Goal: Task Accomplishment & Management: Manage account settings

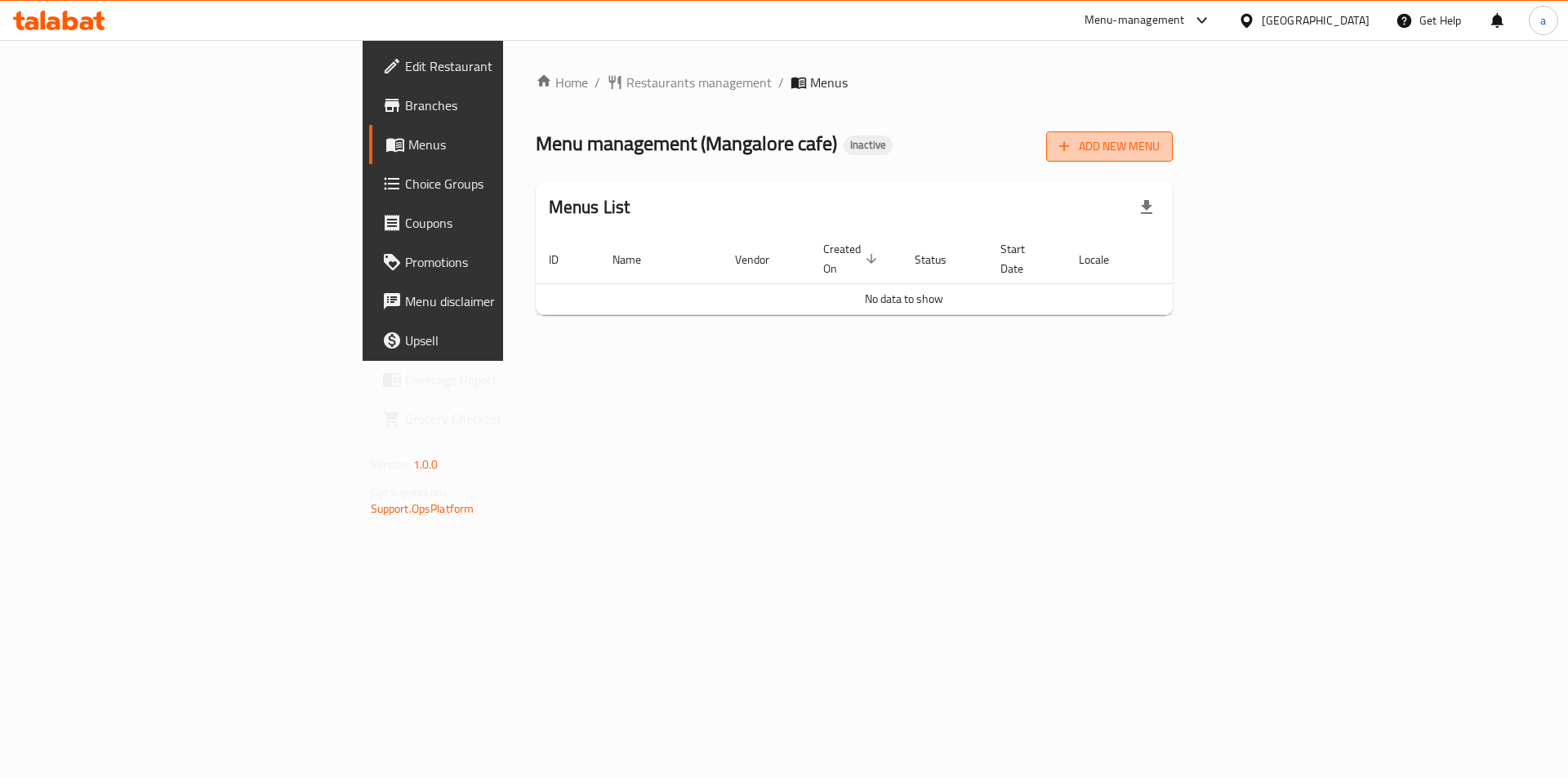
click at [1160, 150] on span "Add New Menu" at bounding box center [1109, 147] width 100 height 21
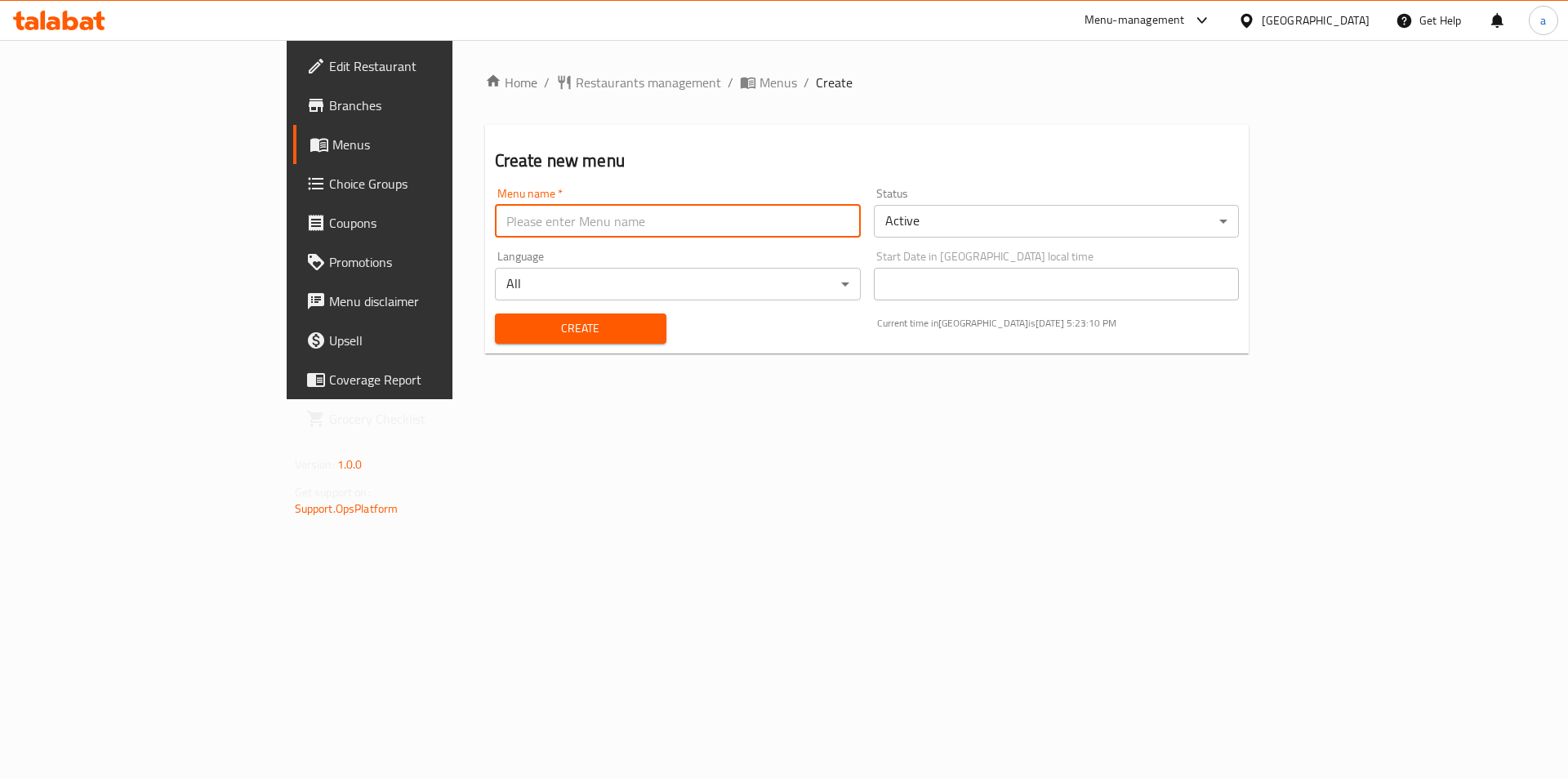
click at [609, 222] on input "text" at bounding box center [678, 221] width 365 height 33
type input "18/9 aya"
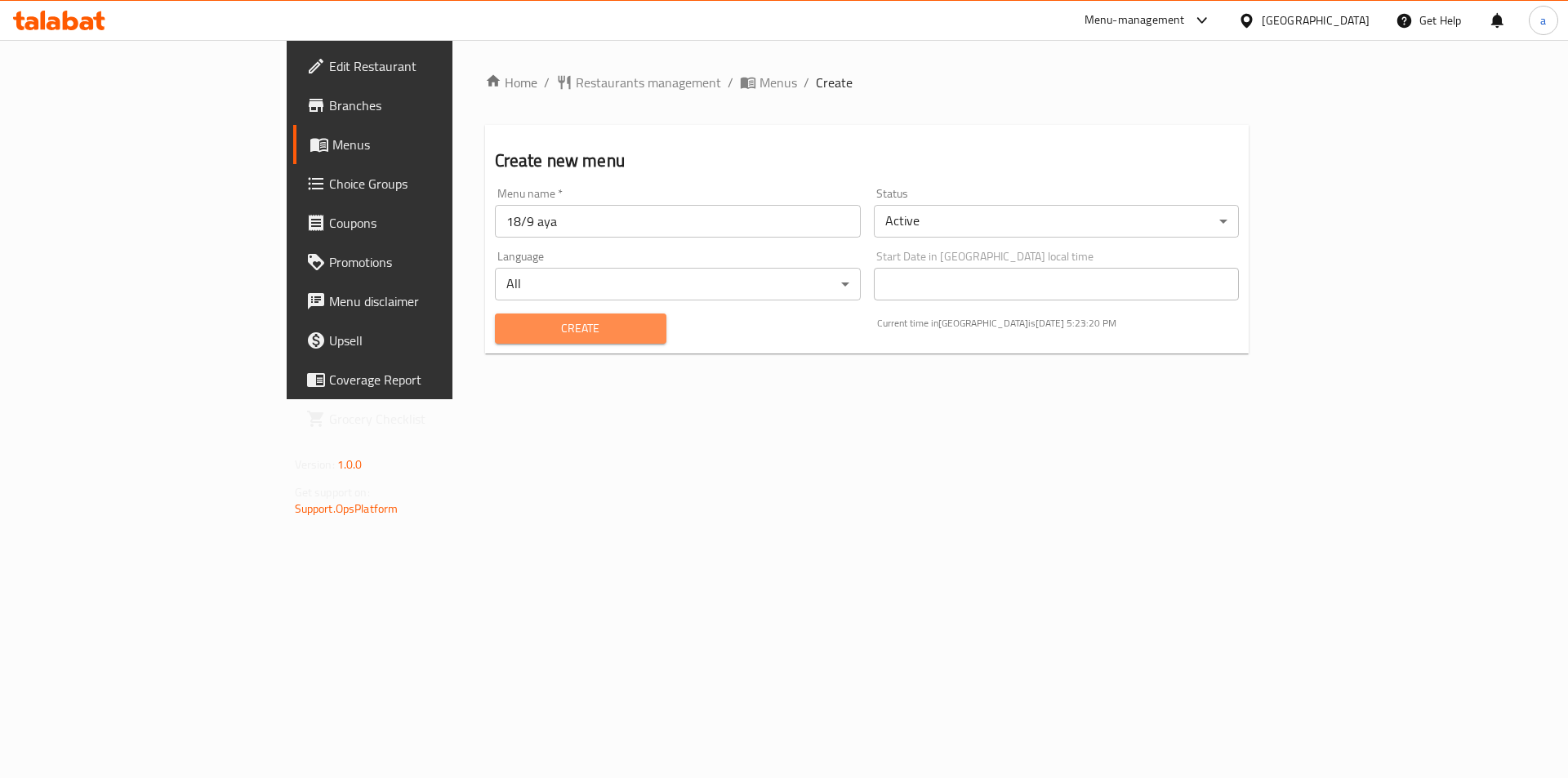
click at [525, 325] on span "Create" at bounding box center [580, 329] width 145 height 21
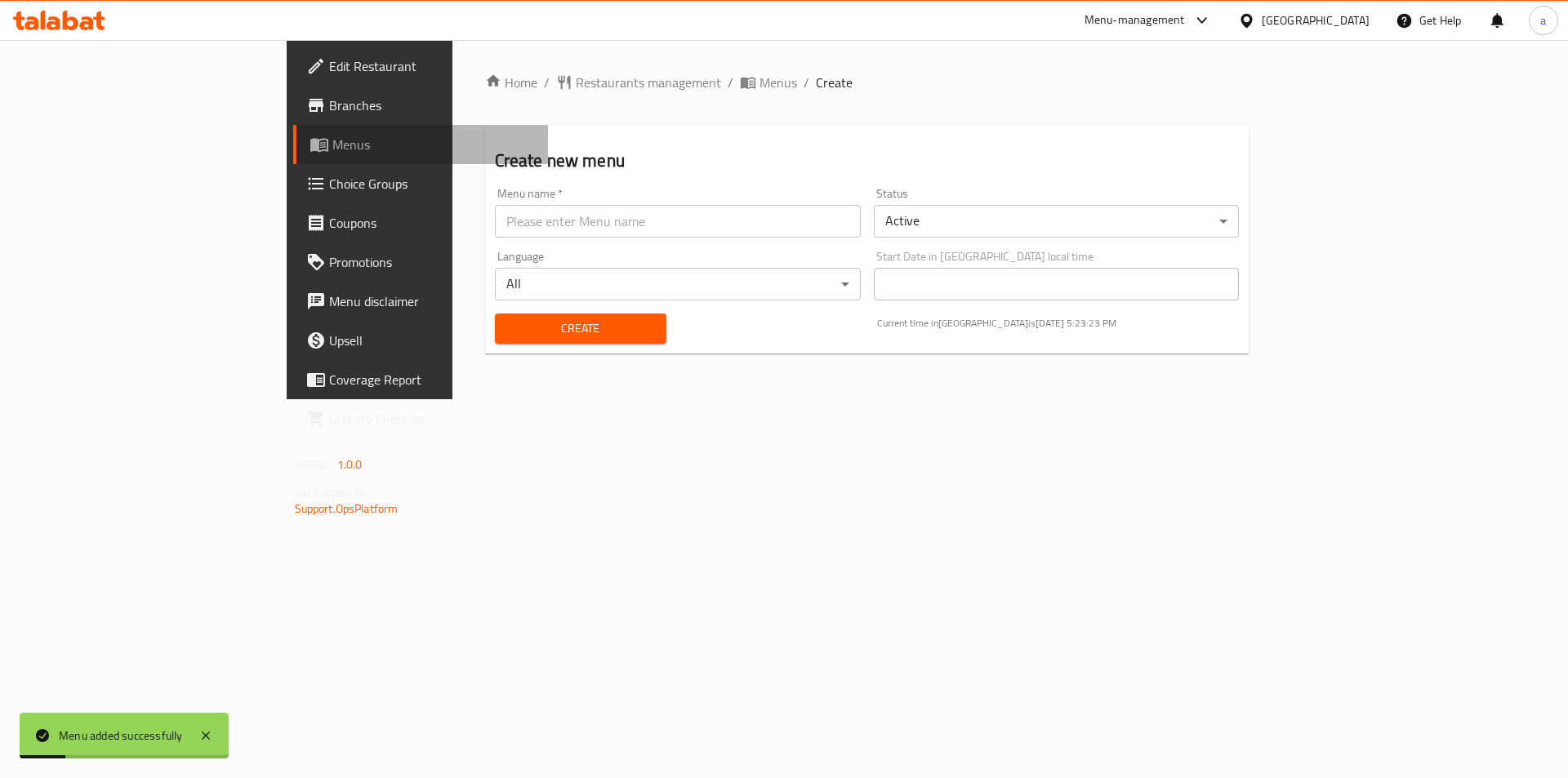
click at [332, 142] on span "Menus" at bounding box center [433, 144] width 203 height 20
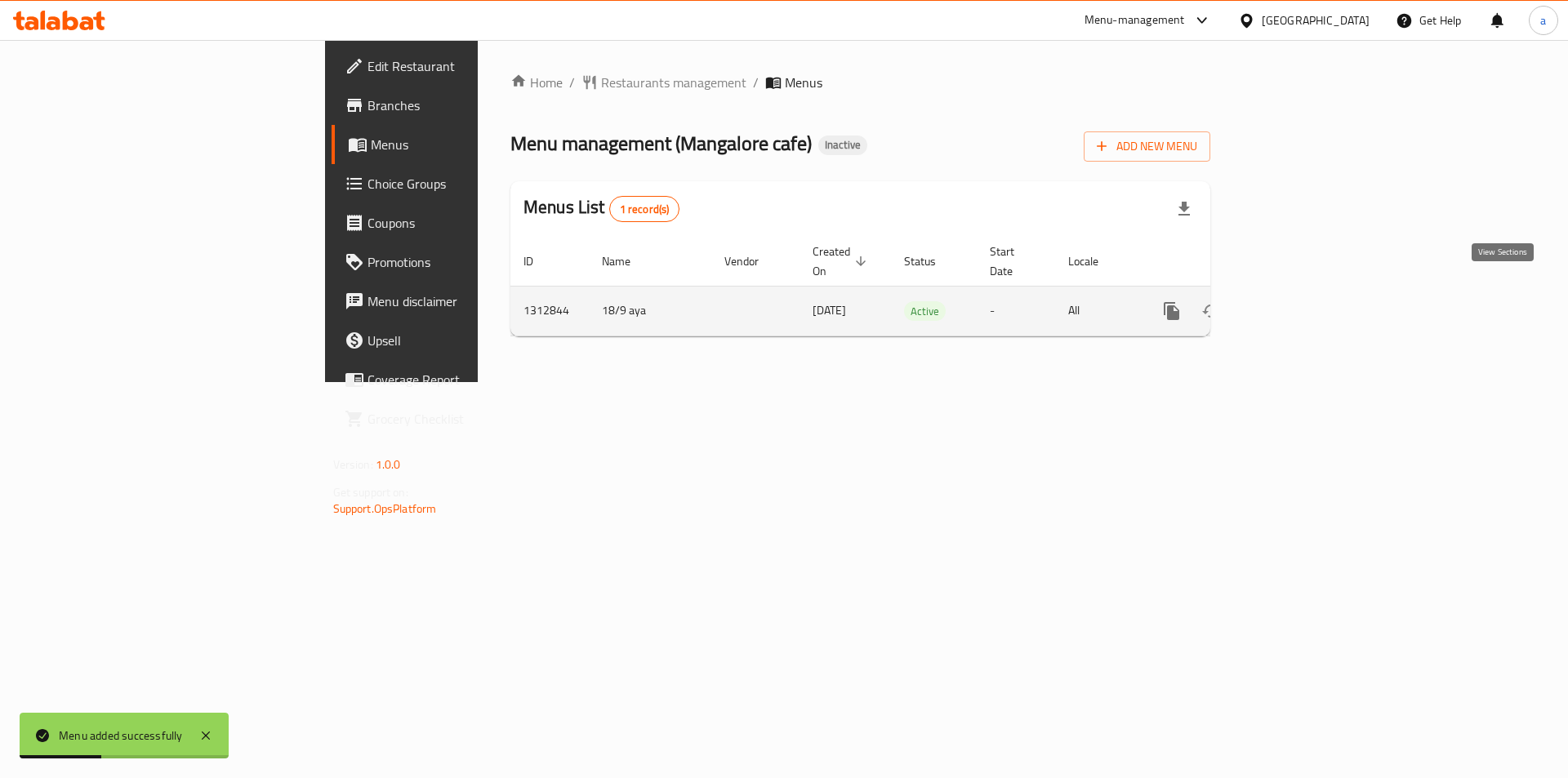
click at [1297, 304] on icon "enhanced table" at bounding box center [1288, 311] width 15 height 15
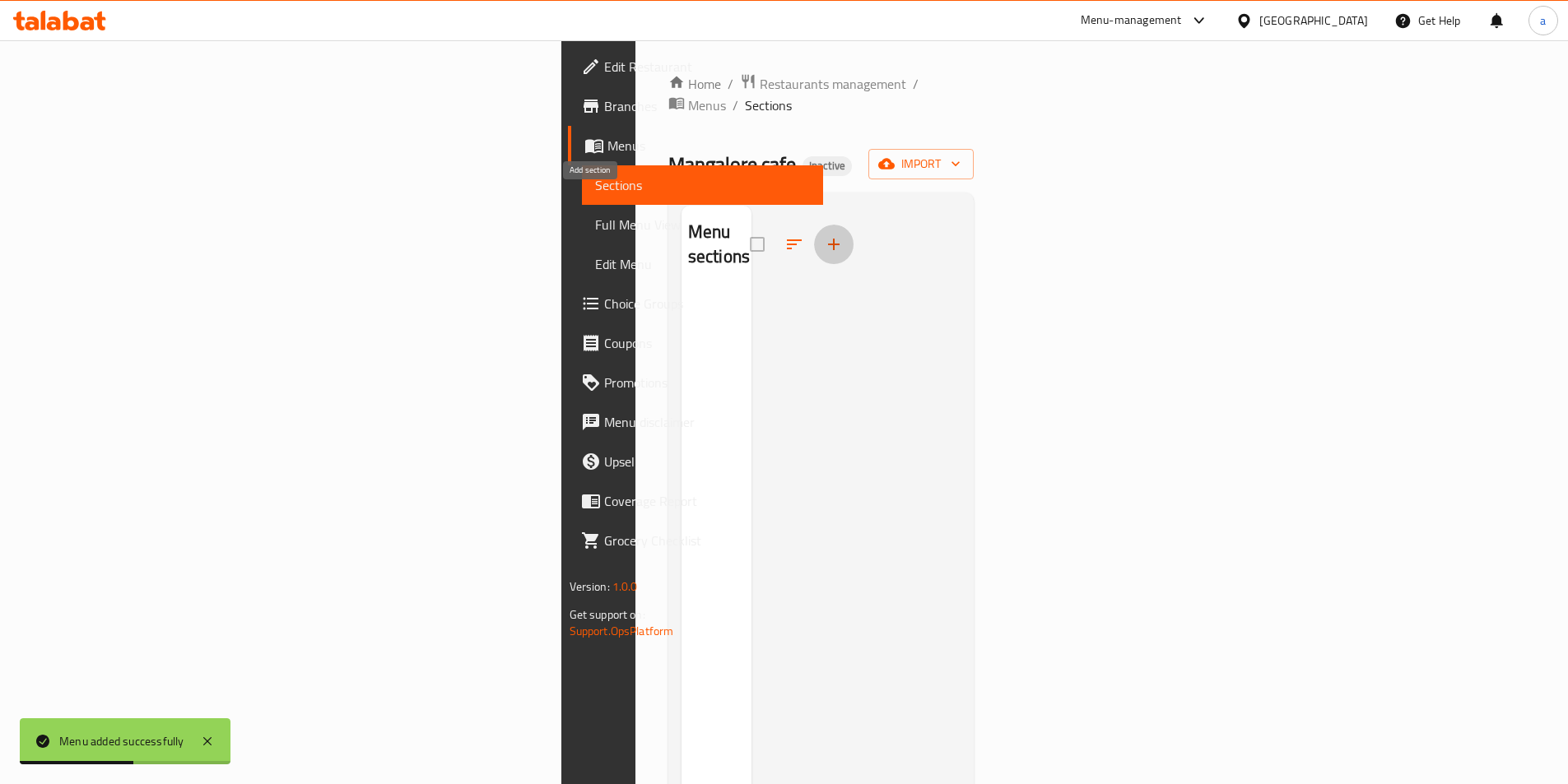
click at [824, 234] on icon "button" at bounding box center [834, 244] width 20 height 20
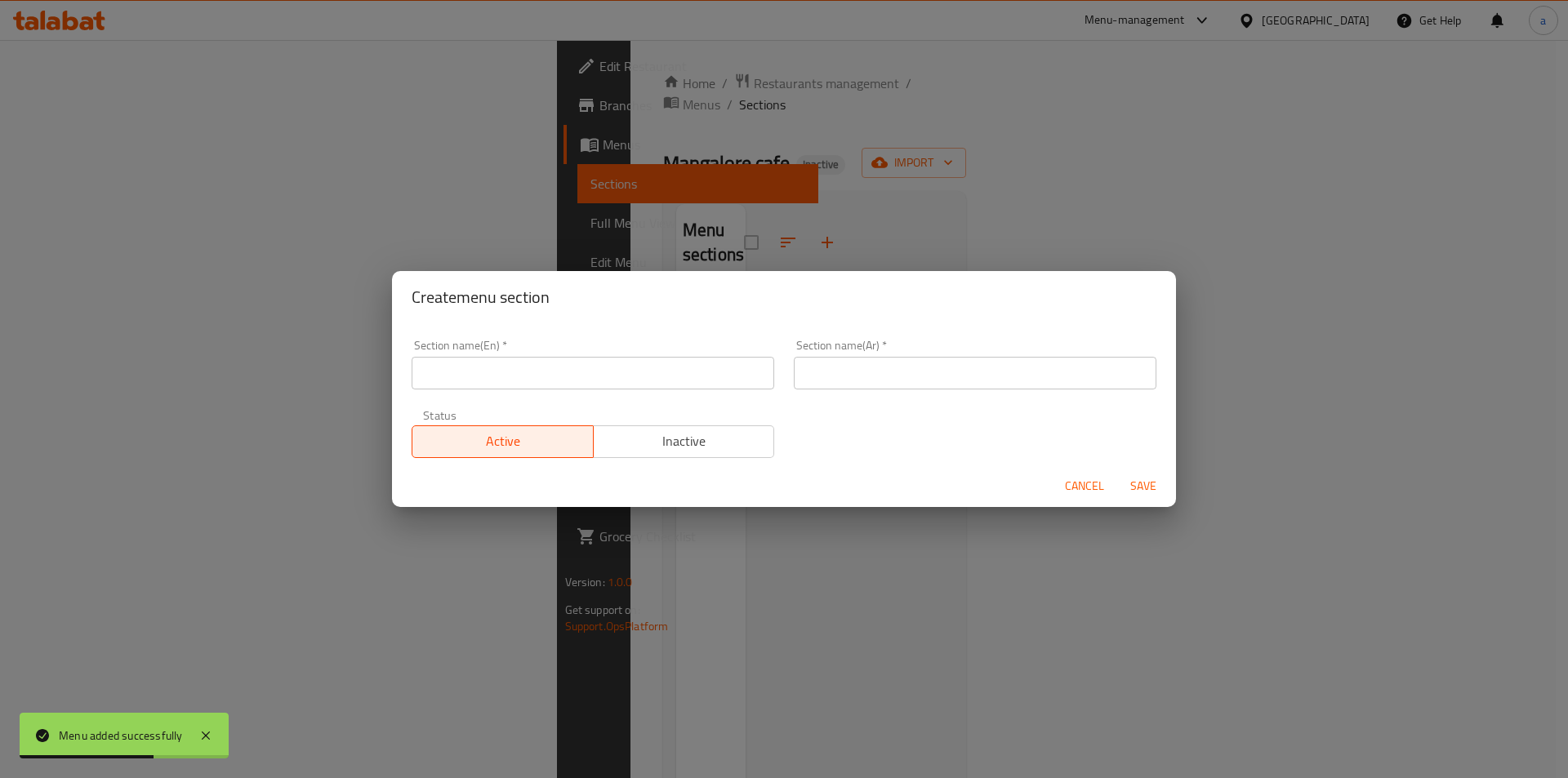
click at [817, 211] on div "Create menu section Section name(En)   * Section name(En) * Section name(Ar)   …" at bounding box center [784, 389] width 1568 height 778
click at [1064, 485] on button "Cancel" at bounding box center [1084, 485] width 52 height 30
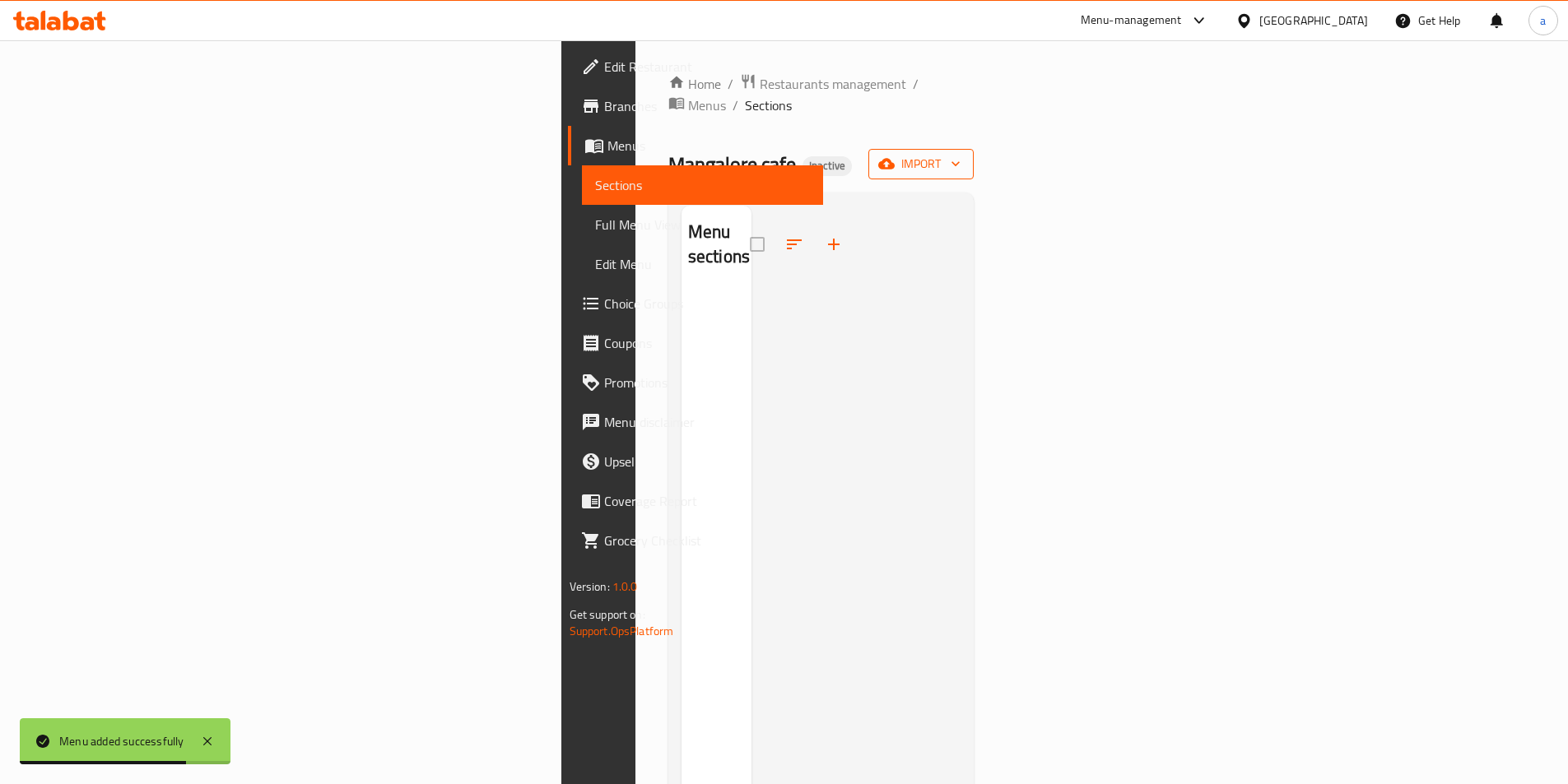
click at [961, 154] on span "import" at bounding box center [920, 164] width 79 height 21
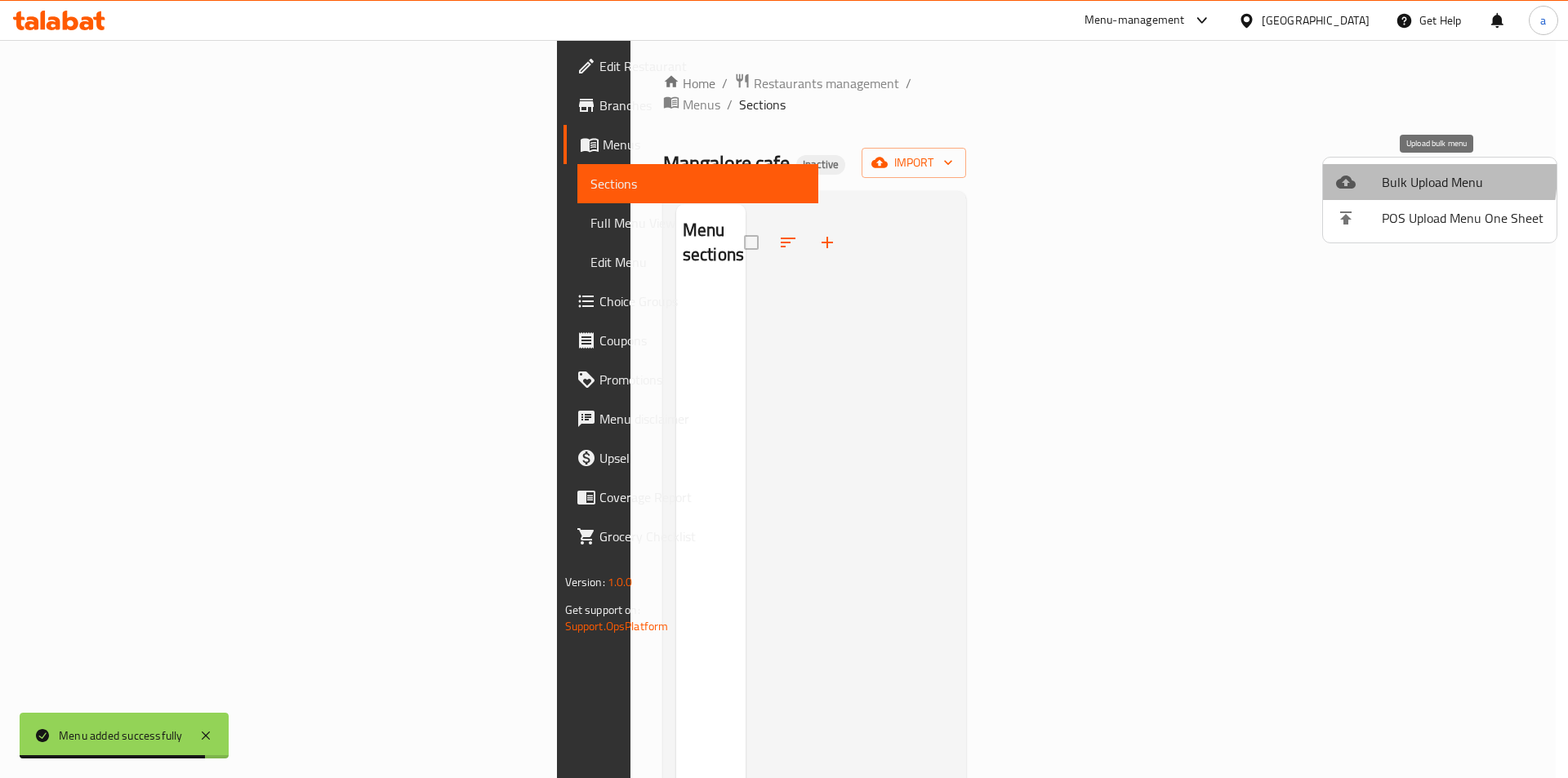
click at [1354, 171] on li "Bulk Upload Menu" at bounding box center [1439, 182] width 233 height 36
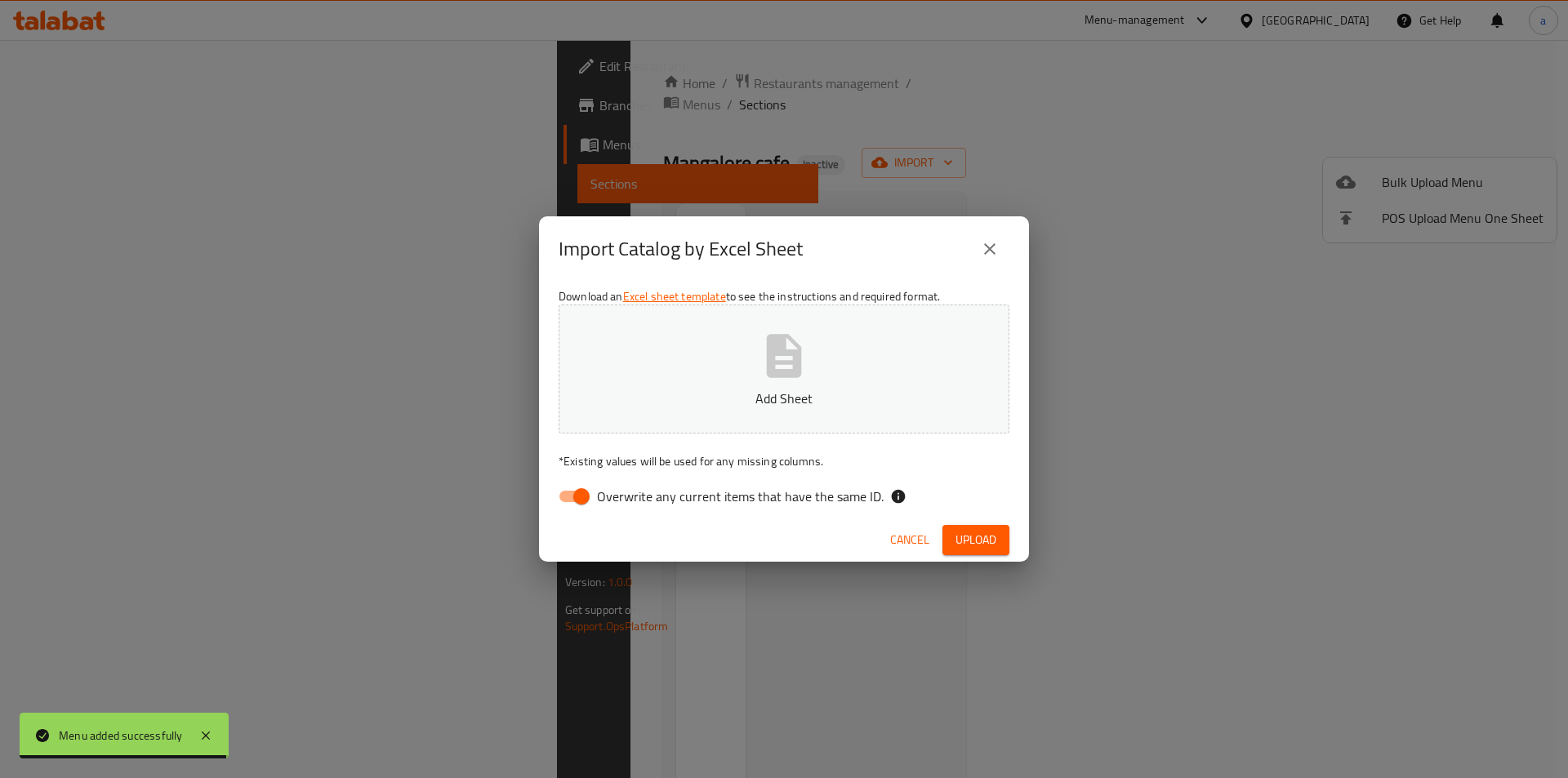
click at [727, 506] on span "Overwrite any current items that have the same ID." at bounding box center [740, 496] width 286 height 20
click at [628, 506] on input "Overwrite any current items that have the same ID." at bounding box center [581, 497] width 93 height 31
checkbox input "false"
click at [761, 357] on icon "button" at bounding box center [783, 356] width 52 height 52
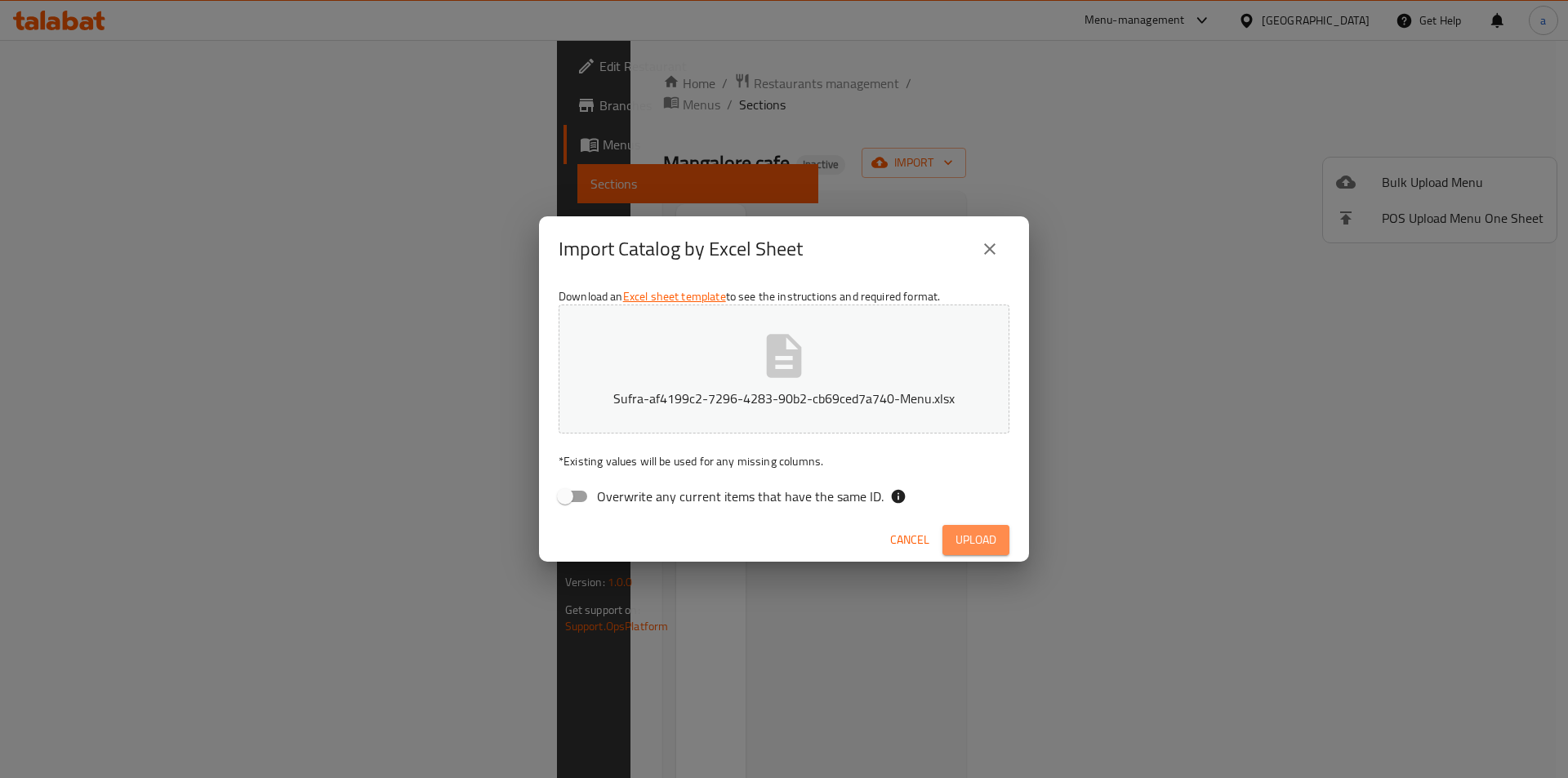
click at [982, 534] on span "Upload" at bounding box center [976, 540] width 41 height 21
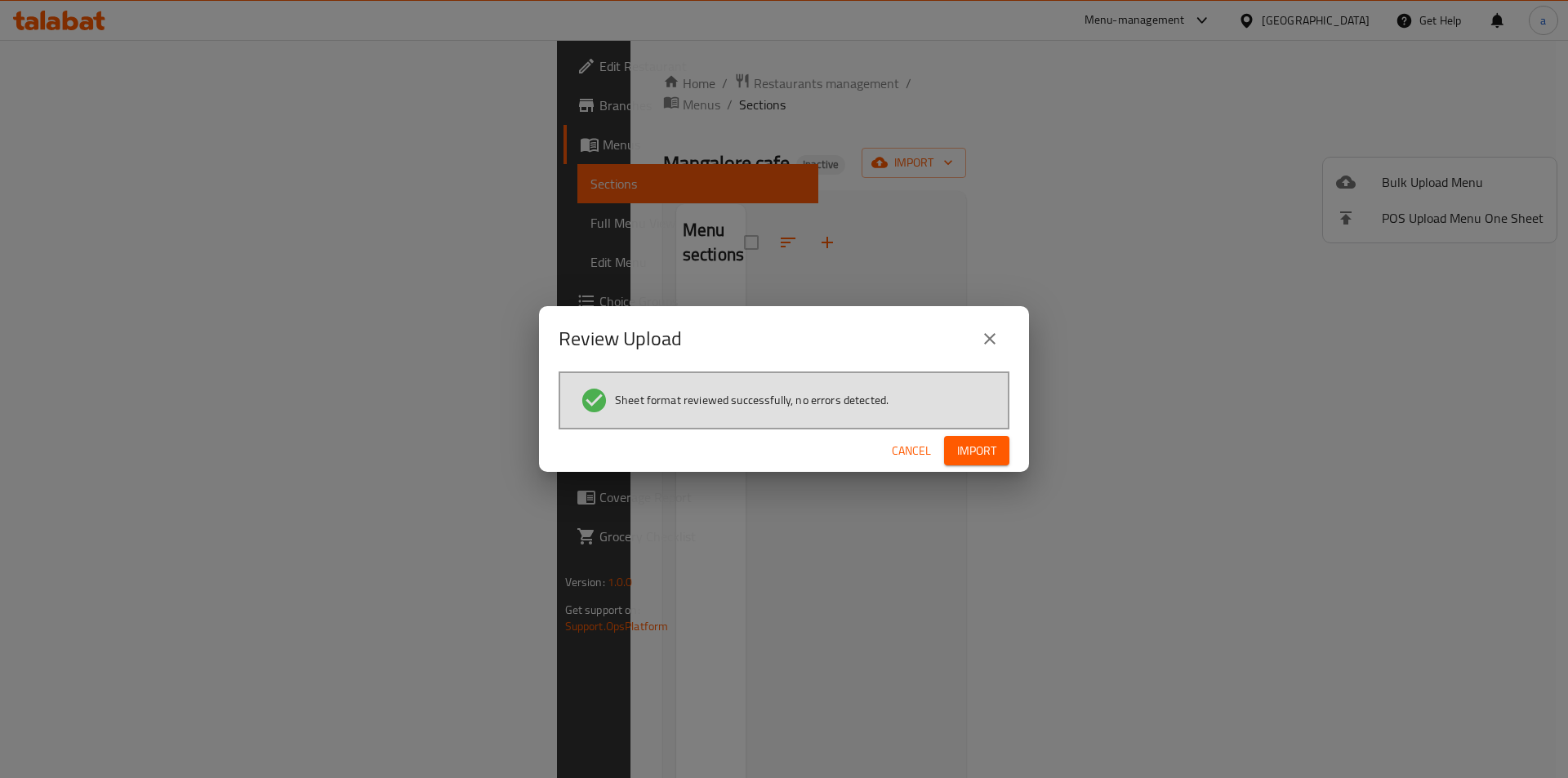
click at [985, 442] on span "Import" at bounding box center [977, 451] width 39 height 21
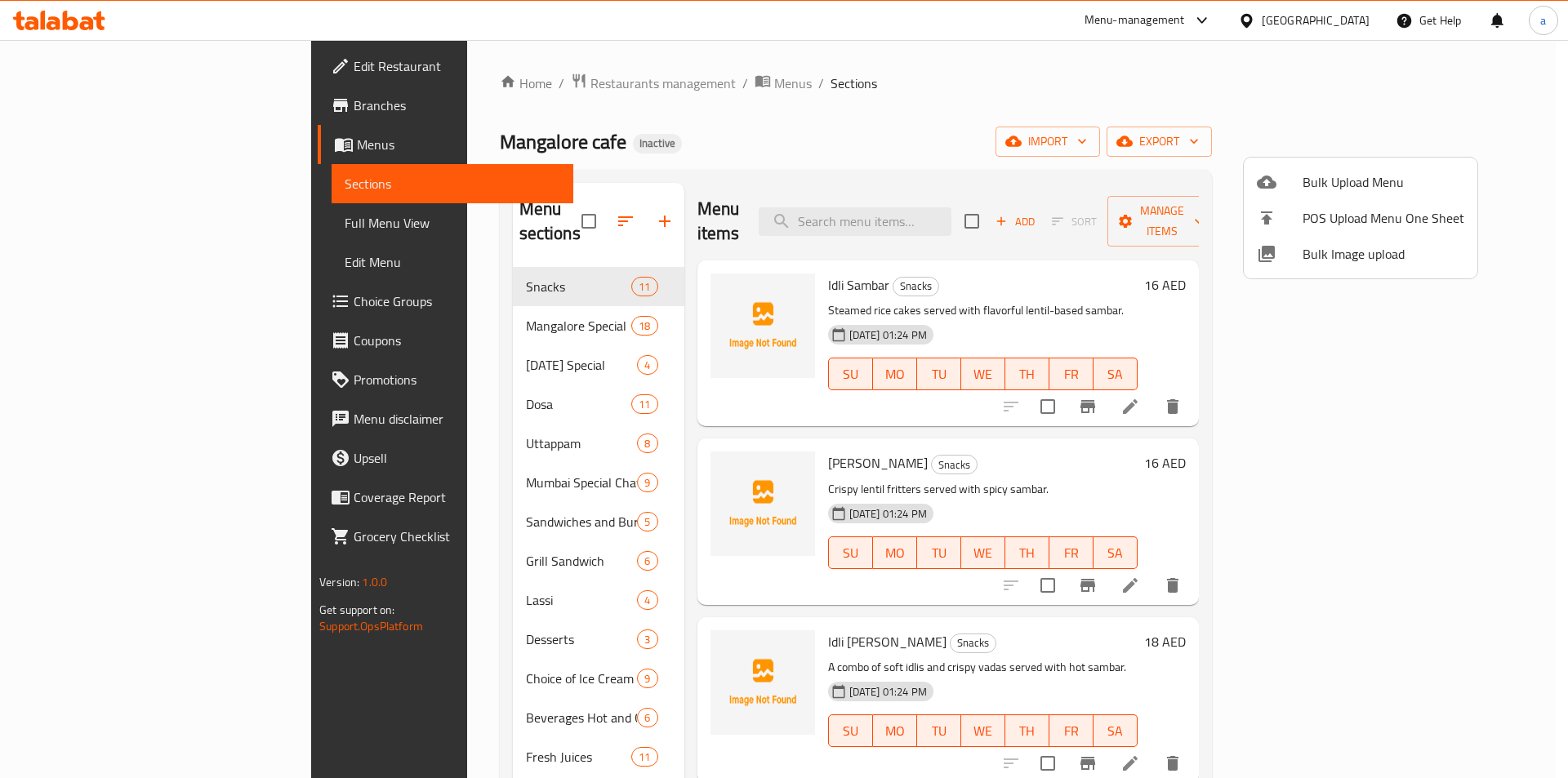
click at [112, 228] on div at bounding box center [784, 389] width 1568 height 778
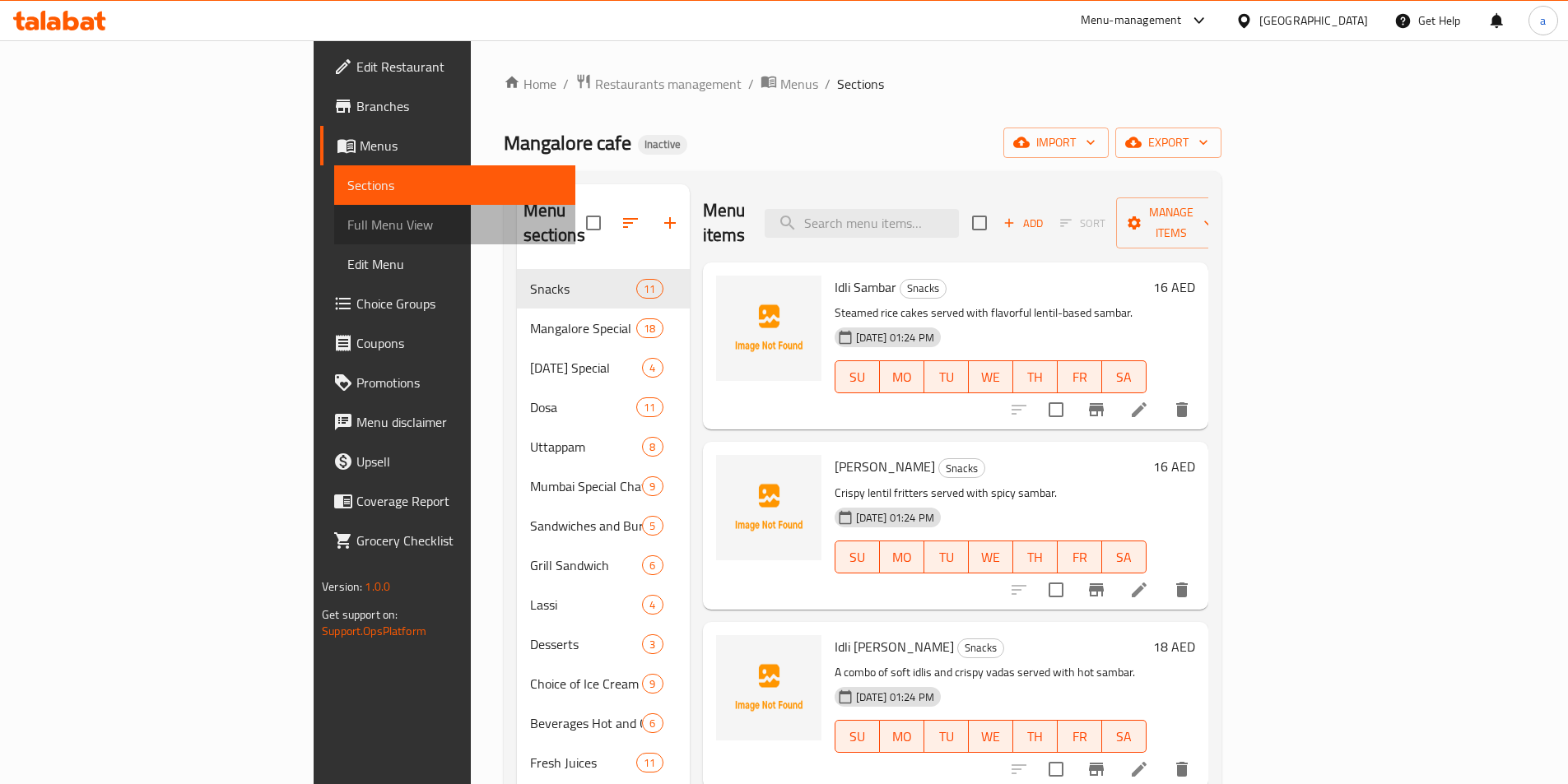
click at [348, 226] on span "Full Menu View" at bounding box center [455, 224] width 214 height 20
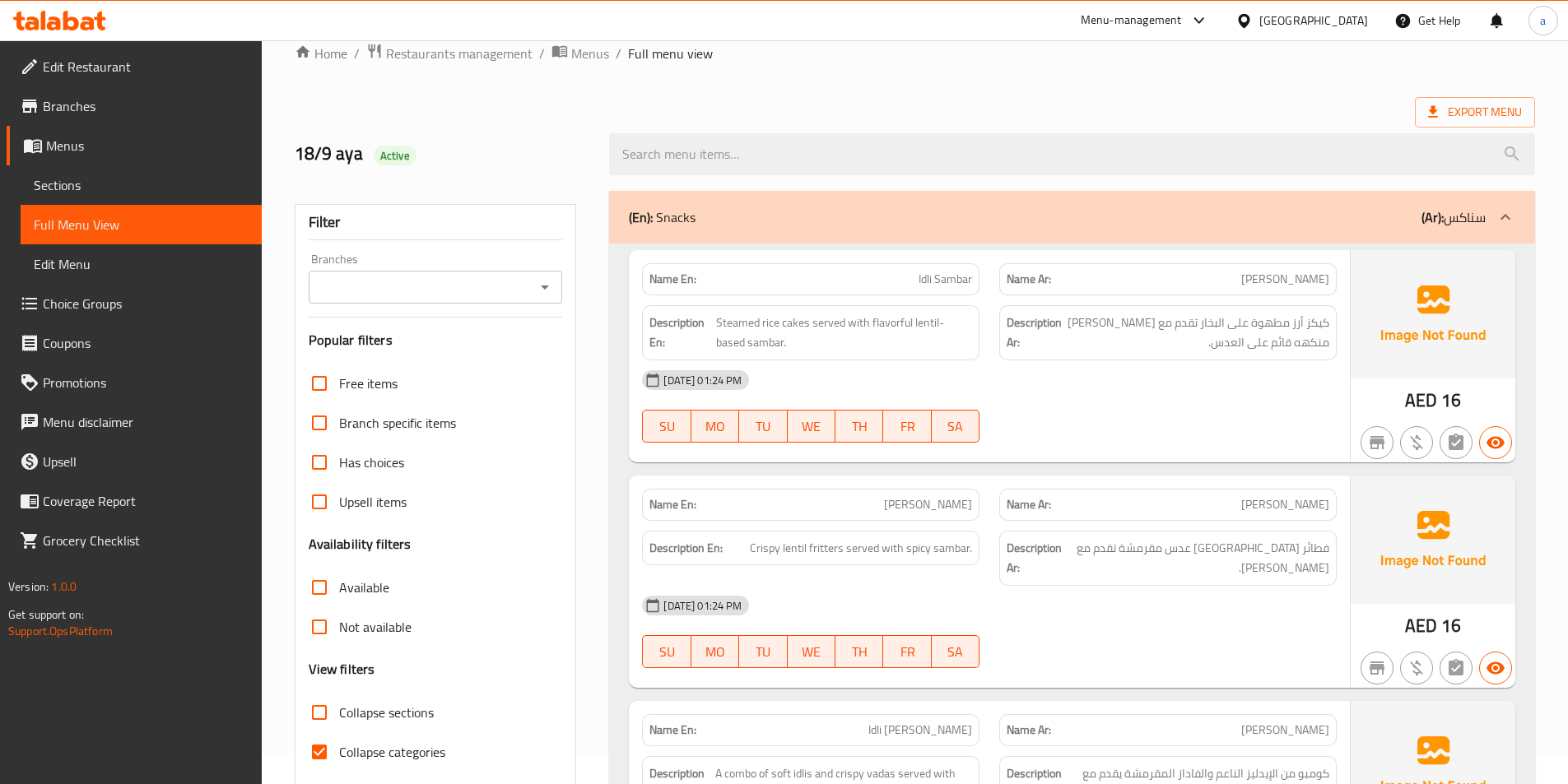
scroll to position [82, 0]
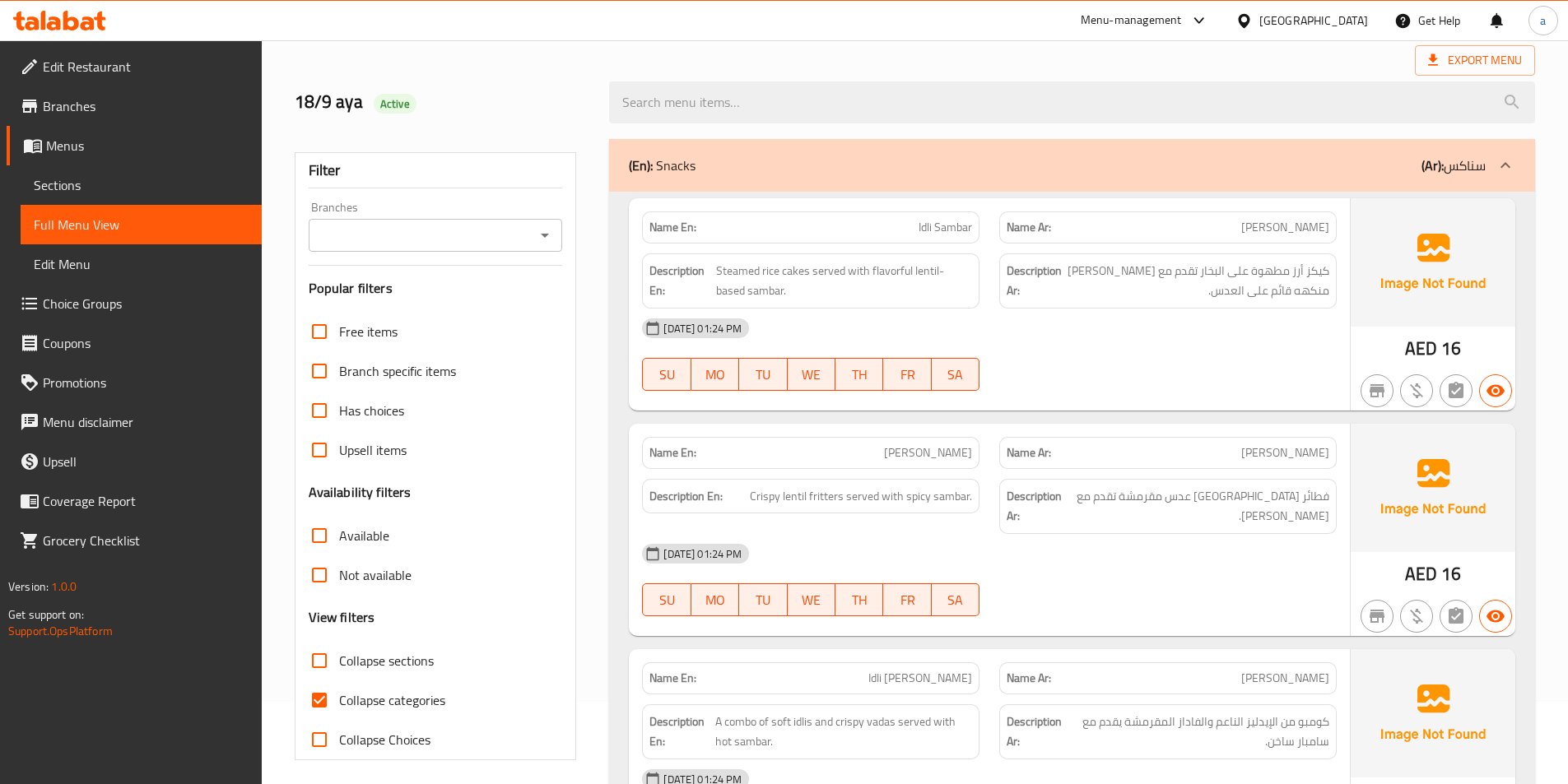
click at [338, 704] on input "Collapse categories" at bounding box center [319, 700] width 40 height 40
checkbox input "false"
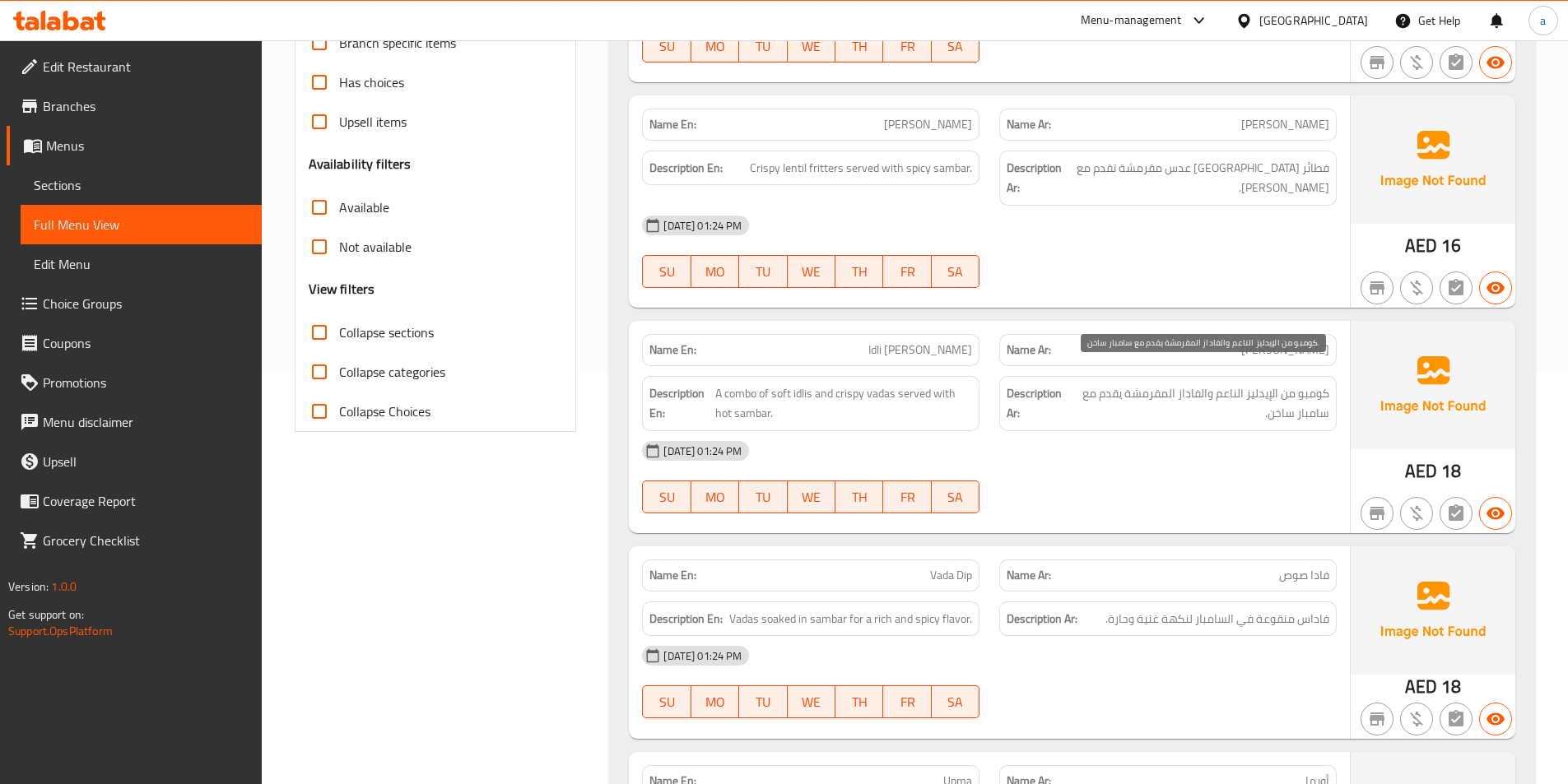
scroll to position [411, 0]
click at [1204, 469] on div "18-09-2025 01:24 PM SU MO TU WE TH FR SA" at bounding box center [989, 476] width 714 height 92
click at [848, 383] on span "A combo of soft idlis and crispy vadas served with hot sambar." at bounding box center [843, 403] width 257 height 41
click at [833, 383] on span "A combo of soft idlis and crispy vadas served with hot sambar." at bounding box center [843, 403] width 257 height 41
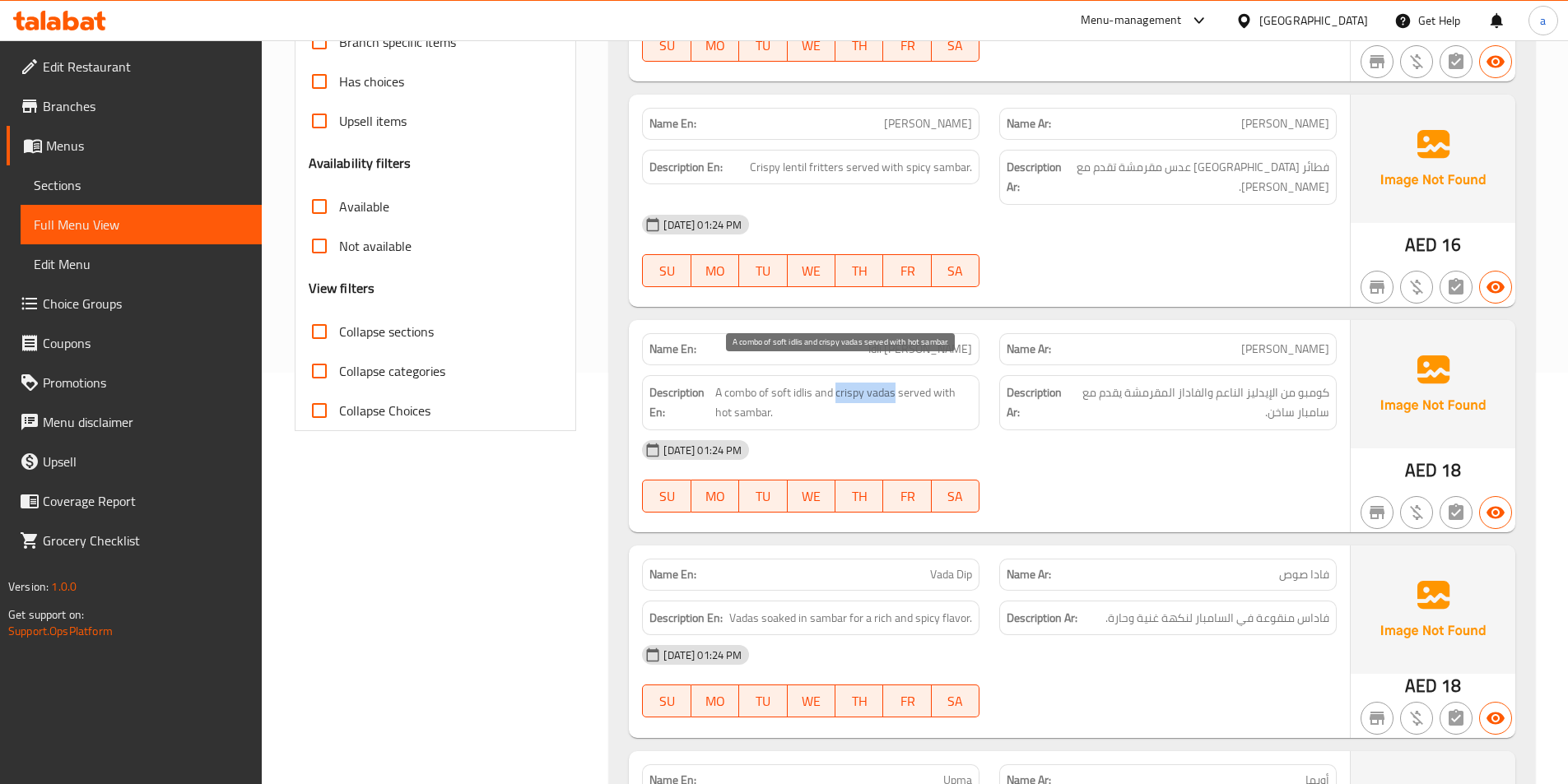
drag, startPoint x: 837, startPoint y: 373, endPoint x: 897, endPoint y: 376, distance: 60.1
click at [897, 383] on span "A combo of soft idlis and crispy vadas served with hot sambar." at bounding box center [843, 403] width 257 height 41
click at [1182, 476] on div "18-09-2025 01:24 PM SU MO TU WE TH FR SA" at bounding box center [989, 476] width 714 height 92
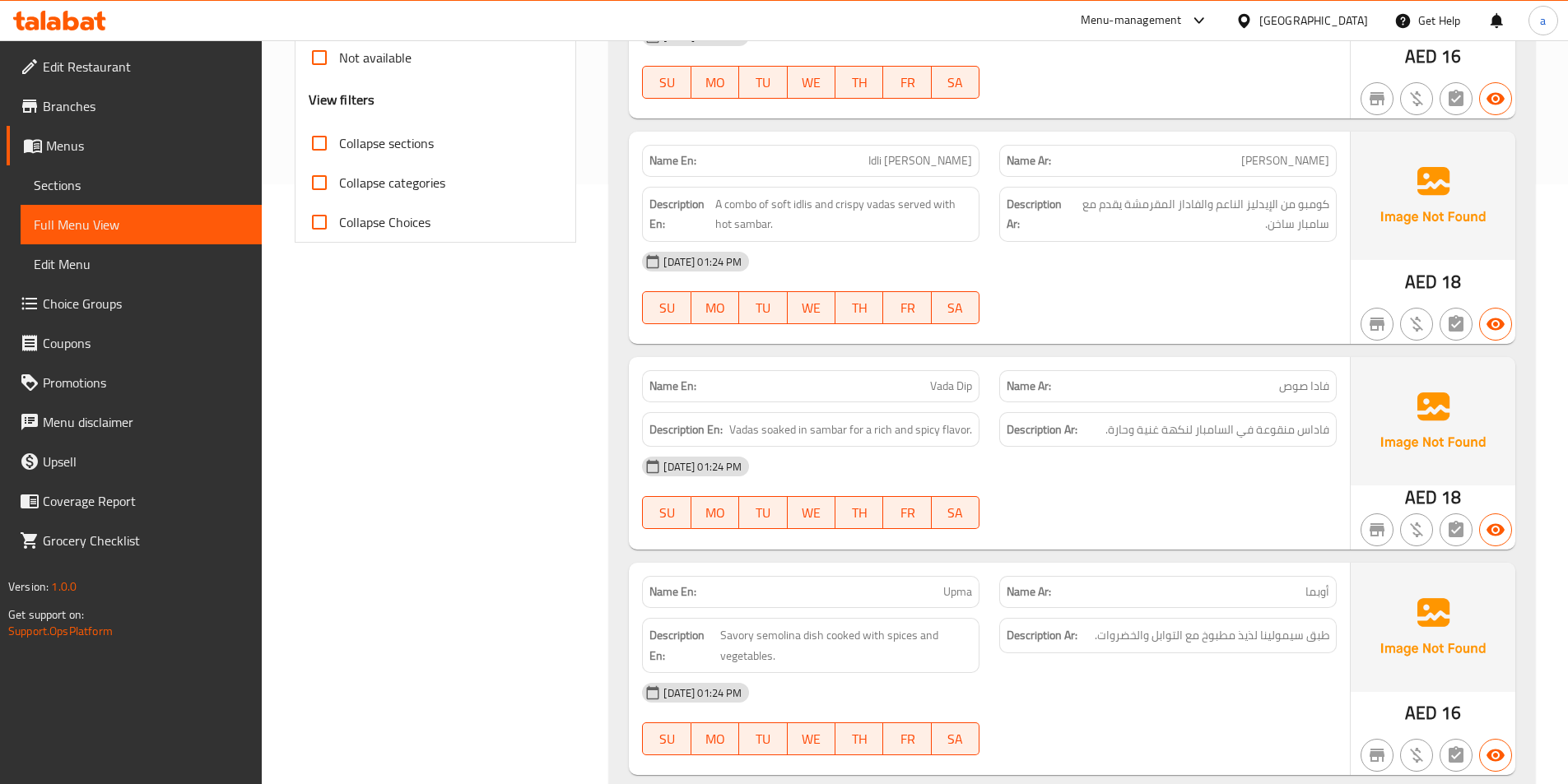
scroll to position [659, 0]
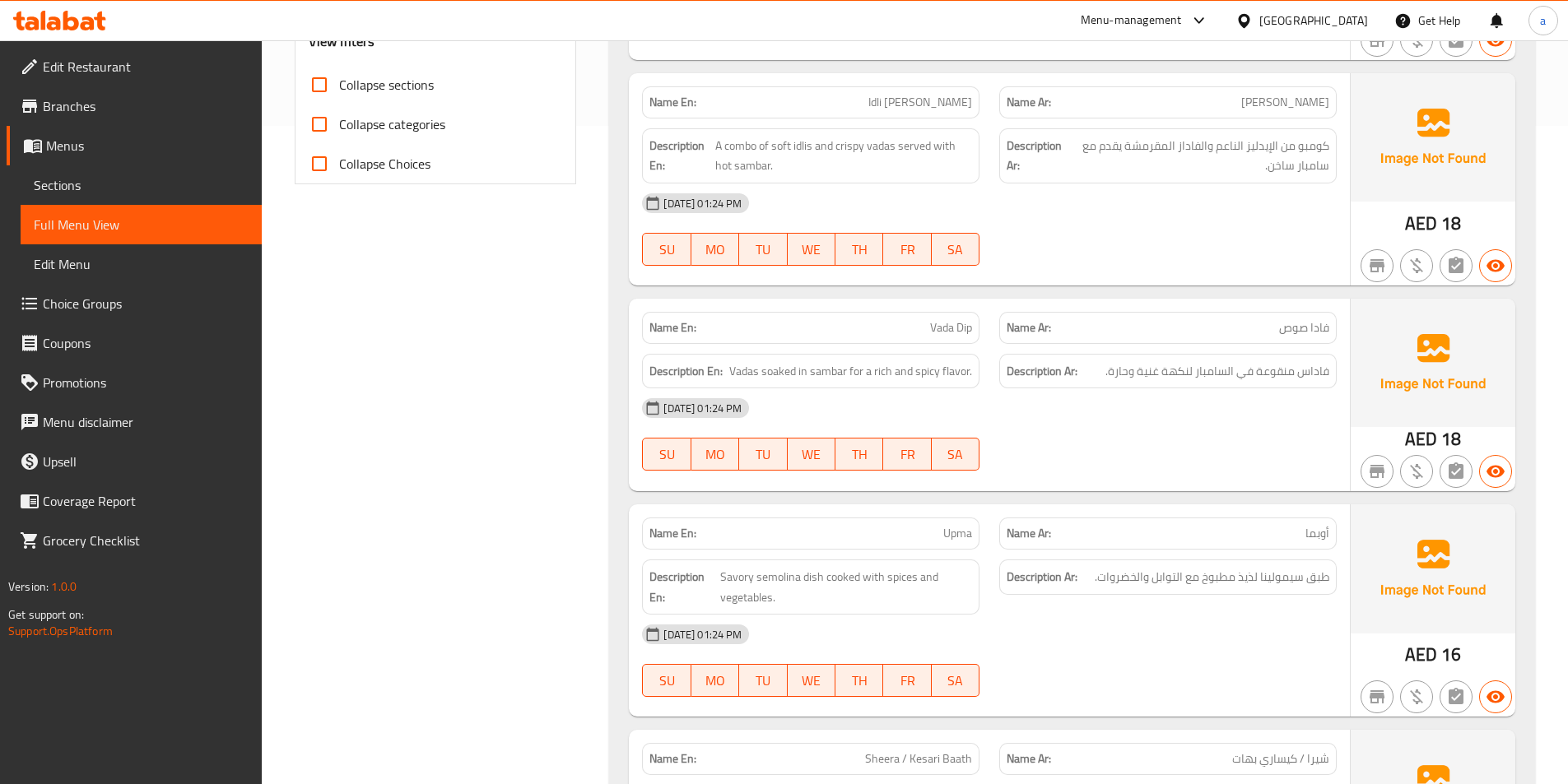
click at [970, 319] on span "Vada Dip" at bounding box center [951, 328] width 42 height 17
click at [965, 319] on span "Vada Dip" at bounding box center [951, 328] width 42 height 17
copy span "Dip"
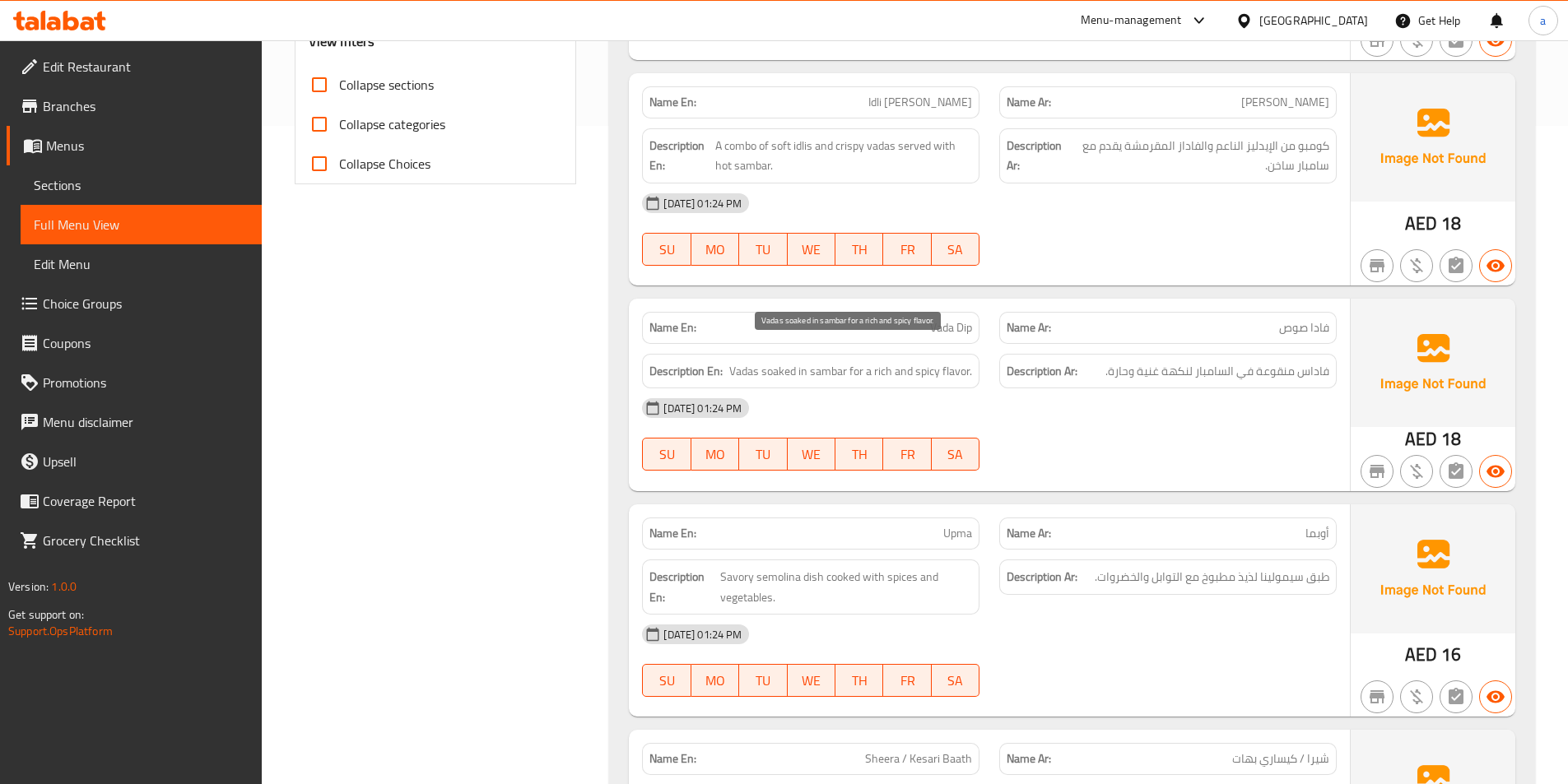
click at [956, 361] on span "Vadas soaked in sambar for a rich and spicy flavor." at bounding box center [850, 372] width 243 height 21
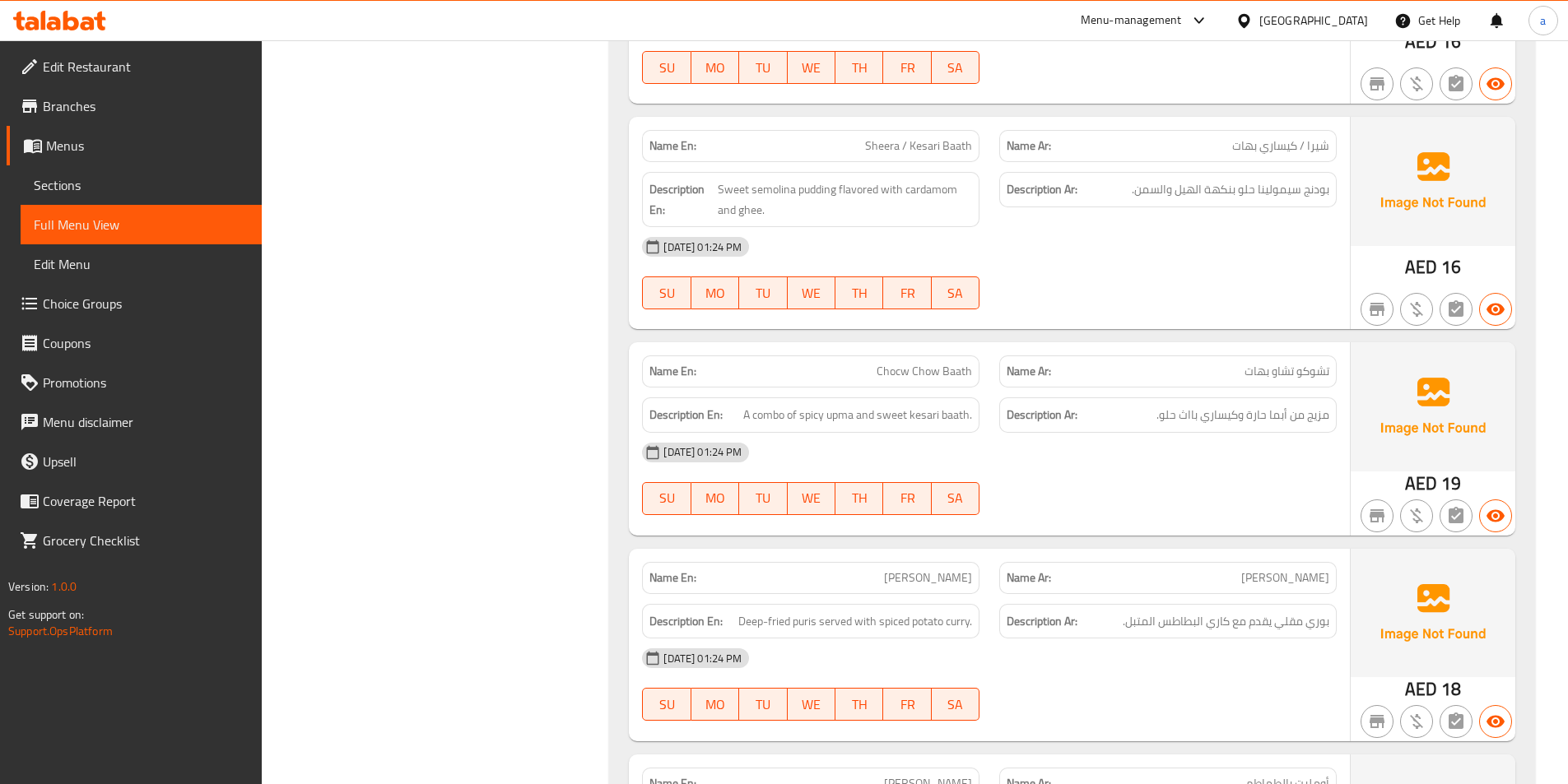
scroll to position [1316, 0]
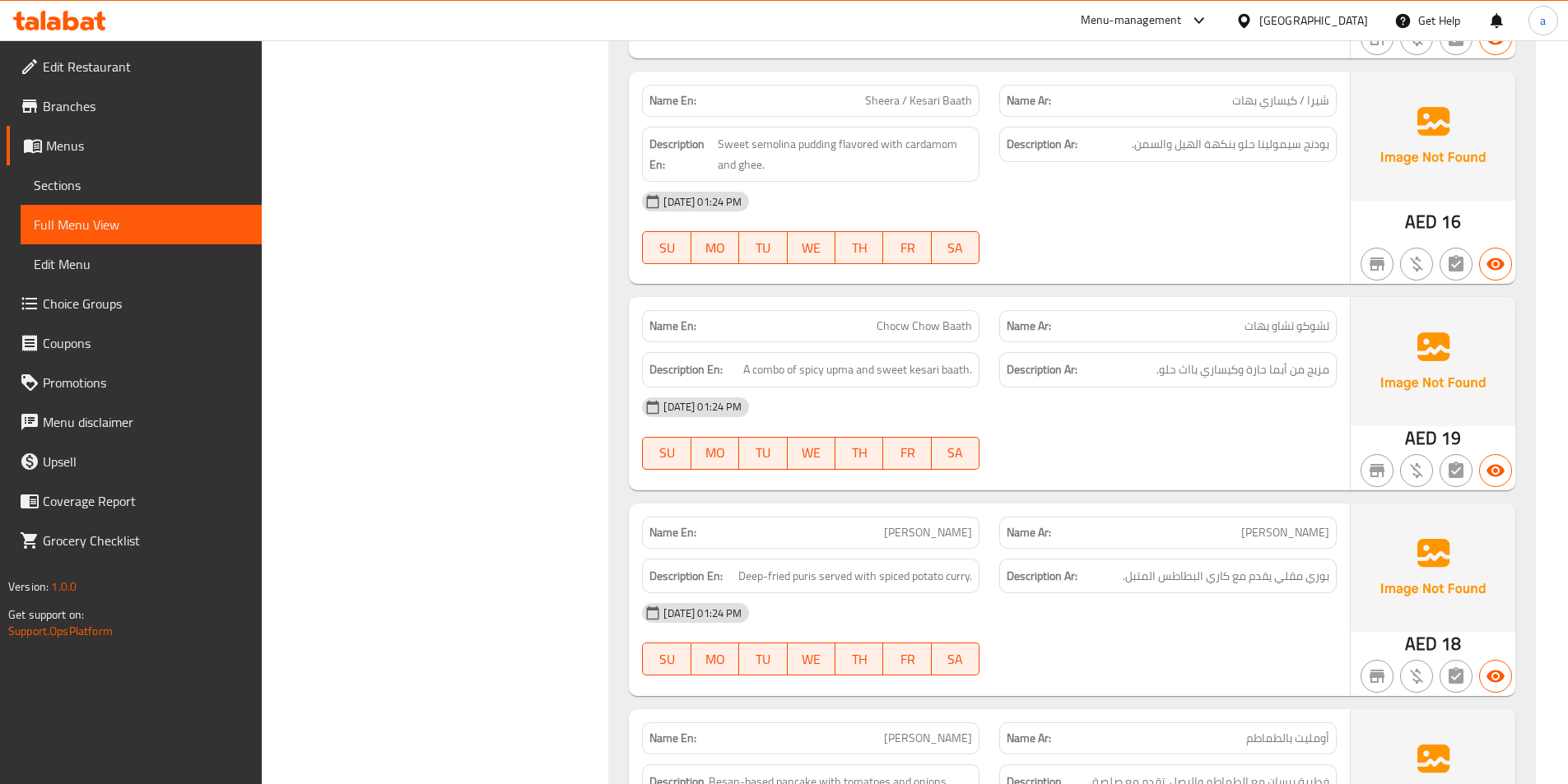
click at [940, 317] on span "Chocw Chow Baath" at bounding box center [925, 326] width 95 height 17
copy span "Chocw Chow Baath"
click at [940, 317] on span "Chocw Chow Baath" at bounding box center [925, 326] width 95 height 17
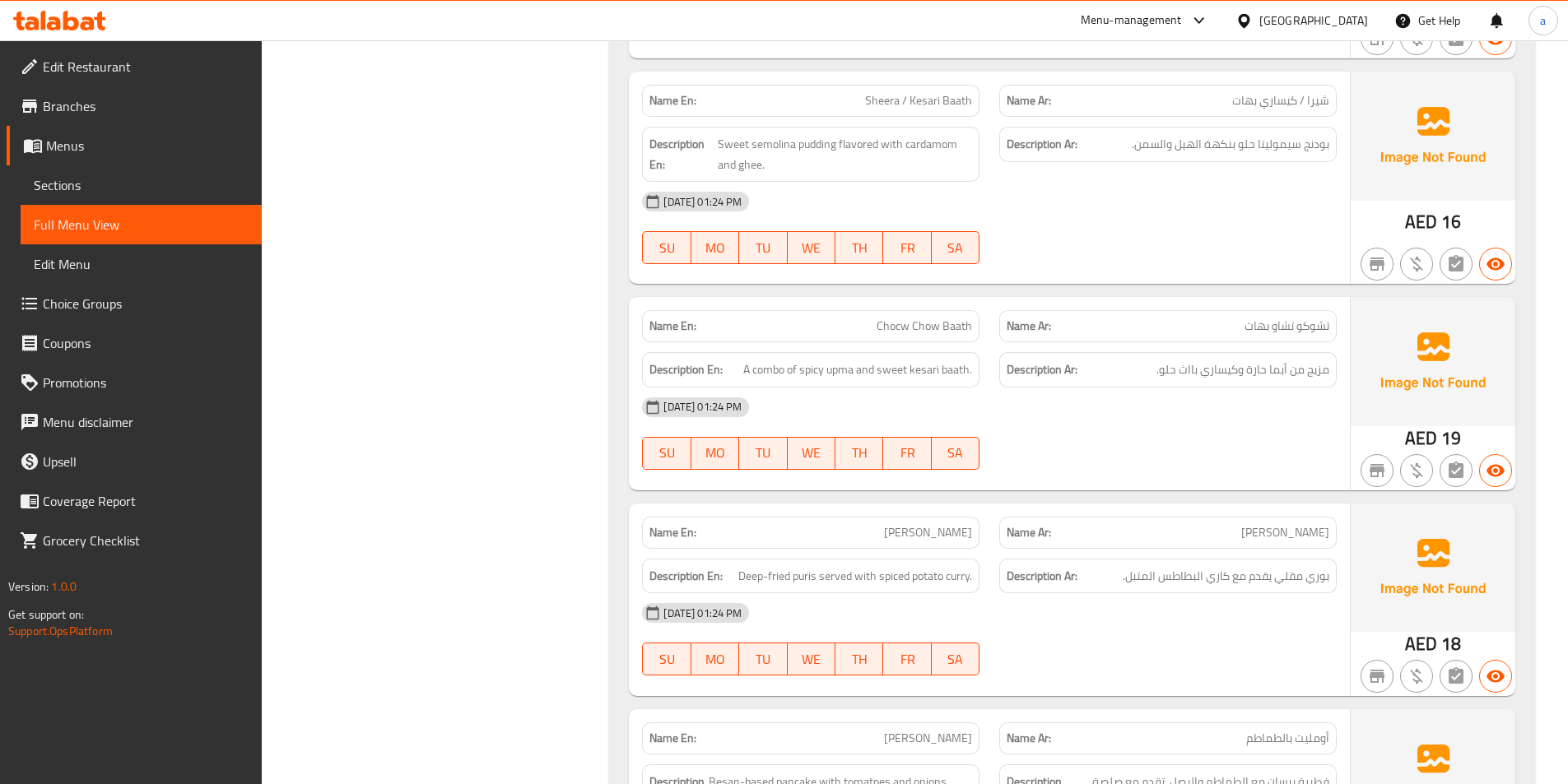
click at [963, 92] on span "Sheera / Kesari Baath" at bounding box center [918, 101] width 107 height 17
copy span "Baath"
drag, startPoint x: 880, startPoint y: 303, endPoint x: 988, endPoint y: 318, distance: 109.0
click at [988, 318] on div "Name En: Chocw Chow Baath" at bounding box center [810, 326] width 357 height 52
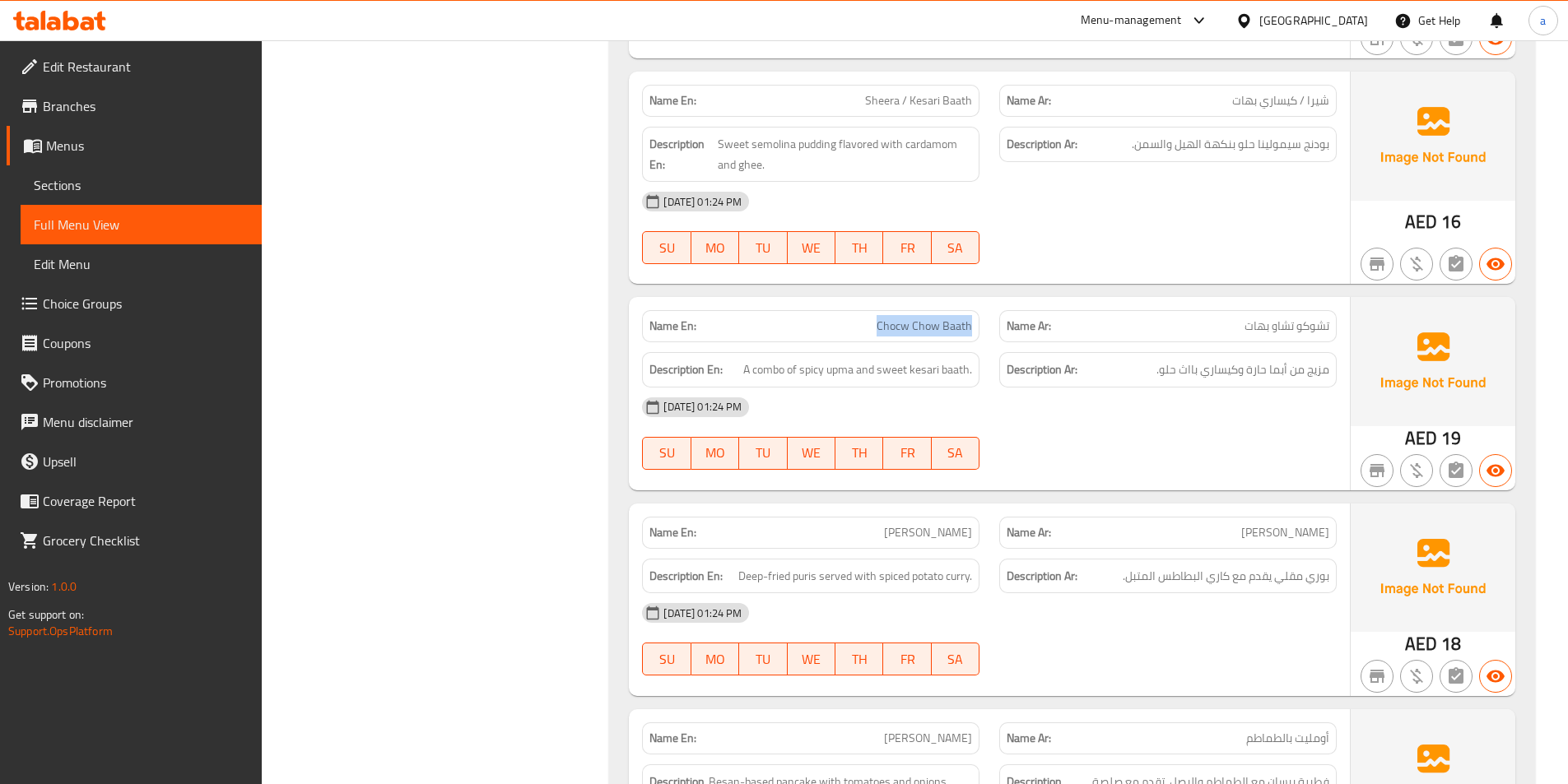
copy span "Chocw Chow Baath"
click at [1112, 317] on p "Name Ar: تشوكو تشاو بهات" at bounding box center [1168, 326] width 323 height 17
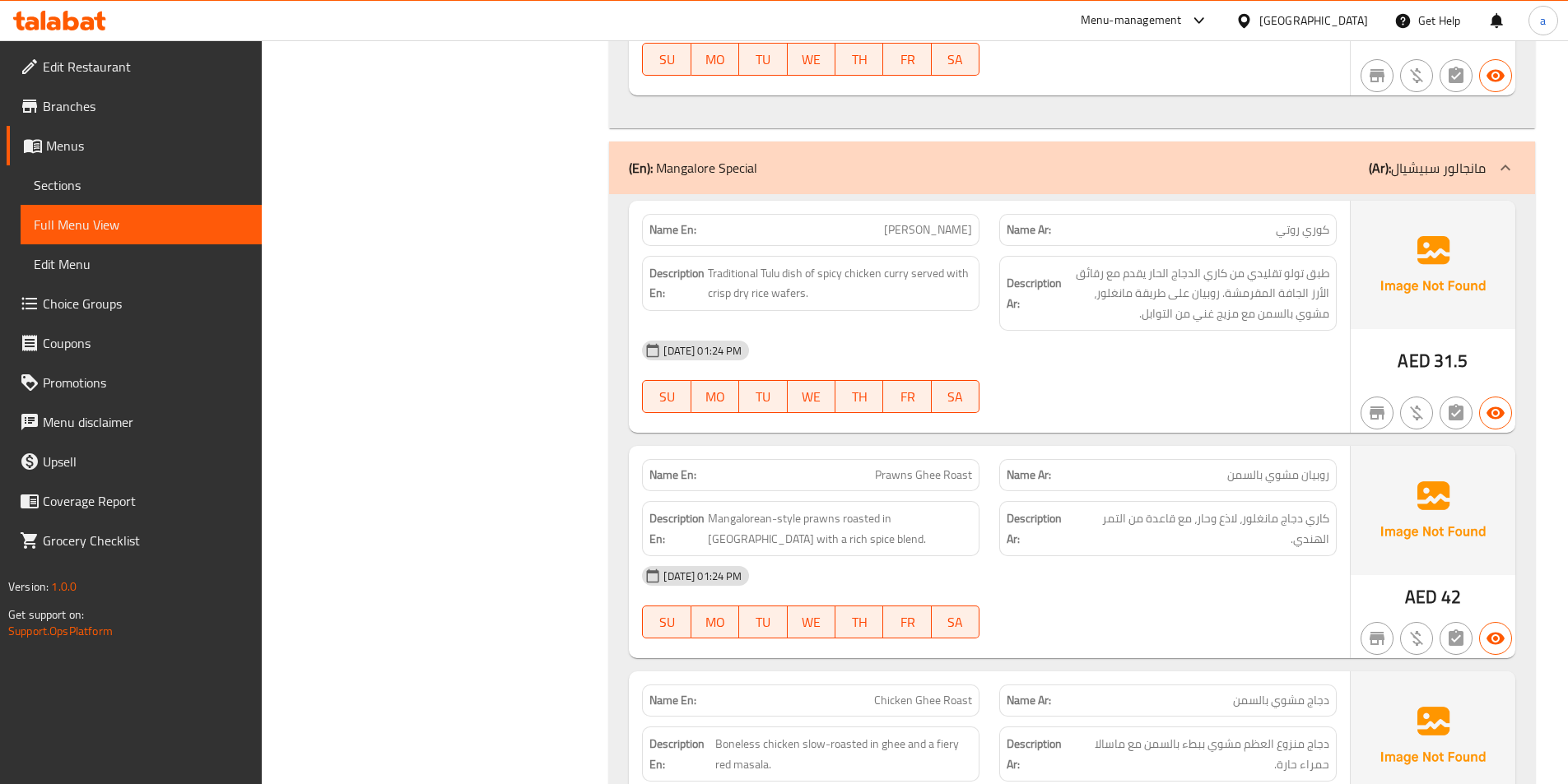
scroll to position [2633, 0]
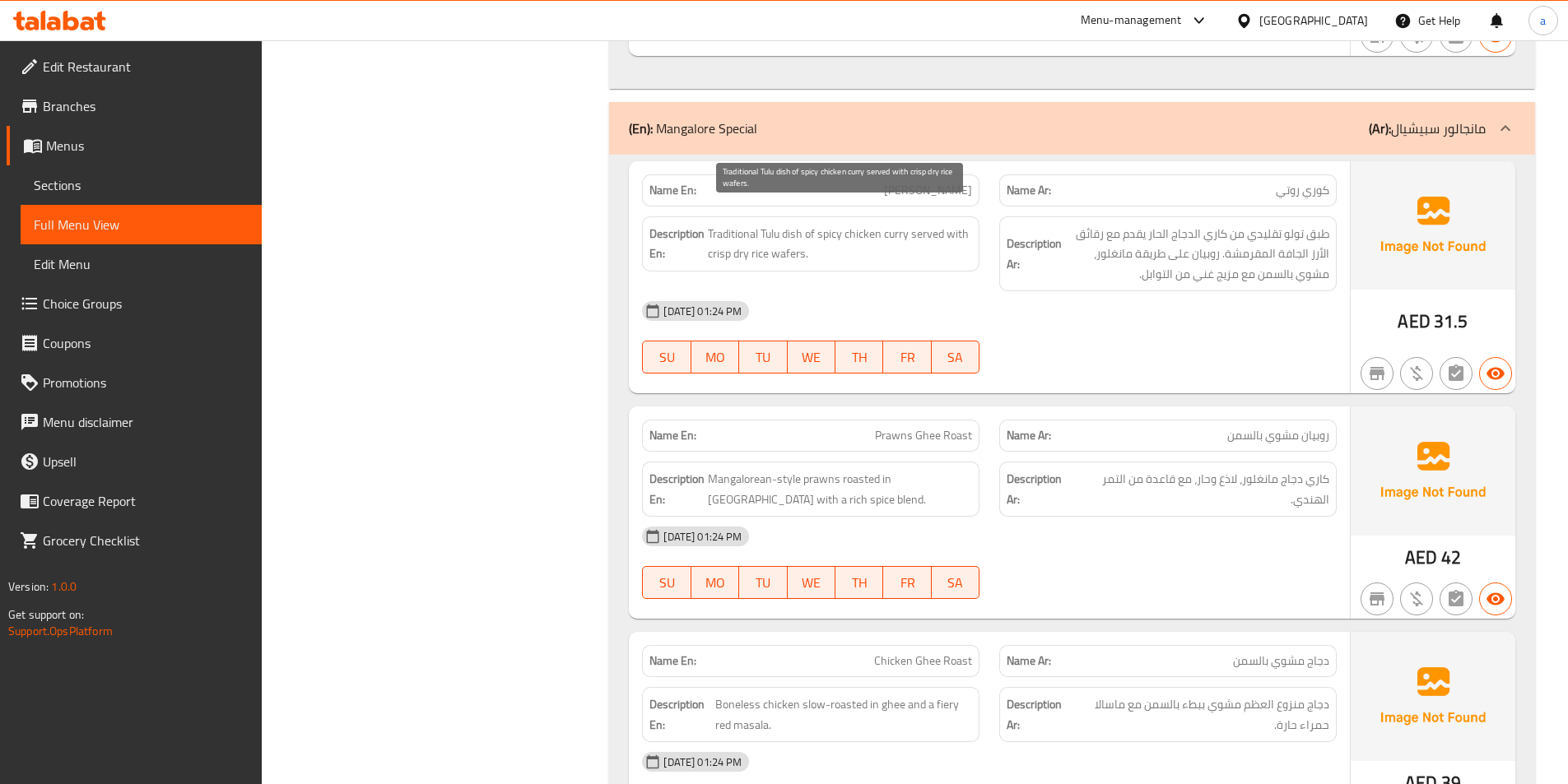
click at [776, 224] on span "Traditional Tulu dish of spicy chicken curry served with crisp dry rice wafers." at bounding box center [841, 244] width 265 height 41
copy span "Tulu"
click at [908, 224] on span "Traditional Tulu dish of spicy chicken curry served with crisp dry rice wafers." at bounding box center [841, 244] width 265 height 41
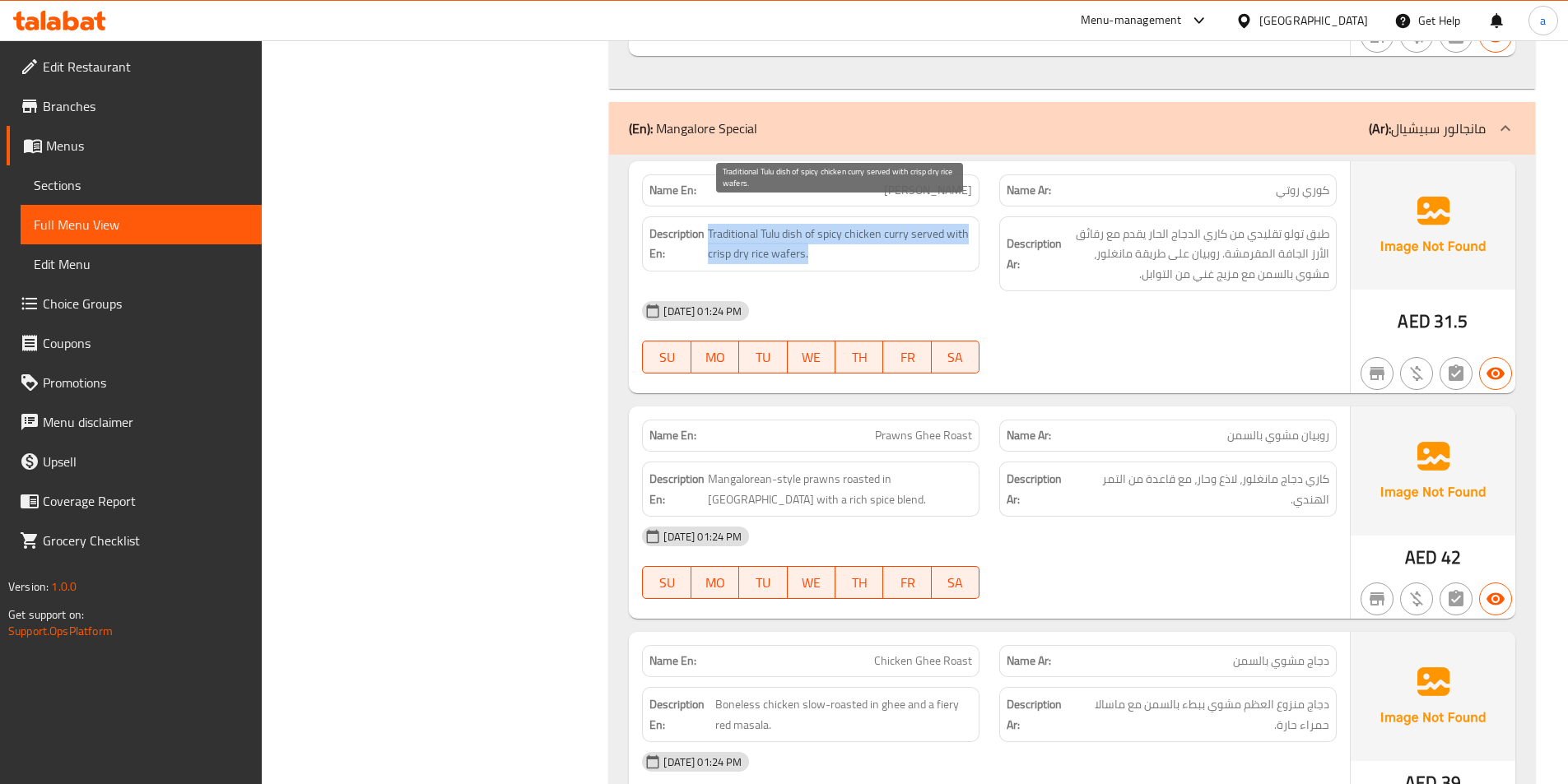
click at [908, 224] on span "Traditional Tulu dish of spicy chicken curry served with crisp dry rice wafers." at bounding box center [841, 244] width 265 height 41
copy span "Traditional Tulu dish of spicy chicken curry served with crisp dry rice wafers."
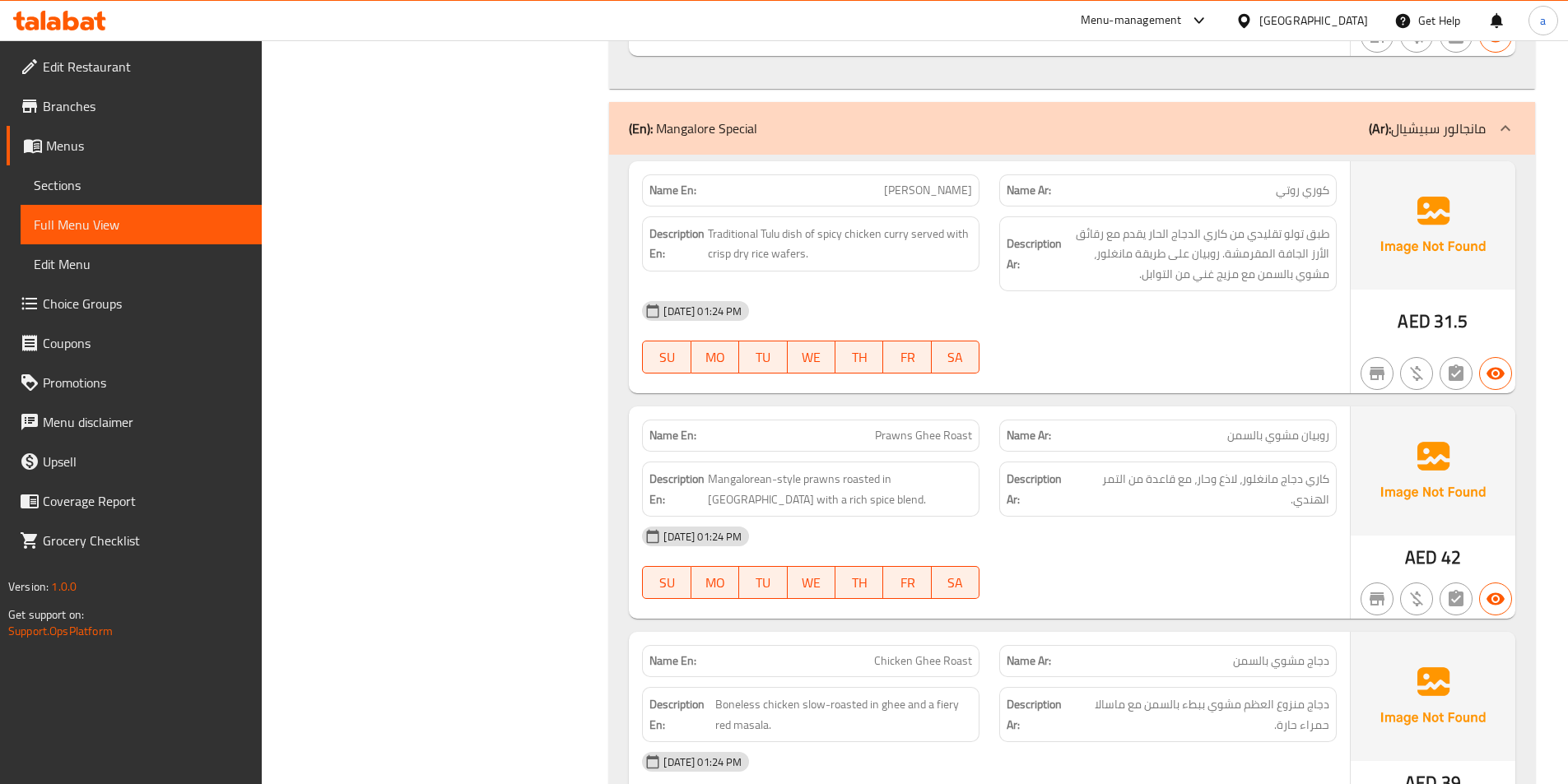
click at [1134, 410] on div "Name Ar: روبيان مشوي بالسمن" at bounding box center [1168, 436] width 357 height 52
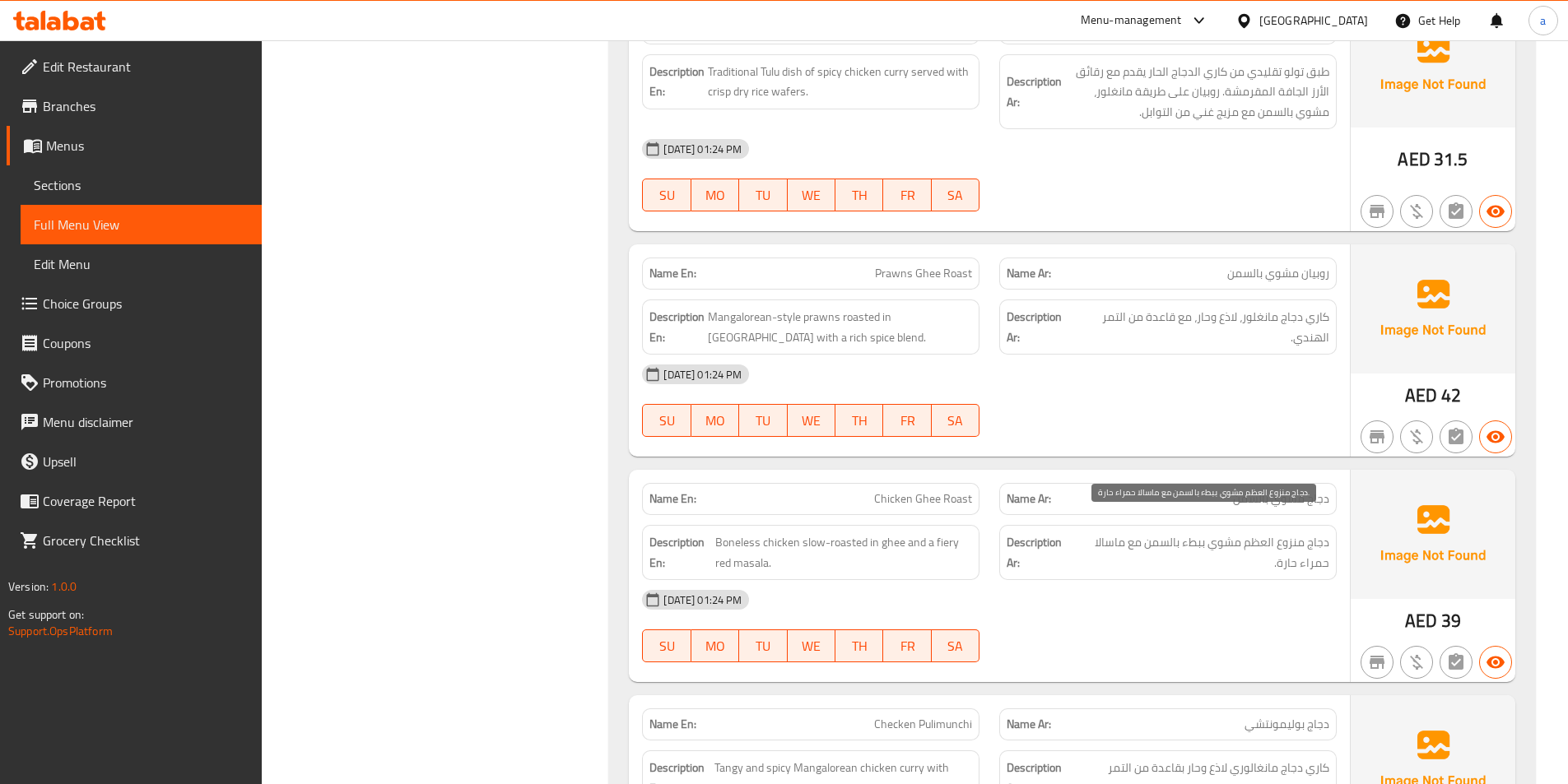
scroll to position [2797, 0]
click at [1292, 263] on span "روبيان مشوي بالسمن" at bounding box center [1278, 271] width 102 height 17
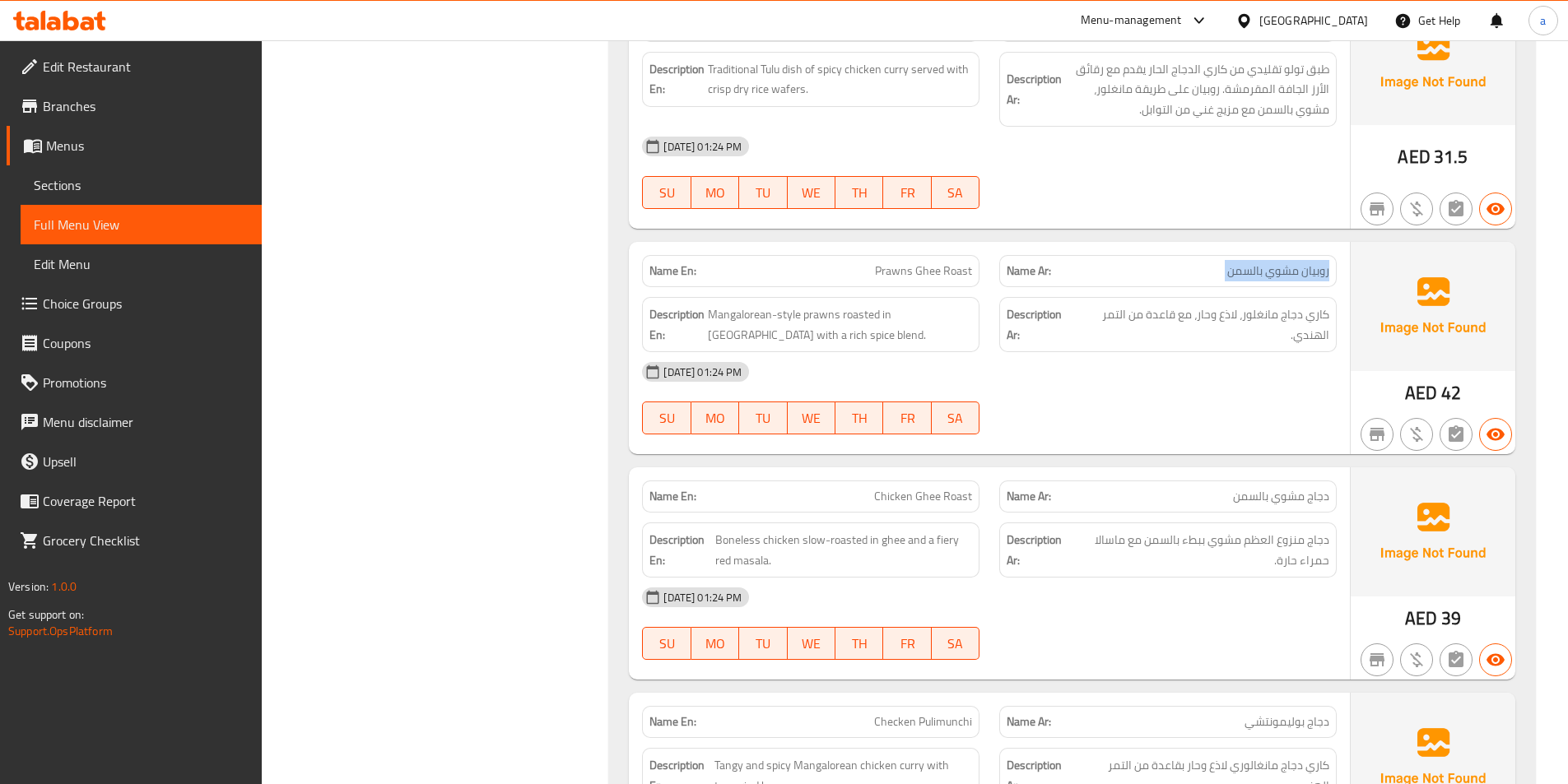
click at [1292, 263] on span "روبيان مشوي بالسمن" at bounding box center [1278, 271] width 102 height 17
copy span "روبيان مشوي بالسمن"
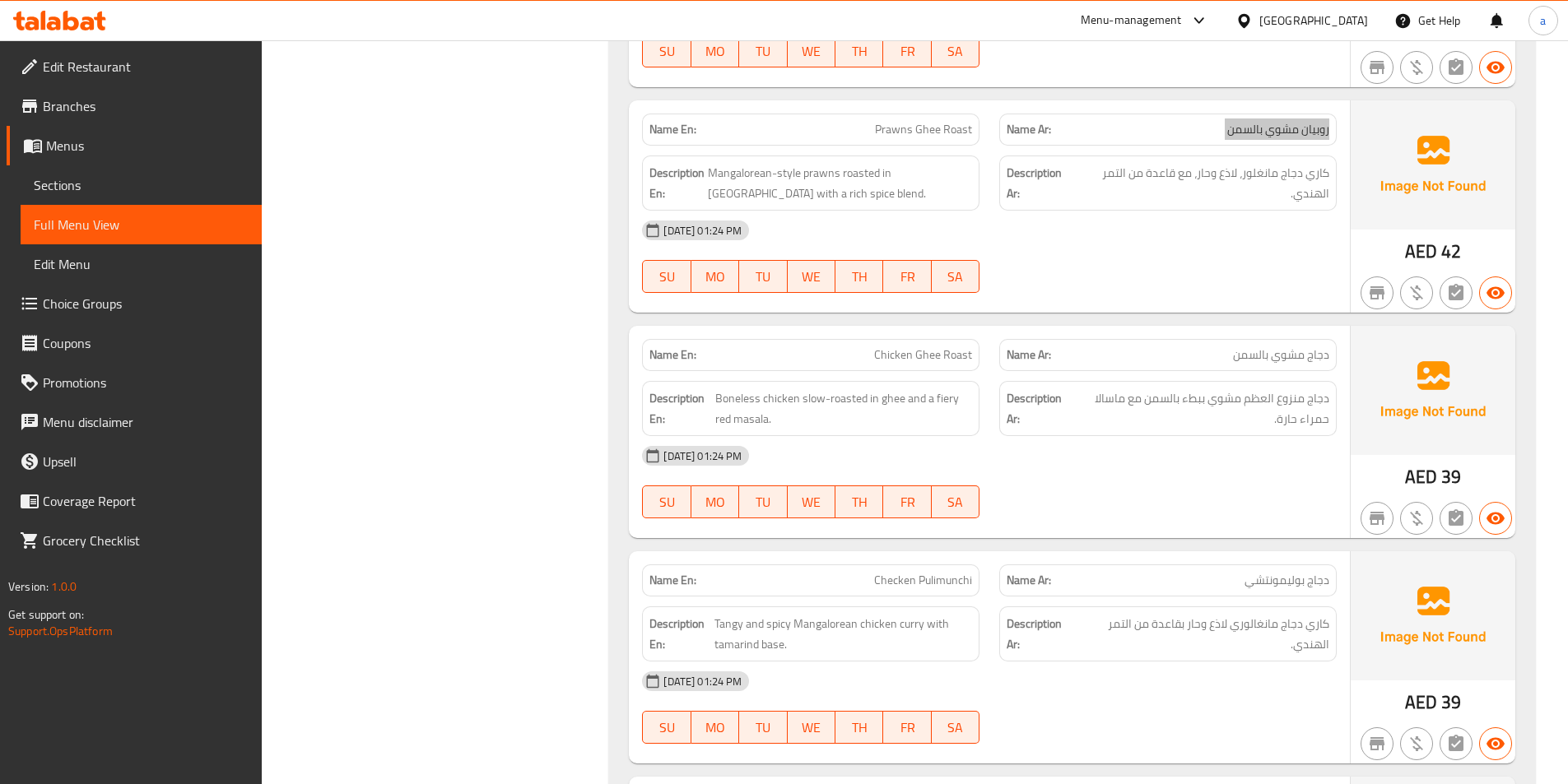
scroll to position [2962, 0]
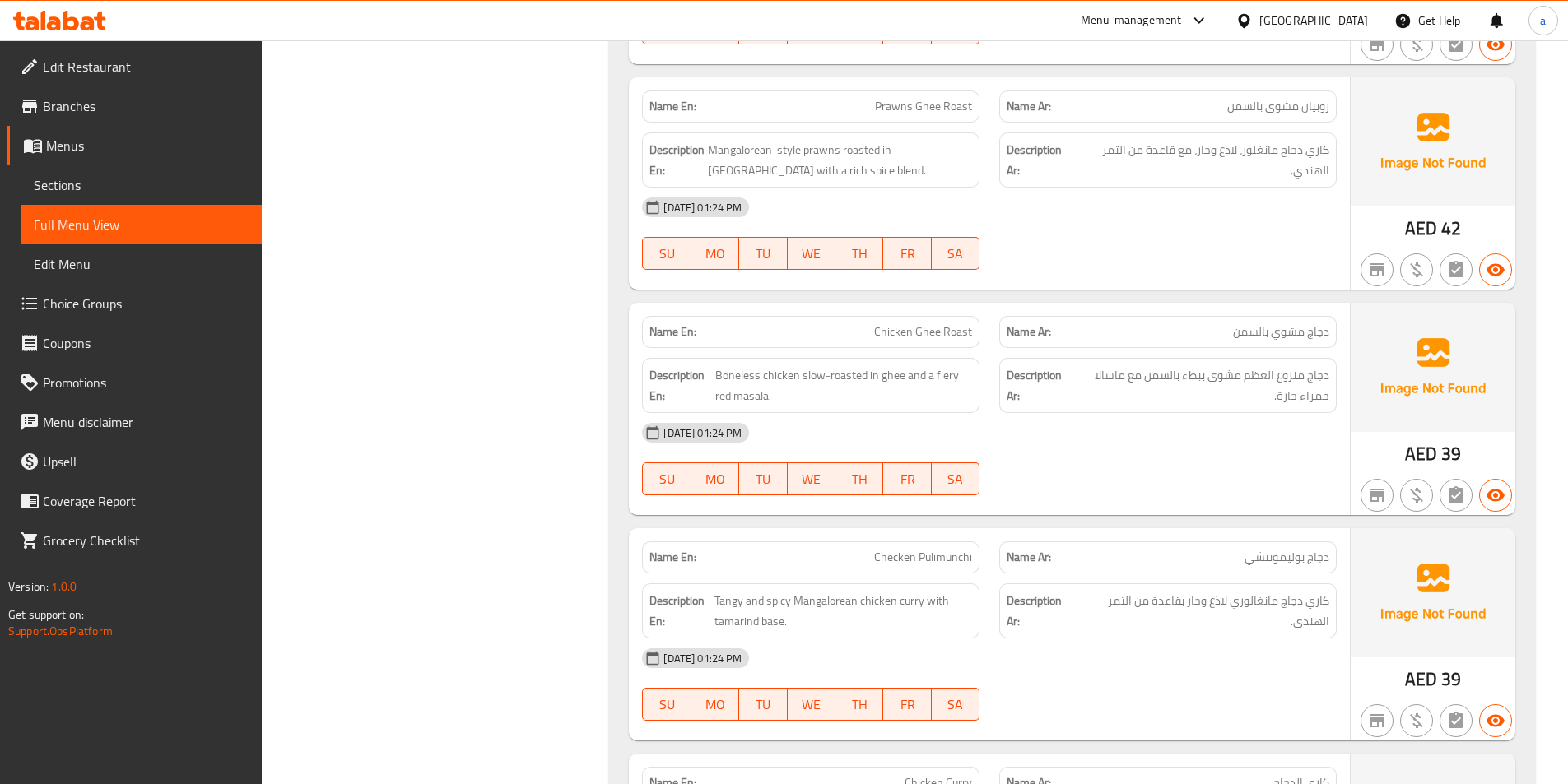
click at [1142, 188] on div "[DATE] 01:24 PM" at bounding box center [989, 207] width 714 height 40
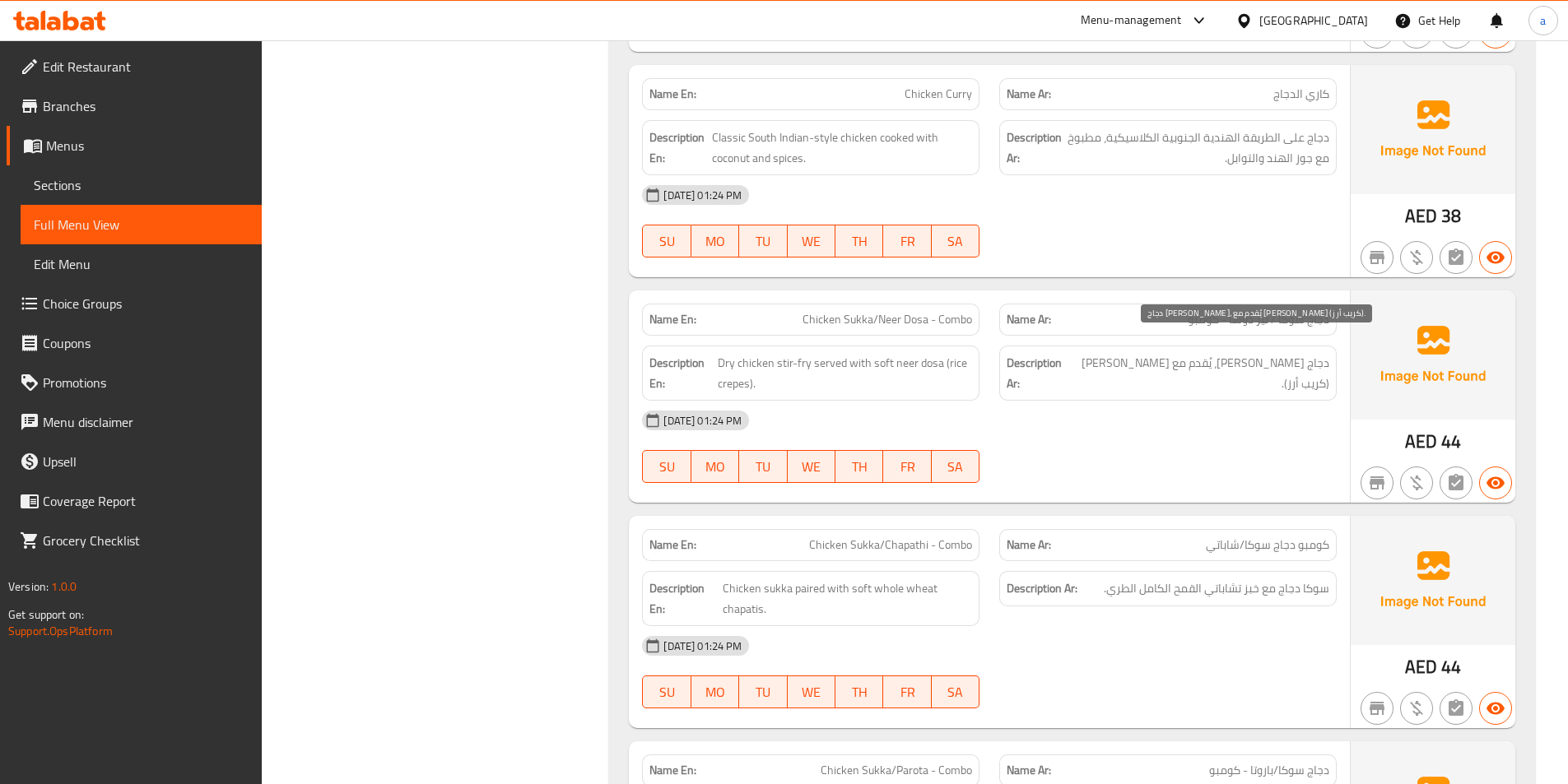
scroll to position [3703, 0]
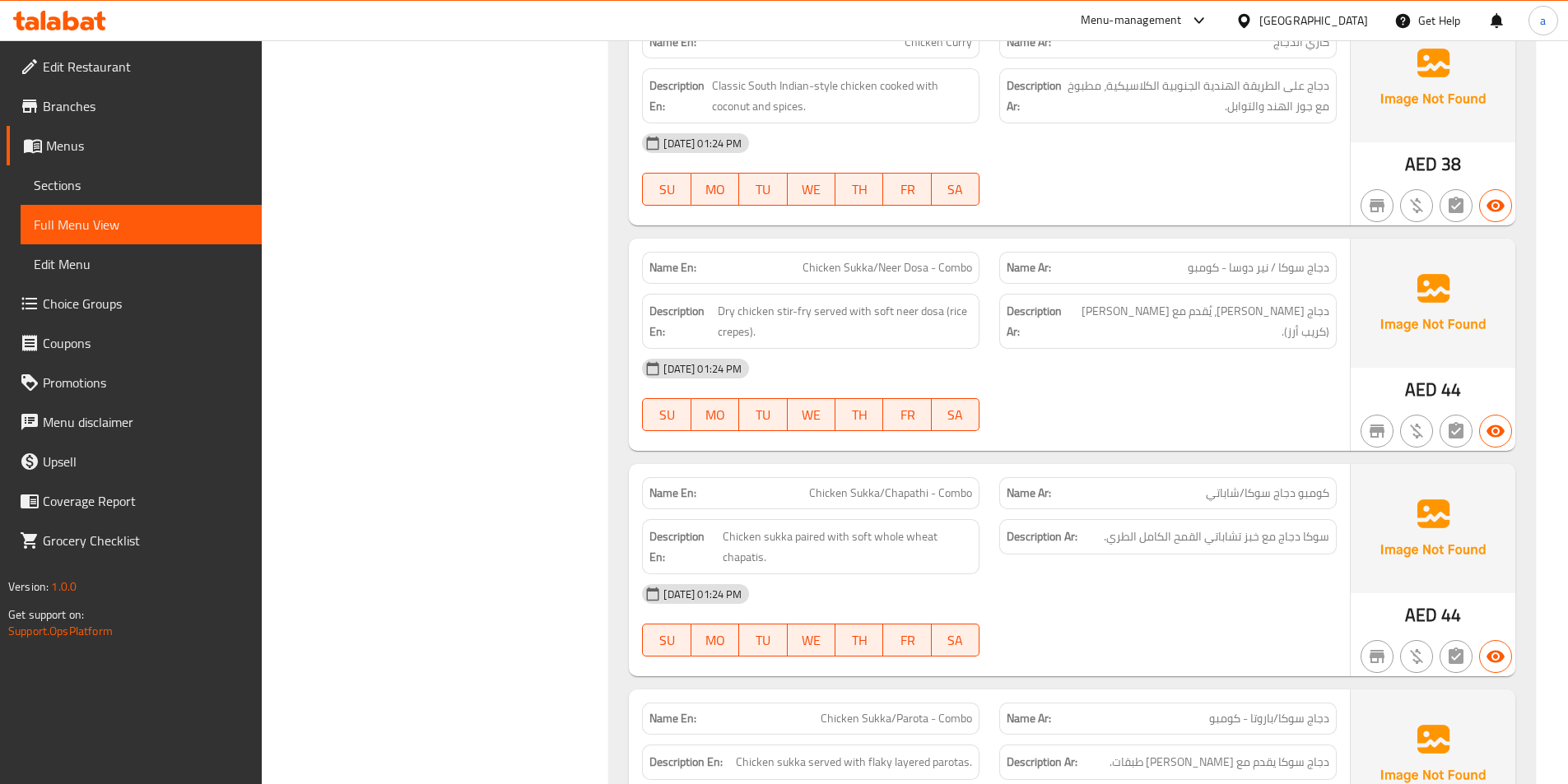
click at [1261, 485] on span "كومبو دجاج سوكا/شاباتي" at bounding box center [1268, 494] width 124 height 17
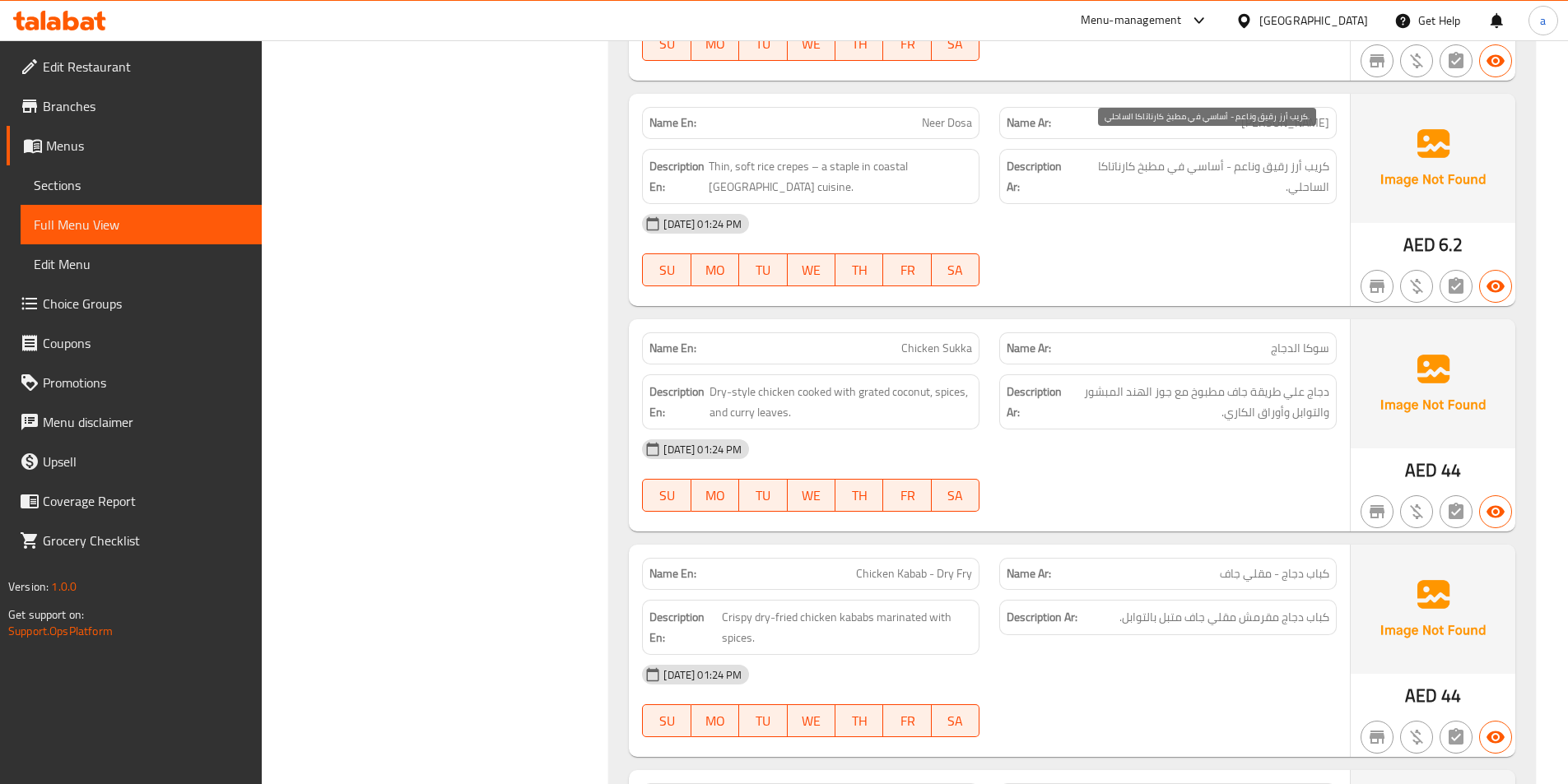
scroll to position [5842, 0]
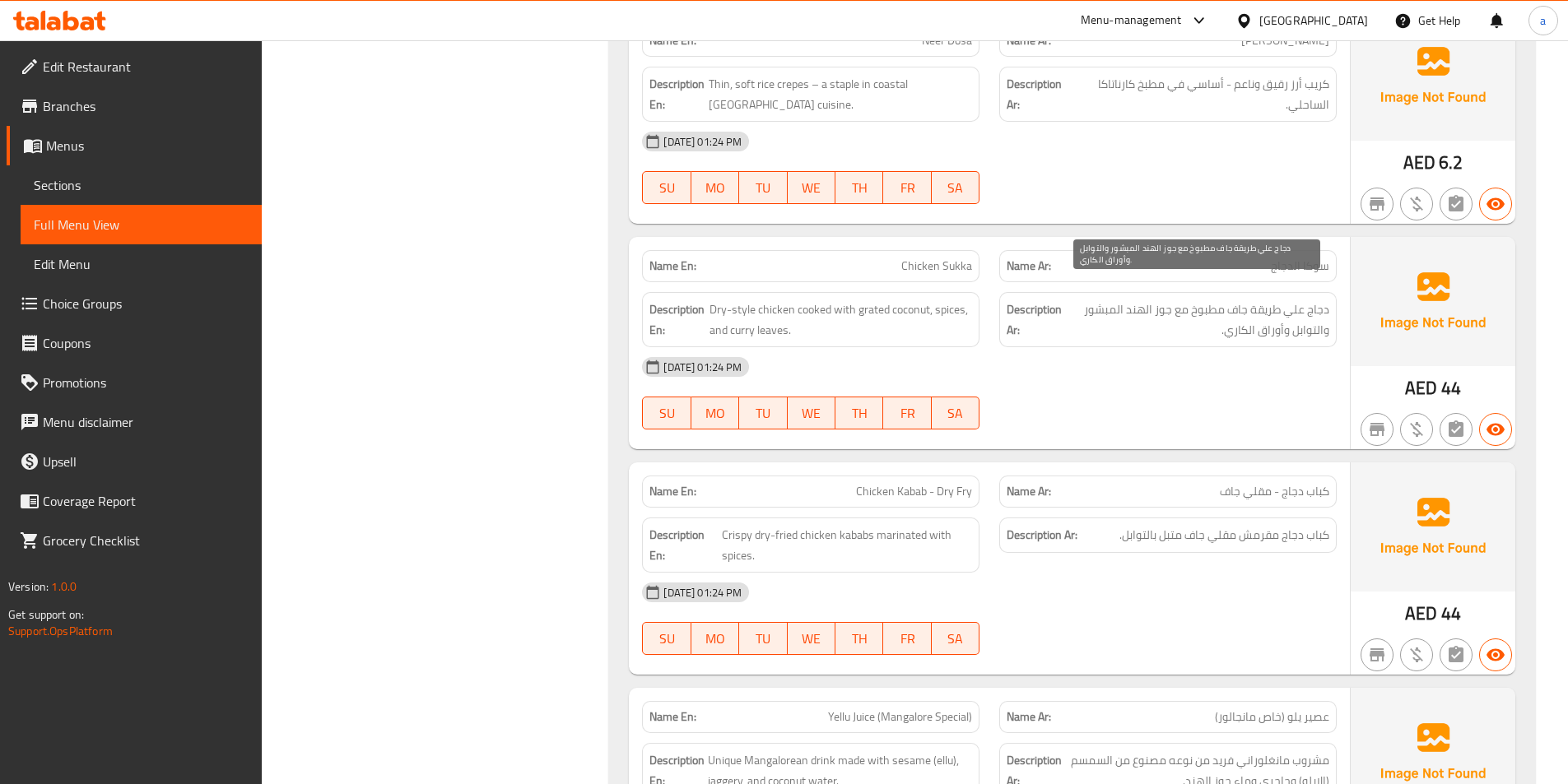
click at [1162, 308] on span "دجاج علي طريقة جاف مطبوخ مع جوز الهند المبشور والتوابل وأوراق الكاري." at bounding box center [1198, 319] width 265 height 41
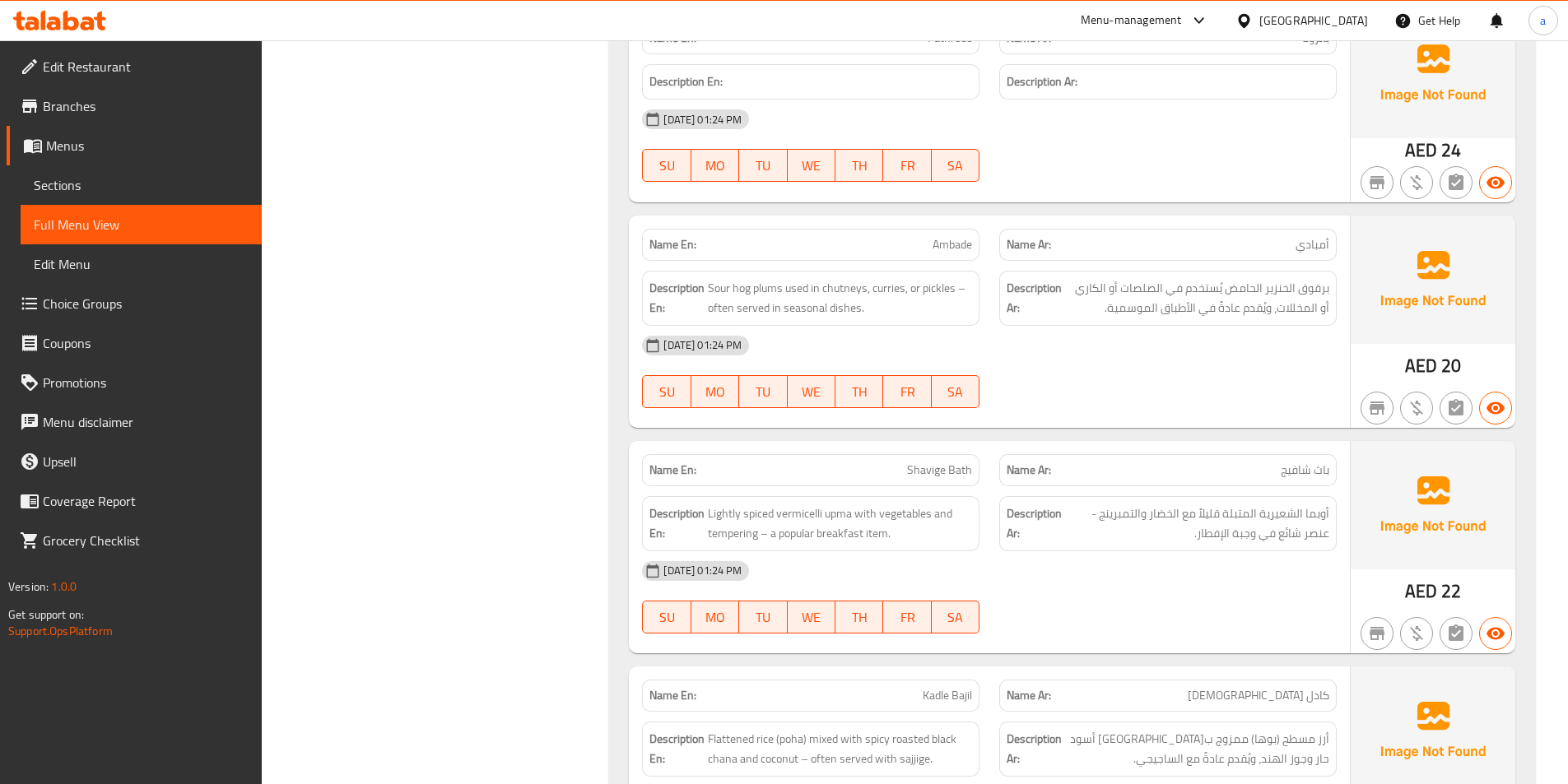
scroll to position [6912, 0]
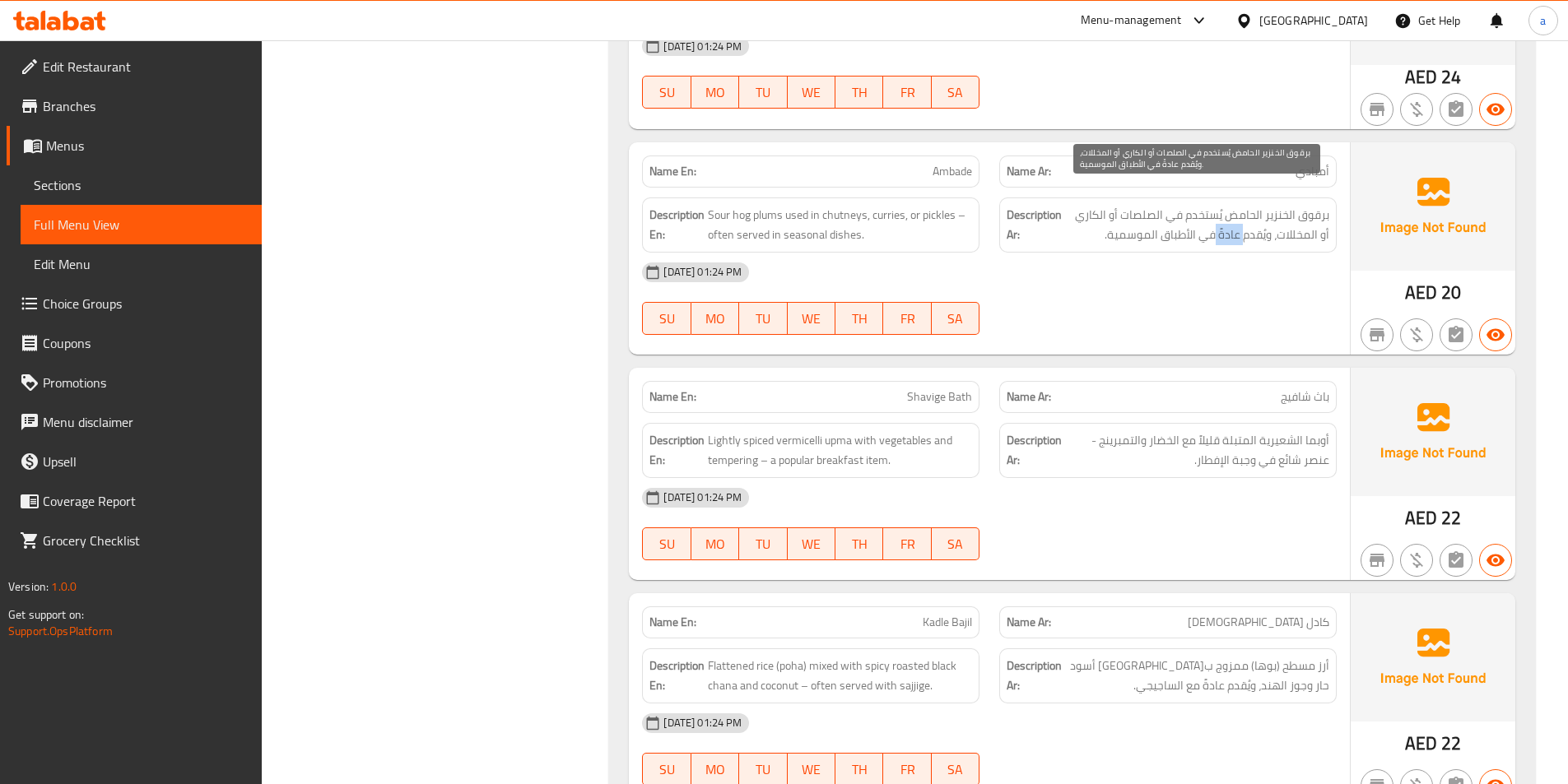
drag, startPoint x: 1227, startPoint y: 219, endPoint x: 1255, endPoint y: 217, distance: 28.1
click at [1255, 217] on span "برقوق الخنزير الحامض يُستخدم في الصلصات أو الكاري أو المخللات، ويُقدم عادةً في …" at bounding box center [1198, 225] width 265 height 41
click at [1281, 388] on span "باث شافيج" at bounding box center [1305, 397] width 48 height 17
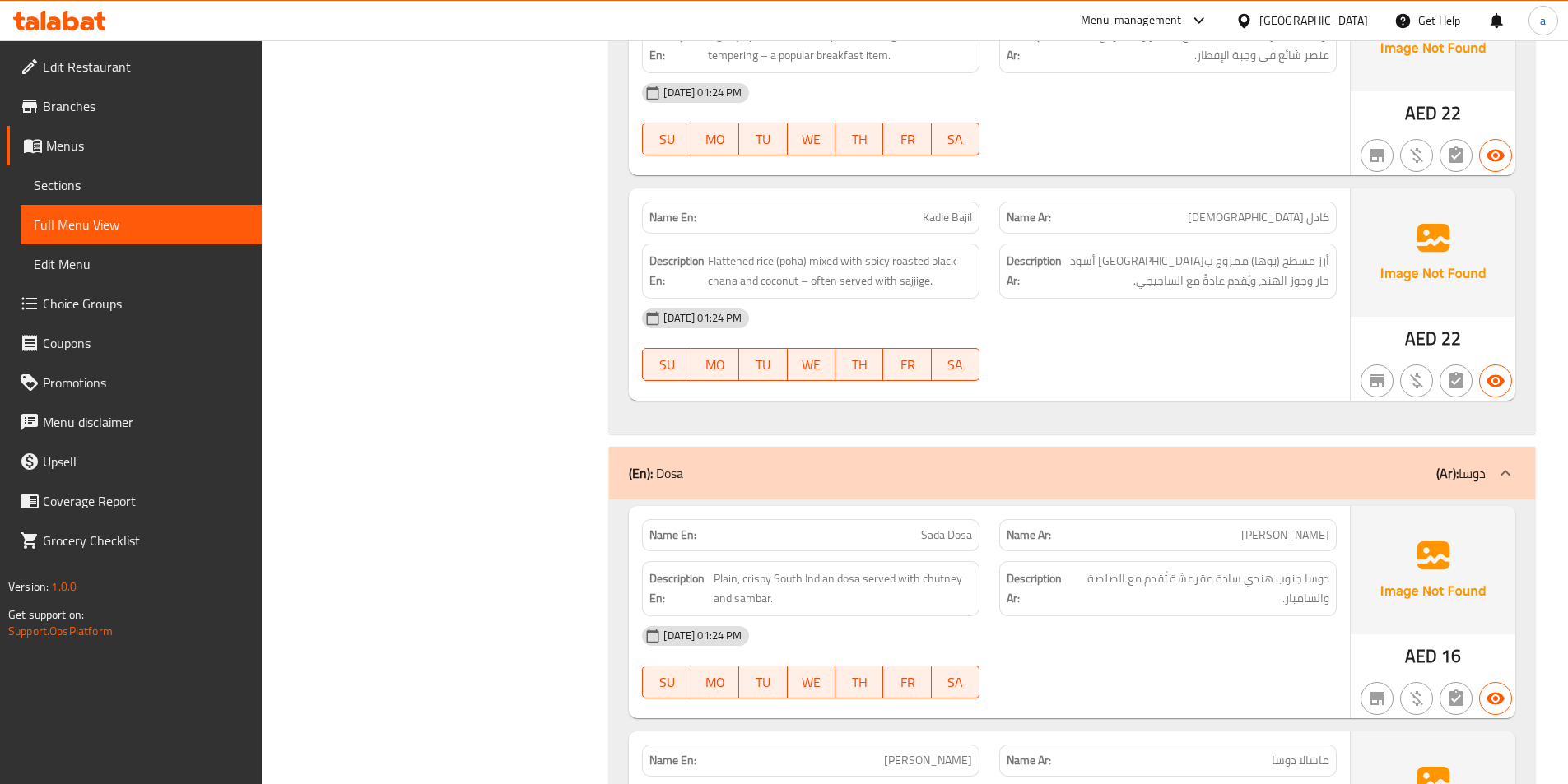
scroll to position [7323, 0]
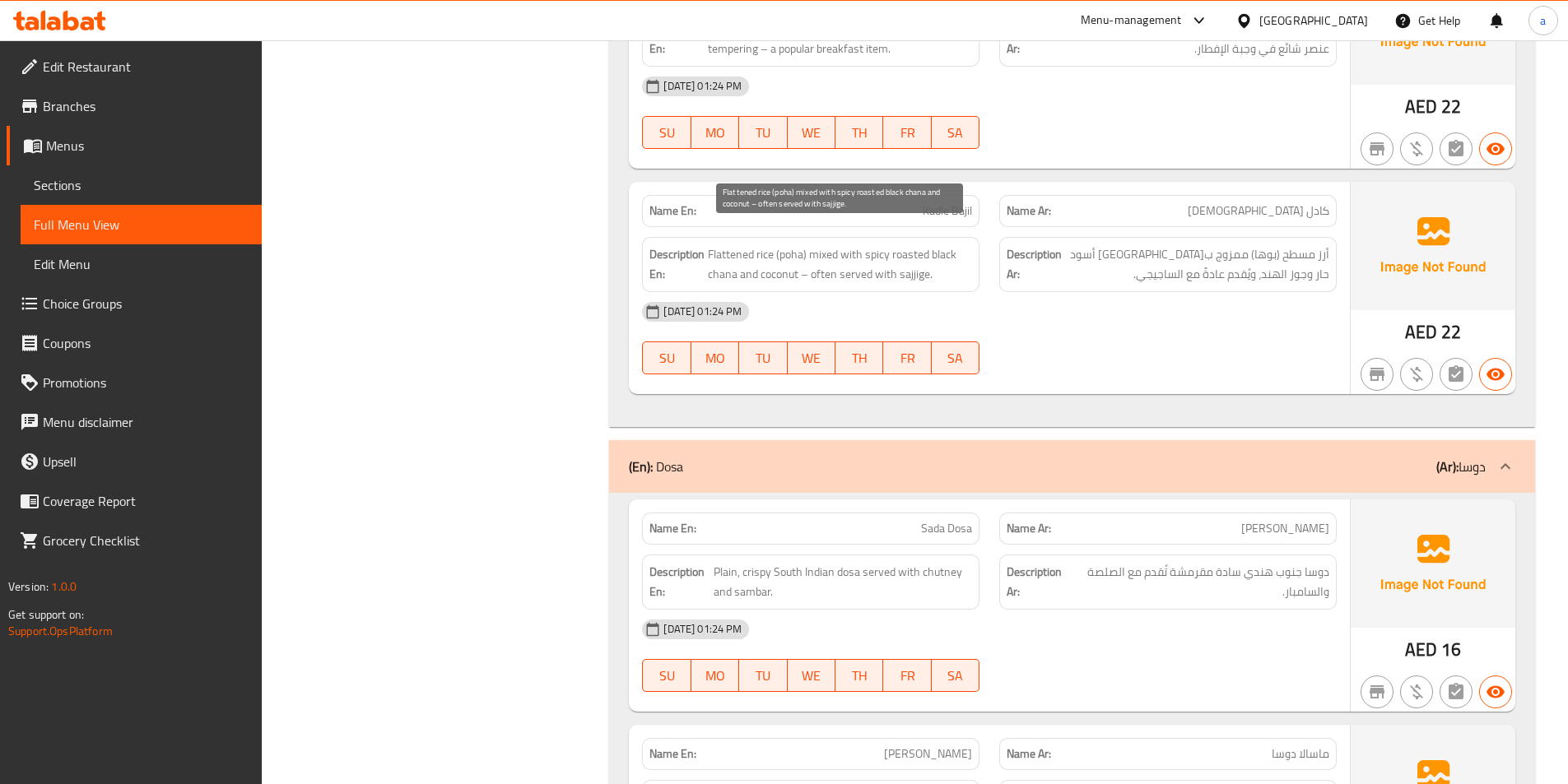
click at [734, 245] on span "Flattened rice (poha) mixed with spicy roasted black chana and coconut – often …" at bounding box center [841, 265] width 265 height 41
click at [758, 245] on span "Flattened rice (poha) mixed with spicy roasted black chana and coconut – often …" at bounding box center [841, 265] width 265 height 41
drag, startPoint x: 812, startPoint y: 232, endPoint x: 965, endPoint y: 265, distance: 156.5
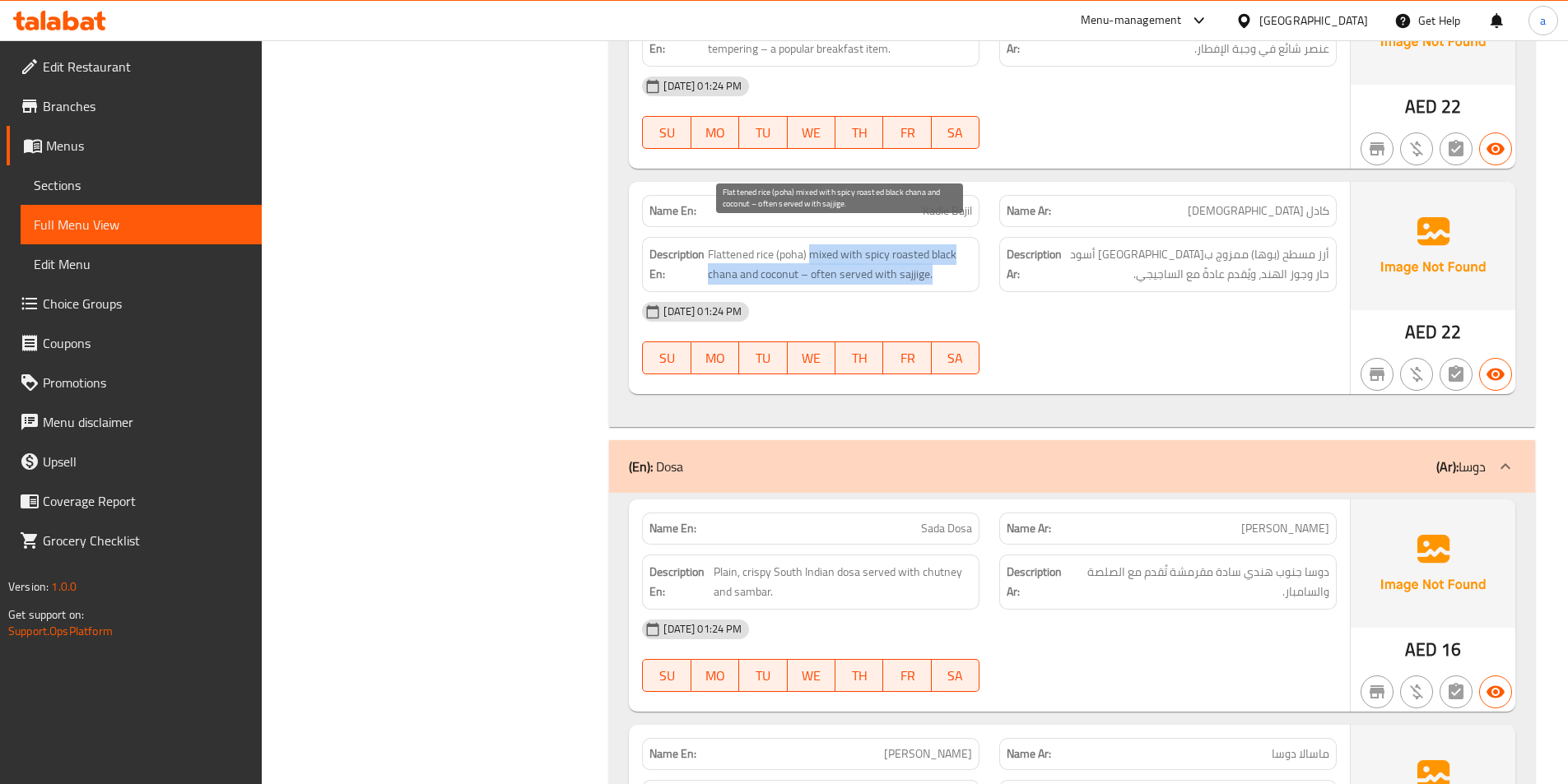
click at [965, 265] on span "Flattened rice (poha) mixed with spicy roasted black chana and coconut – often …" at bounding box center [841, 265] width 265 height 41
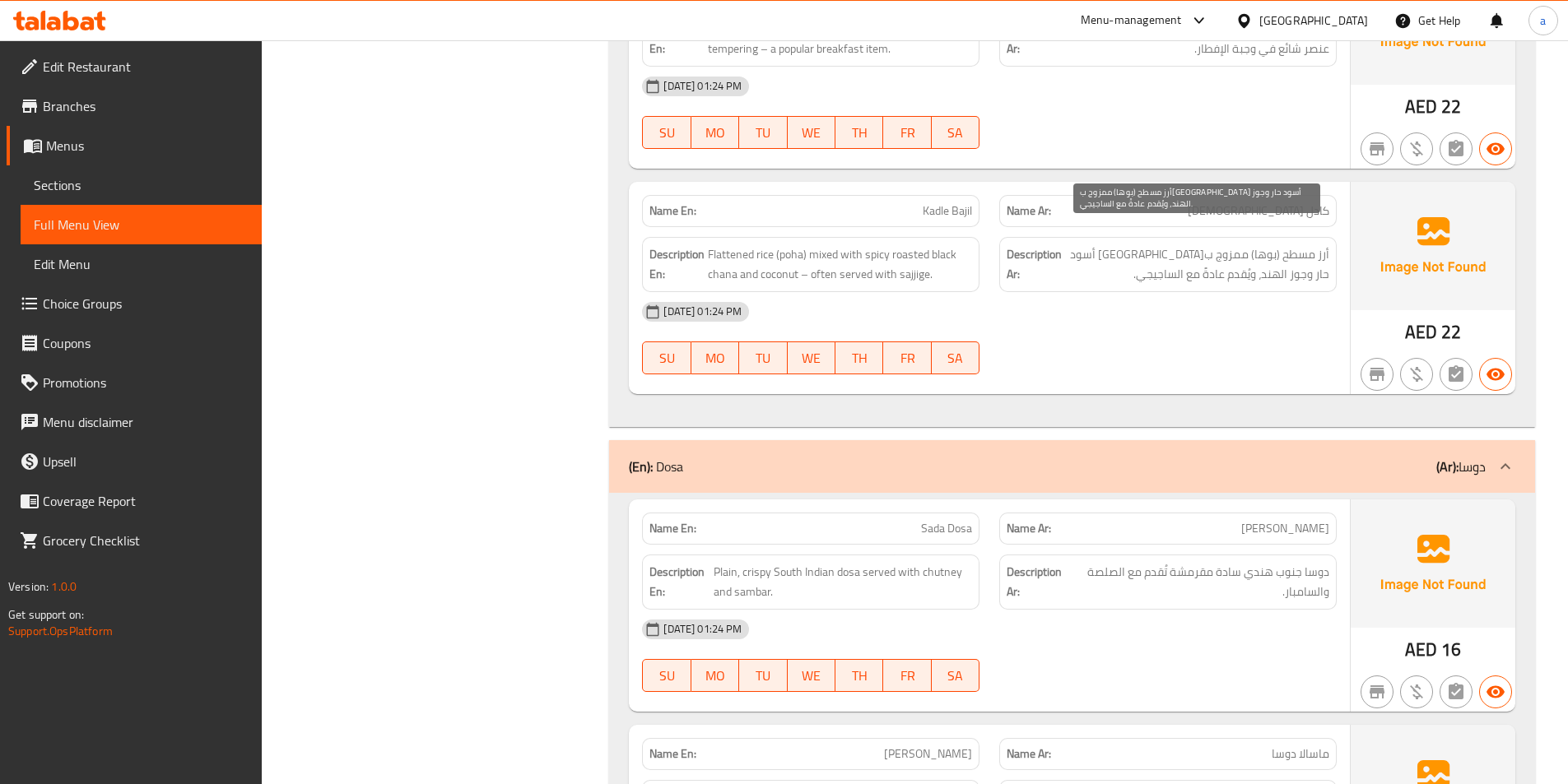
click at [1217, 259] on span "أرز مسطح (بوها) ممزوج بحمص أسود حار وجوز الهند، ويُقدم عادةً مع الساجيجي." at bounding box center [1198, 265] width 265 height 41
click at [957, 202] on span "Kadle Bajil" at bounding box center [947, 211] width 49 height 17
copy span "Kadle Bajil"
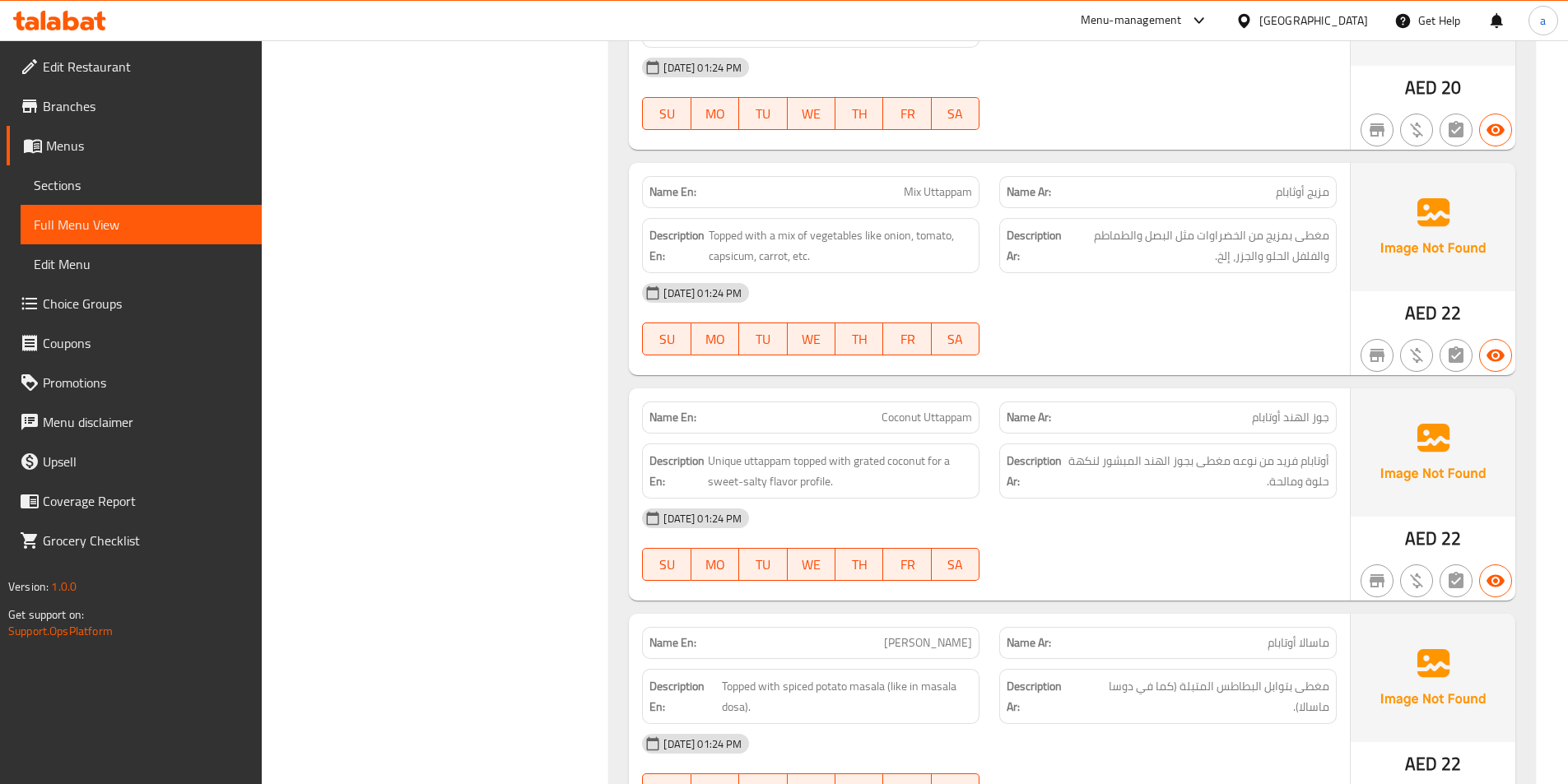
scroll to position [11025, 0]
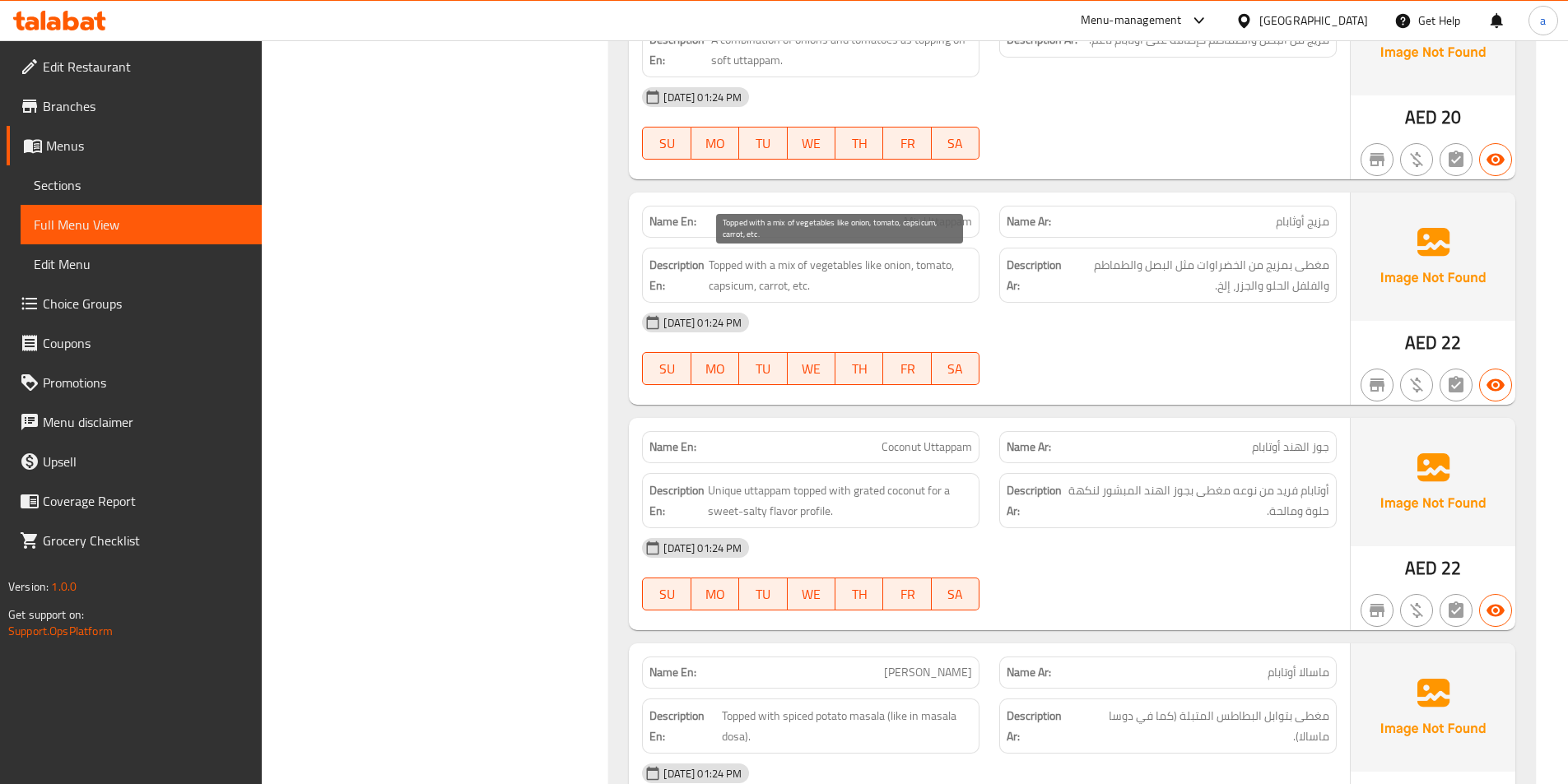
click at [904, 257] on span "Topped with a mix of vegetables like onion, tomato, capsicum, carrot, etc." at bounding box center [842, 275] width 265 height 41
copy span "Topped with a mix of vegetables like onion, tomato, capsicum, carrot, etc."
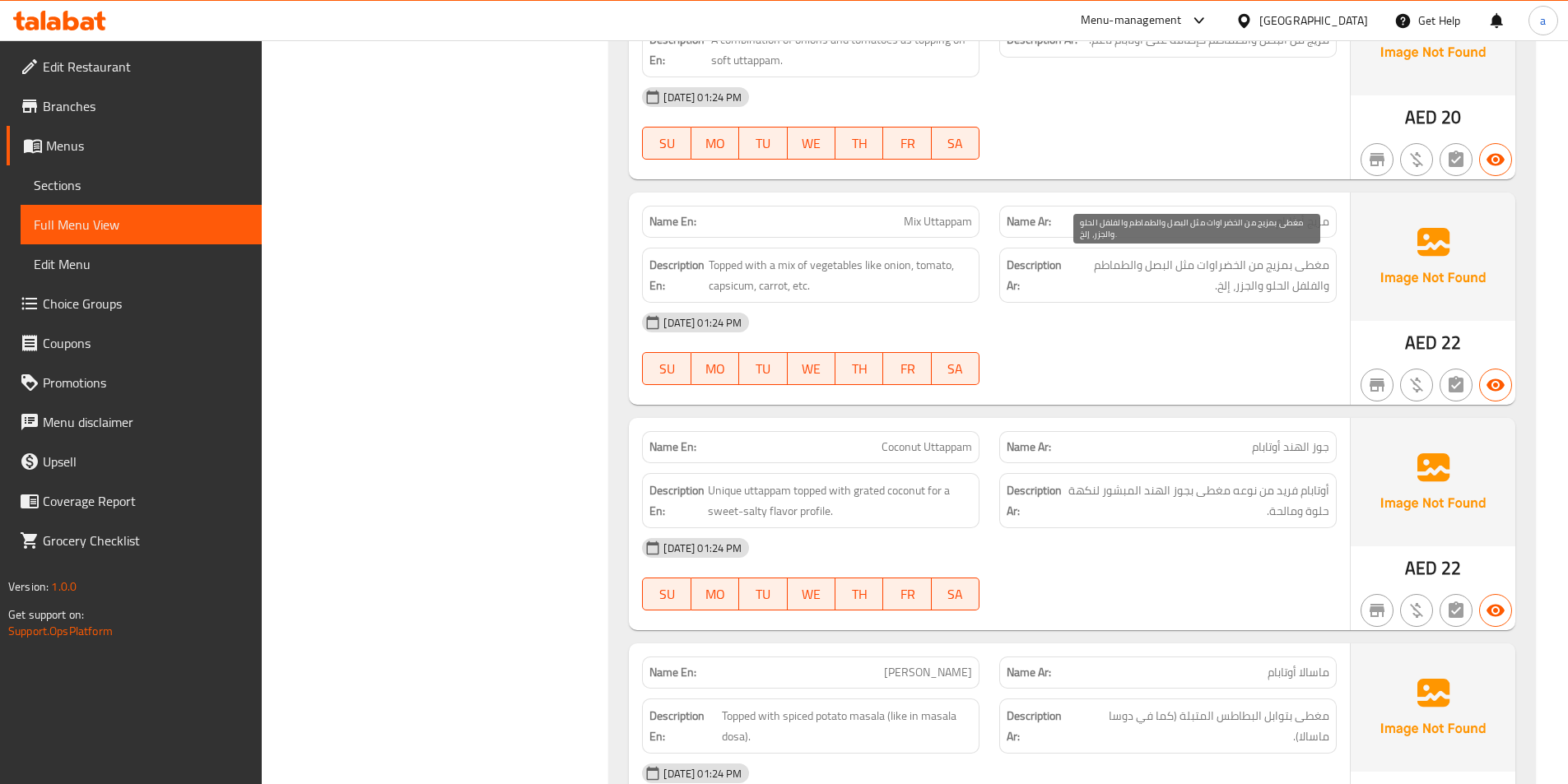
click at [1190, 283] on span "مغطى بمزيج من الخضراوات مثل البصل والطماطم والفلفل الحلو والجزر، إلخ." at bounding box center [1198, 275] width 265 height 41
click at [1192, 282] on span "مغطى بمزيج من الخضراوات مثل البصل والطماطم والفلفل الحلو والجزر، إلخ." at bounding box center [1198, 275] width 265 height 41
copy div "مغطى بمزيج من الخضراوات مثل البصل والطماطم والفلفل الحلو والجزر، إلخ."
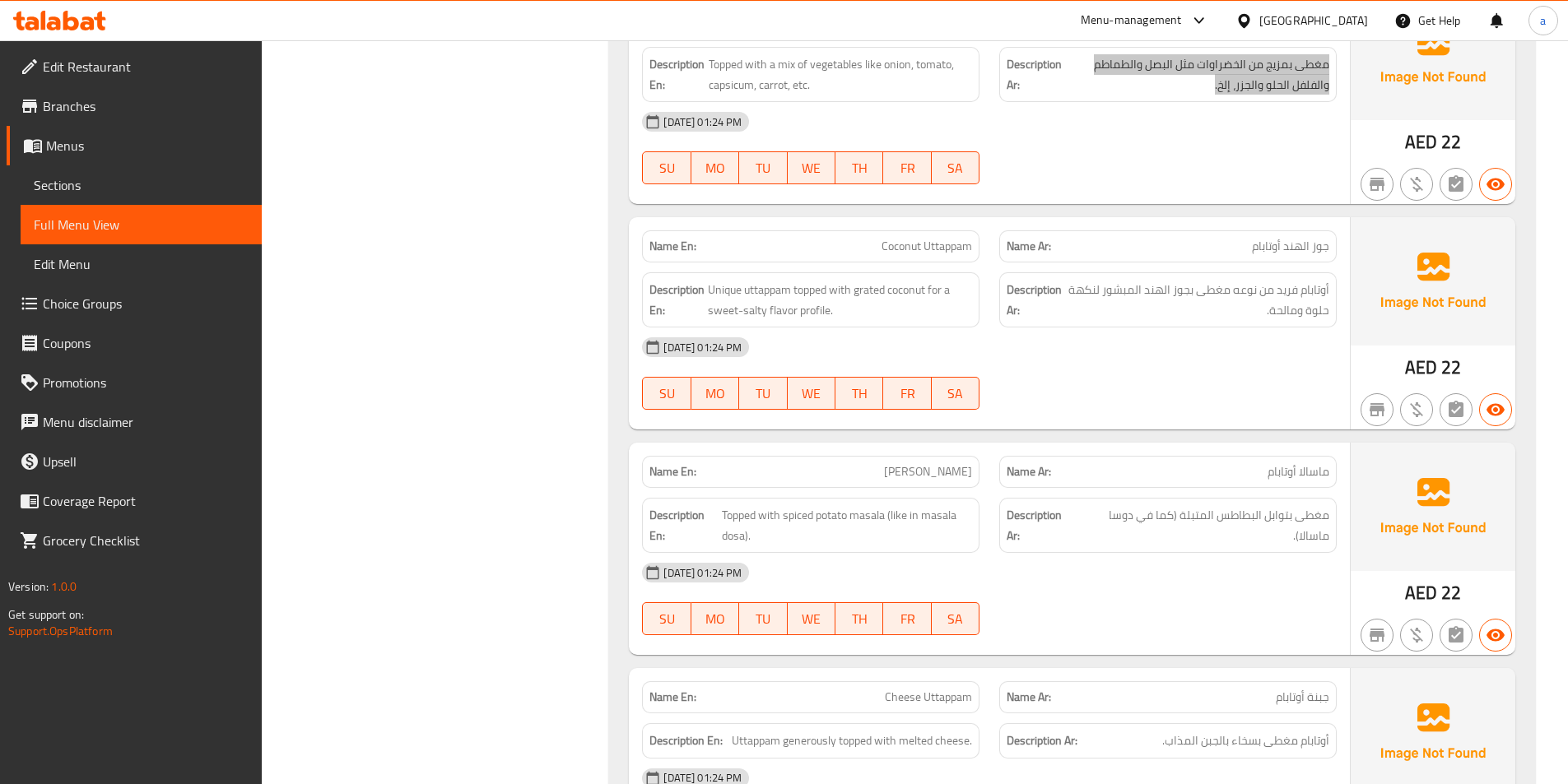
scroll to position [11190, 0]
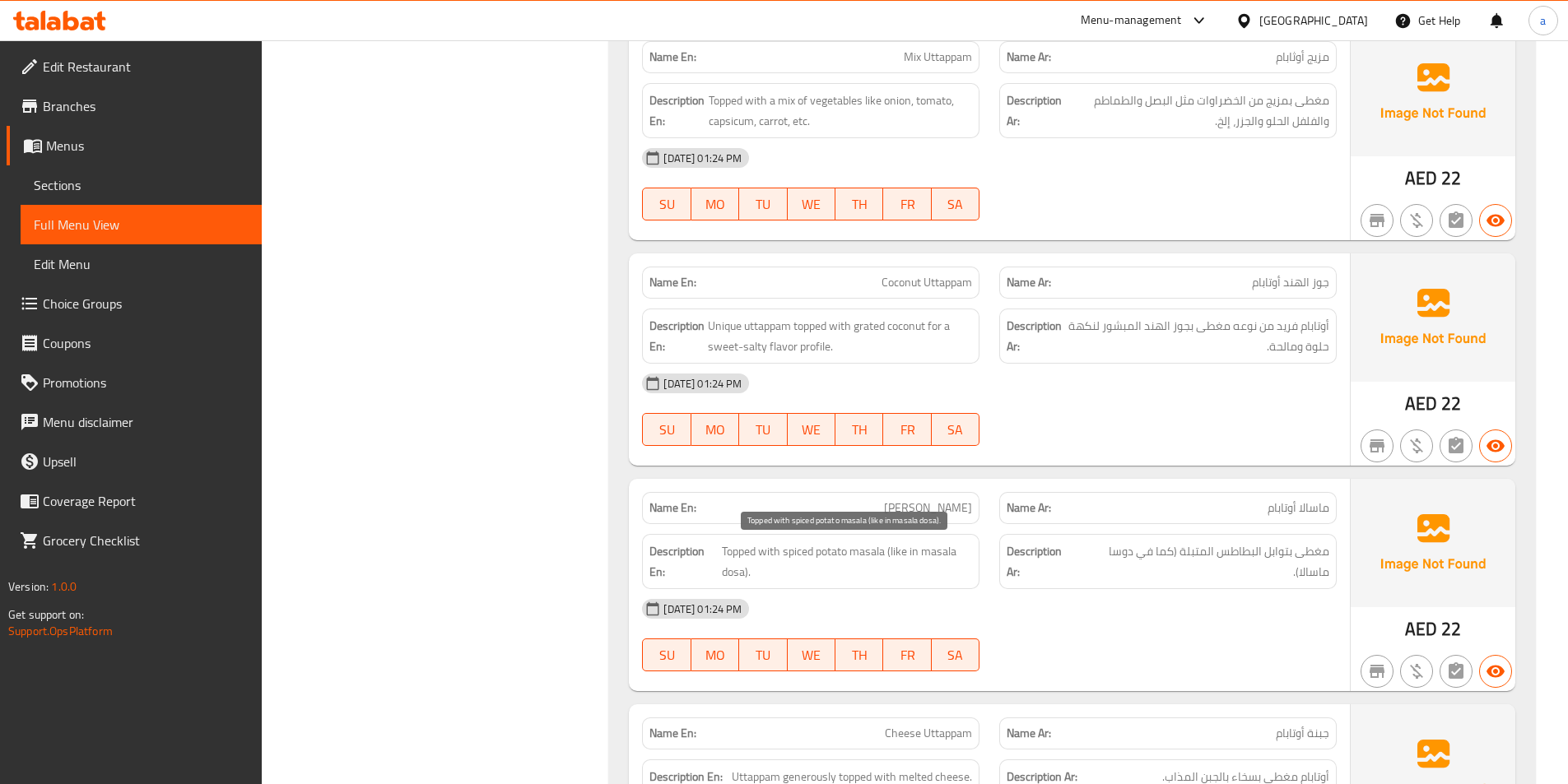
click at [916, 551] on span "Topped with spiced potato masala (like in masala dosa)." at bounding box center [847, 561] width 250 height 41
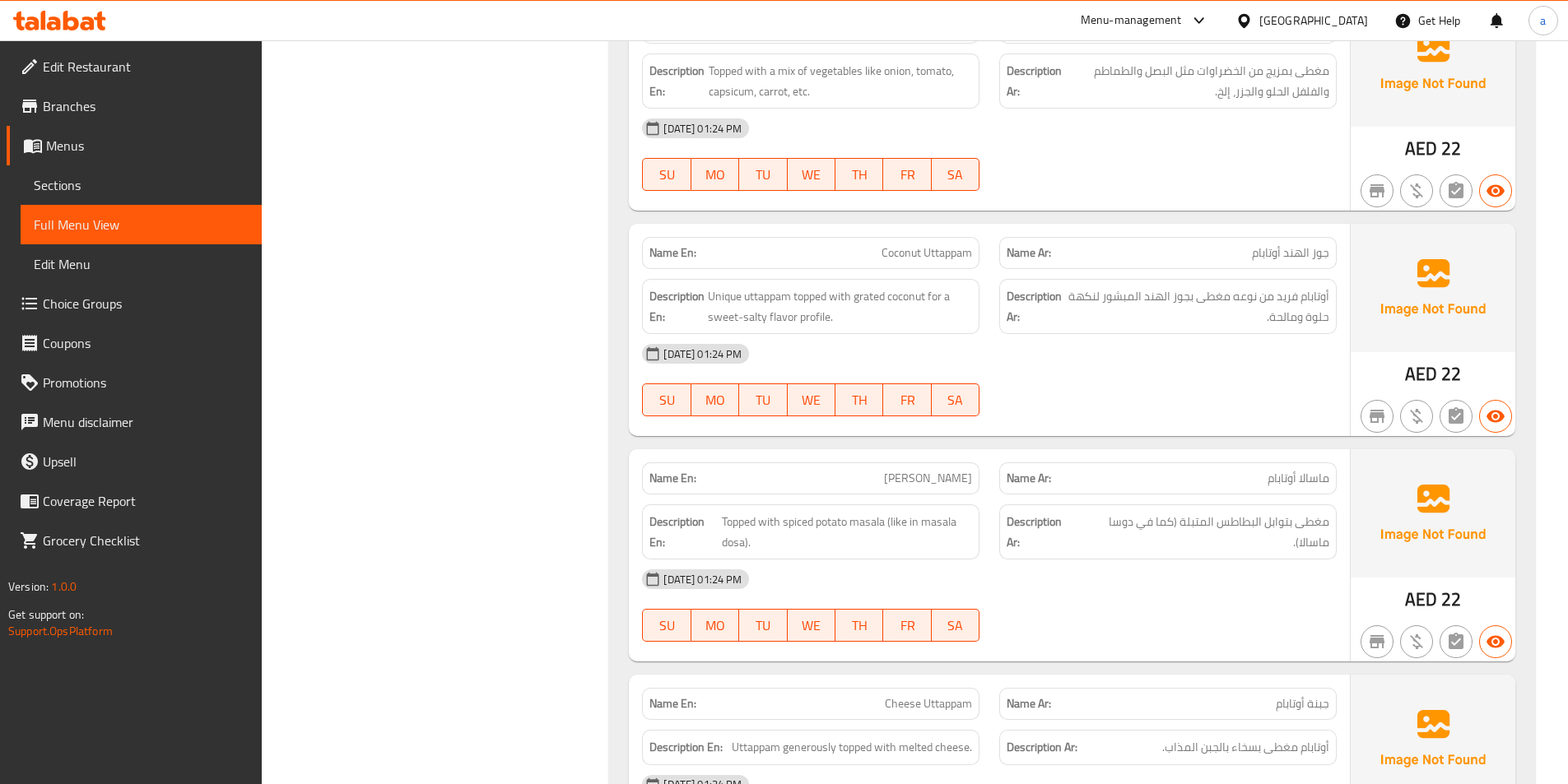
scroll to position [11272, 0]
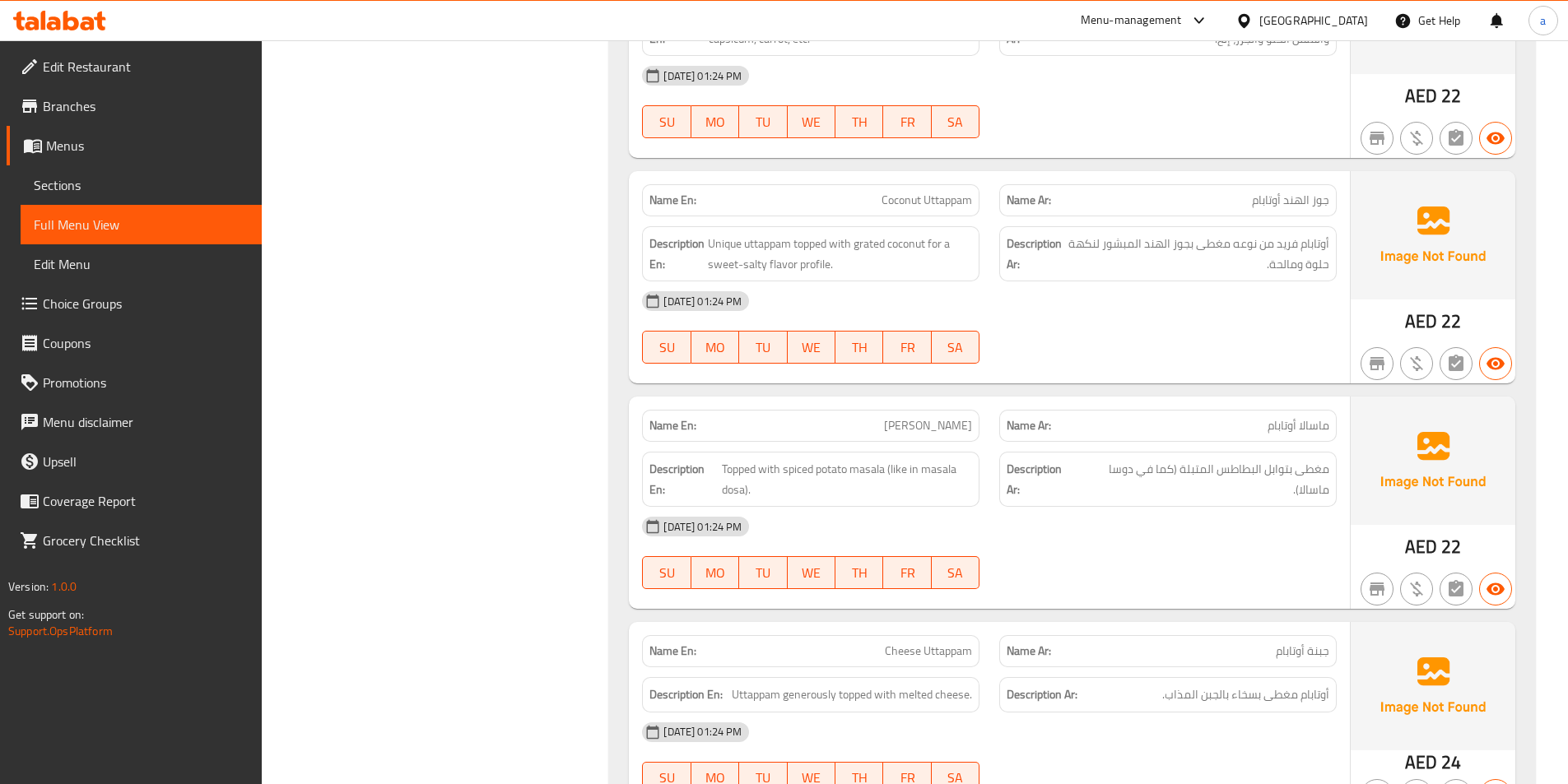
click at [950, 426] on span "[PERSON_NAME]" at bounding box center [928, 426] width 88 height 17
click at [1174, 482] on span "مغطى بتوابل البطاطس المتبلة (كما في دوسا ماسالا)." at bounding box center [1204, 479] width 251 height 41
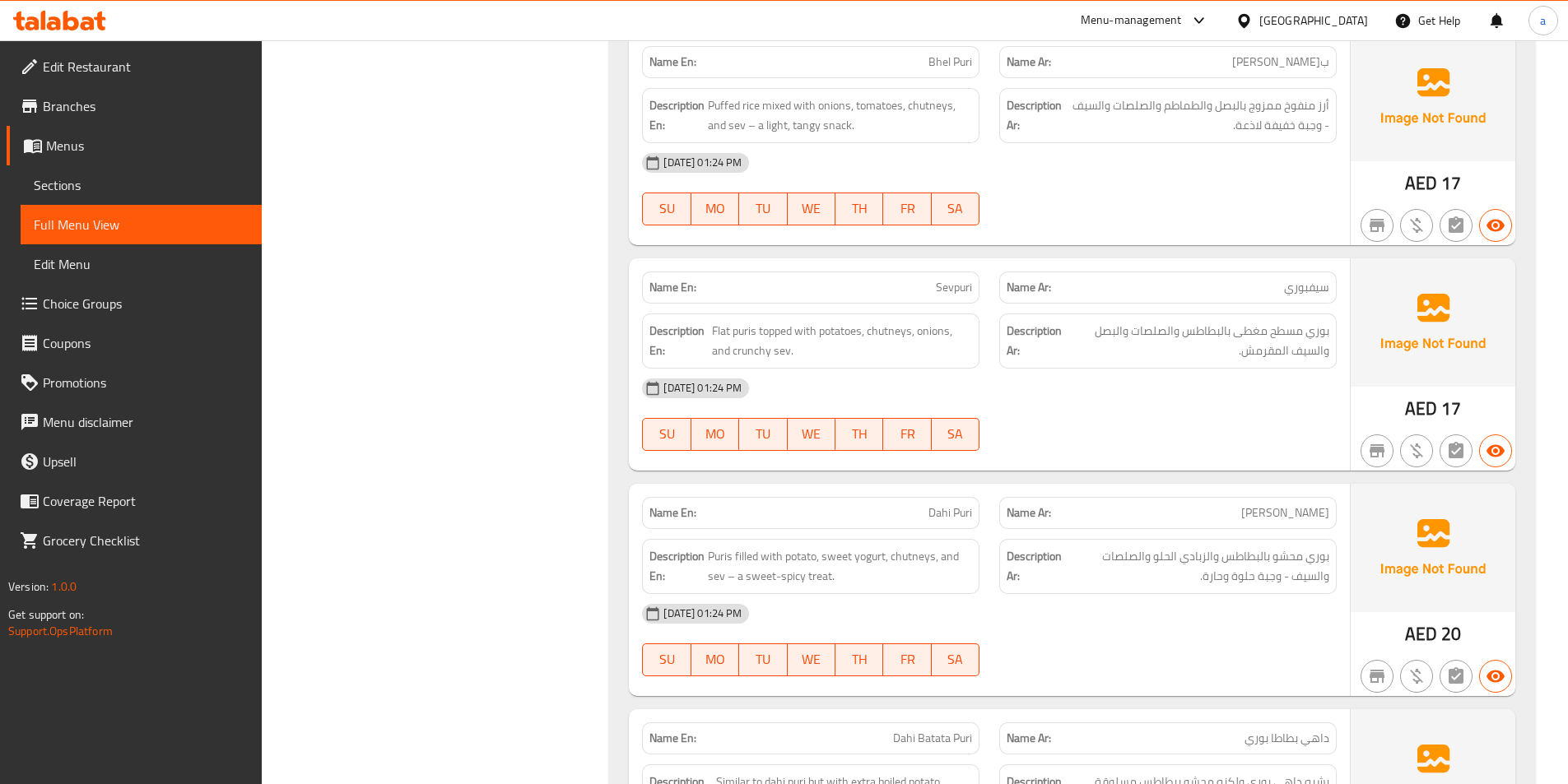
scroll to position [12425, 0]
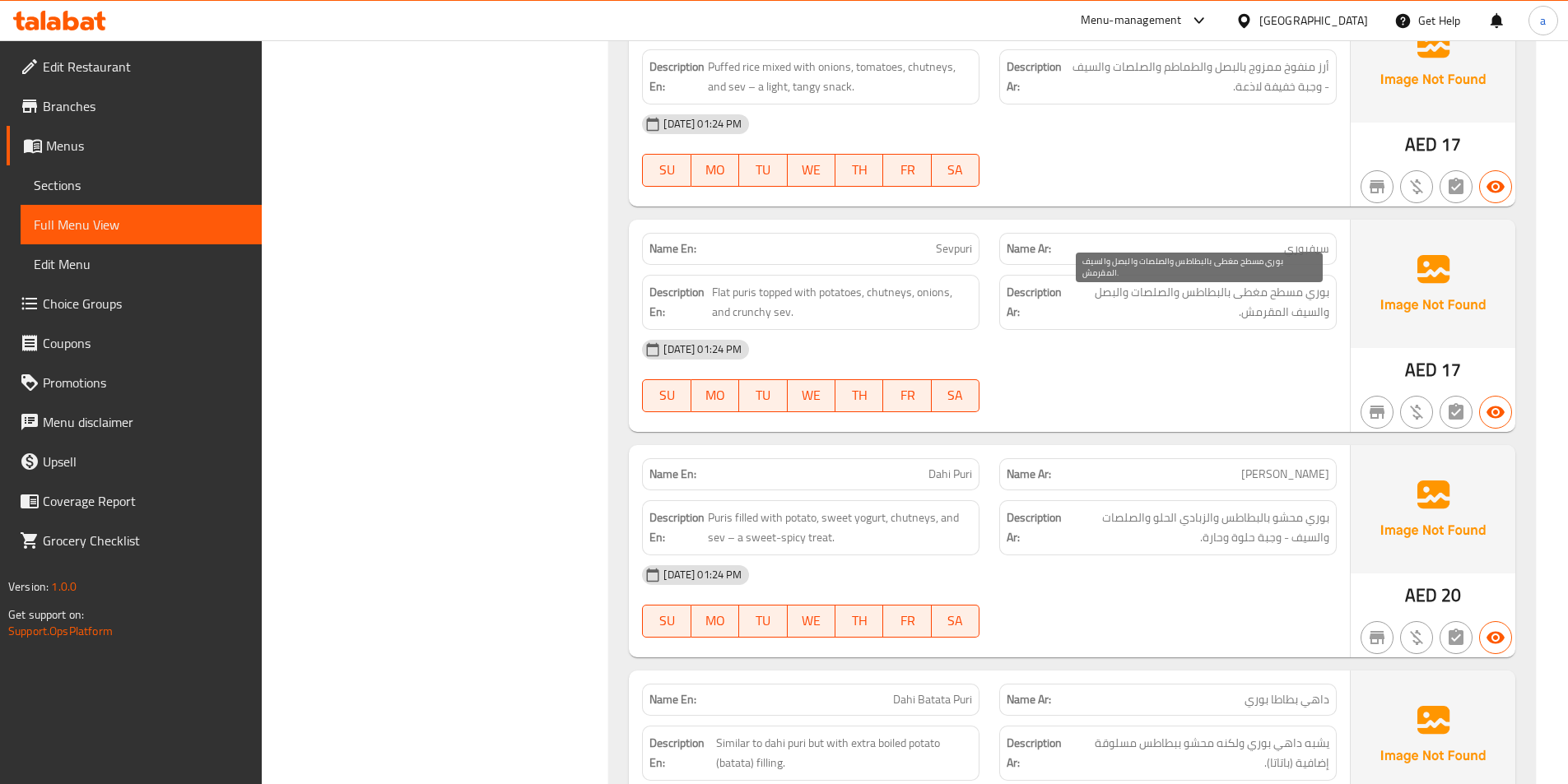
click at [1267, 316] on span "بوري مسطح مغطى بالبطاطس والصلصات والبصل والسيف المقرمش." at bounding box center [1199, 303] width 263 height 41
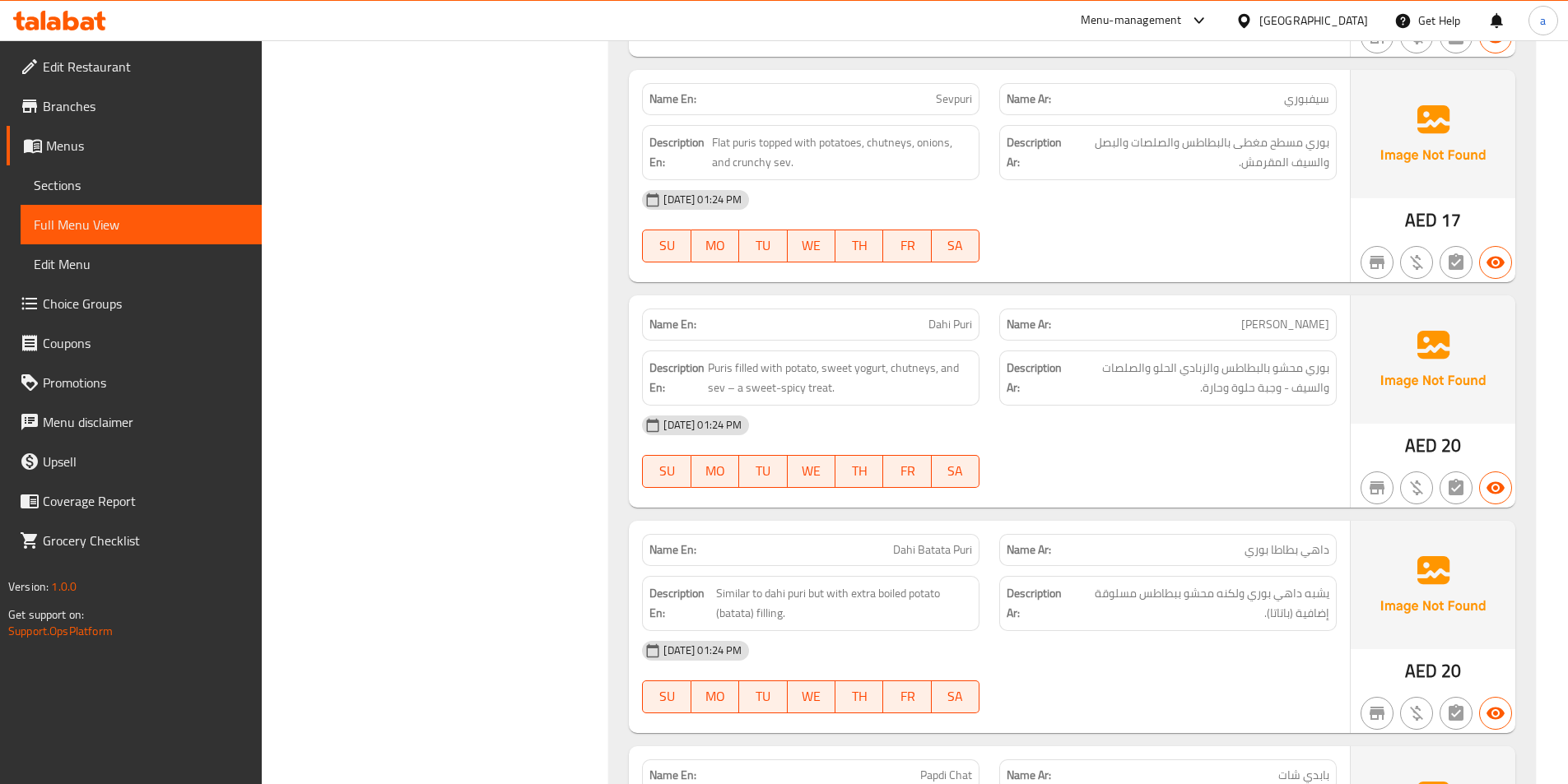
scroll to position [12589, 0]
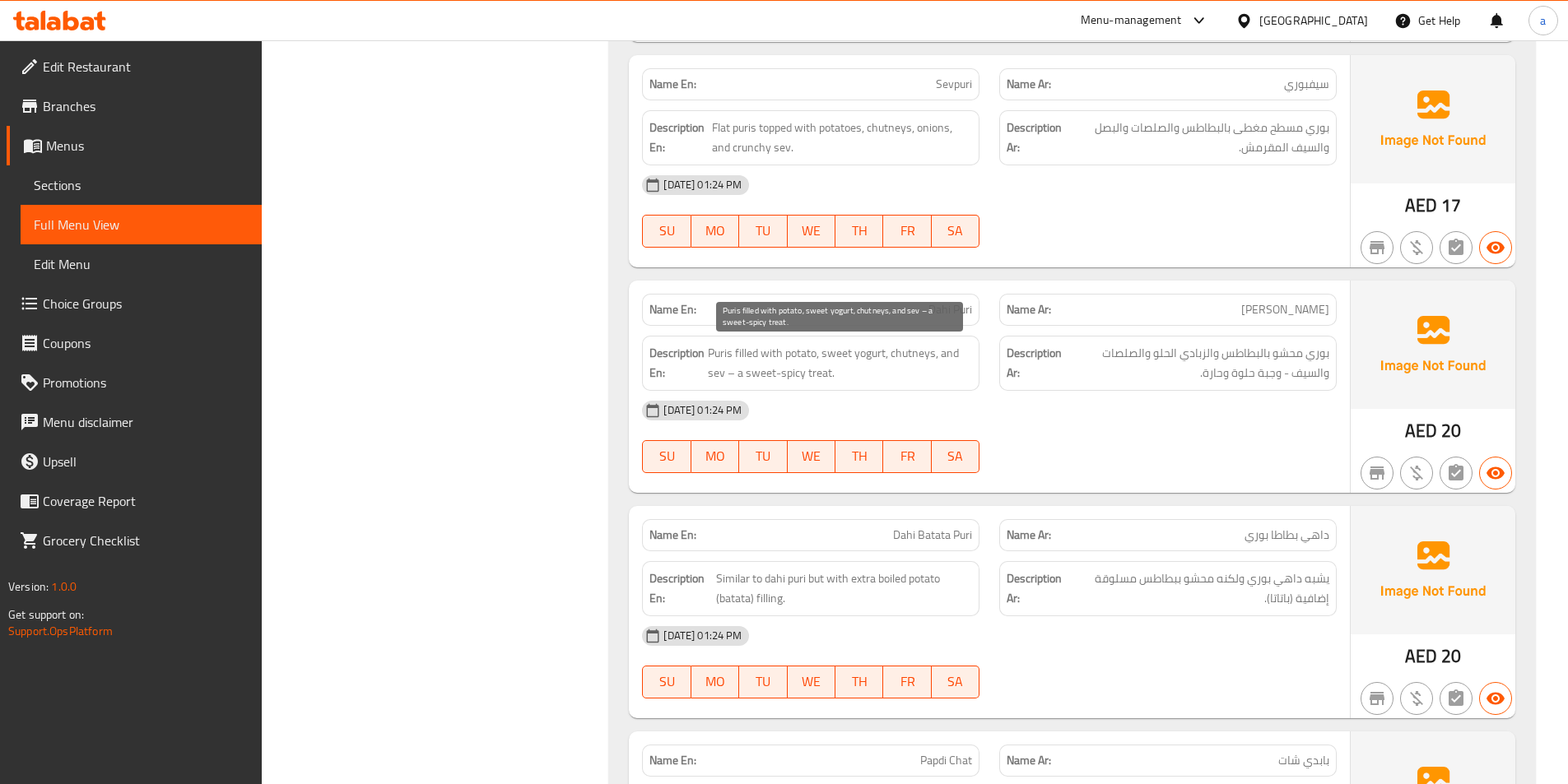
click at [714, 376] on span "Puris filled with potato, sweet yogurt, chutneys, and sev – a sweet-spicy treat." at bounding box center [841, 363] width 265 height 41
click at [851, 363] on span "Puris filled with potato, sweet yogurt, chutneys, and sev – a sweet-spicy treat." at bounding box center [841, 363] width 265 height 41
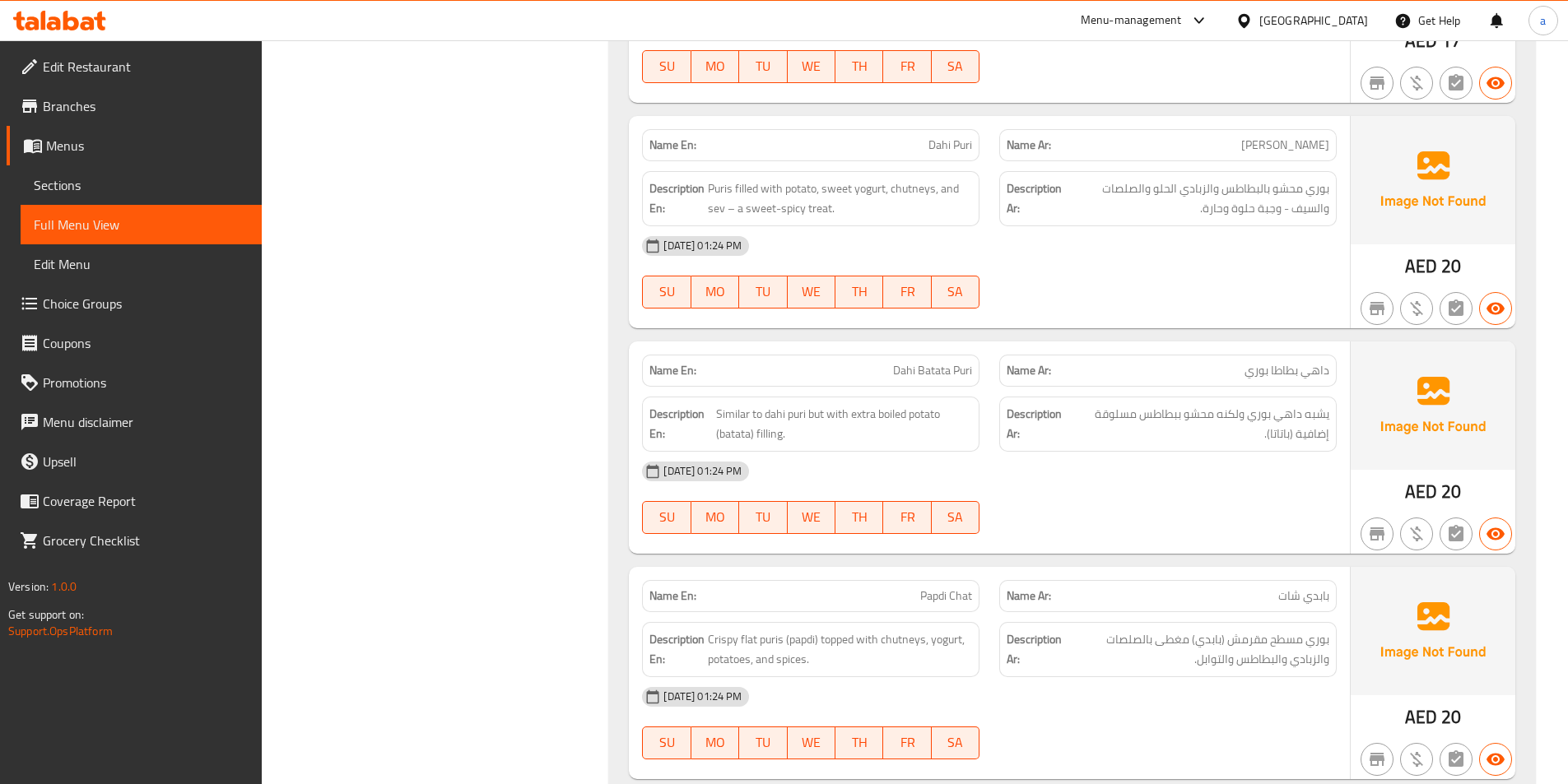
scroll to position [12836, 0]
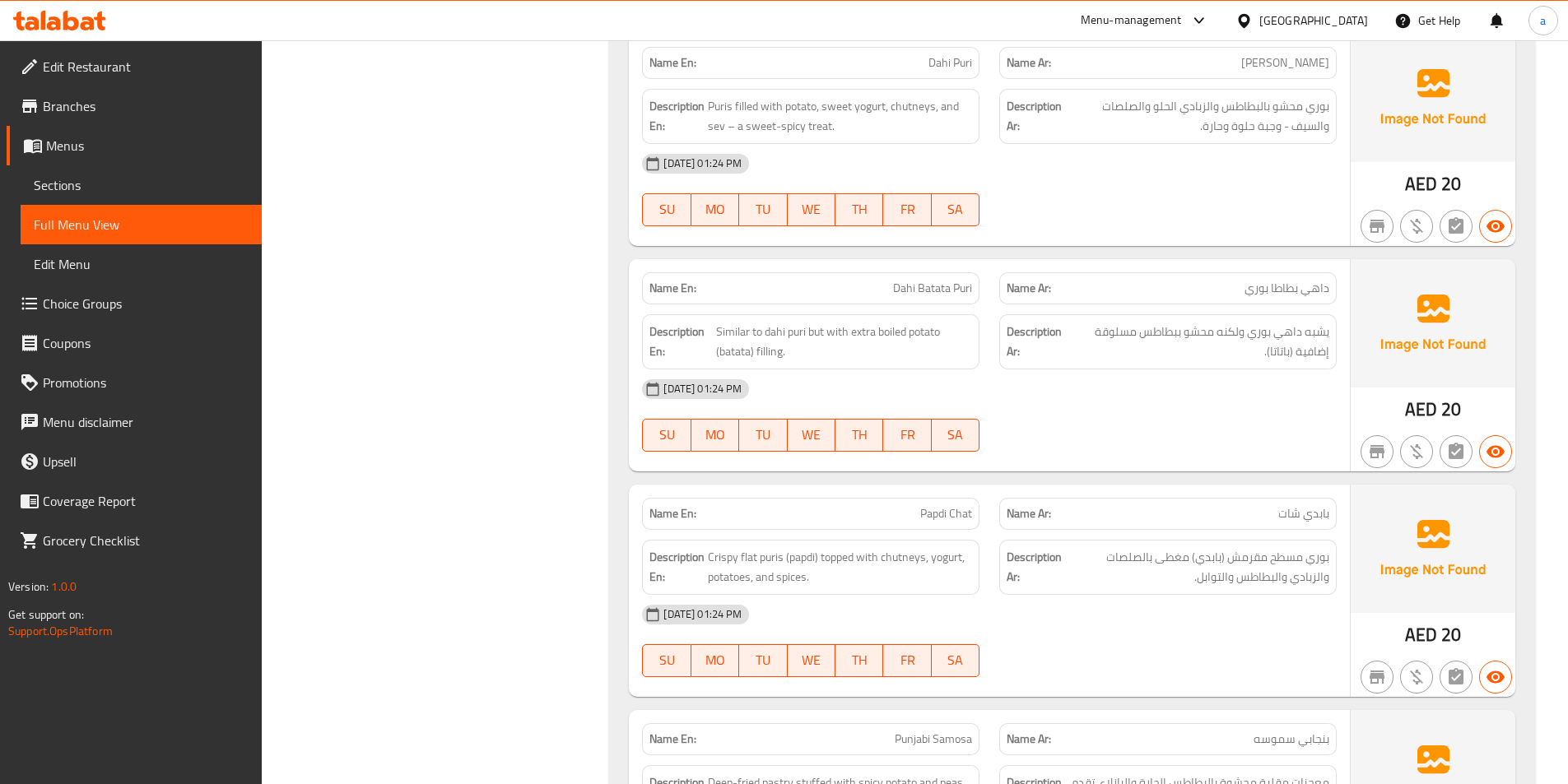
click at [931, 293] on span "Dahi Batata Puri" at bounding box center [932, 289] width 79 height 17
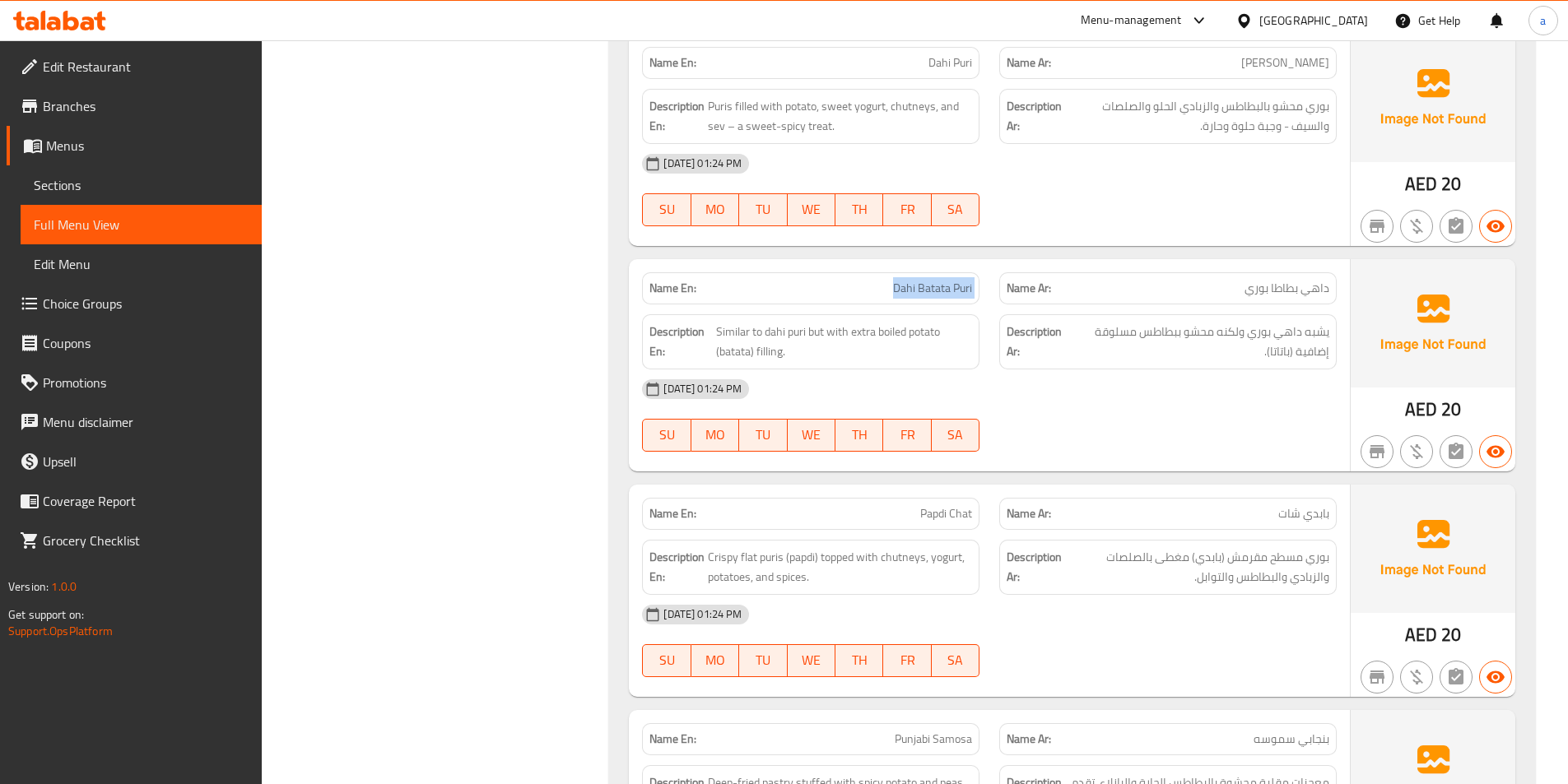
click at [923, 297] on span "Dahi Batata Puri" at bounding box center [932, 289] width 79 height 17
click at [1121, 355] on span "يشبه داهي بوري ولكنه محشو ببطاطس مسلوقة إضافية (باتاتا)." at bounding box center [1200, 341] width 259 height 41
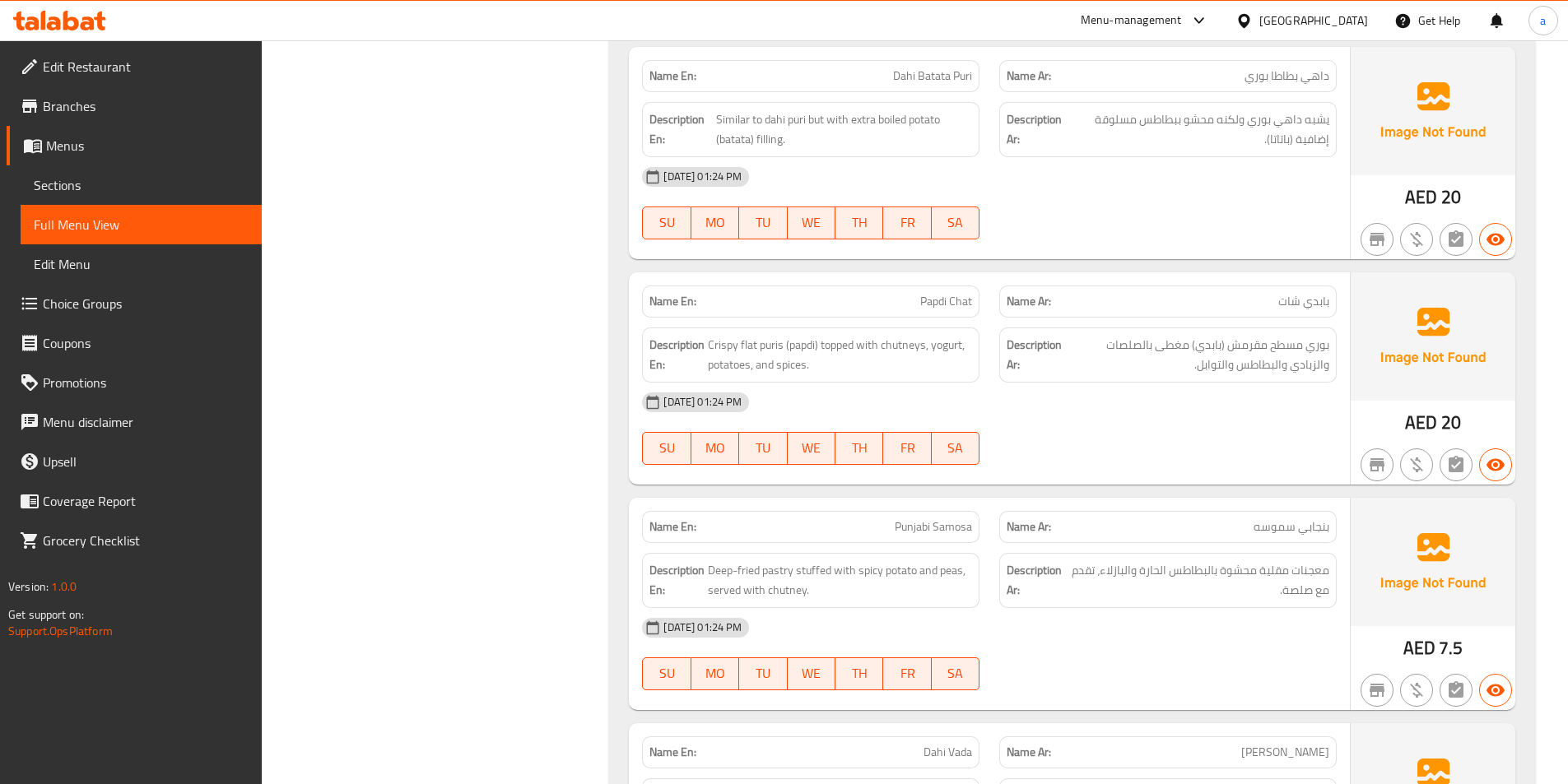
scroll to position [13083, 0]
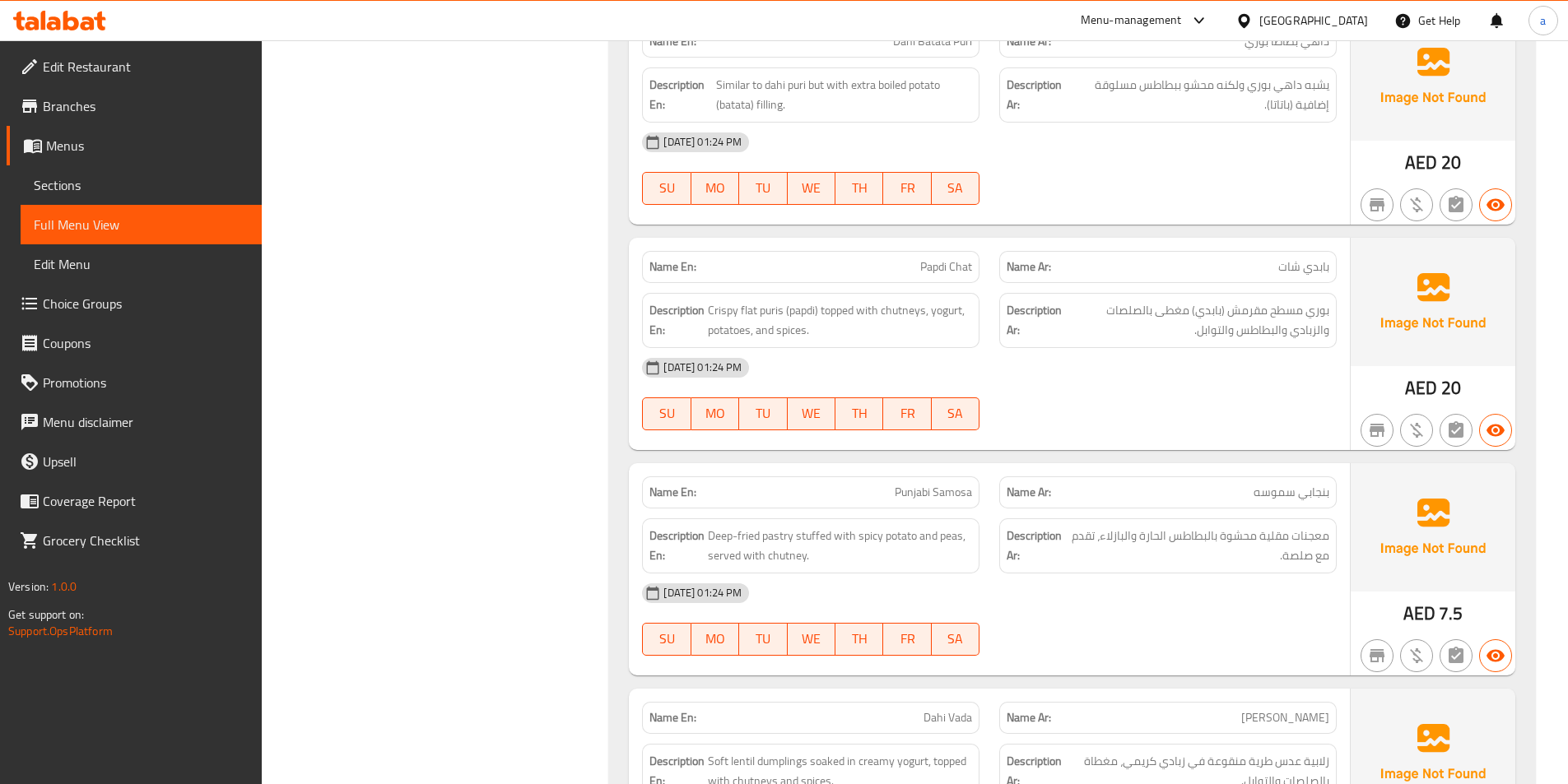
click at [964, 484] on span "Punjabi Samosa" at bounding box center [933, 493] width 77 height 17
click at [1248, 586] on div "[DATE] 01:24 PM" at bounding box center [989, 593] width 714 height 40
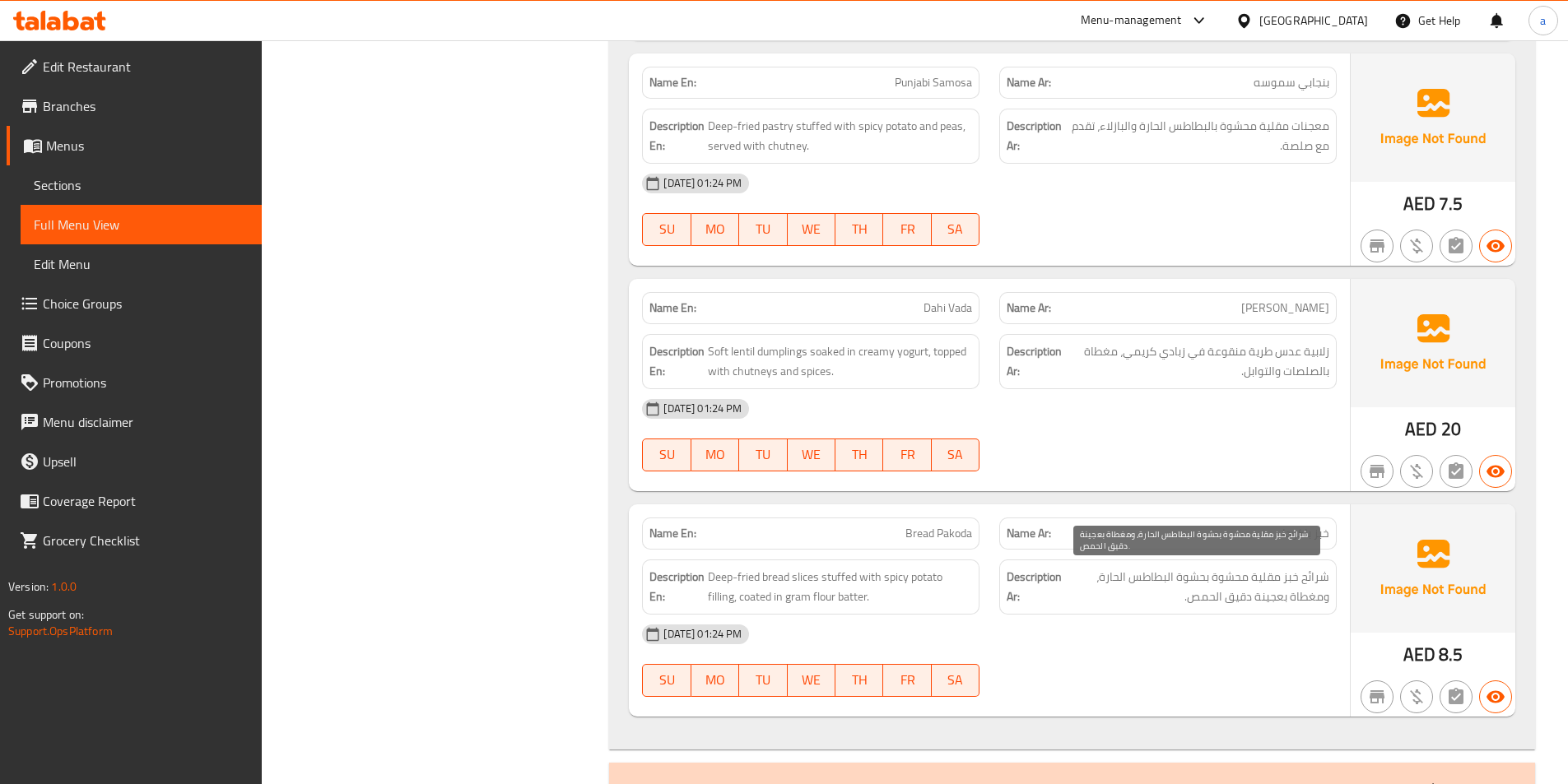
scroll to position [13494, 0]
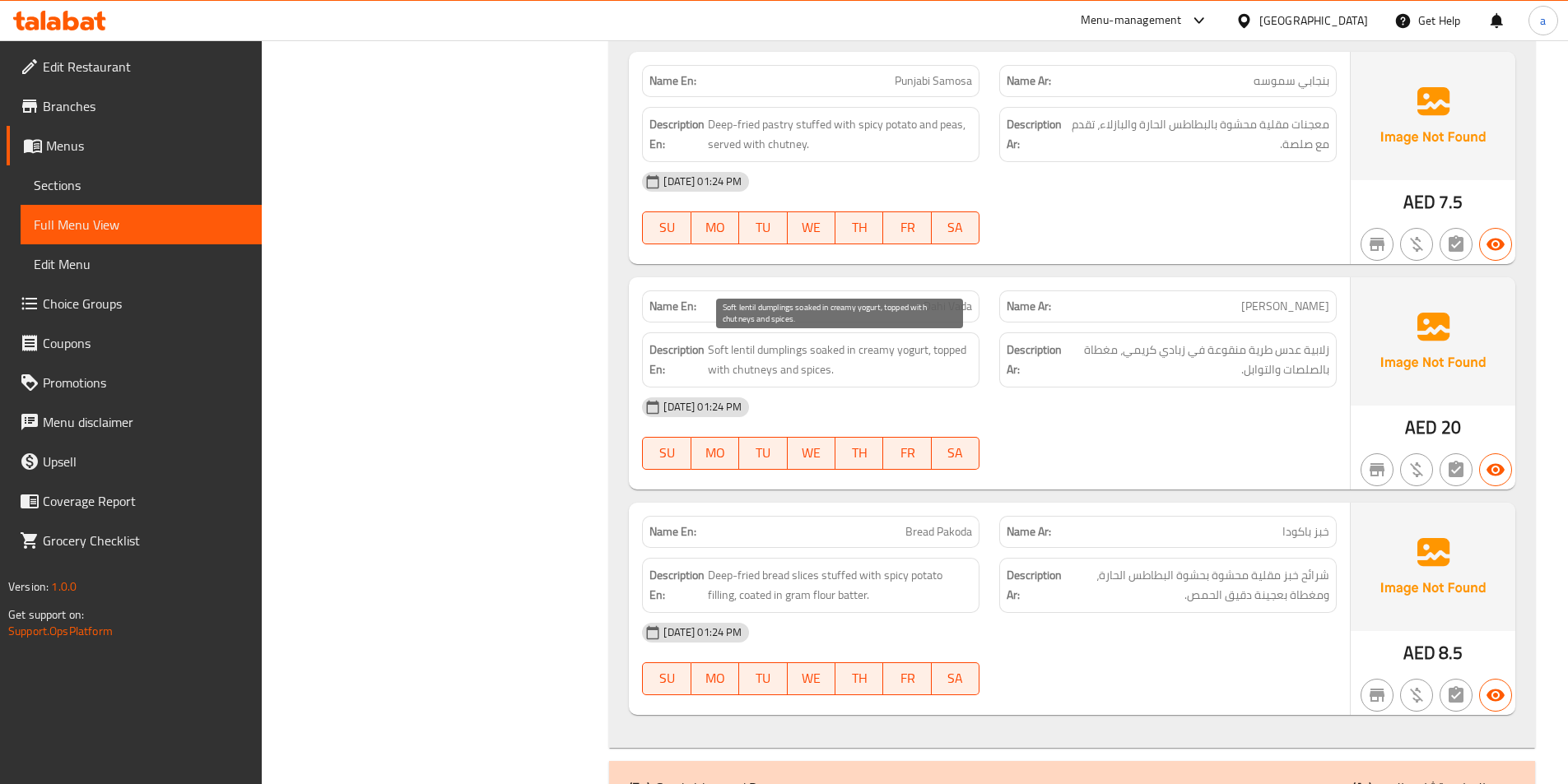
click at [786, 341] on span "Soft lentil dumplings soaked in creamy yogurt, topped with chutneys and spices." at bounding box center [841, 360] width 265 height 41
click at [870, 368] on span "Soft lentil dumplings soaked in creamy yogurt, topped with chutneys and spices." at bounding box center [841, 360] width 265 height 41
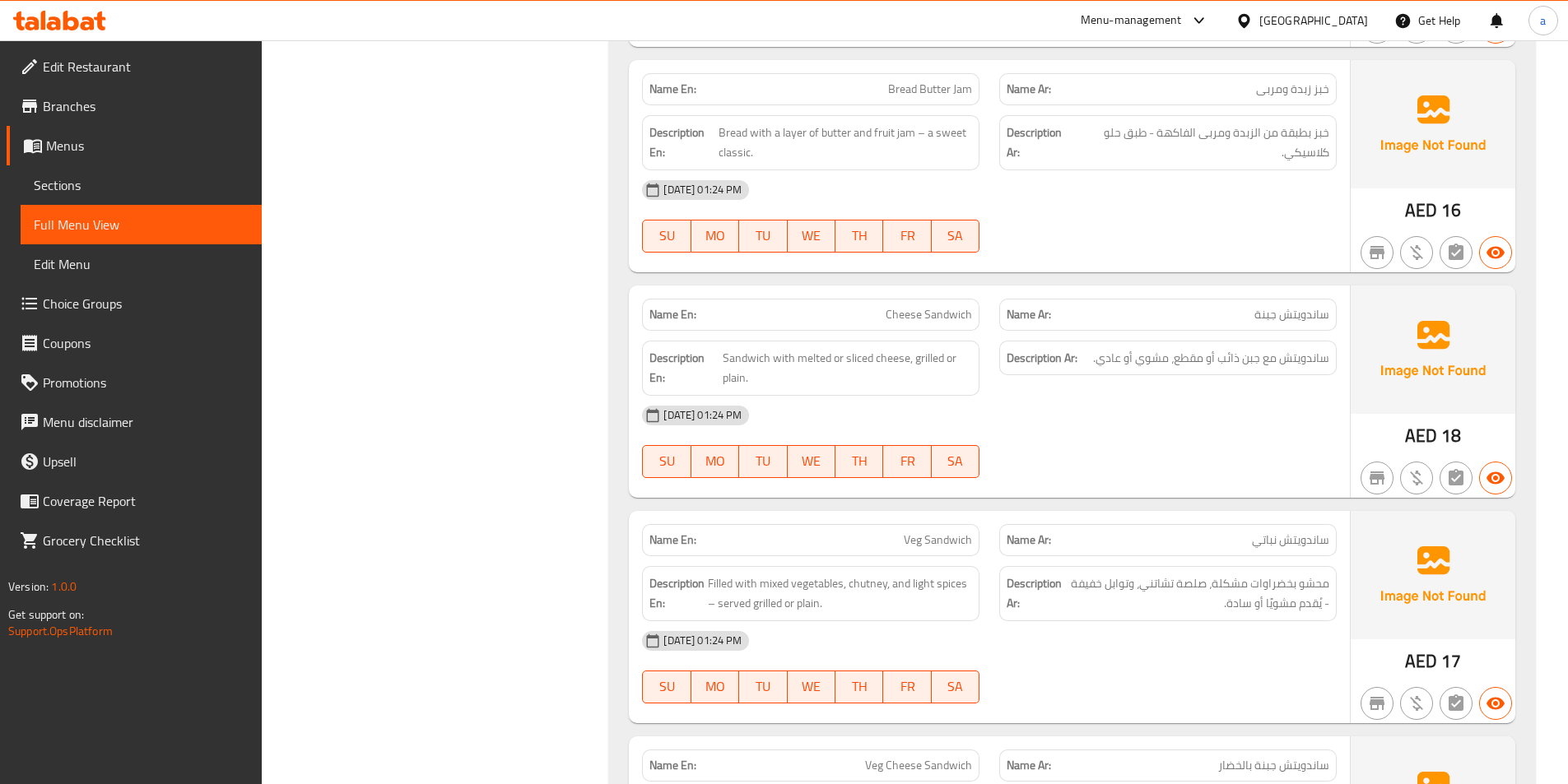
scroll to position [14481, 0]
click at [923, 360] on span "Sandwich with melted or sliced cheese, grilled or plain." at bounding box center [848, 367] width 249 height 41
click at [740, 380] on span "Sandwich with melted or sliced cheese, grilled or plain." at bounding box center [848, 367] width 249 height 41
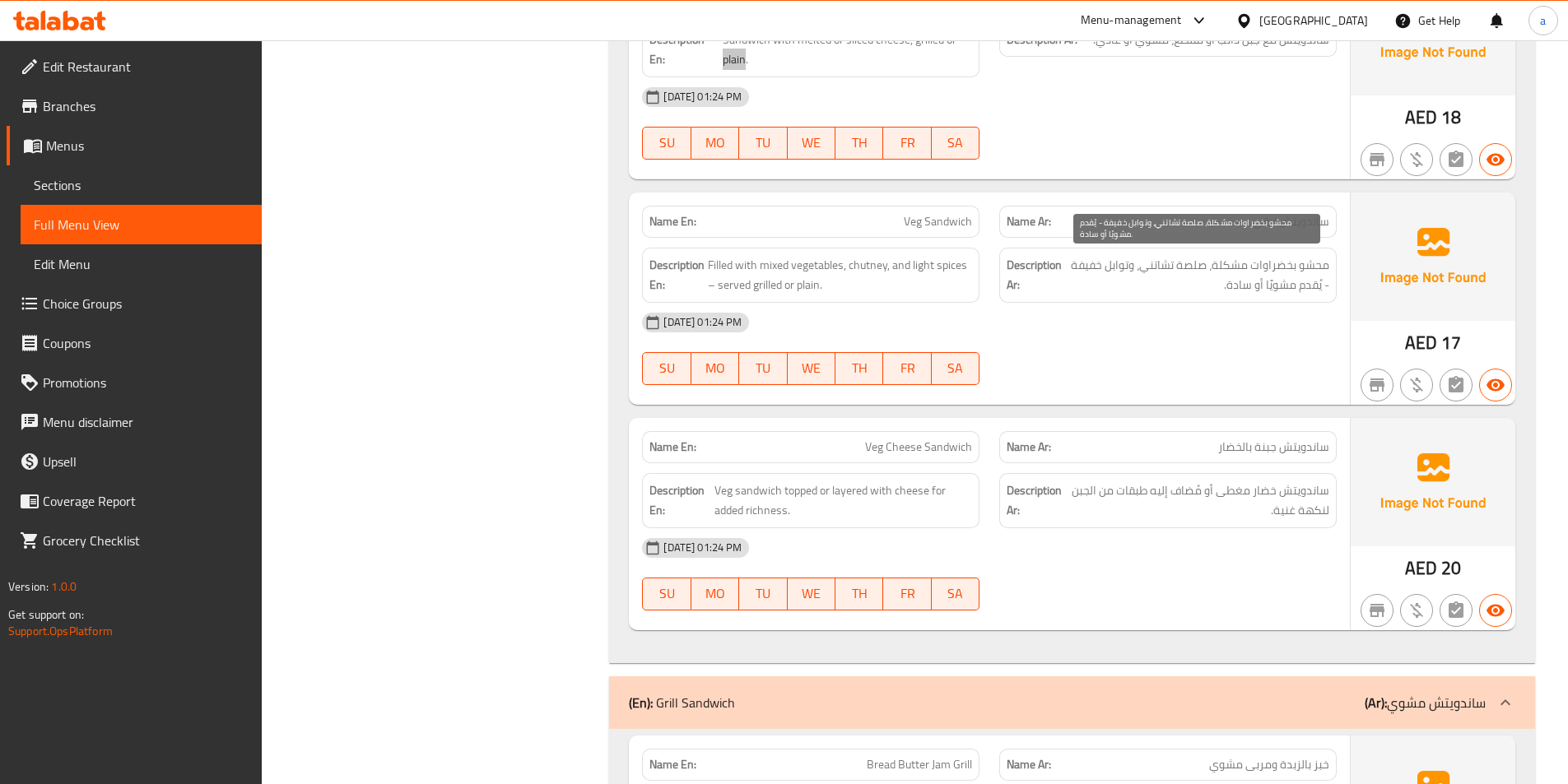
scroll to position [14810, 0]
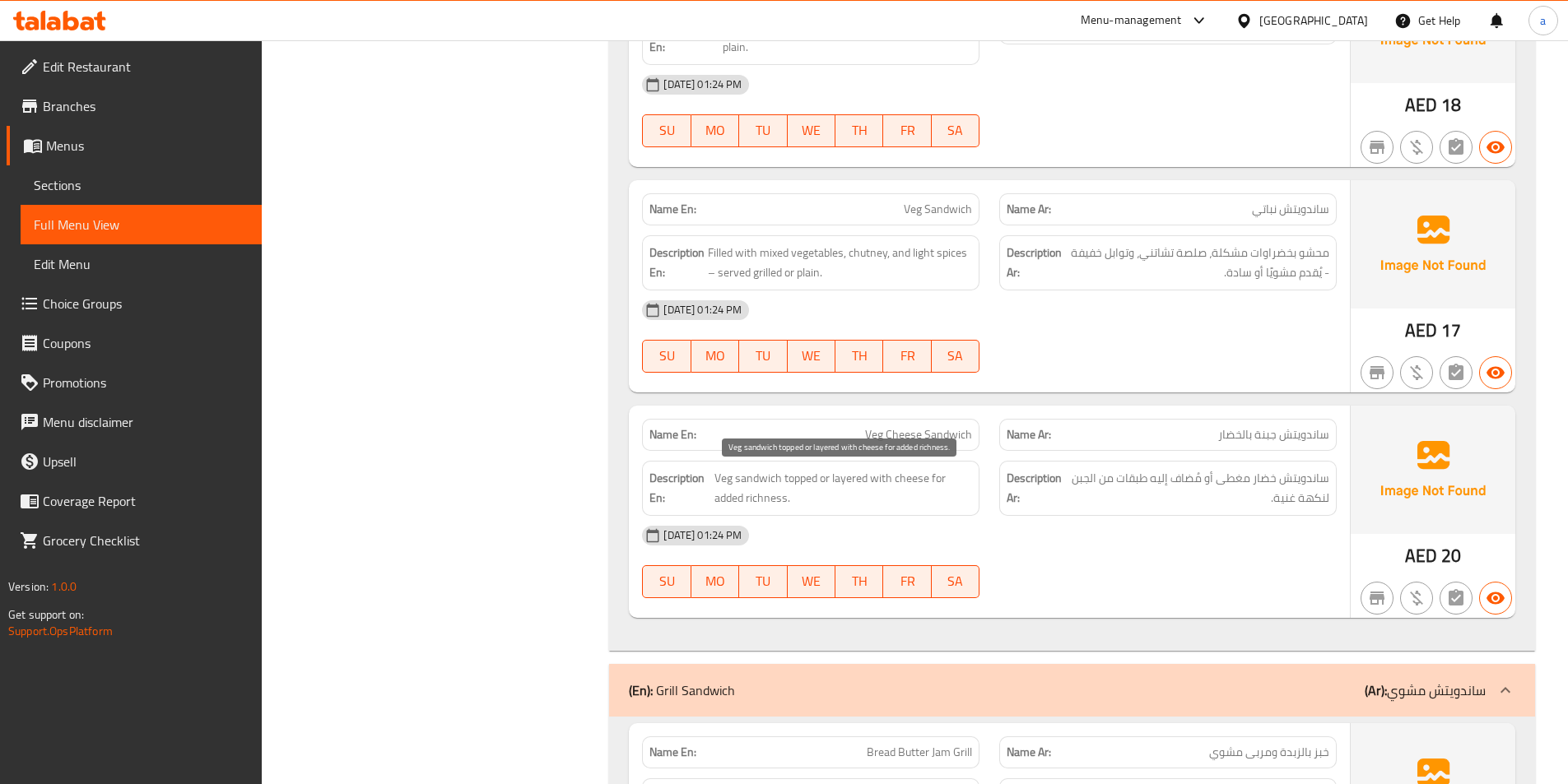
click at [805, 475] on span "Veg sandwich topped or layered with cheese for added richness." at bounding box center [843, 488] width 259 height 41
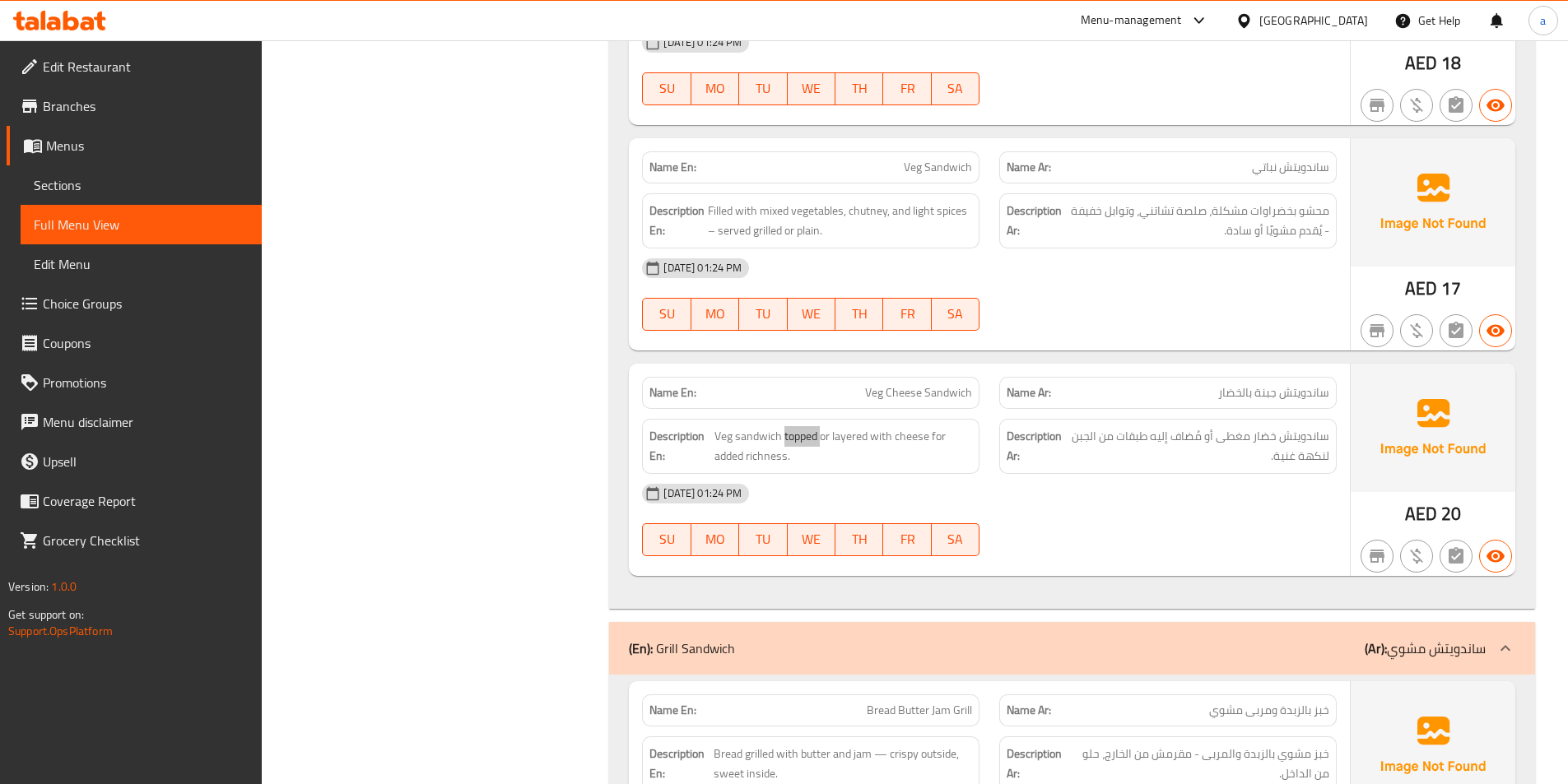
scroll to position [14893, 0]
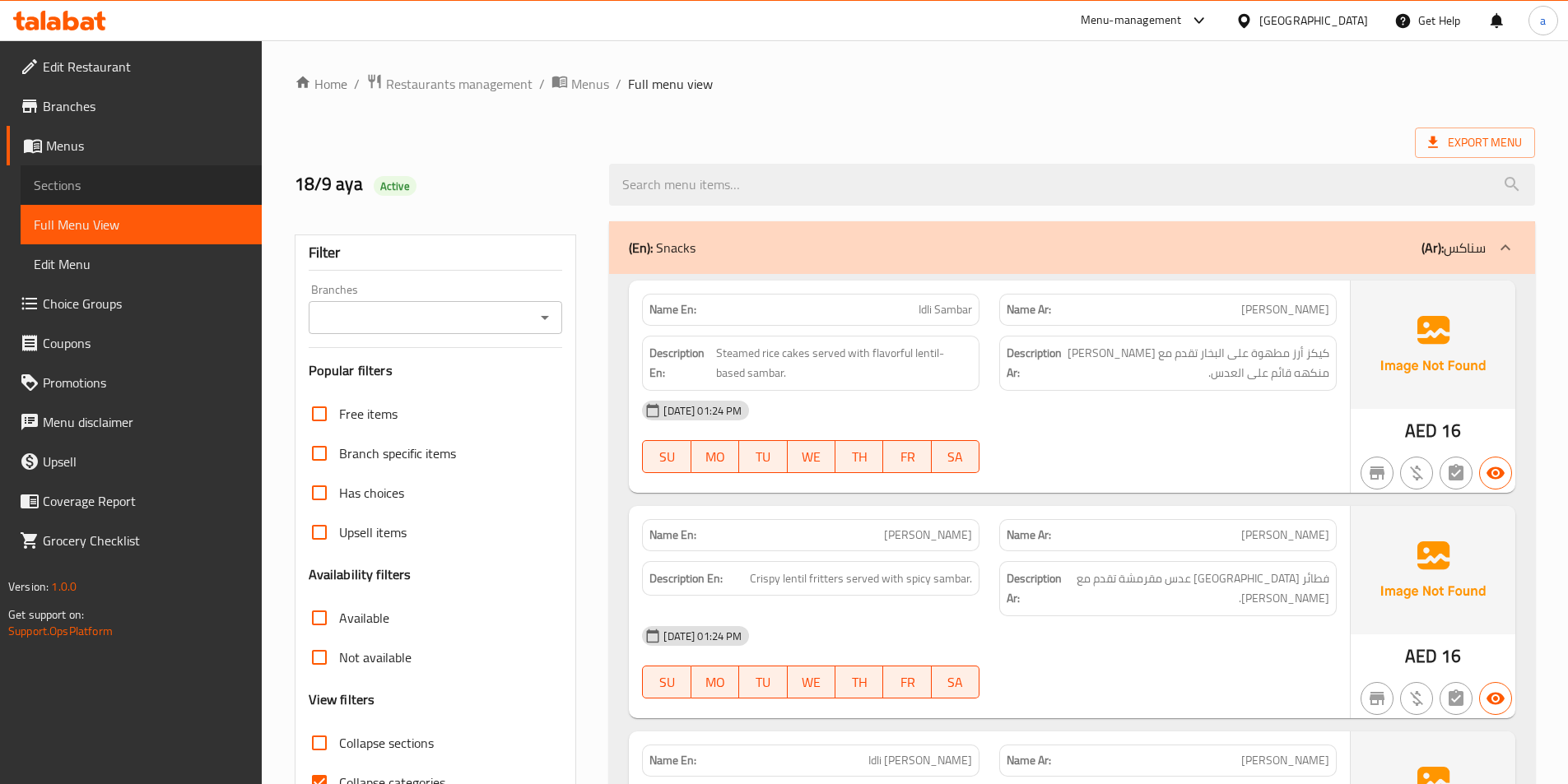
click at [112, 186] on span "Sections" at bounding box center [141, 185] width 214 height 20
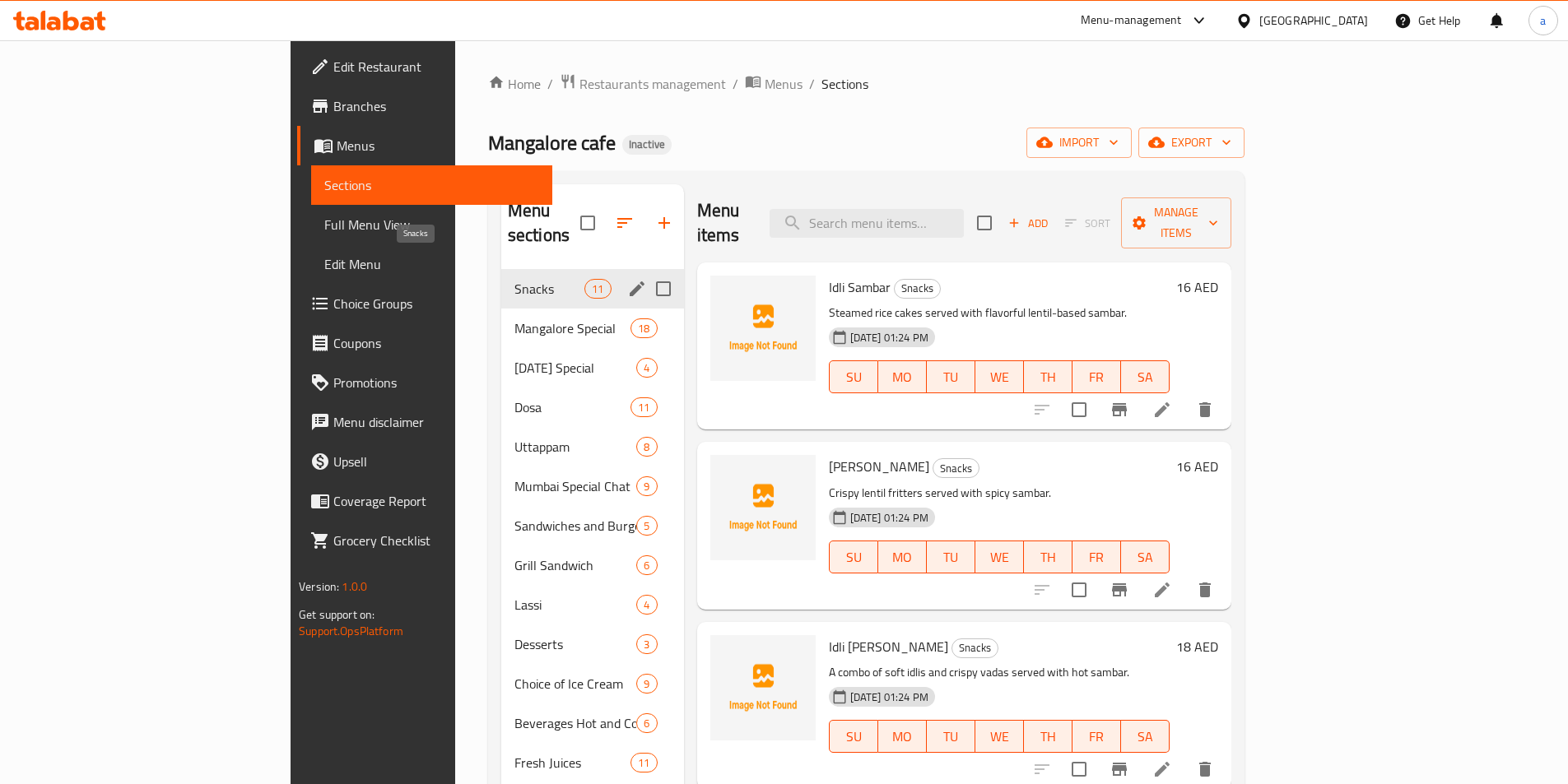
click at [515, 279] on span "Snacks" at bounding box center [549, 289] width 70 height 20
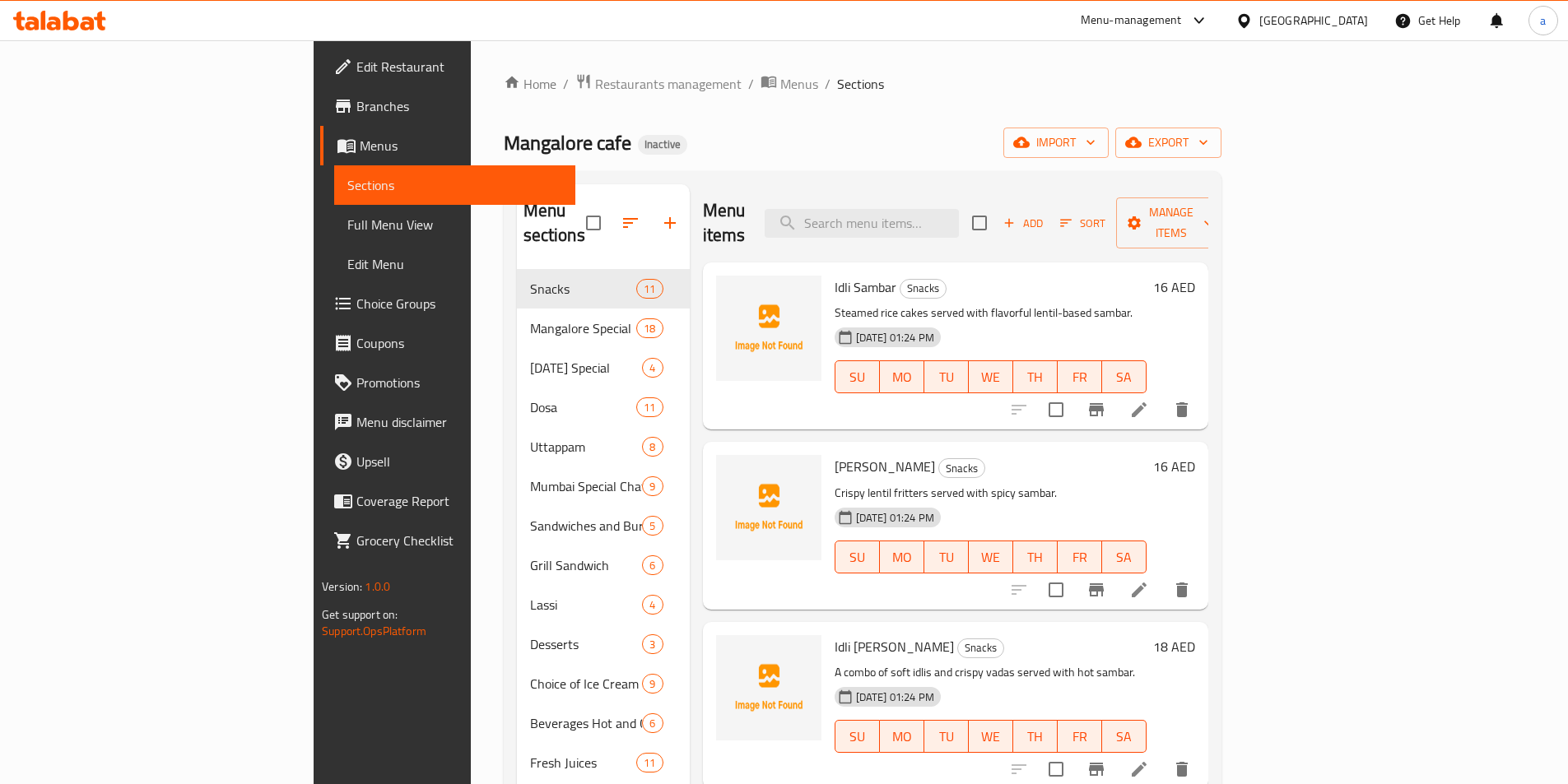
click at [1149, 400] on icon at bounding box center [1139, 410] width 20 height 20
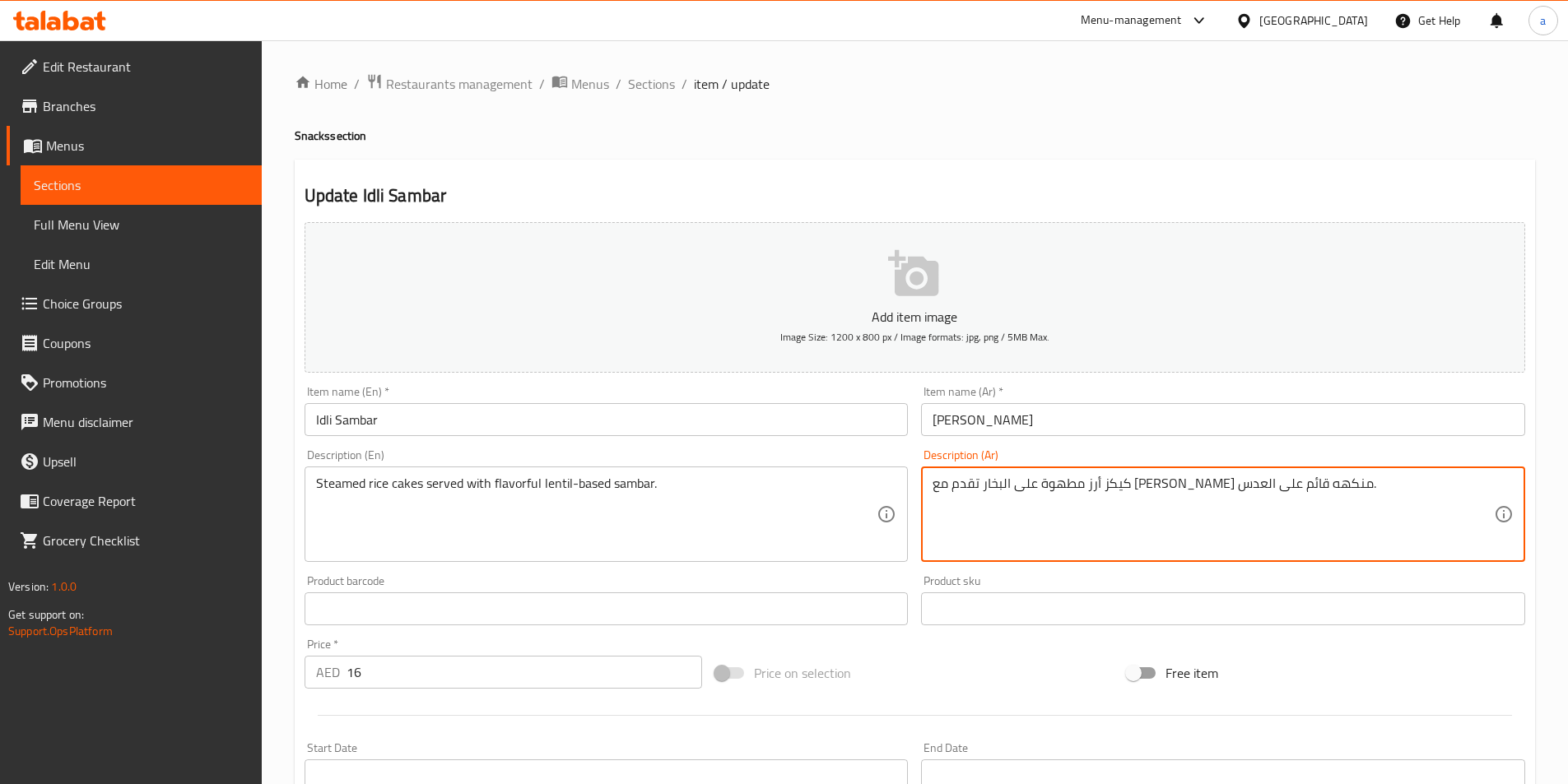
click at [1091, 485] on textarea "كيكز أرز مطهوة على البخار تقدم مع سامبار منكهه قائم على العدس." at bounding box center [1213, 514] width 561 height 78
click at [954, 481] on textarea "كيكز أرز مطهوة على البخار تقدم مع عدس منكهه قائم على العدس." at bounding box center [1213, 514] width 561 height 78
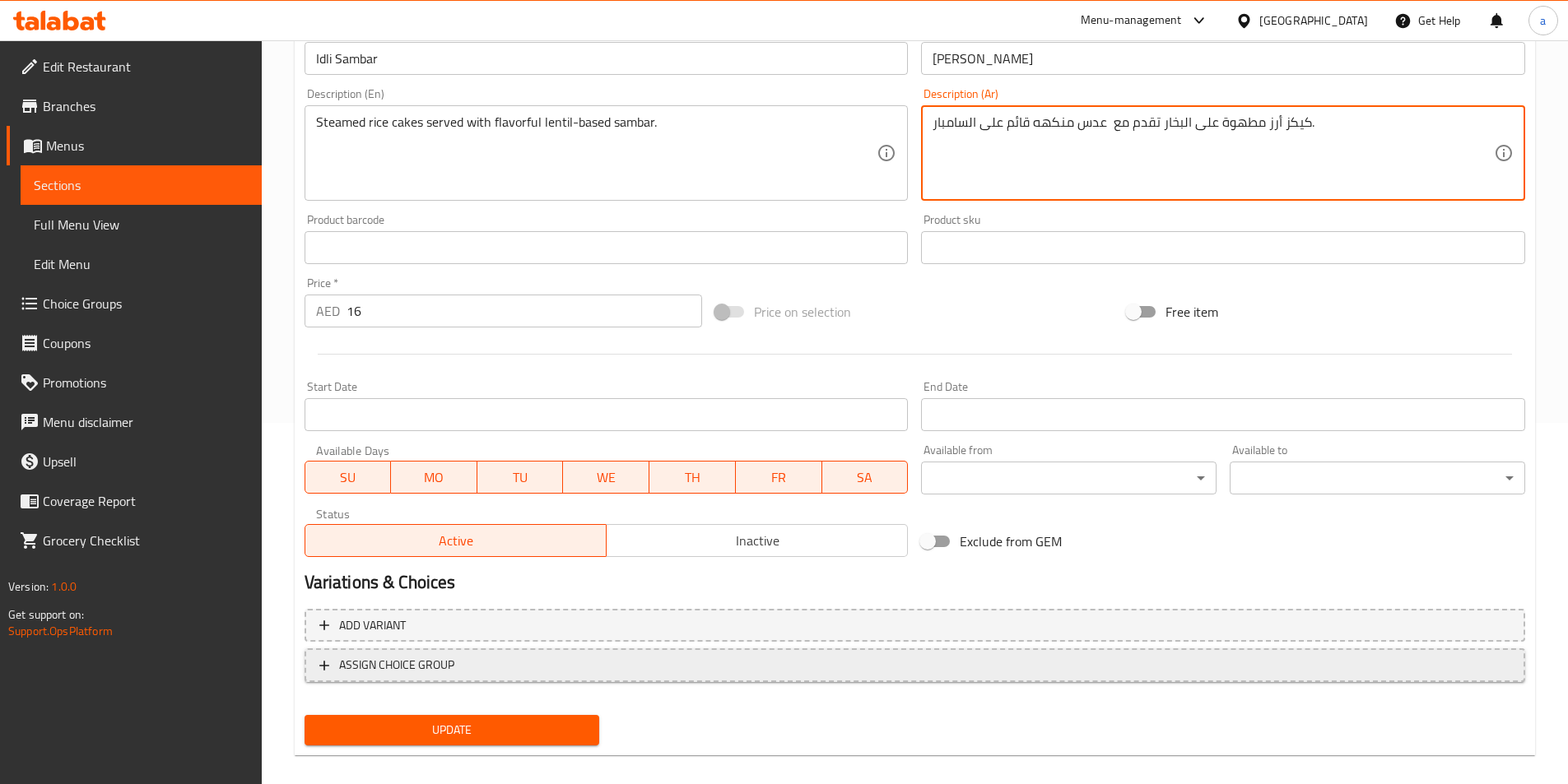
scroll to position [379, 0]
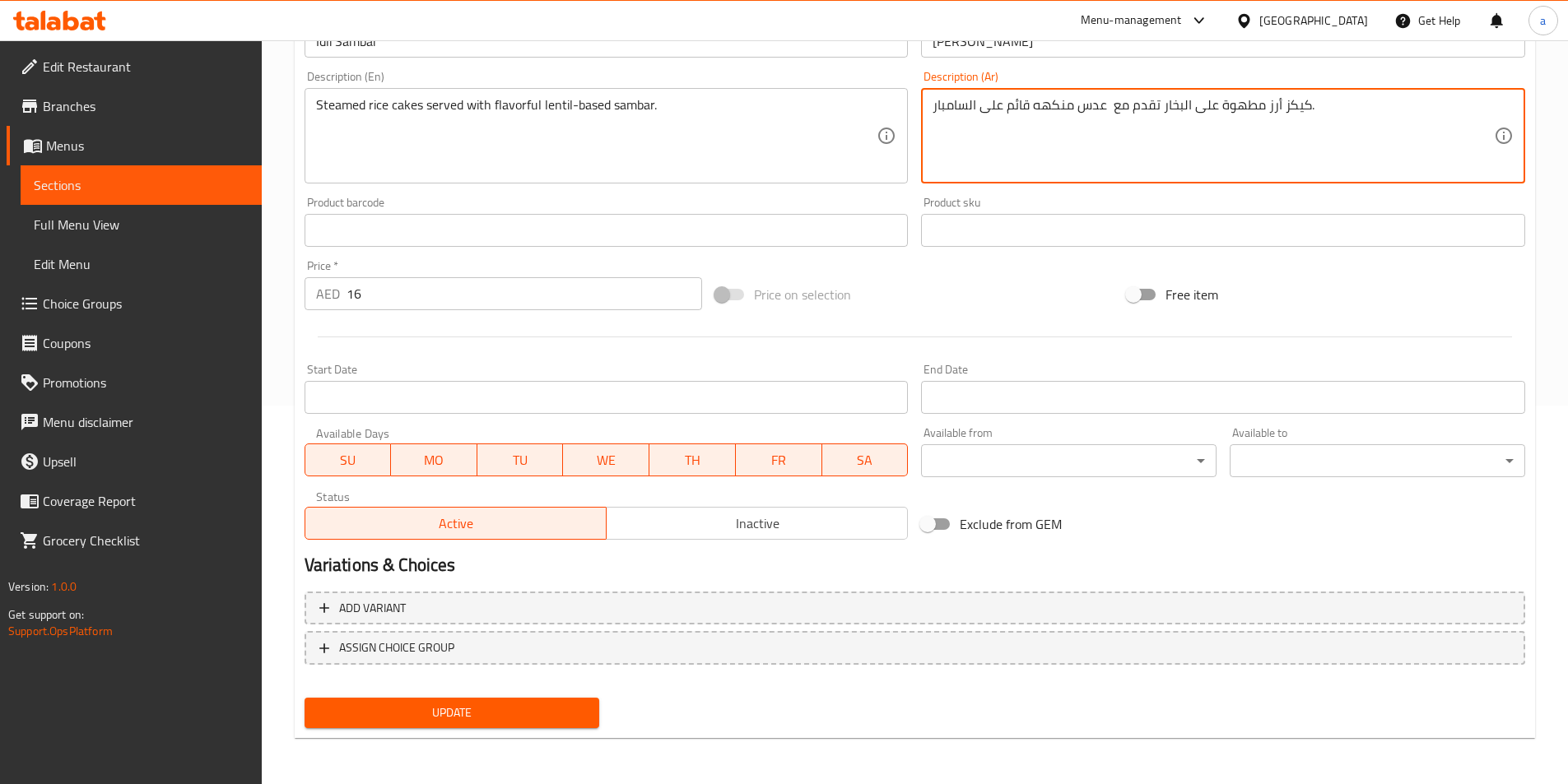
type textarea "كيكز أرز مطهوة على البخار تقدم مع عدس منكهه قائم على السامبار."
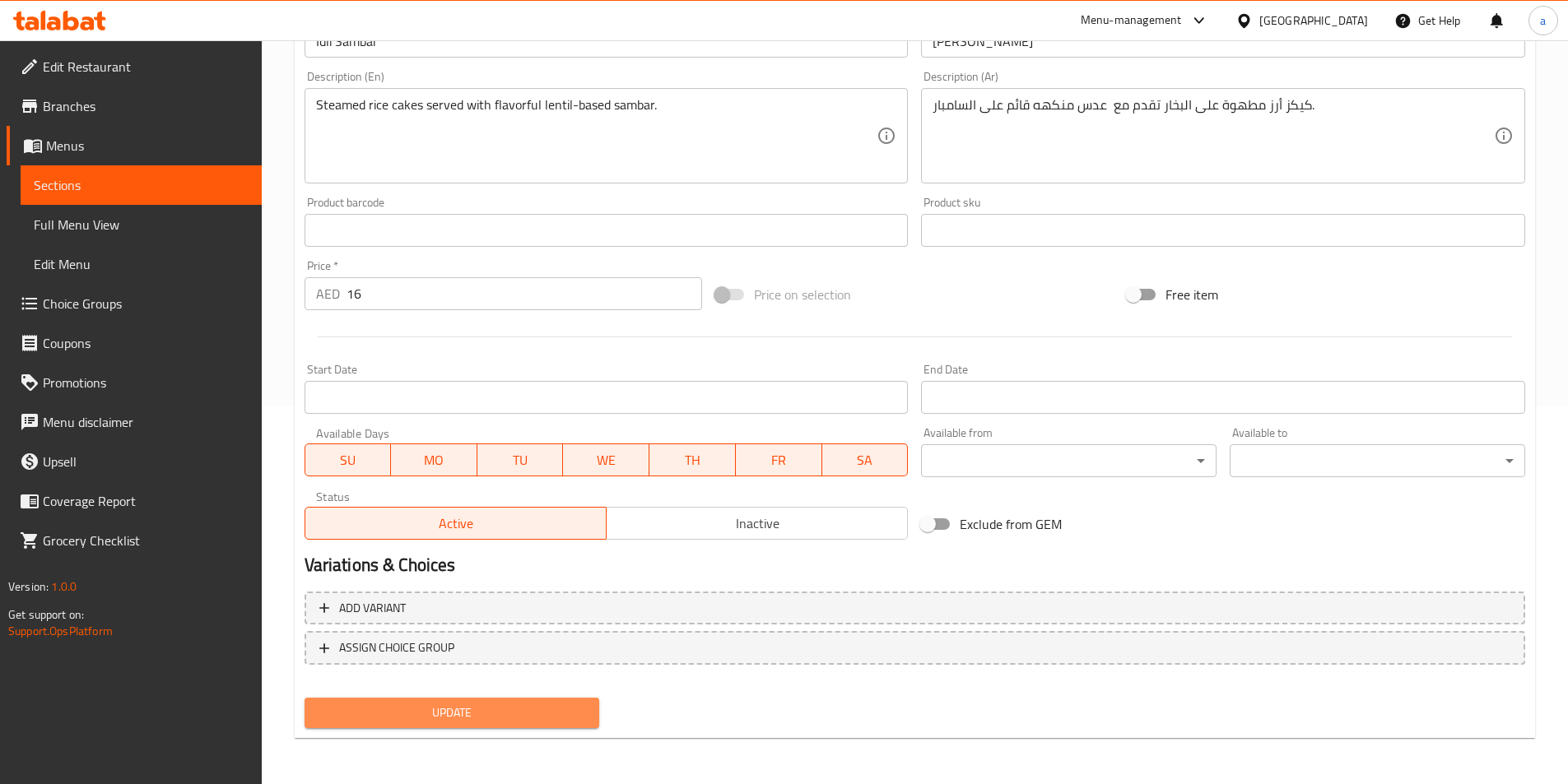
click at [547, 705] on span "Update" at bounding box center [451, 713] width 269 height 21
click at [151, 196] on link "Sections" at bounding box center [141, 185] width 241 height 40
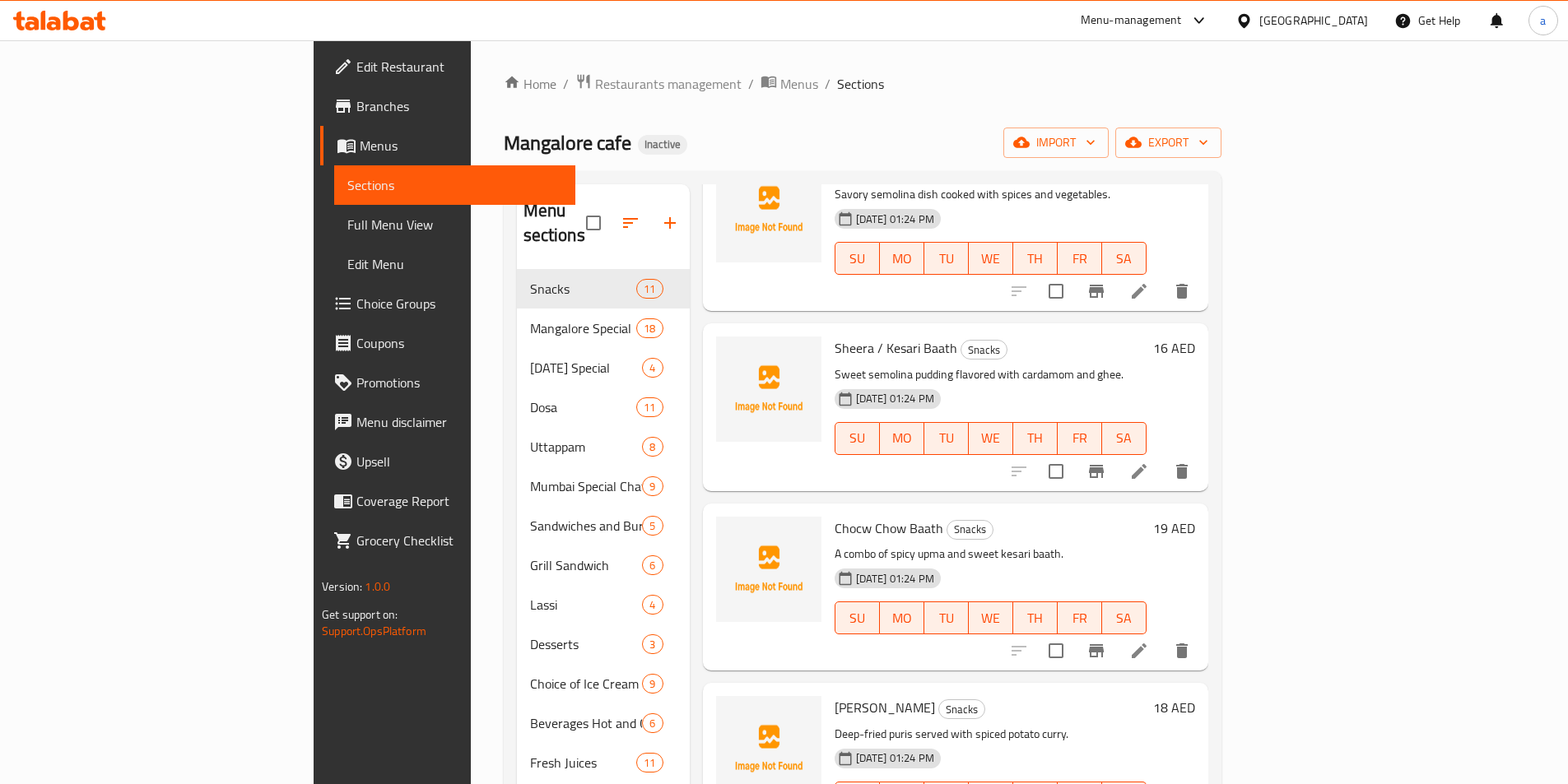
scroll to position [823, 0]
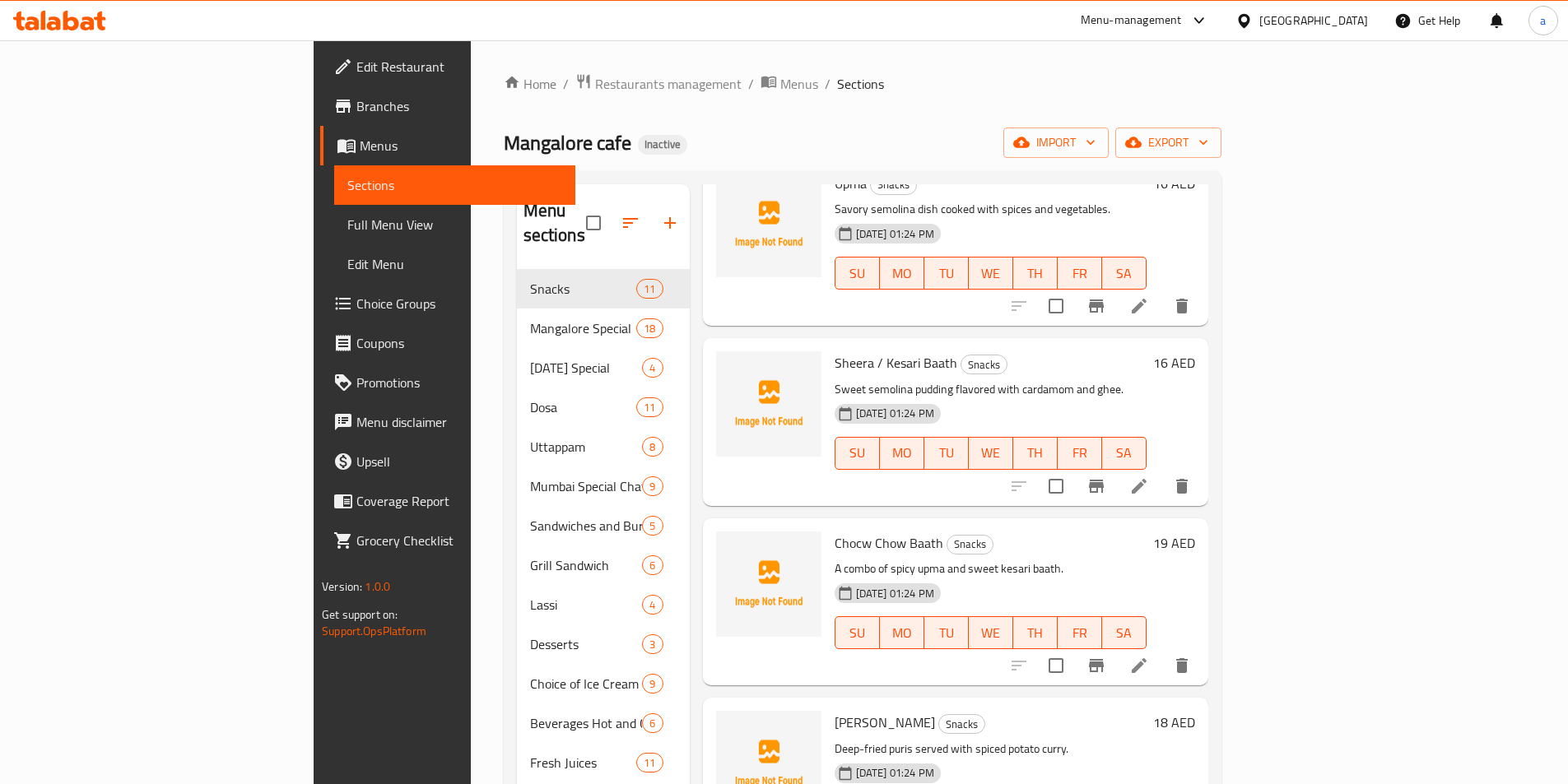
click at [1162, 471] on li at bounding box center [1139, 486] width 46 height 29
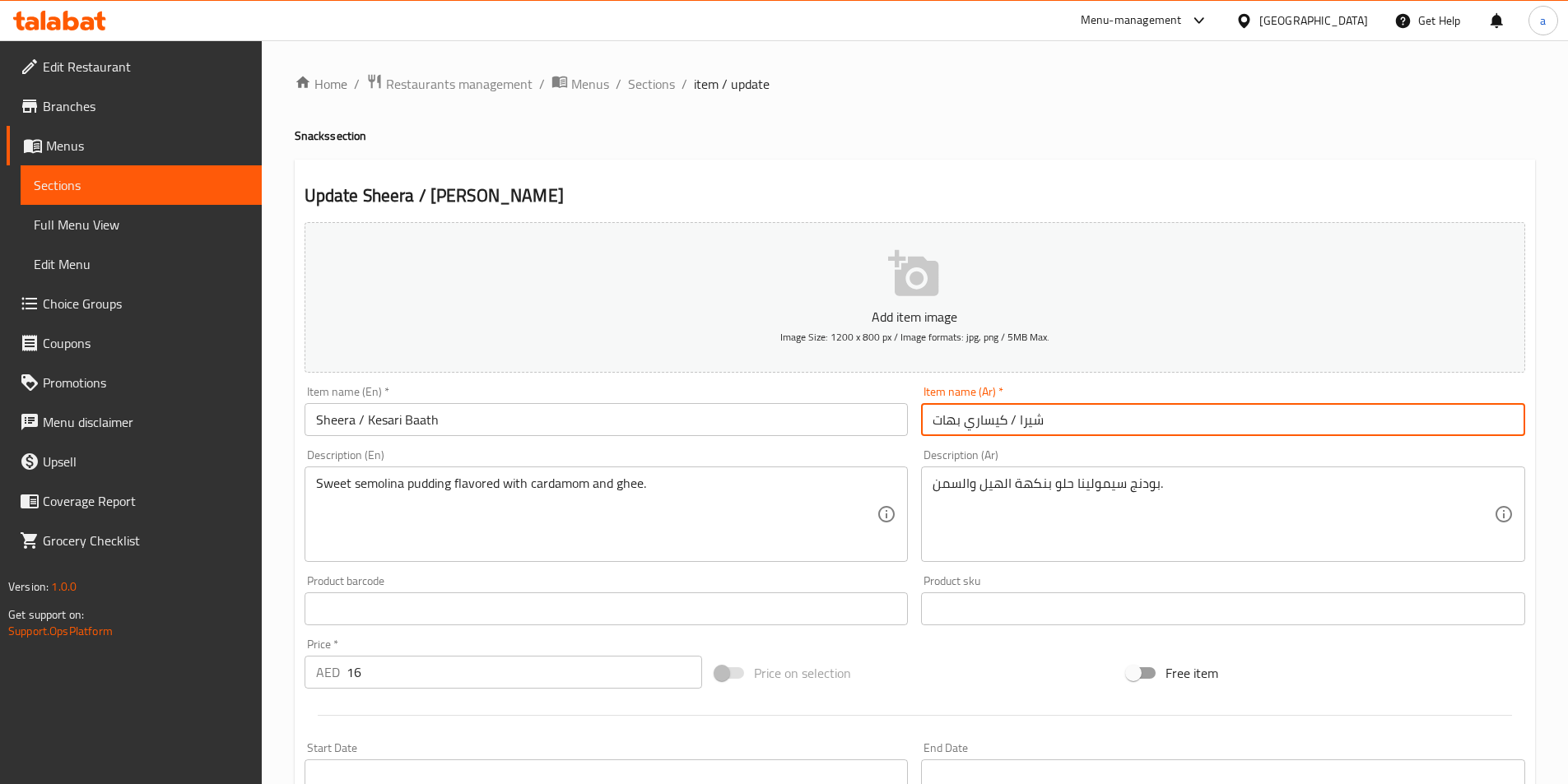
click at [941, 424] on input "شيرا / كيساري بهات" at bounding box center [1223, 419] width 605 height 33
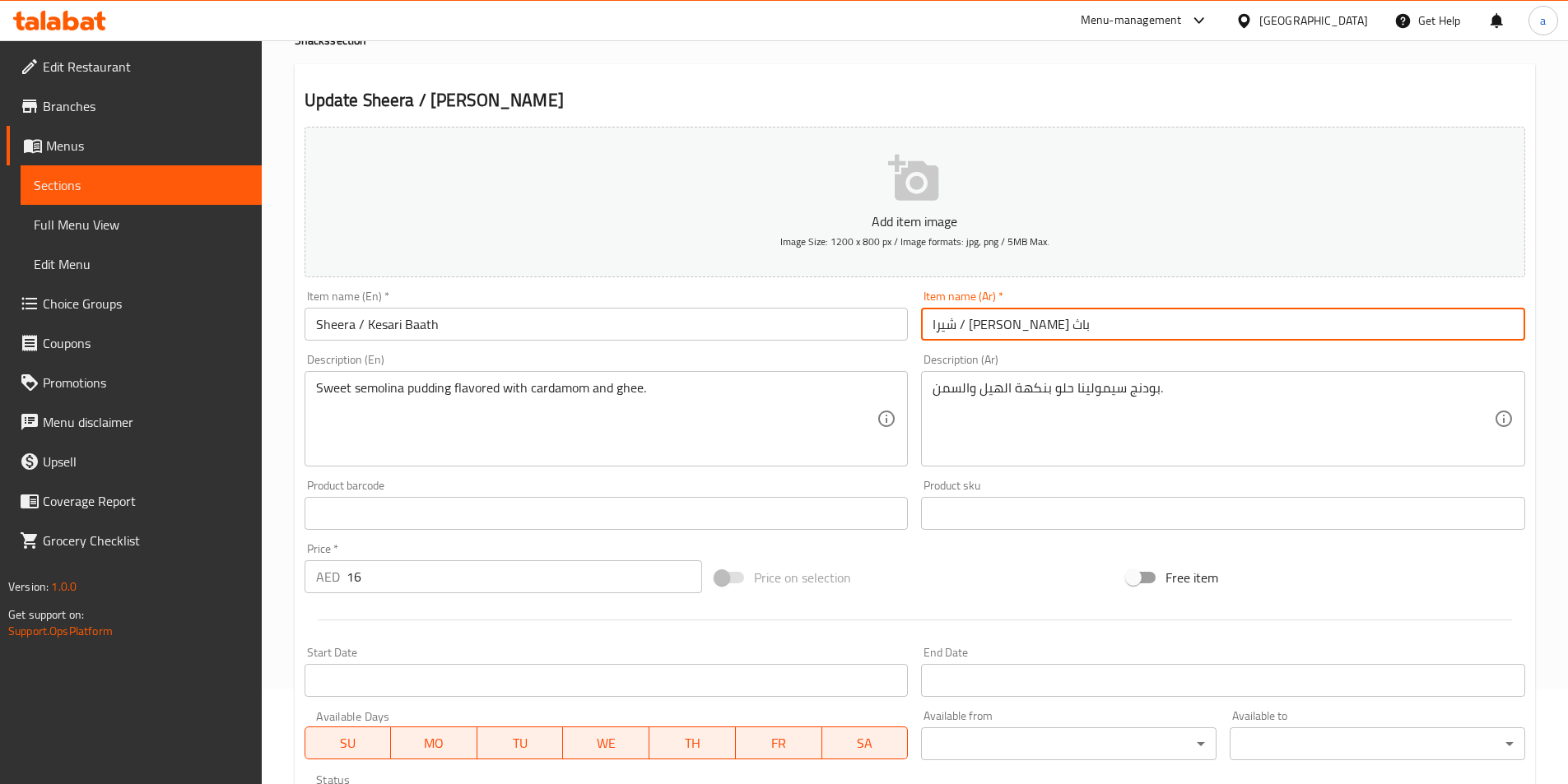
scroll to position [379, 0]
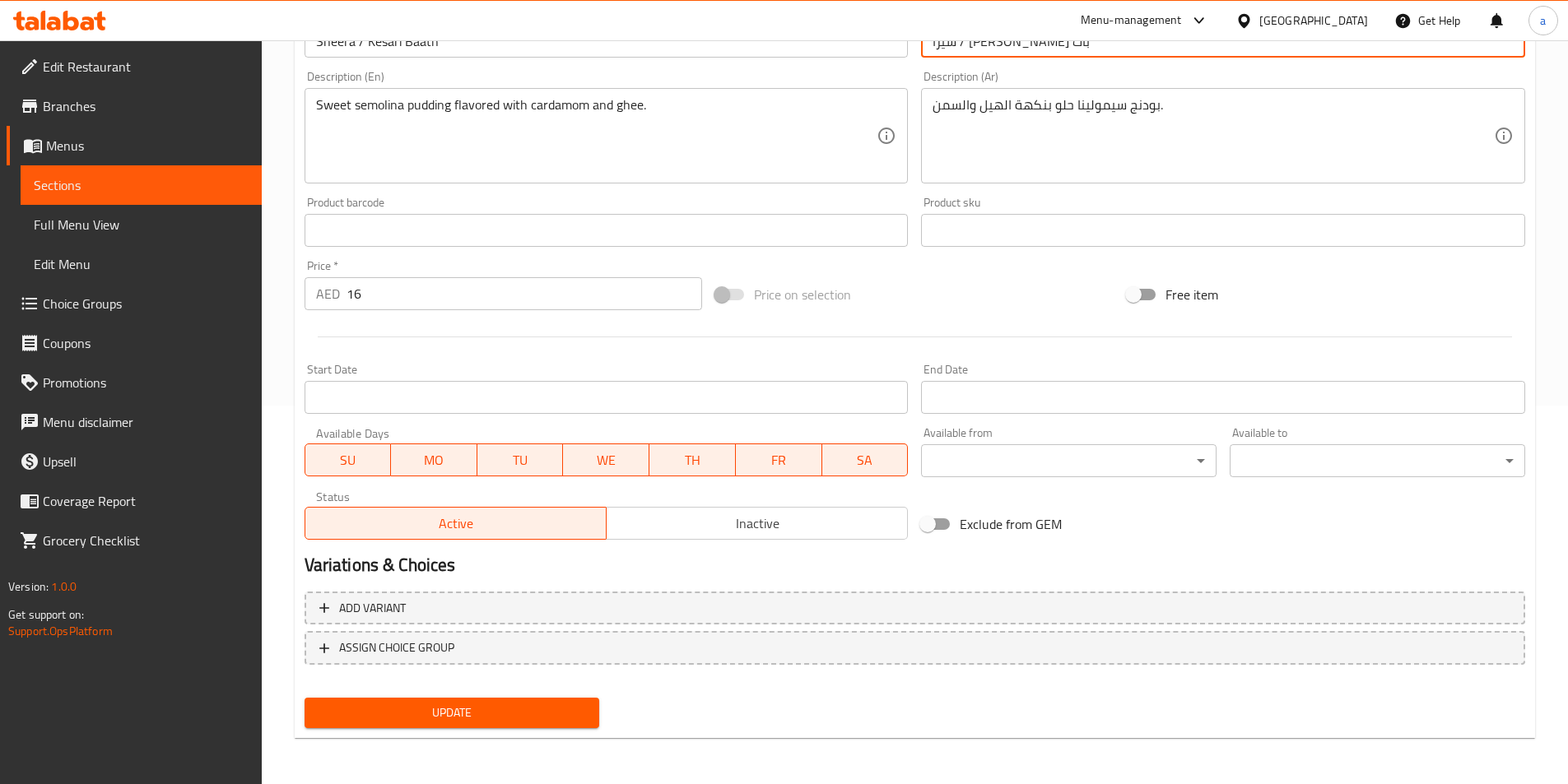
type input "شيرا / كيساري باث"
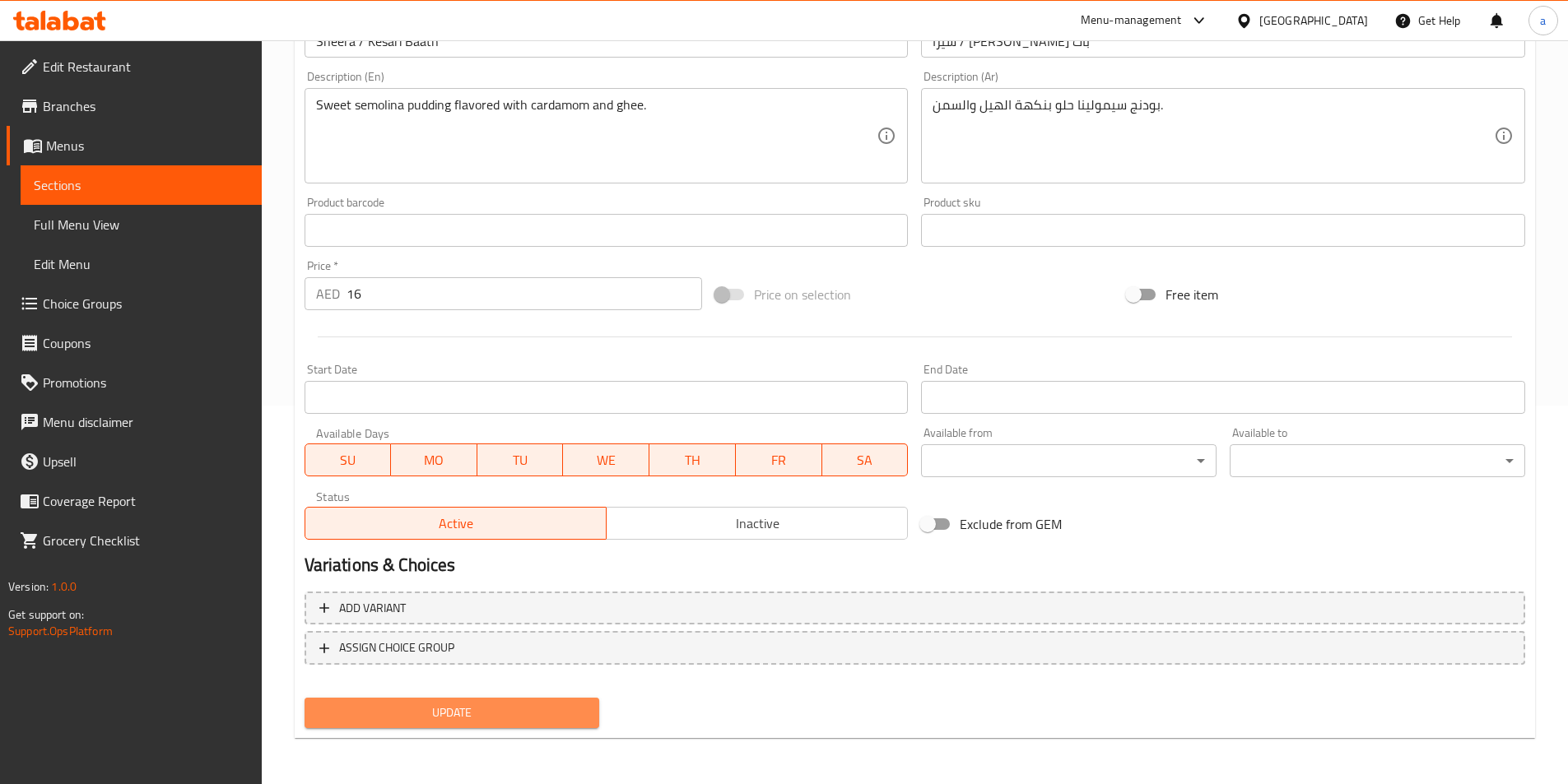
click at [510, 725] on button "Update" at bounding box center [452, 712] width 296 height 30
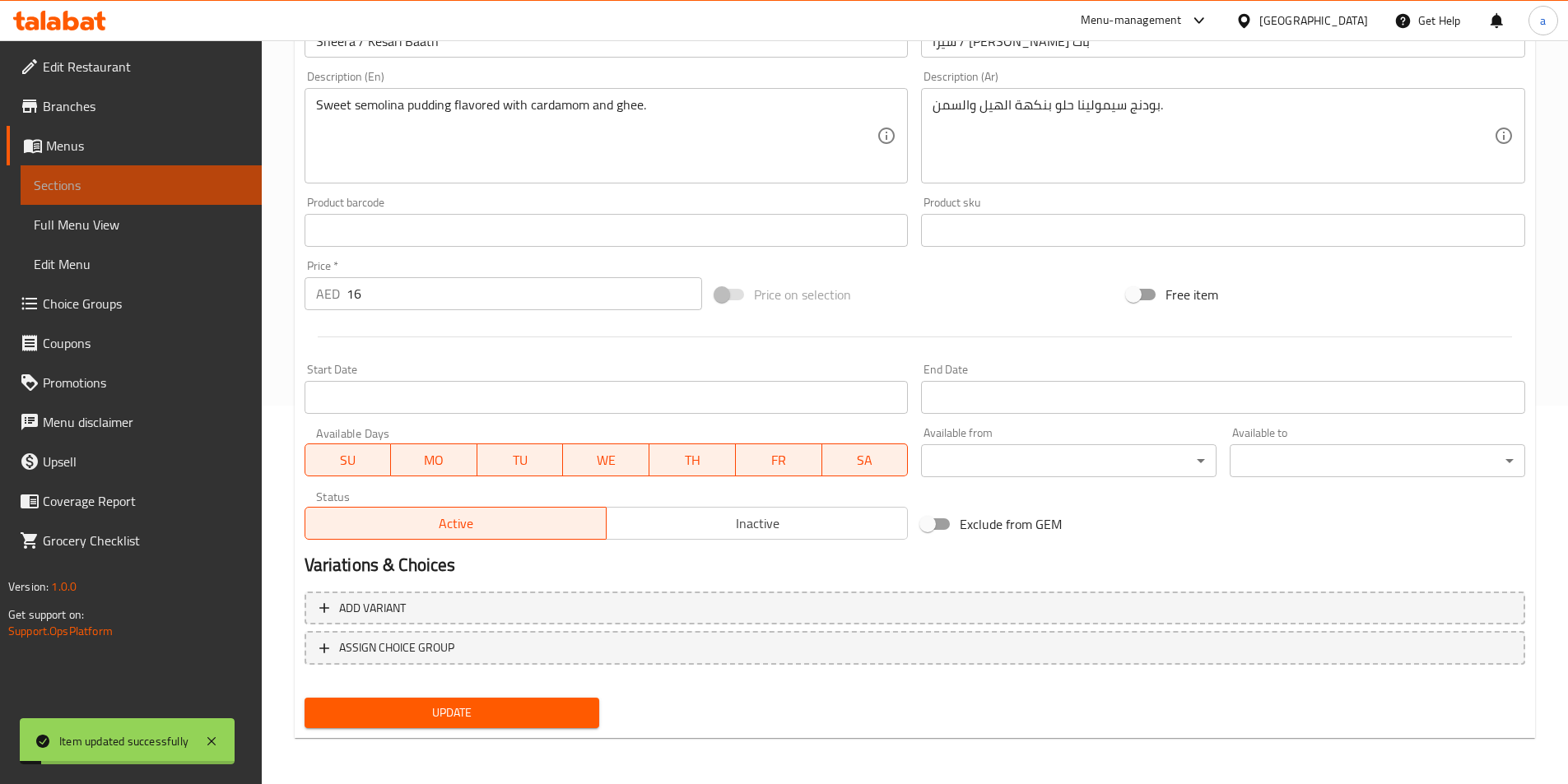
click at [131, 193] on span "Sections" at bounding box center [141, 185] width 214 height 20
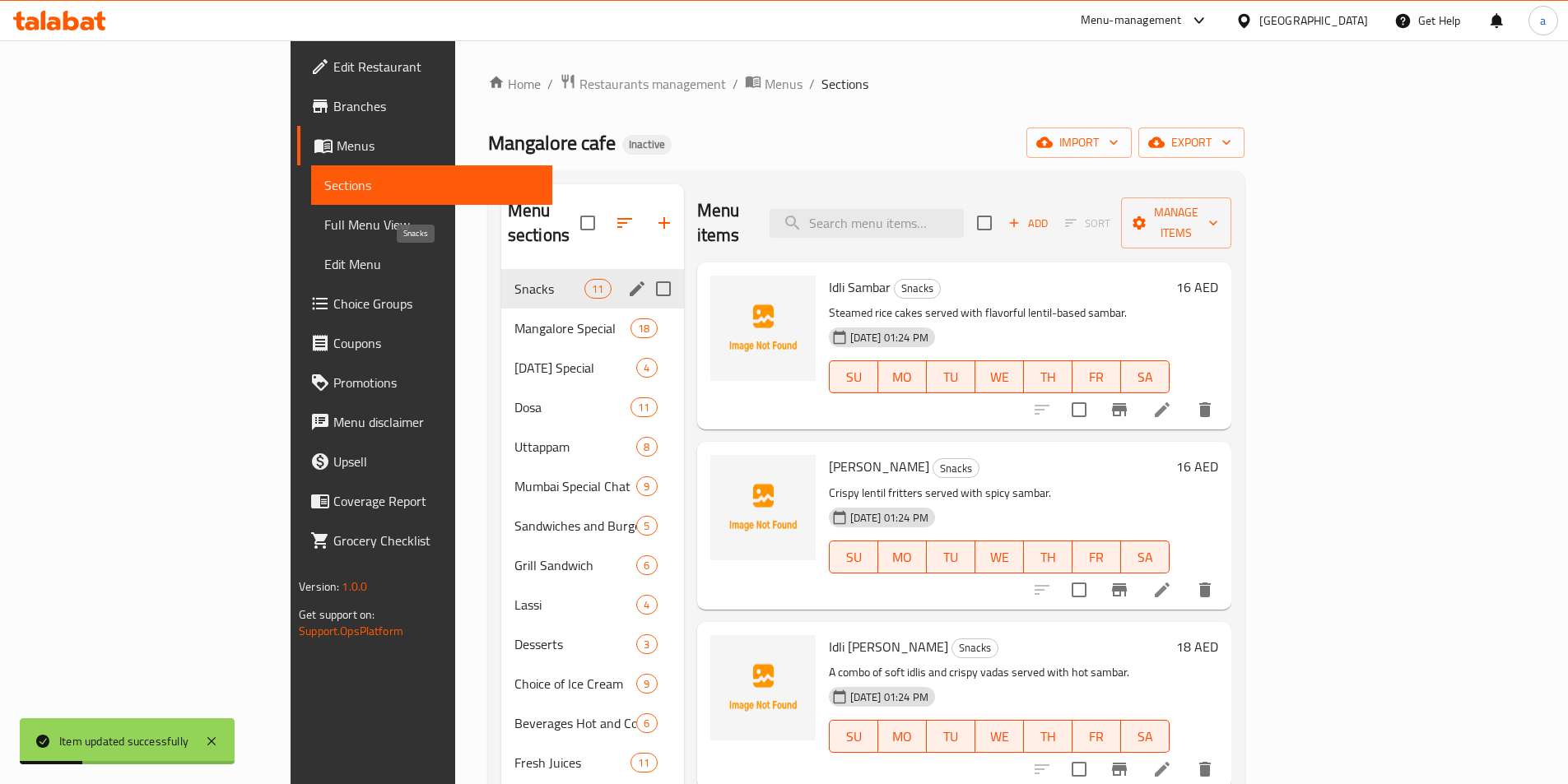
click at [515, 279] on span "Snacks" at bounding box center [549, 289] width 70 height 20
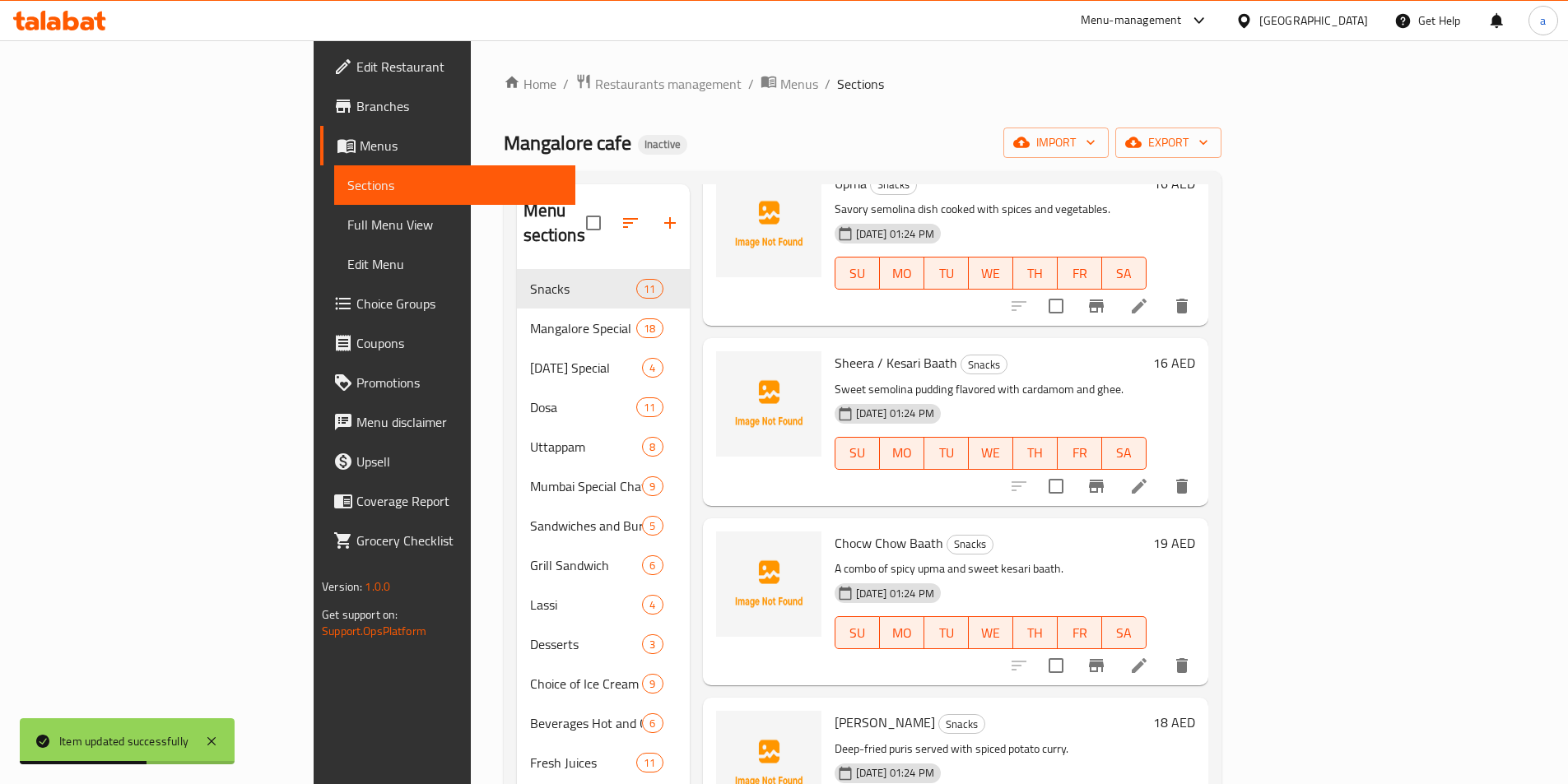
scroll to position [905, 0]
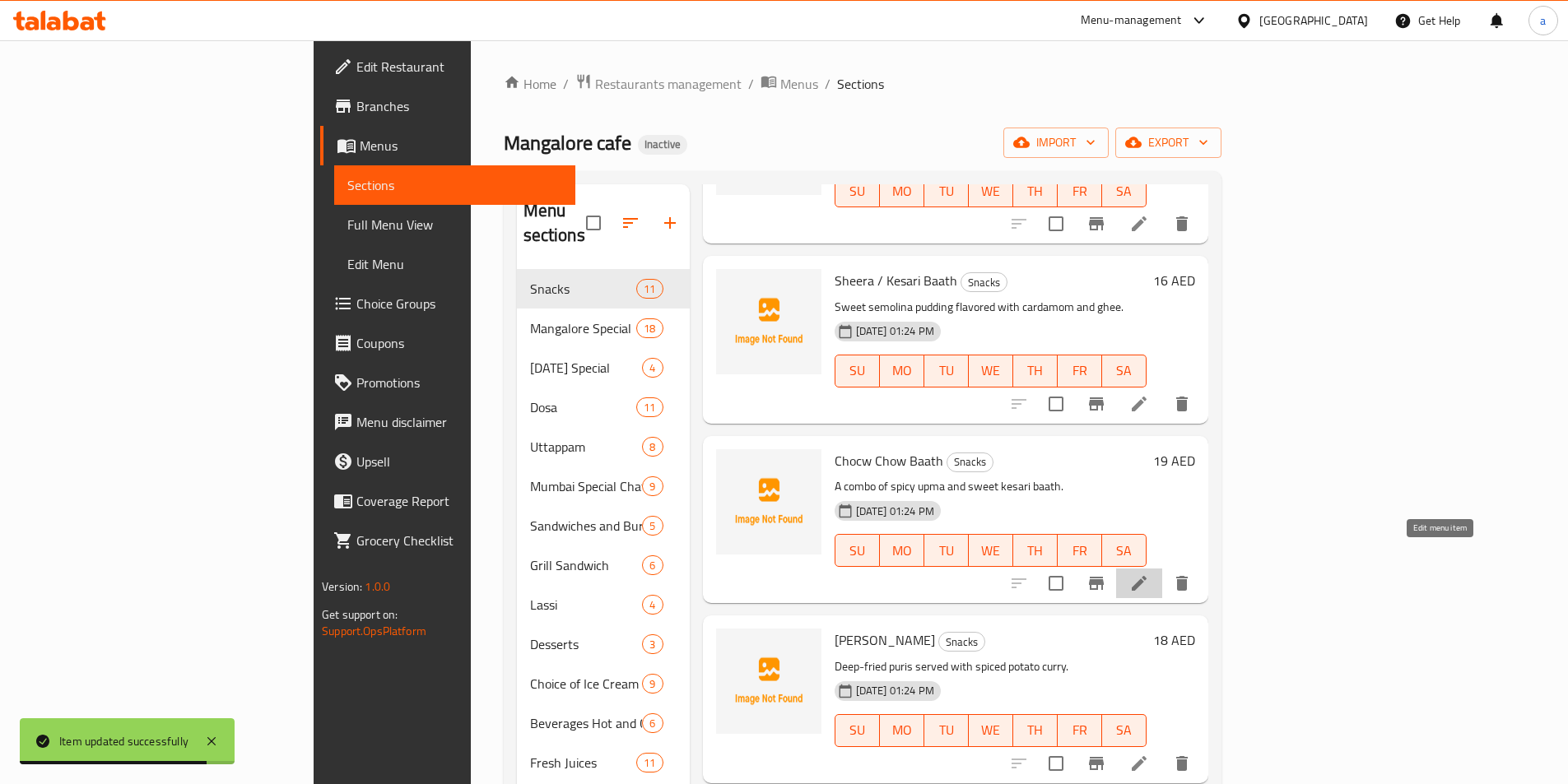
click at [1149, 573] on icon at bounding box center [1139, 583] width 20 height 20
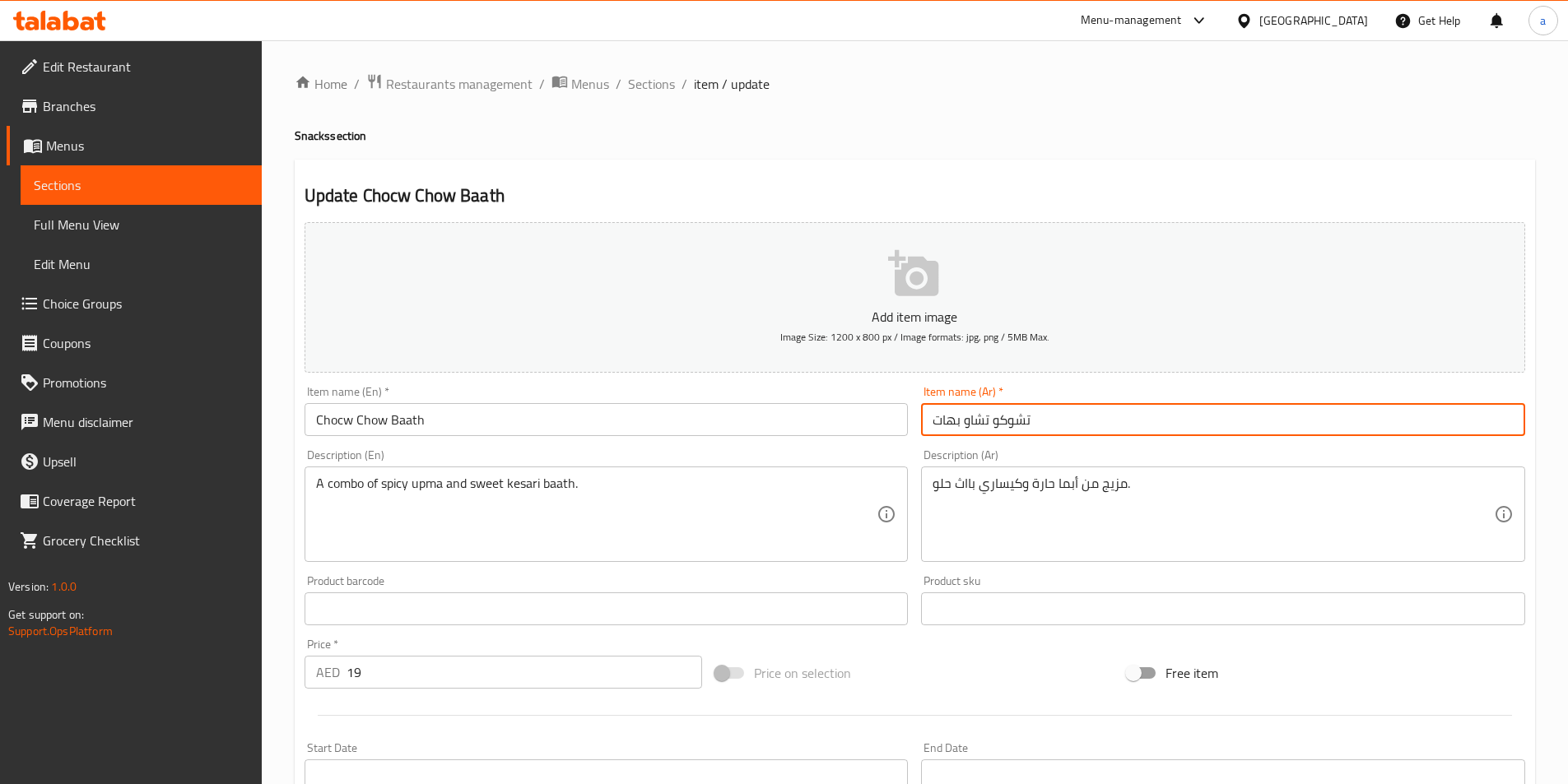
drag, startPoint x: 935, startPoint y: 417, endPoint x: 1193, endPoint y: 411, distance: 258.1
click at [1193, 411] on input "تشوكو تشاو بهات" at bounding box center [1223, 419] width 605 height 33
type input "تشوكو تشاو باث"
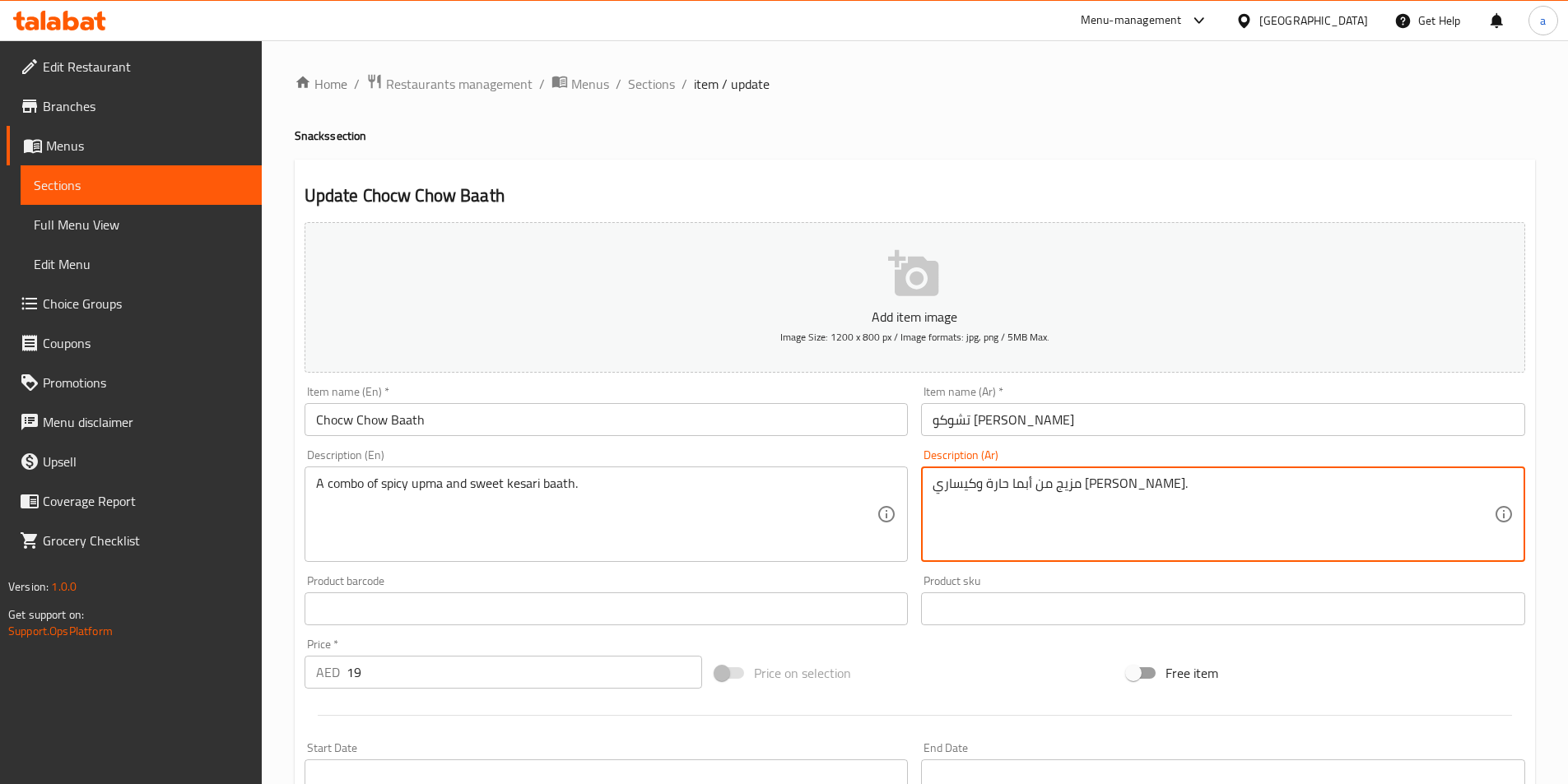
click at [1098, 494] on textarea "مزيج من أبما حارة وكيساري باث حلو." at bounding box center [1213, 514] width 561 height 78
click at [1113, 496] on textarea "مزيج من أبما حارة وكيساري باث حلو." at bounding box center [1213, 514] width 561 height 78
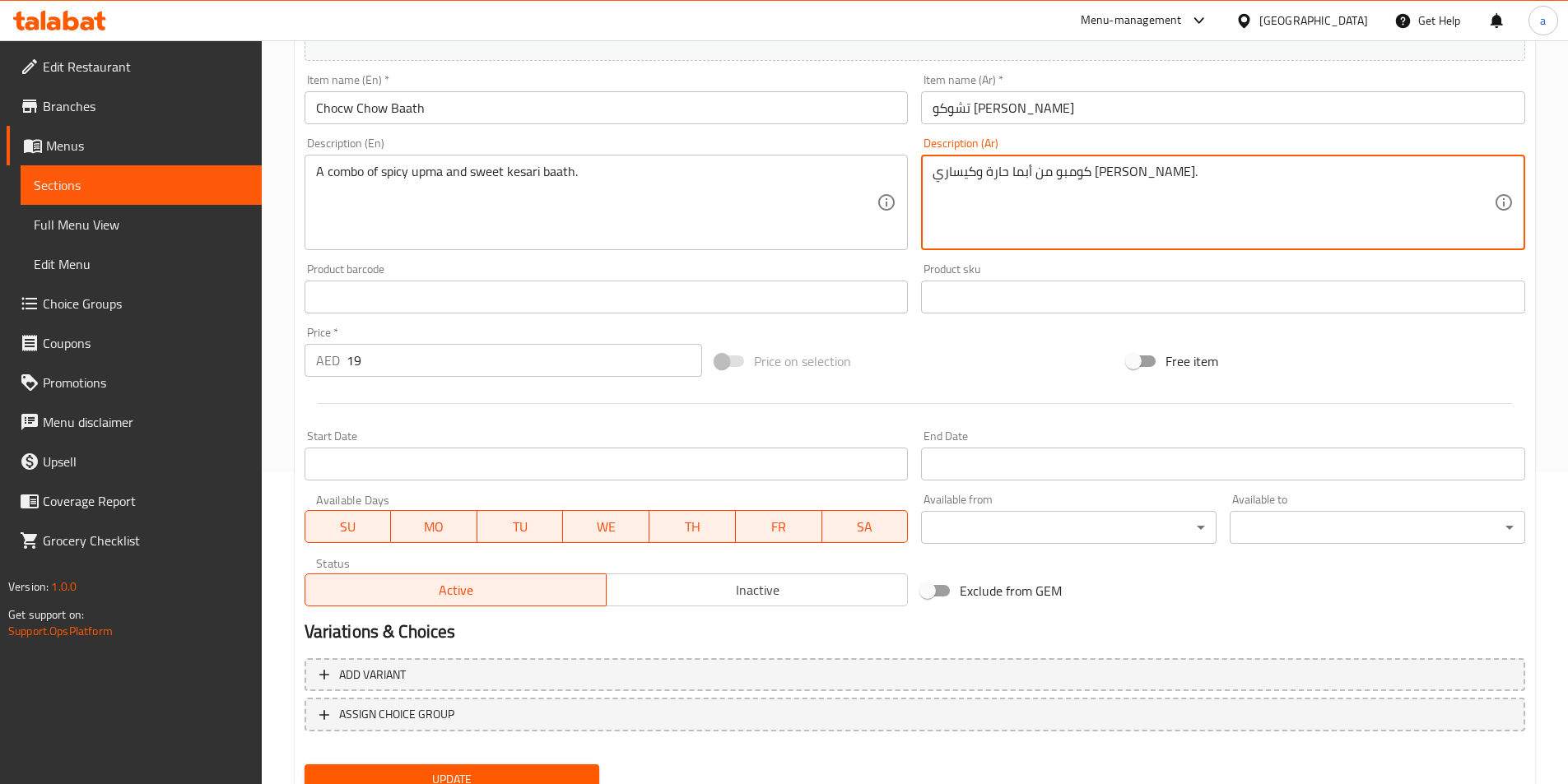
scroll to position [379, 0]
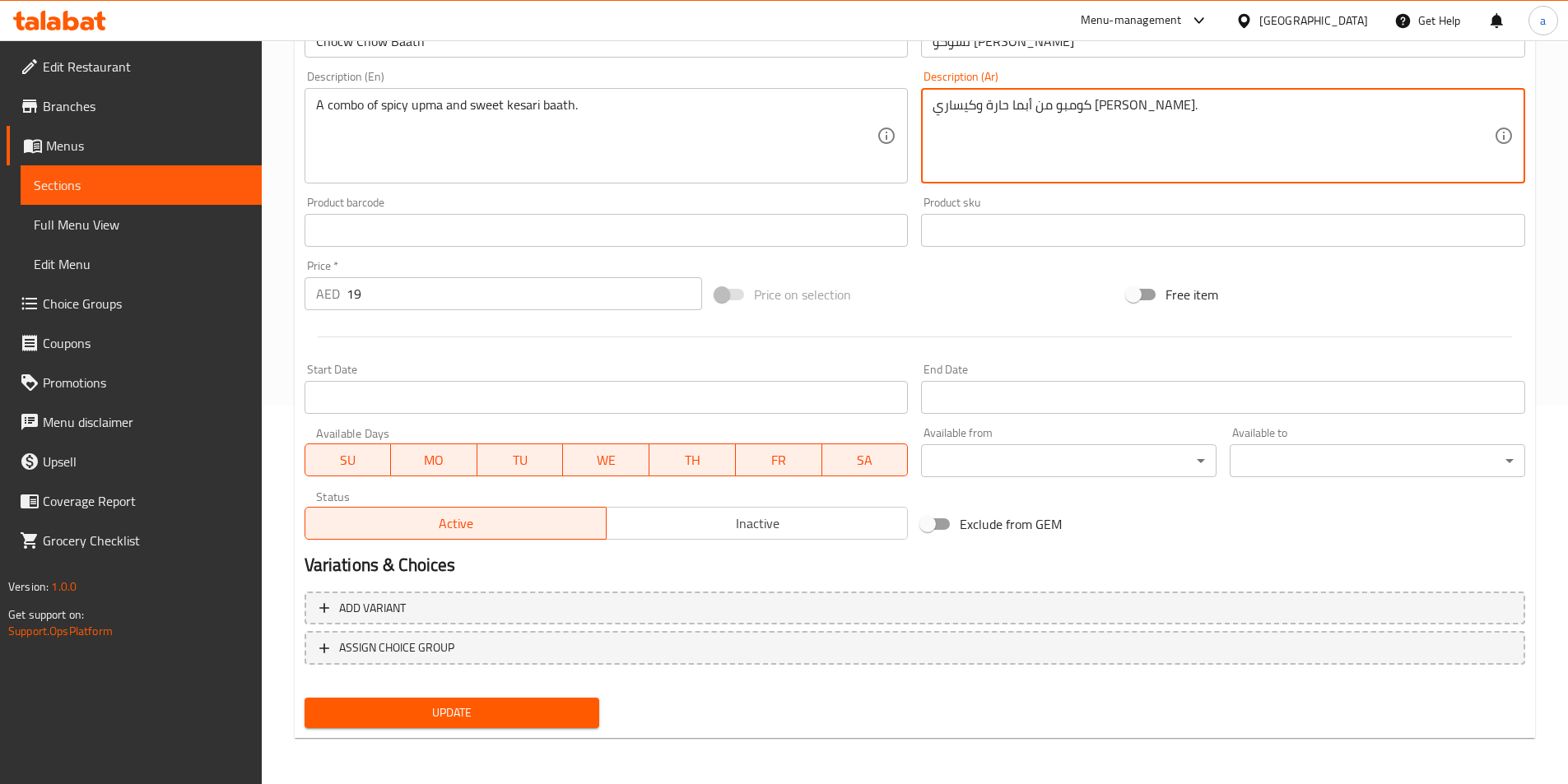
type textarea "كومبو من أبما حارة وكيساري باث حلو."
click at [410, 702] on button "Update" at bounding box center [452, 712] width 296 height 30
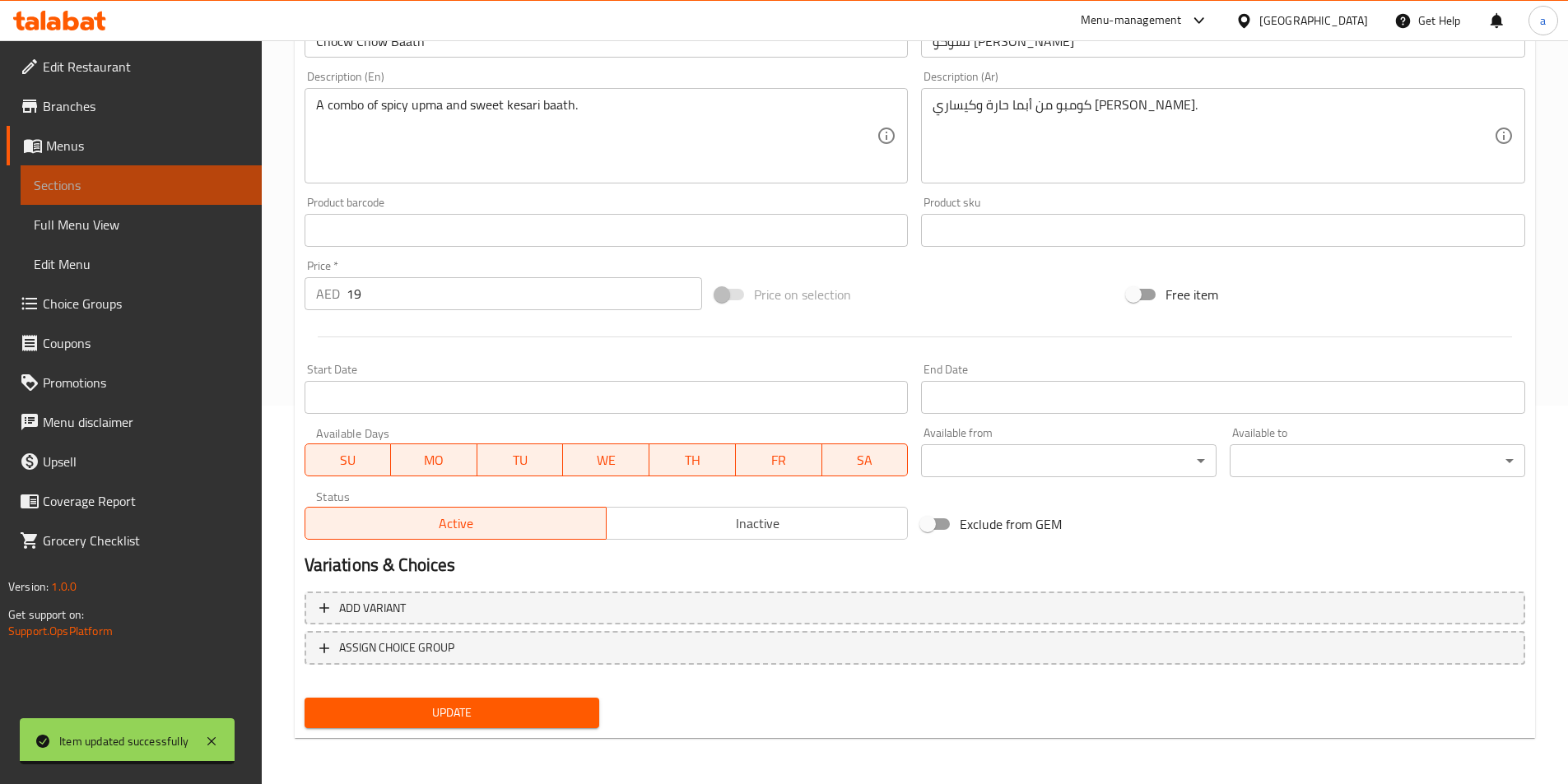
click at [202, 194] on span "Sections" at bounding box center [141, 185] width 214 height 20
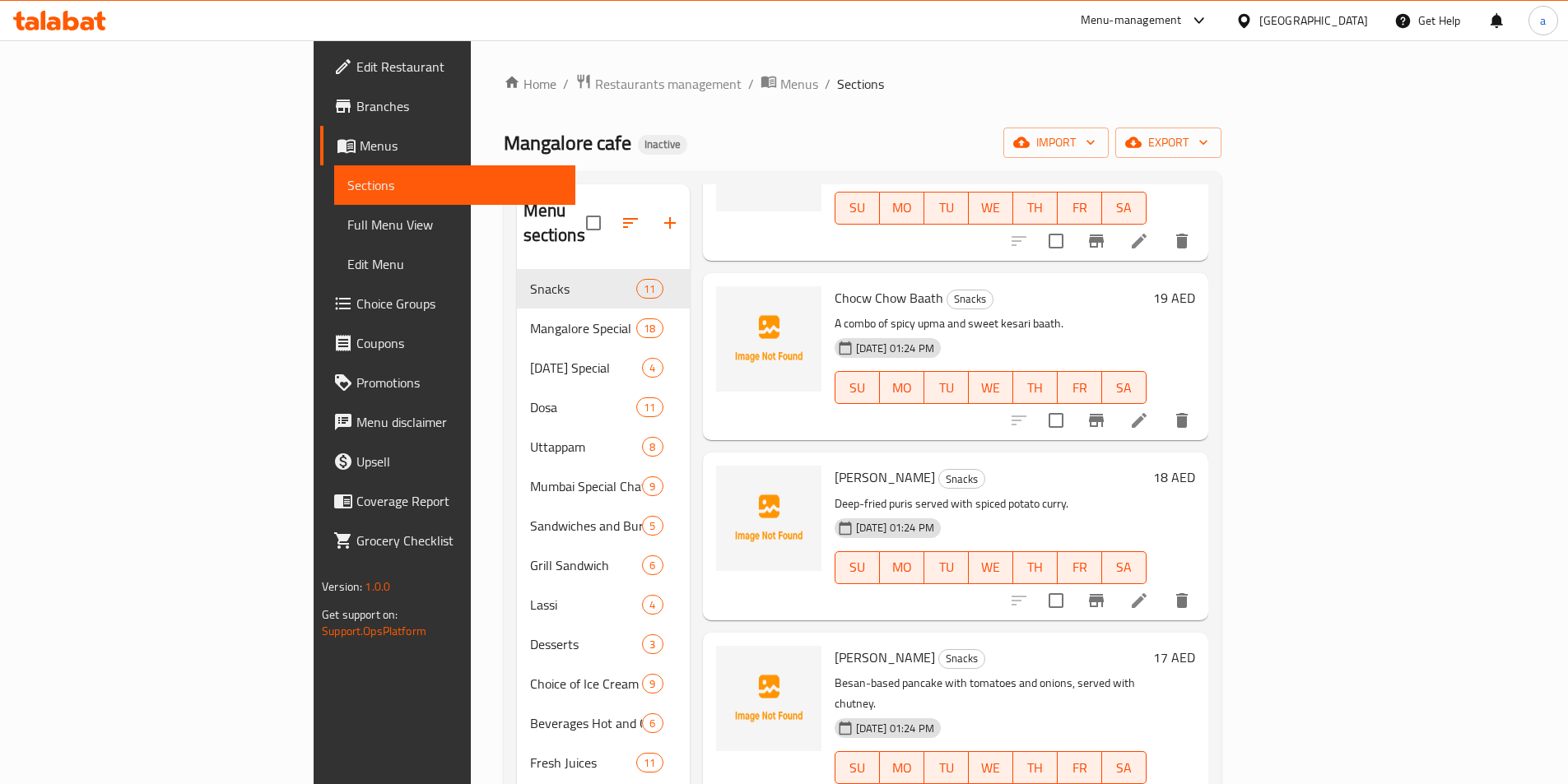
scroll to position [1152, 0]
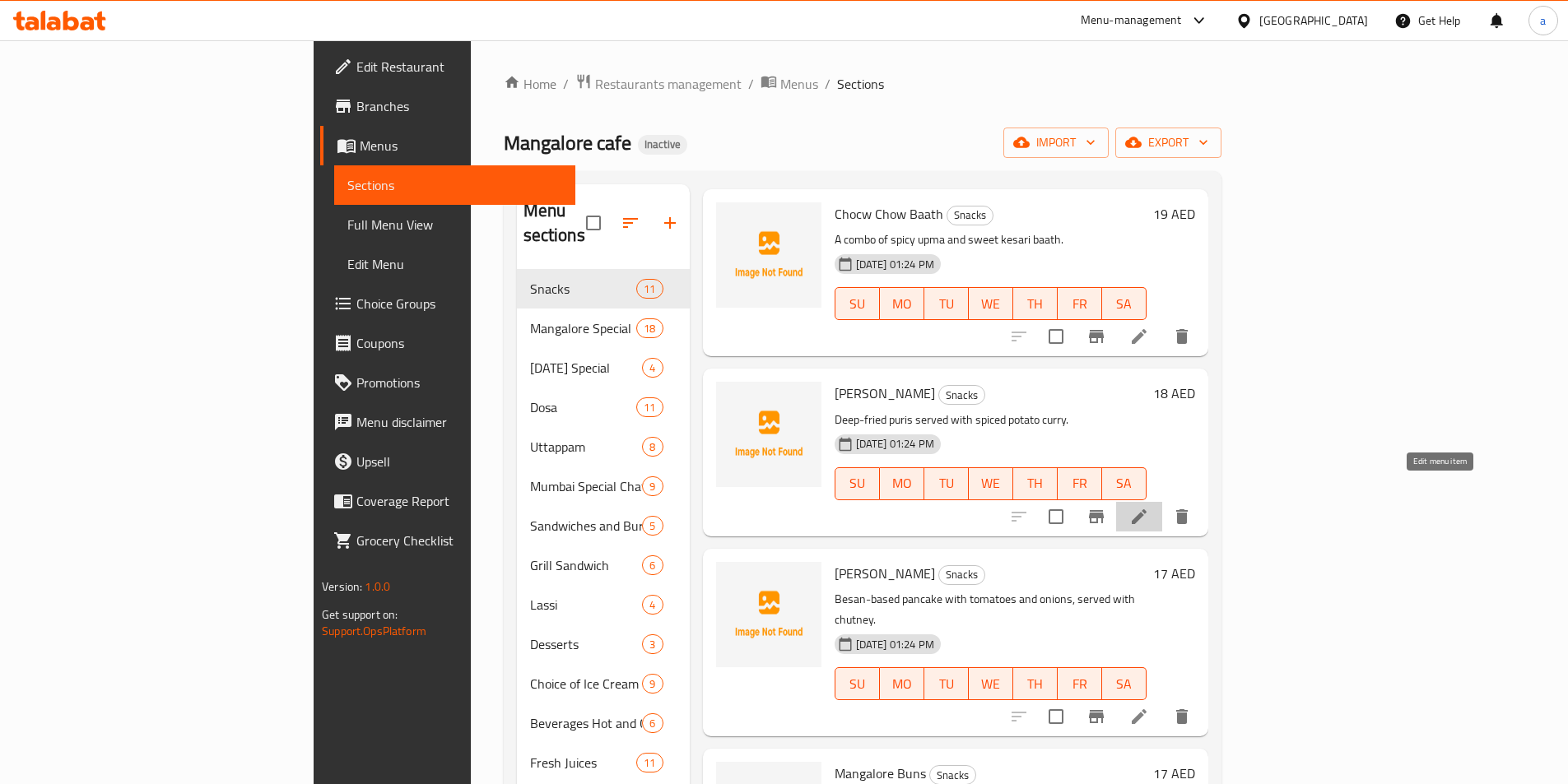
click at [1149, 507] on icon at bounding box center [1139, 516] width 20 height 20
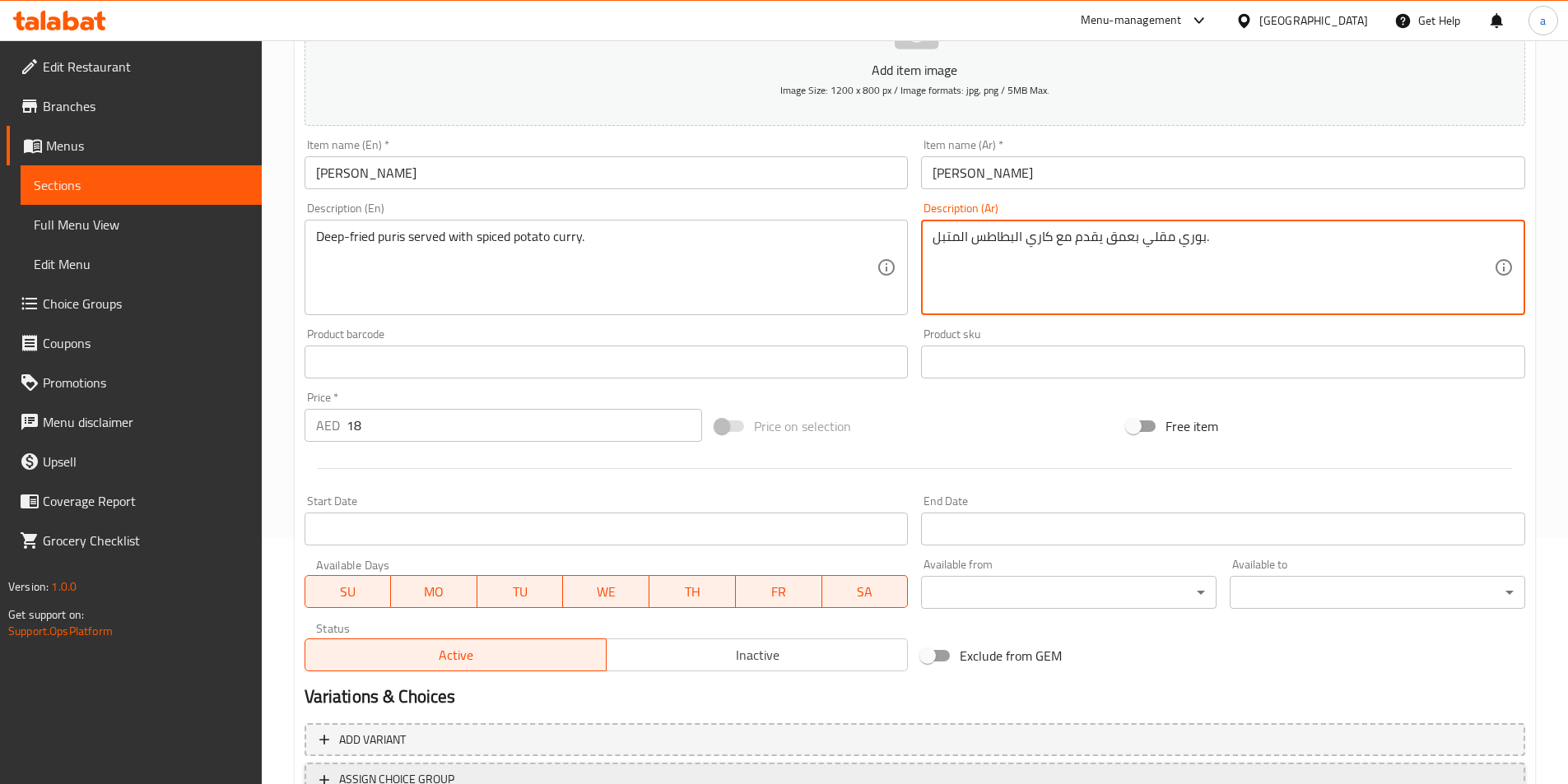
scroll to position [379, 0]
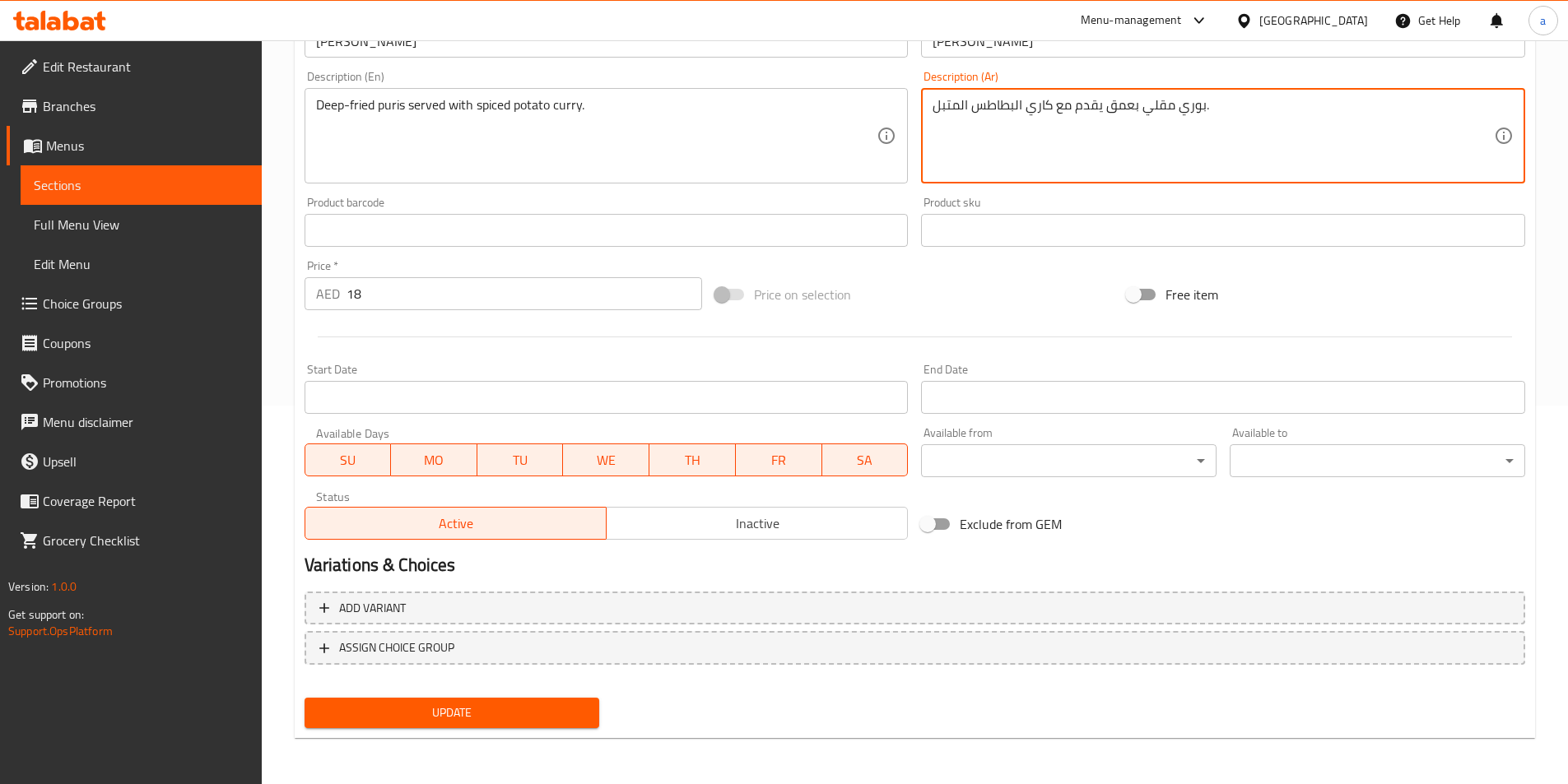
type textarea "بوري مقلي بعمق يقدم مع كاري البطاطس المتبل."
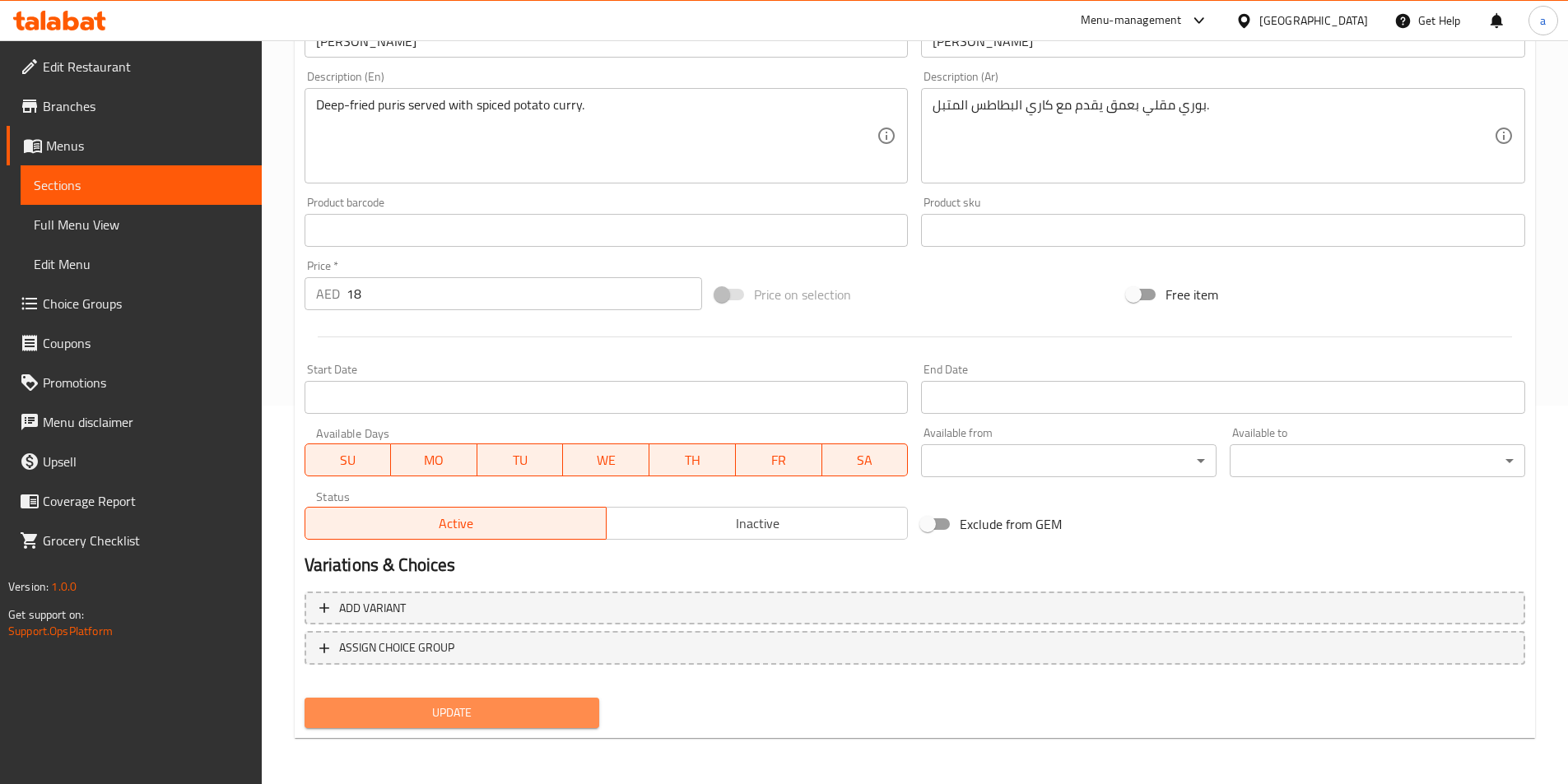
click at [457, 717] on span "Update" at bounding box center [451, 713] width 269 height 21
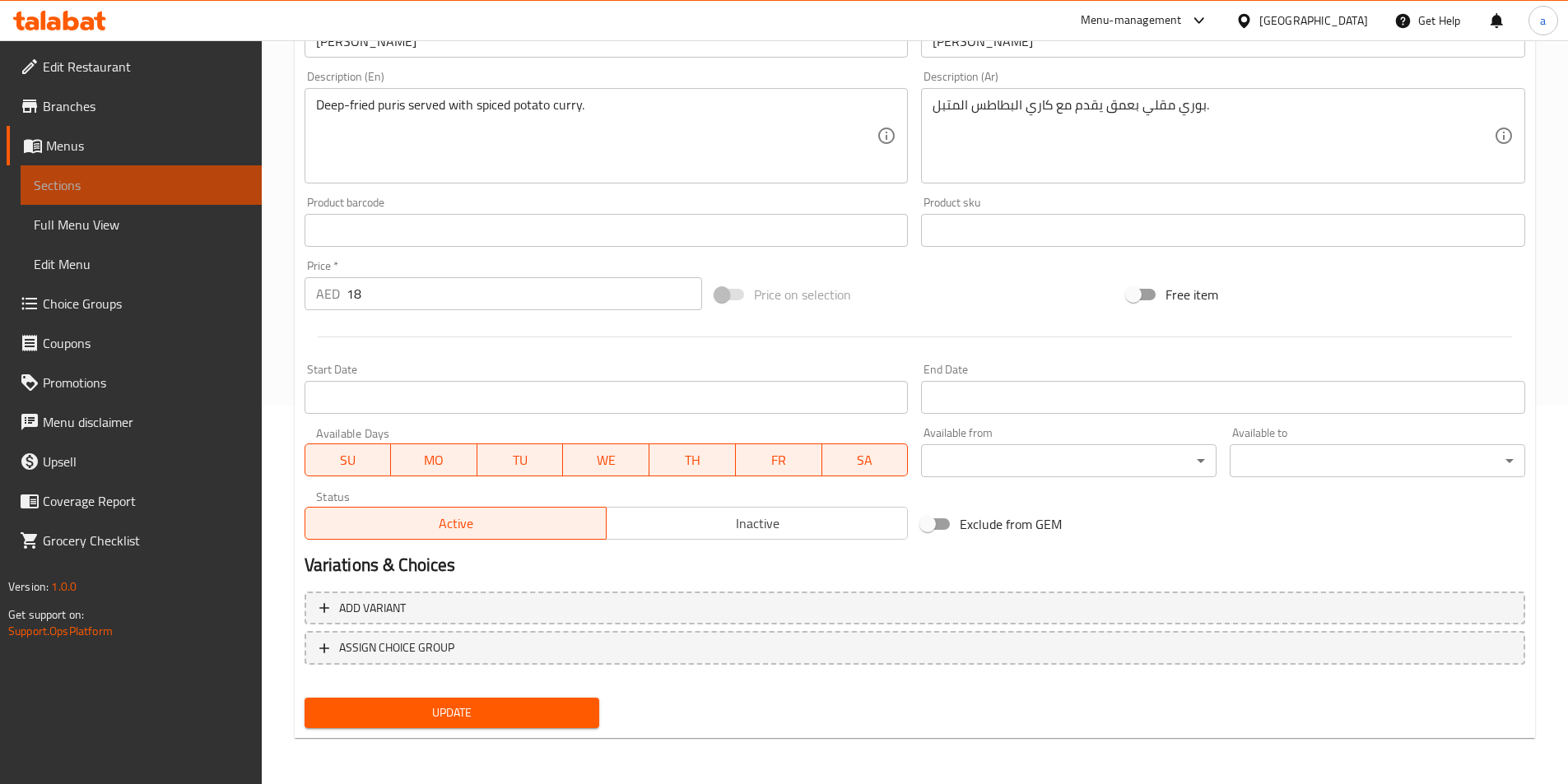
click at [183, 176] on span "Sections" at bounding box center [141, 185] width 214 height 20
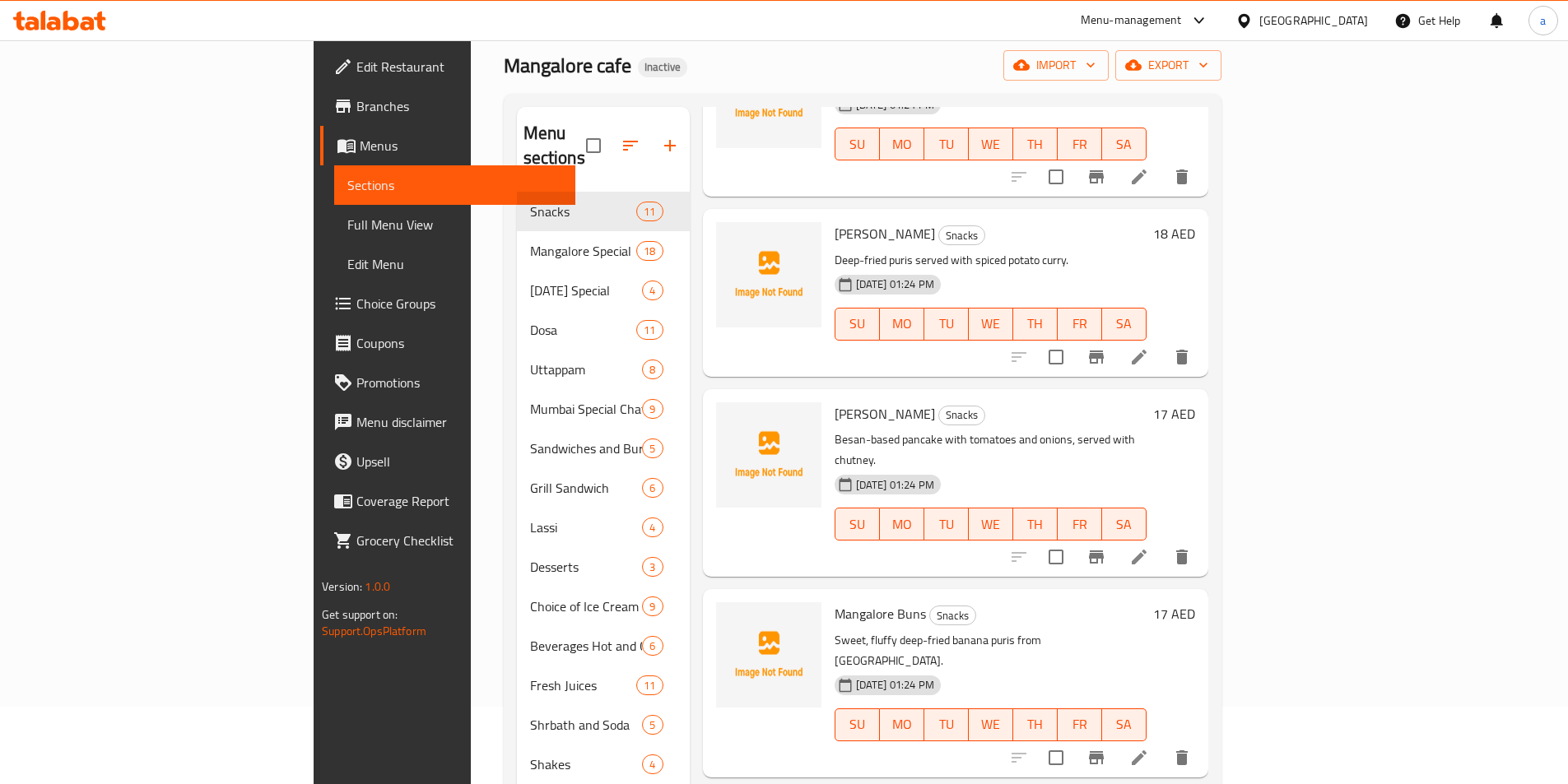
scroll to position [148, 0]
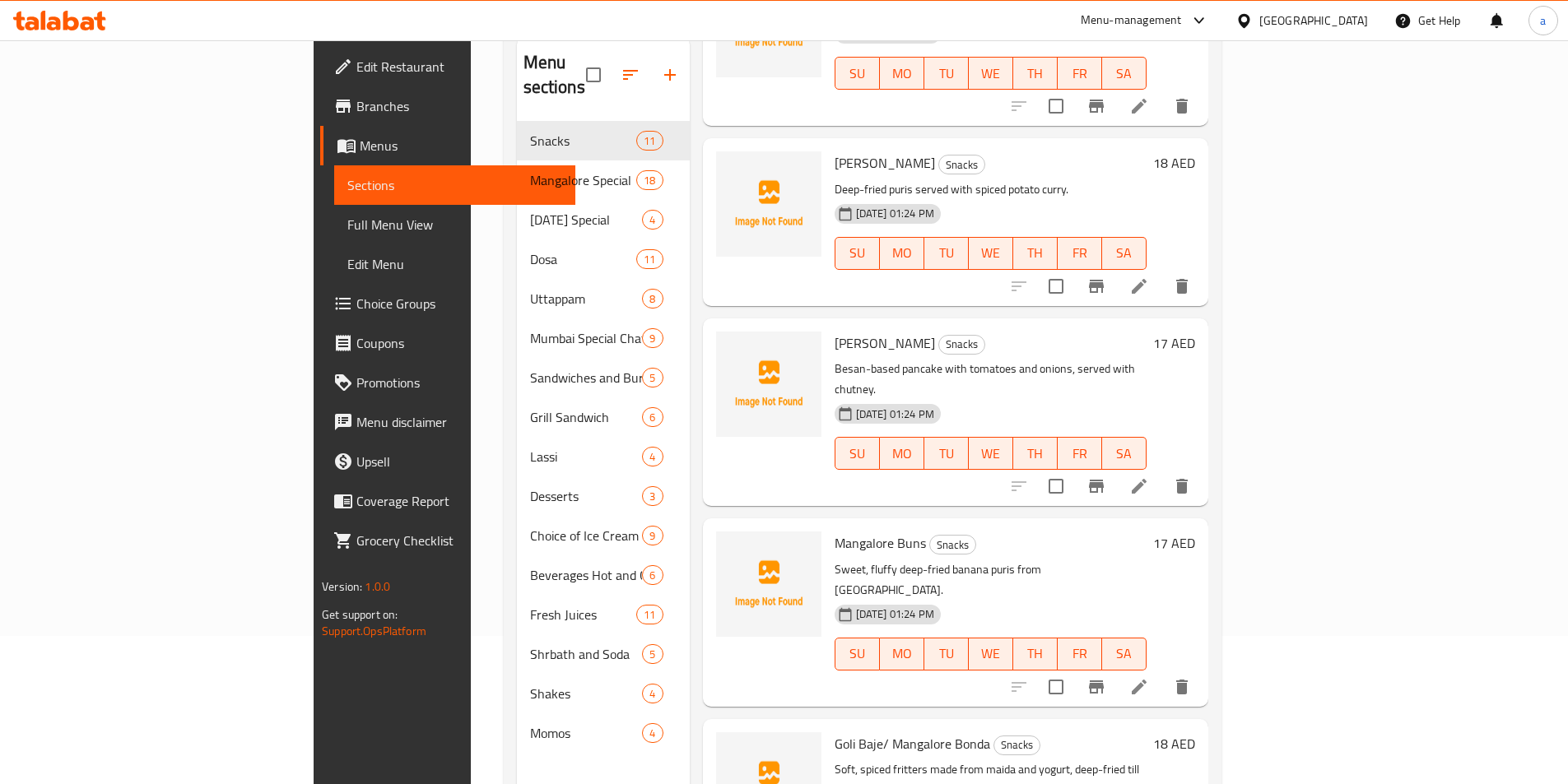
click at [1149, 476] on icon at bounding box center [1139, 486] width 20 height 20
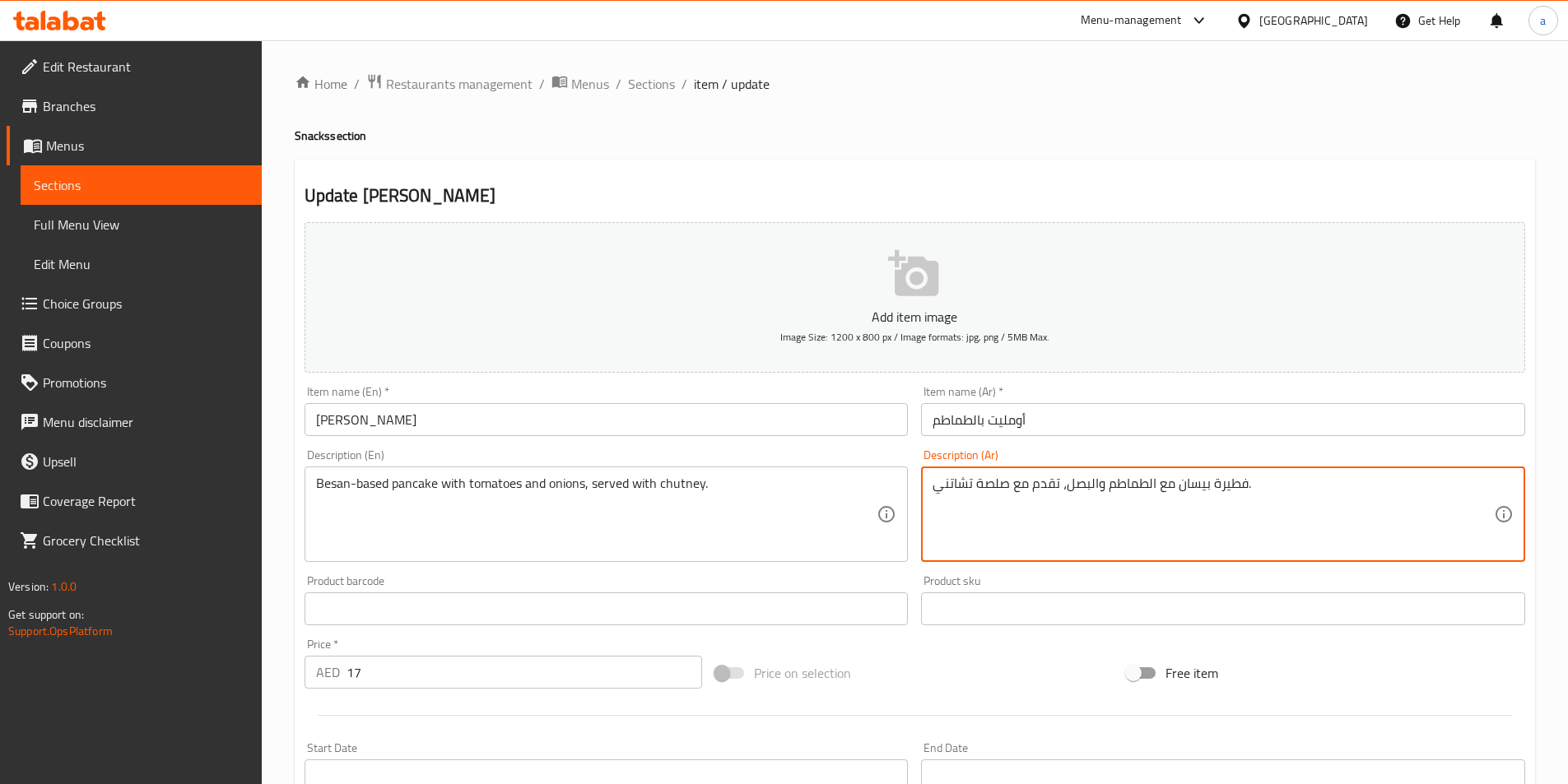
drag, startPoint x: 1208, startPoint y: 487, endPoint x: 1244, endPoint y: 478, distance: 37.1
type textarea "بان كيك بيسان مع الطماطم والبصل، تقدم مع صلصة تشاتني."
click at [1045, 493] on textarea "بان كيك بيسان مع الطماطم والبصل، تقدم مع صلصة تشاتني." at bounding box center [1213, 514] width 561 height 78
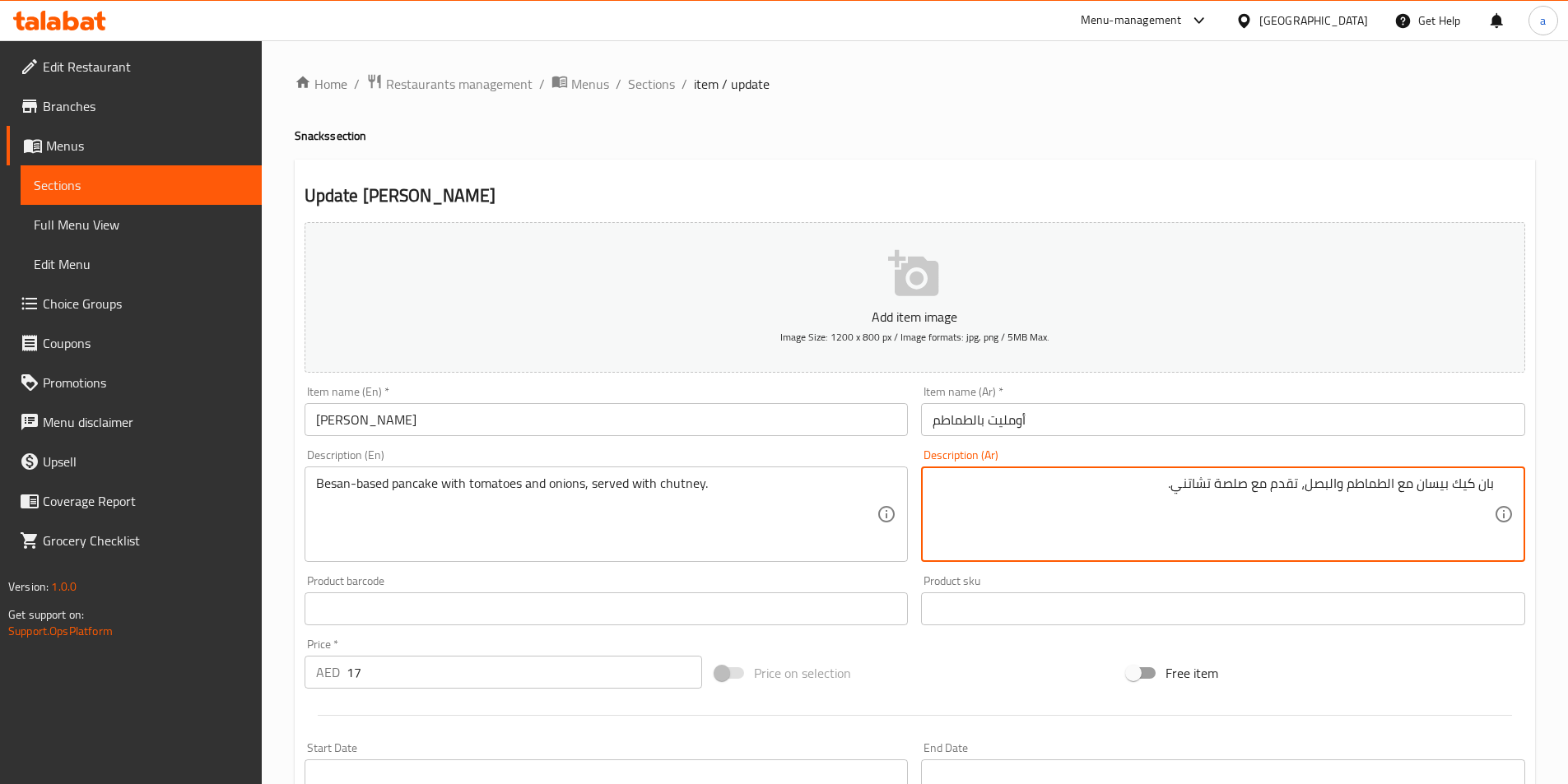
click at [1183, 489] on textarea "بان كيك بيسان مع الطماطم والبصل، تقدم مع صلصة تشاتني." at bounding box center [1213, 514] width 561 height 78
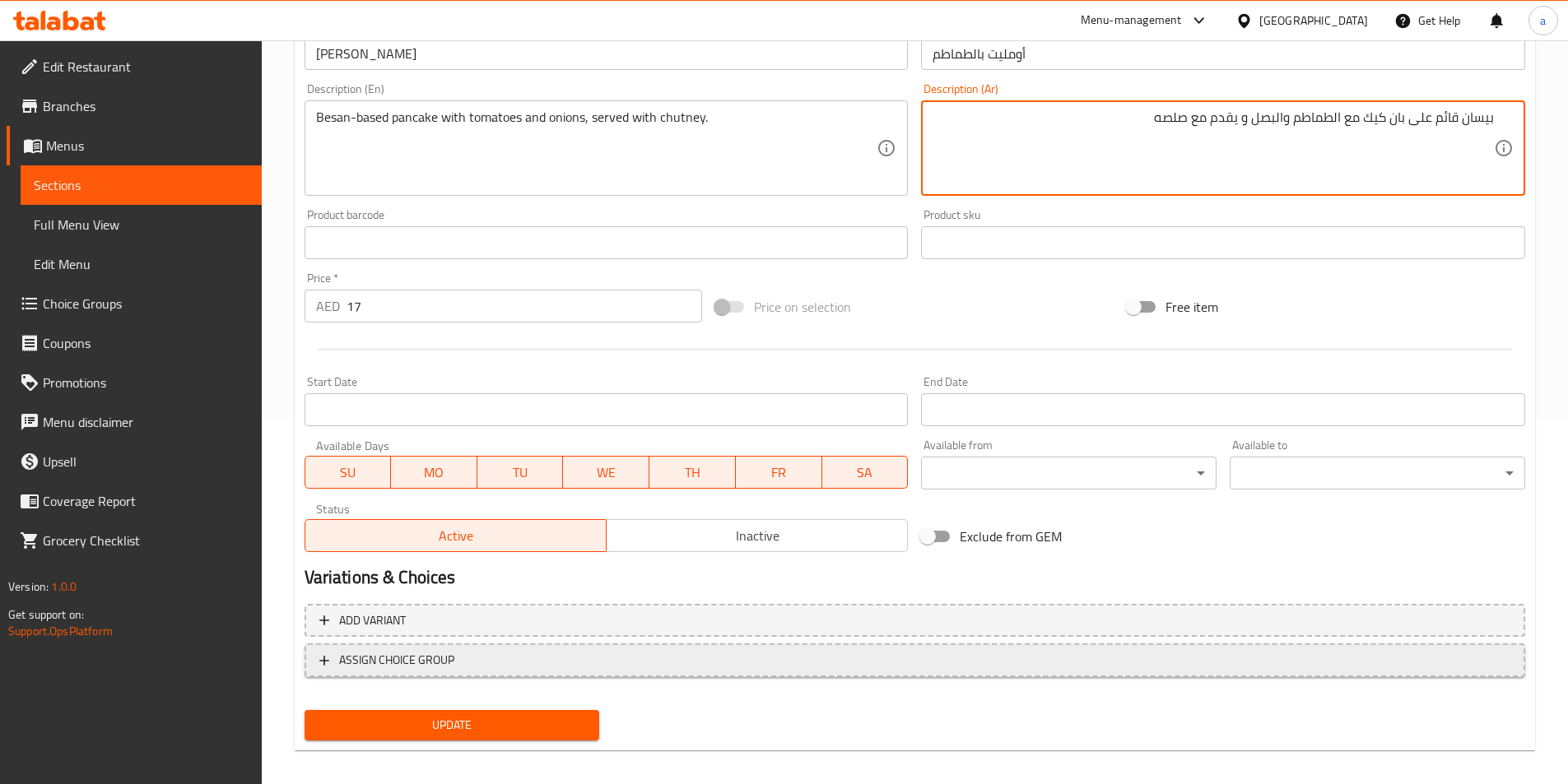
scroll to position [379, 0]
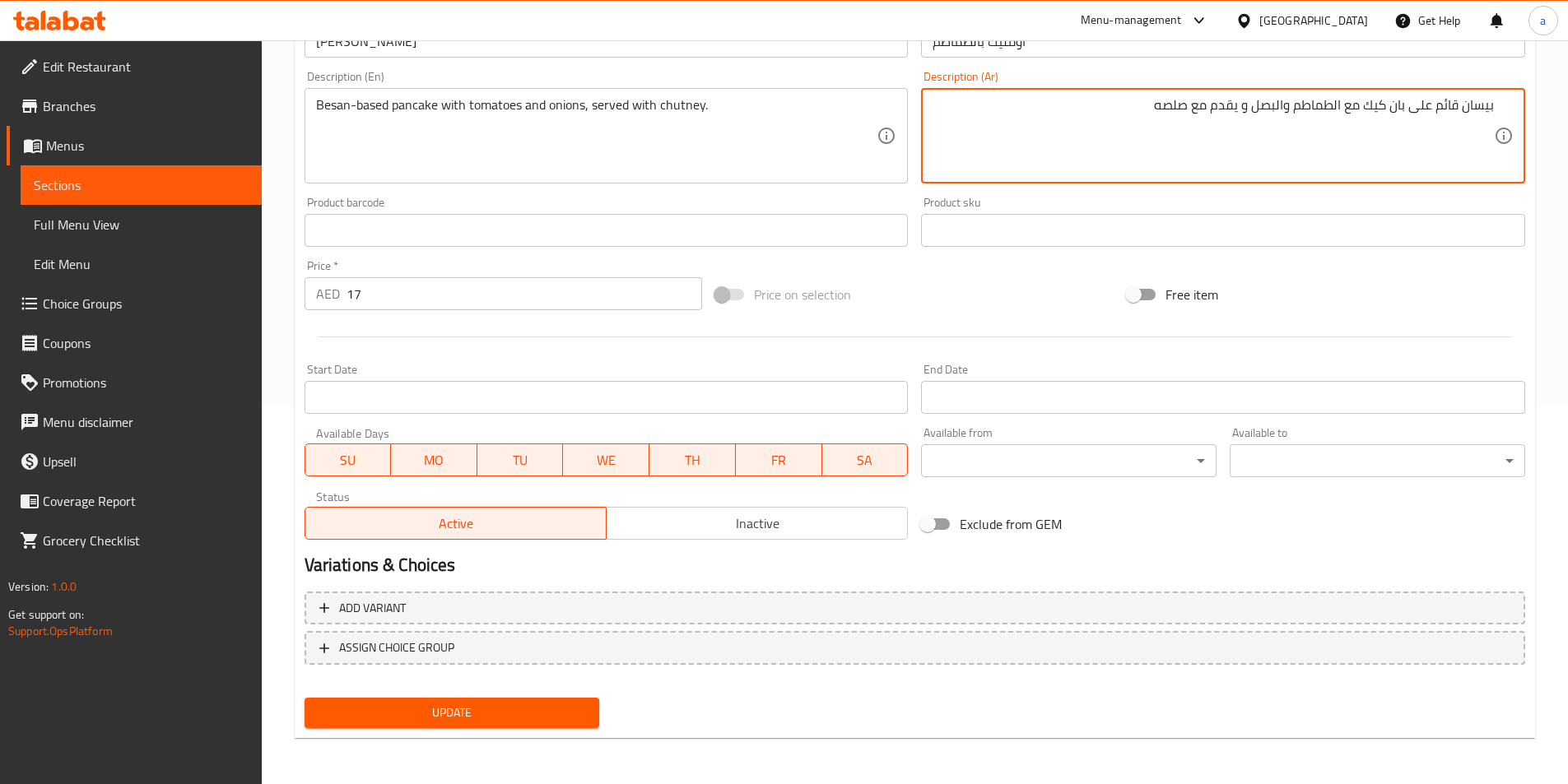
click at [463, 712] on span "Update" at bounding box center [451, 713] width 269 height 21
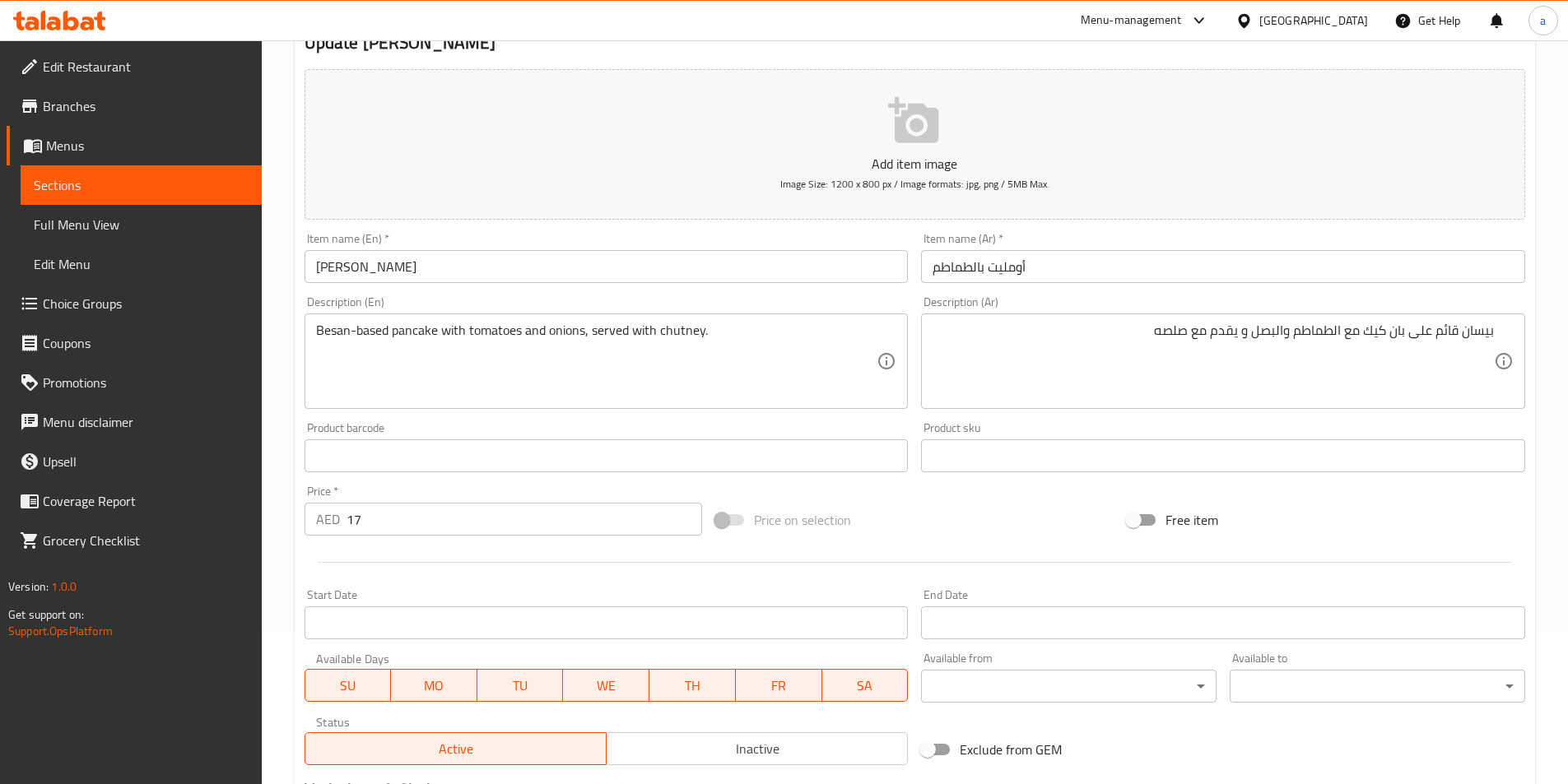
scroll to position [131, 0]
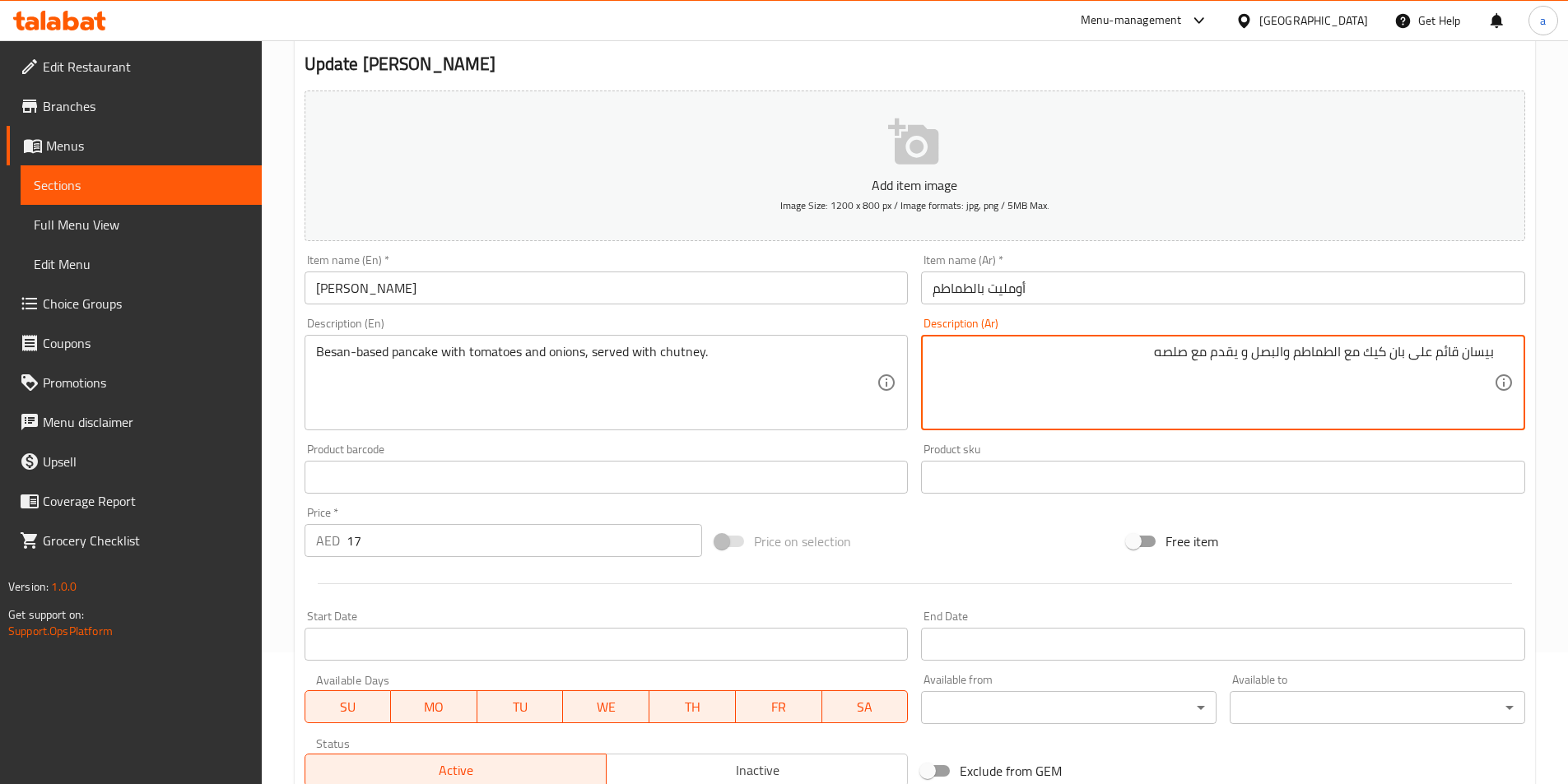
click at [1449, 354] on textarea "بيسان قائم على بان كيك مع الطماطم والبصل و يقدم مع صلصه" at bounding box center [1213, 383] width 561 height 78
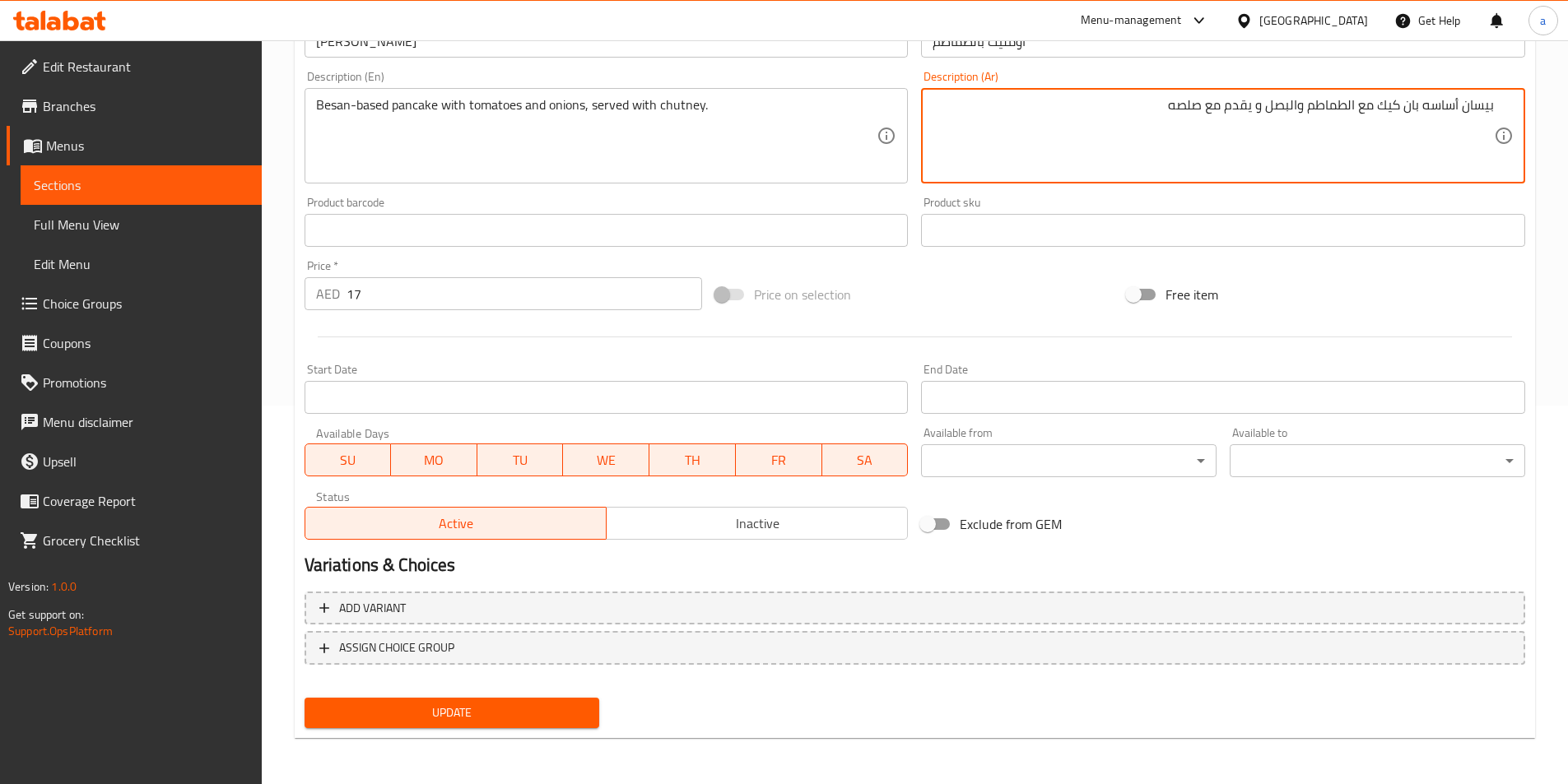
type textarea "بيسان أساسه بان كيك مع الطماطم والبصل و يقدم مع صلصه"
click at [514, 699] on button "Update" at bounding box center [452, 712] width 296 height 30
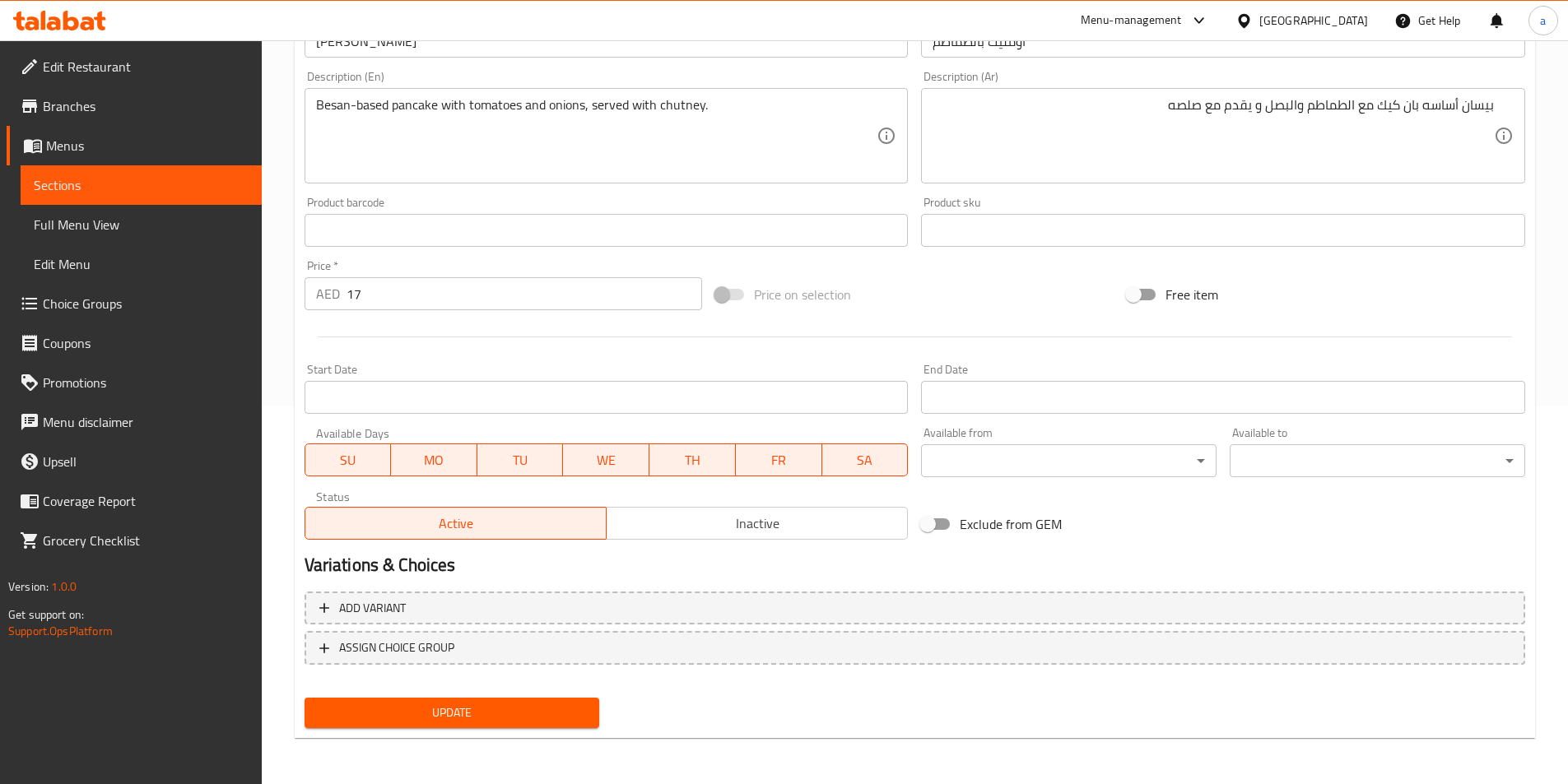
click at [180, 181] on span "Sections" at bounding box center [141, 185] width 214 height 20
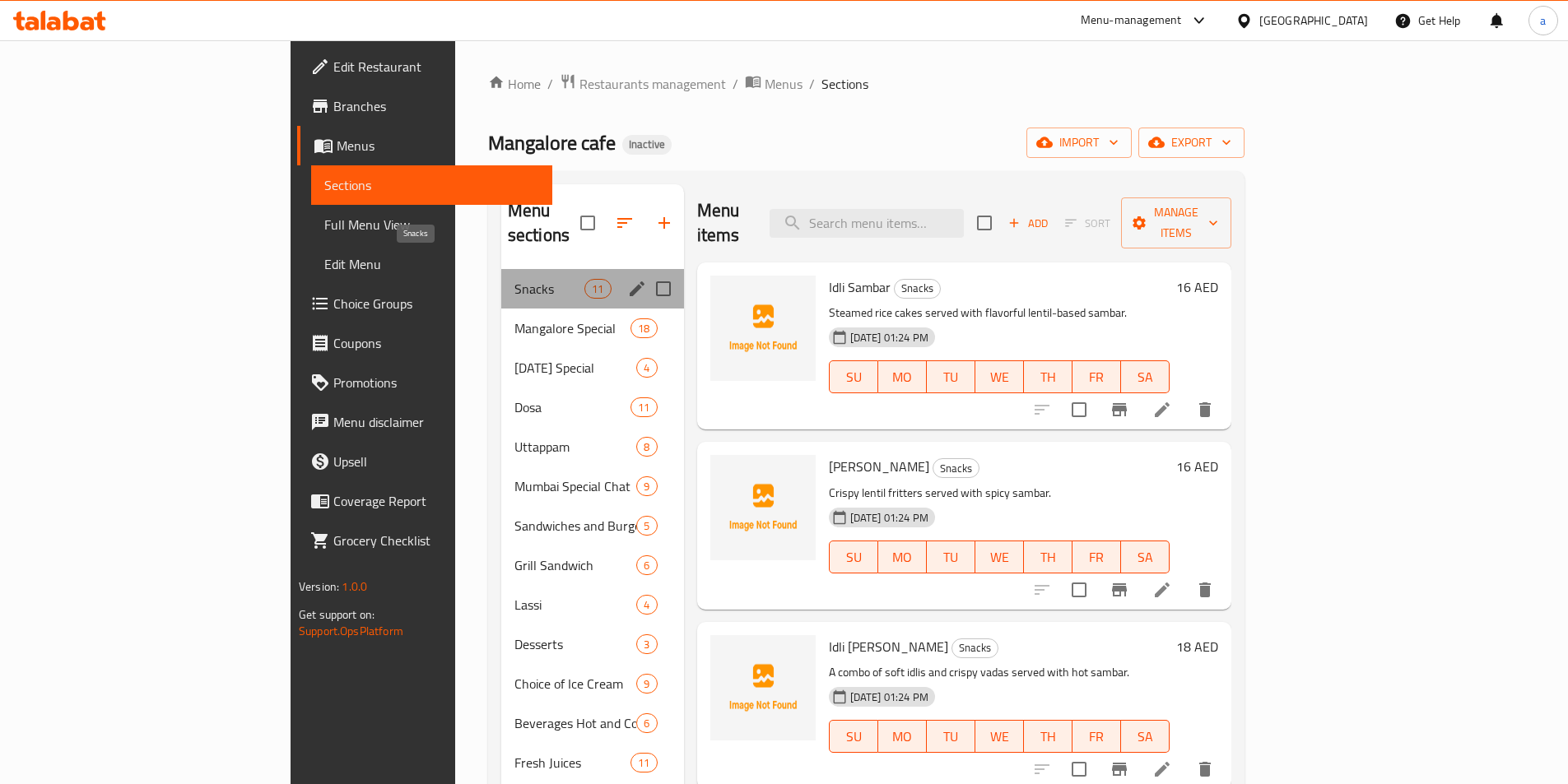
click at [515, 279] on span "Snacks" at bounding box center [549, 289] width 70 height 20
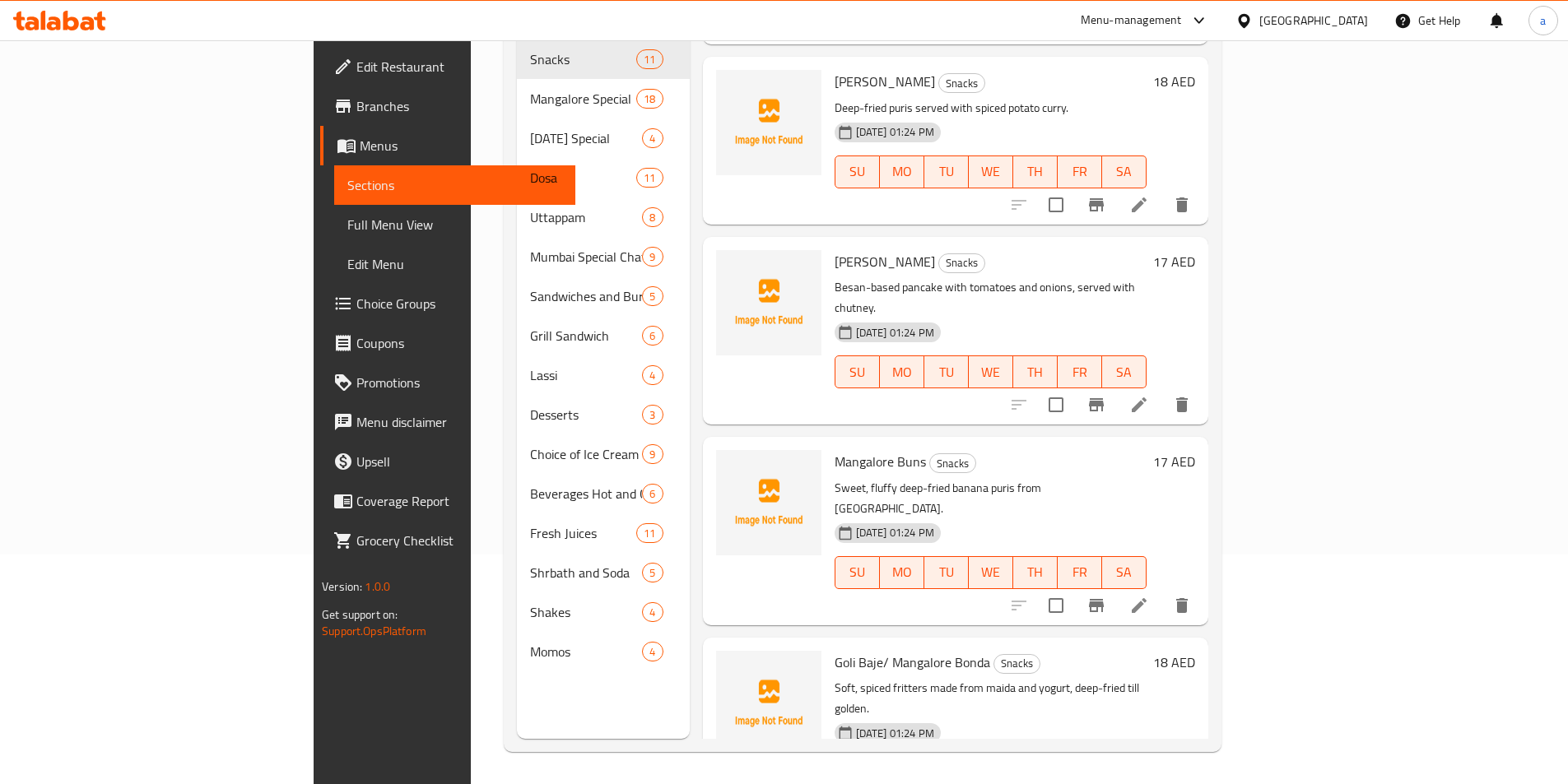
scroll to position [231, 0]
click at [1149, 595] on icon at bounding box center [1139, 604] width 20 height 20
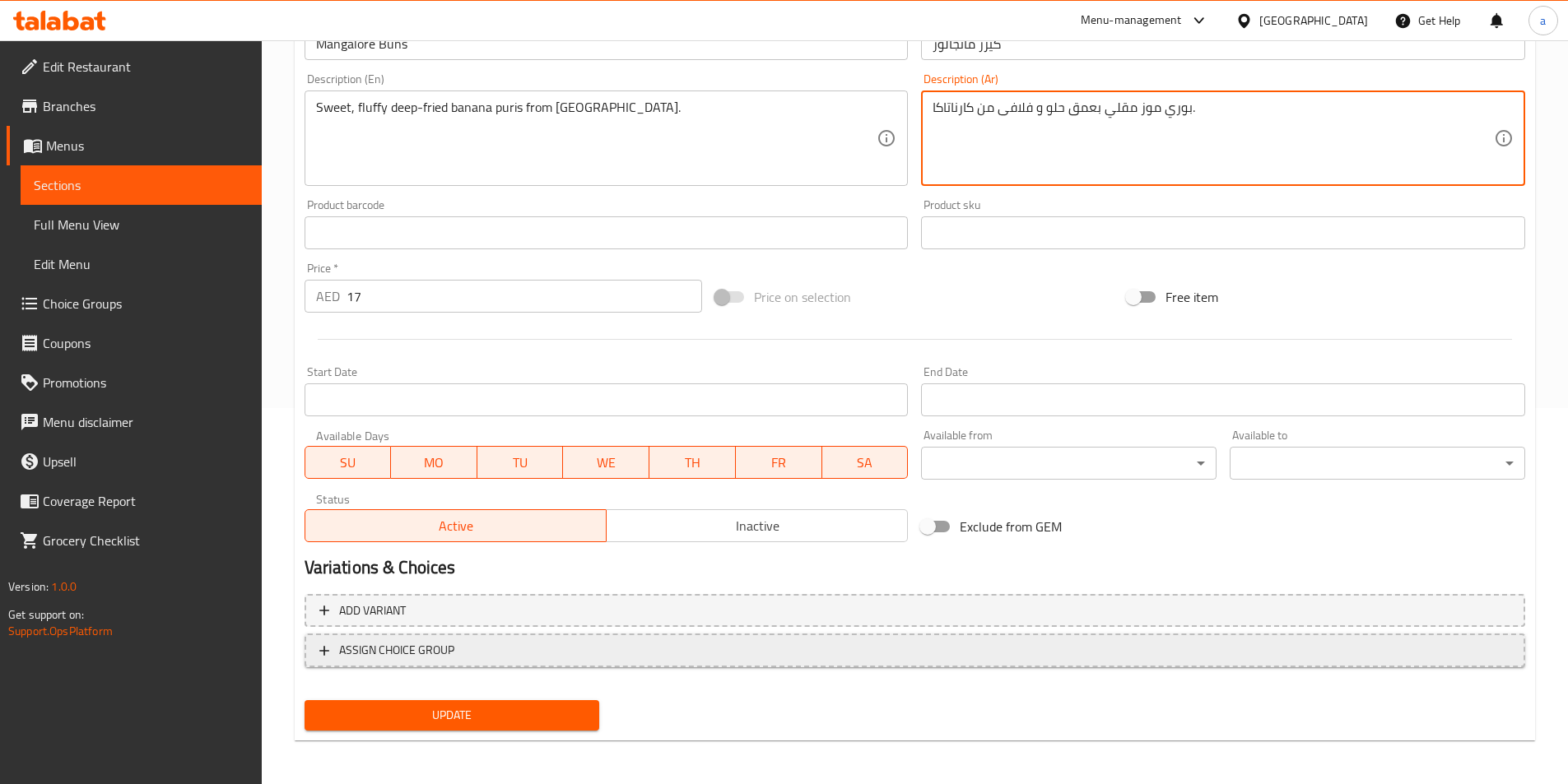
scroll to position [379, 0]
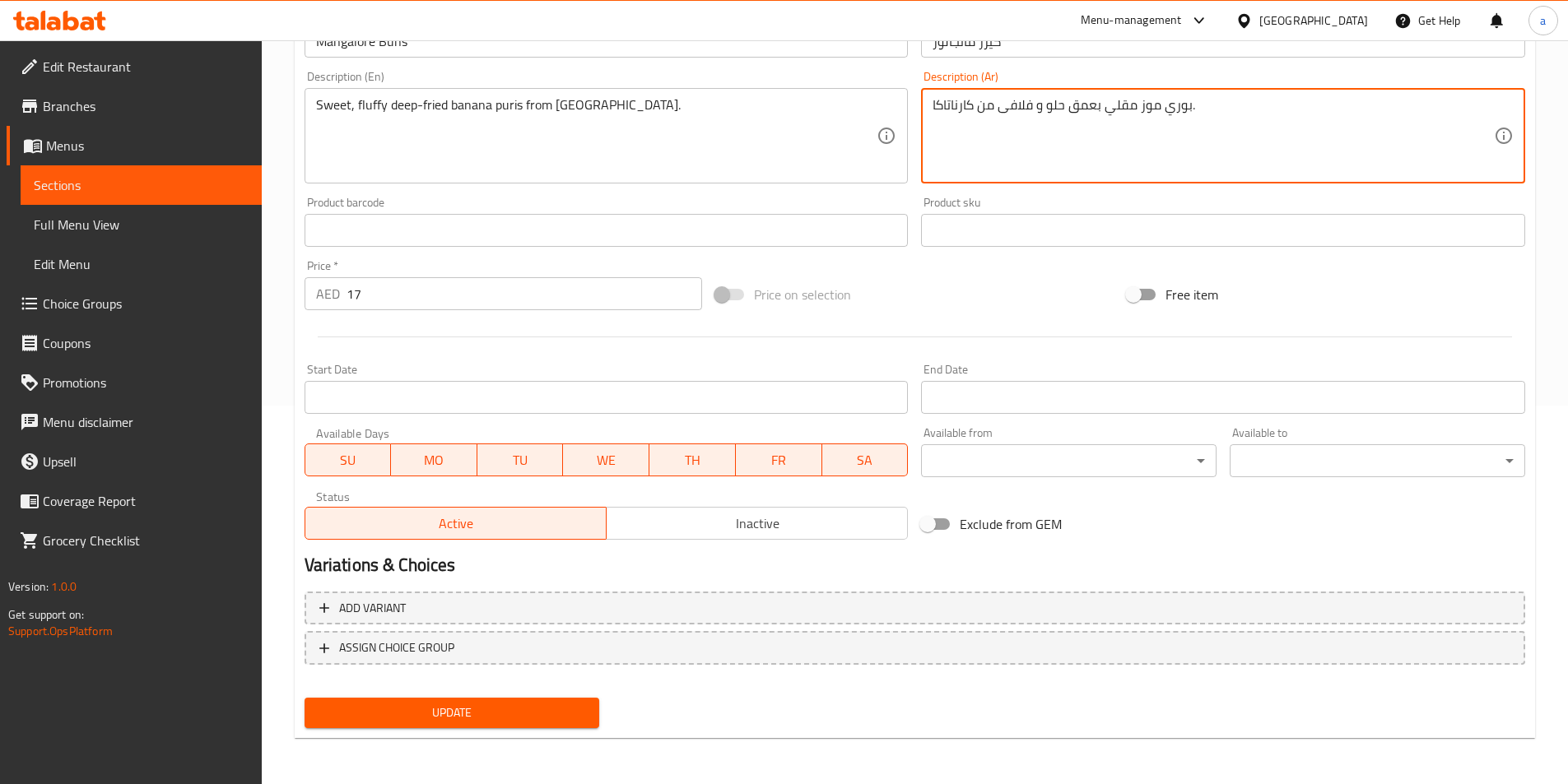
type textarea "بوري موز مقلي بعمق حلو و فلافى من كارناتاكا."
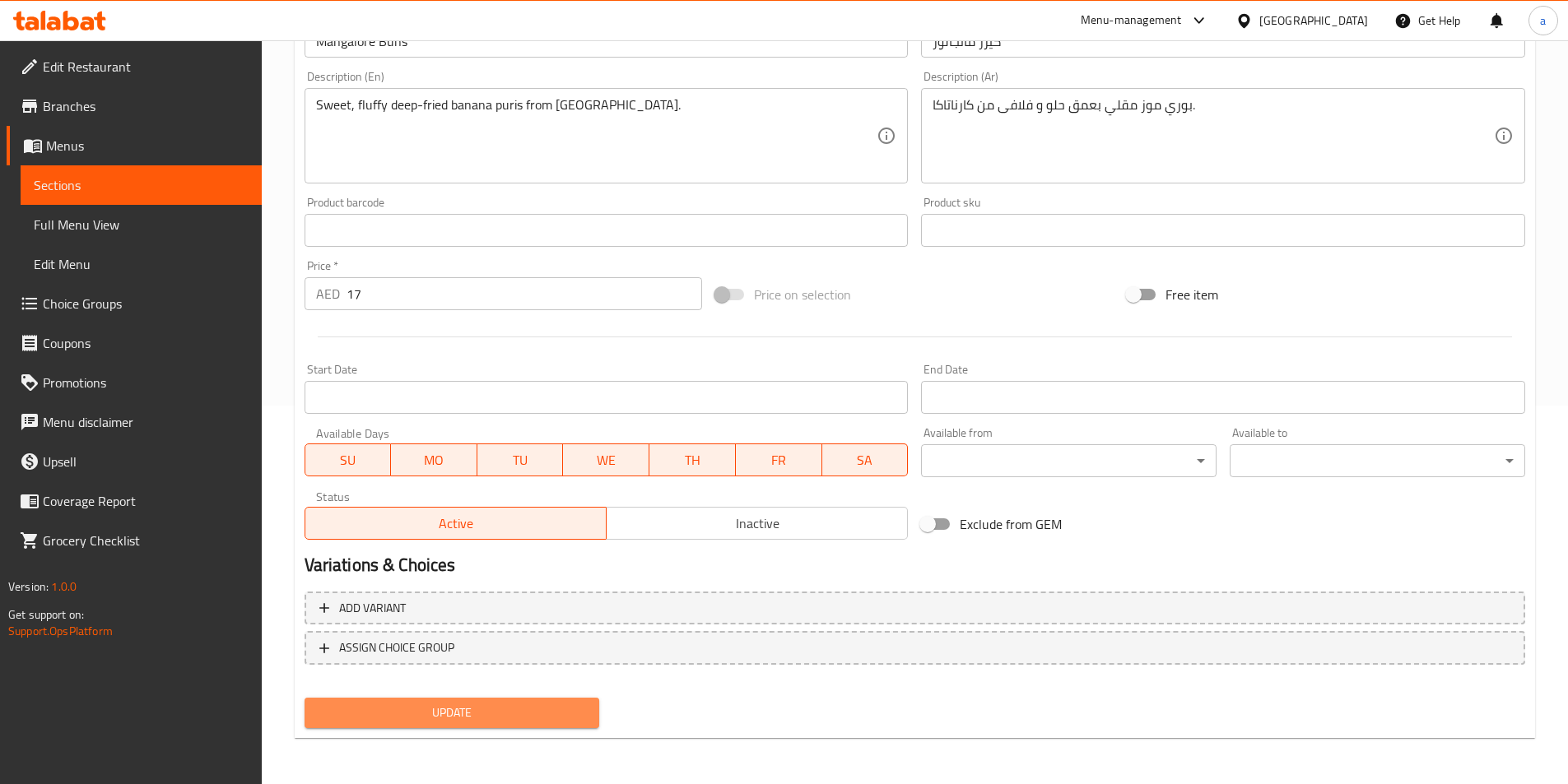
click at [465, 713] on span "Update" at bounding box center [451, 713] width 269 height 21
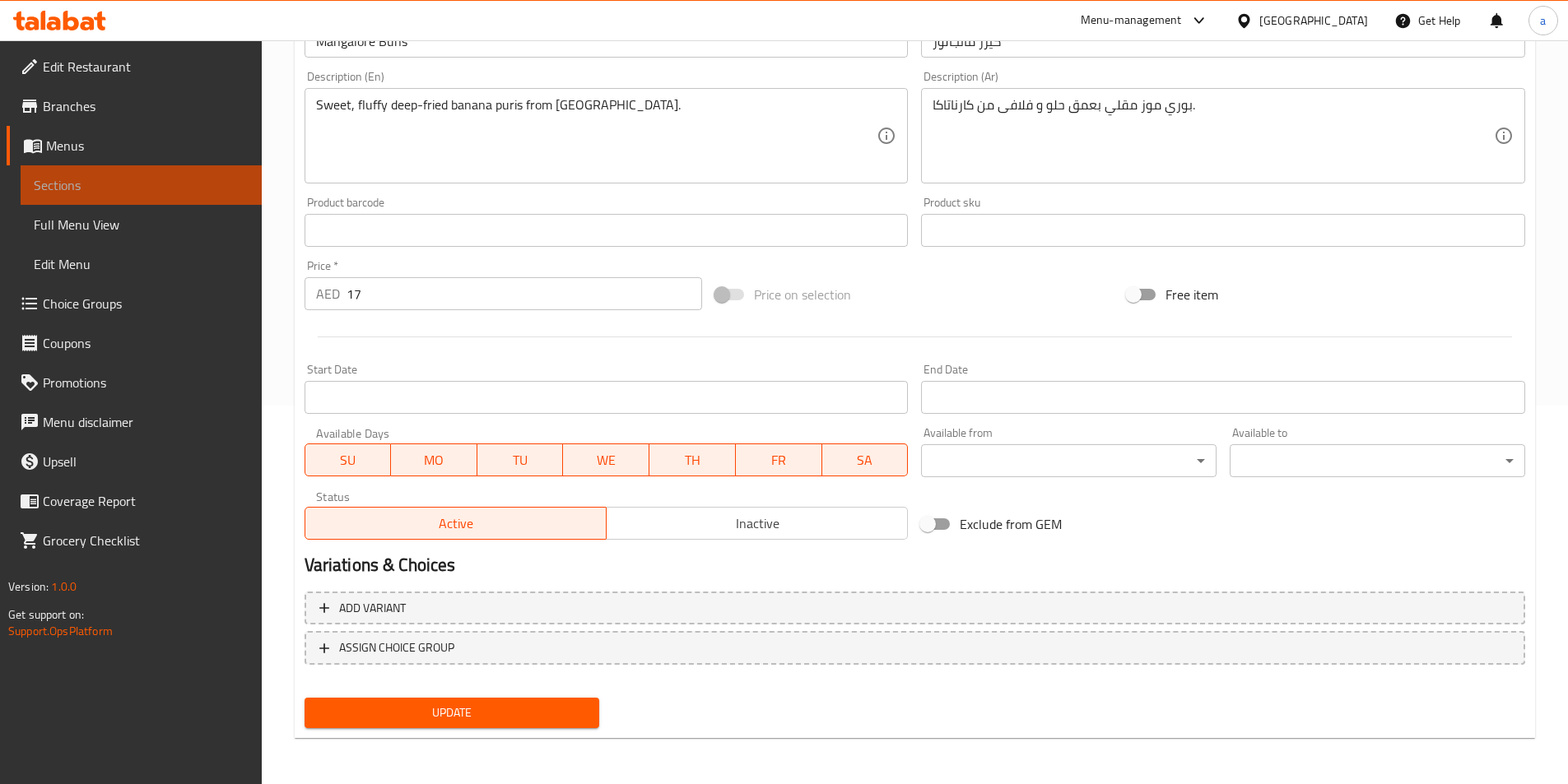
click at [194, 177] on span "Sections" at bounding box center [141, 185] width 214 height 20
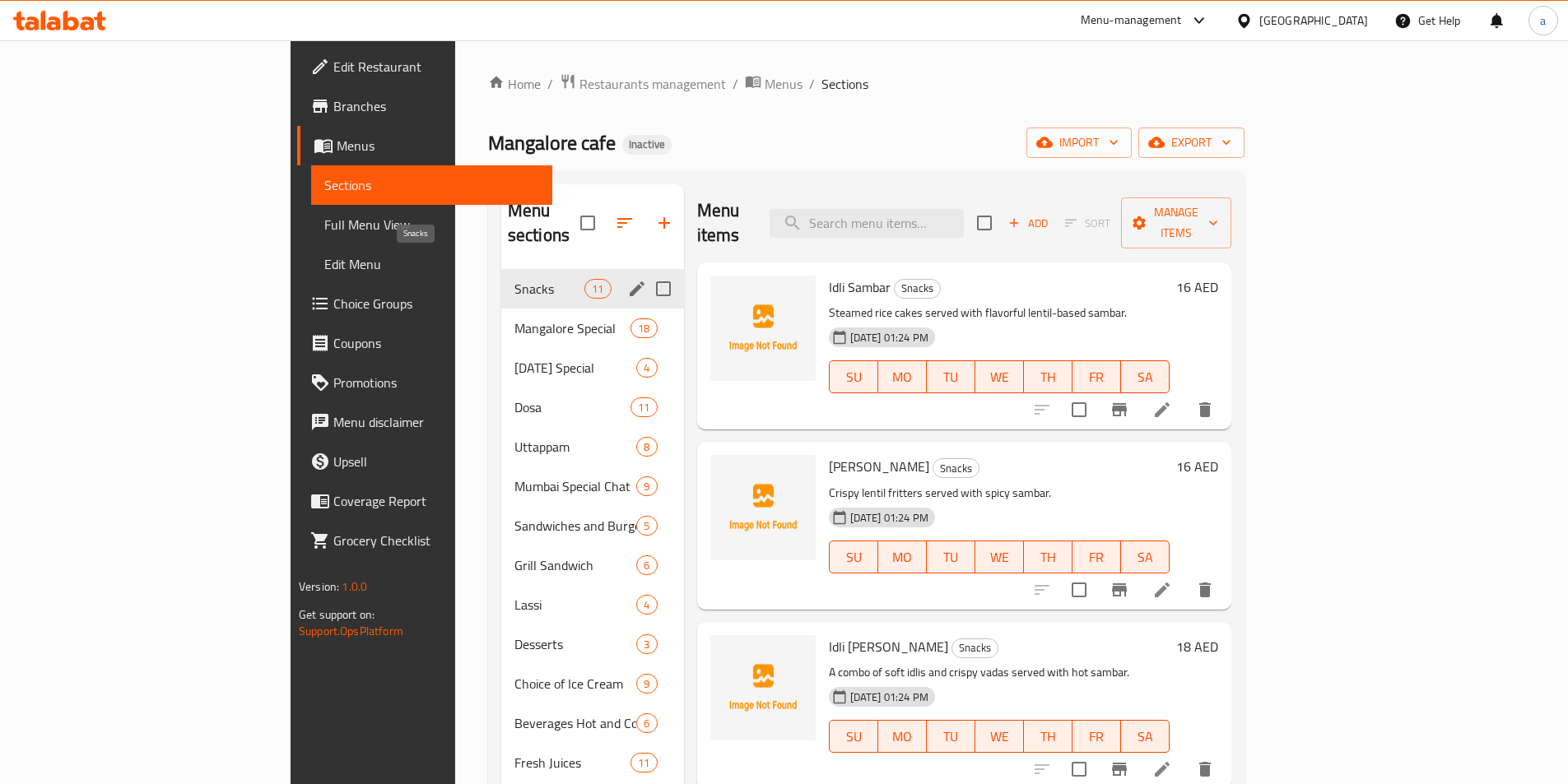
click at [515, 279] on span "Snacks" at bounding box center [549, 289] width 70 height 20
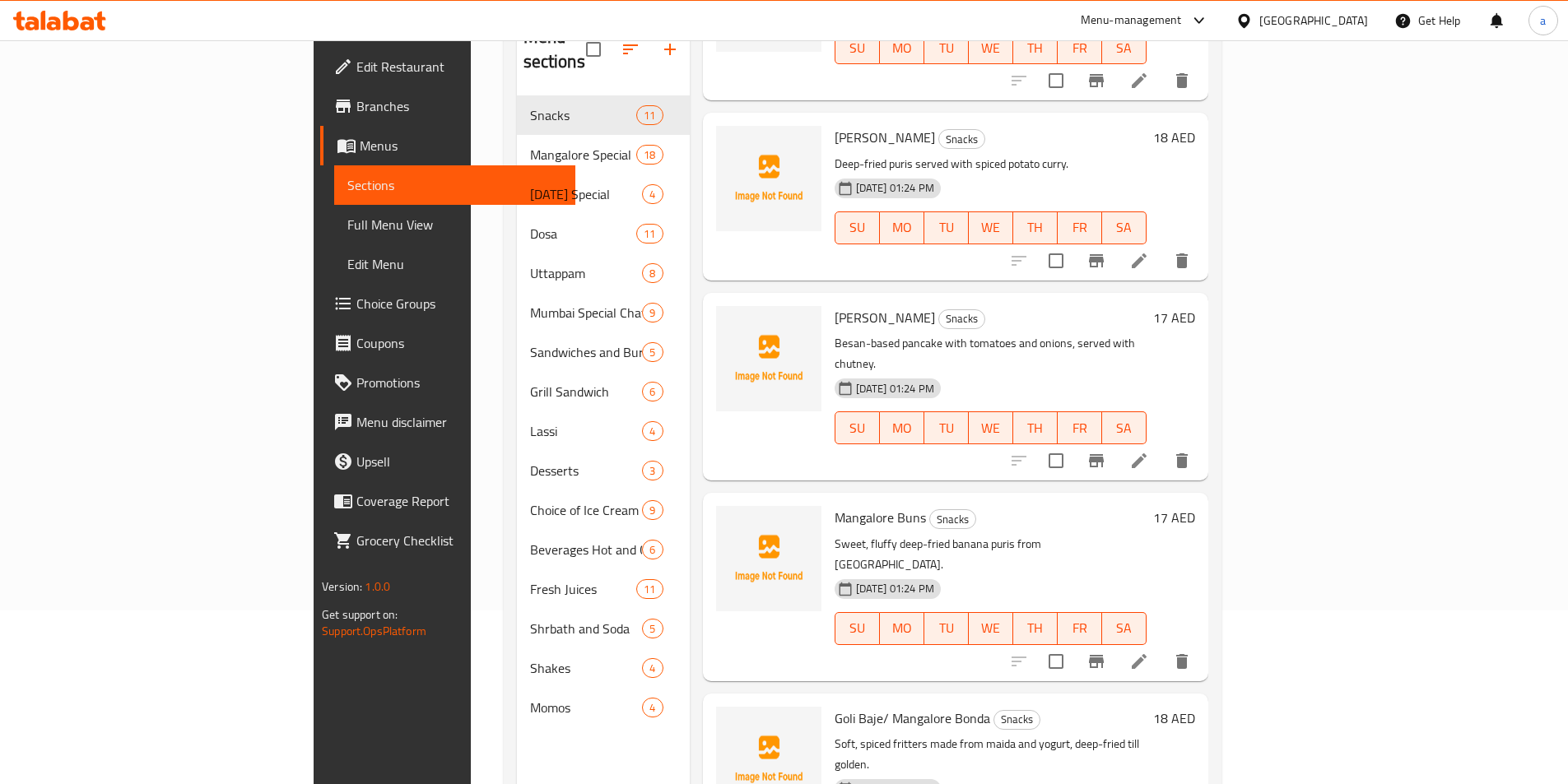
scroll to position [231, 0]
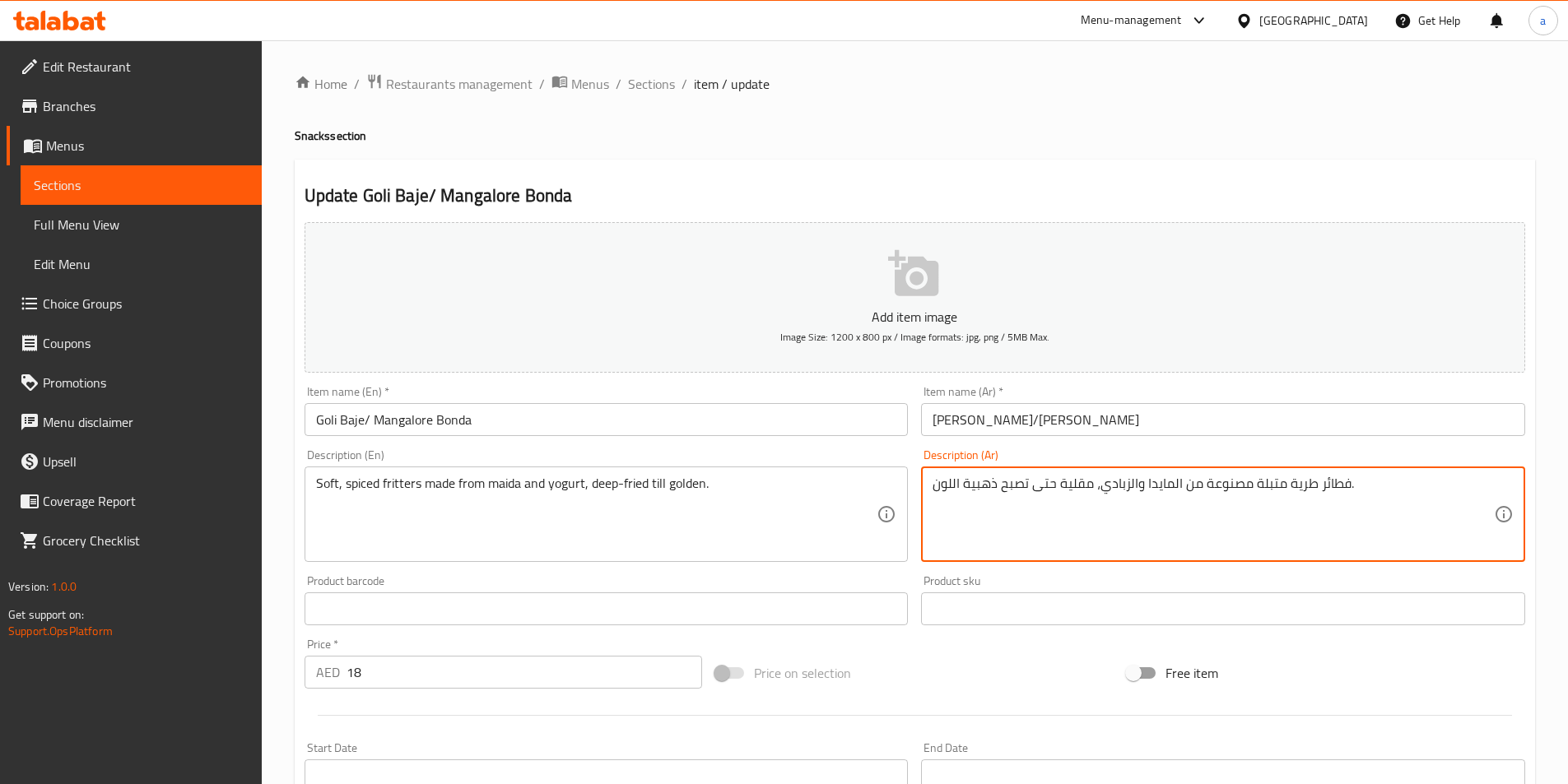
click at [1298, 481] on textarea "فطائر طرية متبلة مصنوعة من المايدا والزبادي، مقلية حتى تصبح ذهبية اللون." at bounding box center [1213, 514] width 561 height 78
click at [1059, 479] on textarea "فطائر مقليه ناعمه متبلة مصنوعة من المايدا والزبادي، مقلية حتى تصبح ذهبية اللون." at bounding box center [1213, 514] width 561 height 78
click at [949, 482] on textarea "فطائر مقليه ناعمه متبلة مصنوعة من المايدا والزبادي، مقلية بعمق حتى تصبح ذهبية ا…" at bounding box center [1213, 514] width 561 height 78
drag, startPoint x: 967, startPoint y: 487, endPoint x: 1023, endPoint y: 491, distance: 56.1
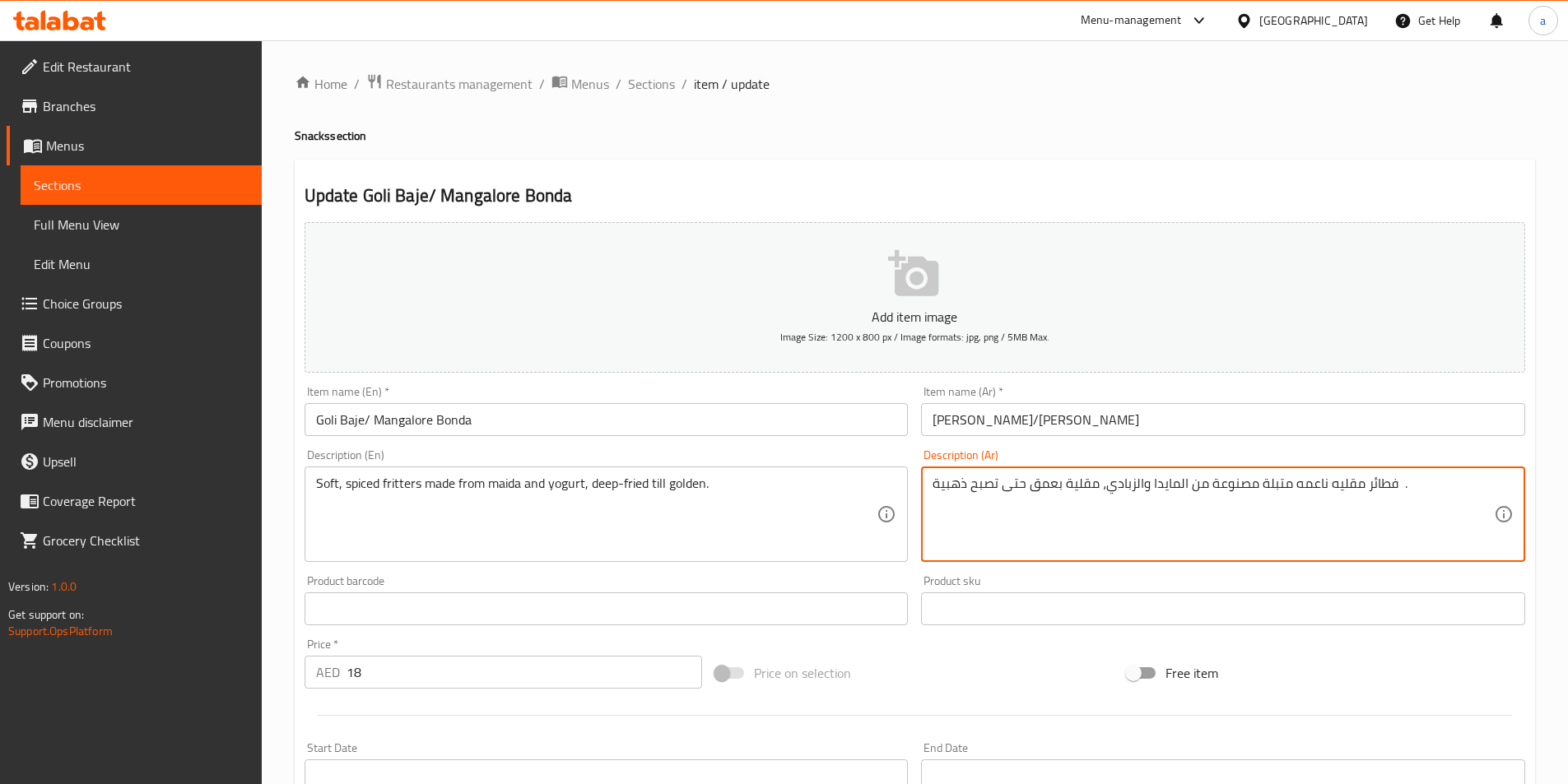
click at [1023, 491] on textarea "فطائر مقليه ناعمه متبلة مصنوعة من المايدا والزبادي، مقلية بعمق حتى تصبح ذهبية ." at bounding box center [1213, 514] width 561 height 78
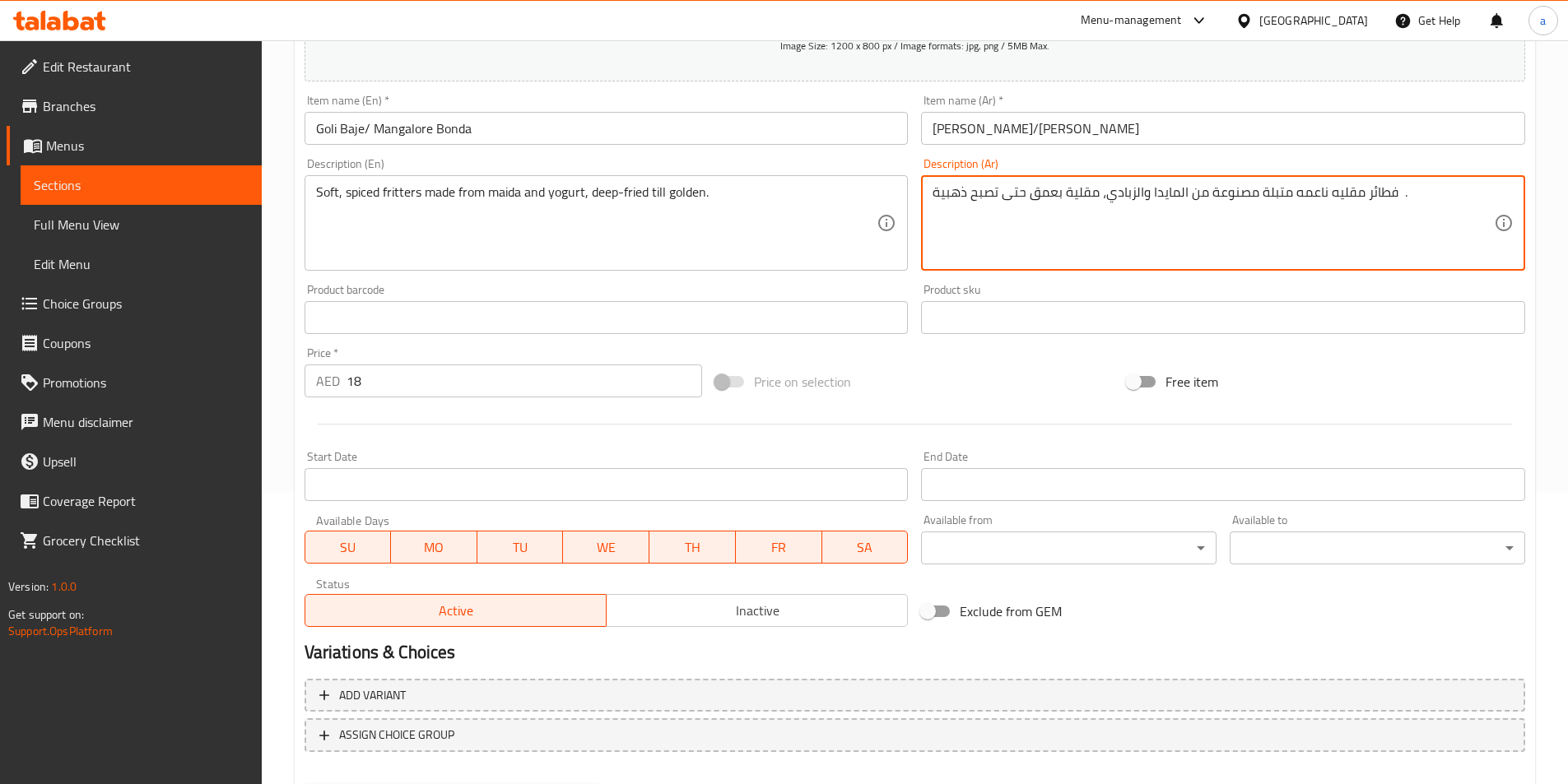
scroll to position [379, 0]
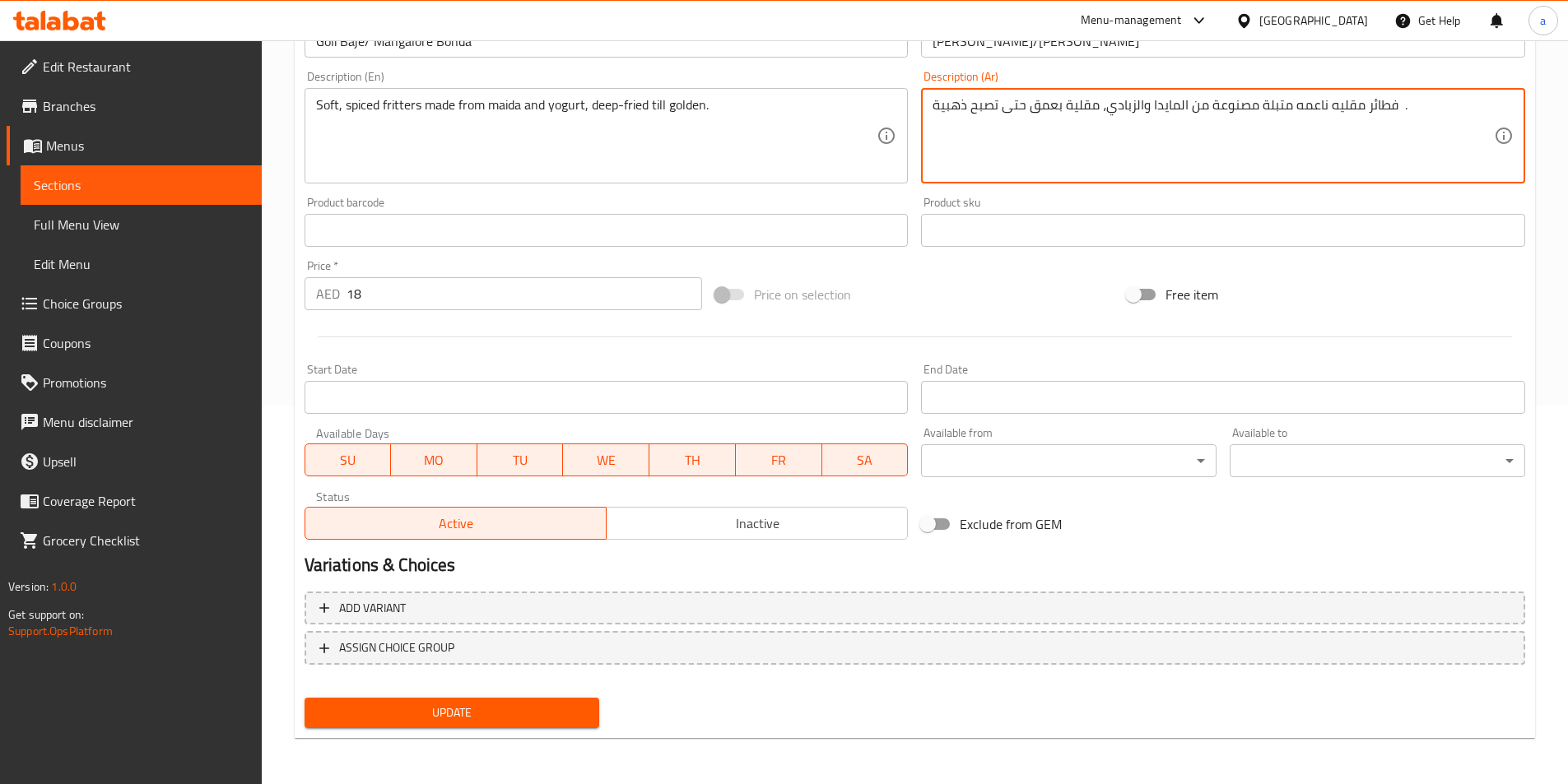
type textarea "فطائر مقليه ناعمه متبلة مصنوعة من المايدا والزبادي، مقلية بعمق حتى تصبح ذهبية ."
click at [507, 709] on span "Update" at bounding box center [451, 713] width 269 height 21
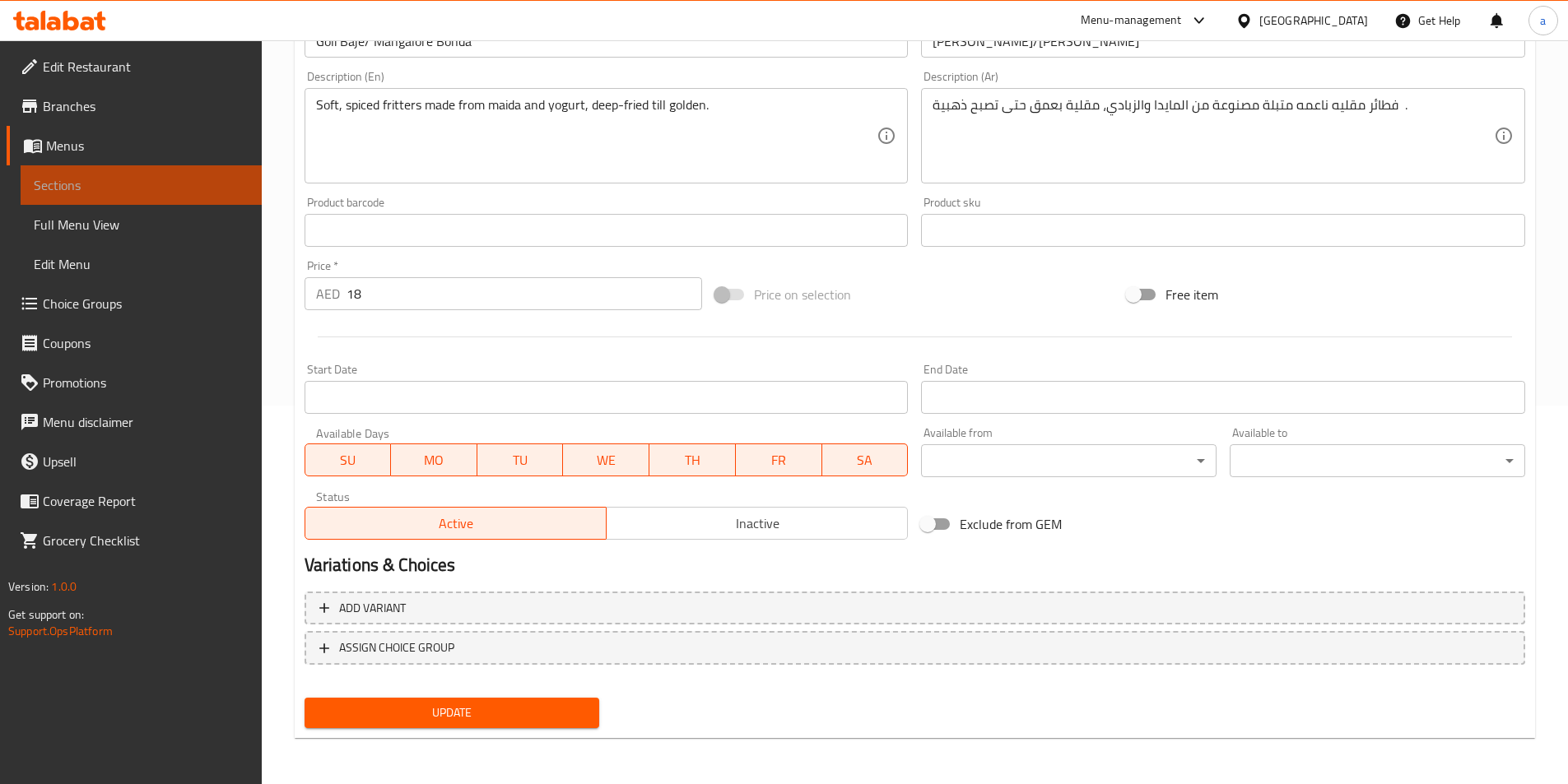
click at [154, 182] on span "Sections" at bounding box center [141, 185] width 214 height 20
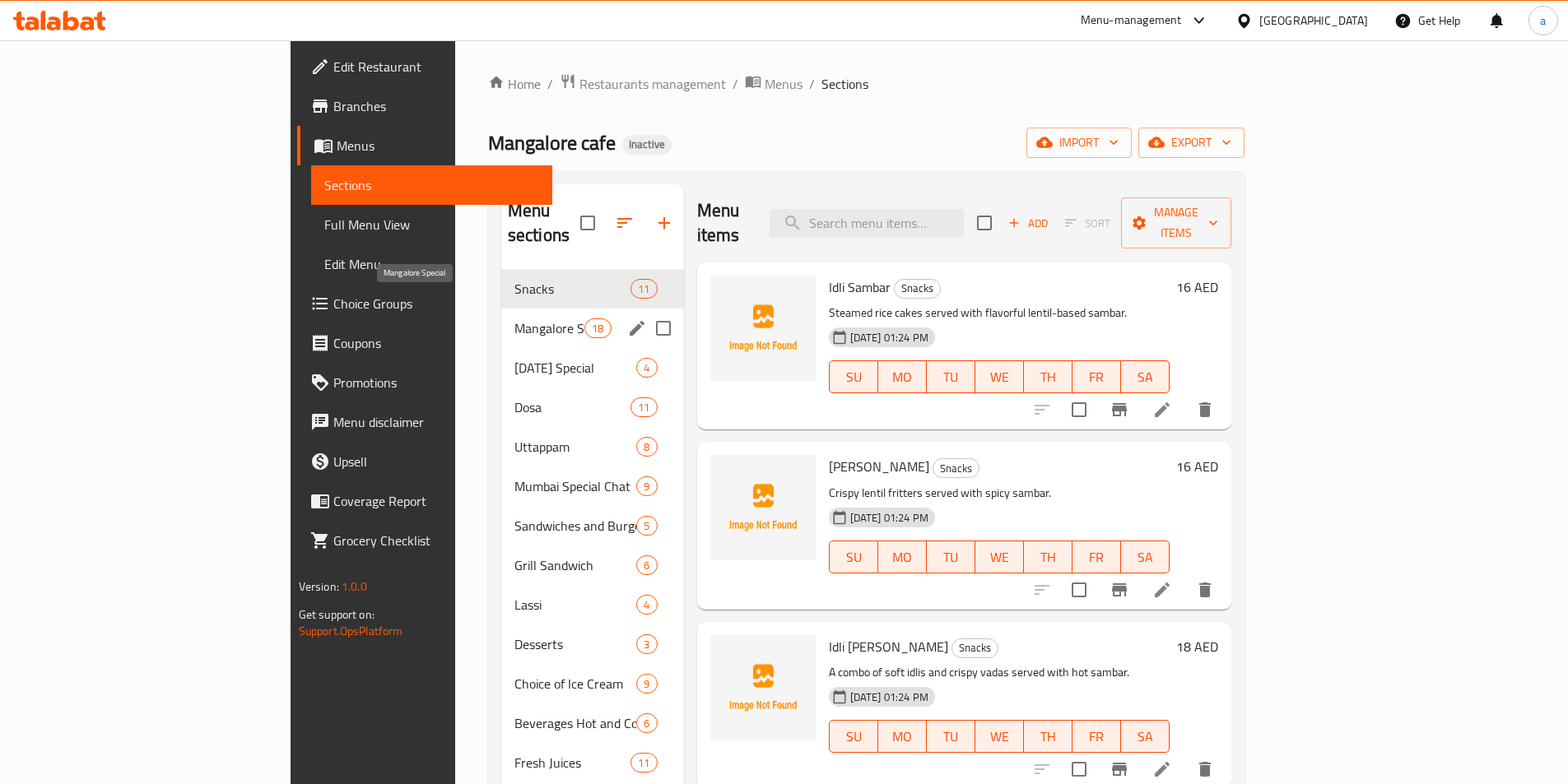
click at [515, 318] on span "Mangalore Special" at bounding box center [549, 328] width 70 height 20
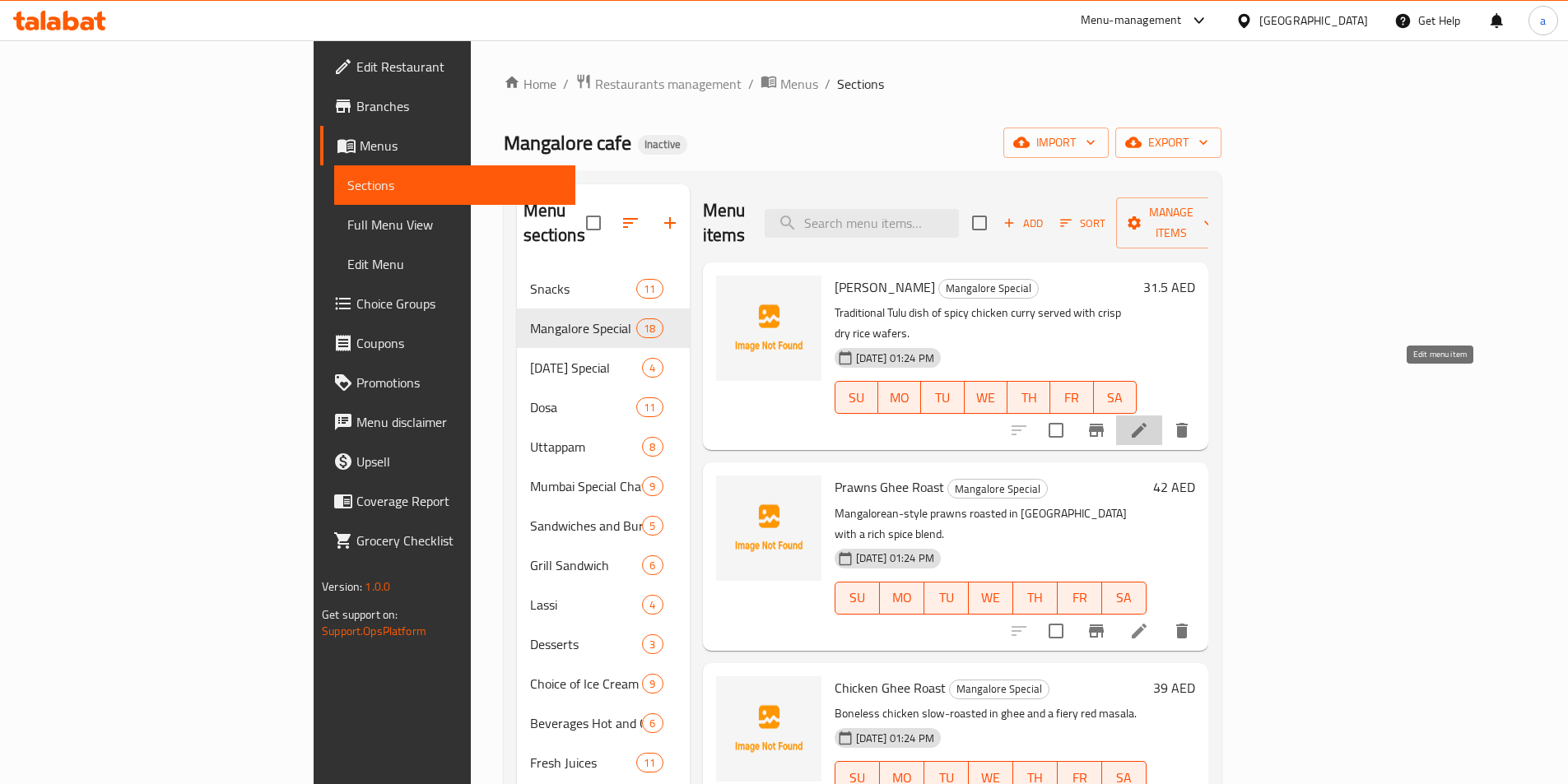
click at [1149, 420] on icon at bounding box center [1139, 430] width 20 height 20
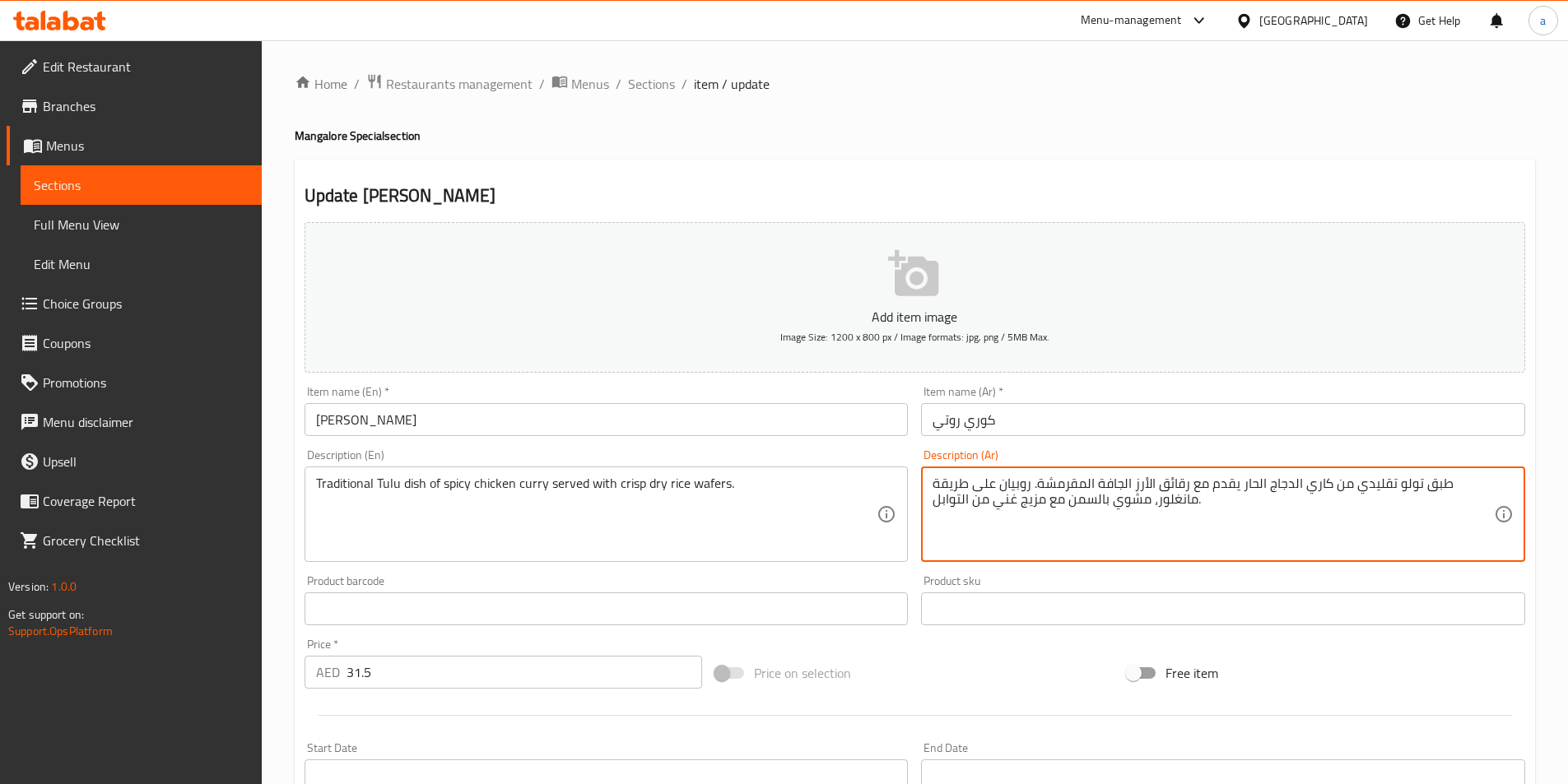
click at [1073, 516] on textarea "طبق تولو تقليدي من كاري الدجاج الحار يقدم مع رقائق الأرز الجافة المقرمشة. روبيا…" at bounding box center [1213, 514] width 561 height 78
paste textarea "لتقليدي من الكاري الدجاج الحار يقدم مع رقائق الأرز الجافة المقرمشة"
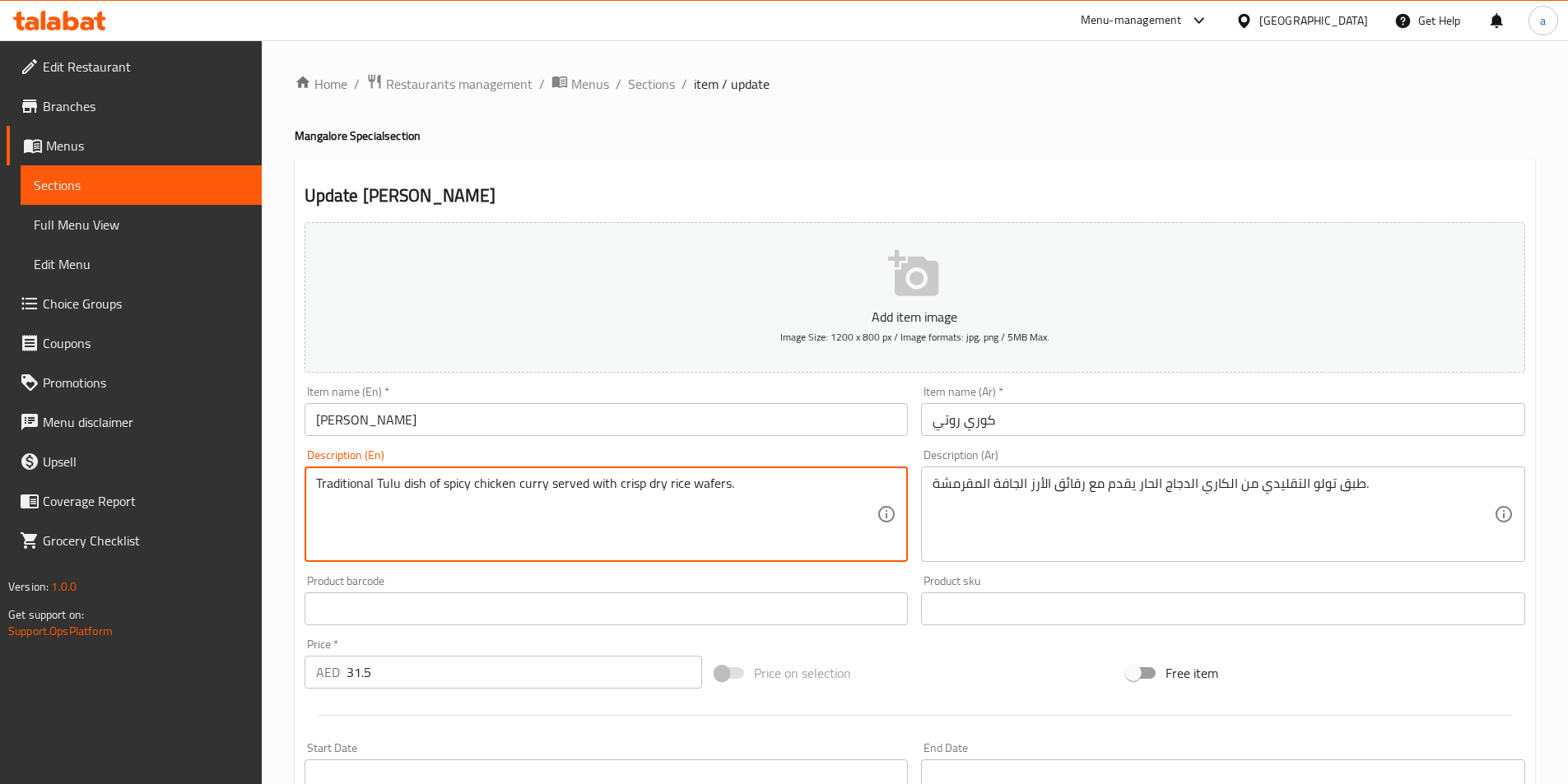
click at [709, 485] on textarea "Traditional Tulu dish of spicy chicken curry served with crisp dry rice wafers." at bounding box center [597, 514] width 561 height 78
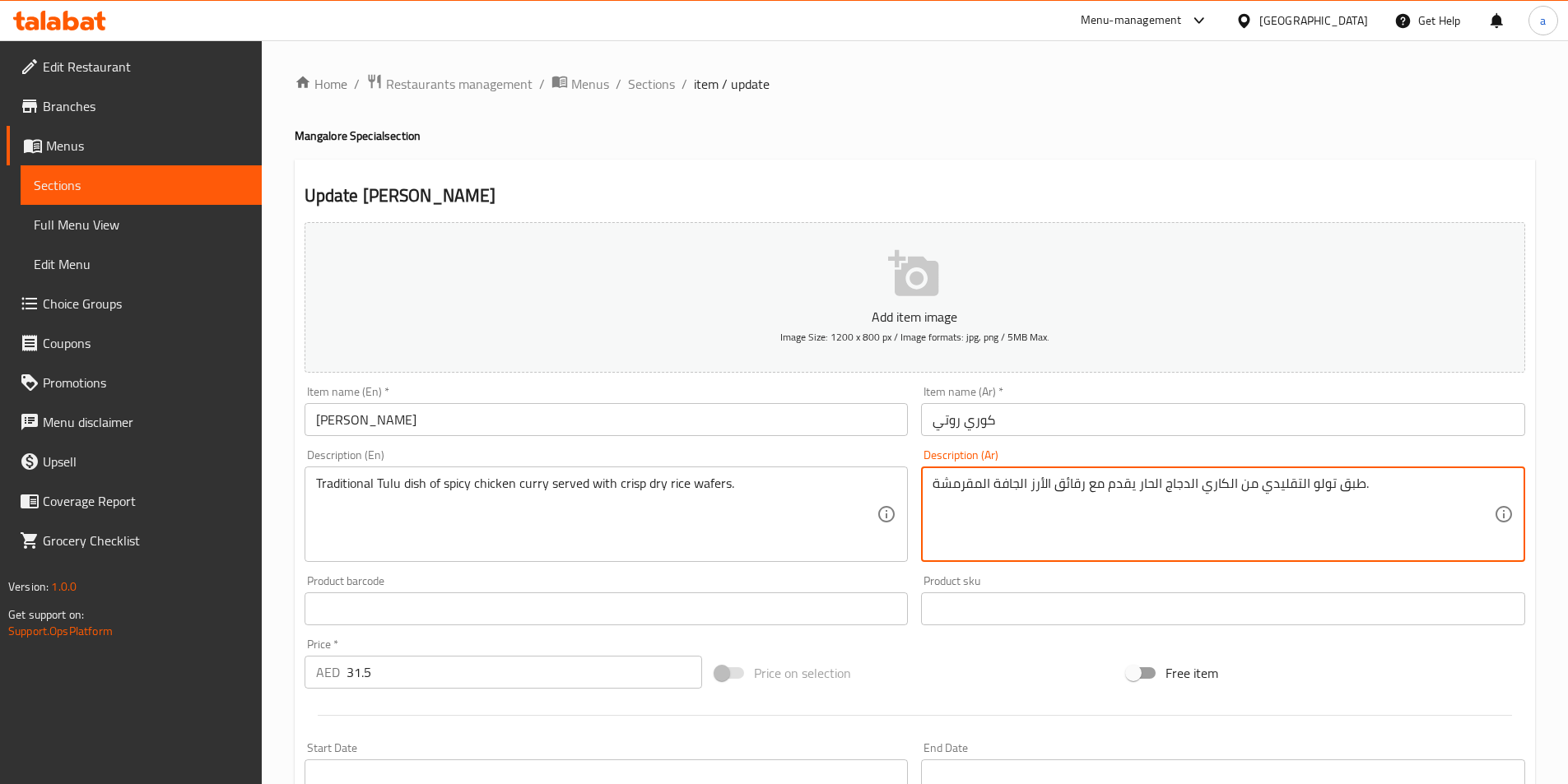
click at [1059, 492] on textarea "طبق تولو التقليدي من الكاري الدجاج الحار يقدم مع رقائق الأرز الجافة المقرمشة." at bounding box center [1213, 514] width 561 height 78
click at [1069, 488] on textarea "طبق تولو التقليدي من الكاري الدجاج الحار يقدم مع رقائق الأرز الجافة المقرمشة." at bounding box center [1213, 514] width 561 height 78
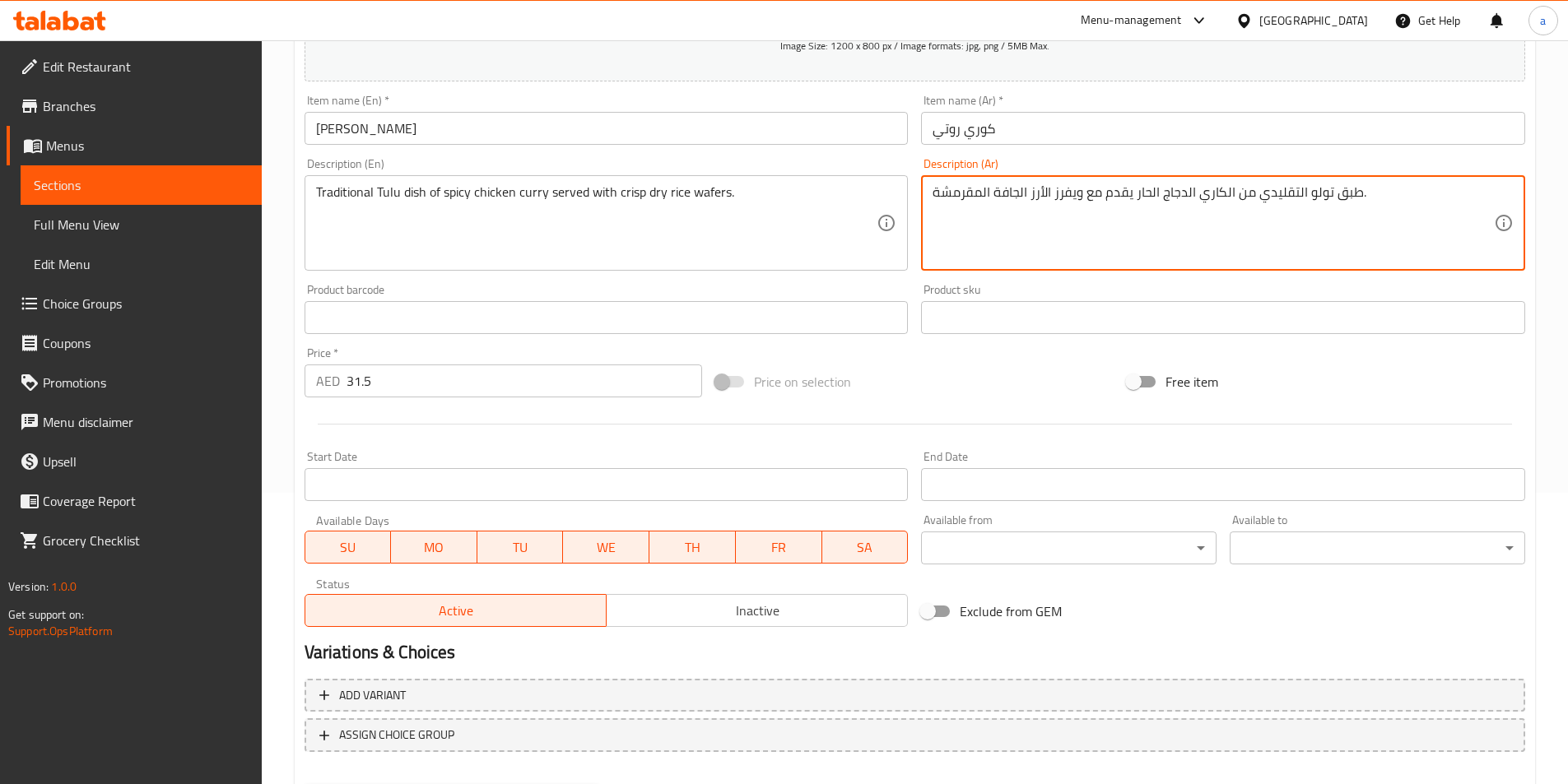
scroll to position [379, 0]
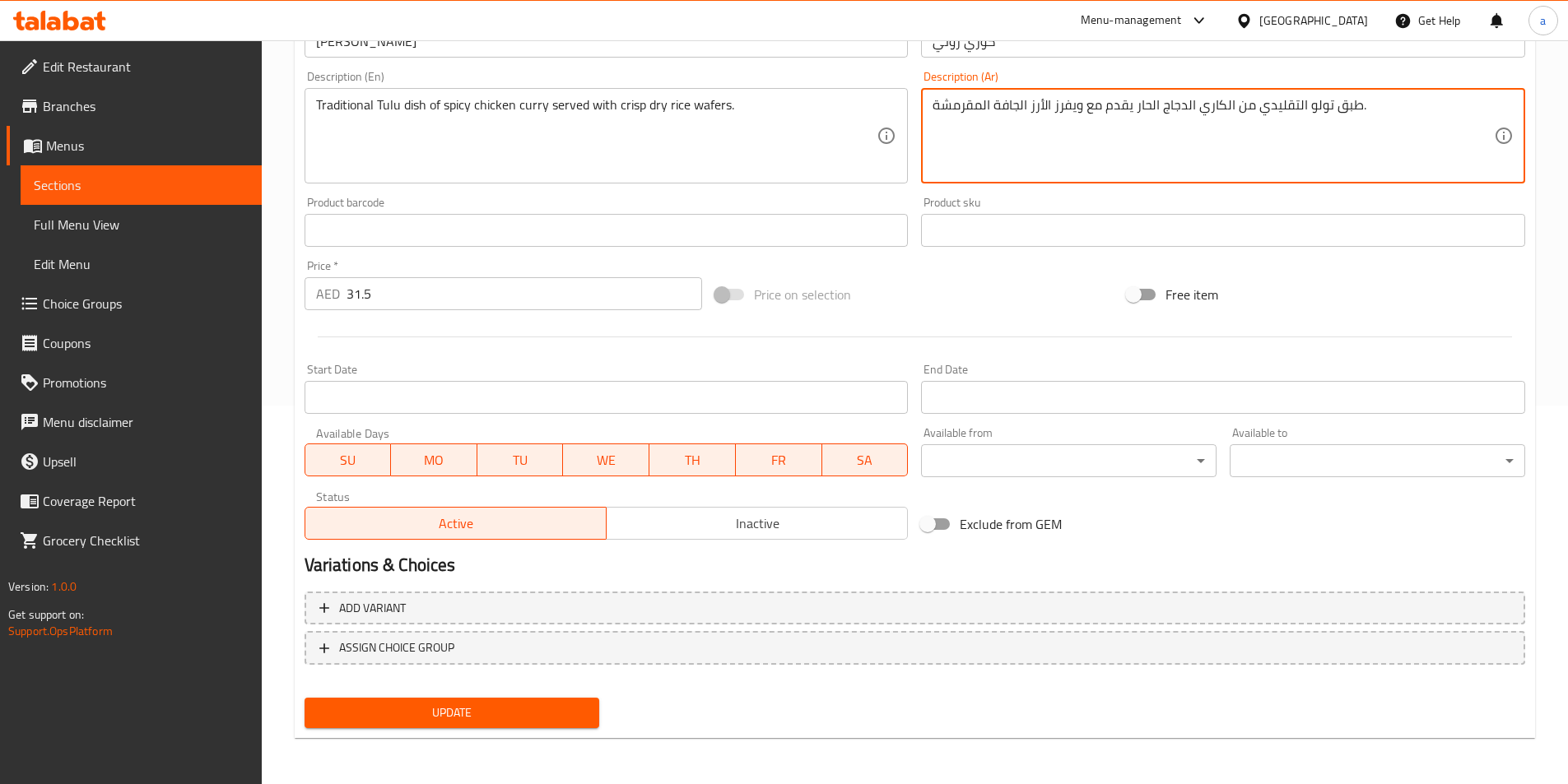
type textarea "طبق تولو التقليدي من الكاري الدجاج الحار يقدم مع ويفرز الأرز الجافة المقرمشة."
click at [398, 708] on span "Update" at bounding box center [451, 713] width 269 height 21
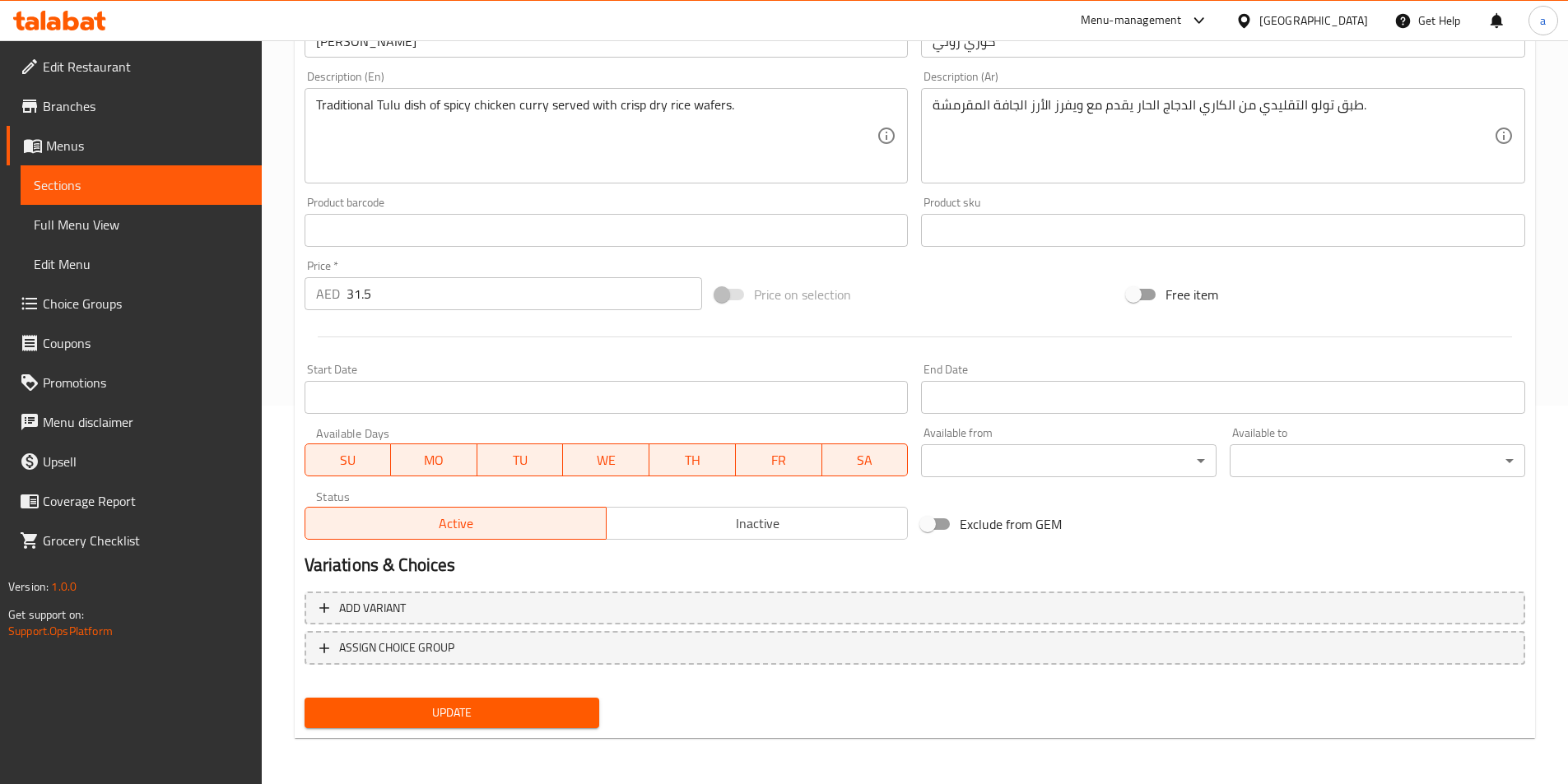
click at [290, 469] on div "Home / Restaurants management / Menus / Sections / item / update Mangalore Spec…" at bounding box center [915, 223] width 1307 height 1122
click at [40, 175] on span "Sections" at bounding box center [141, 185] width 214 height 20
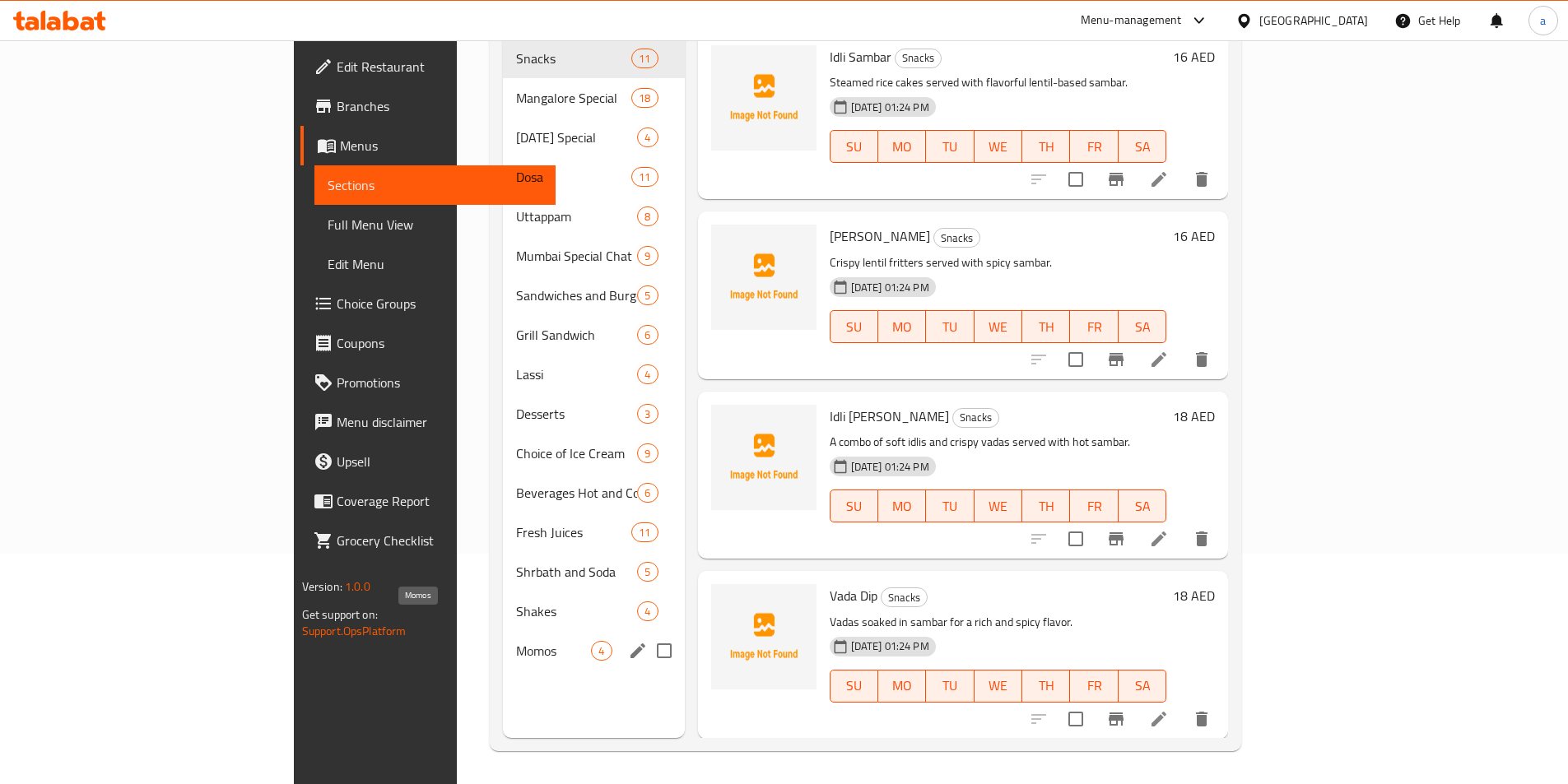
scroll to position [66, 0]
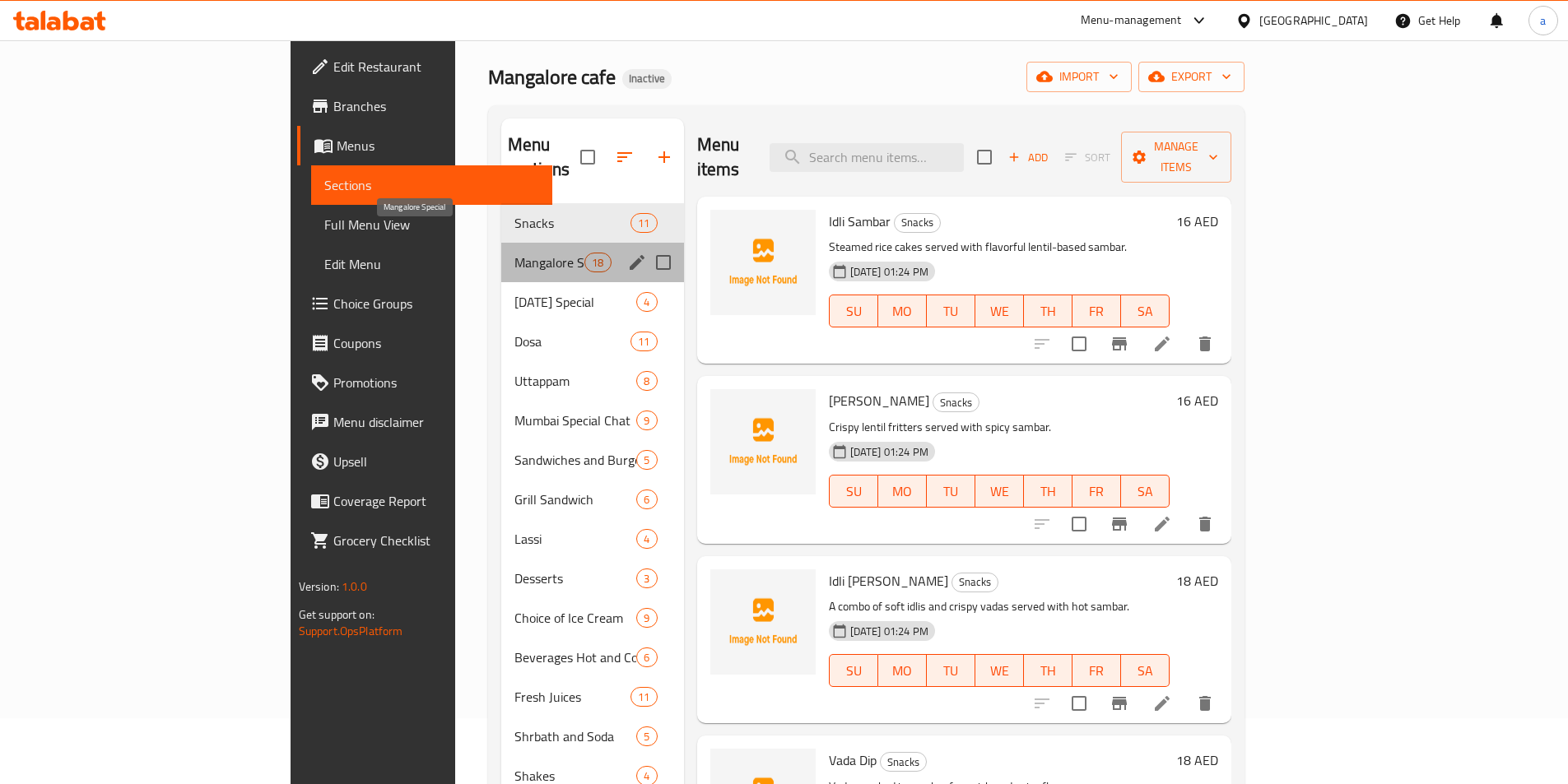
click at [515, 252] on span "Mangalore Special" at bounding box center [549, 262] width 70 height 20
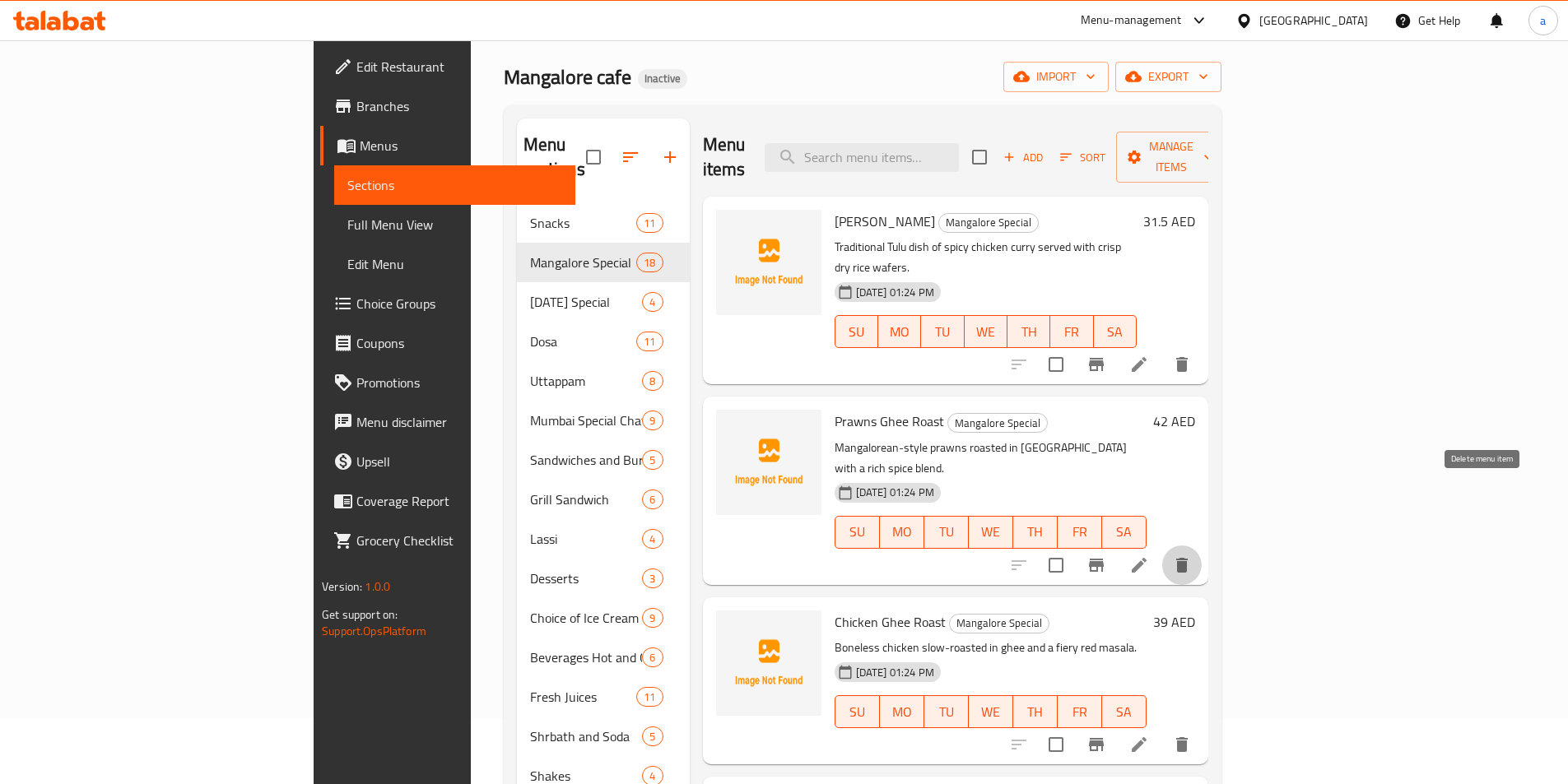
click at [1202, 545] on button "delete" at bounding box center [1182, 565] width 40 height 40
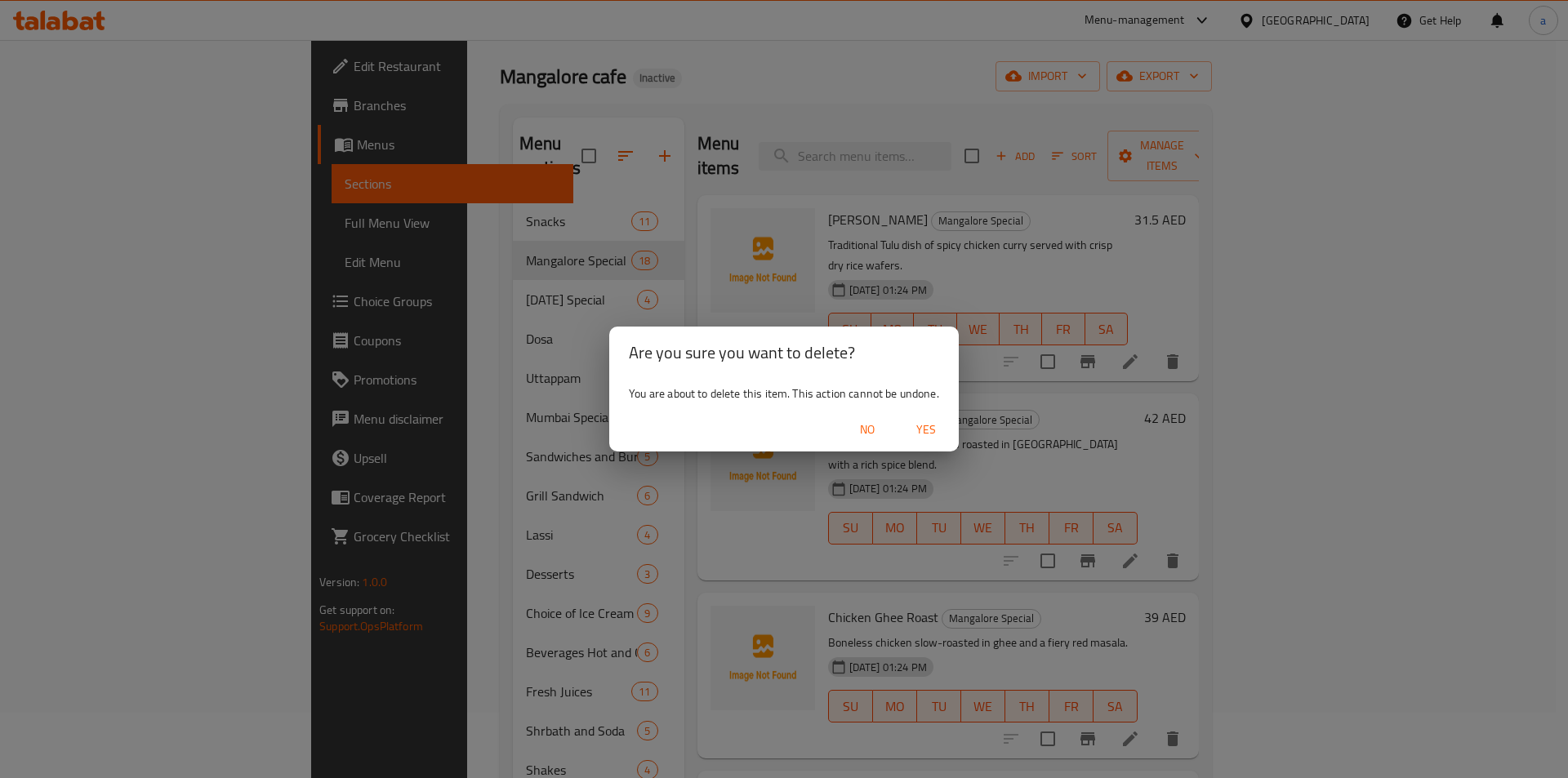
click at [925, 434] on span "Yes" at bounding box center [926, 430] width 39 height 21
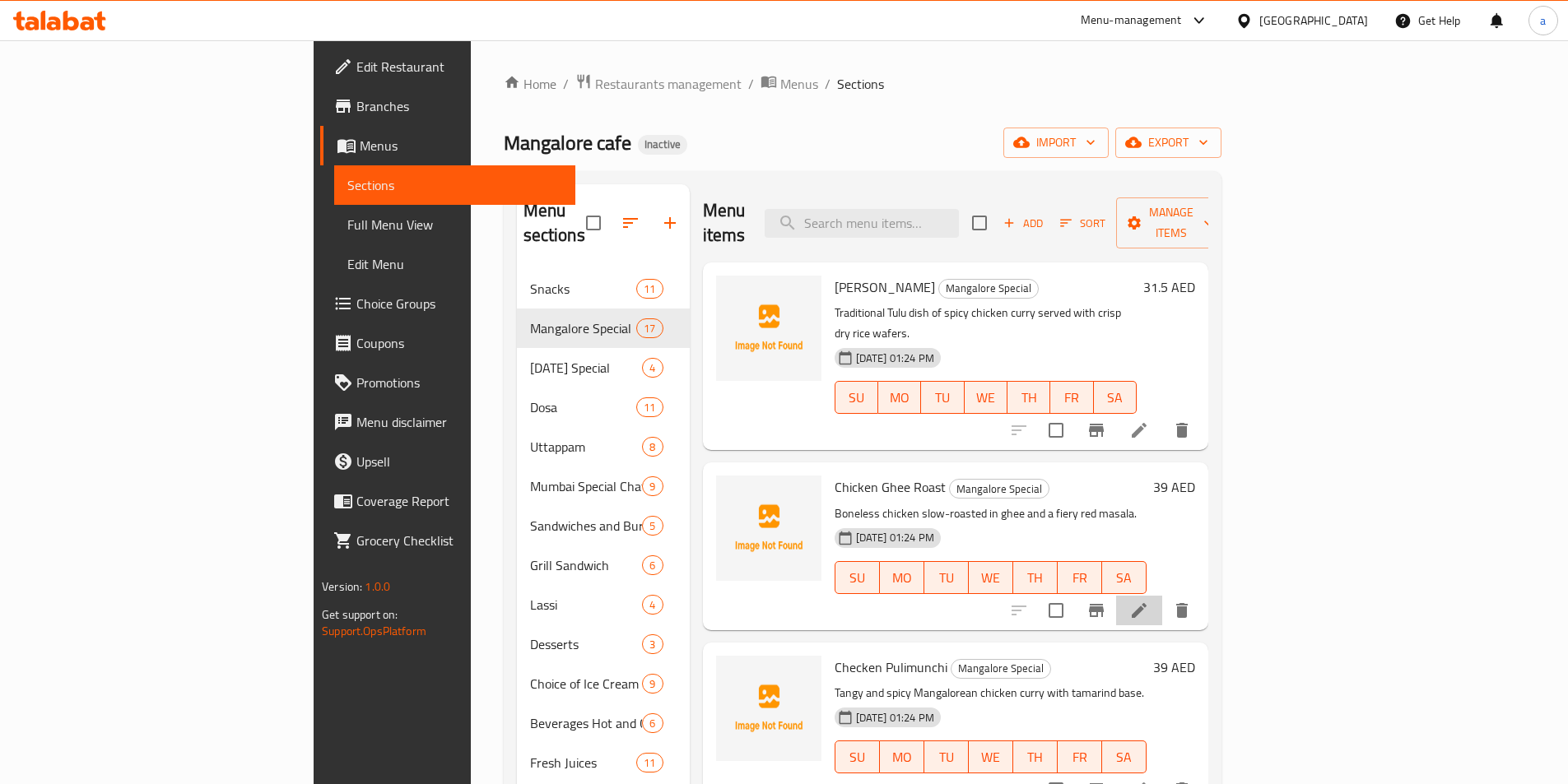
click at [1162, 596] on li at bounding box center [1139, 610] width 46 height 29
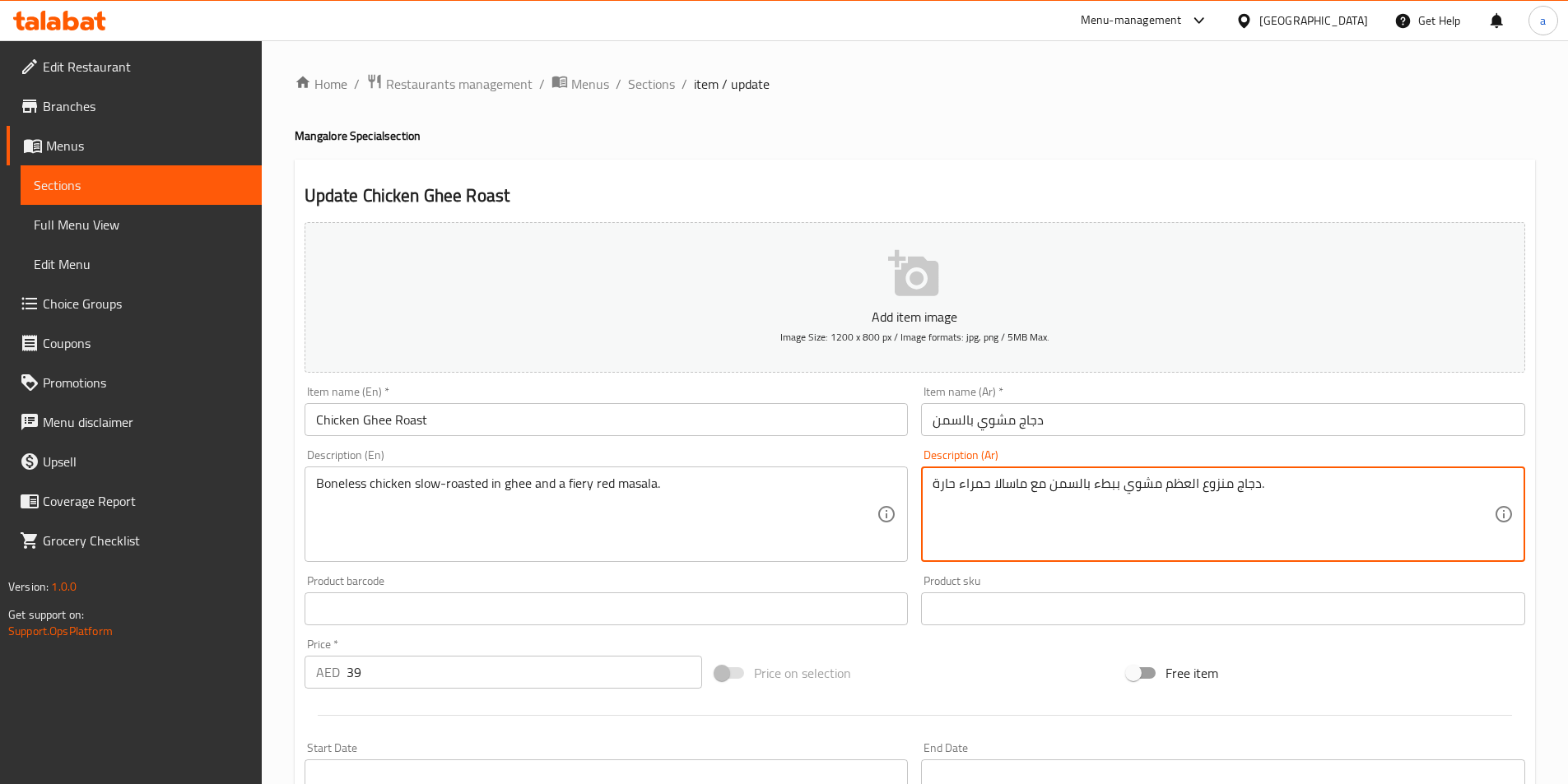
drag, startPoint x: 1164, startPoint y: 490, endPoint x: 1224, endPoint y: 503, distance: 61.4
click at [1138, 492] on textarea "دجاج مسحب مشوي ببطء بالسمن مع ماسالا حمراء حارة." at bounding box center [1213, 514] width 561 height 78
type textarea "دجاج مسحب روستد ببطء بالسمن مع ماسالا حمراء حارة."
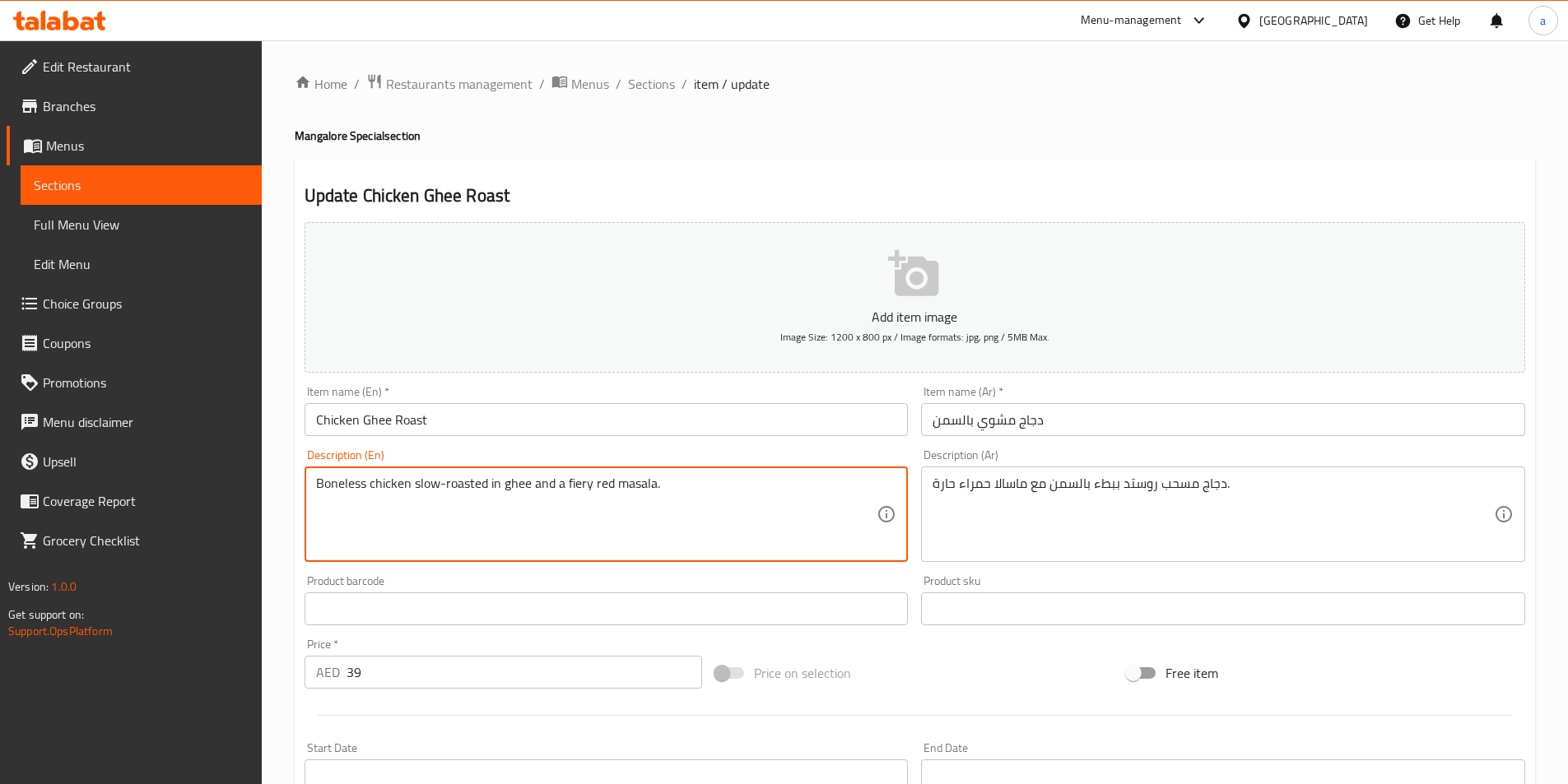
click at [579, 478] on textarea "Boneless chicken slow-roasted in ghee and a fiery red masala." at bounding box center [597, 514] width 561 height 78
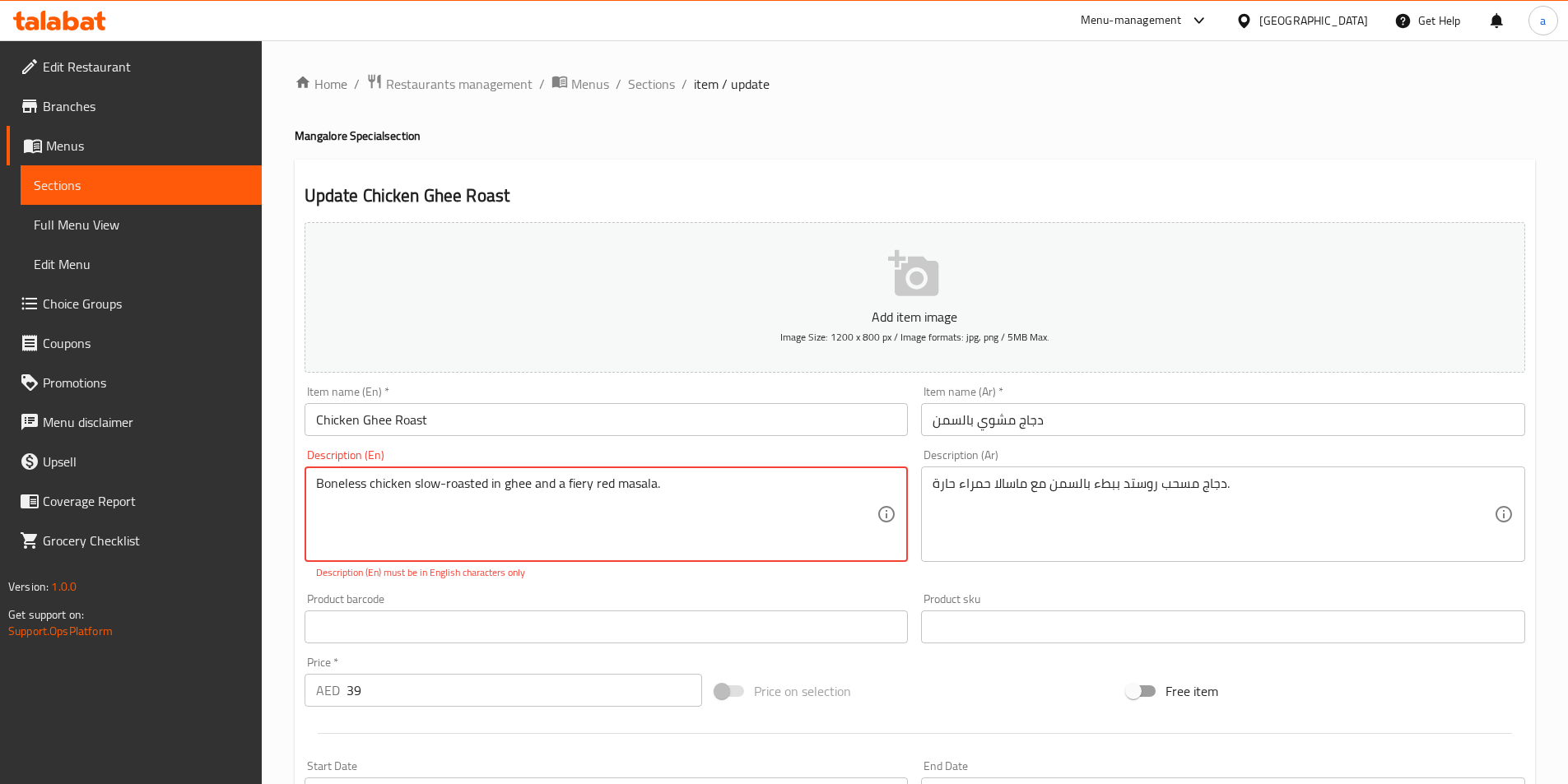
click at [638, 488] on textarea "Boneless chicken slow-roasted in ghee and a fiery red masala." at bounding box center [597, 514] width 561 height 78
type textarea "Boneless chicken slow-roasted in ghee and a fiery red masala."
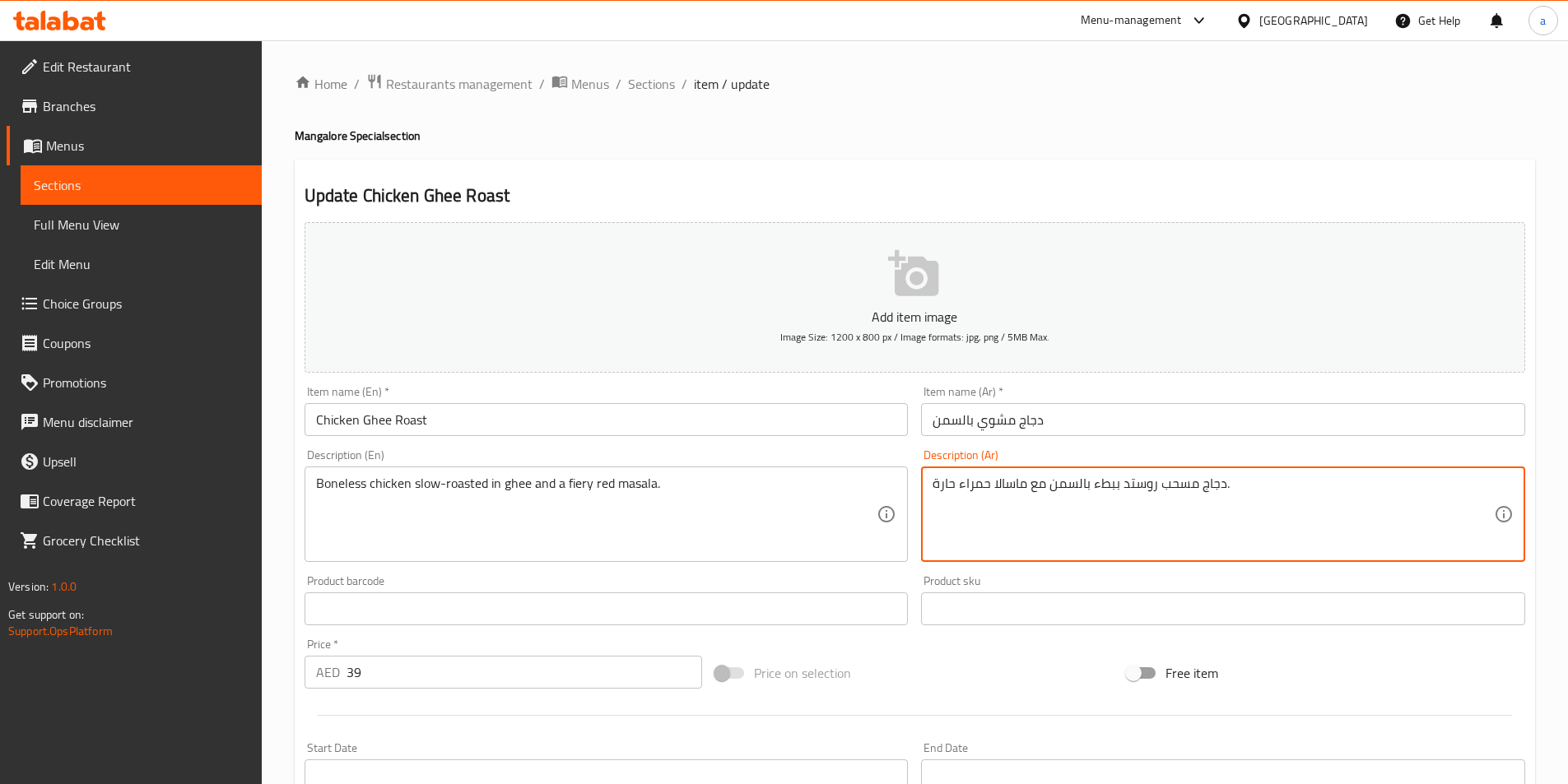
click at [942, 492] on textarea "دجاج مسحب روستد ببطء بالسمن مع ماسالا حمراء حارة." at bounding box center [1213, 514] width 561 height 78
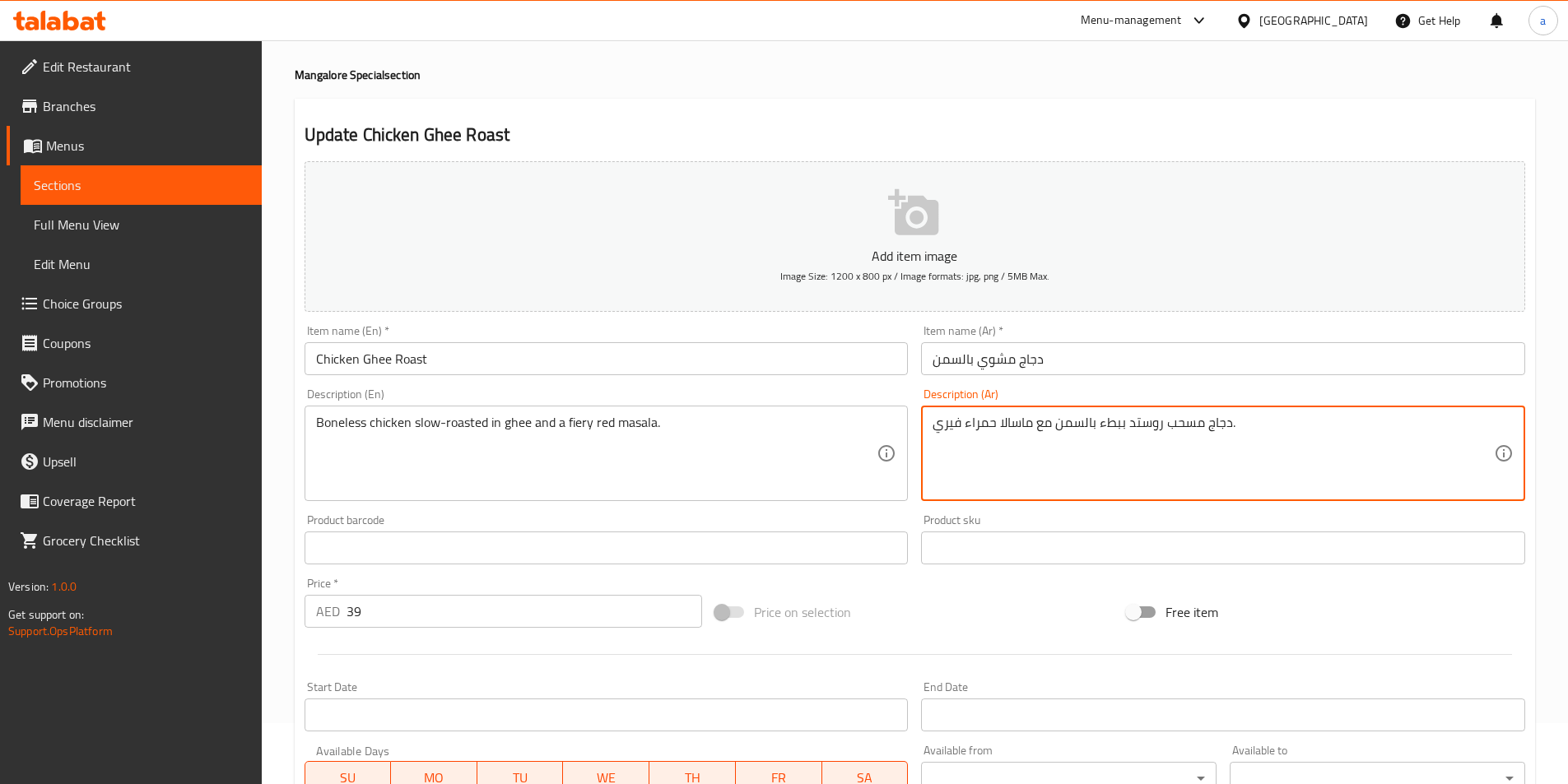
scroll to position [329, 0]
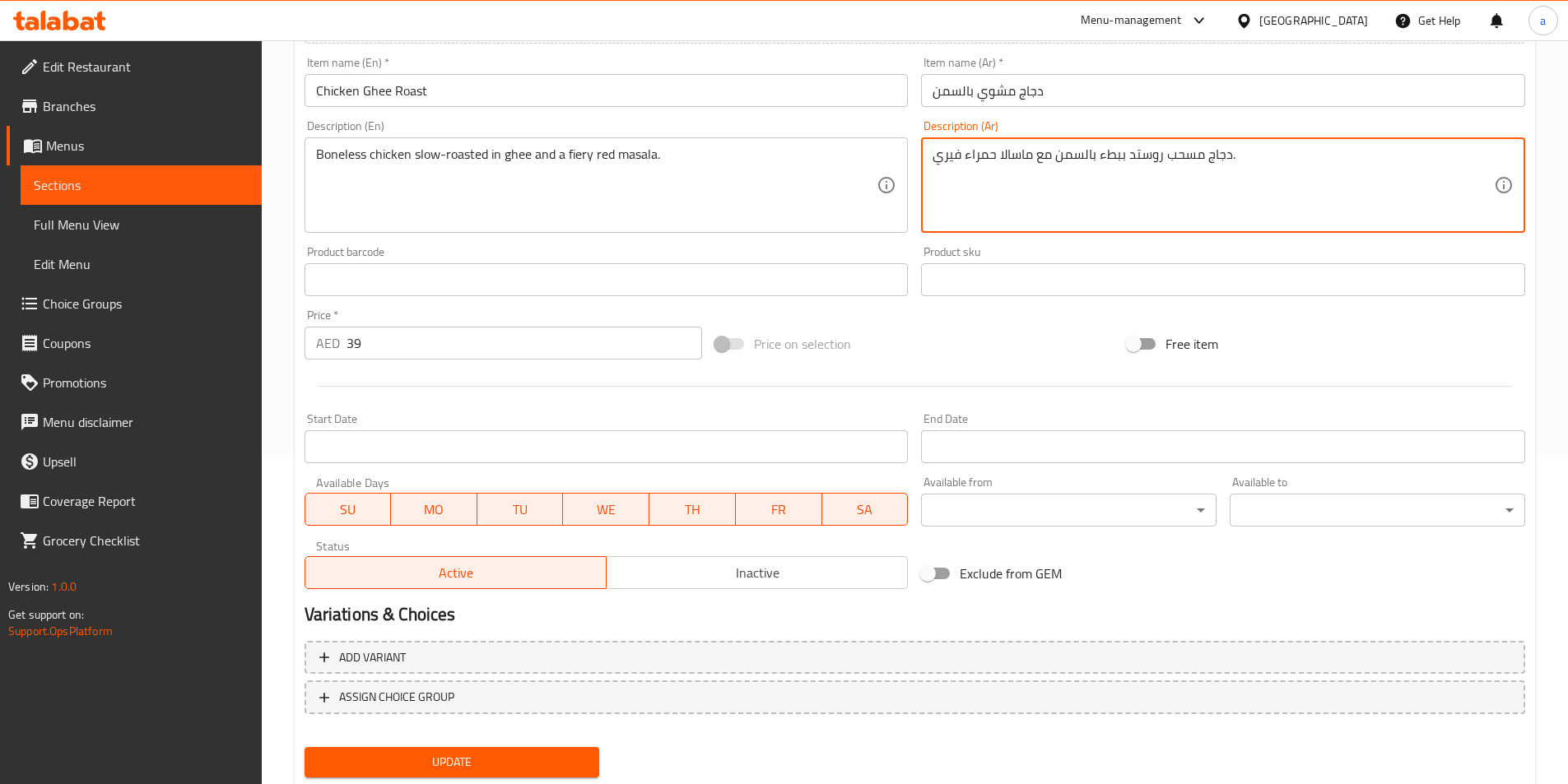
type textarea "دجاج مسحب روستد ببطء بالسمن مع ماسالا حمراء فيري."
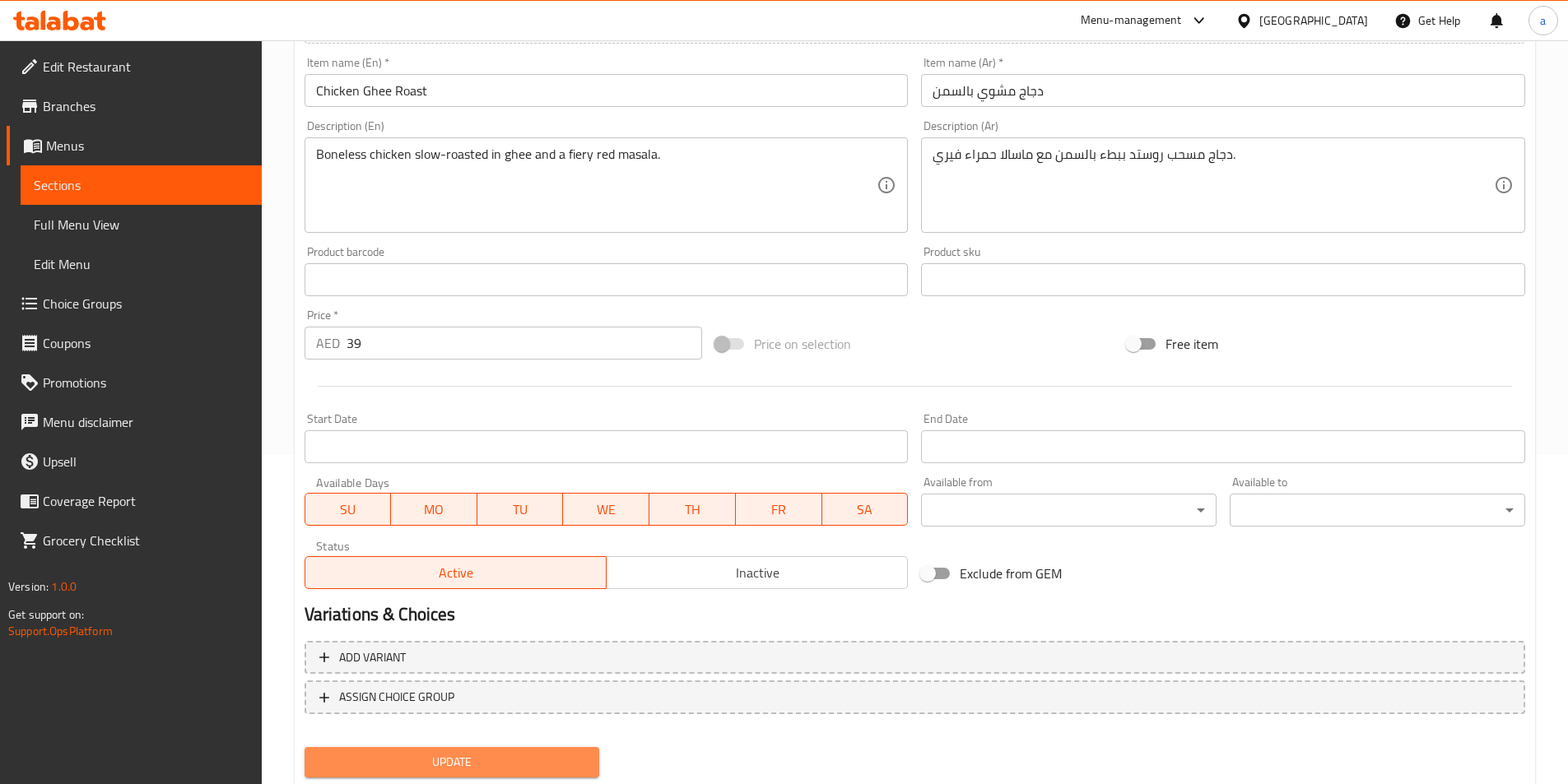
click at [438, 754] on span "Update" at bounding box center [451, 762] width 269 height 21
click at [196, 183] on span "Sections" at bounding box center [141, 185] width 214 height 20
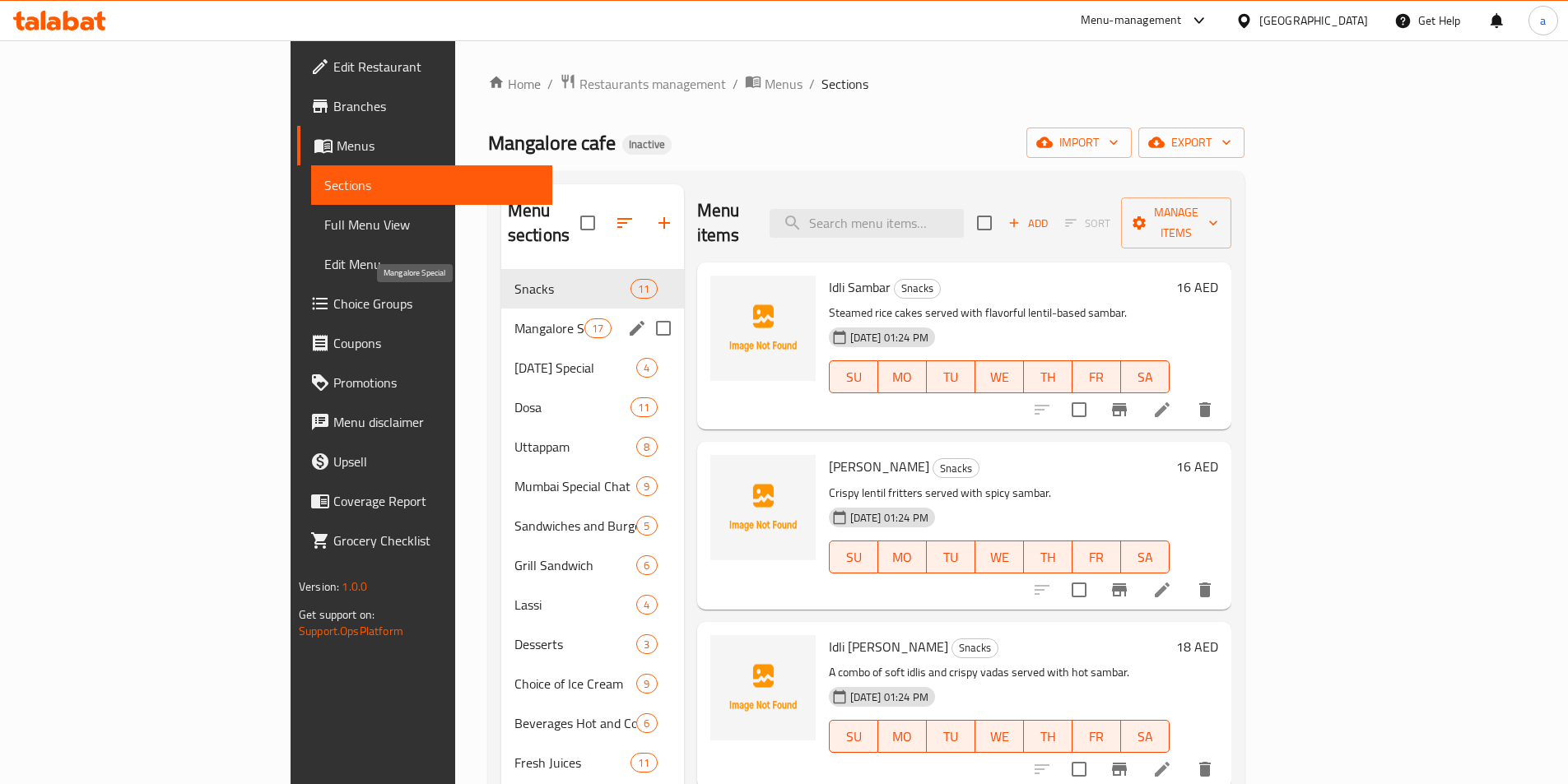
click at [515, 318] on span "Mangalore Special" at bounding box center [549, 328] width 70 height 20
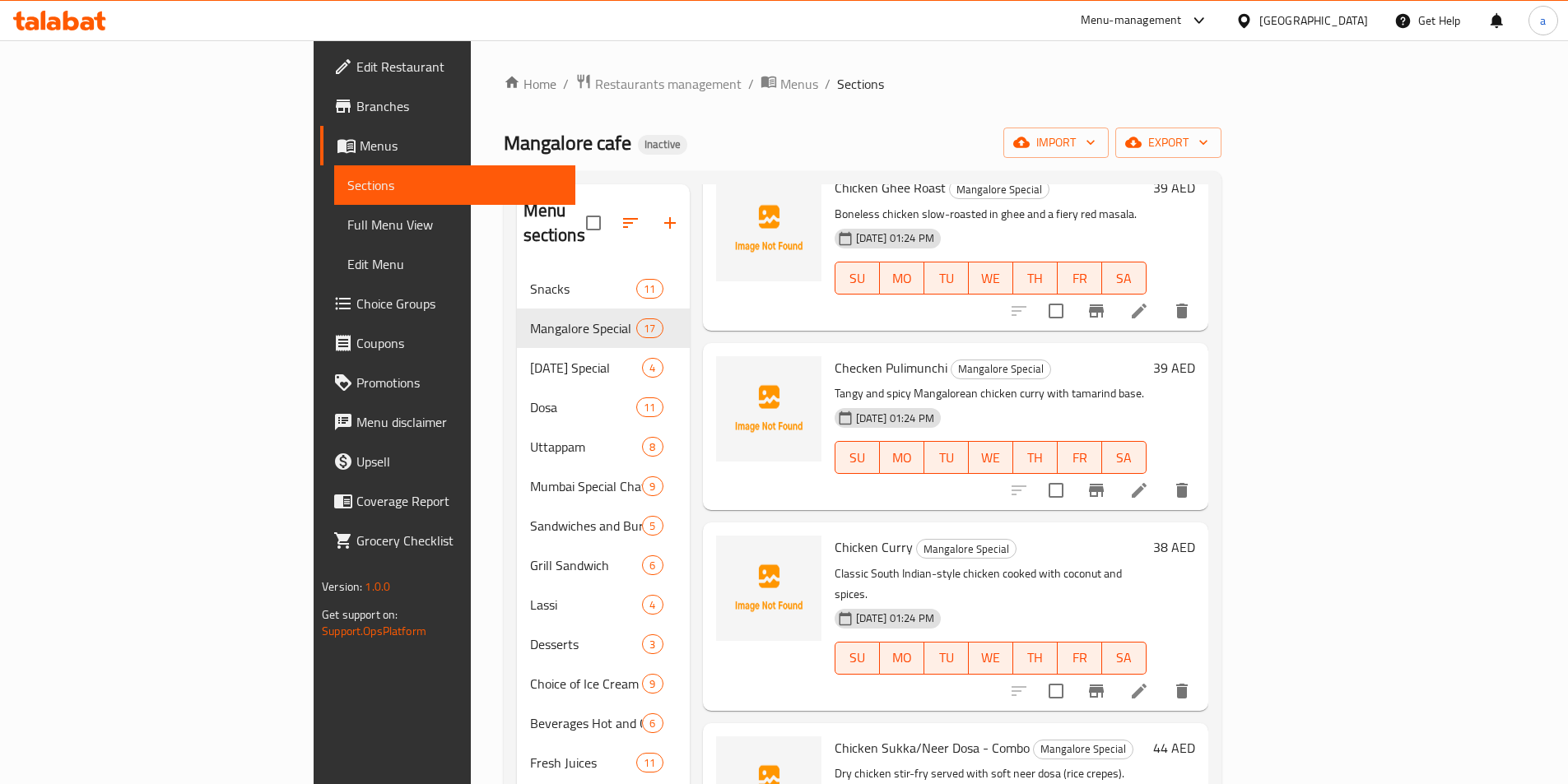
scroll to position [329, 0]
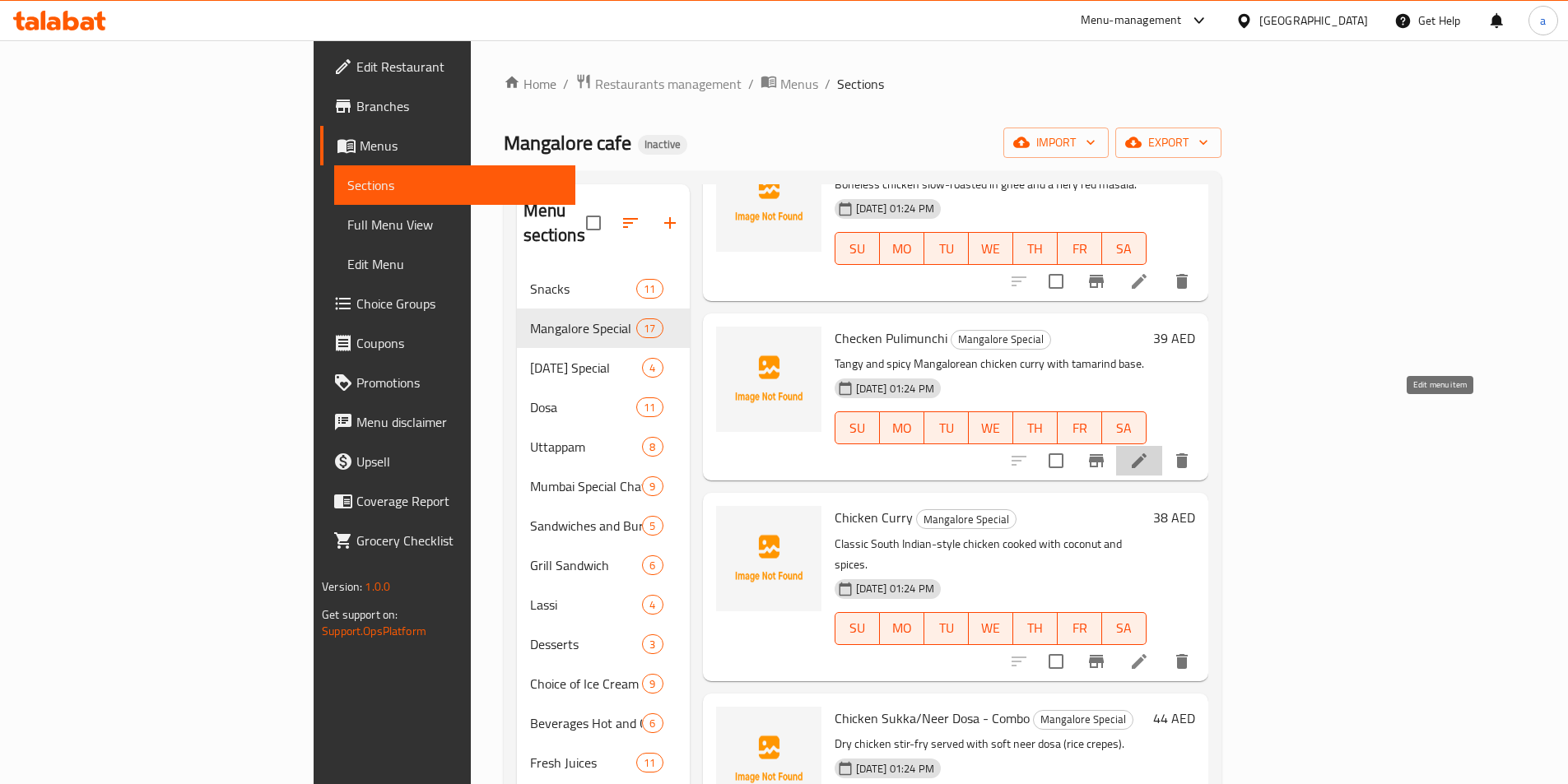
click at [1149, 451] on icon at bounding box center [1139, 461] width 20 height 20
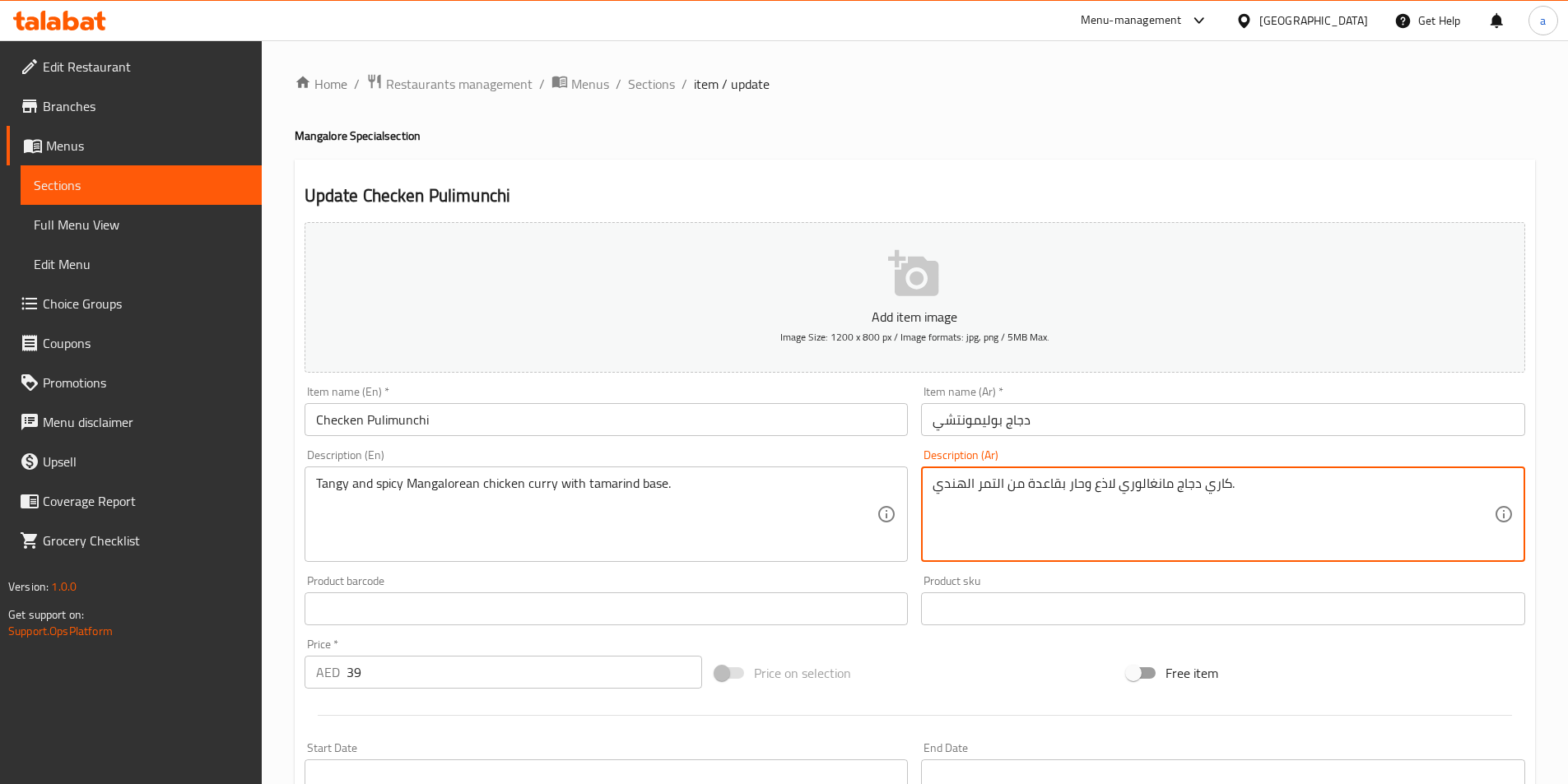
drag, startPoint x: 1091, startPoint y: 488, endPoint x: 1110, endPoint y: 494, distance: 19.9
click at [1053, 488] on textarea "كاري دجاج مانغالوري تانجى وحار بقاعدة من التمر الهندي." at bounding box center [1213, 514] width 561 height 78
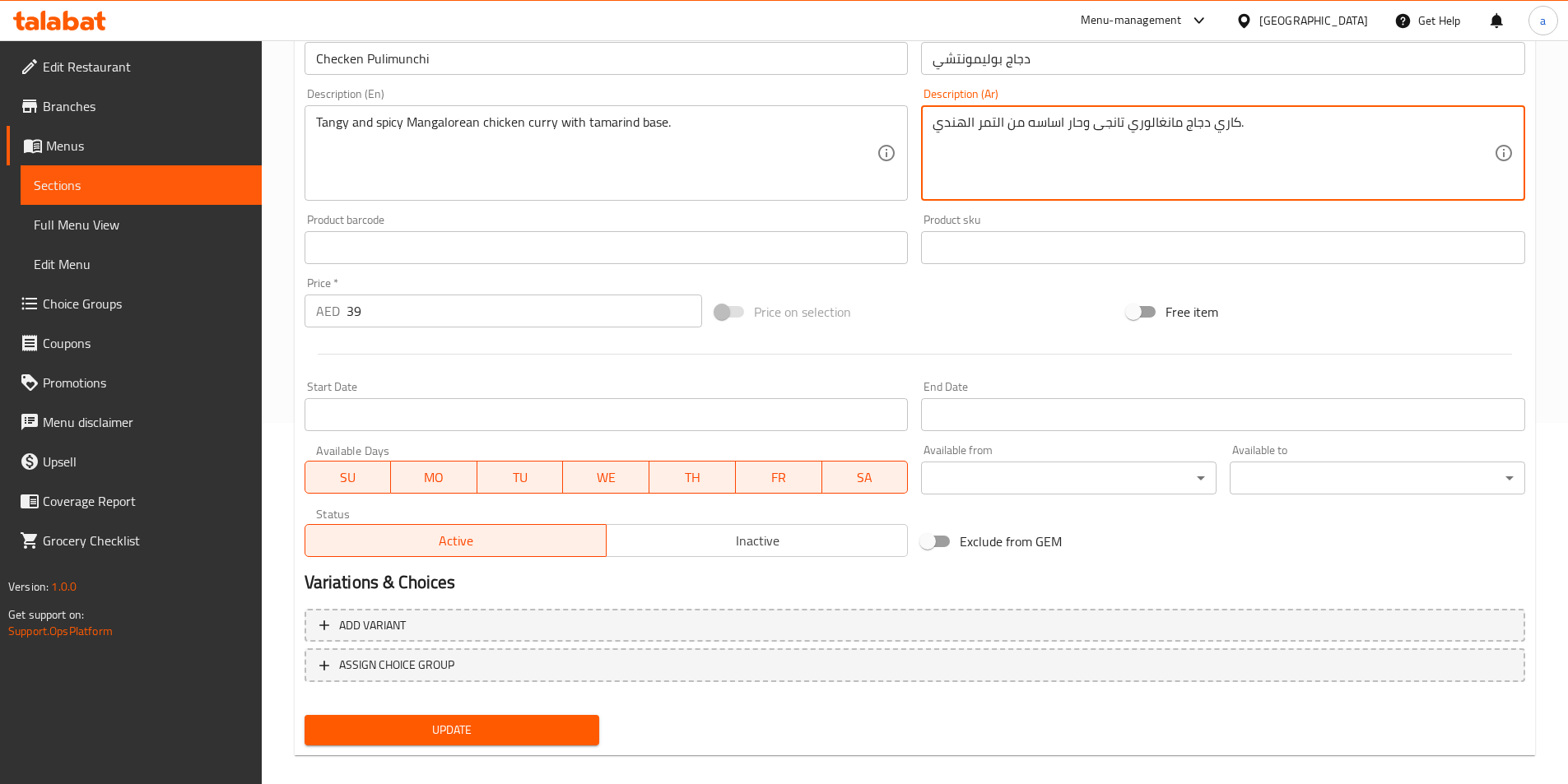
scroll to position [379, 0]
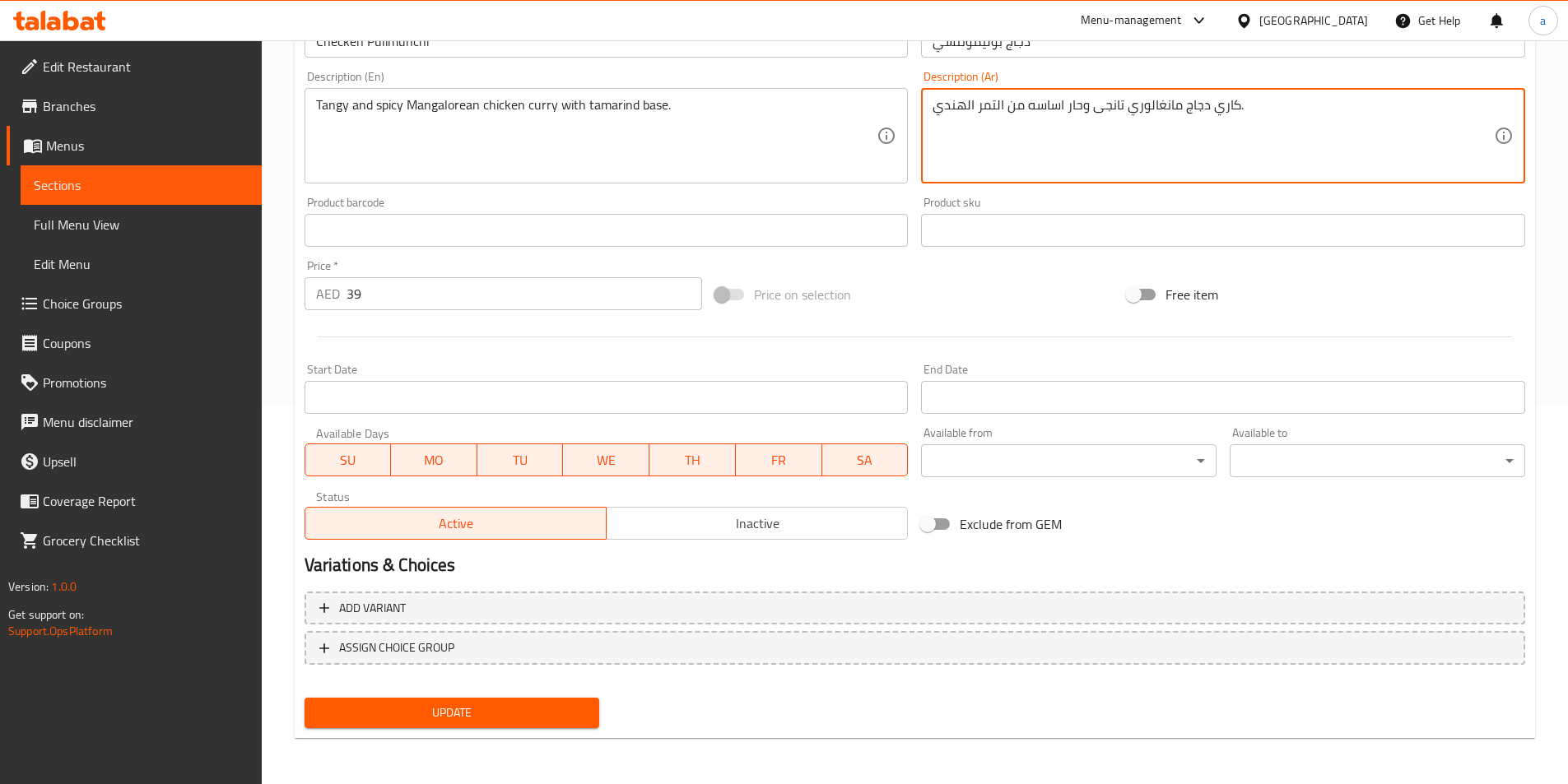
type textarea "كاري دجاج مانغالوري تانجى وحار اساسه من التمر الهندي."
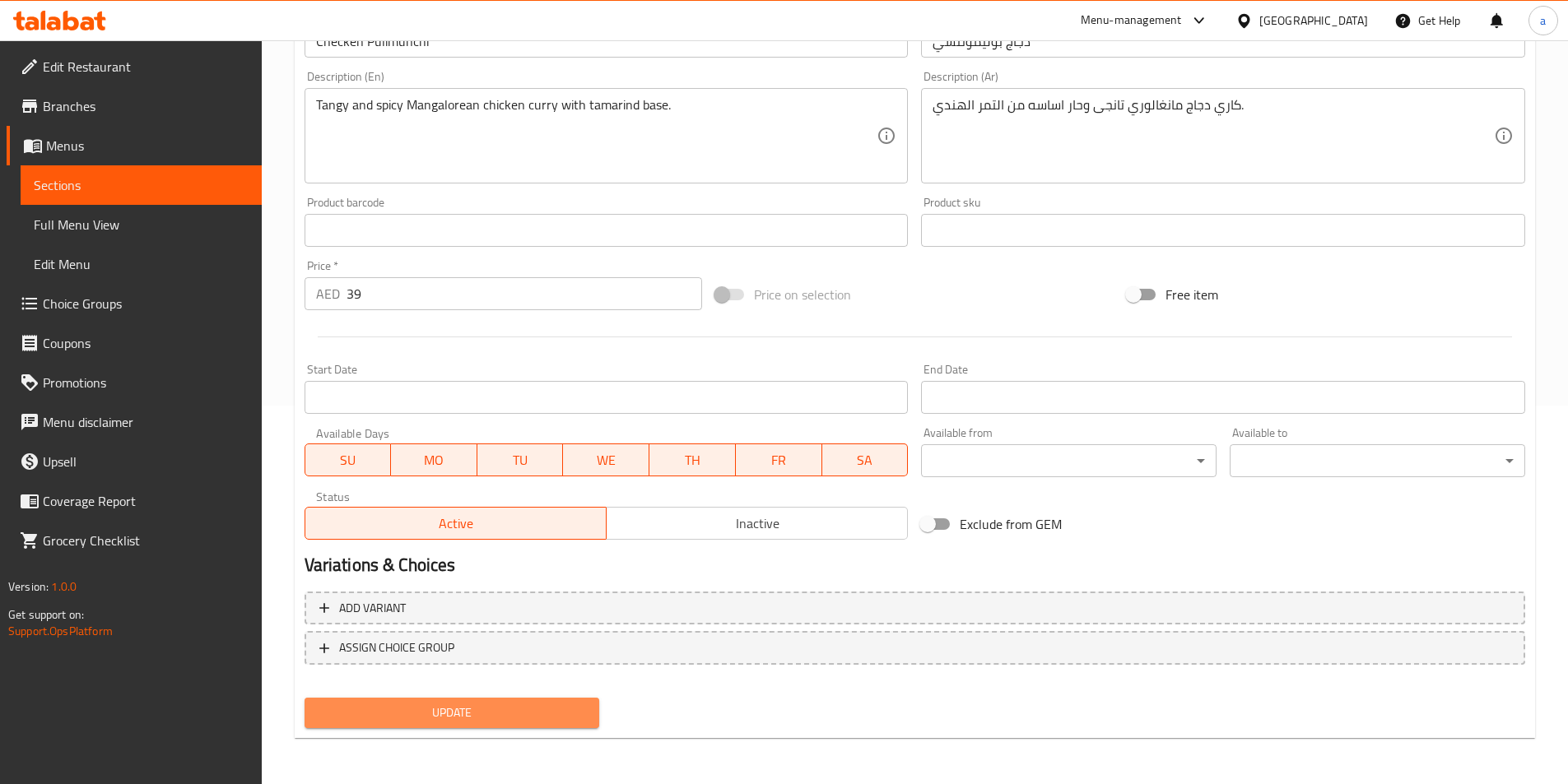
click at [468, 721] on span "Update" at bounding box center [451, 713] width 269 height 21
click at [466, 706] on span "Update" at bounding box center [451, 713] width 269 height 21
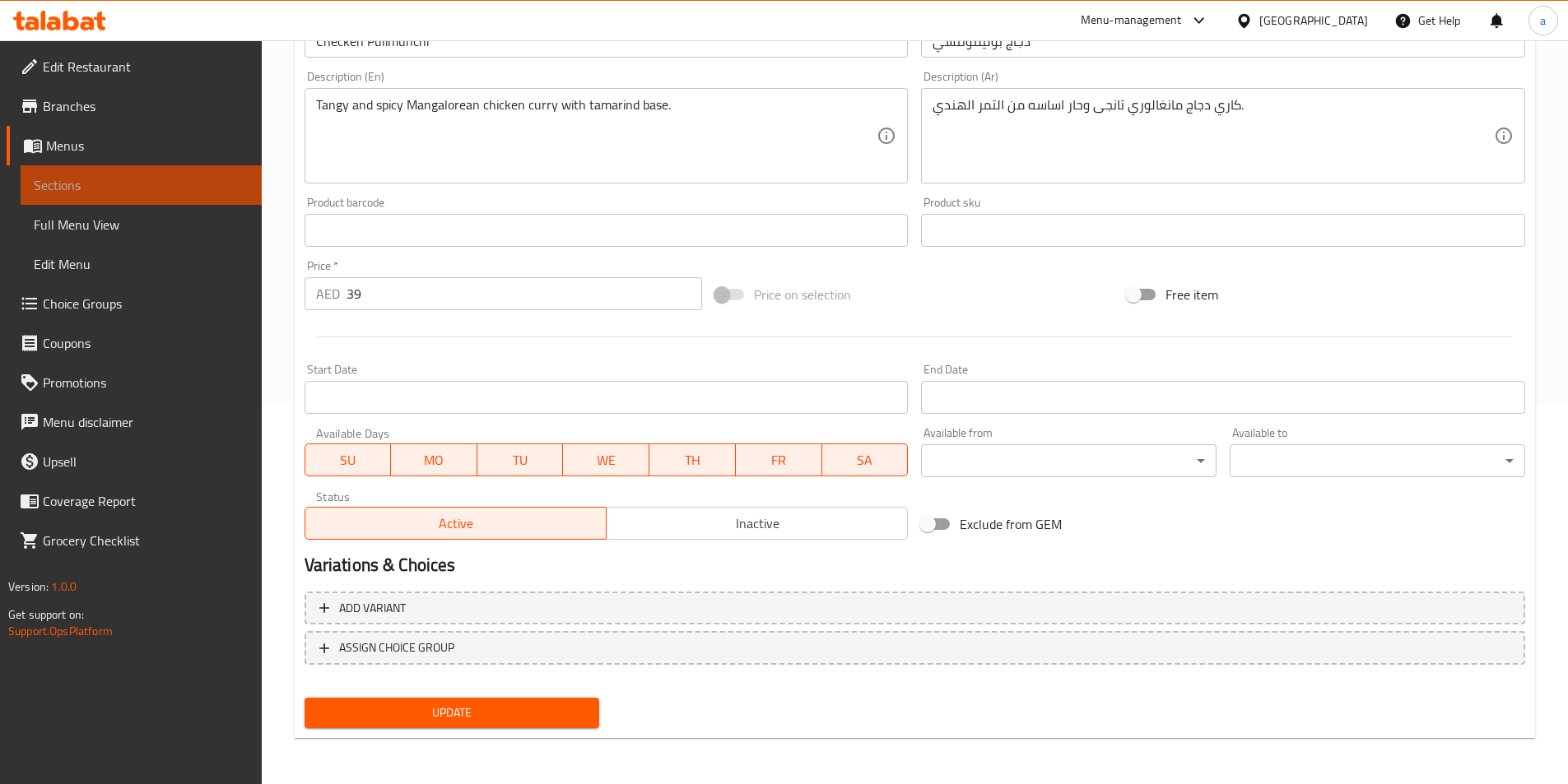
click at [80, 191] on span "Sections" at bounding box center [141, 185] width 214 height 20
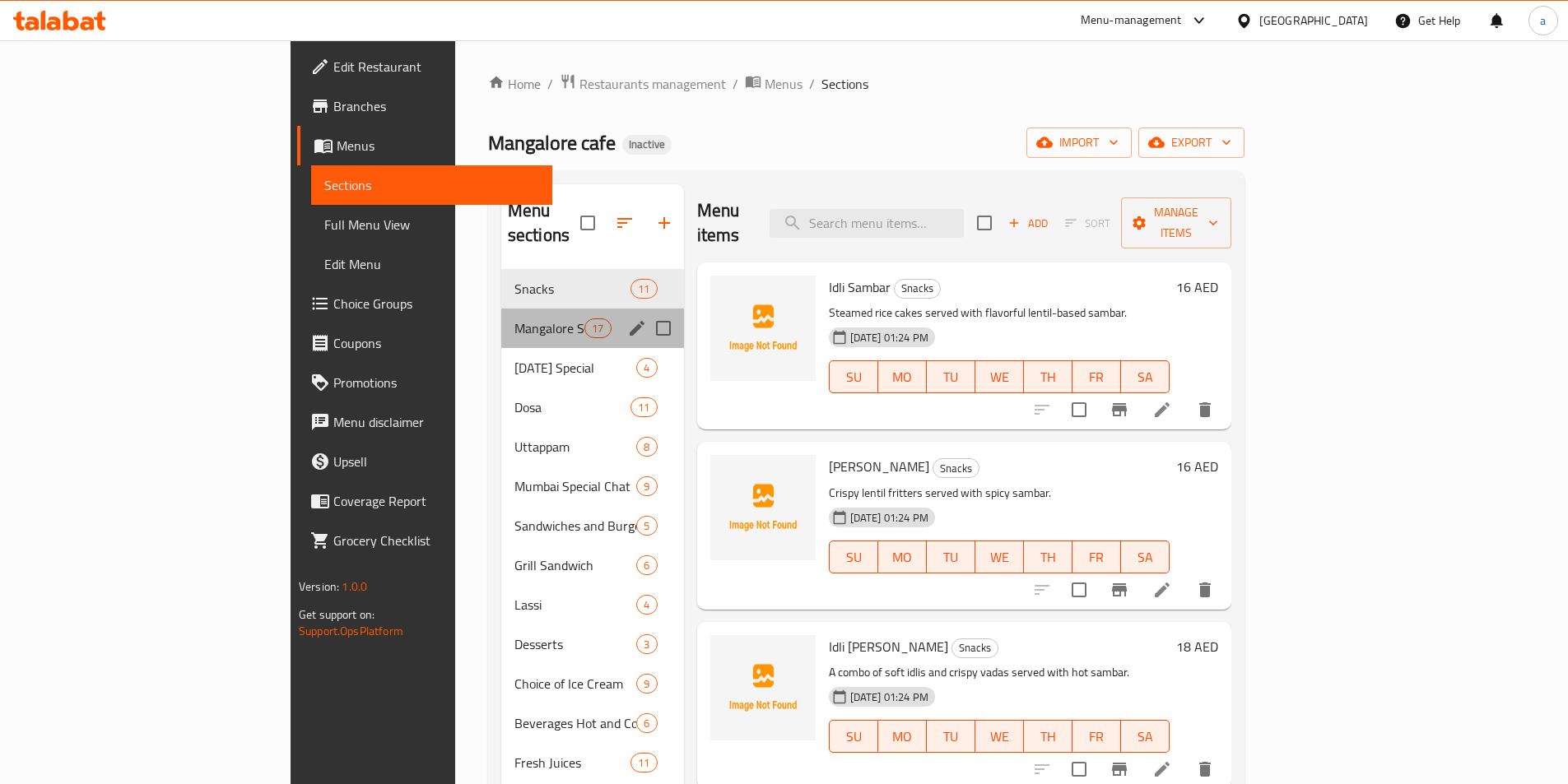
click at [502, 316] on div "Mangalore Special 17" at bounding box center [592, 328] width 182 height 40
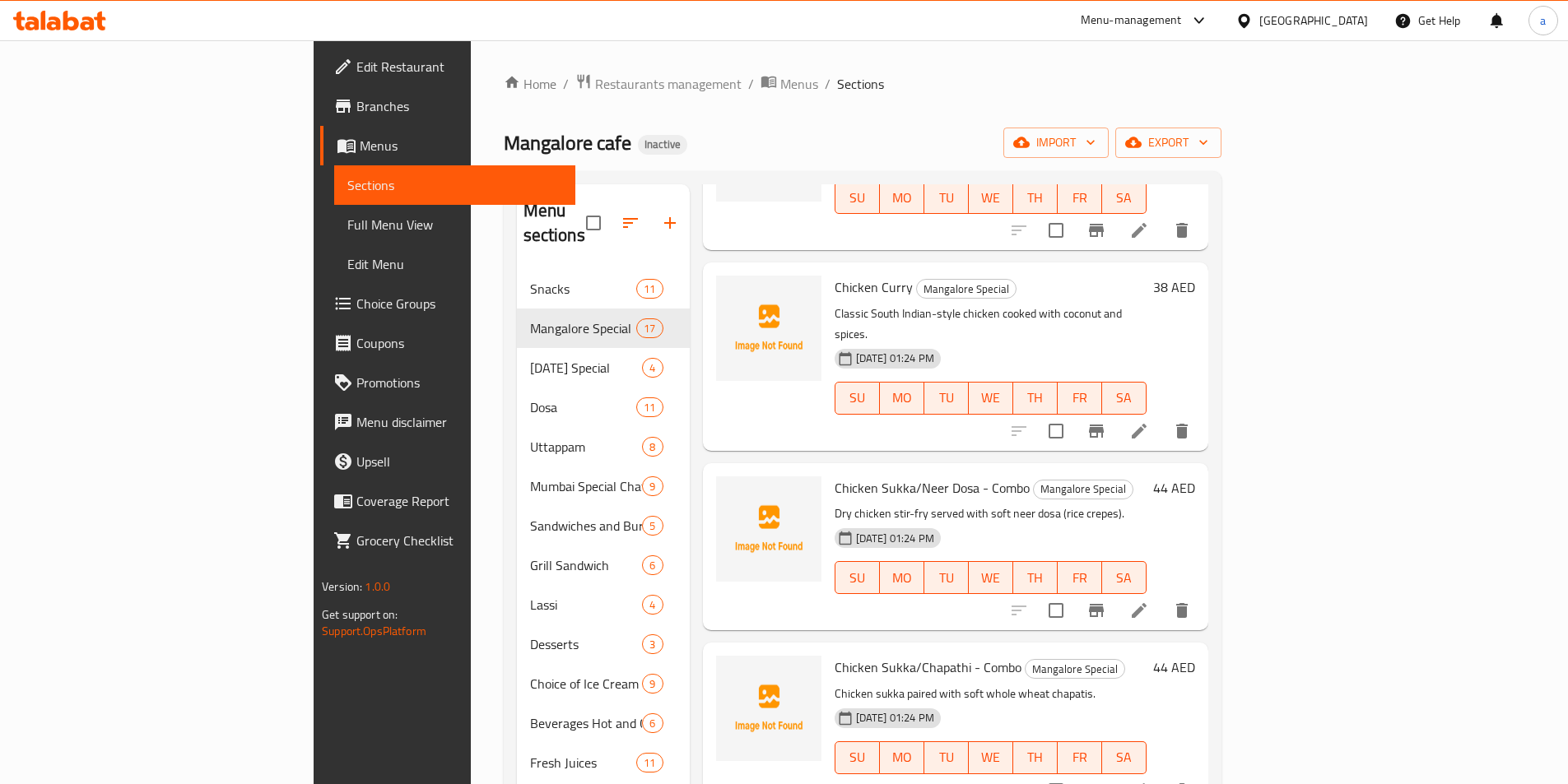
scroll to position [576, 0]
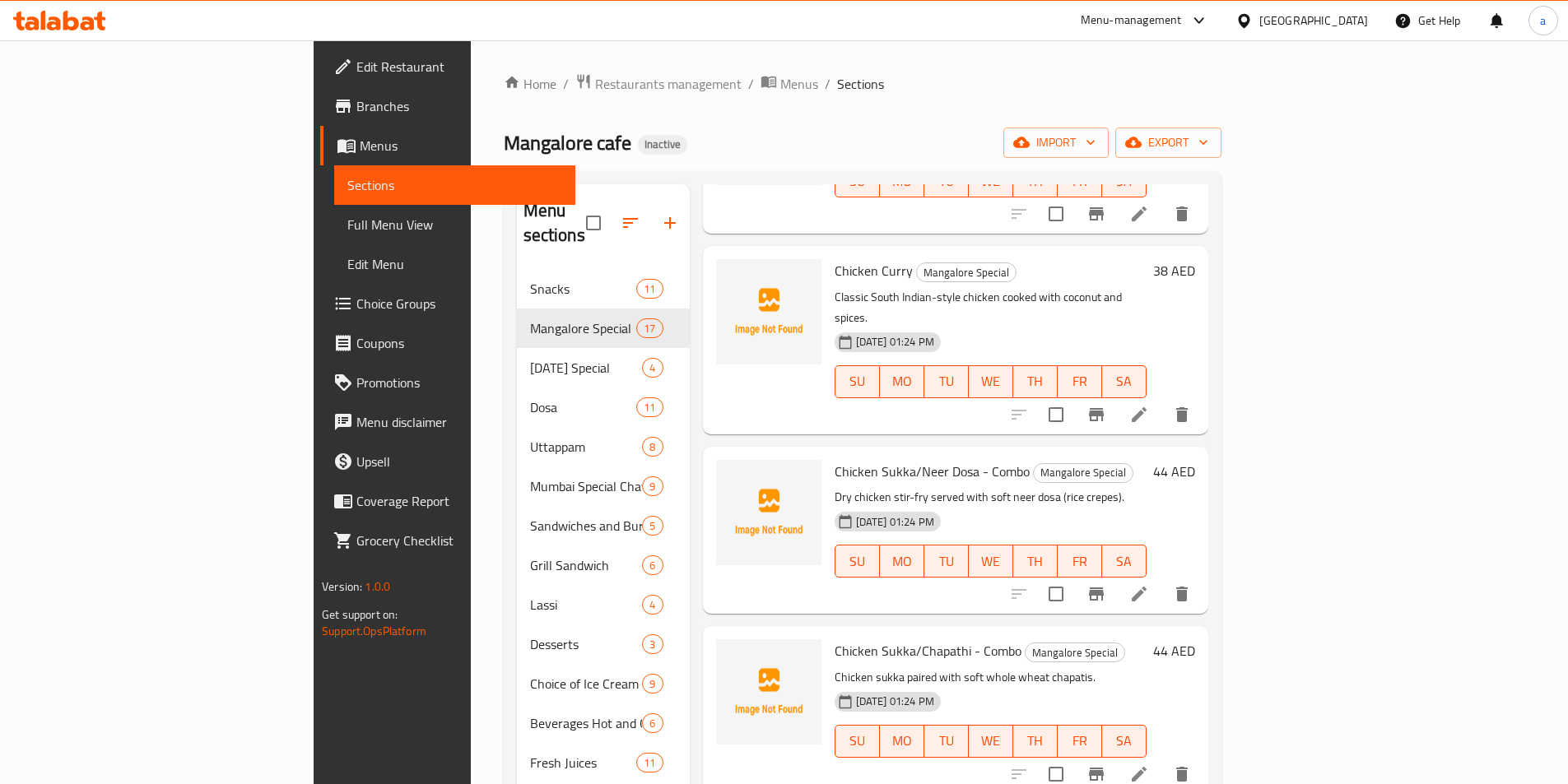
click at [1162, 579] on li at bounding box center [1139, 594] width 46 height 29
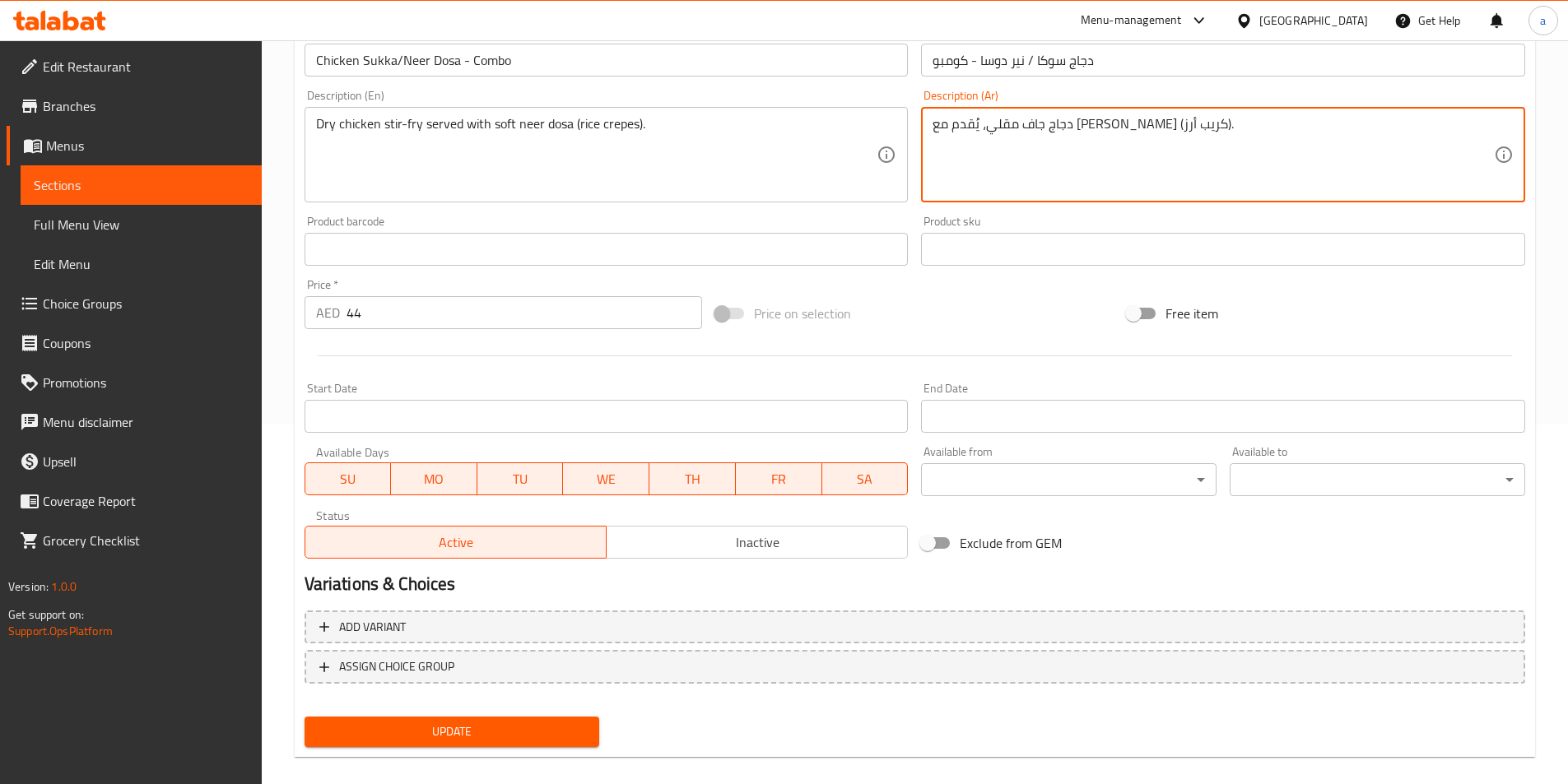
scroll to position [379, 0]
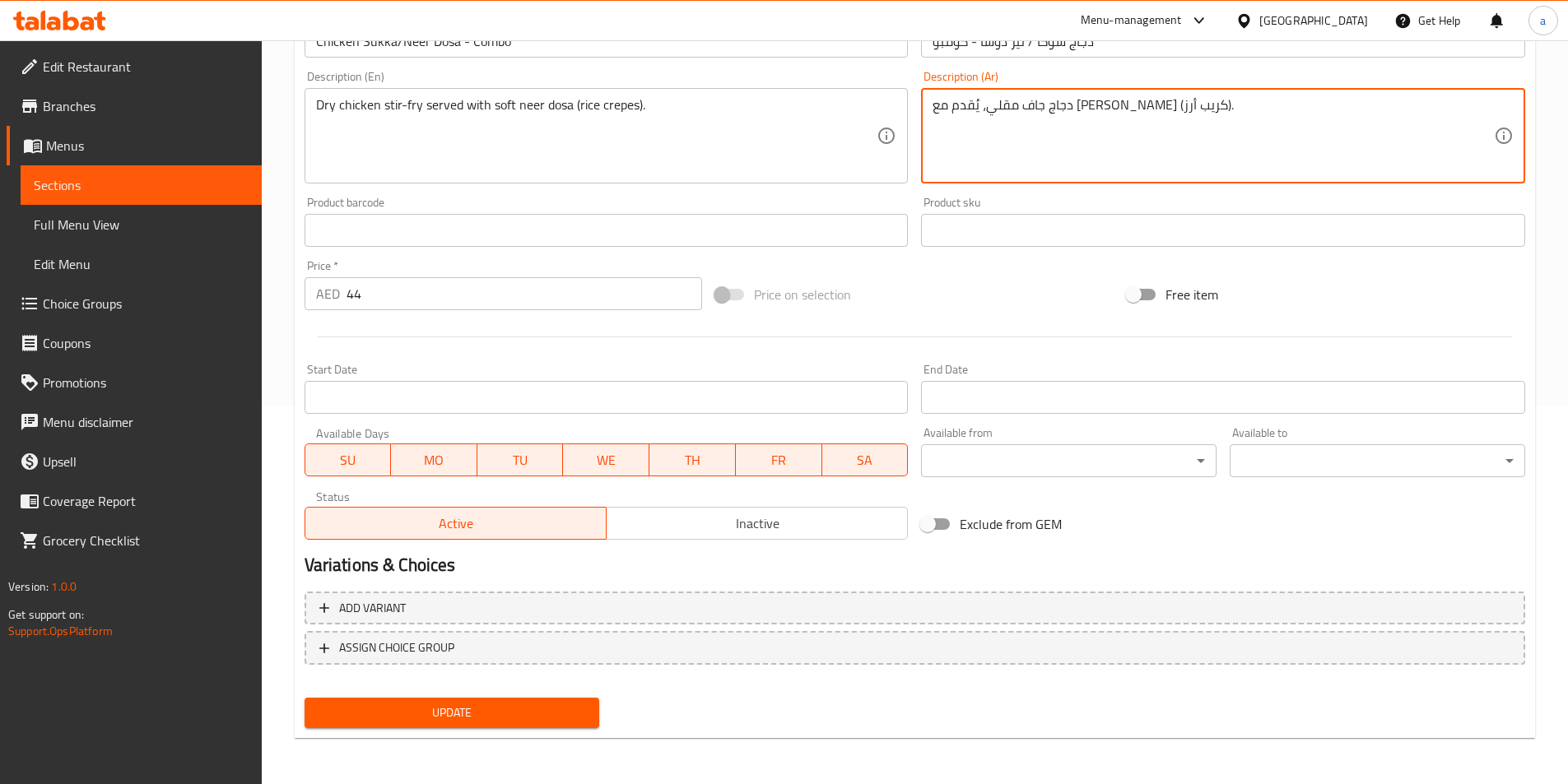
type textarea "دجاج جاف مقلي، يُقدم مع [PERSON_NAME] (كريب أرز)."
click at [481, 711] on span "Update" at bounding box center [451, 713] width 269 height 21
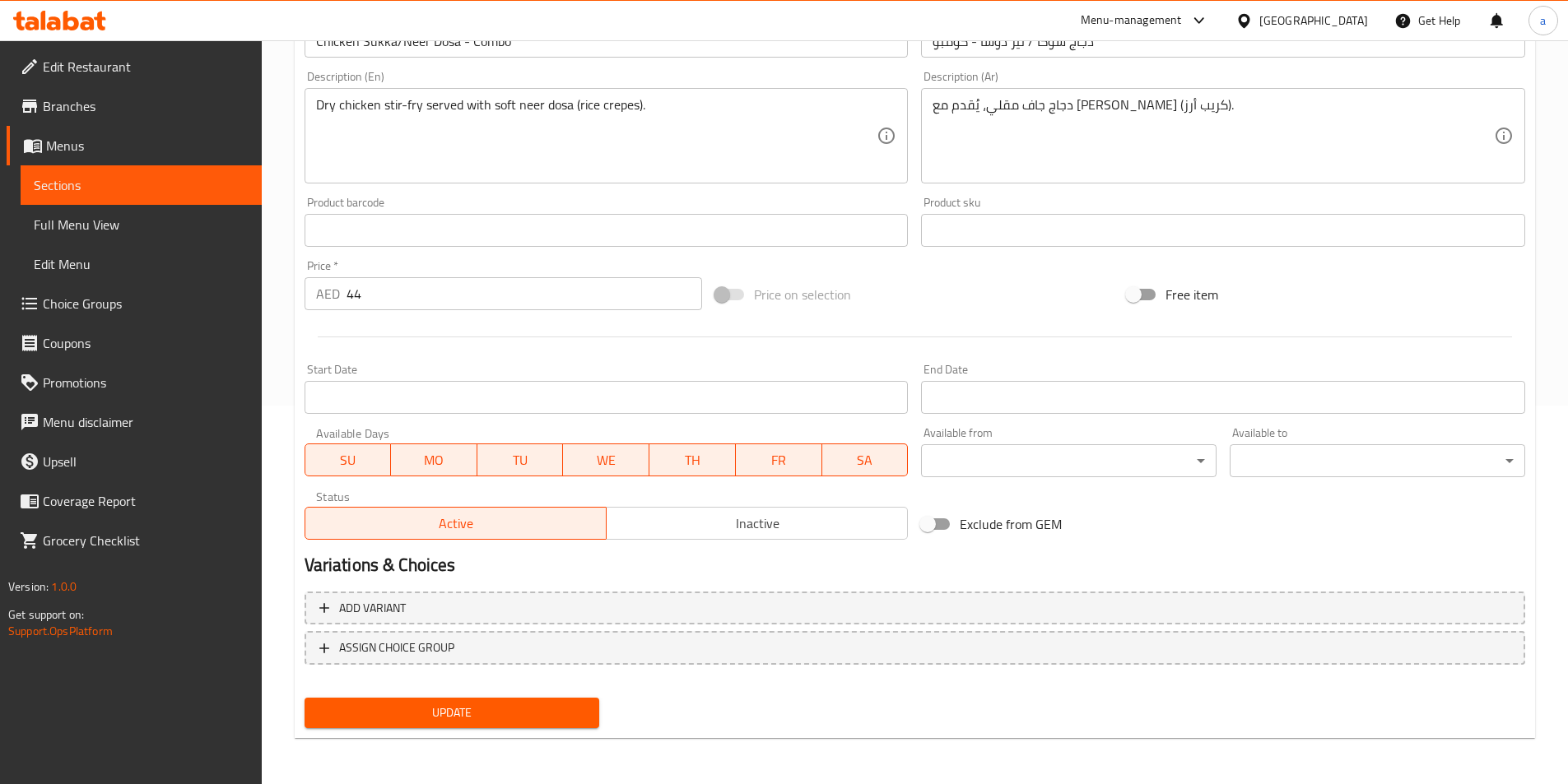
click at [118, 171] on link "Sections" at bounding box center [141, 185] width 241 height 40
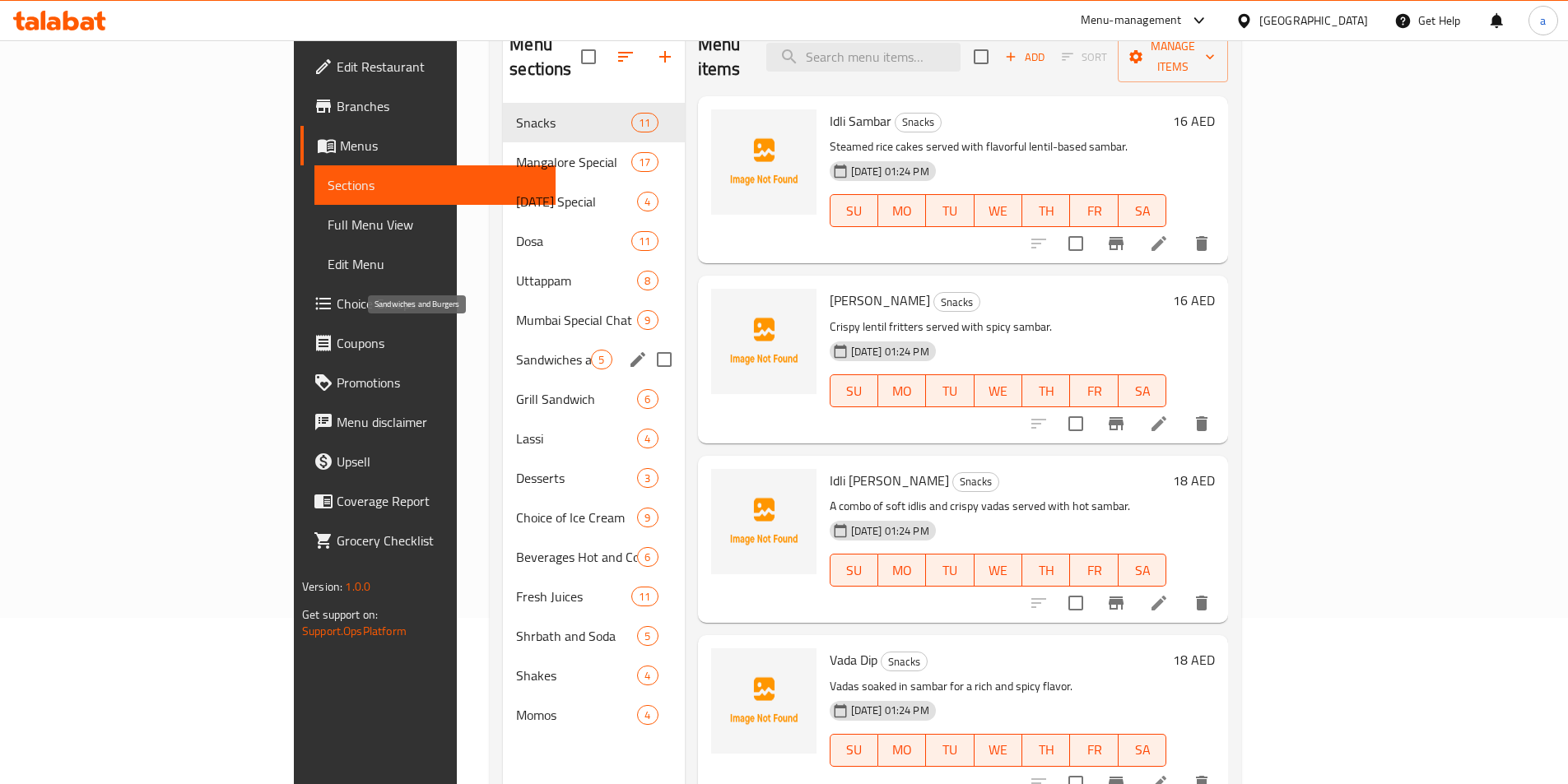
scroll to position [66, 0]
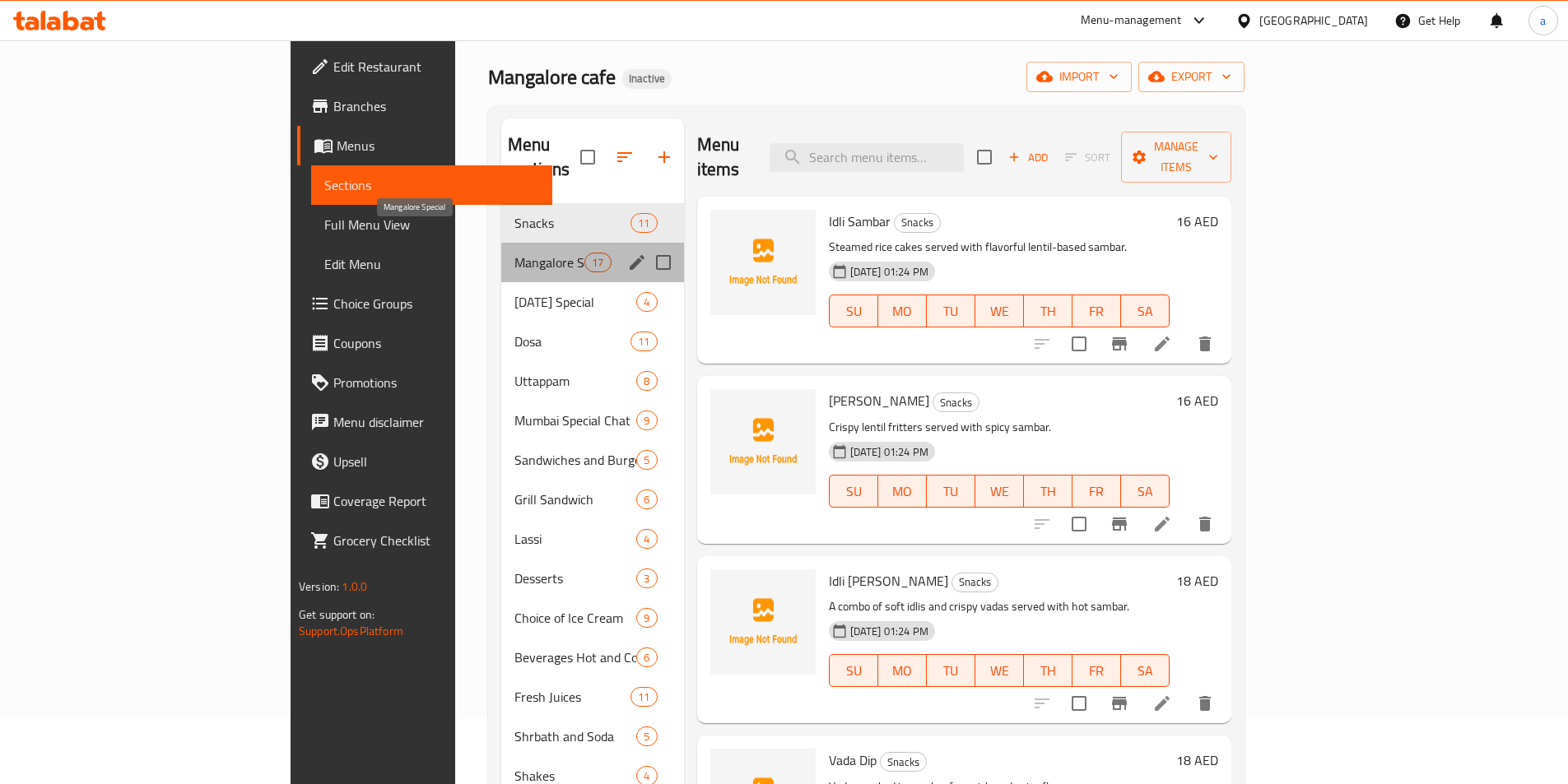
click at [515, 252] on span "Mangalore Special" at bounding box center [549, 262] width 70 height 20
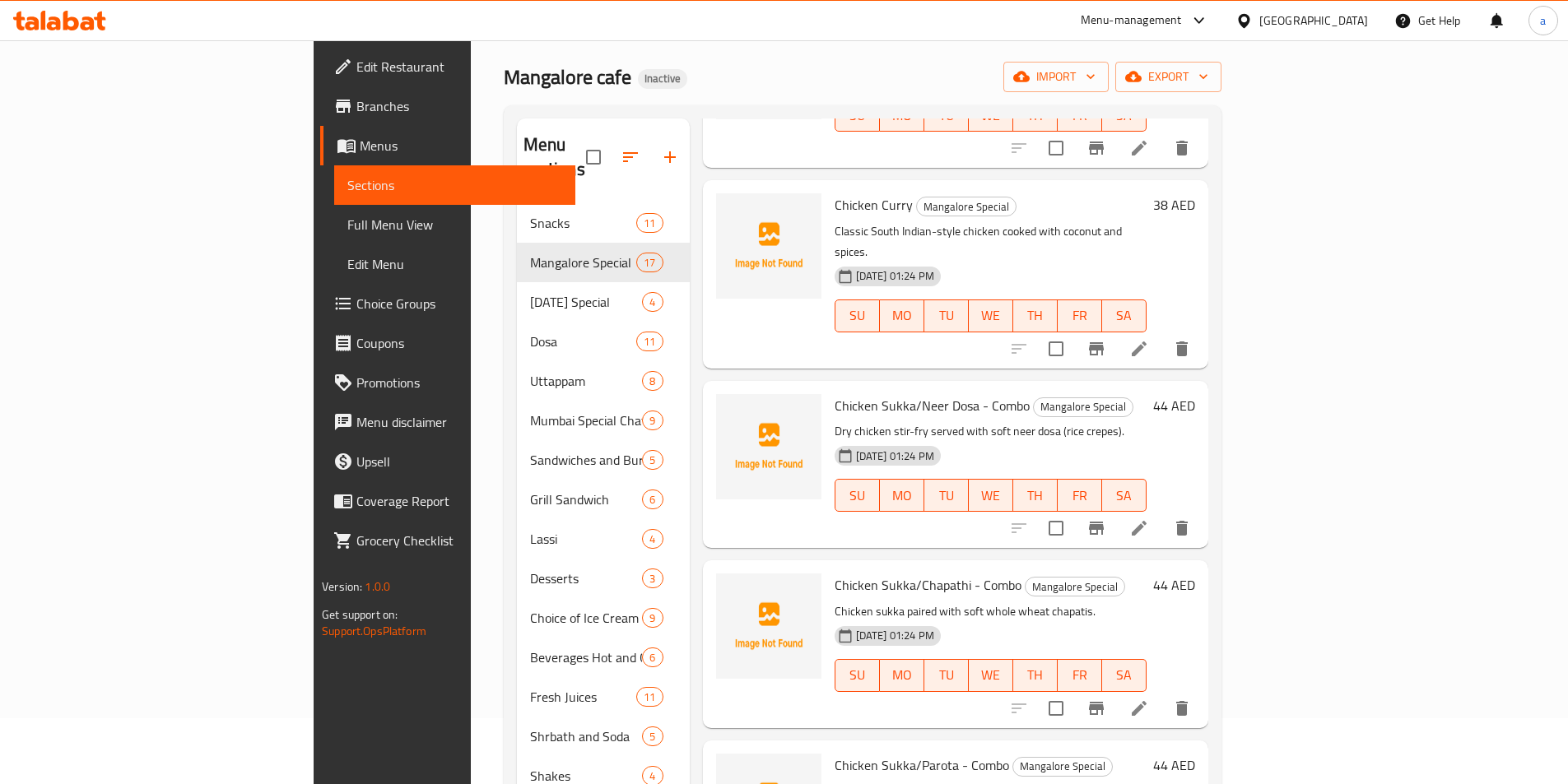
scroll to position [659, 0]
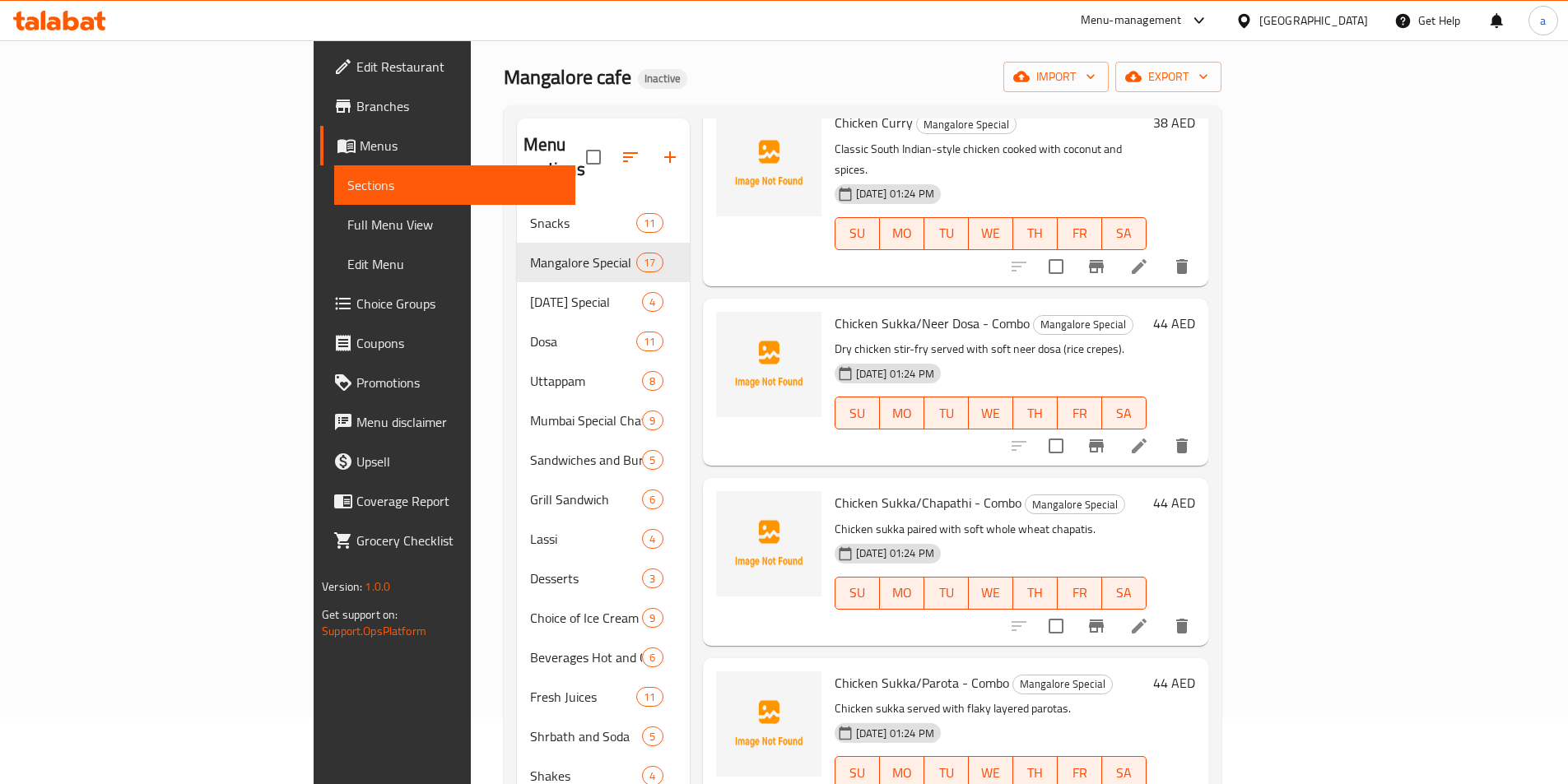
click at [852, 490] on span "Chicken Sukka/Chapathi - Combo" at bounding box center [928, 502] width 187 height 25
click at [1162, 611] on li at bounding box center [1139, 626] width 46 height 29
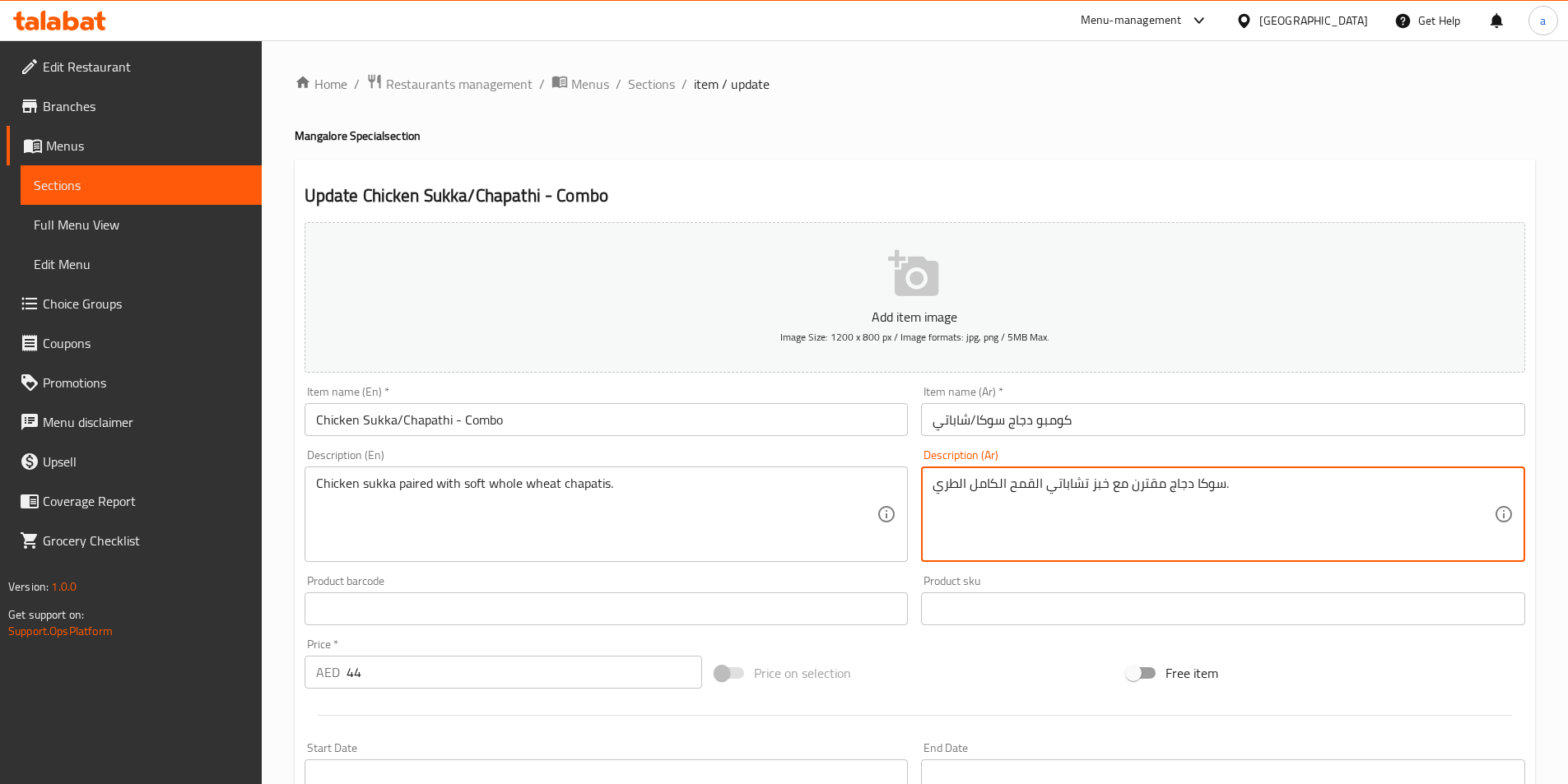
click at [952, 482] on textarea "سوكا دجاج مقترن مع خبز تشاباتي القمح الكامل الطري." at bounding box center [1213, 514] width 561 height 78
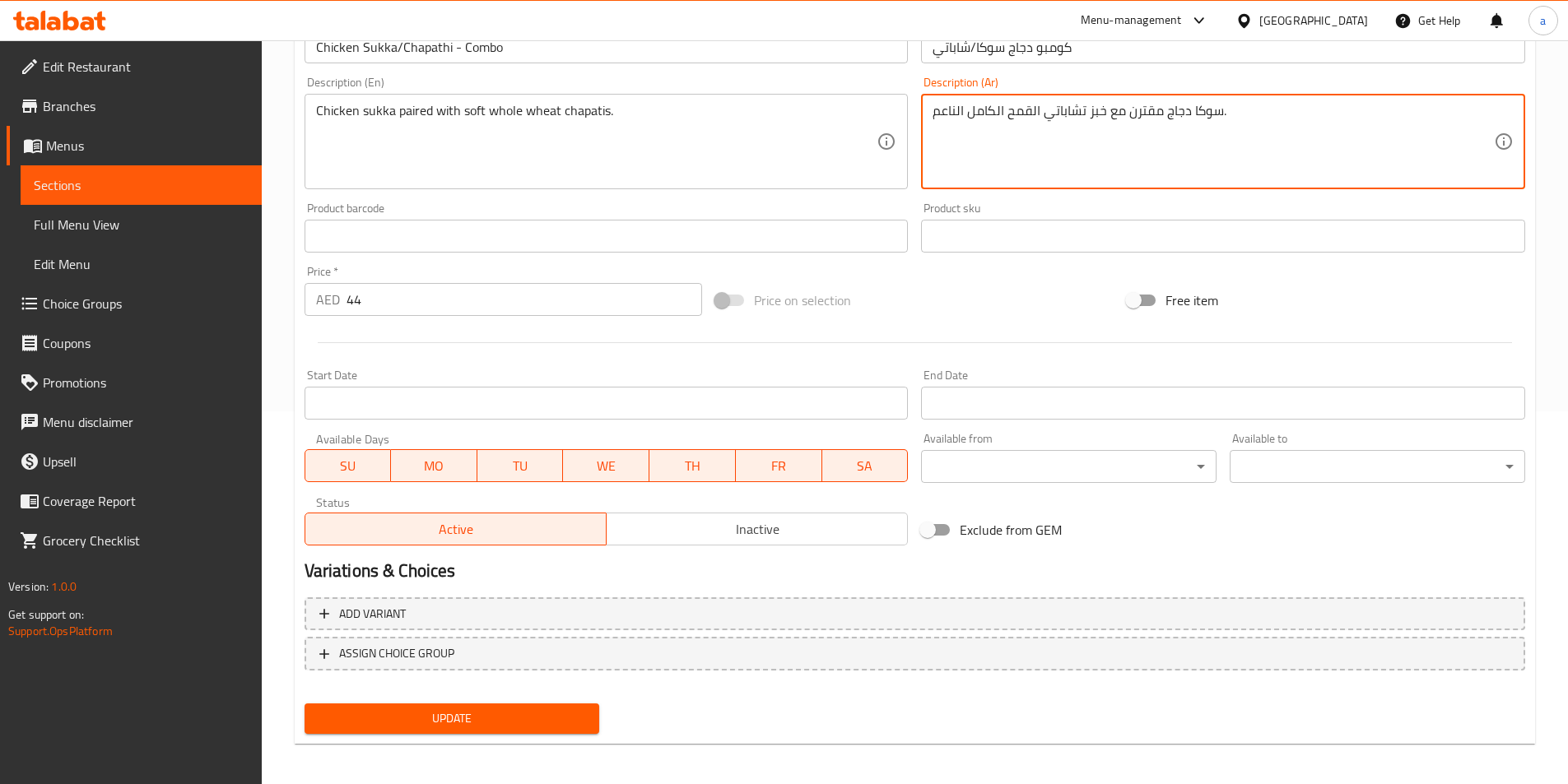
scroll to position [379, 0]
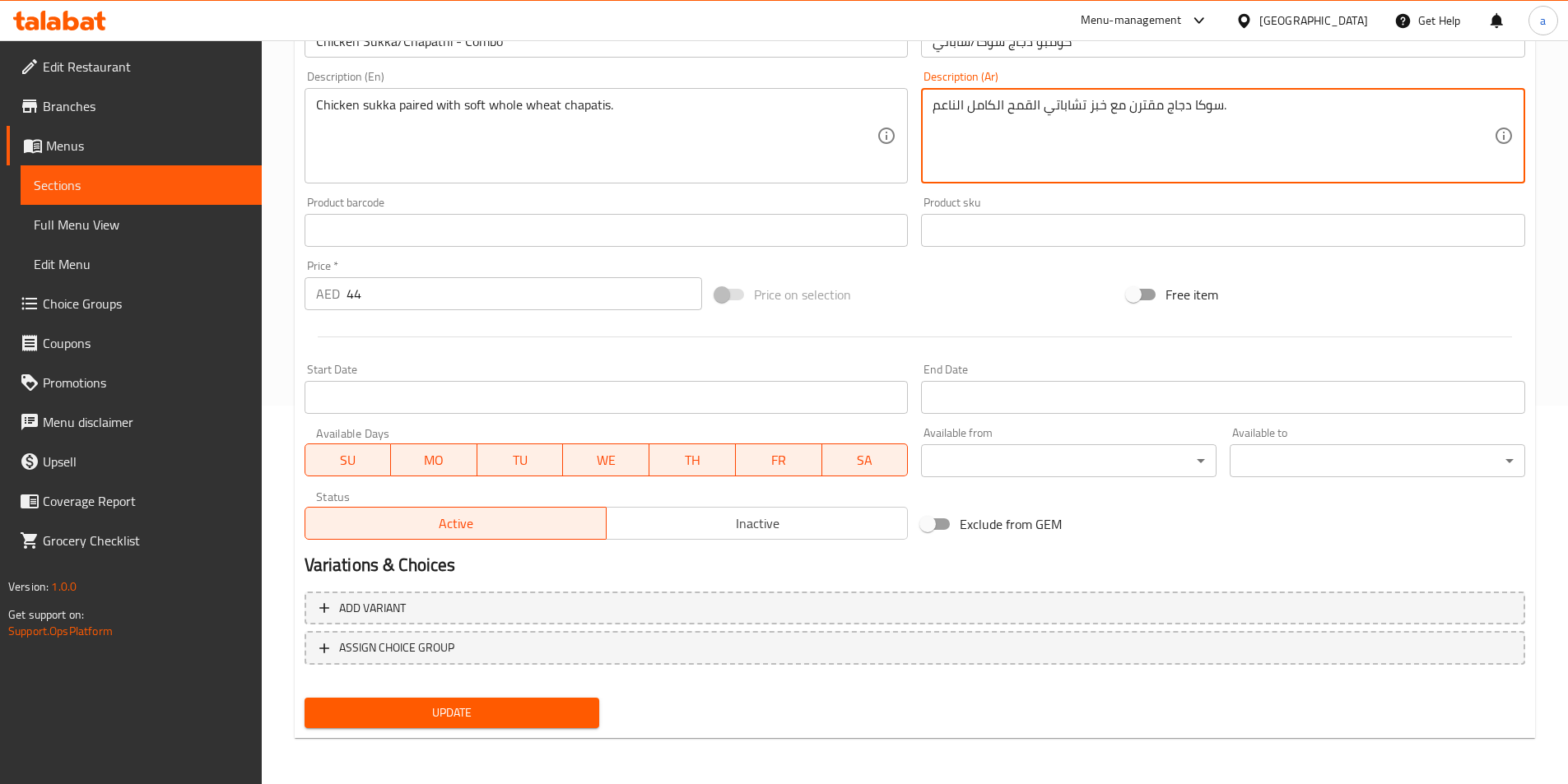
type textarea "سوكا دجاج مقترن مع خبز تشاباتي القمح الكامل الناعم."
click at [554, 710] on span "Update" at bounding box center [451, 713] width 269 height 21
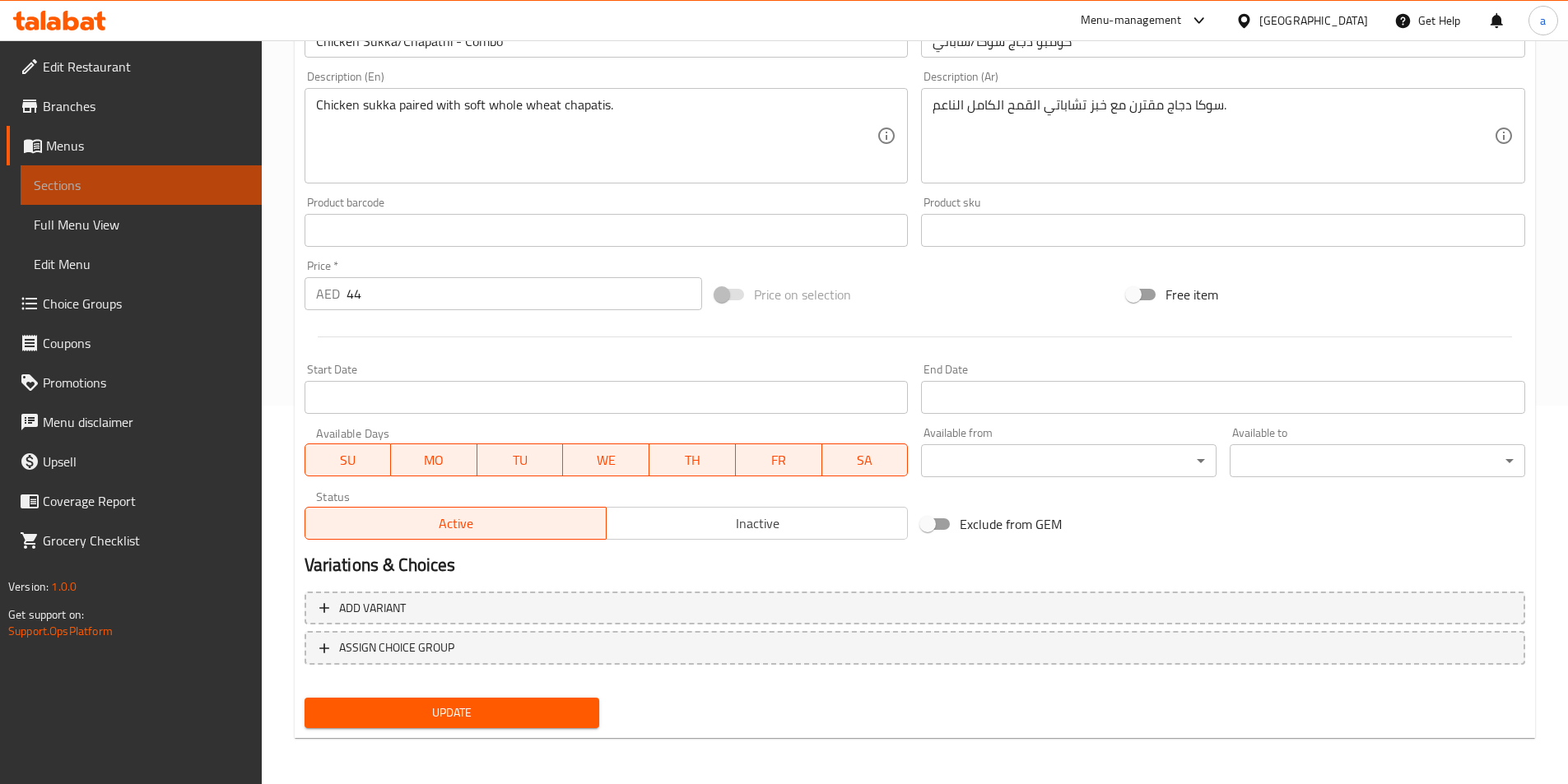
click at [169, 173] on link "Sections" at bounding box center [141, 185] width 241 height 40
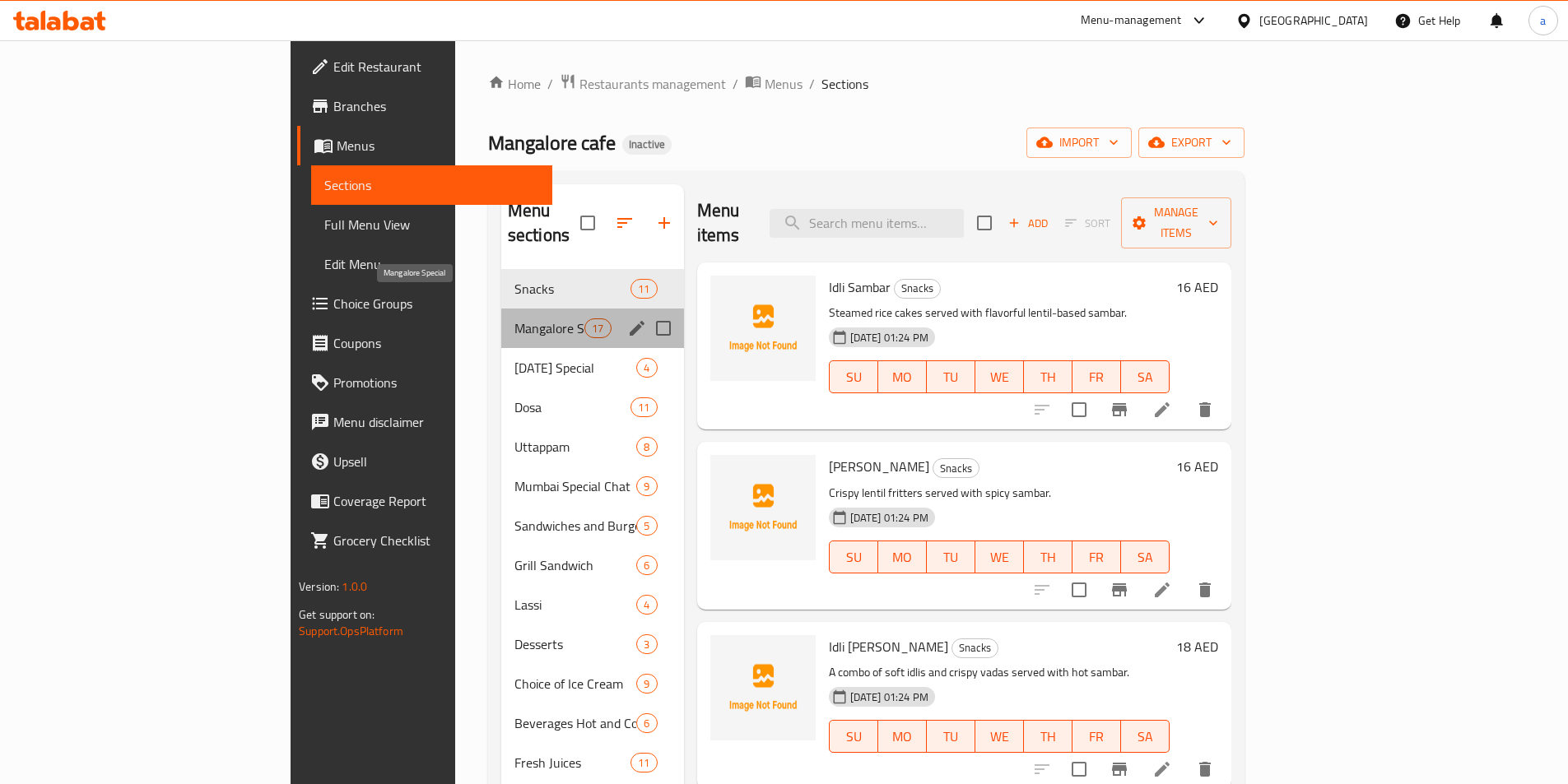
click at [515, 318] on span "Mangalore Special" at bounding box center [549, 328] width 70 height 20
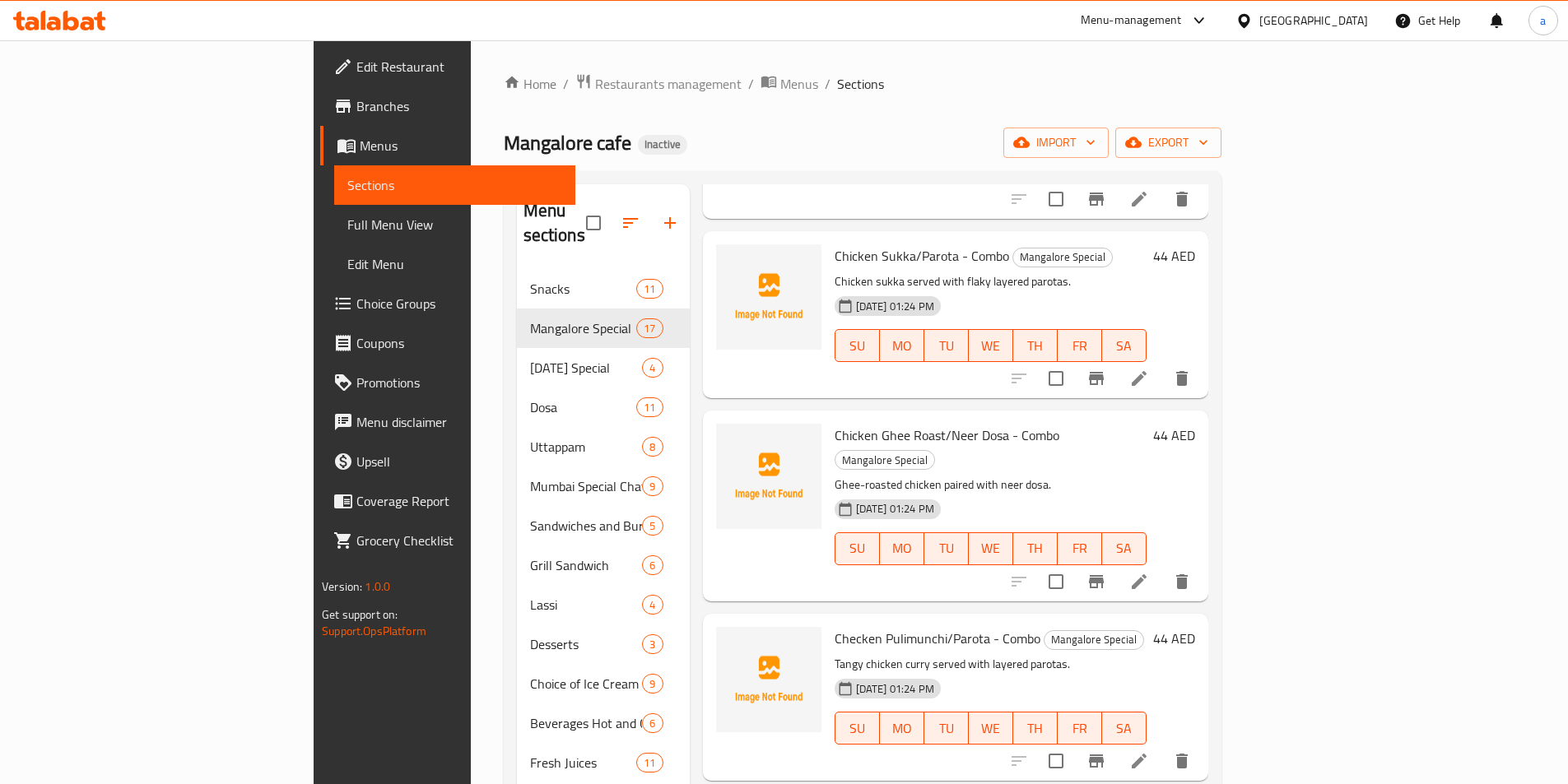
scroll to position [1152, 0]
click at [1149, 571] on icon at bounding box center [1139, 581] width 20 height 20
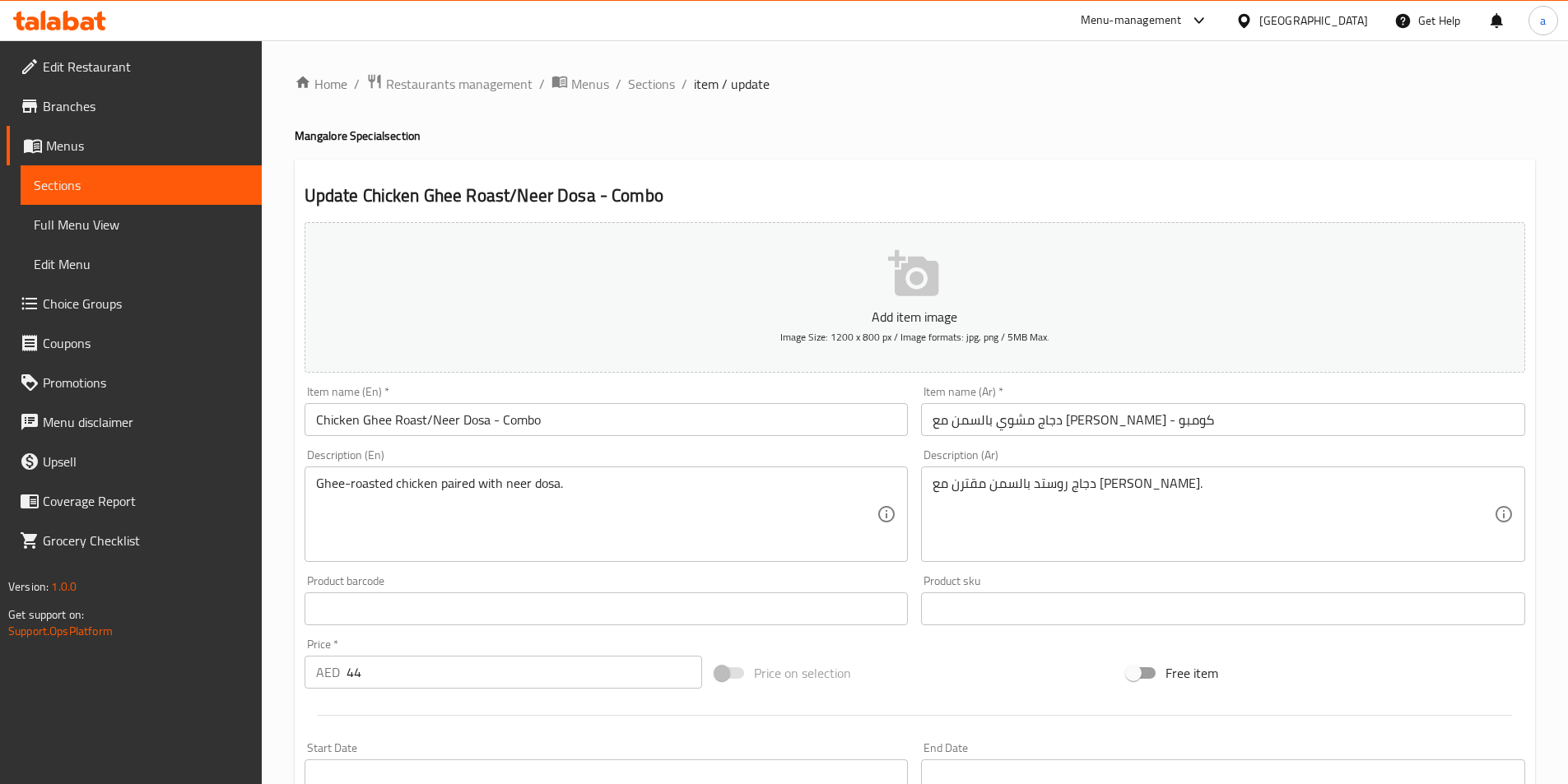
click at [1112, 422] on input "دجاج مشوي بالسمن مع نير دوسا - كومبو" at bounding box center [1223, 419] width 605 height 33
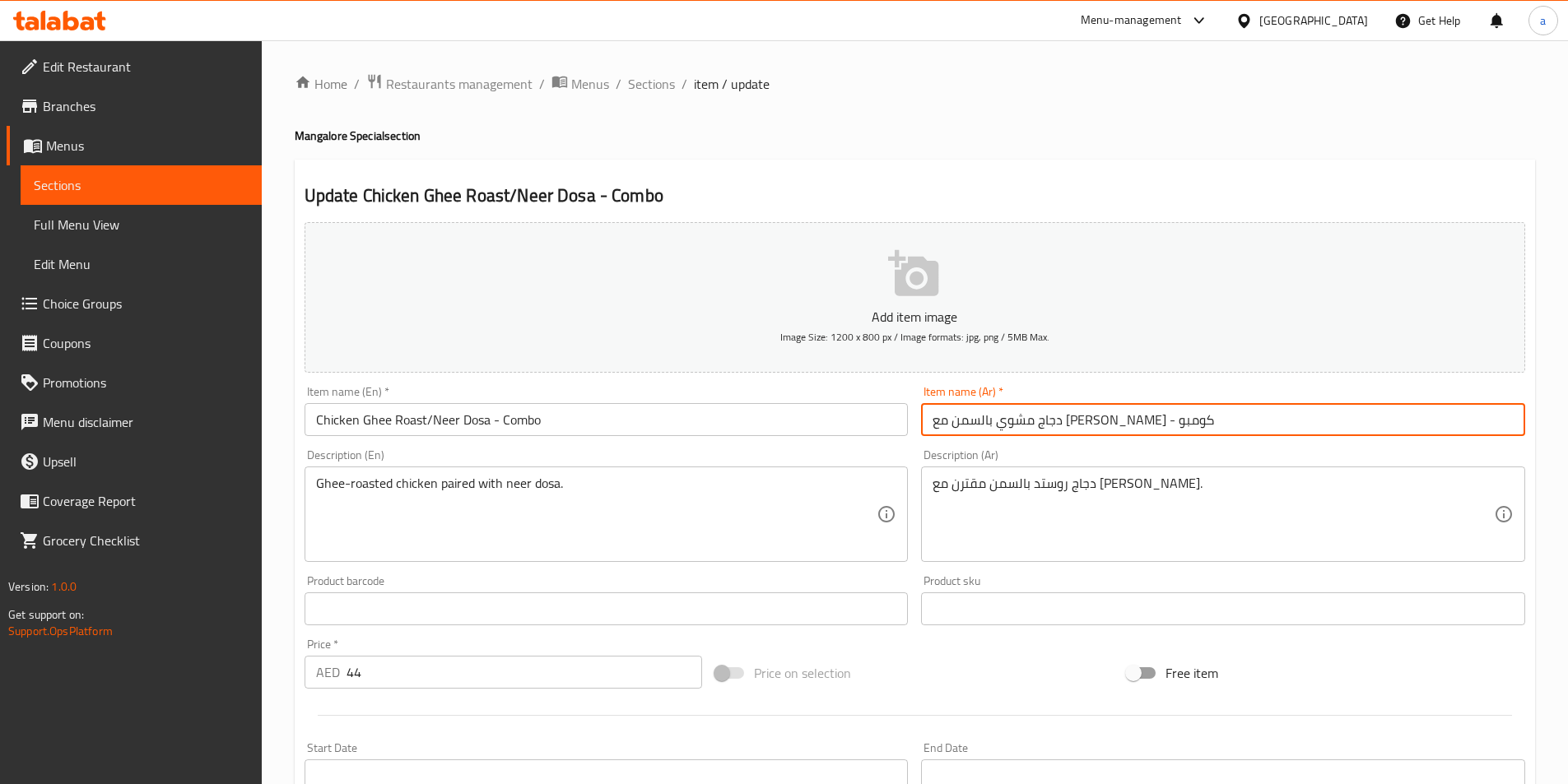
click at [1112, 422] on input "دجاج مشوي بالسمن مع نير دوسا - كومبو" at bounding box center [1223, 419] width 605 height 33
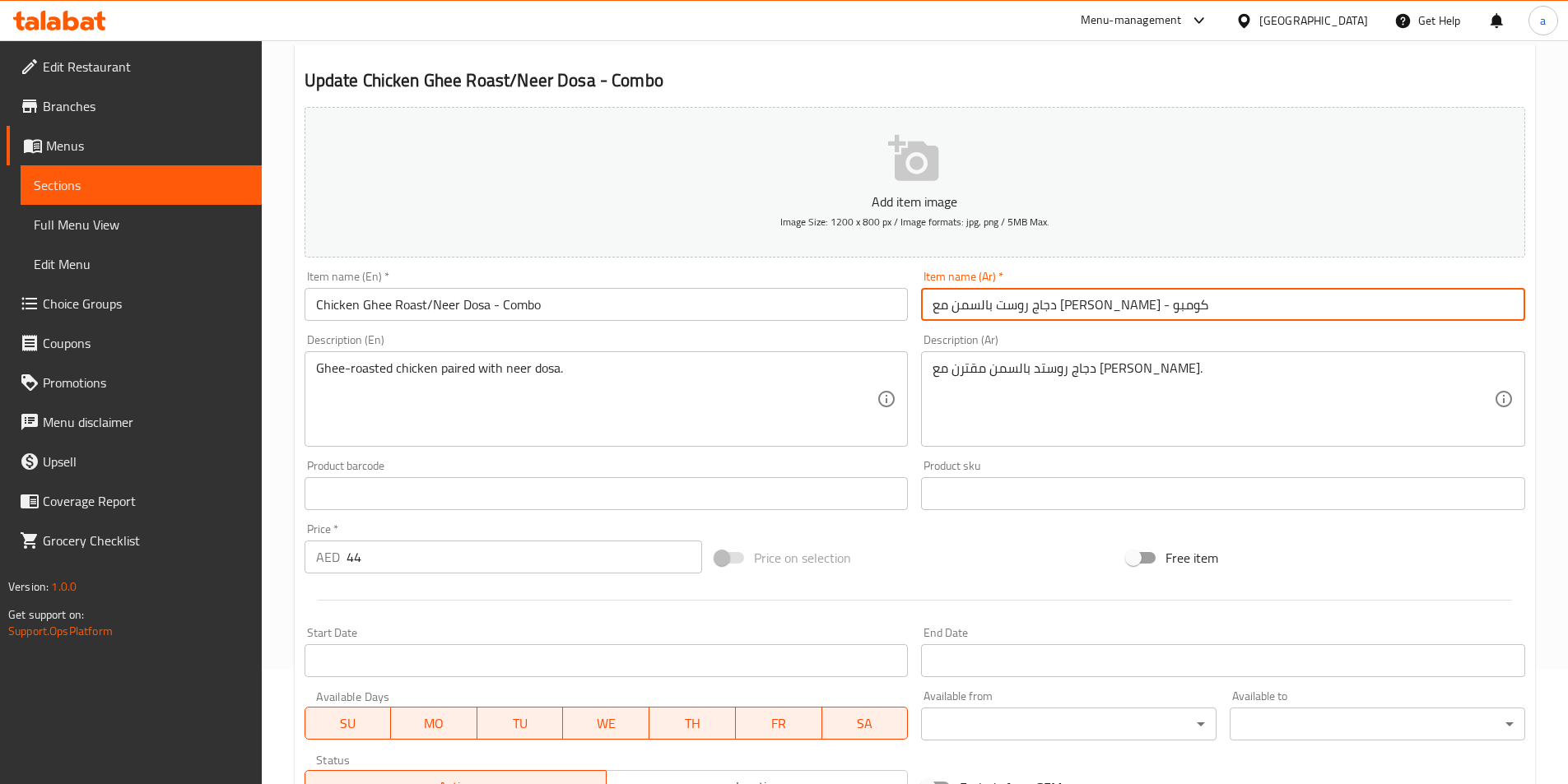
scroll to position [379, 0]
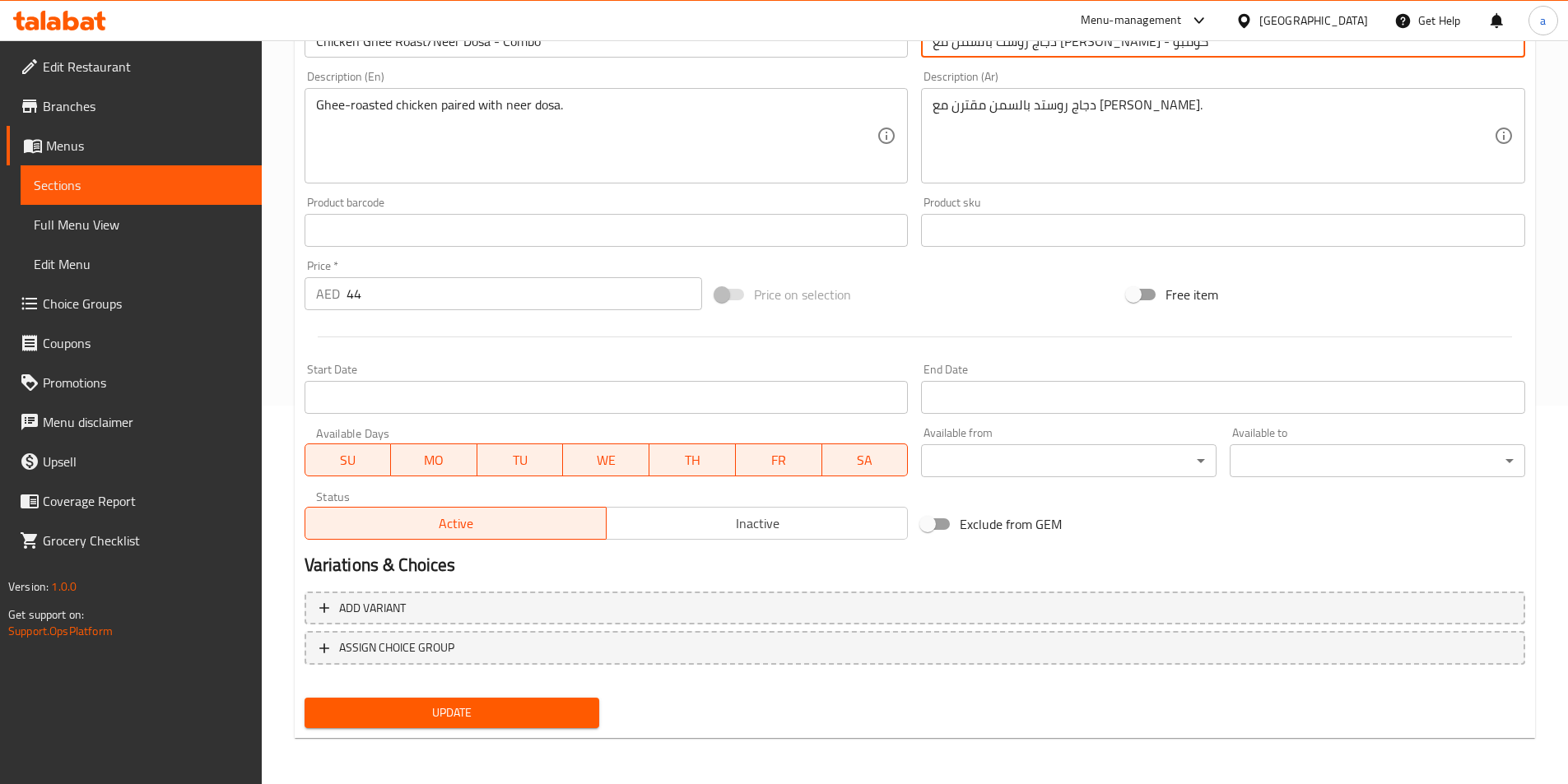
type input "دجاج روست بالسمن مع [PERSON_NAME] - كومبو"
click at [556, 715] on span "Update" at bounding box center [451, 713] width 269 height 21
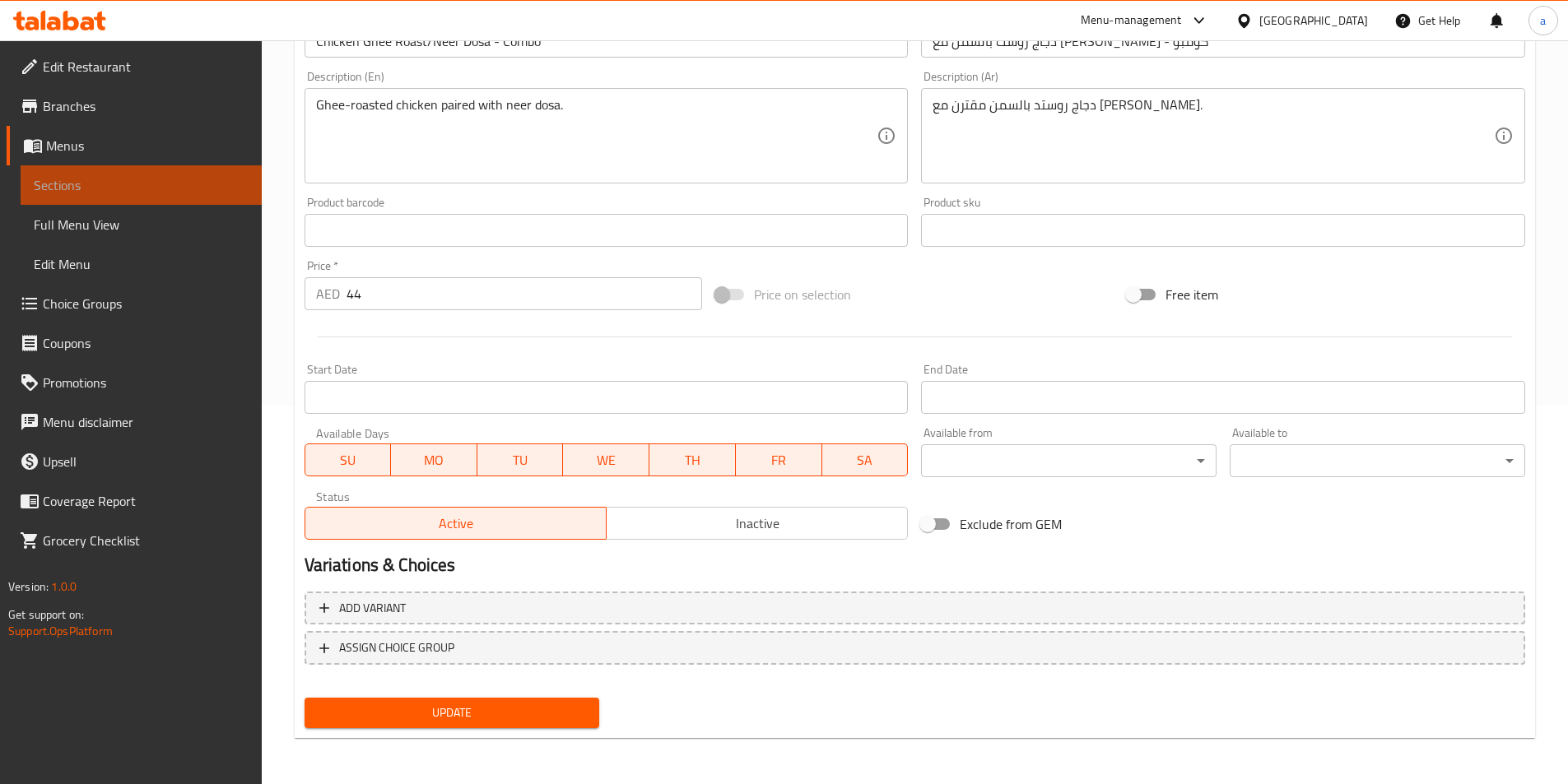
click at [80, 197] on link "Sections" at bounding box center [141, 185] width 241 height 40
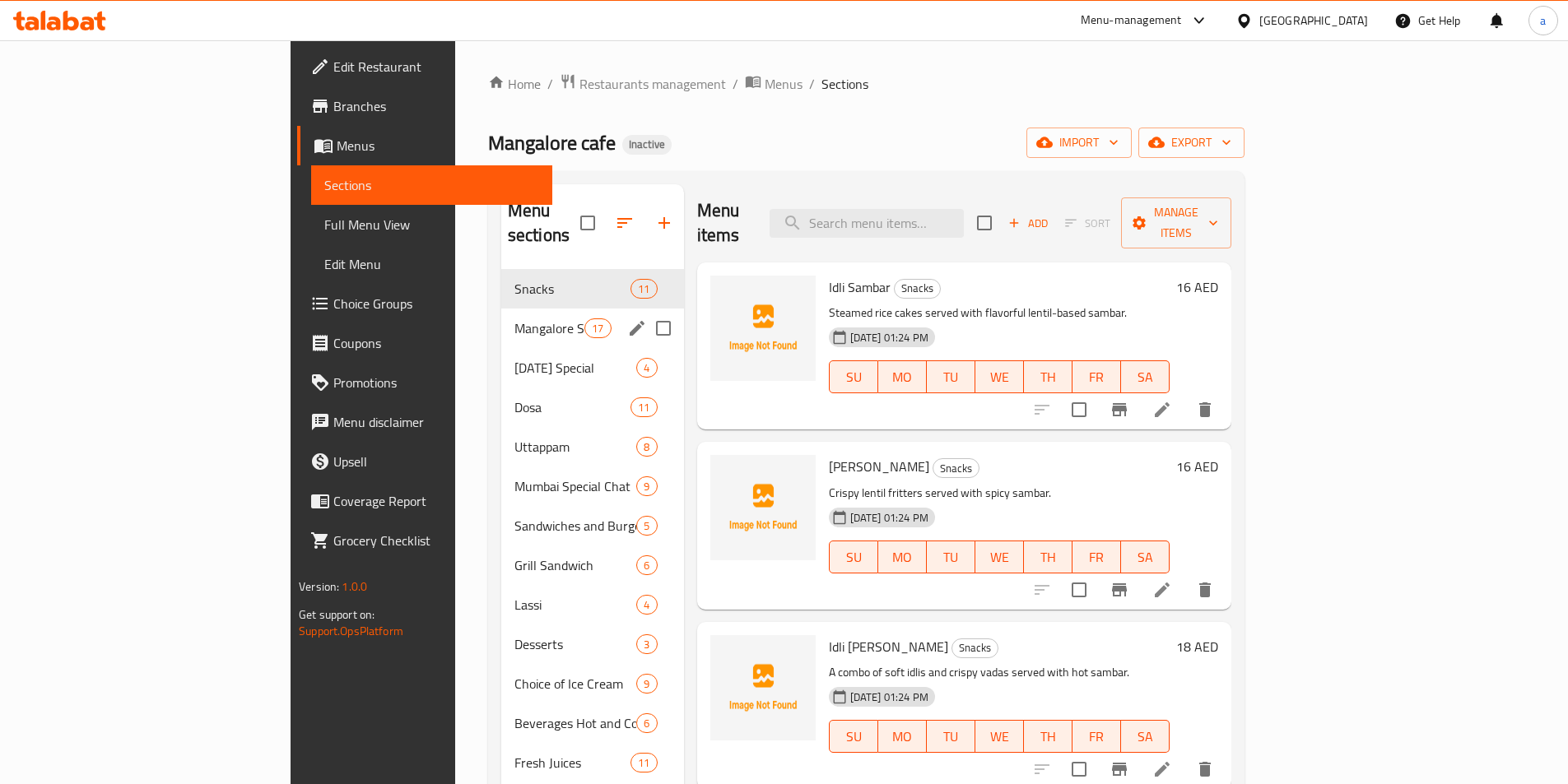
click at [502, 309] on div "Mangalore Special 17" at bounding box center [592, 328] width 182 height 40
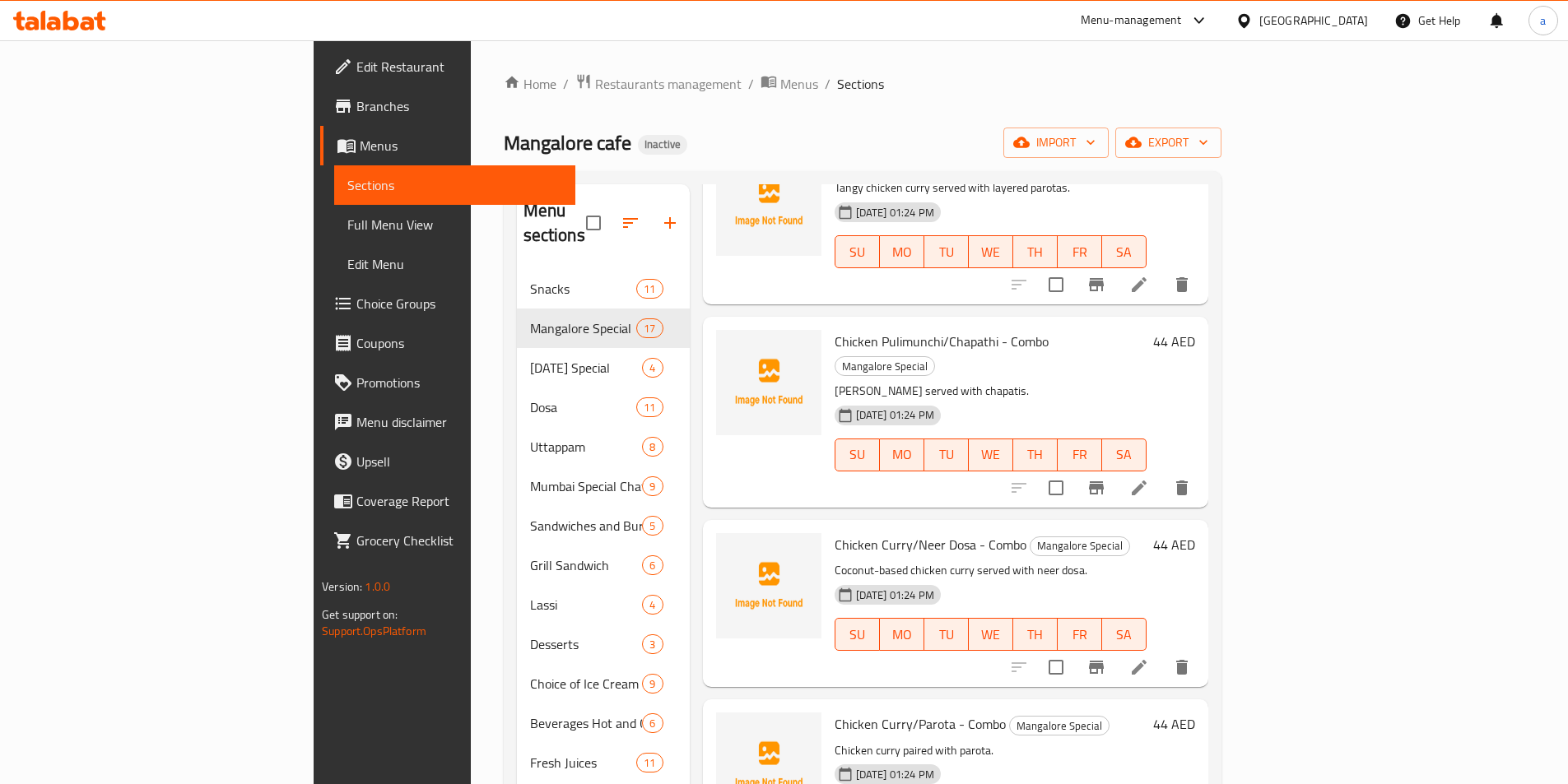
scroll to position [1646, 0]
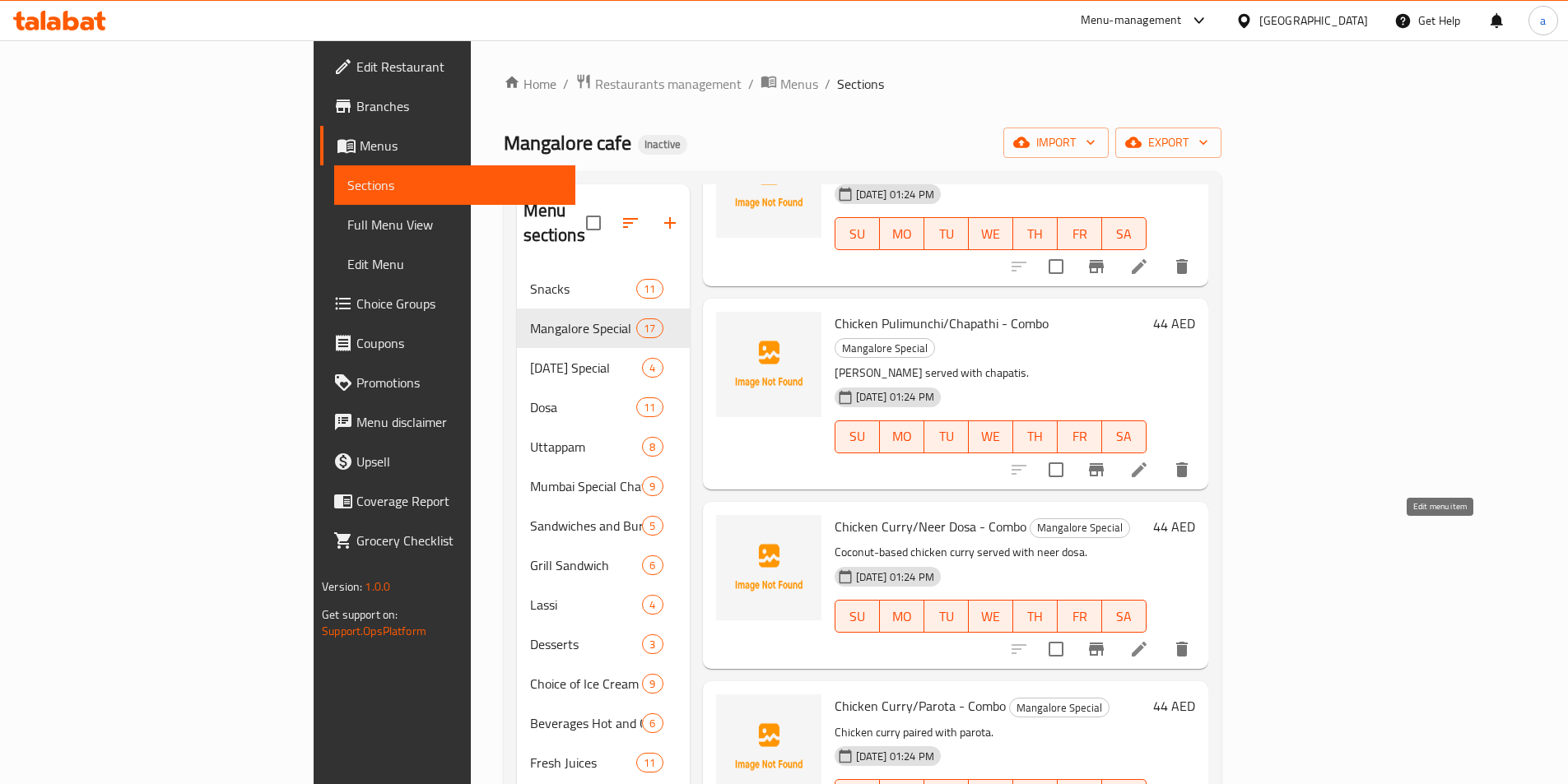
click at [1149, 640] on icon at bounding box center [1139, 649] width 20 height 20
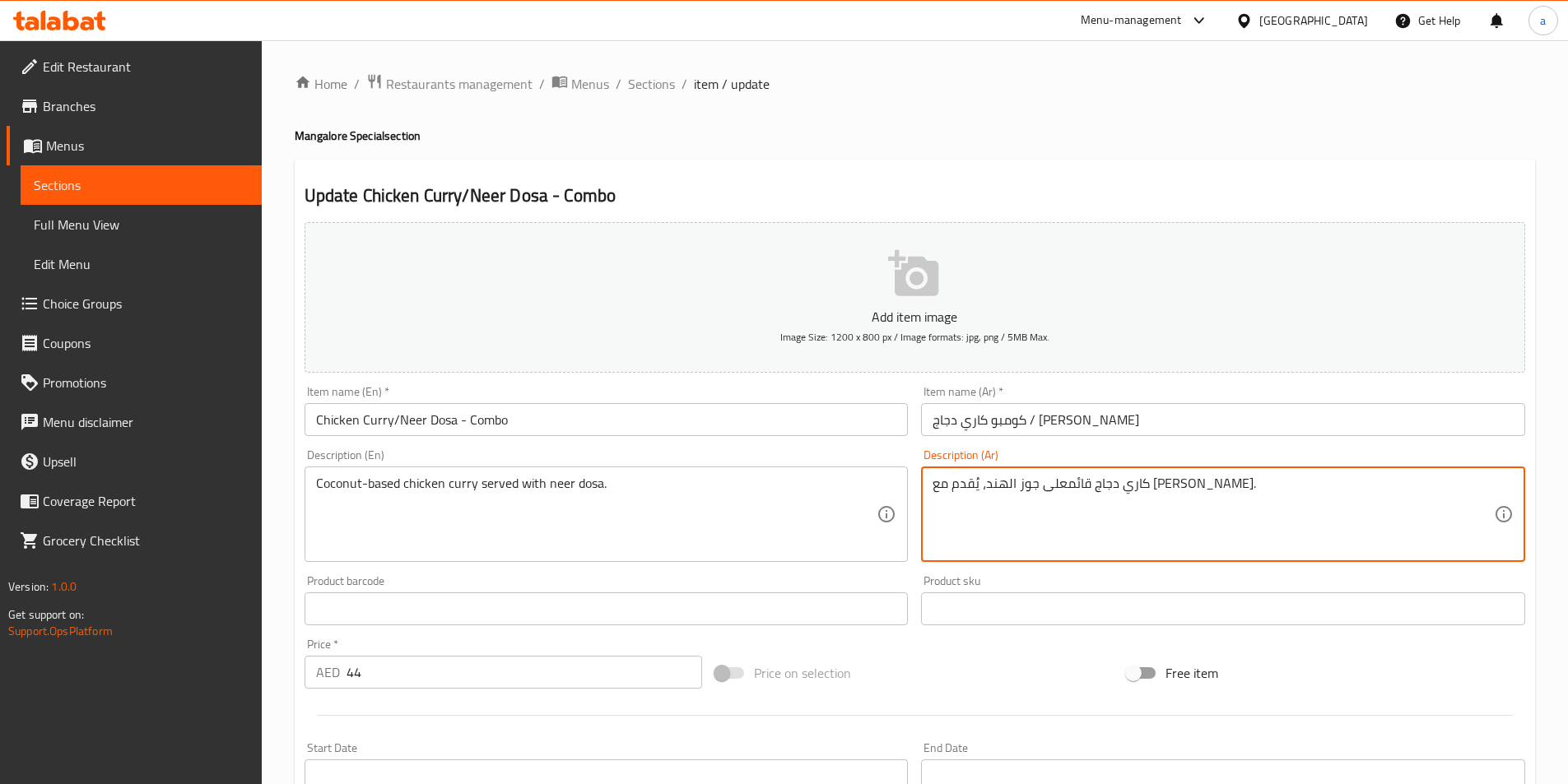
click at [1104, 488] on textarea "كاري دجاج قائمعلى جوز الهند، يُقدم مع نير دوسا." at bounding box center [1213, 514] width 561 height 78
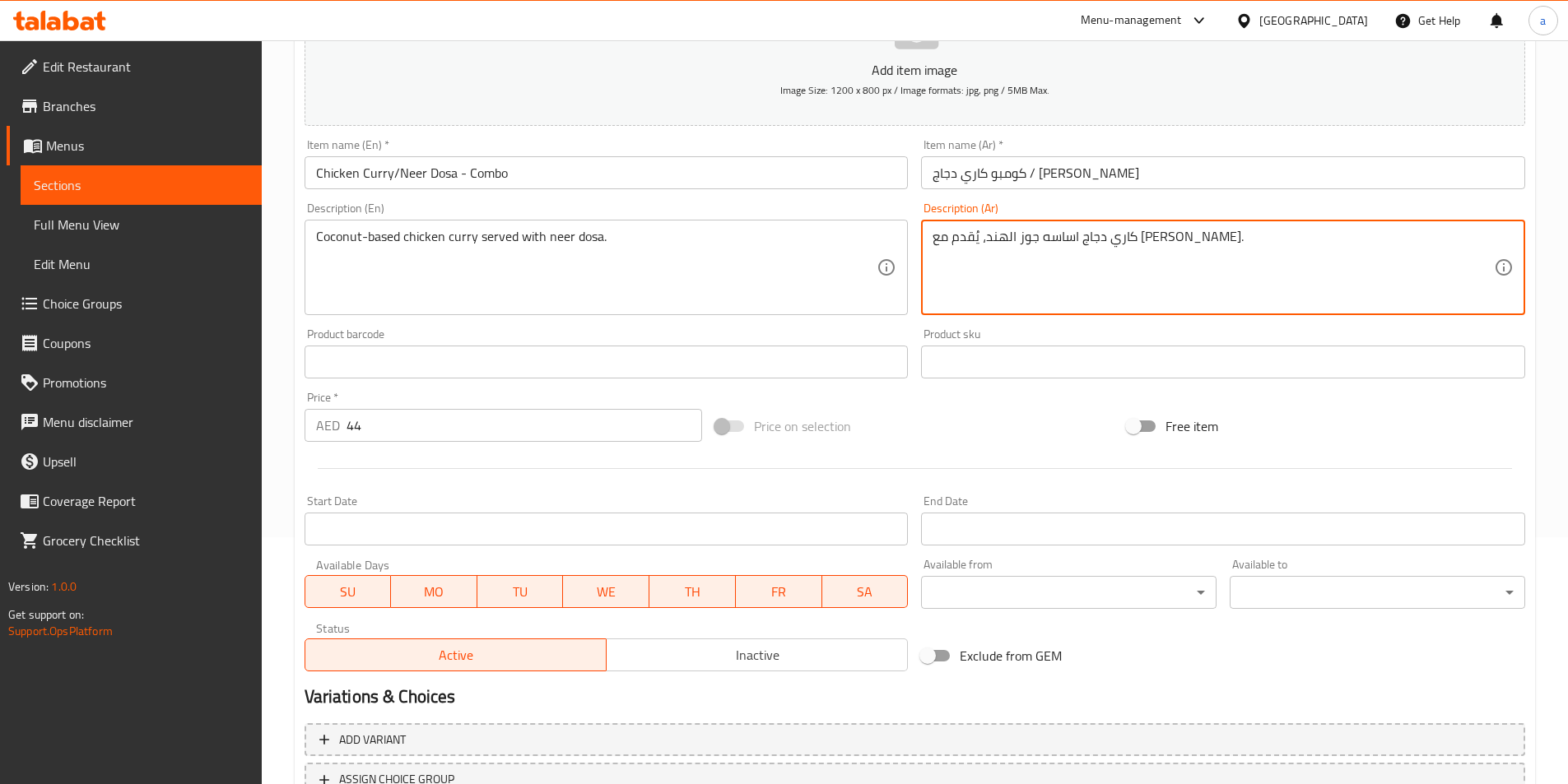
scroll to position [379, 0]
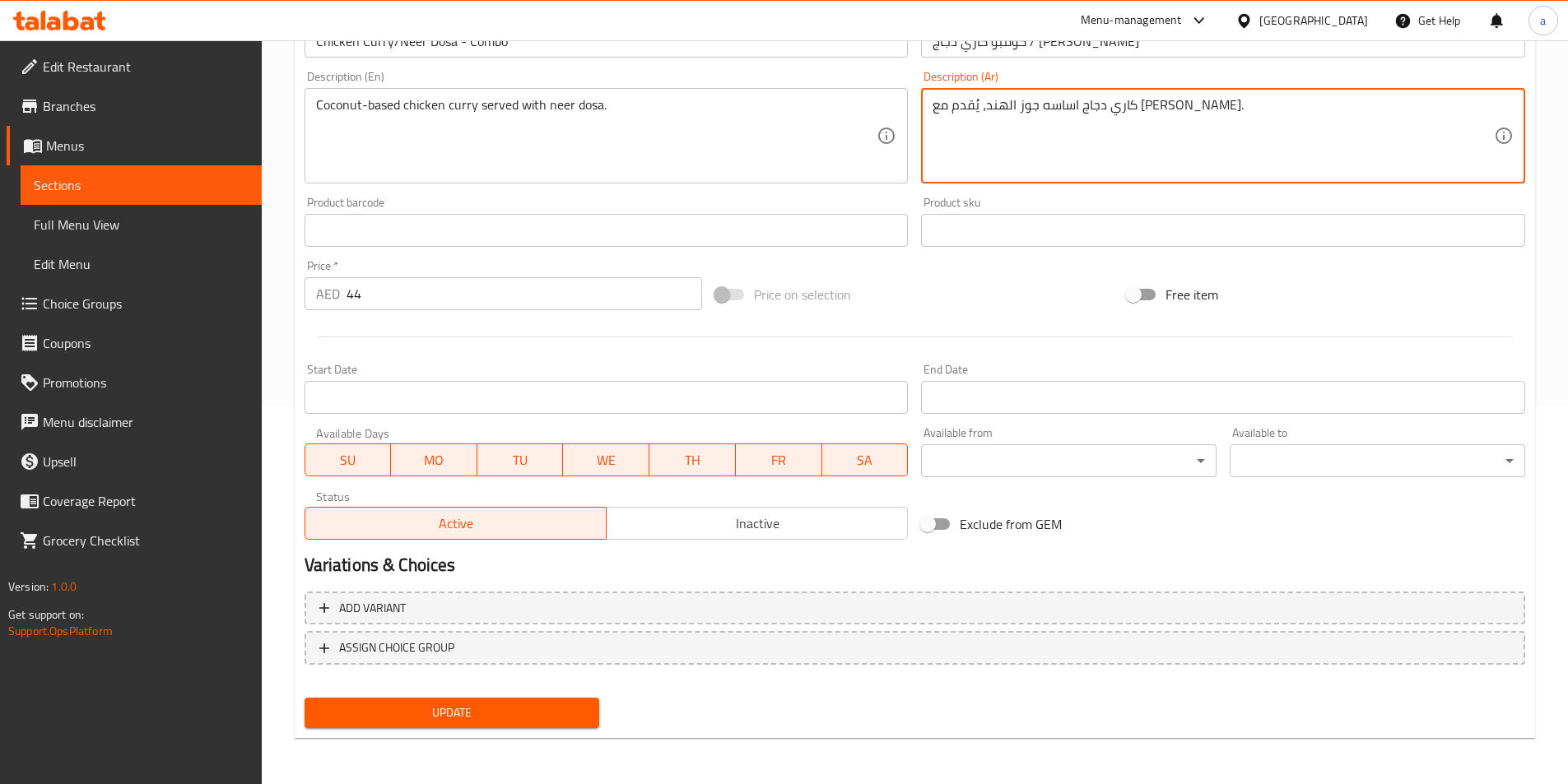
type textarea "كاري دجاج اساسه جوز الهند، يُقدم مع [PERSON_NAME]."
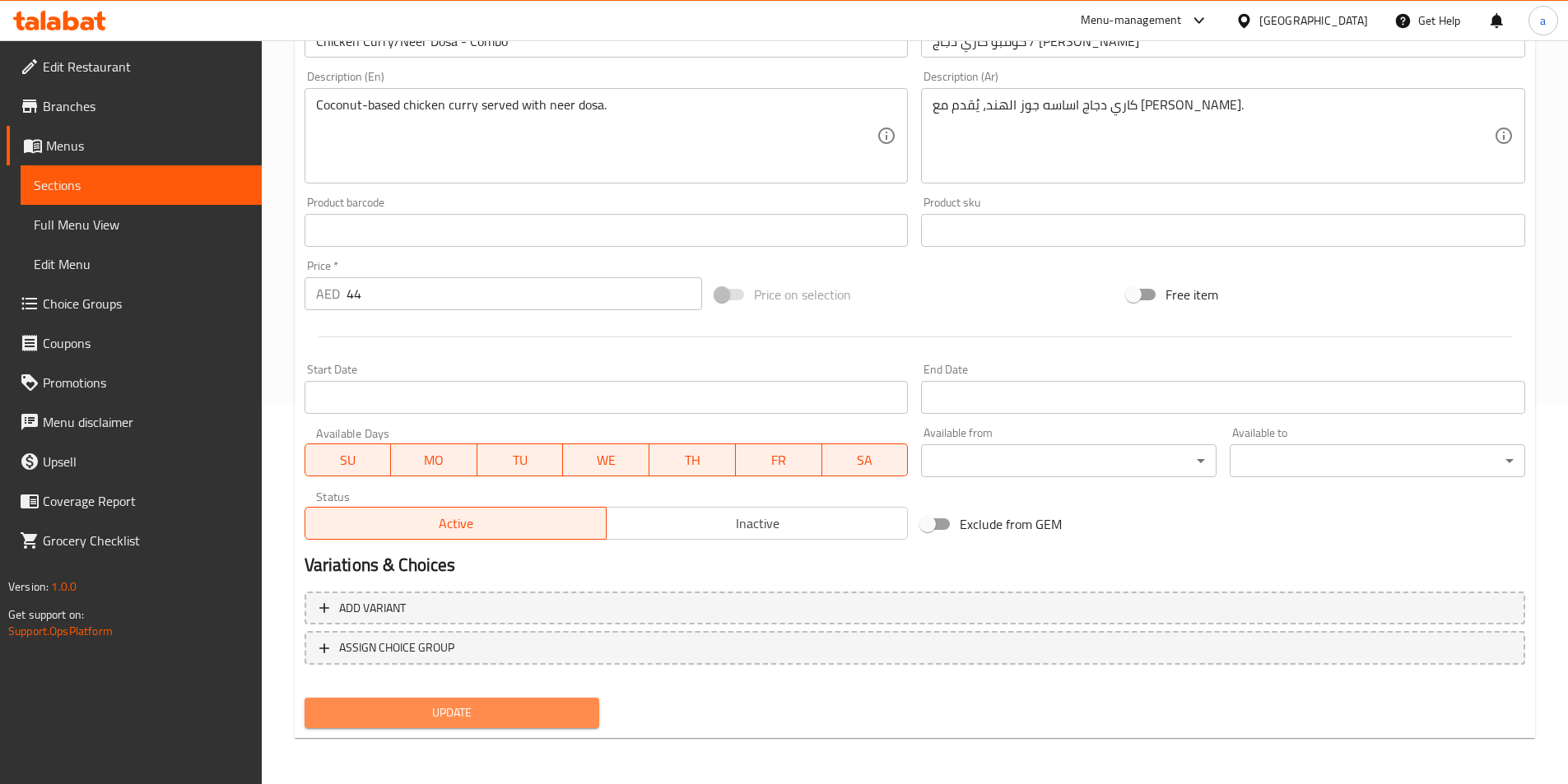
click at [503, 714] on span "Update" at bounding box center [451, 713] width 269 height 21
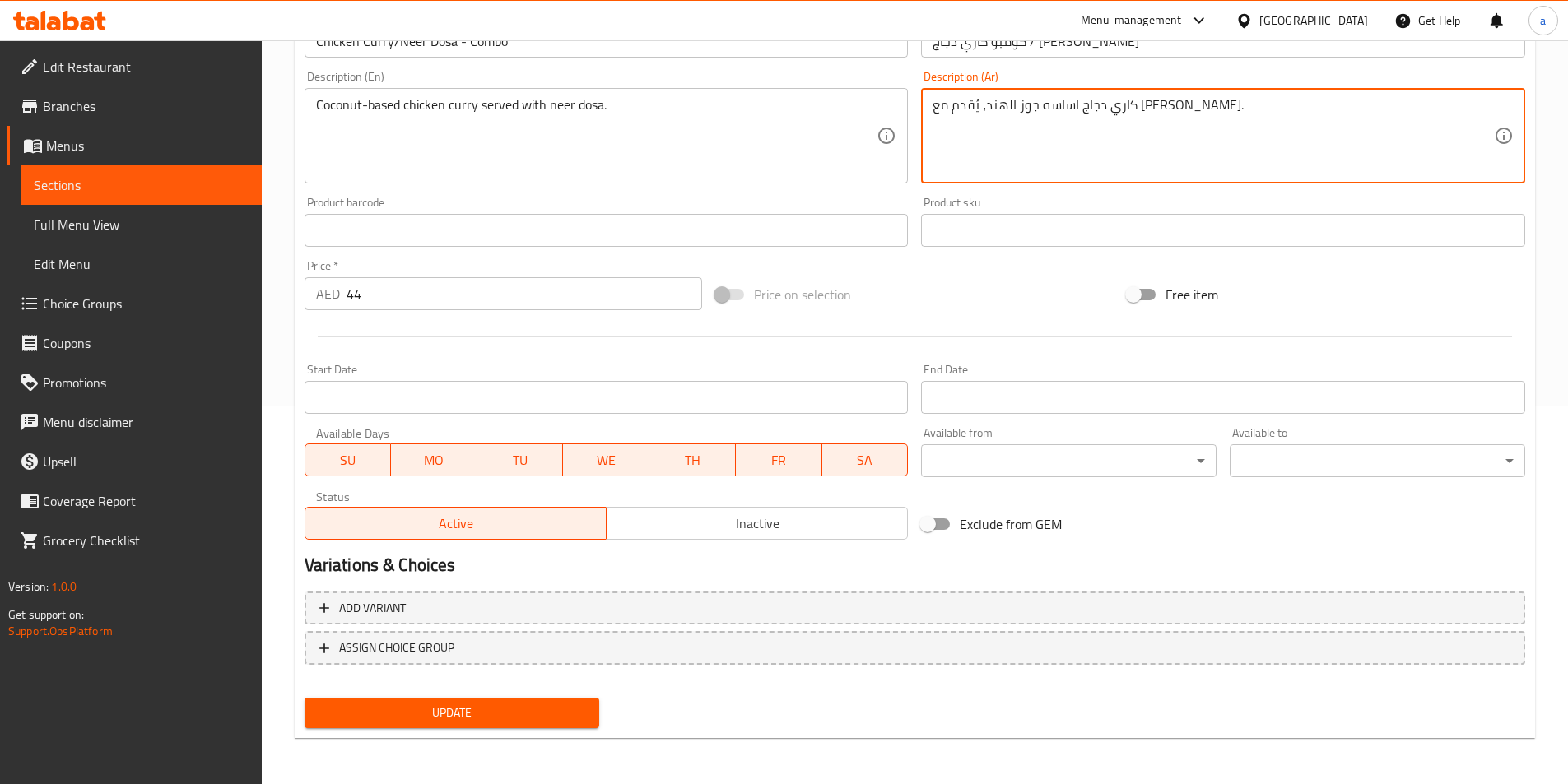
click at [933, 106] on textarea "كاري دجاج اساسه جوز الهند، يُقدم مع [PERSON_NAME]." at bounding box center [1213, 136] width 561 height 78
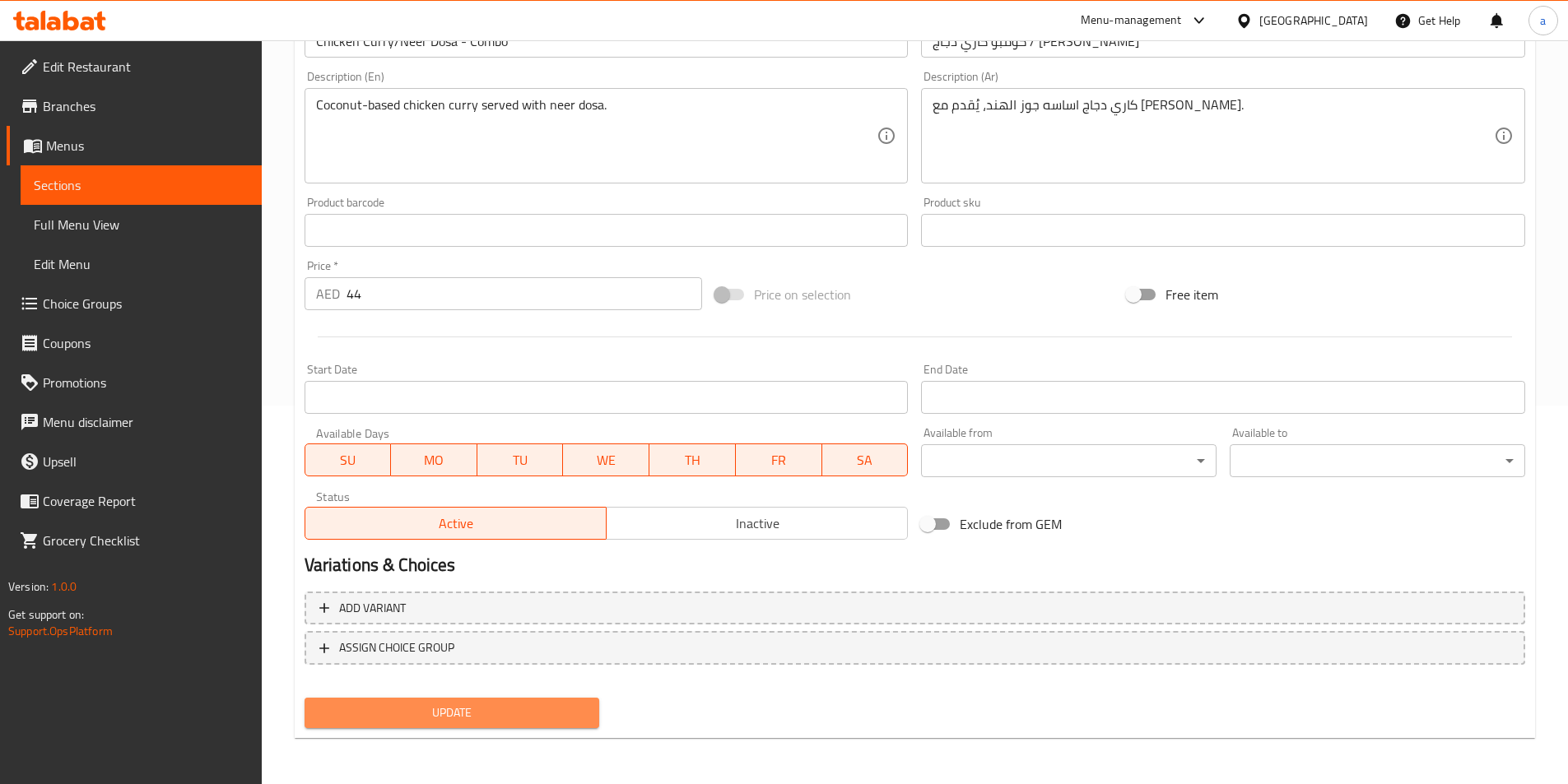
click at [496, 726] on button "Update" at bounding box center [452, 712] width 296 height 30
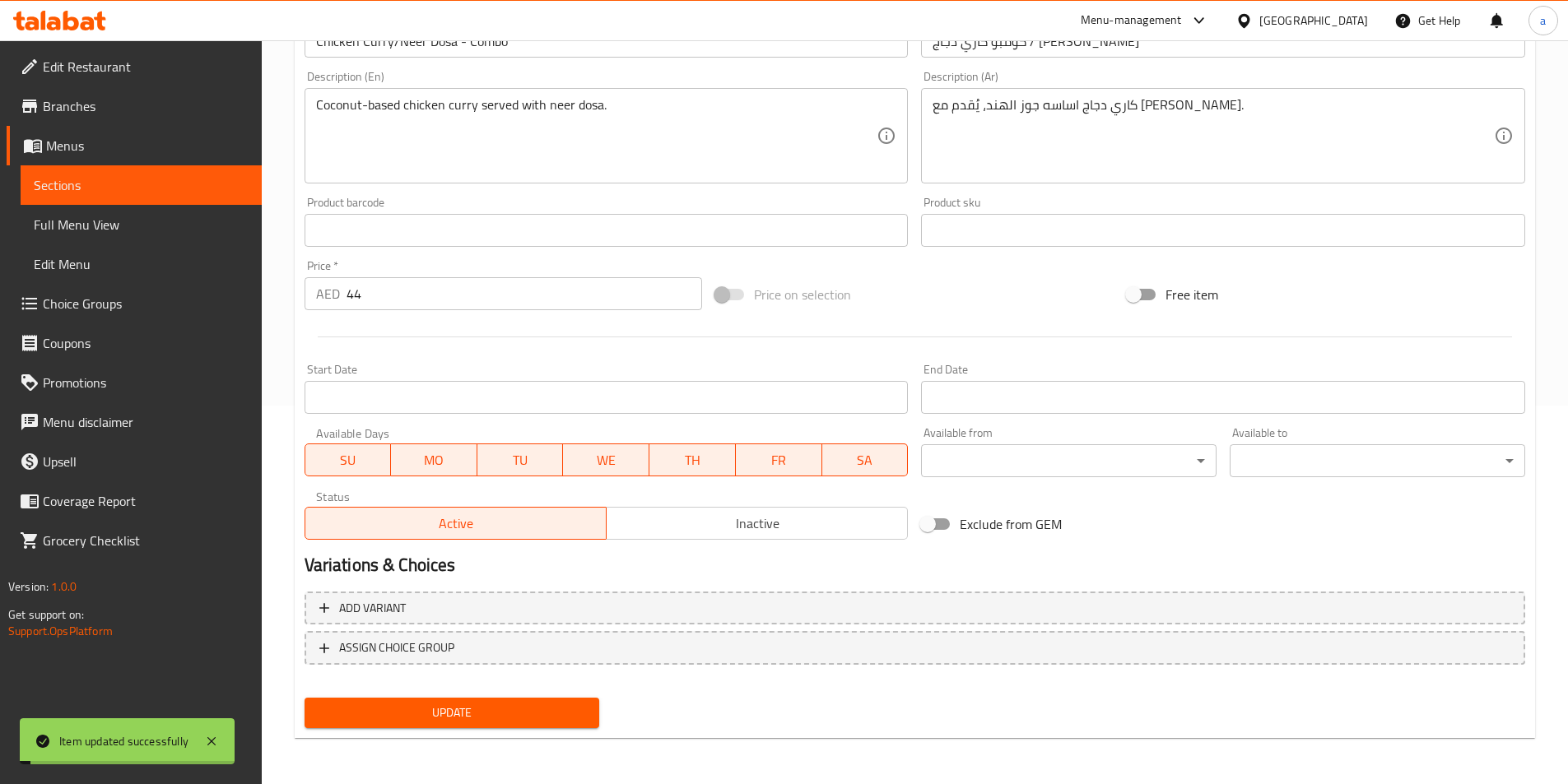
click at [95, 181] on span "Sections" at bounding box center [141, 185] width 214 height 20
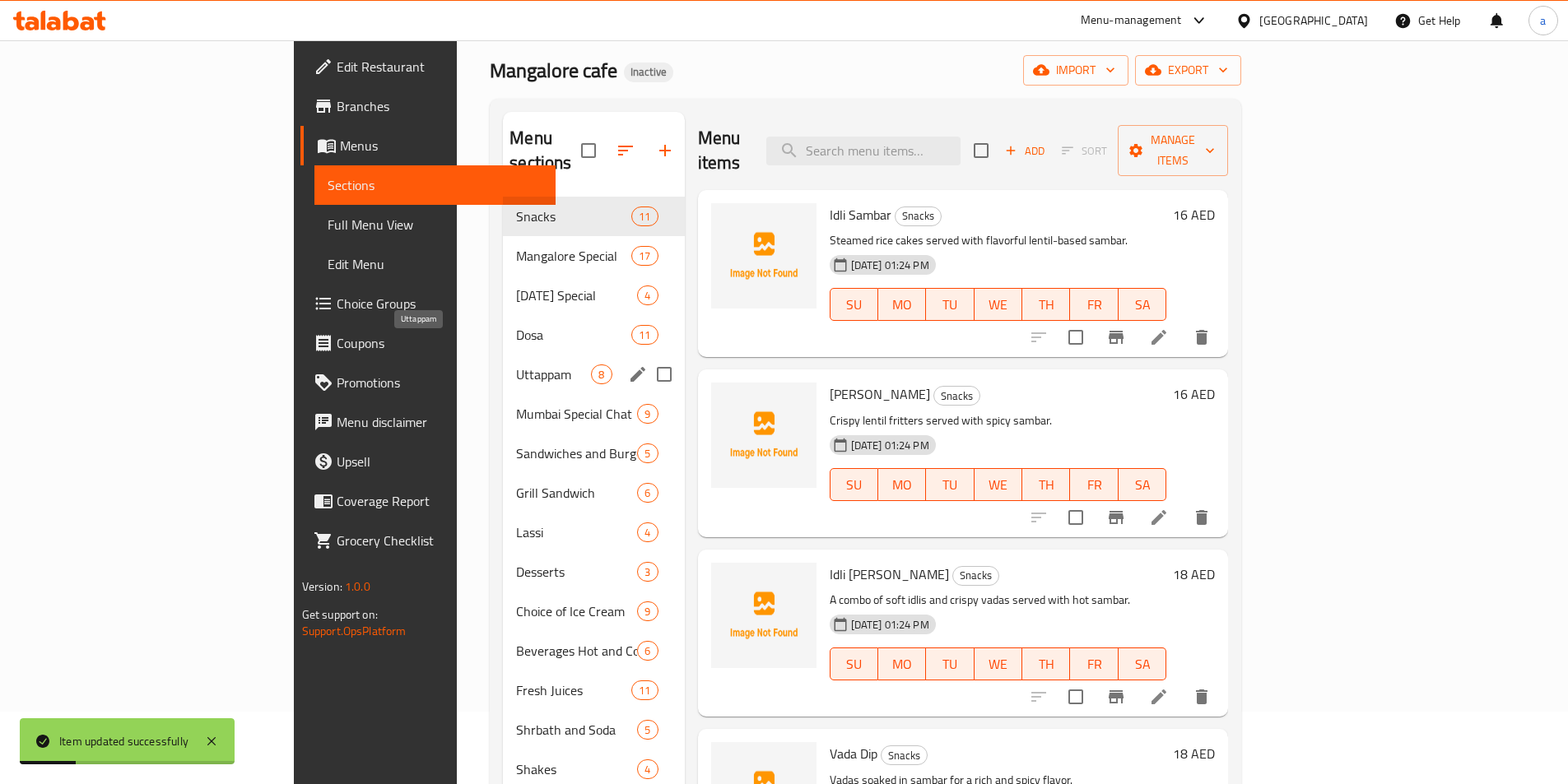
scroll to position [66, 0]
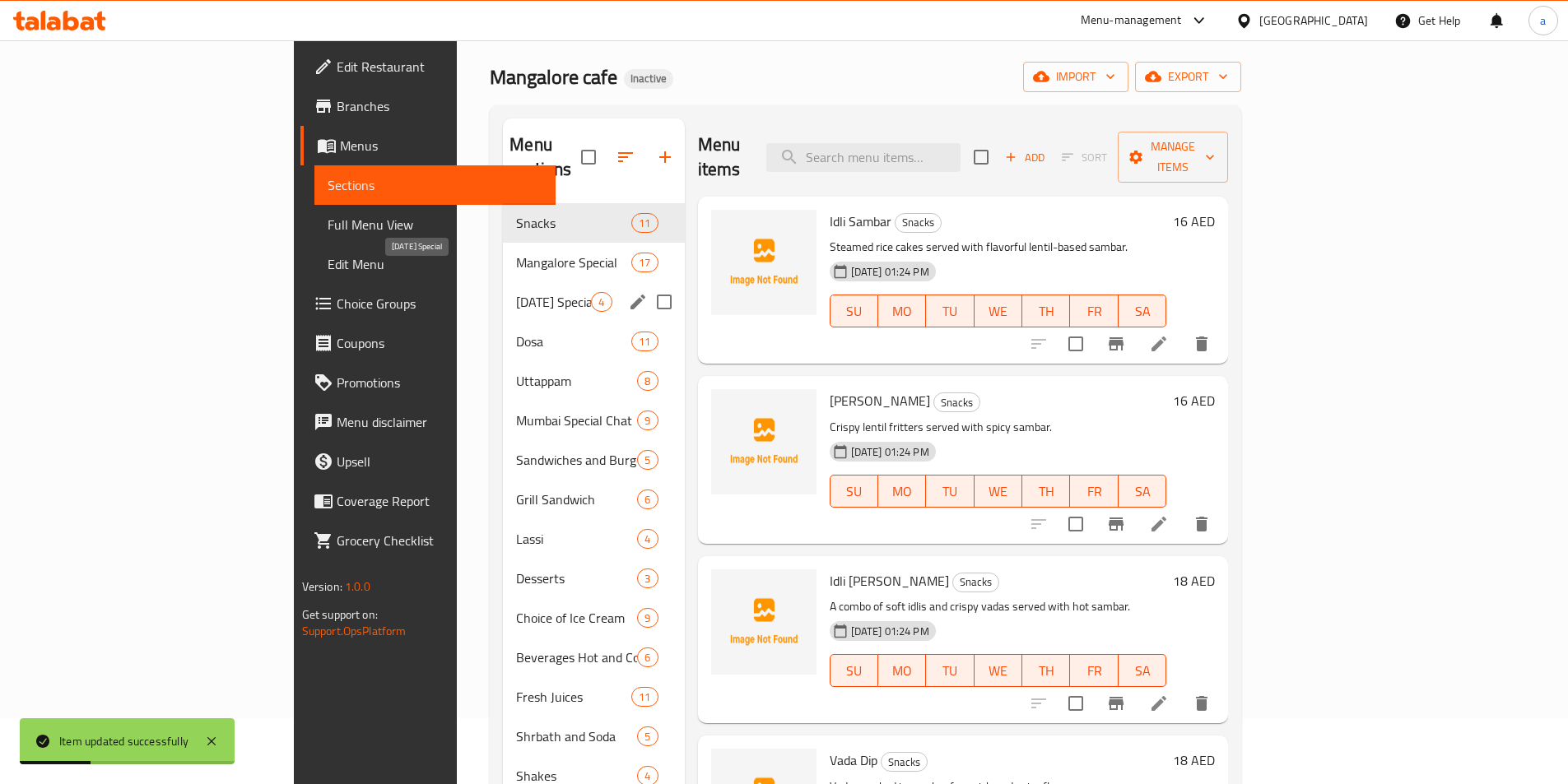
click at [516, 292] on span "[DATE] Special" at bounding box center [554, 302] width 75 height 20
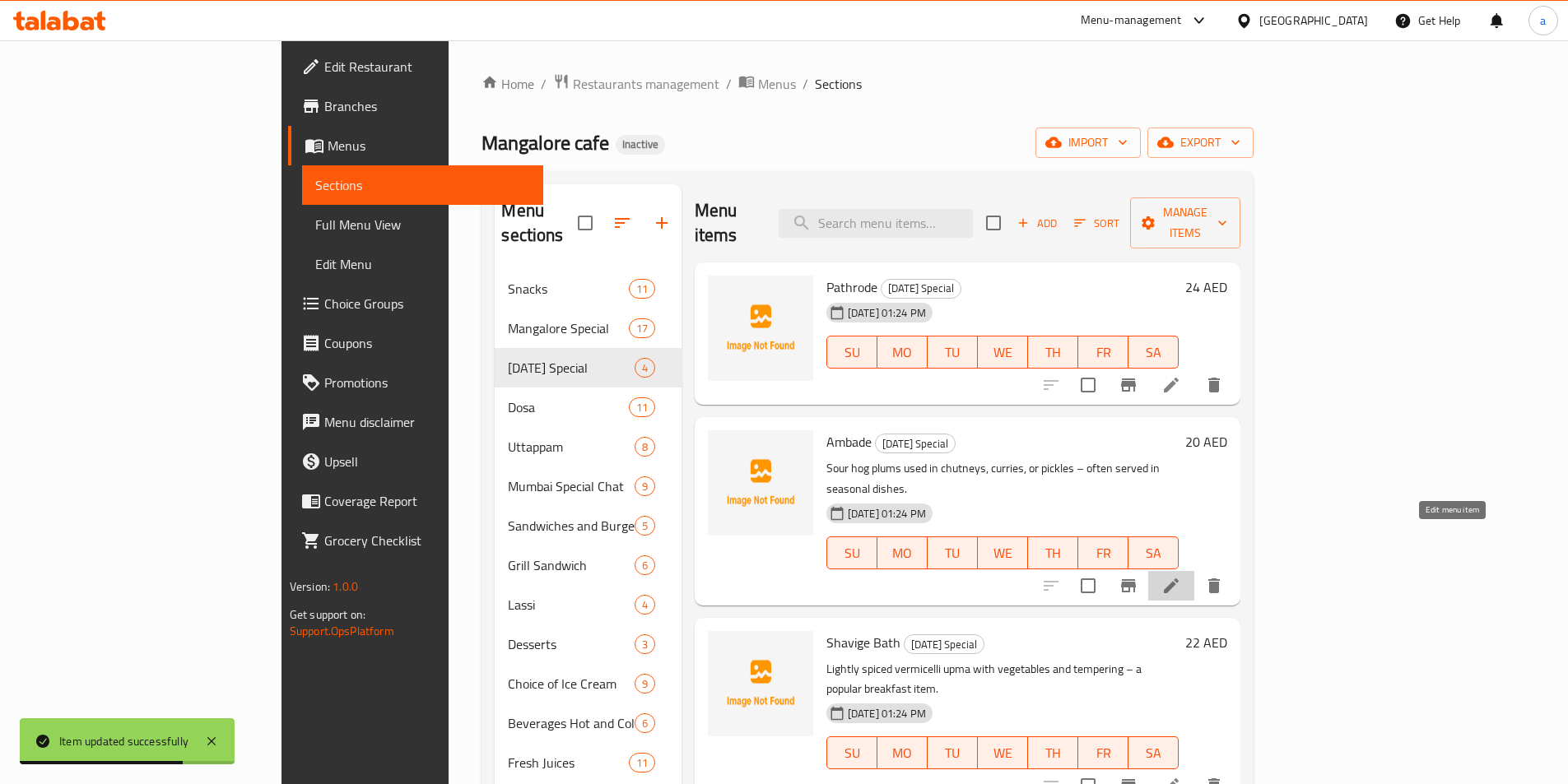
click at [1181, 576] on icon at bounding box center [1171, 585] width 20 height 20
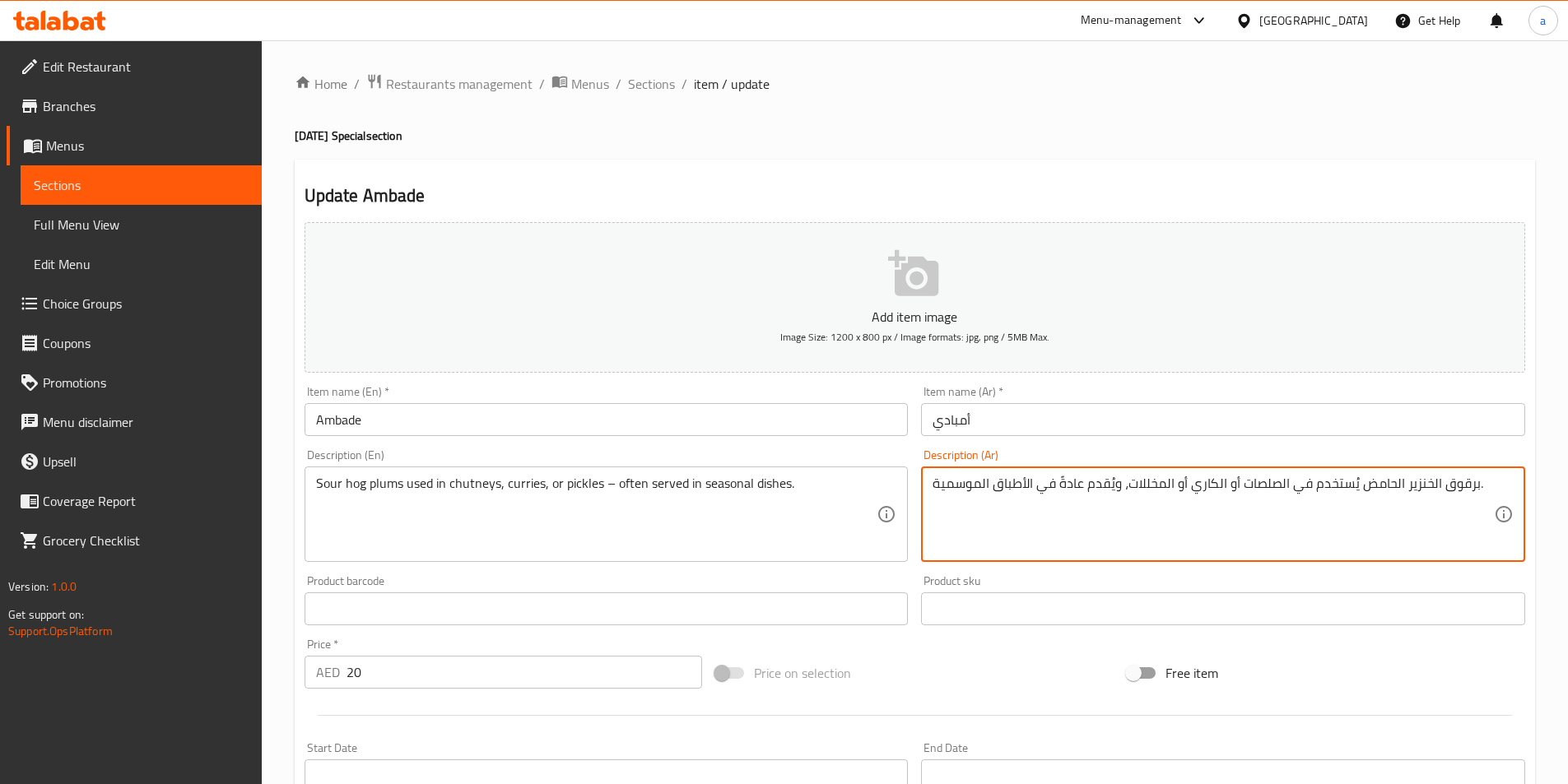
drag, startPoint x: 1360, startPoint y: 488, endPoint x: 1475, endPoint y: 495, distance: 115.2
type textarea "ساور هوج بلامز يُستخدم في الصلصات أو الكاري أو المخللات، ويُقدم عادةً في الأطبا…"
click at [1074, 481] on textarea "ساور هوج بلامز يُستخدم في الصلصات أو الكاري أو المخللات، ويُقدم عادةً في الأطبا…" at bounding box center [1213, 514] width 561 height 78
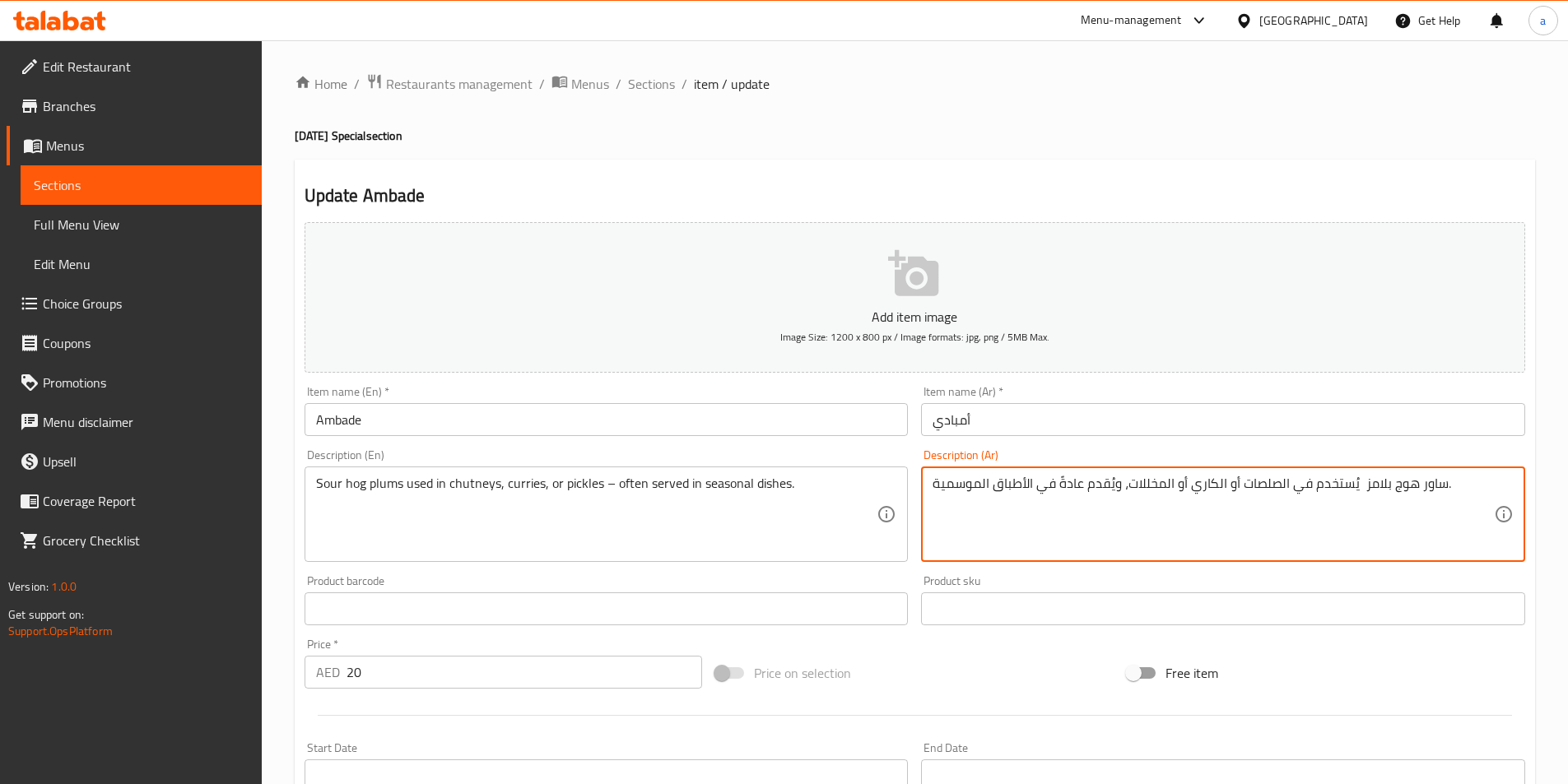
click at [1074, 481] on textarea "ساور هوج بلامز يُستخدم في الصلصات أو الكاري أو المخللات، ويُقدم عادةً في الأطبا…" at bounding box center [1213, 514] width 561 height 78
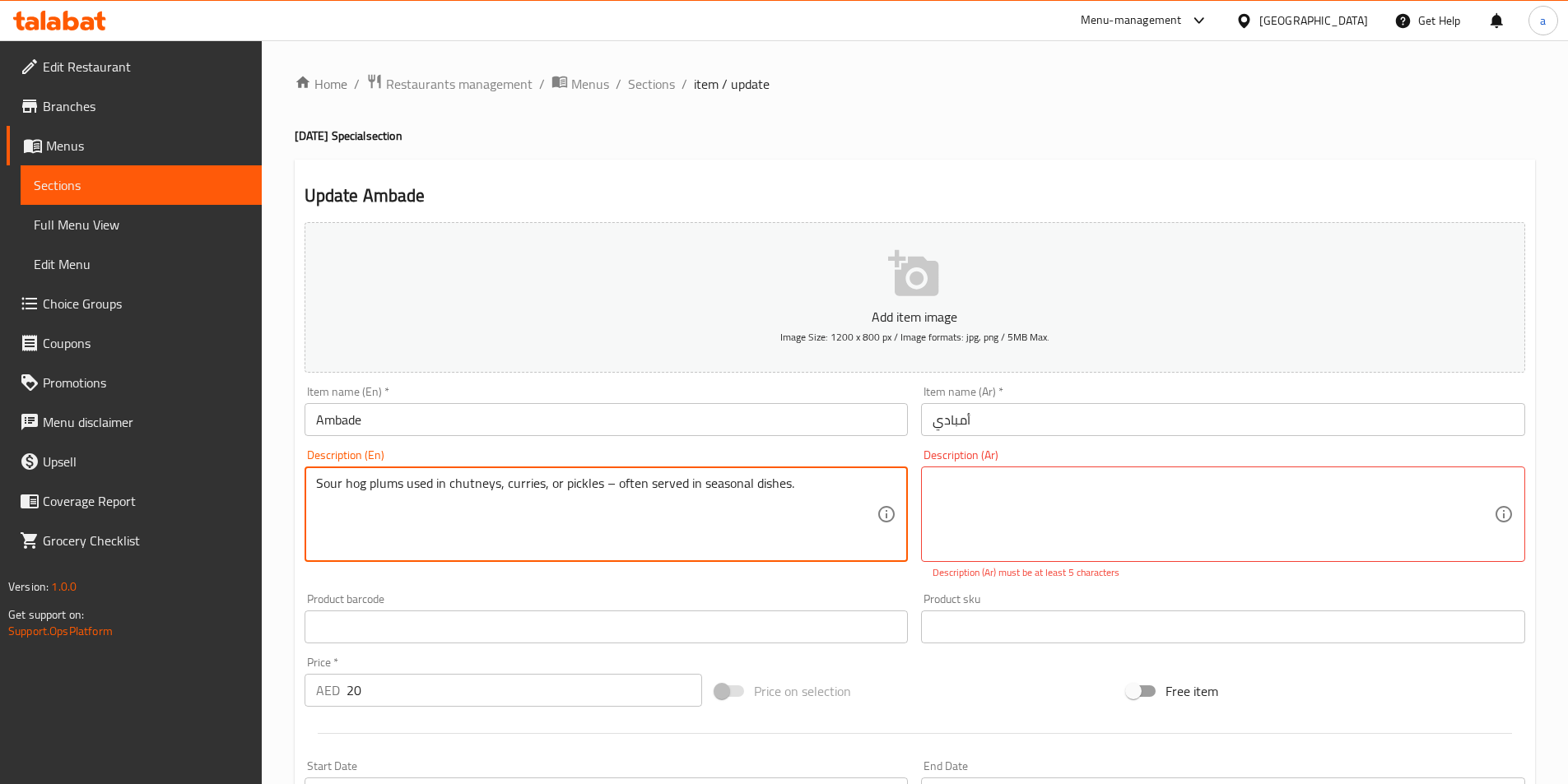
click at [695, 482] on textarea "Sour hog plums used in chutneys, curries, or pickles – often served in seasonal…" at bounding box center [597, 514] width 561 height 78
click at [324, 424] on input "Ambade" at bounding box center [606, 419] width 605 height 33
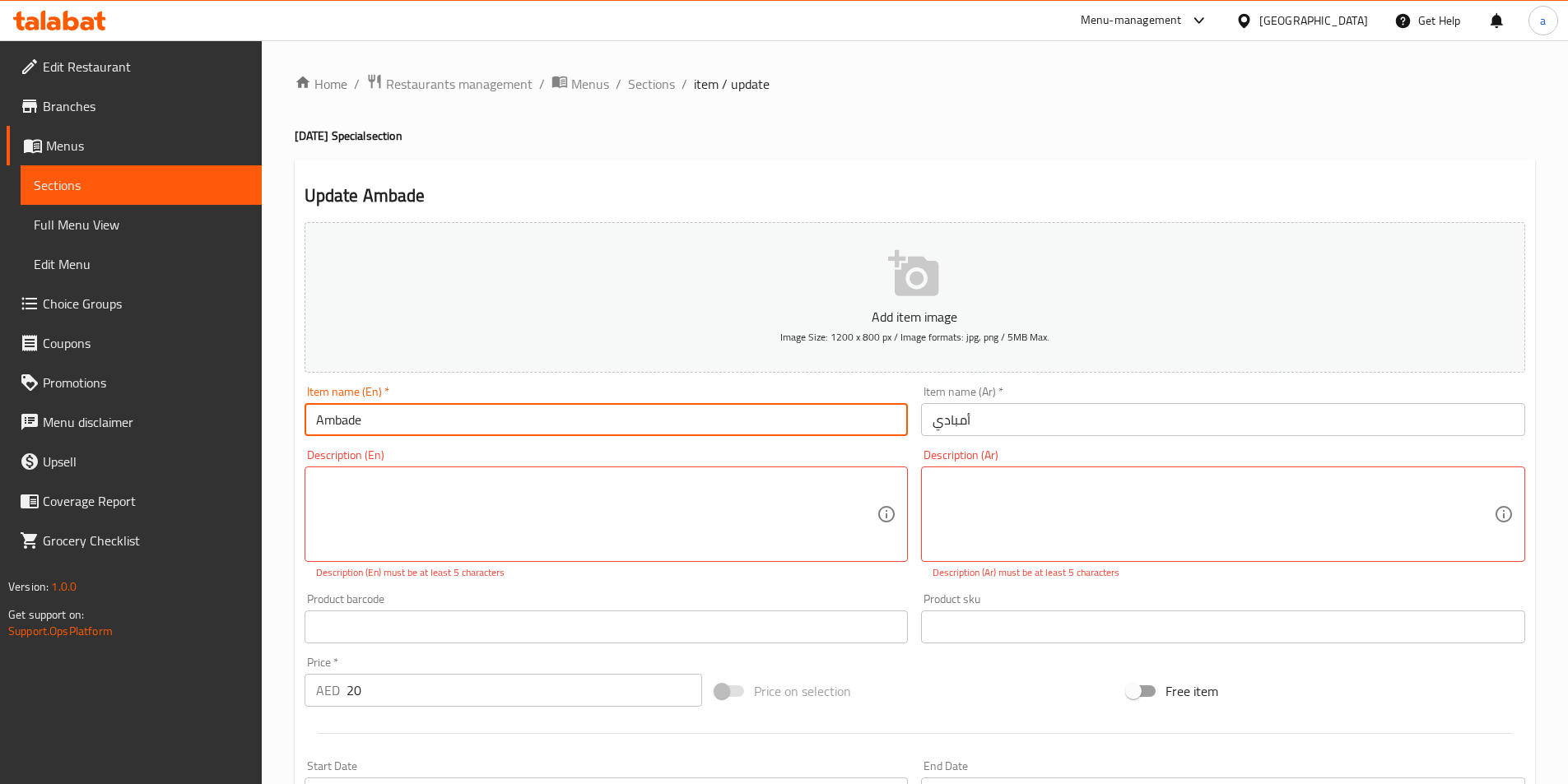
click at [325, 424] on input "Ambade" at bounding box center [606, 419] width 605 height 33
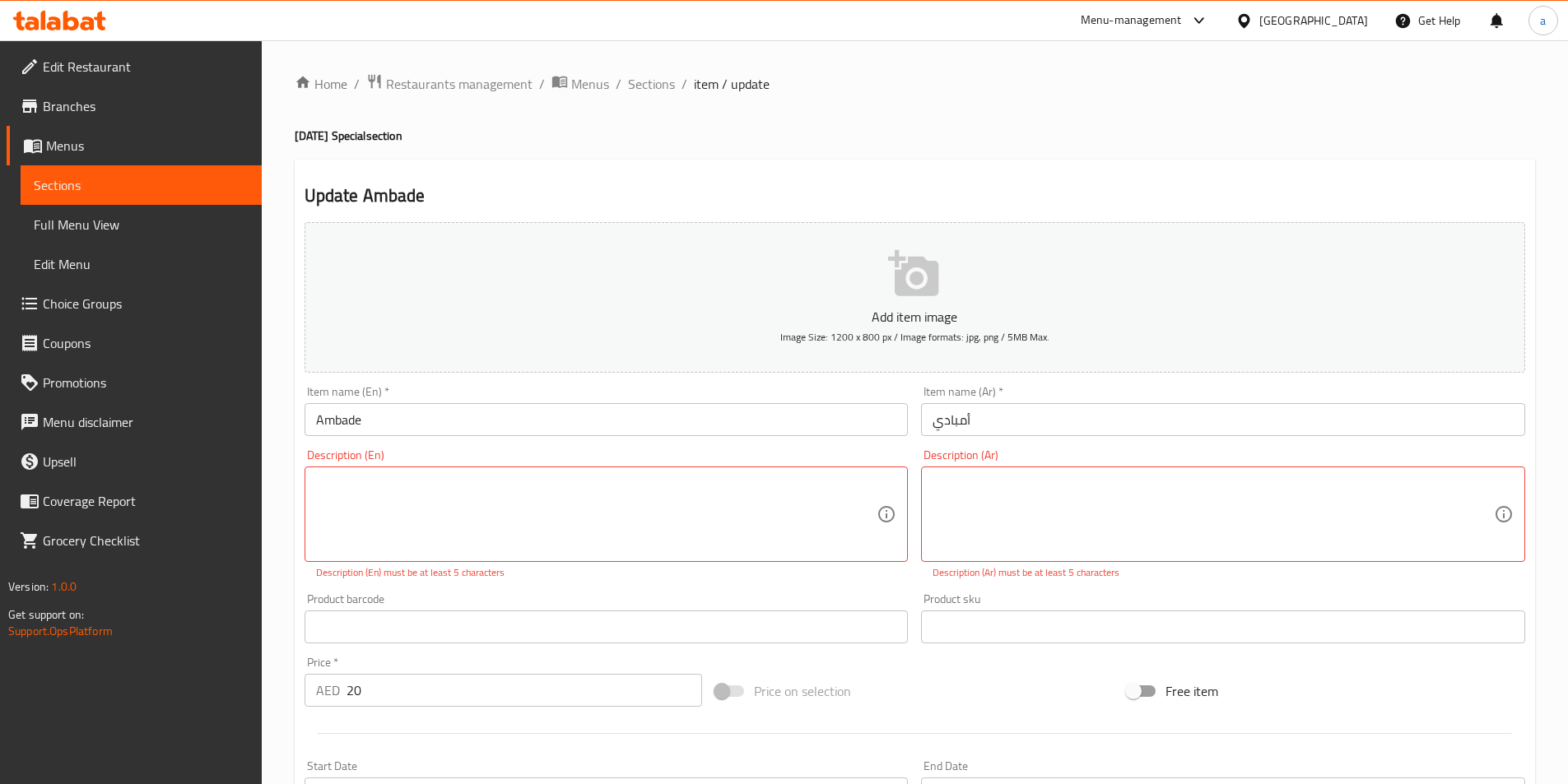
click at [541, 459] on div "Description (En) Description (En) Description (En) must be at least 5 characters" at bounding box center [606, 514] width 605 height 131
click at [877, 567] on div "Description (En) Description (En)" at bounding box center [607, 514] width 618 height 144
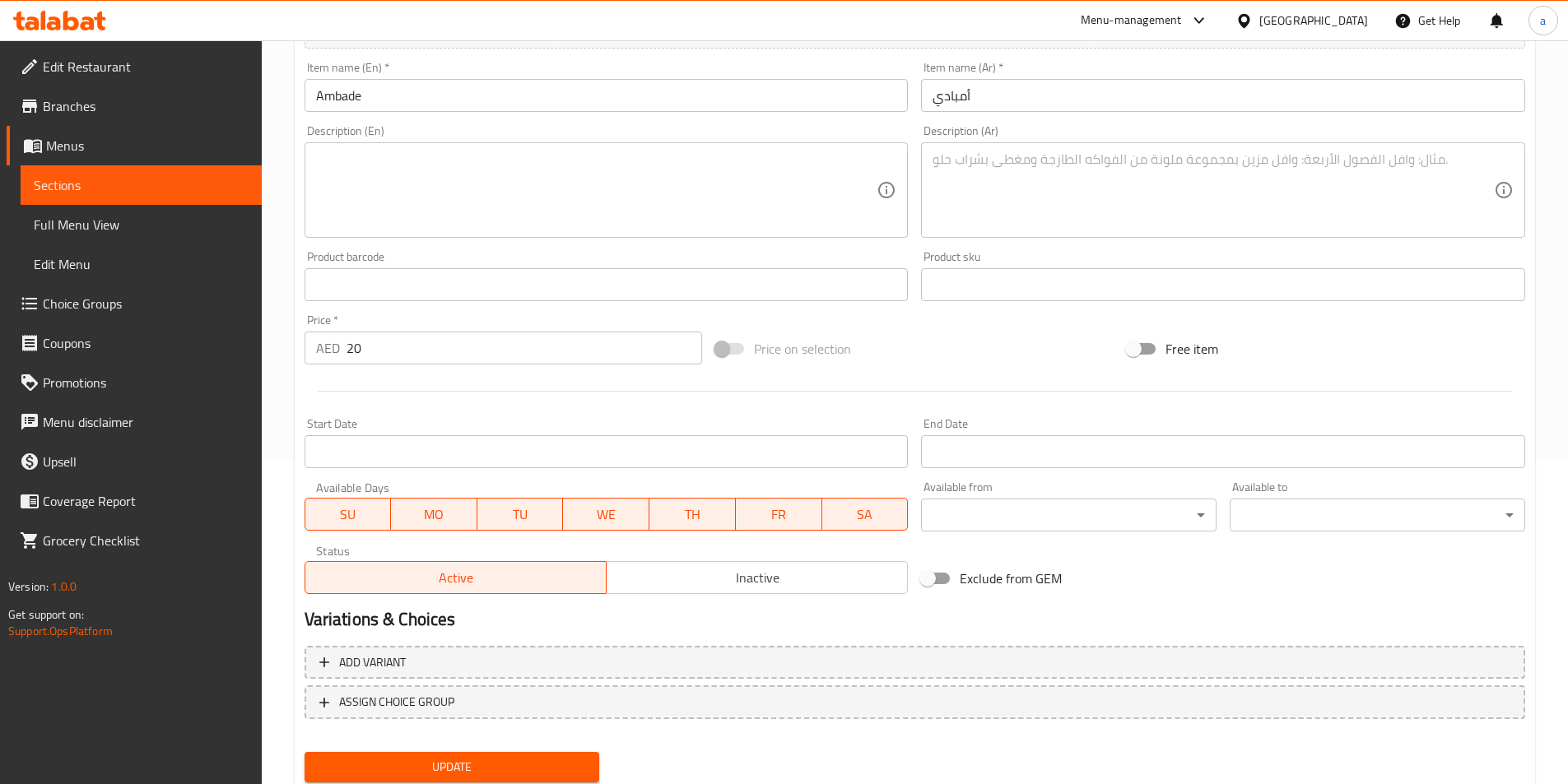
scroll to position [379, 0]
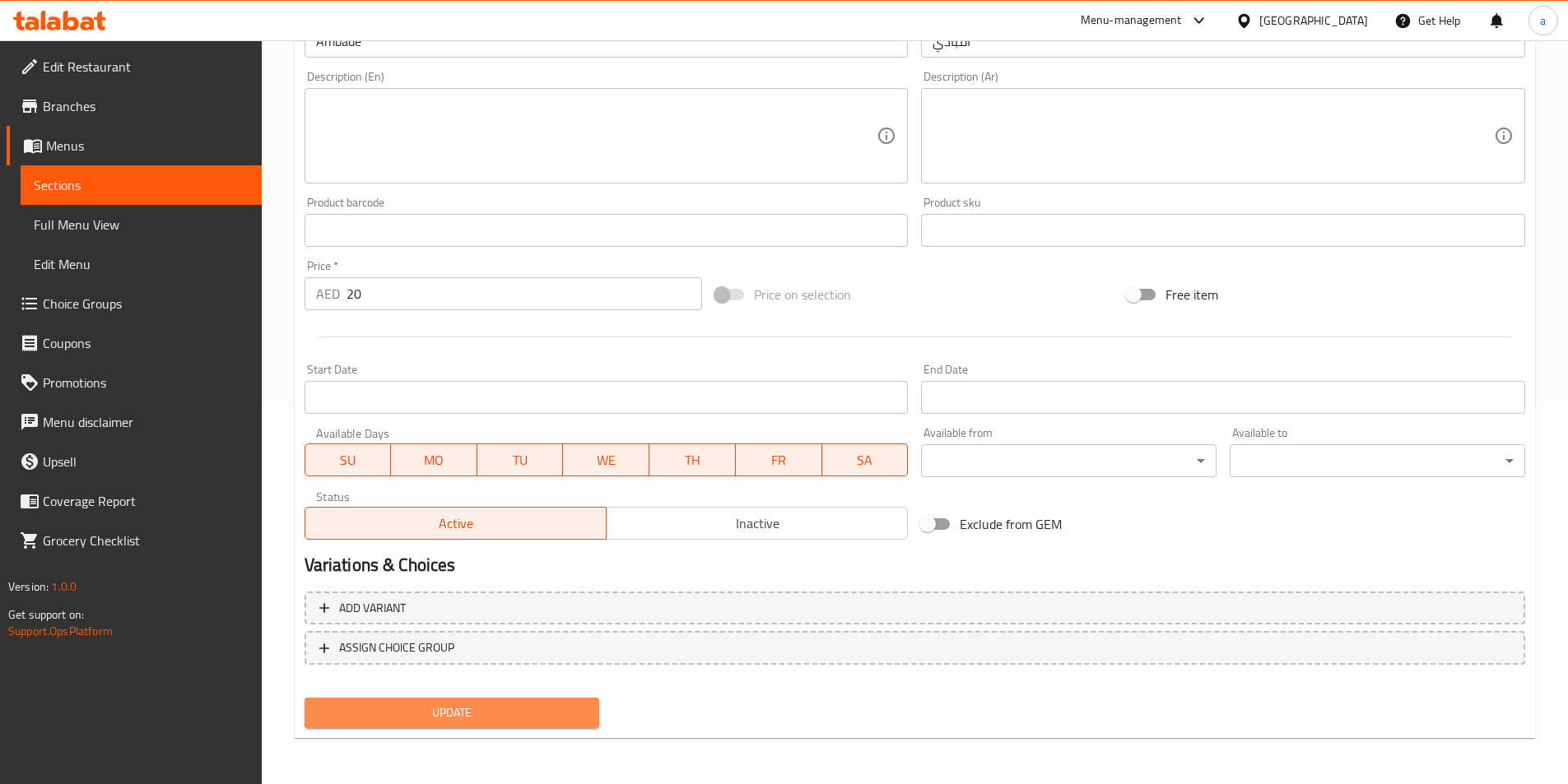
click at [502, 716] on span "Update" at bounding box center [451, 713] width 269 height 21
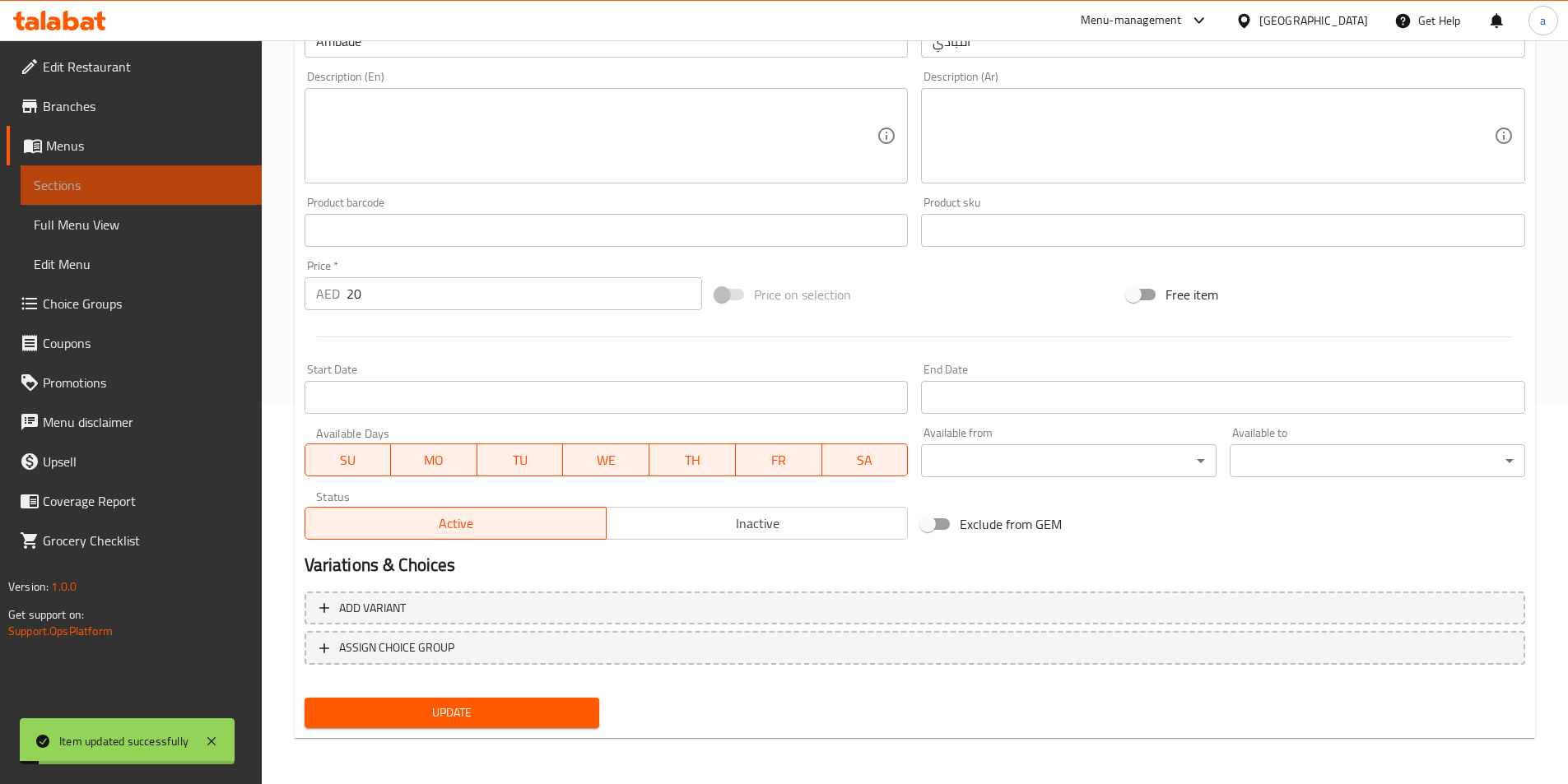
click at [81, 187] on span "Sections" at bounding box center [141, 185] width 214 height 20
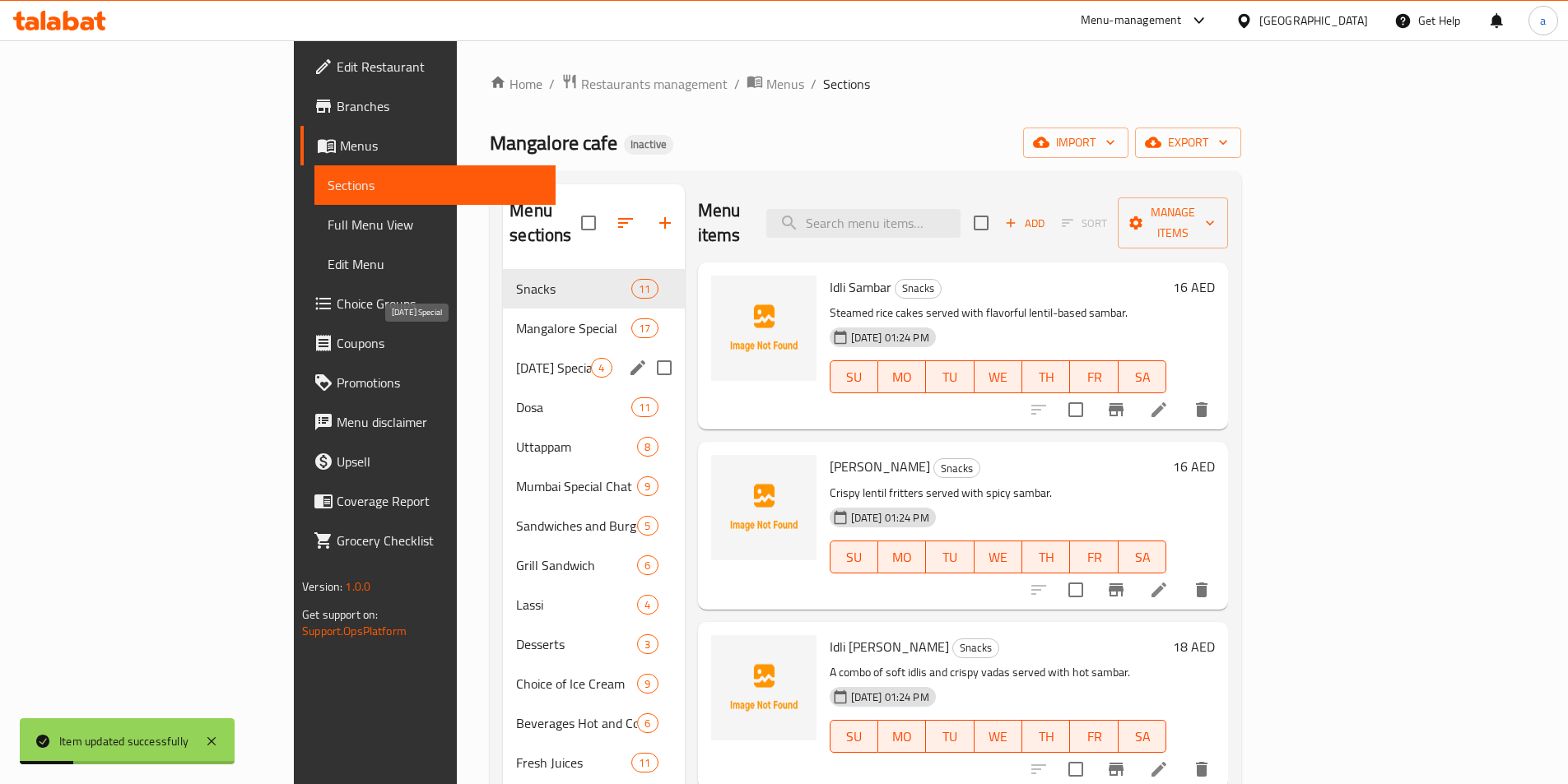
click at [516, 358] on span "[DATE] Special" at bounding box center [554, 367] width 75 height 20
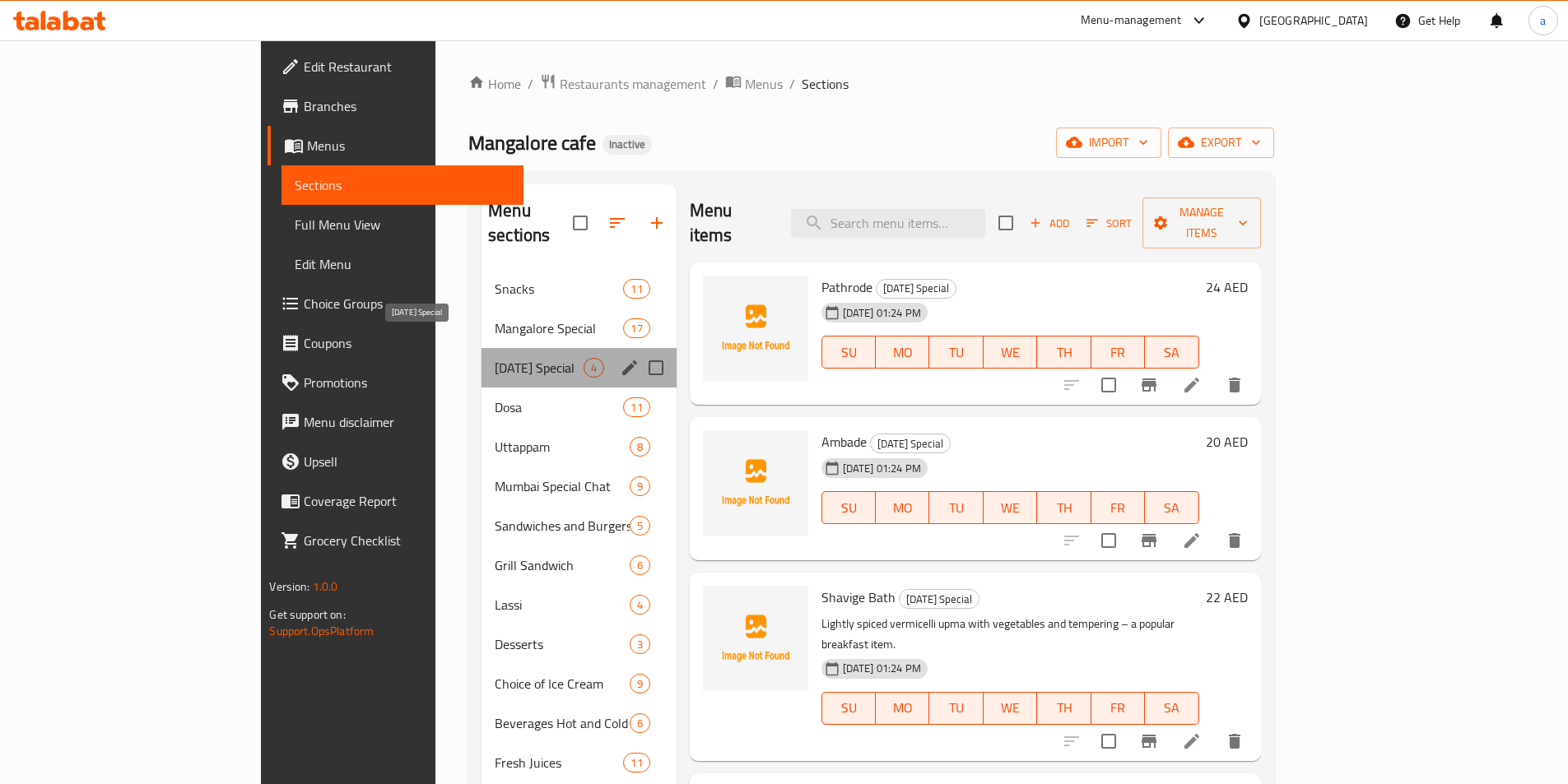
click at [495, 358] on span "[DATE] Special" at bounding box center [539, 367] width 88 height 20
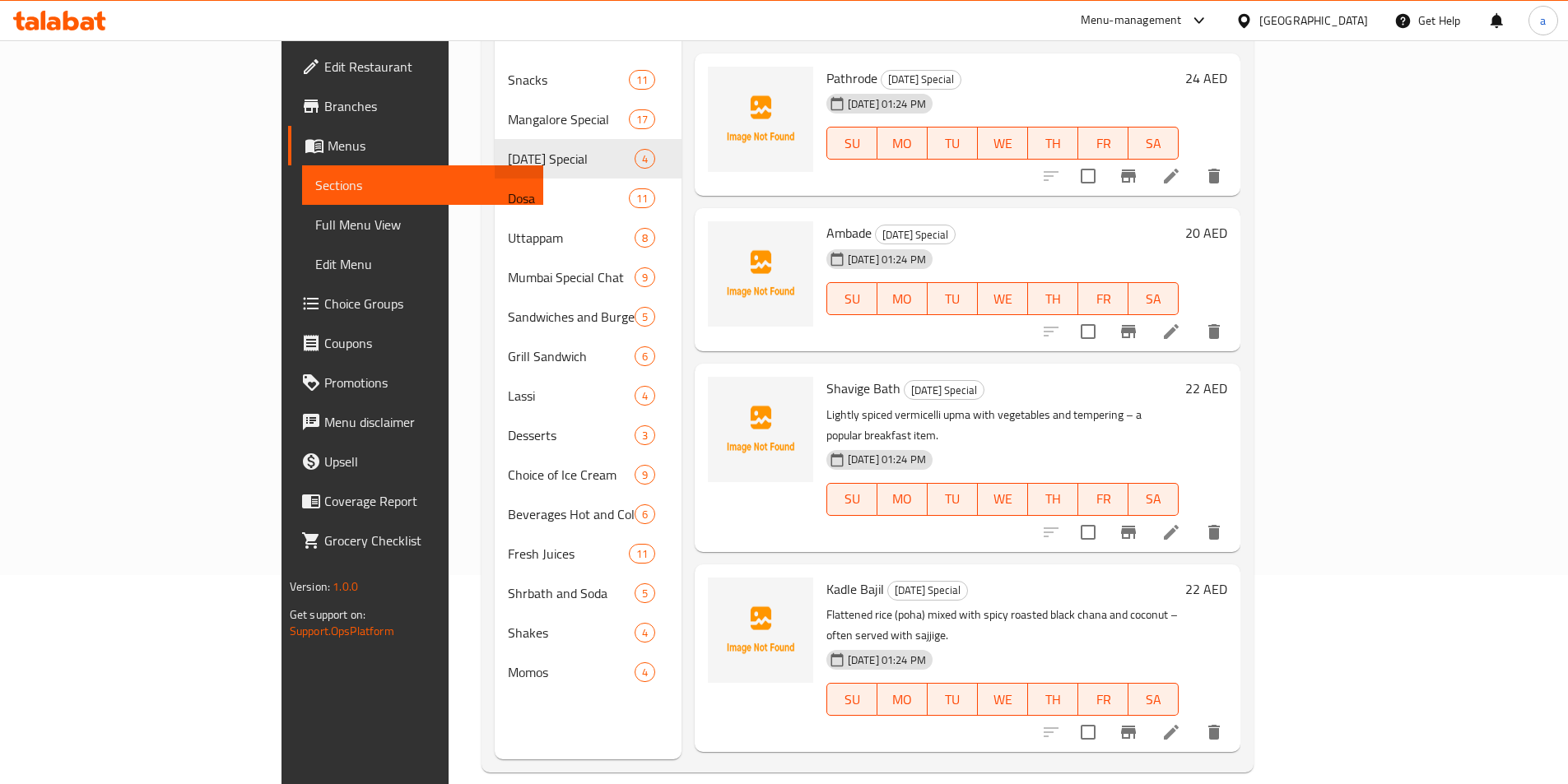
scroll to position [231, 0]
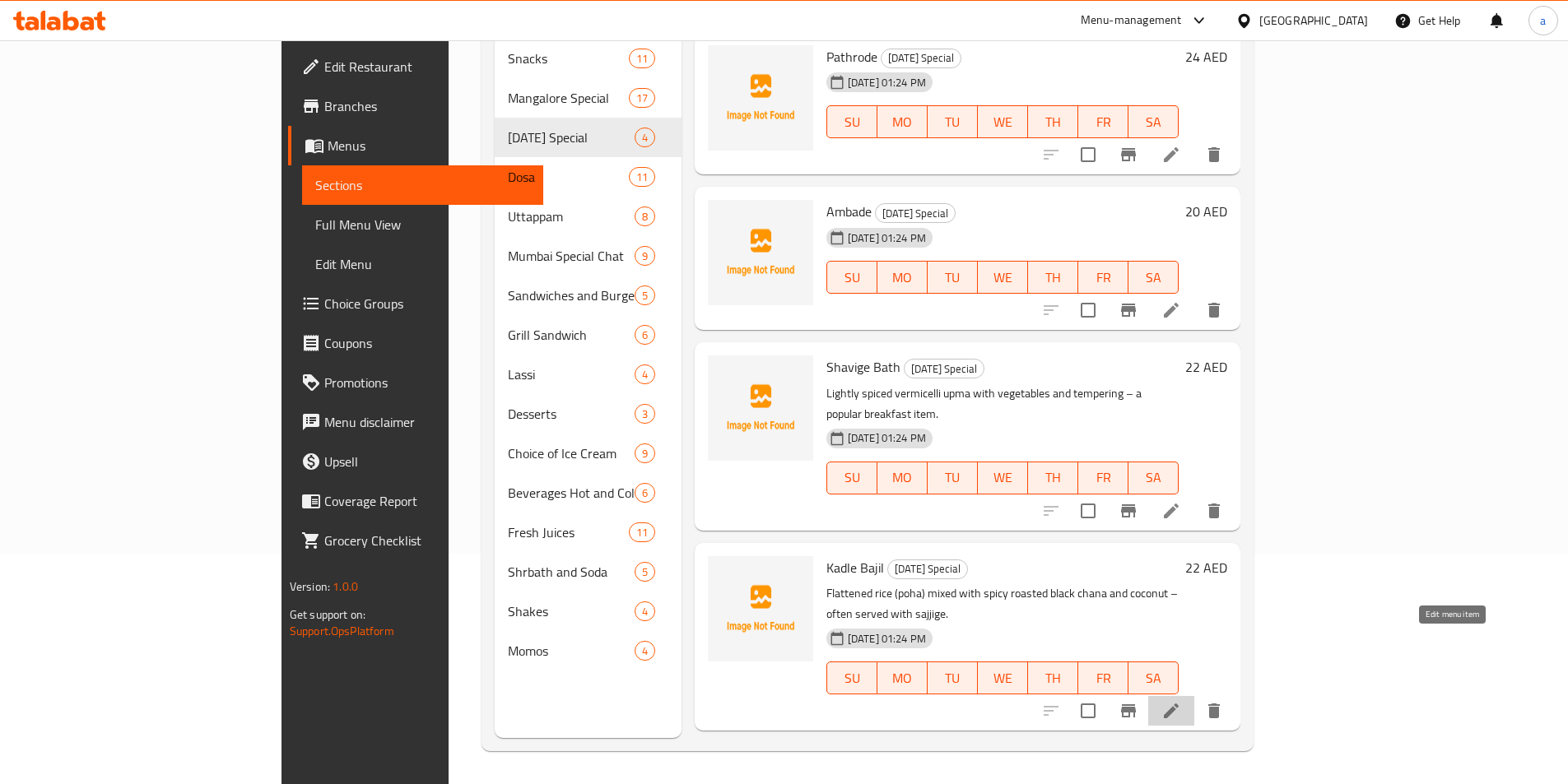
click at [1181, 701] on icon at bounding box center [1171, 711] width 20 height 20
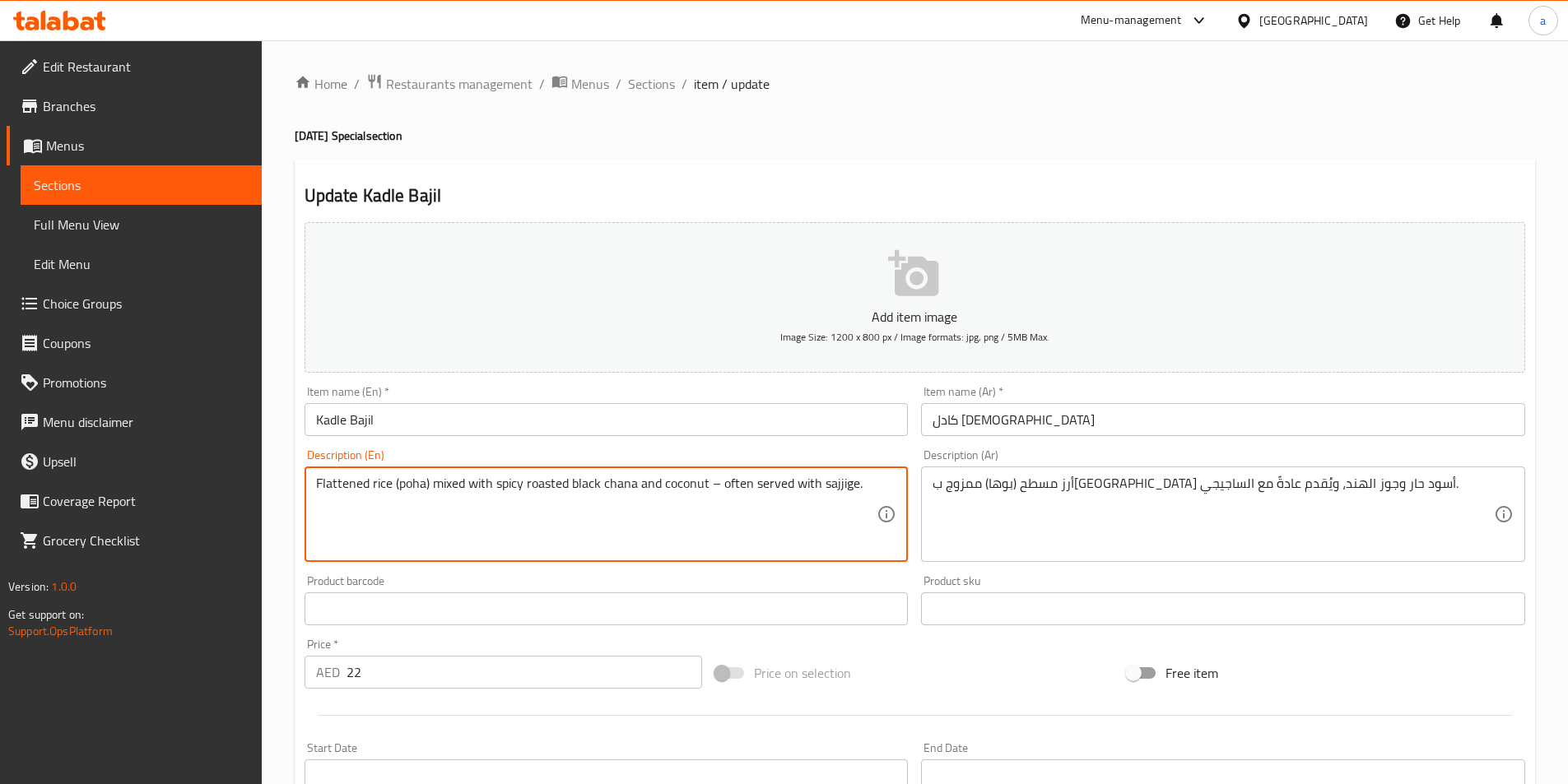
click at [746, 482] on textarea "Flattened rice (poha) mixed with spicy roasted black chana and coconut – often …" at bounding box center [597, 514] width 561 height 78
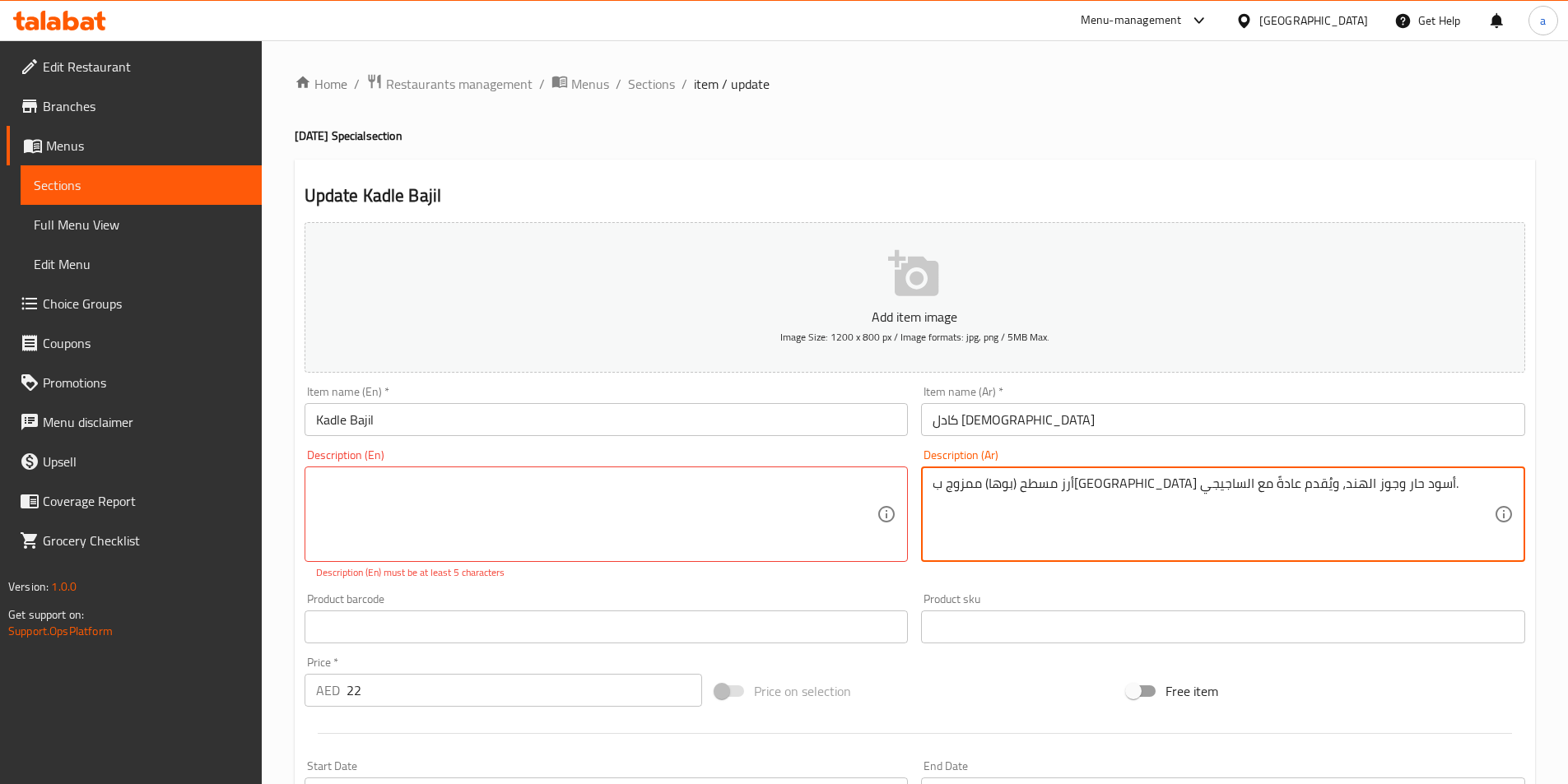
click at [1035, 485] on textarea "أرز مسطح (بوها) ممزوج بحمص أسود حار وجوز الهند، ويُقدم عادةً مع الساجيجي." at bounding box center [1213, 514] width 561 height 78
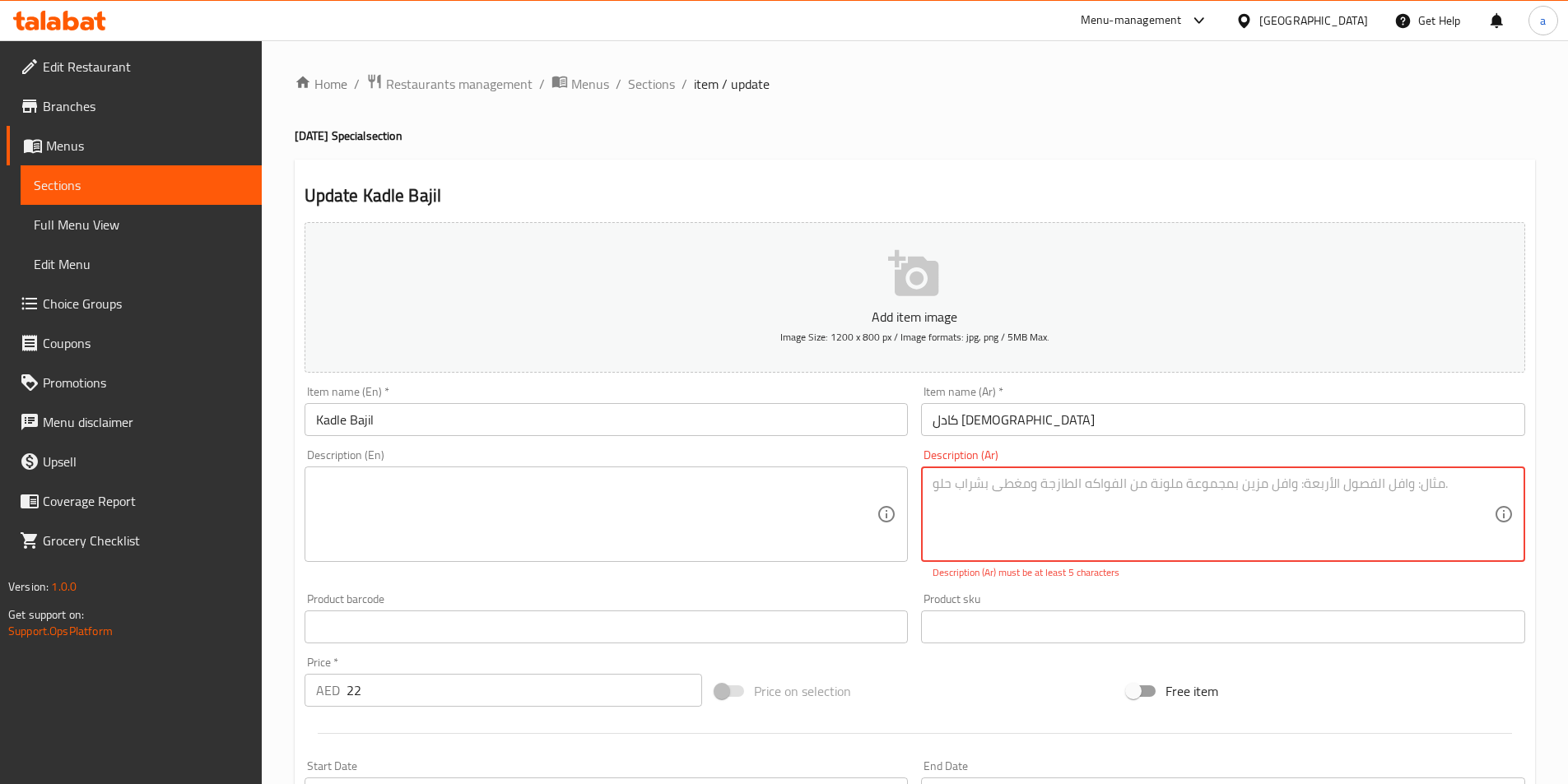
click at [807, 354] on button "Add item image Image Size: 1200 x 800 px / Image formats: jpg, png / 5MB Max." at bounding box center [915, 297] width 1221 height 150
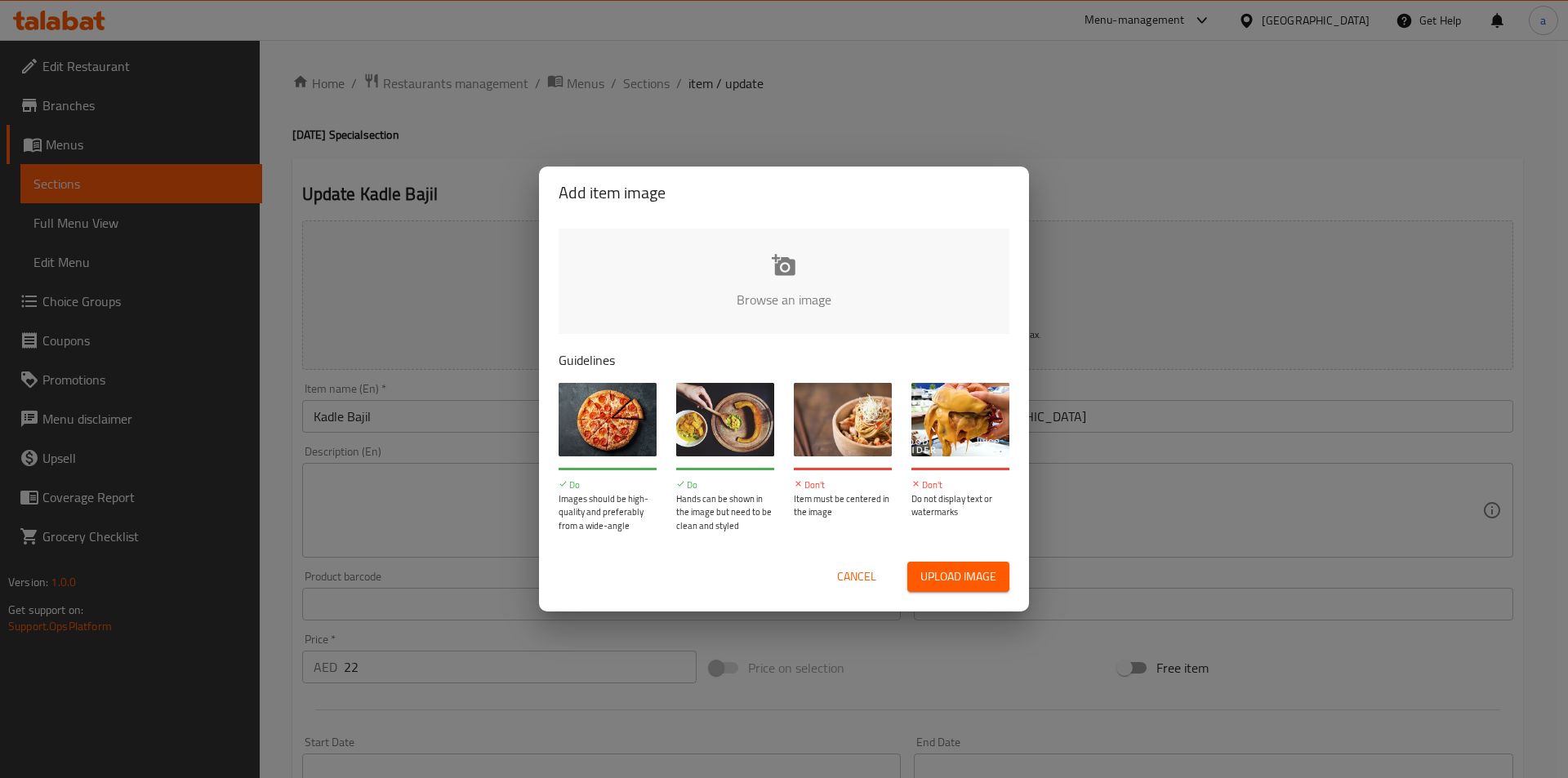
click at [857, 574] on span "Cancel" at bounding box center [857, 577] width 39 height 21
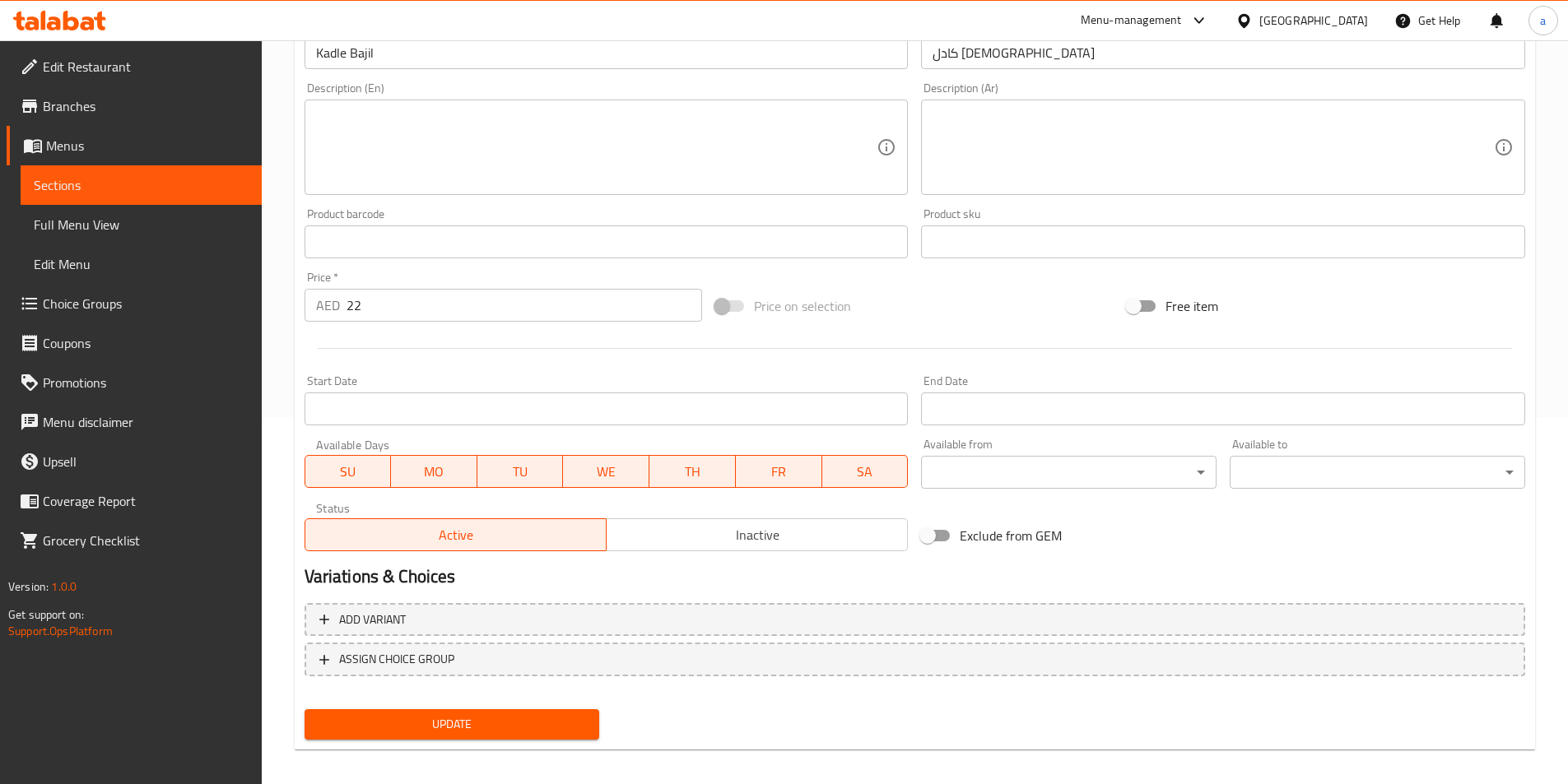
scroll to position [379, 0]
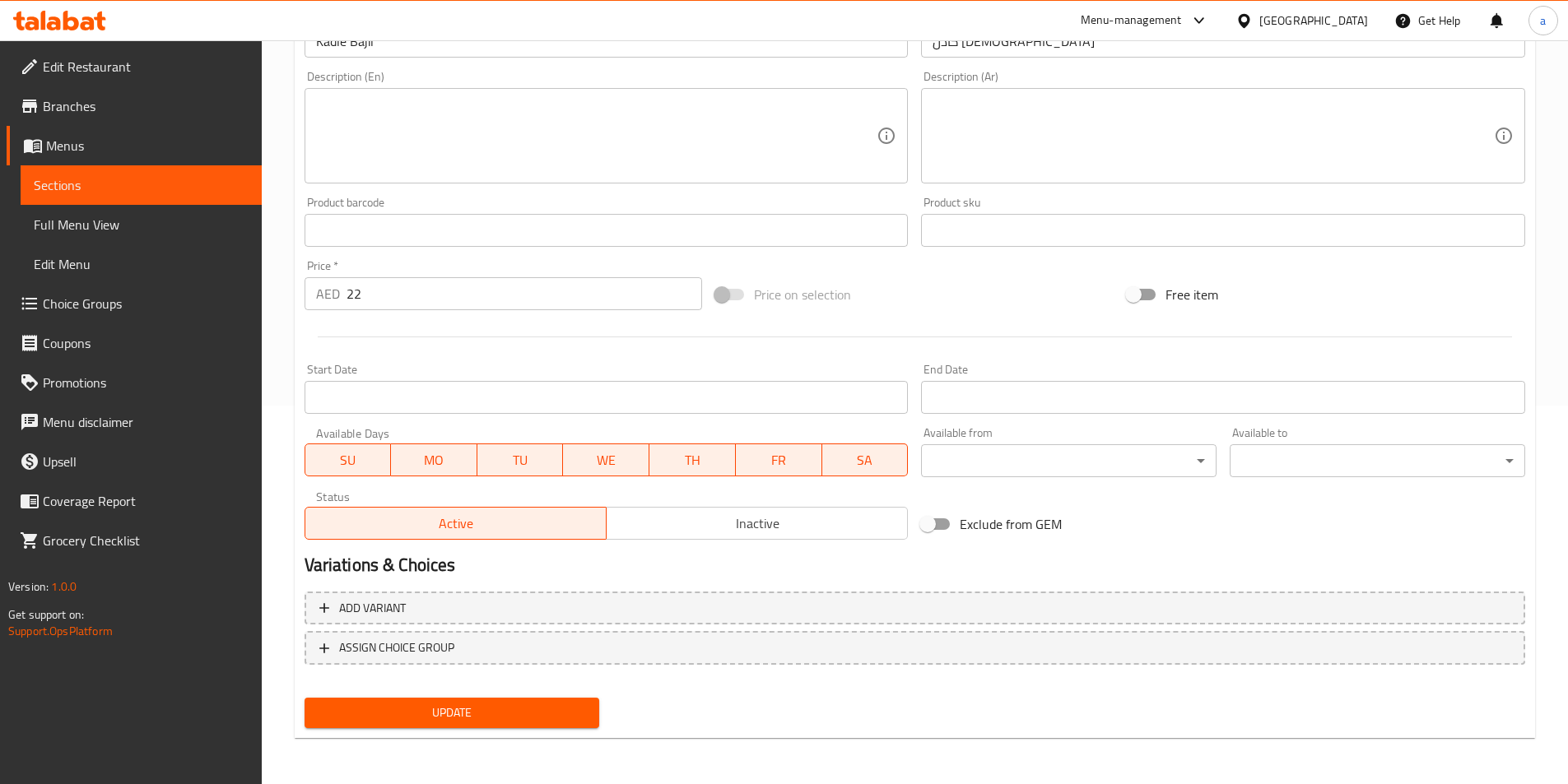
click at [574, 701] on button "Update" at bounding box center [452, 712] width 296 height 30
click at [94, 183] on span "Sections" at bounding box center [141, 185] width 214 height 20
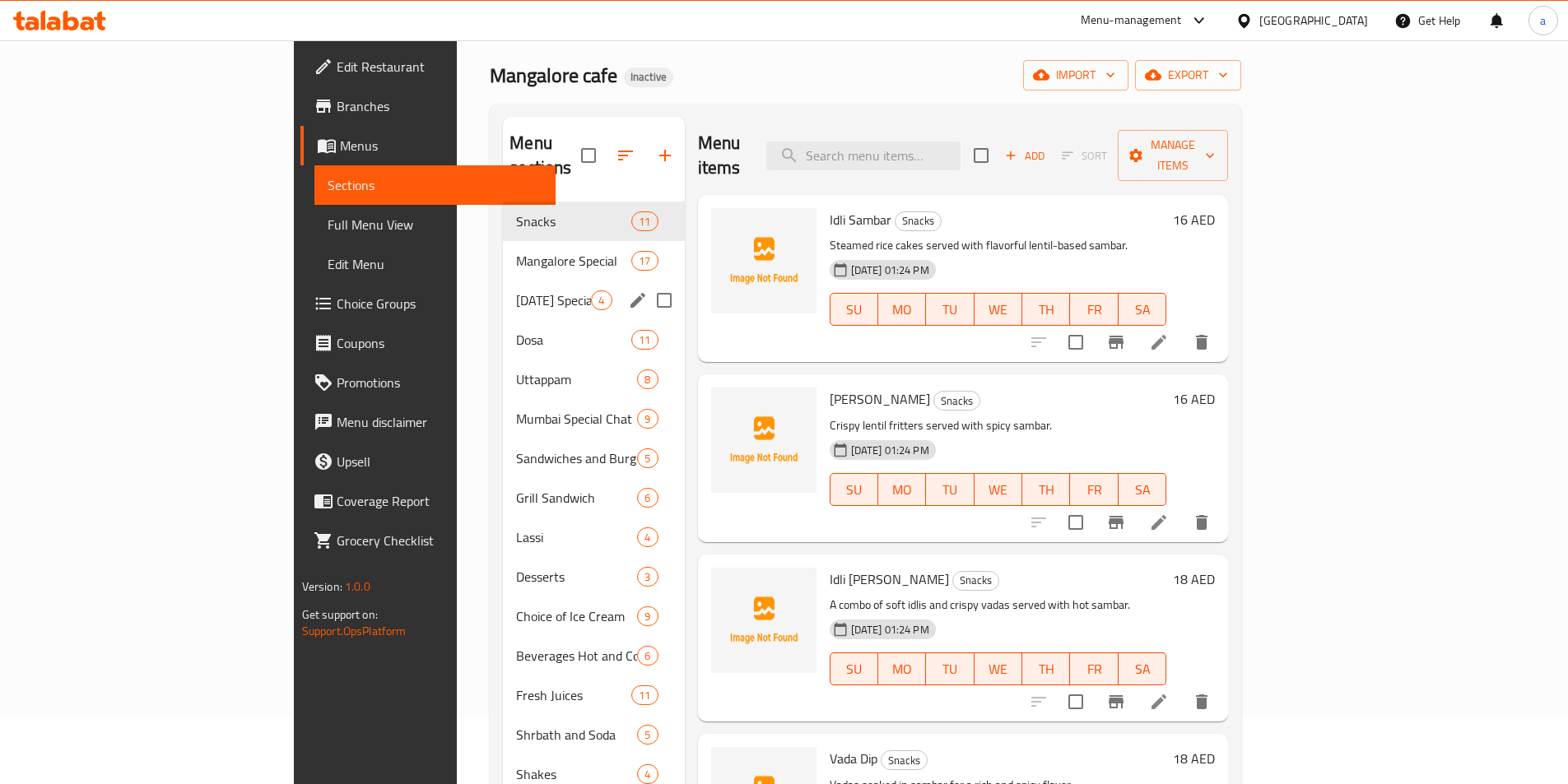
scroll to position [66, 0]
click at [516, 292] on span "[DATE] Special" at bounding box center [554, 302] width 75 height 20
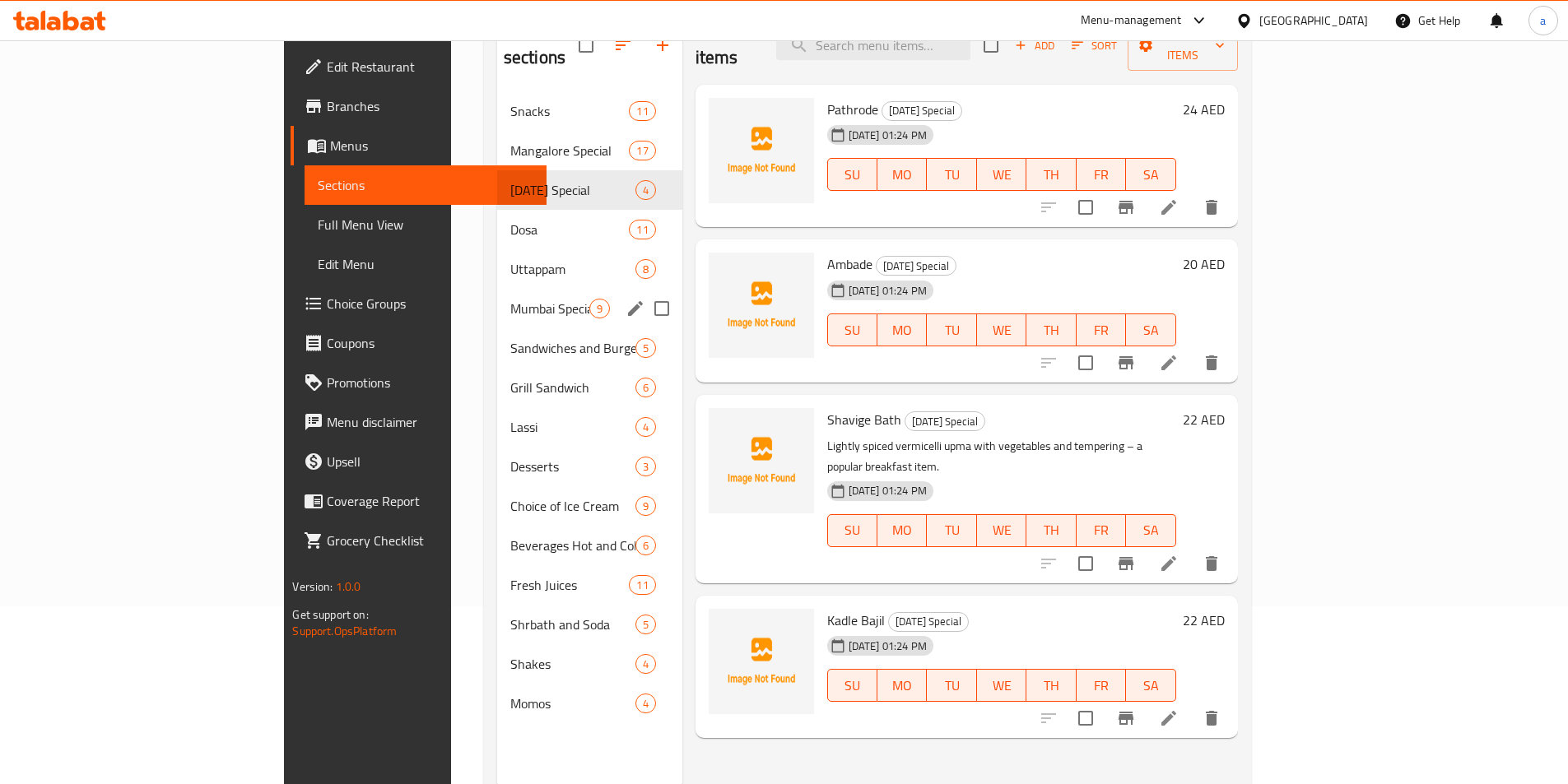
scroll to position [148, 0]
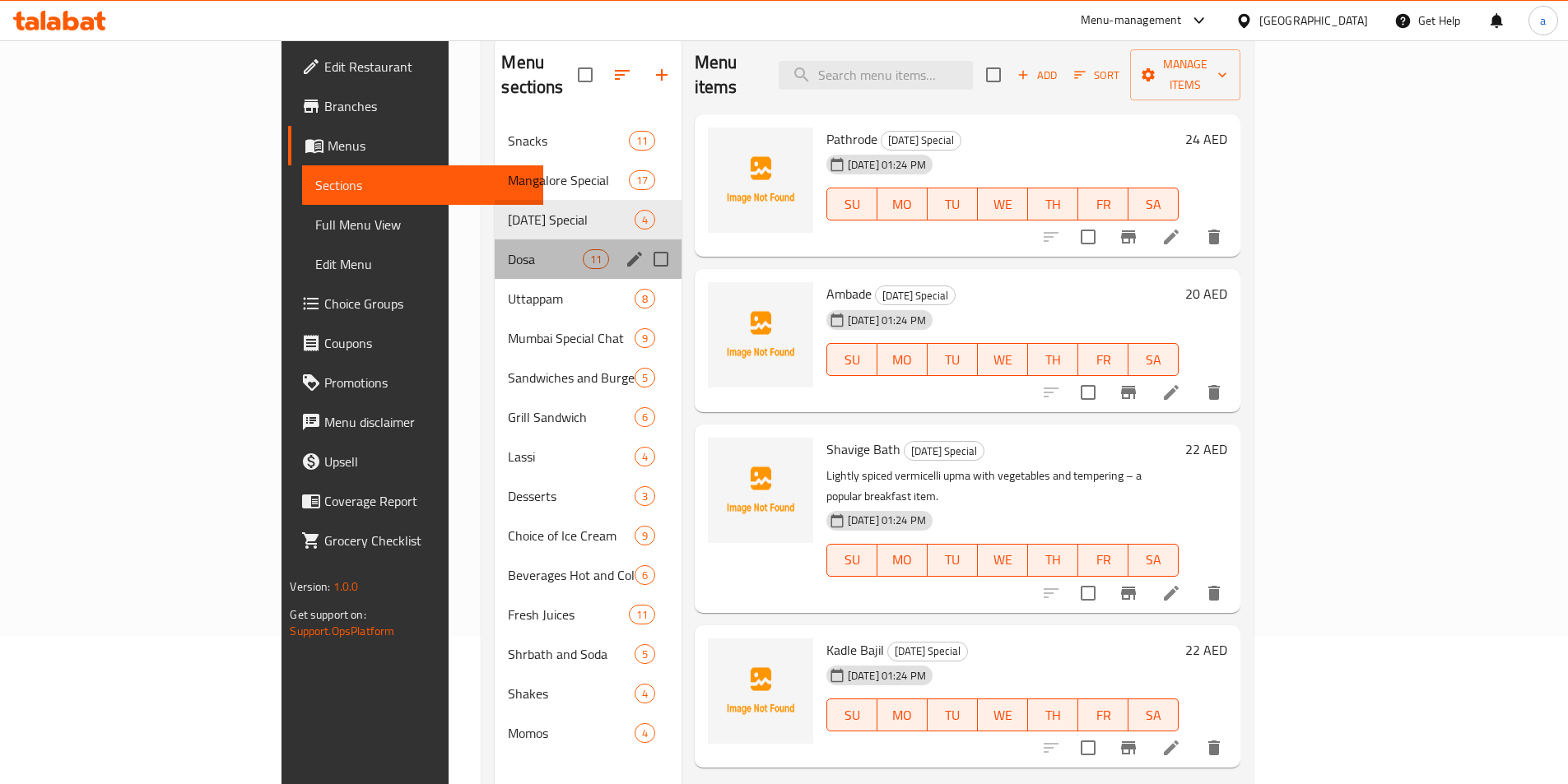
click at [495, 245] on div "Dosa 11" at bounding box center [587, 259] width 186 height 40
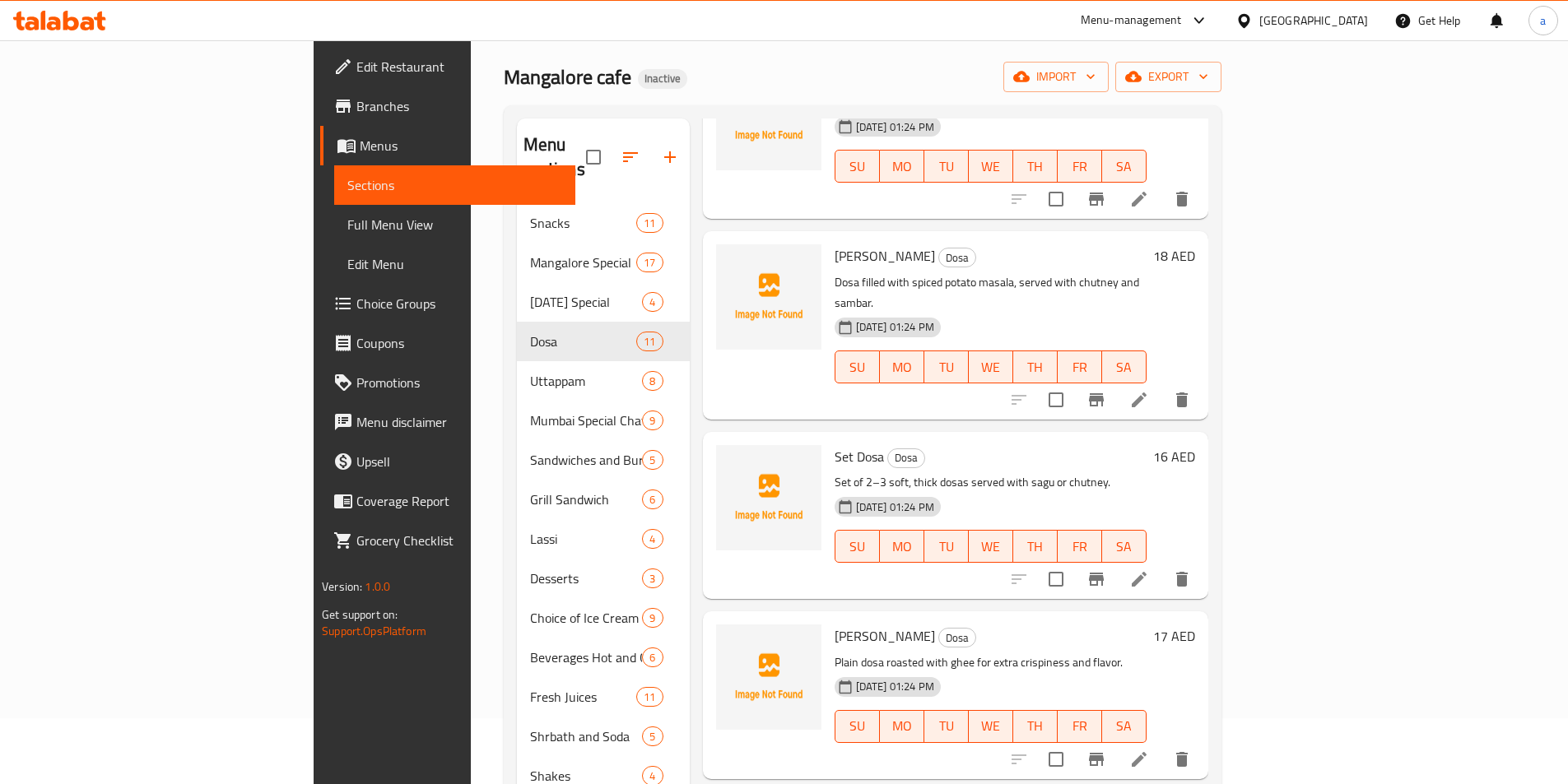
scroll to position [164, 0]
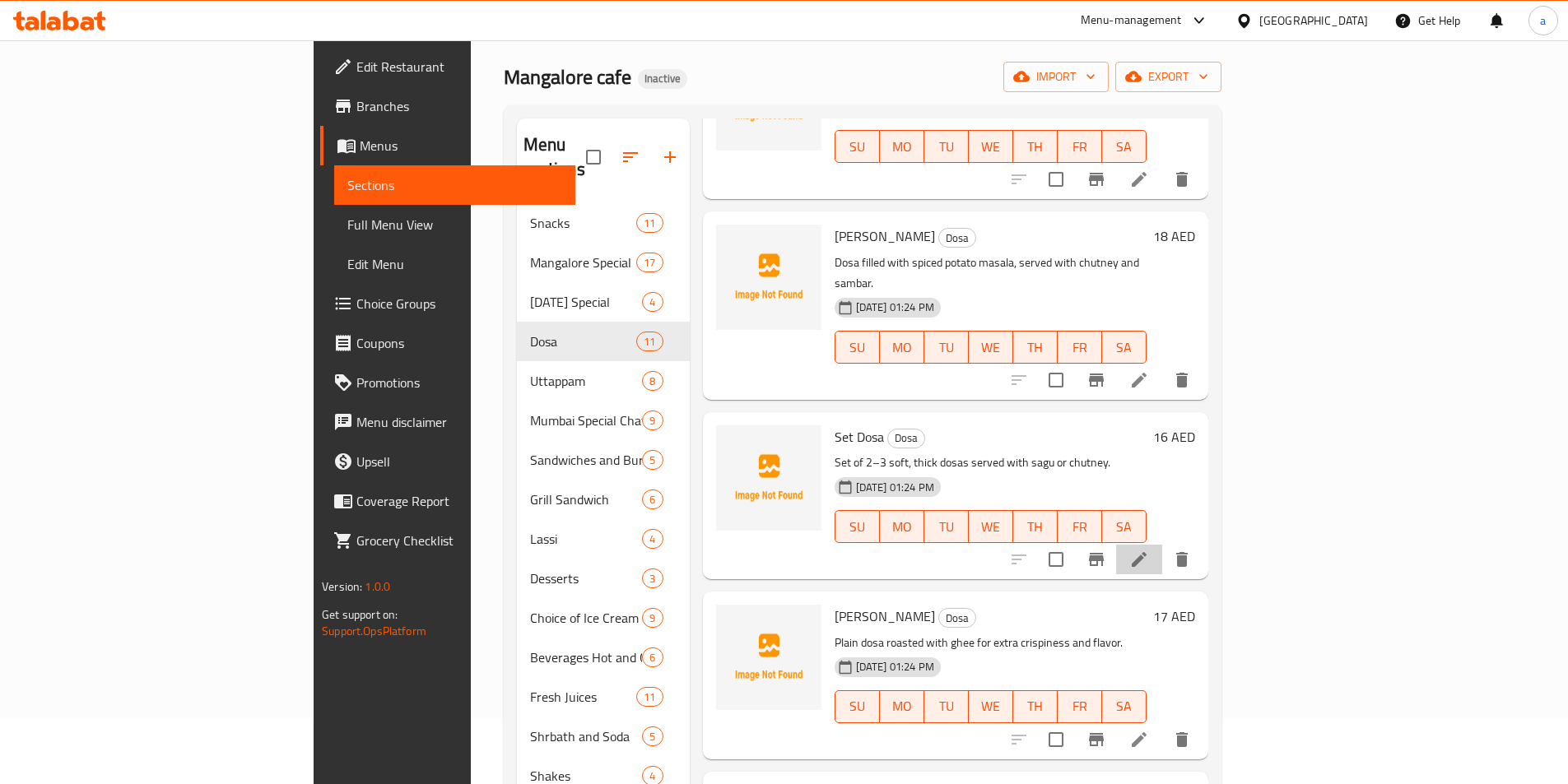
click at [1162, 545] on li at bounding box center [1139, 559] width 46 height 29
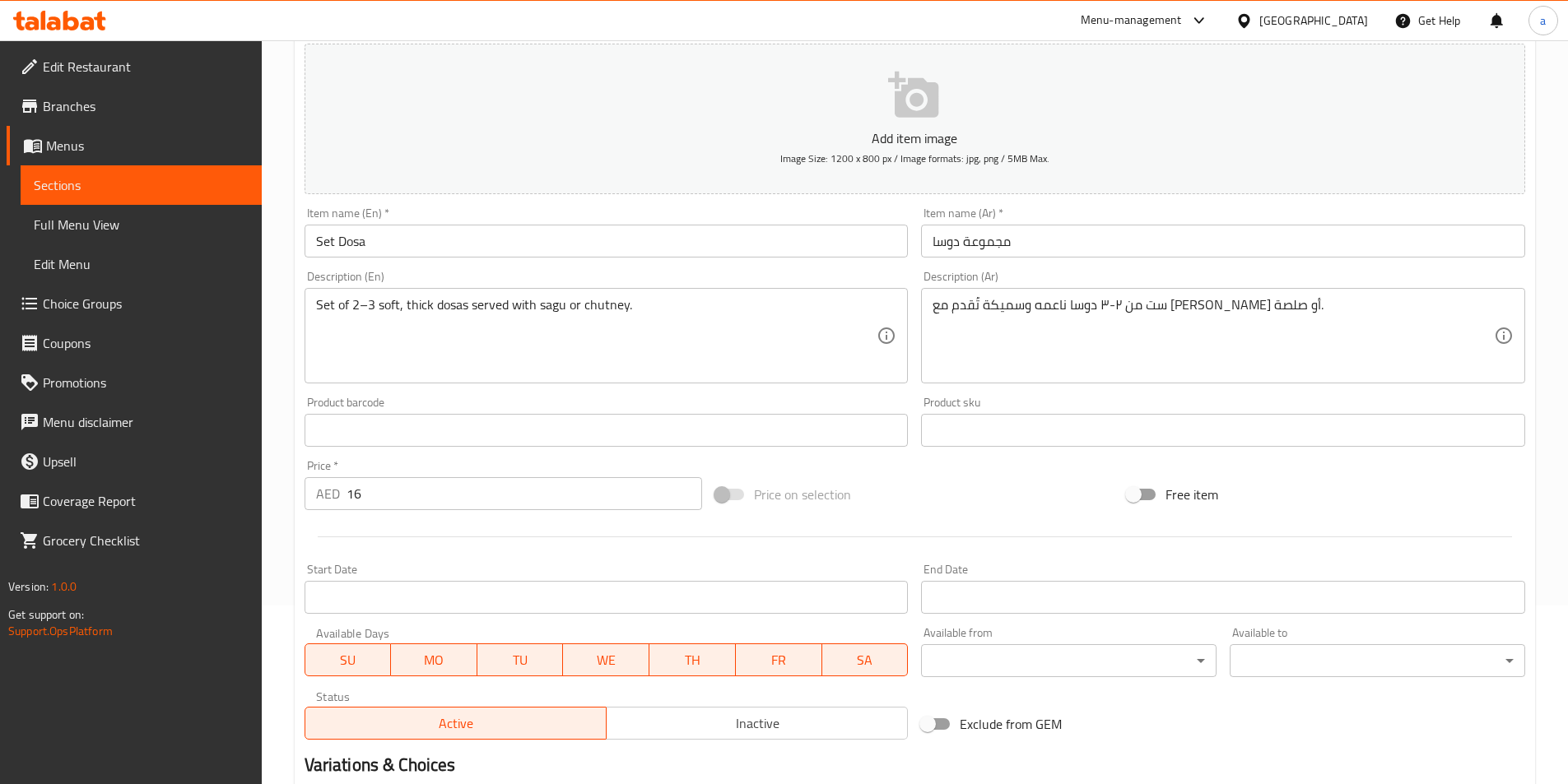
scroll to position [329, 0]
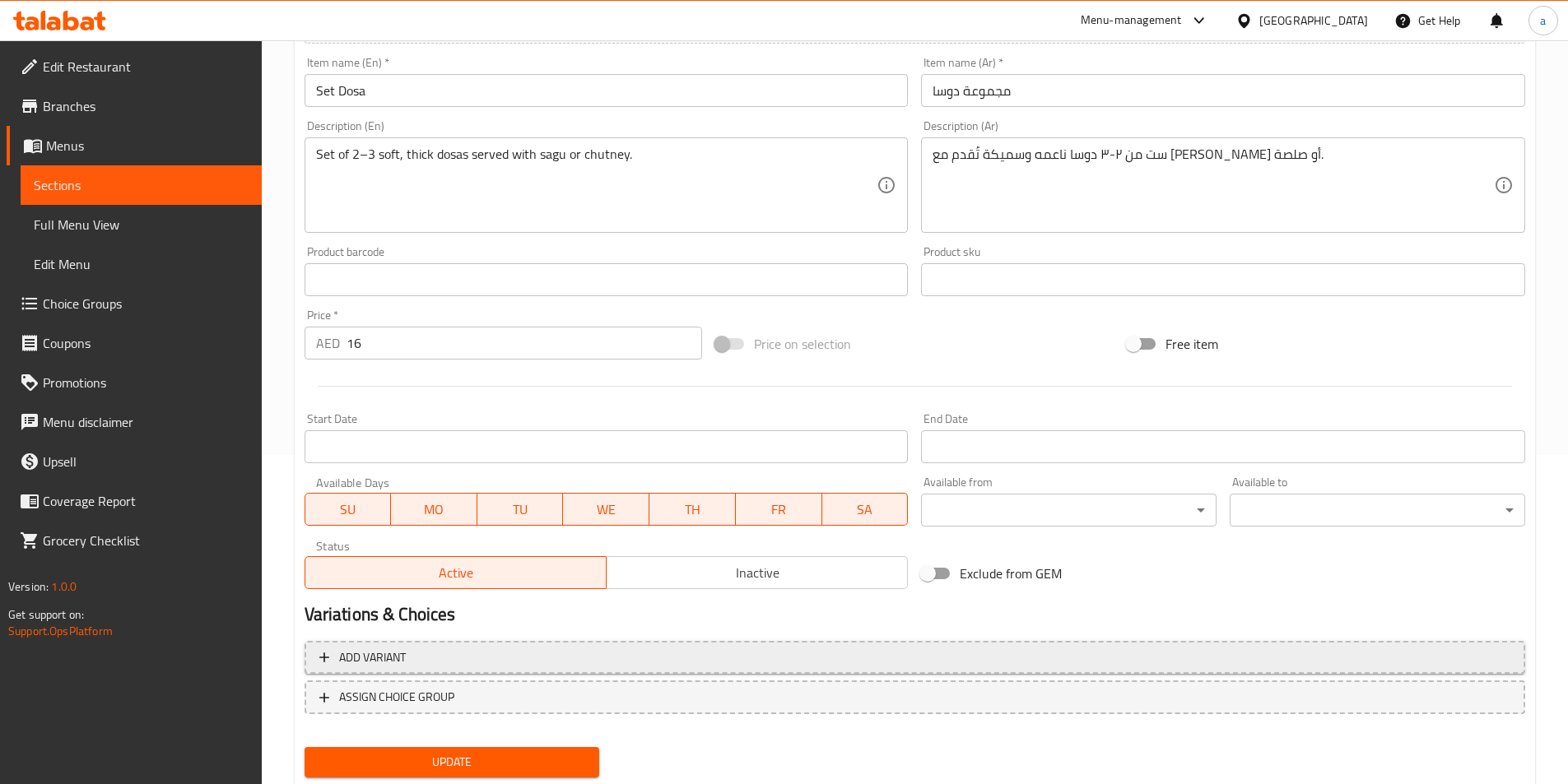
click at [473, 659] on span "Add variant" at bounding box center [914, 658] width 1191 height 21
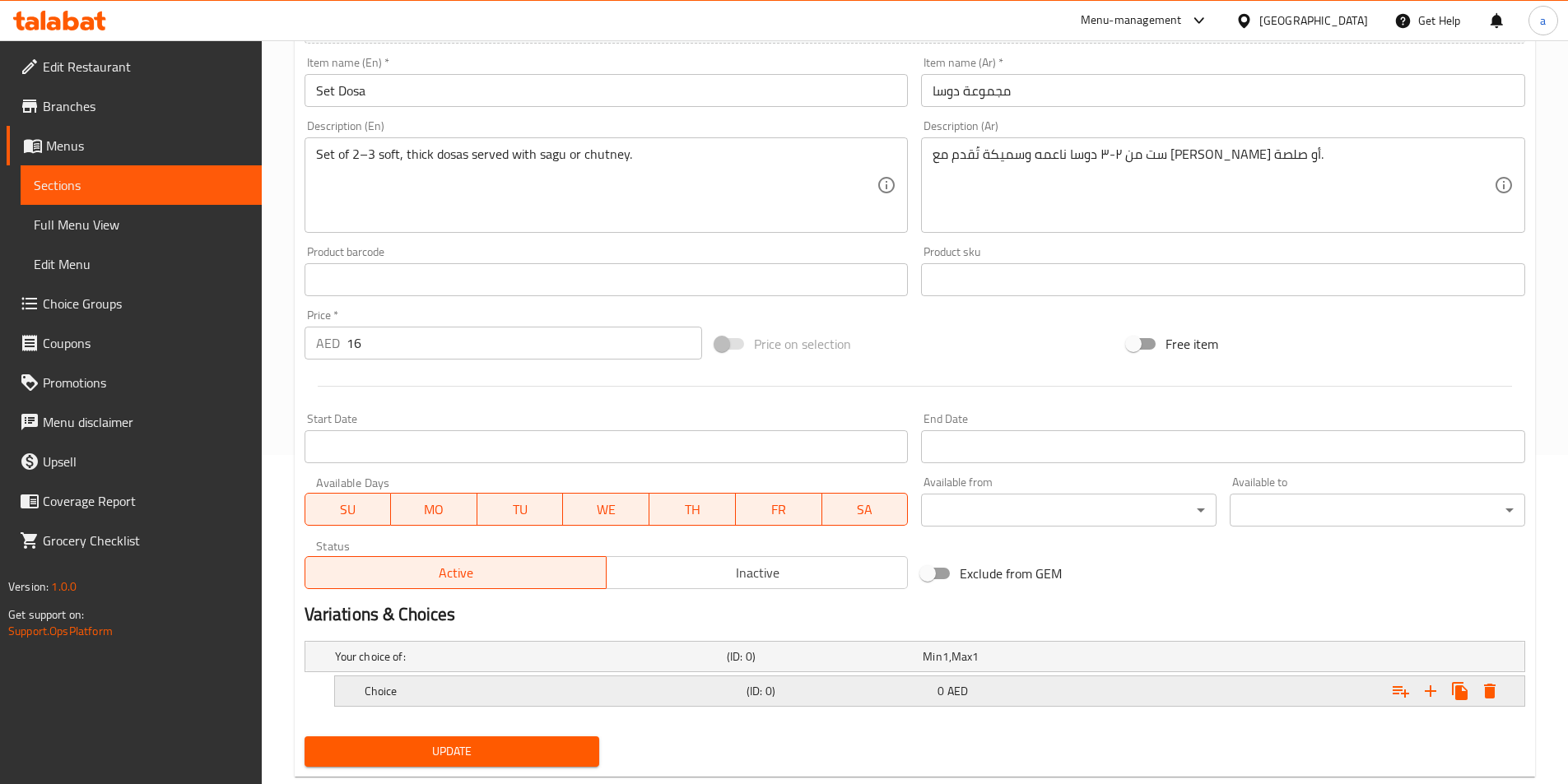
click at [611, 684] on h5 "Choice" at bounding box center [553, 691] width 375 height 16
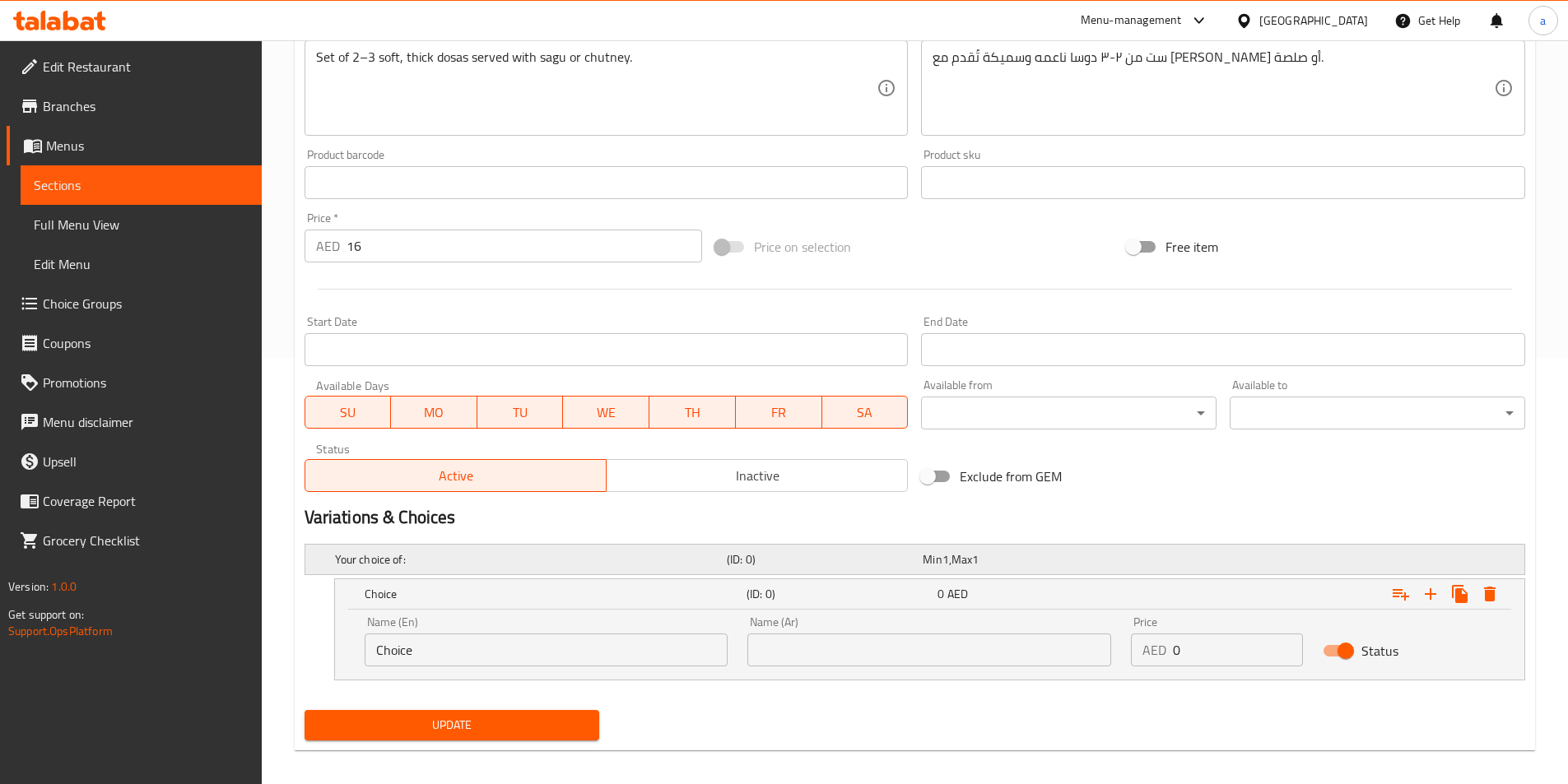
scroll to position [438, 0]
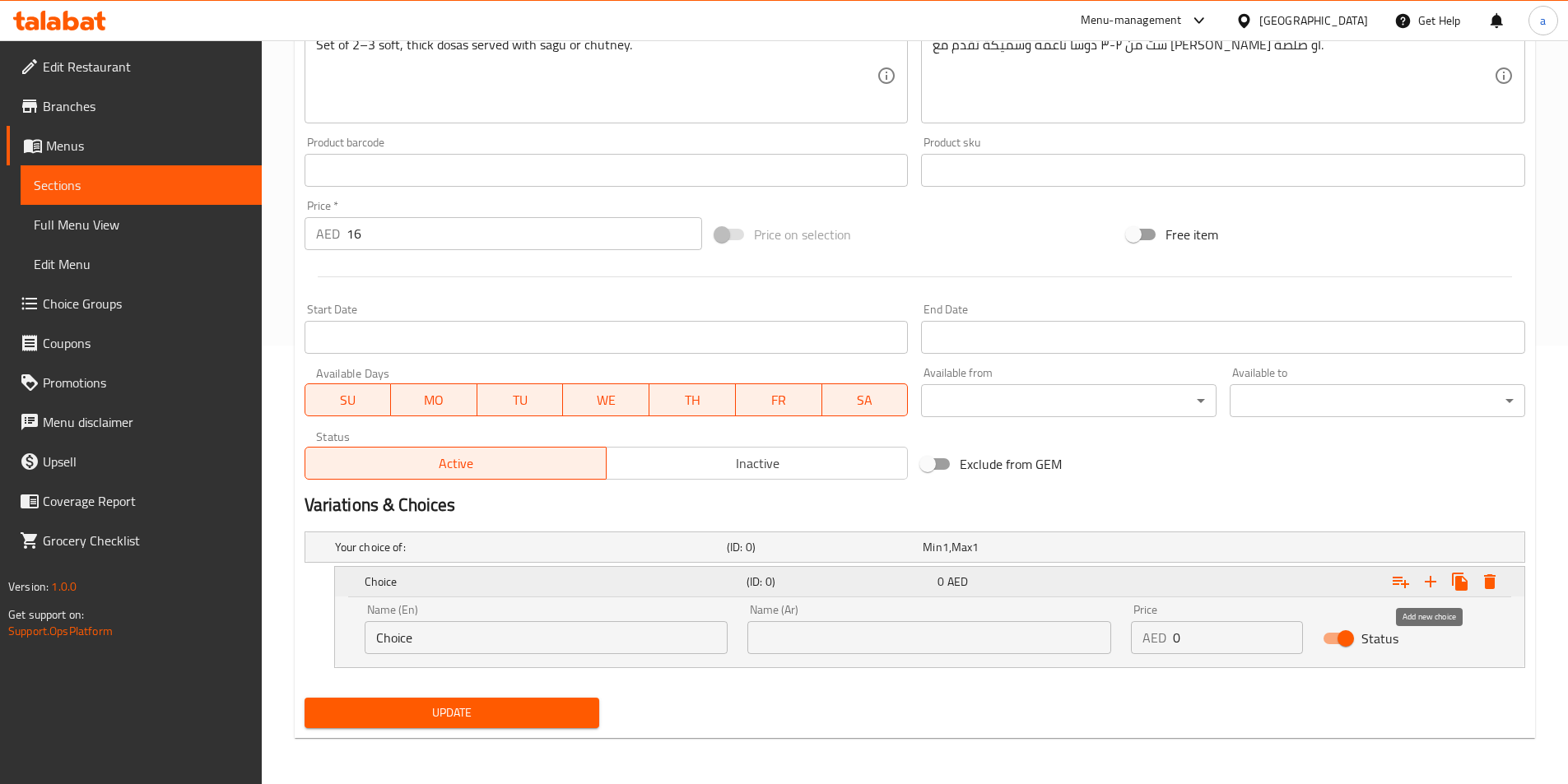
click at [1427, 586] on icon "Expand" at bounding box center [1430, 582] width 20 height 20
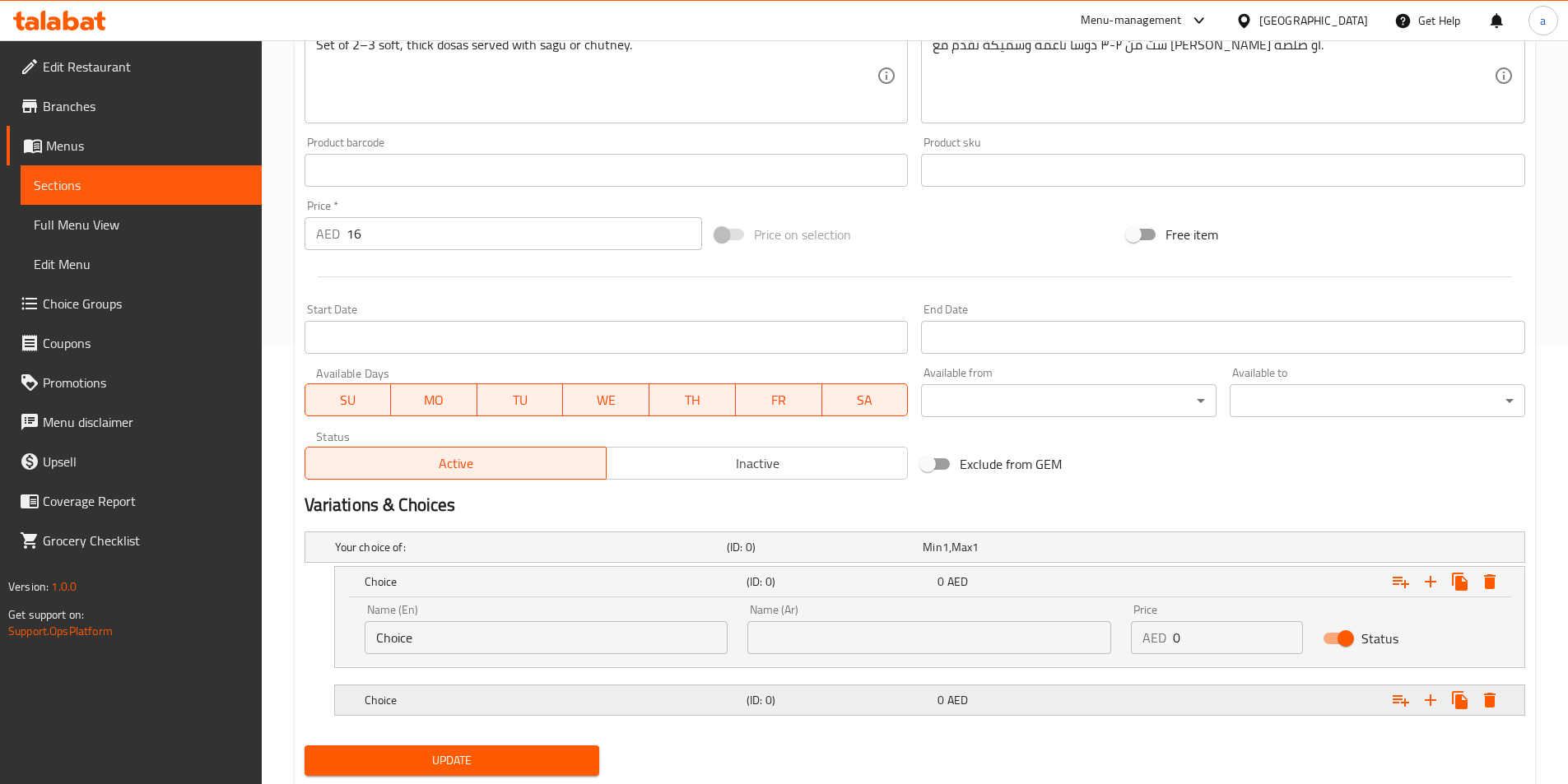
click at [945, 703] on div "0 AED" at bounding box center [1029, 700] width 184 height 16
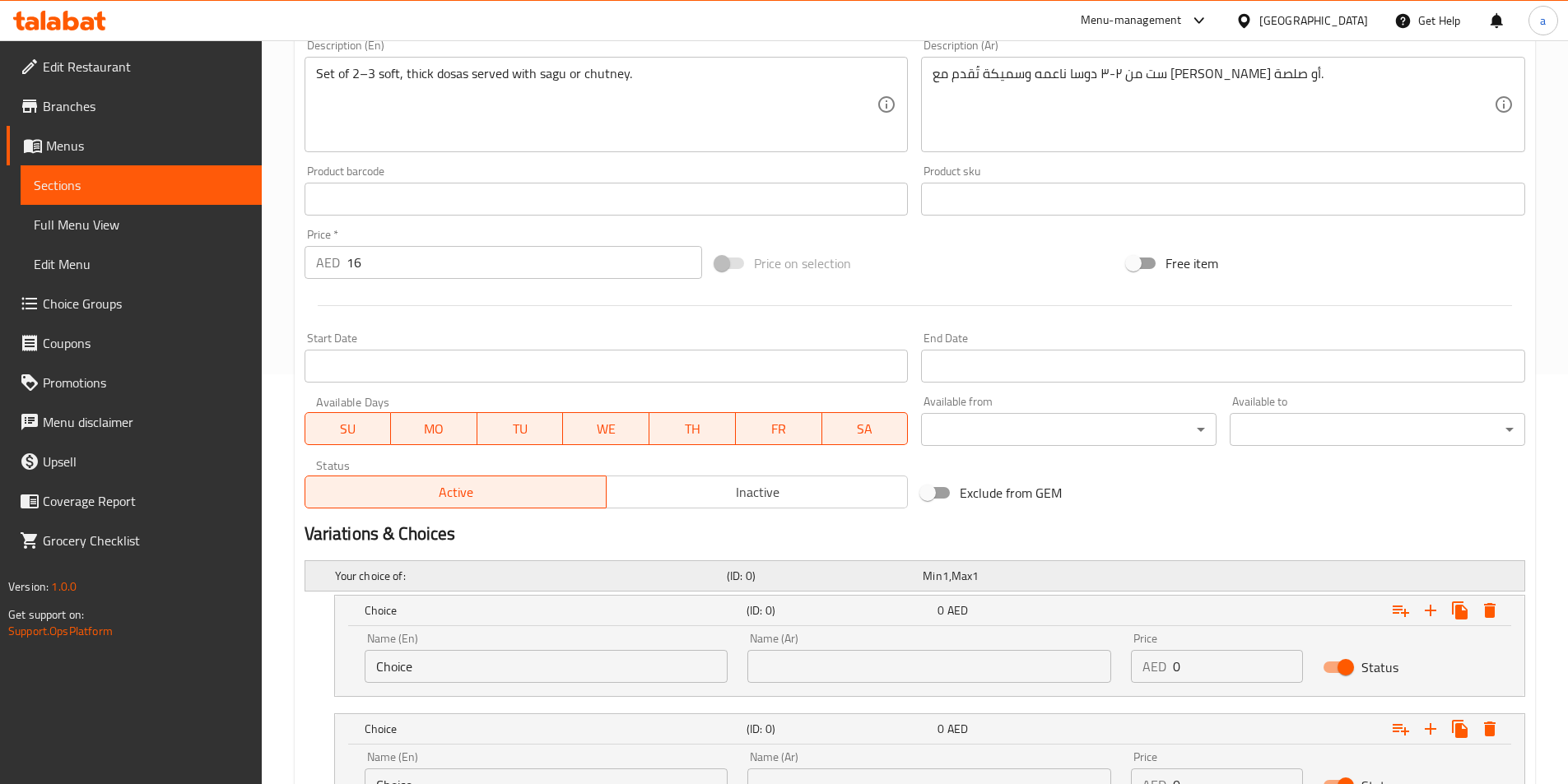
scroll to position [145, 0]
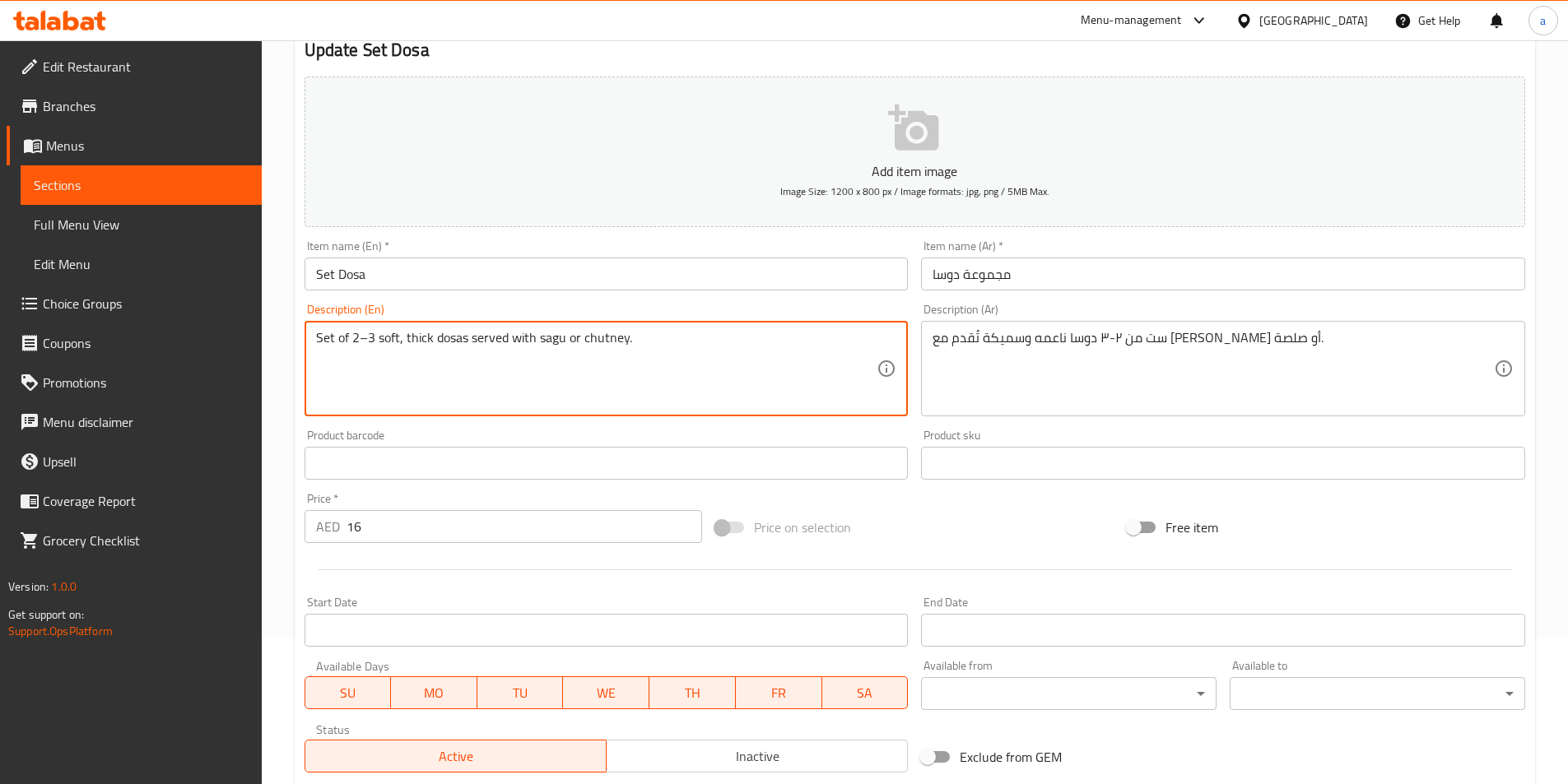
click at [541, 338] on textarea "Set of 2–3 soft, thick dosas served with sagu or chutney." at bounding box center [597, 369] width 561 height 78
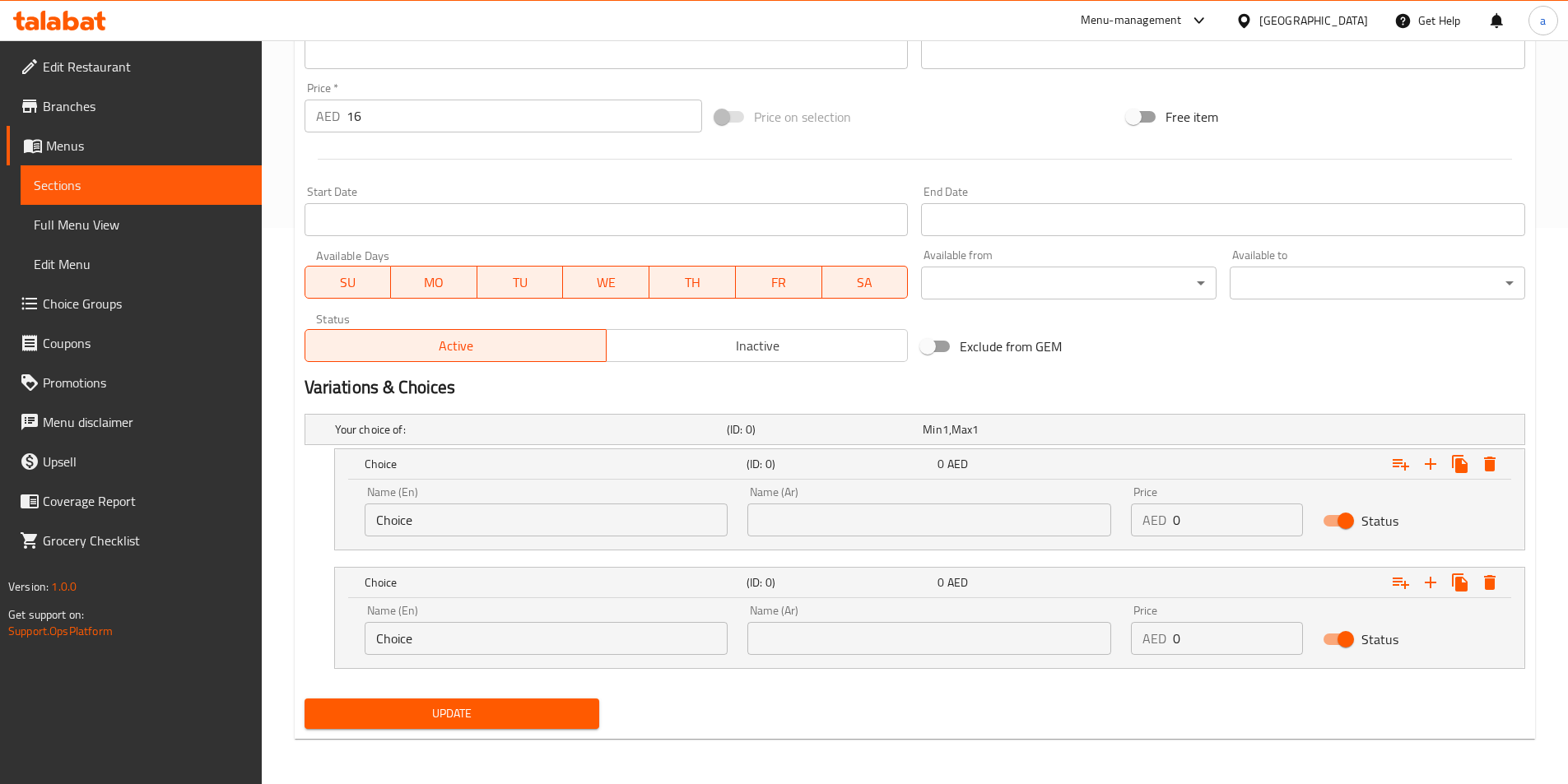
scroll to position [557, 0]
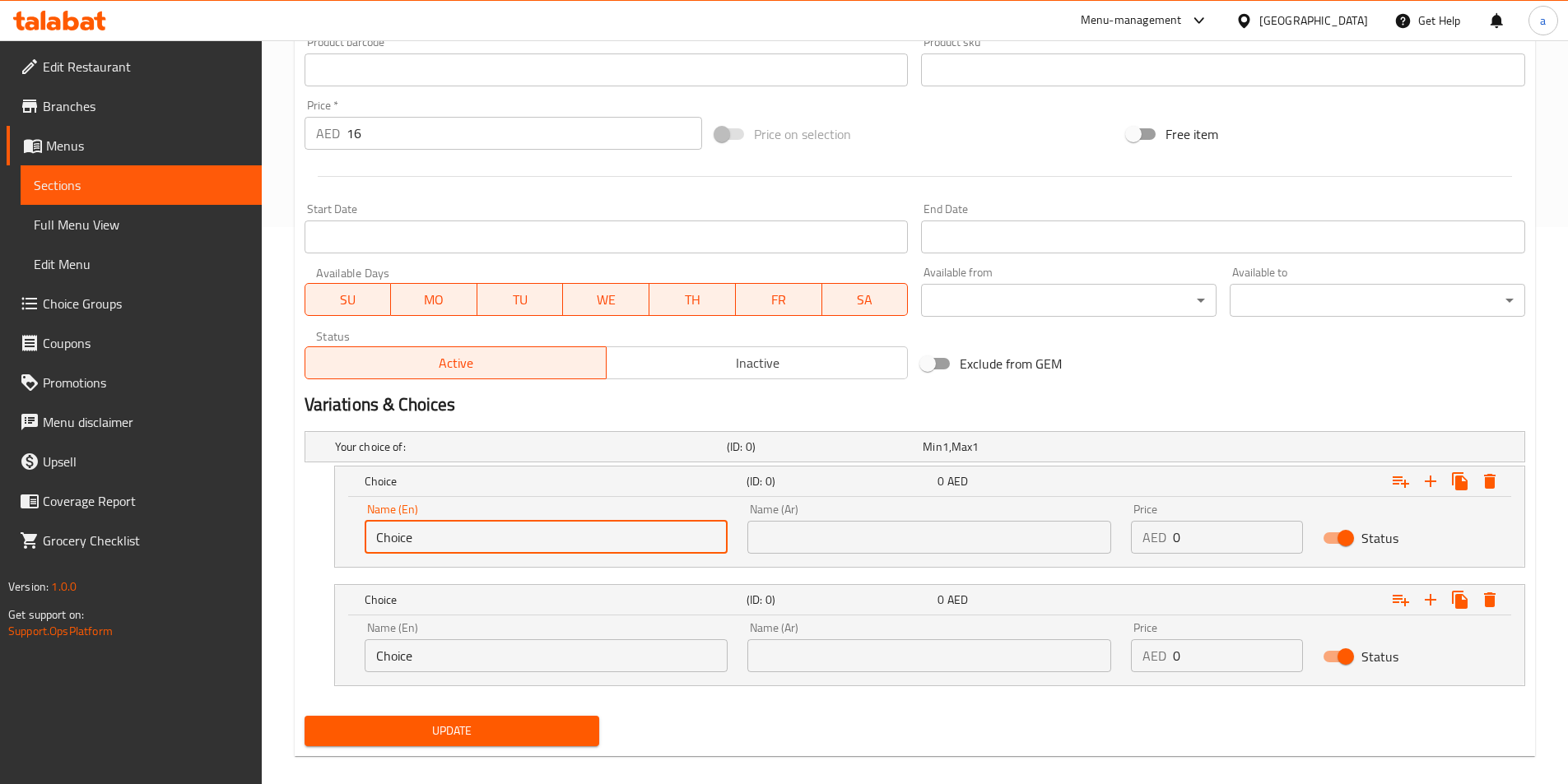
click at [458, 521] on input "Choice" at bounding box center [547, 538] width 364 height 33
paste input "sagu"
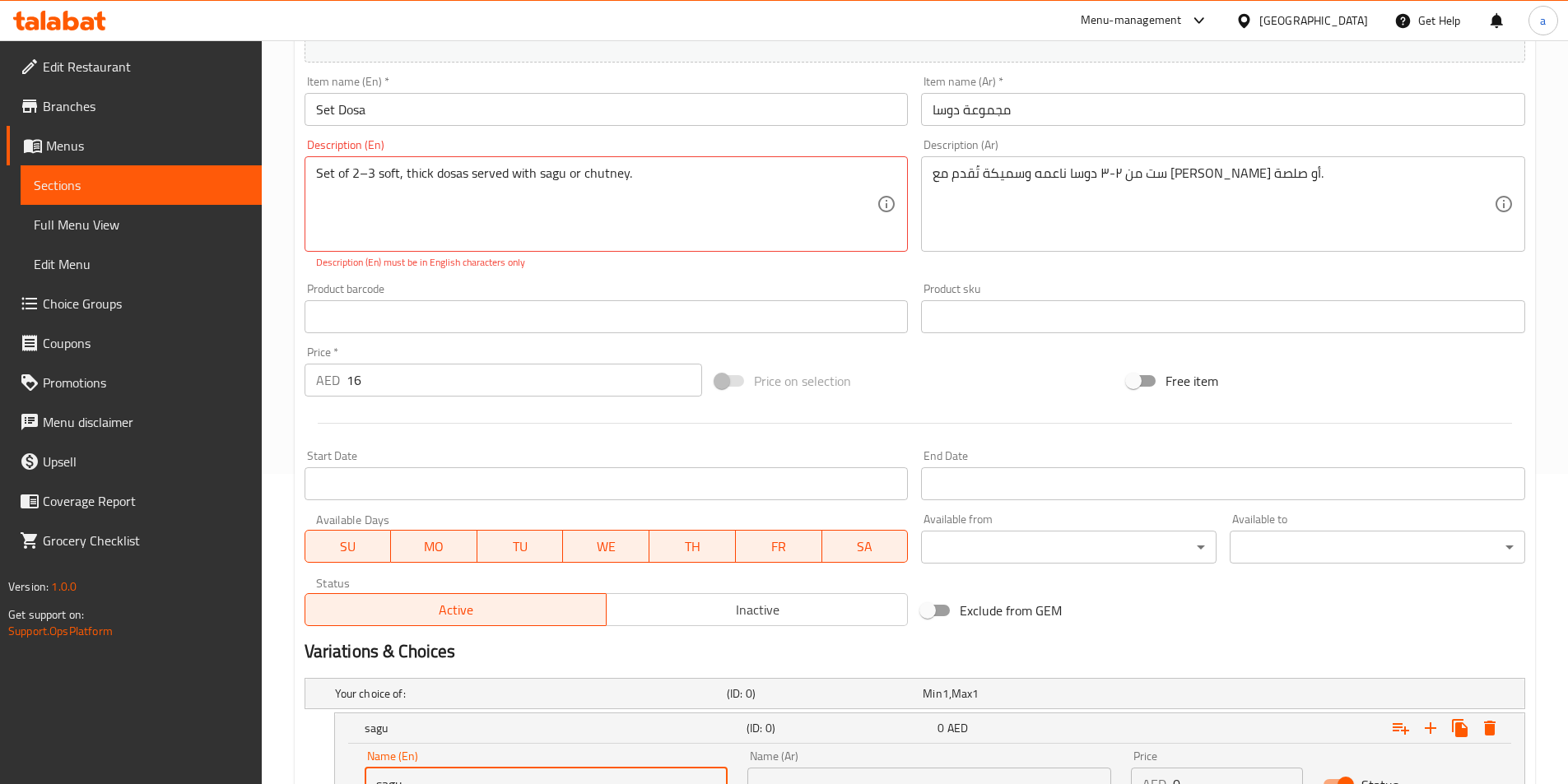
type input "sagu"
click at [617, 171] on textarea "Set of 2–3 soft, thick dosas served with sagu or chutney." at bounding box center [597, 204] width 561 height 78
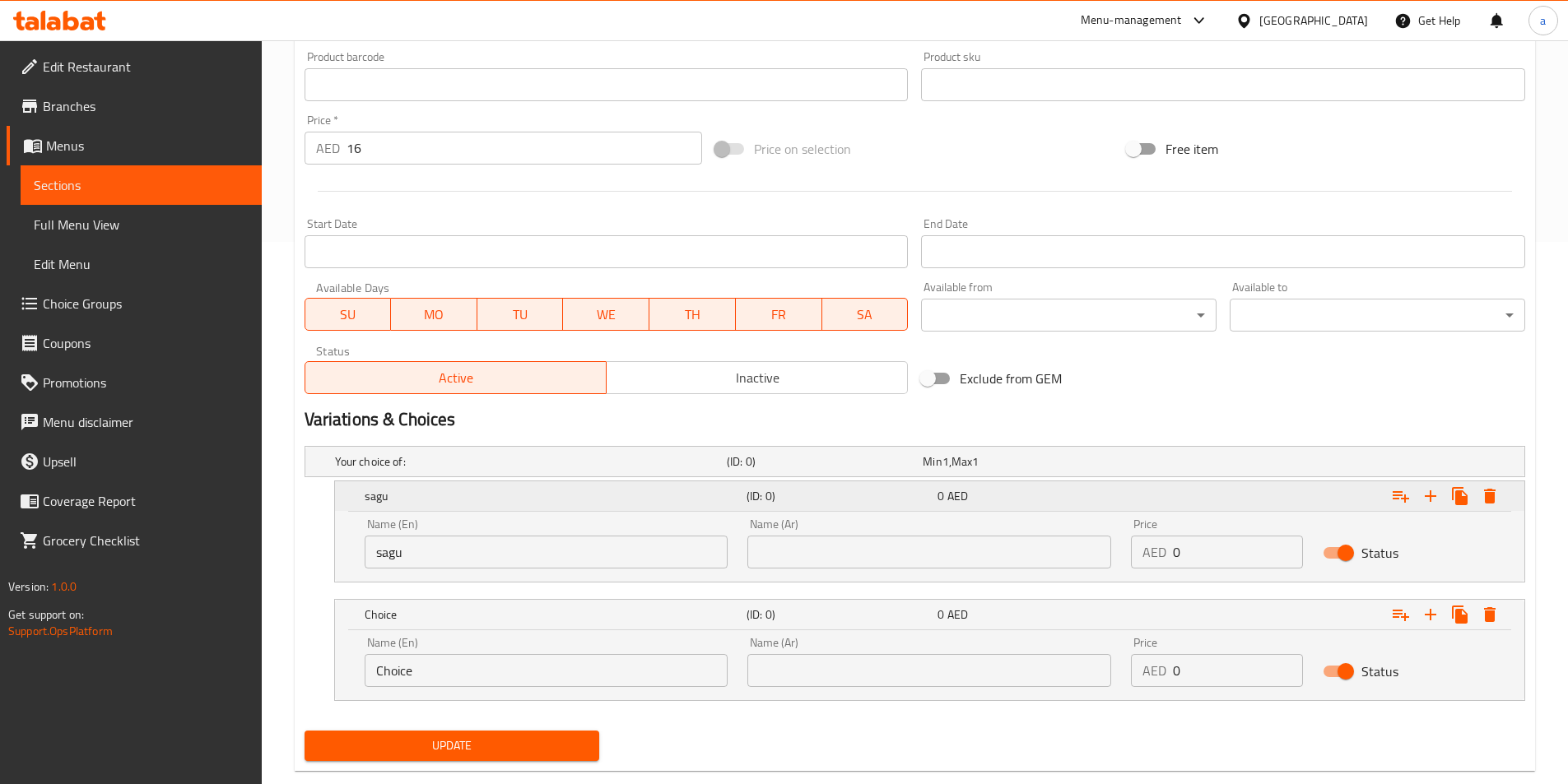
scroll to position [557, 0]
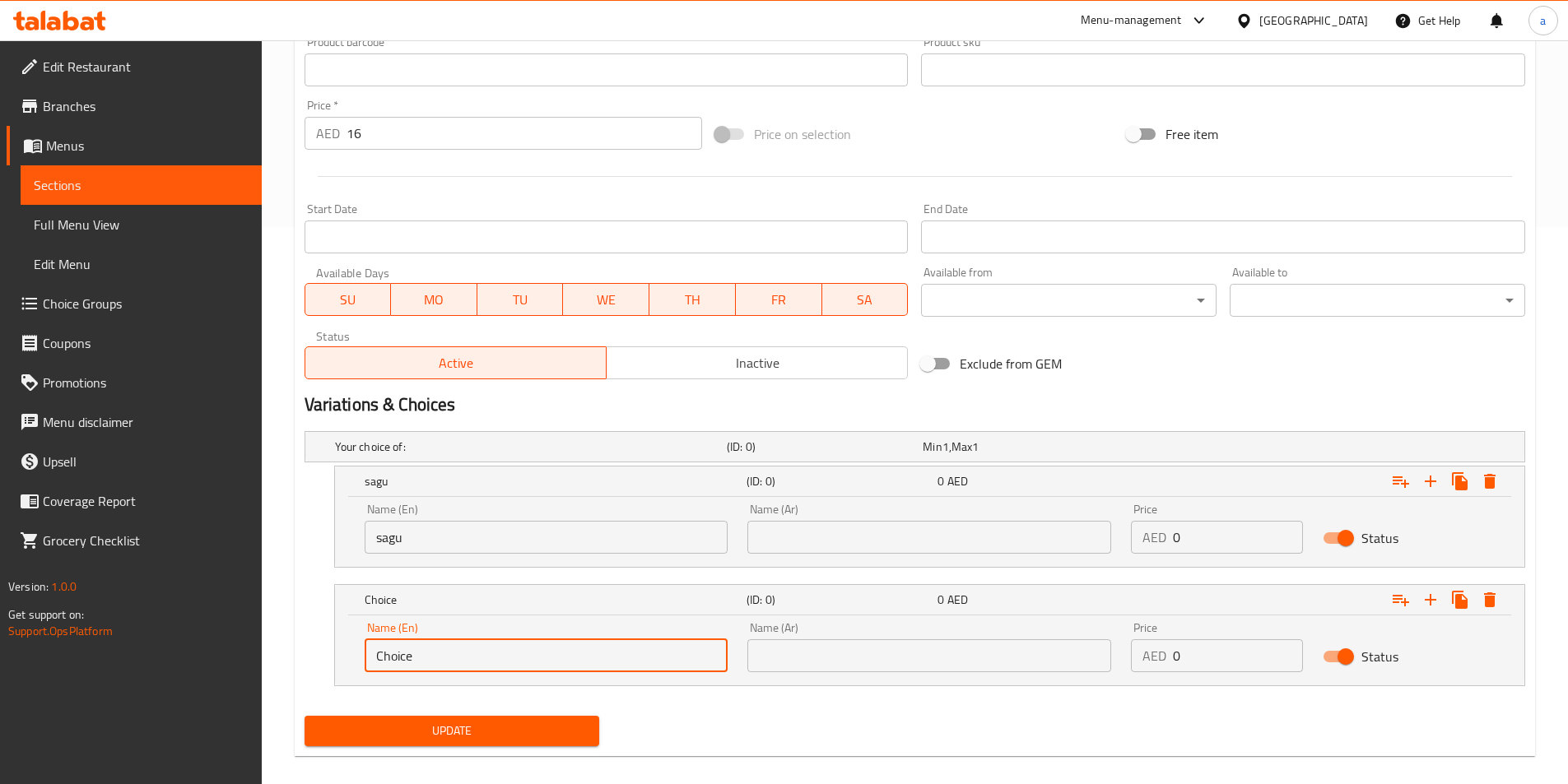
click at [438, 653] on input "Choice" at bounding box center [547, 656] width 364 height 33
paste input "chutney"
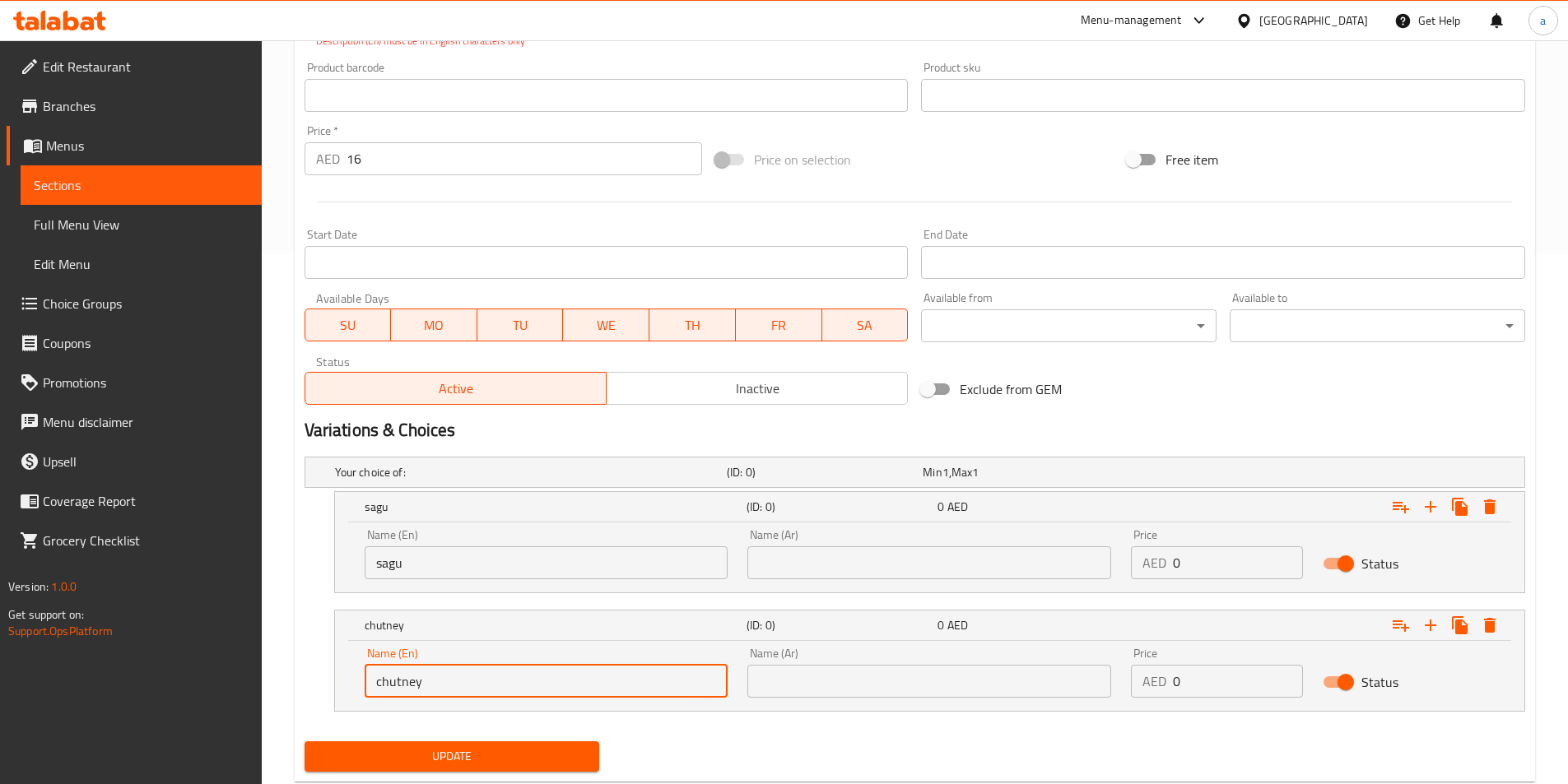
scroll to position [310, 0]
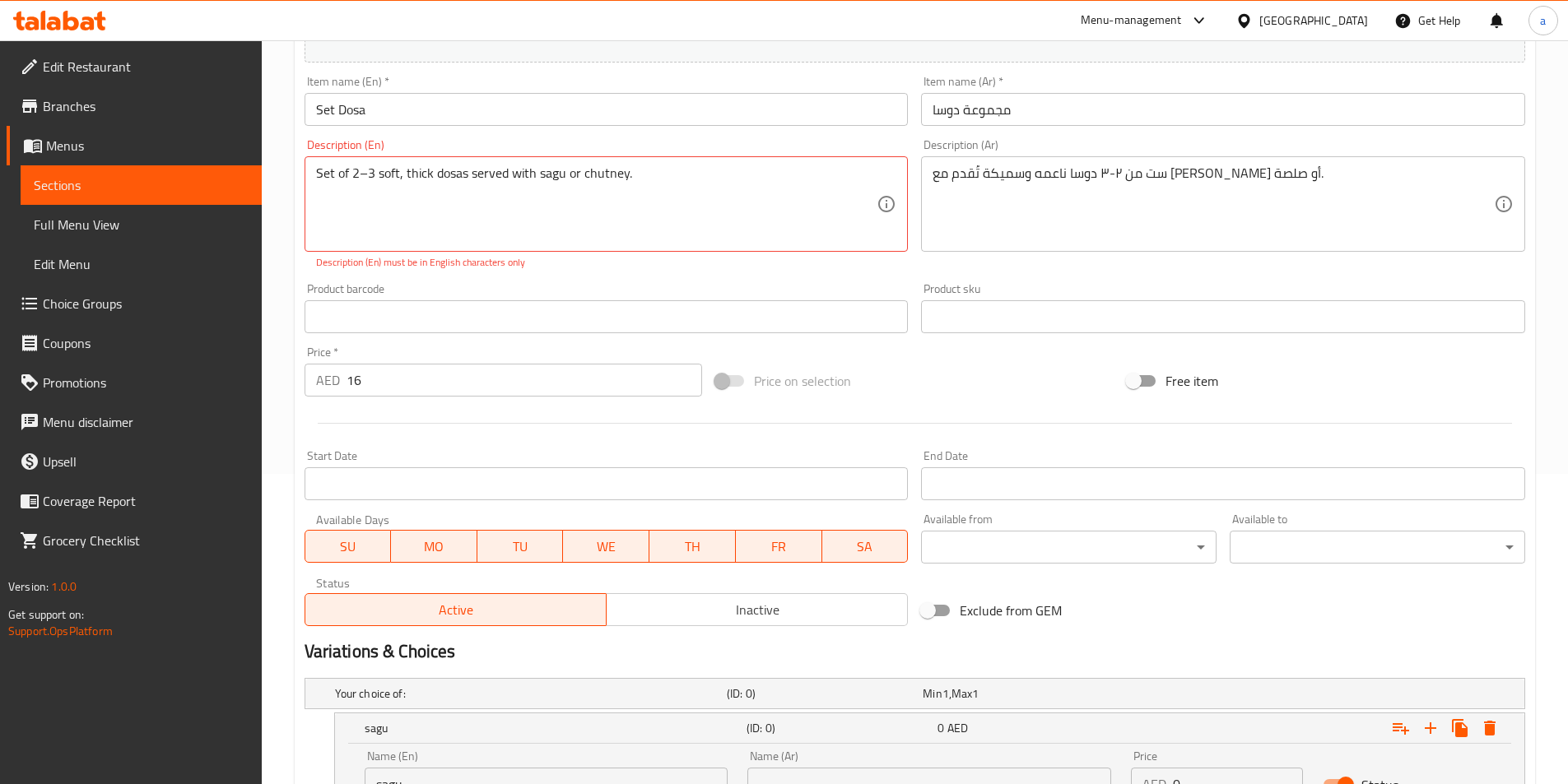
type input "chutney"
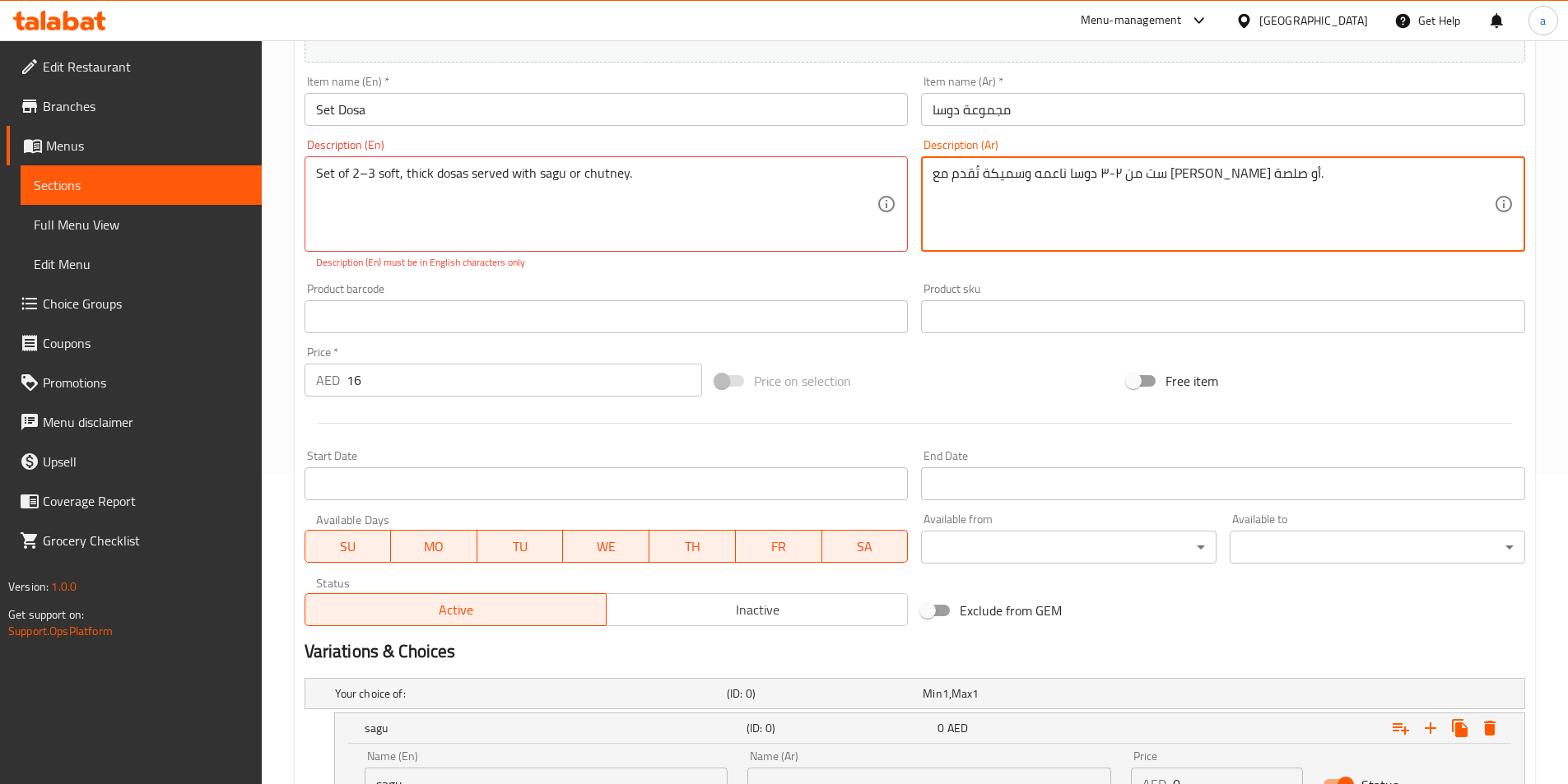
click at [996, 169] on textarea "ست من ٢-٣ دوسا ناعمه وسميكة تُقدم مع ساغو أو صلصة." at bounding box center [1213, 204] width 561 height 78
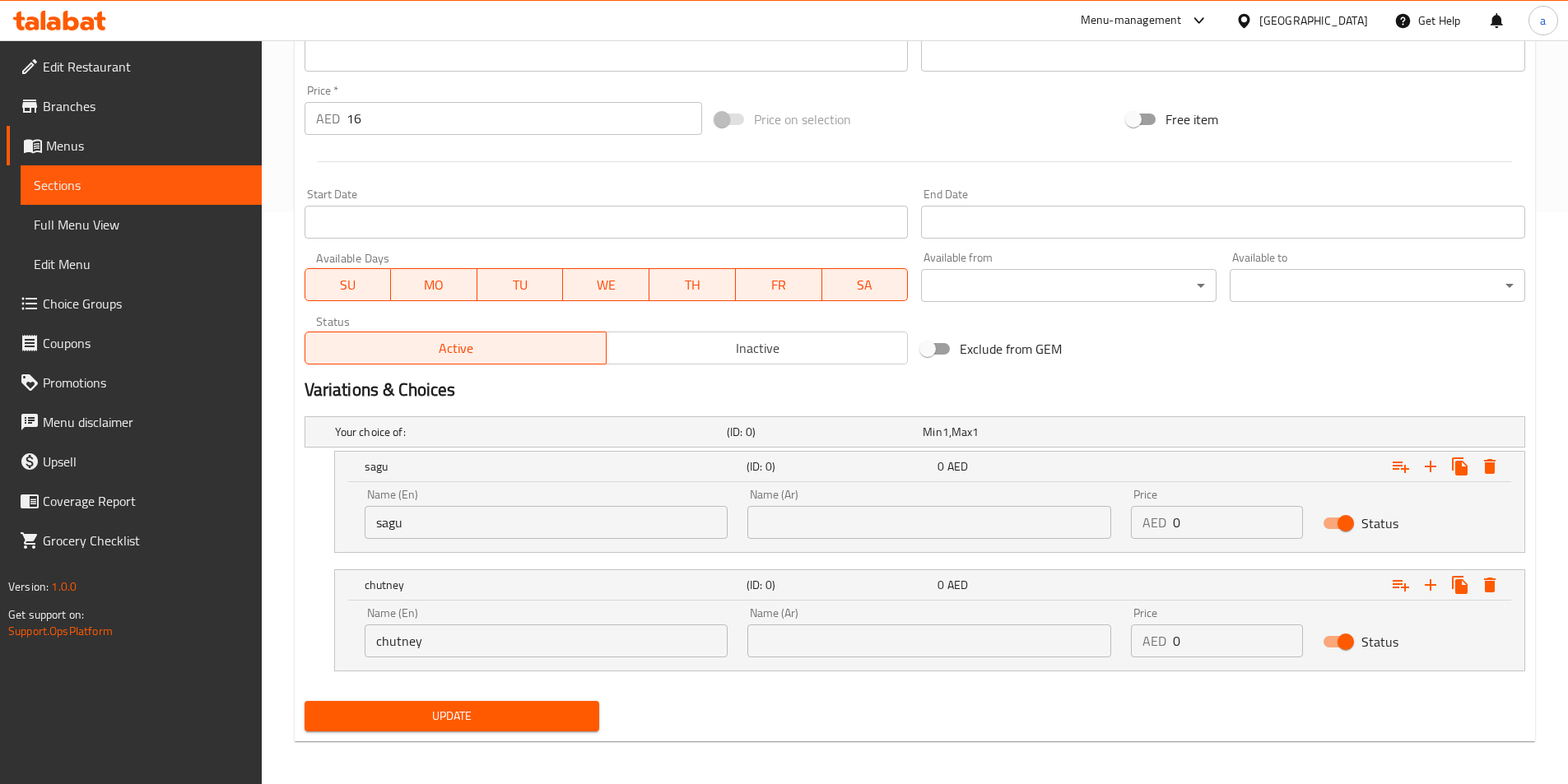
scroll to position [575, 0]
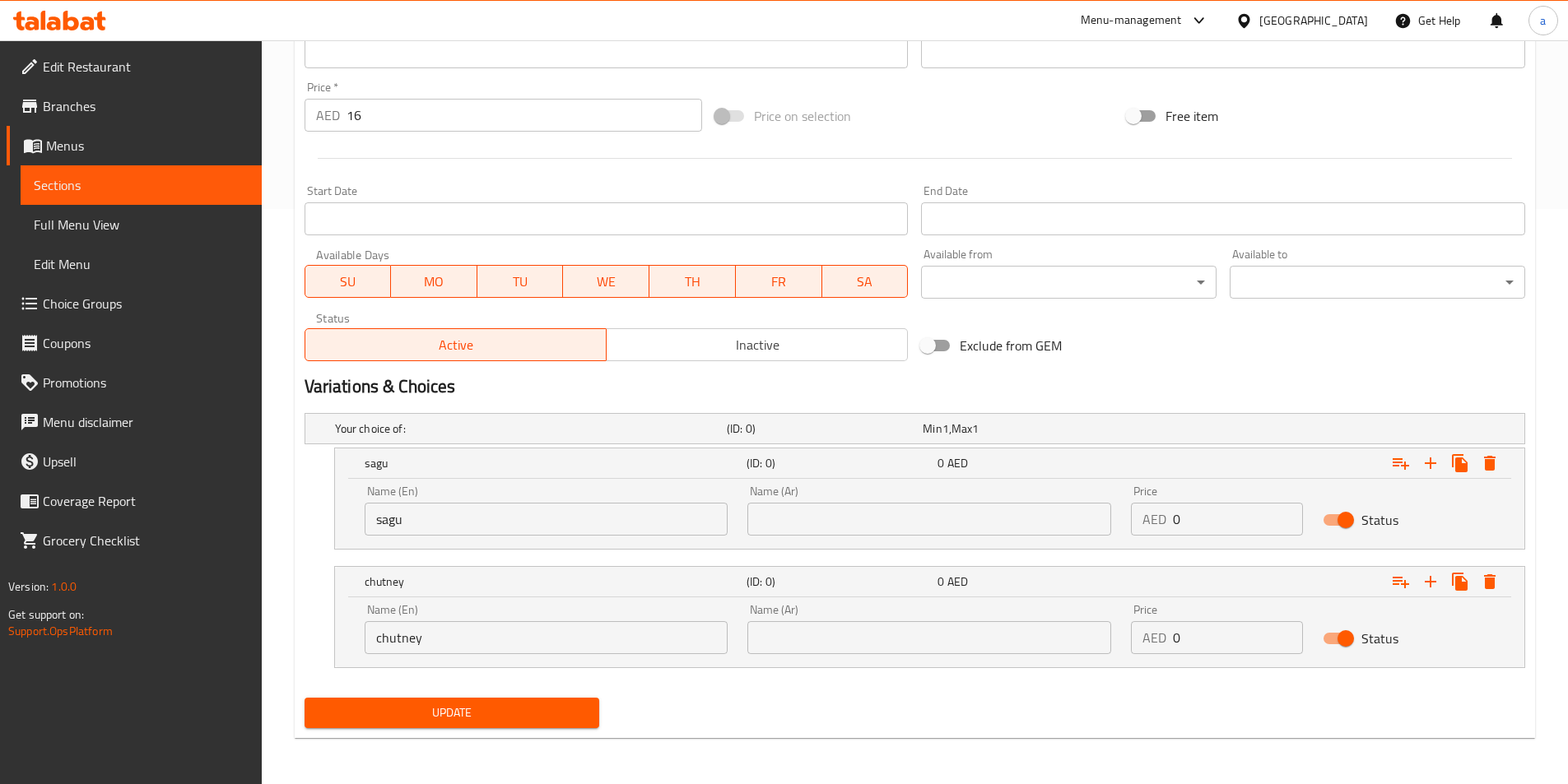
click at [856, 509] on input "text" at bounding box center [929, 519] width 364 height 33
paste input "ساغو"
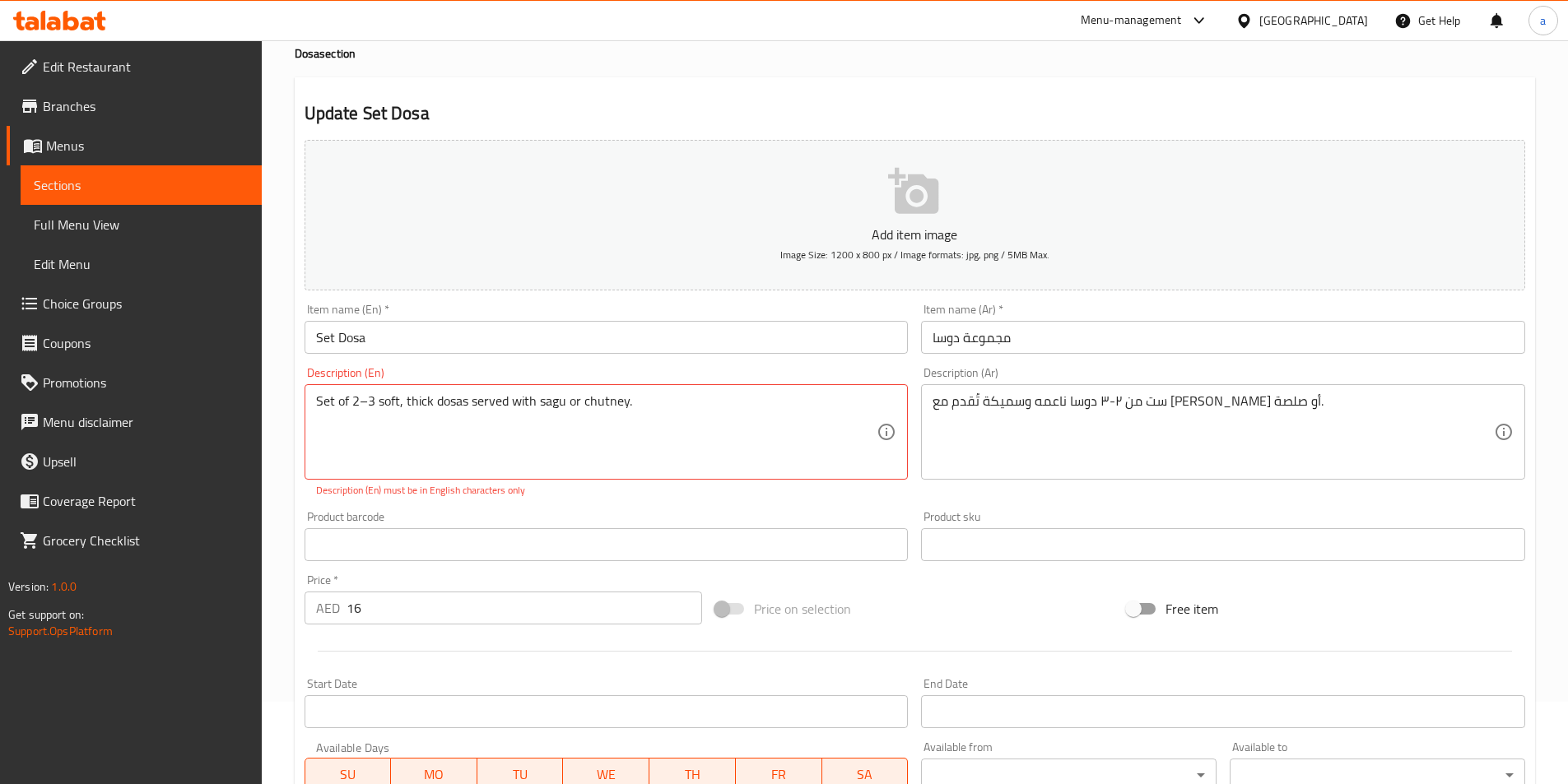
scroll to position [81, 0]
type input "ساغو"
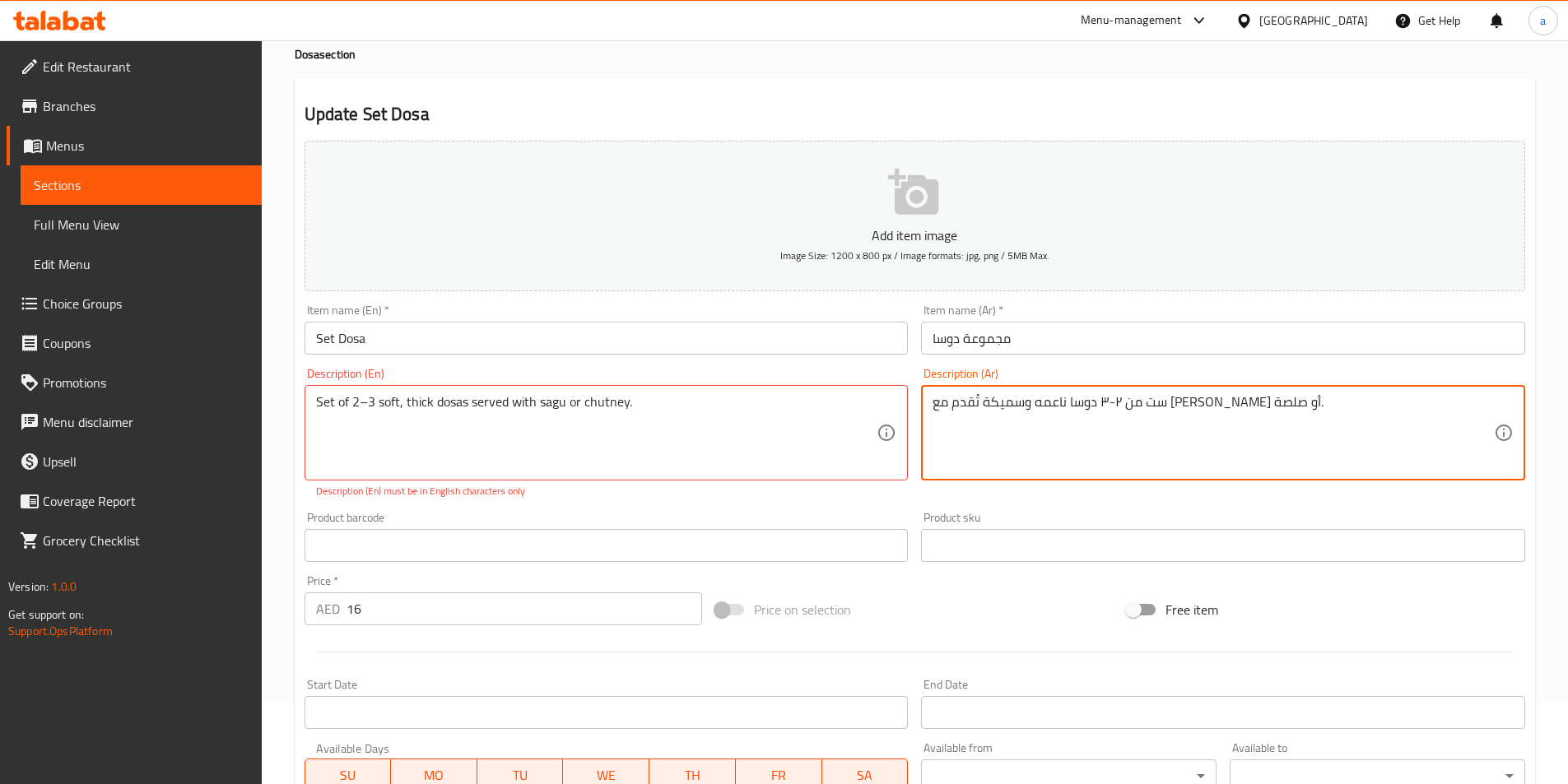
click at [934, 406] on textarea "ست من ٢-٣ دوسا ناعمه وسميكة تُقدم مع ساغو أو صلصة." at bounding box center [1213, 433] width 561 height 78
click at [949, 406] on textarea "ست من ٢-٣ دوسا ناعمه وسميكة تُقدم مع ساغو أو صلصة." at bounding box center [1213, 433] width 561 height 78
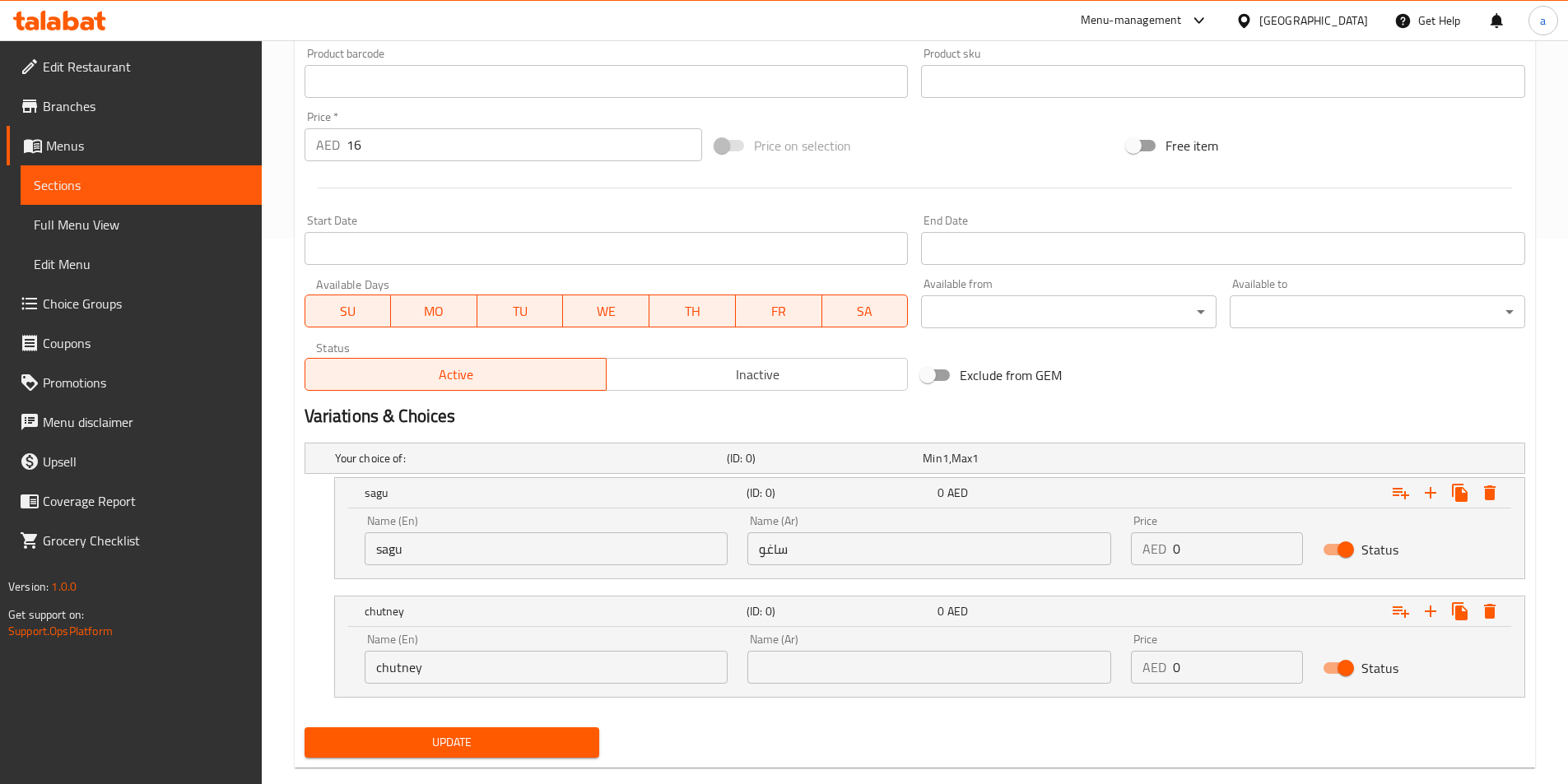
scroll to position [575, 0]
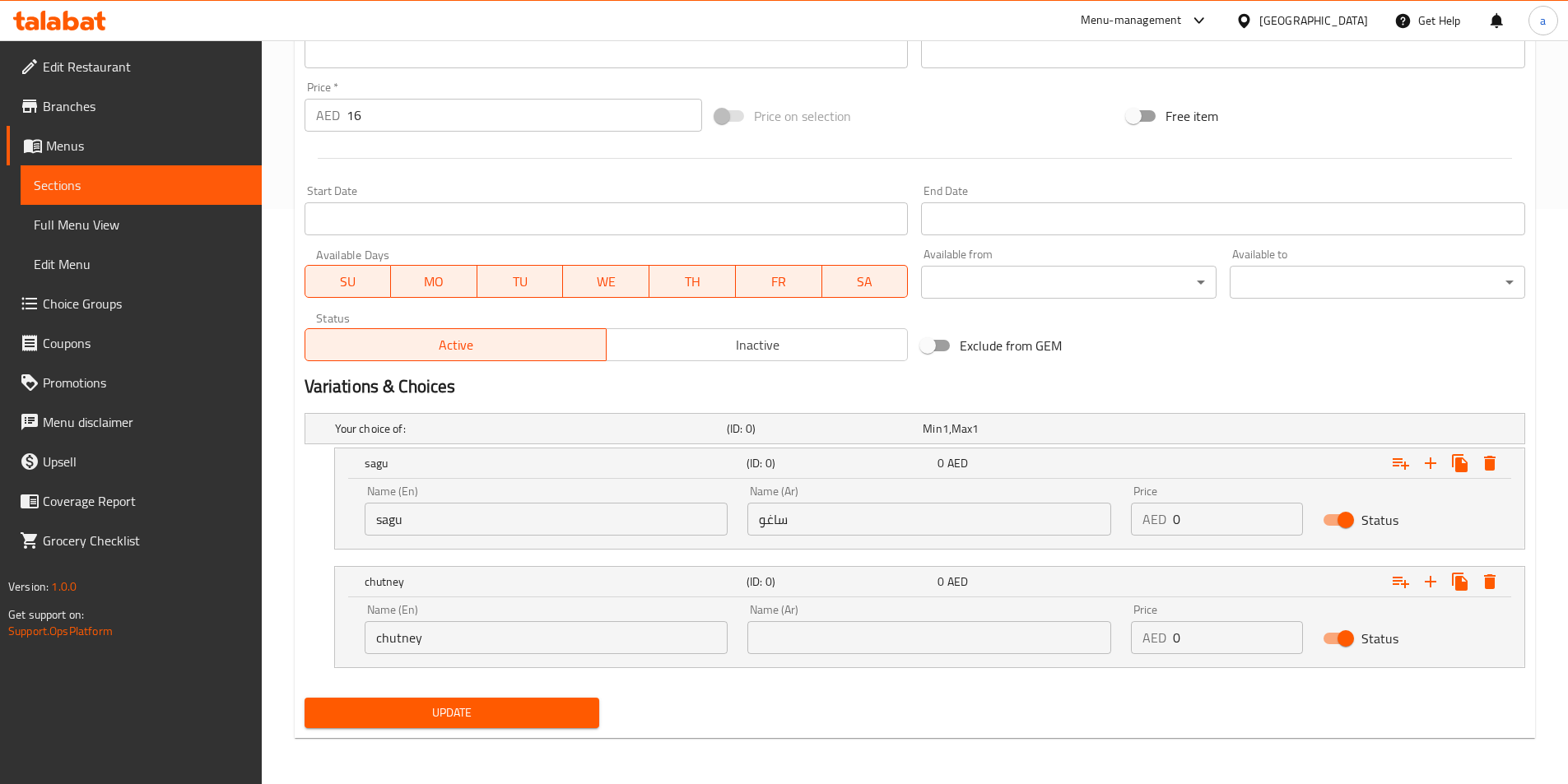
click at [810, 651] on input "text" at bounding box center [929, 638] width 364 height 33
paste input "صلصة"
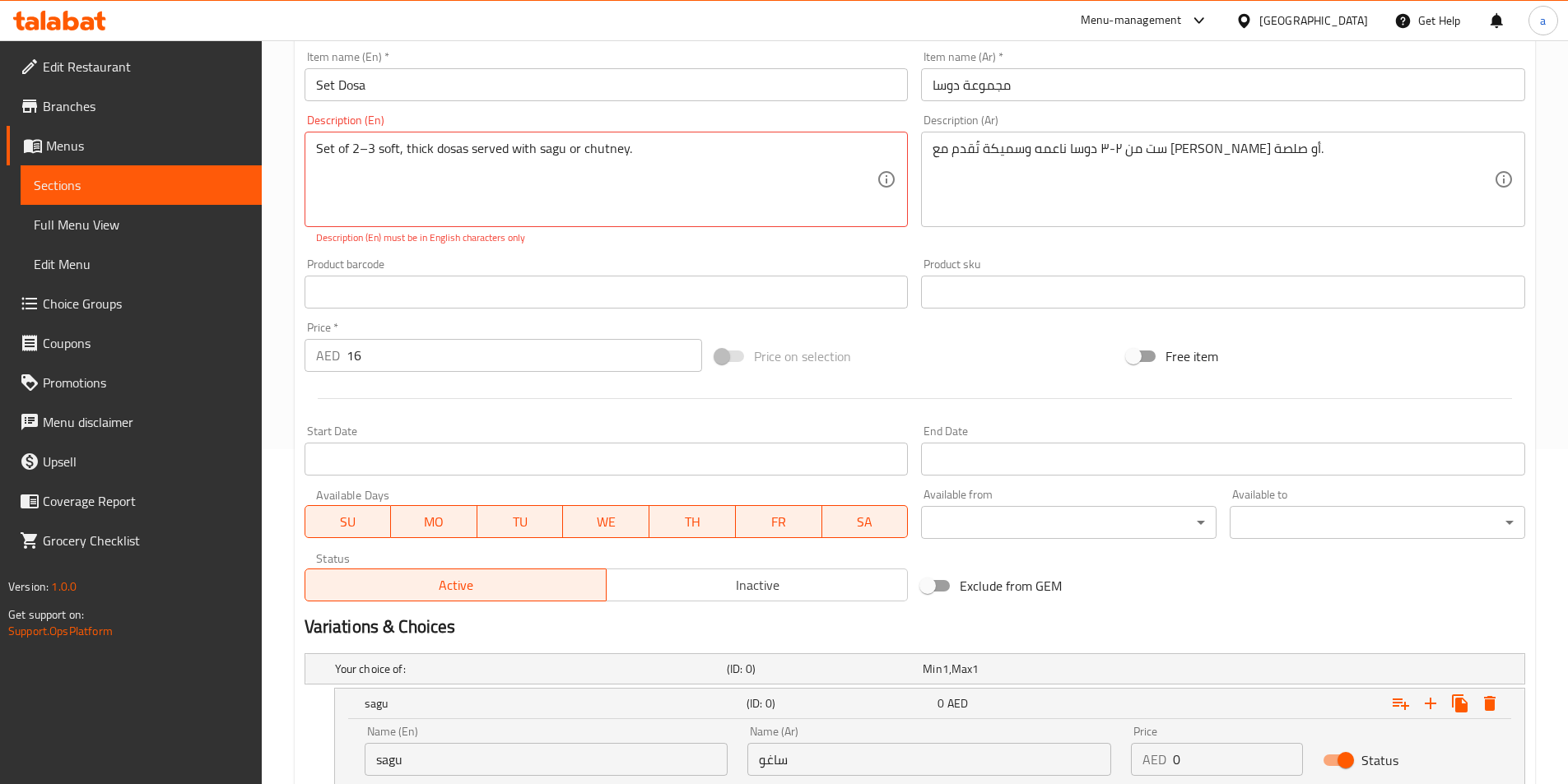
scroll to position [328, 0]
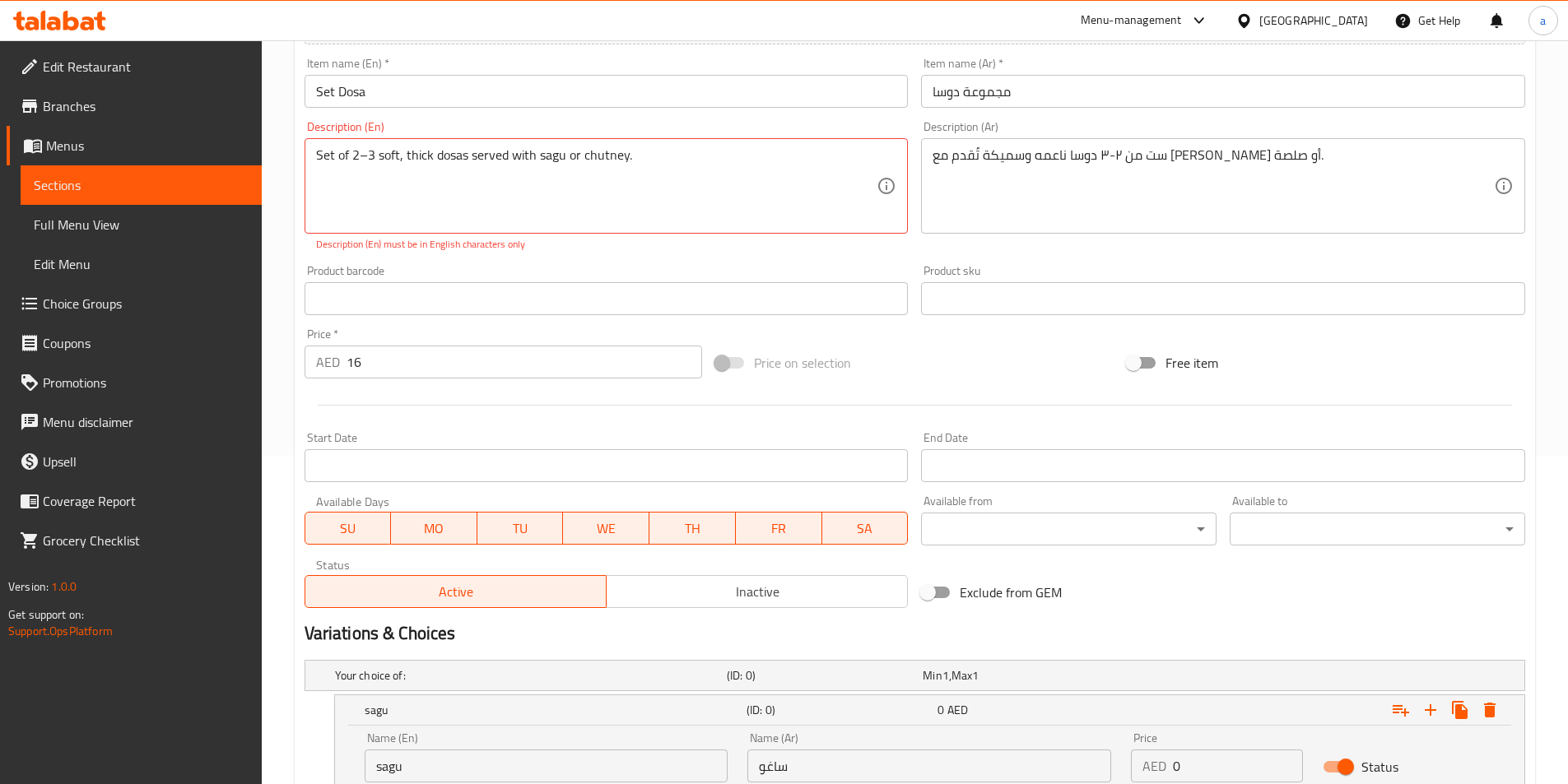
type input "صلصة"
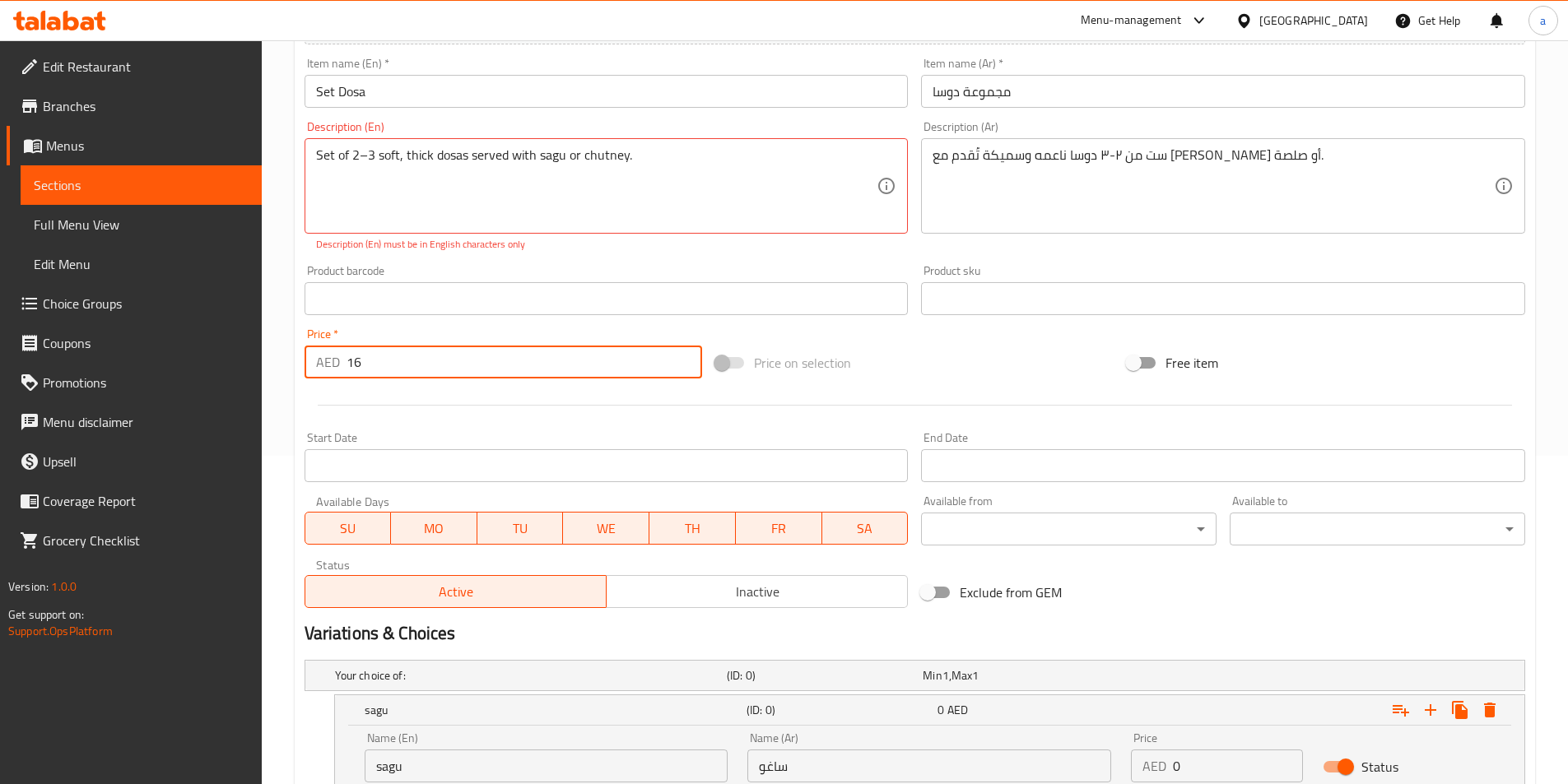
drag, startPoint x: 406, startPoint y: 367, endPoint x: 338, endPoint y: 364, distance: 68.1
click at [338, 364] on div "AED 16 Price *" at bounding box center [503, 362] width 399 height 33
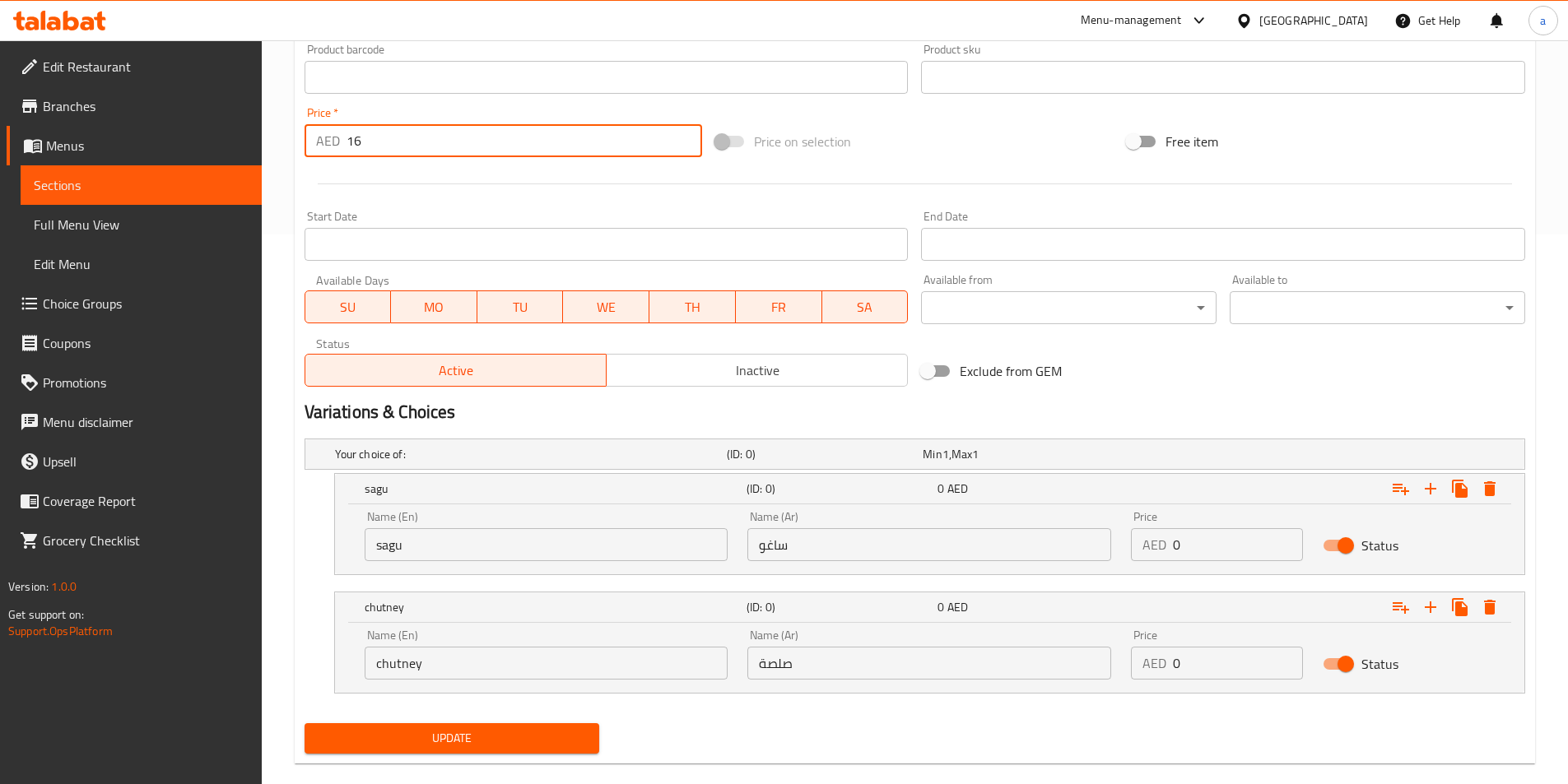
scroll to position [575, 0]
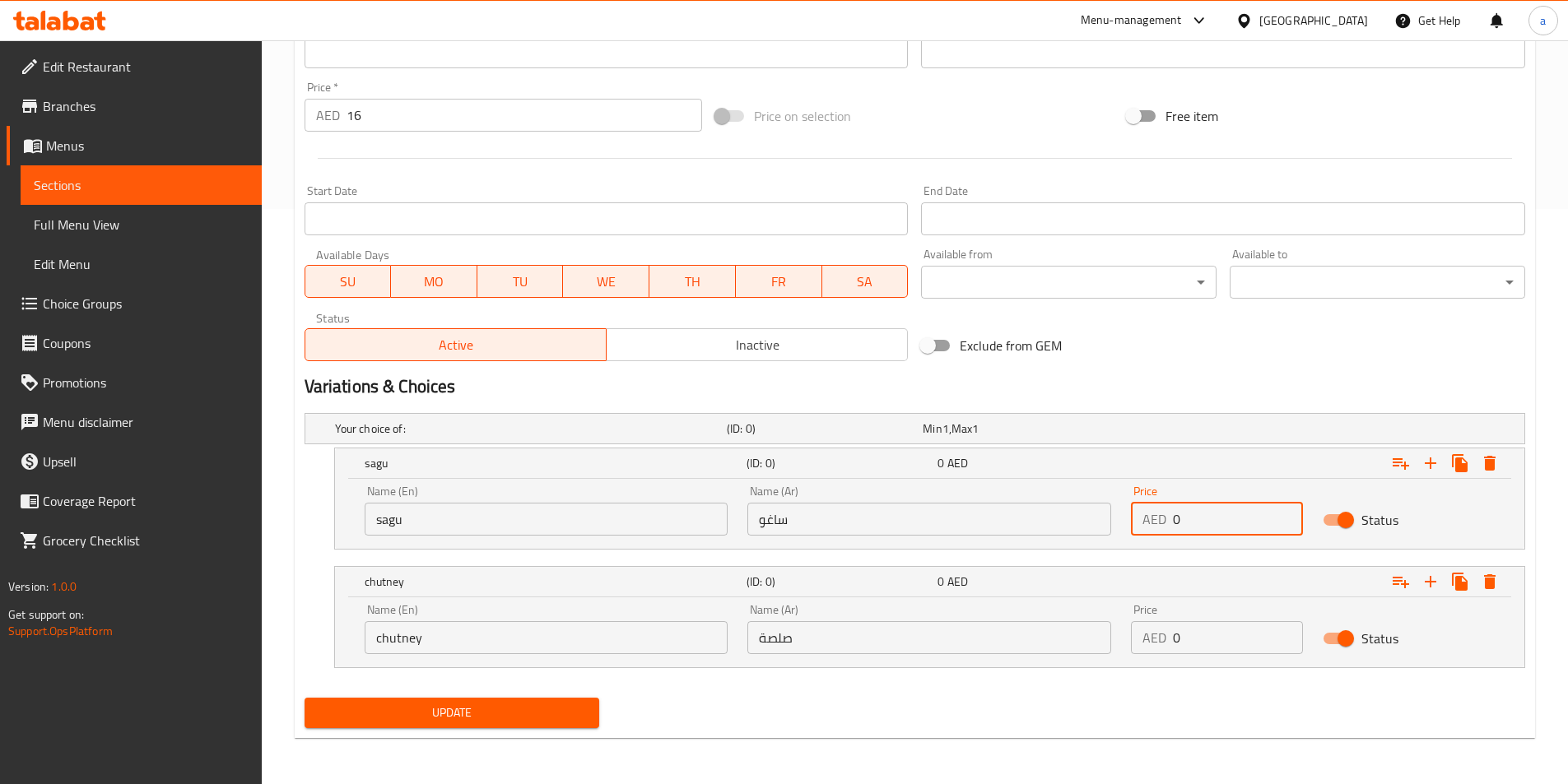
drag, startPoint x: 1228, startPoint y: 527, endPoint x: 1150, endPoint y: 515, distance: 78.9
click at [1150, 515] on div "AED 0 Price" at bounding box center [1217, 519] width 172 height 33
paste input "16"
type input "16"
drag, startPoint x: 1207, startPoint y: 613, endPoint x: 1190, endPoint y: 624, distance: 20.2
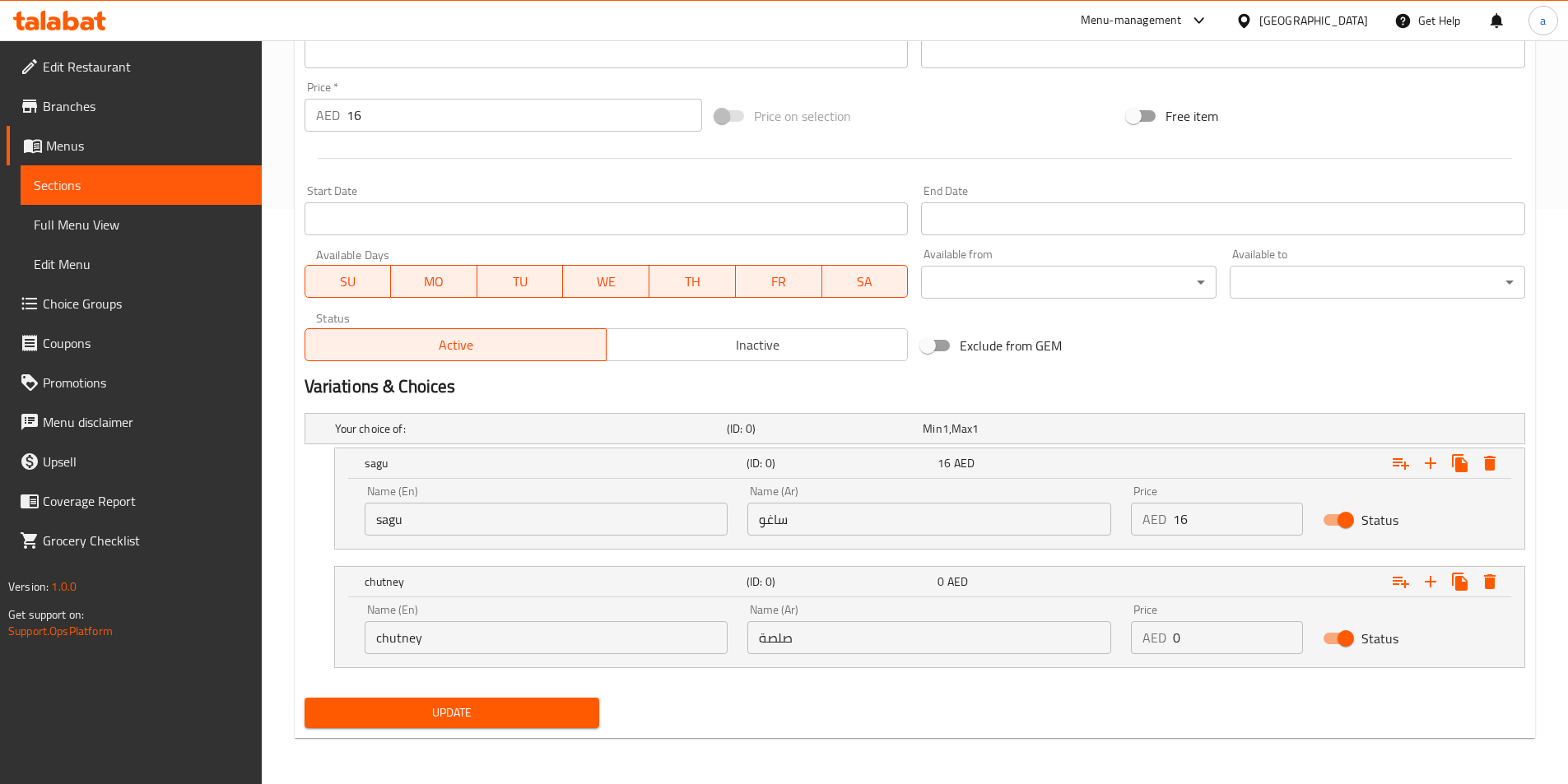
click at [1192, 621] on div "Price AED 0 Price" at bounding box center [1217, 629] width 172 height 50
click at [1187, 635] on input "0" at bounding box center [1238, 638] width 130 height 33
drag, startPoint x: 1187, startPoint y: 635, endPoint x: 1136, endPoint y: 642, distance: 51.5
click at [1138, 642] on div "AED 0 Price" at bounding box center [1217, 638] width 172 height 33
paste input "16"
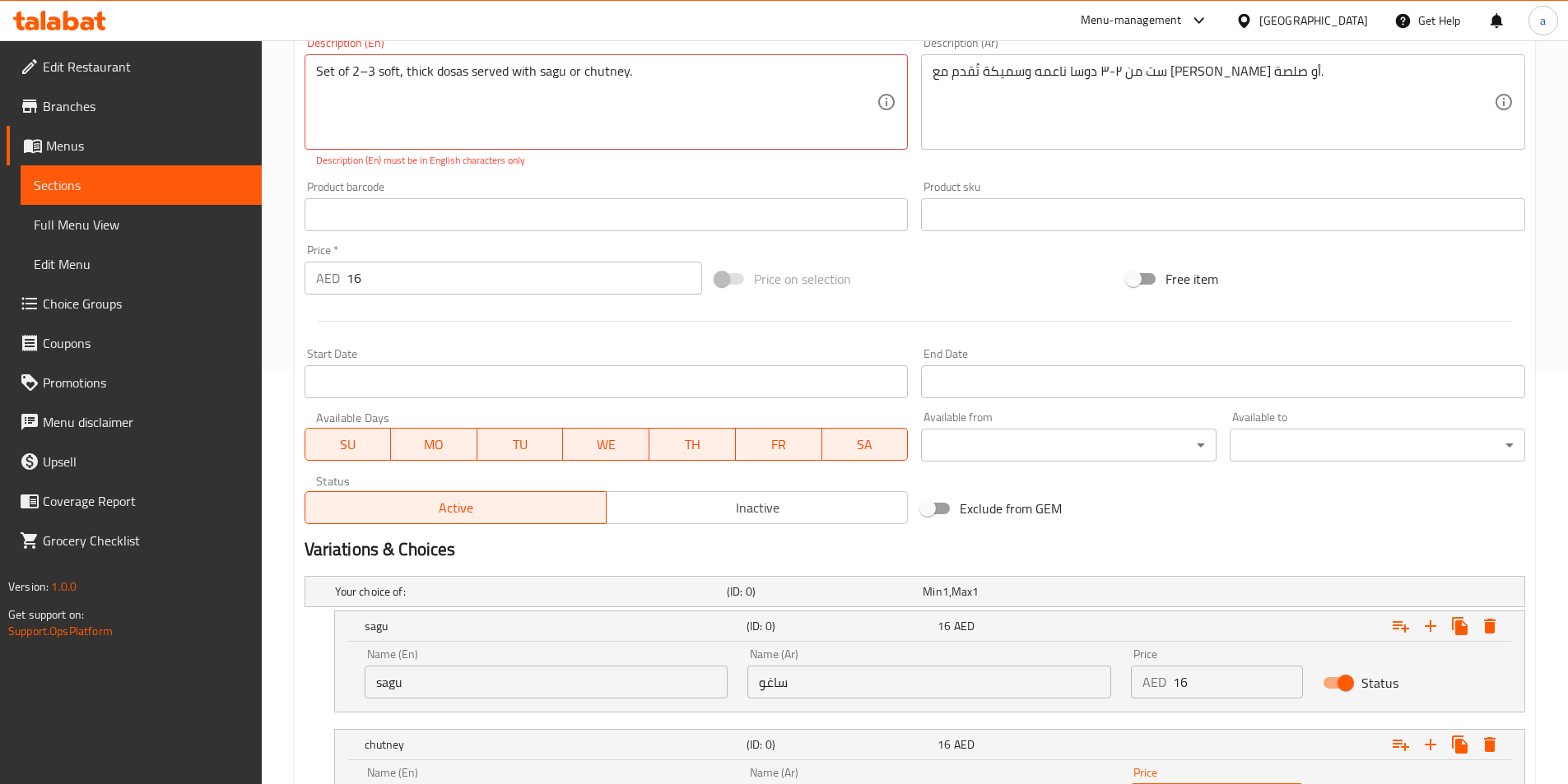
scroll to position [411, 0]
type input "16"
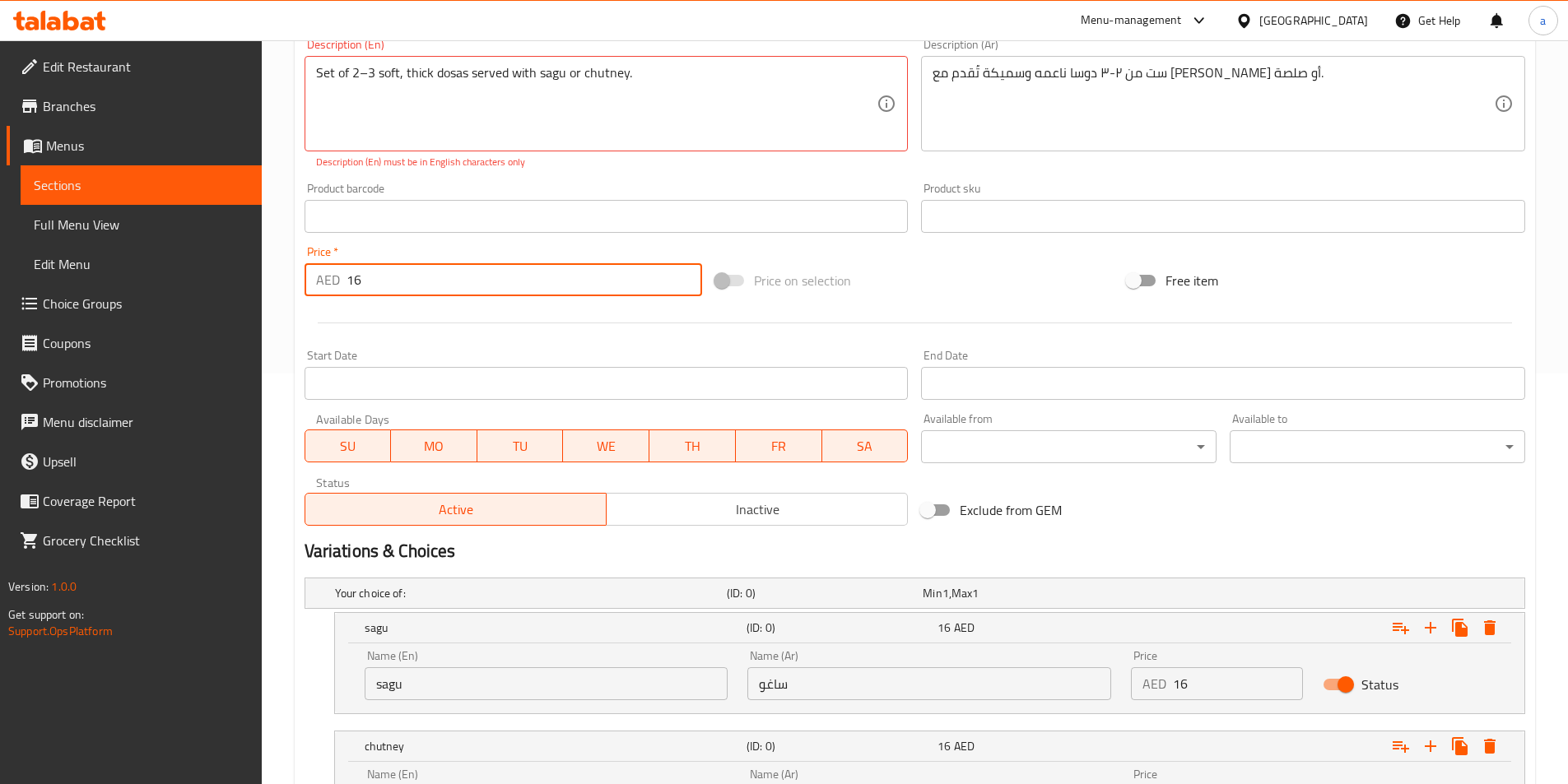
drag, startPoint x: 373, startPoint y: 283, endPoint x: 302, endPoint y: 278, distance: 71.2
click at [302, 278] on div "Price   * AED 16 Price *" at bounding box center [504, 271] width 412 height 63
type input "0"
click at [557, 143] on div "Set of 2–3 soft, thick dosas served with sagu or chutney. Description (En)" at bounding box center [606, 104] width 605 height 95
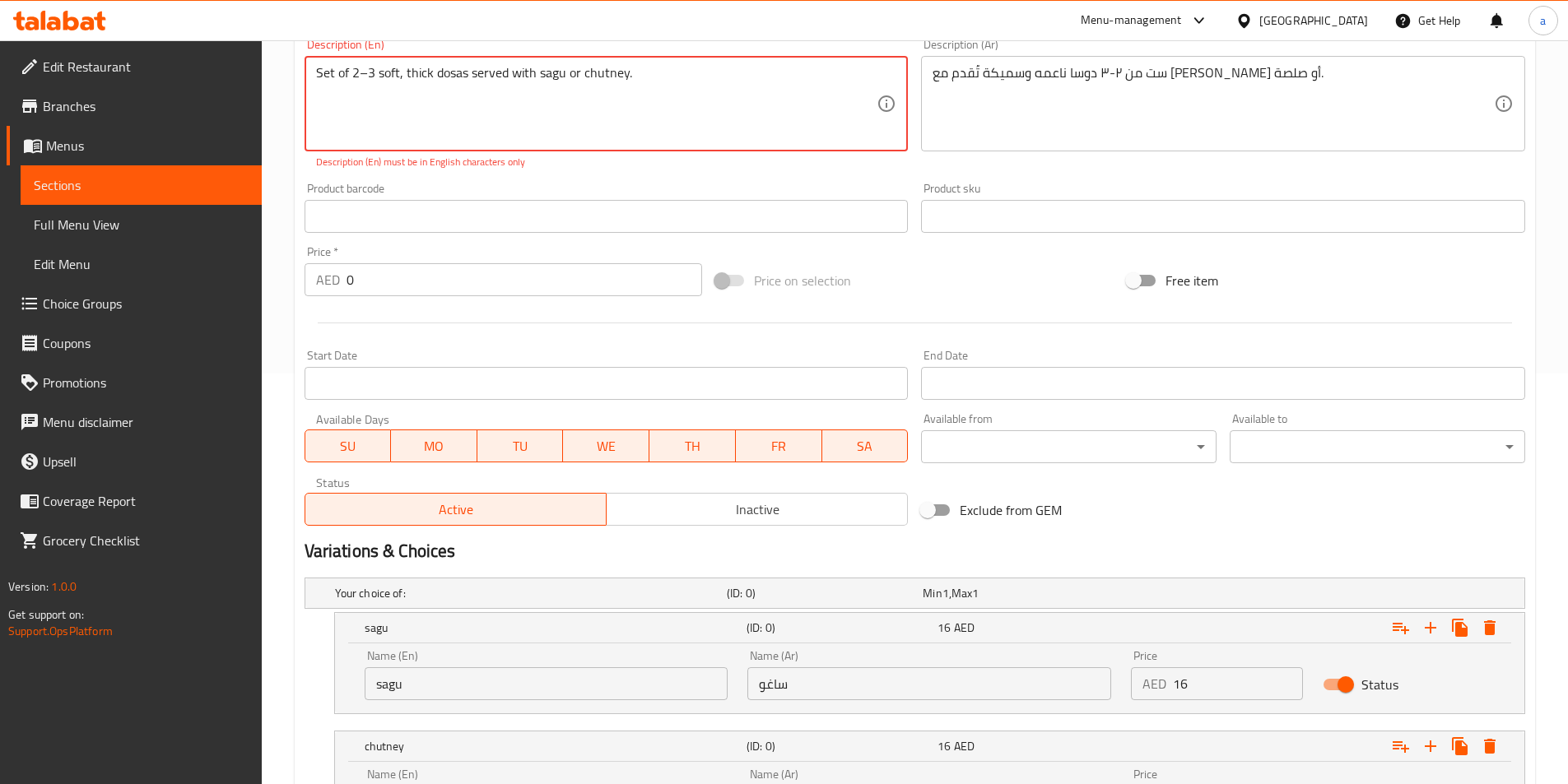
click at [564, 77] on textarea "Set of 2–3 soft, thick dosas served with sagu or chutney." at bounding box center [597, 104] width 561 height 78
click at [400, 80] on textarea "Set of 2–3 soft, thick dosas served with sagu or chutney." at bounding box center [597, 104] width 561 height 78
click at [694, 169] on p "Description (En) must be in English characters only" at bounding box center [607, 162] width 581 height 15
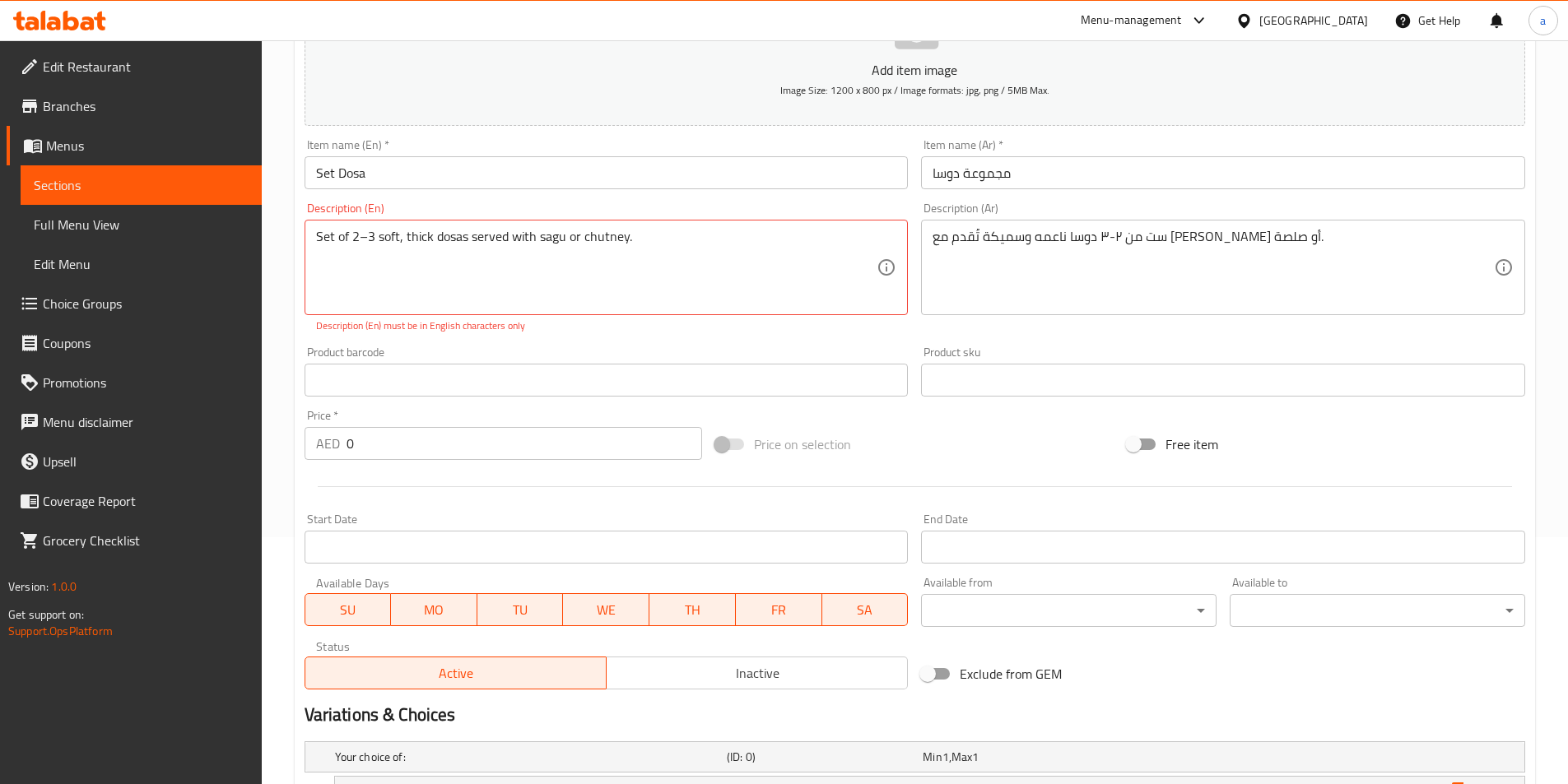
scroll to position [246, 0]
click at [370, 234] on textarea "Set of 2–3 soft, thick dosas served with sagu or chutney" at bounding box center [597, 269] width 561 height 78
click at [368, 234] on textarea "Set of 2–3 soft, thick dosas served with sagu or chutney" at bounding box center [597, 269] width 561 height 78
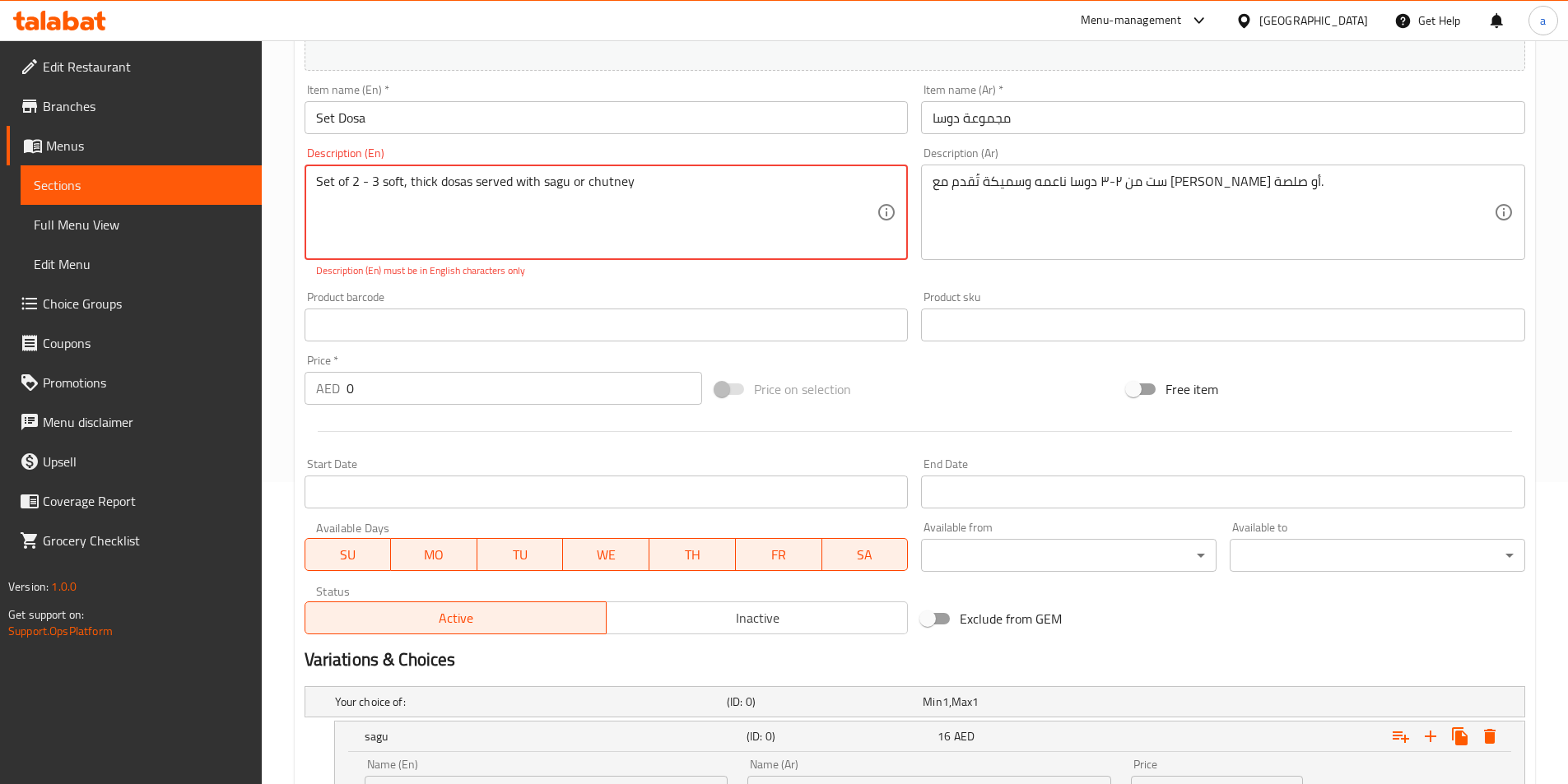
scroll to position [575, 0]
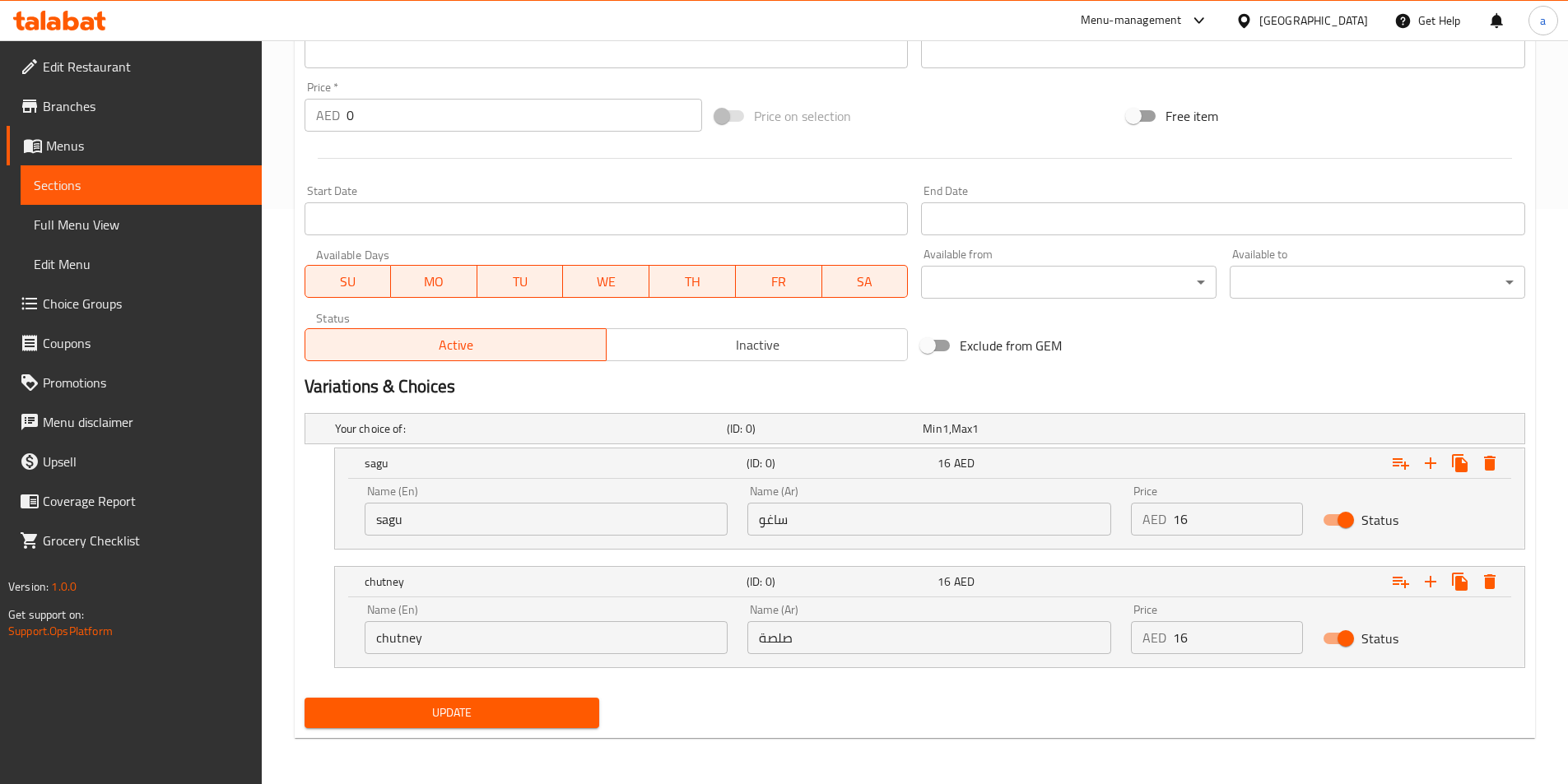
type textarea "Set of 2 - 3 soft, thick dosas served with sagu or chutney"
click at [511, 727] on button "Update" at bounding box center [452, 712] width 296 height 30
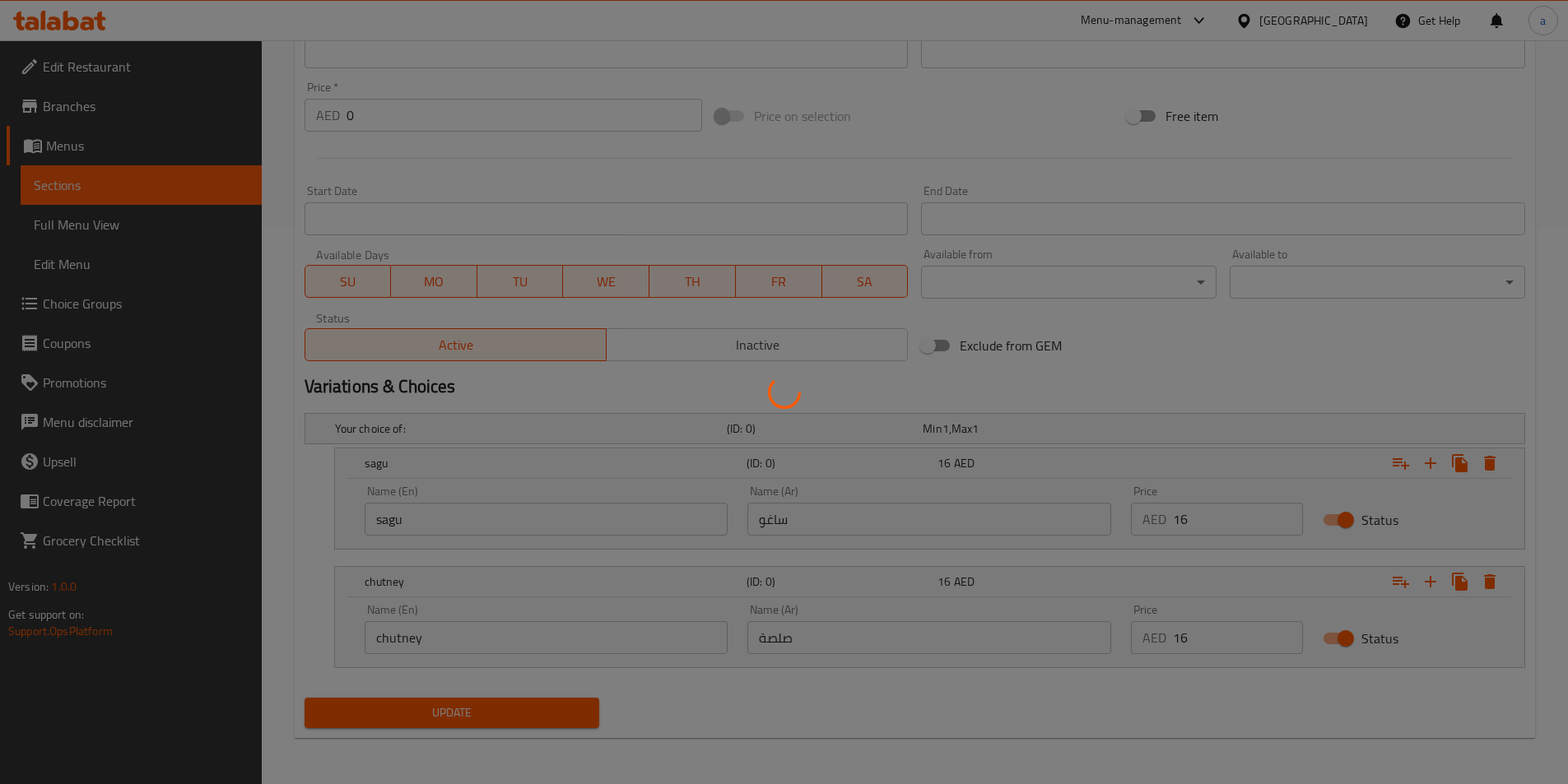
drag, startPoint x: 509, startPoint y: 716, endPoint x: 502, endPoint y: 723, distance: 9.9
click at [509, 717] on div at bounding box center [784, 392] width 1568 height 784
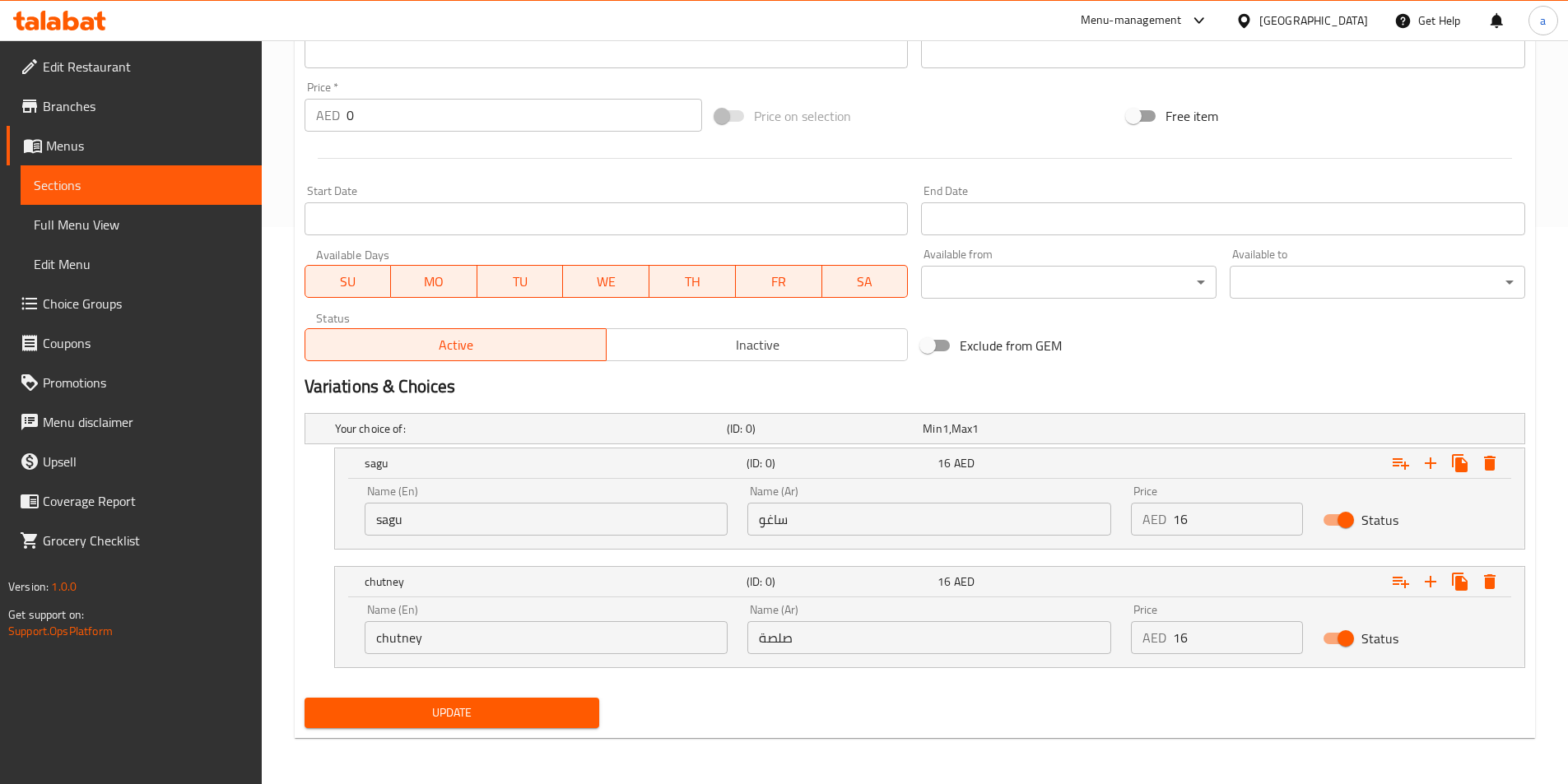
click at [147, 181] on span "Sections" at bounding box center [141, 185] width 214 height 20
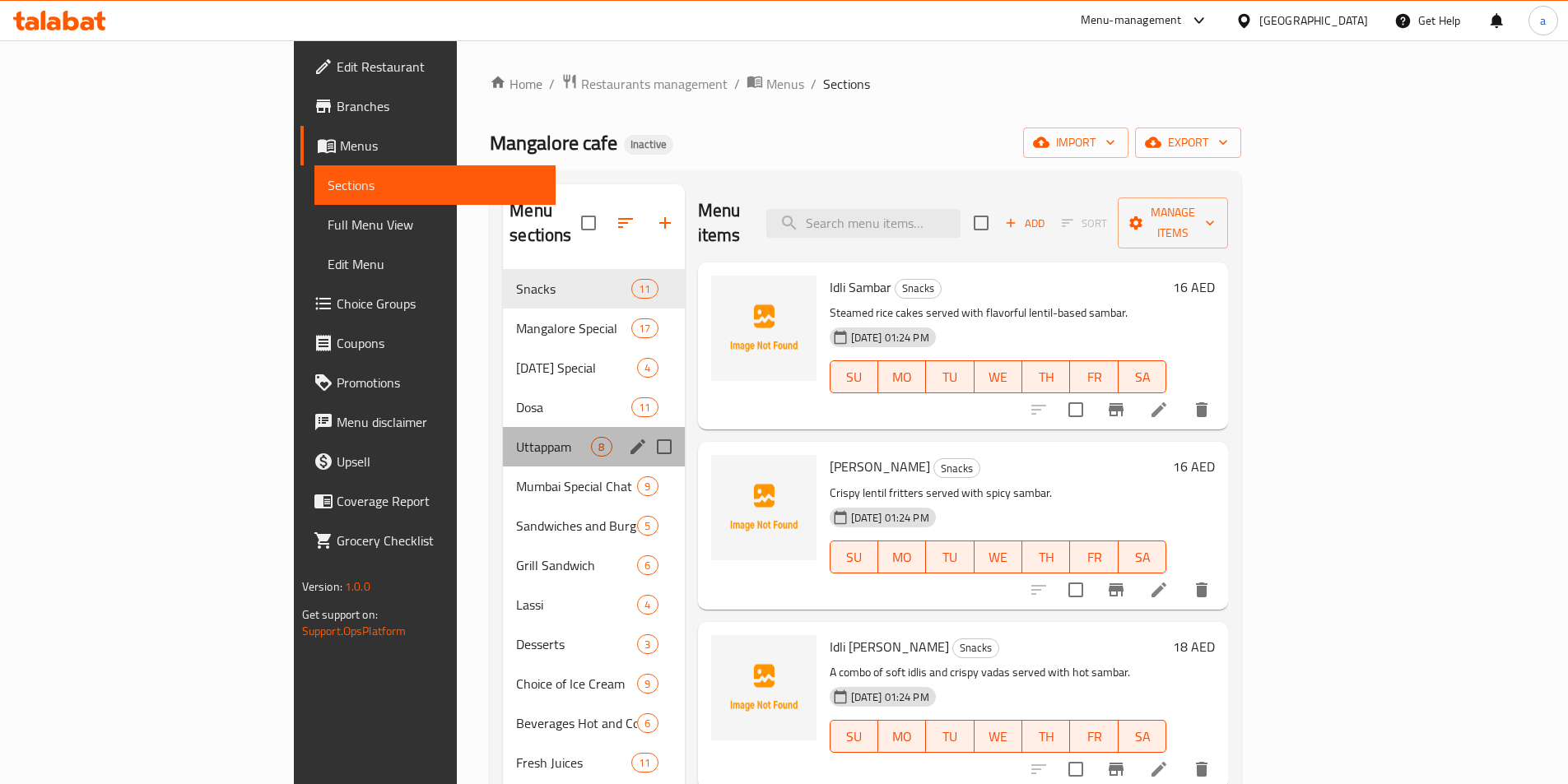
click at [503, 427] on div "Uttappam 8" at bounding box center [593, 447] width 181 height 40
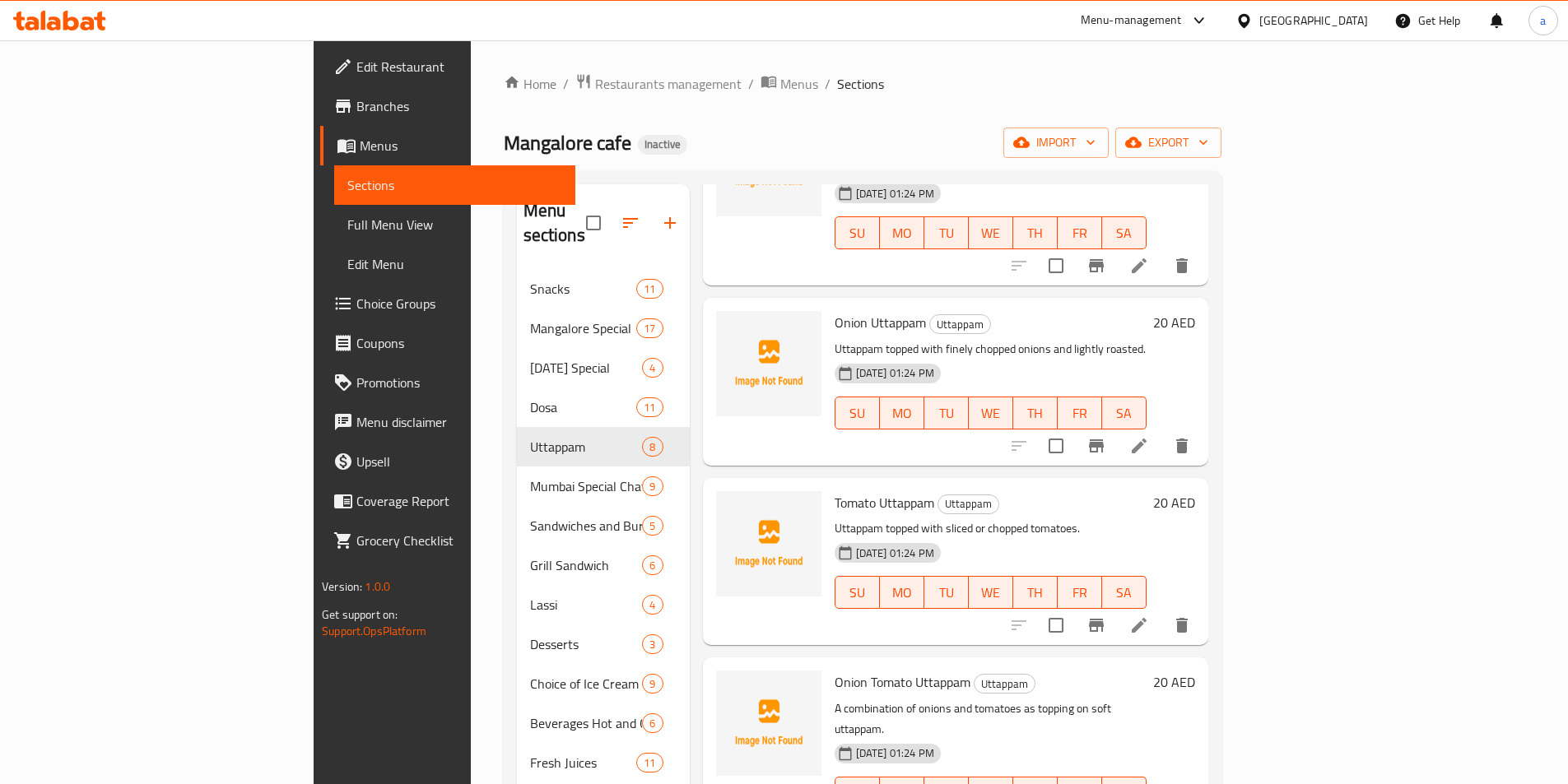
scroll to position [247, 0]
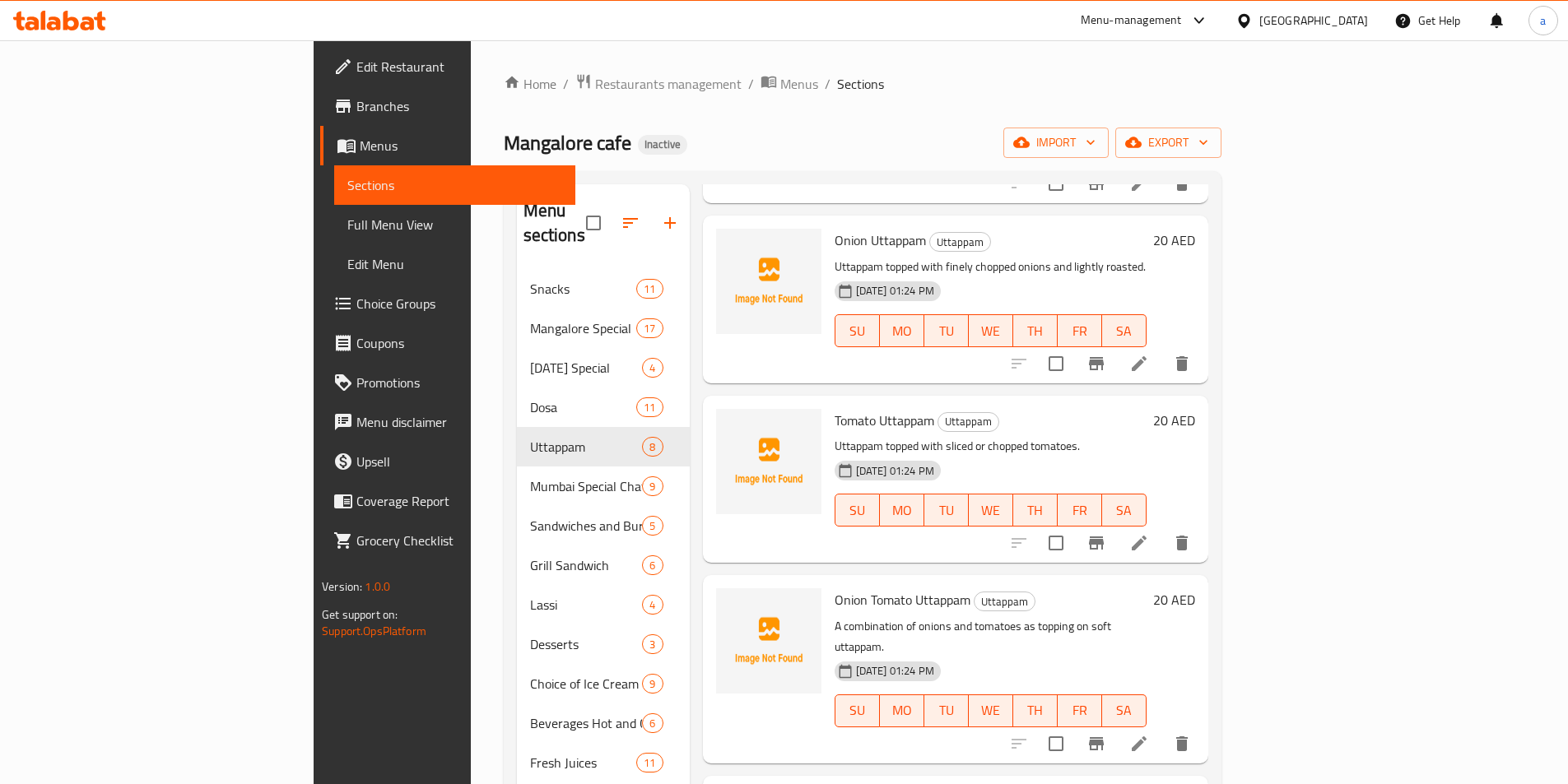
click at [1162, 528] on li at bounding box center [1139, 543] width 46 height 29
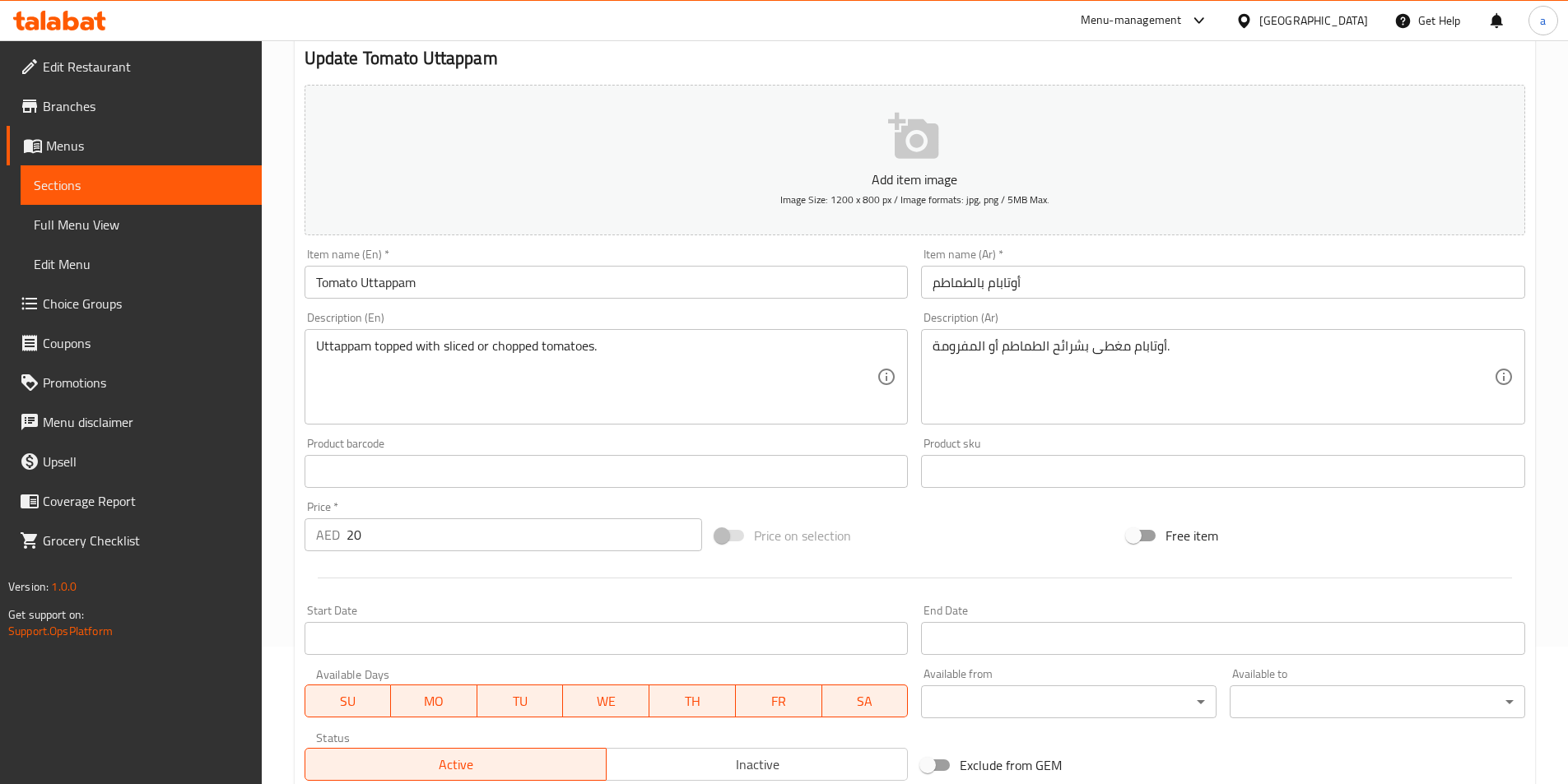
scroll to position [164, 0]
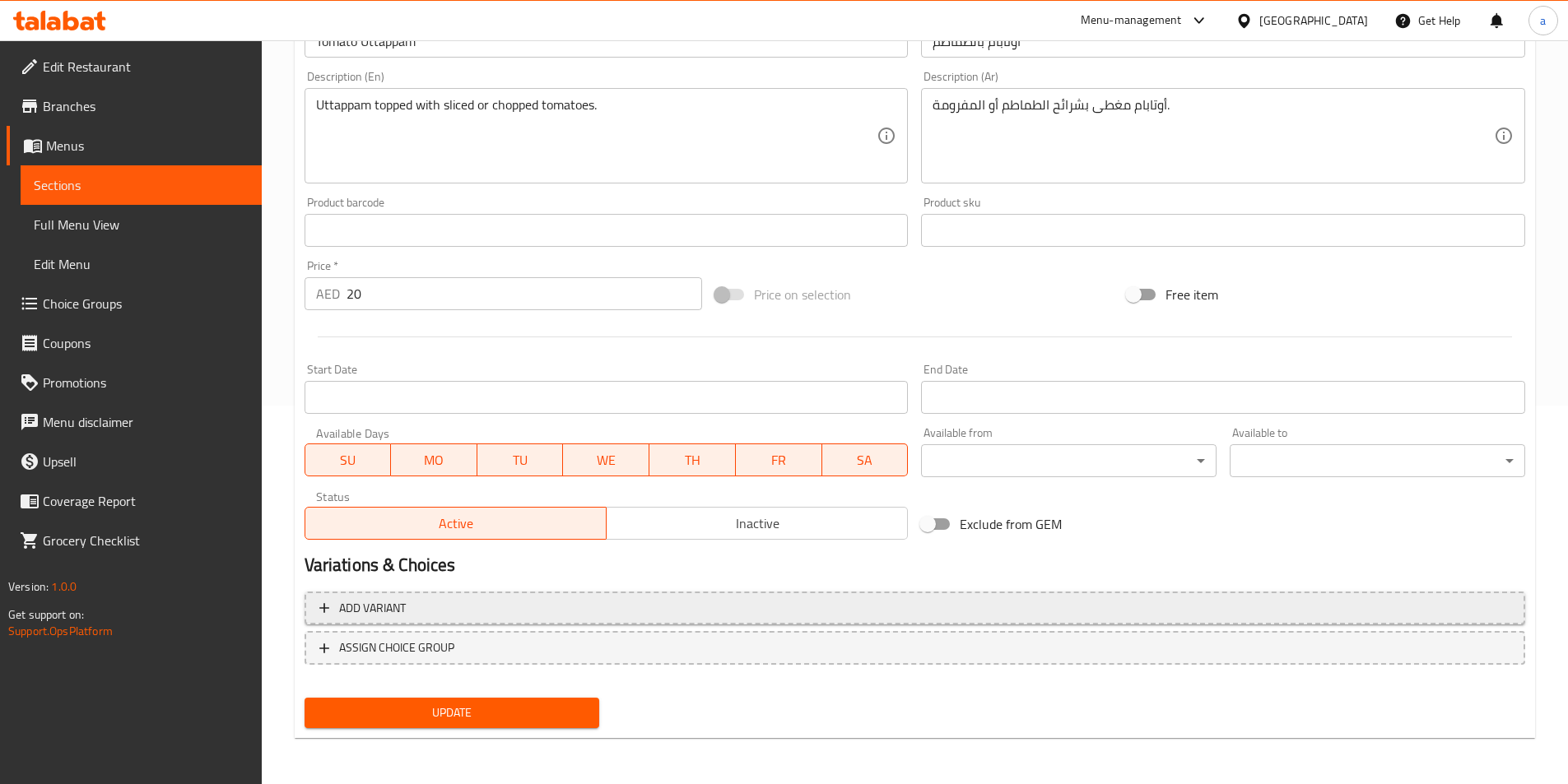
click at [416, 609] on span "Add variant" at bounding box center [914, 609] width 1191 height 21
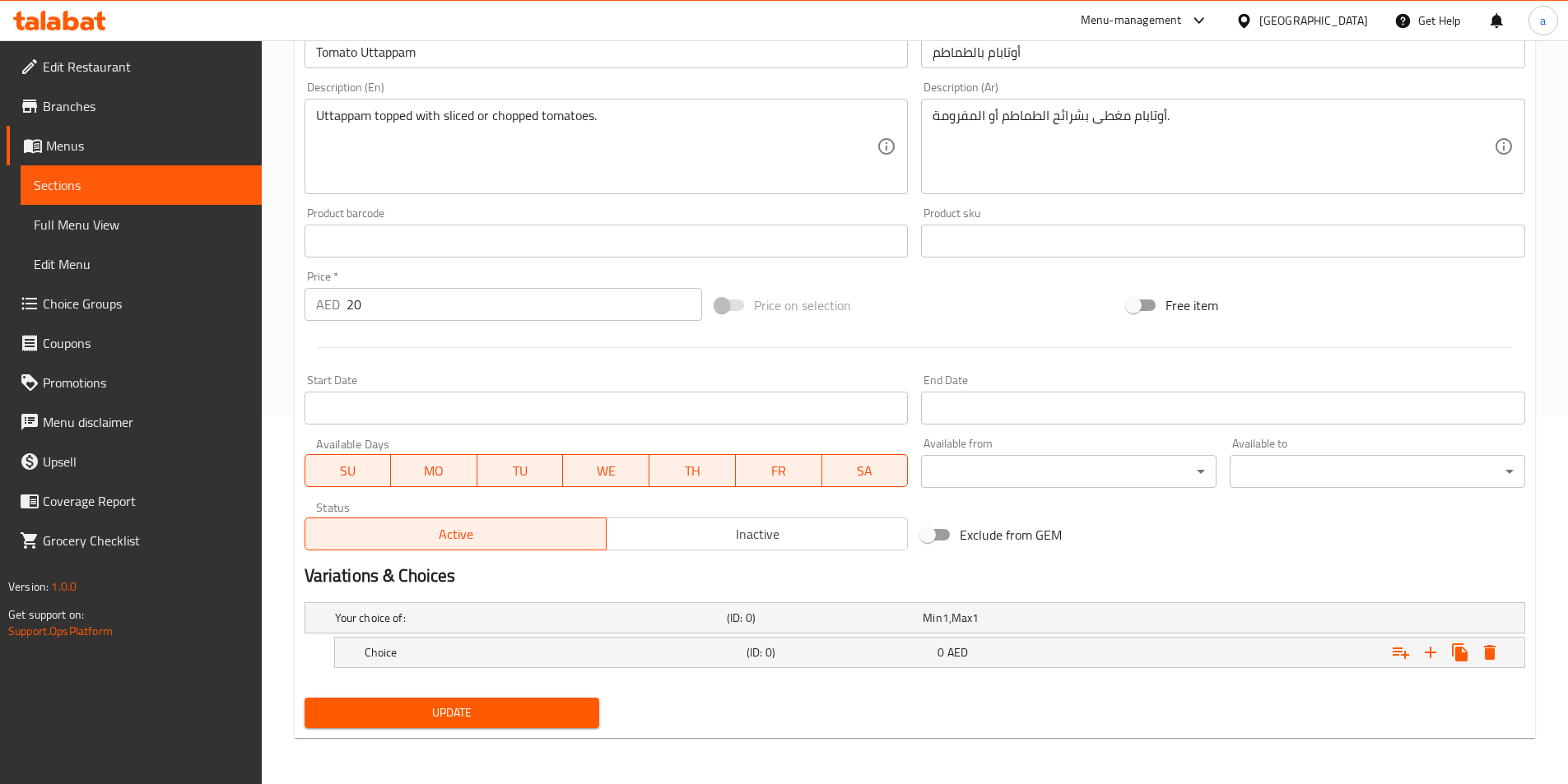
scroll to position [367, 0]
click at [1076, 661] on div "0 AED" at bounding box center [1029, 653] width 191 height 23
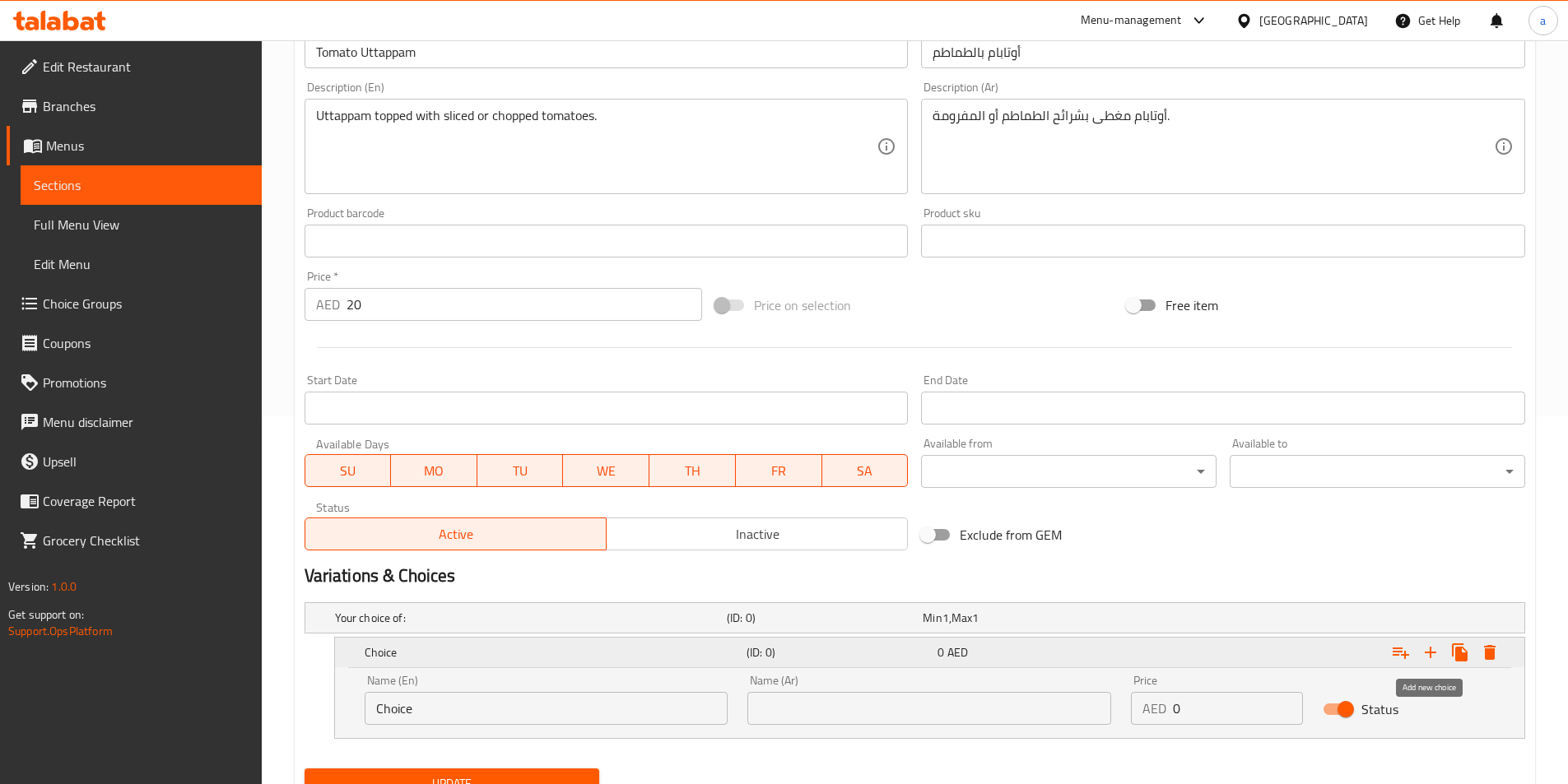
click at [1421, 659] on icon "Expand" at bounding box center [1430, 652] width 20 height 20
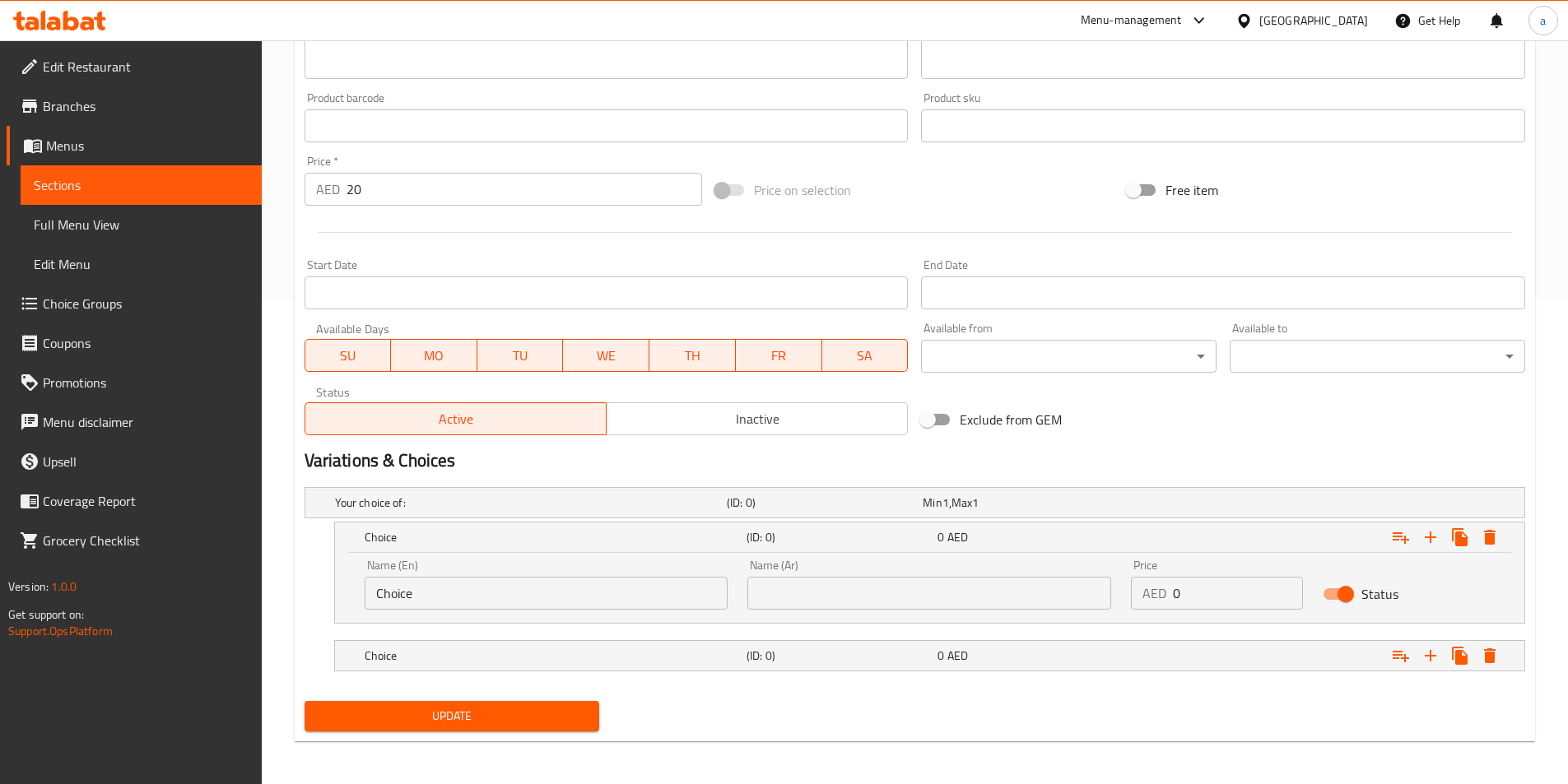
scroll to position [487, 0]
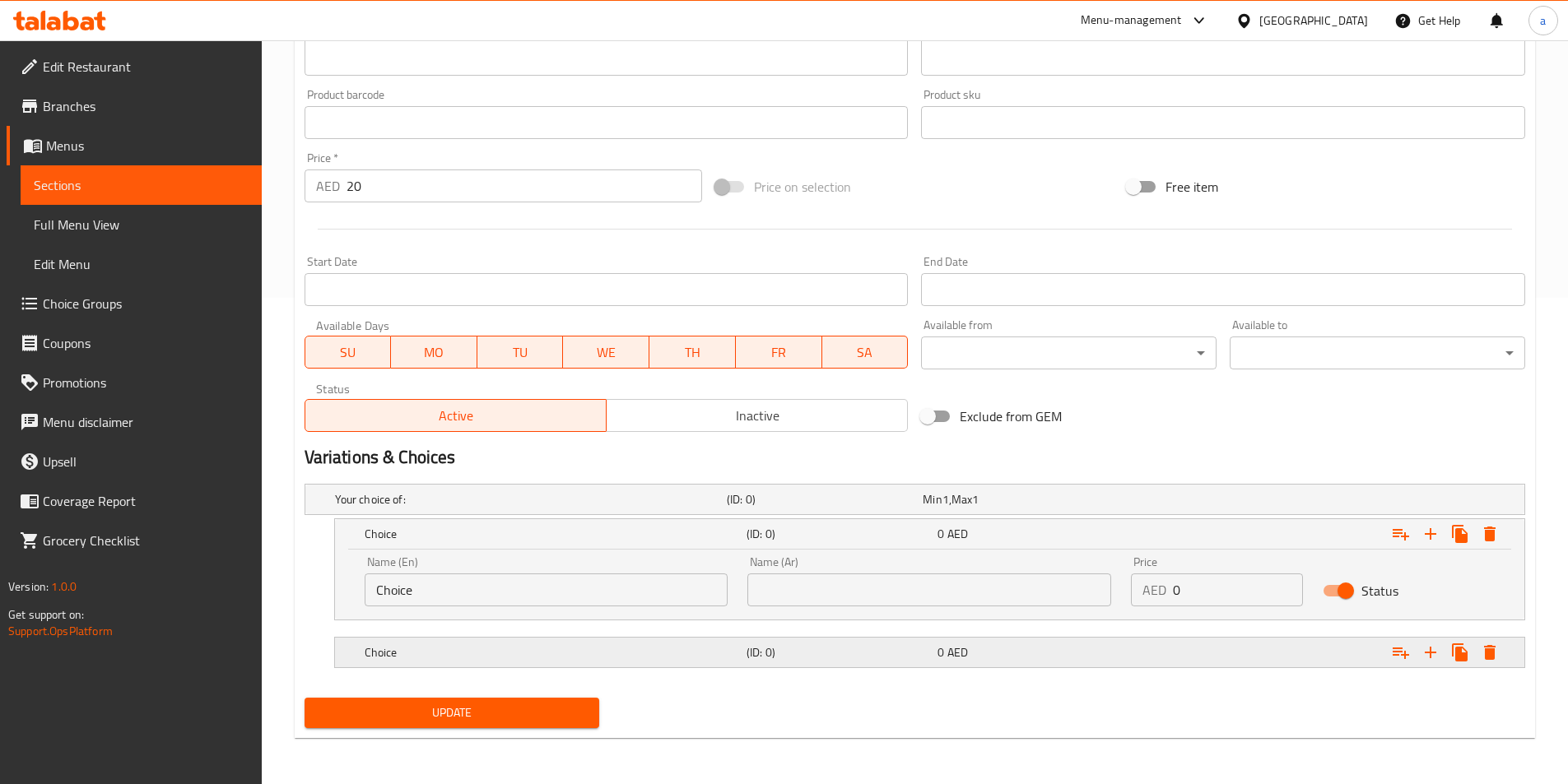
click at [1154, 641] on div "Expand" at bounding box center [1316, 653] width 382 height 36
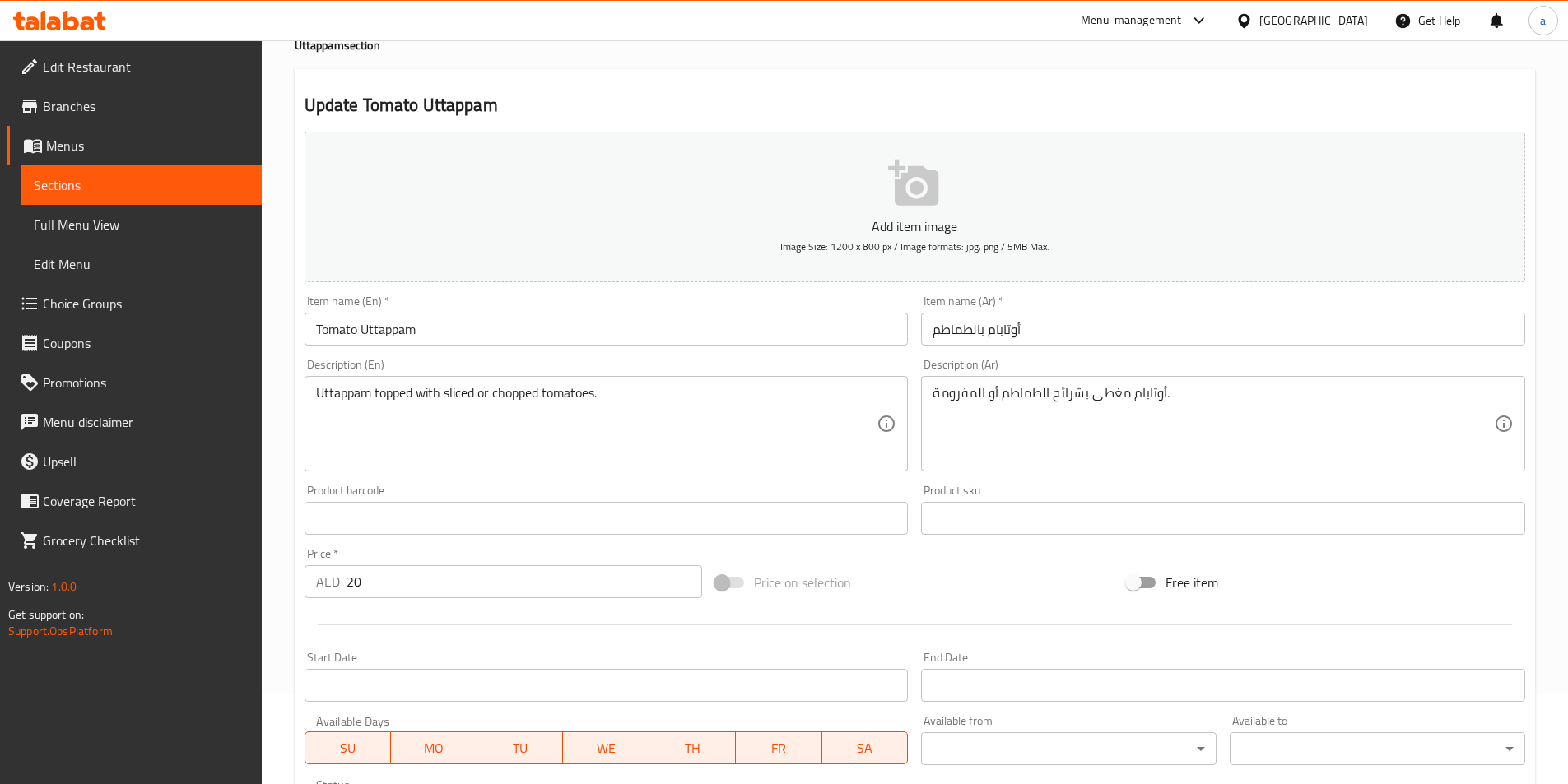
scroll to position [0, 0]
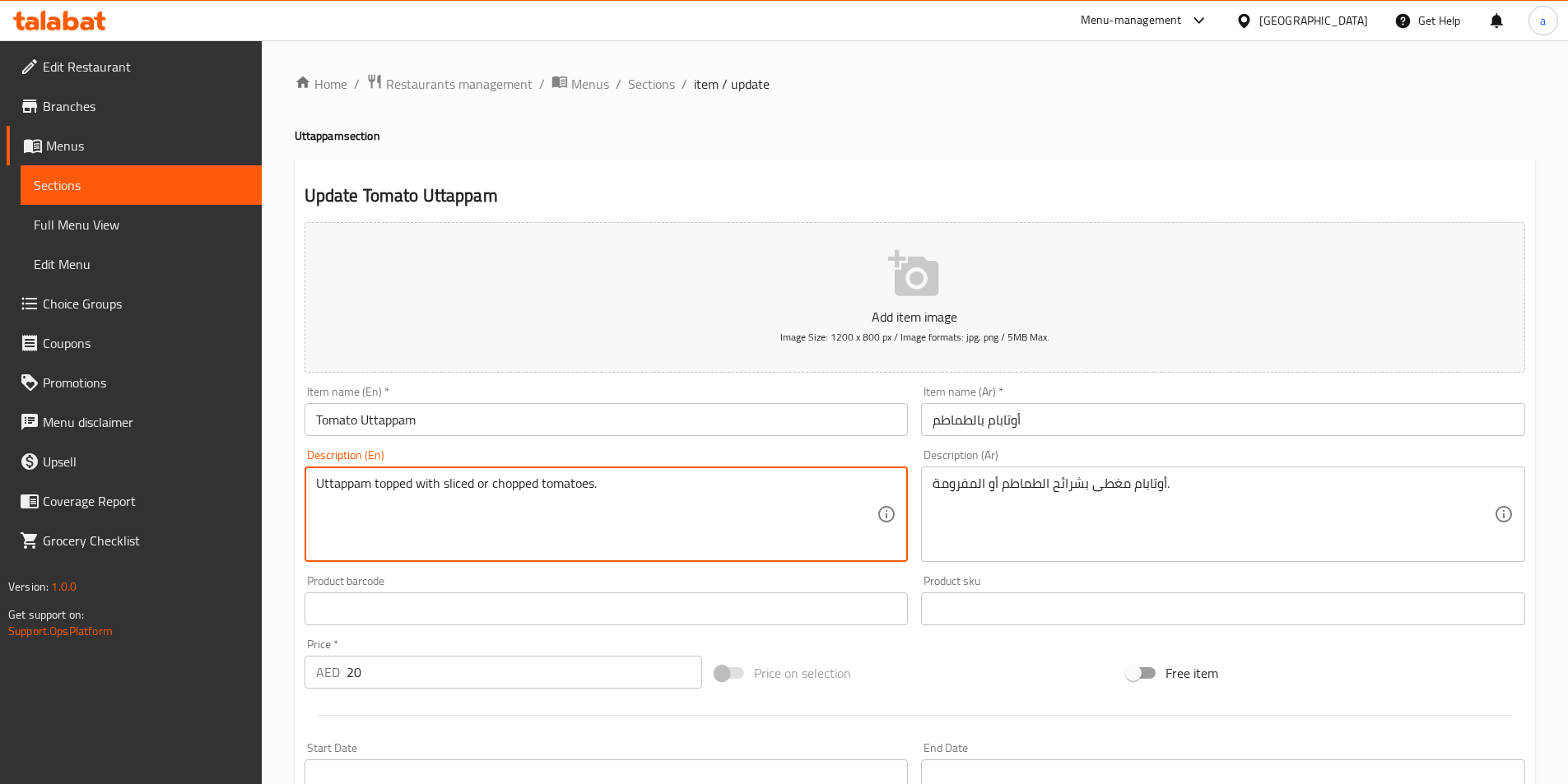
click at [459, 479] on textarea "Uttappam topped with sliced or chopped tomatoes." at bounding box center [597, 514] width 561 height 78
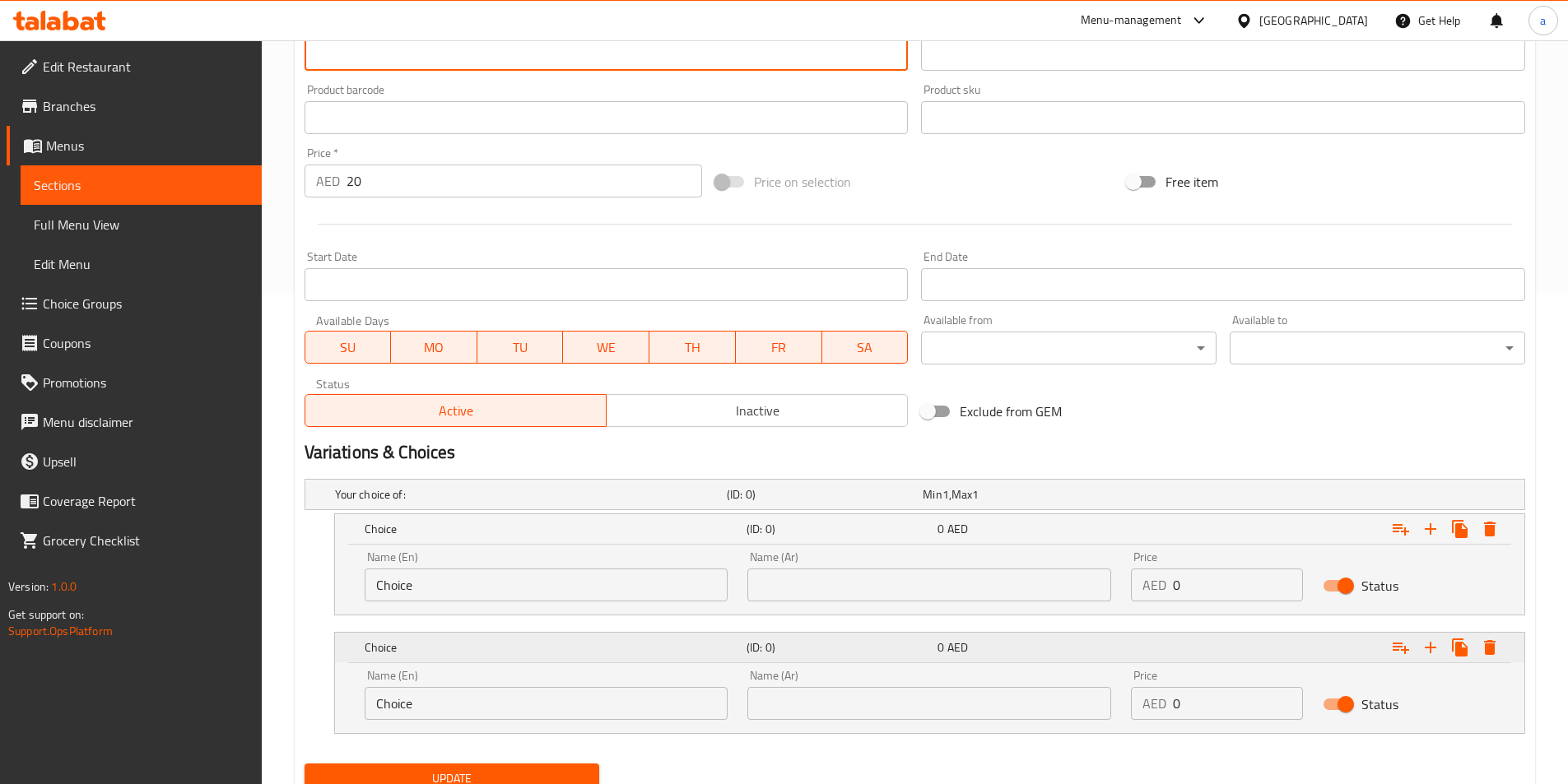
scroll to position [494, 0]
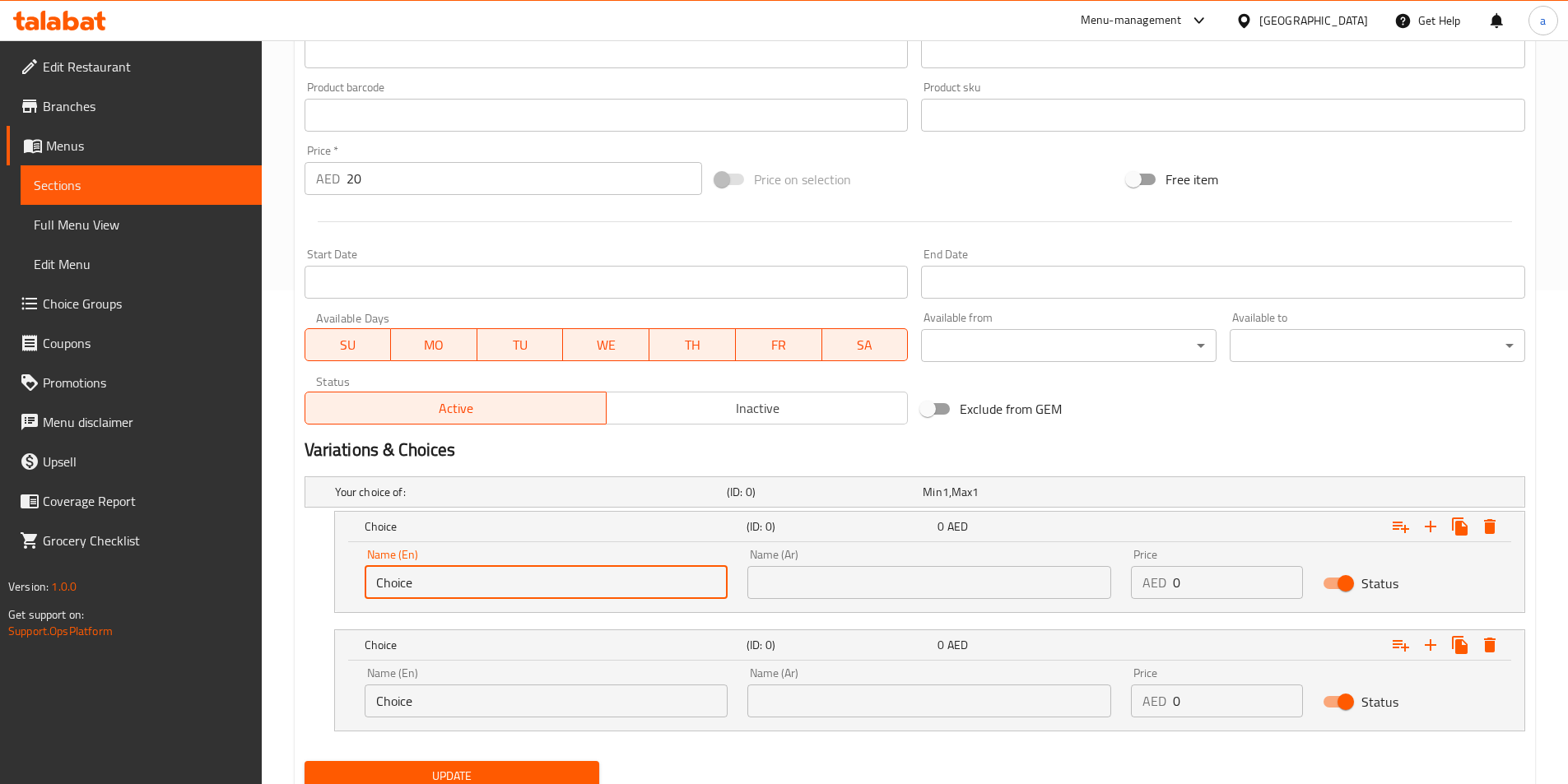
click at [426, 590] on input "Choice" at bounding box center [547, 583] width 364 height 33
paste input "sliced"
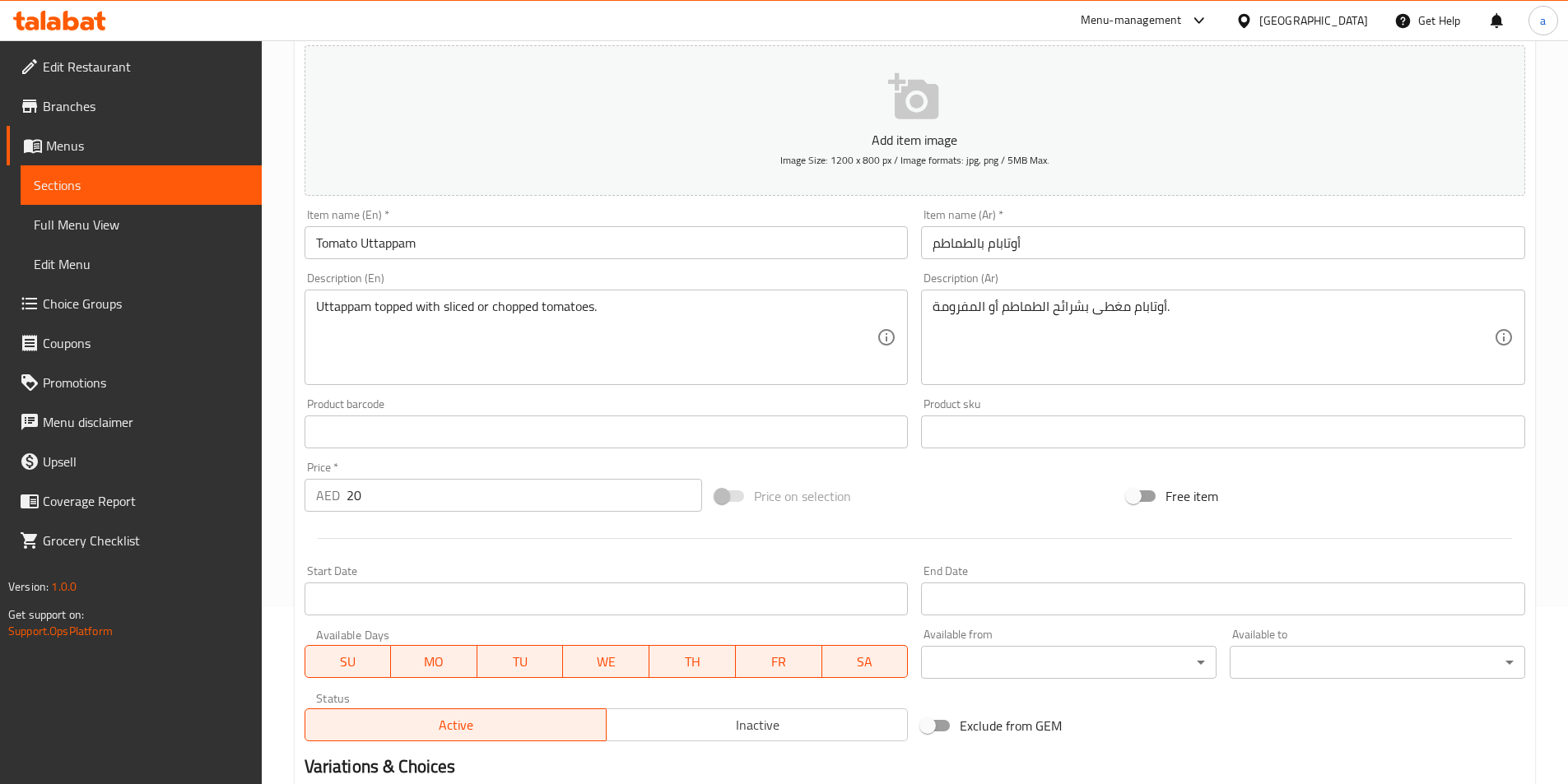
scroll to position [164, 0]
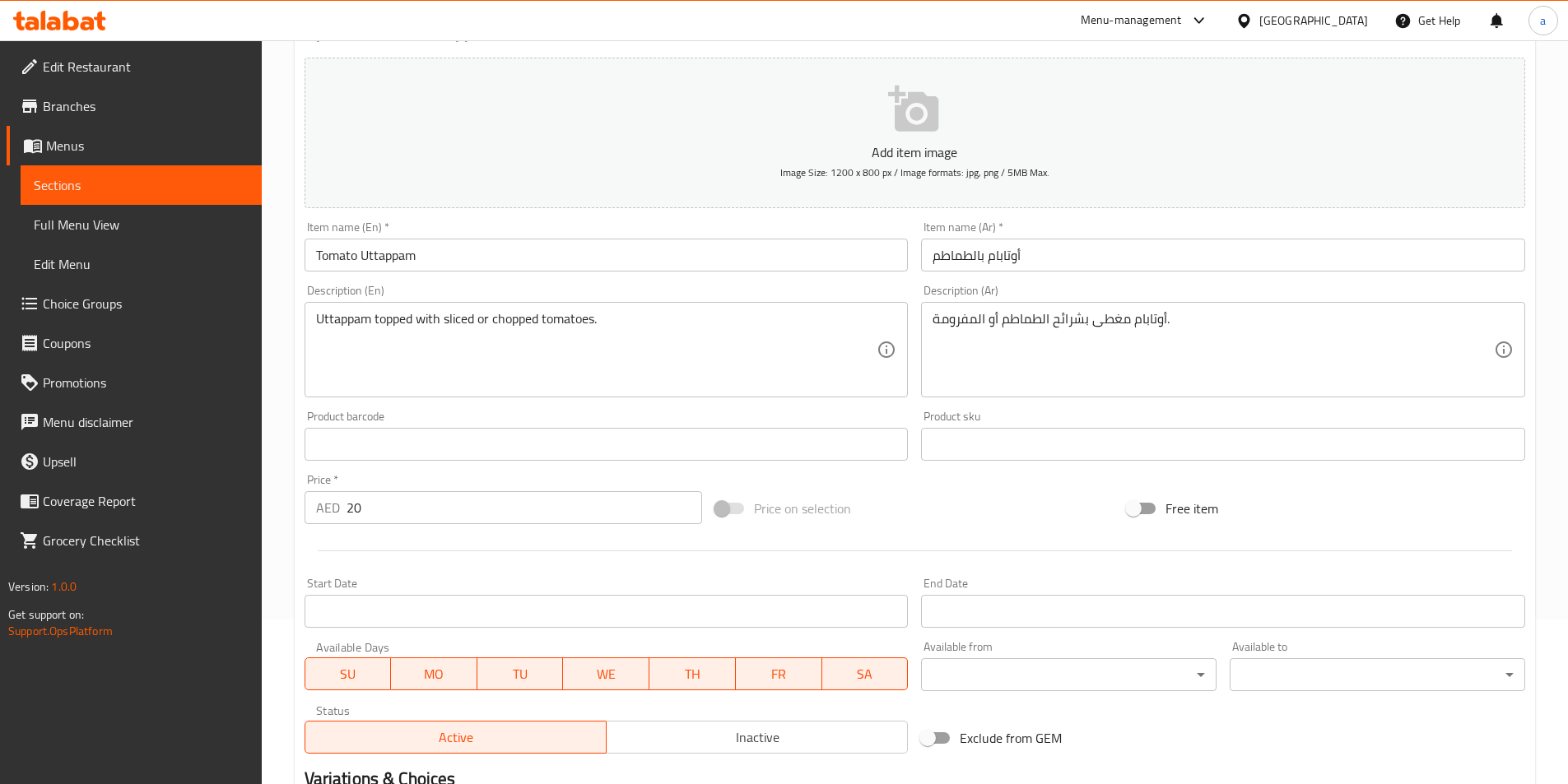
type input "sliced"
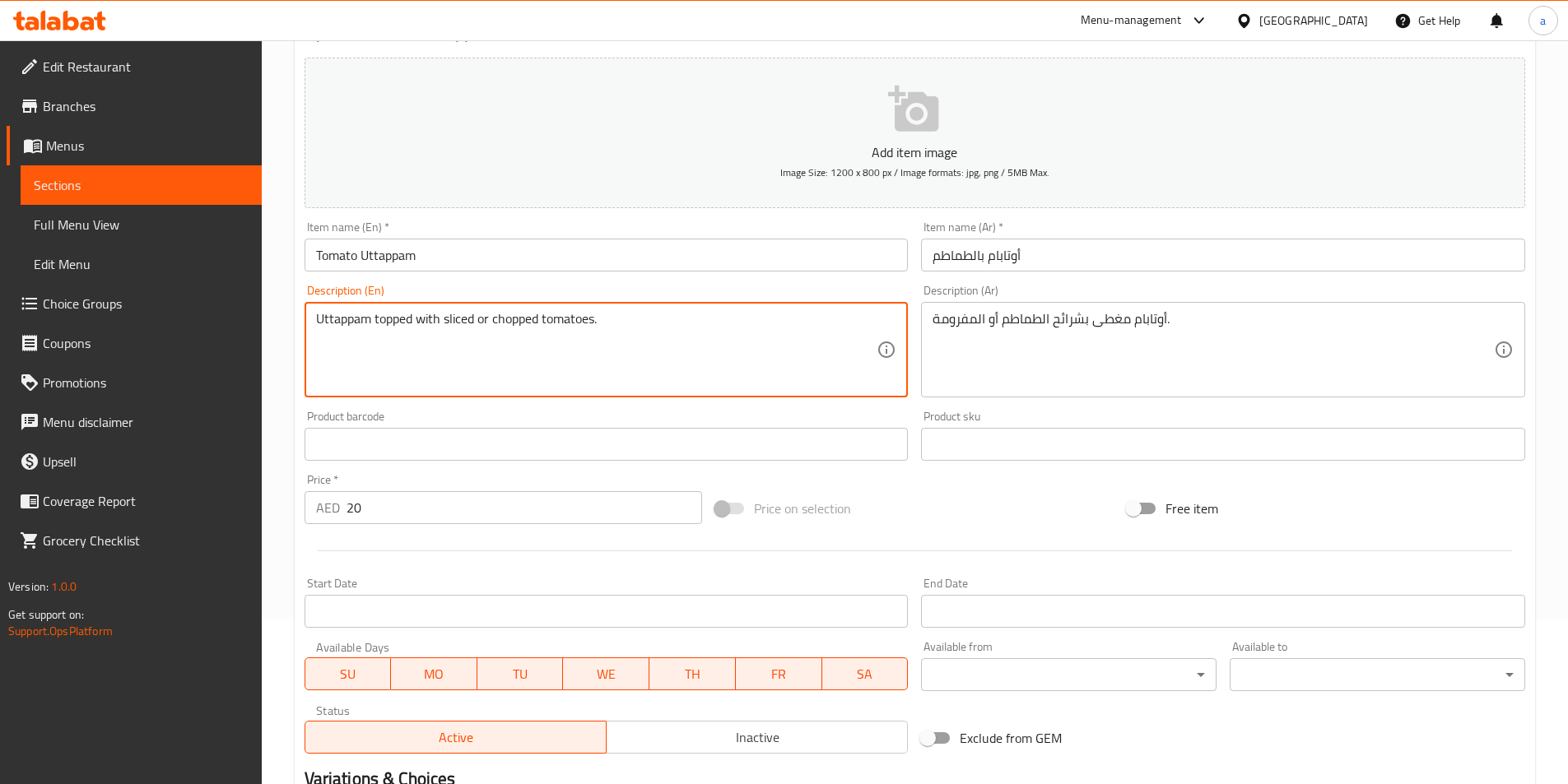
click at [529, 316] on textarea "Uttappam topped with sliced or chopped tomatoes." at bounding box center [597, 350] width 561 height 78
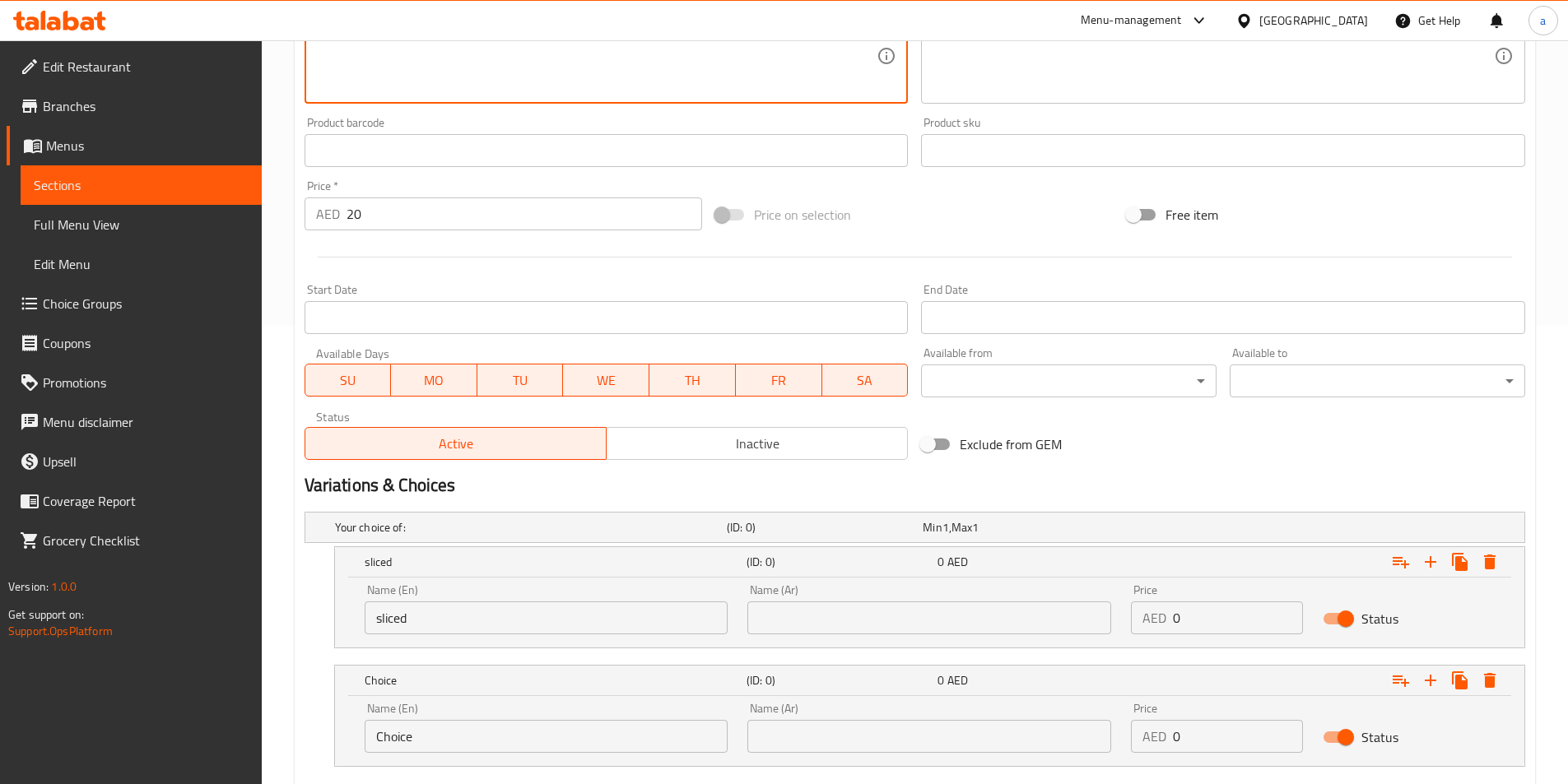
scroll to position [557, 0]
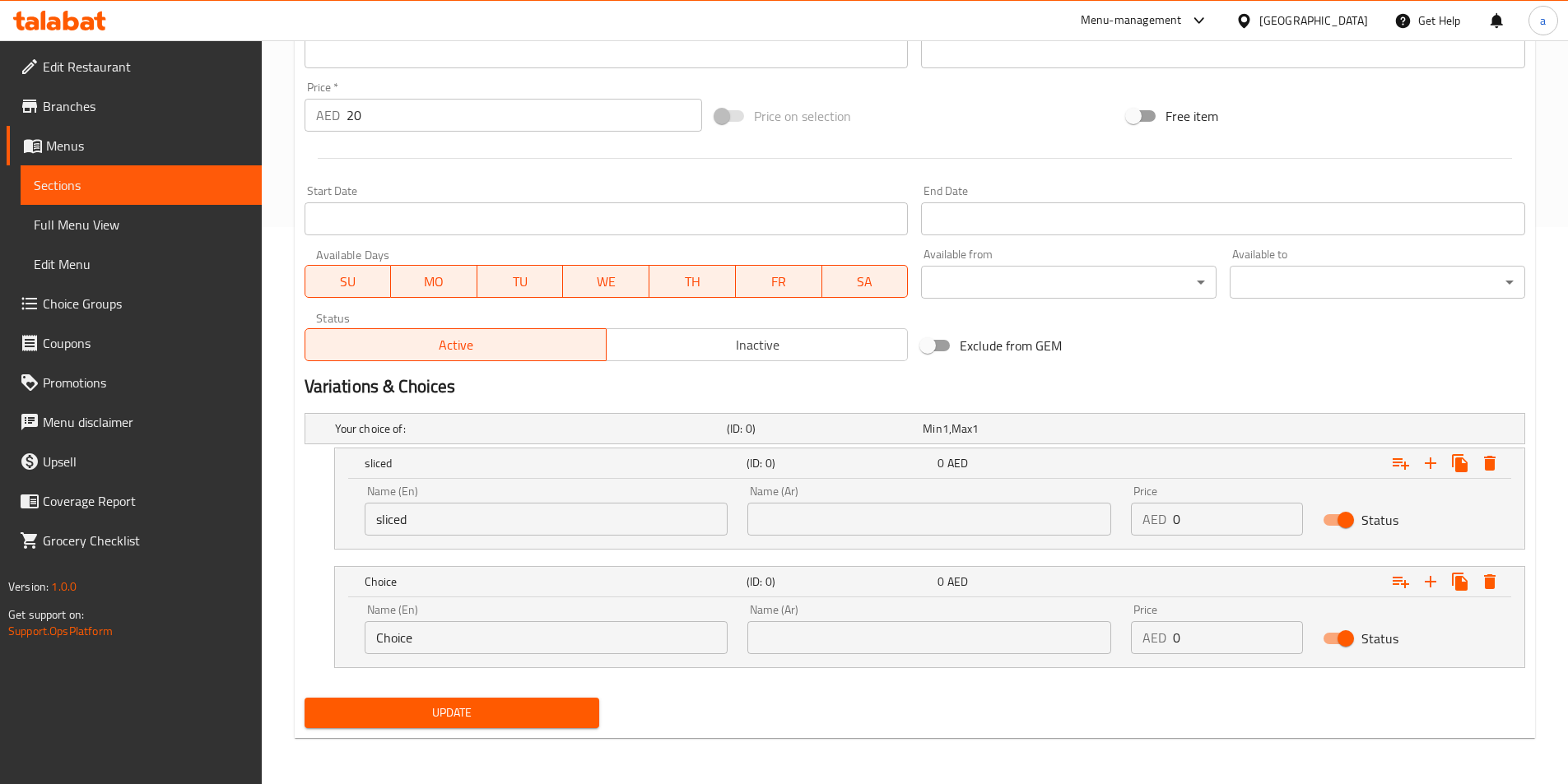
click at [454, 648] on input "Choice" at bounding box center [547, 638] width 364 height 33
paste input "chopped"
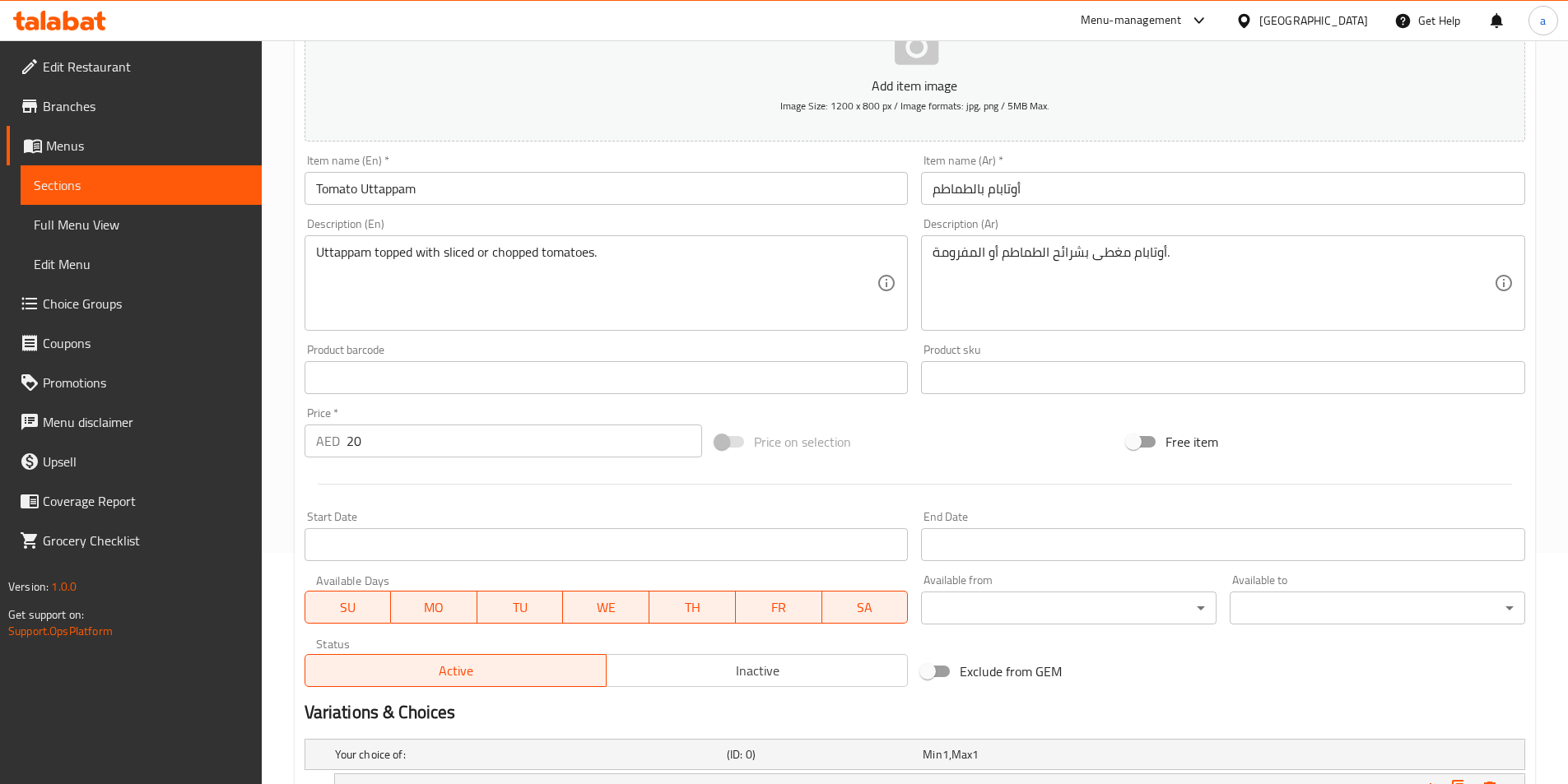
scroll to position [228, 0]
type input "chopped"
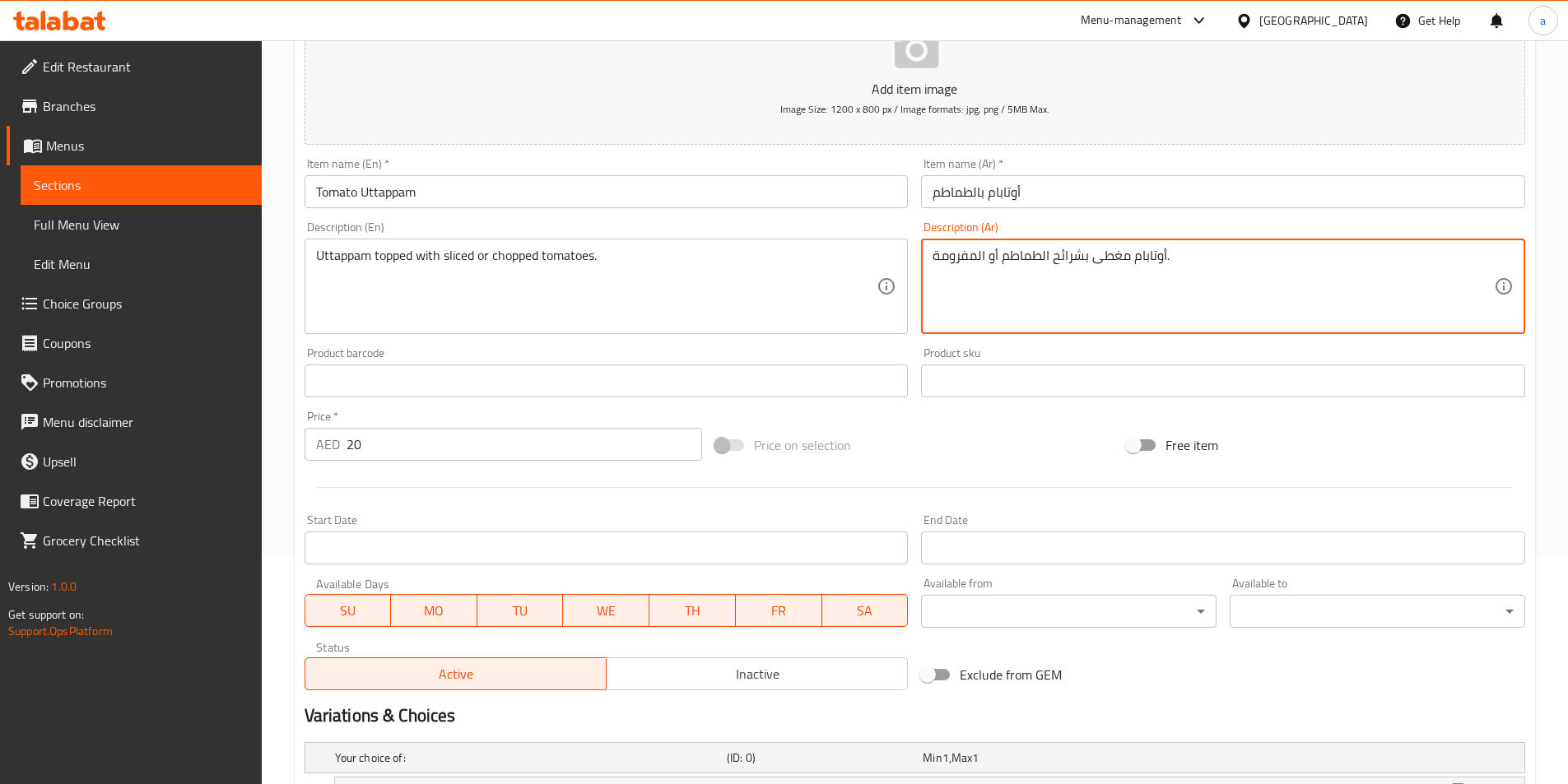
click at [1070, 256] on textarea "أوتابام مغطى بشرائح الطماطم أو المفرومة." at bounding box center [1213, 287] width 561 height 78
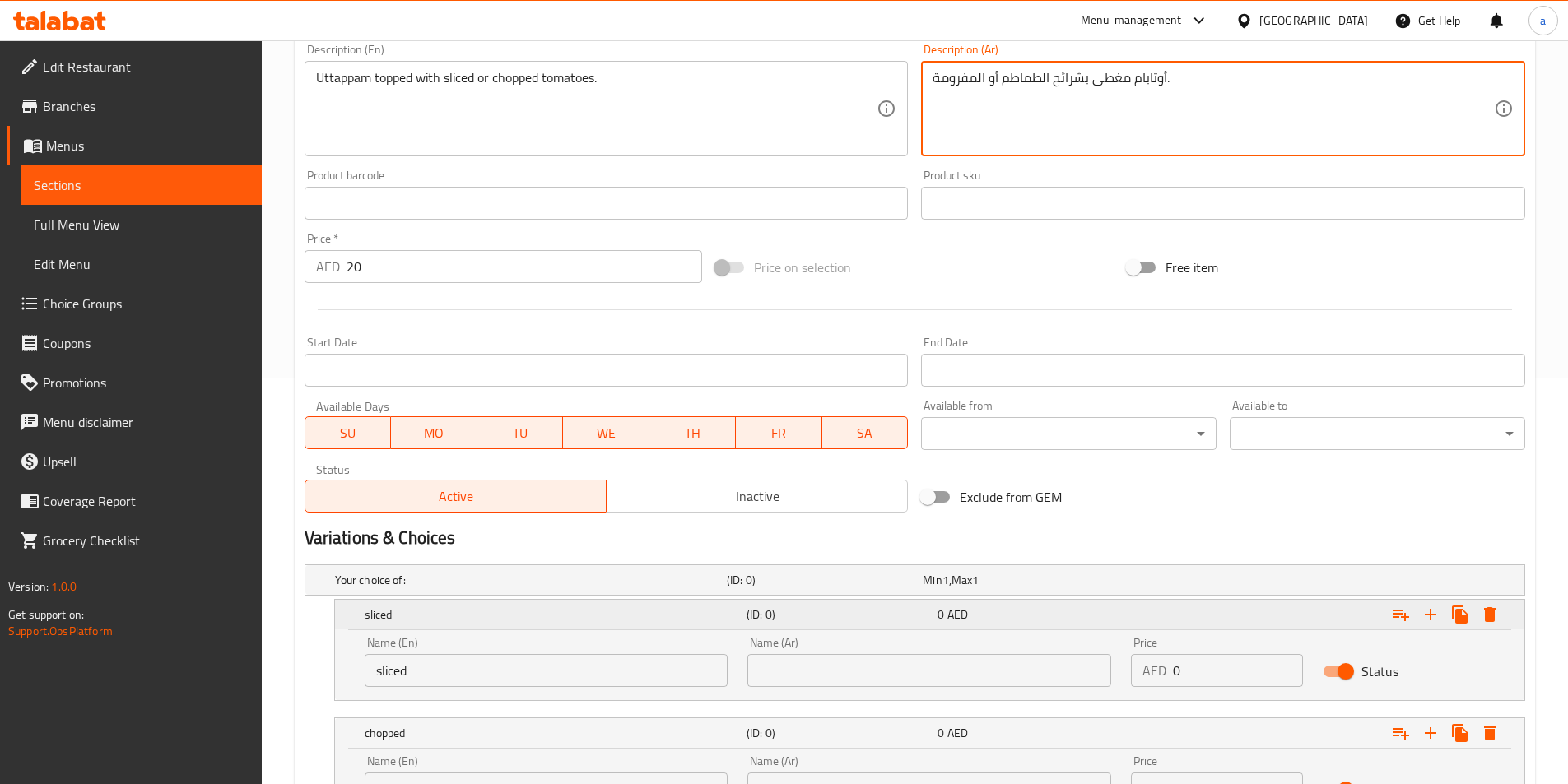
scroll to position [475, 0]
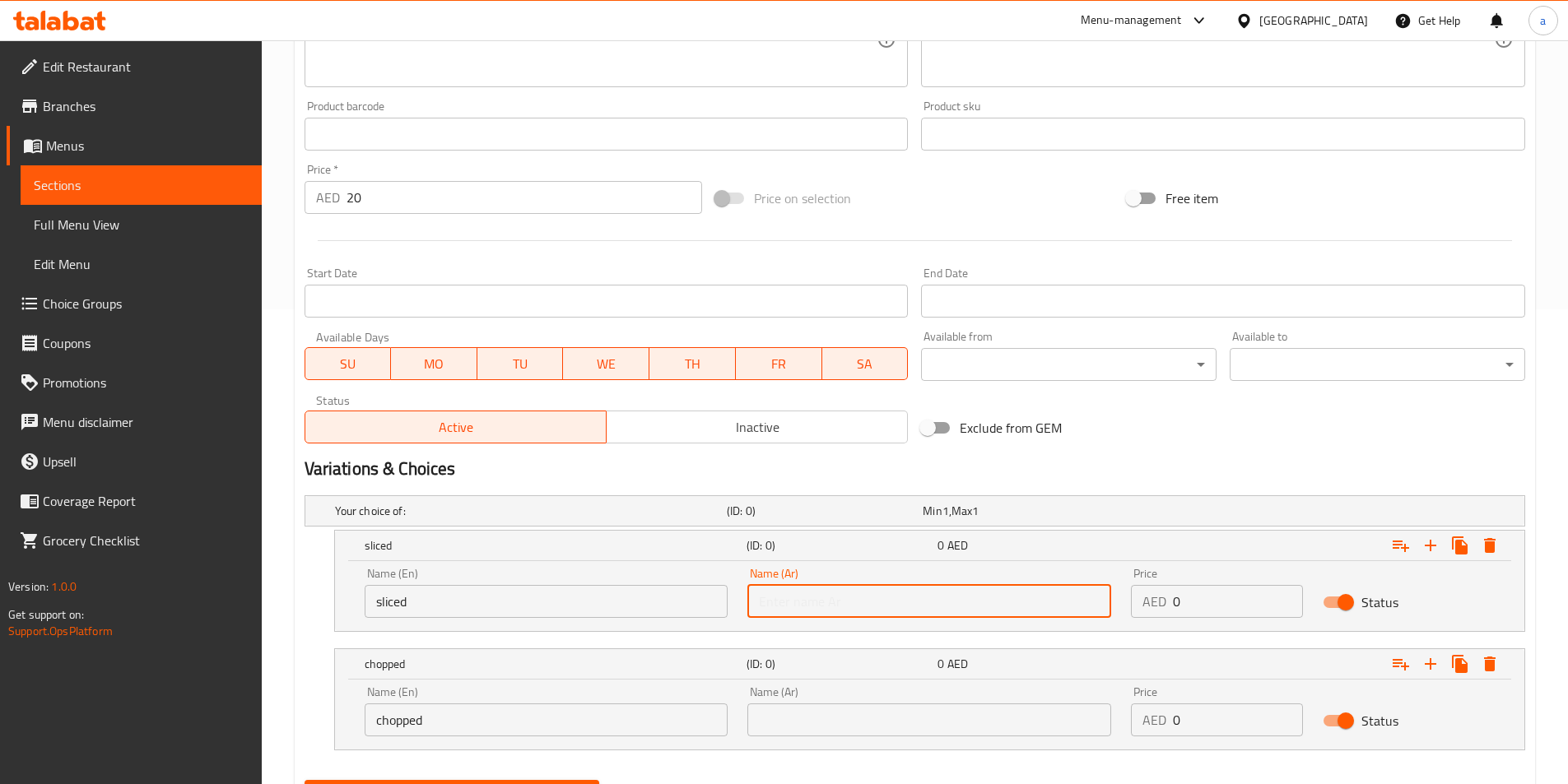
click at [931, 610] on input "text" at bounding box center [929, 602] width 364 height 33
paste input "بشرائح"
drag, startPoint x: 792, startPoint y: 603, endPoint x: 808, endPoint y: 608, distance: 16.8
click at [797, 604] on input "بشرائح" at bounding box center [929, 602] width 364 height 33
drag, startPoint x: 766, startPoint y: 606, endPoint x: 745, endPoint y: 603, distance: 21.2
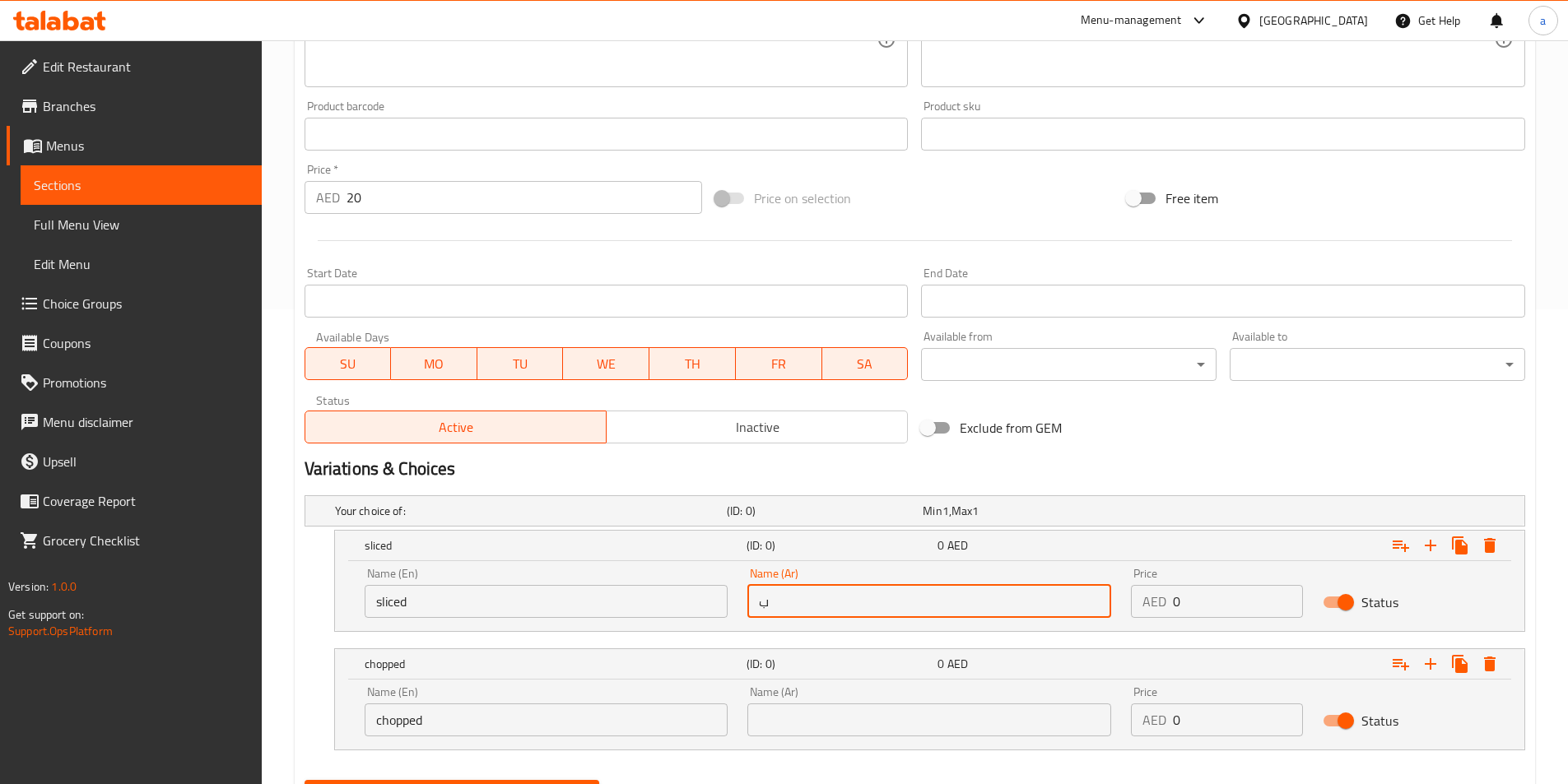
click at [745, 603] on div "Name (Ar) ب Name (Ar)" at bounding box center [930, 592] width 384 height 70
paste input "شرائح"
click at [796, 602] on input "بشرائح" at bounding box center [929, 602] width 364 height 33
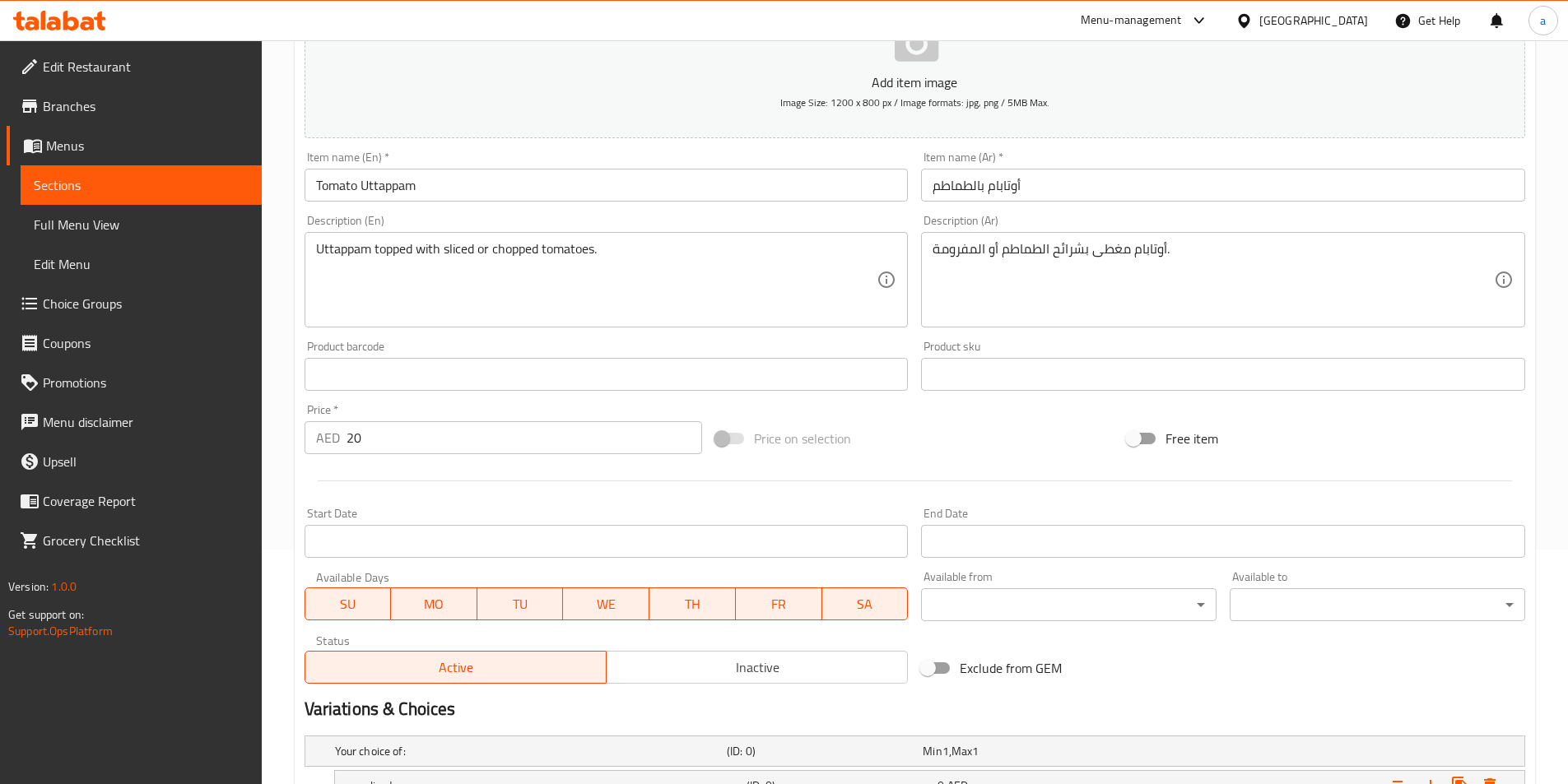
scroll to position [228, 0]
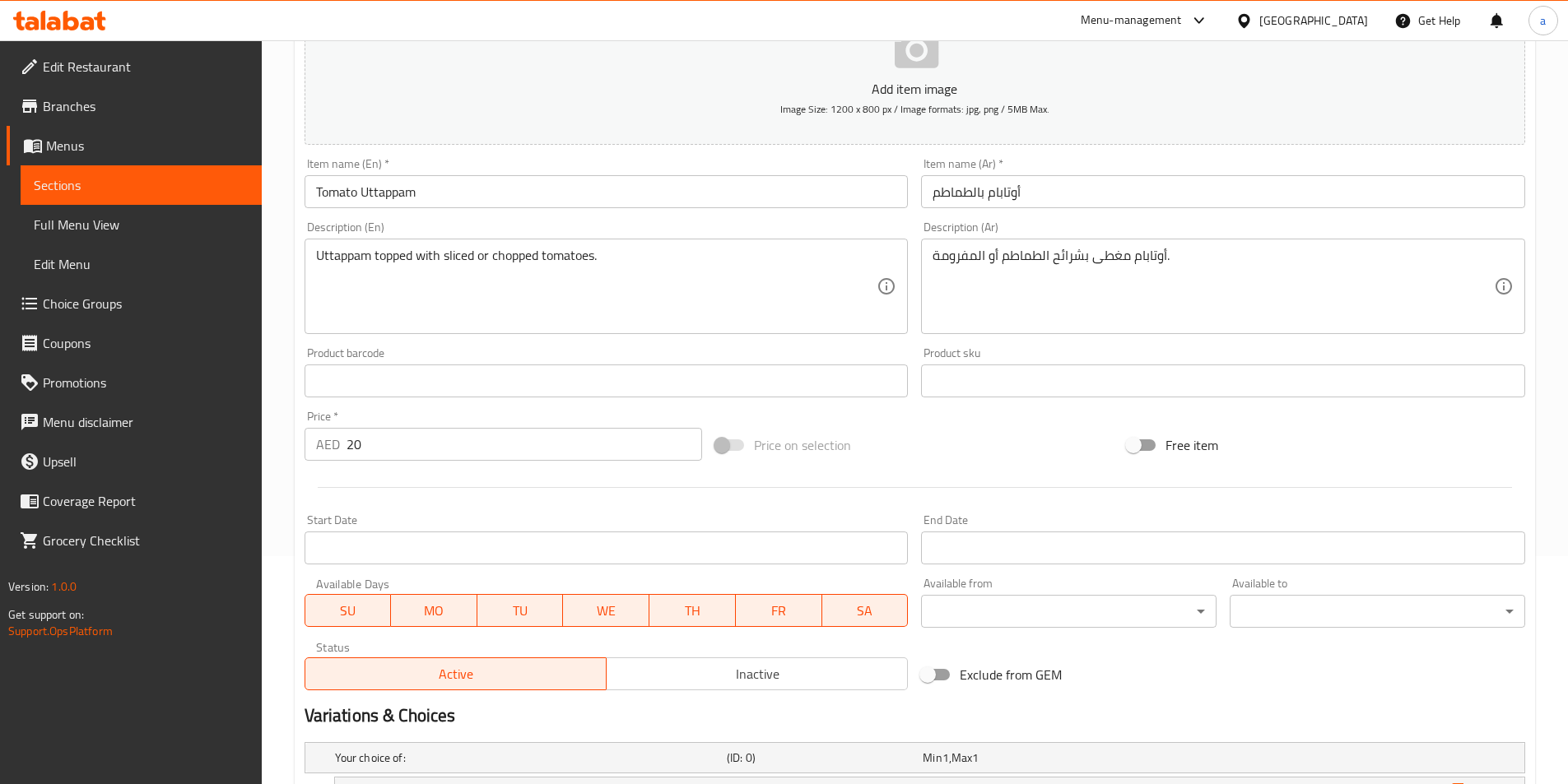
type input "شرائح"
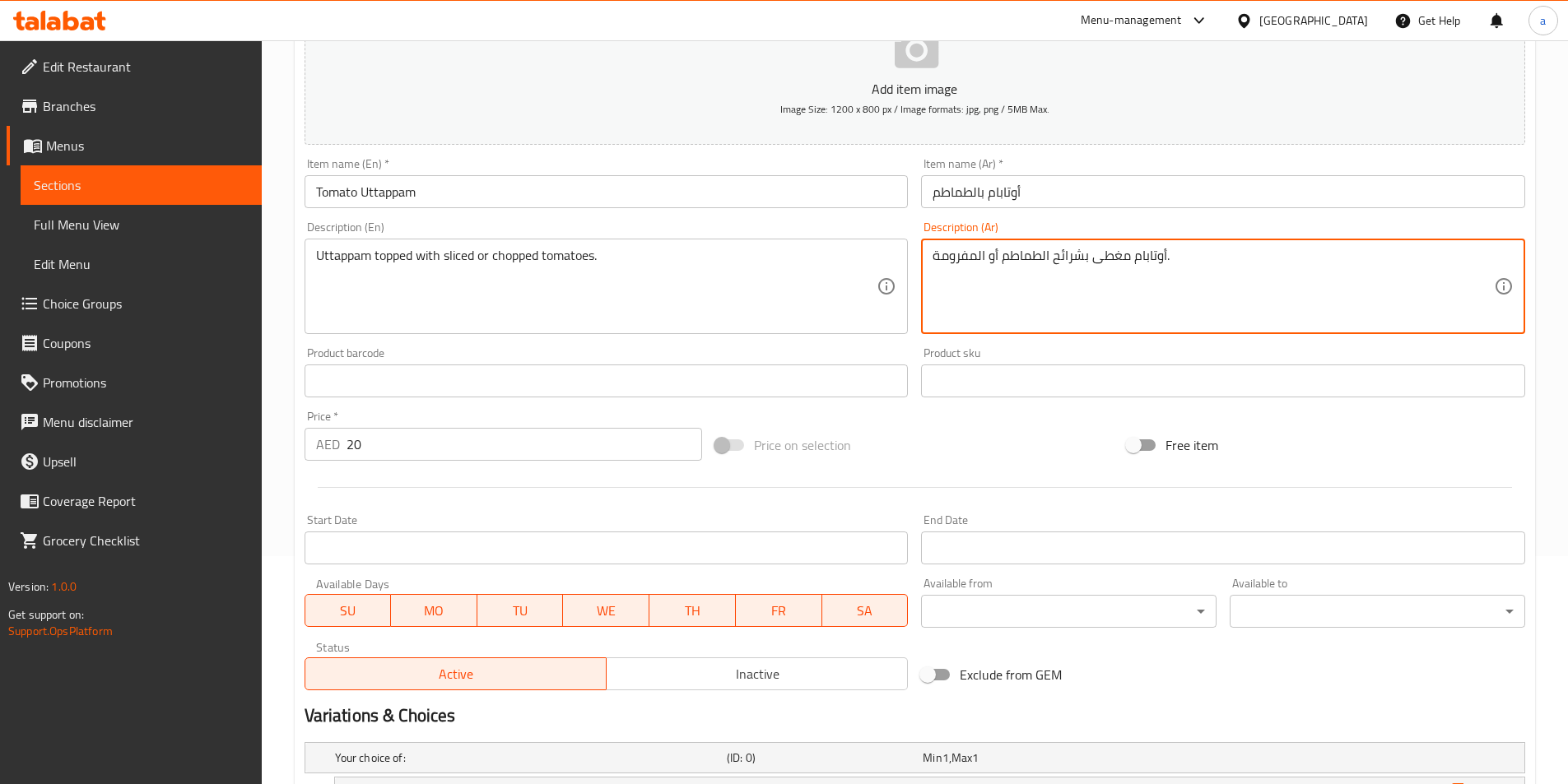
click at [965, 265] on textarea "أوتابام مغطى بشرائح الطماطم أو المفرومة." at bounding box center [1213, 287] width 561 height 78
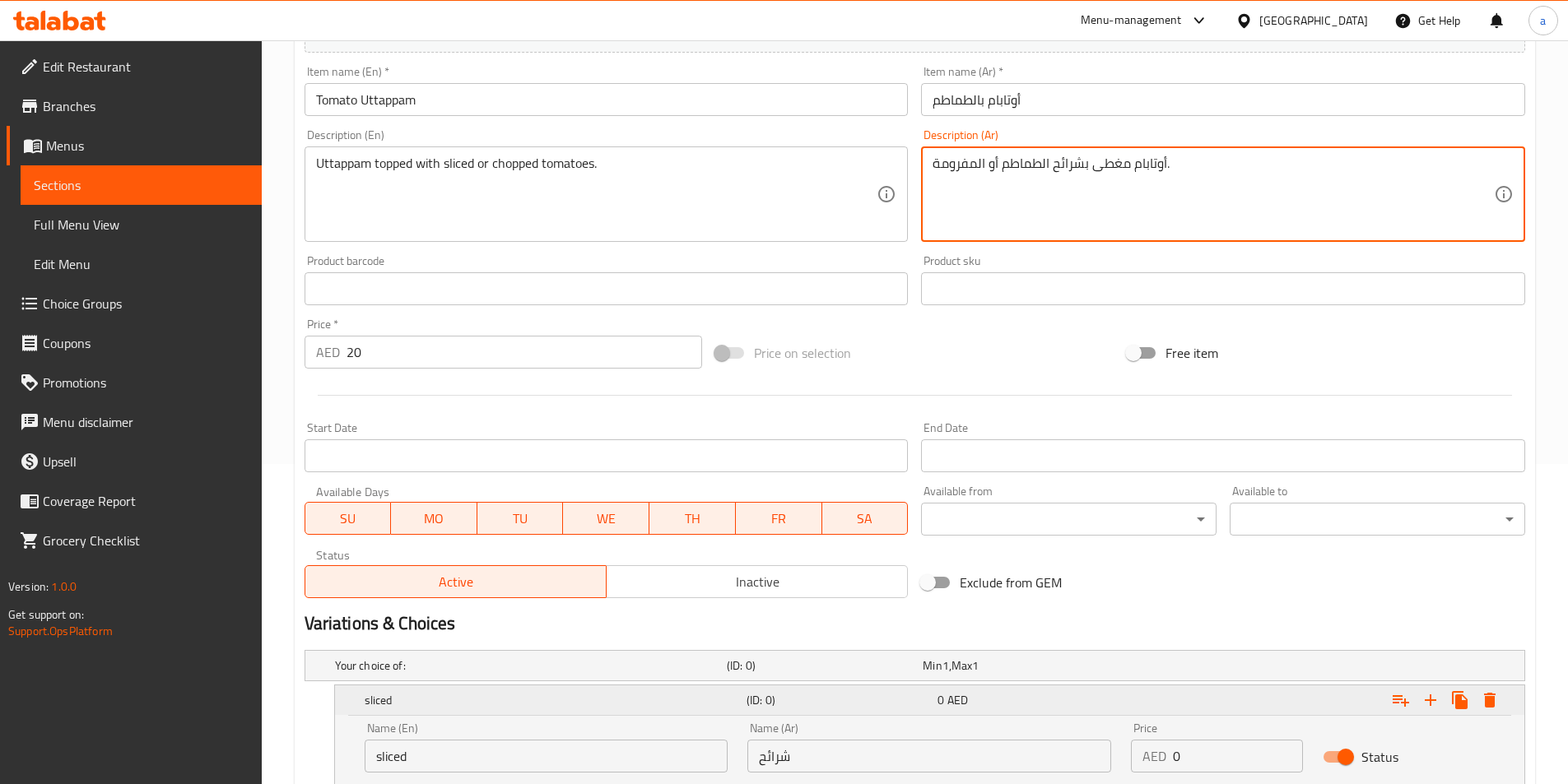
scroll to position [475, 0]
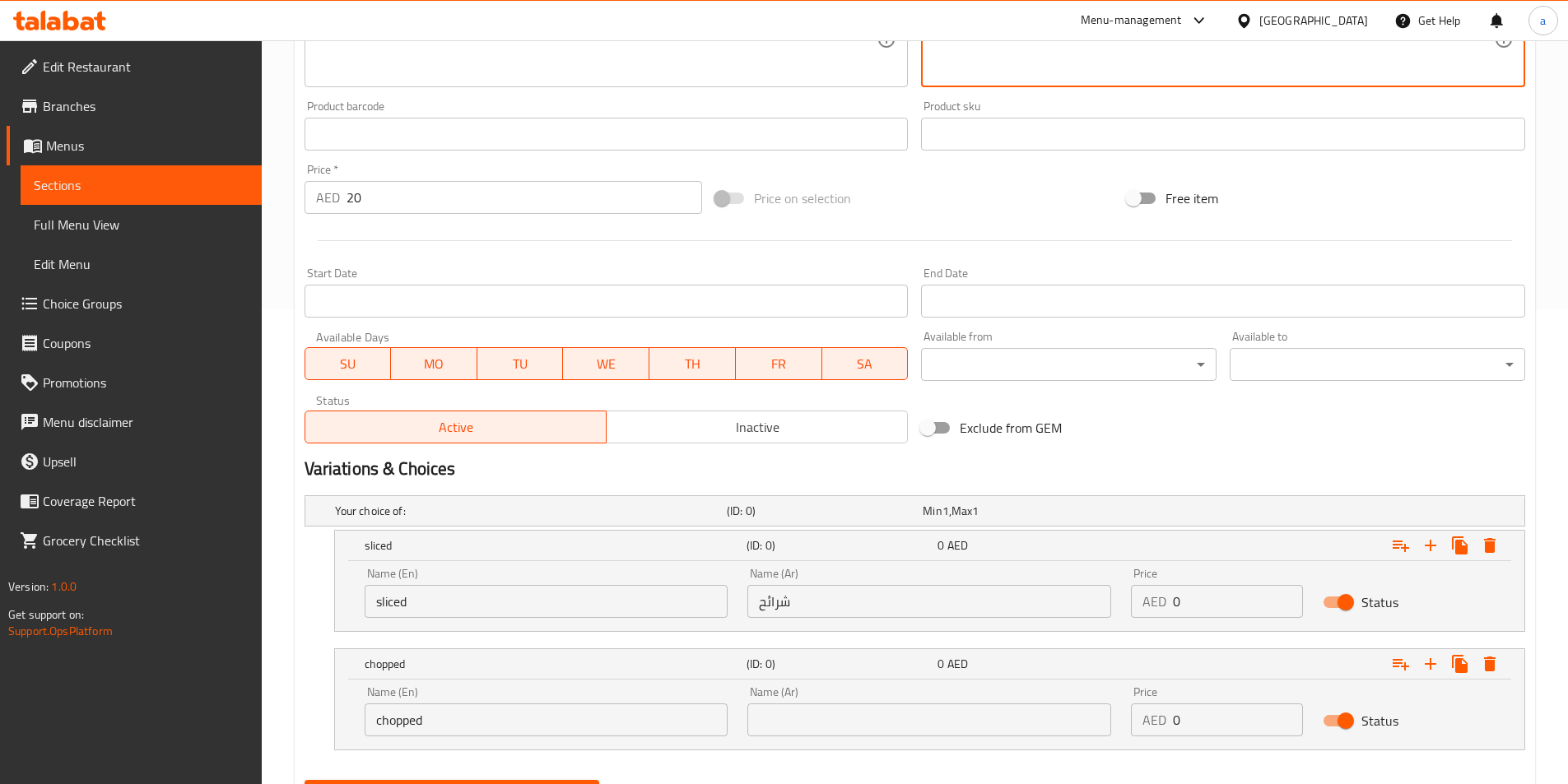
click at [861, 720] on input "text" at bounding box center [929, 720] width 364 height 33
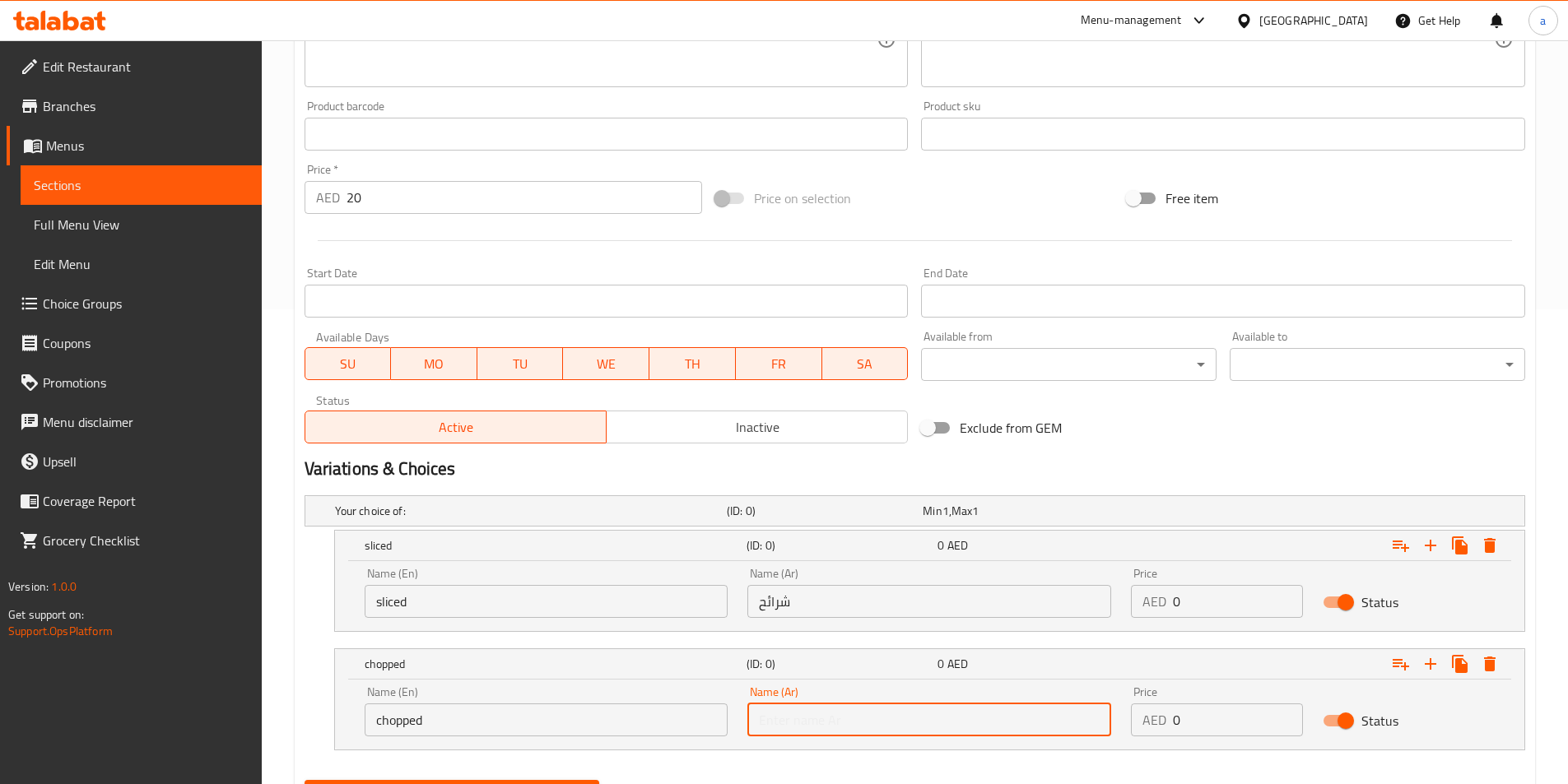
paste input "المفرومة"
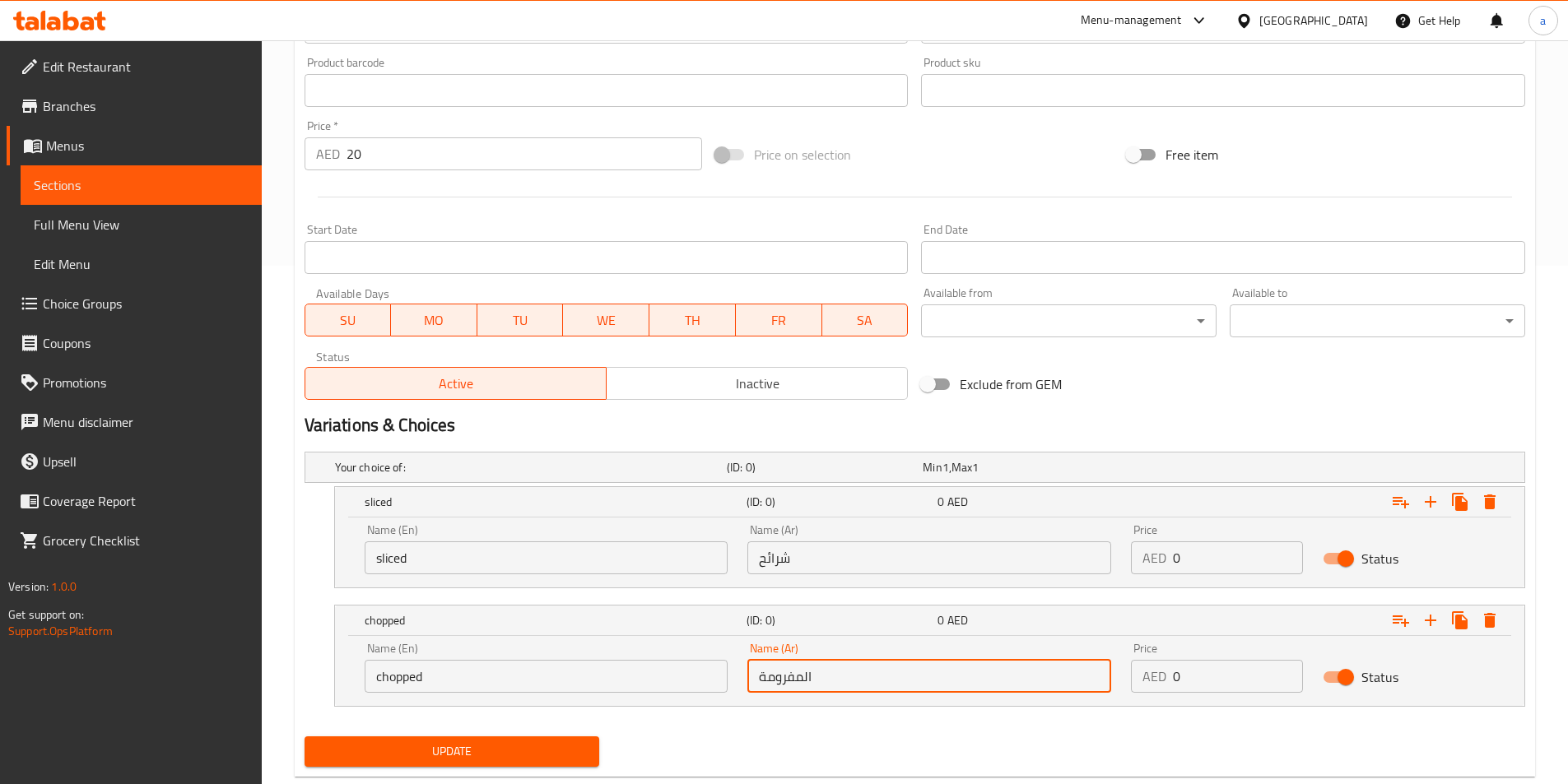
scroll to position [557, 0]
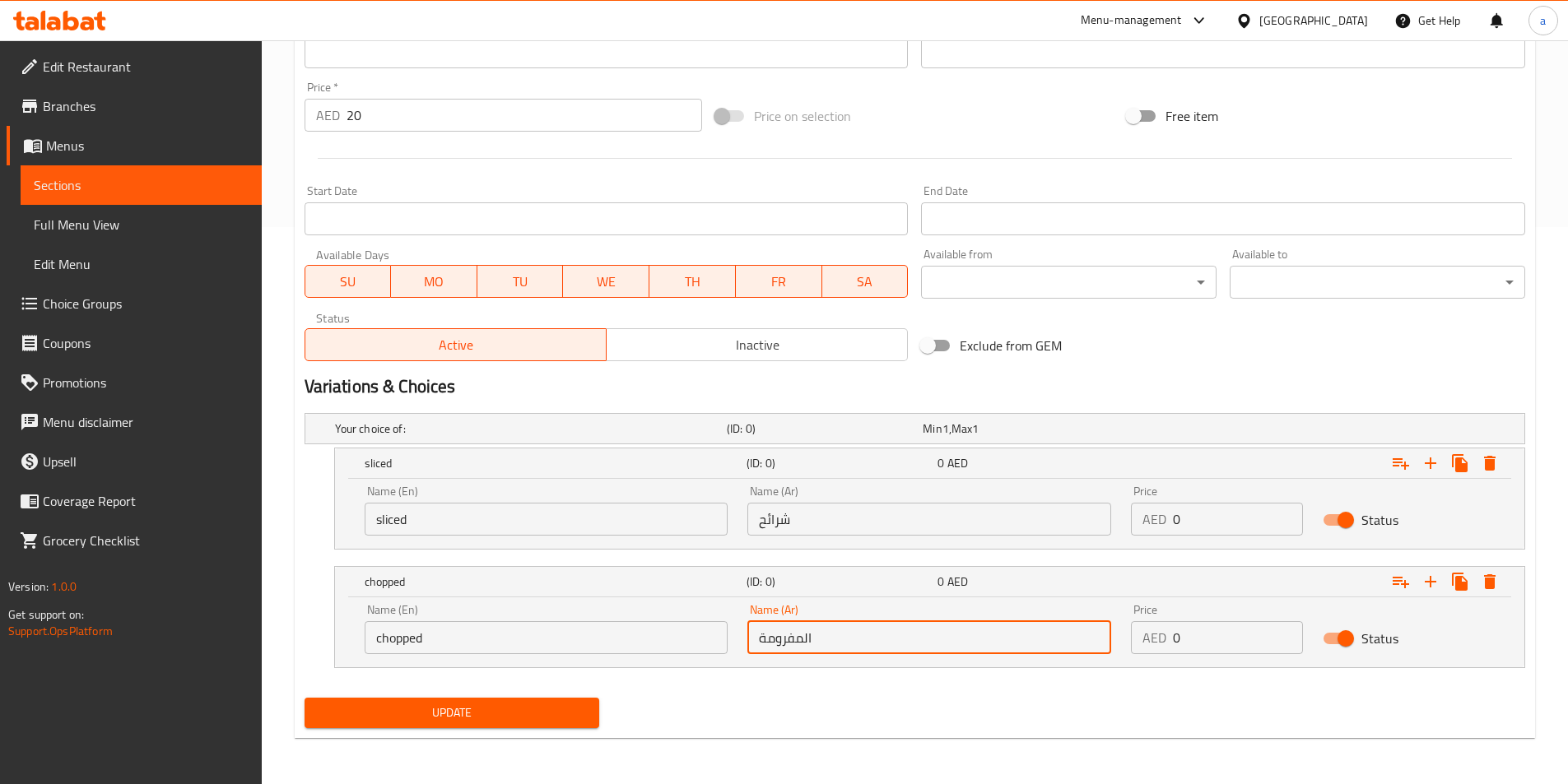
drag, startPoint x: 803, startPoint y: 642, endPoint x: 830, endPoint y: 647, distance: 27.5
click at [830, 647] on input "المفرومة" at bounding box center [929, 638] width 364 height 33
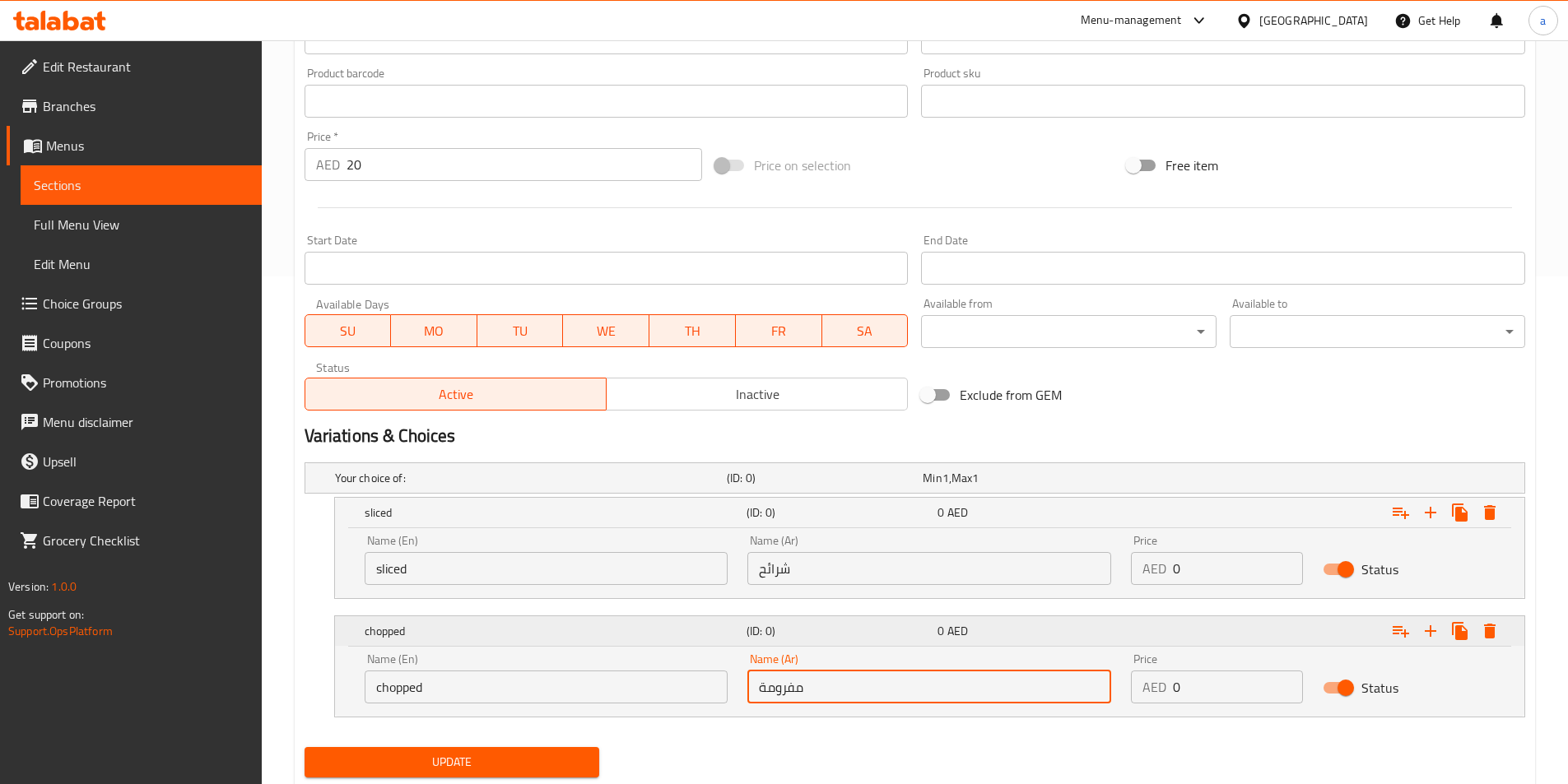
scroll to position [310, 0]
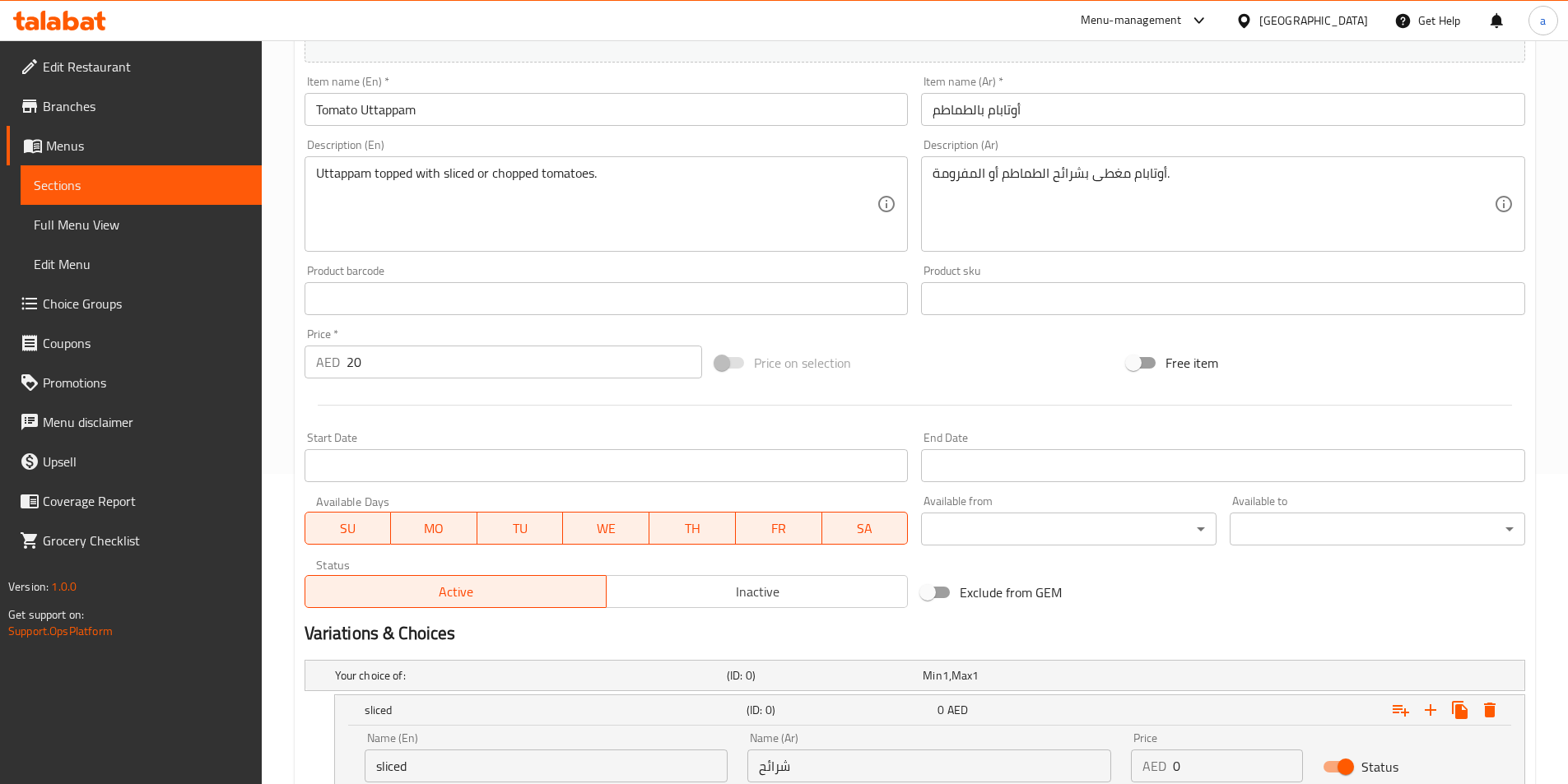
type input "مفرومة"
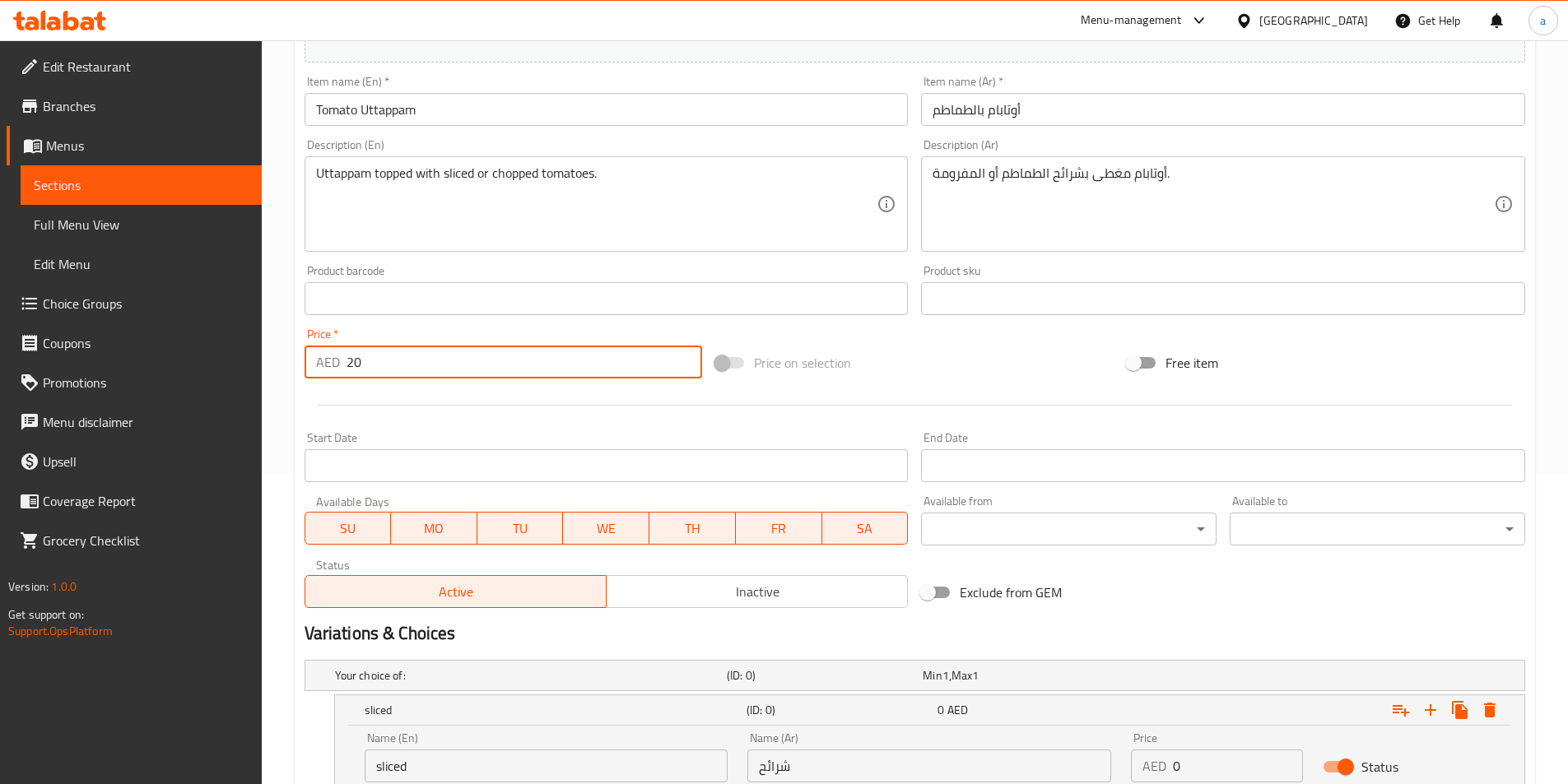
drag, startPoint x: 391, startPoint y: 361, endPoint x: 332, endPoint y: 360, distance: 59.0
click at [336, 360] on div "AED 20 Price *" at bounding box center [503, 362] width 399 height 33
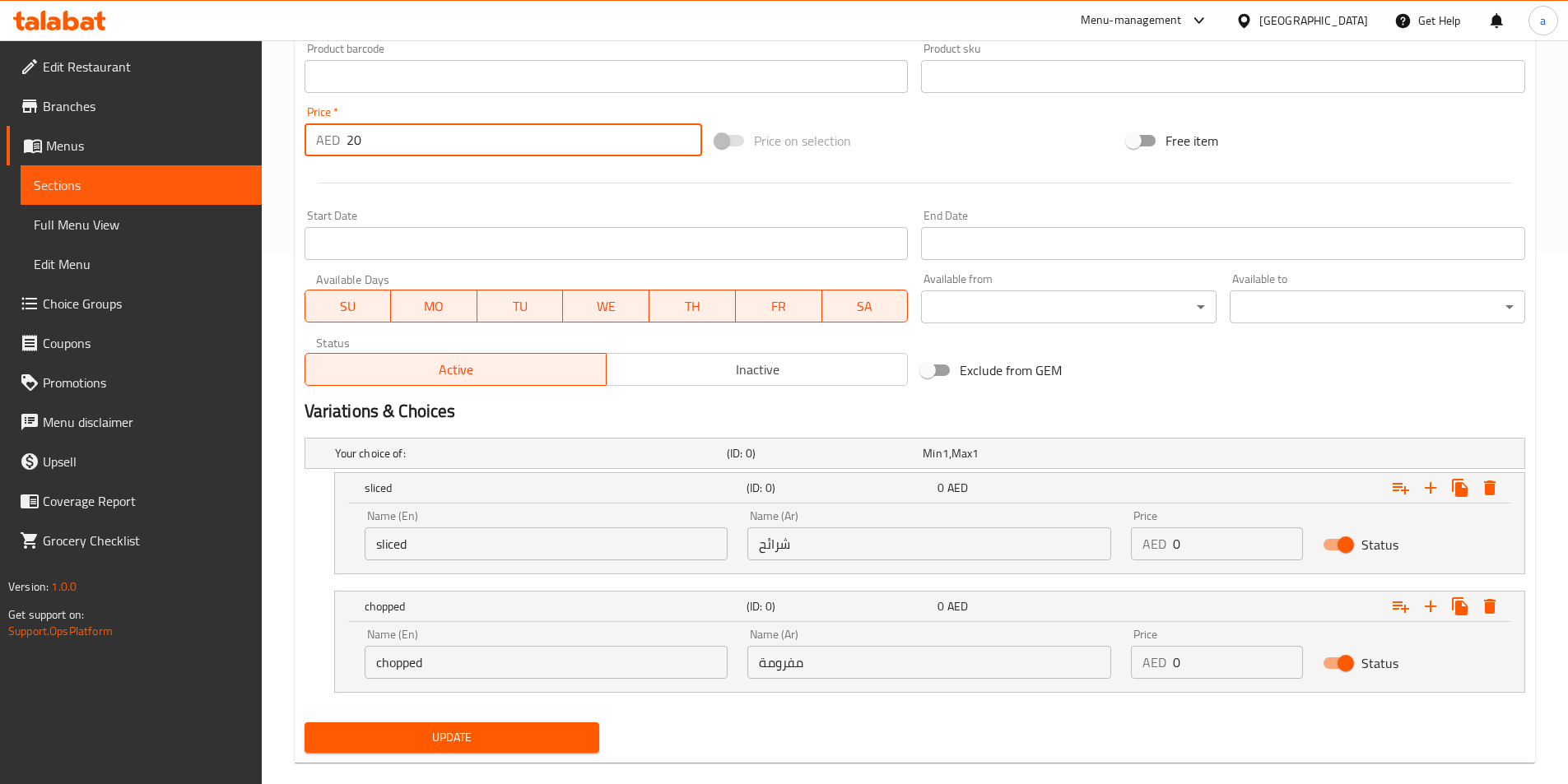
scroll to position [557, 0]
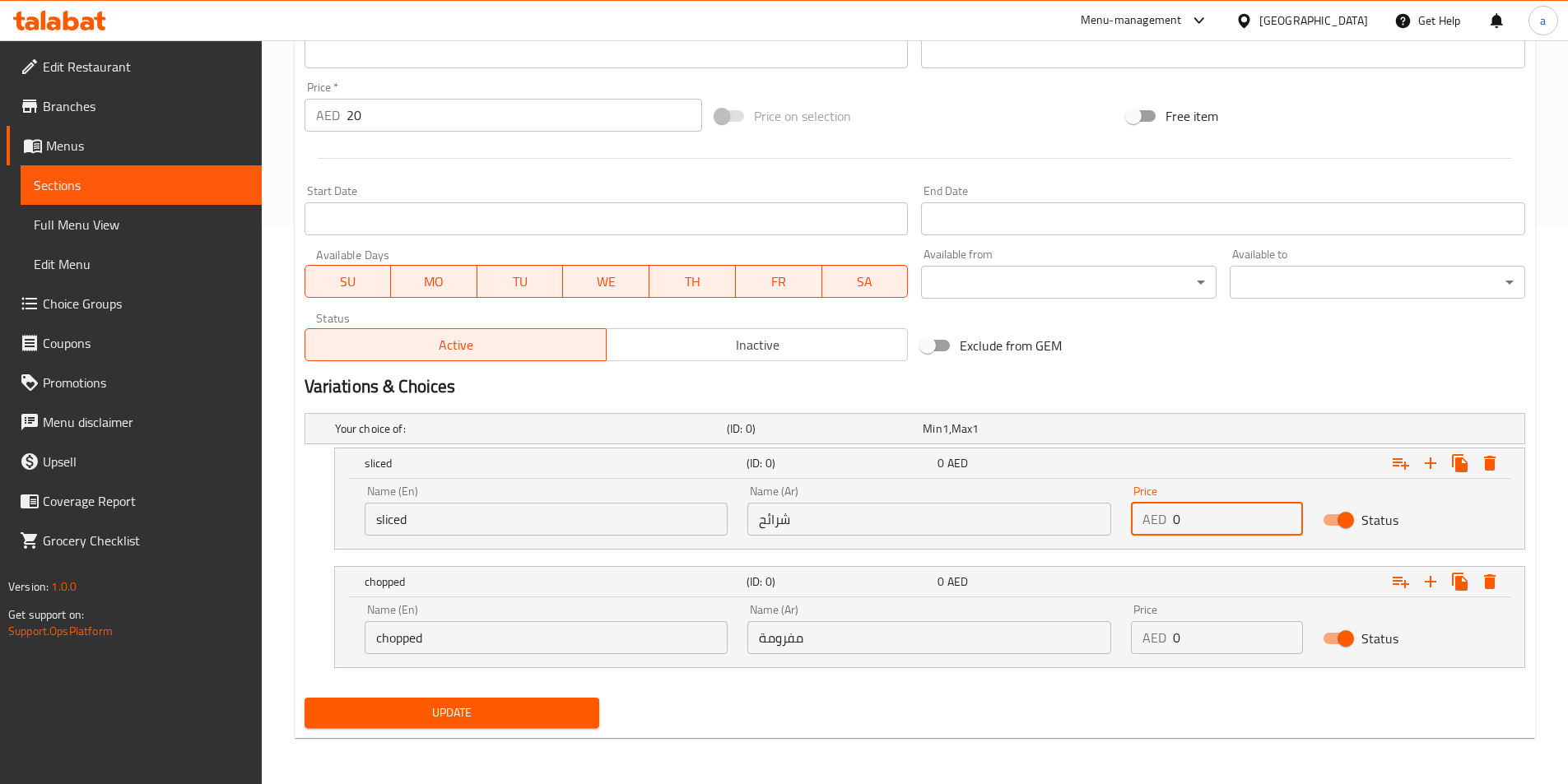
drag, startPoint x: 1184, startPoint y: 518, endPoint x: 1130, endPoint y: 517, distance: 54.0
click at [1131, 517] on div "AED 0 Price" at bounding box center [1217, 519] width 172 height 33
paste input "2"
type input "20"
drag, startPoint x: 1200, startPoint y: 634, endPoint x: 1138, endPoint y: 634, distance: 62.0
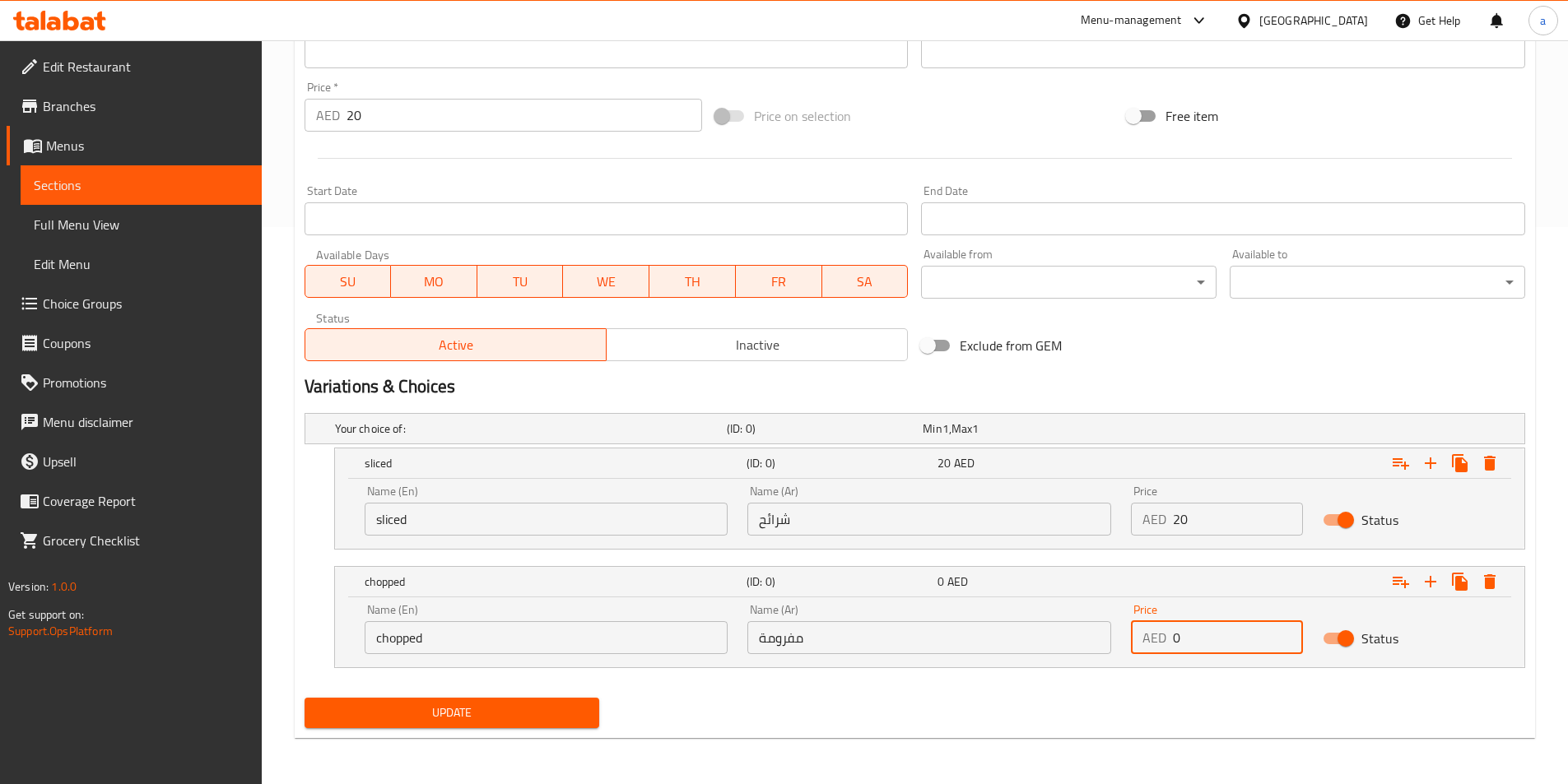
click at [1144, 634] on div "AED 0 Price" at bounding box center [1217, 638] width 172 height 33
paste input "2"
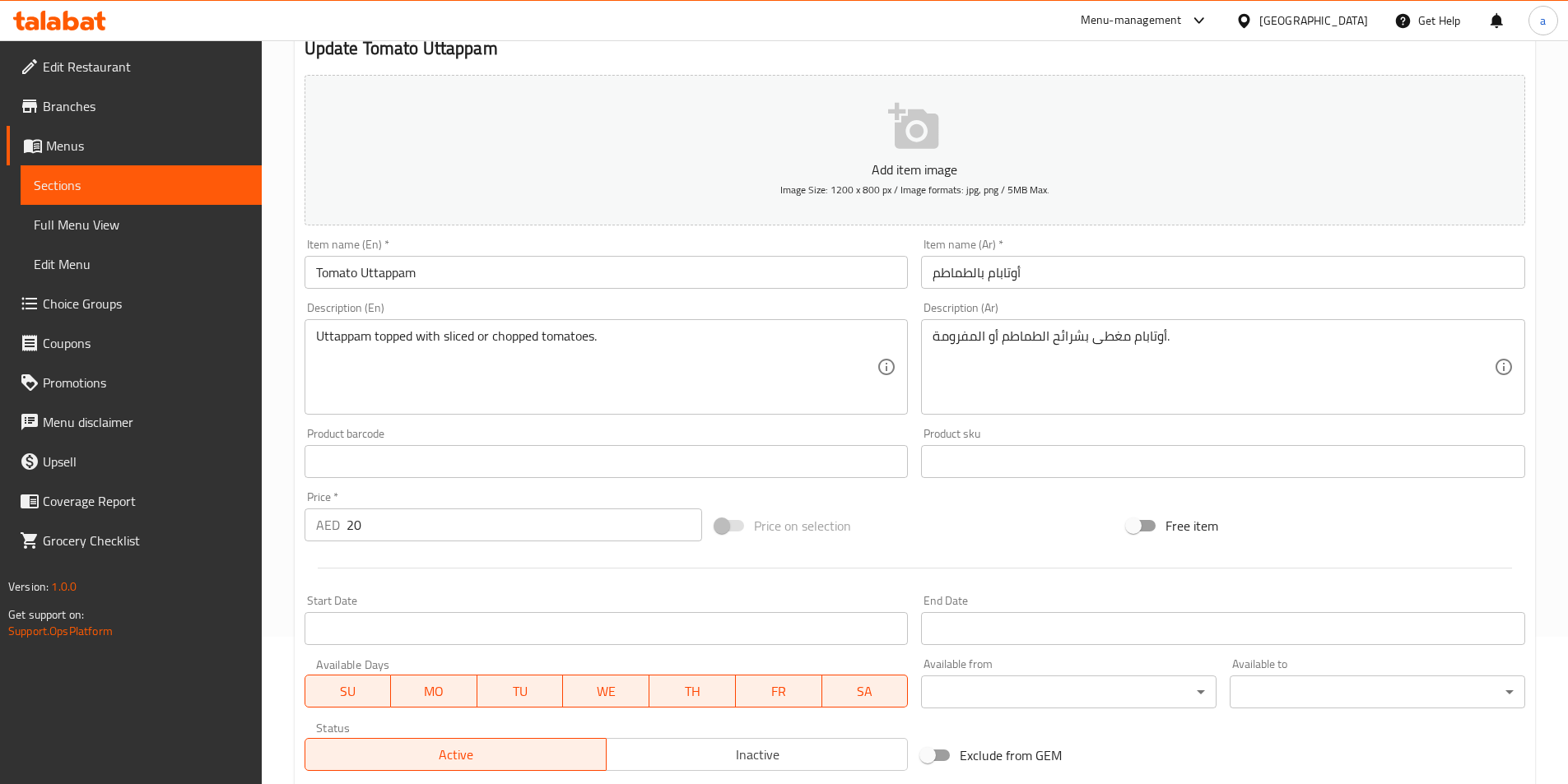
scroll to position [145, 0]
type input "20"
drag, startPoint x: 455, startPoint y: 542, endPoint x: 315, endPoint y: 519, distance: 141.9
click at [315, 519] on div "AED 20 Price *" at bounding box center [503, 526] width 399 height 33
type input "0"
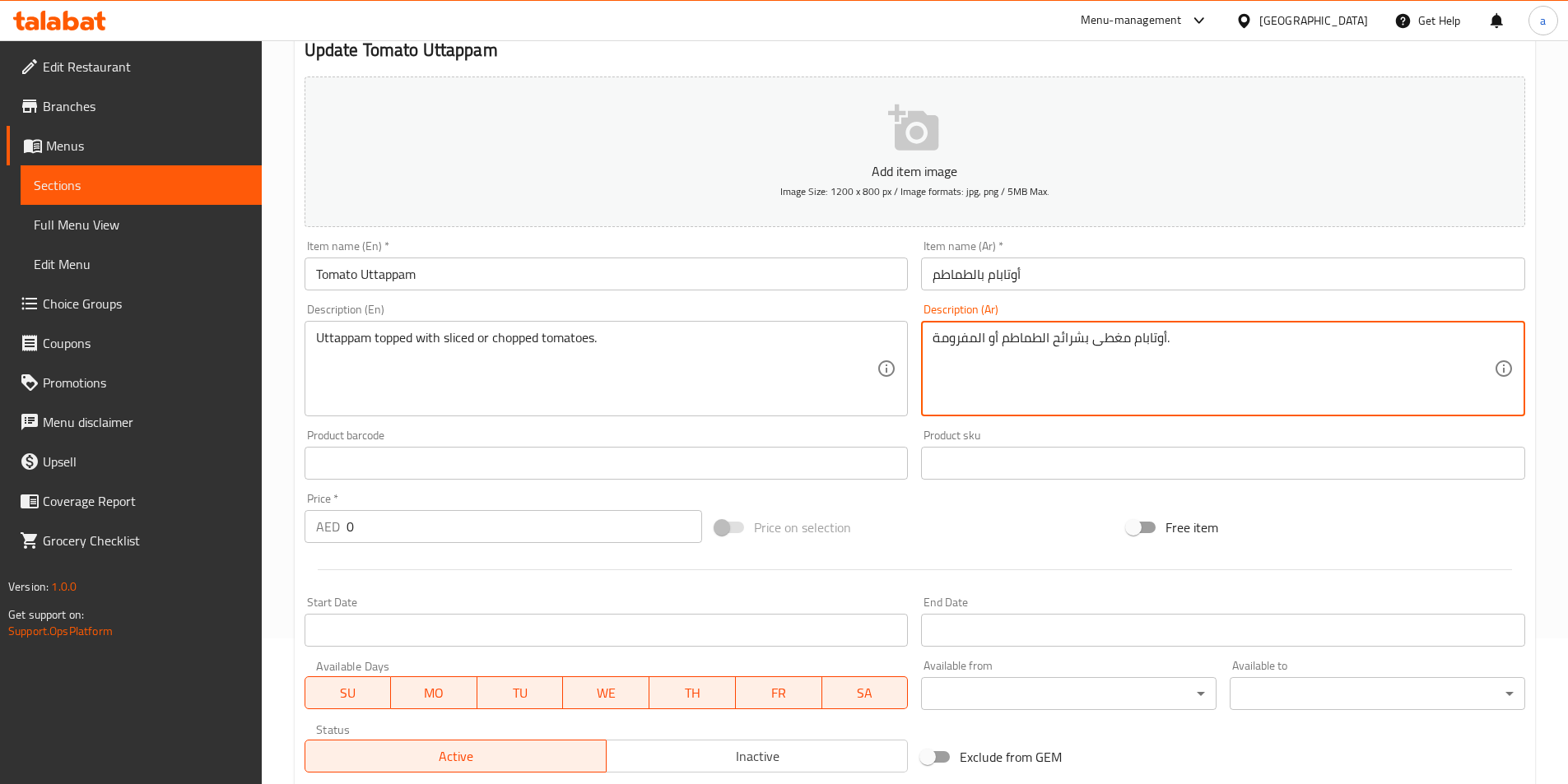
click at [1037, 343] on textarea "أوتابام مغطى بشرائح الطماطم أو المفرومة." at bounding box center [1213, 369] width 561 height 78
click at [1051, 338] on textarea "أوتابام مغطى بشرائح الطماطم أو المفرومة." at bounding box center [1213, 369] width 561 height 78
drag, startPoint x: 1002, startPoint y: 339, endPoint x: 1082, endPoint y: 335, distance: 80.1
click at [1082, 335] on textarea "أوتابام مغطى بشرائح الطماطم أو المفرومة." at bounding box center [1213, 369] width 561 height 78
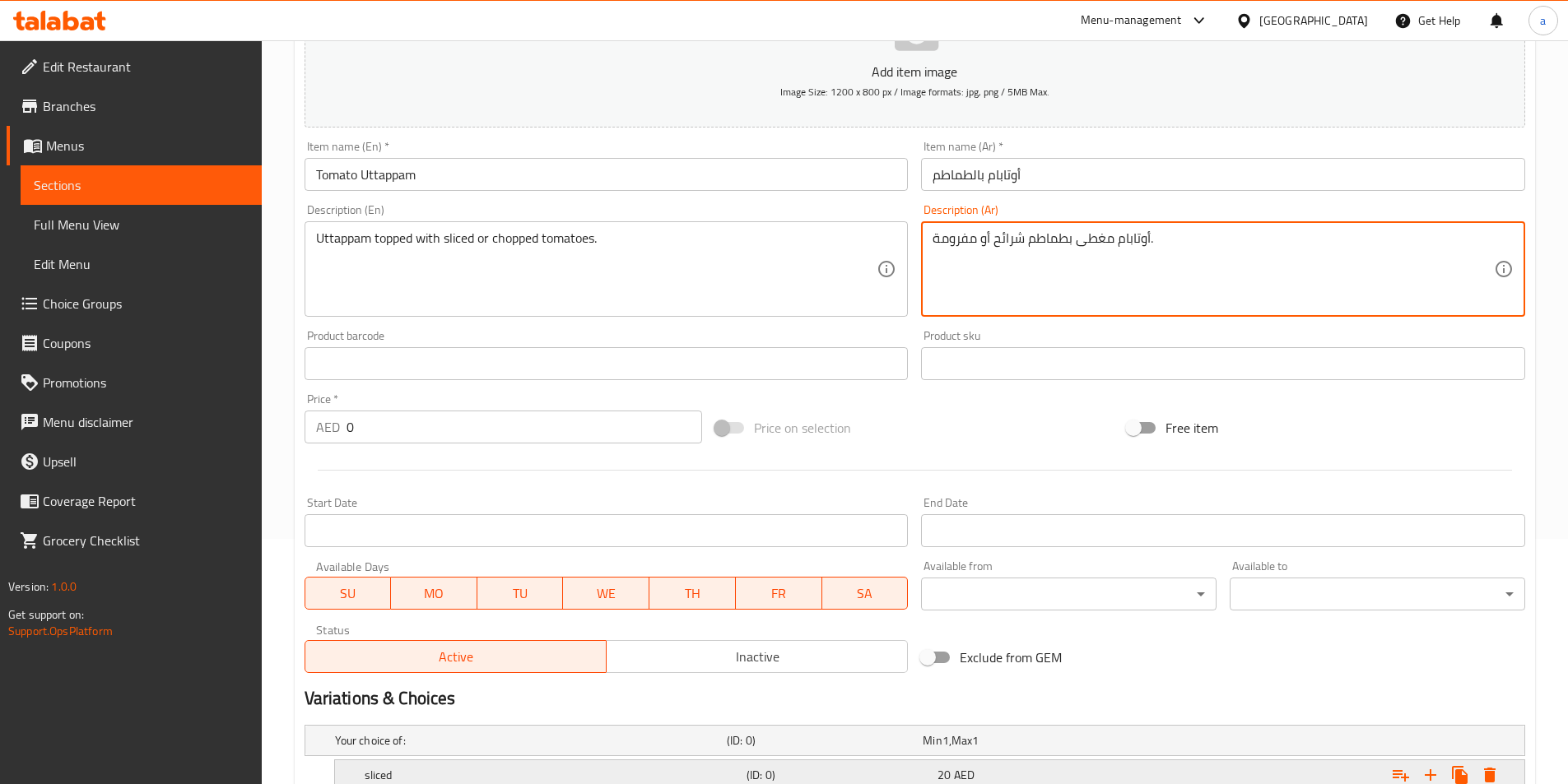
scroll to position [557, 0]
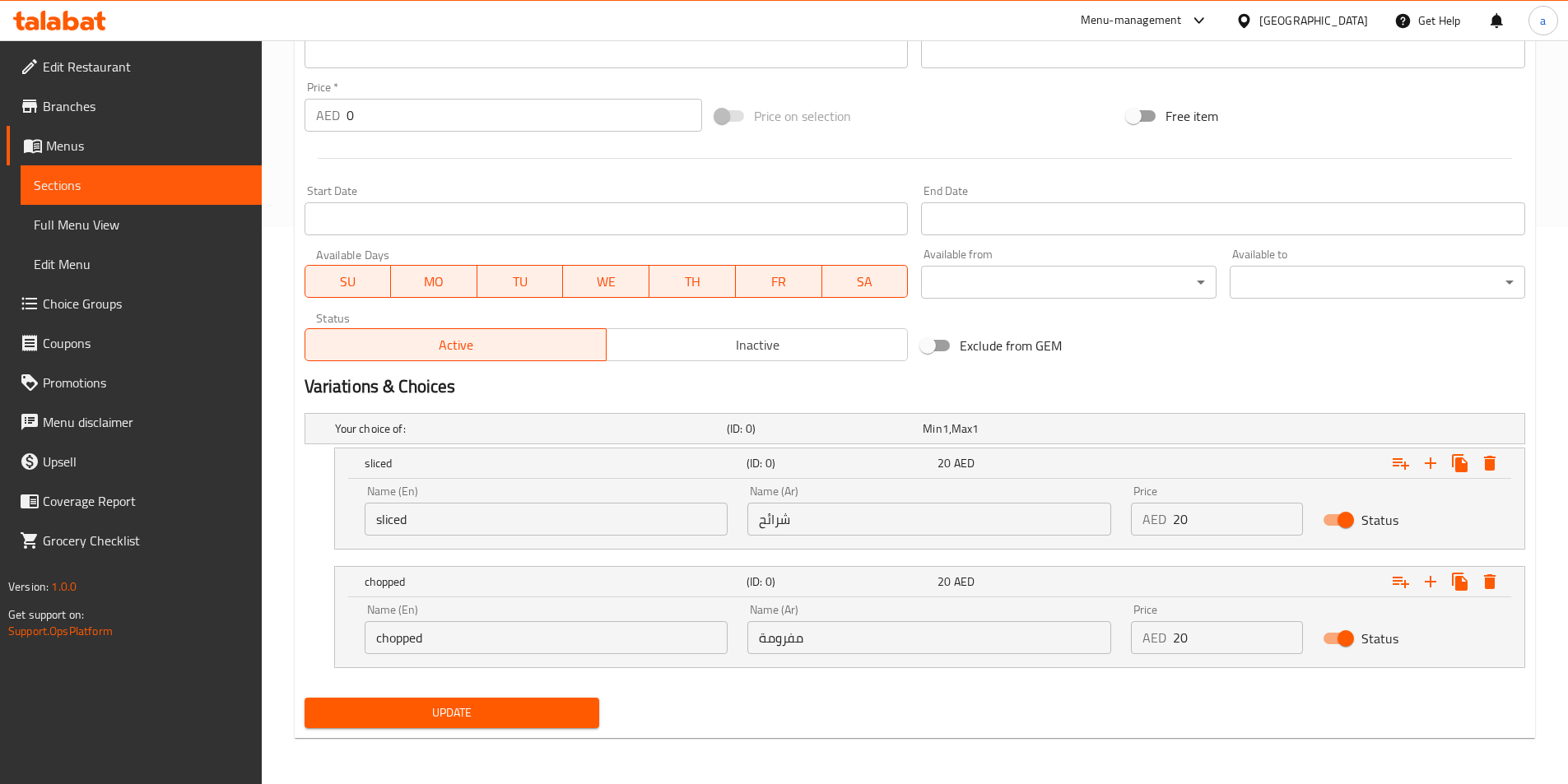
type textarea "أوتابام مغطى بطماطم شرائح أو مفرومة."
click at [526, 710] on span "Update" at bounding box center [451, 713] width 269 height 21
click at [483, 738] on div "Home / Restaurants management / Menus / Sections / item / update Uttappam secti…" at bounding box center [915, 133] width 1241 height 1235
click at [470, 707] on span "Update" at bounding box center [451, 713] width 269 height 21
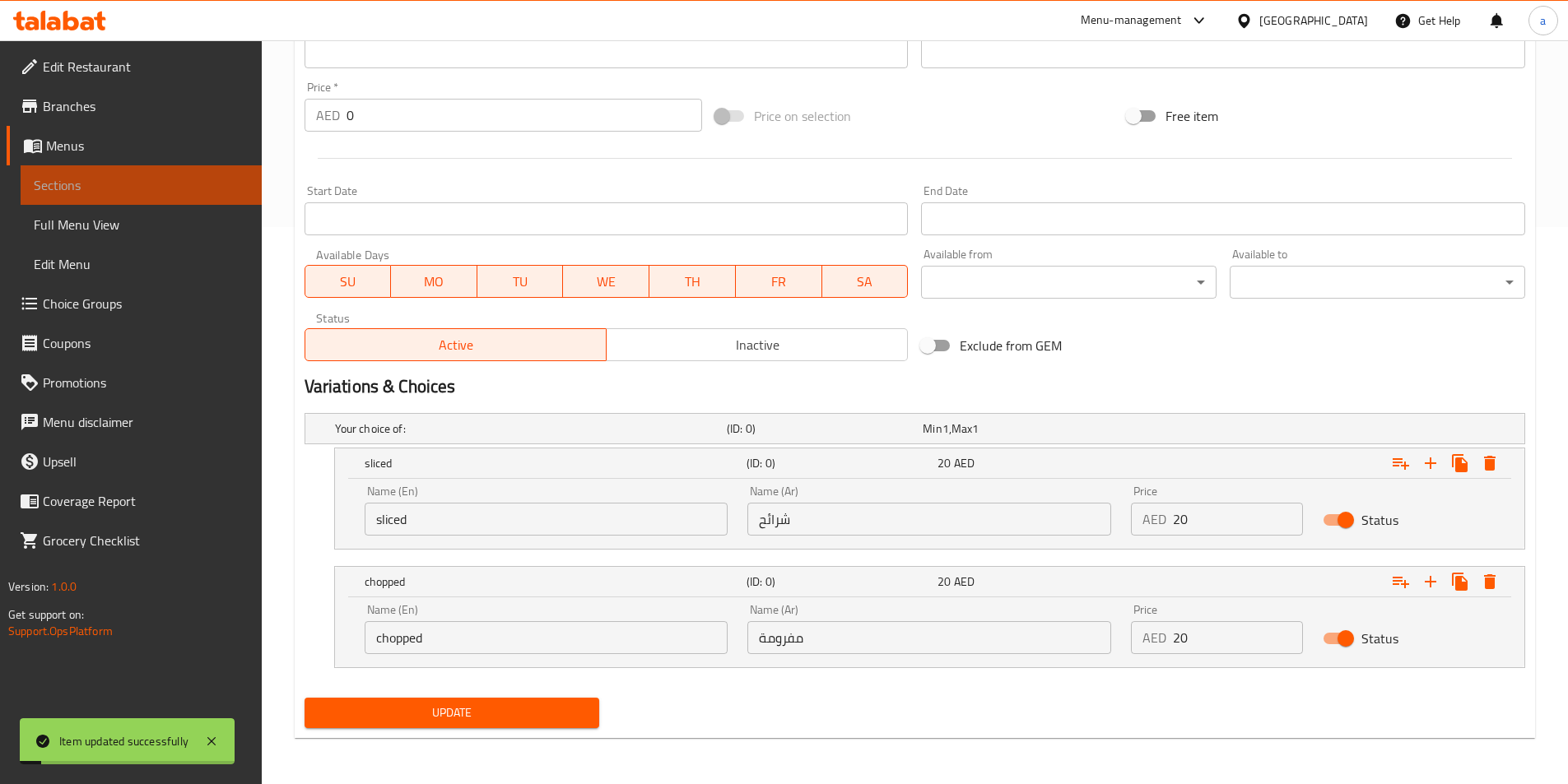
click at [145, 189] on span "Sections" at bounding box center [141, 185] width 214 height 20
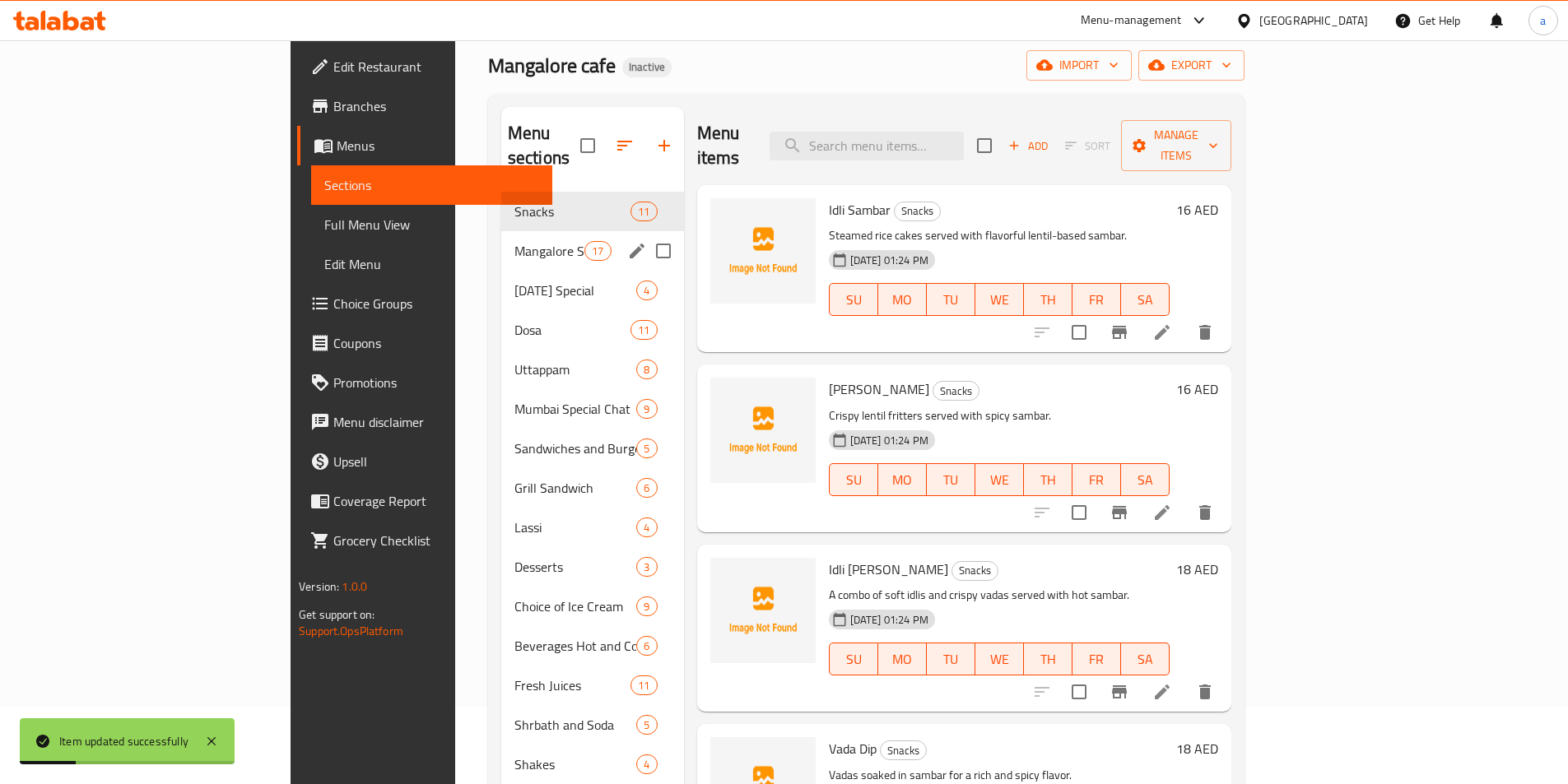
scroll to position [66, 0]
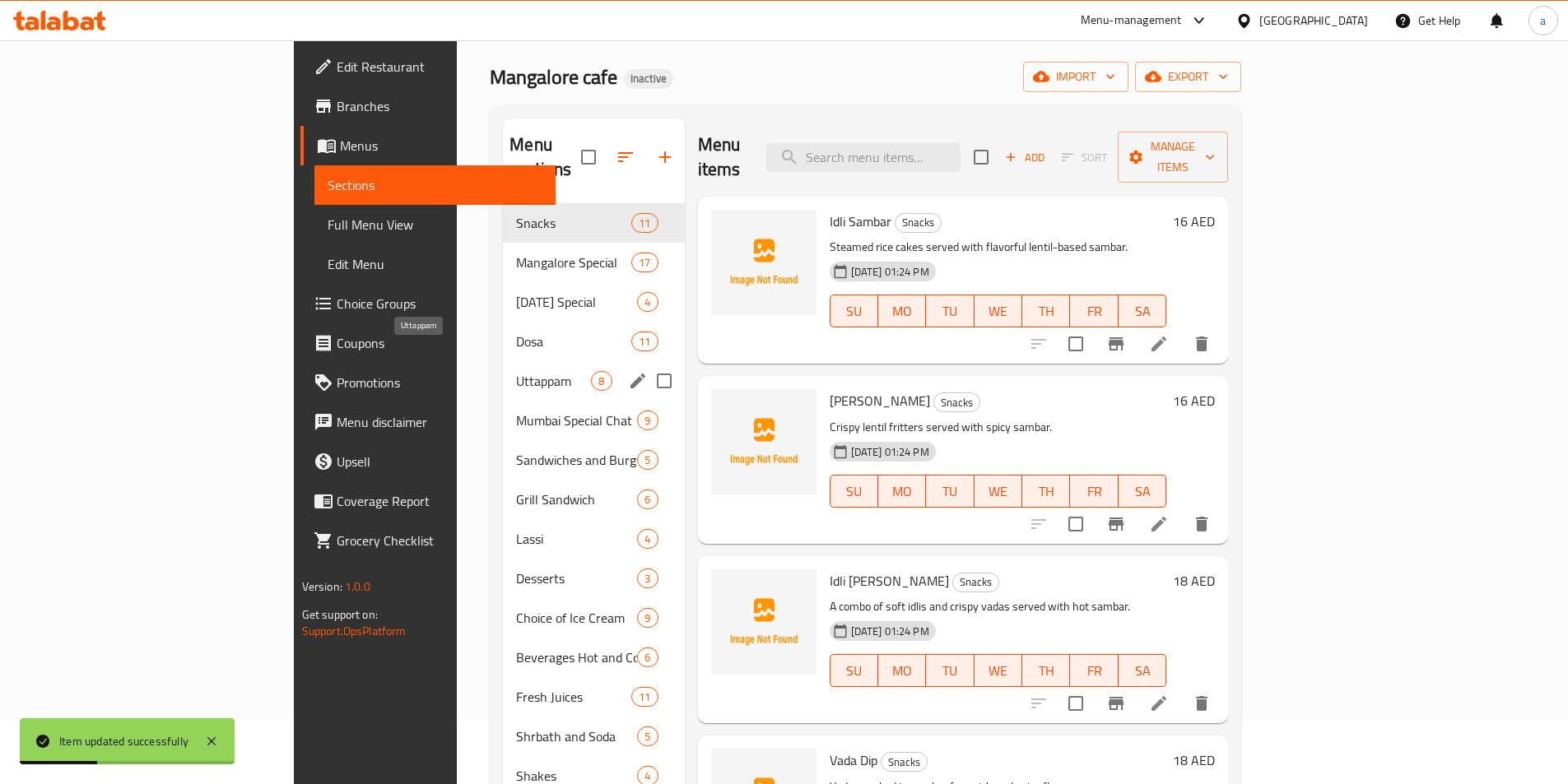
click at [516, 371] on span "Uttappam" at bounding box center [554, 380] width 75 height 20
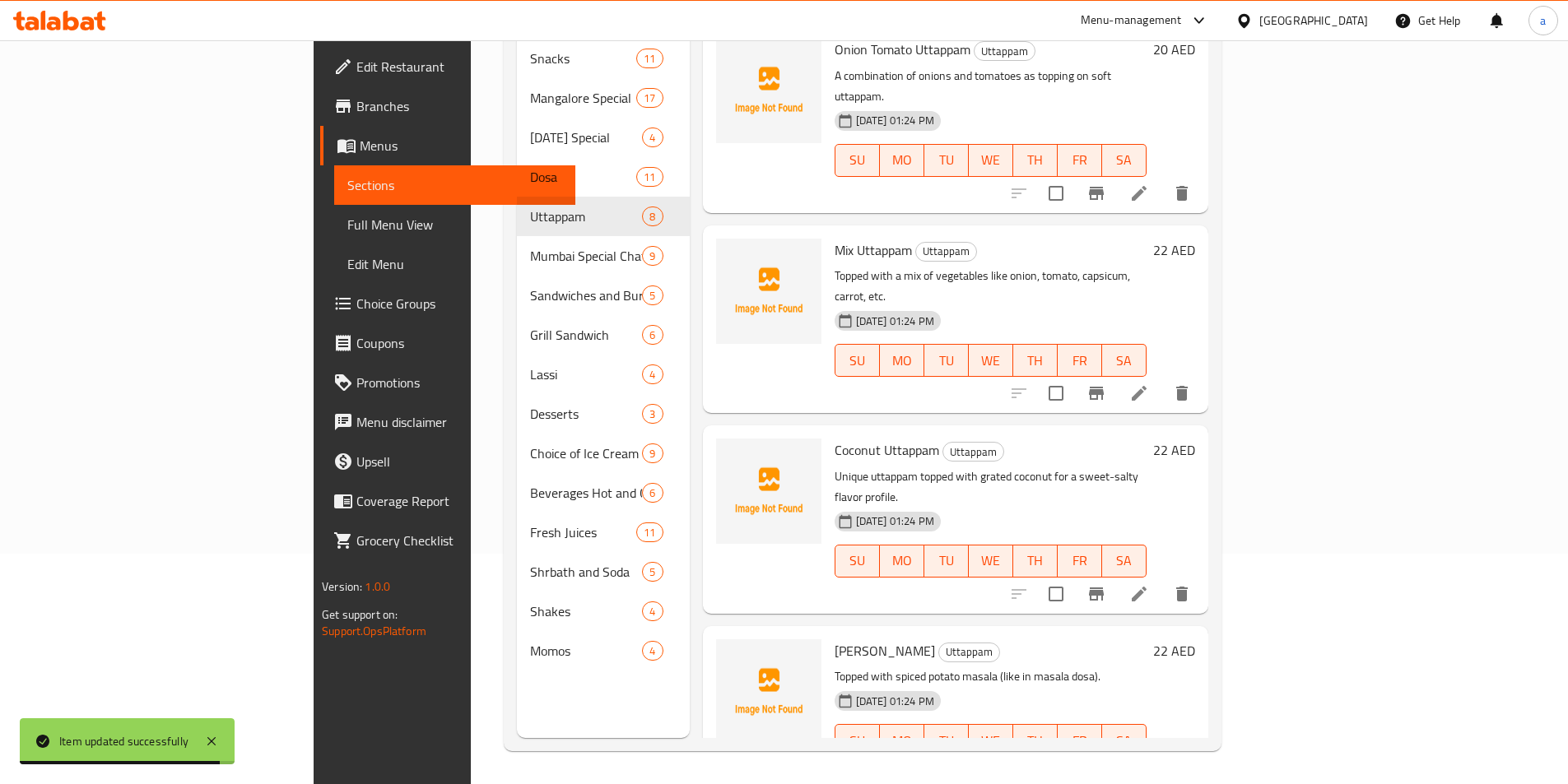
scroll to position [531, 0]
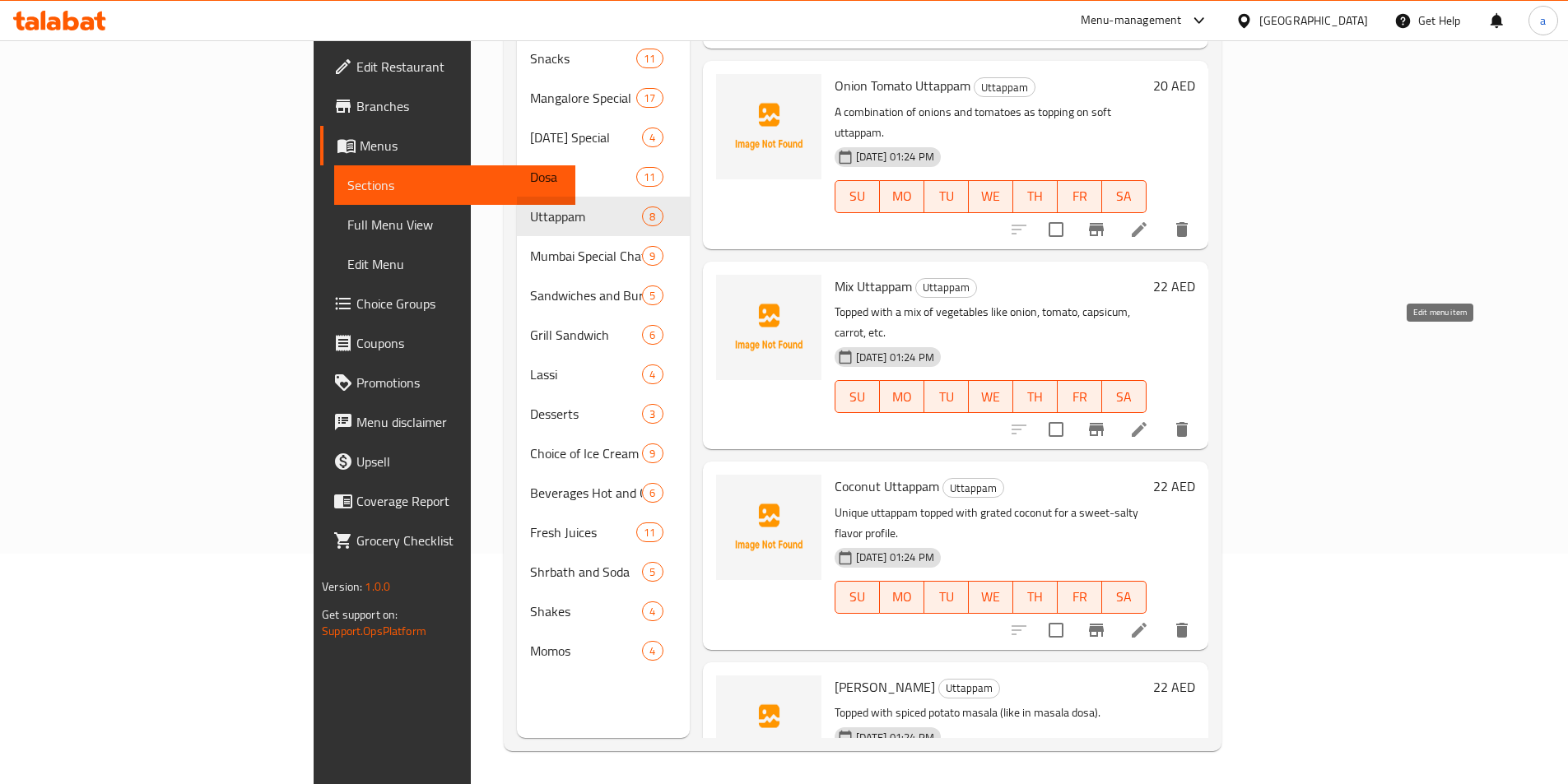
click at [1149, 419] on icon at bounding box center [1139, 429] width 20 height 20
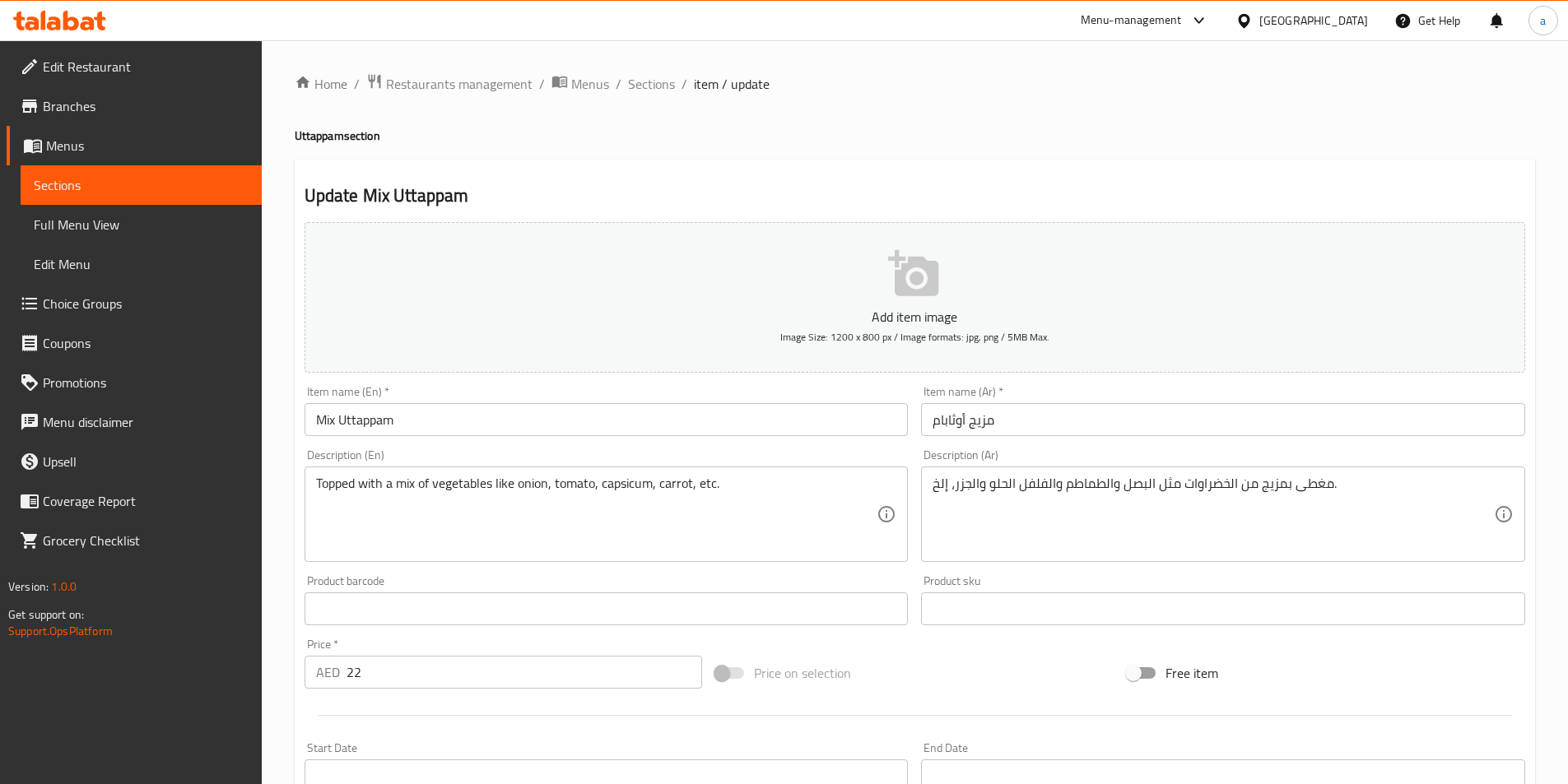
click at [951, 423] on input "مزيج أوثابام" at bounding box center [1223, 419] width 605 height 33
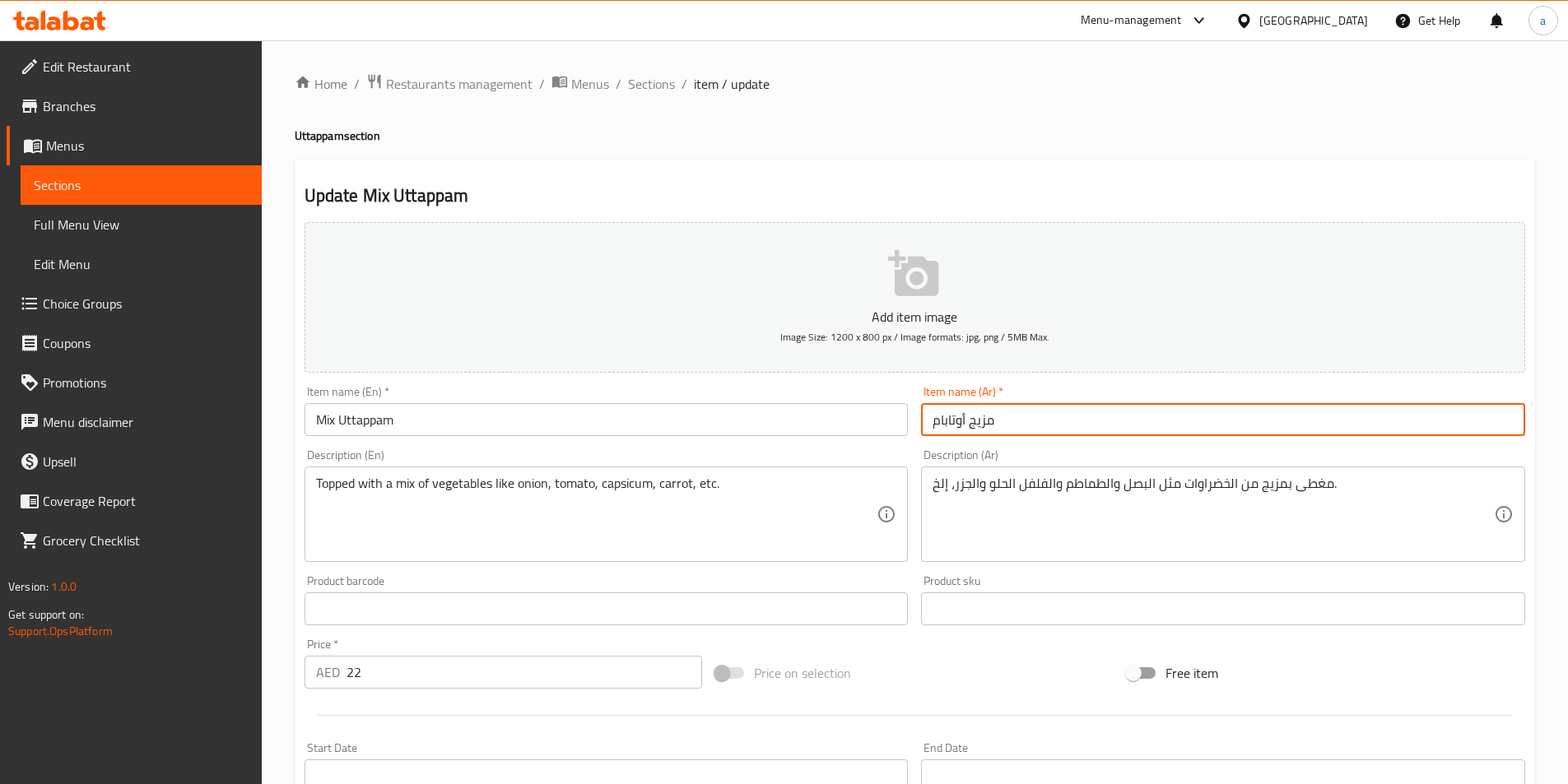
type input "مزيج أوتابام"
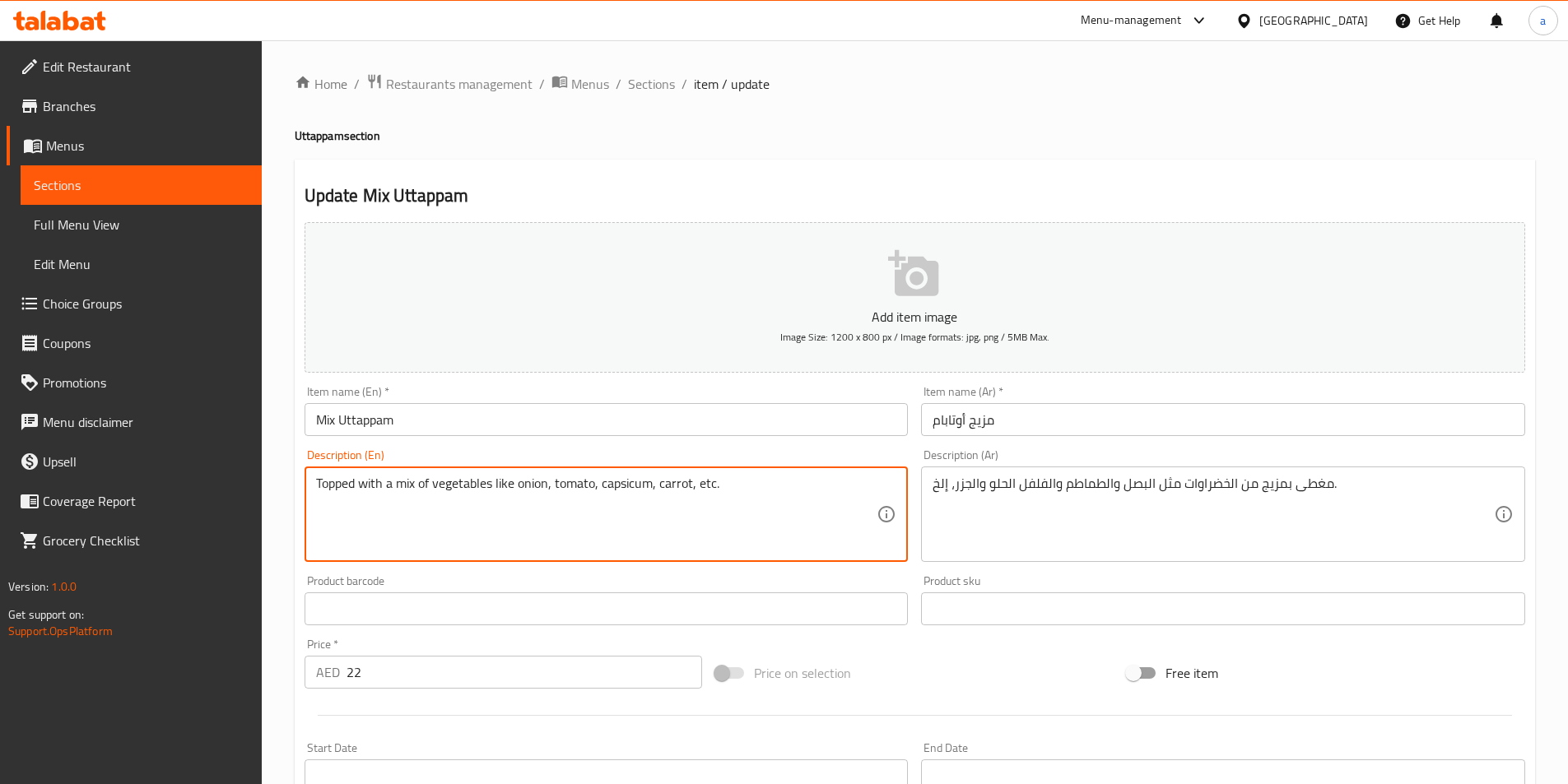
click at [457, 491] on textarea "Topped with a mix of vegetables like onion, tomato, capsicum, carrot, etc." at bounding box center [597, 514] width 561 height 78
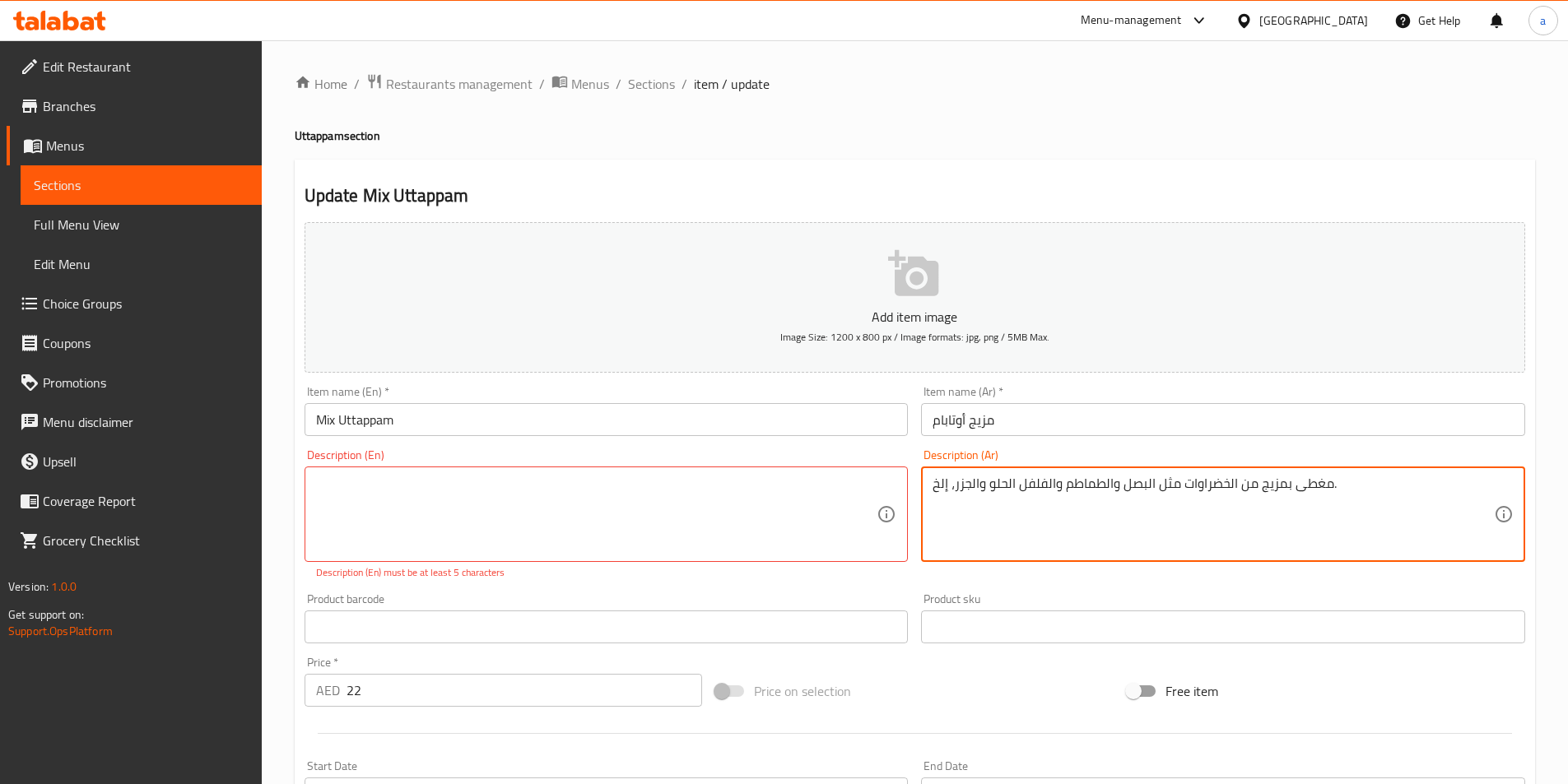
click at [984, 486] on textarea "مغطى بمزيج من الخضراوات مثل البصل والطماطم والفلفل الحلو والجزر، إلخ." at bounding box center [1213, 514] width 561 height 78
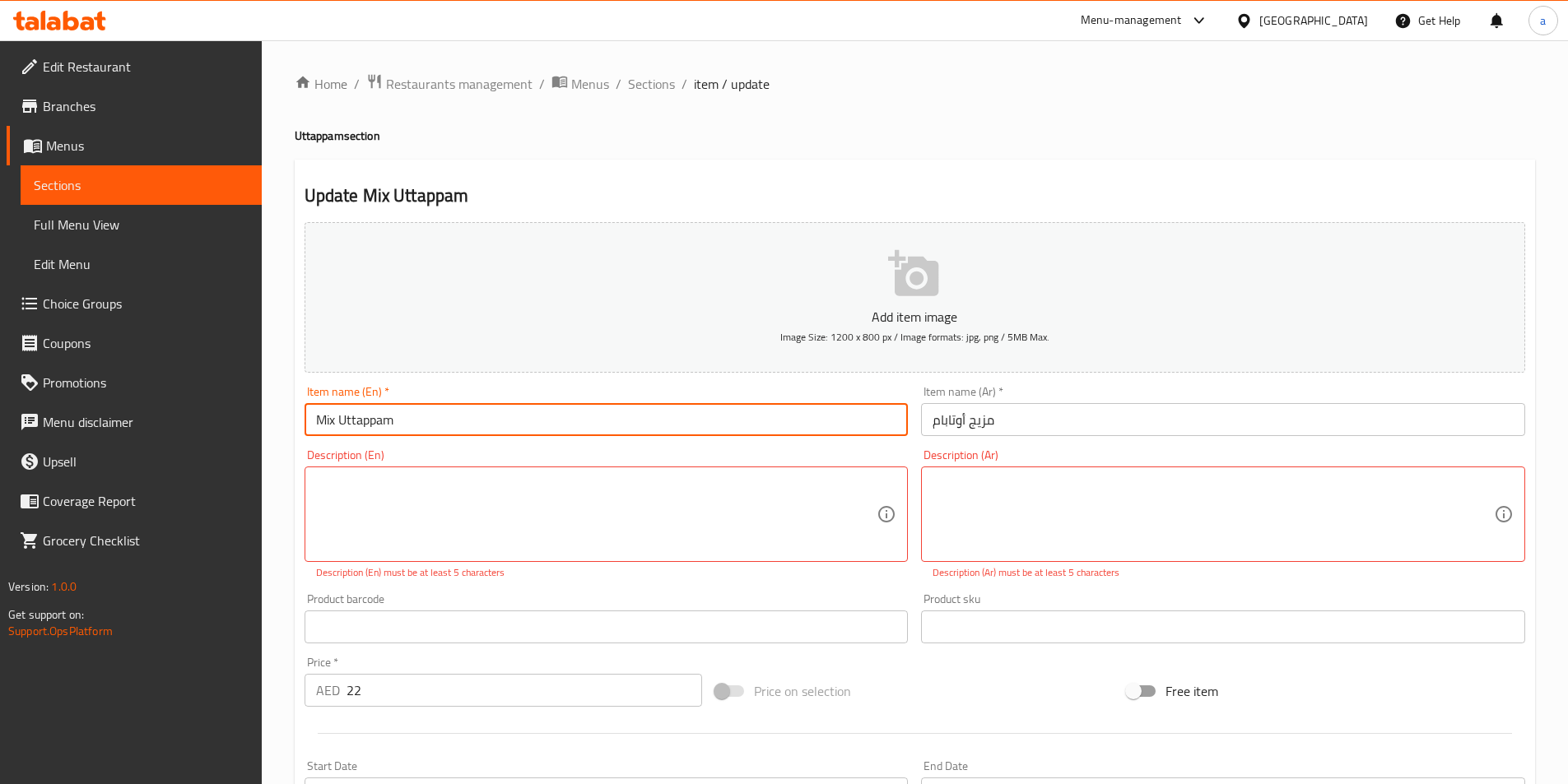
click at [360, 424] on input "Mix Uttappam" at bounding box center [606, 419] width 605 height 33
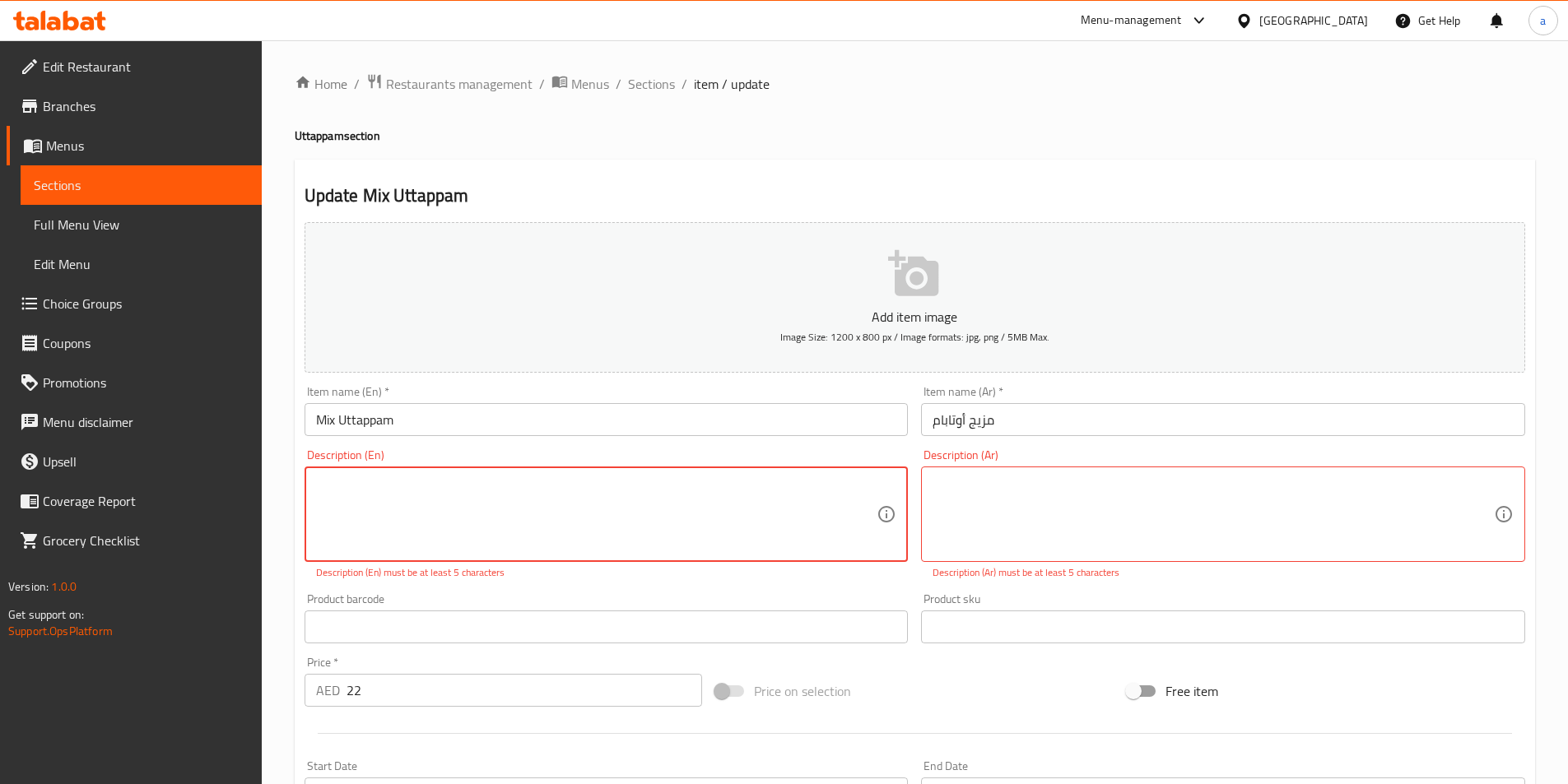
click at [438, 475] on textarea at bounding box center [597, 514] width 561 height 78
paste textarea "Topped with a mix of vegetables like onion, tomato, capsicum, carrot, etc."
type textarea "Topped with a mix of vegetables like onion, tomato, capsicum, carrot, etc."
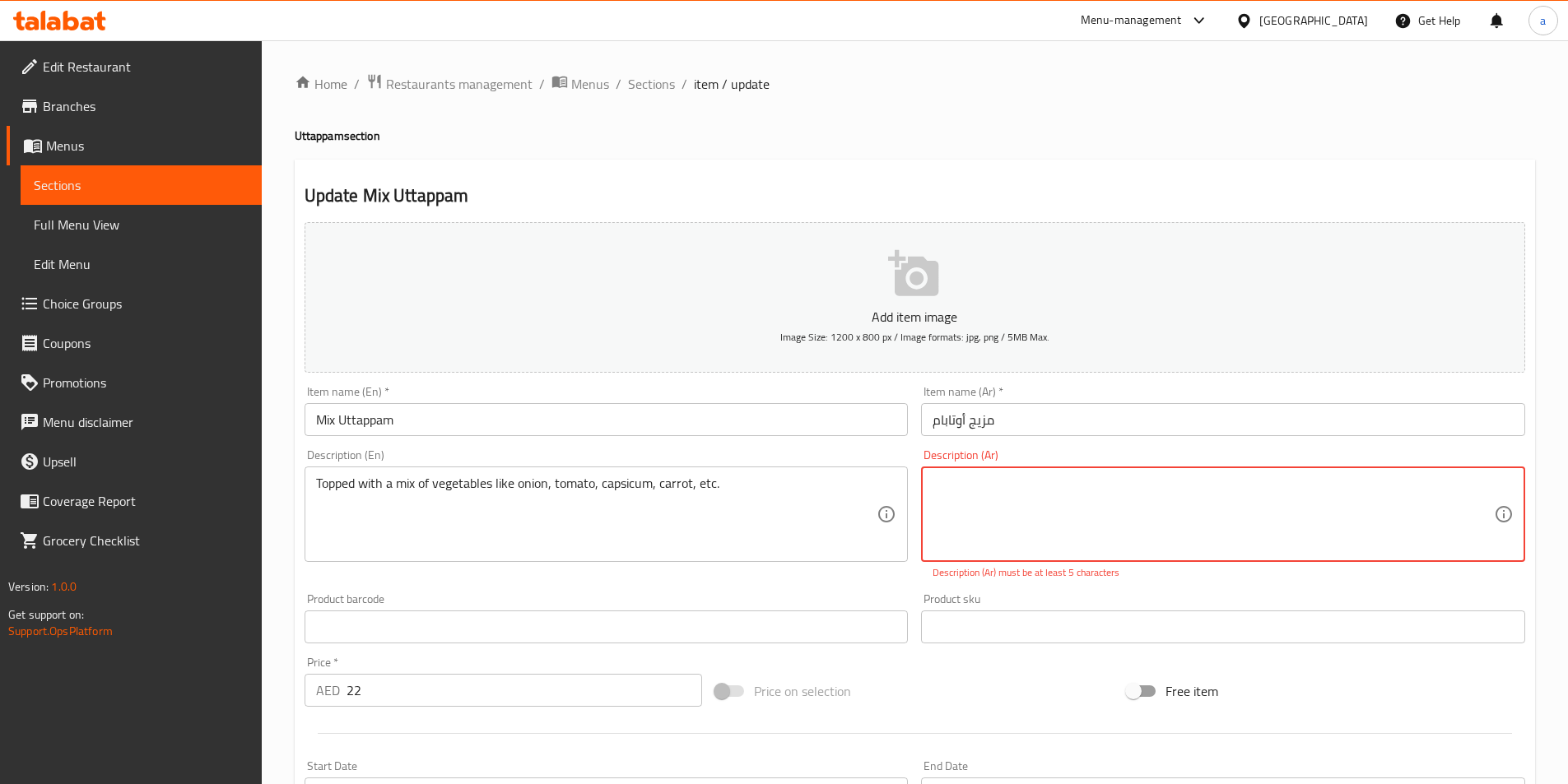
paste textarea "مغطى بمزيج من الخضراوات مثل البصل والطماطم والفلفل الحلو والجزر، إلخ."
click at [1069, 507] on textarea "مغطى بمزيج من الخضراوات مثل البصل والطماطم والفلفل الحلو والجزر، إلخ." at bounding box center [1213, 514] width 561 height 78
type textarea "مغطى بمزيج من الخضراوات مثل البصل والطماطم والفلفل الحلو والجزر، إلخ."
click at [1085, 425] on input "مزيج أوتابام" at bounding box center [1223, 419] width 605 height 33
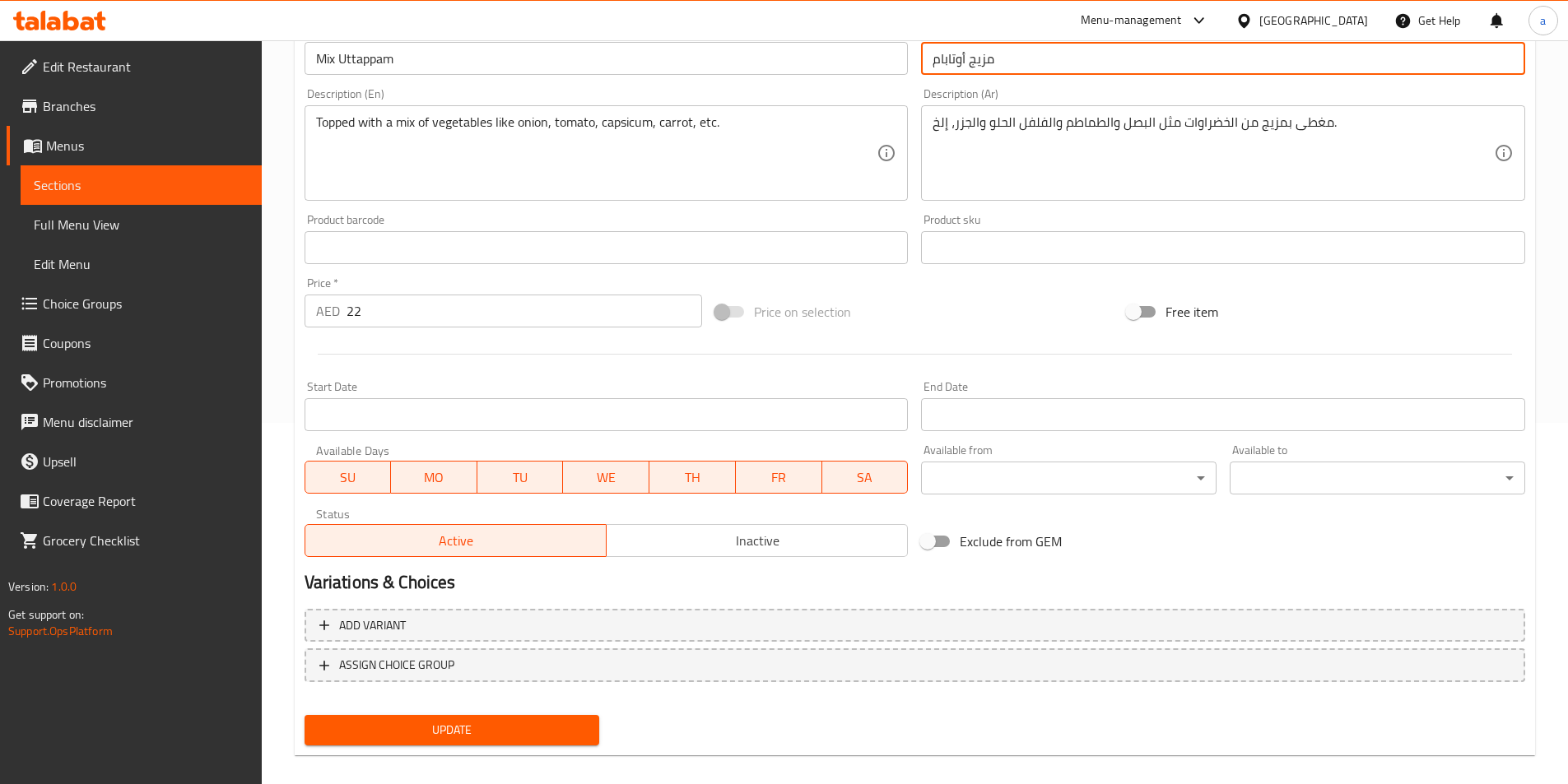
scroll to position [379, 0]
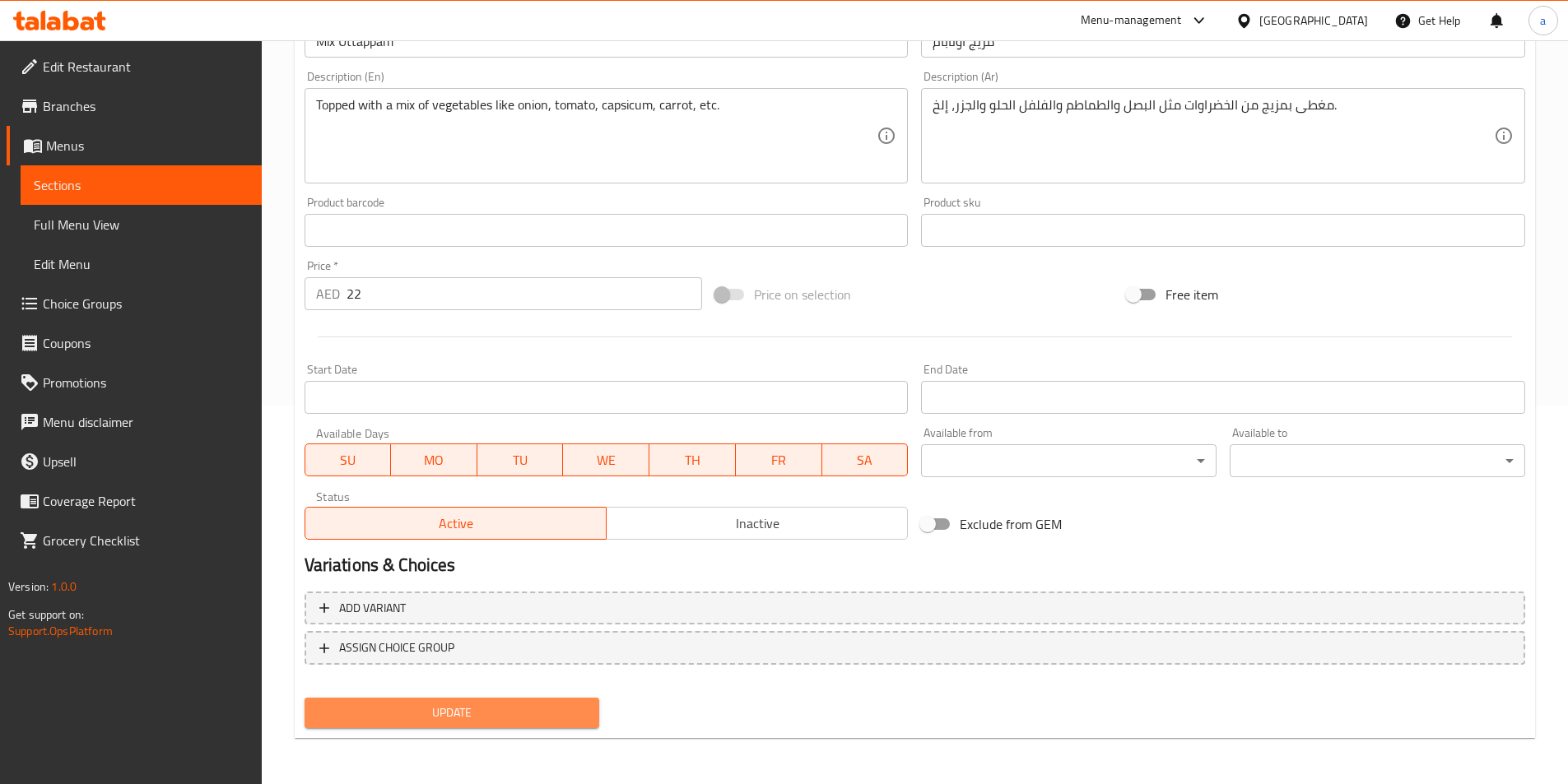
click at [530, 727] on button "Update" at bounding box center [452, 712] width 296 height 30
click at [374, 697] on div "Update" at bounding box center [452, 713] width 309 height 43
click at [368, 704] on span "Update" at bounding box center [451, 713] width 269 height 21
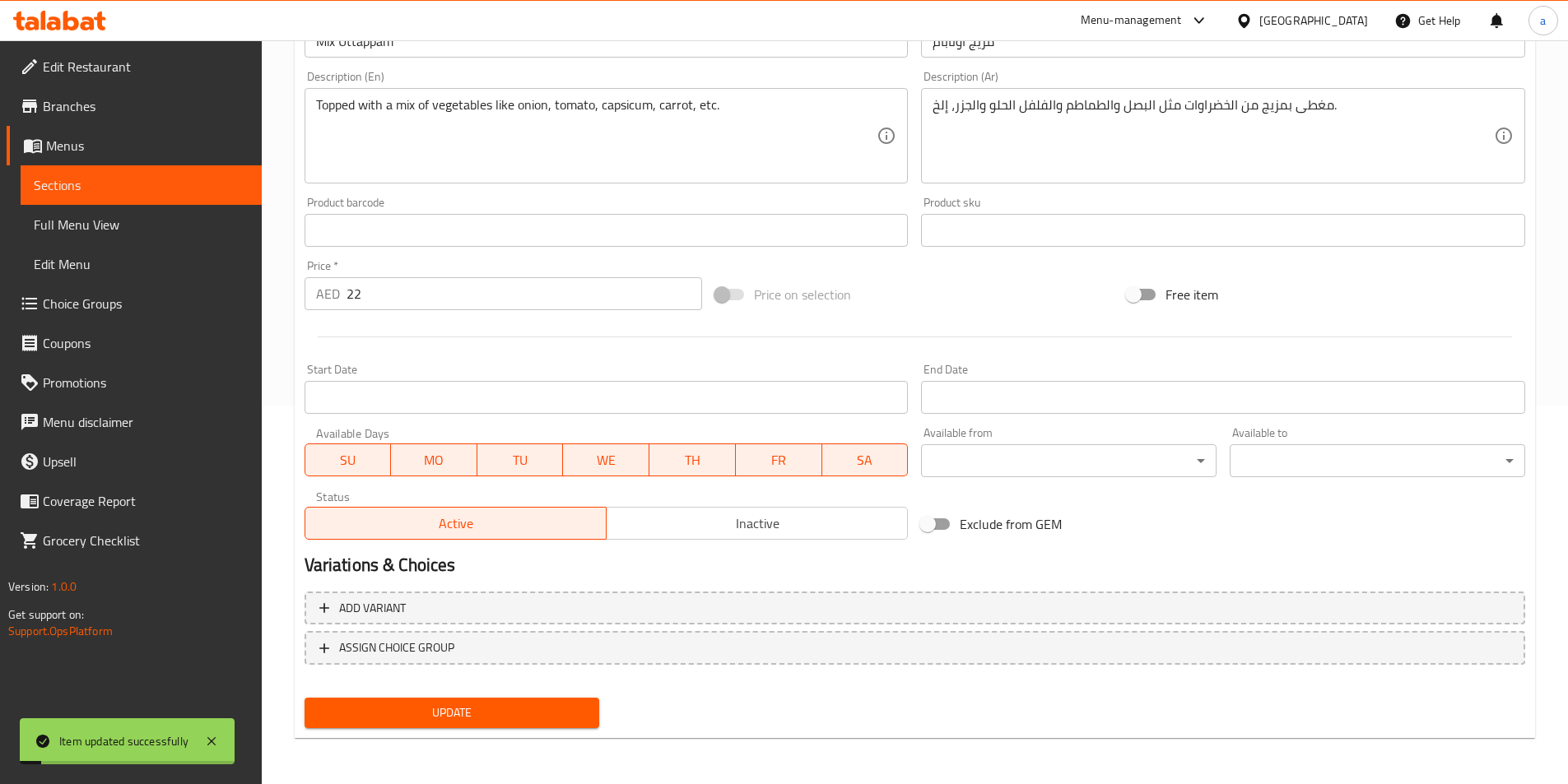
scroll to position [214, 0]
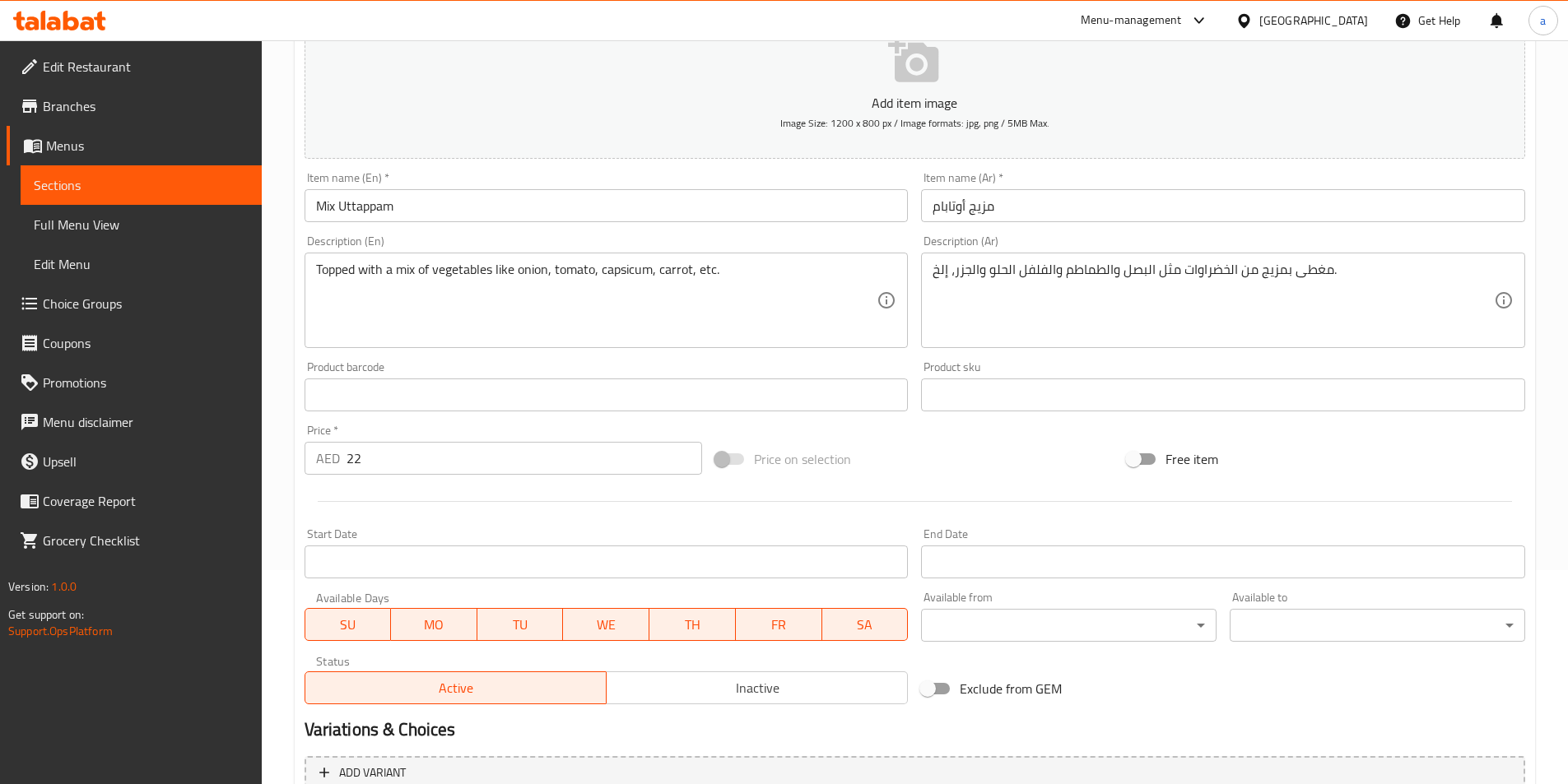
click at [149, 188] on span "Sections" at bounding box center [141, 185] width 214 height 20
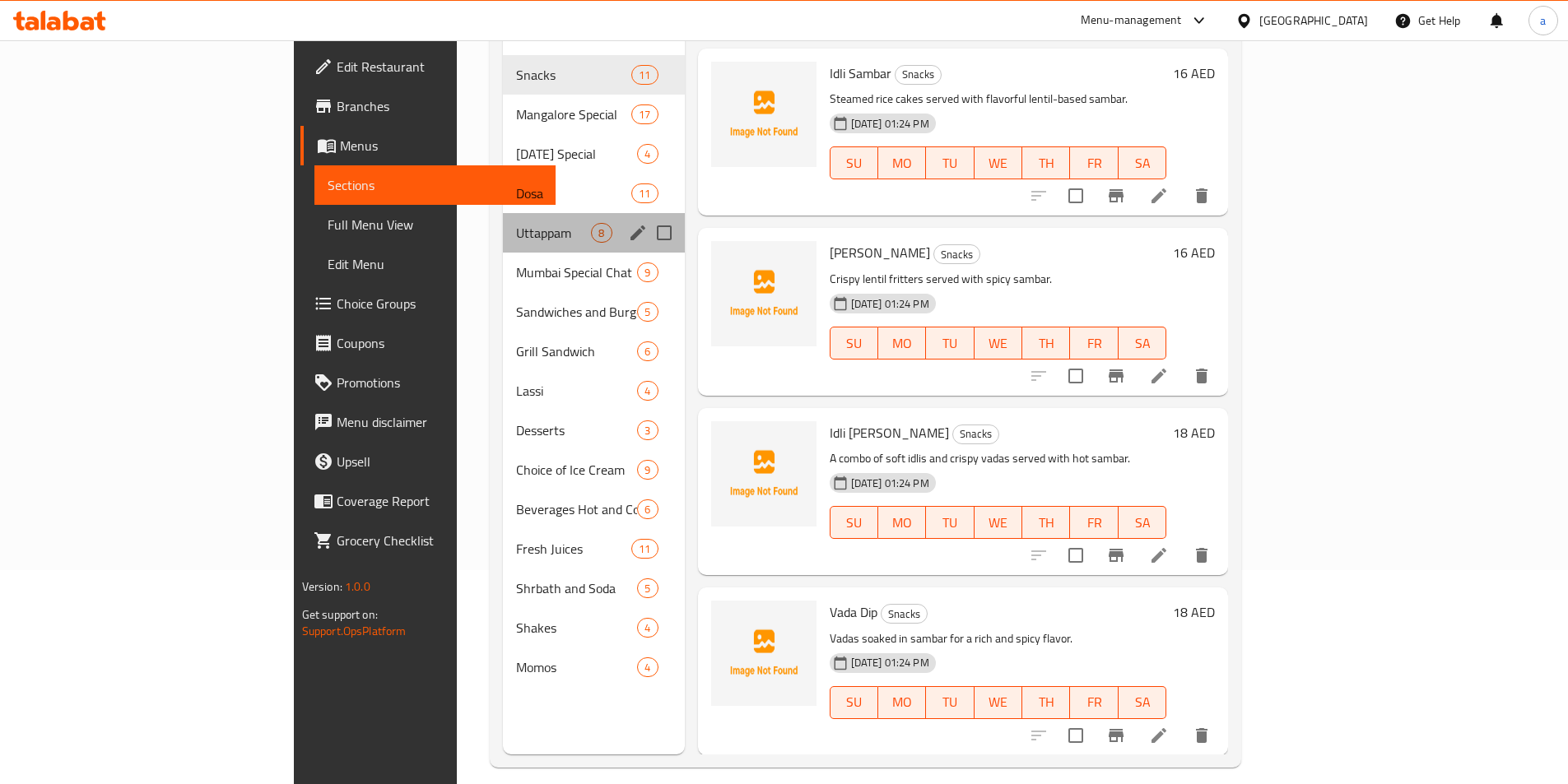
click at [503, 218] on div "Uttappam 8" at bounding box center [593, 233] width 181 height 40
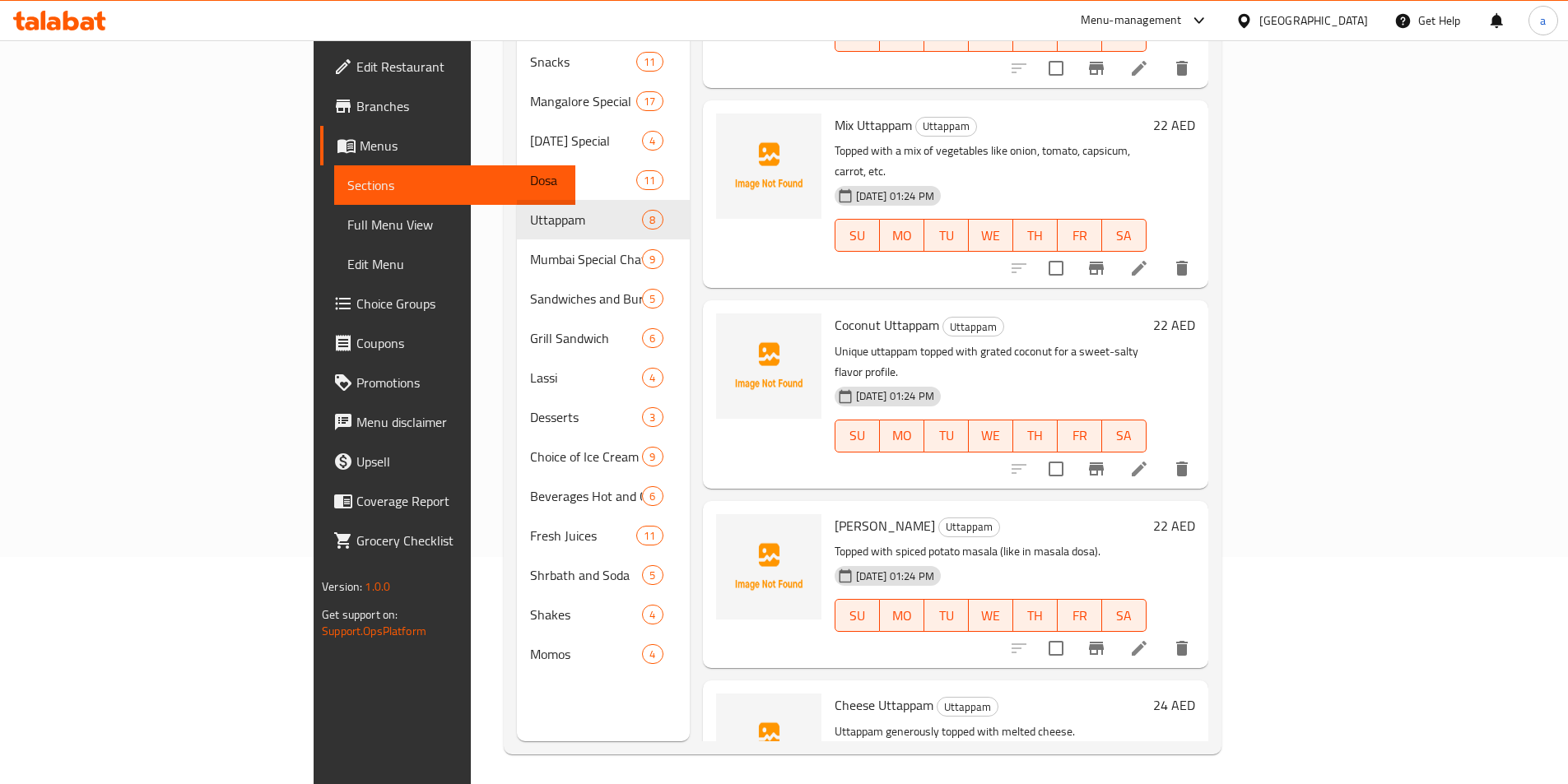
scroll to position [231, 0]
click at [1162, 630] on li at bounding box center [1139, 645] width 46 height 29
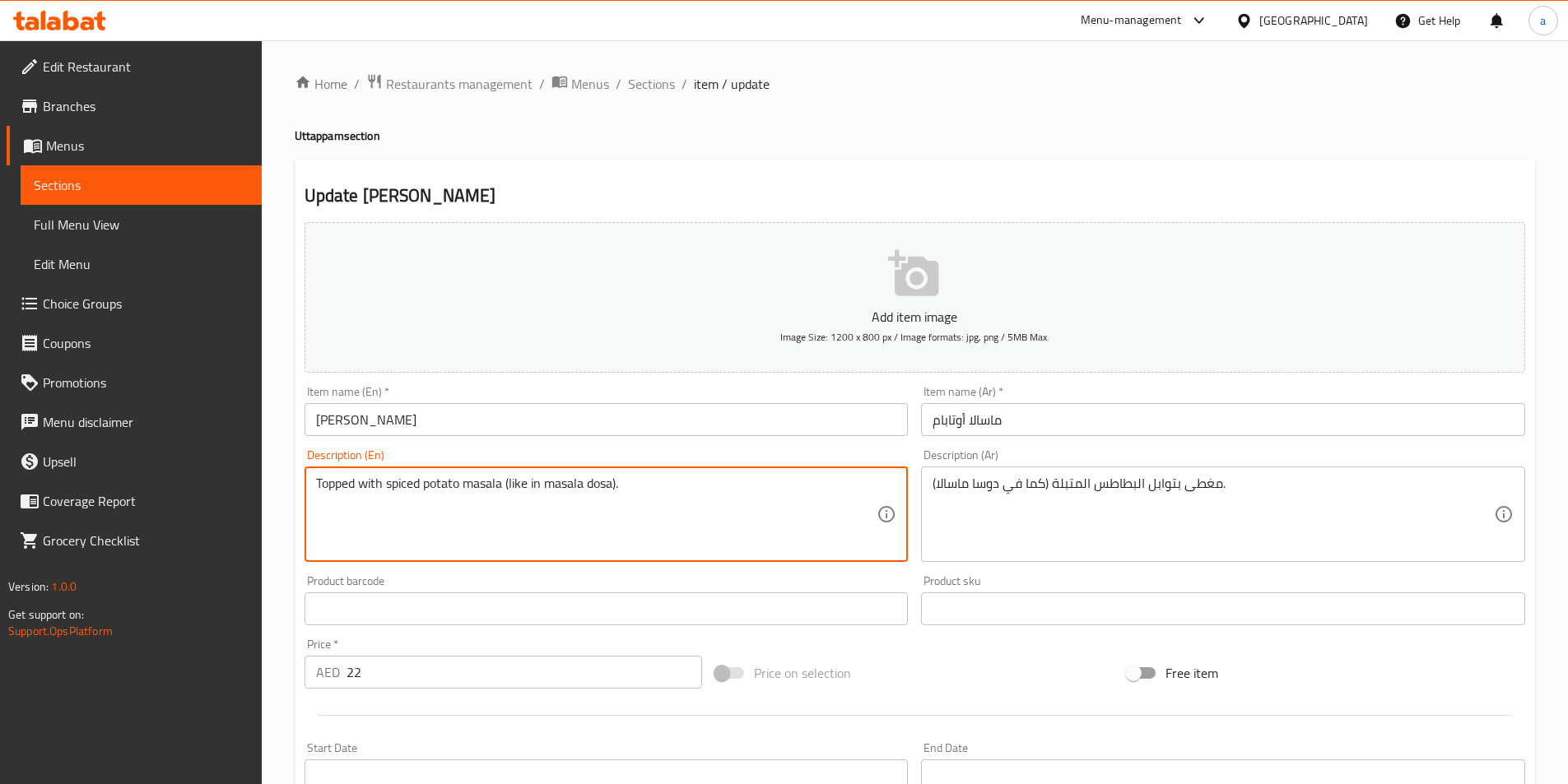
click at [573, 490] on textarea "Topped with spiced potato masala (like in masala dosa)." at bounding box center [597, 514] width 561 height 78
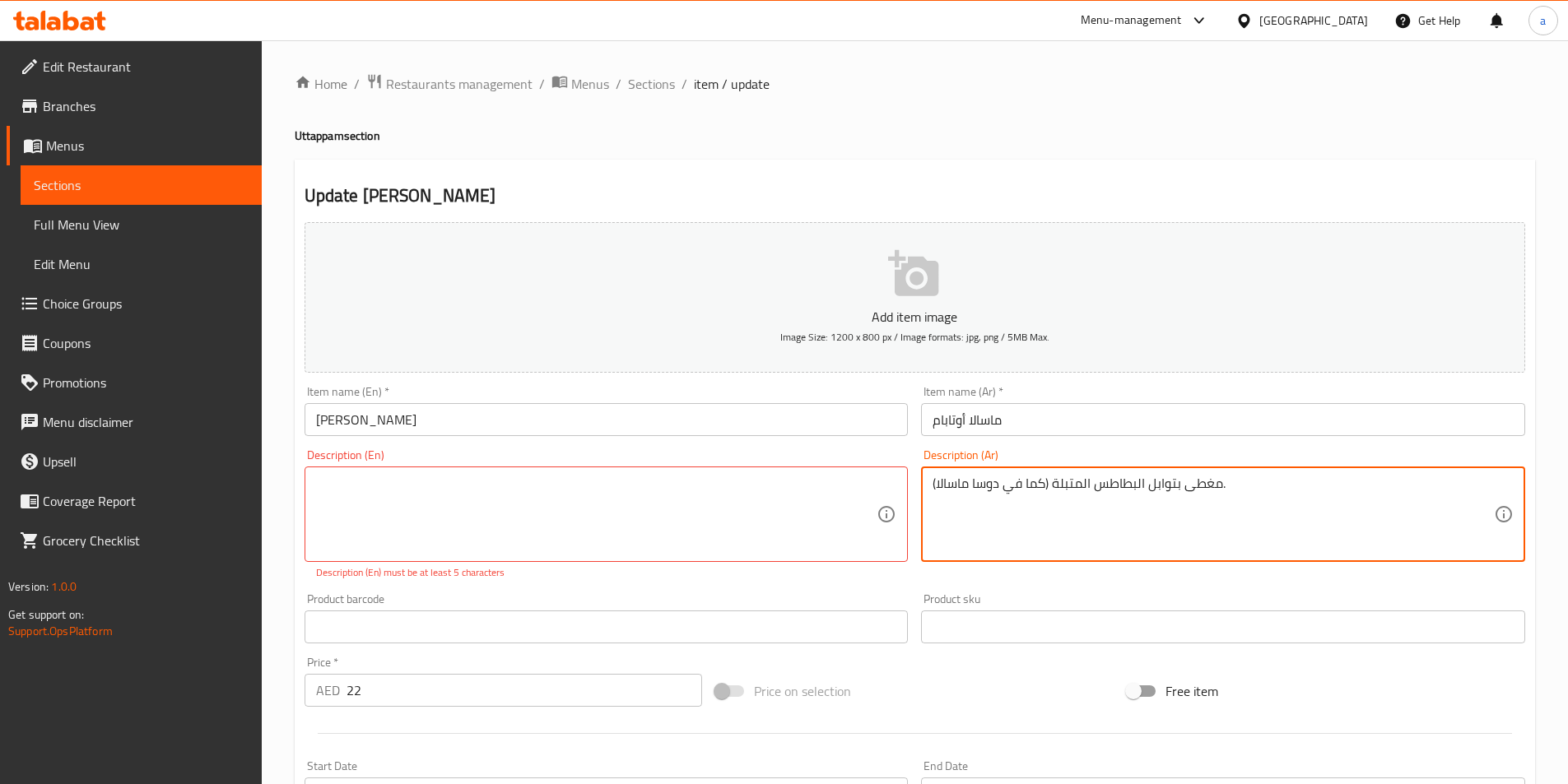
click at [990, 489] on textarea "مغطى بتوابل البطاطس المتبلة (كما في دوسا ماسالا)." at bounding box center [1213, 514] width 561 height 78
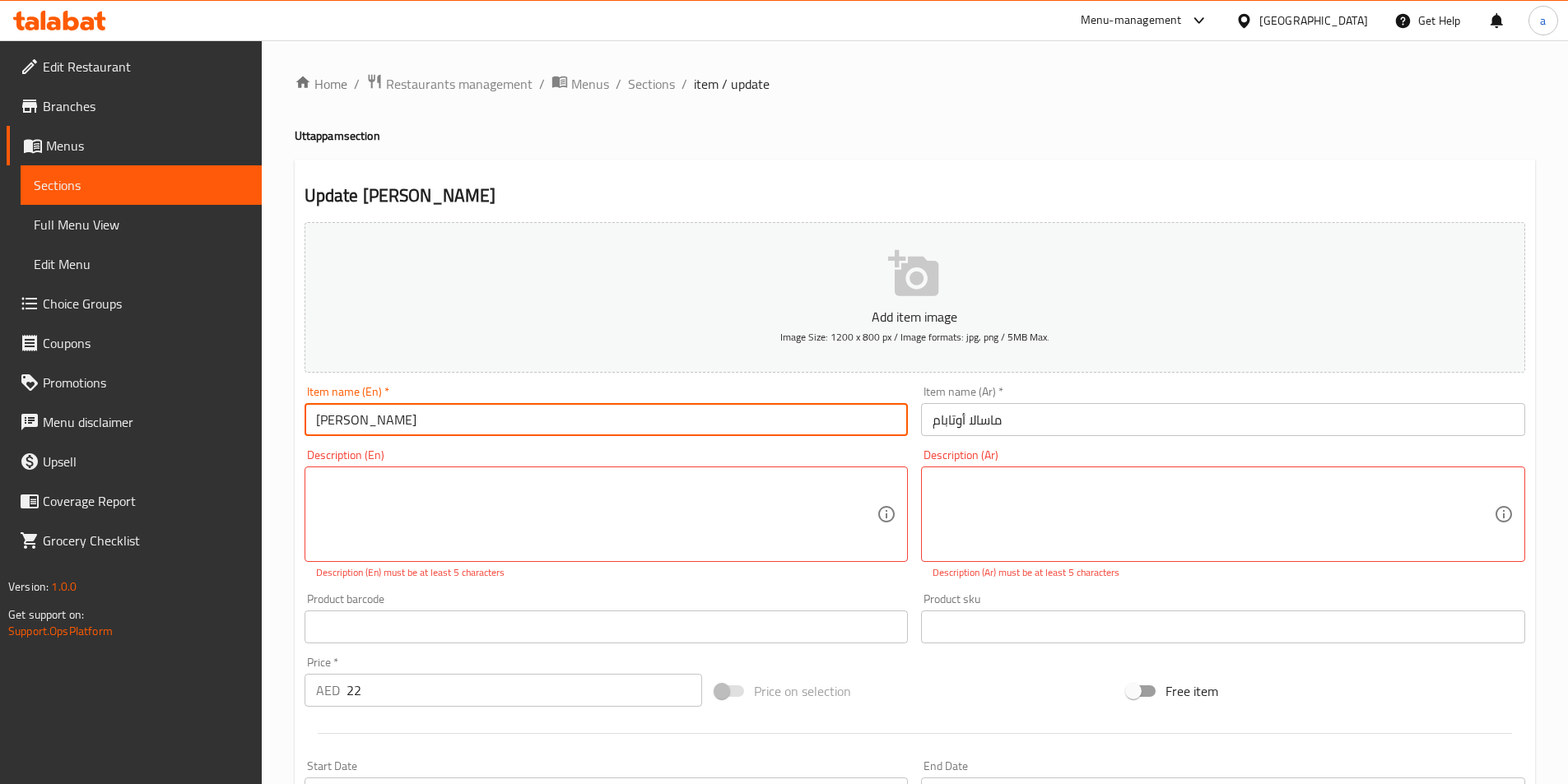
click at [405, 416] on input "[PERSON_NAME]" at bounding box center [606, 419] width 605 height 33
click at [411, 416] on input "[PERSON_NAME]" at bounding box center [606, 419] width 605 height 33
drag, startPoint x: 411, startPoint y: 416, endPoint x: 279, endPoint y: 421, distance: 132.1
click at [279, 421] on div "Home / Restaurants management / Menus / Sections / item / update Uttappam secti…" at bounding box center [915, 610] width 1307 height 1140
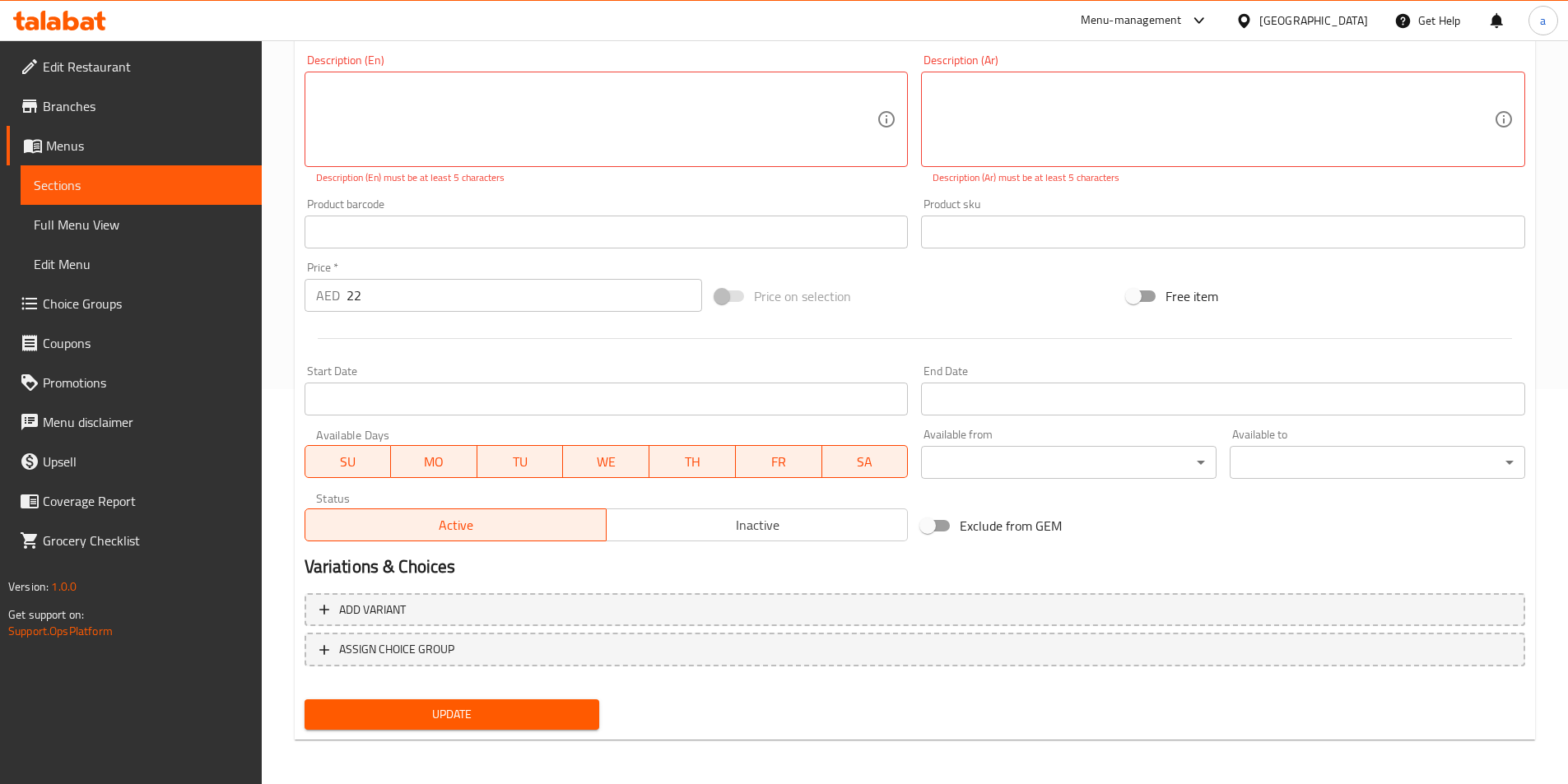
scroll to position [397, 0]
click at [363, 723] on span "Update" at bounding box center [451, 713] width 269 height 21
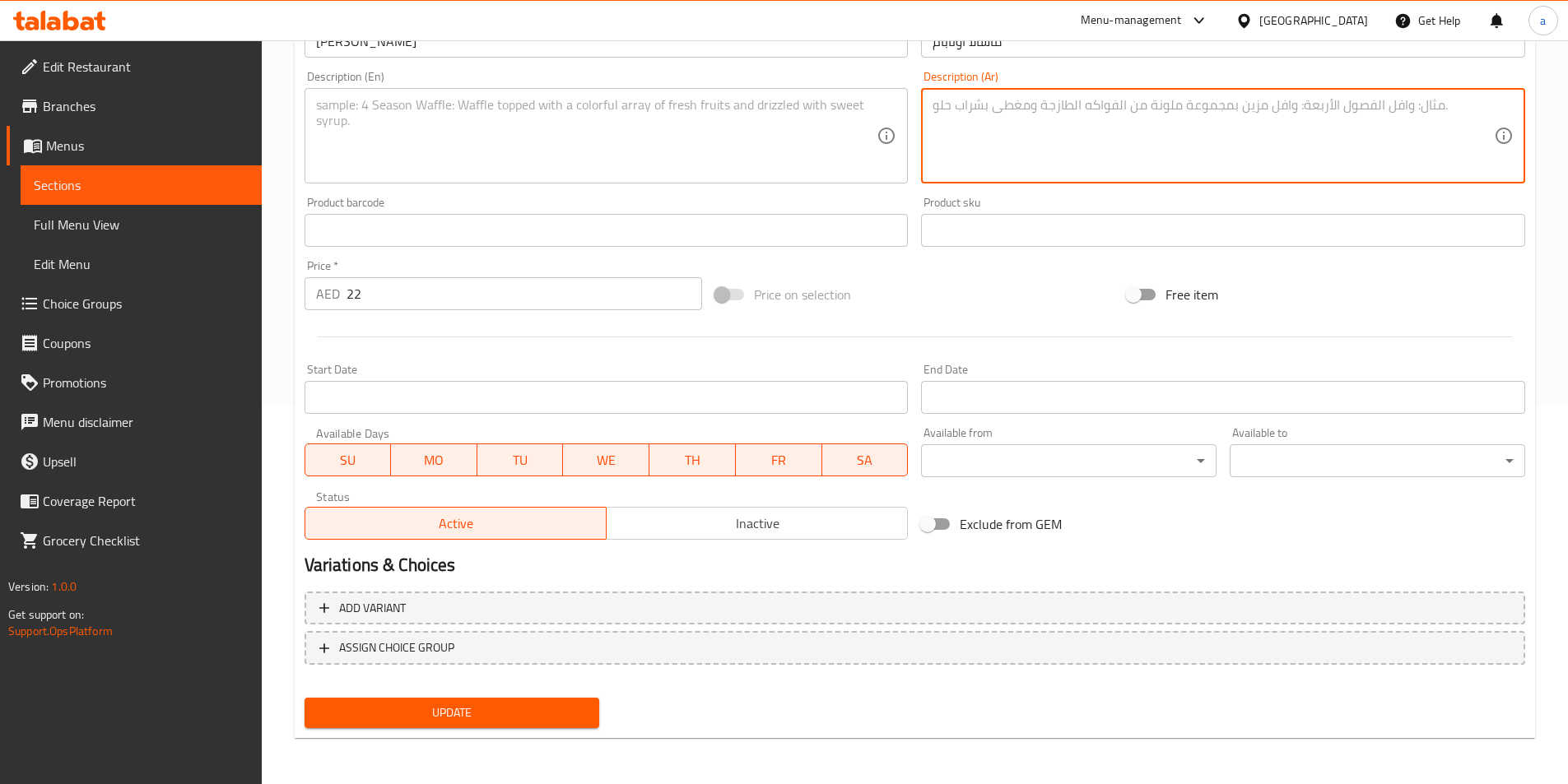
scroll to position [379, 0]
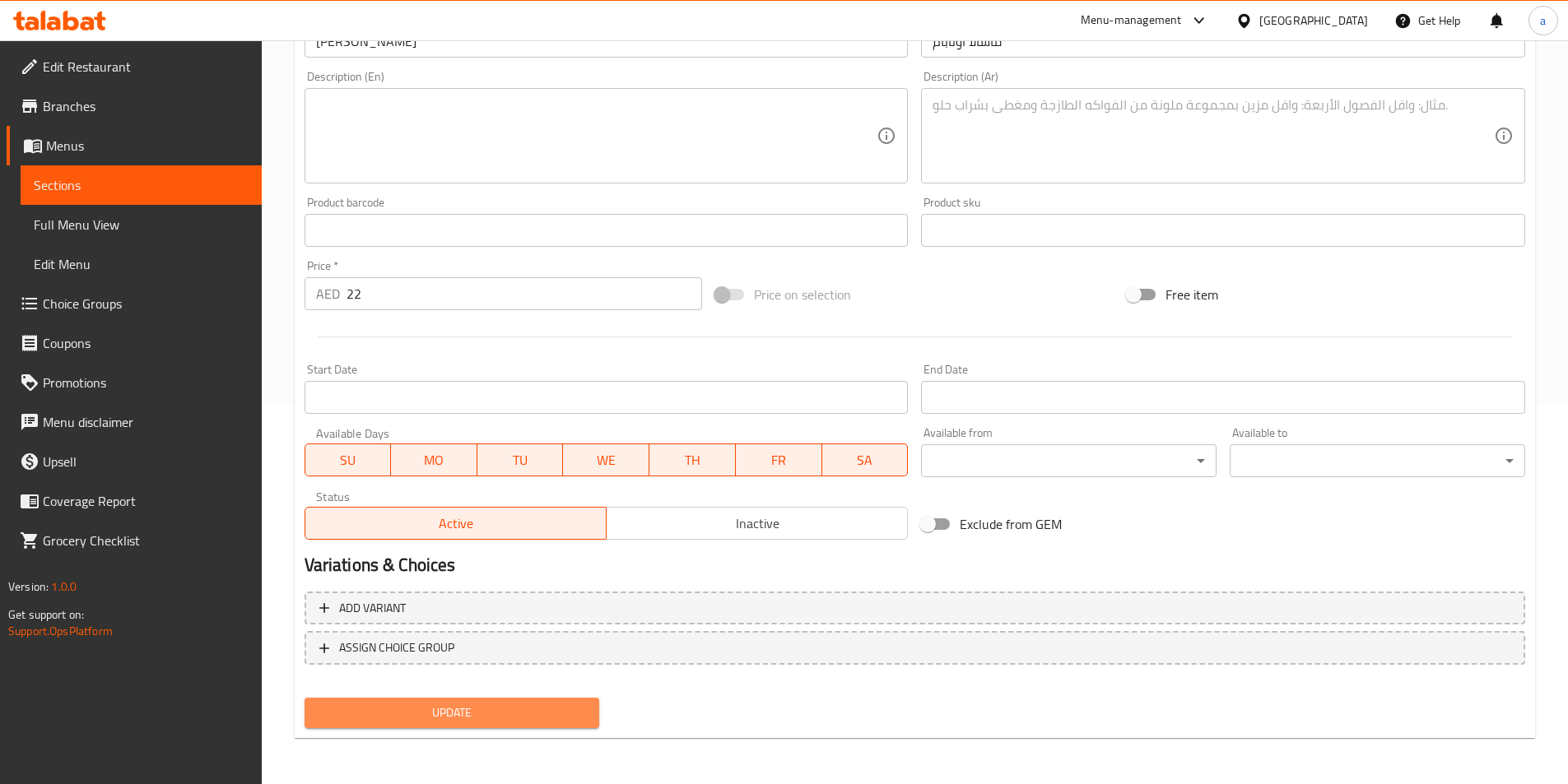
click at [491, 713] on span "Update" at bounding box center [451, 713] width 269 height 21
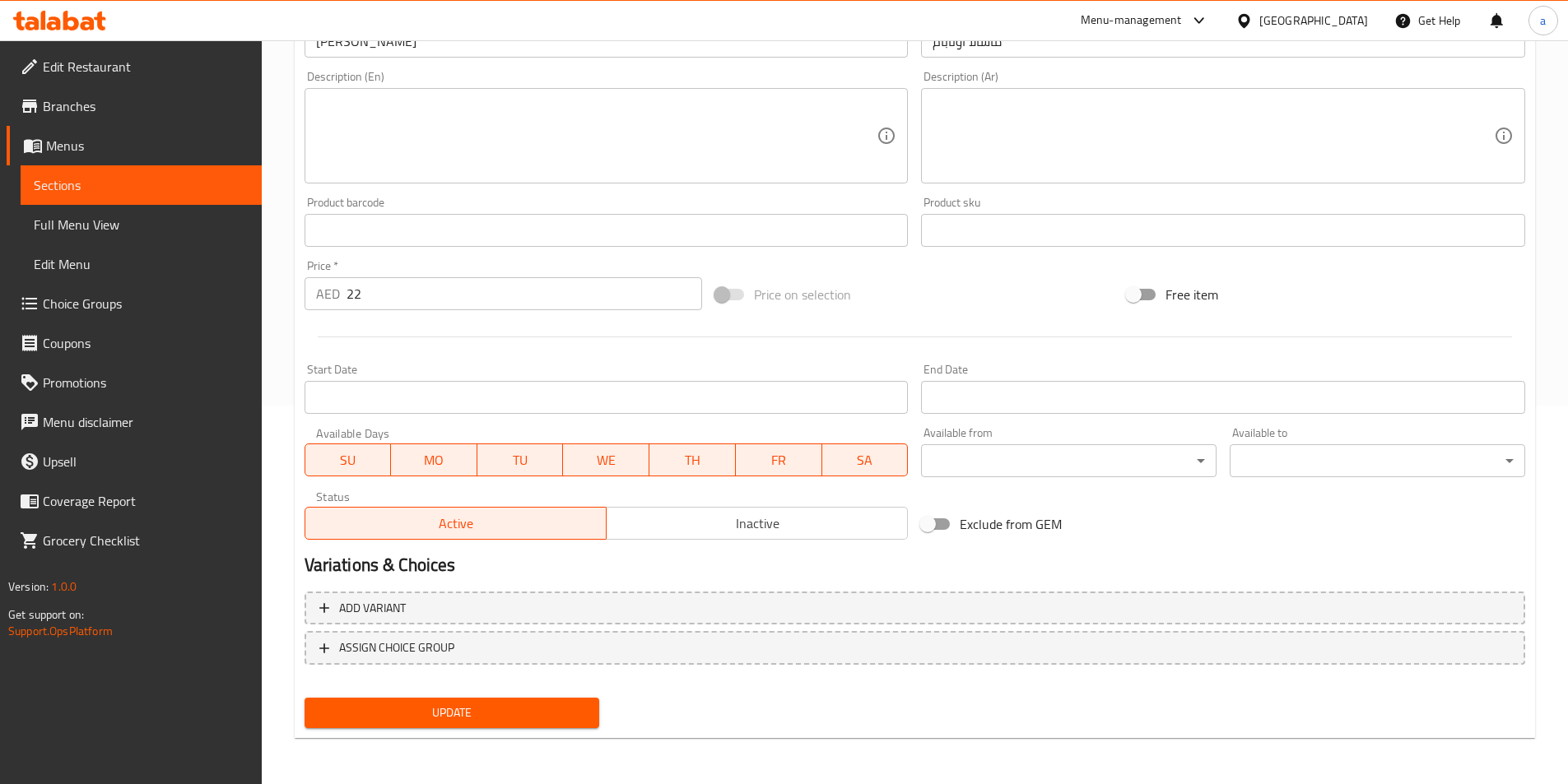
click at [119, 182] on span "Sections" at bounding box center [141, 185] width 214 height 20
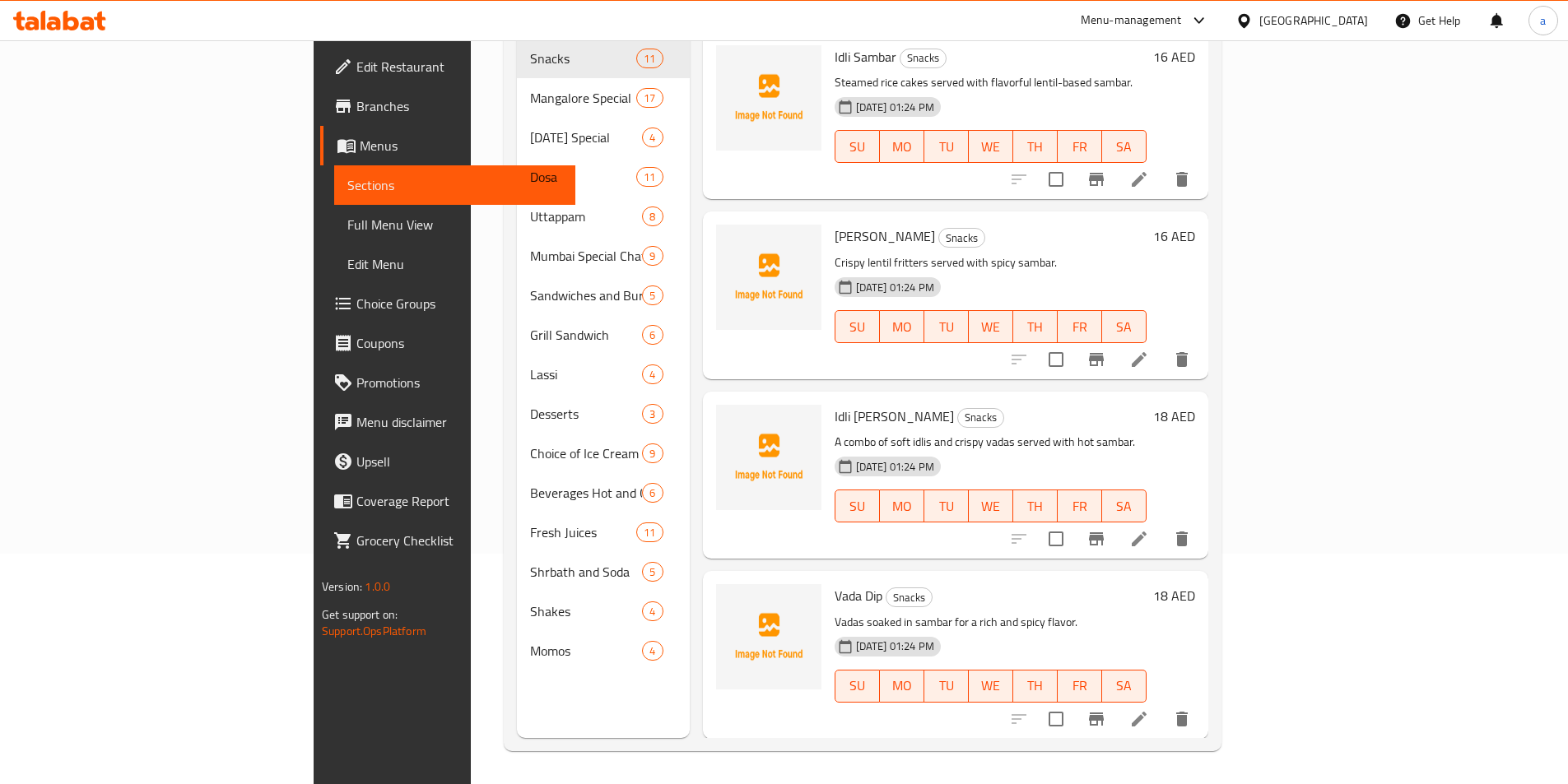
scroll to position [231, 0]
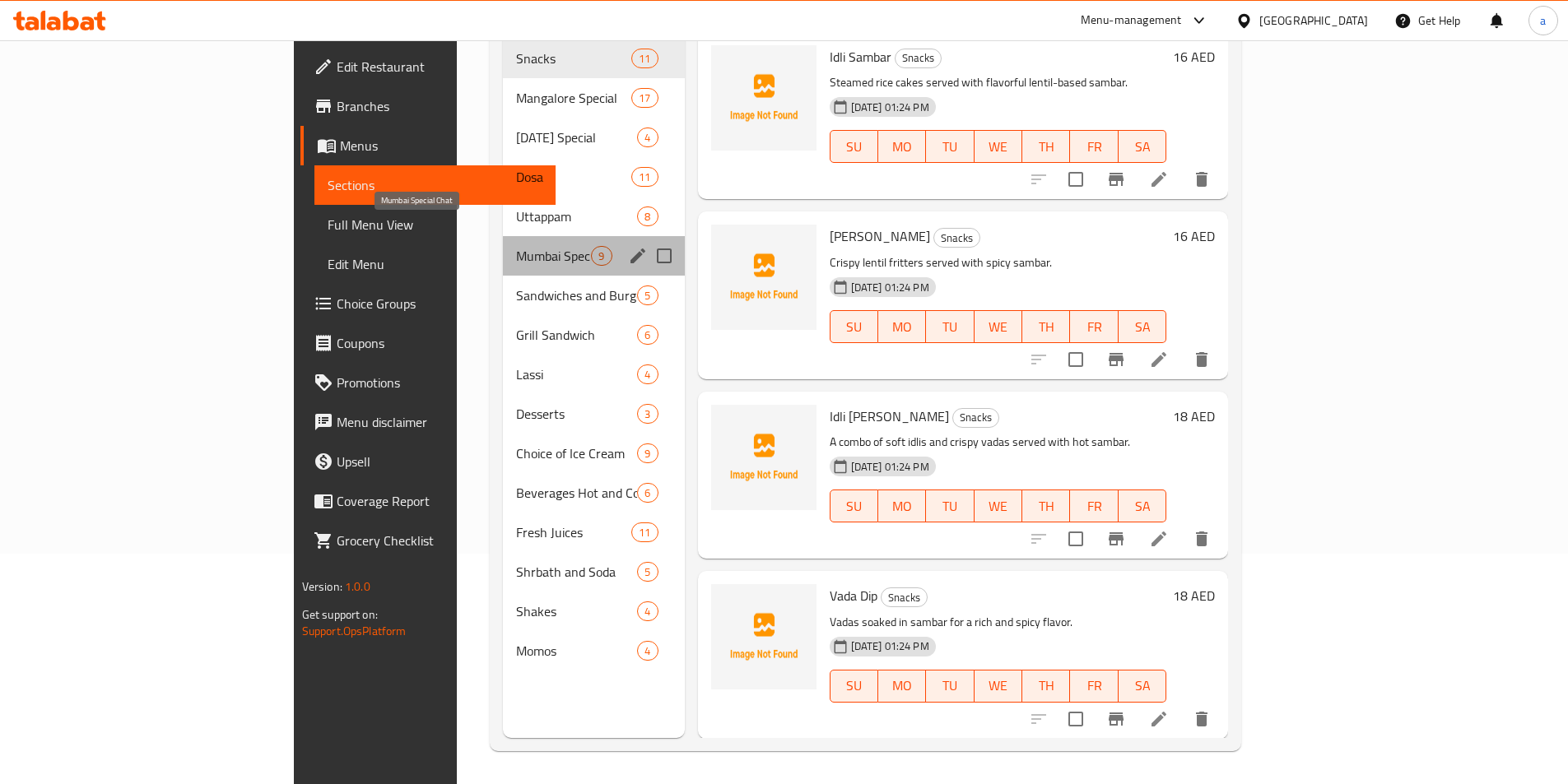
click at [516, 246] on span "Mumbai Special Chat" at bounding box center [554, 256] width 75 height 20
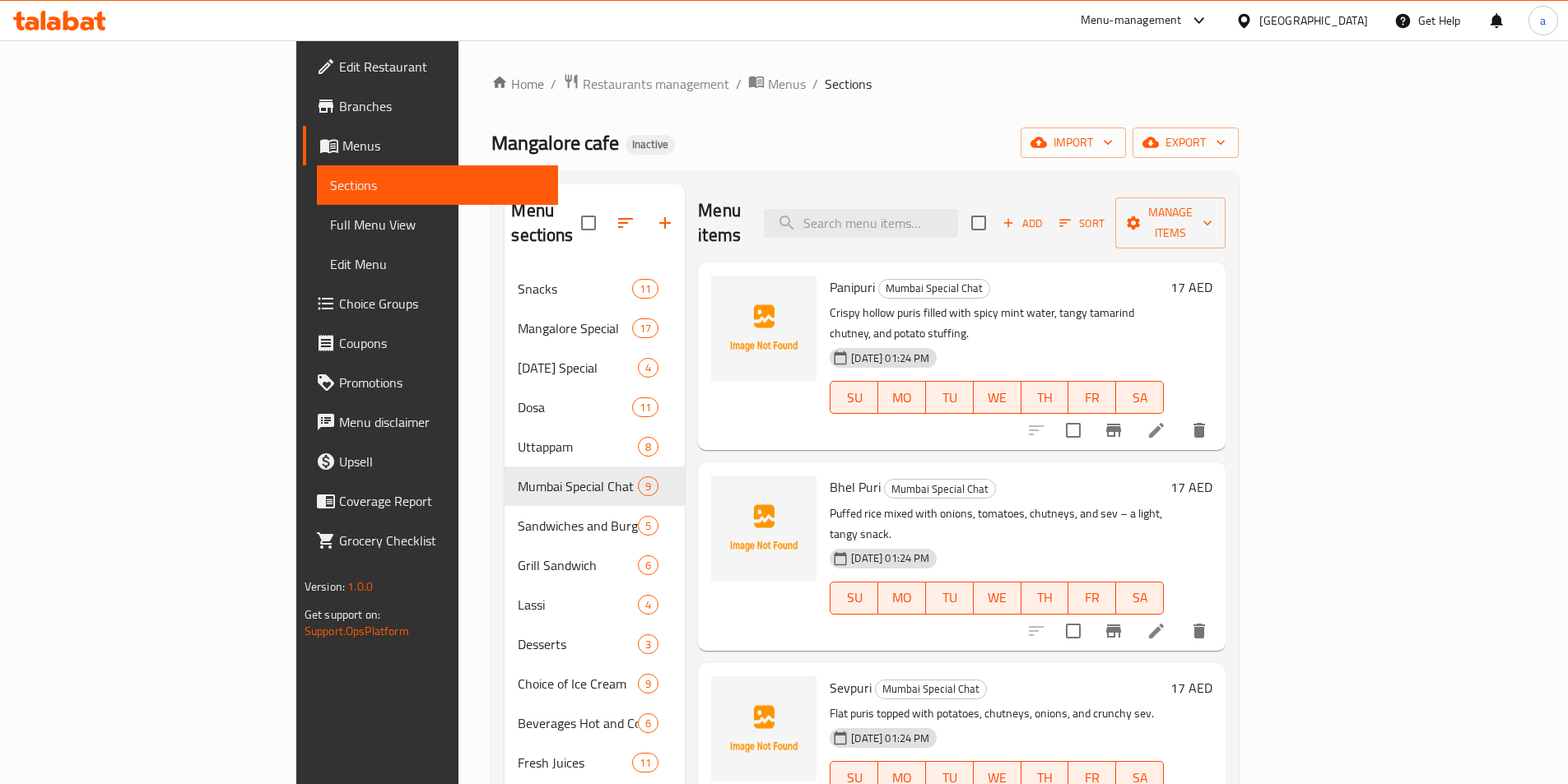
click at [1180, 416] on li at bounding box center [1156, 430] width 46 height 29
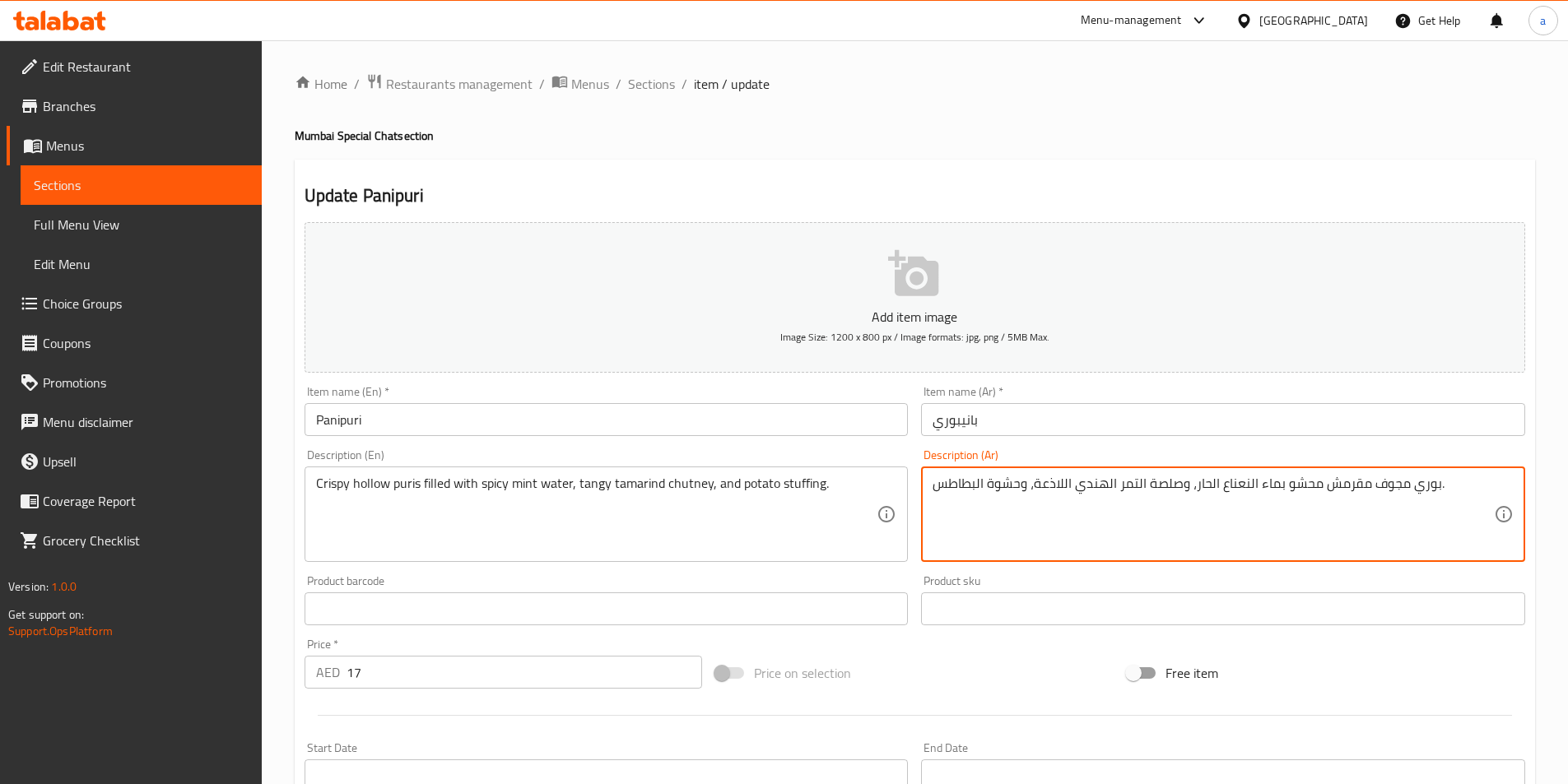
click at [1052, 488] on textarea "بوري مجوف مقرمش محشو بماء النعناع الحار، وصلصة التمر الهندي اللاذعة، وحشوة البط…" at bounding box center [1213, 514] width 561 height 78
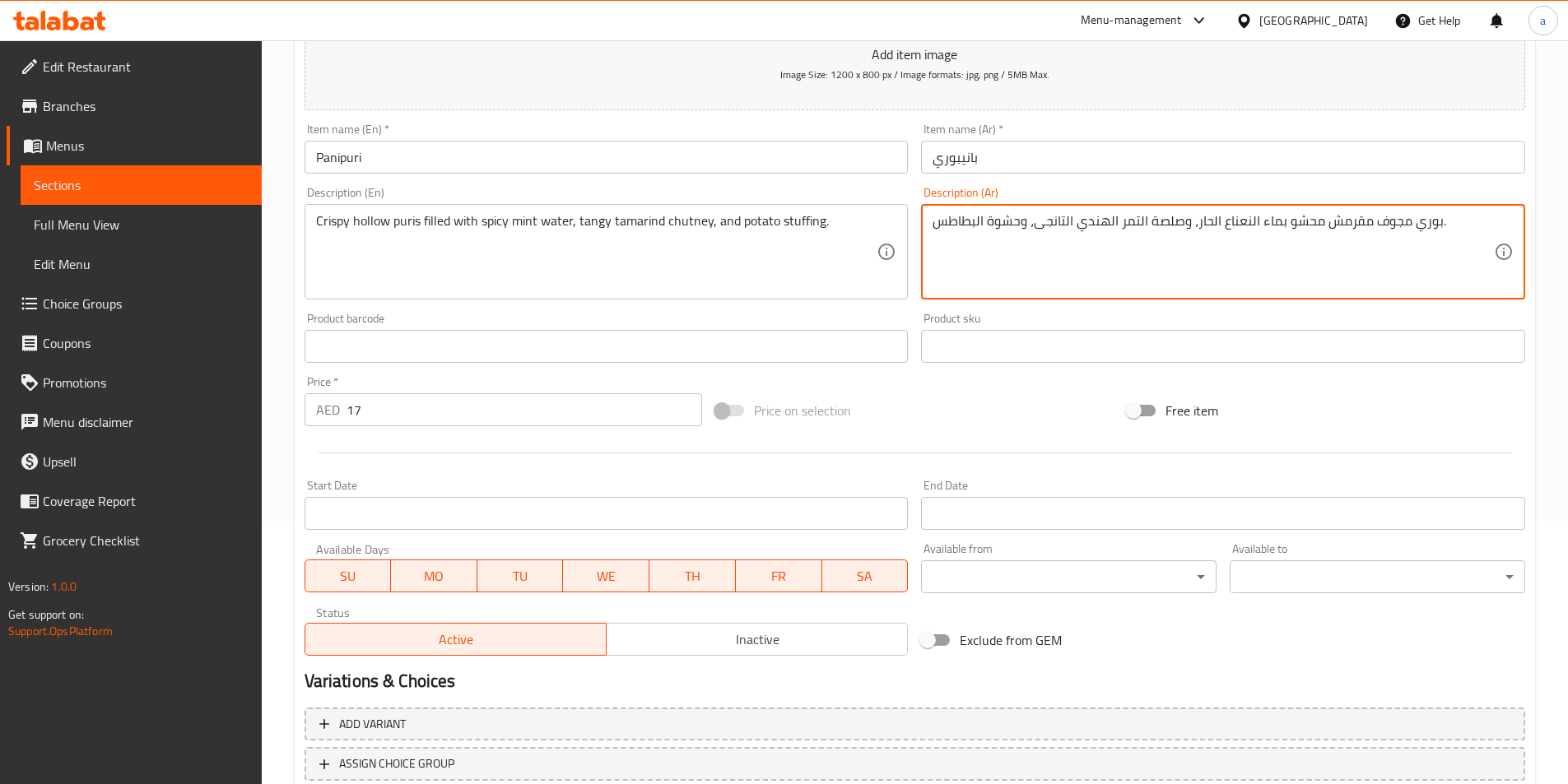
scroll to position [379, 0]
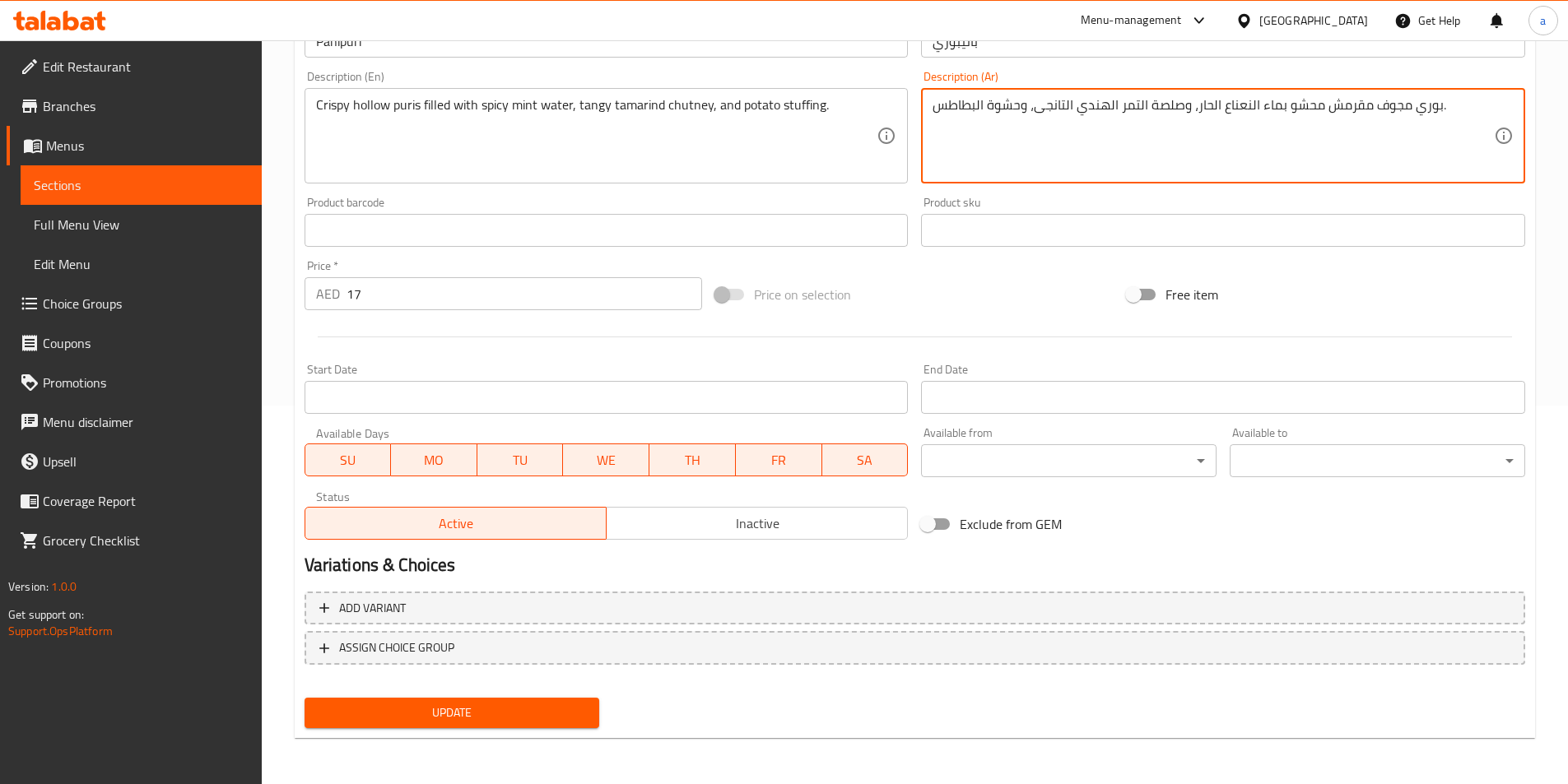
type textarea "بوري مجوف مقرمش محشو بماء النعناع الحار، وصلصة التمر الهندي التانجى، وحشوة البط…"
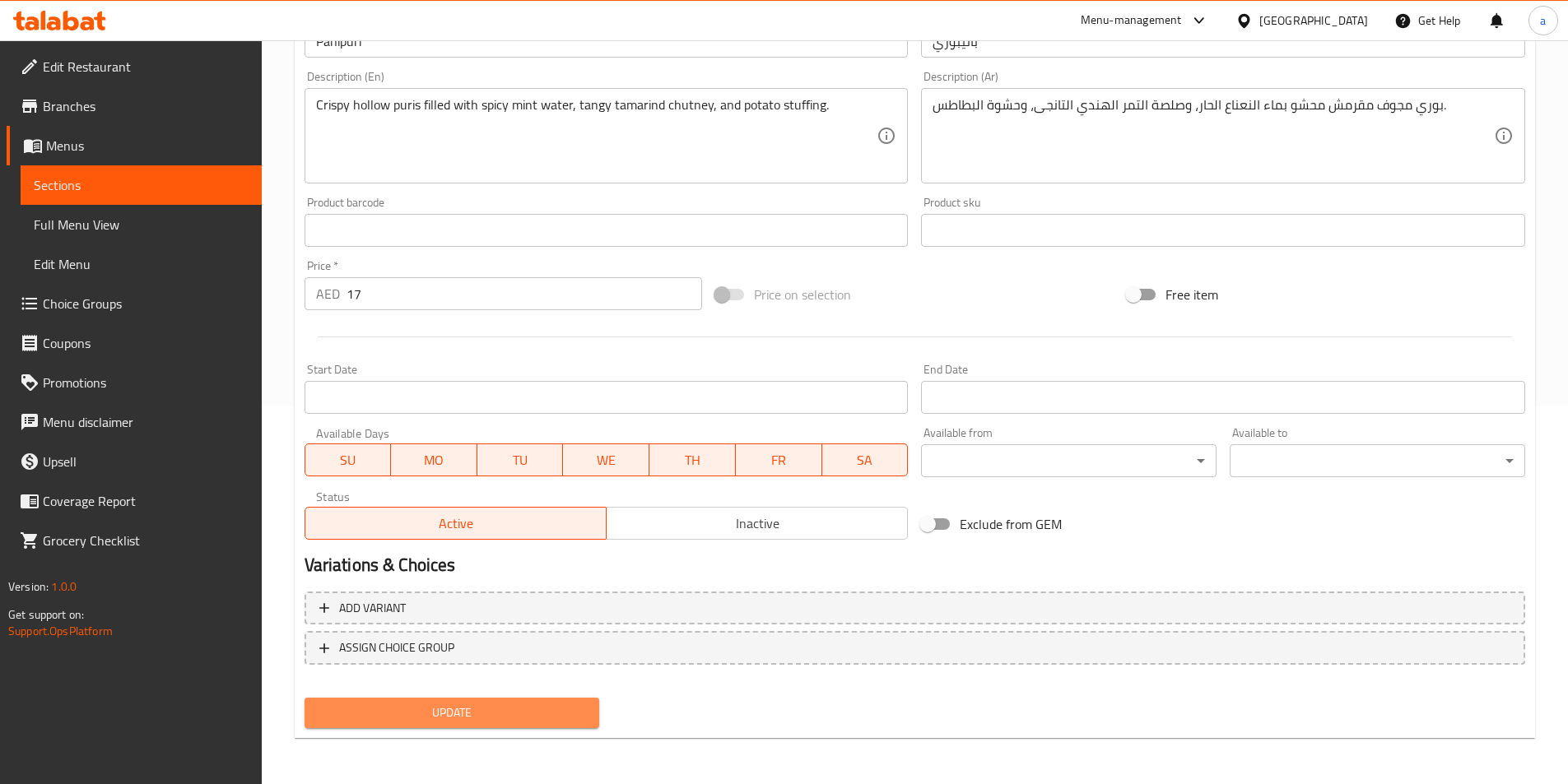
click at [501, 712] on span "Update" at bounding box center [451, 713] width 269 height 21
click at [444, 723] on span "Update" at bounding box center [451, 713] width 269 height 21
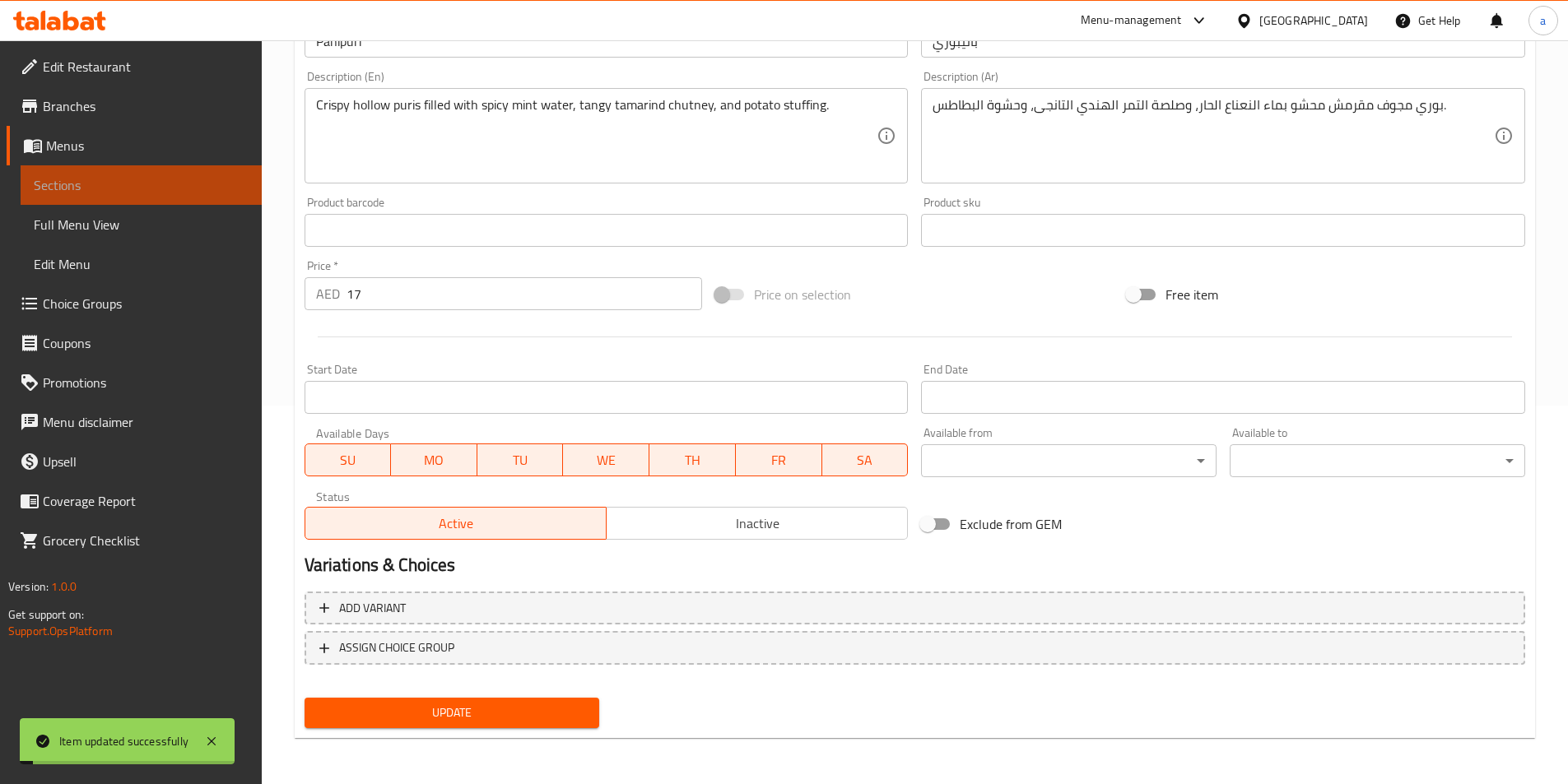
click at [155, 185] on span "Sections" at bounding box center [141, 185] width 214 height 20
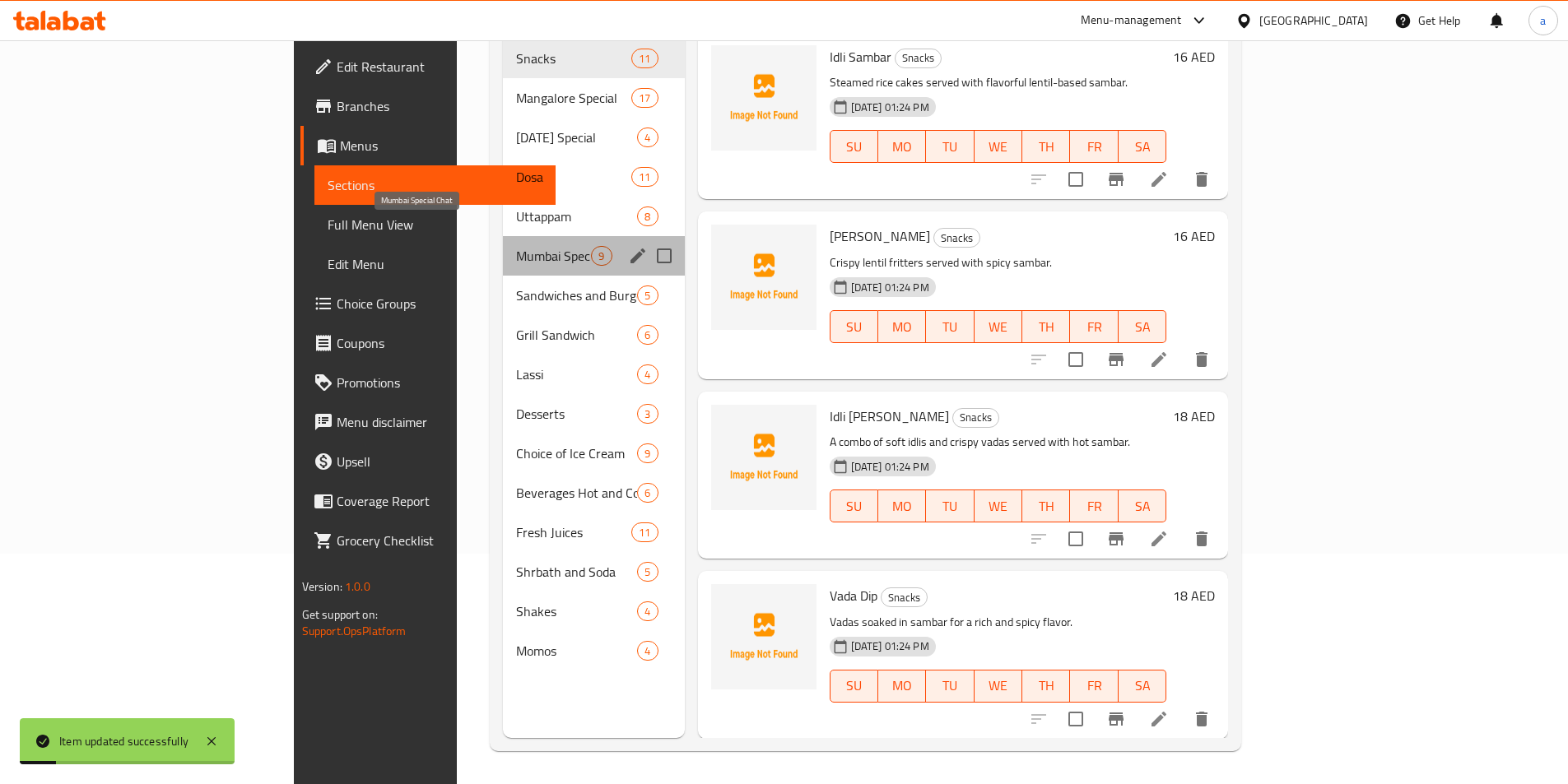
click at [516, 246] on span "Mumbai Special Chat" at bounding box center [554, 256] width 75 height 20
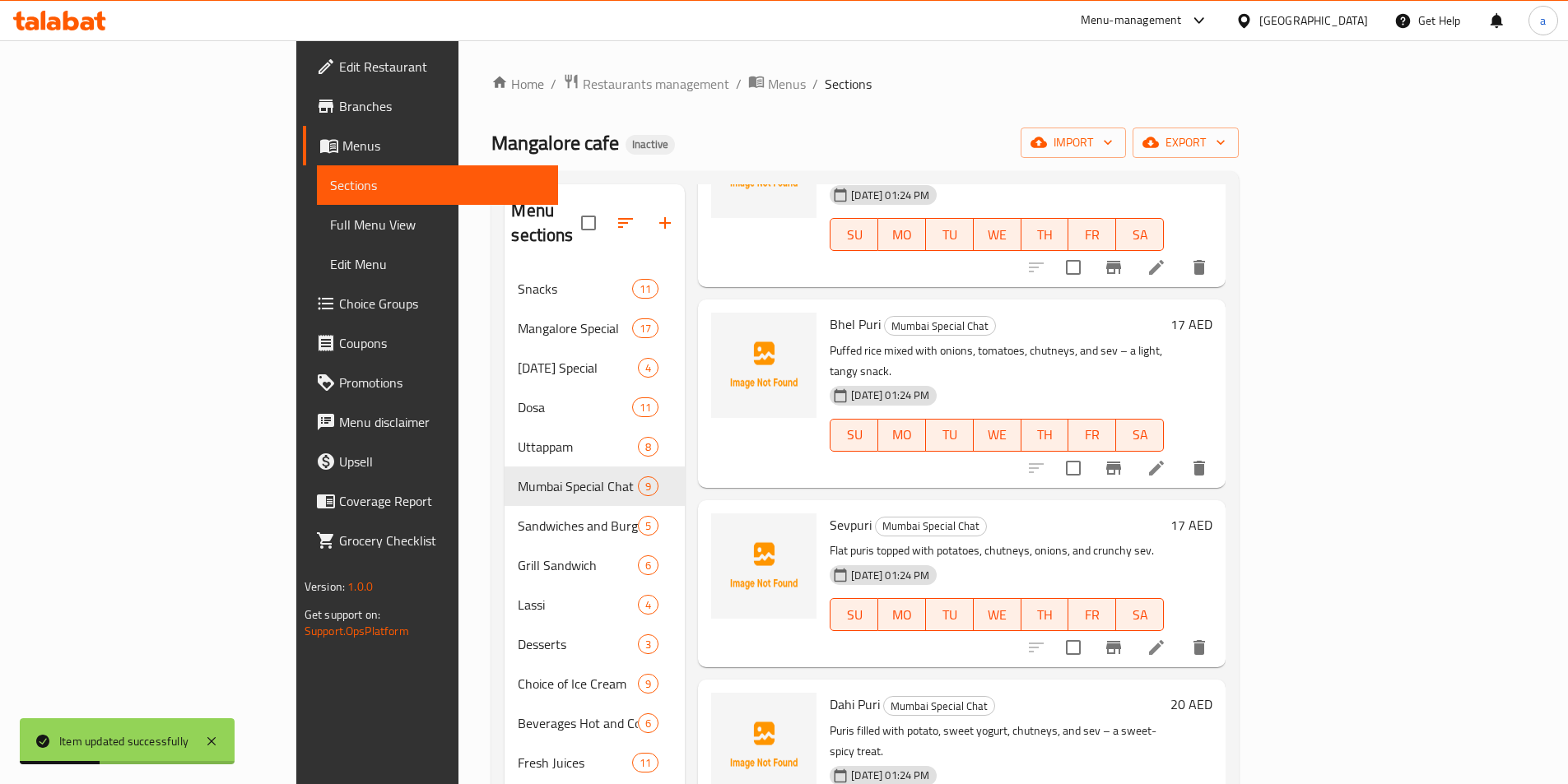
scroll to position [164, 0]
click at [1180, 452] on li at bounding box center [1156, 467] width 46 height 29
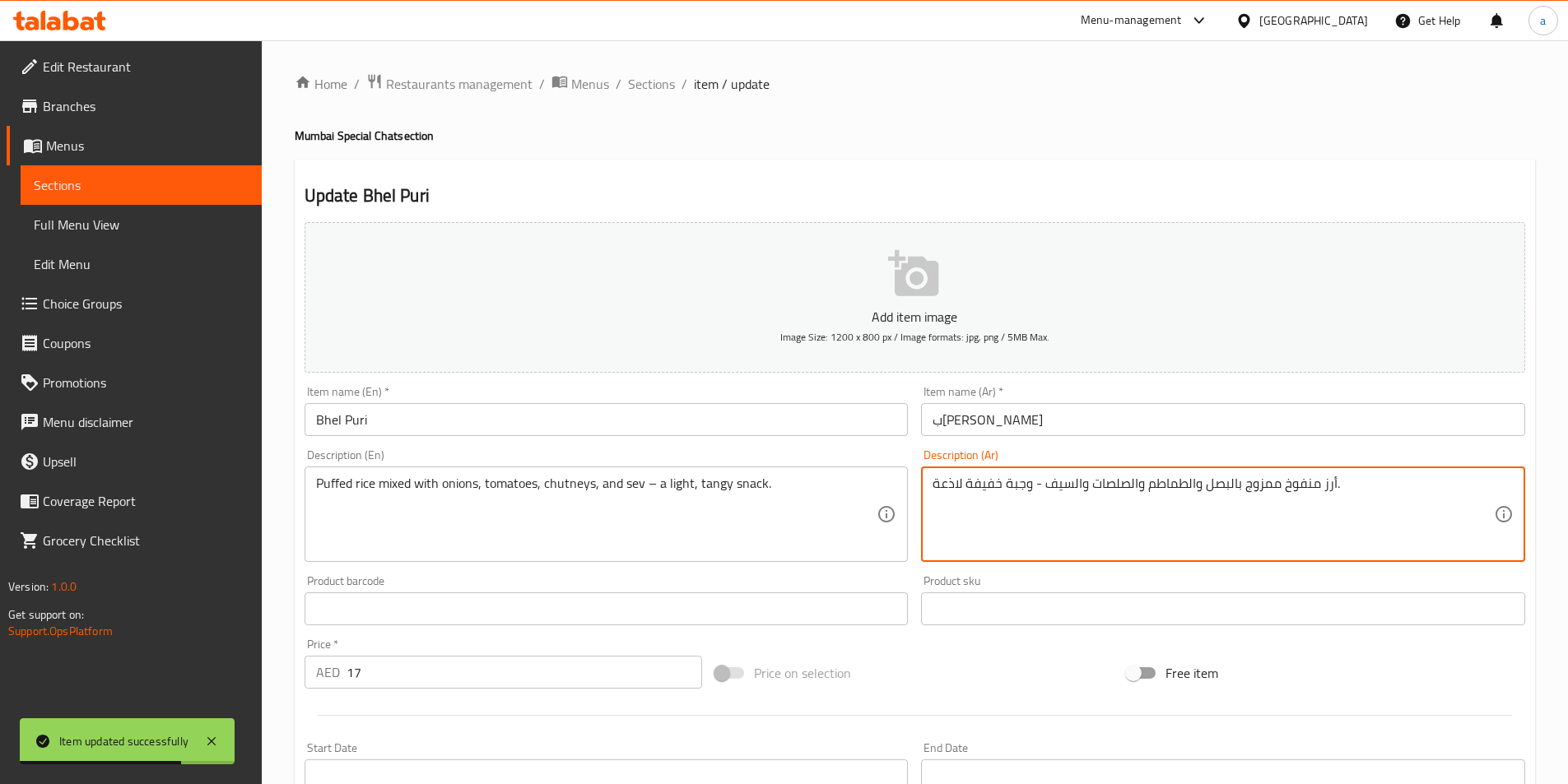
click at [953, 481] on textarea "أرز منفوخ ممزوج بالبصل والطماطم والصلصات والسيف - وجبة خفيفة لاذعة." at bounding box center [1213, 514] width 561 height 78
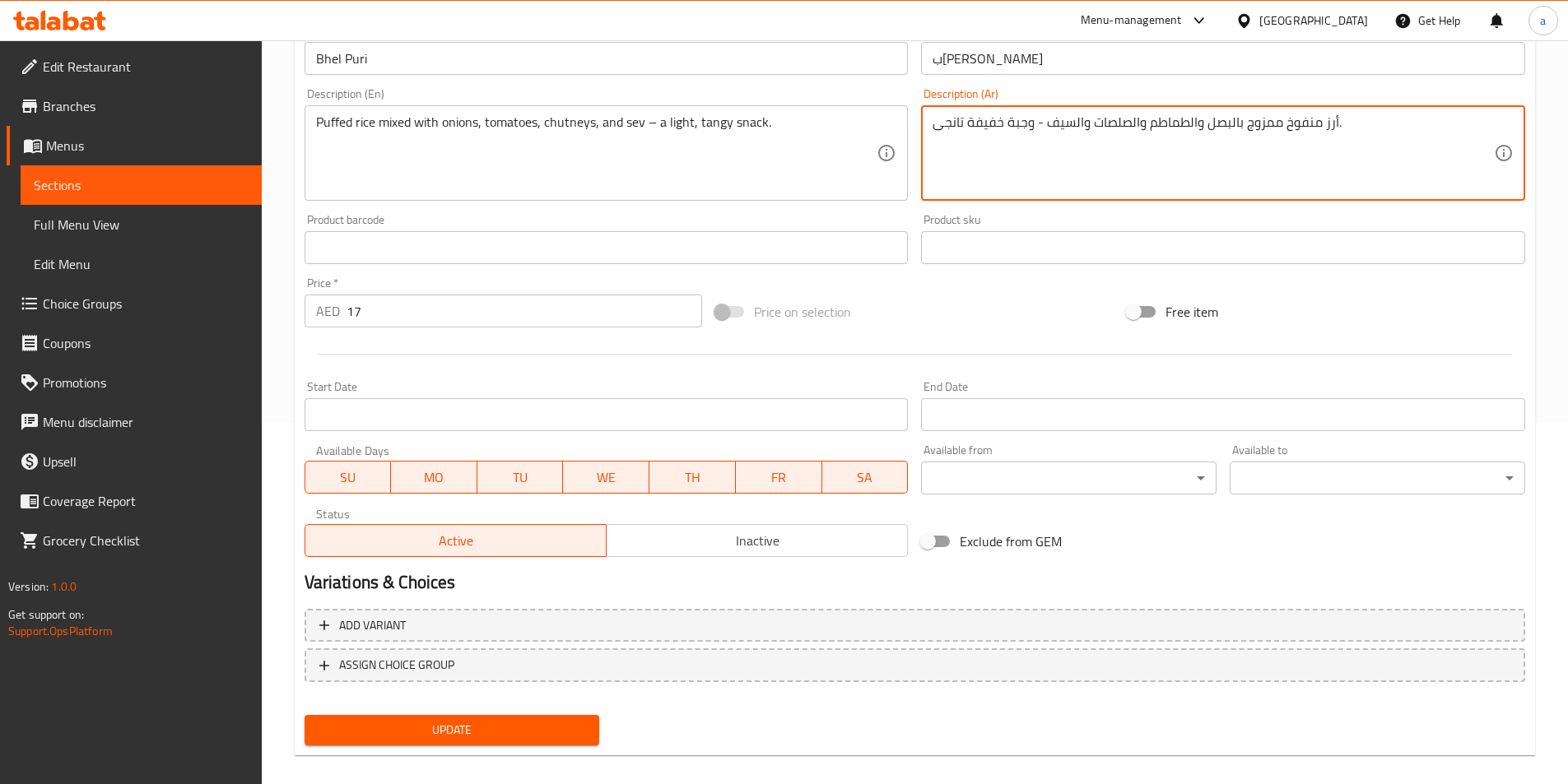
scroll to position [379, 0]
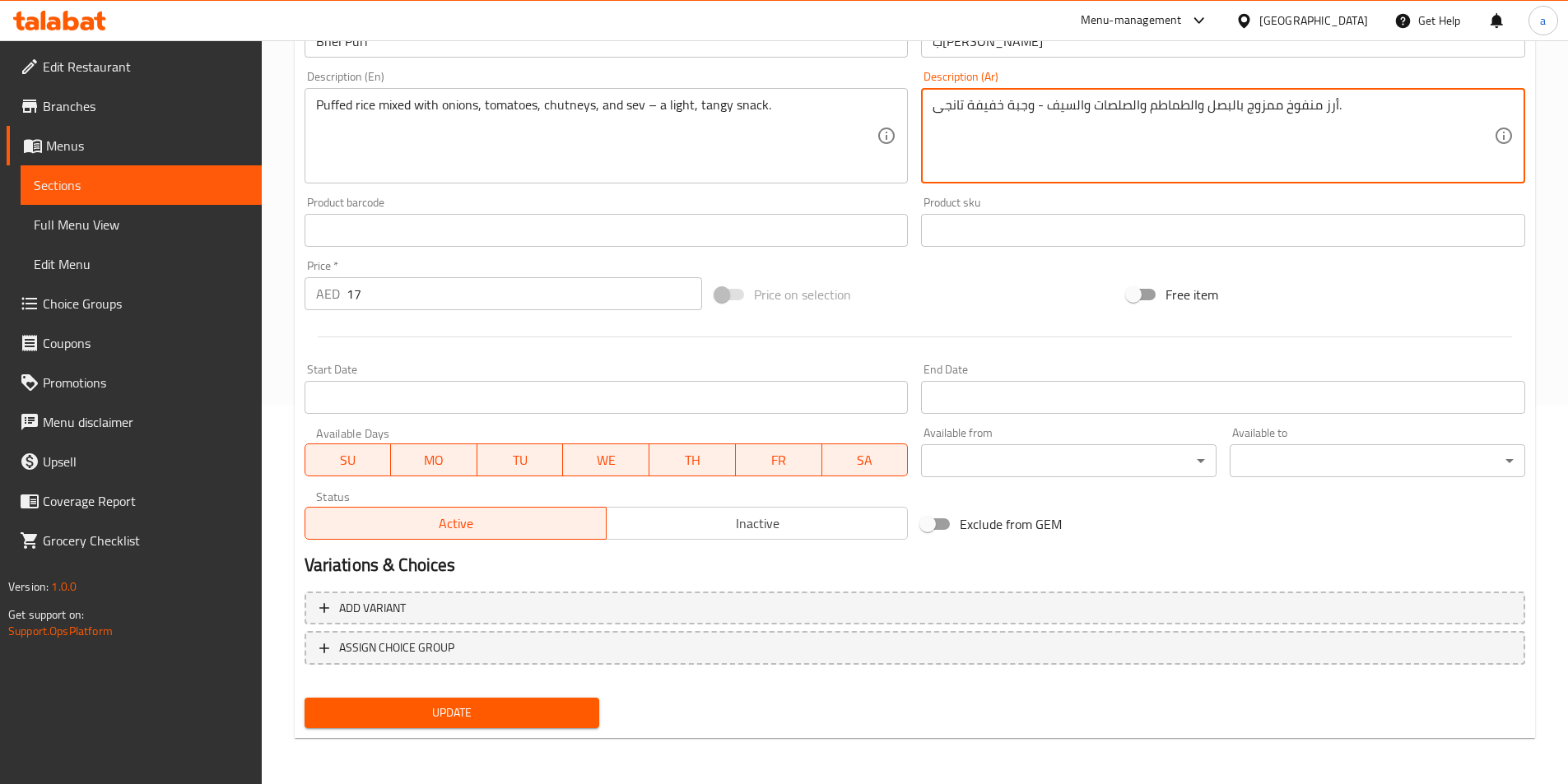
type textarea "أرز منفوخ ممزوج بالبصل والطماطم والصلصات والسيف - وجبة خفيفة تانجى."
click at [341, 717] on span "Update" at bounding box center [451, 713] width 269 height 21
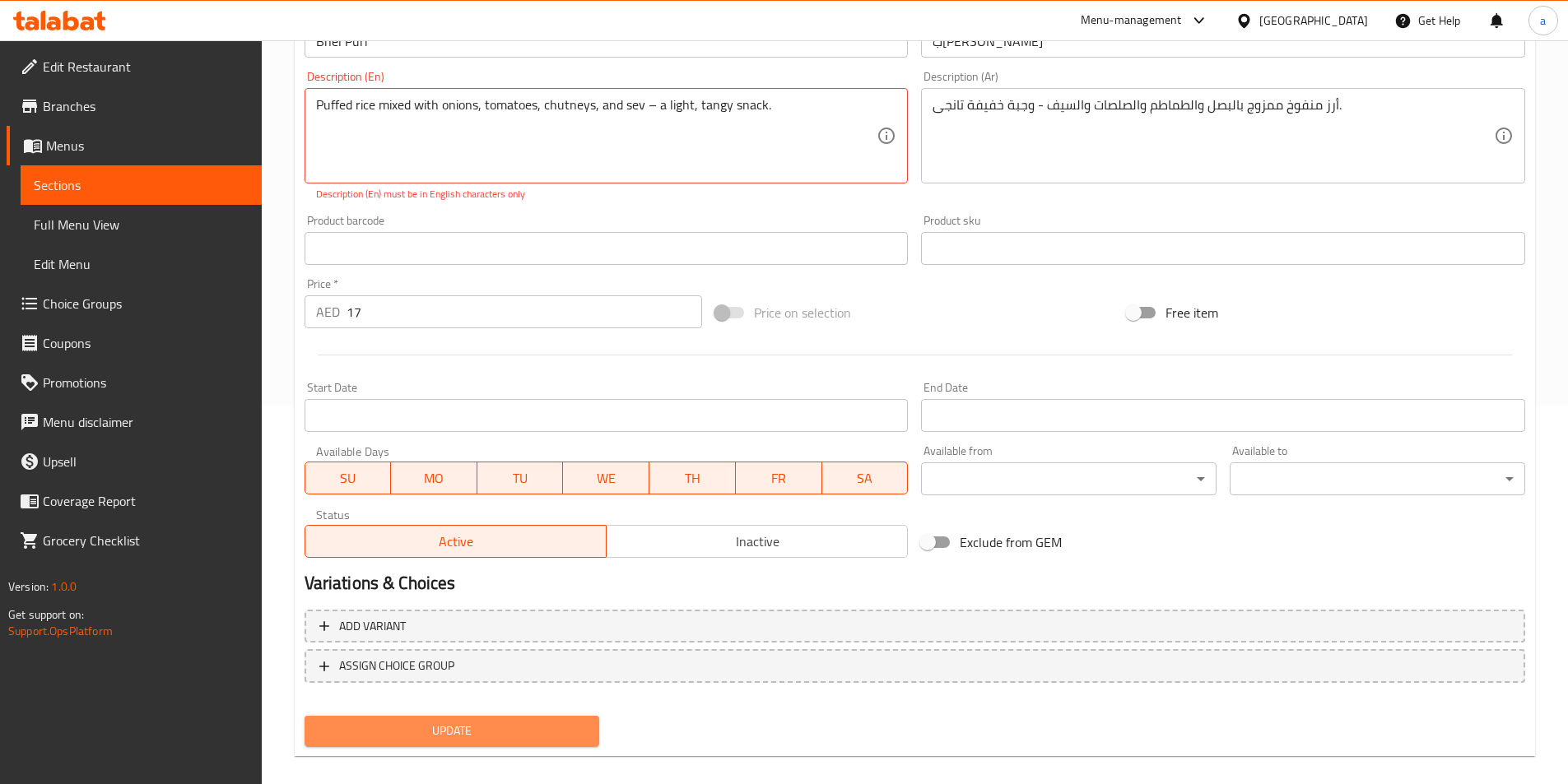
click at [341, 717] on button "Update" at bounding box center [452, 730] width 296 height 30
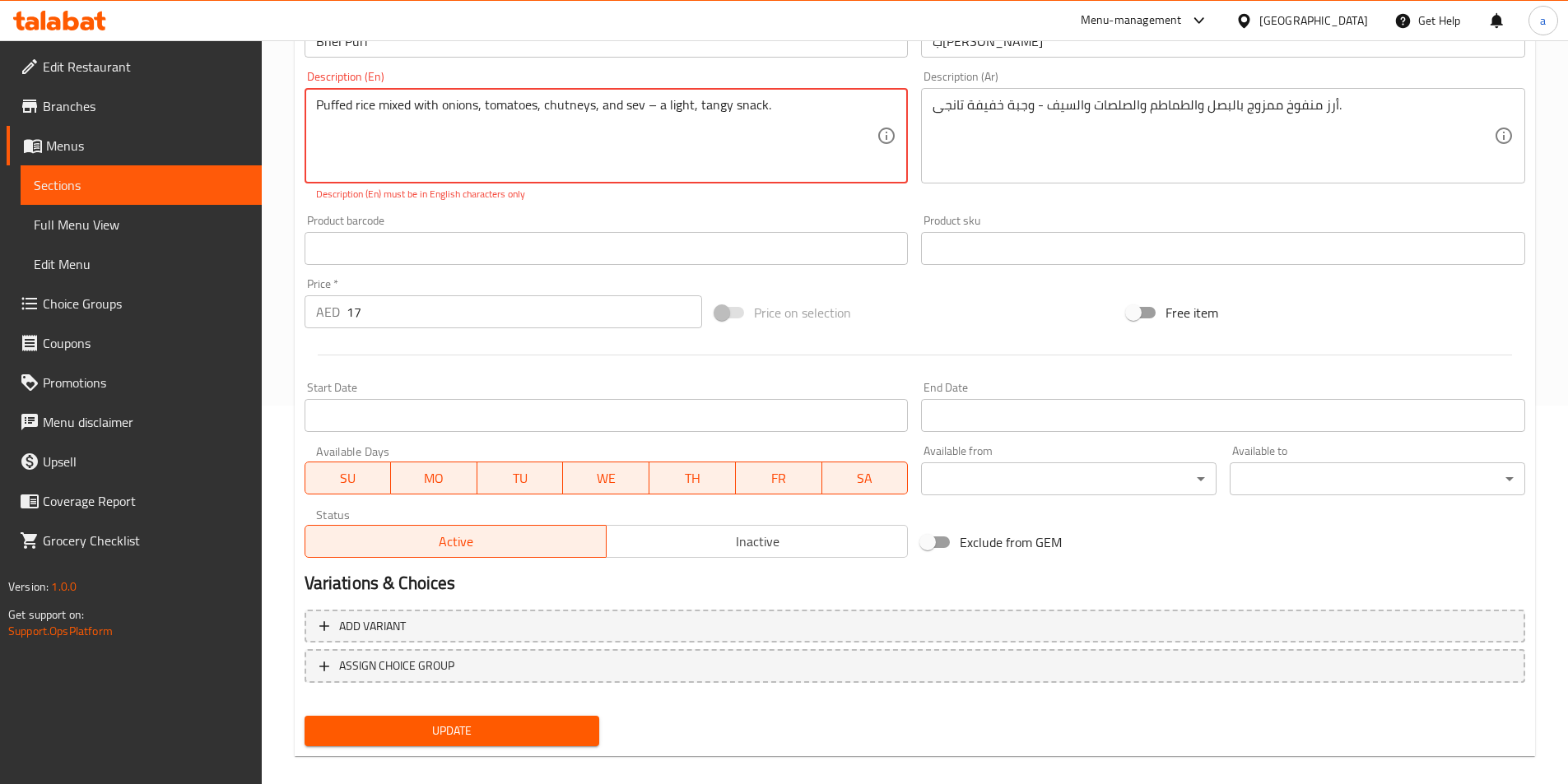
click at [649, 112] on textarea "Puffed rice mixed with onions, tomatoes, chutneys, and sev – a light, tangy sna…" at bounding box center [597, 136] width 561 height 78
click at [654, 113] on textarea "Puffed rice mixed with onions, tomatoes, chutneys, and sev – a light, tangy sna…" at bounding box center [597, 136] width 561 height 78
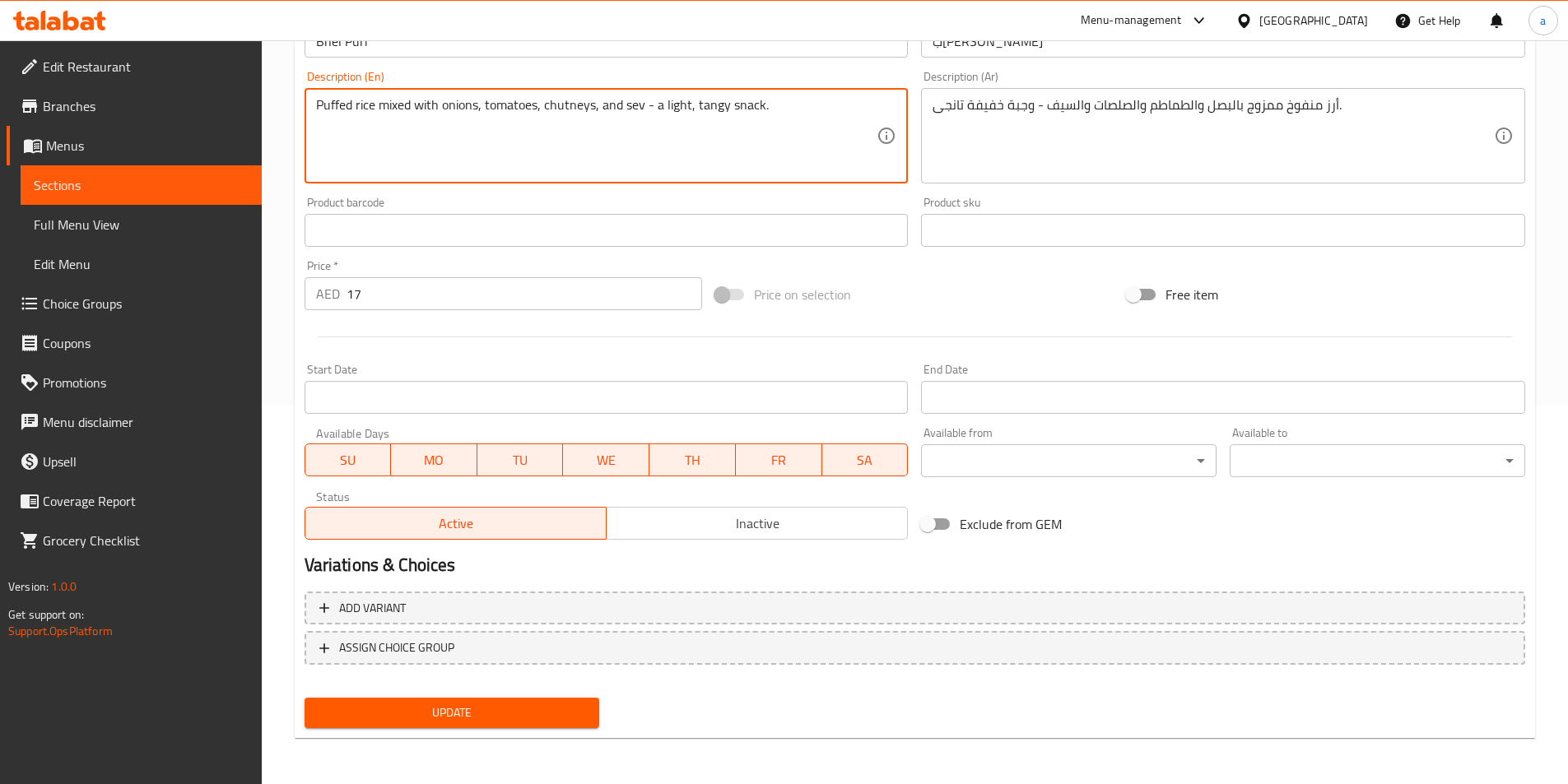
type textarea "Puffed rice mixed with onions, tomatoes, chutneys, and sev - a light, tangy sna…"
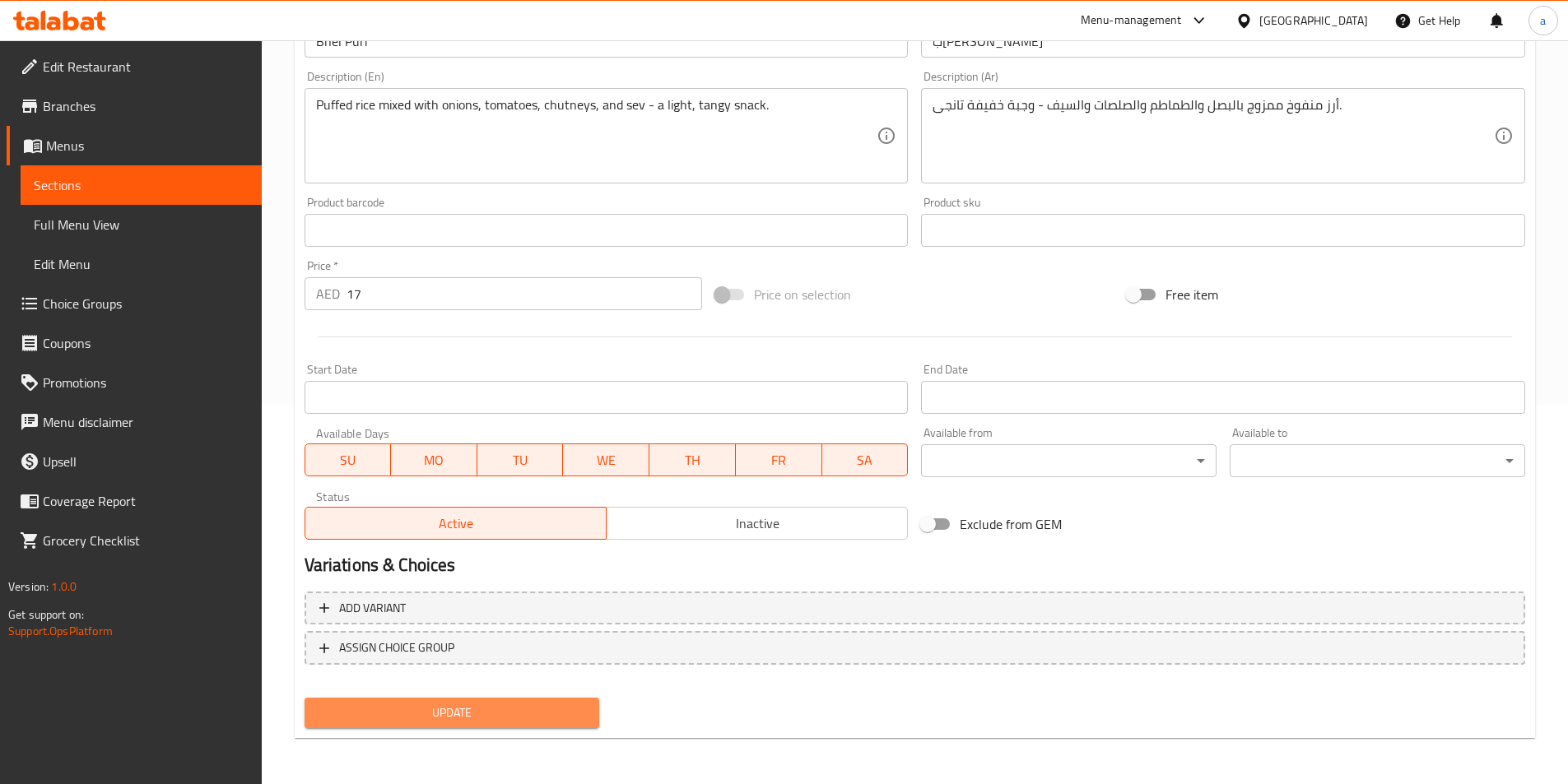
click at [487, 704] on span "Update" at bounding box center [451, 713] width 269 height 21
click at [105, 173] on link "Sections" at bounding box center [141, 185] width 241 height 40
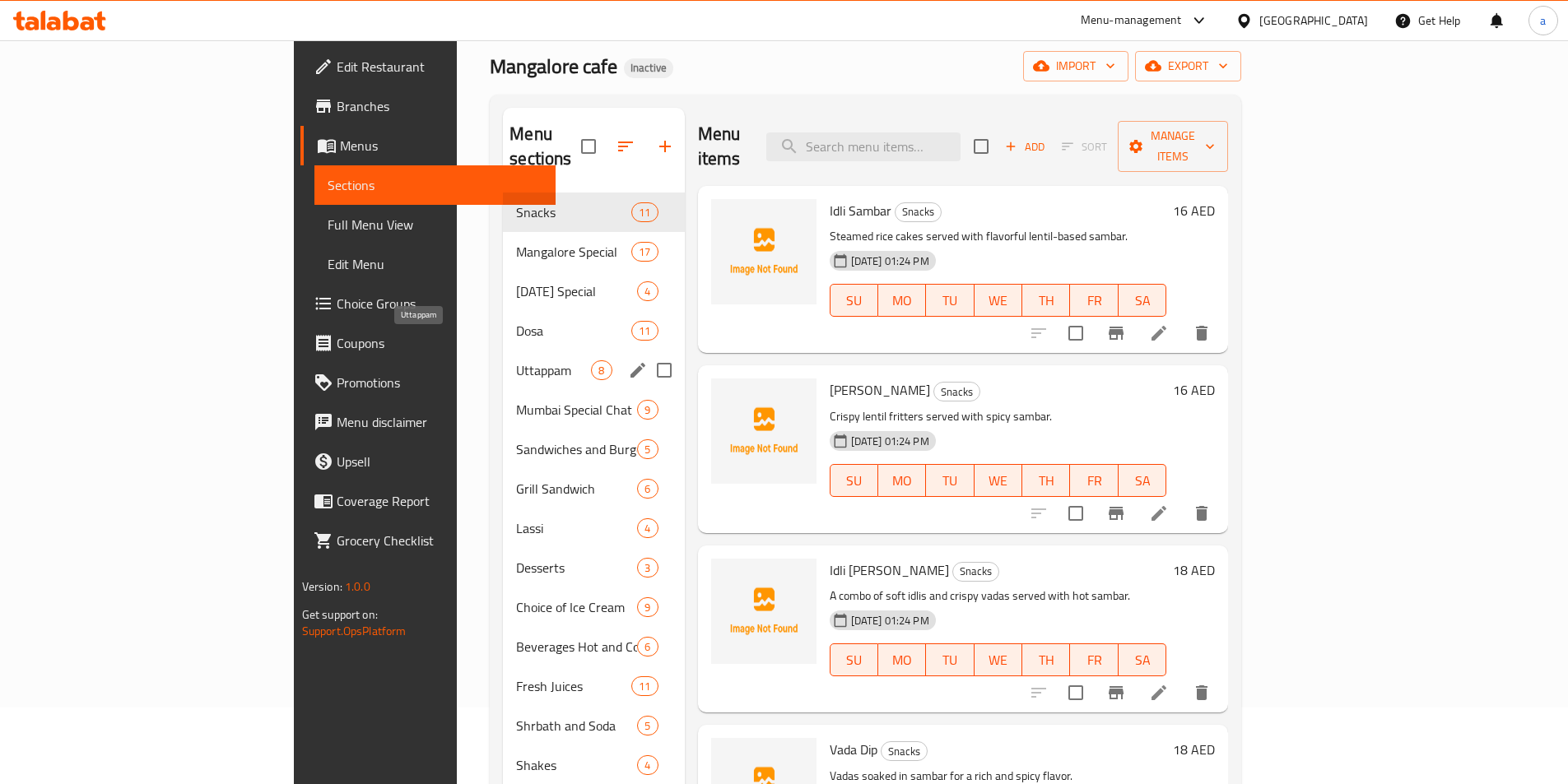
scroll to position [66, 0]
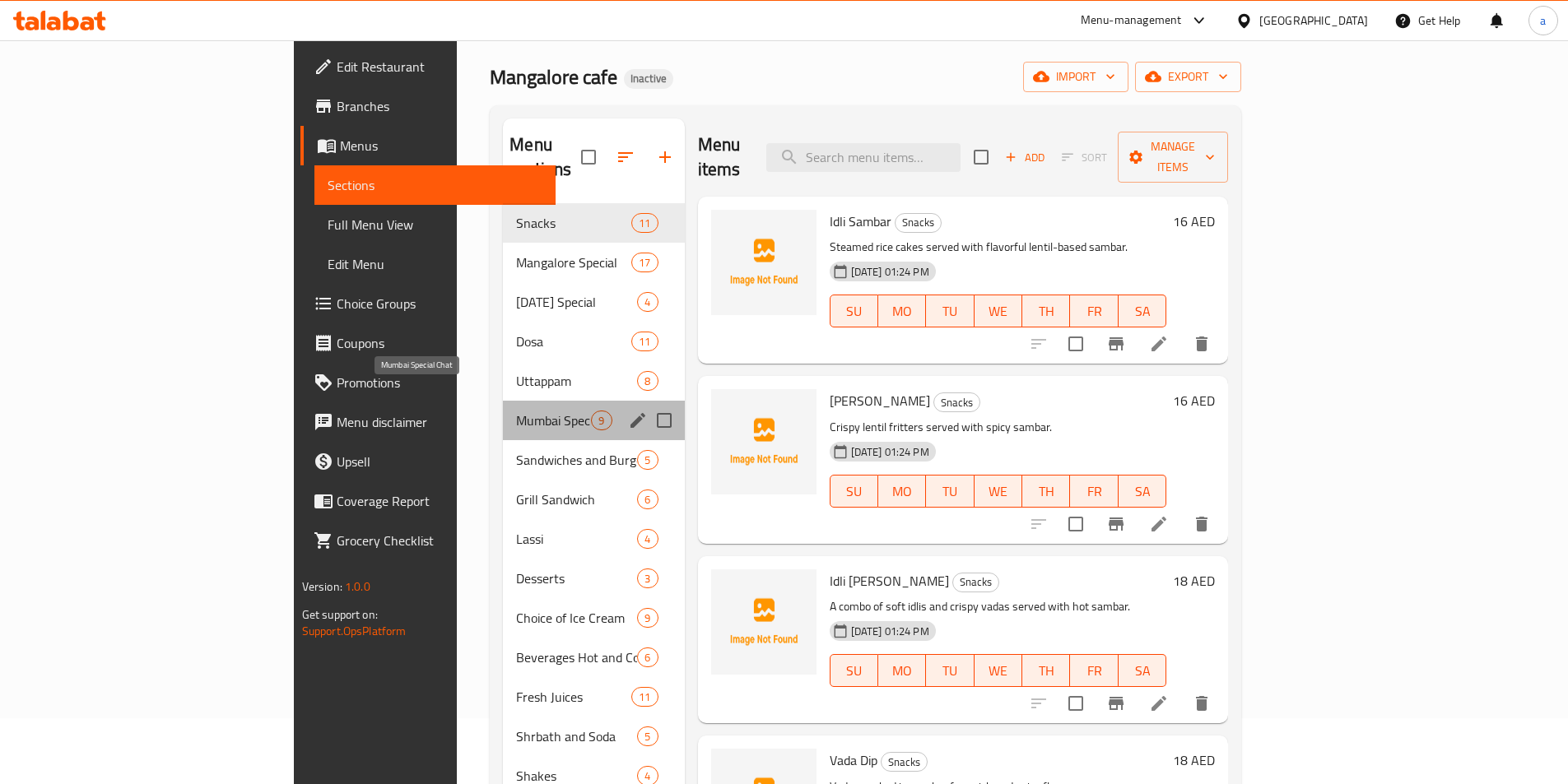
drag, startPoint x: 399, startPoint y: 405, endPoint x: 405, endPoint y: 398, distance: 9.2
click at [503, 407] on div "Mumbai Special Chat 9" at bounding box center [593, 421] width 181 height 40
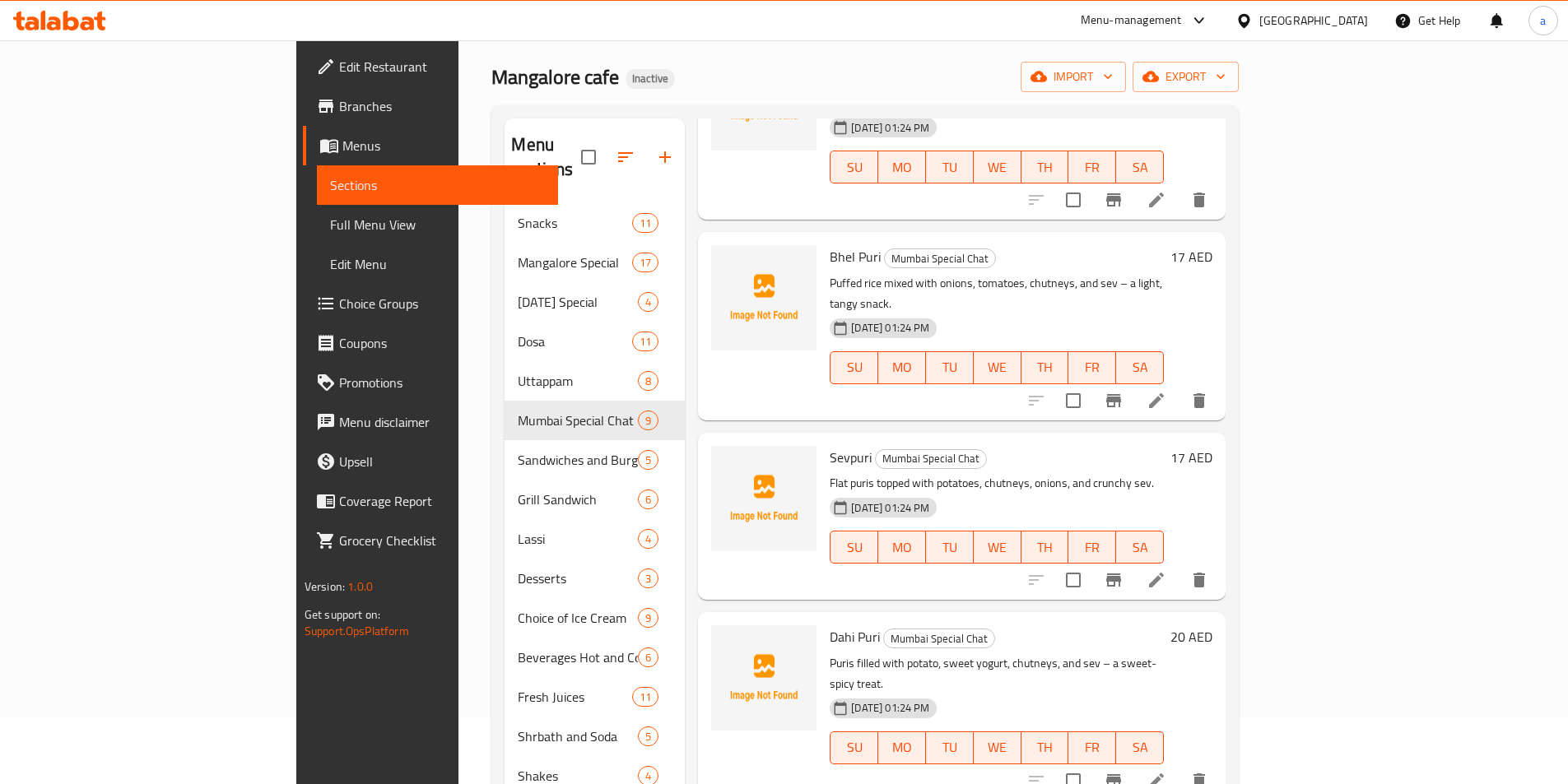
scroll to position [247, 0]
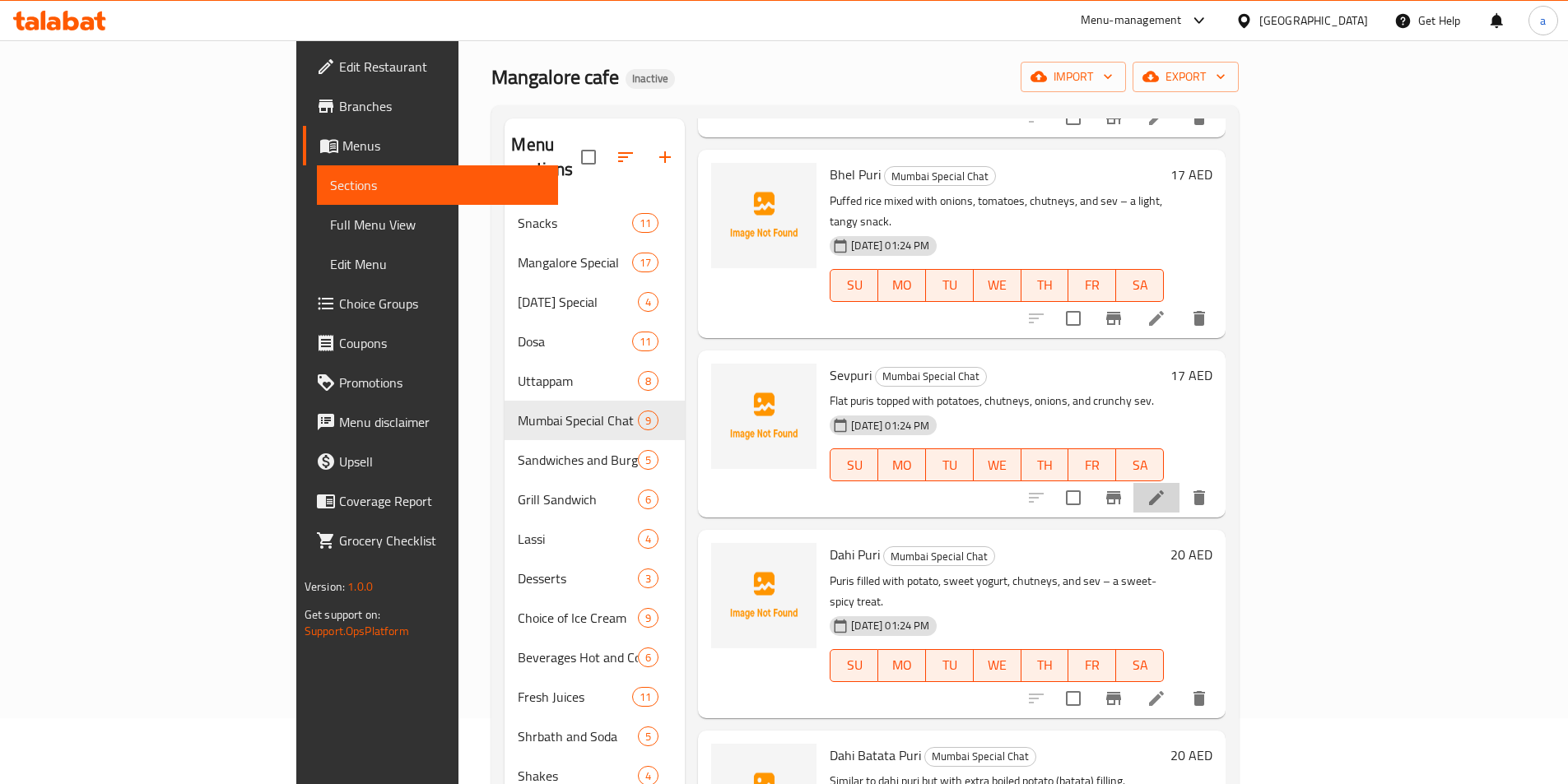
click at [1180, 483] on li at bounding box center [1156, 498] width 46 height 29
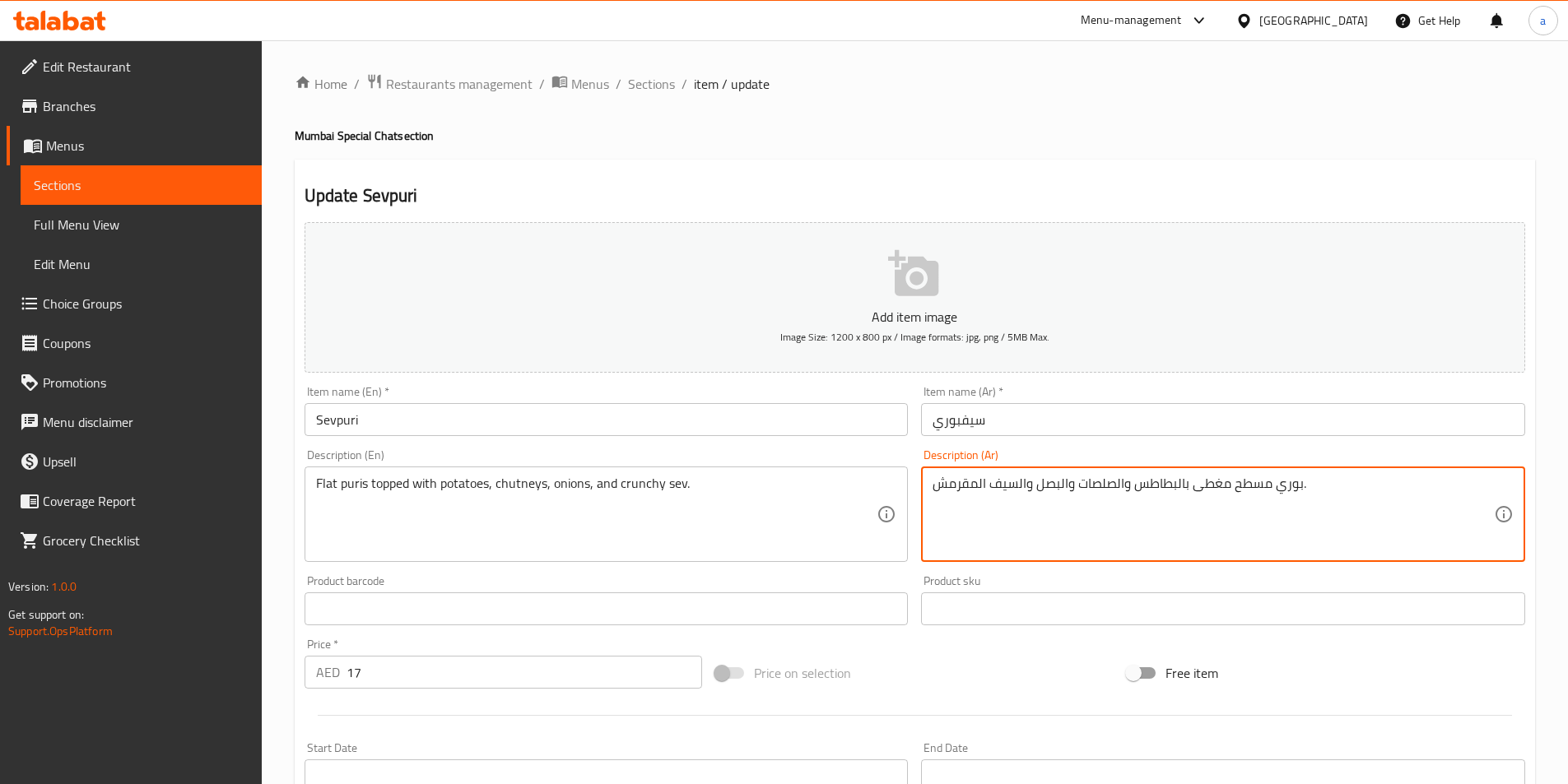
click at [959, 488] on textarea "بوري مسطح مغطى بالبطاطس والصلصات والبصل والسيف المقرمش." at bounding box center [1213, 514] width 561 height 78
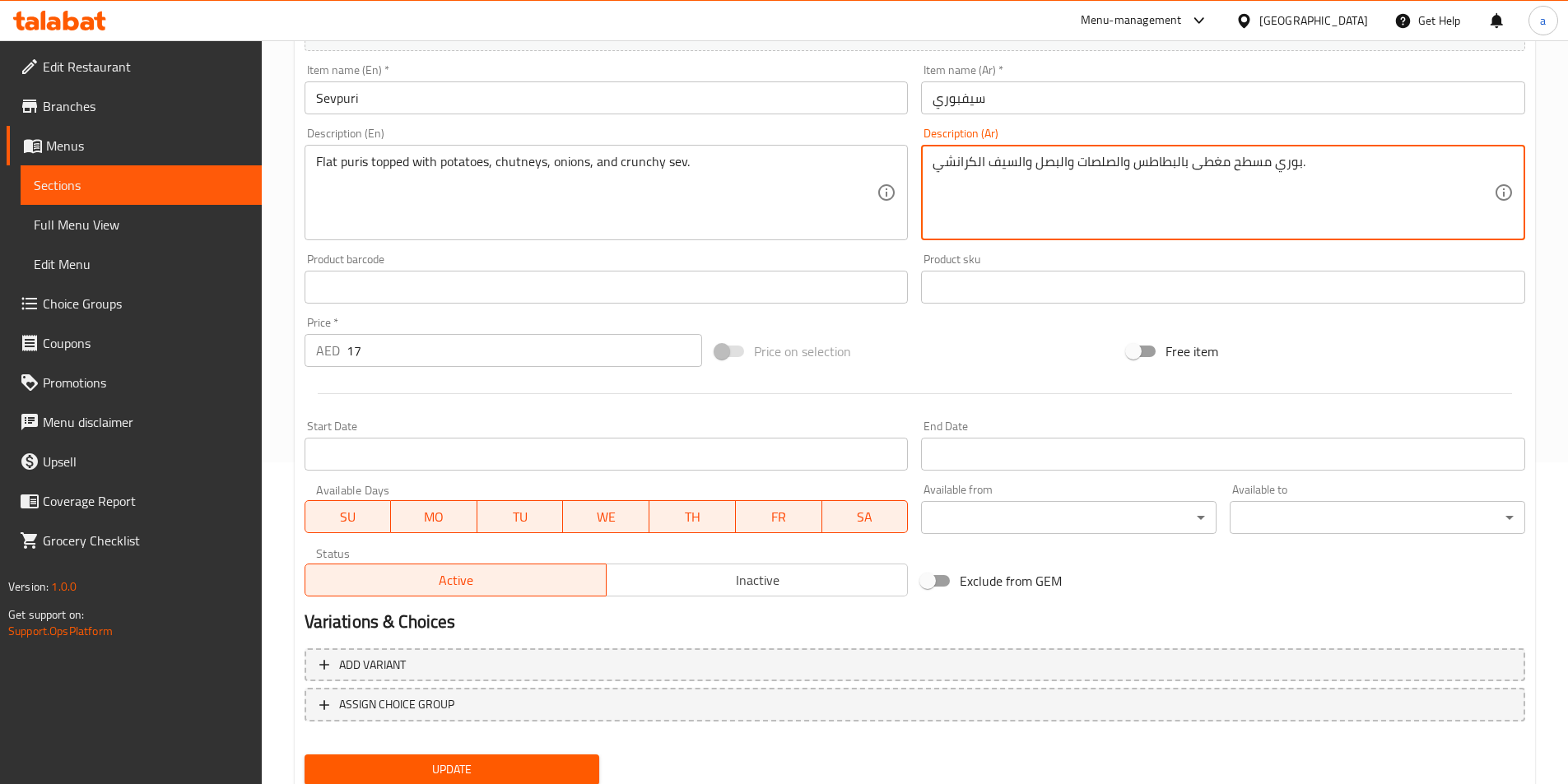
scroll to position [379, 0]
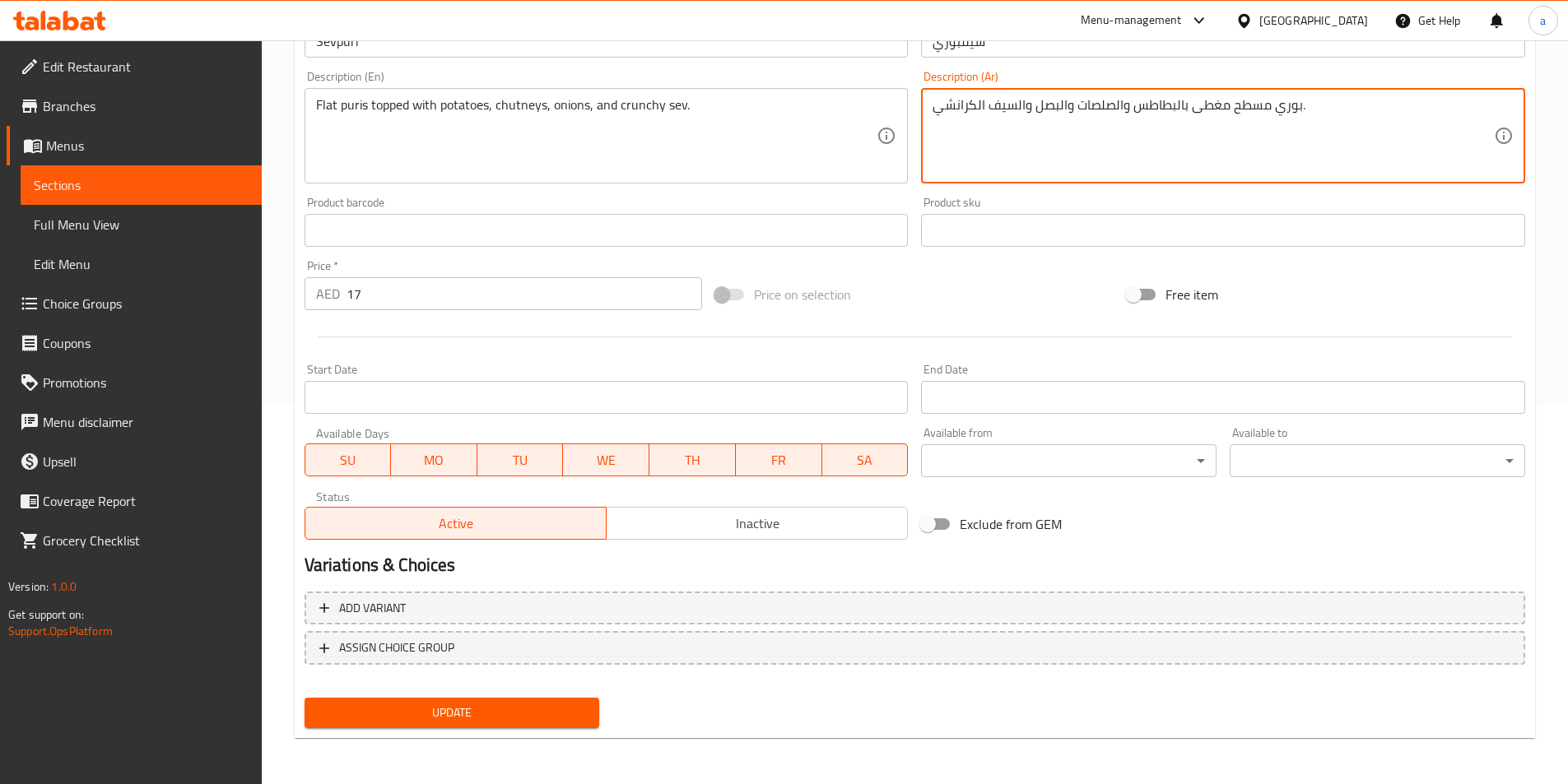
type textarea "بوري مسطح مغطى بالبطاطس والصلصات والبصل والسيف الكرانشي."
click at [503, 723] on span "Update" at bounding box center [451, 713] width 269 height 21
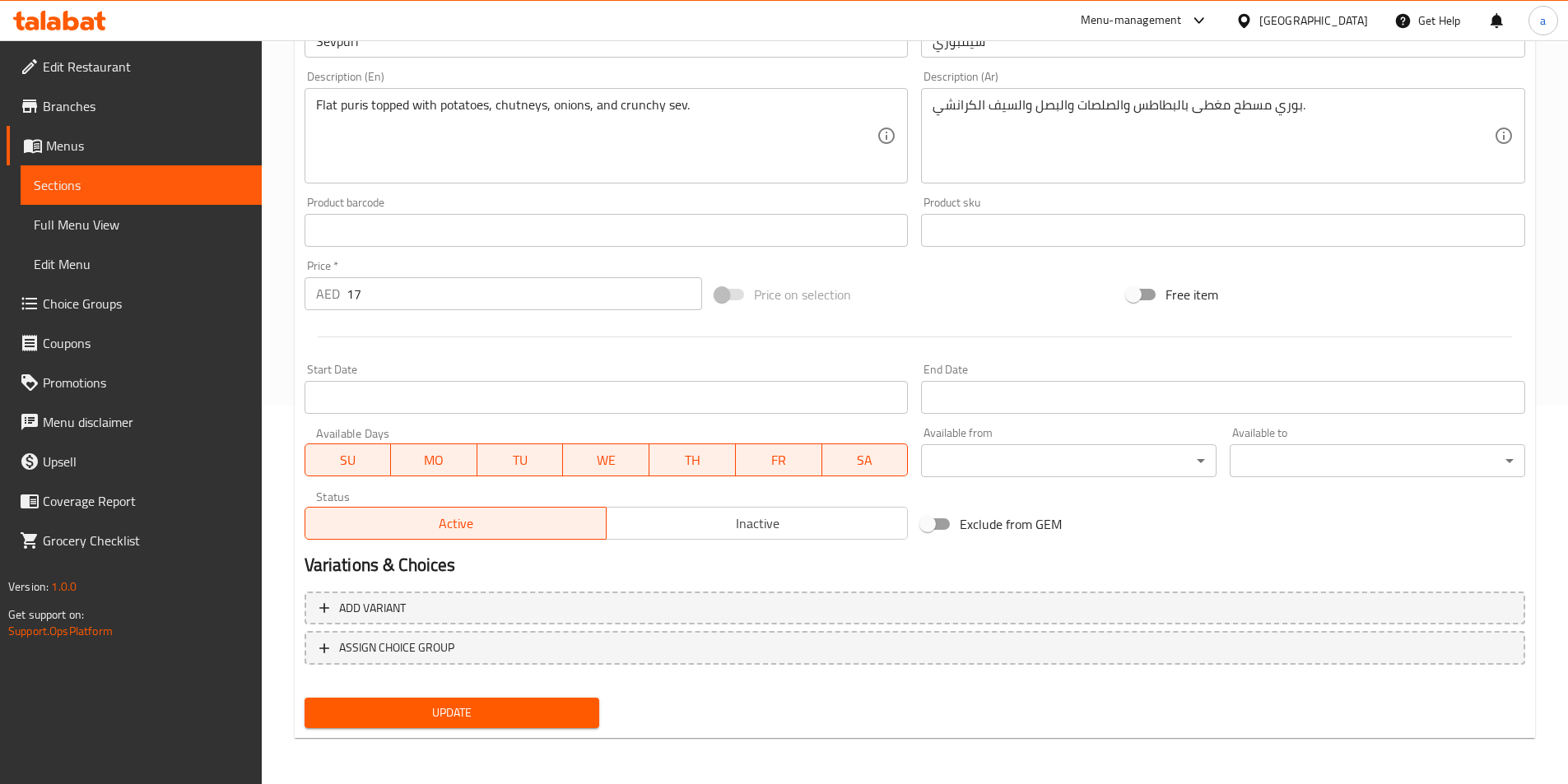
click at [566, 710] on span "Update" at bounding box center [451, 713] width 269 height 21
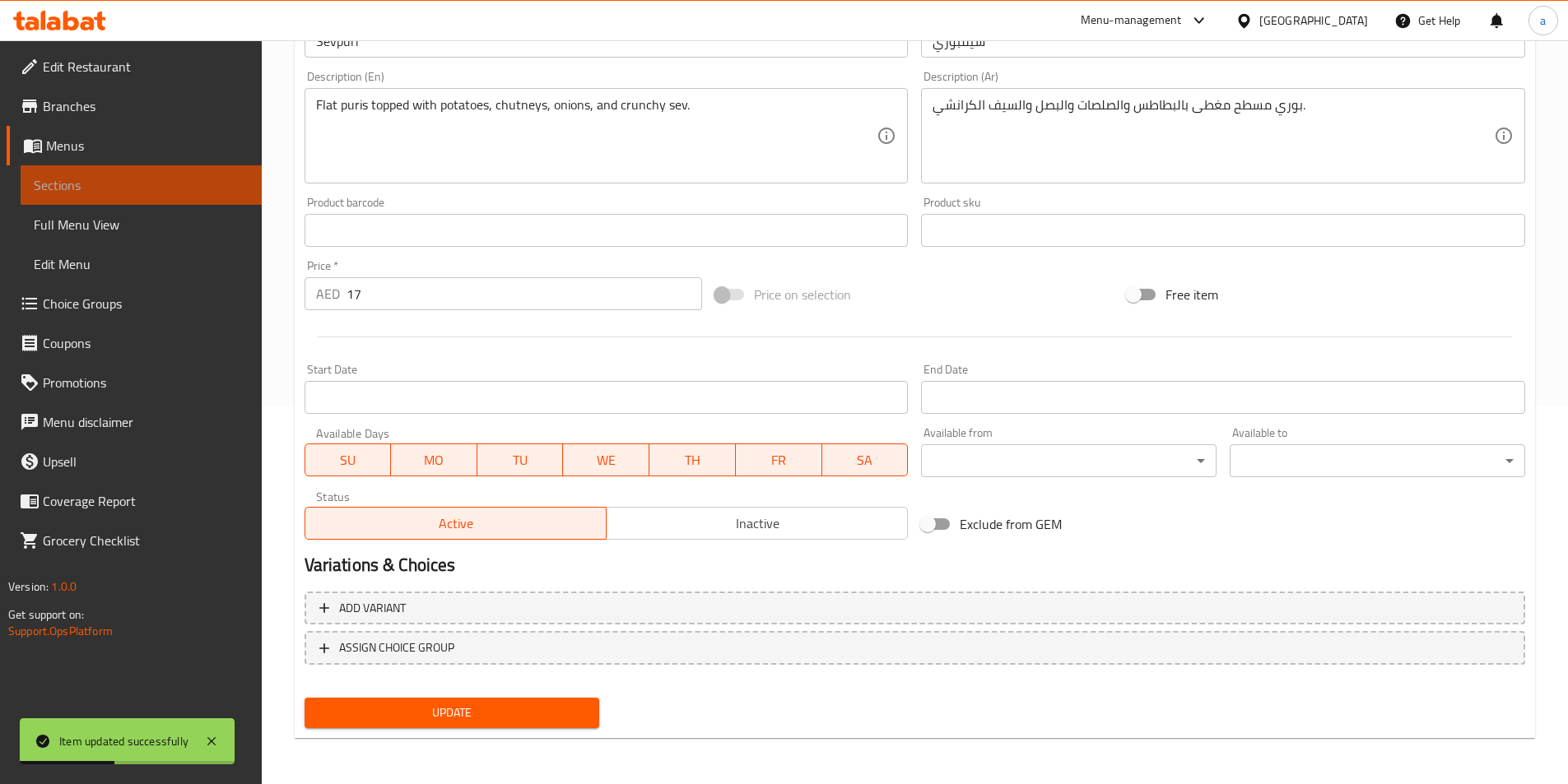
click at [117, 182] on span "Sections" at bounding box center [141, 185] width 214 height 20
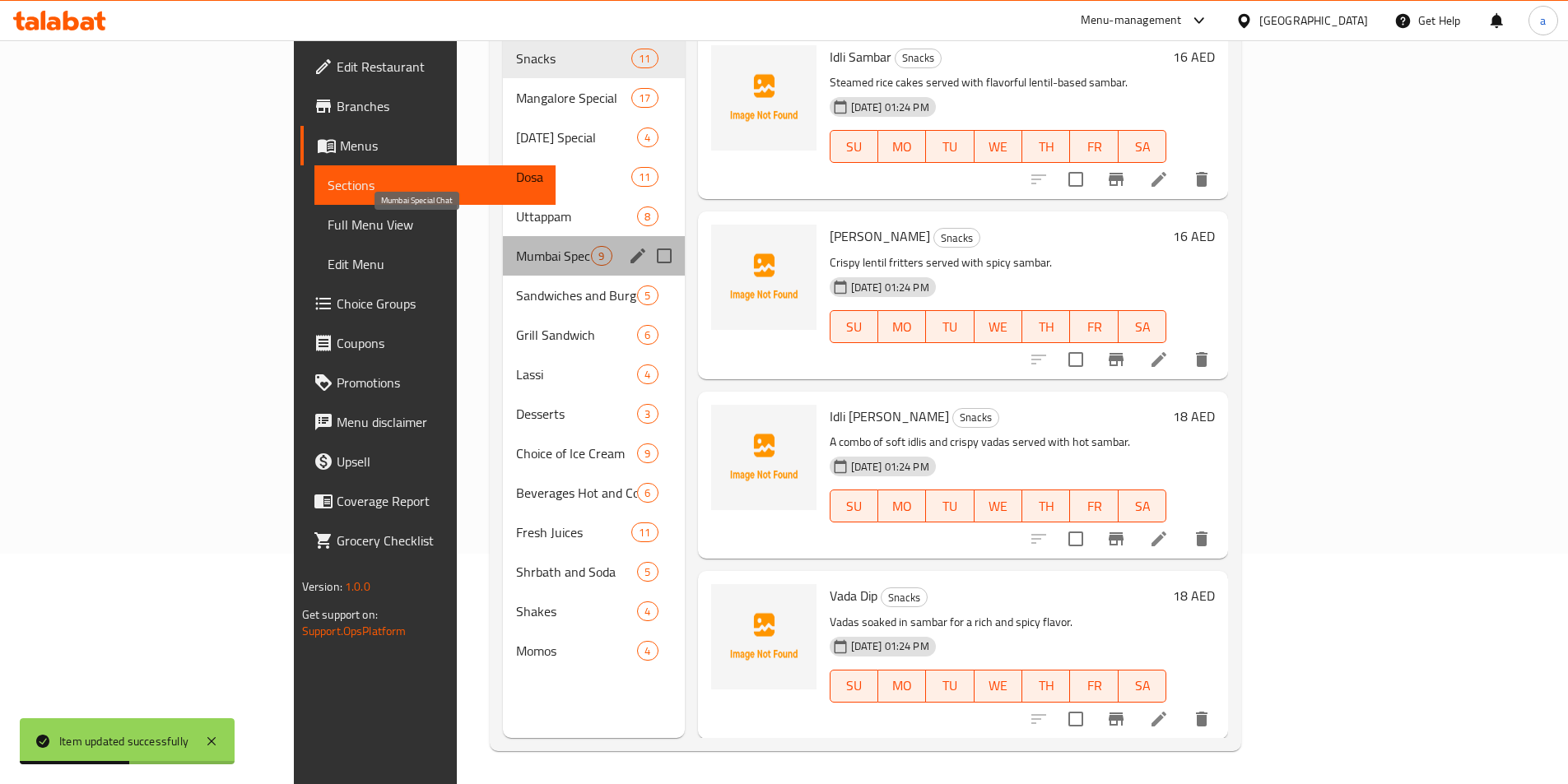
click at [516, 246] on span "Mumbai Special Chat" at bounding box center [554, 256] width 75 height 20
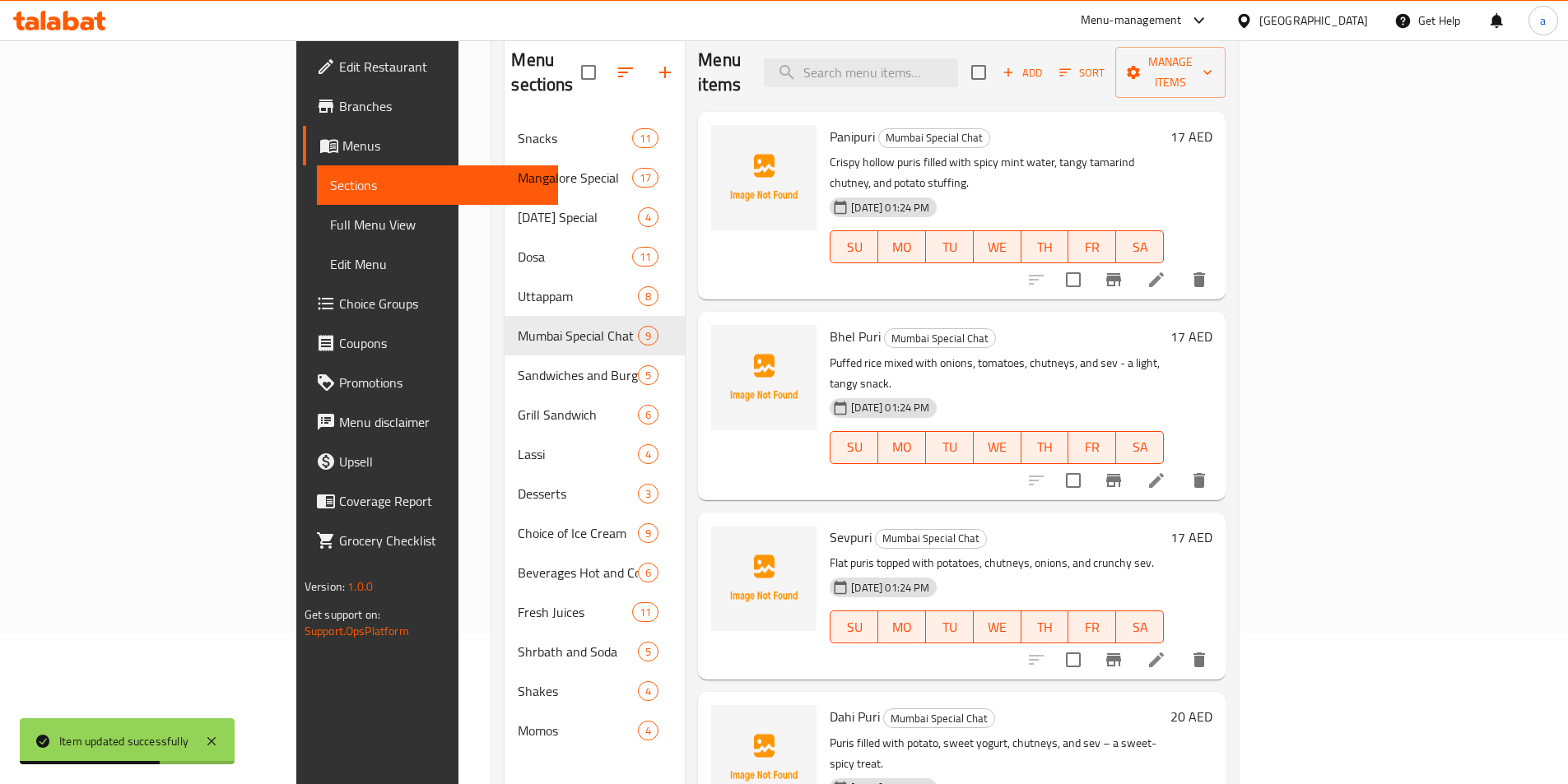
scroll to position [231, 0]
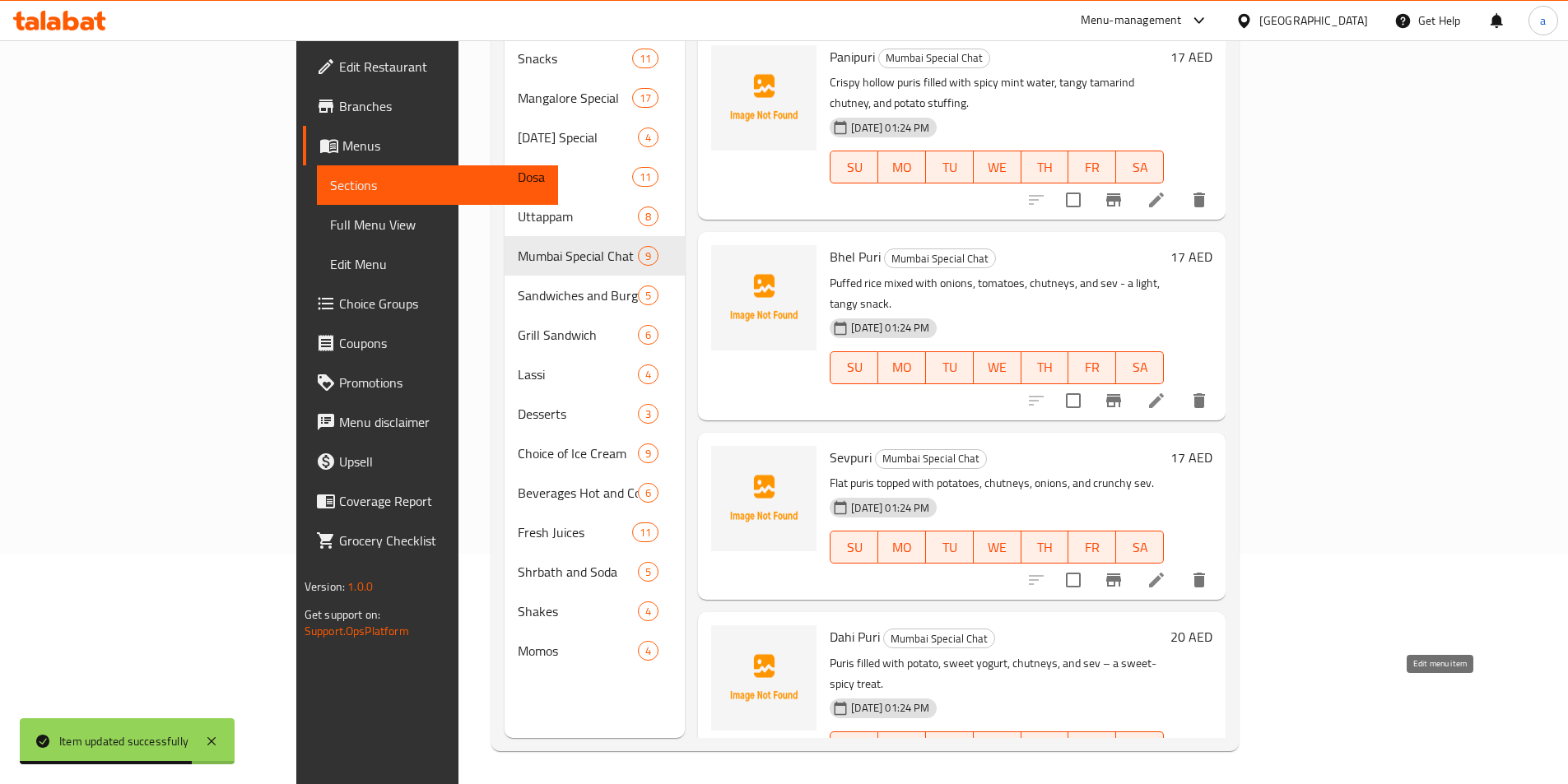
click at [1167, 771] on icon at bounding box center [1156, 781] width 20 height 20
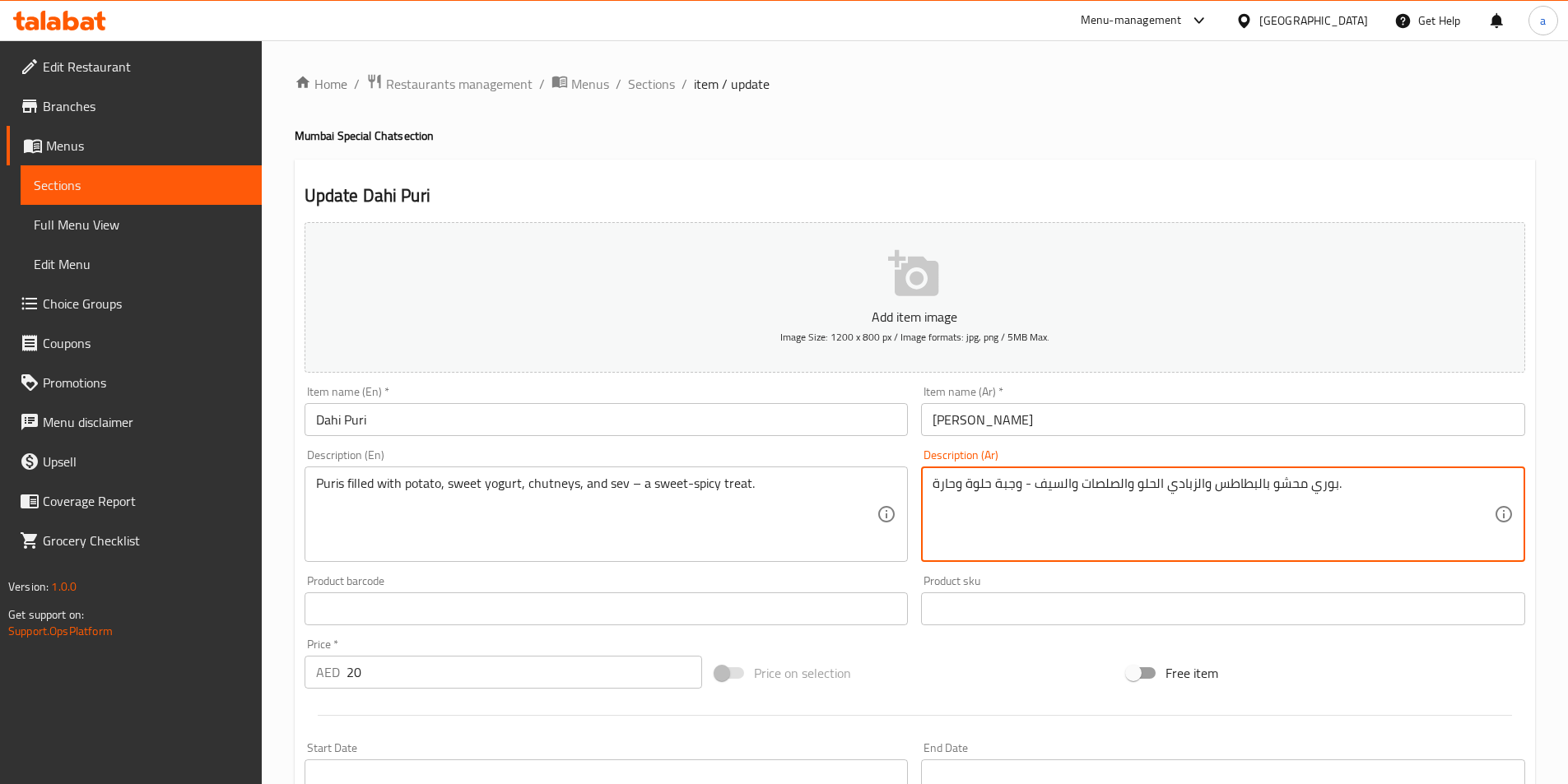
drag, startPoint x: 995, startPoint y: 482, endPoint x: 1021, endPoint y: 482, distance: 26.0
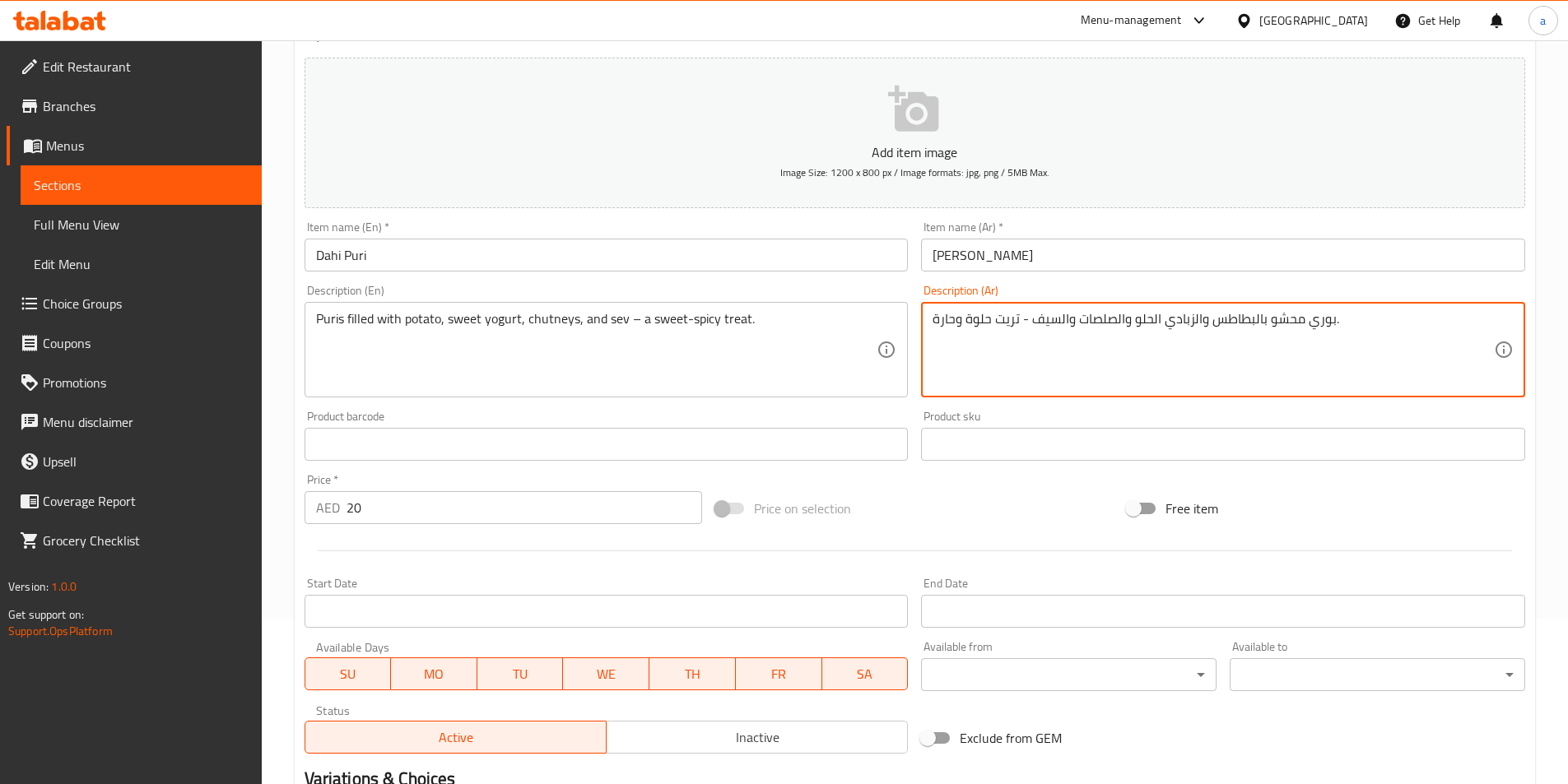
scroll to position [379, 0]
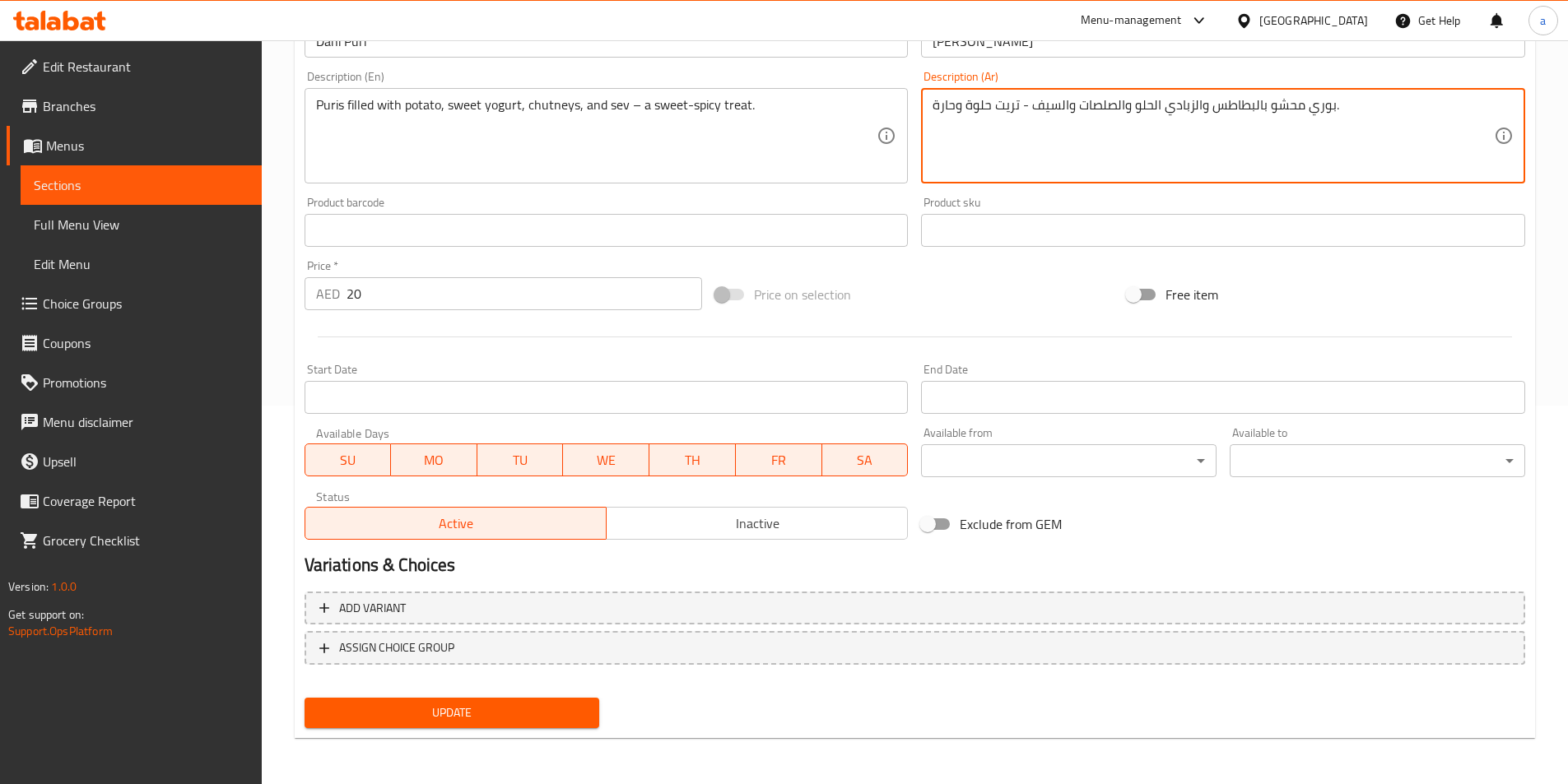
type textarea "بوري محشو بالبطاطس والزبادي الحلو والصلصات والسيف - تريت حلوة وحارة."
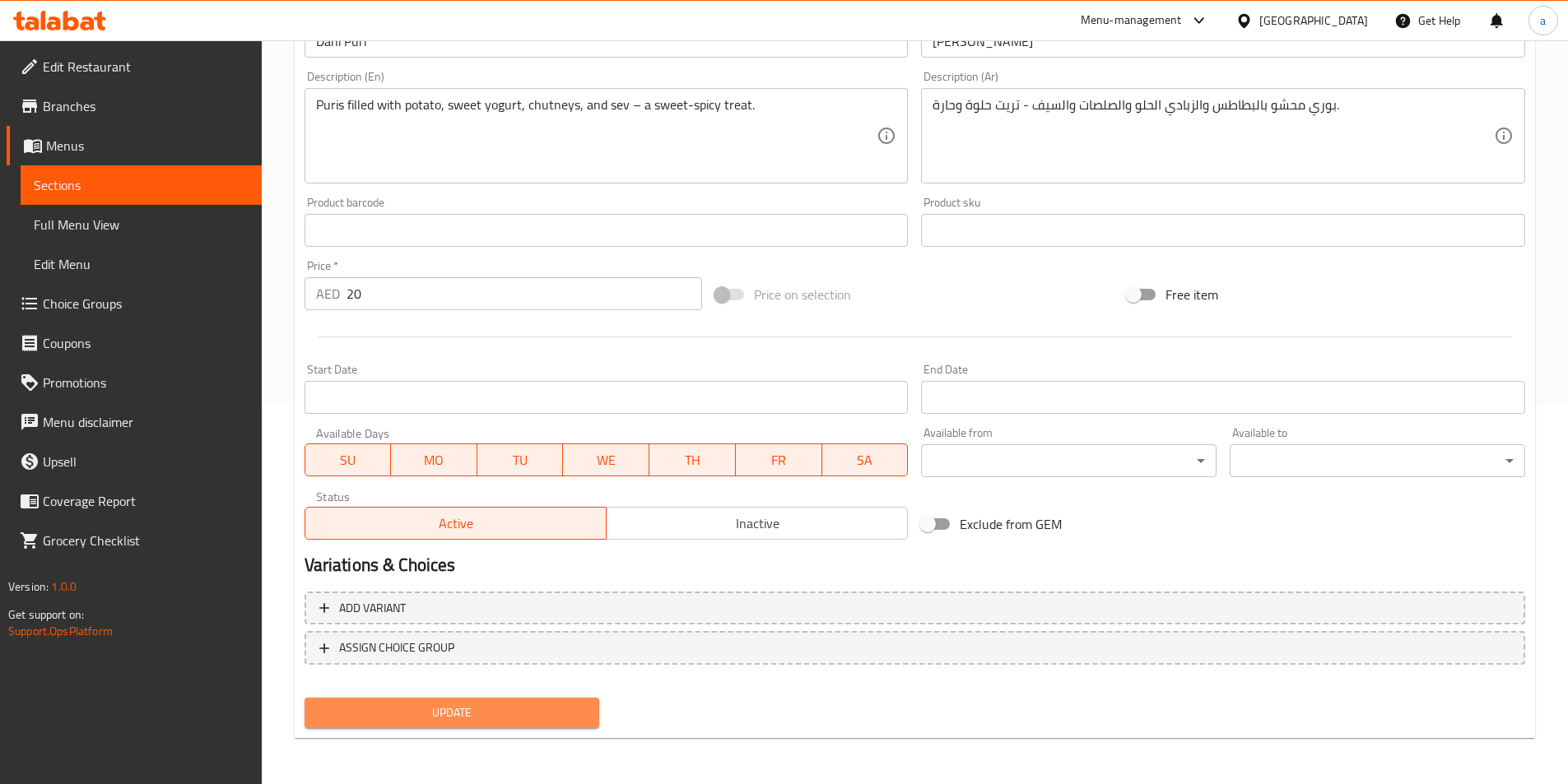
click at [494, 703] on span "Update" at bounding box center [451, 713] width 269 height 21
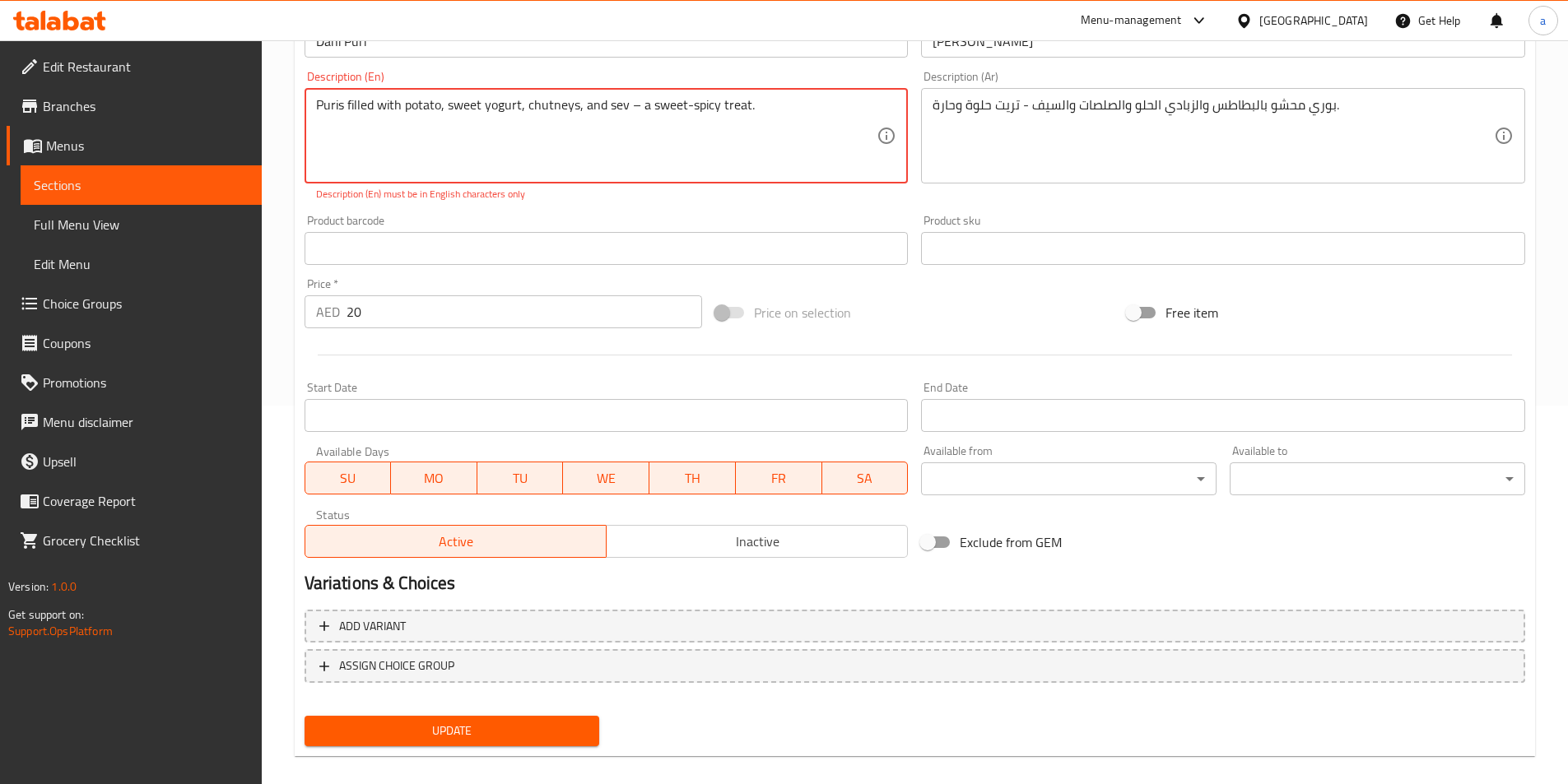
click at [632, 104] on textarea "Puris filled with potato, sweet yogurt, chutneys, and sev – a sweet-spicy treat." at bounding box center [597, 136] width 561 height 78
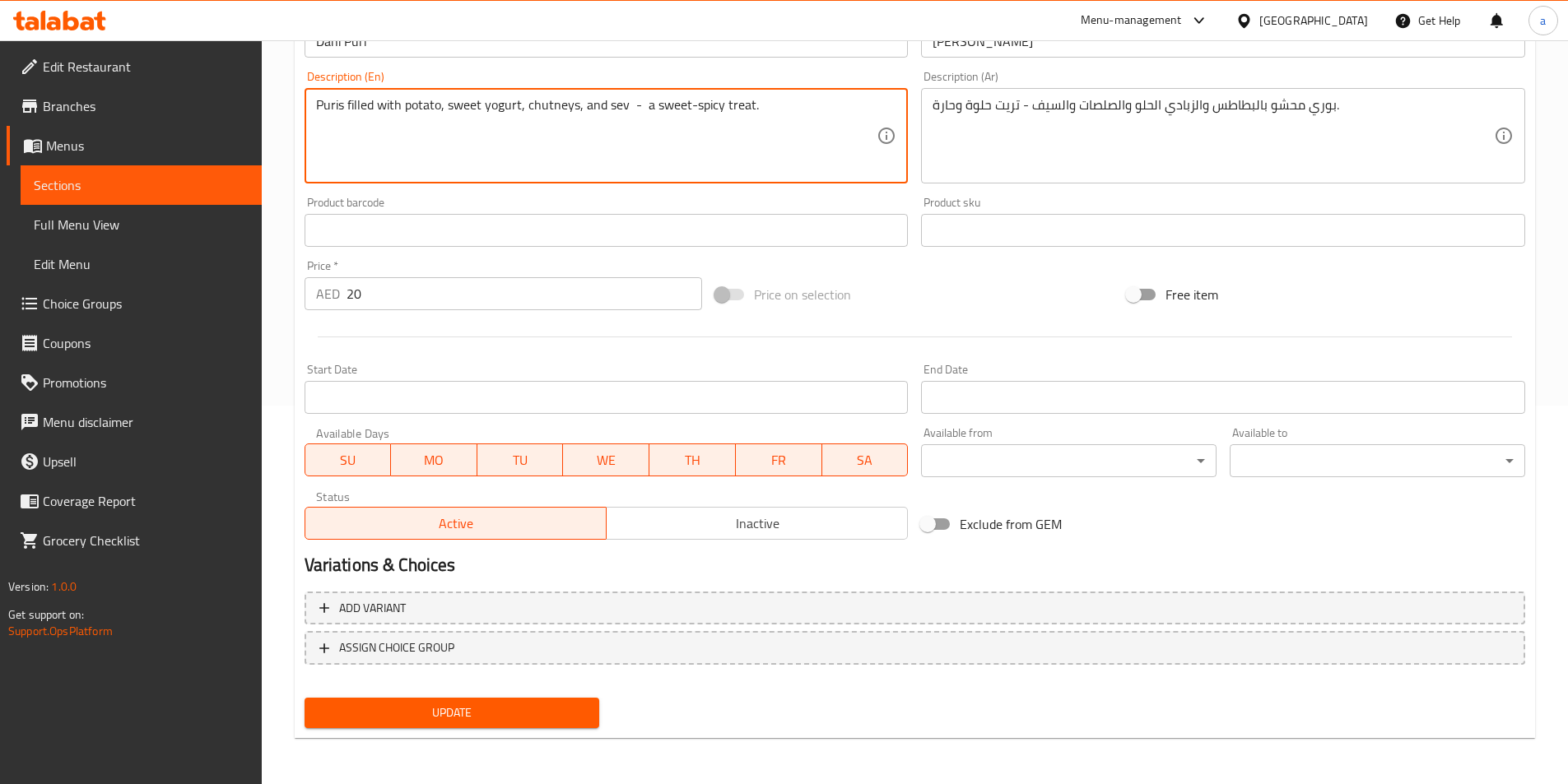
type textarea "Puris filled with potato, sweet yogurt, chutneys, and sev - a sweet-spicy treat."
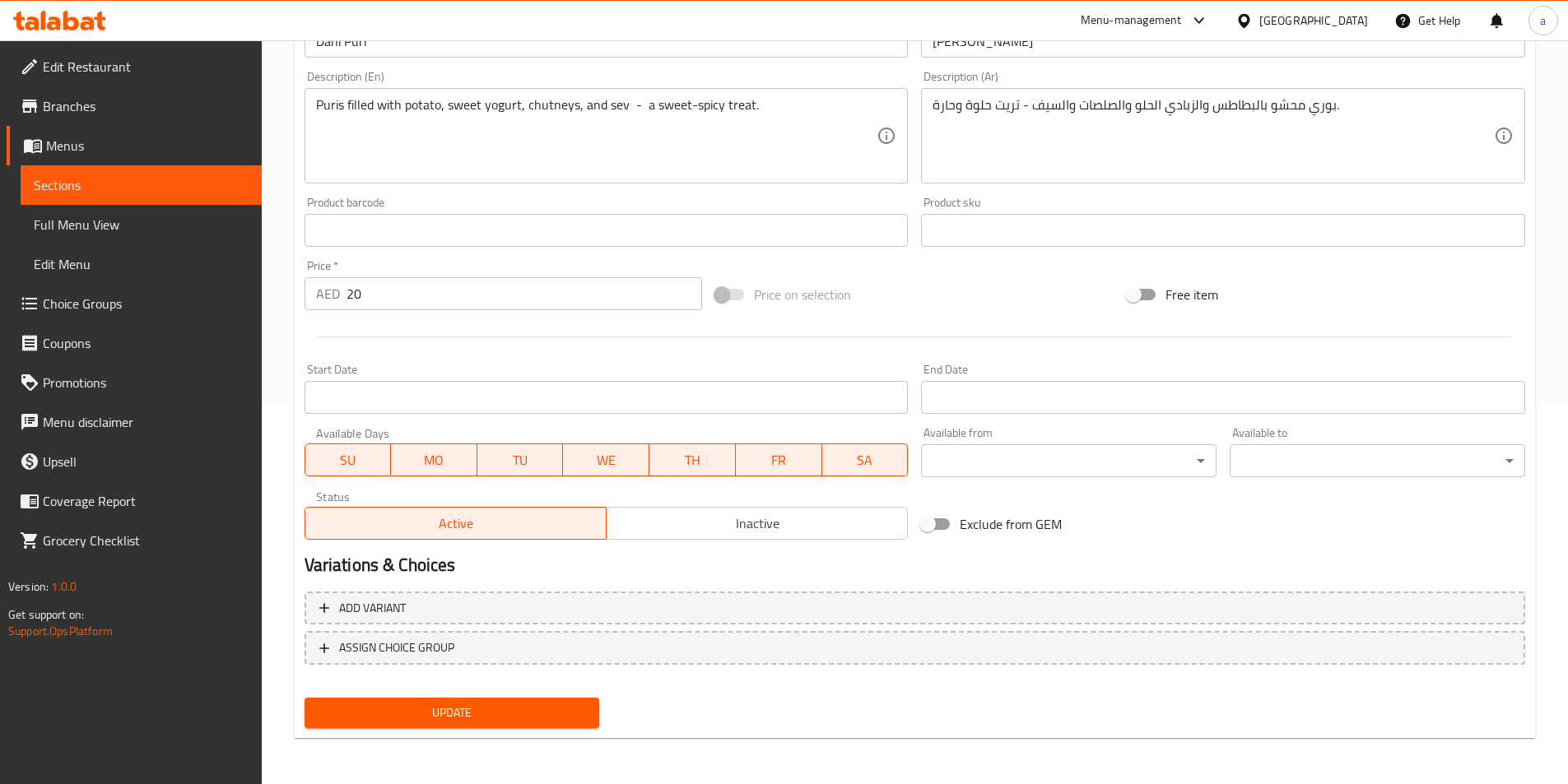
click at [392, 693] on div "Update" at bounding box center [452, 713] width 309 height 43
click at [394, 720] on span "Update" at bounding box center [451, 713] width 269 height 21
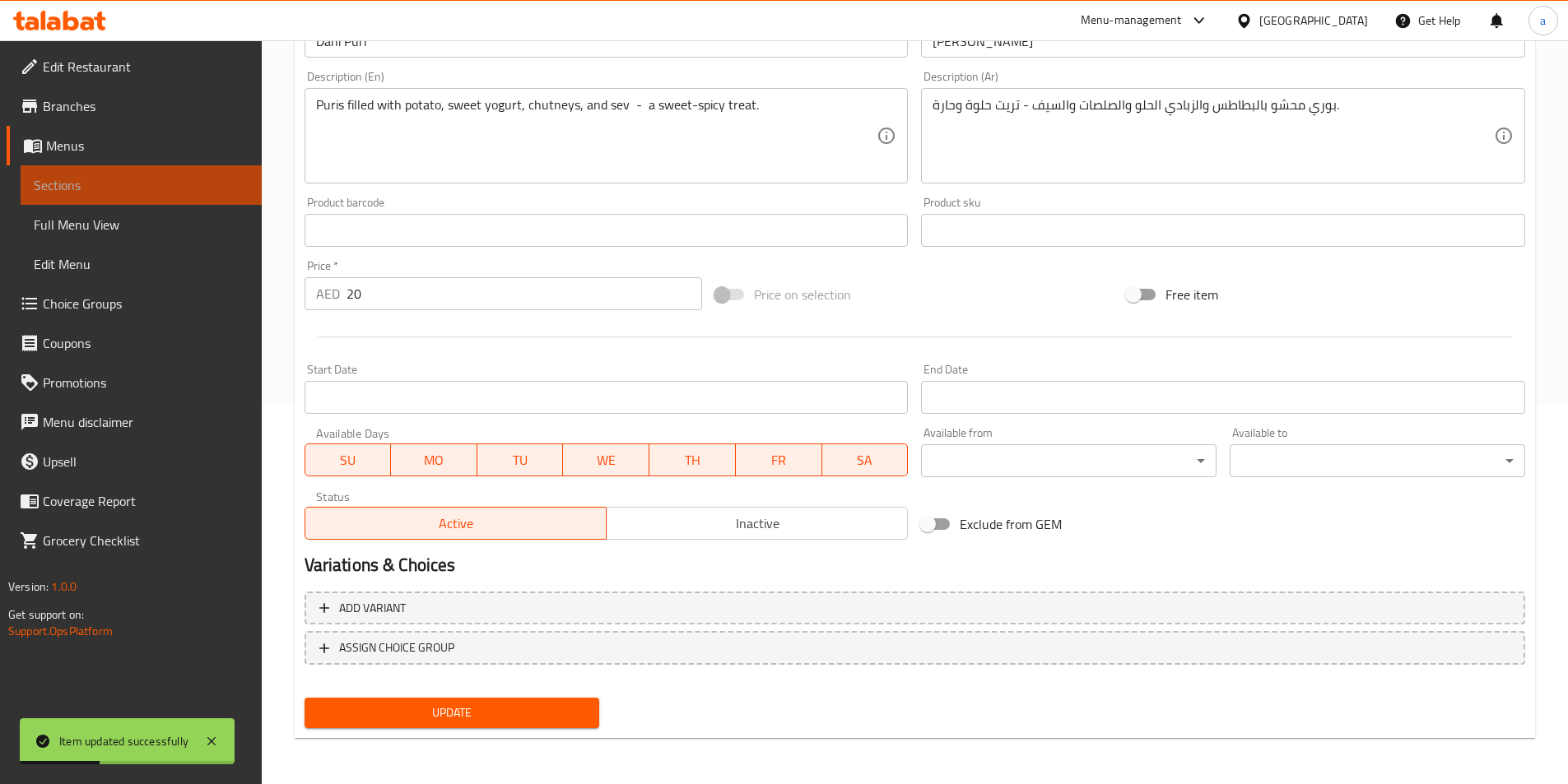
click at [180, 194] on span "Sections" at bounding box center [141, 185] width 214 height 20
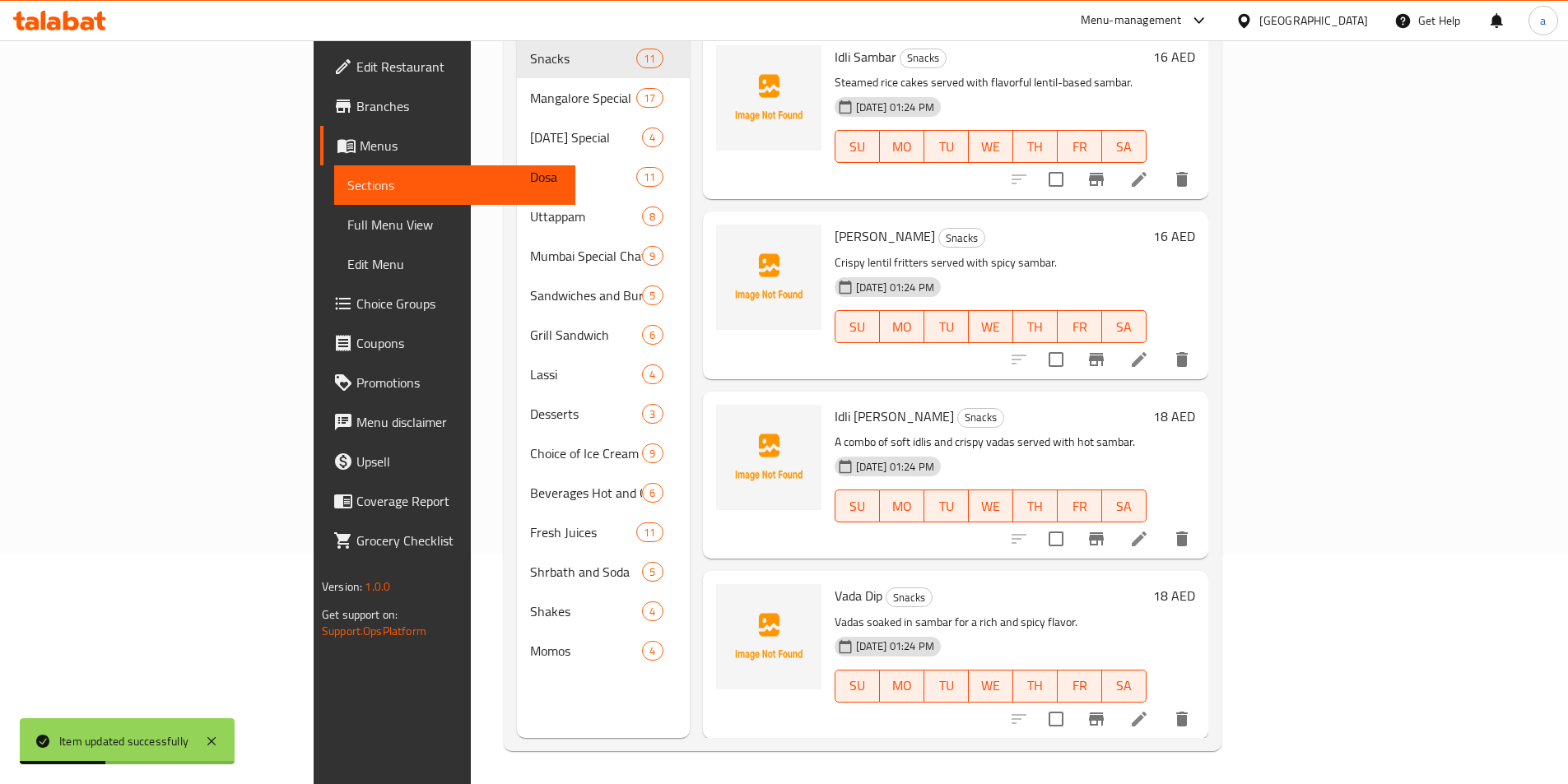
scroll to position [231, 0]
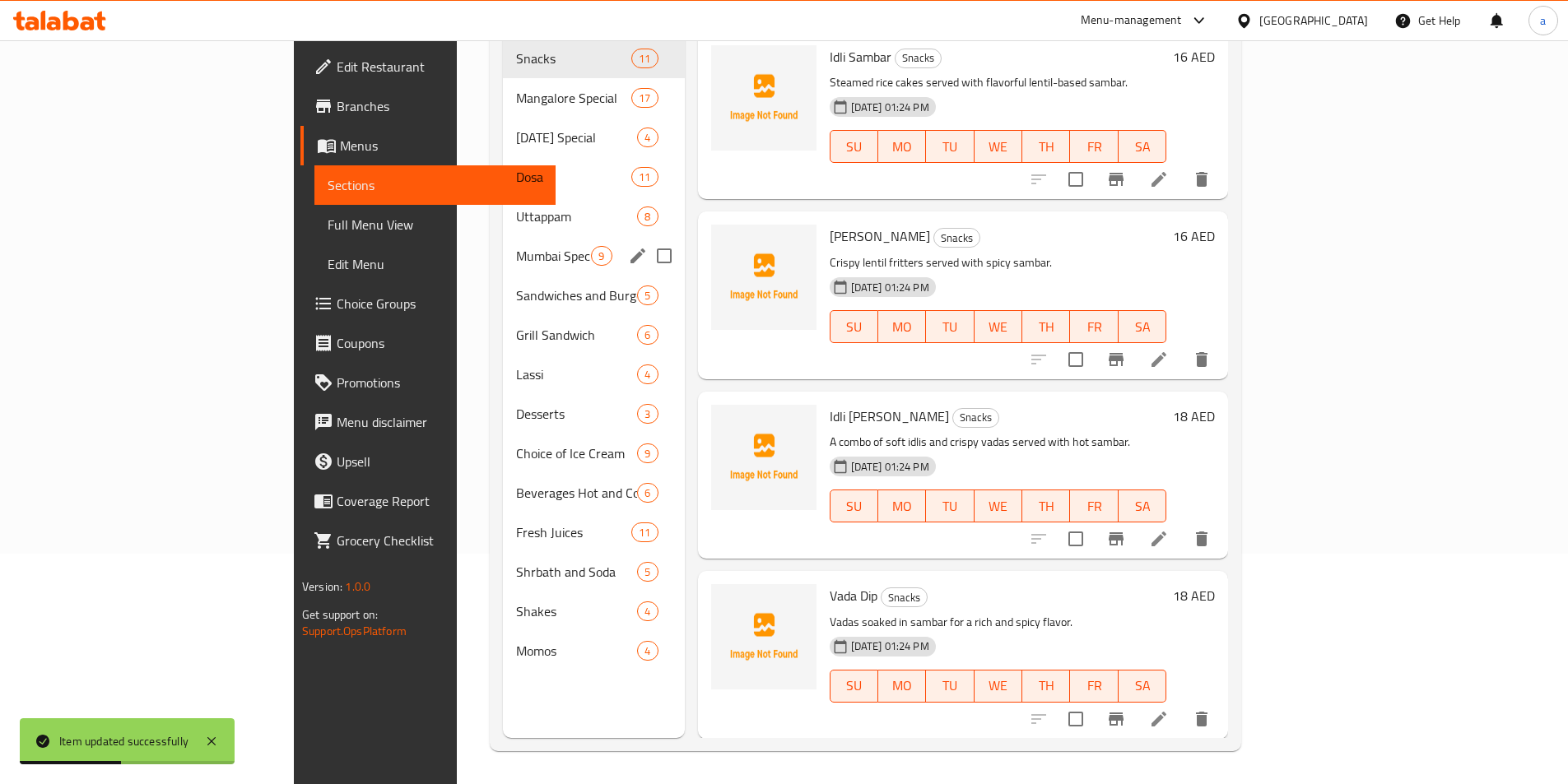
click at [503, 241] on div "Mumbai Special Chat 9" at bounding box center [593, 256] width 181 height 40
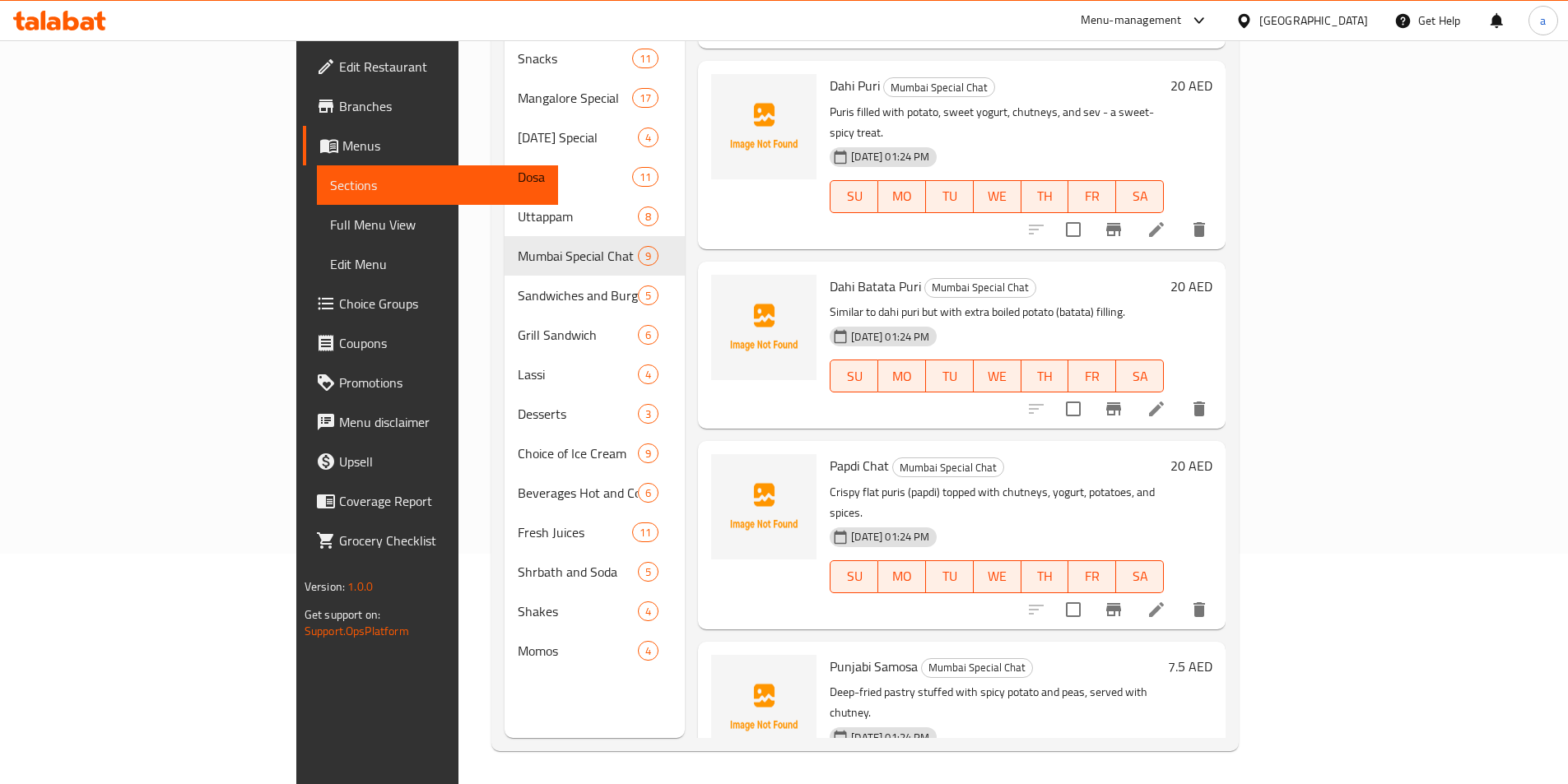
scroll to position [545, 0]
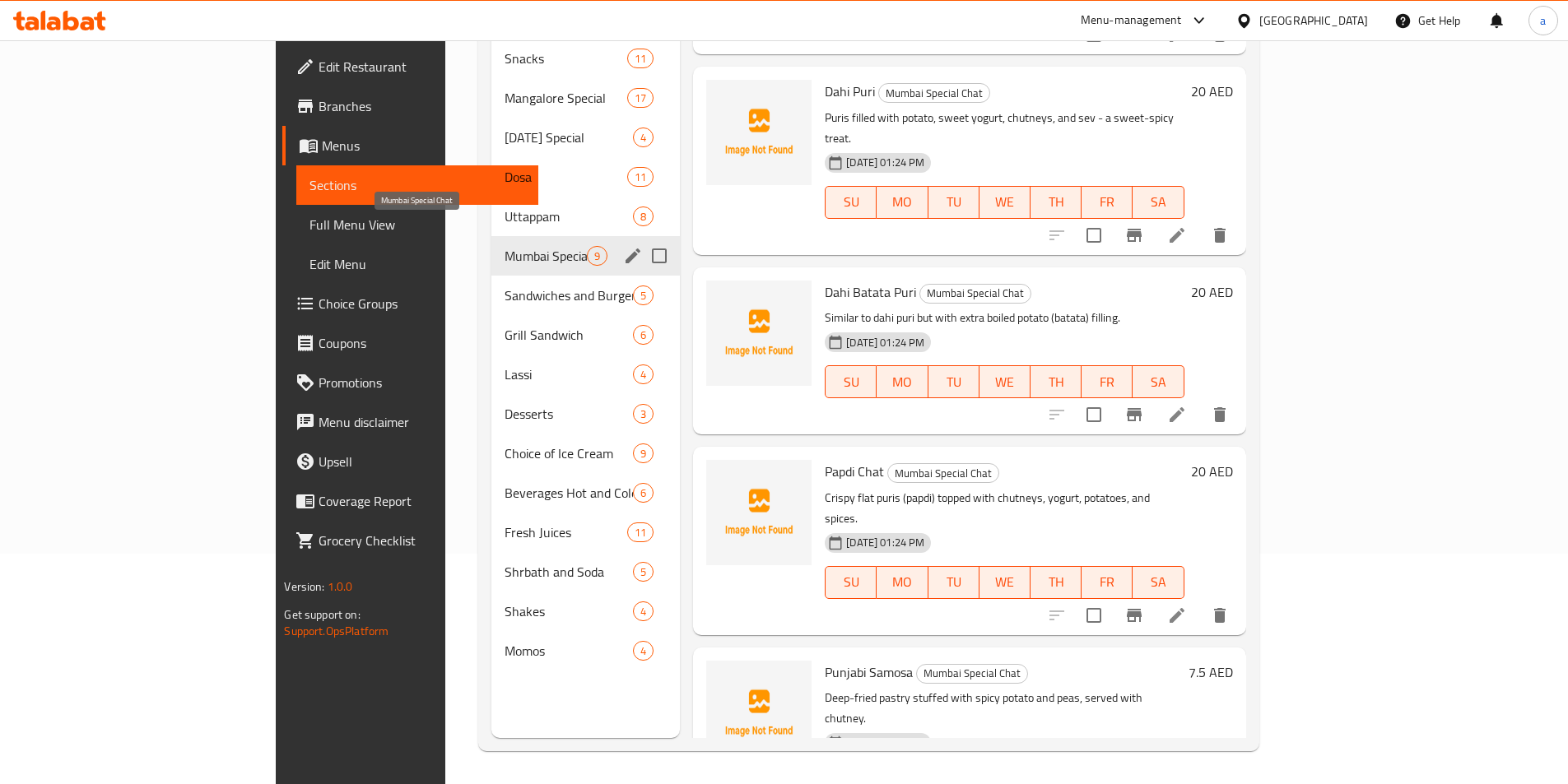
click at [505, 246] on span "Mumbai Special Chat" at bounding box center [546, 256] width 82 height 20
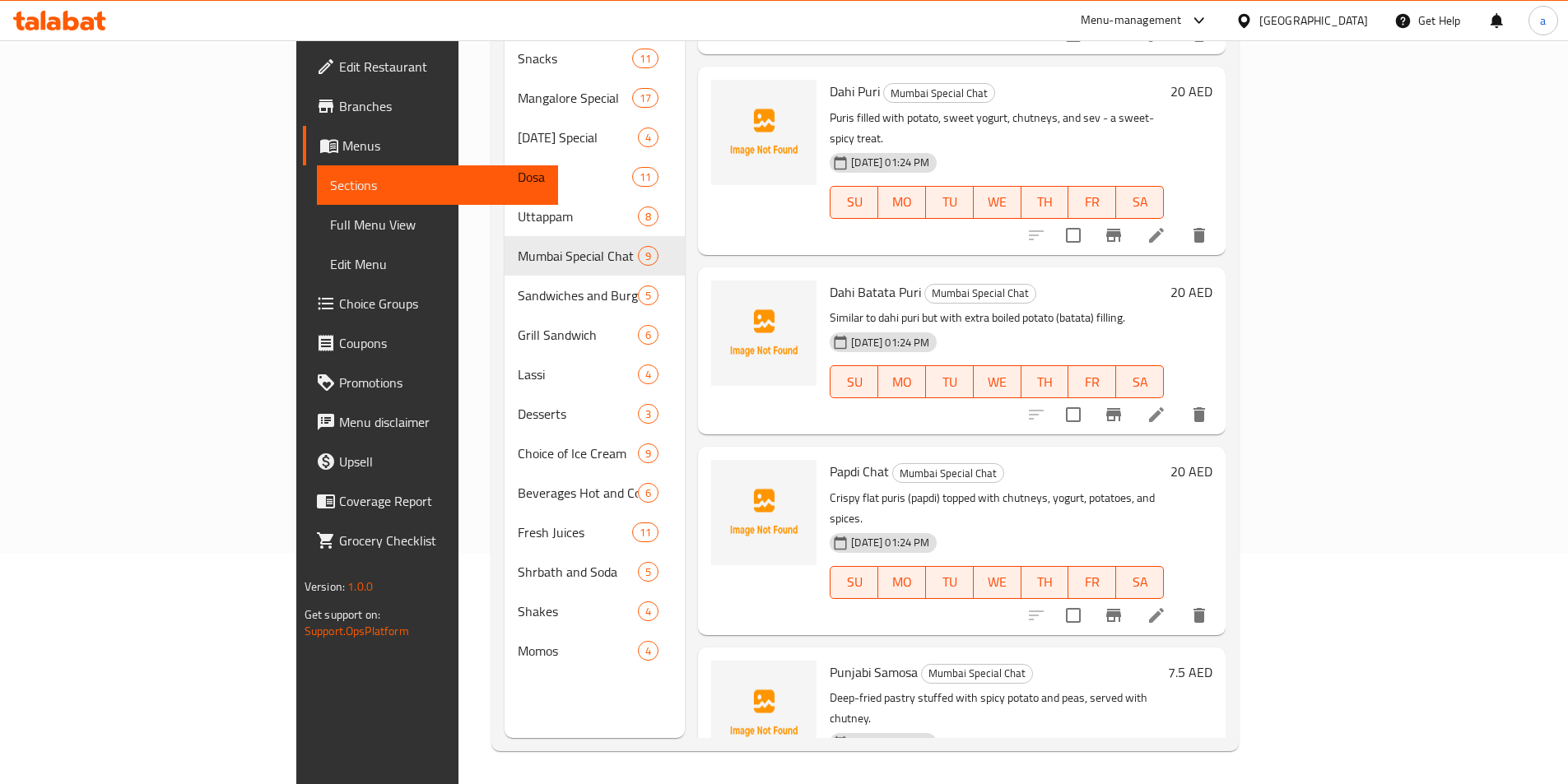
scroll to position [463, 0]
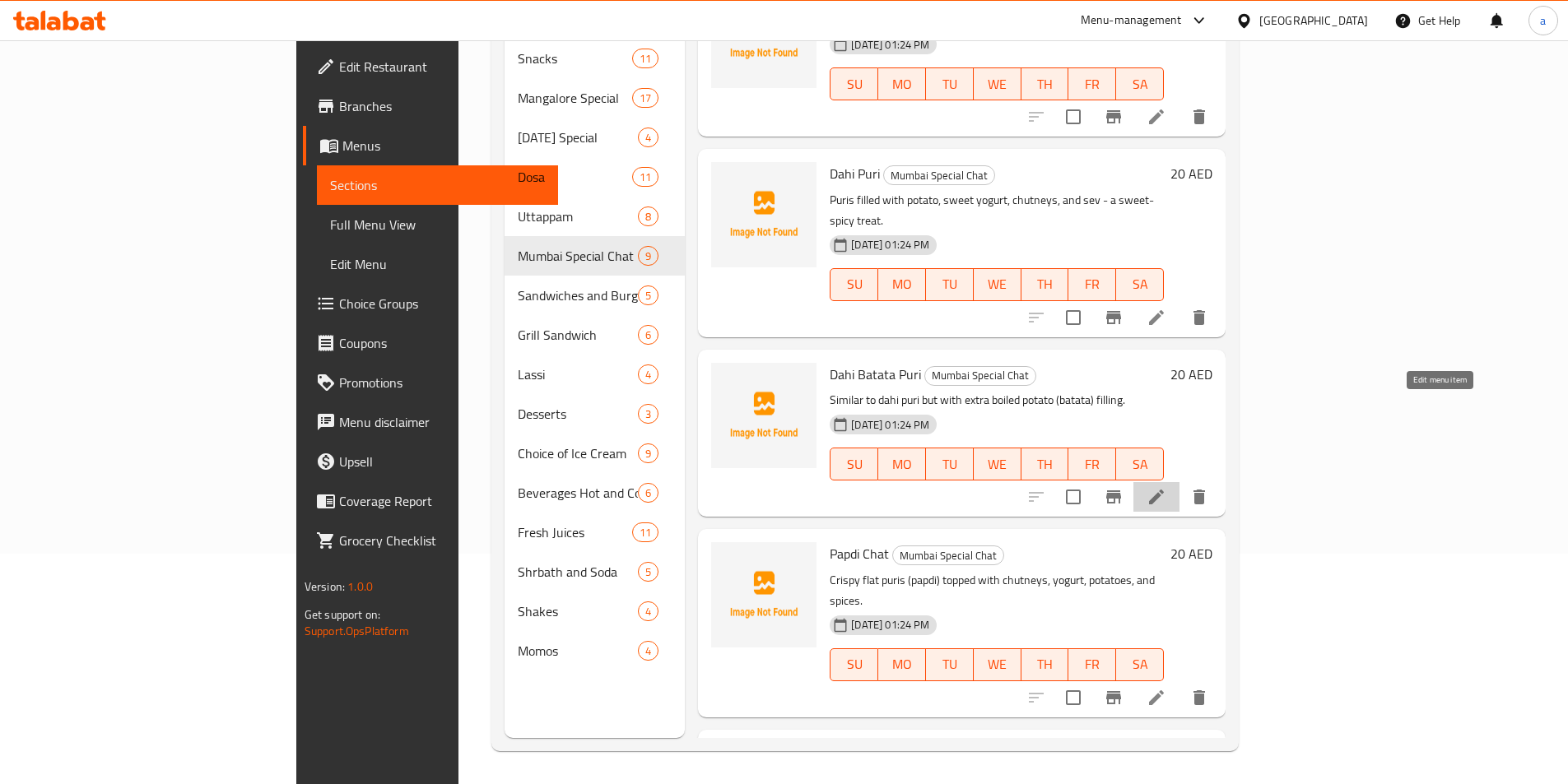
click at [1164, 489] on icon at bounding box center [1156, 496] width 15 height 15
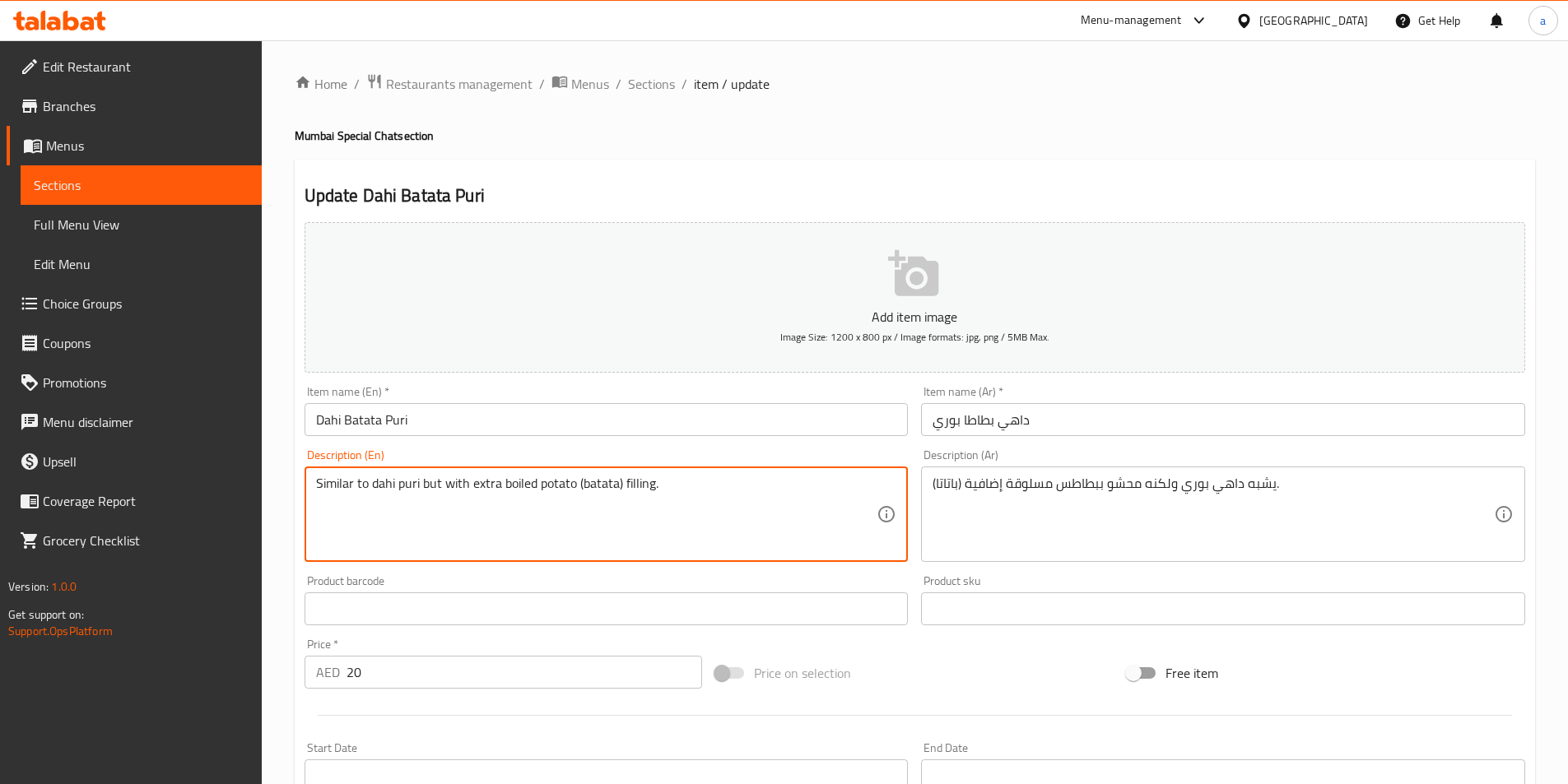
click at [481, 489] on textarea "Similar to dahi puri but with extra boiled potato (batata) filling." at bounding box center [597, 514] width 561 height 78
paste textarea "Kala chana, puri, sev, yogurt, green chutney sauce"
type textarea "Kala chana, puri, sev, yogurt, green chutney sauce"
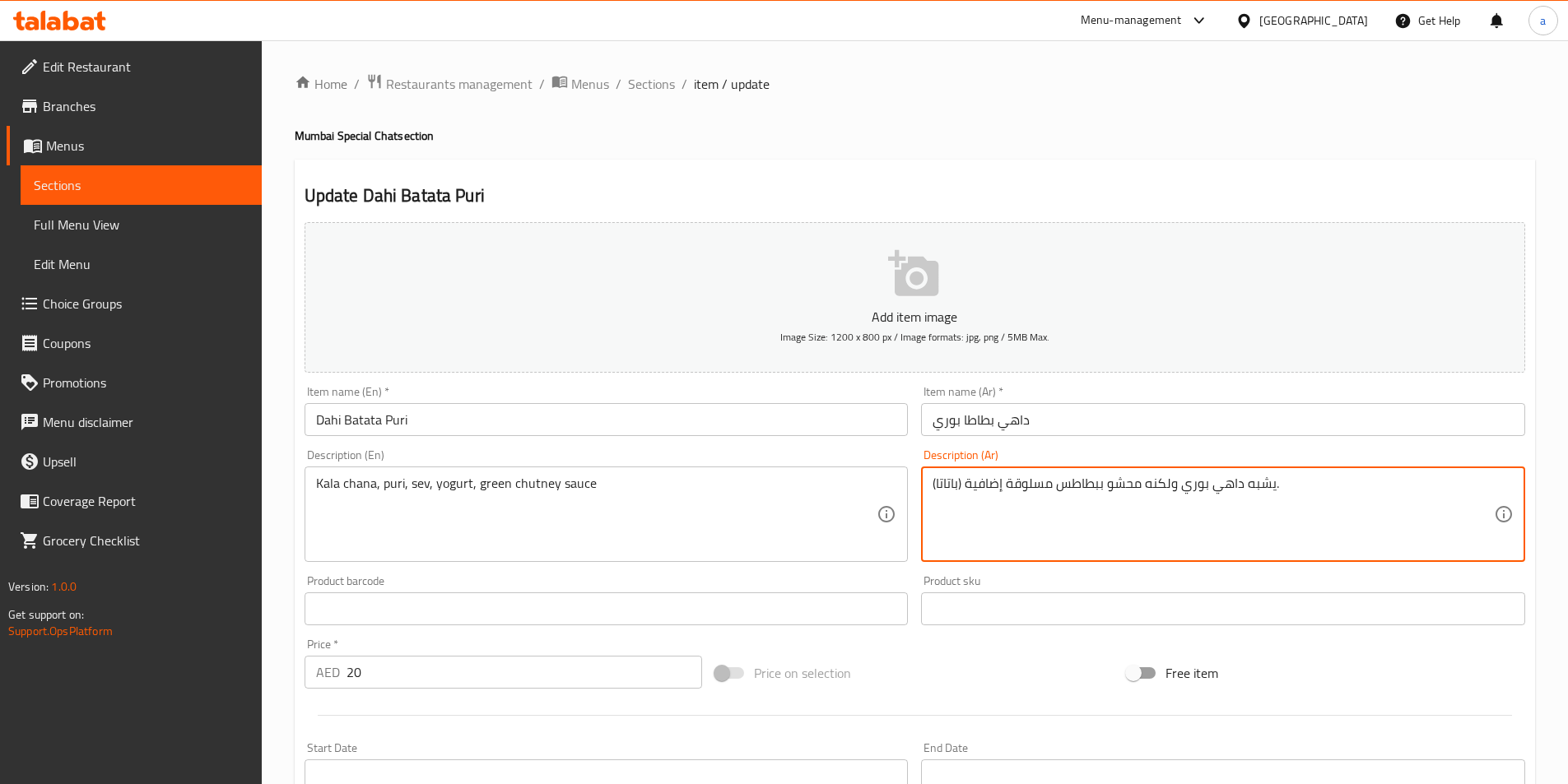
click at [951, 481] on textarea "يشبه داهي بوري ولكنه محشو ببطاطس مسلوقة إضافية (باتاتا)." at bounding box center [1213, 514] width 561 height 78
paste textarea "الا شانا، بوري، سيف، زبادي، صلصة شوتني خضراء"
type textarea "كالا [PERSON_NAME]، [PERSON_NAME]، سيف، [PERSON_NAME]، صلصة شوتني خضراء"
click at [370, 410] on input "Dahi Batata Puri" at bounding box center [606, 419] width 605 height 33
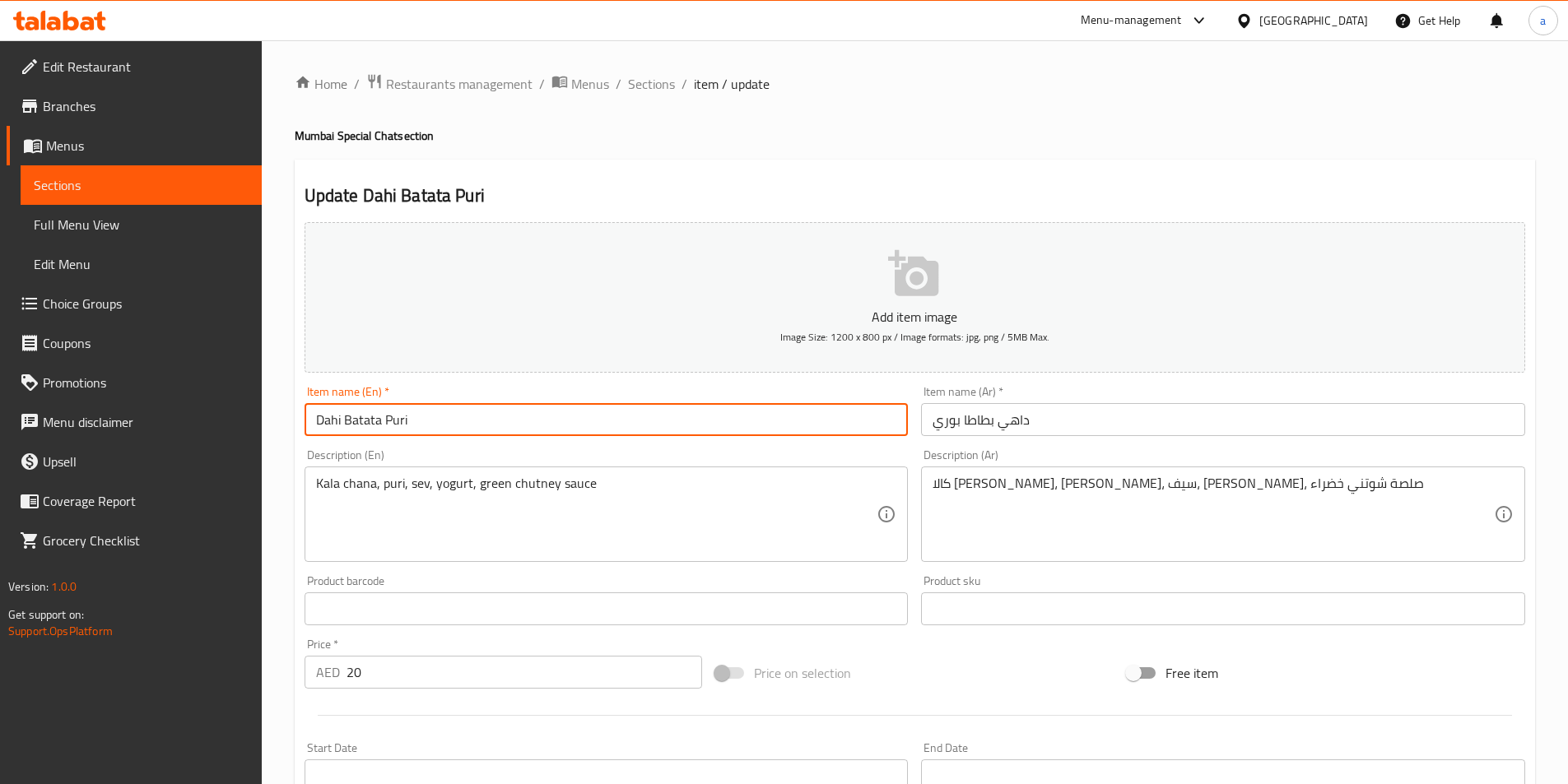
click at [370, 410] on input "Dahi Batata Puri" at bounding box center [606, 419] width 605 height 33
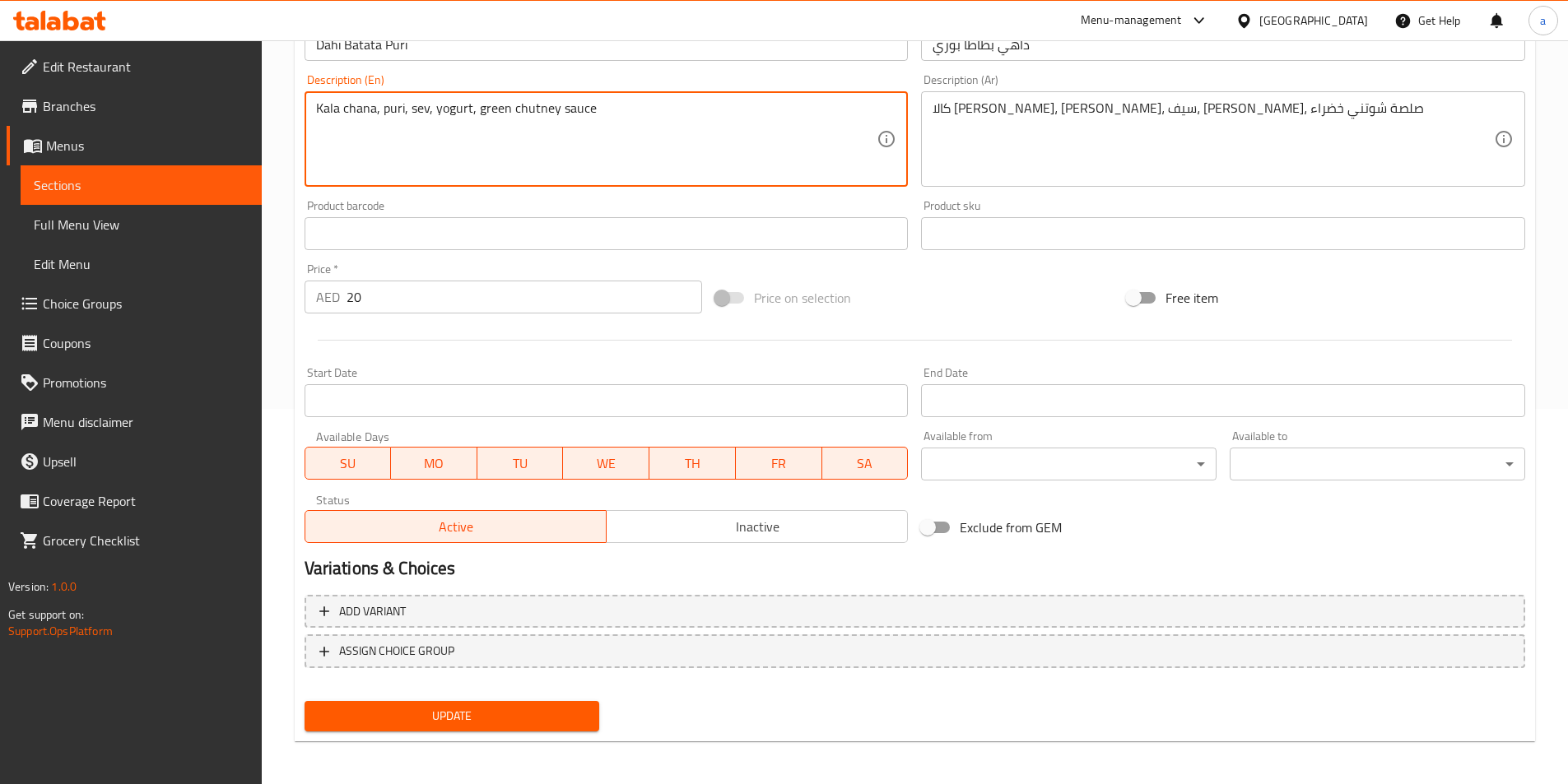
scroll to position [379, 0]
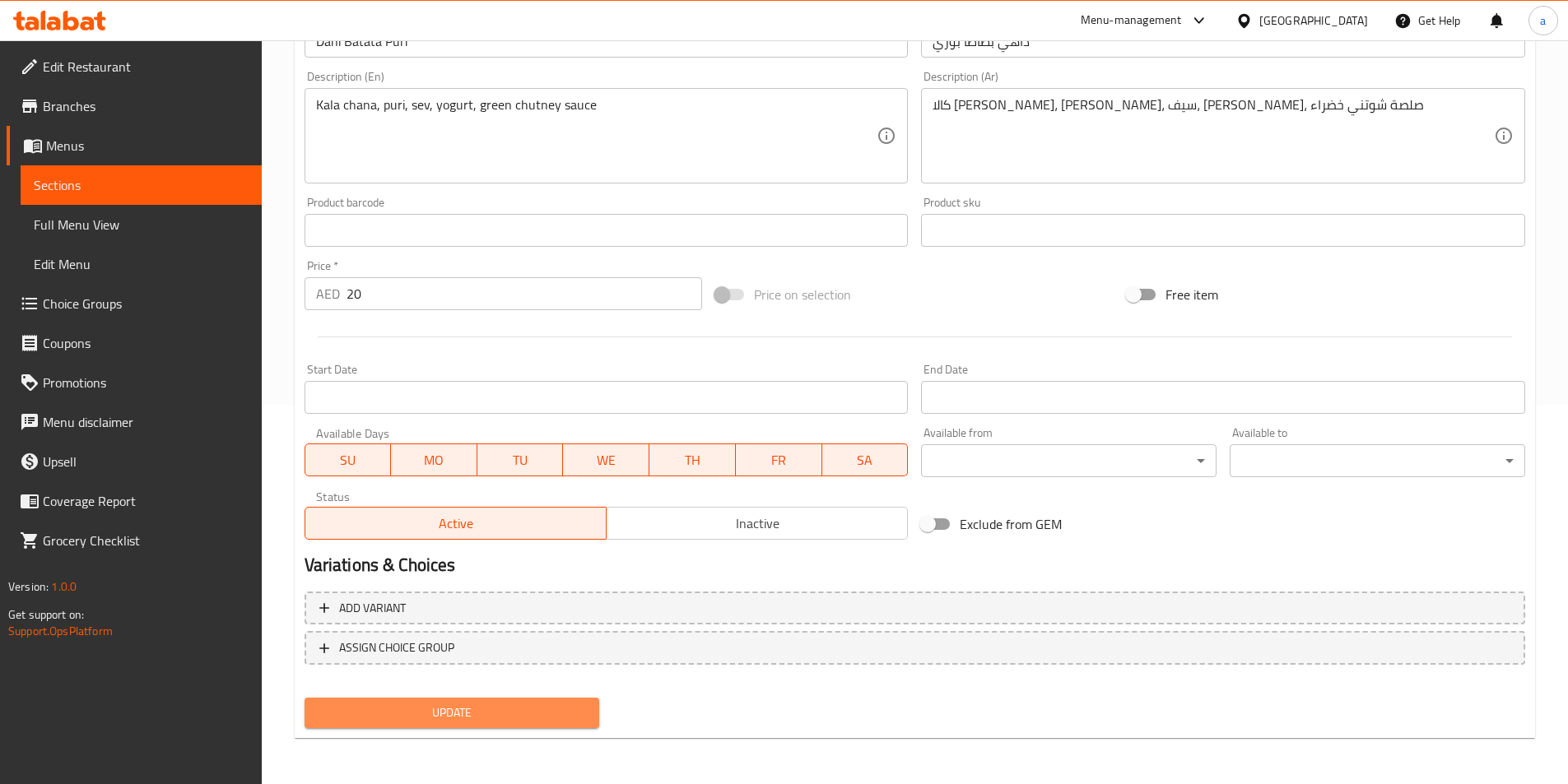
click at [489, 718] on span "Update" at bounding box center [451, 713] width 269 height 21
click at [401, 710] on span "Update" at bounding box center [451, 713] width 269 height 21
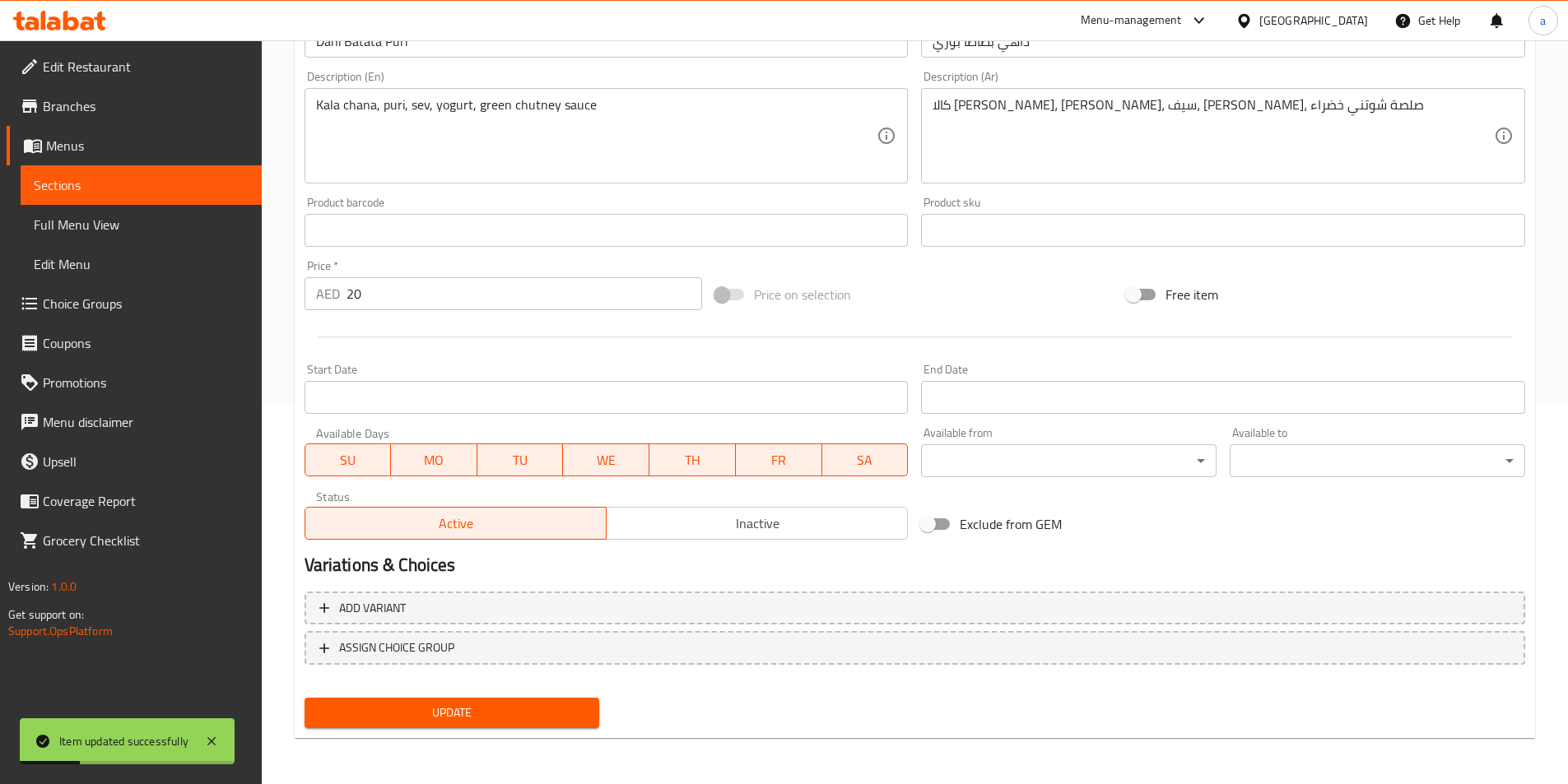
click at [94, 186] on span "Sections" at bounding box center [141, 185] width 214 height 20
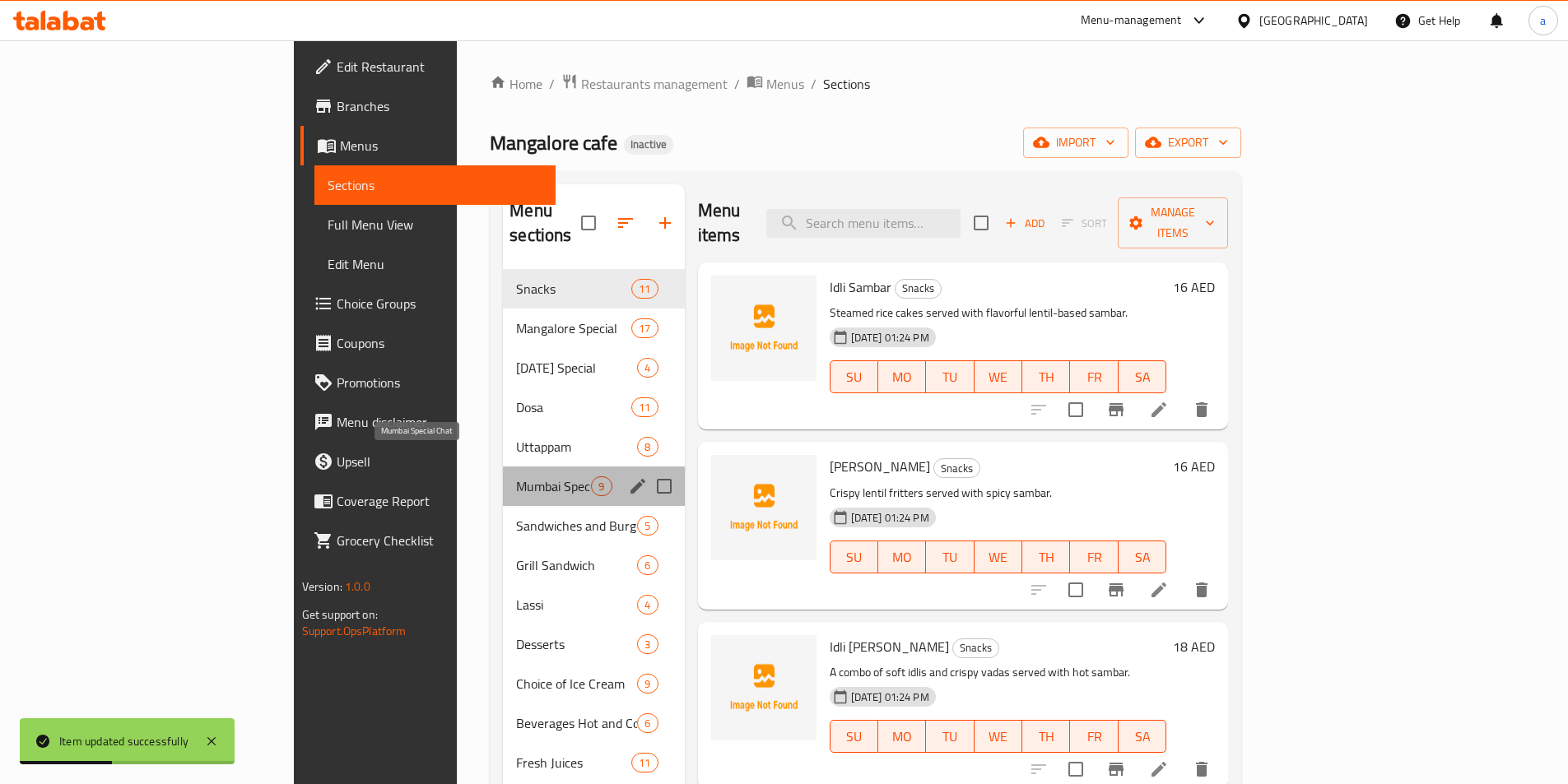
click at [516, 476] on span "Mumbai Special Chat" at bounding box center [554, 486] width 75 height 20
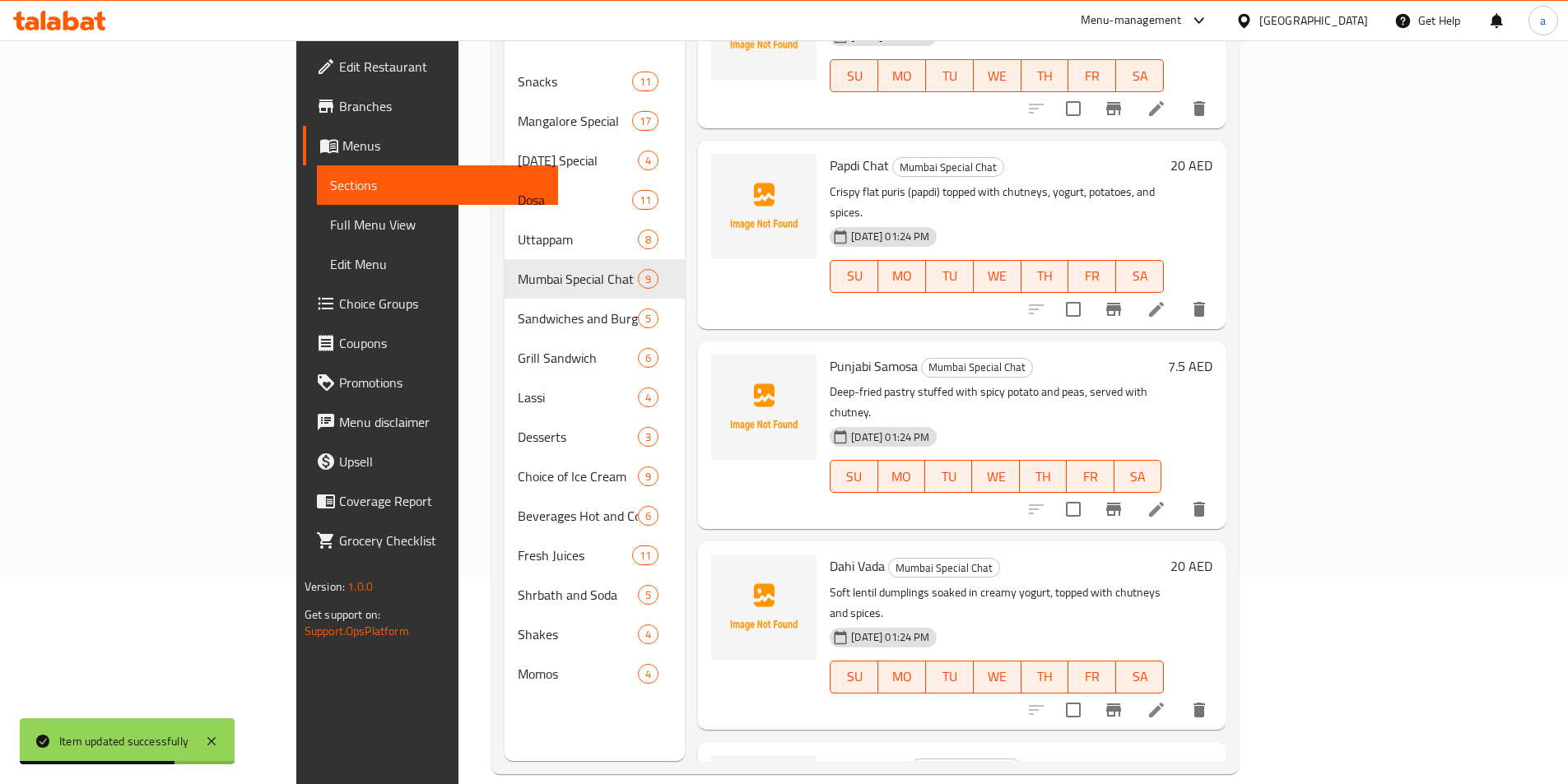
scroll to position [231, 0]
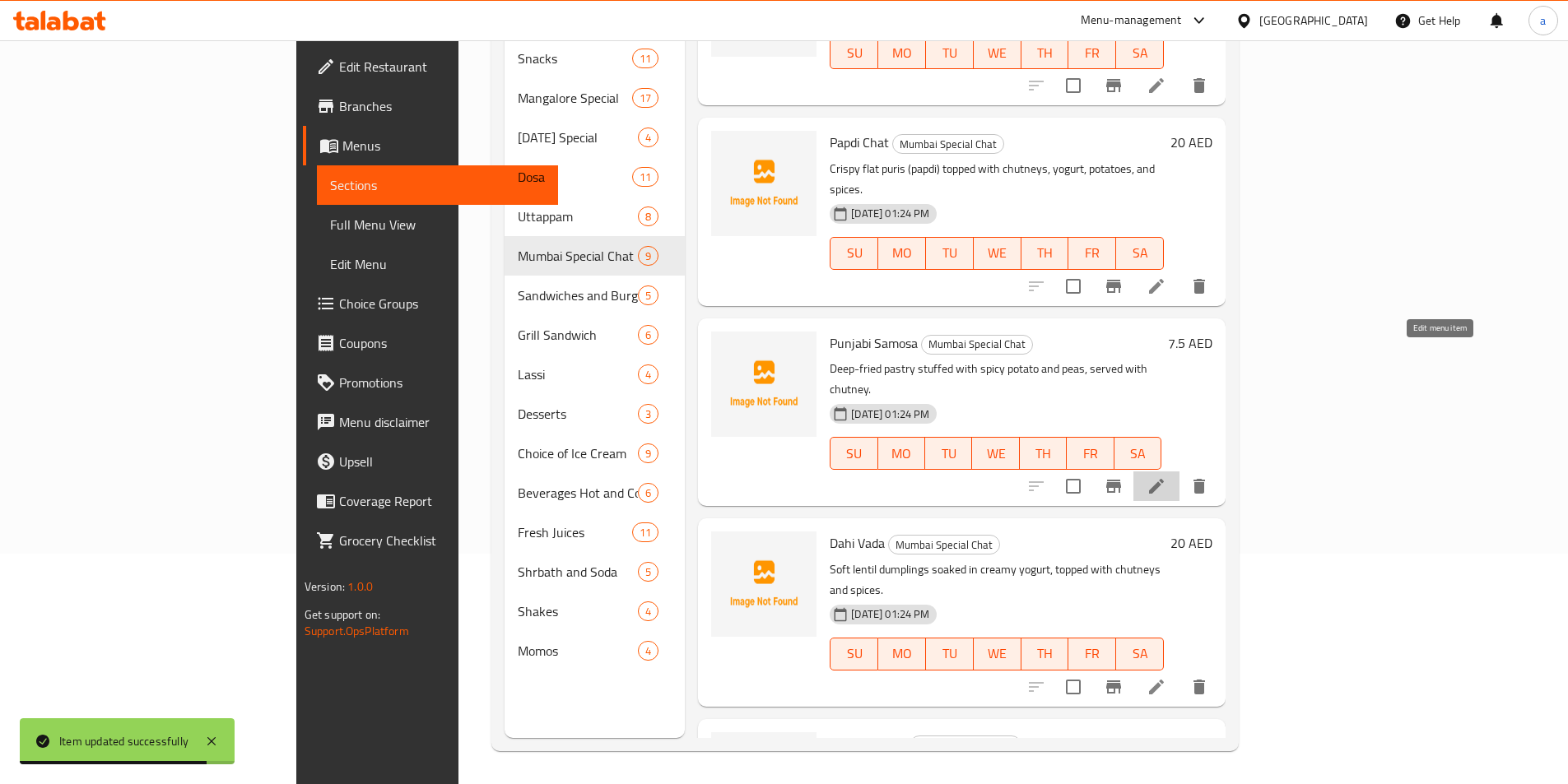
click at [1164, 479] on icon at bounding box center [1156, 486] width 15 height 15
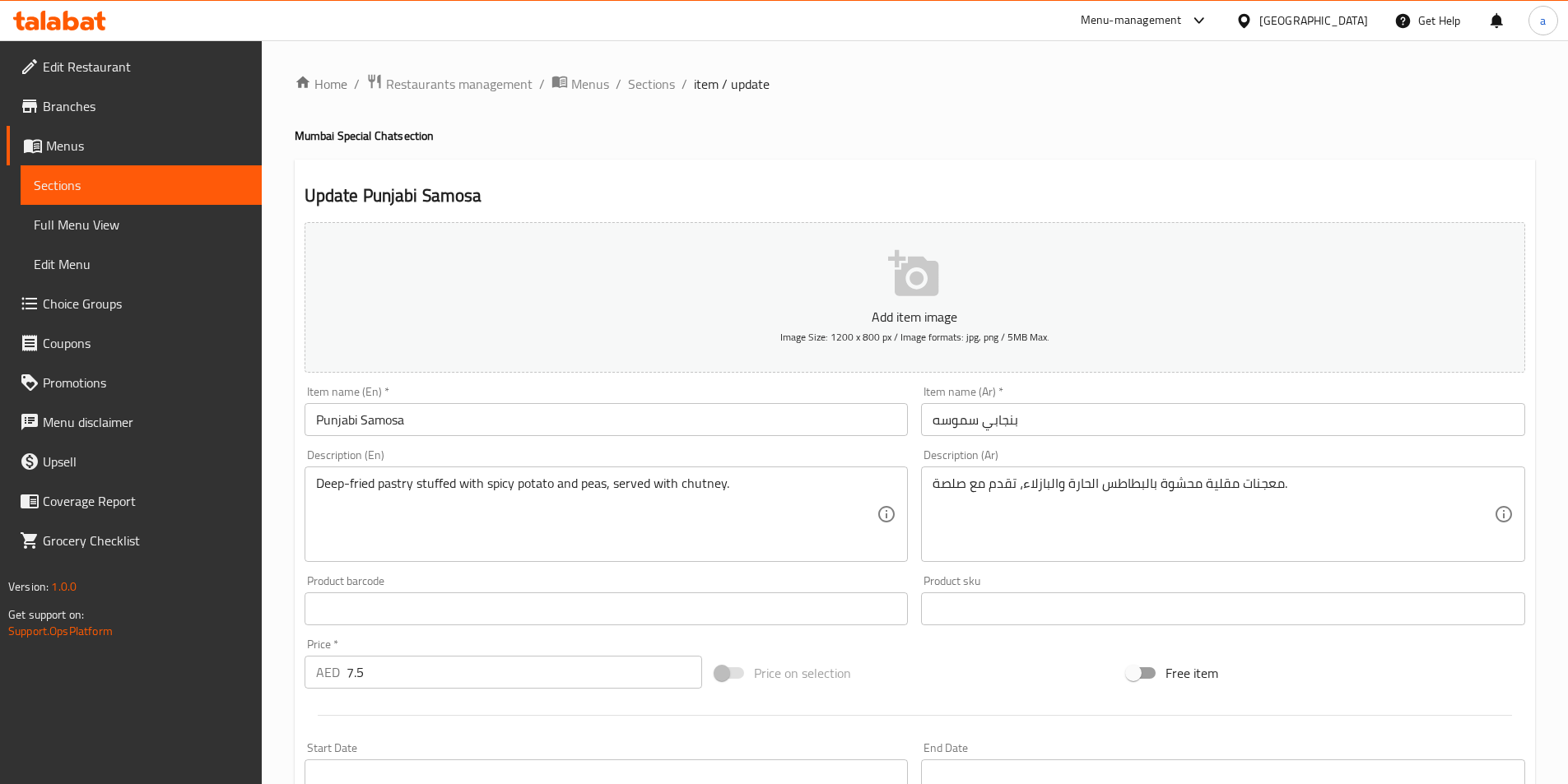
click at [950, 418] on input "بنجابي سموسه" at bounding box center [1223, 419] width 605 height 33
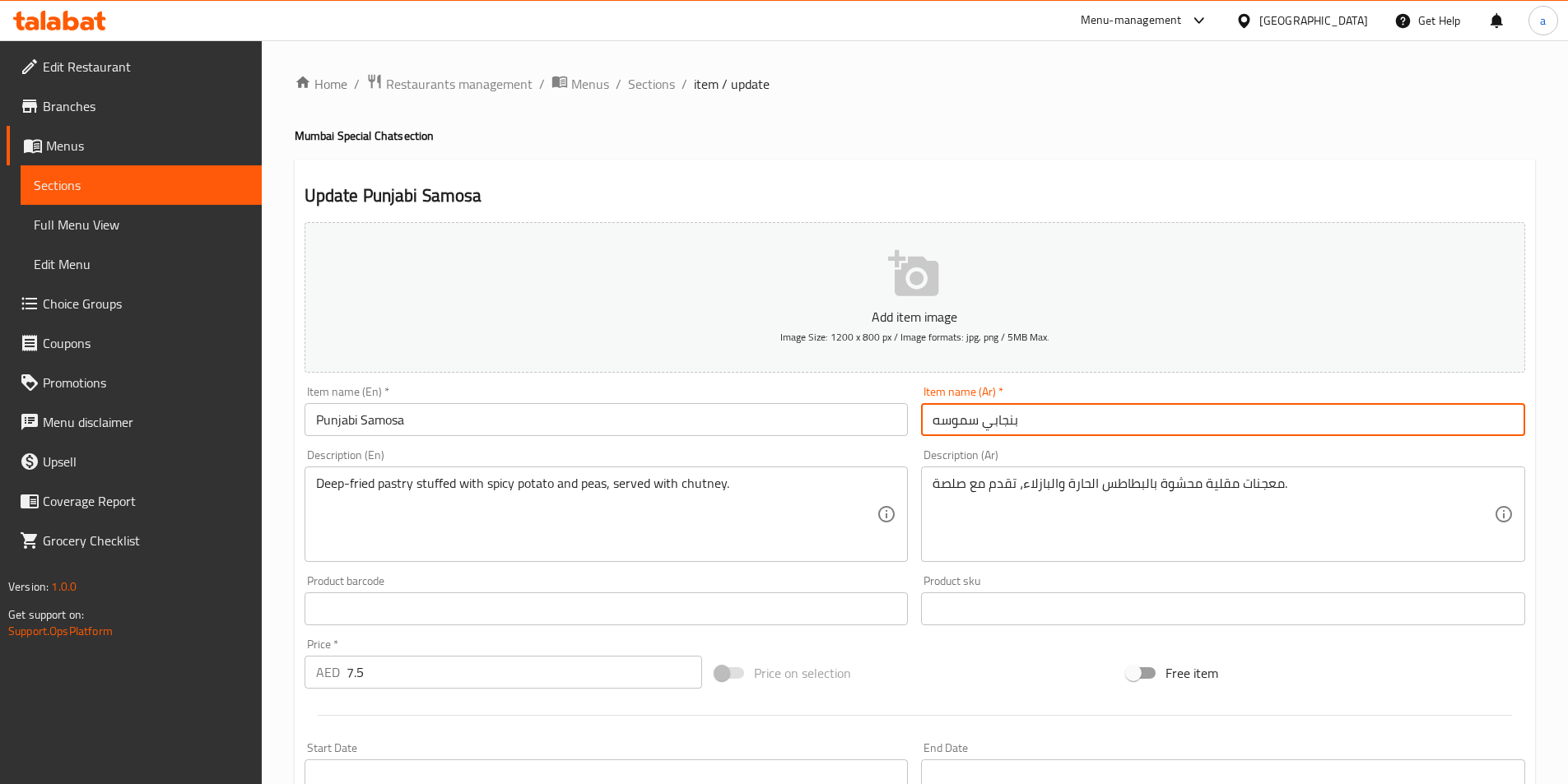
click at [950, 418] on input "بنجابي سموسه" at bounding box center [1223, 419] width 605 height 33
paste input "بوسة"
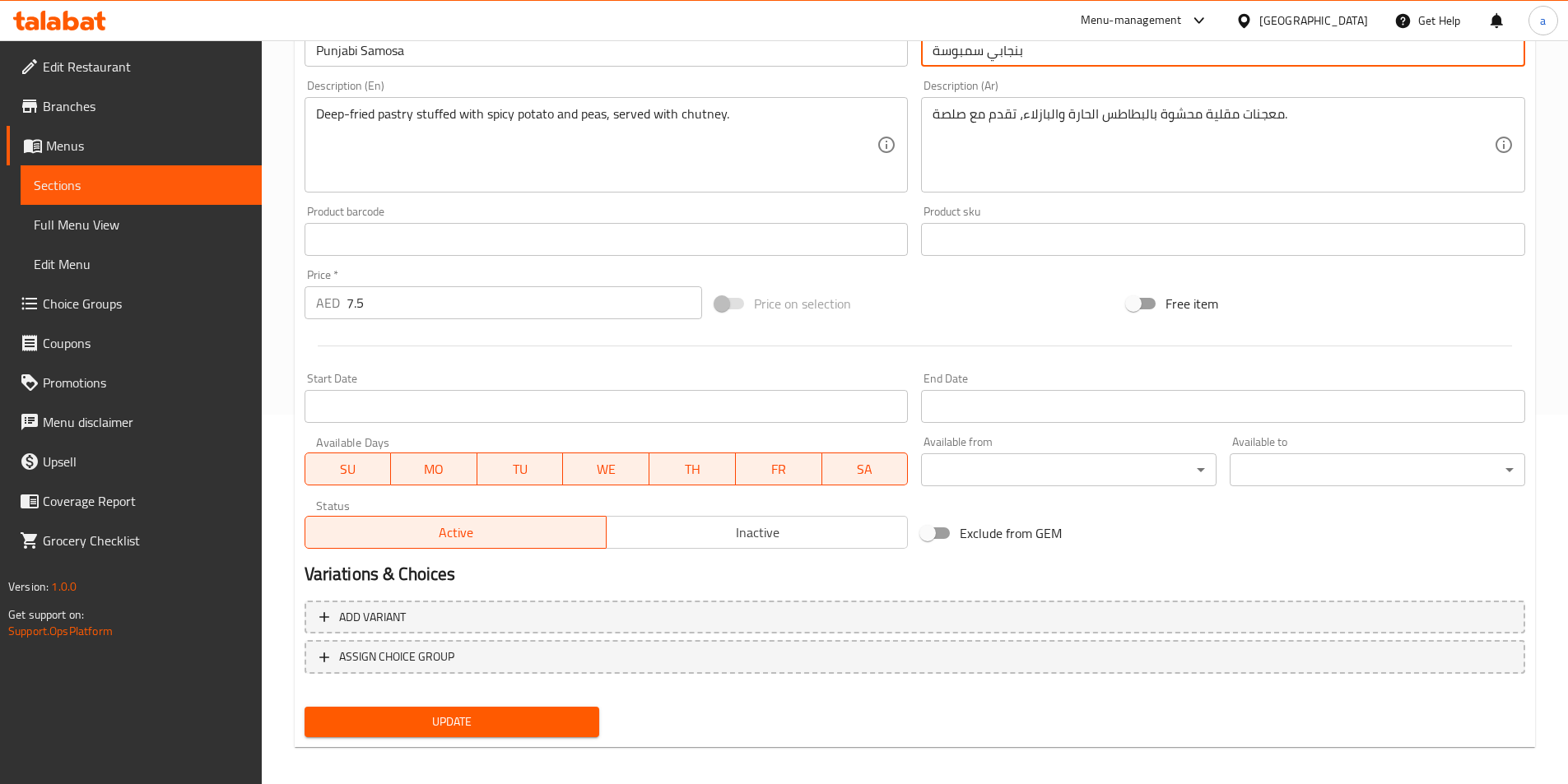
scroll to position [379, 0]
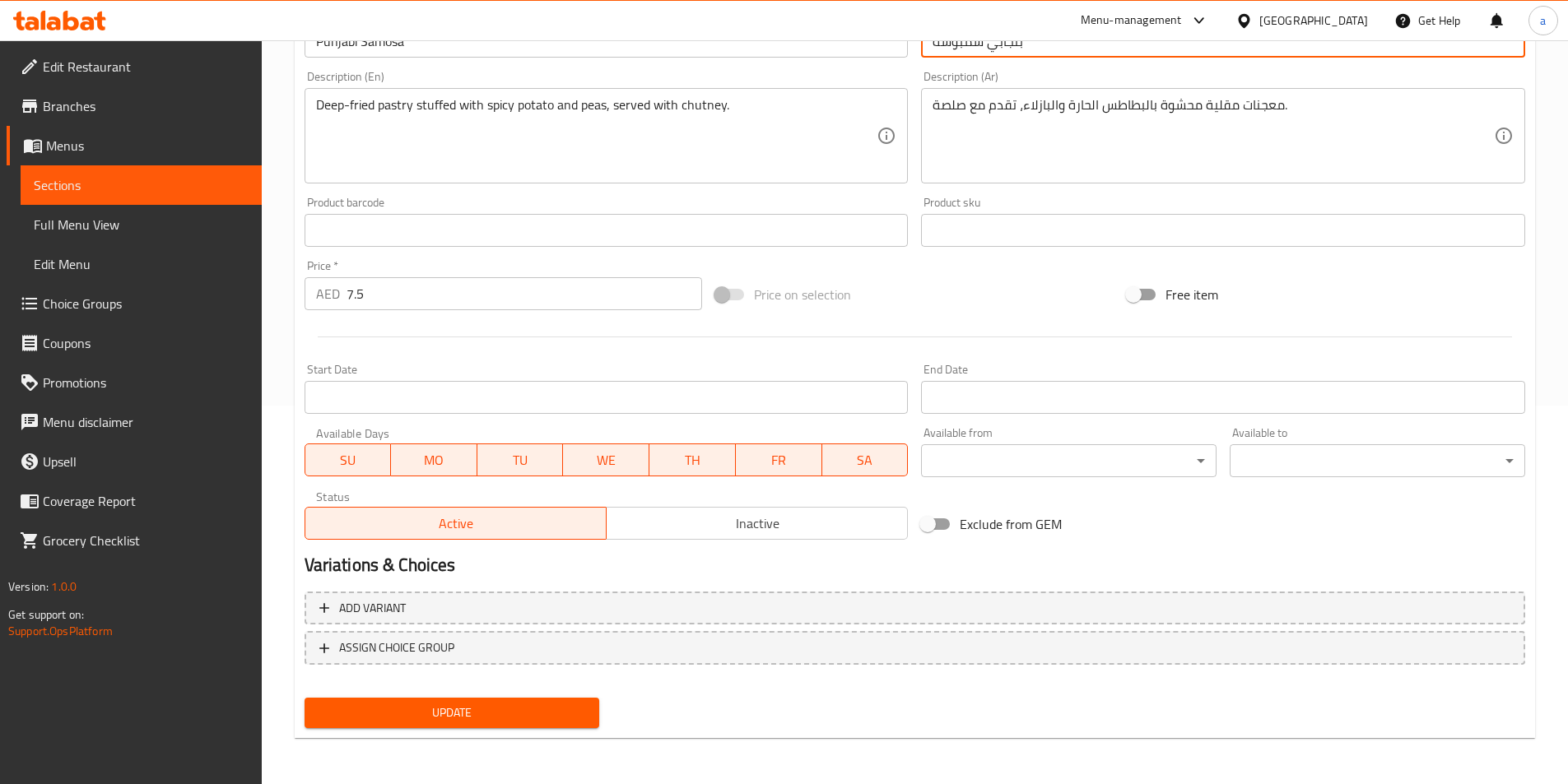
type input "بنجابي سمبوسة"
click at [527, 717] on span "Update" at bounding box center [451, 713] width 269 height 21
click at [547, 707] on span "Update" at bounding box center [451, 713] width 269 height 21
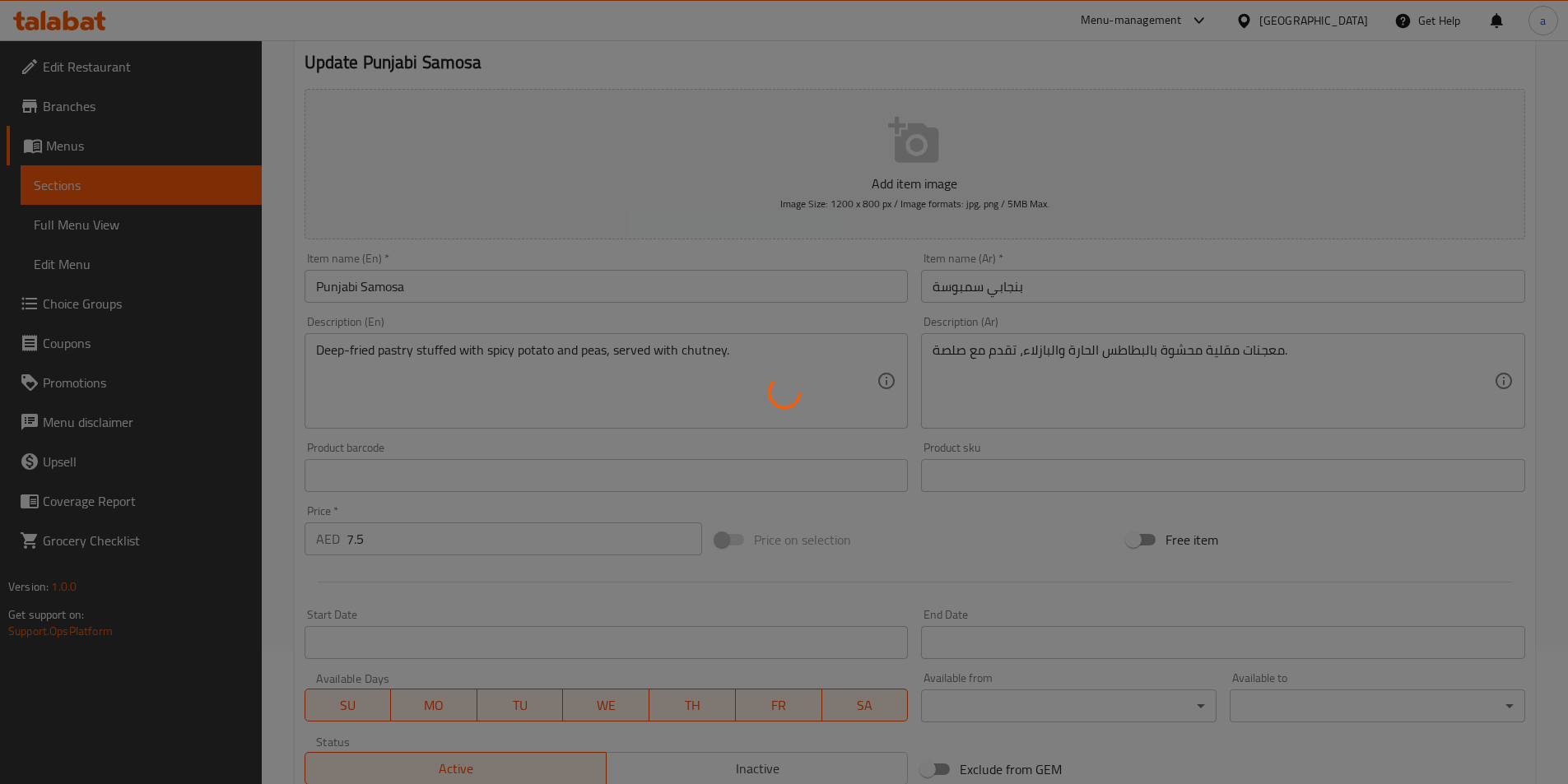
scroll to position [131, 0]
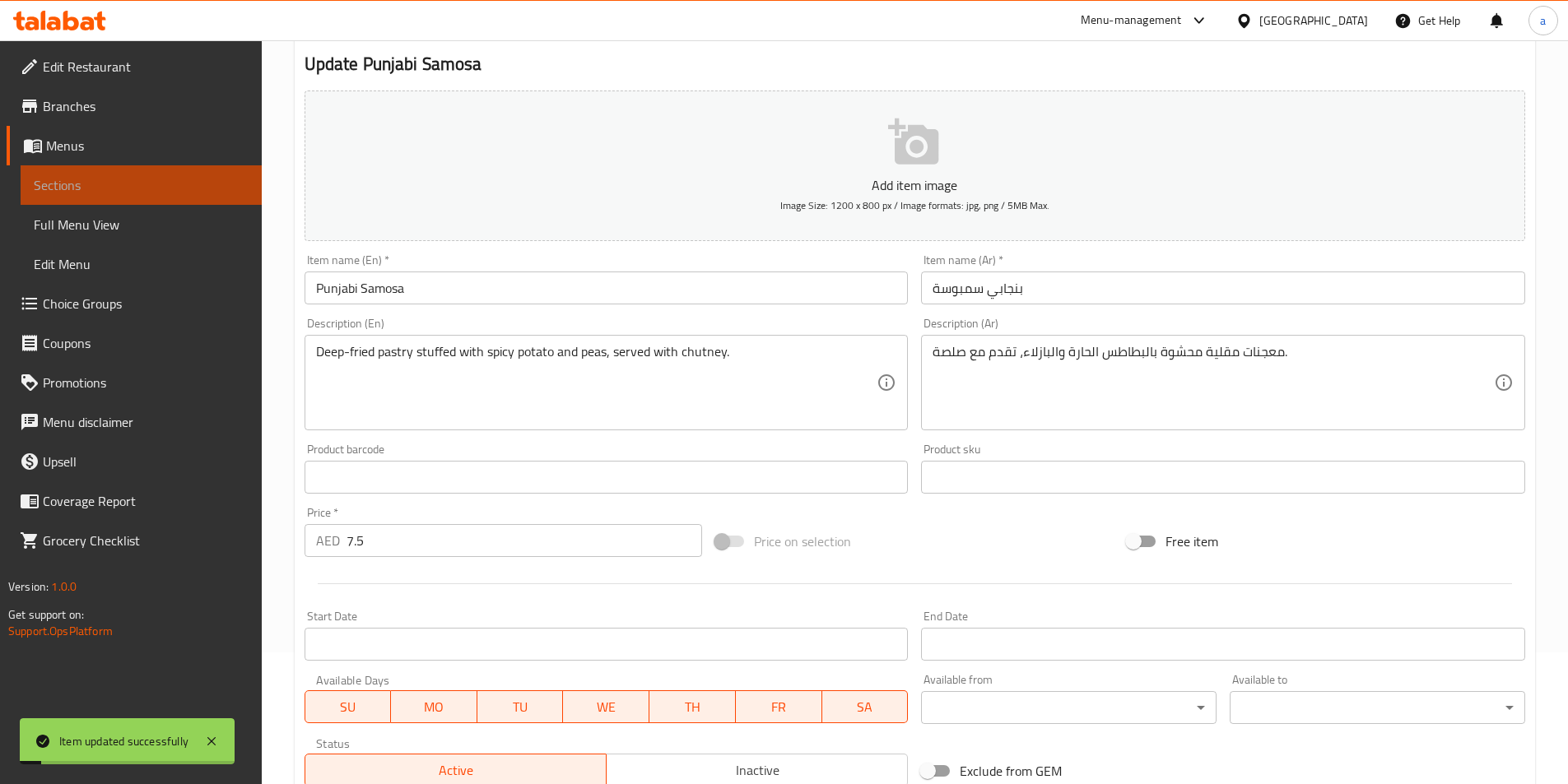
click at [127, 180] on span "Sections" at bounding box center [141, 185] width 214 height 20
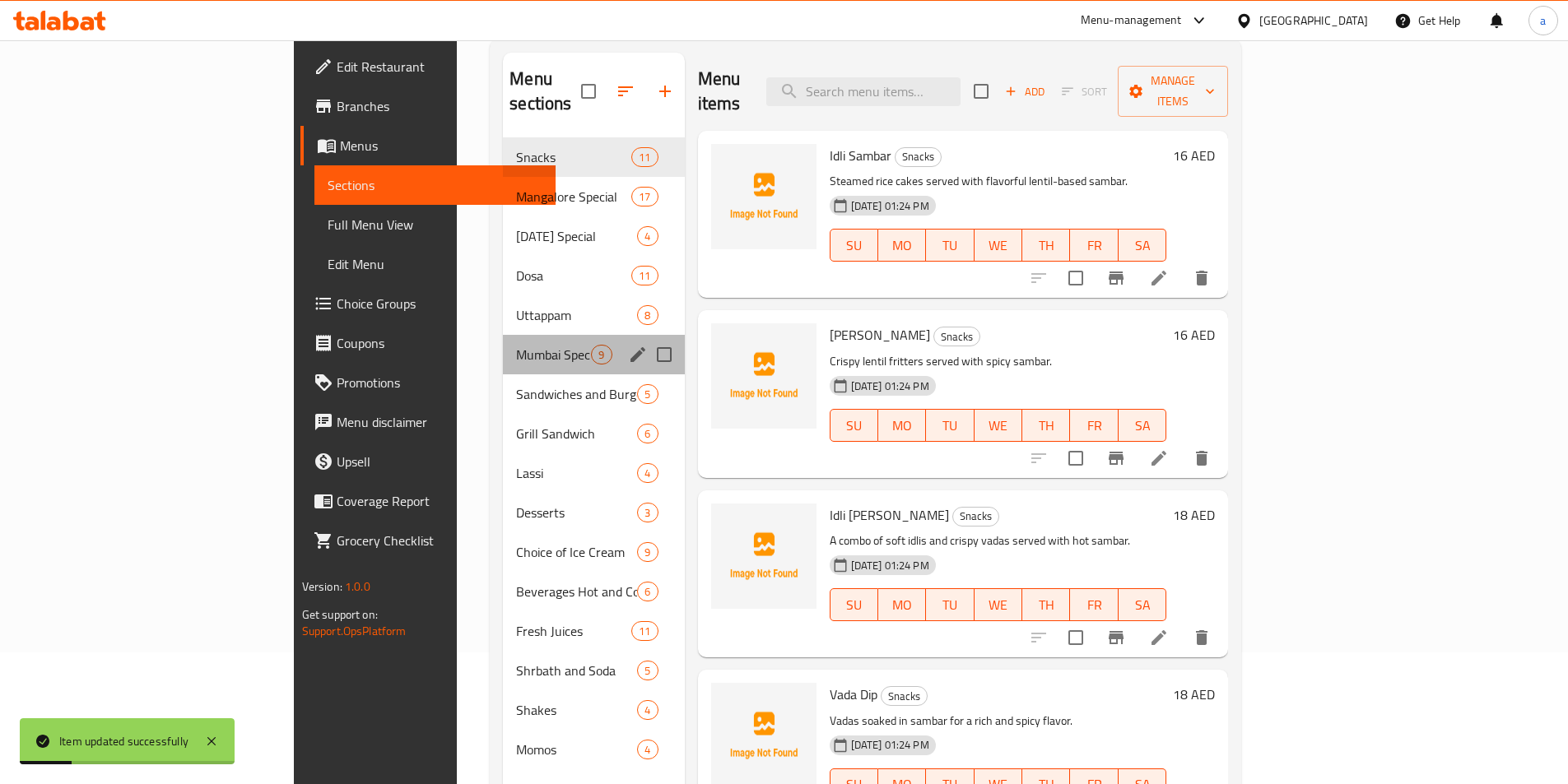
click at [503, 341] on div "Mumbai Special Chat 9" at bounding box center [593, 354] width 181 height 40
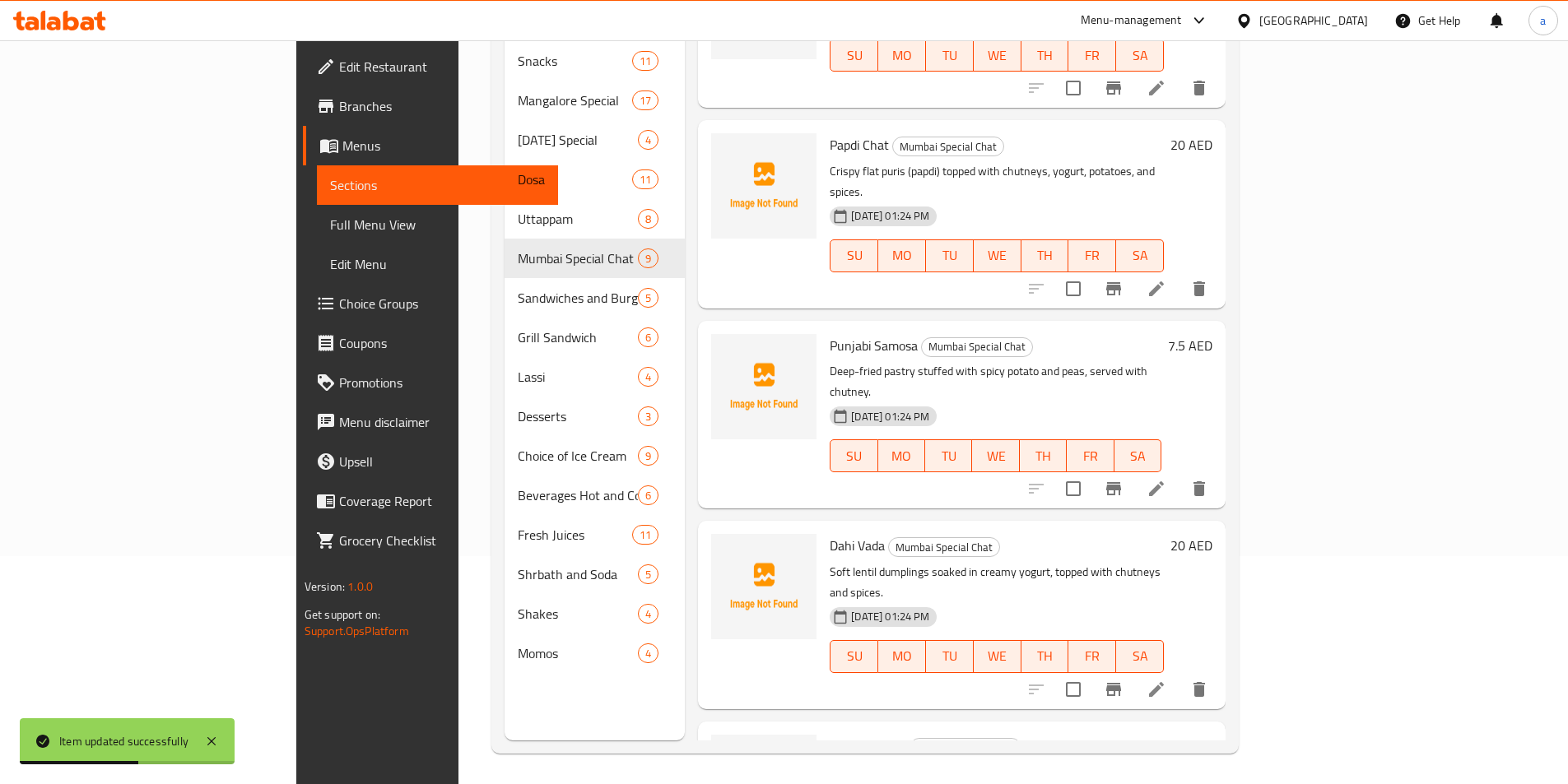
scroll to position [231, 0]
click at [1167, 677] on icon at bounding box center [1156, 686] width 20 height 20
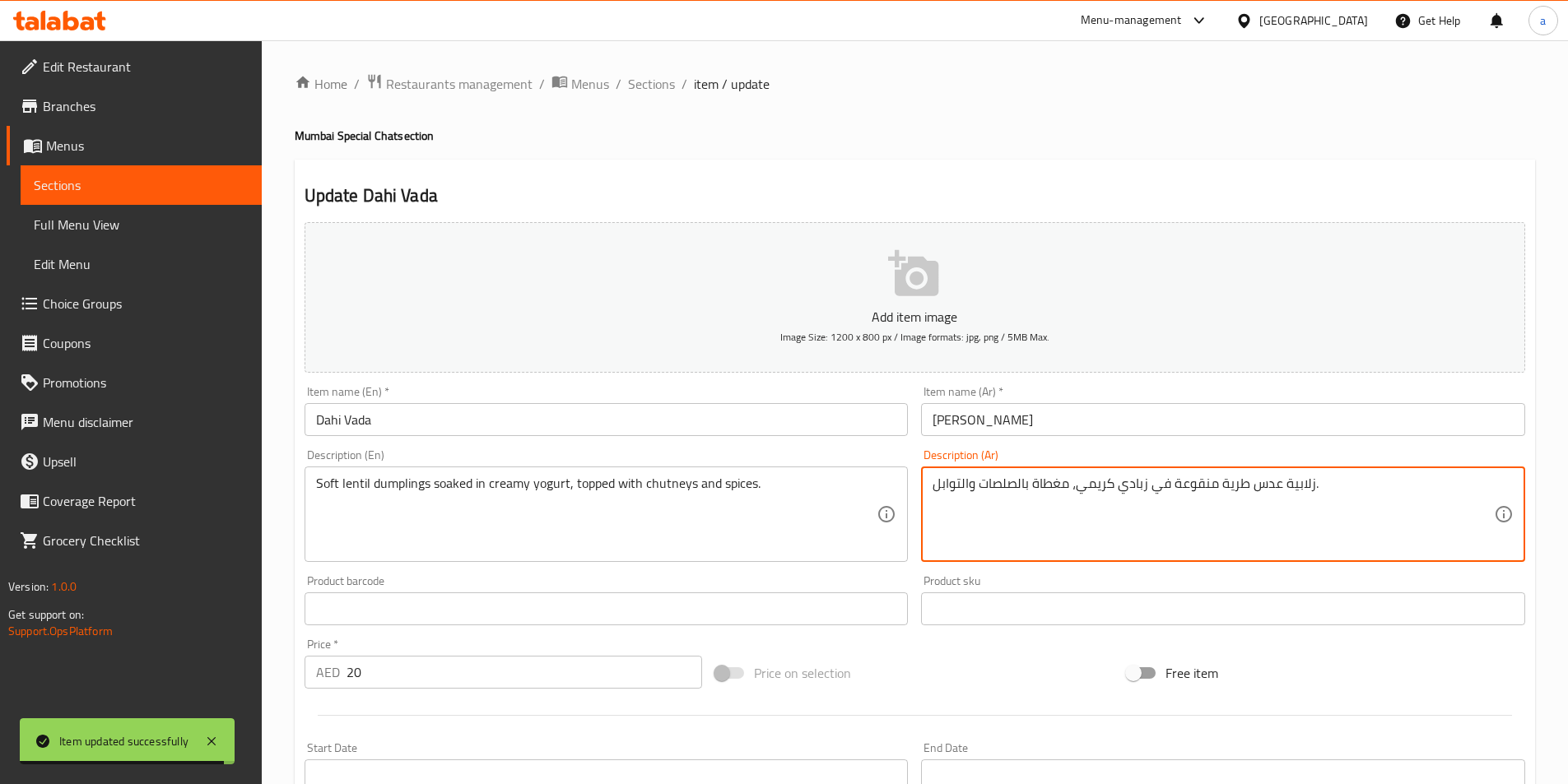
click at [1302, 493] on textarea "زلابية عدس طرية منقوعة في زبادي كريمي، مغطاة بالصلصات والتوابل." at bounding box center [1213, 514] width 561 height 78
paste textarea "امبلينج"
click at [1239, 490] on textarea "دامبلينج عدس طرية منقوعة في زبادي كريمي، مغطاة بالصلصات والتوابل." at bounding box center [1213, 514] width 561 height 78
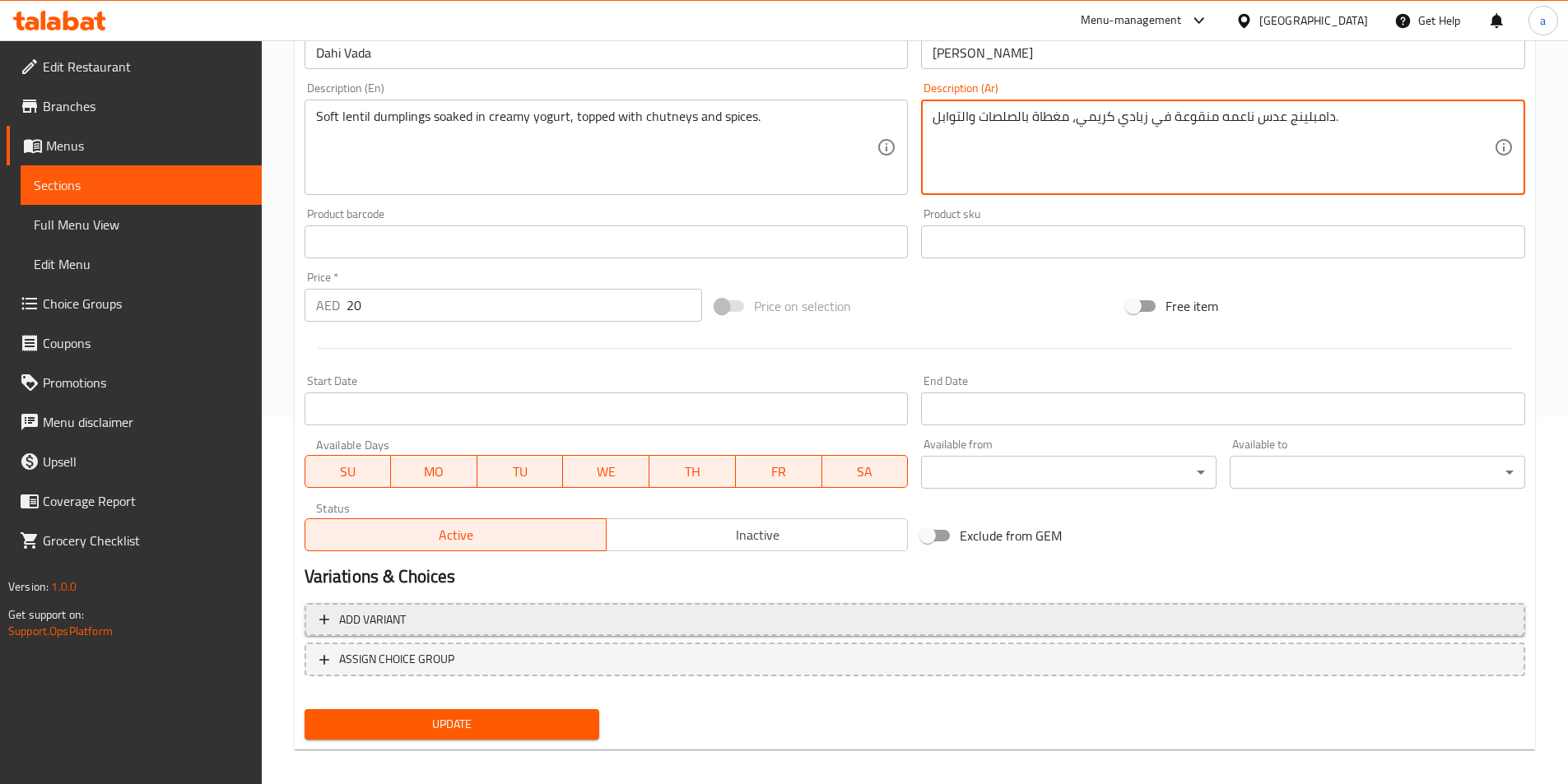
scroll to position [379, 0]
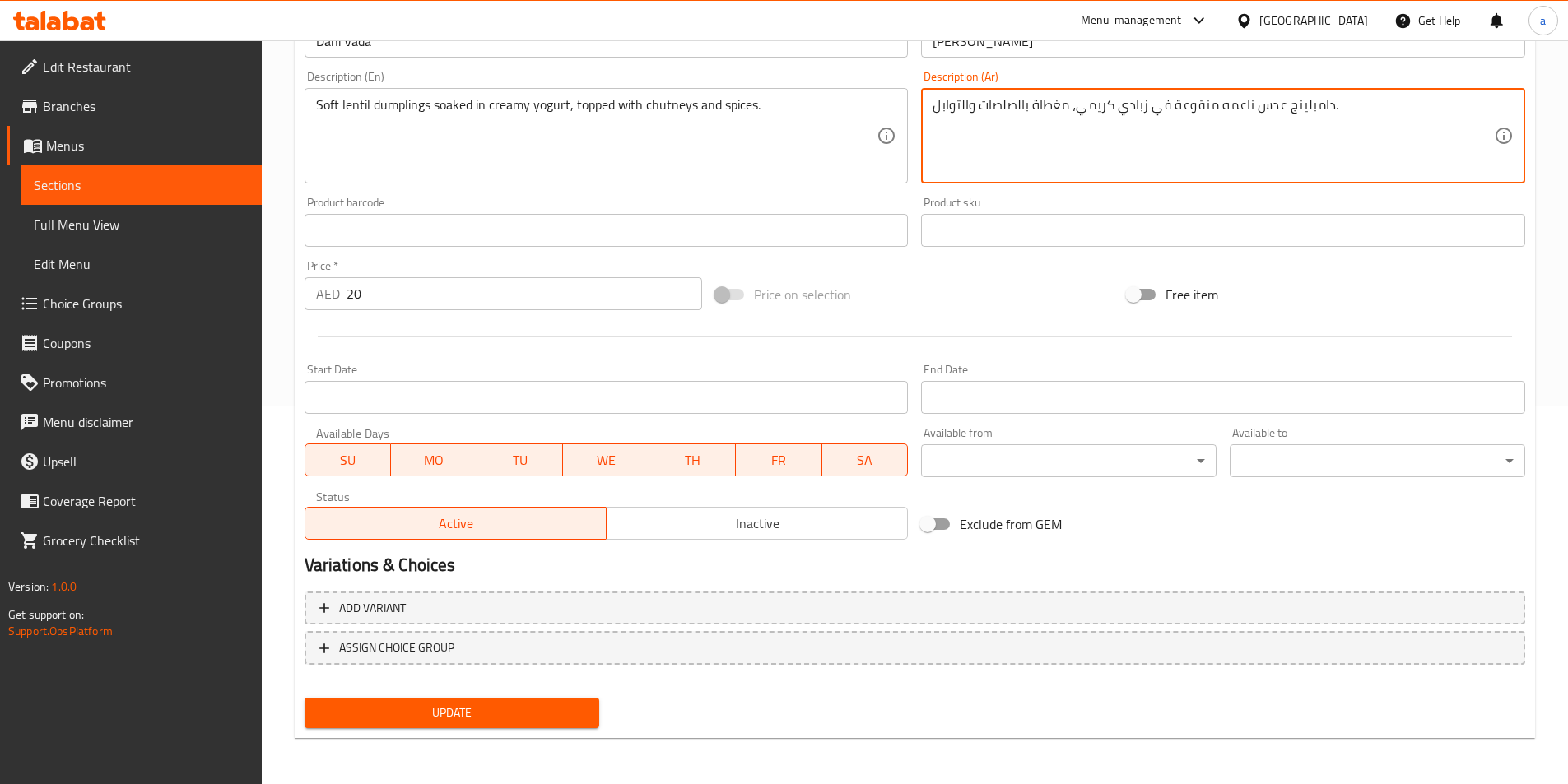
type textarea "دامبلينج عدس ناعمه منقوعة في زبادي كريمي، مغطاة بالصلصات والتوابل."
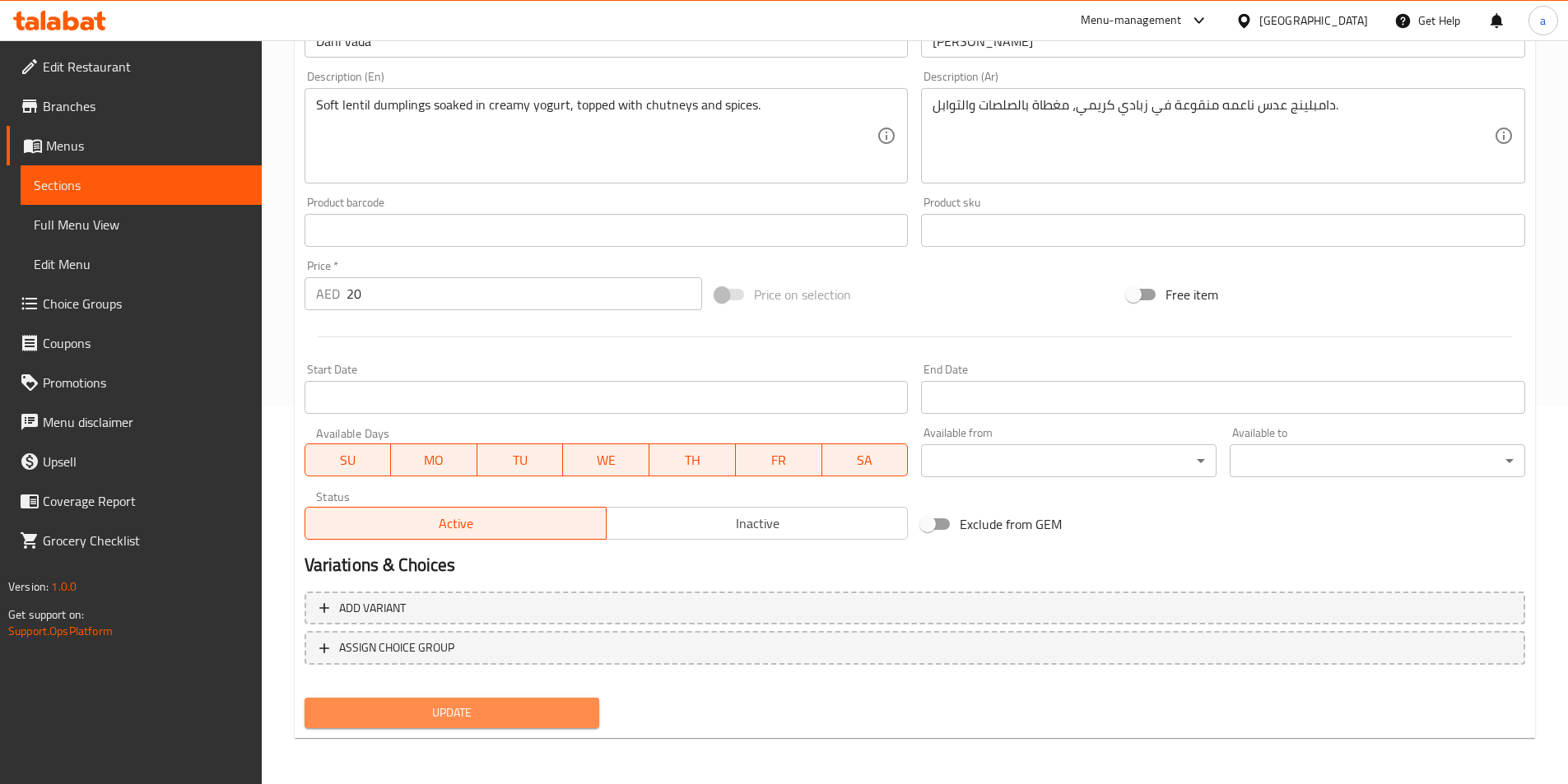
click at [575, 710] on span "Update" at bounding box center [451, 713] width 269 height 21
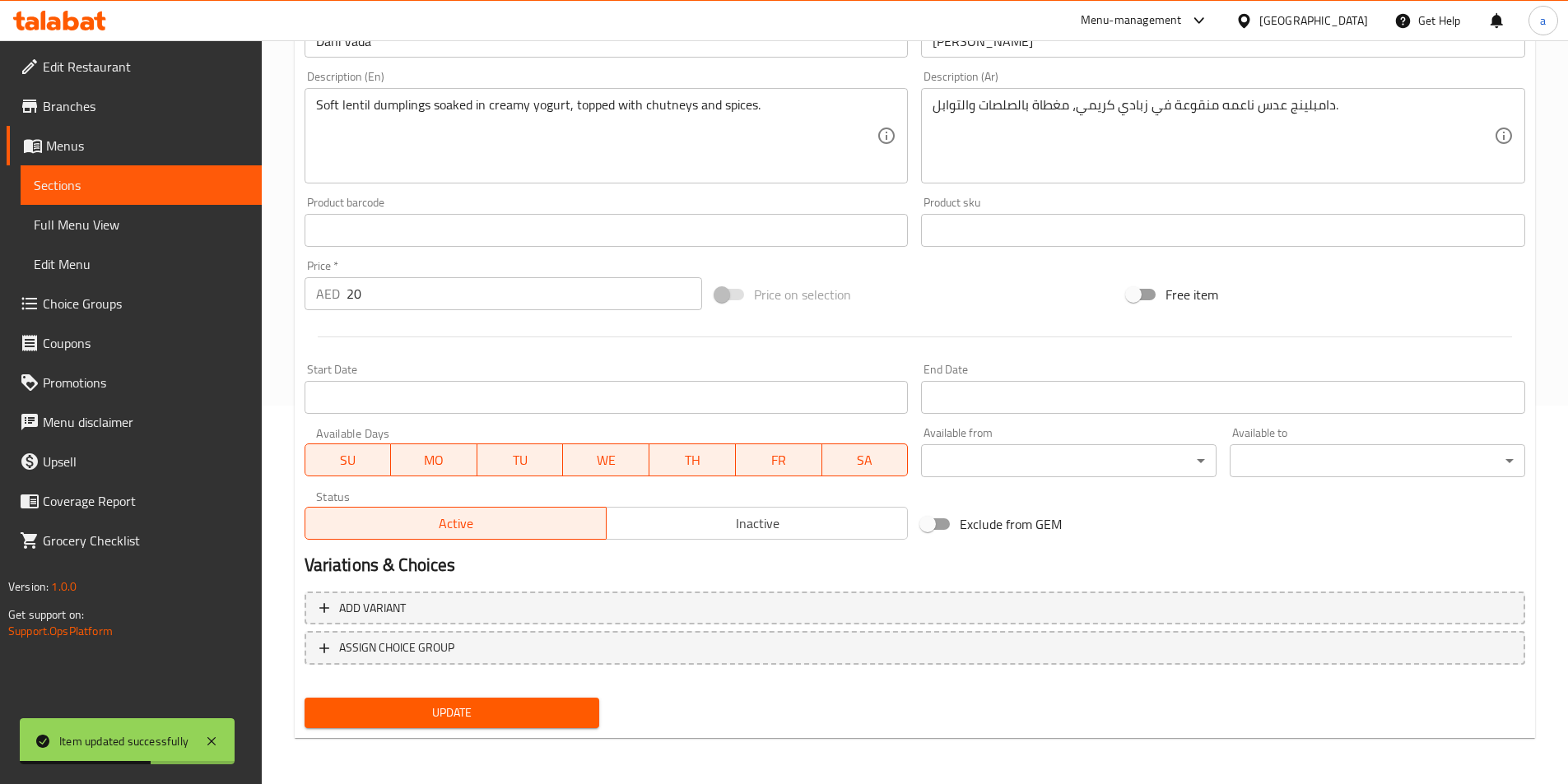
click at [398, 723] on span "Update" at bounding box center [451, 713] width 269 height 21
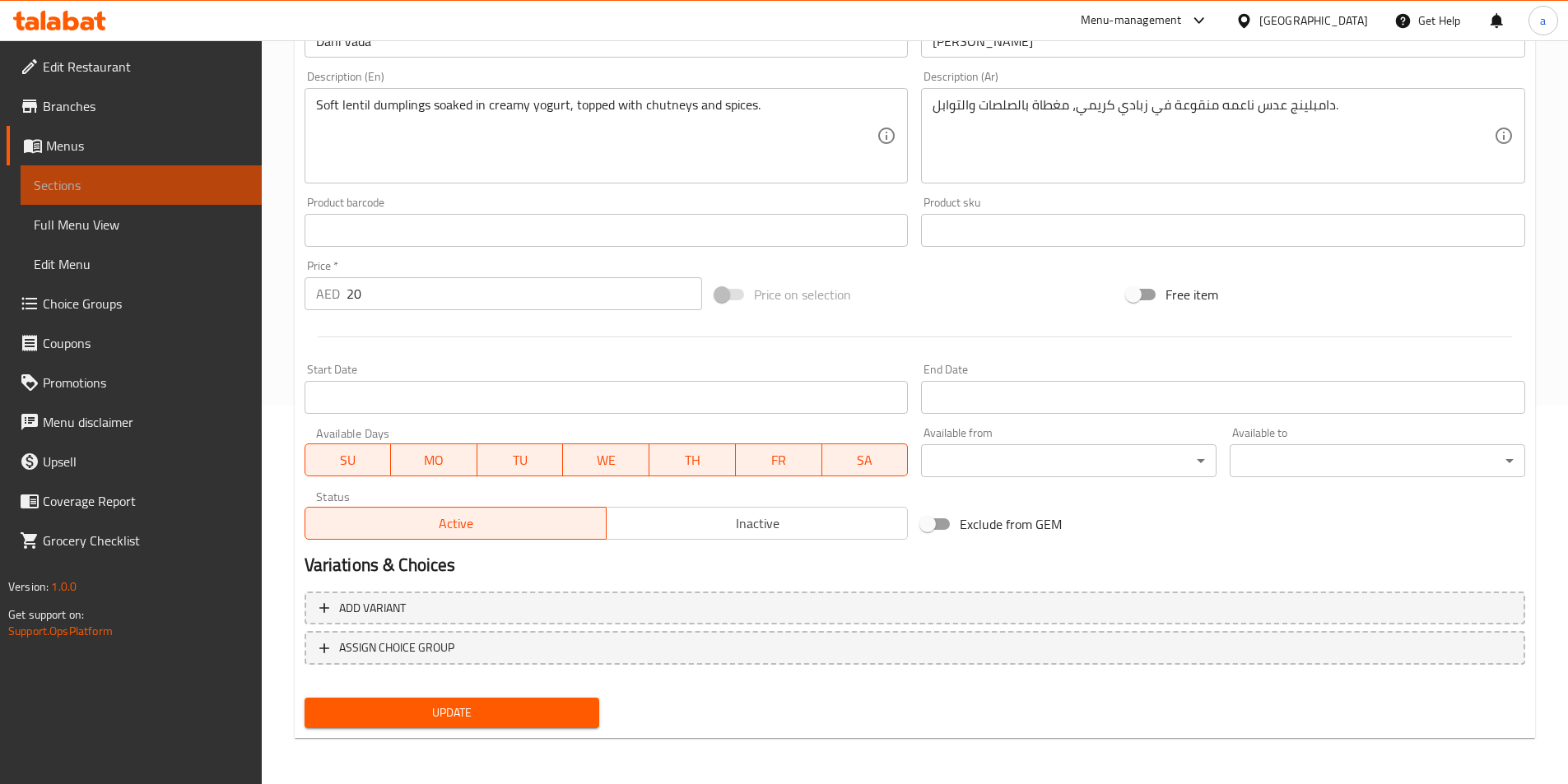
click at [87, 182] on span "Sections" at bounding box center [141, 185] width 214 height 20
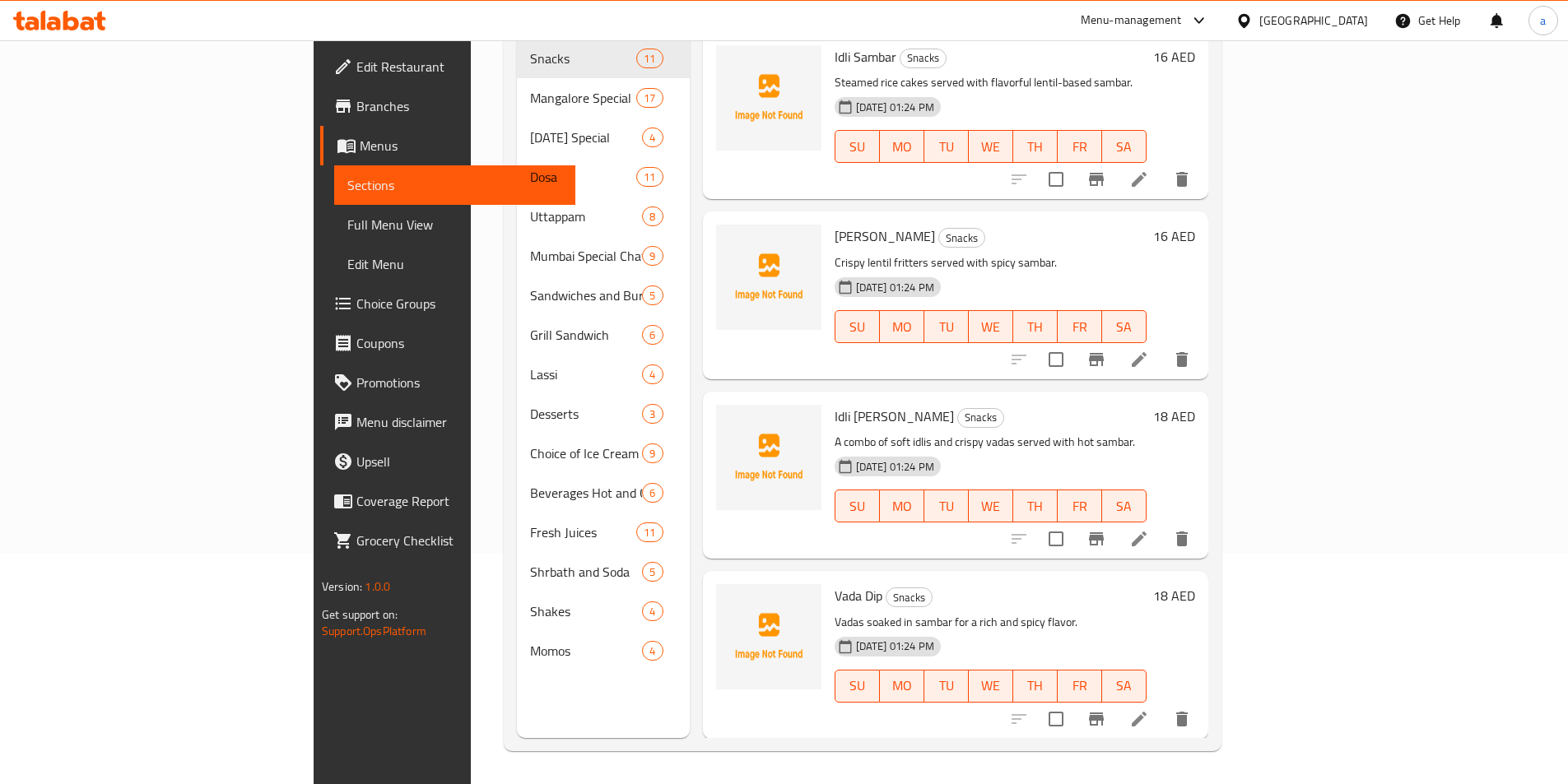
scroll to position [231, 0]
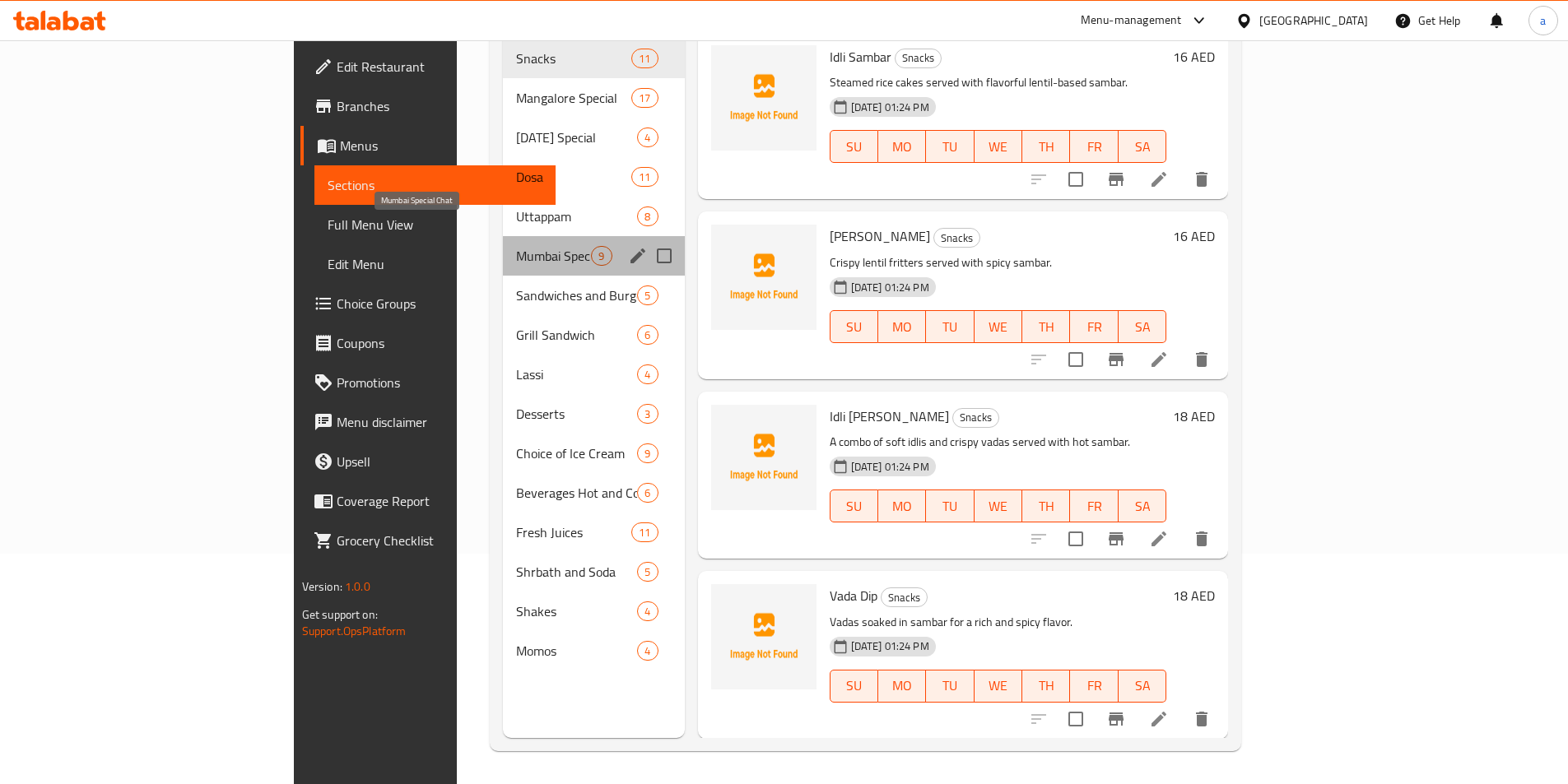
click at [516, 246] on span "Mumbai Special Chat" at bounding box center [554, 256] width 75 height 20
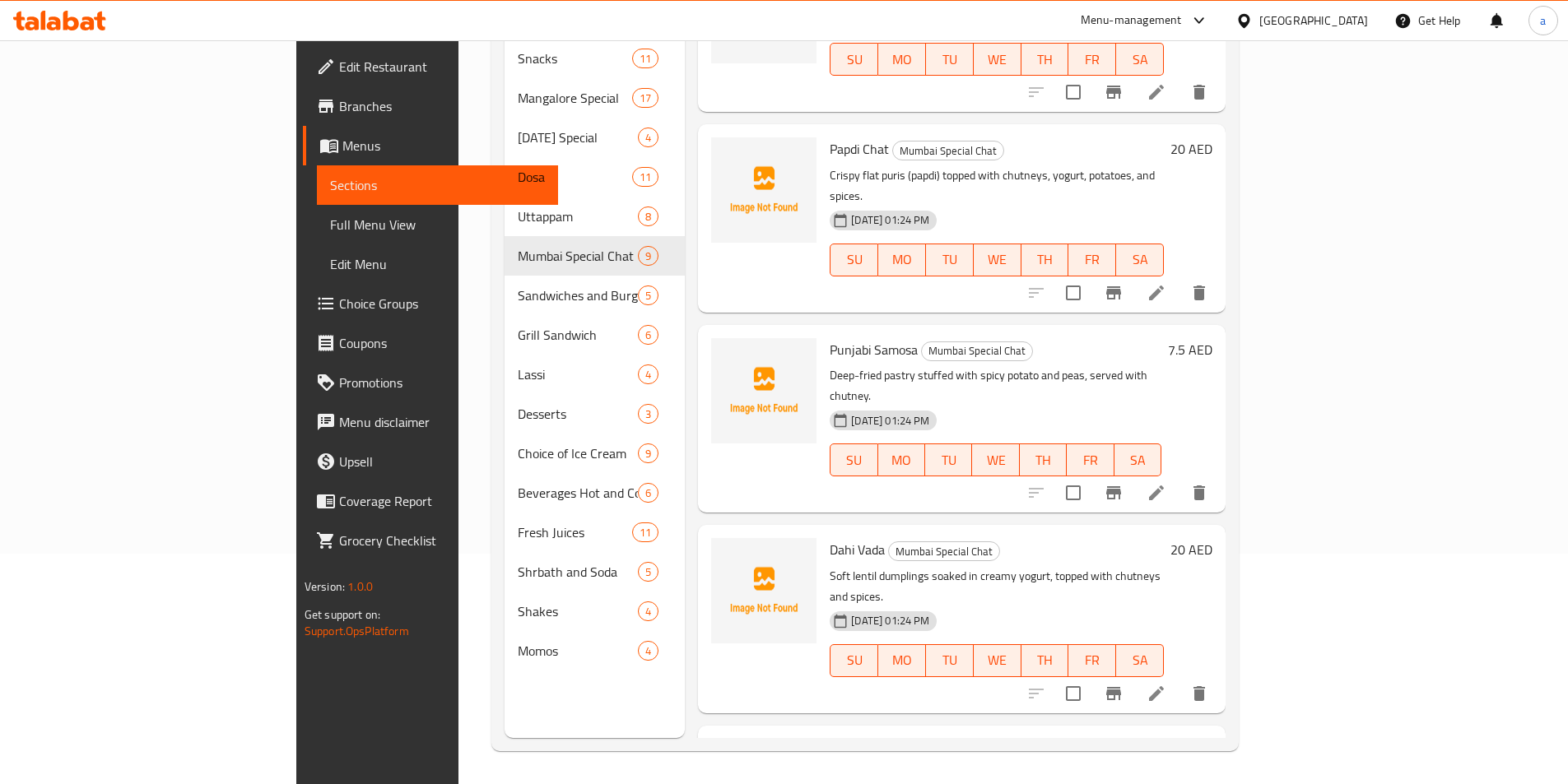
scroll to position [875, 0]
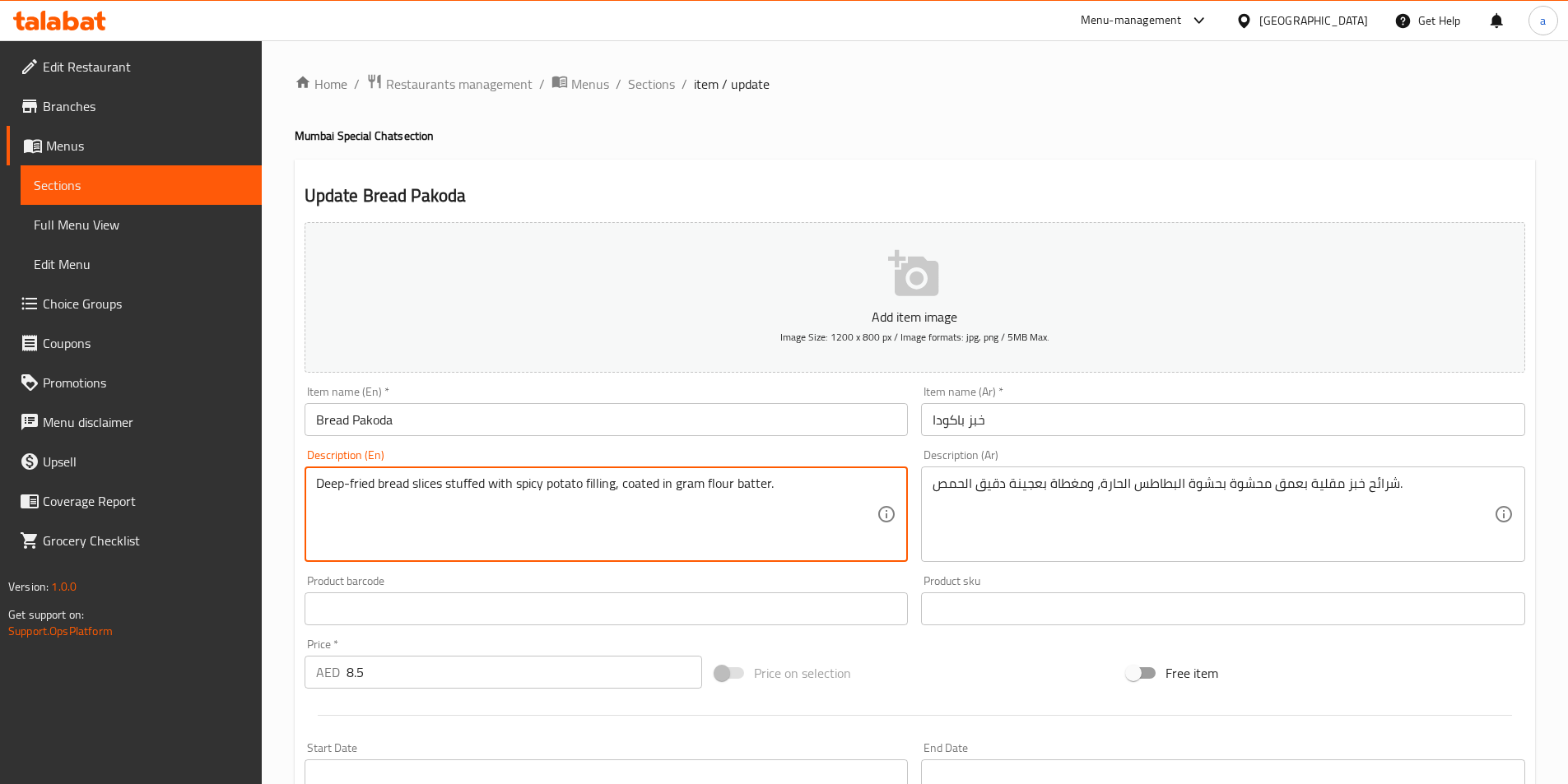
drag, startPoint x: 626, startPoint y: 483, endPoint x: 783, endPoint y: 490, distance: 157.2
drag, startPoint x: 621, startPoint y: 481, endPoint x: 844, endPoint y: 494, distance: 223.4
click at [844, 494] on textarea "Deep-fried bread slices stuffed with spicy potato filling, coated in gram flour…" at bounding box center [597, 514] width 561 height 78
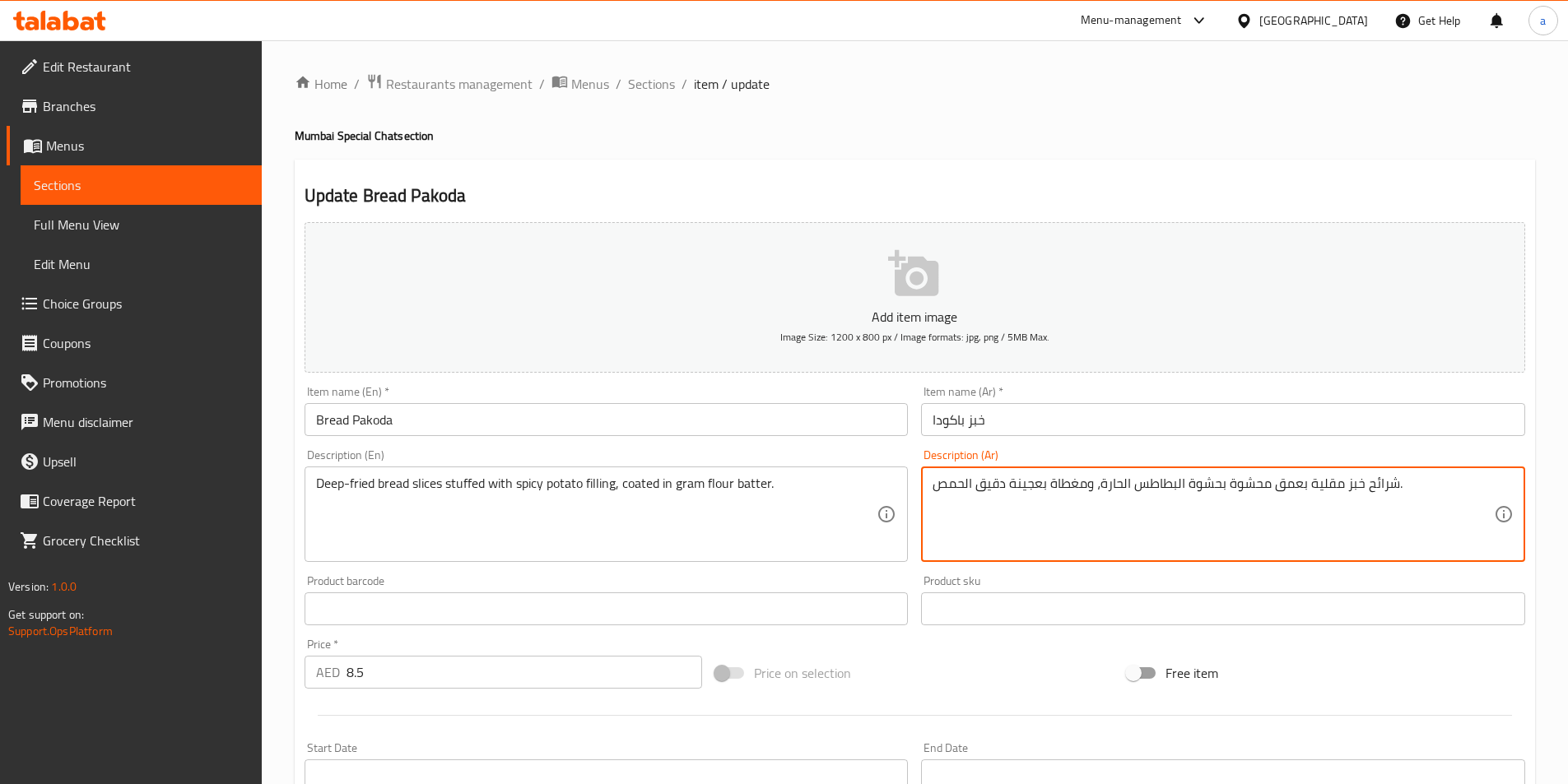
drag, startPoint x: 1085, startPoint y: 485, endPoint x: 937, endPoint y: 484, distance: 148.0
paste textarea "لفة بعجينة دقيق الحمص."
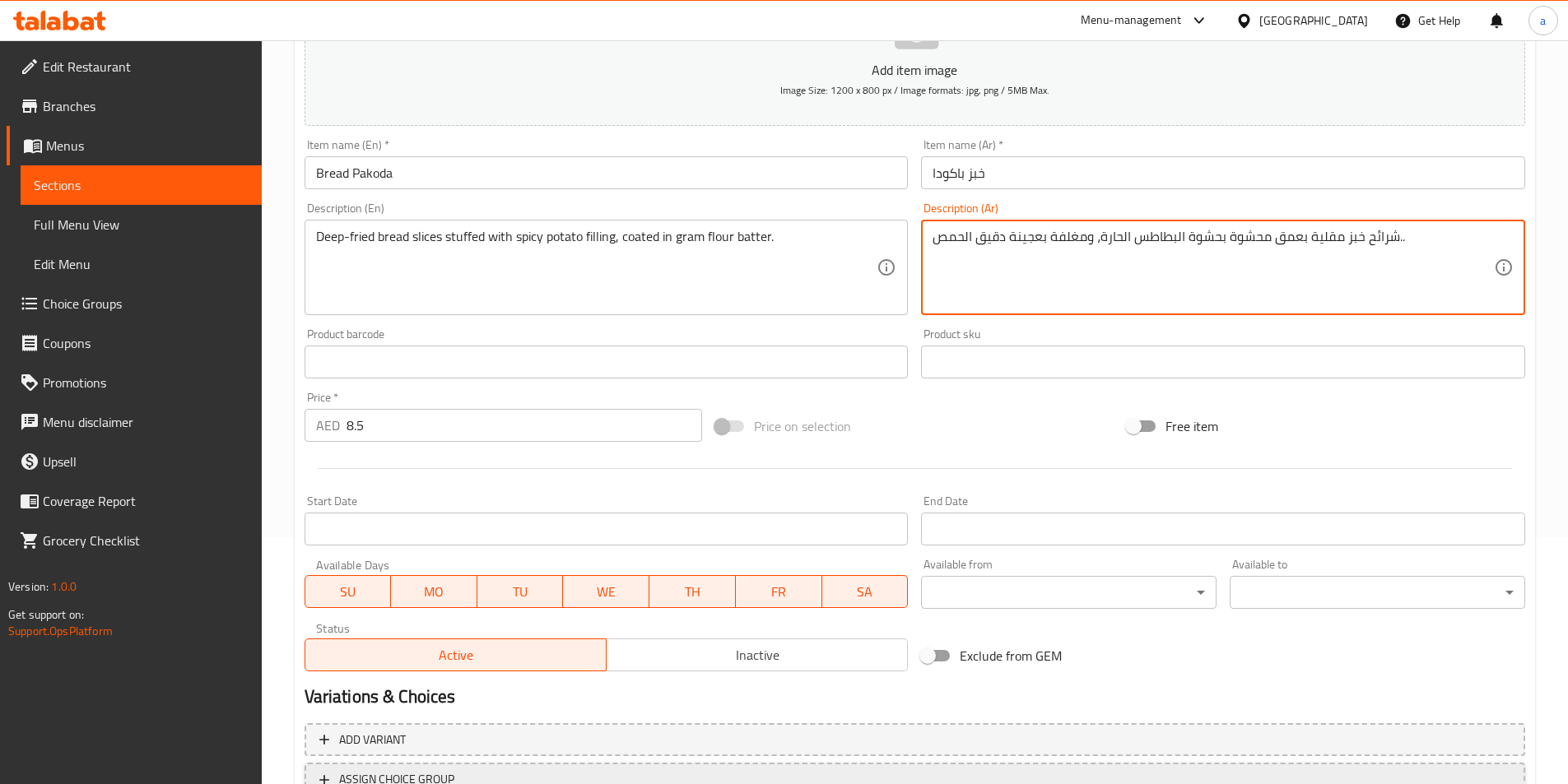
scroll to position [379, 0]
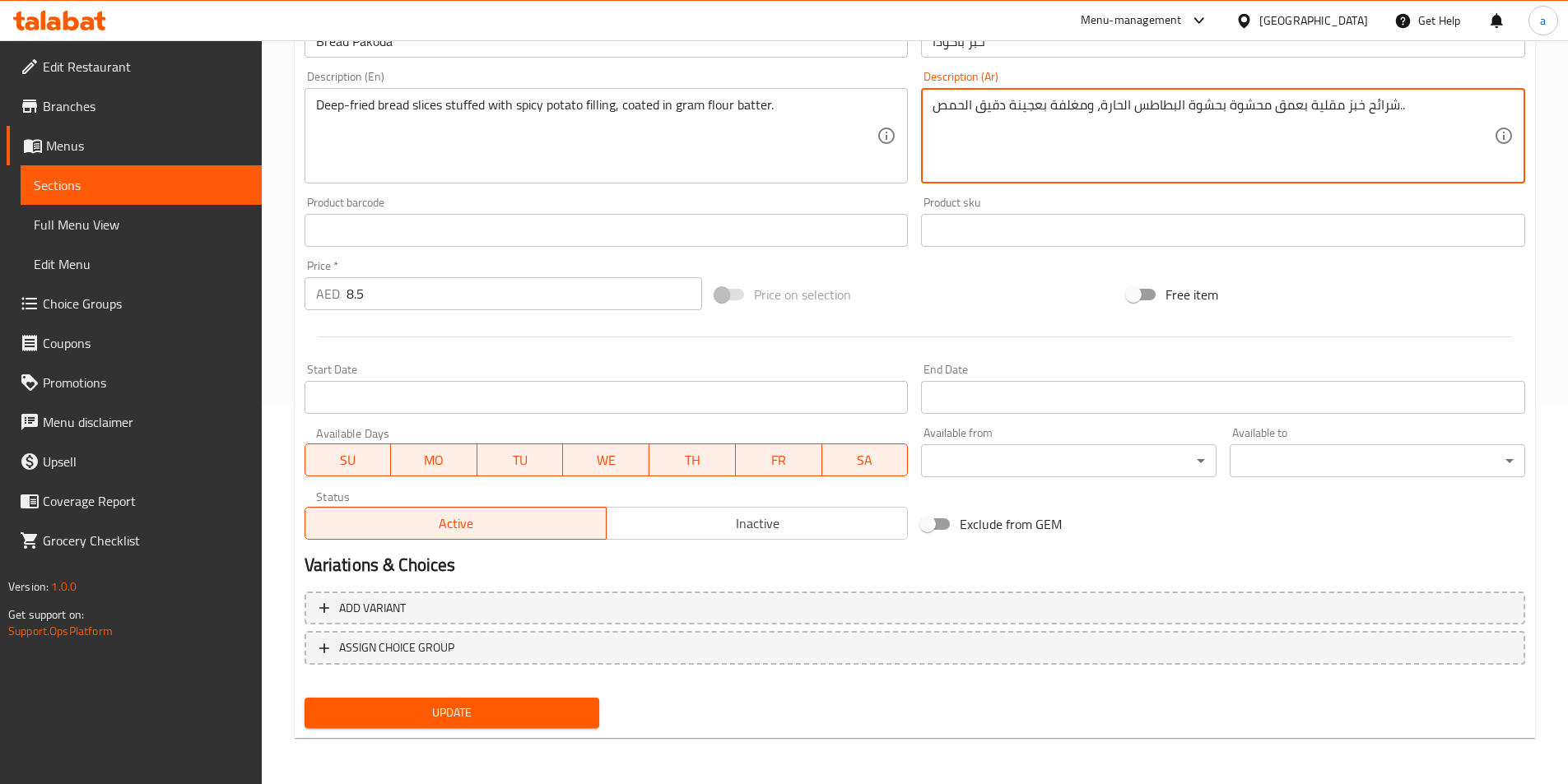
type textarea "شرائح خبز مقلية بعمق محشوة بحشوة البطاطس الحارة، ومغلفة بعجينة دقيق الحمص.."
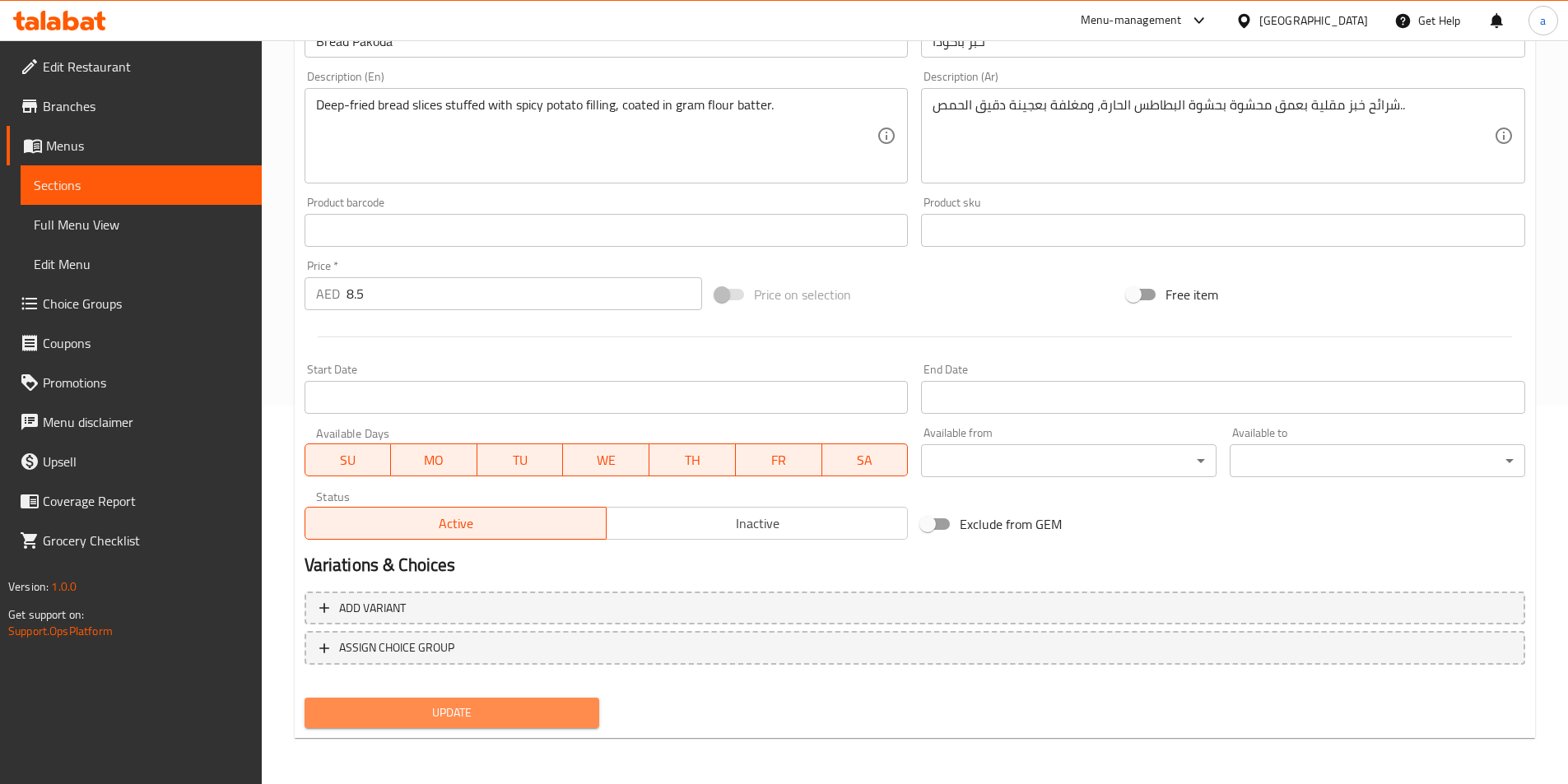
click at [573, 709] on span "Update" at bounding box center [451, 713] width 269 height 21
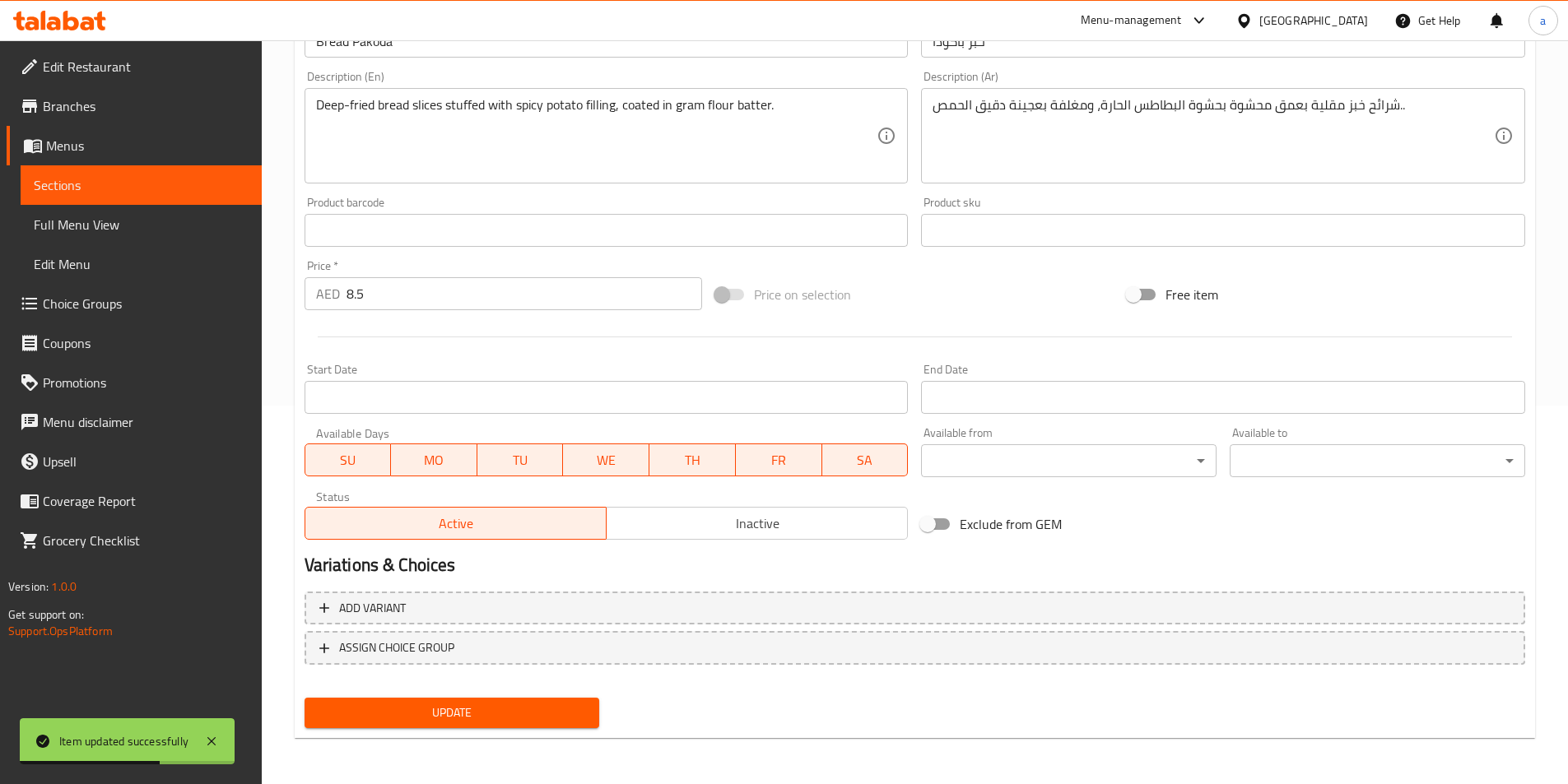
click at [475, 711] on span "Update" at bounding box center [451, 713] width 269 height 21
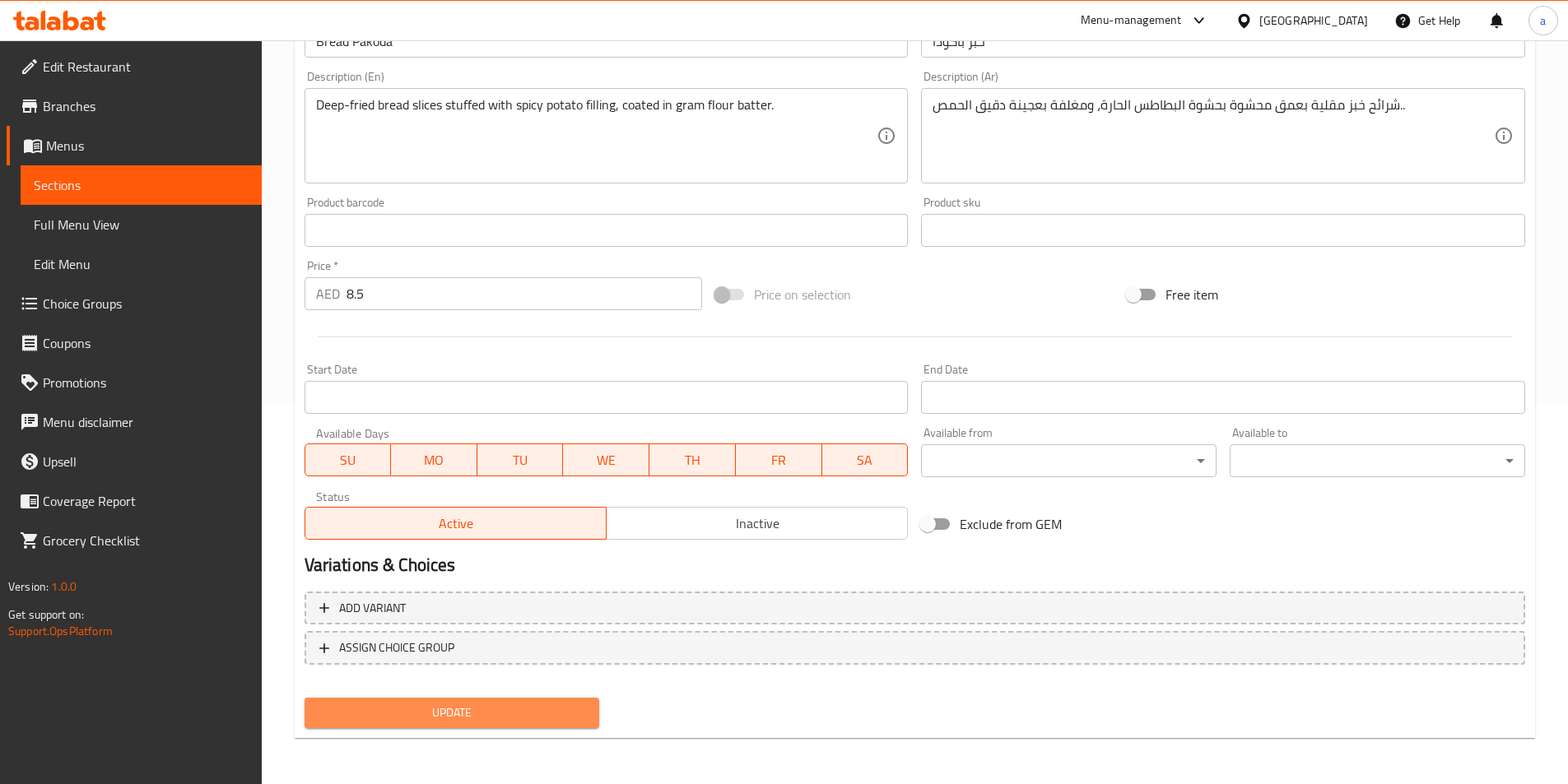
click at [452, 711] on span "Update" at bounding box center [451, 713] width 269 height 21
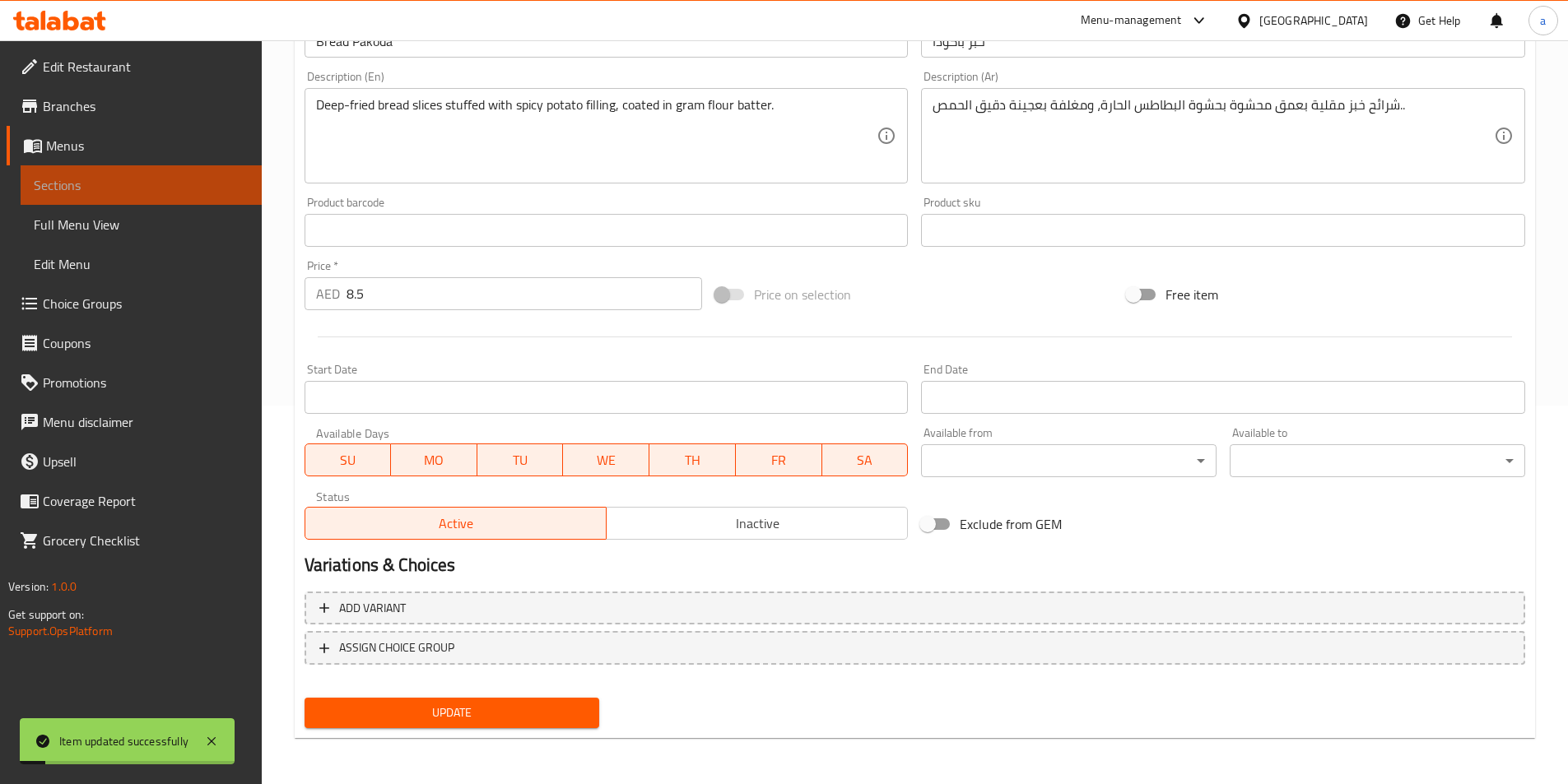
click at [242, 194] on span "Sections" at bounding box center [141, 185] width 214 height 20
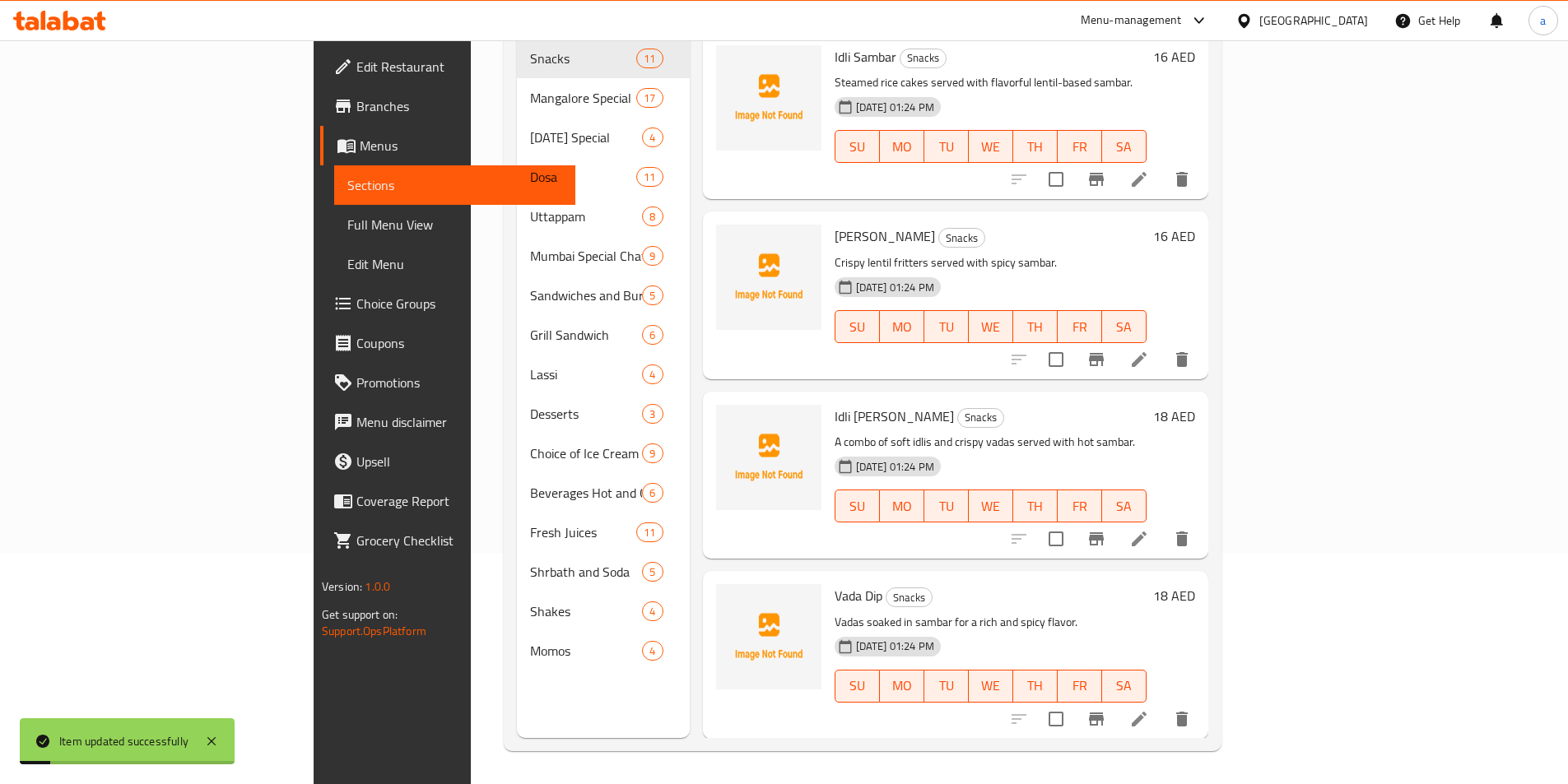
scroll to position [231, 0]
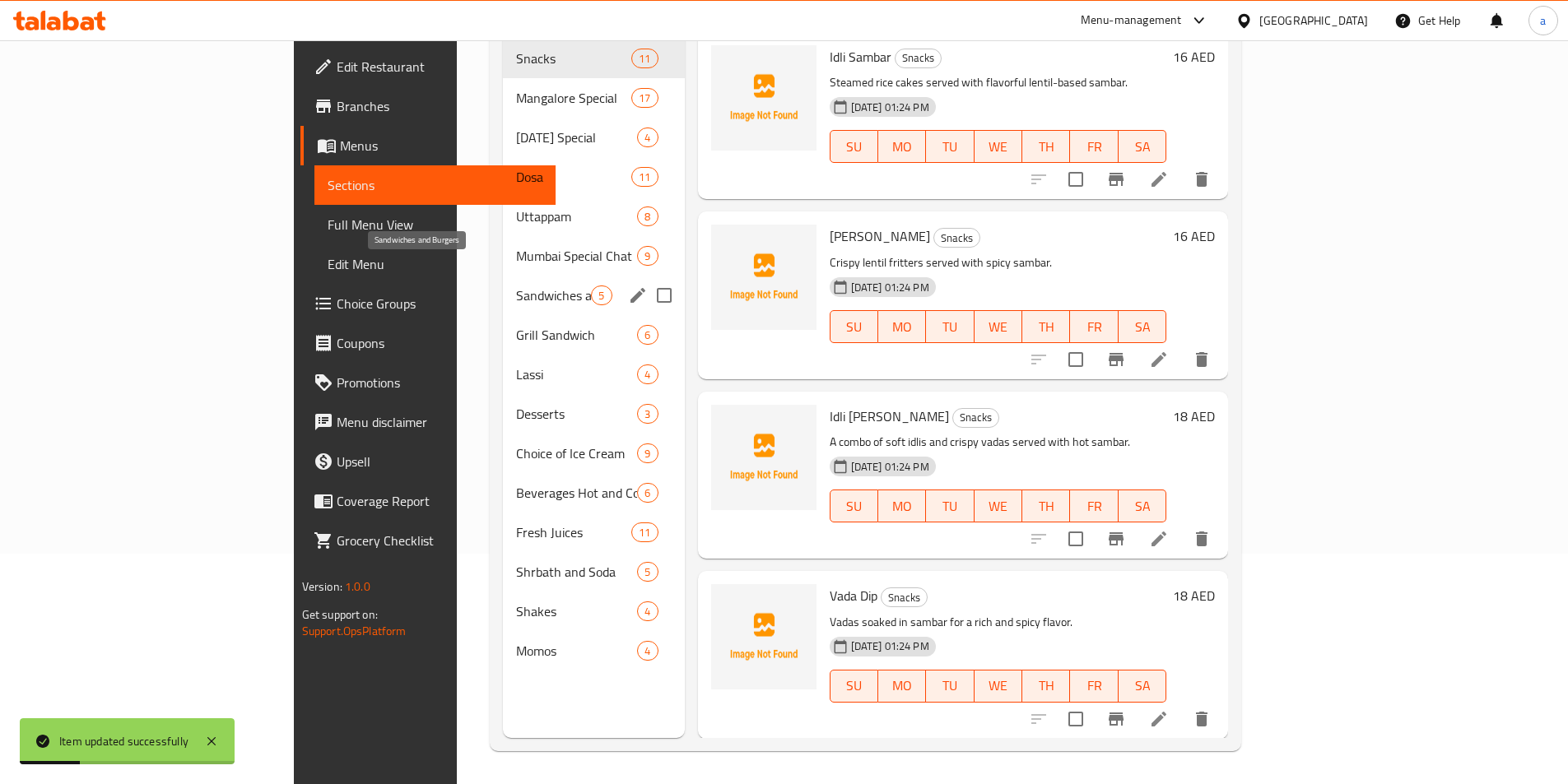
click at [516, 285] on span "Sandwiches and Burgers" at bounding box center [554, 295] width 75 height 20
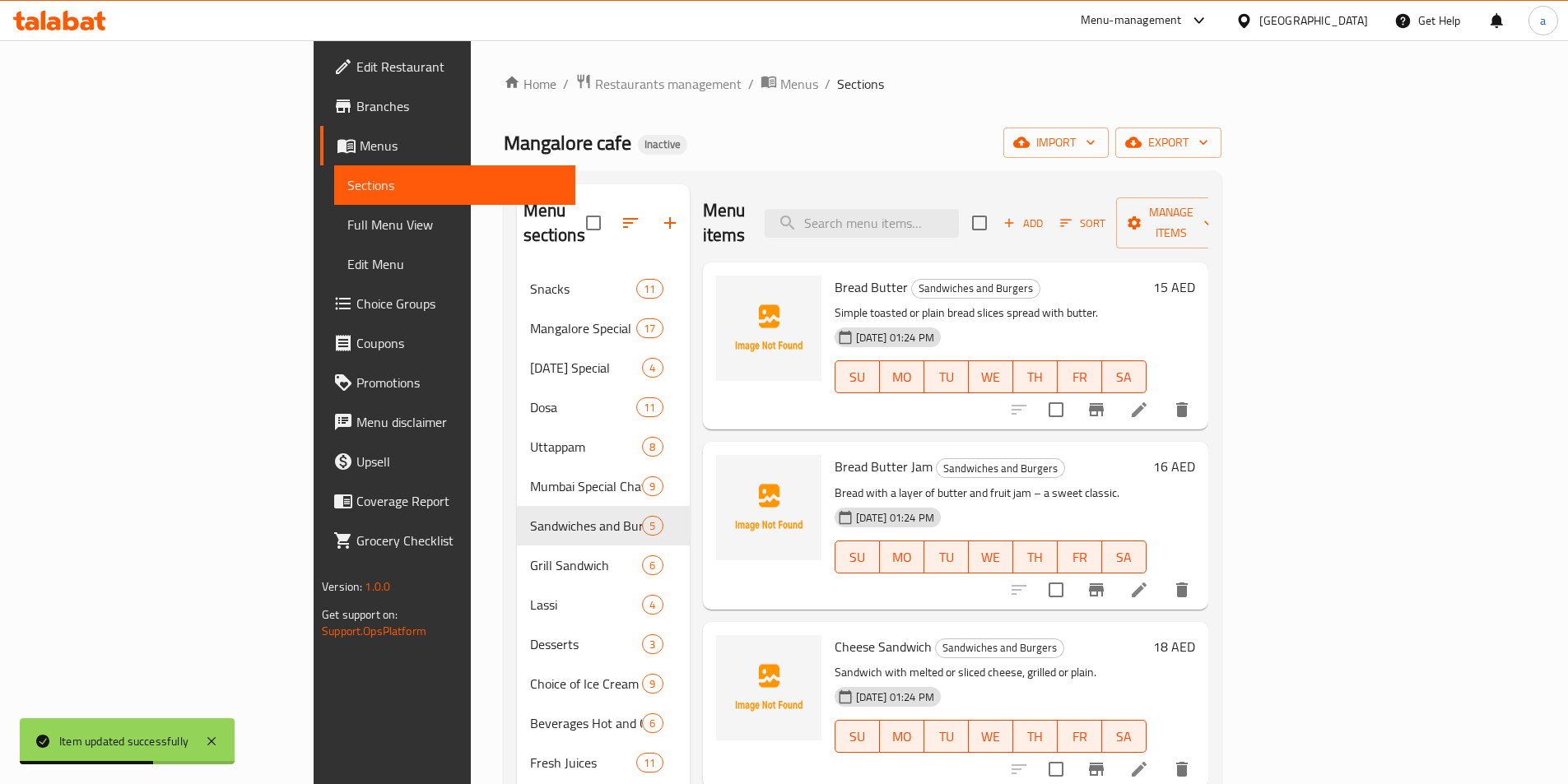
click at [1147, 402] on icon at bounding box center [1139, 409] width 15 height 15
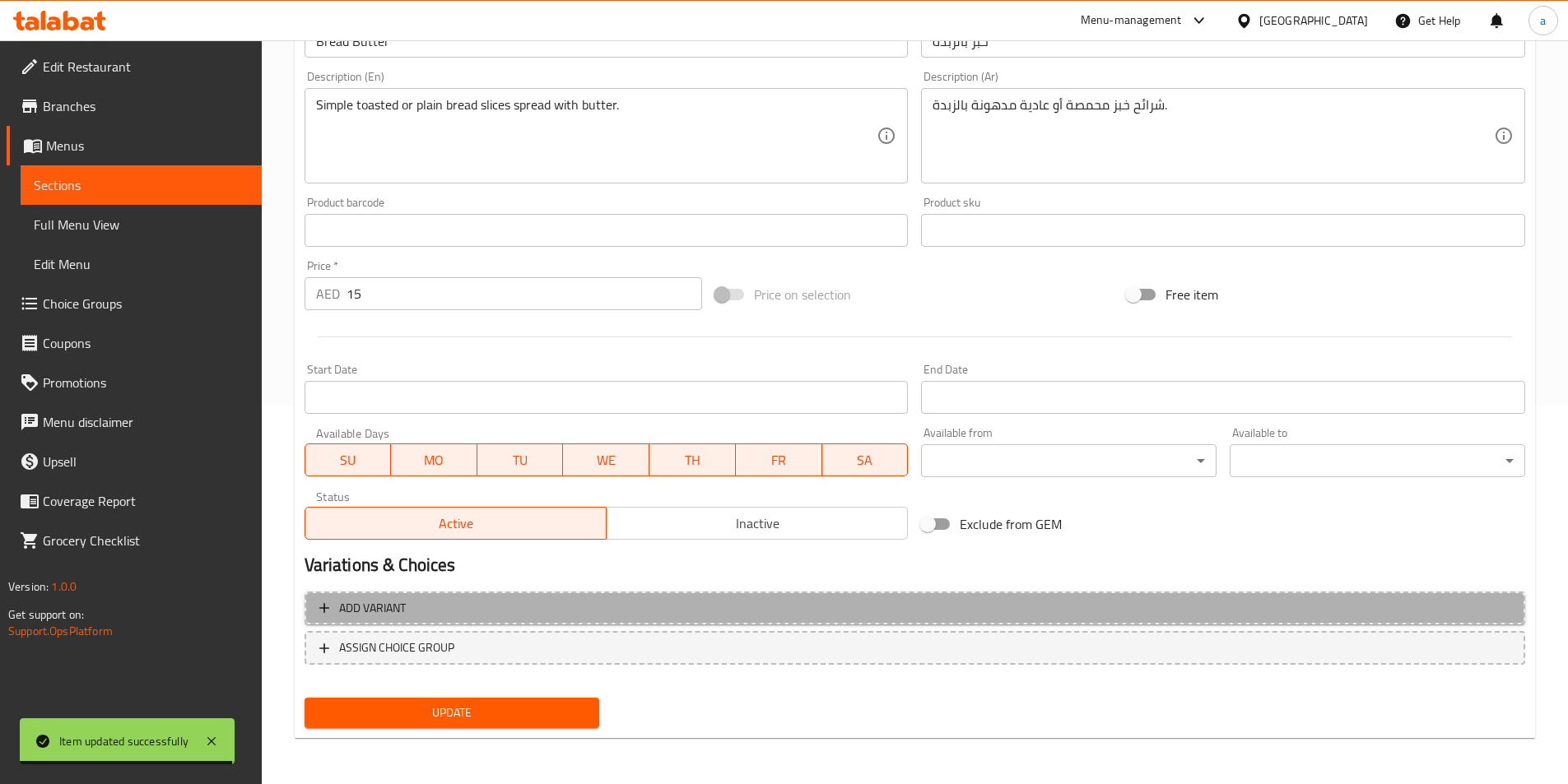
click at [630, 619] on button "Add variant" at bounding box center [915, 608] width 1221 height 34
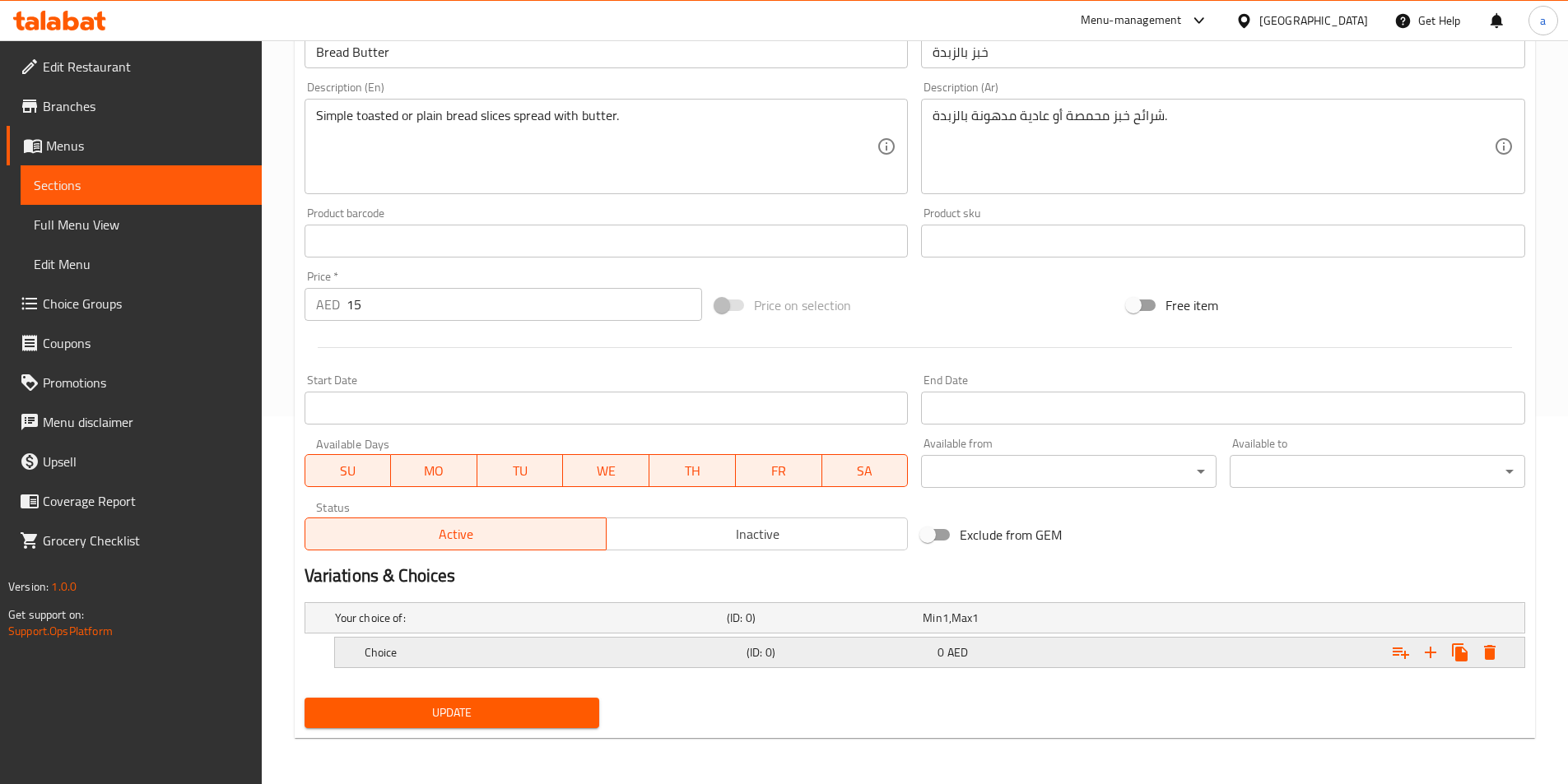
click at [667, 664] on div "Choice (ID: 0) 0 AED" at bounding box center [935, 653] width 1147 height 36
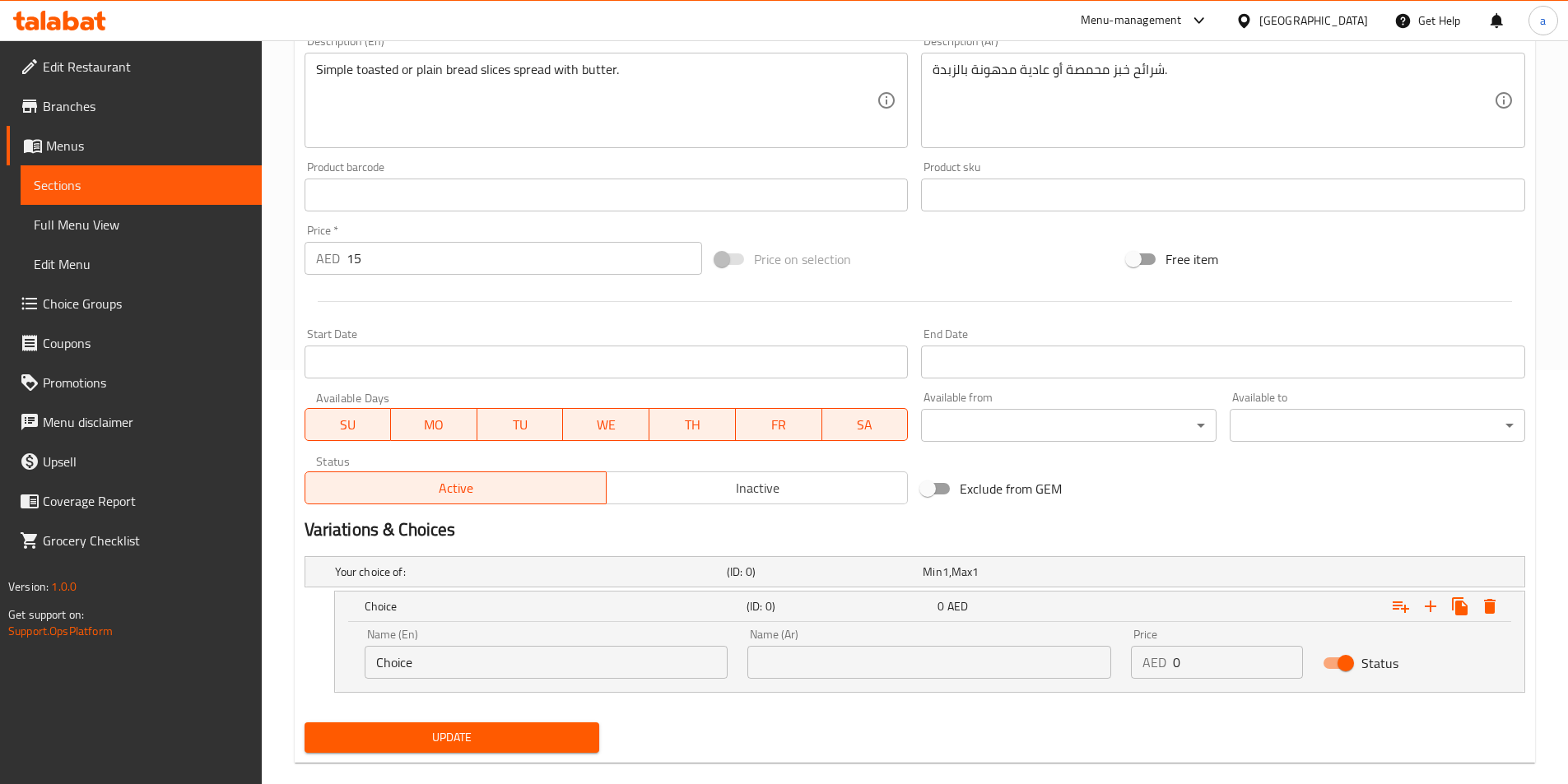
scroll to position [438, 0]
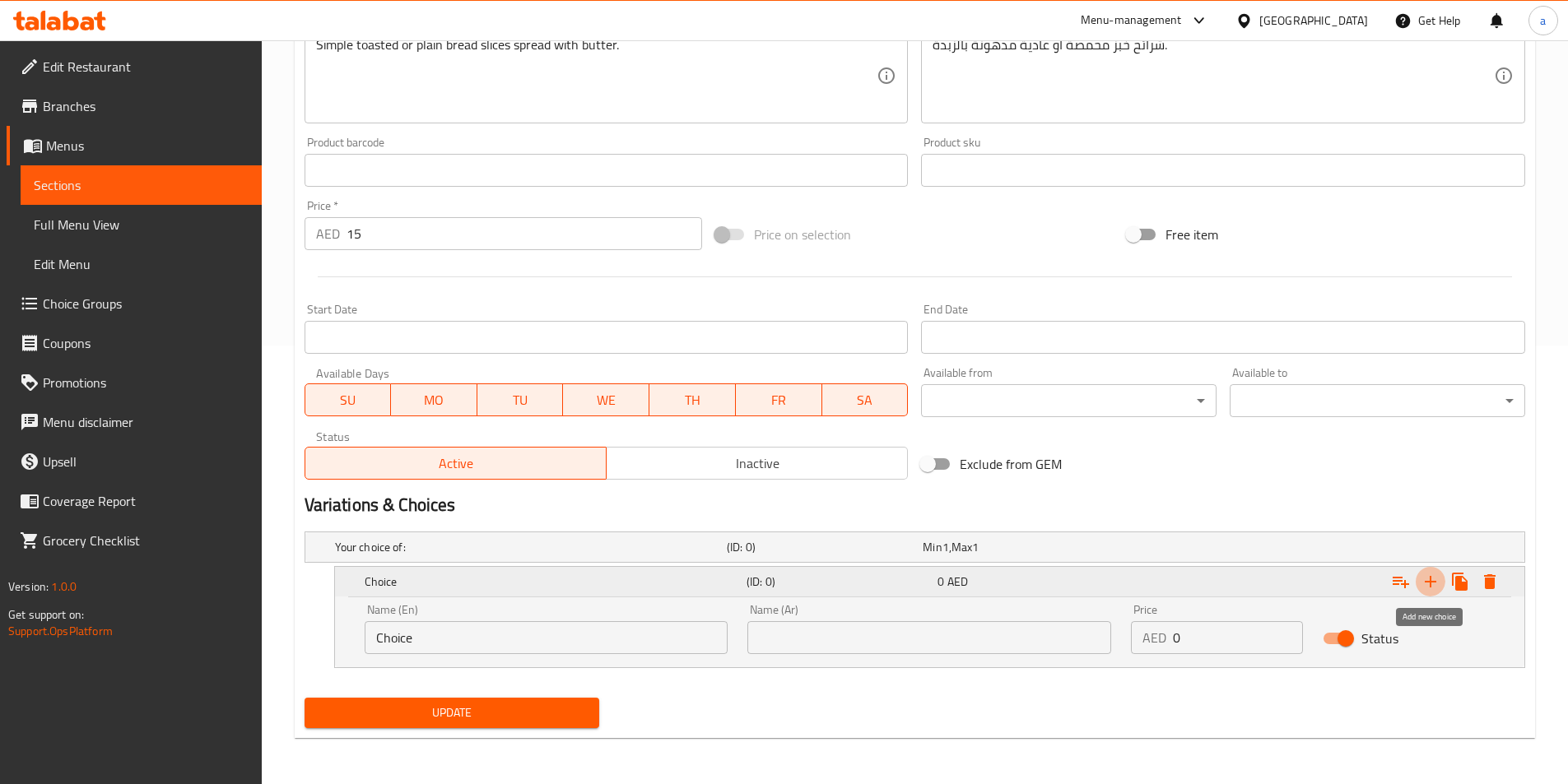
click at [1425, 590] on icon "Expand" at bounding box center [1430, 582] width 20 height 20
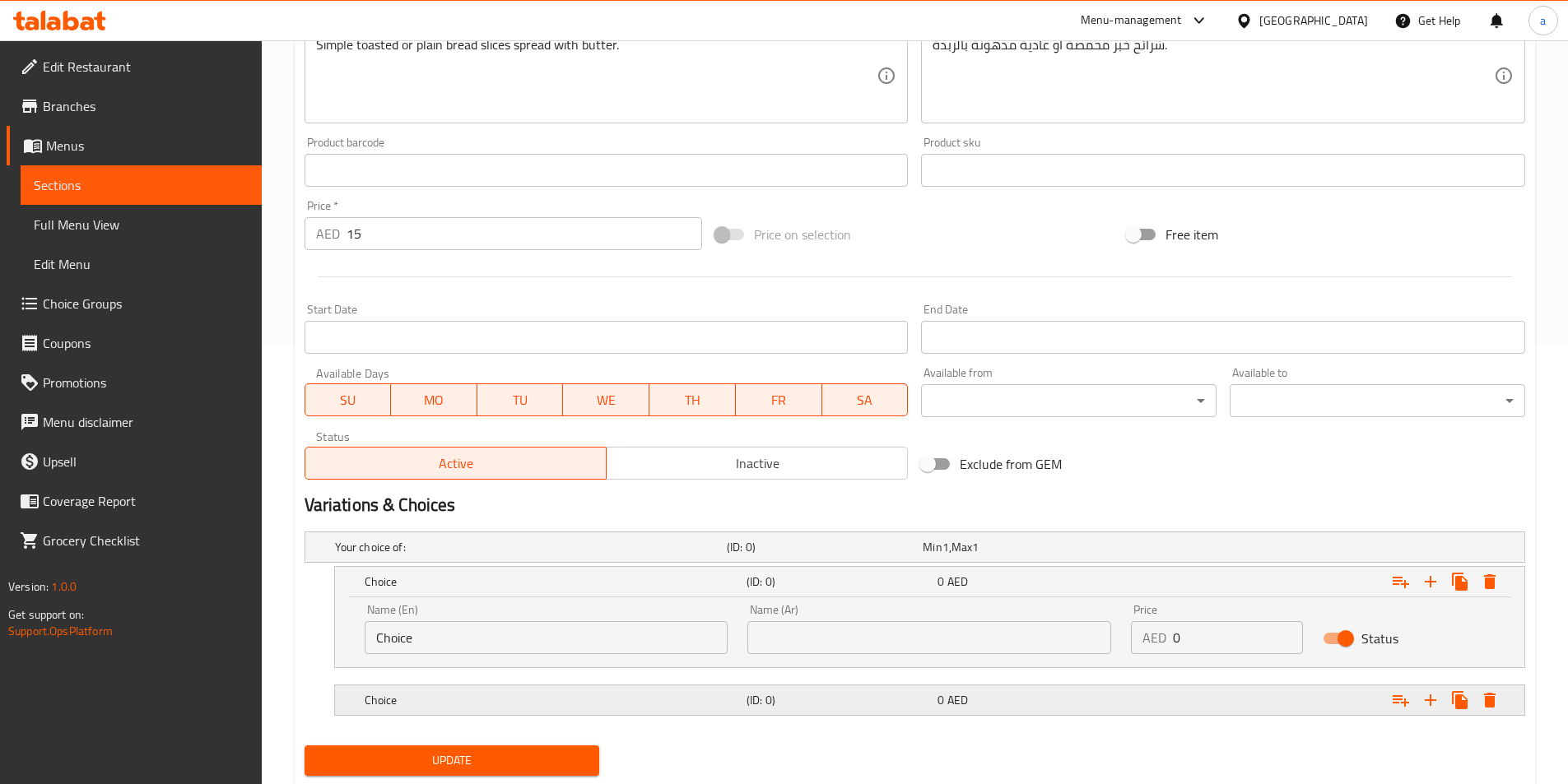
click at [1250, 697] on div "Expand" at bounding box center [1316, 700] width 382 height 36
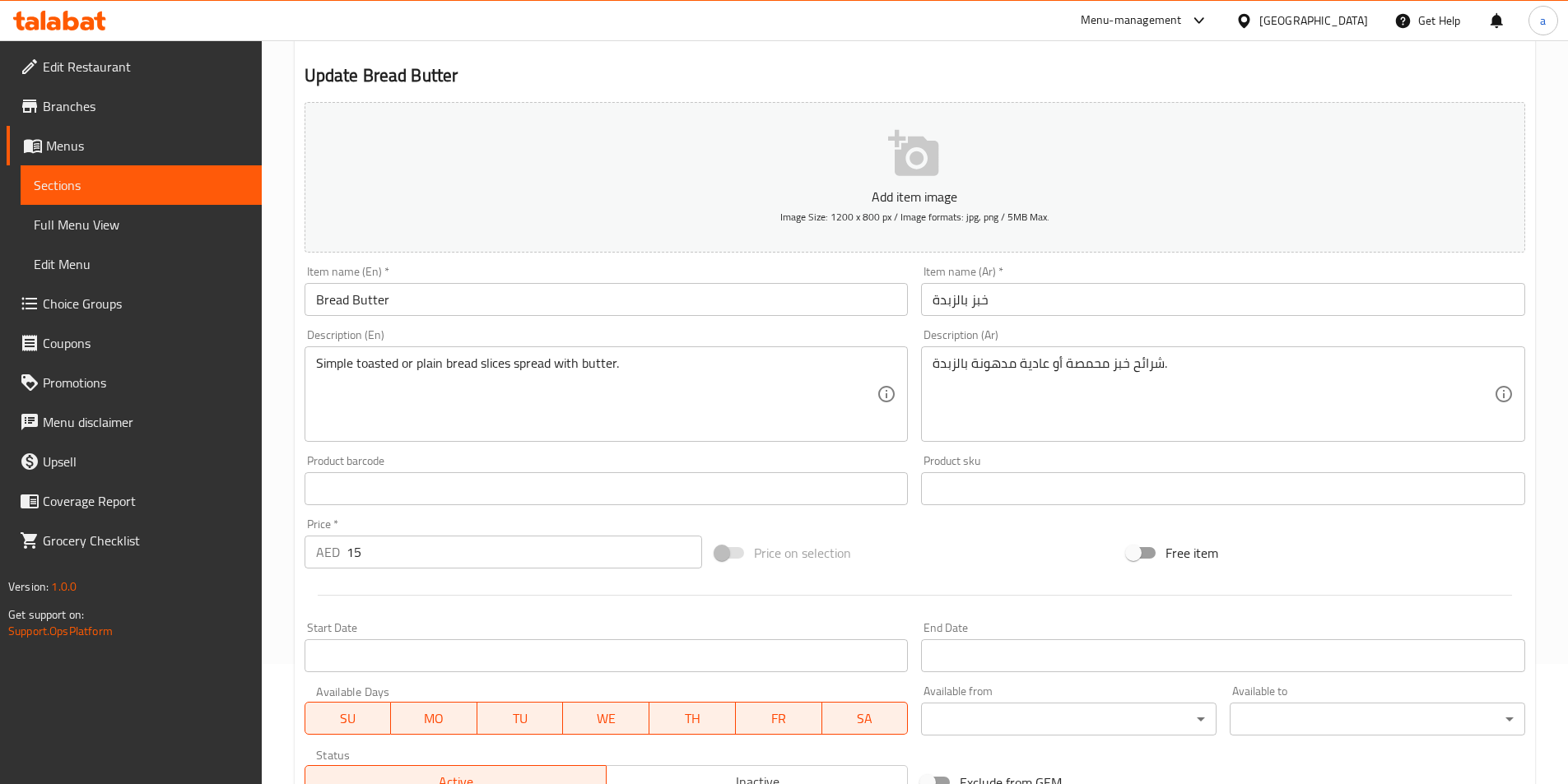
scroll to position [110, 0]
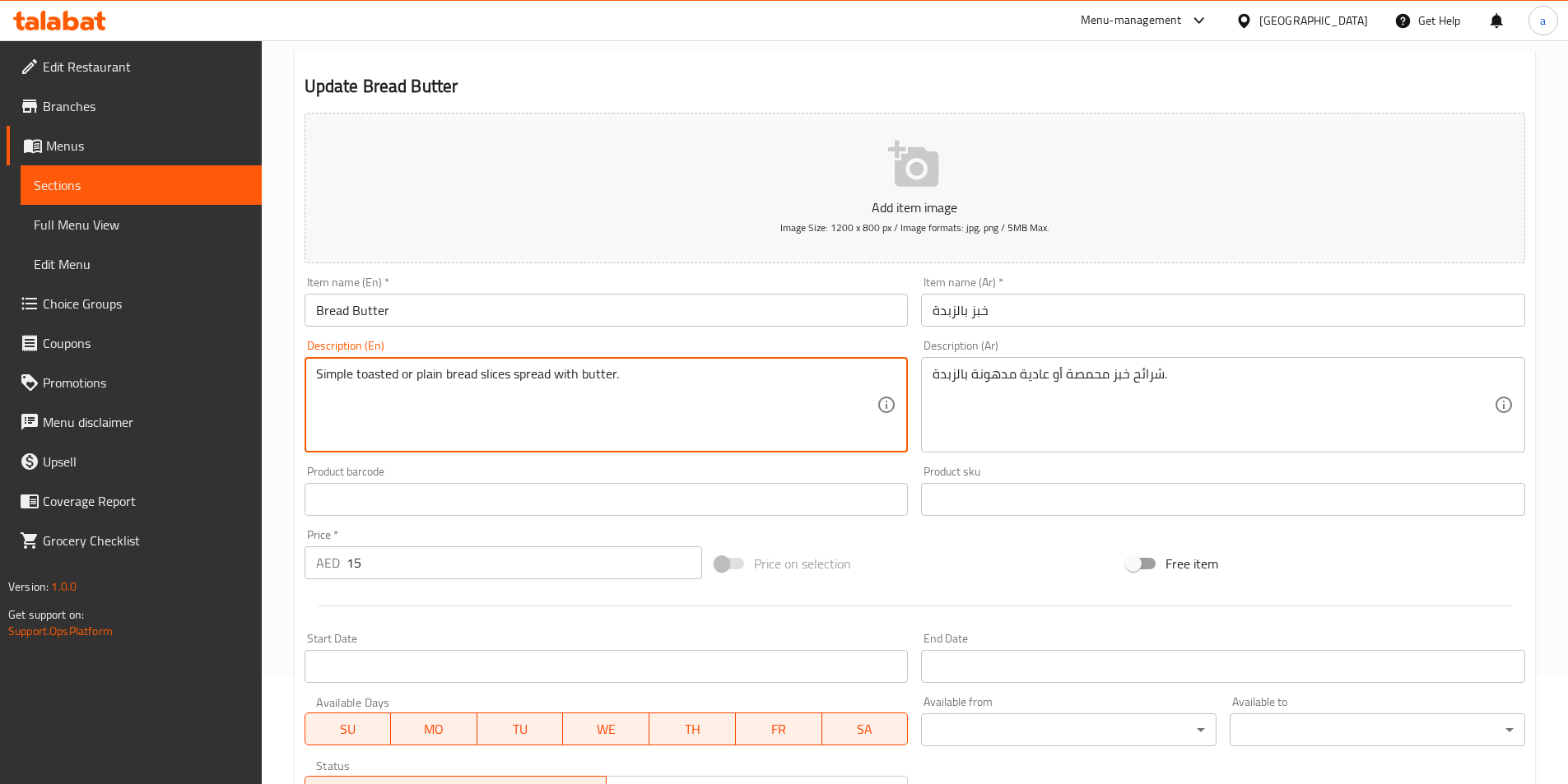
click at [365, 379] on textarea "Simple toasted or plain bread slices spread with butter." at bounding box center [597, 405] width 561 height 78
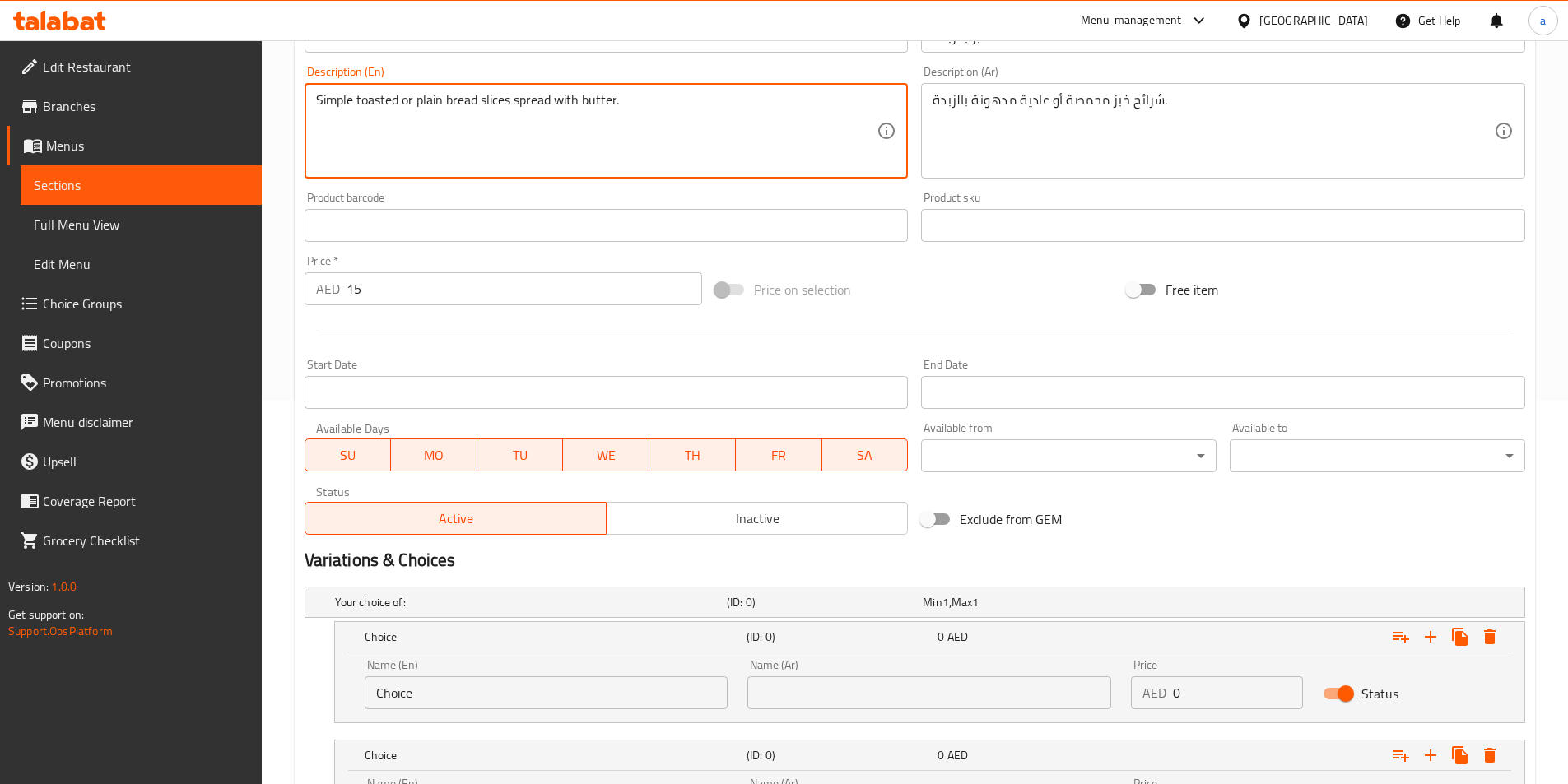
scroll to position [521, 0]
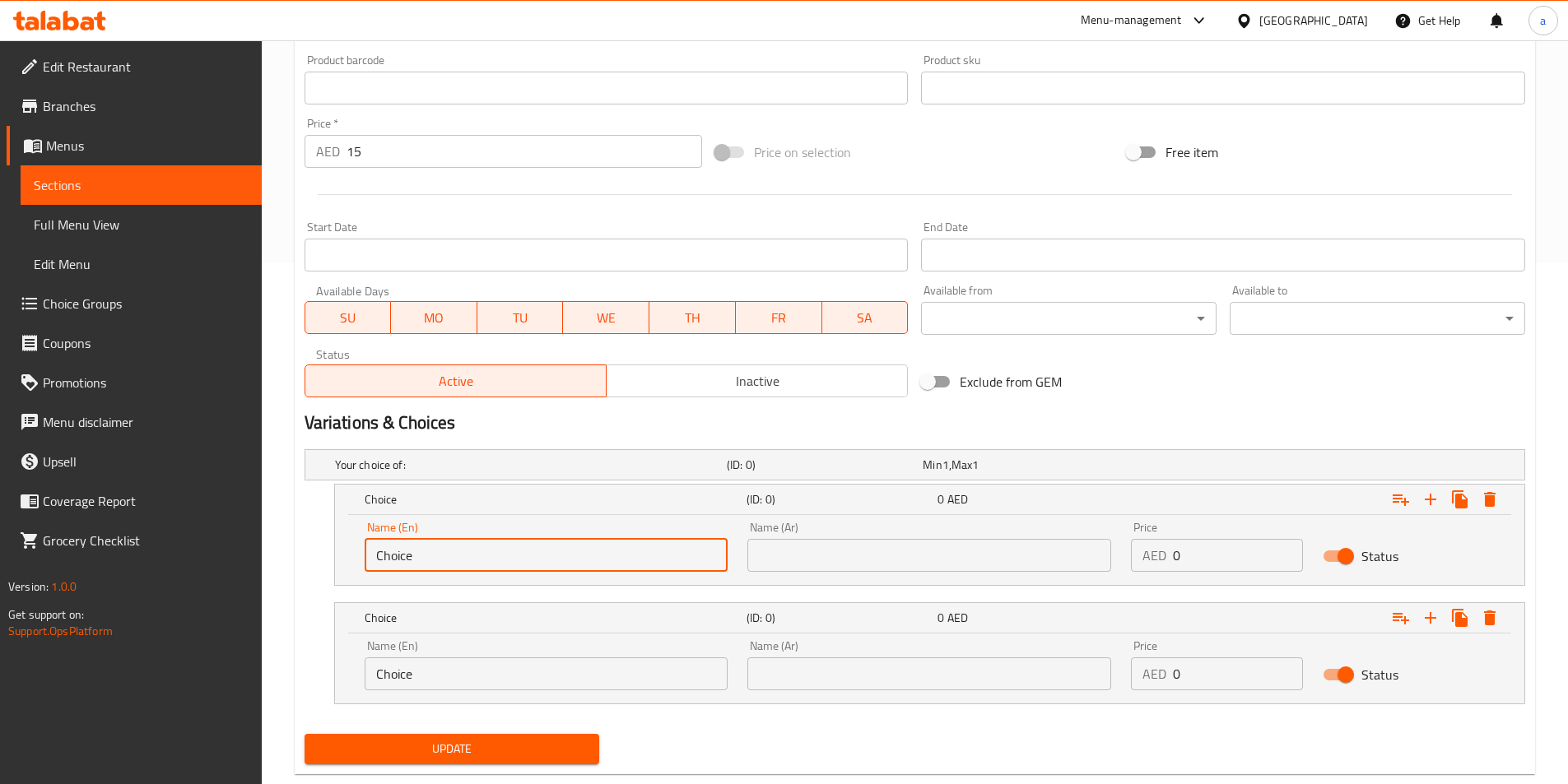
click at [433, 568] on input "Choice" at bounding box center [547, 555] width 364 height 33
paste input "toasted"
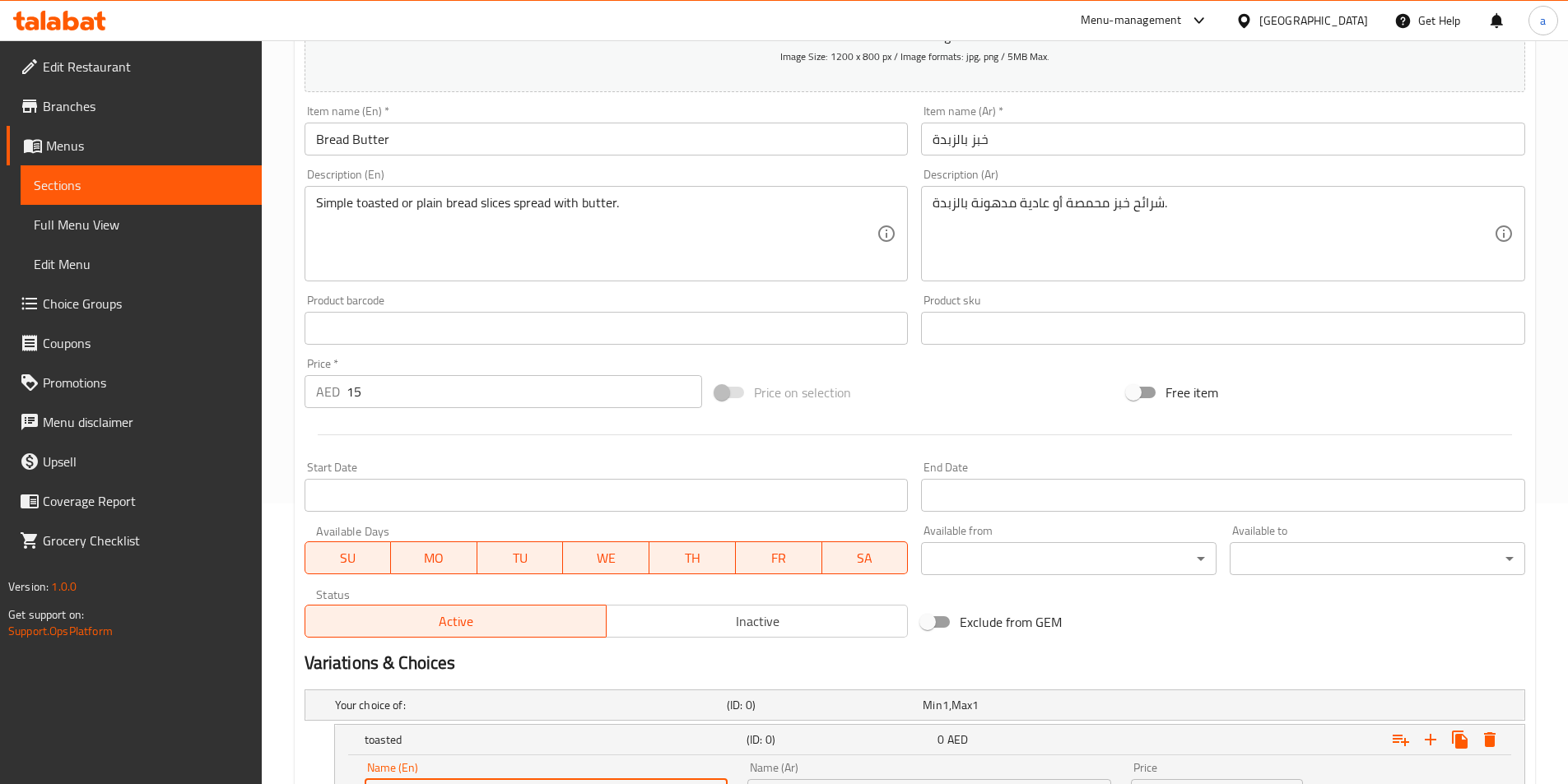
scroll to position [274, 0]
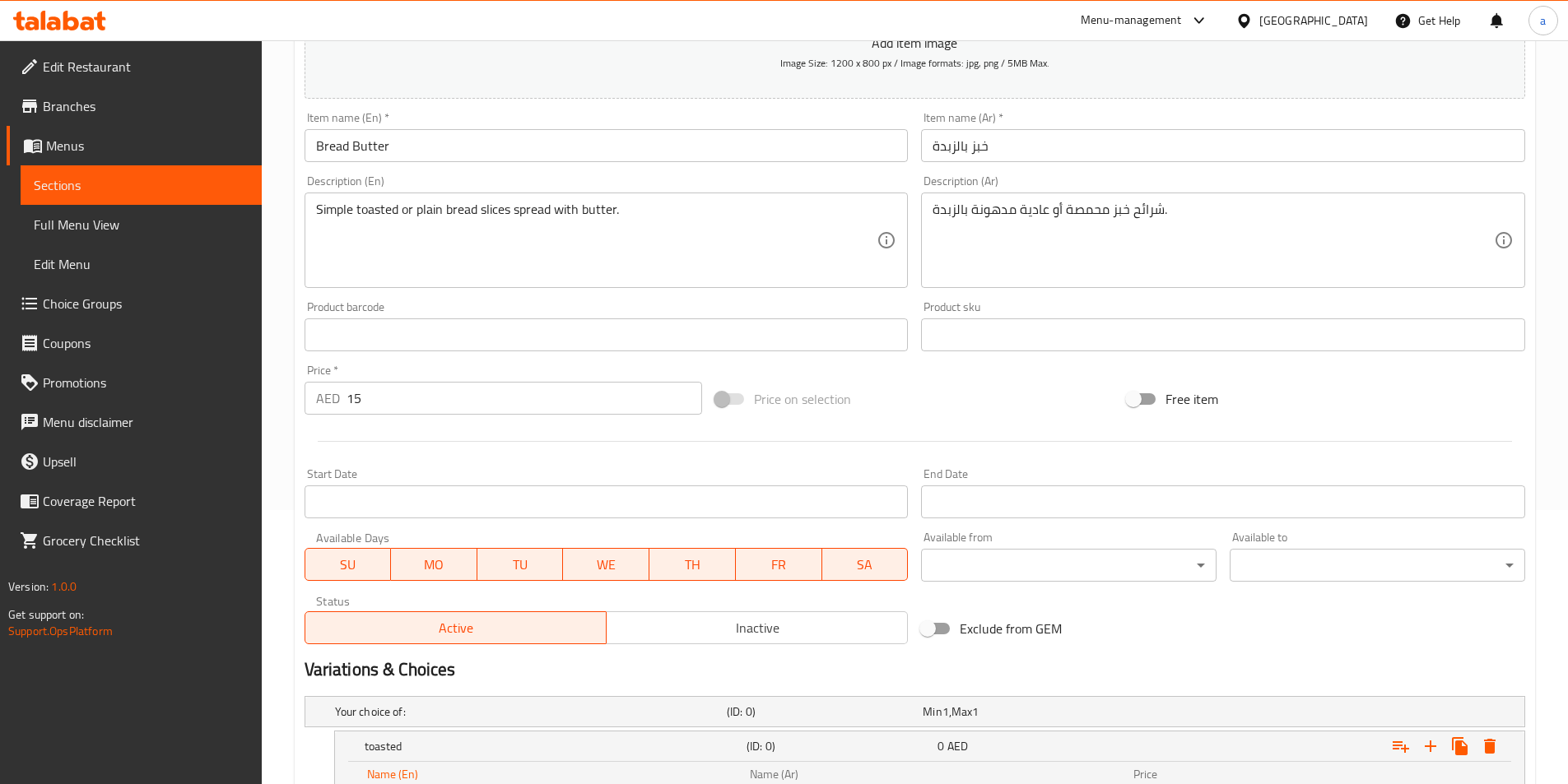
type input "toasted"
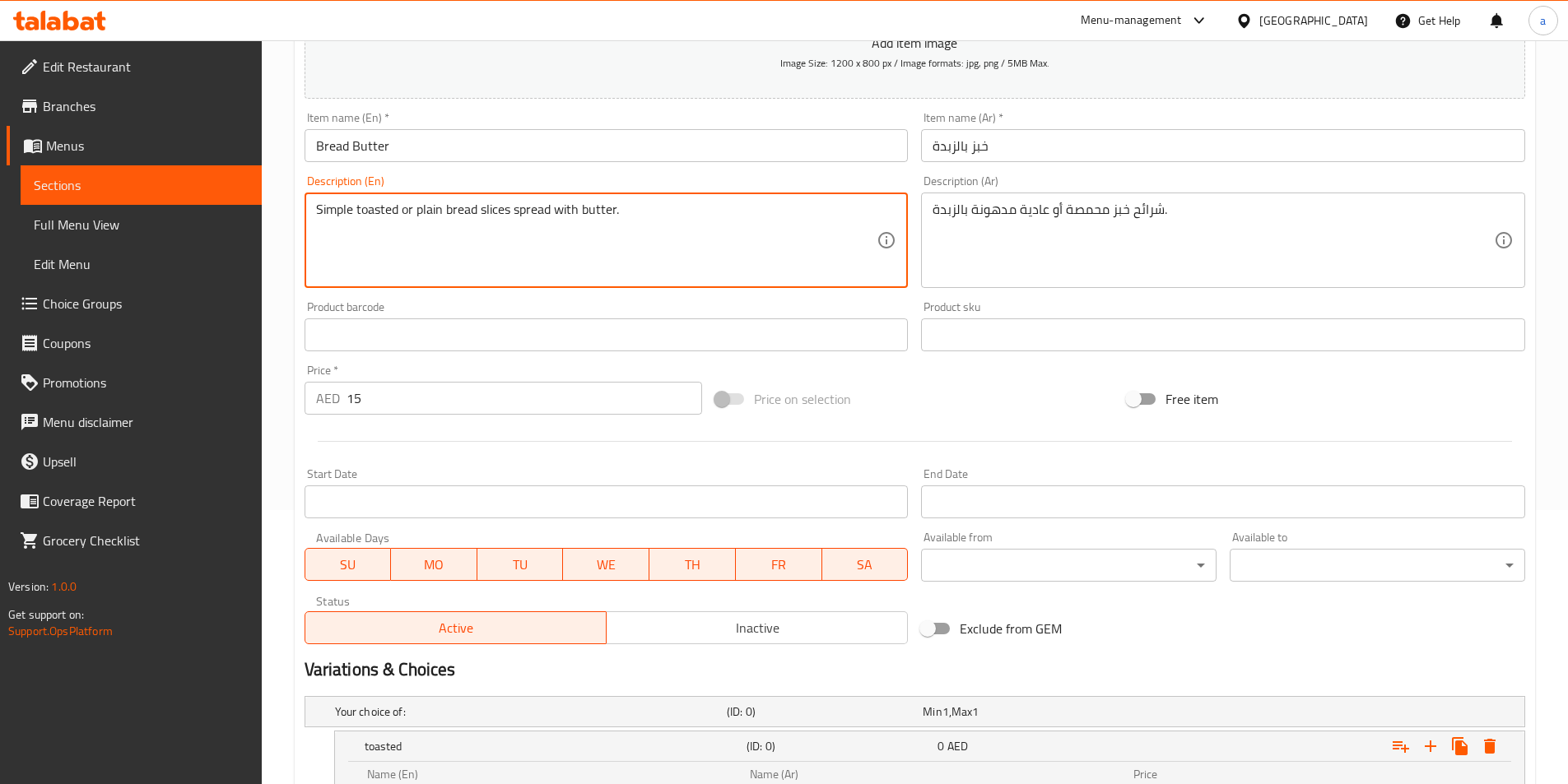
click at [429, 213] on textarea "Simple toasted or plain bread slices spread with butter." at bounding box center [597, 240] width 561 height 78
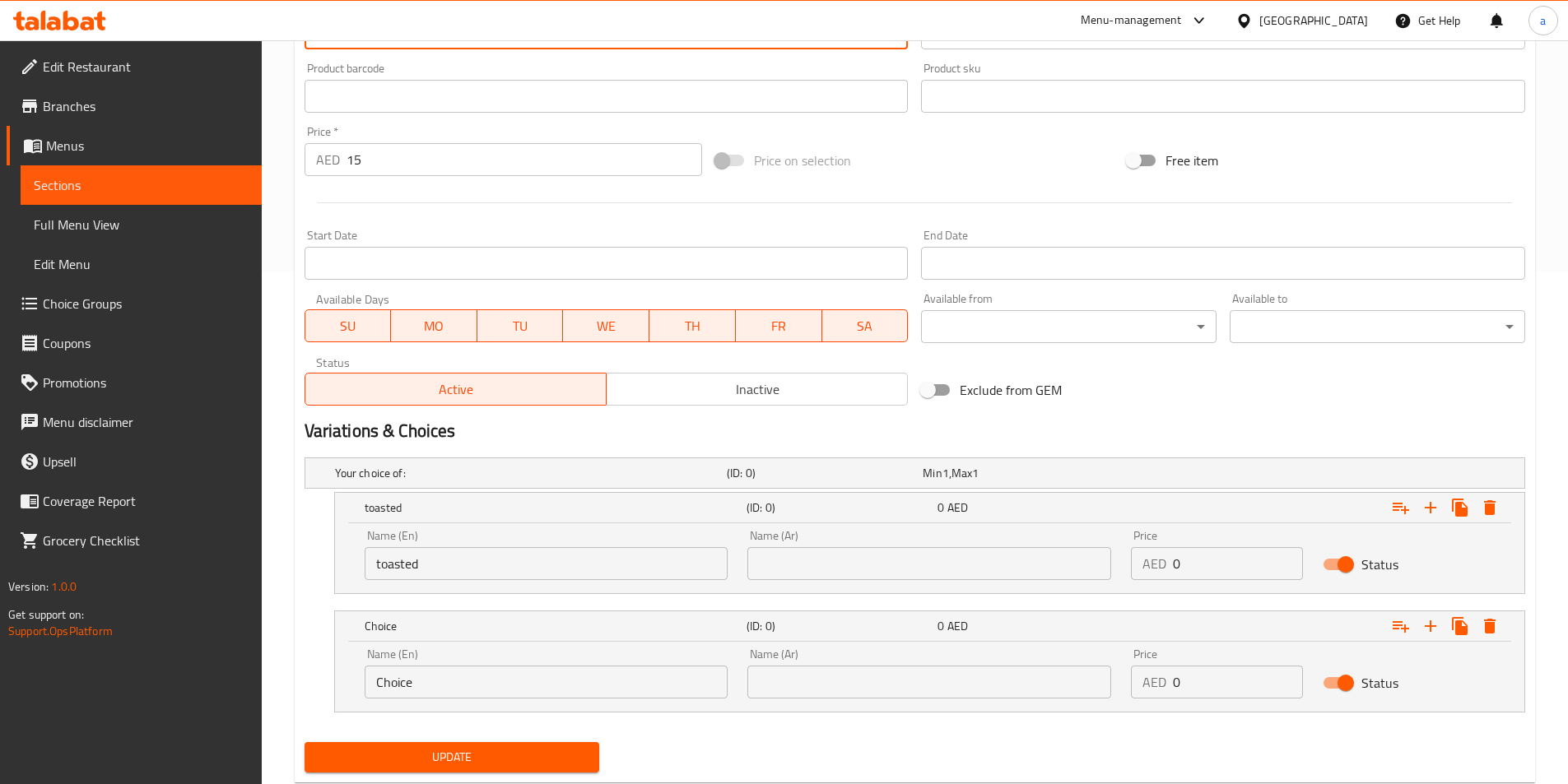
scroll to position [557, 0]
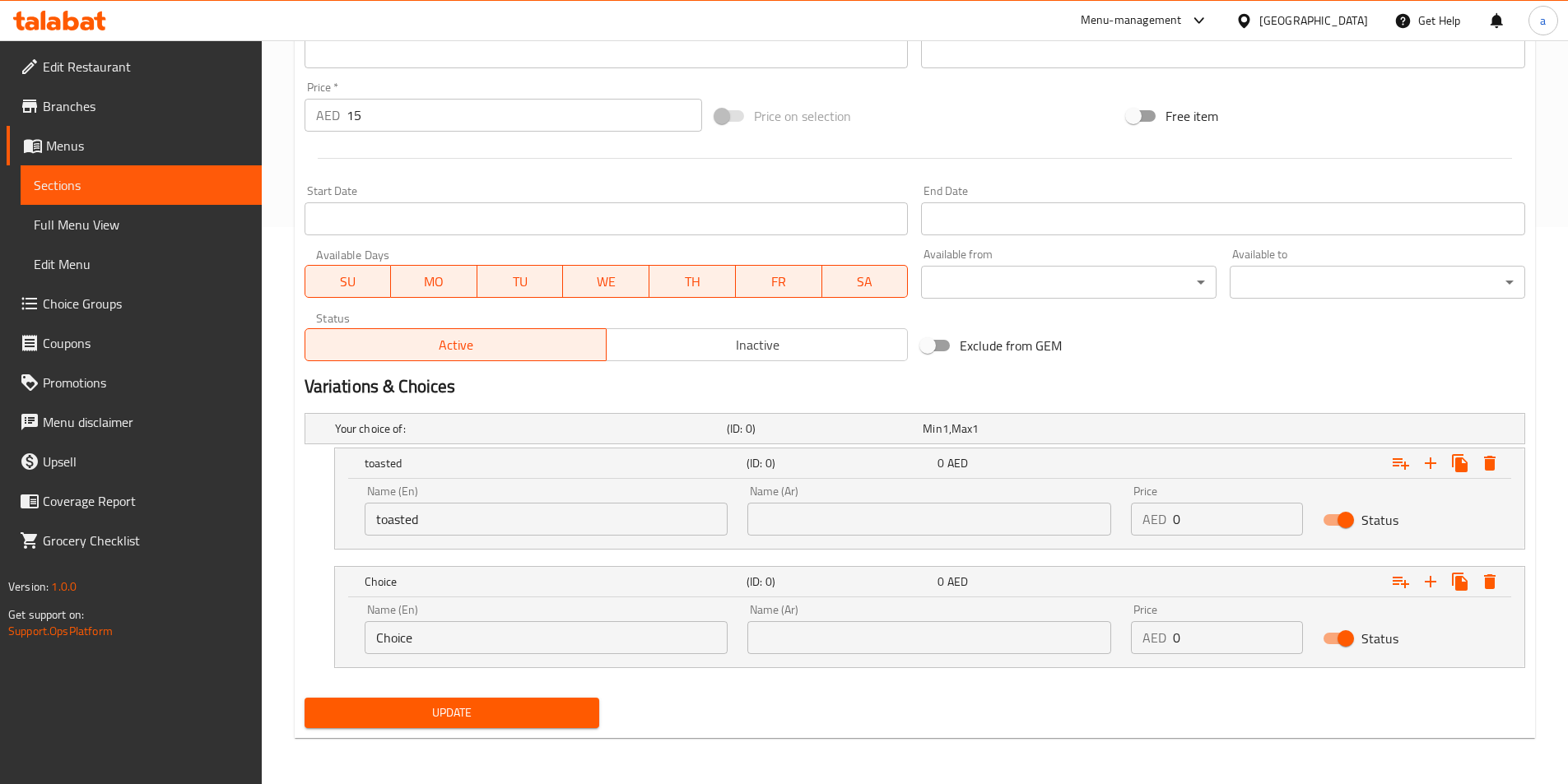
click at [411, 640] on input "Choice" at bounding box center [547, 638] width 364 height 33
paste input "plain"
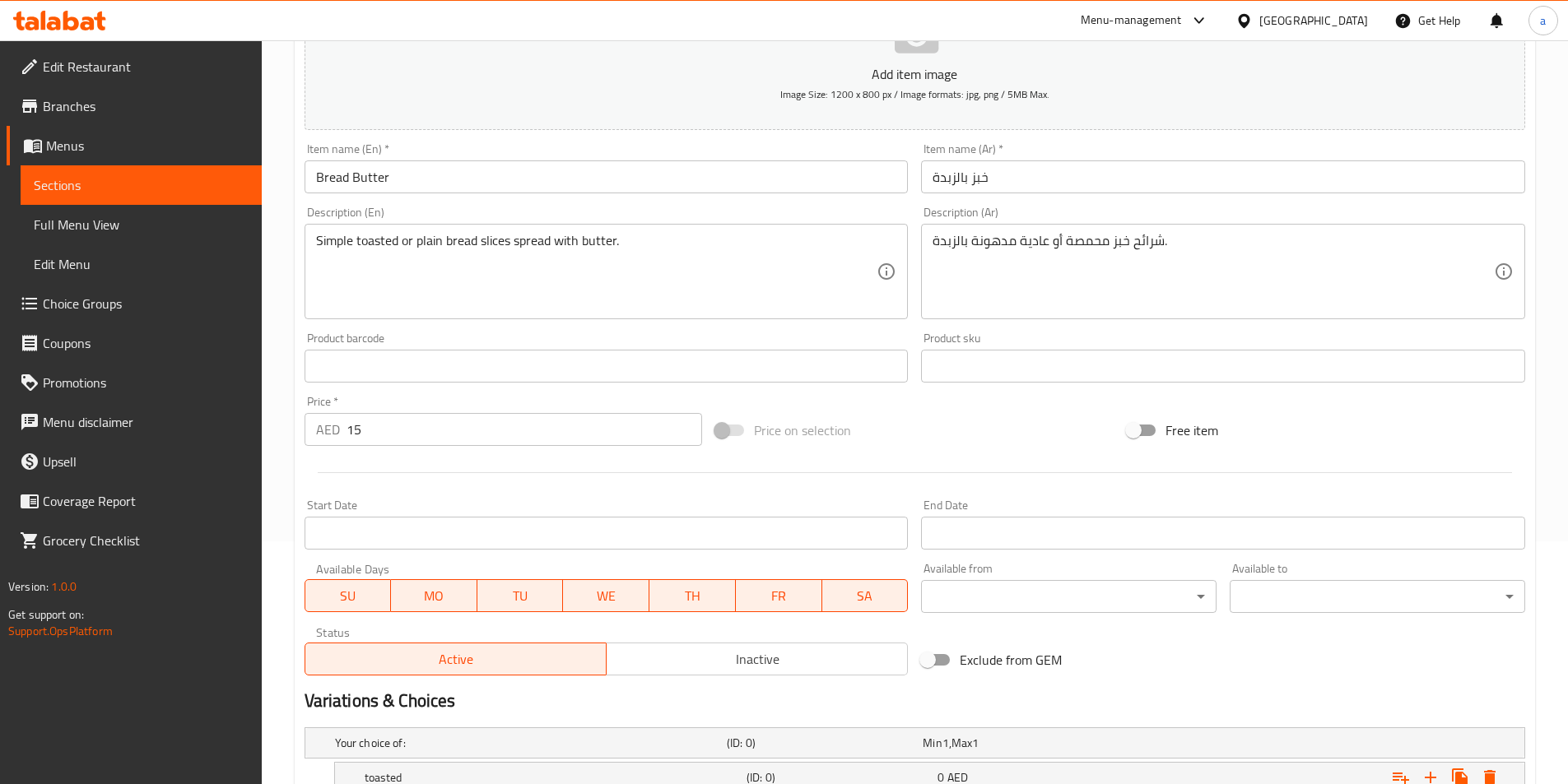
scroll to position [228, 0]
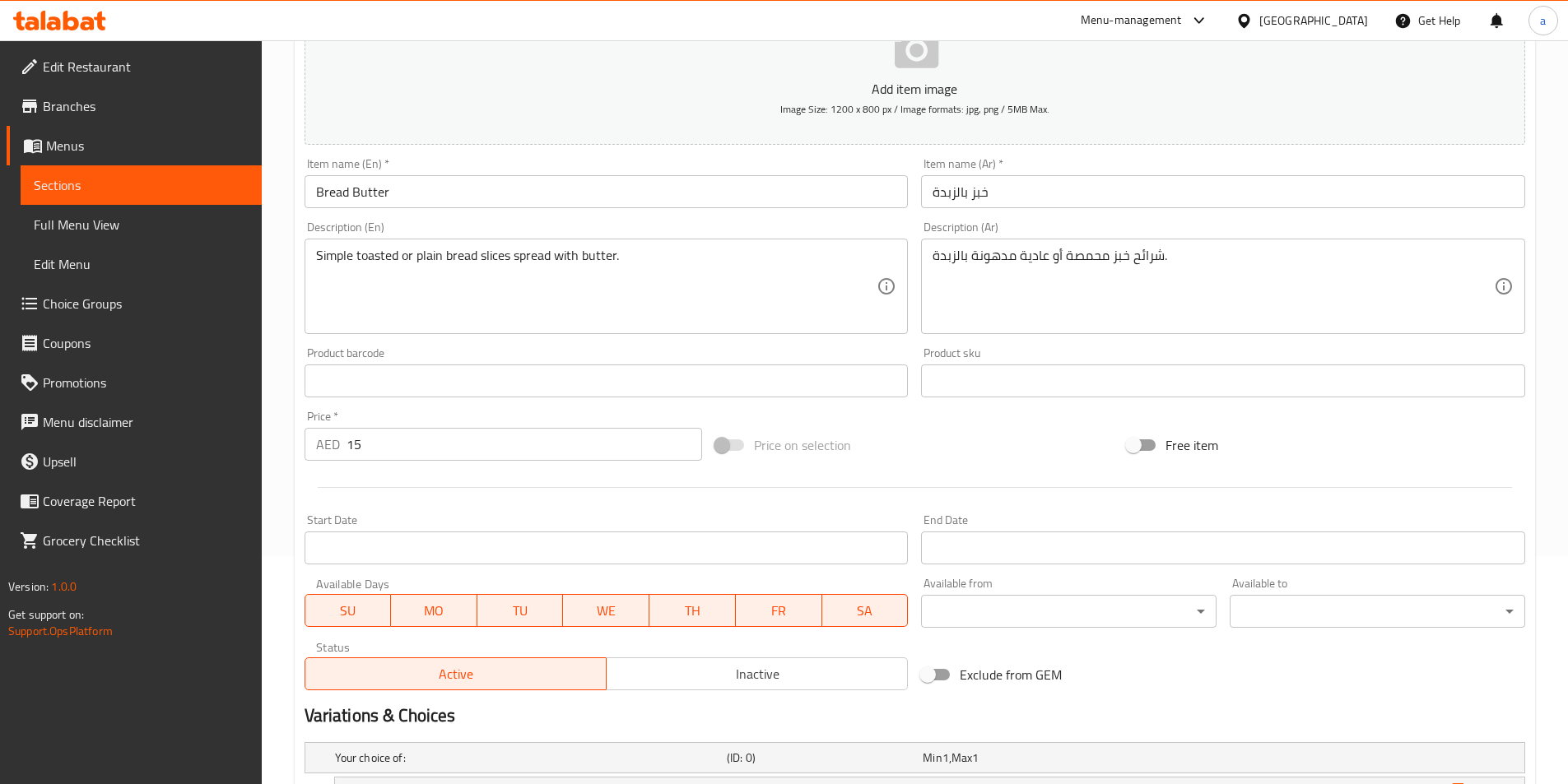
type input "plain"
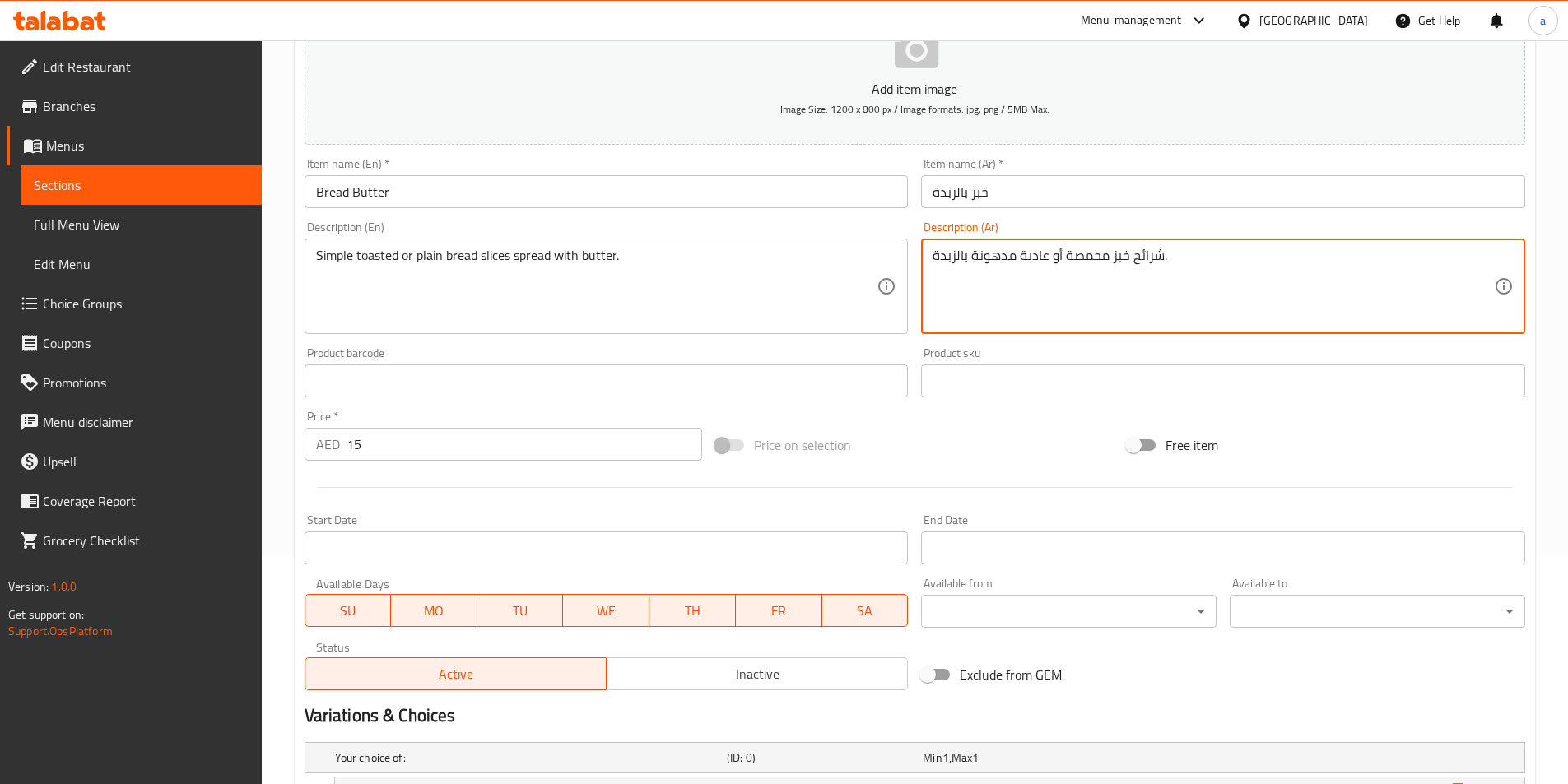
click at [1039, 255] on textarea "شرائح خبز محمصة أو عادية مدهونة بالزبدة." at bounding box center [1213, 287] width 561 height 78
type textarea "شرائح خبز محمصة أو سادة مدهونة بالزبدة."
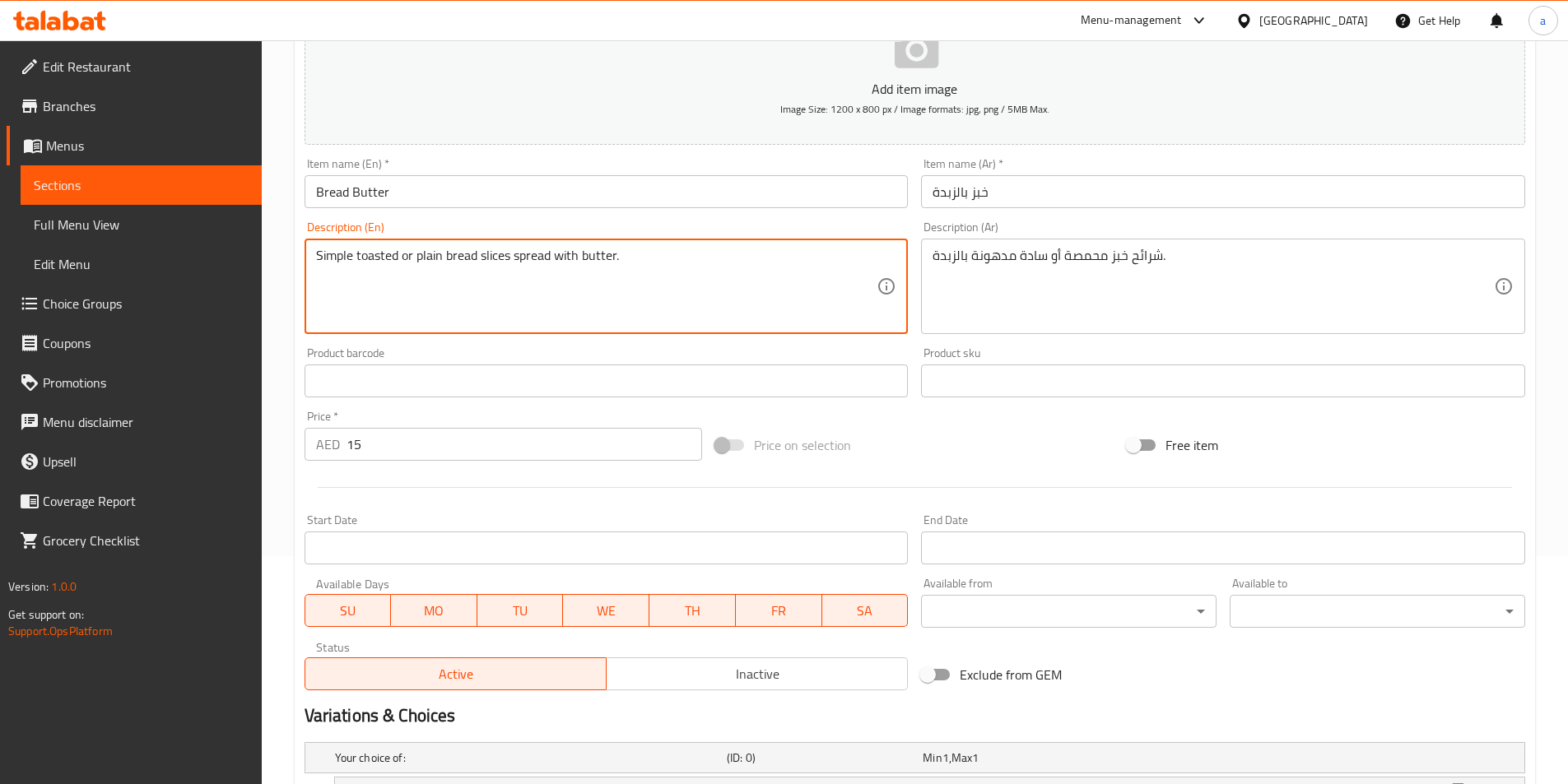
click at [467, 259] on textarea "Simple toasted or plain bread slices spread with butter." at bounding box center [597, 287] width 561 height 78
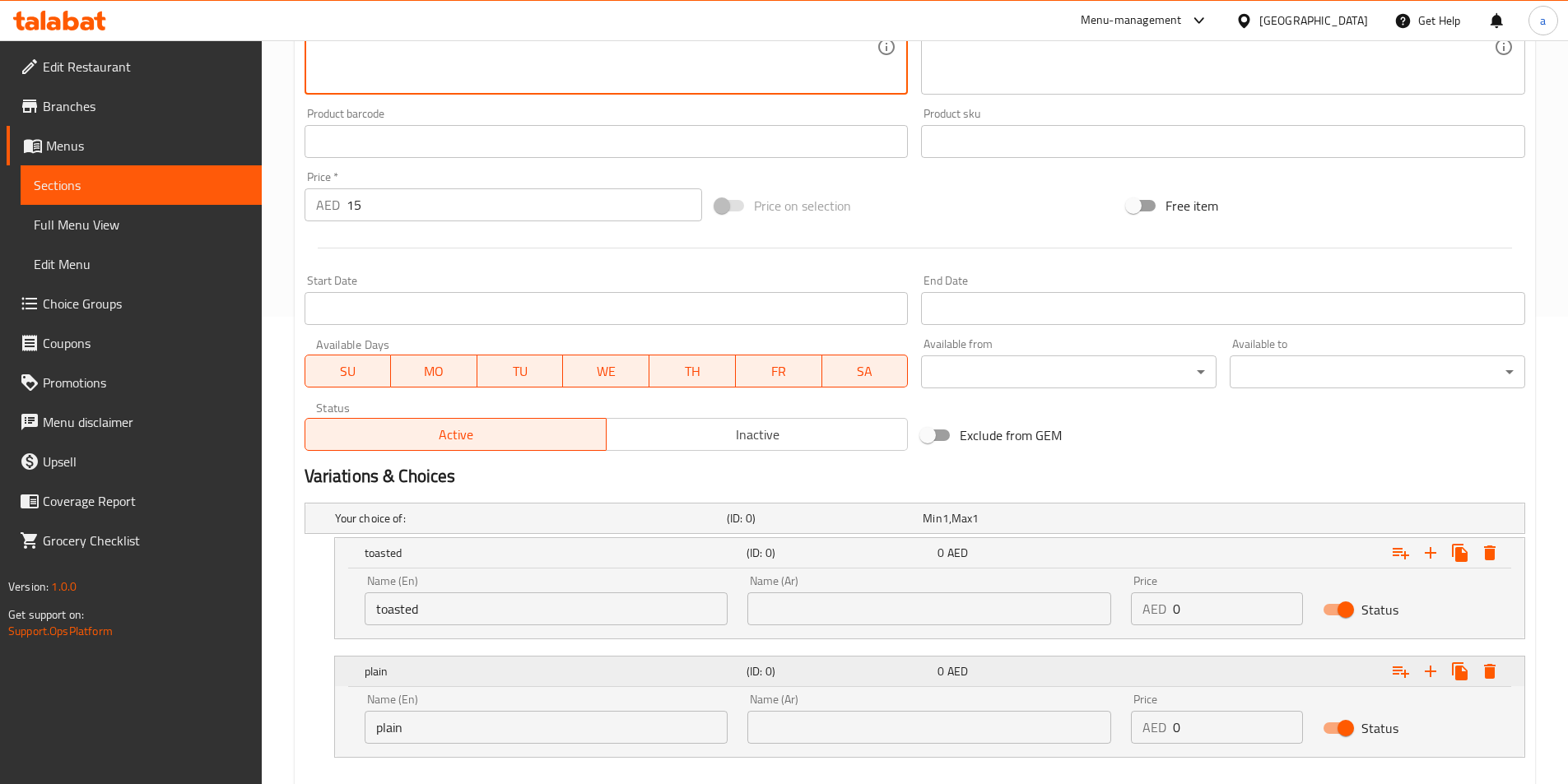
scroll to position [475, 0]
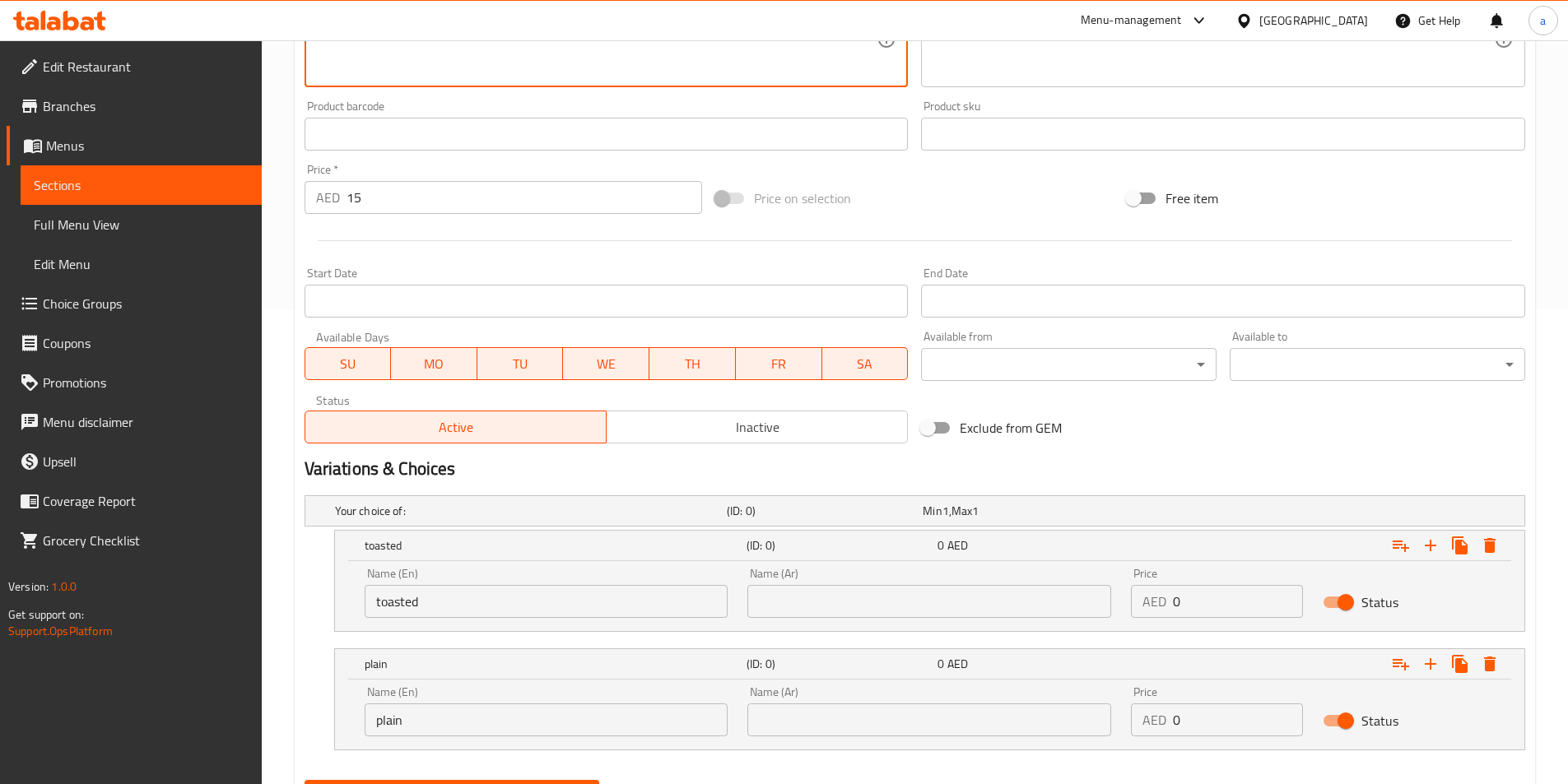
click at [448, 609] on input "toasted" at bounding box center [547, 602] width 364 height 33
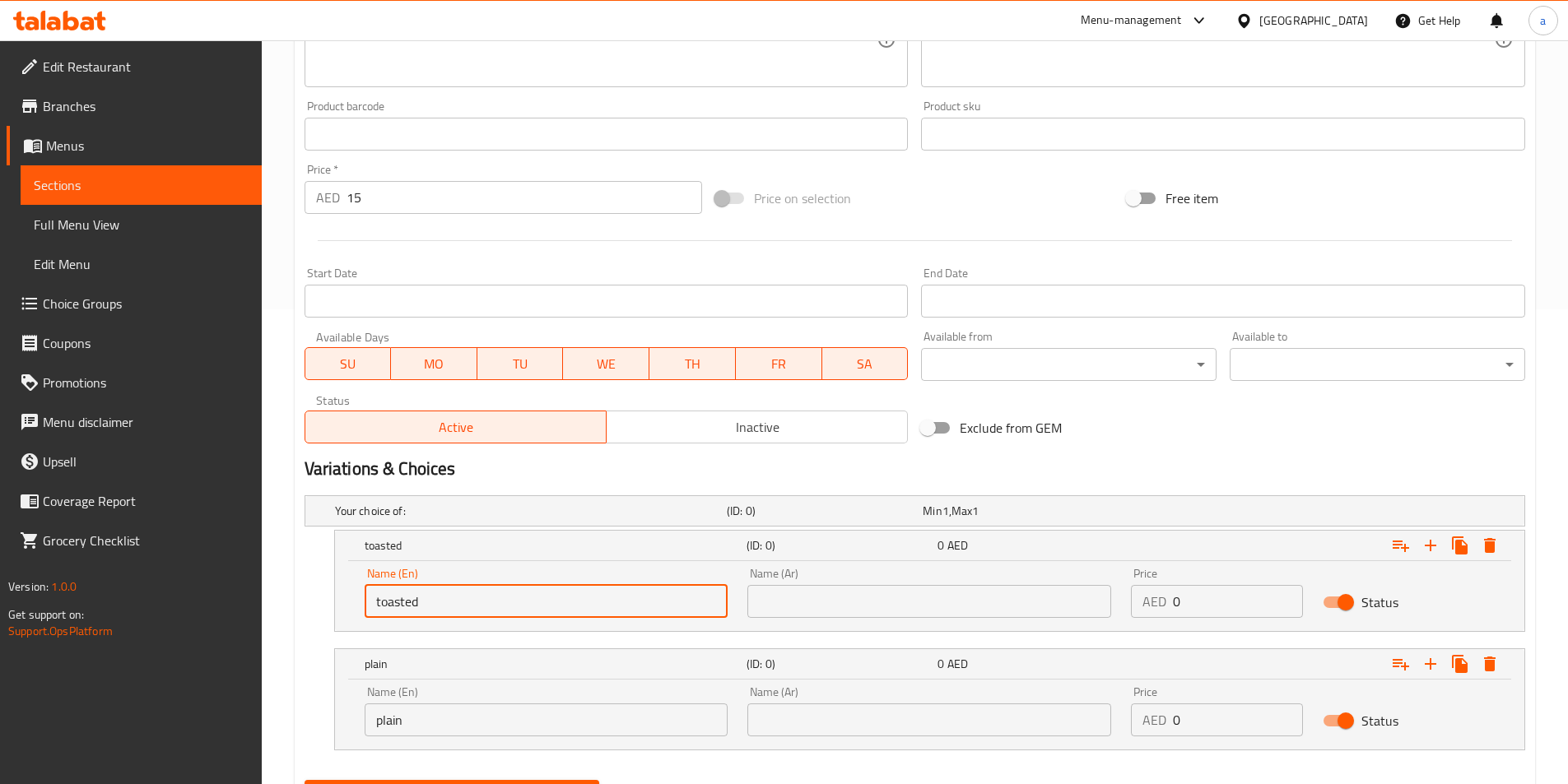
paste input "bread"
type input "toasted bread"
click at [447, 744] on div "Name (En) plain Name (En)" at bounding box center [547, 711] width 384 height 70
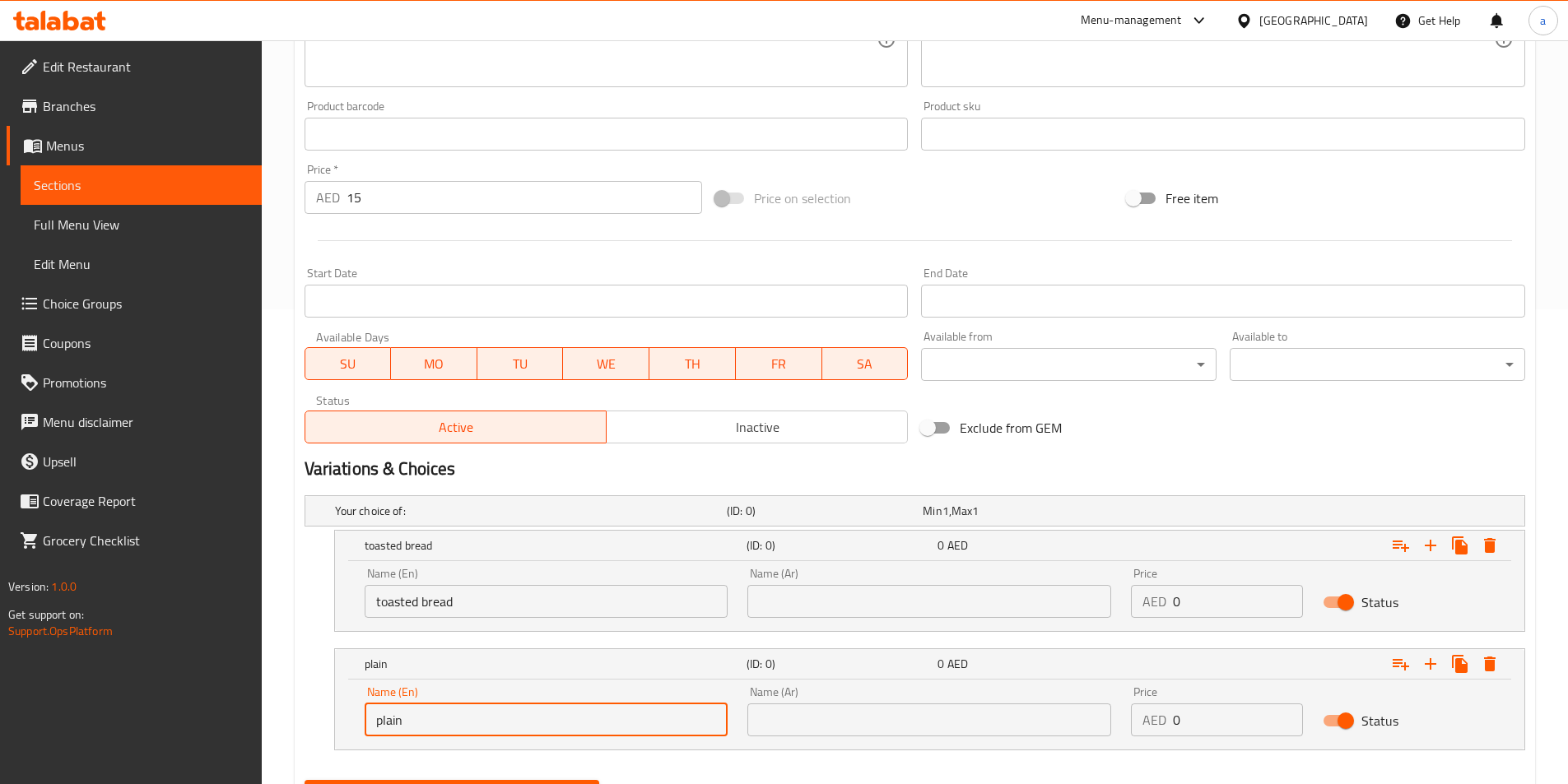
click at [451, 727] on input "plain" at bounding box center [547, 720] width 364 height 33
paste input "bread"
type input "plain bread"
click at [802, 617] on input "text" at bounding box center [929, 602] width 364 height 33
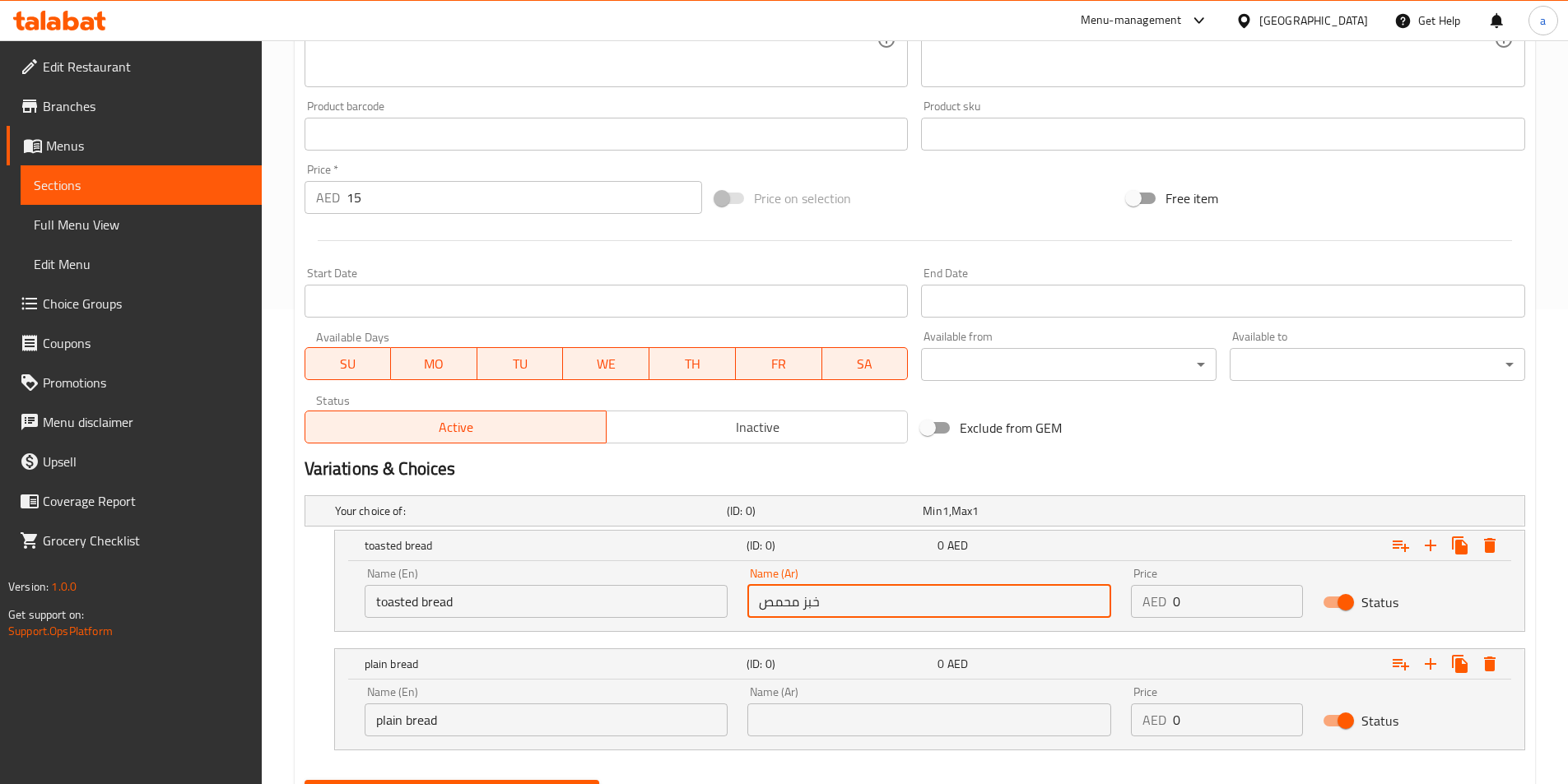
type input "خبز محمص"
click at [831, 734] on input "text" at bounding box center [929, 720] width 364 height 33
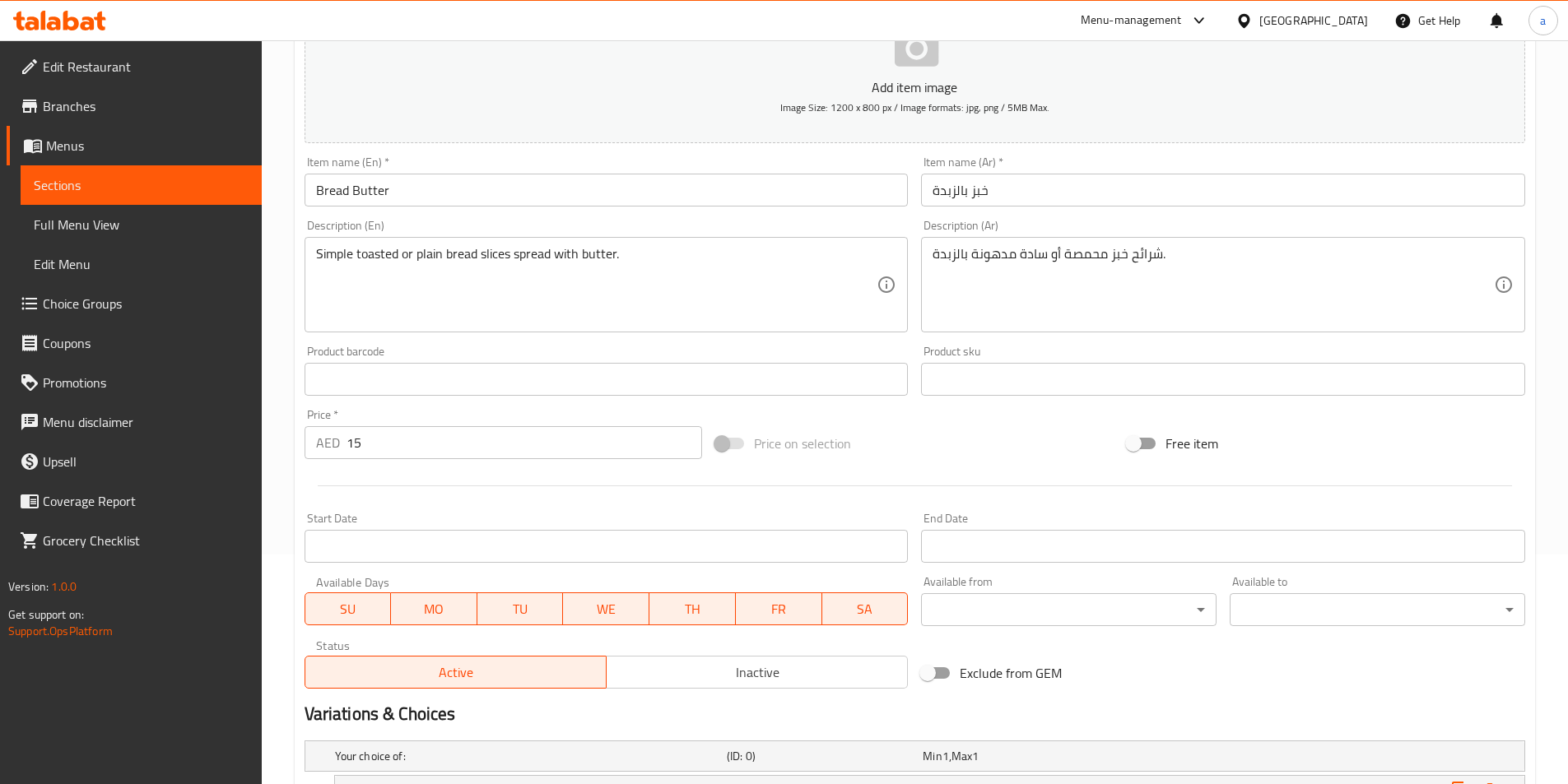
scroll to position [228, 0]
type input "خبز سادة"
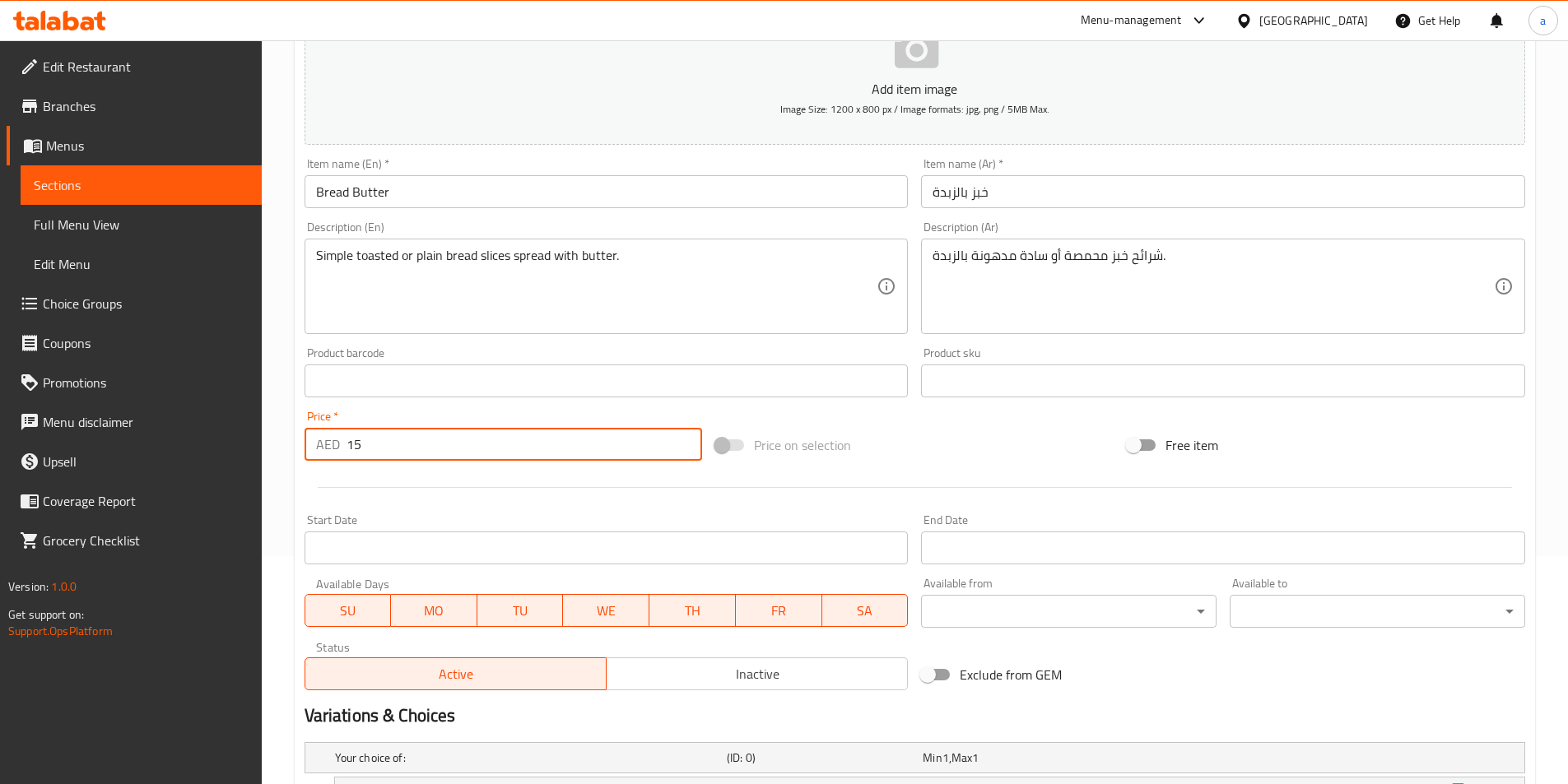
drag, startPoint x: 384, startPoint y: 445, endPoint x: 297, endPoint y: 450, distance: 87.1
click at [297, 450] on div "Update Bread Butter Add item image Image Size: 1200 x 800 px / Image formats: j…" at bounding box center [915, 500] width 1241 height 1136
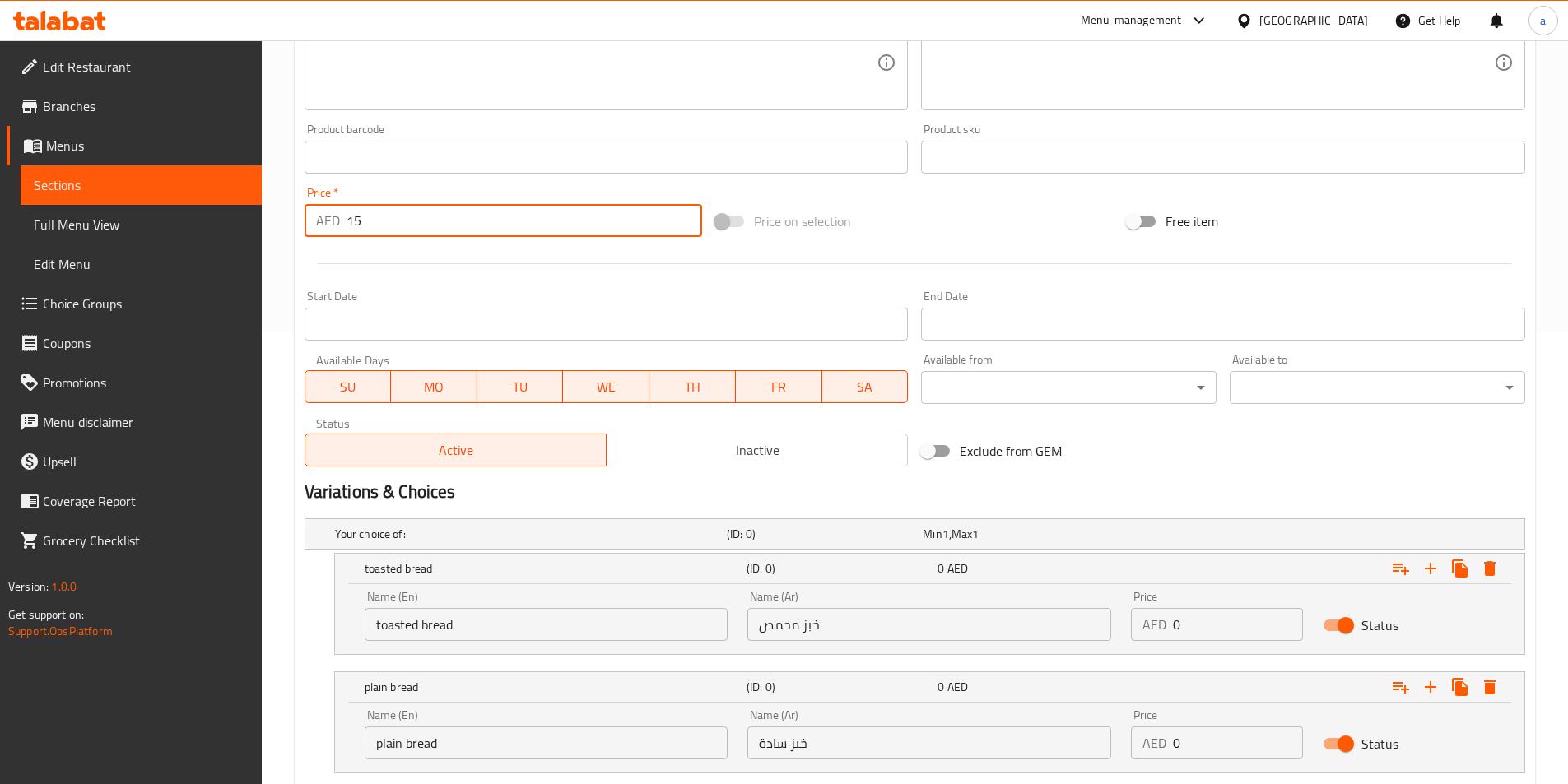
scroll to position [475, 0]
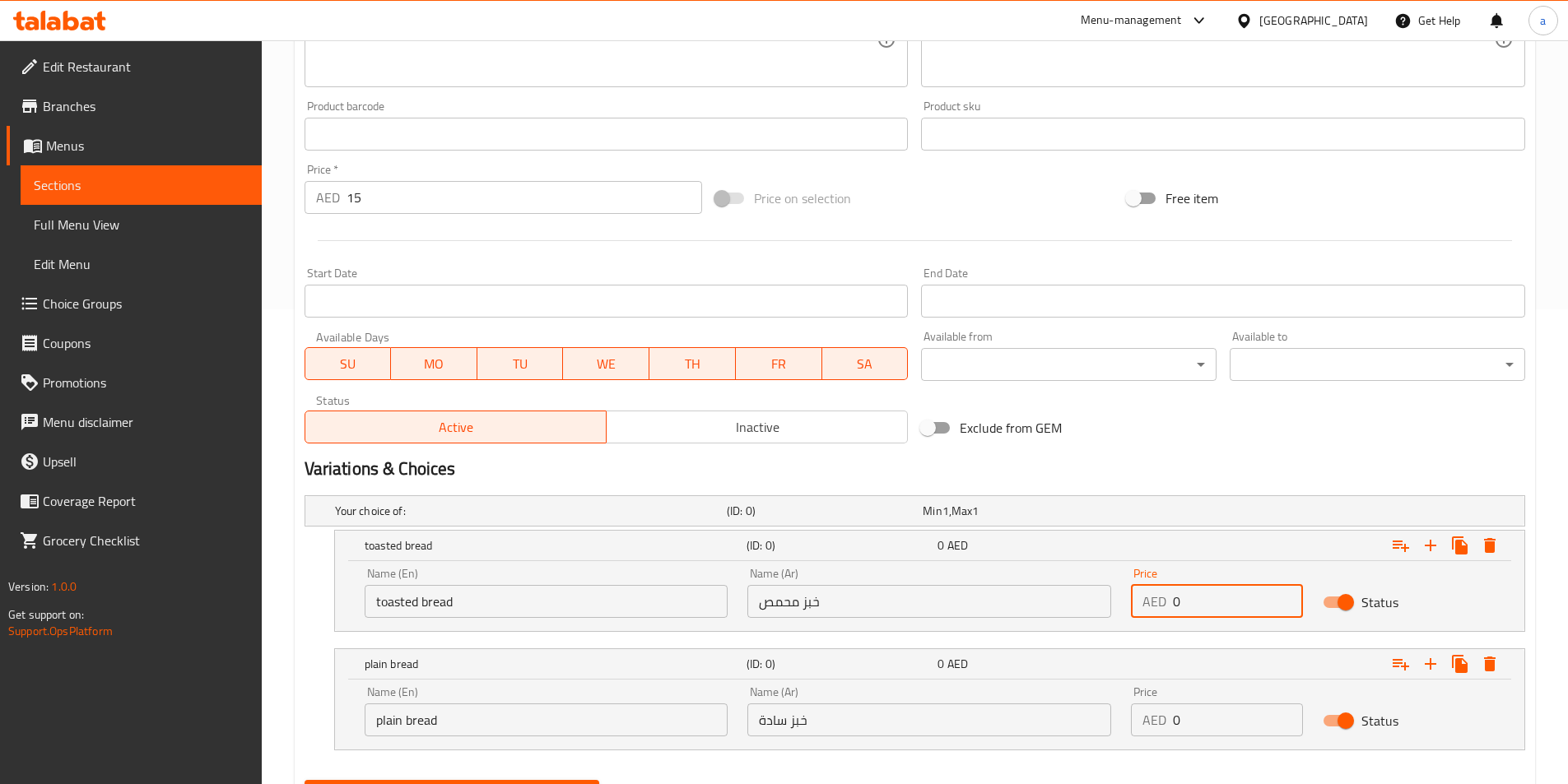
drag, startPoint x: 1214, startPoint y: 602, endPoint x: 1118, endPoint y: 603, distance: 96.0
click at [1118, 603] on div "Name (En) toasted bread Name (En) Name (Ar) خبز محمص Name (Ar) Price AED 0 Pric…" at bounding box center [930, 592] width 1150 height 70
paste input "15"
type input "15"
drag, startPoint x: 1197, startPoint y: 715, endPoint x: 1131, endPoint y: 723, distance: 66.5
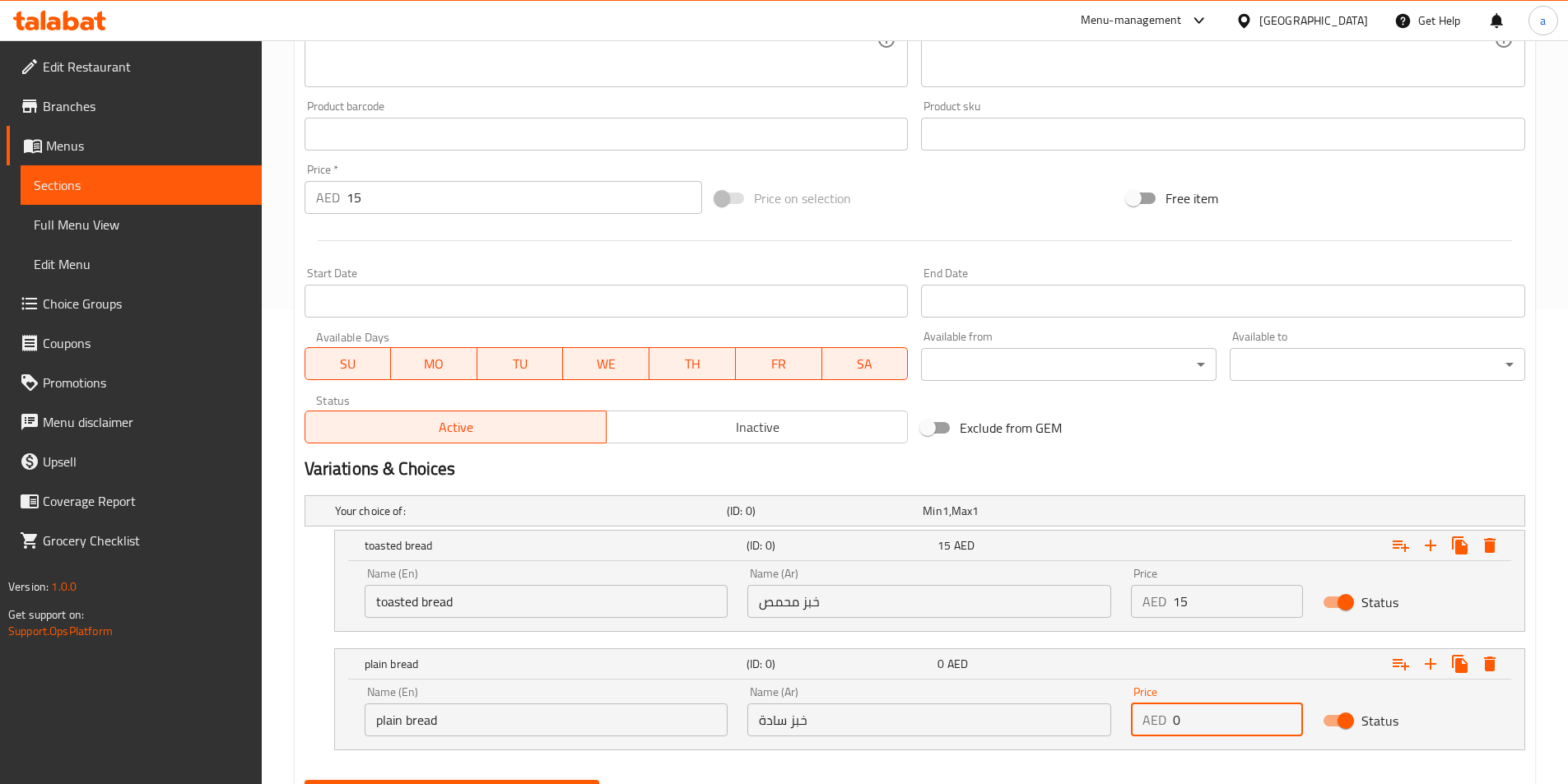
click at [1131, 723] on div "AED 0 Price" at bounding box center [1217, 720] width 172 height 33
paste input "15"
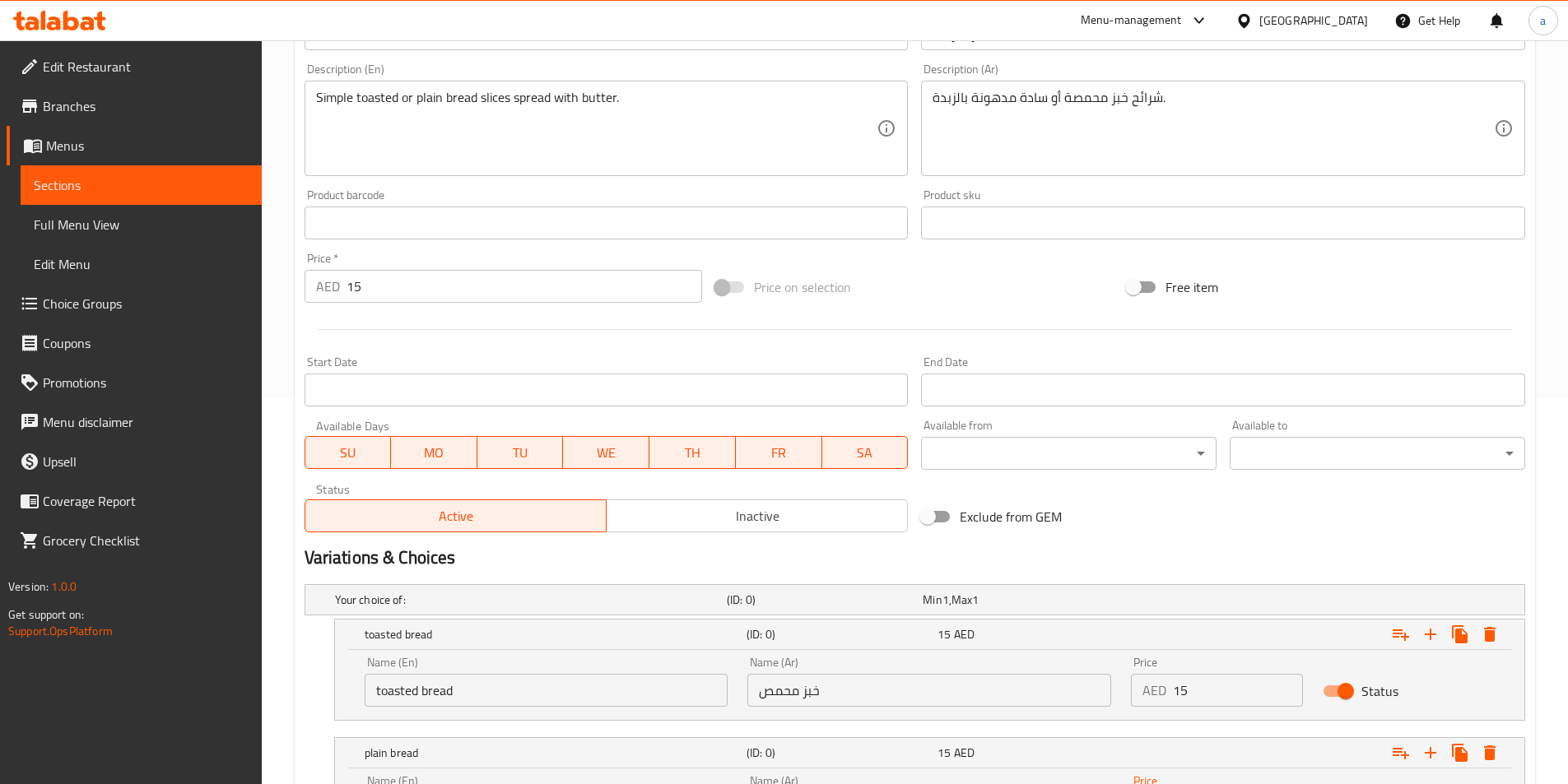
scroll to position [228, 0]
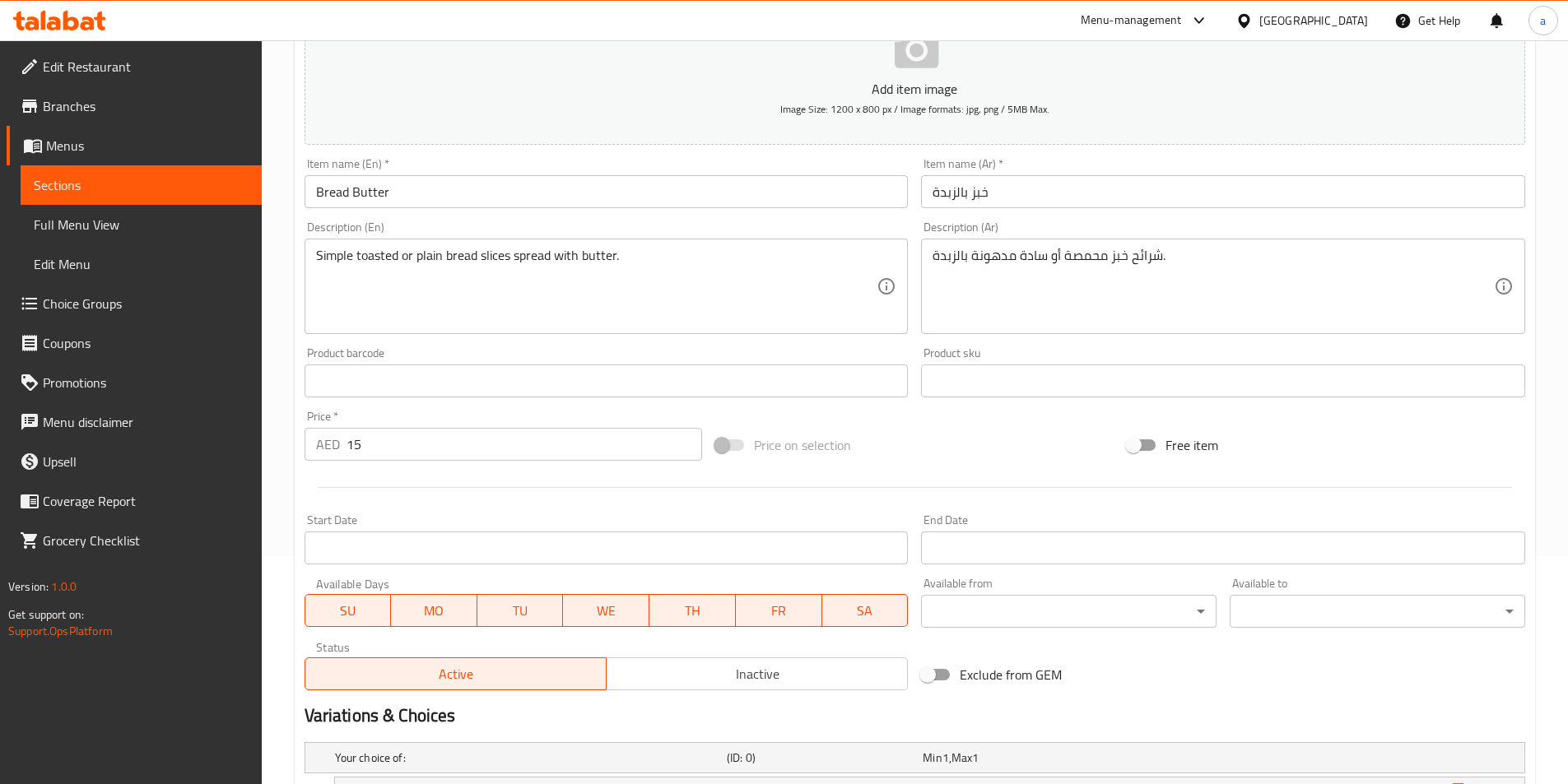
type input "15"
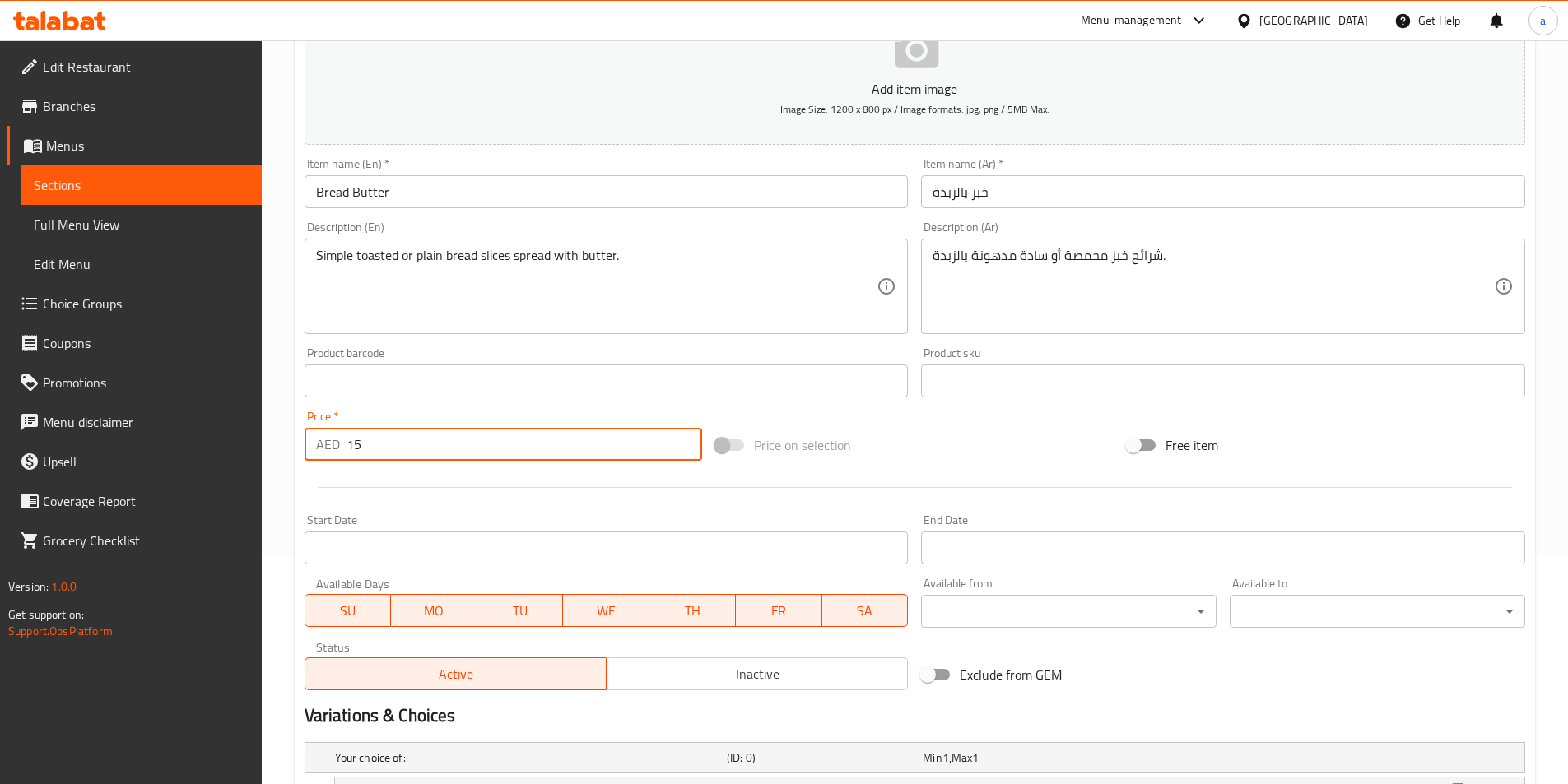
drag, startPoint x: 451, startPoint y: 440, endPoint x: 325, endPoint y: 442, distance: 126.0
click at [325, 442] on div "AED 15 Price *" at bounding box center [503, 444] width 399 height 33
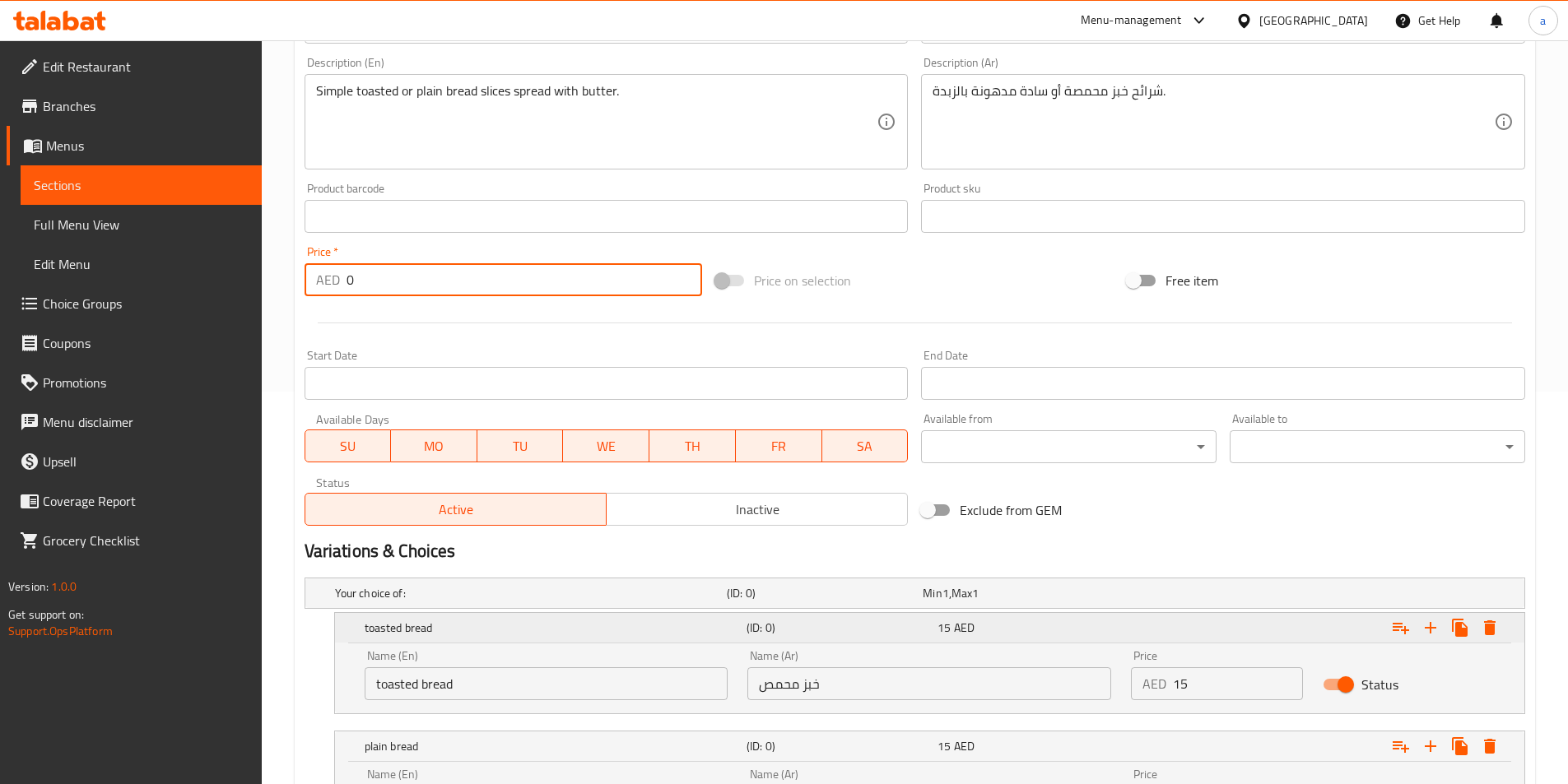
scroll to position [557, 0]
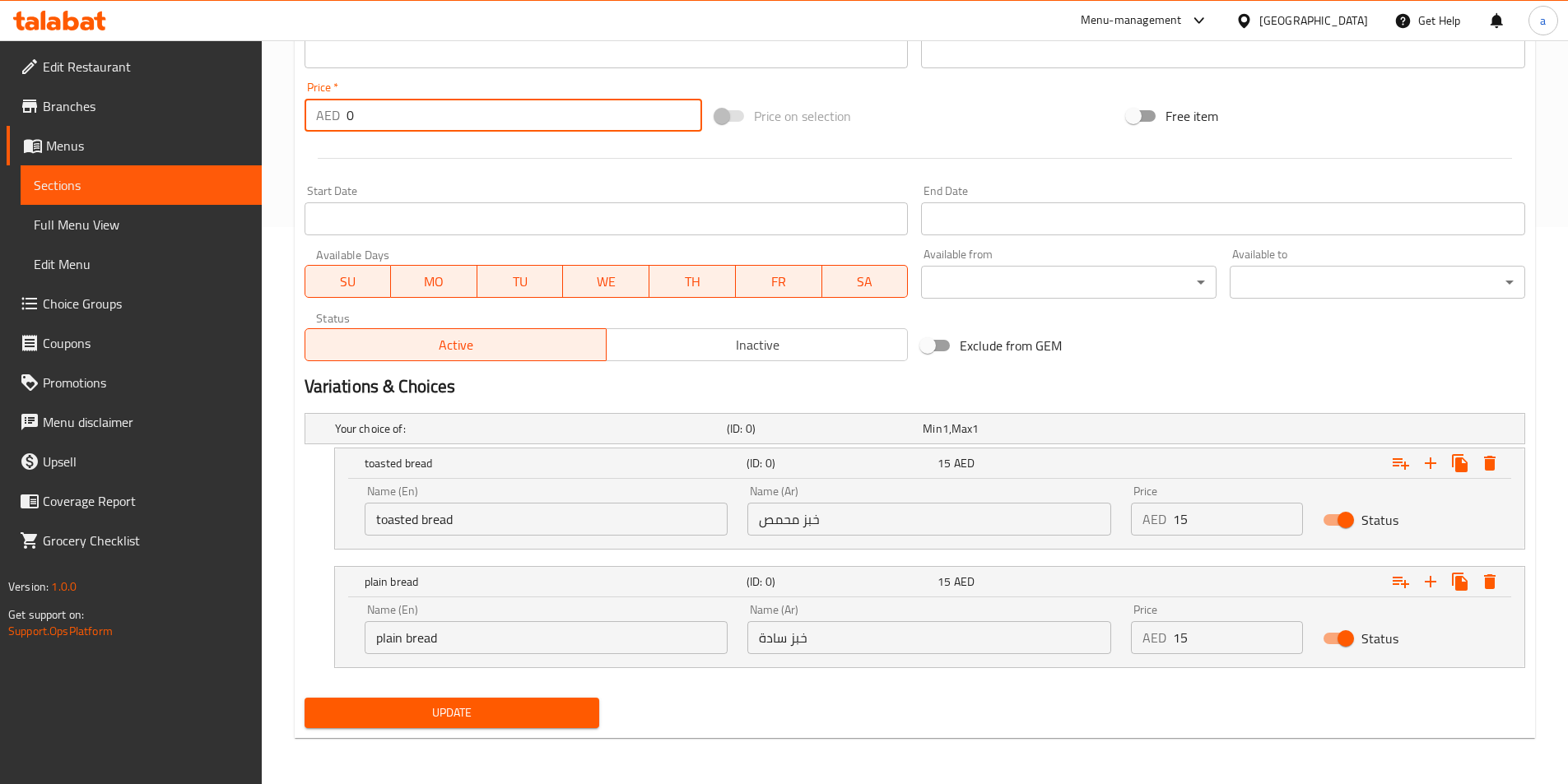
type input "0"
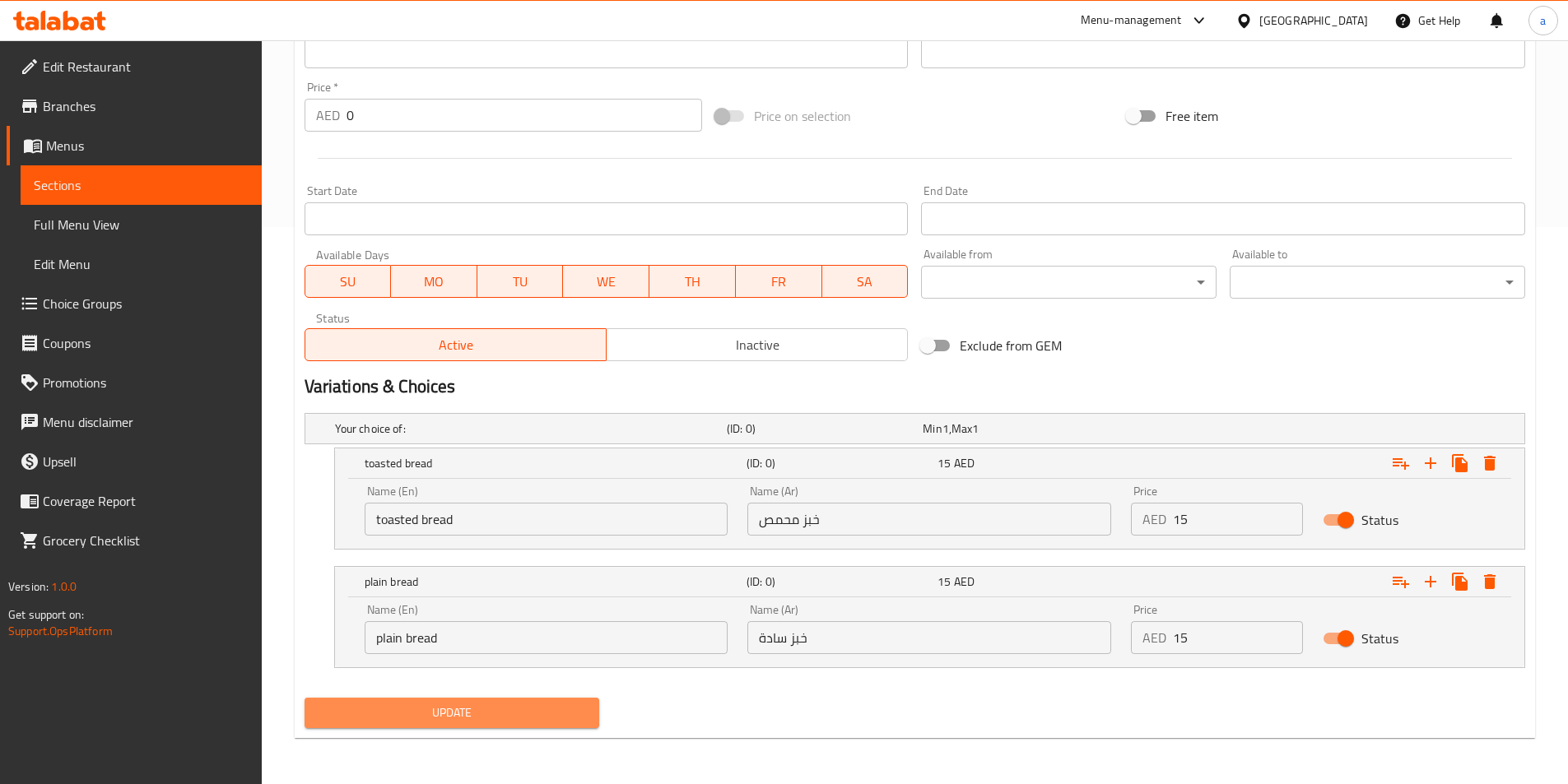
click at [481, 714] on span "Update" at bounding box center [451, 713] width 269 height 21
click at [416, 720] on span "Update" at bounding box center [451, 713] width 269 height 21
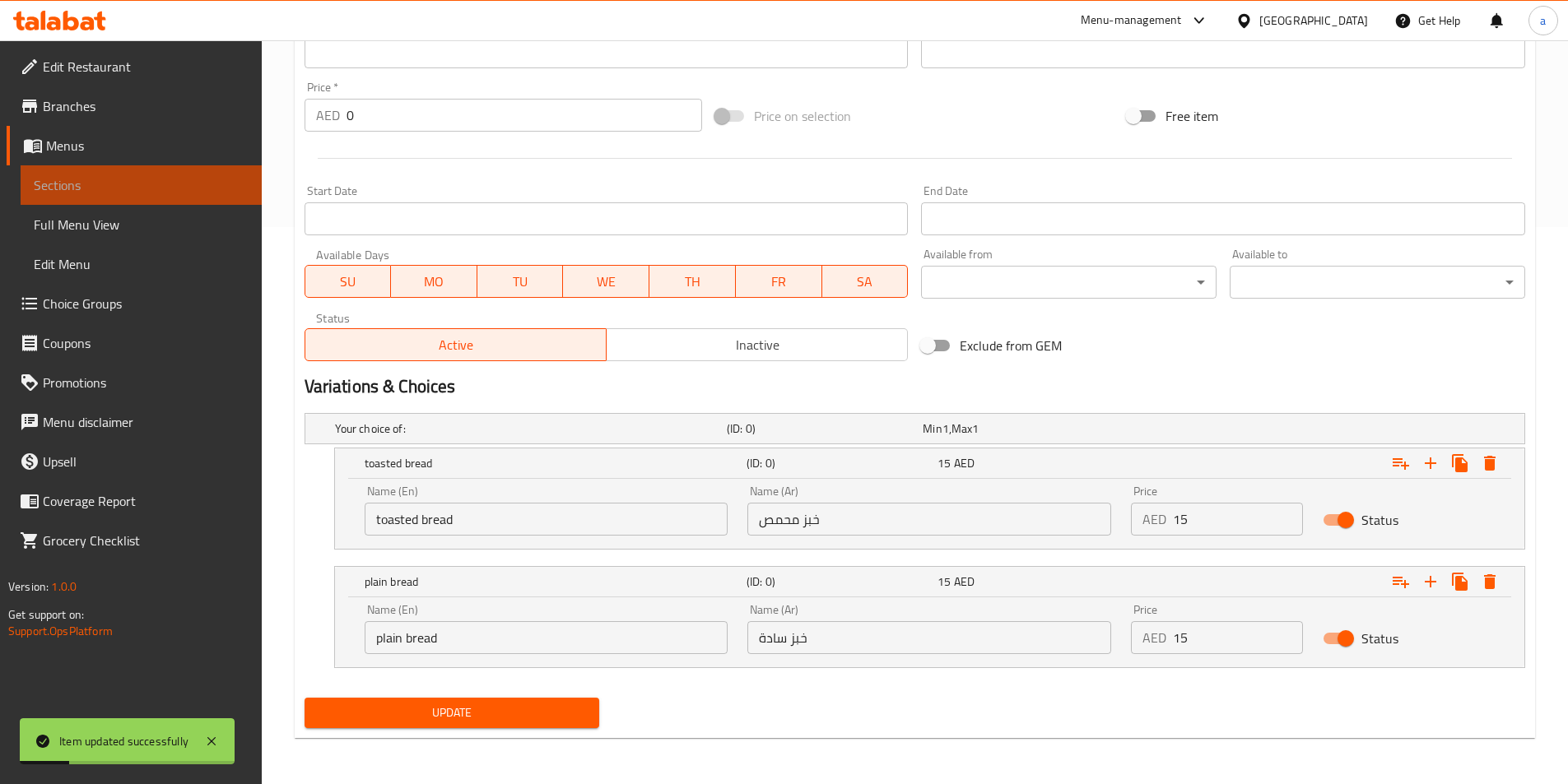
click at [192, 196] on link "Sections" at bounding box center [141, 185] width 241 height 40
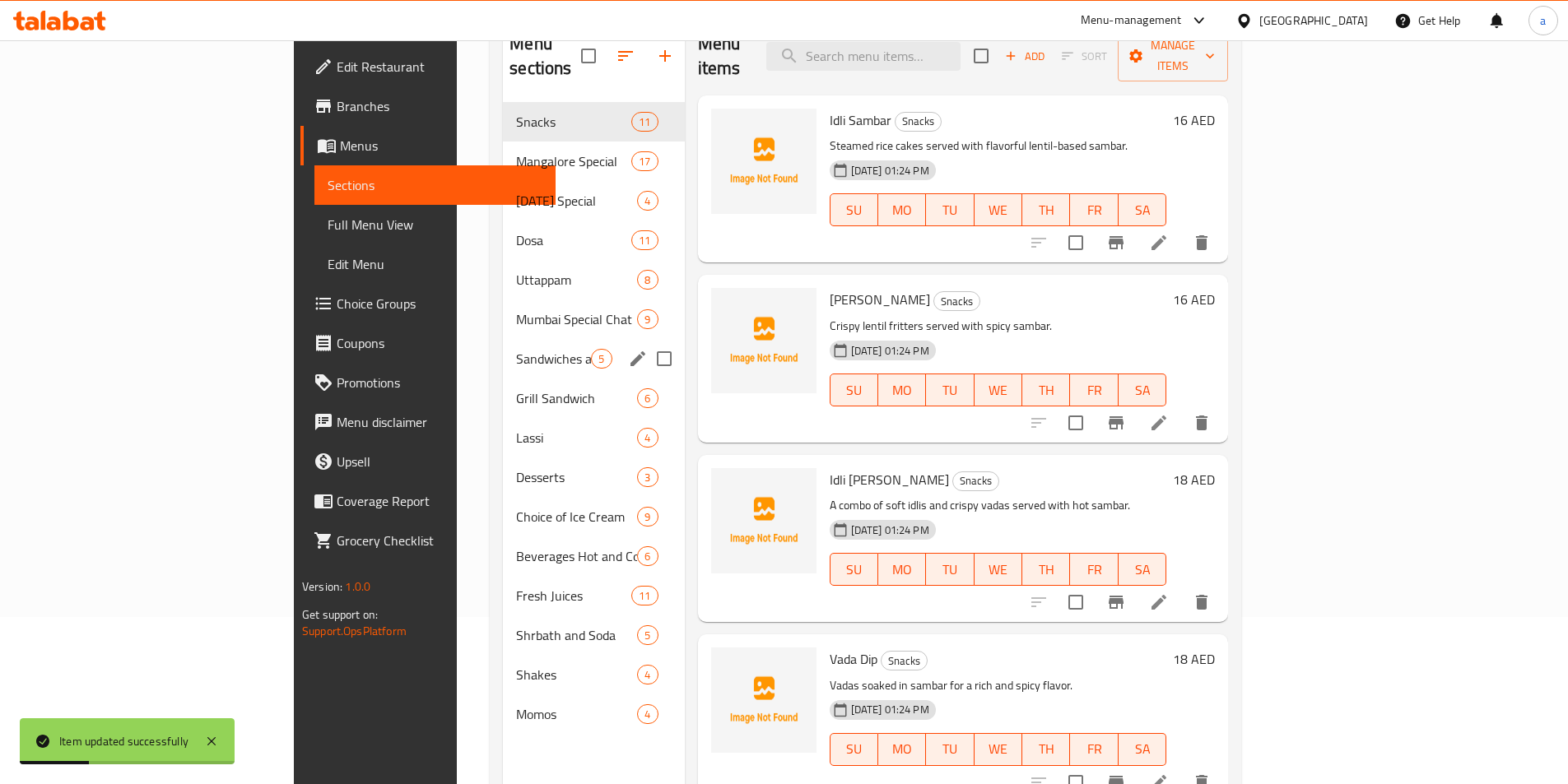
scroll to position [148, 0]
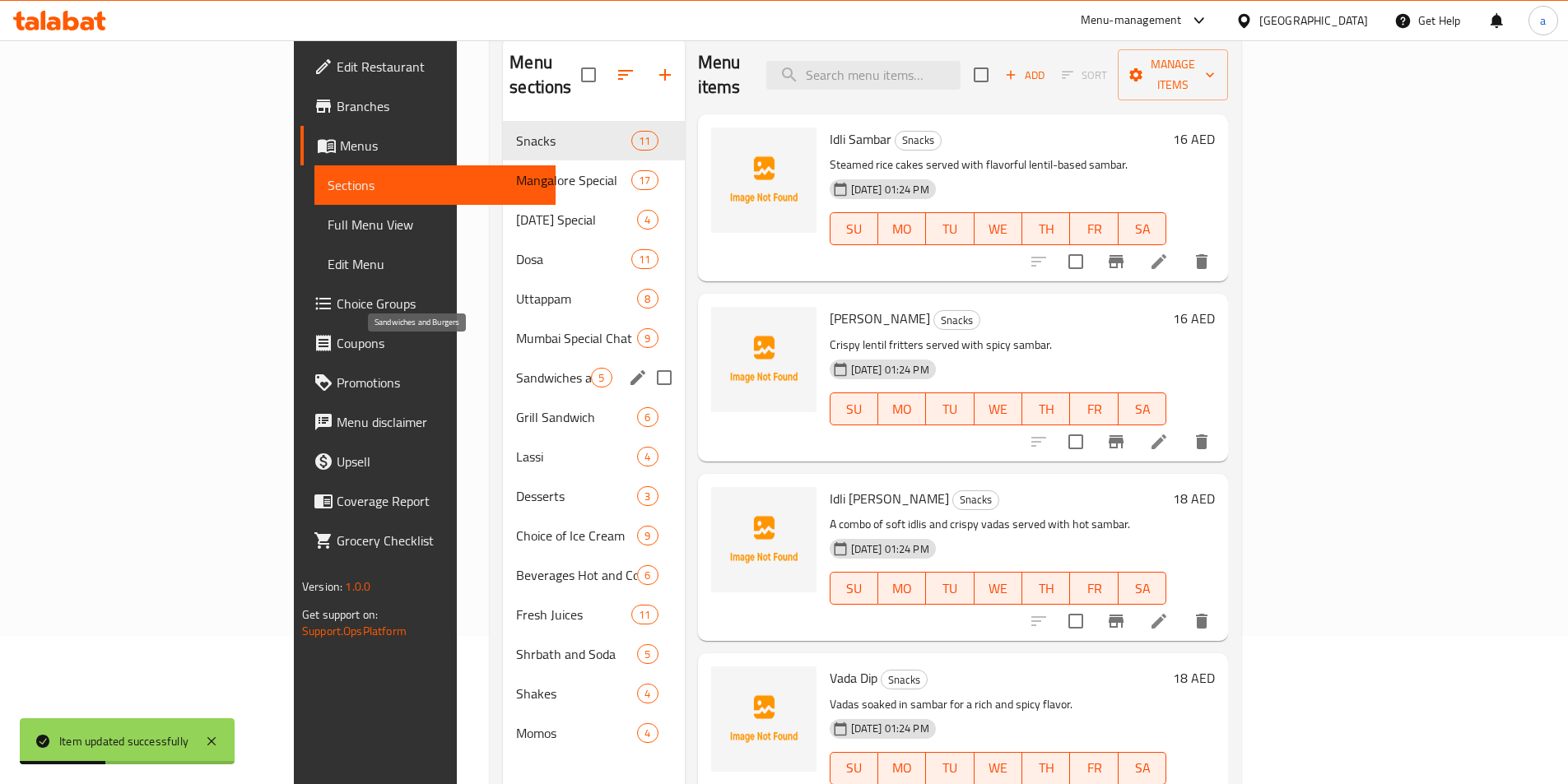
click at [516, 367] on span "Sandwiches and Burgers" at bounding box center [554, 377] width 75 height 20
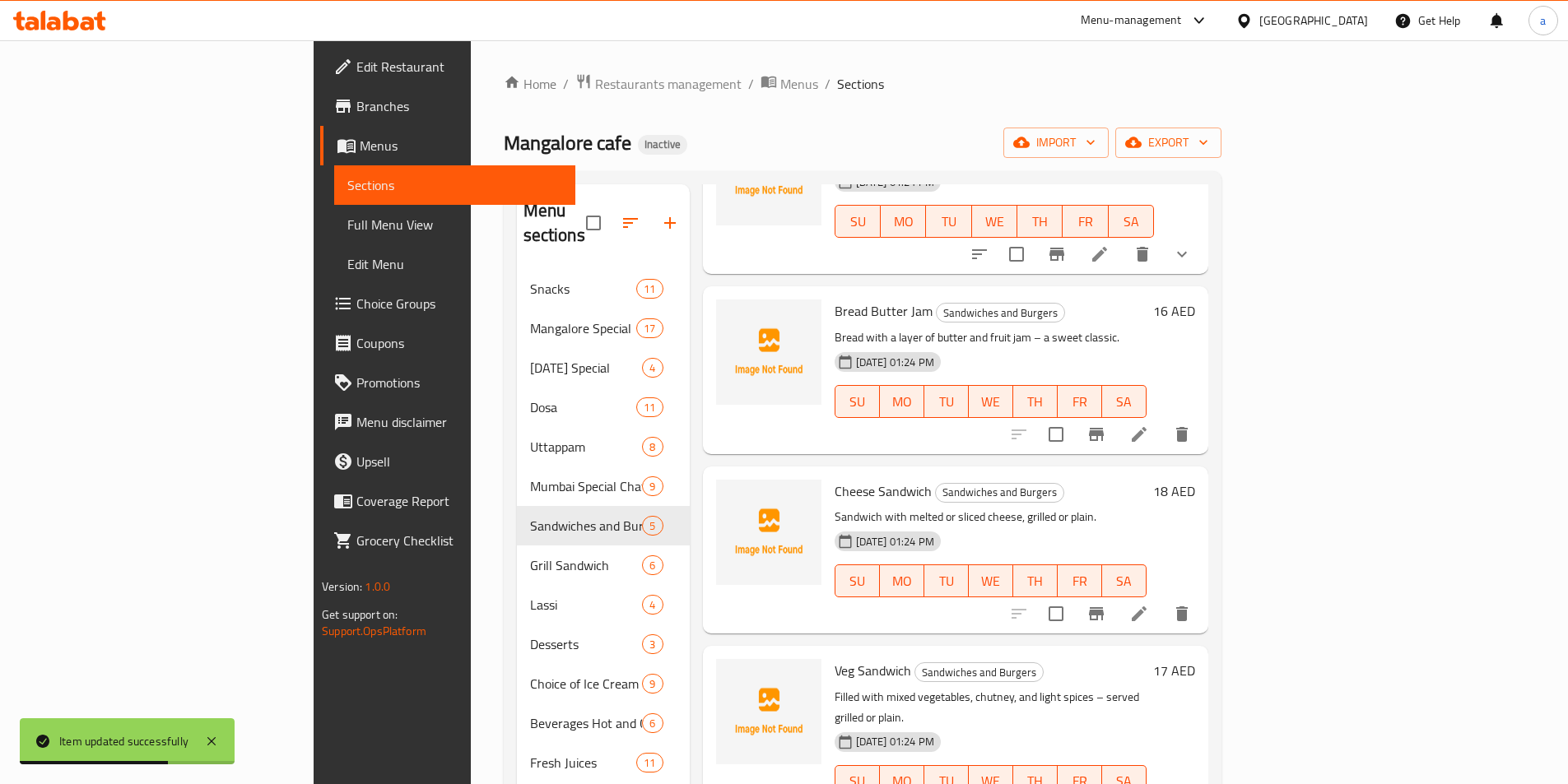
scroll to position [82, 0]
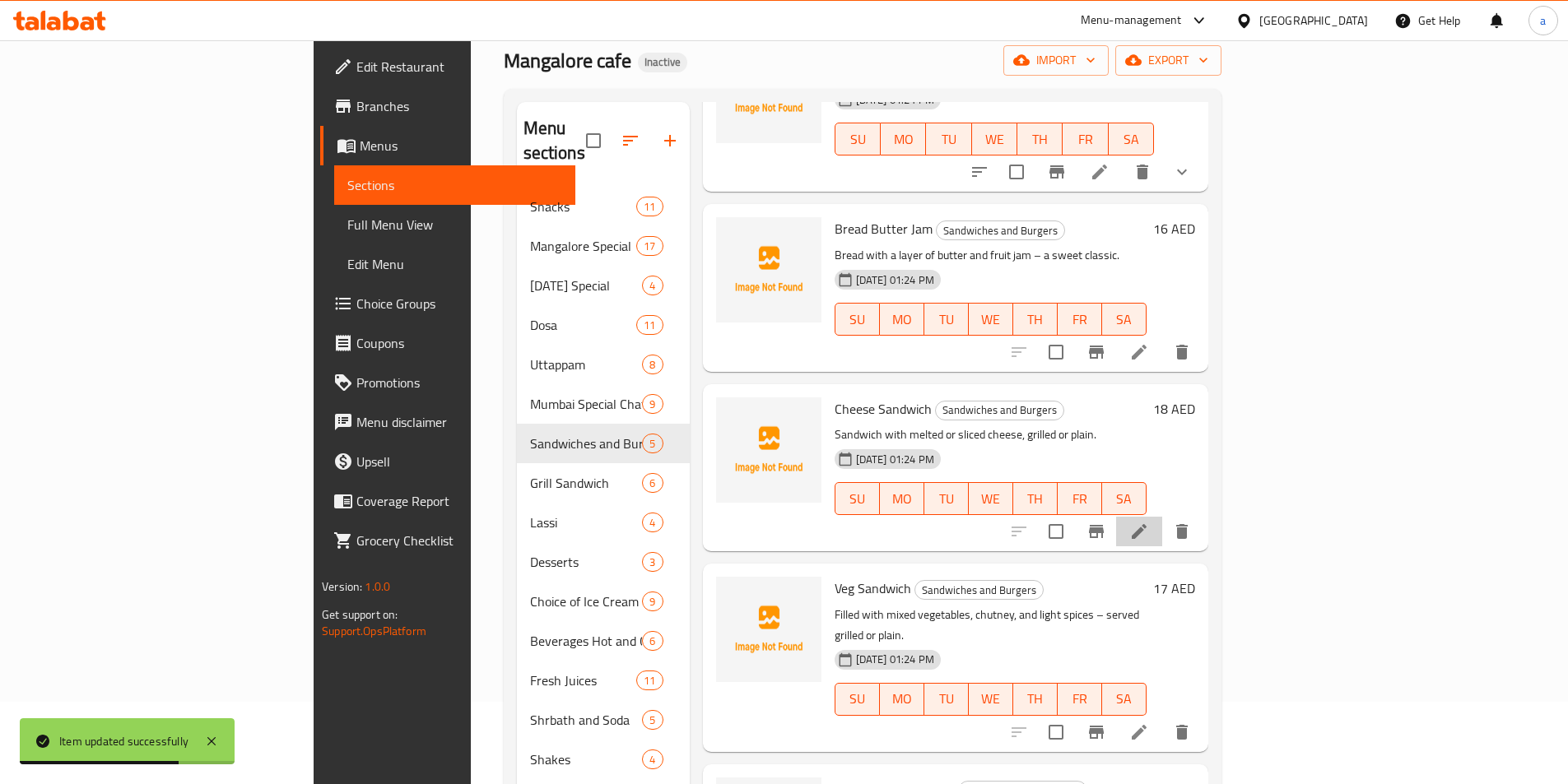
click at [1162, 517] on li at bounding box center [1139, 532] width 46 height 29
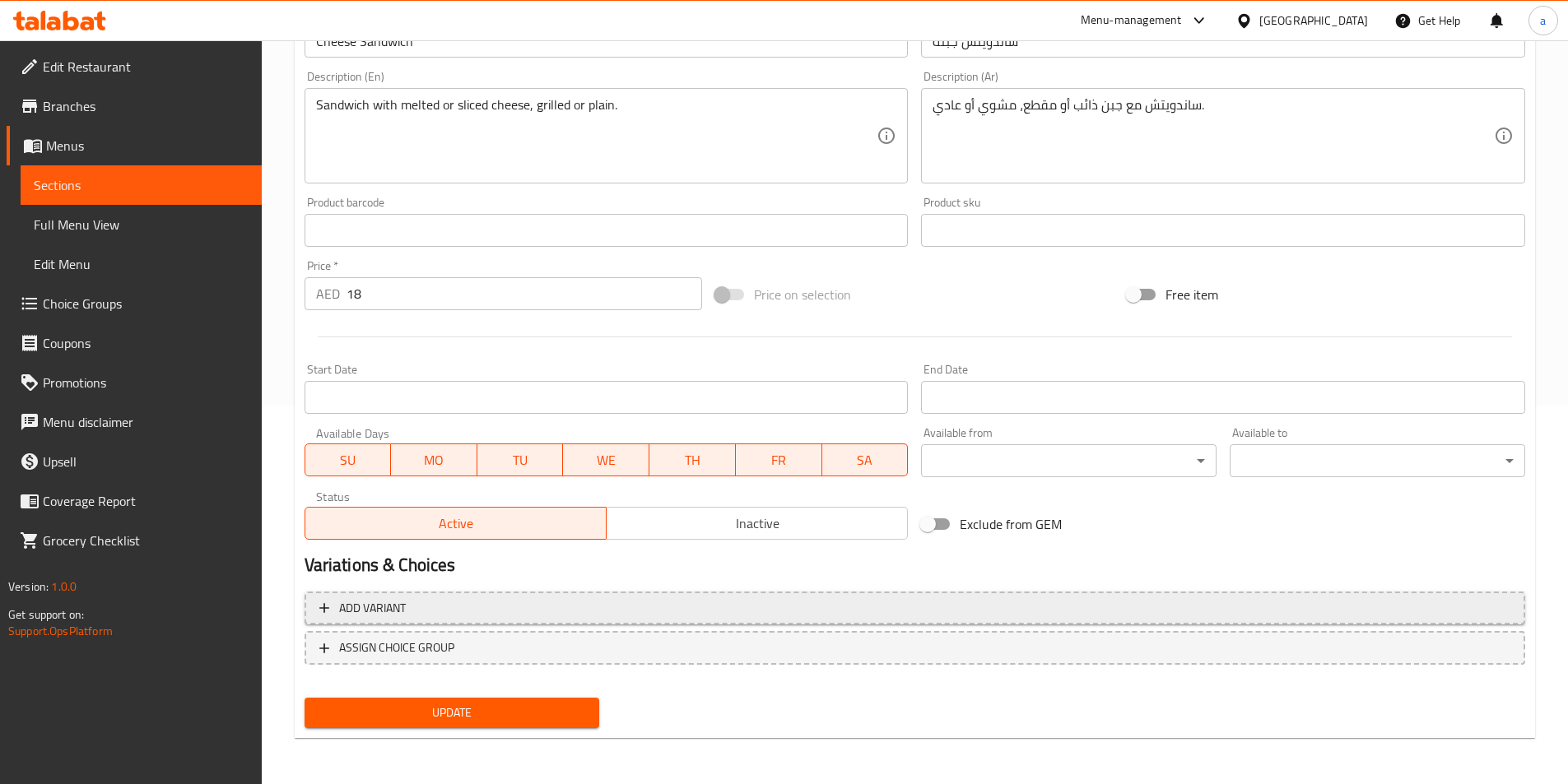
click at [783, 607] on span "Add variant" at bounding box center [914, 609] width 1191 height 21
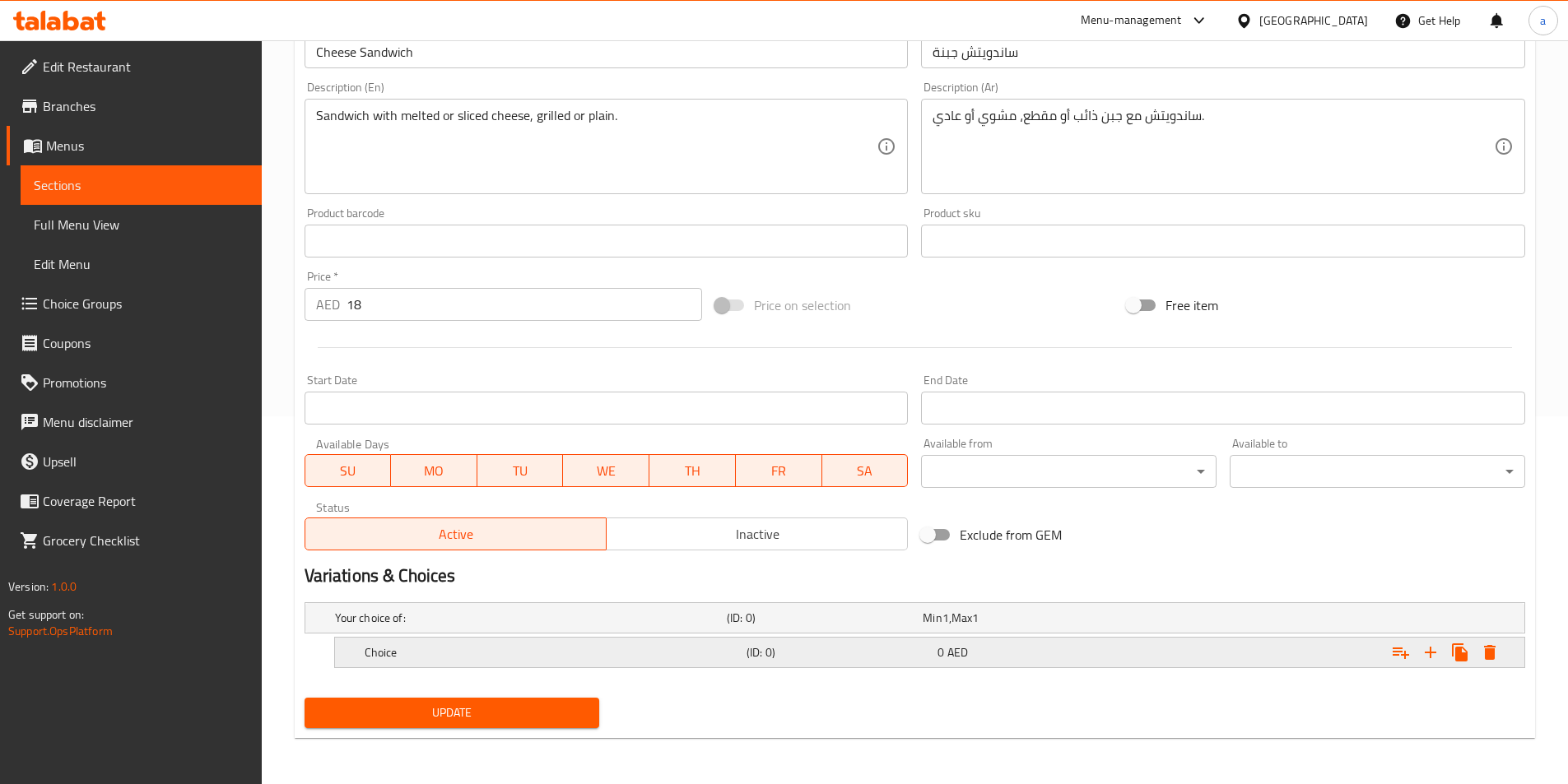
scroll to position [367, 0]
click at [1433, 650] on icon "Expand" at bounding box center [1430, 652] width 20 height 20
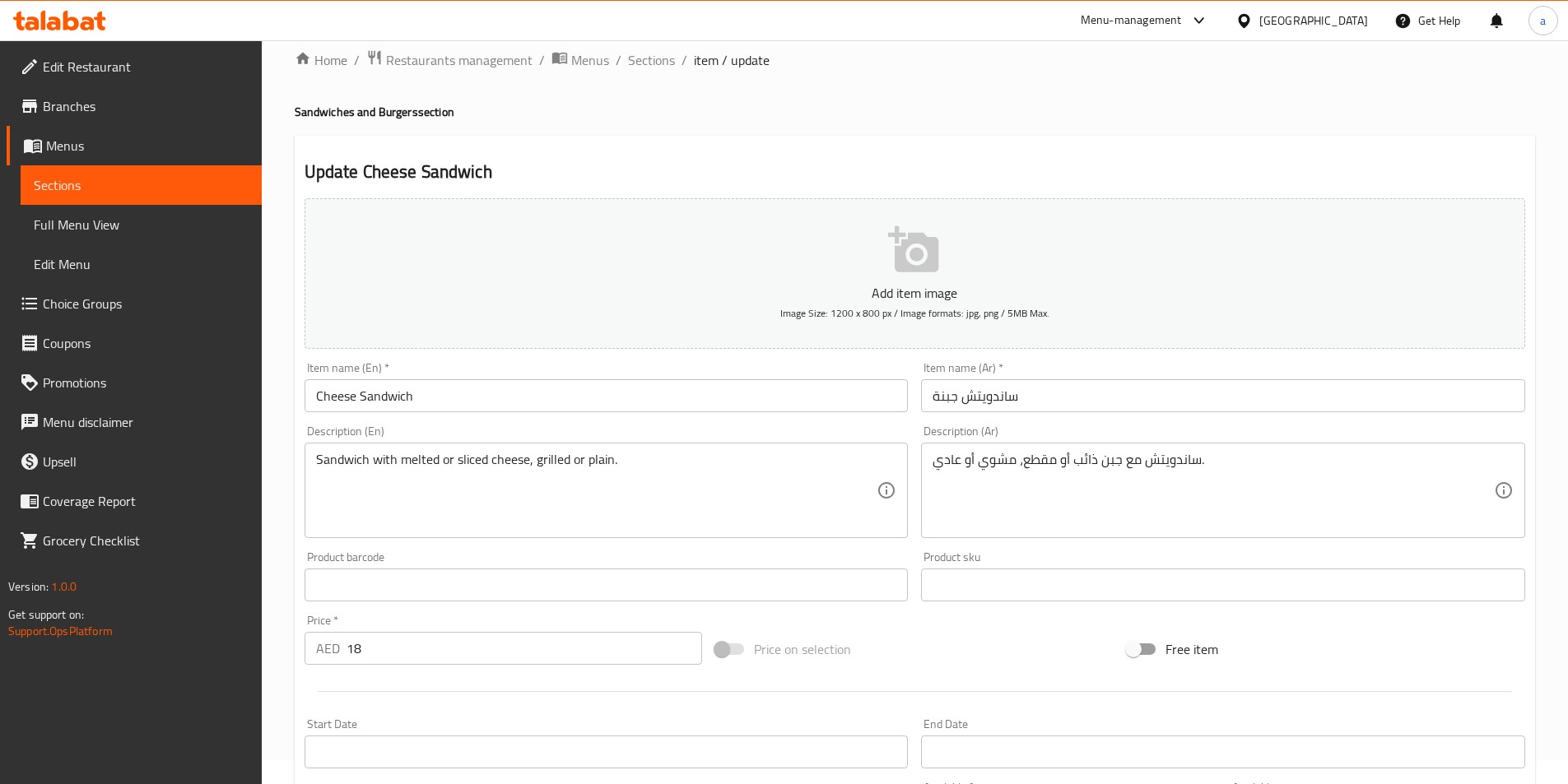
scroll to position [0, 0]
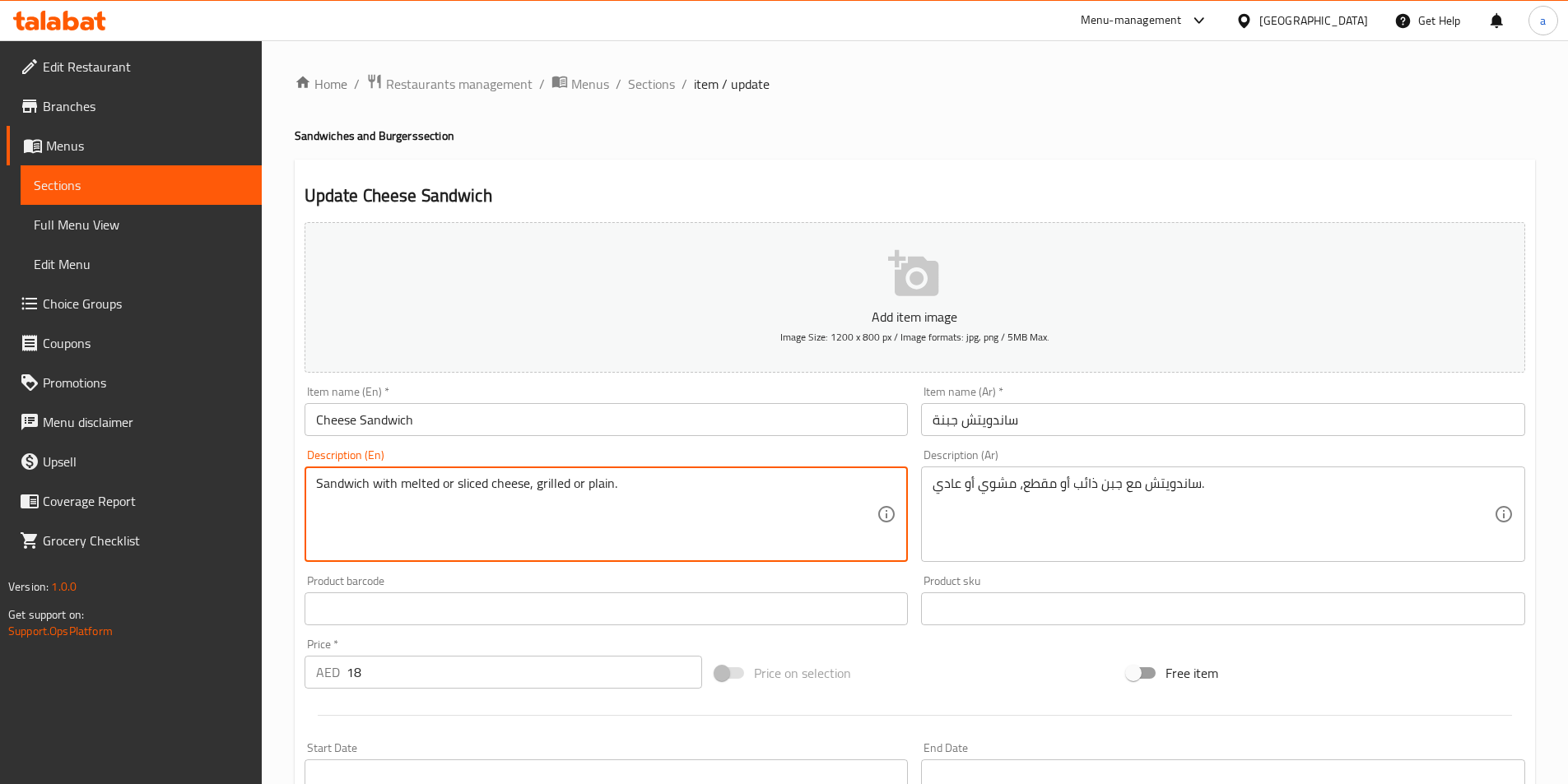
click at [416, 482] on textarea "Sandwich with melted or sliced cheese, grilled or plain." at bounding box center [597, 514] width 561 height 78
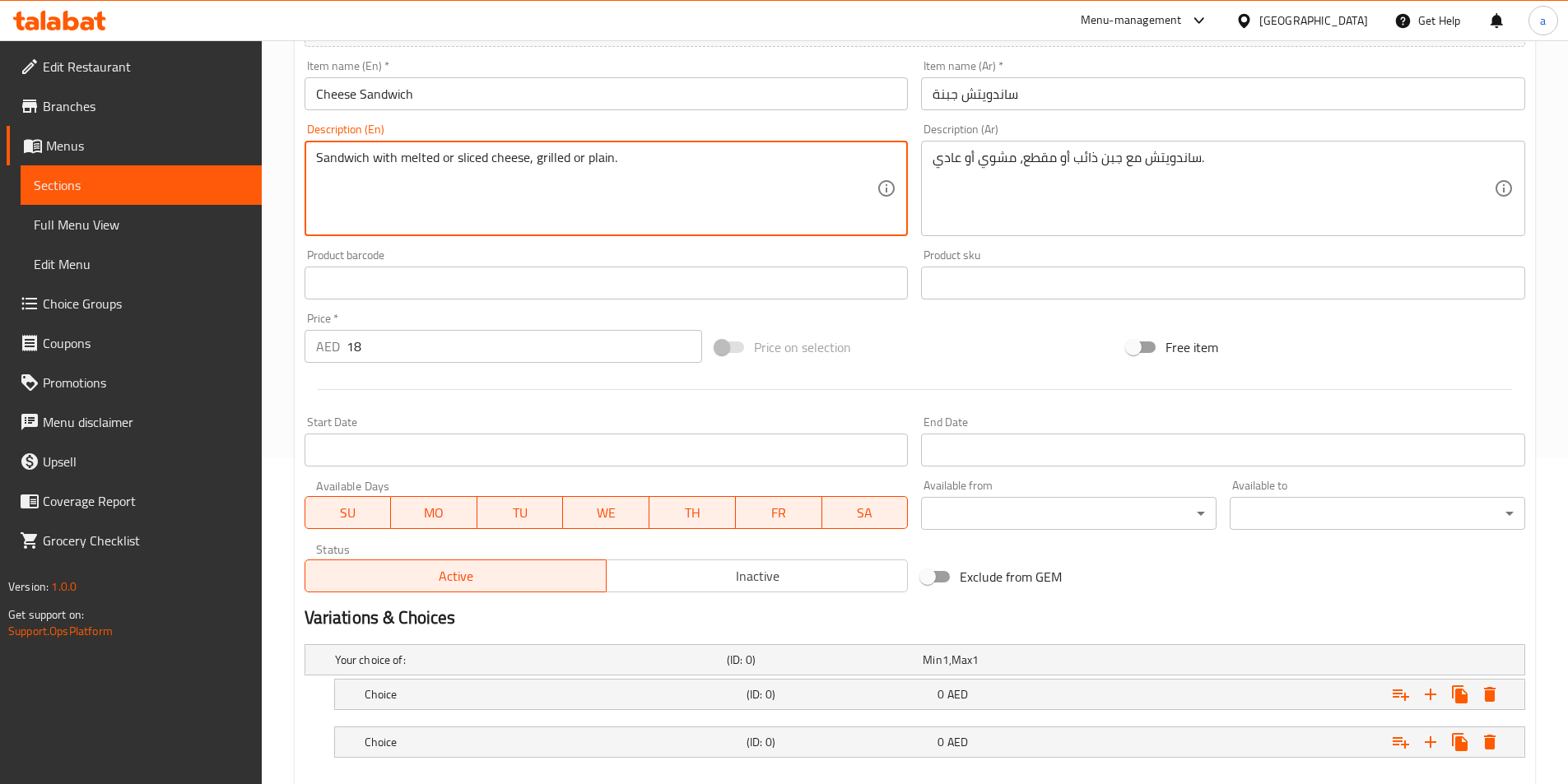
scroll to position [416, 0]
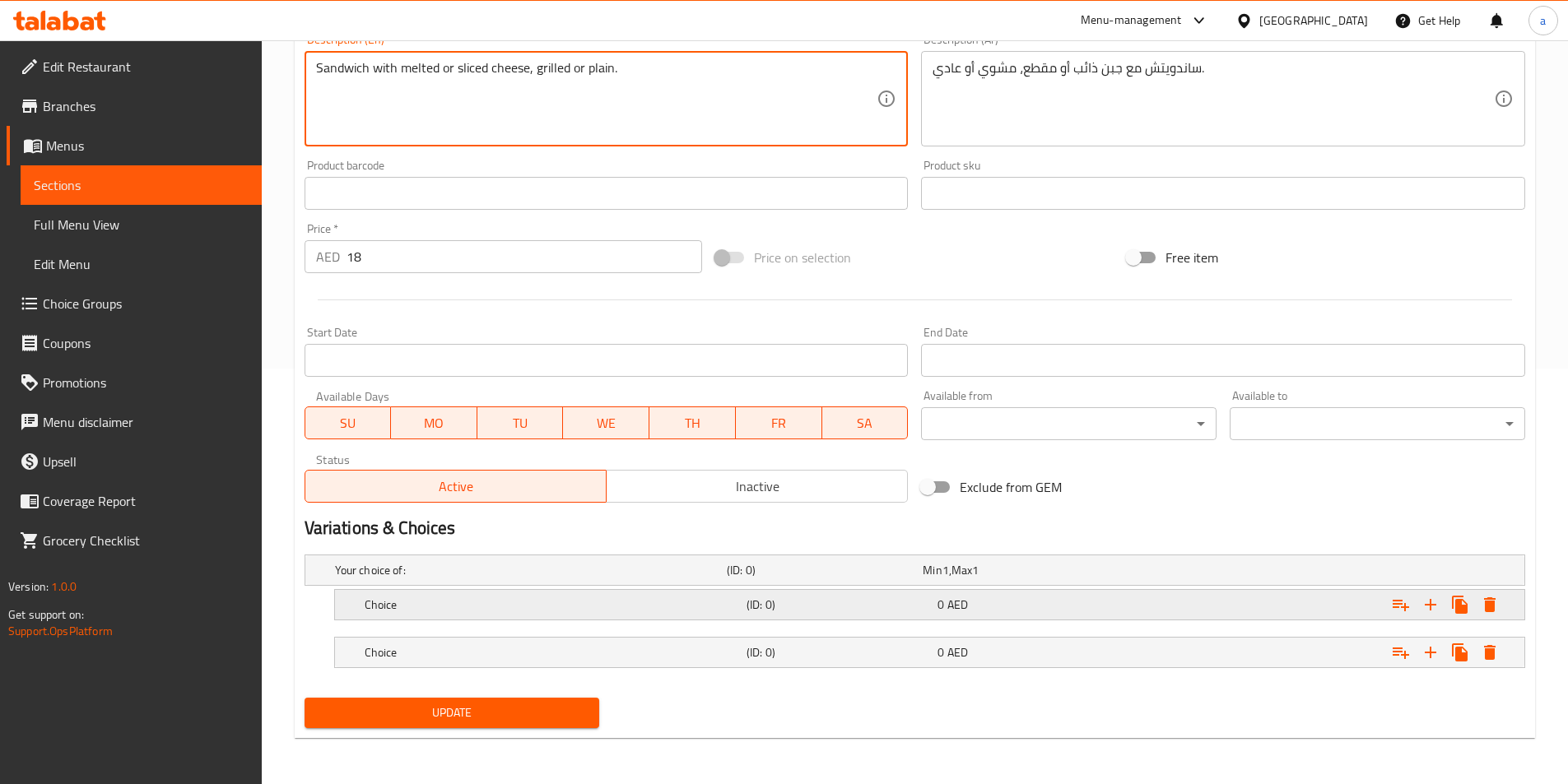
click at [470, 610] on h5 "Choice" at bounding box center [553, 604] width 375 height 16
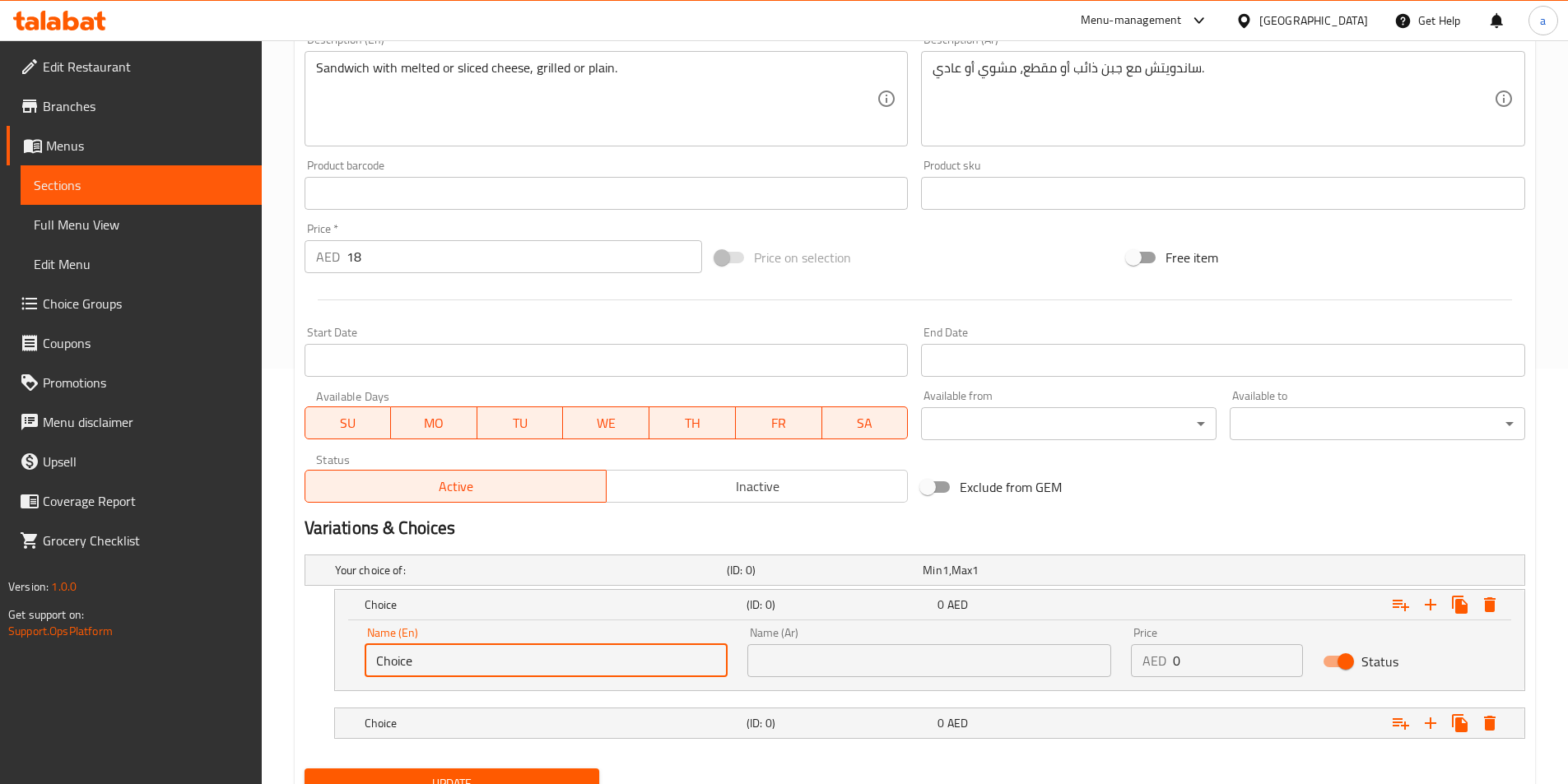
drag, startPoint x: 406, startPoint y: 658, endPoint x: 385, endPoint y: 655, distance: 21.2
click at [385, 655] on input "Choice" at bounding box center [547, 660] width 364 height 33
click at [404, 661] on input "Choice" at bounding box center [547, 660] width 364 height 33
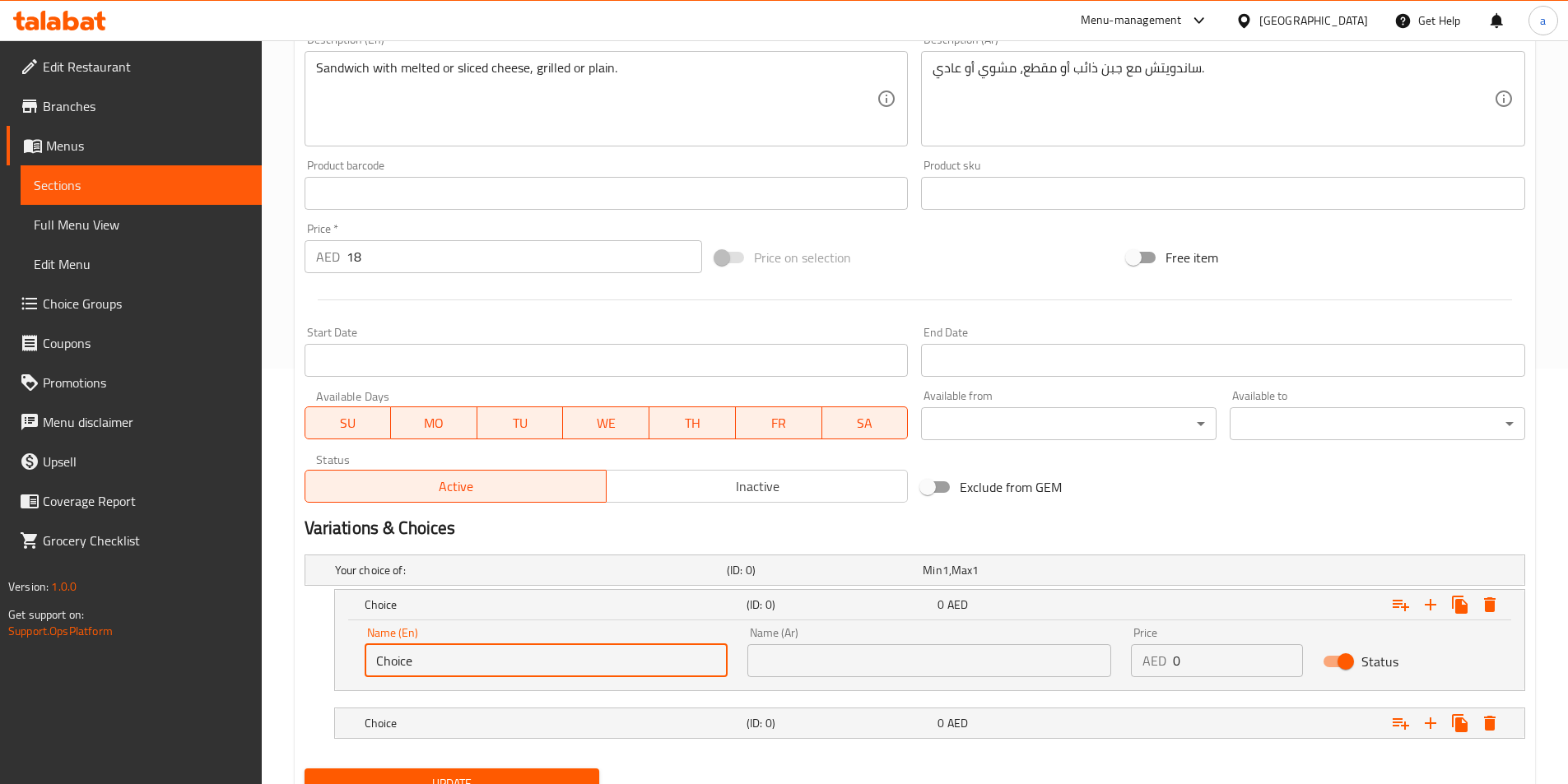
paste input "melted"
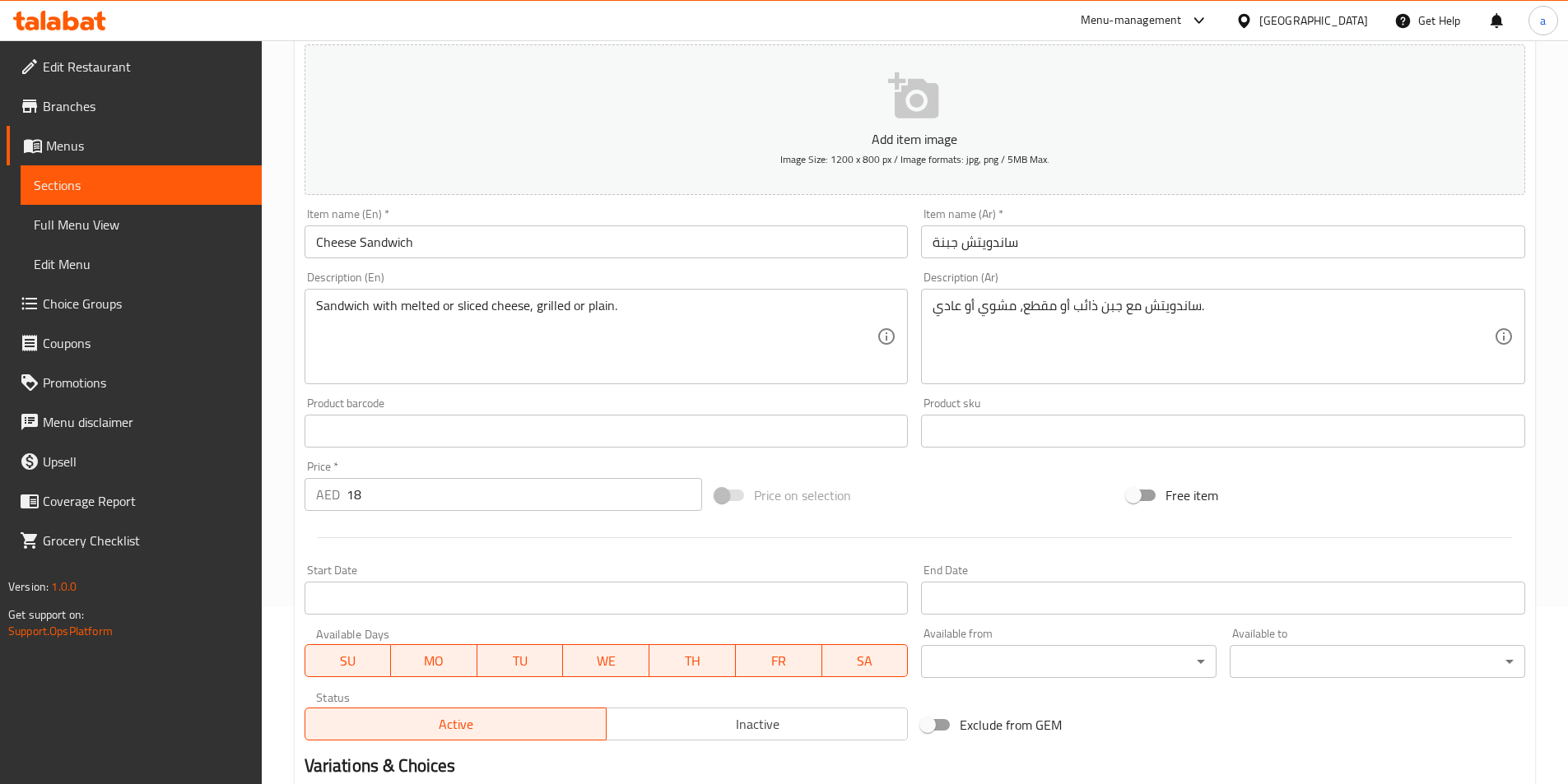
scroll to position [169, 0]
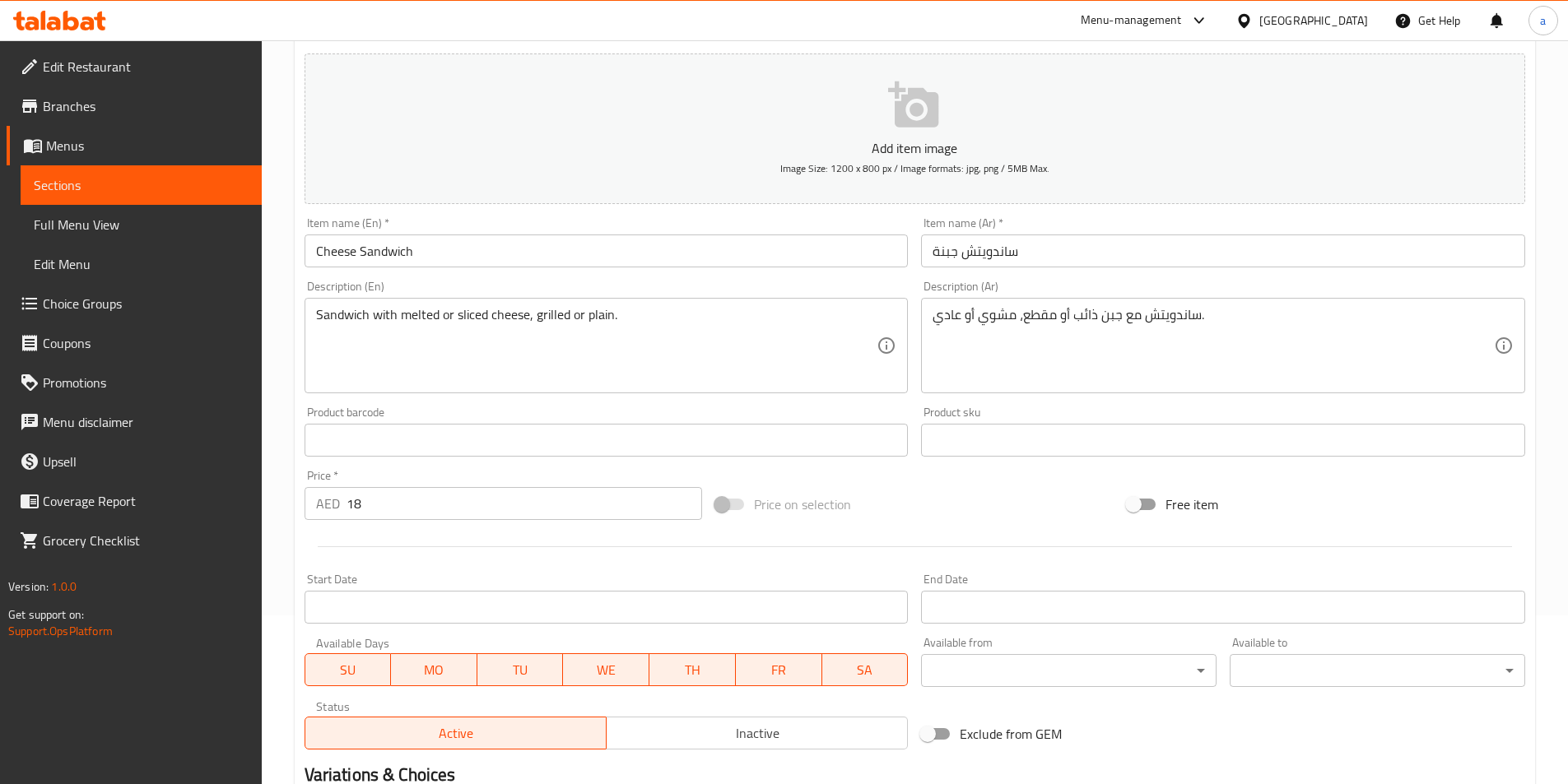
type input "melted"
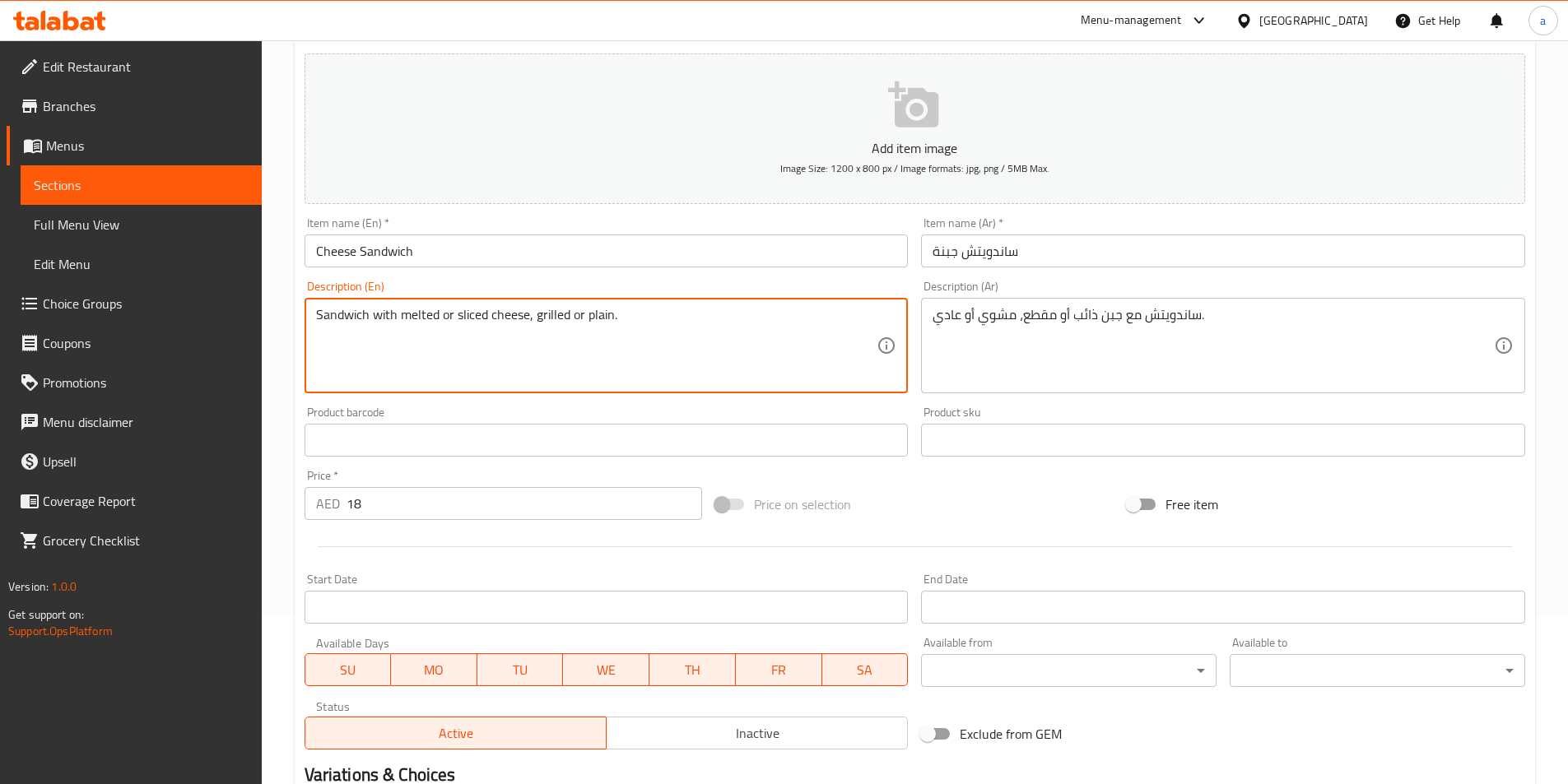
click at [470, 314] on textarea "Sandwich with melted or sliced cheese, grilled or plain." at bounding box center [597, 346] width 561 height 78
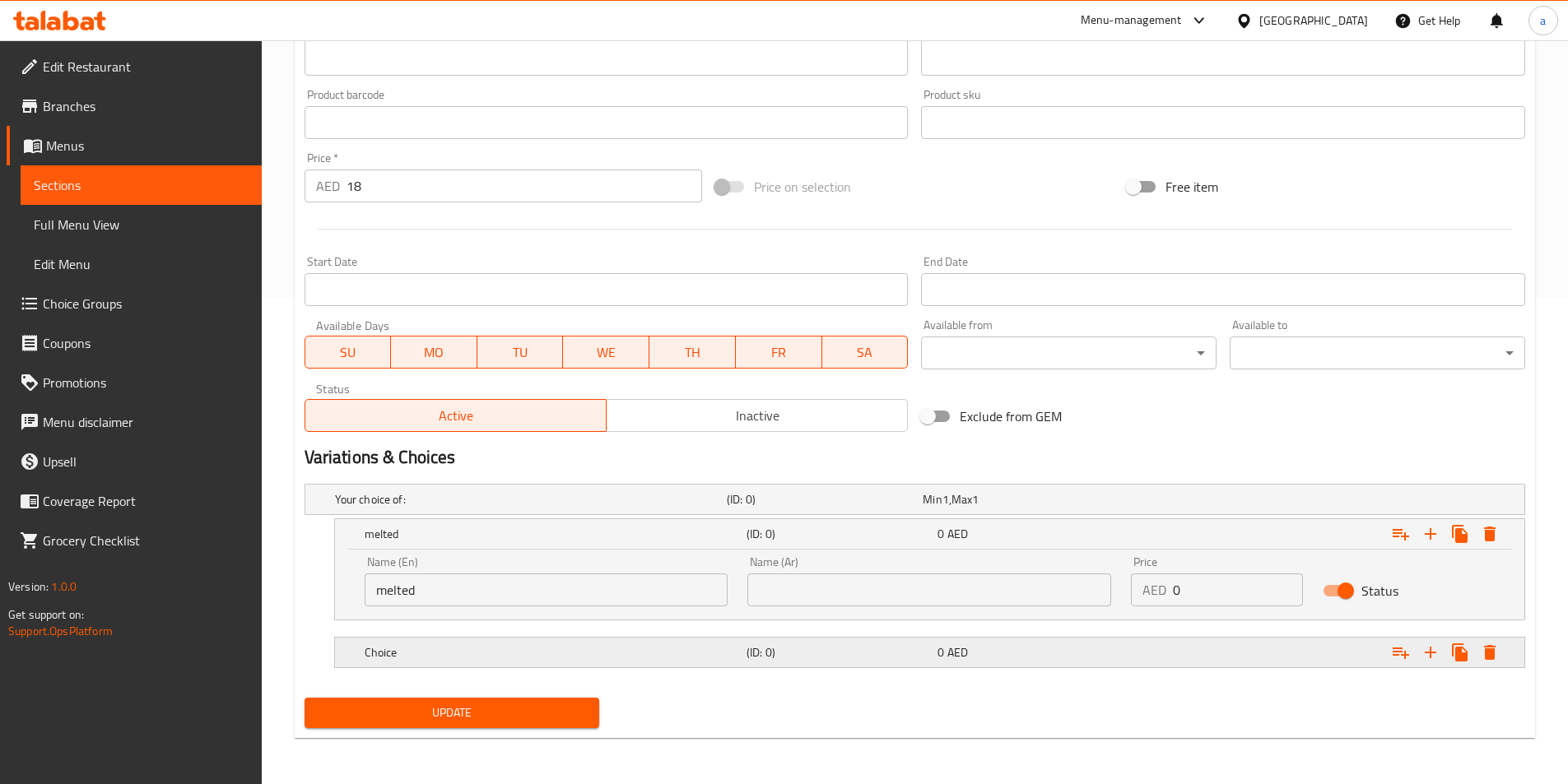
click at [441, 648] on h5 "Choice" at bounding box center [553, 652] width 375 height 16
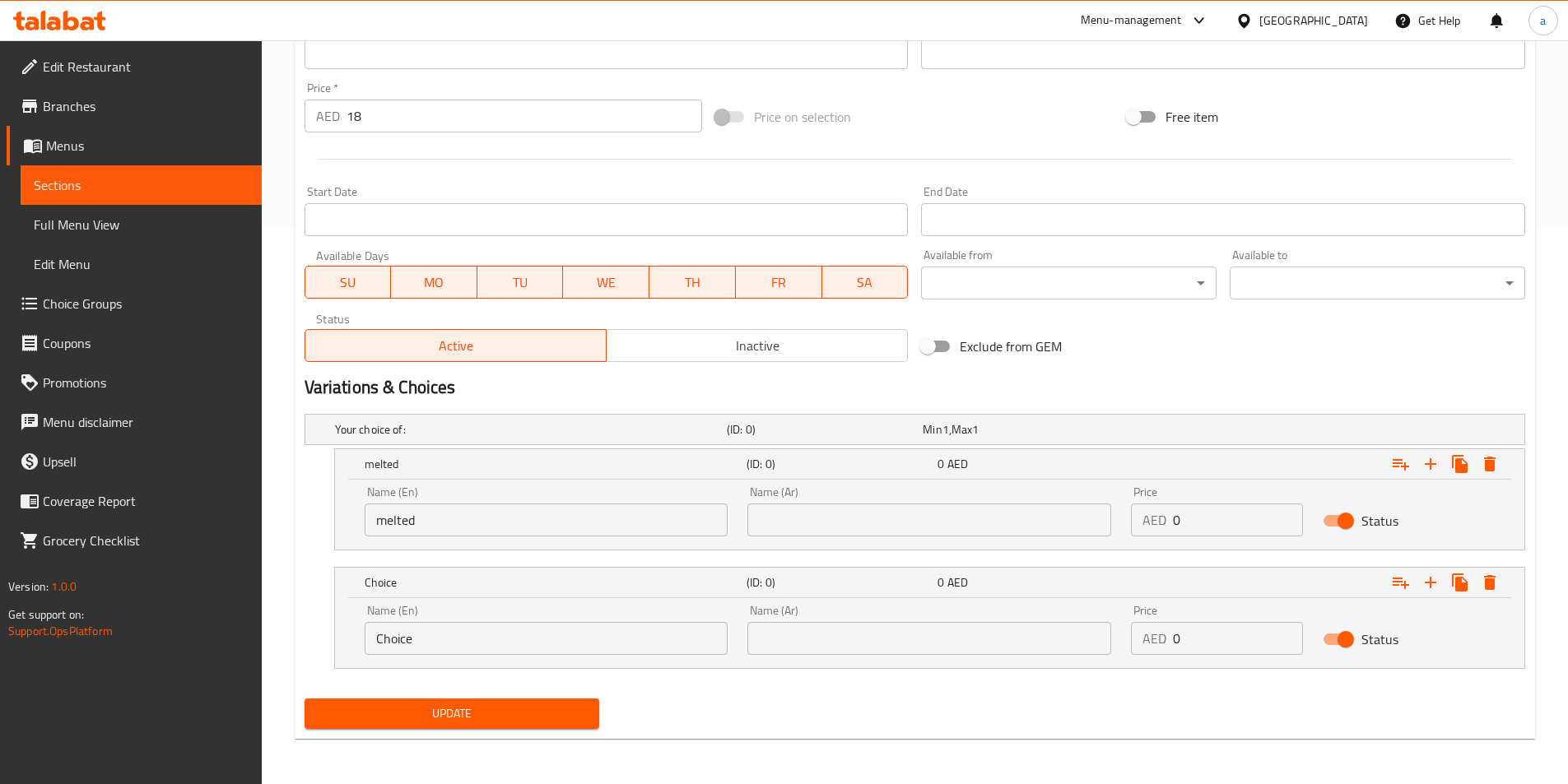
scroll to position [557, 0]
drag, startPoint x: 427, startPoint y: 635, endPoint x: 341, endPoint y: 626, distance: 86.5
click at [341, 626] on div "Name (En) Choice Name (En) Name (Ar) Name (Ar) Price AED 0 Price Status" at bounding box center [929, 632] width 1189 height 70
paste input "sliced"
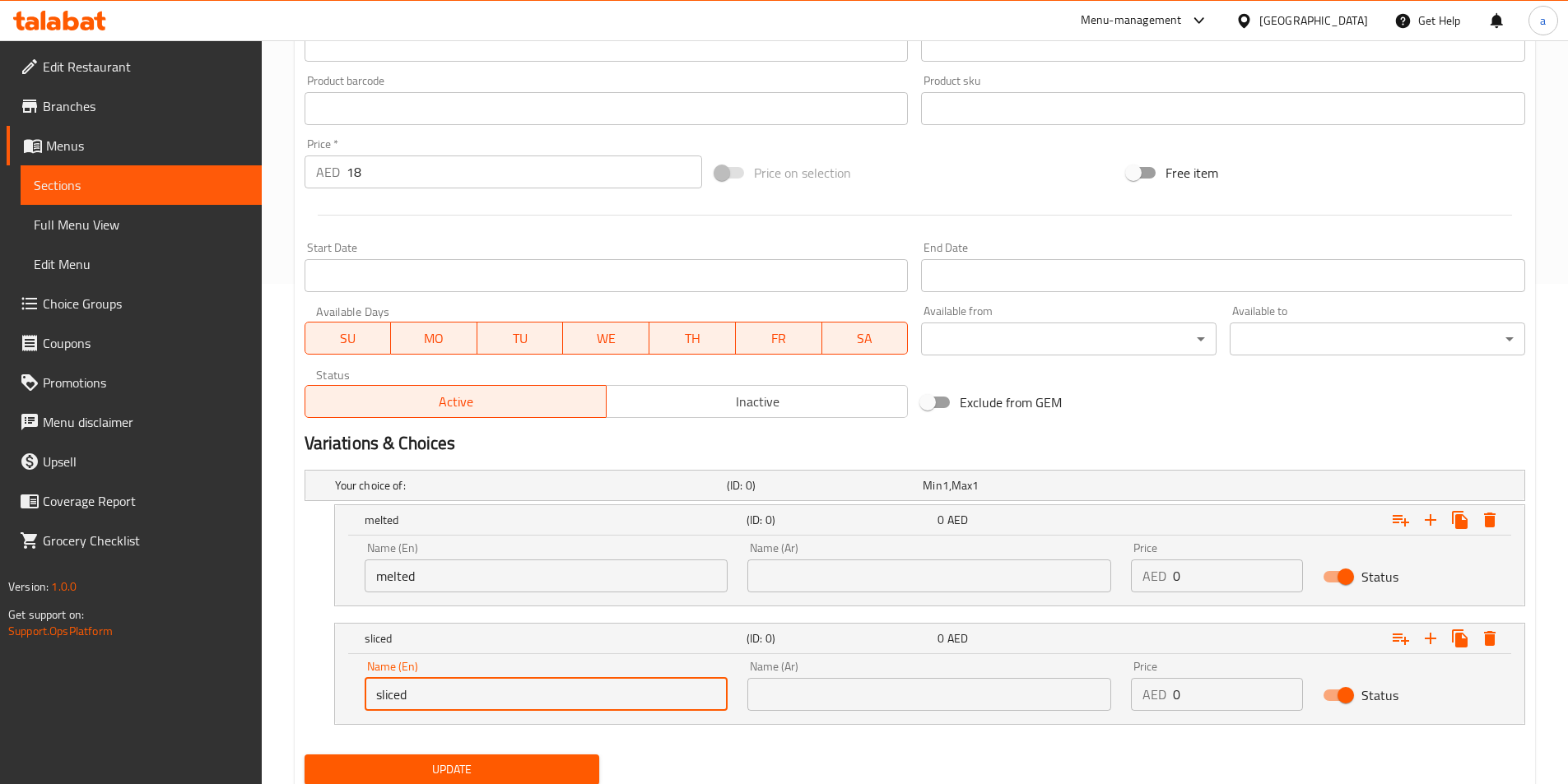
scroll to position [310, 0]
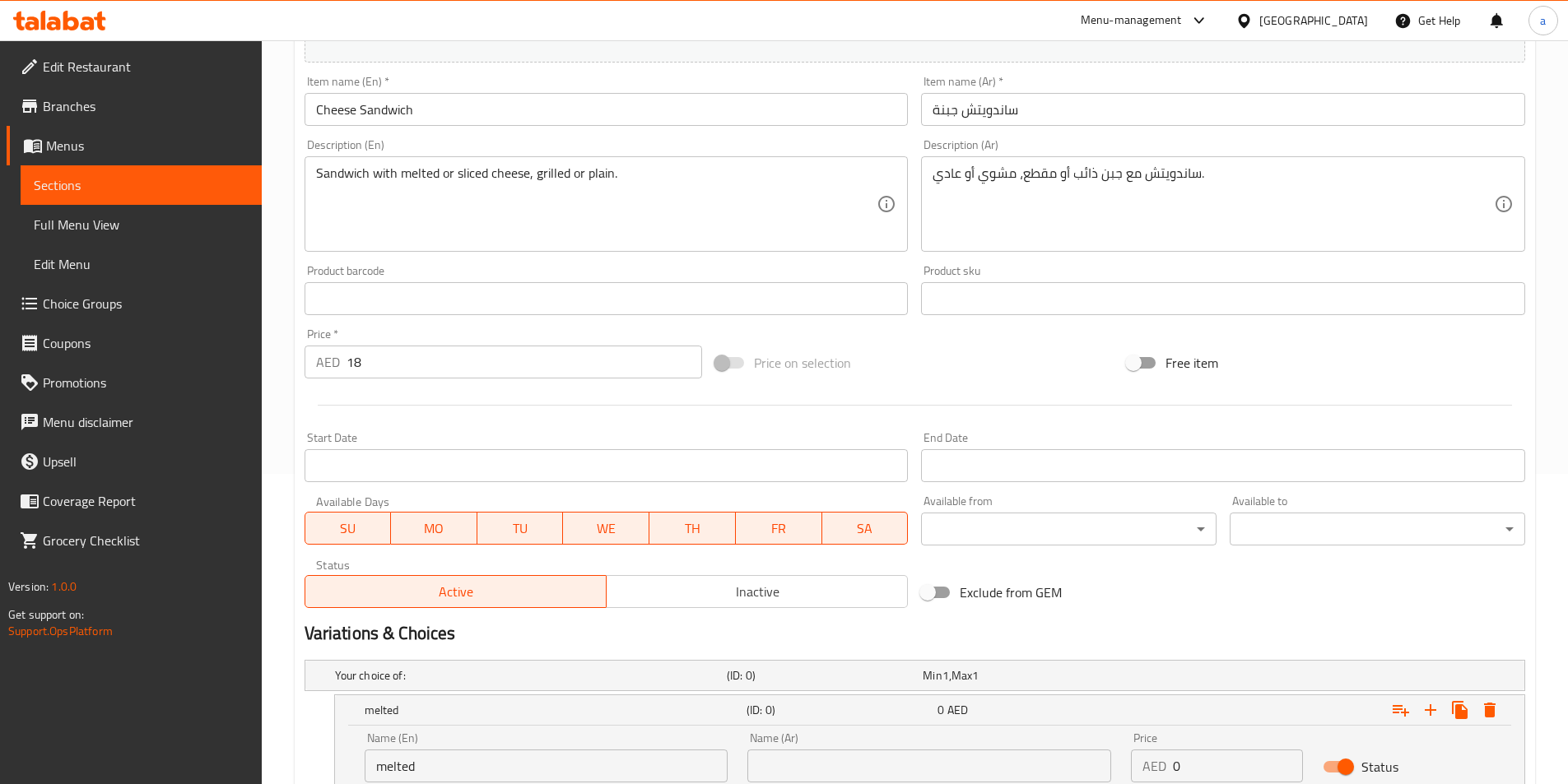
type input "sliced"
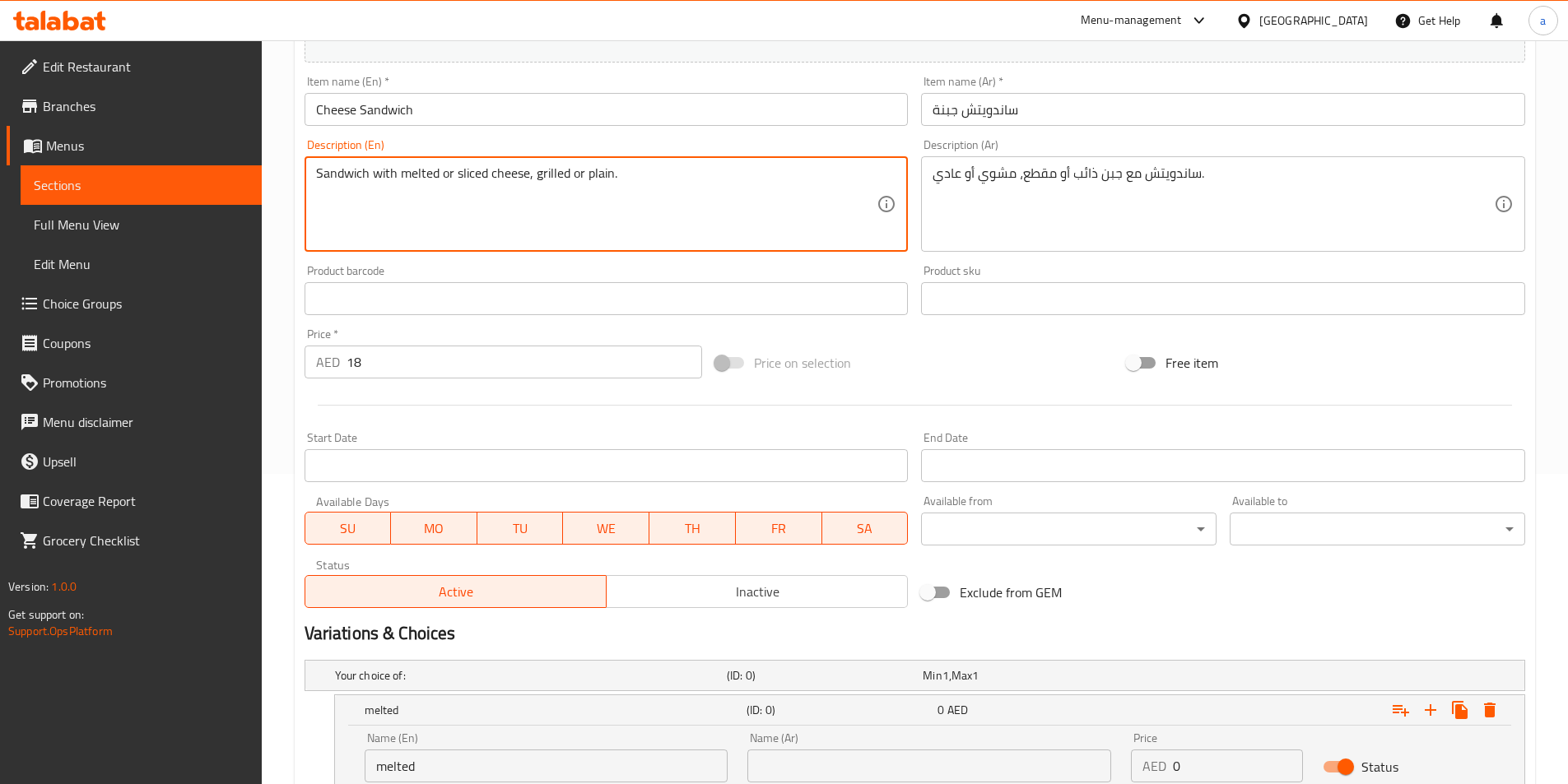
click at [500, 180] on textarea "Sandwich with melted or sliced cheese, grilled or plain." at bounding box center [597, 204] width 561 height 78
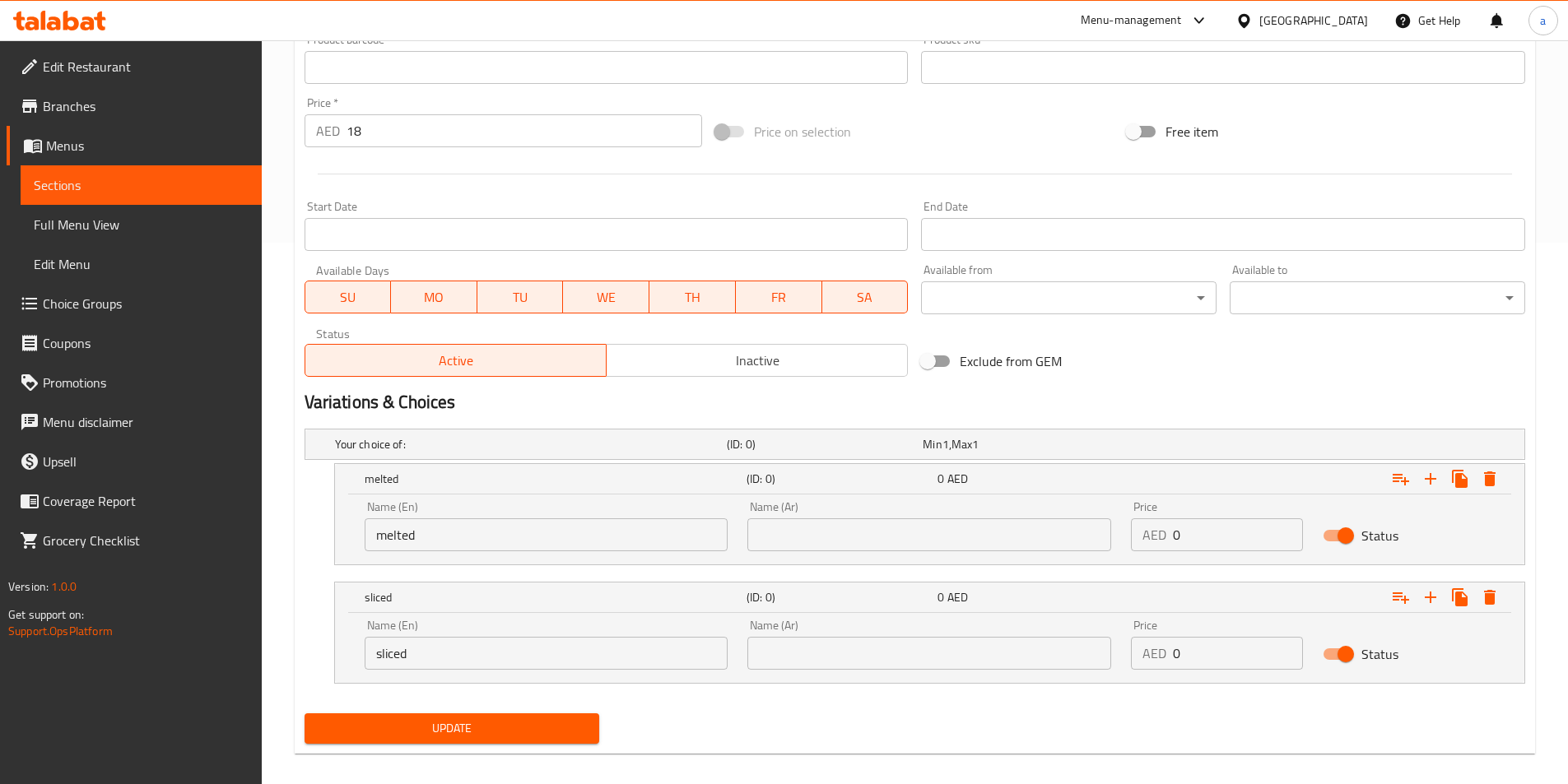
scroll to position [557, 0]
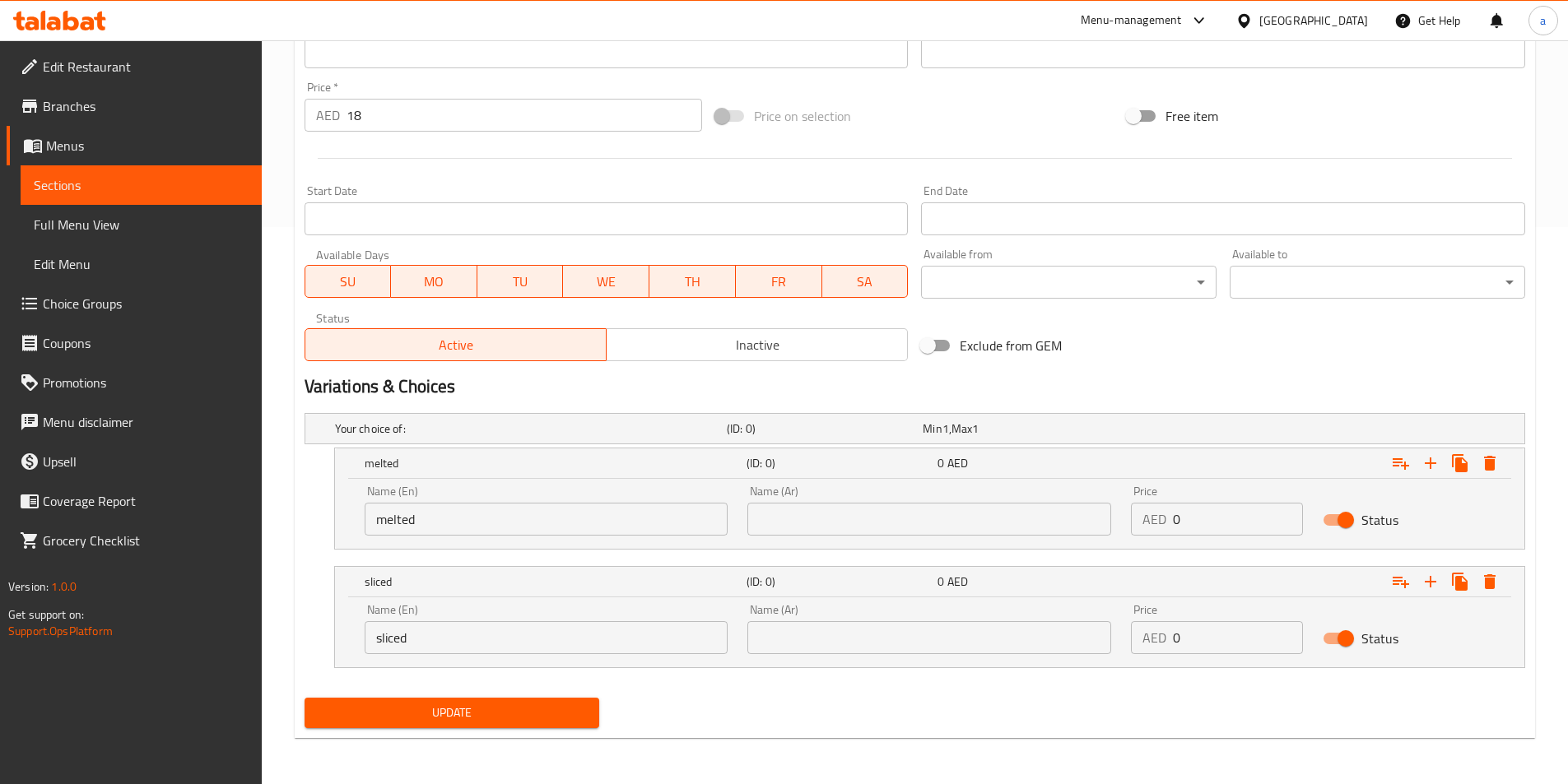
click at [464, 512] on input "melted" at bounding box center [547, 519] width 364 height 33
paste input "cheese"
type input "melted cheese"
click at [473, 633] on input "sliced" at bounding box center [547, 638] width 364 height 33
paste input "cheese"
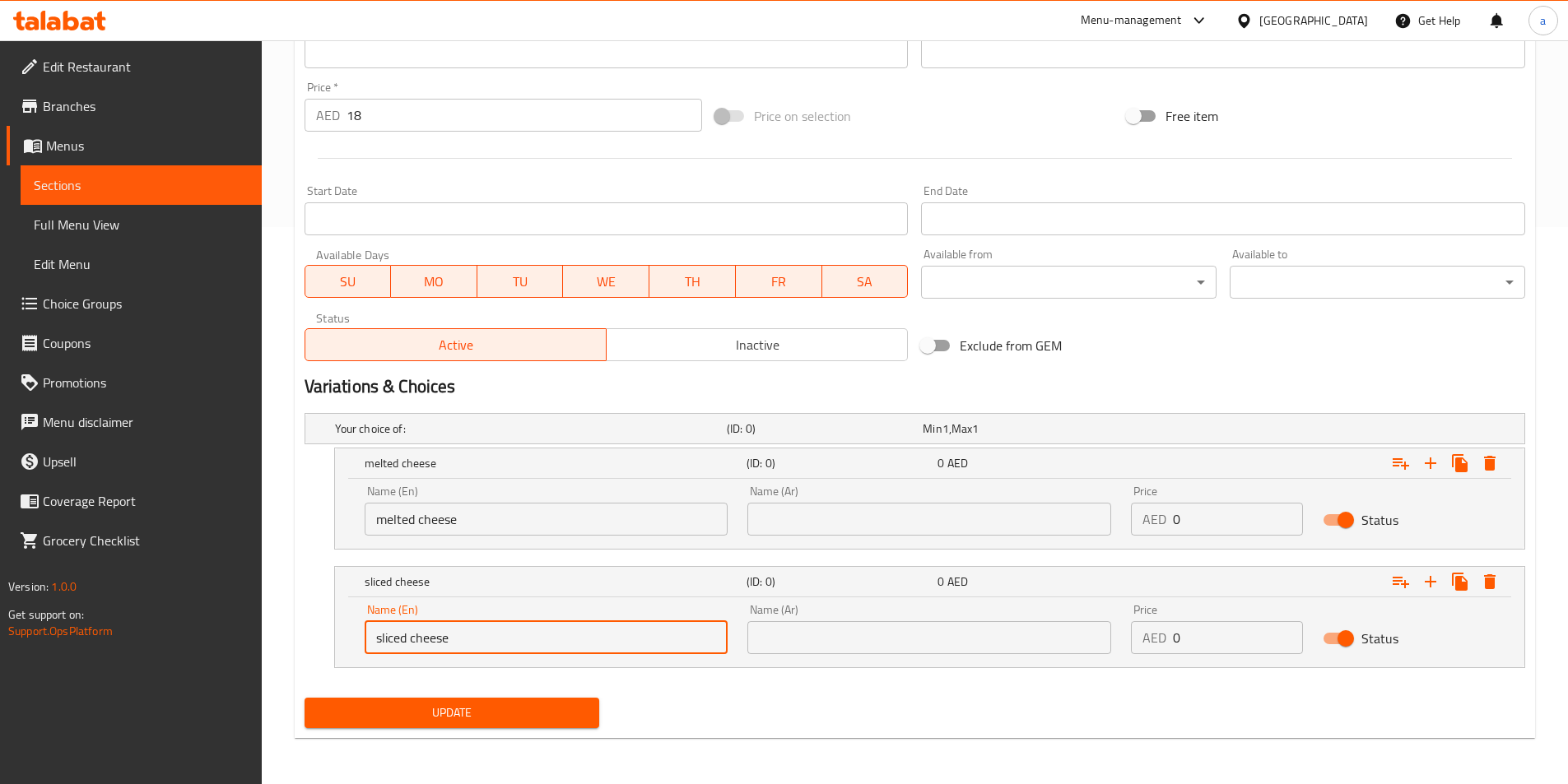
type input "sliced cheese"
click at [796, 498] on div "Name (Ar) Name (Ar)" at bounding box center [929, 511] width 364 height 50
click at [796, 515] on input "text" at bounding box center [929, 519] width 364 height 33
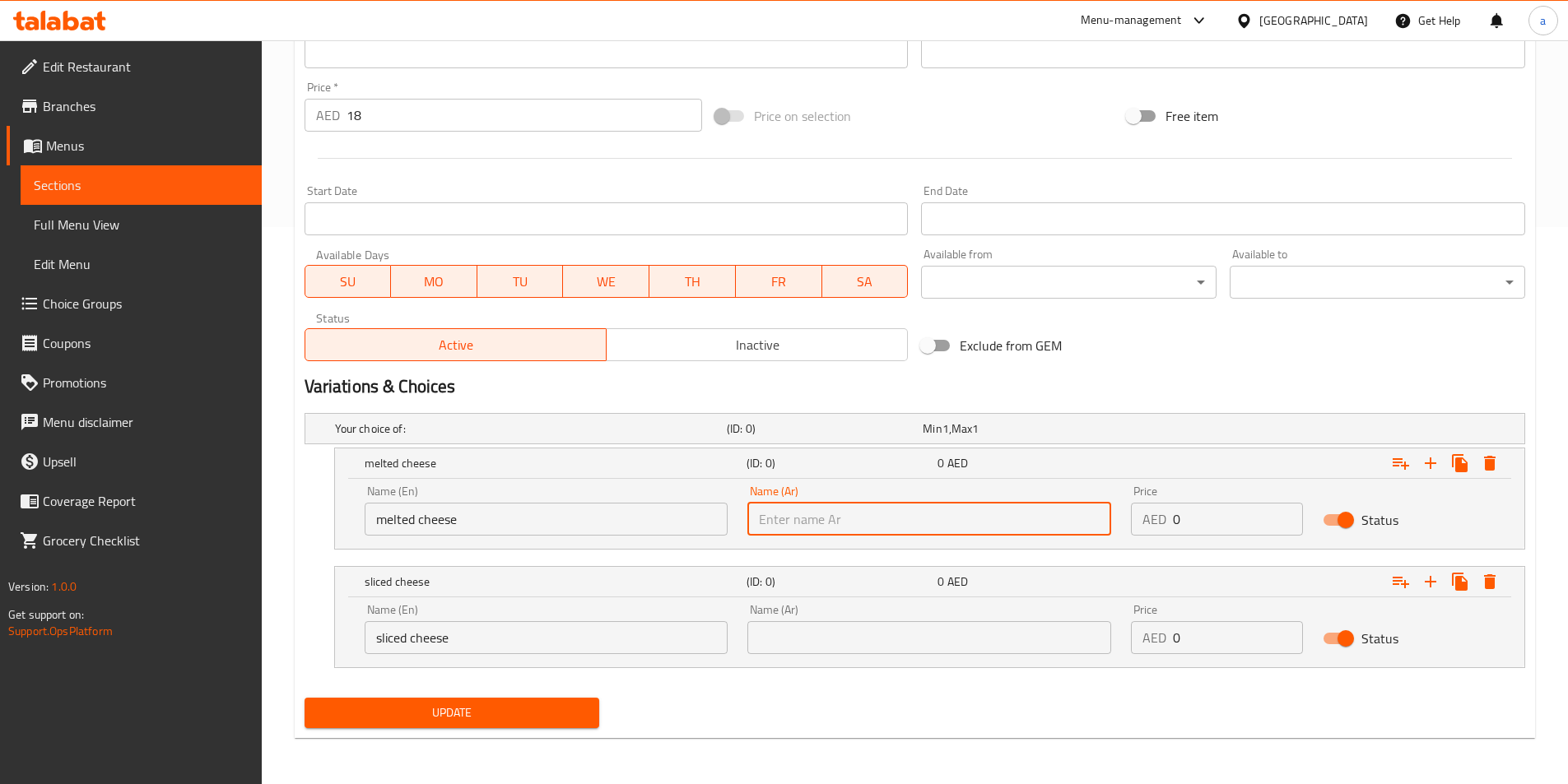
type input "["
type input "جبن مذاب"
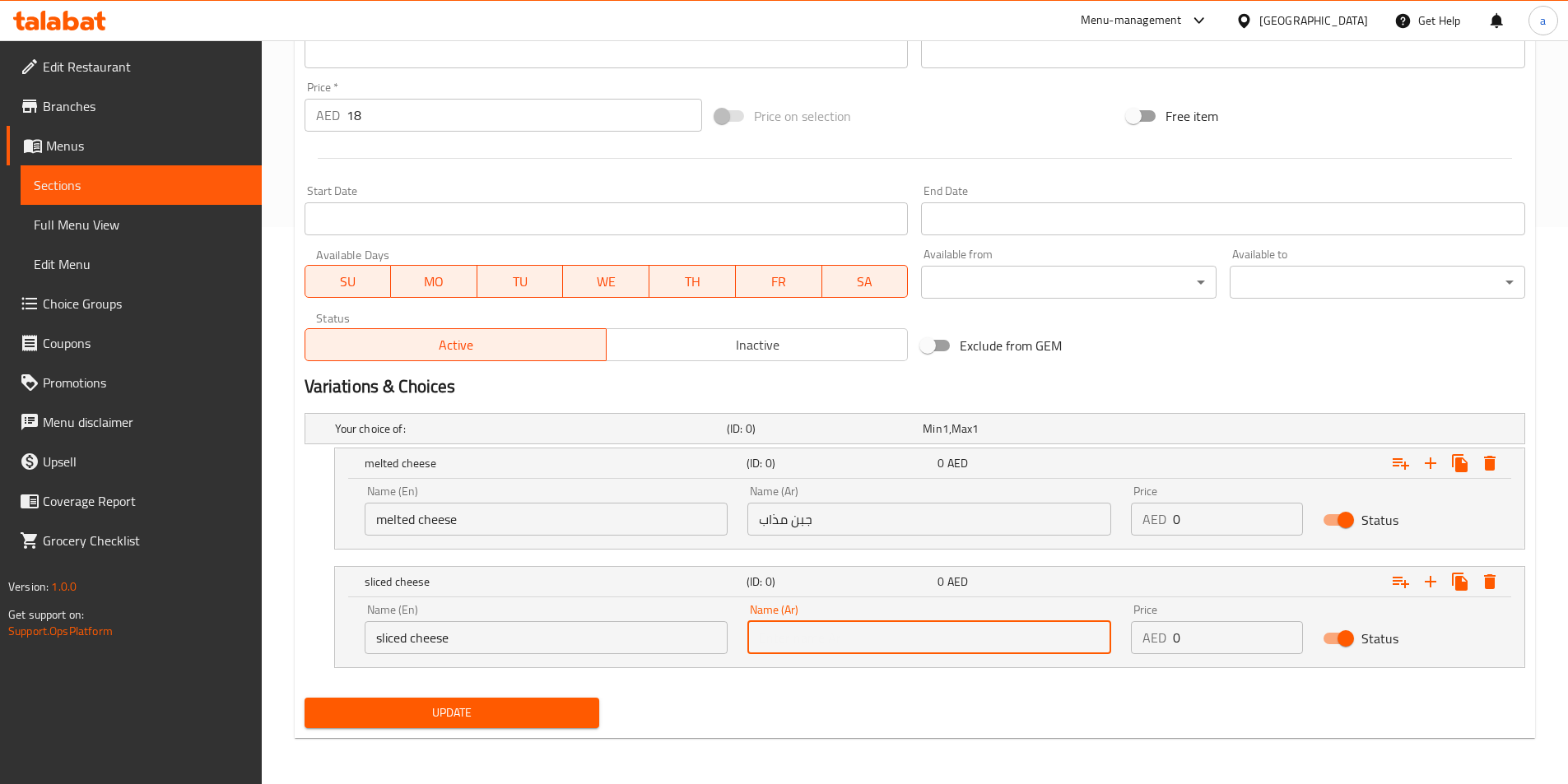
click at [784, 652] on input "text" at bounding box center [929, 638] width 364 height 33
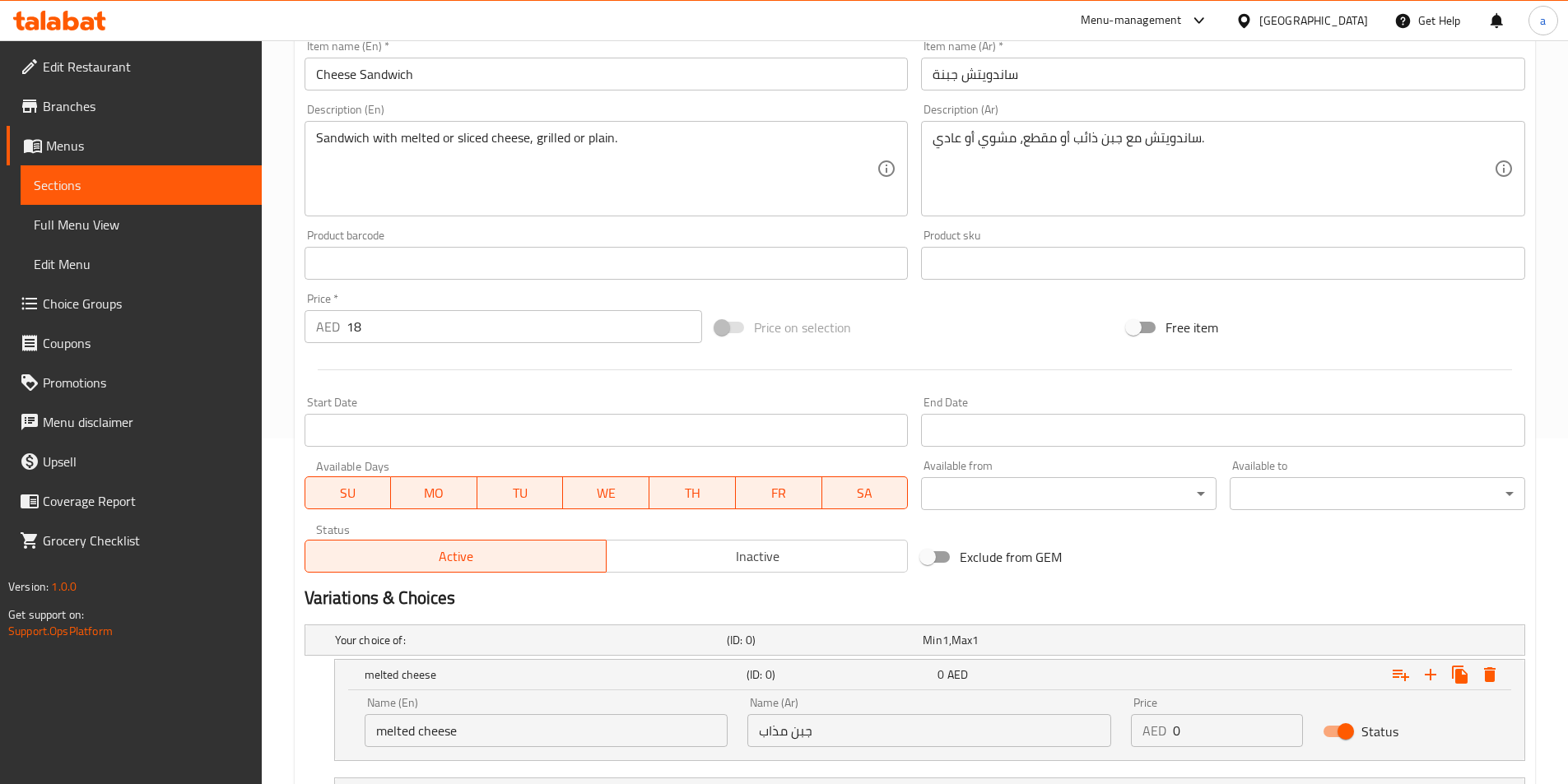
scroll to position [310, 0]
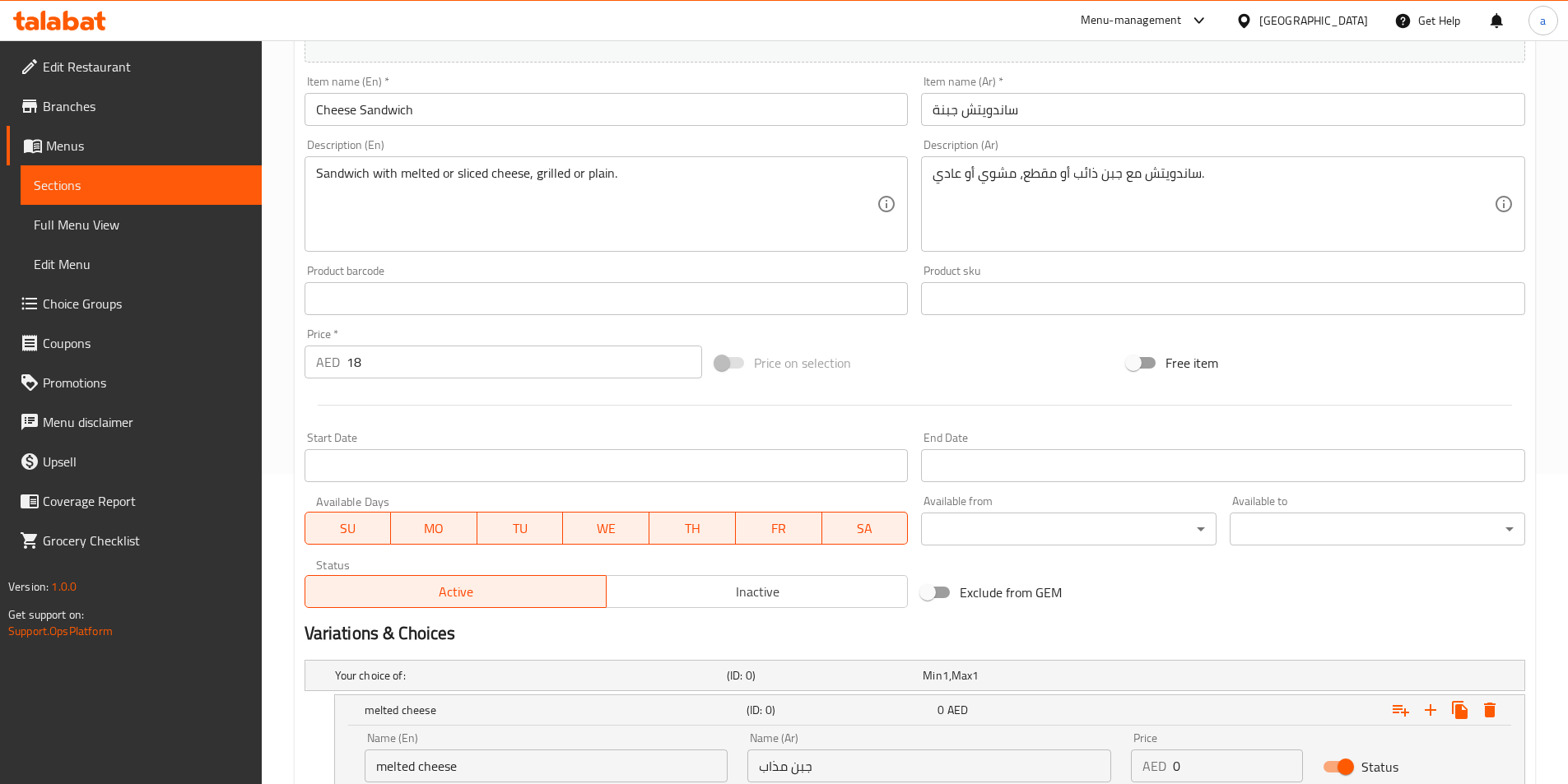
type input "سلايز جبنه"
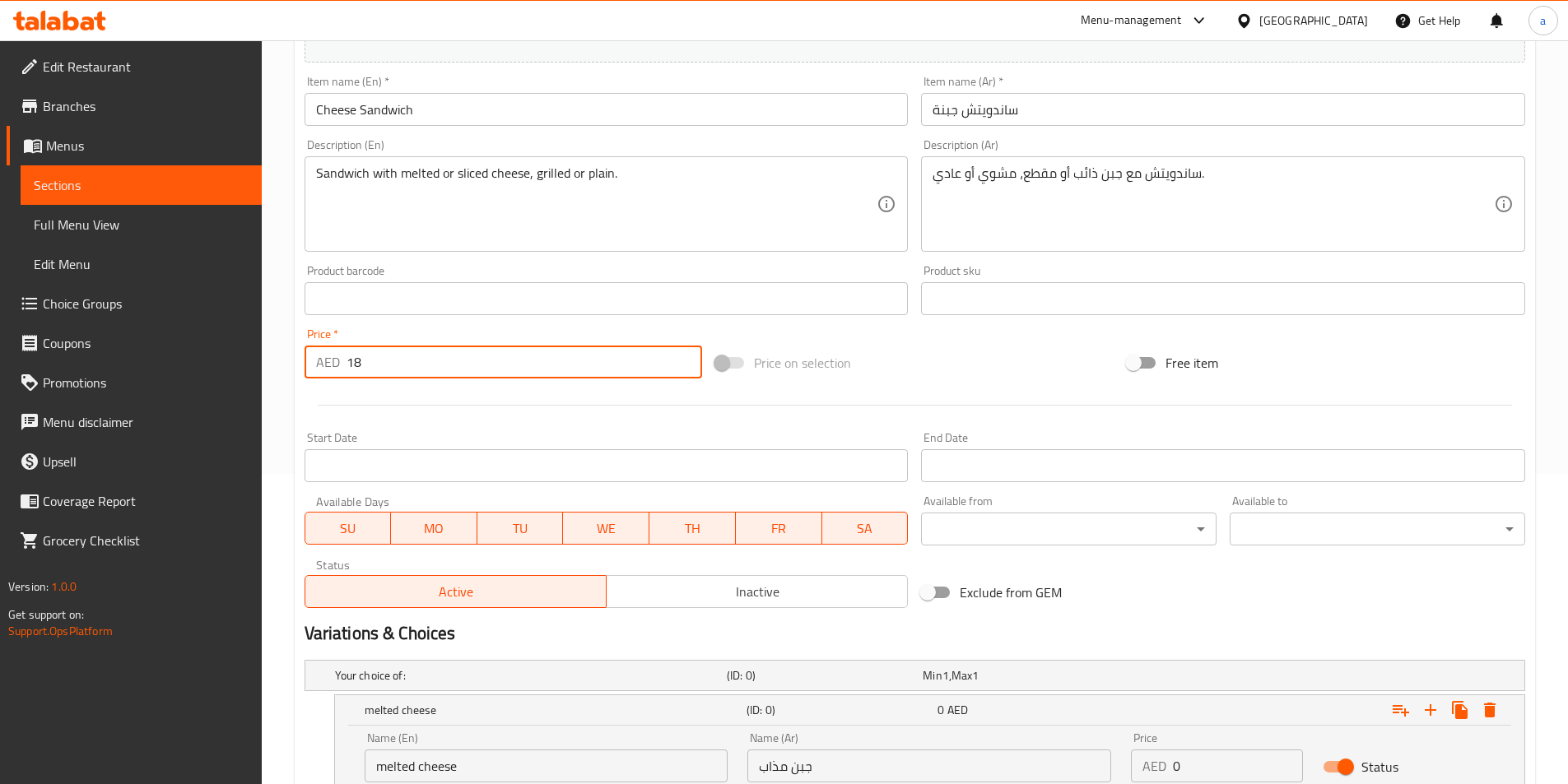
drag, startPoint x: 368, startPoint y: 351, endPoint x: 344, endPoint y: 360, distance: 25.6
click at [344, 360] on div "AED 18 Price *" at bounding box center [503, 362] width 399 height 33
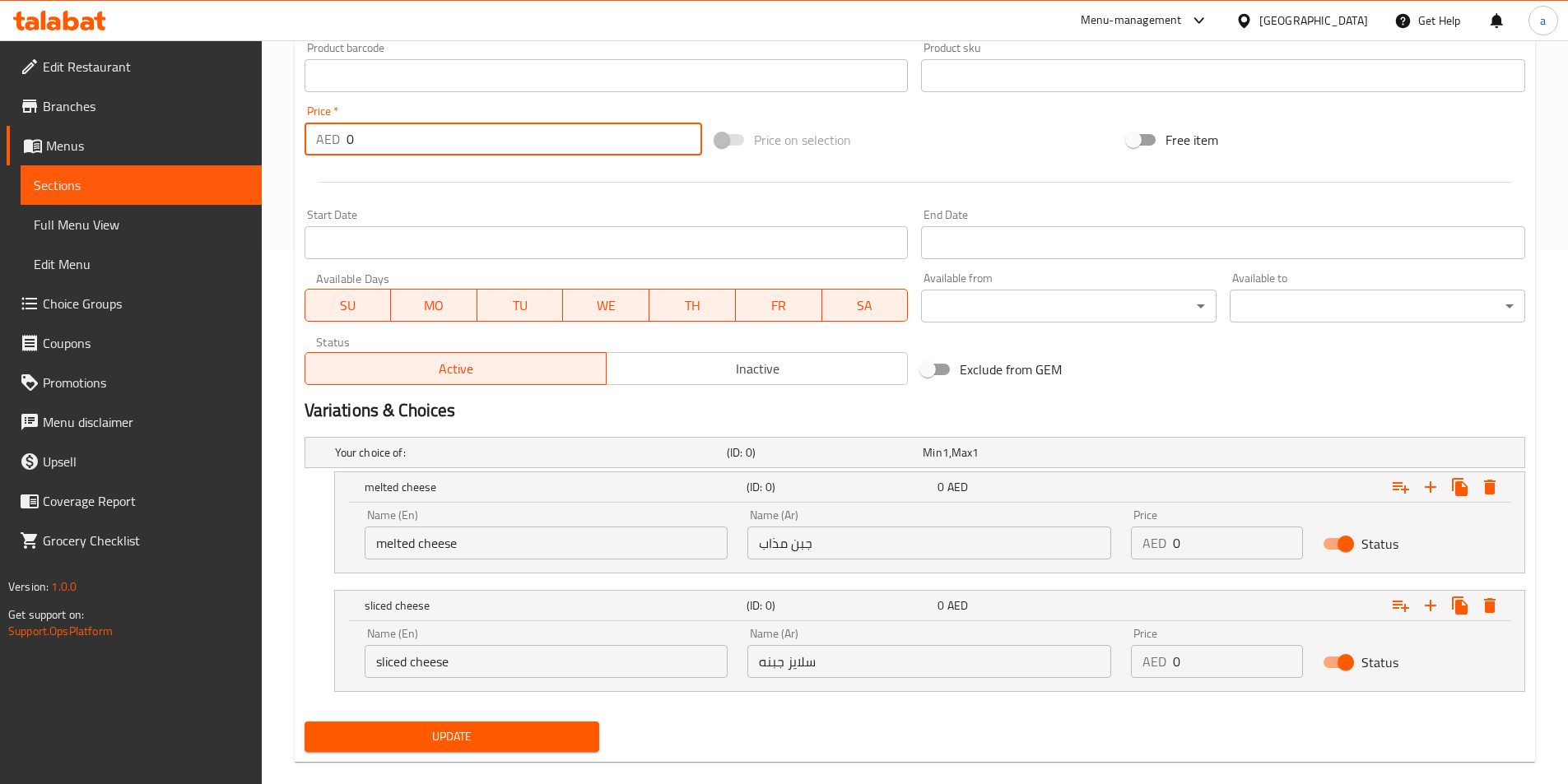
scroll to position [557, 0]
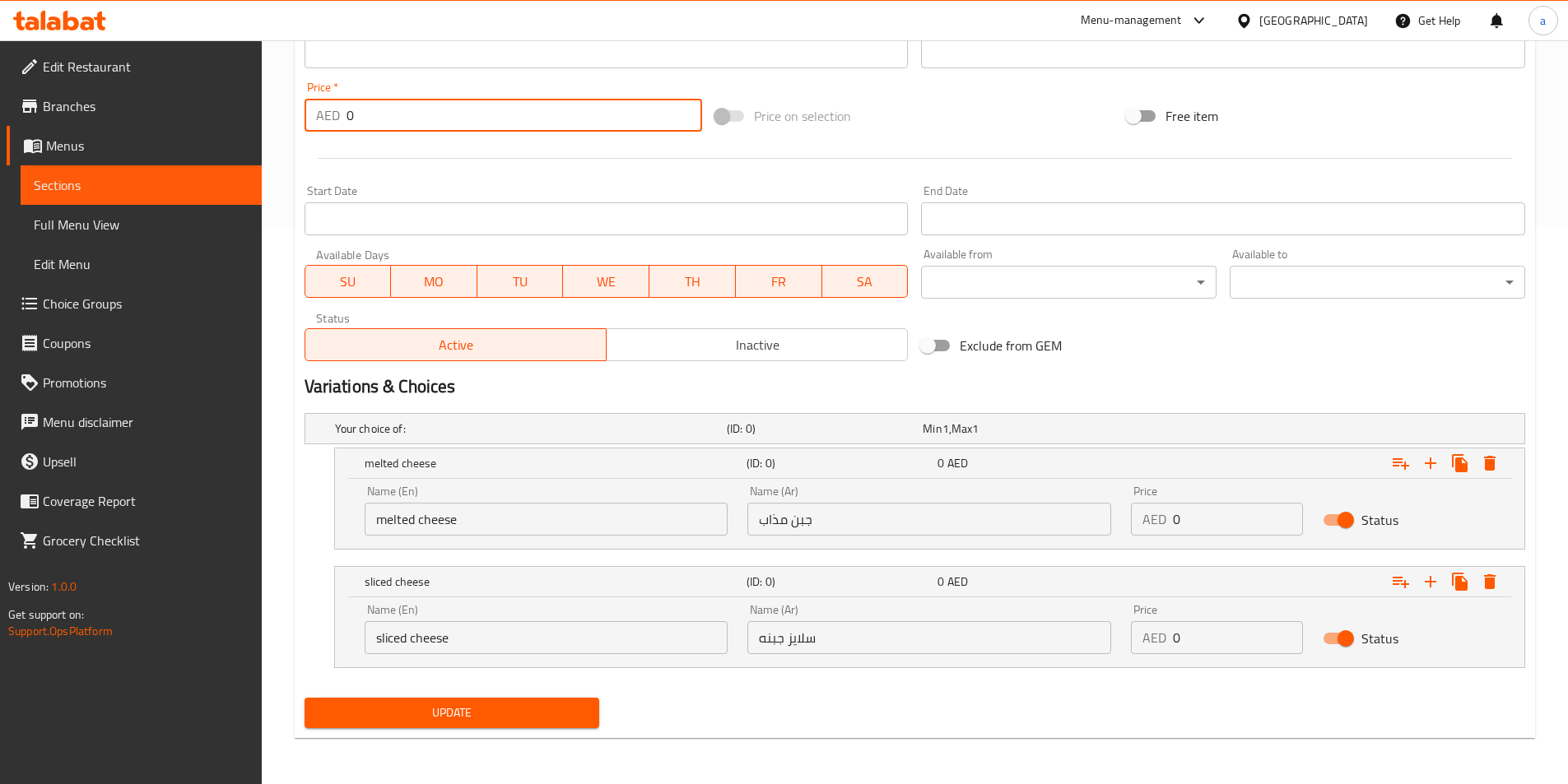
type input "0"
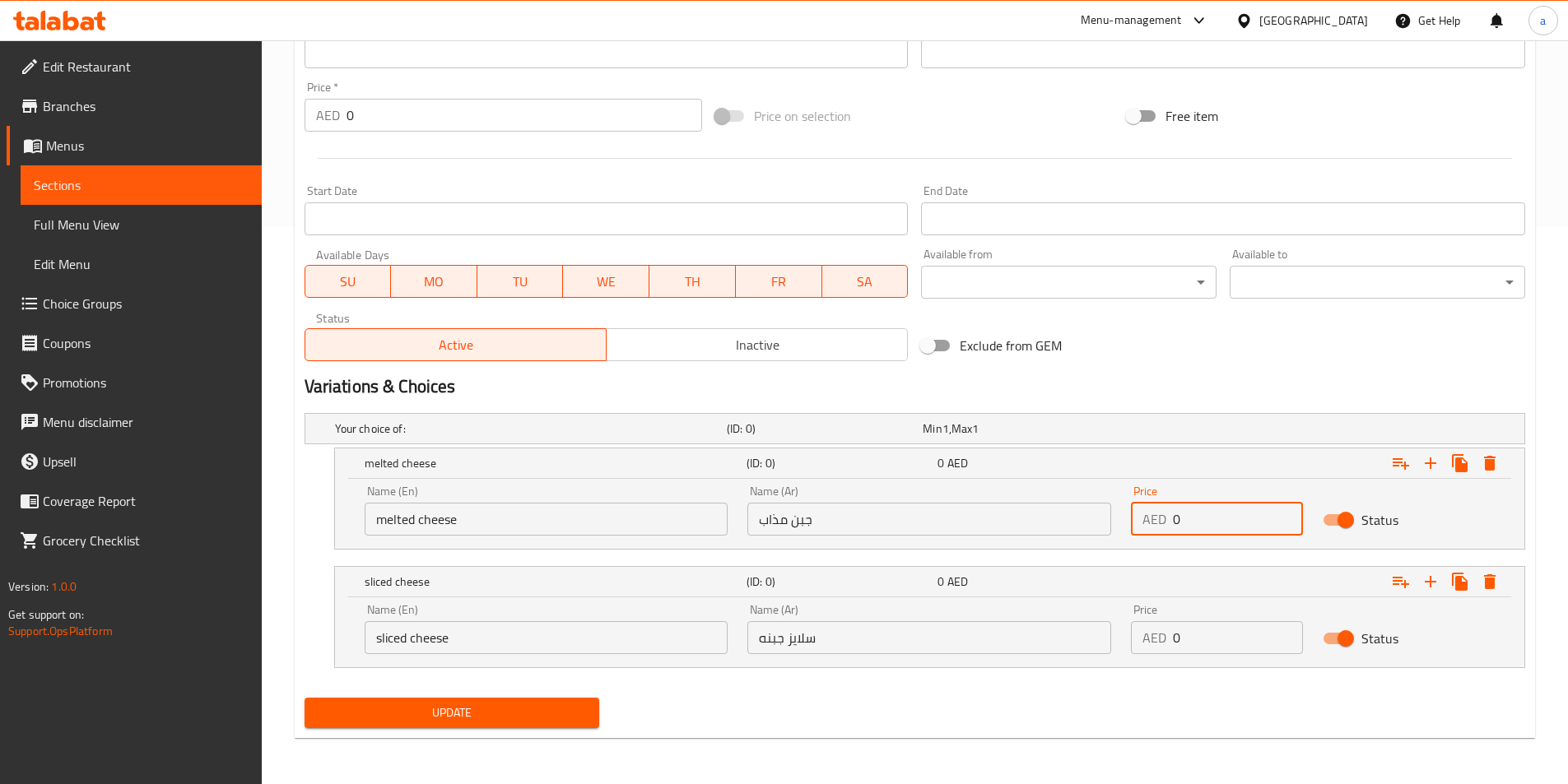
drag, startPoint x: 1192, startPoint y: 522, endPoint x: 1142, endPoint y: 508, distance: 51.9
click at [1142, 508] on div "AED 0 Price" at bounding box center [1217, 519] width 172 height 33
paste input "18"
type input "18"
drag, startPoint x: 1194, startPoint y: 639, endPoint x: 1140, endPoint y: 627, distance: 55.3
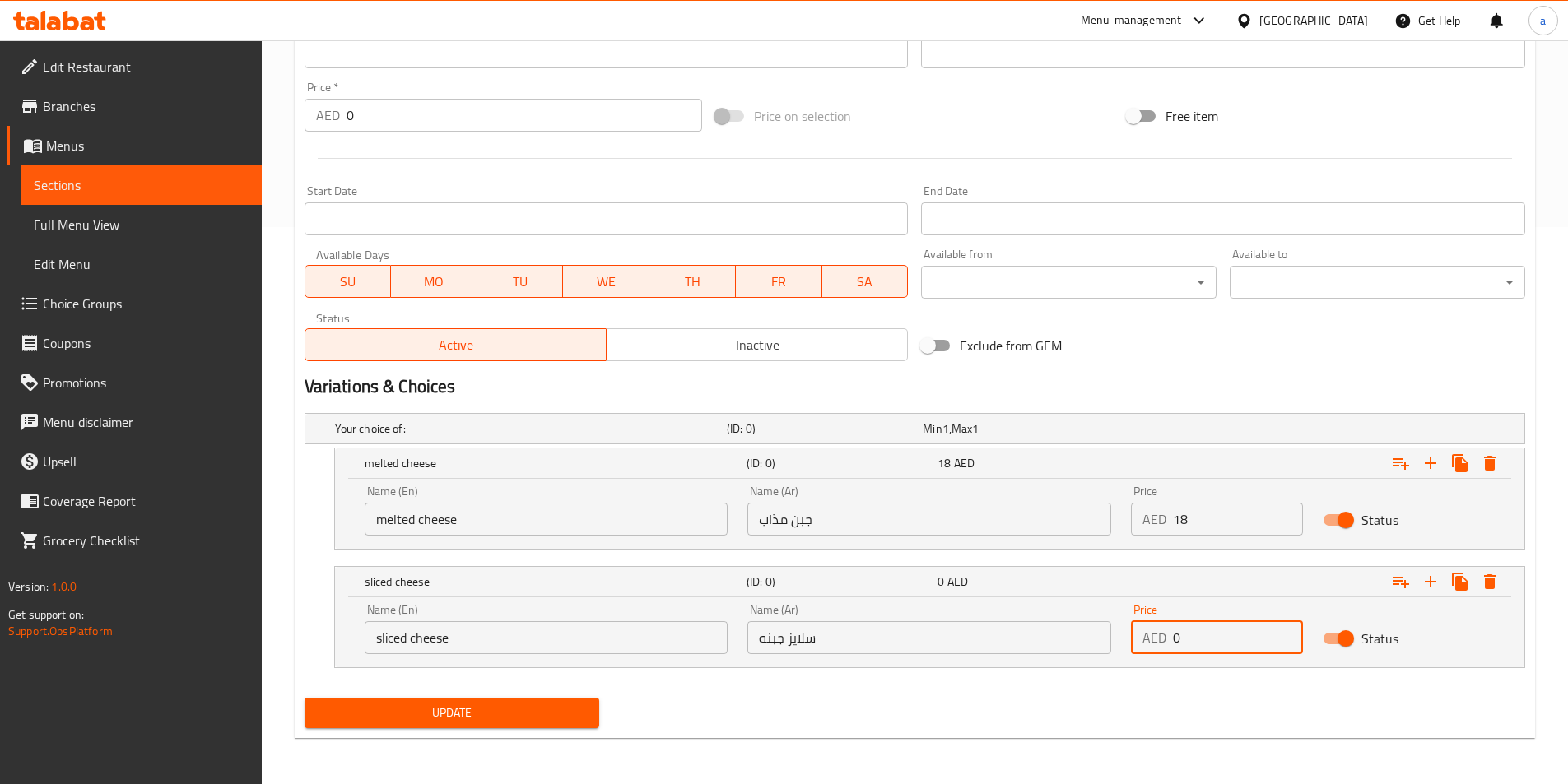
click at [1140, 627] on div "AED 0 Price" at bounding box center [1217, 638] width 172 height 33
paste input "18"
type input "18"
click at [561, 693] on div "Update" at bounding box center [452, 713] width 309 height 43
click at [535, 708] on span "Update" at bounding box center [451, 713] width 269 height 21
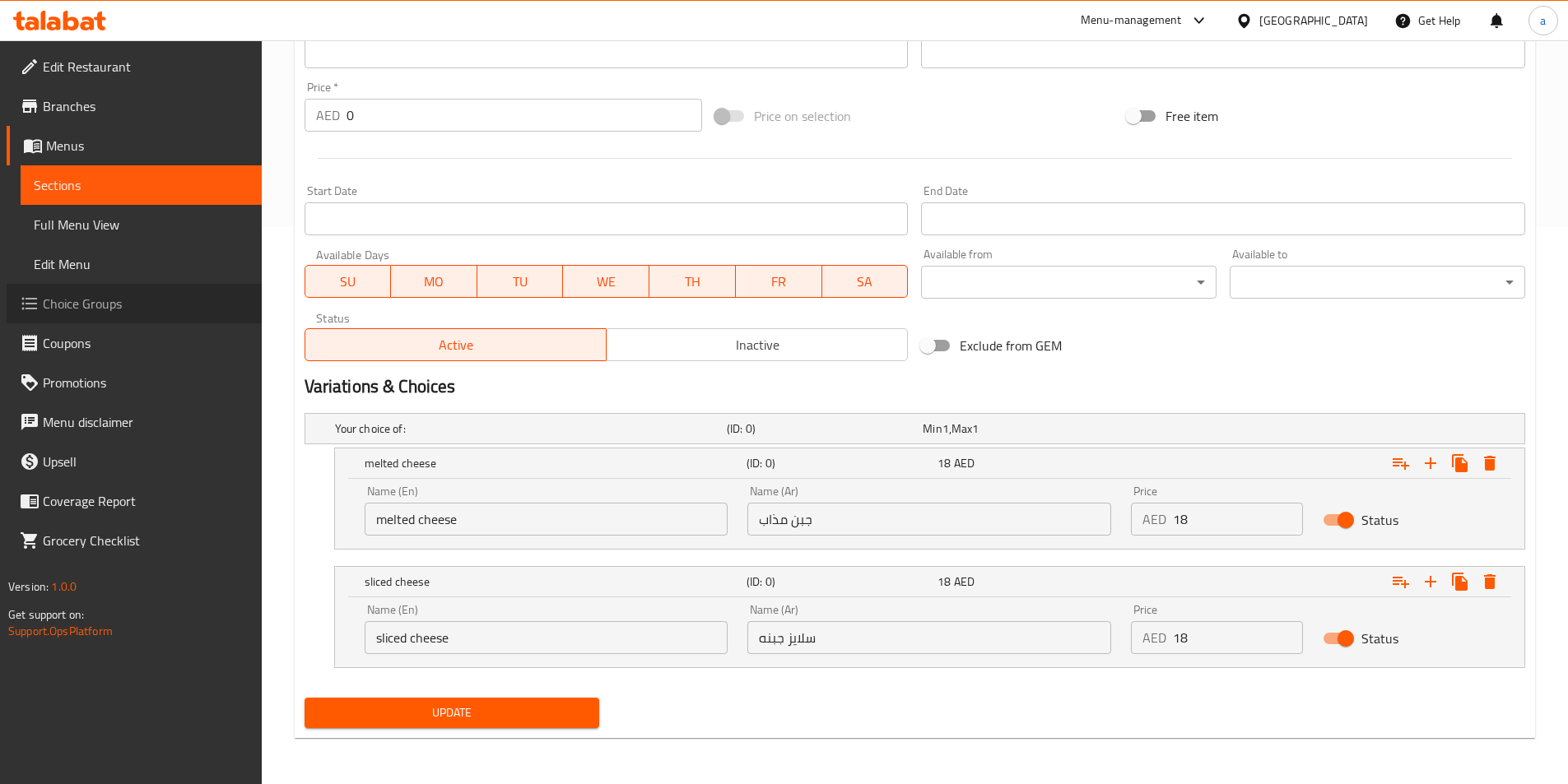
click at [134, 309] on span "Choice Groups" at bounding box center [145, 303] width 206 height 20
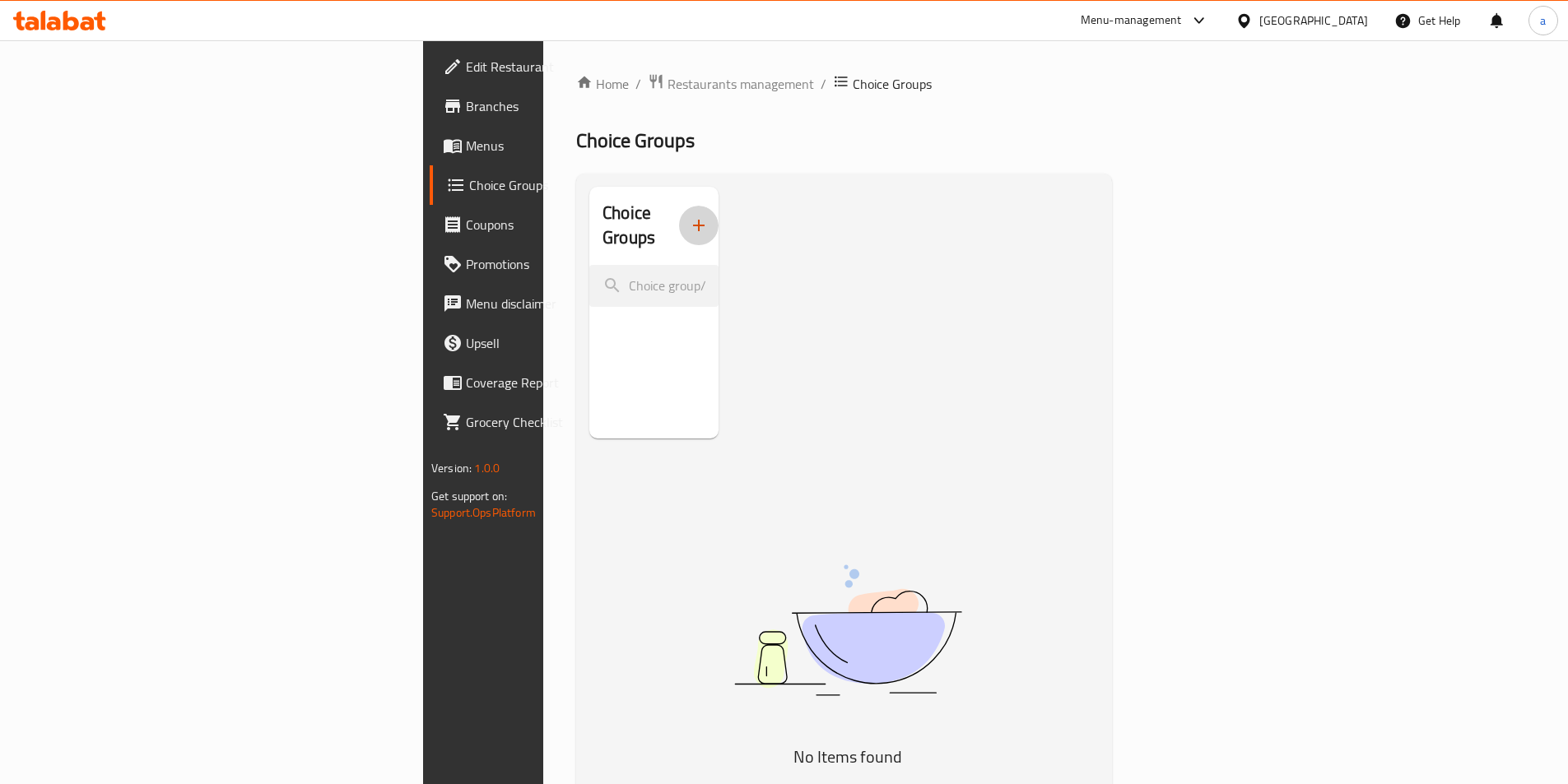
click at [689, 215] on icon "button" at bounding box center [699, 225] width 20 height 20
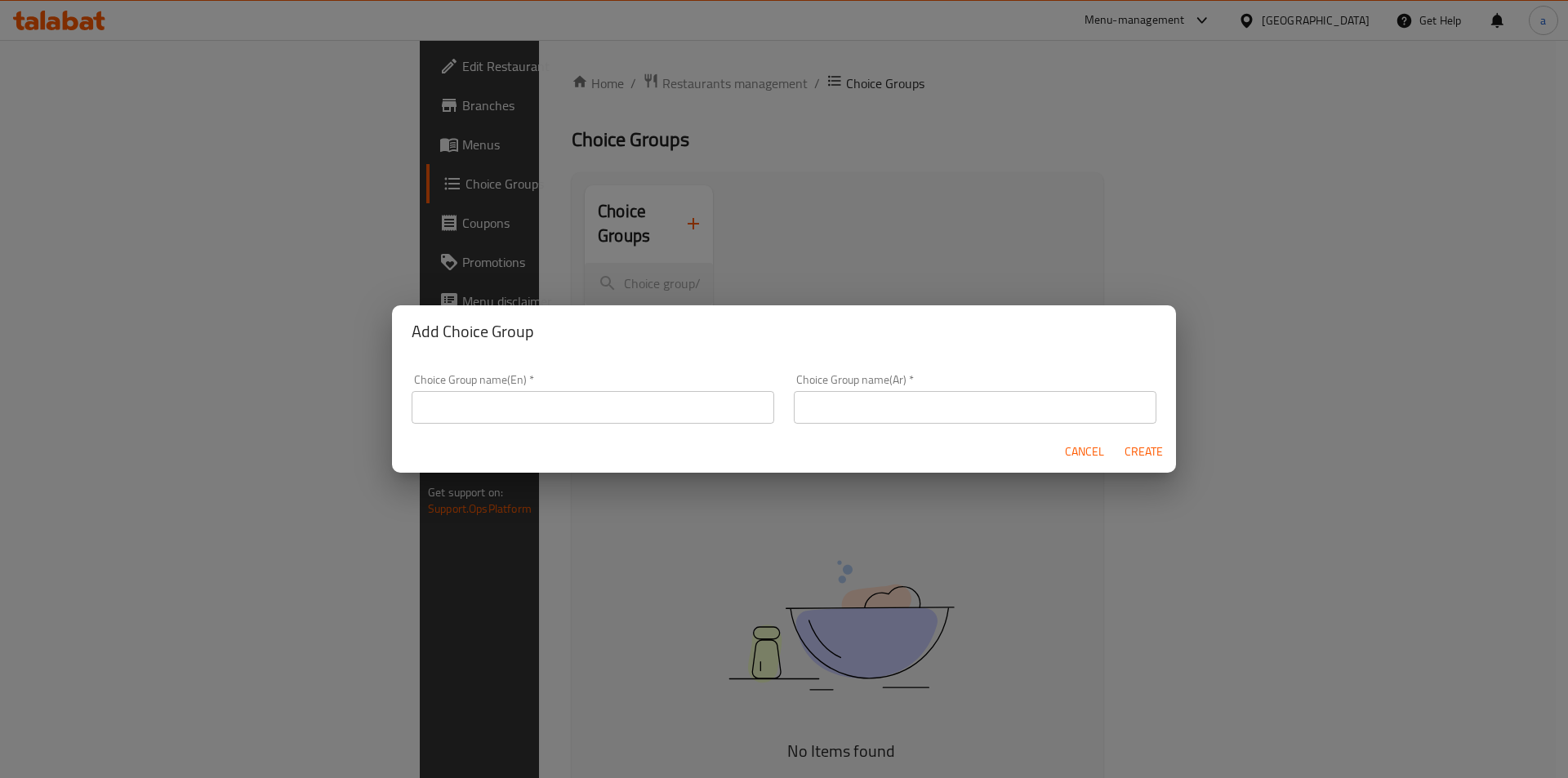
click at [566, 393] on input "text" at bounding box center [593, 407] width 363 height 33
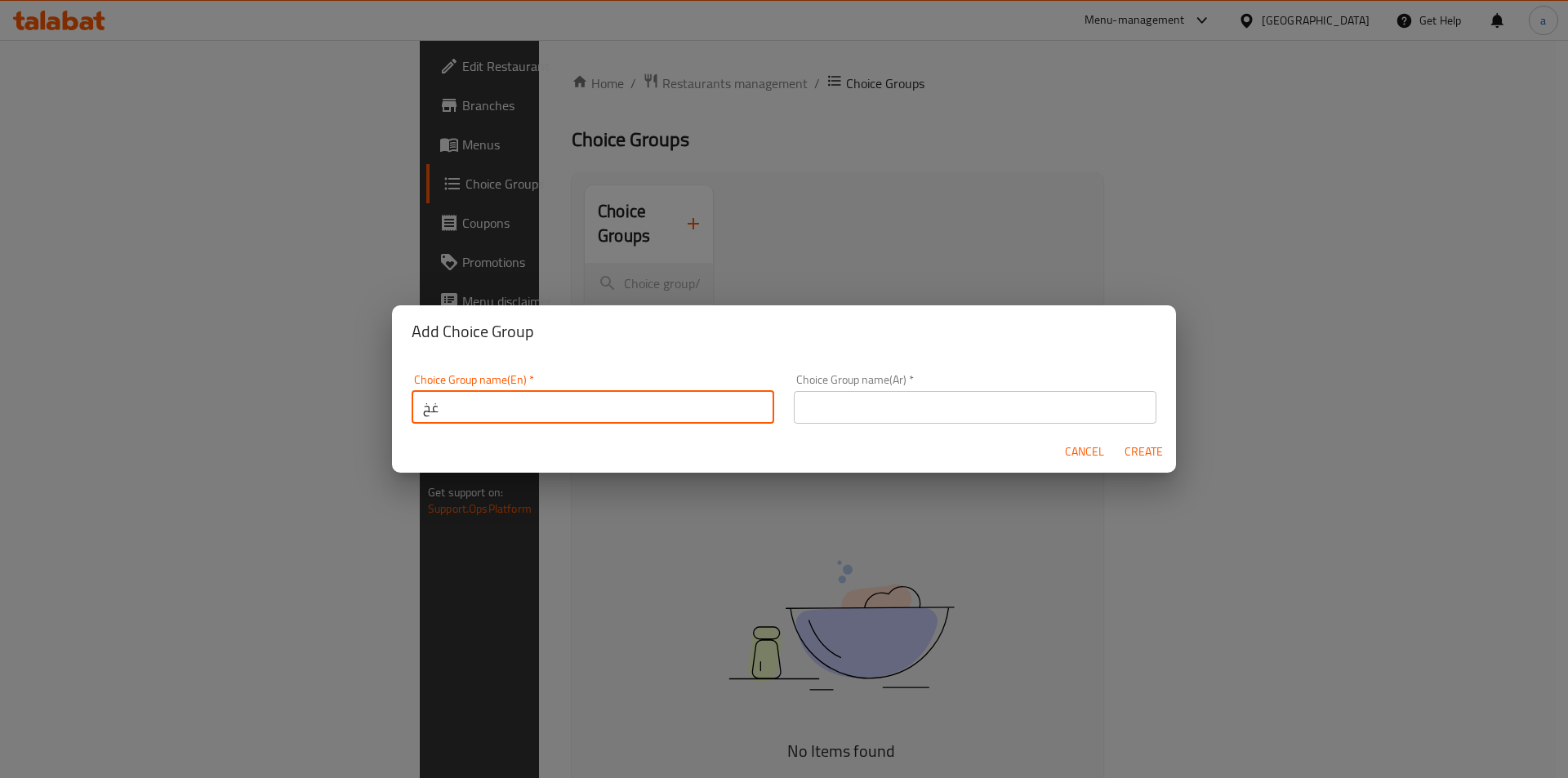
type input "غ"
type input "your choose of"
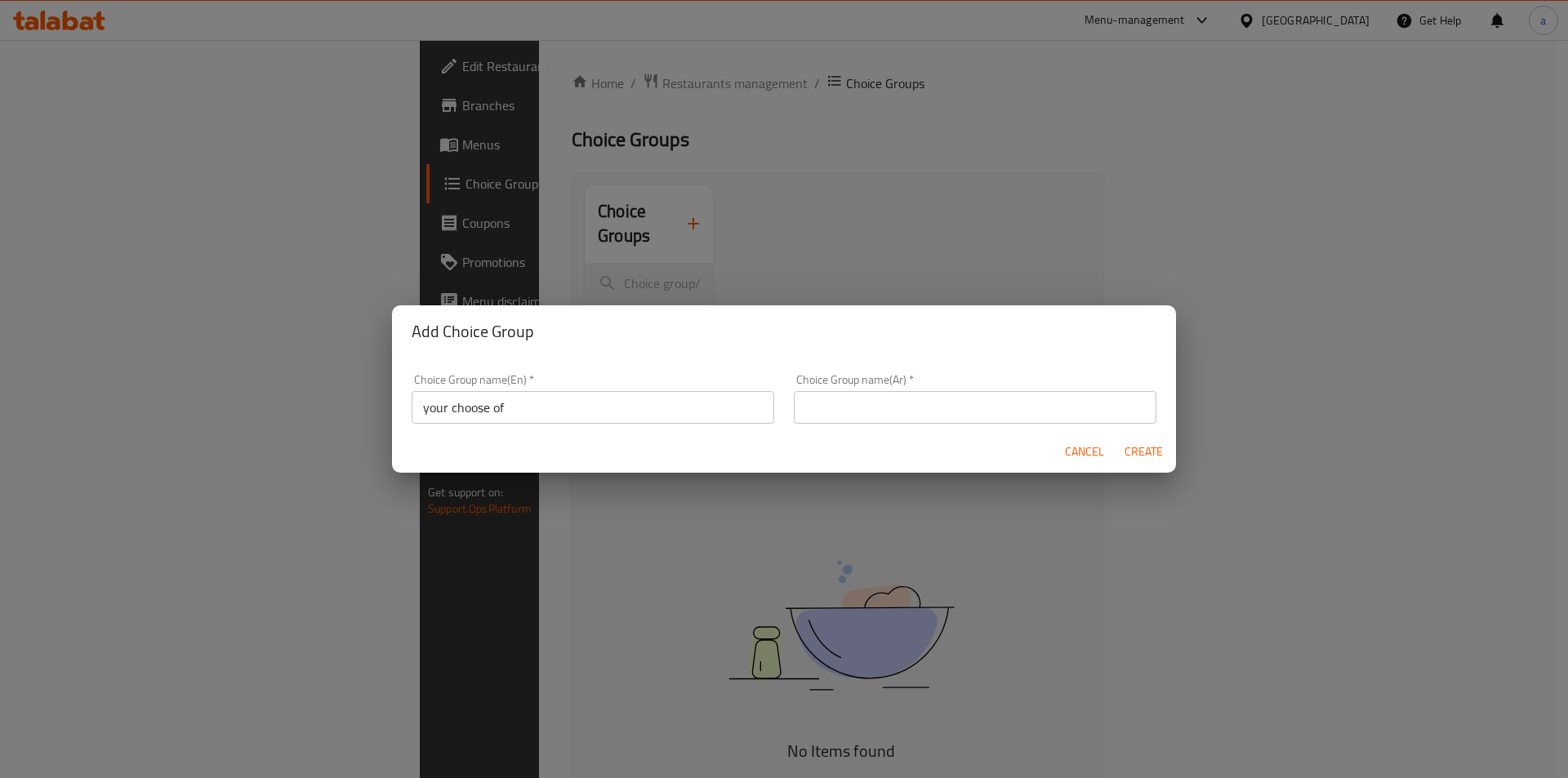
click at [812, 425] on div "Choice Group name(Ar)   * Choice Group name(Ar) *" at bounding box center [974, 399] width 382 height 69
click at [817, 413] on input "text" at bounding box center [974, 407] width 363 height 33
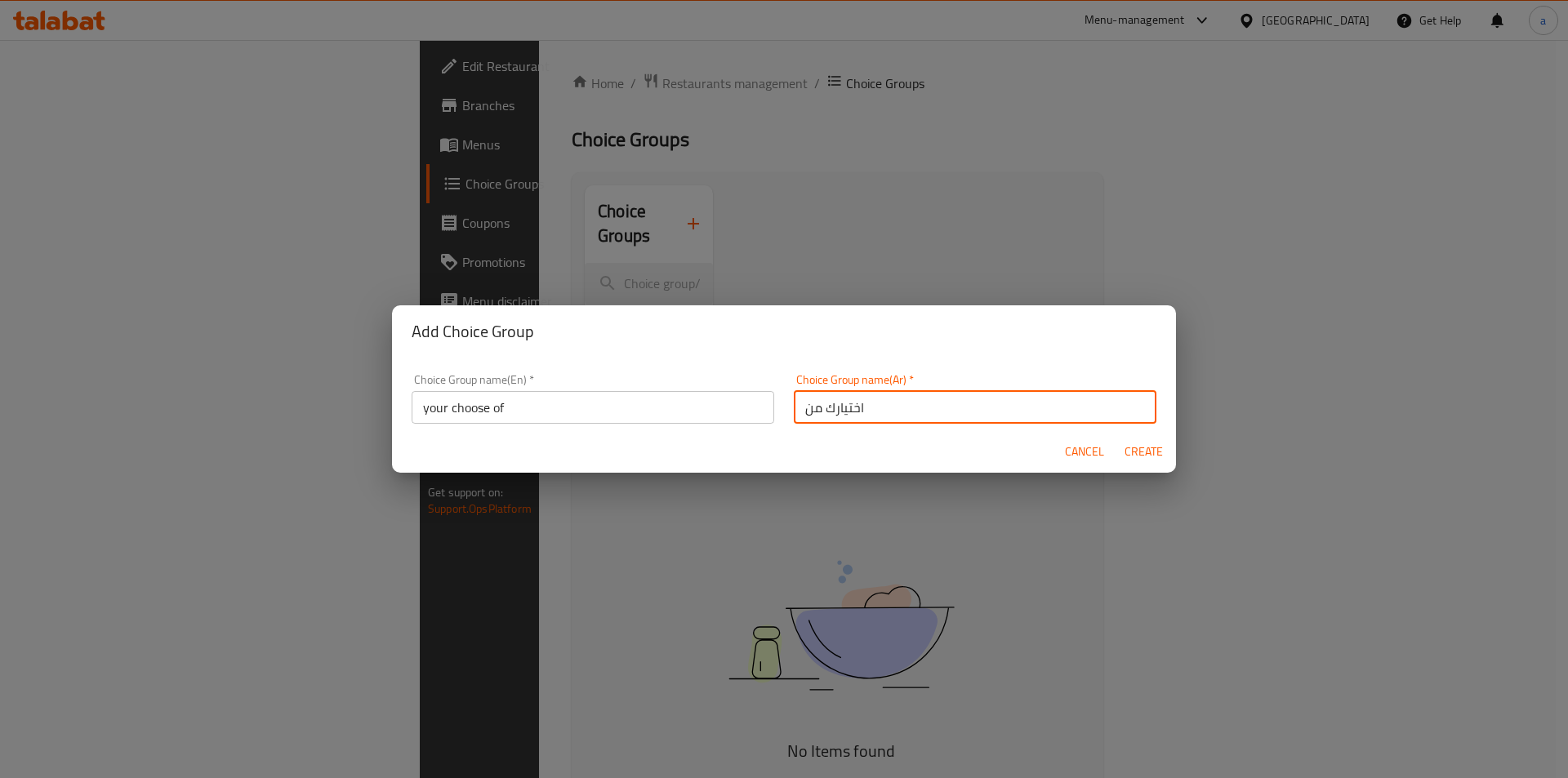
type input "اختيارك من"
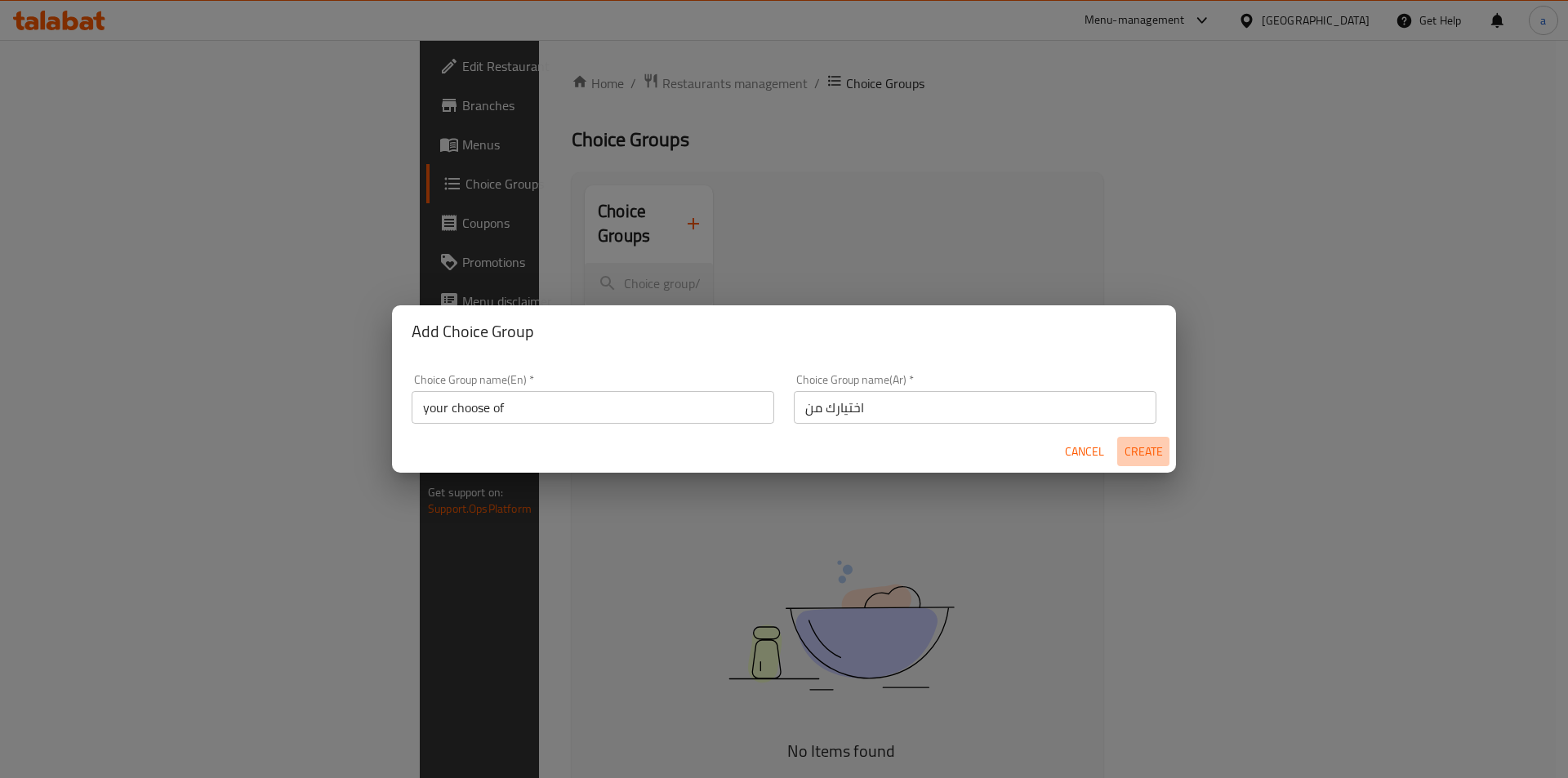
click at [1124, 451] on span "Create" at bounding box center [1143, 452] width 39 height 21
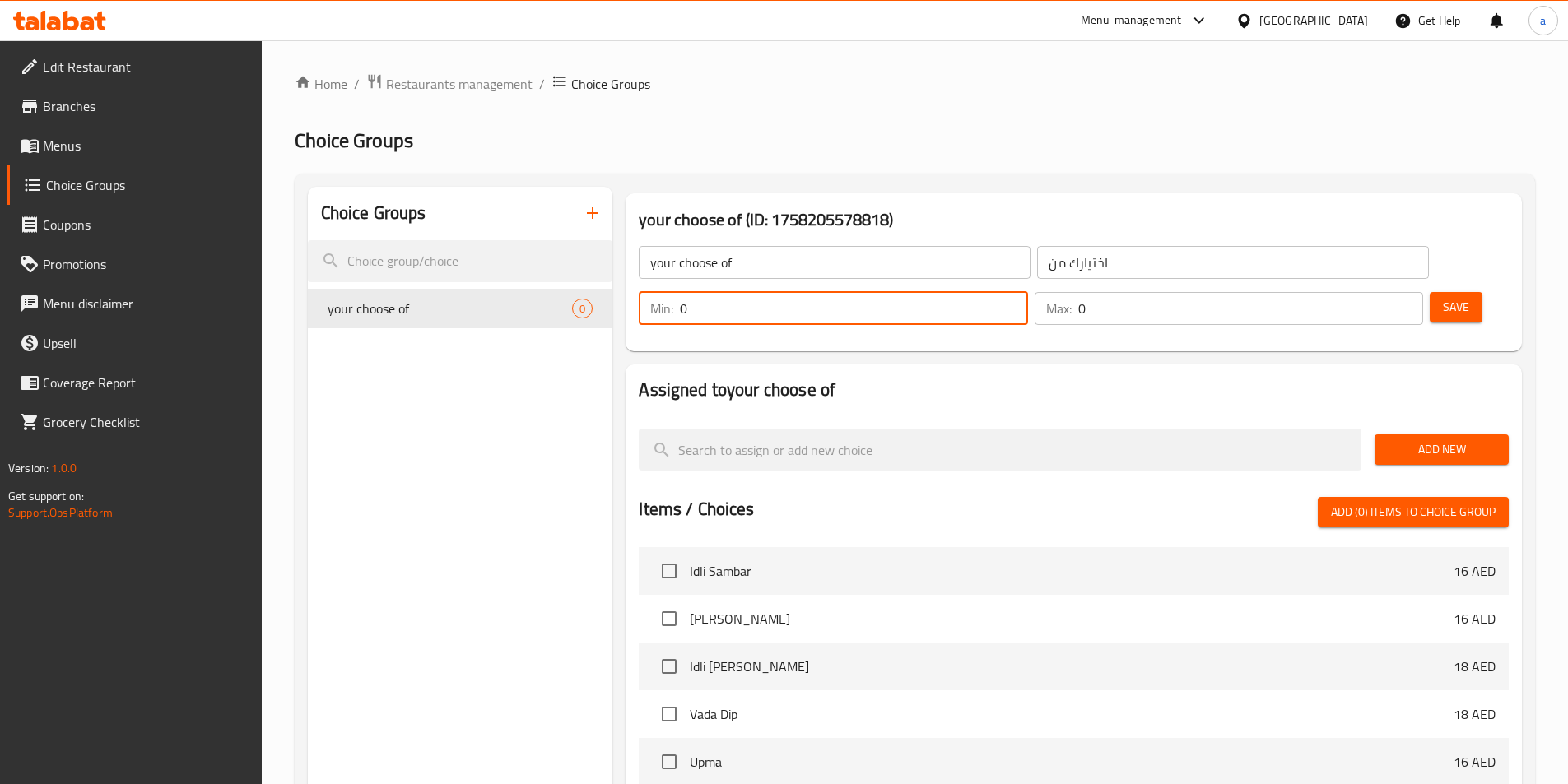
click at [1027, 292] on input "0" at bounding box center [854, 309] width 348 height 33
type input "1"
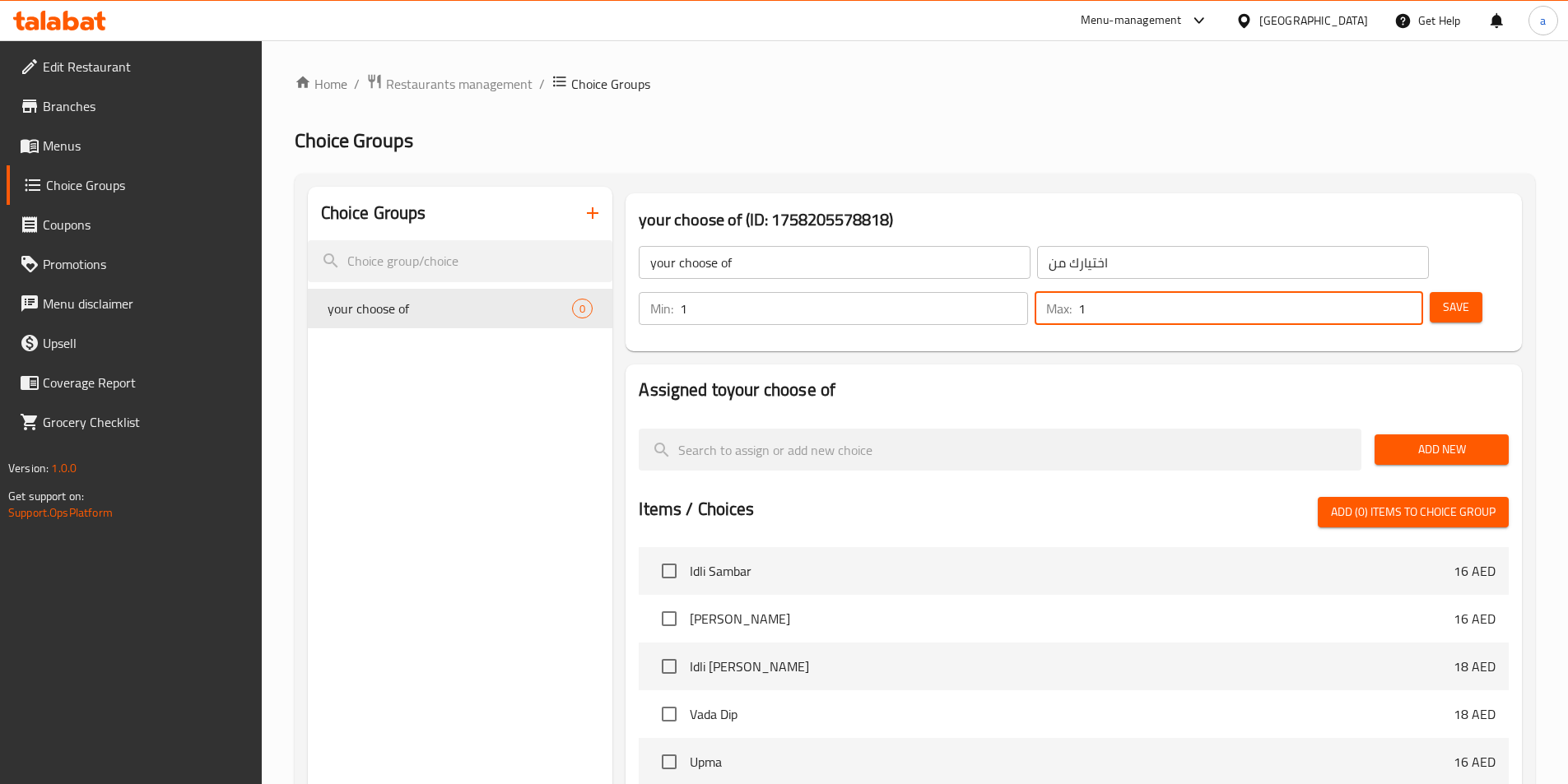
type input "1"
click at [1377, 292] on input "1" at bounding box center [1251, 309] width 345 height 33
click at [1443, 297] on span "Save" at bounding box center [1456, 308] width 26 height 21
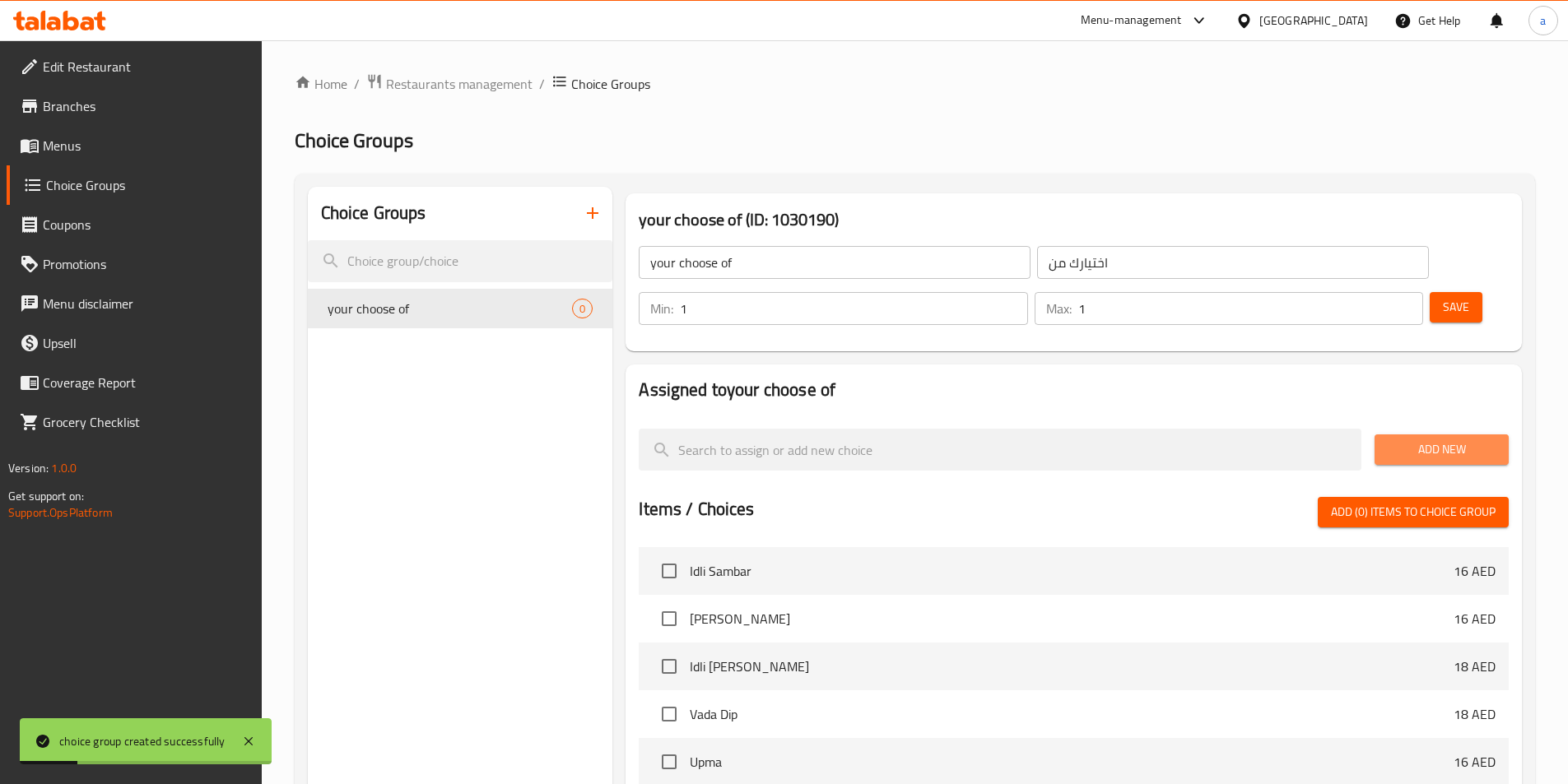
click at [1399, 439] on span "Add New" at bounding box center [1442, 449] width 108 height 21
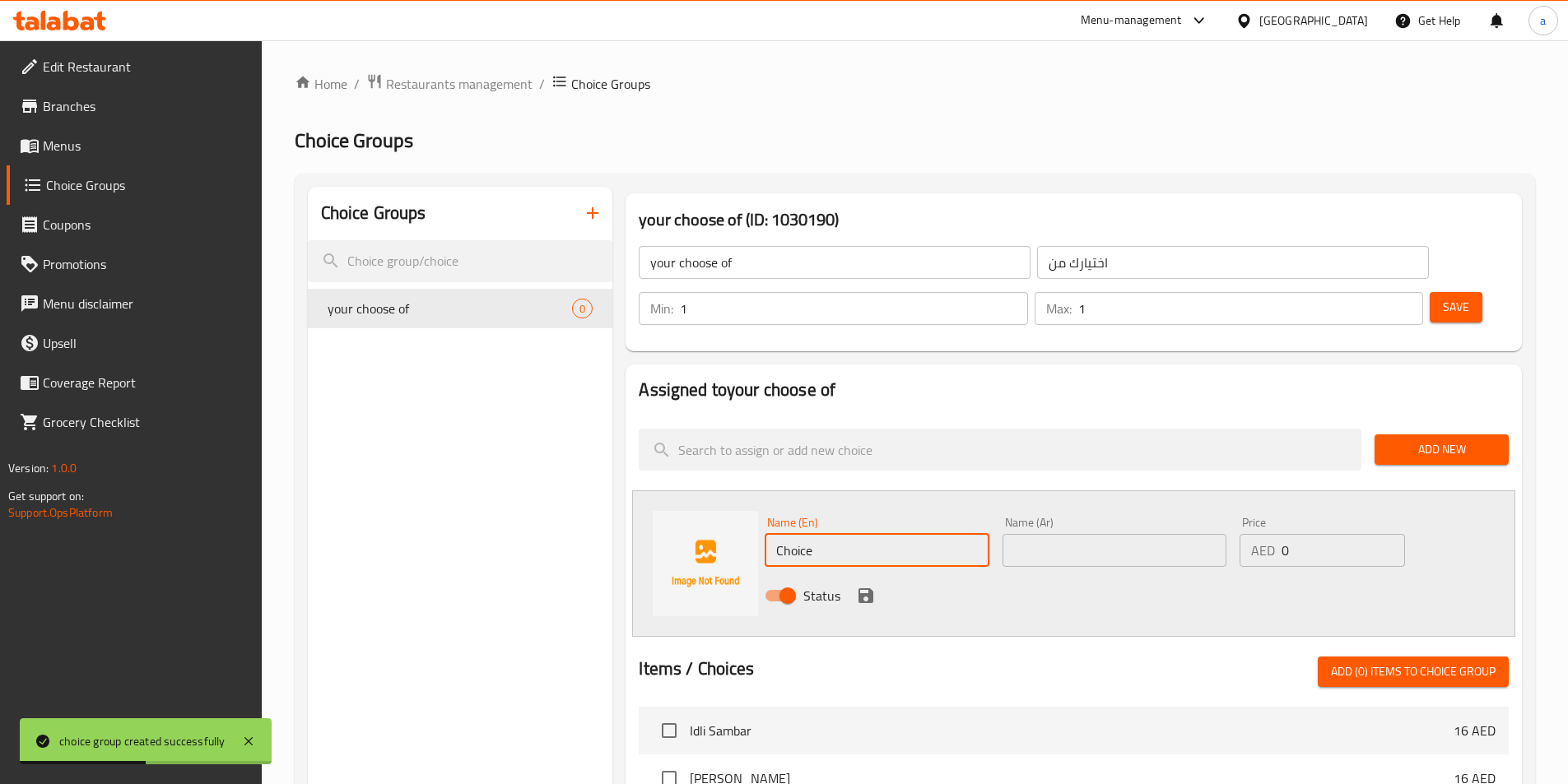
drag, startPoint x: 859, startPoint y: 505, endPoint x: 771, endPoint y: 502, distance: 88.1
click at [771, 534] on input "Choice" at bounding box center [876, 551] width 224 height 33
click at [804, 534] on input "Choice" at bounding box center [876, 551] width 224 height 33
paste input "grilled"
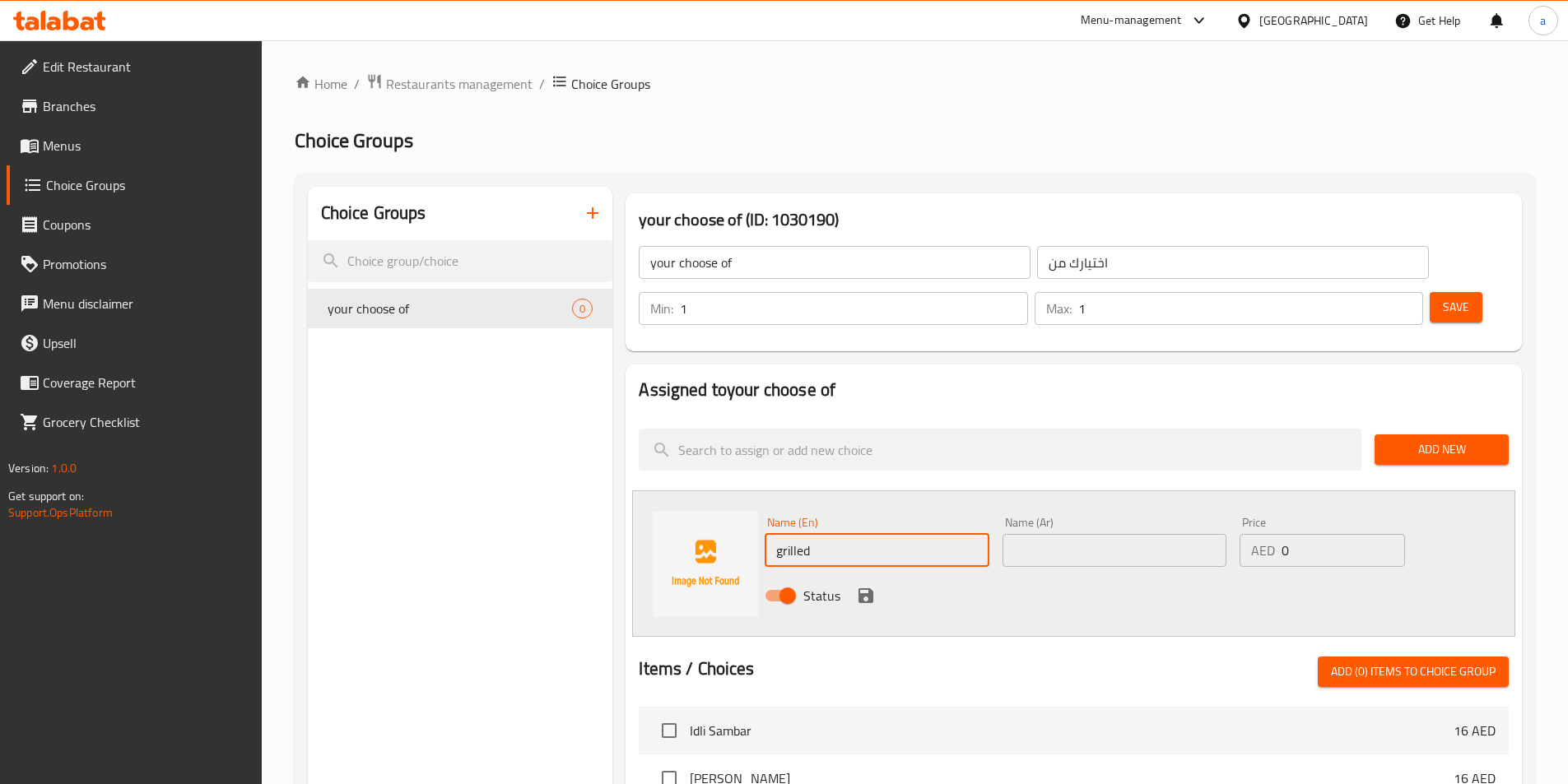
type input "grilled"
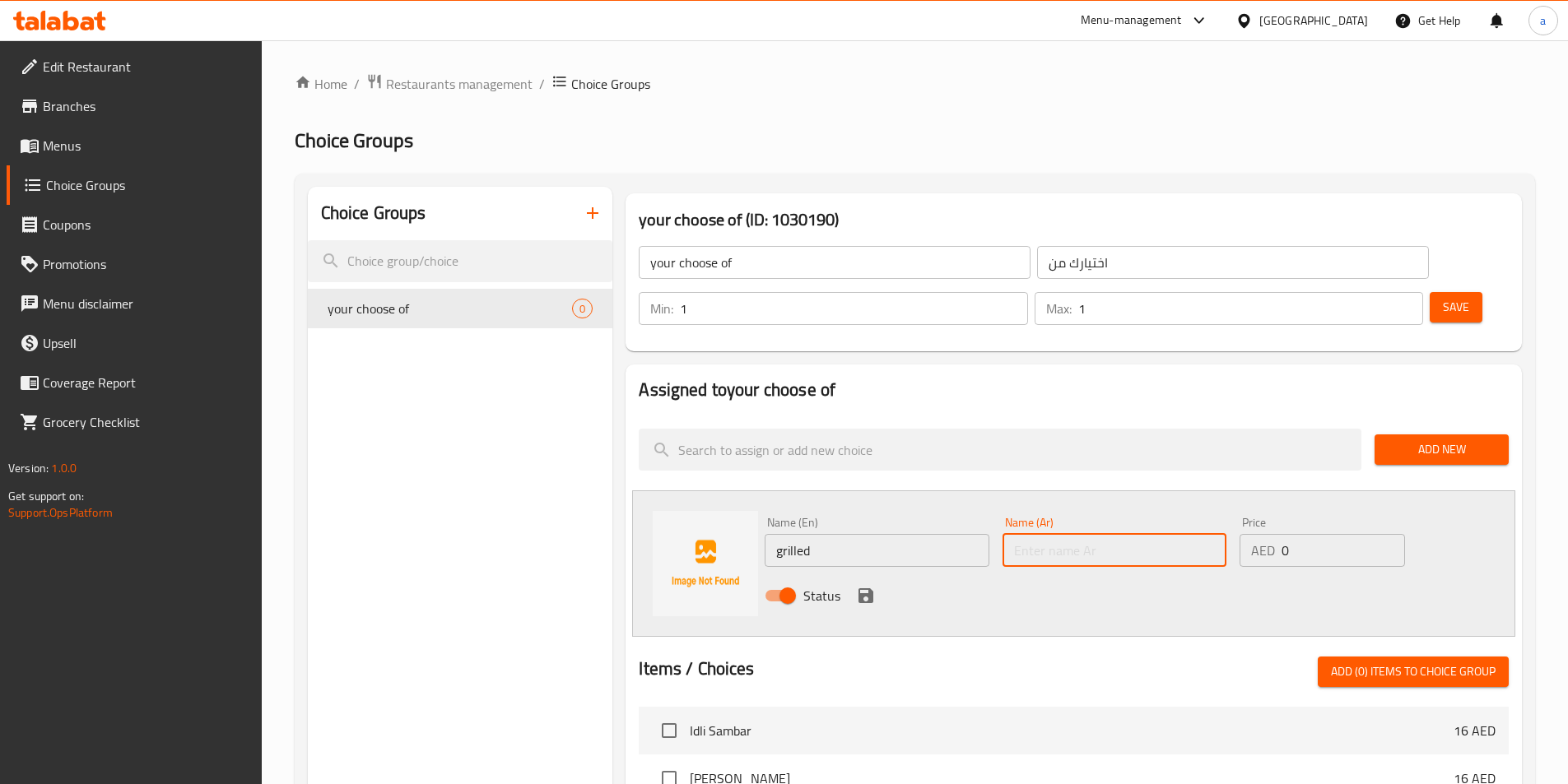
click at [1056, 534] on input "text" at bounding box center [1114, 551] width 224 height 33
type input "مشوي"
click at [857, 586] on icon "save" at bounding box center [866, 596] width 20 height 20
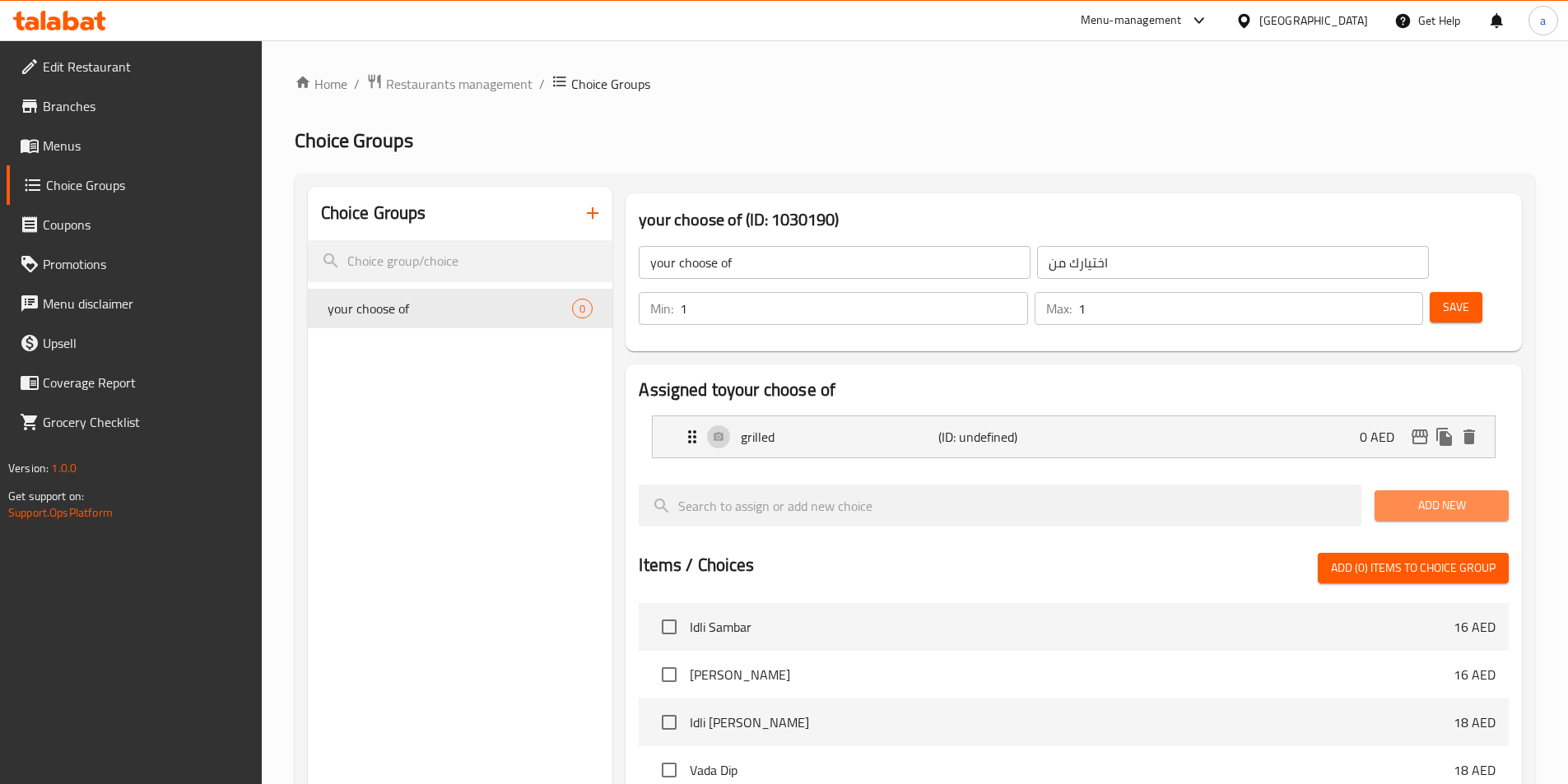
click at [1422, 495] on span "Add New" at bounding box center [1442, 506] width 108 height 21
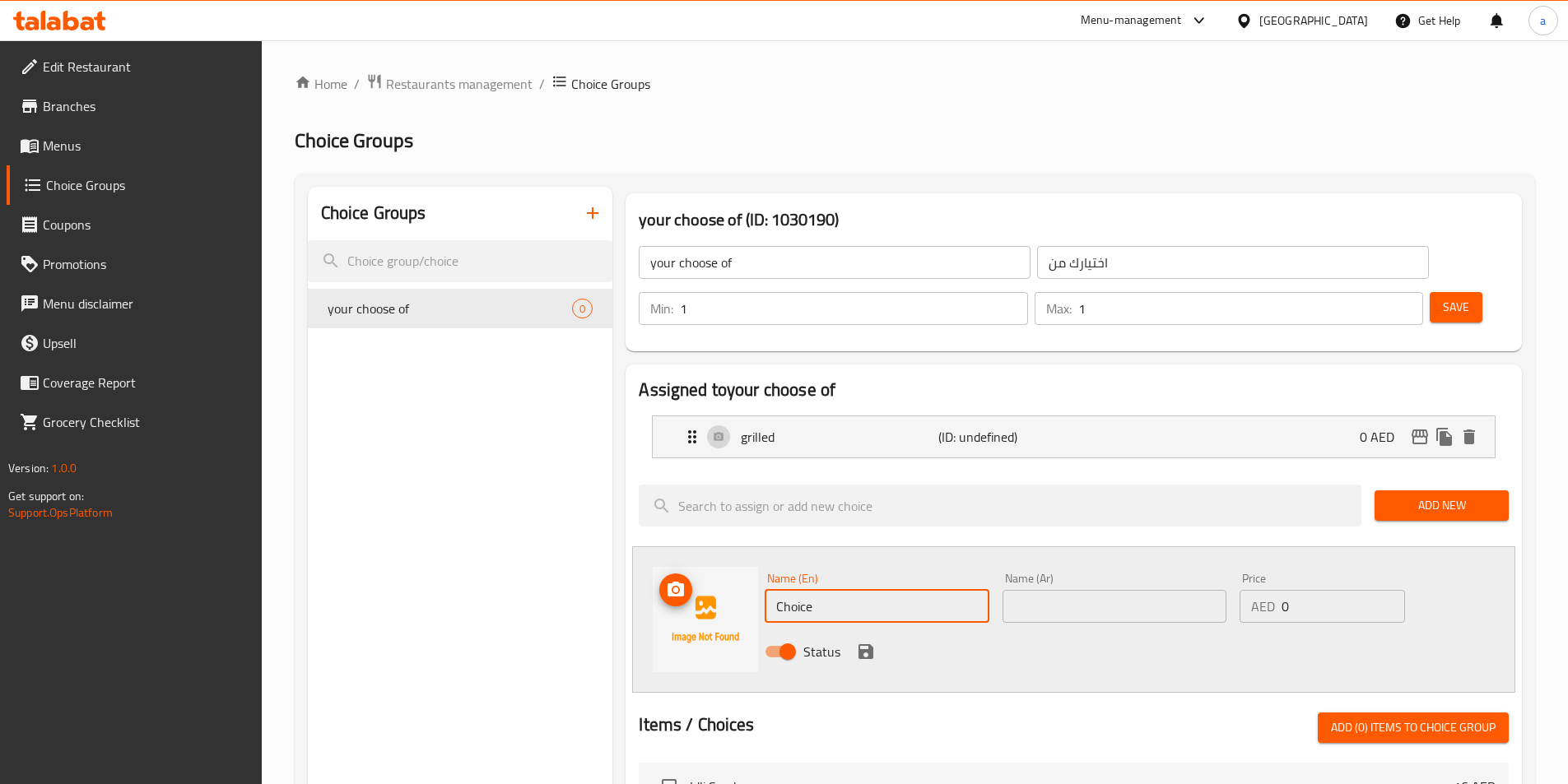
drag, startPoint x: 892, startPoint y: 565, endPoint x: 697, endPoint y: 539, distance: 196.7
click at [697, 546] on div "Name (En) Choice Name (En) Name (Ar) Name (Ar) Price AED 0 Price Status" at bounding box center [1073, 619] width 883 height 146
paste input "plain"
type input "plain"
click at [1094, 590] on input "text" at bounding box center [1114, 607] width 224 height 33
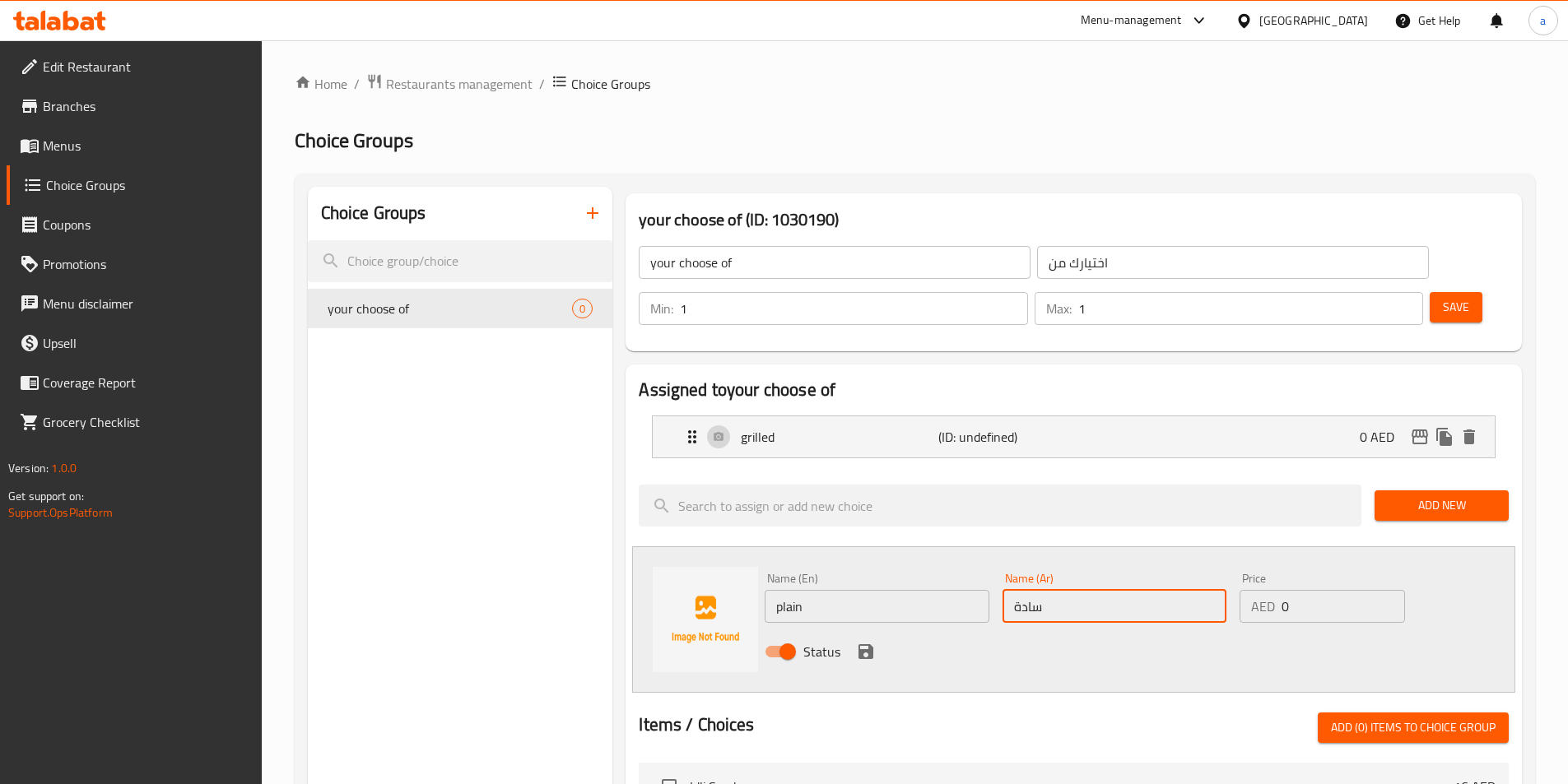
type input "سادة"
click at [856, 629] on div "Status" at bounding box center [1115, 651] width 713 height 44
click at [862, 644] on icon "save" at bounding box center [866, 651] width 15 height 15
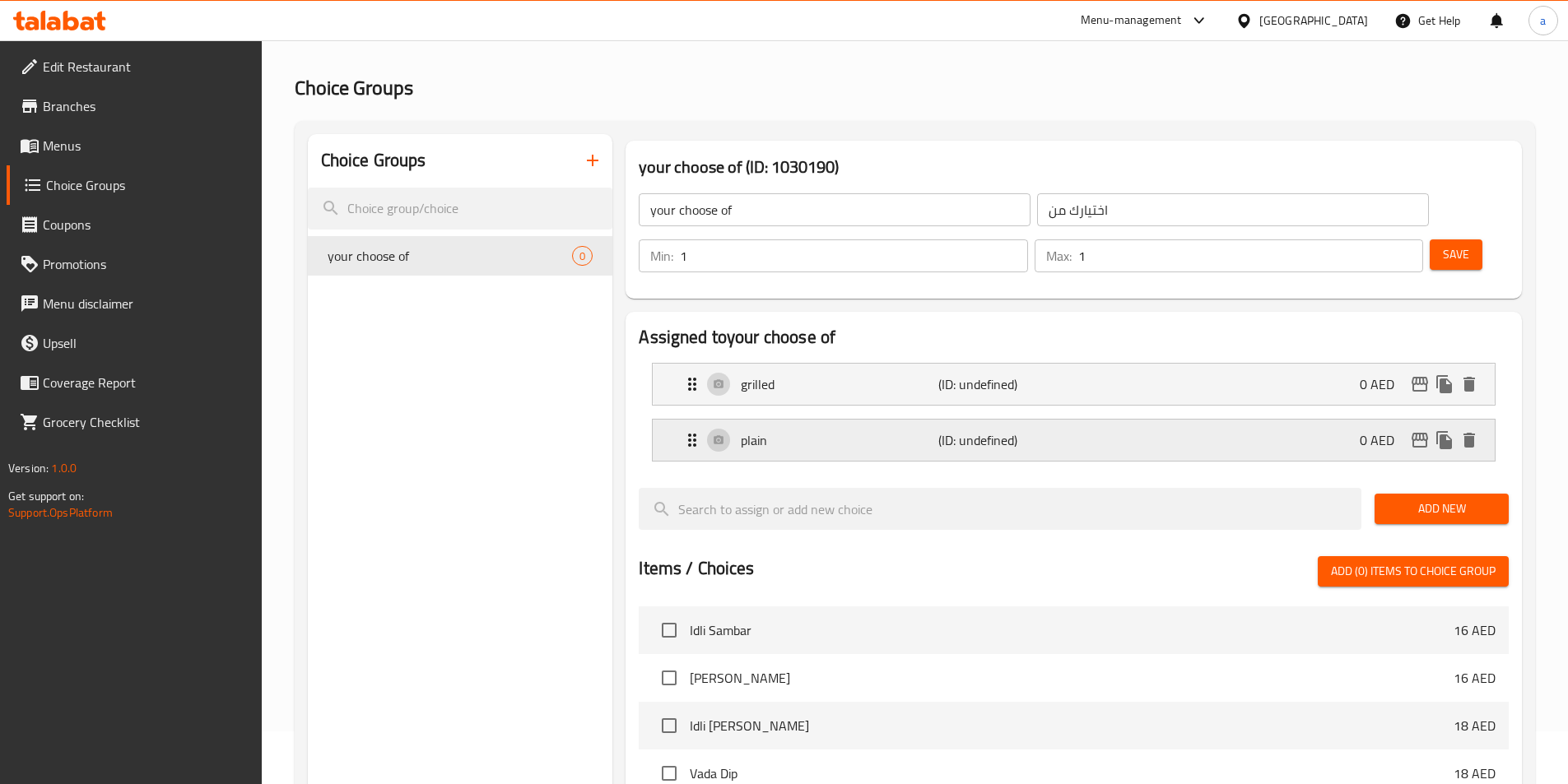
scroll to position [82, 0]
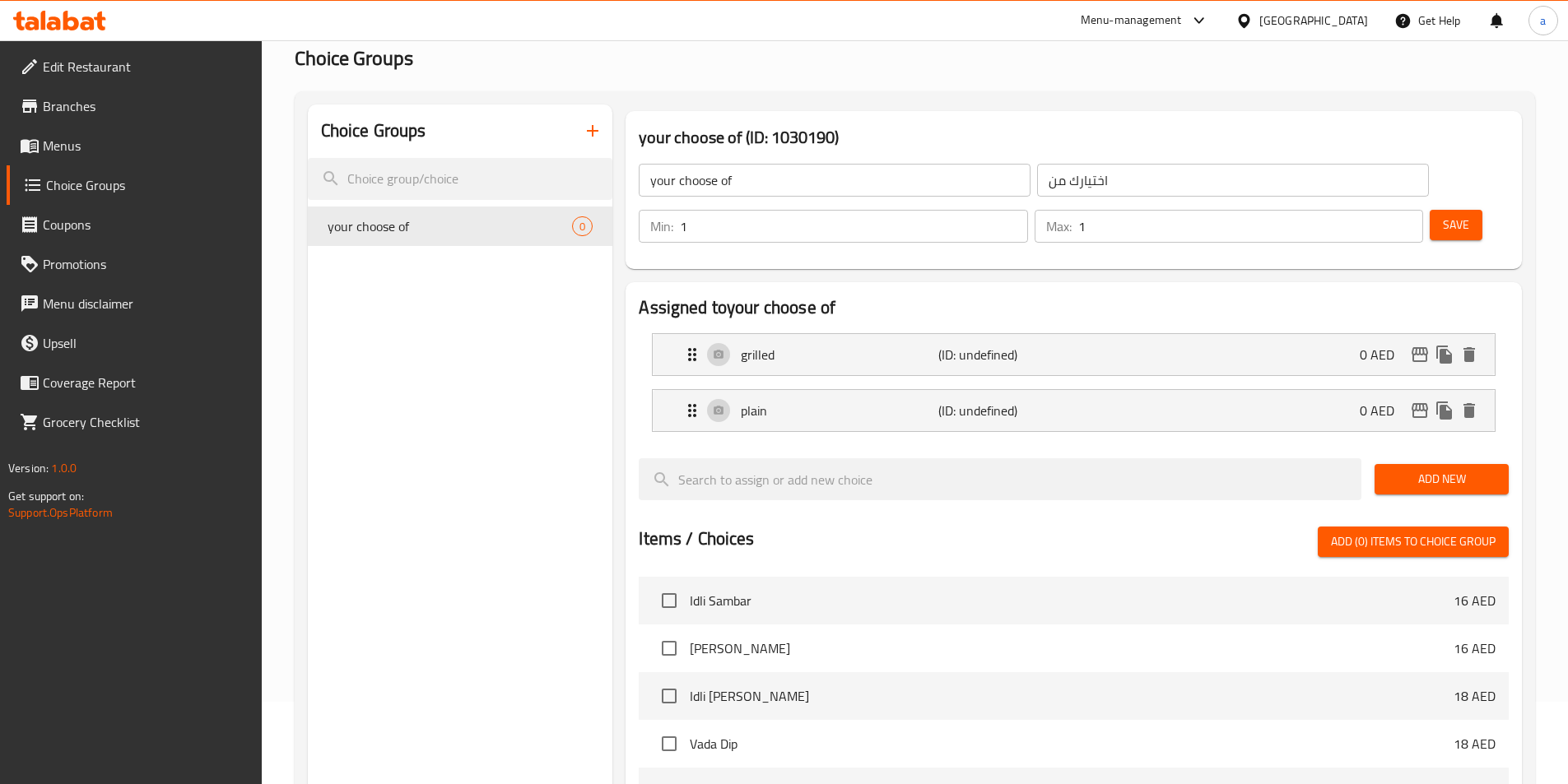
click at [1430, 210] on button "Save" at bounding box center [1456, 225] width 53 height 30
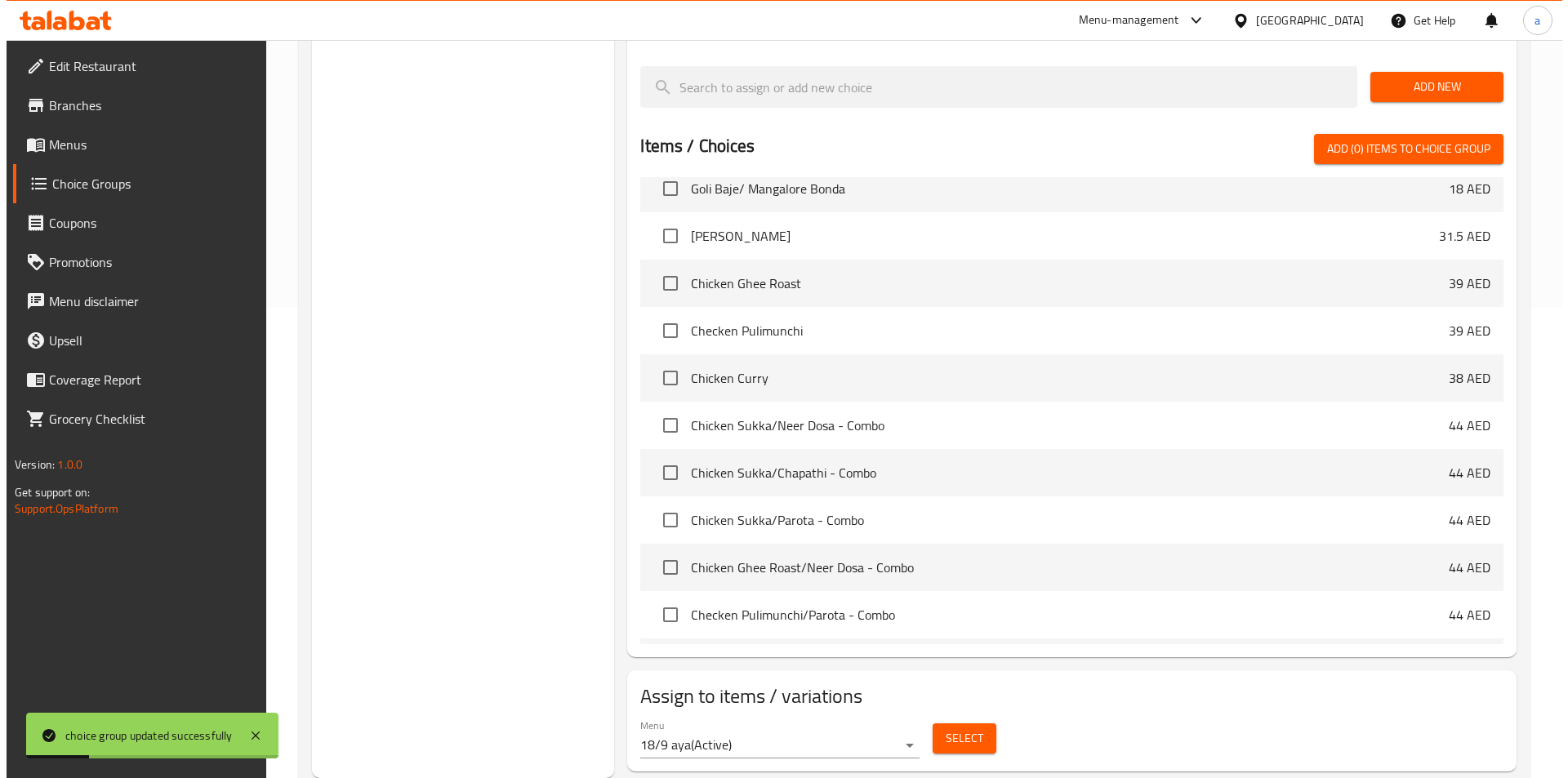
scroll to position [571, 0]
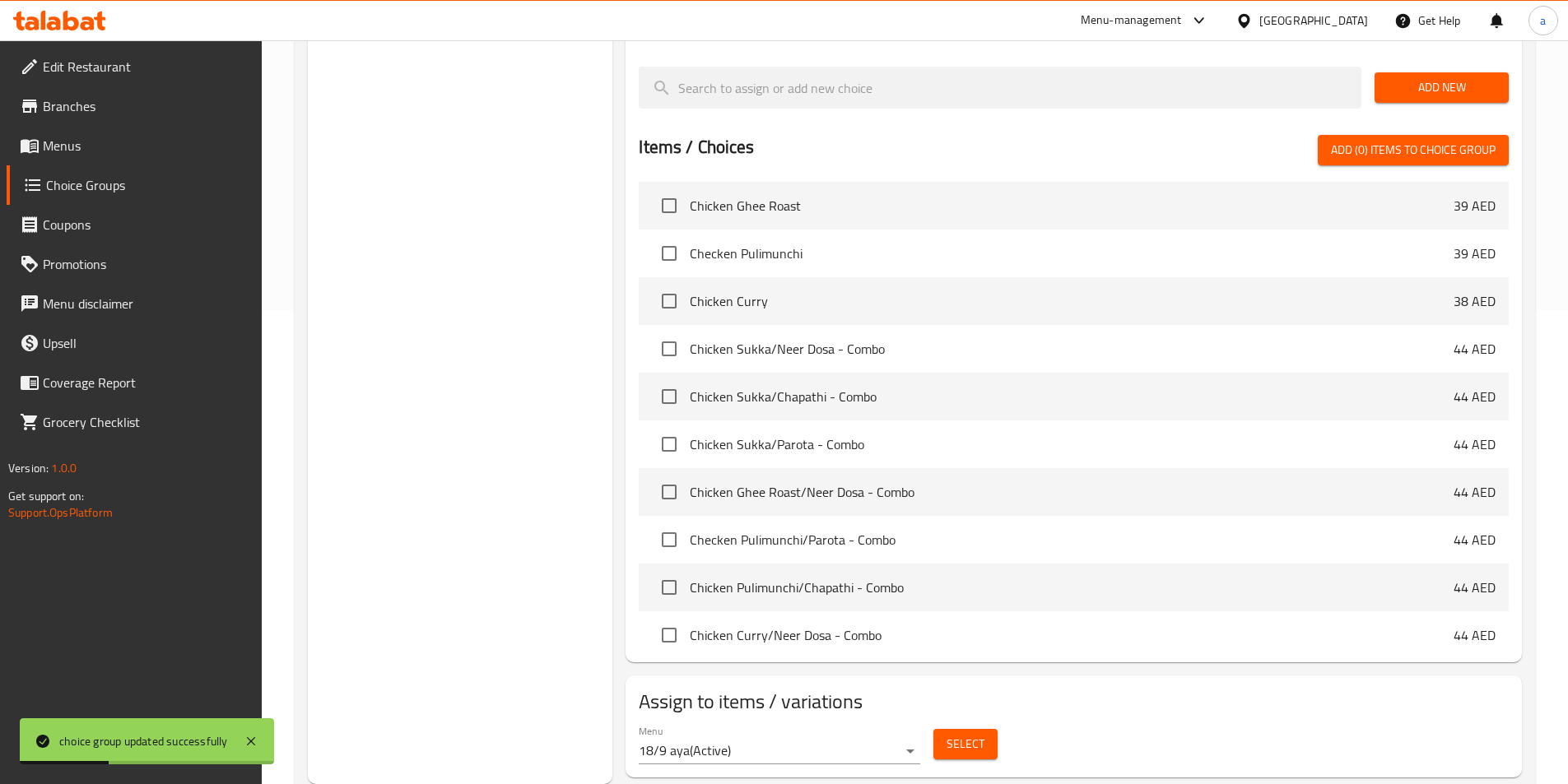
click at [962, 734] on span "Select" at bounding box center [966, 744] width 38 height 21
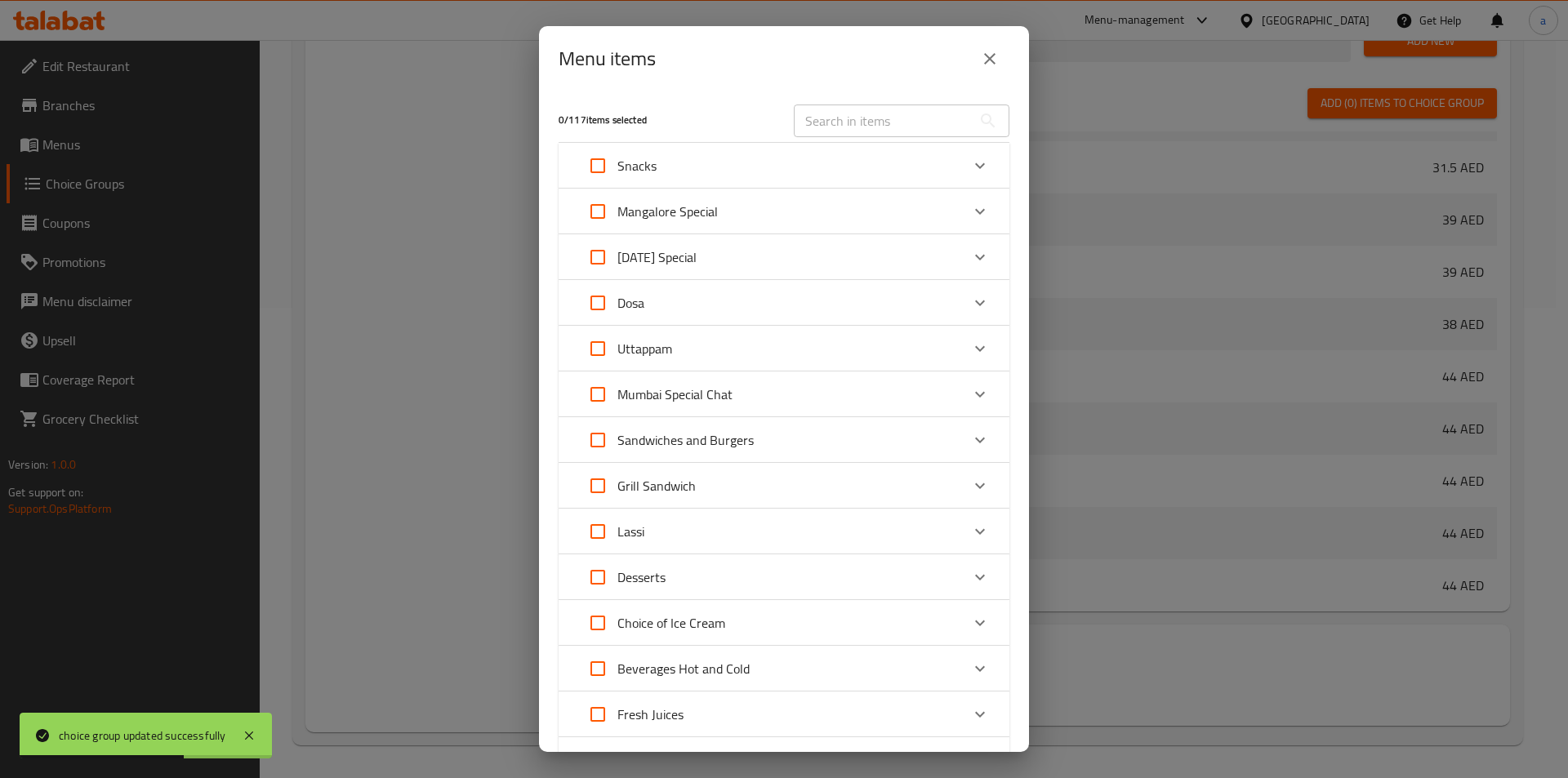
scroll to position [625, 0]
click at [733, 438] on p "Sandwiches and Burgers" at bounding box center [685, 440] width 136 height 20
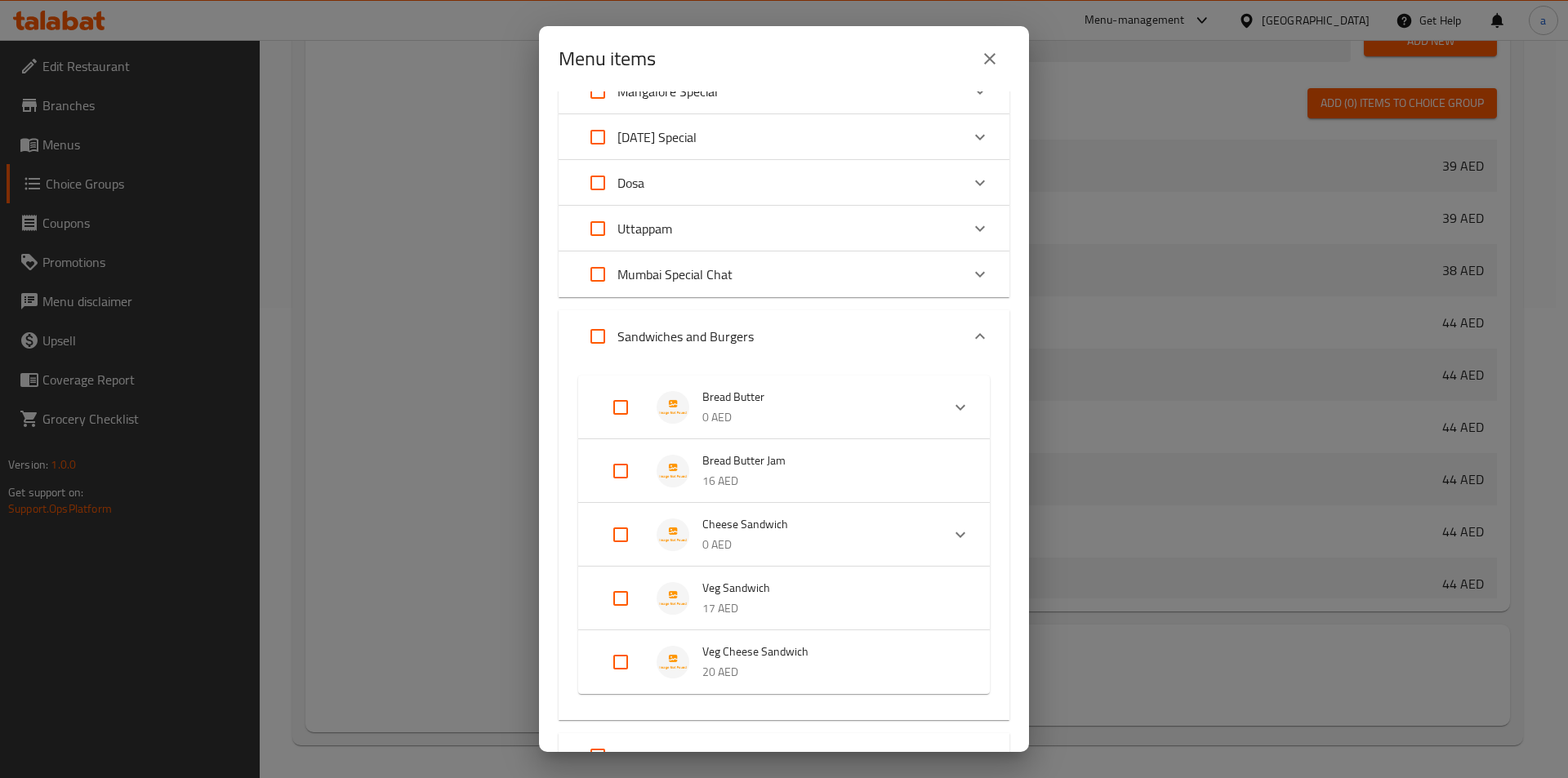
scroll to position [163, 0]
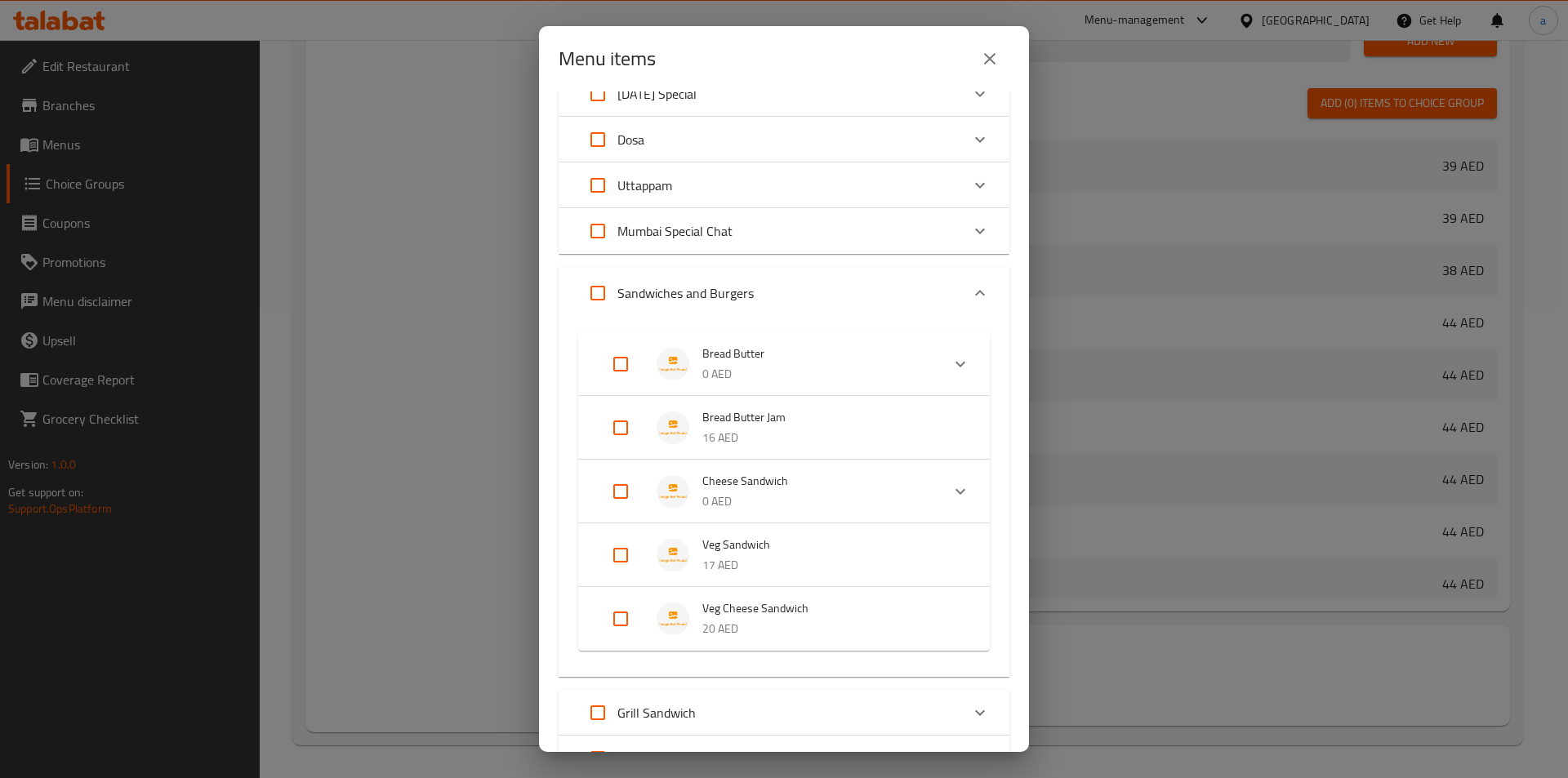
click at [623, 492] on input "Expand" at bounding box center [621, 492] width 39 height 39
checkbox input "true"
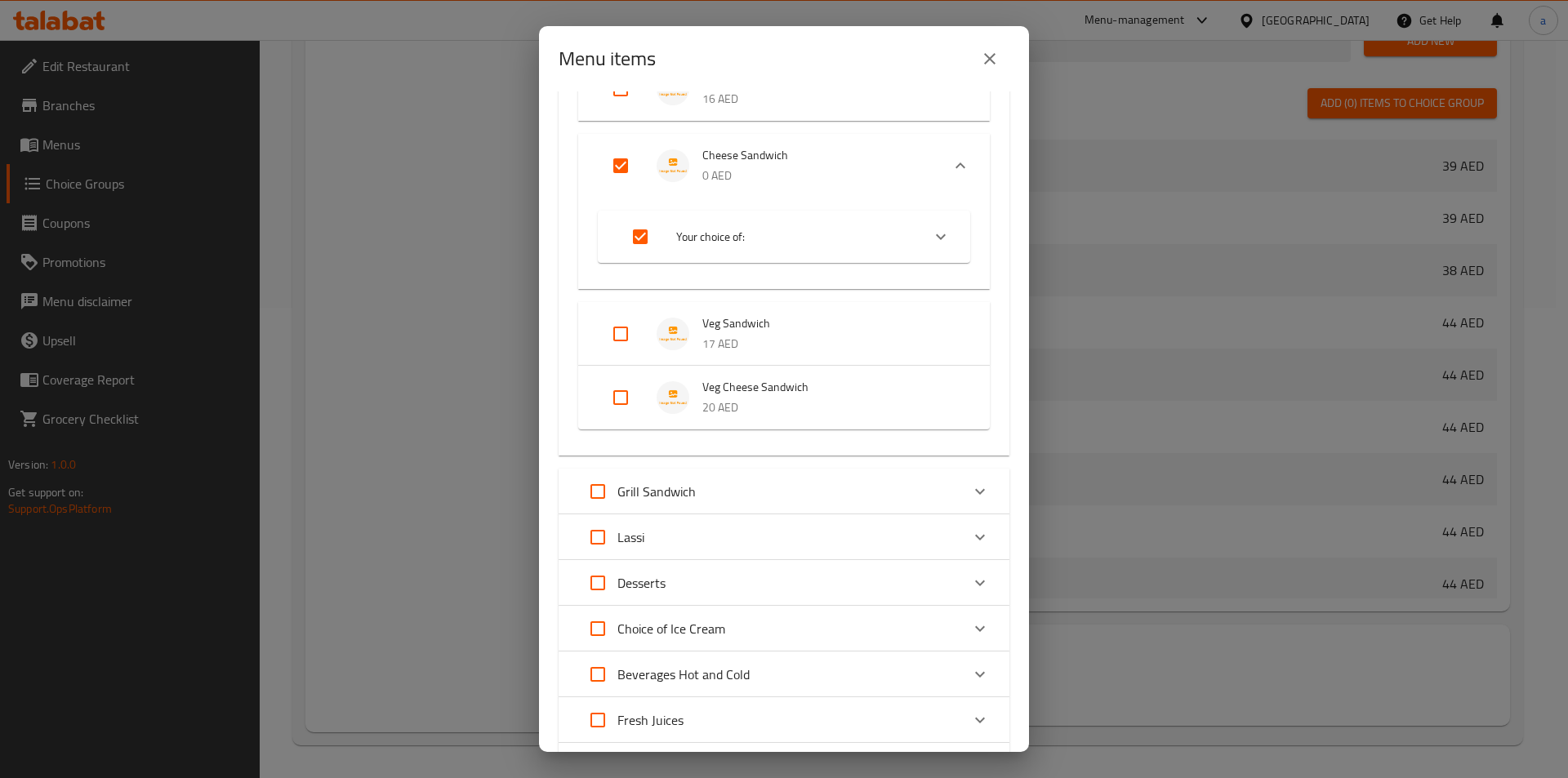
scroll to position [499, 0]
click at [614, 347] on input "Expand" at bounding box center [621, 337] width 39 height 39
checkbox input "true"
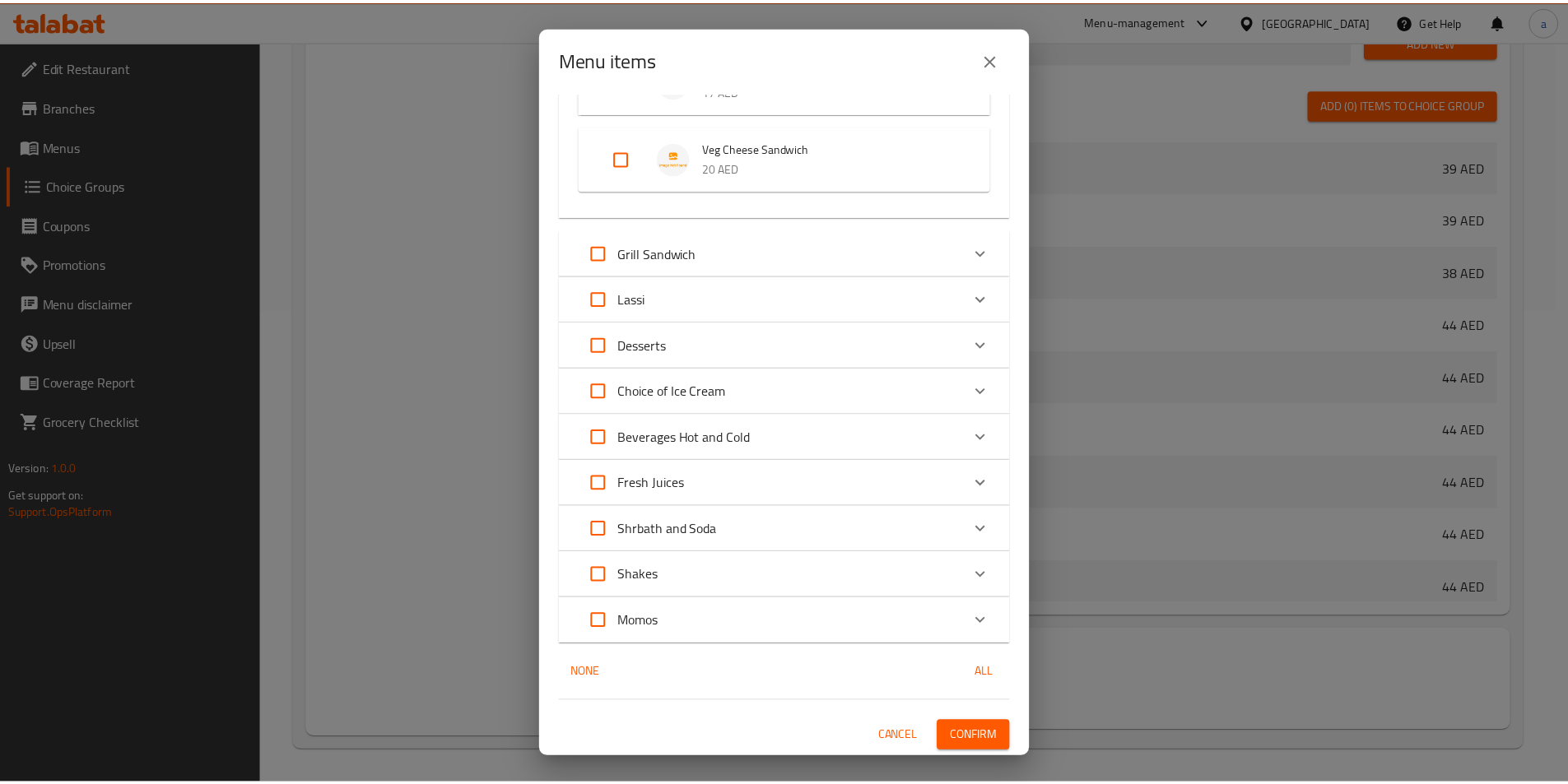
scroll to position [762, 0]
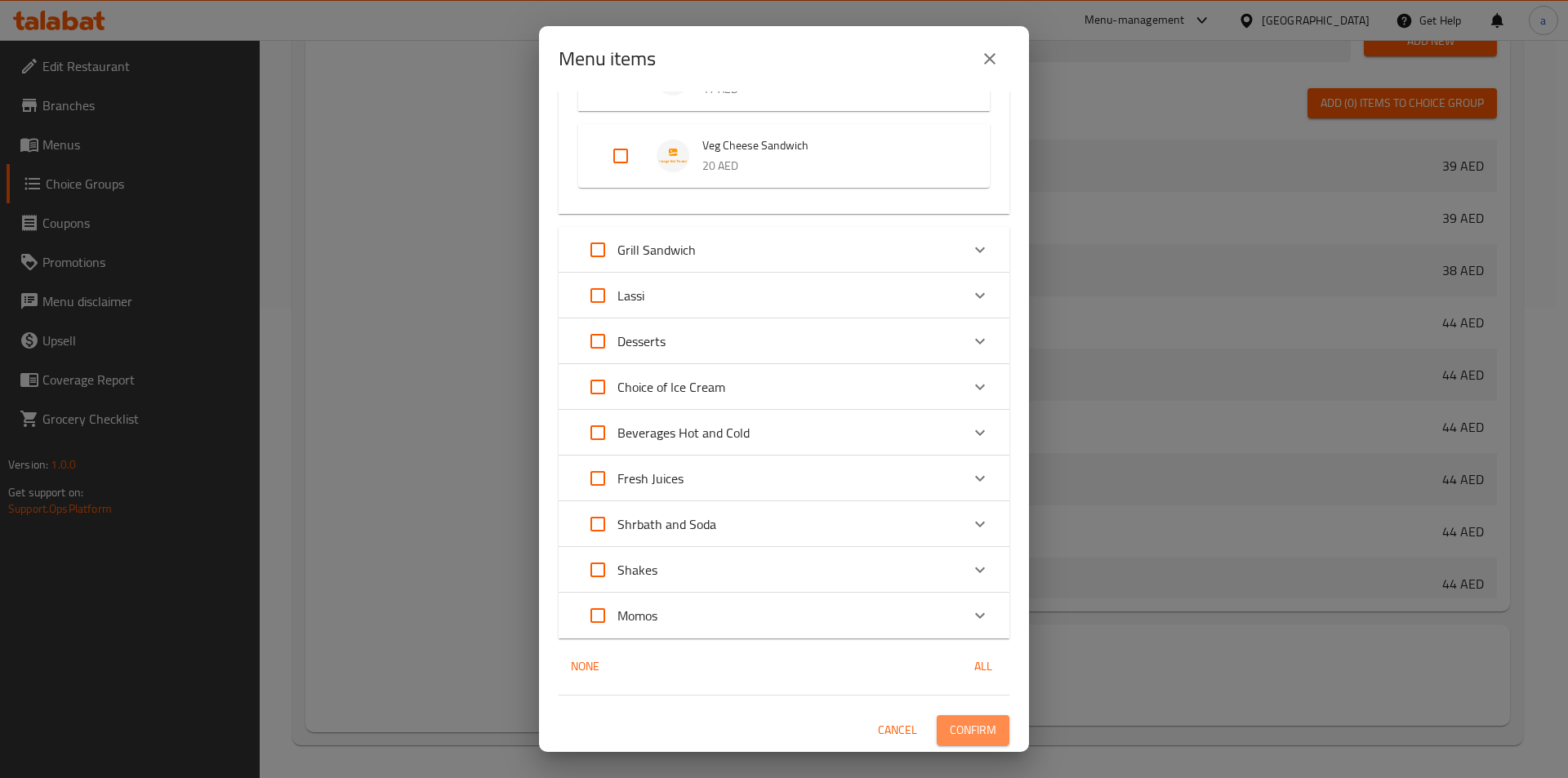
click at [965, 725] on span "Confirm" at bounding box center [973, 731] width 46 height 21
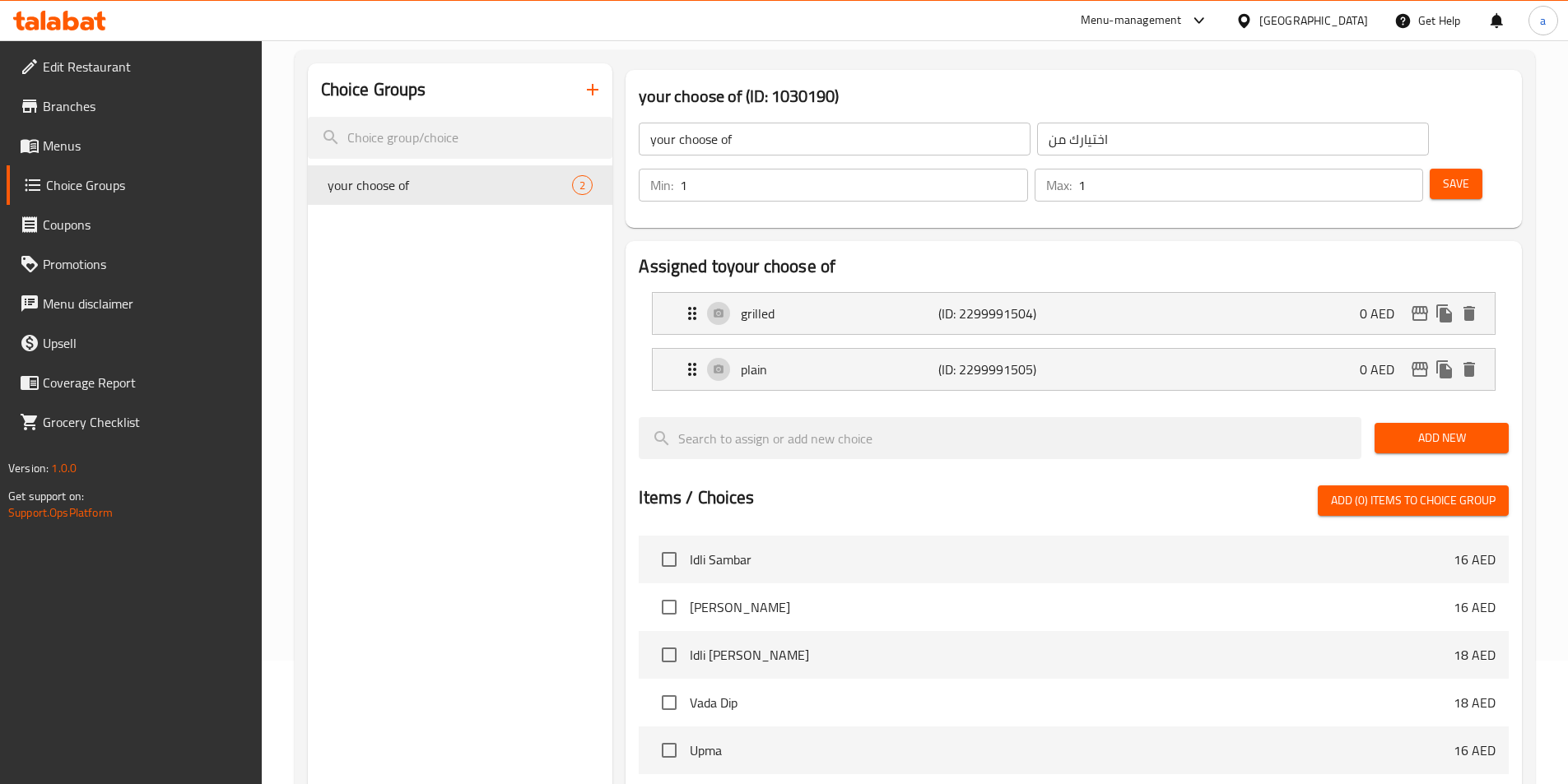
scroll to position [0, 0]
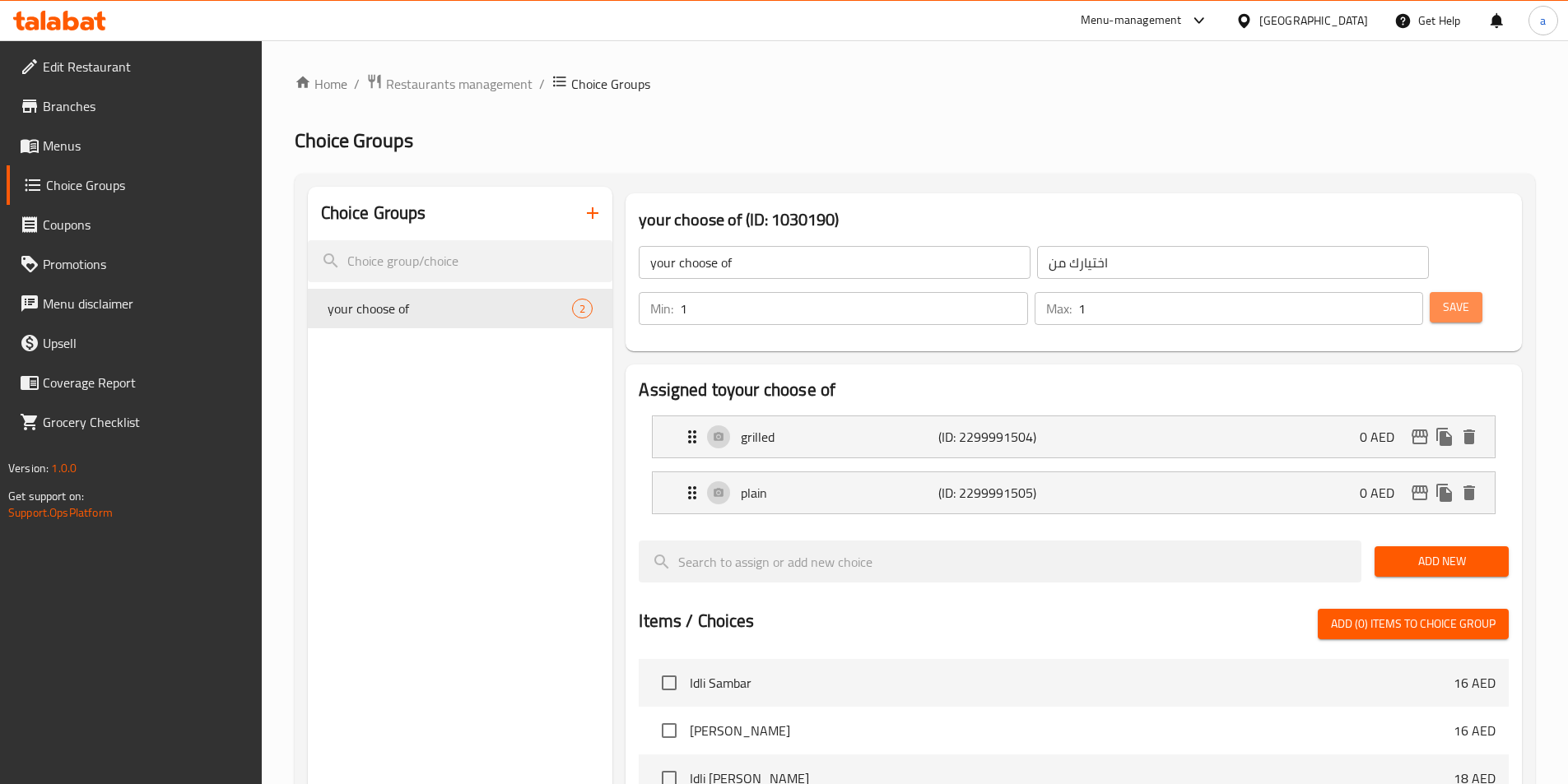
click at [1443, 297] on span "Save" at bounding box center [1456, 308] width 26 height 21
click at [138, 154] on span "Menus" at bounding box center [145, 145] width 206 height 20
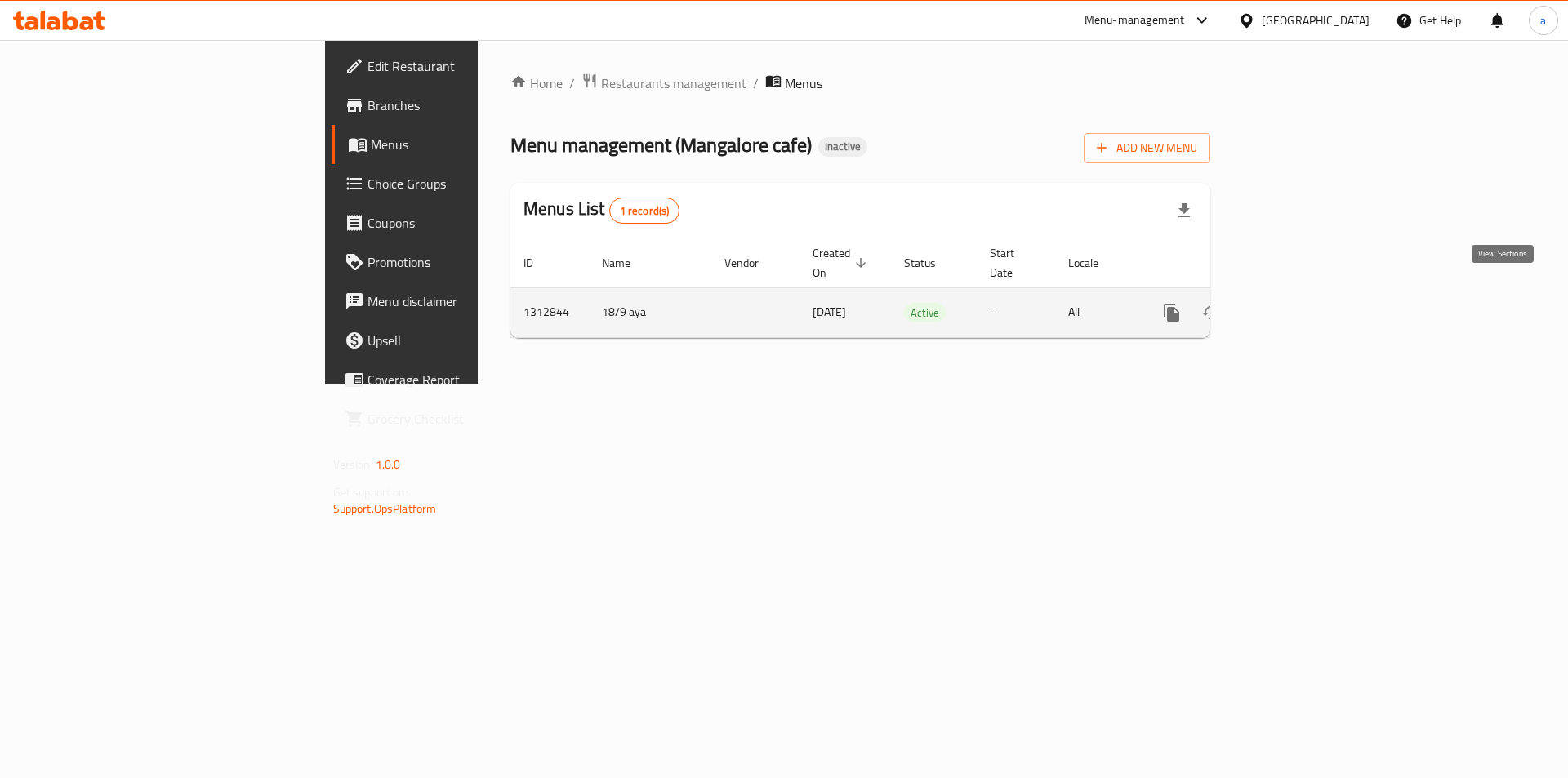
click at [1299, 303] on icon "enhanced table" at bounding box center [1289, 312] width 20 height 20
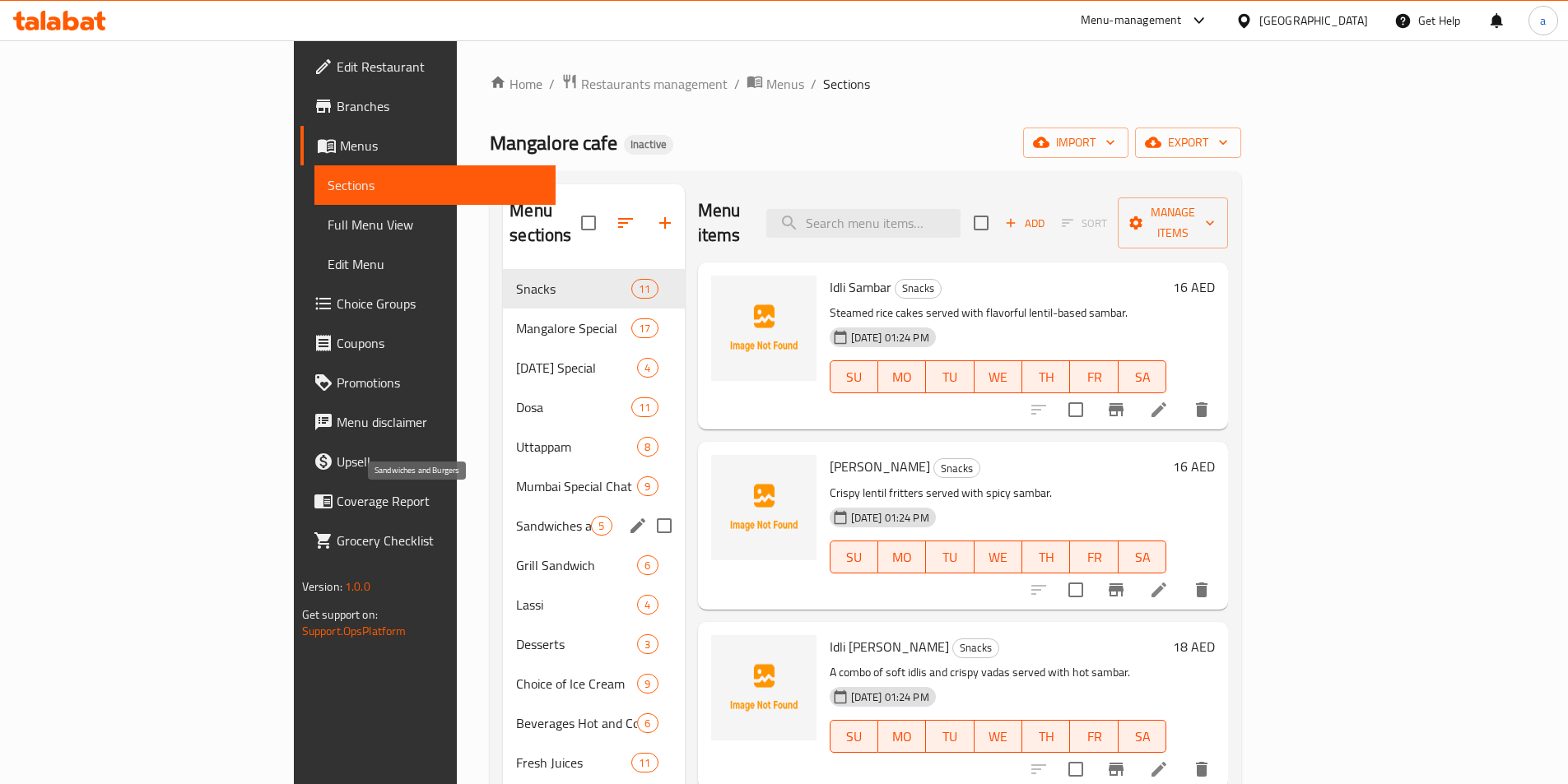
click at [516, 516] on span "Sandwiches and Burgers" at bounding box center [554, 526] width 75 height 20
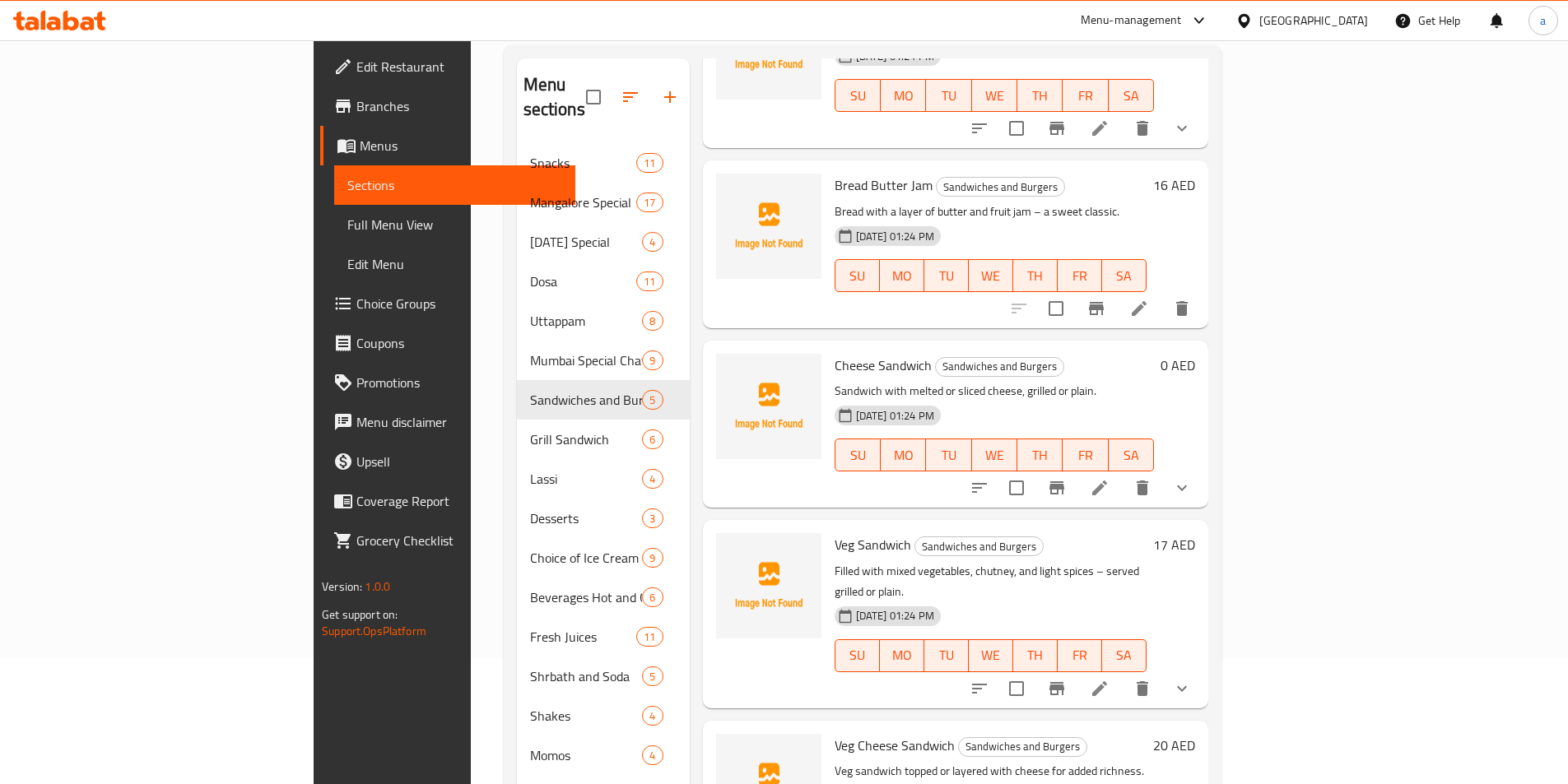
scroll to position [231, 0]
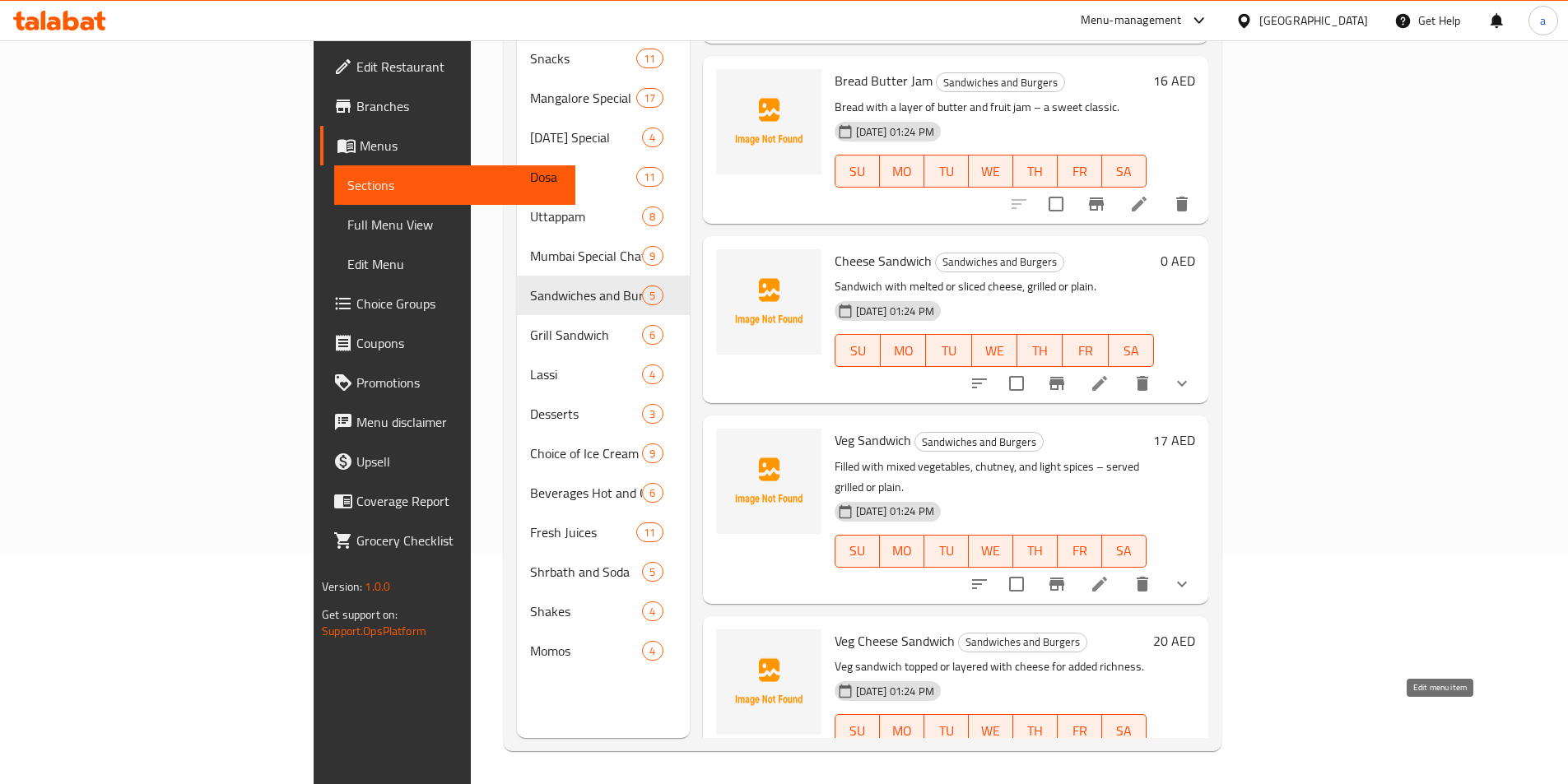
click at [1149, 754] on icon at bounding box center [1139, 763] width 20 height 20
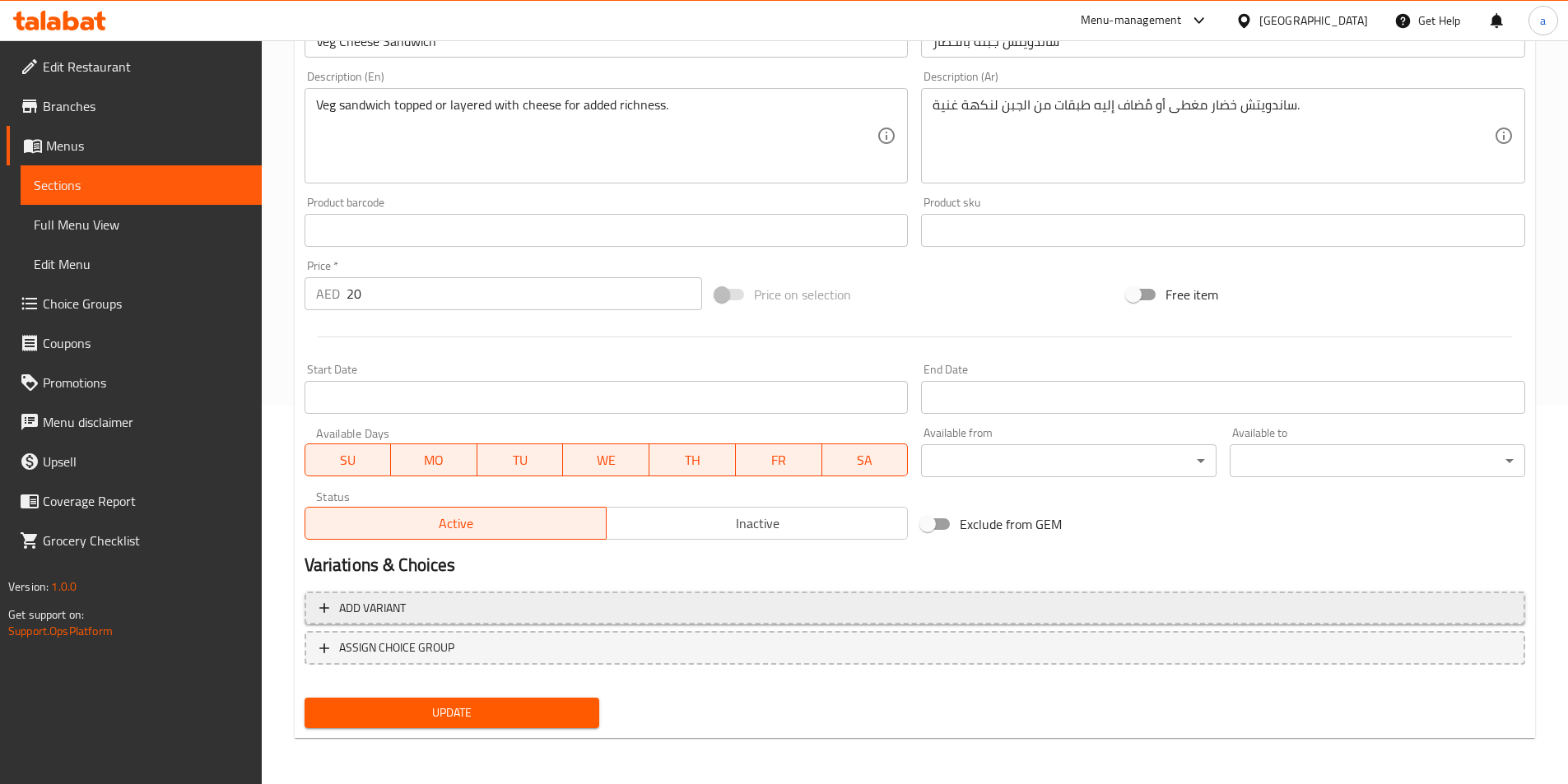
click at [1046, 608] on span "Add variant" at bounding box center [914, 609] width 1191 height 21
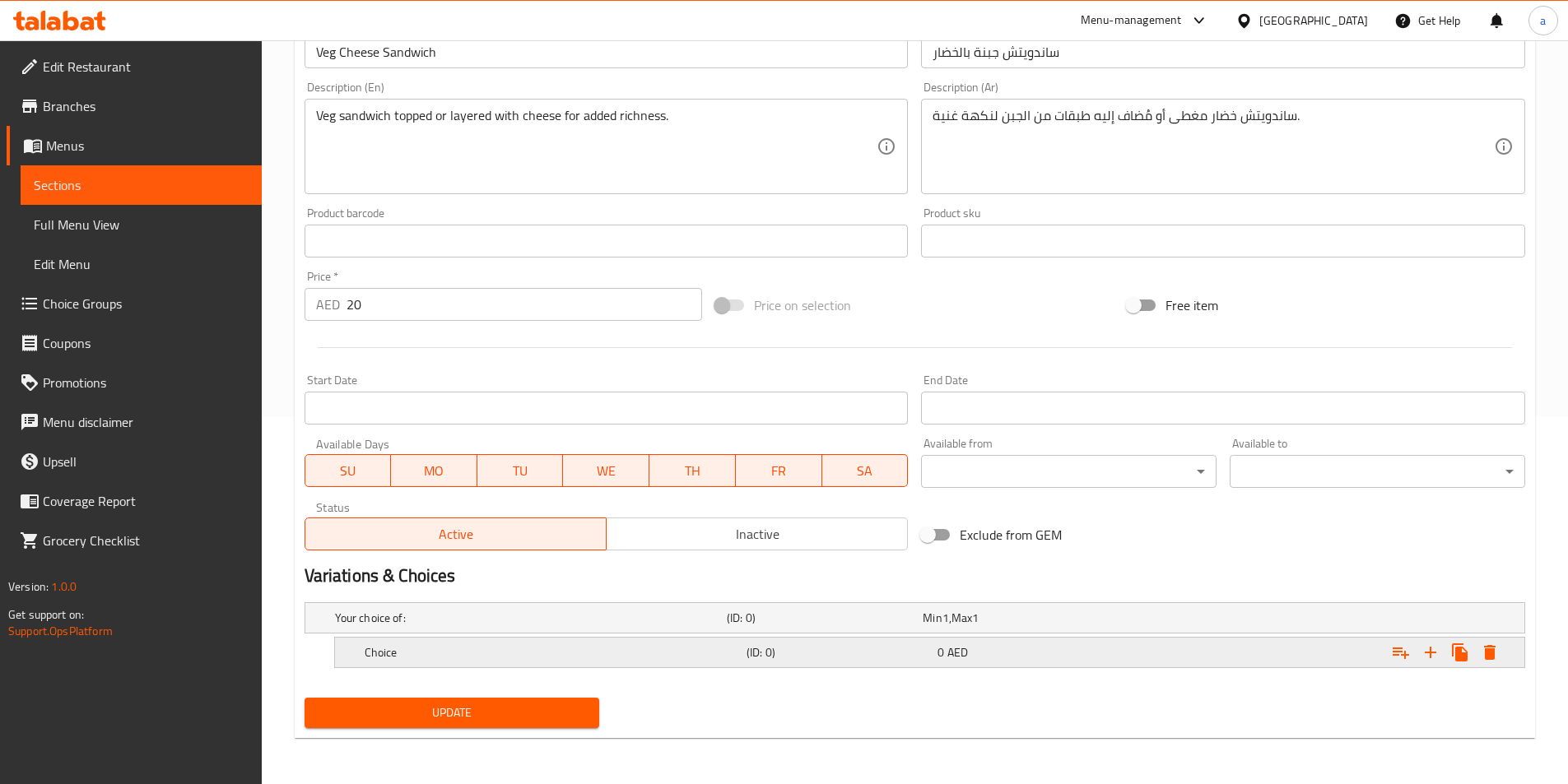
click at [1066, 657] on div "0 AED" at bounding box center [1029, 652] width 184 height 16
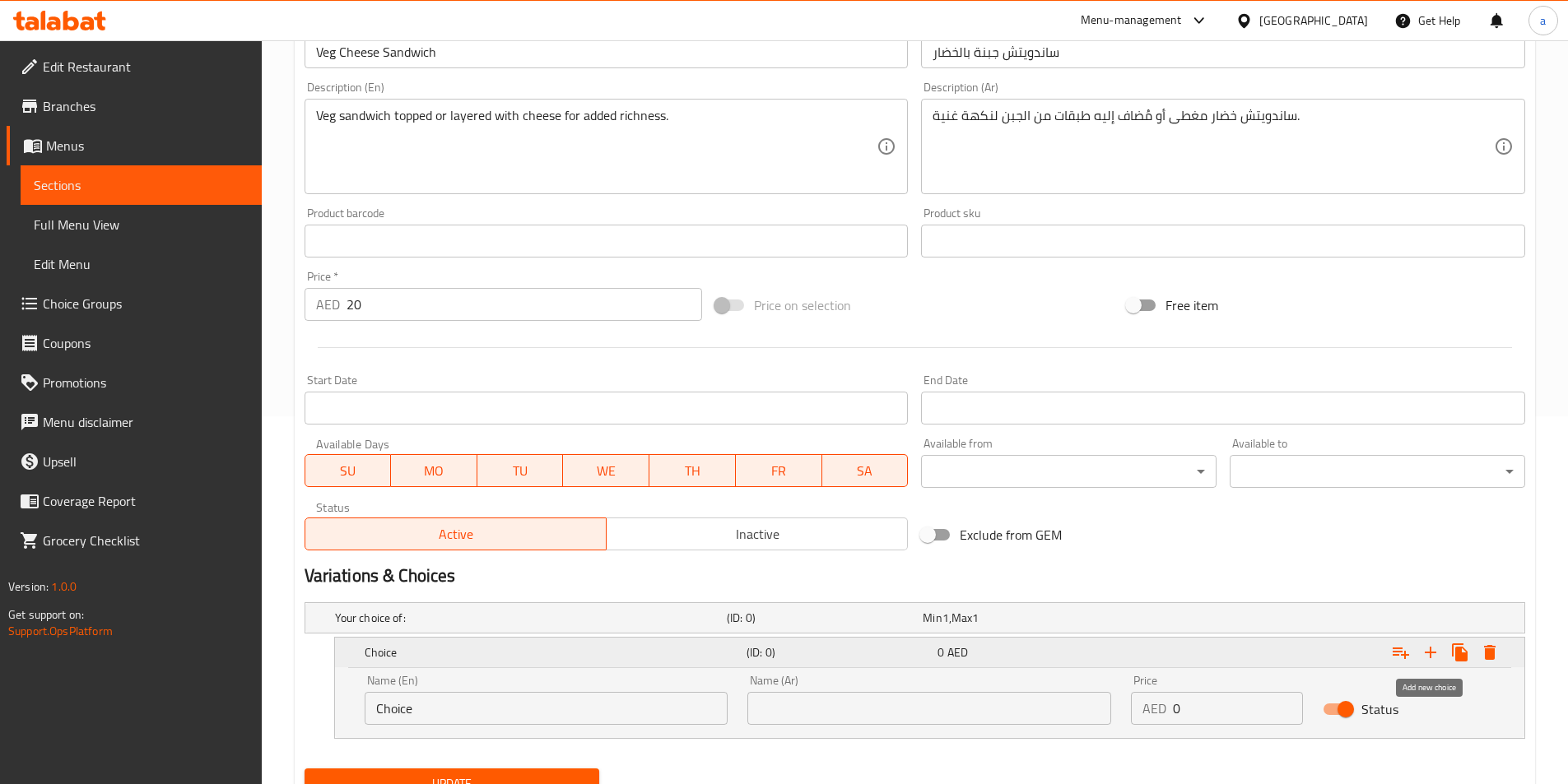
click at [1427, 657] on icon "Expand" at bounding box center [1430, 652] width 20 height 20
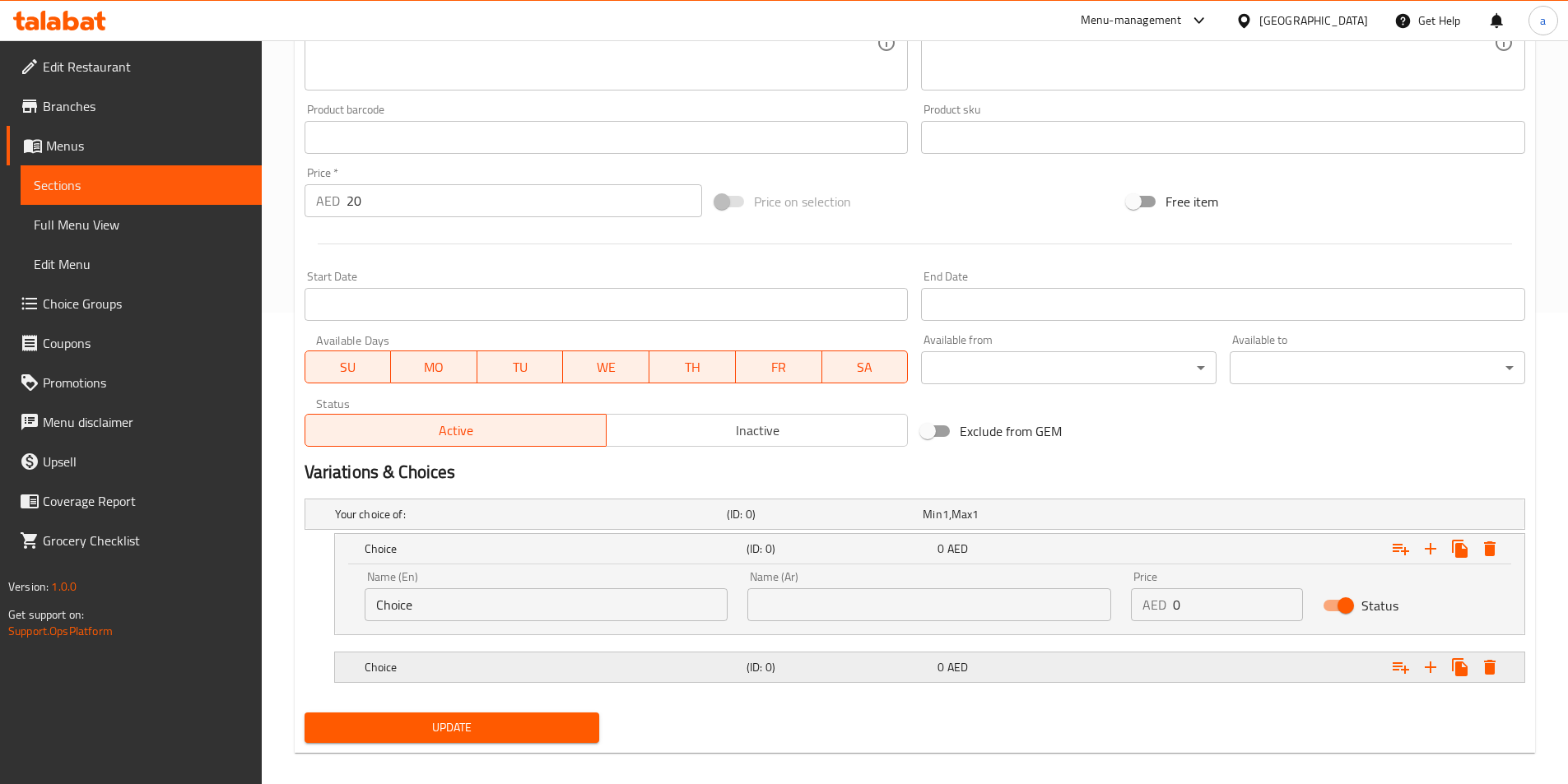
scroll to position [487, 0]
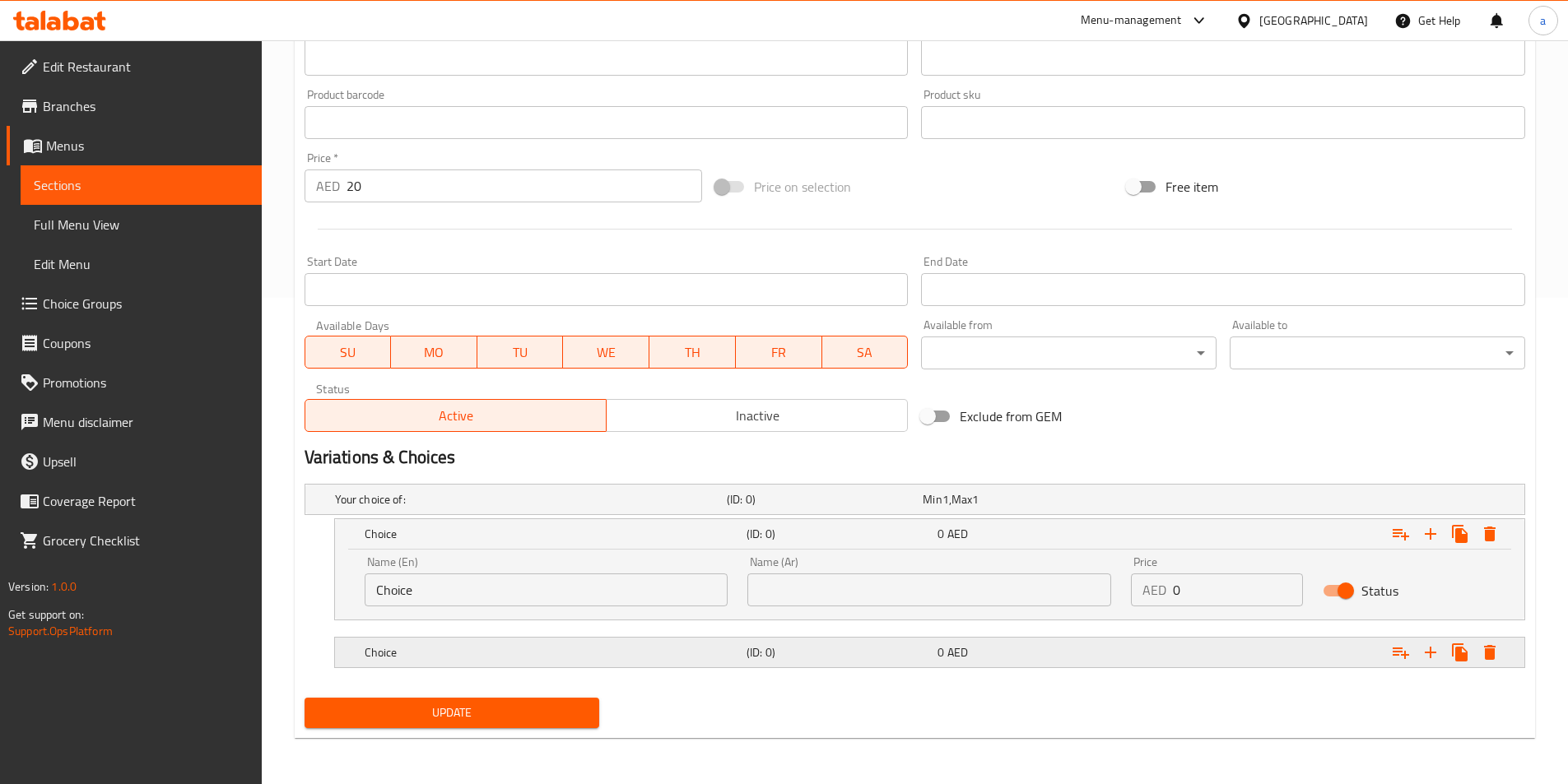
click at [560, 641] on div "Choice" at bounding box center [553, 653] width 382 height 23
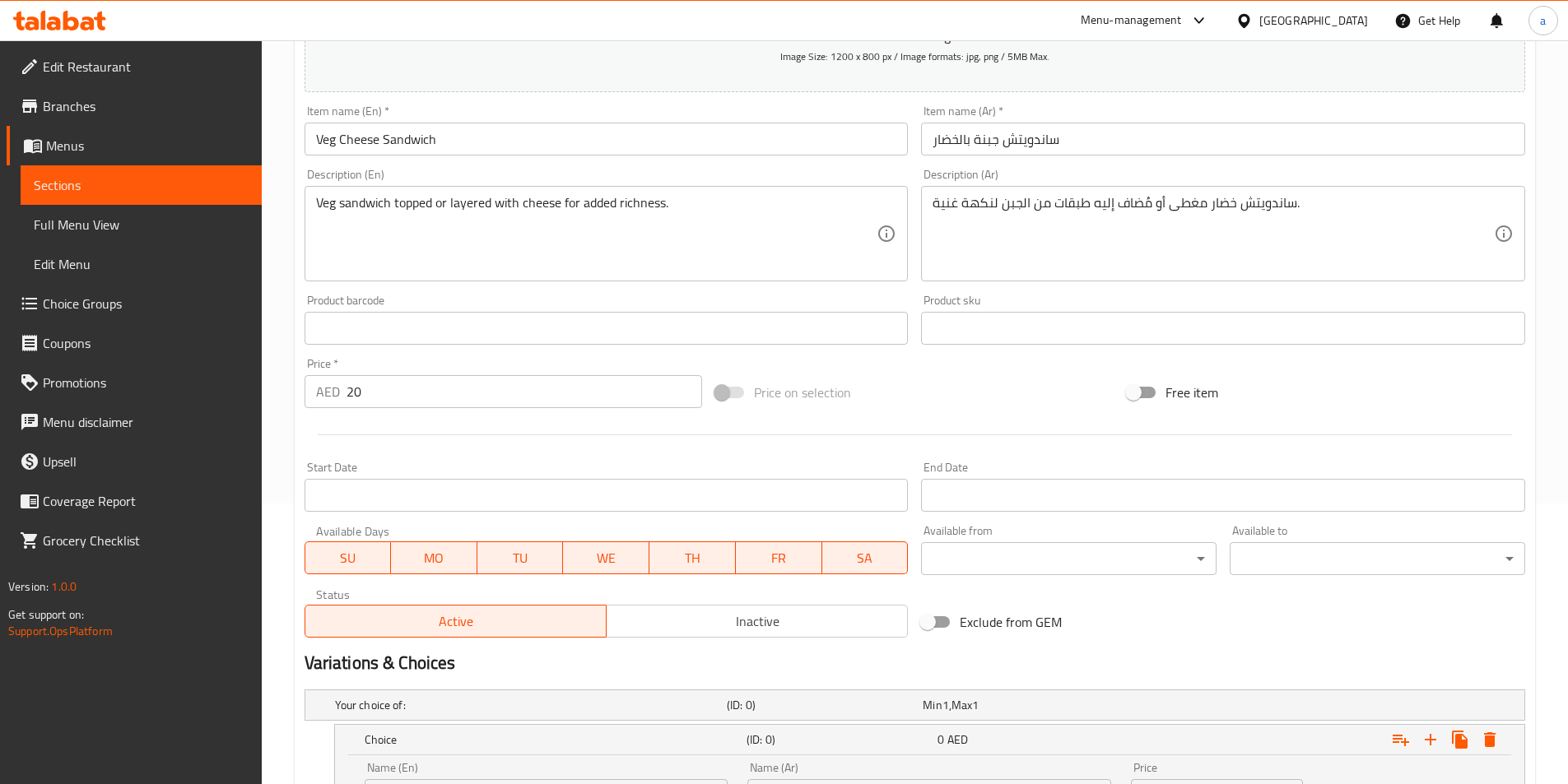
scroll to position [239, 0]
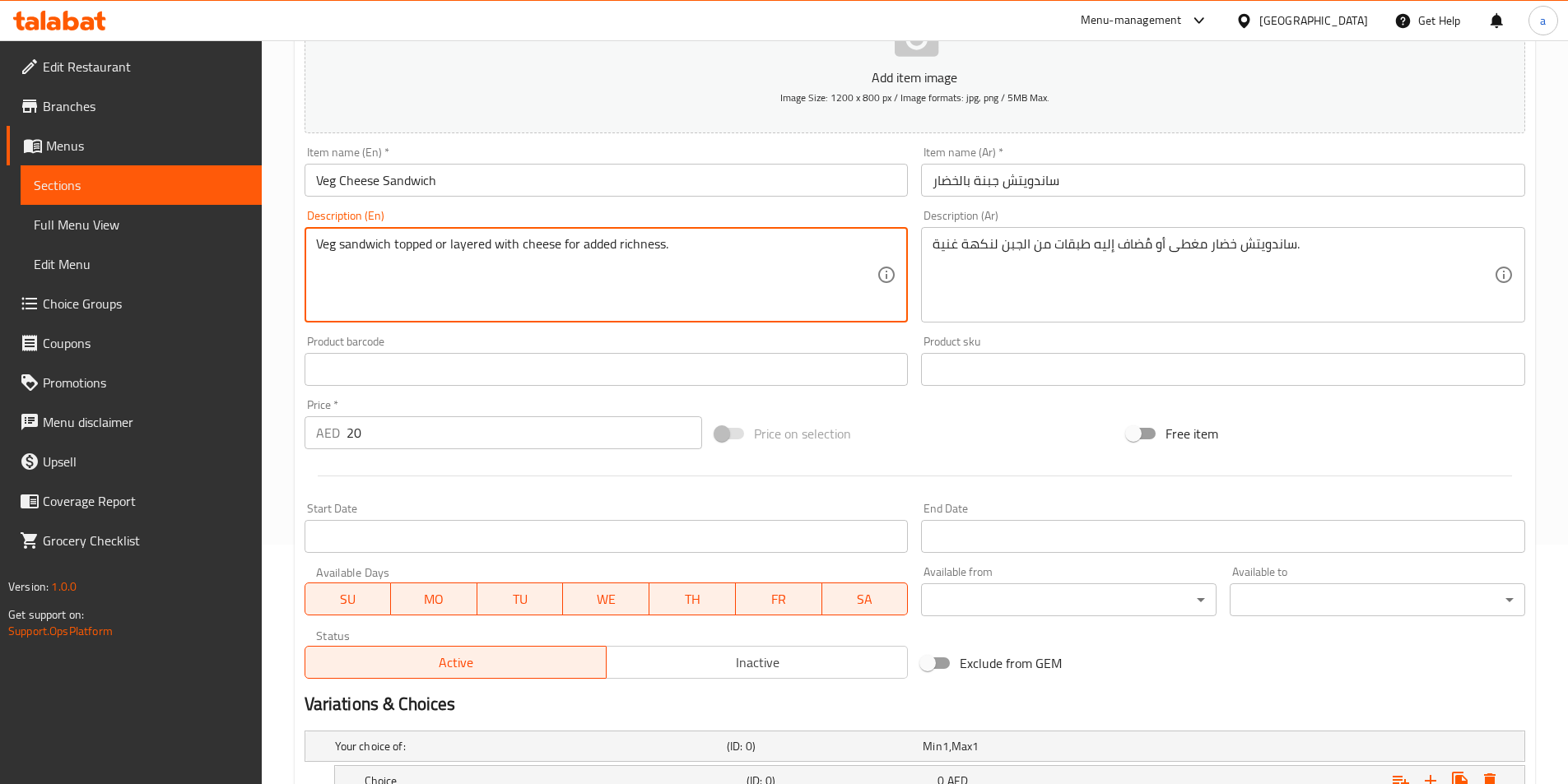
click at [413, 248] on textarea "Veg sandwich topped or layered with cheese for added richness." at bounding box center [597, 275] width 561 height 78
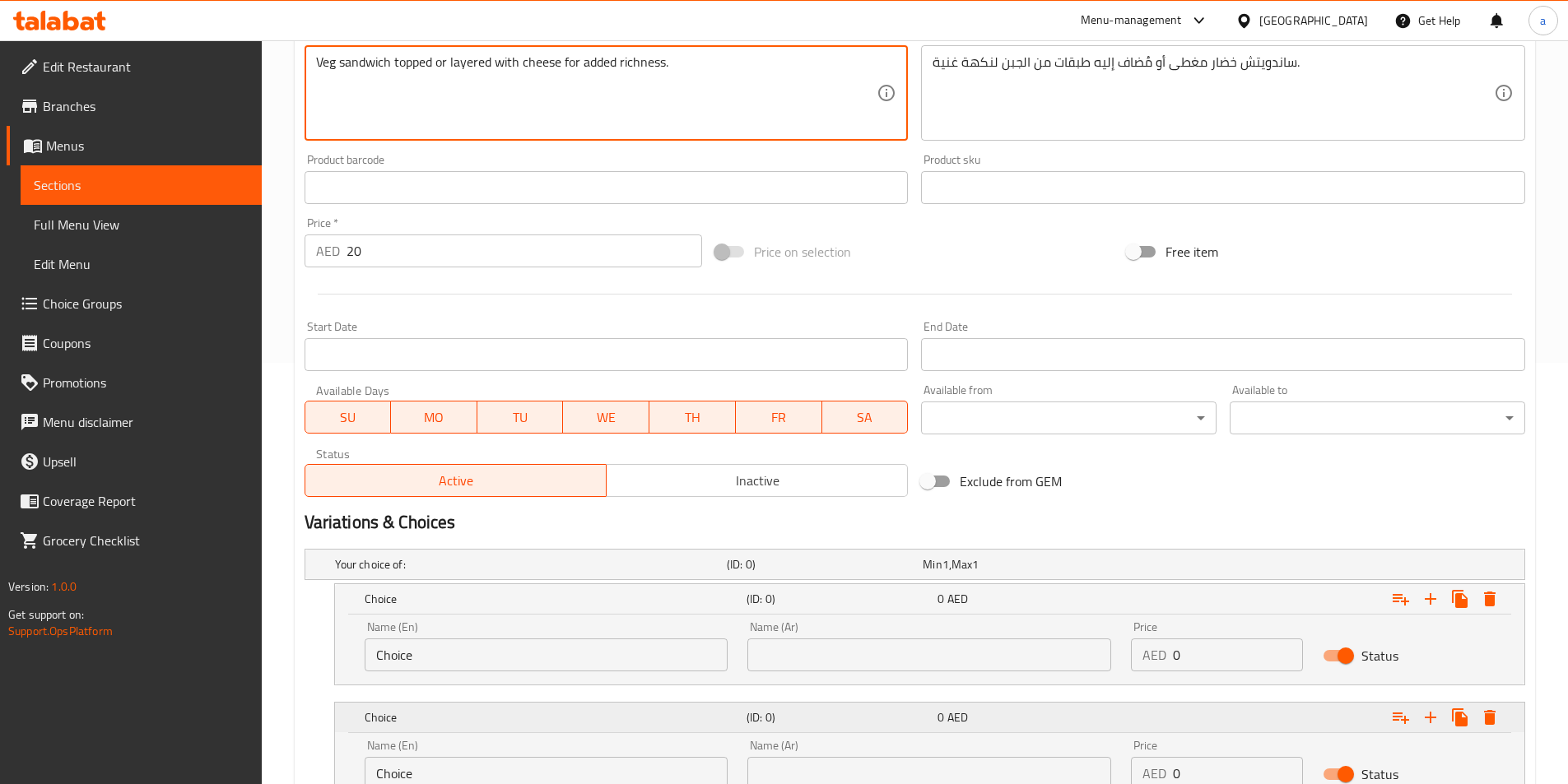
scroll to position [487, 0]
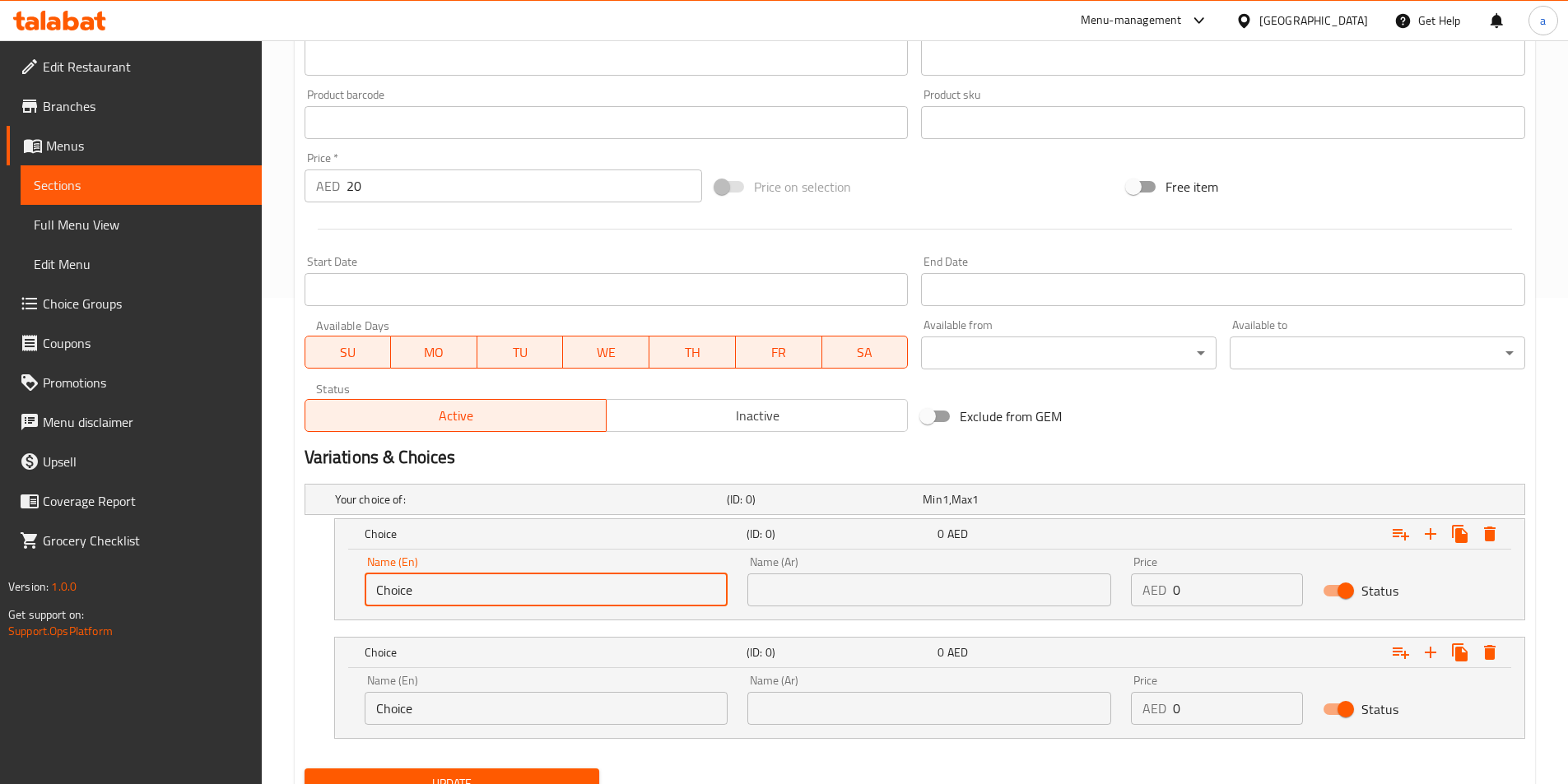
click at [411, 598] on input "Choice" at bounding box center [547, 590] width 364 height 33
drag, startPoint x: 411, startPoint y: 598, endPoint x: 402, endPoint y: 599, distance: 9.1
click at [402, 599] on input "Choice" at bounding box center [547, 590] width 364 height 33
paste input "topped"
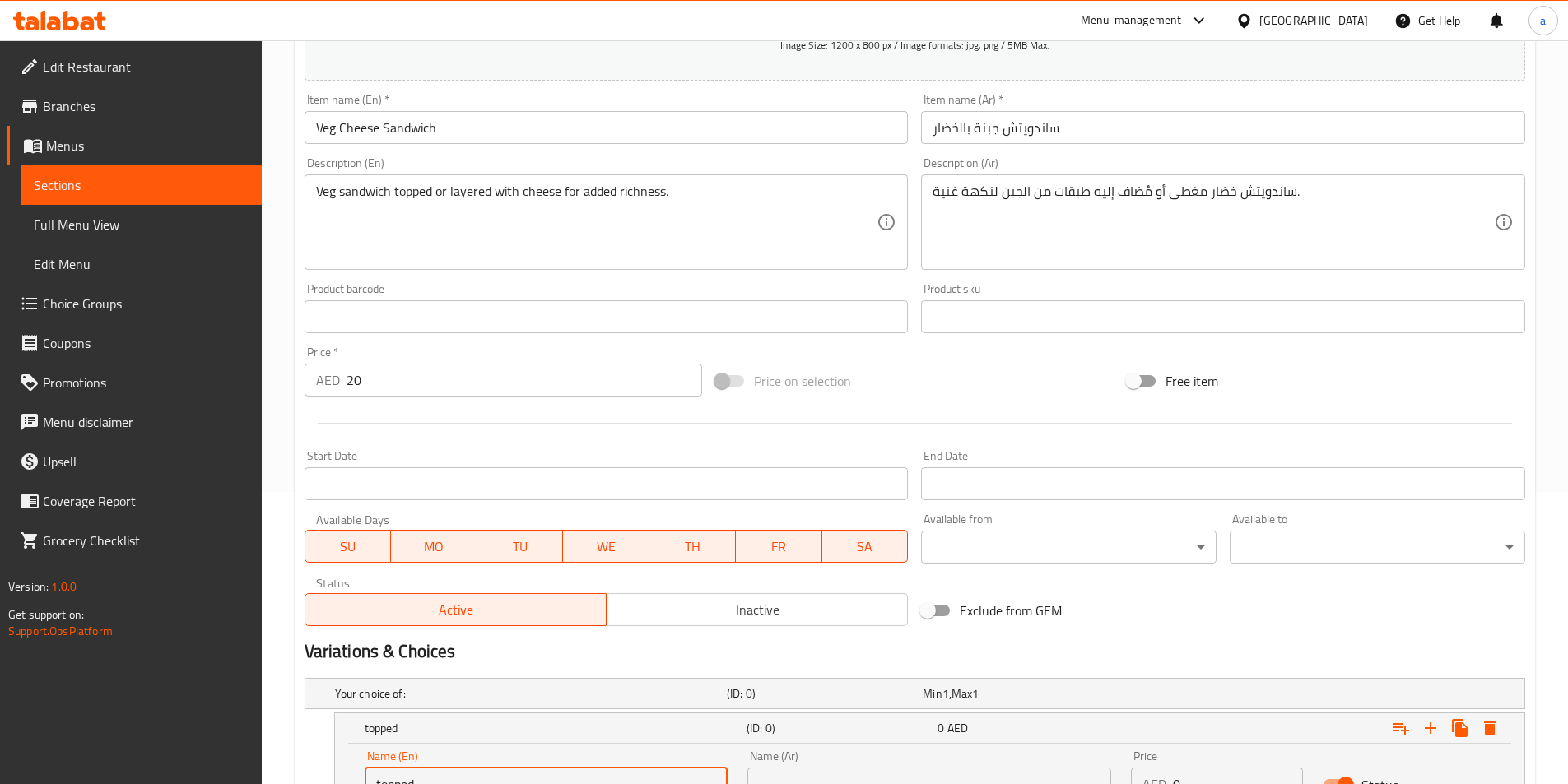
scroll to position [239, 0]
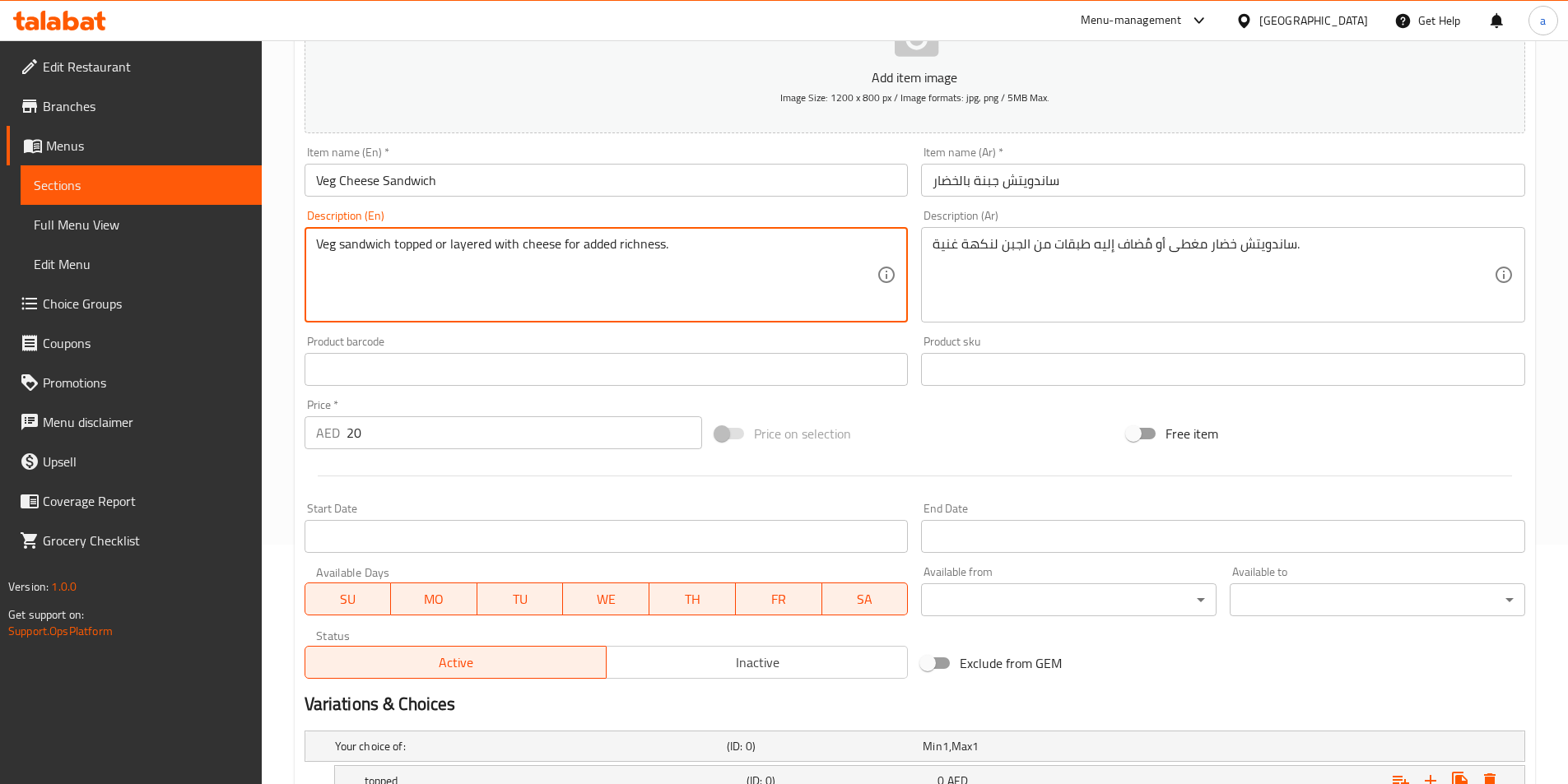
click at [545, 251] on textarea "Veg sandwich topped or layered with cheese for added richness." at bounding box center [597, 275] width 561 height 78
click at [496, 241] on textarea "Veg sandwich topped or layered with cheese for added richness." at bounding box center [597, 275] width 561 height 78
drag, startPoint x: 496, startPoint y: 241, endPoint x: 534, endPoint y: 243, distance: 38.1
click at [534, 243] on textarea "Veg sandwich topped or layered with cheese for added richness." at bounding box center [597, 275] width 561 height 78
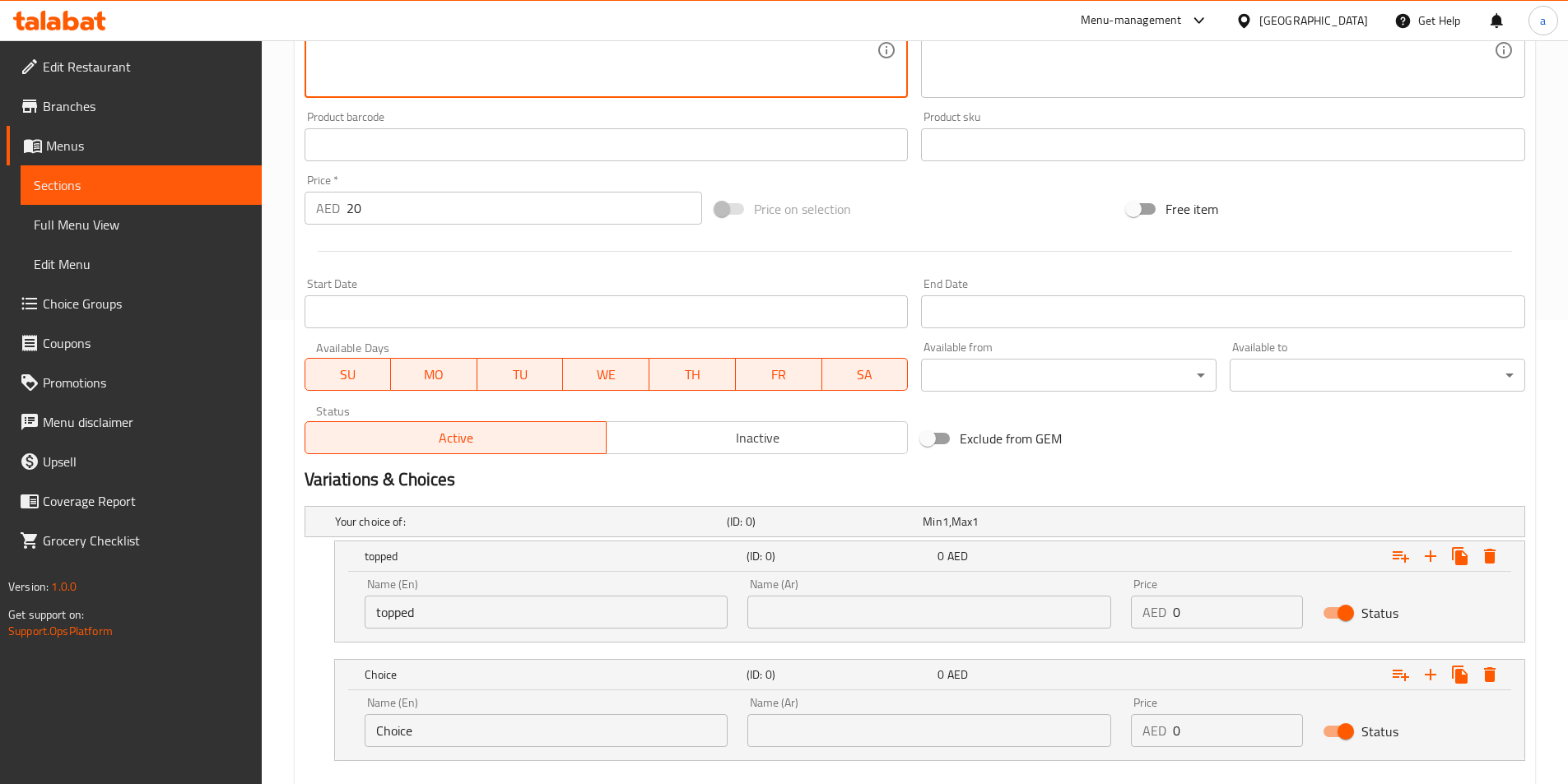
scroll to position [487, 0]
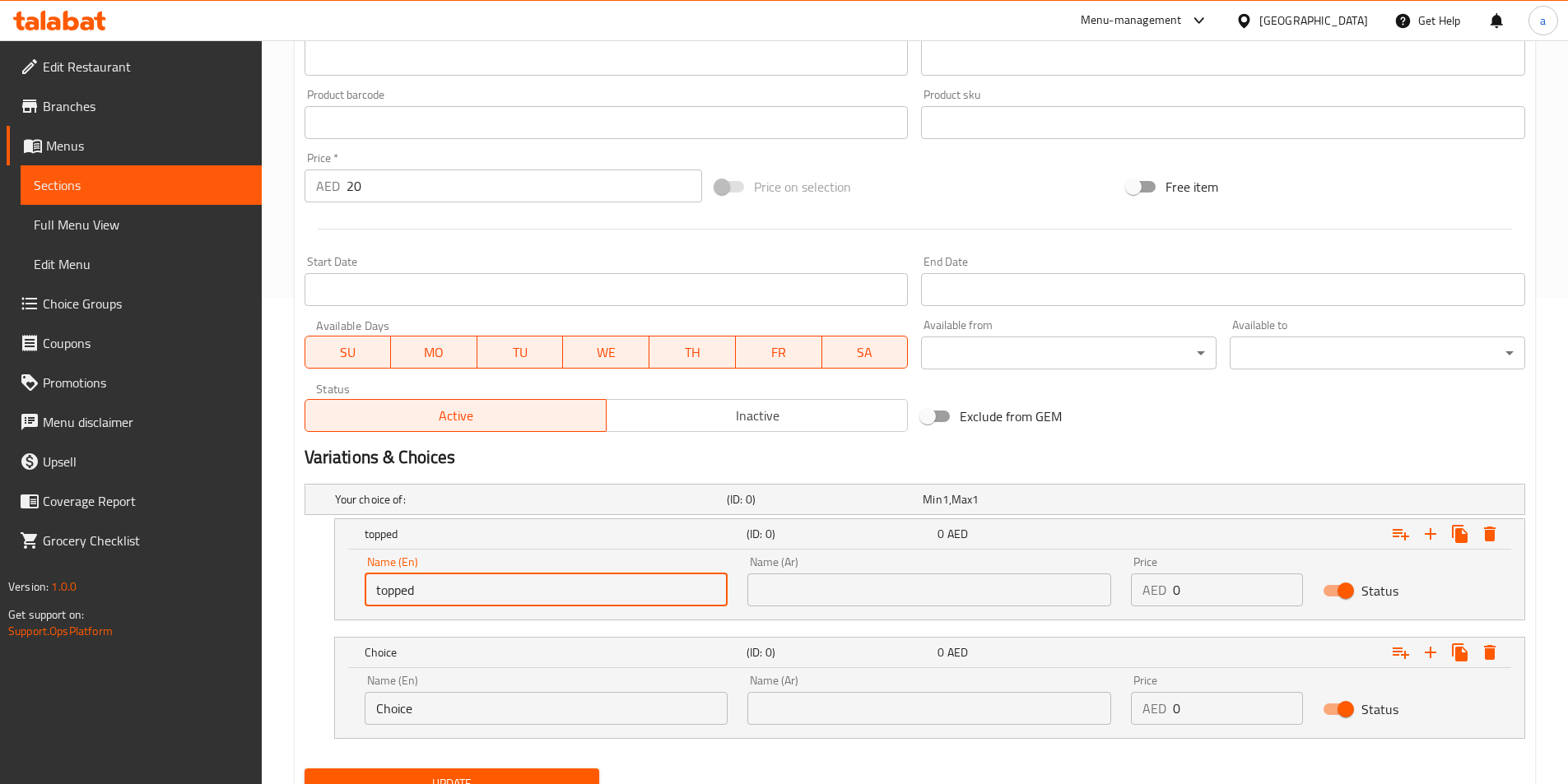
click at [449, 577] on input "topped" at bounding box center [547, 590] width 364 height 33
paste input "with cheese"
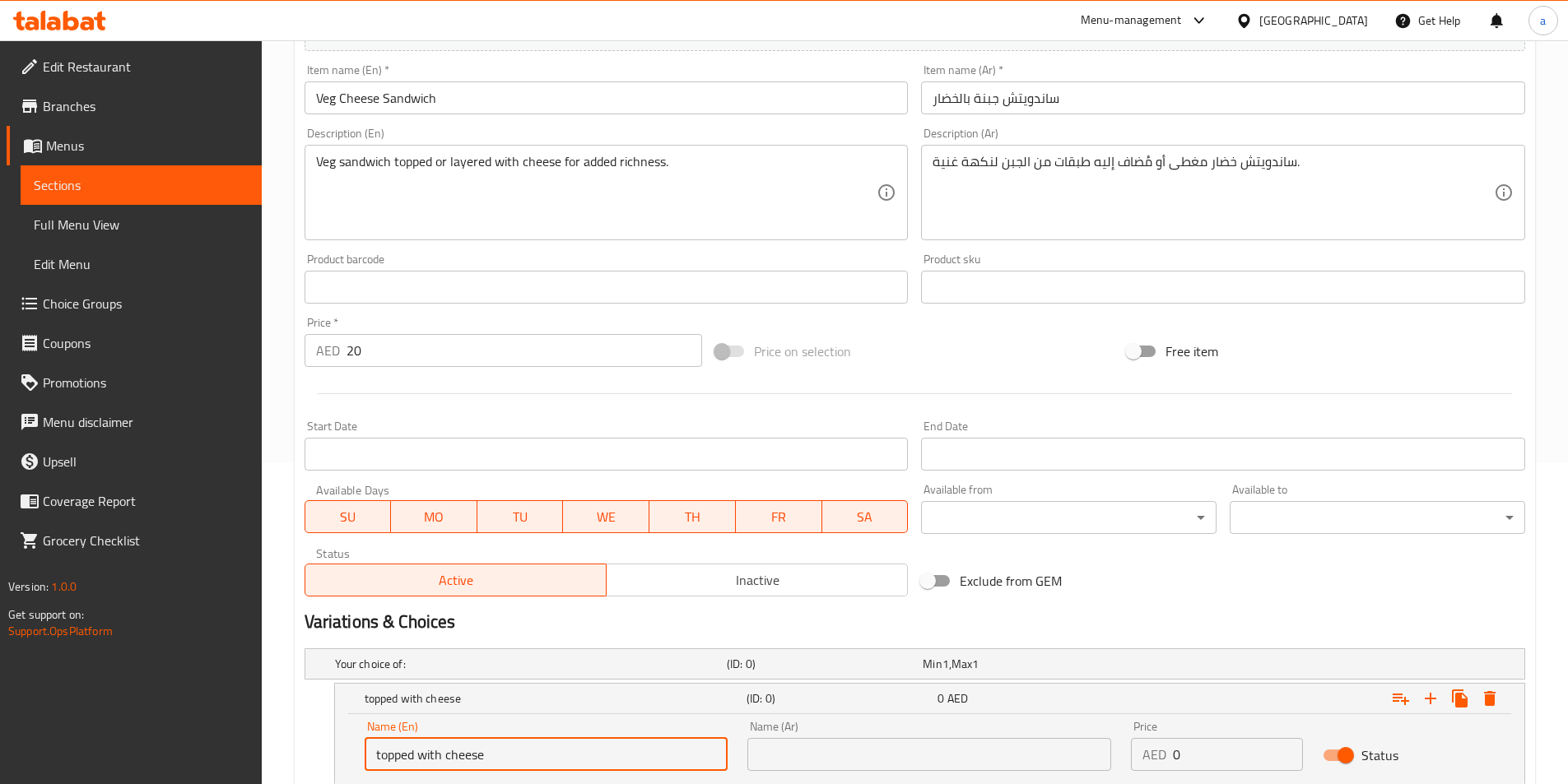
type input "topped with cheese"
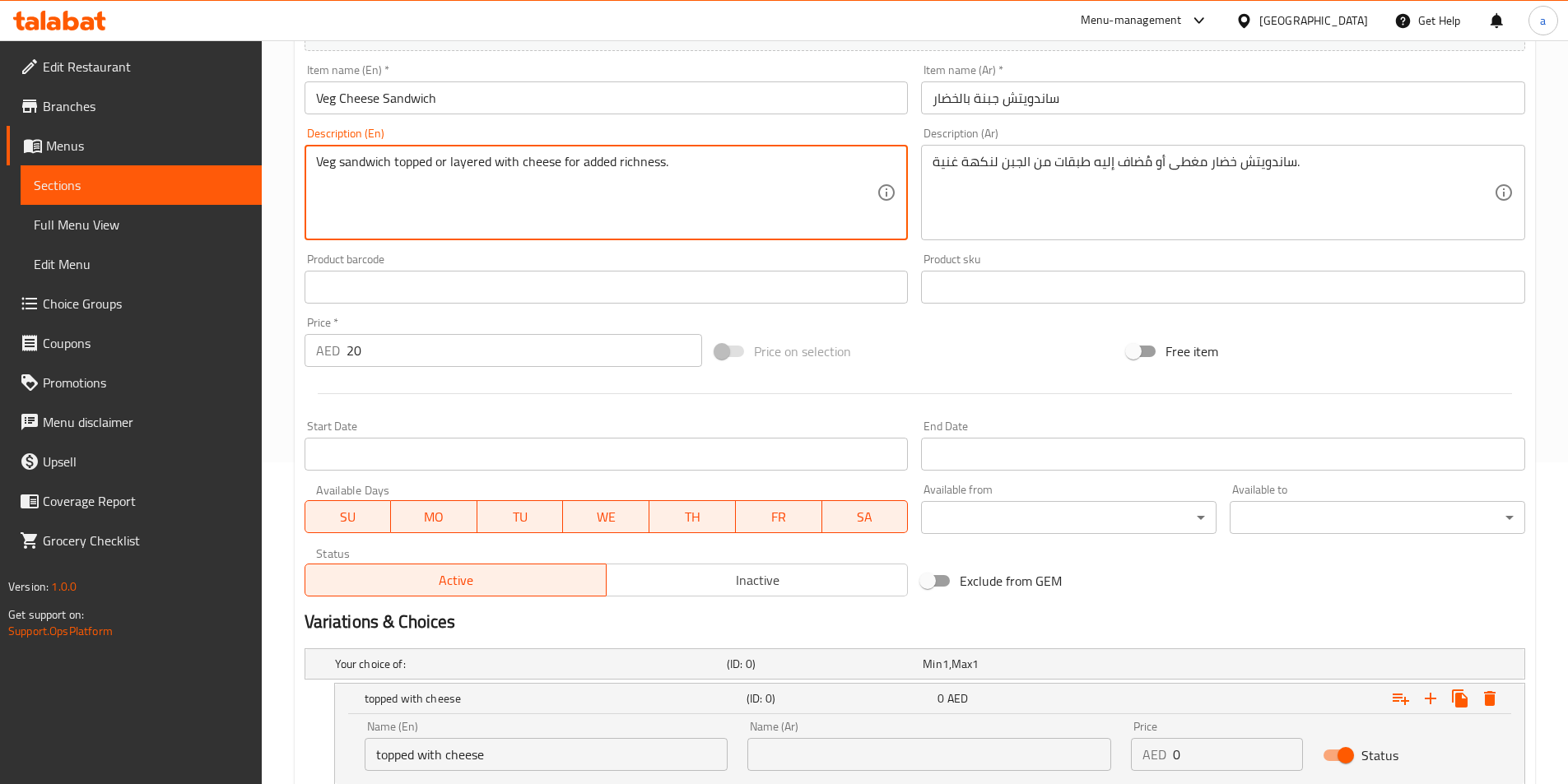
click at [470, 163] on textarea "Veg sandwich topped or layered with cheese for added richness." at bounding box center [597, 193] width 561 height 78
click at [455, 160] on textarea "Veg sandwich topped or layered with cheese for added richness." at bounding box center [597, 193] width 561 height 78
click at [451, 160] on textarea "Veg sandwich topped or layered with cheese for added richness." at bounding box center [597, 193] width 561 height 78
drag, startPoint x: 451, startPoint y: 160, endPoint x: 535, endPoint y: 164, distance: 84.1
click at [535, 164] on textarea "Veg sandwich topped or layered with cheese for added richness." at bounding box center [597, 193] width 561 height 78
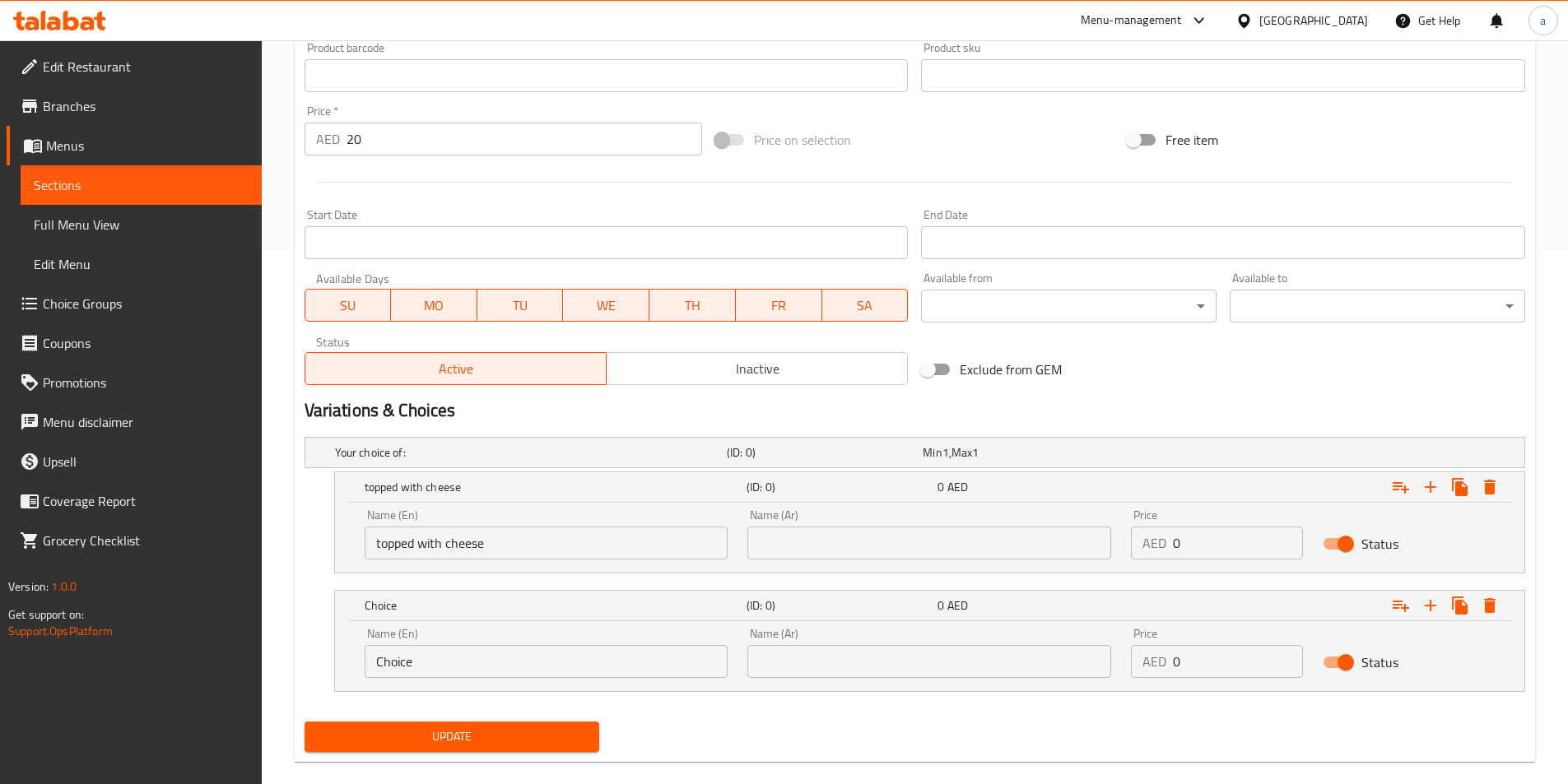
scroll to position [557, 0]
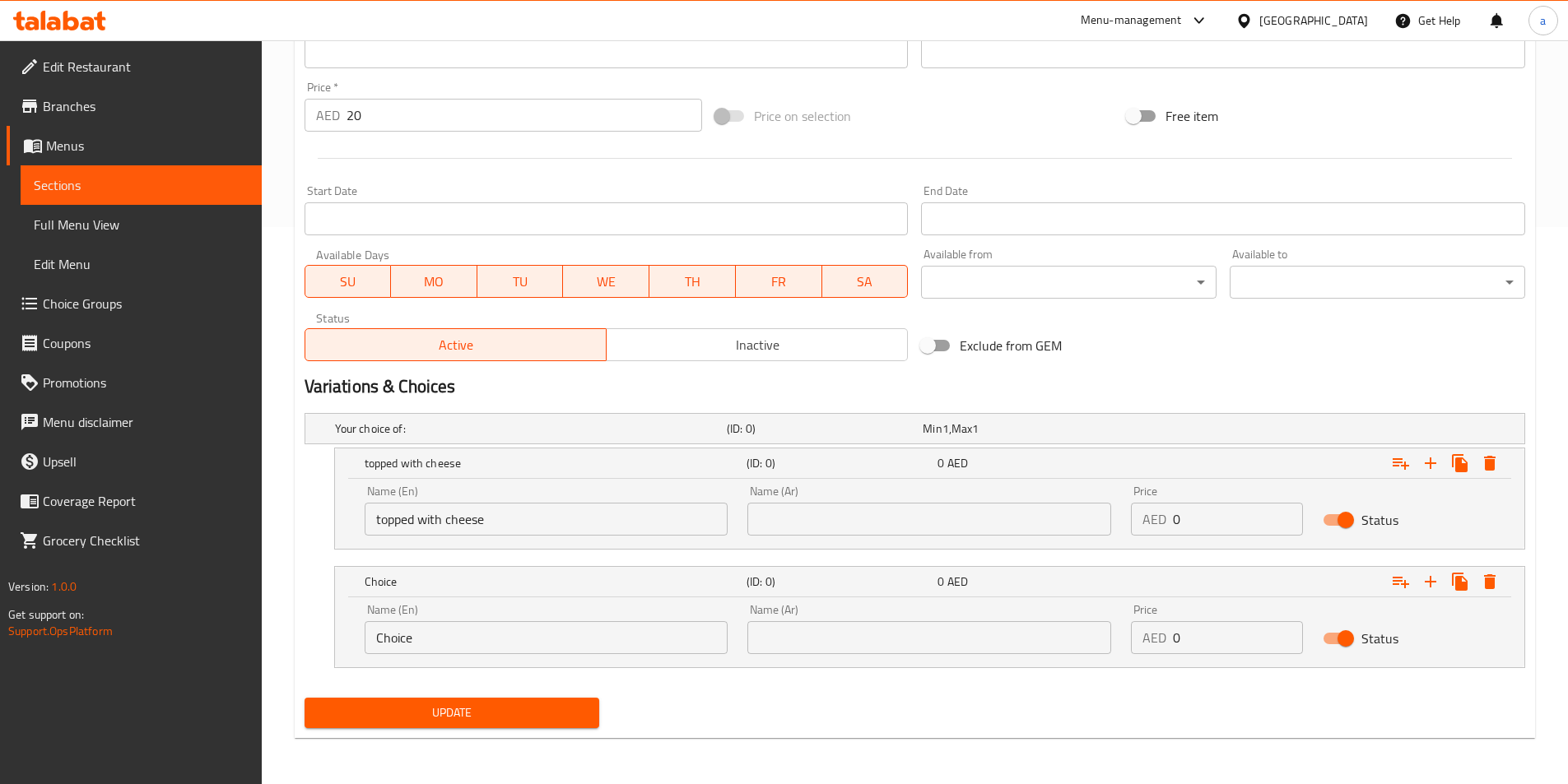
click at [437, 641] on input "Choice" at bounding box center [547, 638] width 364 height 33
paste input "layered with chees"
type input "layered with cheese"
click at [798, 519] on input "text" at bounding box center [929, 519] width 364 height 33
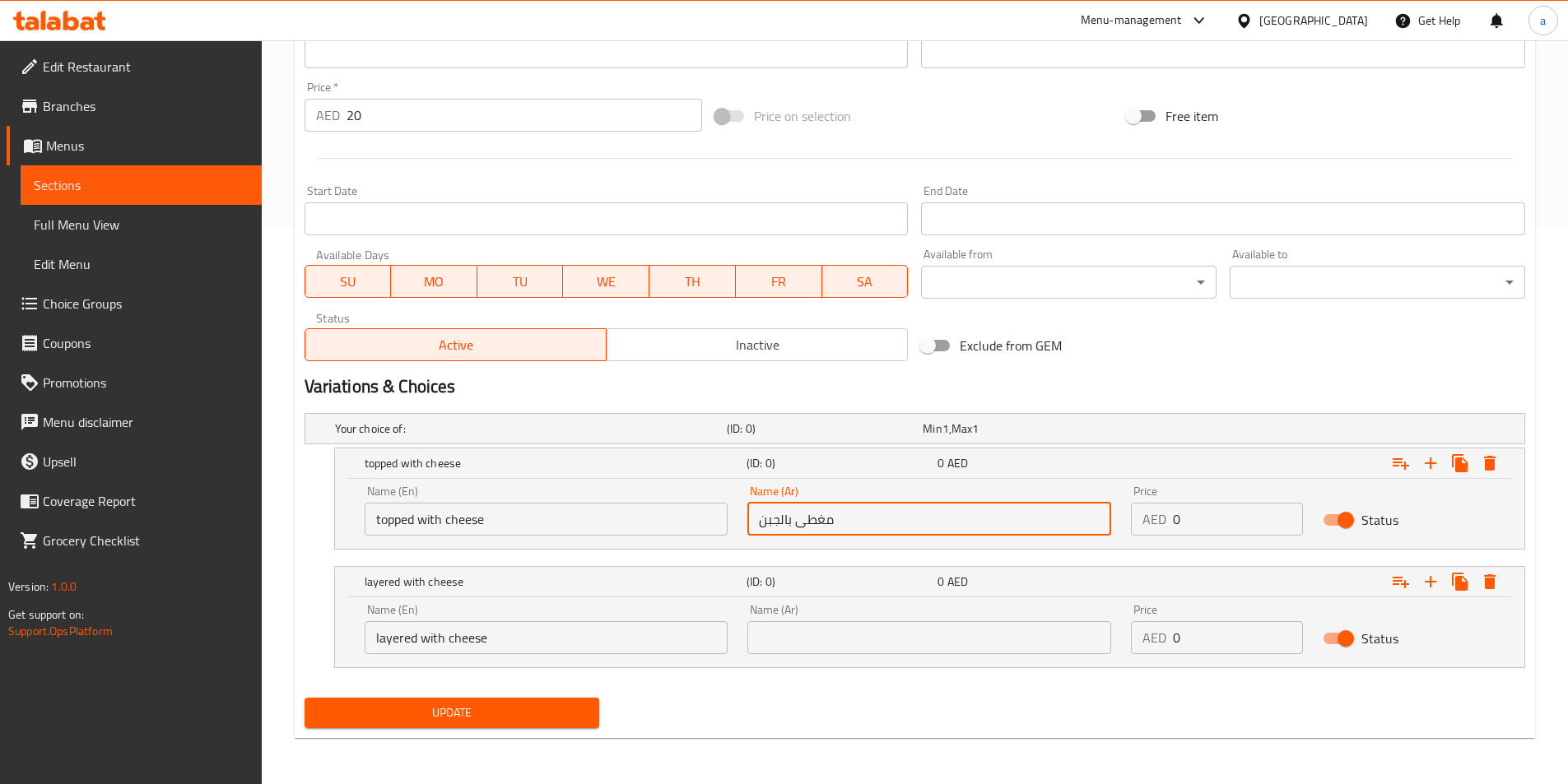
type input "مغطى بالجبن"
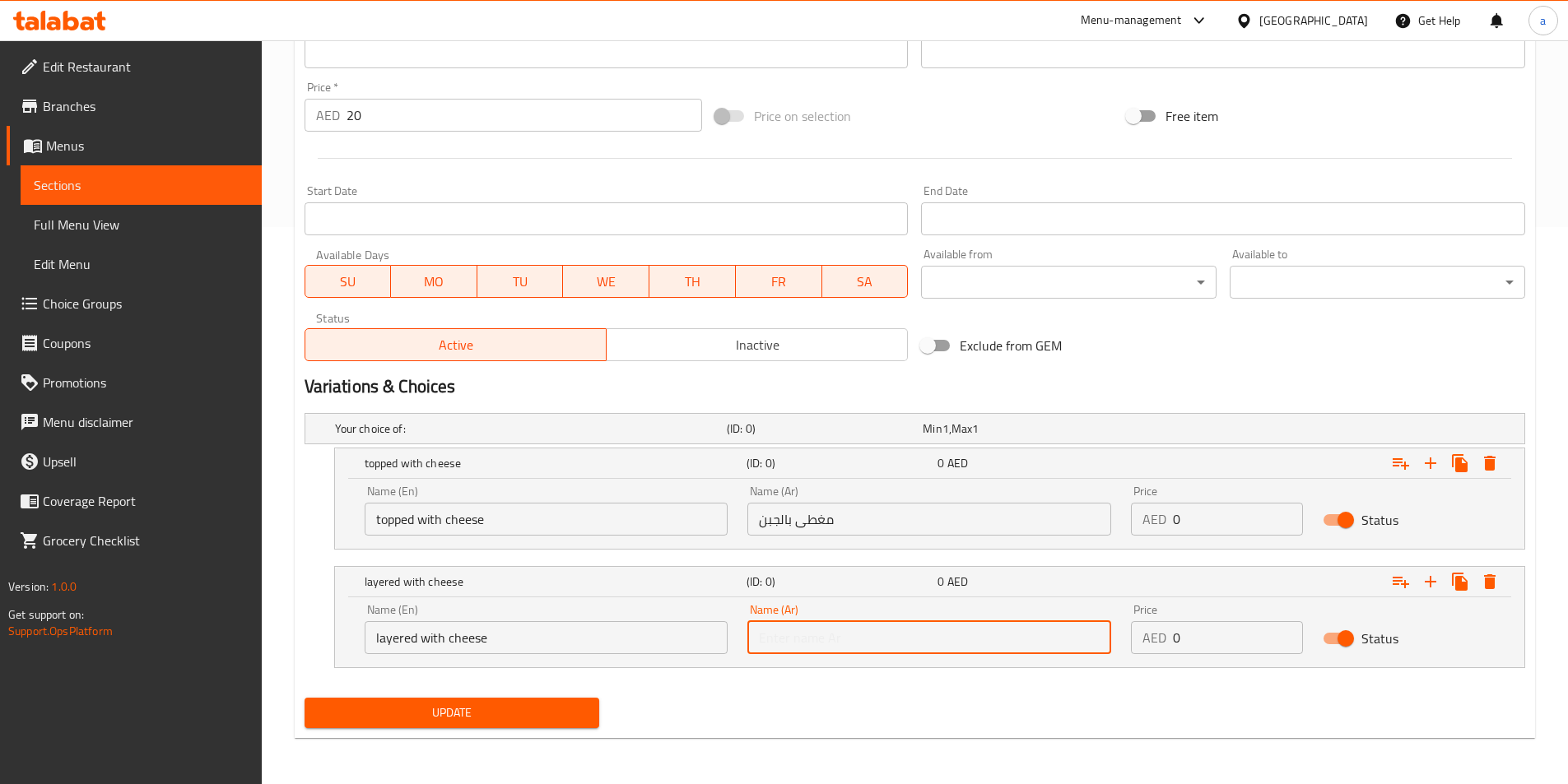
click at [788, 653] on input "text" at bounding box center [929, 638] width 364 height 33
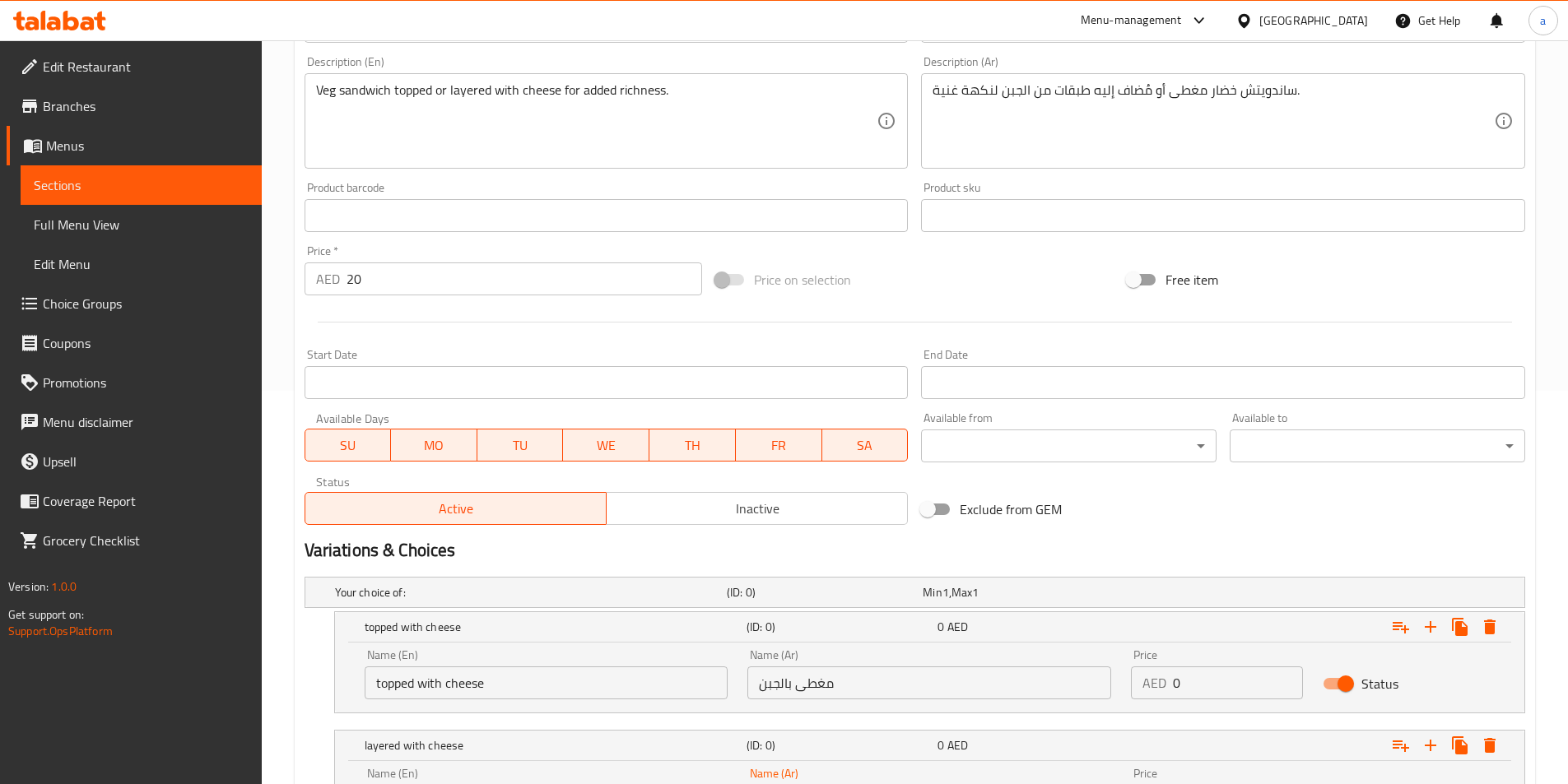
scroll to position [392, 0]
type input "طبقات من الجبن"
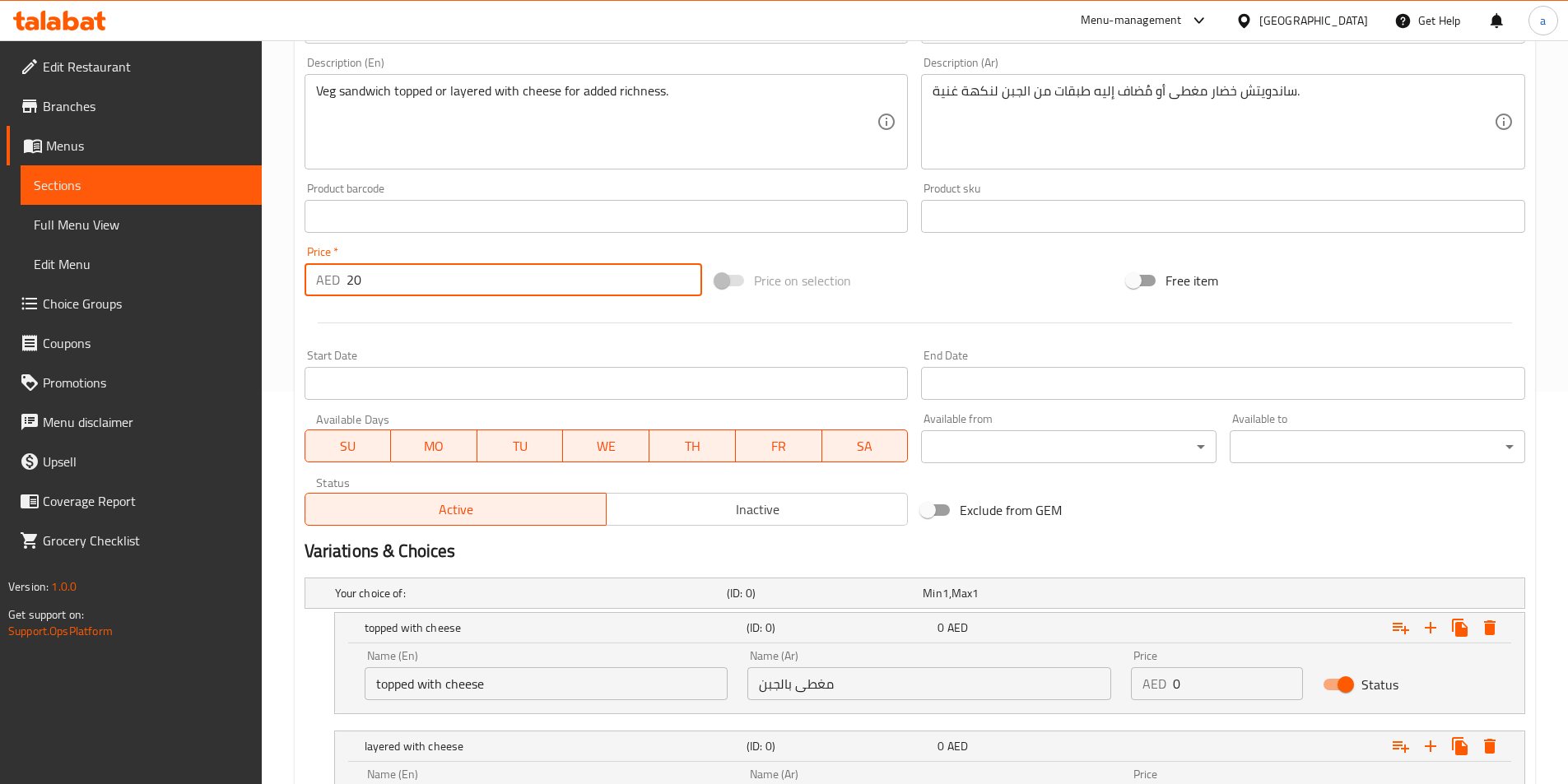
drag, startPoint x: 390, startPoint y: 287, endPoint x: 338, endPoint y: 274, distance: 53.6
click at [338, 274] on div "AED 20 Price *" at bounding box center [503, 280] width 399 height 33
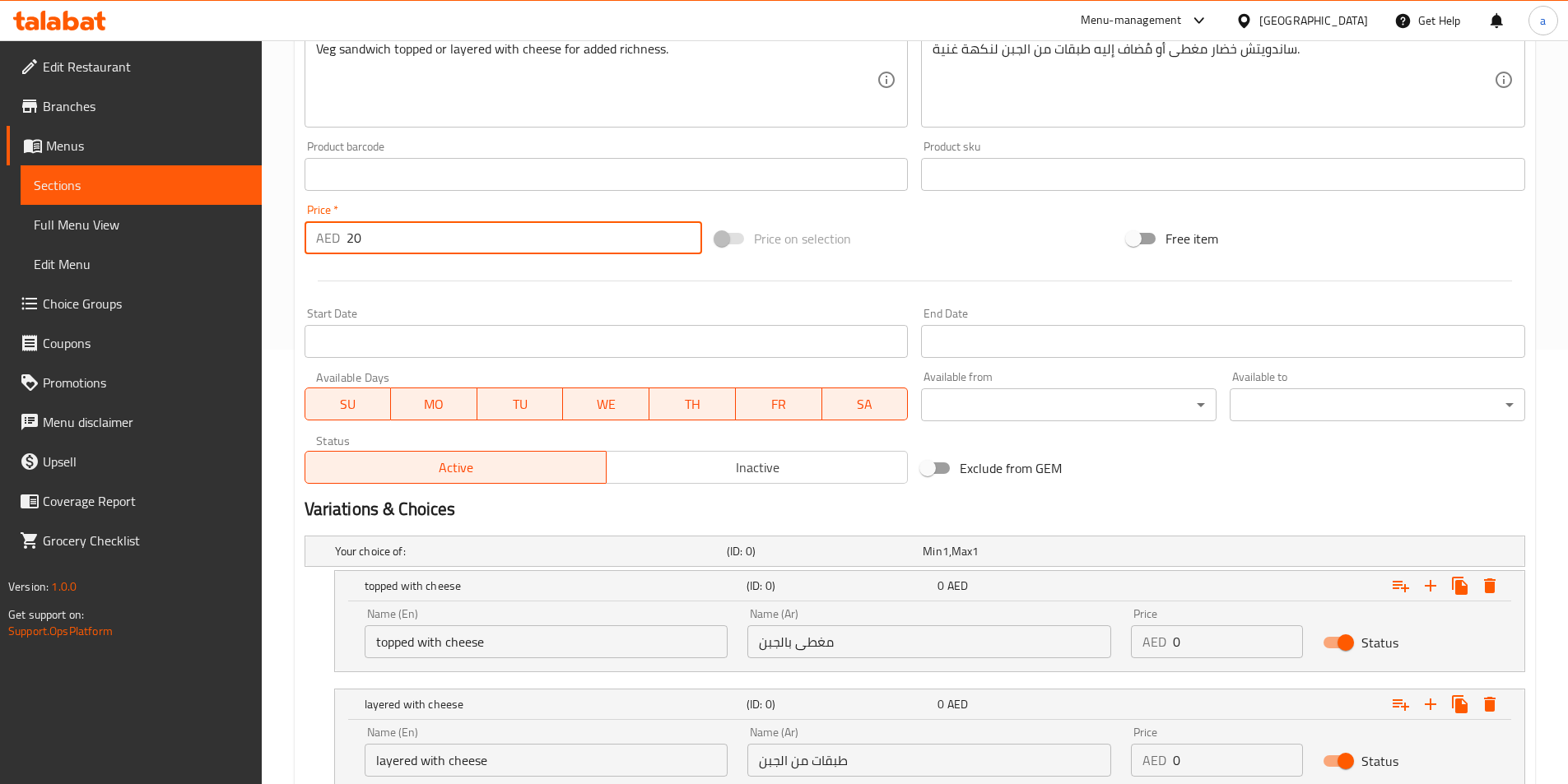
scroll to position [475, 0]
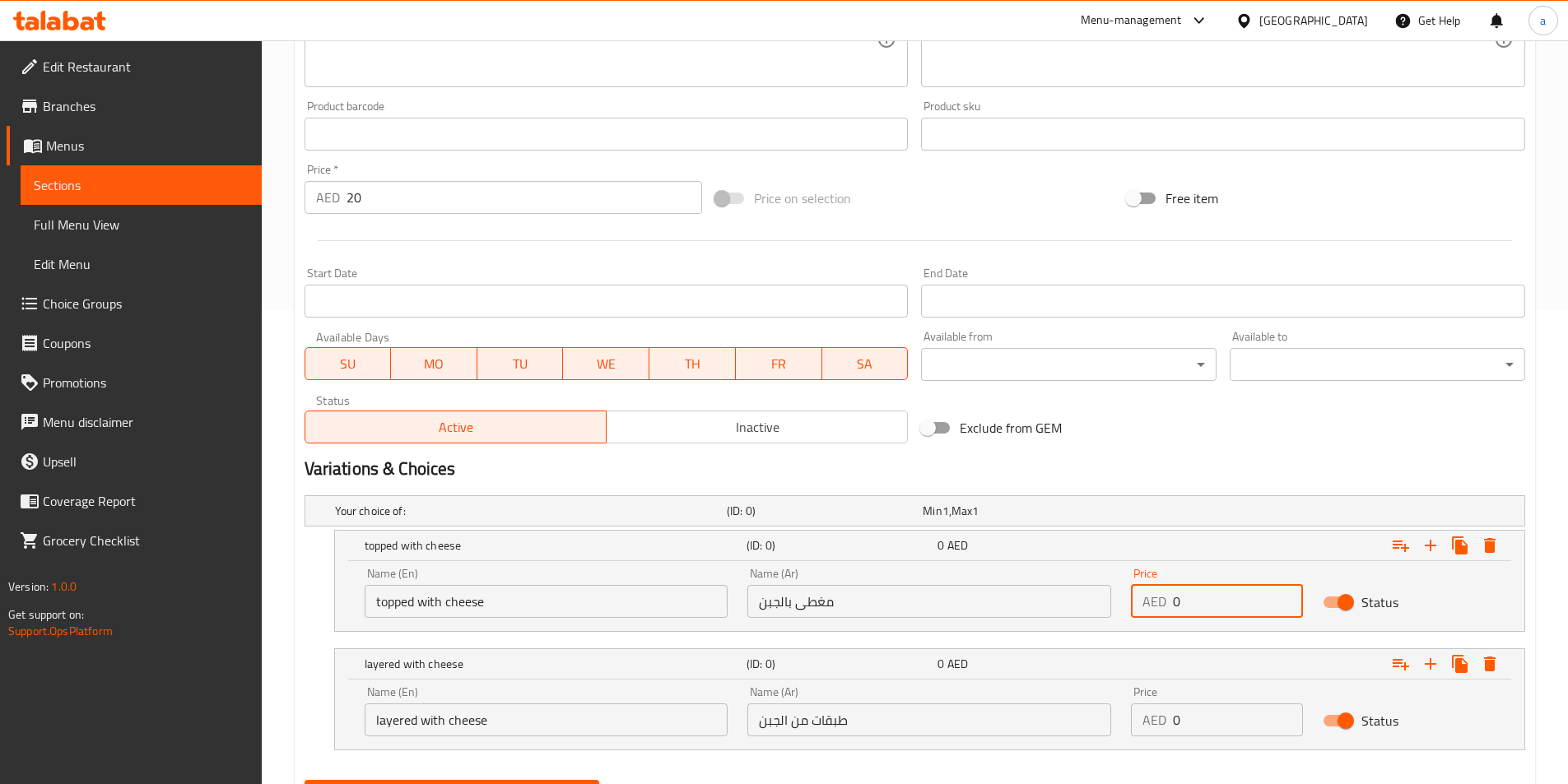
drag, startPoint x: 1189, startPoint y: 597, endPoint x: 1168, endPoint y: 597, distance: 21.0
click at [1168, 597] on div "AED 0 Price" at bounding box center [1217, 602] width 172 height 33
paste input "2"
type input "20"
drag, startPoint x: 1206, startPoint y: 722, endPoint x: 1117, endPoint y: 728, distance: 89.2
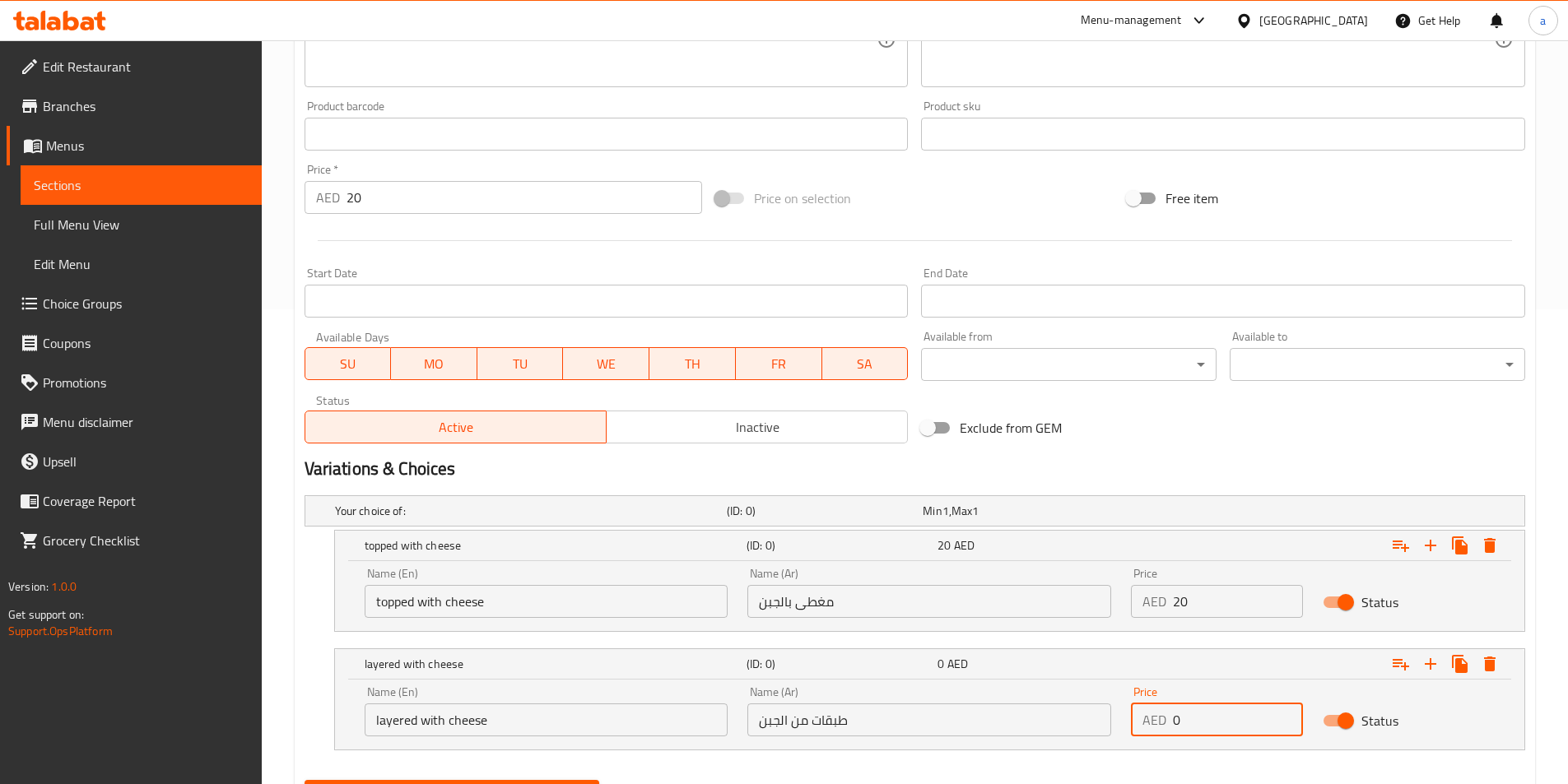
click at [1117, 728] on div "Name (En) layered with cheese Name (En) Name (Ar) طبقات من الجبن Name (Ar) Pric…" at bounding box center [930, 711] width 1150 height 70
paste input "2"
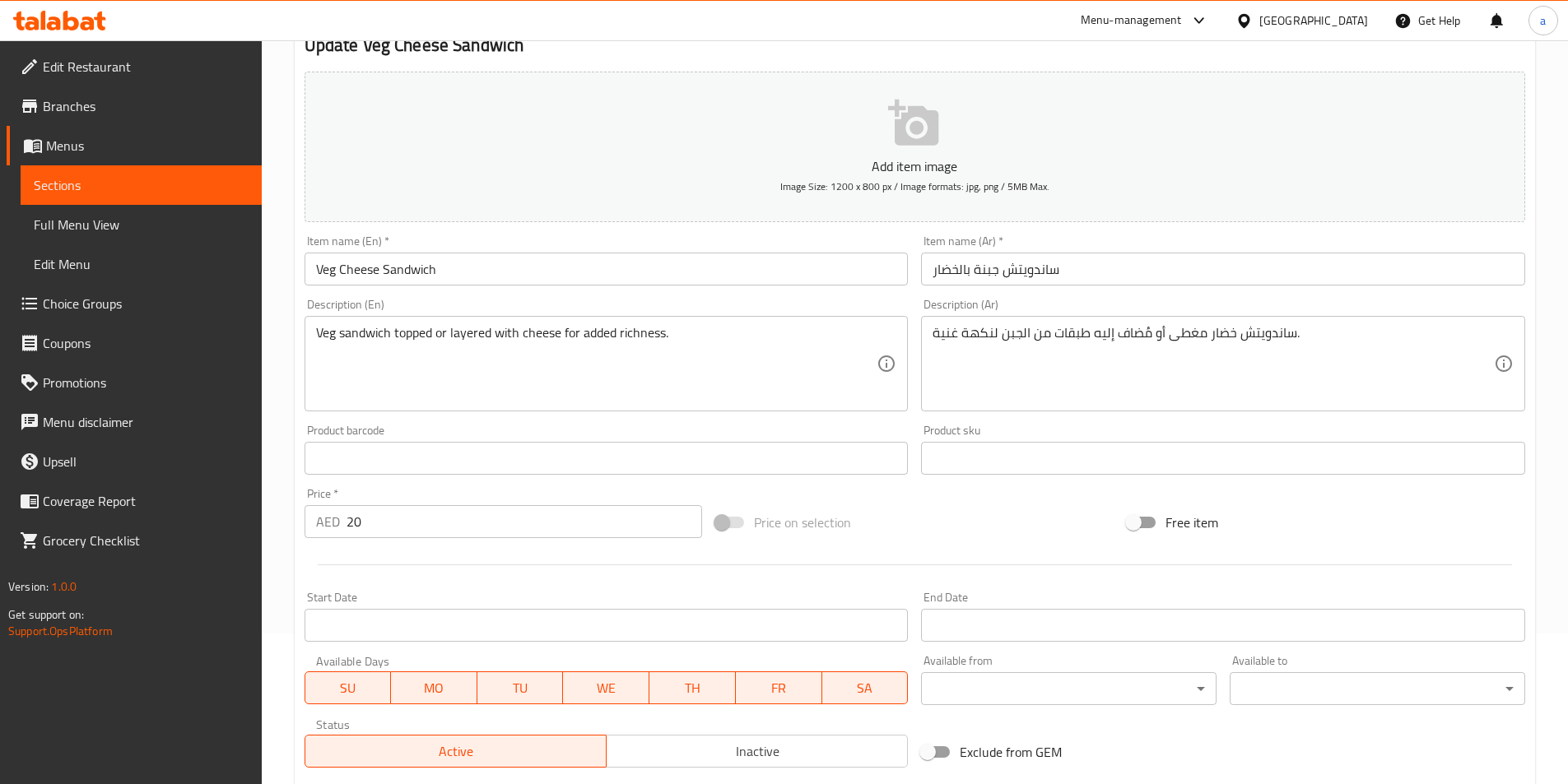
scroll to position [145, 0]
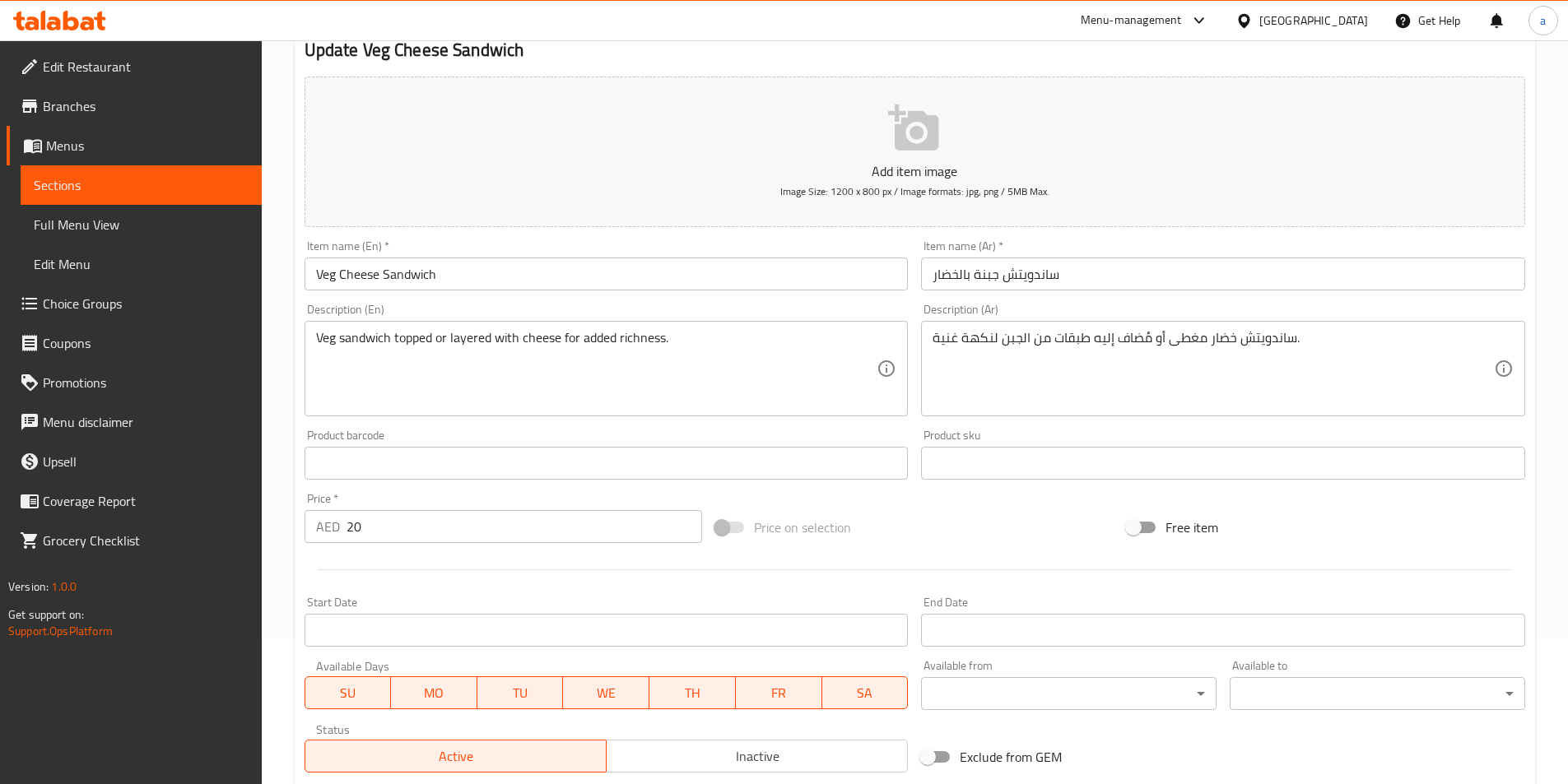
type input "20"
drag, startPoint x: 378, startPoint y: 539, endPoint x: 312, endPoint y: 532, distance: 66.4
click at [312, 532] on div "AED 20 Price *" at bounding box center [503, 526] width 399 height 33
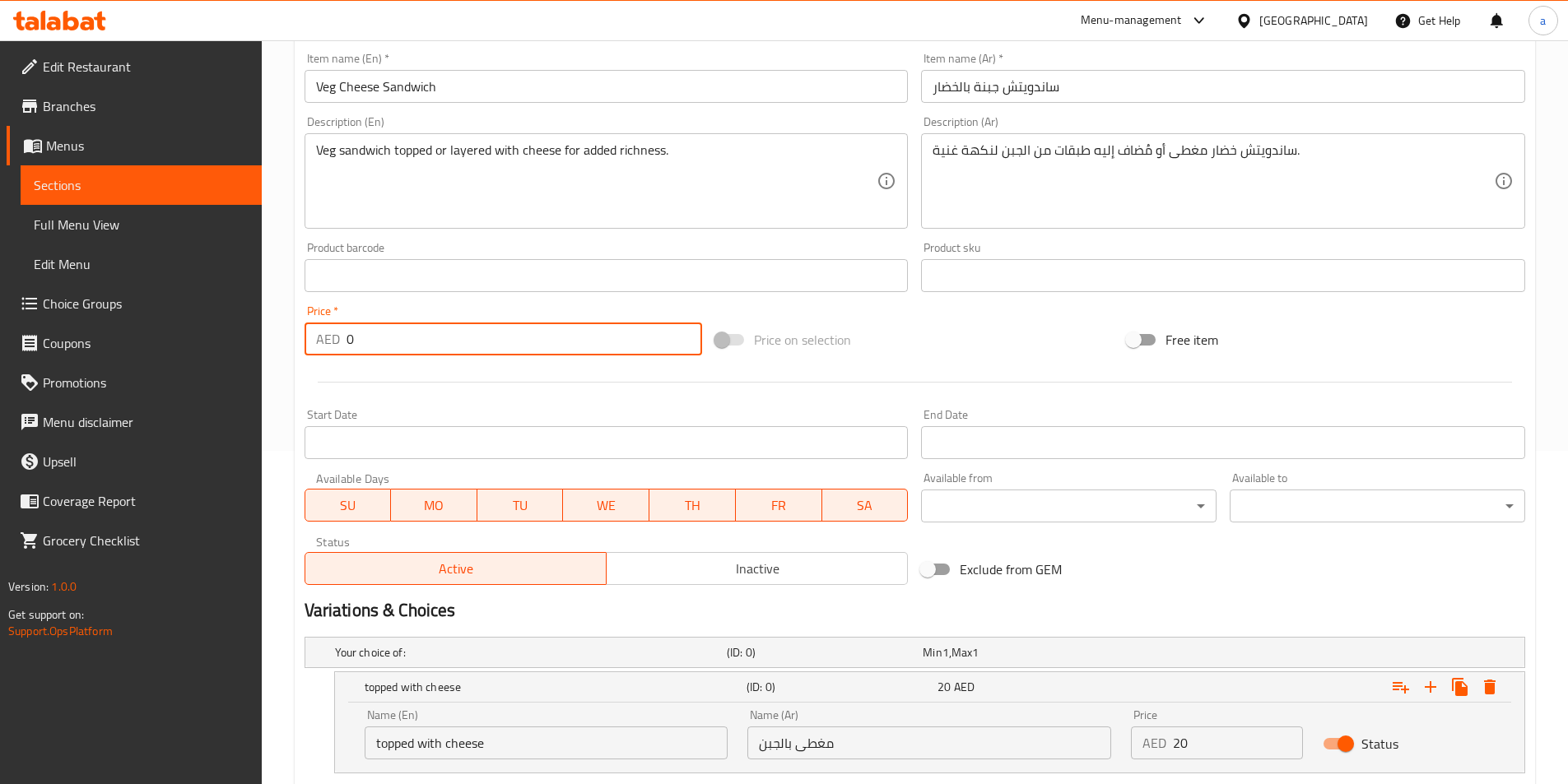
scroll to position [557, 0]
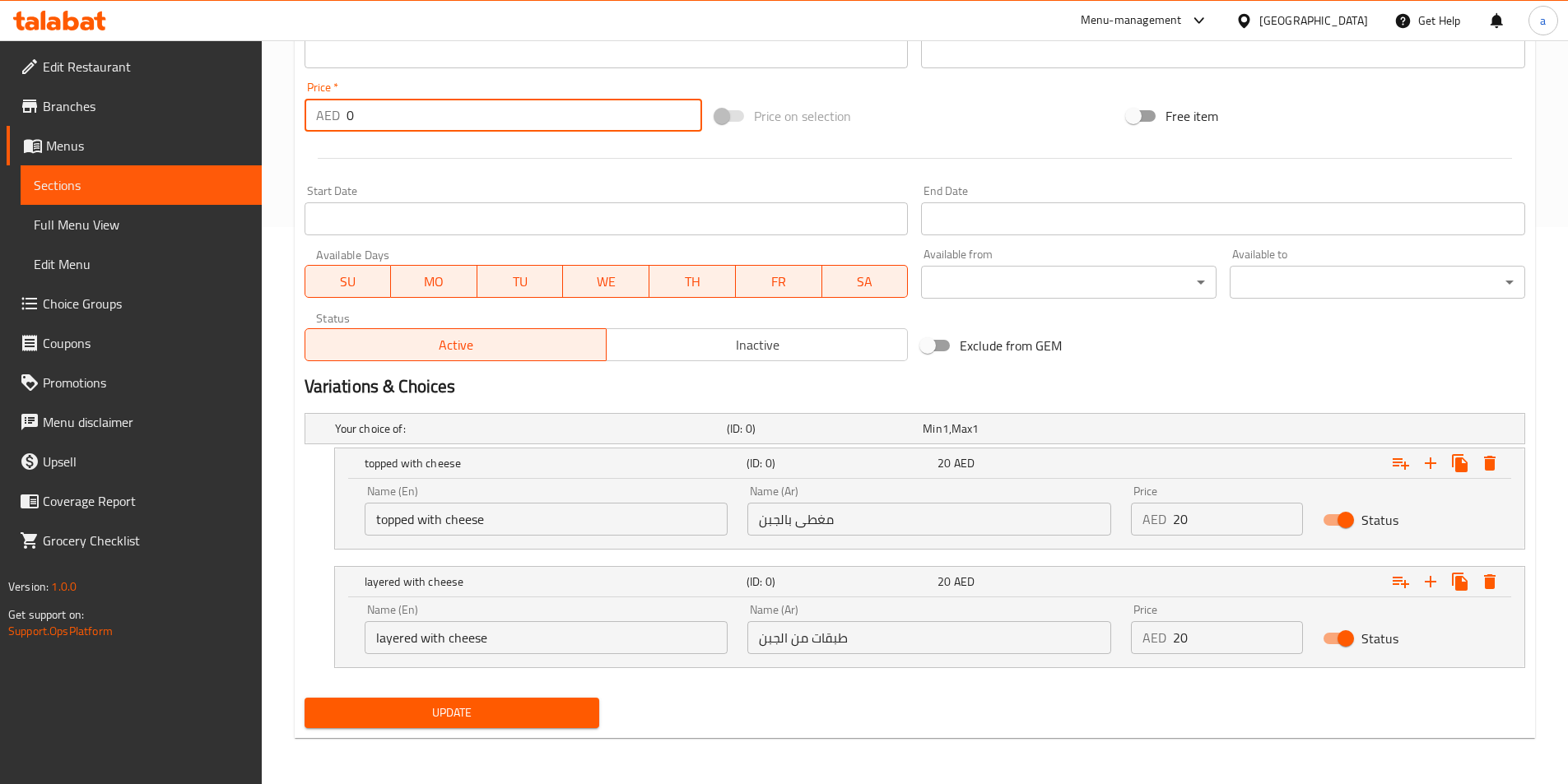
type input "0"
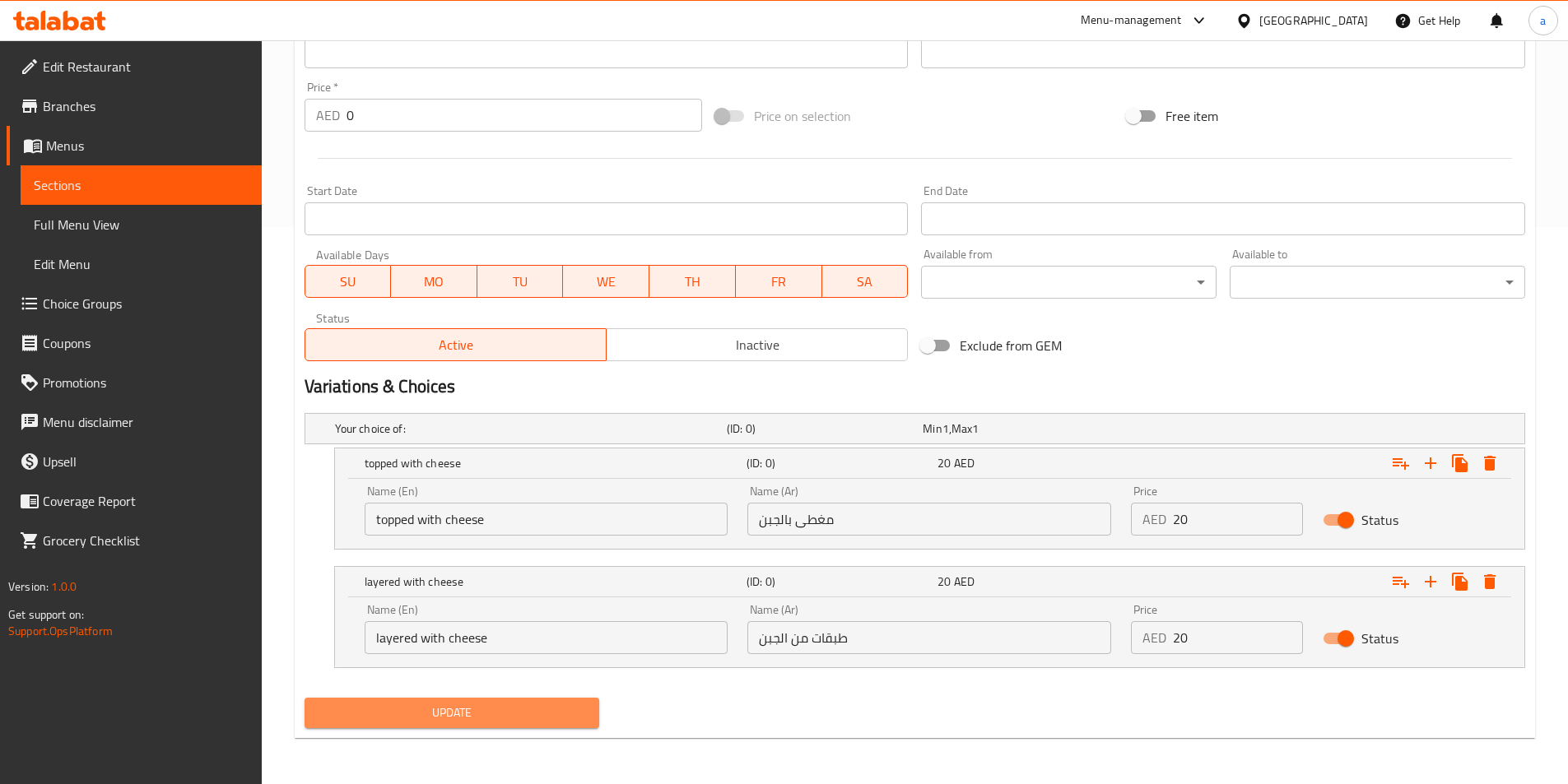
click at [554, 705] on span "Update" at bounding box center [451, 713] width 269 height 21
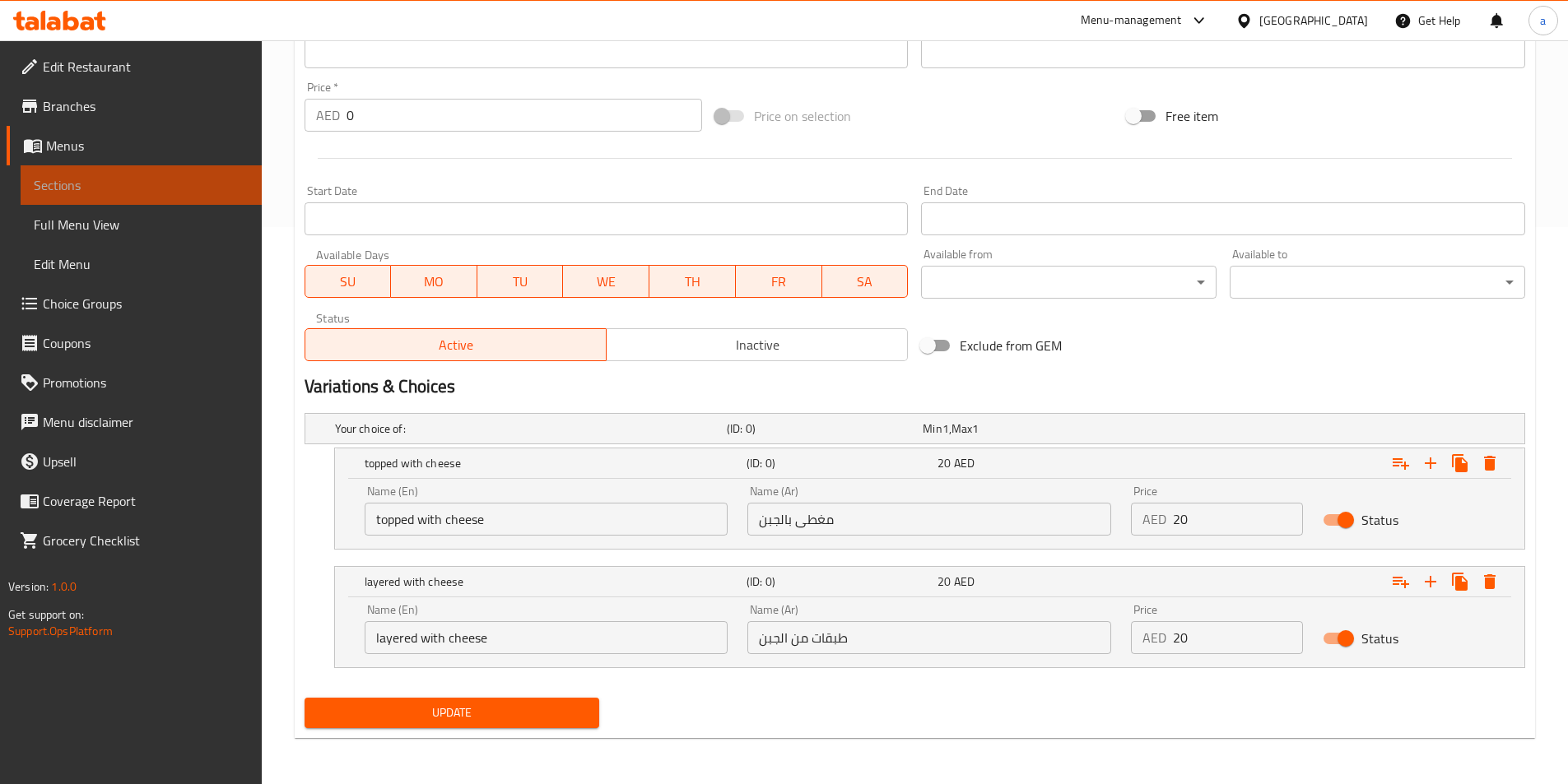
click at [125, 194] on span "Sections" at bounding box center [141, 185] width 214 height 20
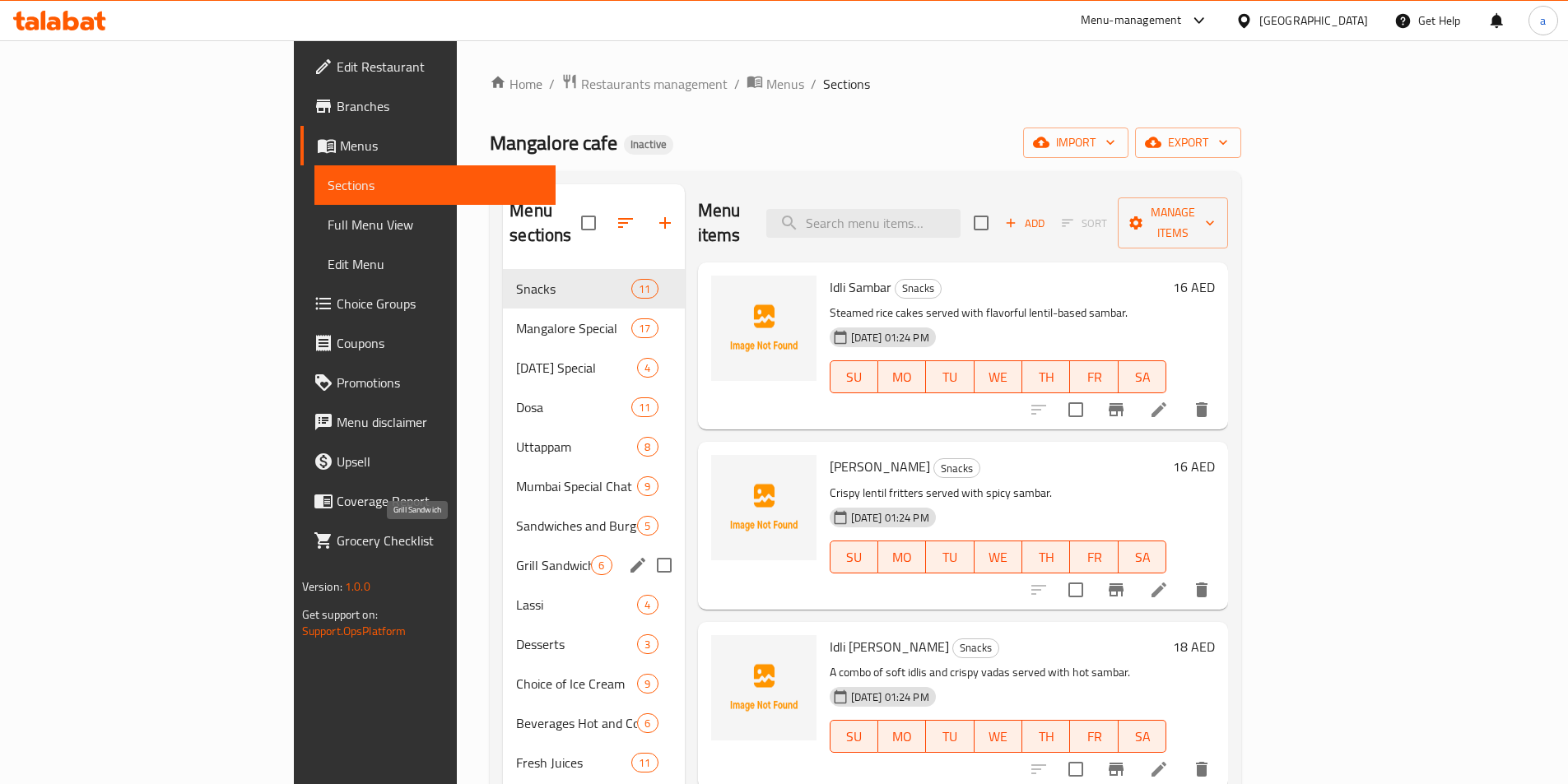
click at [516, 556] on span "Grill Sandwich" at bounding box center [554, 565] width 75 height 20
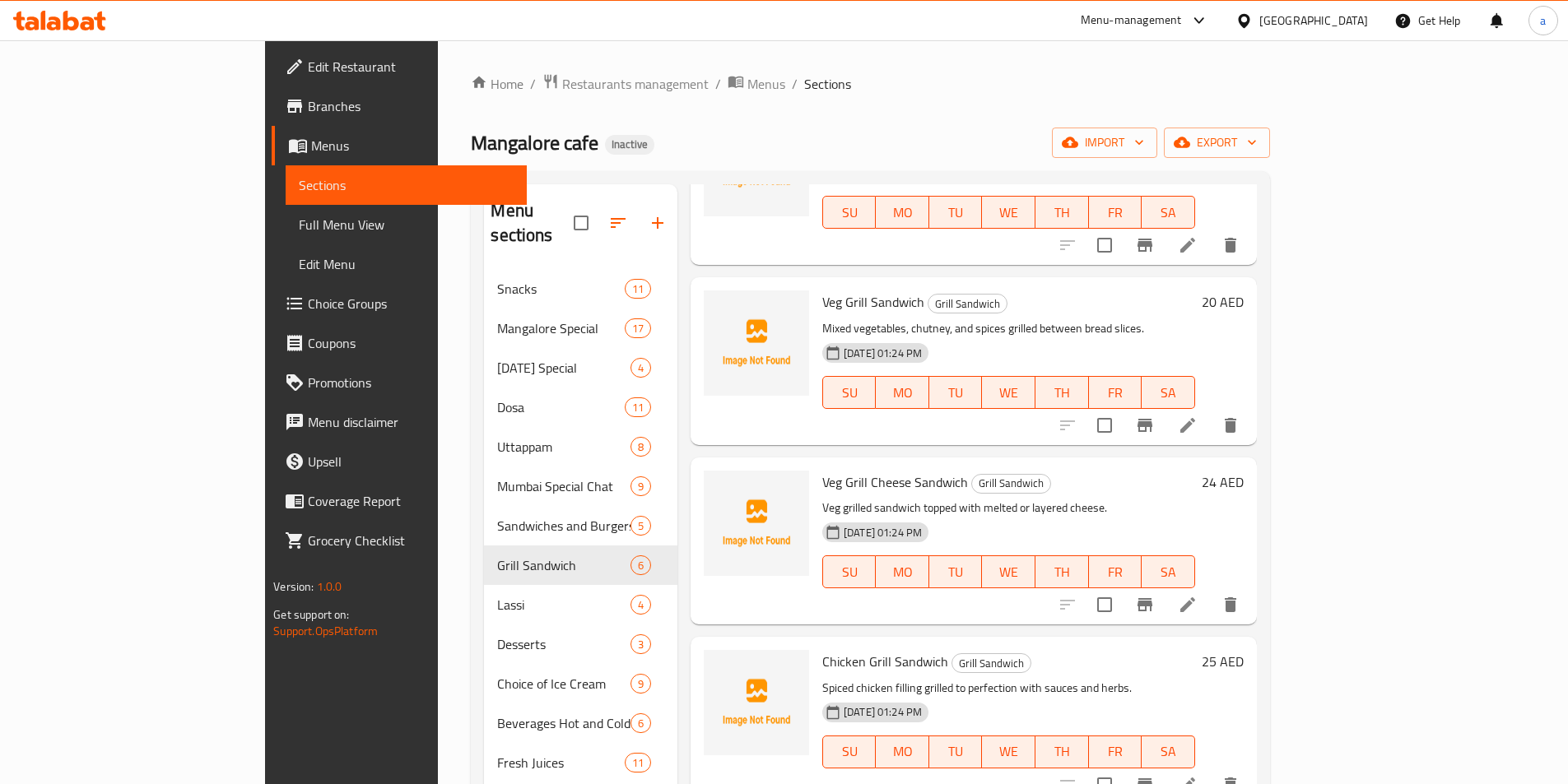
scroll to position [247, 0]
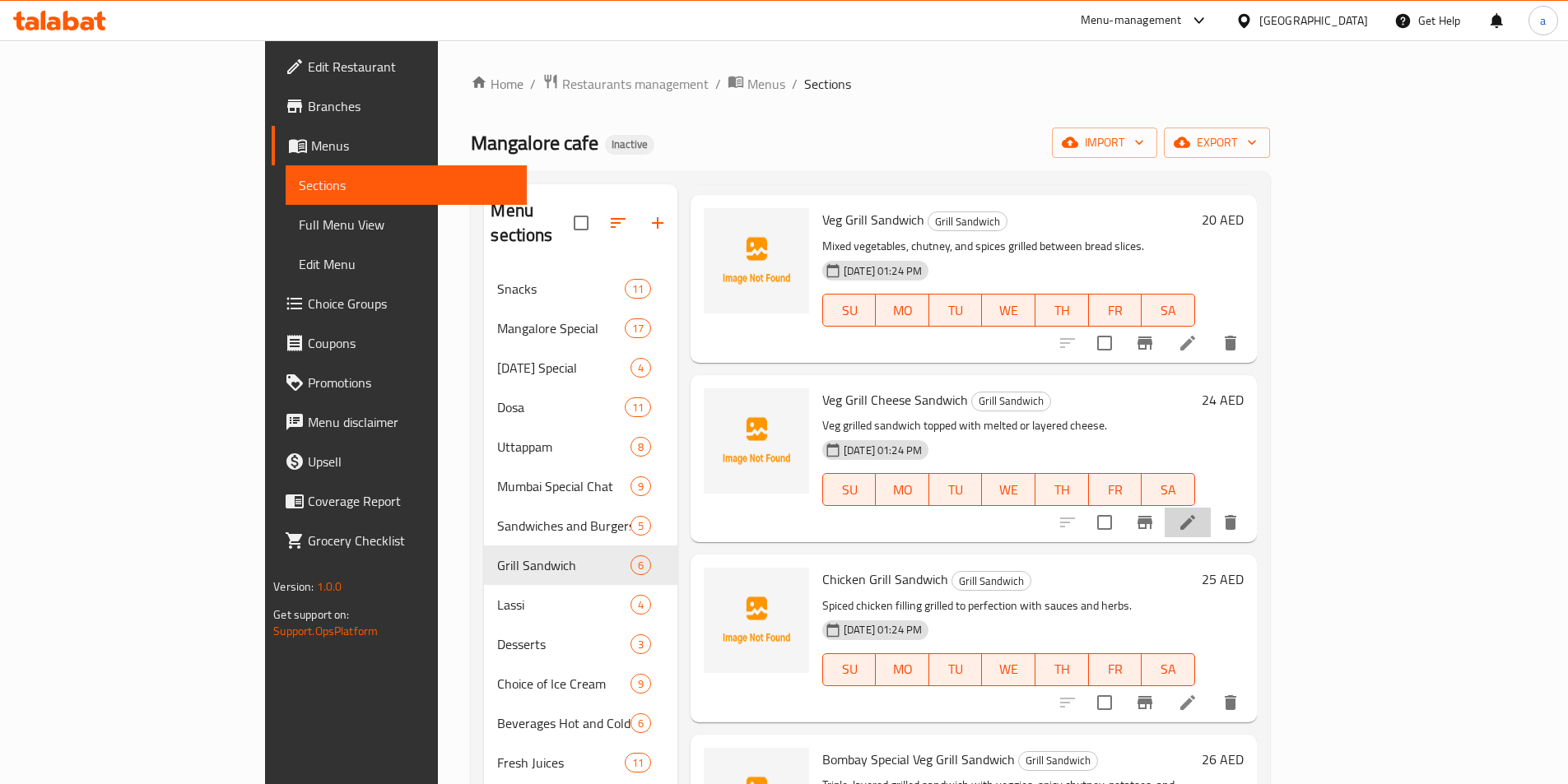
click at [1211, 510] on li at bounding box center [1187, 522] width 46 height 29
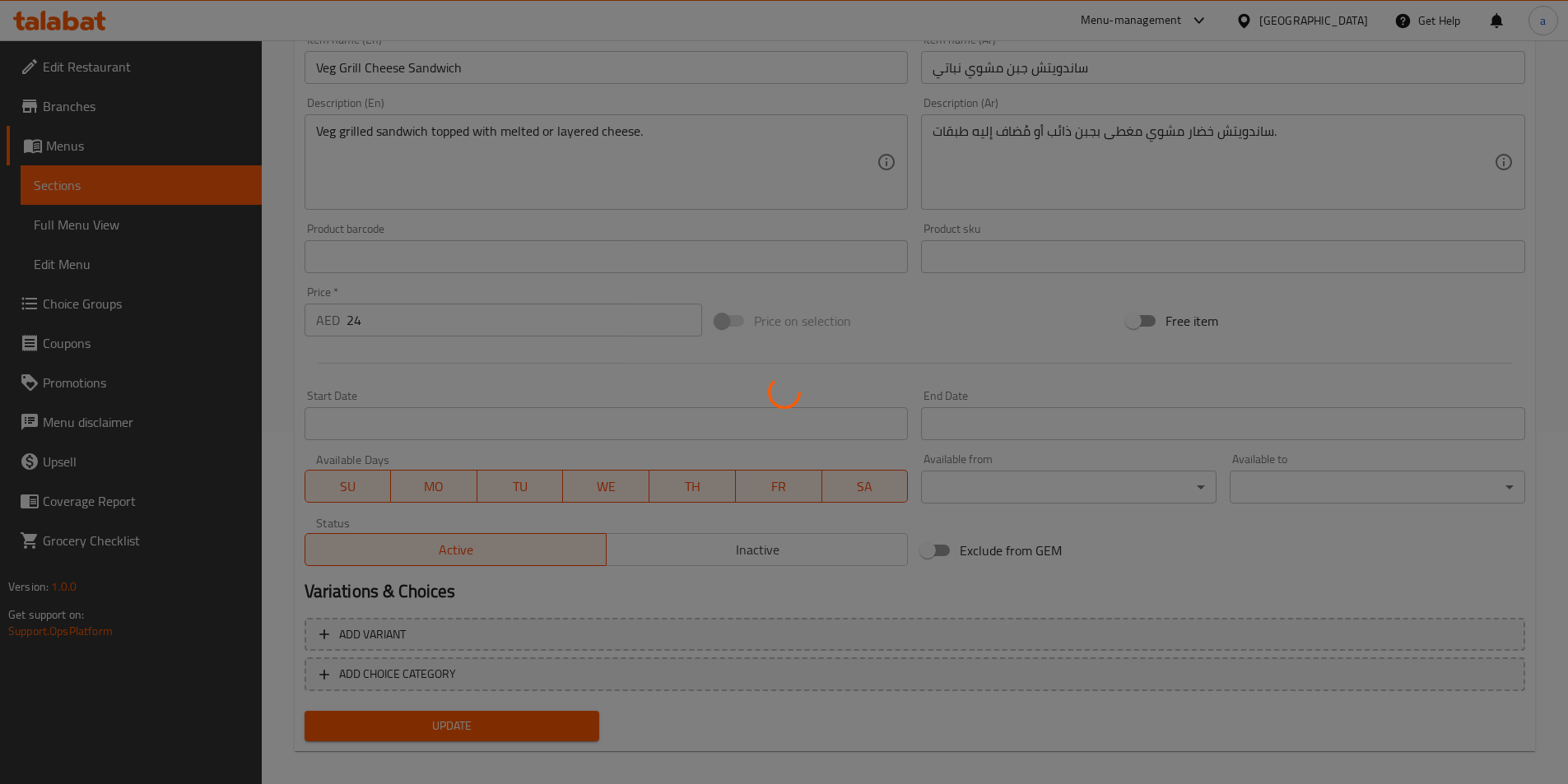
scroll to position [366, 0]
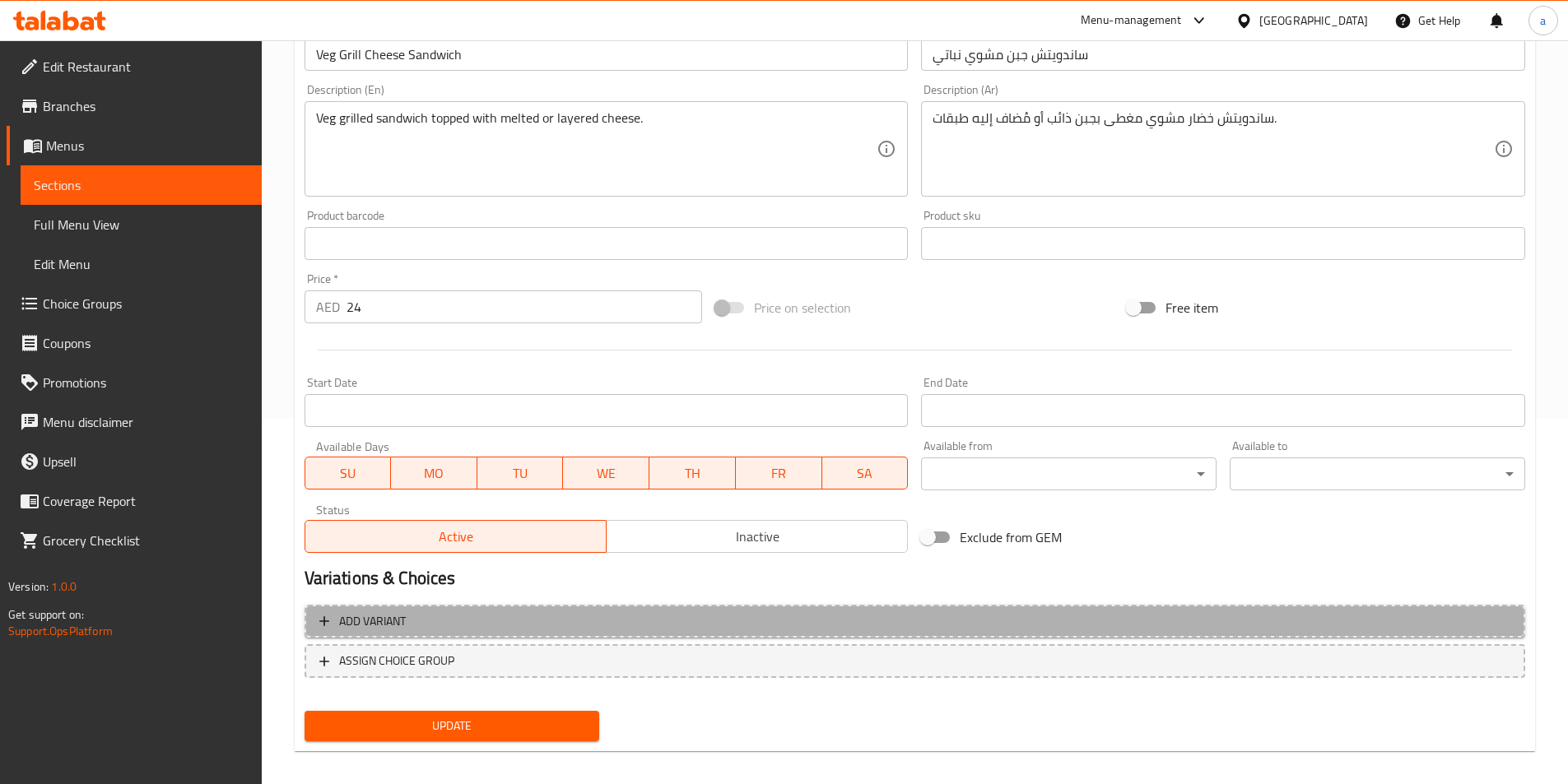
click at [715, 607] on button "Add variant" at bounding box center [915, 621] width 1221 height 34
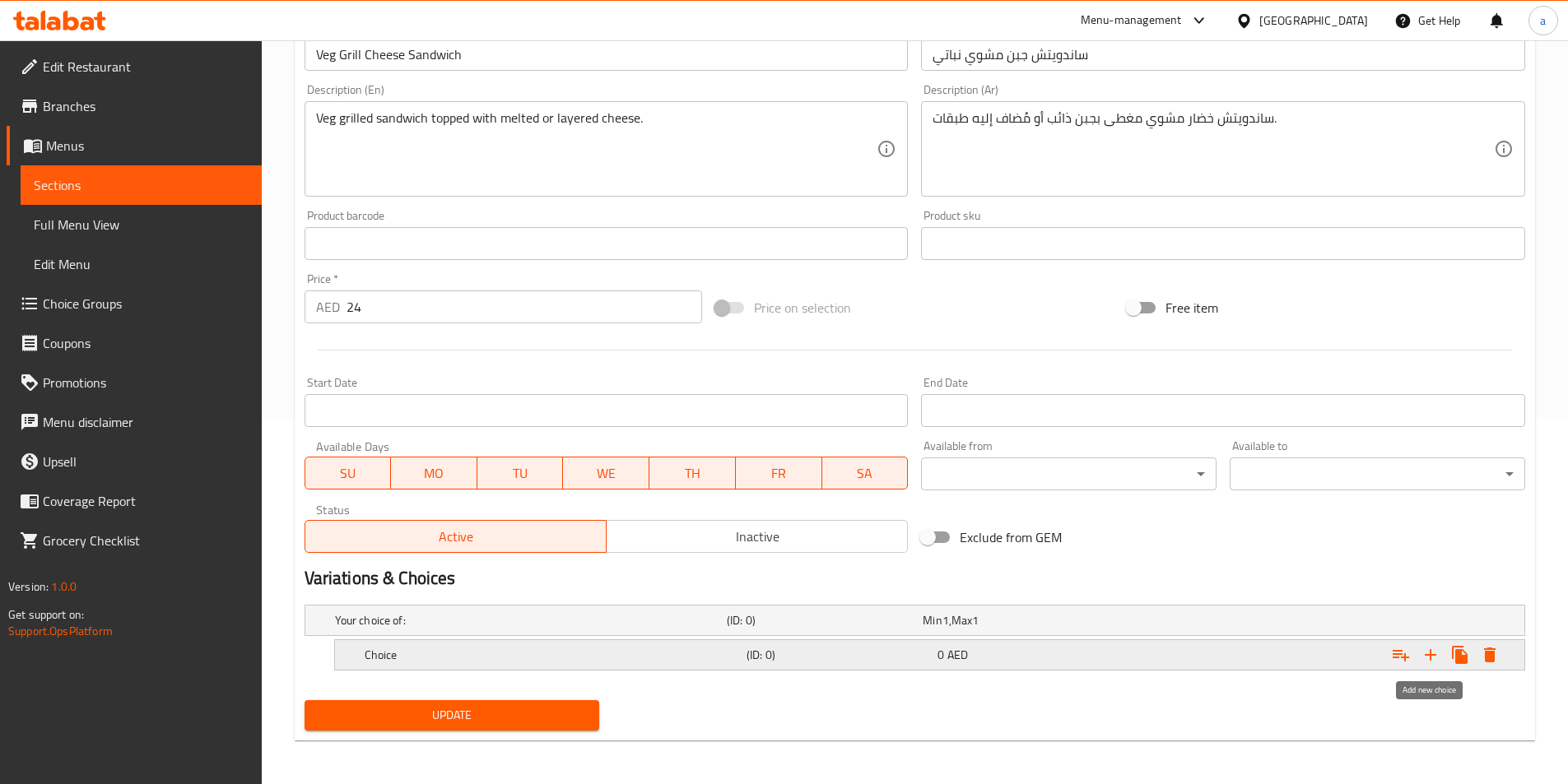
click at [1436, 651] on icon "Expand" at bounding box center [1430, 654] width 20 height 20
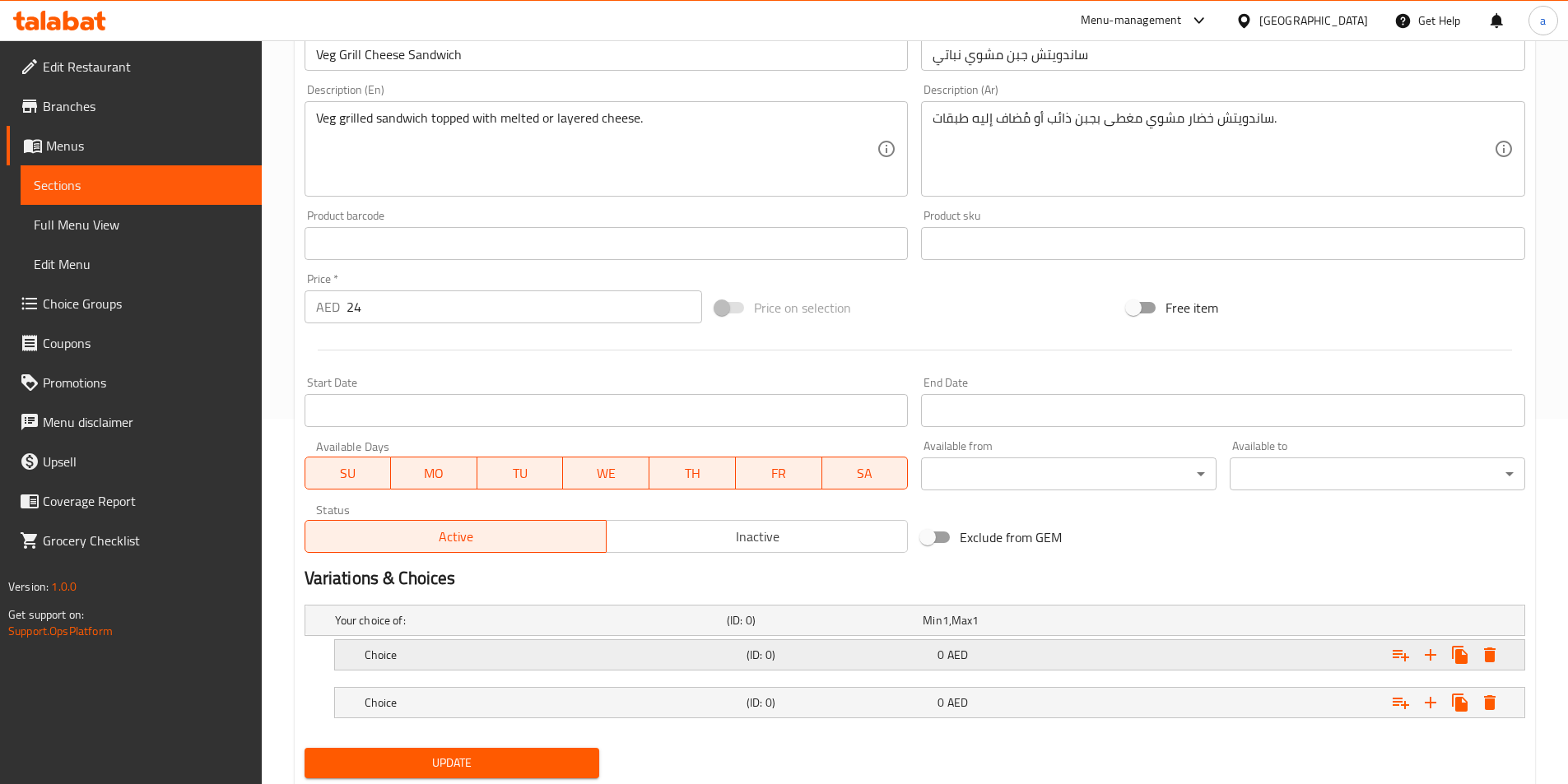
click at [820, 663] on div "(ID: 0)" at bounding box center [839, 654] width 191 height 23
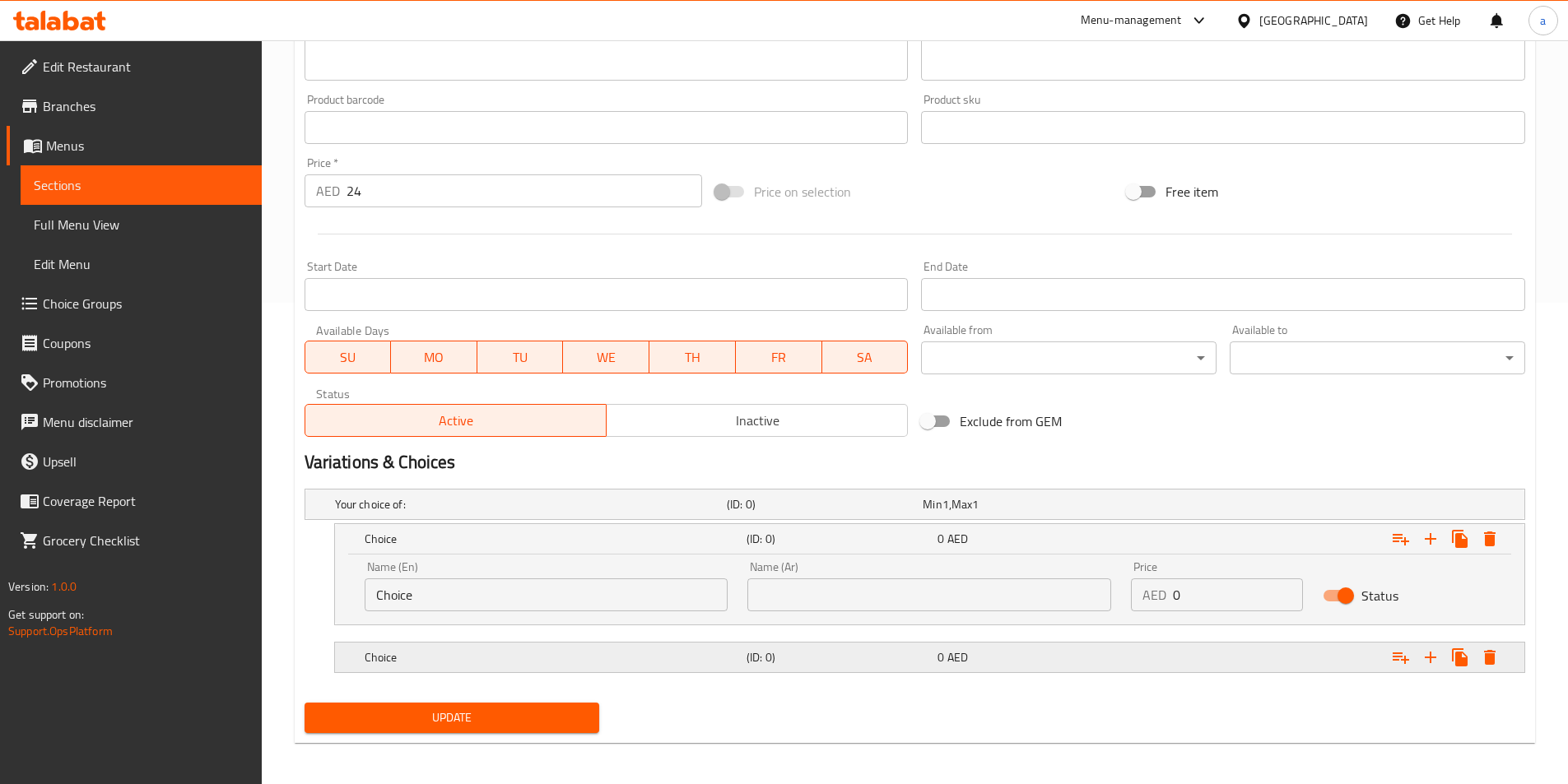
scroll to position [487, 0]
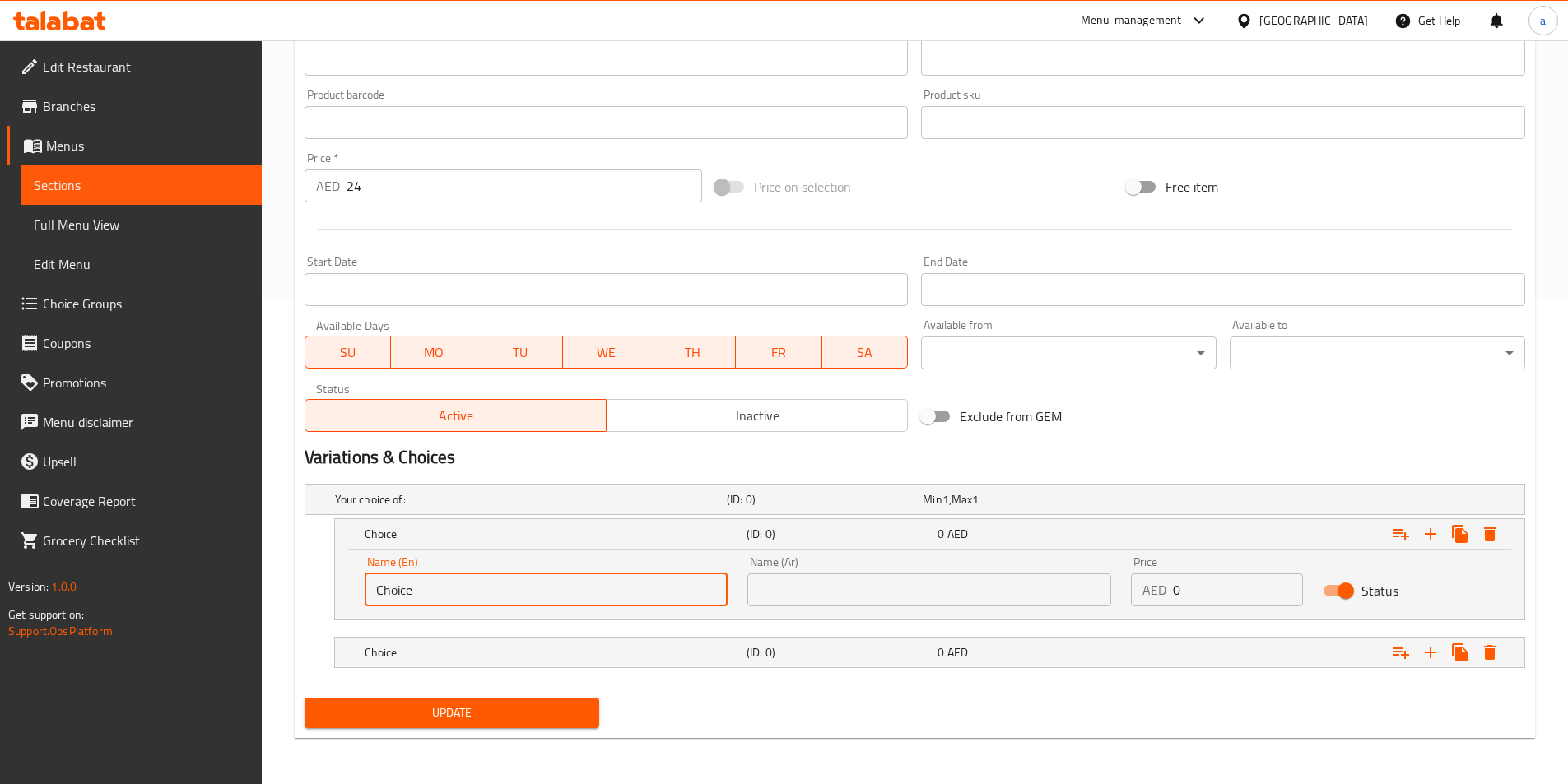
drag, startPoint x: 540, startPoint y: 602, endPoint x: 259, endPoint y: 594, distance: 281.1
click at [259, 594] on div "Edit Restaurant Branches Menus Sections Full Menu View Edit Menu Choice Groups …" at bounding box center [784, 169] width 1568 height 1230
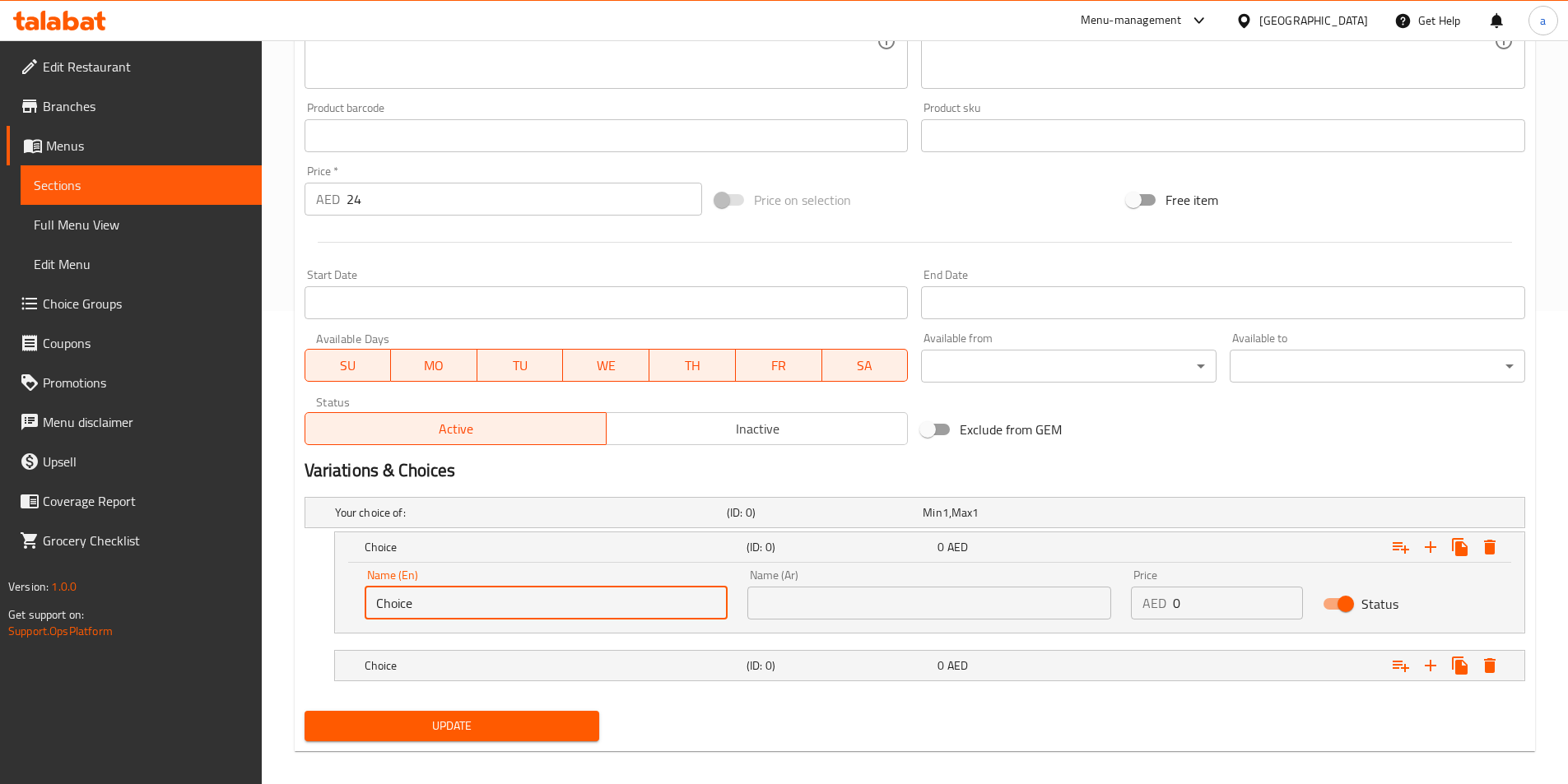
scroll to position [239, 0]
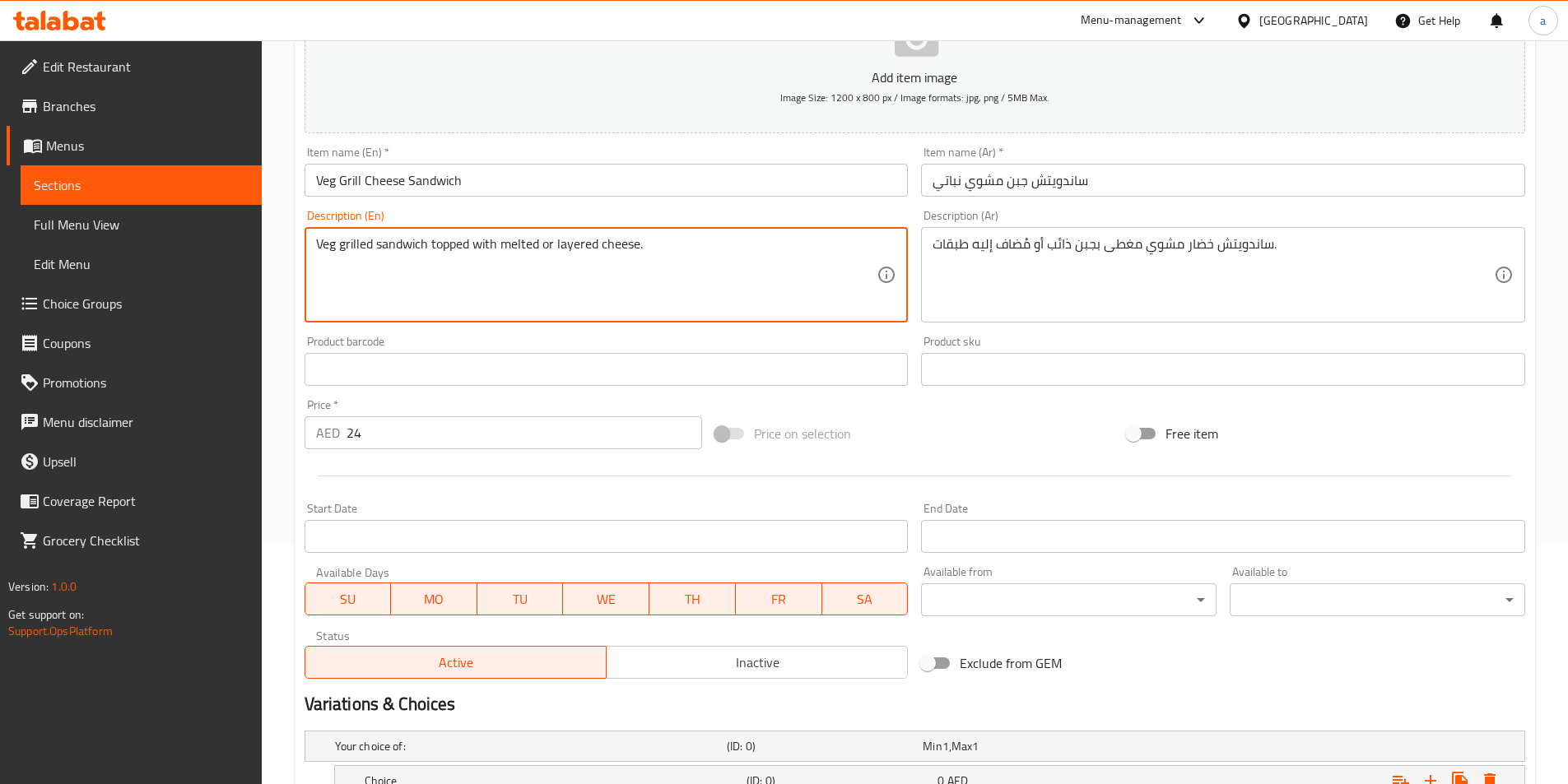
click at [508, 245] on textarea "Veg grilled sandwich topped with melted or layered cheese." at bounding box center [597, 275] width 561 height 78
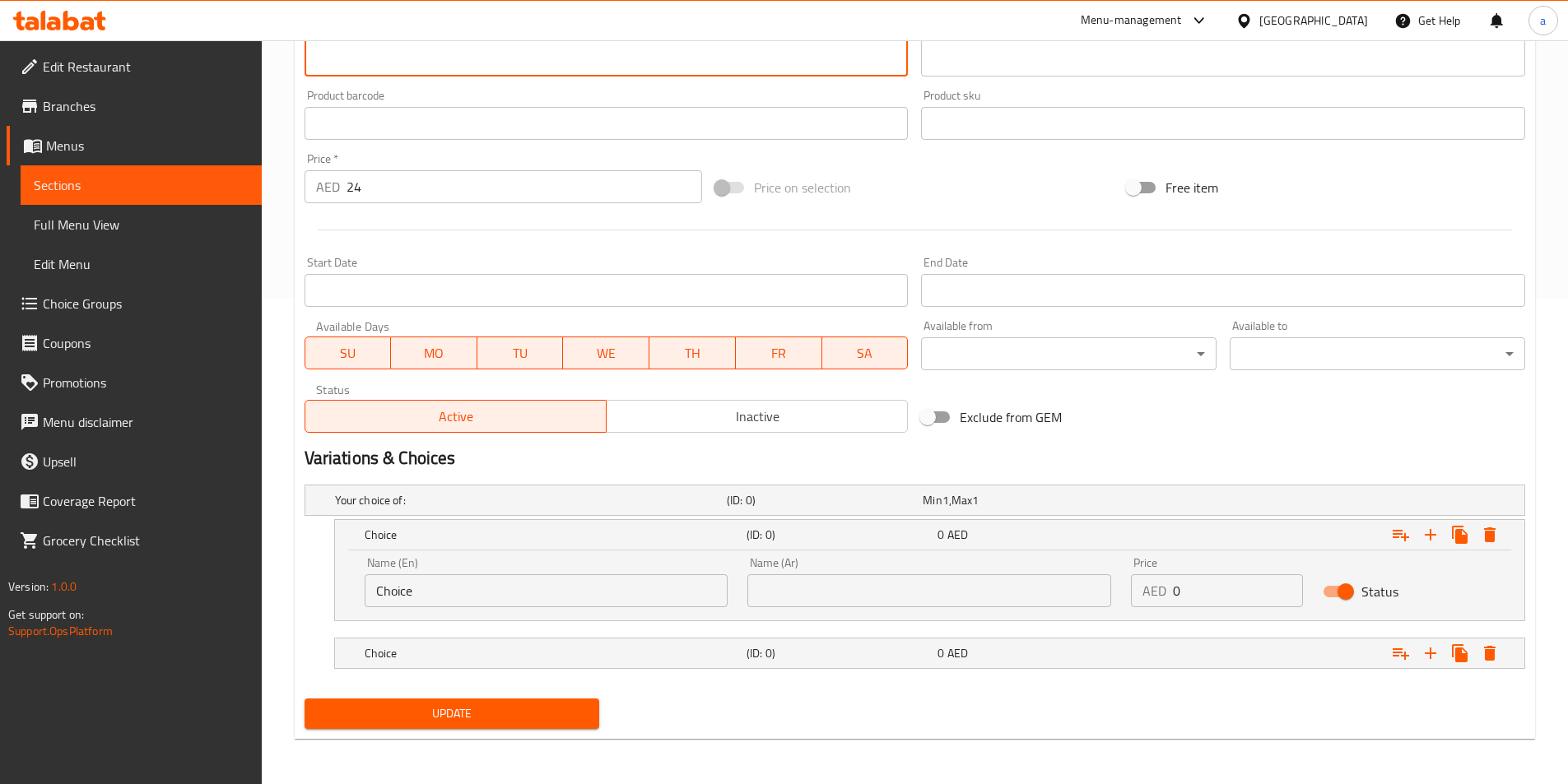
scroll to position [487, 0]
click at [509, 594] on input "Choice" at bounding box center [547, 590] width 364 height 33
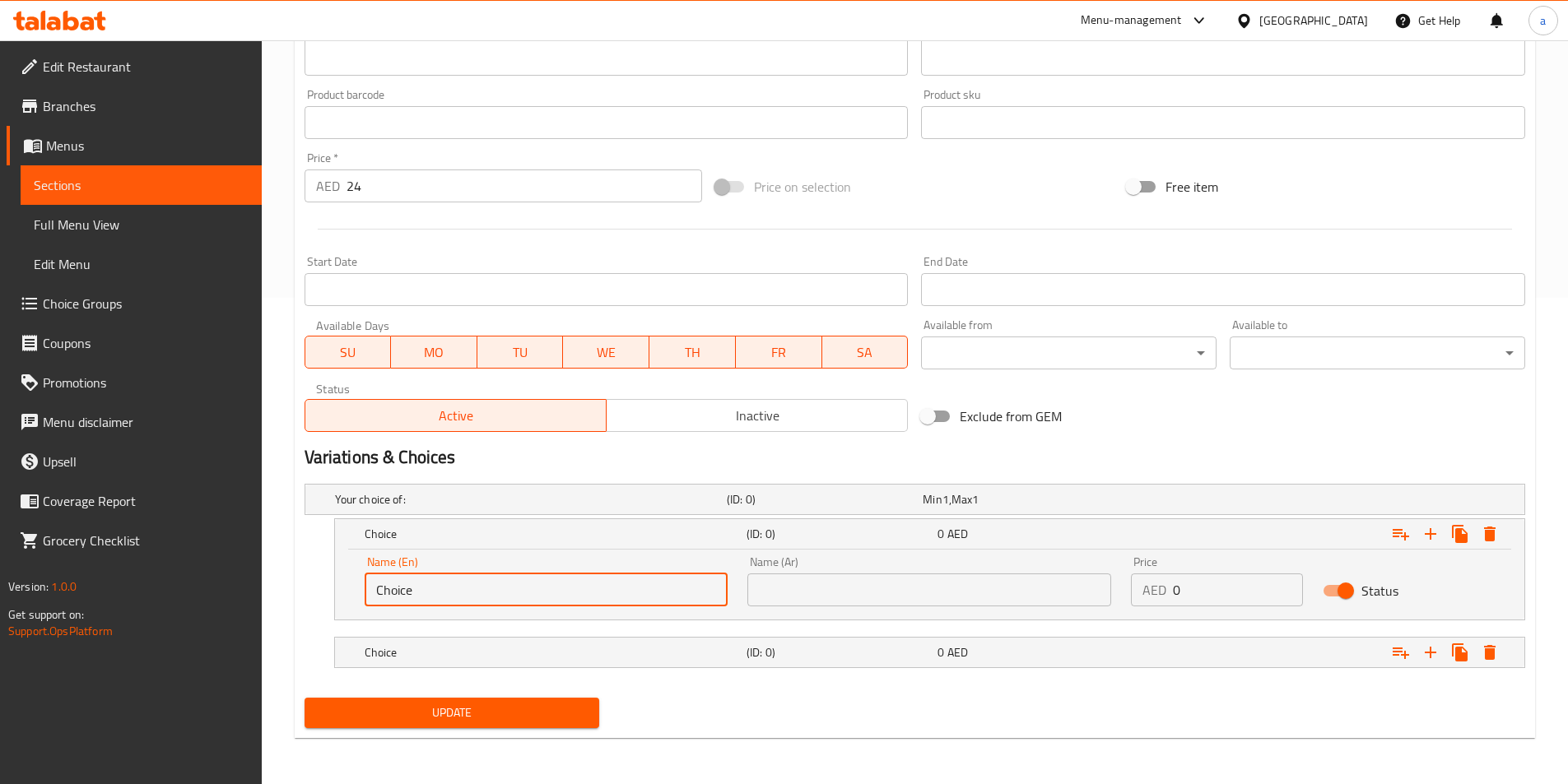
click at [509, 594] on input "Choice" at bounding box center [547, 590] width 364 height 33
paste input "melted"
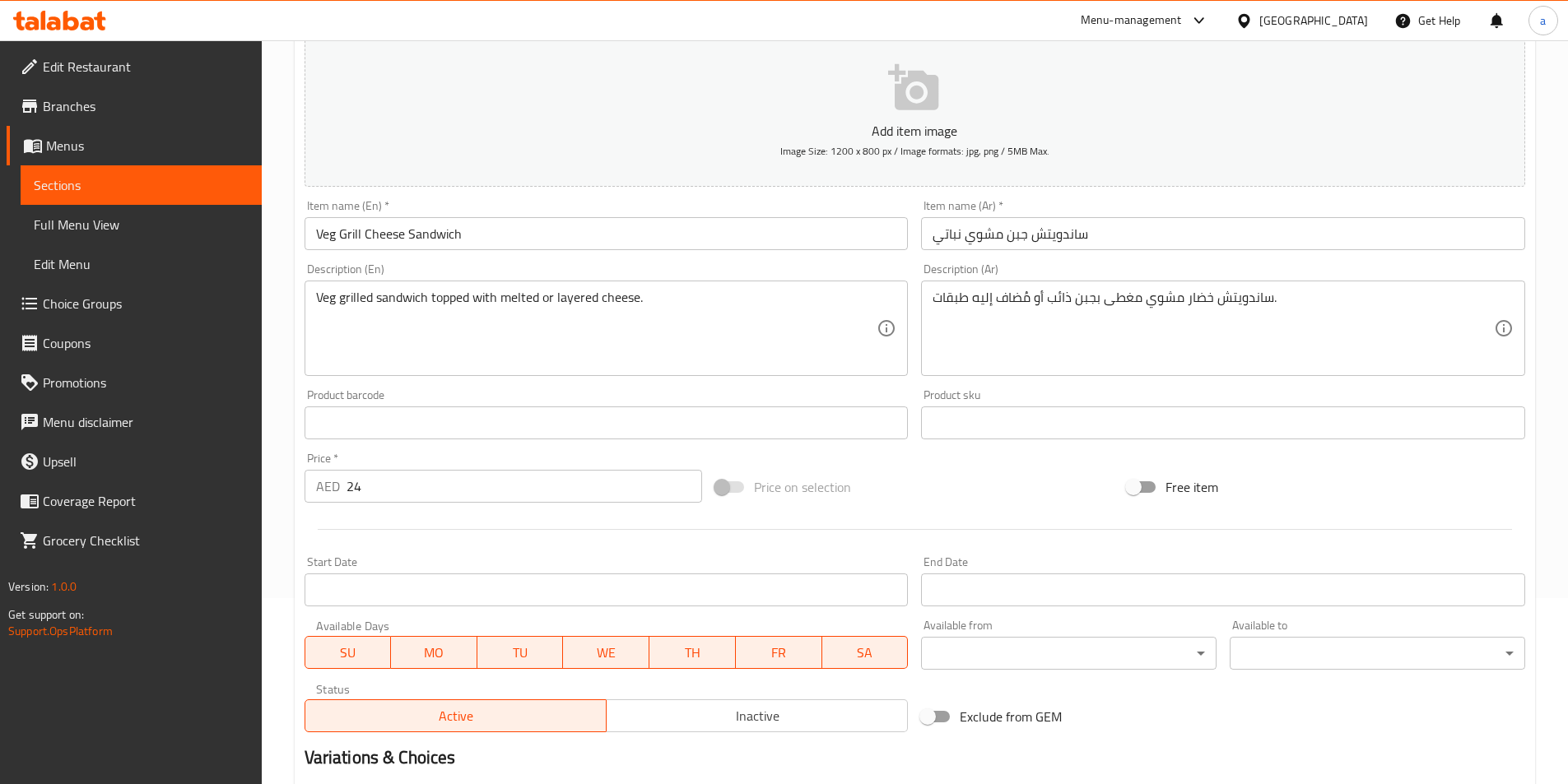
scroll to position [157, 0]
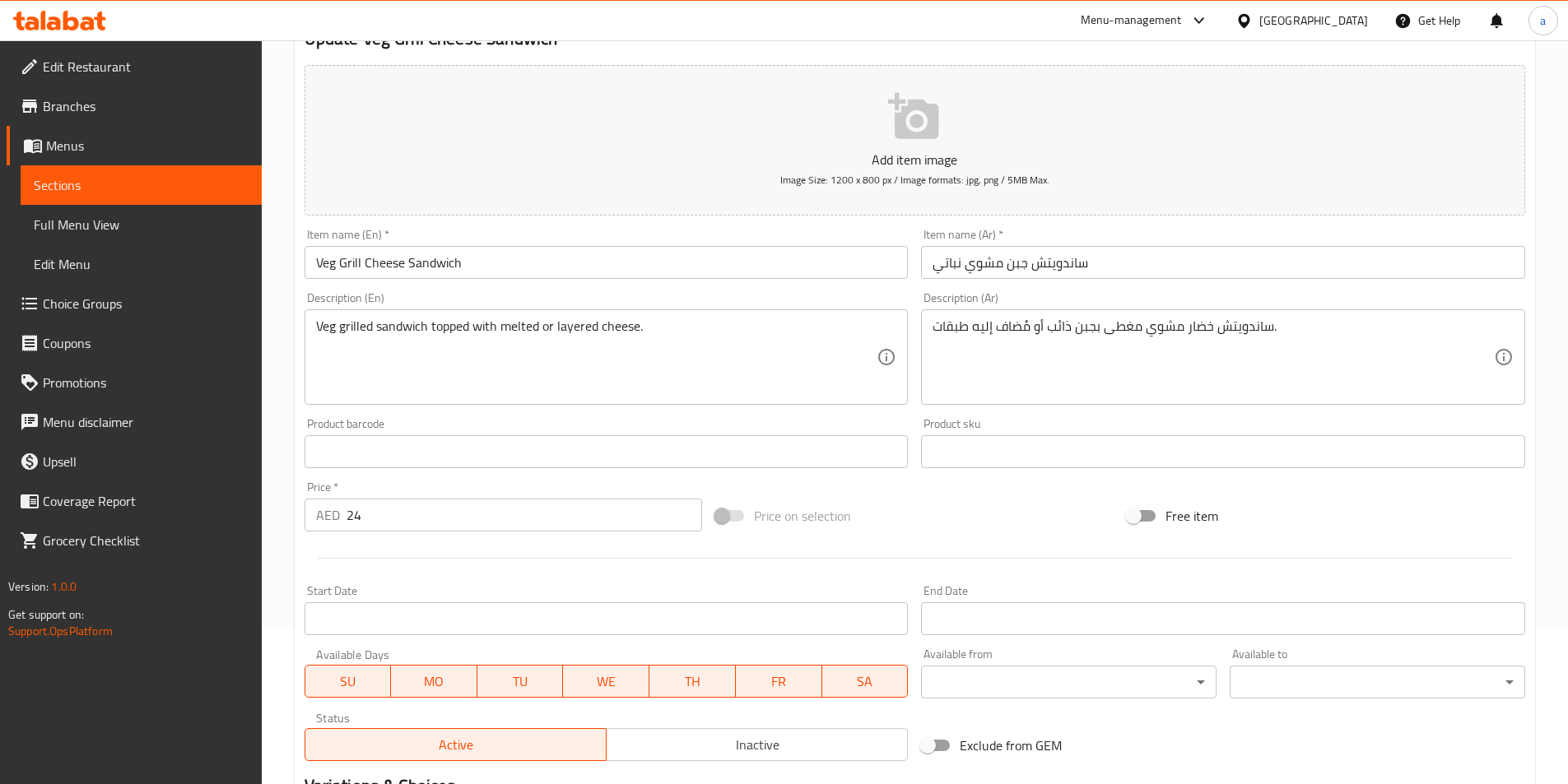
drag, startPoint x: 603, startPoint y: 313, endPoint x: 602, endPoint y: 322, distance: 9.1
click at [603, 315] on div "Veg grilled sandwich topped with melted or layered cheese. Description (En)" at bounding box center [606, 357] width 605 height 95
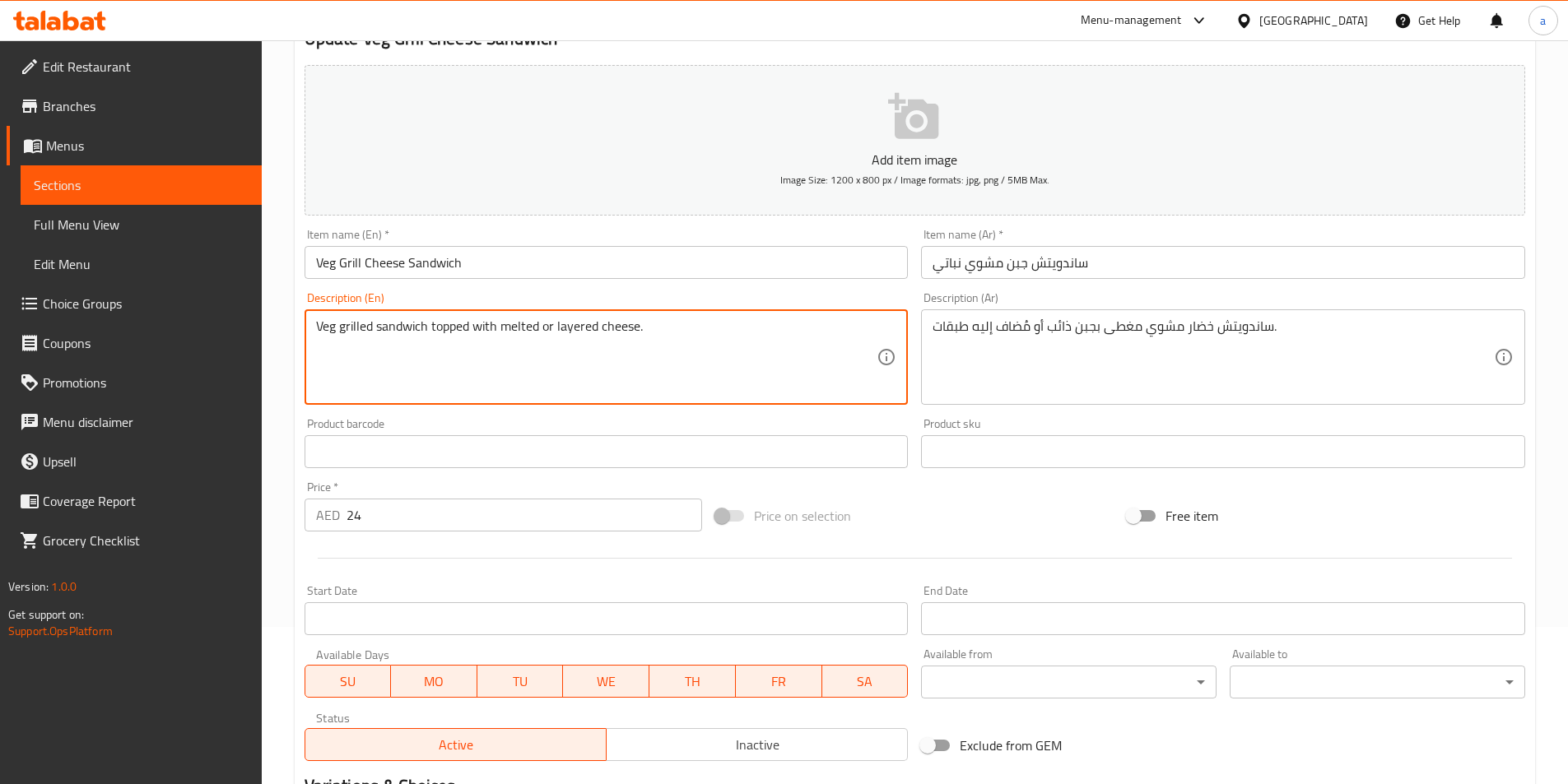
click at [602, 323] on textarea "Veg grilled sandwich topped with melted or layered cheese." at bounding box center [597, 357] width 561 height 78
click at [608, 323] on textarea "Veg grilled sandwich topped with melted or layered cheese." at bounding box center [597, 357] width 561 height 78
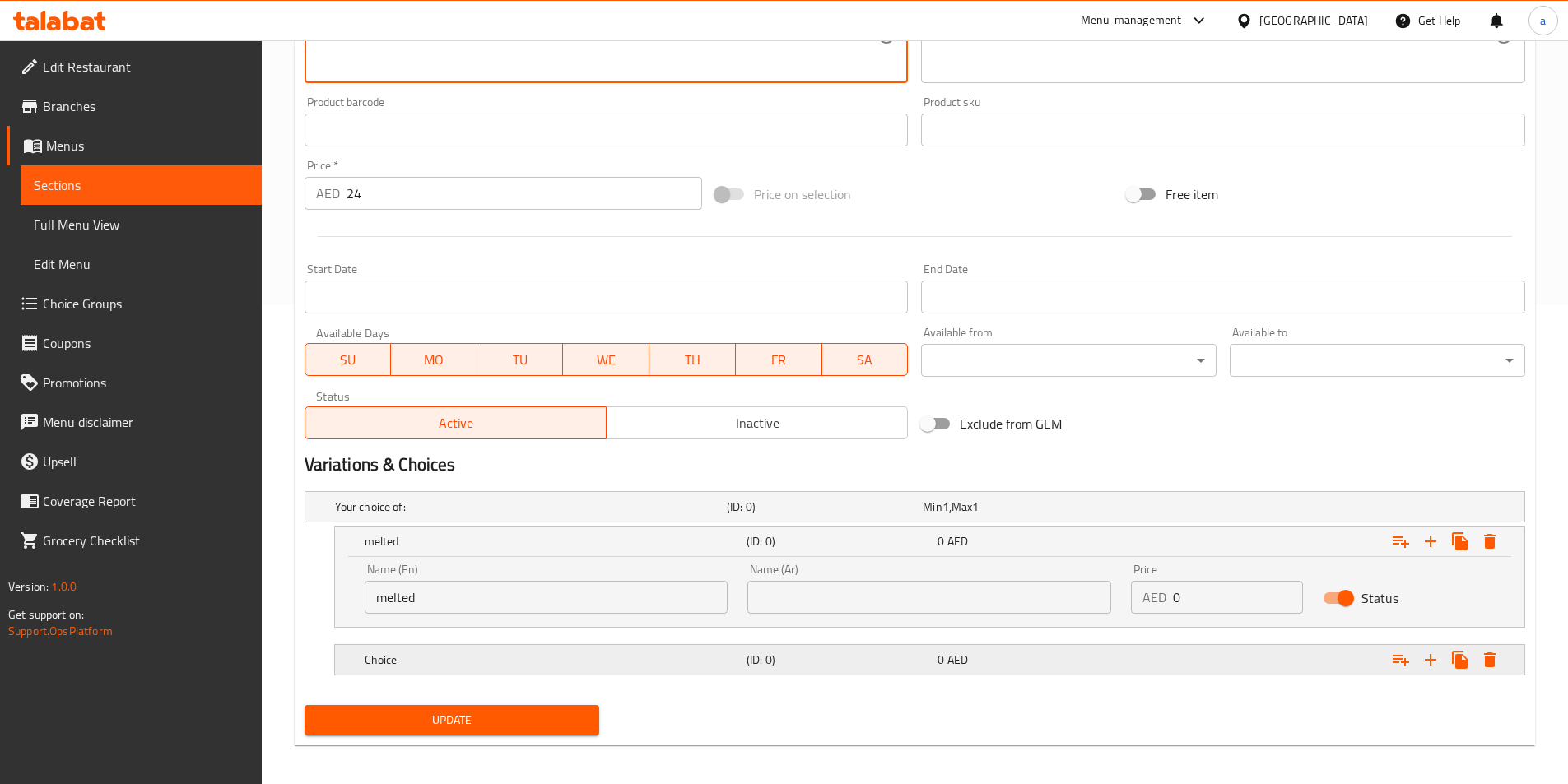
scroll to position [487, 0]
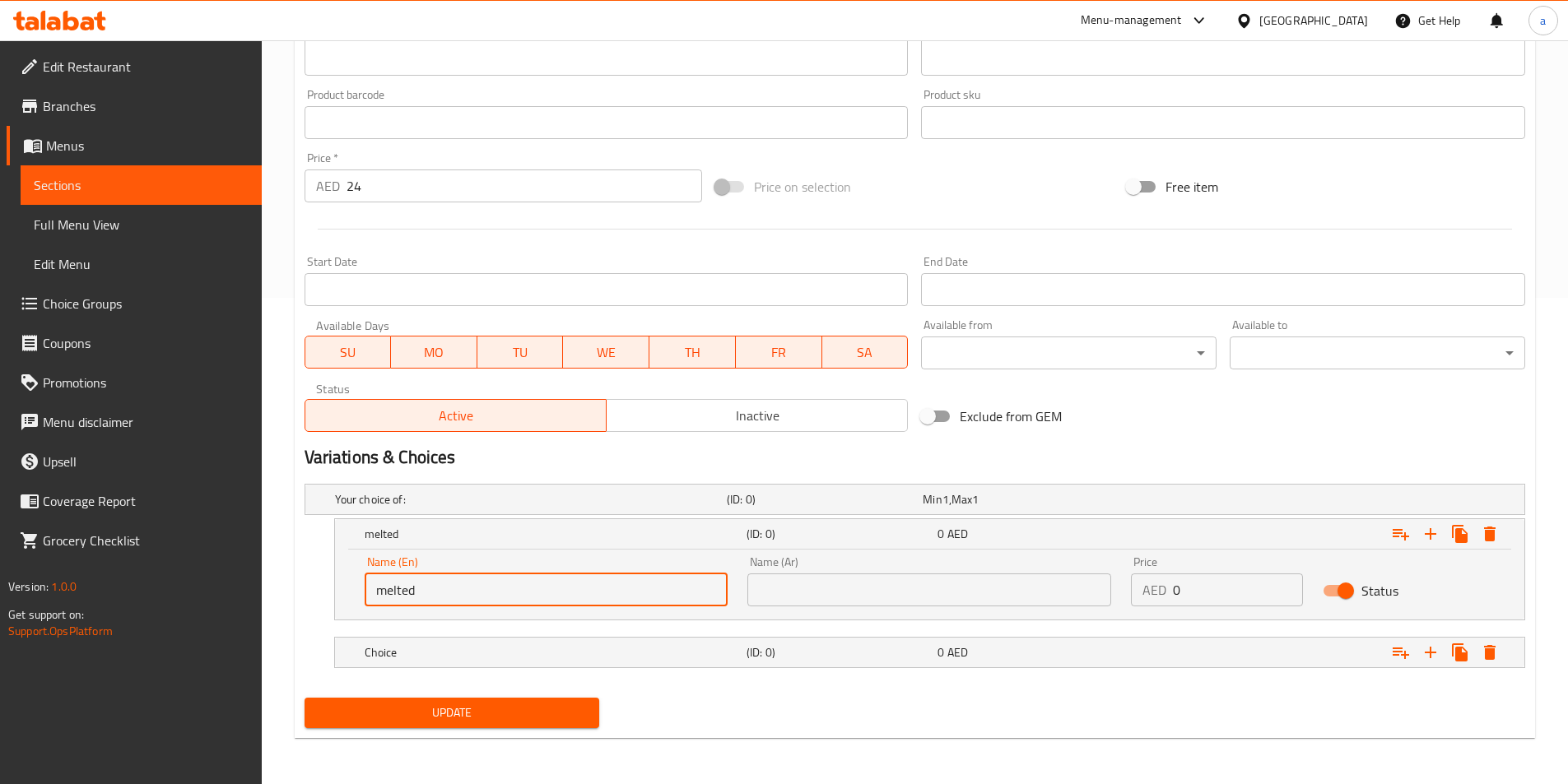
click at [528, 590] on input "melted" at bounding box center [547, 590] width 364 height 33
paste input "cheese"
type input "melted cheese"
click at [547, 660] on h5 "Choice" at bounding box center [553, 652] width 375 height 16
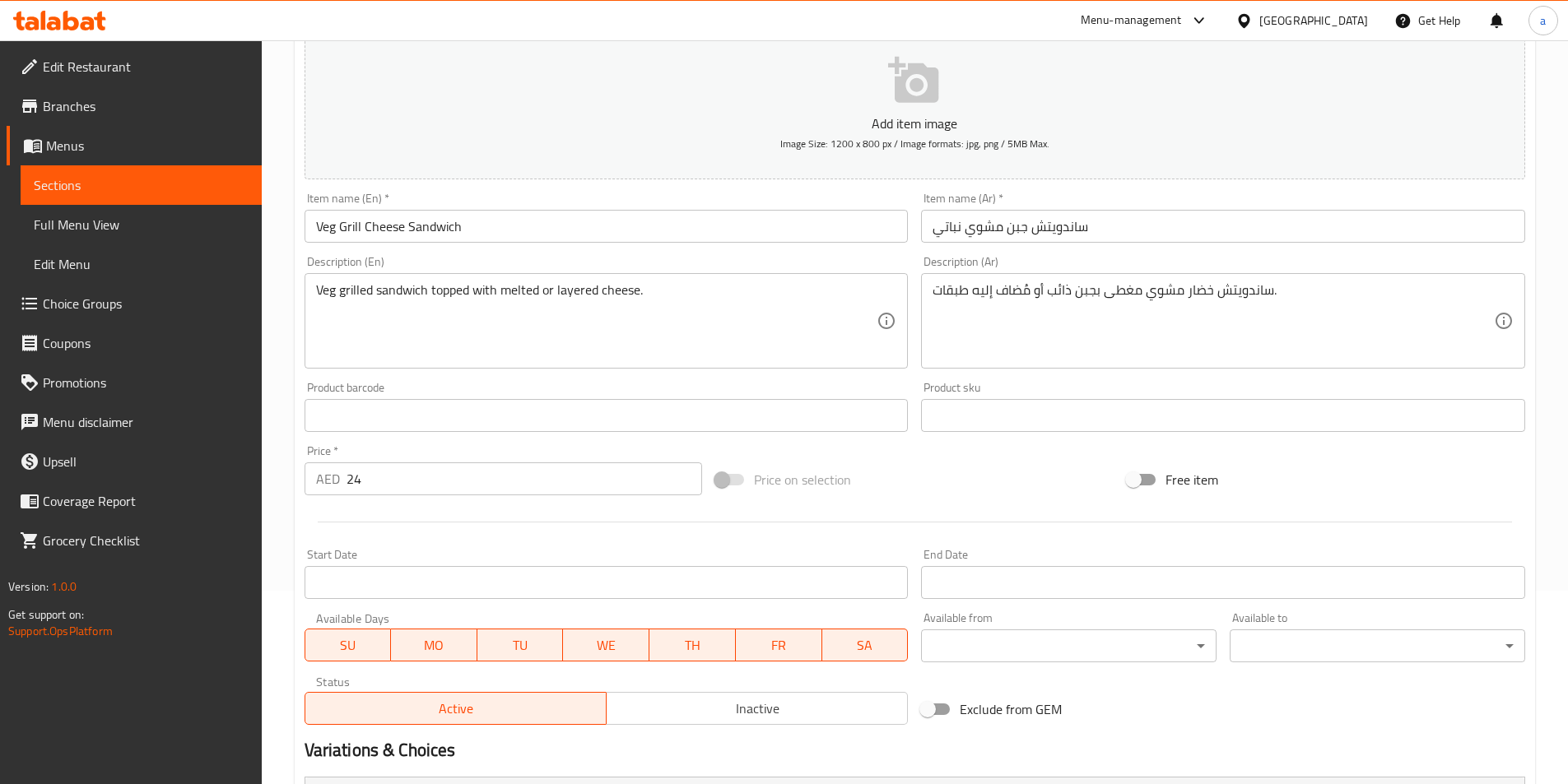
scroll to position [157, 0]
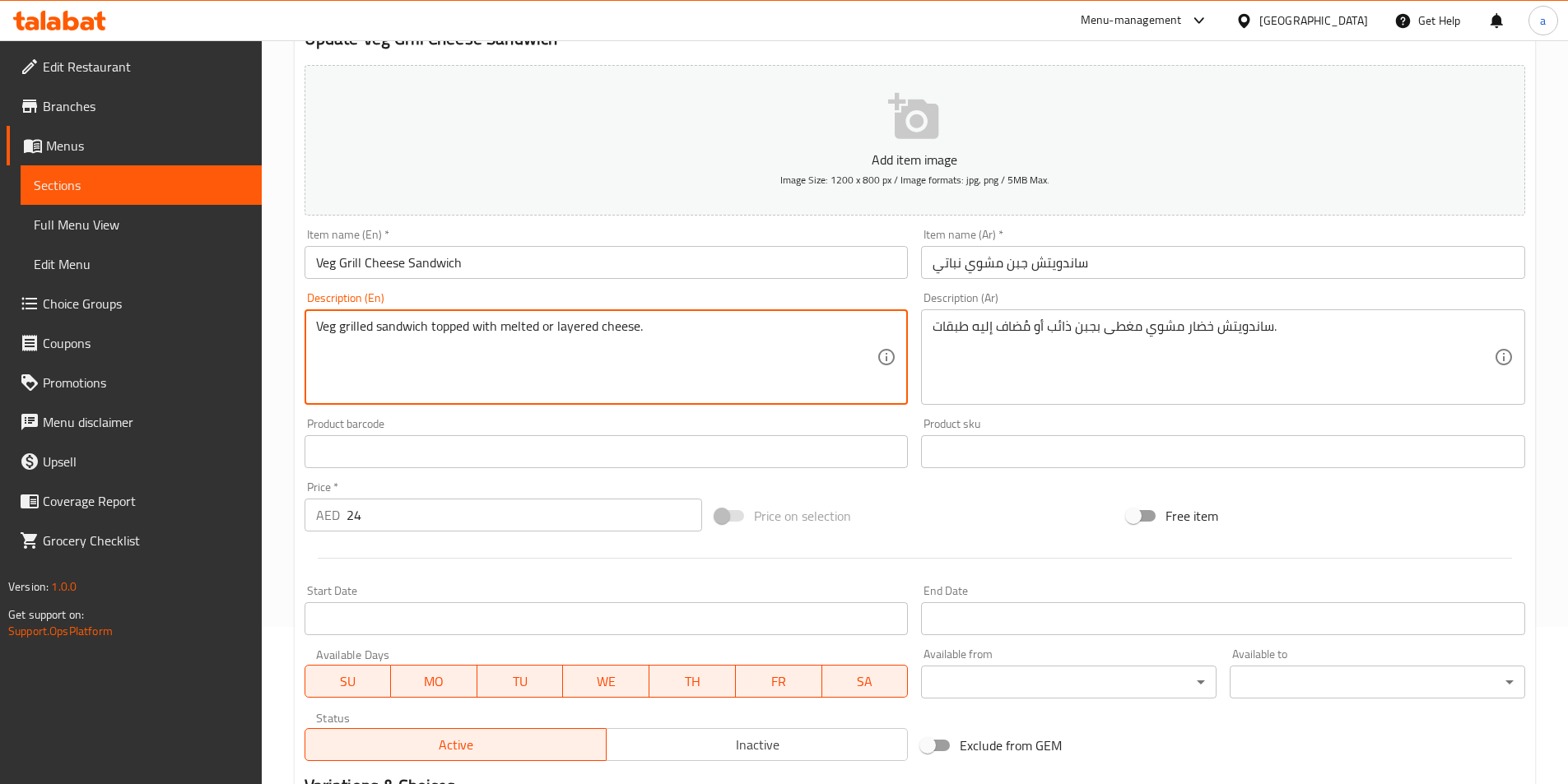
click at [569, 324] on textarea "Veg grilled sandwich topped with melted or layered cheese." at bounding box center [597, 357] width 561 height 78
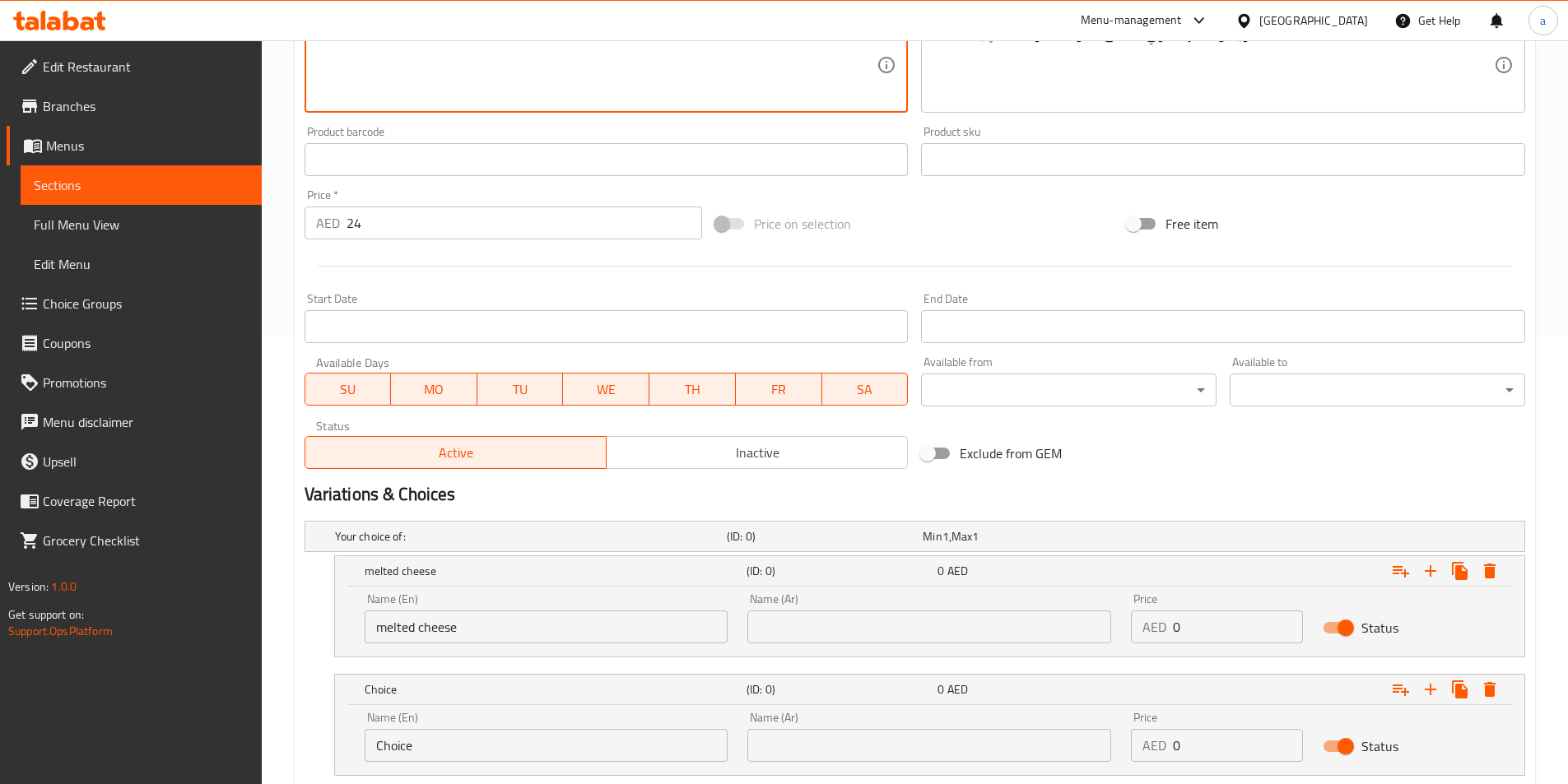
scroll to position [487, 0]
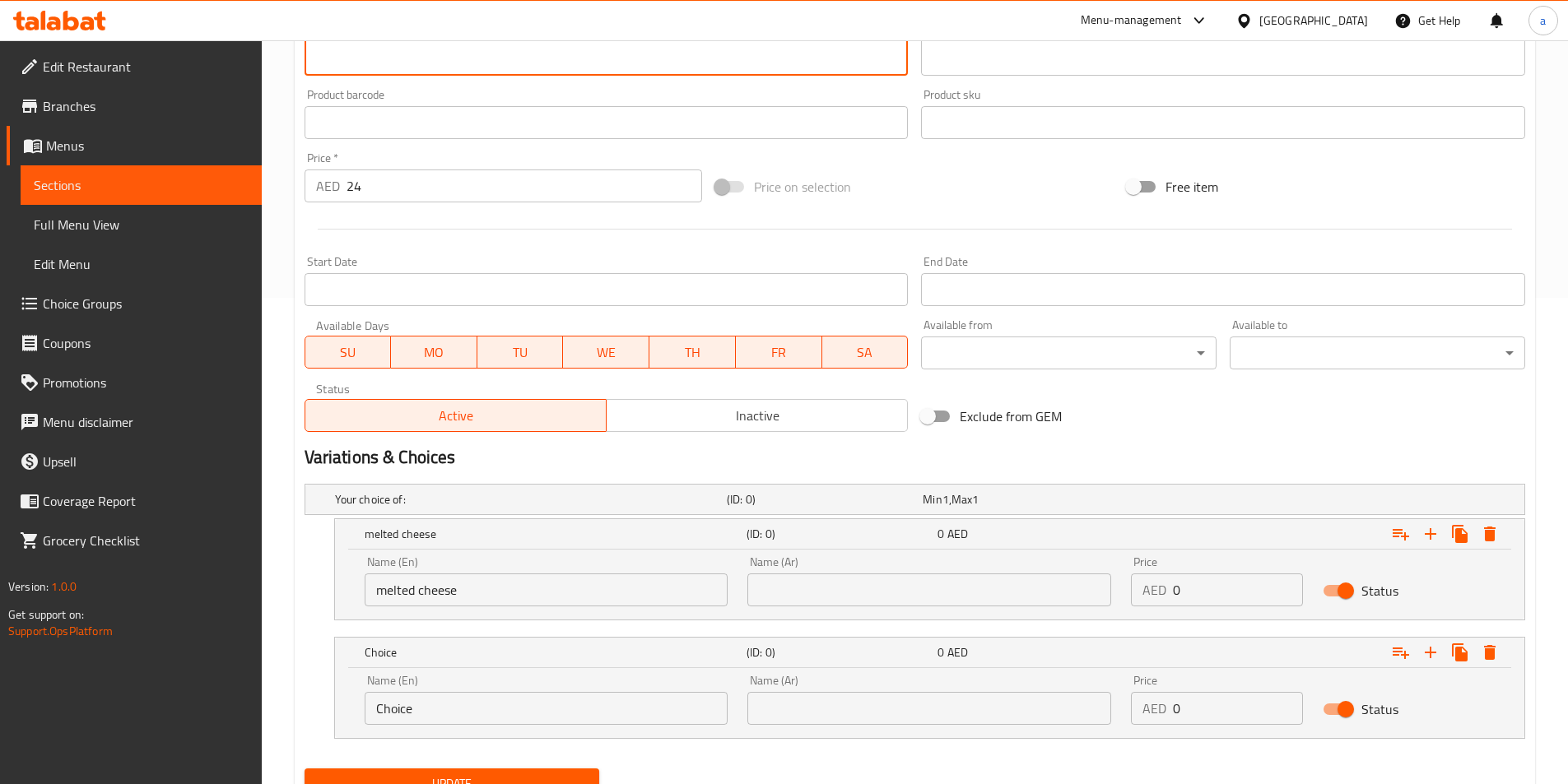
click at [425, 704] on input "Choice" at bounding box center [547, 709] width 364 height 33
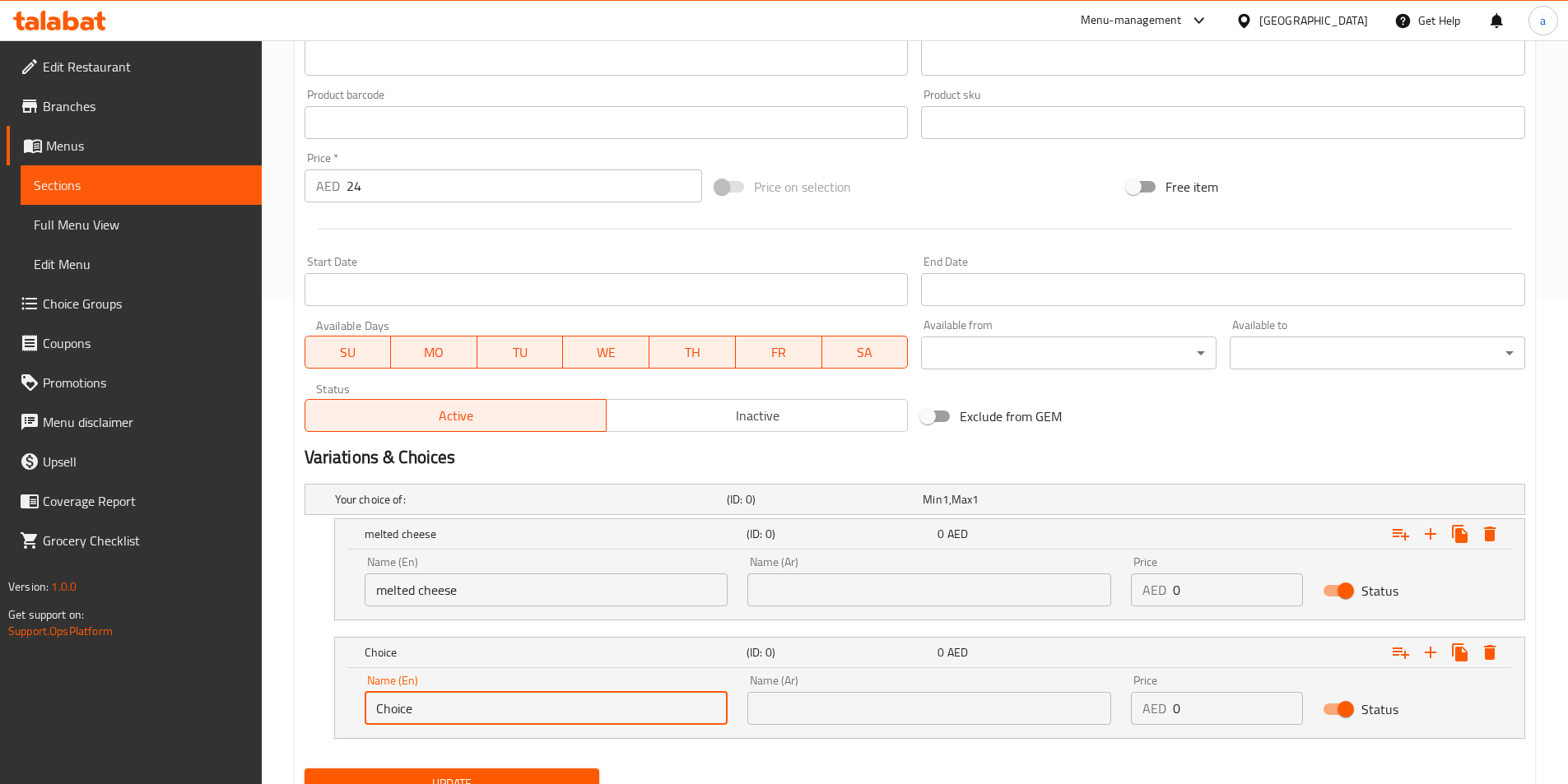
click at [425, 704] on input "Choice" at bounding box center [547, 709] width 364 height 33
paste input "layered"
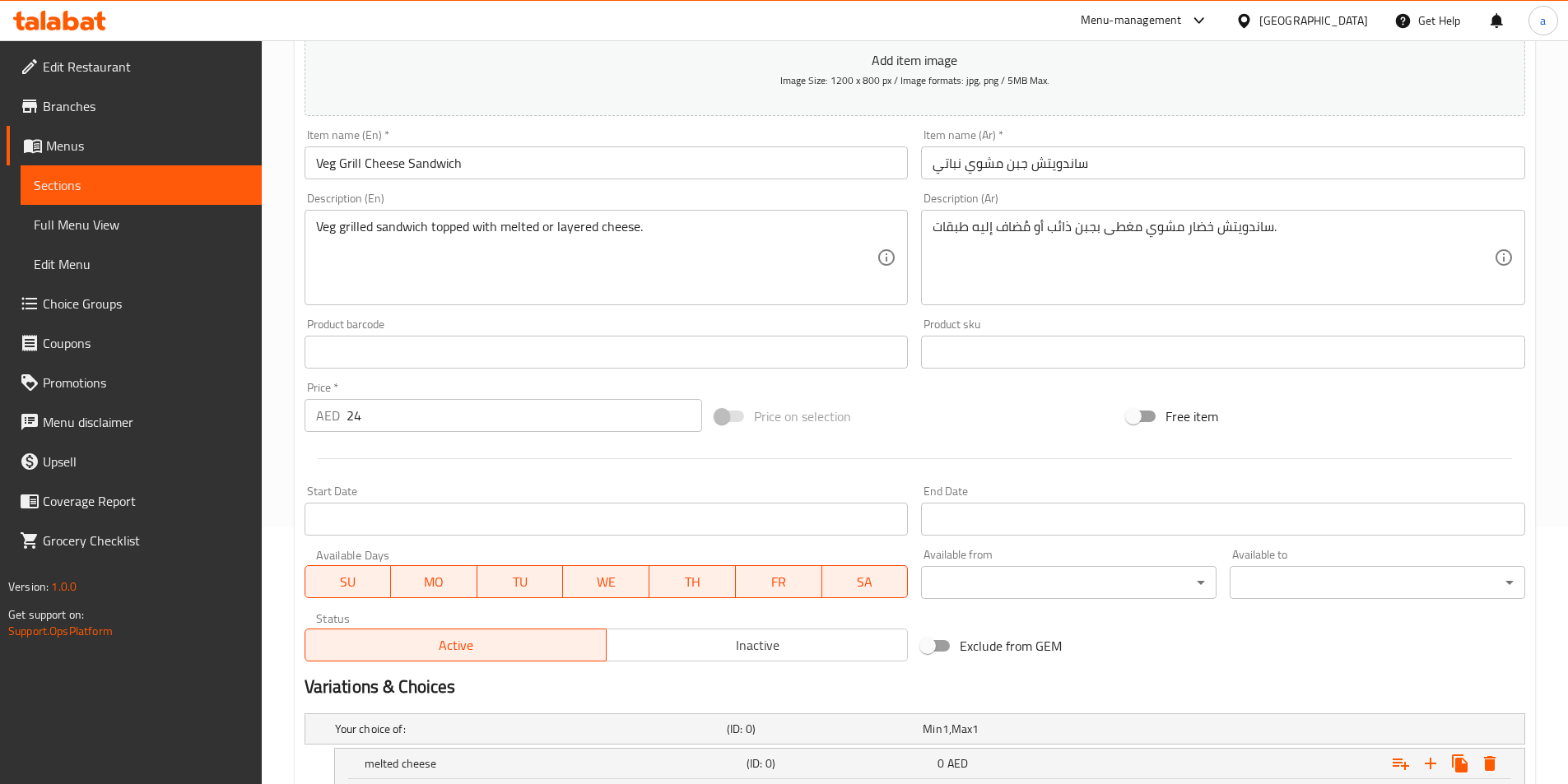
scroll to position [239, 0]
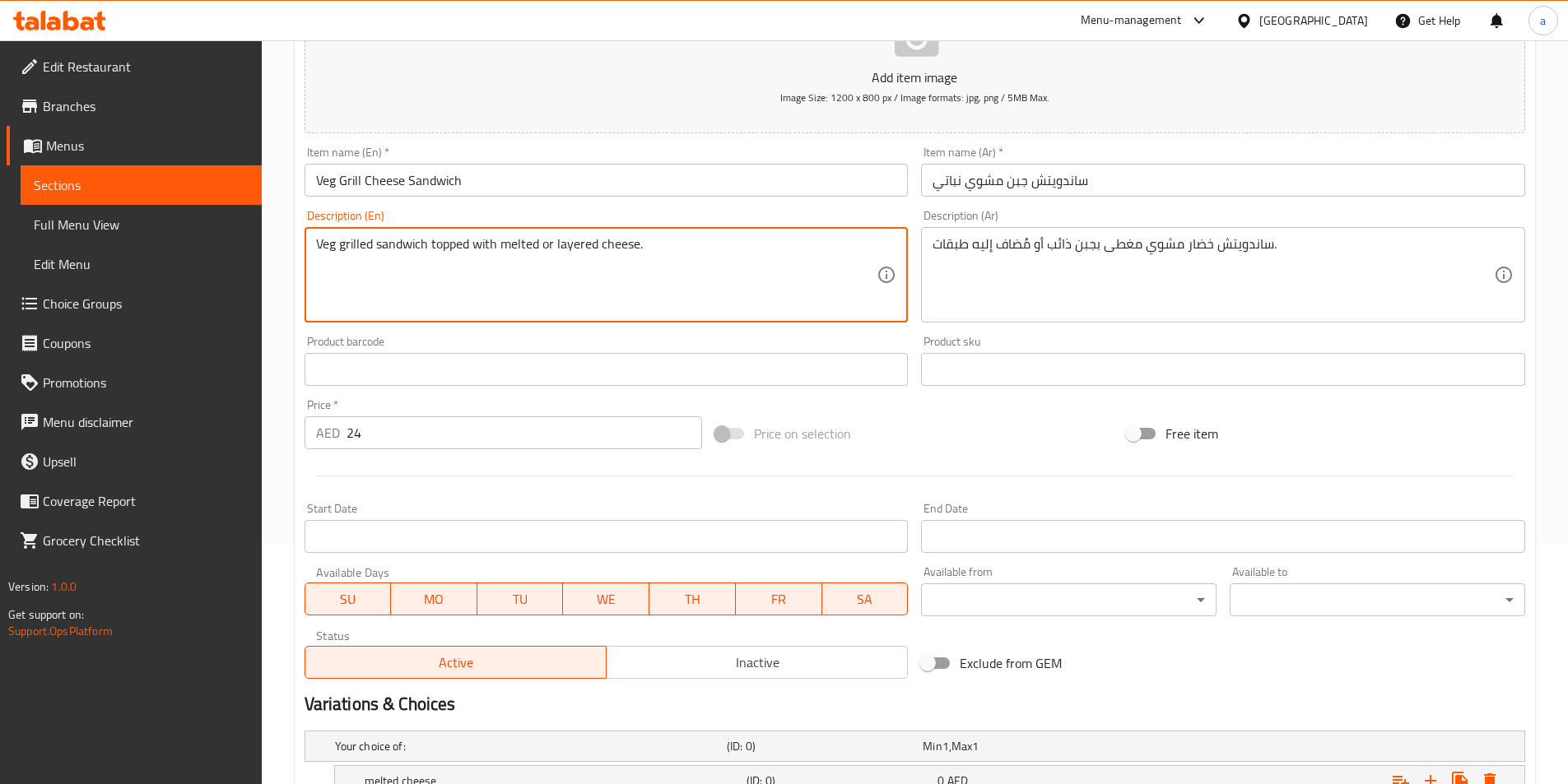
click at [622, 250] on textarea "Veg grilled sandwich topped with melted or layered cheese." at bounding box center [597, 275] width 561 height 78
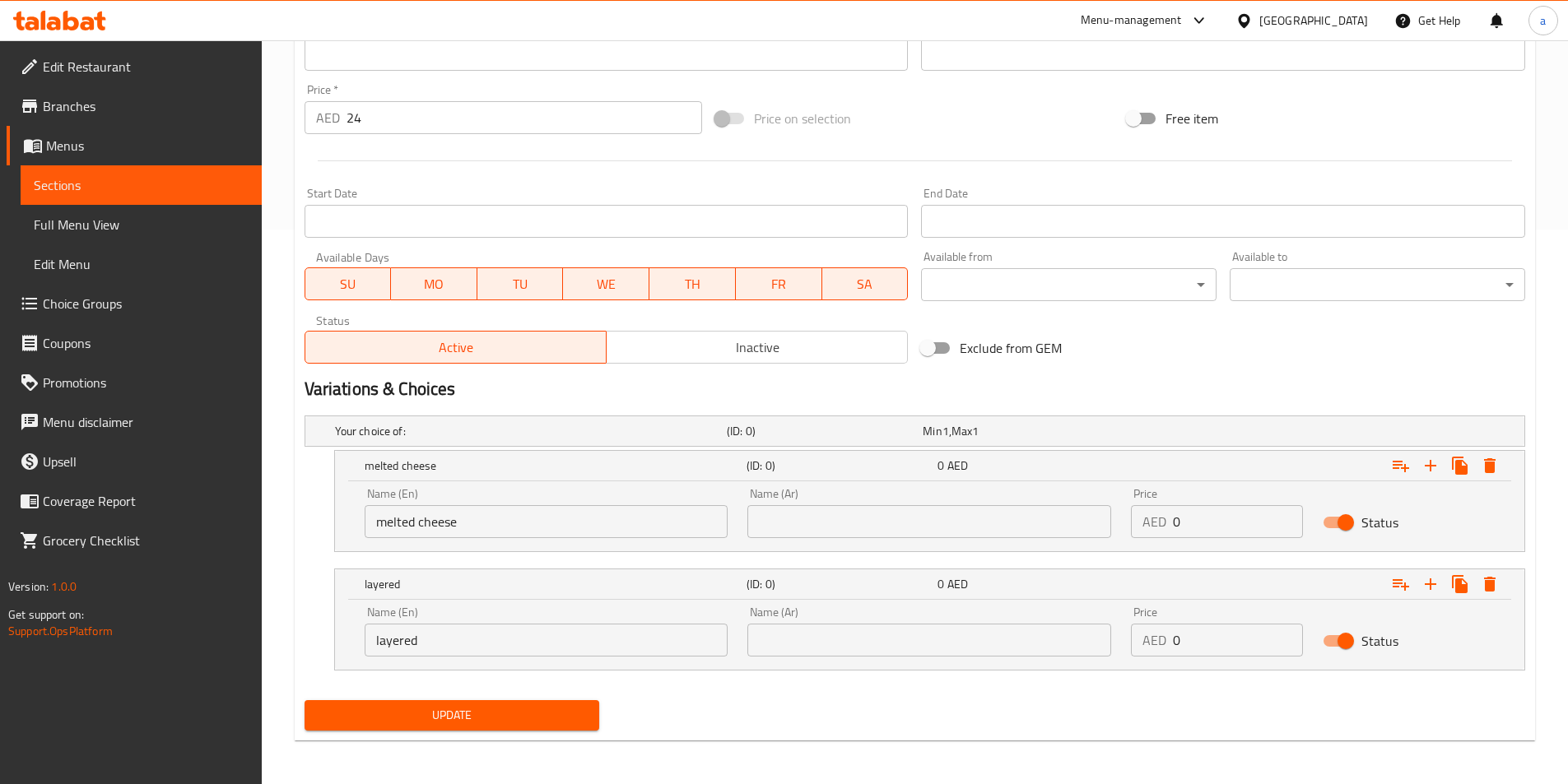
scroll to position [557, 0]
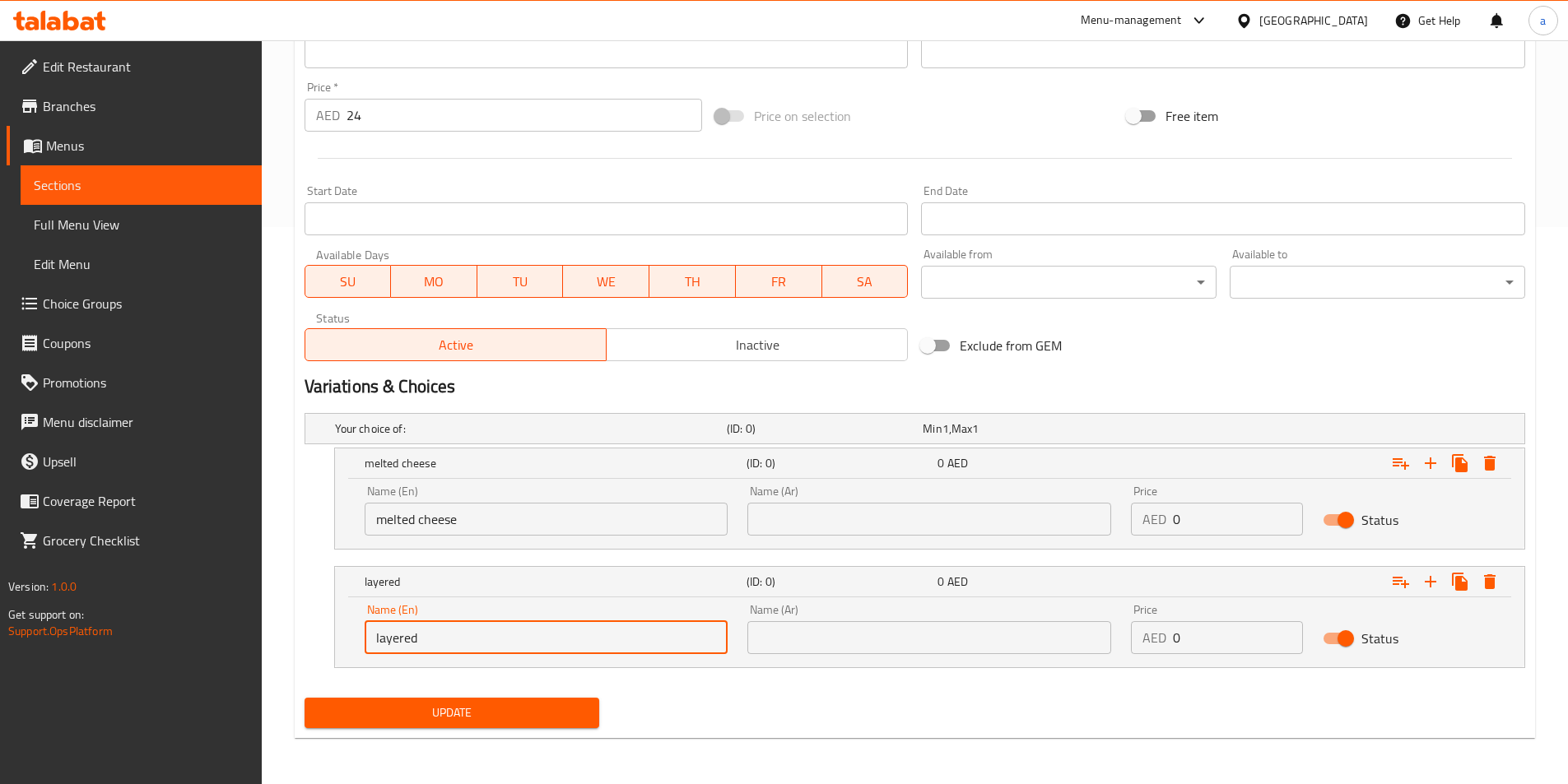
click at [495, 639] on input "layered" at bounding box center [547, 638] width 364 height 33
paste input "cheese"
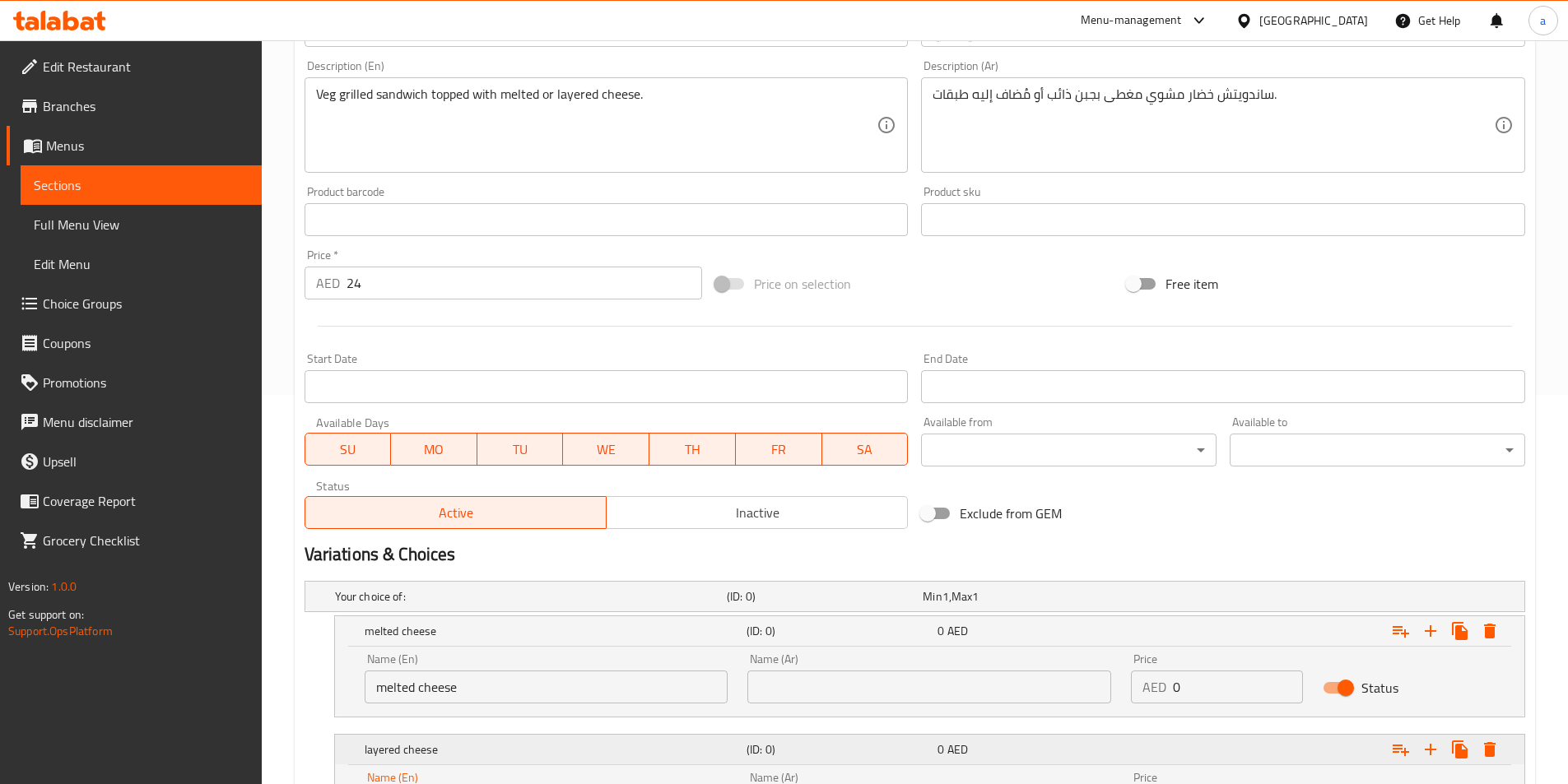
scroll to position [475, 0]
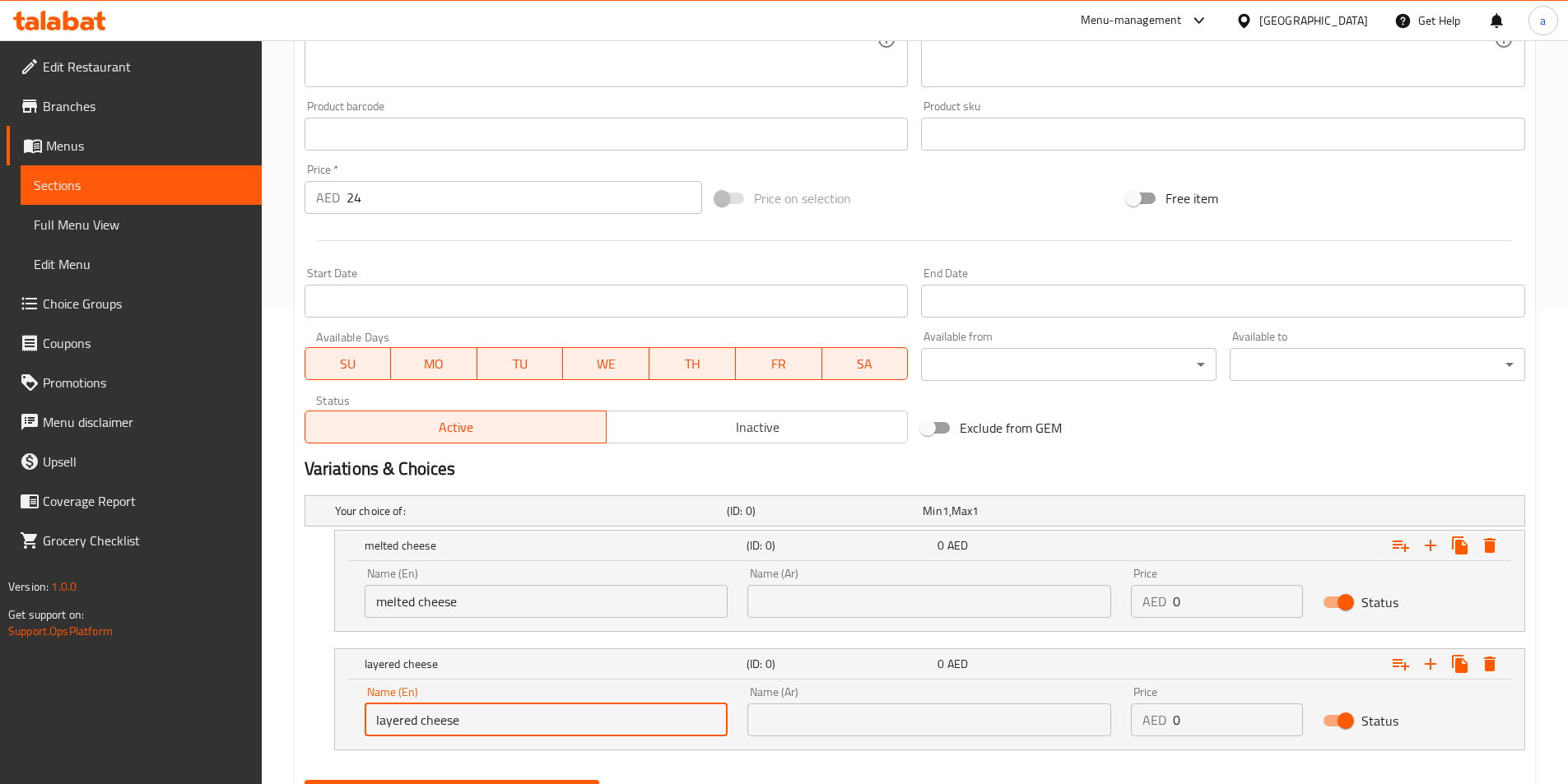
type input "layered cheese"
click at [813, 600] on input "text" at bounding box center [929, 602] width 364 height 33
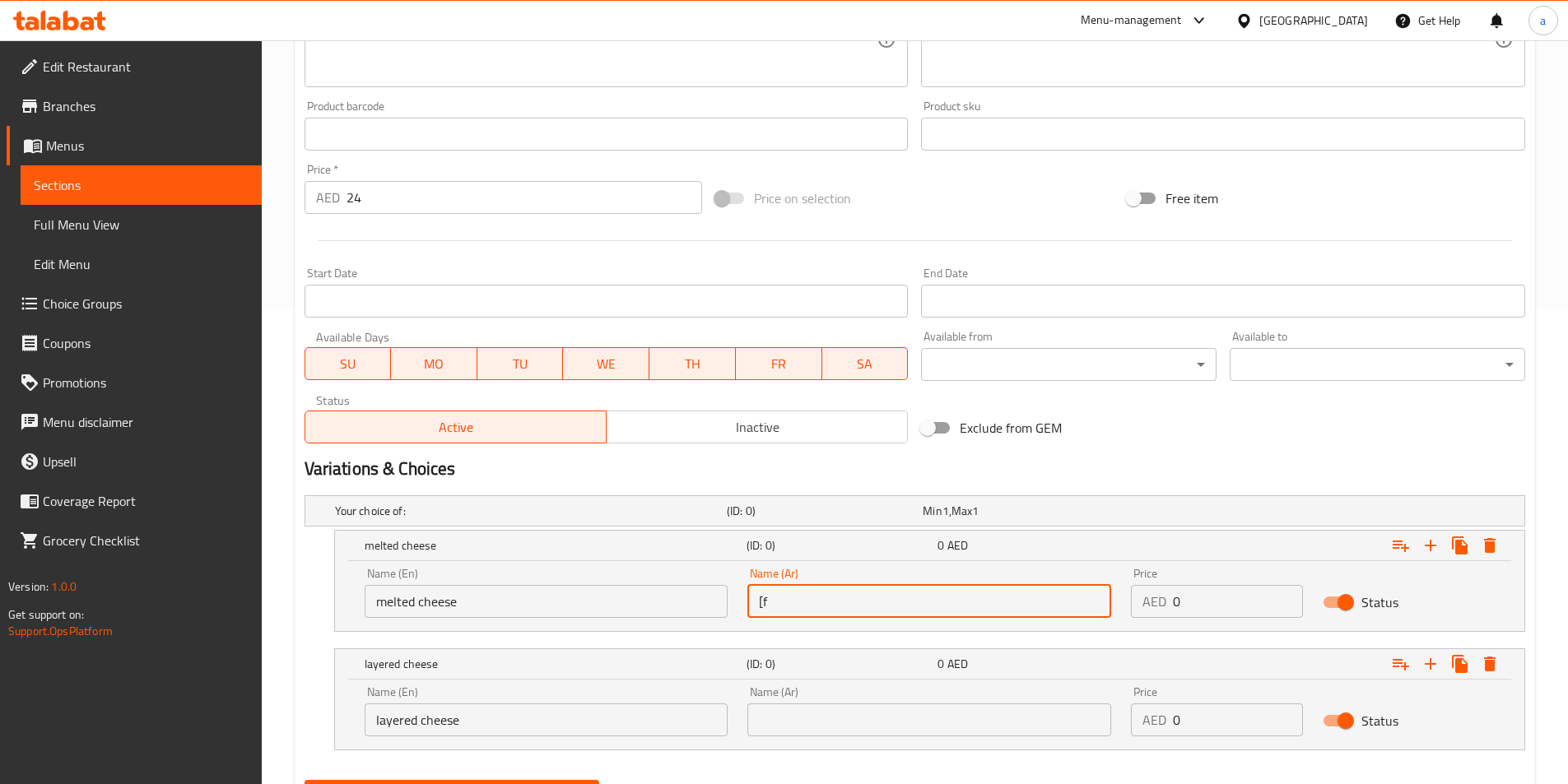
type input "["
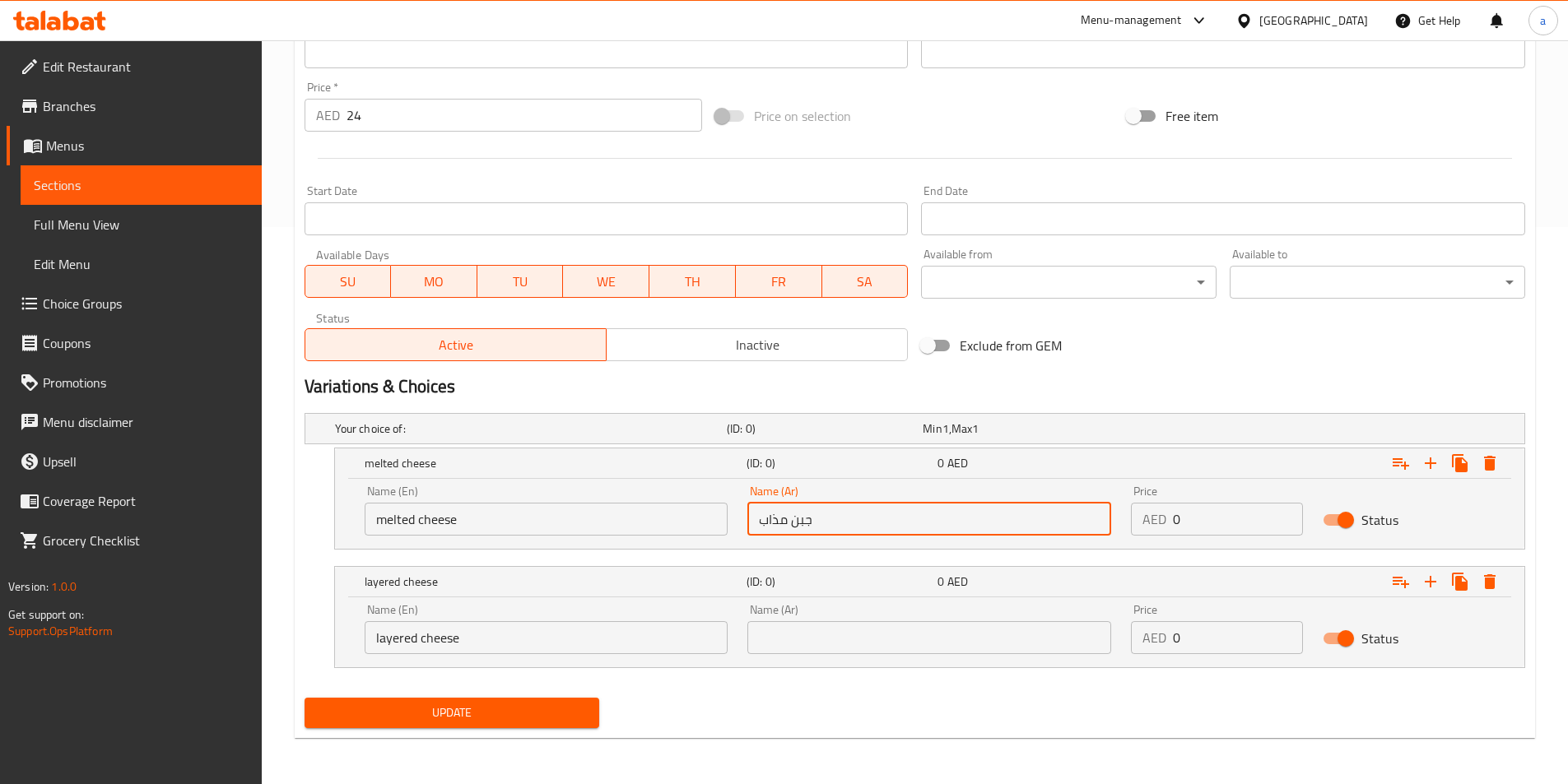
type input "جبن مذاب"
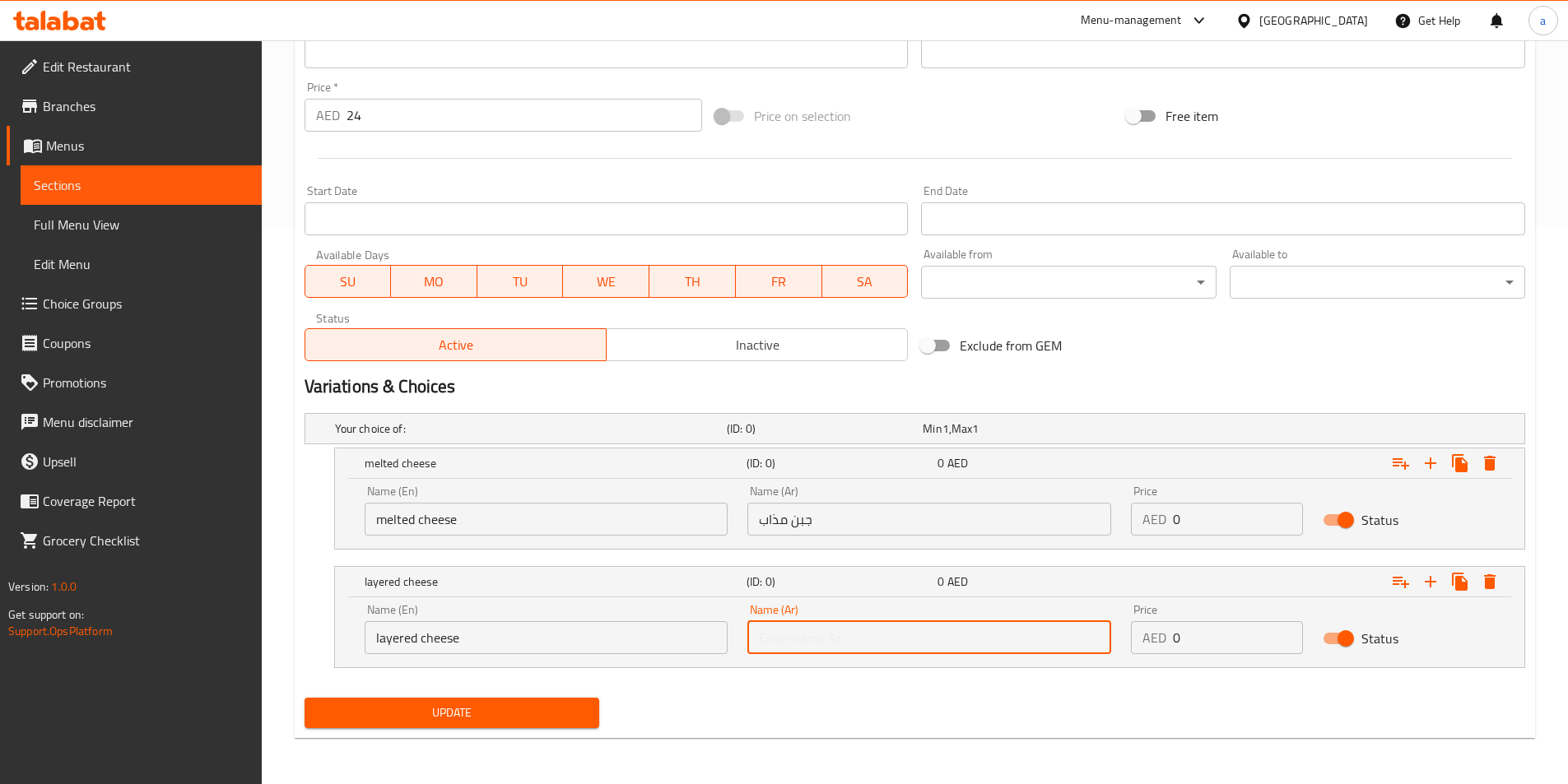
click at [804, 633] on input "text" at bounding box center [929, 638] width 364 height 33
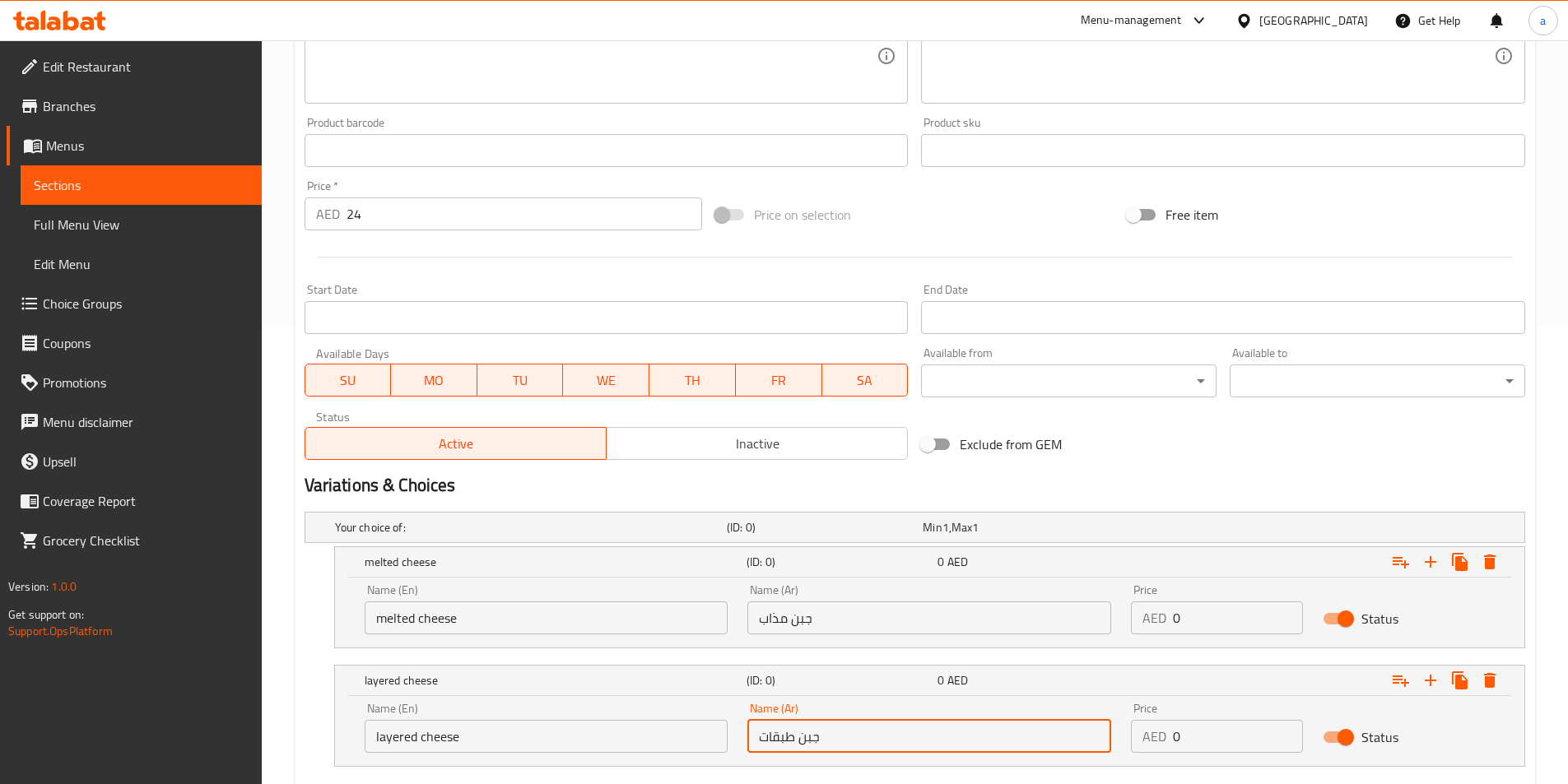
scroll to position [310, 0]
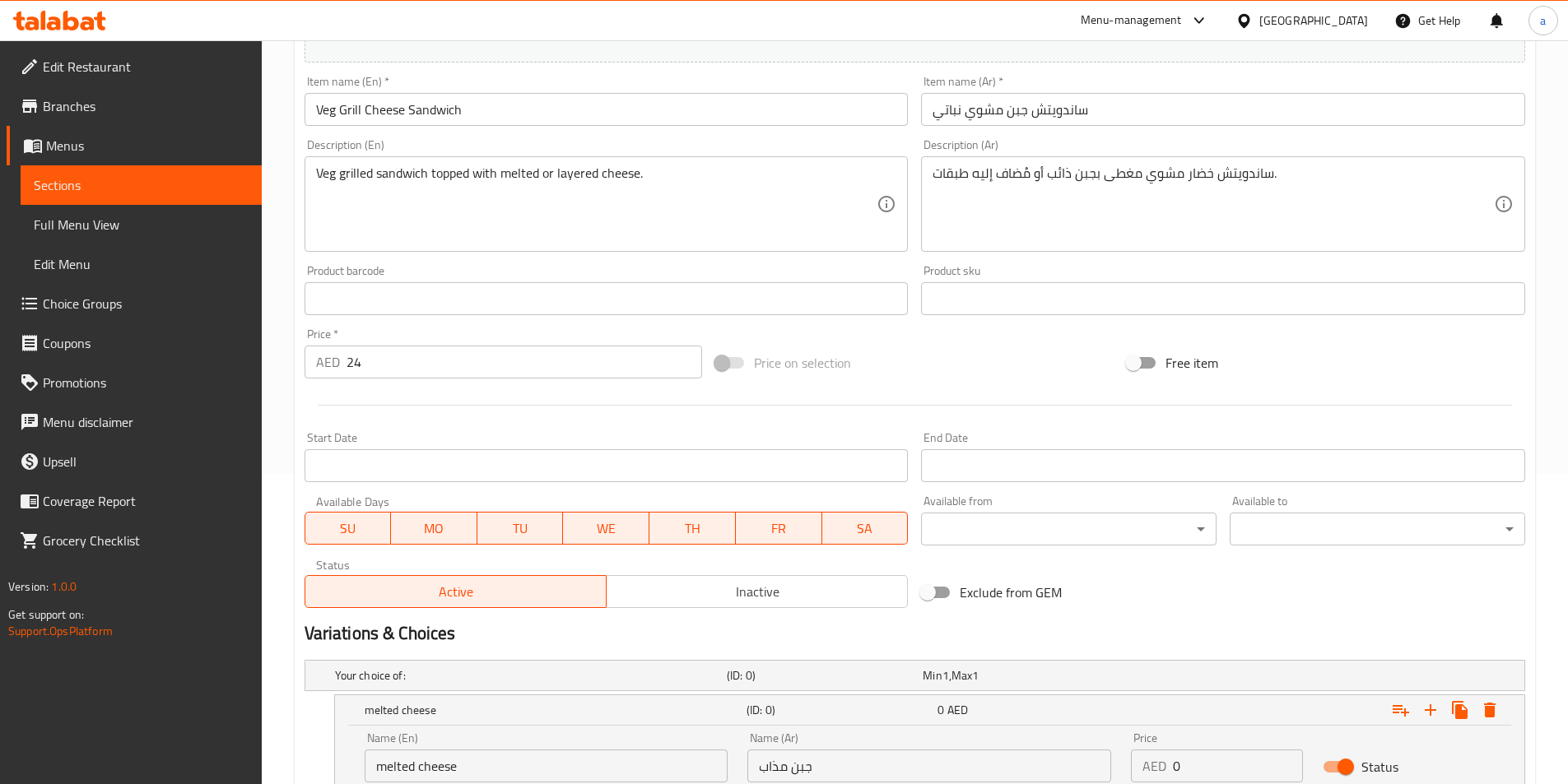
type input "جبن طبقات"
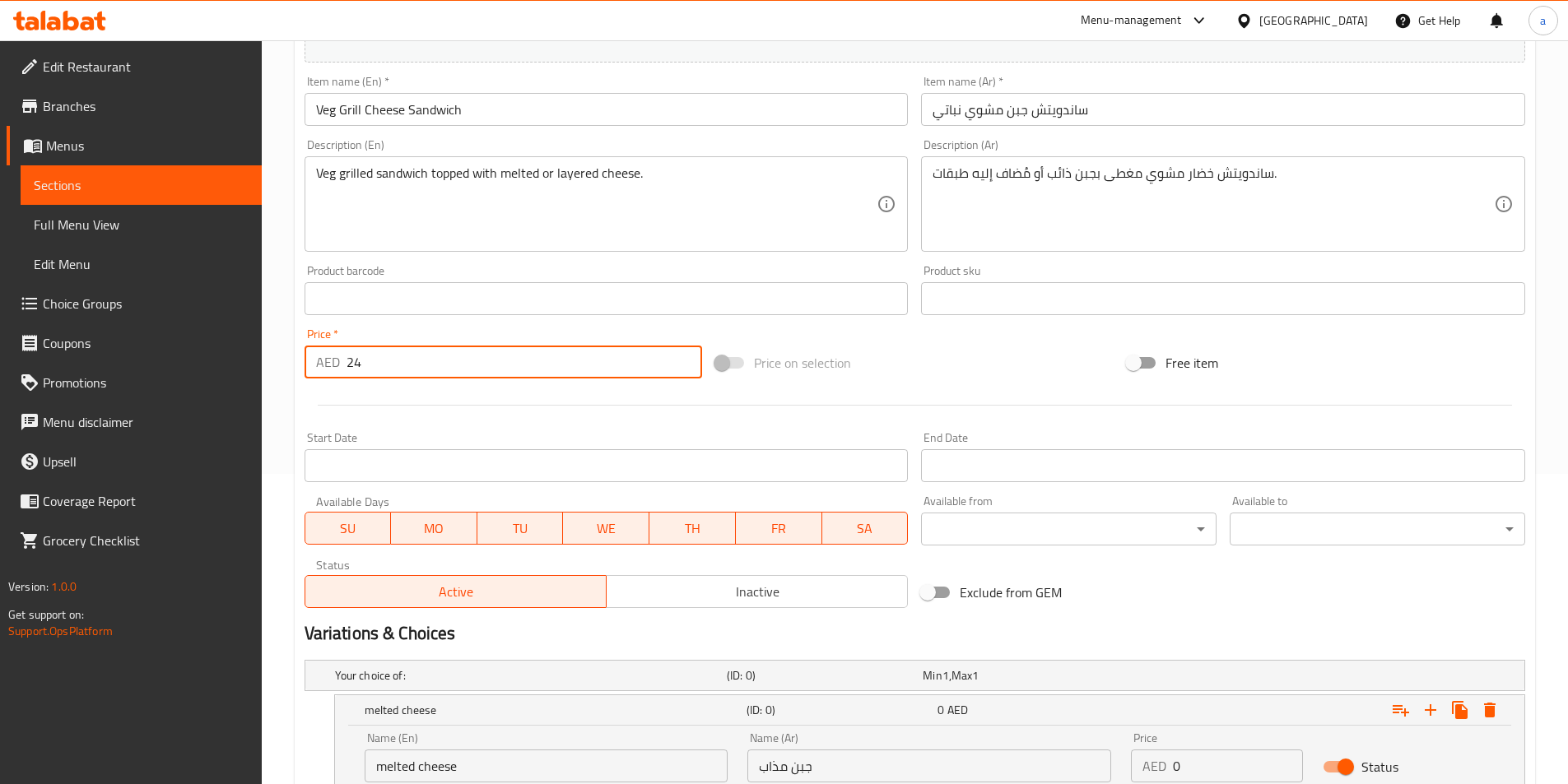
drag, startPoint x: 385, startPoint y: 358, endPoint x: 296, endPoint y: 350, distance: 89.4
click at [296, 350] on div "Update Veg Grill Cheese Sandwich Add item image Image Size: 1200 x 800 px / Ima…" at bounding box center [915, 417] width 1241 height 1136
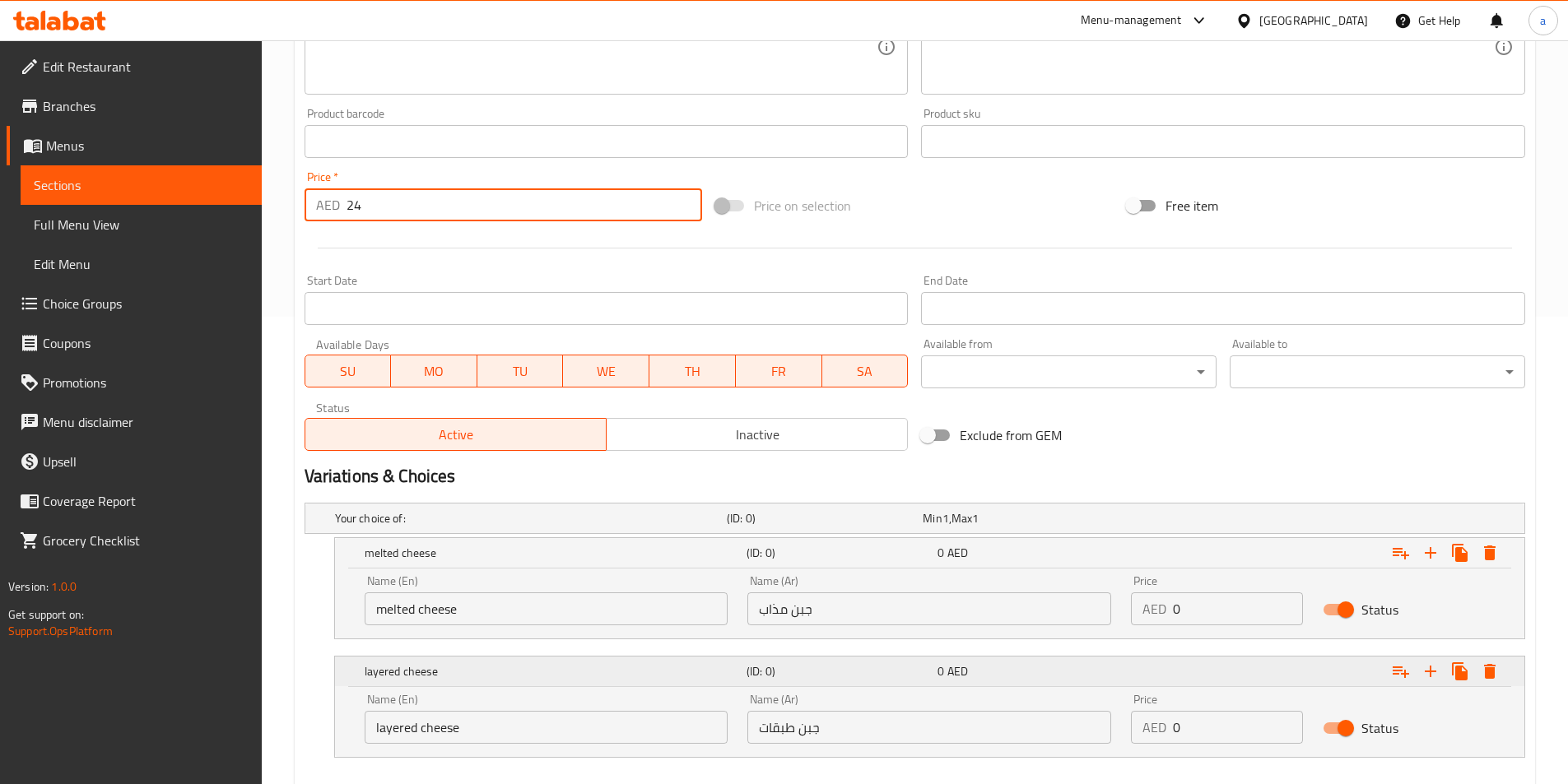
scroll to position [557, 0]
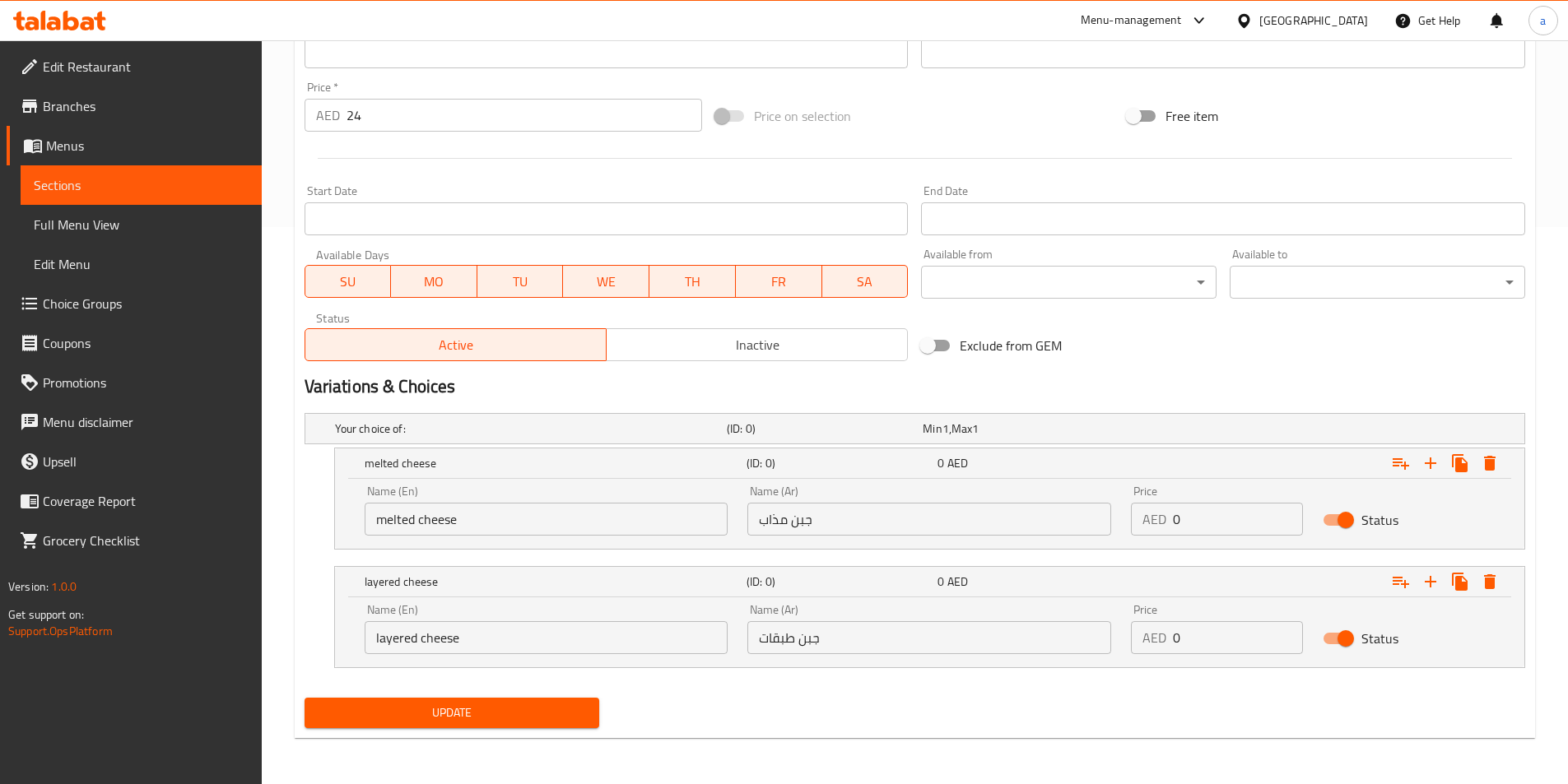
drag, startPoint x: 1194, startPoint y: 536, endPoint x: 1163, endPoint y: 516, distance: 36.9
click at [1163, 516] on div "Price AED 0 Price" at bounding box center [1217, 510] width 192 height 70
drag, startPoint x: 1216, startPoint y: 636, endPoint x: 1162, endPoint y: 629, distance: 54.5
click at [1162, 629] on div "AED 0 Price" at bounding box center [1217, 638] width 172 height 33
paste input "24"
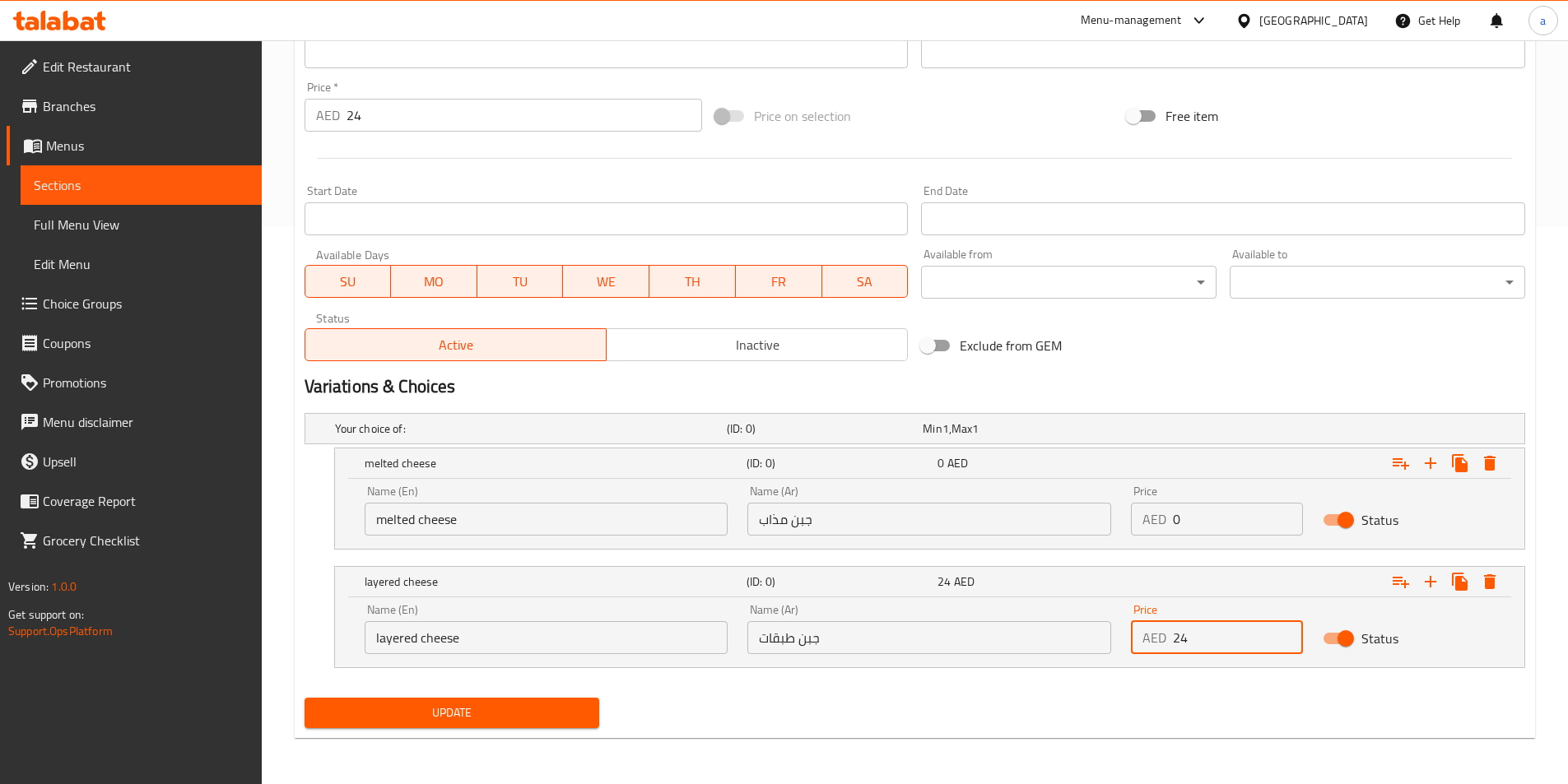
type input "24"
drag, startPoint x: 1185, startPoint y: 519, endPoint x: 1160, endPoint y: 516, distance: 25.2
click at [1160, 516] on div "AED 0 Price" at bounding box center [1217, 519] width 172 height 33
paste input "24"
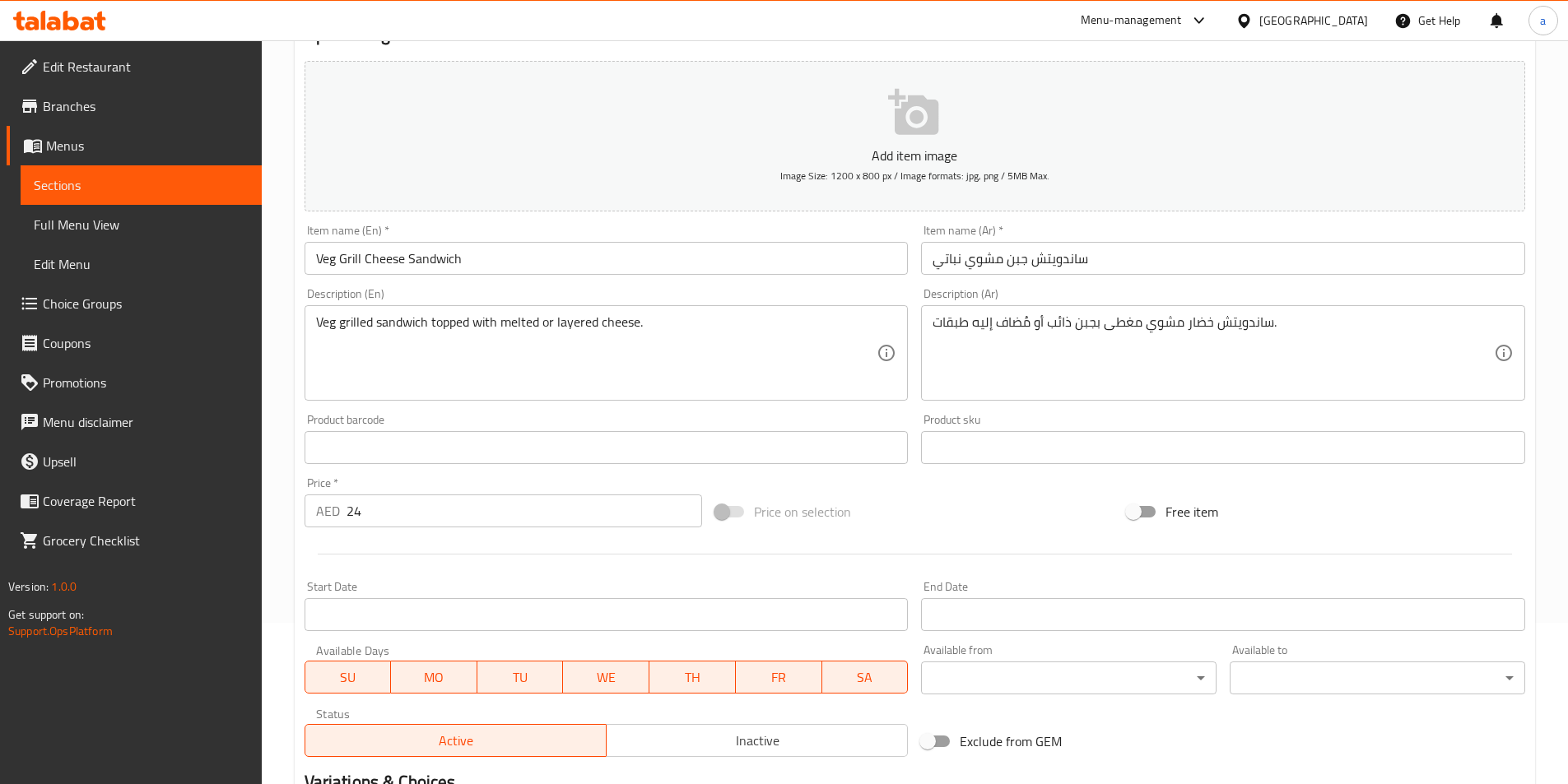
scroll to position [63, 0]
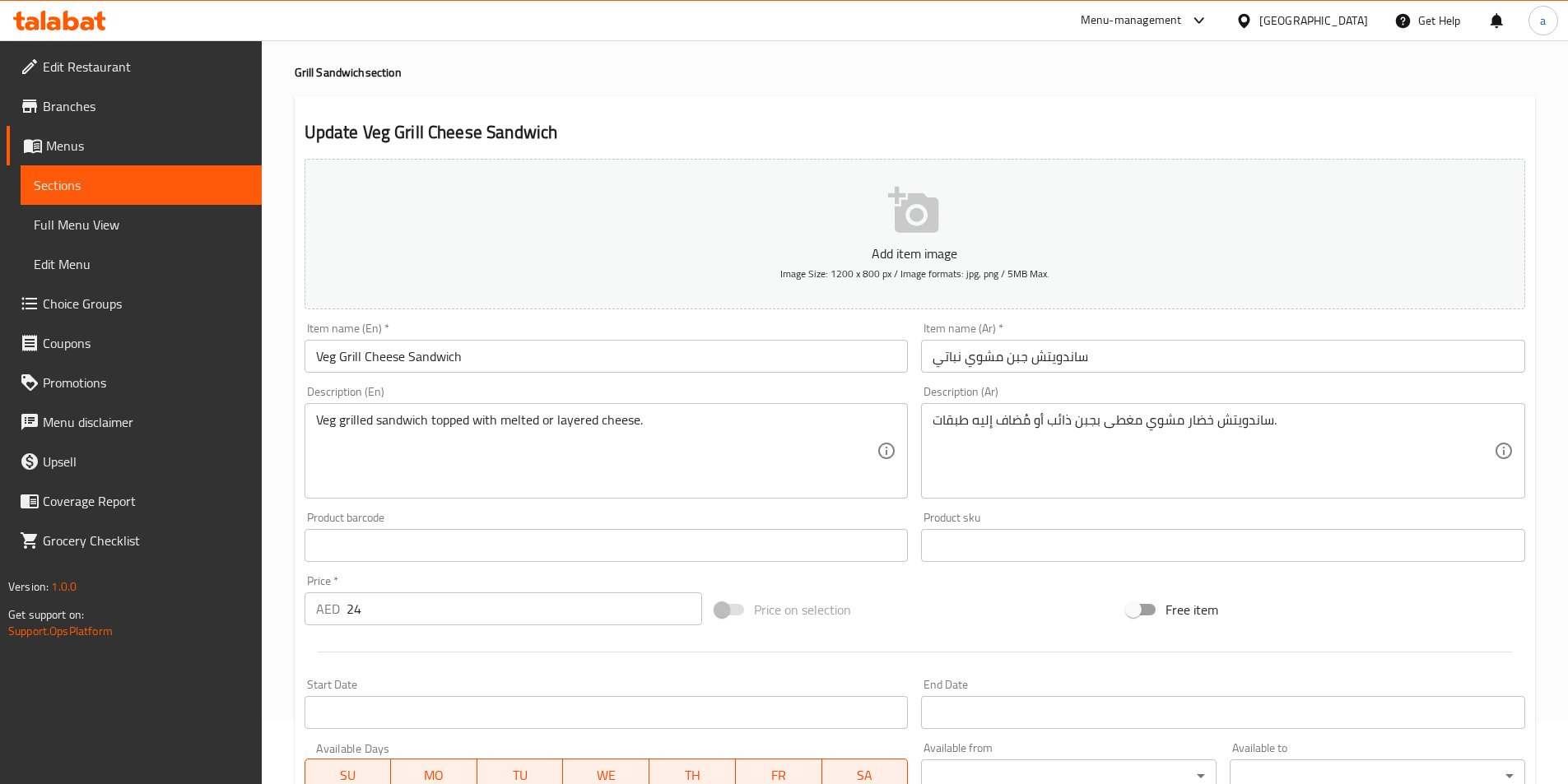
type input "24"
drag, startPoint x: 381, startPoint y: 609, endPoint x: 334, endPoint y: 604, distance: 47.3
click at [334, 604] on div "AED 24 Price *" at bounding box center [503, 609] width 399 height 33
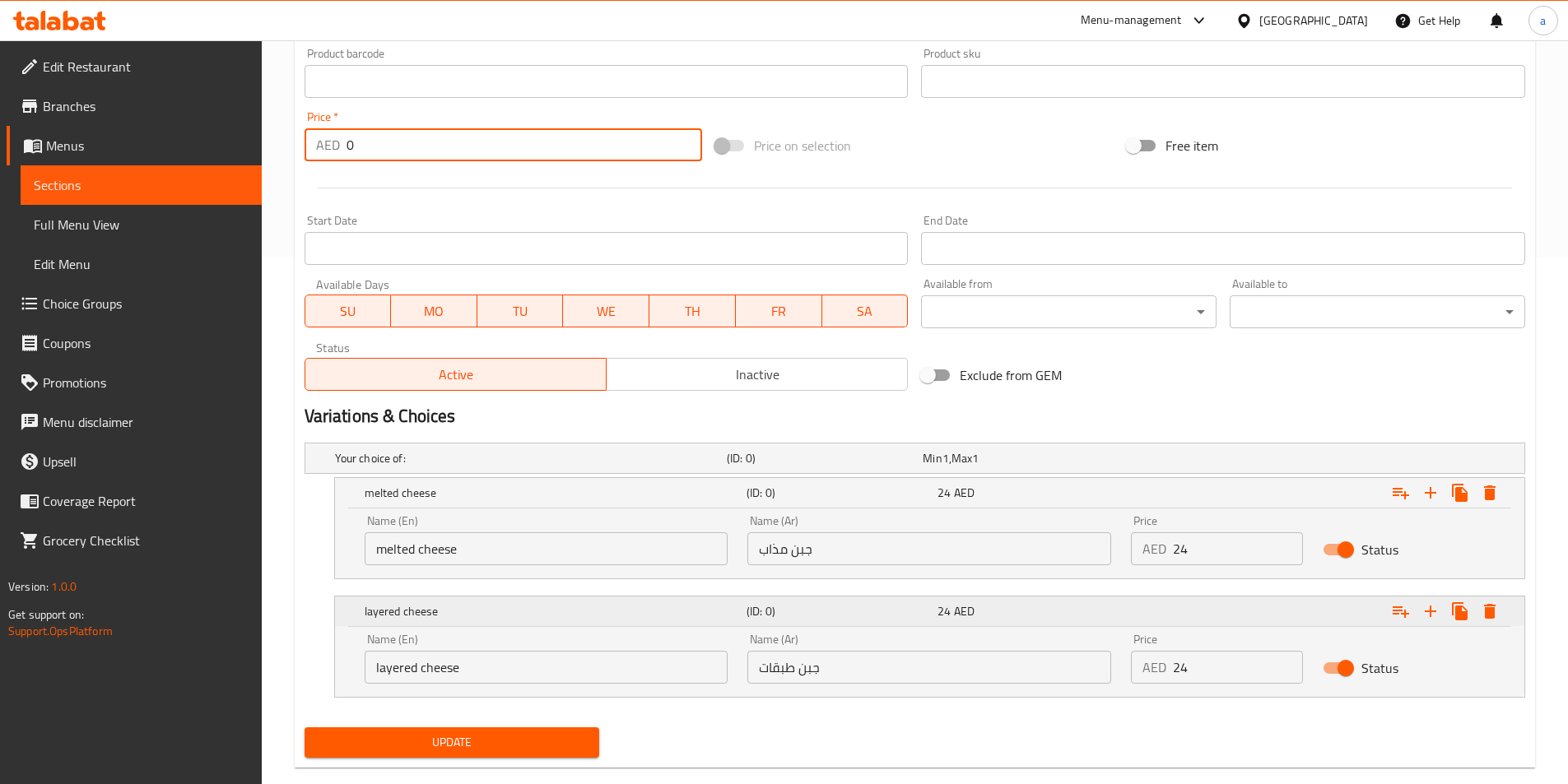
scroll to position [557, 0]
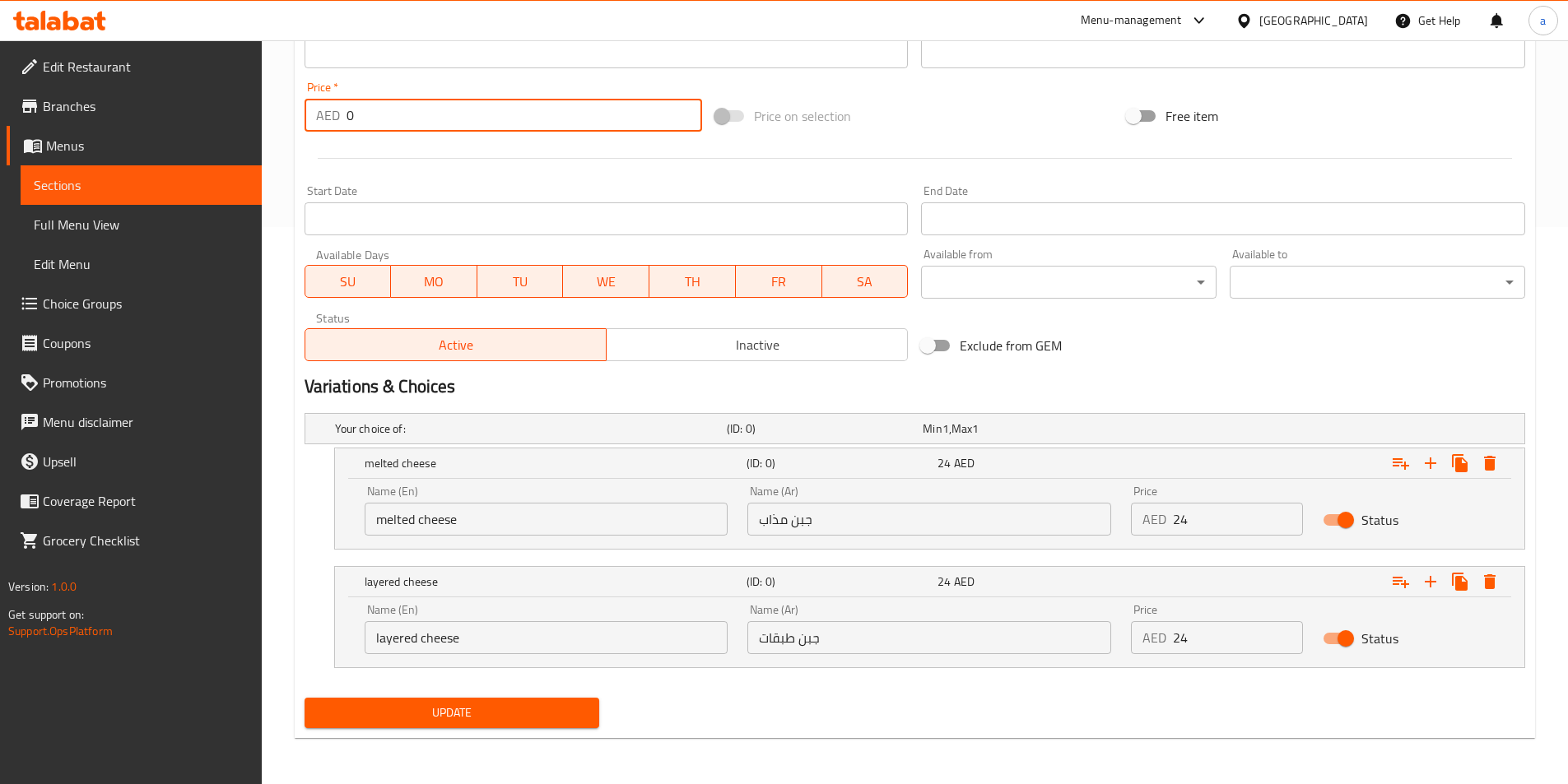
type input "0"
click at [425, 717] on span "Update" at bounding box center [451, 713] width 269 height 21
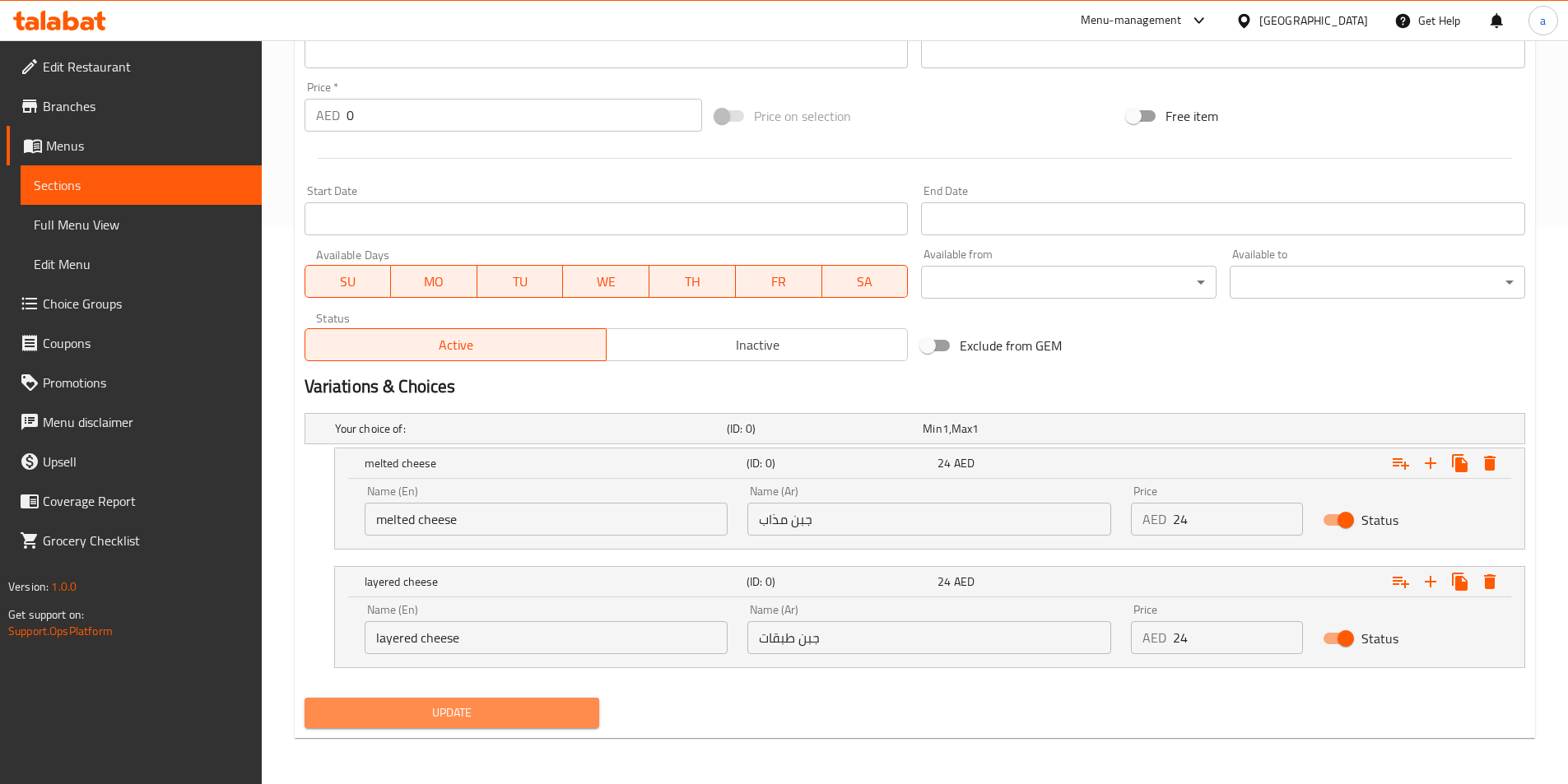
click at [419, 718] on span "Update" at bounding box center [451, 713] width 269 height 21
click at [453, 710] on span "Update" at bounding box center [451, 713] width 269 height 21
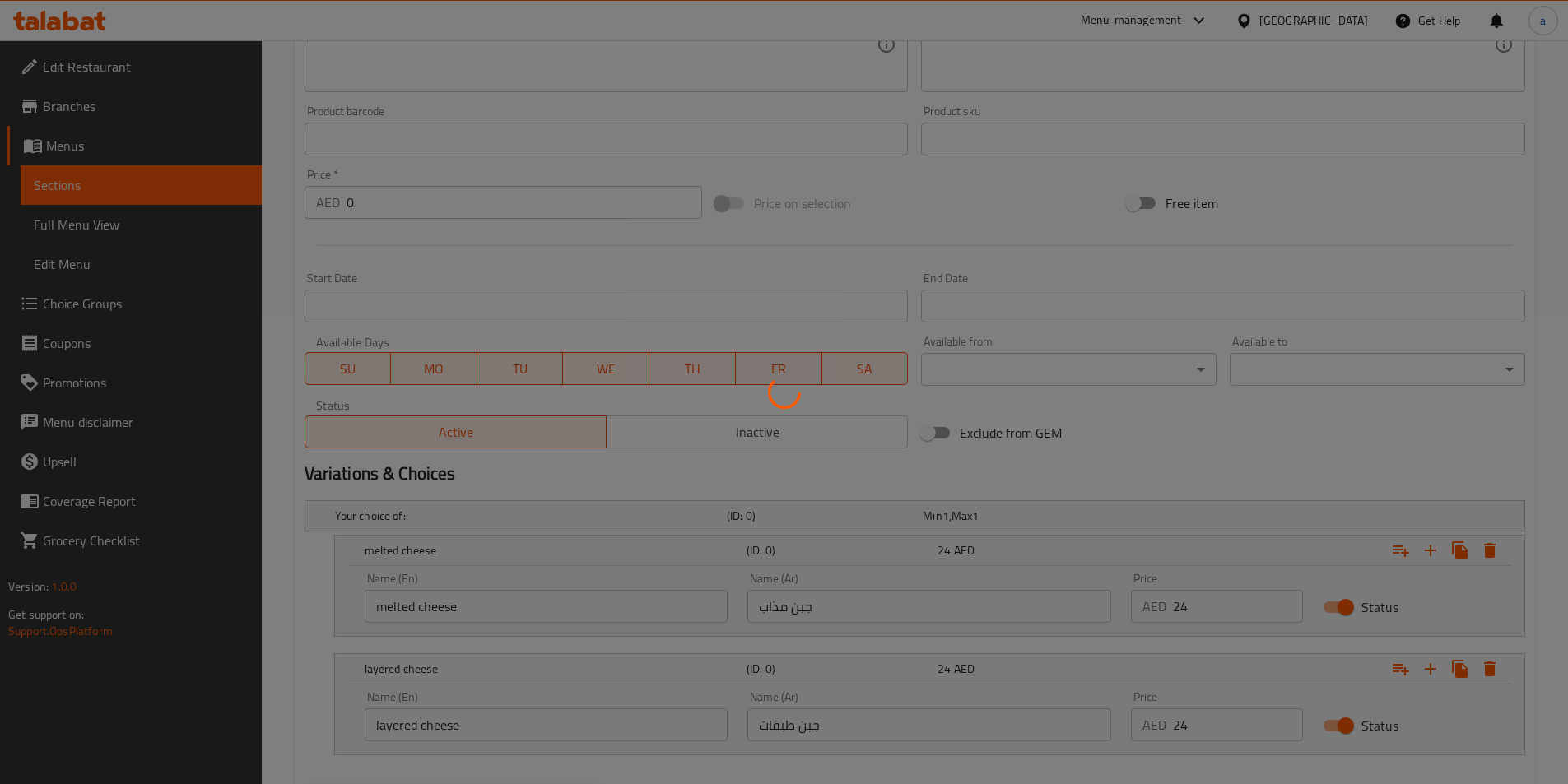
scroll to position [228, 0]
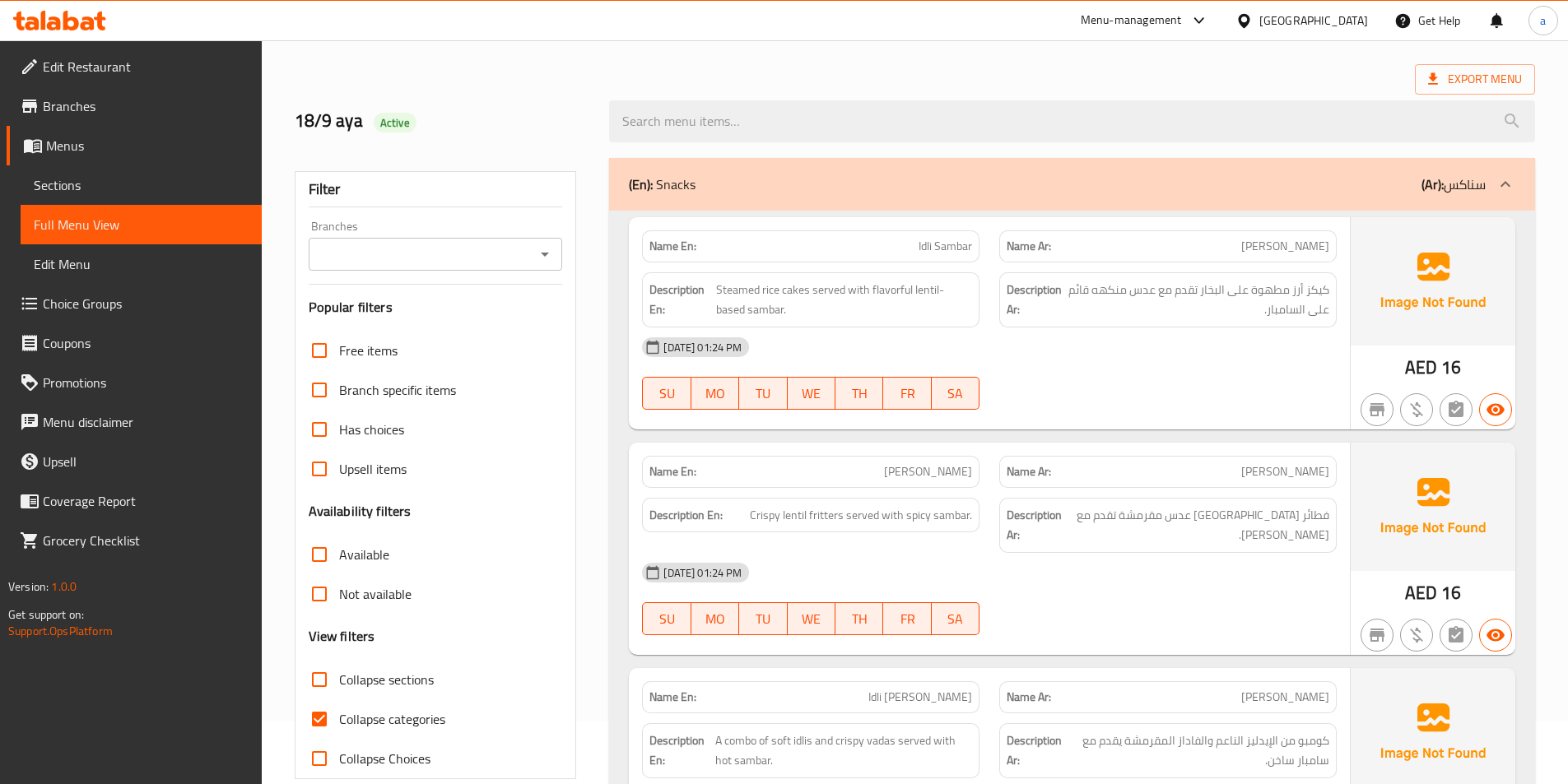
scroll to position [82, 0]
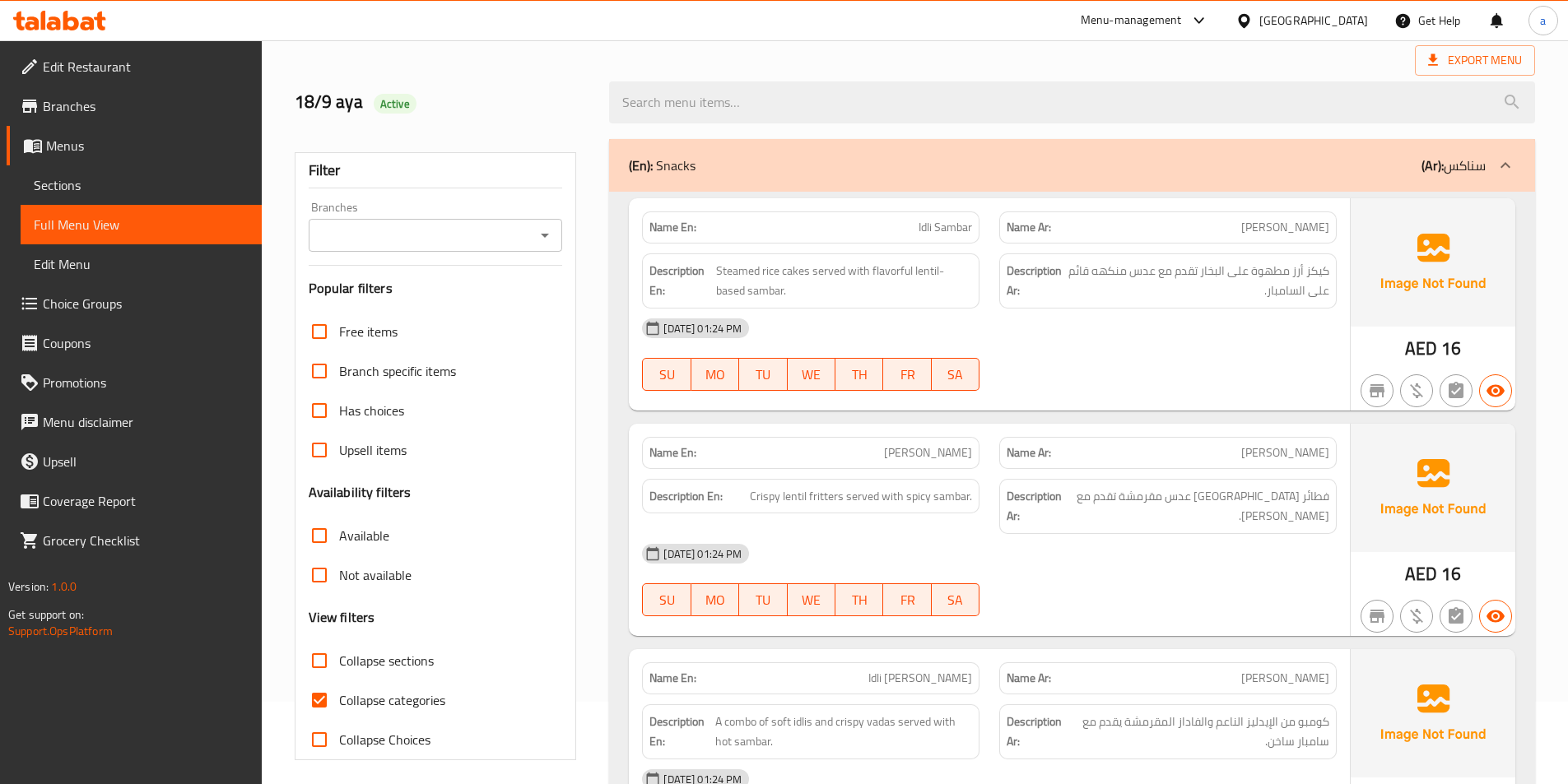
click at [314, 705] on input "Collapse categories" at bounding box center [319, 700] width 40 height 40
checkbox input "false"
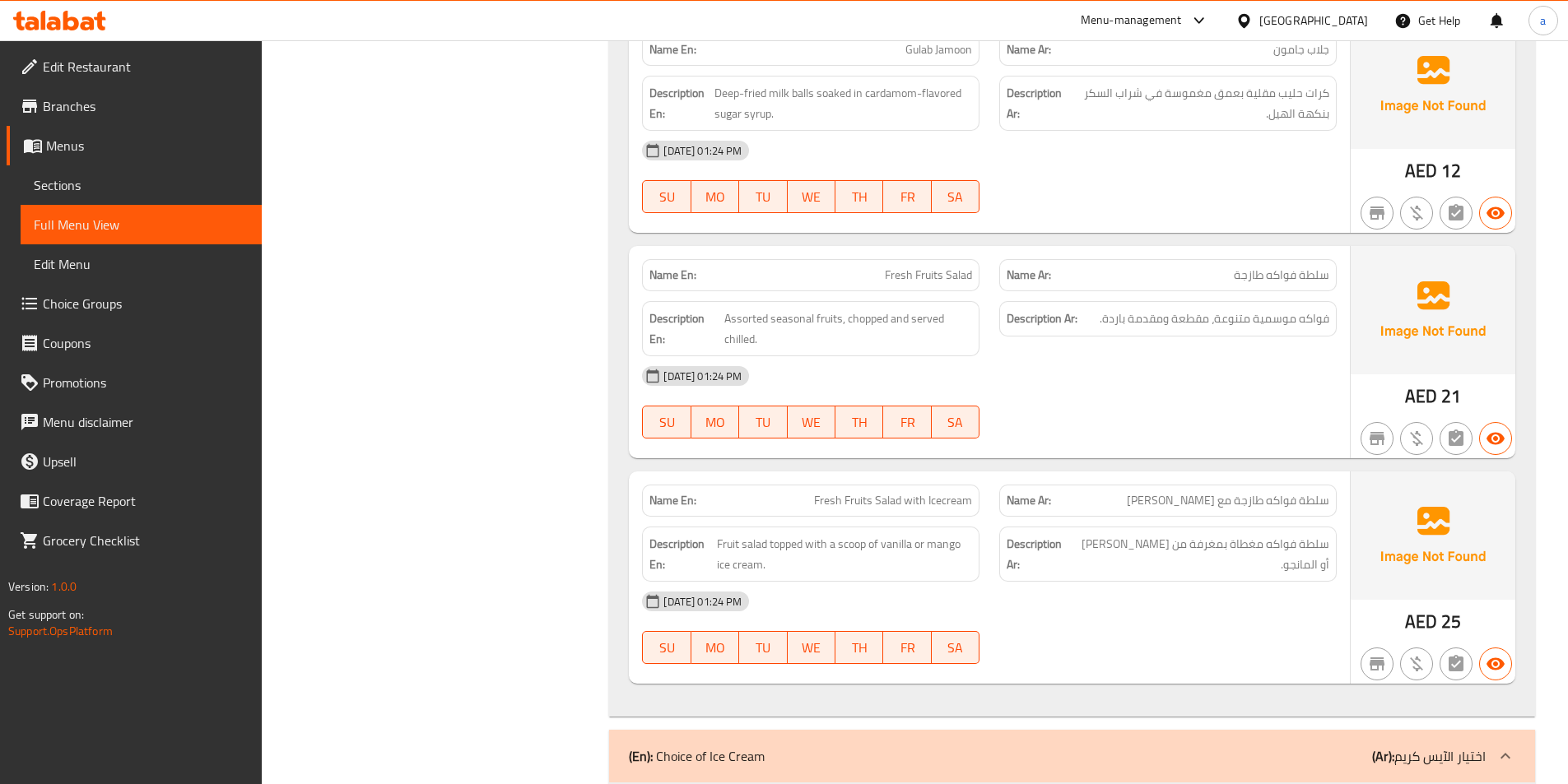
scroll to position [19583, 0]
click at [842, 532] on span "Fruit salad topped with a scoop of vanilla or mango ice cream." at bounding box center [845, 552] width 256 height 41
copy span "scoop"
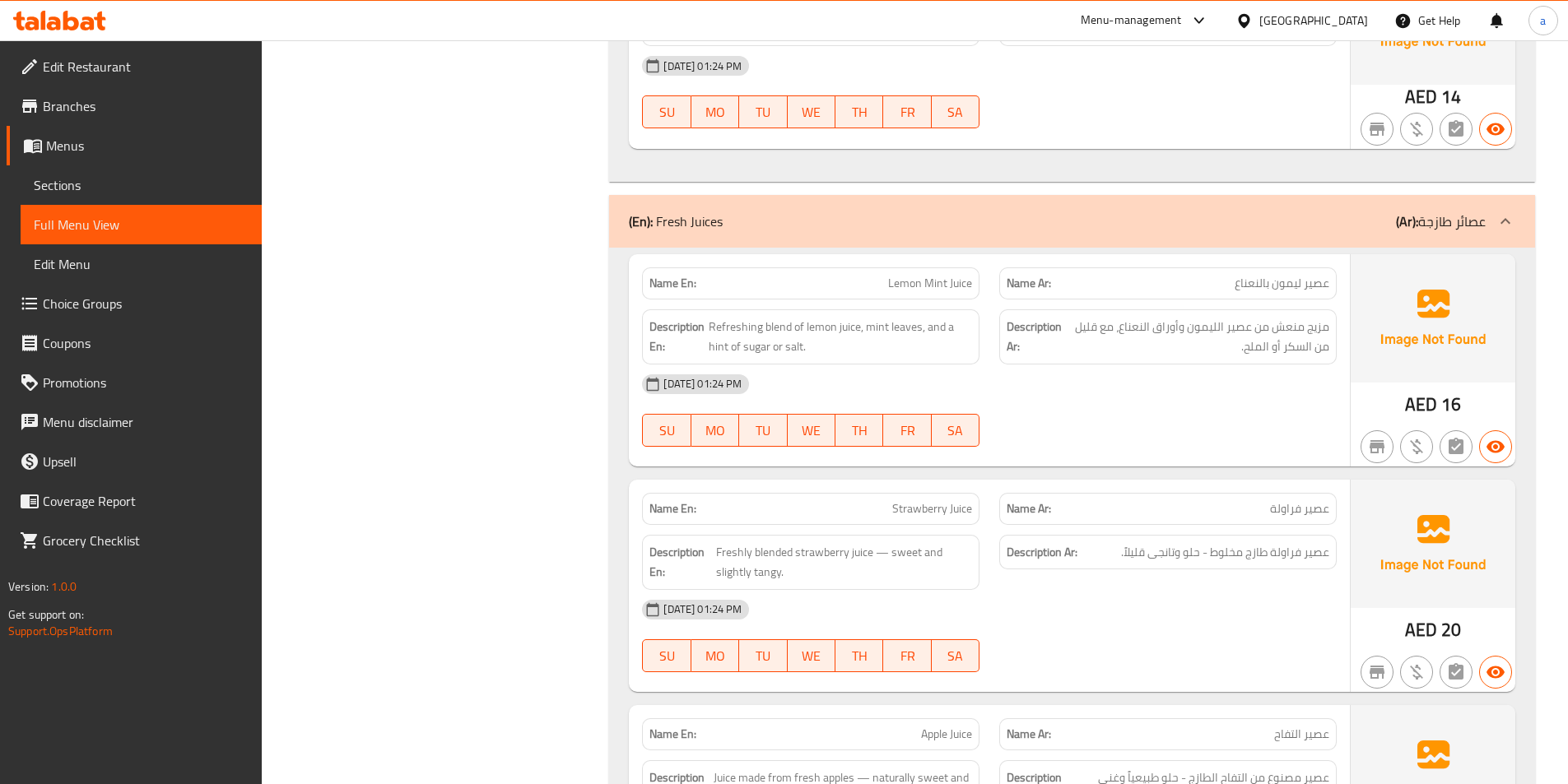
scroll to position [23615, 0]
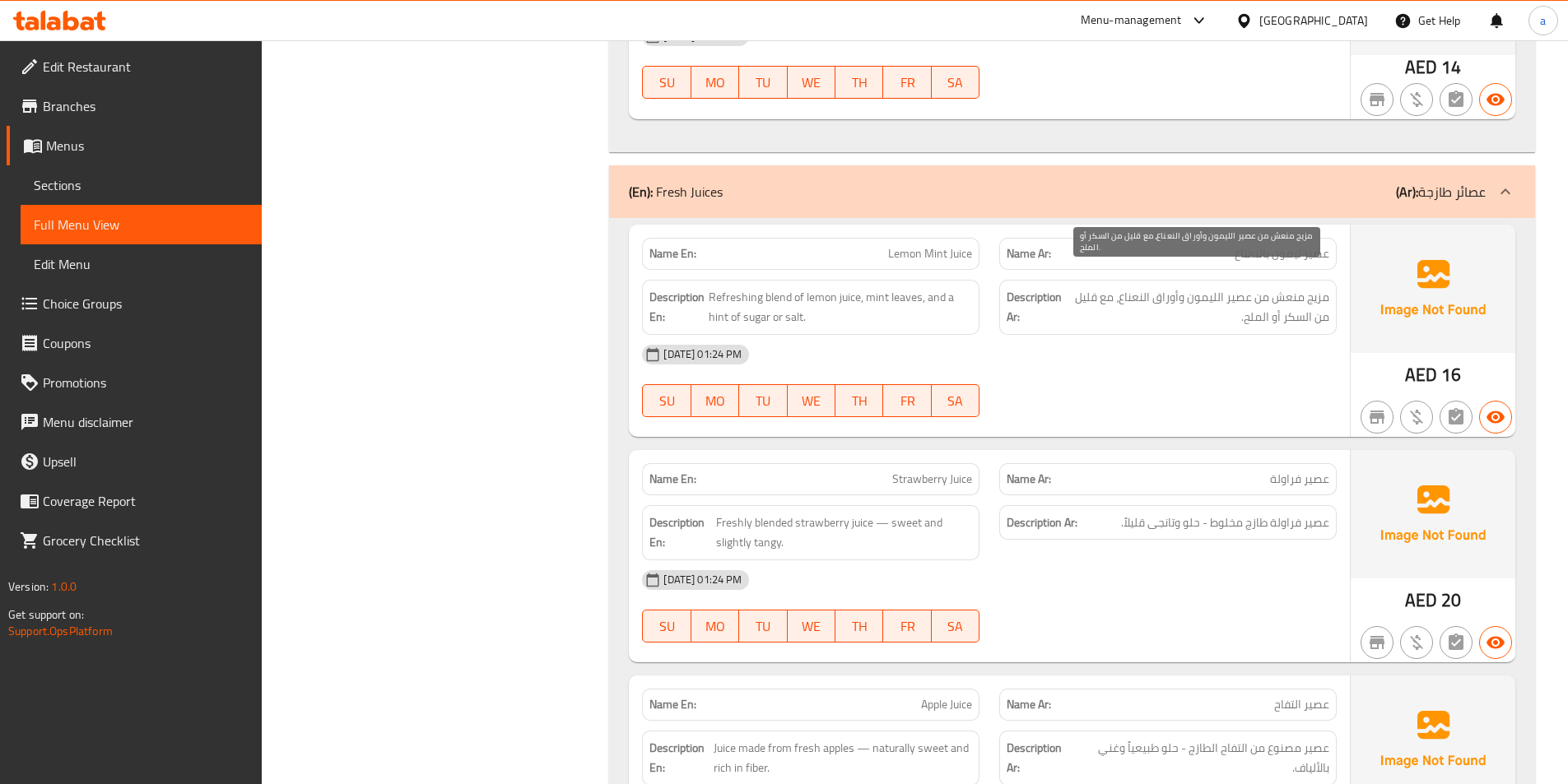
click at [1249, 306] on span "مزيج منعش من عصير الليمون وأوراق النعناع، ​​مع قليل من السكر أو الملح." at bounding box center [1198, 307] width 265 height 41
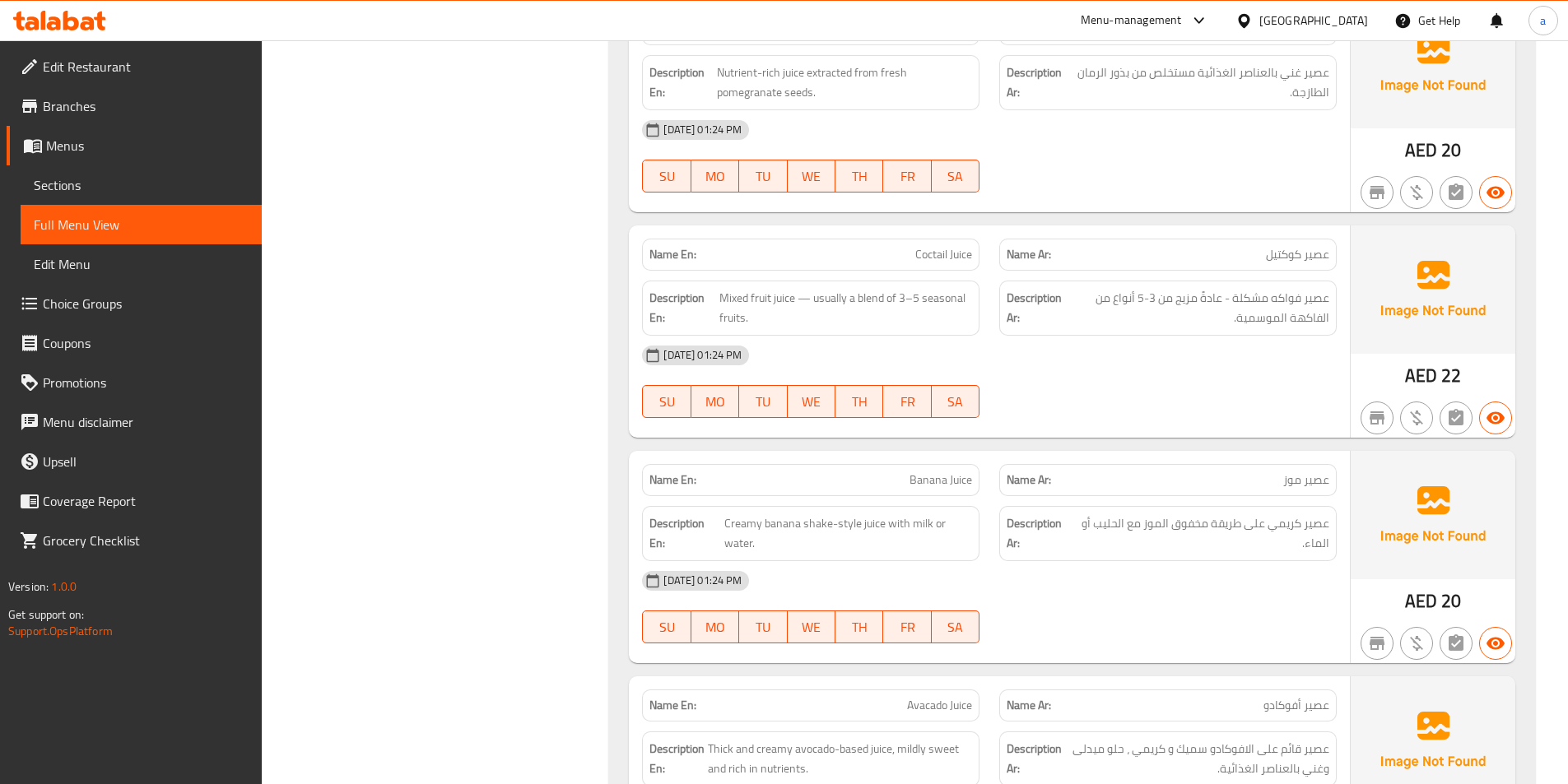
scroll to position [24602, 0]
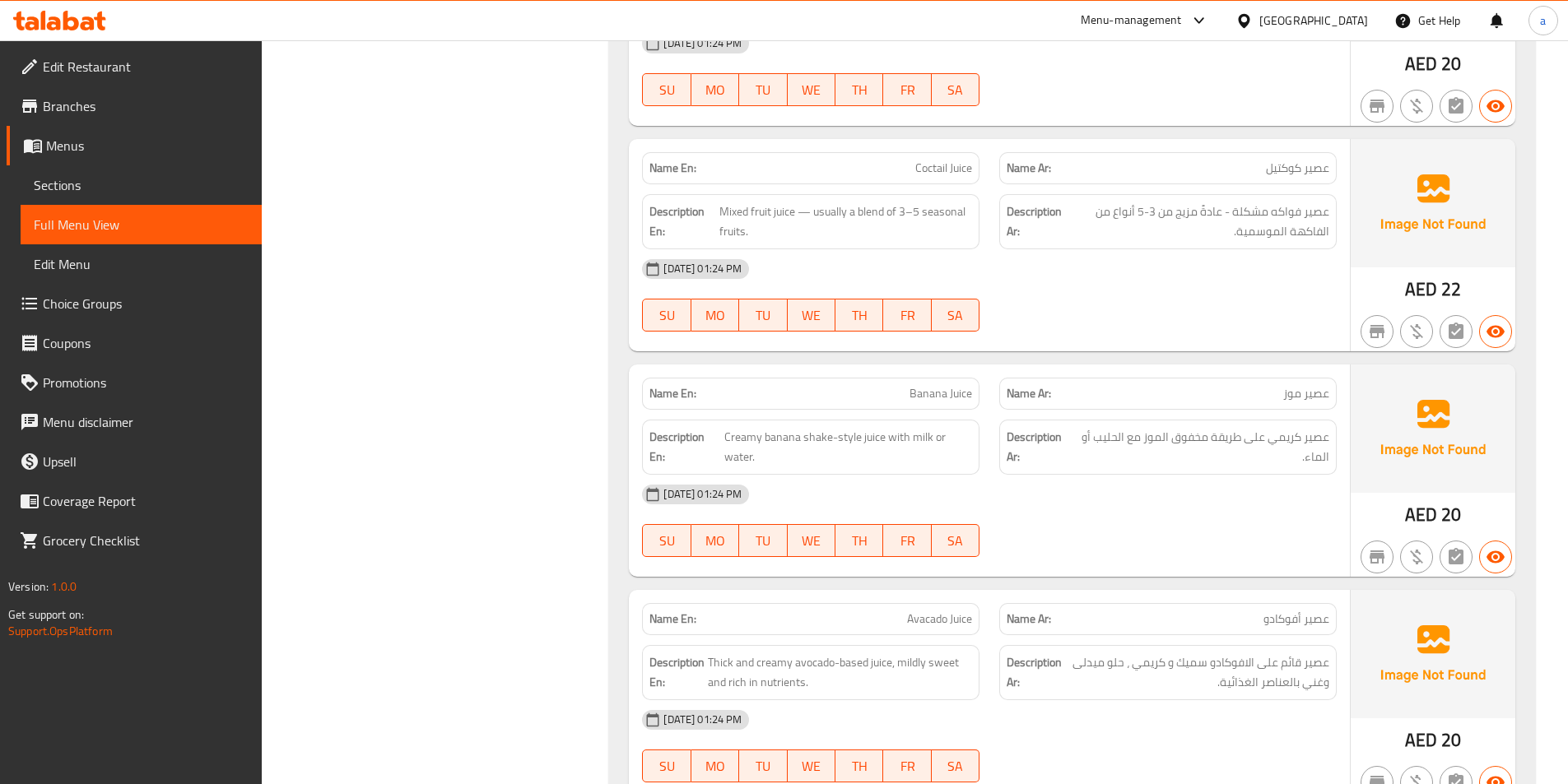
click at [1186, 475] on div "[DATE] 01:24 PM" at bounding box center [989, 494] width 714 height 40
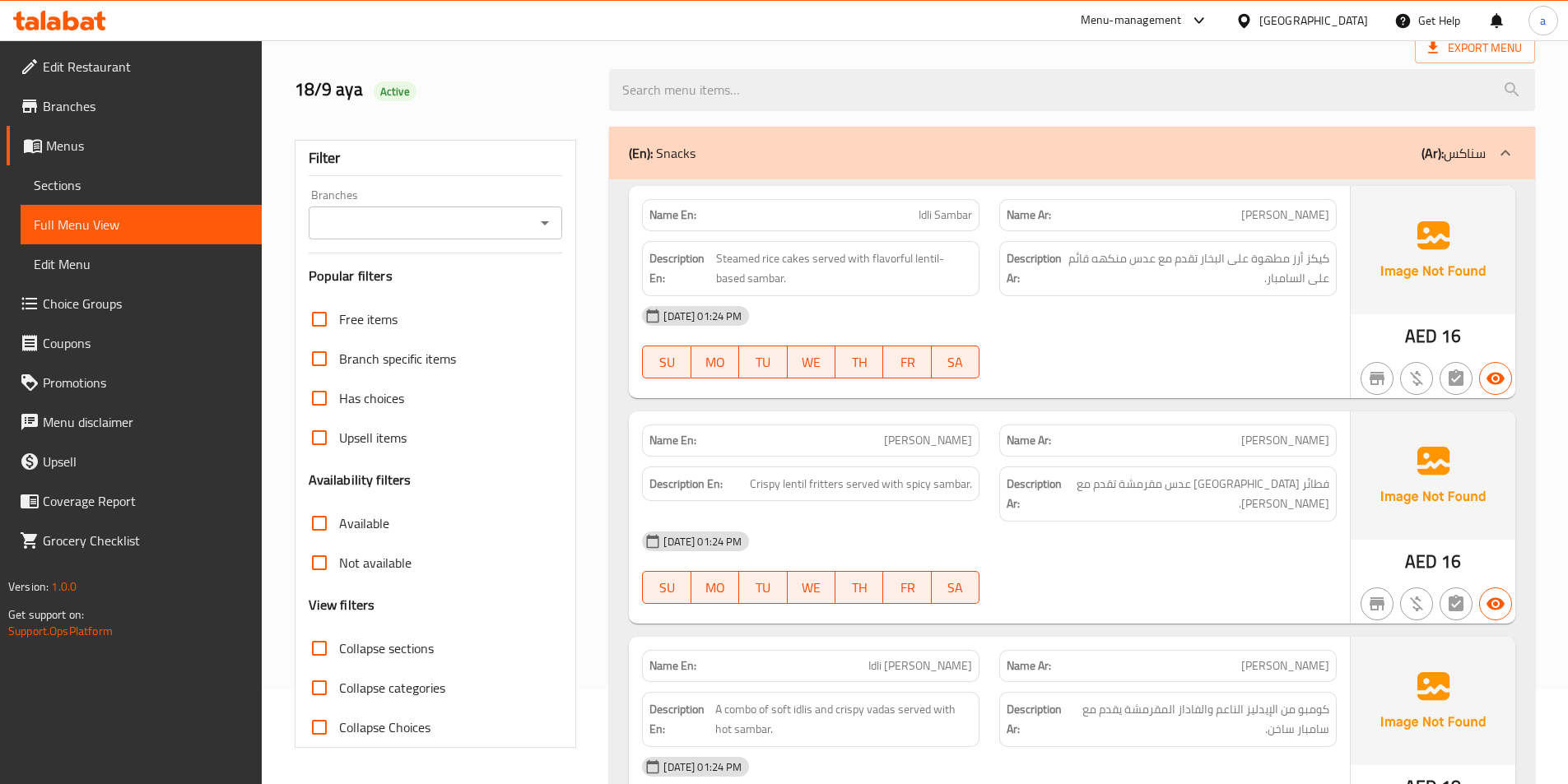
scroll to position [0, 0]
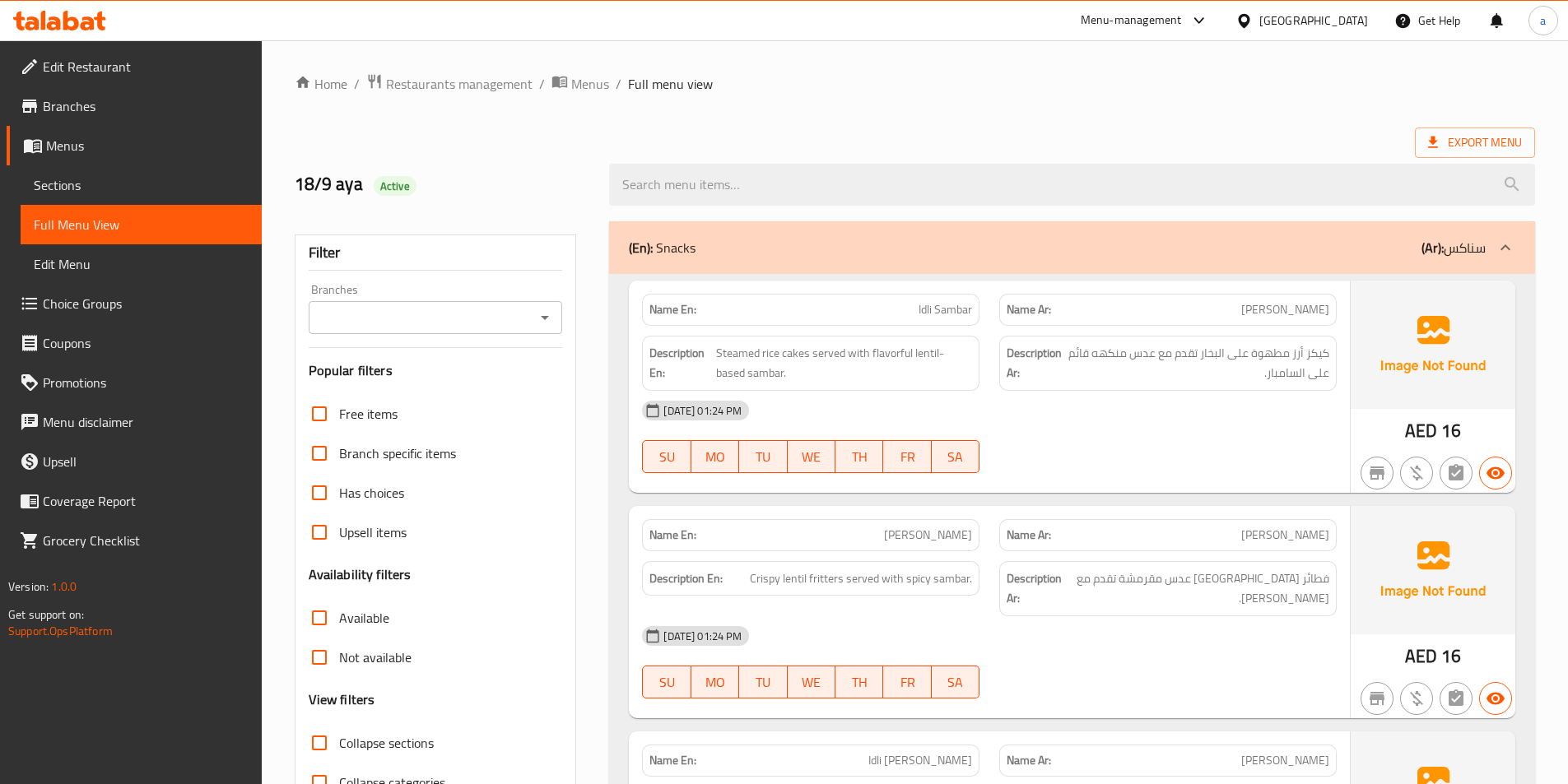
drag, startPoint x: 93, startPoint y: 215, endPoint x: 100, endPoint y: 222, distance: 9.9
click at [93, 215] on span "Full Menu View" at bounding box center [141, 224] width 214 height 20
click at [73, 72] on span "Edit Restaurant" at bounding box center [145, 67] width 206 height 20
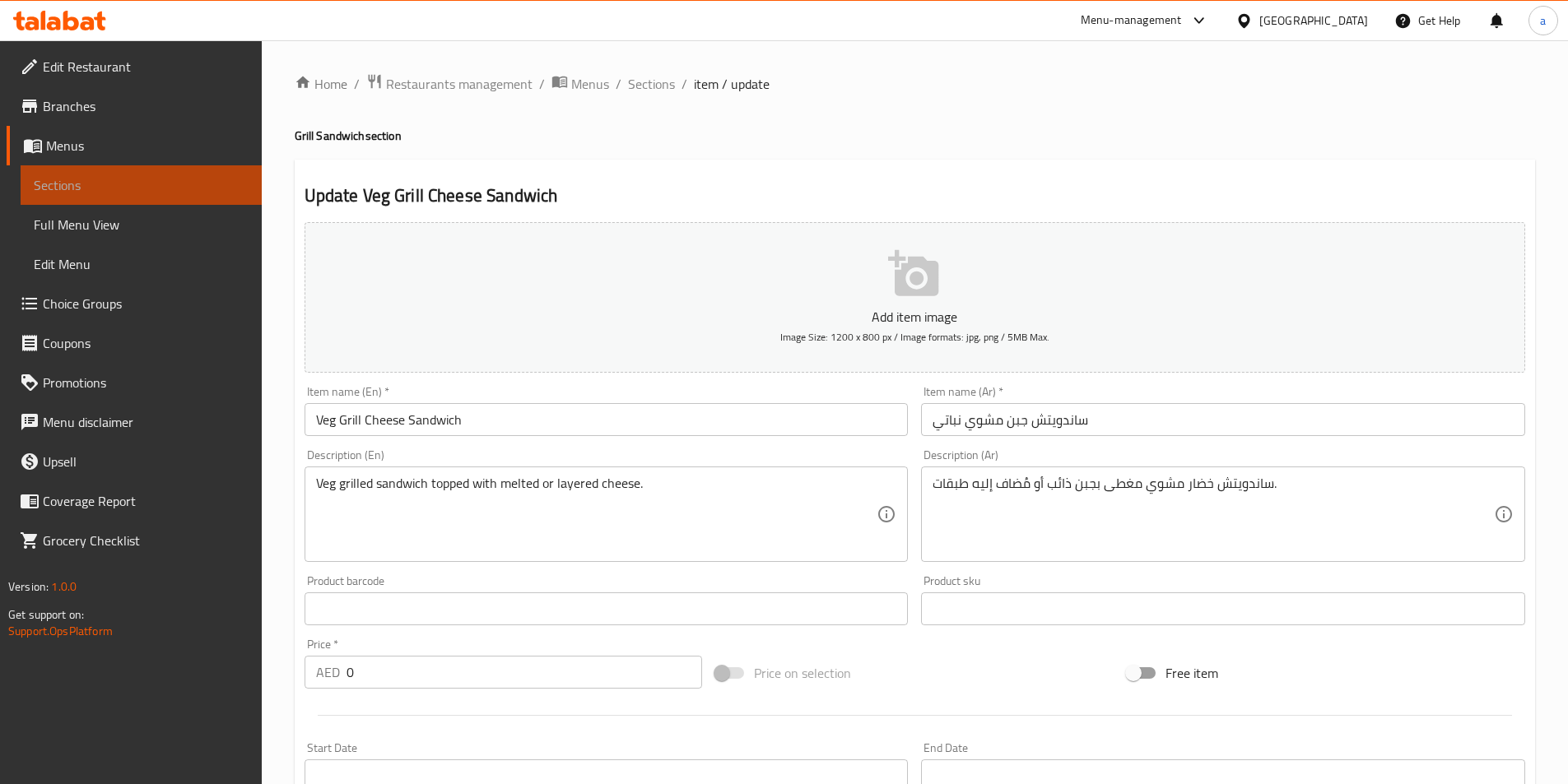
click at [163, 187] on span "Sections" at bounding box center [141, 185] width 214 height 20
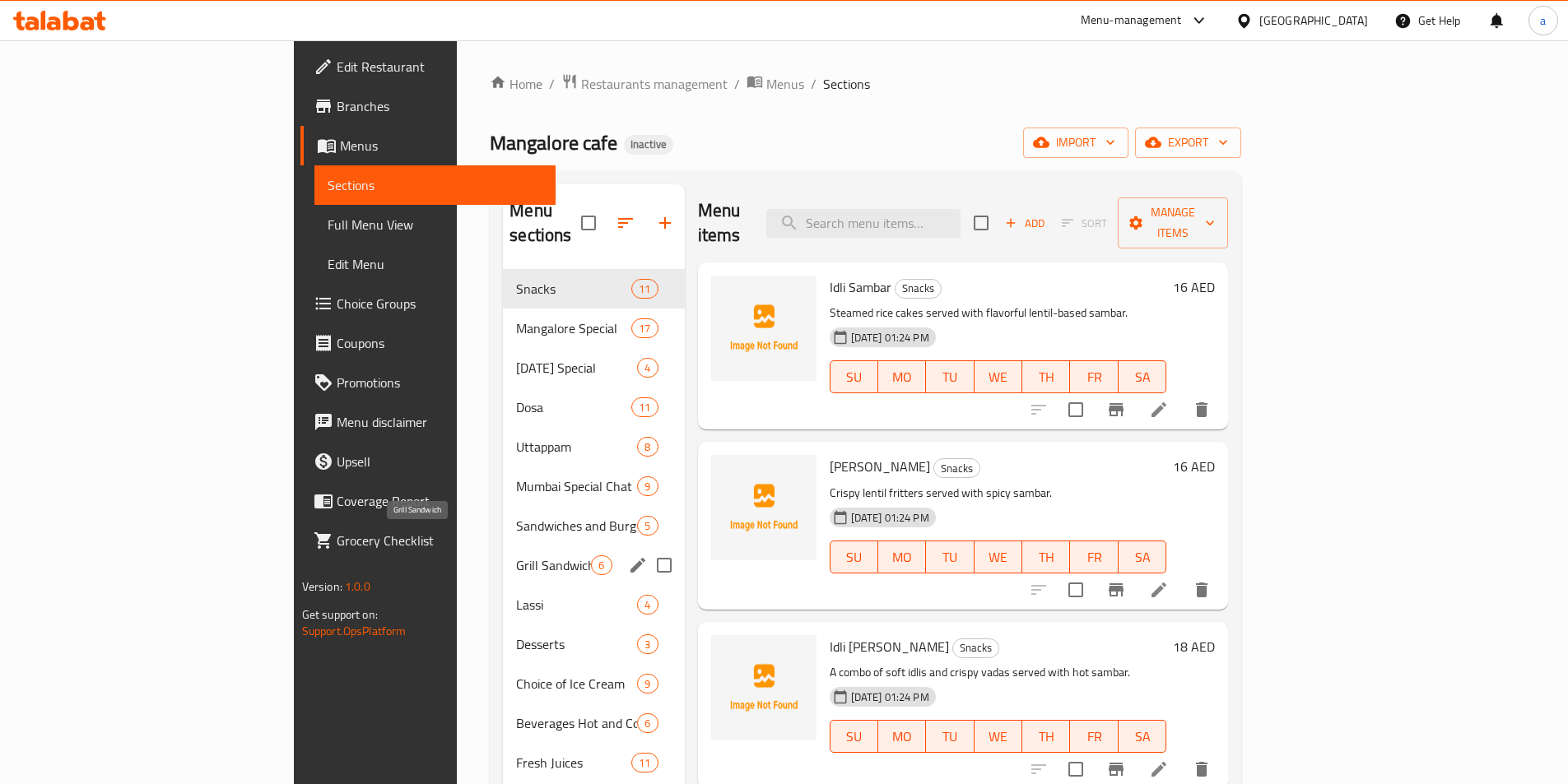
click at [516, 556] on span "Grill Sandwich" at bounding box center [554, 565] width 75 height 20
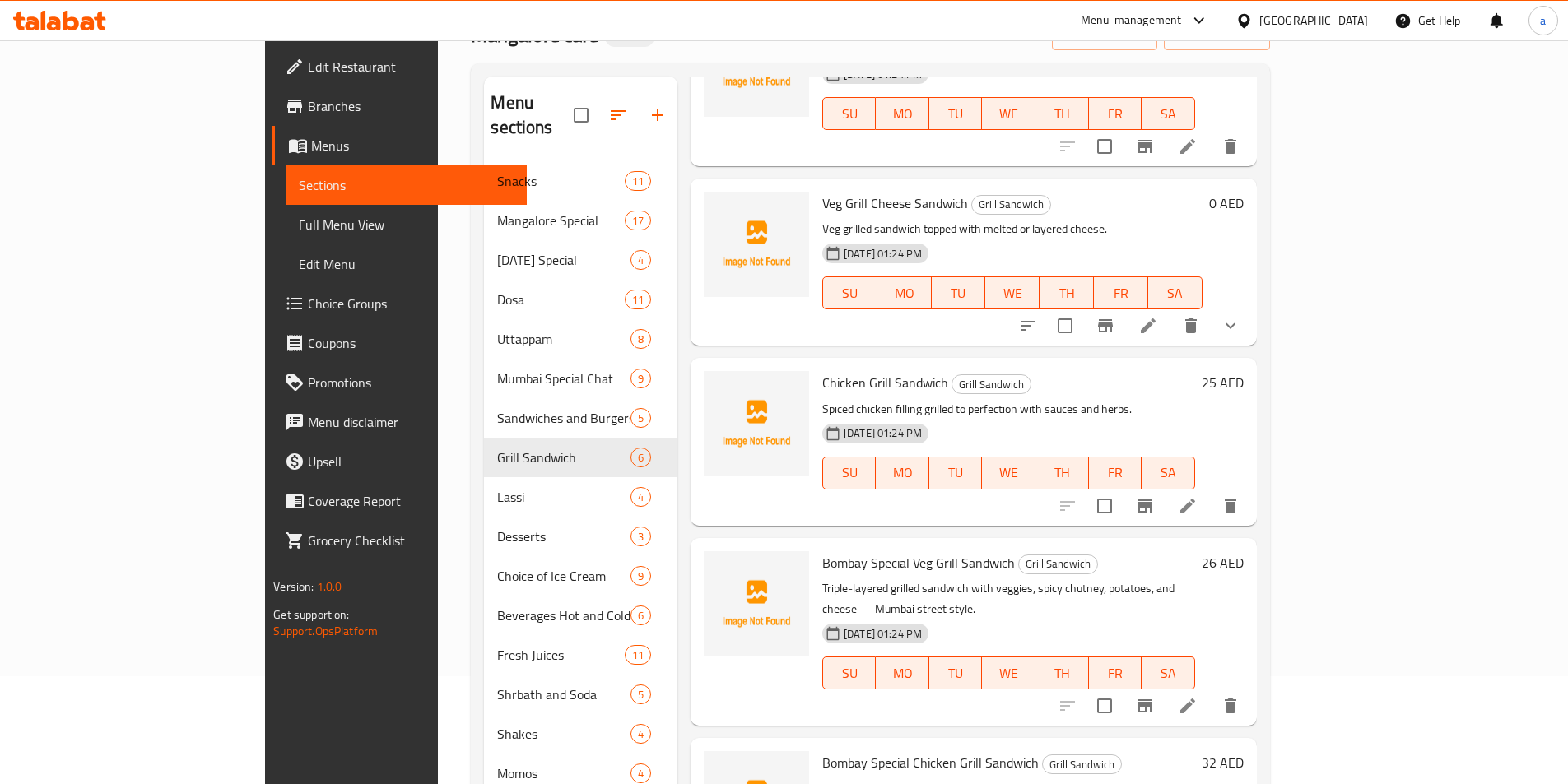
scroll to position [231, 0]
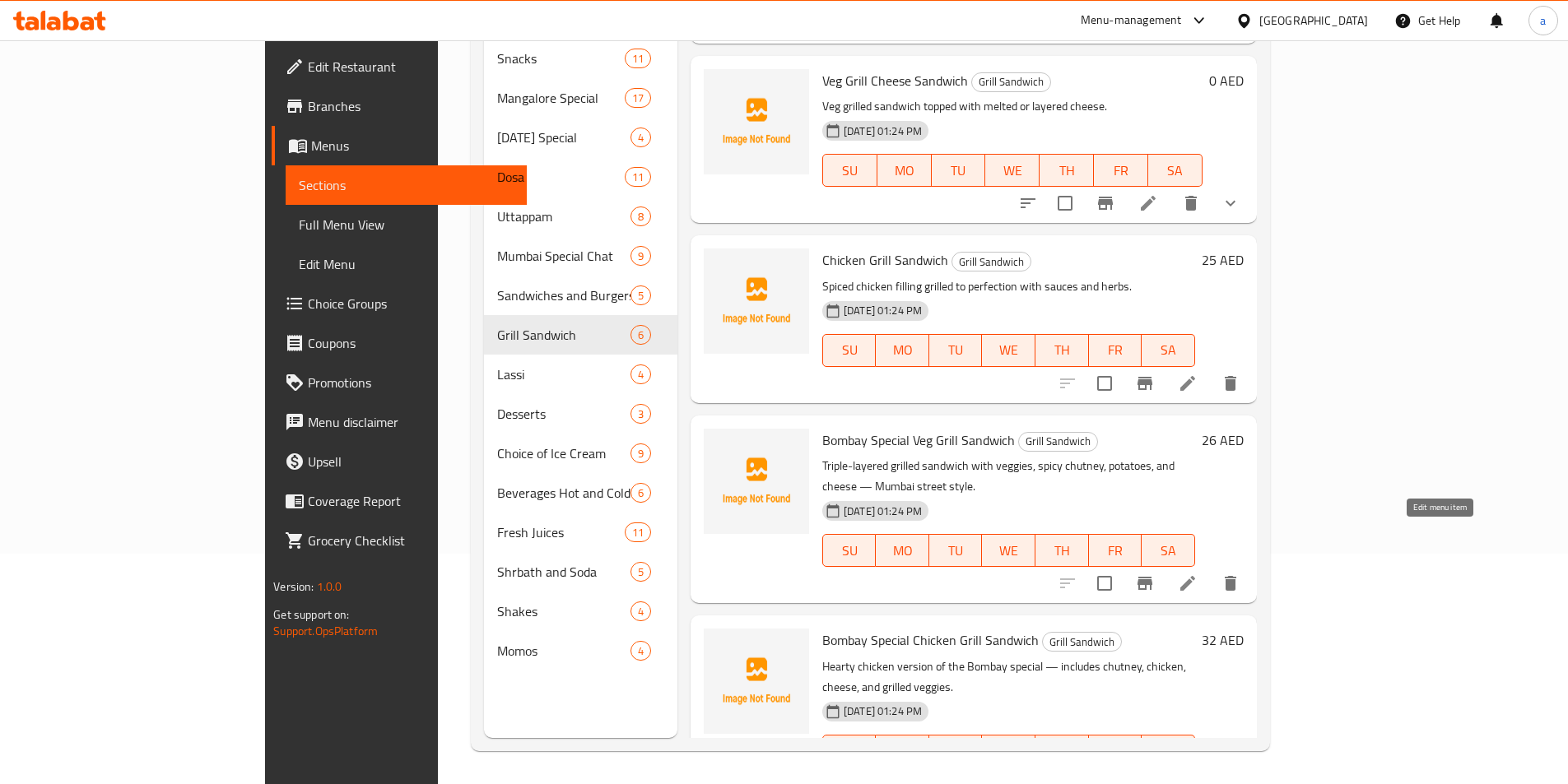
click at [1198, 573] on icon at bounding box center [1187, 583] width 20 height 20
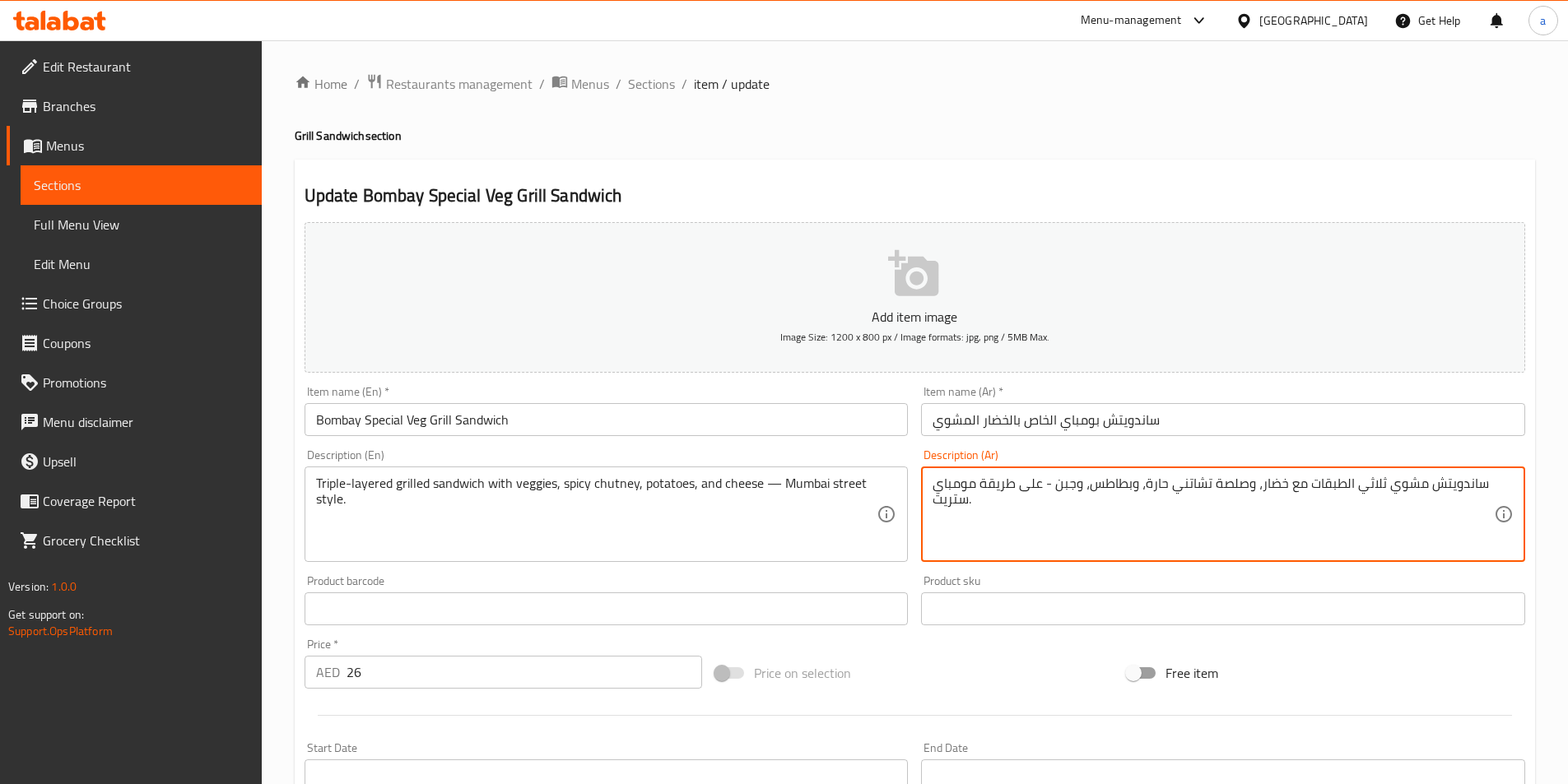
click at [1199, 488] on textarea "ساندويتش مشوي ثلاثي الطبقات مع خضار، وصلصة تشاتني حارة، وبطاطس، وجبن - على طريق…" at bounding box center [1213, 514] width 561 height 78
click at [1398, 496] on textarea "ساندويتش مشوي ثلاثي الطبقات مع خضار، وصلصة حارة، وبطاطس، وجبن - على طريقة مومبا…" at bounding box center [1213, 514] width 561 height 78
click at [1353, 490] on textarea "ساندويتش مشوي ثلاثي الطبقات مع خضار، وصلصة حارة، وبطاطس، وجبن - على طريقة مومبا…" at bounding box center [1213, 514] width 561 height 78
click at [1373, 488] on textarea "ساندويتش مشوي ثلاثي الطبقات مع خضار، وصلصة حارة، وبطاطس، وجبن - على طريقة مومبا…" at bounding box center [1213, 514] width 561 height 78
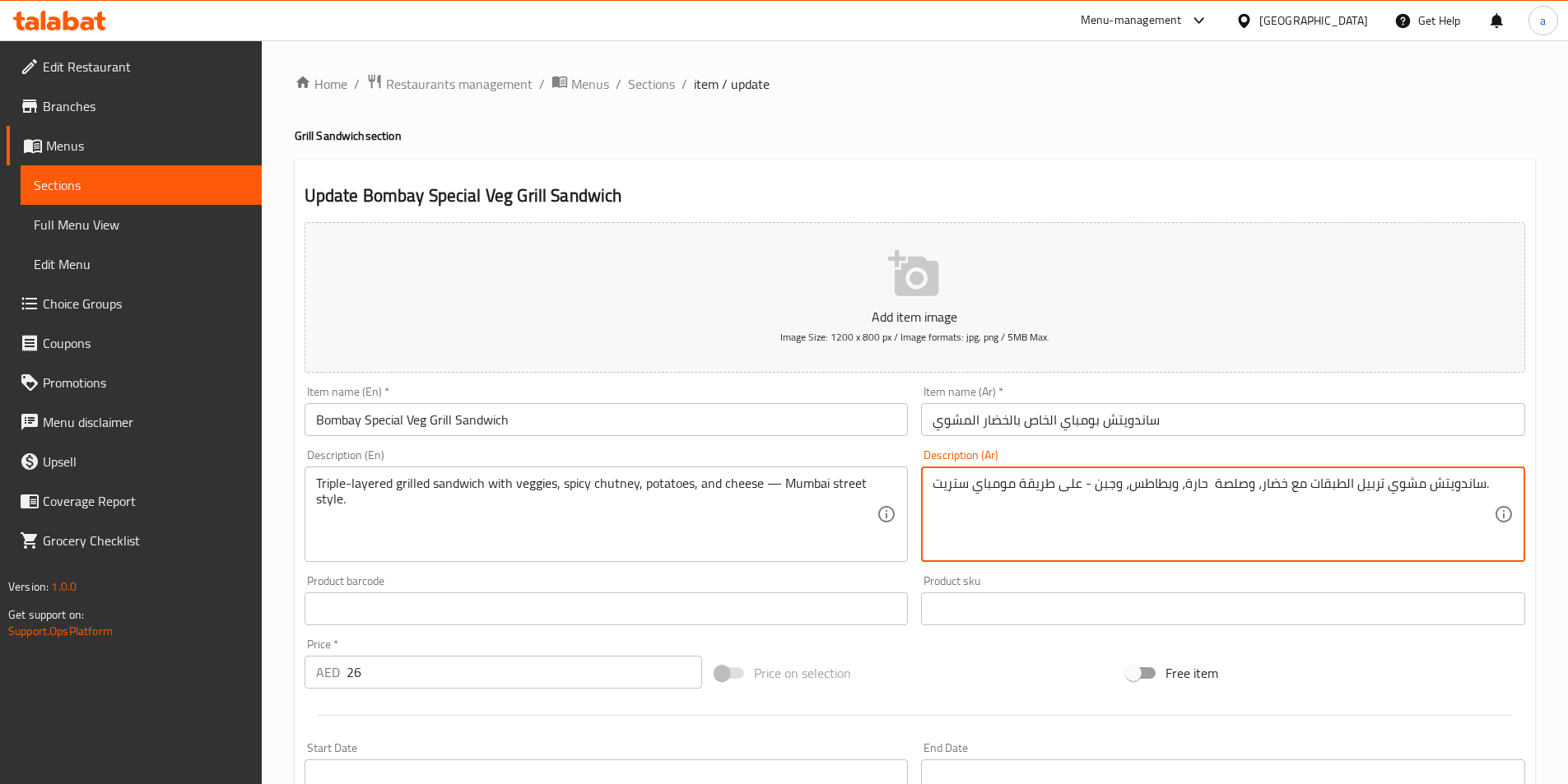
drag, startPoint x: 1340, startPoint y: 485, endPoint x: 1347, endPoint y: 487, distance: 7.3
click at [1347, 487] on textarea "ساندويتش مشوي تربيل الطبقات مع خضار، وصلصة حارة، وبطاطس، وجبن - على طريقة مومبا…" at bounding box center [1213, 514] width 561 height 78
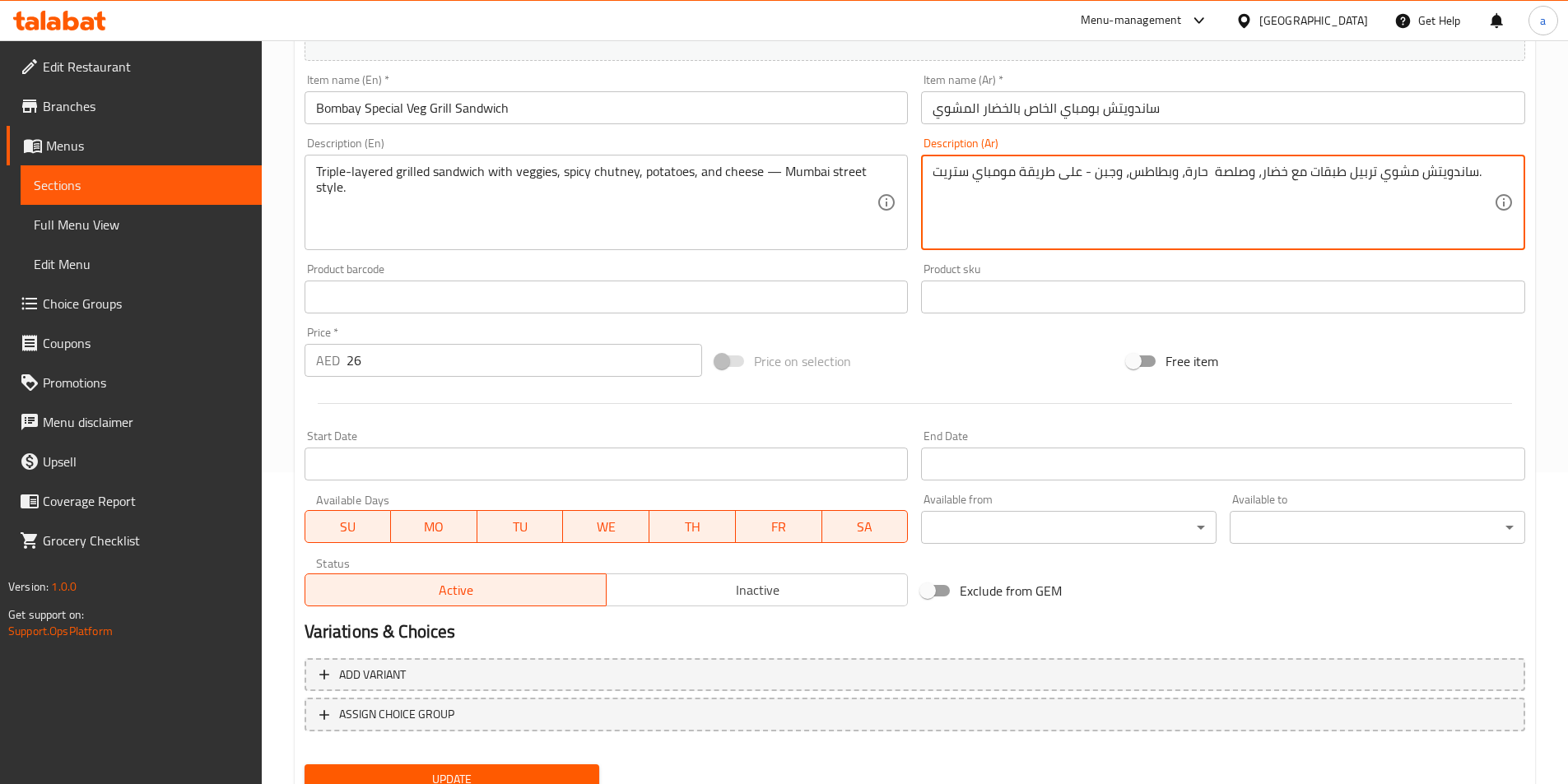
scroll to position [379, 0]
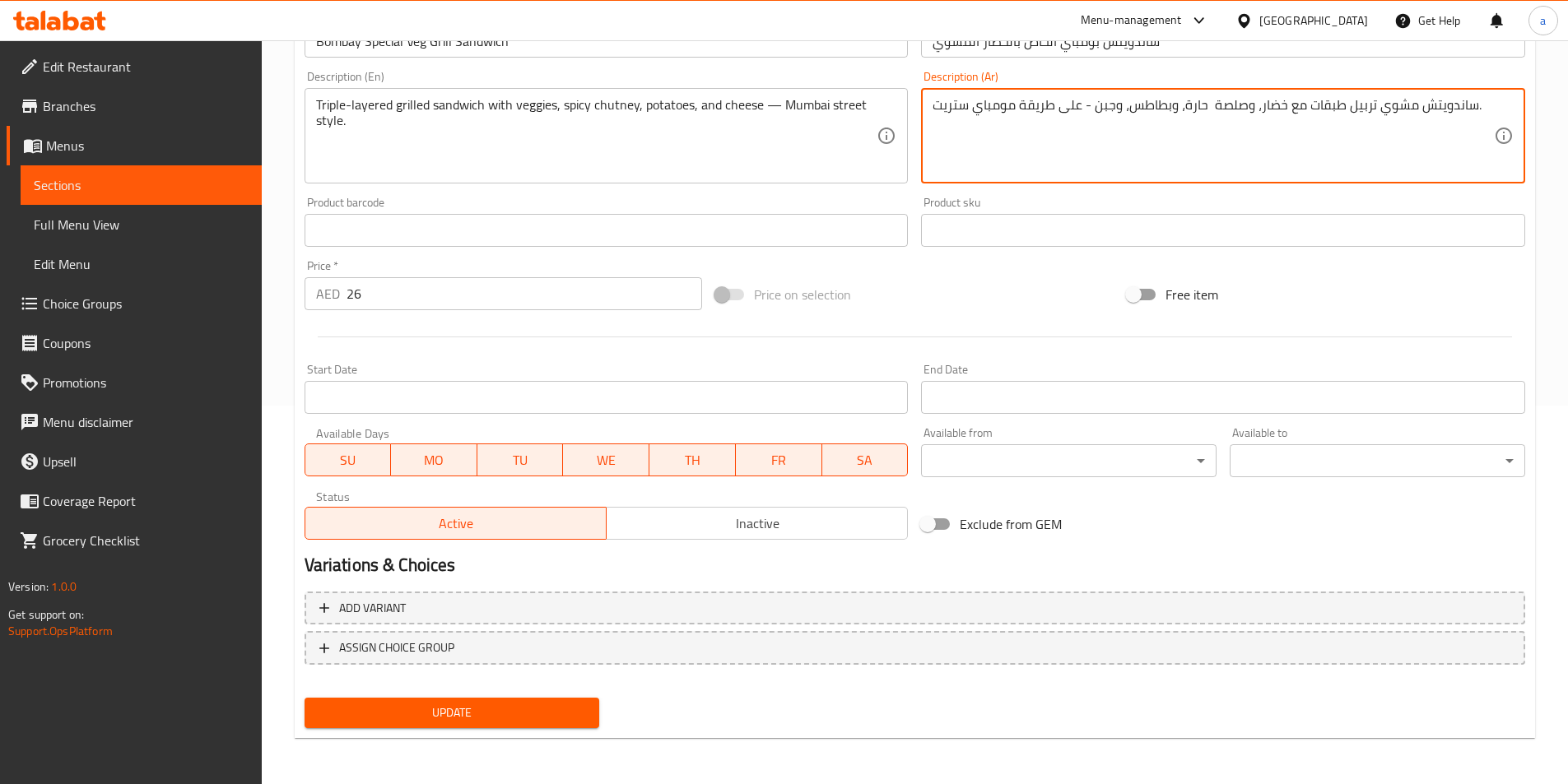
type textarea "ساندويتش مشوي تربيل طبقات مع خضار، وصلصة حارة، وبطاطس، وجبن - على طريقة مومباي …"
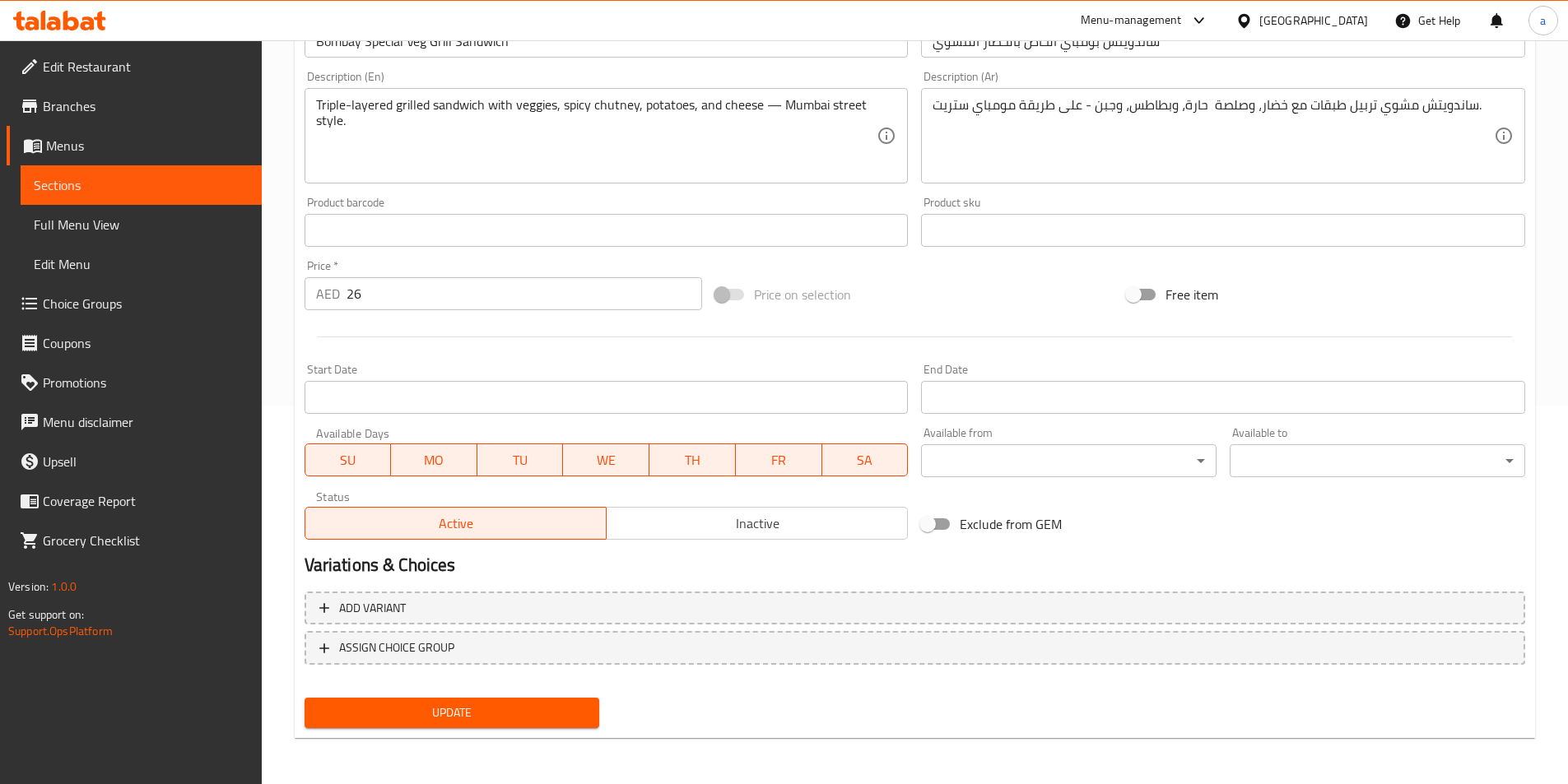
click at [503, 694] on div "Update" at bounding box center [452, 713] width 309 height 43
click at [499, 703] on span "Update" at bounding box center [451, 713] width 269 height 21
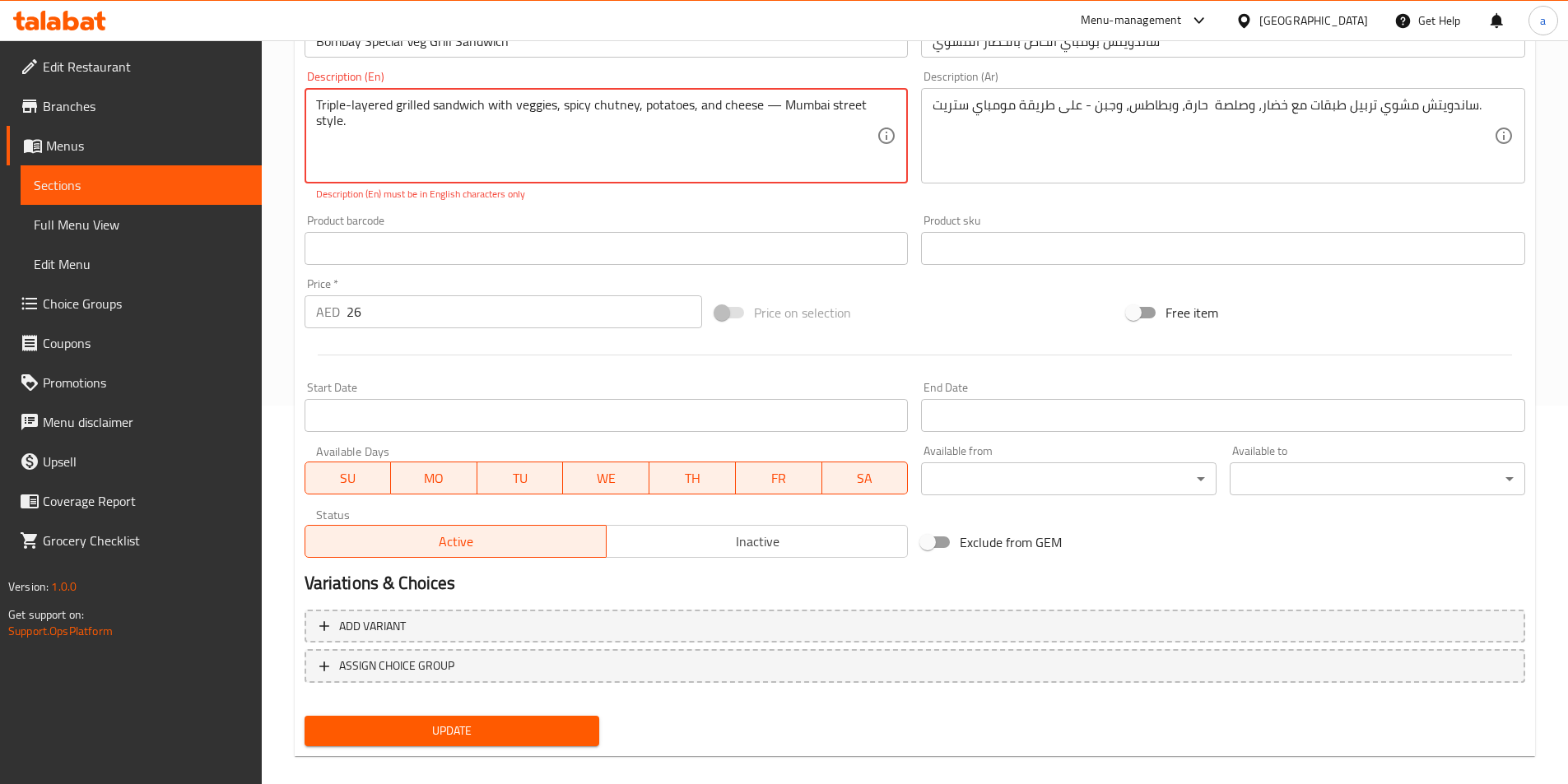
click at [345, 112] on textarea "Triple-layered grilled sandwich with veggies, spicy chutney, potatoes, and chee…" at bounding box center [597, 136] width 561 height 78
click at [348, 112] on textarea "Triple-layered grilled sandwich with veggies, spicy chutney, potatoes, and chee…" at bounding box center [597, 136] width 561 height 78
click at [349, 112] on textarea "Triple-layered grilled sandwich with veggies, spicy chutney, potatoes, and chee…" at bounding box center [597, 136] width 561 height 78
click at [510, 718] on button "Update" at bounding box center [452, 730] width 296 height 30
click at [518, 736] on span "Update" at bounding box center [451, 731] width 269 height 21
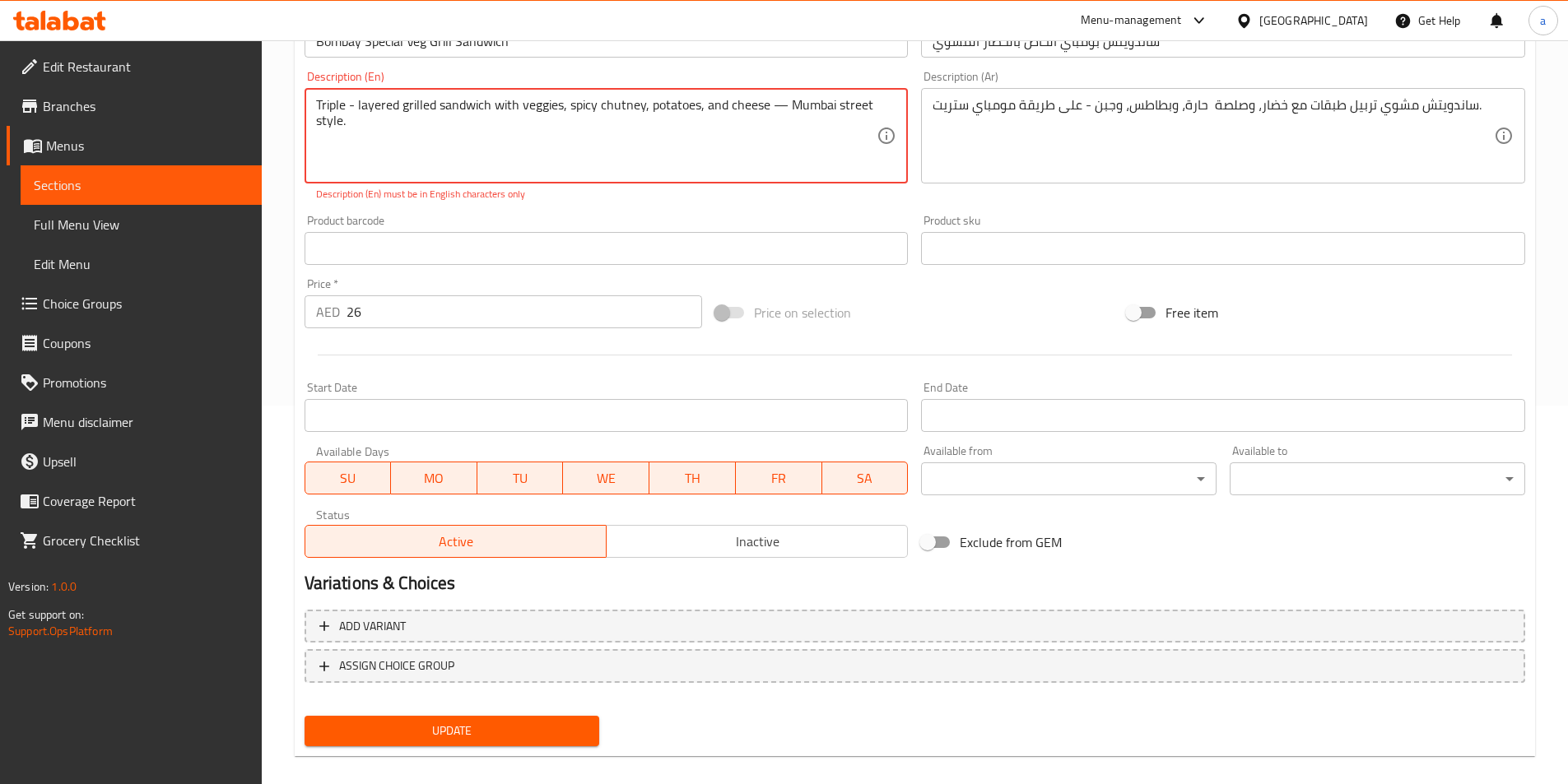
click at [518, 736] on span "Update" at bounding box center [451, 731] width 269 height 21
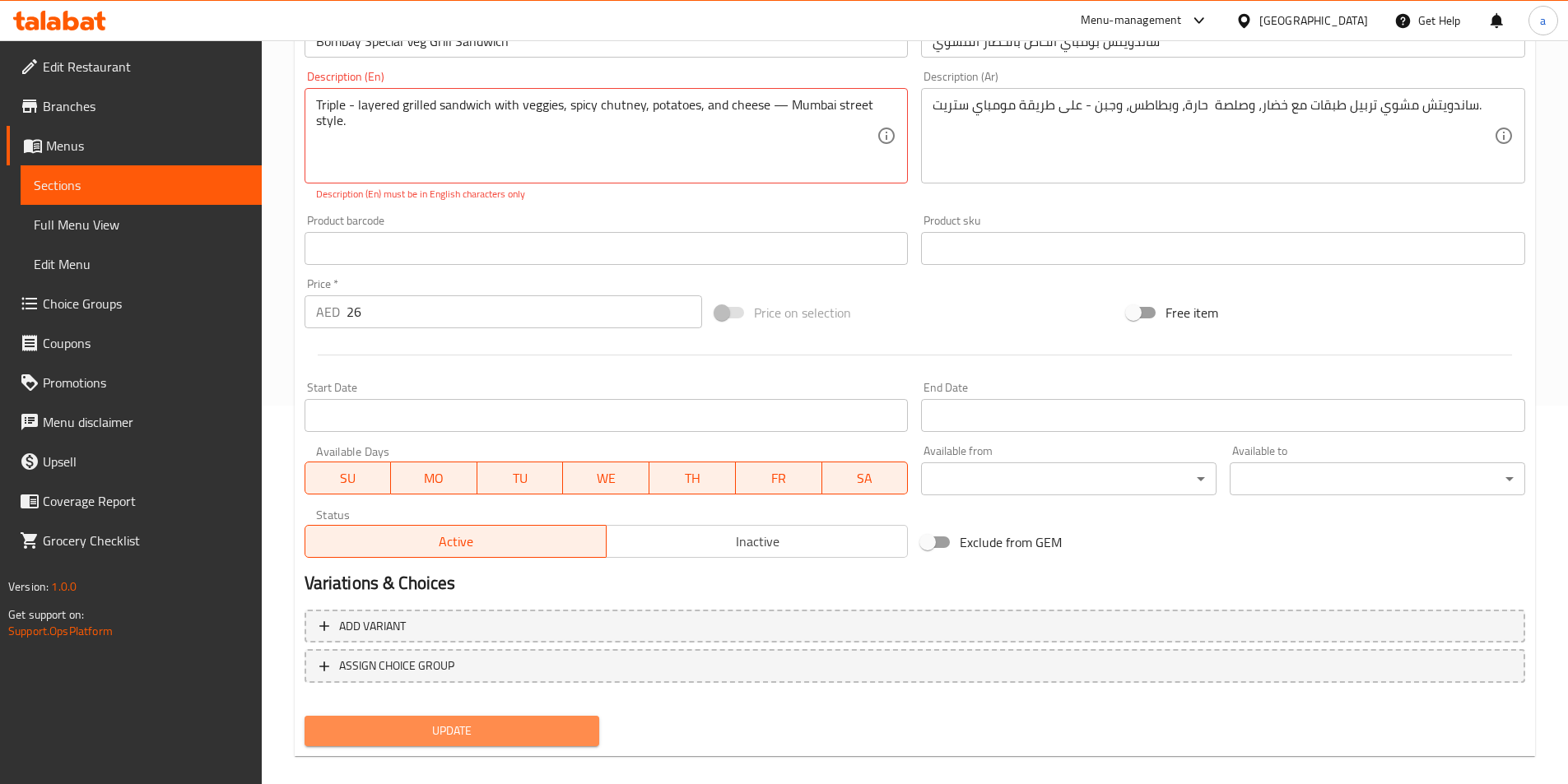
click at [518, 736] on span "Update" at bounding box center [451, 731] width 269 height 21
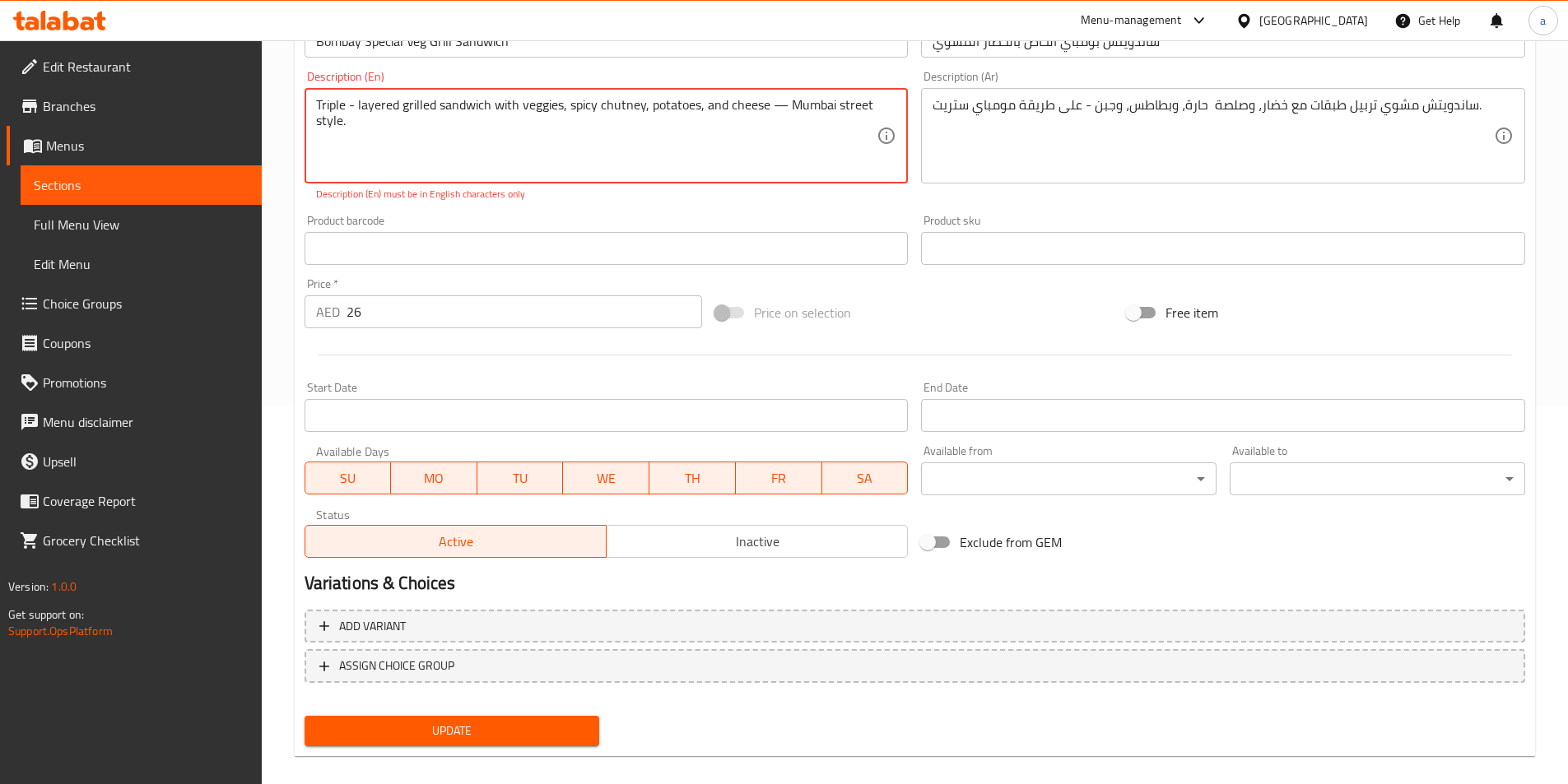
click at [518, 736] on span "Update" at bounding box center [451, 731] width 269 height 21
click at [782, 112] on textarea "Triple - layered grilled sandwich with veggies, spicy chutney, potatoes, and ch…" at bounding box center [597, 136] width 561 height 78
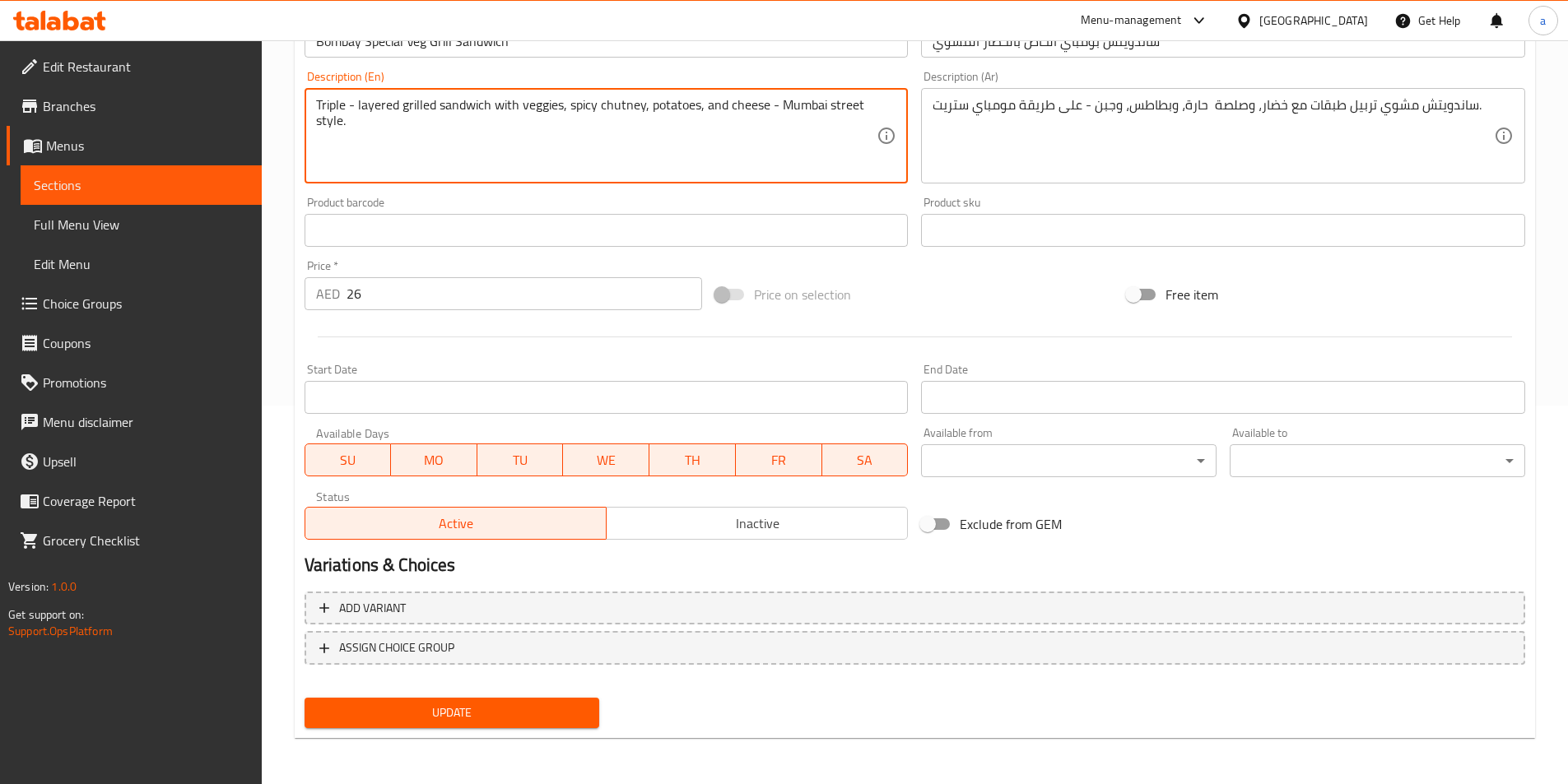
type textarea "Triple - layered grilled sandwich with veggies, spicy chutney, potatoes, and ch…"
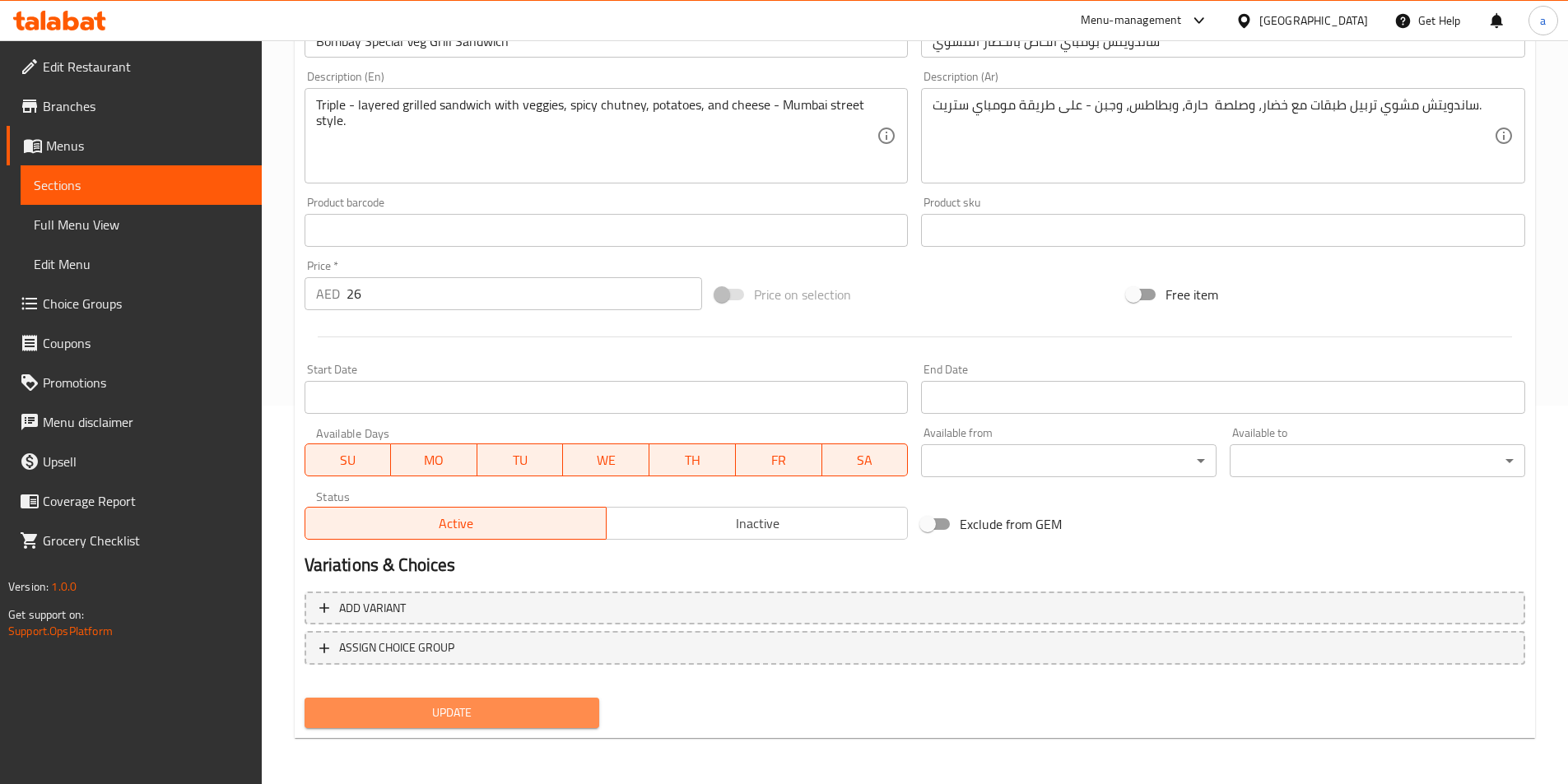
click at [570, 709] on span "Update" at bounding box center [451, 713] width 269 height 21
click at [510, 711] on span "Update" at bounding box center [451, 713] width 269 height 21
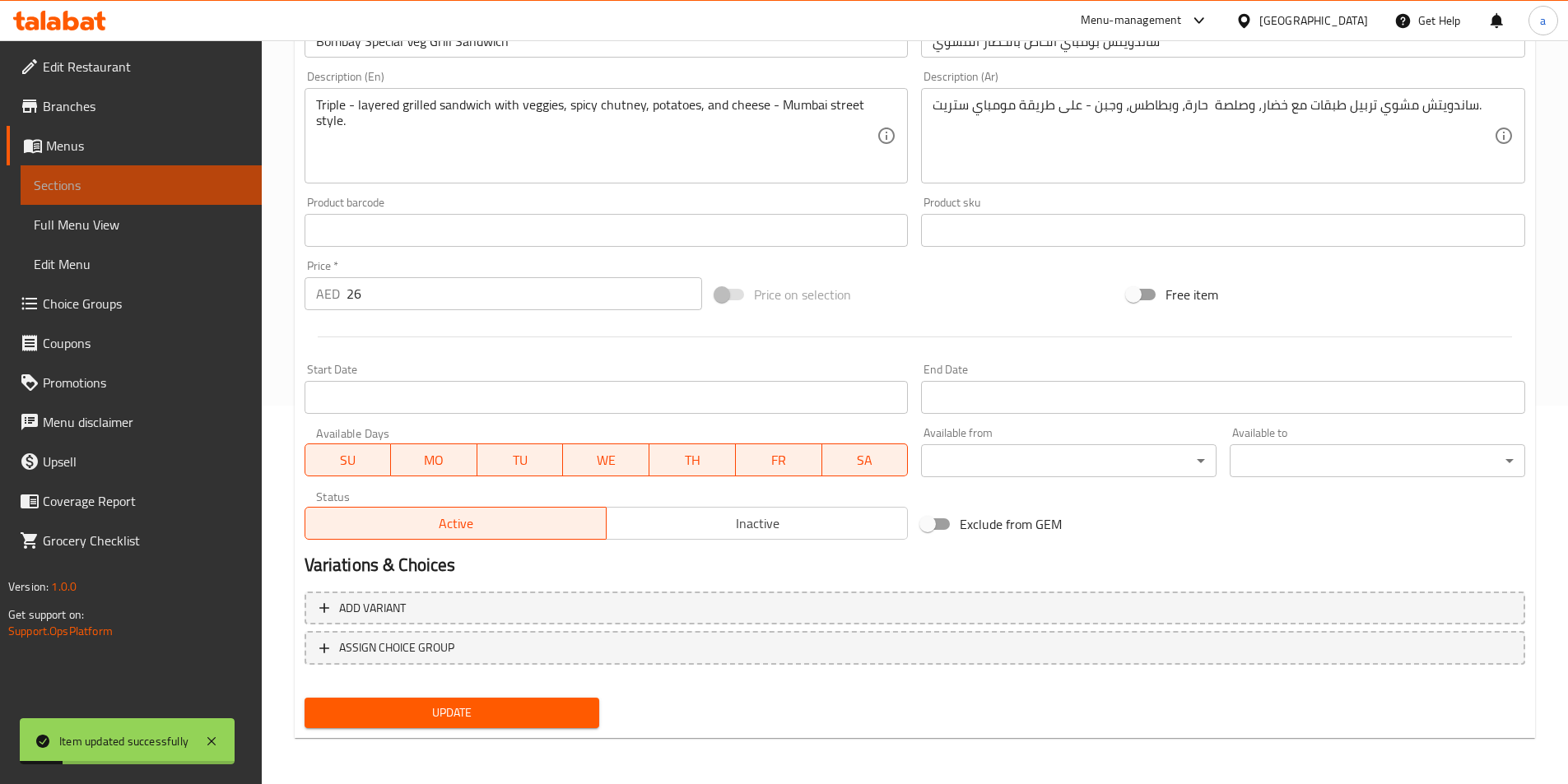
click at [182, 186] on span "Sections" at bounding box center [141, 185] width 214 height 20
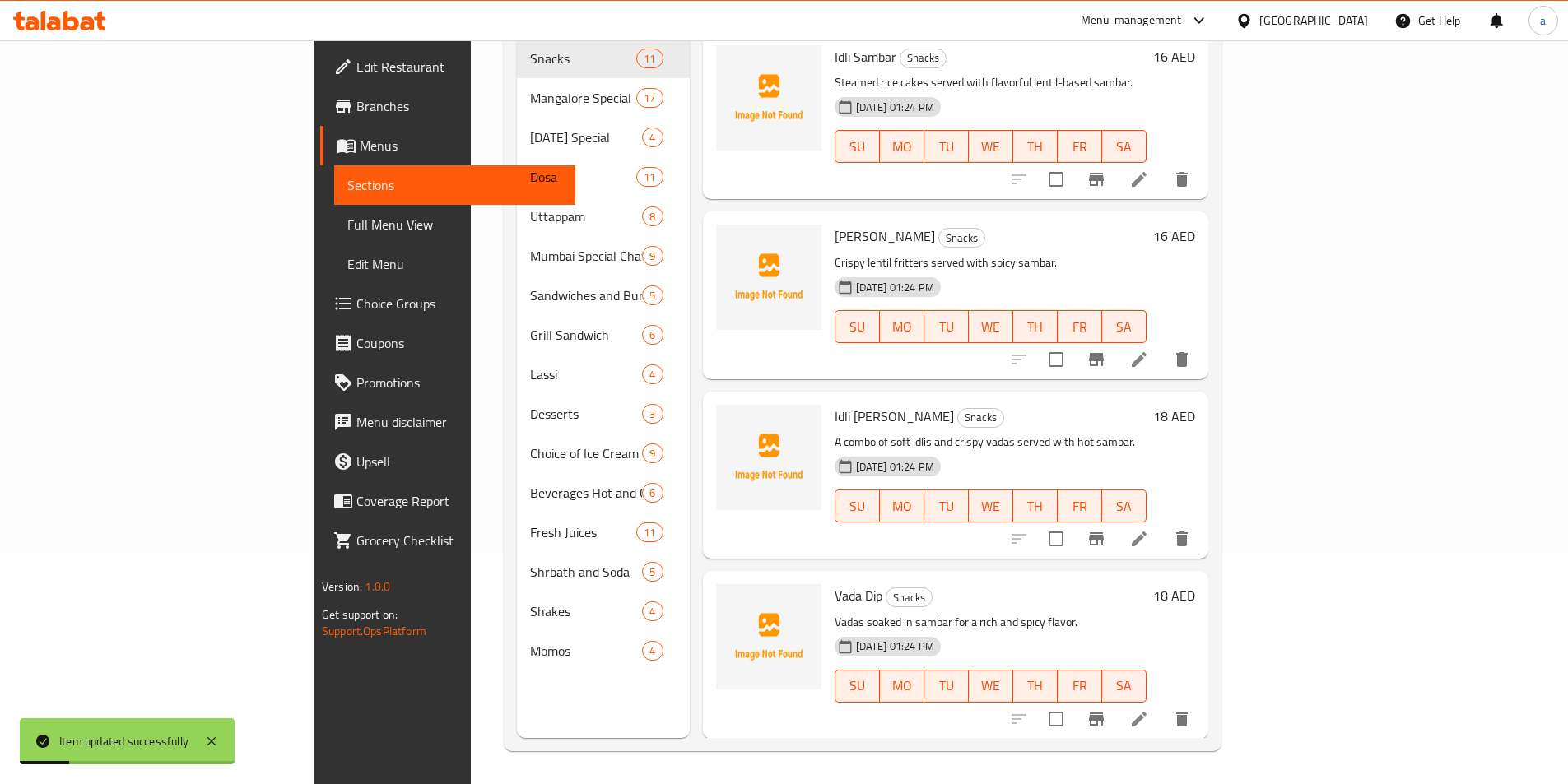
scroll to position [231, 0]
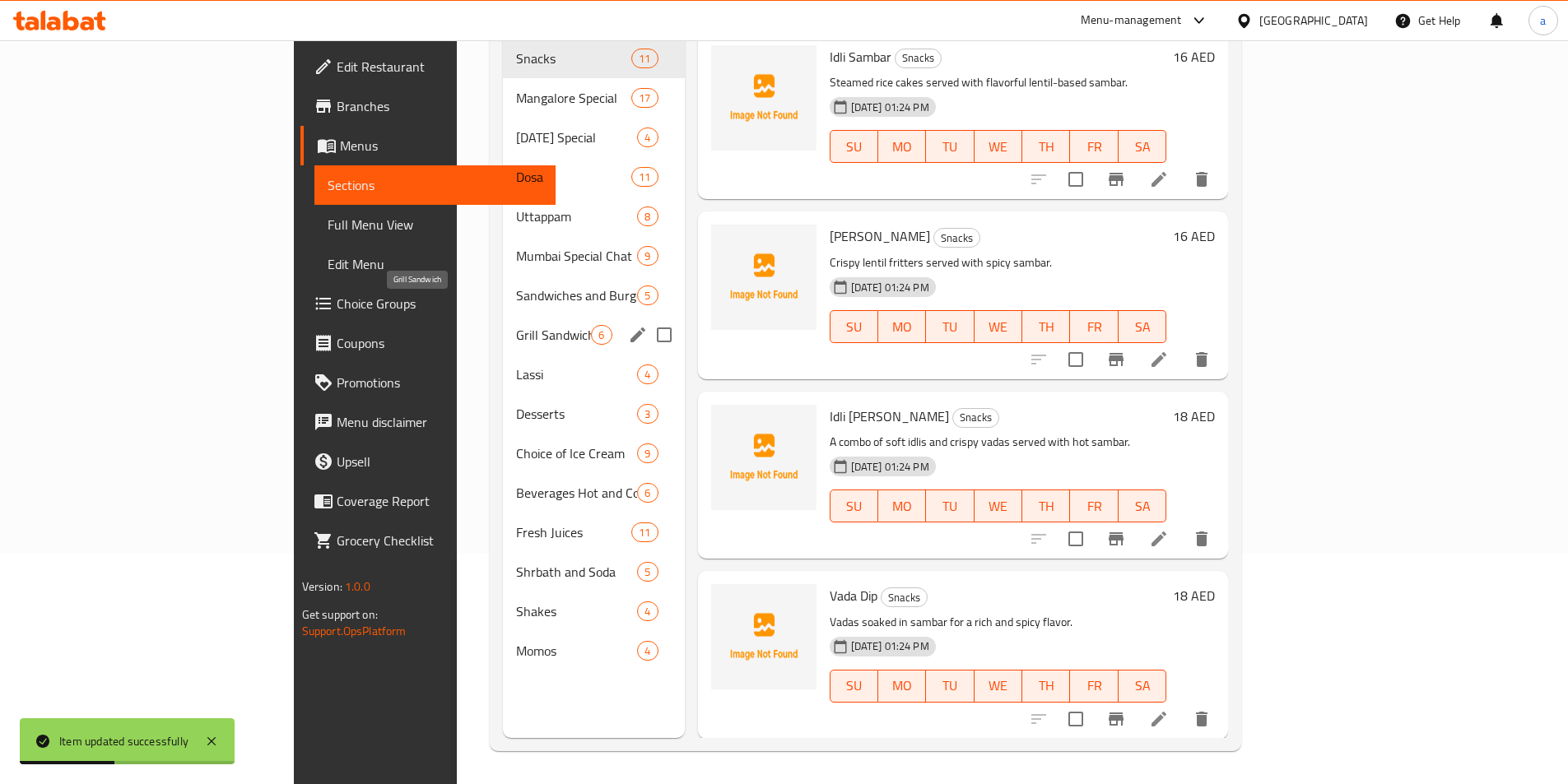
click at [516, 325] on span "Grill Sandwich" at bounding box center [554, 335] width 75 height 20
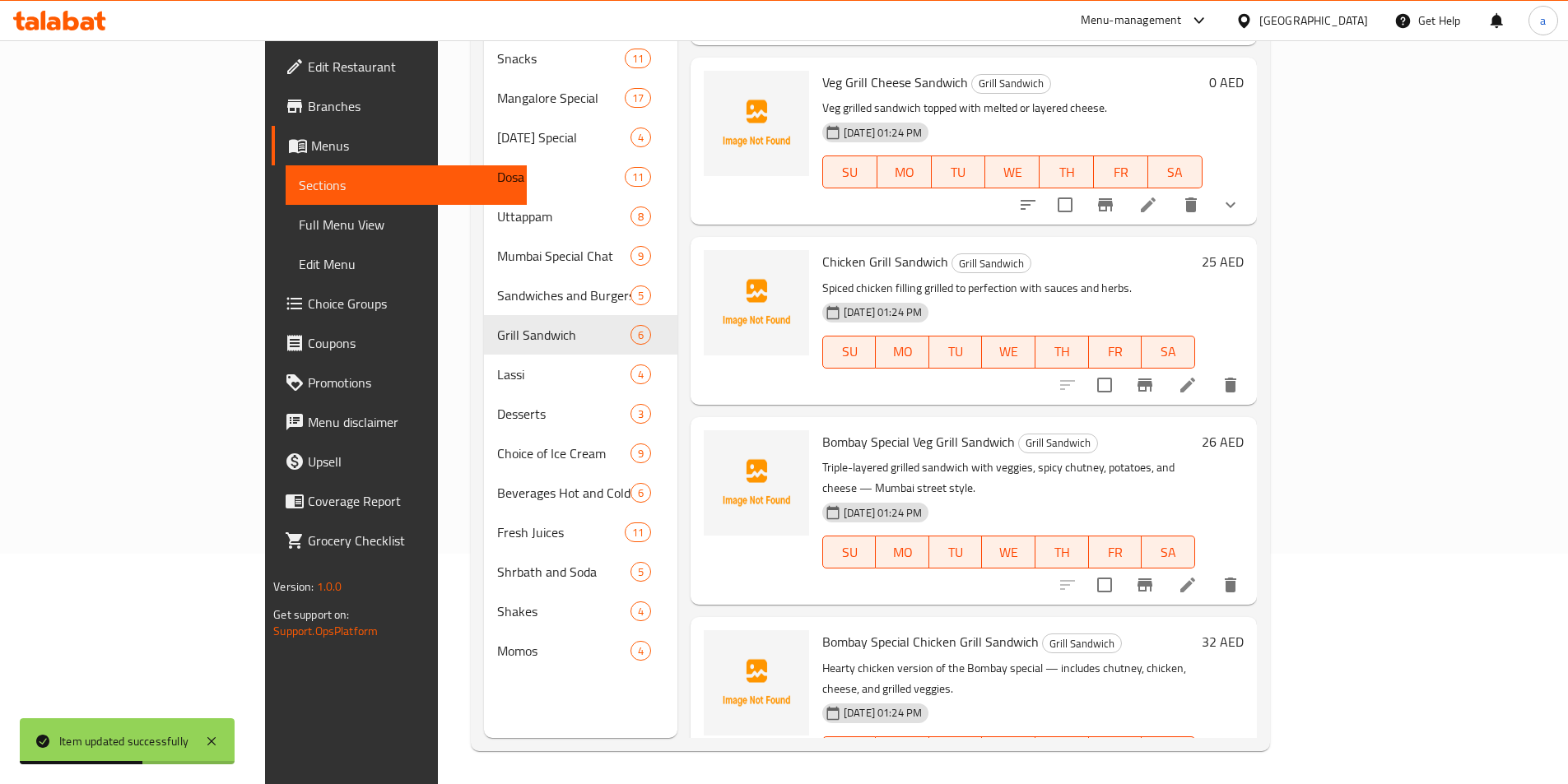
scroll to position [335, 0]
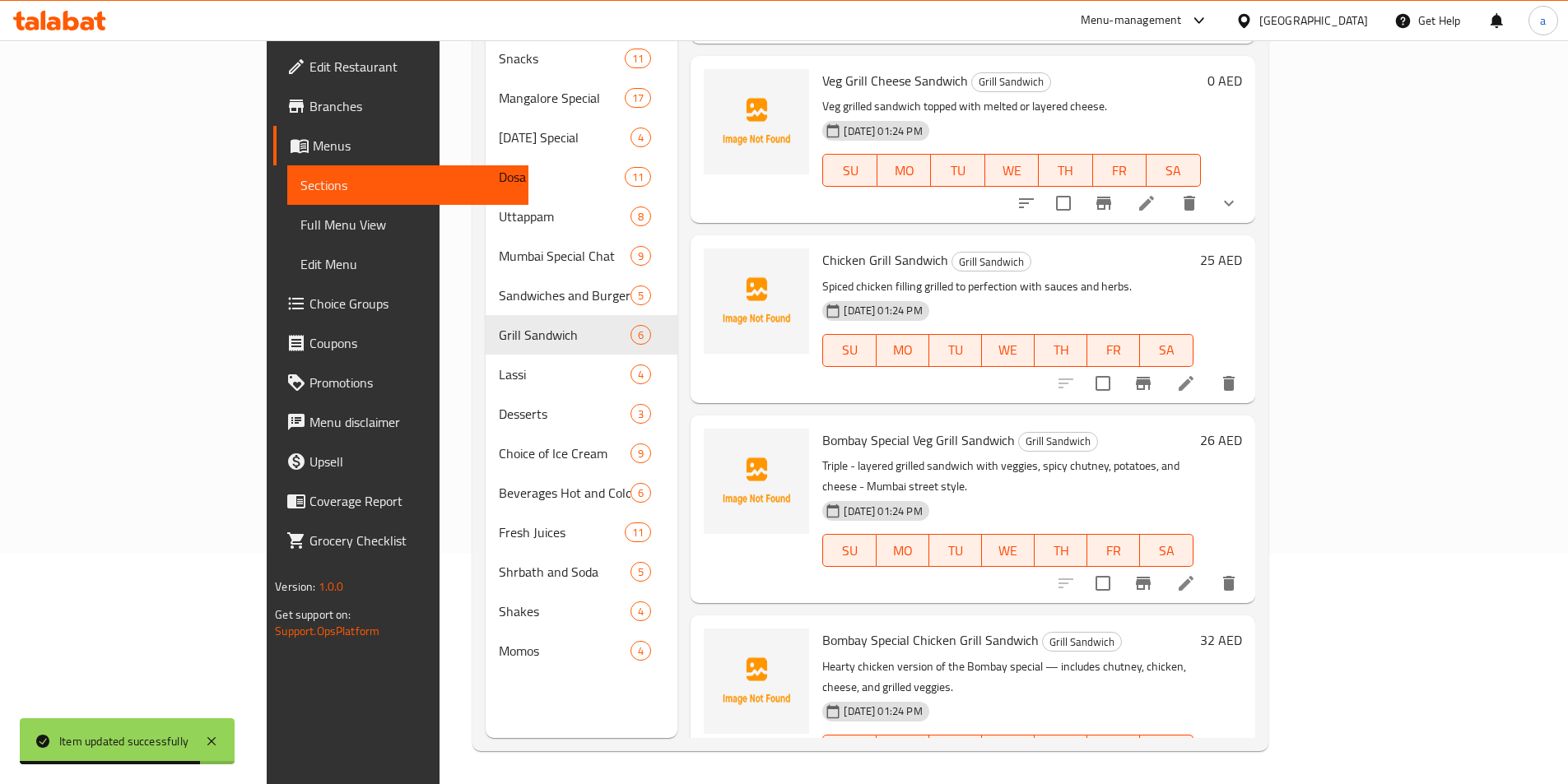
click at [1209, 769] on li at bounding box center [1186, 784] width 46 height 29
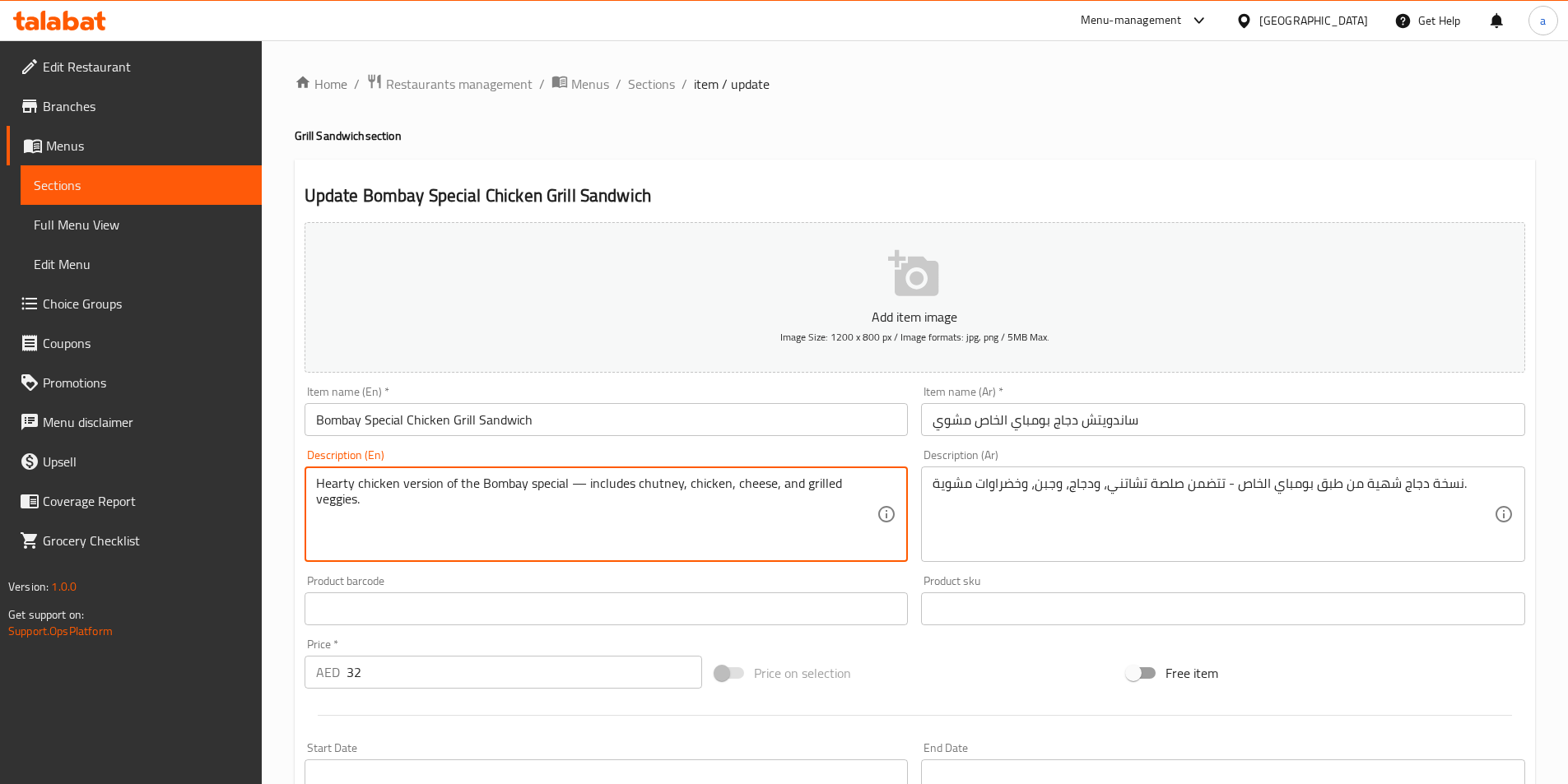
click at [433, 488] on textarea "Hearty chicken version of the Bombay special — includes chutney, chicken, chees…" at bounding box center [597, 514] width 561 height 78
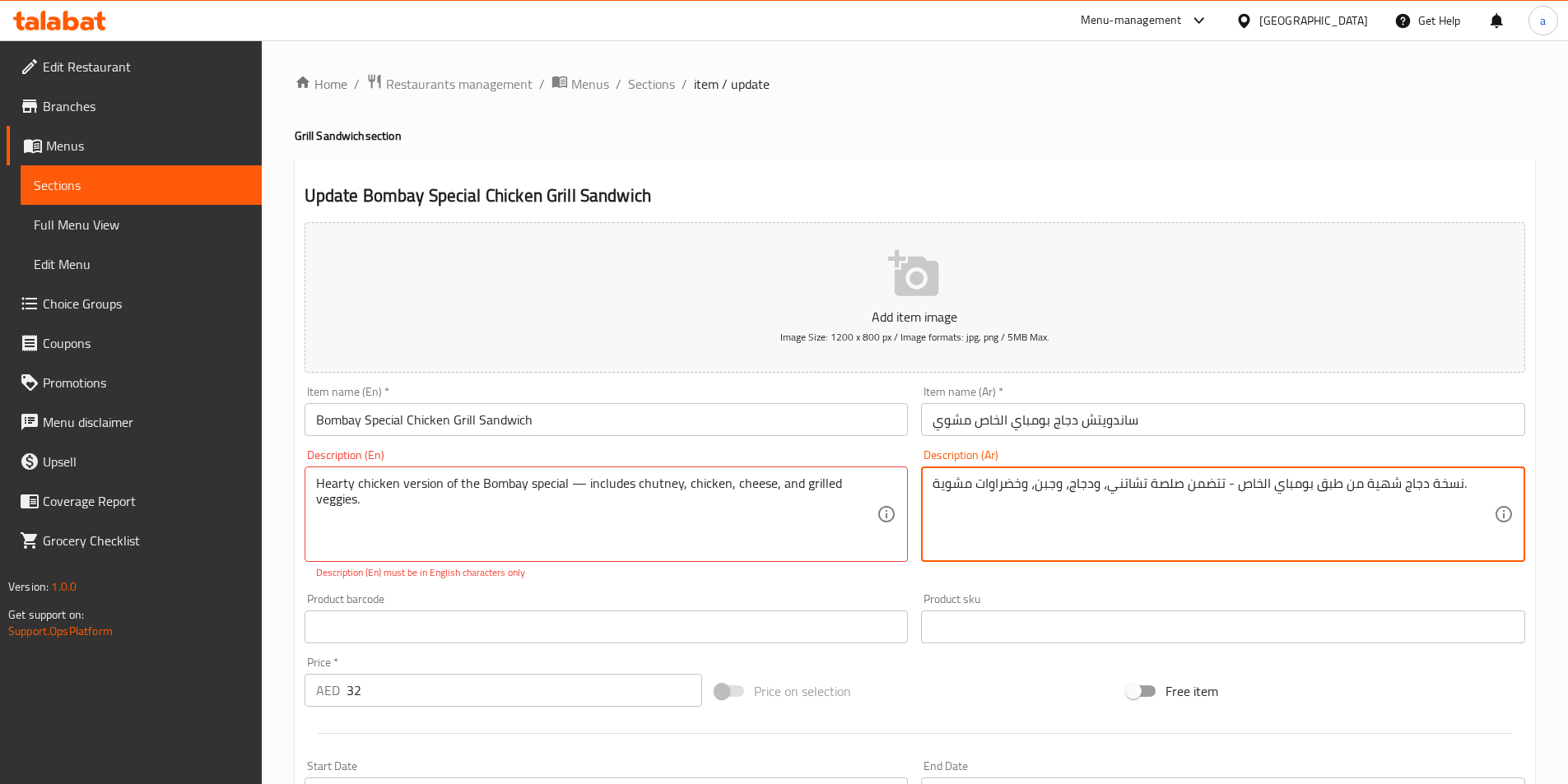
click at [1320, 487] on textarea "نسخة دجاج شهية من طبق بومباي الخاص - تتضمن صلصة تشاتني، ودجاج، وجبن، وخضراوات م…" at bounding box center [1213, 514] width 561 height 78
click at [1131, 489] on textarea "نسخة دجاج شهية من بومباي الخاص - تتضمن صلصة تشاتني، ودجاج، وجبن، وخضراوات مشوية." at bounding box center [1213, 514] width 561 height 78
click at [1127, 488] on textarea "نسخة دجاج شهية من بومباي الخاص - تتضمن صلصة تشاتني، ودجاج، وجبن، وخضراوات مشوية." at bounding box center [1213, 514] width 561 height 78
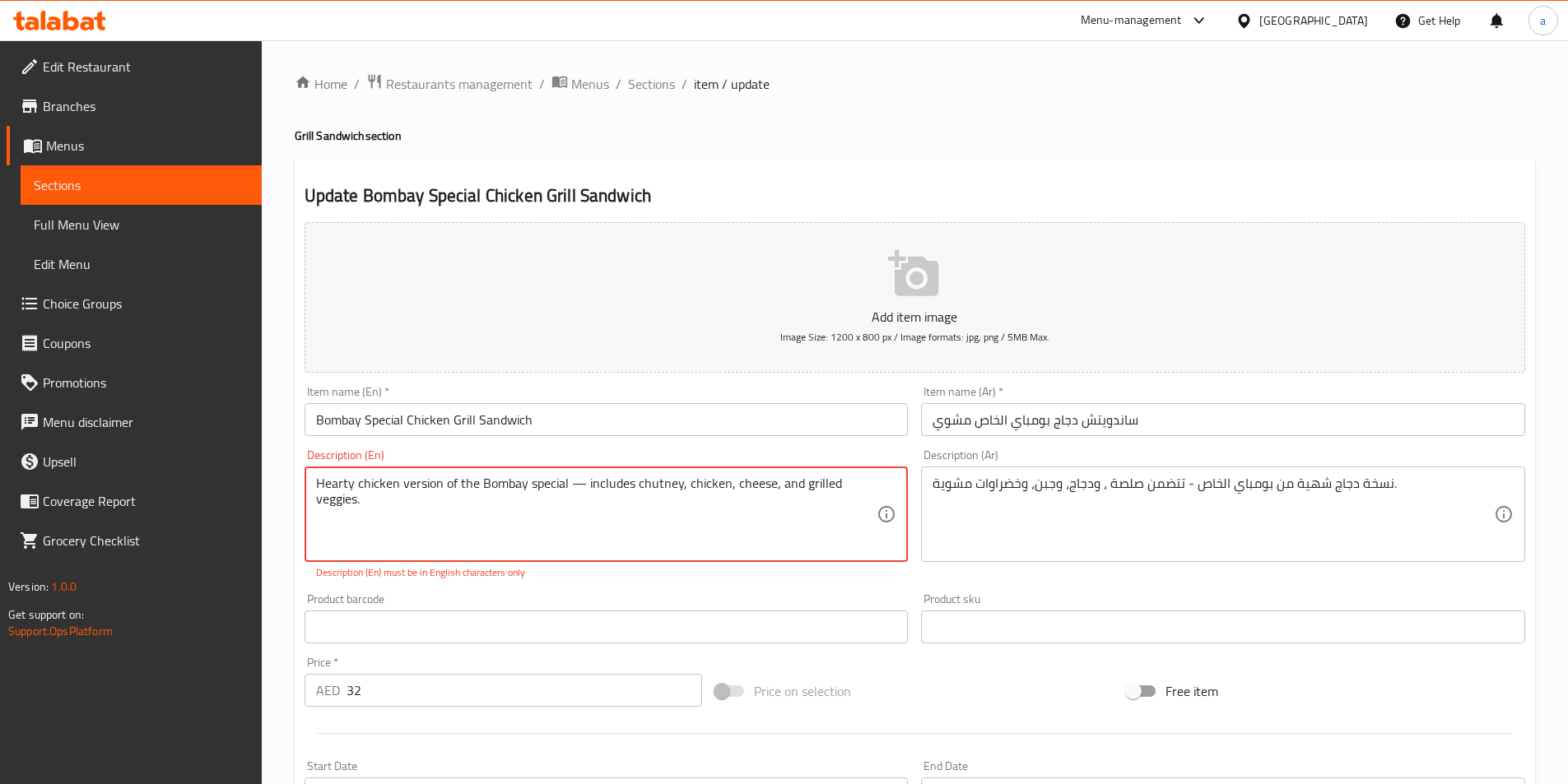
click at [352, 505] on textarea "Hearty chicken version of the Bombay special — includes chutney, chicken, chees…" at bounding box center [597, 514] width 561 height 78
click at [742, 505] on textarea "Hearty chicken version of the Bombay special — includes chutney, chicken, chees…" at bounding box center [597, 514] width 561 height 78
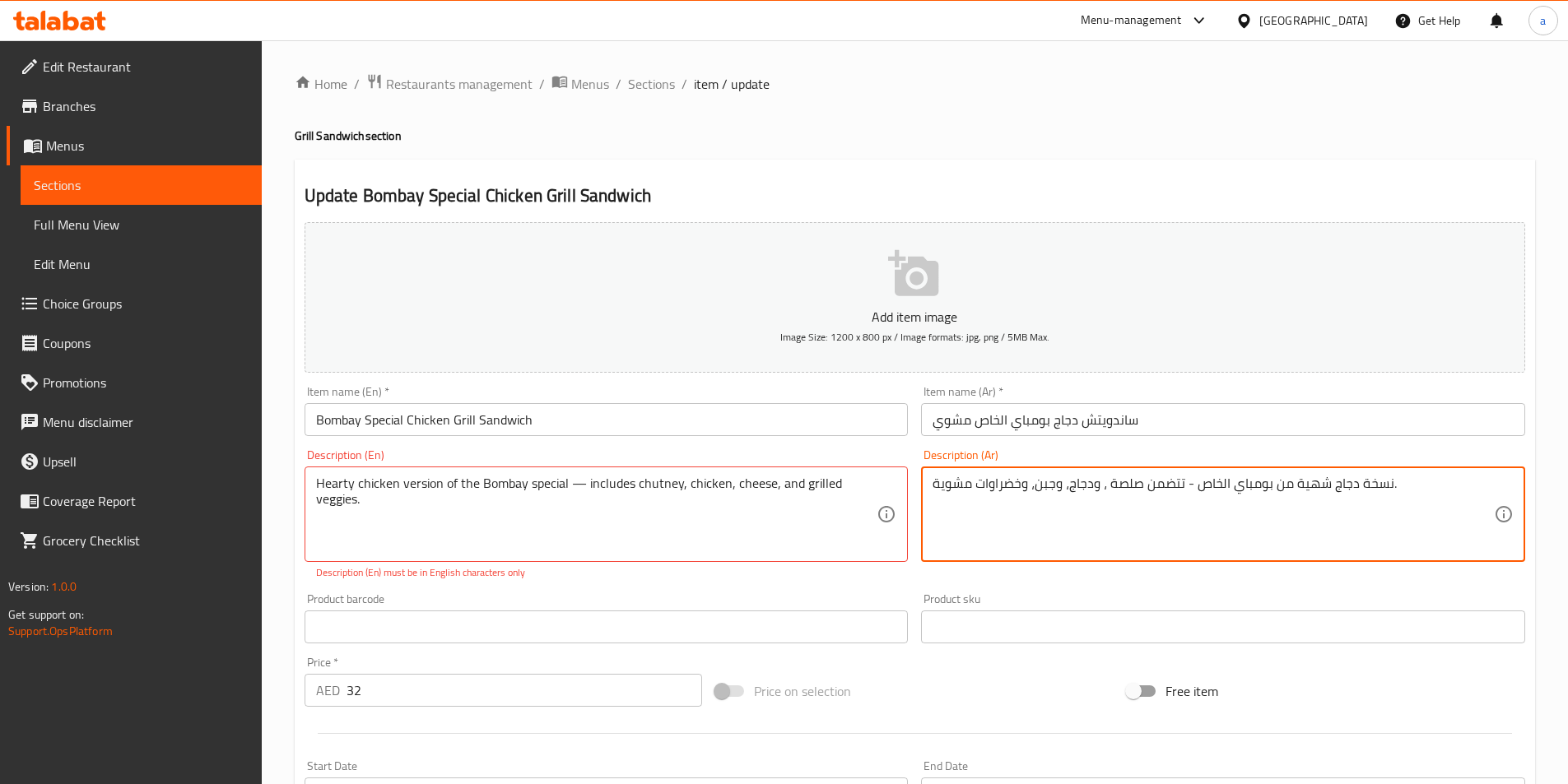
click at [1159, 493] on textarea "نسخة دجاج شهية من بومباي الخاص - تتضمن صلصة ، ودجاج، وجبن، وخضراوات مشوية." at bounding box center [1213, 514] width 561 height 78
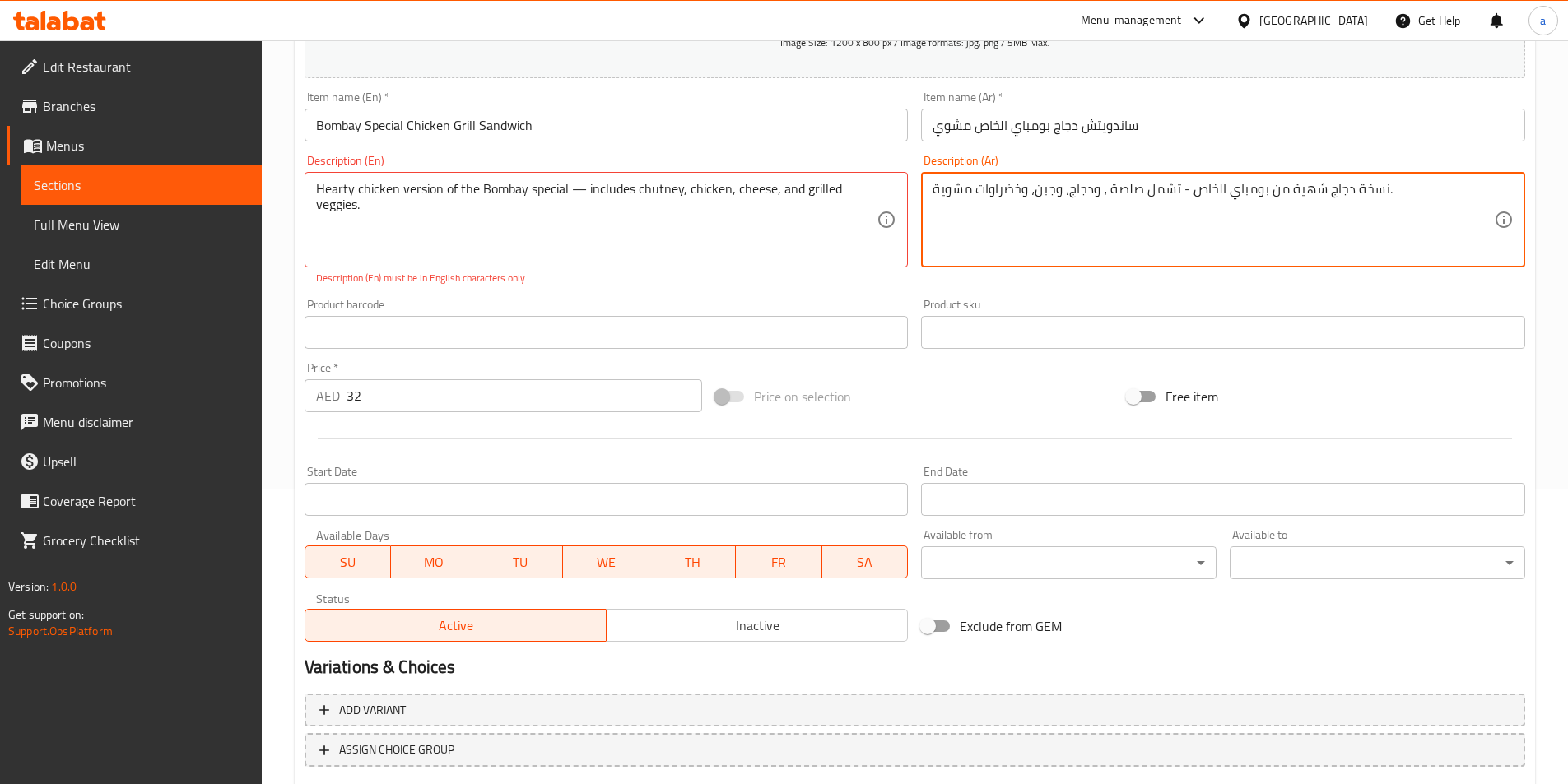
scroll to position [397, 0]
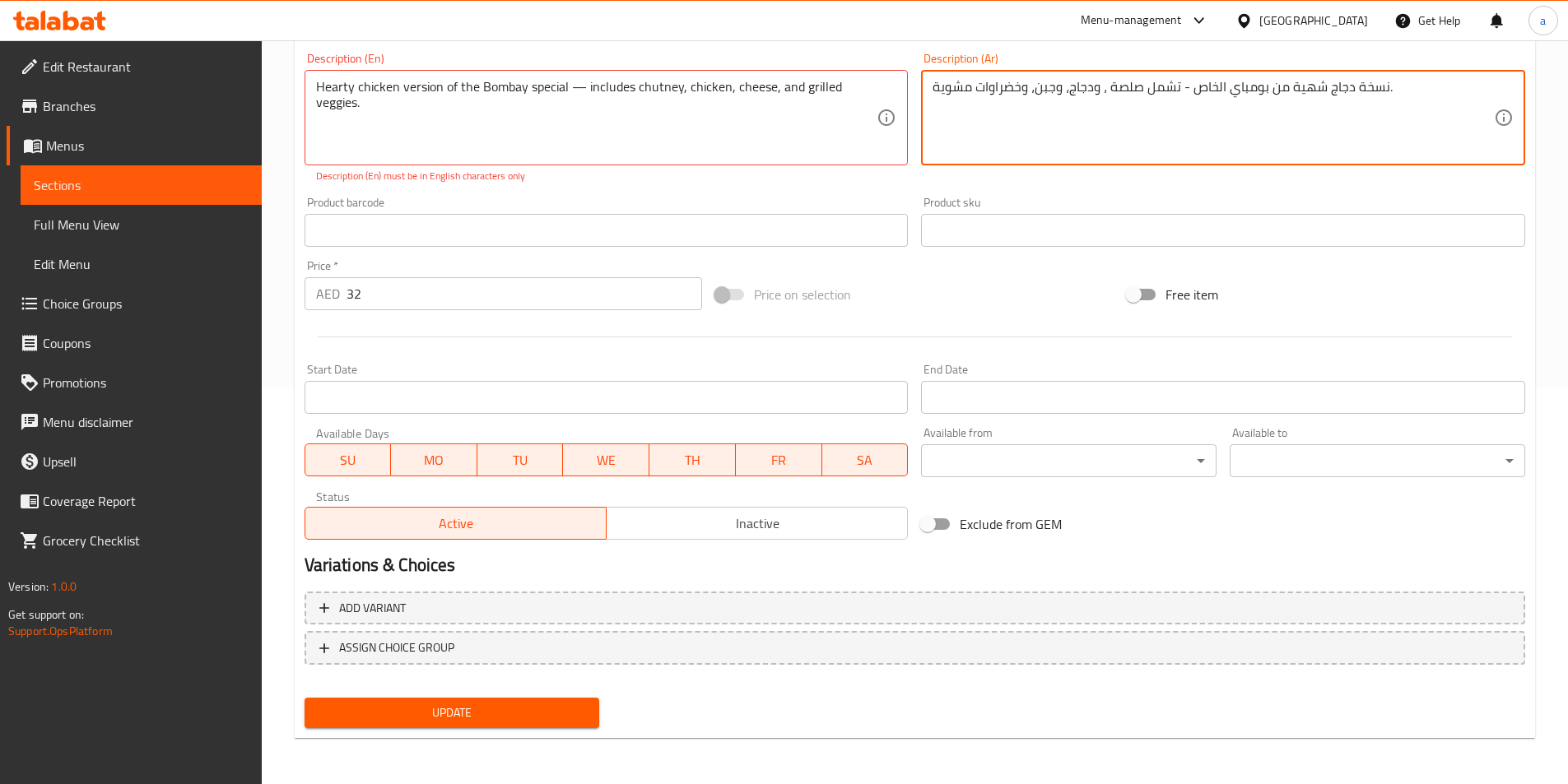
type textarea "نسخة دجاج شهية من بومباي الخاص - تشمل صلصة ، ودجاج، وجبن، وخضراوات مشوية."
click at [393, 711] on span "Update" at bounding box center [451, 713] width 269 height 21
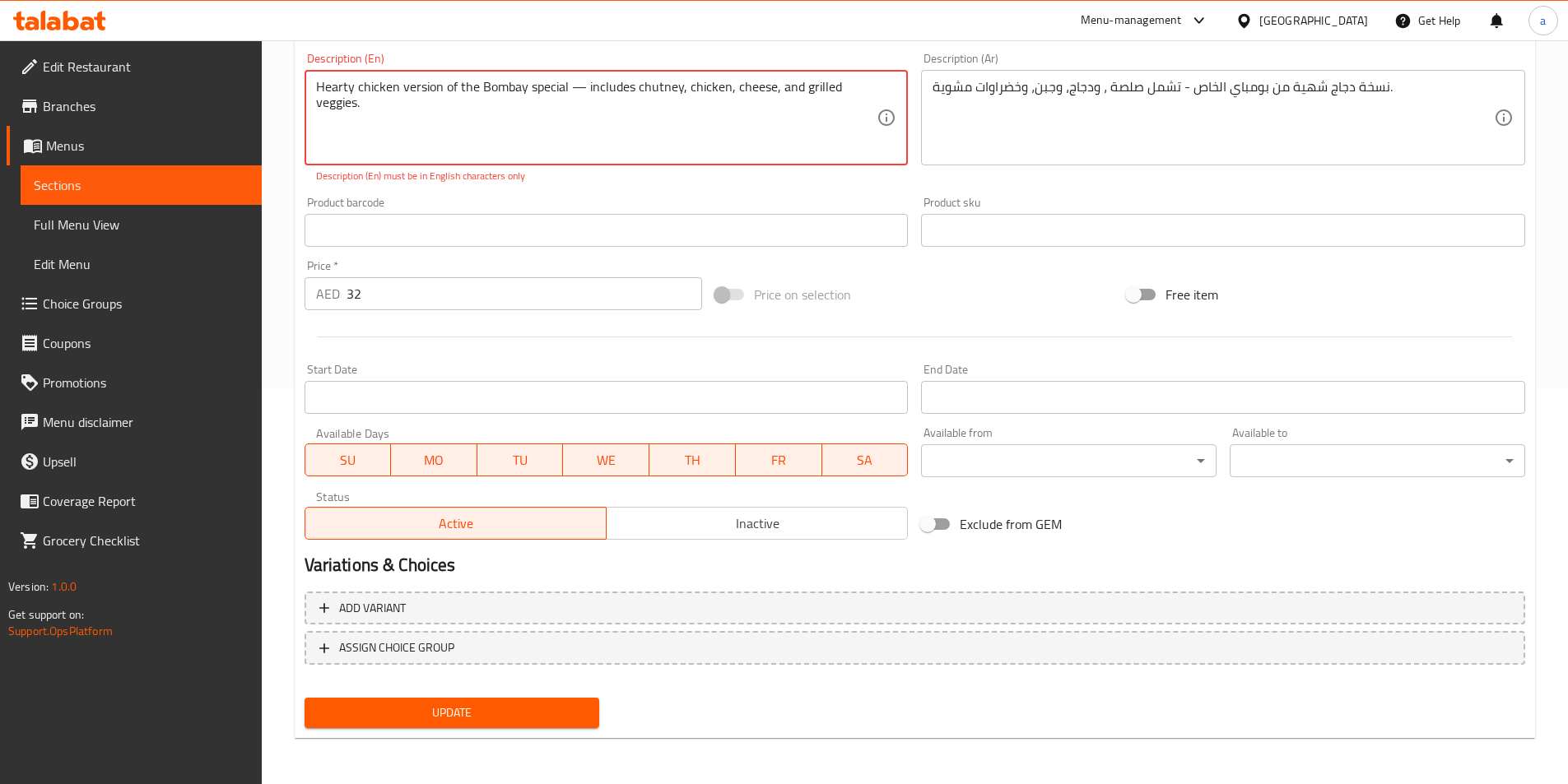
click at [394, 710] on span "Update" at bounding box center [451, 713] width 269 height 21
click at [584, 87] on textarea "Hearty chicken version of the Bombay special — includes chutney, chicken, chees…" at bounding box center [597, 118] width 561 height 78
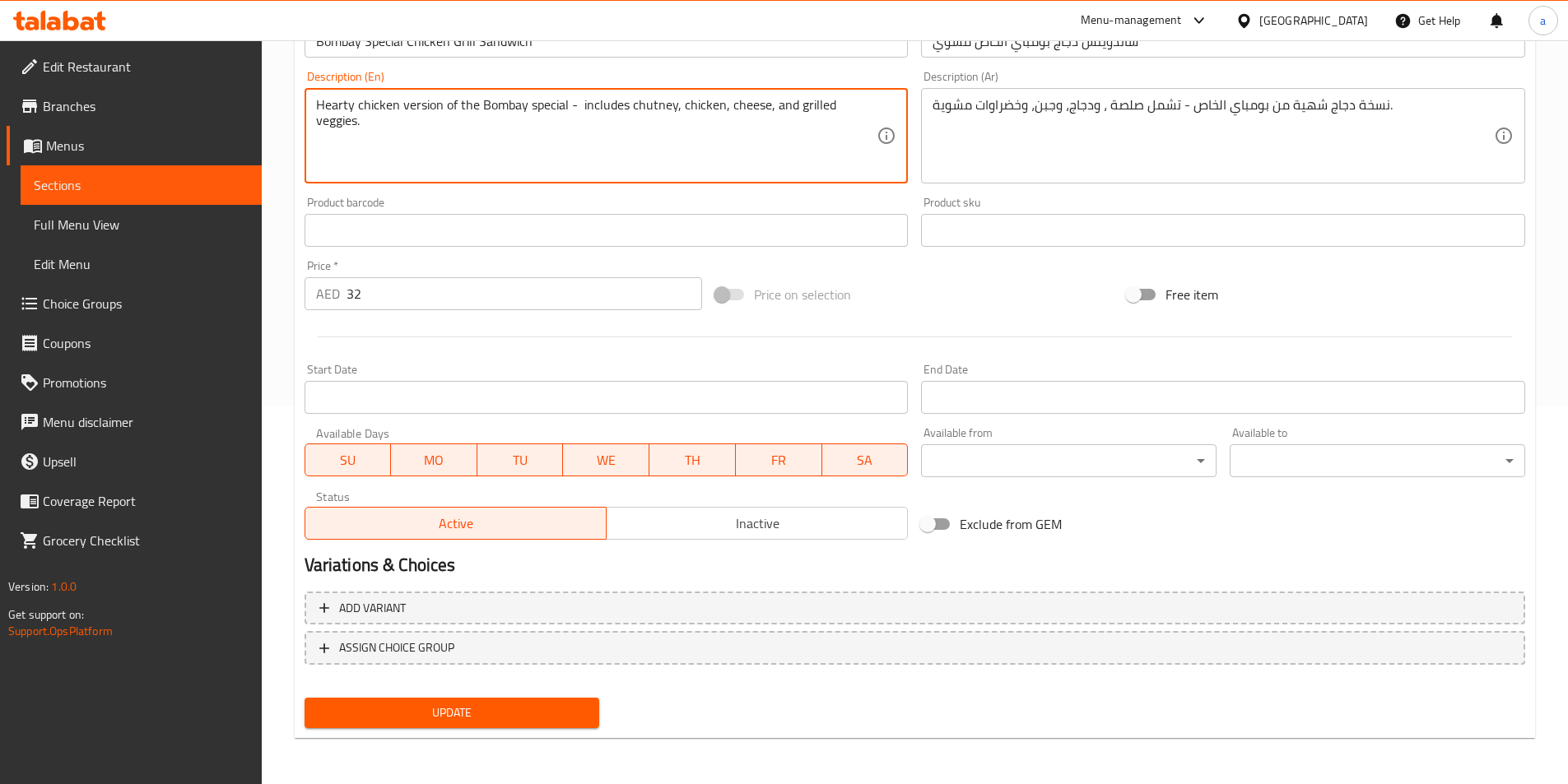
type textarea "Hearty chicken version of the Bombay special - includes chutney, chicken, chees…"
click at [391, 724] on button "Update" at bounding box center [452, 712] width 296 height 30
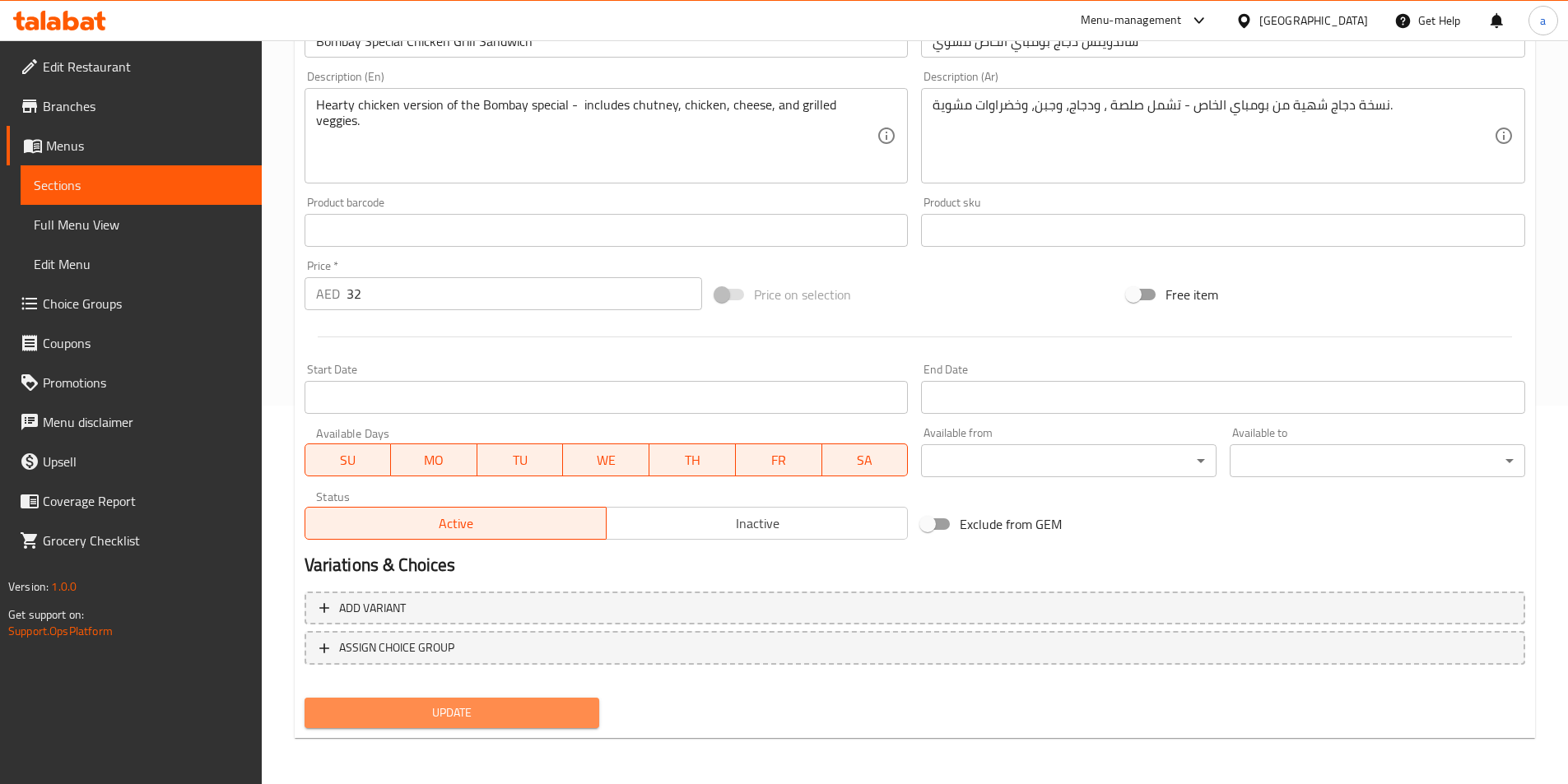
click at [402, 726] on button "Update" at bounding box center [452, 712] width 296 height 30
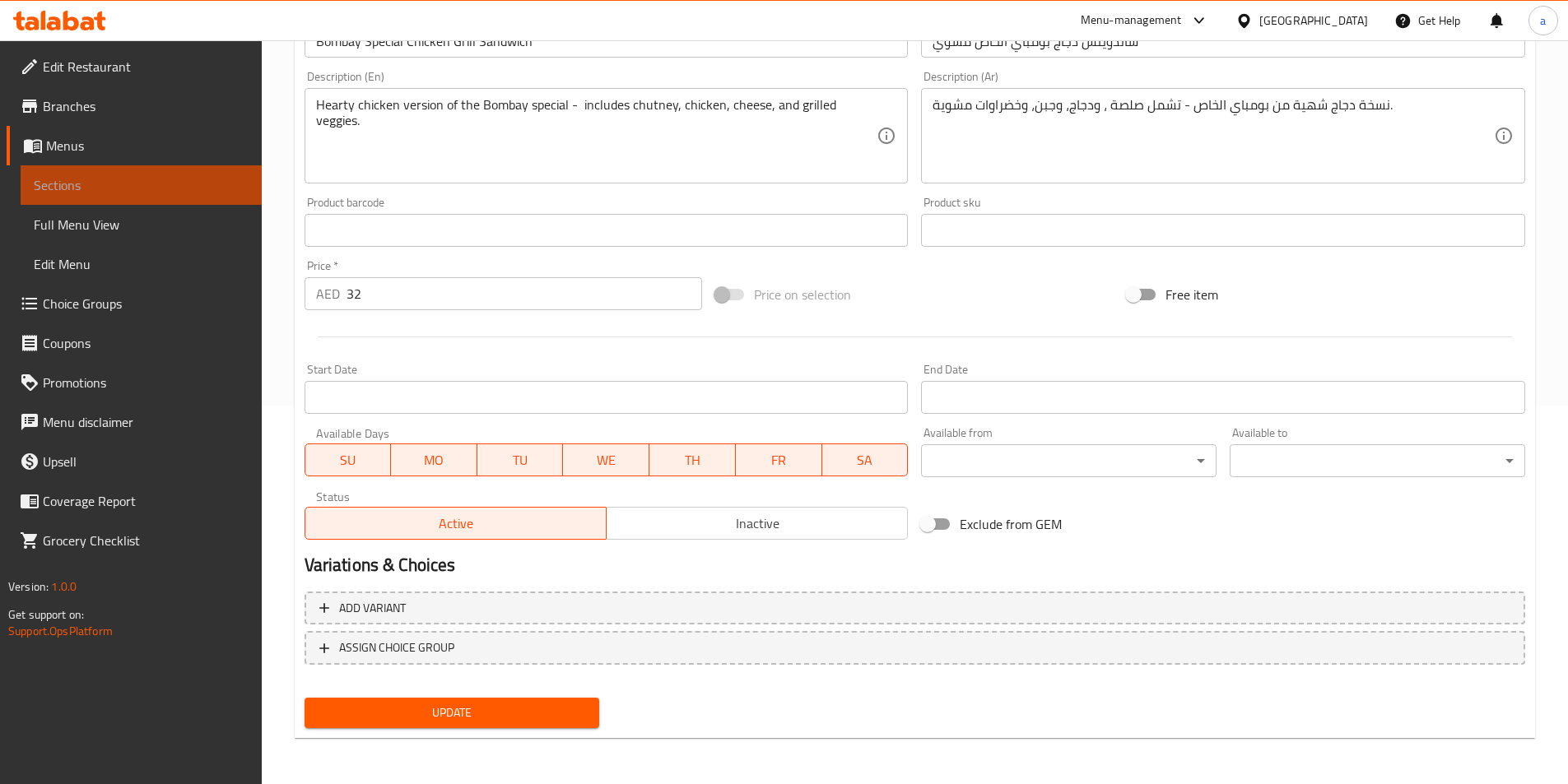
click at [183, 179] on span "Sections" at bounding box center [141, 185] width 214 height 20
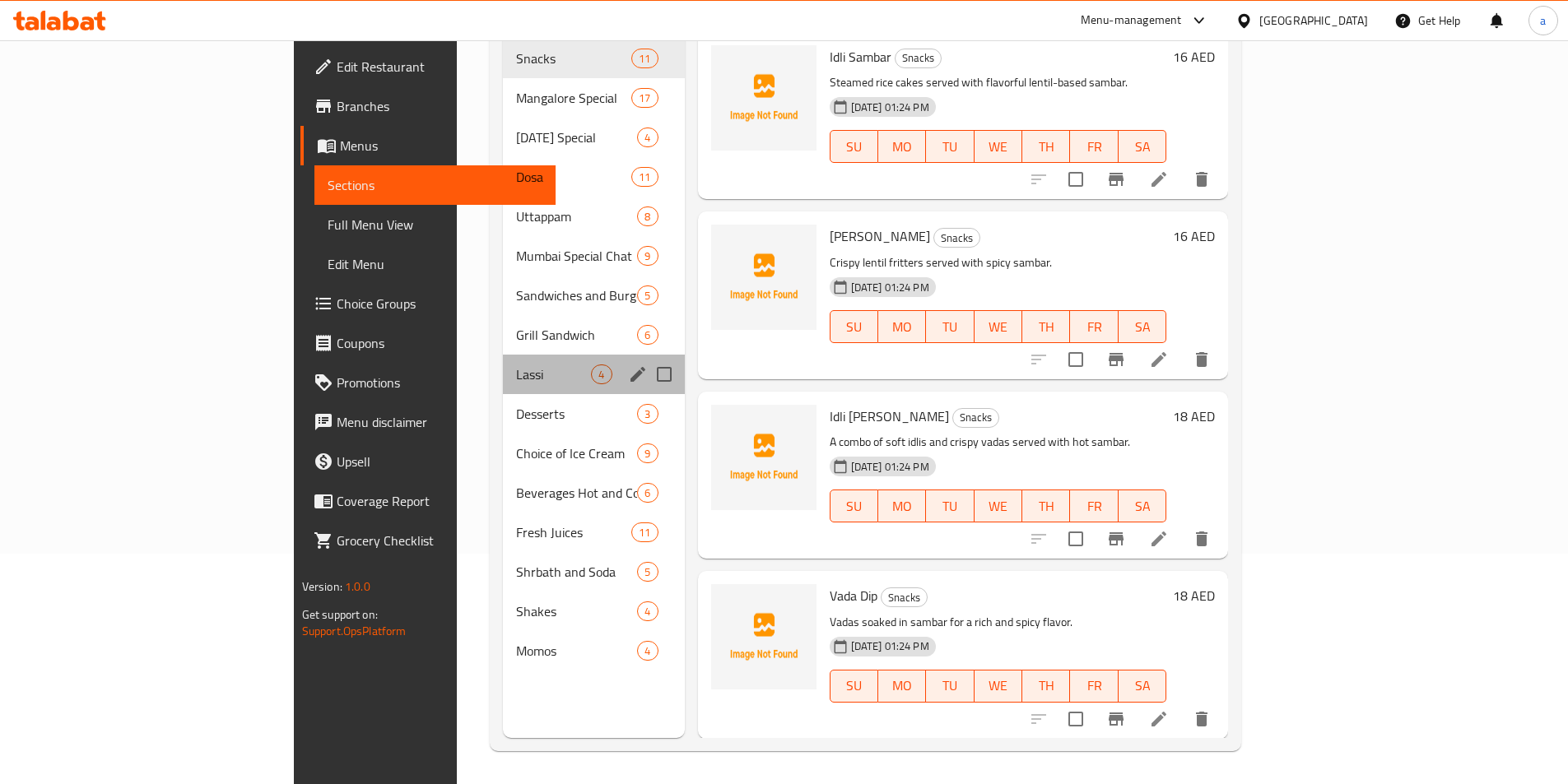
click at [503, 363] on div "Lassi 4" at bounding box center [593, 374] width 181 height 40
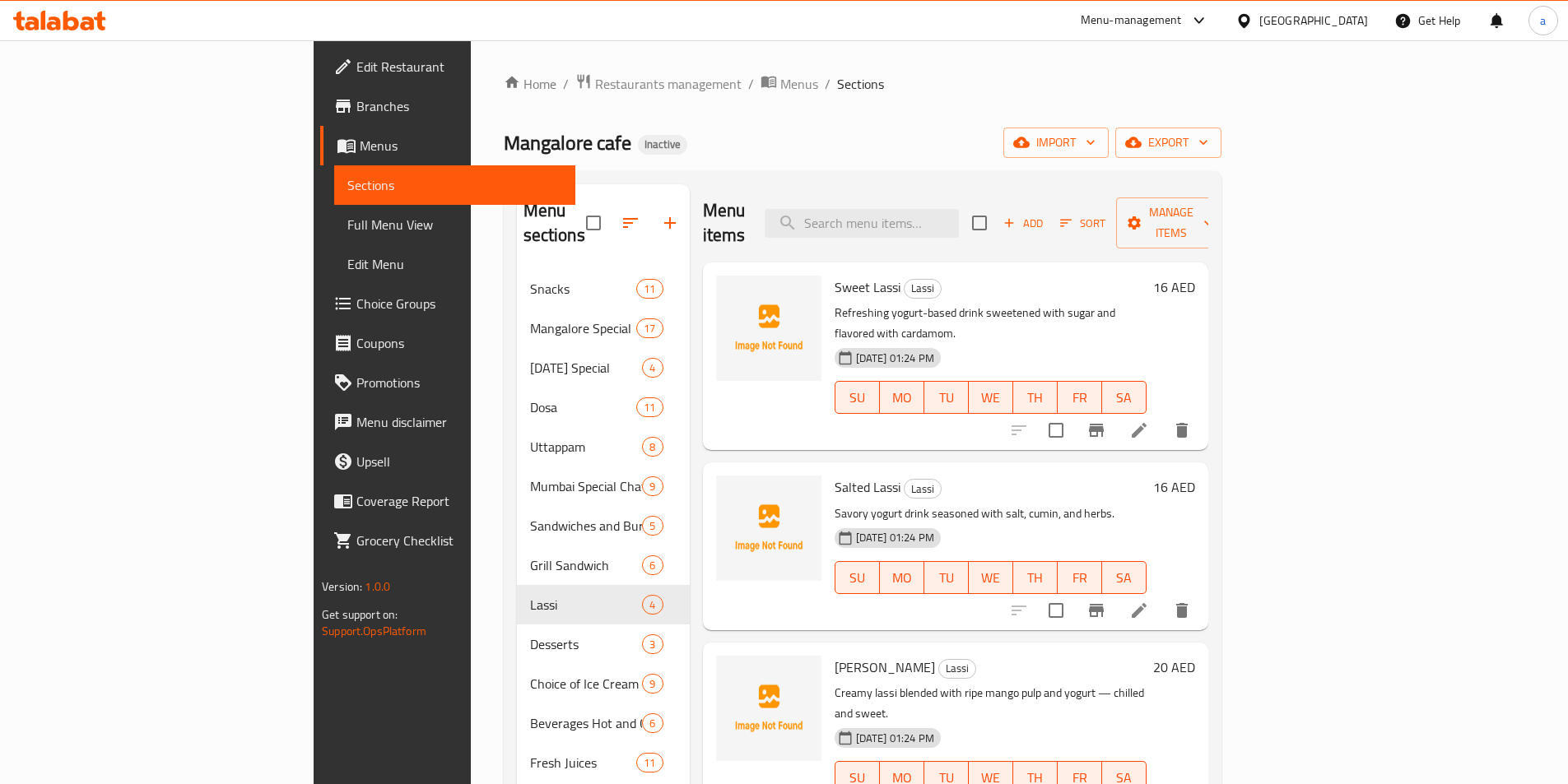
click at [1162, 416] on li at bounding box center [1139, 430] width 46 height 29
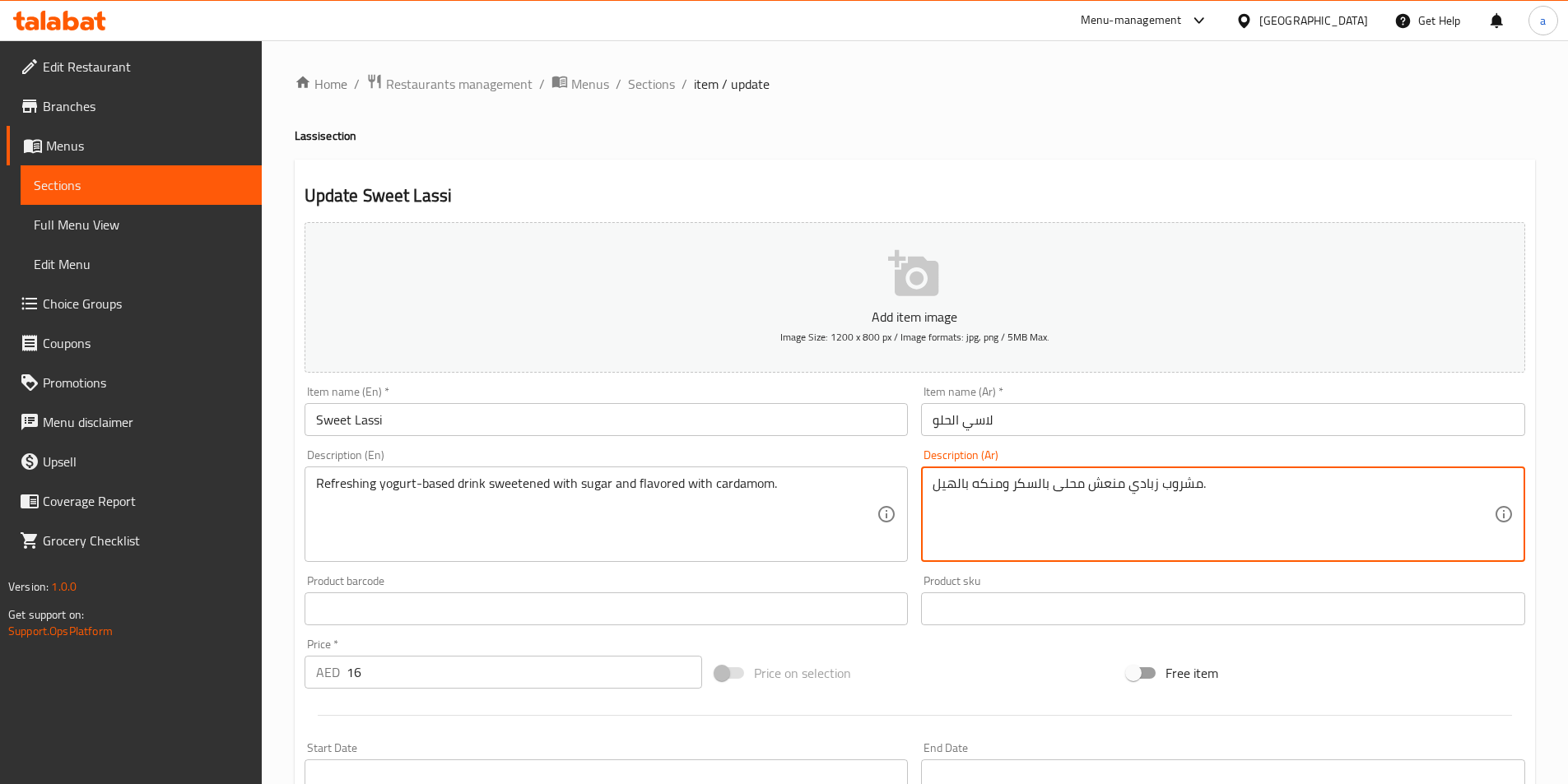
click at [1082, 490] on textarea "مشروب زبادي منعش محلى بالسكر ومنكه بالهيل." at bounding box center [1213, 514] width 561 height 78
click at [1258, 493] on textarea "مشروب زبادي منعش اساسه مشروب محلى بالسكر ومنكه بالهيل." at bounding box center [1213, 514] width 561 height 78
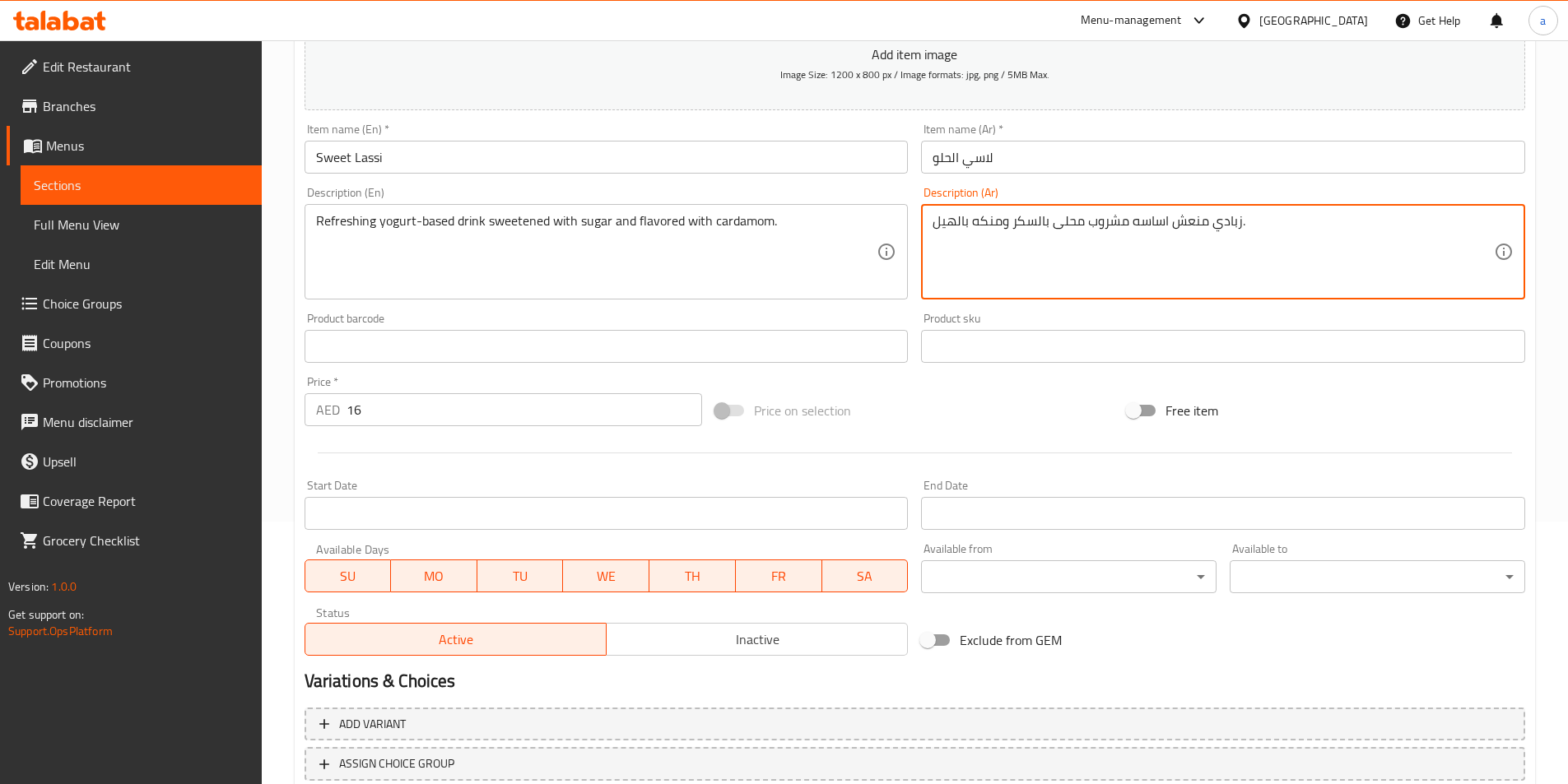
scroll to position [379, 0]
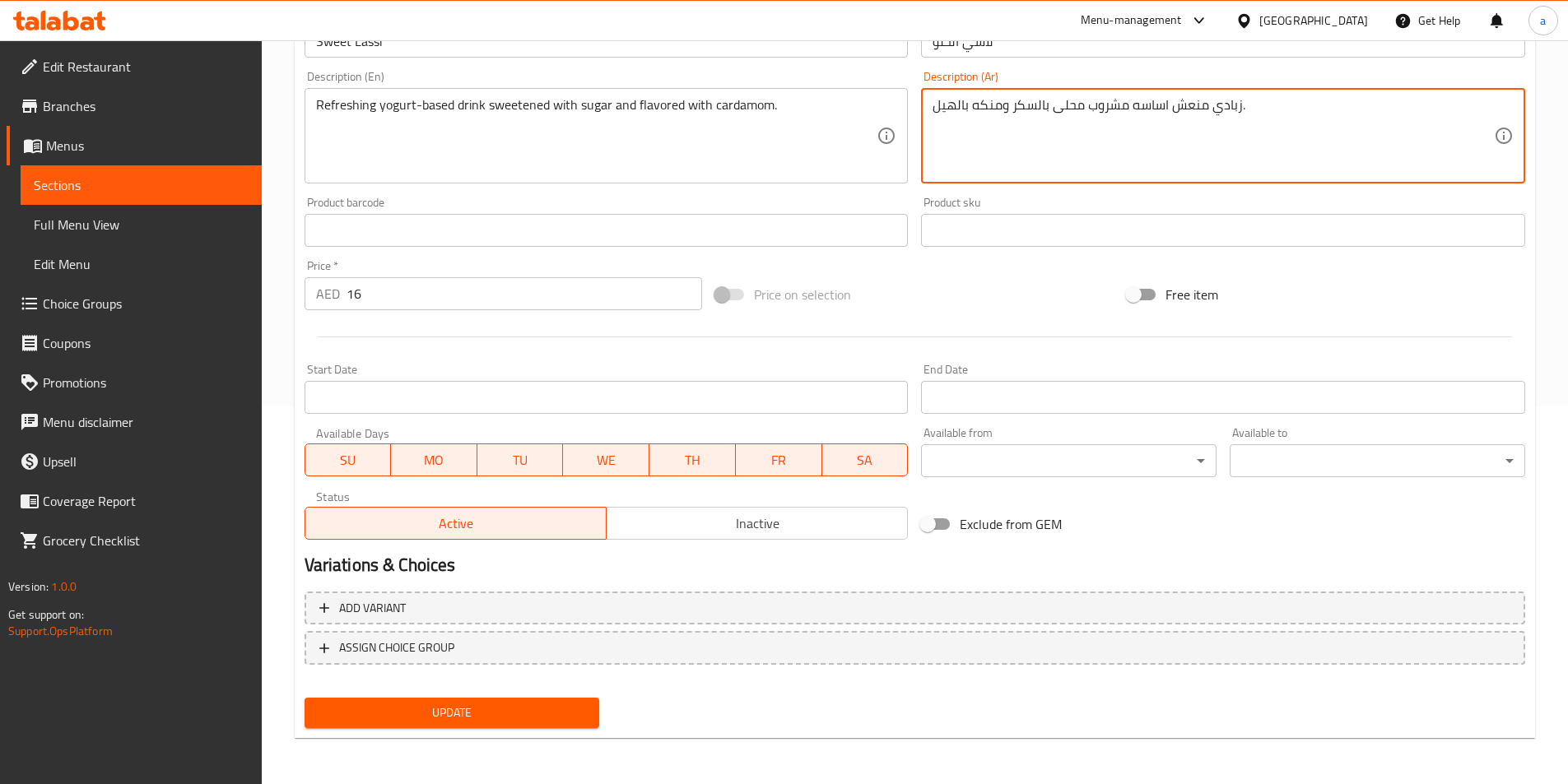
type textarea "زبادي منعش اساسه مشروب محلى بالسكر ومنكه بالهيل."
click at [347, 719] on span "Update" at bounding box center [451, 713] width 269 height 21
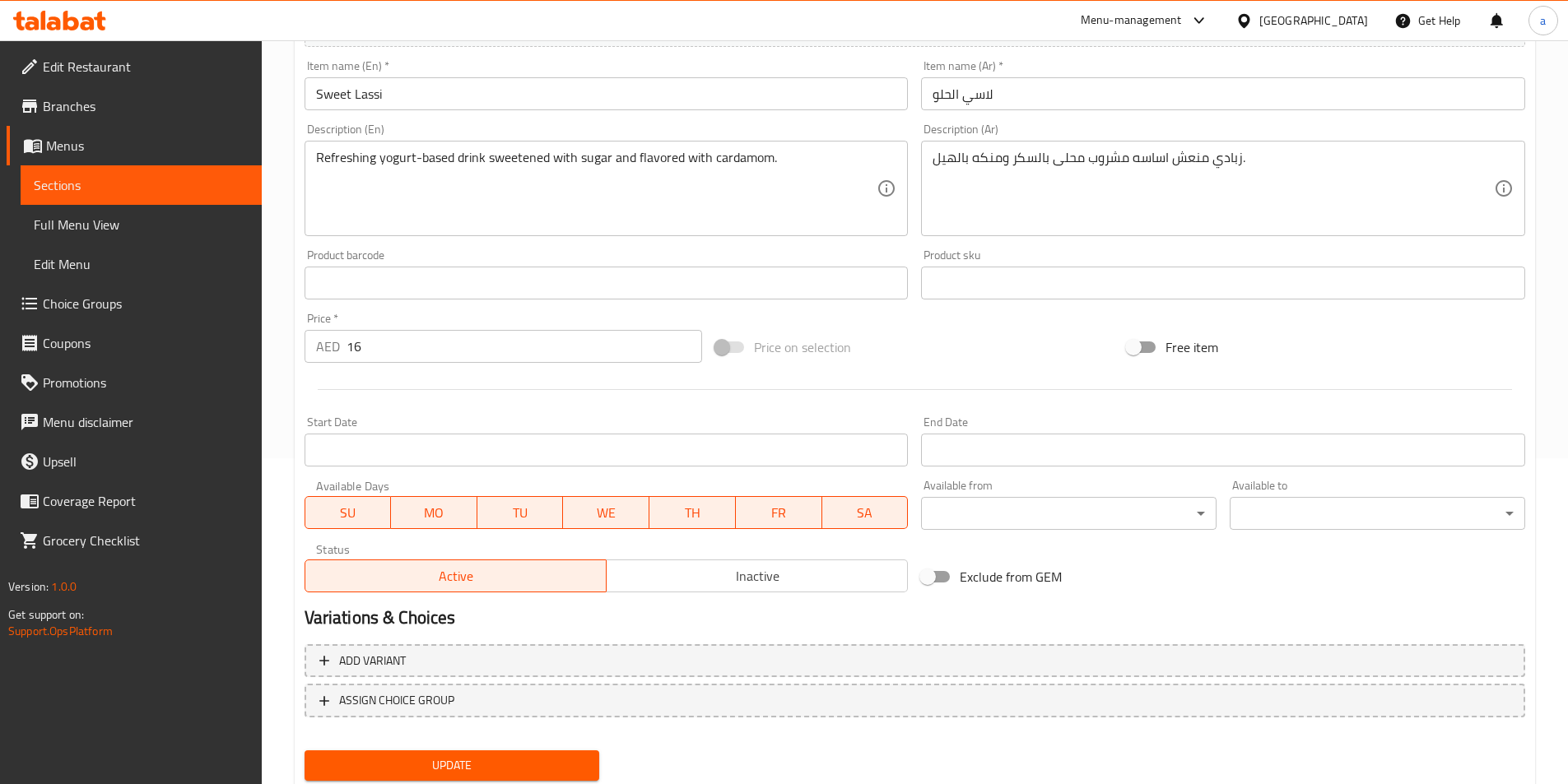
scroll to position [296, 0]
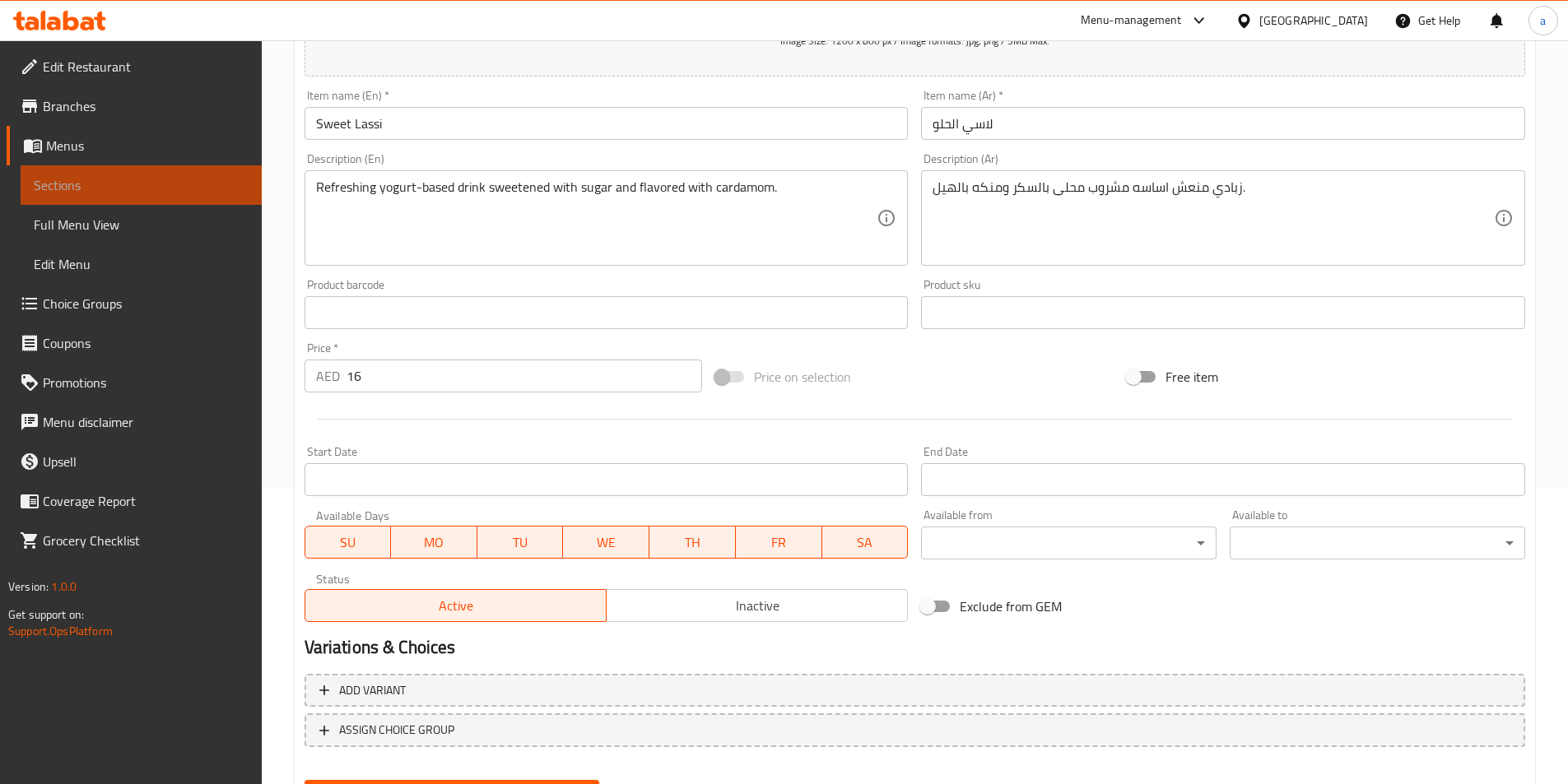
click at [115, 171] on link "Sections" at bounding box center [141, 185] width 241 height 40
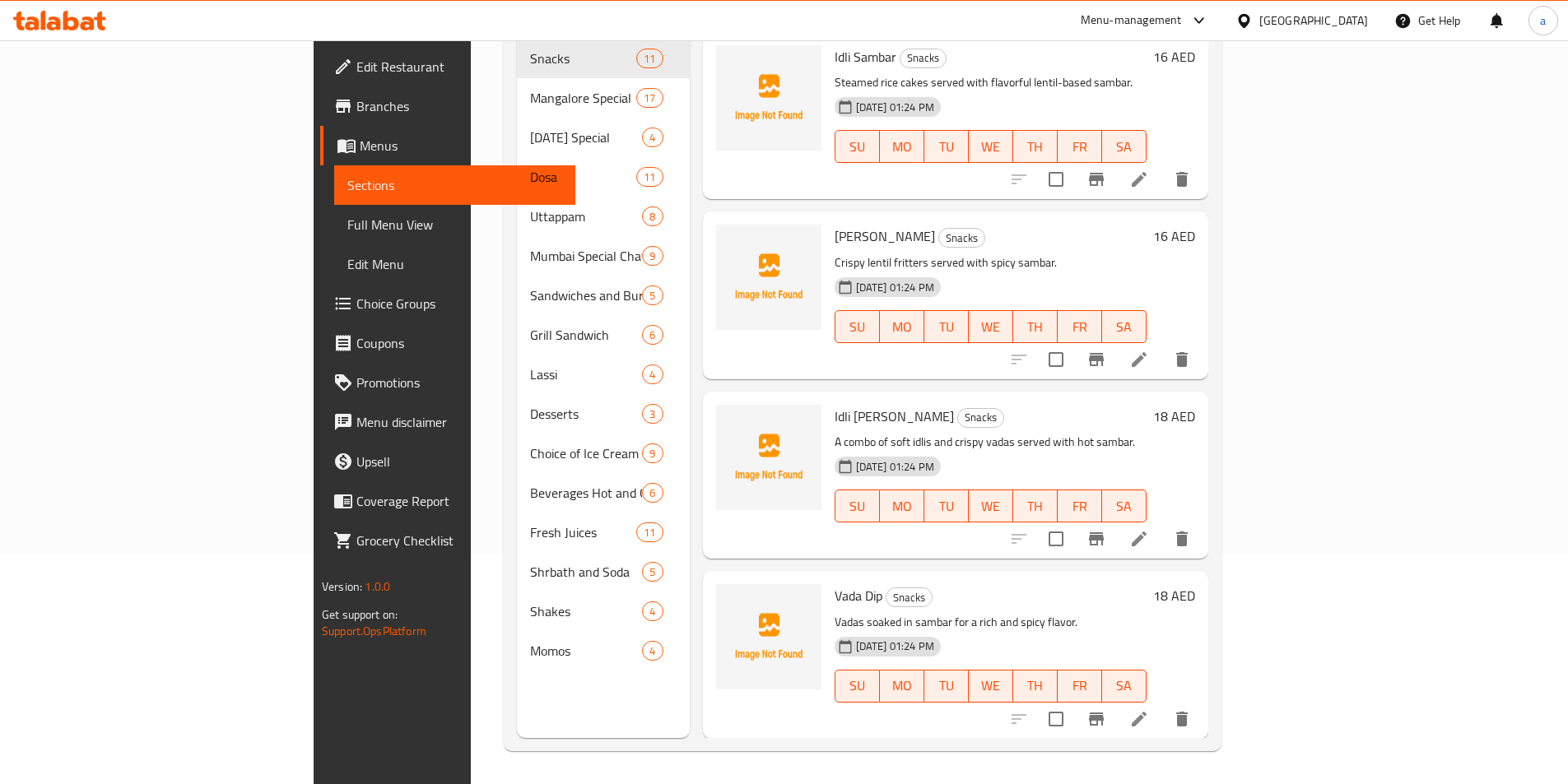
scroll to position [231, 0]
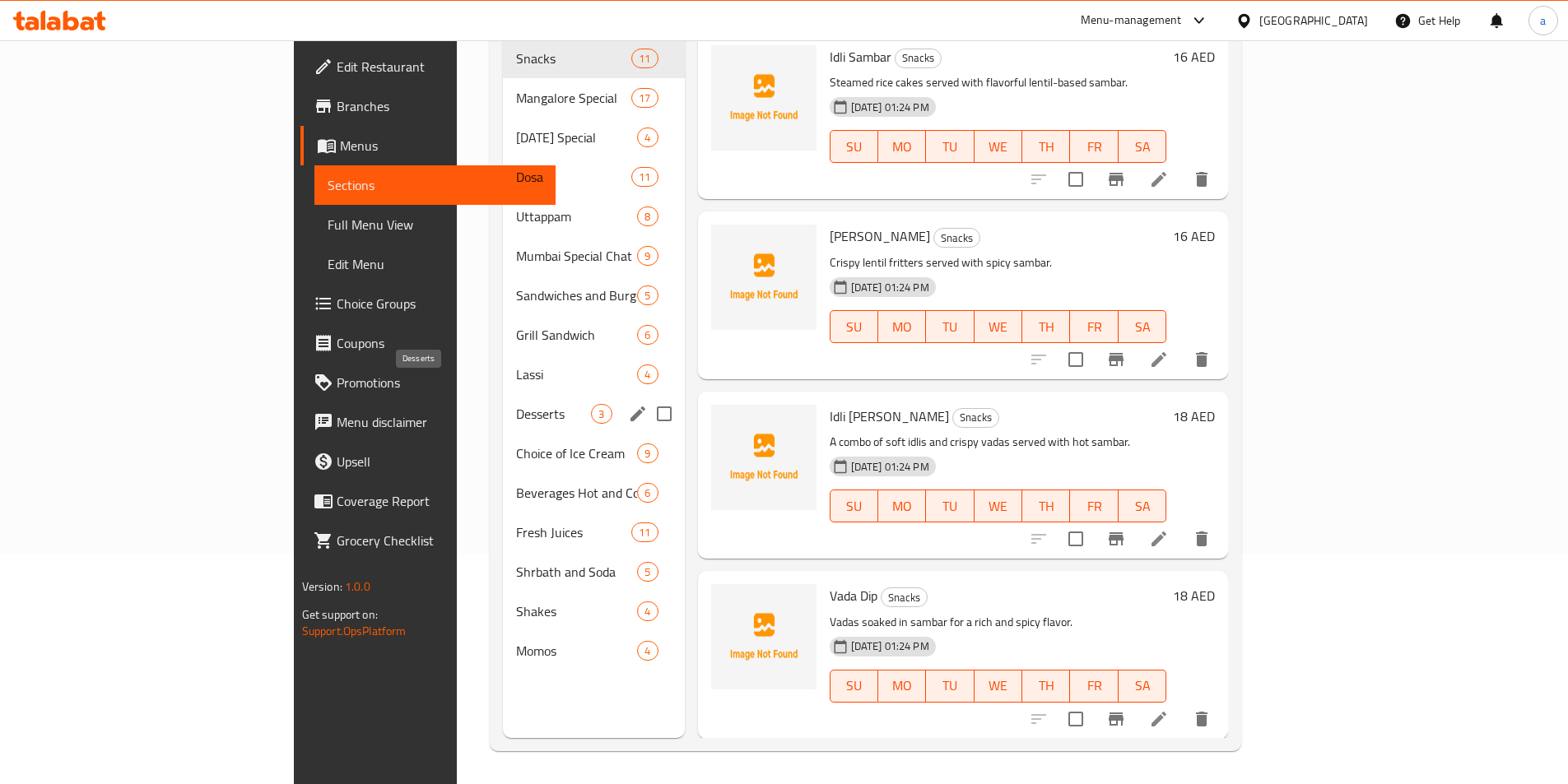
click at [516, 404] on span "Desserts" at bounding box center [554, 413] width 75 height 20
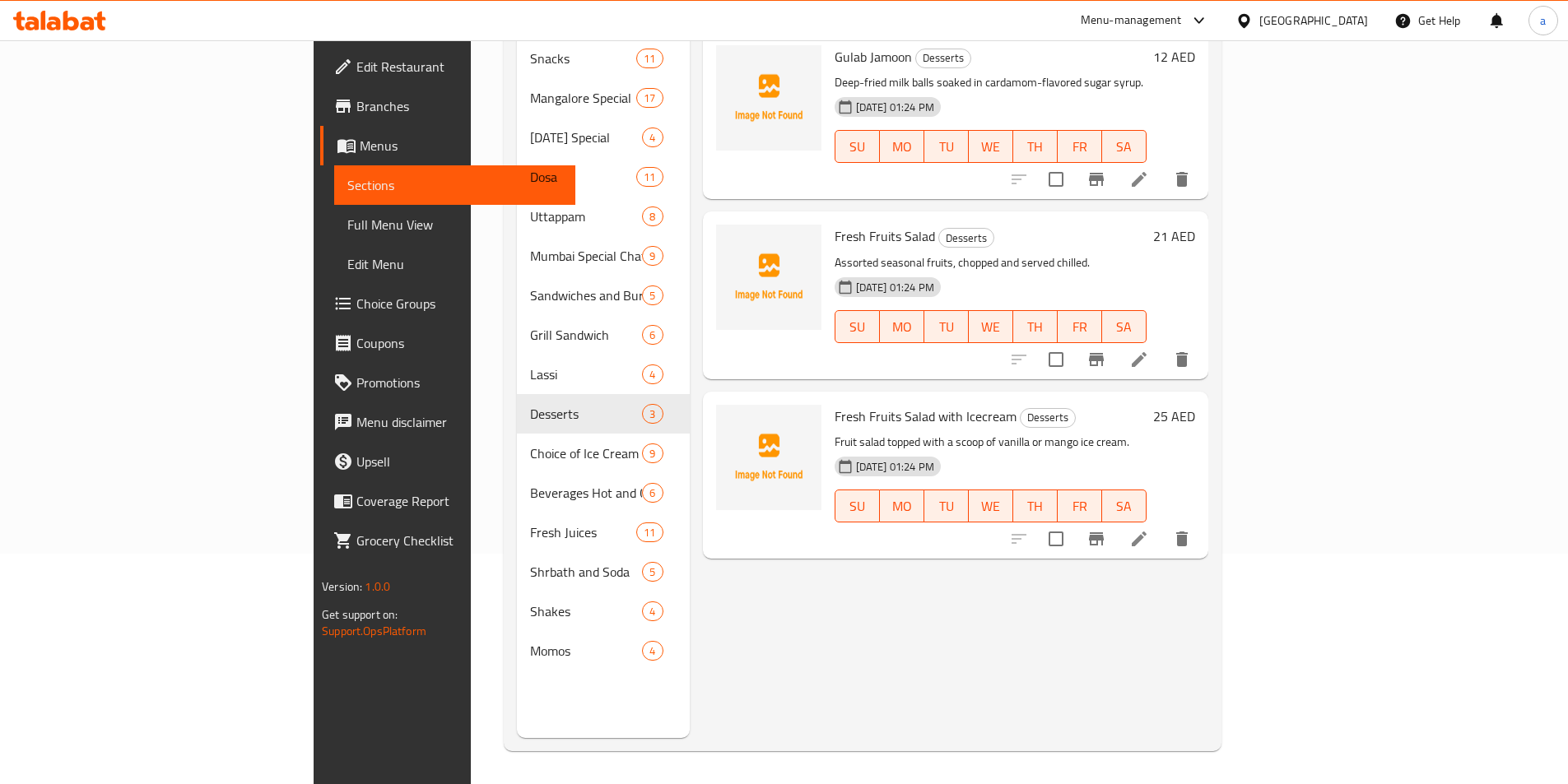
click at [1162, 524] on li at bounding box center [1139, 539] width 46 height 29
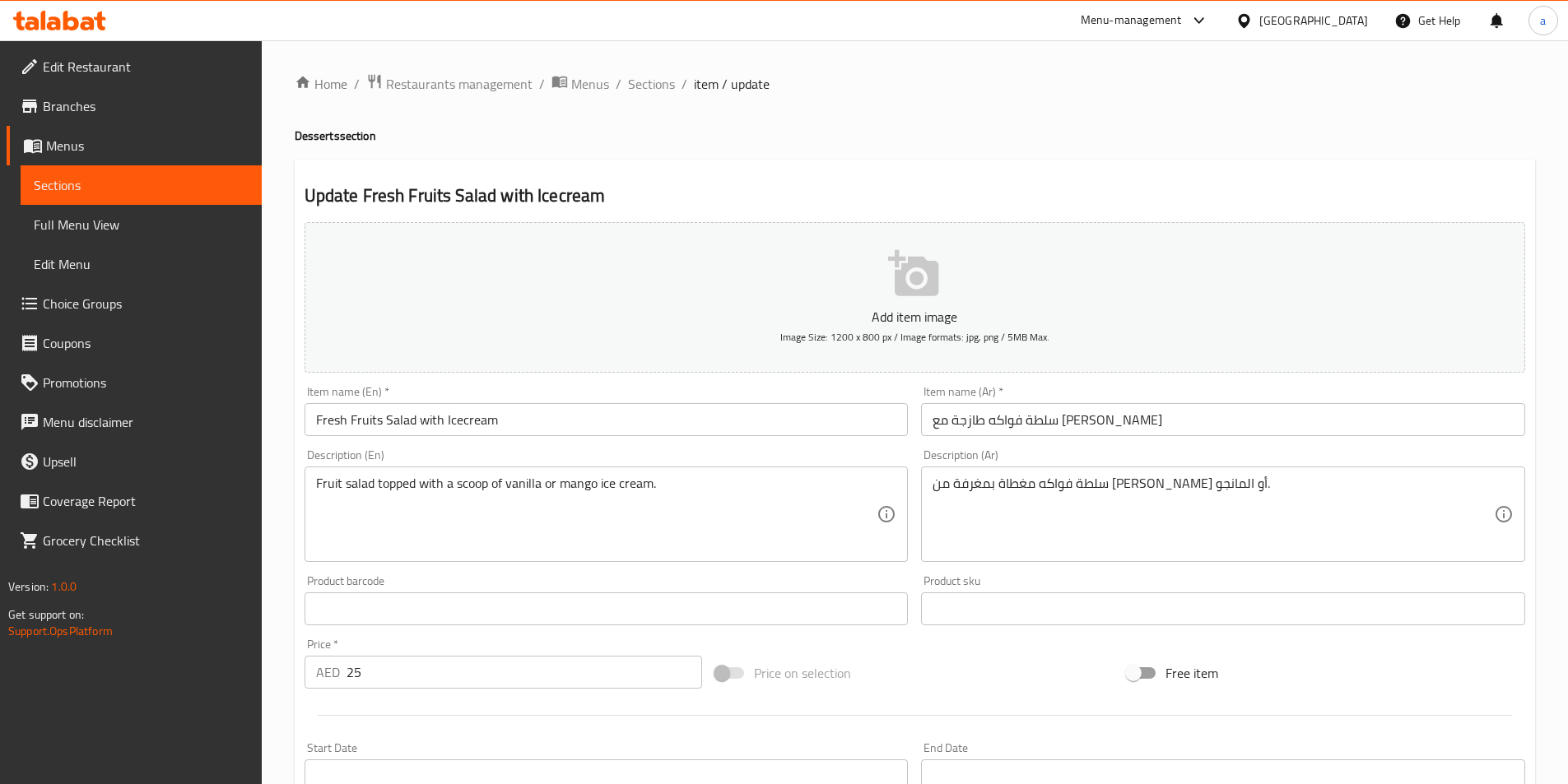
scroll to position [247, 0]
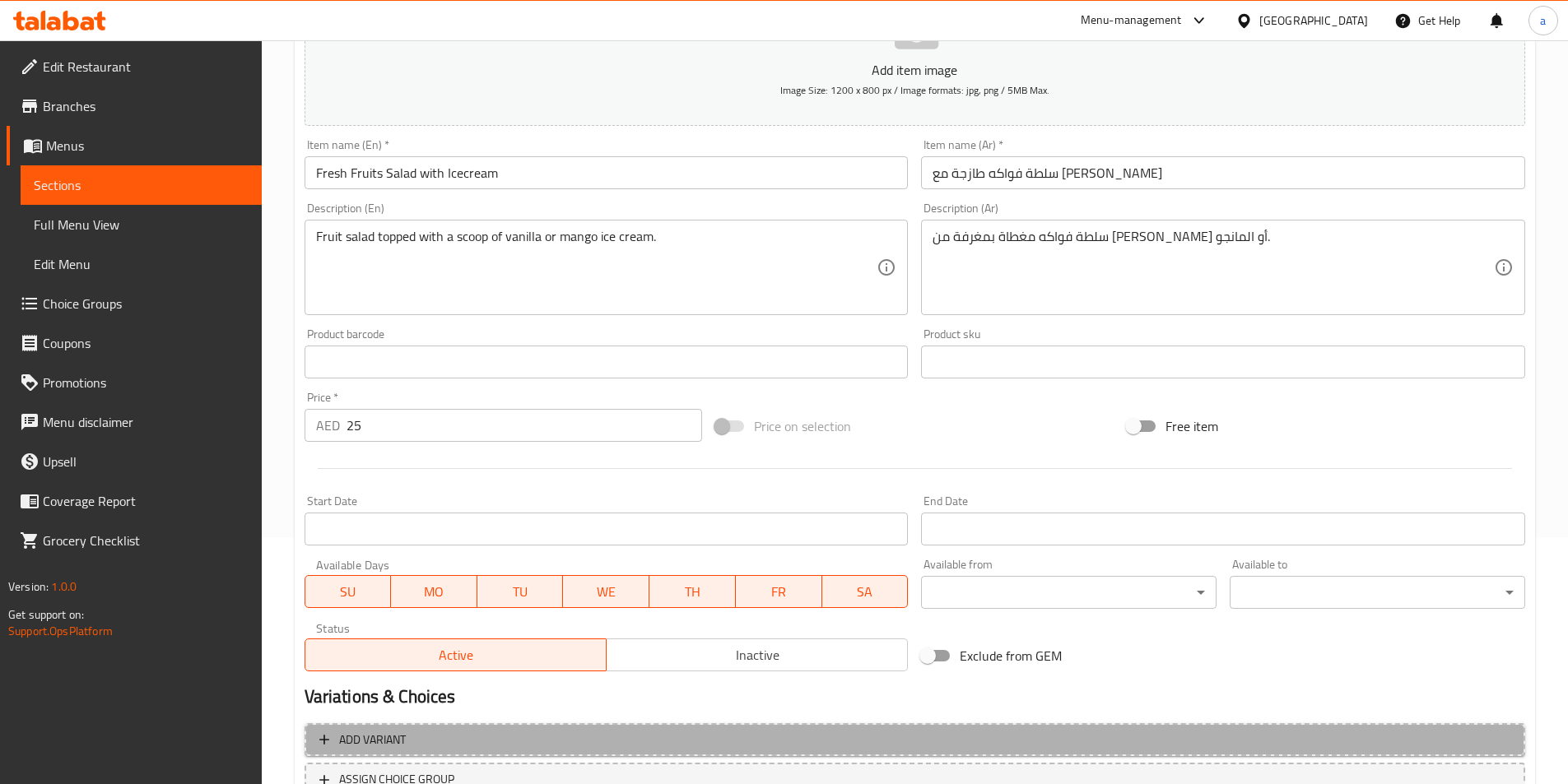
click at [614, 726] on button "Add variant" at bounding box center [915, 740] width 1221 height 34
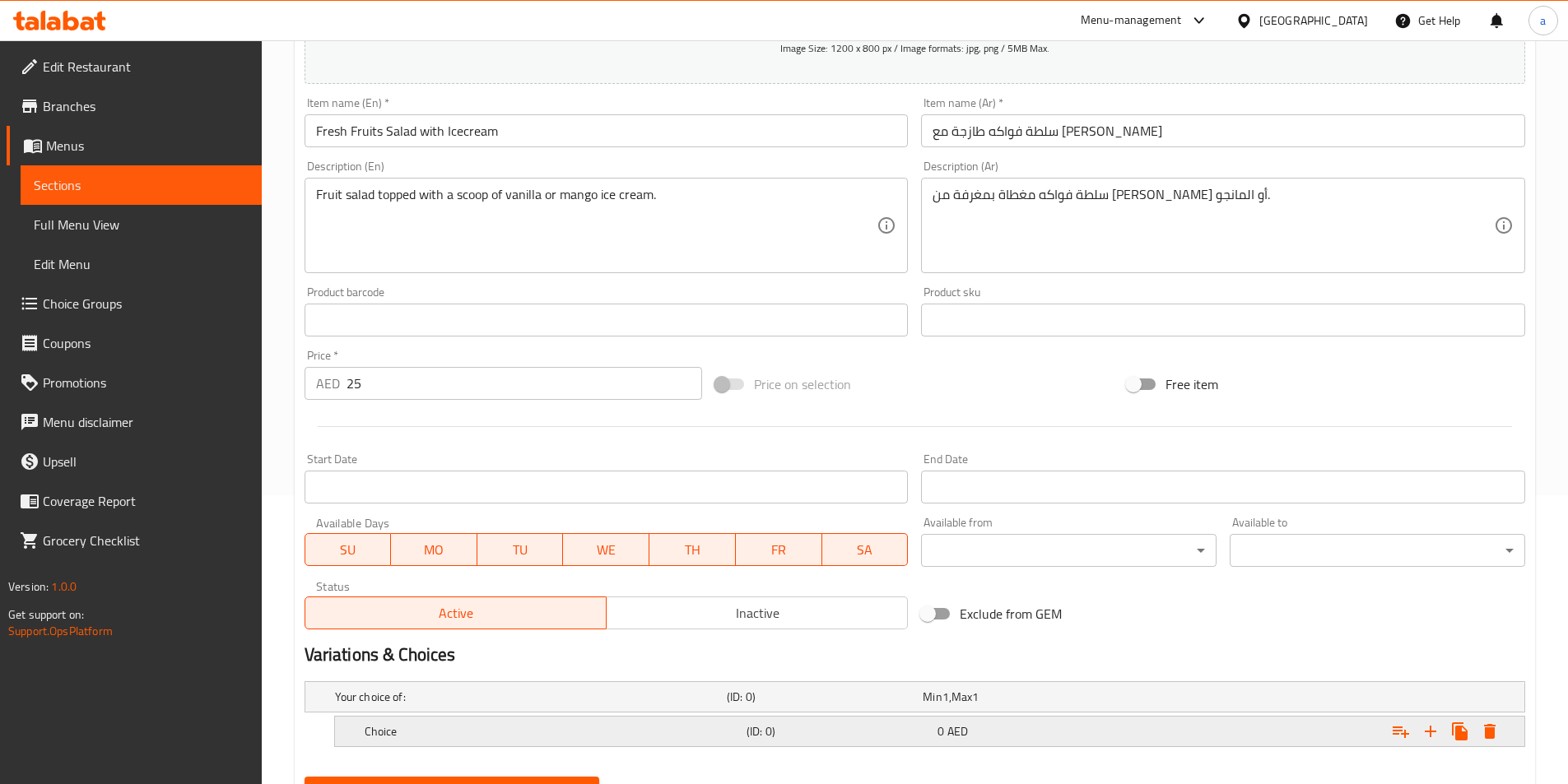
scroll to position [329, 0]
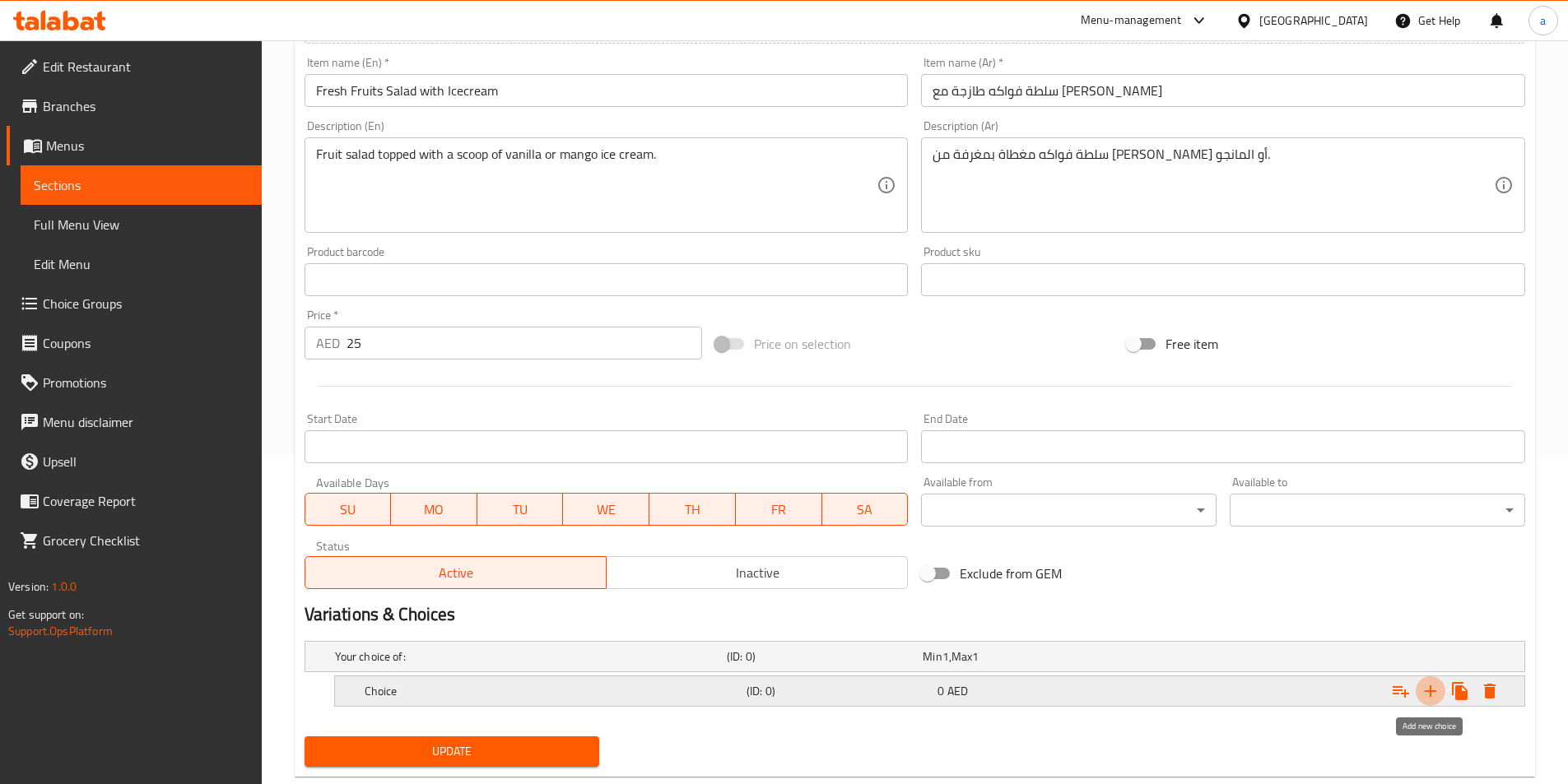
click at [1432, 687] on icon "Expand" at bounding box center [1430, 691] width 20 height 20
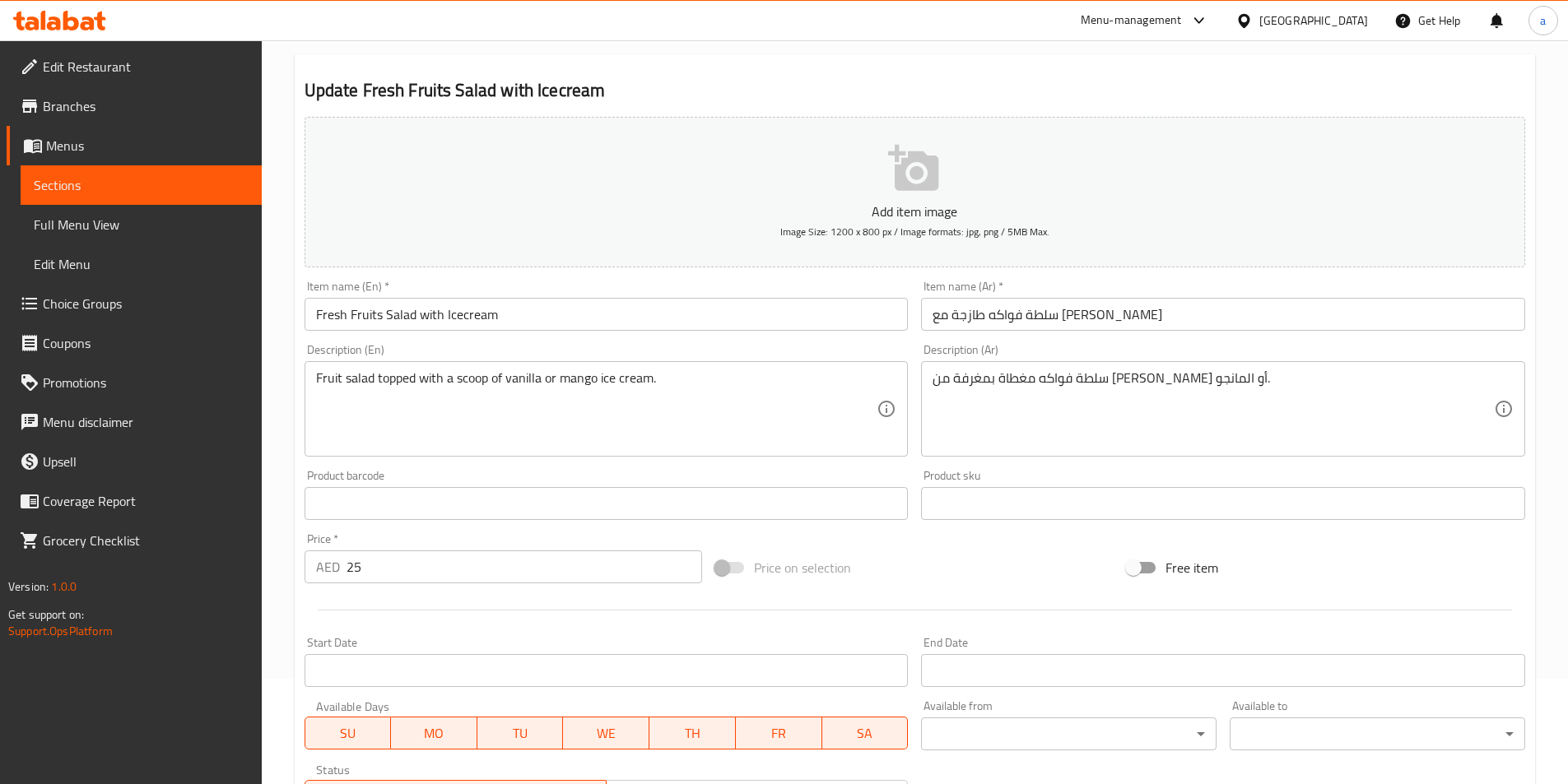
scroll to position [82, 0]
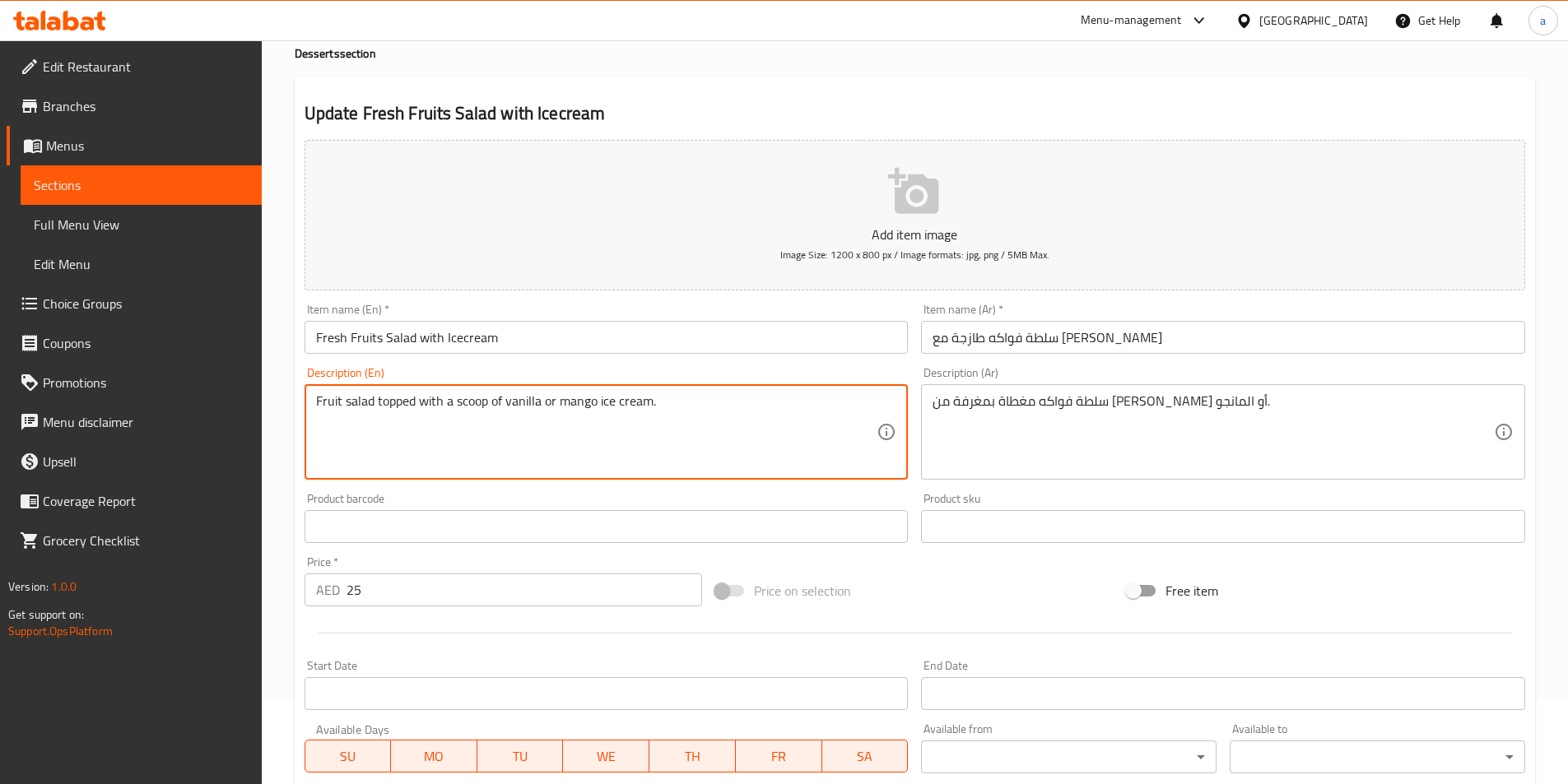
click at [521, 402] on textarea "Fruit salad topped with a scoop of vanilla or mango ice cream." at bounding box center [597, 432] width 561 height 78
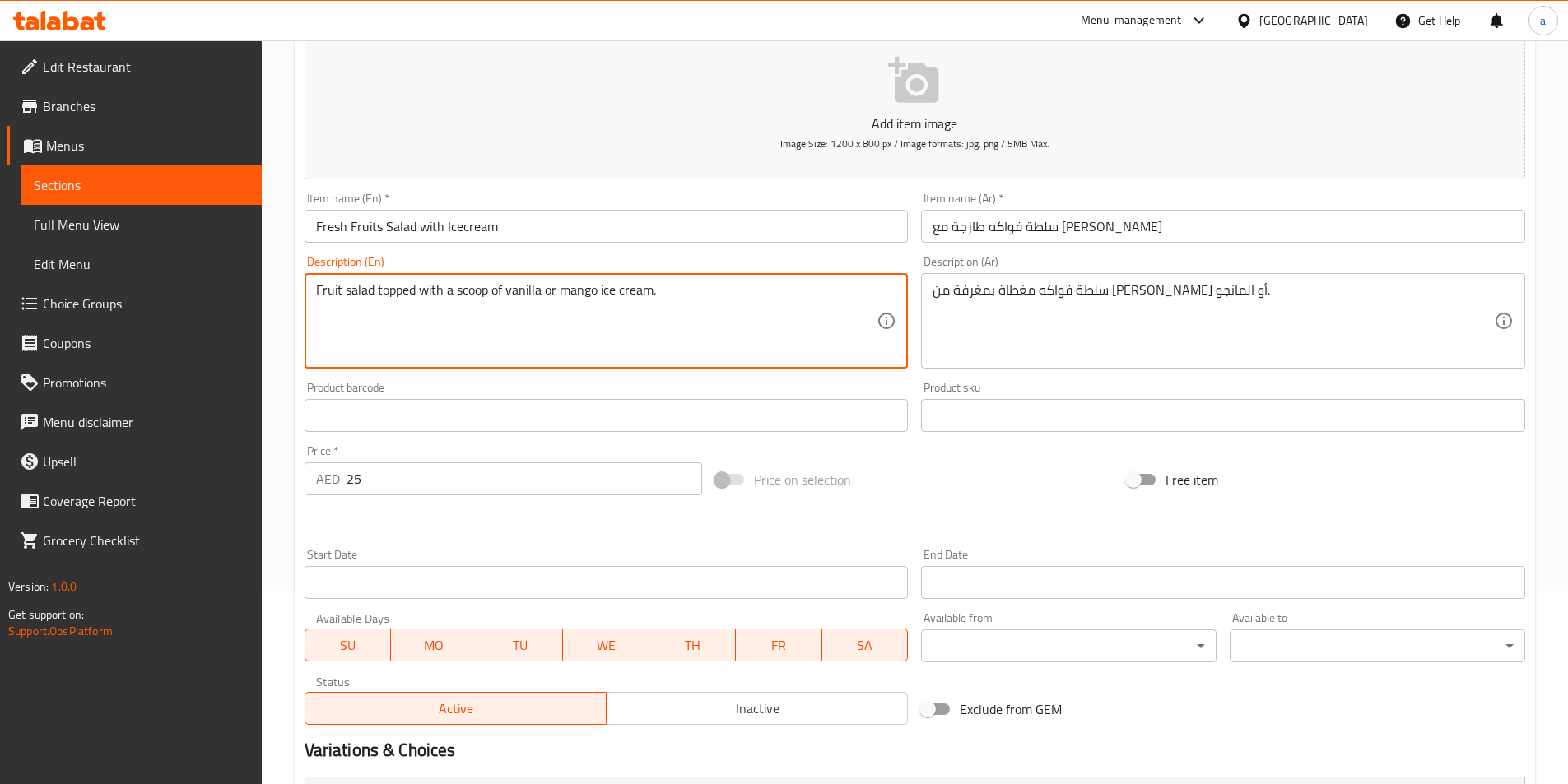
scroll to position [411, 0]
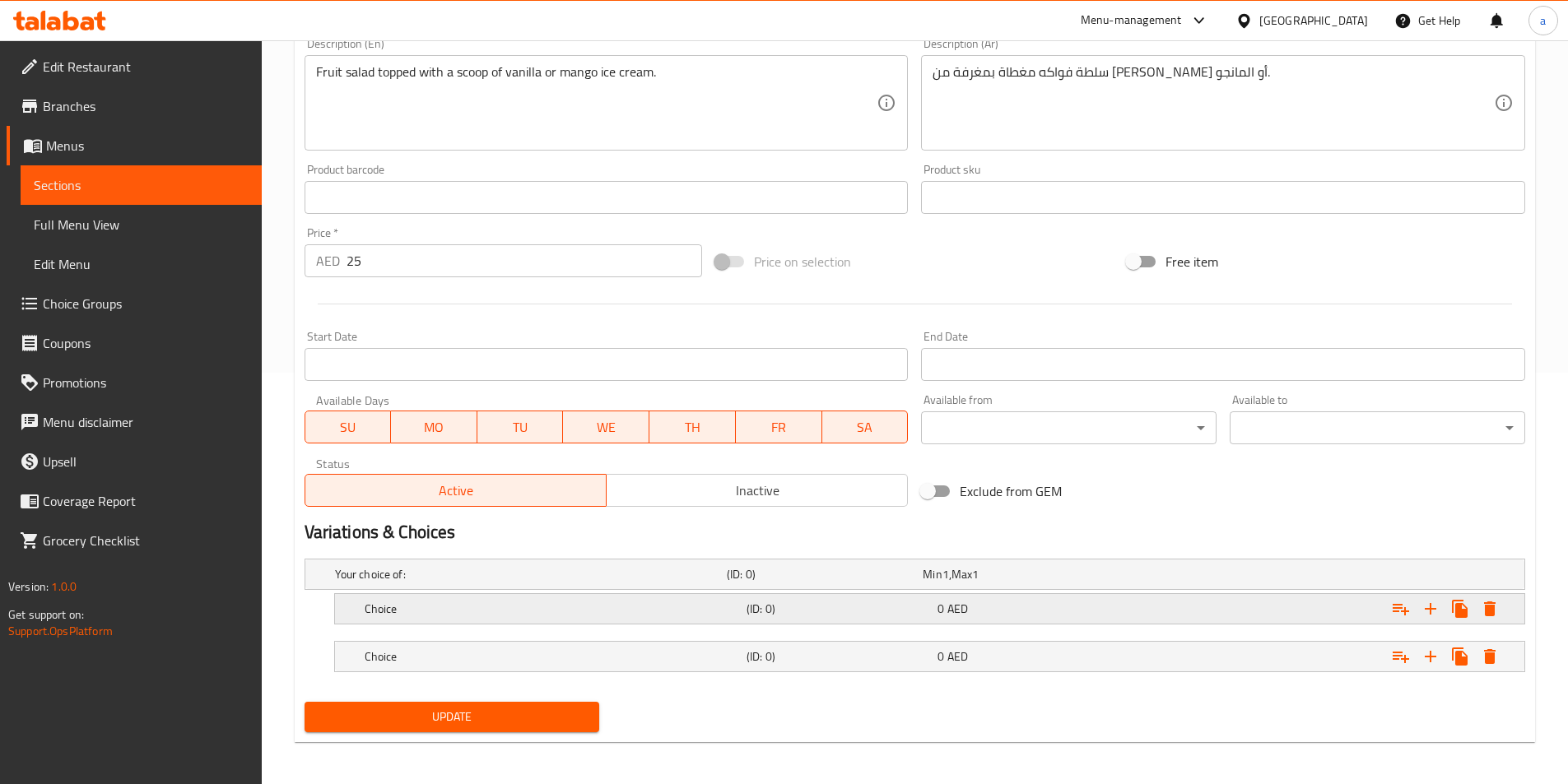
click at [496, 608] on h5 "Choice" at bounding box center [553, 609] width 375 height 16
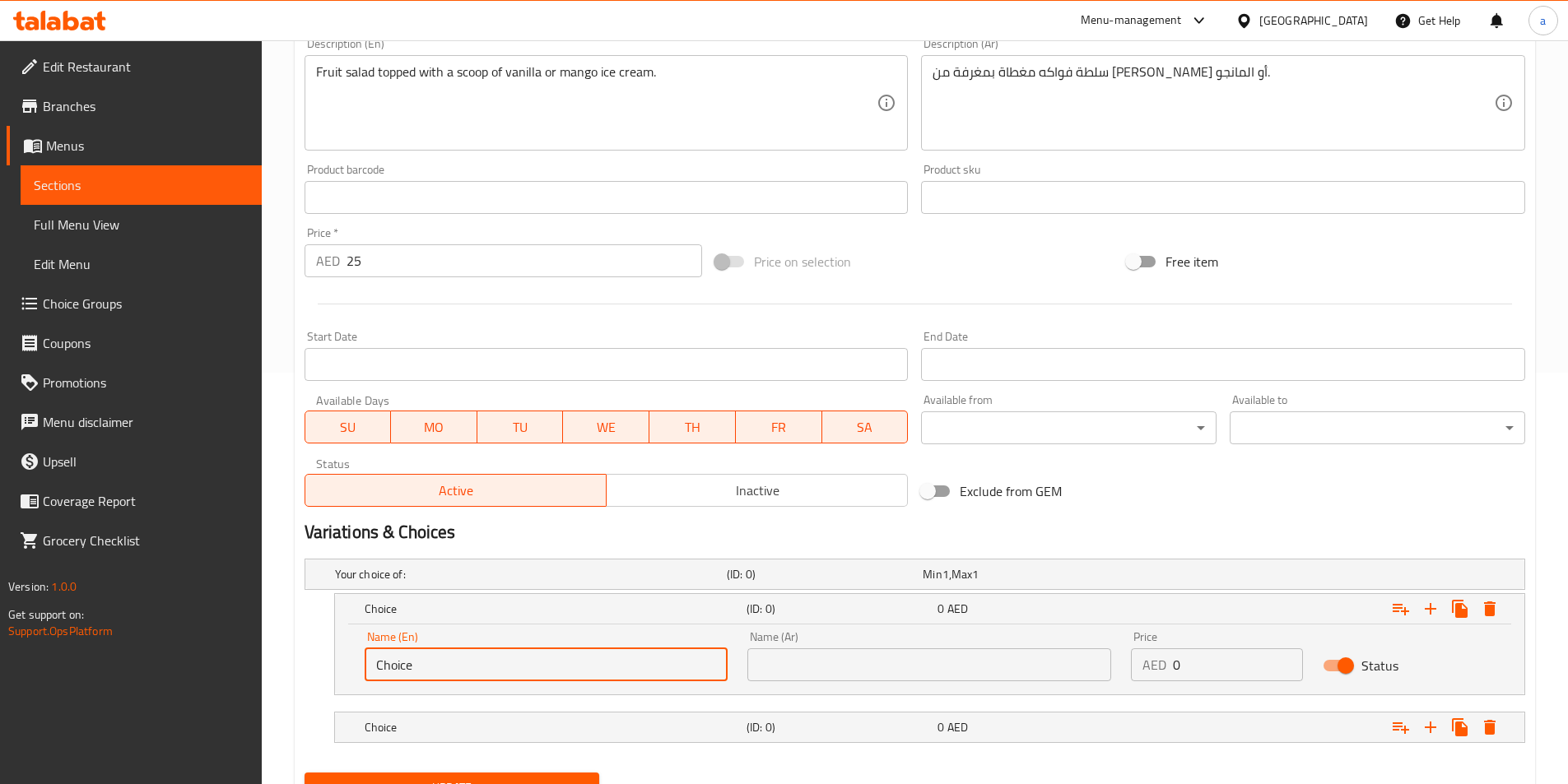
drag, startPoint x: 437, startPoint y: 669, endPoint x: 324, endPoint y: 671, distance: 113.0
click at [324, 671] on div "Choice (ID: 0) 0 AED Name (En) Choice Name (En) Name (Ar) Name (Ar) Price AED 0…" at bounding box center [915, 644] width 1221 height 102
paste input "vanilla"
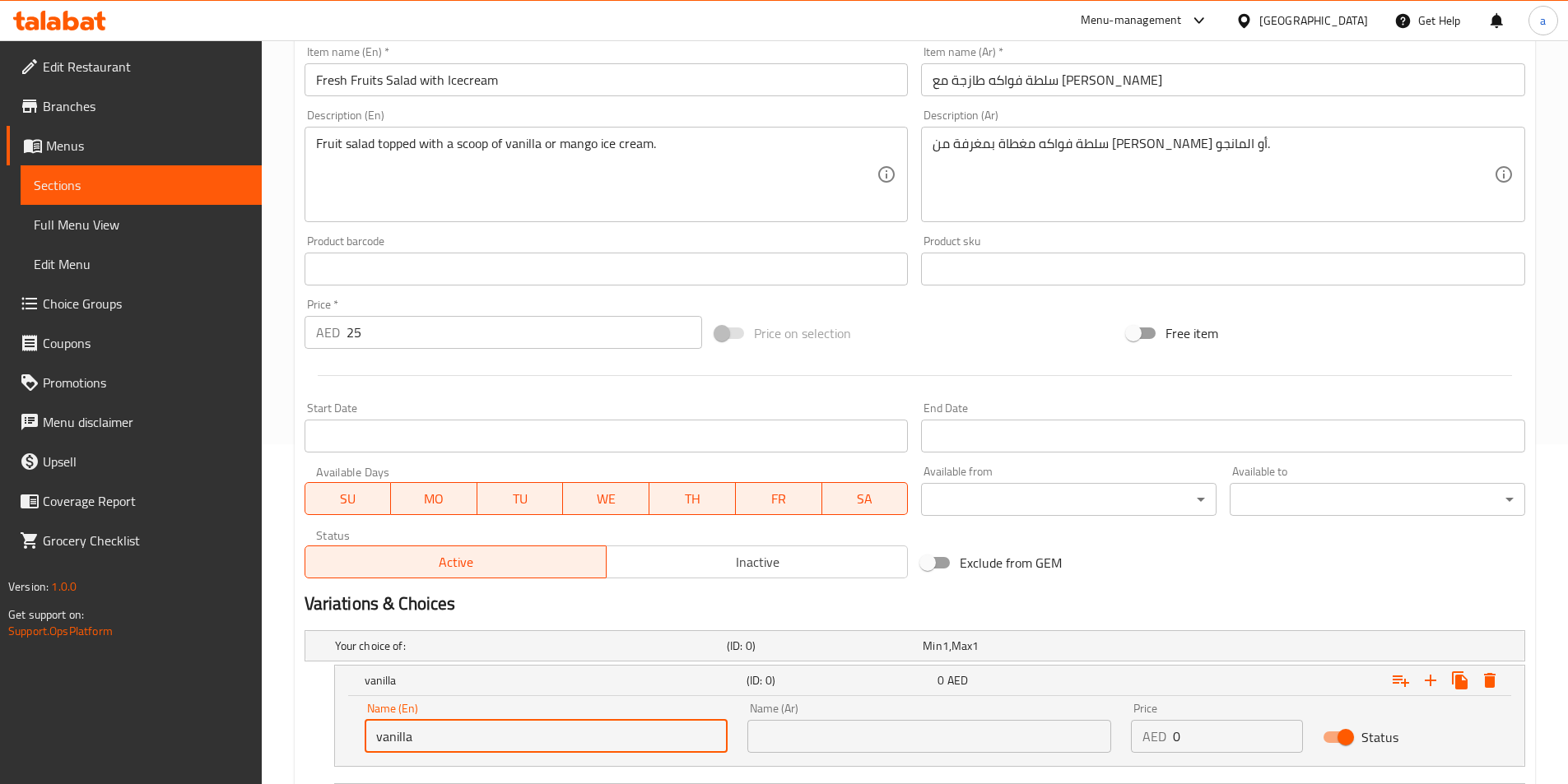
scroll to position [247, 0]
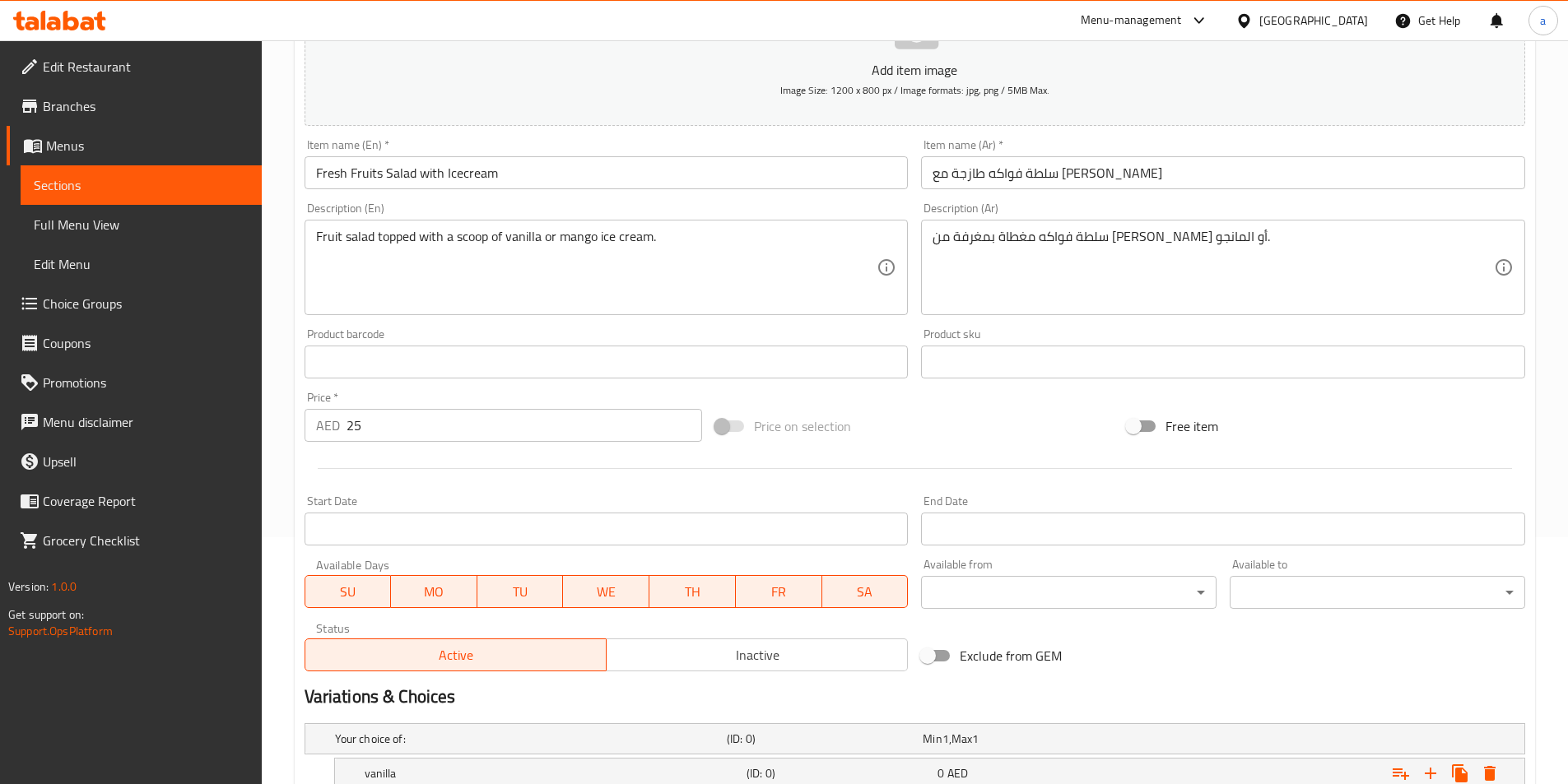
type input "vanilla"
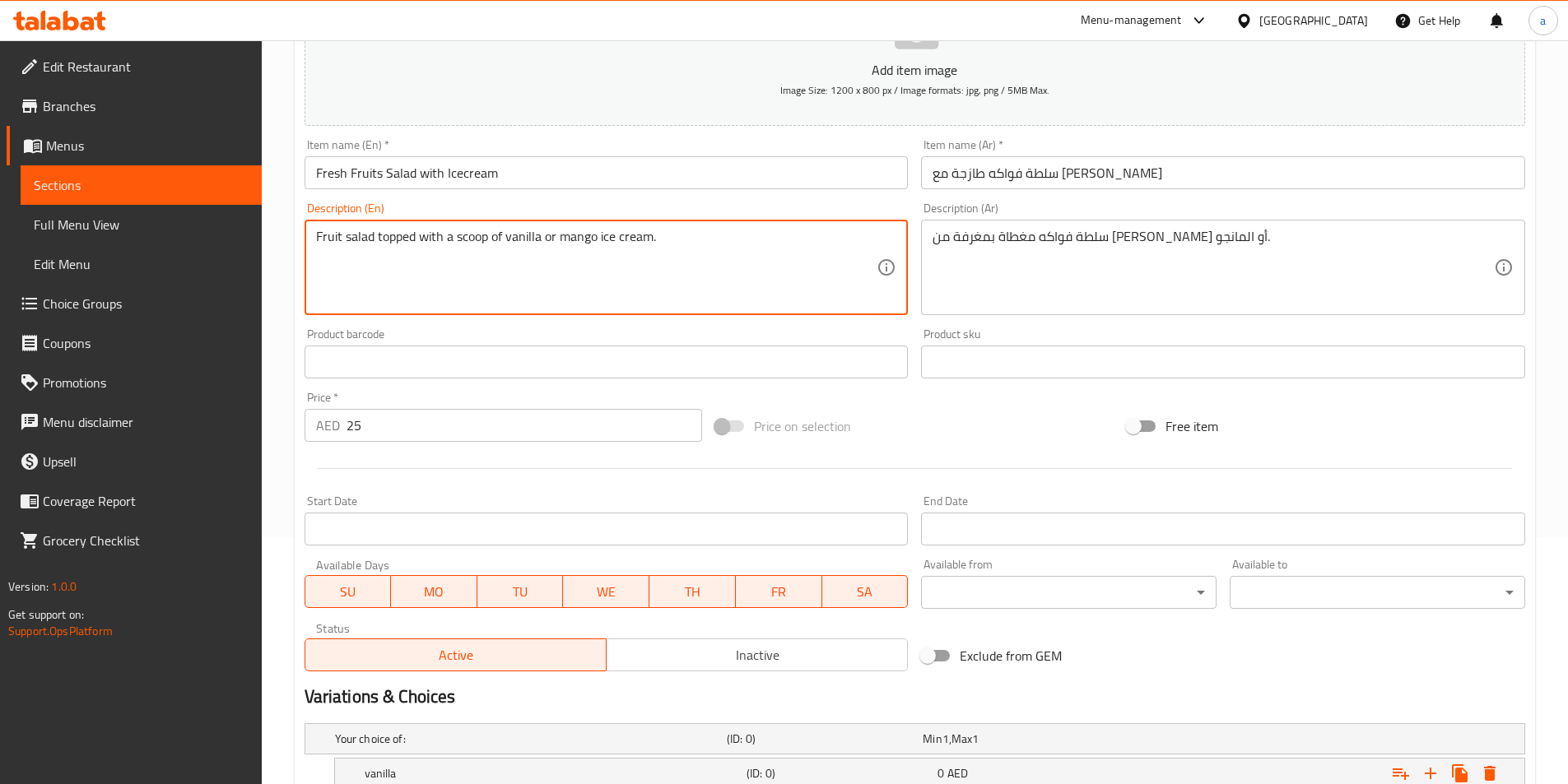
click at [573, 248] on textarea "Fruit salad topped with a scoop of vanilla or mango ice cream." at bounding box center [597, 268] width 561 height 78
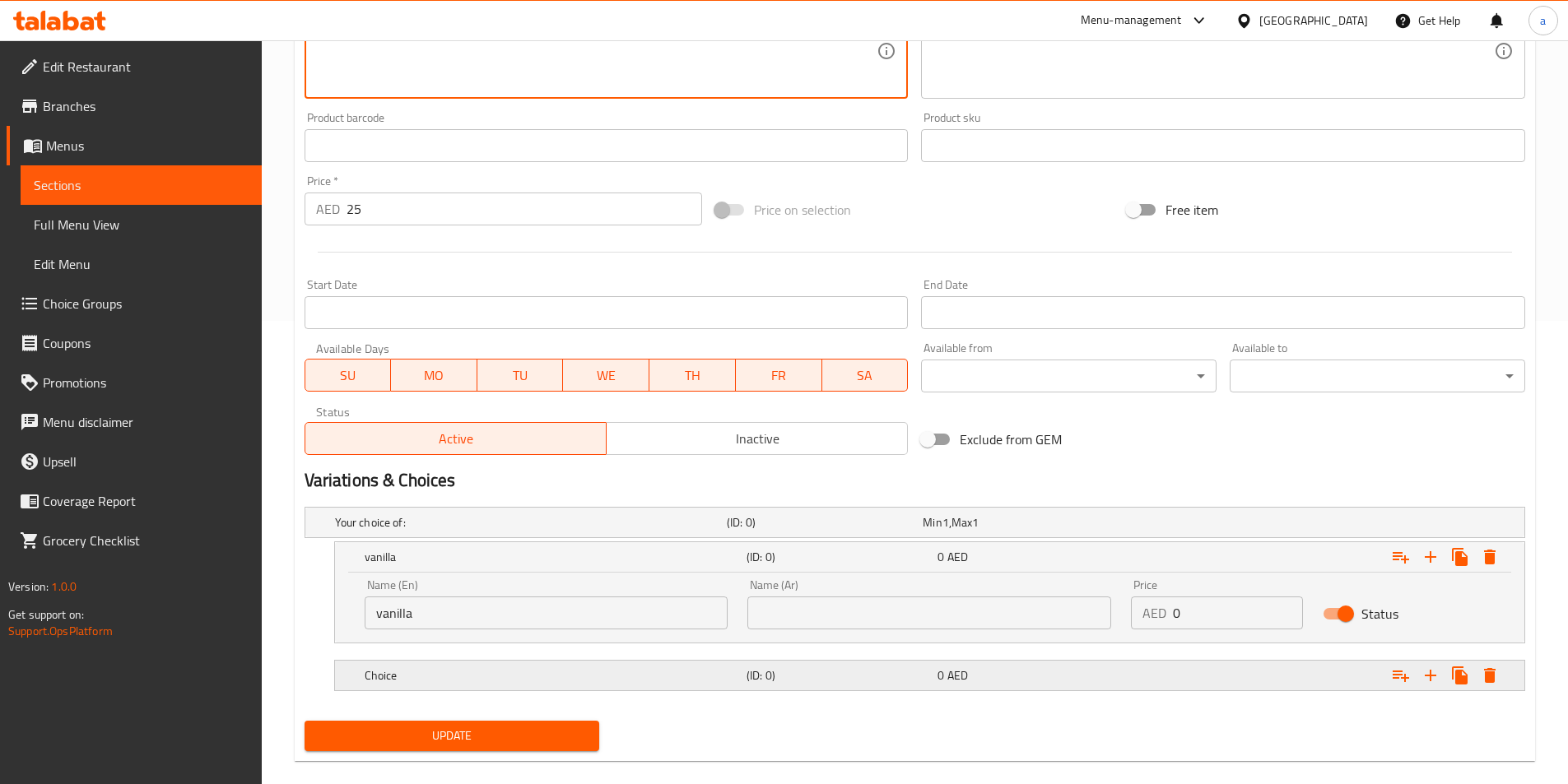
scroll to position [487, 0]
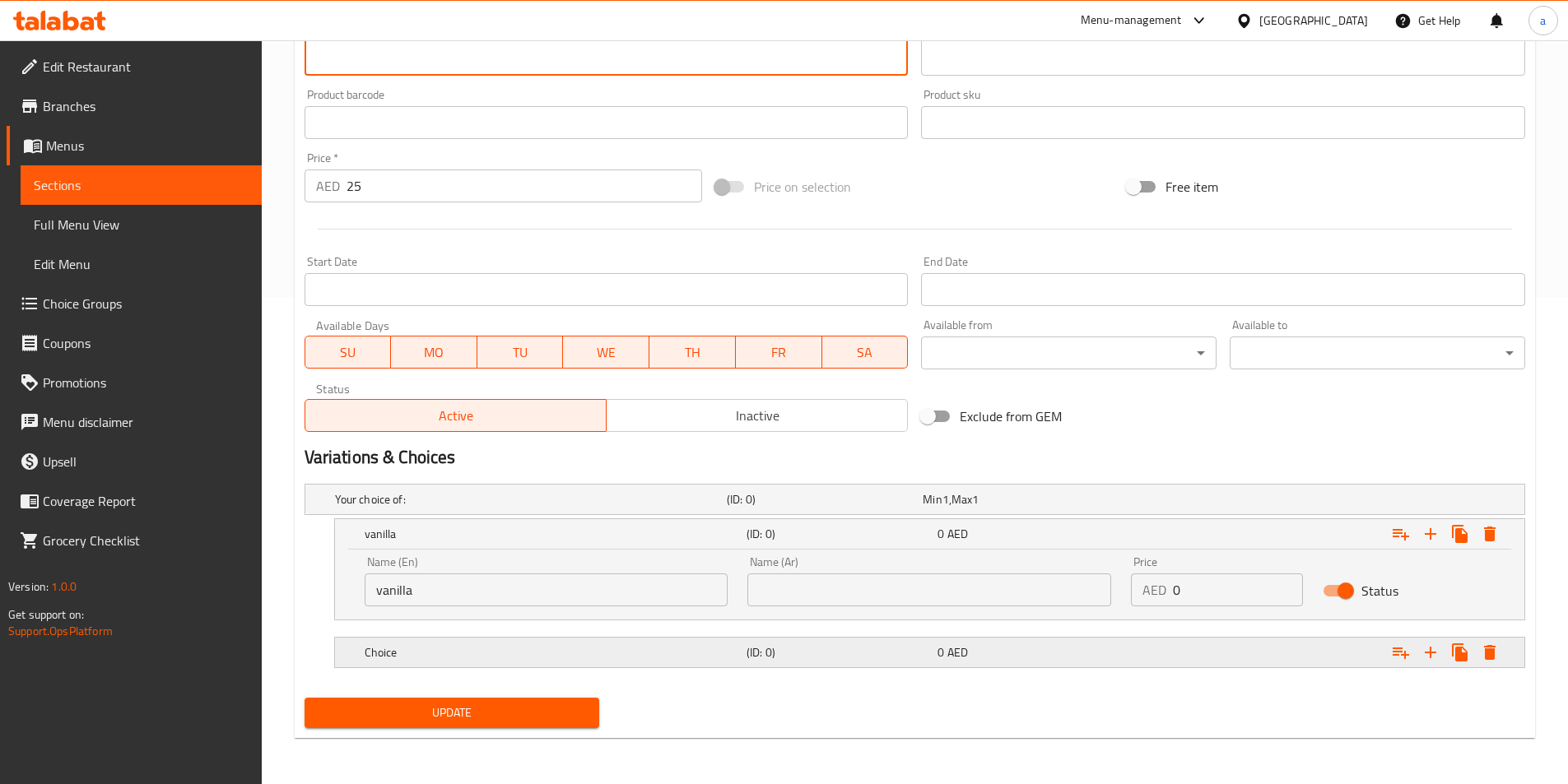
click at [559, 636] on div "Choice (ID: 0) 0 AED" at bounding box center [935, 653] width 1147 height 36
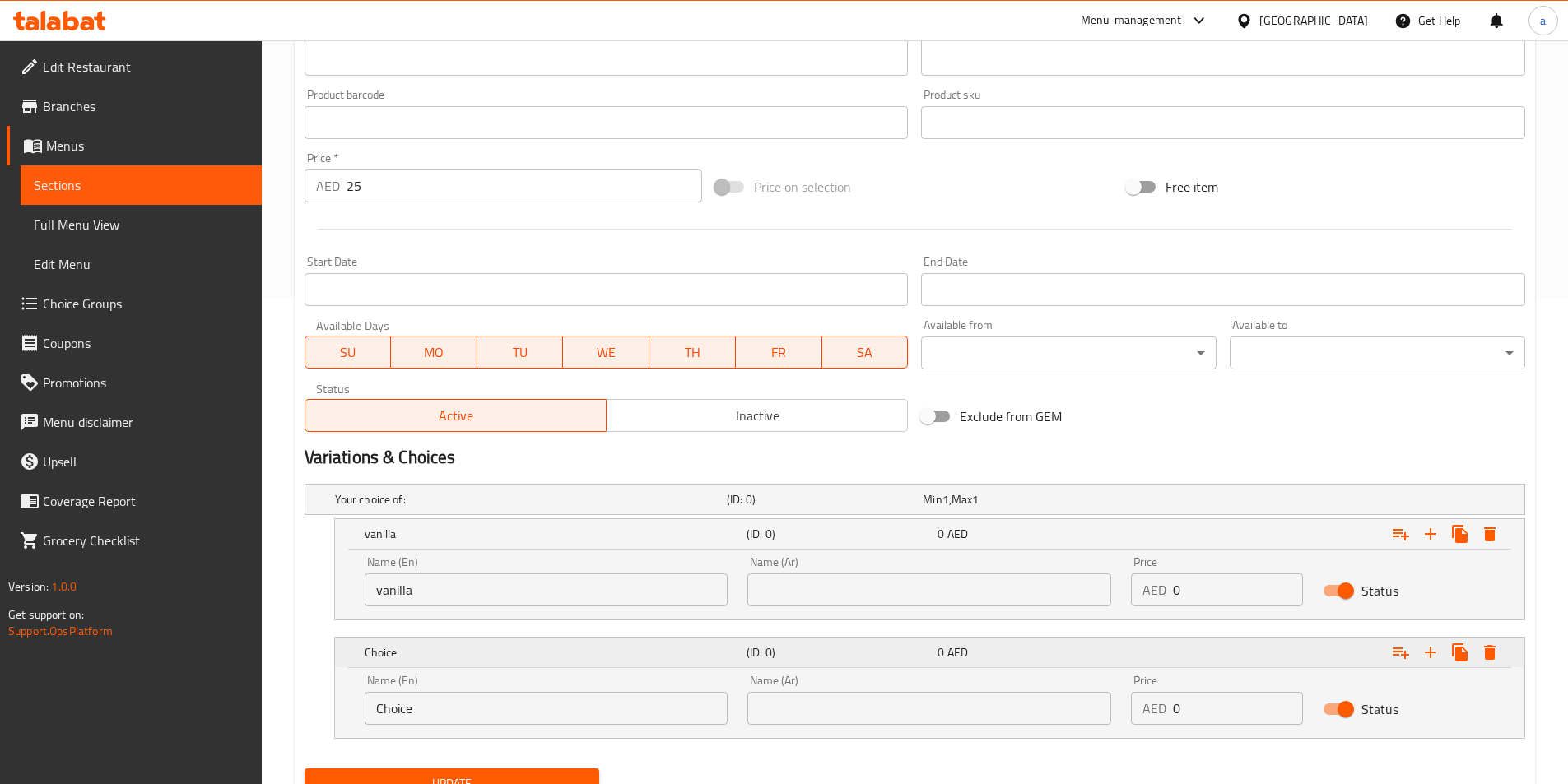
click at [559, 656] on h5 "Choice" at bounding box center [553, 652] width 375 height 16
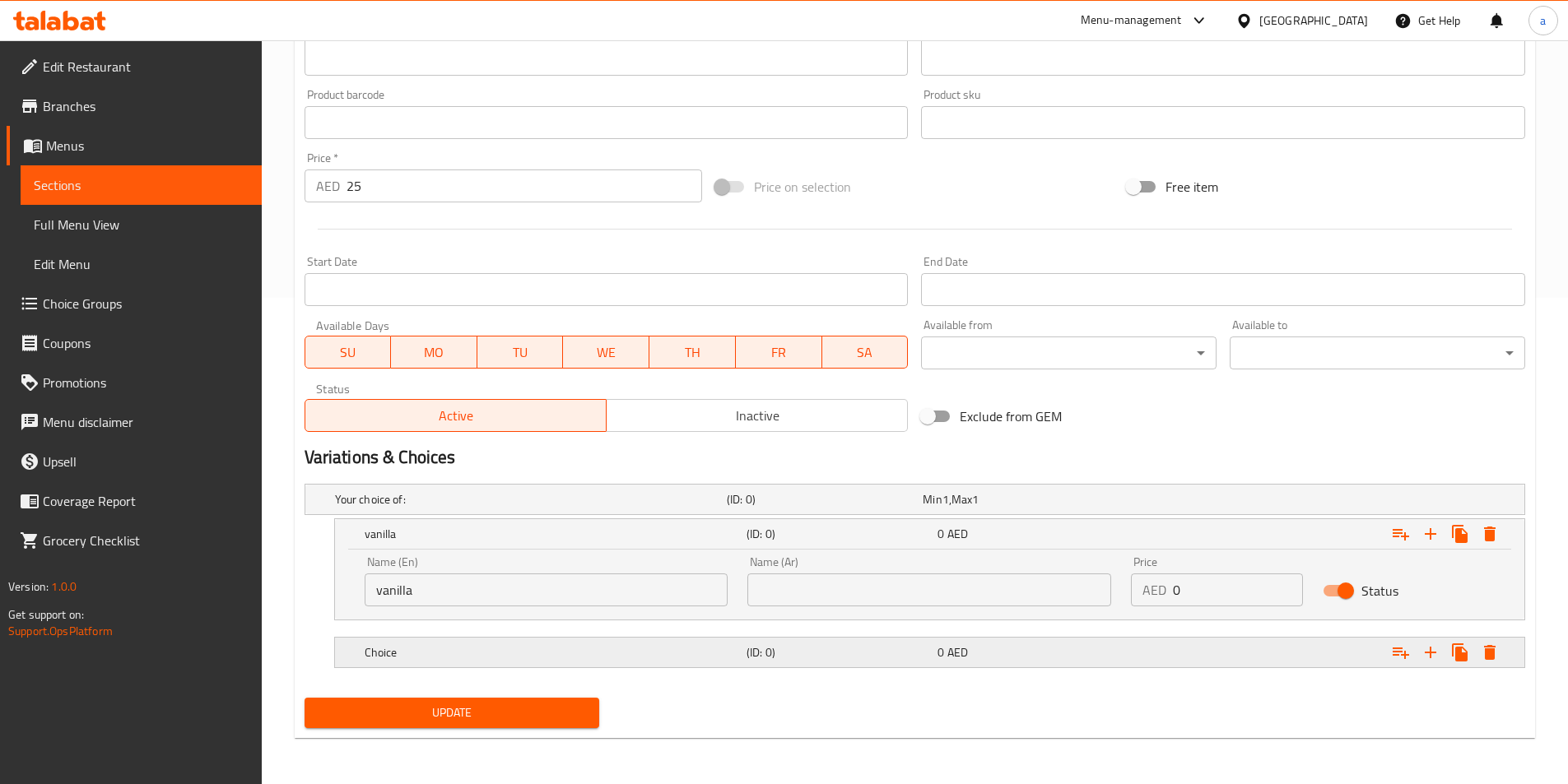
click at [503, 655] on h5 "Choice" at bounding box center [553, 652] width 375 height 16
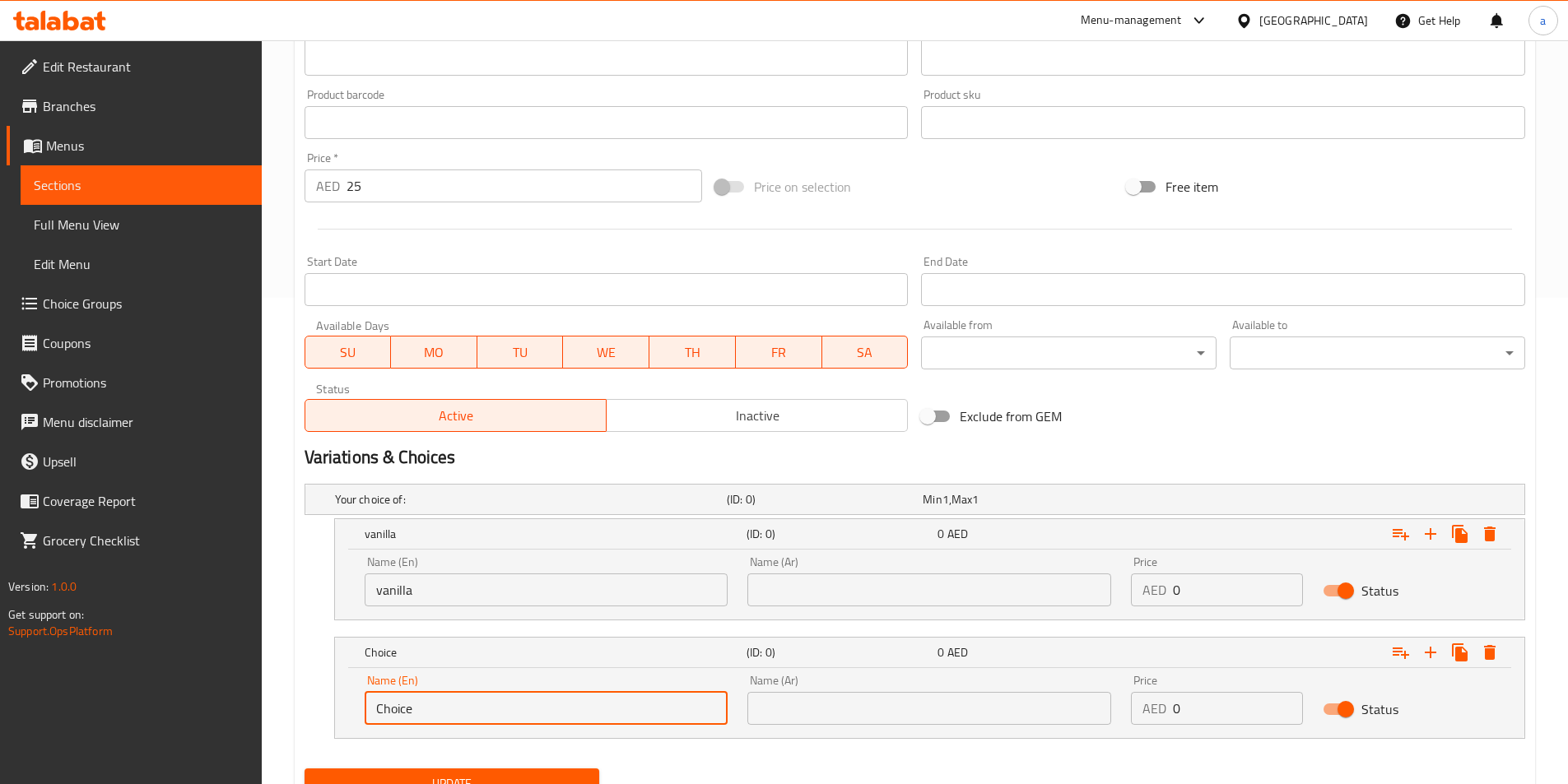
drag, startPoint x: 454, startPoint y: 710, endPoint x: 350, endPoint y: 710, distance: 104.0
click at [350, 710] on div "Name (En) Choice Name (En) Name (Ar) Name (Ar) Price AED 0 Price Status" at bounding box center [929, 703] width 1189 height 70
paste input "mango"
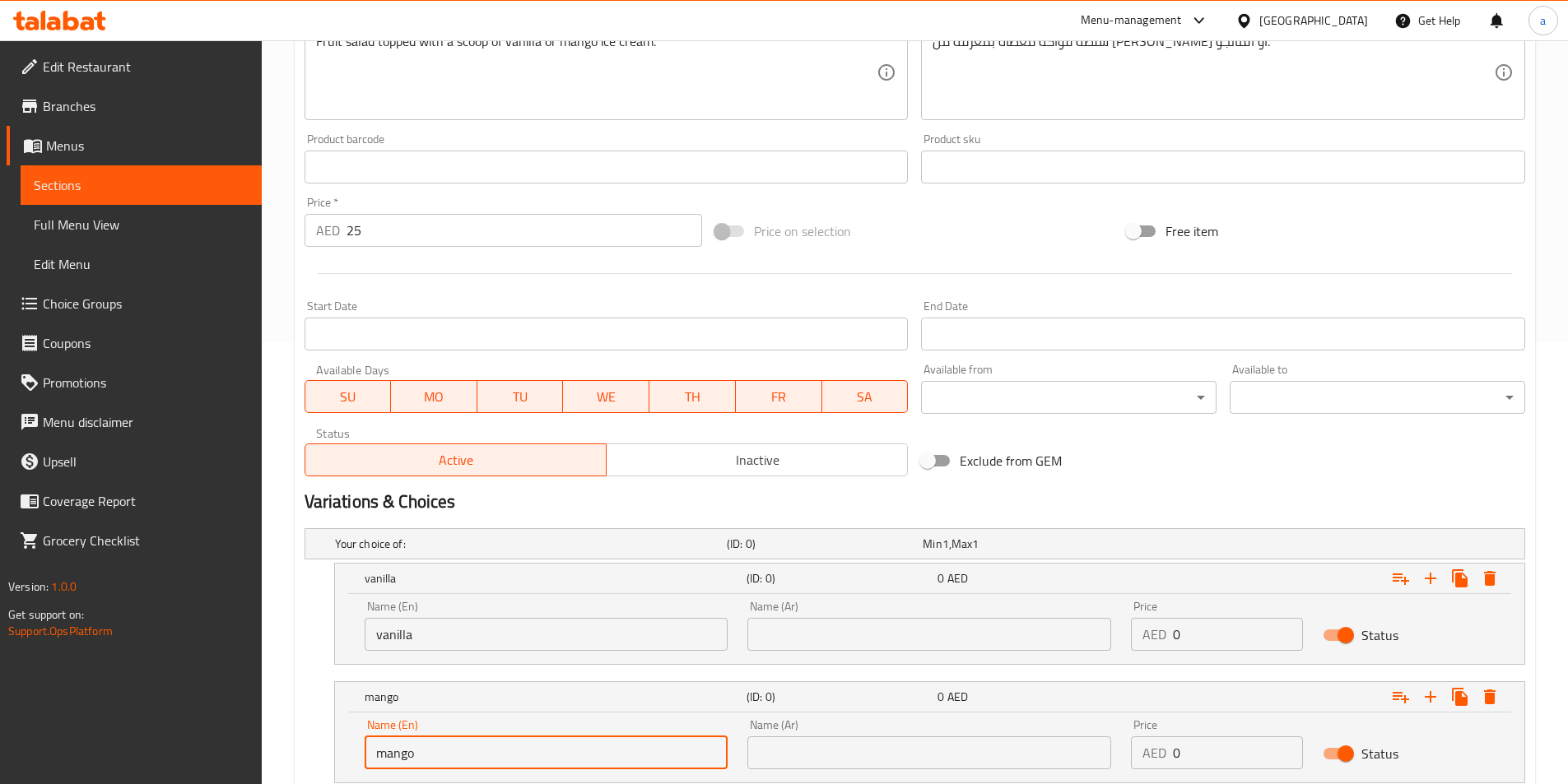
scroll to position [404, 0]
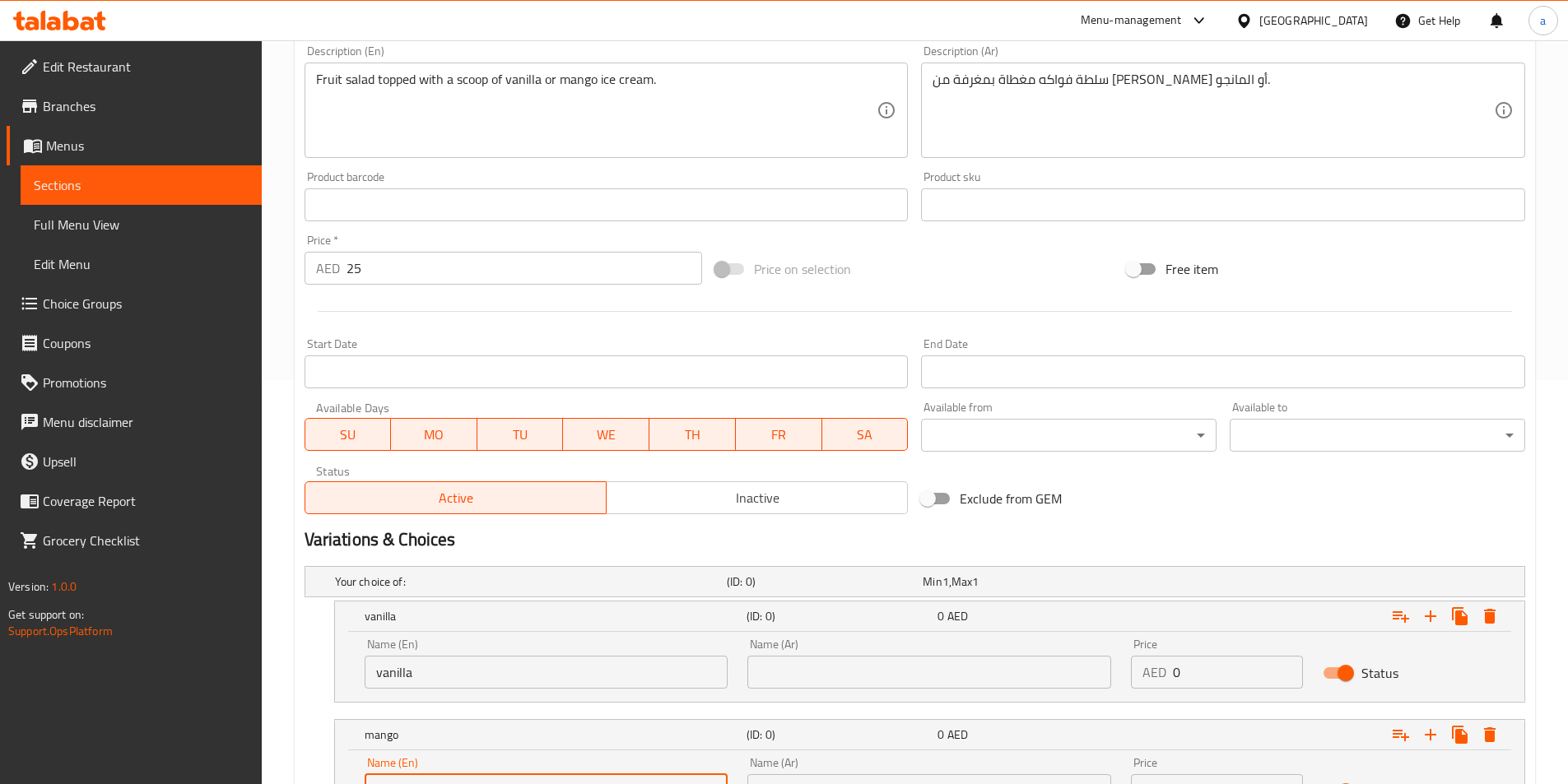
type input "mango"
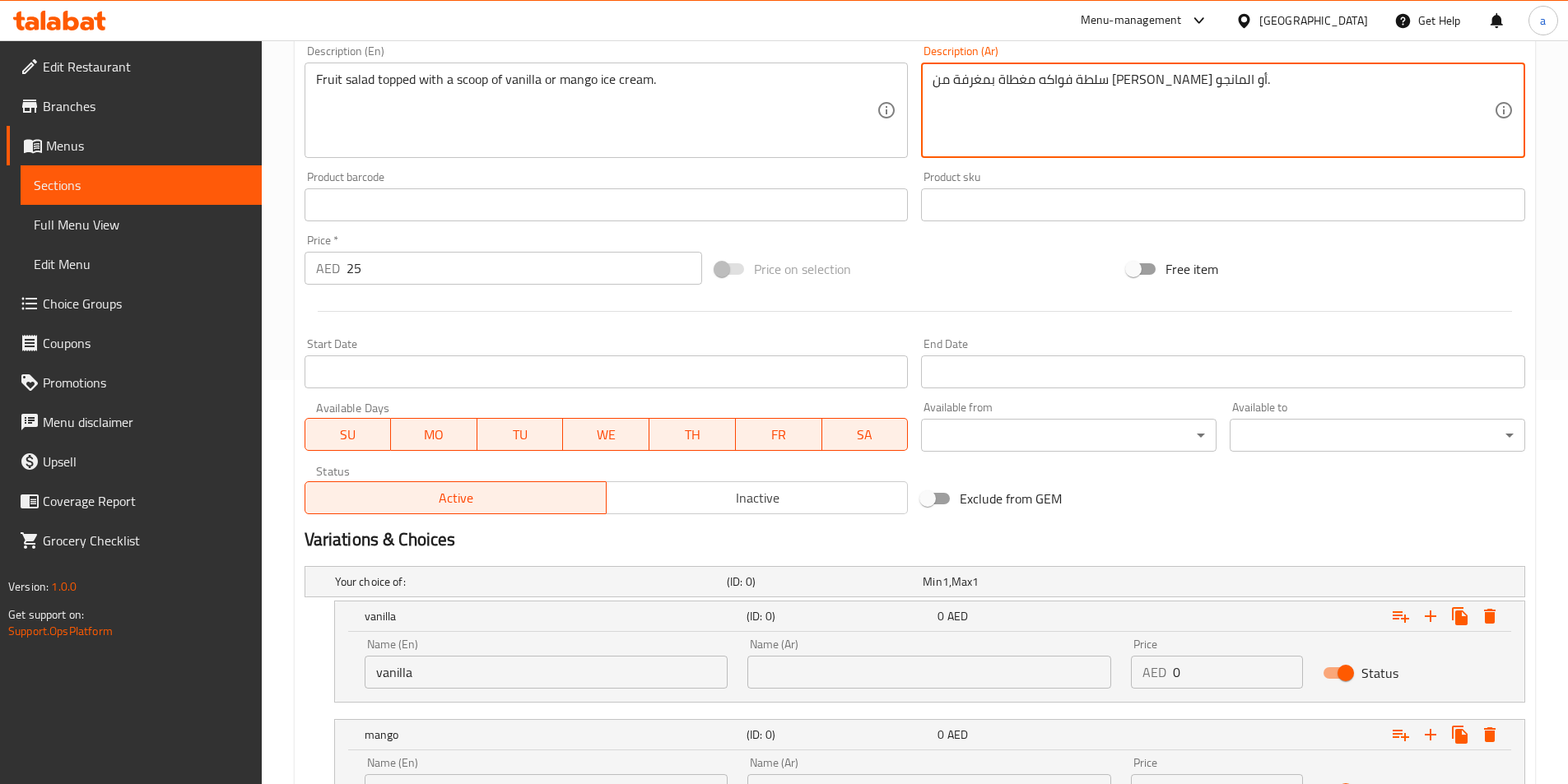
click at [1006, 82] on textarea "سلطة فواكه مغطاة بمغرفة من آيس كريم الفانيليا أو المانجو." at bounding box center [1213, 111] width 561 height 78
click at [883, 662] on input "text" at bounding box center [929, 672] width 364 height 33
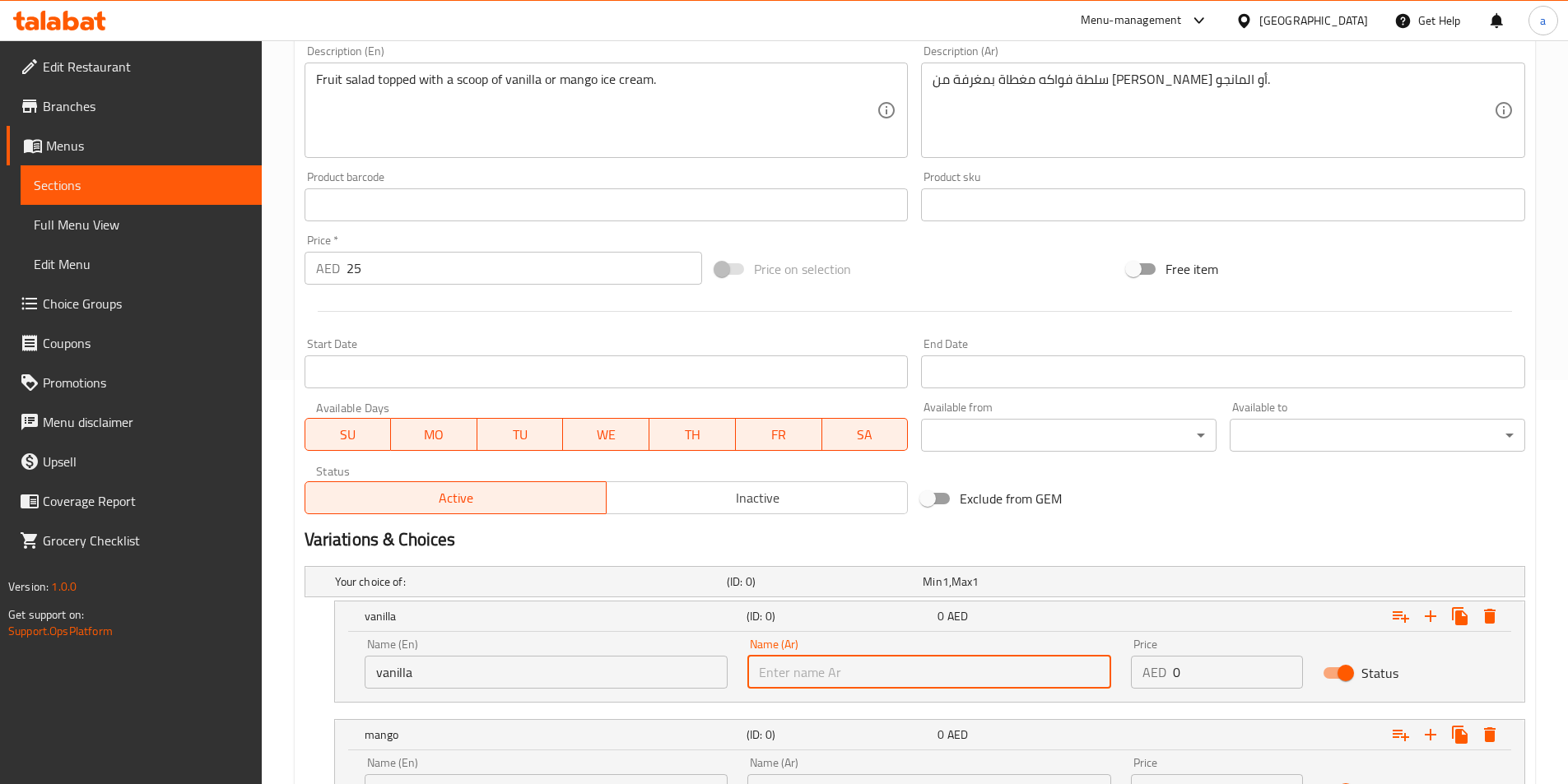
paste input "الفانيليا"
type input "الفانيليا"
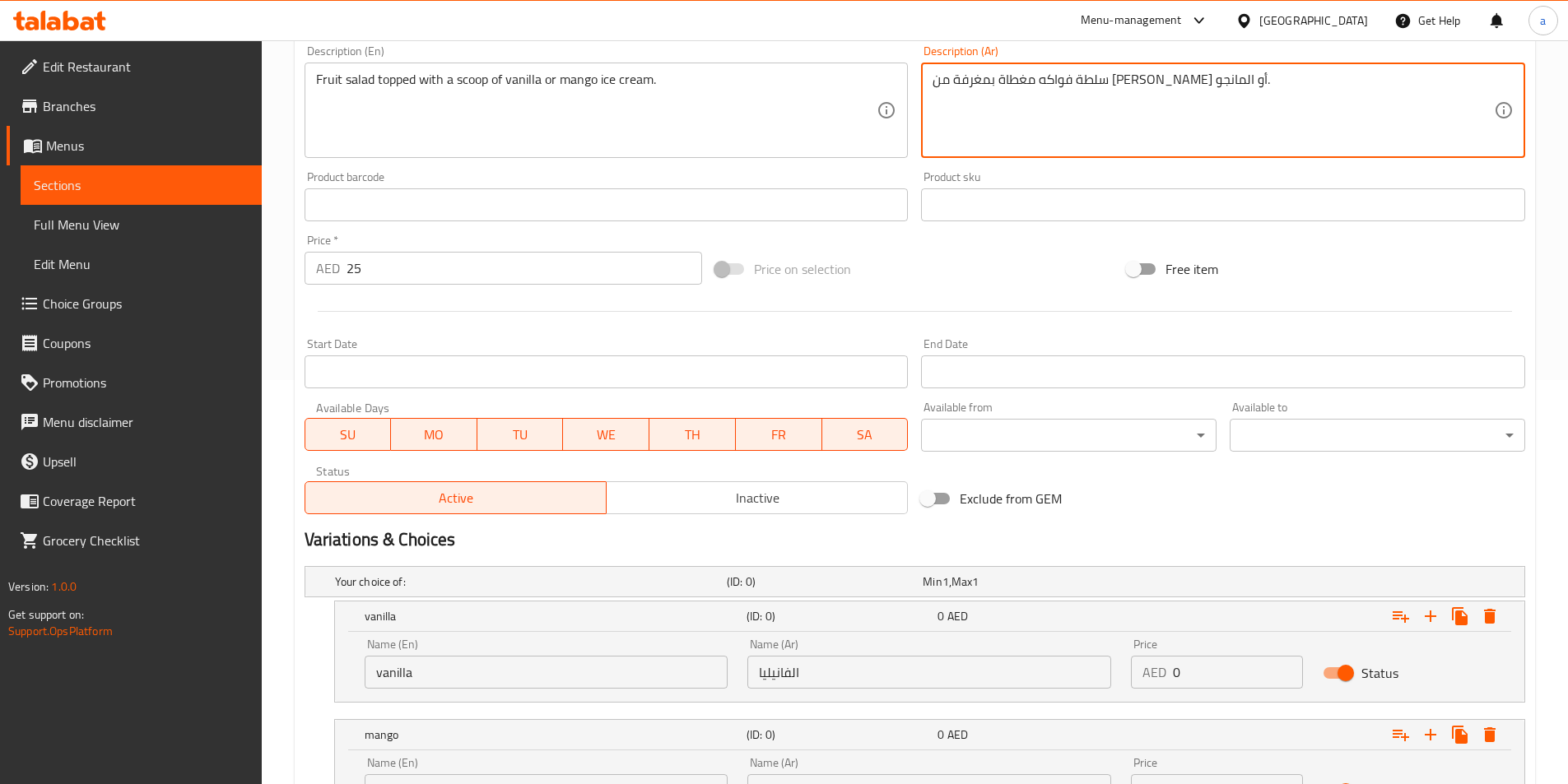
click at [945, 74] on textarea "سلطة فواكه مغطاة بمغرفة من آيس كريم الفانيليا أو المانجو." at bounding box center [1213, 111] width 561 height 78
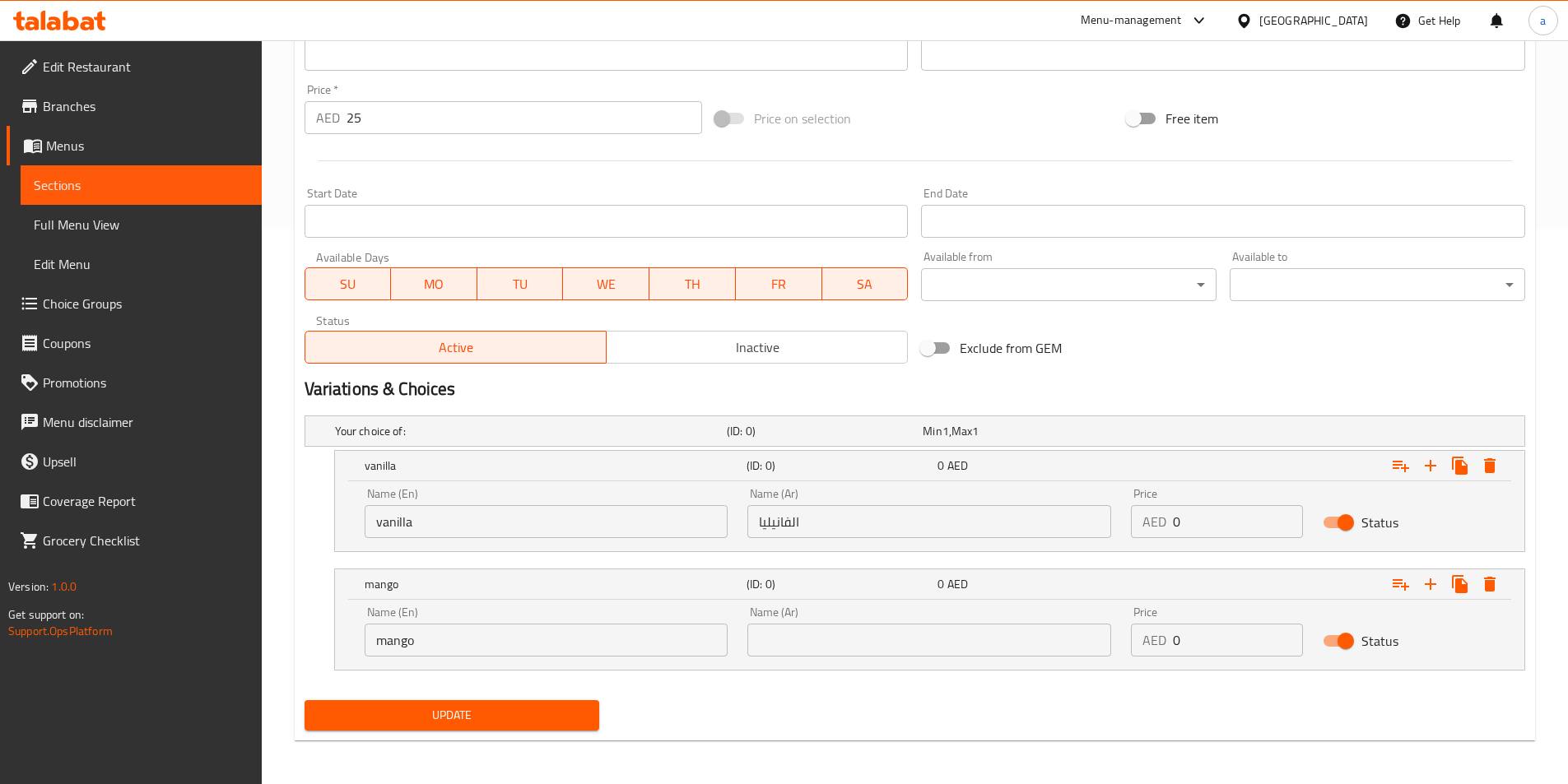
scroll to position [557, 0]
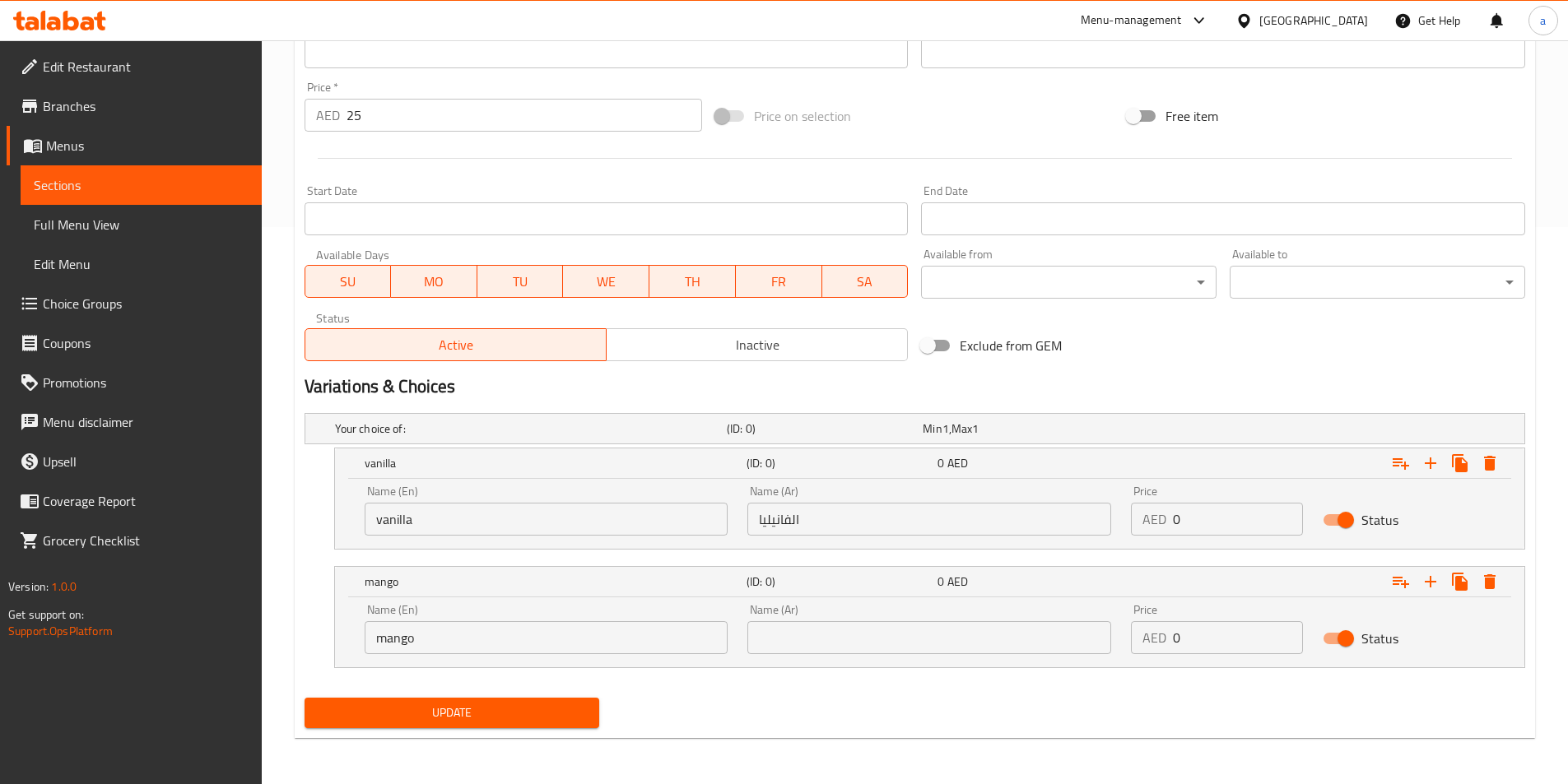
click at [808, 608] on div "Name (Ar) Name (Ar)" at bounding box center [929, 629] width 364 height 50
click at [807, 621] on input "text" at bounding box center [929, 638] width 364 height 33
paste input "المانجو"
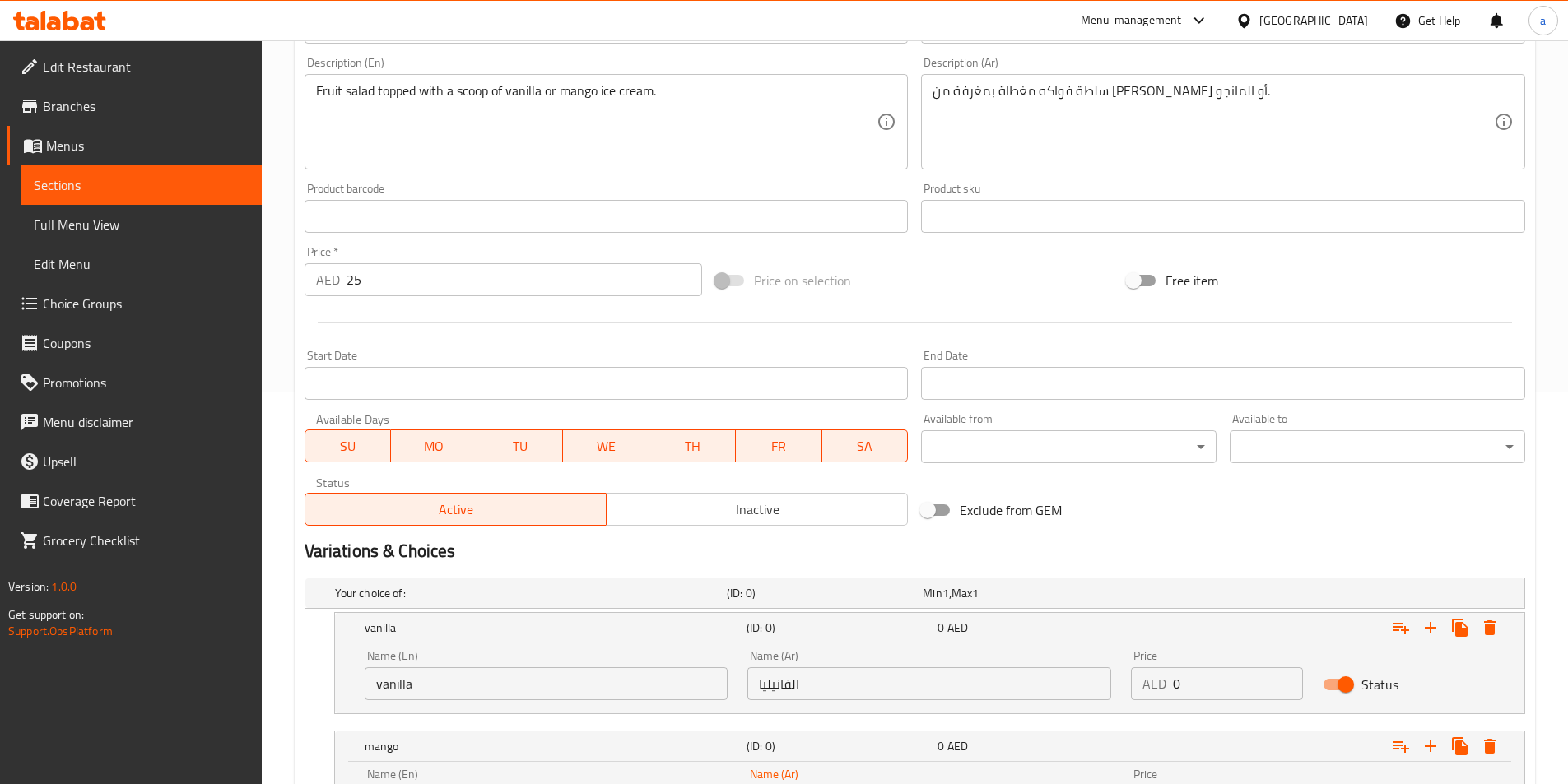
type input "المانجو"
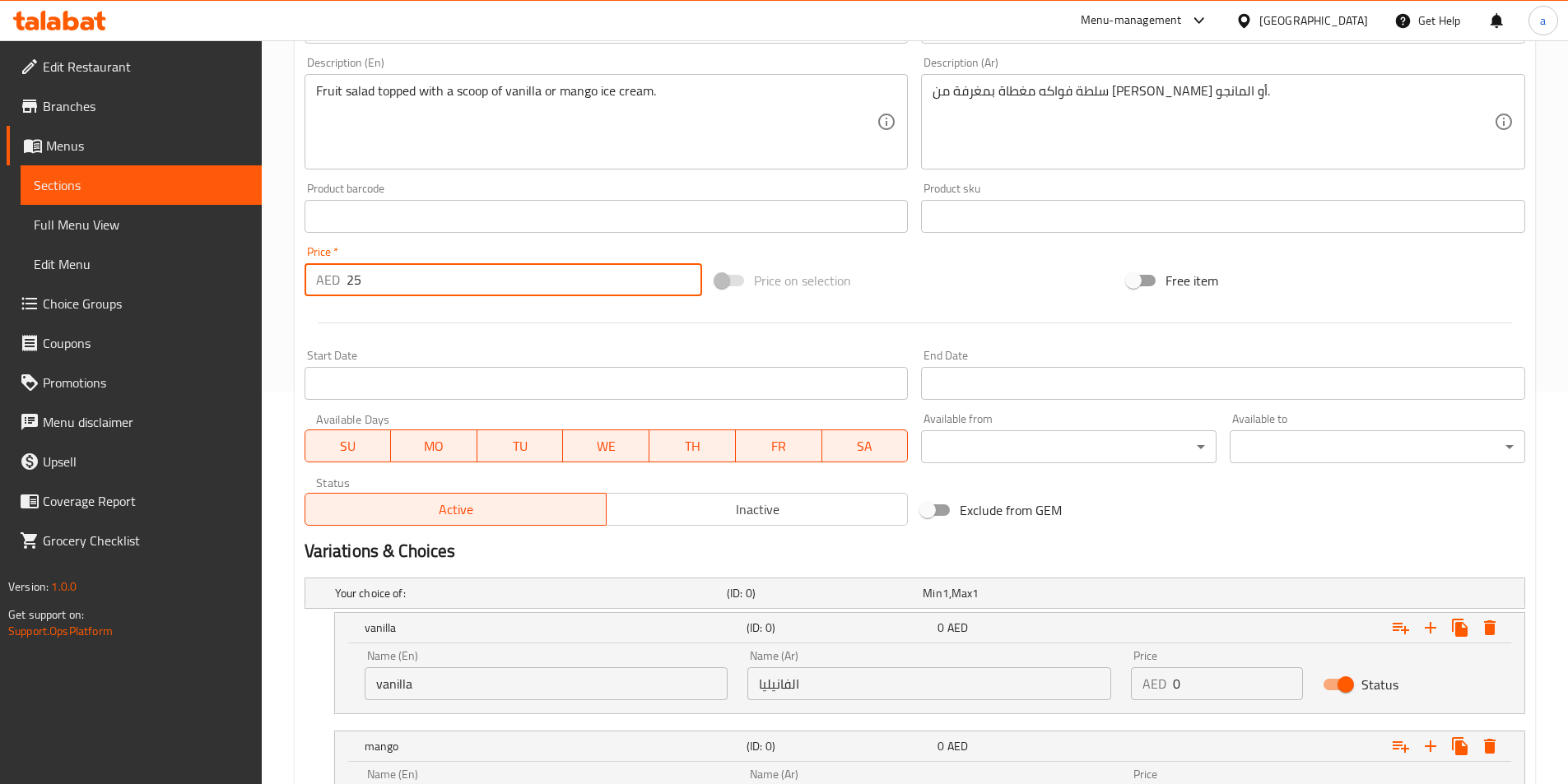
drag, startPoint x: 403, startPoint y: 280, endPoint x: 337, endPoint y: 277, distance: 66.1
click at [337, 277] on div "AED 25 Price *" at bounding box center [503, 280] width 399 height 33
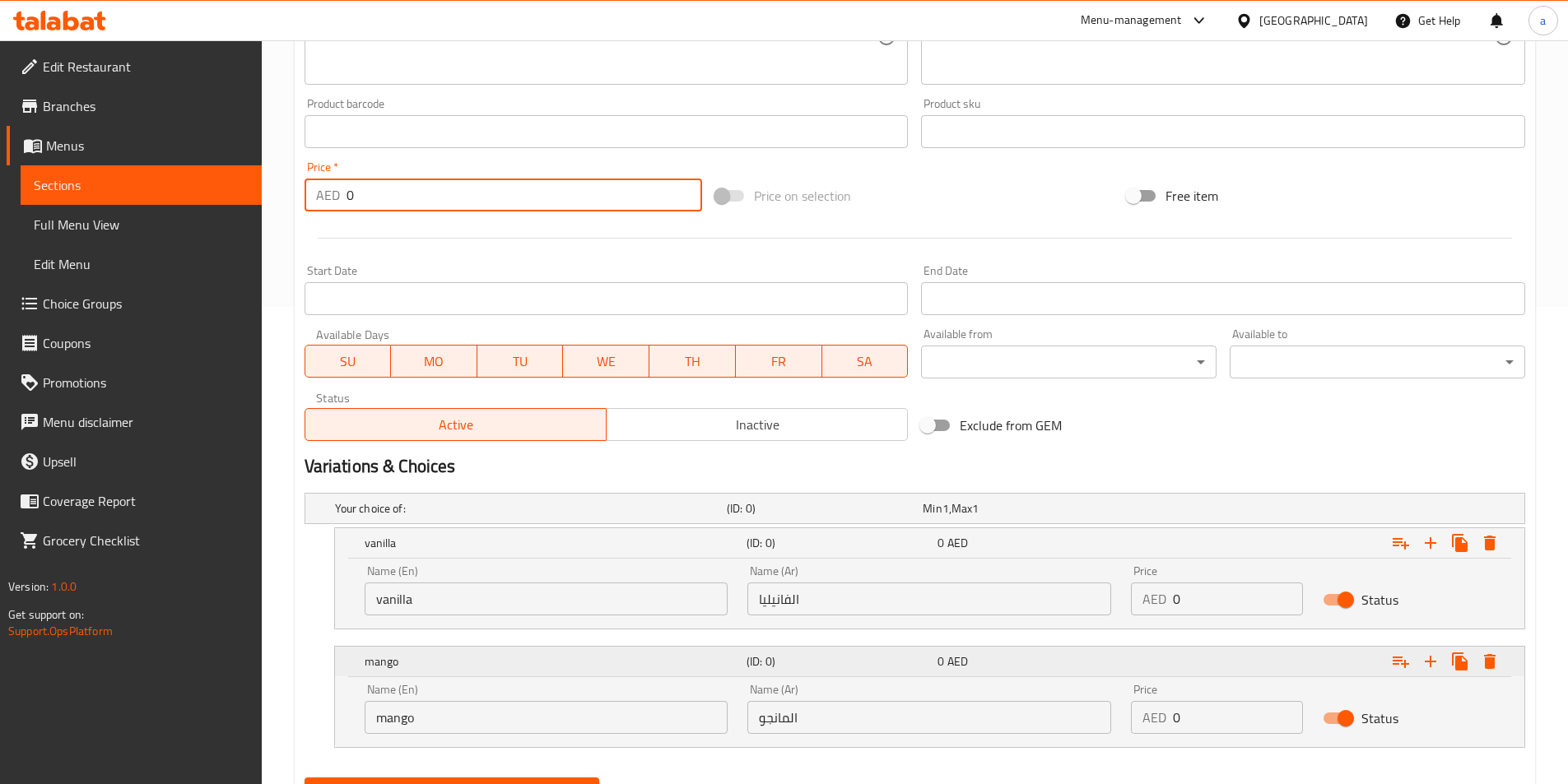
scroll to position [557, 0]
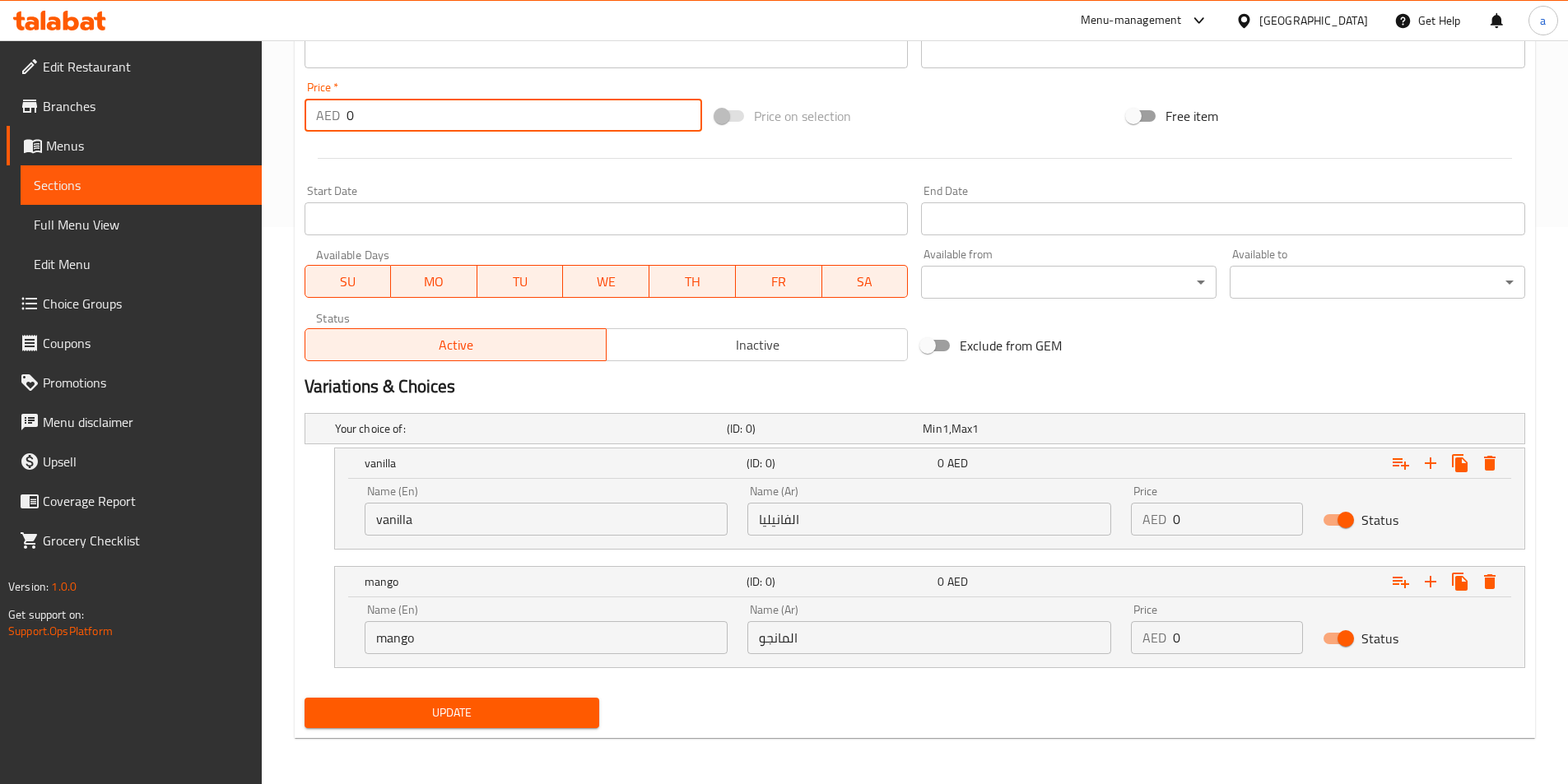
type input "0"
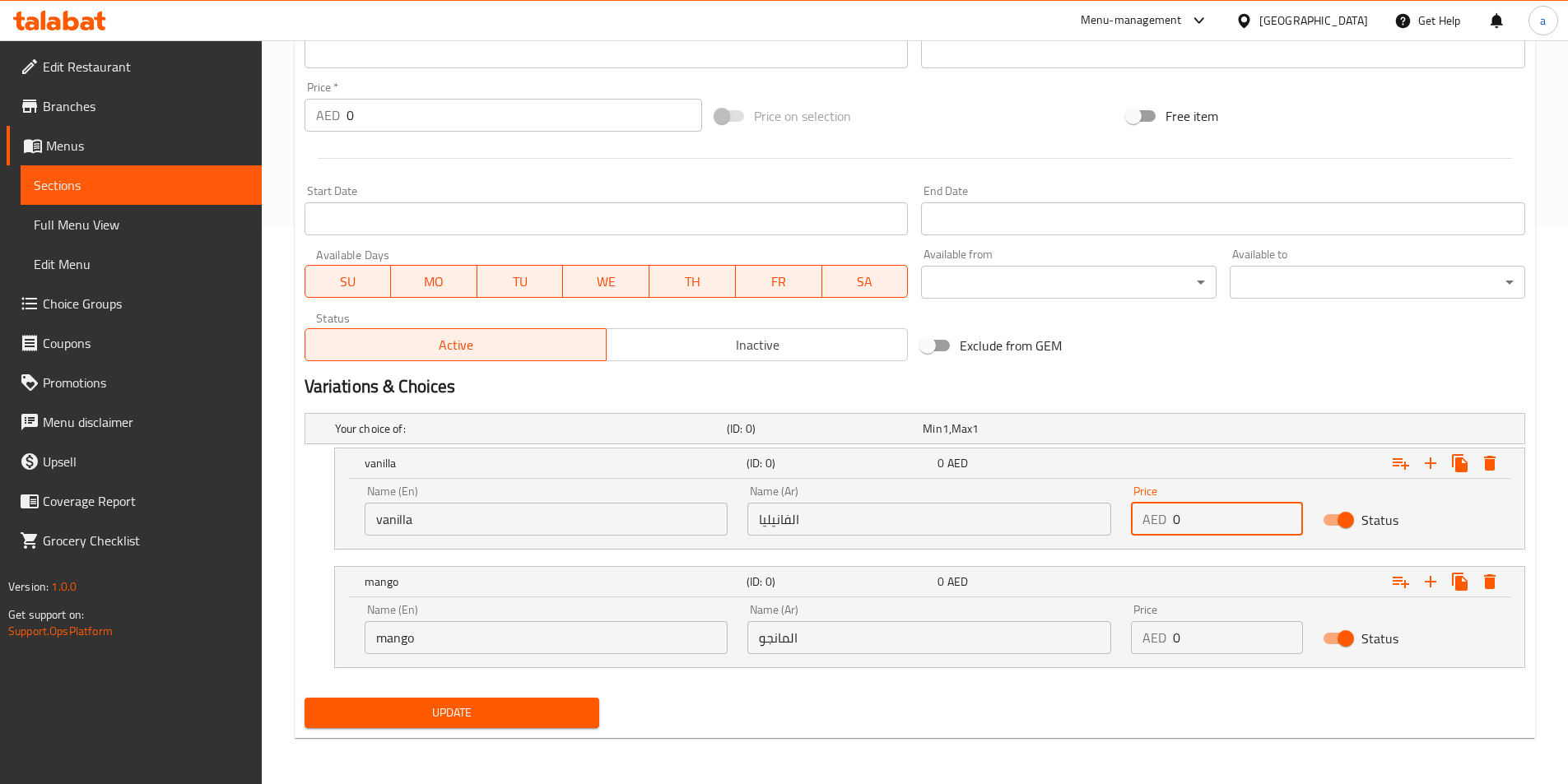
drag, startPoint x: 1194, startPoint y: 525, endPoint x: 1148, endPoint y: 520, distance: 46.3
click at [1148, 520] on div "AED 0 Price" at bounding box center [1217, 519] width 172 height 33
paste input "25"
type input "25"
drag, startPoint x: 1202, startPoint y: 647, endPoint x: 1133, endPoint y: 640, distance: 69.4
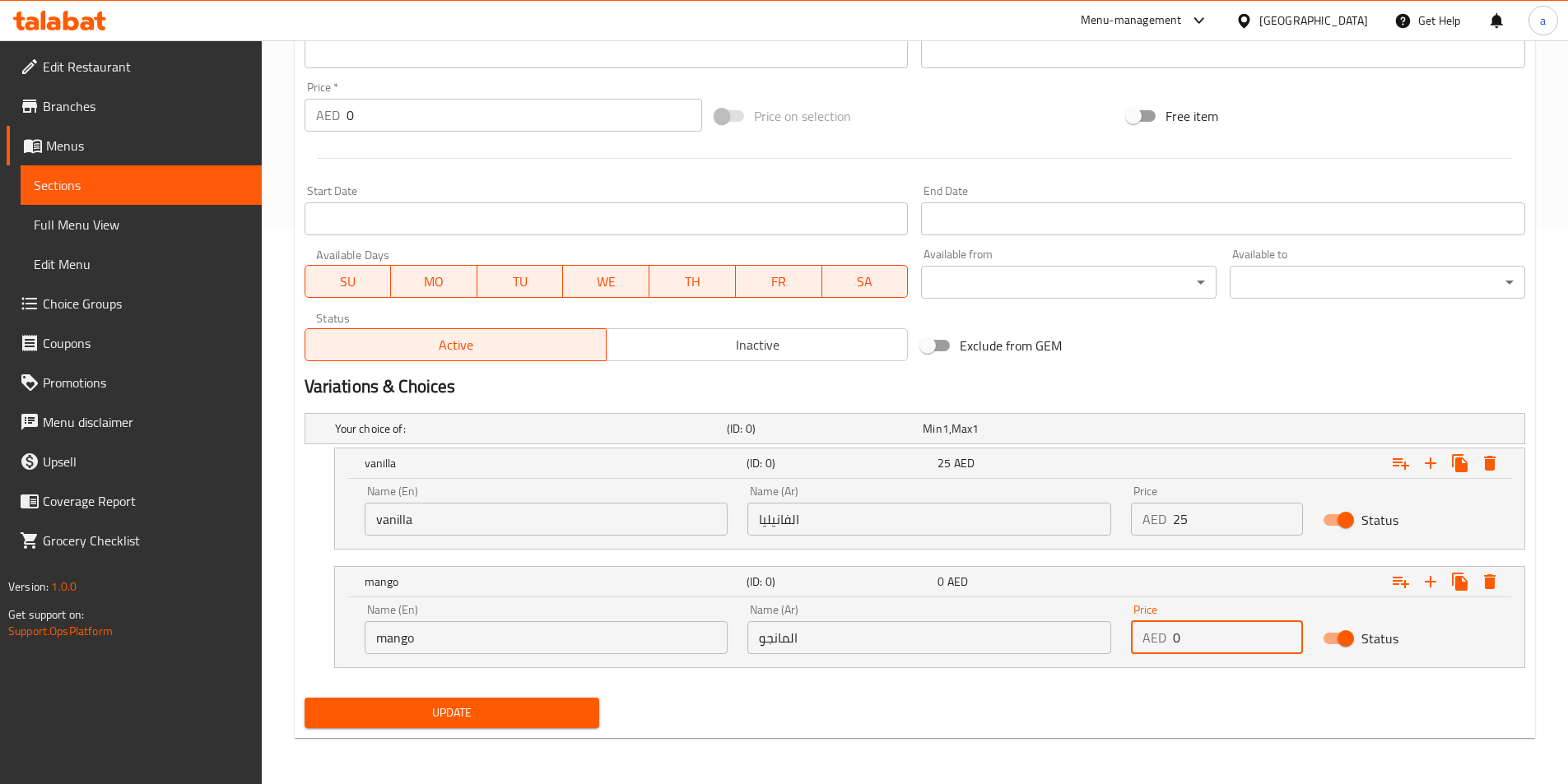
click at [1134, 640] on div "AED 0 Price" at bounding box center [1217, 638] width 172 height 33
paste input "25"
type input "25"
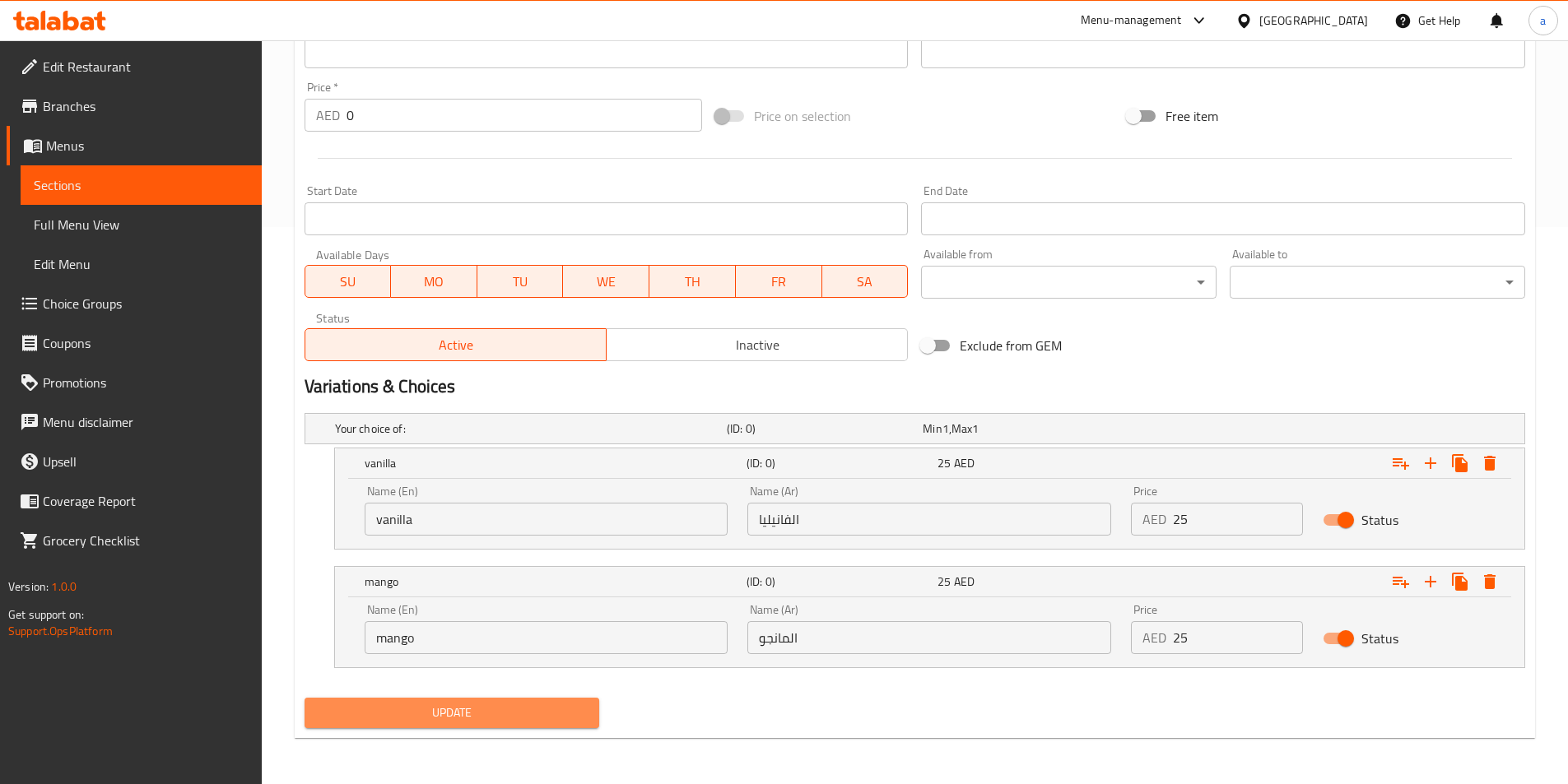
click at [453, 725] on button "Update" at bounding box center [452, 712] width 296 height 30
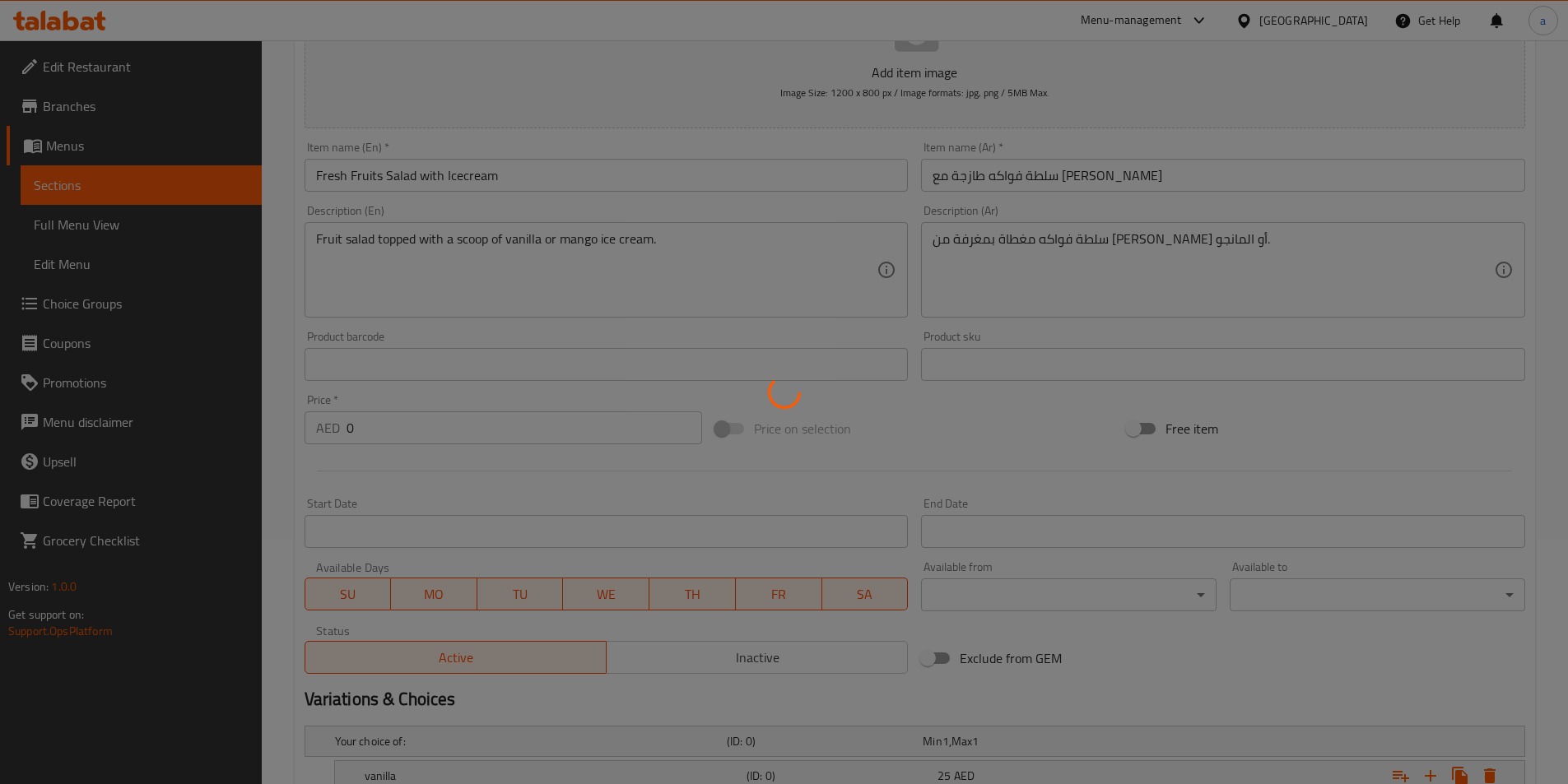
scroll to position [228, 0]
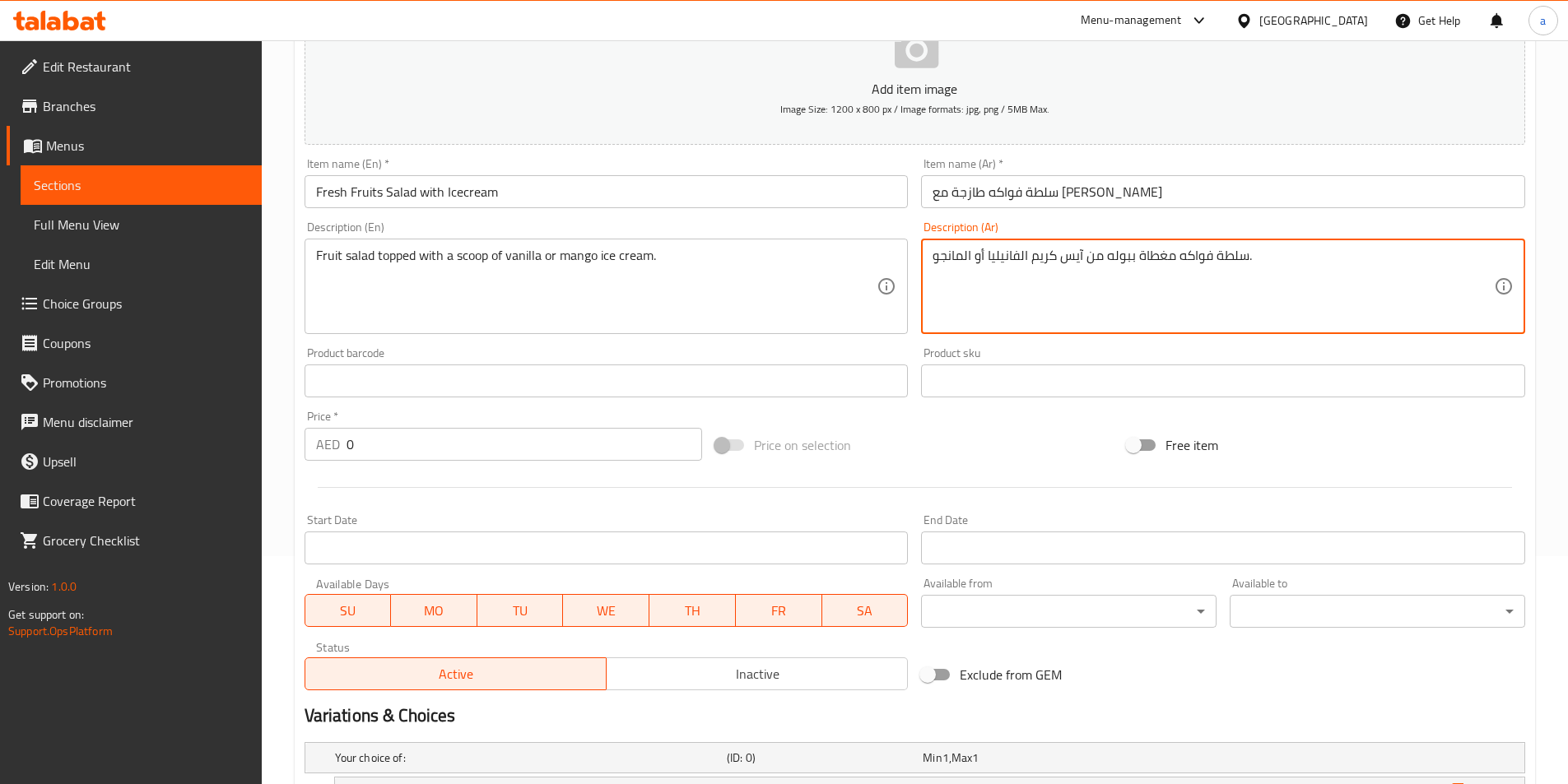
type textarea "سلطة فواكه مغطاة ببوله من آيس كريم الفانيليا أو المانجو."
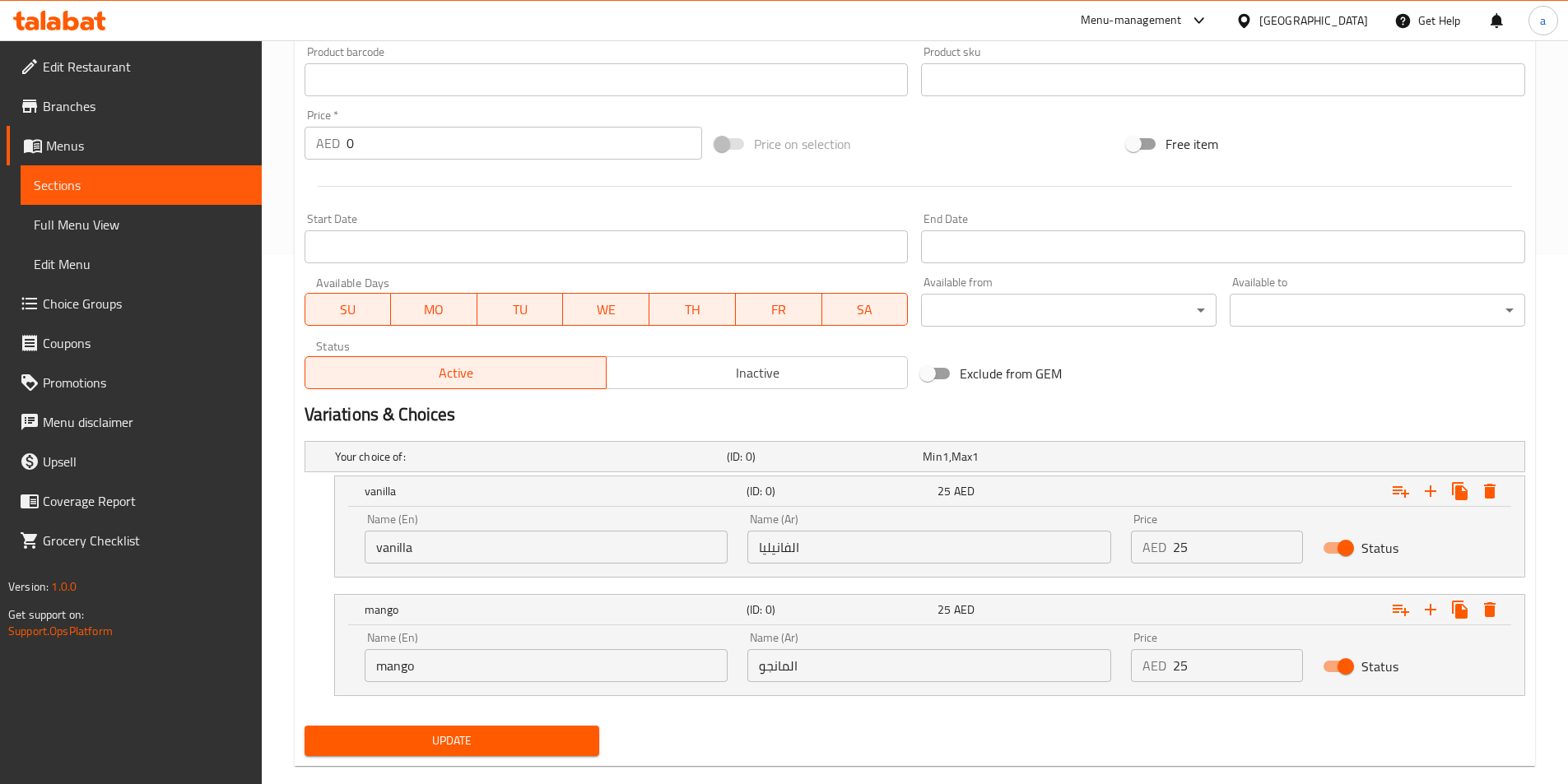
scroll to position [557, 0]
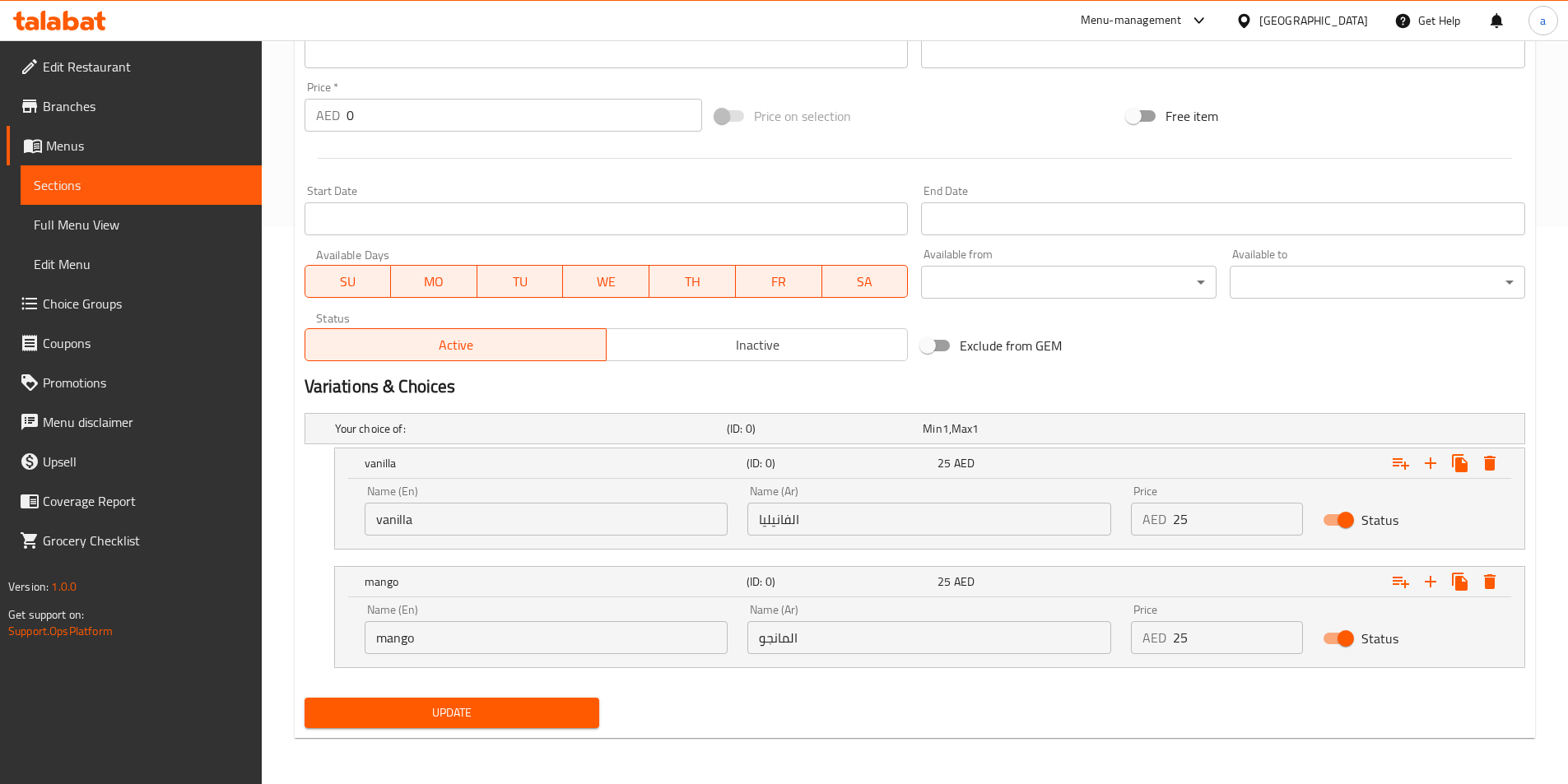
click at [488, 714] on span "Update" at bounding box center [451, 713] width 269 height 21
click at [485, 714] on span "Update" at bounding box center [451, 713] width 269 height 21
click at [199, 182] on span "Sections" at bounding box center [141, 185] width 214 height 20
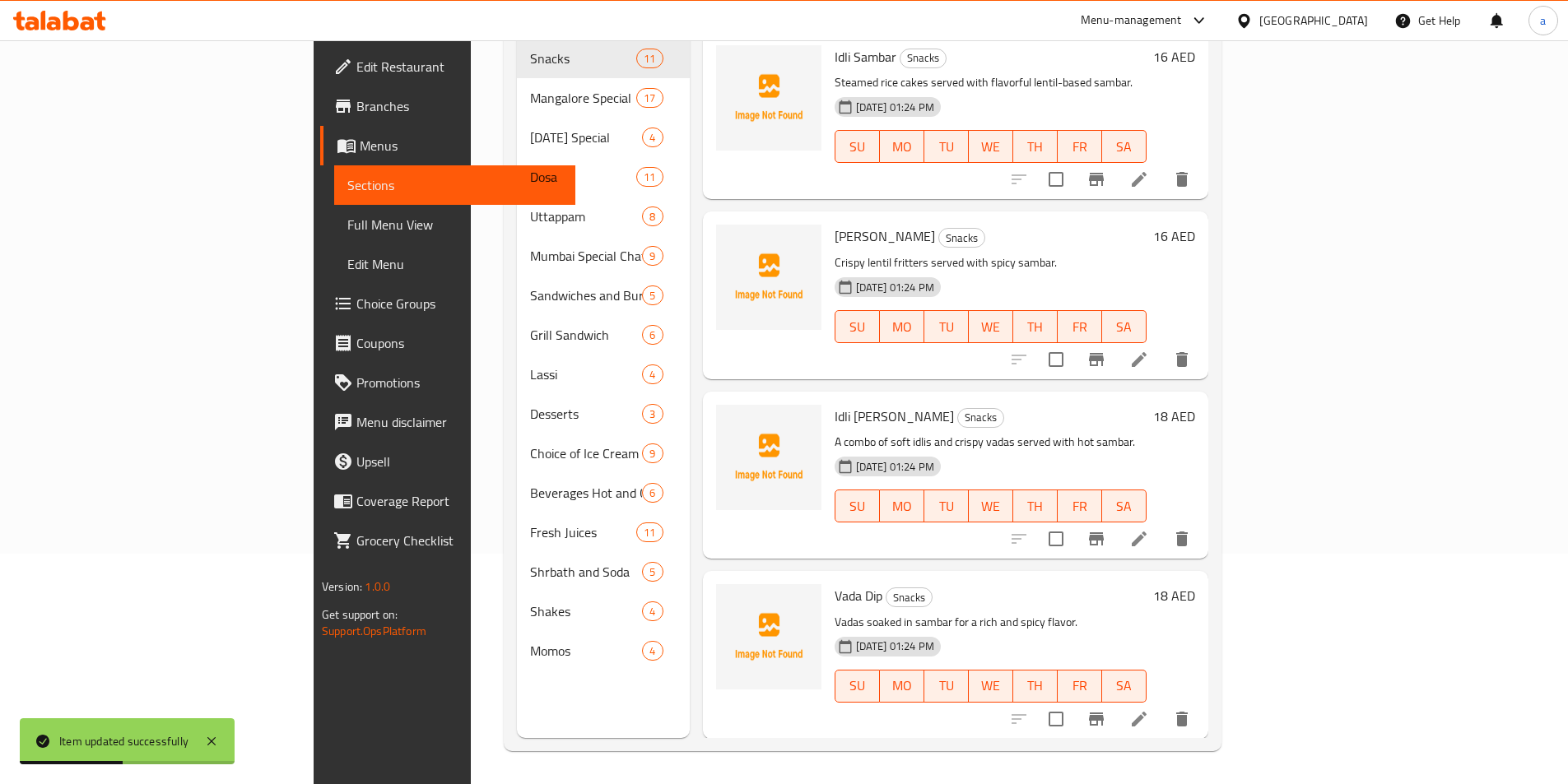
scroll to position [231, 0]
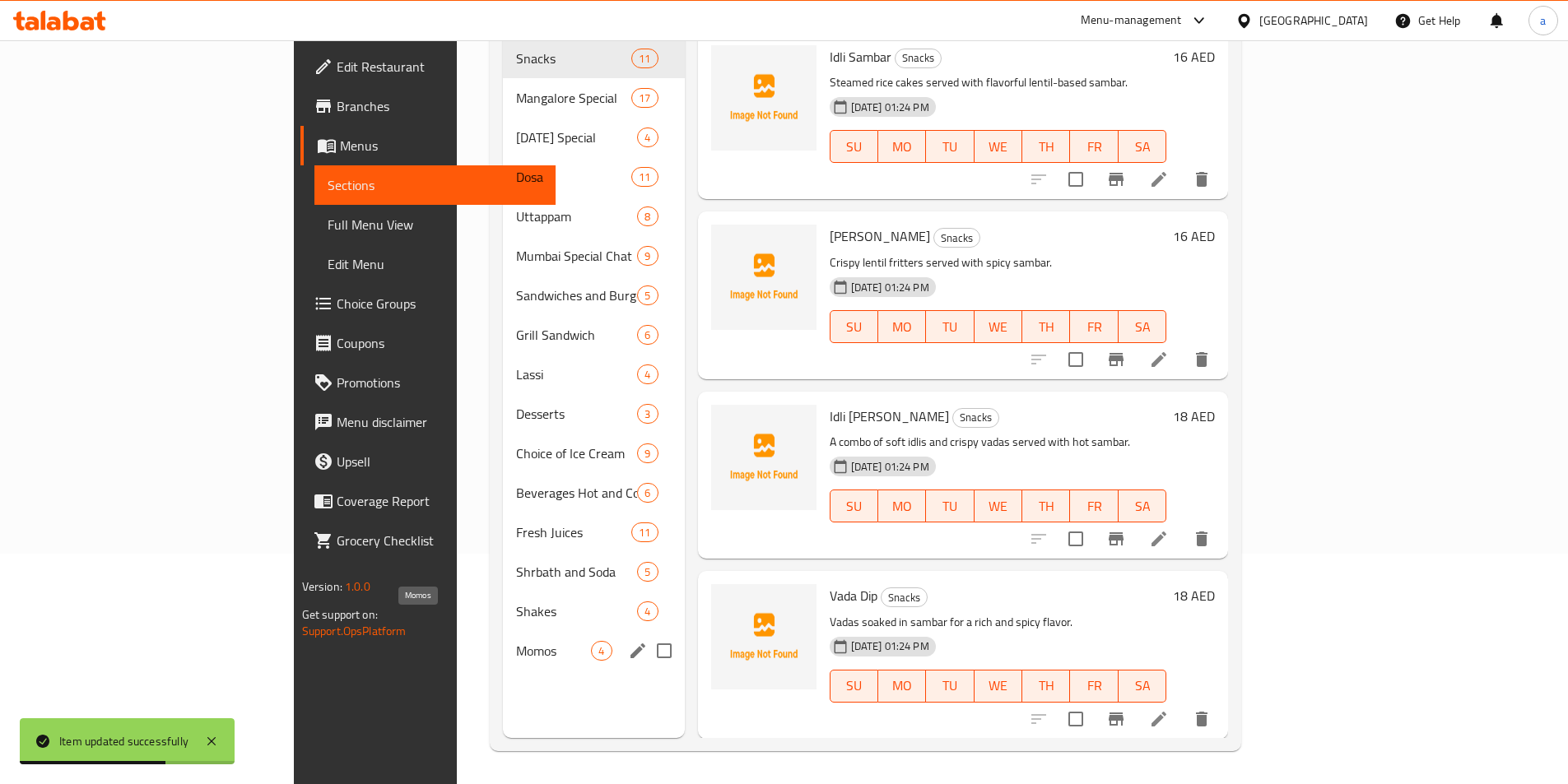
click at [516, 641] on span "Momos" at bounding box center [554, 651] width 75 height 20
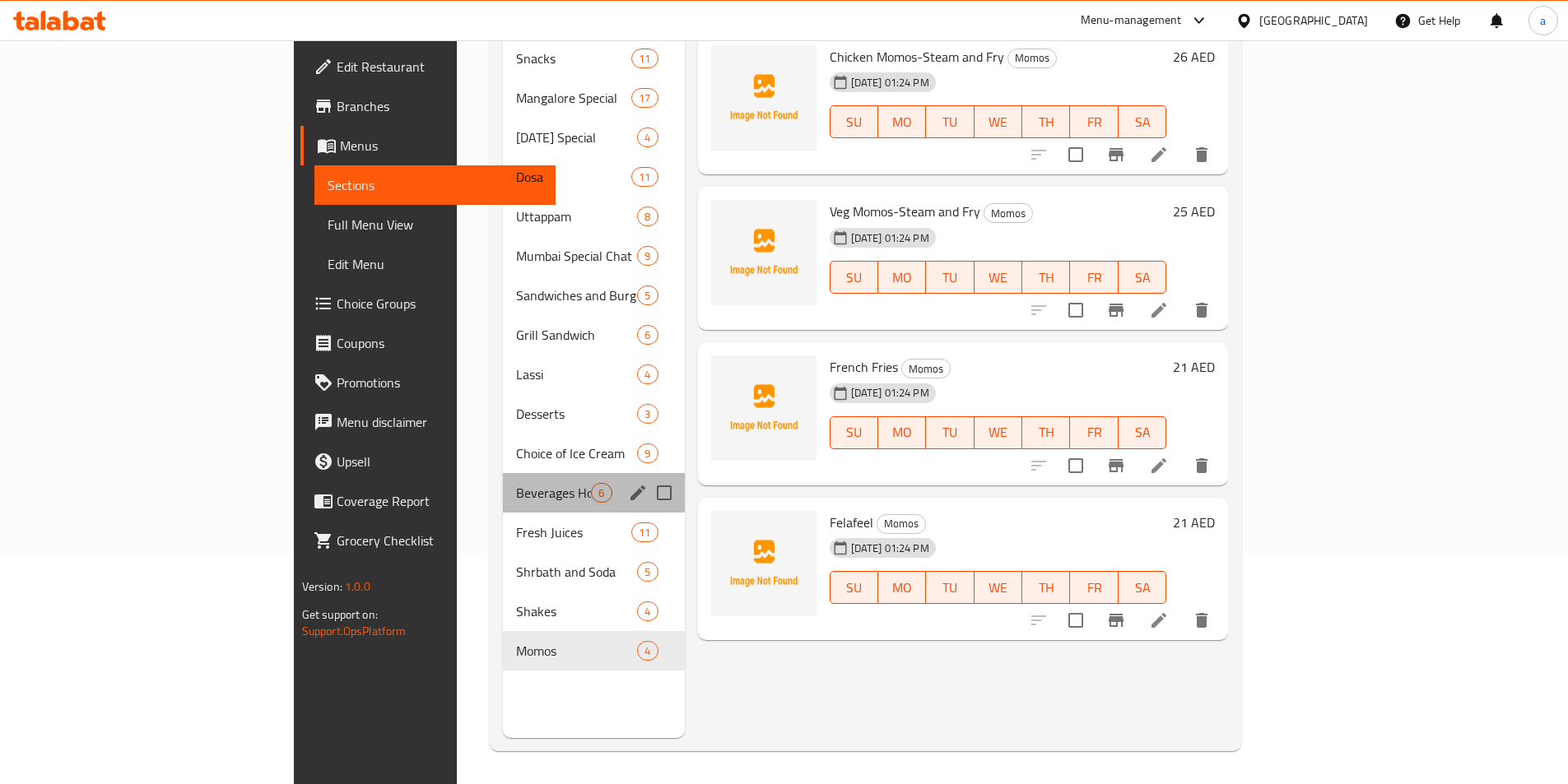
click at [503, 484] on div "Beverages Hot and Cold 6" at bounding box center [593, 493] width 181 height 40
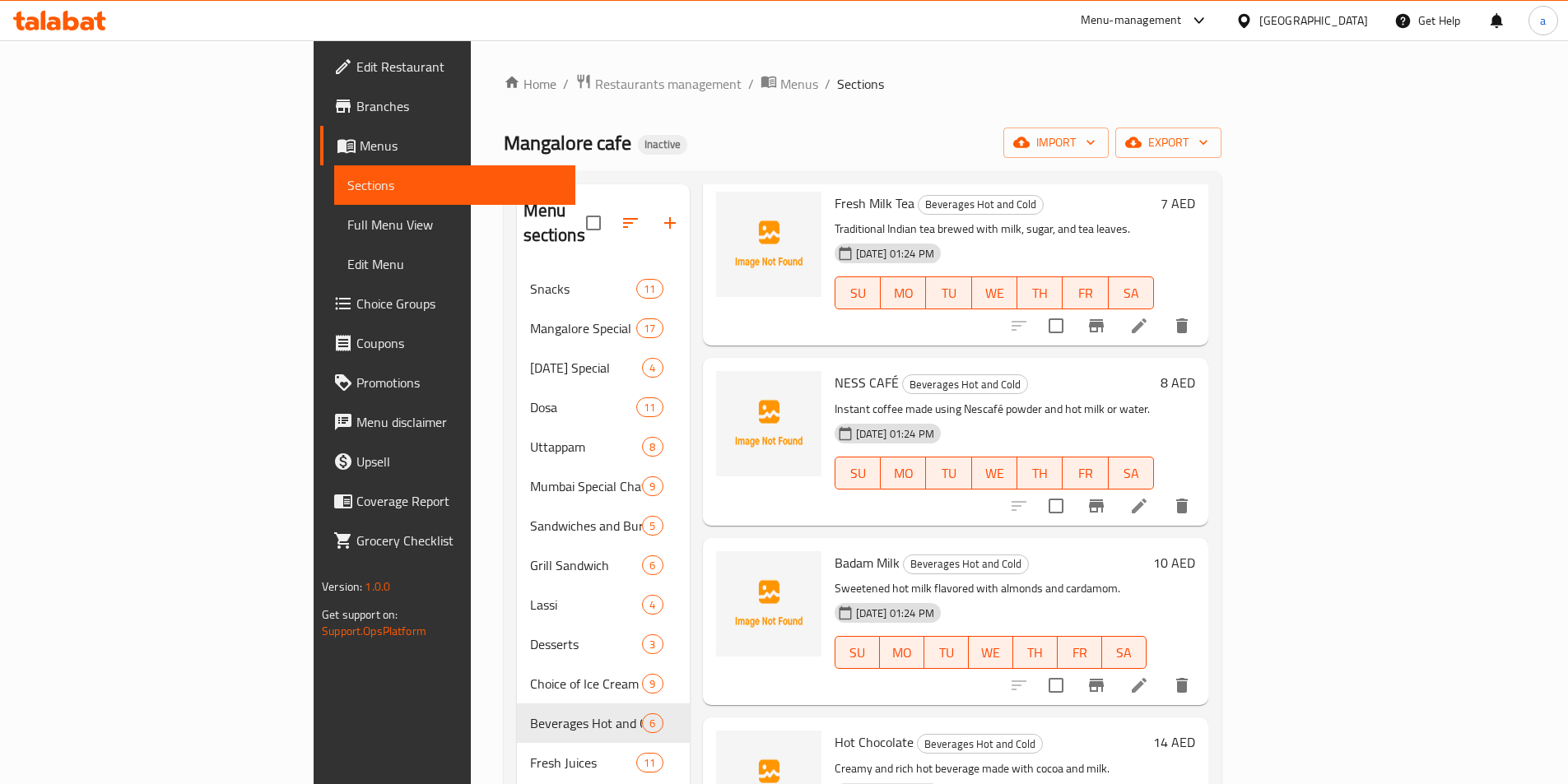
scroll to position [82, 0]
click at [1147, 500] on icon at bounding box center [1139, 507] width 15 height 15
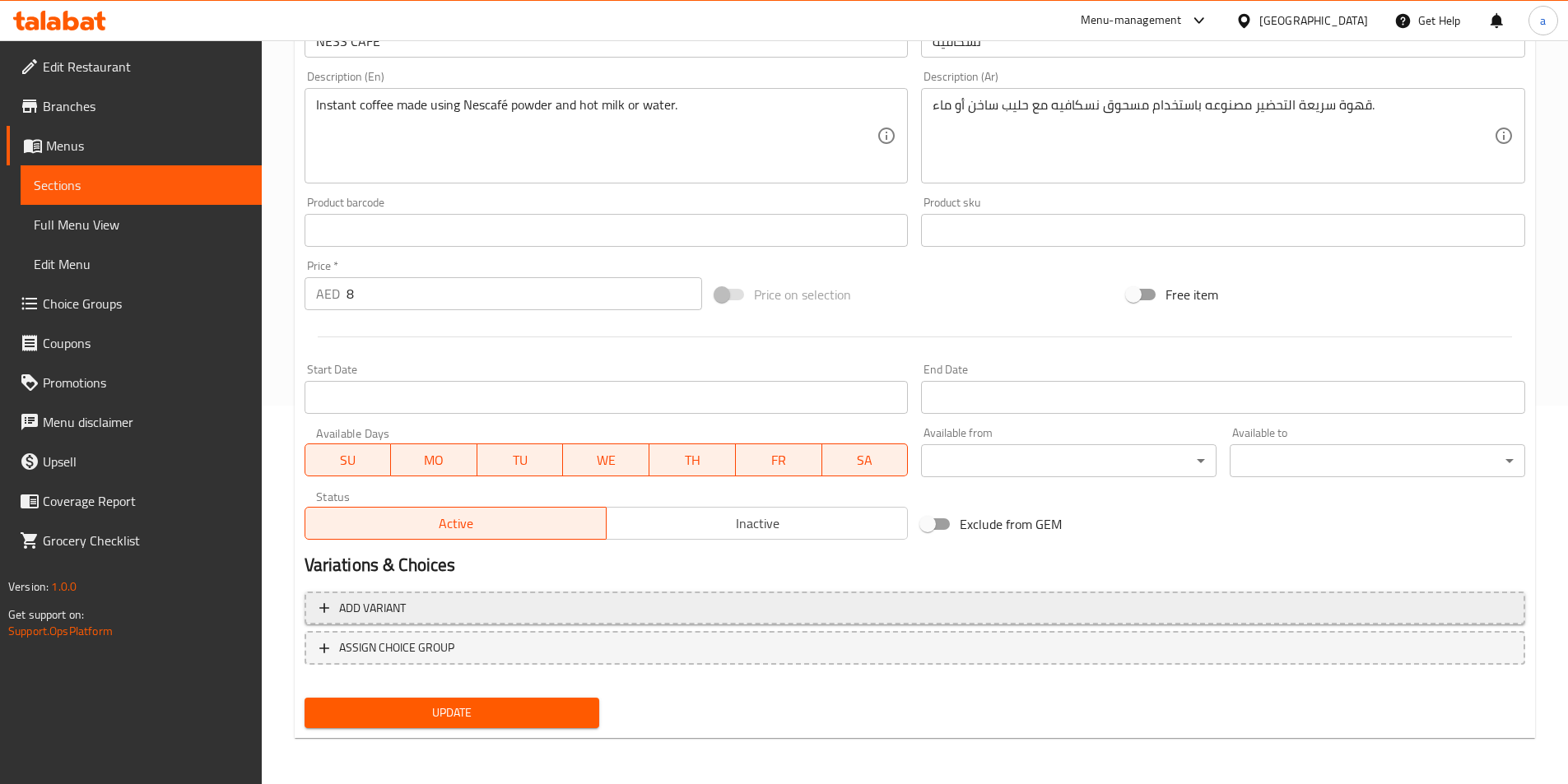
click at [734, 612] on span "Add variant" at bounding box center [914, 609] width 1191 height 21
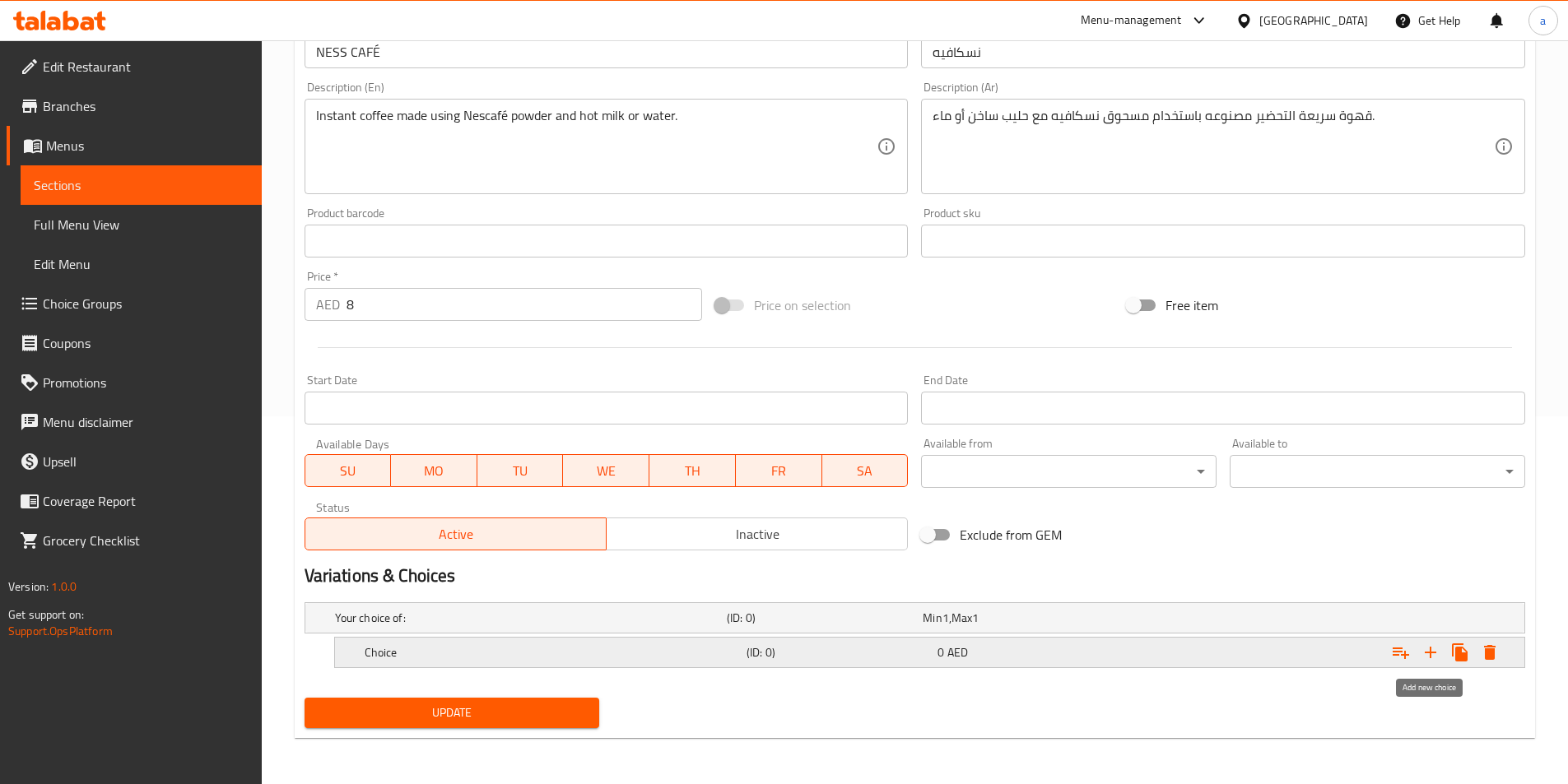
click at [1427, 658] on icon "Expand" at bounding box center [1430, 652] width 20 height 20
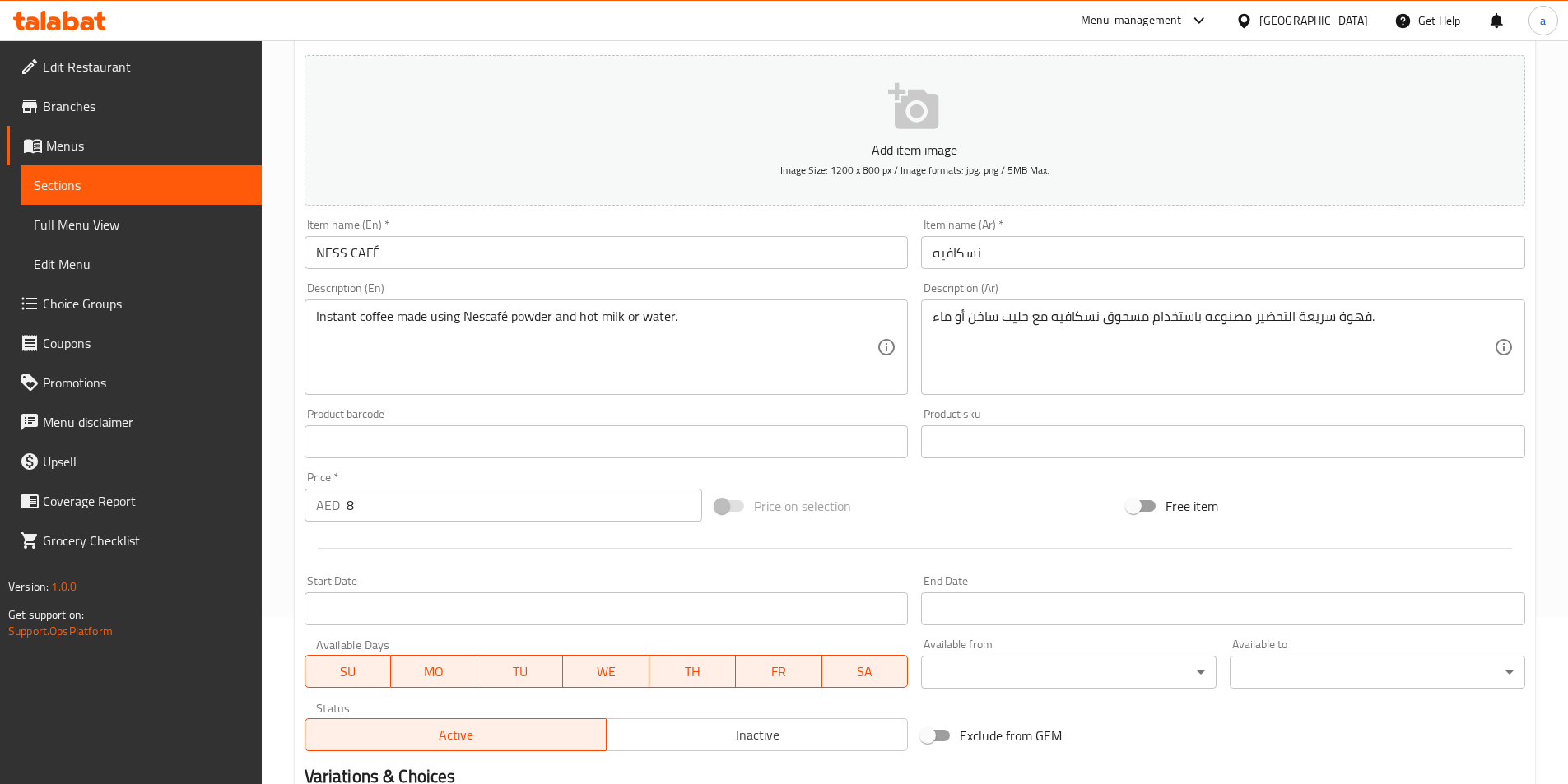
scroll to position [121, 0]
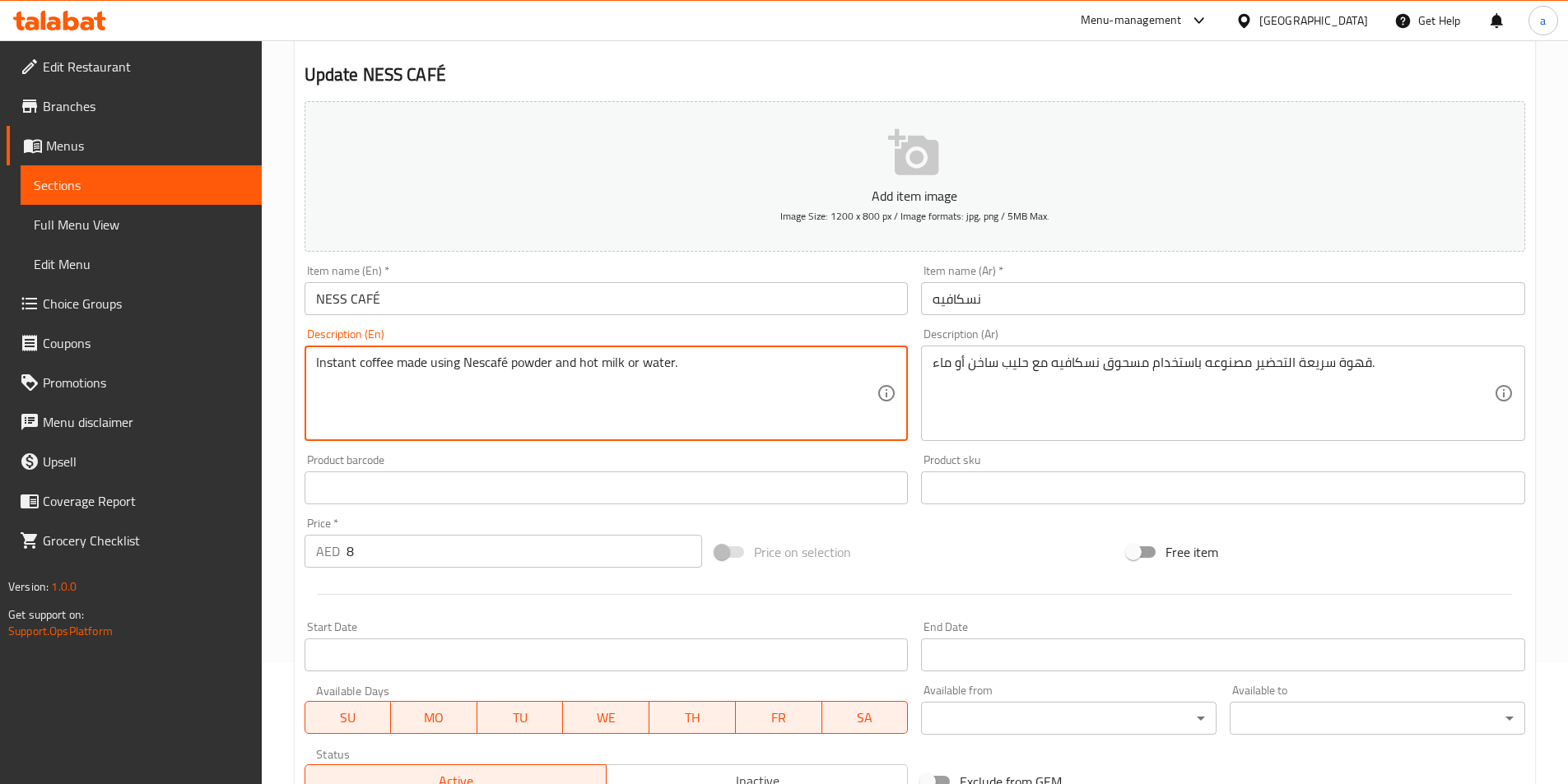
drag, startPoint x: 580, startPoint y: 363, endPoint x: 622, endPoint y: 360, distance: 42.1
click at [622, 360] on textarea "Instant coffee made using Nescafé powder and hot milk or water." at bounding box center [597, 393] width 561 height 78
click at [614, 360] on textarea "Instant coffee made using Nescafé powder and hot milk or water." at bounding box center [597, 393] width 561 height 78
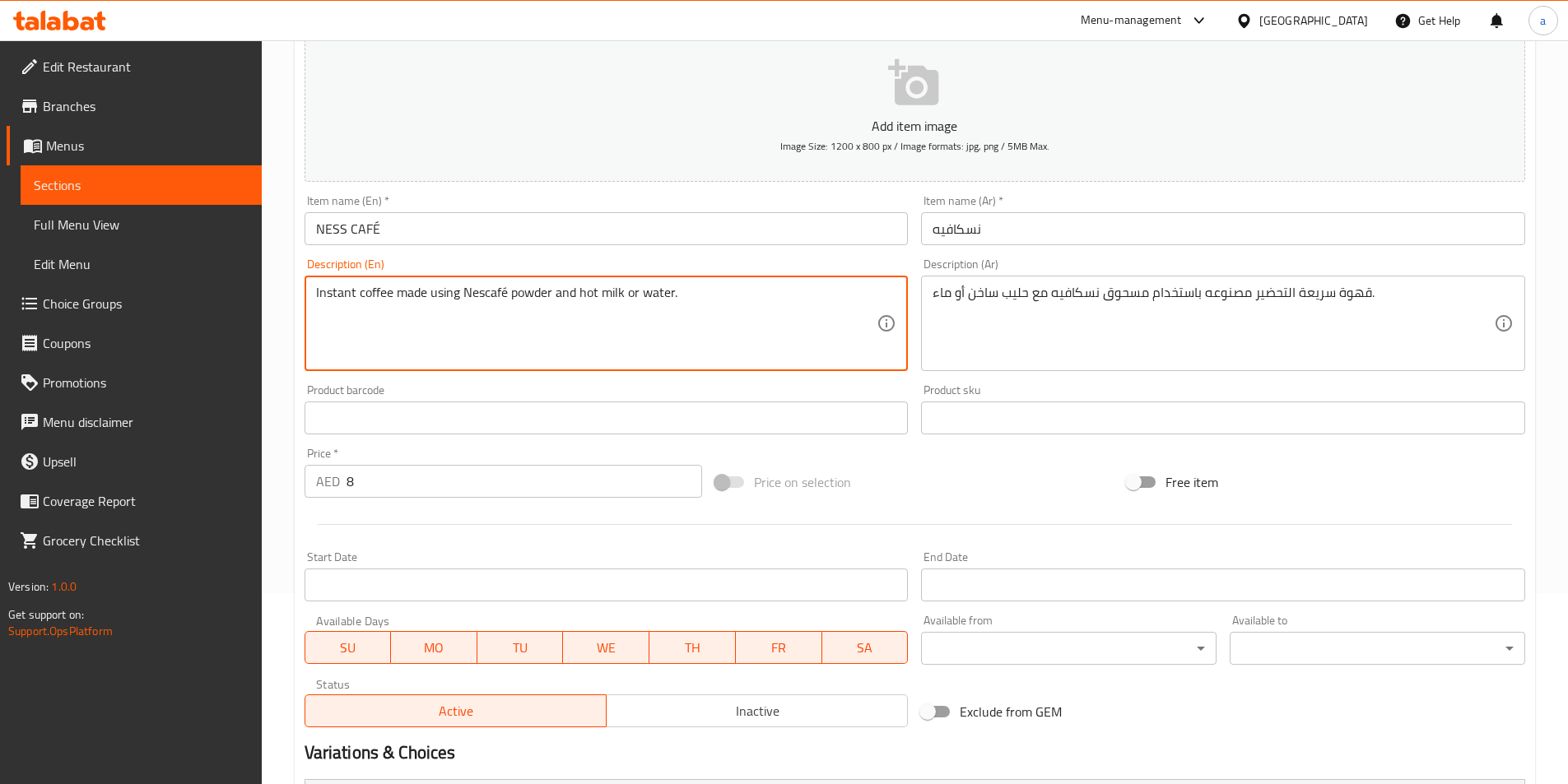
scroll to position [285, 0]
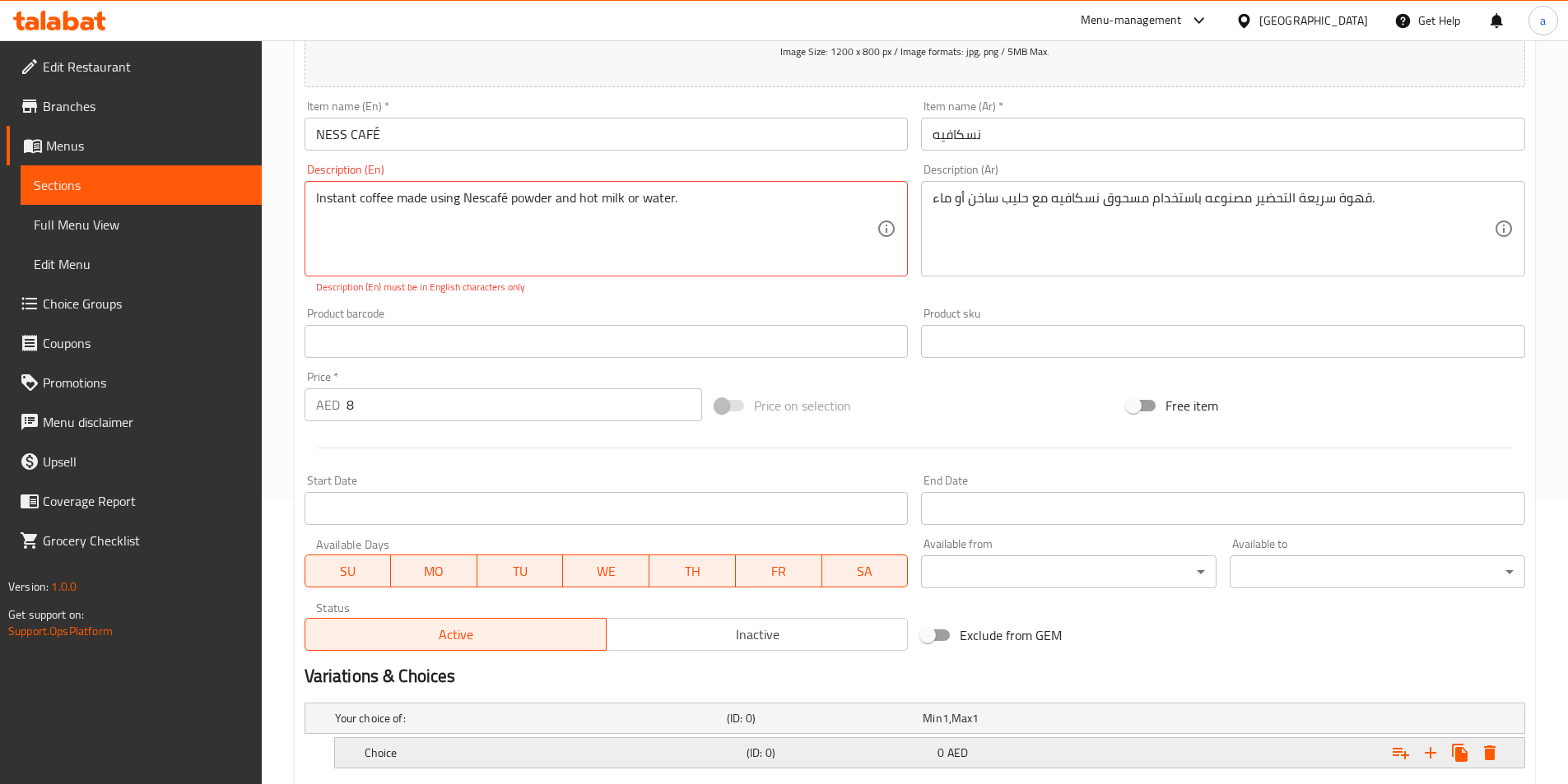
click at [526, 724] on div "Your choice of: (ID: 0) Min 1 , Max 1 Name (En) Your choice of: Name (En) Name …" at bounding box center [915, 768] width 1234 height 143
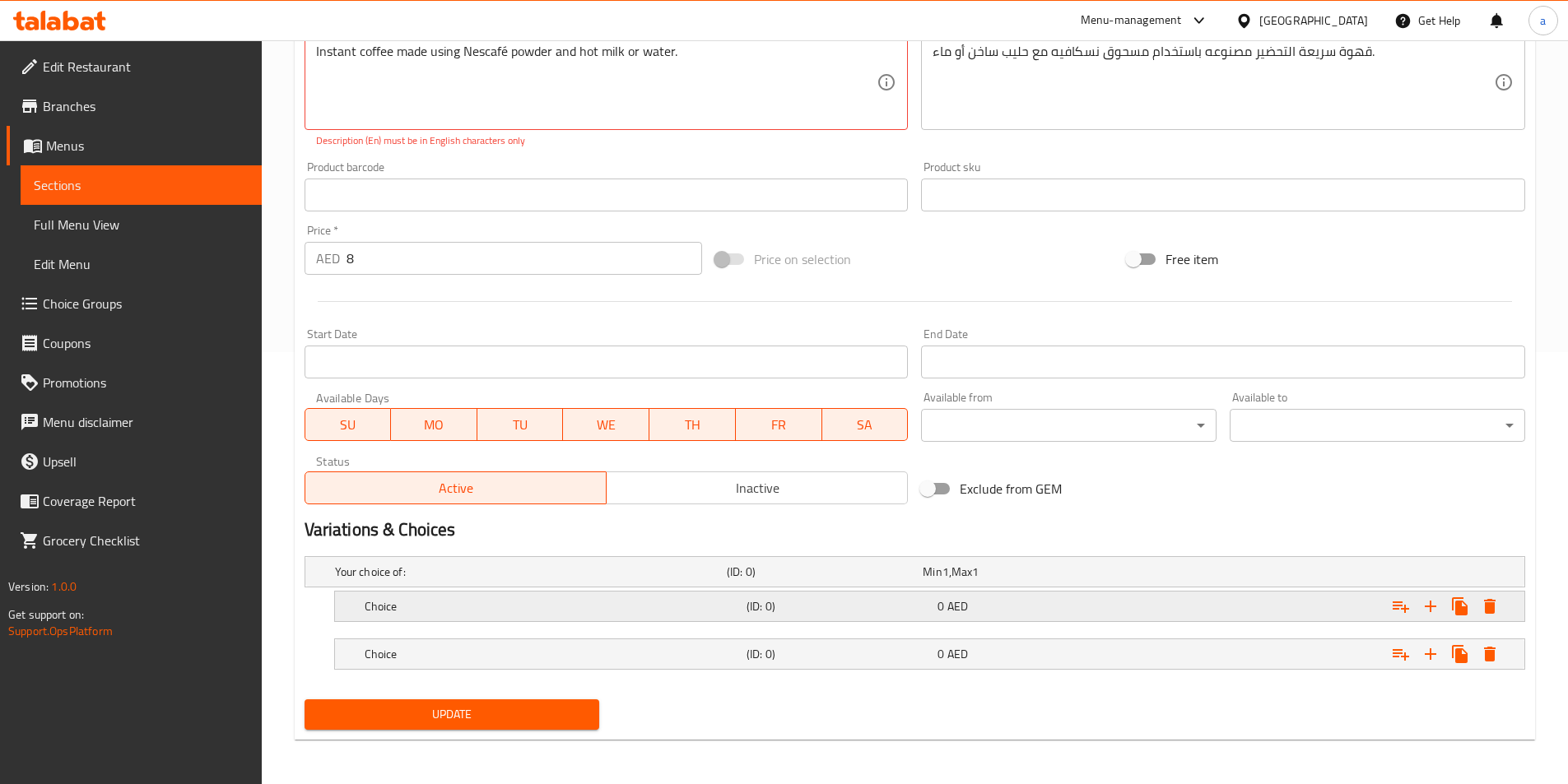
scroll to position [434, 0]
click at [473, 614] on div "Choice" at bounding box center [553, 604] width 382 height 23
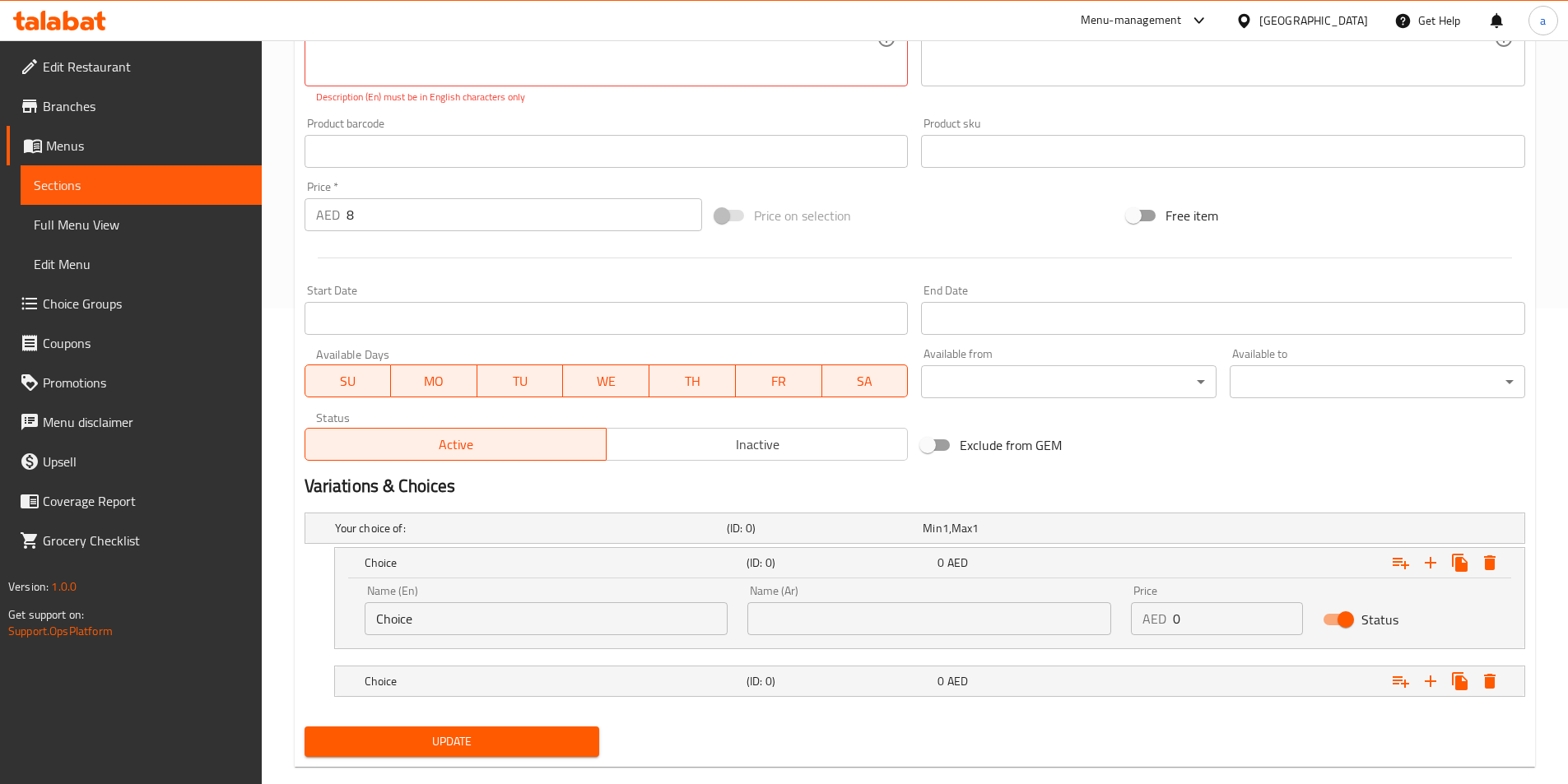
scroll to position [505, 0]
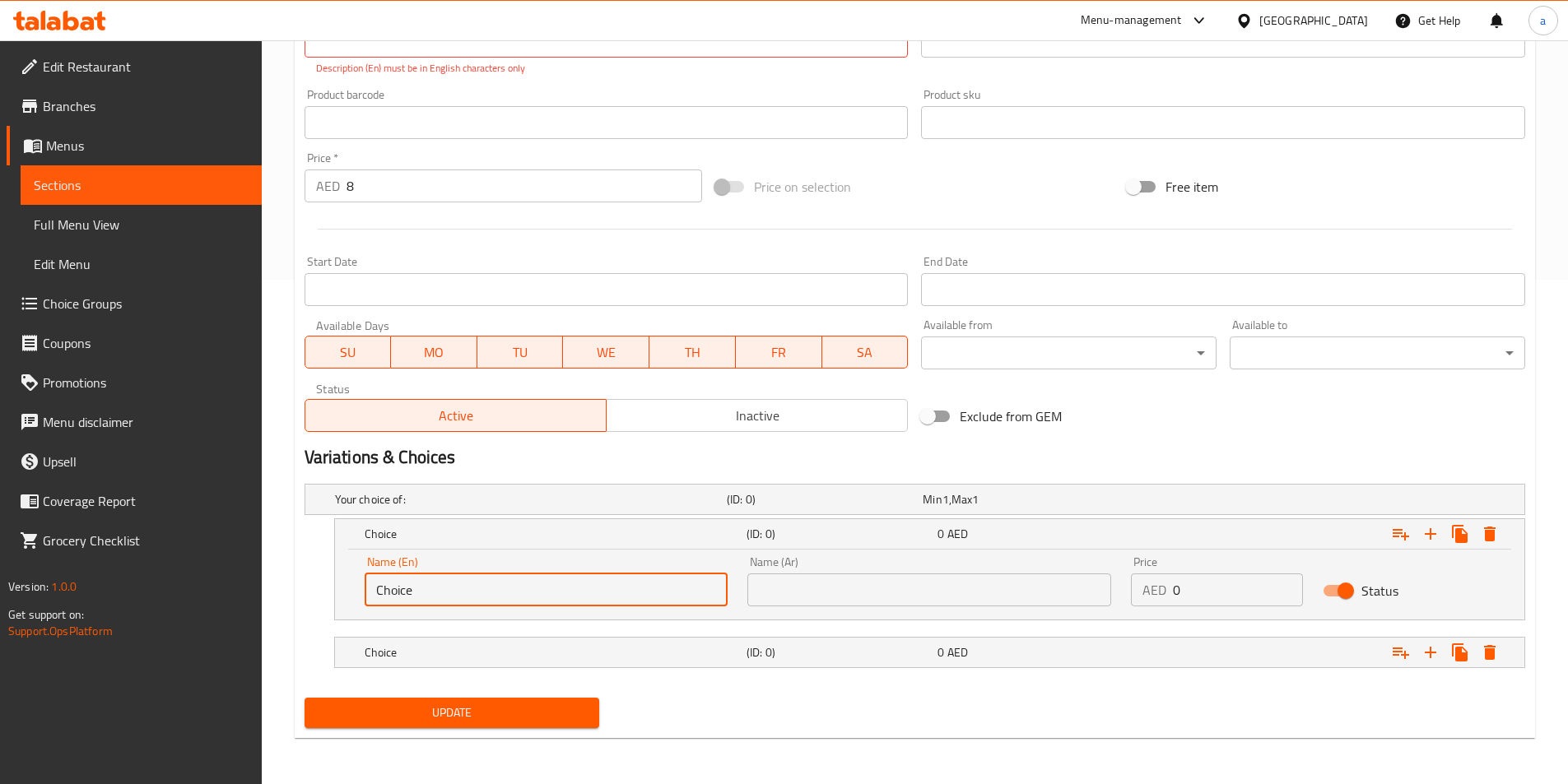
drag, startPoint x: 437, startPoint y: 587, endPoint x: 315, endPoint y: 590, distance: 122.0
click at [315, 590] on div "Choice (ID: 0) 0 AED Name (En) Choice Name (En) Name (Ar) Name (Ar) Price AED 0…" at bounding box center [915, 570] width 1221 height 102
paste input "milk"
type input "milk"
click at [430, 644] on h5 "Choice" at bounding box center [553, 652] width 375 height 16
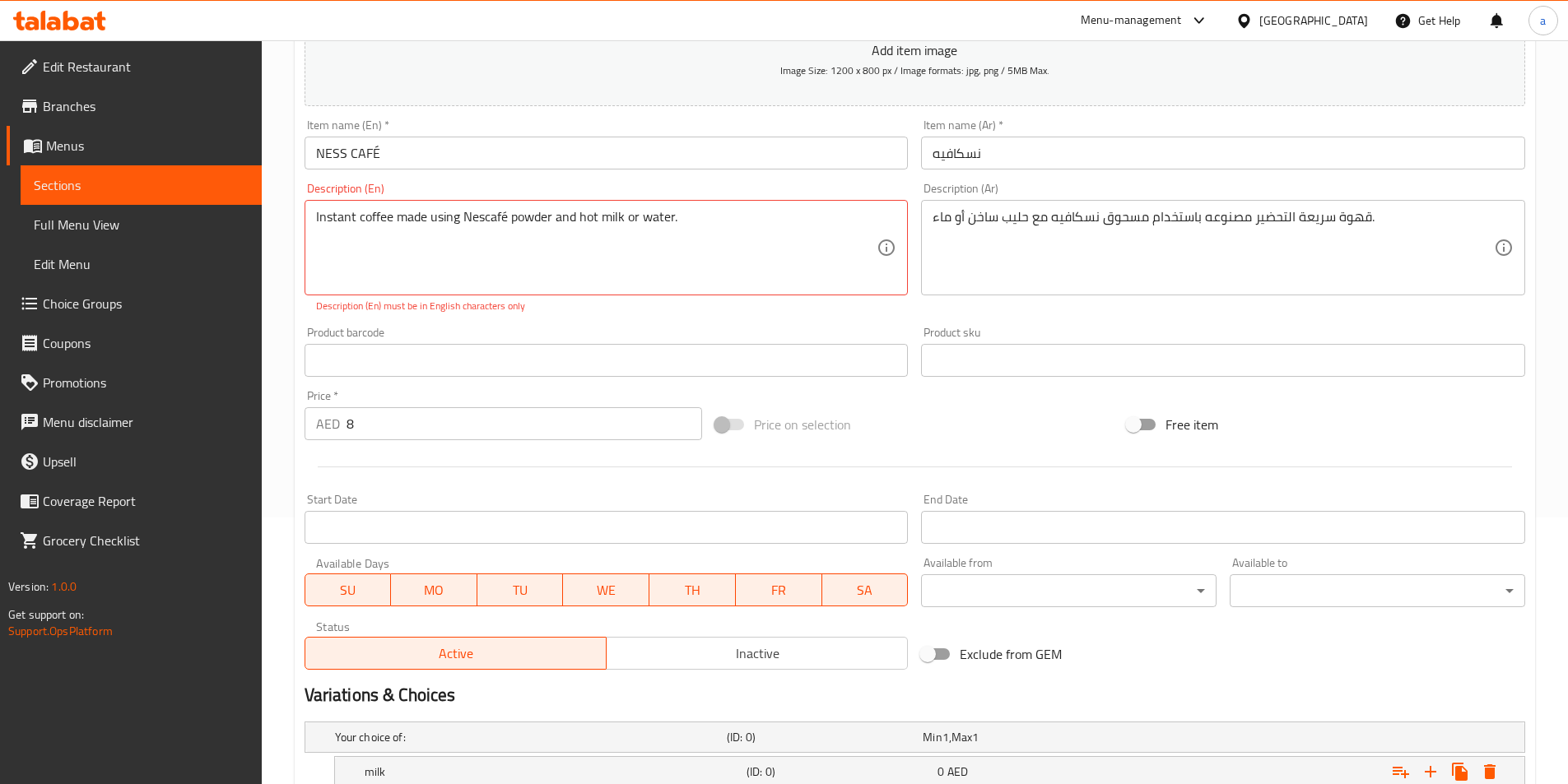
scroll to position [258, 0]
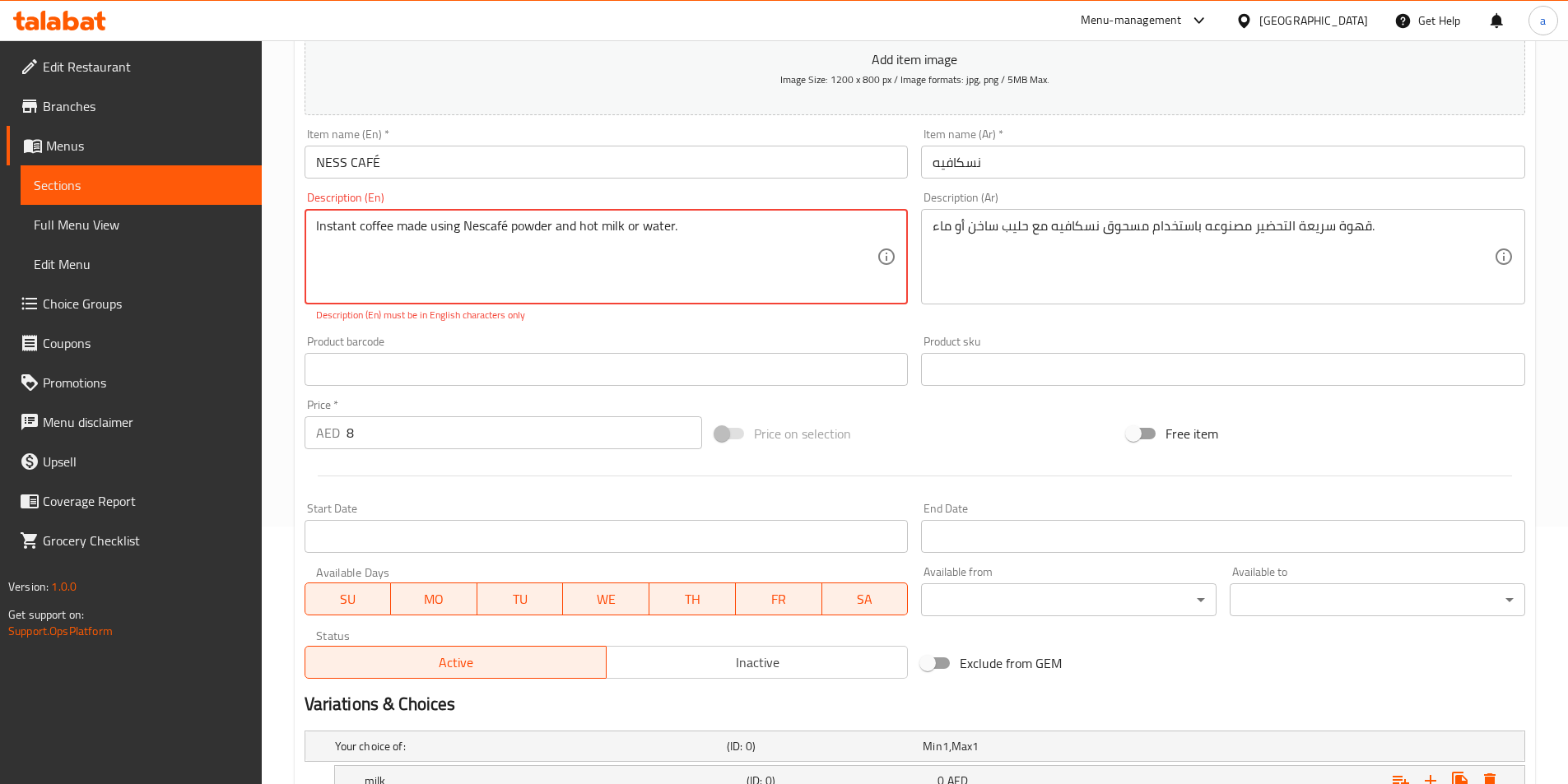
click at [643, 224] on textarea "Instant coffee made using Nescafé powder and hot milk or water." at bounding box center [597, 257] width 561 height 78
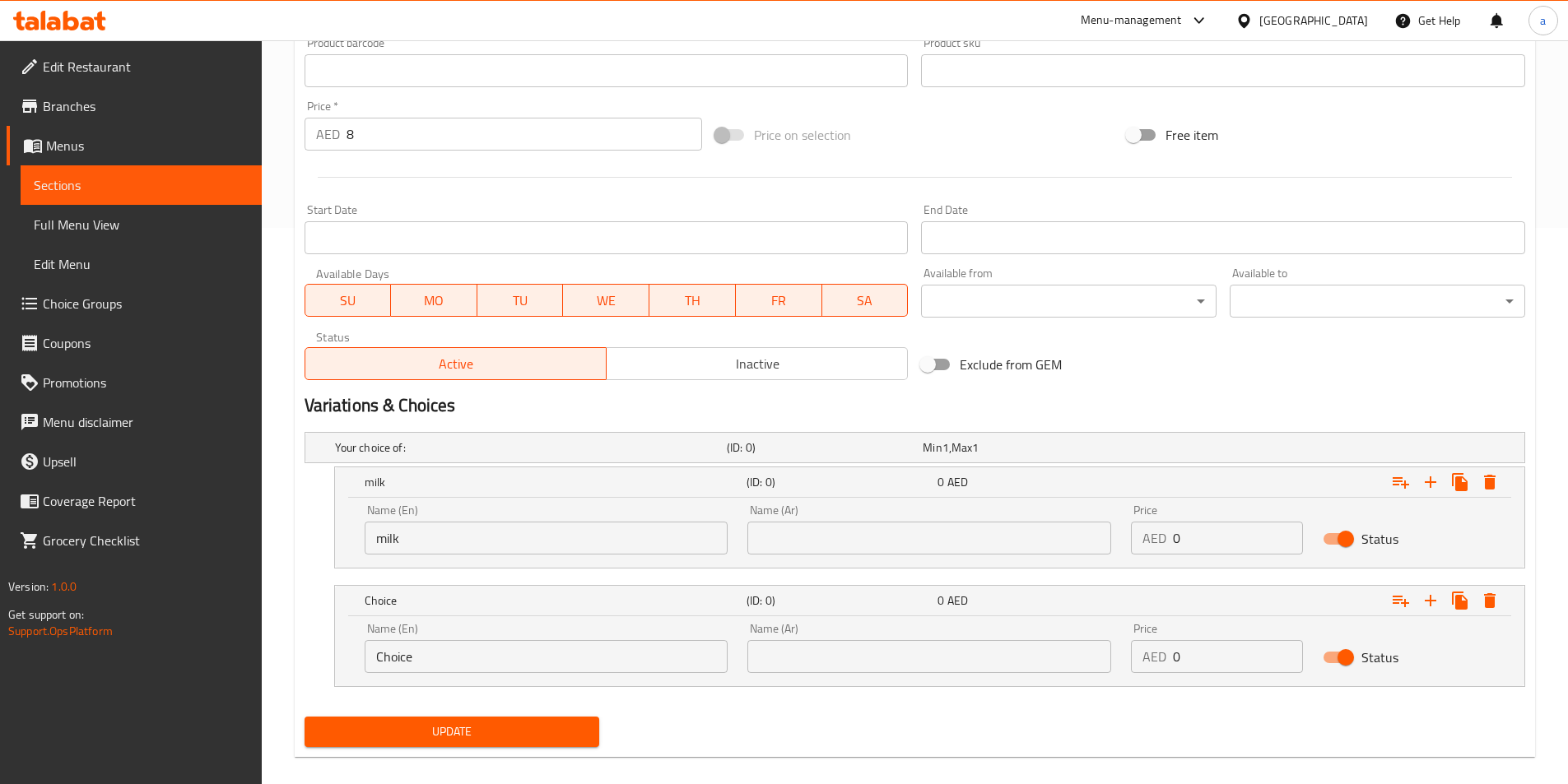
scroll to position [575, 0]
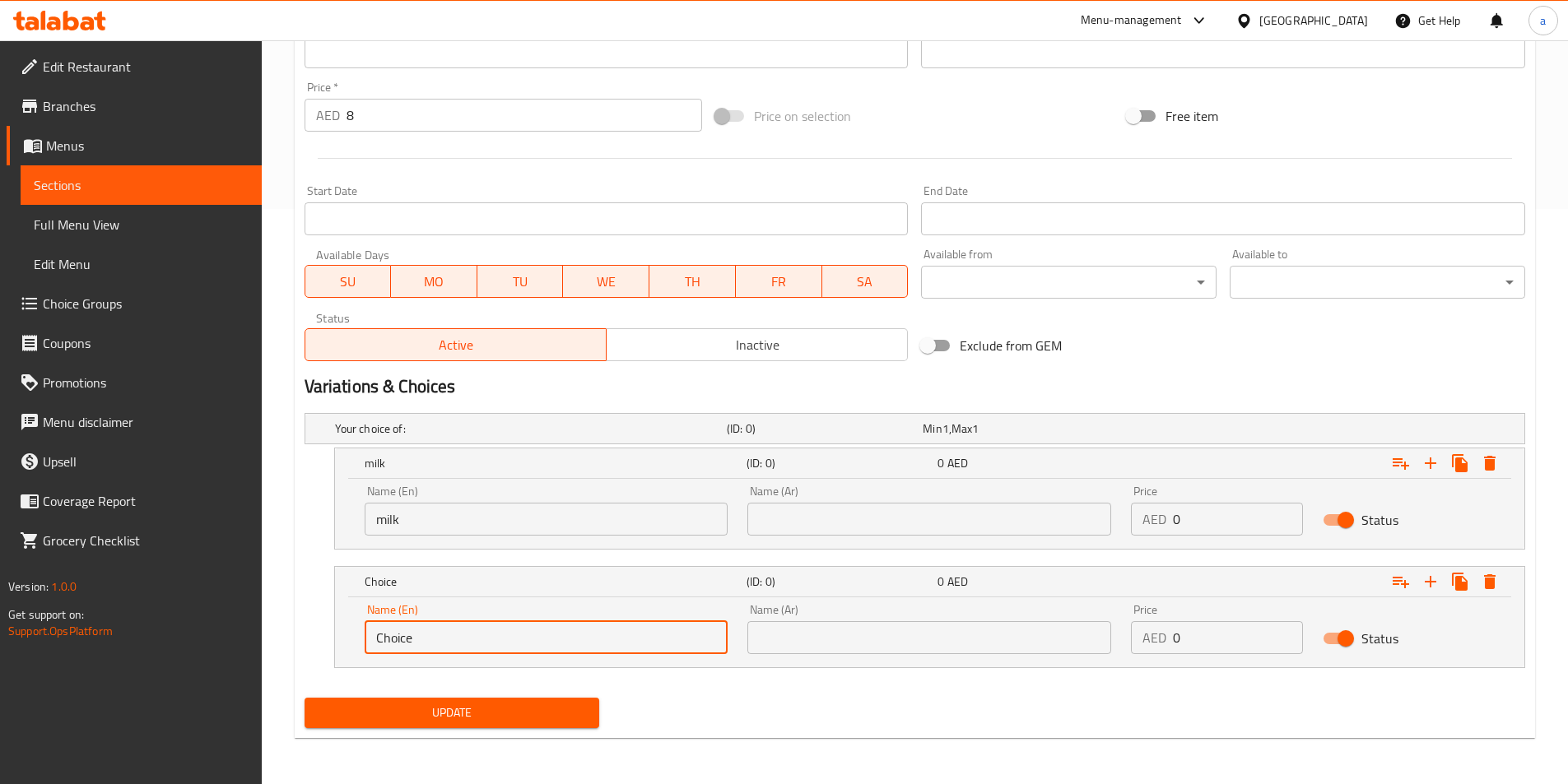
drag, startPoint x: 426, startPoint y: 636, endPoint x: 326, endPoint y: 632, distance: 100.1
click at [326, 632] on div "Choice (ID: 0) 0 AED Name (En) Choice Name (En) Name (Ar) Name (Ar) Price AED 0…" at bounding box center [915, 617] width 1221 height 102
paste input "water"
type input "water"
click at [818, 534] on input "text" at bounding box center [929, 519] width 364 height 33
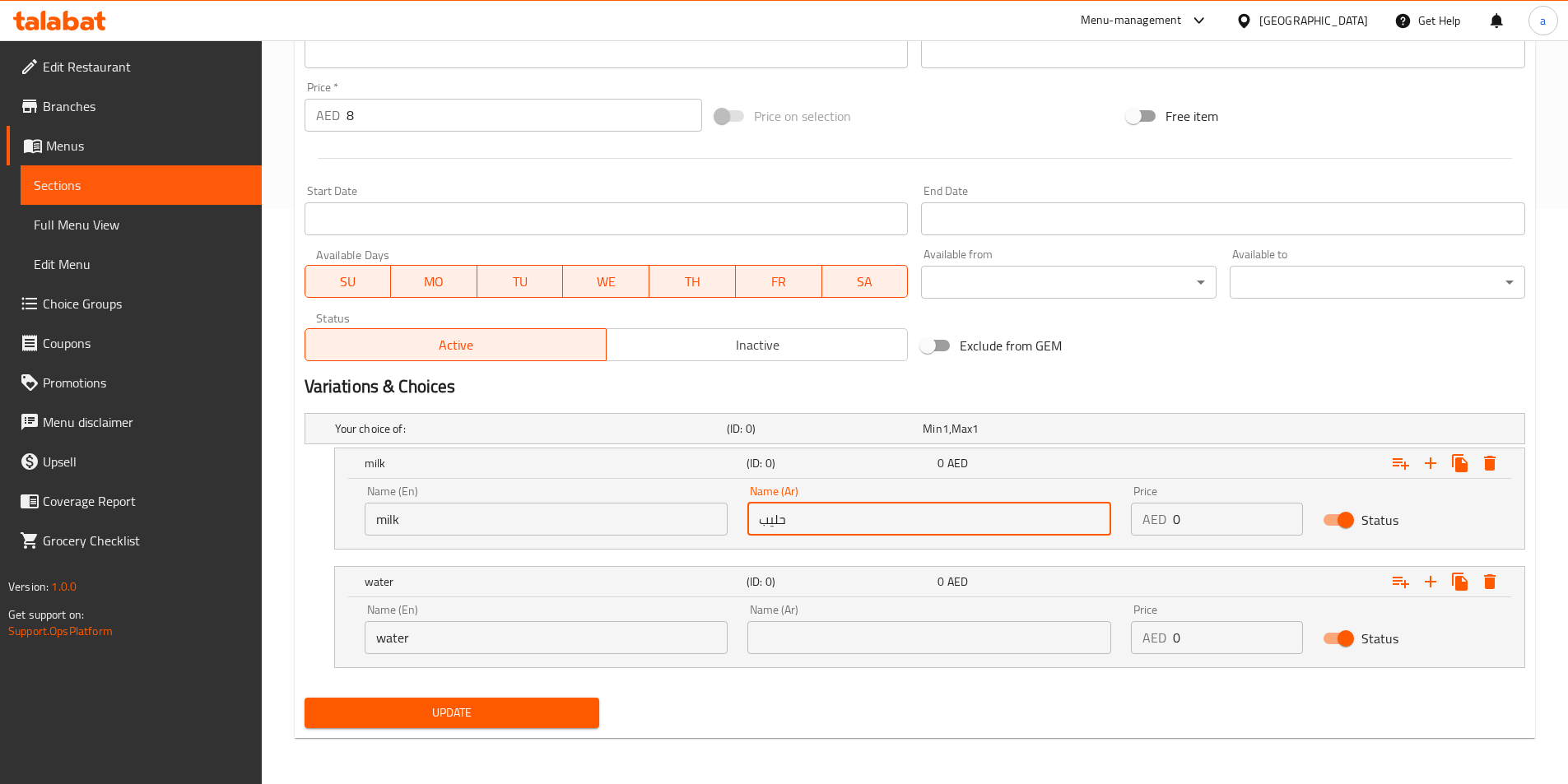
type input "حليب"
click at [787, 623] on input "text" at bounding box center [929, 638] width 364 height 33
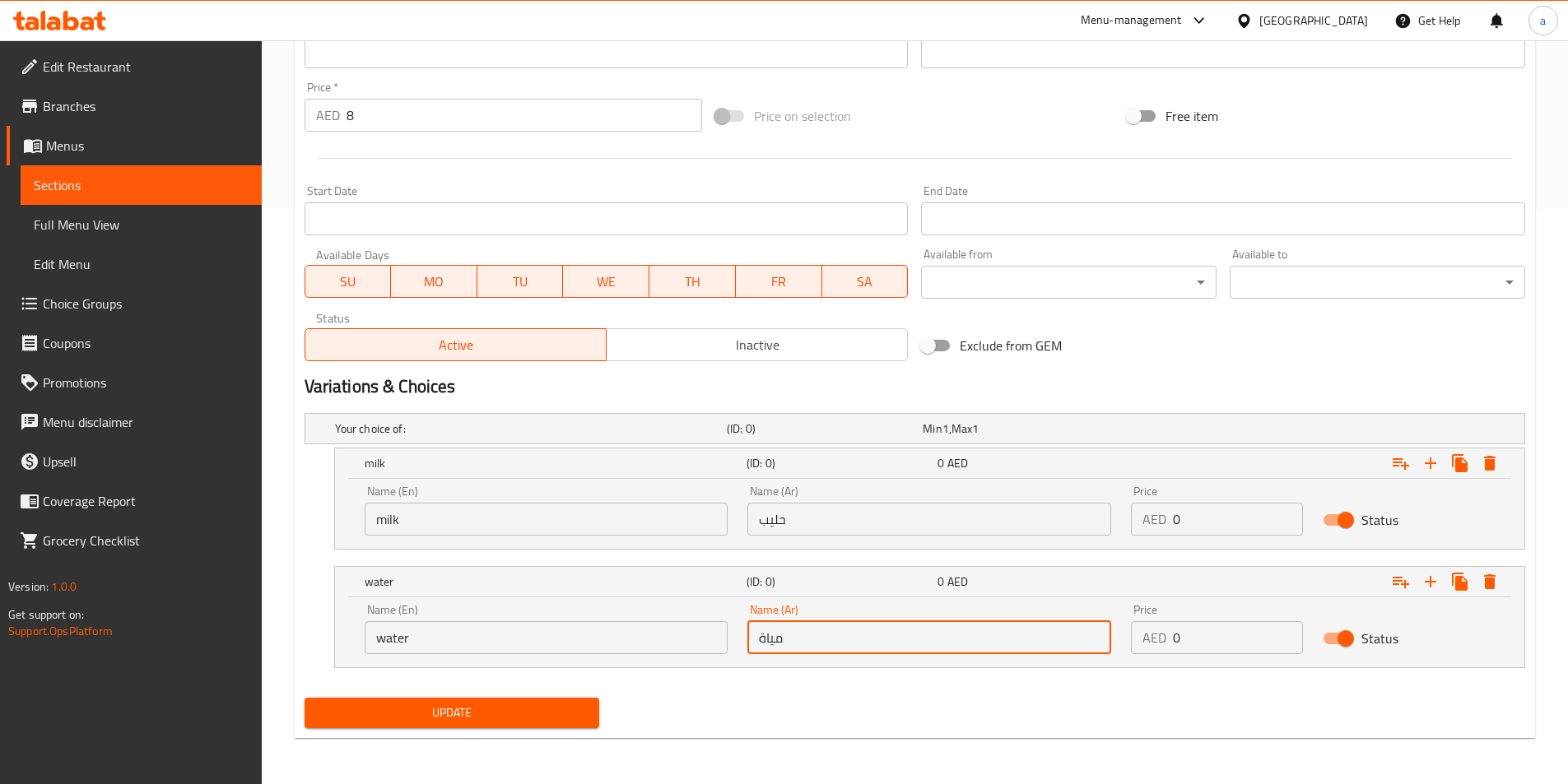
type input "مياة"
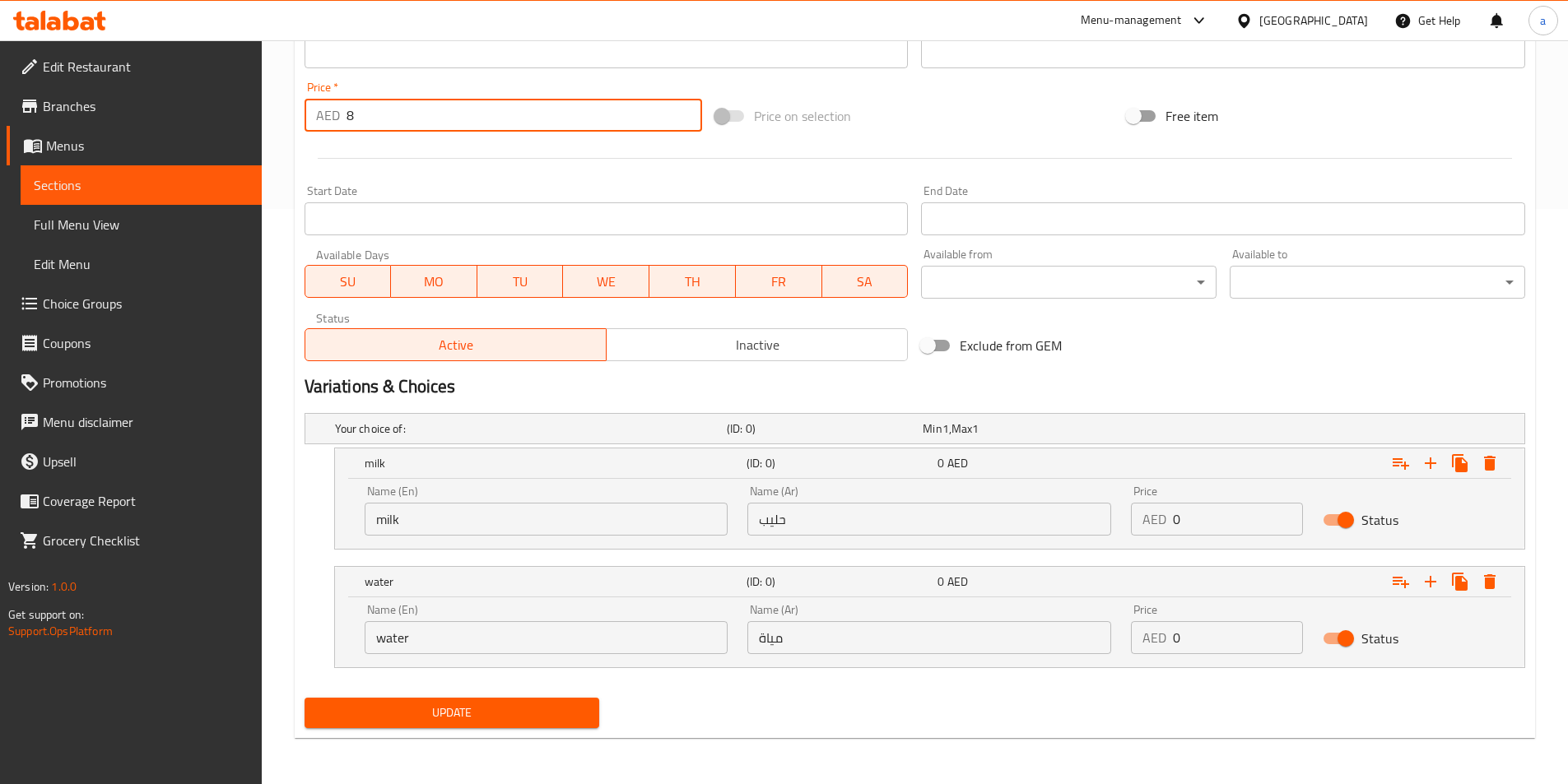
drag, startPoint x: 365, startPoint y: 118, endPoint x: 341, endPoint y: 116, distance: 24.1
click at [341, 116] on div "AED 8 Price *" at bounding box center [503, 115] width 399 height 33
type input "0"
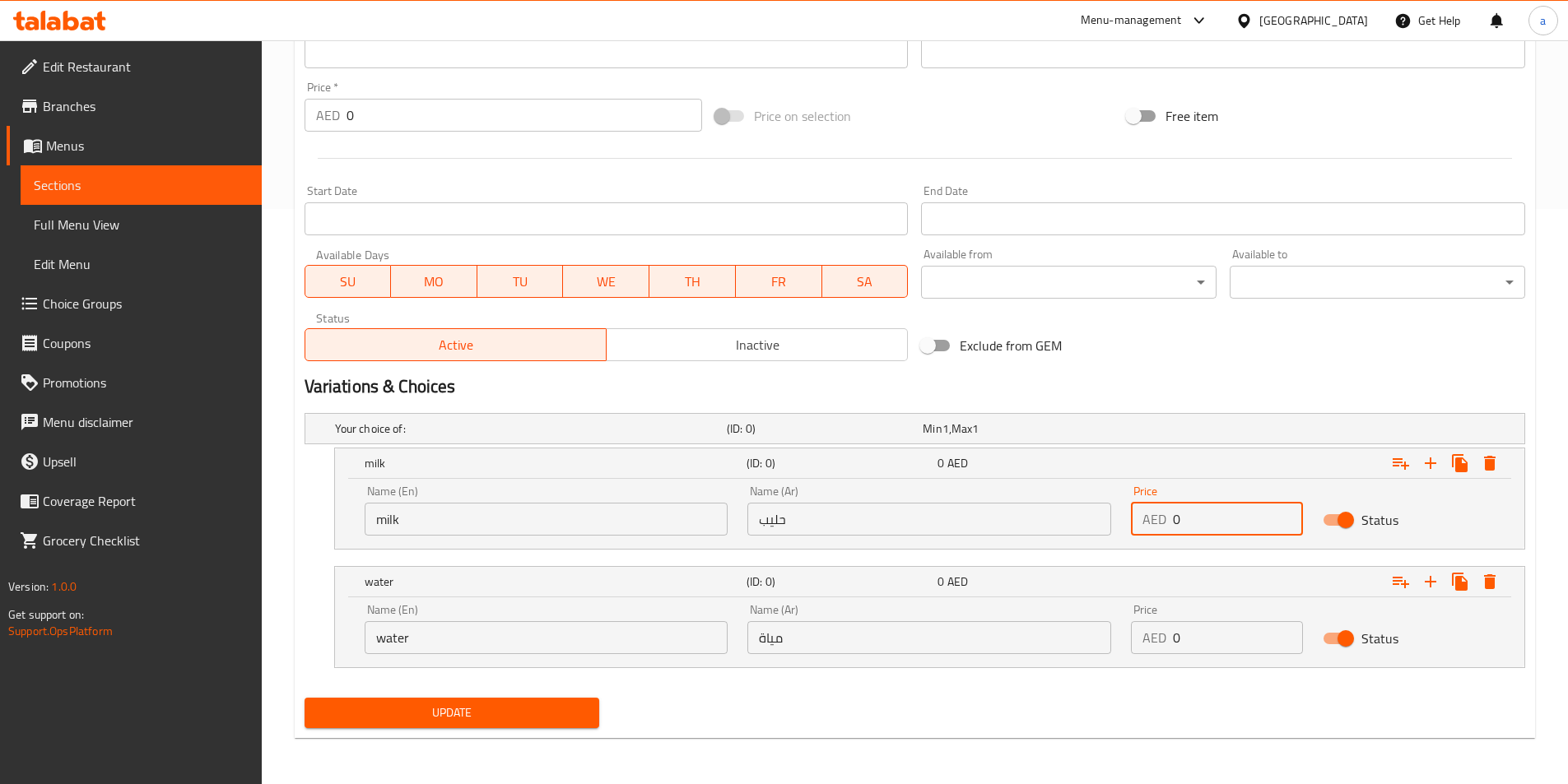
drag, startPoint x: 1186, startPoint y: 513, endPoint x: 1164, endPoint y: 517, distance: 22.4
click at [1164, 517] on div "AED 0 Price" at bounding box center [1217, 519] width 172 height 33
paste input "8"
type input "8"
drag, startPoint x: 1190, startPoint y: 641, endPoint x: 1159, endPoint y: 632, distance: 32.3
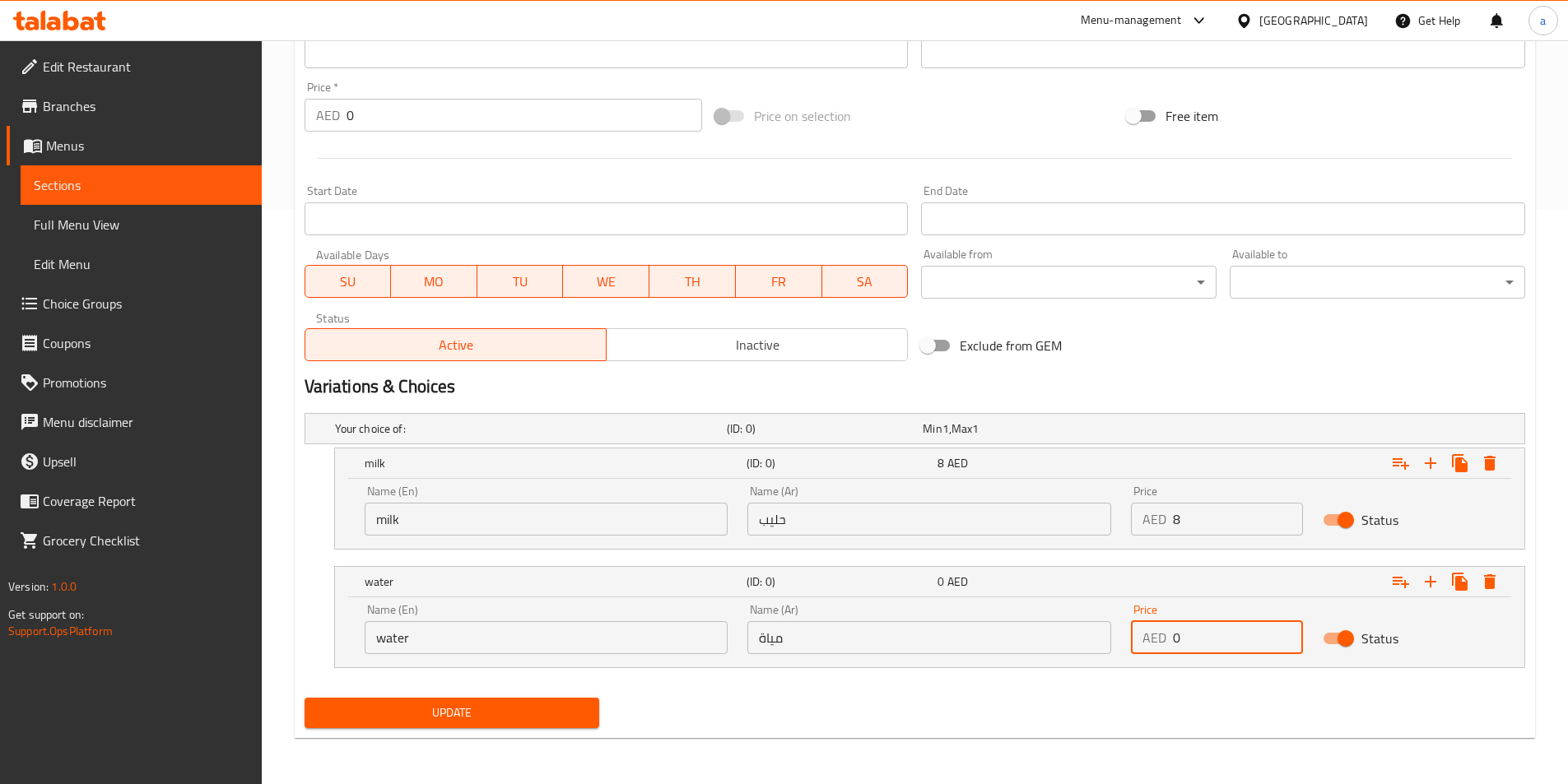
click at [1159, 632] on div "AED 0 Price" at bounding box center [1217, 638] width 172 height 33
paste input "8"
type input "8"
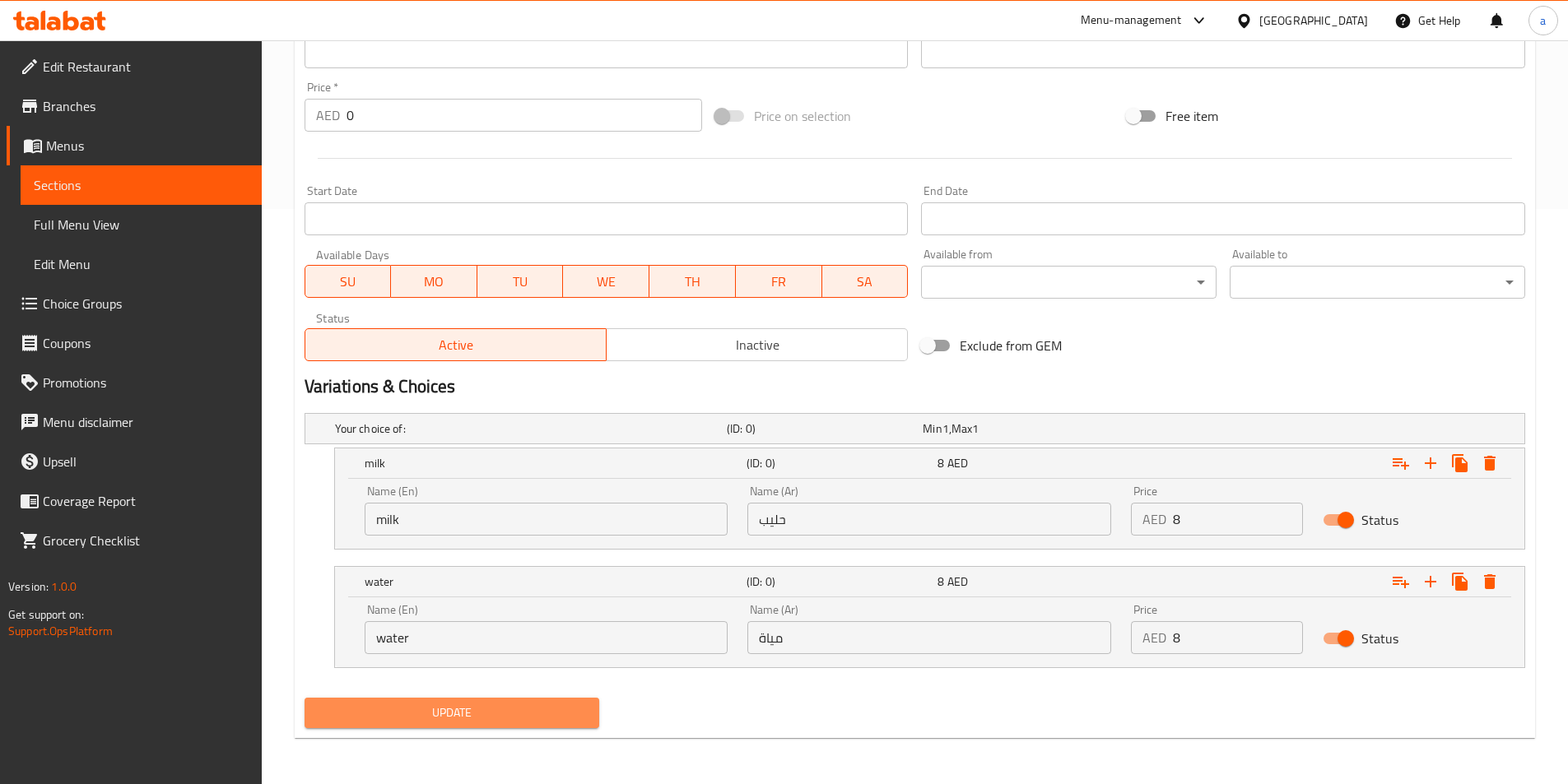
click at [472, 721] on span "Update" at bounding box center [451, 713] width 269 height 21
type input "NESS CAFE"
drag, startPoint x: 471, startPoint y: 723, endPoint x: 463, endPoint y: 711, distance: 14.4
click at [470, 718] on button "Update" at bounding box center [452, 712] width 296 height 30
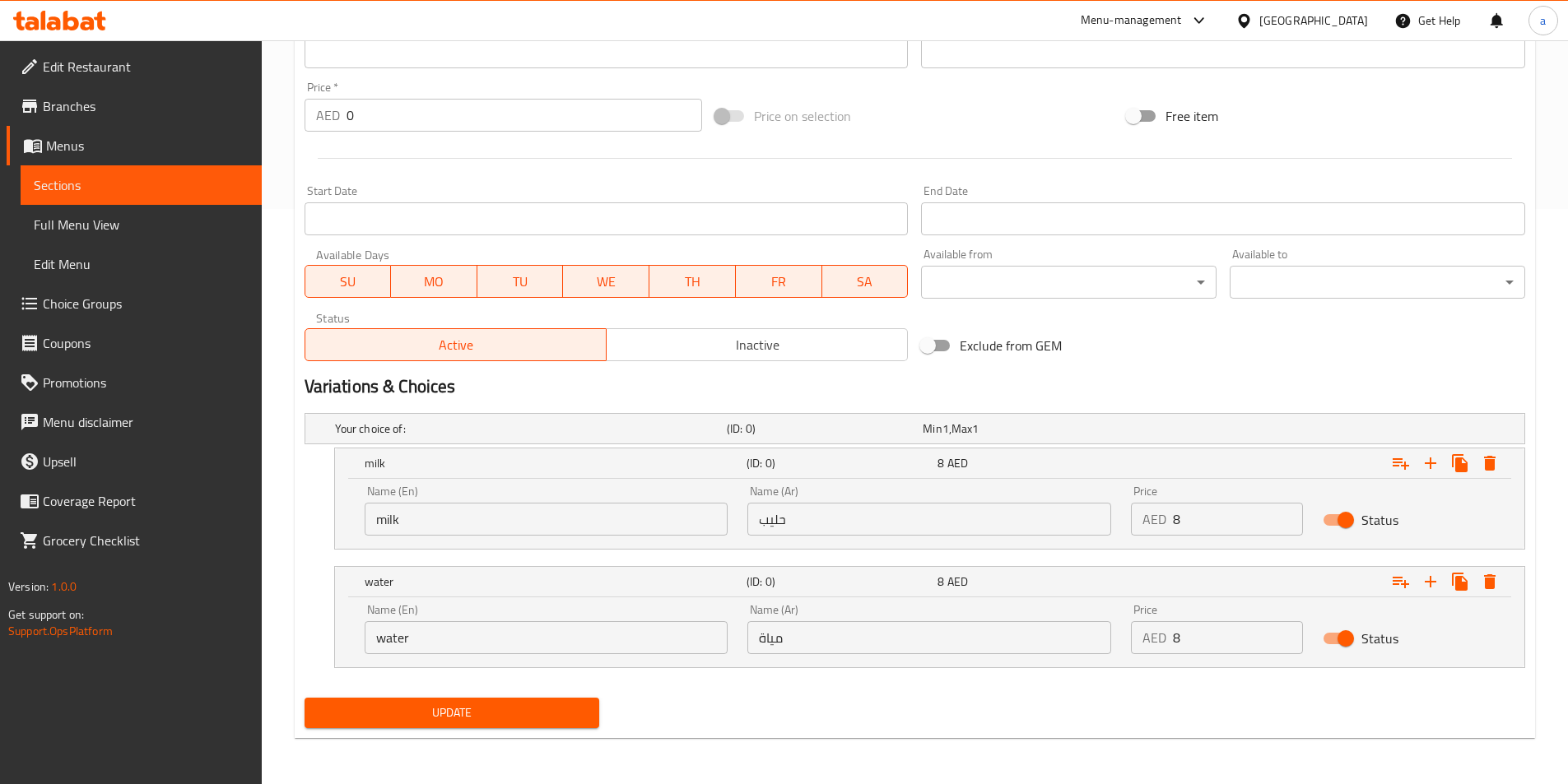
scroll to position [94, 0]
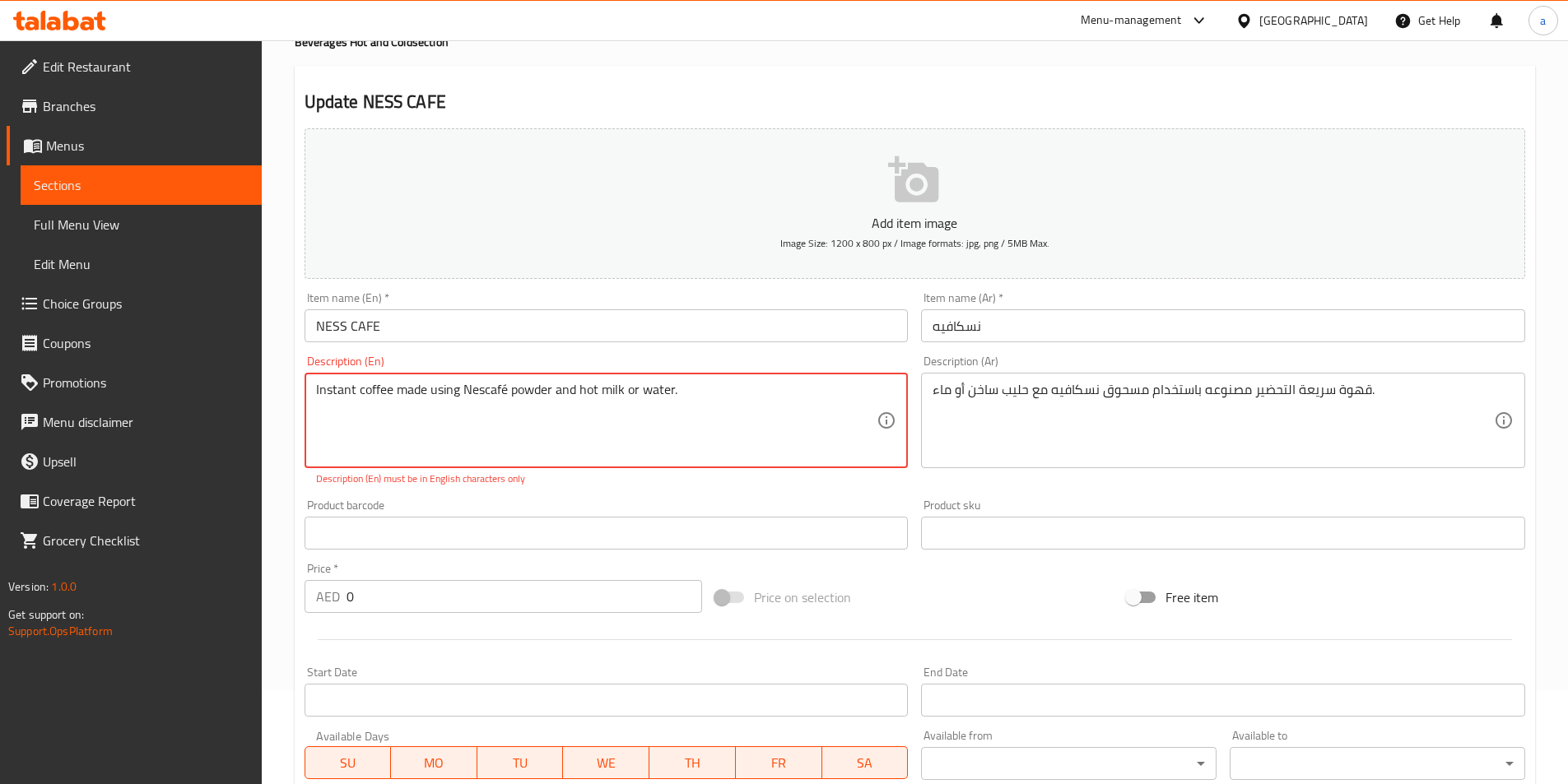
click at [650, 390] on textarea "Instant coffee made using Nescafé powder and hot milk or water." at bounding box center [597, 421] width 561 height 78
click at [499, 385] on textarea "Instant coffee made using Nescafé powder and hot milk or water." at bounding box center [597, 421] width 561 height 78
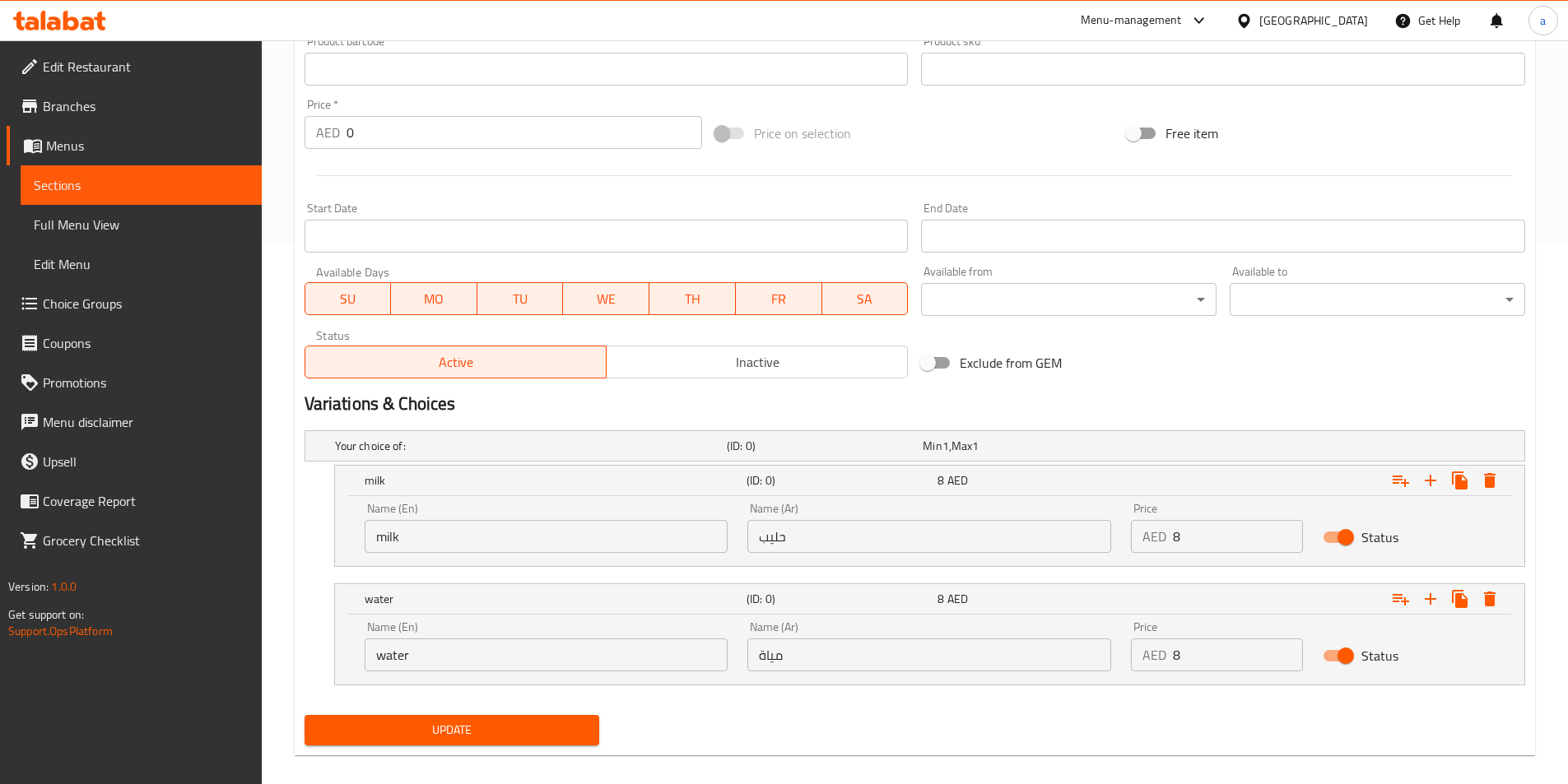
scroll to position [557, 0]
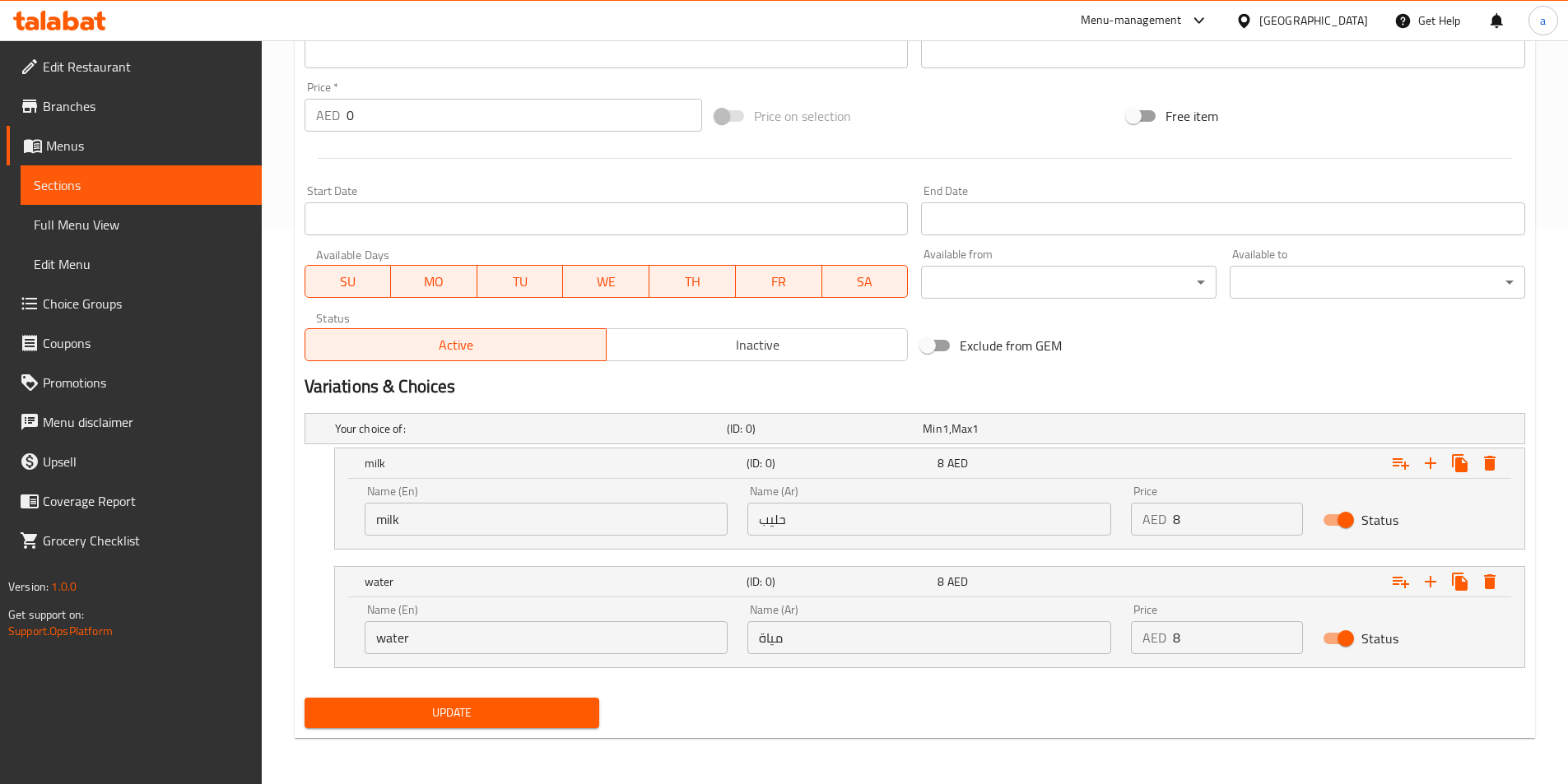
type textarea "Instant coffee made using Nescafe powder and hot milk or water."
click at [445, 727] on button "Update" at bounding box center [452, 712] width 296 height 30
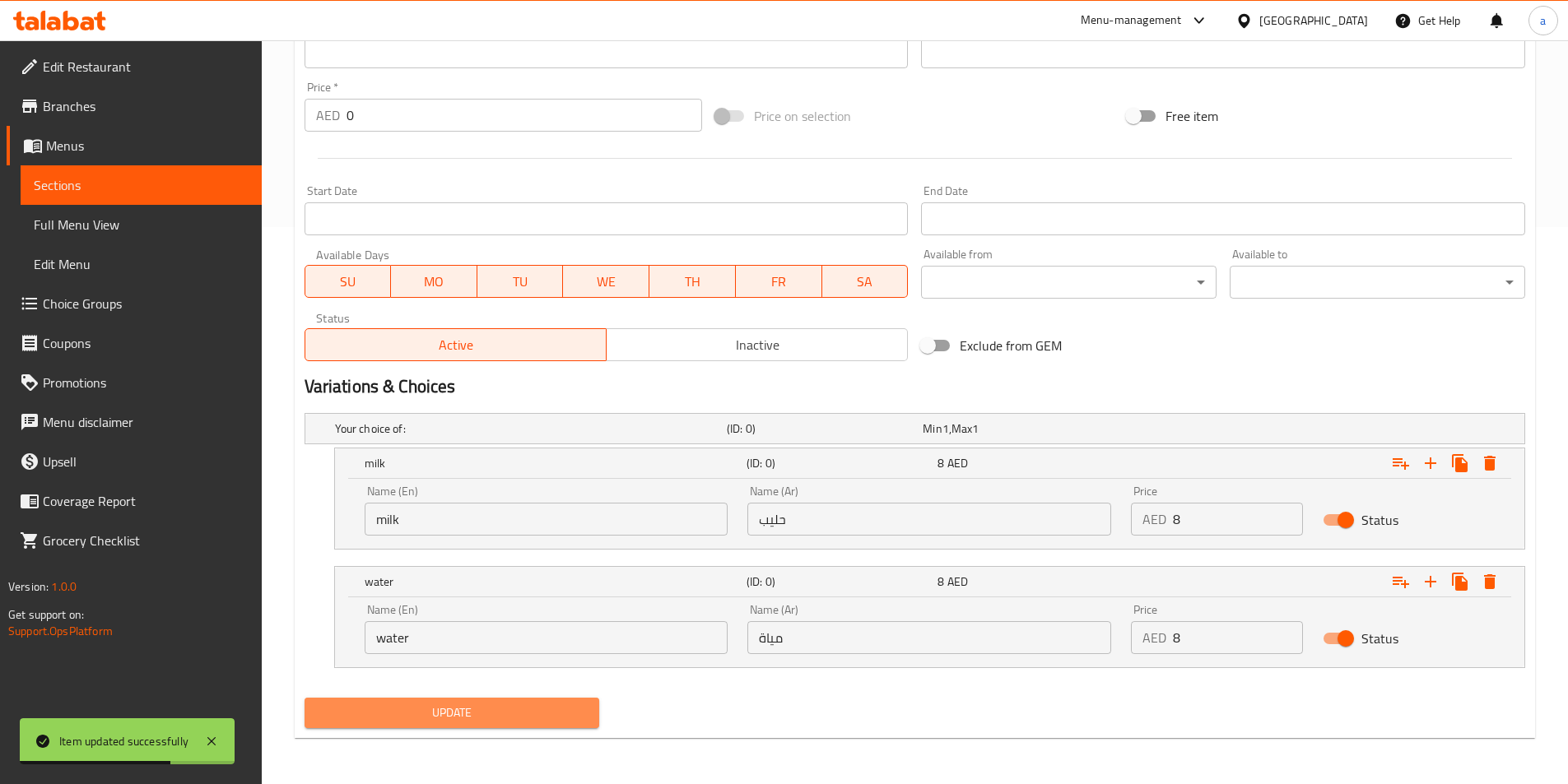
click at [402, 722] on span "Update" at bounding box center [451, 713] width 269 height 21
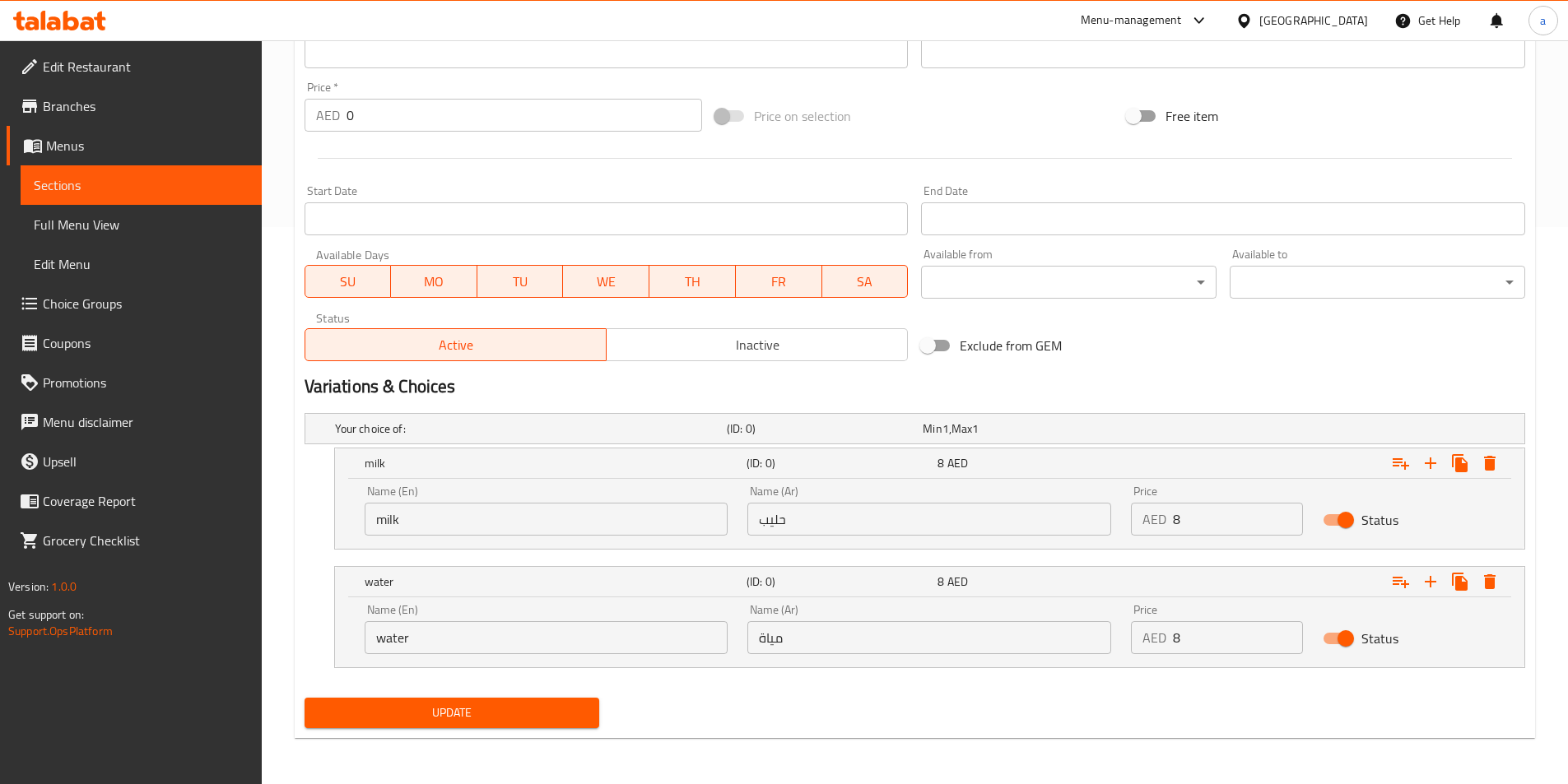
click at [495, 708] on span "Update" at bounding box center [451, 713] width 269 height 21
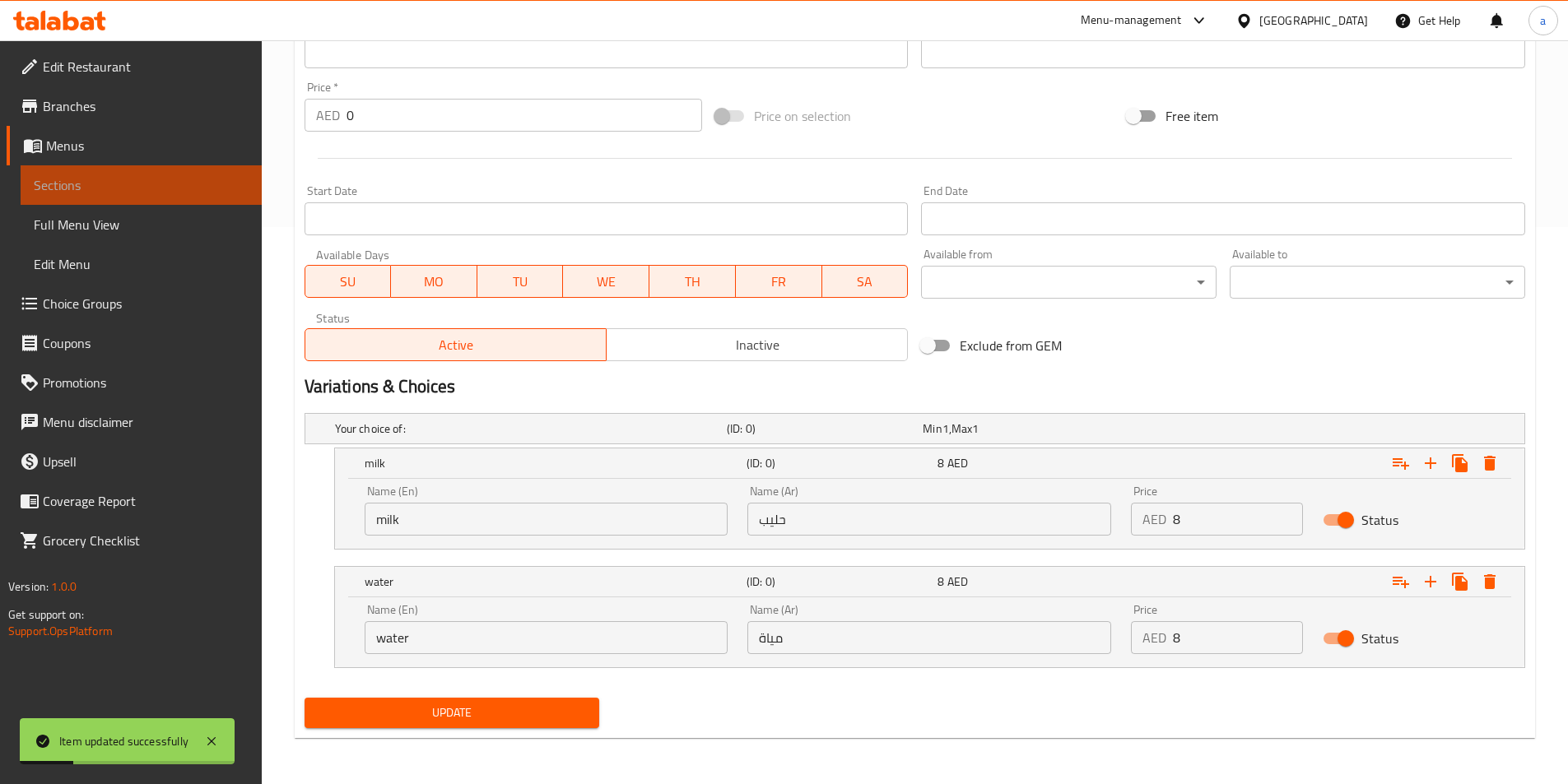
click at [176, 199] on link "Sections" at bounding box center [141, 185] width 241 height 40
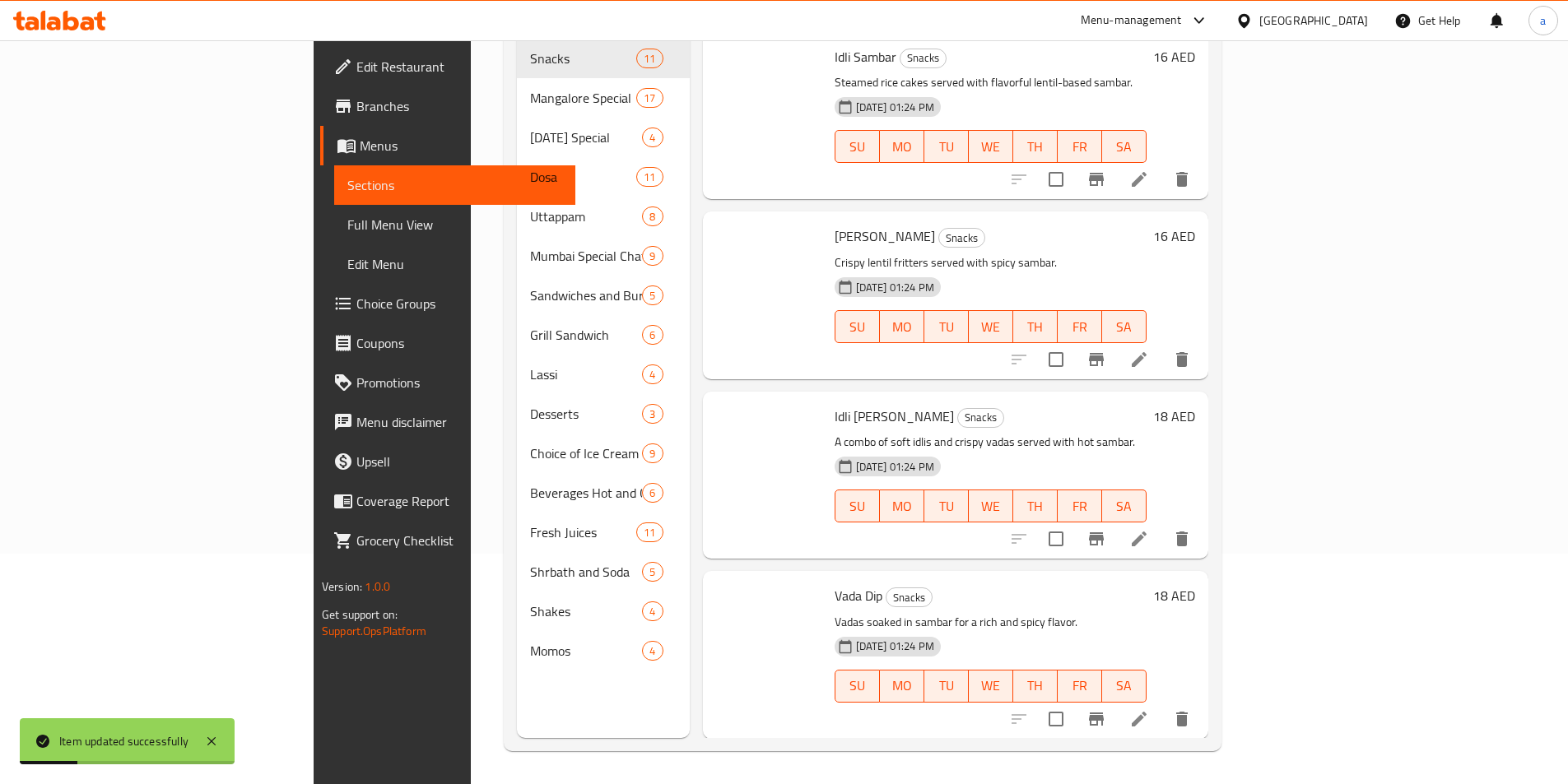
scroll to position [231, 0]
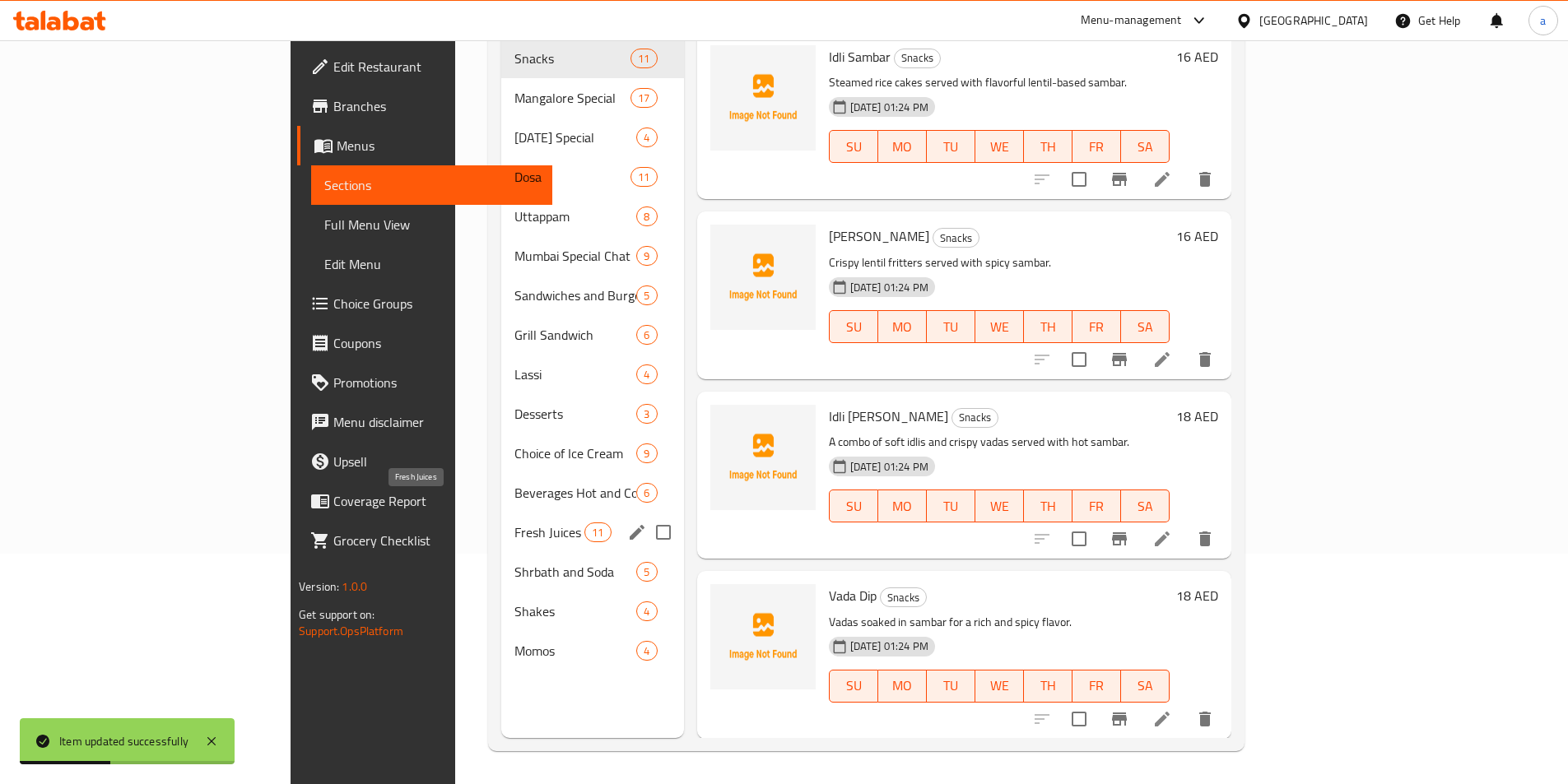
click at [515, 522] on span "Fresh Juices" at bounding box center [549, 532] width 70 height 20
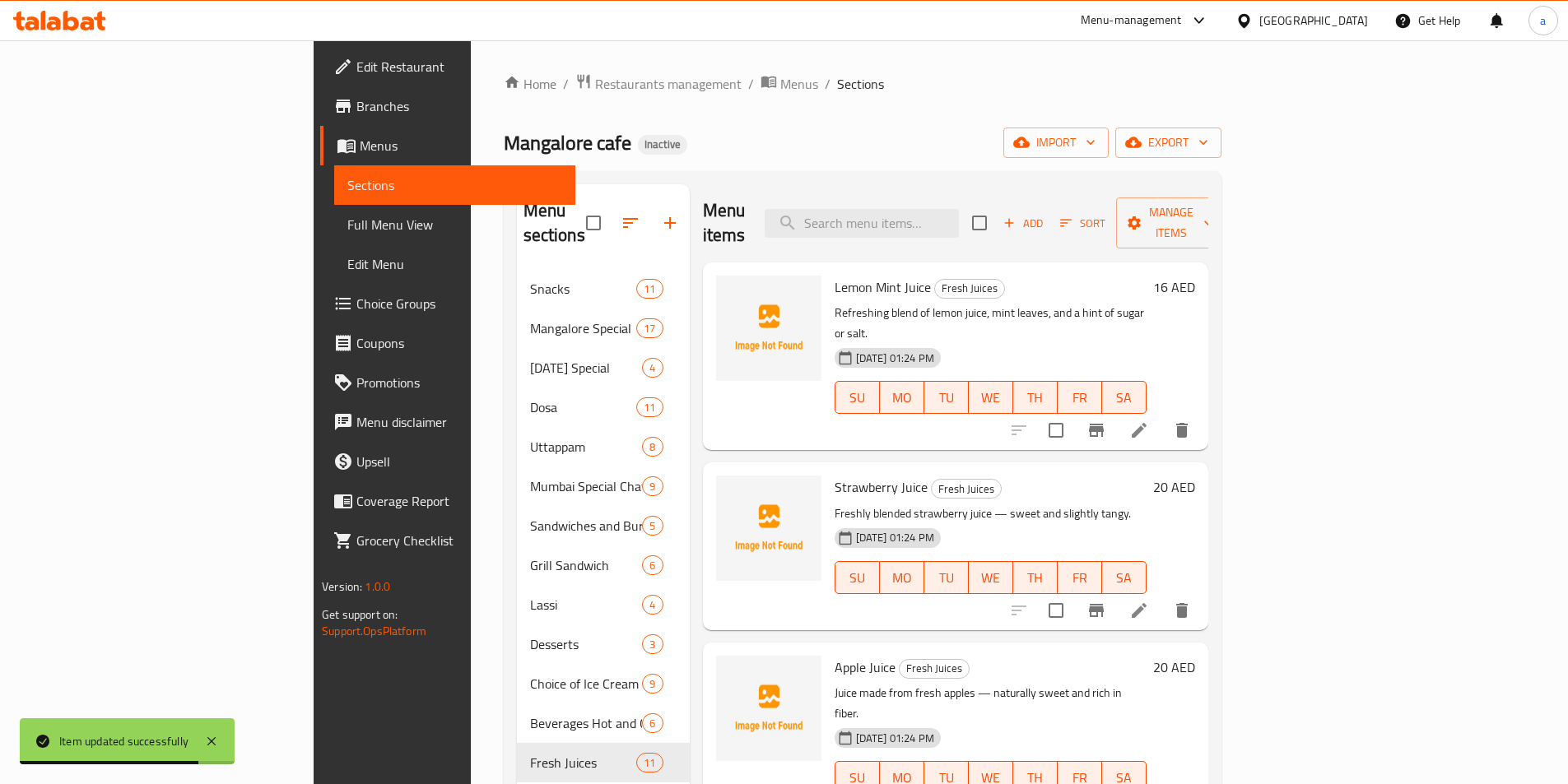
click at [1162, 416] on li at bounding box center [1139, 430] width 46 height 29
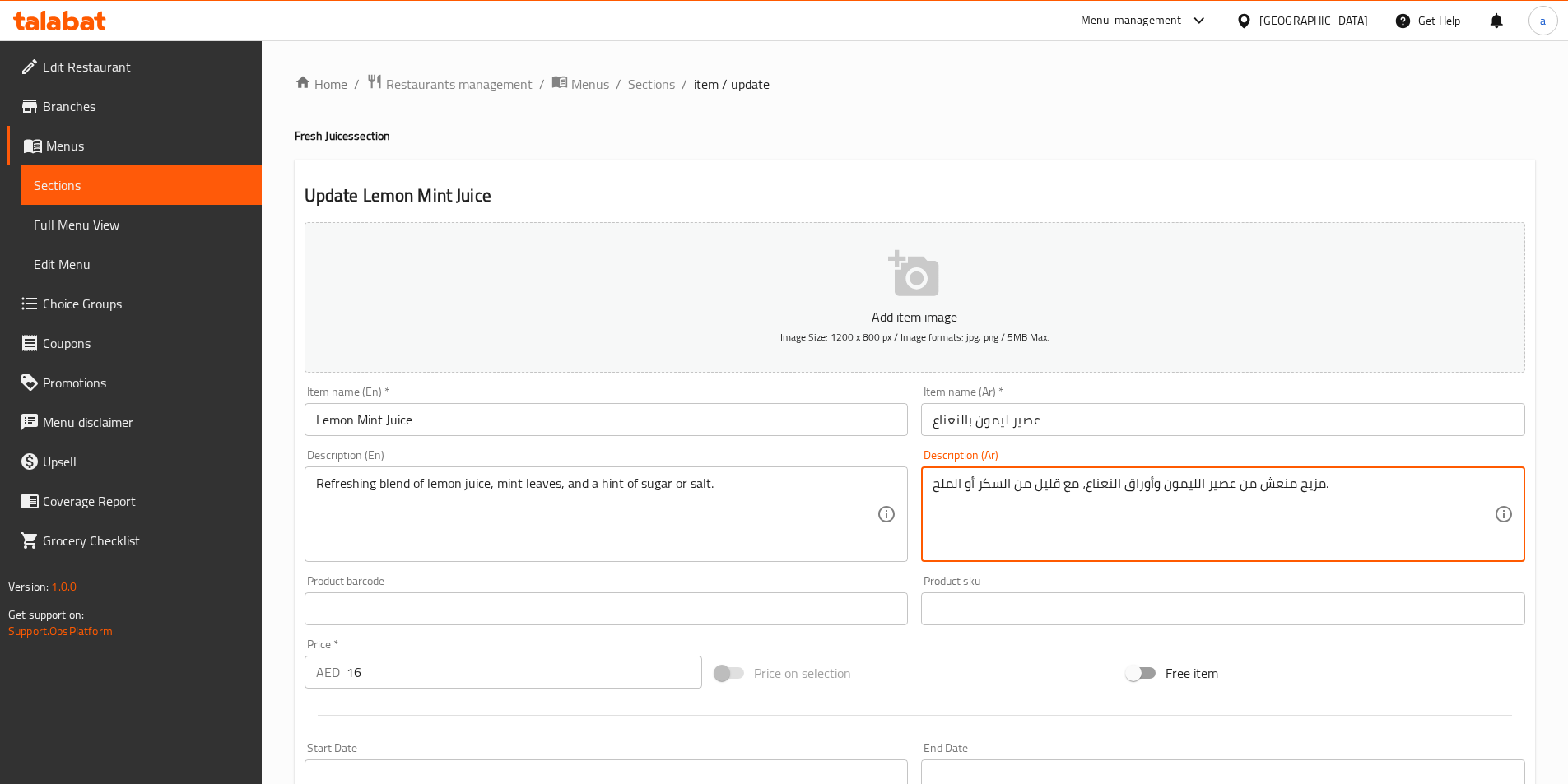
type textarea "مزيج منعش من عصير الليمون وأوراق النعناع، ​​مع قليل من السكرو أ الملح."
click at [963, 488] on textarea "مزيج منعش من عصير الليمون وأوراق النعناع، ​​مع قليل من السكرو أ الملح." at bounding box center [1213, 514] width 561 height 78
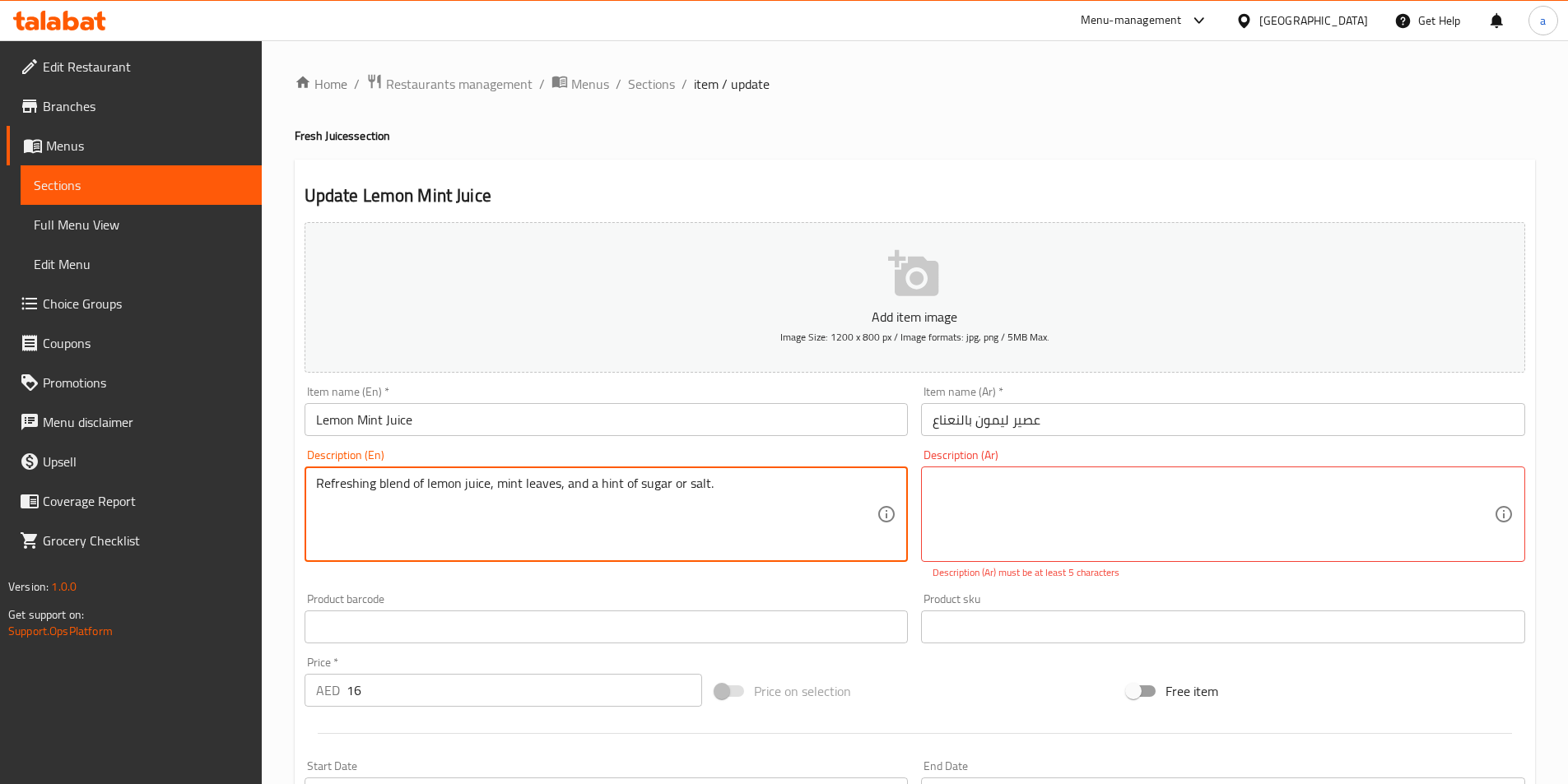
click at [530, 483] on textarea "Refreshing blend of lemon juice, mint leaves, and a hint of sugar or salt." at bounding box center [597, 514] width 561 height 78
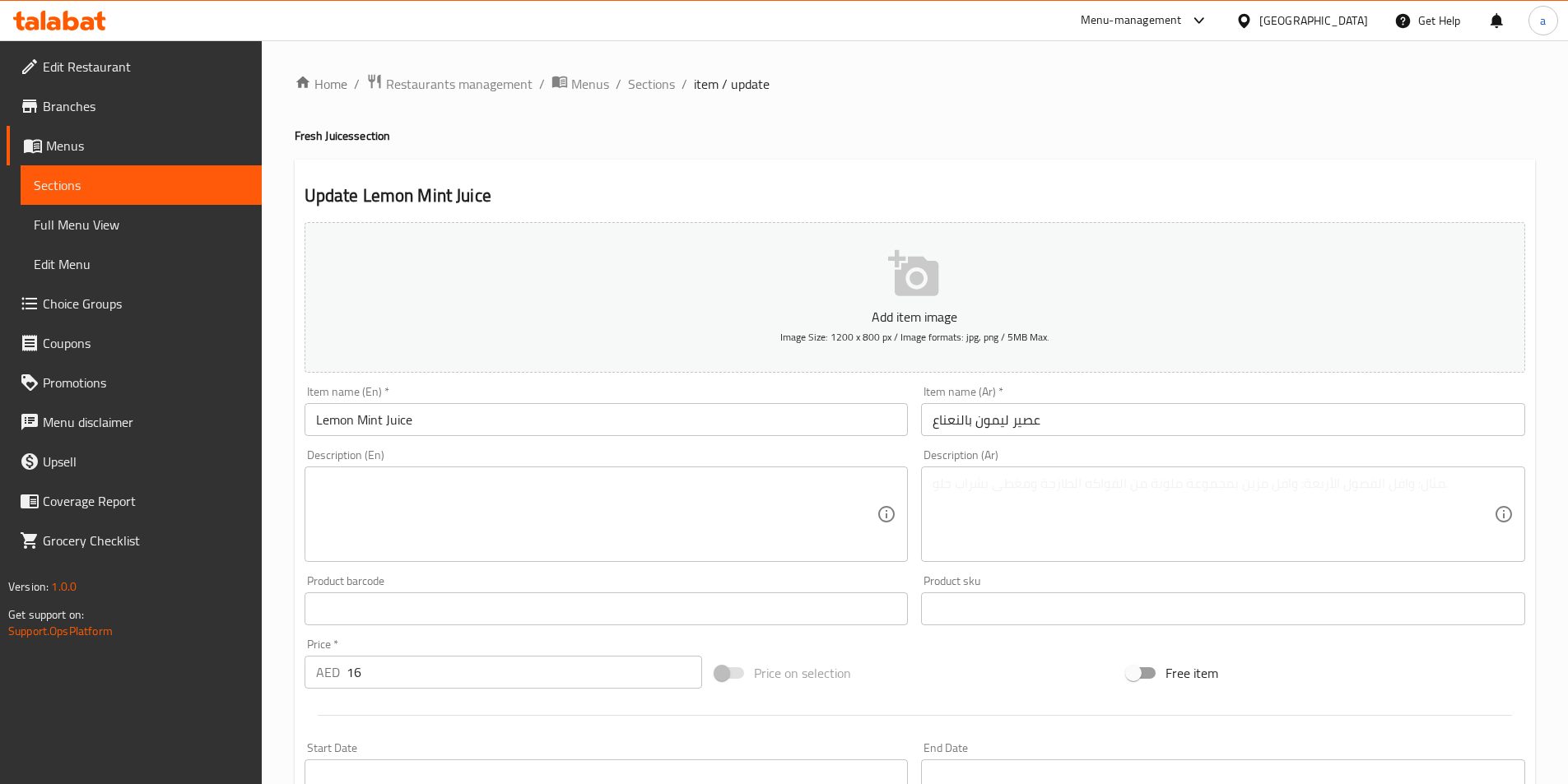
click at [901, 580] on div "Add item image Image Size: 1200 x 800 px / Image formats: jpg, png / 5MB Max. I…" at bounding box center [915, 570] width 1234 height 710
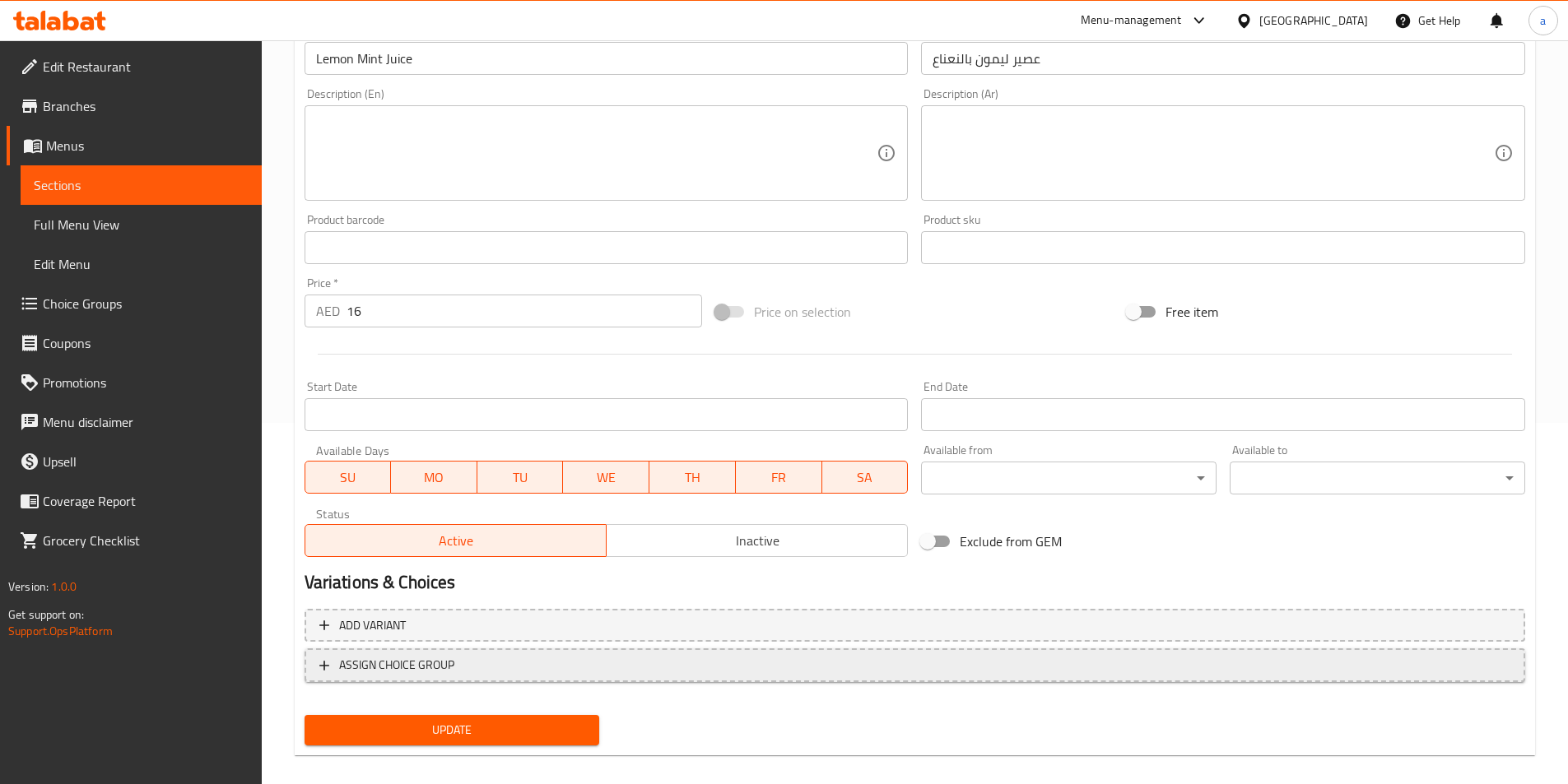
scroll to position [379, 0]
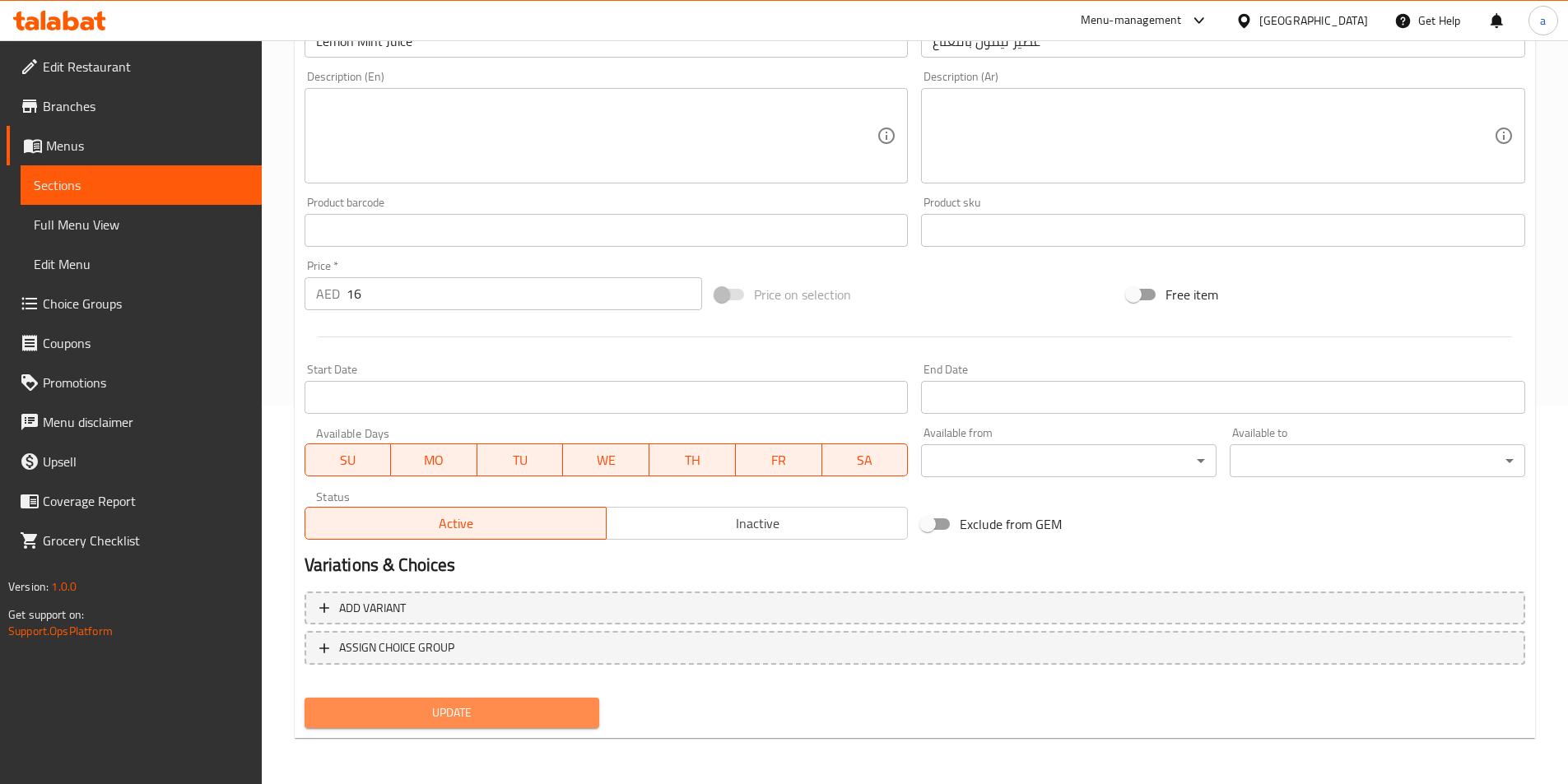
click at [533, 724] on button "Update" at bounding box center [452, 712] width 296 height 30
click at [470, 703] on span "Update" at bounding box center [451, 713] width 269 height 21
click at [539, 702] on button "Update" at bounding box center [452, 712] width 296 height 30
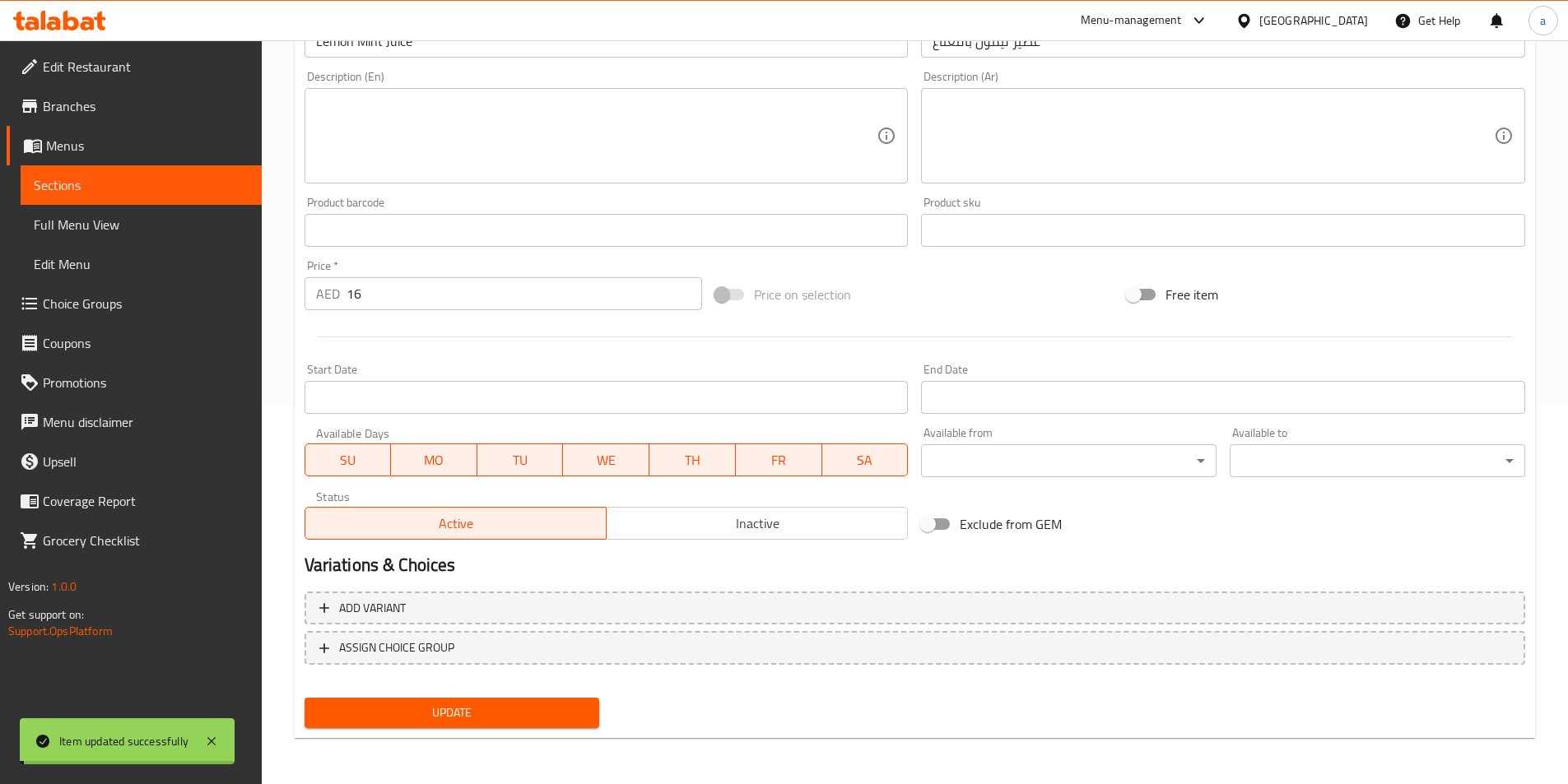
click at [144, 191] on span "Sections" at bounding box center [141, 185] width 214 height 20
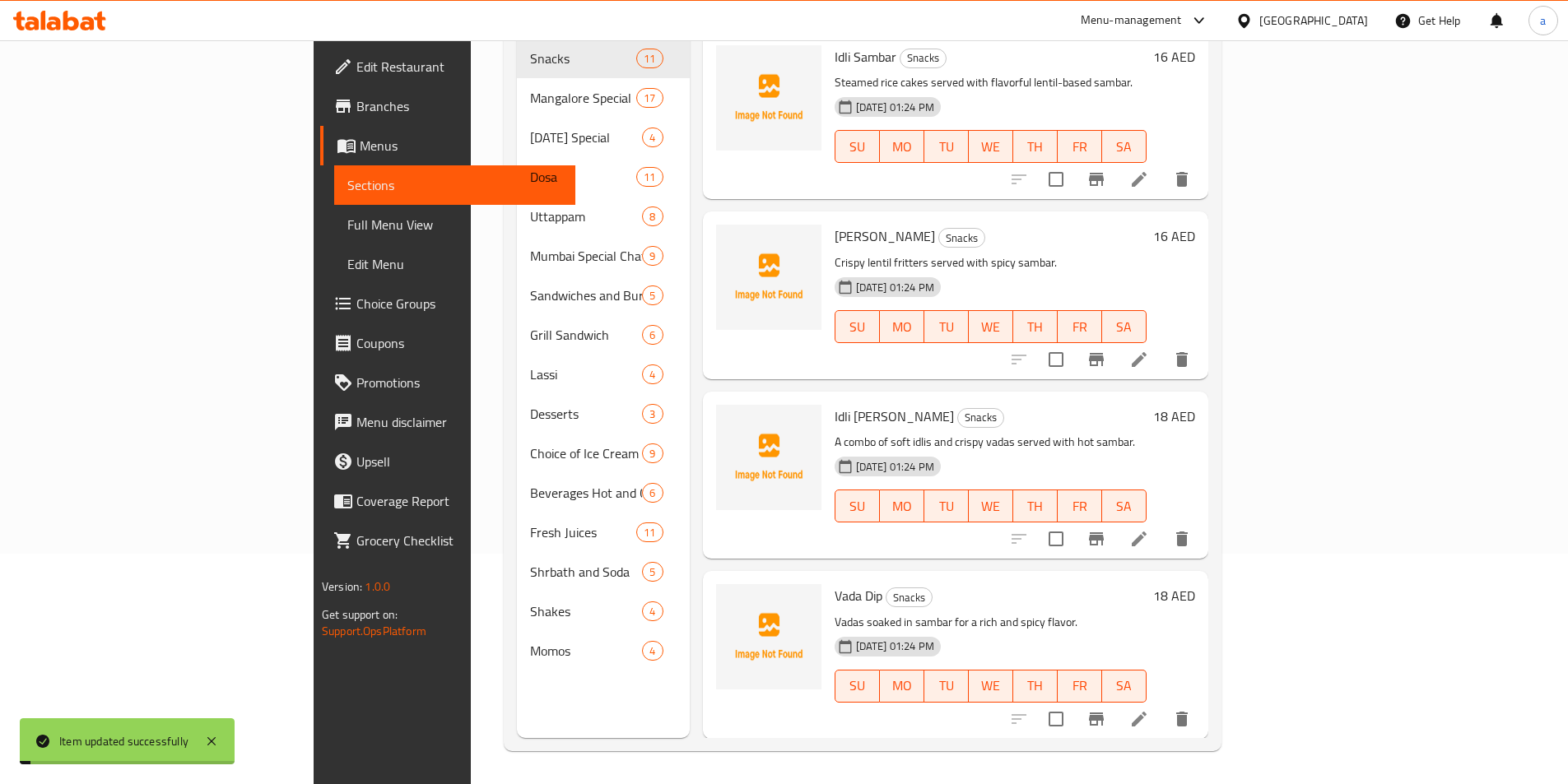
scroll to position [231, 0]
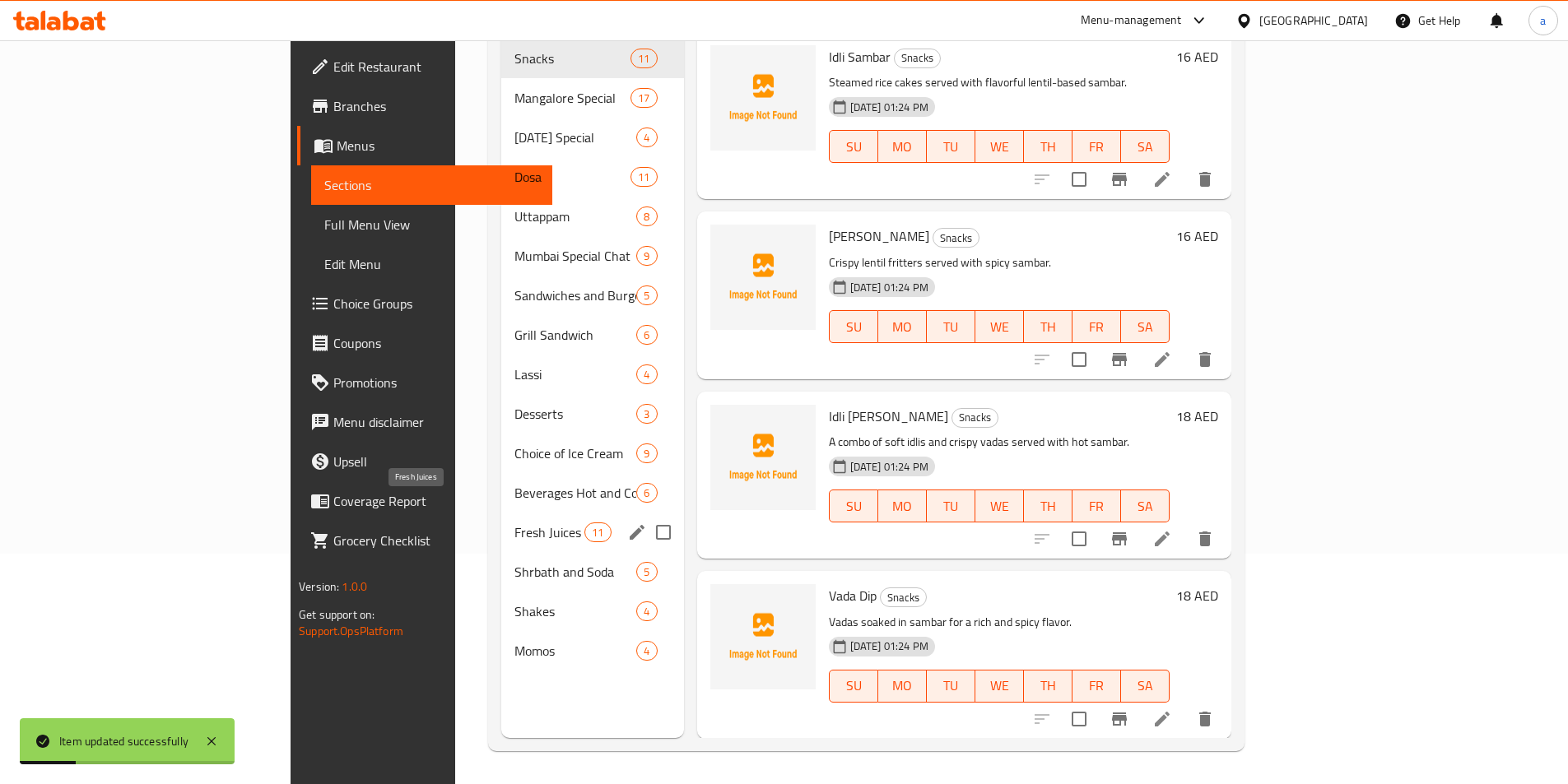
click at [515, 522] on span "Fresh Juices" at bounding box center [549, 532] width 70 height 20
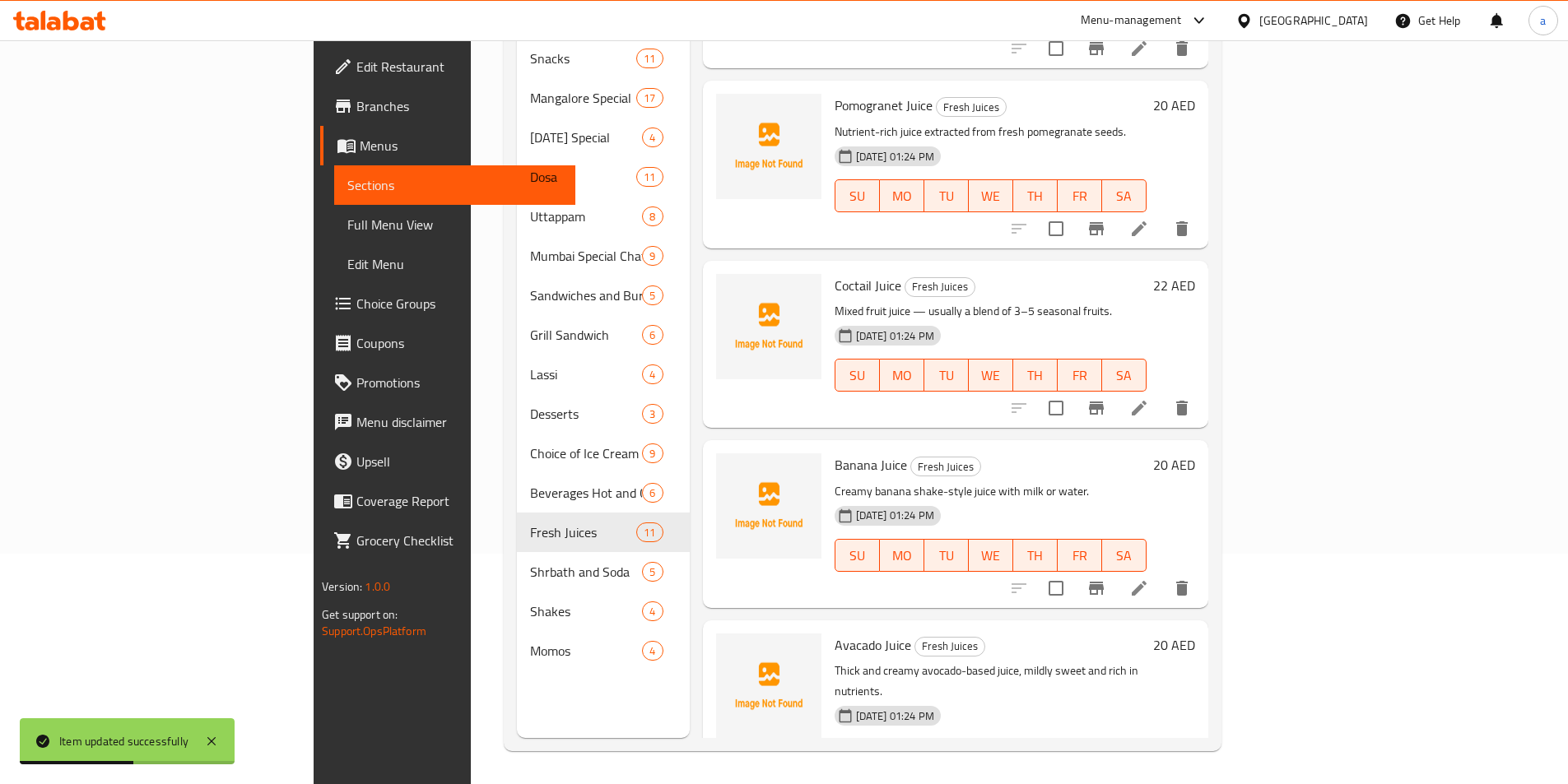
scroll to position [576, 0]
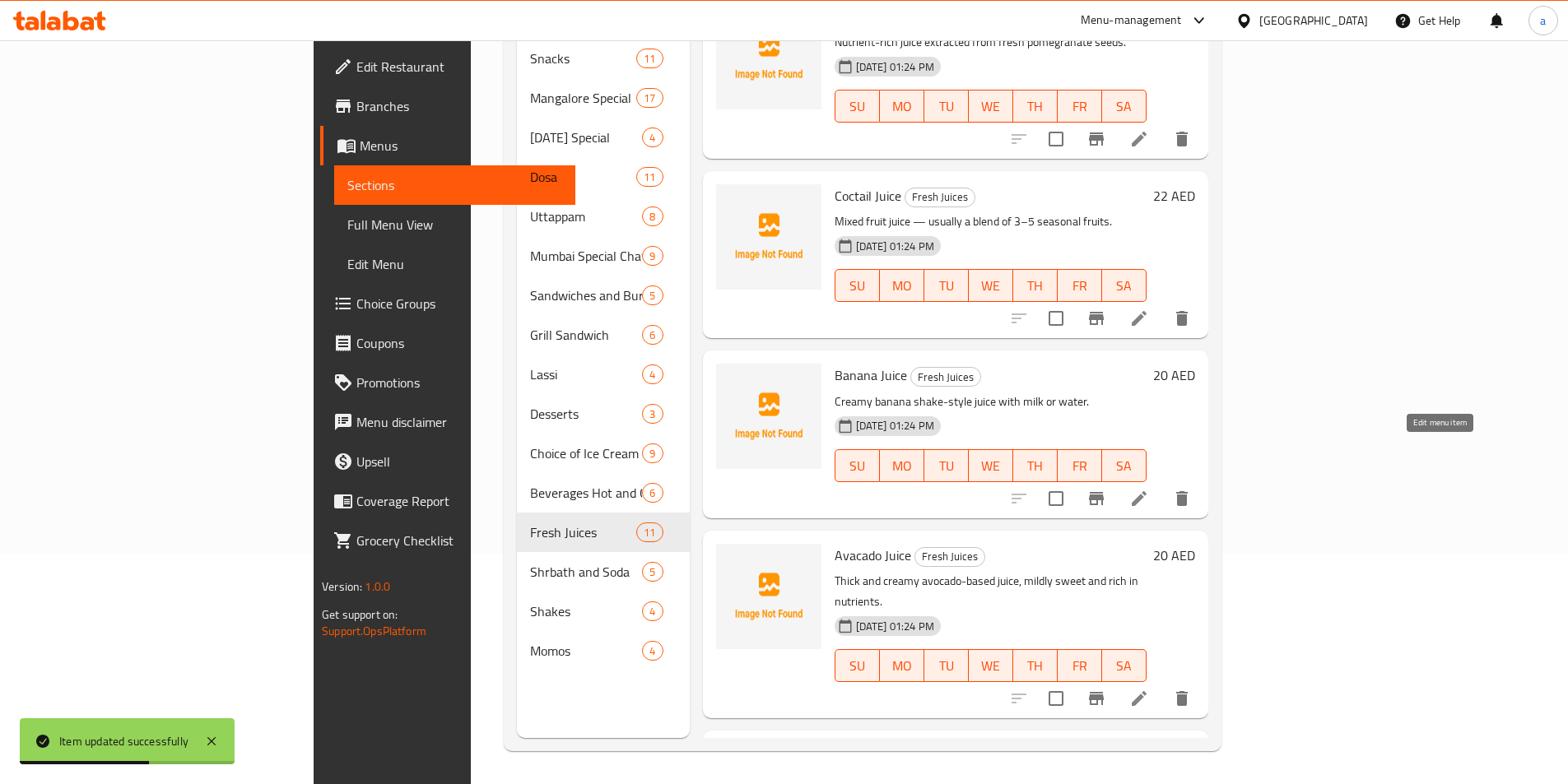
click at [1147, 491] on icon at bounding box center [1139, 498] width 15 height 15
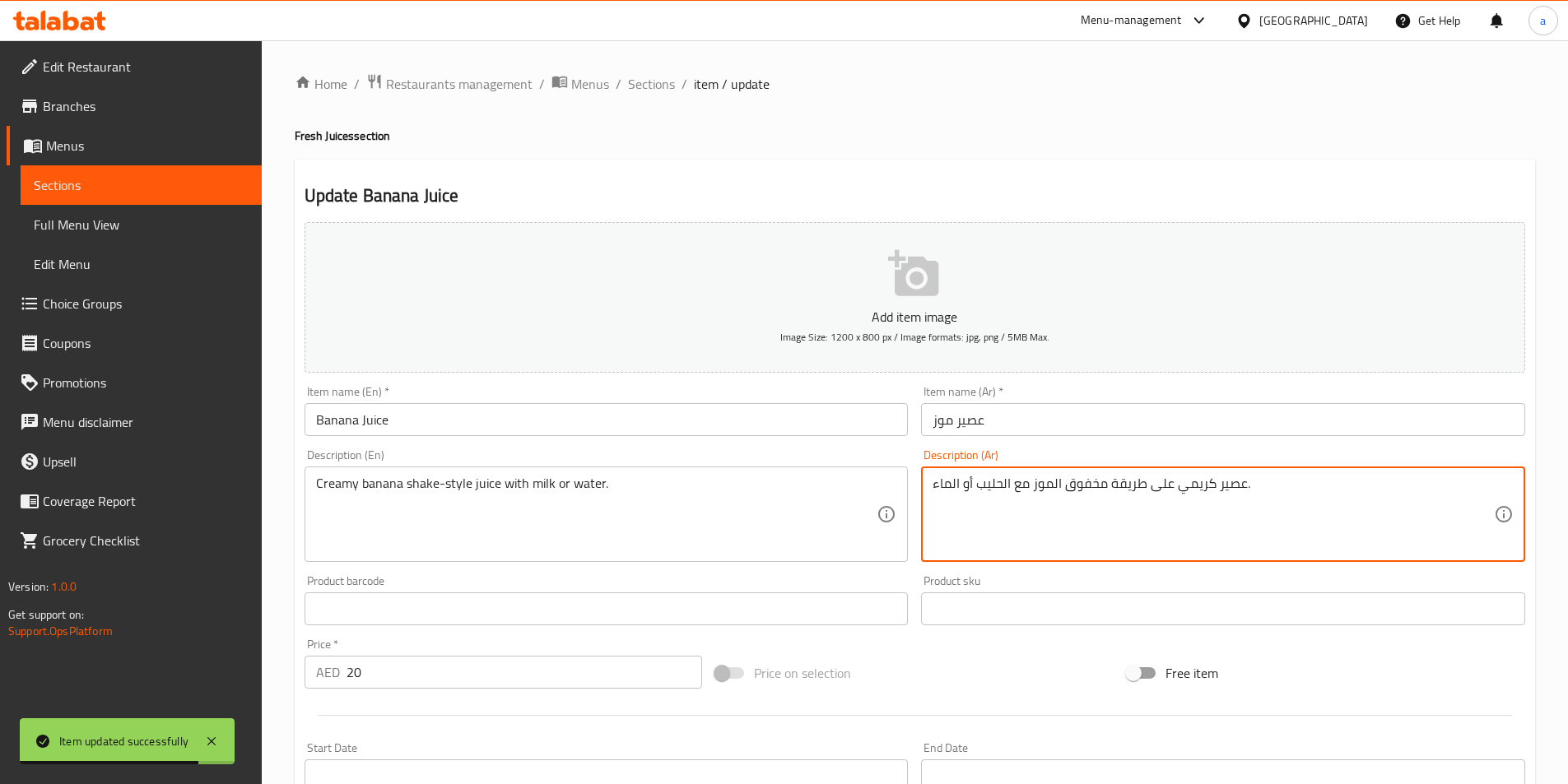
click at [1168, 482] on textarea "عصير كريمي على طريقة مخفوق الموز مع الحليب أو الماء." at bounding box center [1213, 514] width 561 height 78
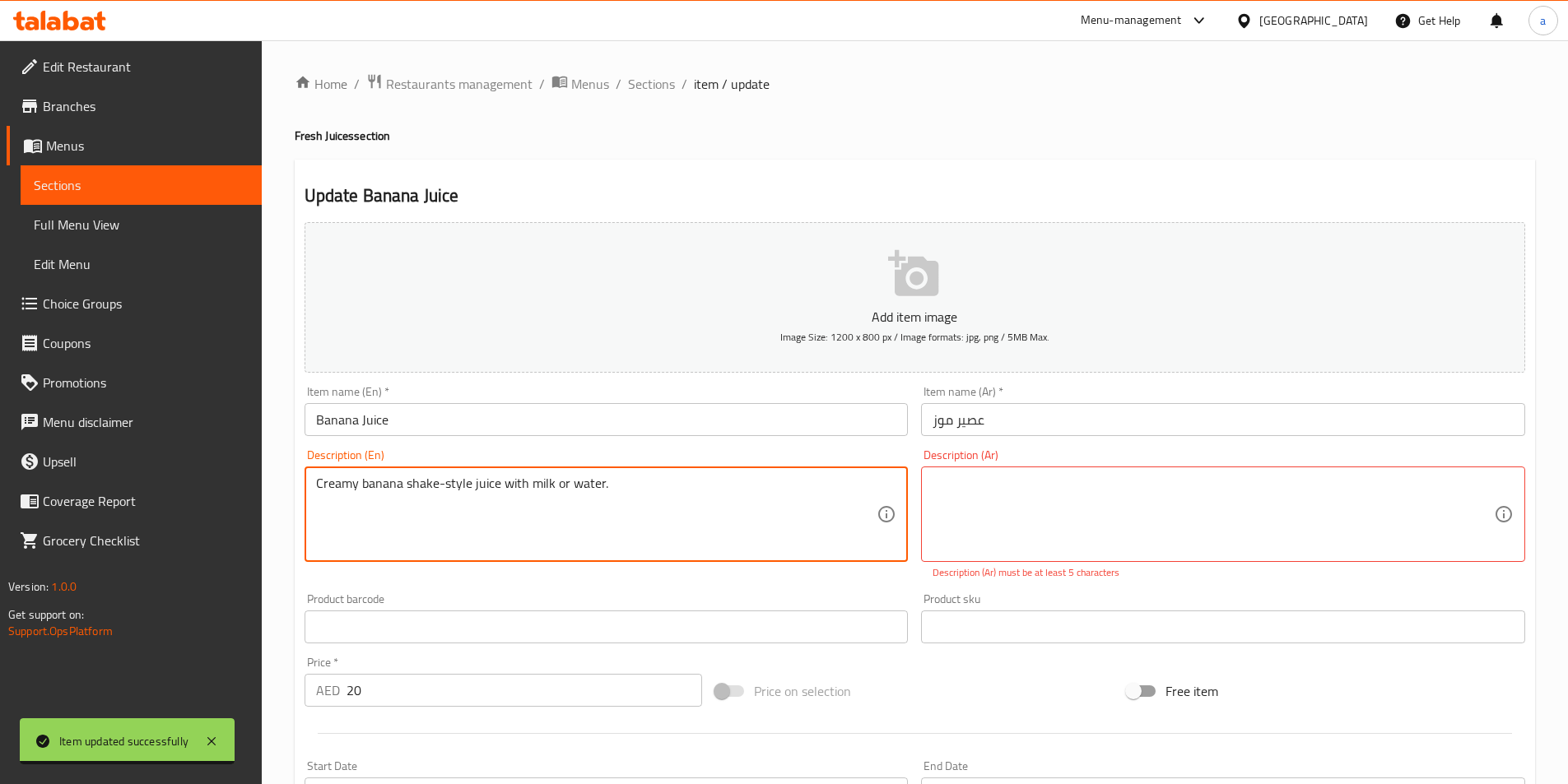
click at [546, 491] on textarea "Creamy banana shake-style juice with milk or water." at bounding box center [597, 514] width 561 height 78
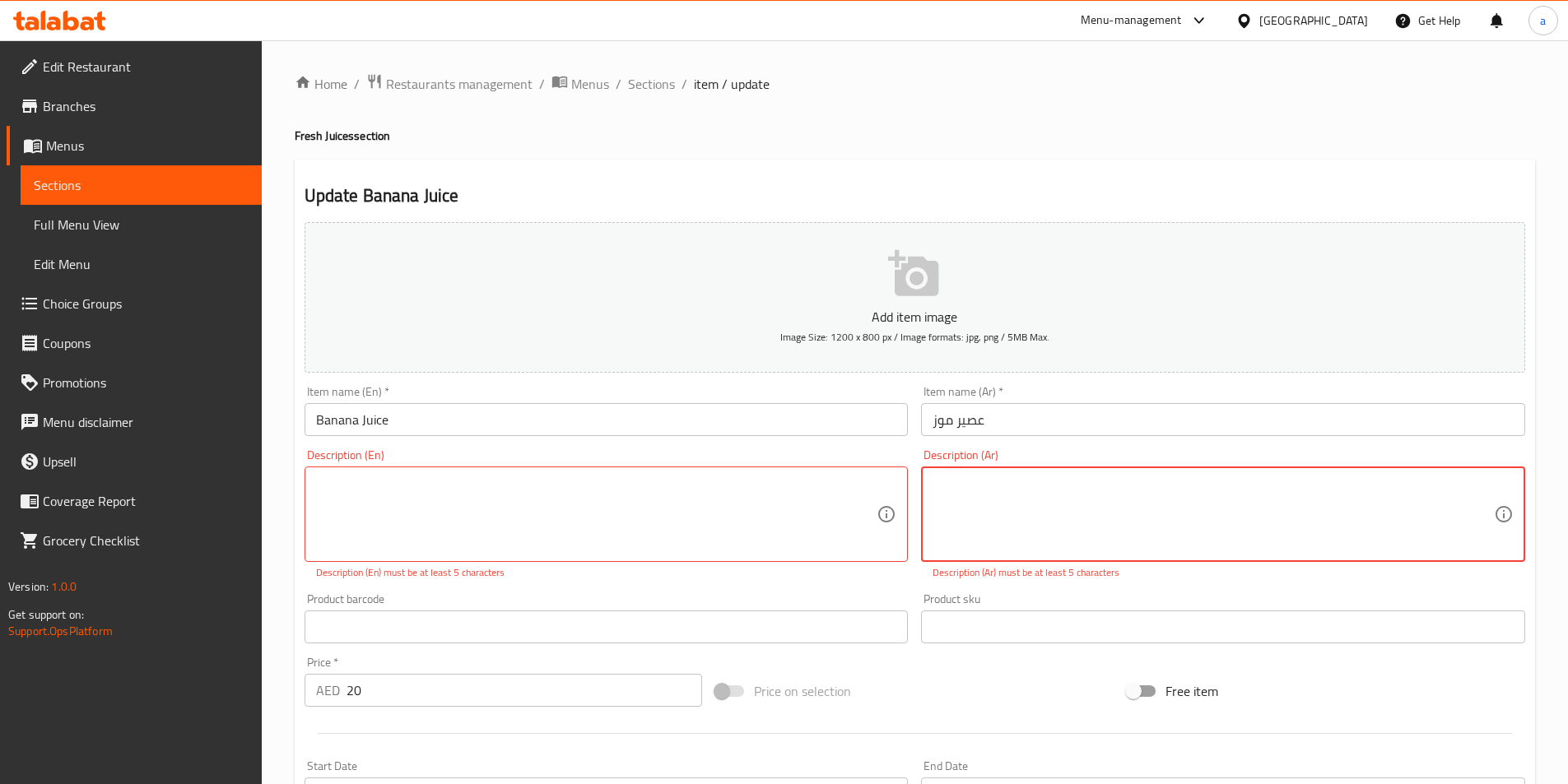
click at [1027, 485] on textarea at bounding box center [1213, 514] width 561 height 78
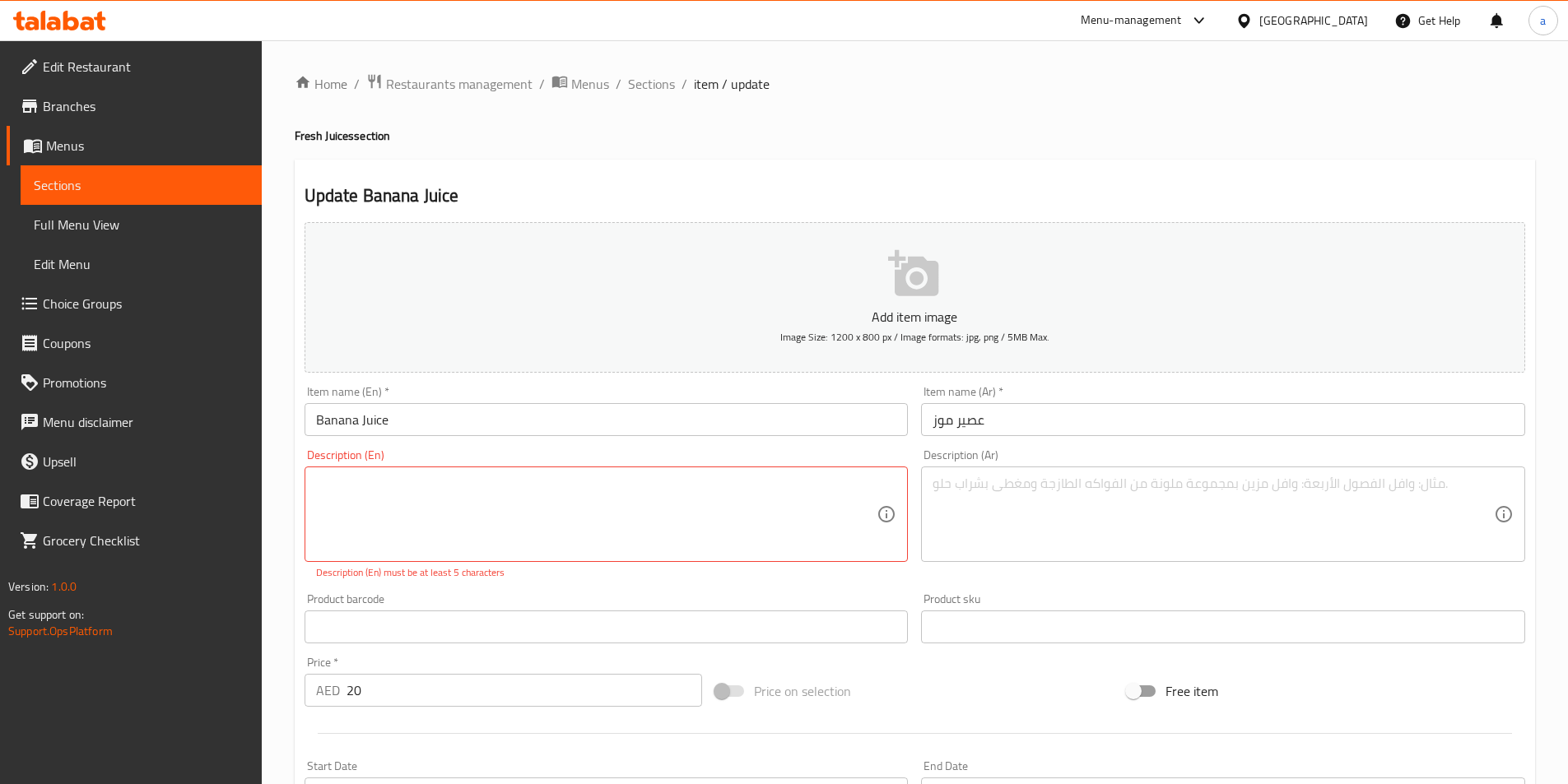
click at [897, 574] on p "Description (En) must be at least 5 characters" at bounding box center [607, 572] width 581 height 15
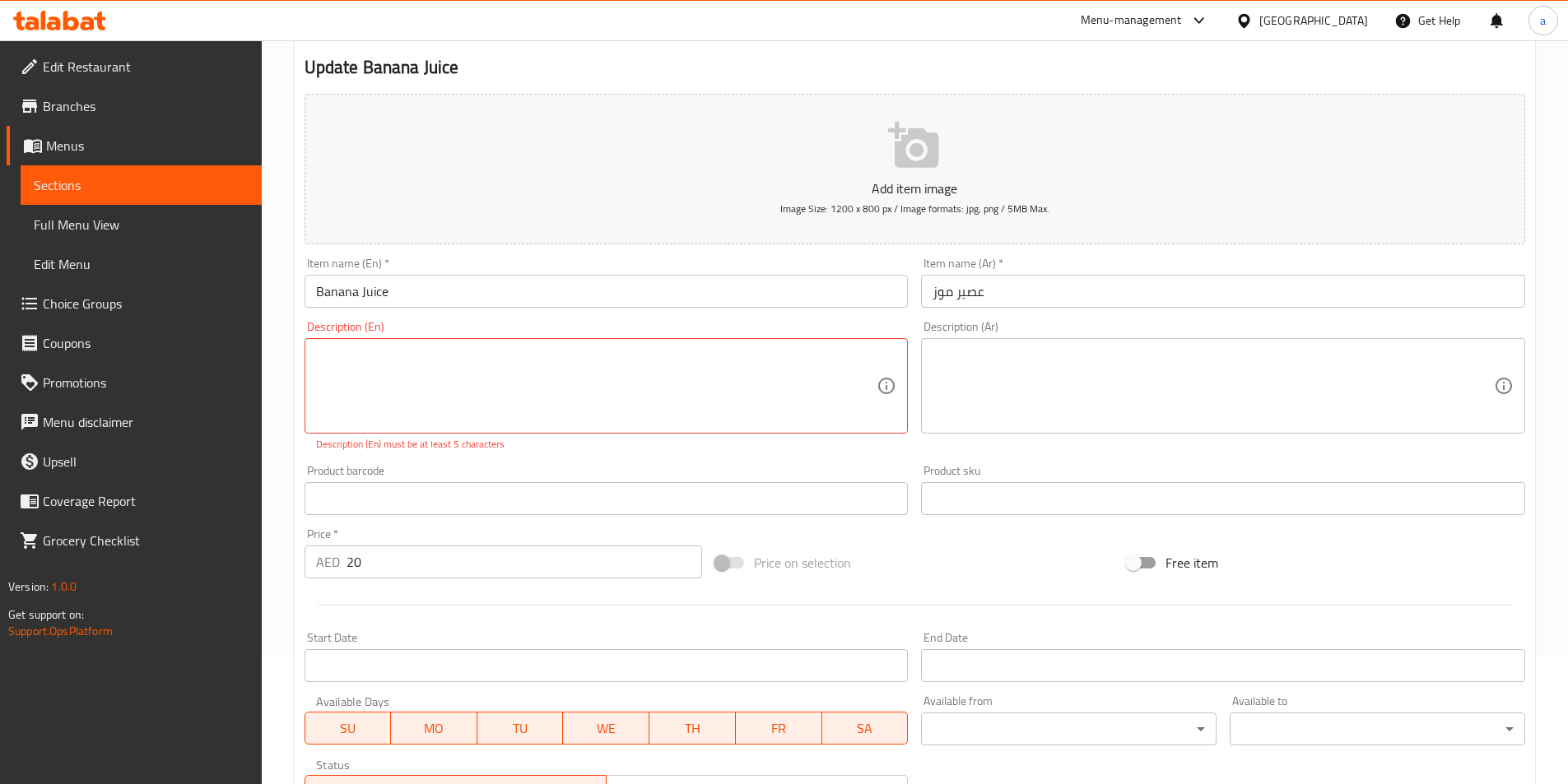
scroll to position [397, 0]
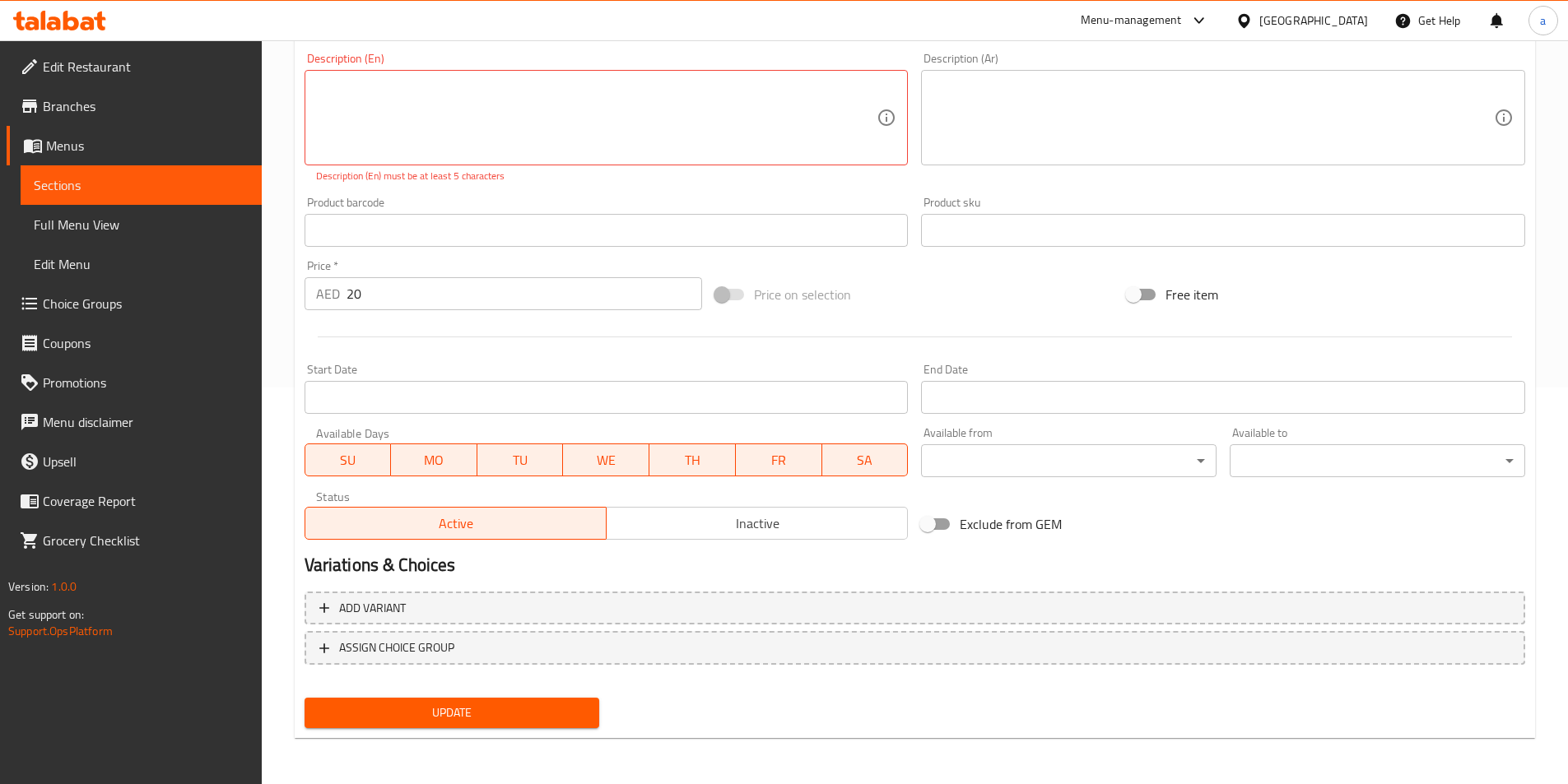
click at [498, 711] on span "Update" at bounding box center [451, 713] width 269 height 21
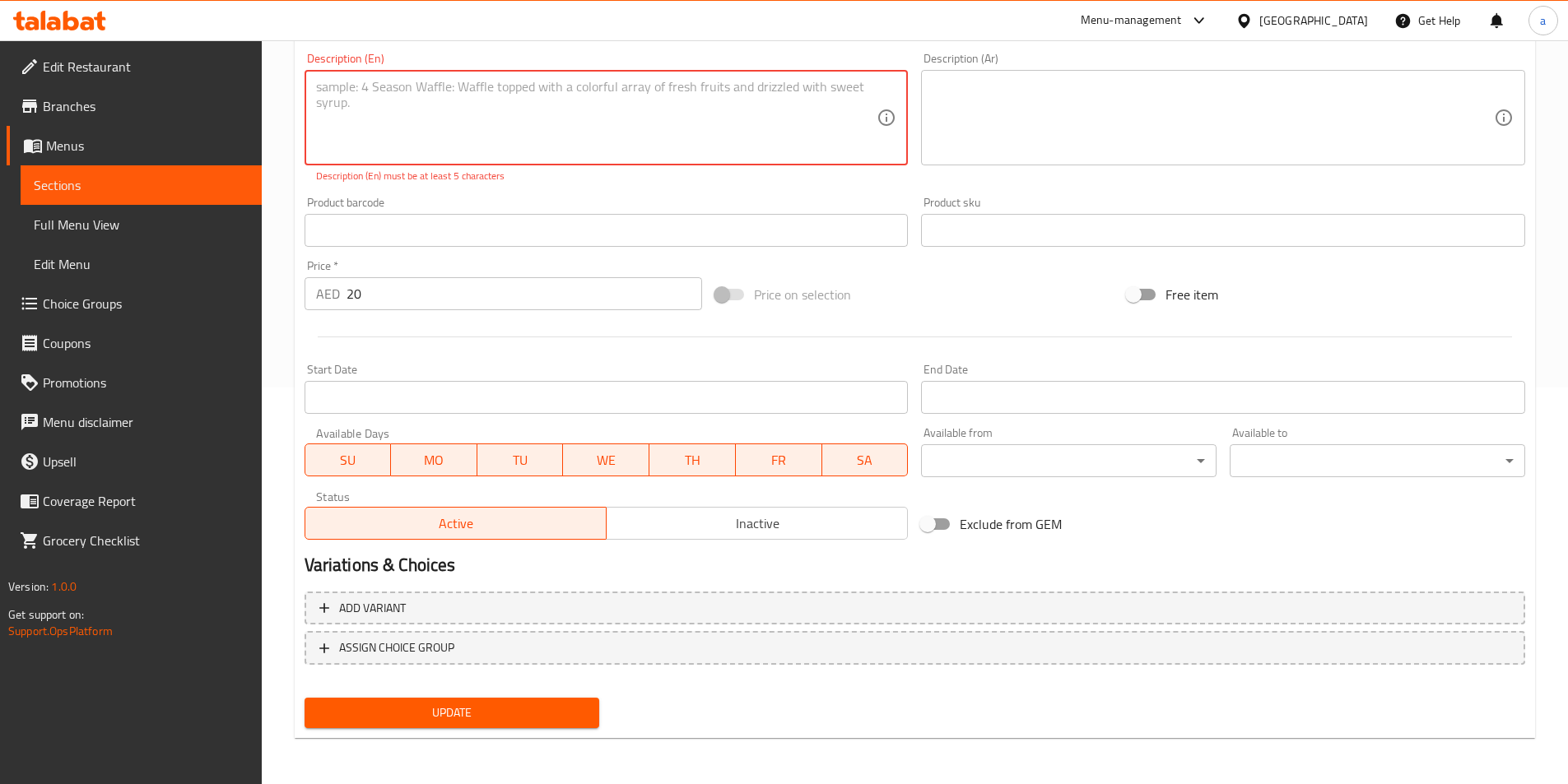
scroll to position [379, 0]
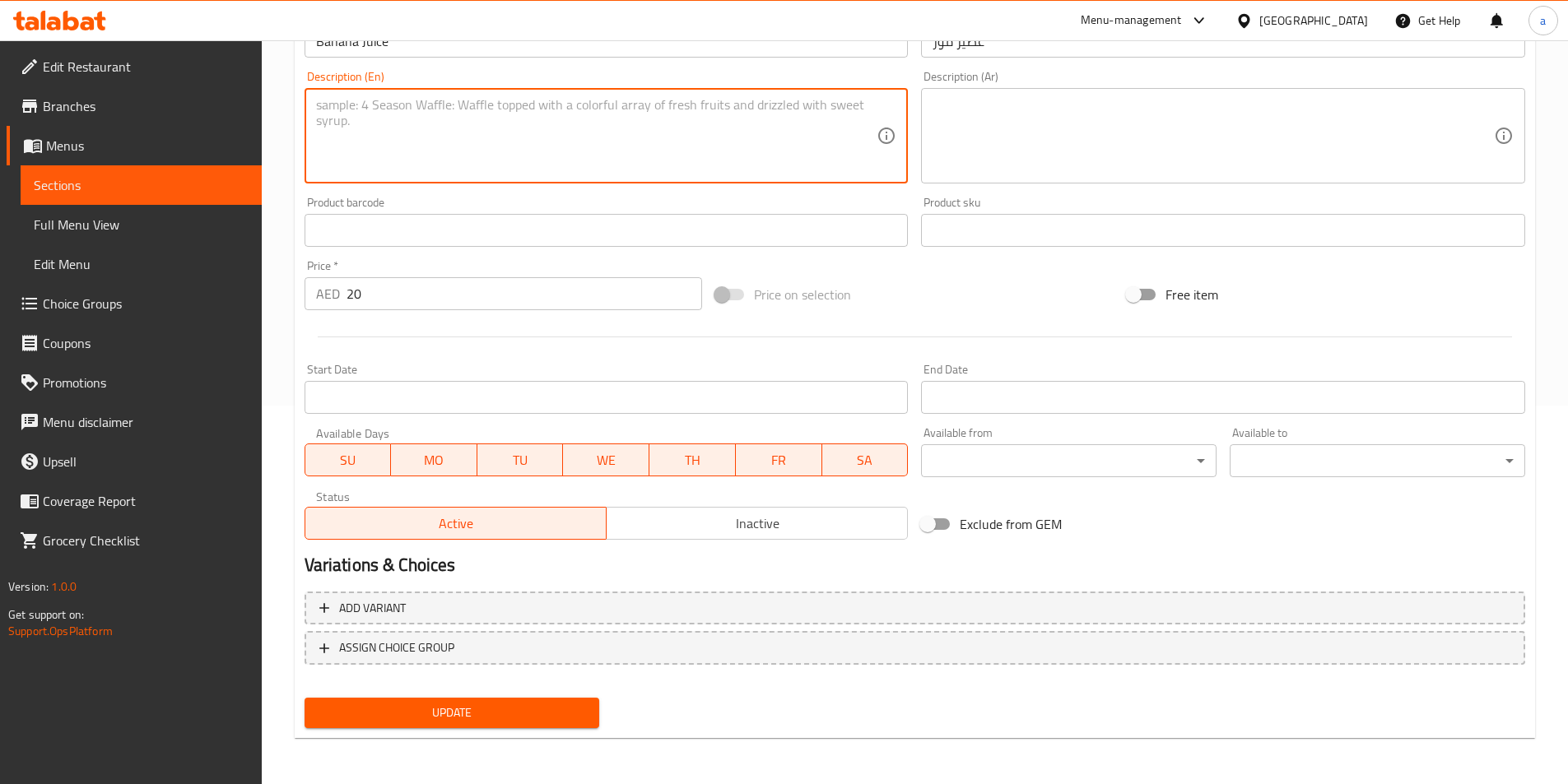
click at [398, 716] on span "Update" at bounding box center [451, 713] width 269 height 21
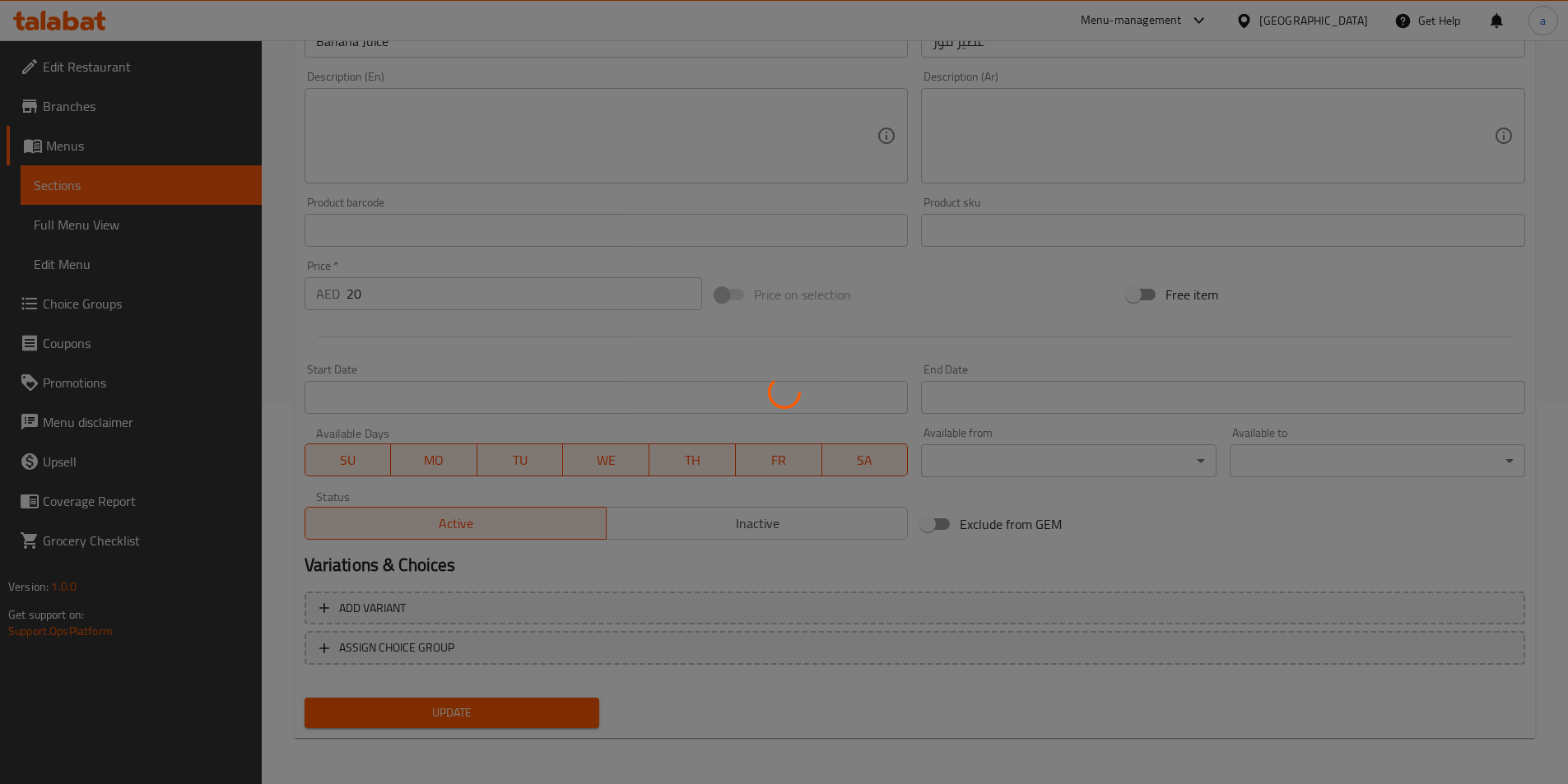
scroll to position [296, 0]
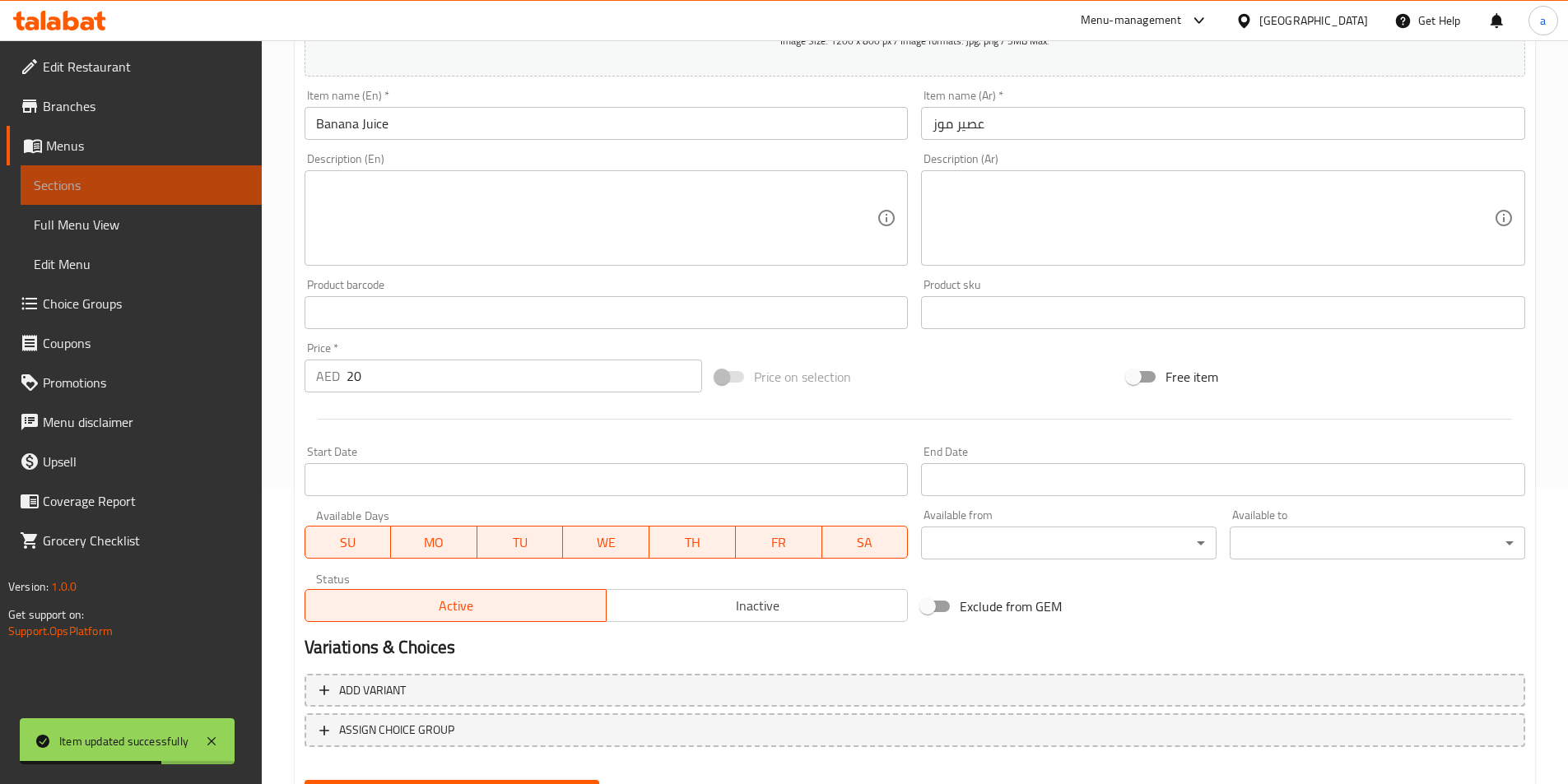
click at [61, 185] on span "Sections" at bounding box center [141, 185] width 214 height 20
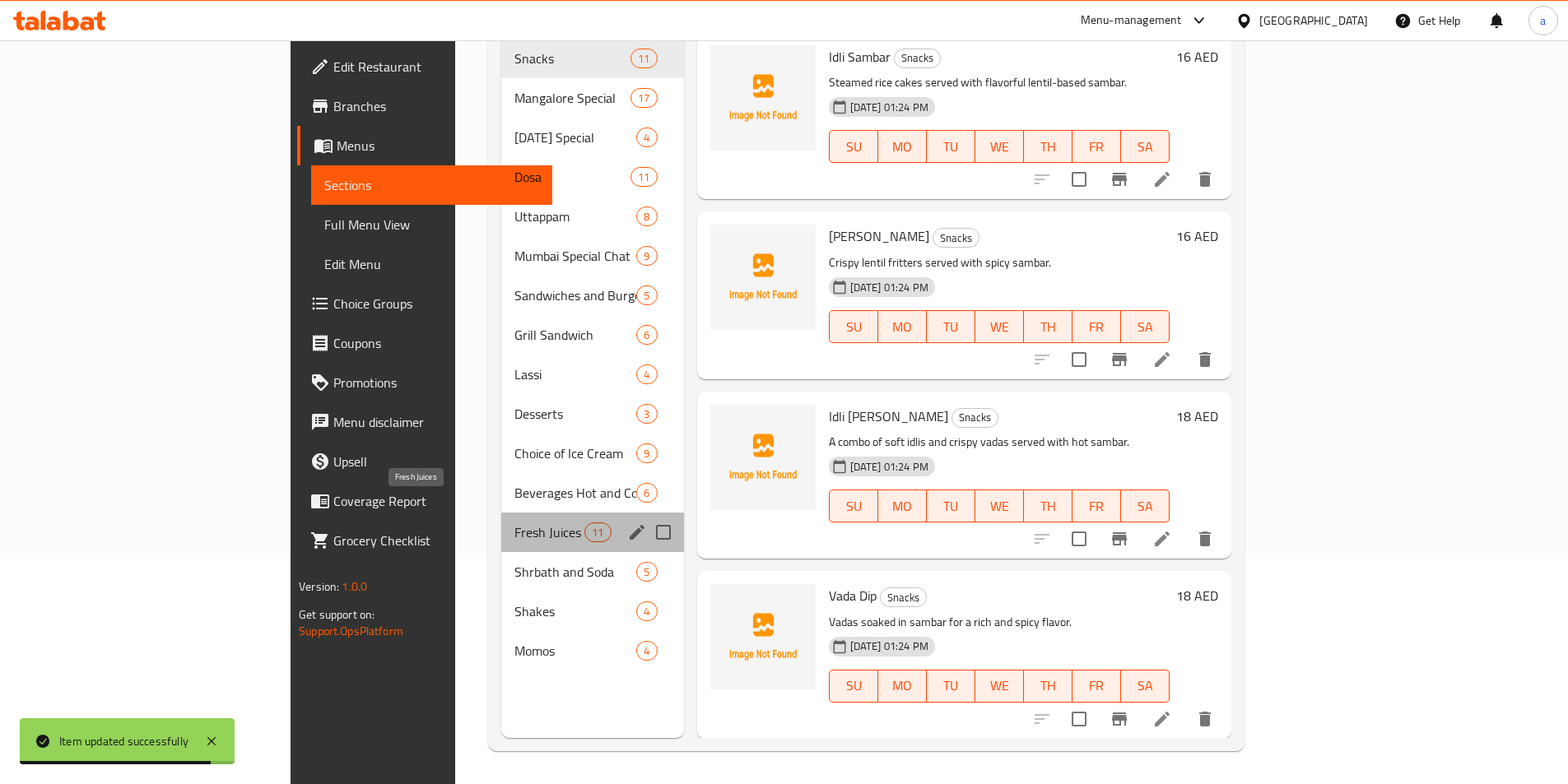
click at [515, 522] on span "Fresh Juices" at bounding box center [549, 532] width 70 height 20
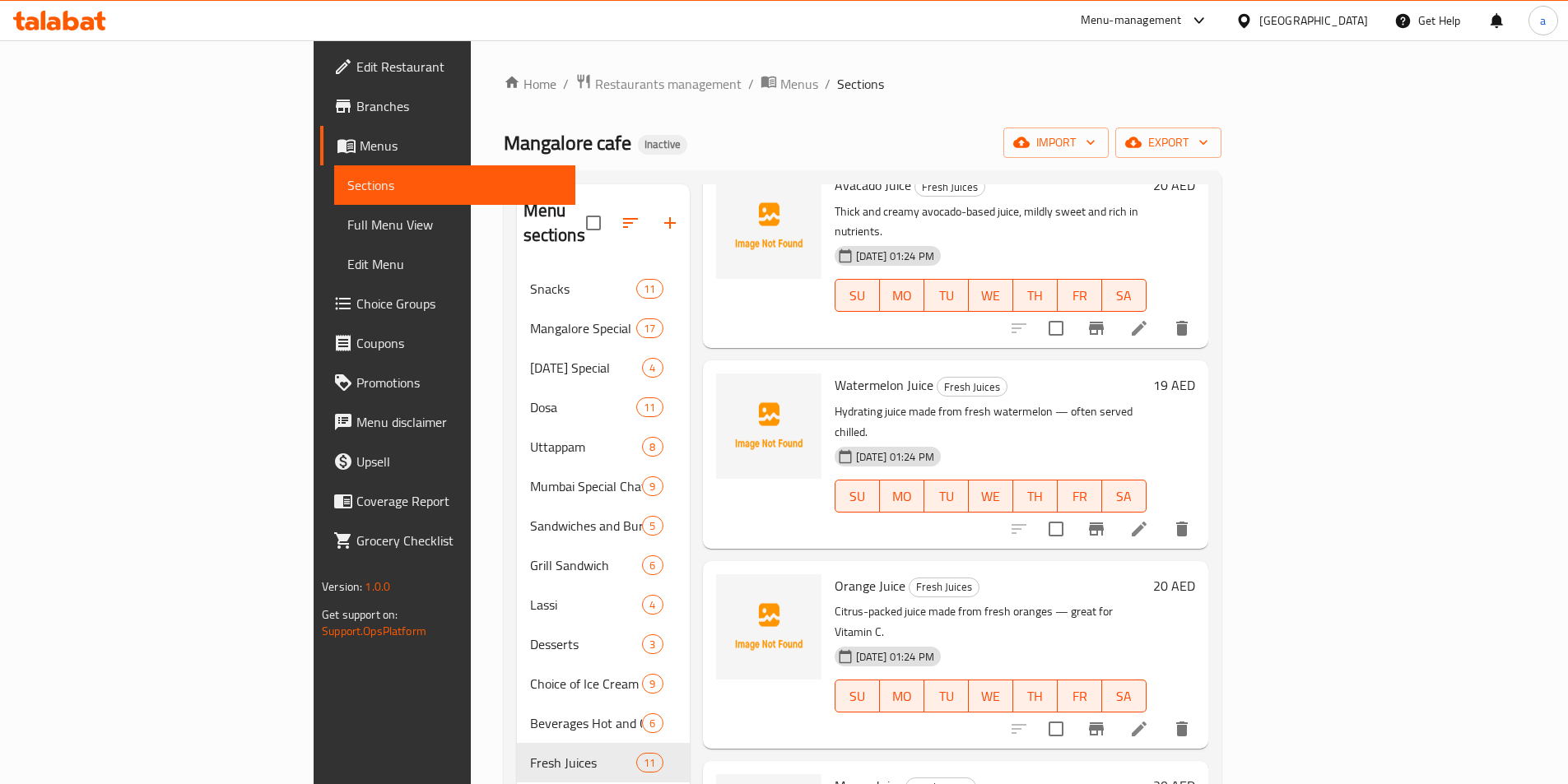
scroll to position [1185, 0]
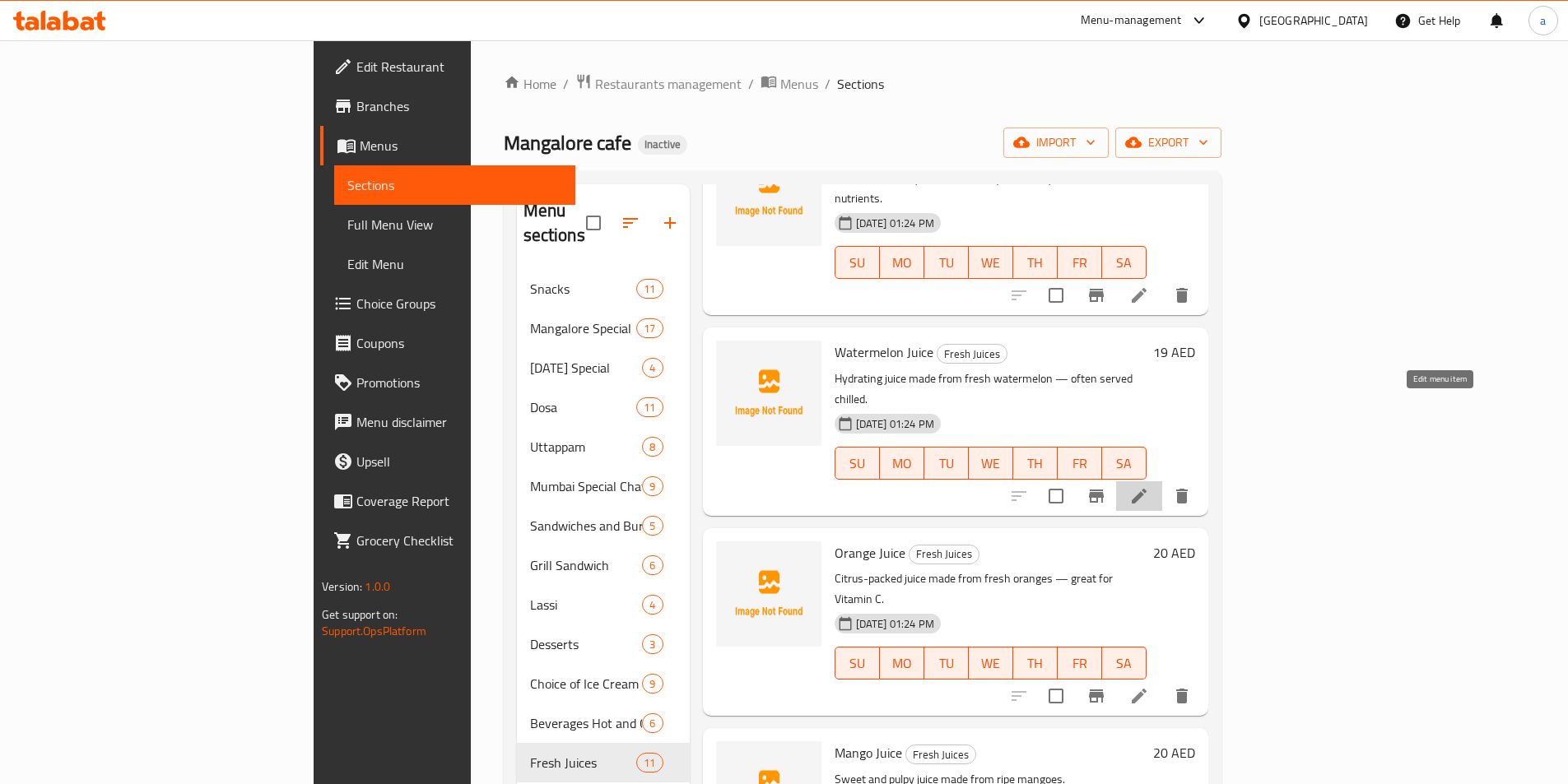
click at [1149, 487] on icon at bounding box center [1139, 496] width 20 height 20
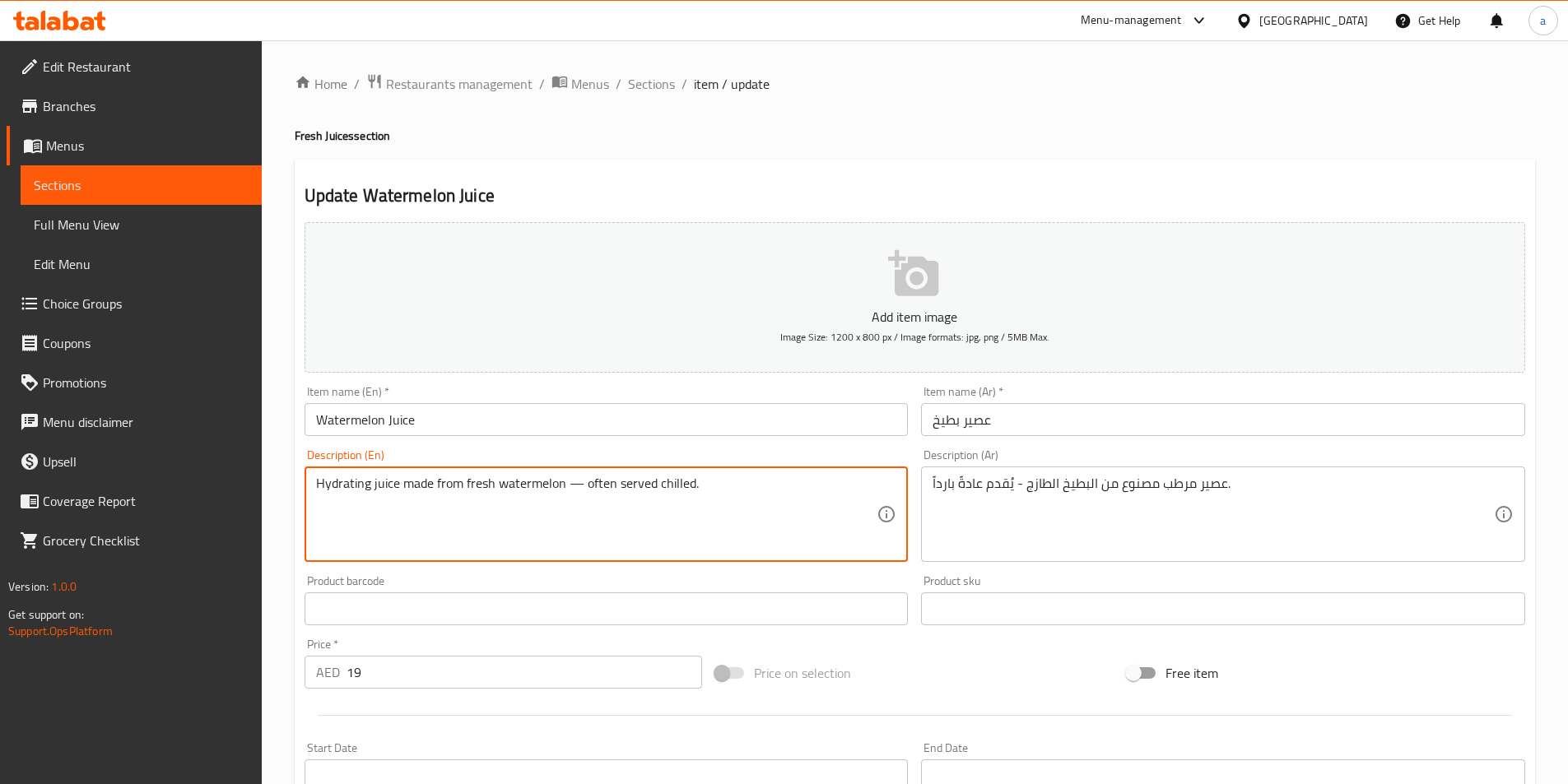
click at [576, 490] on textarea "Hydrating juice made from fresh watermelon — often served chilled." at bounding box center [597, 514] width 561 height 78
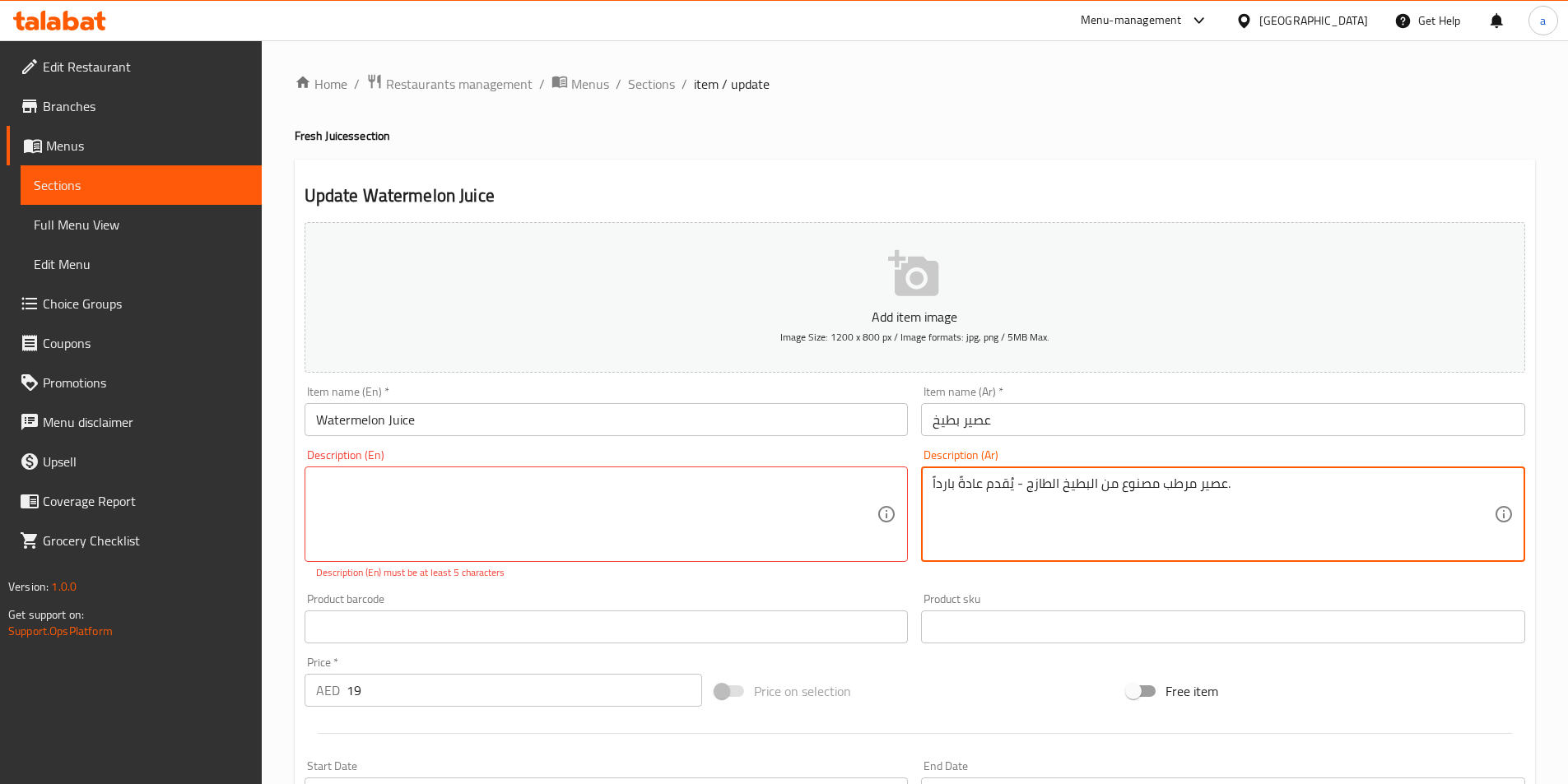
click at [1161, 494] on textarea "عصير مرطب مصنوع من البطيخ الطازج - يُقدم عادةً بارداً." at bounding box center [1213, 514] width 561 height 78
click at [368, 418] on input "Watermelon Juice" at bounding box center [606, 419] width 605 height 33
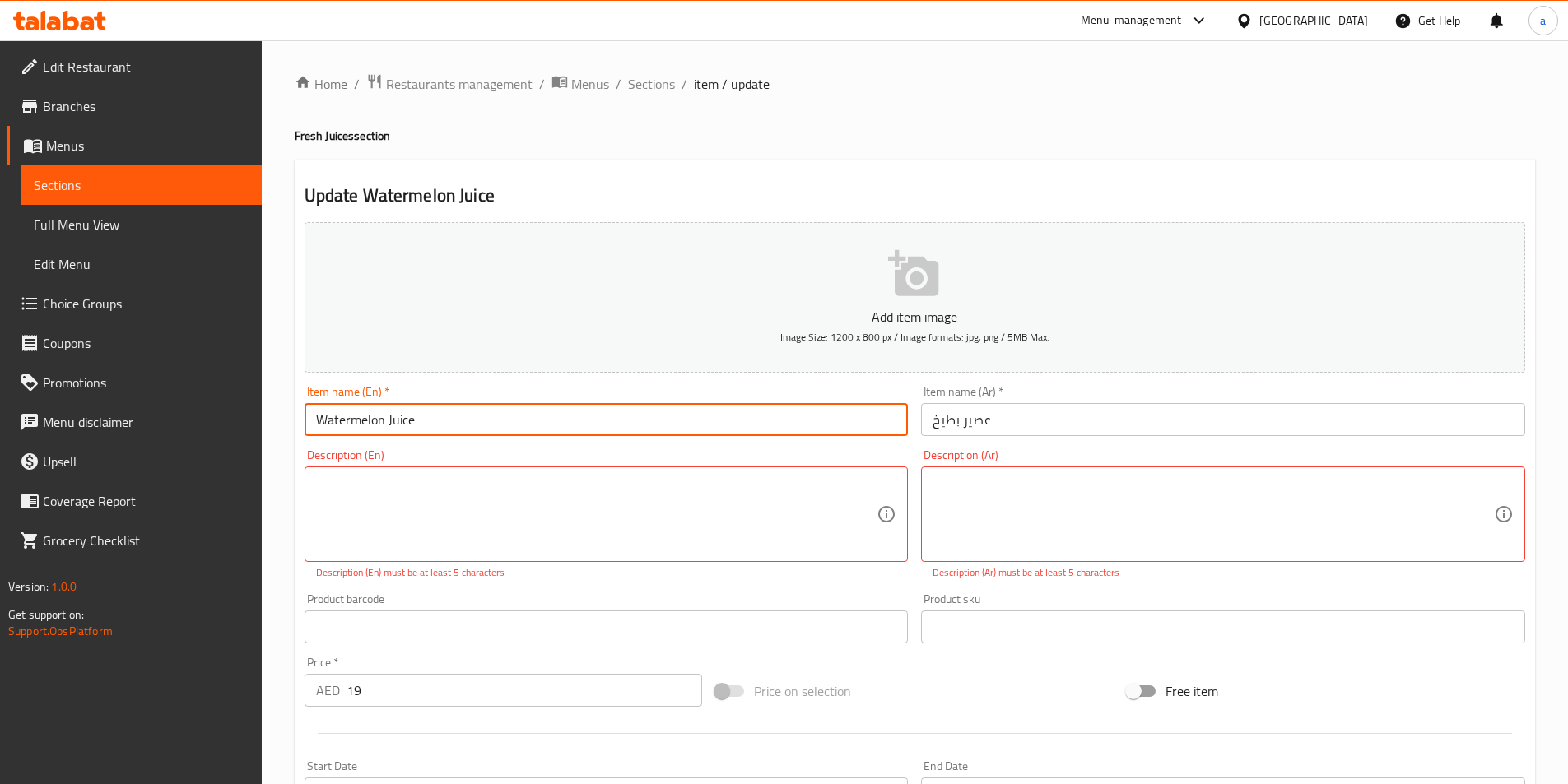
click at [368, 418] on input "Watermelon Juice" at bounding box center [606, 419] width 605 height 33
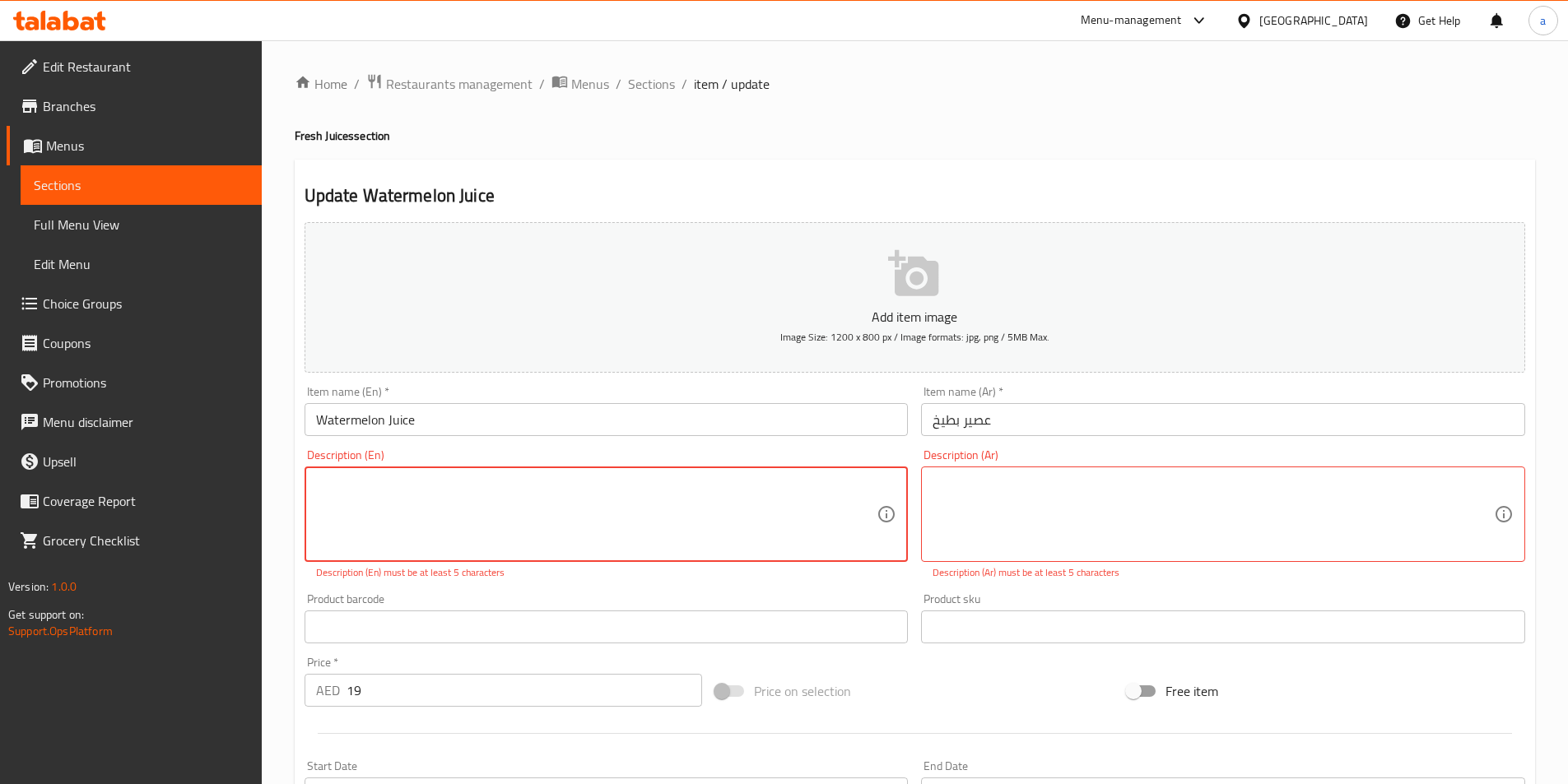
paste textarea "Made with a fresh watermelon"
type textarea "Made with a fresh watermelon"
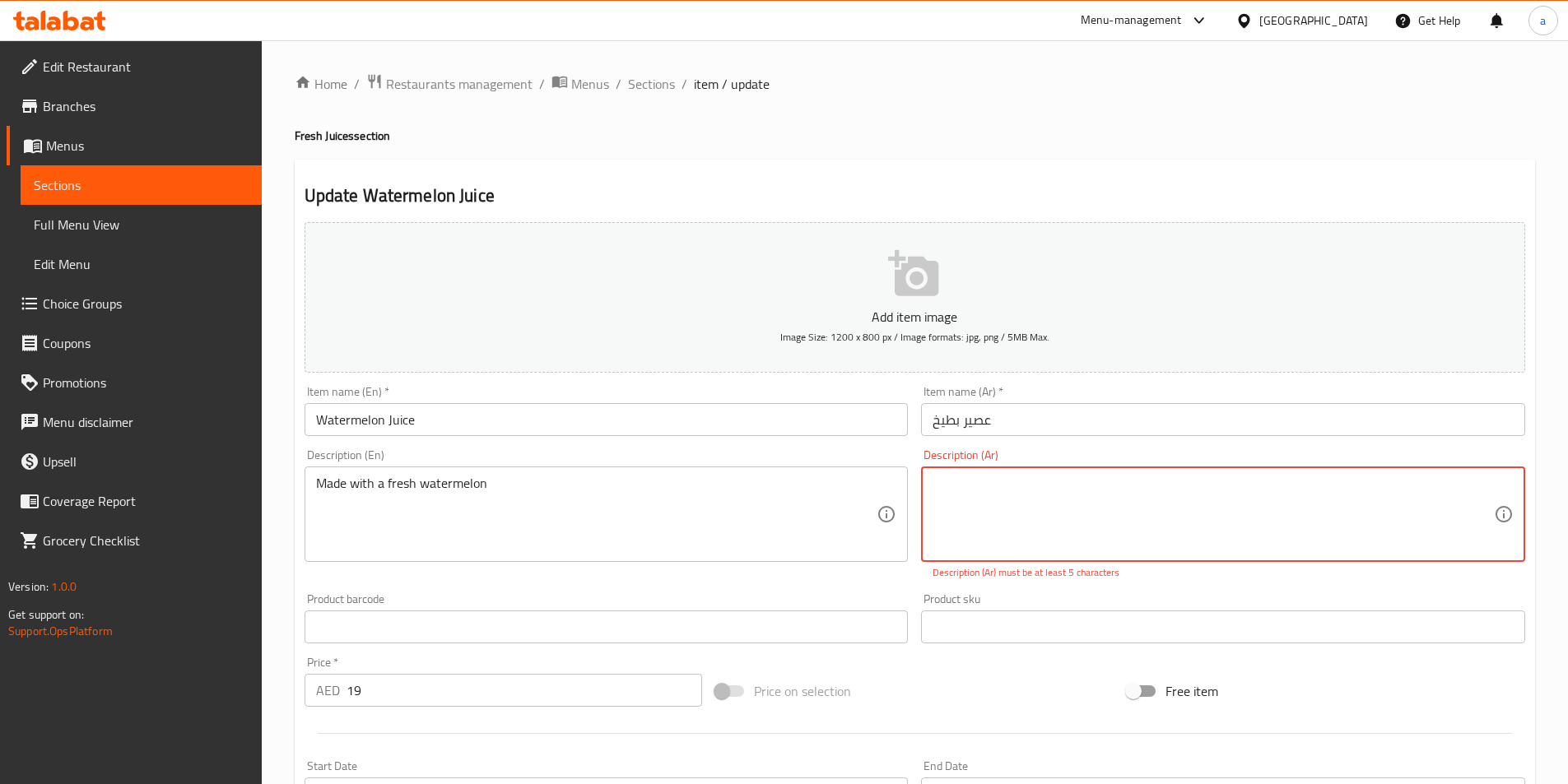
paste textarea "مصنوع من بطيخ طازج"
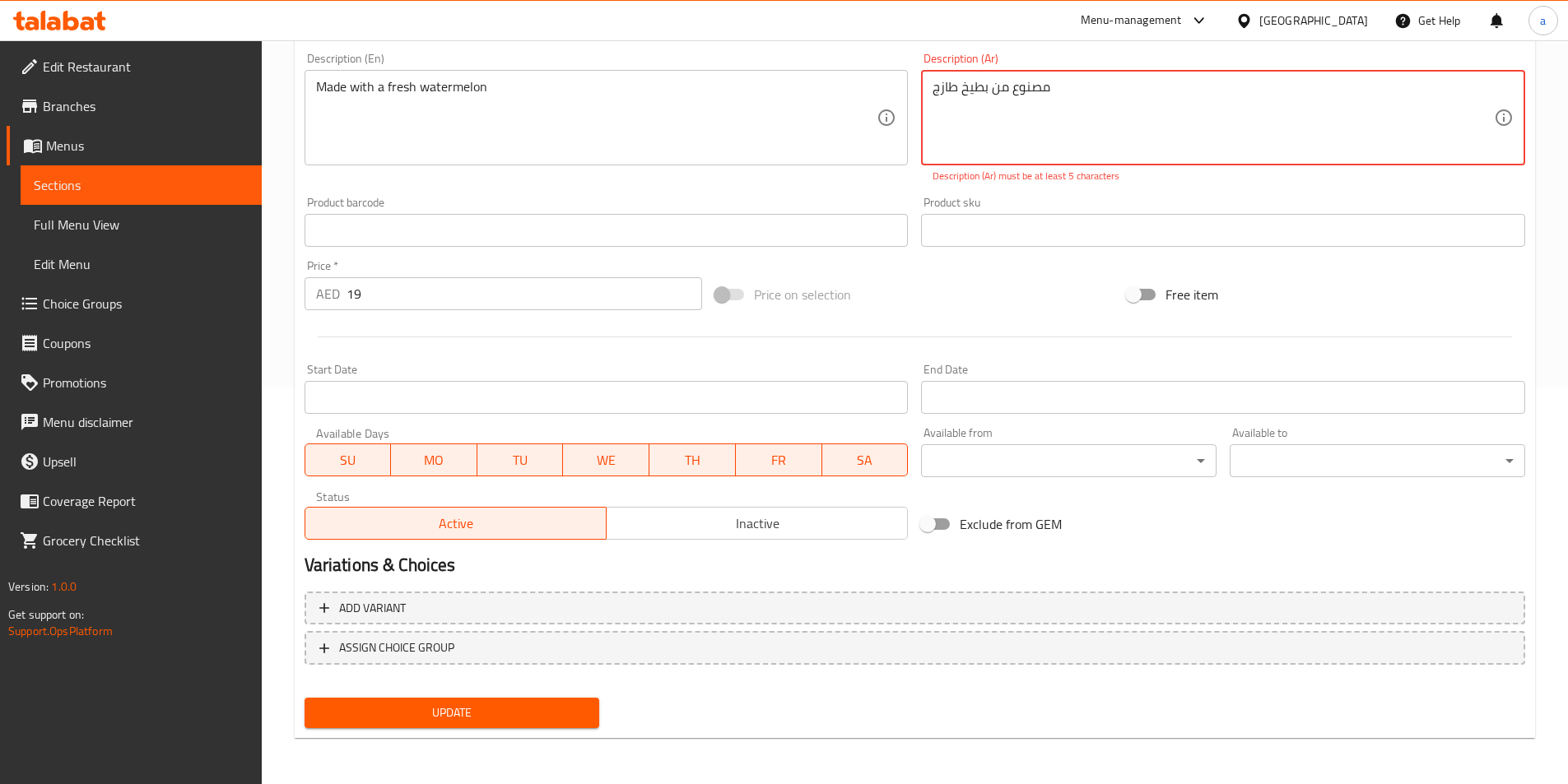
type textarea "مصنوع من بطيخ طازج"
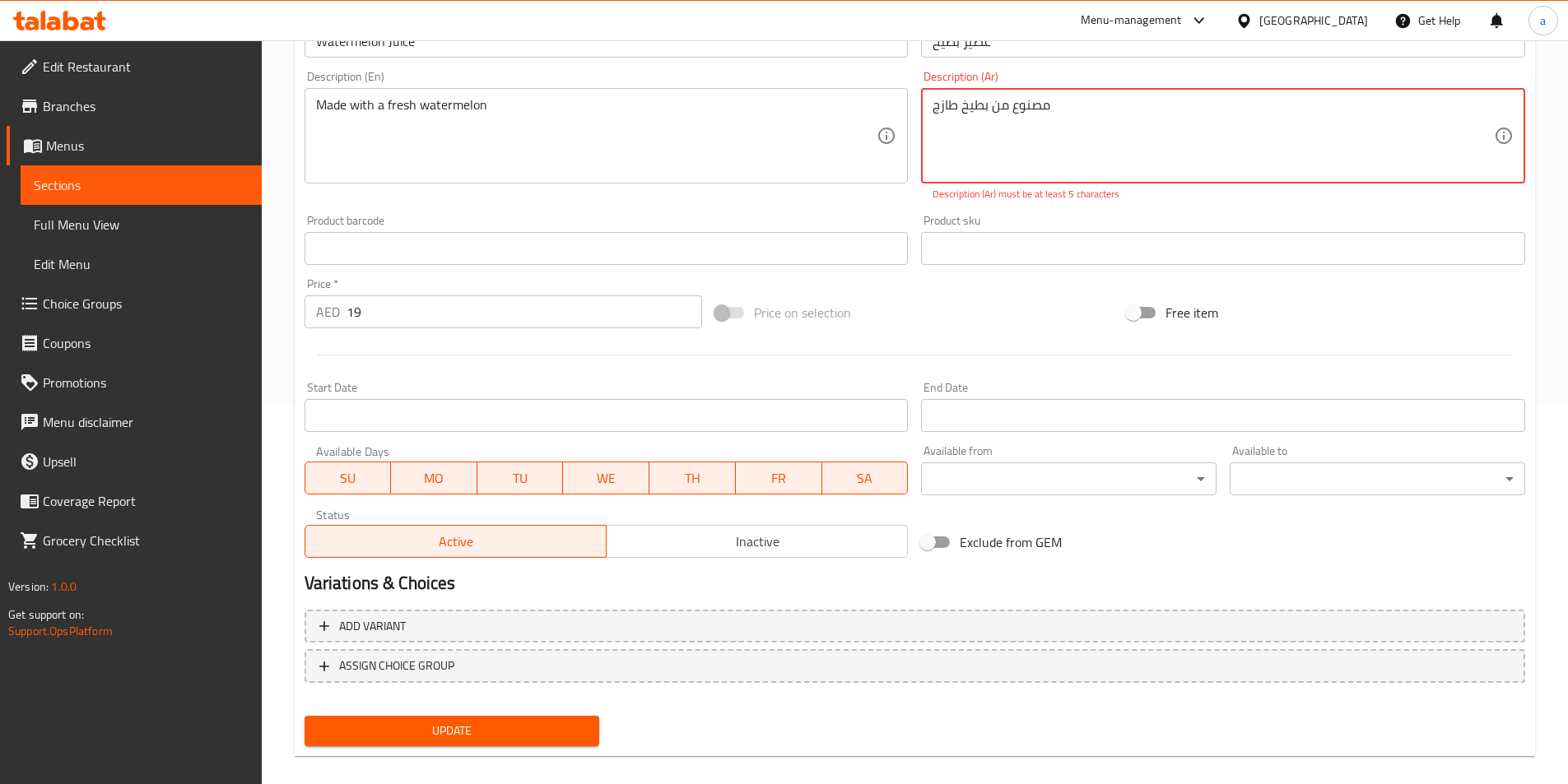
click at [334, 730] on div "Update" at bounding box center [452, 731] width 309 height 43
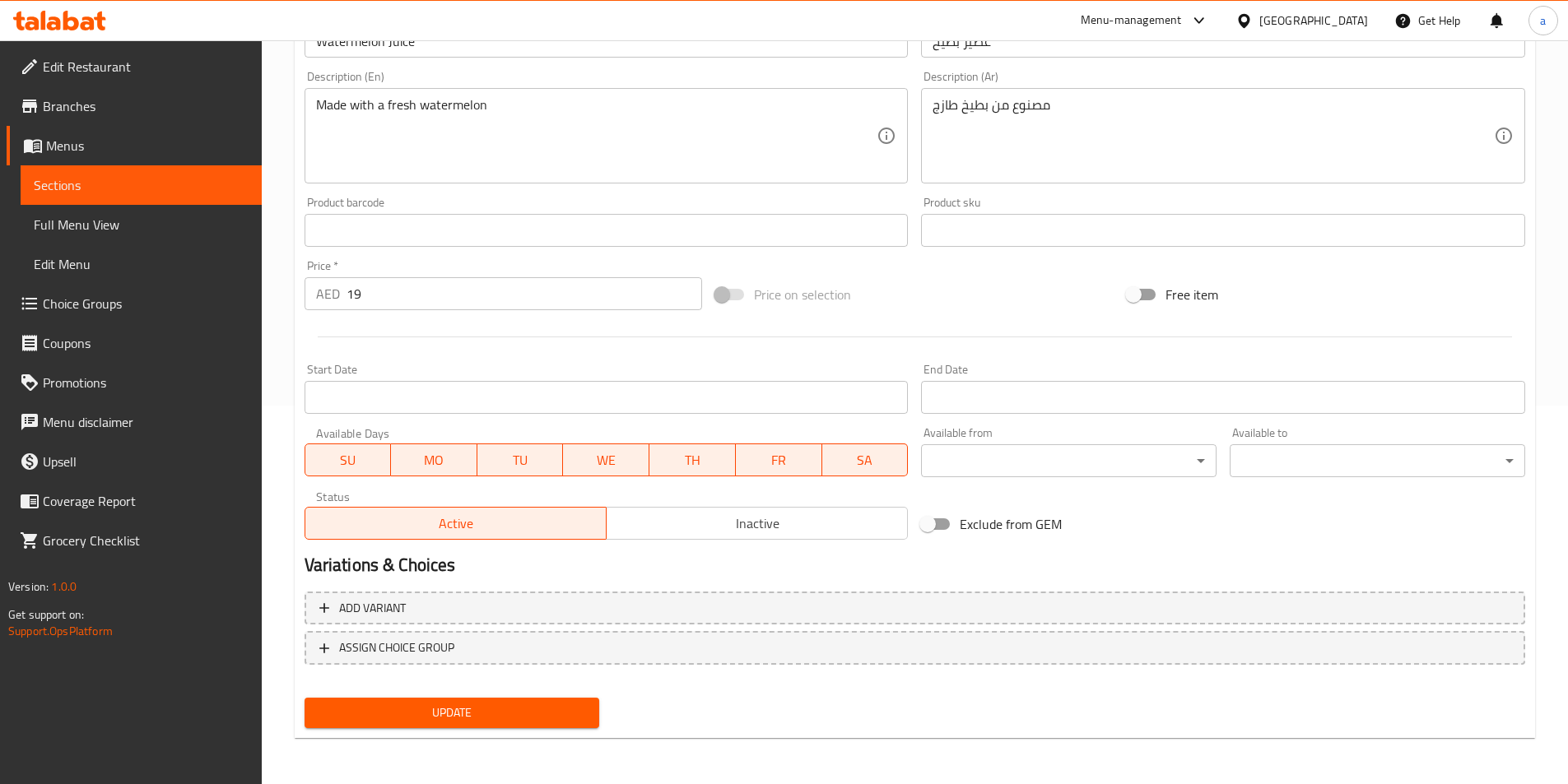
click at [362, 724] on button "Update" at bounding box center [452, 712] width 296 height 30
click at [172, 188] on span "Sections" at bounding box center [141, 185] width 214 height 20
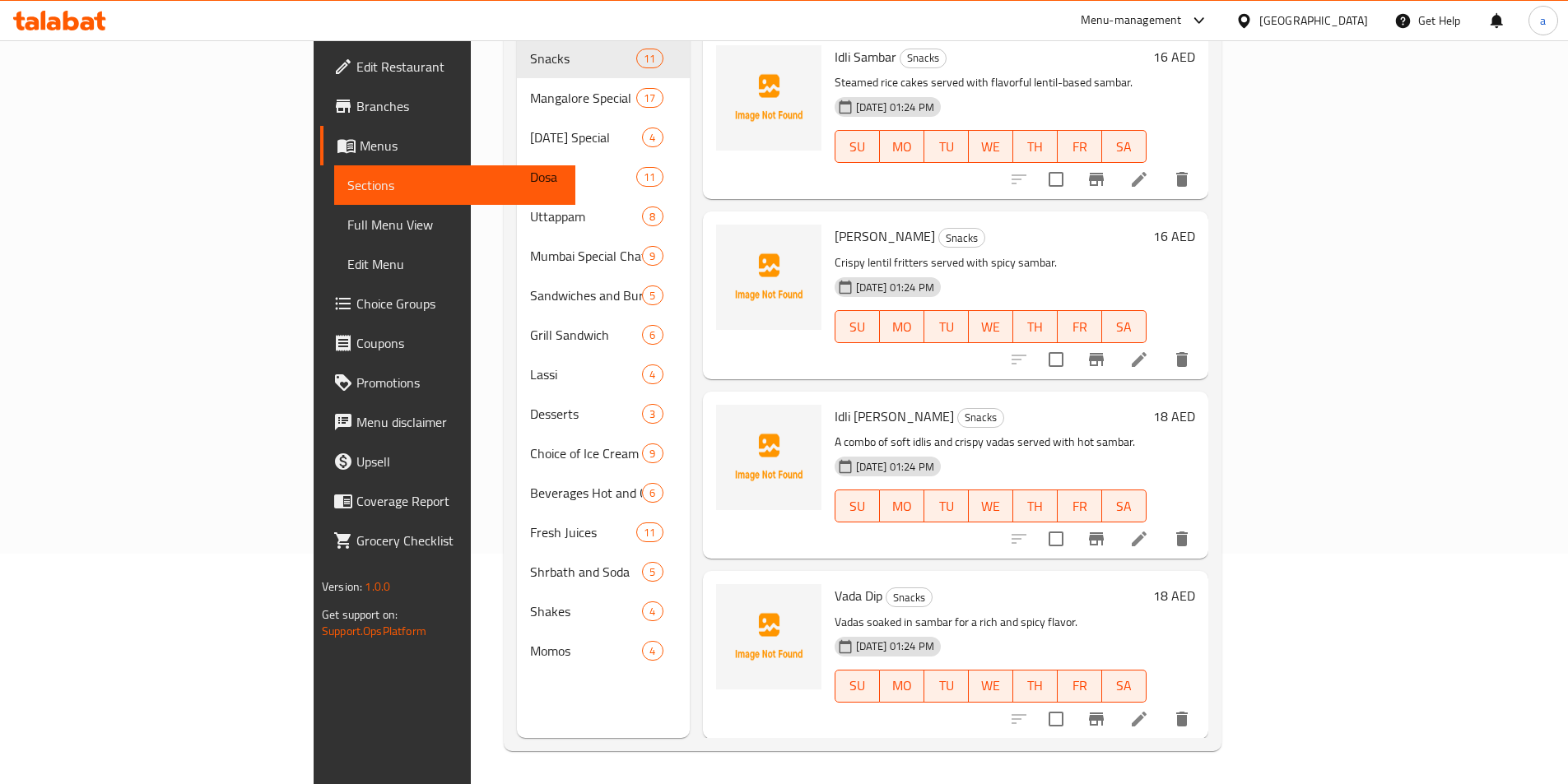
scroll to position [231, 0]
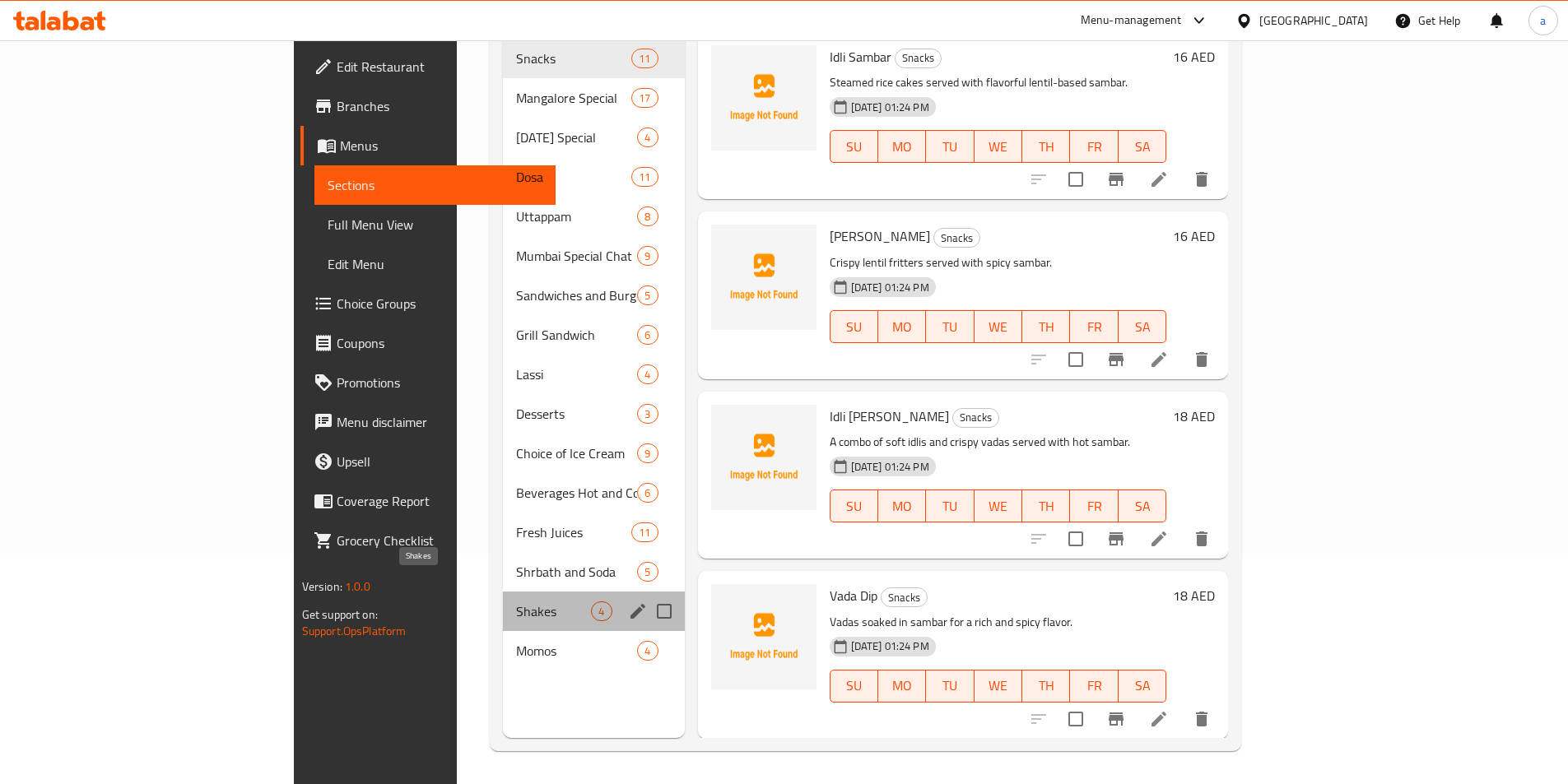
click at [516, 602] on span "Shakes" at bounding box center [554, 611] width 75 height 20
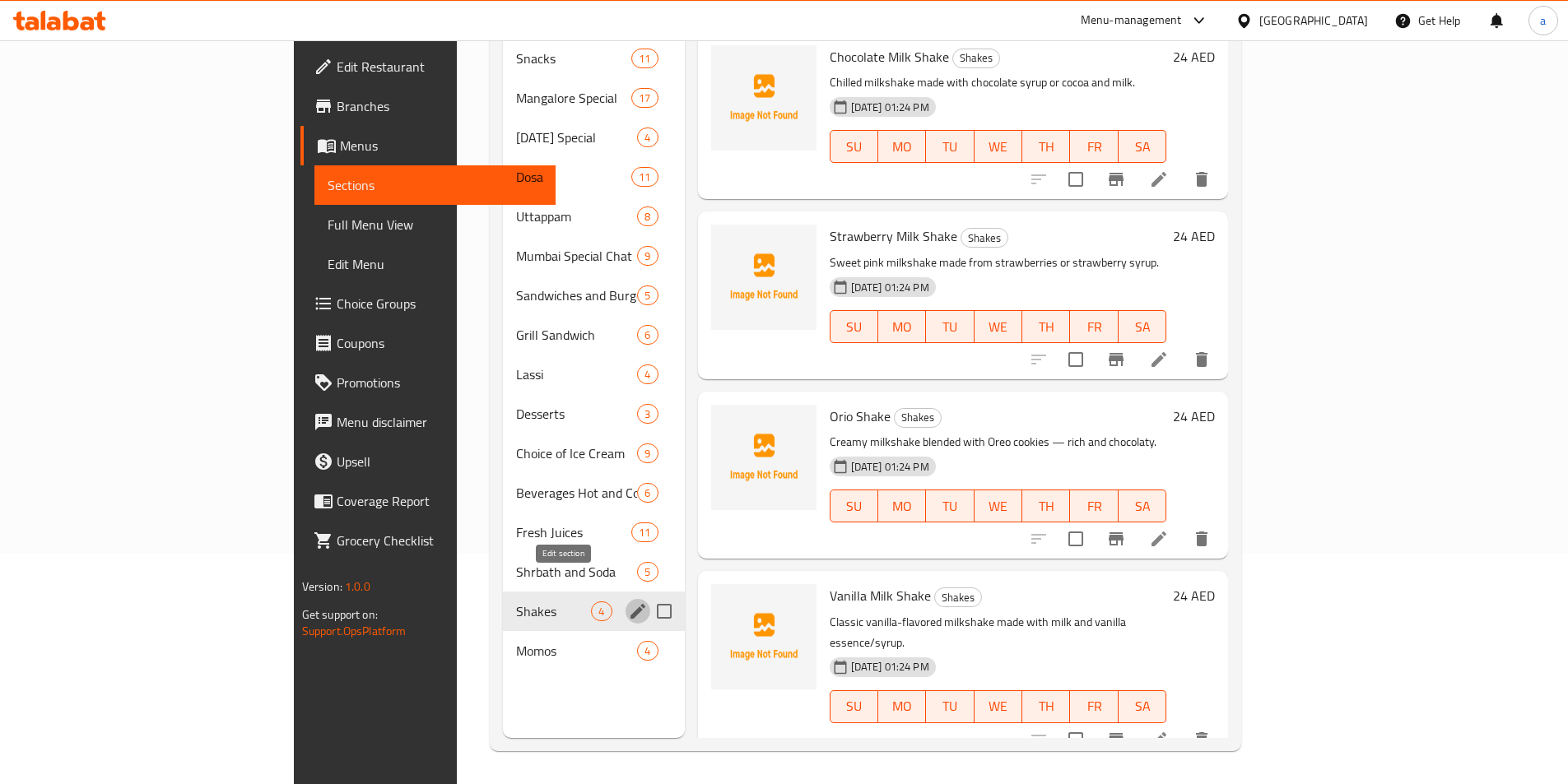
click at [628, 602] on icon "edit" at bounding box center [637, 611] width 20 height 20
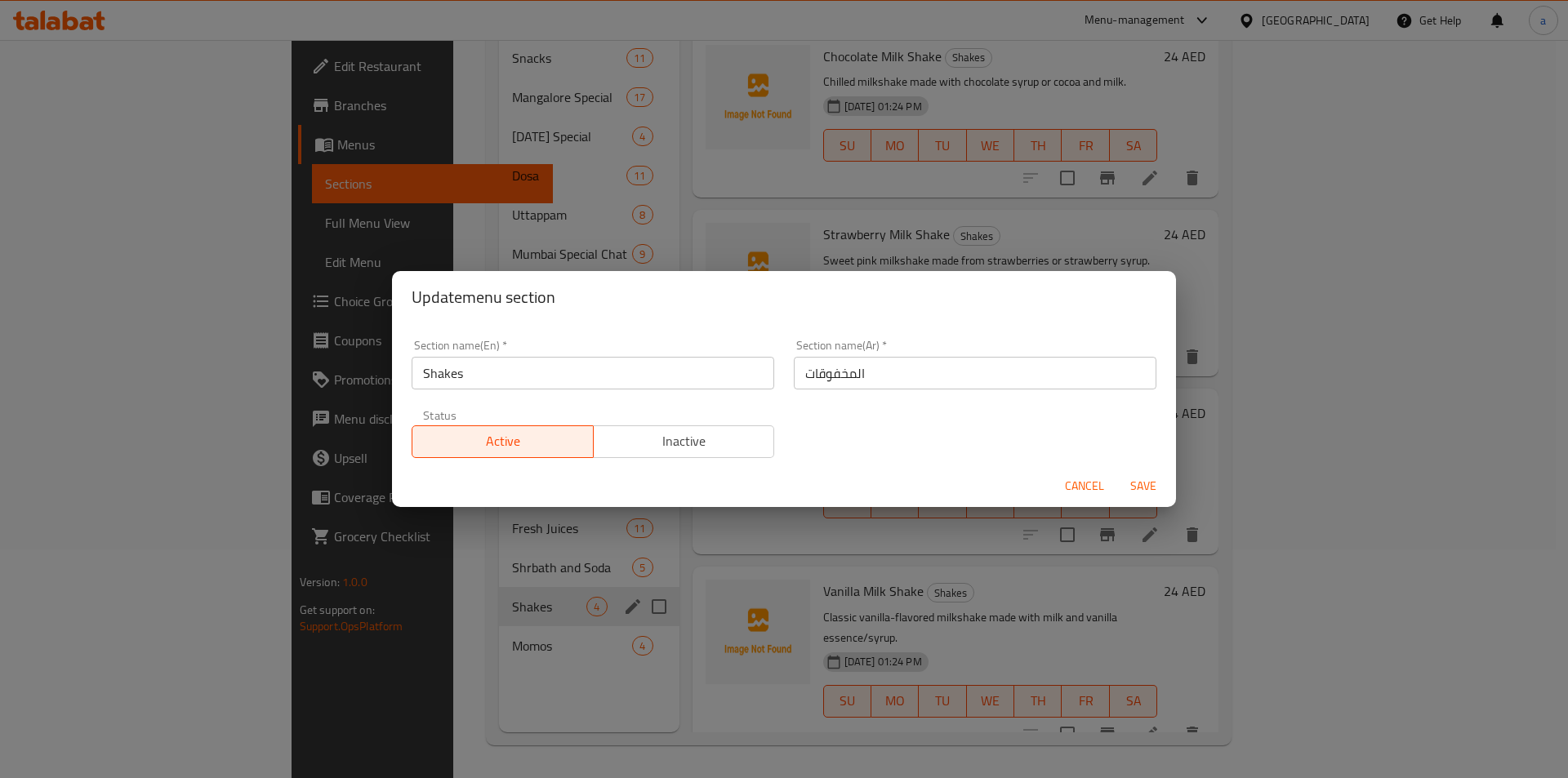
click at [841, 360] on input "المخفوقات" at bounding box center [974, 373] width 363 height 33
click at [840, 368] on input "المخفوقات" at bounding box center [974, 373] width 363 height 33
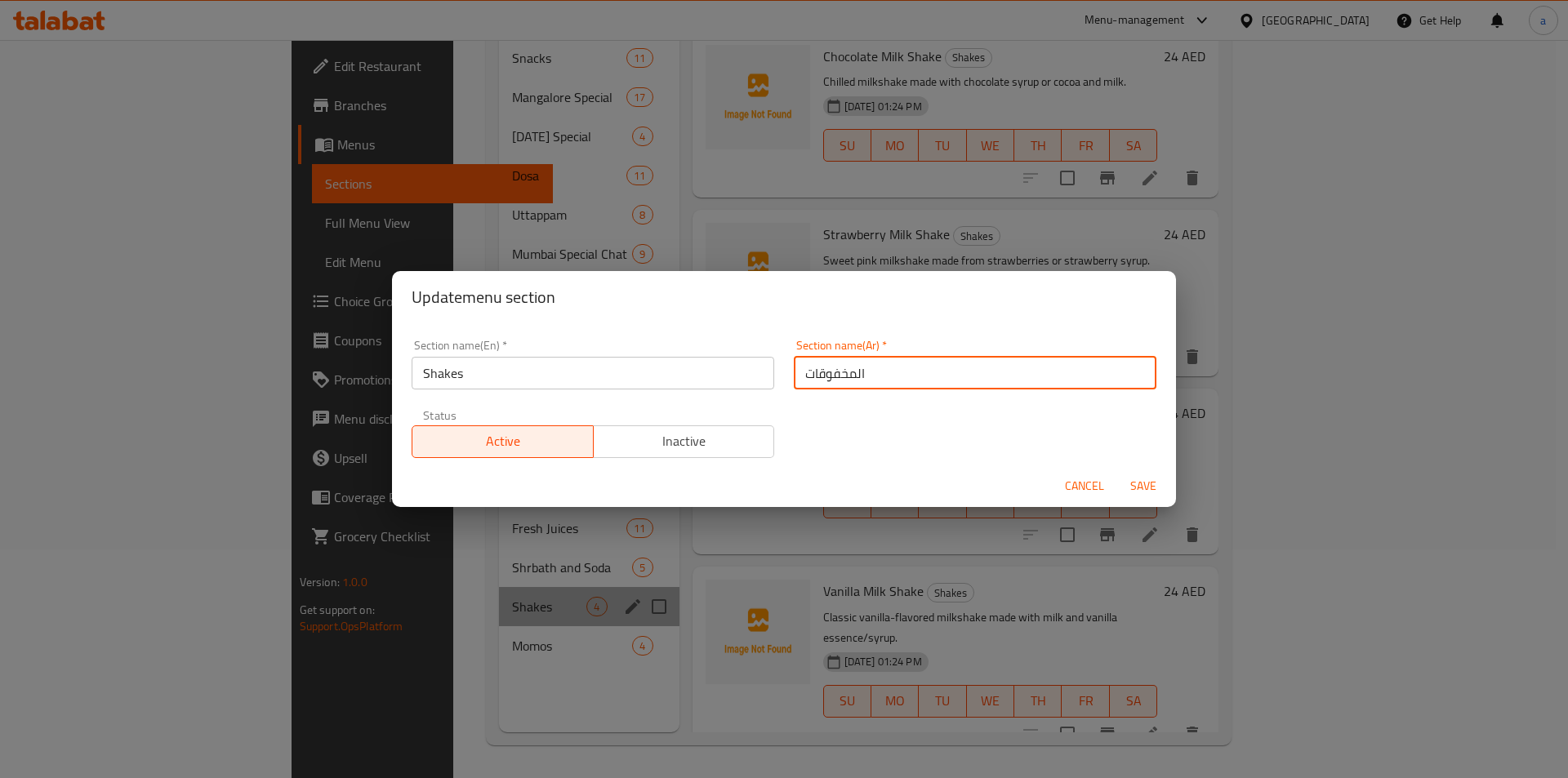
click at [840, 378] on input "المخفوقات" at bounding box center [974, 373] width 363 height 33
type input "شيكس"
click at [1141, 495] on span "Save" at bounding box center [1143, 486] width 39 height 21
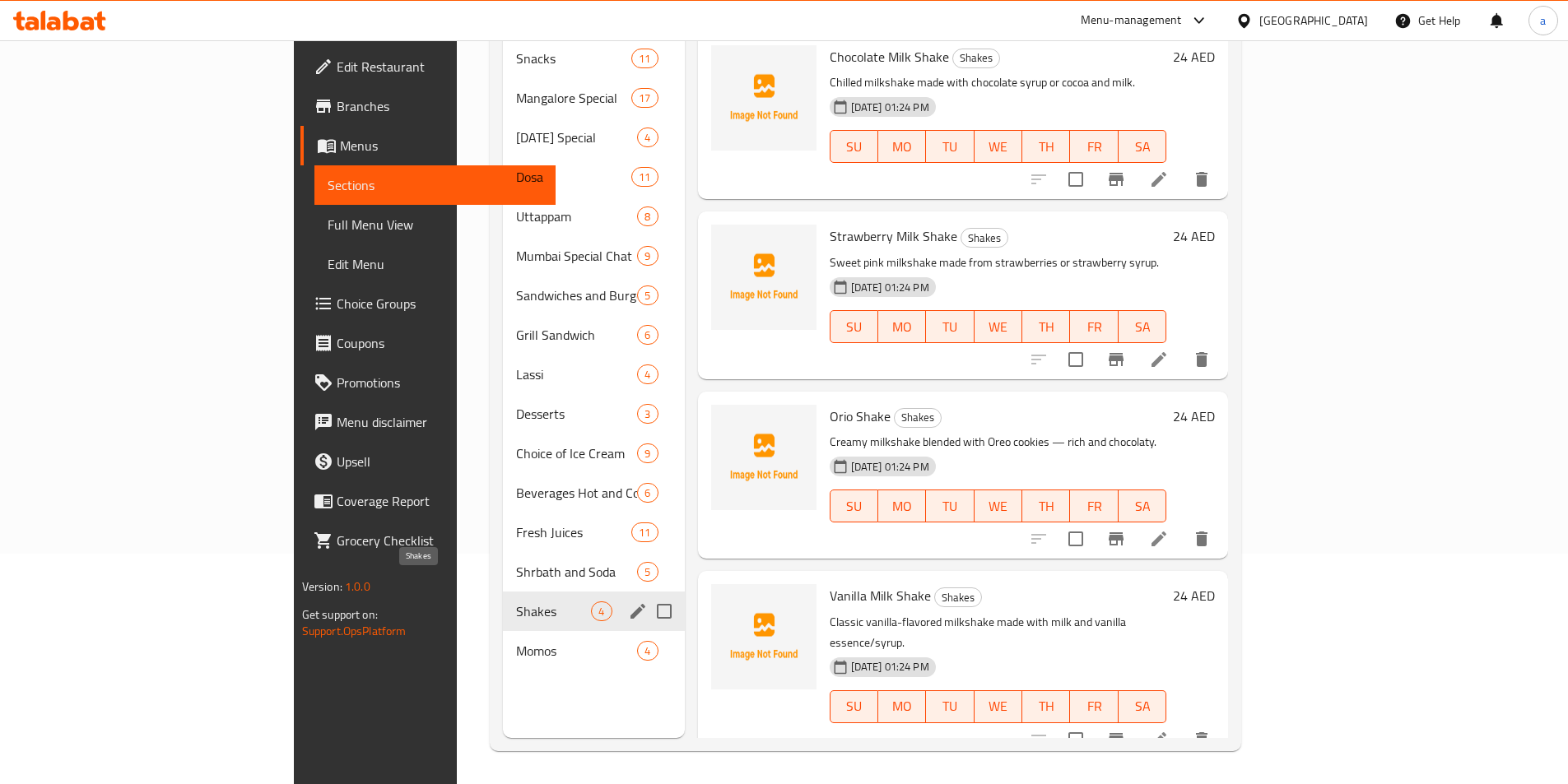
click at [516, 602] on span "Shakes" at bounding box center [554, 611] width 75 height 20
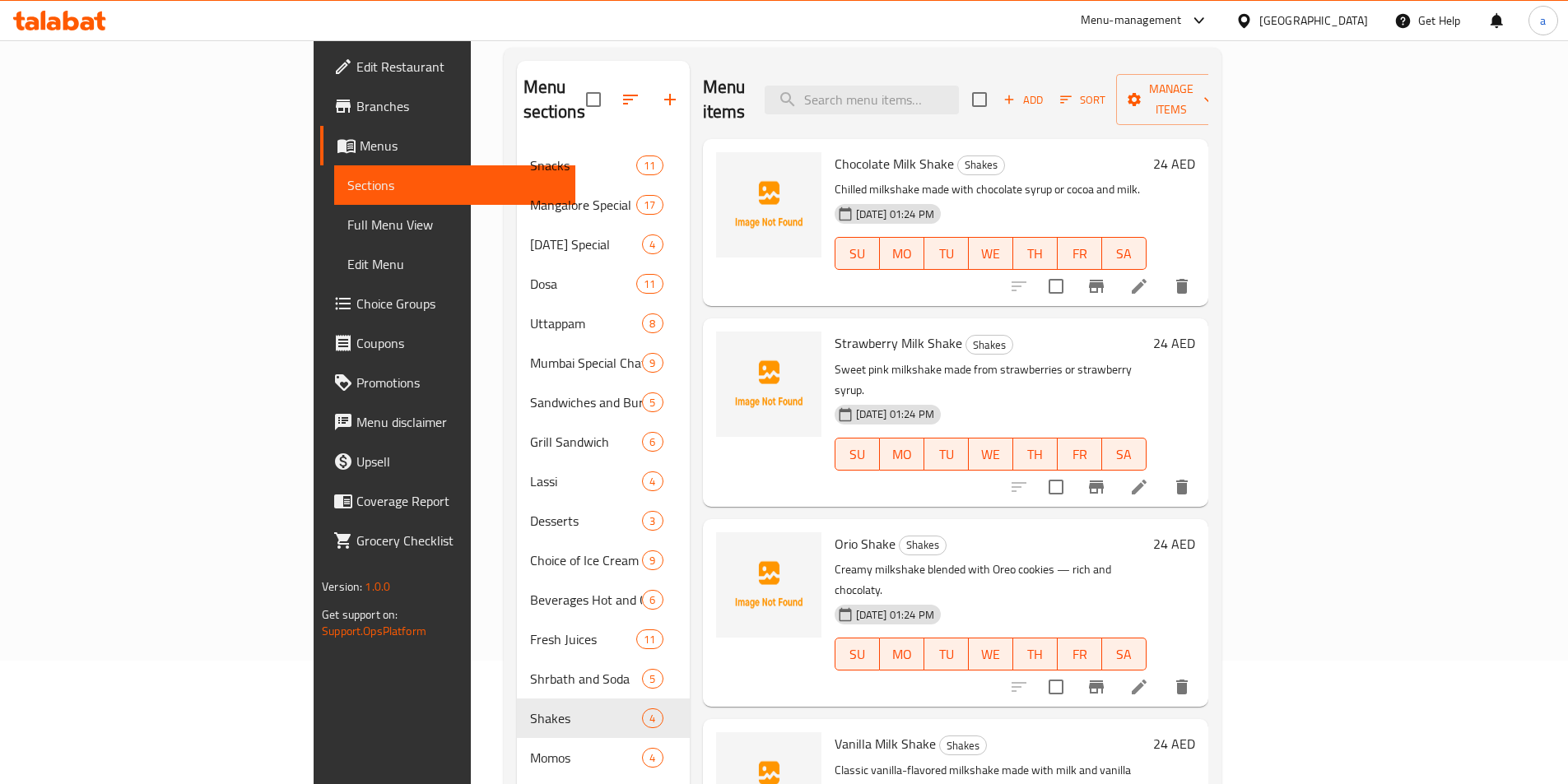
scroll to position [66, 0]
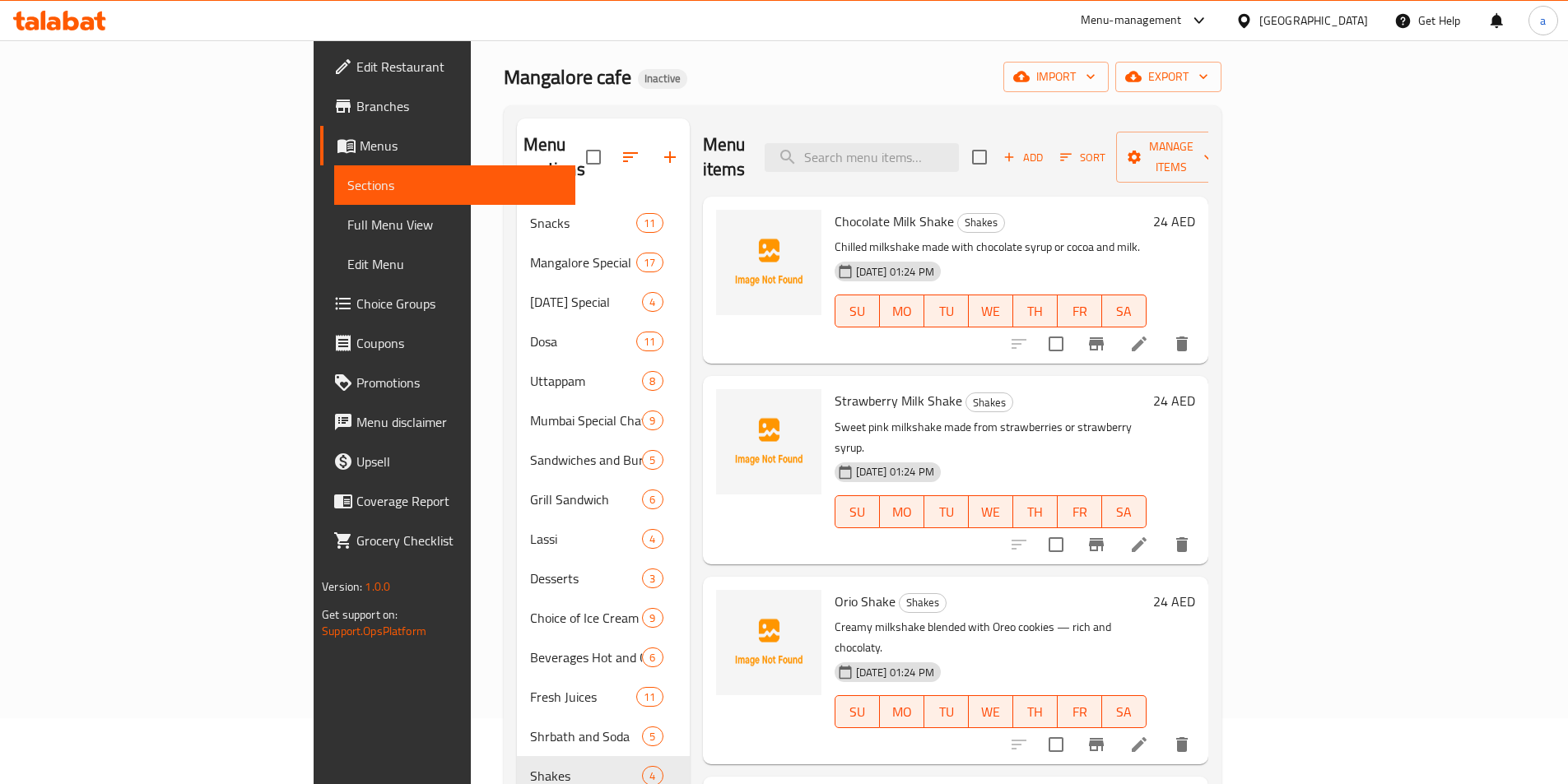
click at [1162, 530] on li at bounding box center [1139, 545] width 46 height 29
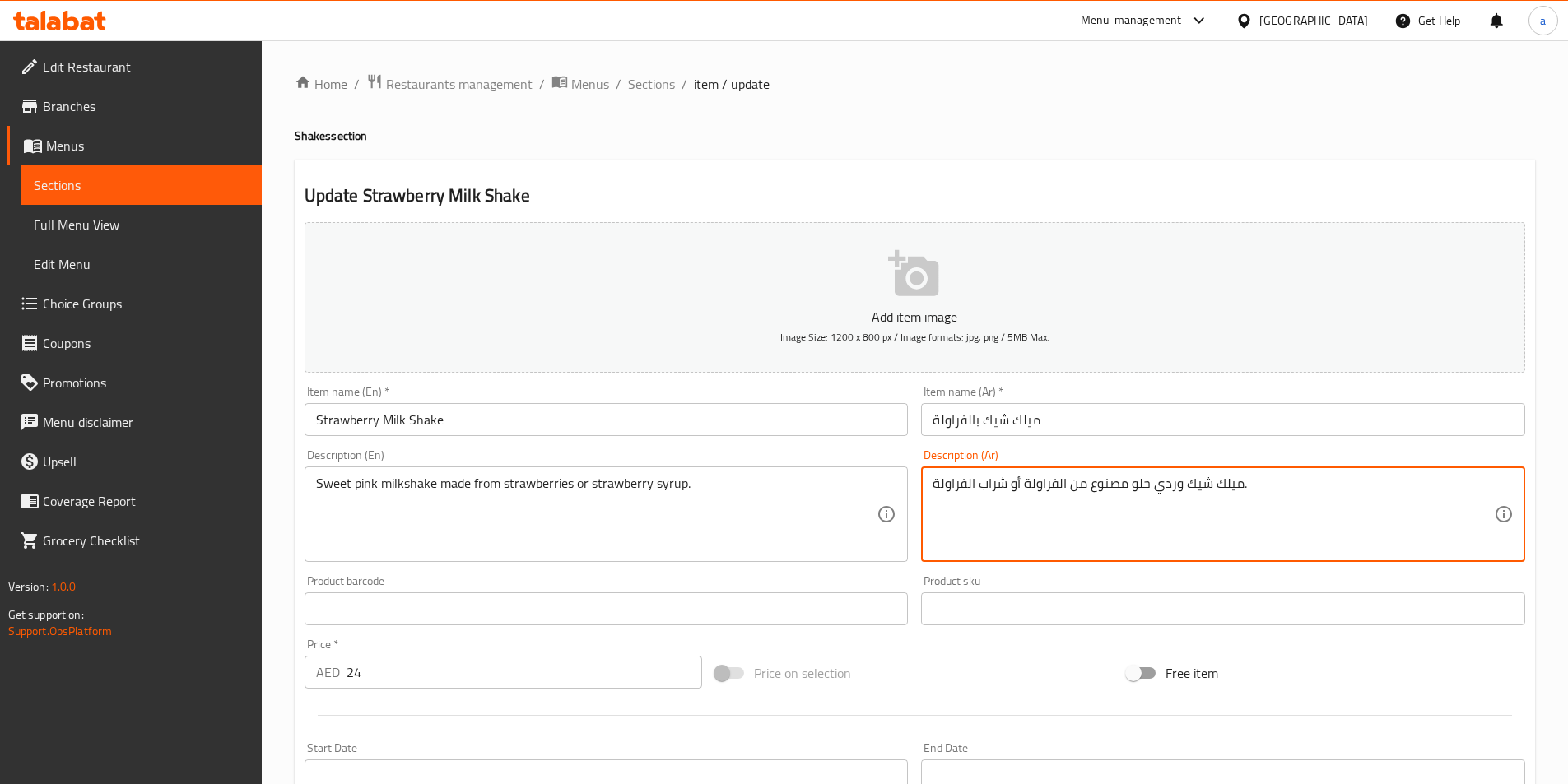
click at [1040, 488] on textarea "ميلك شيك وردي حلو مصنوع من الفراولة أو شراب الفراولة." at bounding box center [1213, 514] width 561 height 78
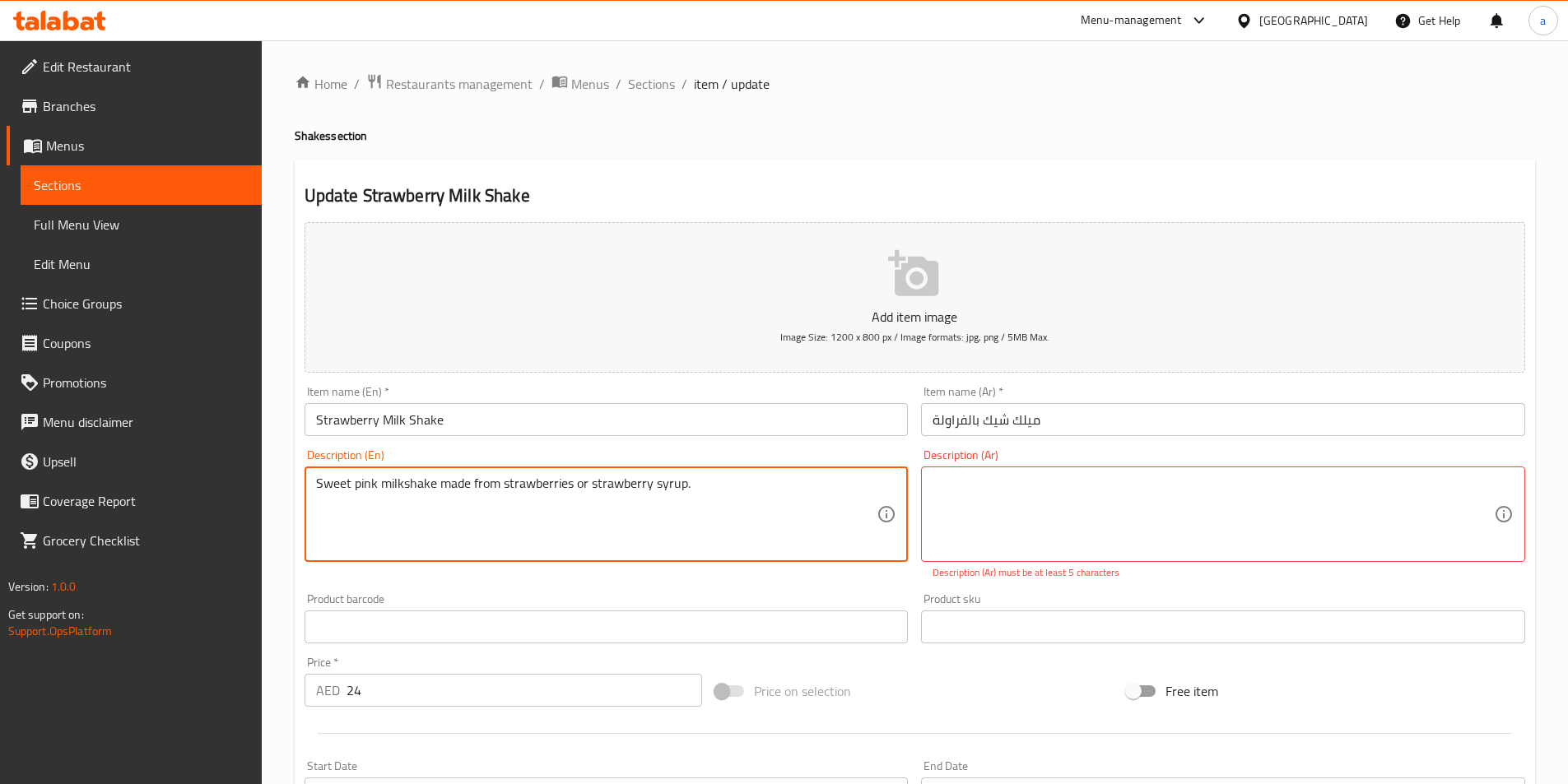
click at [572, 479] on textarea "Sweet pink milkshake made from strawberries or strawberry syrup." at bounding box center [597, 514] width 561 height 78
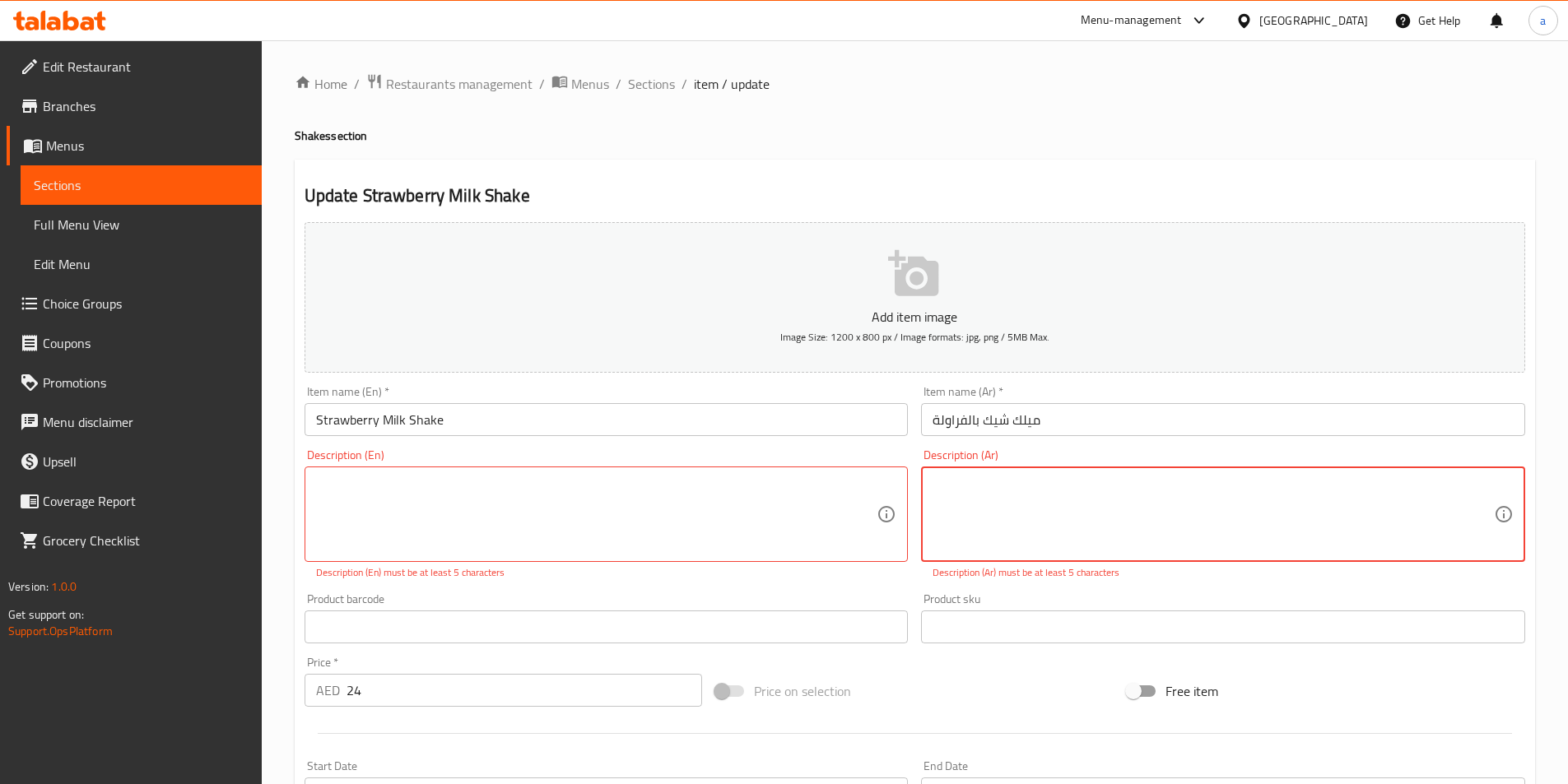
click at [1072, 479] on textarea at bounding box center [1213, 514] width 561 height 78
click at [1075, 106] on div "Home / Restaurants management / Menus / Sections / item / update Shakes section…" at bounding box center [915, 610] width 1241 height 1074
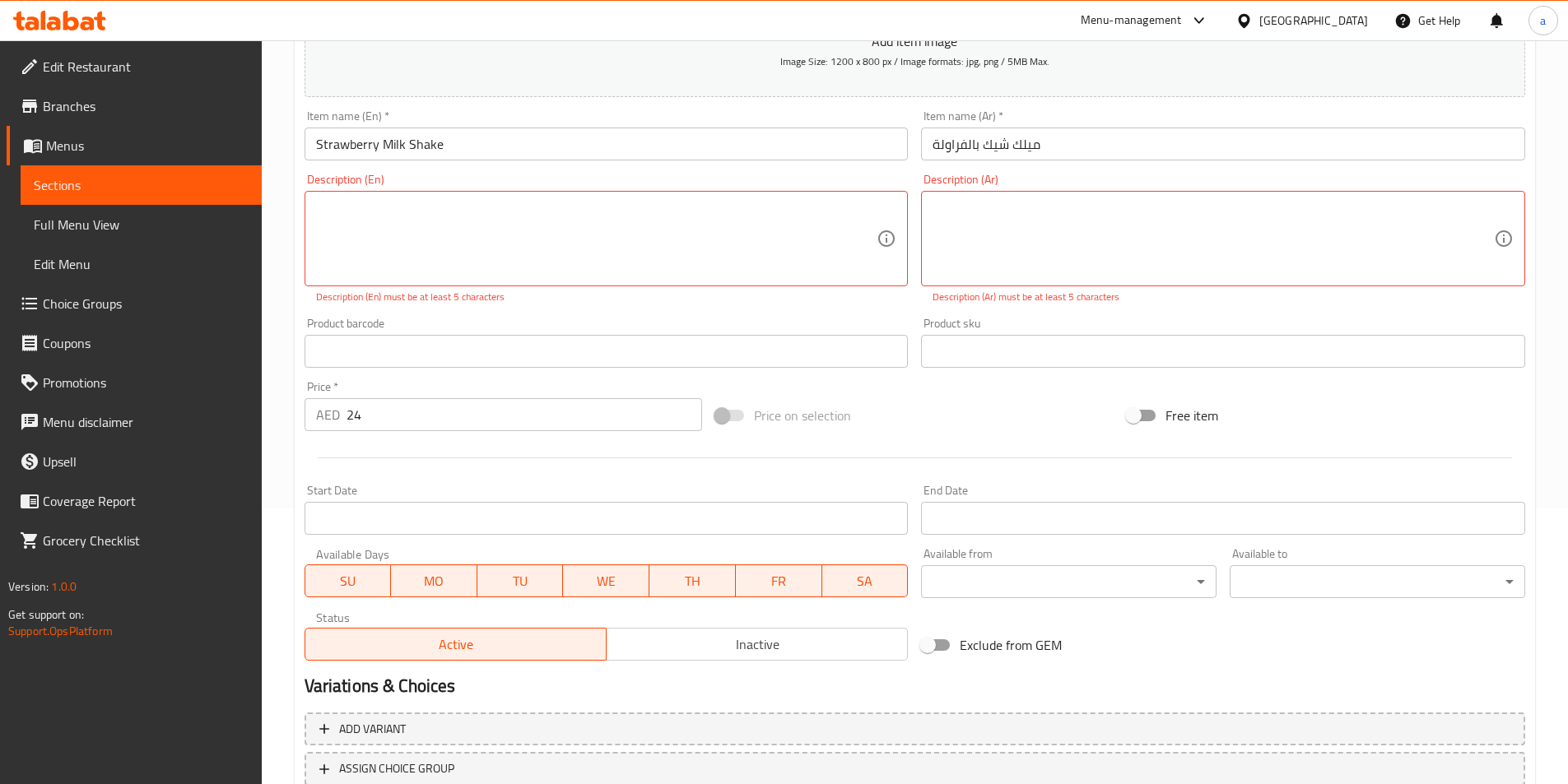
scroll to position [329, 0]
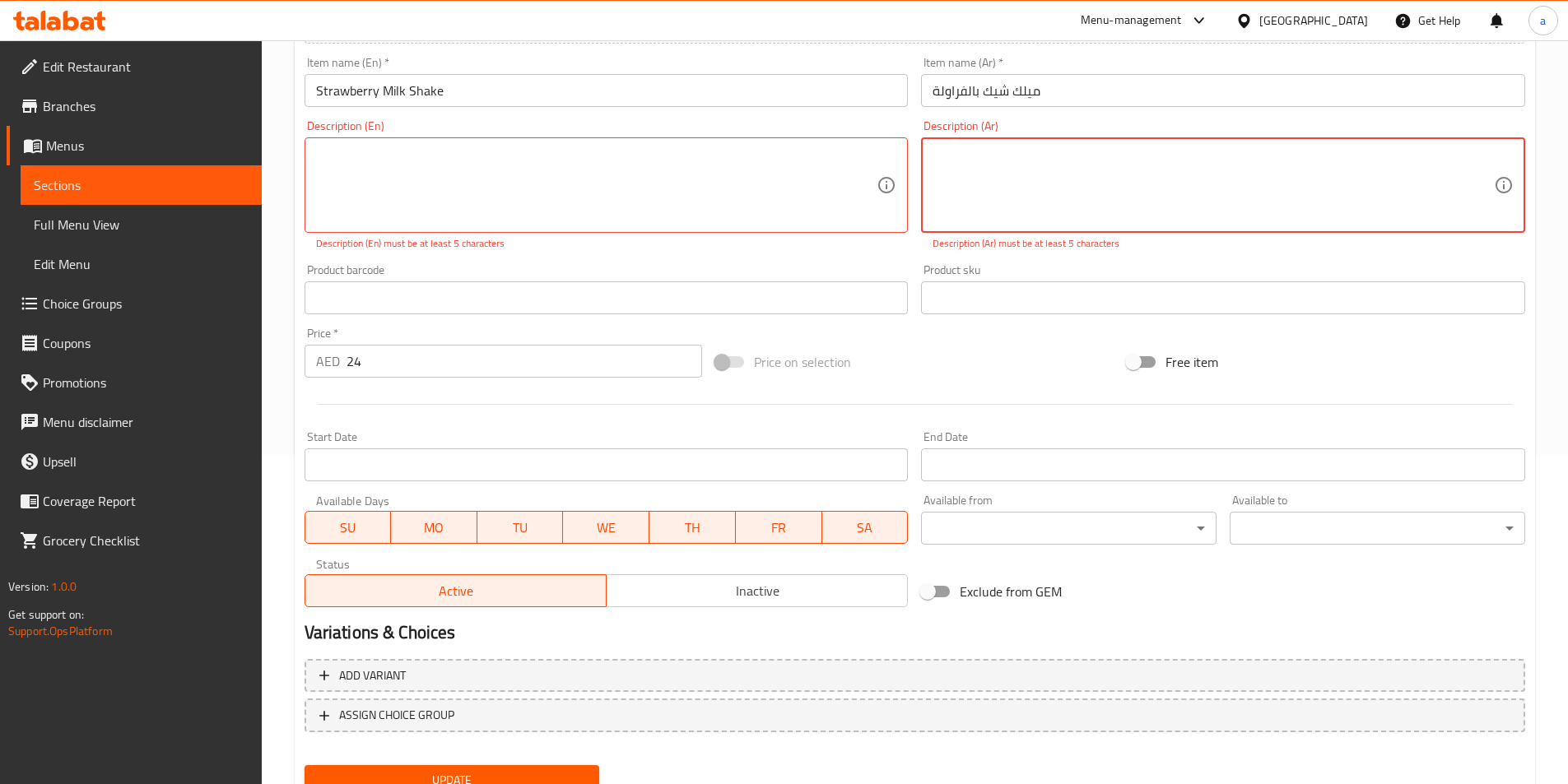
click at [1008, 164] on textarea at bounding box center [1213, 185] width 561 height 78
drag, startPoint x: 1008, startPoint y: 164, endPoint x: 891, endPoint y: 153, distance: 117.5
click at [891, 153] on div "Add item image Image Size: 1200 x 800 px / Image formats: jpg, png / 5MB Max. I…" at bounding box center [915, 250] width 1234 height 727
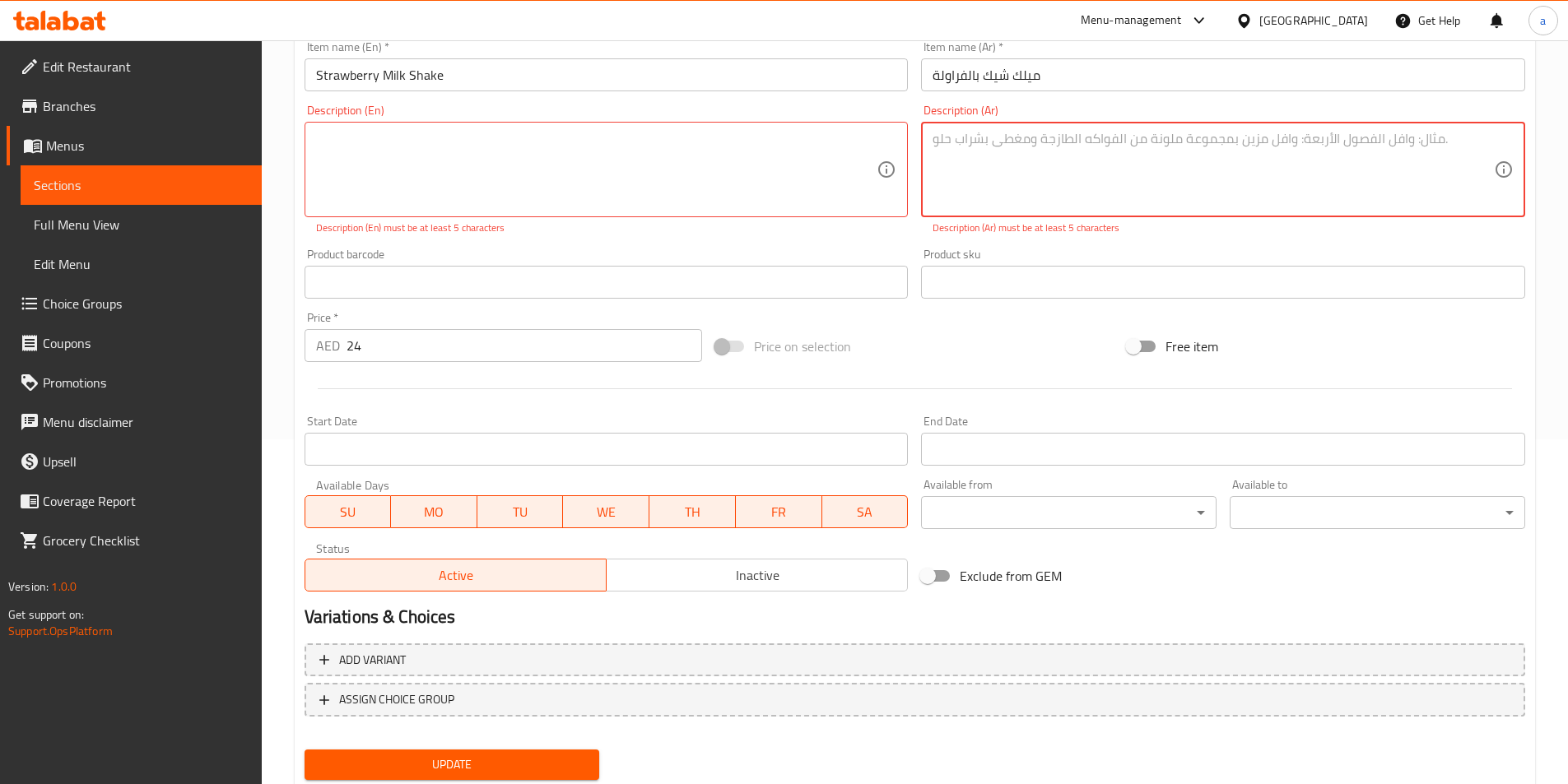
scroll to position [397, 0]
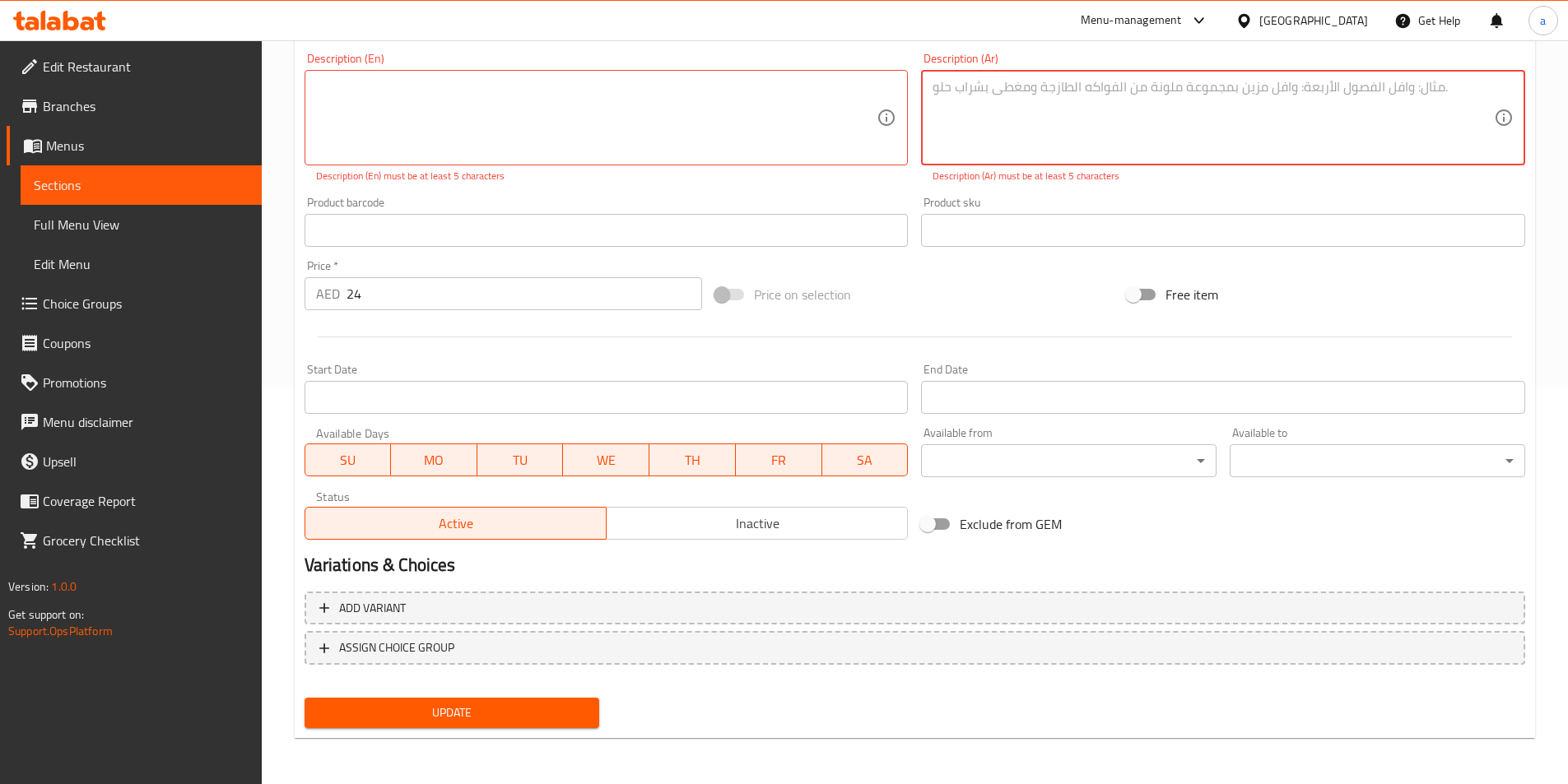
click at [427, 723] on span "Update" at bounding box center [451, 713] width 269 height 21
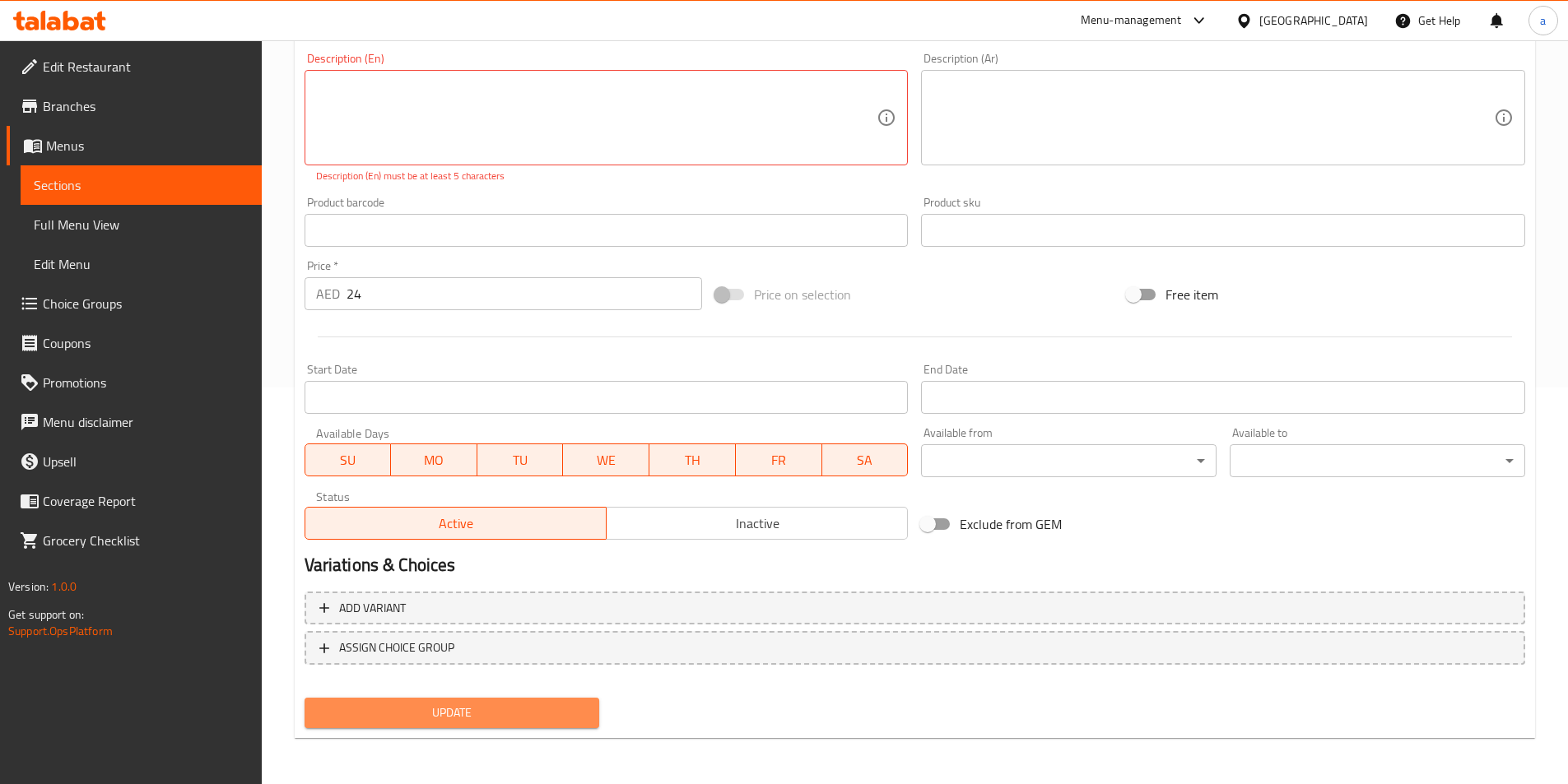
click at [427, 717] on span "Update" at bounding box center [451, 713] width 269 height 21
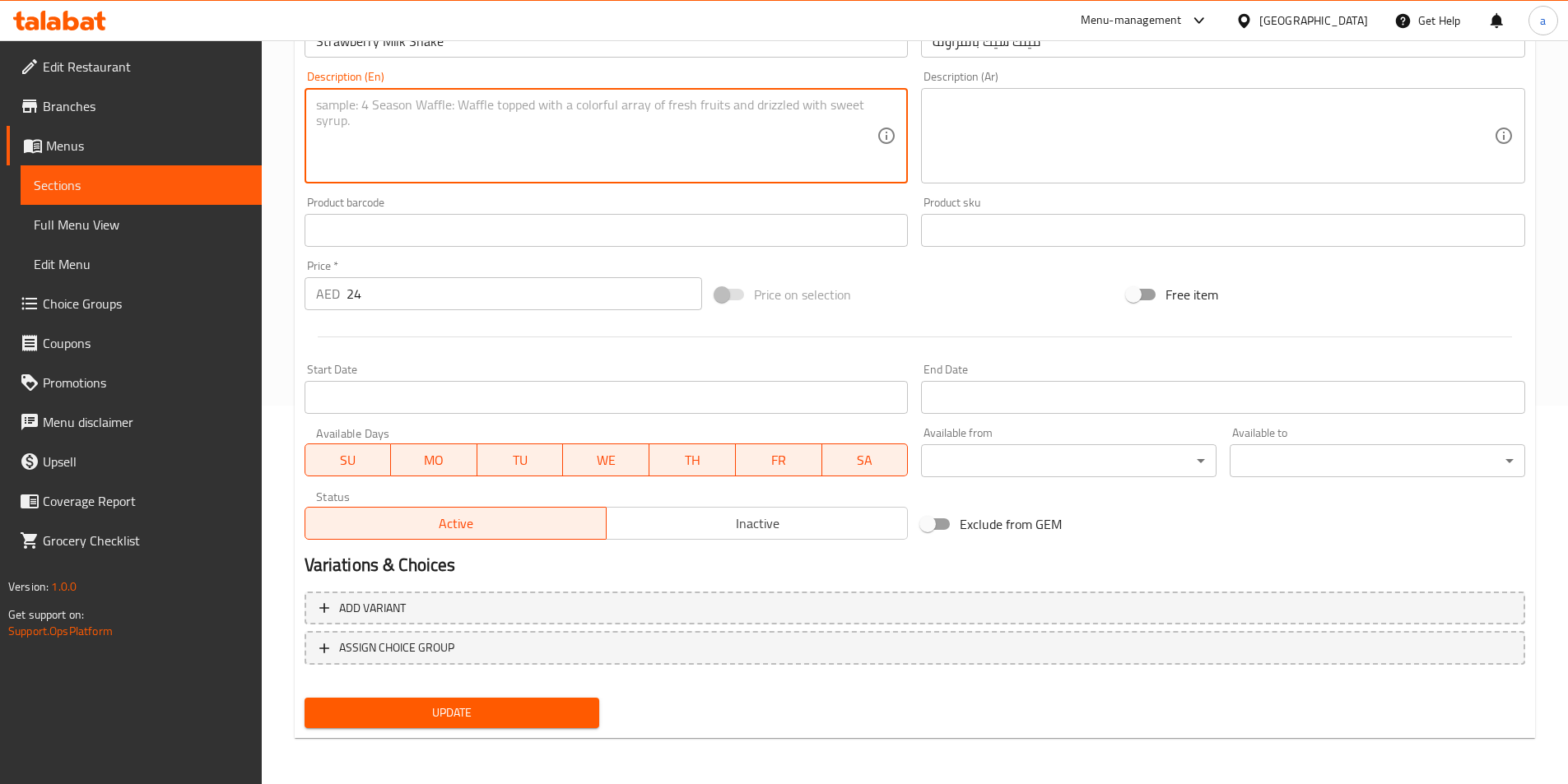
scroll to position [379, 0]
click at [374, 721] on span "Update" at bounding box center [451, 713] width 269 height 21
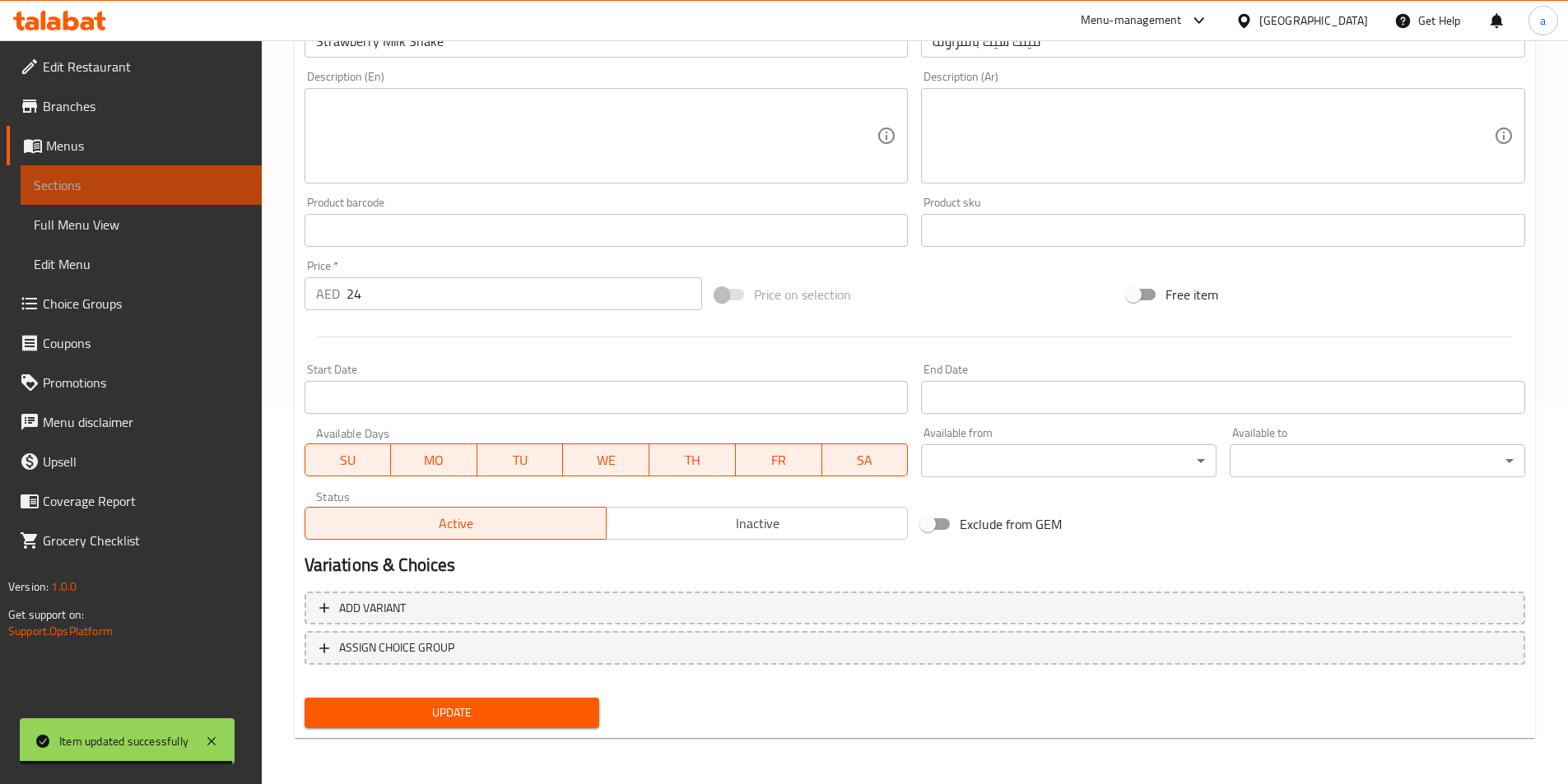
click at [168, 186] on span "Sections" at bounding box center [141, 185] width 214 height 20
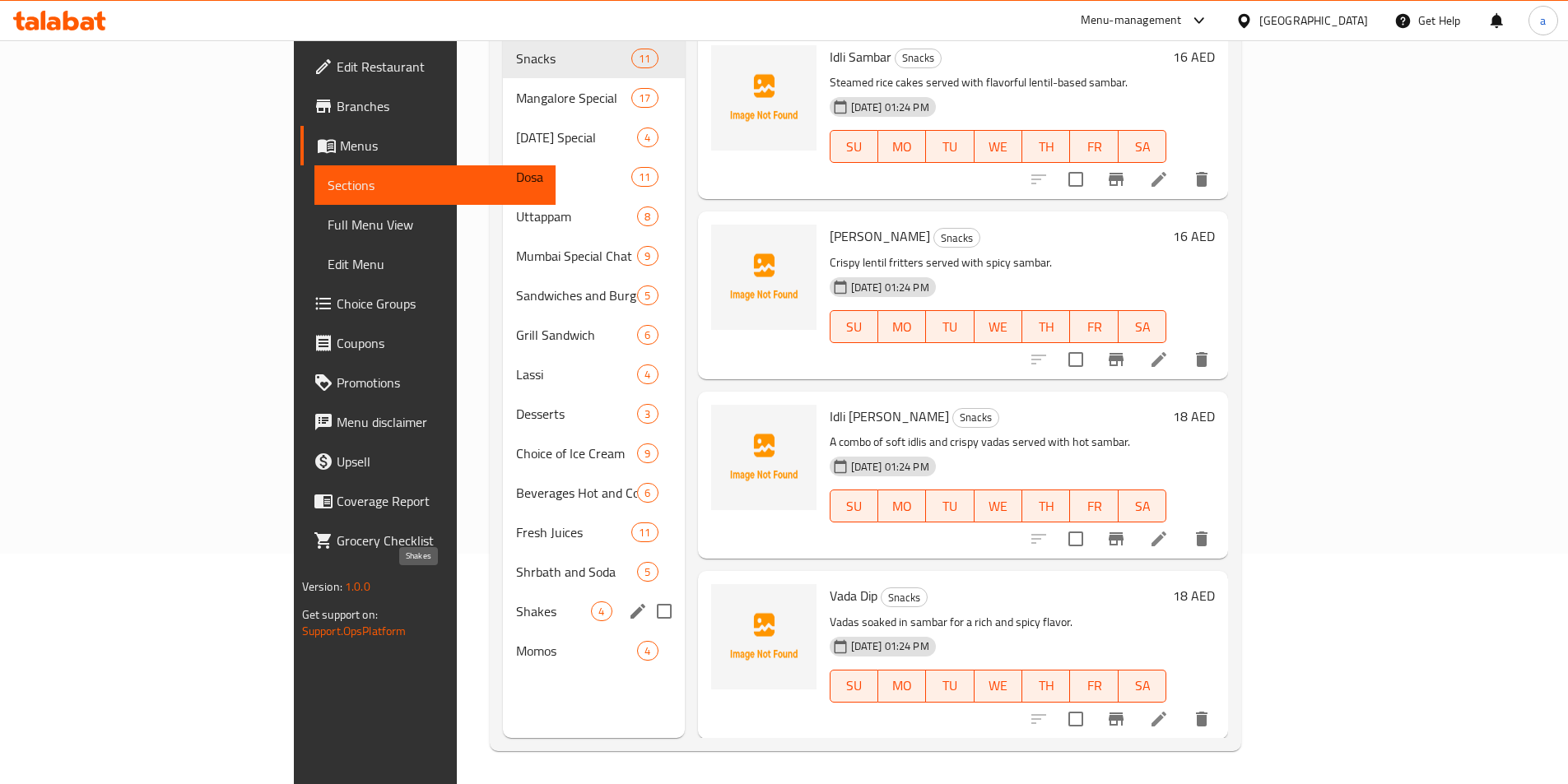
click at [516, 602] on span "Shakes" at bounding box center [554, 611] width 75 height 20
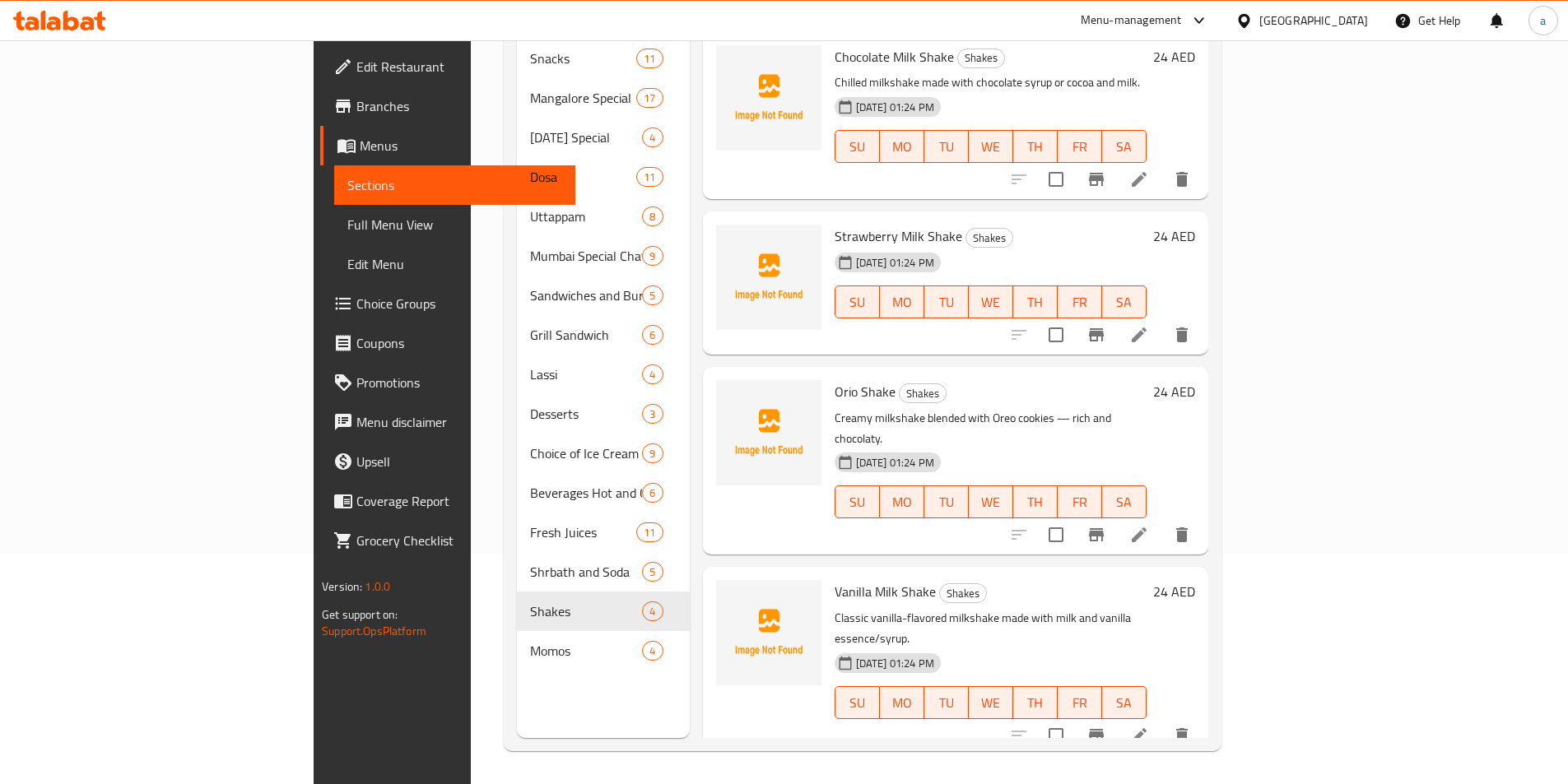
click at [1202, 716] on div at bounding box center [1101, 736] width 202 height 40
click at [1162, 721] on li at bounding box center [1139, 736] width 46 height 29
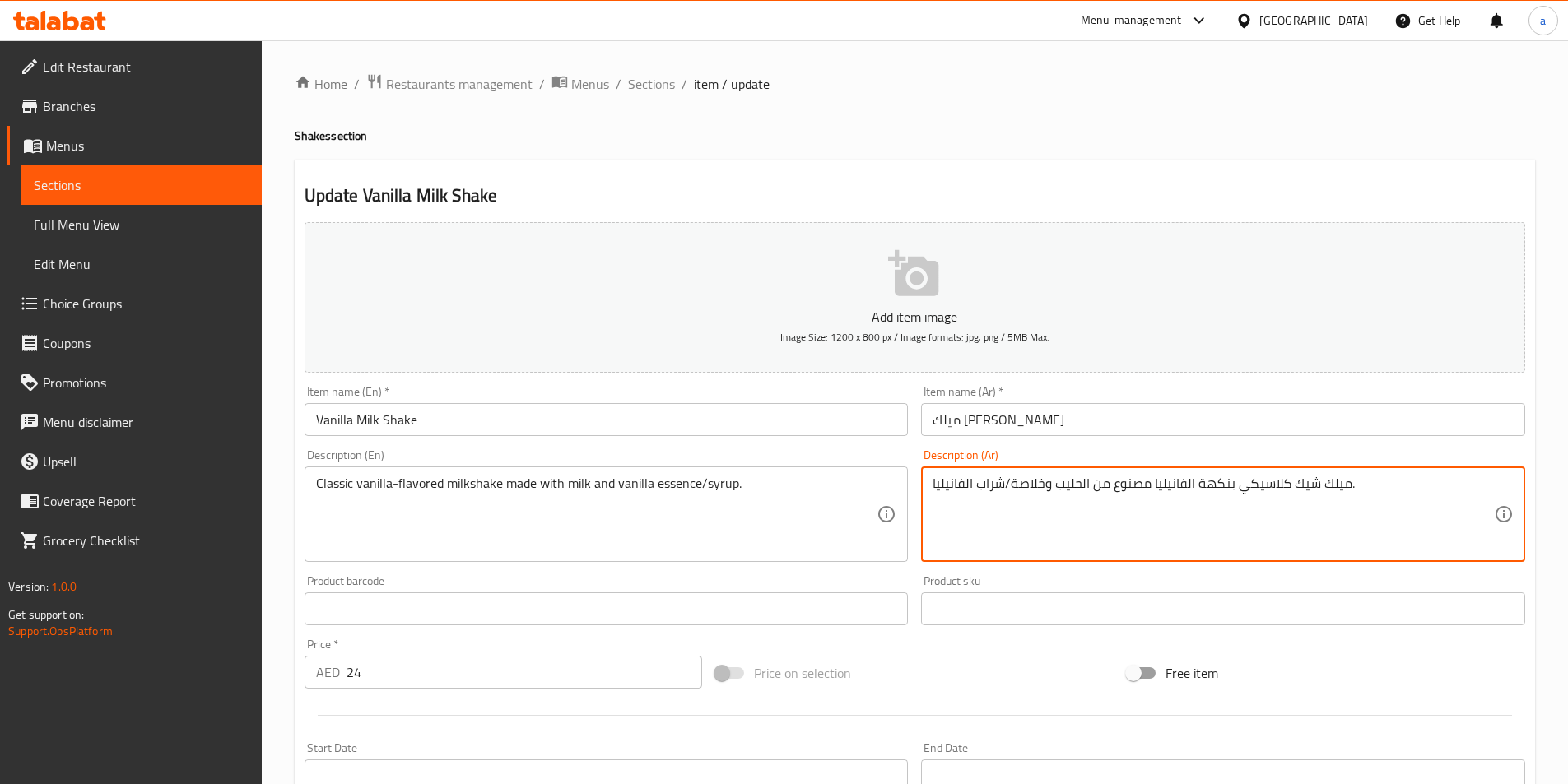
click at [1032, 478] on textarea "ميلك شيك كلاسيكي بنكهة الفانيليا مصنوع من الحليب وخلاصة/شراب الفانيليا." at bounding box center [1213, 514] width 561 height 78
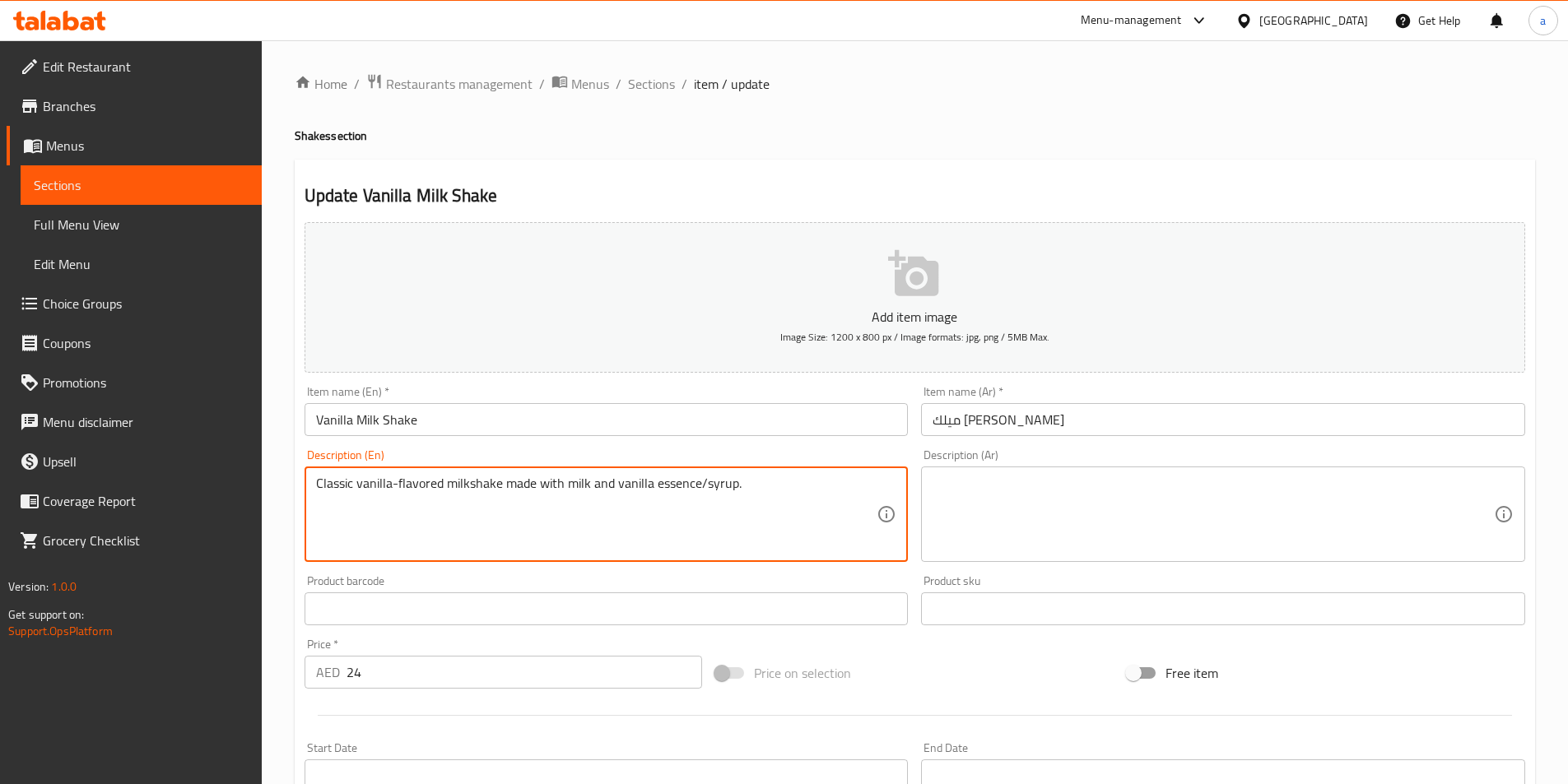
click at [720, 492] on textarea "Classic vanilla-flavored milkshake made with milk and vanilla essence/syrup." at bounding box center [597, 514] width 561 height 78
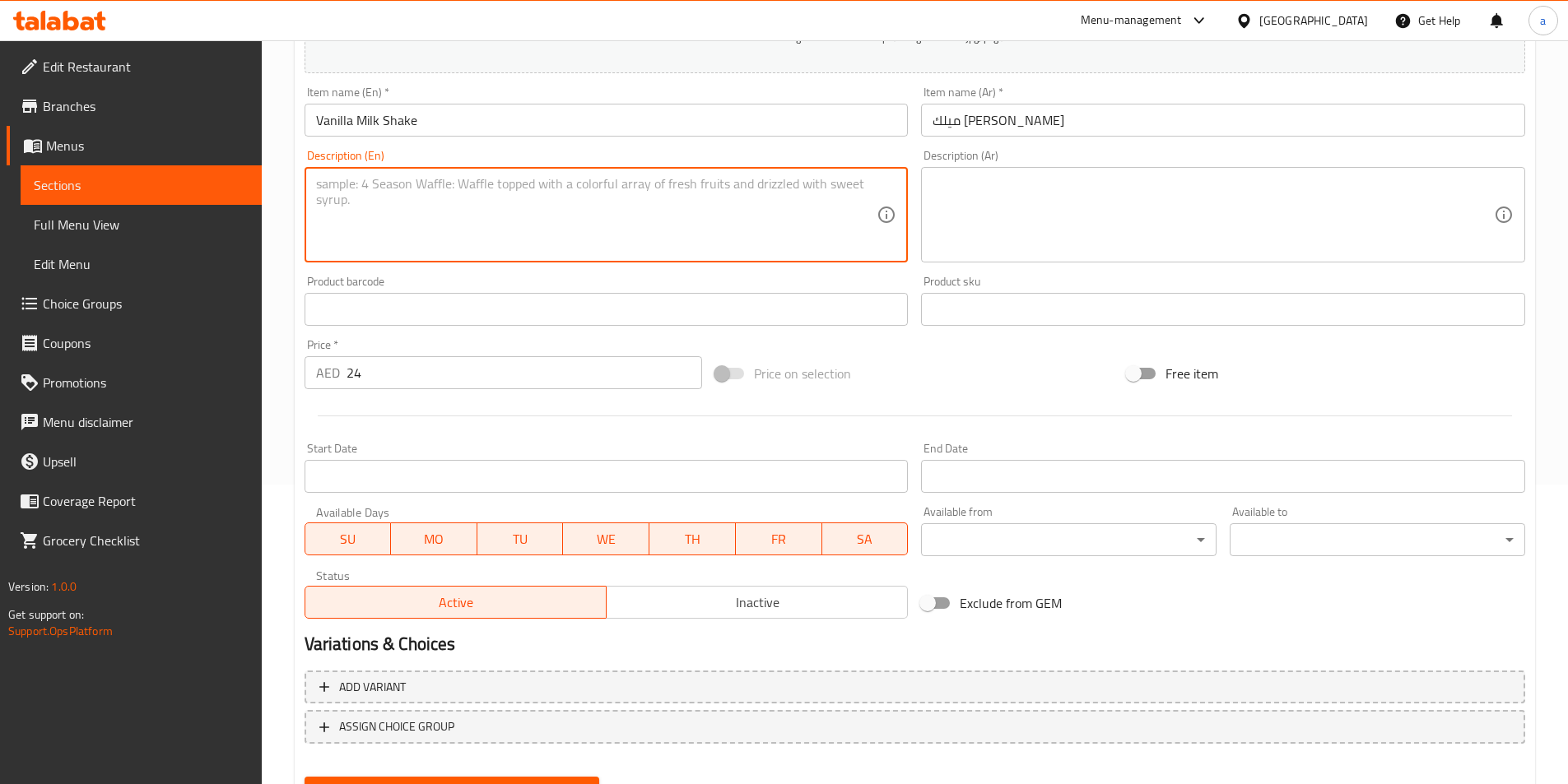
scroll to position [329, 0]
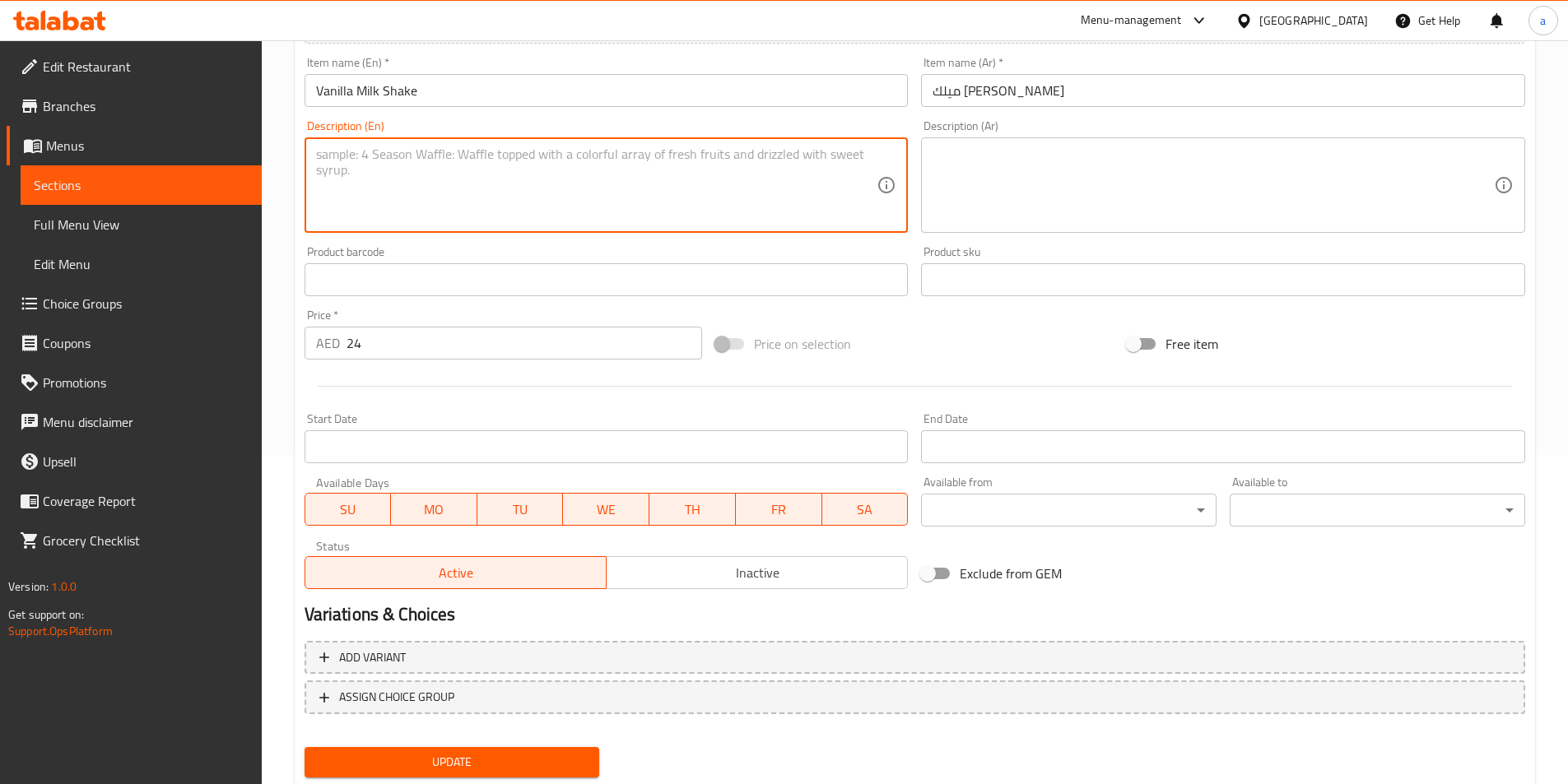
click at [437, 757] on span "Update" at bounding box center [451, 762] width 269 height 21
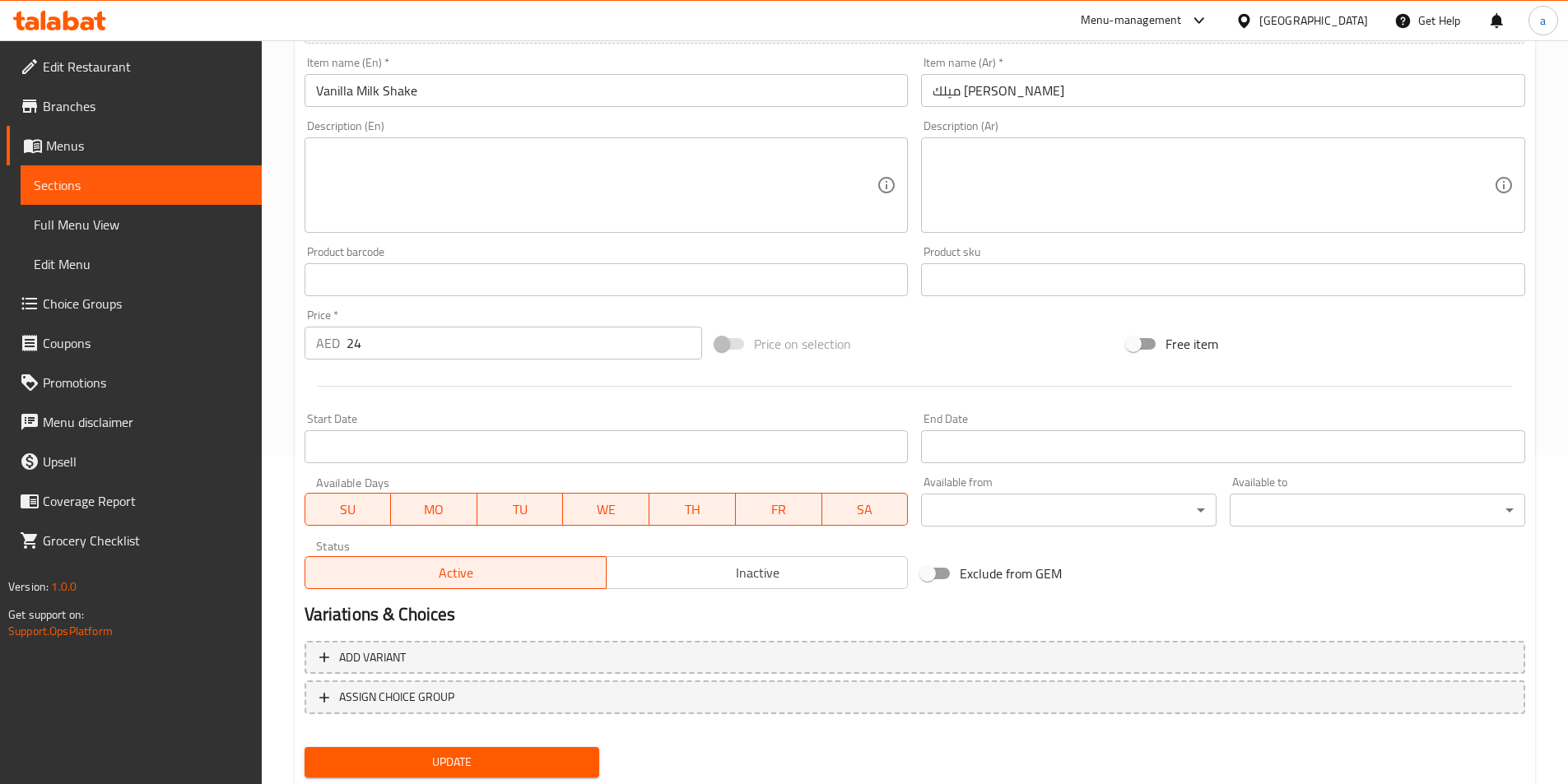
click at [150, 193] on span "Sections" at bounding box center [141, 185] width 214 height 20
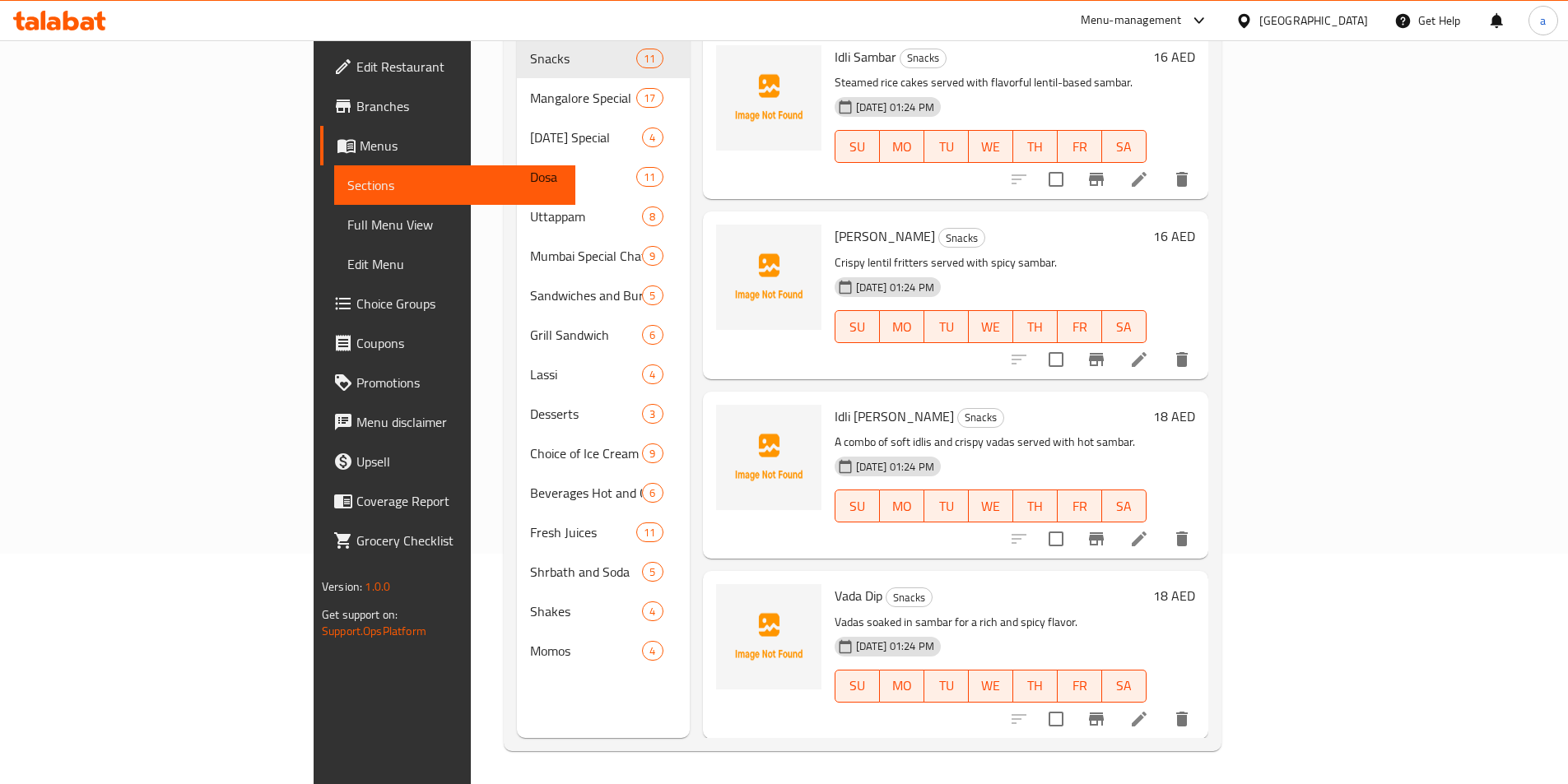
scroll to position [231, 0]
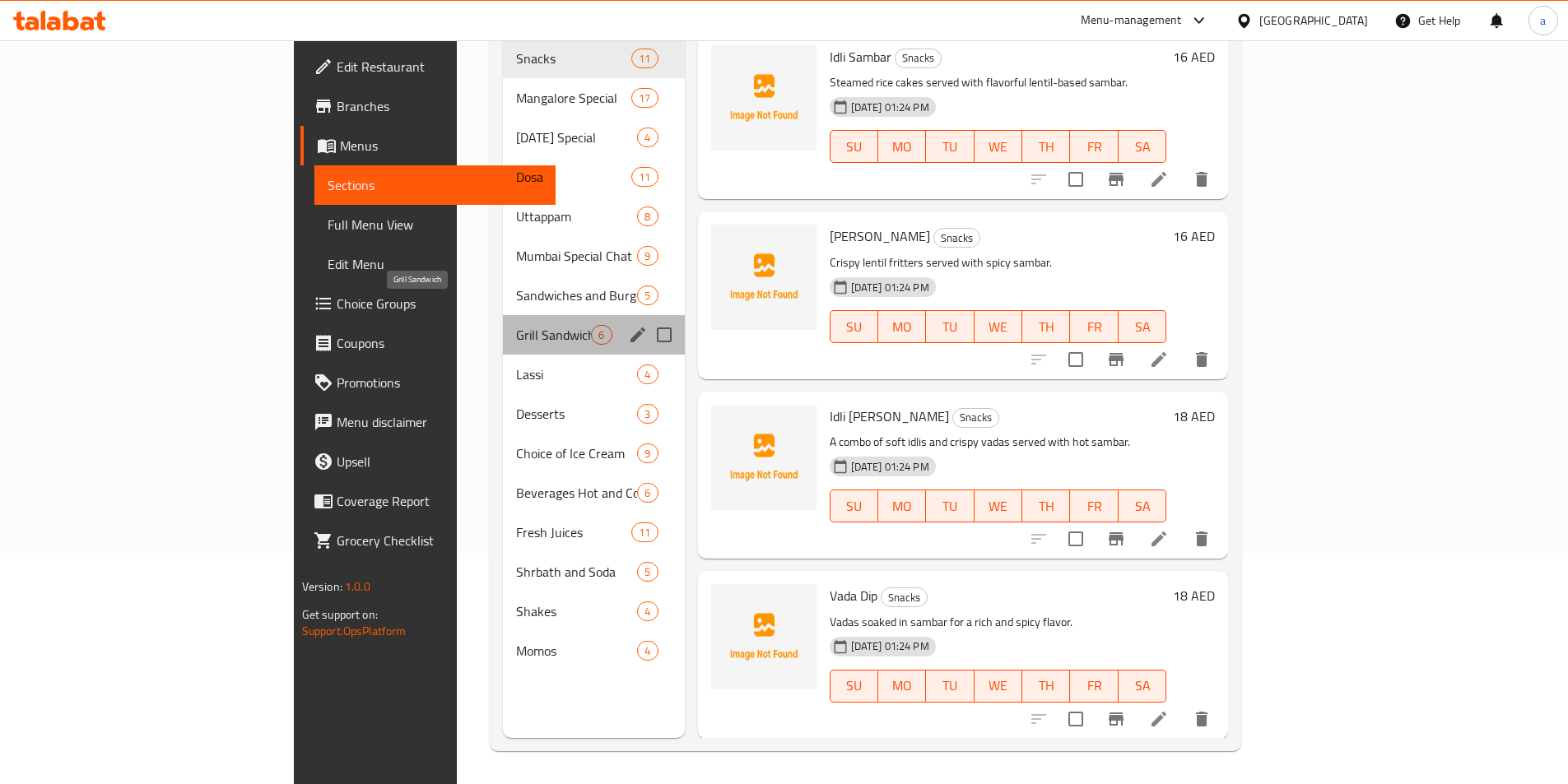
click at [516, 325] on span "Grill Sandwich" at bounding box center [554, 335] width 75 height 20
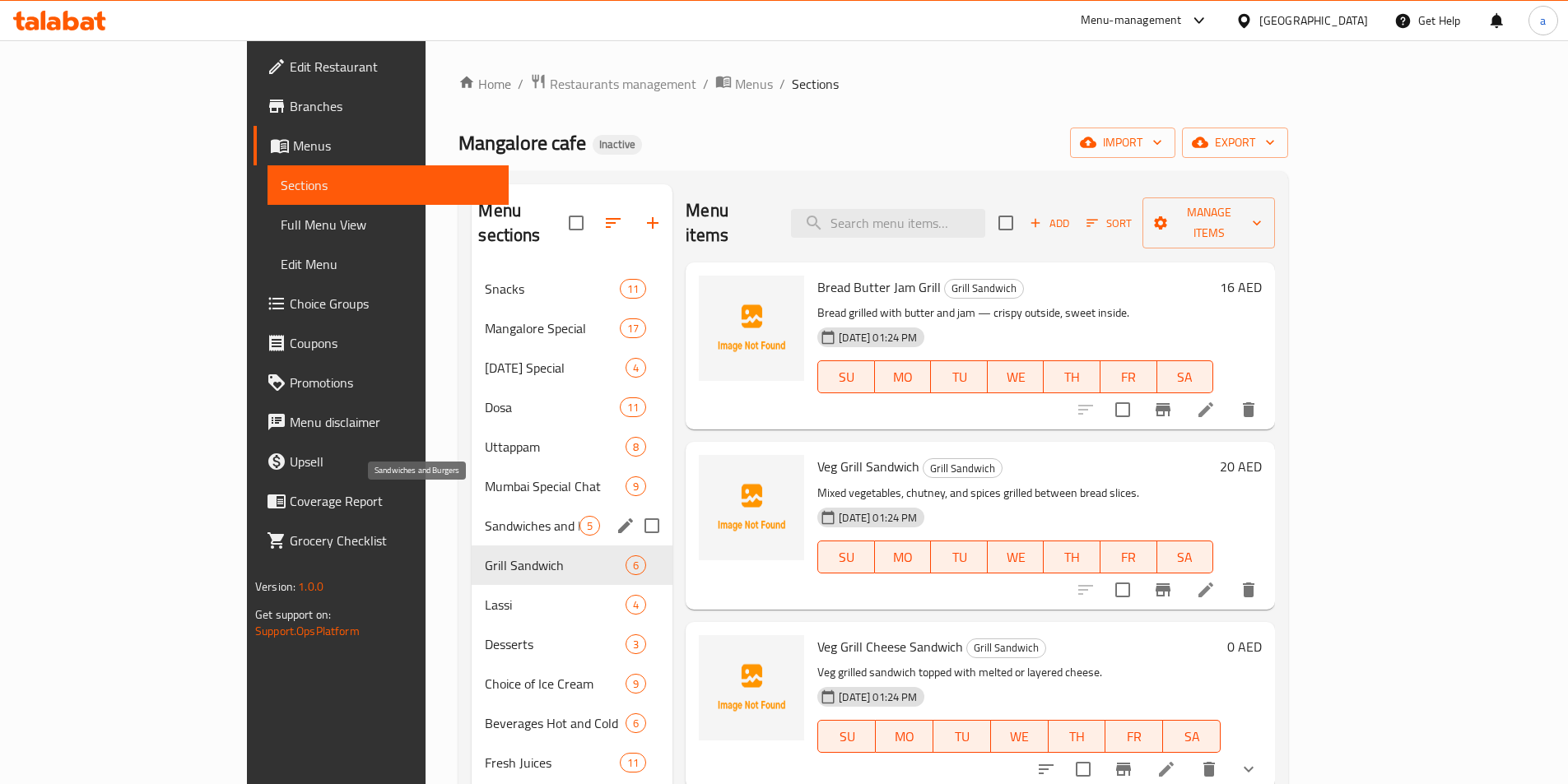
click at [485, 516] on span "Sandwiches and Burgers" at bounding box center [532, 526] width 94 height 20
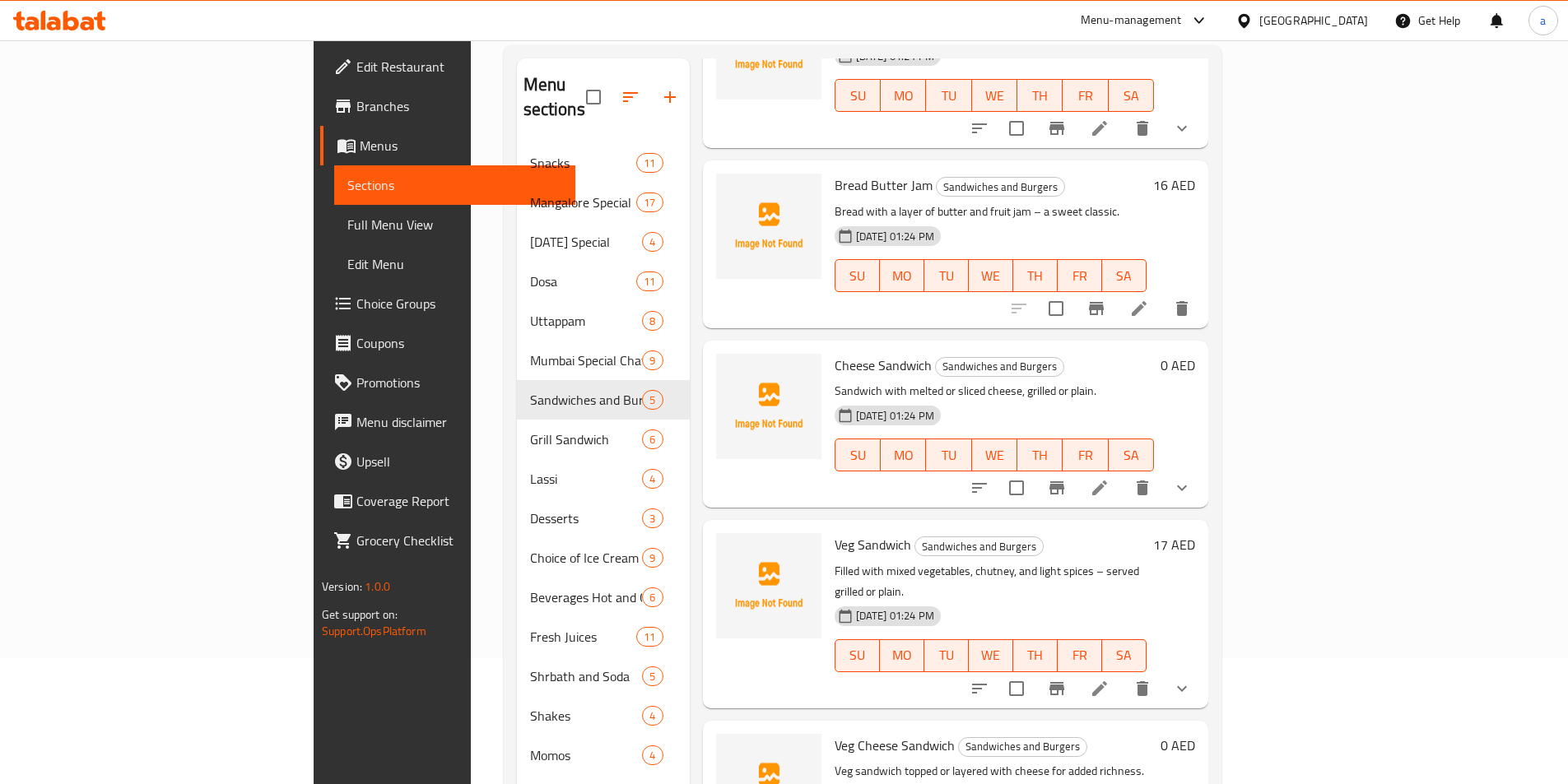
scroll to position [231, 0]
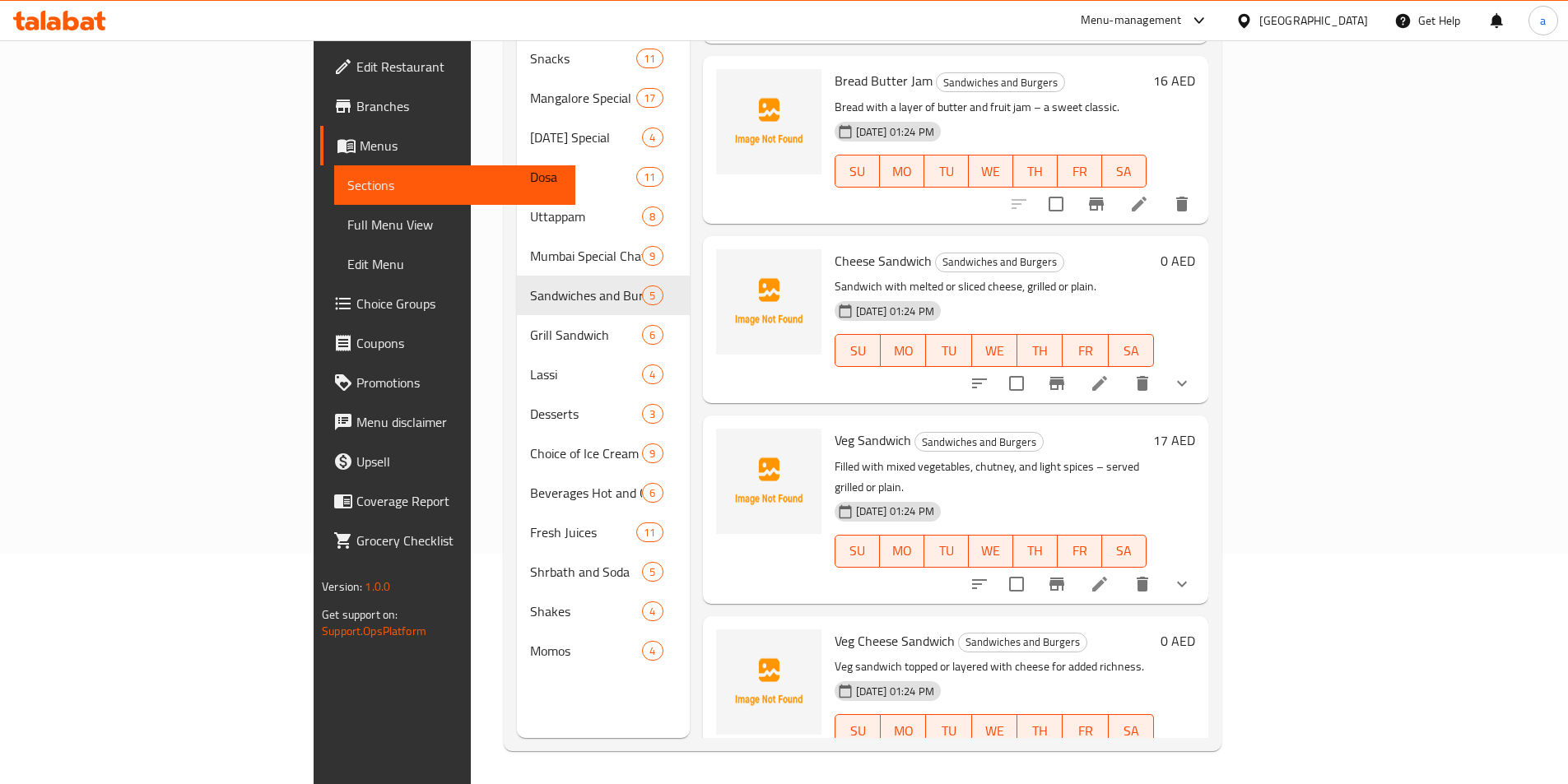
click at [1123, 749] on li at bounding box center [1099, 763] width 46 height 29
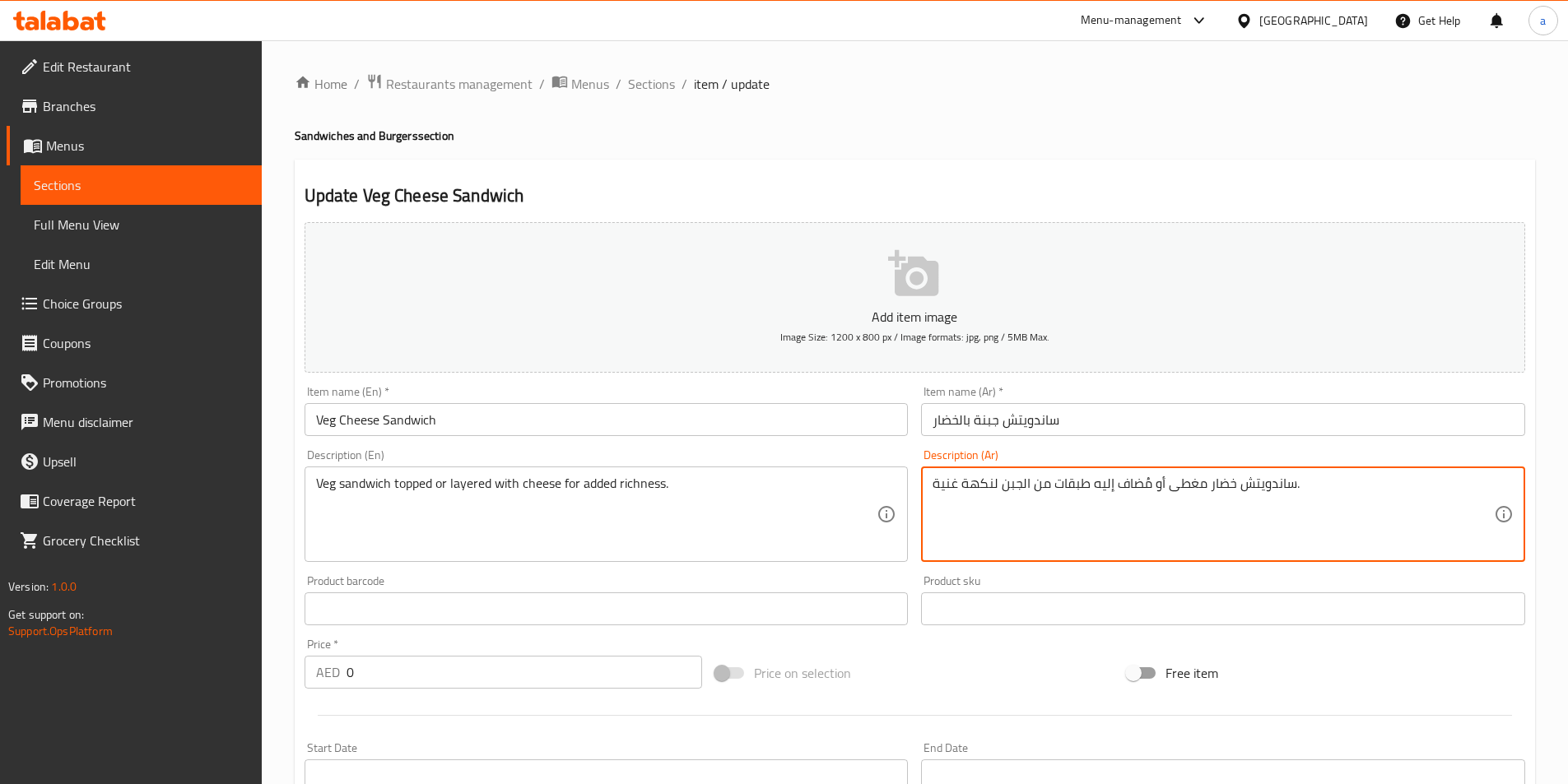
click at [976, 475] on textarea "ساندويتش خضار مغطى أو مُضاف إليه طبقات من الجبن لنكهة غنية." at bounding box center [1213, 514] width 561 height 78
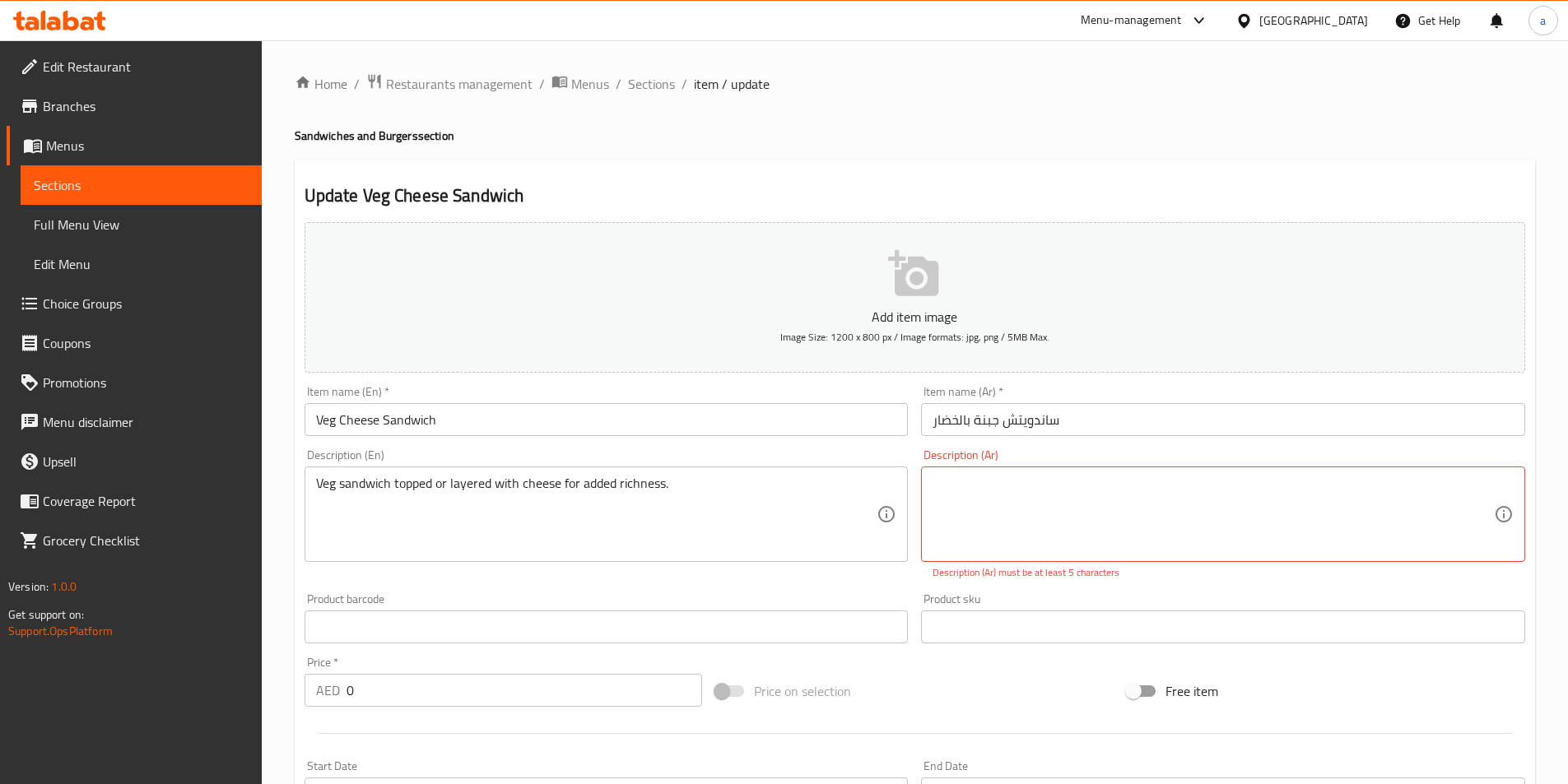
click at [582, 468] on div "Veg sandwich topped or layered with cheese for added richness. Description (En)" at bounding box center [606, 514] width 605 height 95
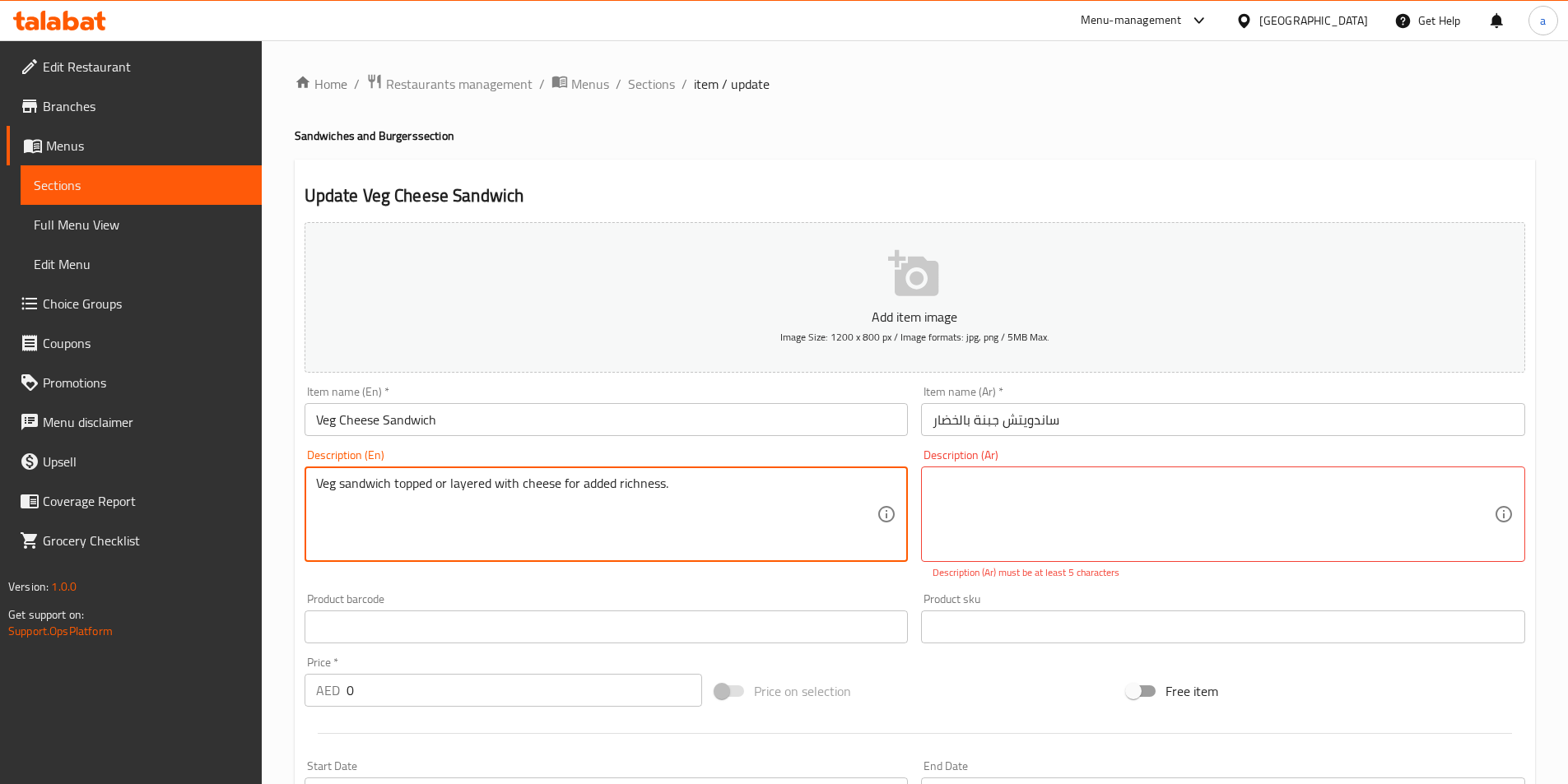
click at [581, 475] on textarea "Veg sandwich topped or layered with cheese for added richness." at bounding box center [597, 514] width 561 height 78
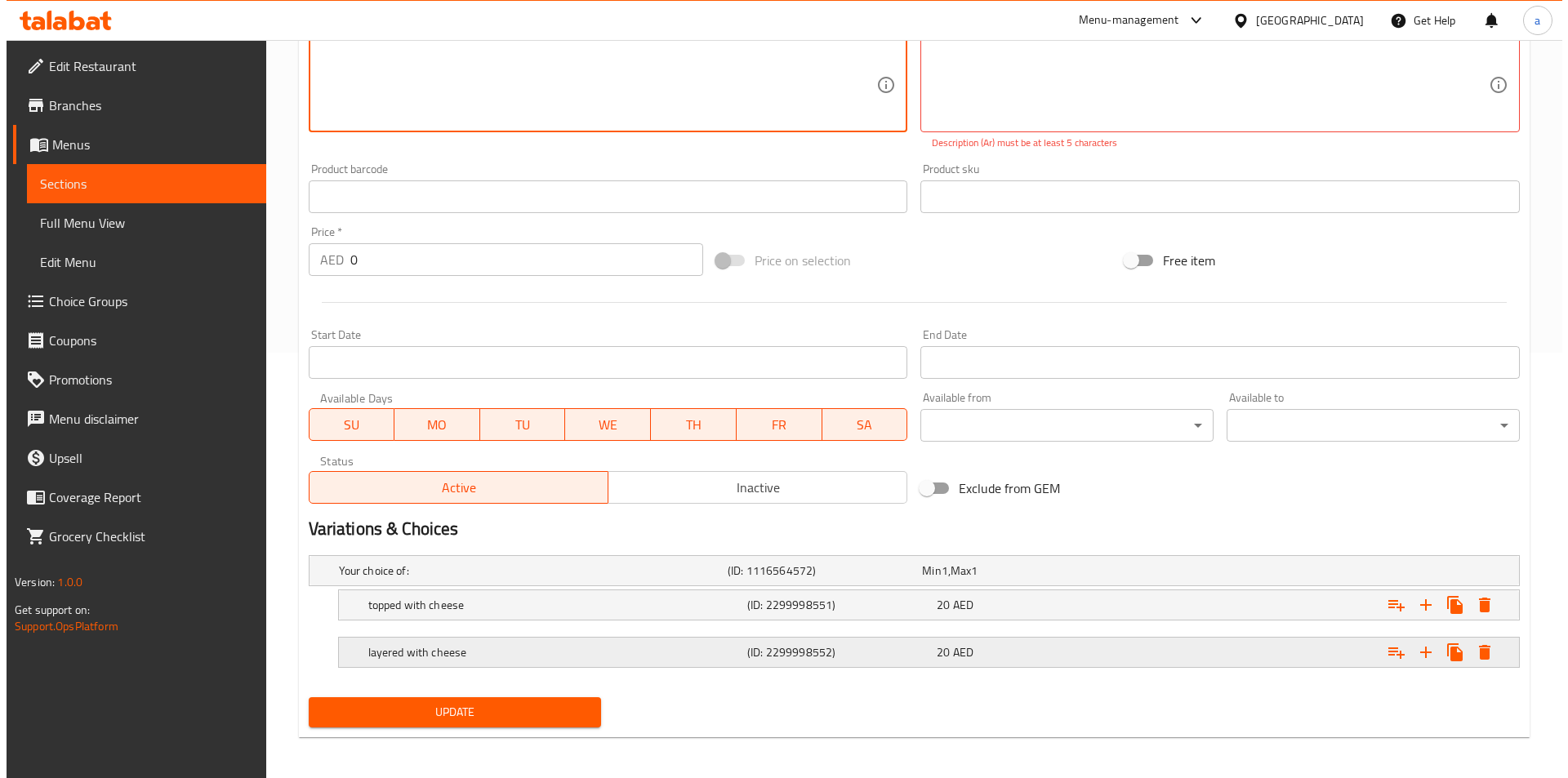
scroll to position [431, 0]
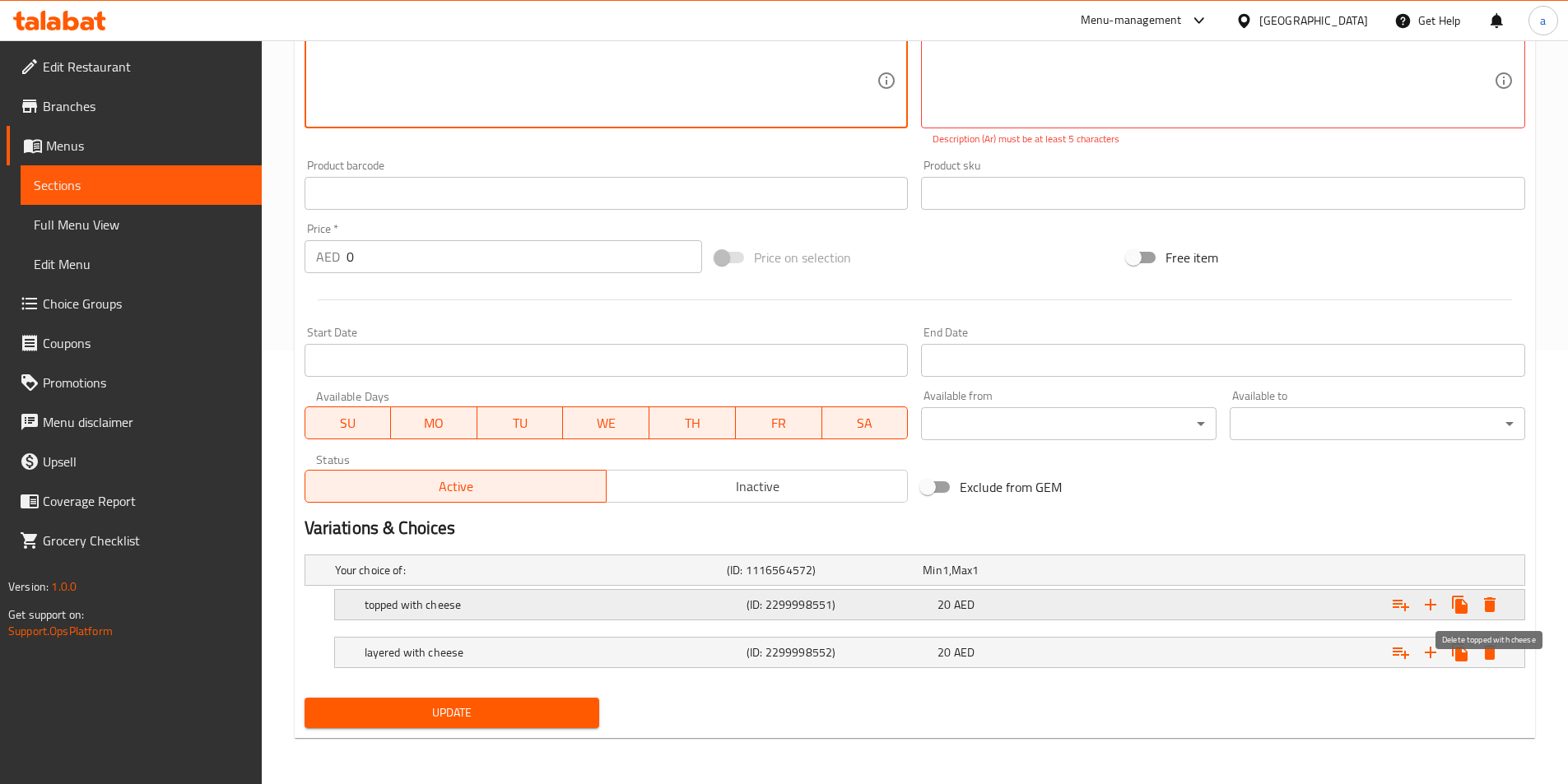
click at [1492, 595] on icon "Expand" at bounding box center [1490, 604] width 20 height 20
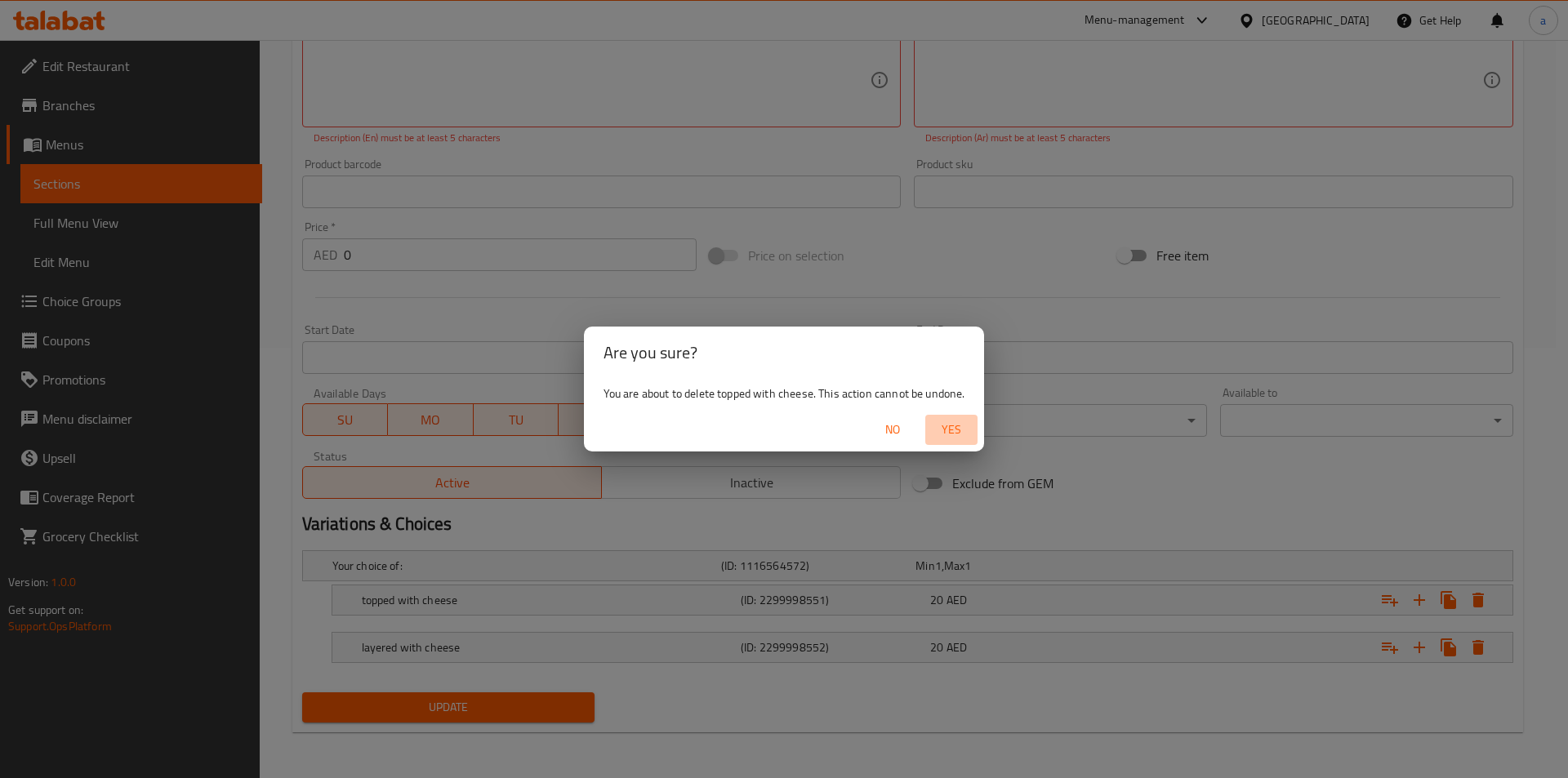
click at [950, 428] on span "Yes" at bounding box center [951, 430] width 39 height 21
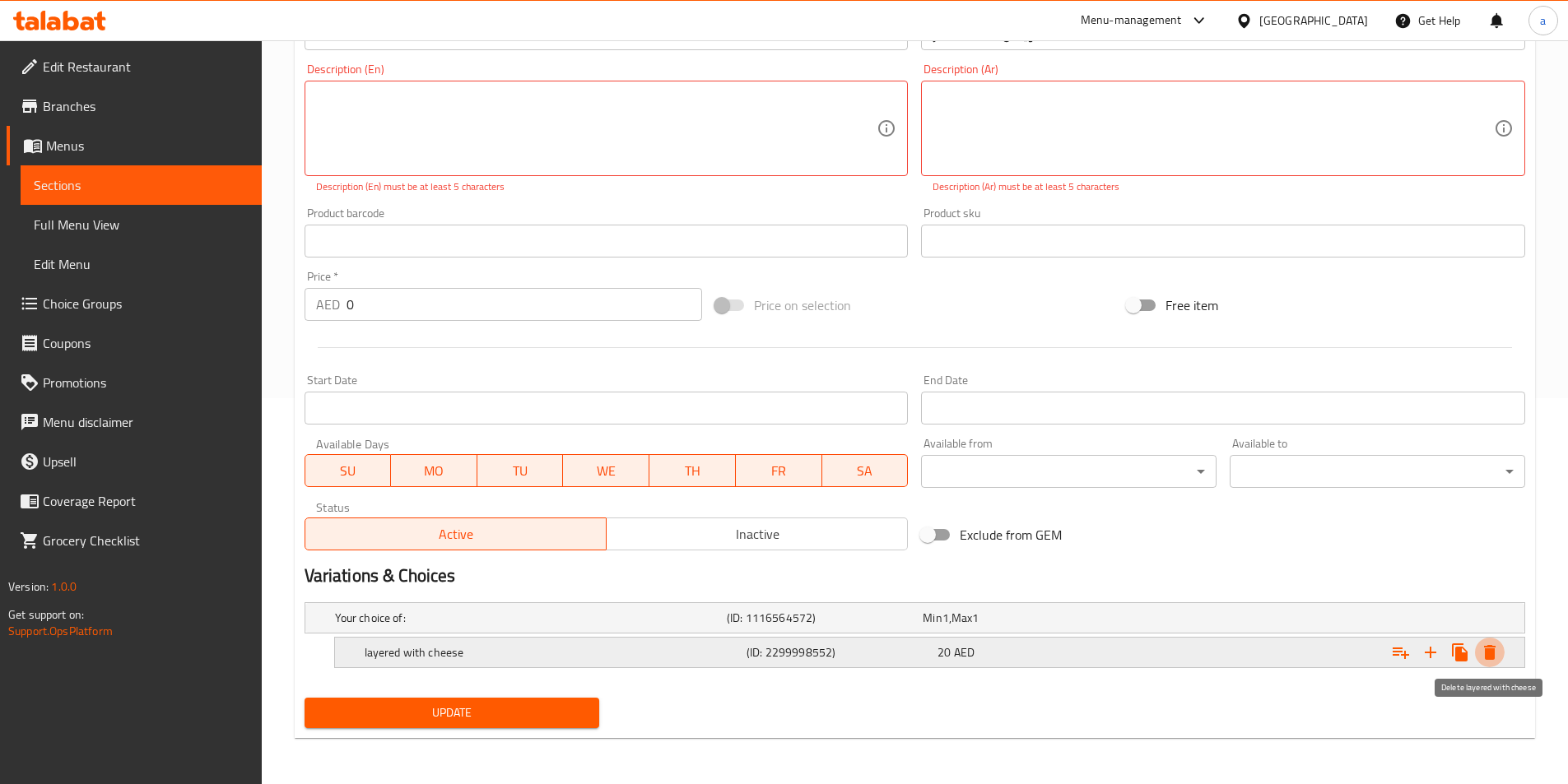
click at [1482, 653] on icon "Expand" at bounding box center [1490, 652] width 20 height 20
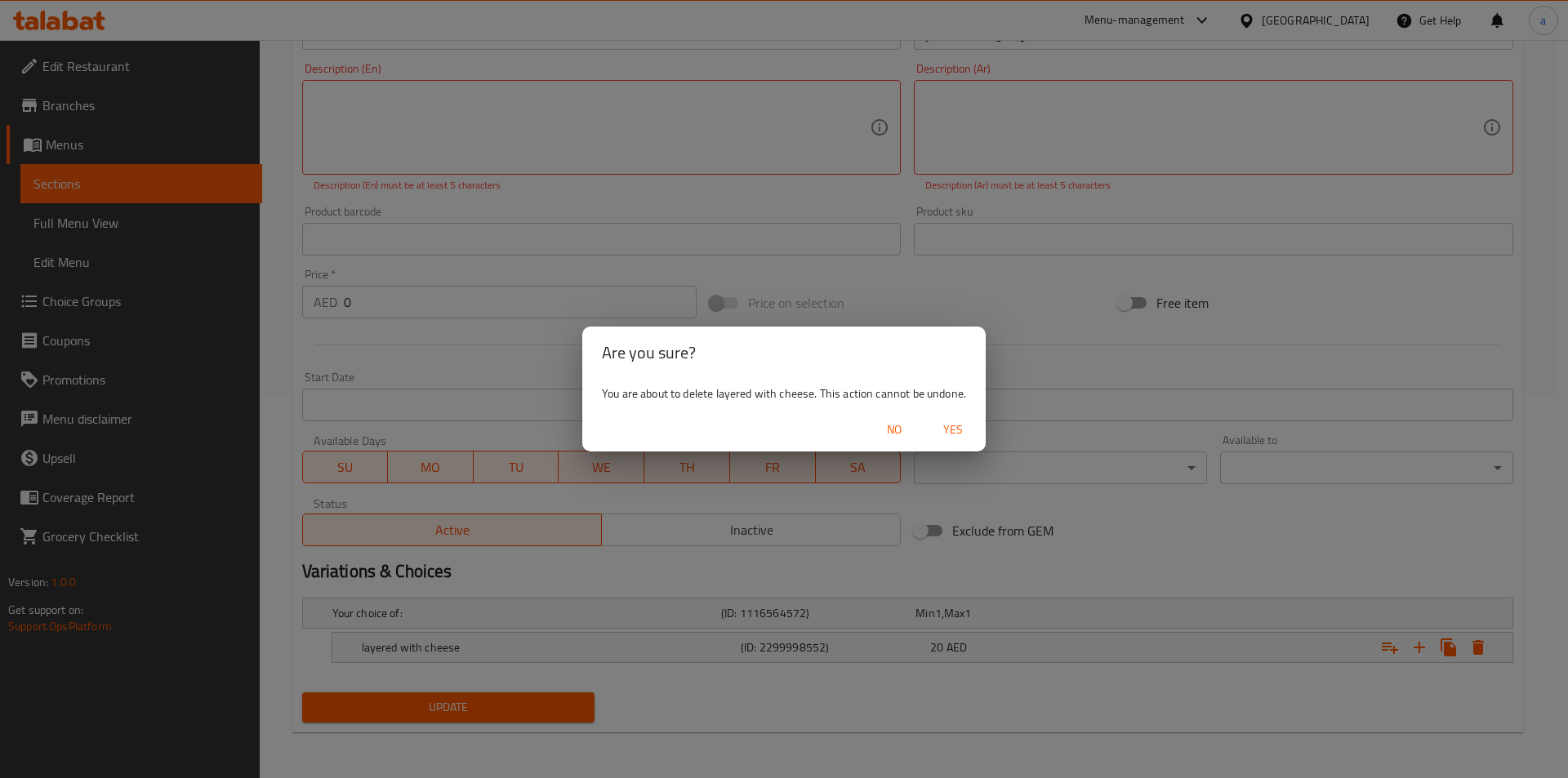
click at [956, 428] on span "Yes" at bounding box center [953, 430] width 39 height 21
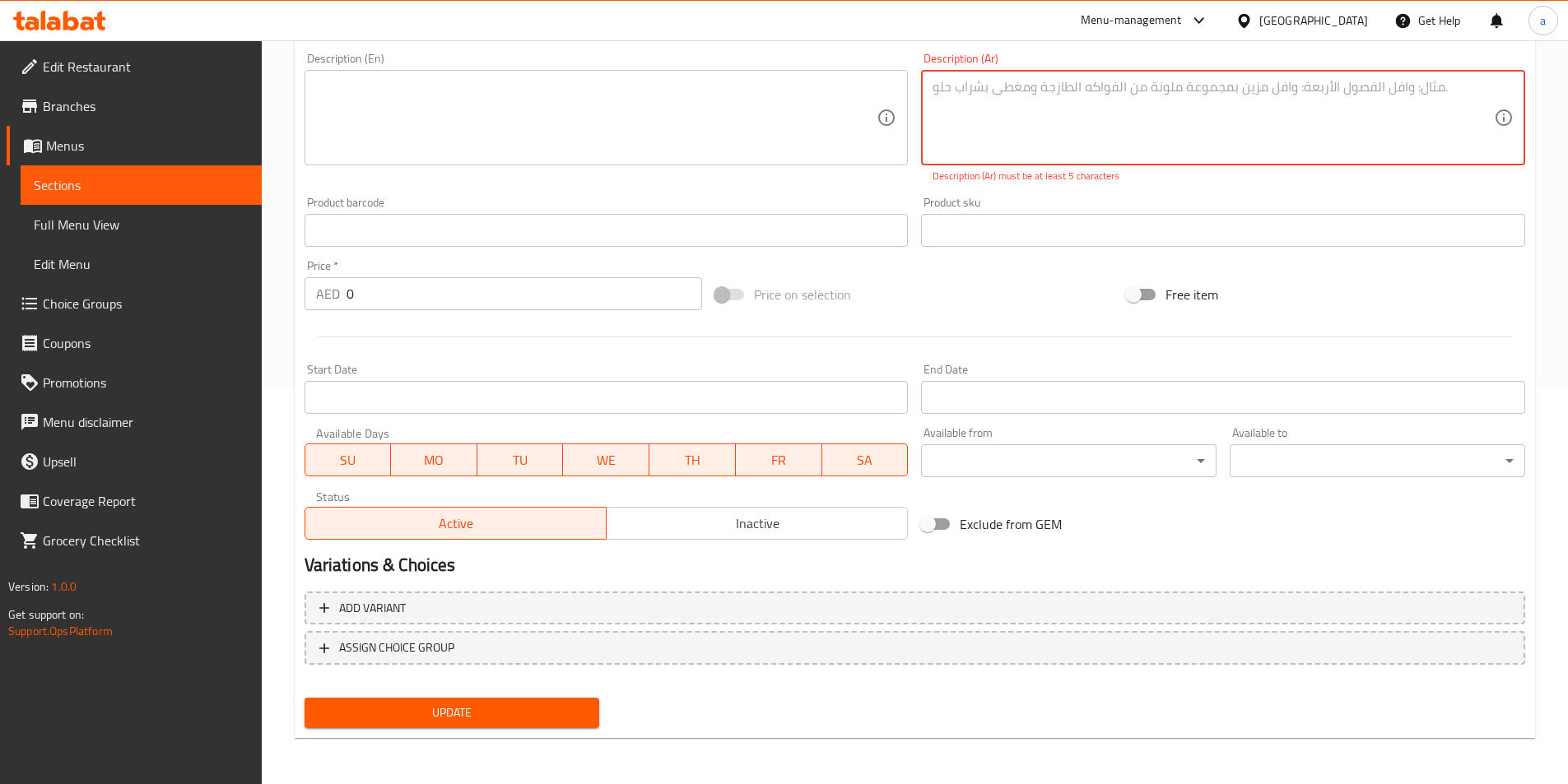
scroll to position [379, 0]
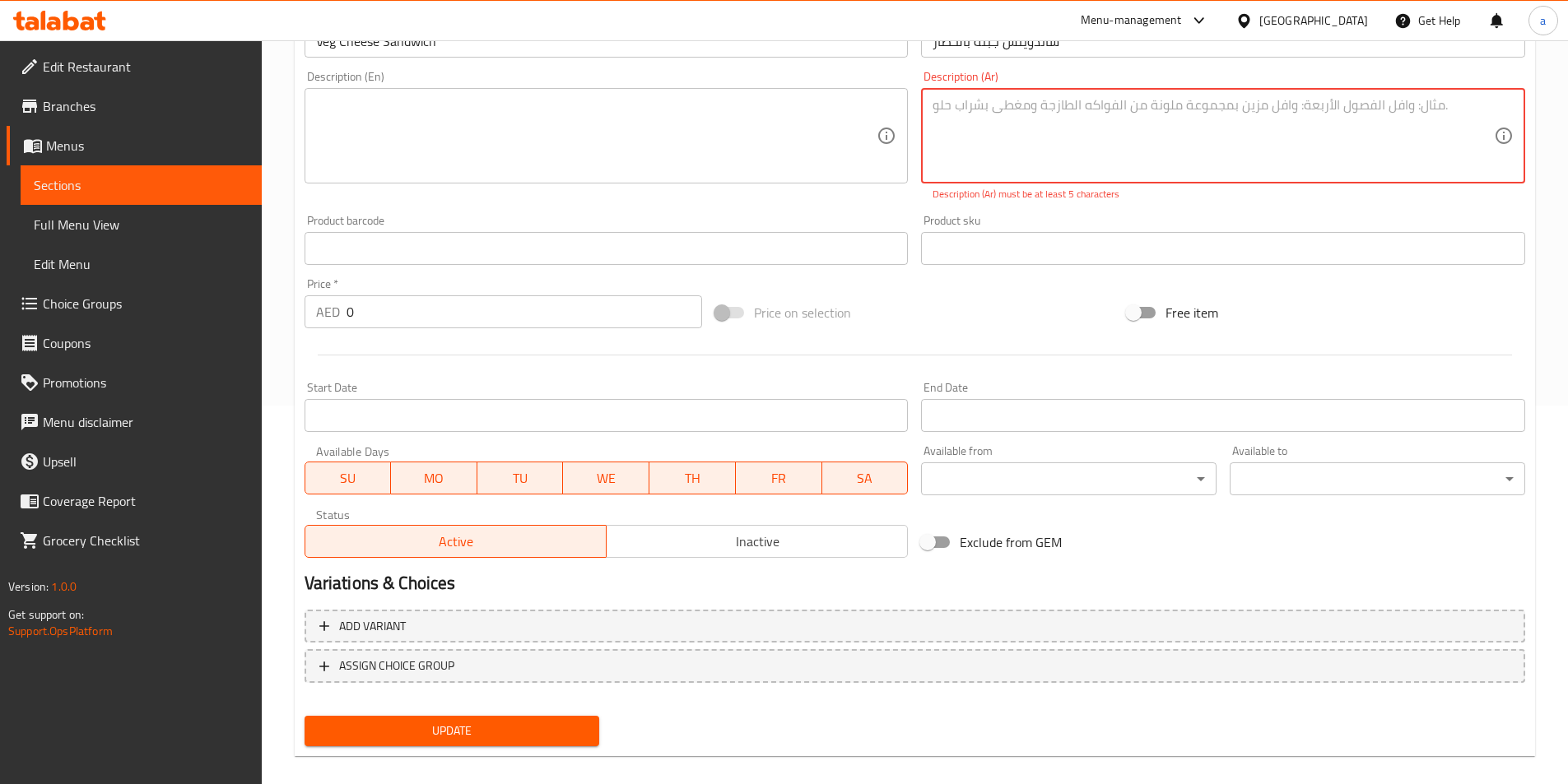
click at [488, 721] on span "Update" at bounding box center [451, 731] width 269 height 21
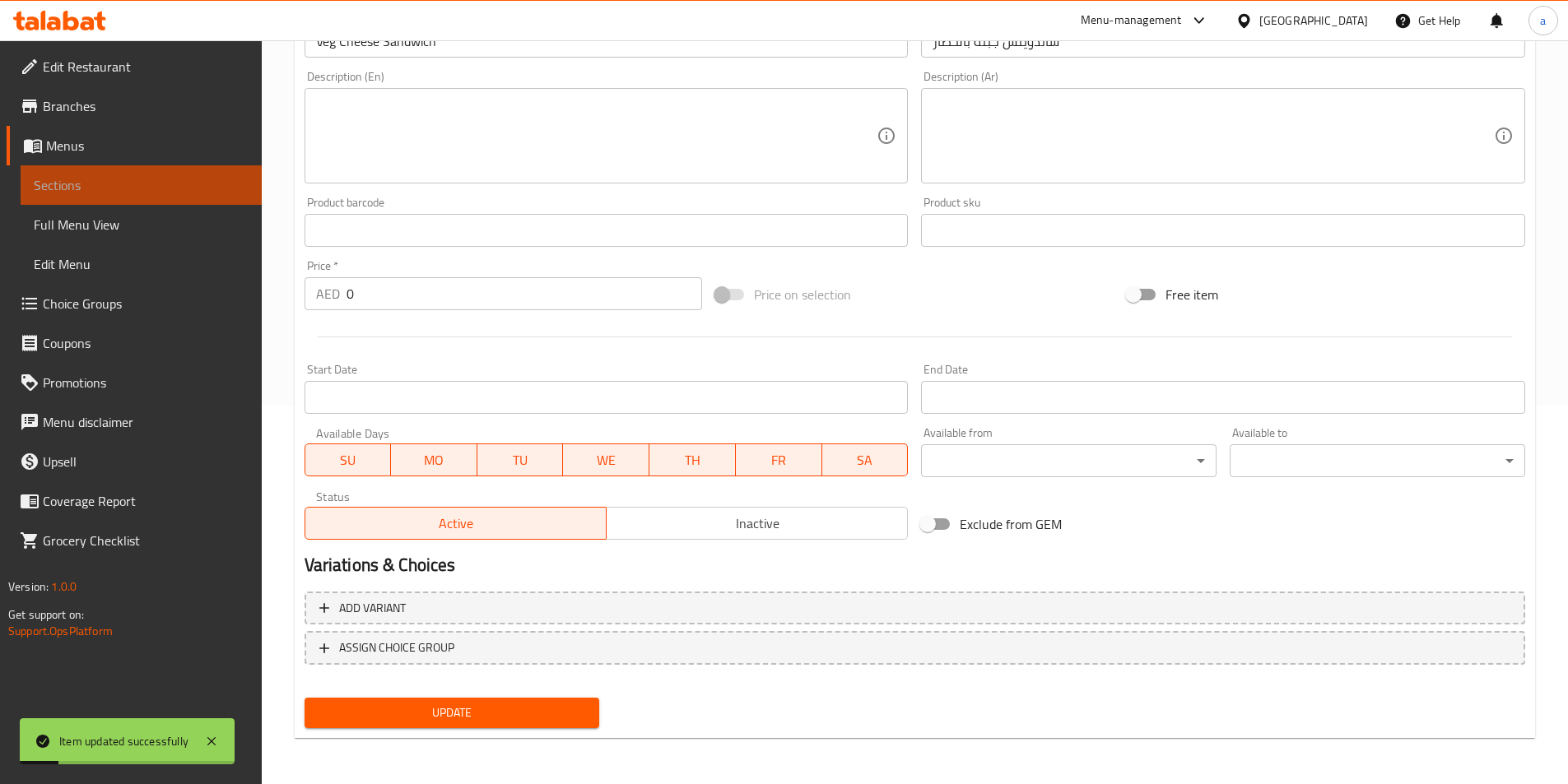
click at [183, 188] on span "Sections" at bounding box center [141, 185] width 214 height 20
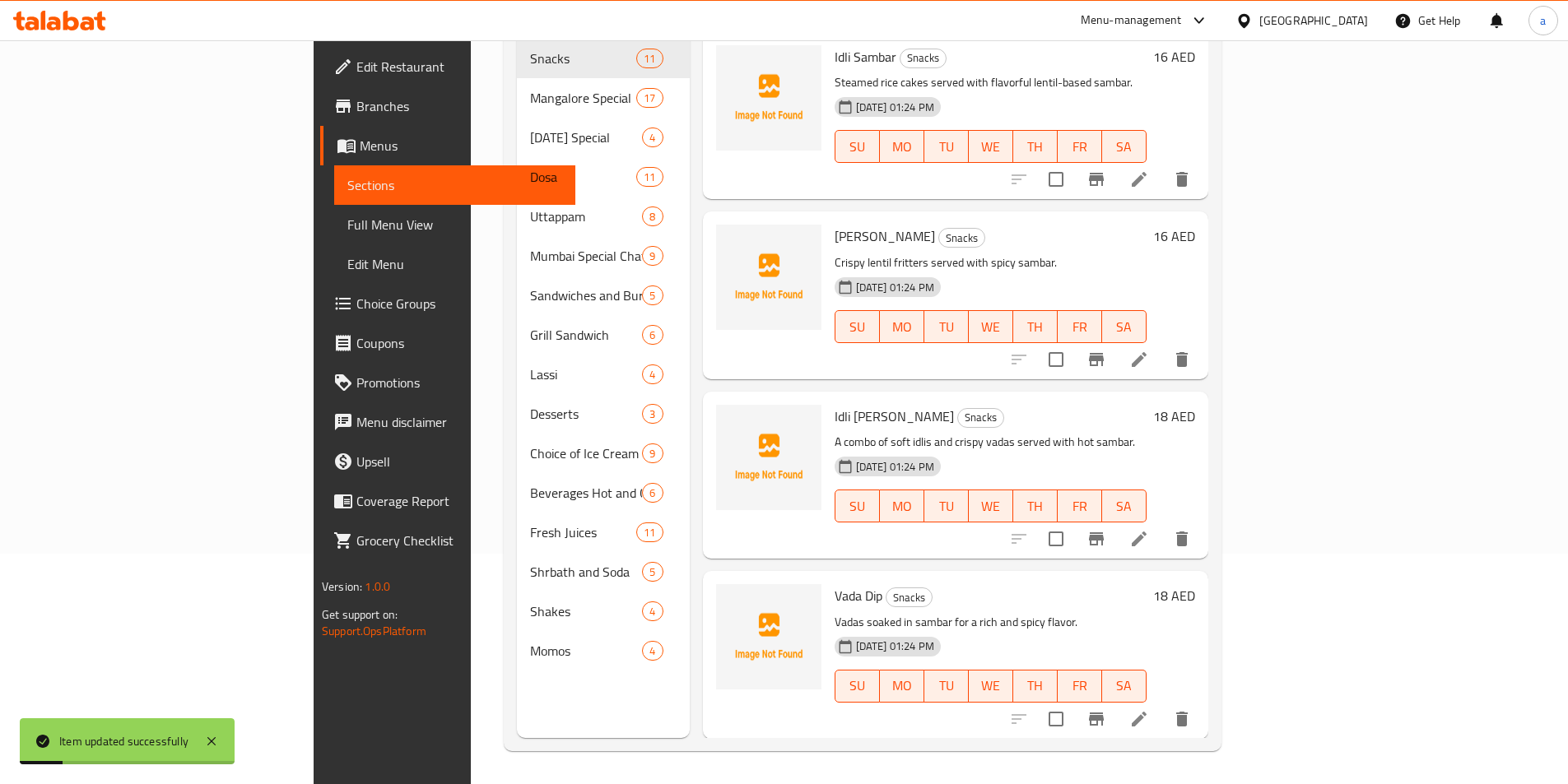
scroll to position [231, 0]
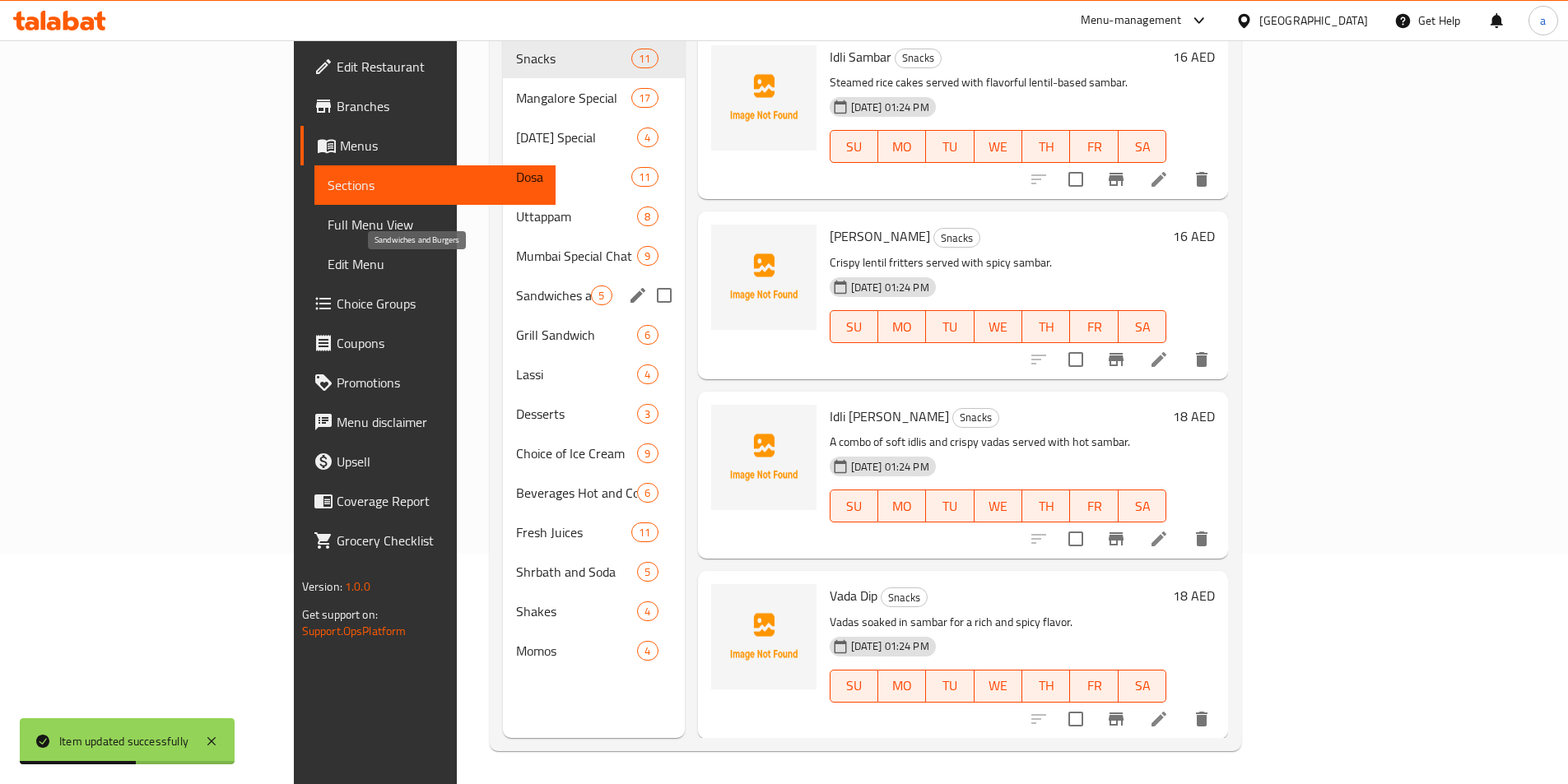
click at [516, 285] on span "Sandwiches and Burgers" at bounding box center [554, 295] width 75 height 20
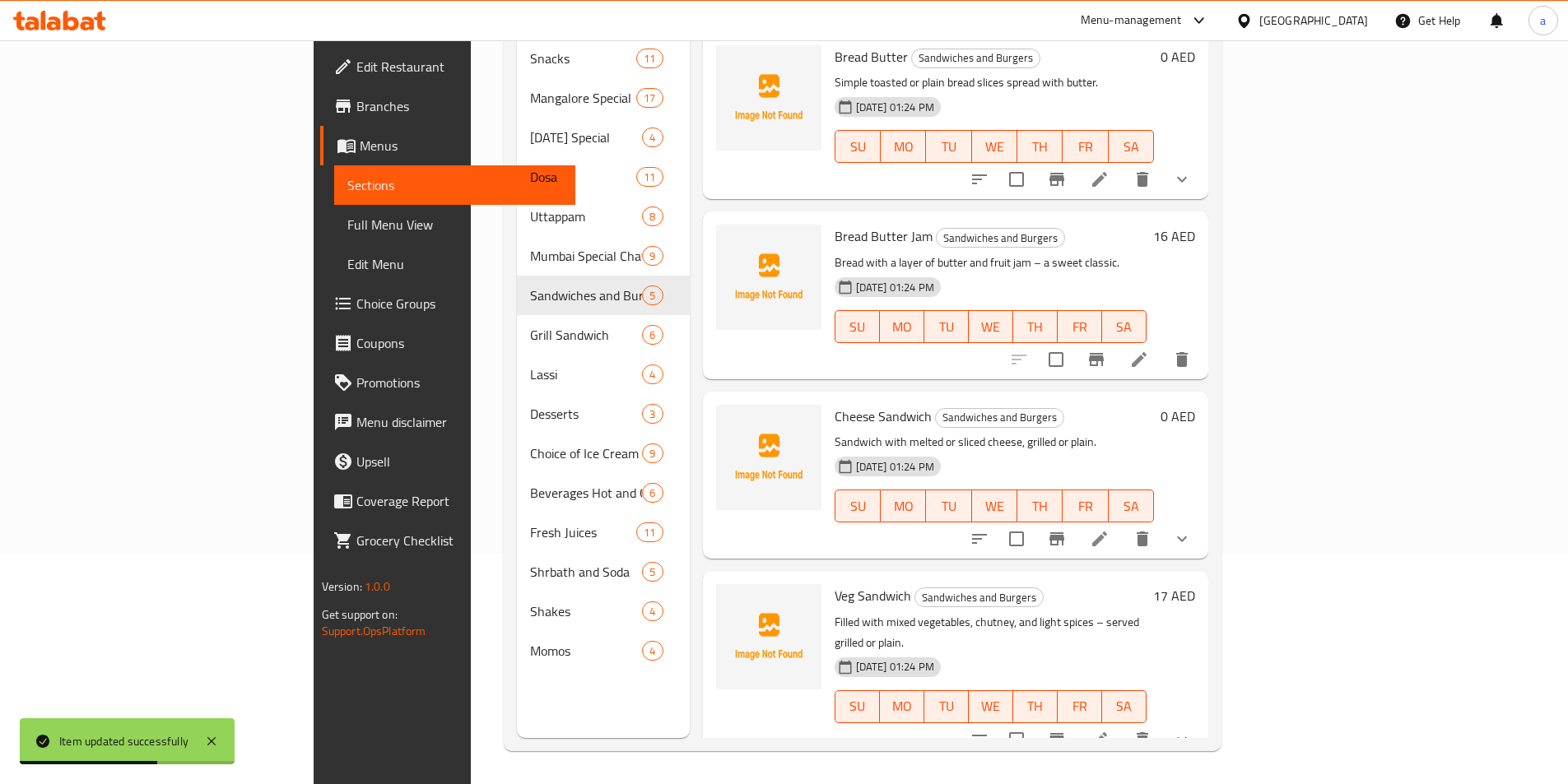
scroll to position [131, 0]
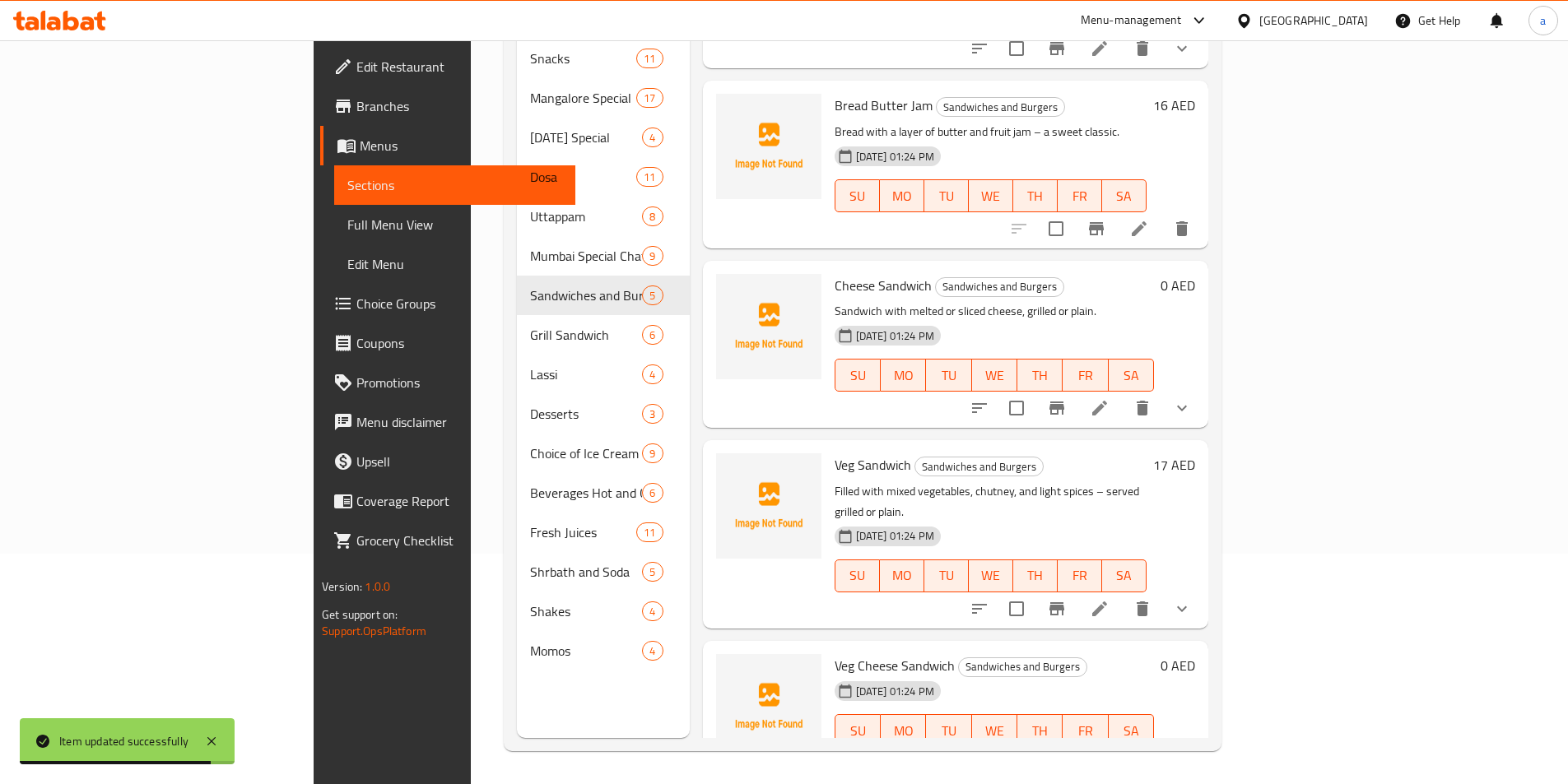
click at [1110, 599] on icon at bounding box center [1099, 609] width 20 height 20
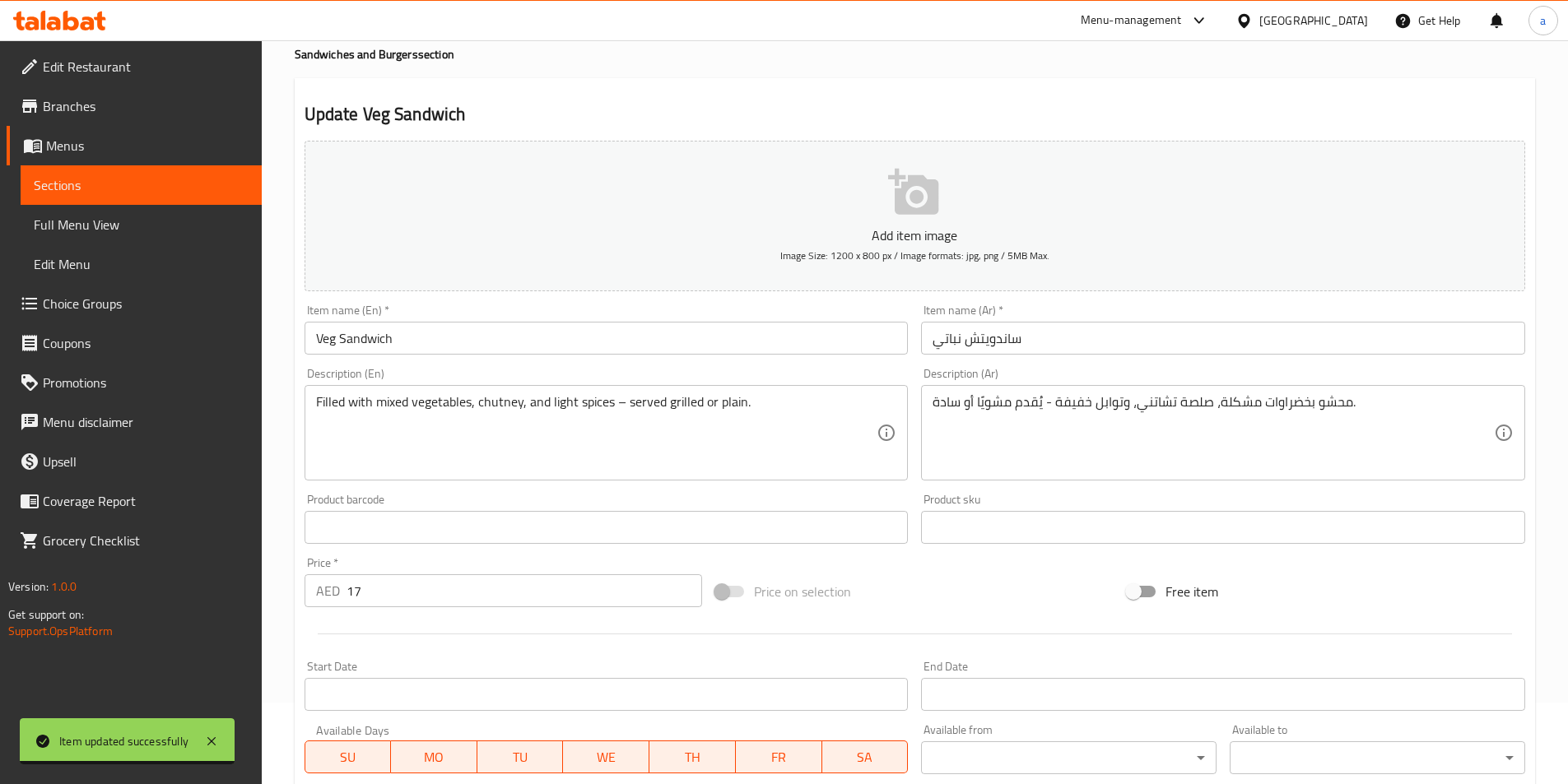
scroll to position [82, 0]
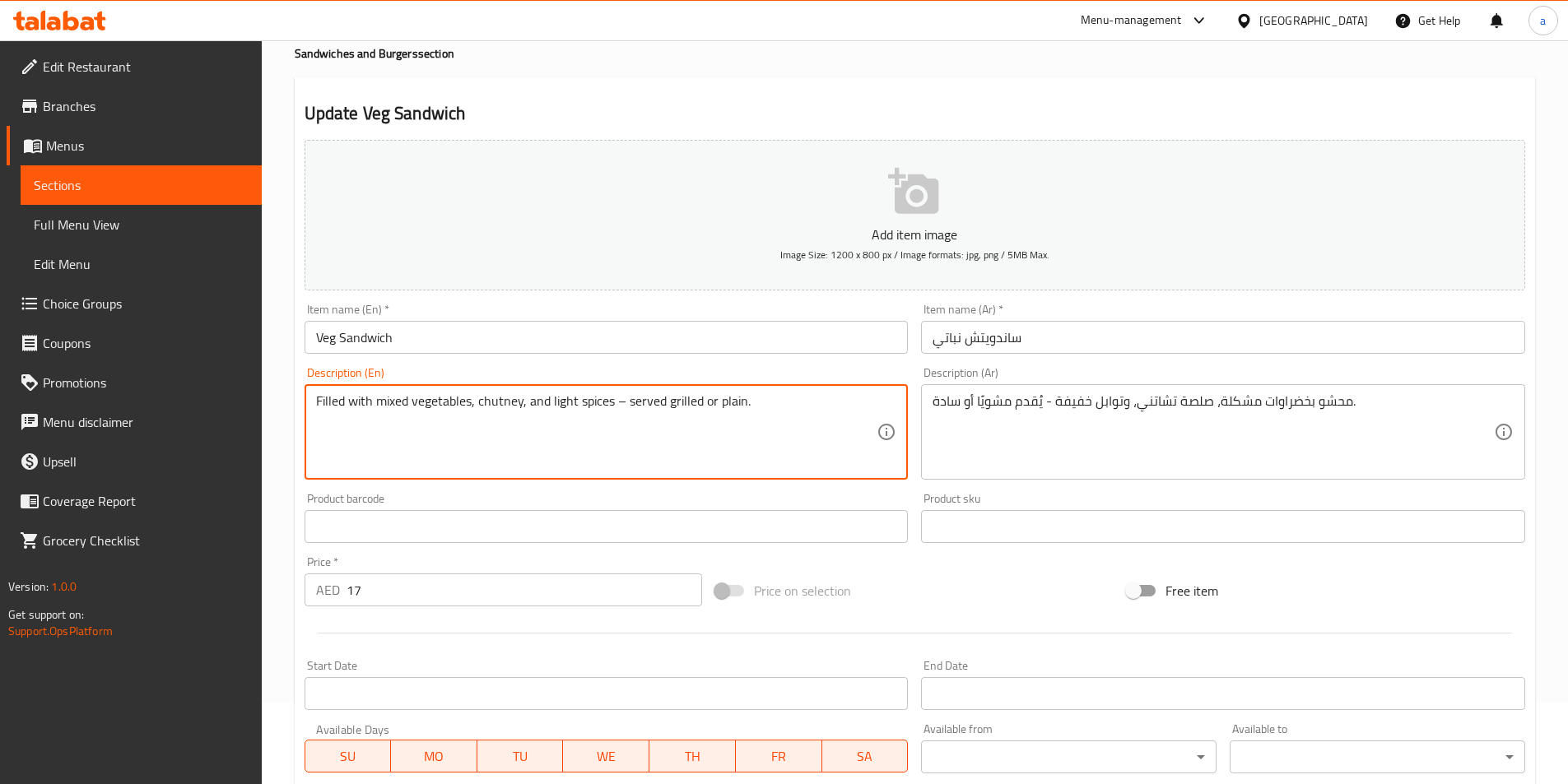
click at [696, 402] on textarea "Filled with mixed vegetables, chutney, and light spices – served grilled or pla…" at bounding box center [597, 432] width 561 height 78
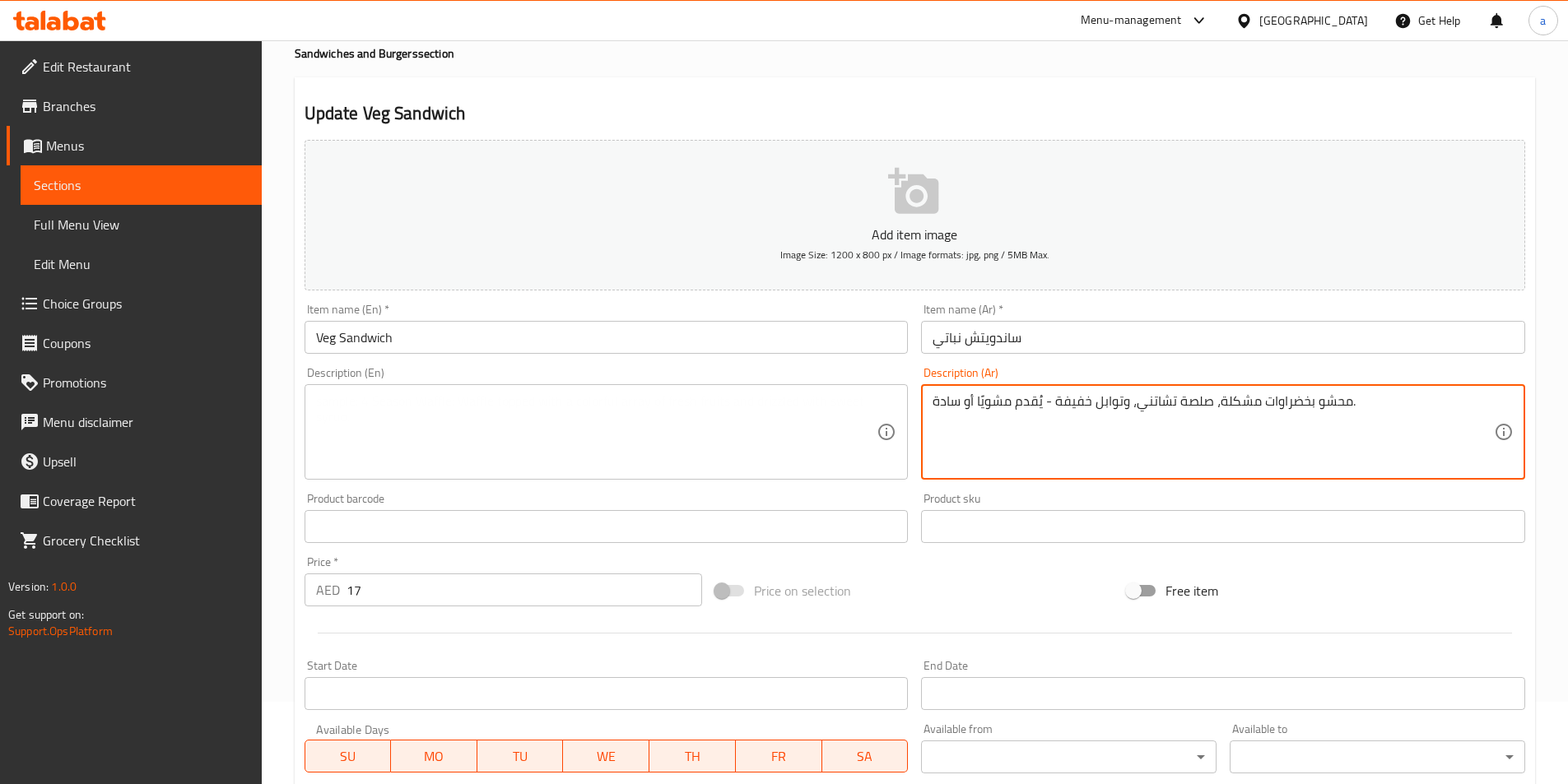
click at [1236, 411] on textarea "محشو بخضراوات مشكلة، صلصة تشاتني، وتوابل خفيفة - يُقدم مشويًا أو سادة." at bounding box center [1213, 432] width 561 height 78
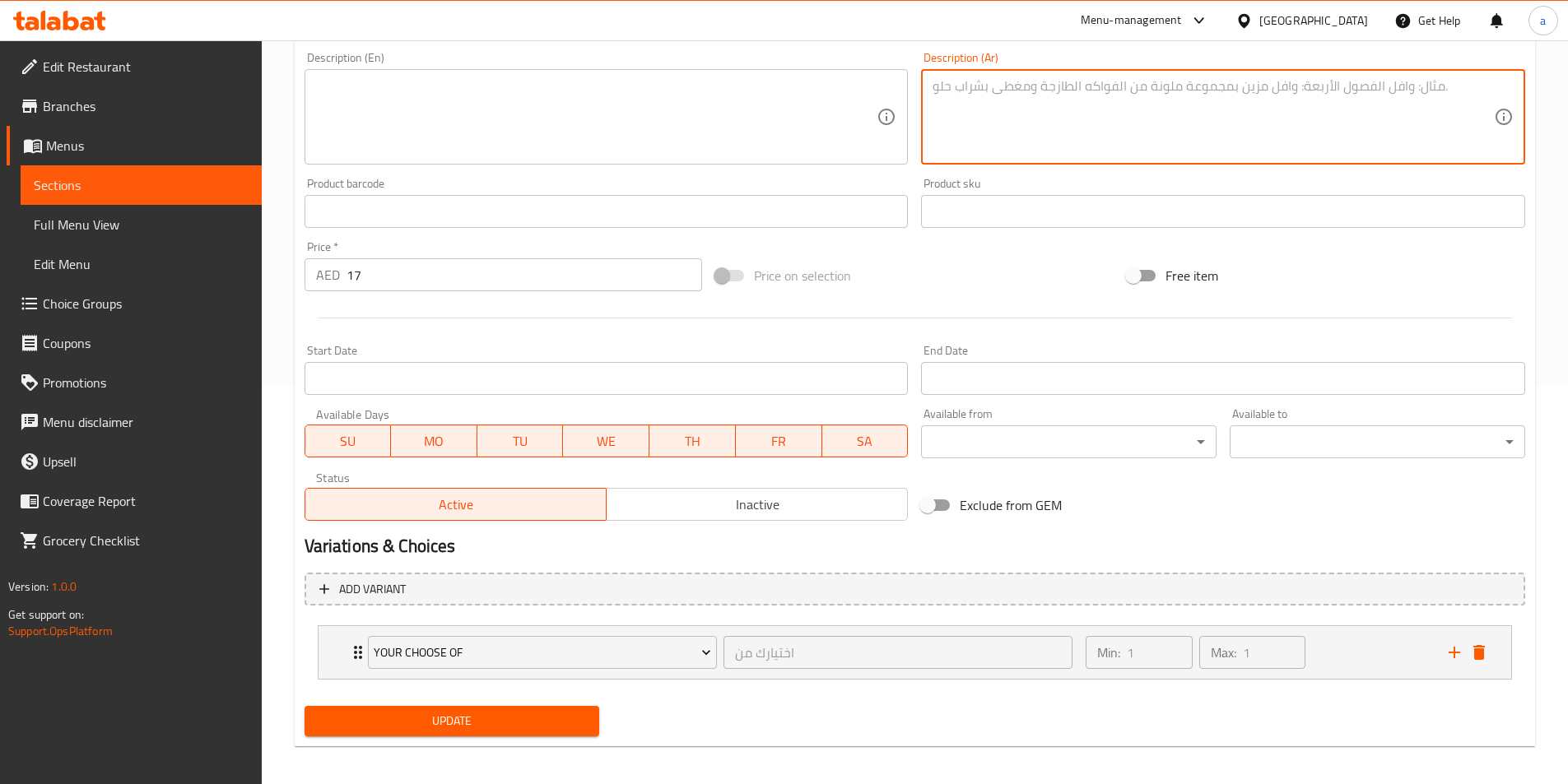
scroll to position [405, 0]
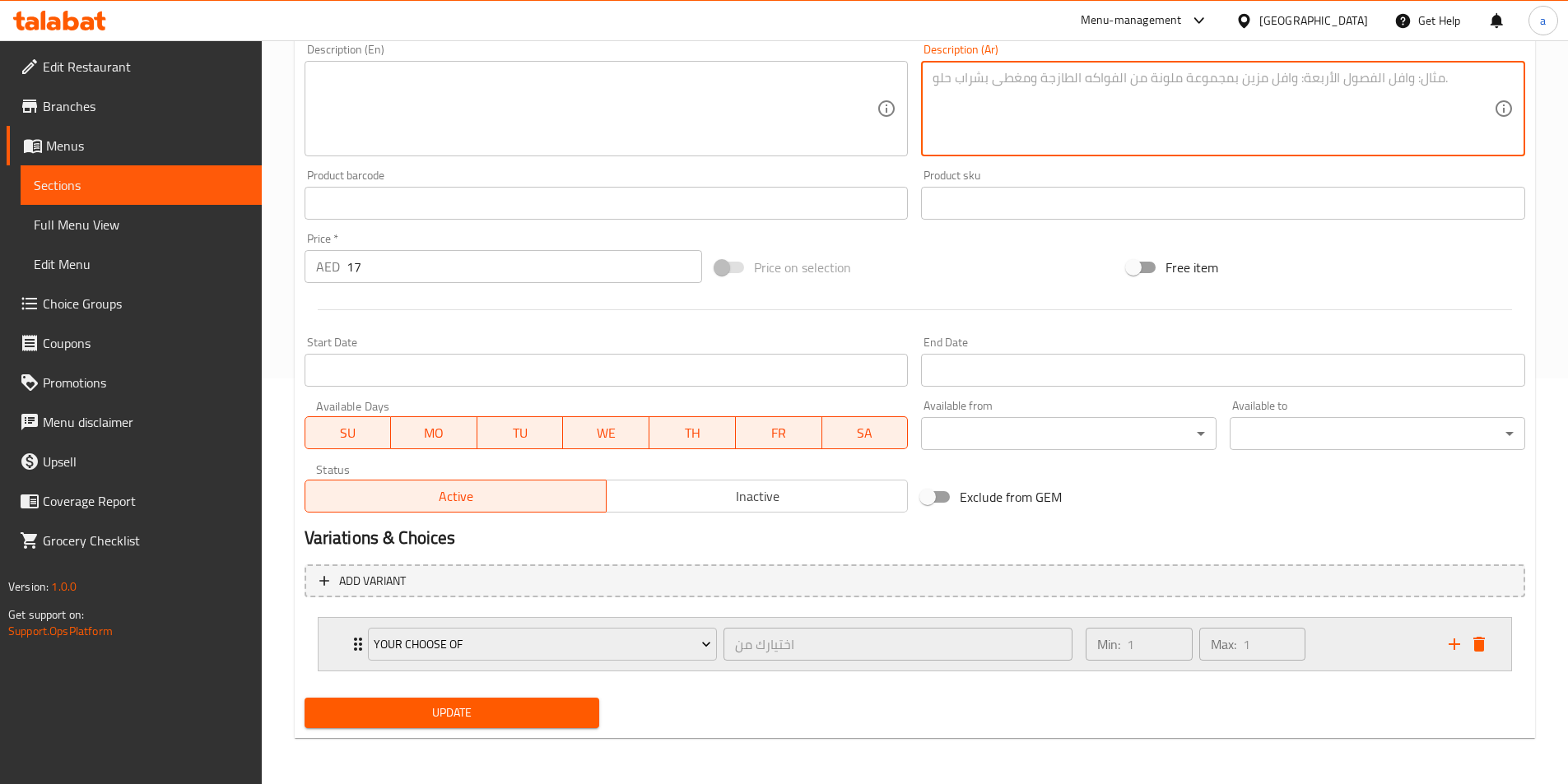
click at [1475, 659] on div "your choose of اختيارك من ​ Min: 1 ​ Max: 1 ​" at bounding box center [920, 644] width 1143 height 53
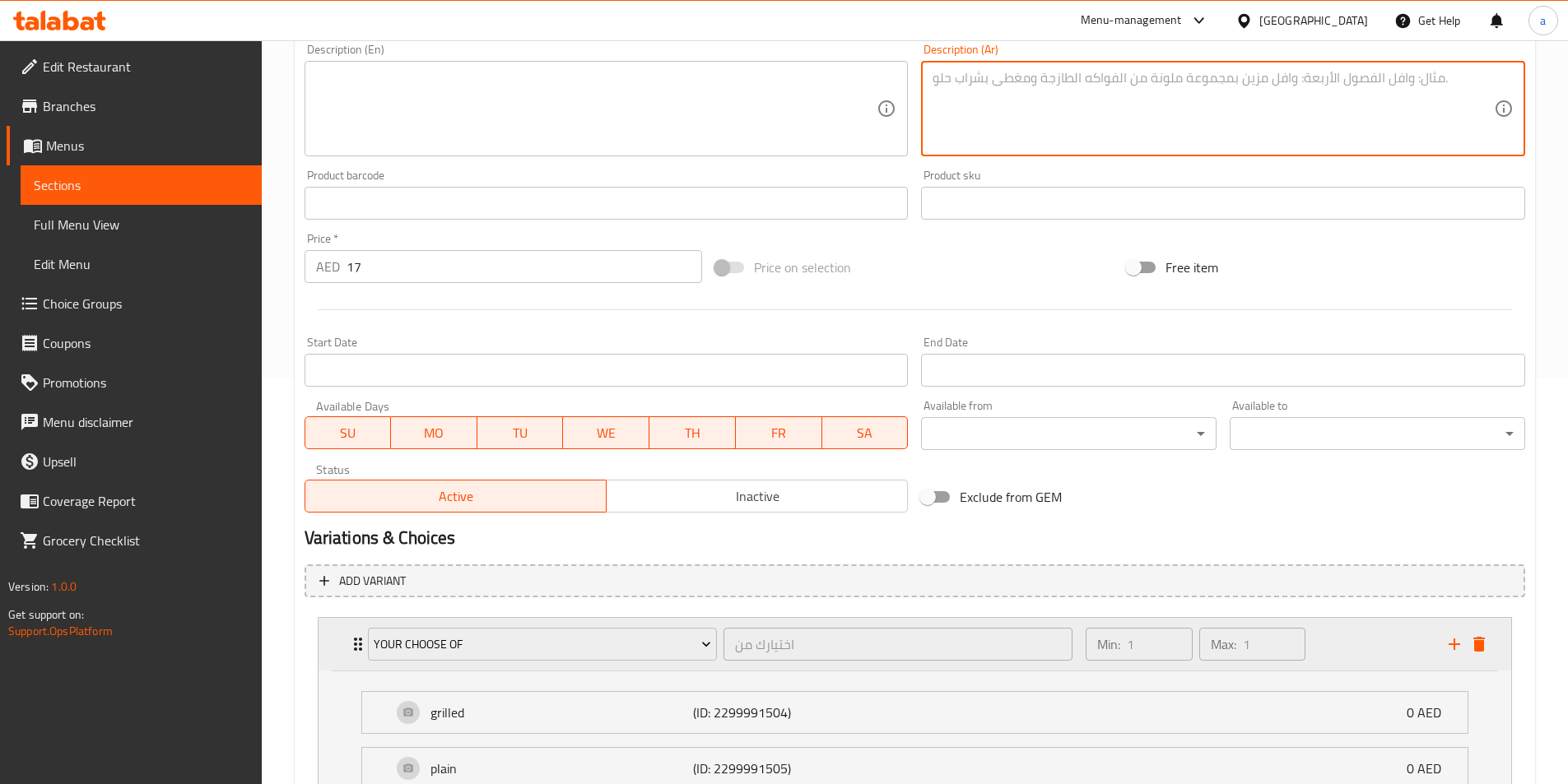
click at [1487, 663] on div "your choose of اختيارك من ​ Min: 1 ​ Max: 1 ​" at bounding box center [920, 644] width 1143 height 53
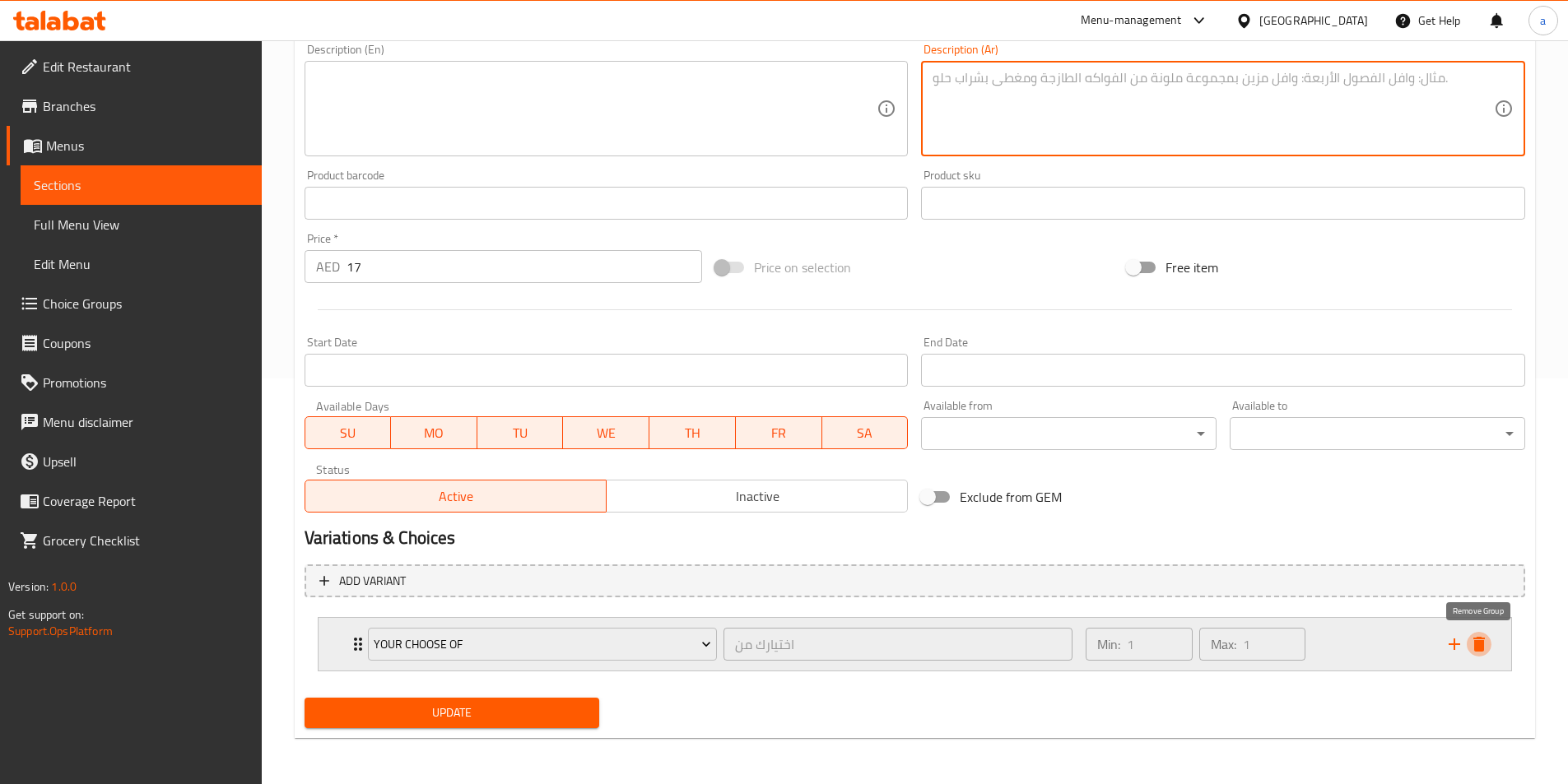
click at [1482, 651] on icon "delete" at bounding box center [1479, 644] width 11 height 15
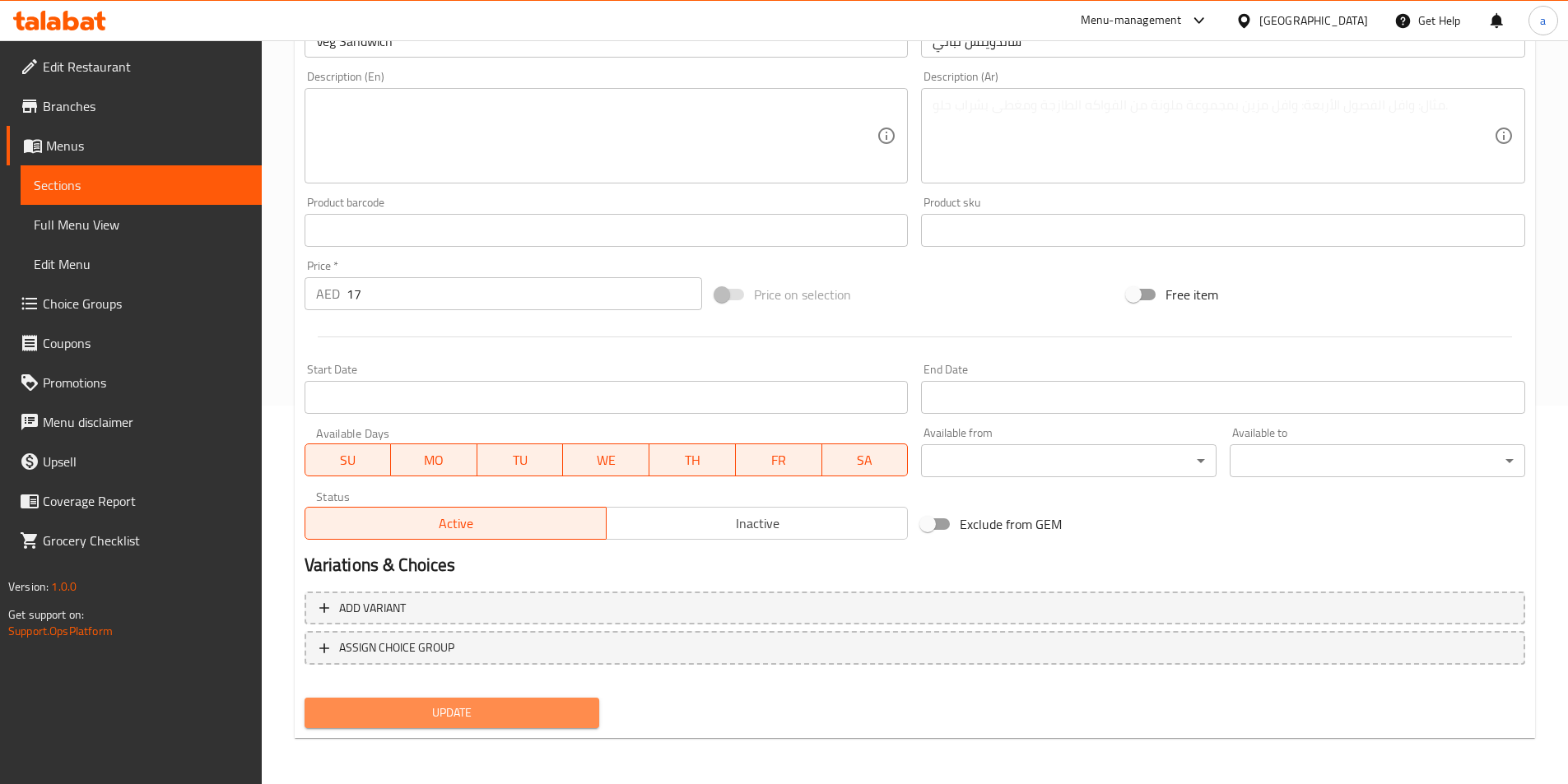
click at [554, 715] on span "Update" at bounding box center [451, 713] width 269 height 21
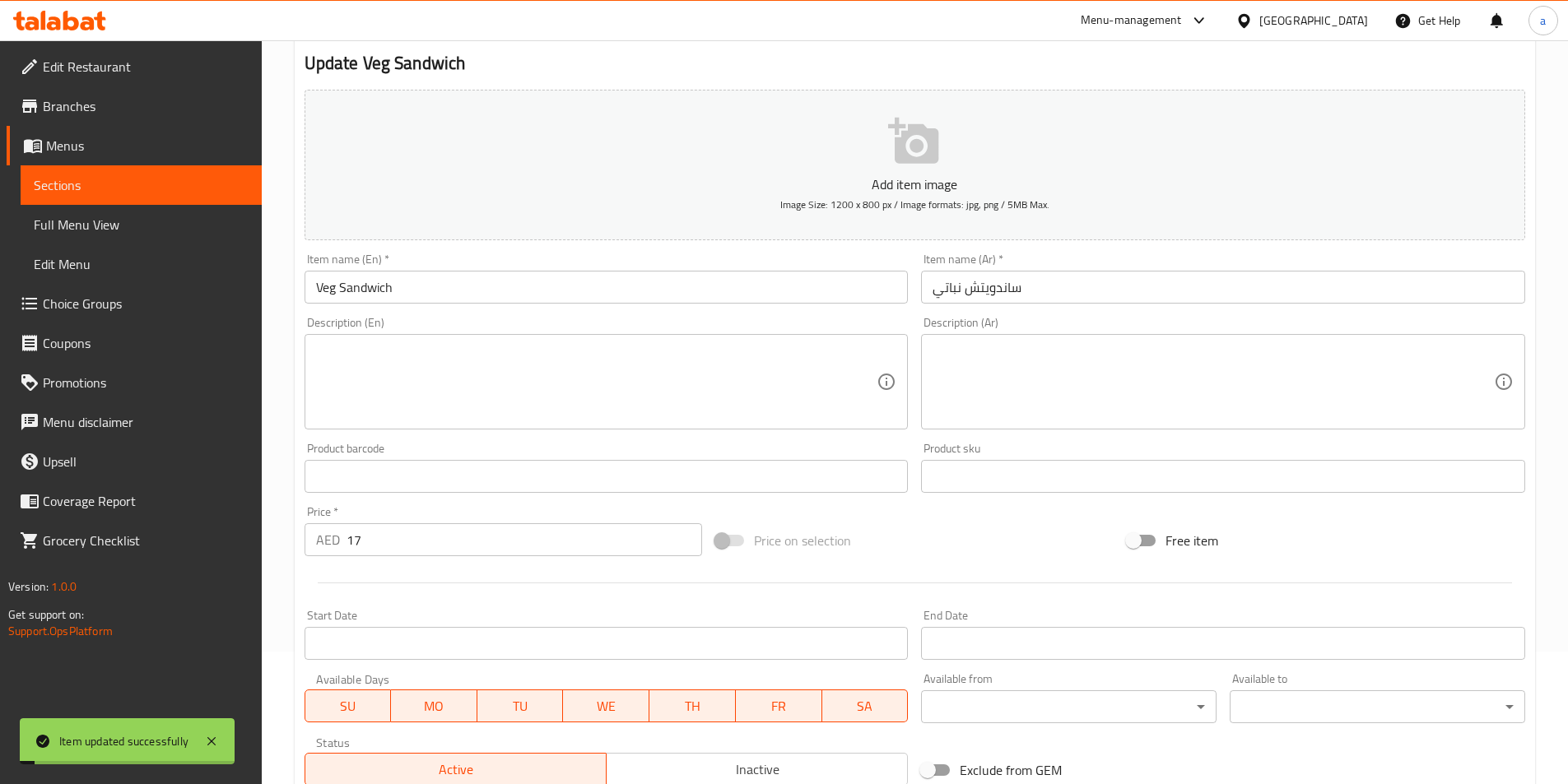
scroll to position [131, 0]
click at [168, 200] on link "Sections" at bounding box center [141, 185] width 241 height 40
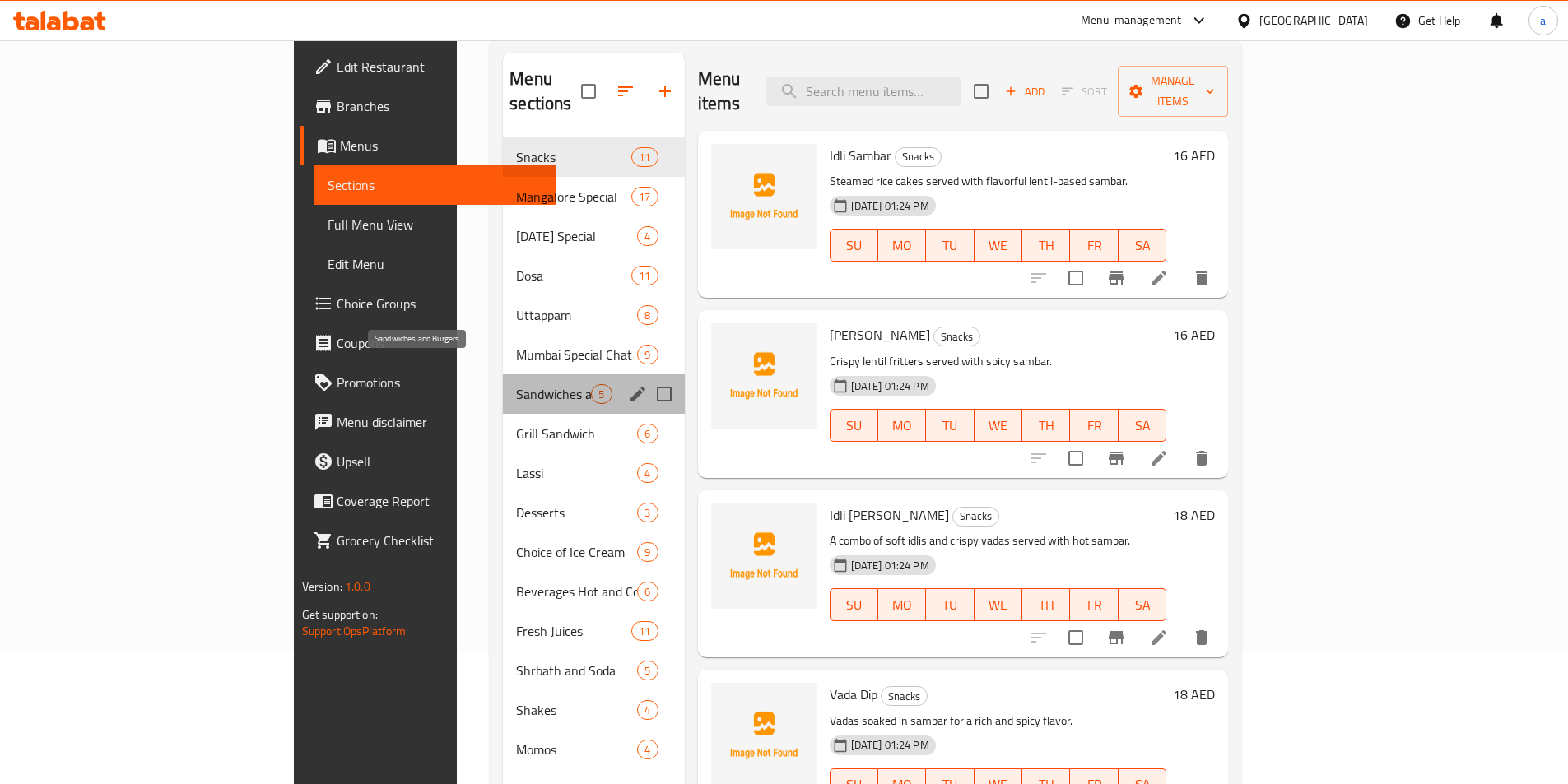
click at [516, 385] on span "Sandwiches and Burgers" at bounding box center [554, 394] width 75 height 20
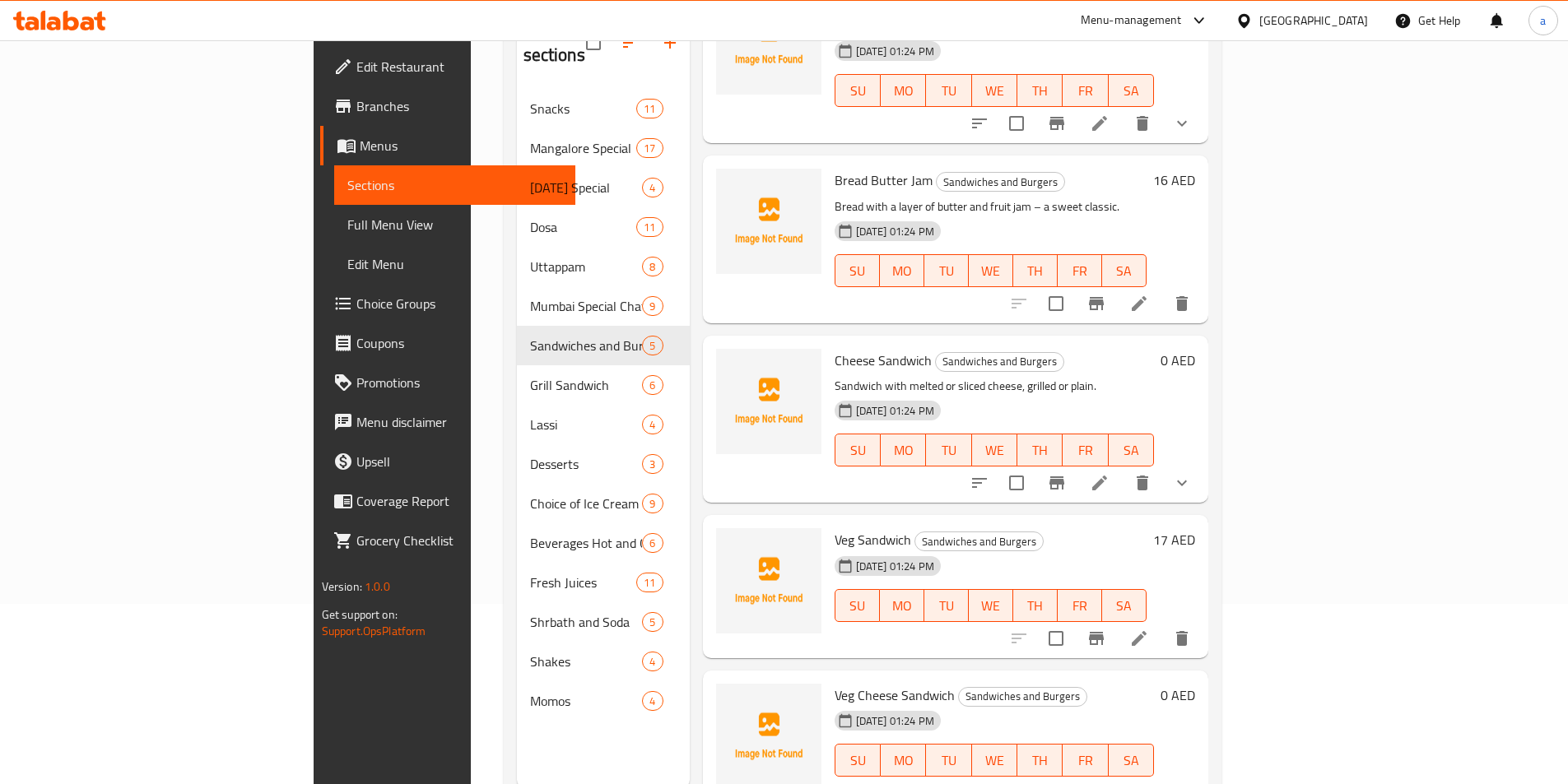
scroll to position [231, 0]
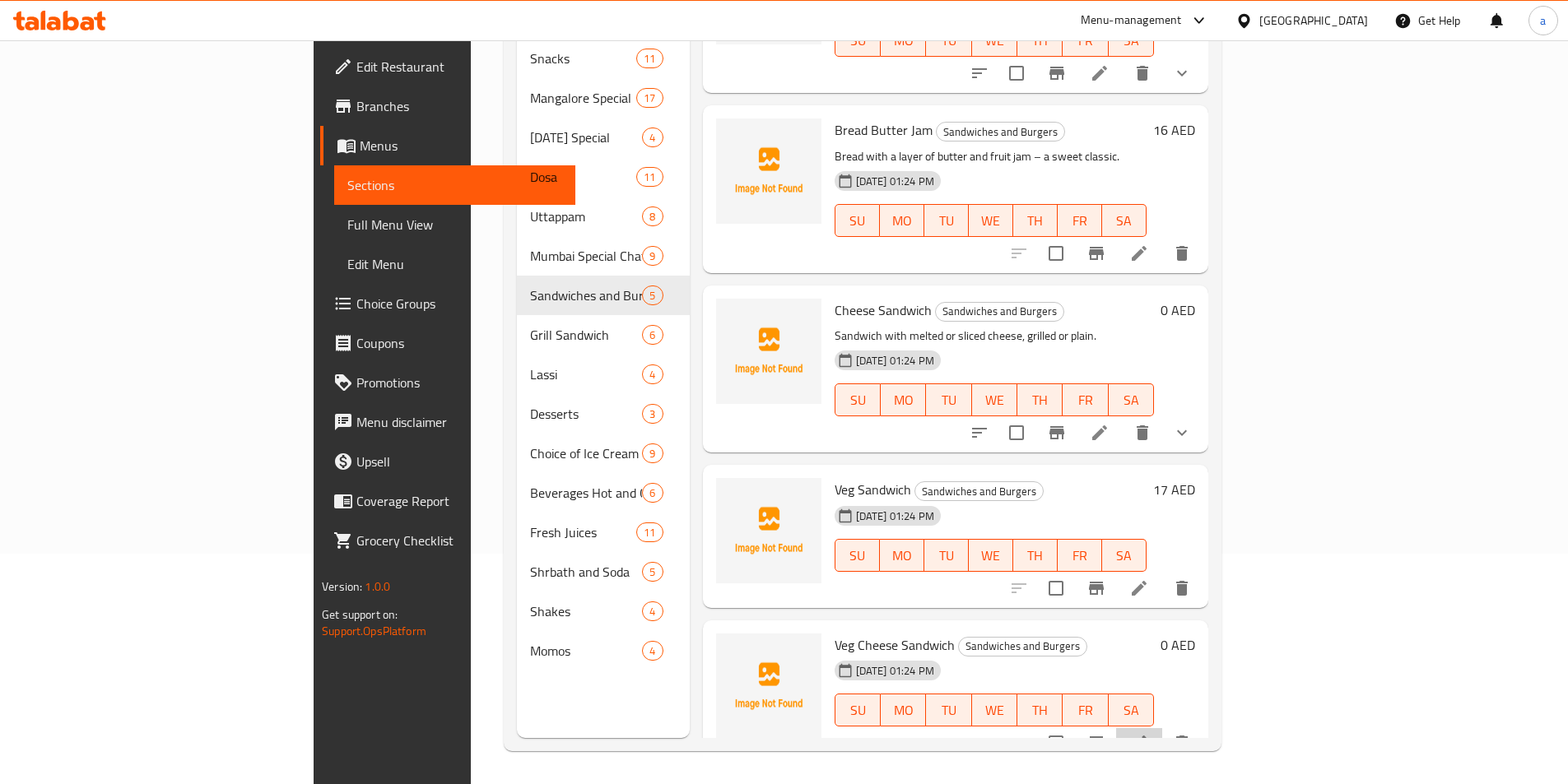
click at [1162, 731] on li at bounding box center [1139, 743] width 46 height 29
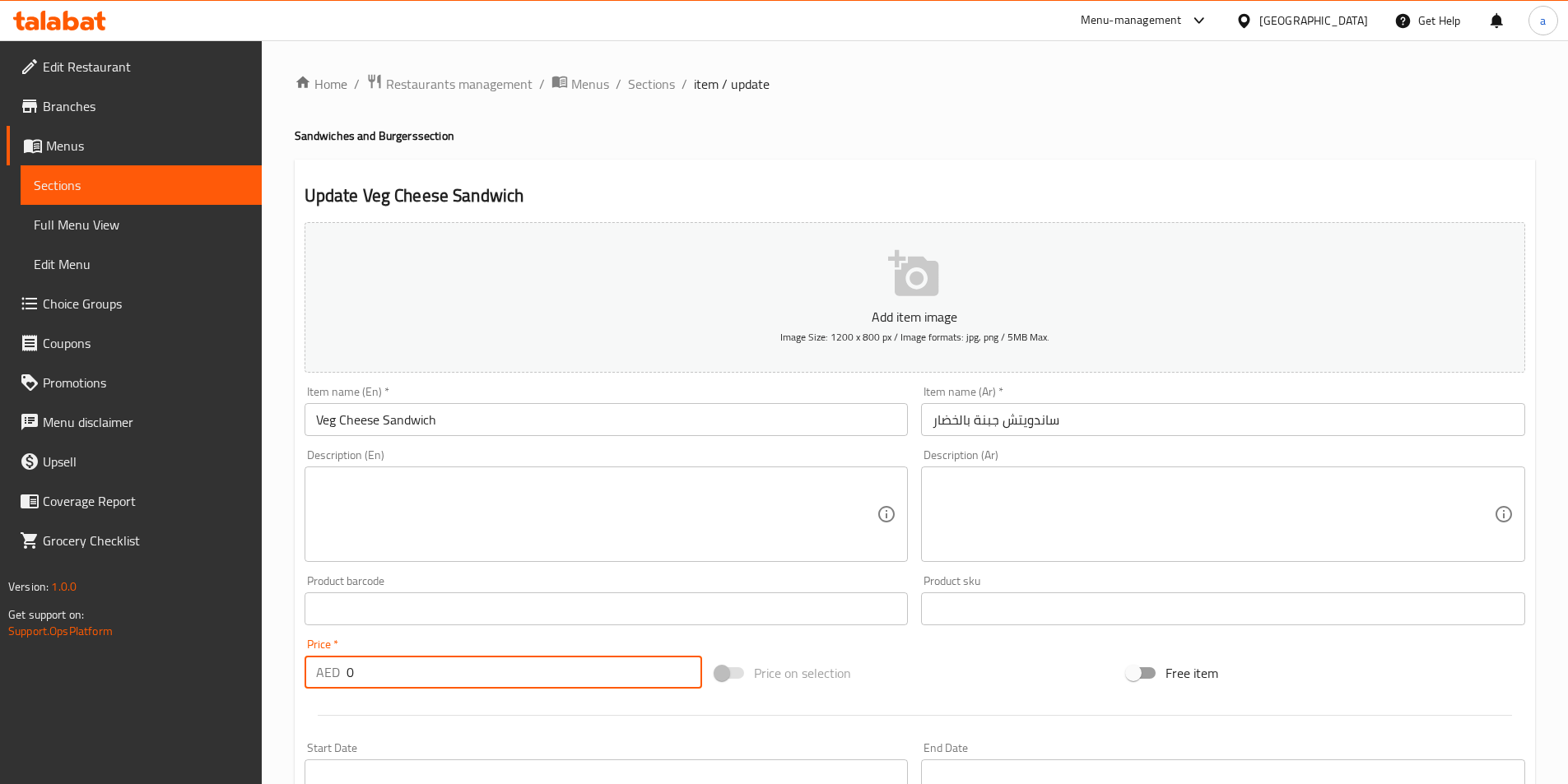
drag, startPoint x: 372, startPoint y: 659, endPoint x: 304, endPoint y: 666, distance: 68.4
click at [304, 666] on div "AED 0 Price *" at bounding box center [503, 672] width 399 height 33
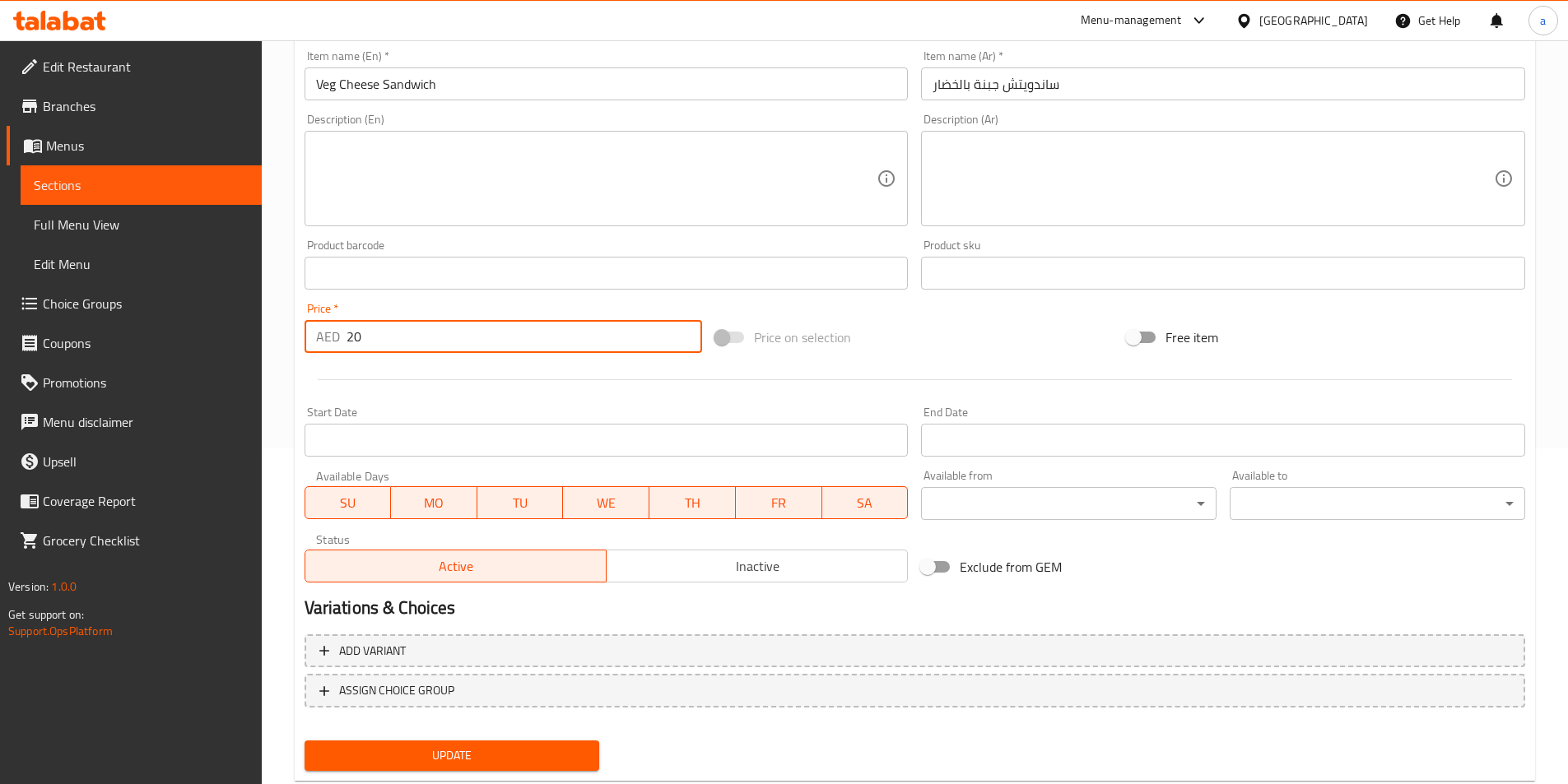
scroll to position [379, 0]
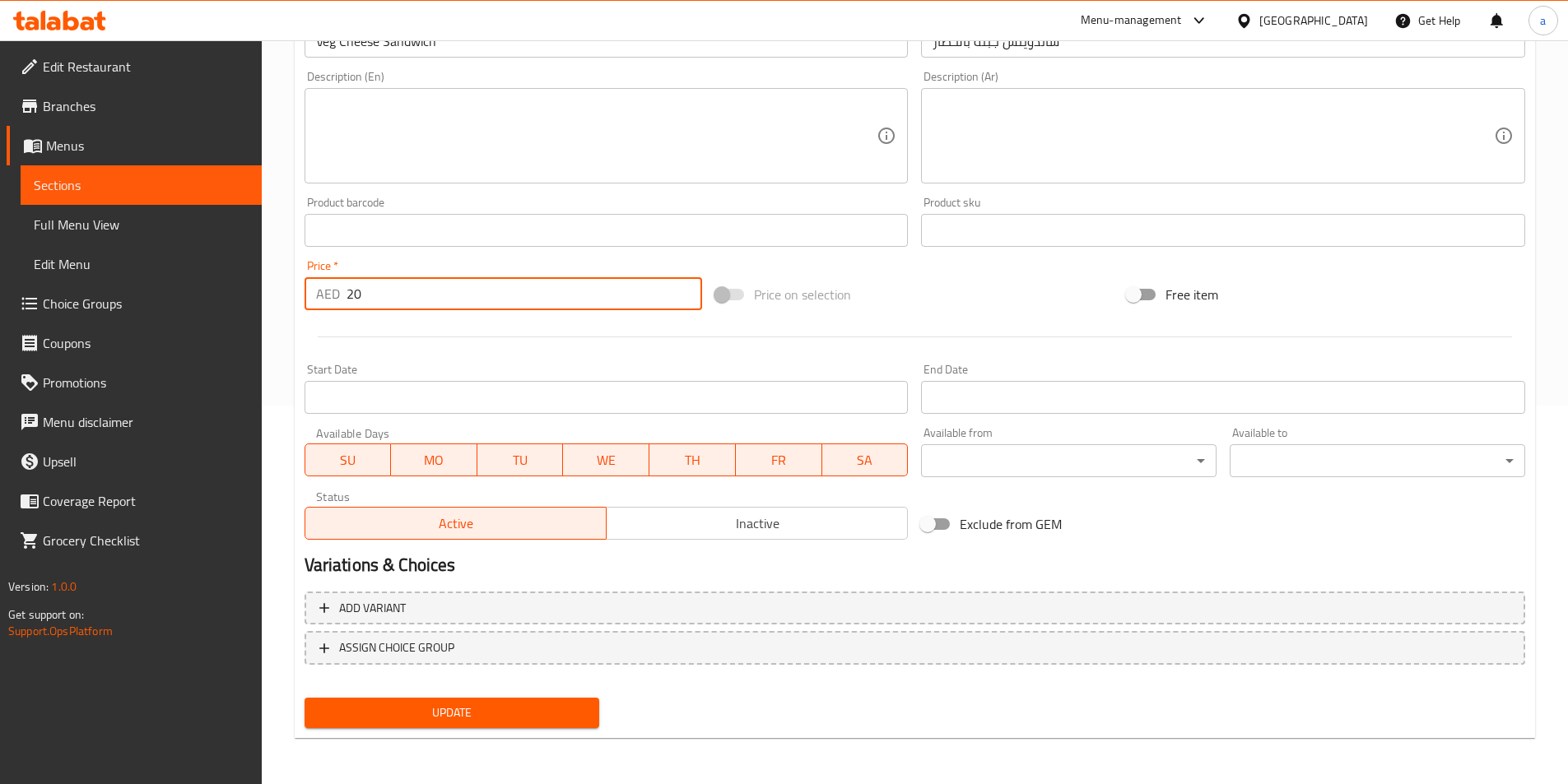
type input "20"
click at [449, 718] on span "Update" at bounding box center [451, 713] width 269 height 21
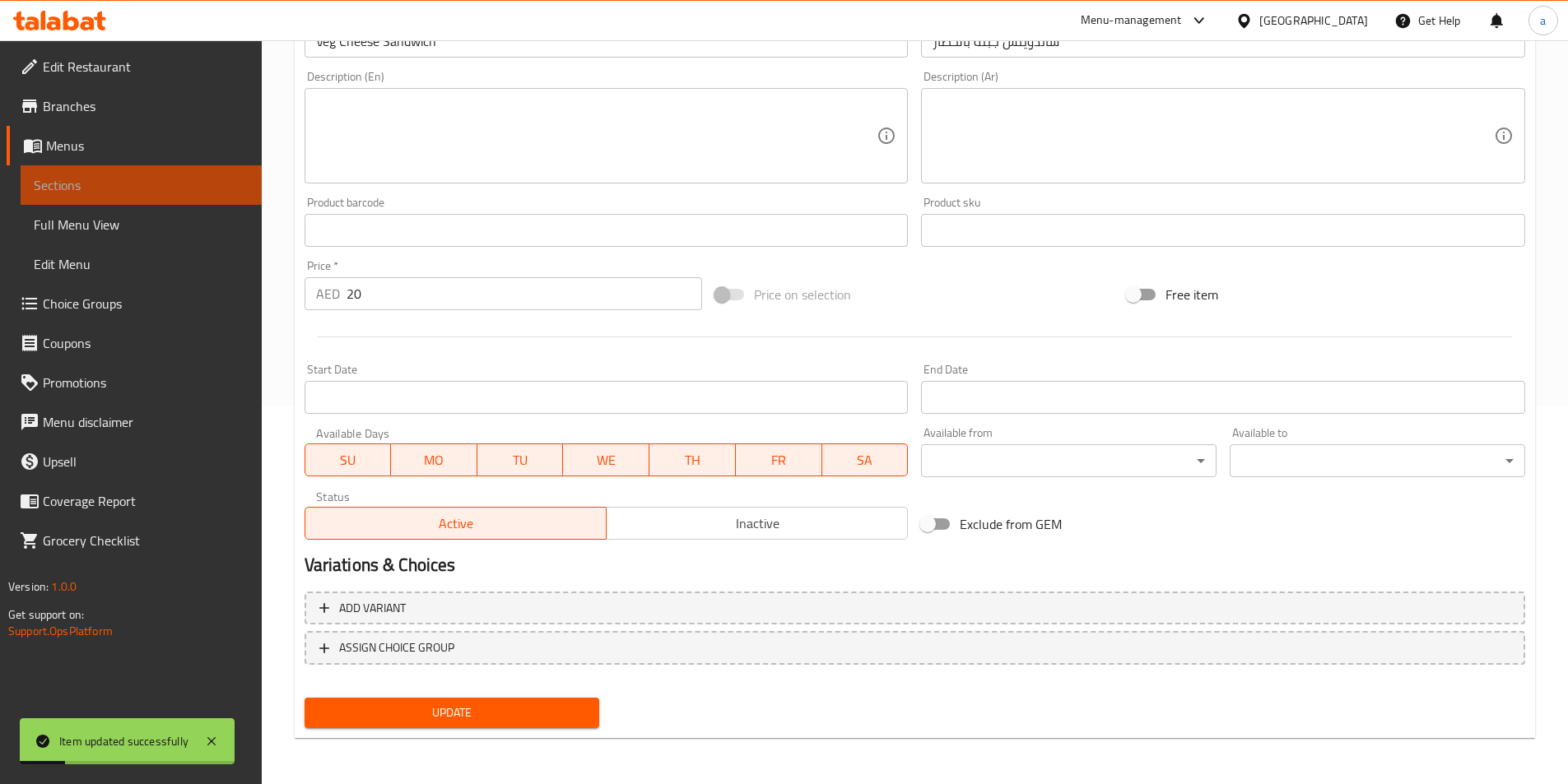
click at [157, 194] on span "Sections" at bounding box center [141, 185] width 214 height 20
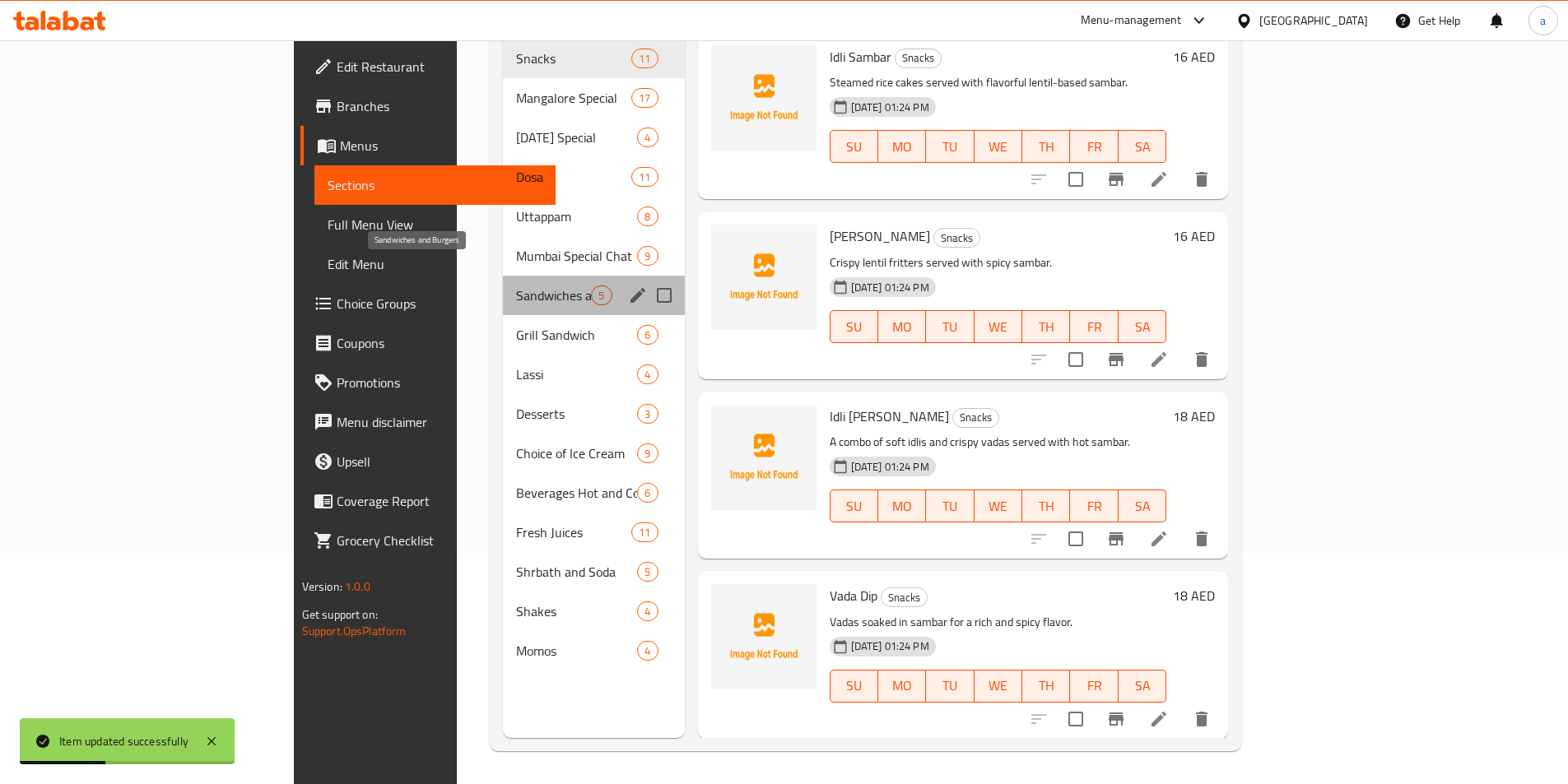
click at [516, 285] on span "Sandwiches and Burgers" at bounding box center [554, 295] width 75 height 20
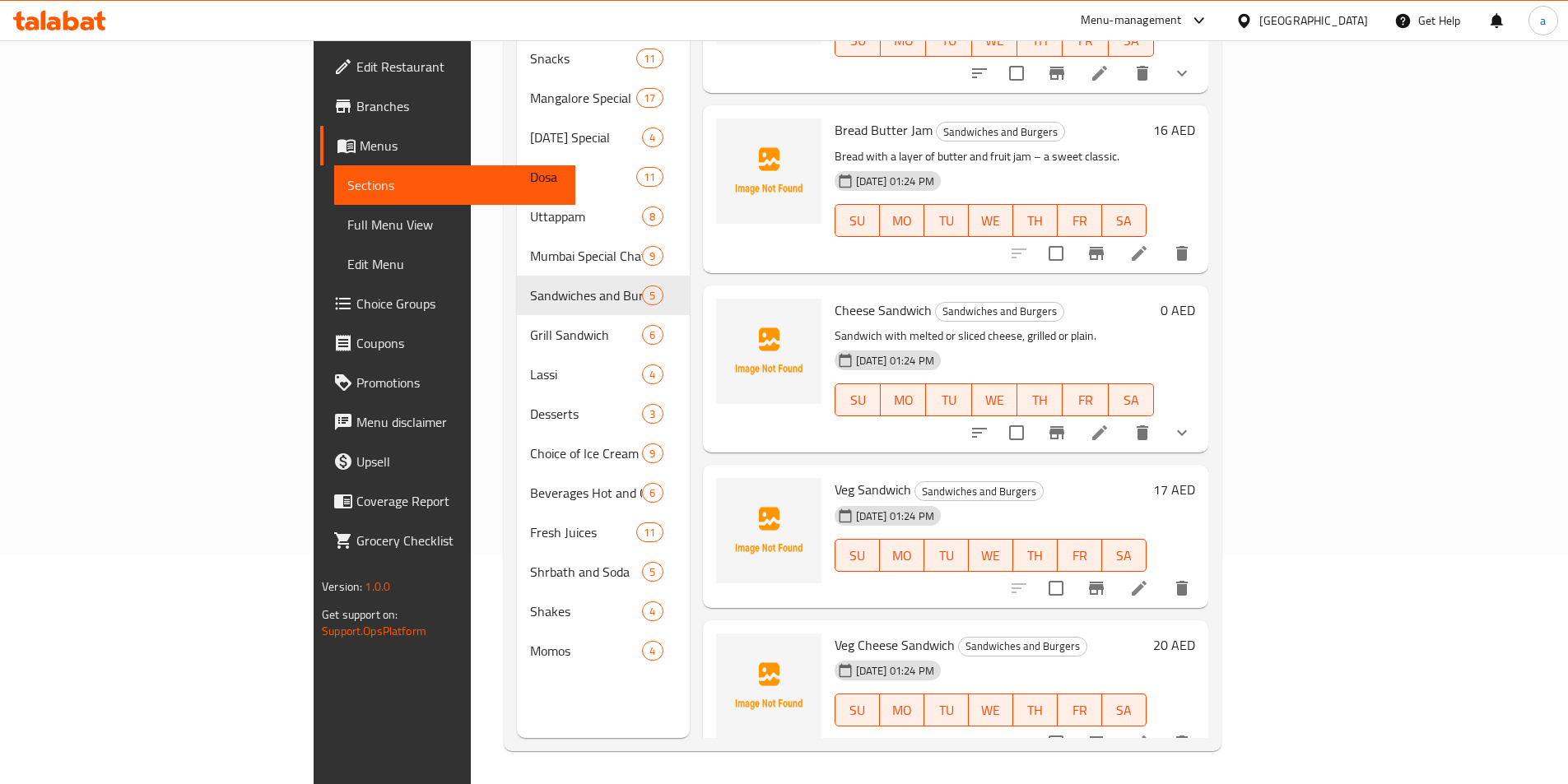
scroll to position [24, 0]
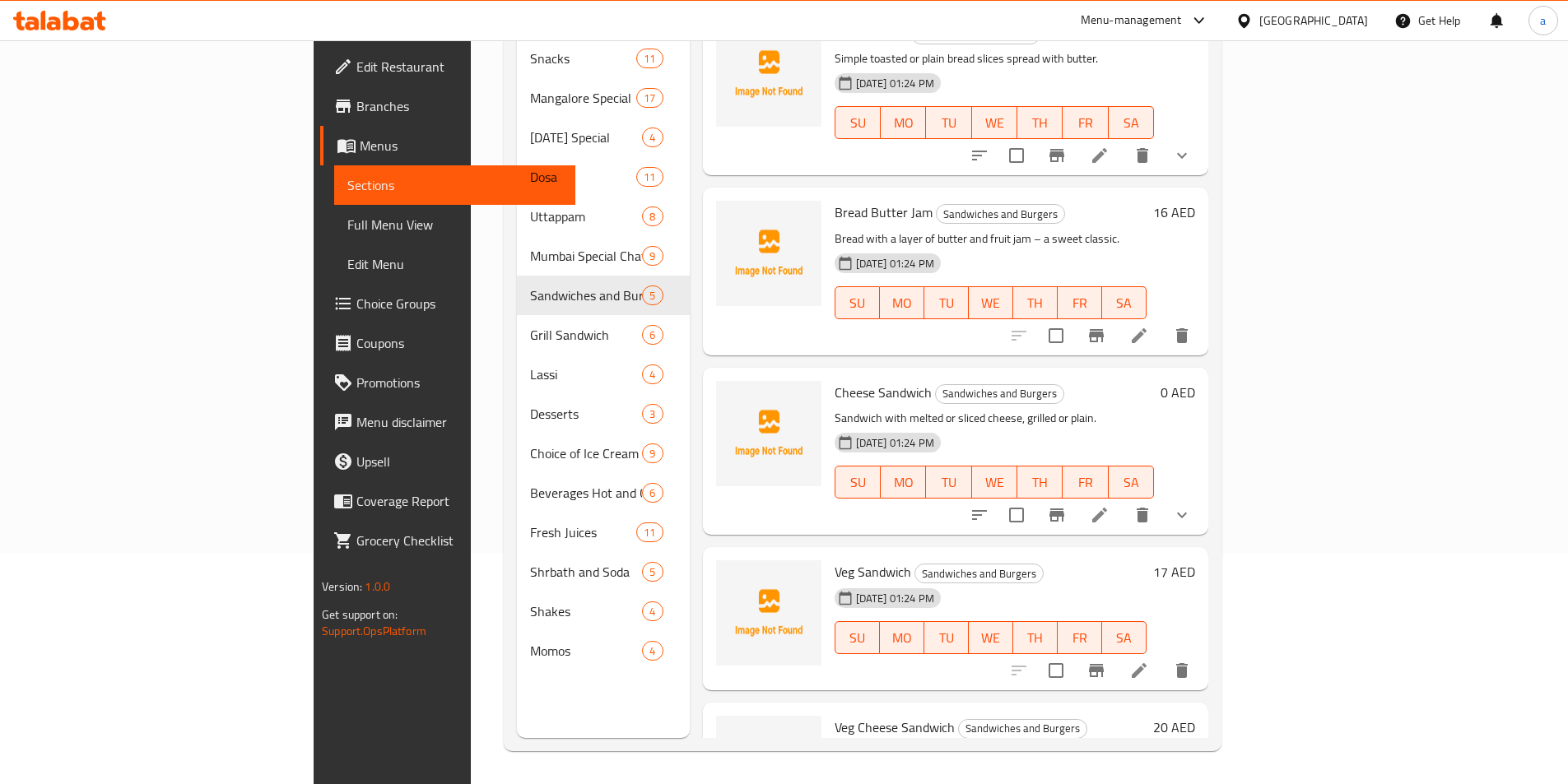
click at [1123, 500] on li at bounding box center [1099, 515] width 46 height 29
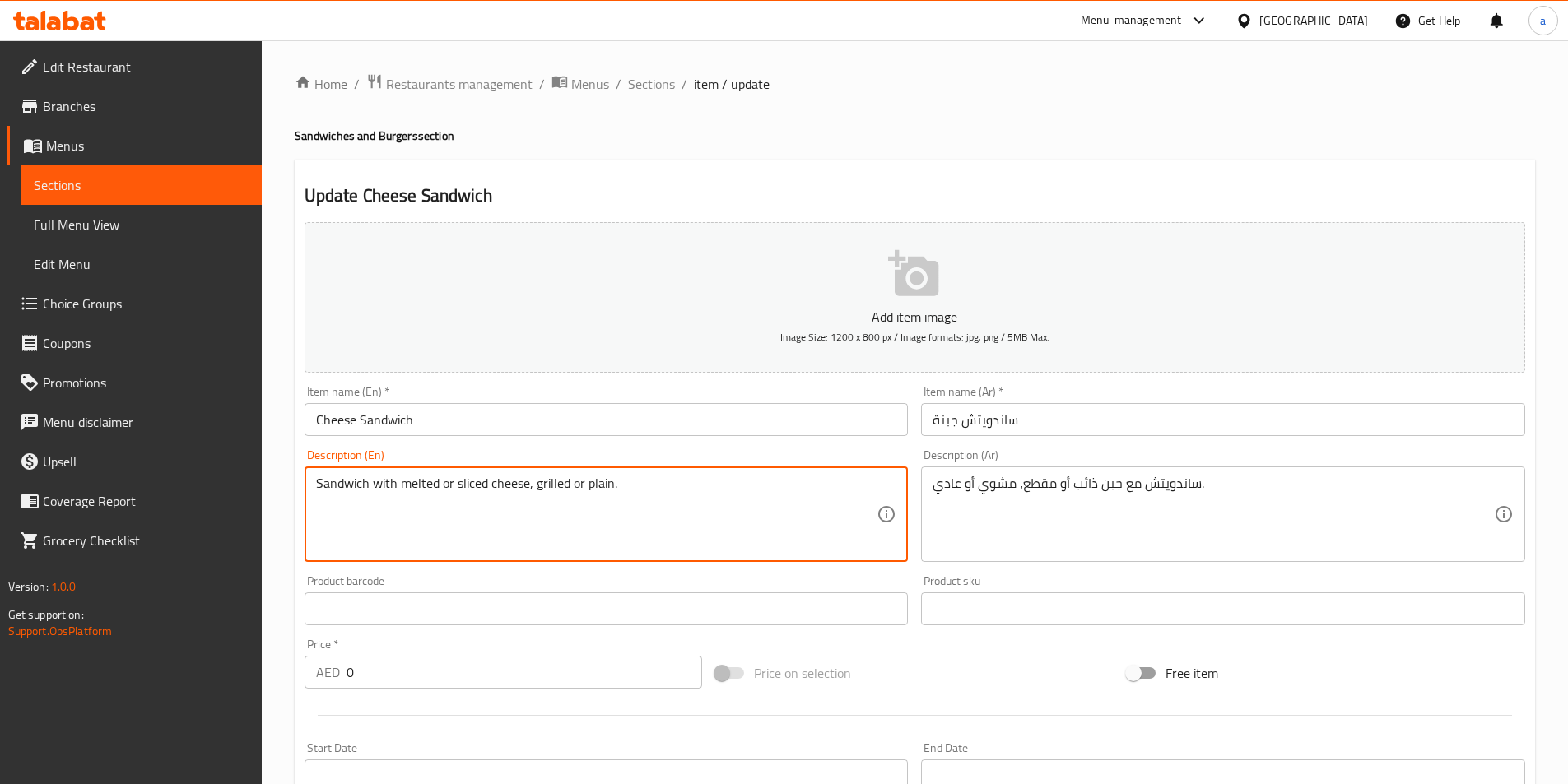
click at [727, 503] on textarea "Sandwich with melted or sliced cheese, grilled or plain." at bounding box center [597, 514] width 561 height 78
click at [1153, 467] on div "ساندويتش مع جبن ذائب أو مقطع، مشوي أو عادي. Description (Ar)" at bounding box center [1223, 514] width 605 height 95
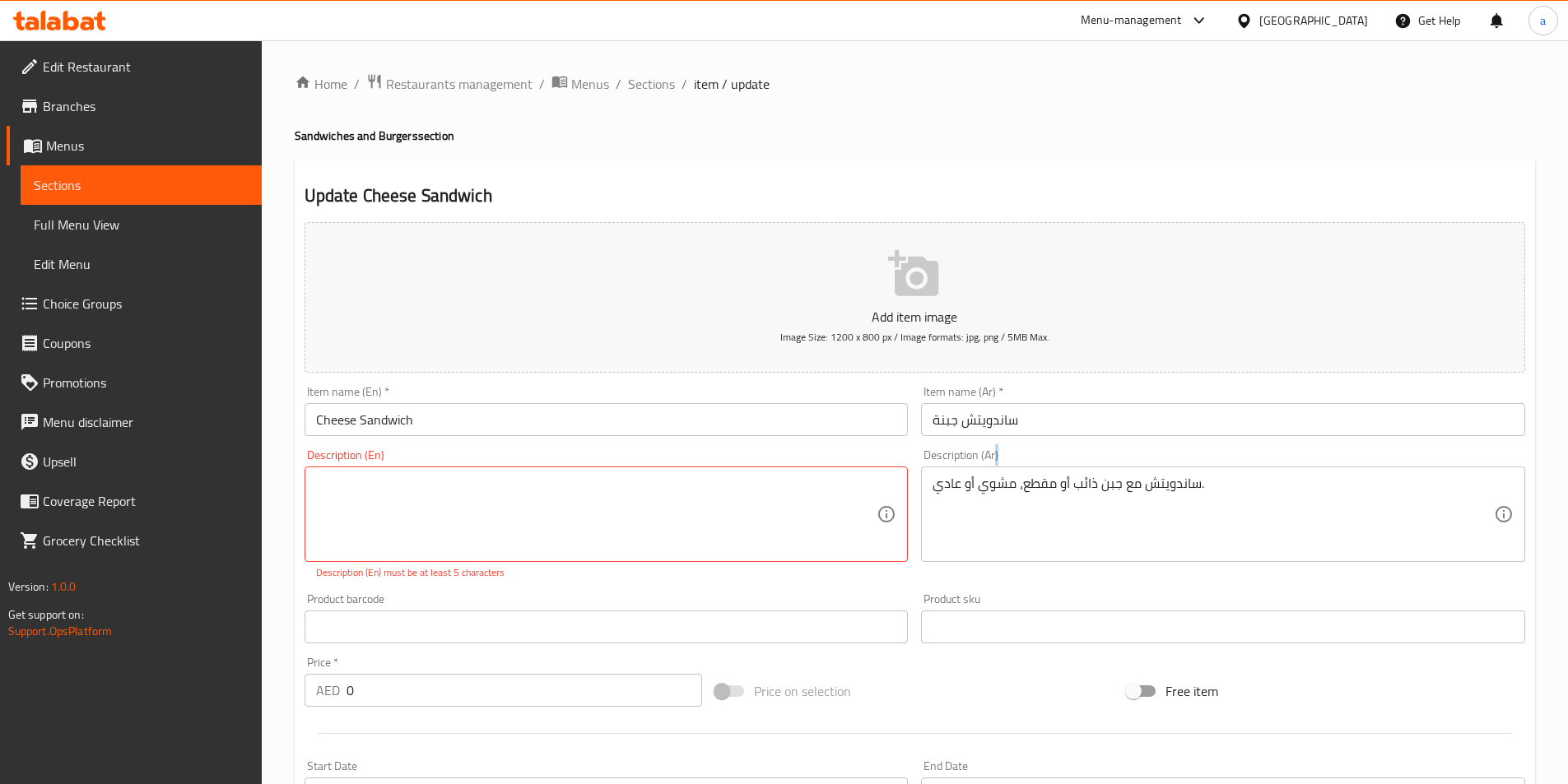
click at [1153, 468] on div "ساندويتش مع جبن ذائب أو مقطع، مشوي أو عادي. Description (Ar)" at bounding box center [1223, 514] width 605 height 95
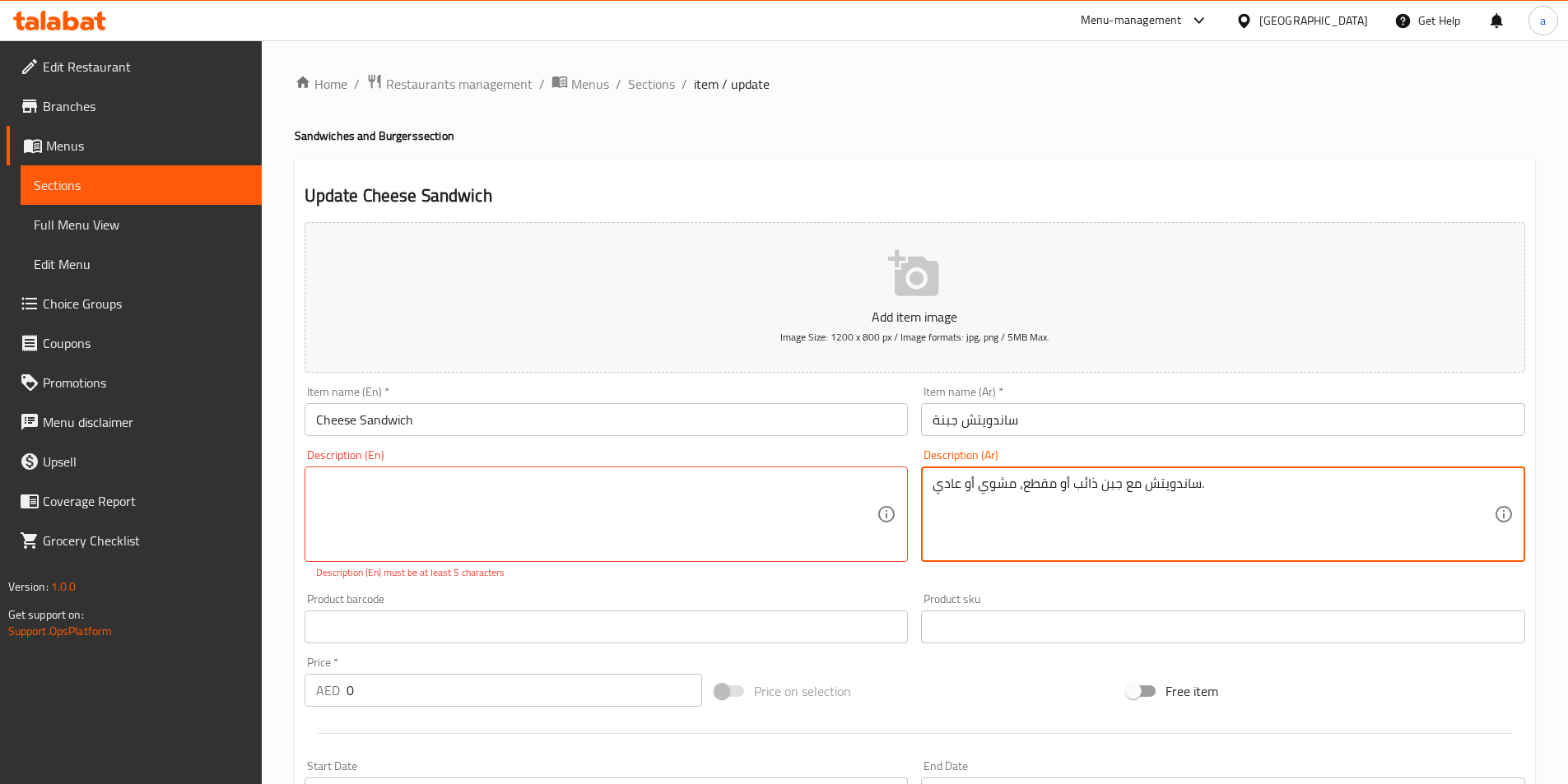
click at [1153, 488] on textarea "ساندويتش مع جبن ذائب أو مقطع، مشوي أو عادي." at bounding box center [1213, 514] width 561 height 78
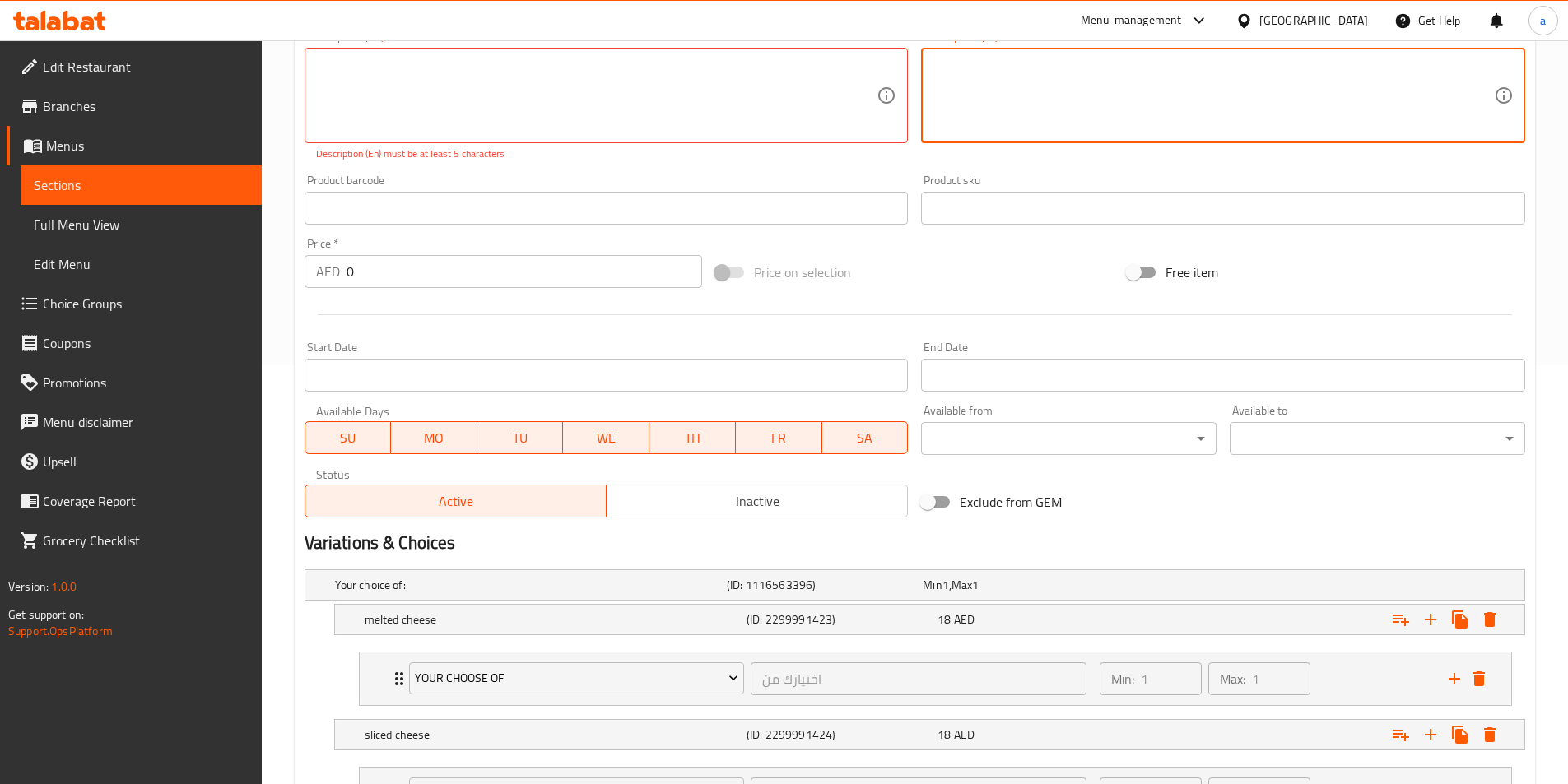
scroll to position [239, 0]
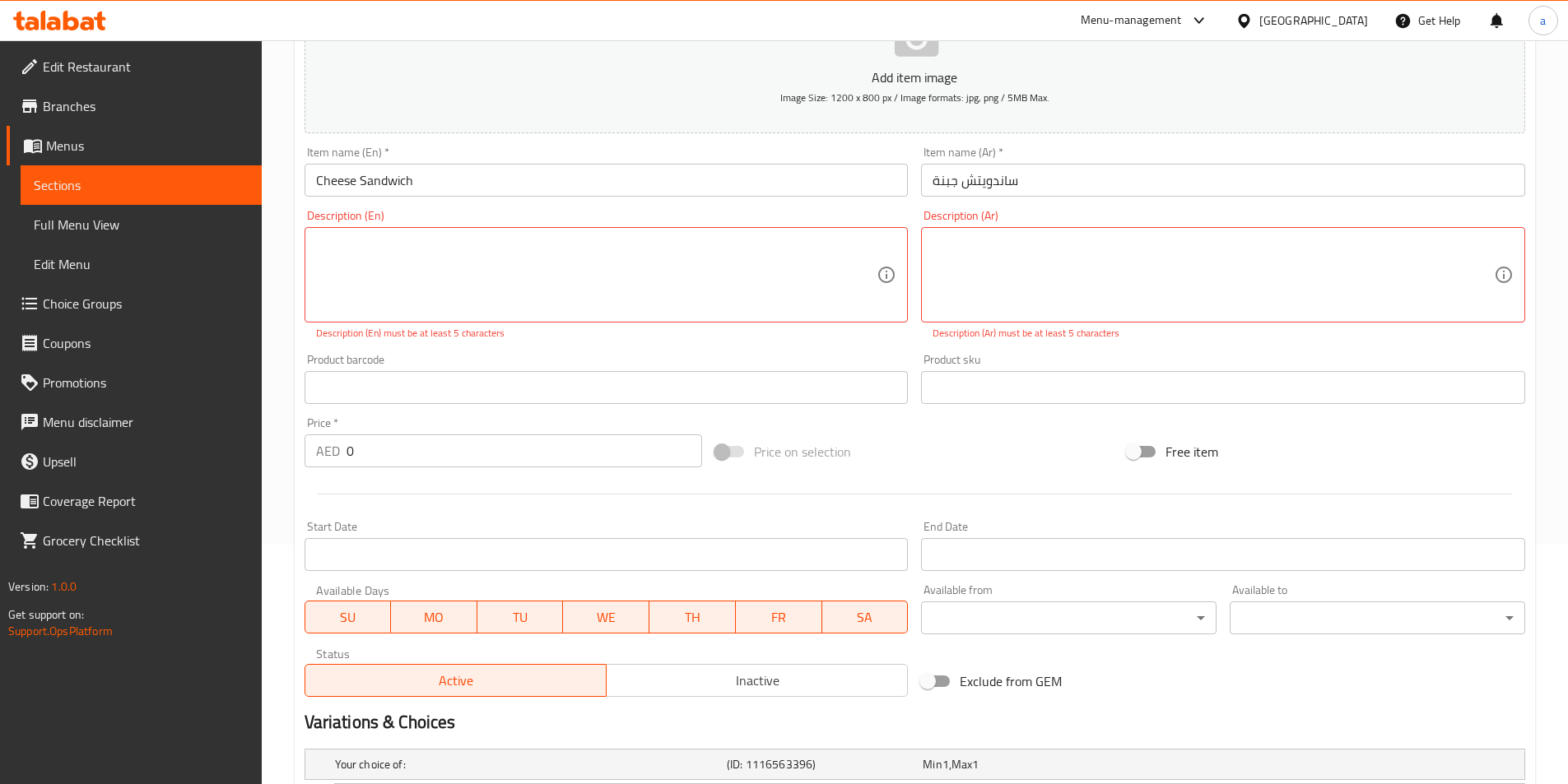
drag, startPoint x: 337, startPoint y: 438, endPoint x: 347, endPoint y: 445, distance: 12.2
click at [347, 445] on div "AED 0 Price *" at bounding box center [503, 451] width 399 height 33
drag, startPoint x: 382, startPoint y: 475, endPoint x: 342, endPoint y: 463, distance: 41.8
click at [342, 463] on div "Add item image Image Size: 1200 x 800 px / Image formats: jpg, png / 5MB Max. I…" at bounding box center [915, 339] width 1234 height 727
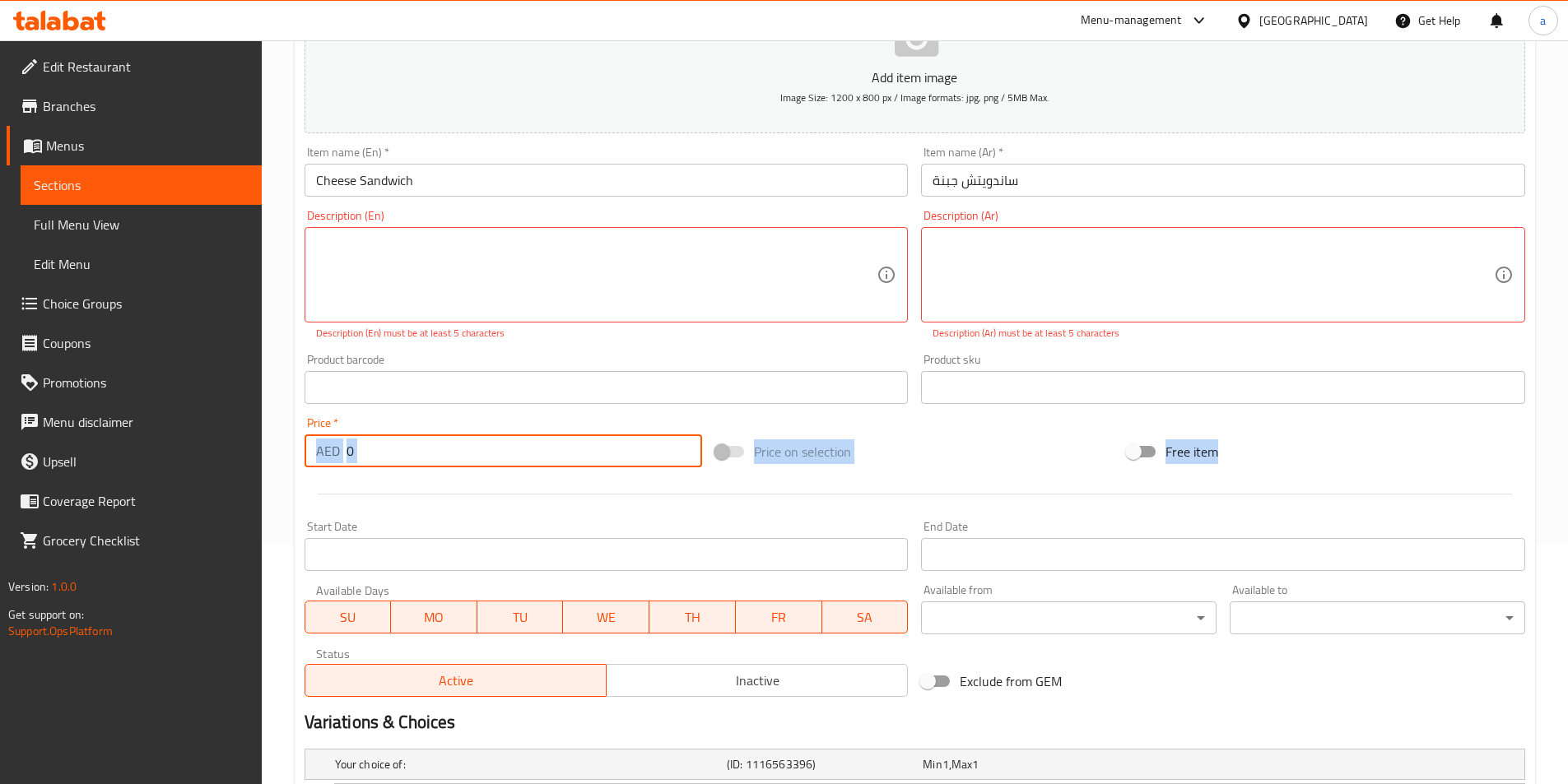
click at [347, 462] on input "0" at bounding box center [525, 451] width 356 height 33
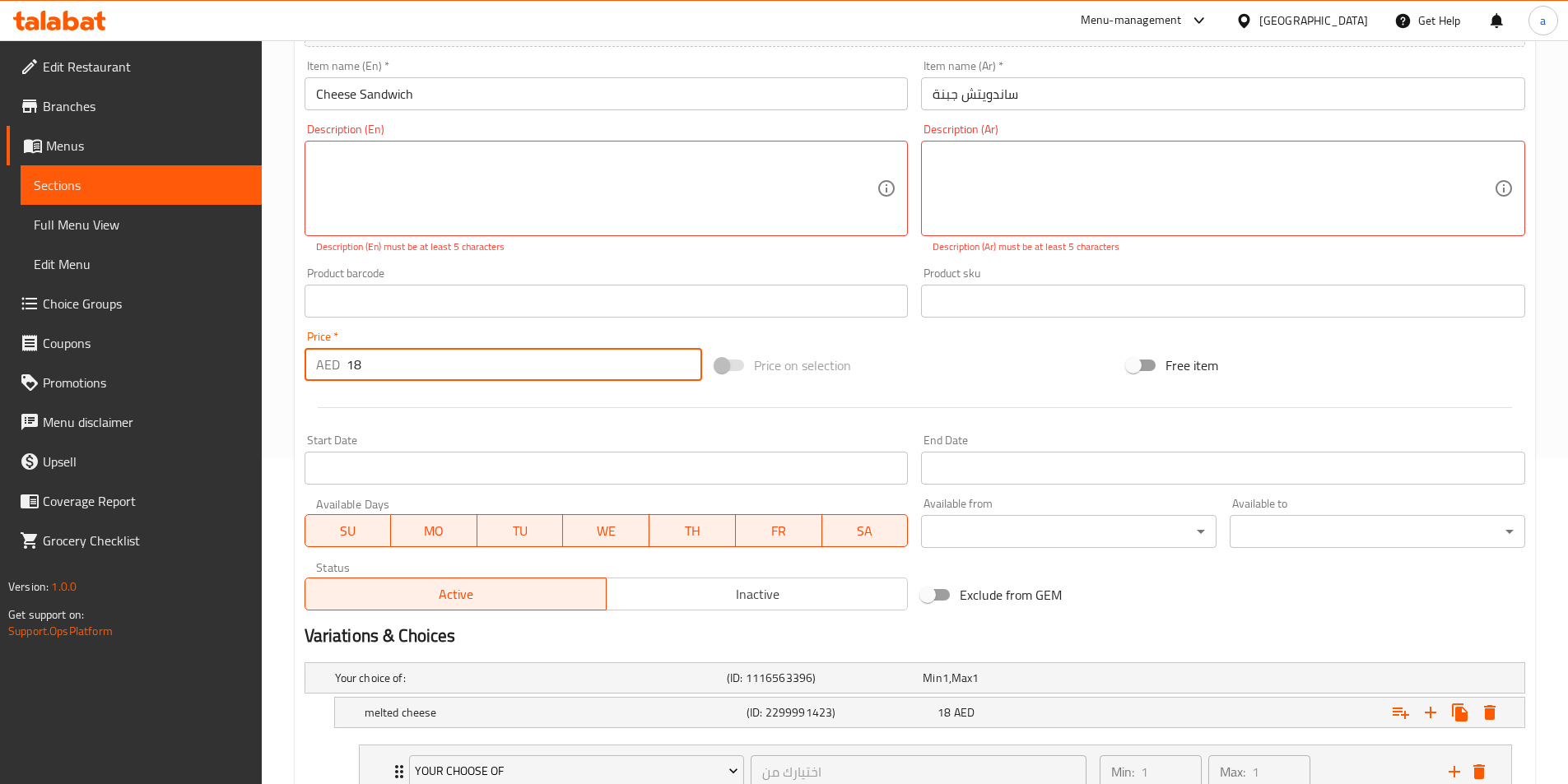
scroll to position [322, 0]
type input "18"
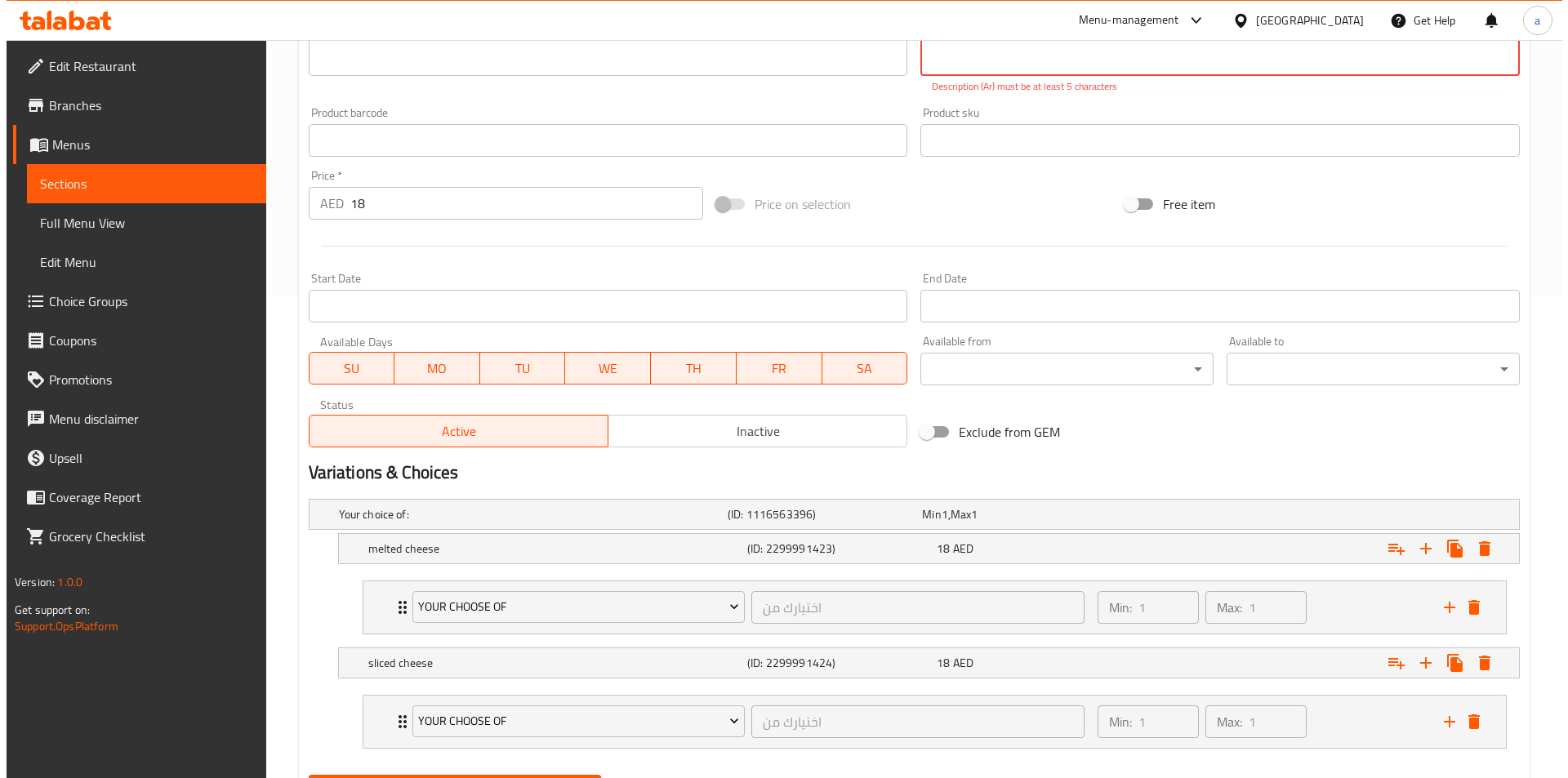
scroll to position [483, 0]
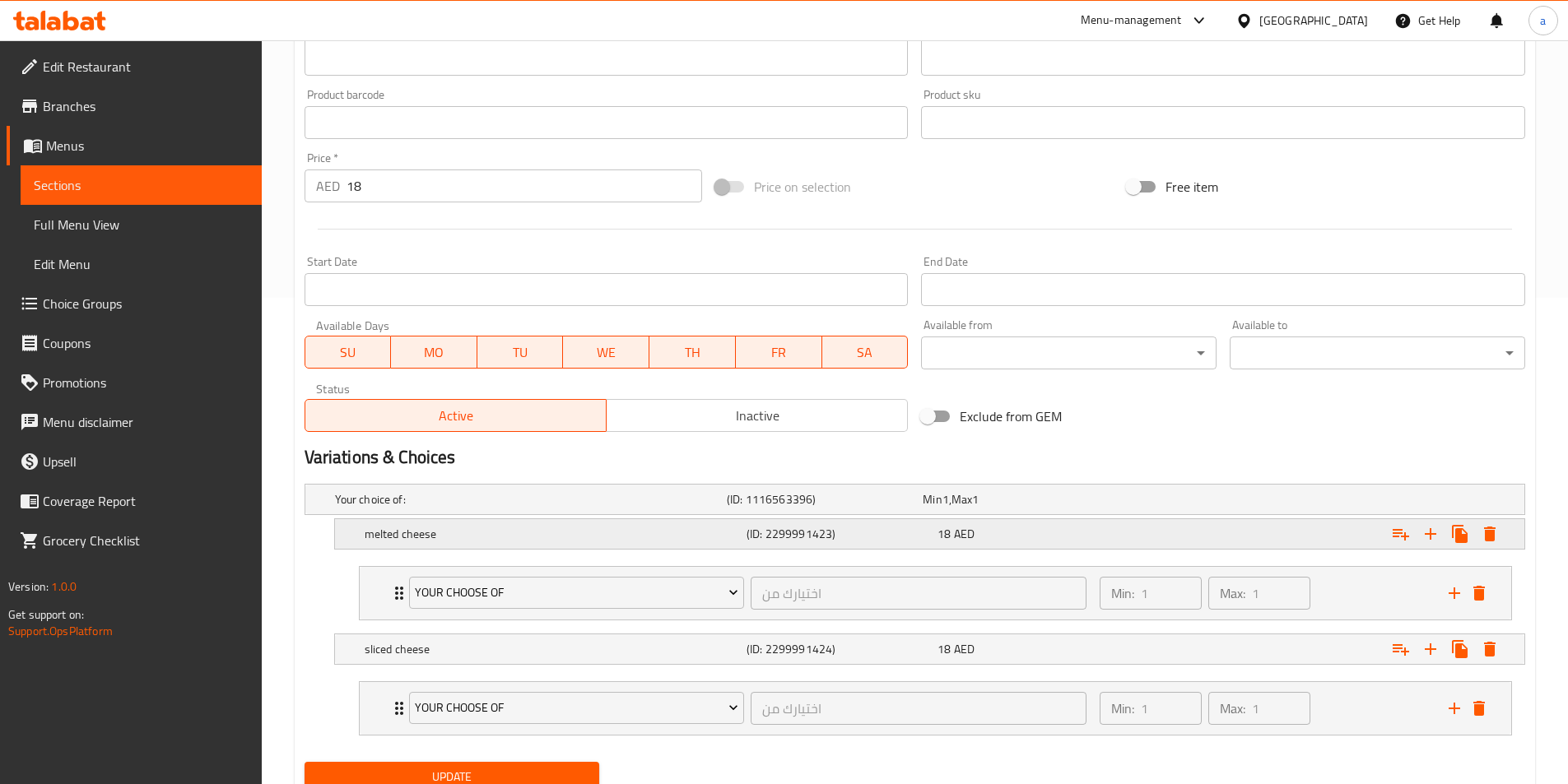
click at [1487, 562] on div "Your choice of: (ID: 1116563396) Min 1 , Max 1 Name (En) Your choice of: Name (…" at bounding box center [915, 616] width 1234 height 278
click at [1487, 547] on button "Expand" at bounding box center [1490, 534] width 29 height 29
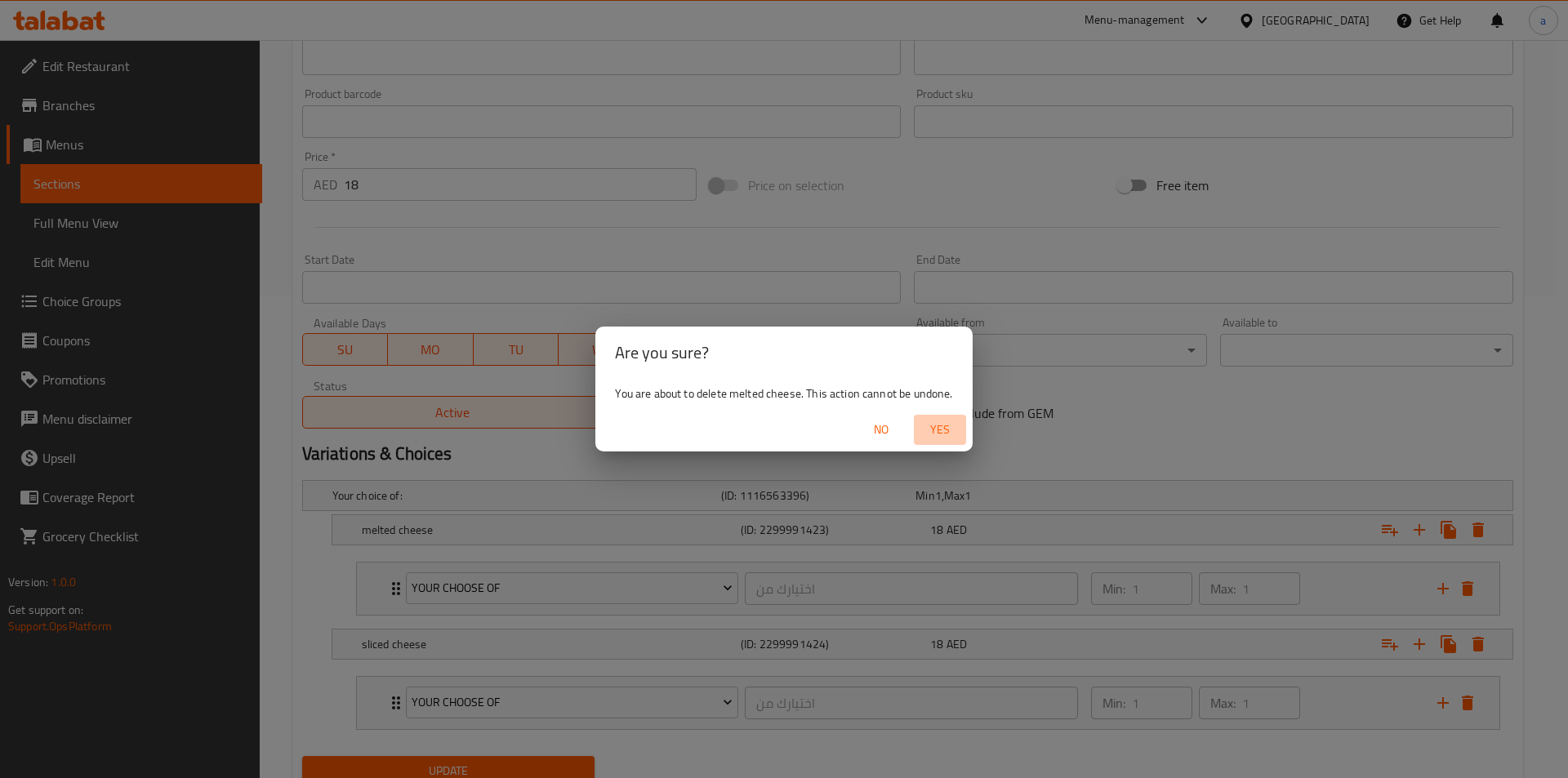
click at [946, 423] on span "Yes" at bounding box center [940, 430] width 39 height 21
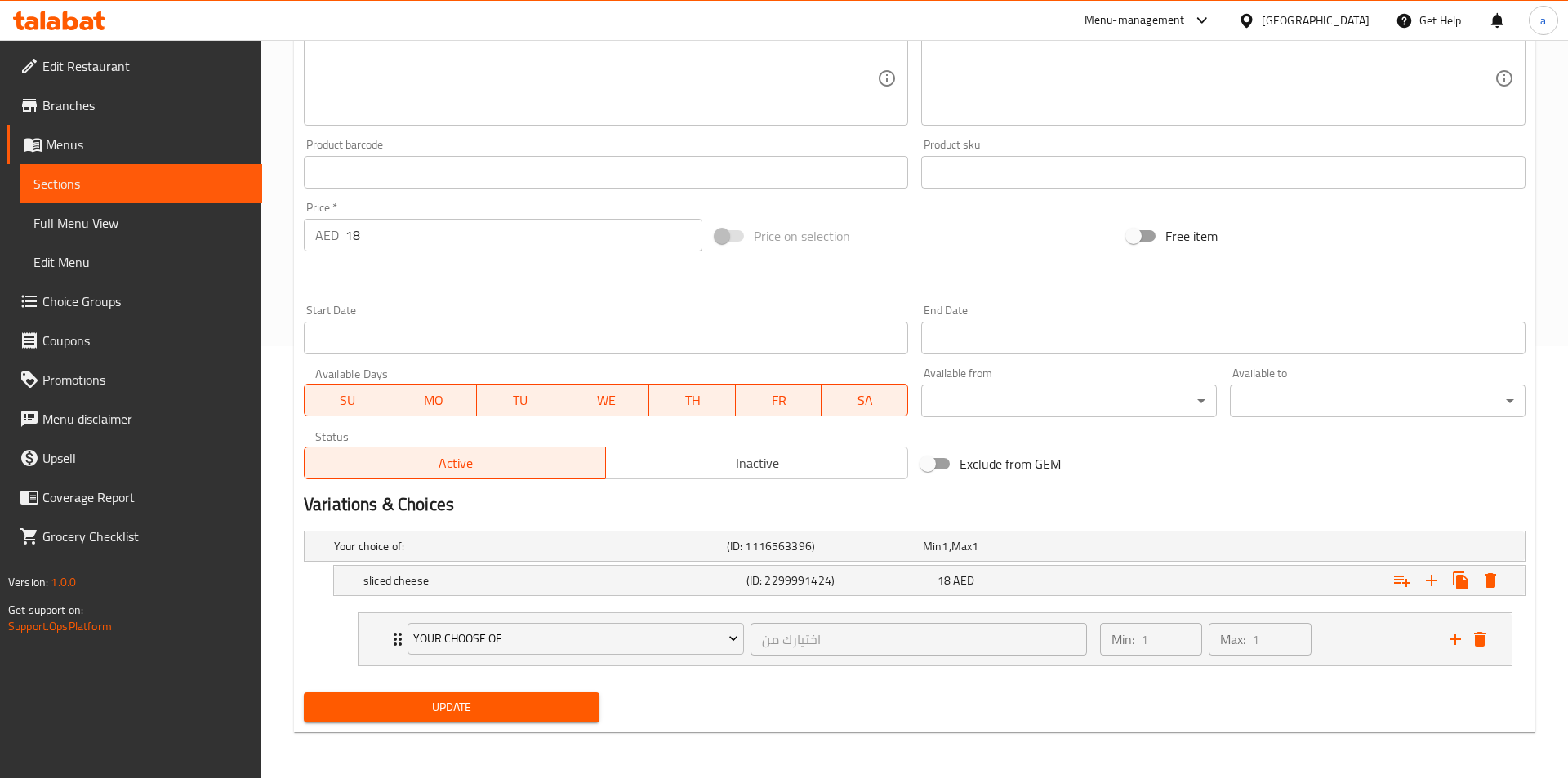
scroll to position [432, 0]
click at [1496, 581] on div "sliced cheese (ID: 2299991424) 18 AED" at bounding box center [921, 581] width 1179 height 29
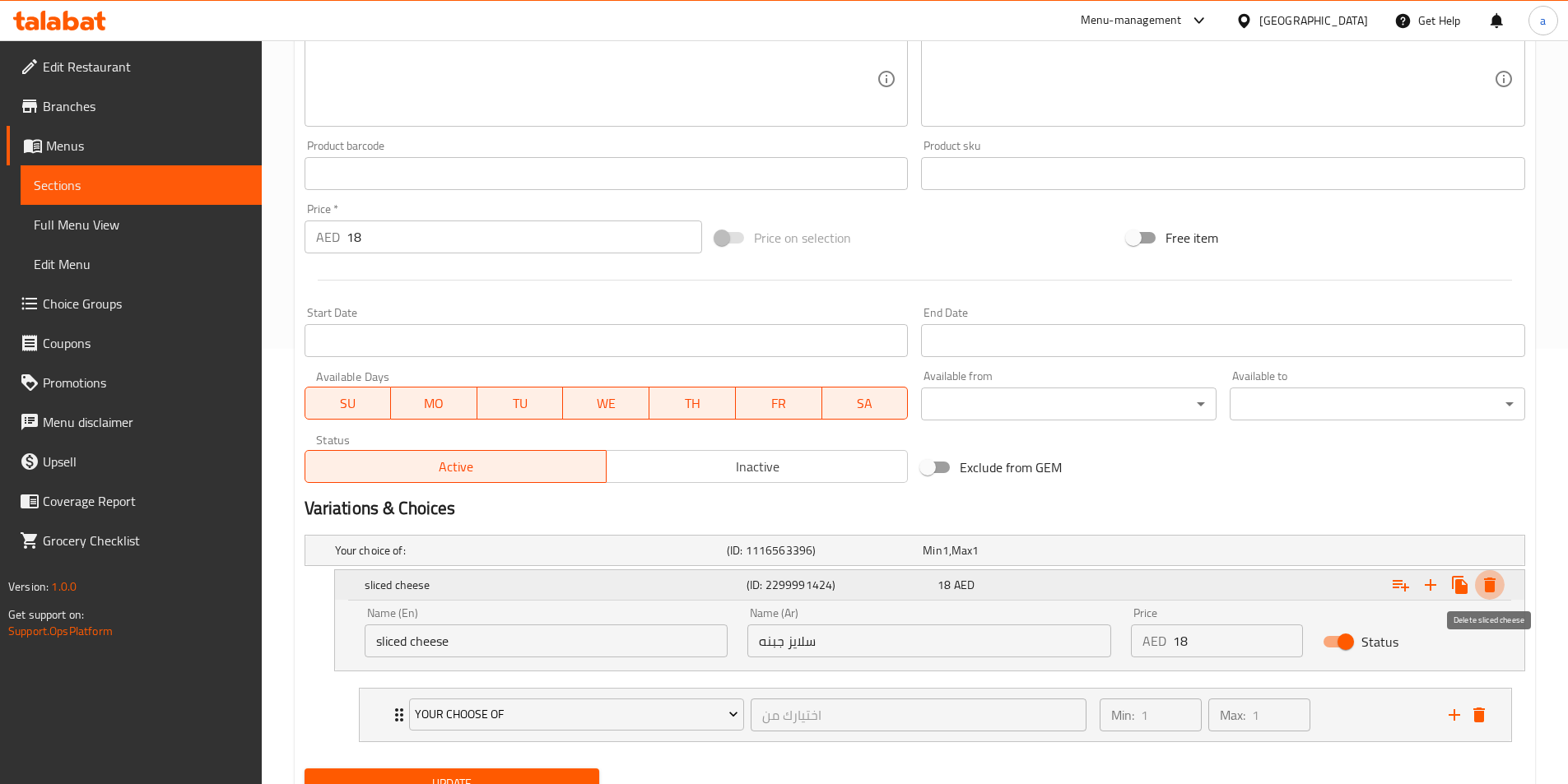
click at [1498, 581] on icon "Expand" at bounding box center [1490, 584] width 20 height 20
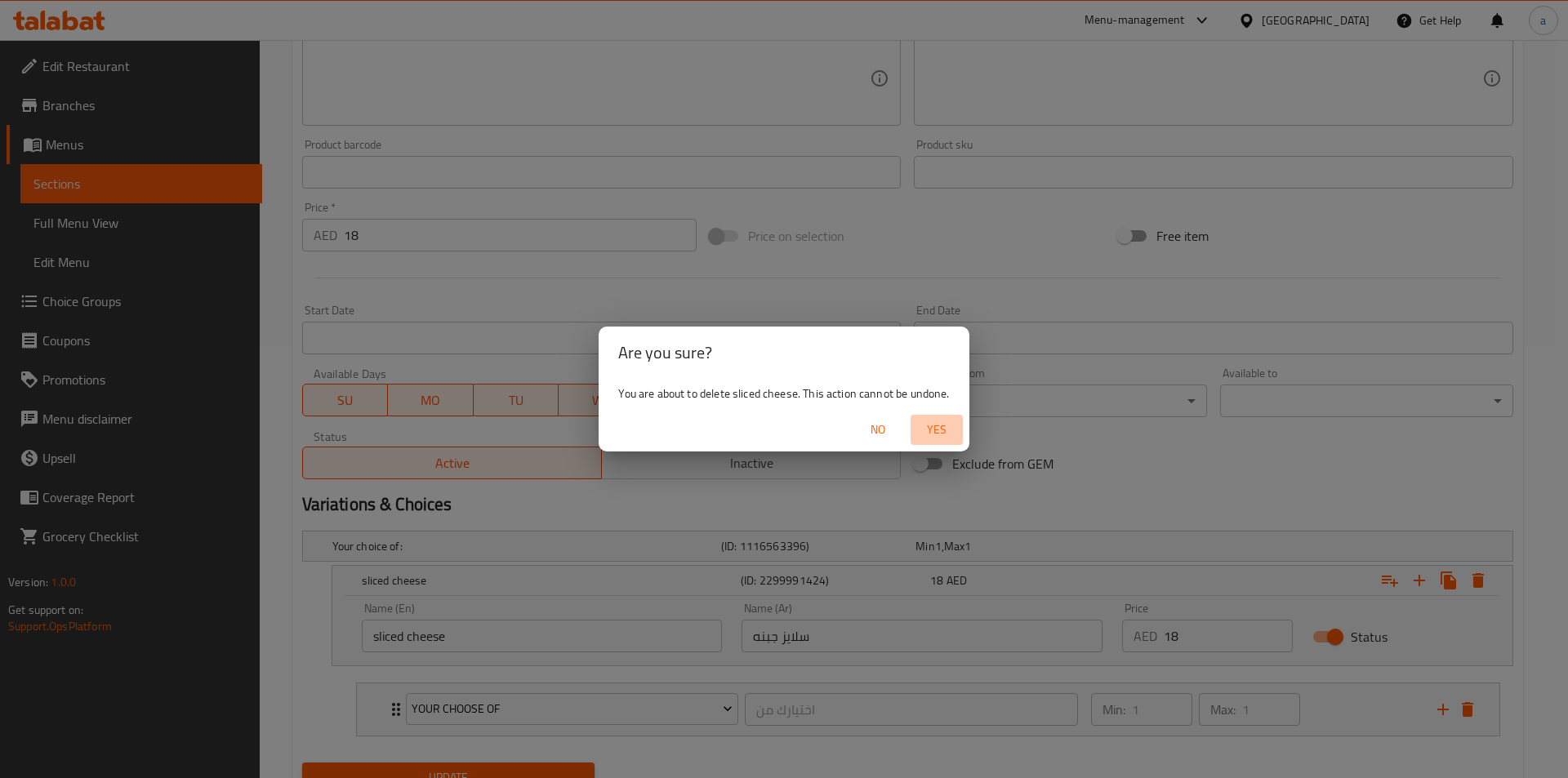
click at [944, 436] on span "Yes" at bounding box center [937, 430] width 39 height 21
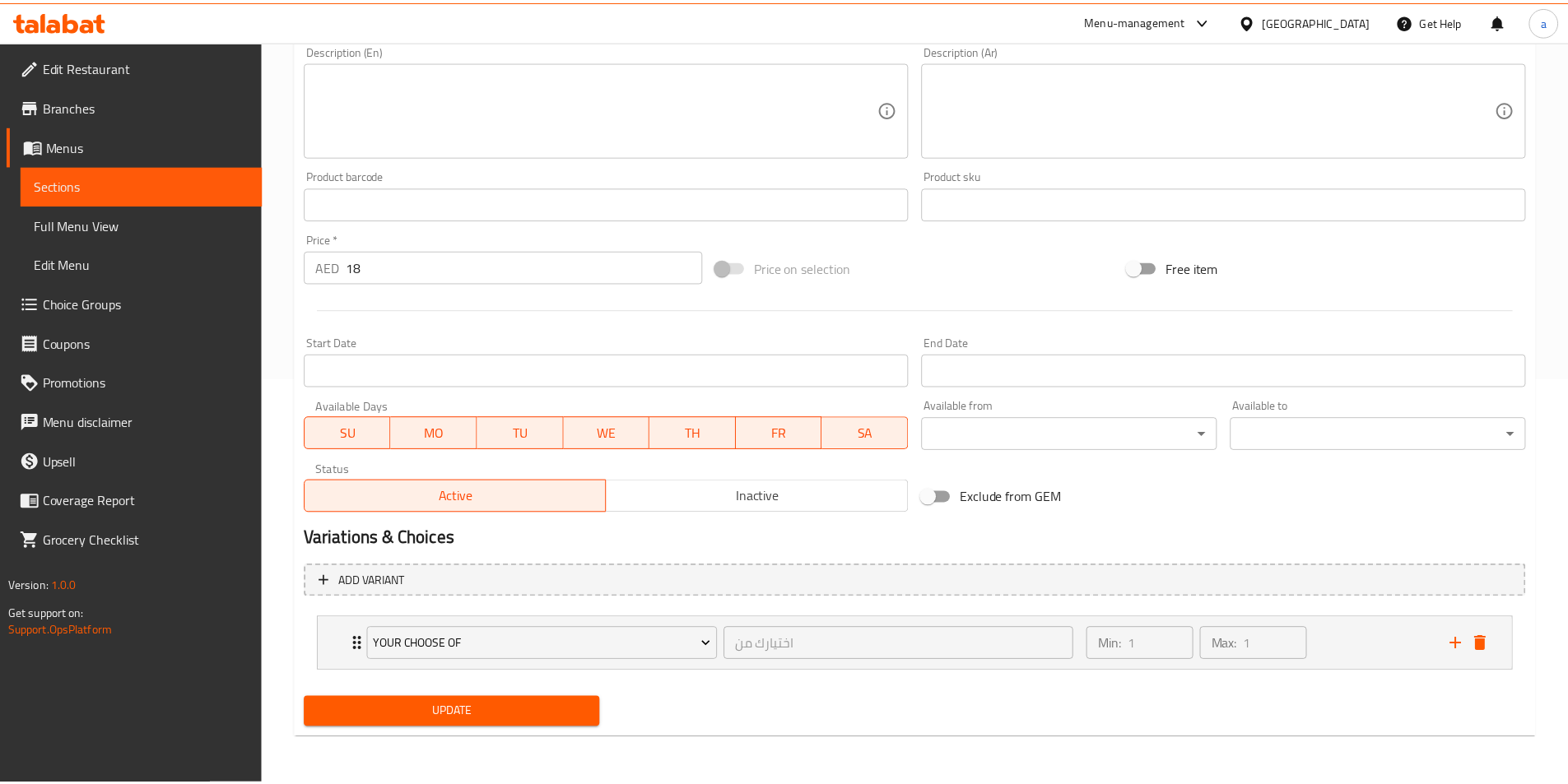
scroll to position [405, 0]
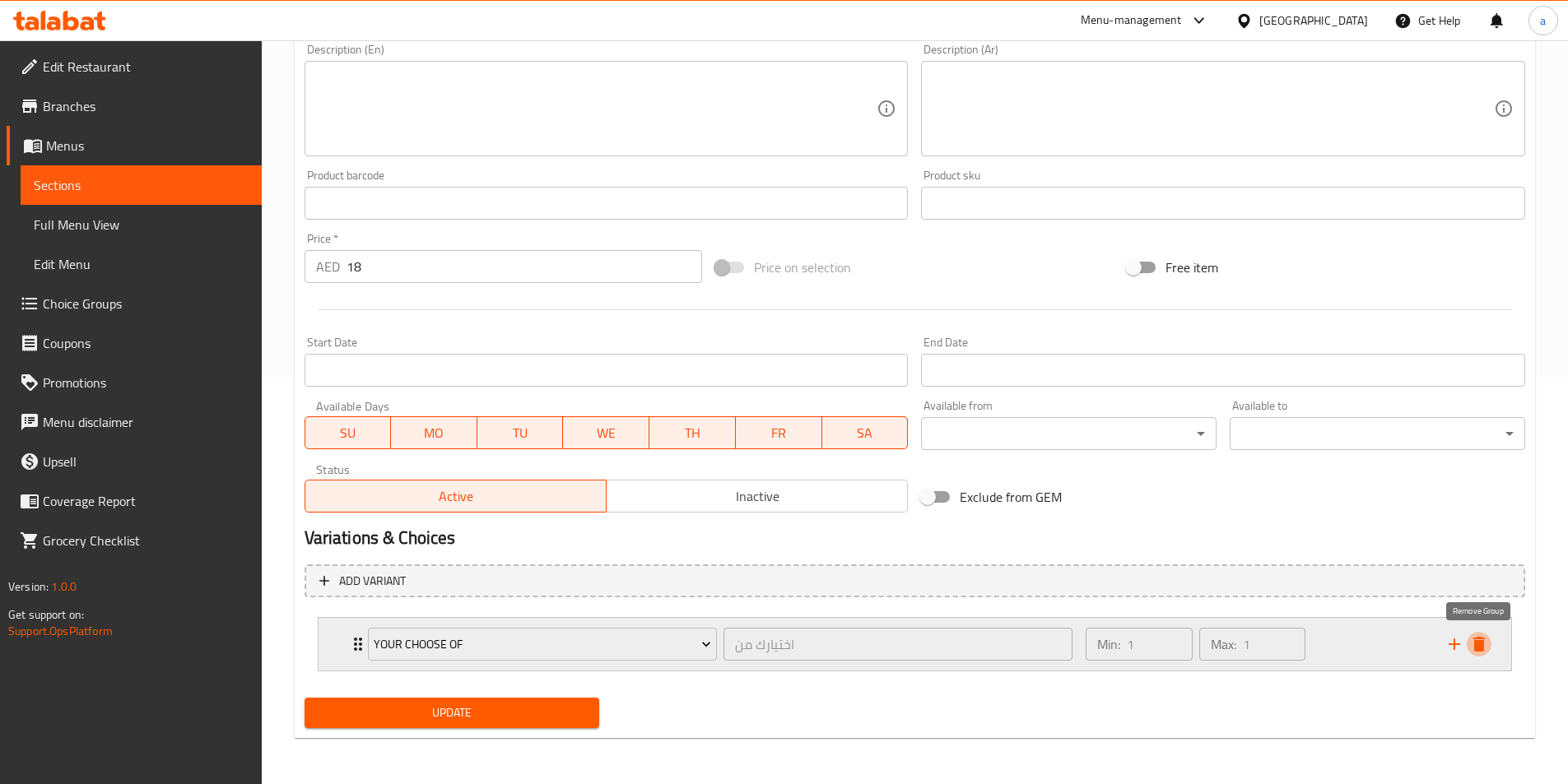
click at [1486, 653] on icon "delete" at bounding box center [1479, 644] width 20 height 20
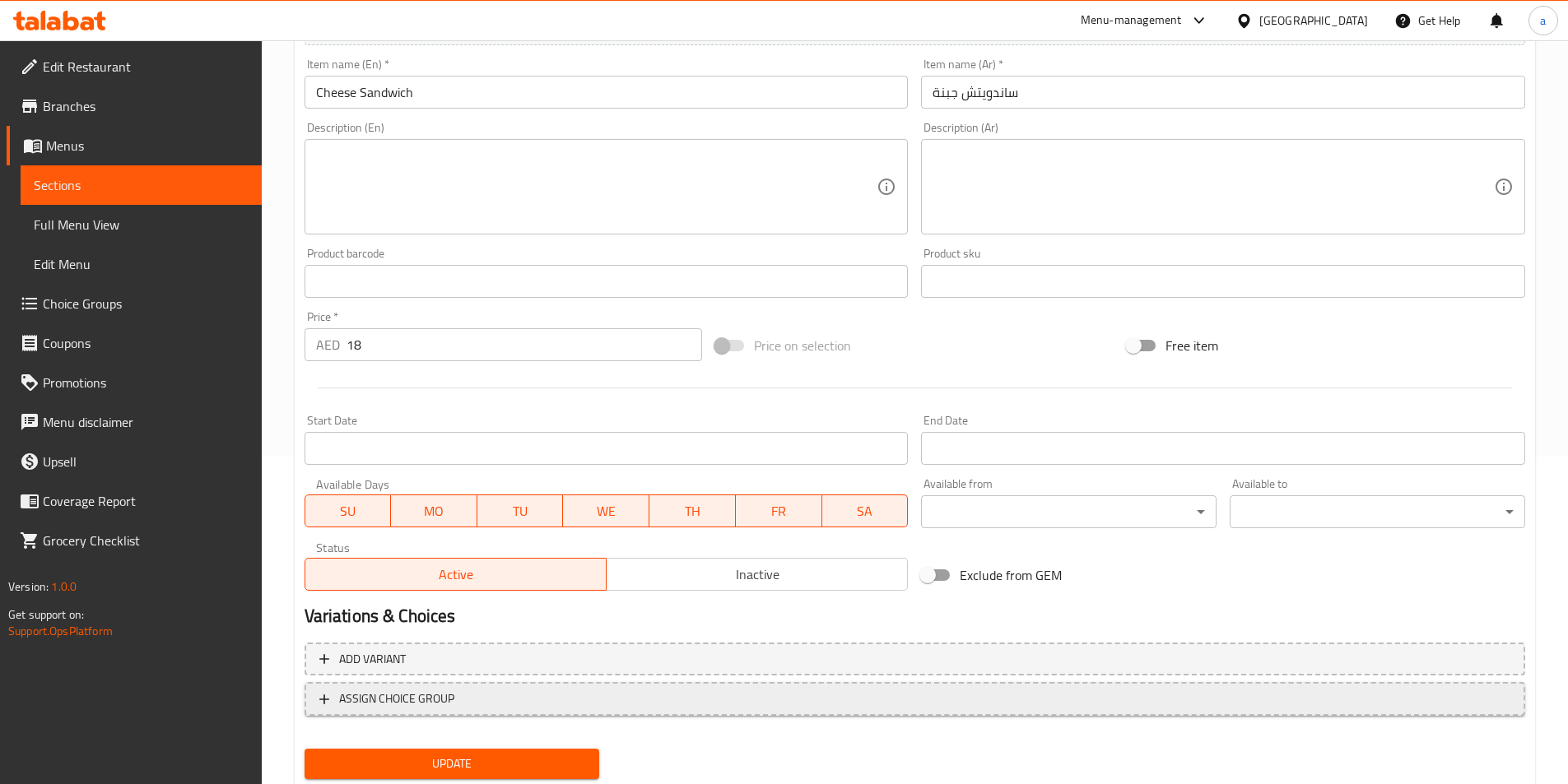
scroll to position [379, 0]
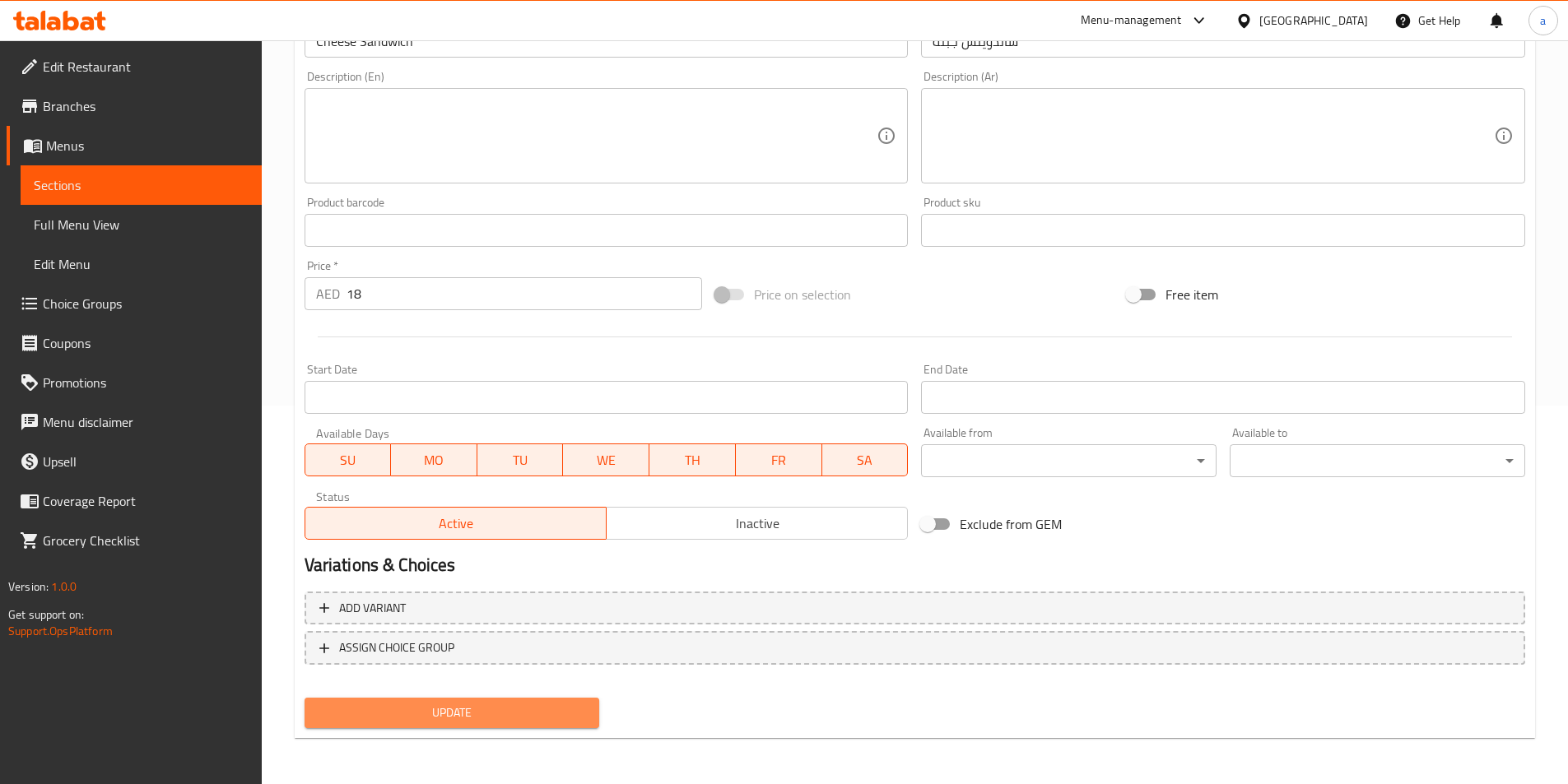
click at [501, 699] on button "Update" at bounding box center [452, 712] width 296 height 30
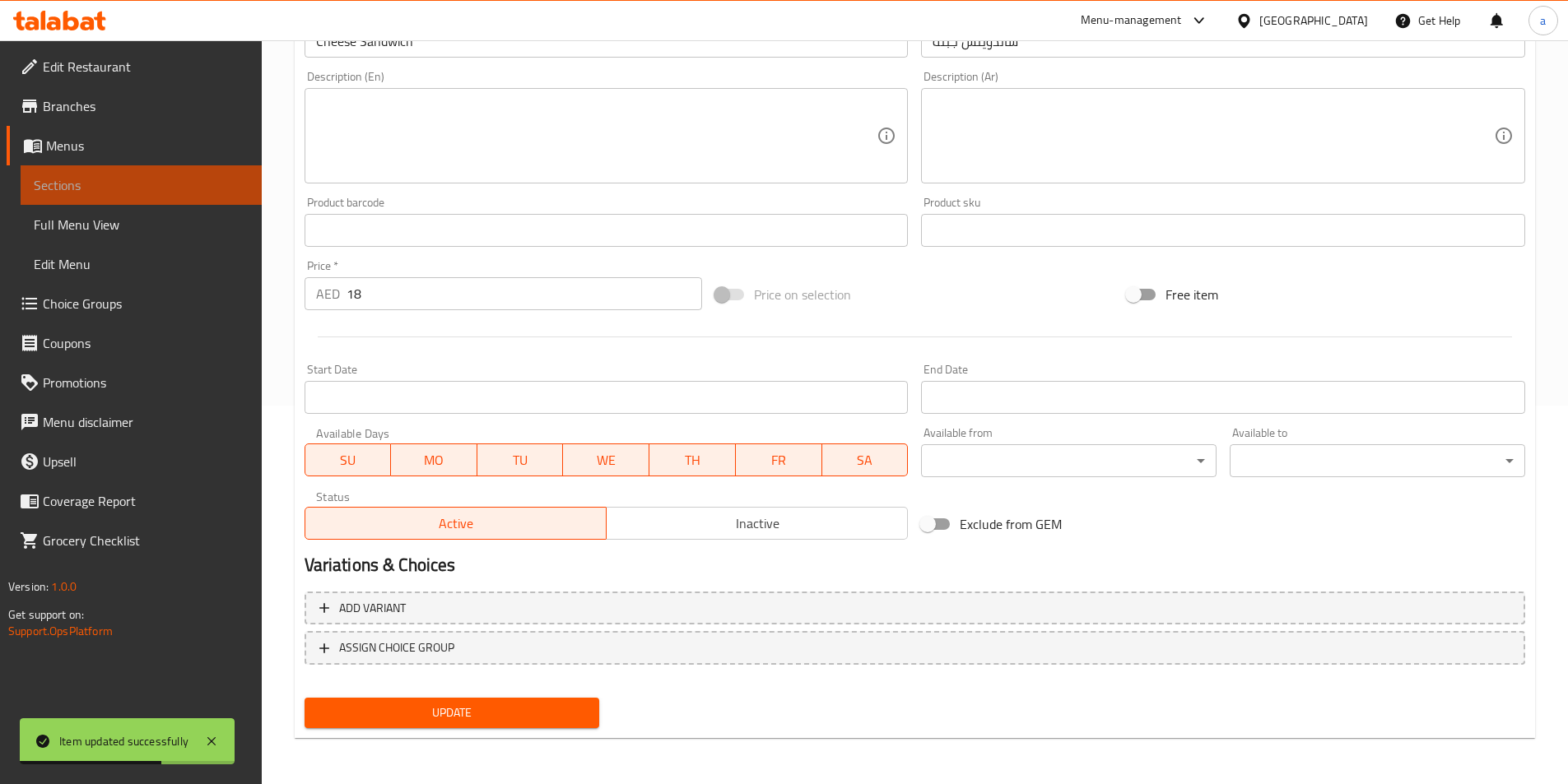
click at [92, 183] on span "Sections" at bounding box center [141, 185] width 214 height 20
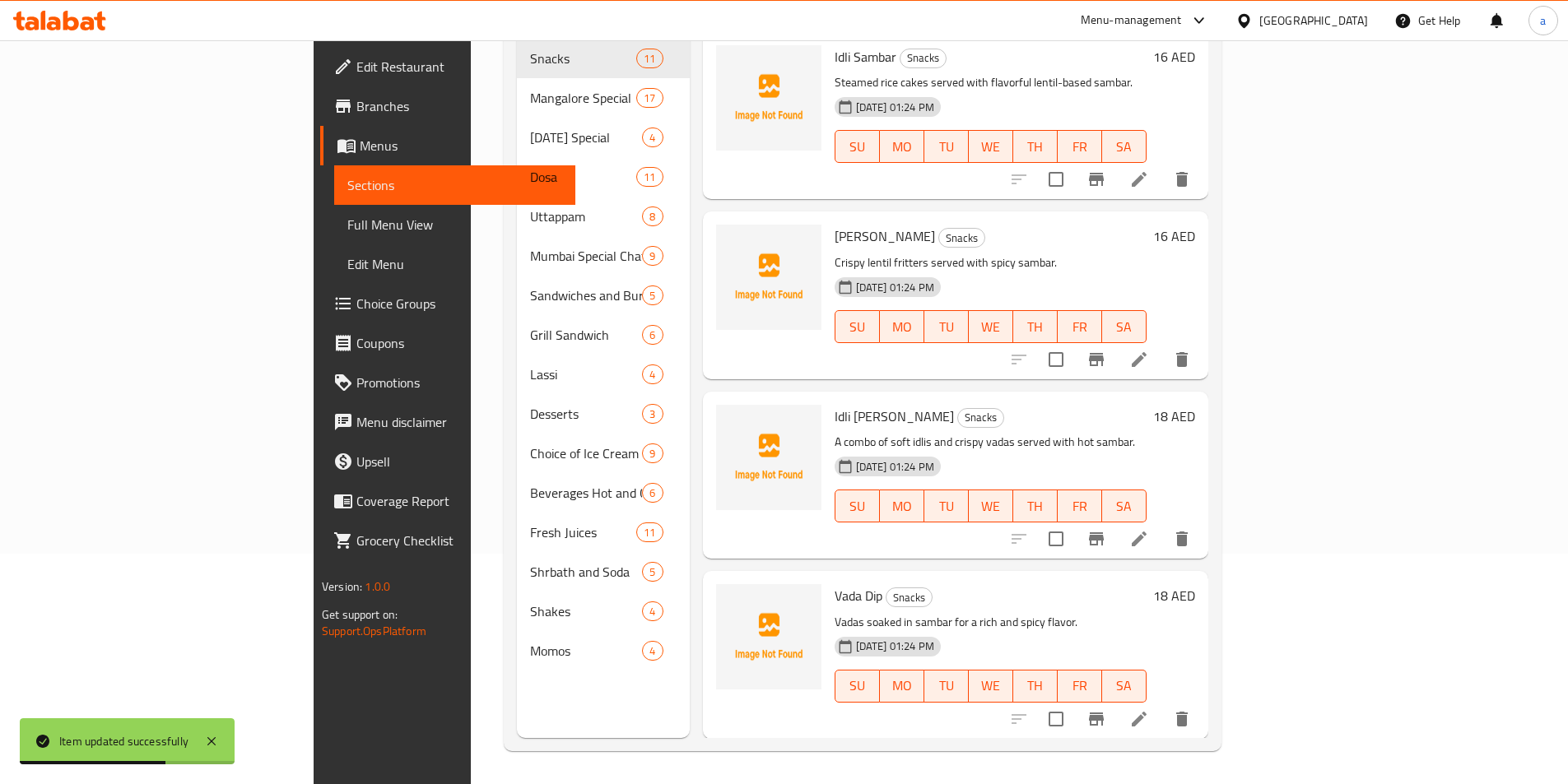
scroll to position [231, 0]
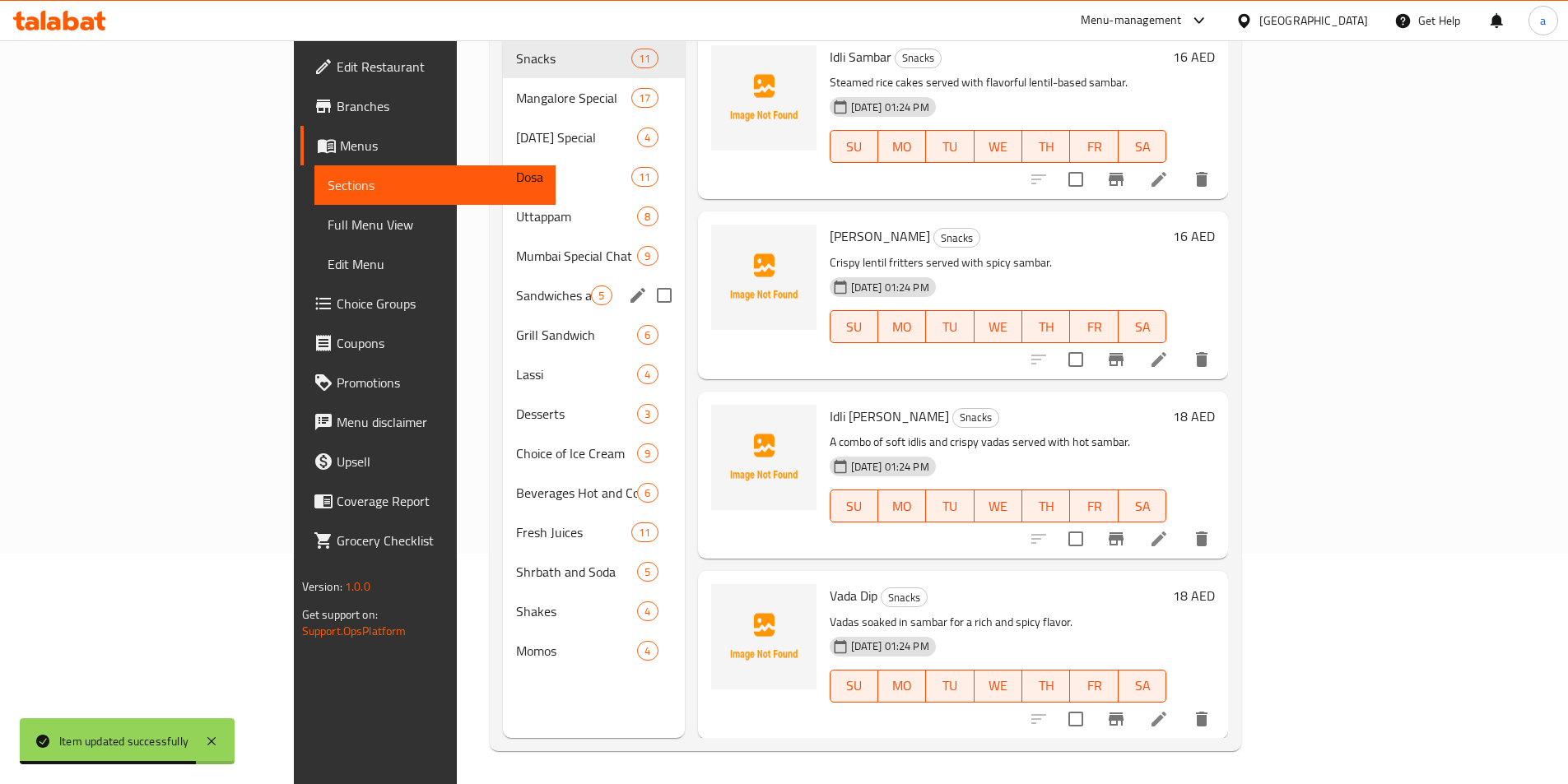
click at [503, 283] on div "Sandwiches and Burgers 5" at bounding box center [593, 296] width 181 height 40
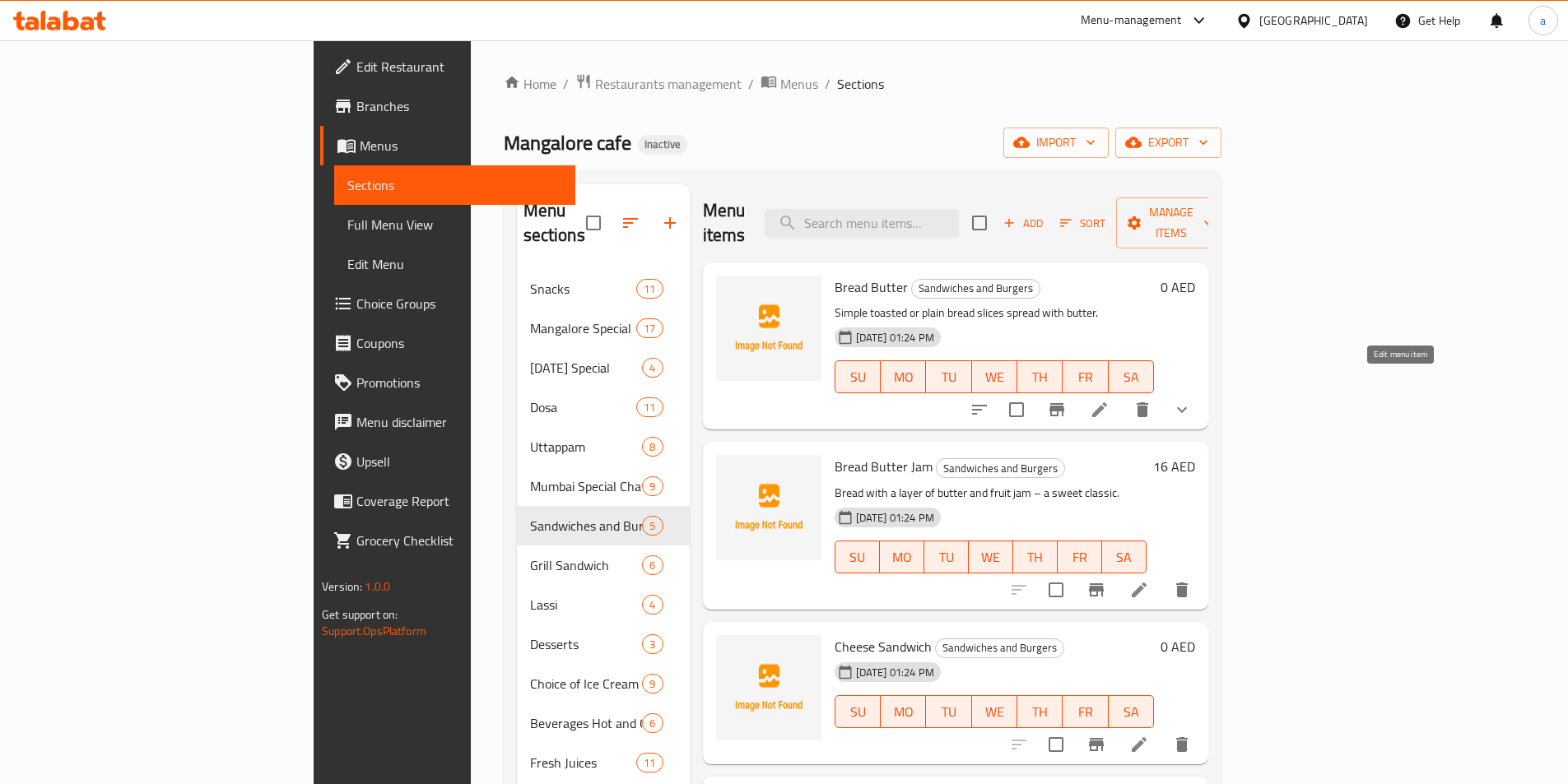
click at [1110, 400] on icon at bounding box center [1099, 410] width 20 height 20
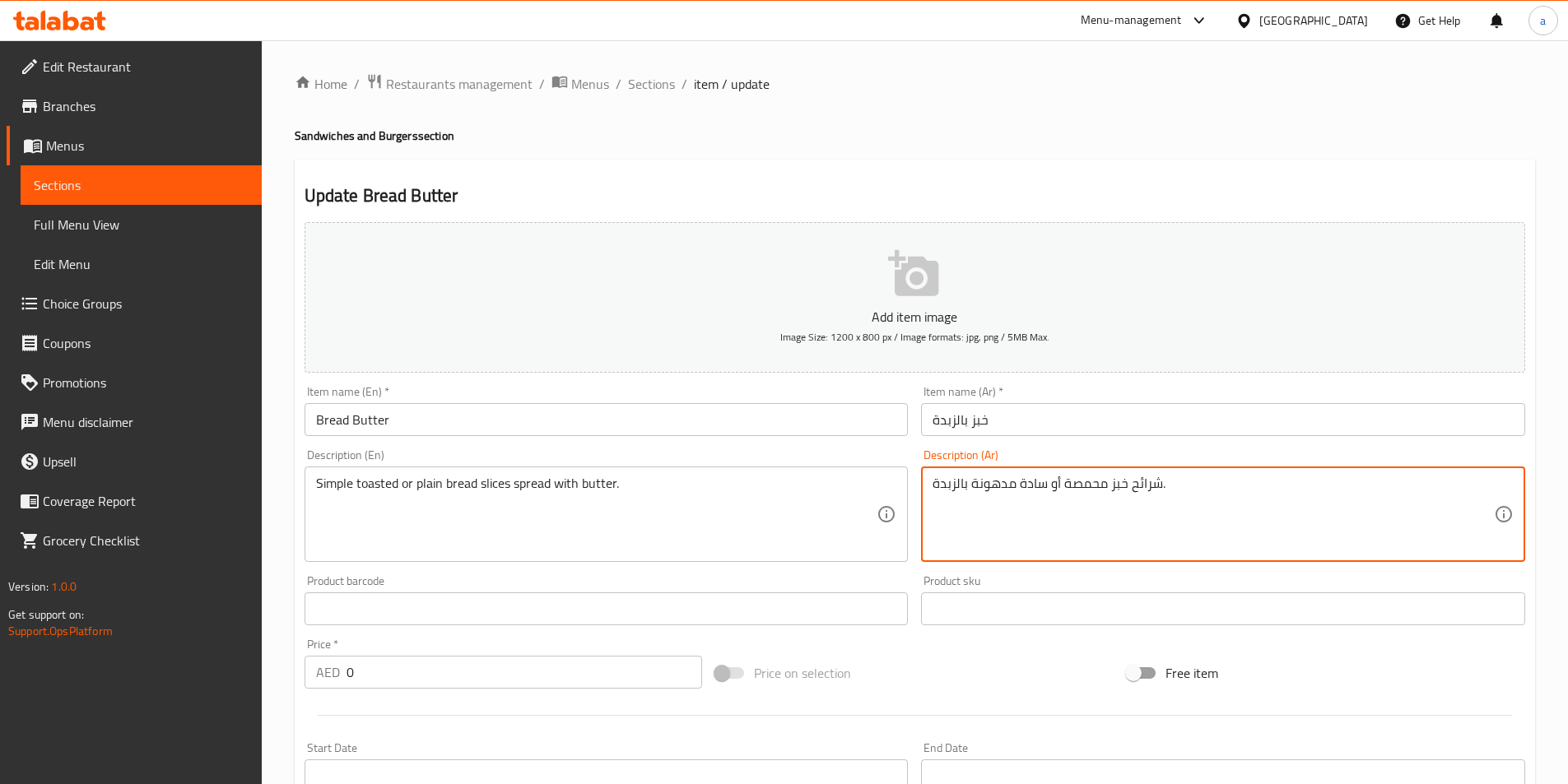
click at [1143, 497] on textarea "شرائح خبز محمصة أو سادة مدهونة بالزبدة." at bounding box center [1213, 514] width 561 height 78
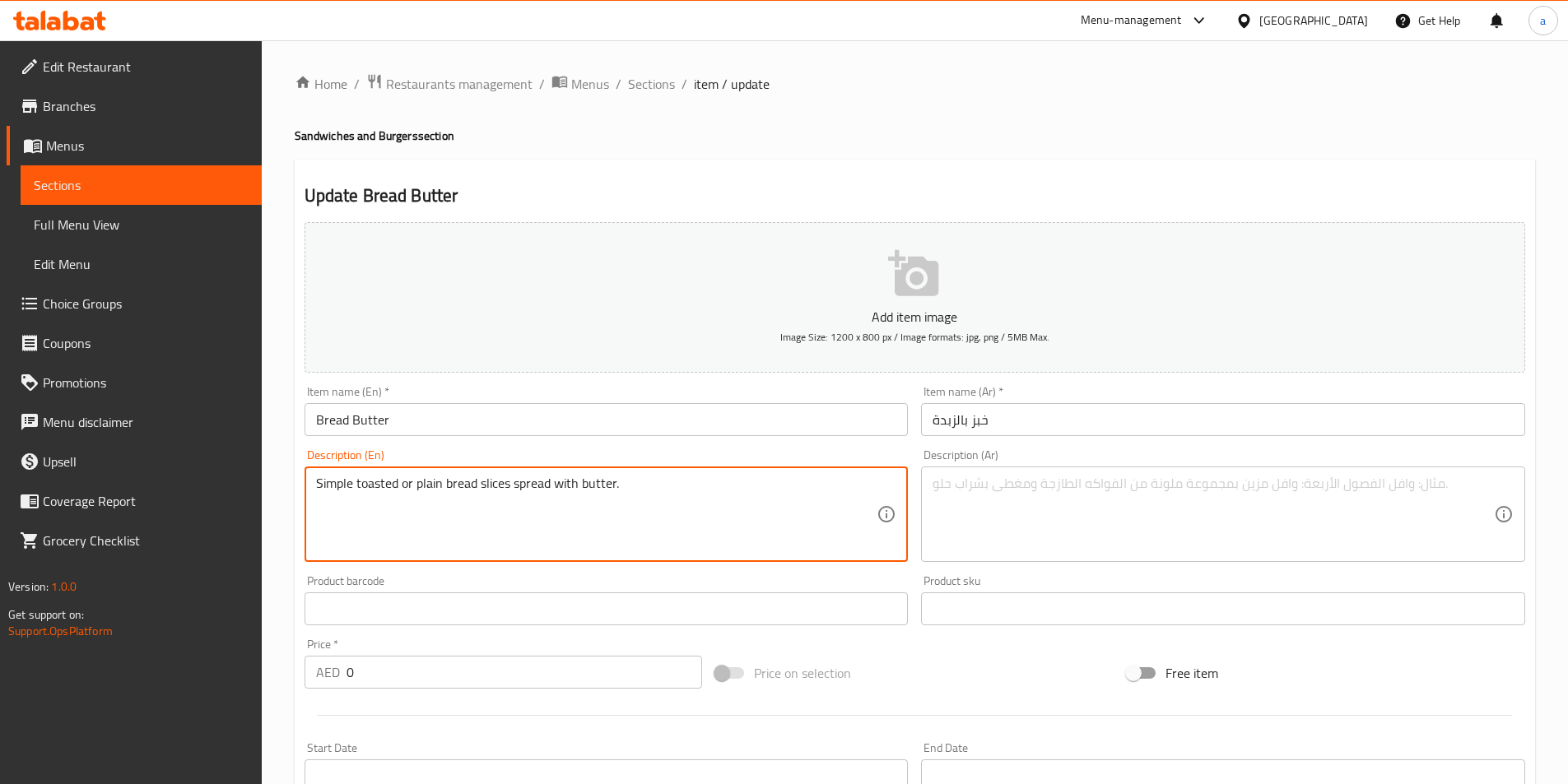
click at [565, 494] on textarea "Simple toasted or plain bread slices spread with butter." at bounding box center [597, 514] width 561 height 78
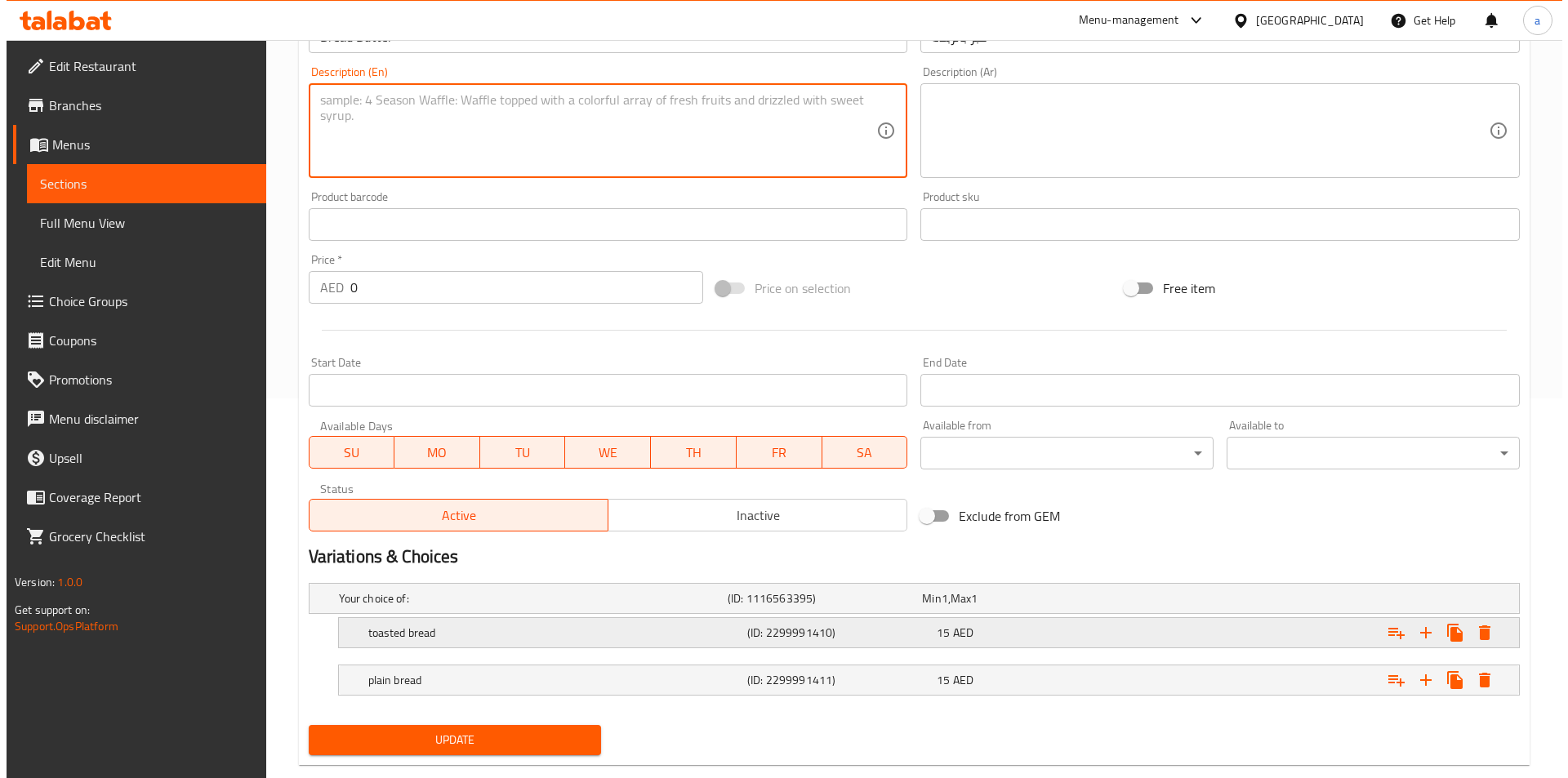
scroll to position [408, 0]
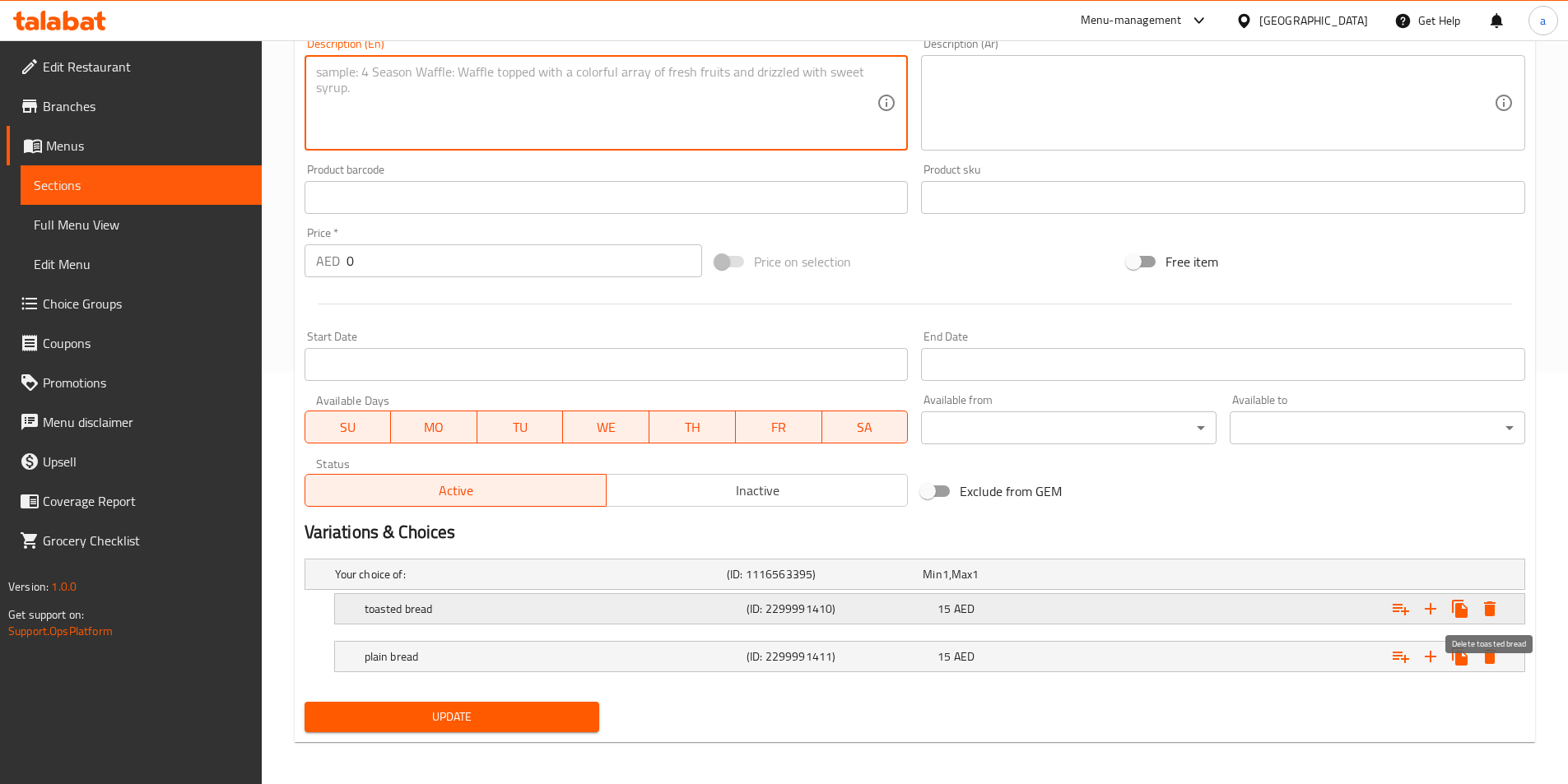
click at [1482, 611] on icon "Expand" at bounding box center [1490, 609] width 20 height 20
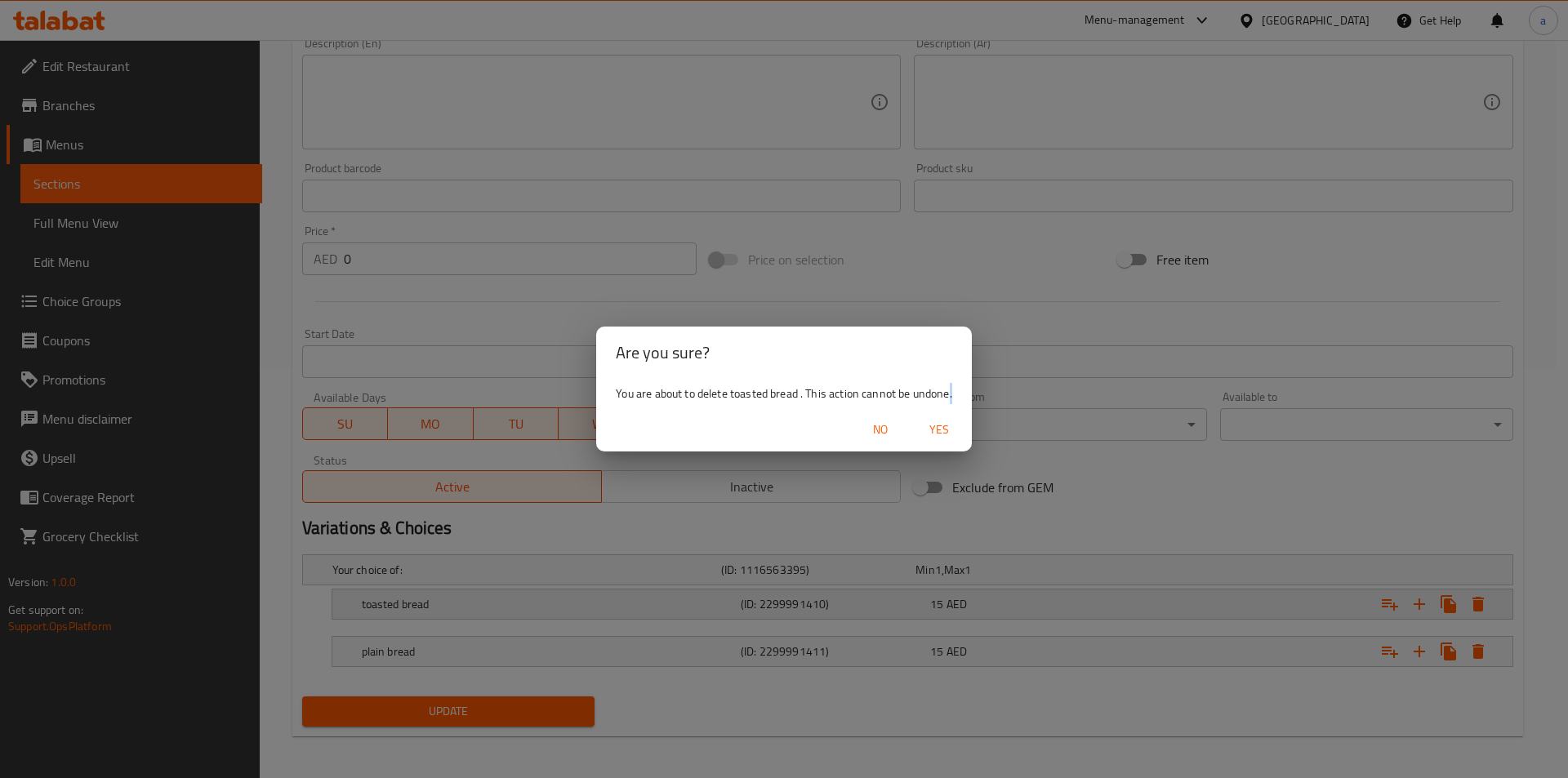
click at [1469, 606] on div "Are you sure? You are about to delete toasted bread . This action cannot be und…" at bounding box center [784, 389] width 1568 height 778
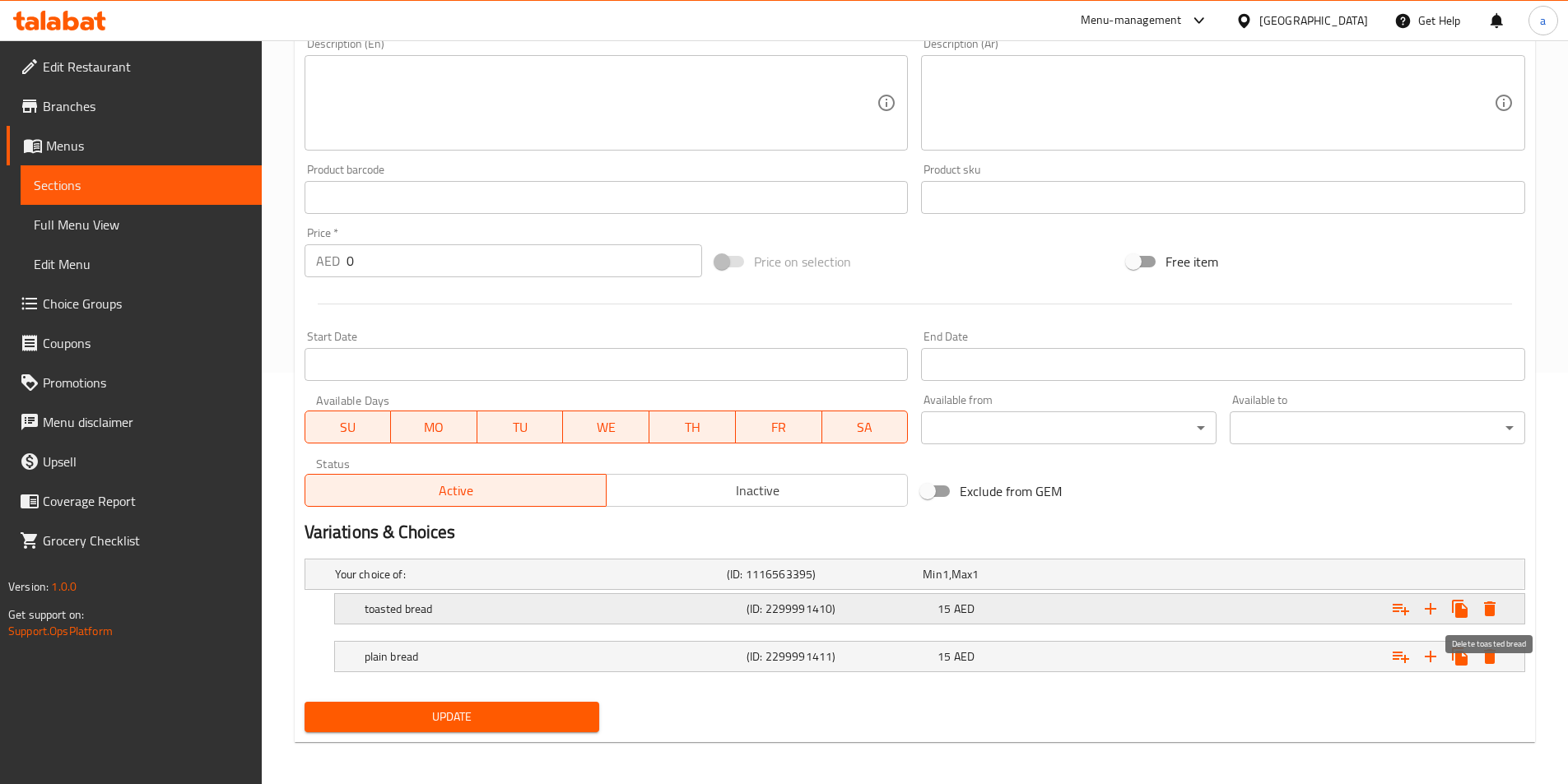
click at [1482, 611] on icon "Expand" at bounding box center [1490, 609] width 20 height 20
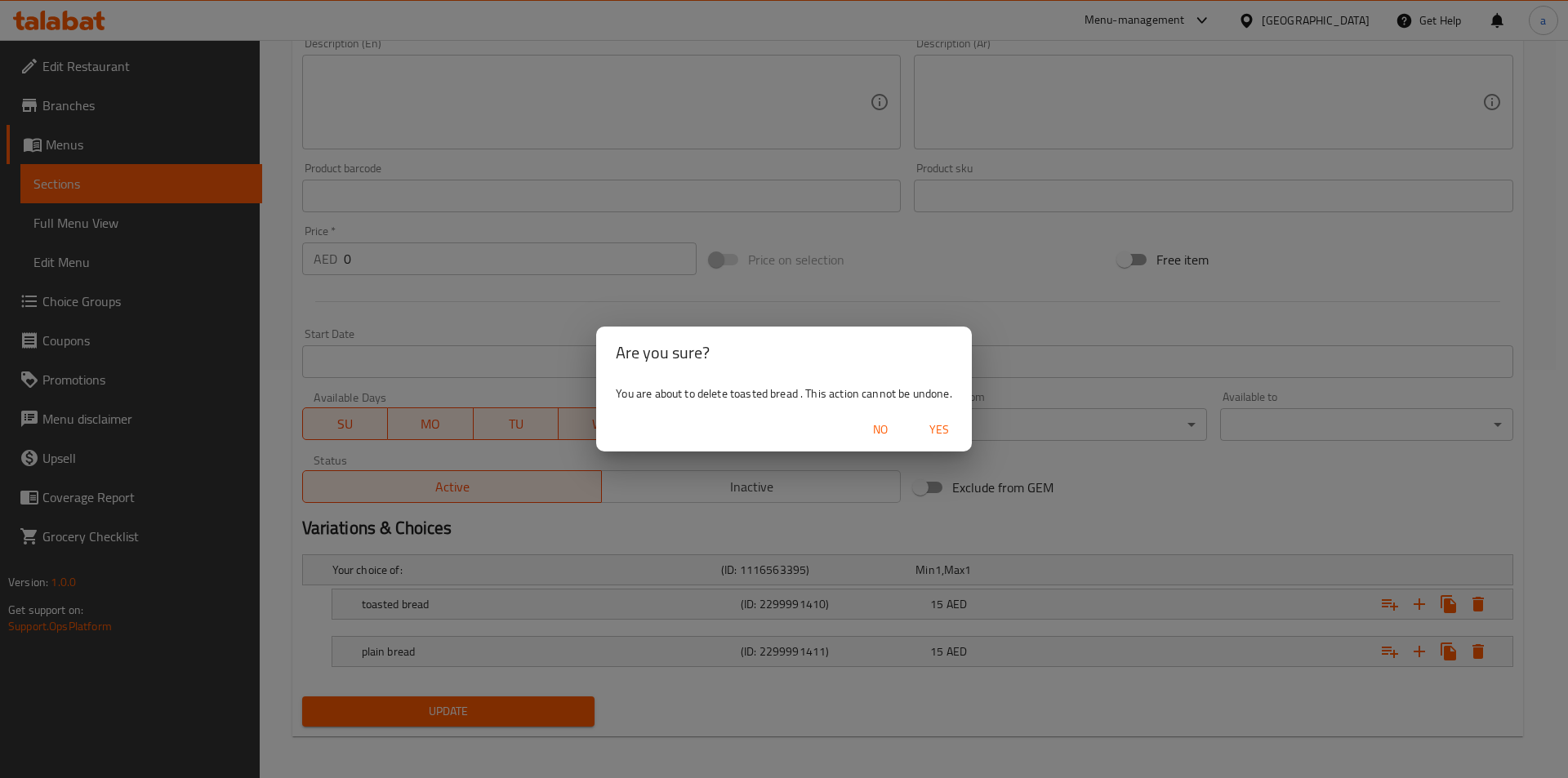
click at [933, 425] on span "Yes" at bounding box center [939, 430] width 39 height 21
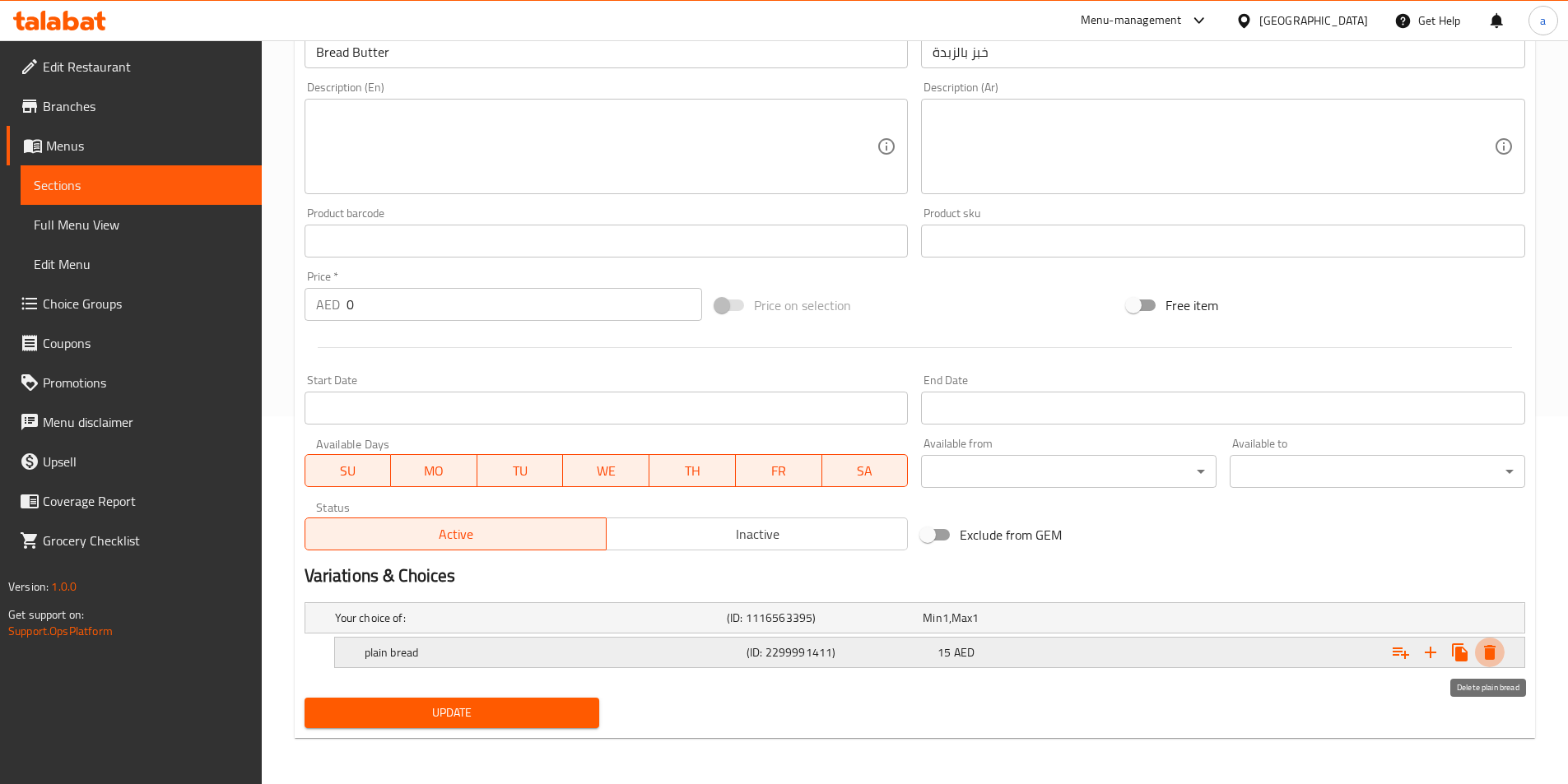
click at [1483, 642] on icon "Expand" at bounding box center [1490, 652] width 20 height 20
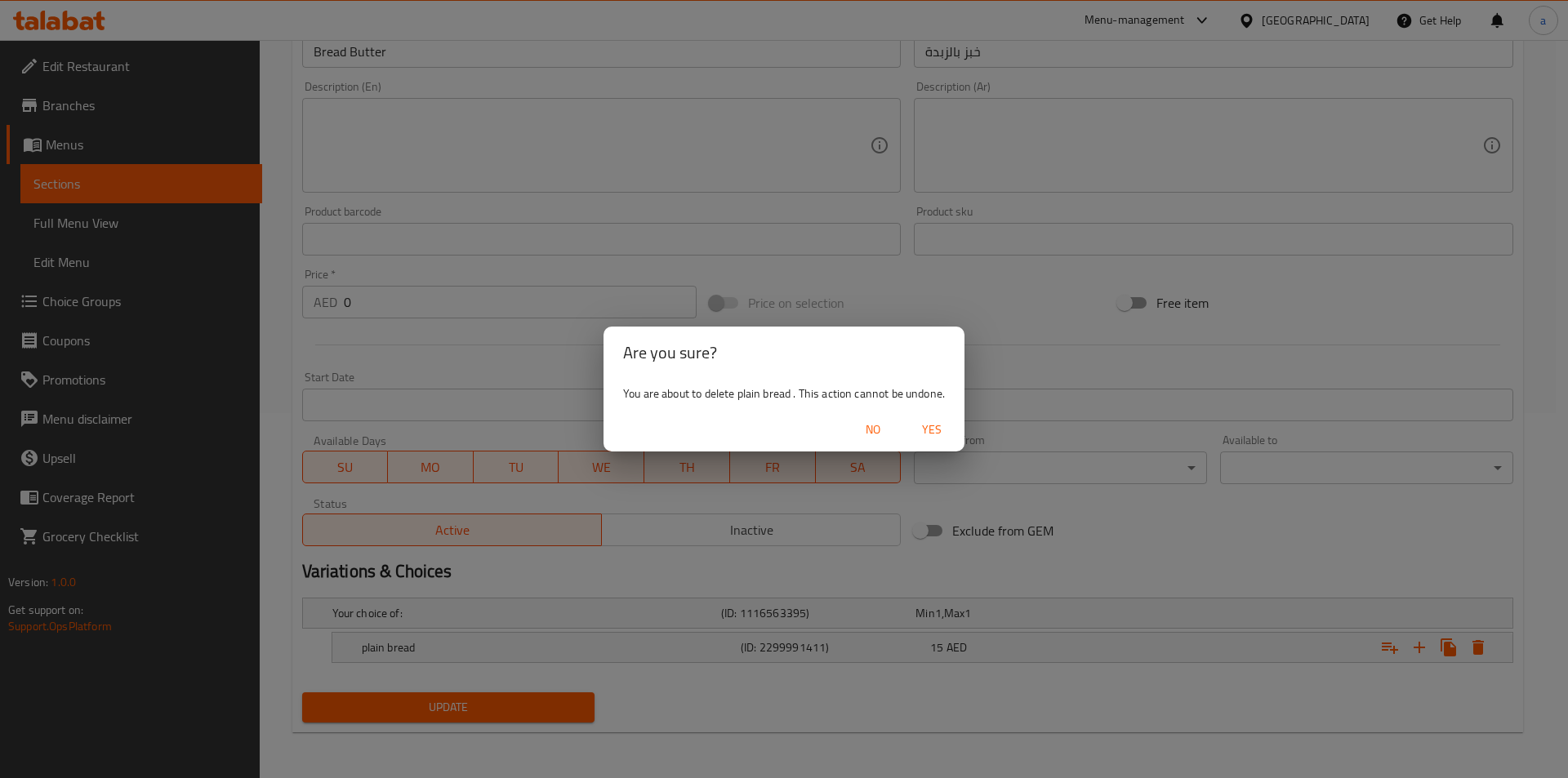
click at [944, 434] on span "Yes" at bounding box center [932, 430] width 39 height 21
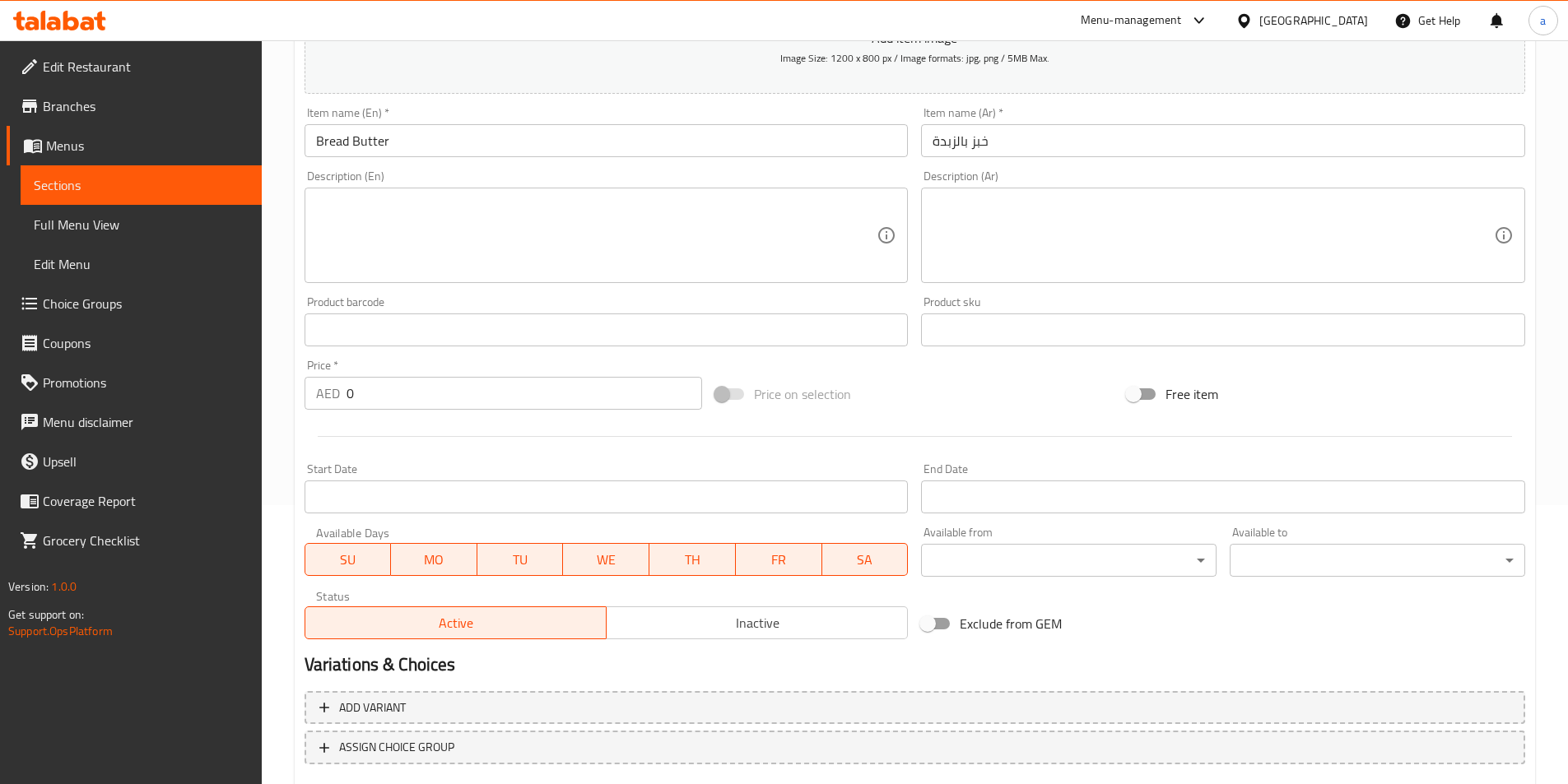
scroll to position [280, 0]
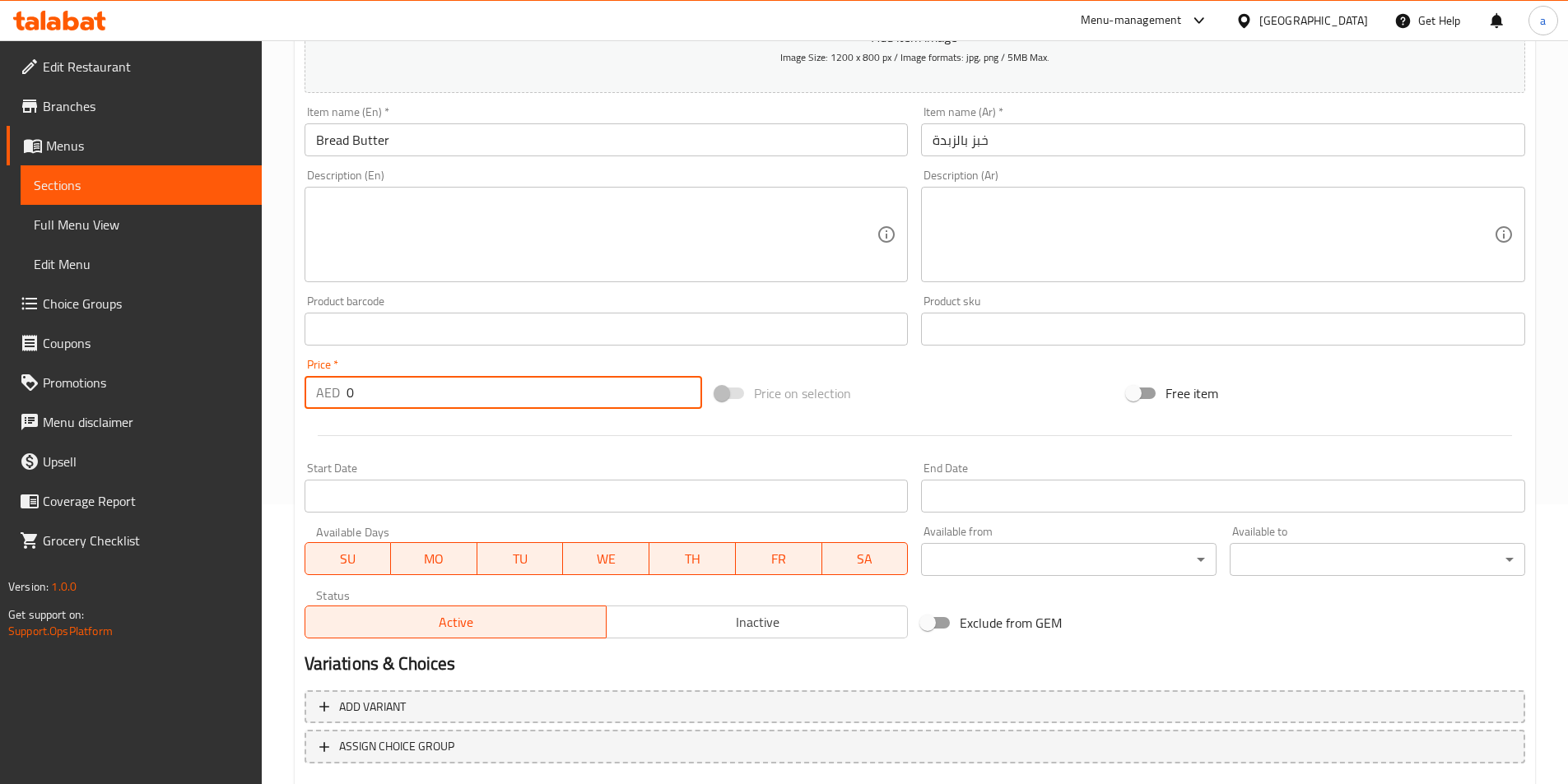
drag, startPoint x: 349, startPoint y: 401, endPoint x: 335, endPoint y: 401, distance: 14.0
click at [335, 401] on div "AED 0 Price *" at bounding box center [503, 392] width 399 height 33
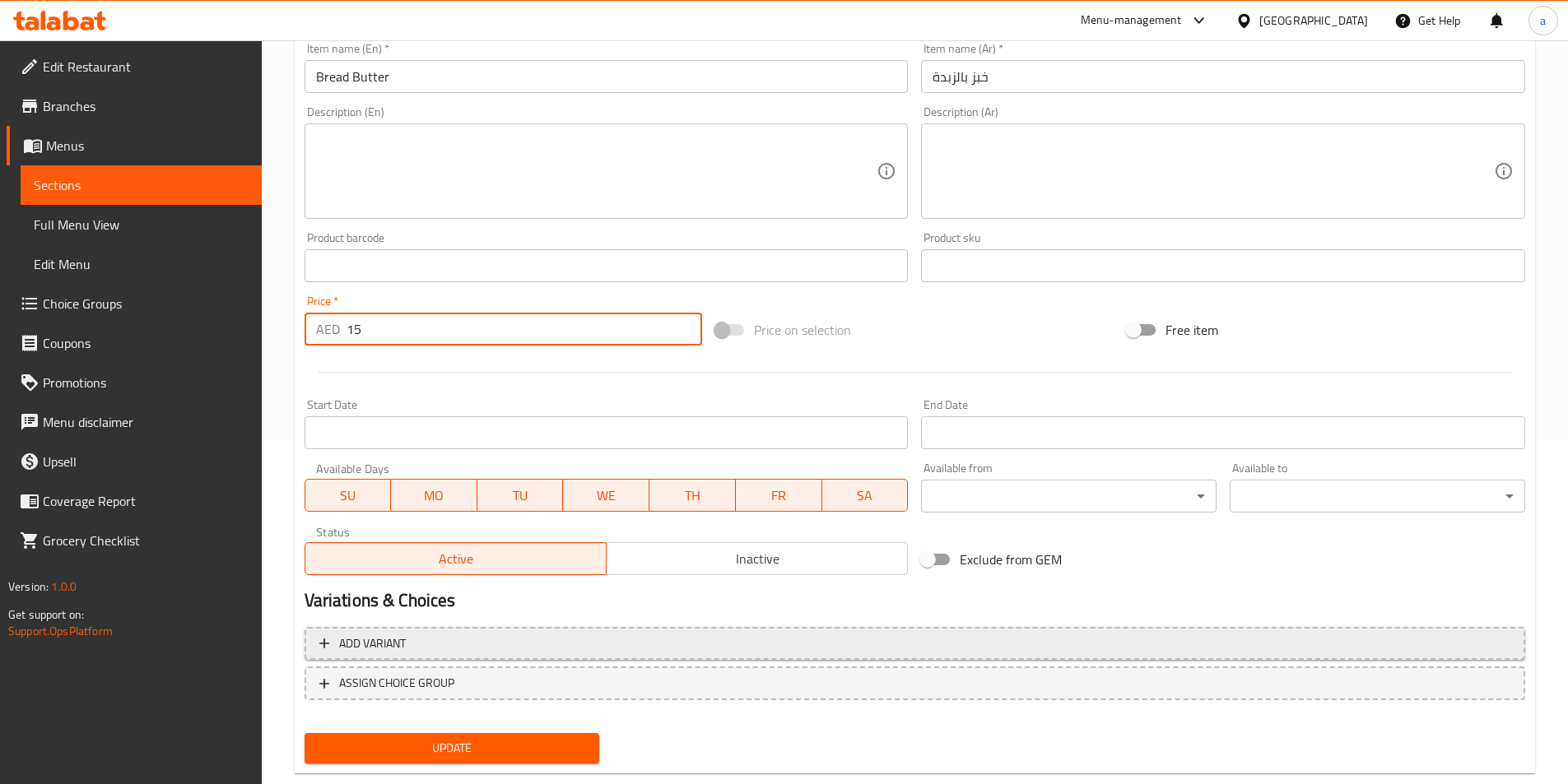
scroll to position [379, 0]
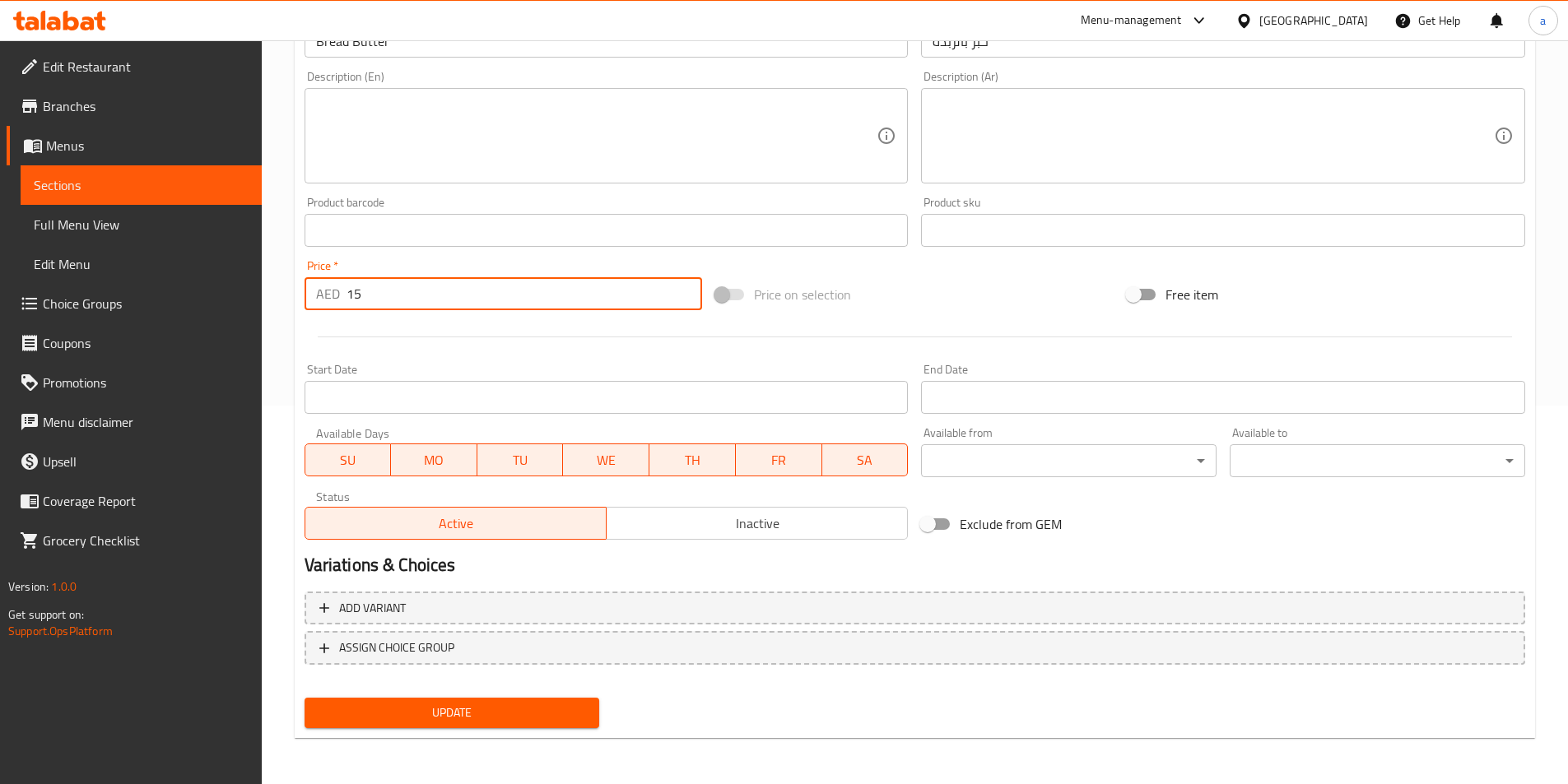
type input "15"
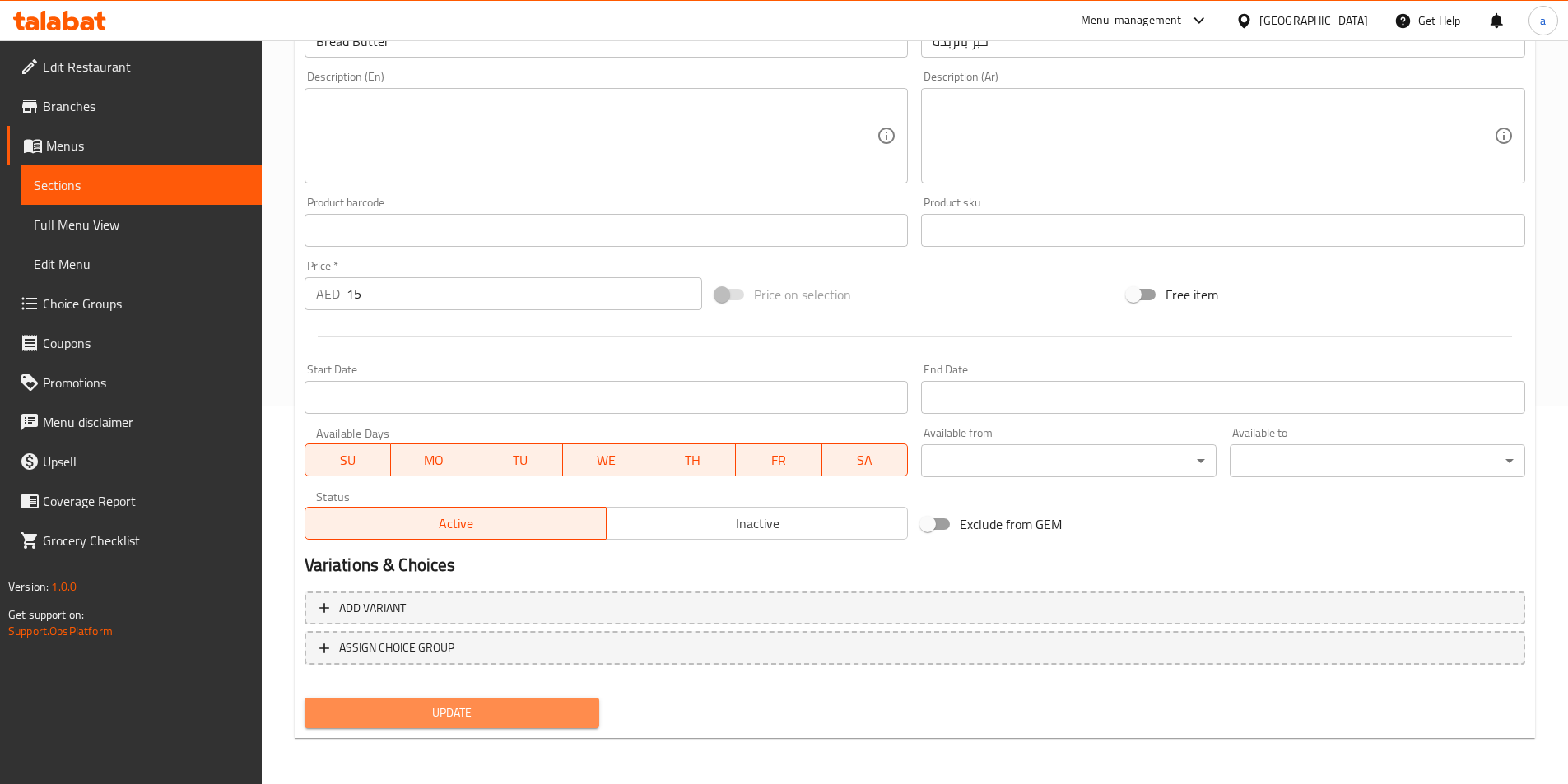
click at [499, 711] on span "Update" at bounding box center [451, 713] width 269 height 21
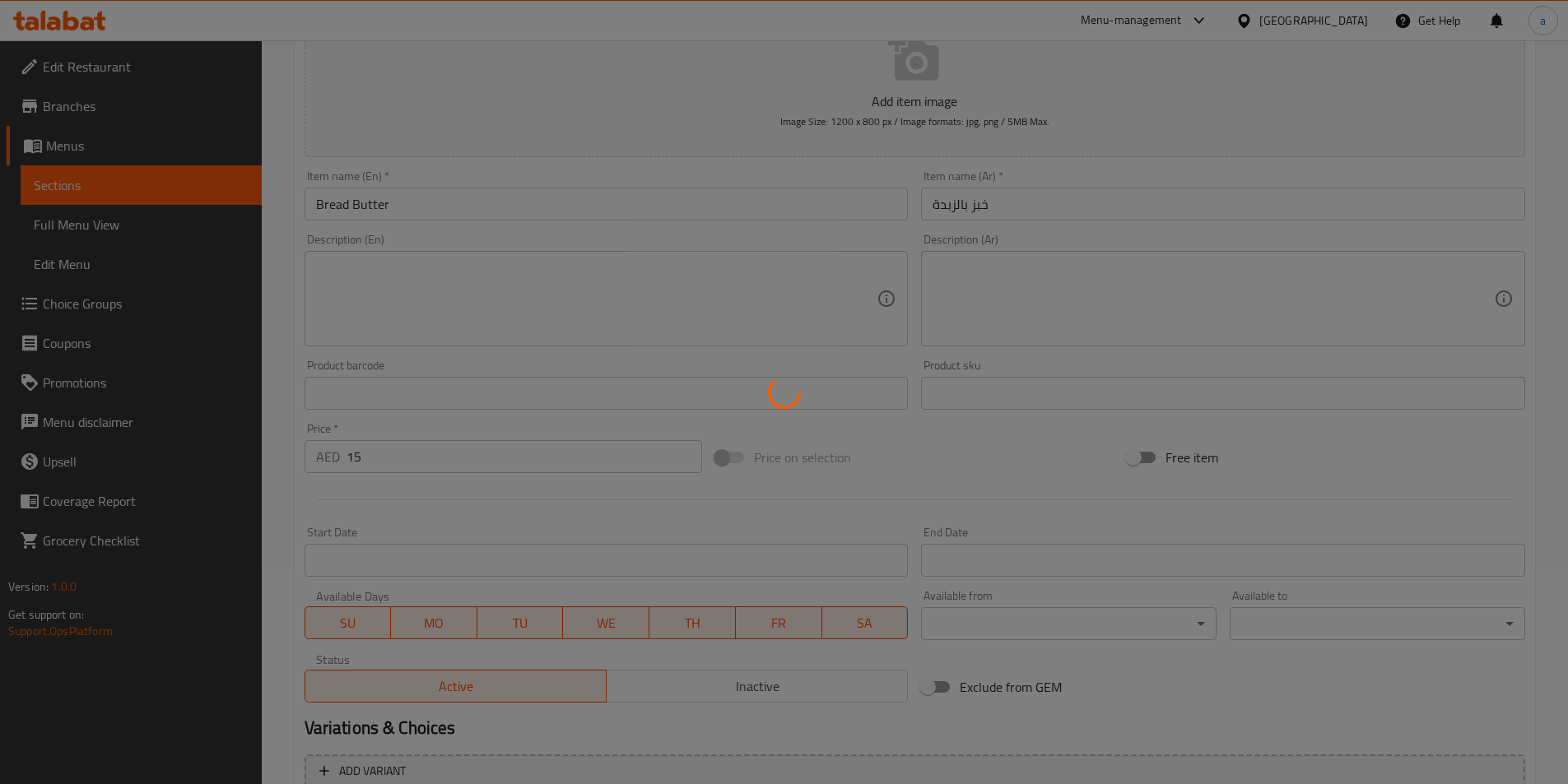
scroll to position [214, 0]
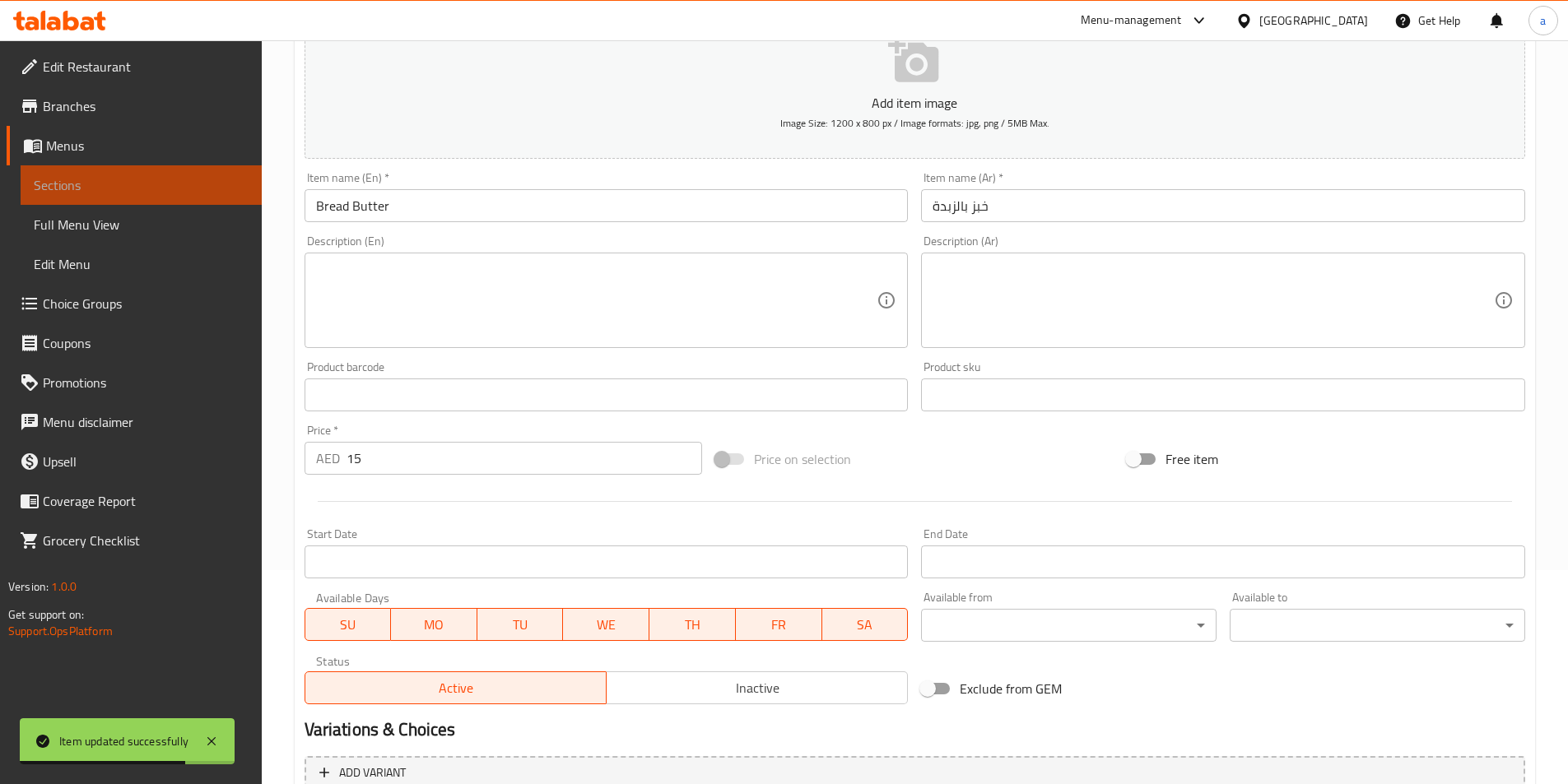
click at [110, 193] on span "Sections" at bounding box center [141, 185] width 214 height 20
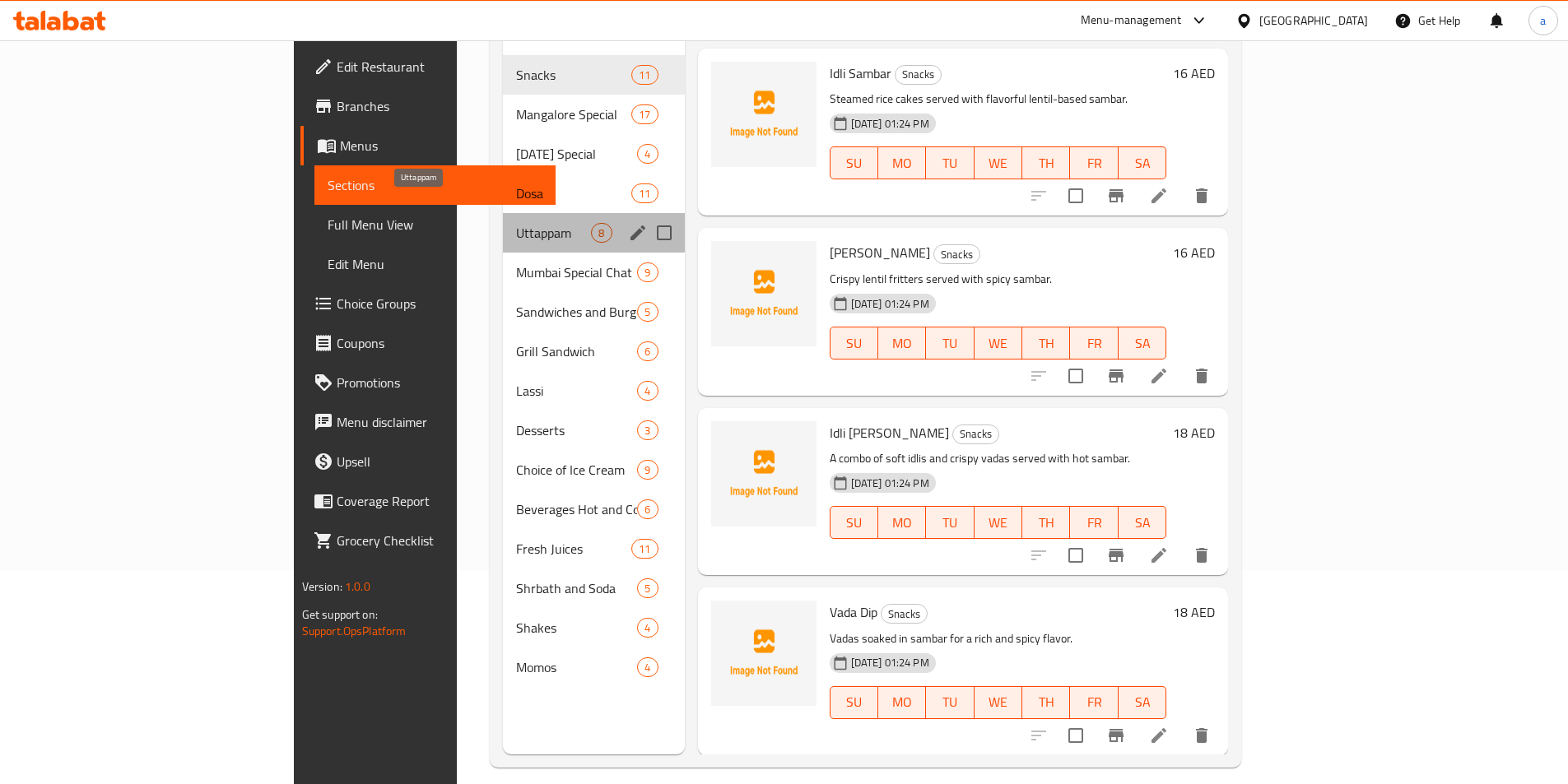
click at [516, 223] on span "Uttappam" at bounding box center [554, 233] width 75 height 20
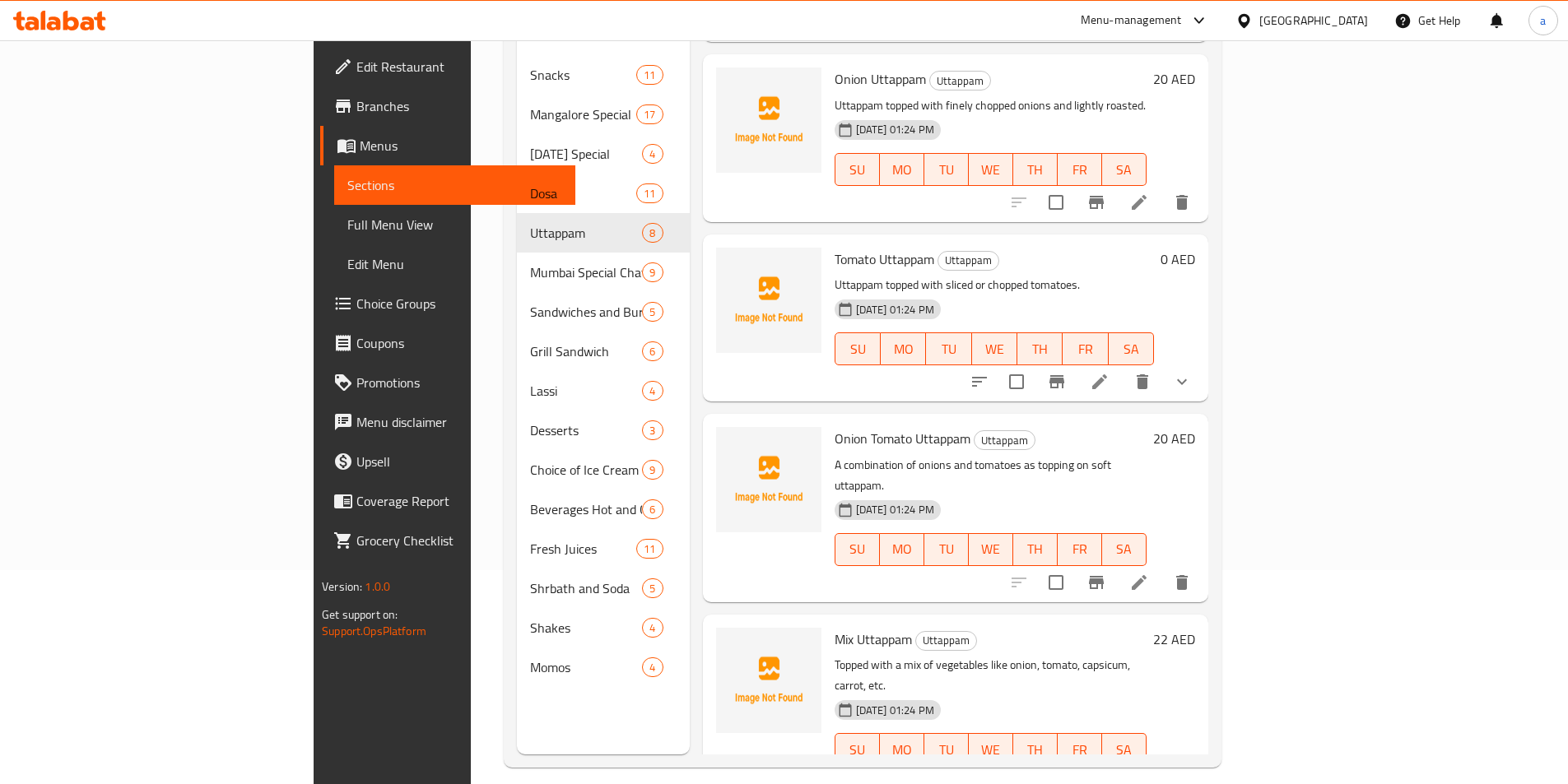
scroll to position [164, 0]
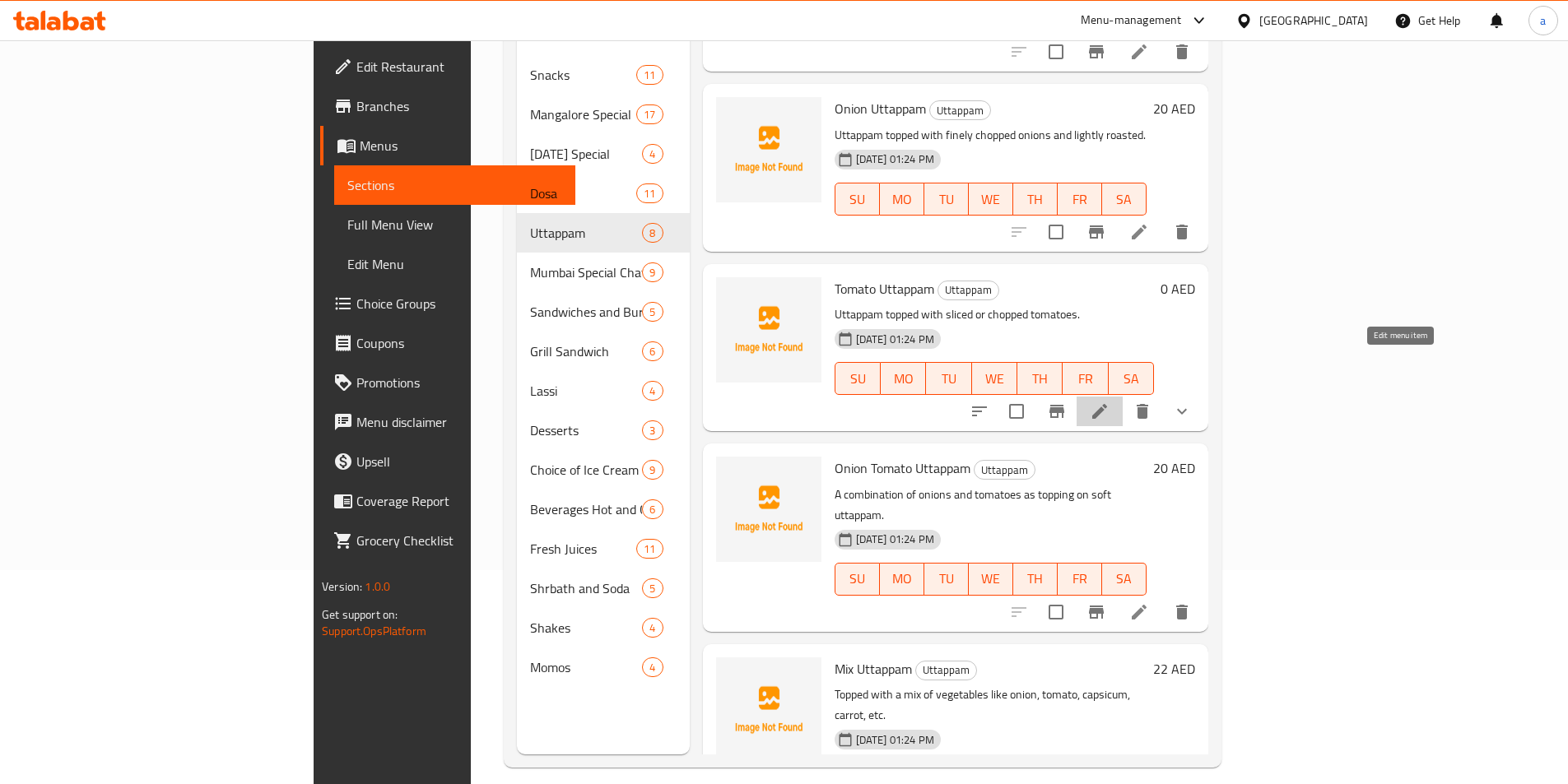
click at [1110, 402] on icon at bounding box center [1099, 411] width 20 height 20
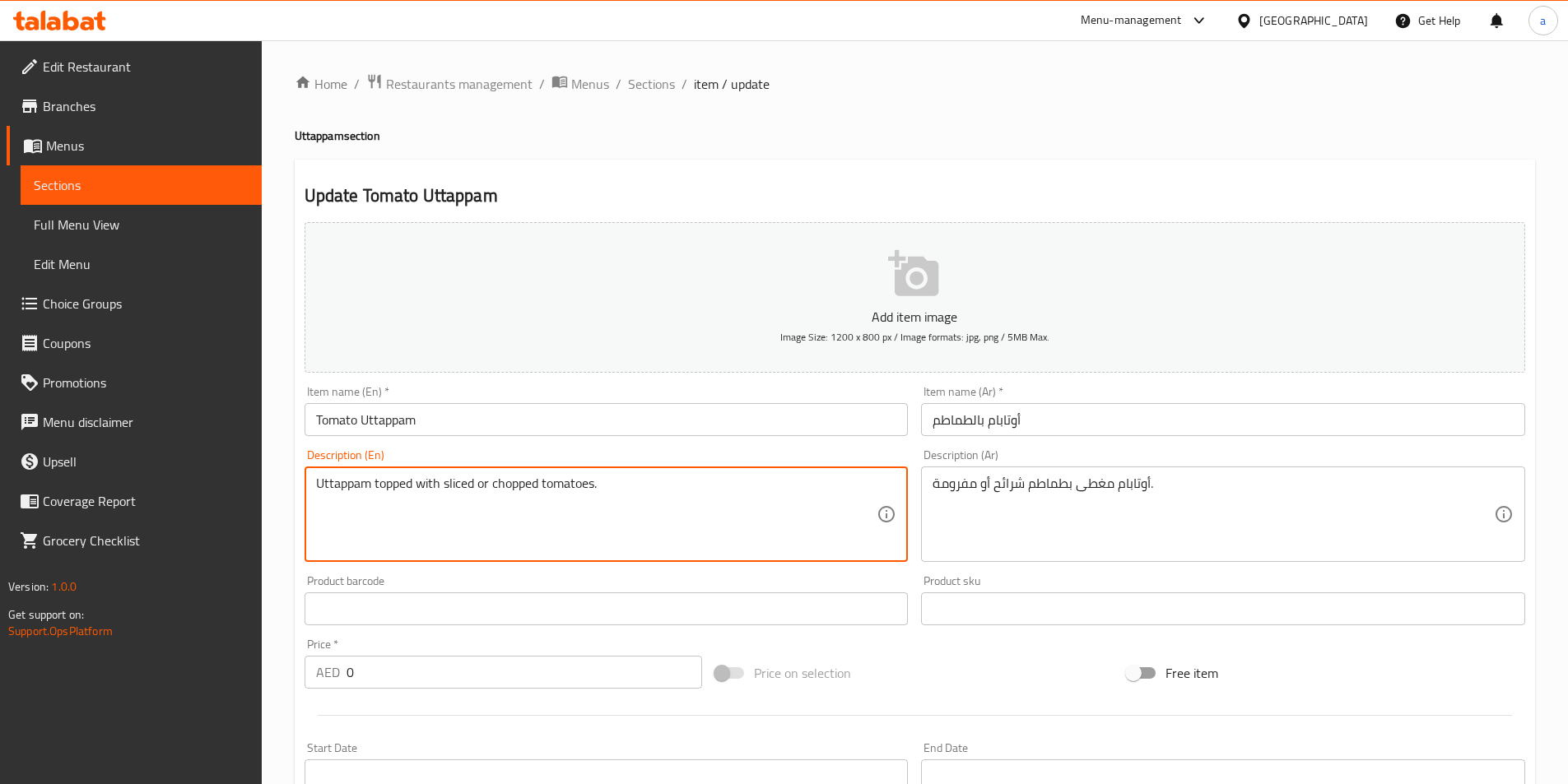
click at [591, 488] on textarea "Uttappam topped with sliced or chopped tomatoes." at bounding box center [597, 514] width 561 height 78
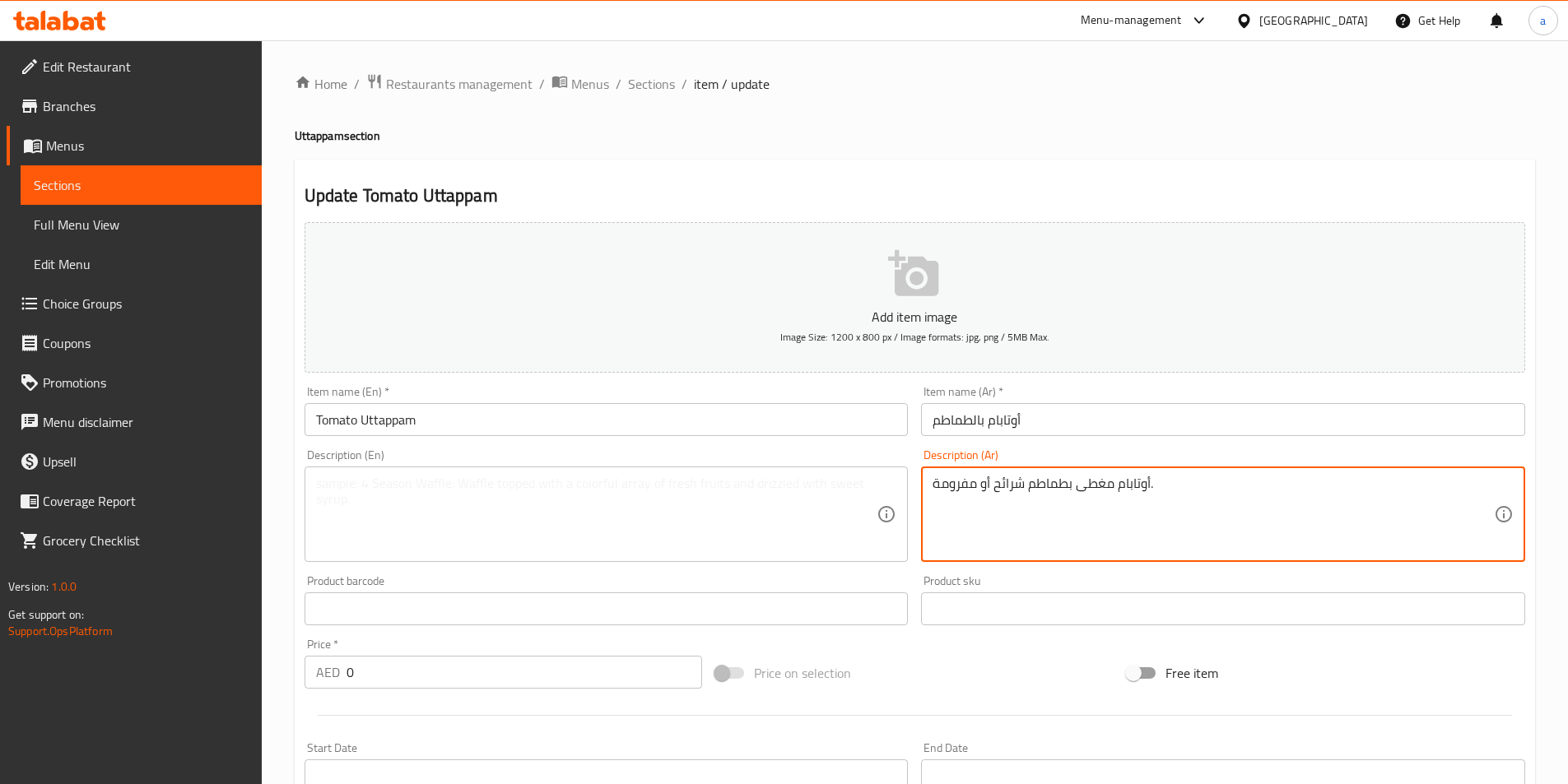
click at [1069, 500] on textarea "أوتابام مغطى بطماطم شرائح أو مفرومة." at bounding box center [1213, 514] width 561 height 78
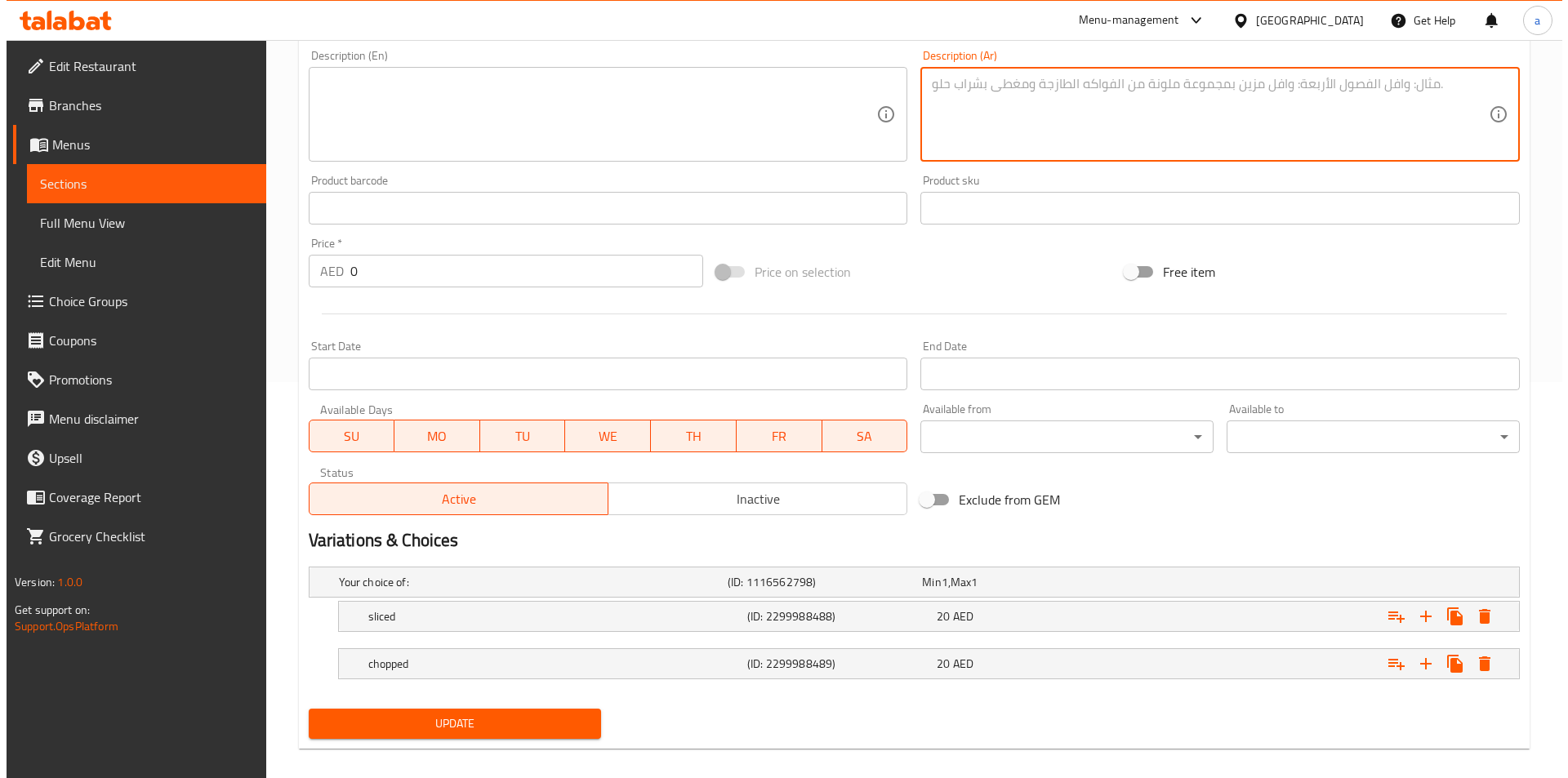
scroll to position [413, 0]
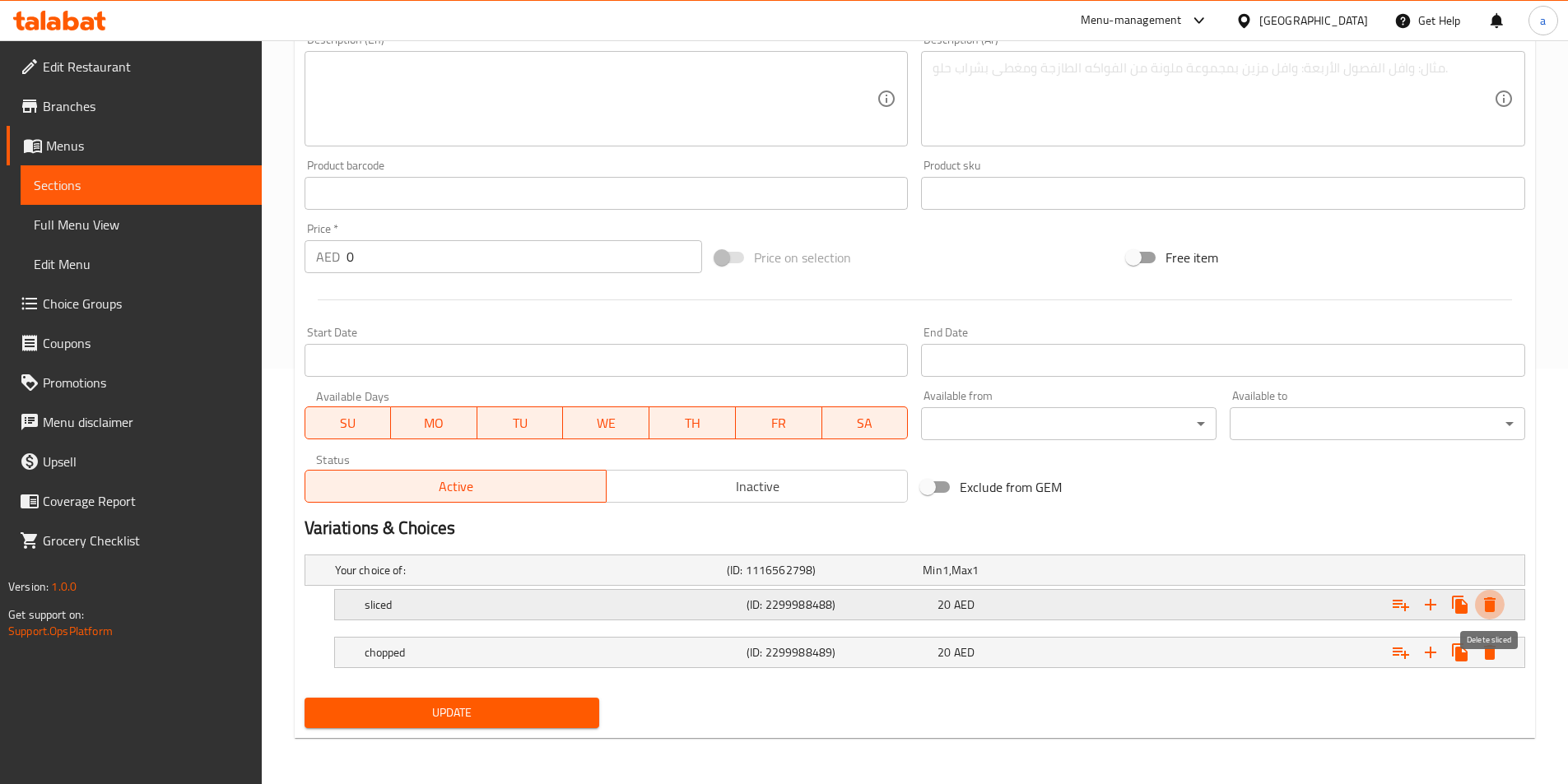
click at [1495, 612] on icon "Expand" at bounding box center [1490, 604] width 20 height 20
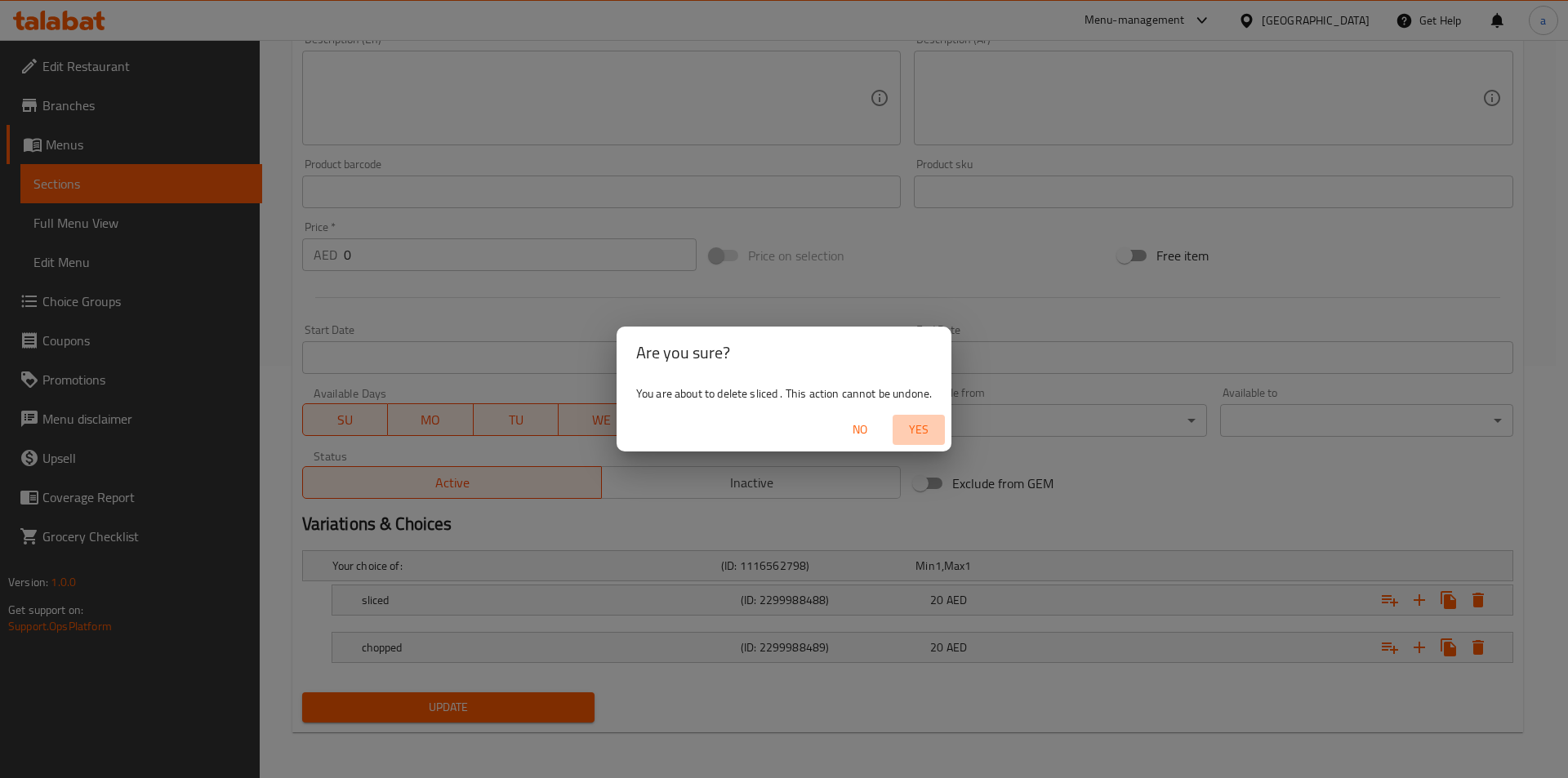
click at [922, 434] on span "Yes" at bounding box center [919, 430] width 39 height 21
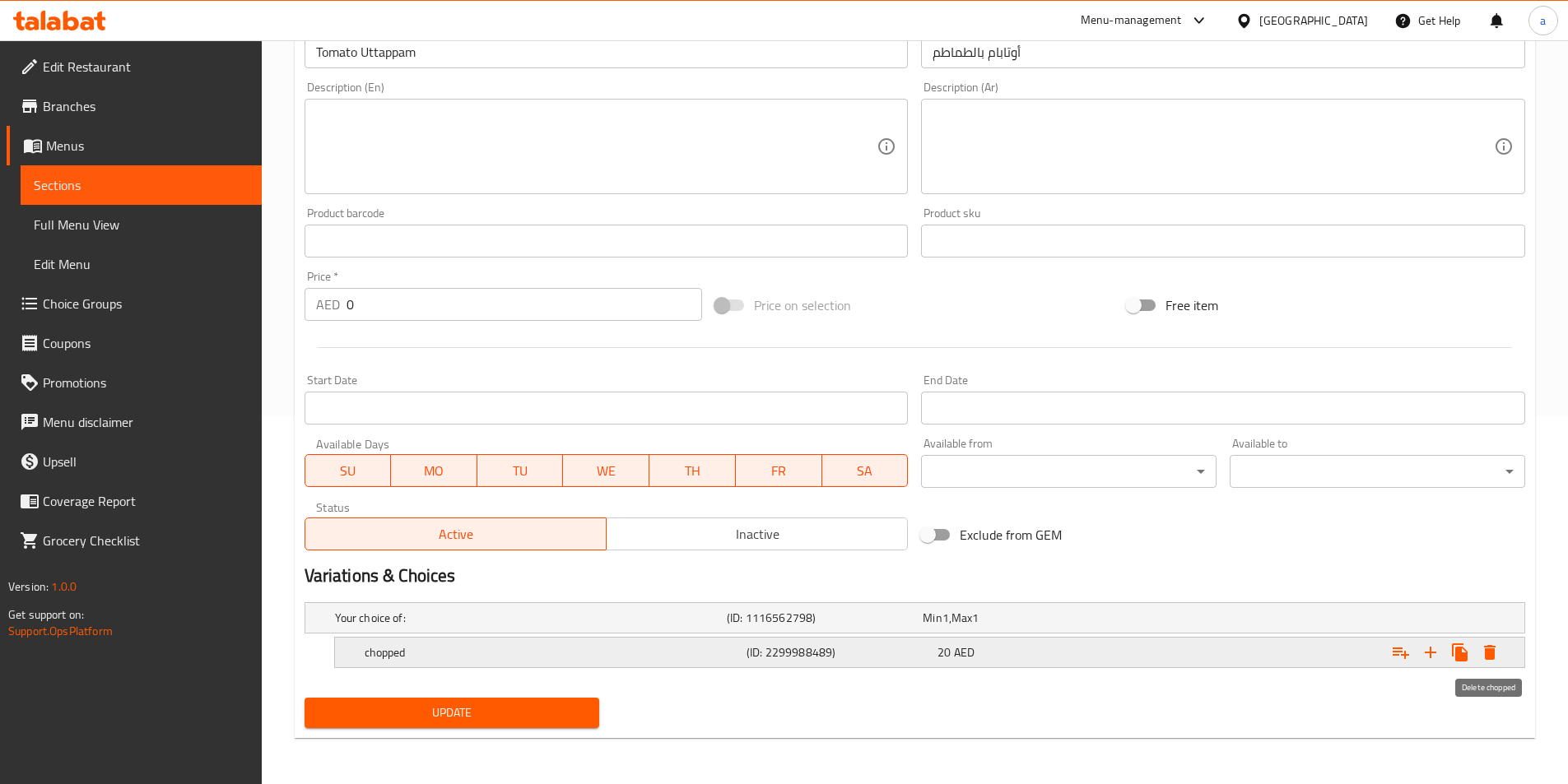
click at [1480, 653] on button "Expand" at bounding box center [1490, 653] width 29 height 29
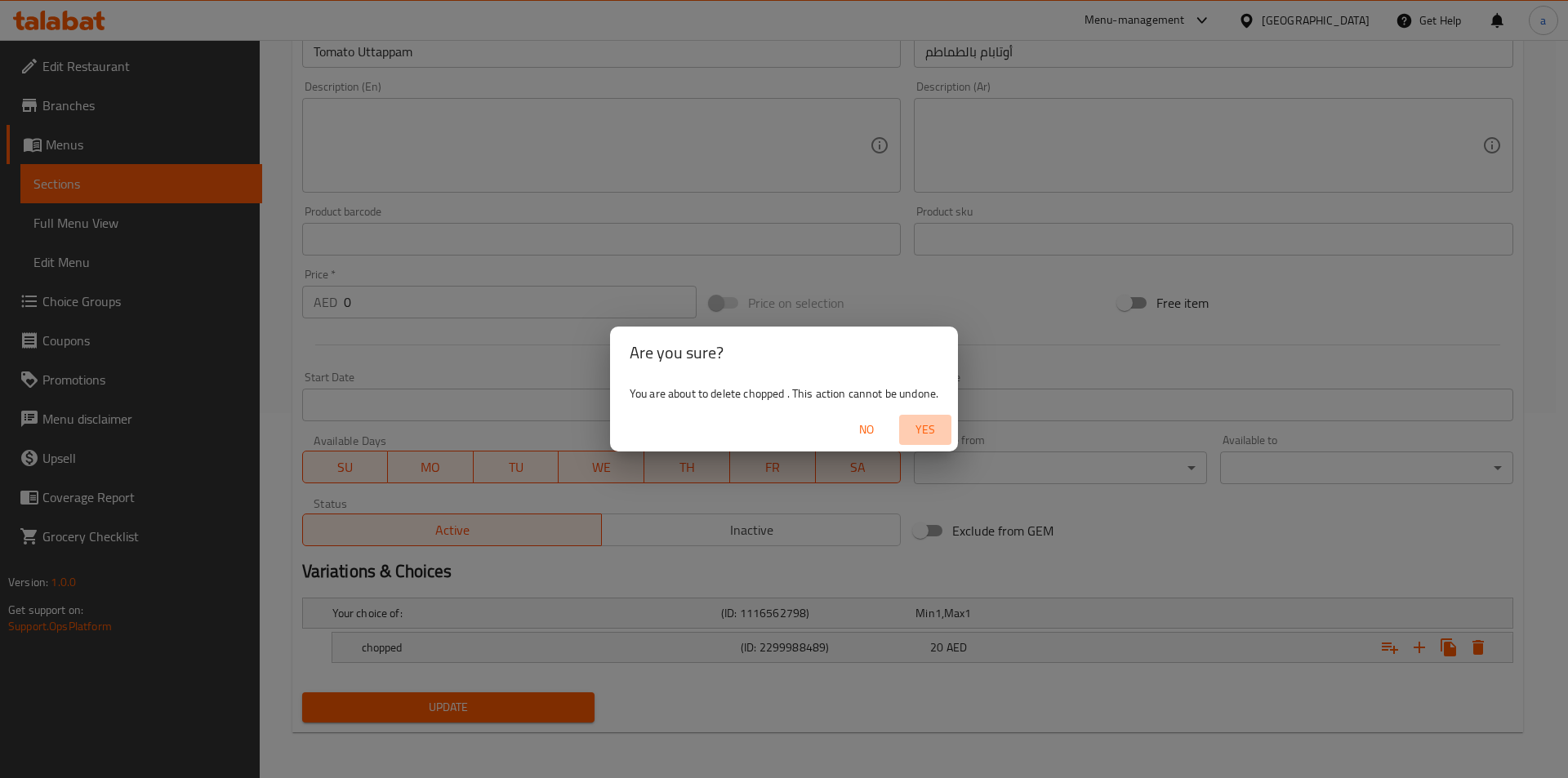
click at [932, 434] on span "Yes" at bounding box center [926, 430] width 39 height 21
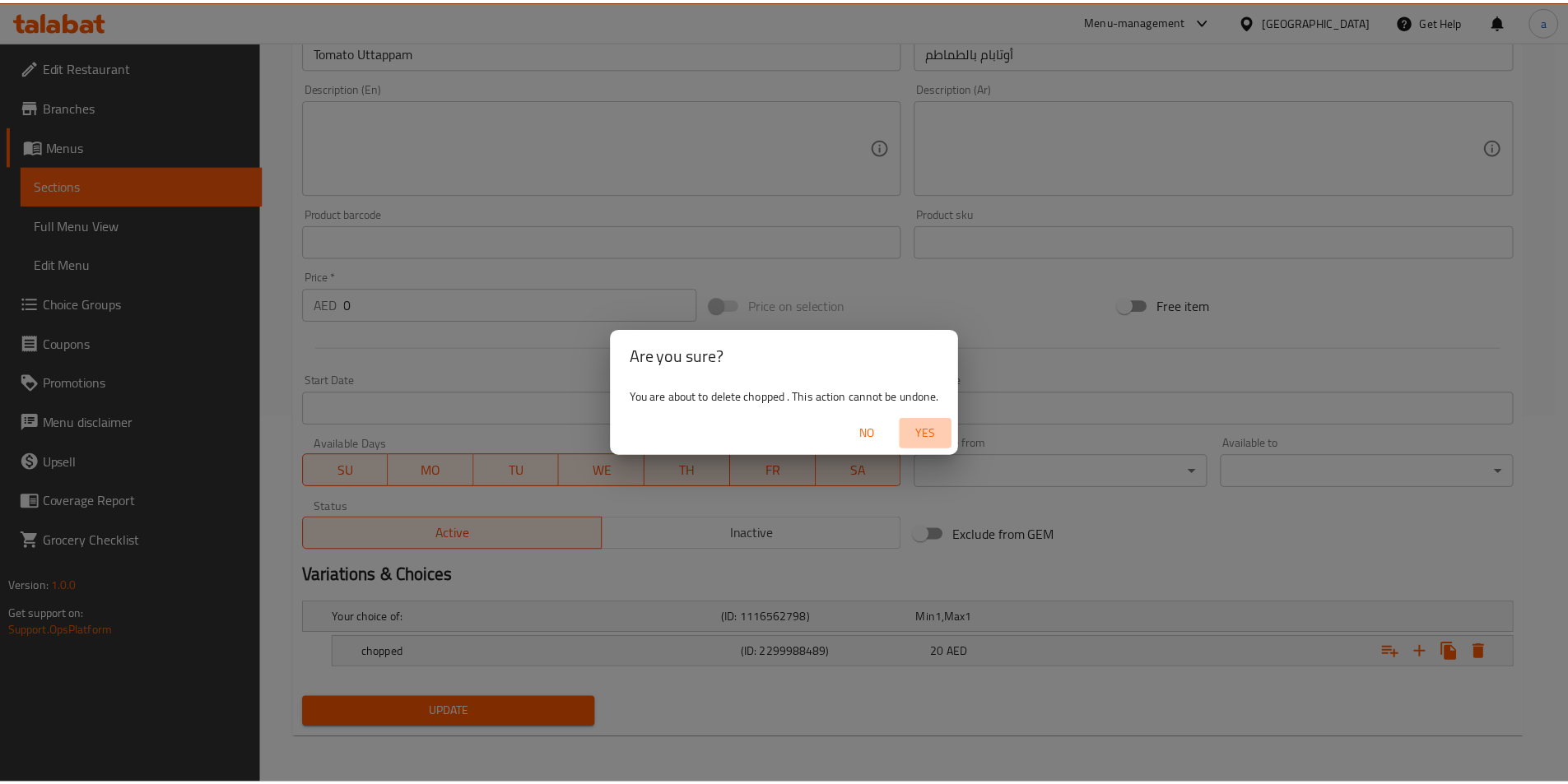
scroll to position [362, 0]
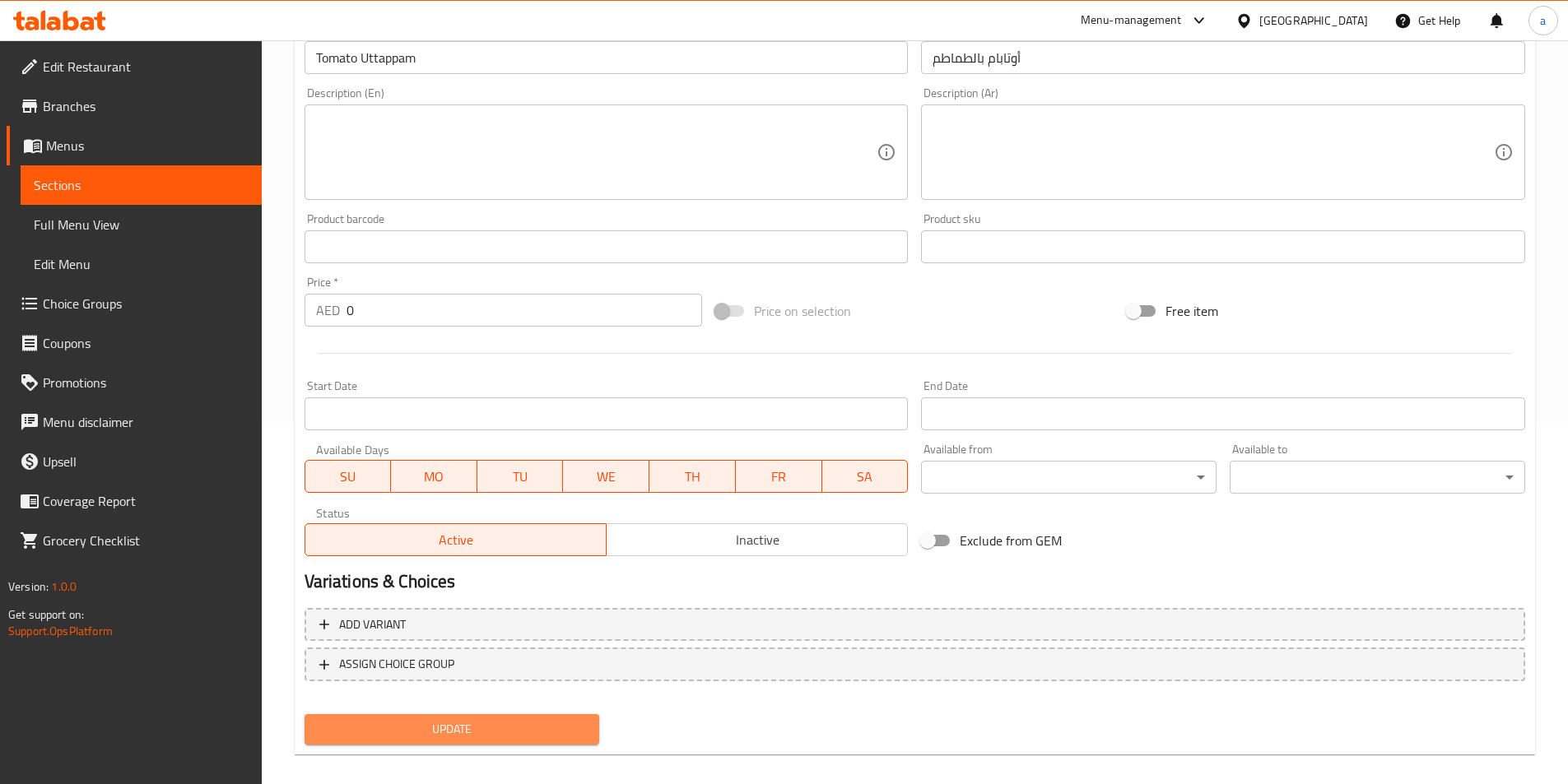
click at [511, 725] on span "Update" at bounding box center [451, 730] width 269 height 21
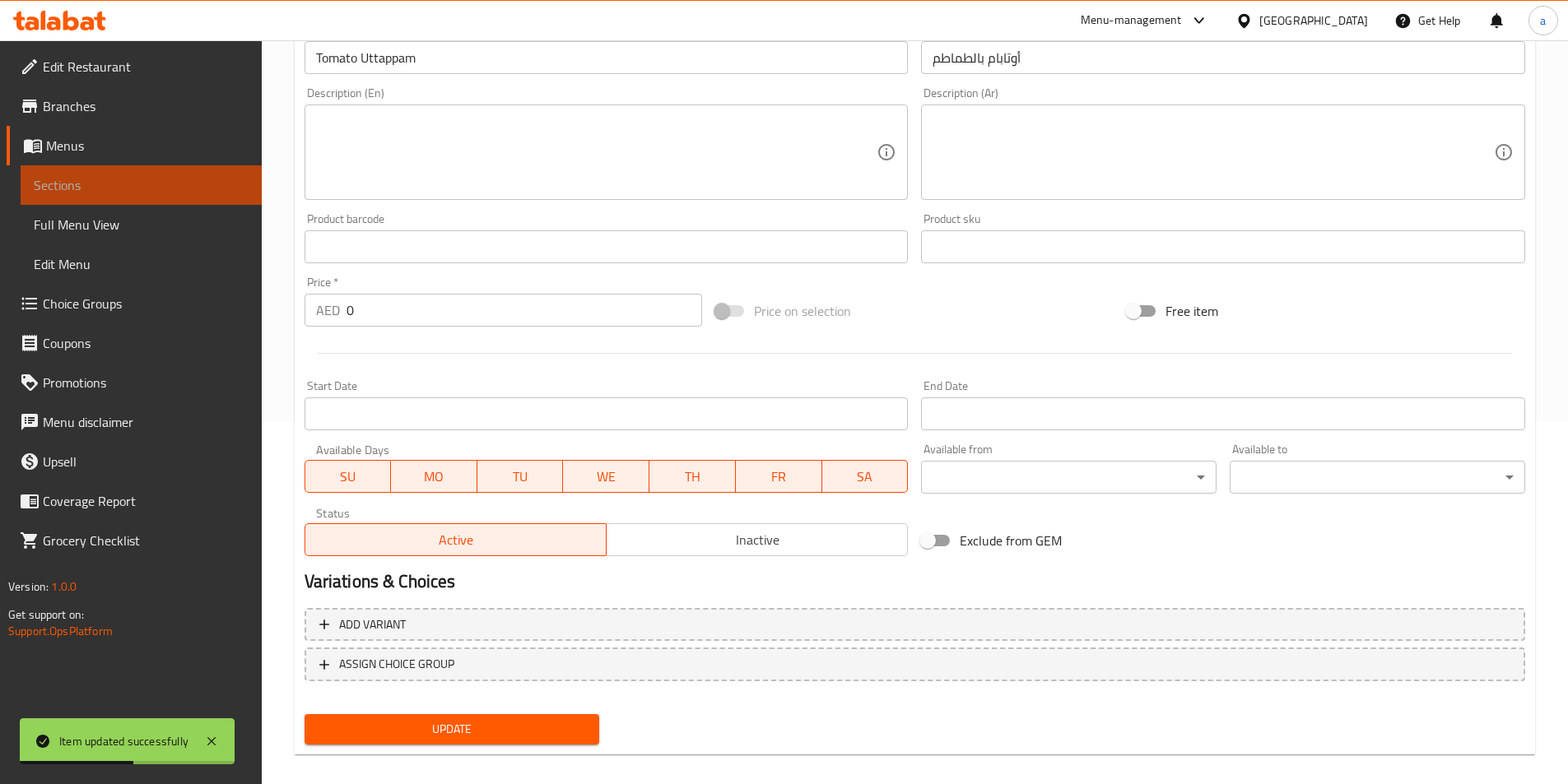
click at [100, 168] on link "Sections" at bounding box center [141, 185] width 241 height 40
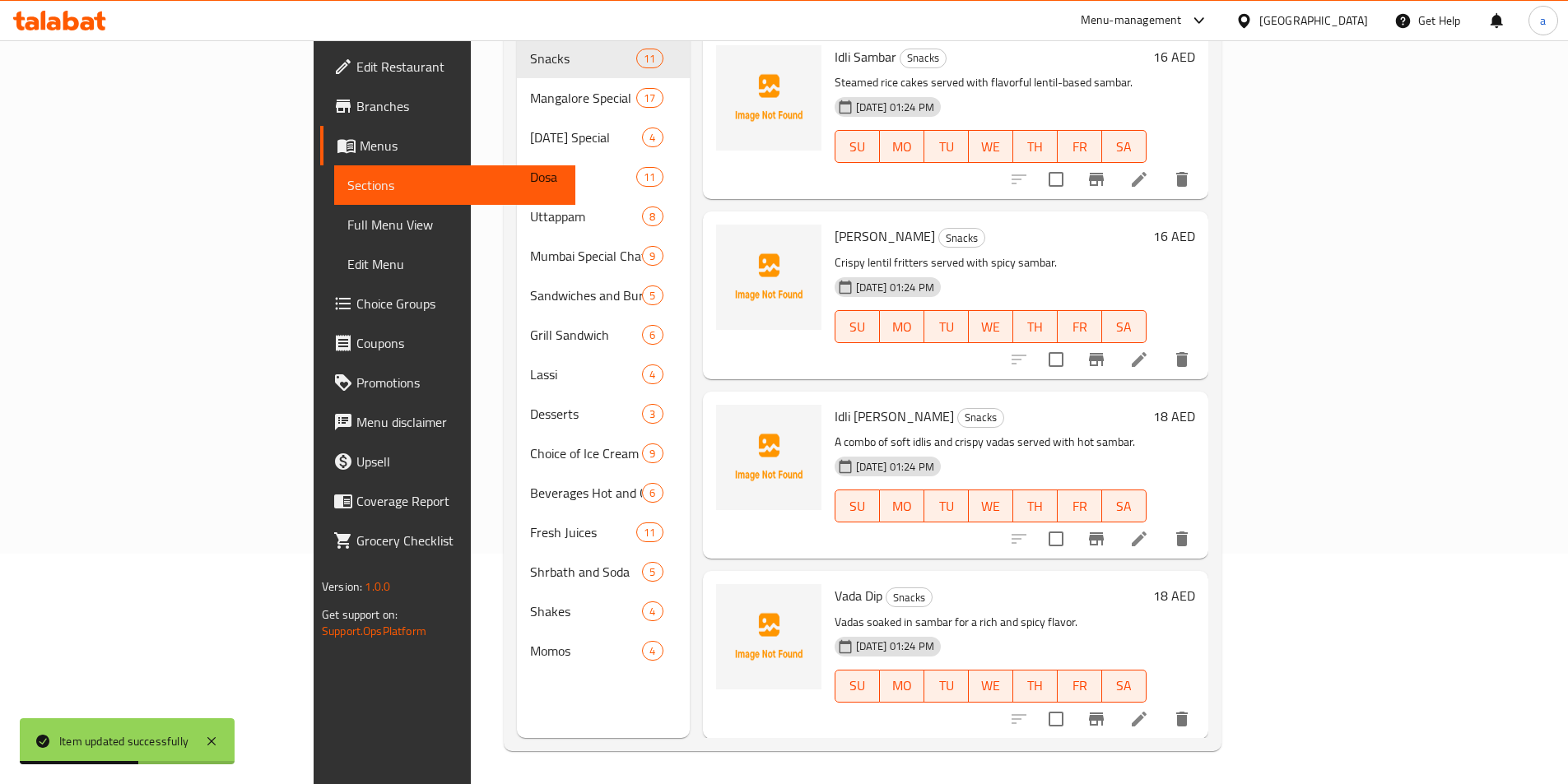
scroll to position [231, 0]
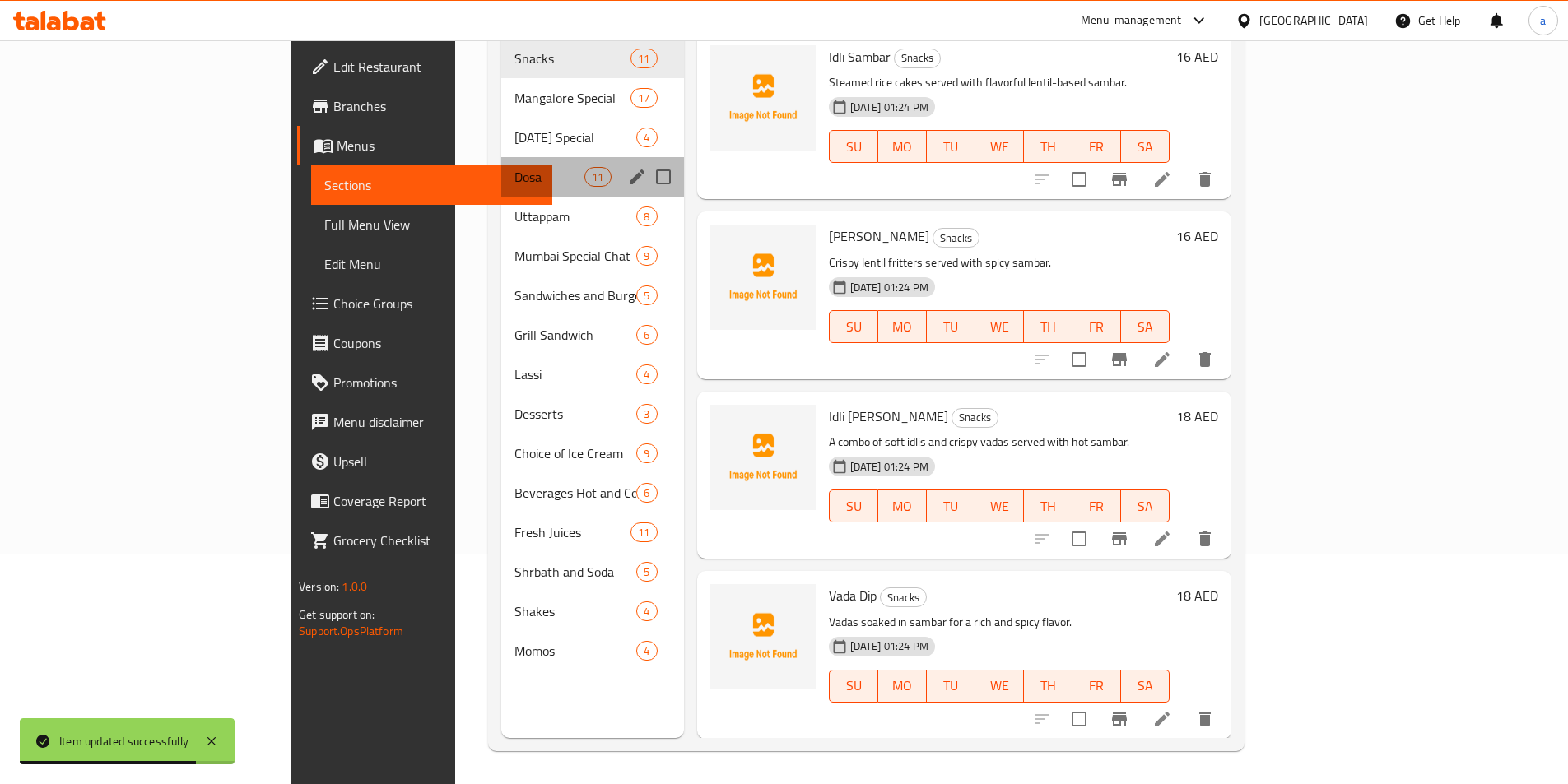
click at [502, 163] on div "Dosa 11" at bounding box center [592, 177] width 182 height 40
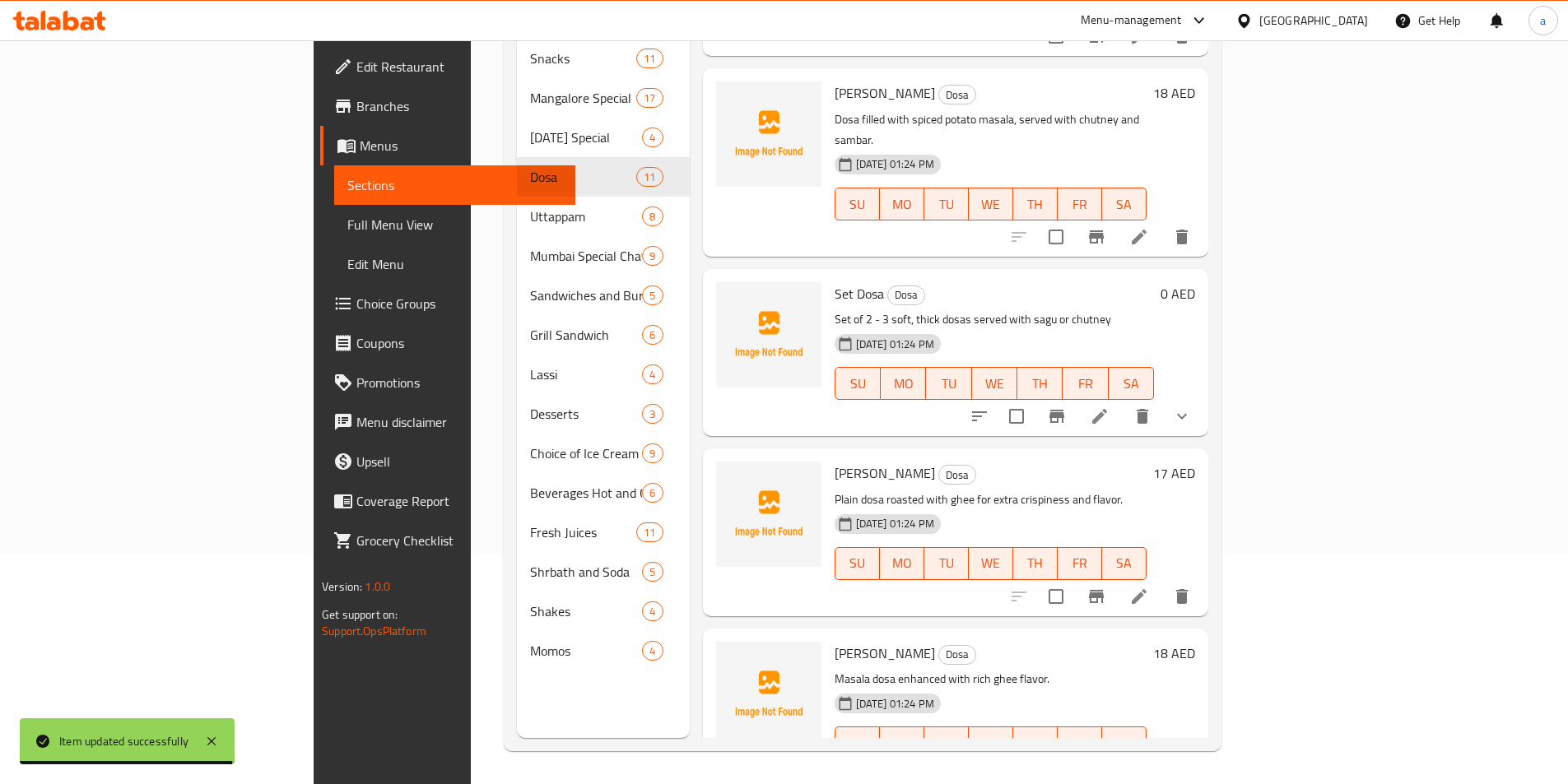
scroll to position [164, 0]
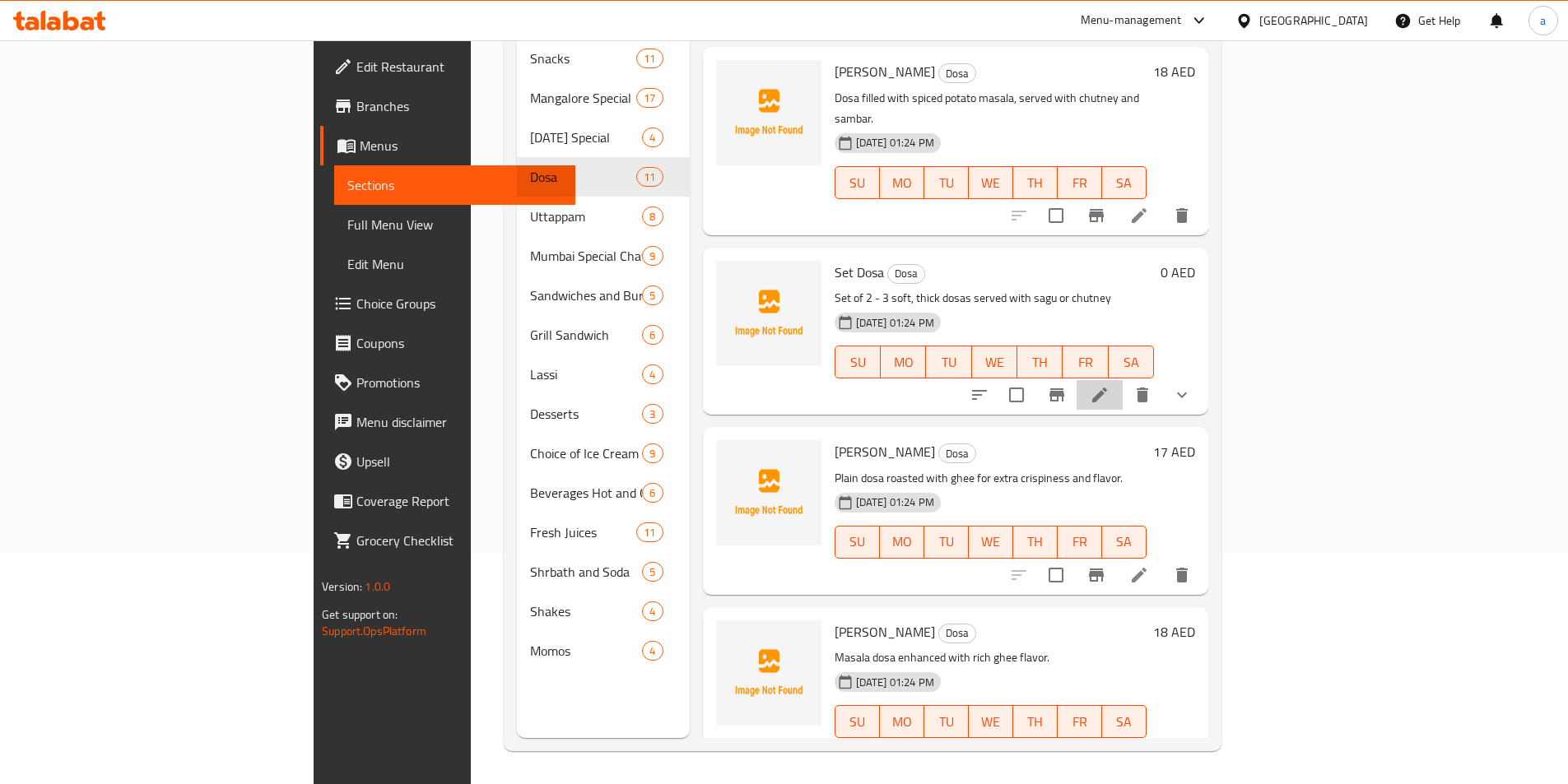
click at [1123, 380] on li at bounding box center [1099, 395] width 46 height 29
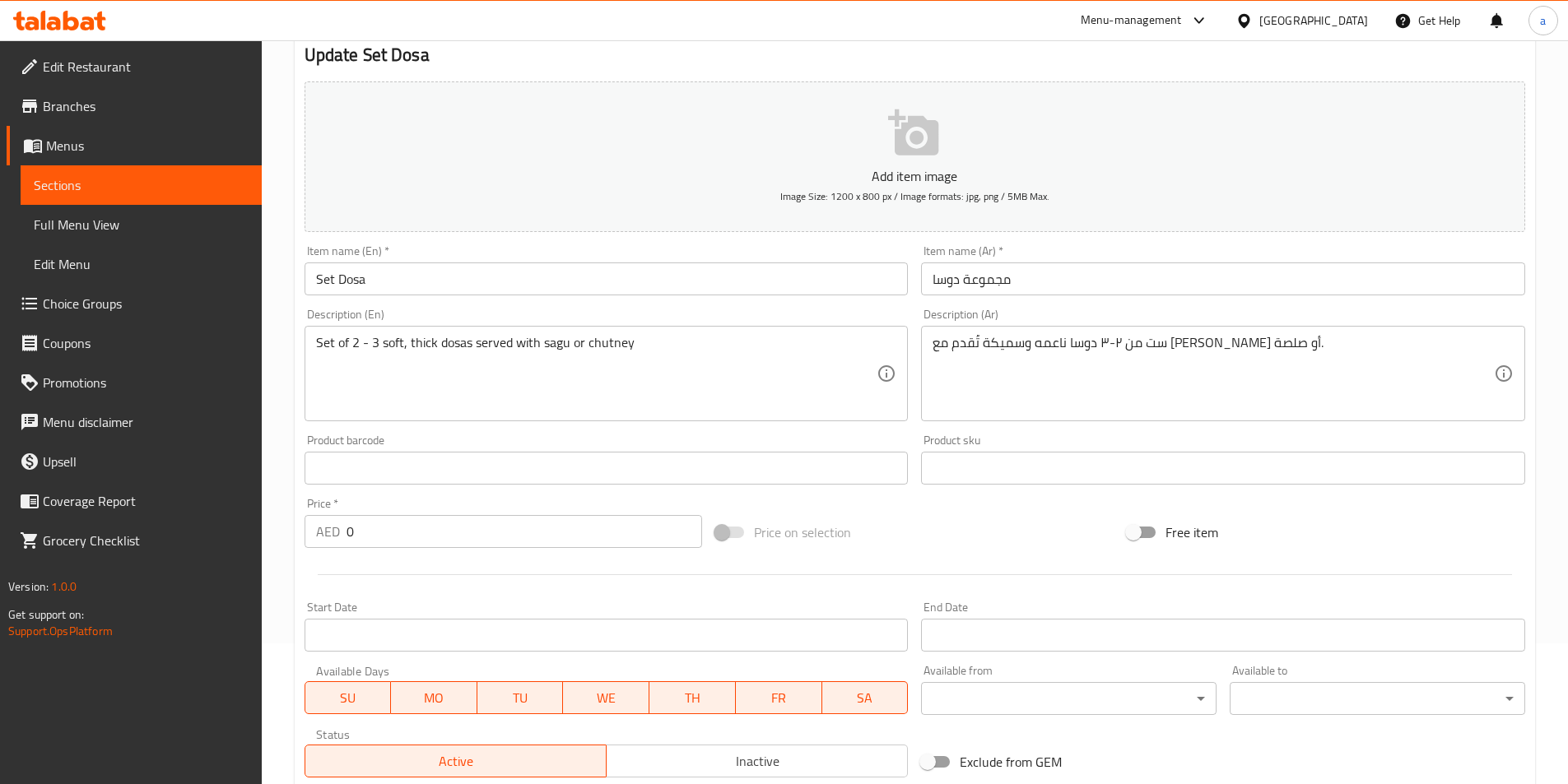
scroll to position [164, 0]
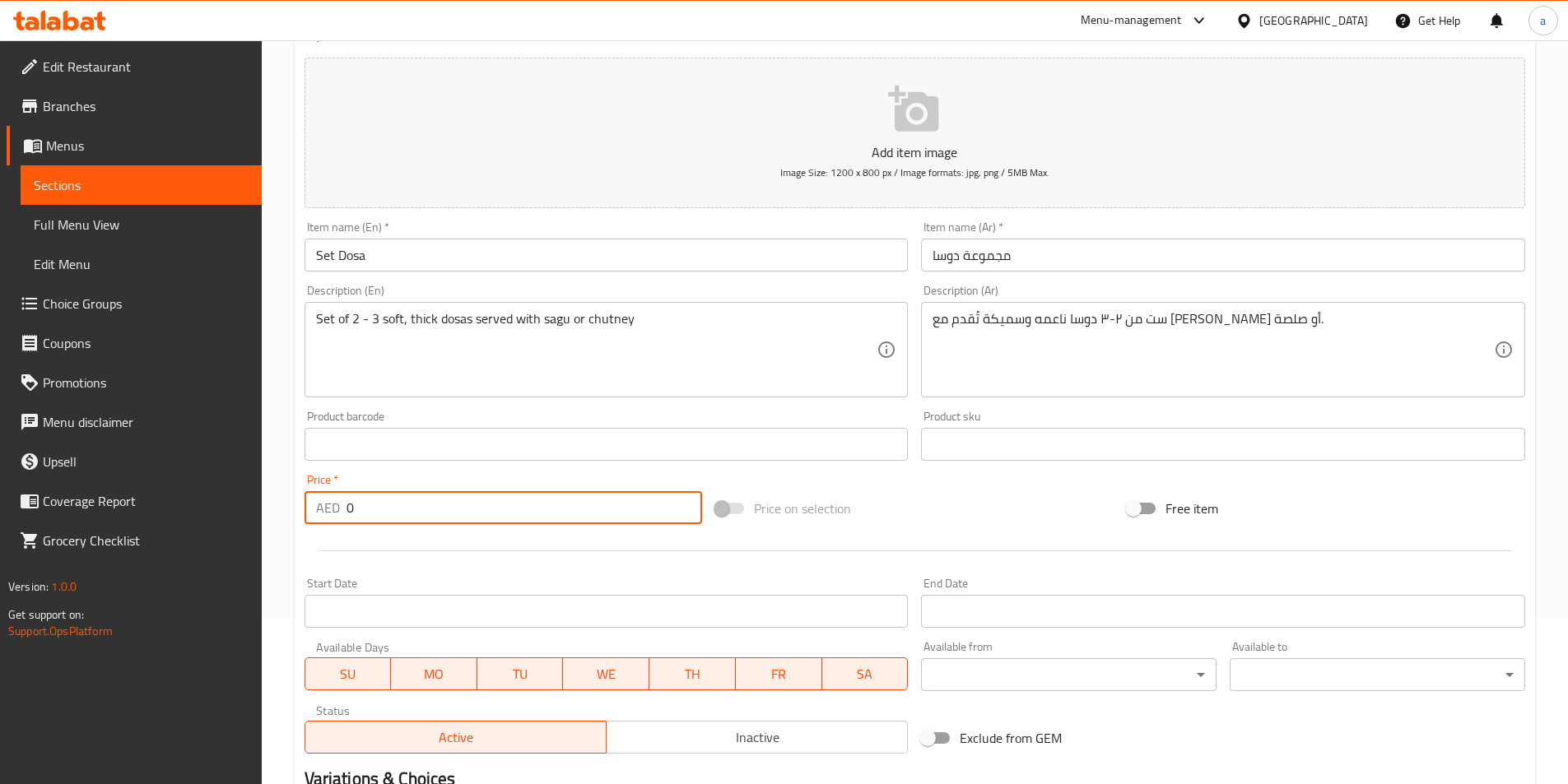
drag, startPoint x: 372, startPoint y: 519, endPoint x: 331, endPoint y: 513, distance: 41.4
click at [331, 513] on div "AED 0 Price *" at bounding box center [503, 507] width 399 height 33
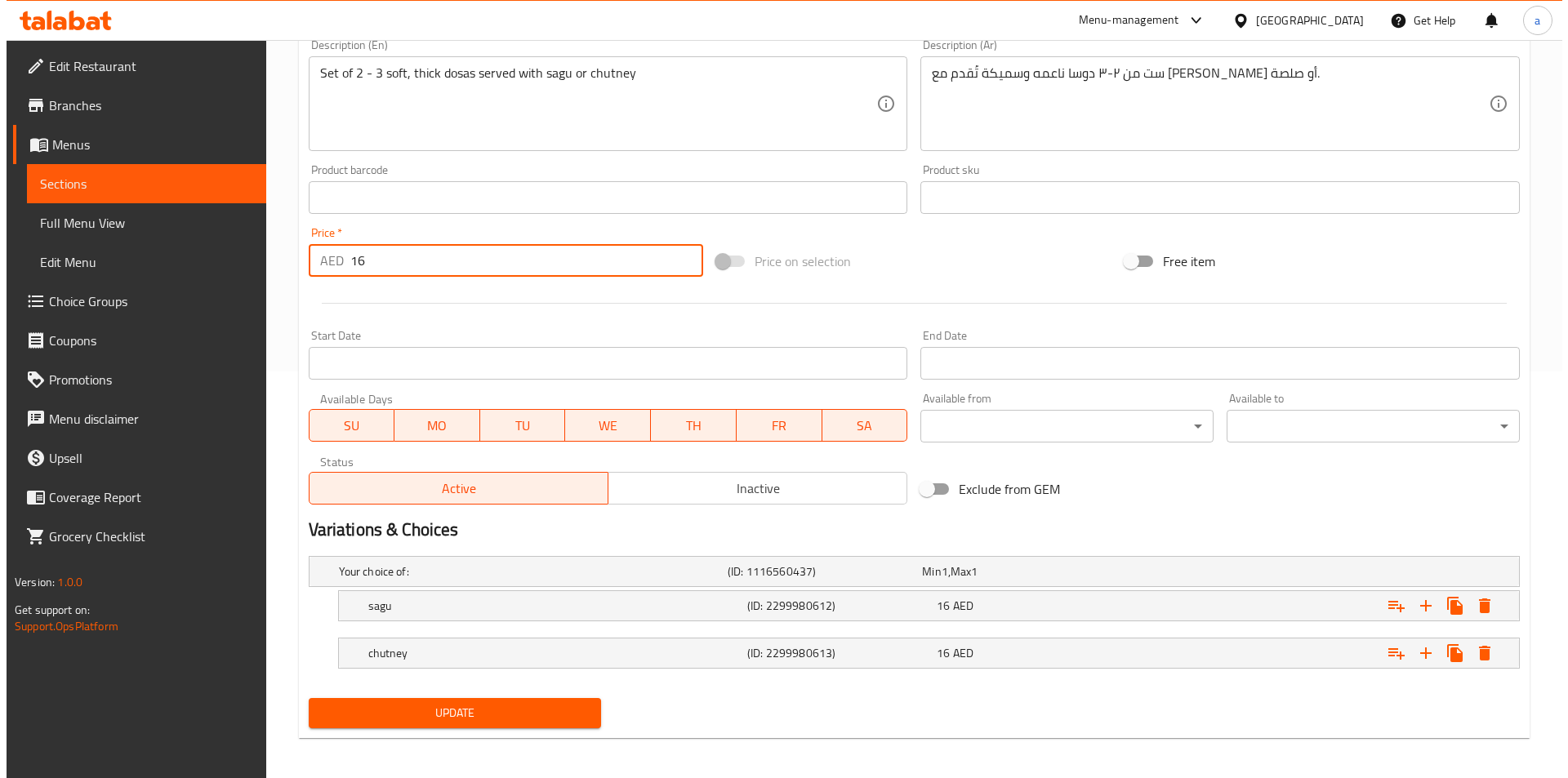
scroll to position [413, 0]
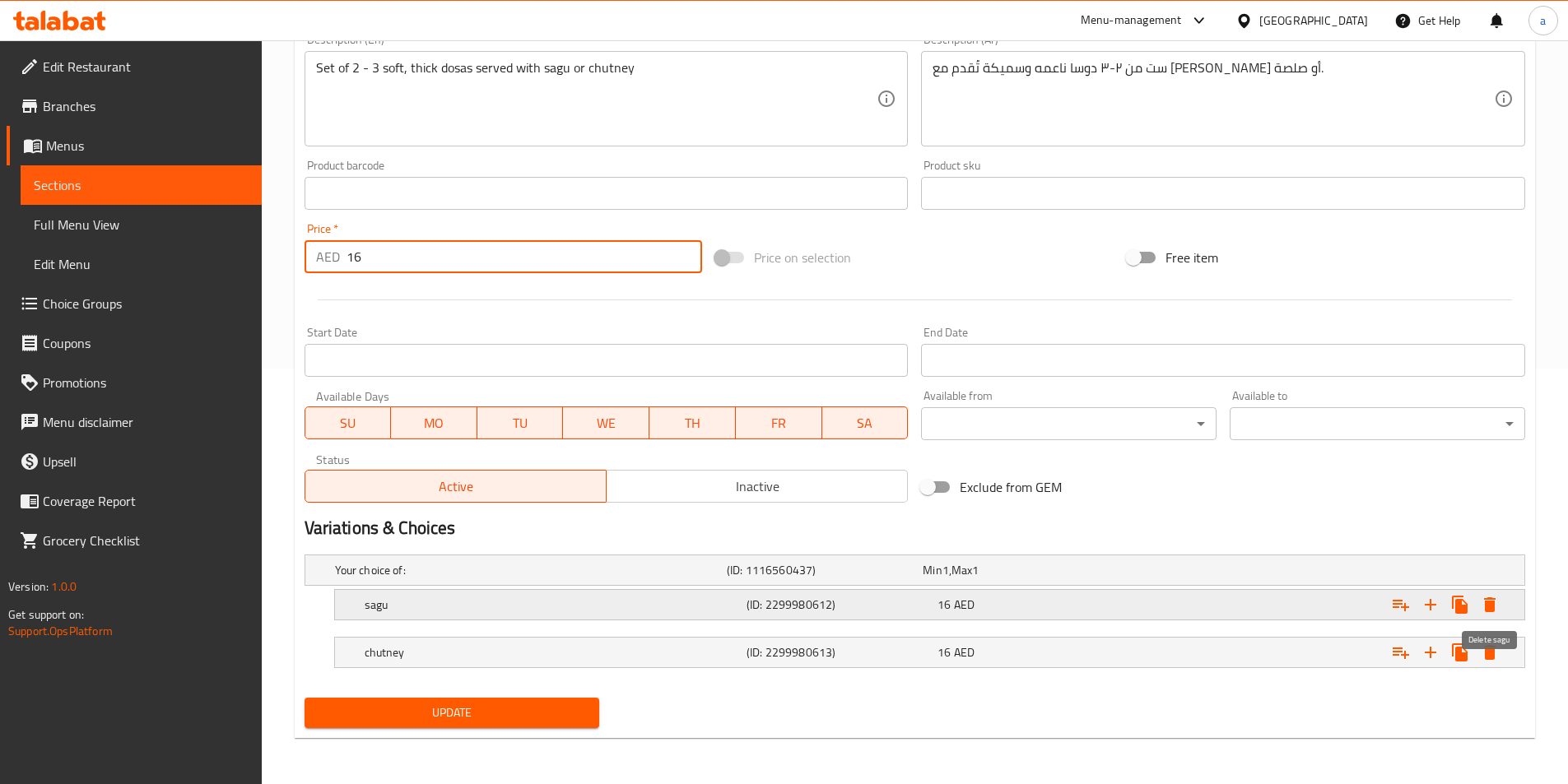
type input "16"
click at [1498, 599] on icon "Expand" at bounding box center [1490, 604] width 20 height 20
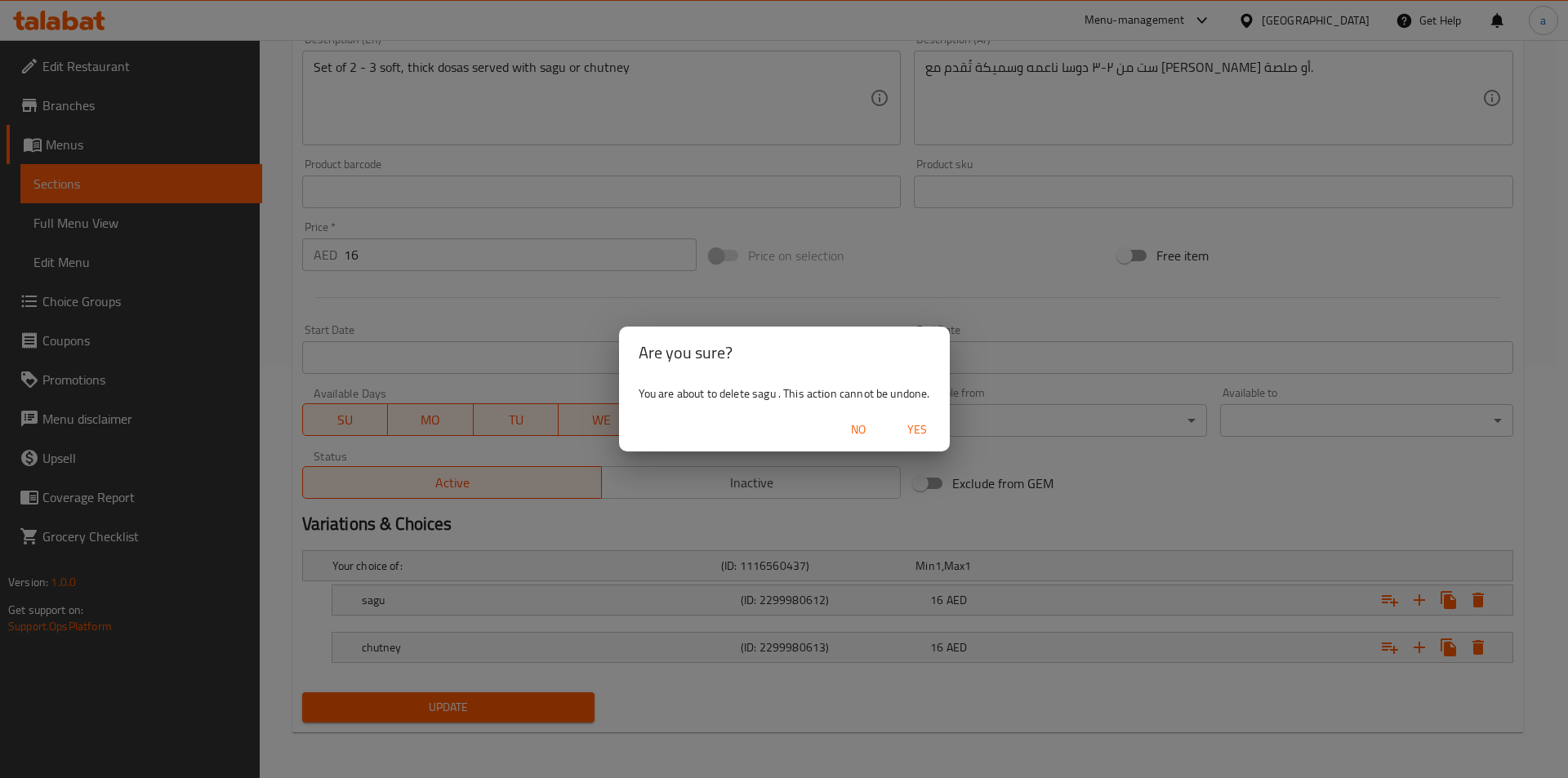
click at [930, 445] on div "No Yes" at bounding box center [785, 430] width 331 height 43
click at [924, 437] on span "Yes" at bounding box center [917, 430] width 39 height 21
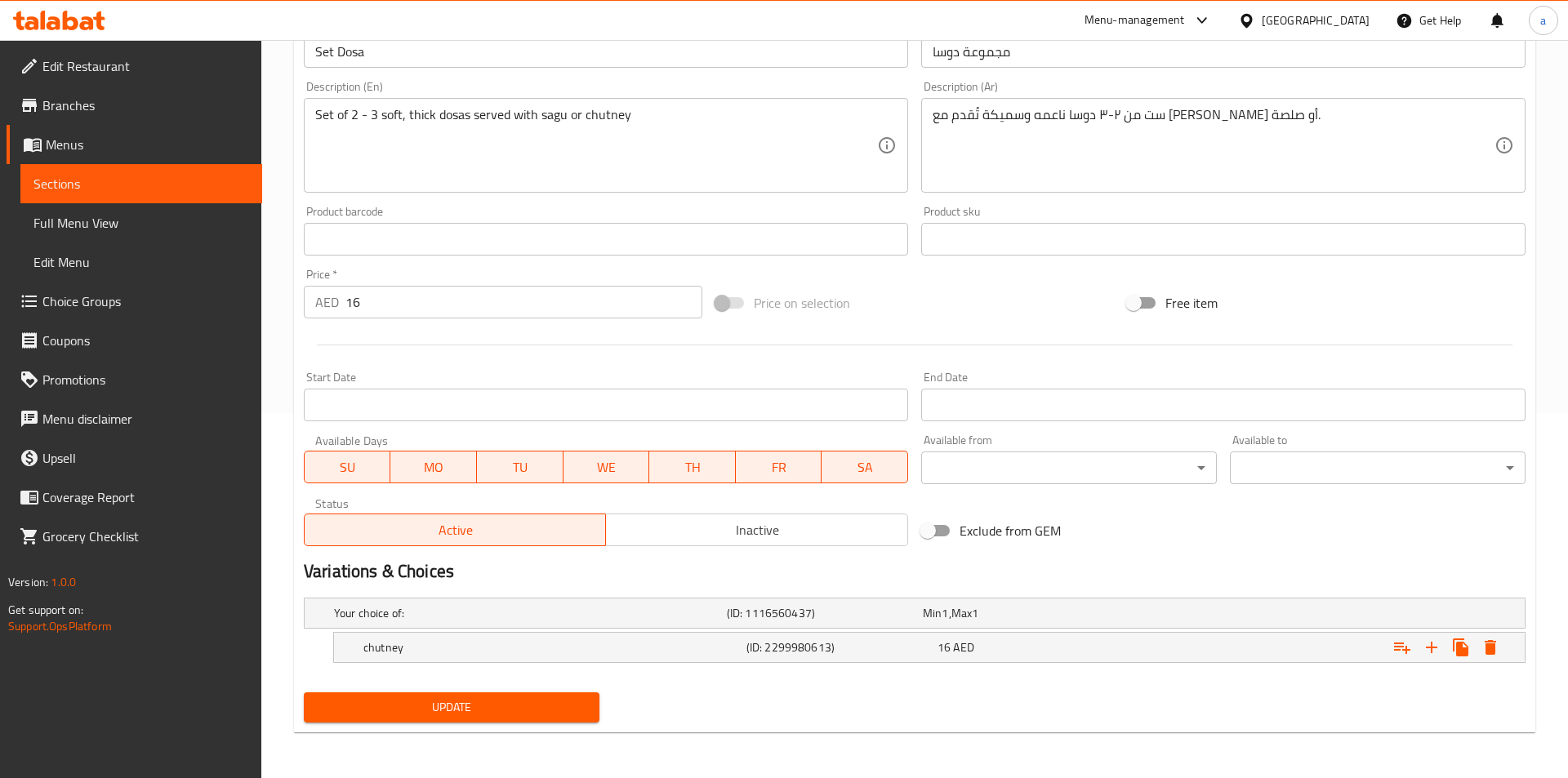
scroll to position [365, 0]
click at [1481, 650] on icon "Expand" at bounding box center [1477, 647] width 11 height 15
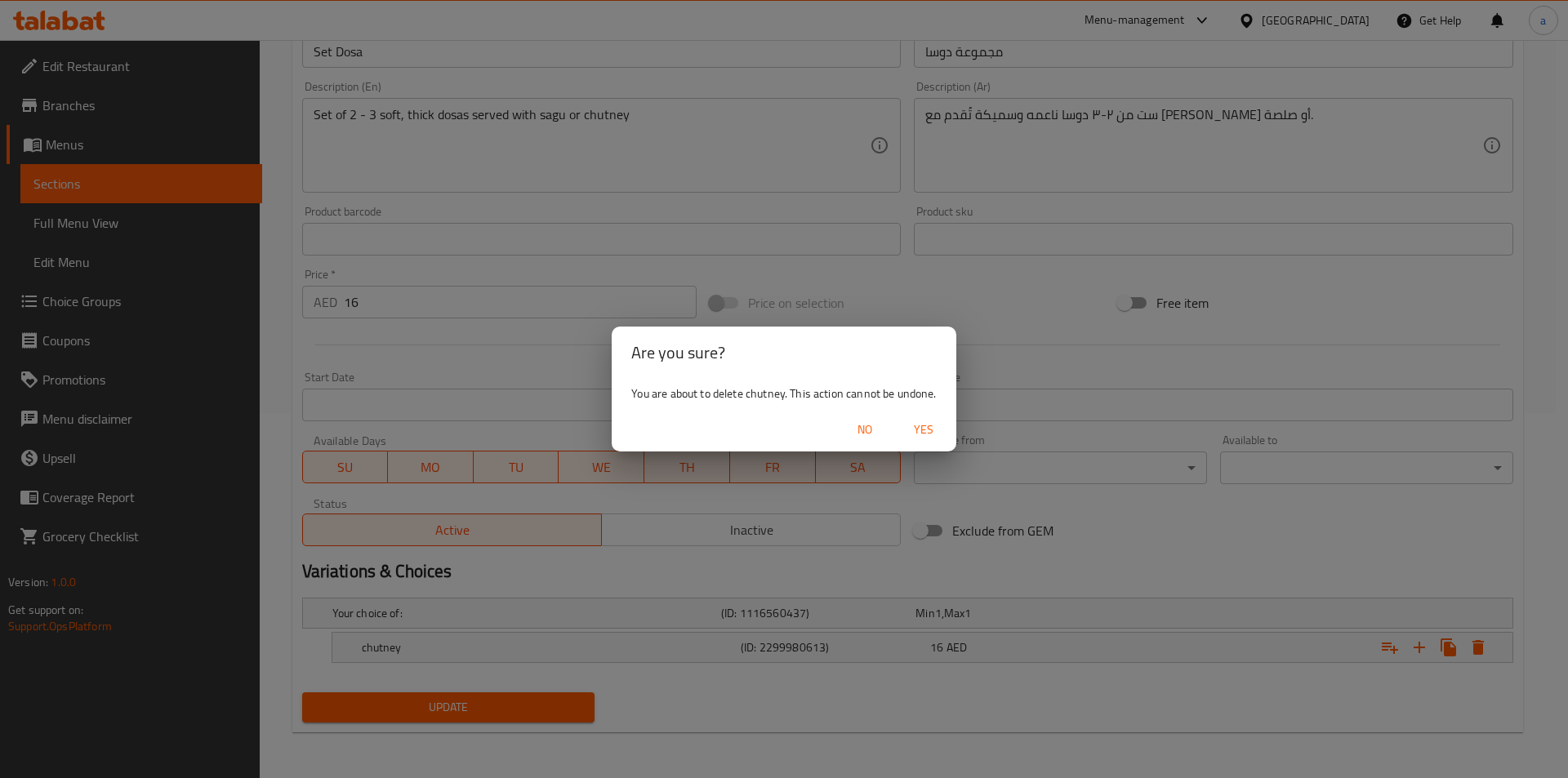
click at [925, 413] on div "No Yes" at bounding box center [783, 430] width 344 height 43
click at [923, 427] on span "Yes" at bounding box center [924, 430] width 39 height 21
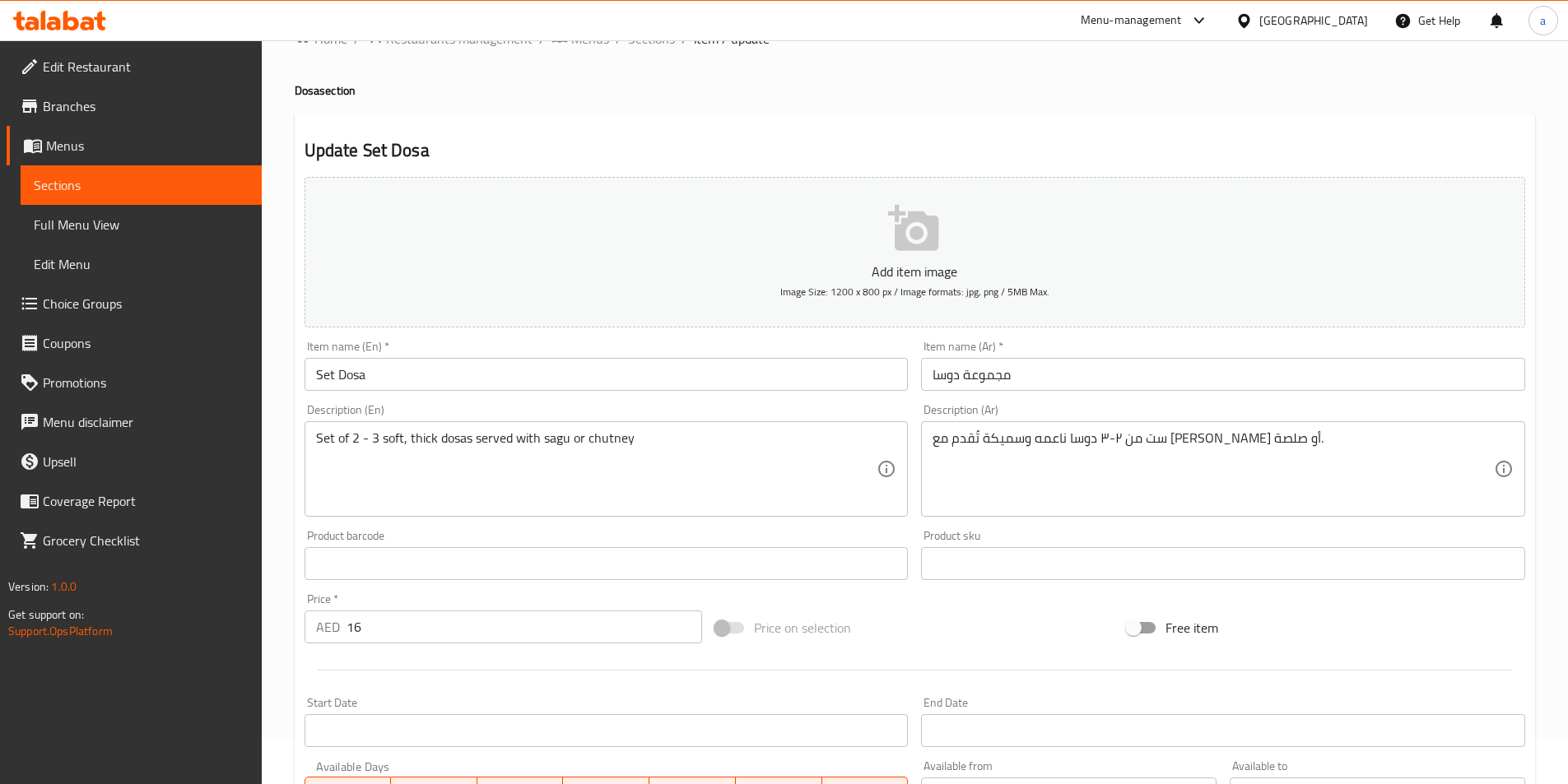
scroll to position [33, 0]
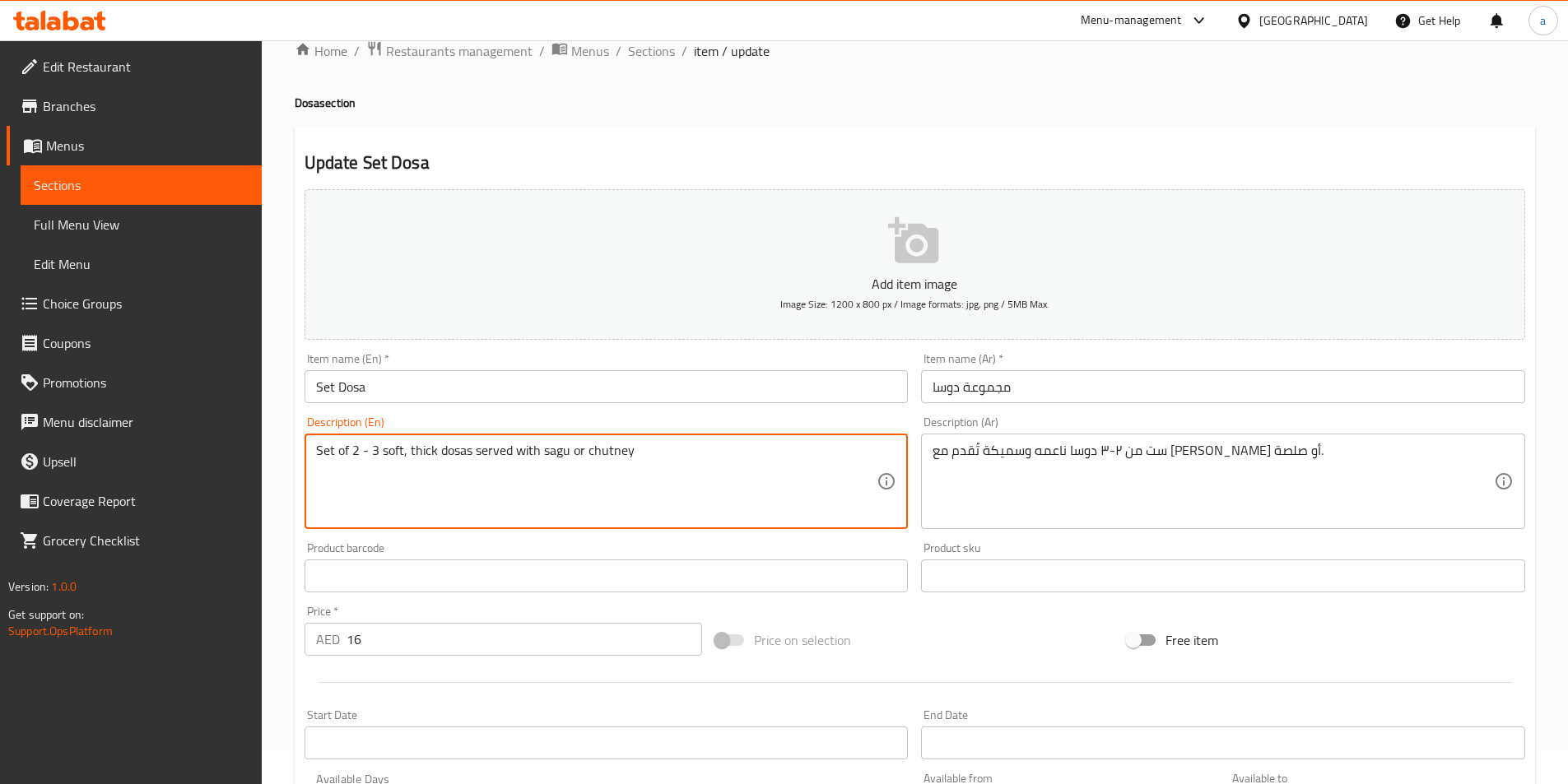
click at [560, 456] on textarea "Set of 2 - 3 soft, thick dosas served with sagu or chutney" at bounding box center [597, 481] width 561 height 78
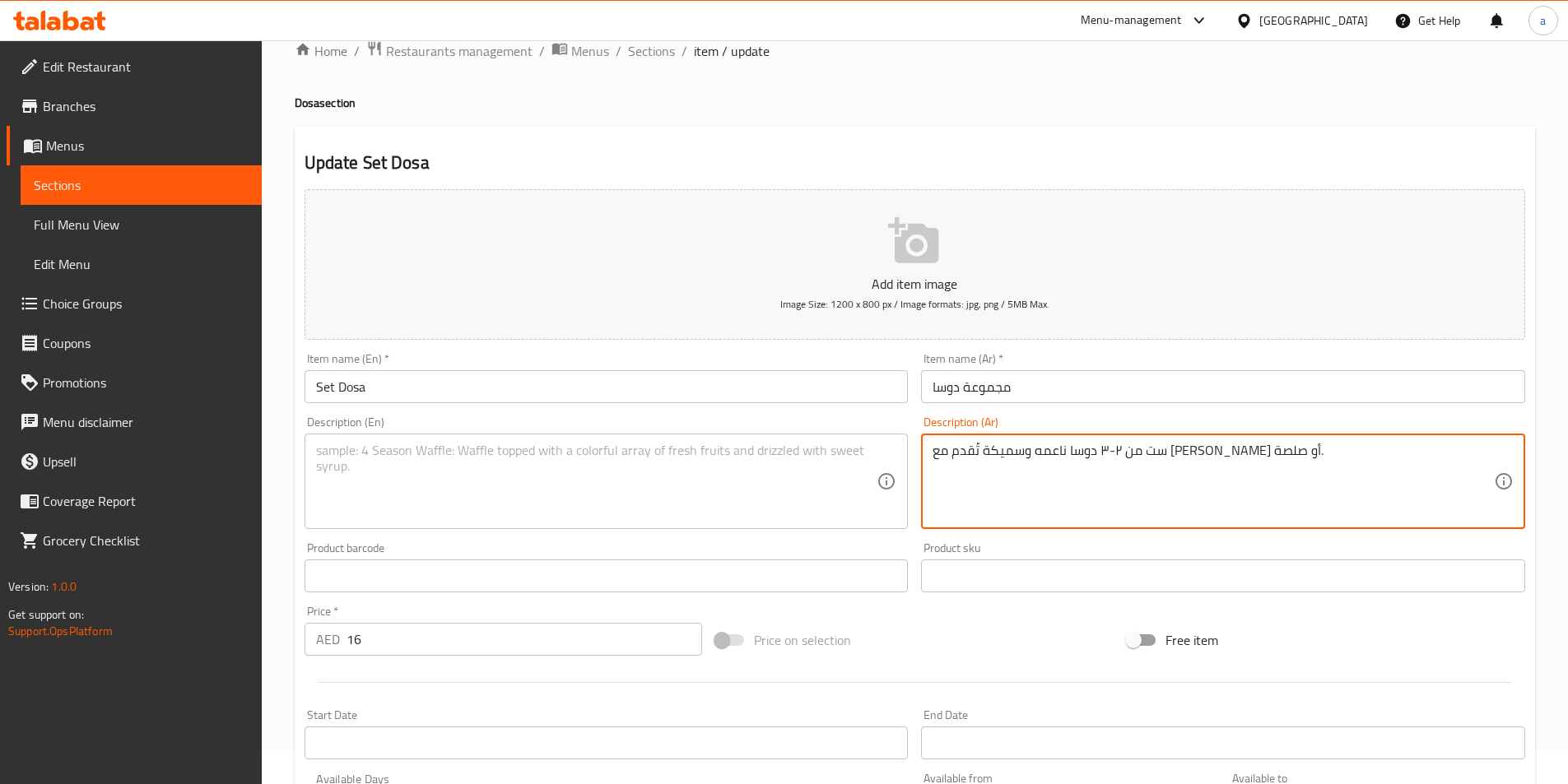
click at [1187, 472] on textarea "ست من ٢-٣ دوسا ناعمه وسميكة تُقدم مع ساغو أو صلصة." at bounding box center [1213, 481] width 561 height 78
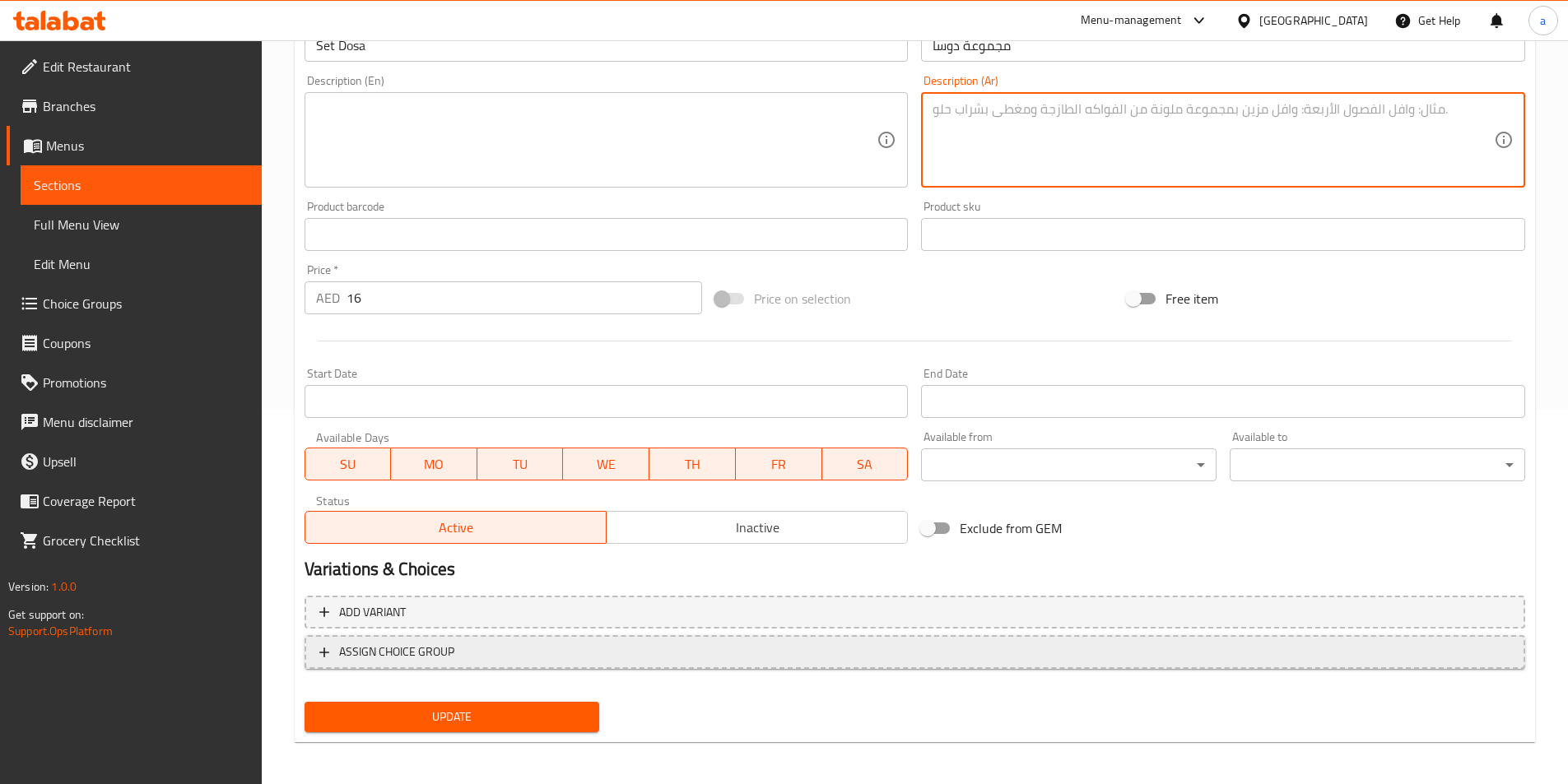
scroll to position [379, 0]
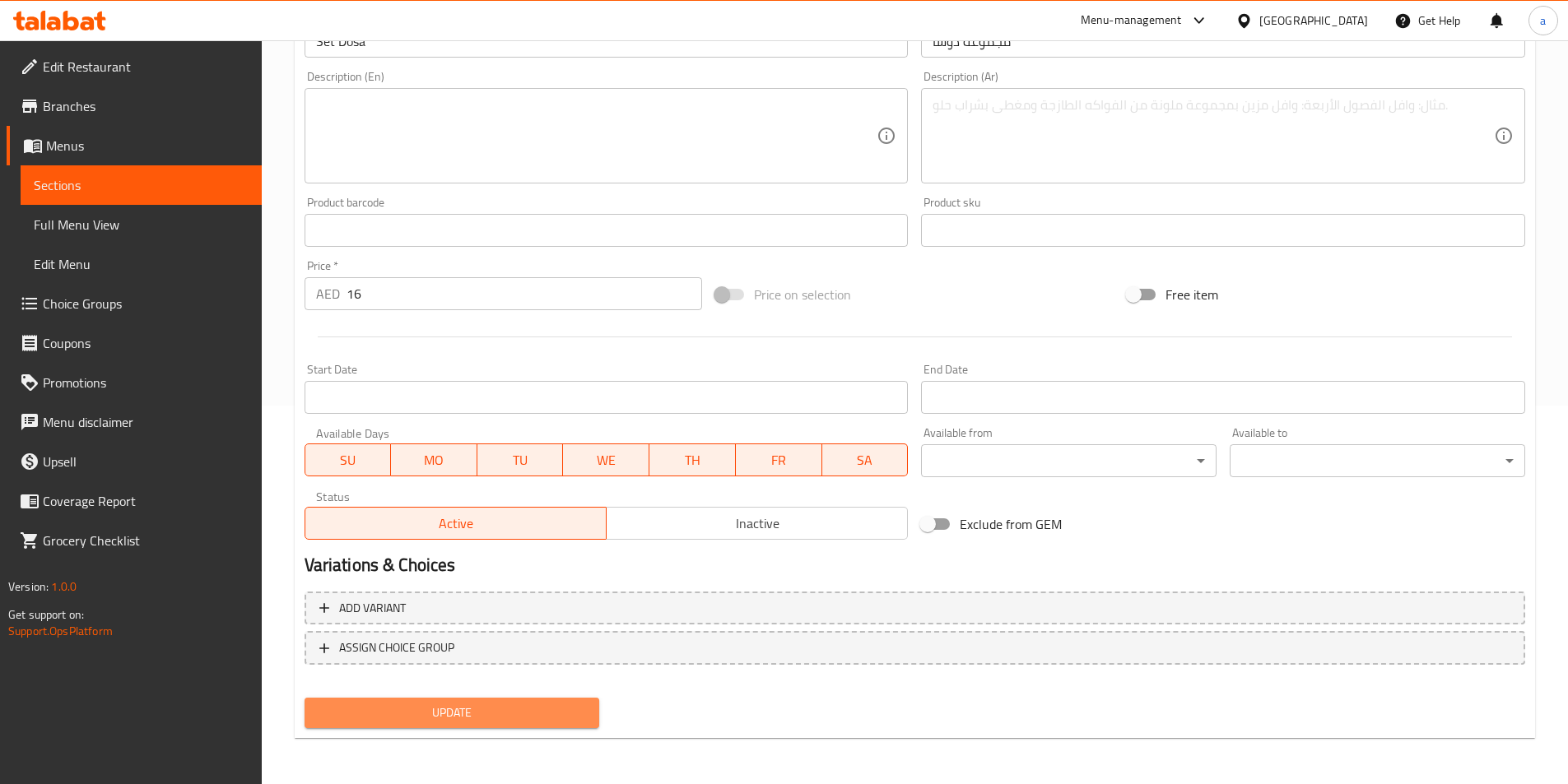
click at [534, 711] on span "Update" at bounding box center [451, 713] width 269 height 21
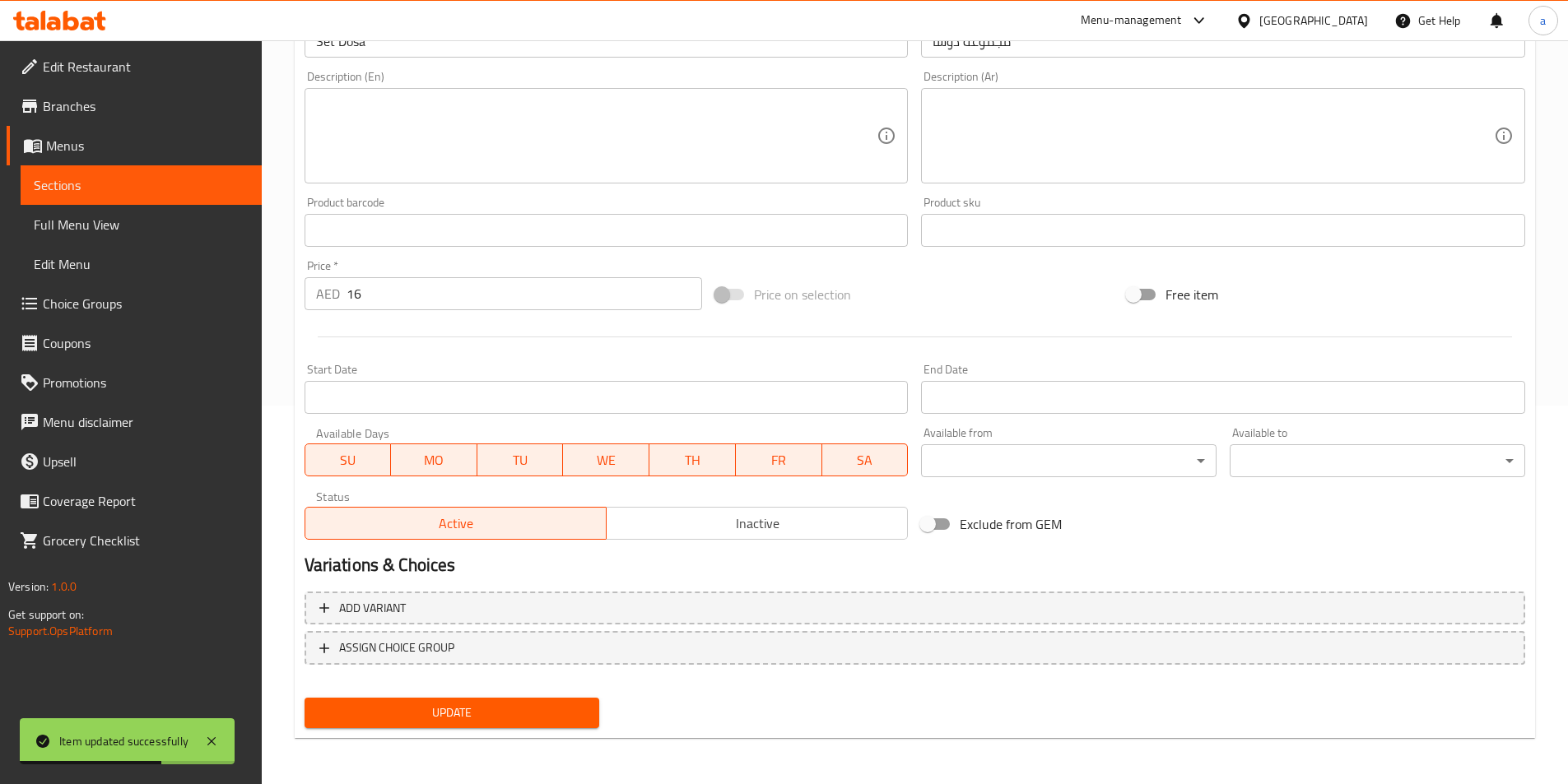
click at [63, 198] on link "Sections" at bounding box center [141, 185] width 241 height 40
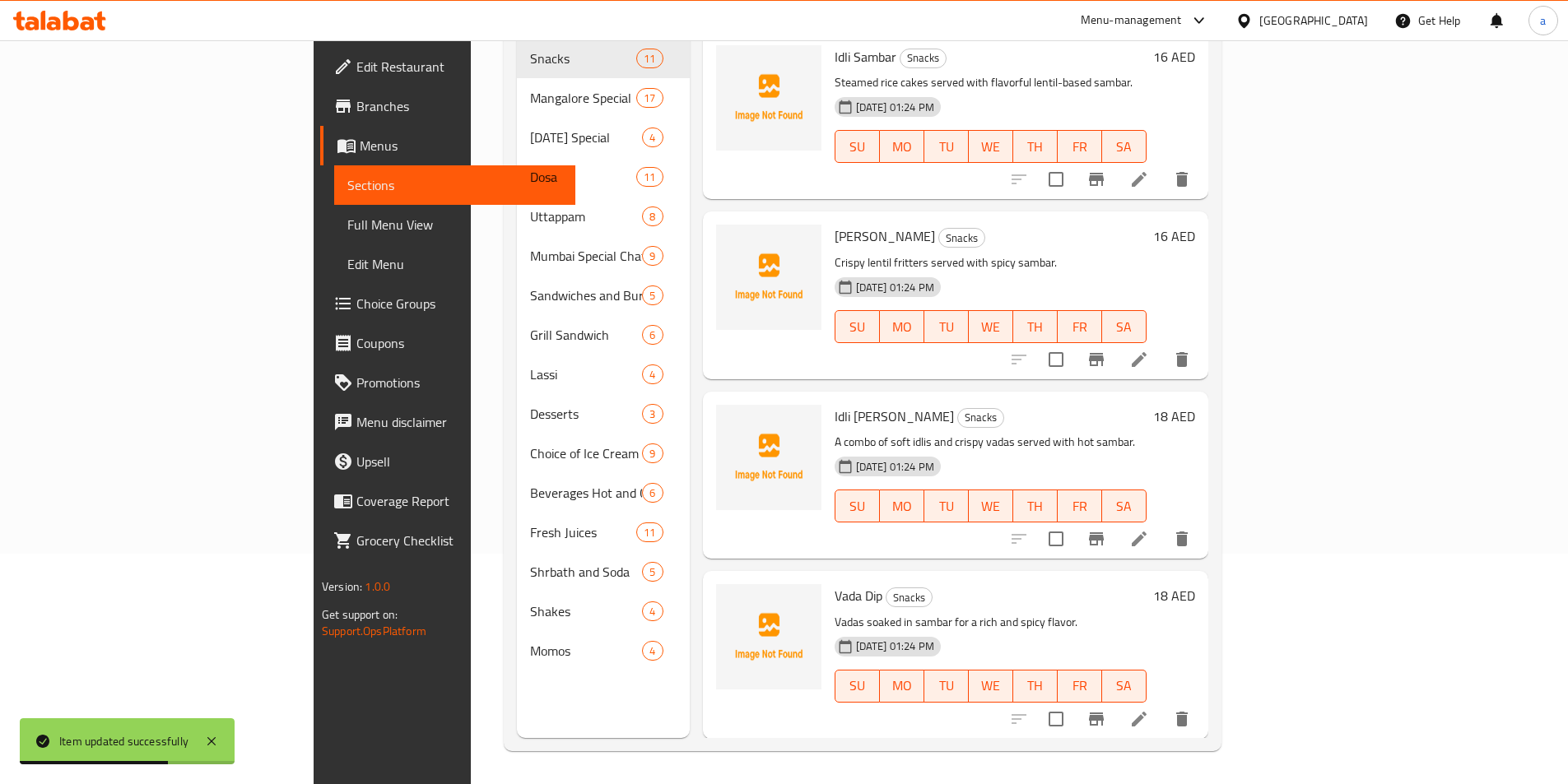
scroll to position [231, 0]
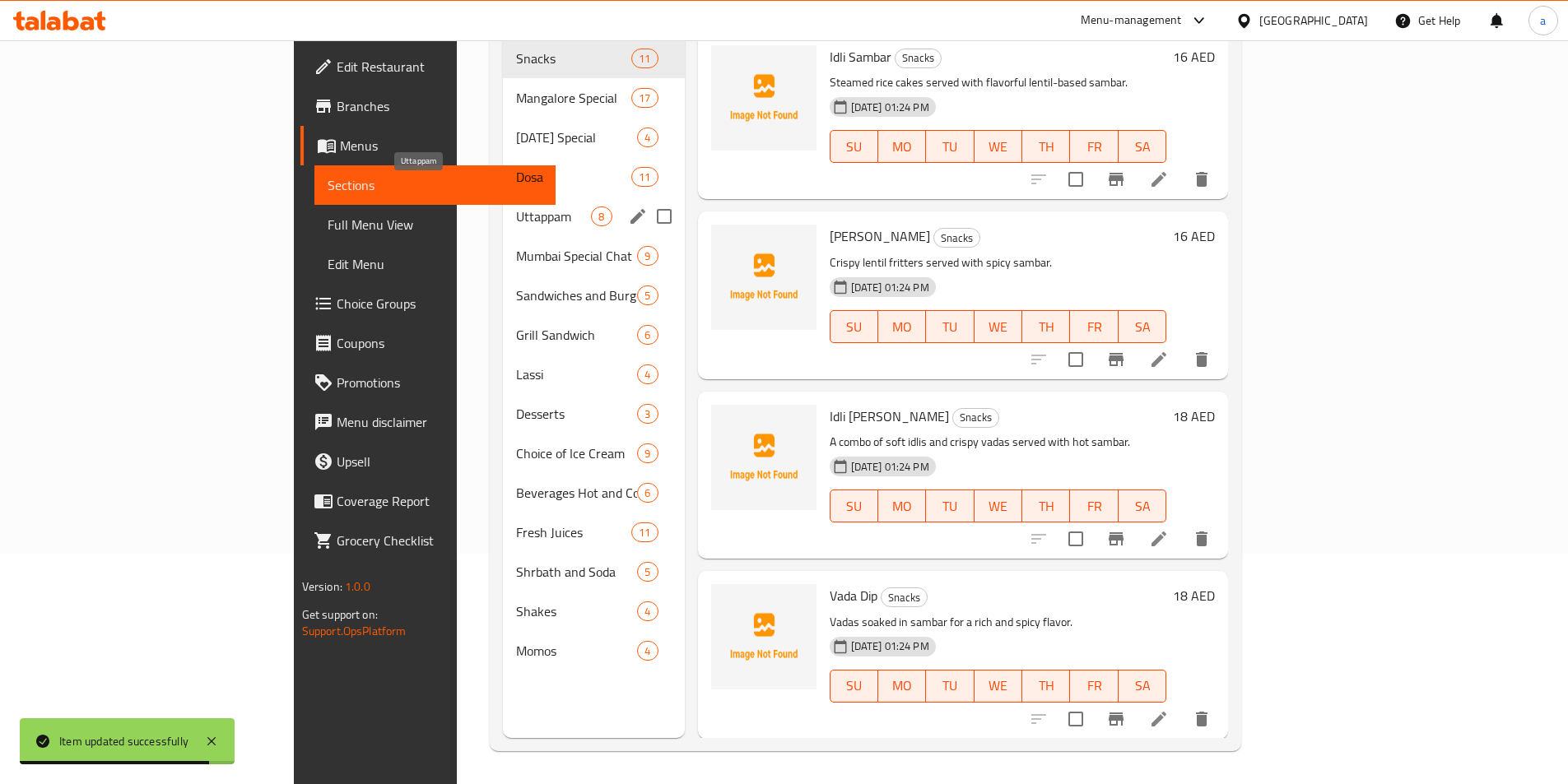
click at [516, 207] on span "Uttappam" at bounding box center [554, 216] width 75 height 20
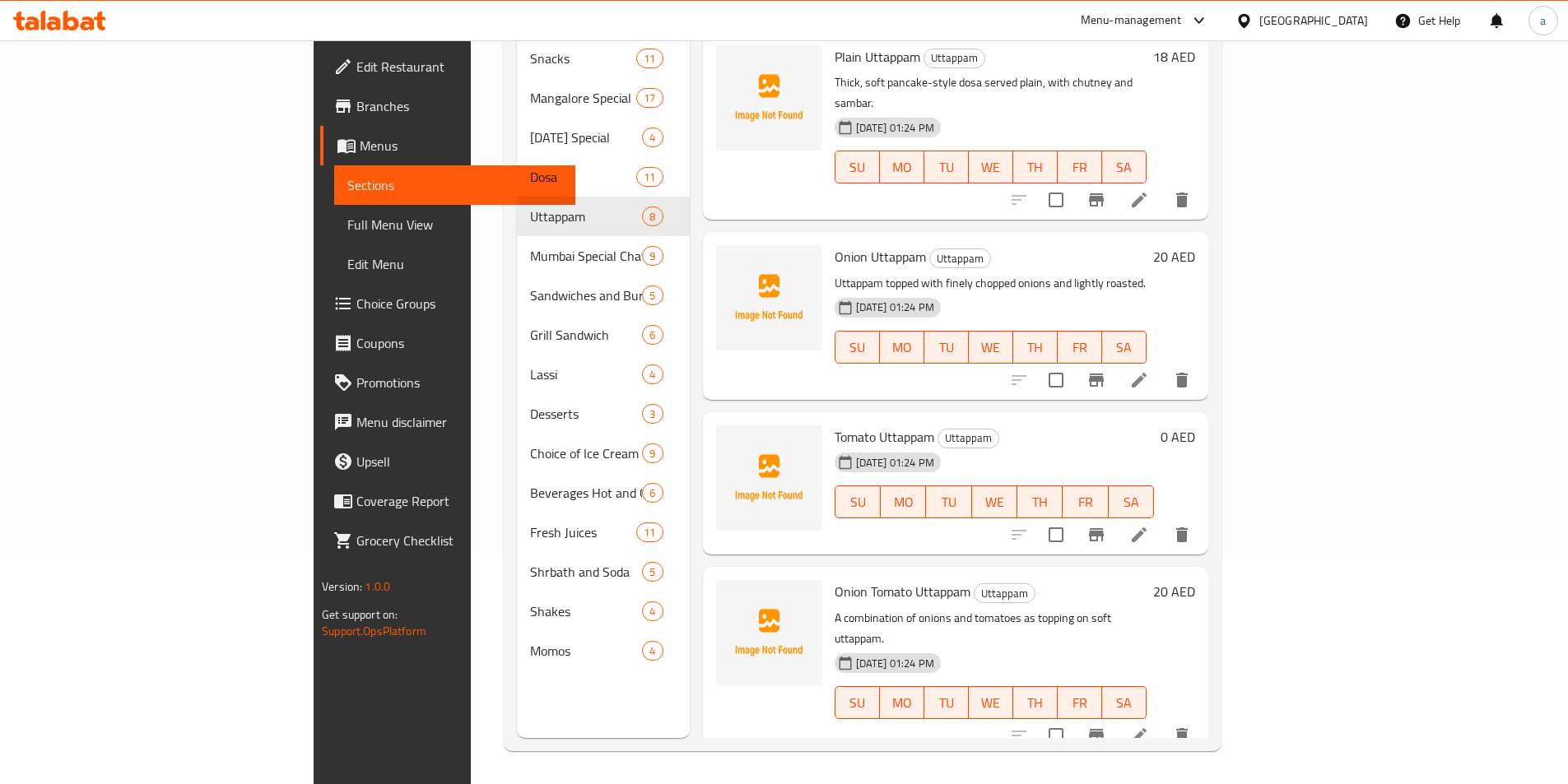
click at [1162, 520] on li at bounding box center [1139, 535] width 46 height 29
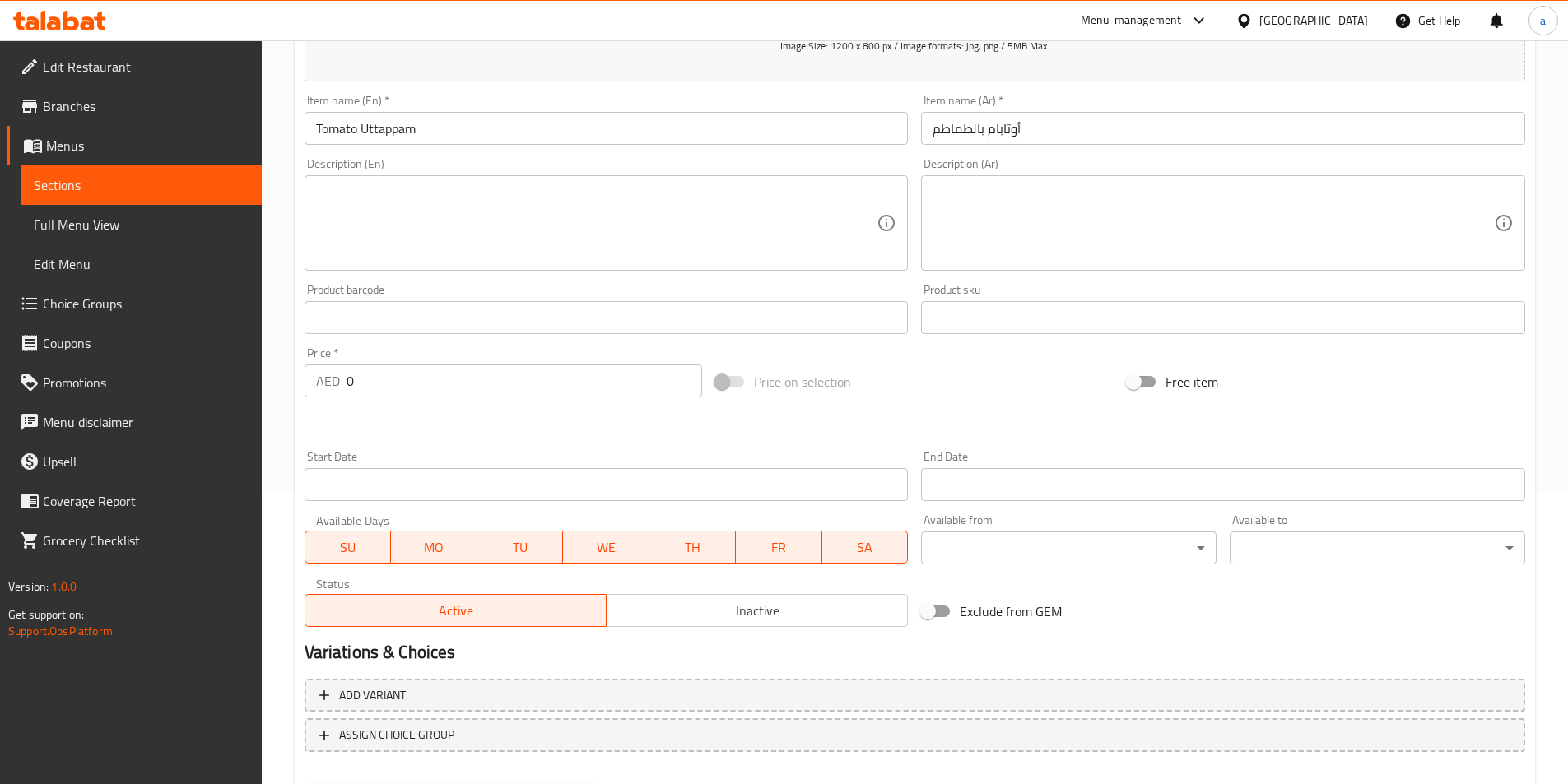
scroll to position [329, 0]
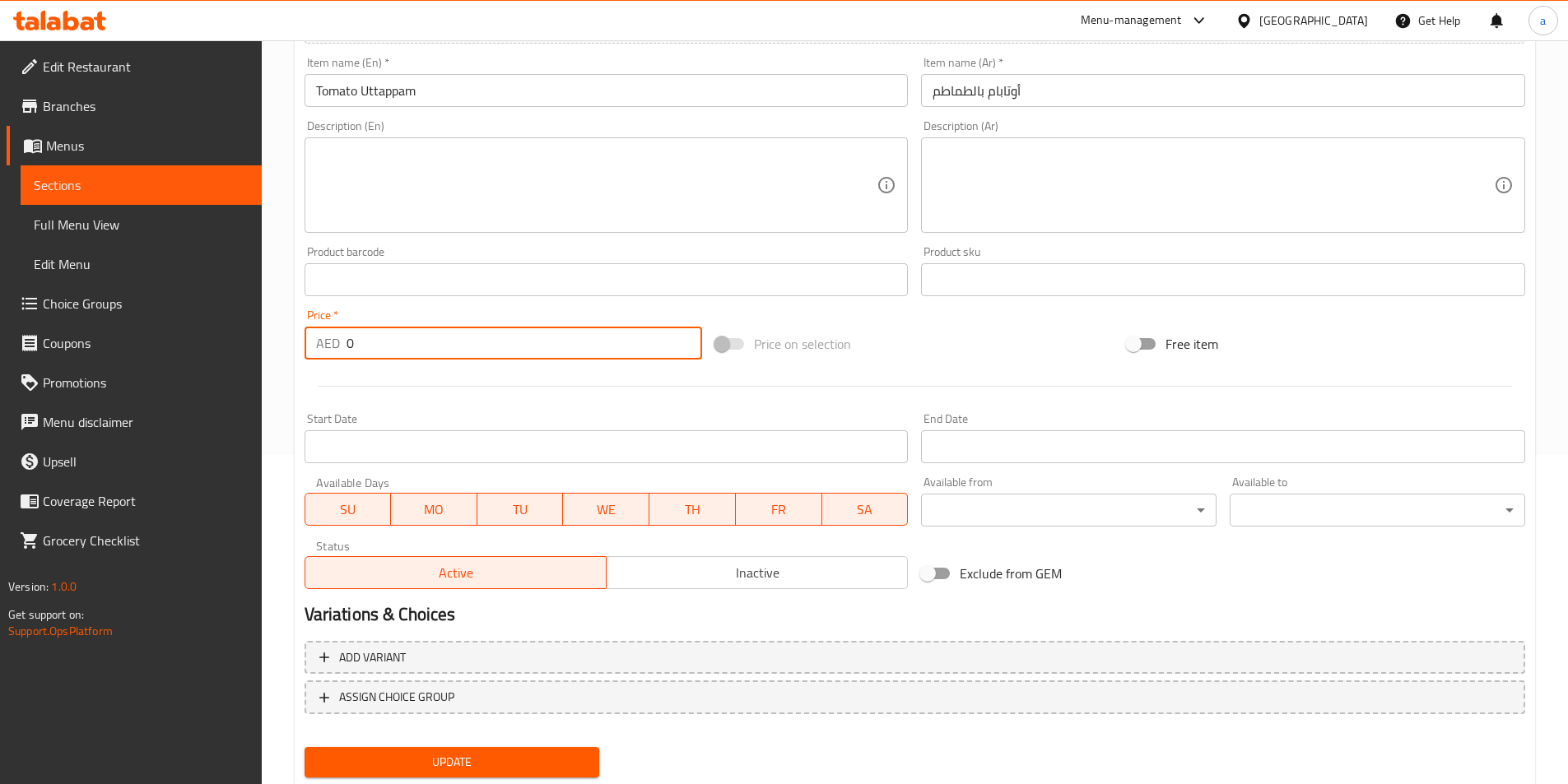
drag, startPoint x: 358, startPoint y: 350, endPoint x: 334, endPoint y: 357, distance: 25.0
click at [334, 357] on div "AED 0 Price *" at bounding box center [503, 343] width 399 height 33
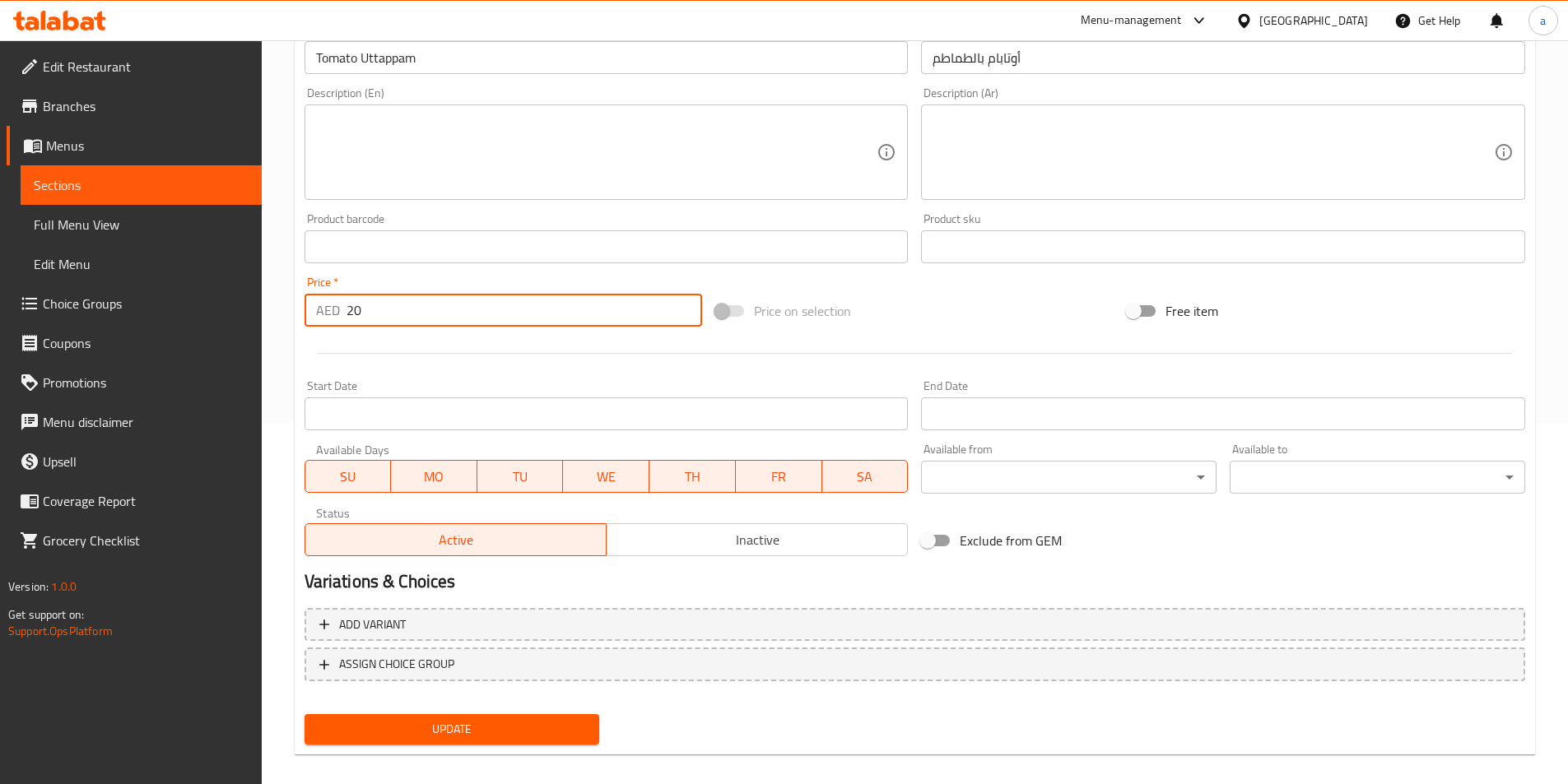
scroll to position [379, 0]
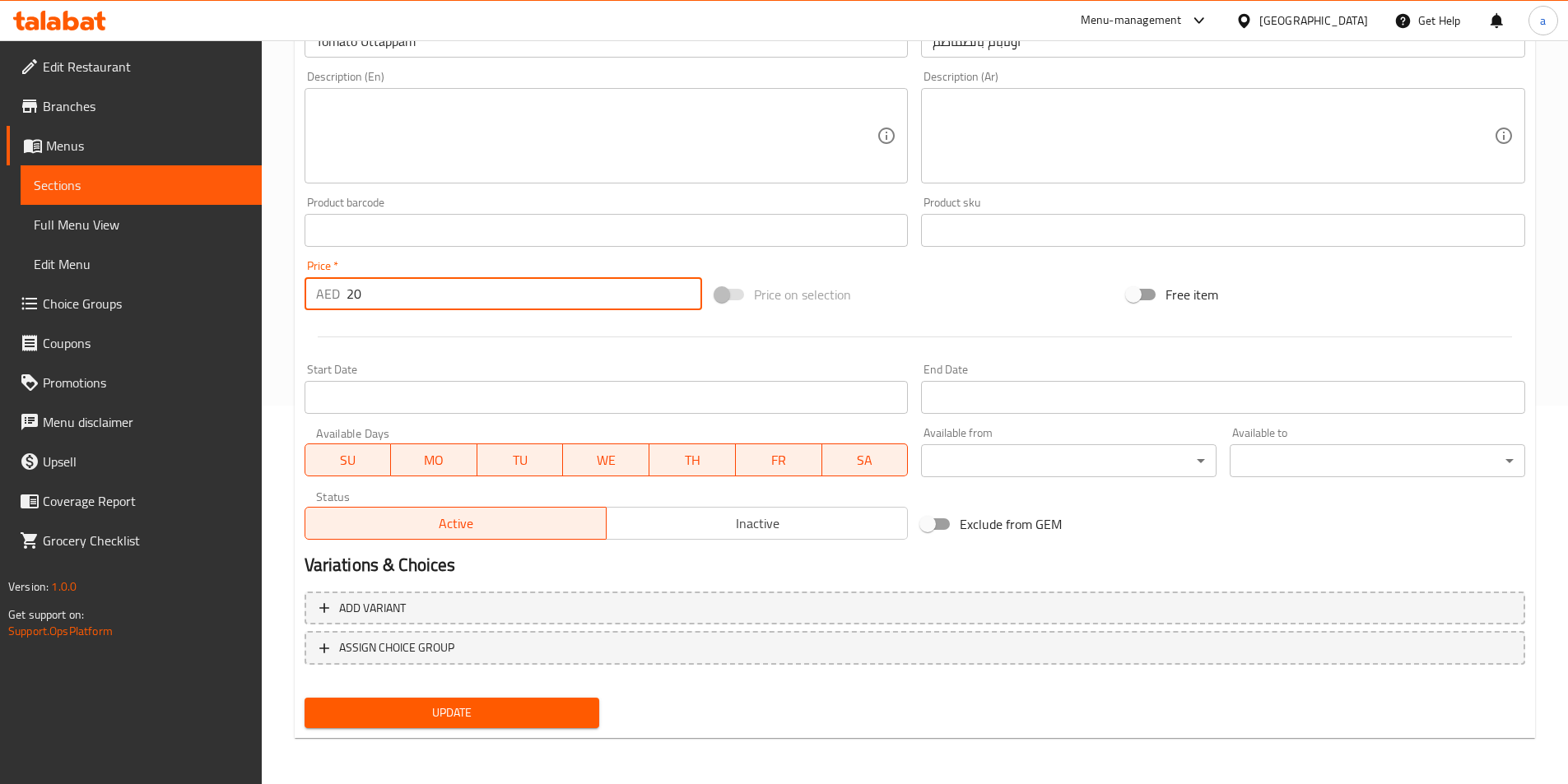
type input "20"
click at [424, 722] on span "Update" at bounding box center [451, 713] width 269 height 21
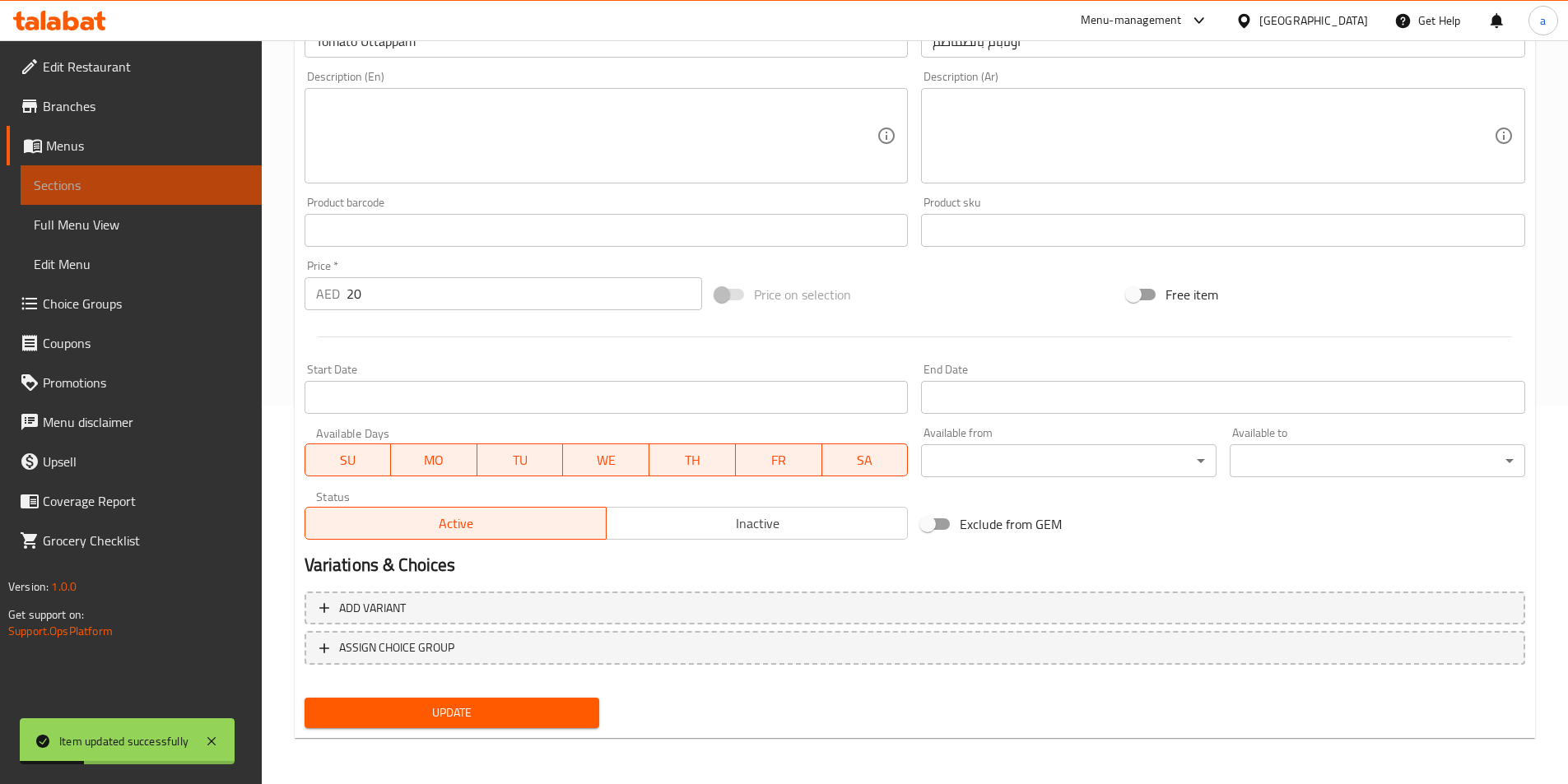
click at [156, 175] on span "Sections" at bounding box center [141, 185] width 214 height 20
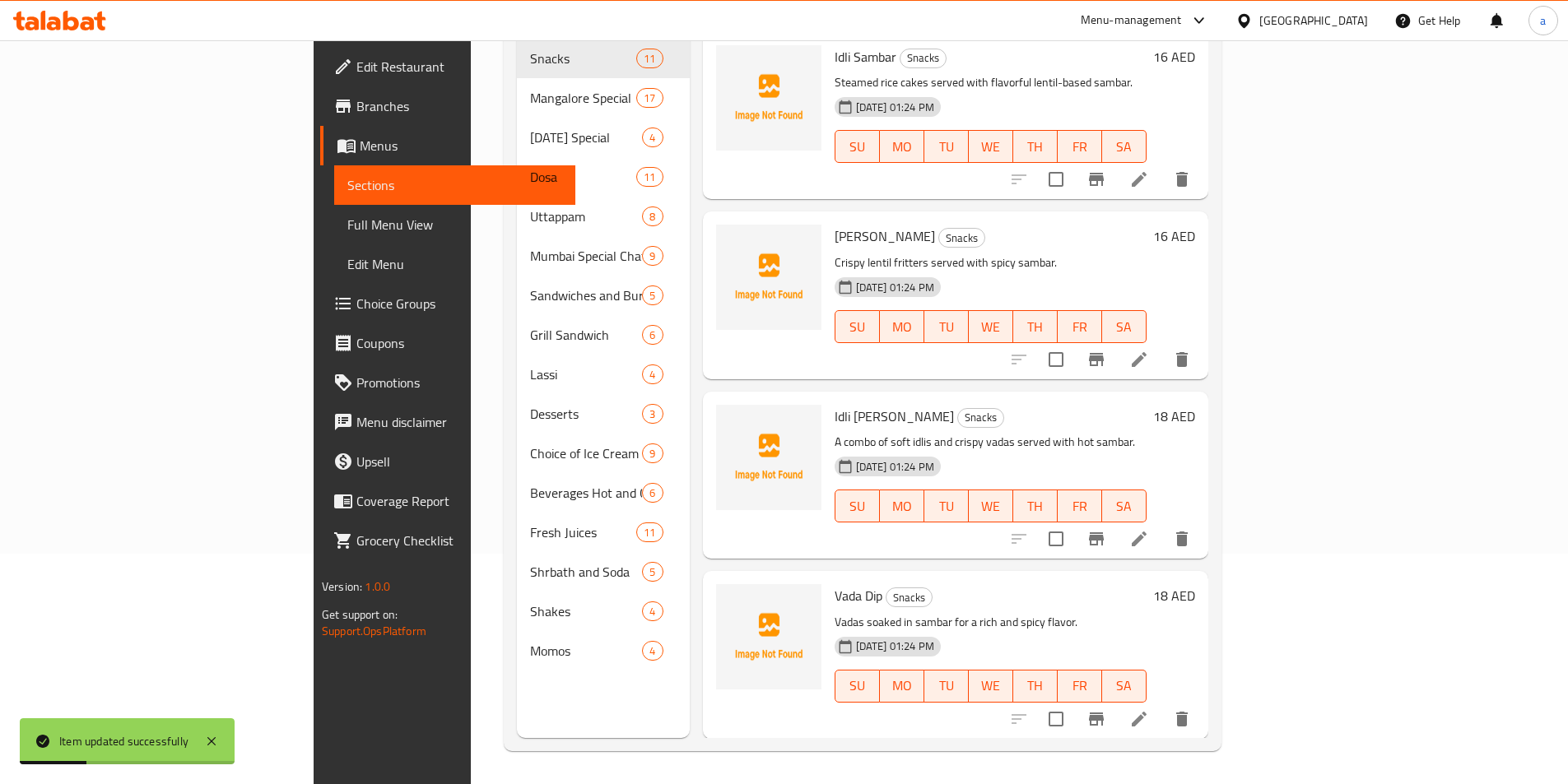
scroll to position [231, 0]
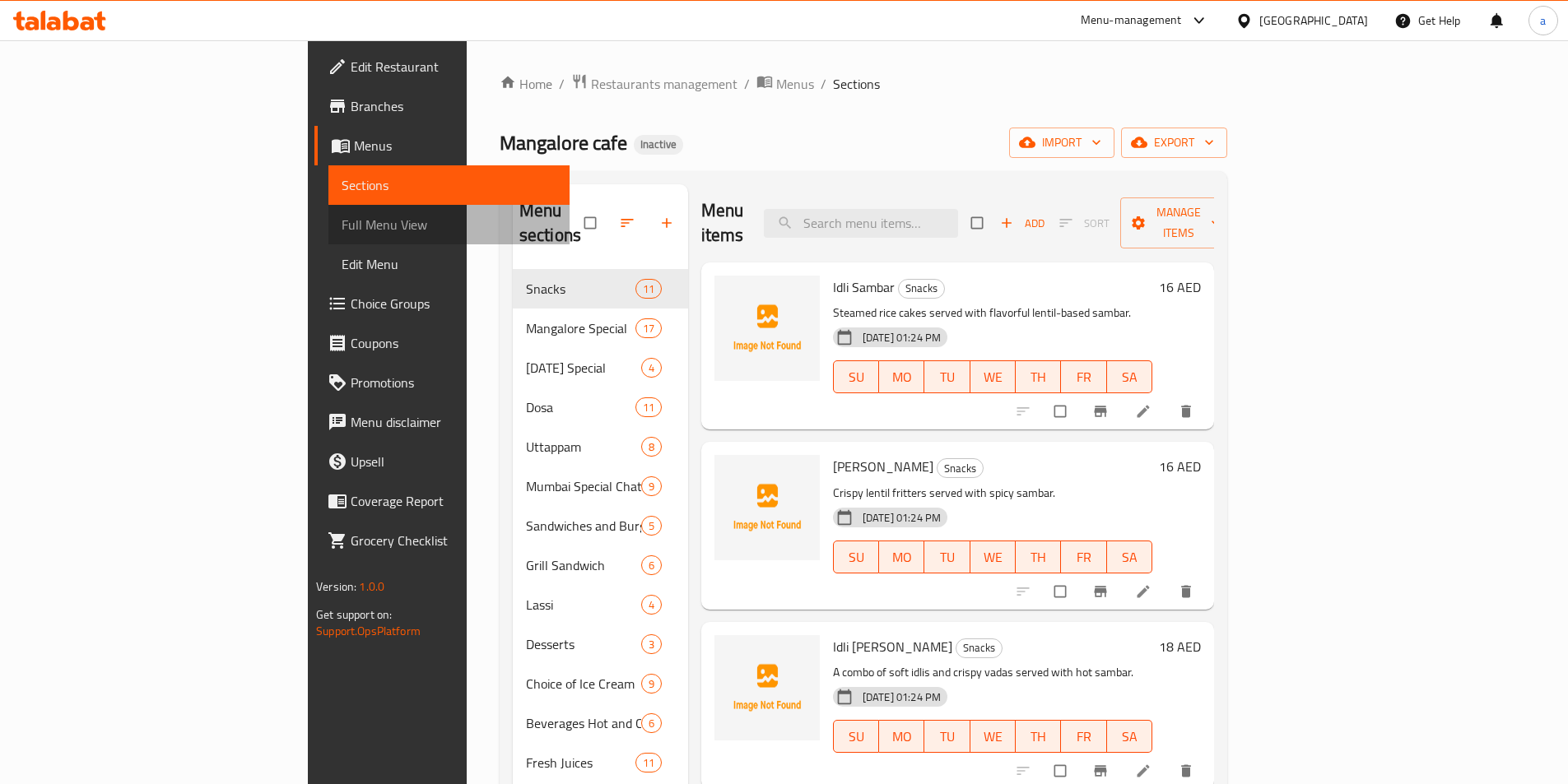
click at [342, 230] on span "Full Menu View" at bounding box center [449, 224] width 214 height 20
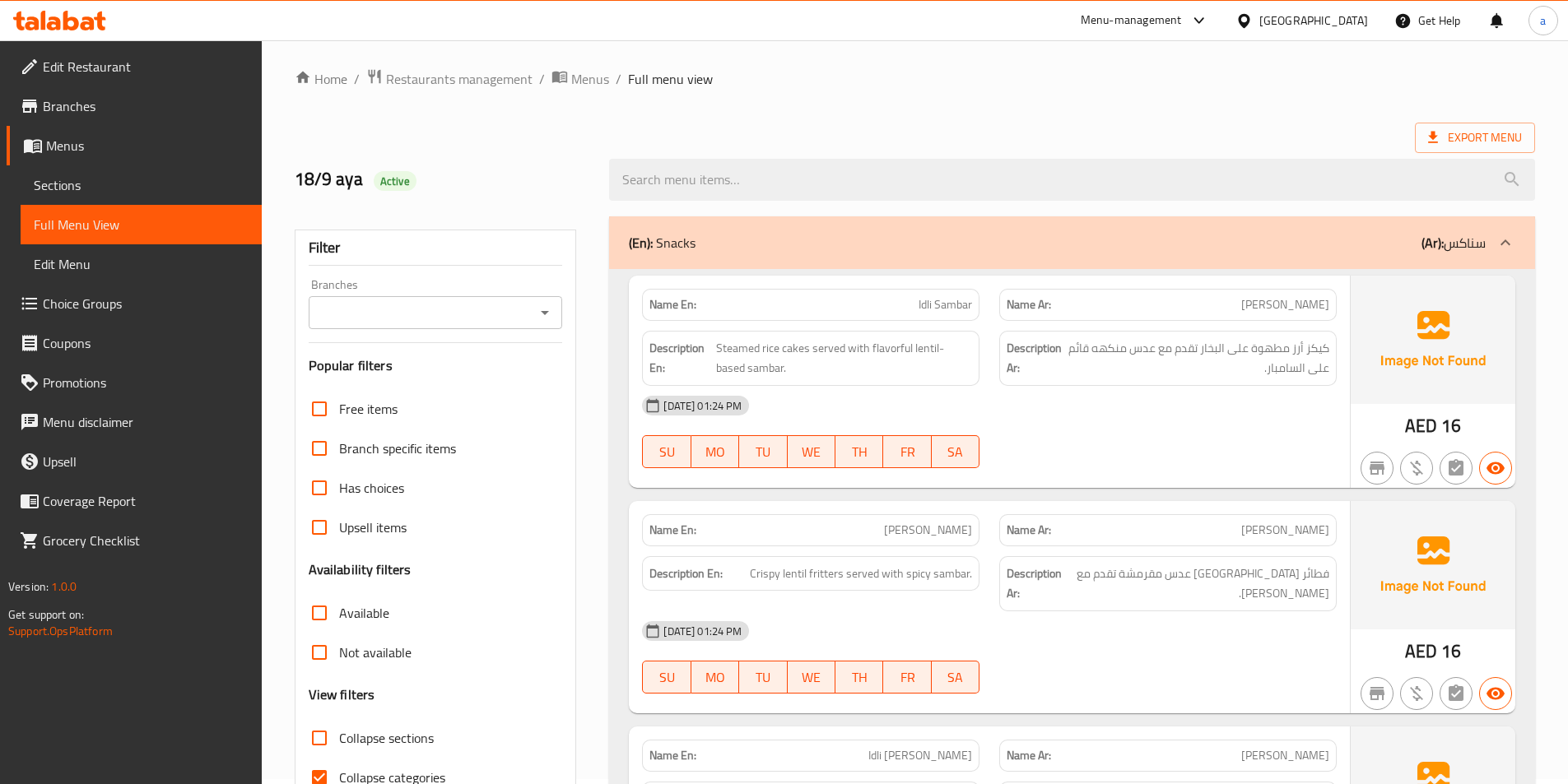
scroll to position [247, 0]
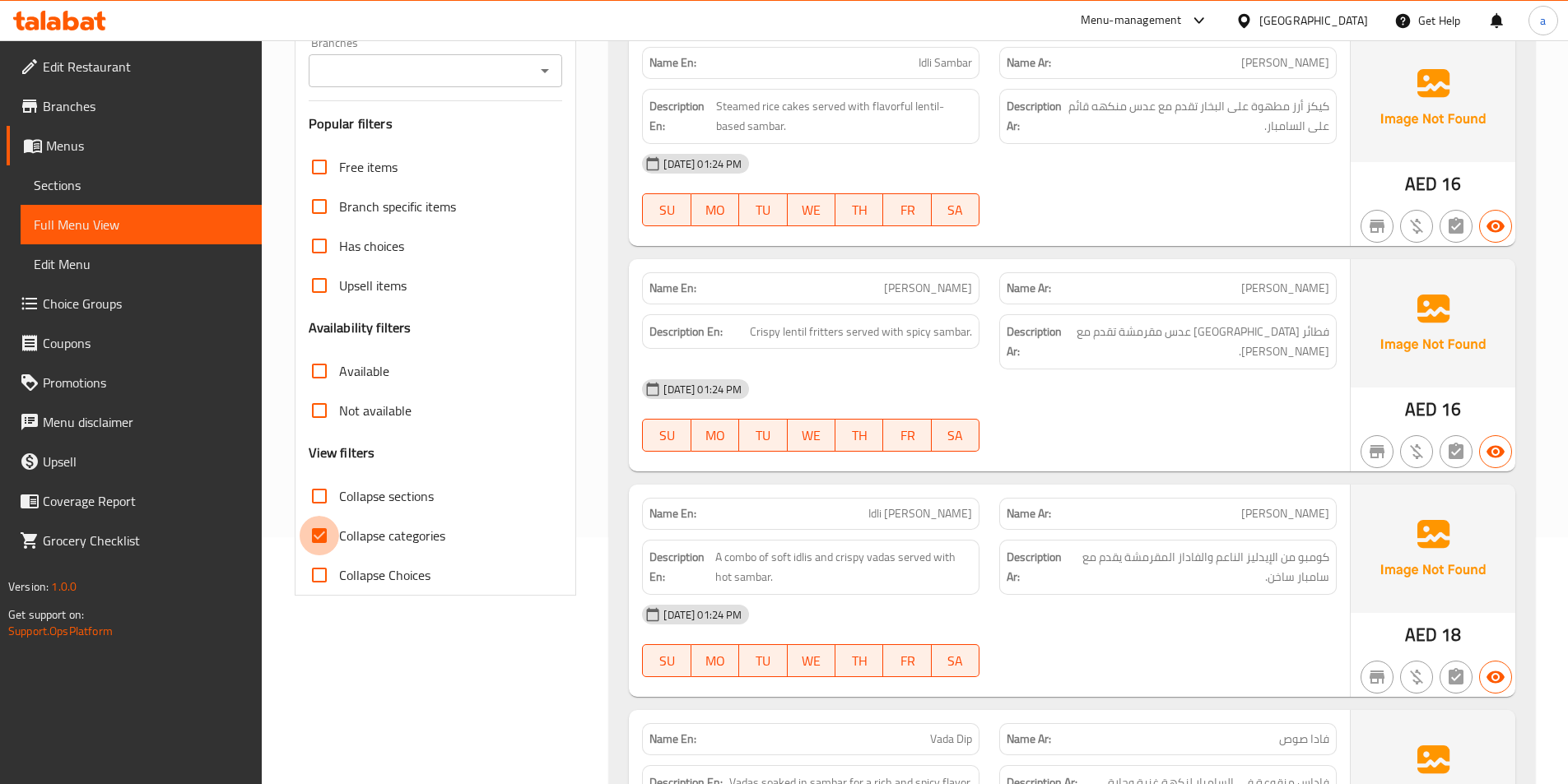
click at [326, 540] on input "Collapse categories" at bounding box center [319, 536] width 40 height 40
checkbox input "false"
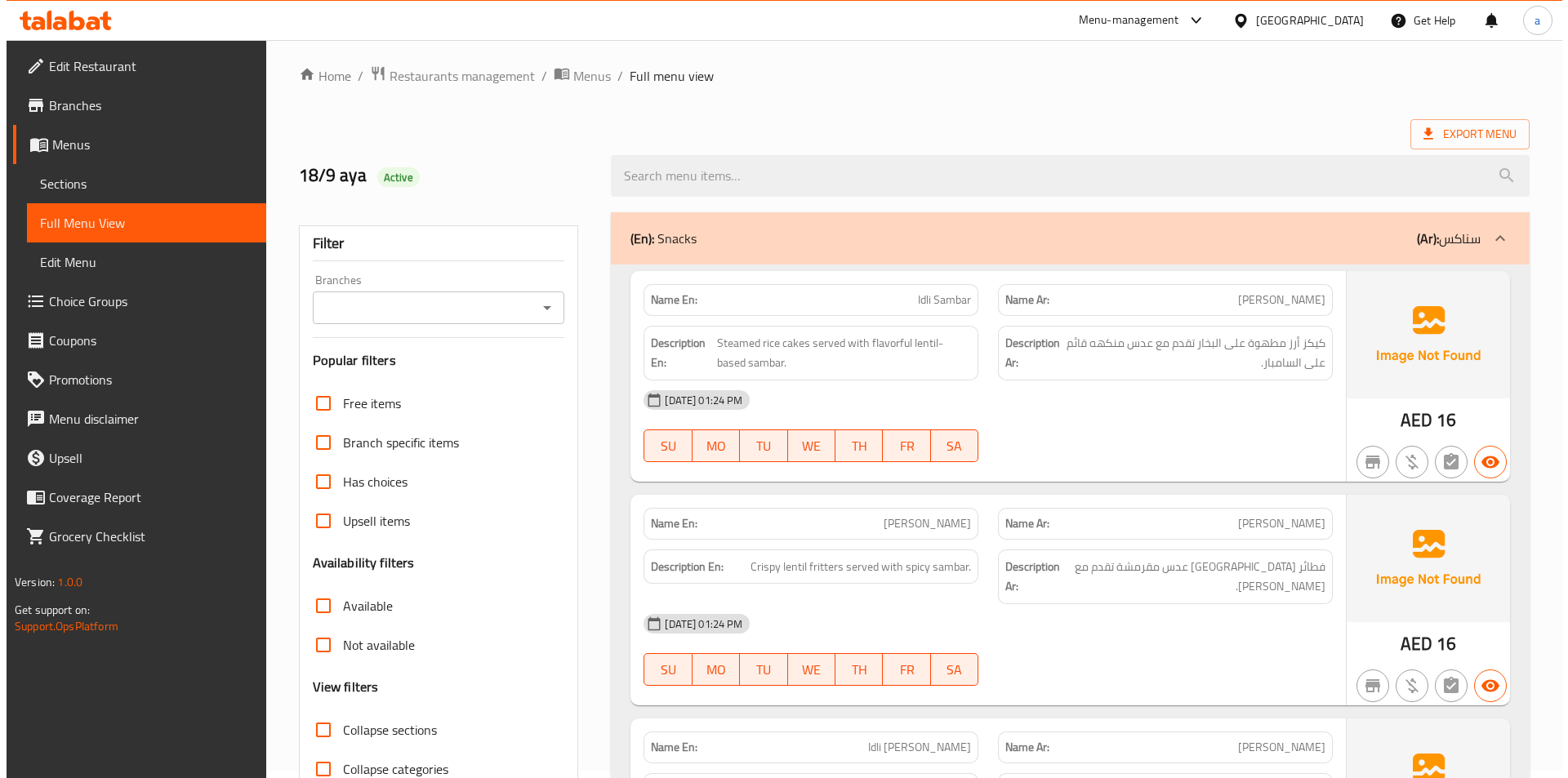
scroll to position [0, 0]
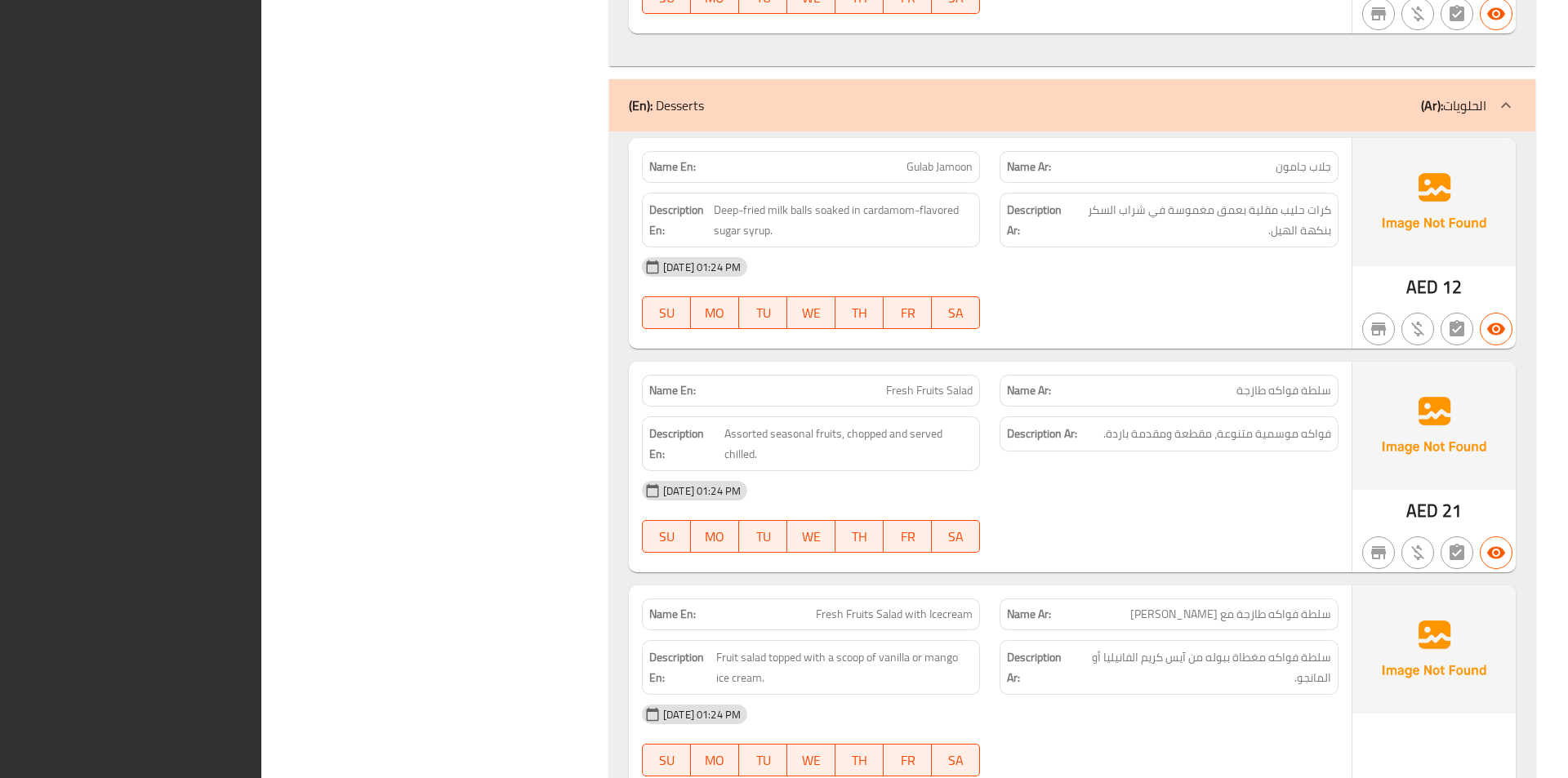
scroll to position [17444, 0]
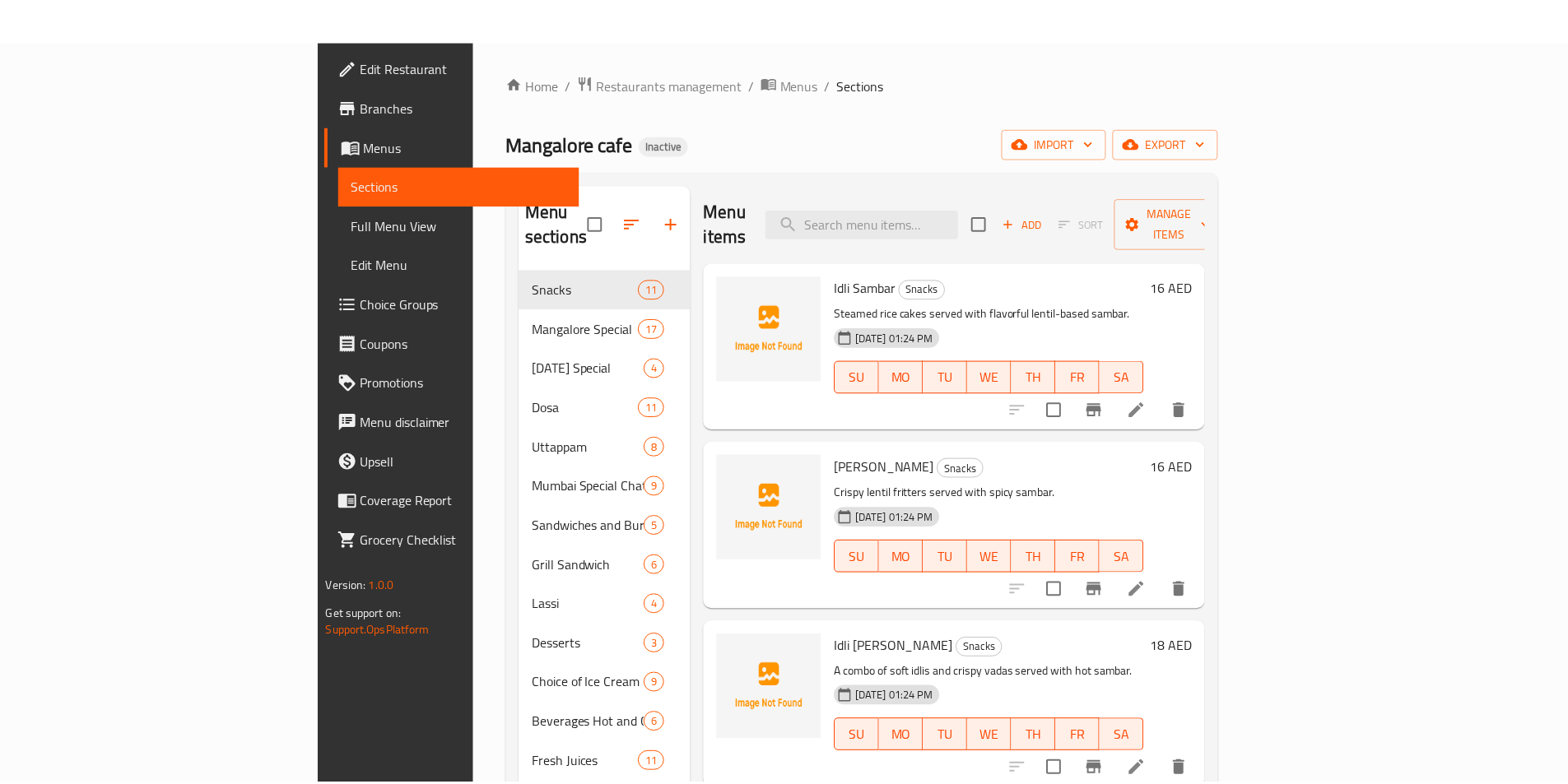
scroll to position [231, 0]
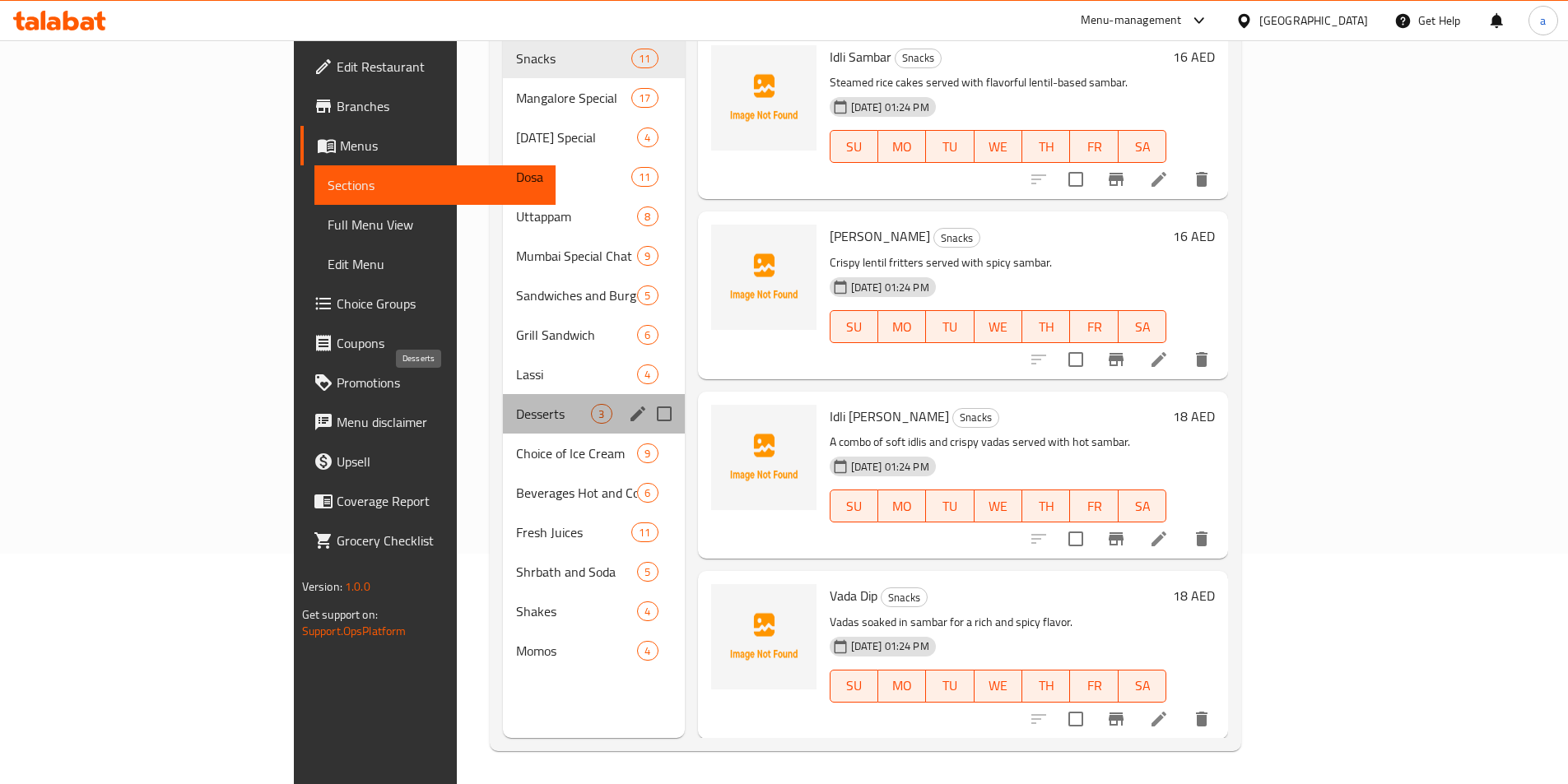
click at [516, 404] on span "Desserts" at bounding box center [554, 413] width 75 height 20
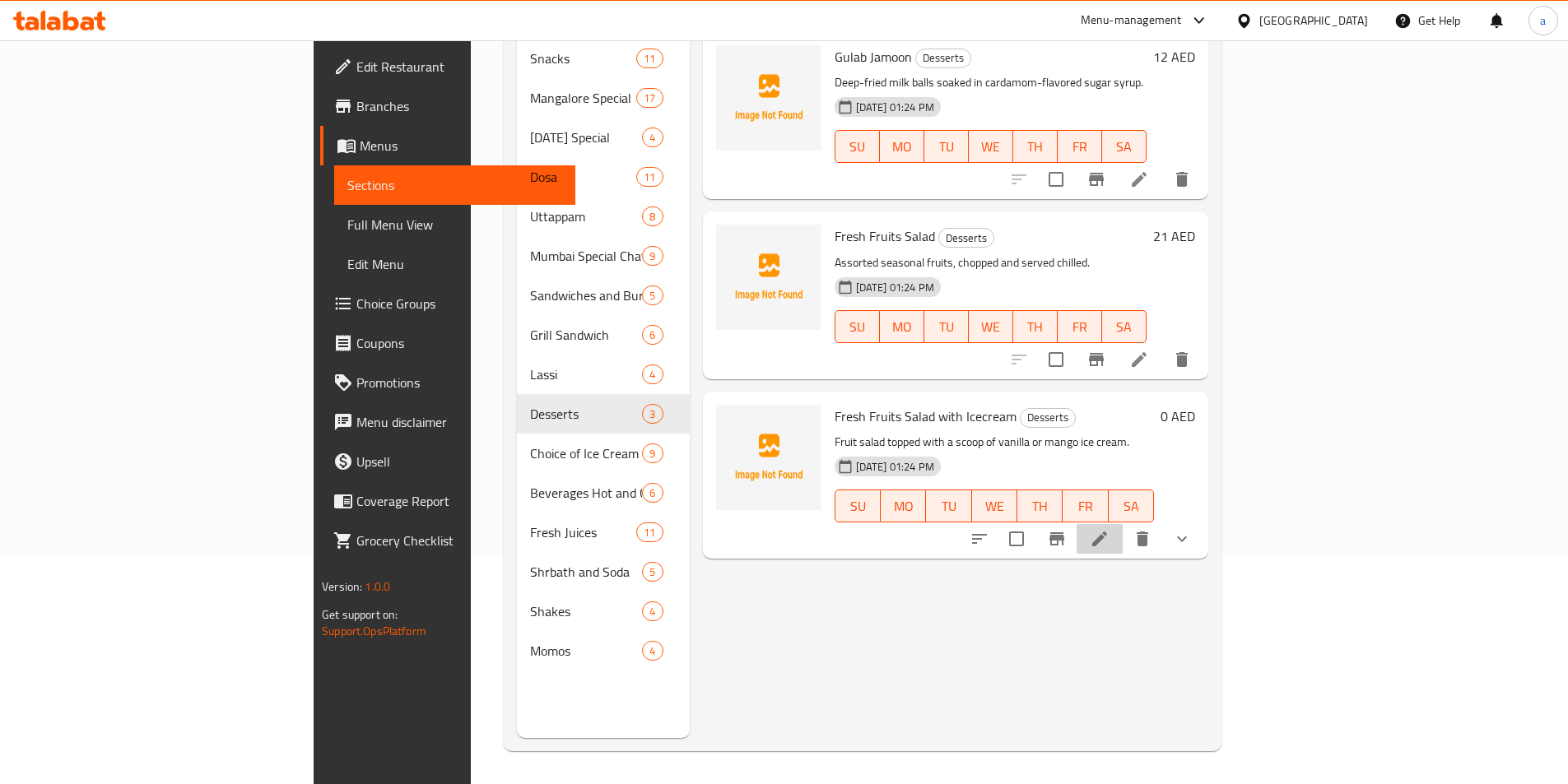
click at [1123, 524] on li at bounding box center [1099, 539] width 46 height 29
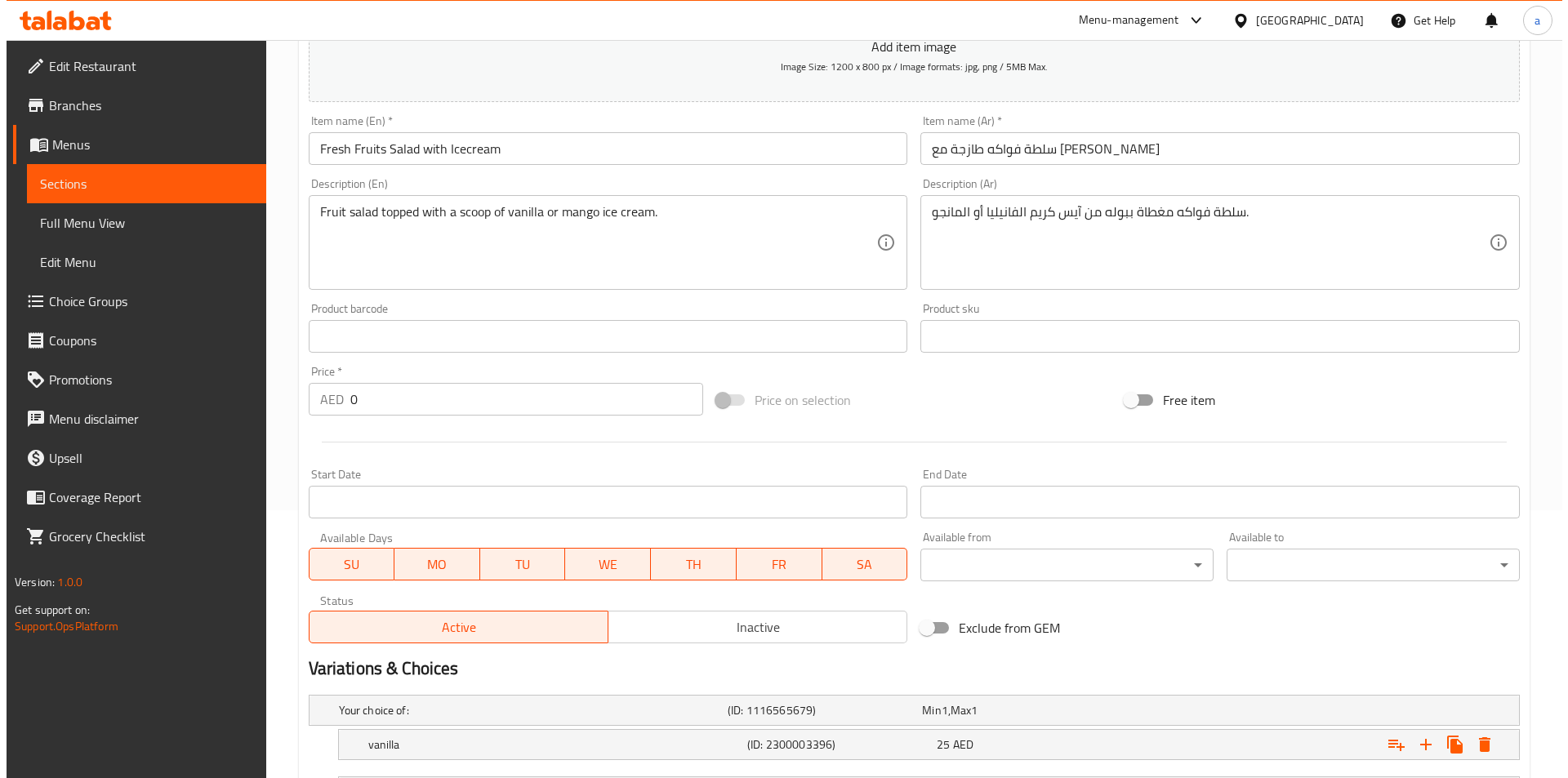
scroll to position [408, 0]
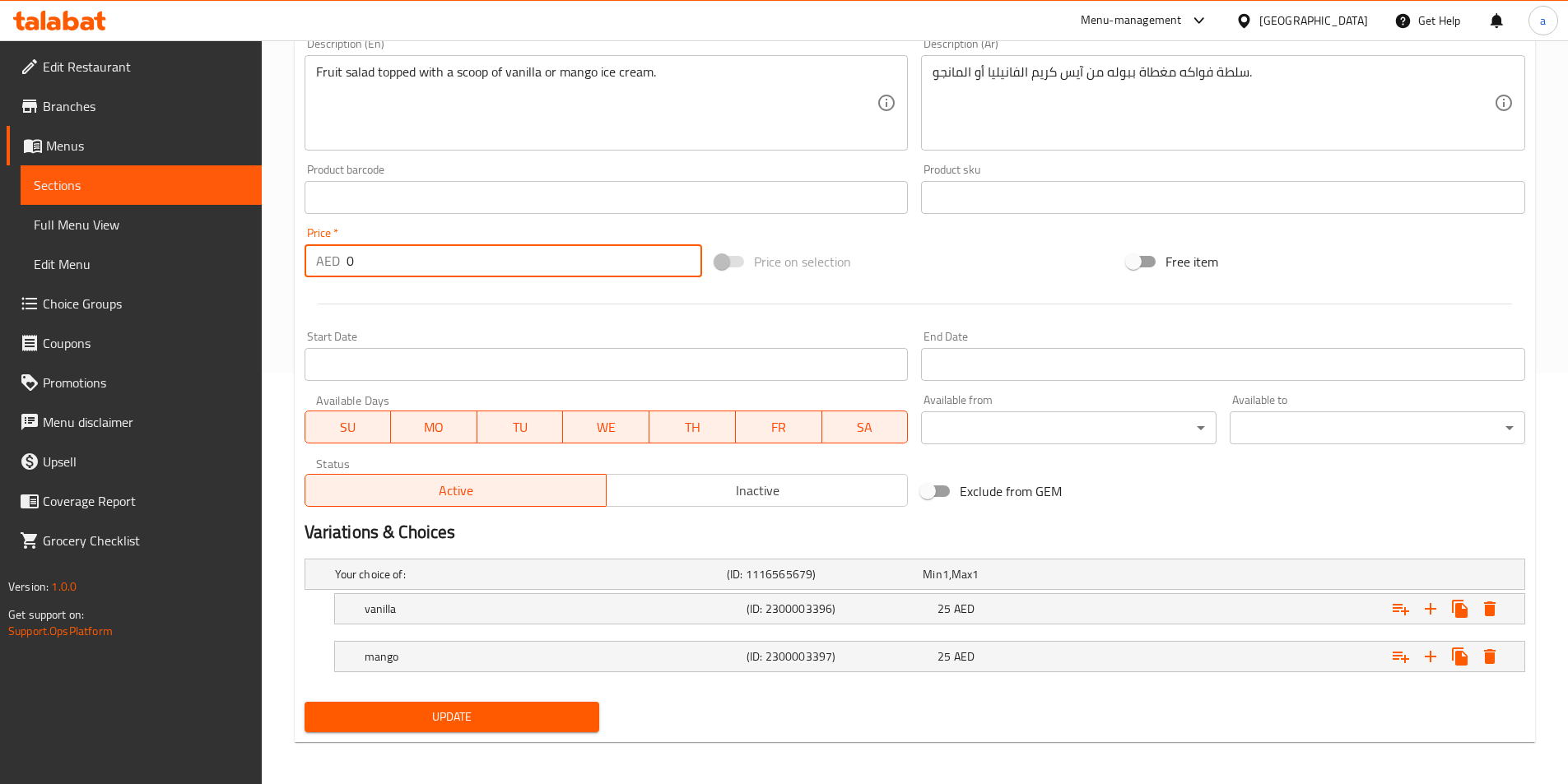
drag, startPoint x: 361, startPoint y: 256, endPoint x: 330, endPoint y: 256, distance: 31.0
click at [330, 256] on div "AED 0 Price *" at bounding box center [503, 261] width 399 height 33
type input "25"
click at [1495, 617] on icon "Expand" at bounding box center [1490, 609] width 20 height 20
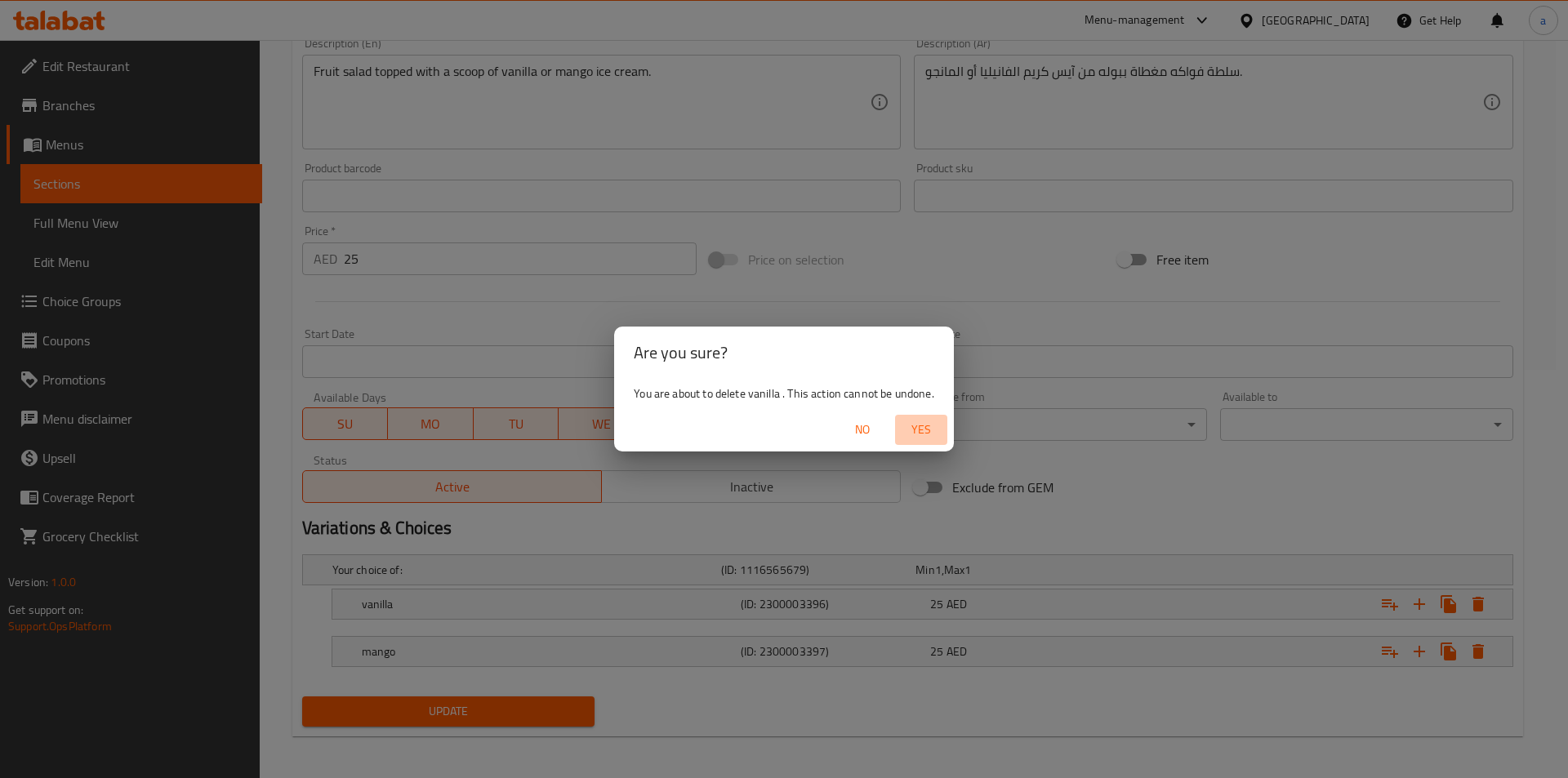
click at [920, 433] on span "Yes" at bounding box center [921, 430] width 39 height 21
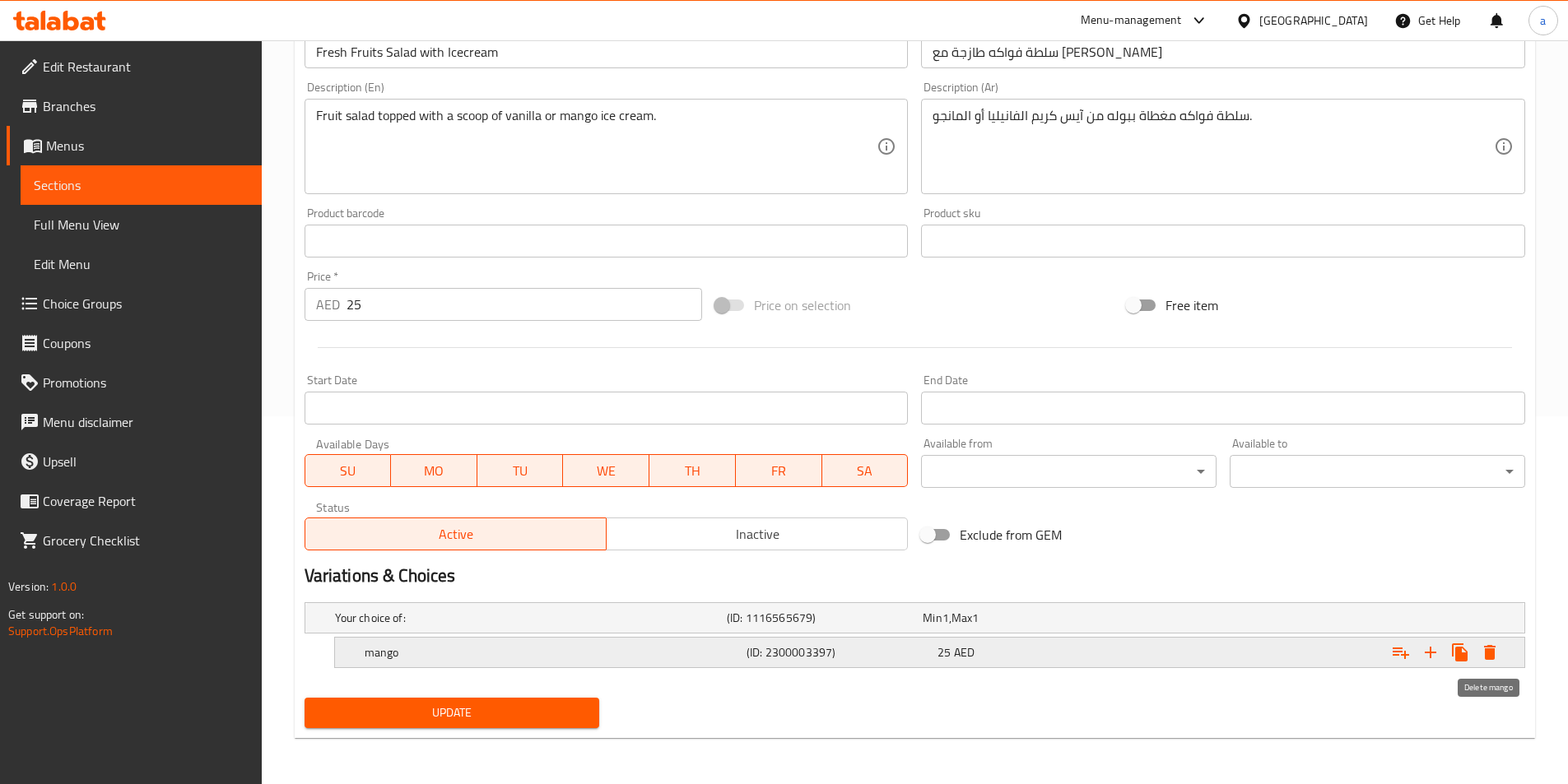
click at [1481, 653] on icon "Expand" at bounding box center [1490, 652] width 20 height 20
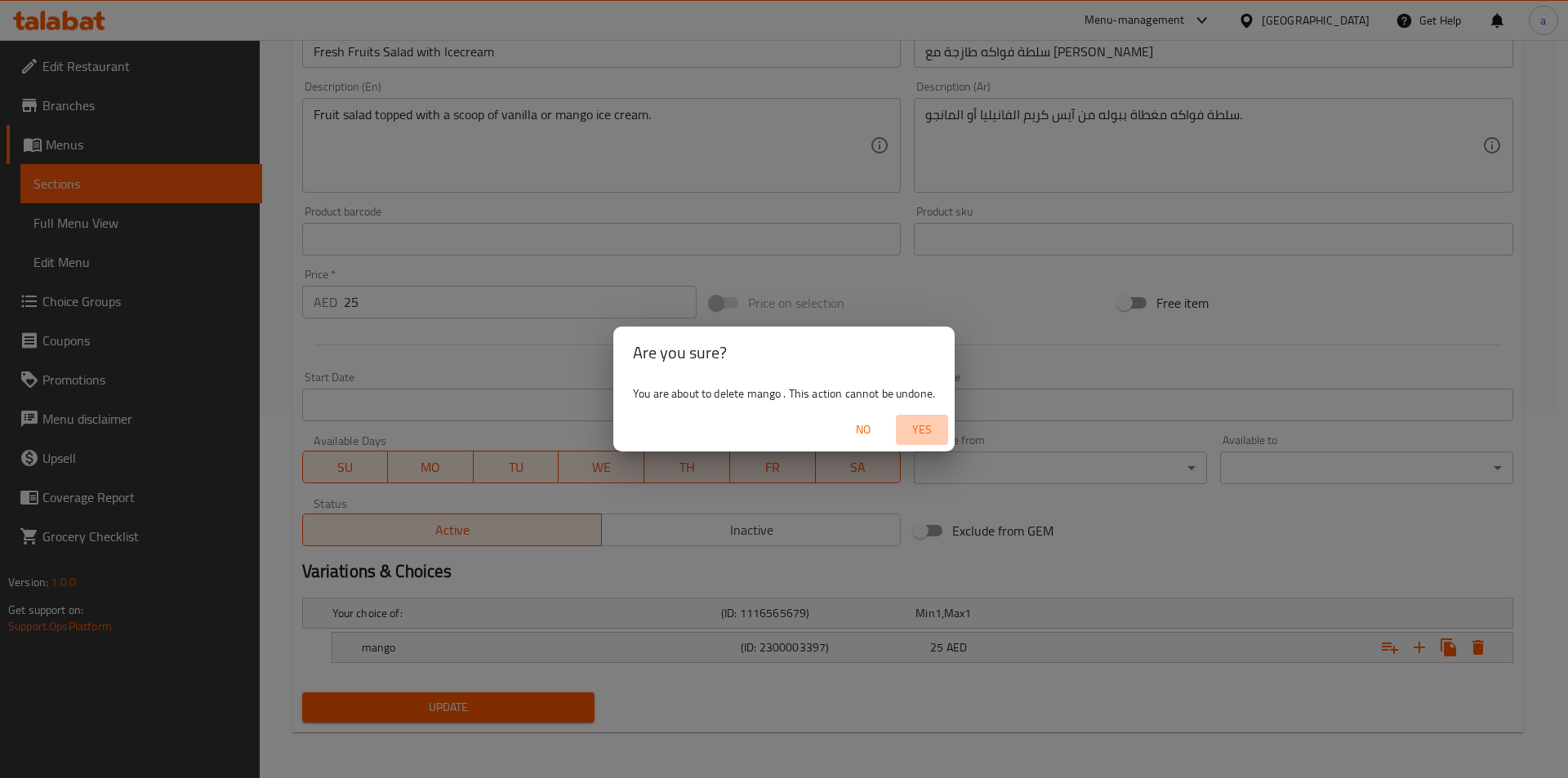
click at [912, 432] on span "Yes" at bounding box center [922, 430] width 39 height 21
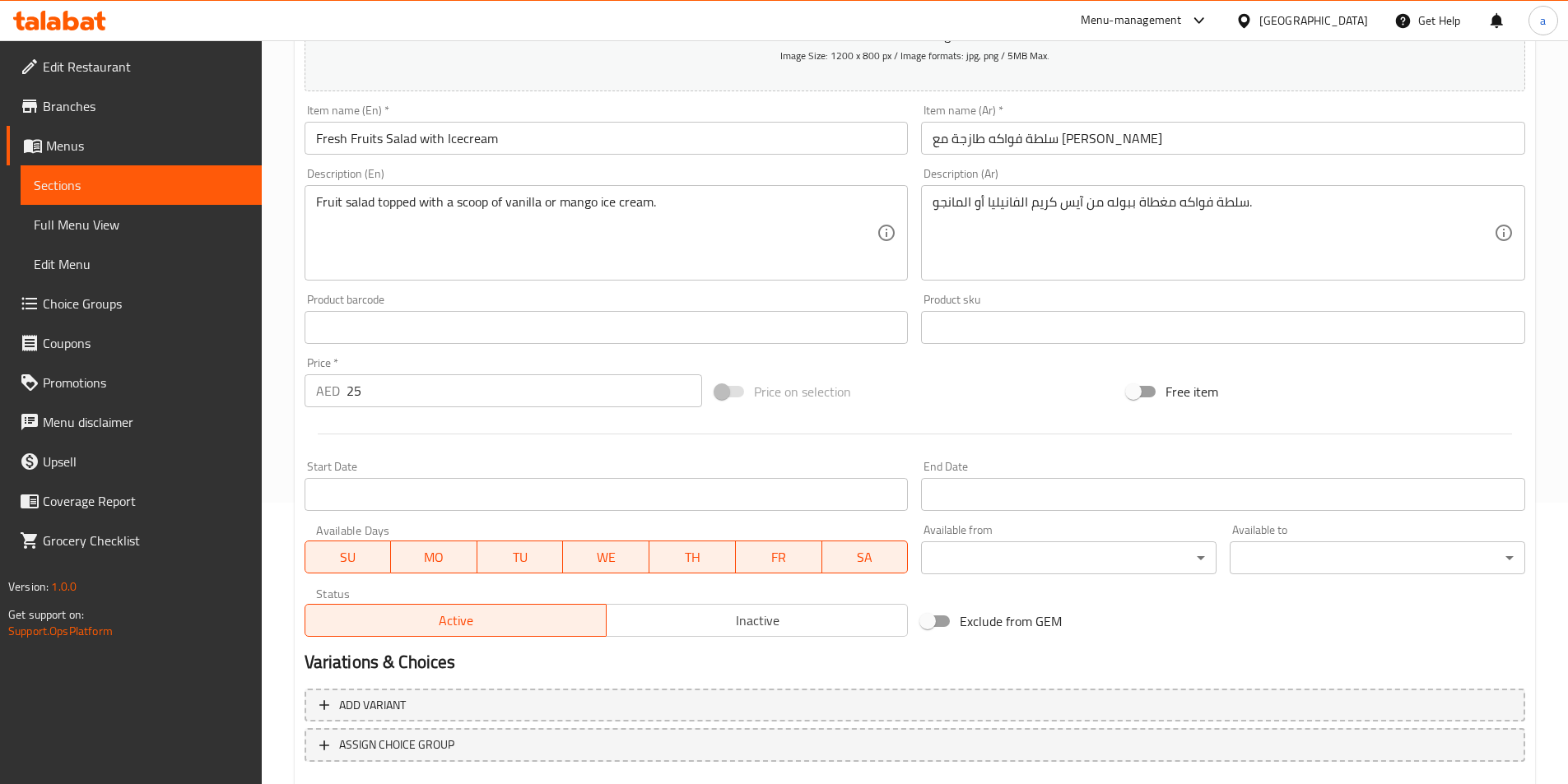
scroll to position [115, 0]
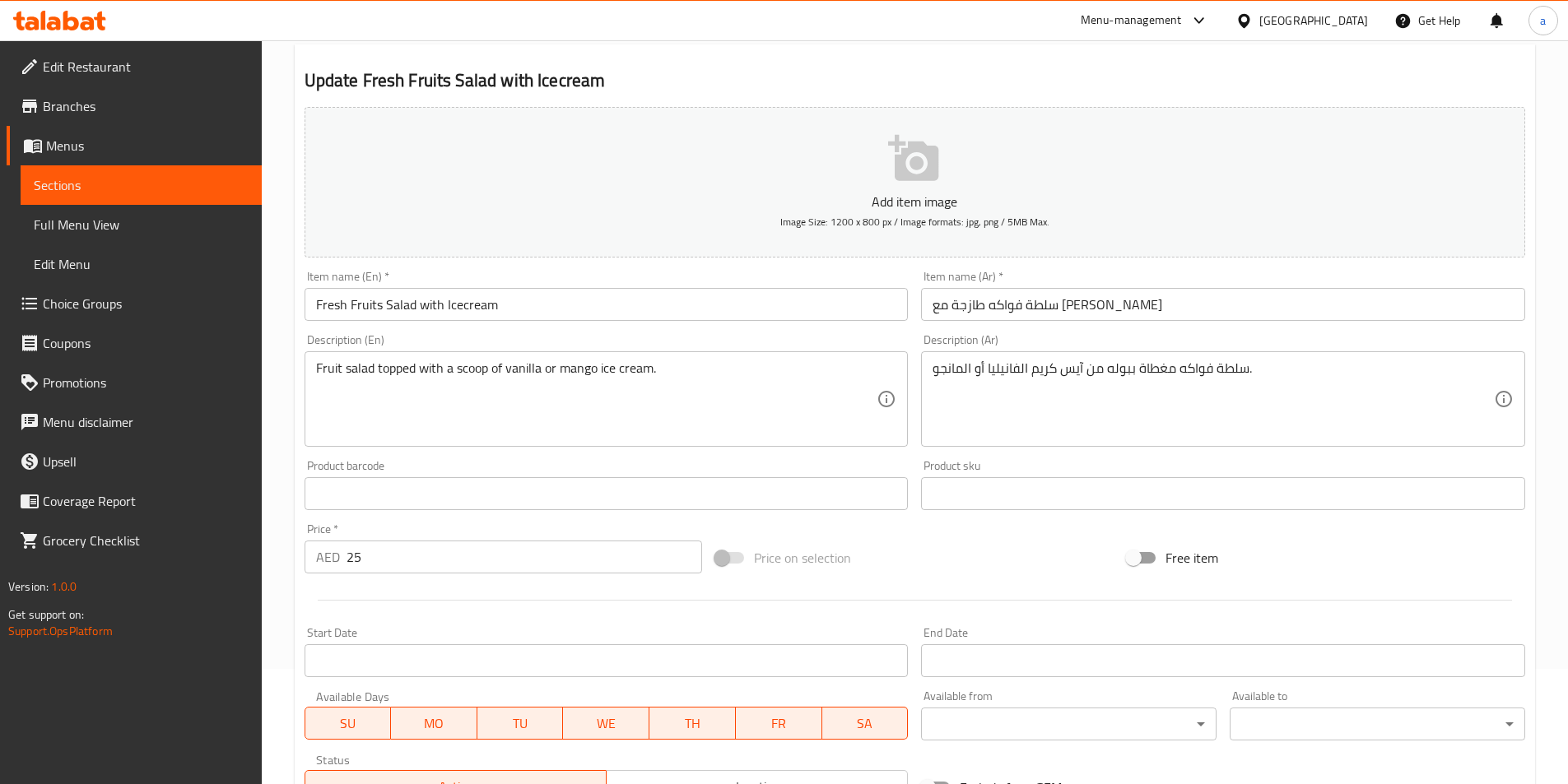
click at [440, 356] on div "Fruit salad topped with a scoop of vanilla or mango ice cream. Description (En)" at bounding box center [606, 398] width 605 height 95
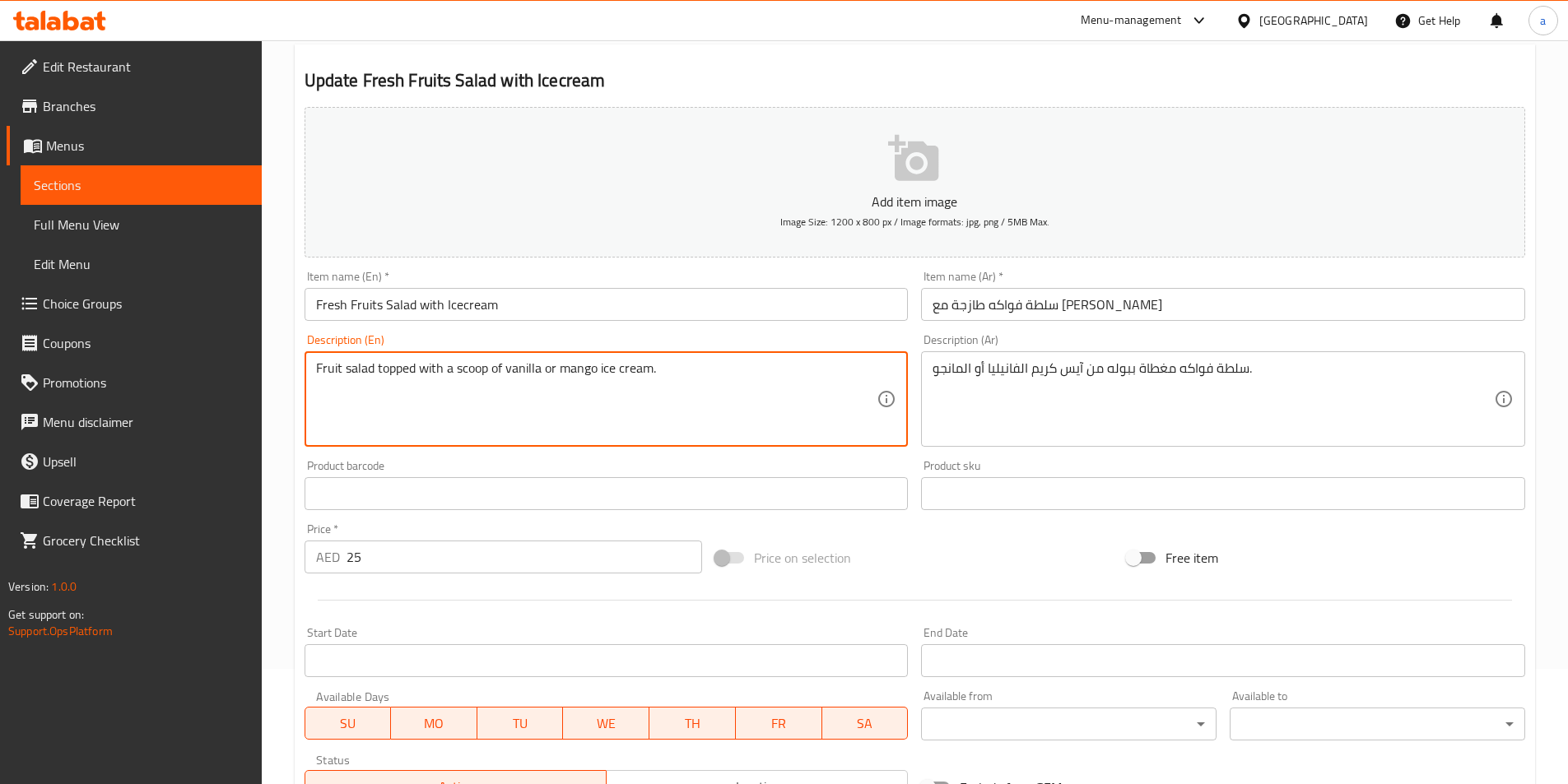
click at [443, 373] on textarea "Fruit salad topped with a scoop of vanilla or mango ice cream." at bounding box center [597, 399] width 561 height 78
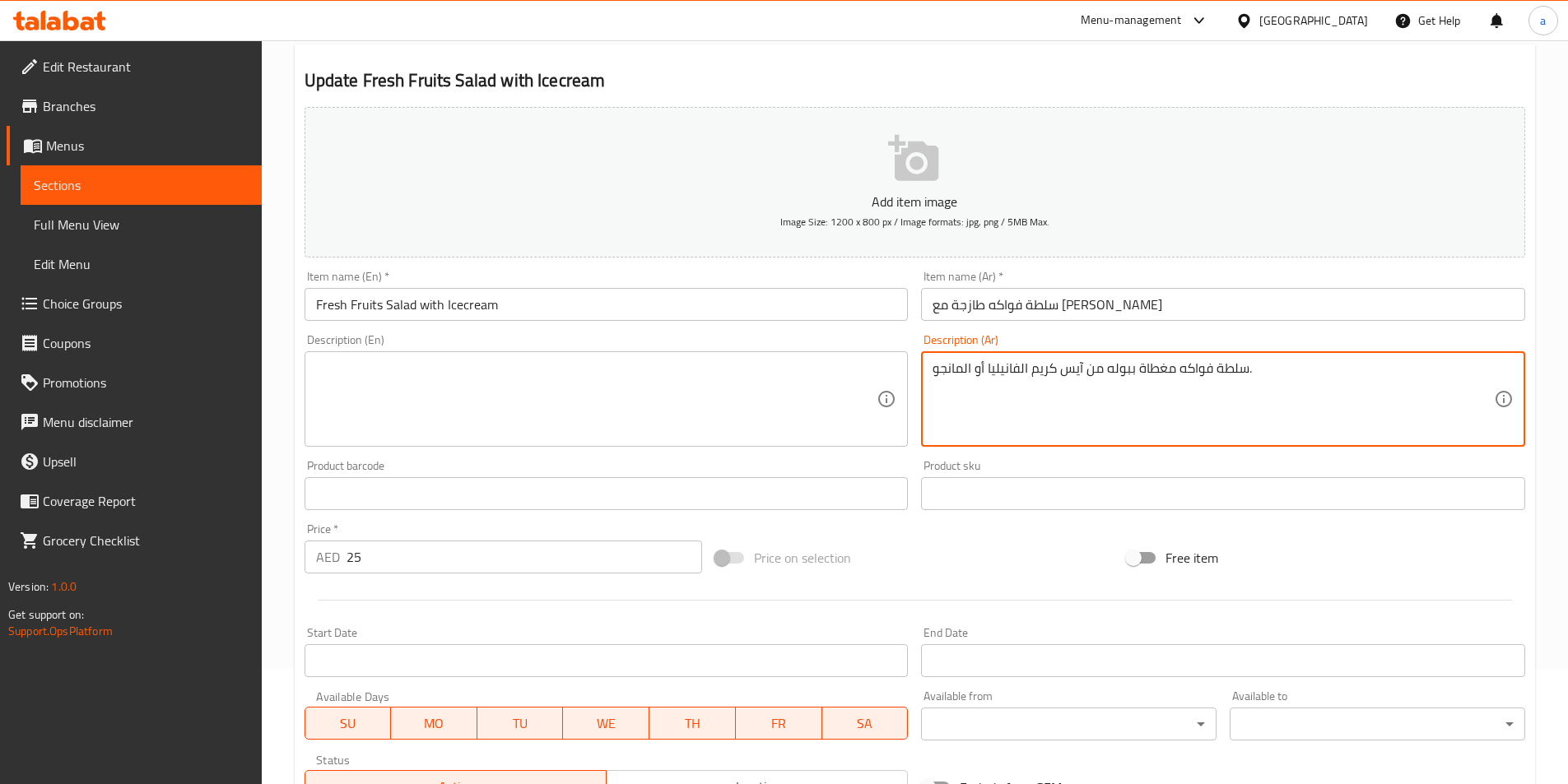
click at [1053, 368] on textarea "سلطة فواكه مغطاة ببوله من آيس كريم الفانيليا أو المانجو." at bounding box center [1213, 399] width 561 height 78
click at [903, 458] on div "Product barcode Product barcode" at bounding box center [607, 484] width 618 height 63
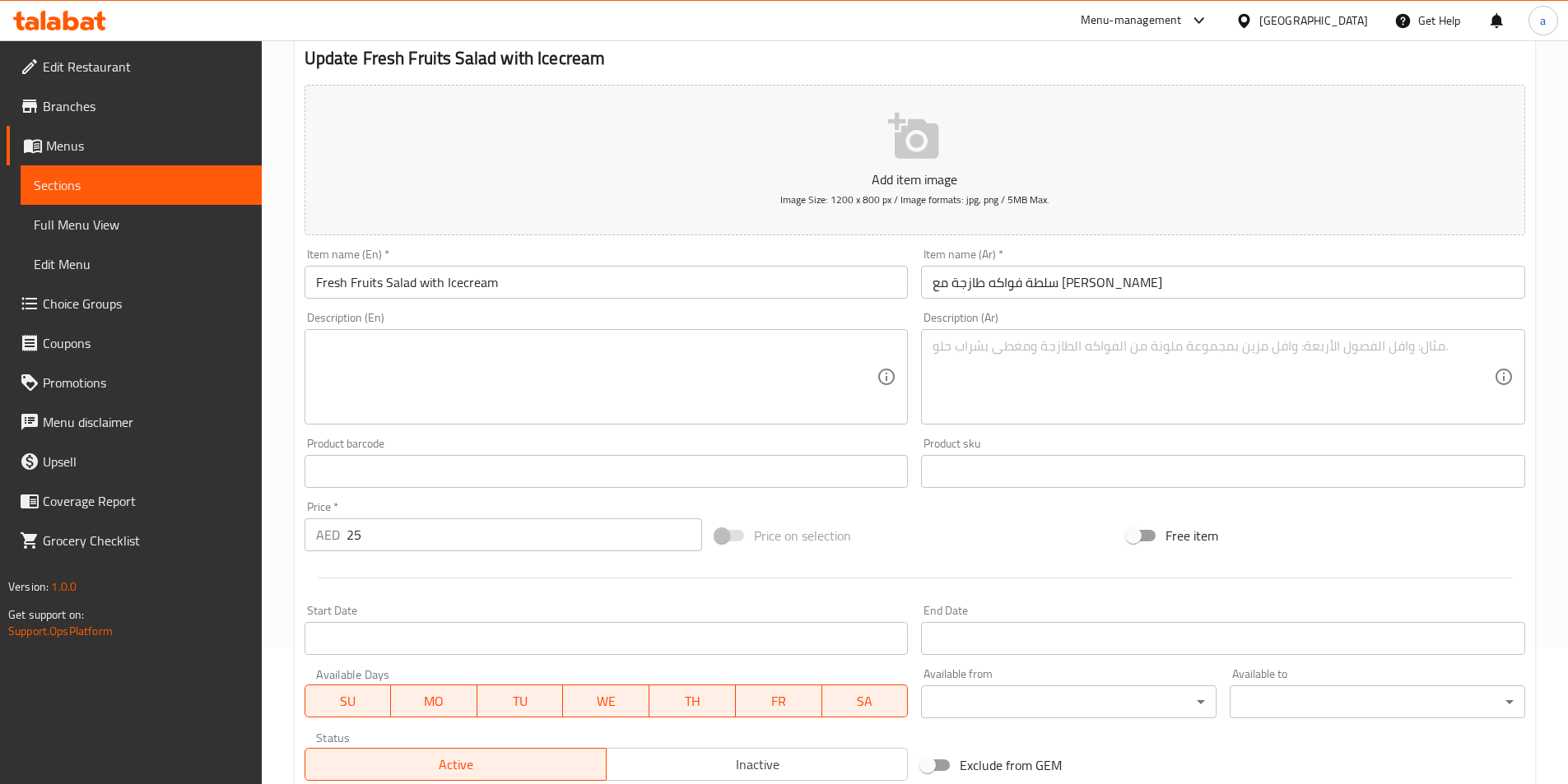
scroll to position [362, 0]
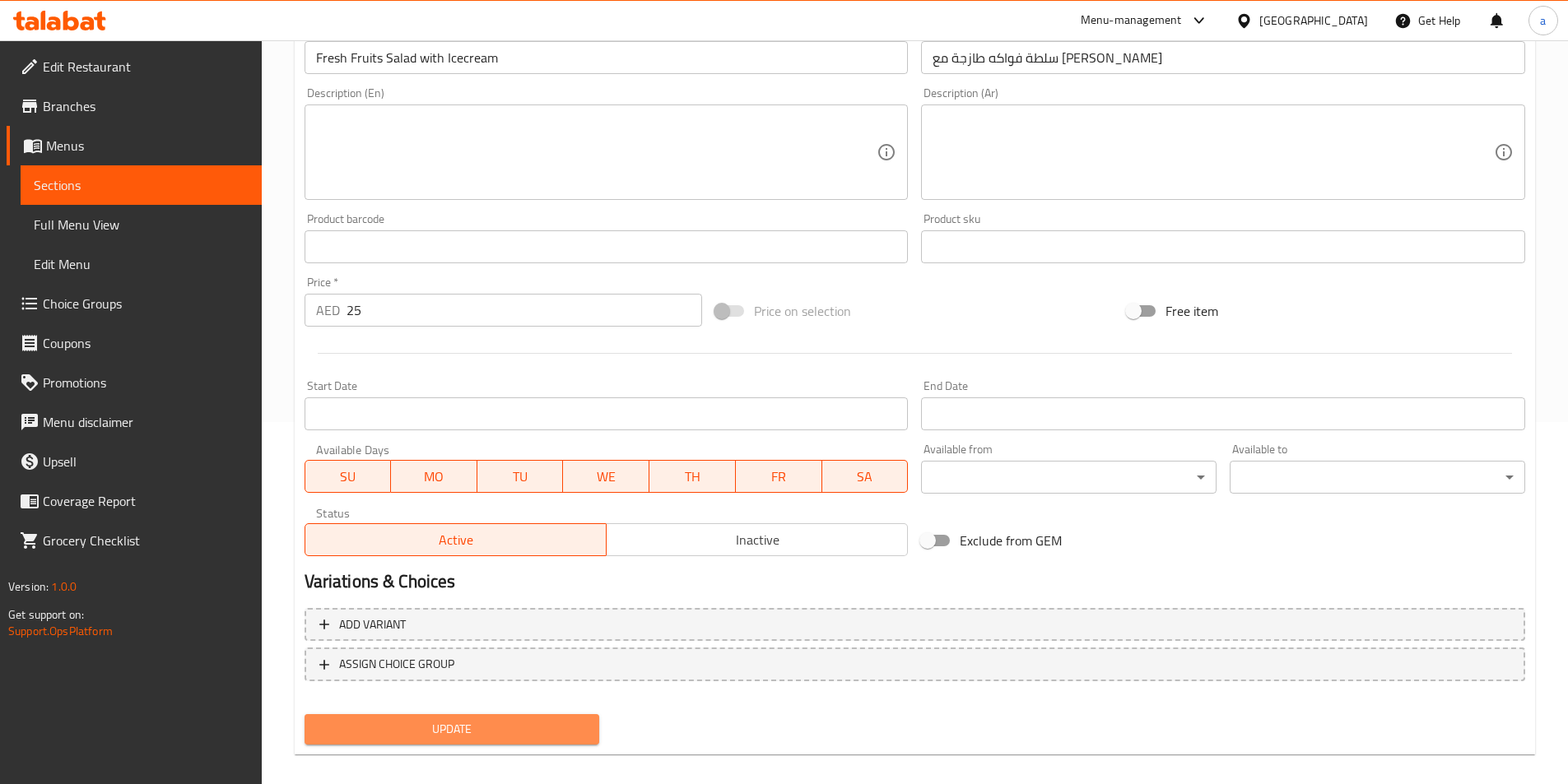
click at [559, 721] on span "Update" at bounding box center [451, 730] width 269 height 21
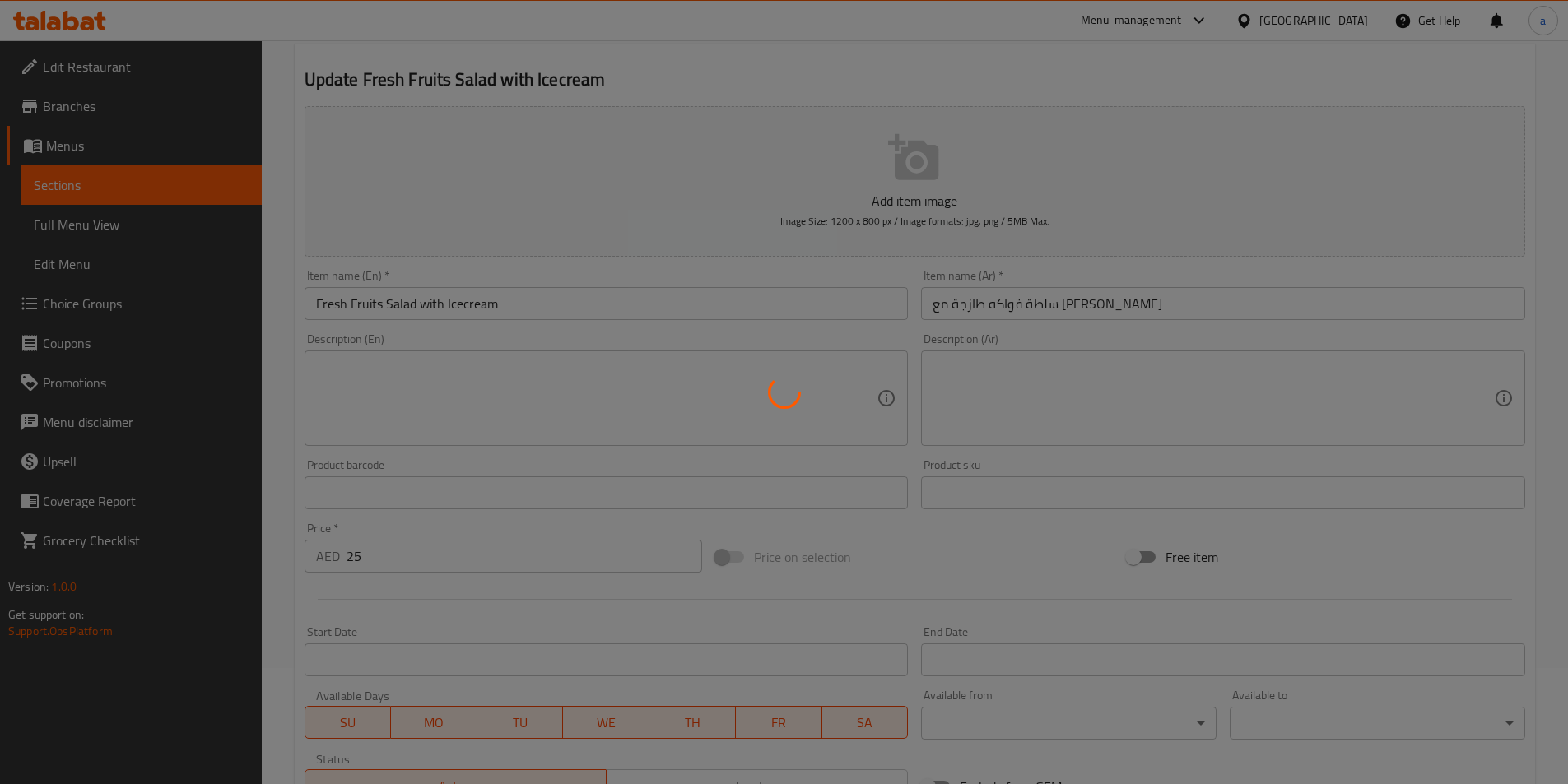
scroll to position [115, 0]
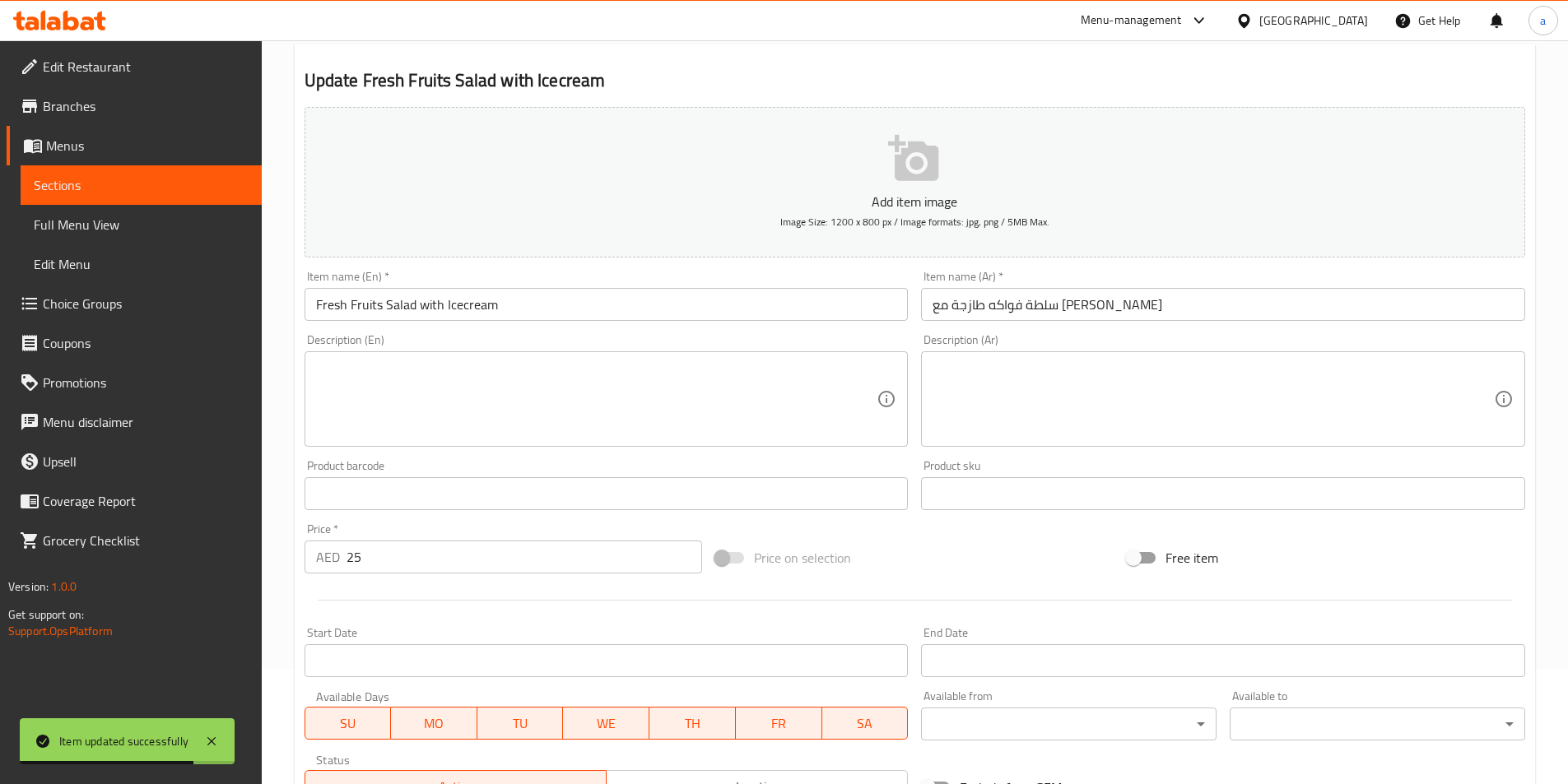
click at [223, 194] on span "Sections" at bounding box center [141, 185] width 214 height 20
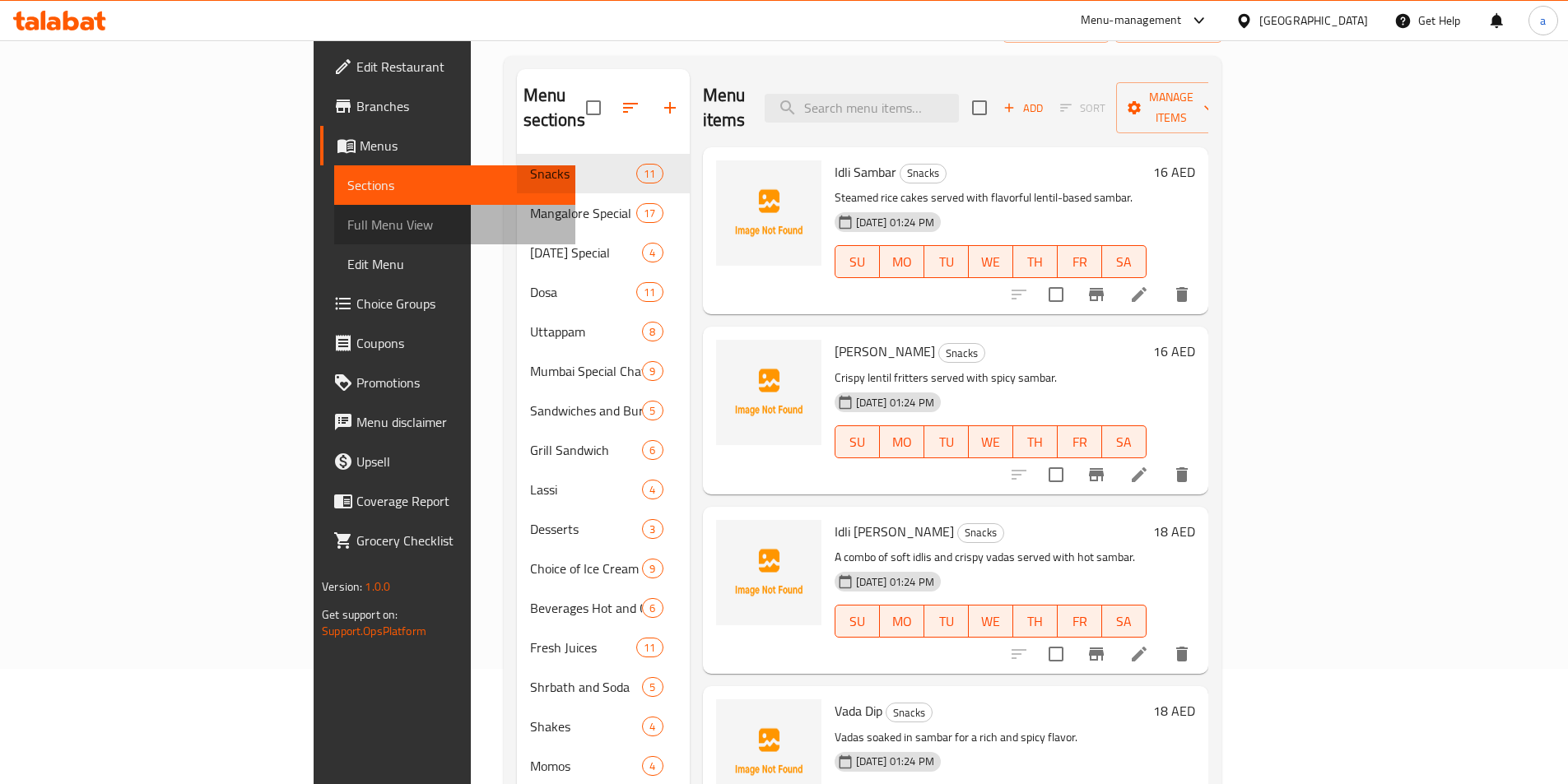
click at [348, 226] on span "Full Menu View" at bounding box center [455, 224] width 214 height 20
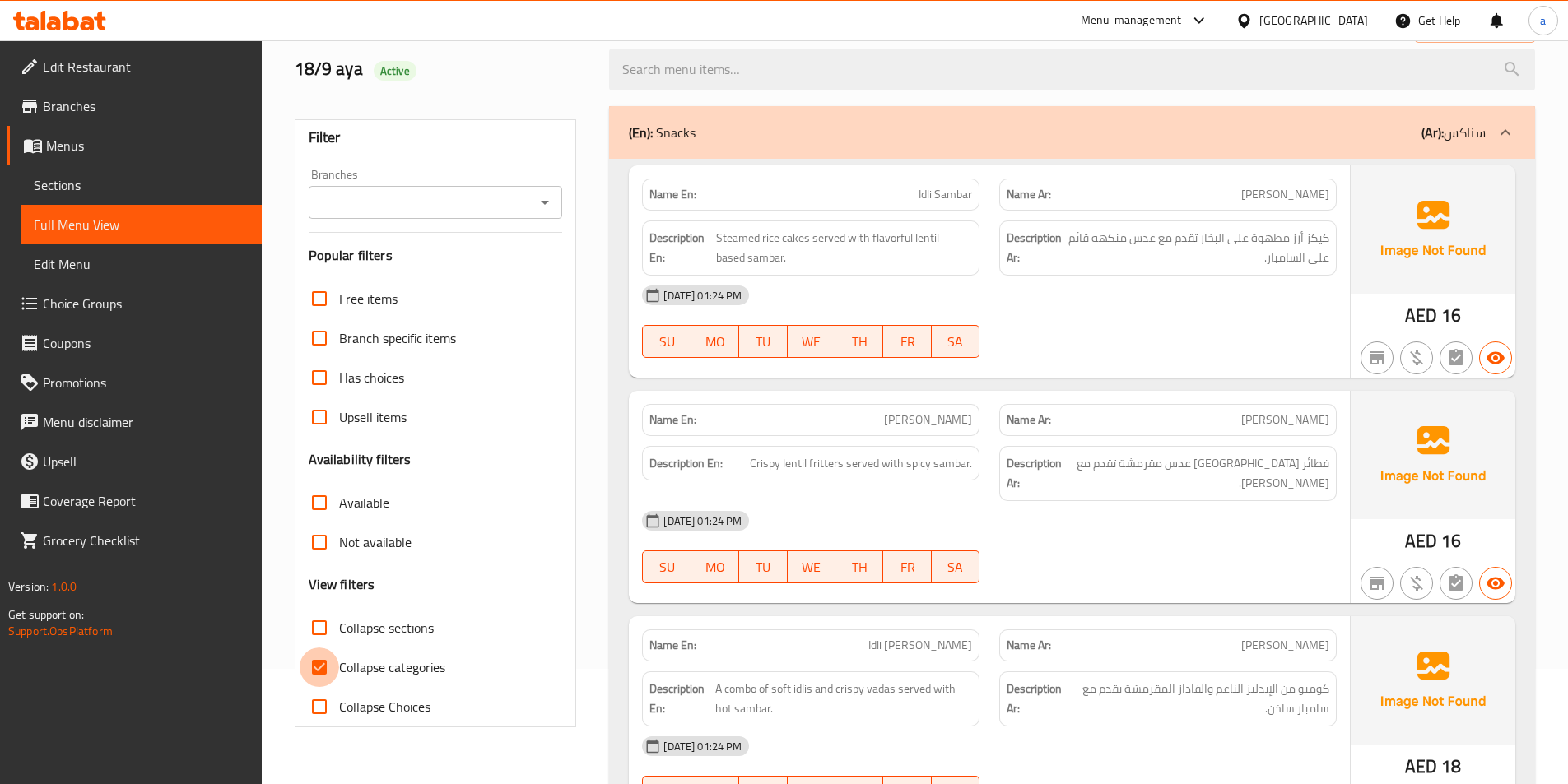
click at [320, 665] on input "Collapse categories" at bounding box center [319, 667] width 40 height 40
checkbox input "false"
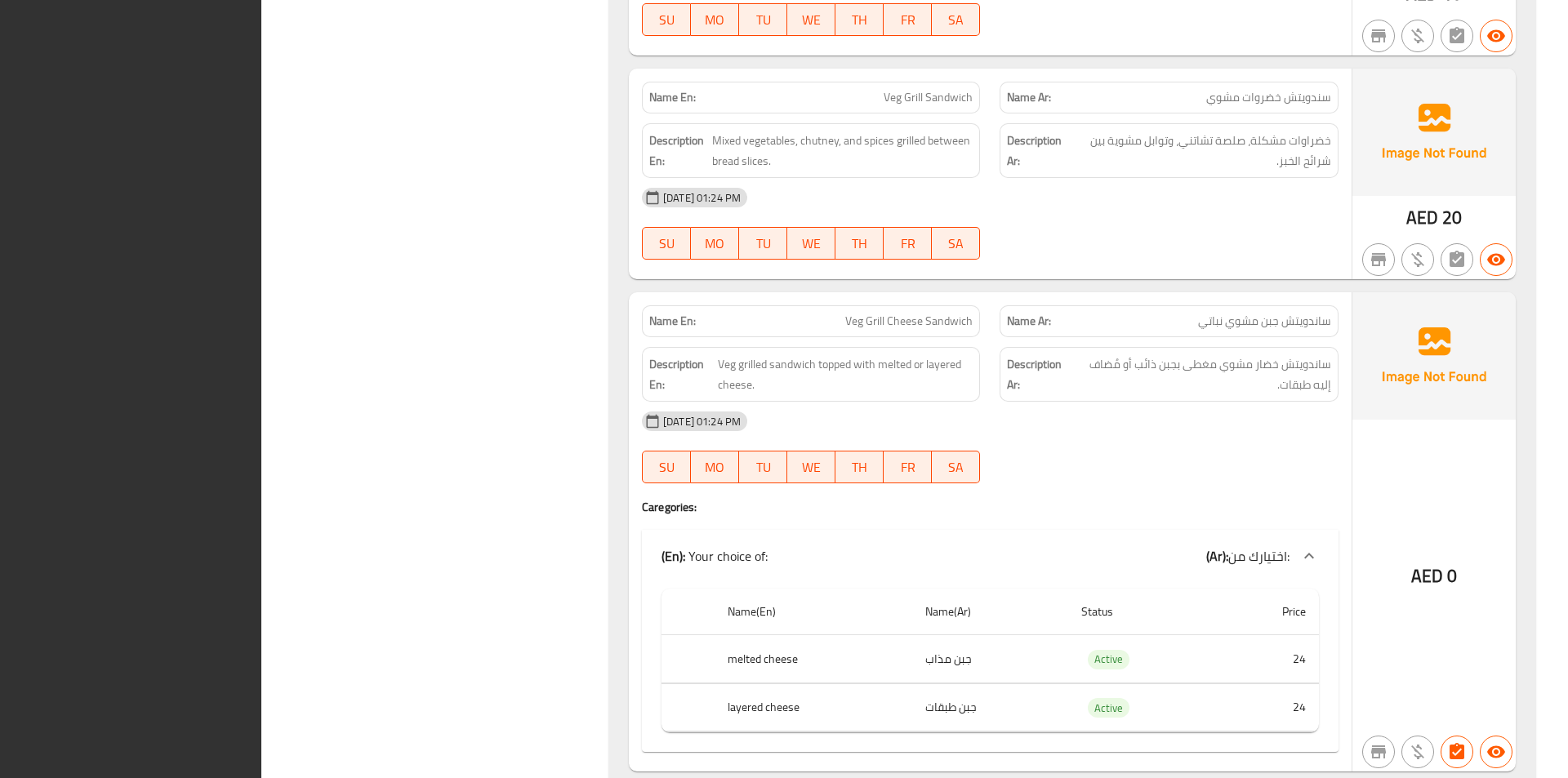
scroll to position [15112, 0]
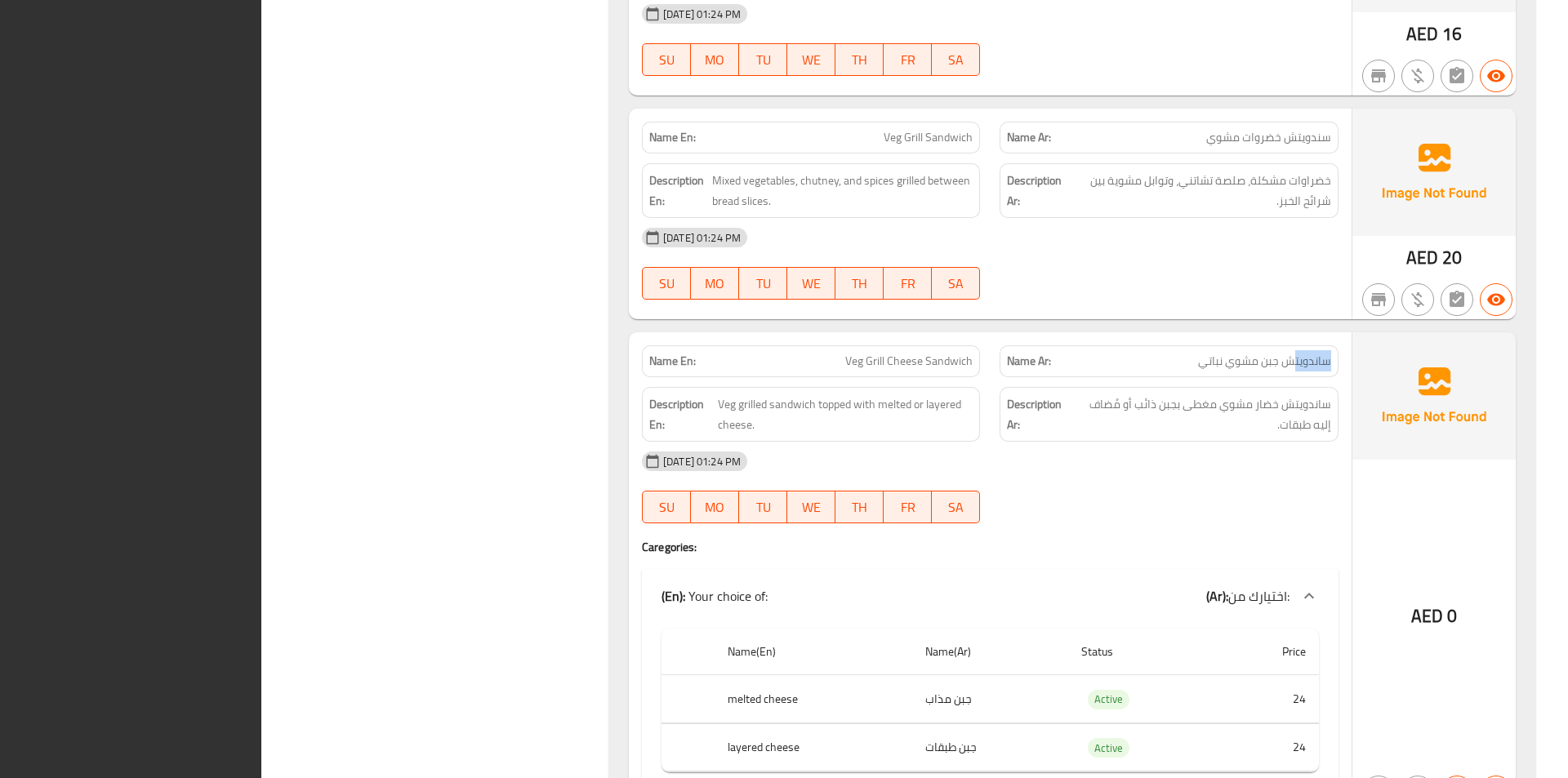
drag, startPoint x: 1295, startPoint y: 319, endPoint x: 1098, endPoint y: 328, distance: 197.2
click at [1098, 353] on p "Name Ar: [PERSON_NAME] نباتي" at bounding box center [1168, 361] width 323 height 17
click at [1174, 514] on div at bounding box center [1168, 523] width 358 height 20
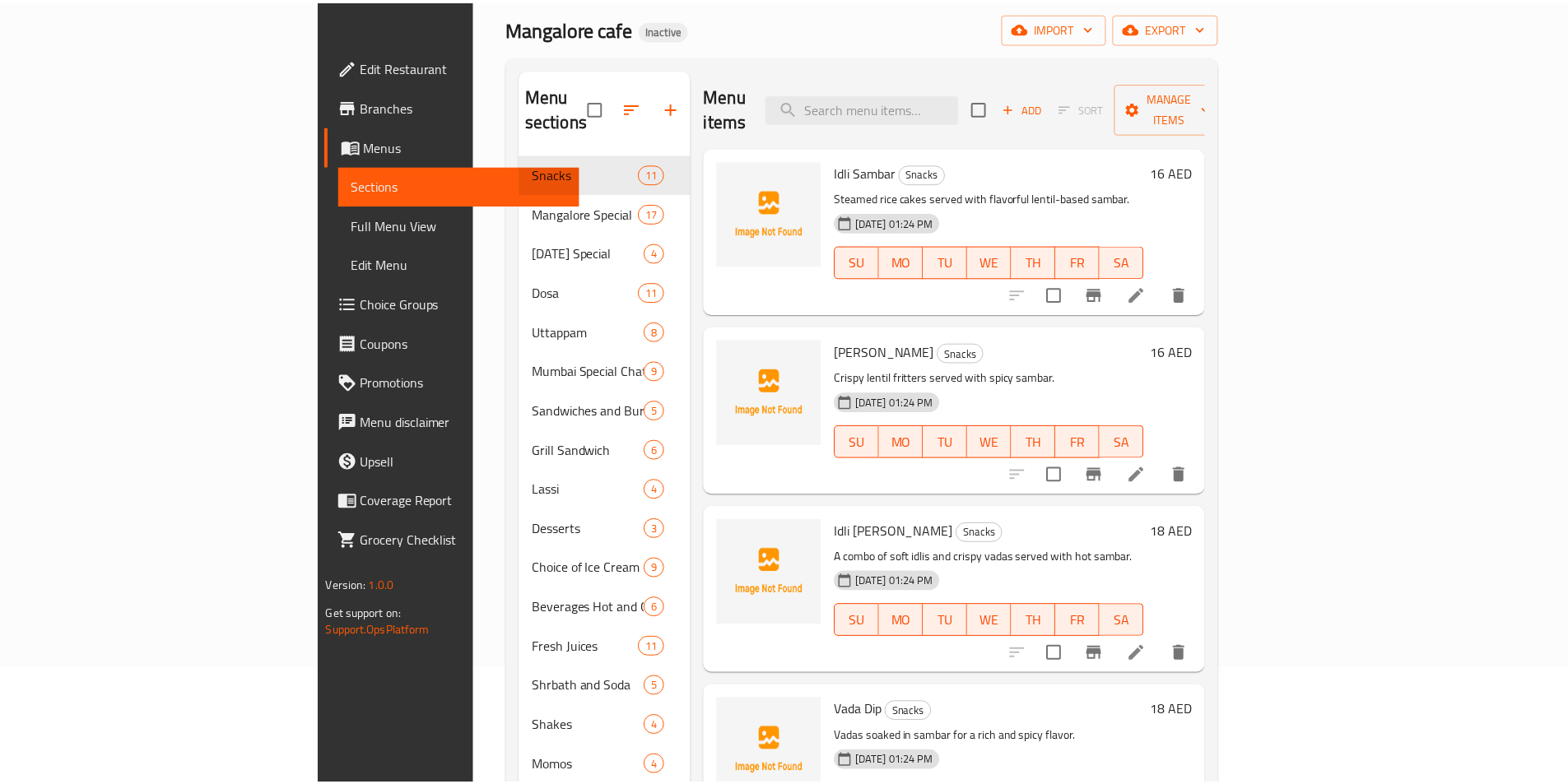
scroll to position [231, 0]
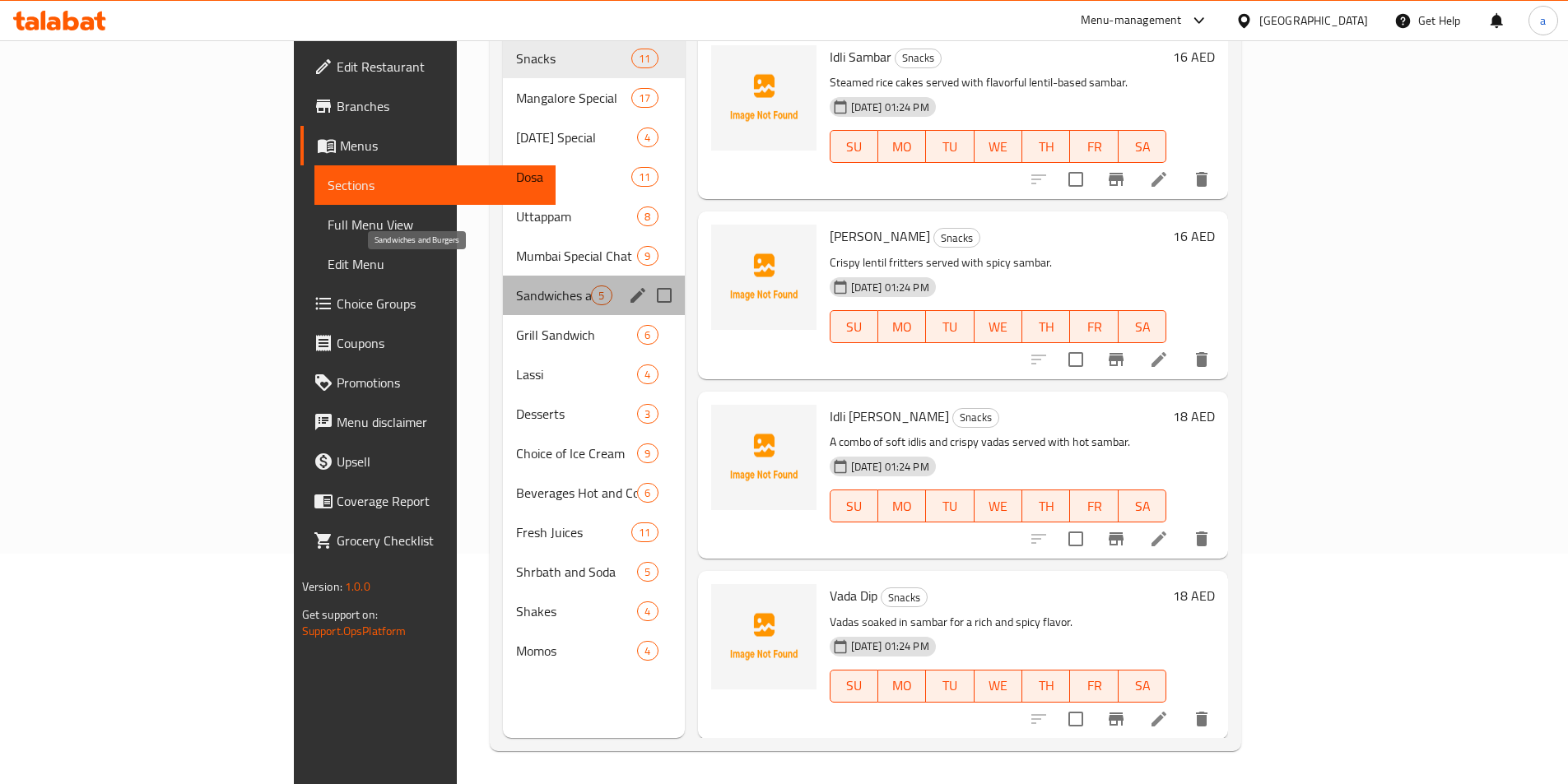
click at [516, 285] on span "Sandwiches and Burgers" at bounding box center [554, 295] width 75 height 20
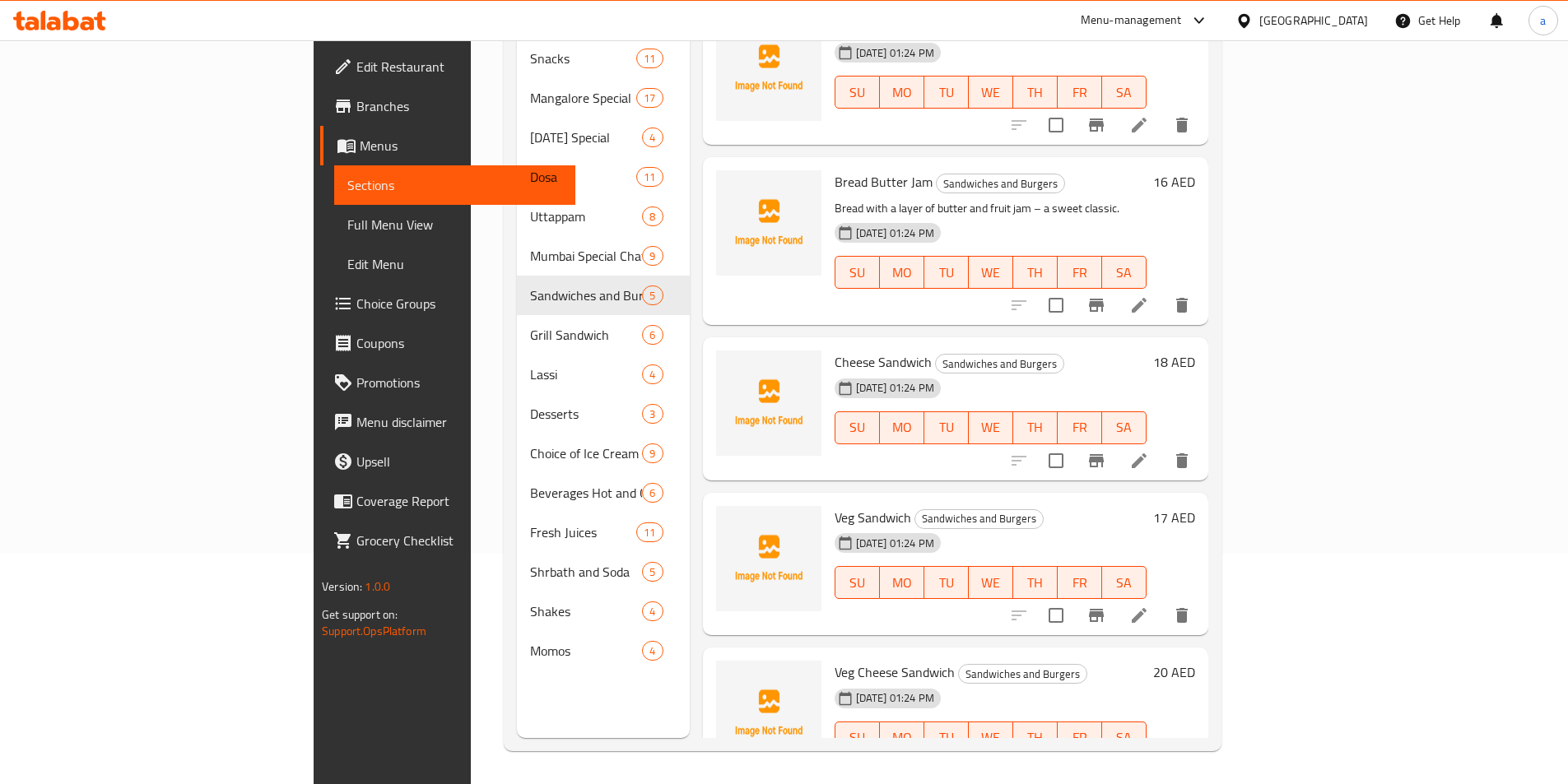
scroll to position [58, 0]
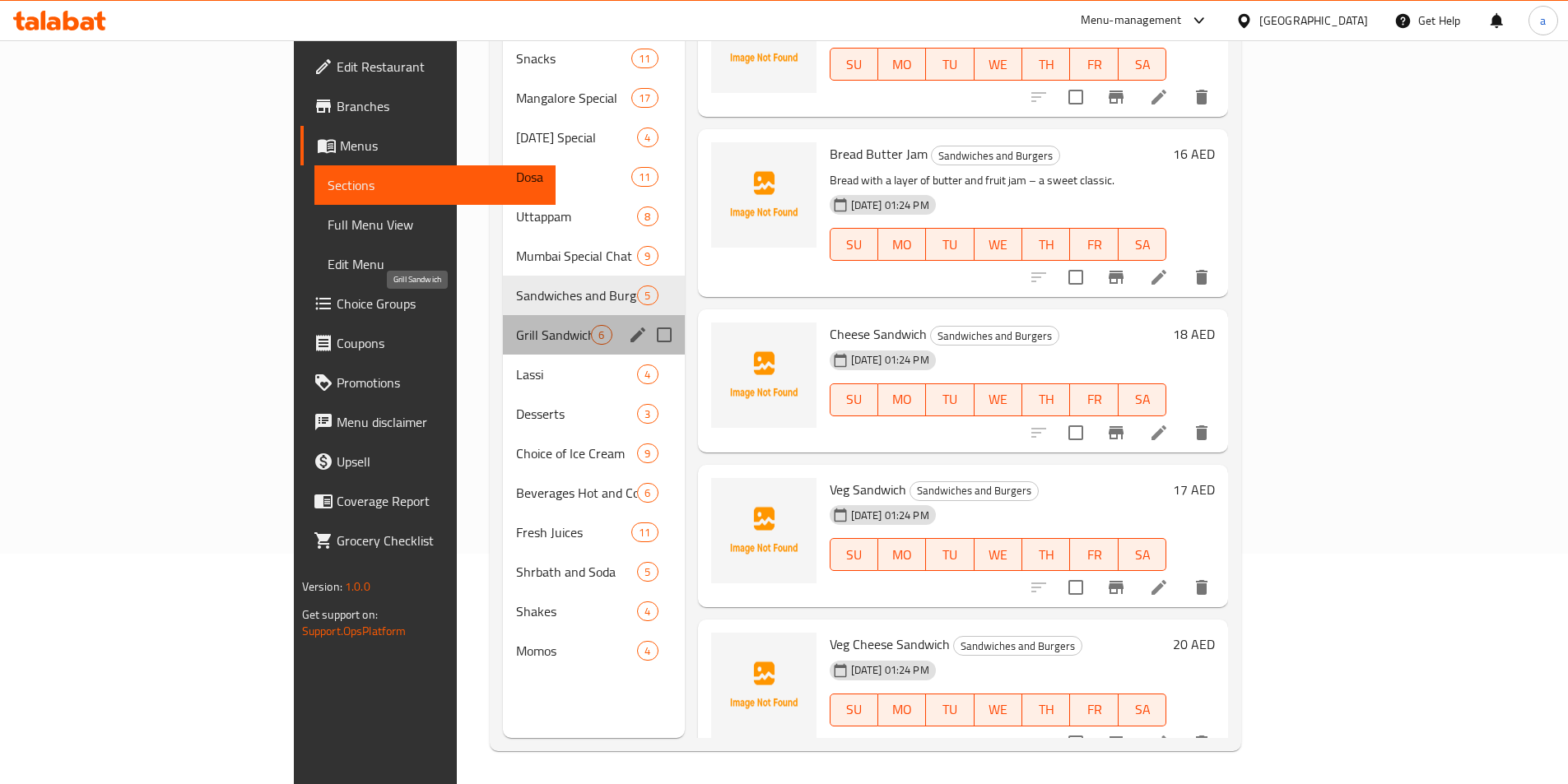
click at [516, 325] on span "Grill Sandwich" at bounding box center [554, 335] width 75 height 20
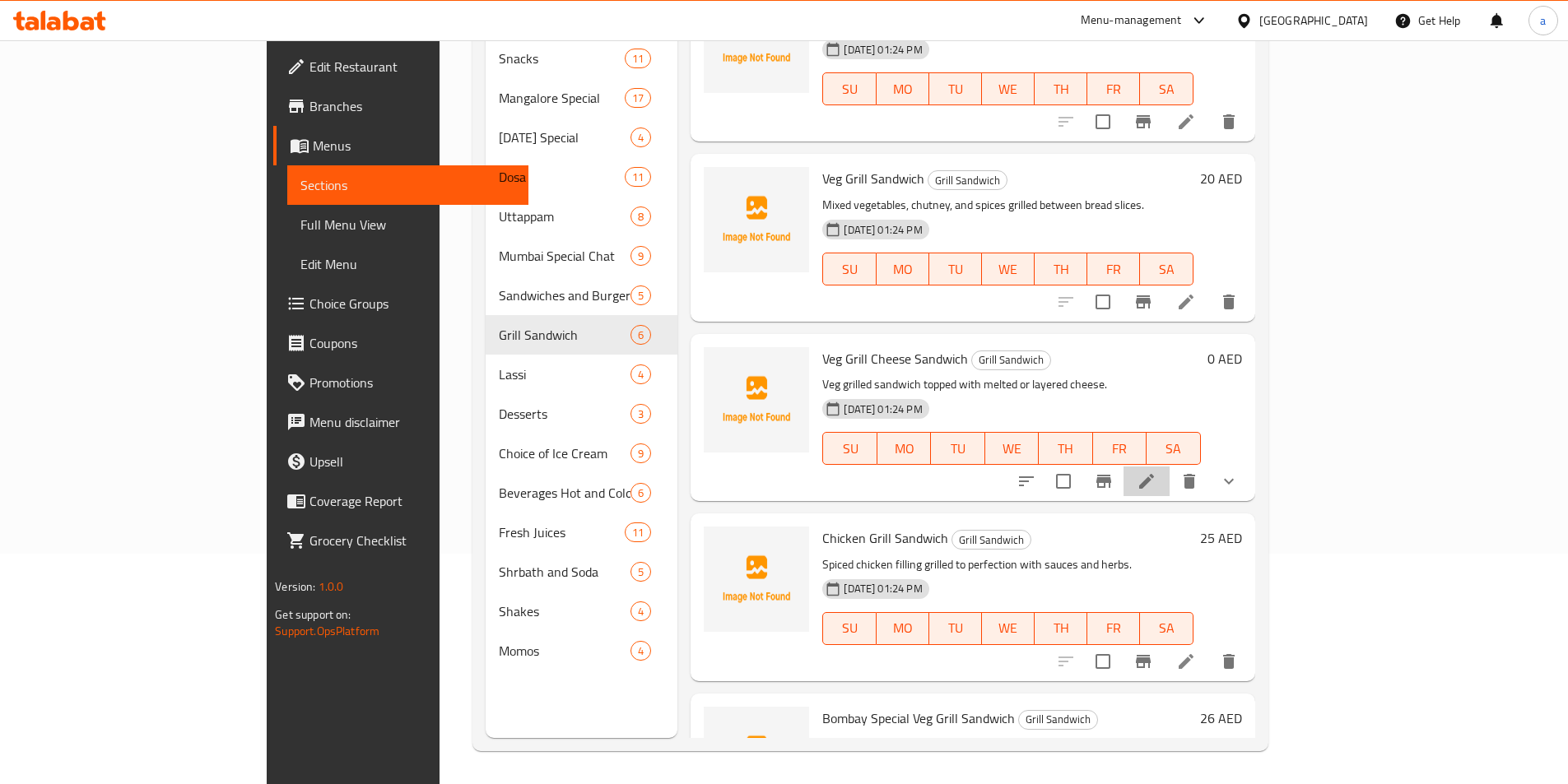
click at [1170, 467] on li at bounding box center [1146, 481] width 46 height 29
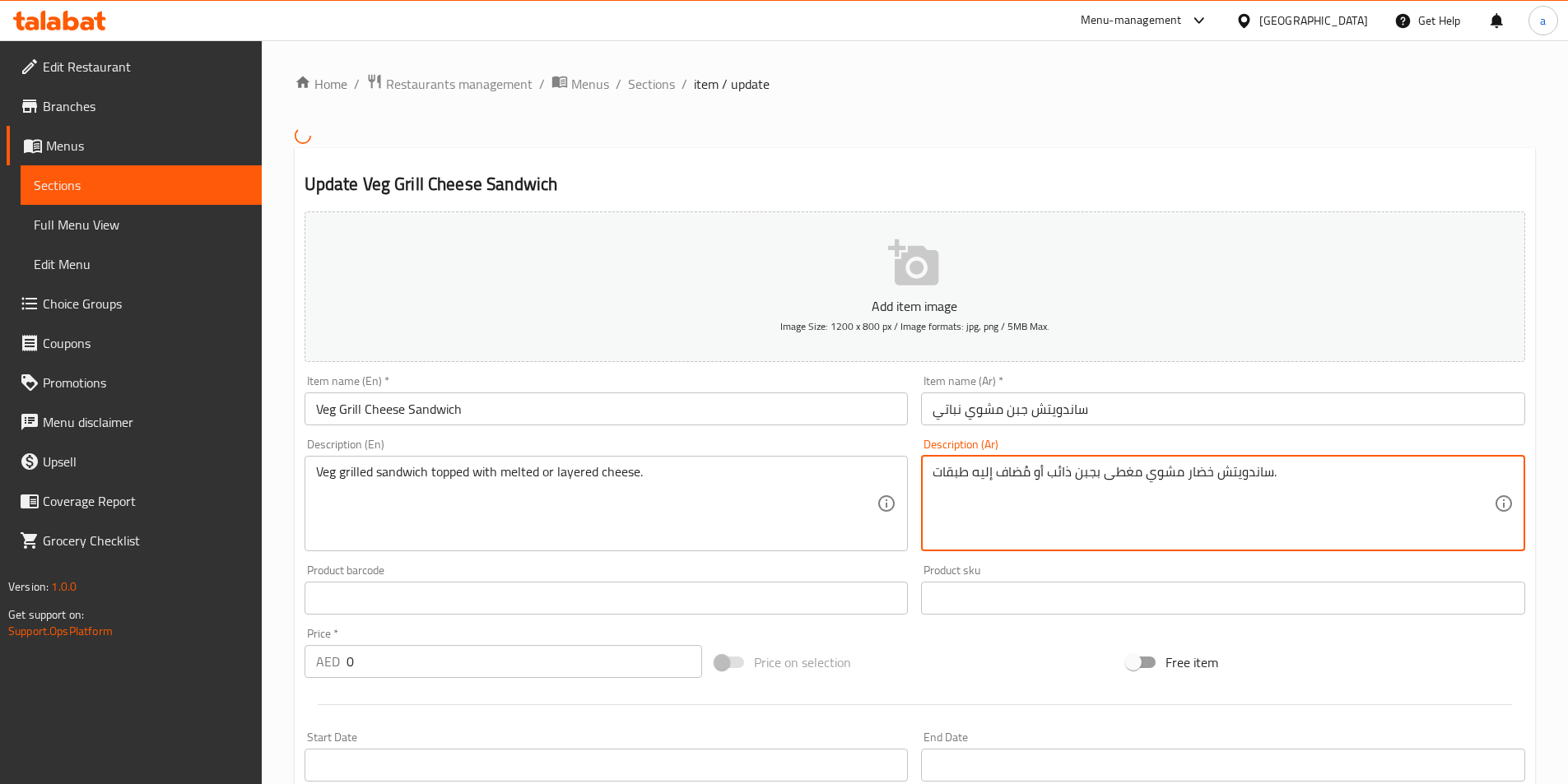
click at [1049, 481] on textarea "ساندويتش خضار مشوي مغطى بجبن ذائب أو مُضاف إليه طبقات." at bounding box center [1213, 503] width 561 height 78
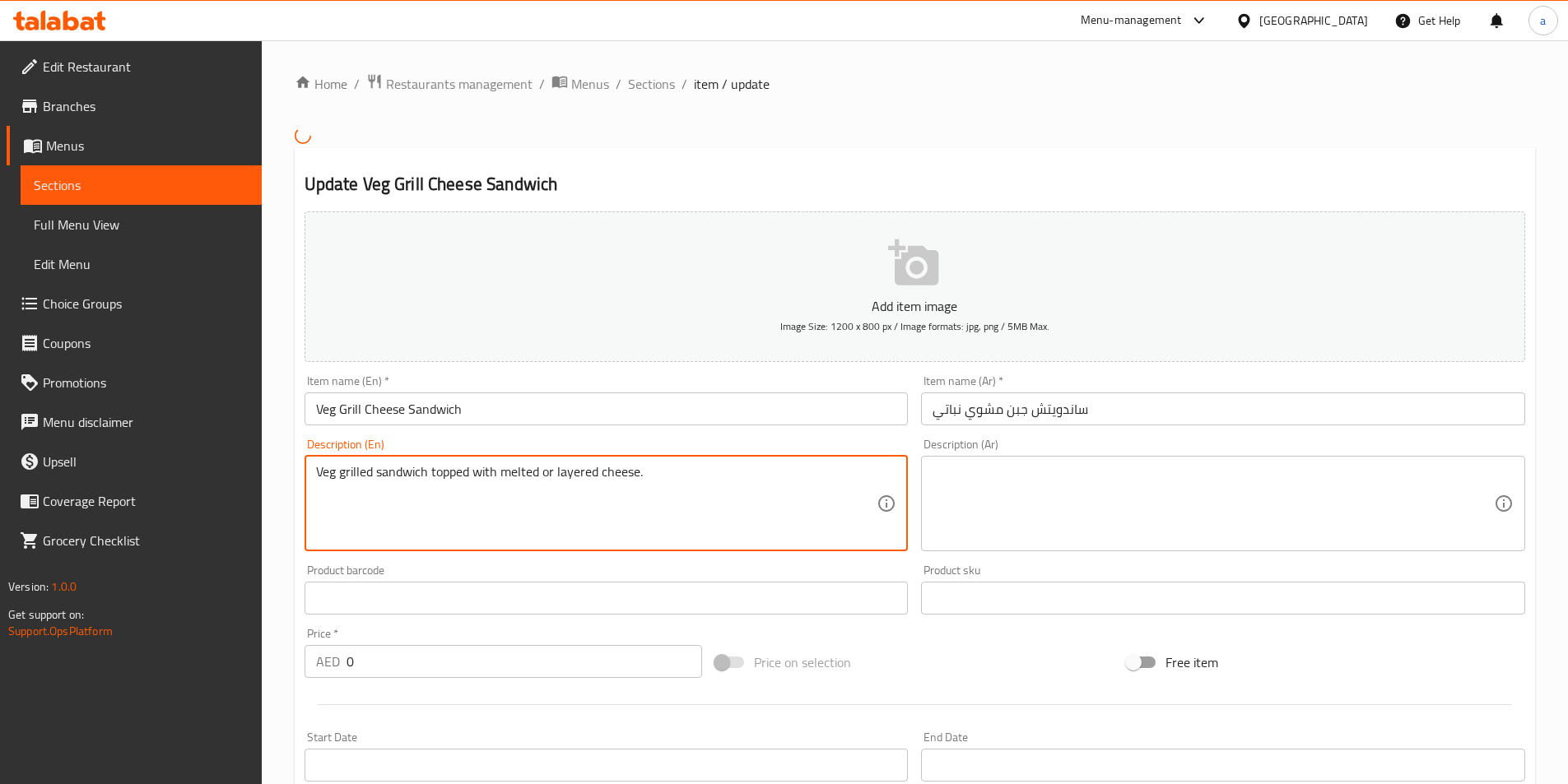
click at [625, 481] on textarea "Veg grilled sandwich topped with melted or layered cheese." at bounding box center [597, 503] width 561 height 78
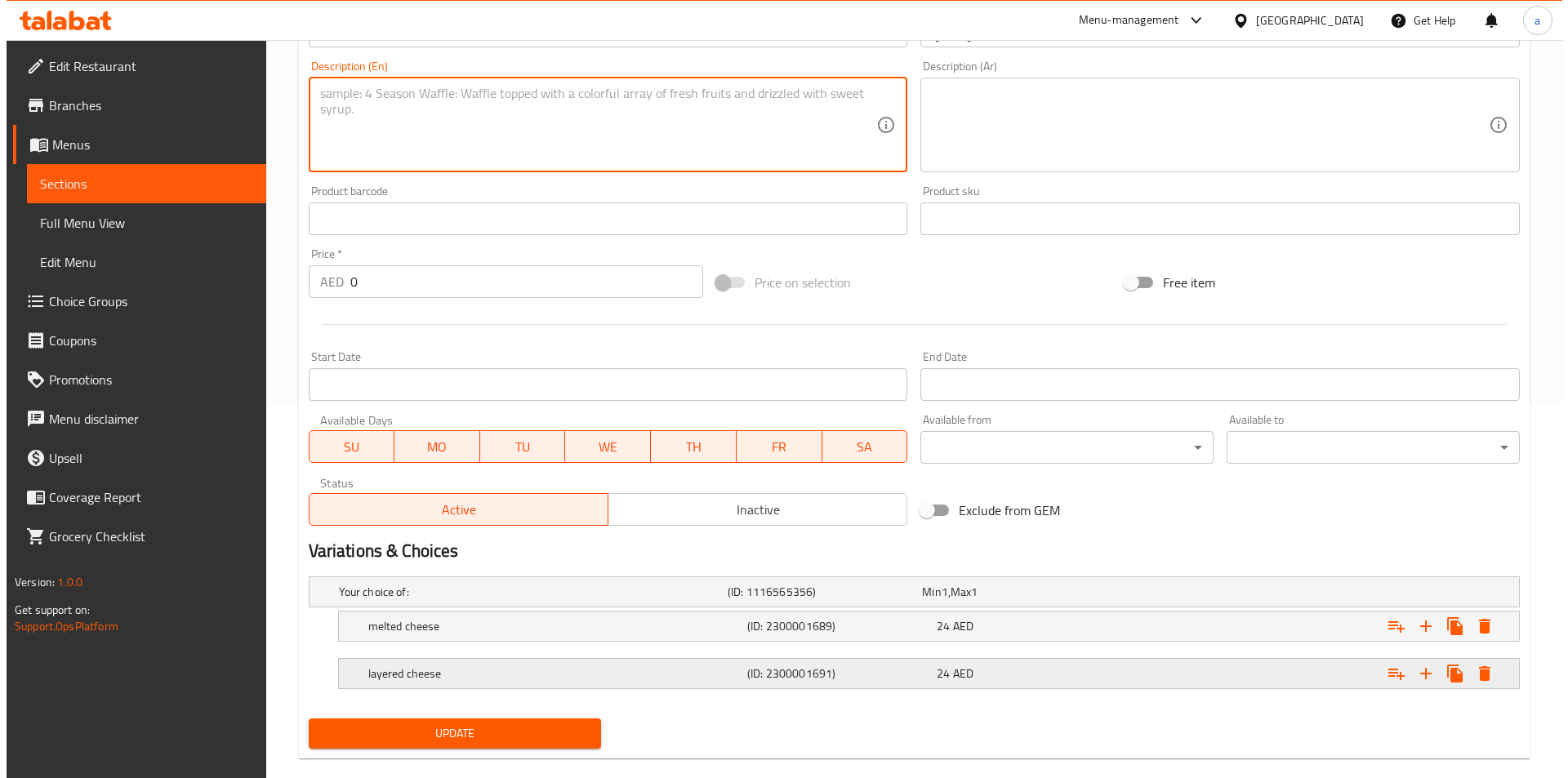
scroll to position [401, 0]
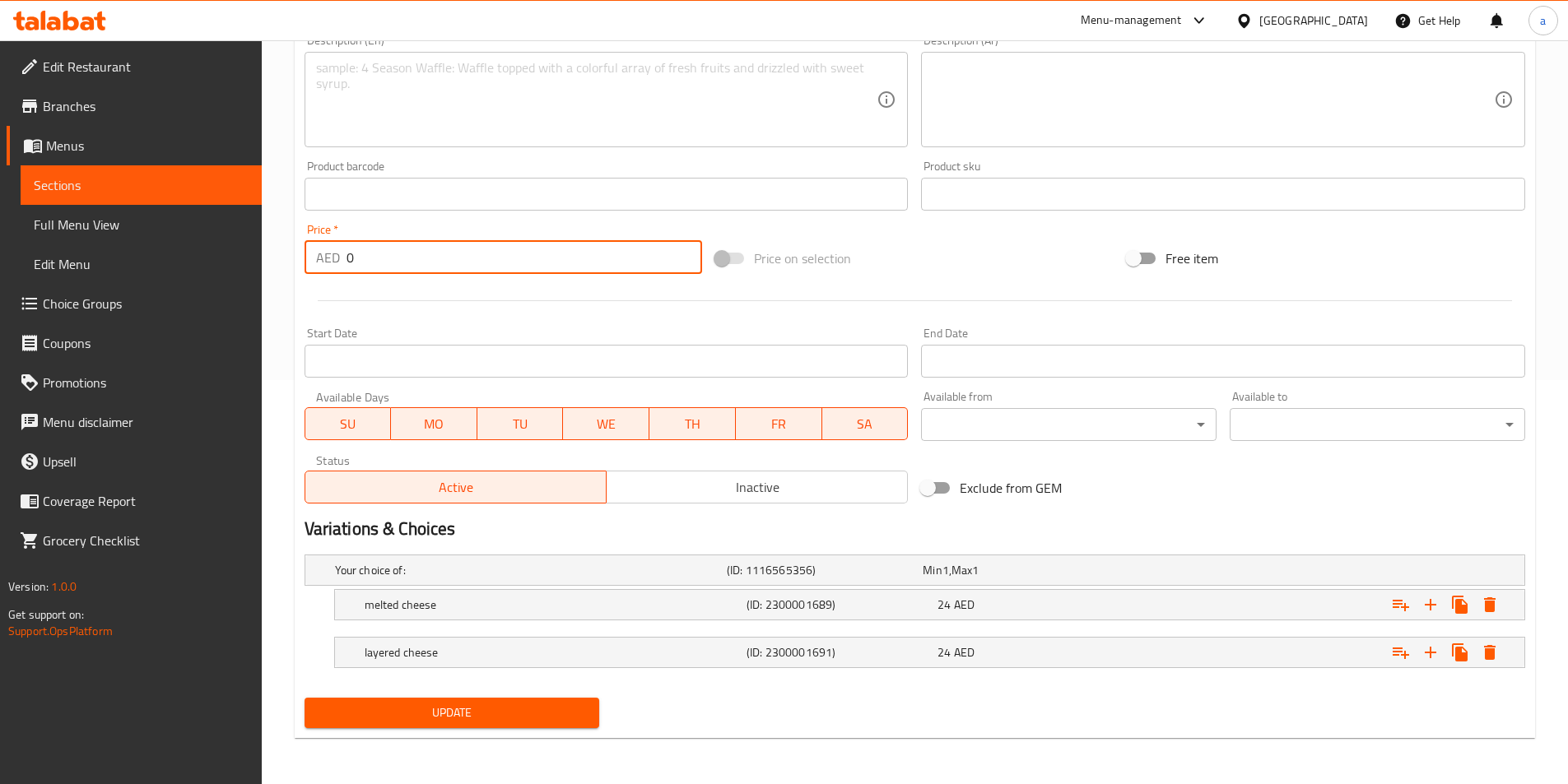
drag, startPoint x: 381, startPoint y: 265, endPoint x: 313, endPoint y: 261, distance: 68.1
click at [313, 261] on div "AED 0 Price *" at bounding box center [503, 258] width 399 height 33
type input "24"
click at [1488, 610] on icon "Expand" at bounding box center [1489, 604] width 11 height 15
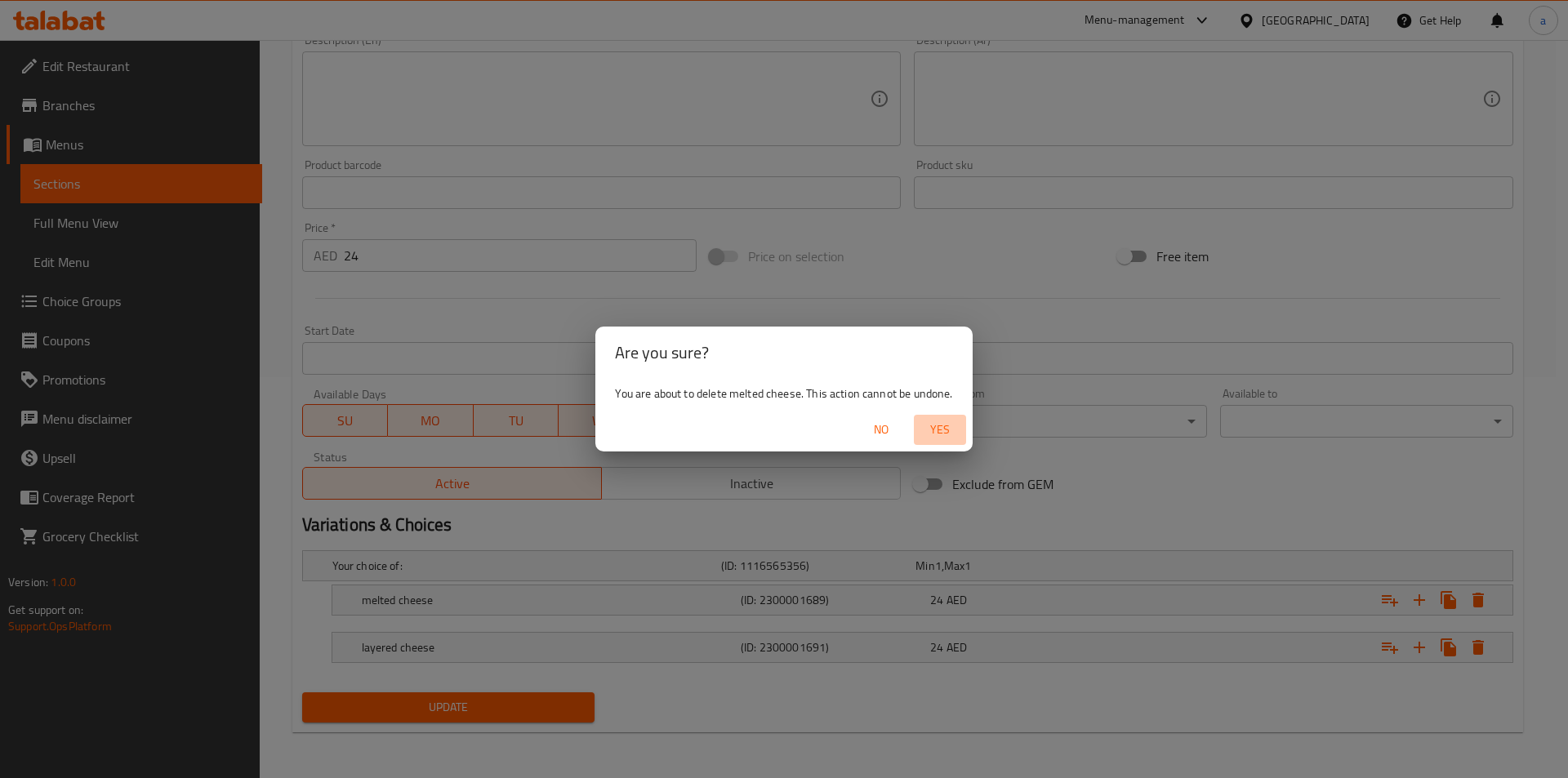
click at [938, 430] on span "Yes" at bounding box center [940, 430] width 39 height 21
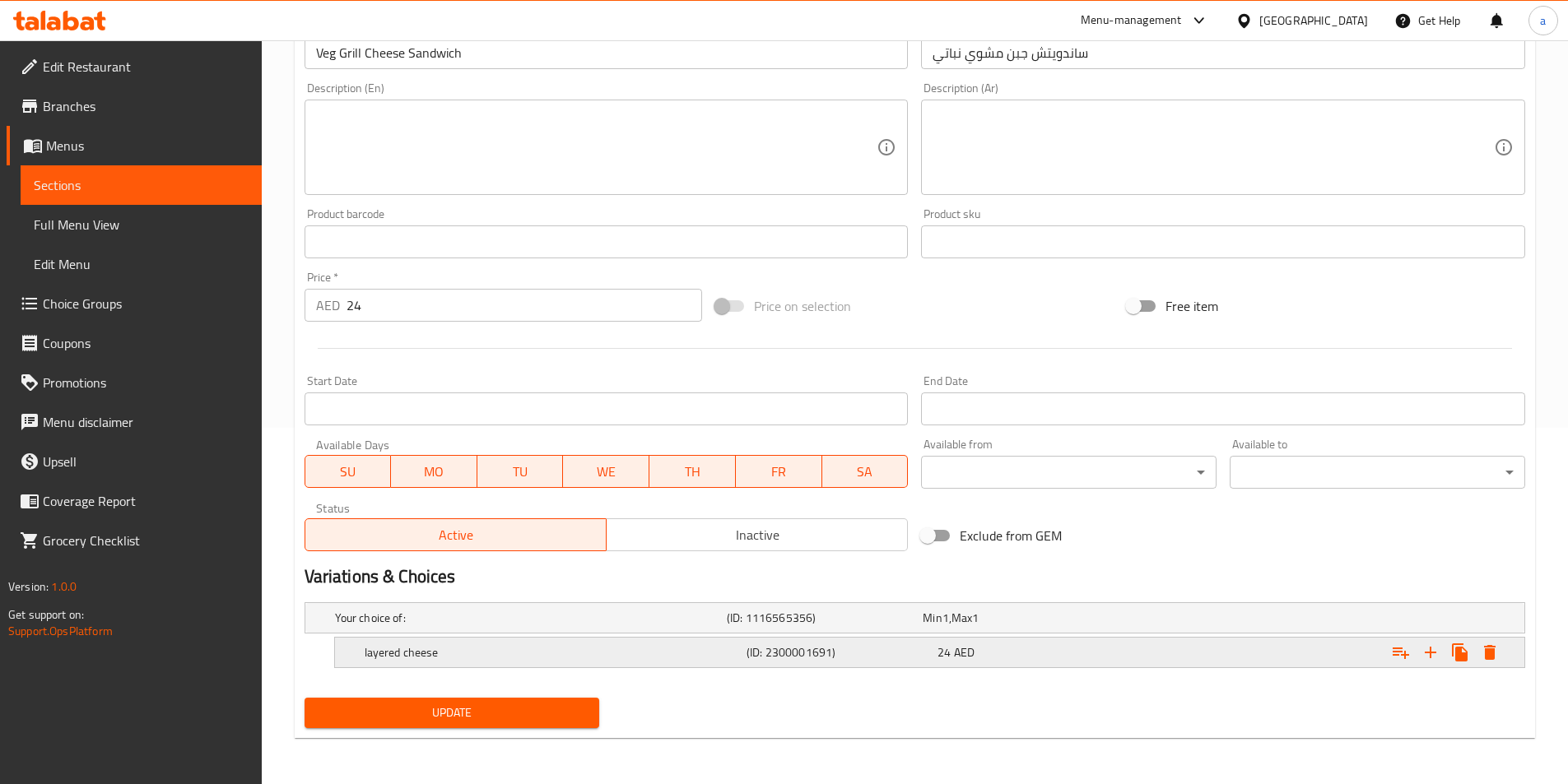
click at [1493, 666] on button "Expand" at bounding box center [1490, 653] width 29 height 29
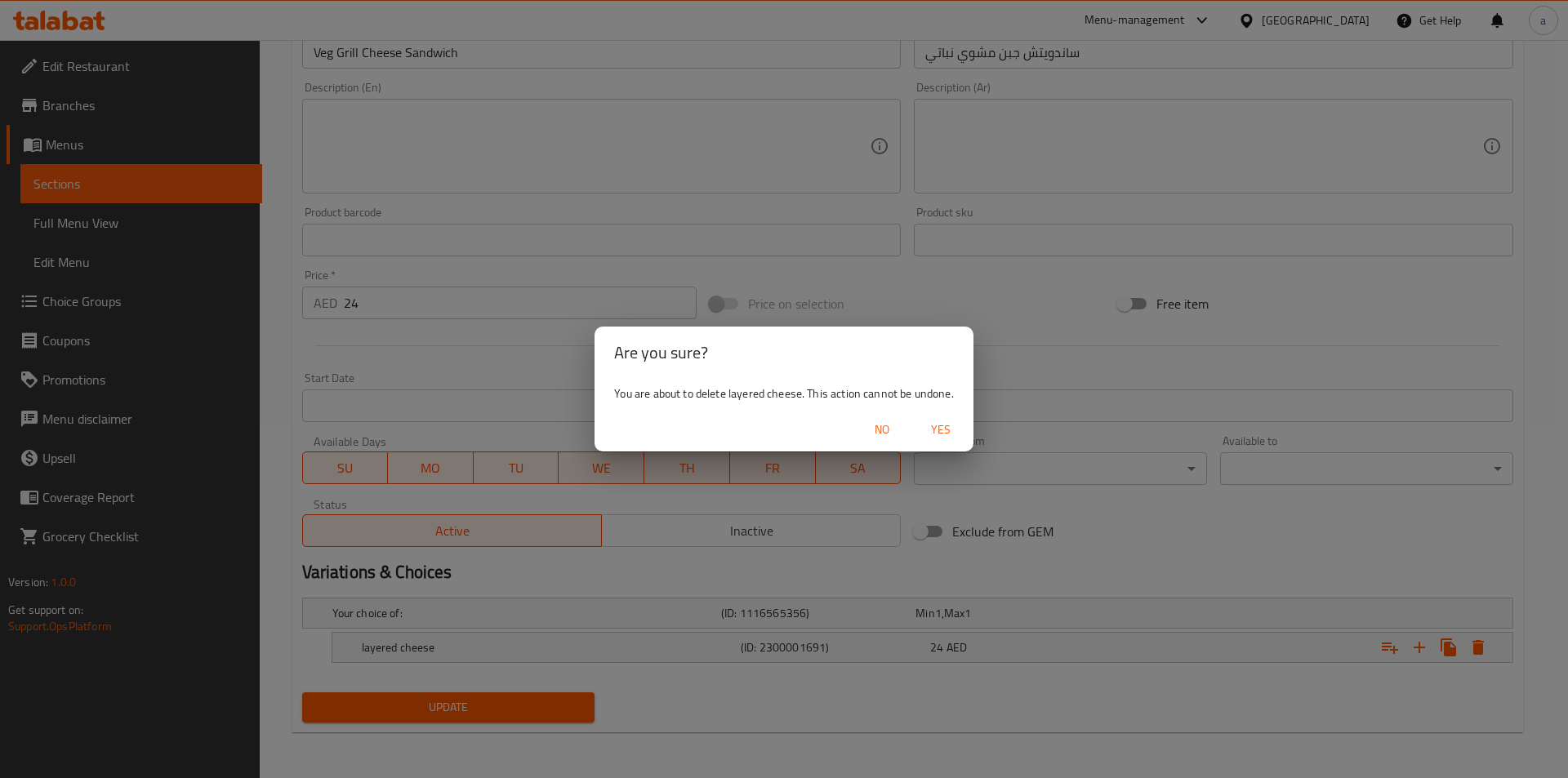
click at [949, 434] on span "Yes" at bounding box center [941, 430] width 39 height 21
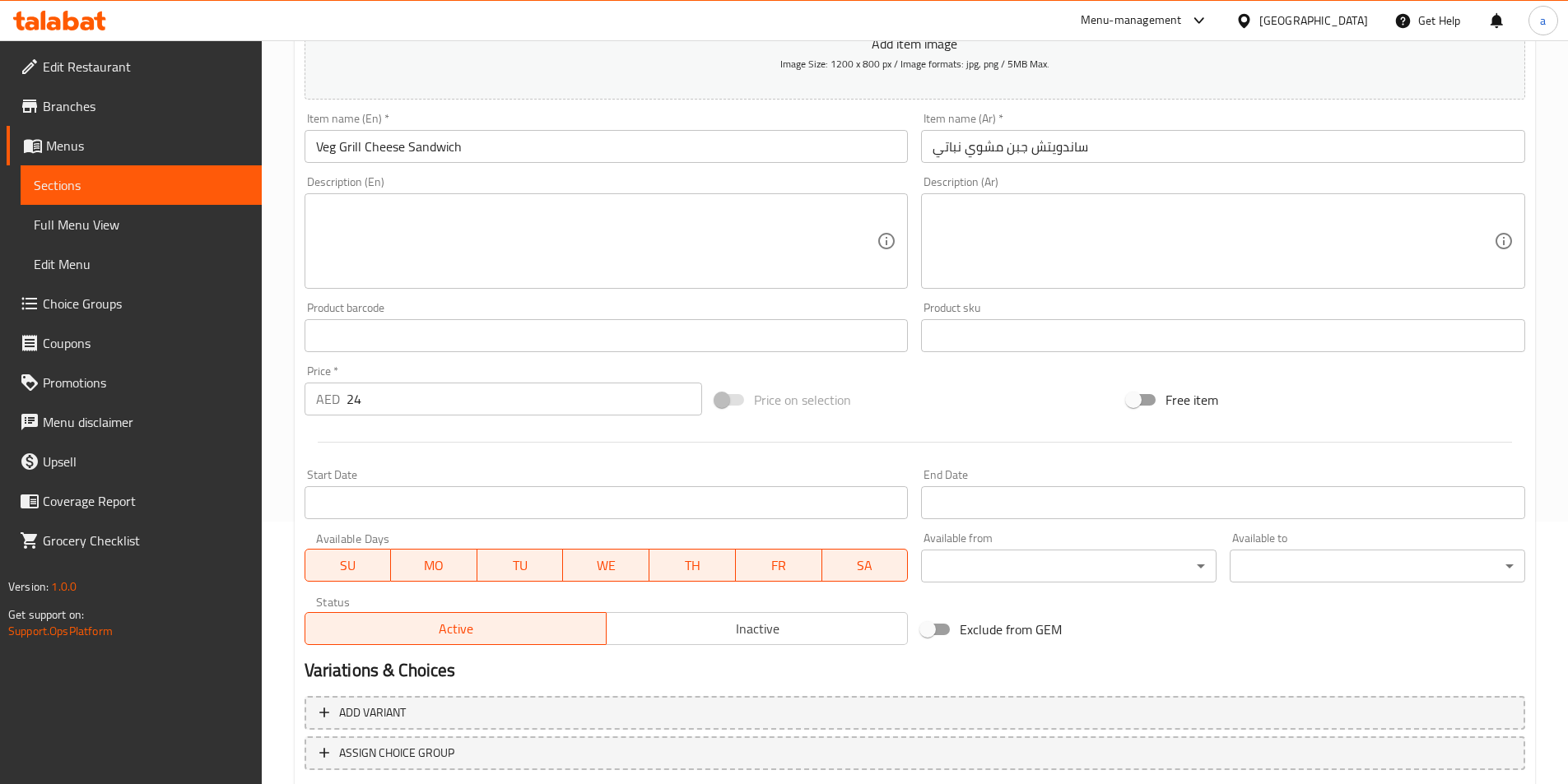
scroll to position [367, 0]
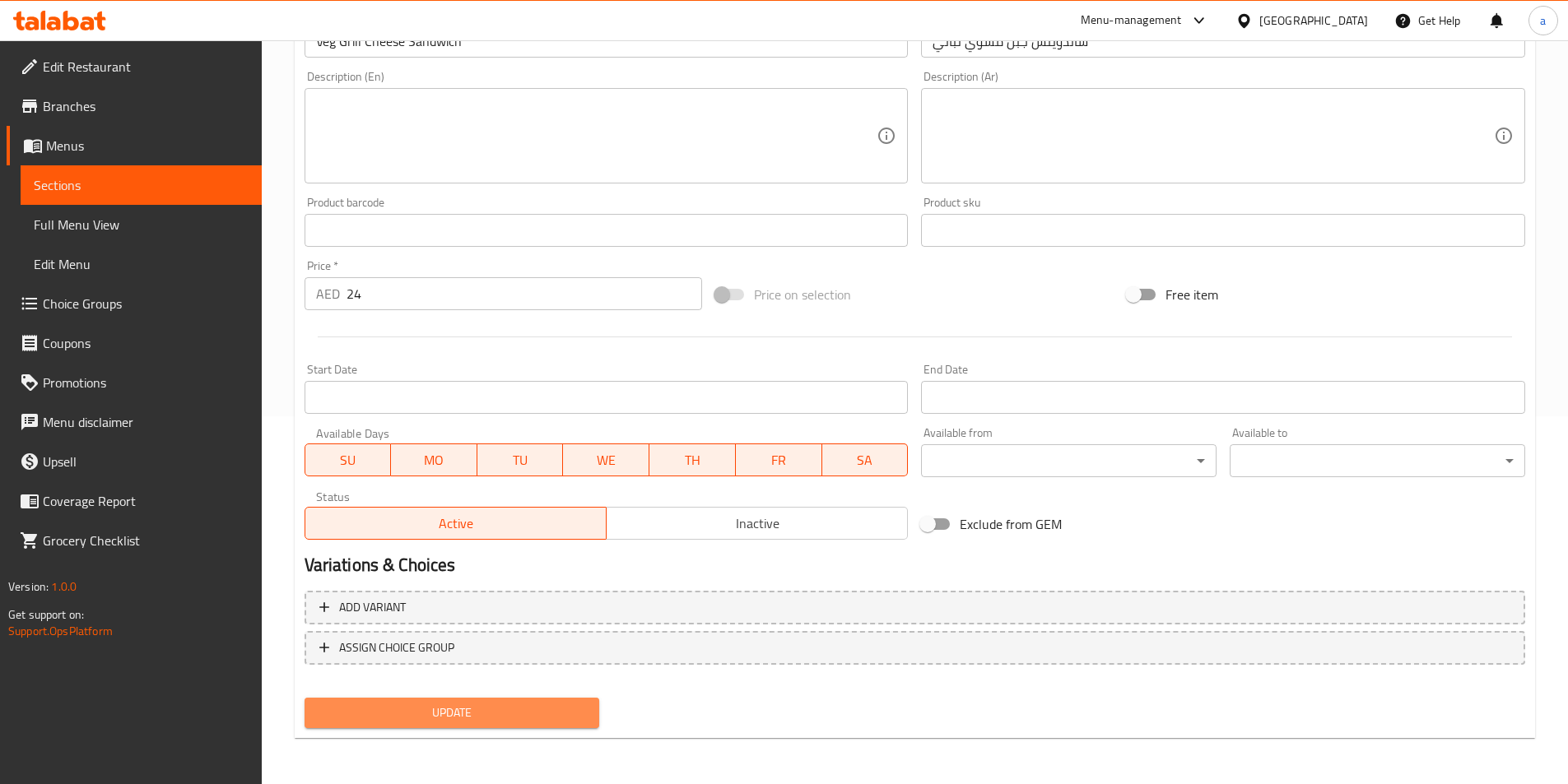
click at [502, 703] on span "Update" at bounding box center [451, 713] width 269 height 21
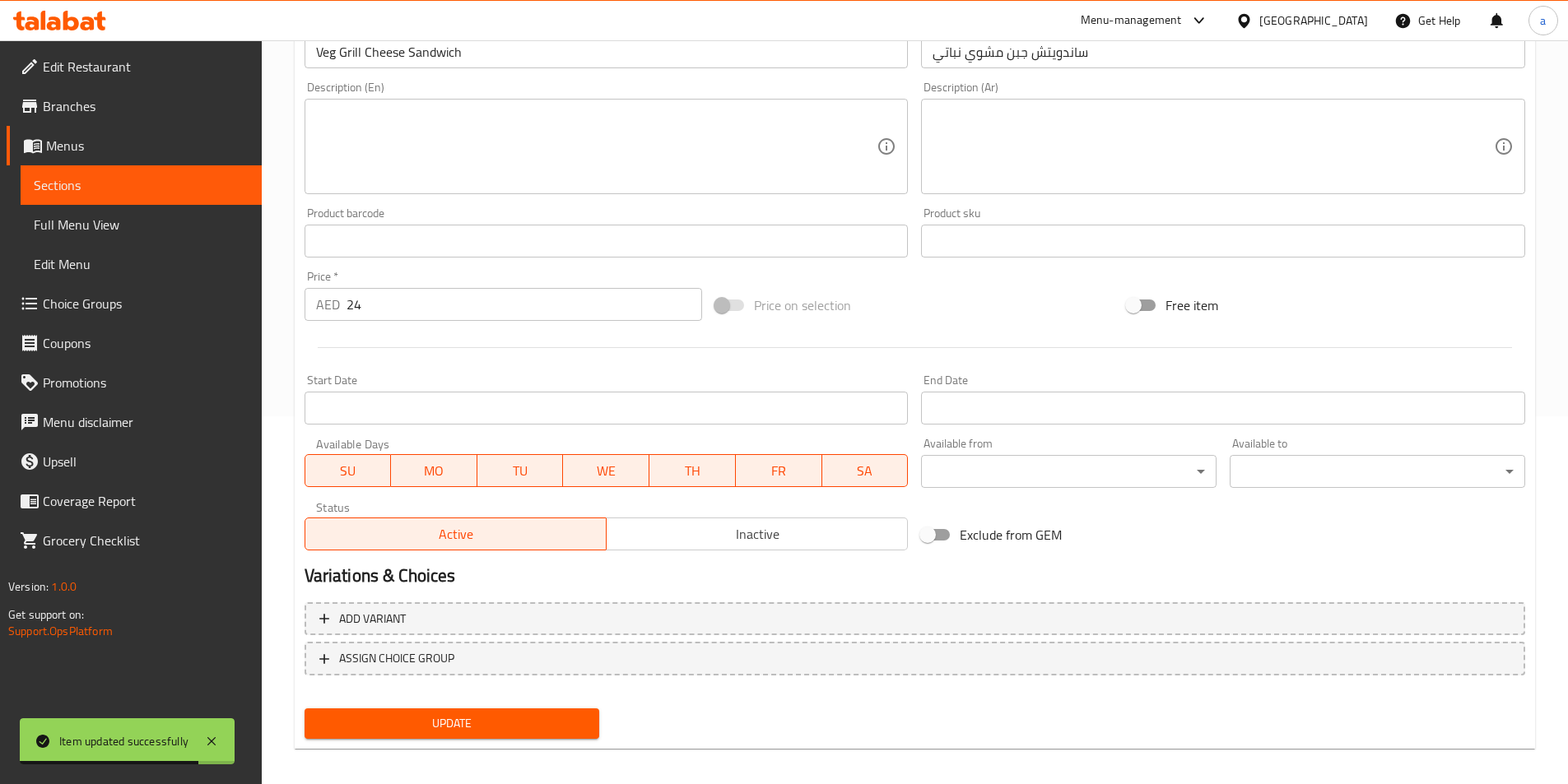
click at [538, 743] on div "Update" at bounding box center [452, 723] width 309 height 43
click at [145, 222] on span "Full Menu View" at bounding box center [141, 224] width 214 height 20
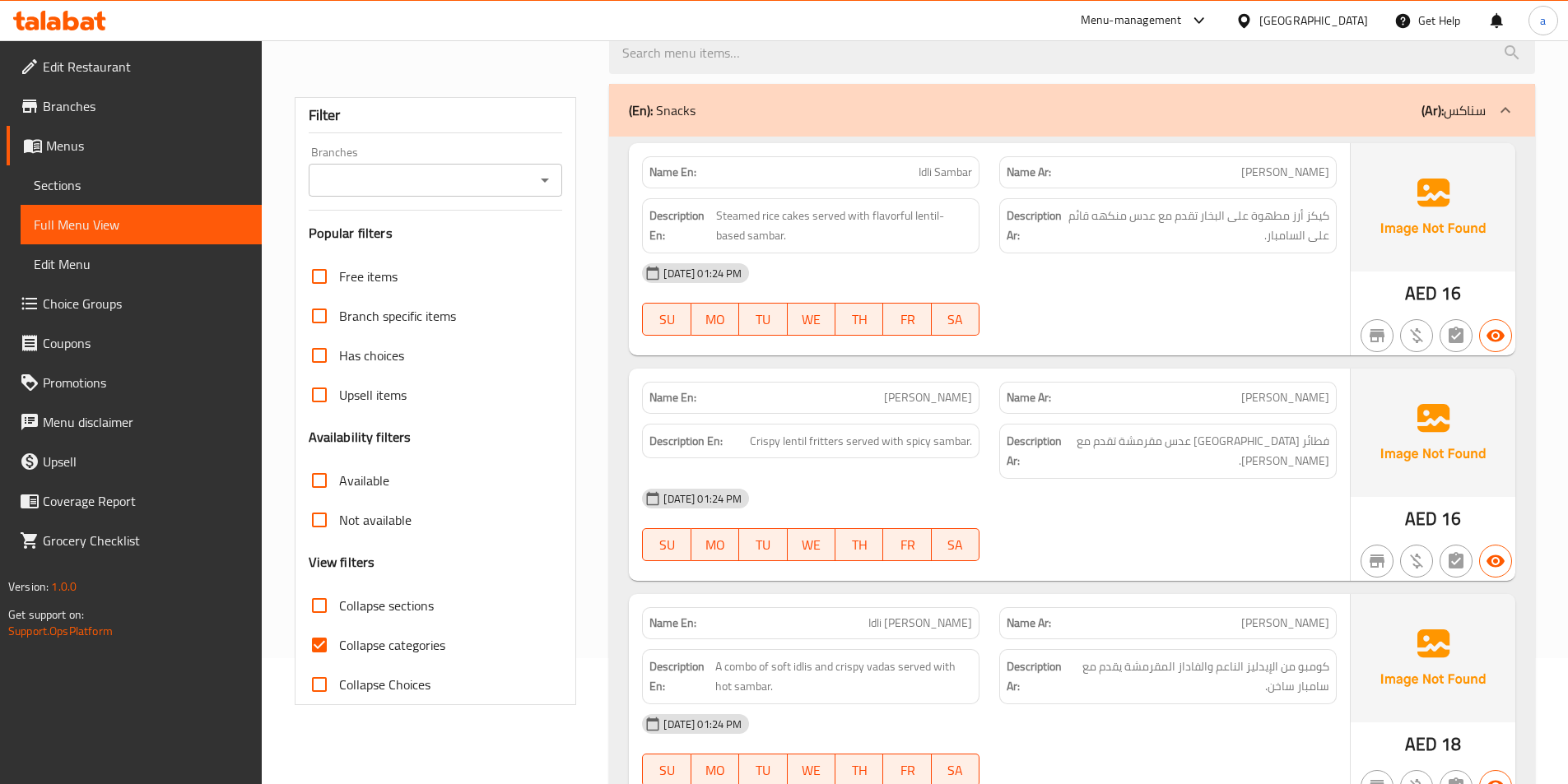
scroll to position [247, 0]
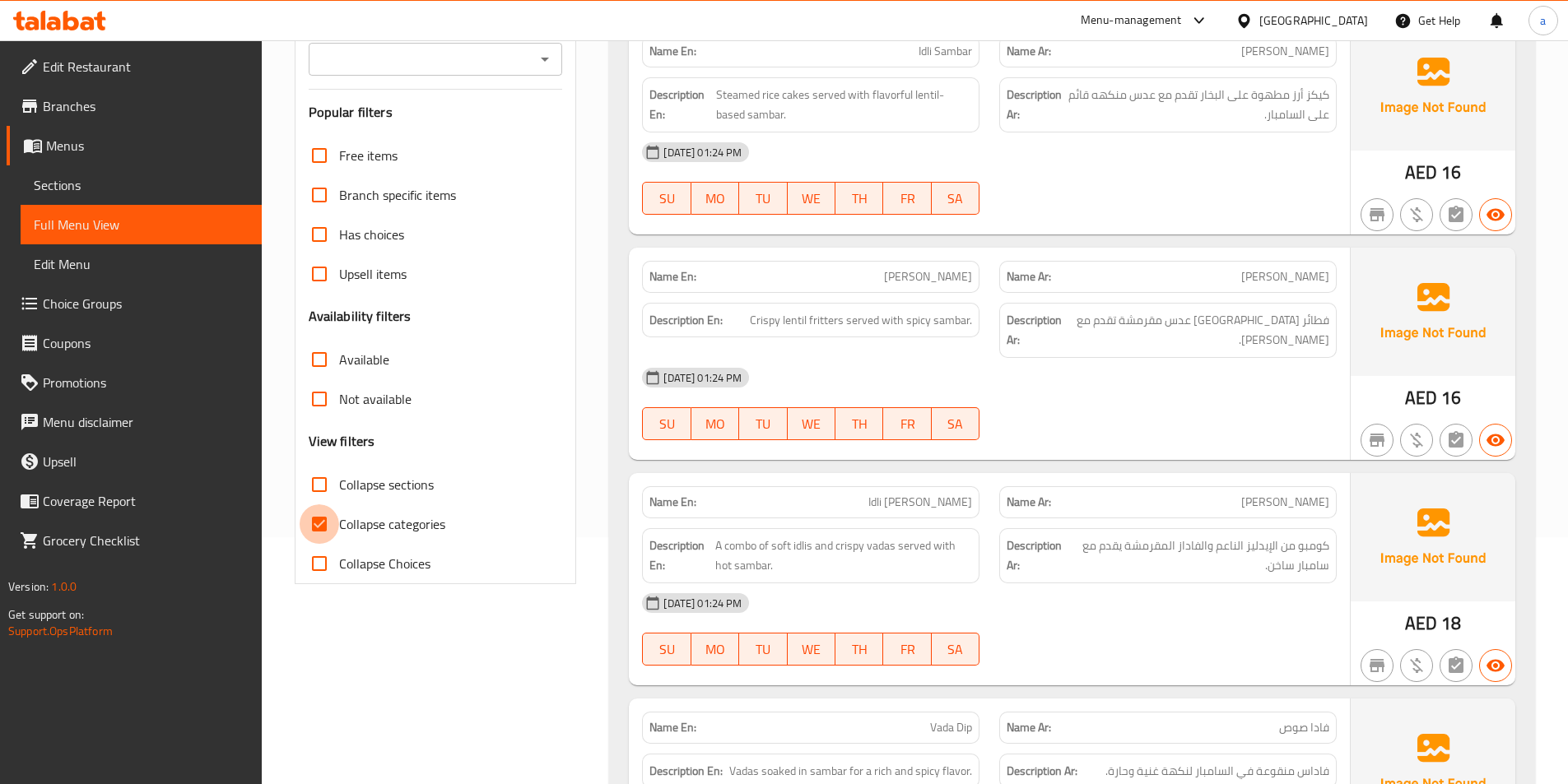
click at [324, 528] on input "Collapse categories" at bounding box center [319, 525] width 40 height 40
checkbox input "false"
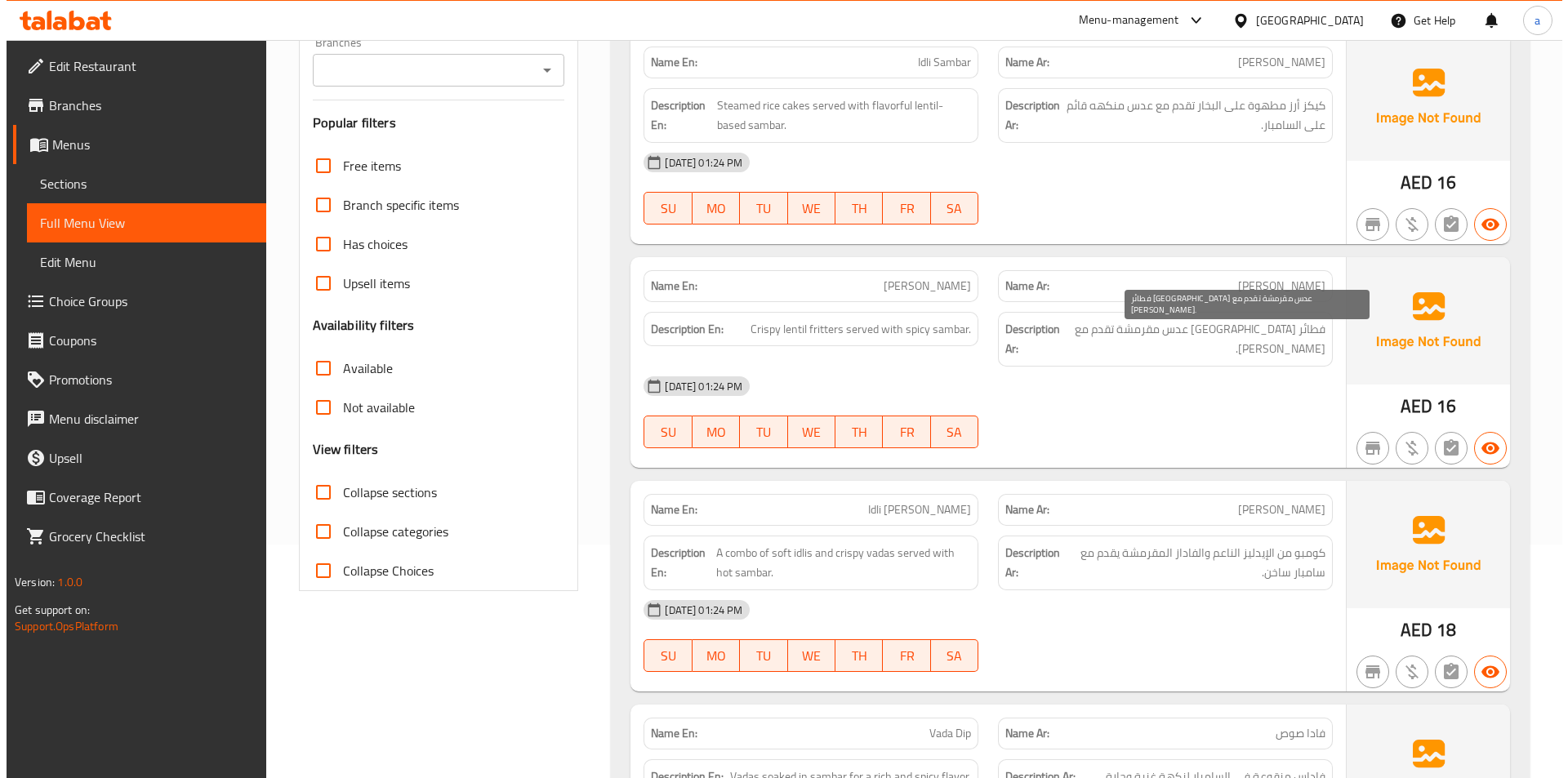
scroll to position [0, 0]
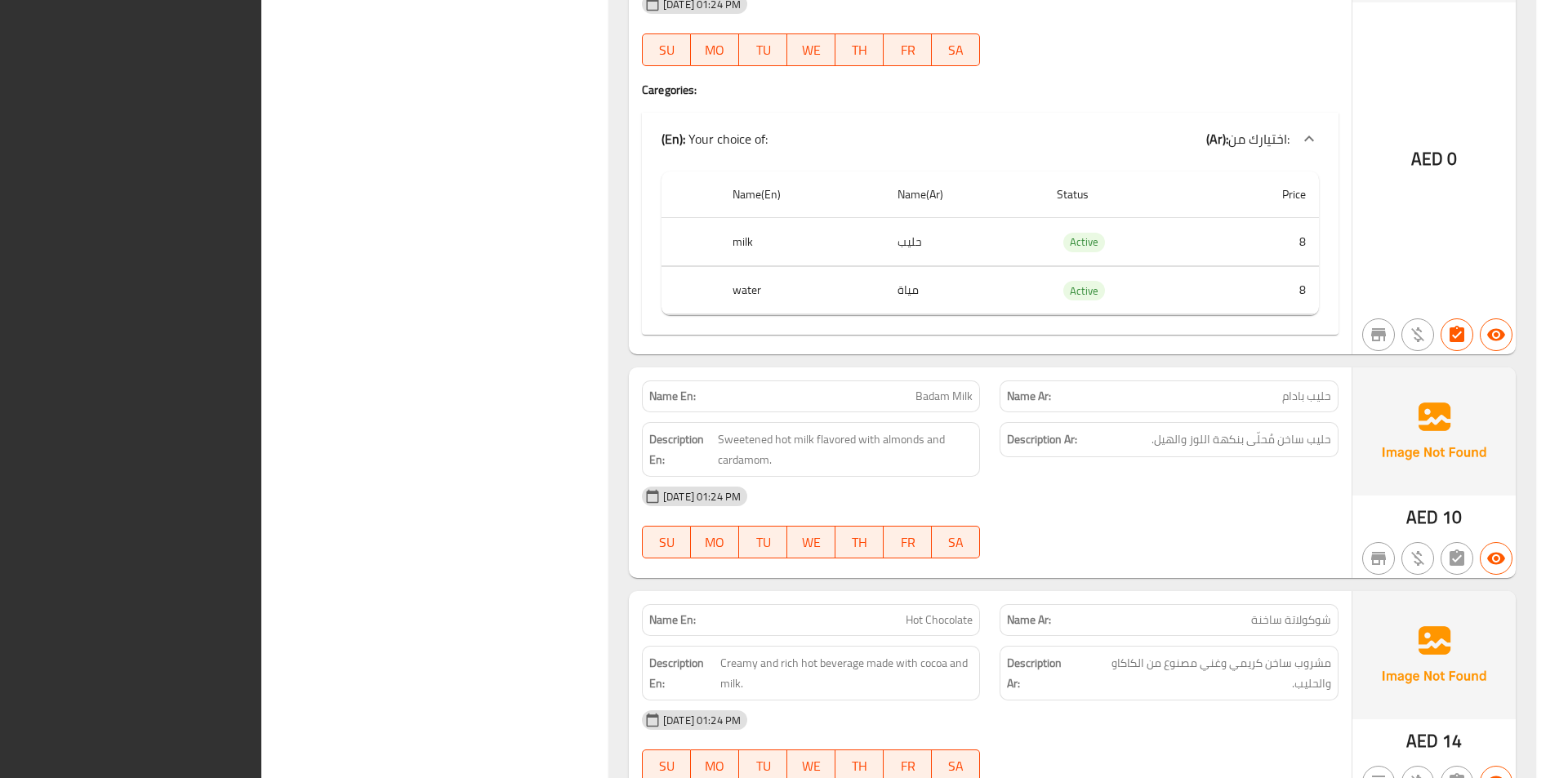
scroll to position [20309, 0]
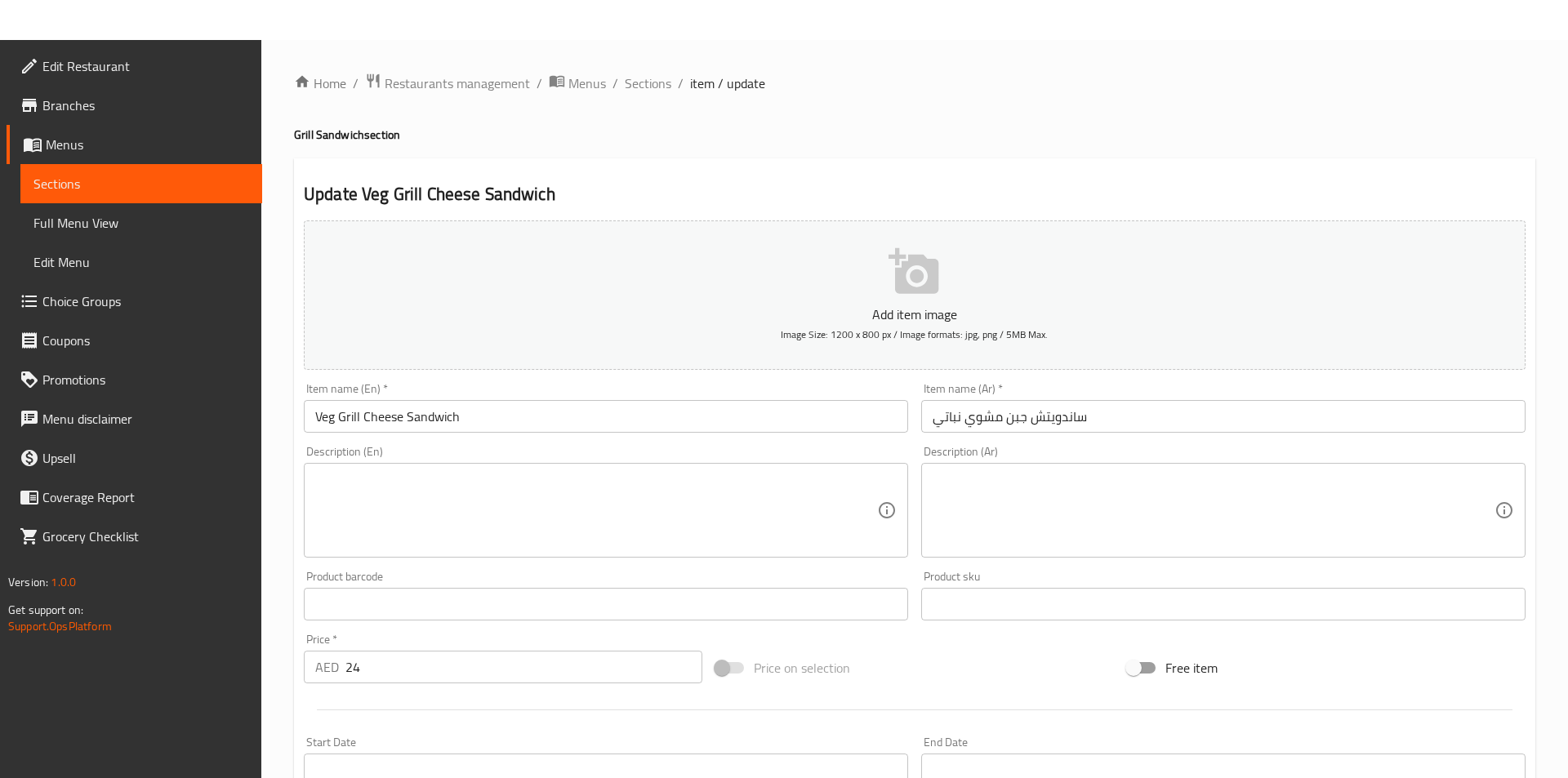
scroll to position [376, 0]
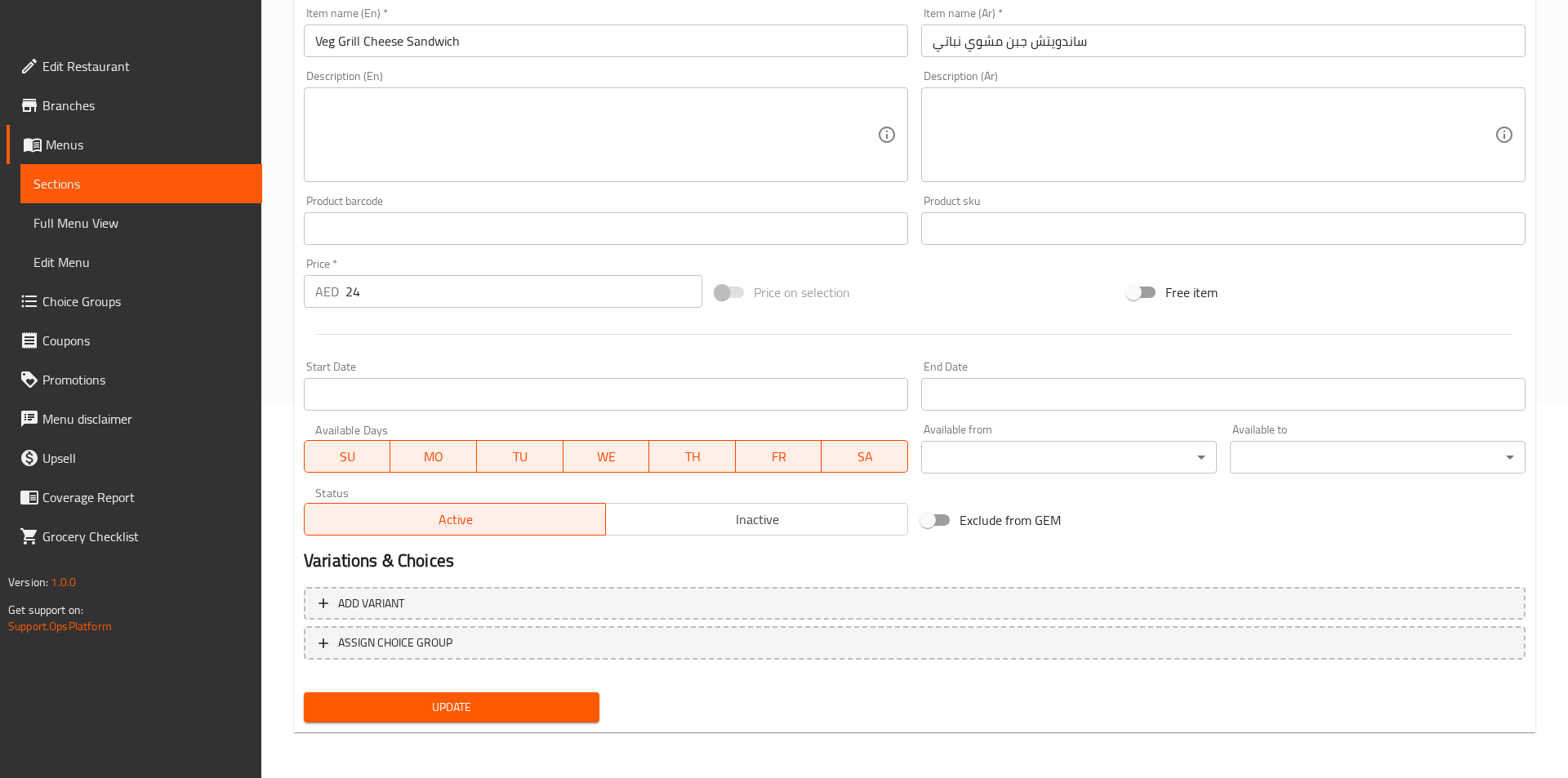
click at [101, 178] on span "Sections" at bounding box center [141, 184] width 215 height 20
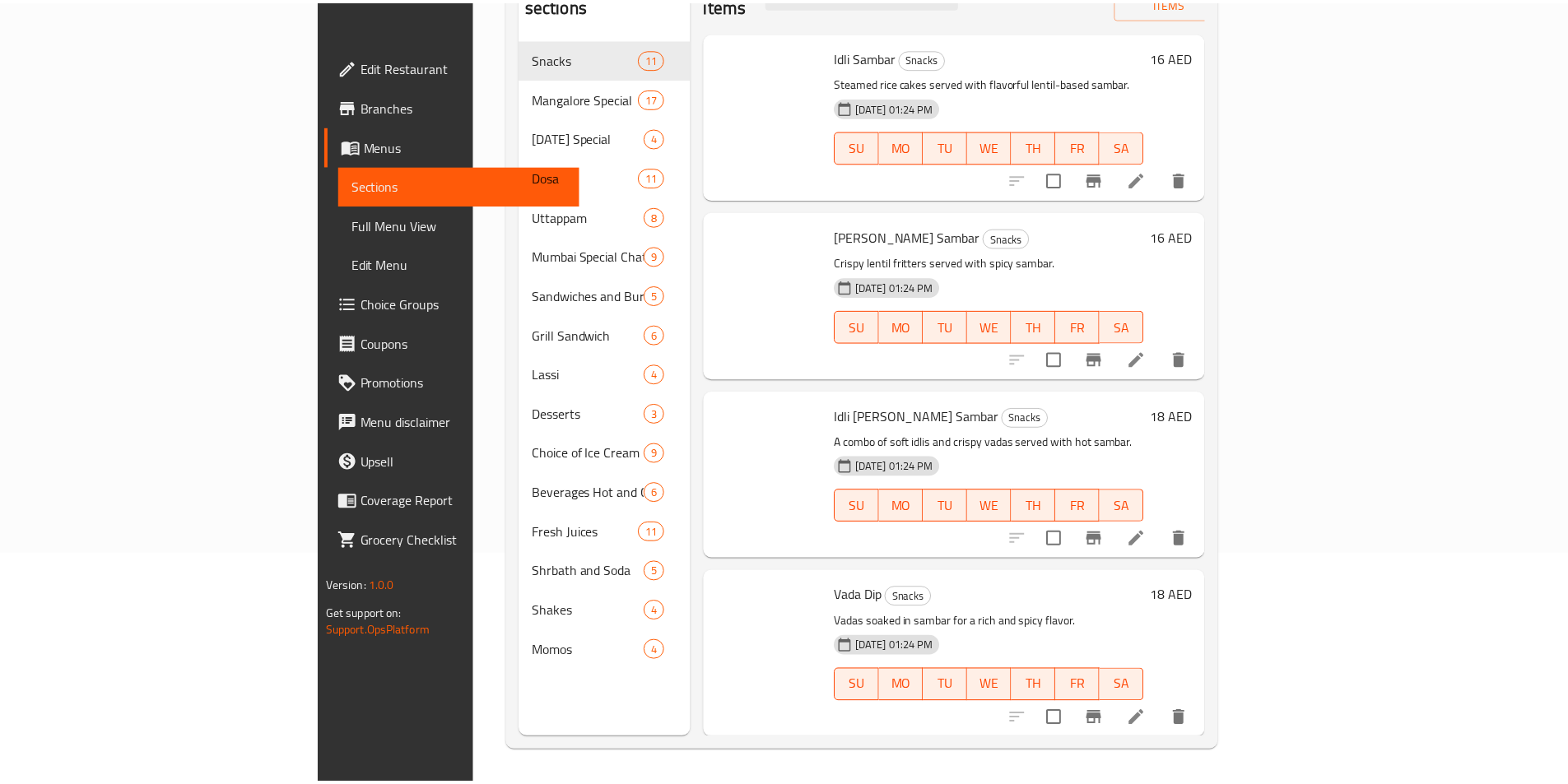
scroll to position [231, 0]
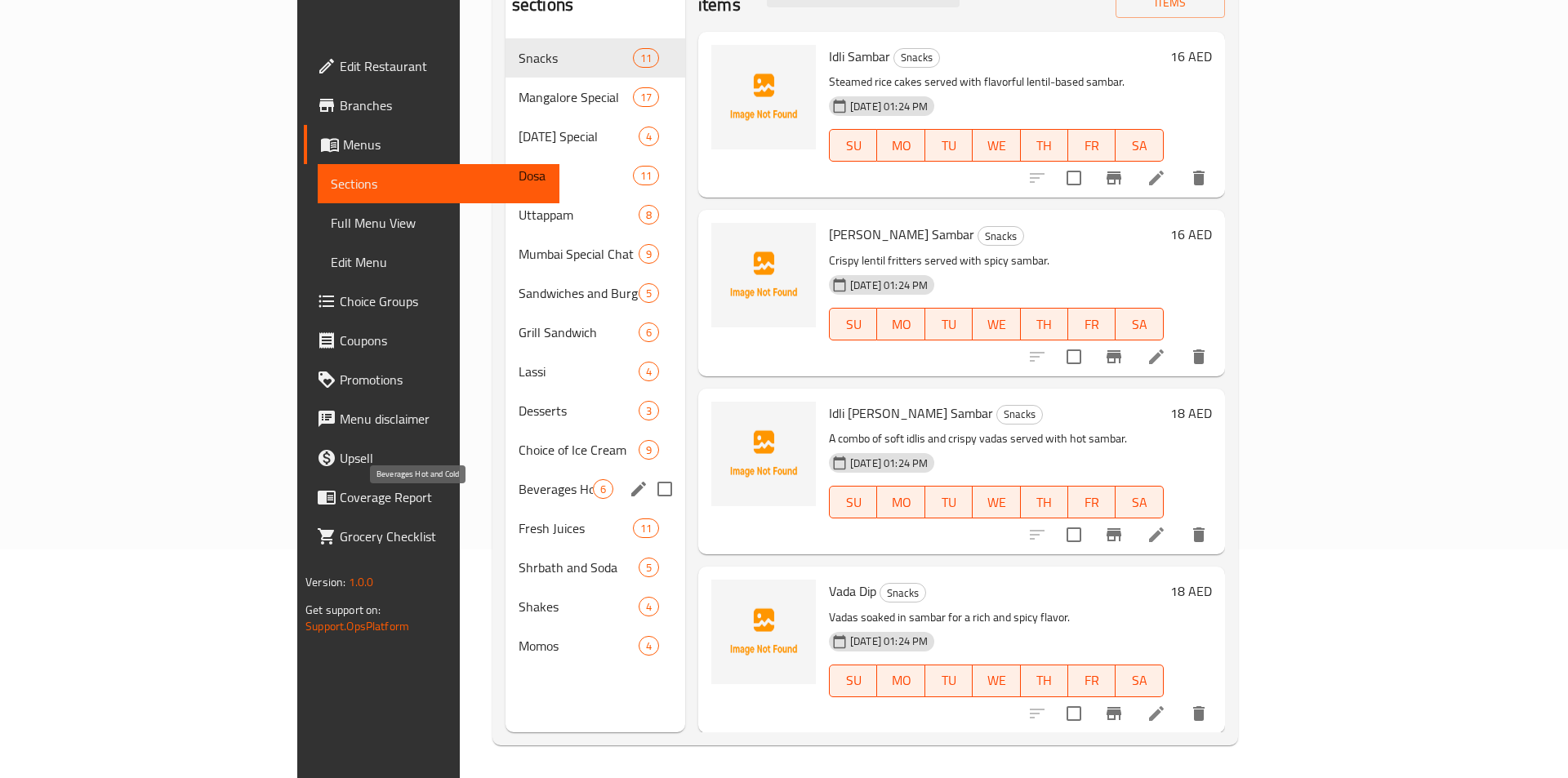
click at [518, 479] on span "Beverages Hot and Cold" at bounding box center [555, 489] width 75 height 20
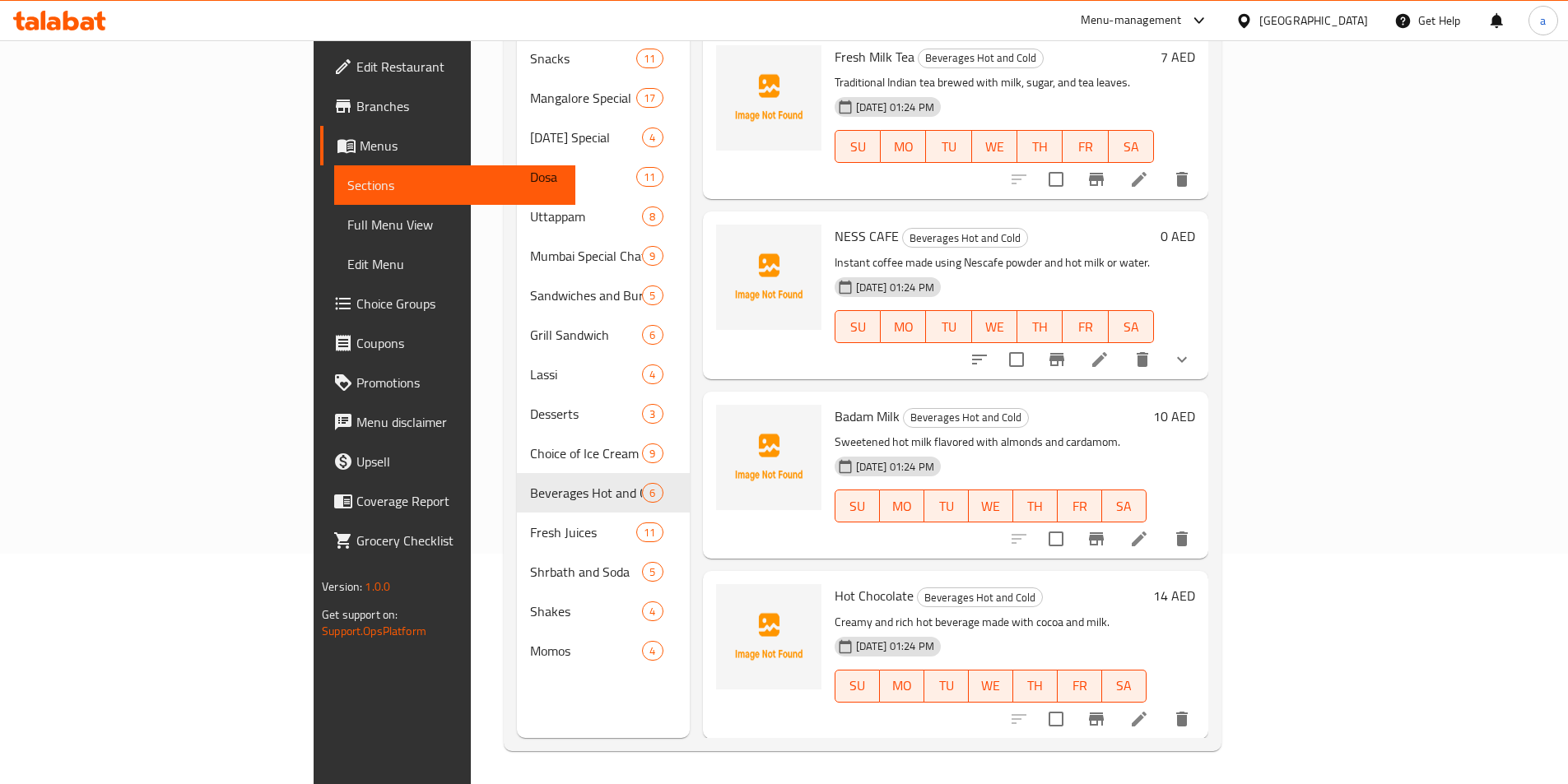
click at [1123, 345] on li at bounding box center [1099, 360] width 46 height 29
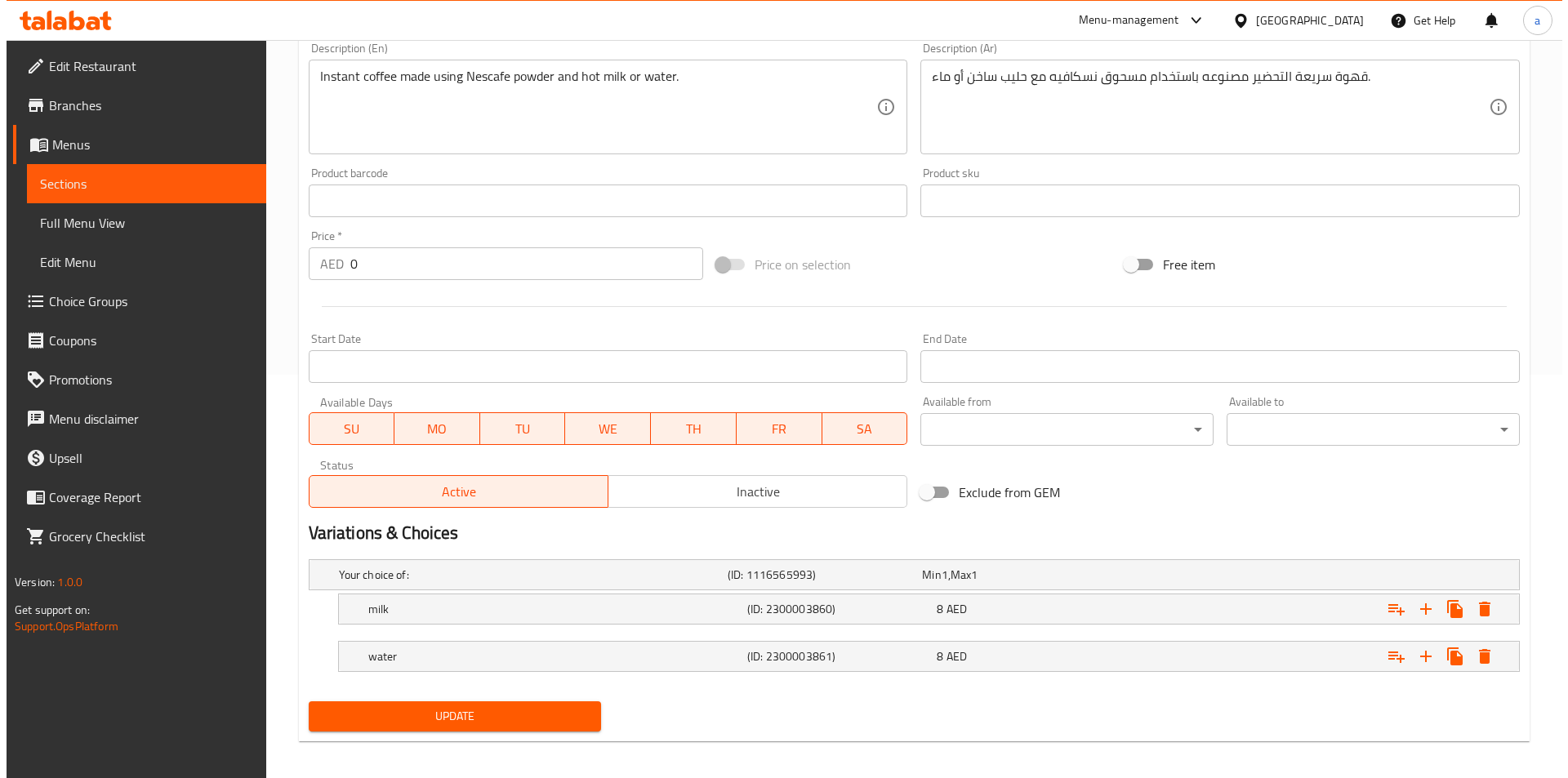
scroll to position [413, 0]
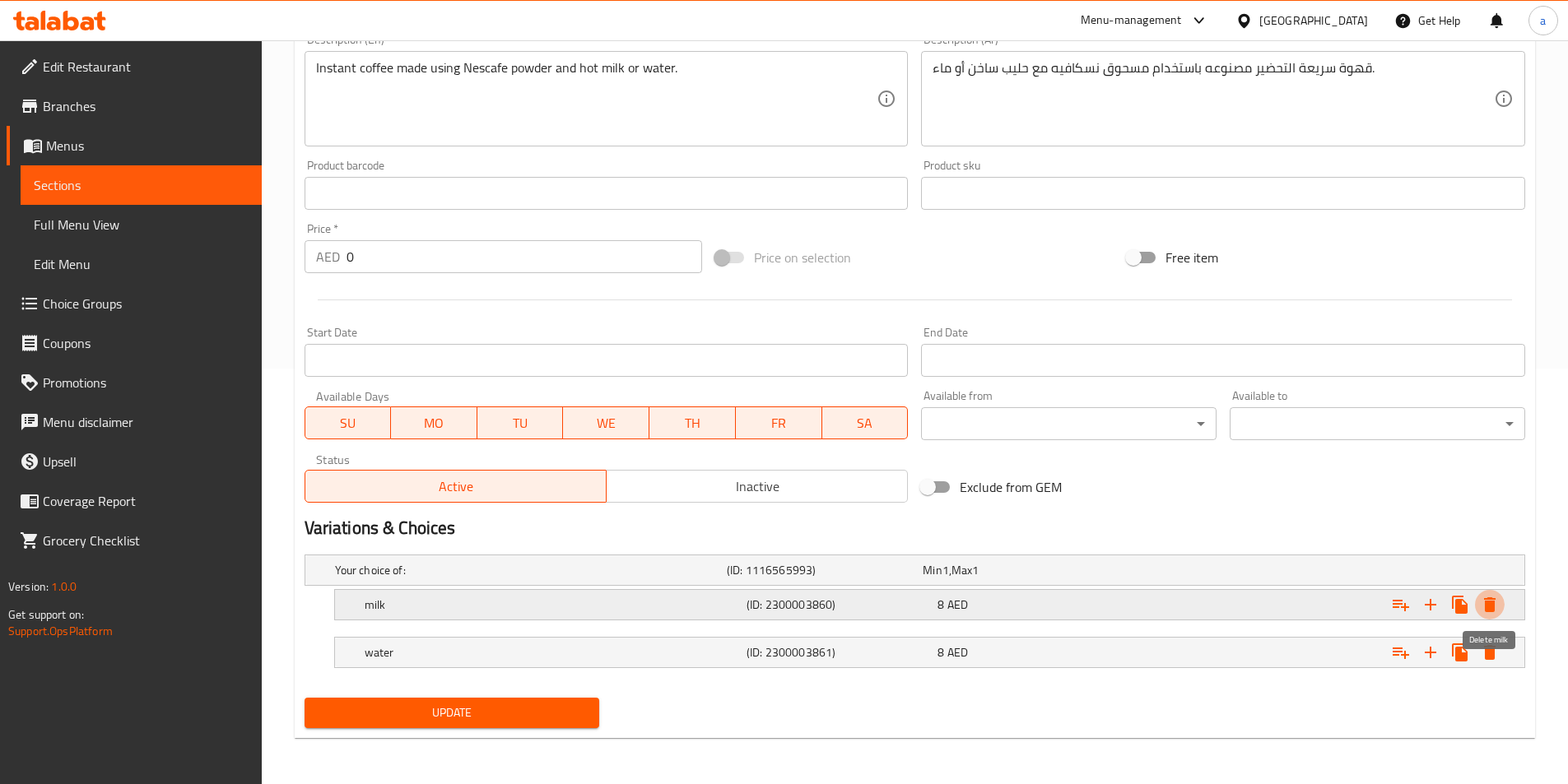
click at [1491, 609] on icon "Expand" at bounding box center [1489, 604] width 11 height 15
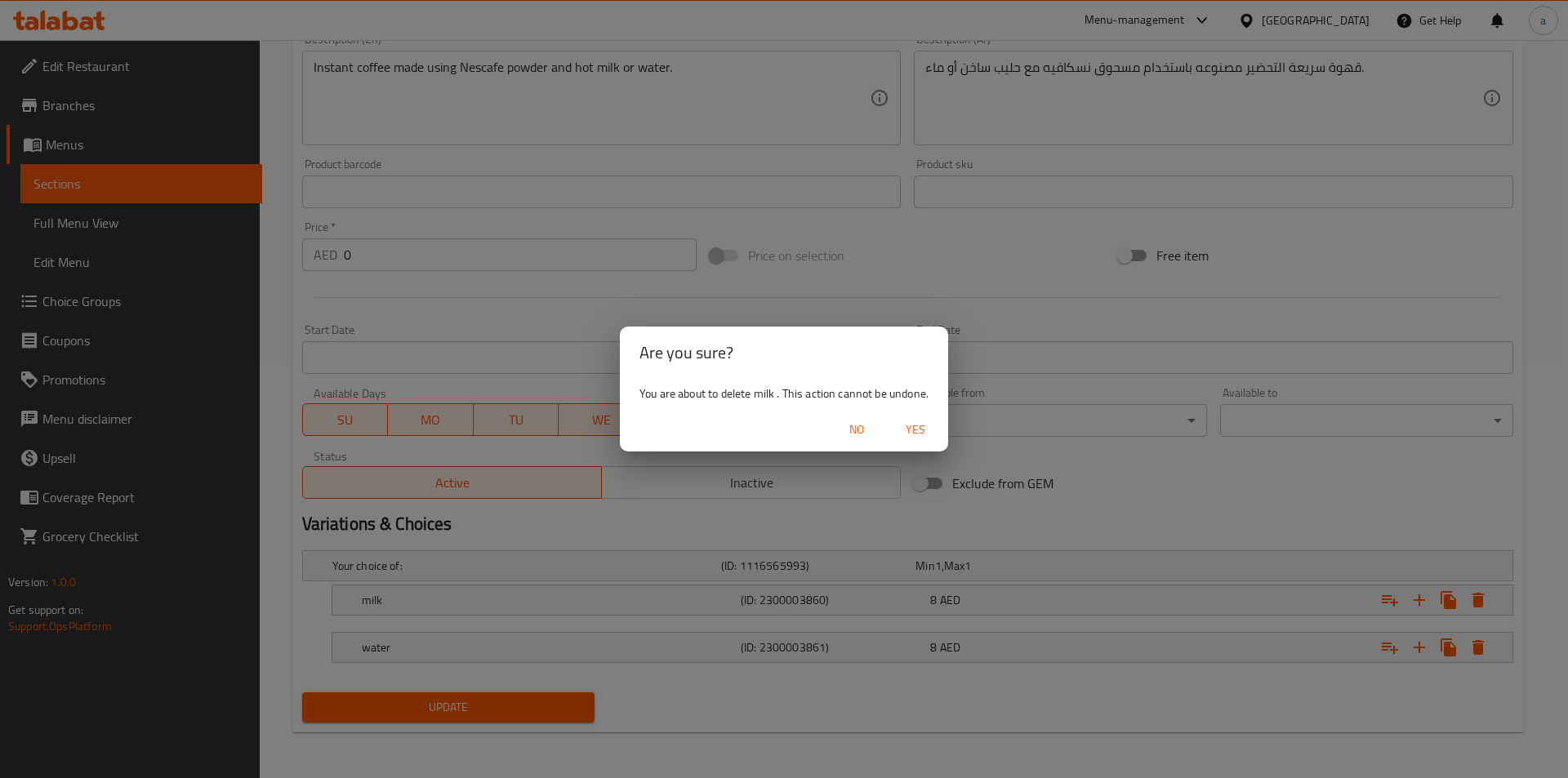
click at [918, 437] on span "Yes" at bounding box center [915, 430] width 39 height 21
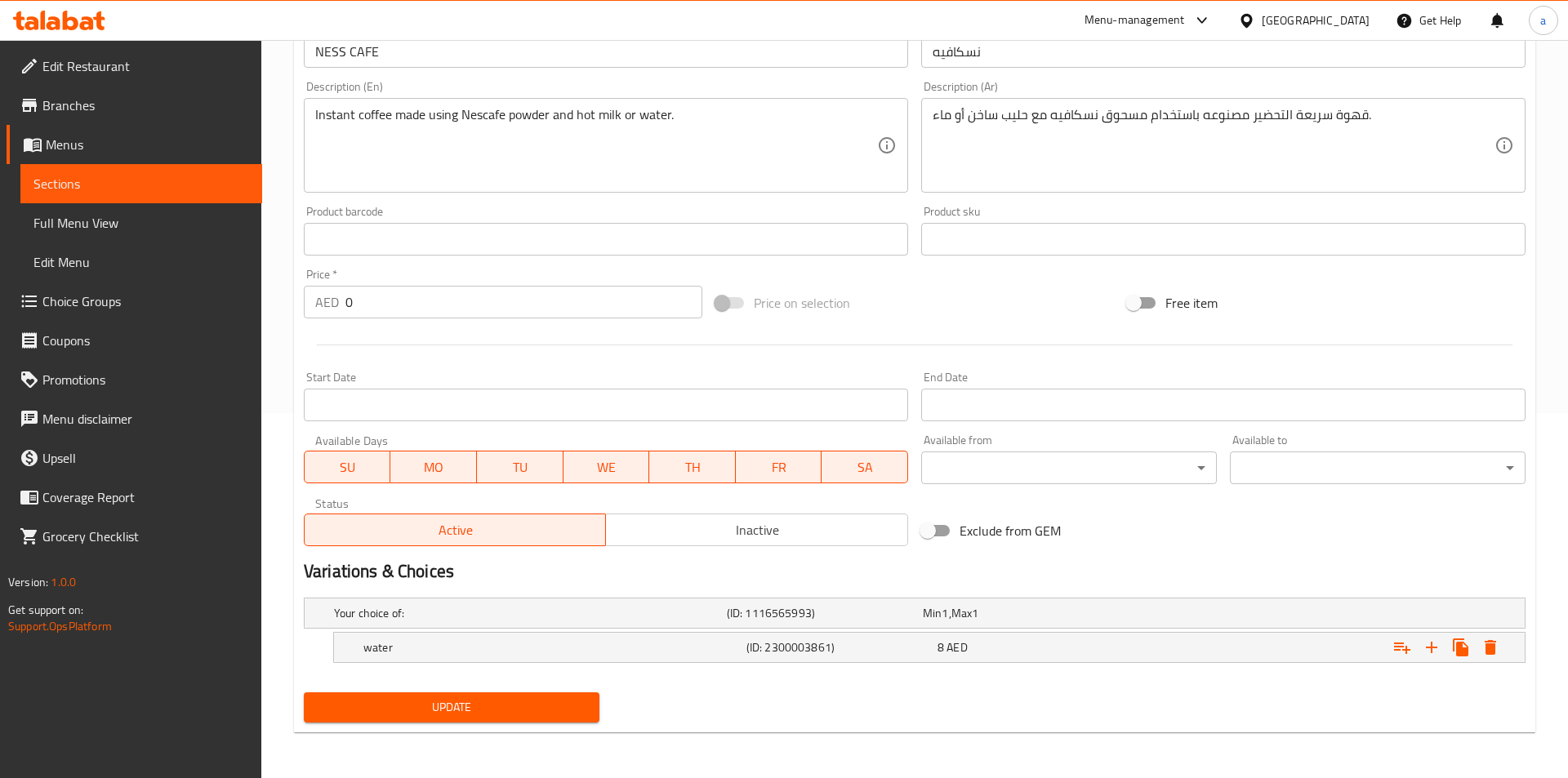
scroll to position [365, 0]
click at [1484, 652] on icon "Expand" at bounding box center [1478, 647] width 20 height 20
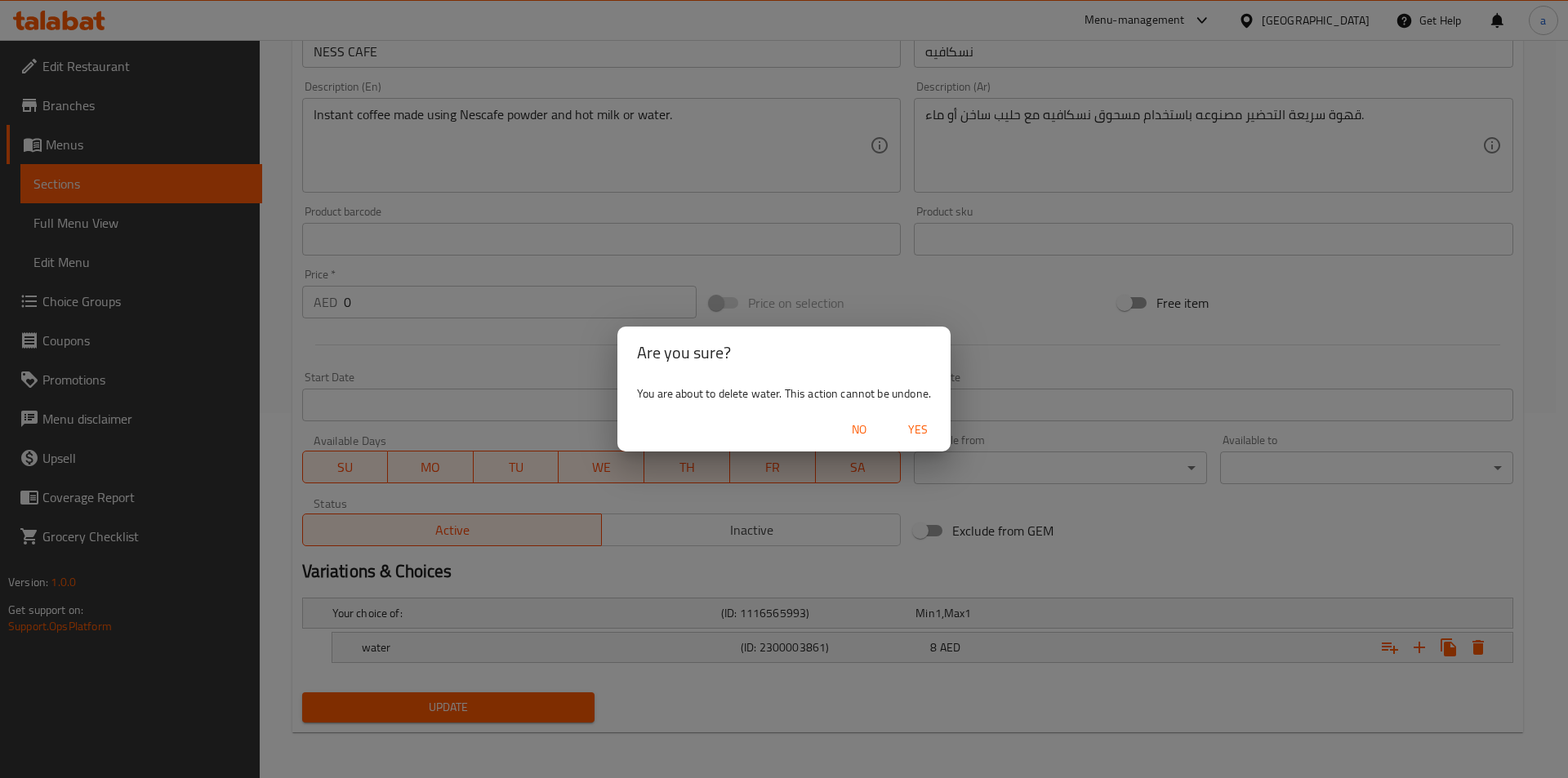
click at [920, 430] on span "Yes" at bounding box center [918, 430] width 39 height 21
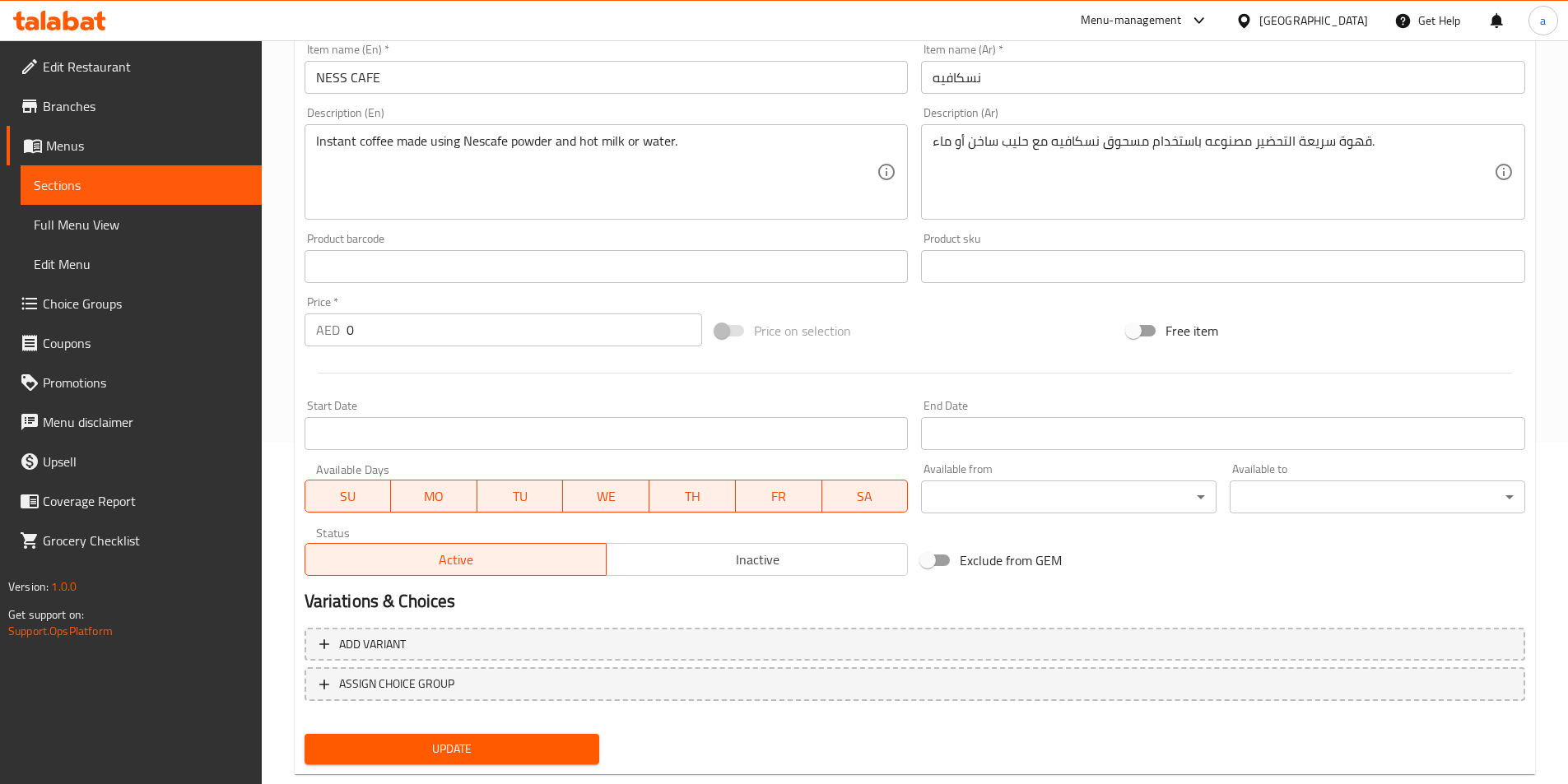
scroll to position [197, 0]
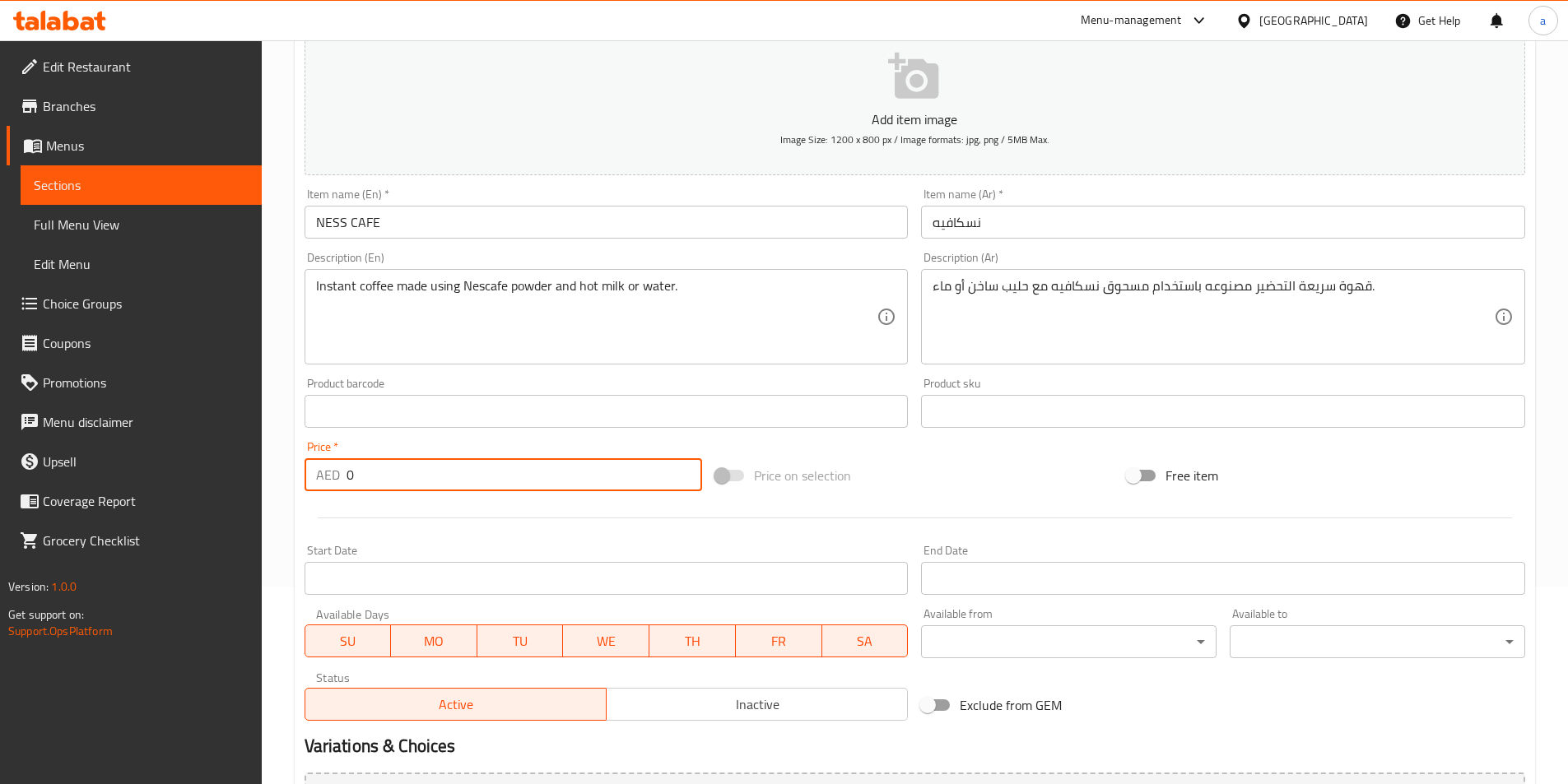
drag, startPoint x: 409, startPoint y: 473, endPoint x: 261, endPoint y: 479, distance: 148.1
click at [261, 479] on div "Edit Restaurant Branches Menus Sections Full Menu View Edit Menu Choice Groups …" at bounding box center [784, 404] width 1568 height 1122
type input "8"
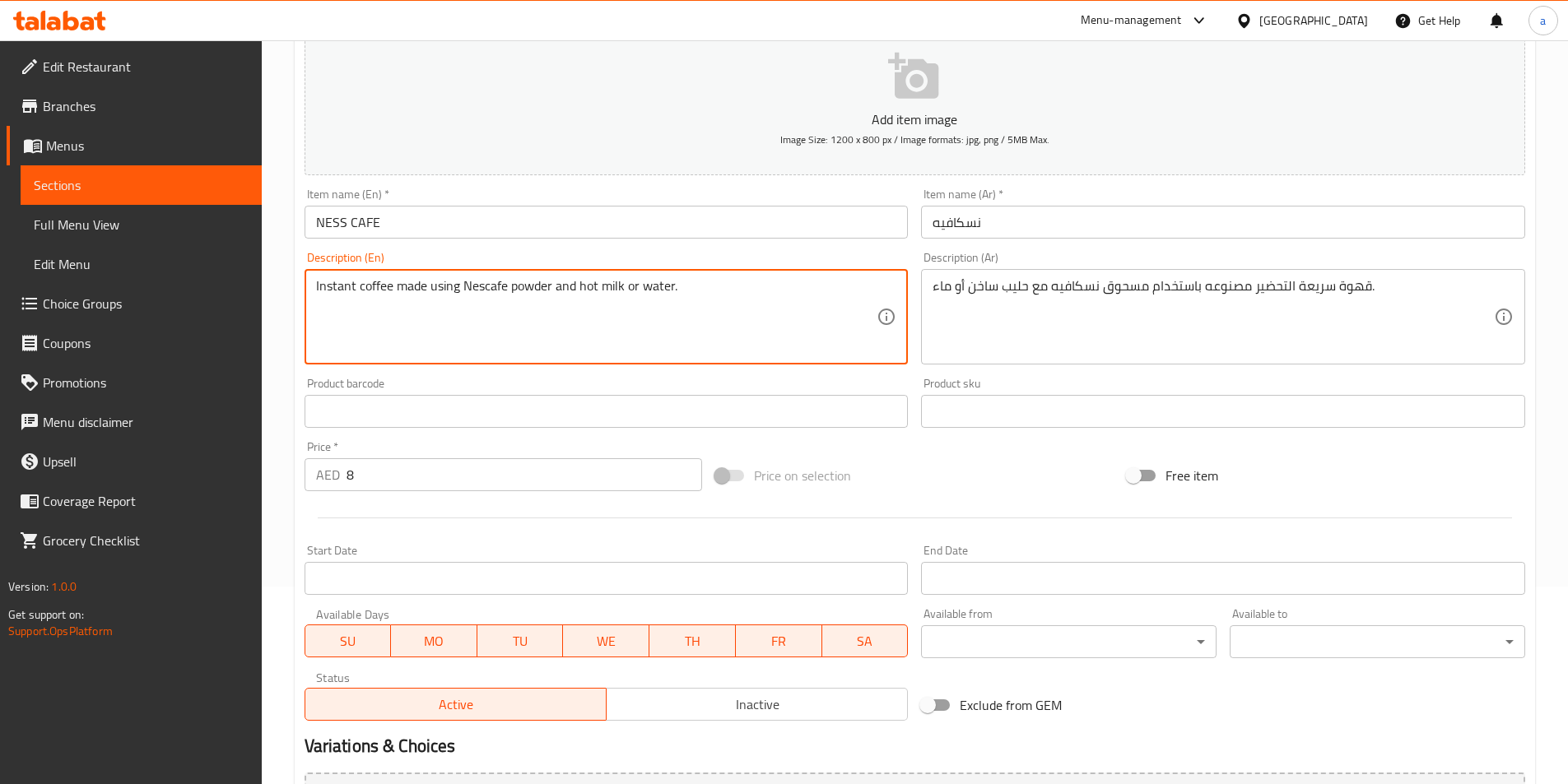
click at [529, 304] on textarea "Instant coffee made using Nescafe powder and hot milk or water." at bounding box center [597, 317] width 561 height 78
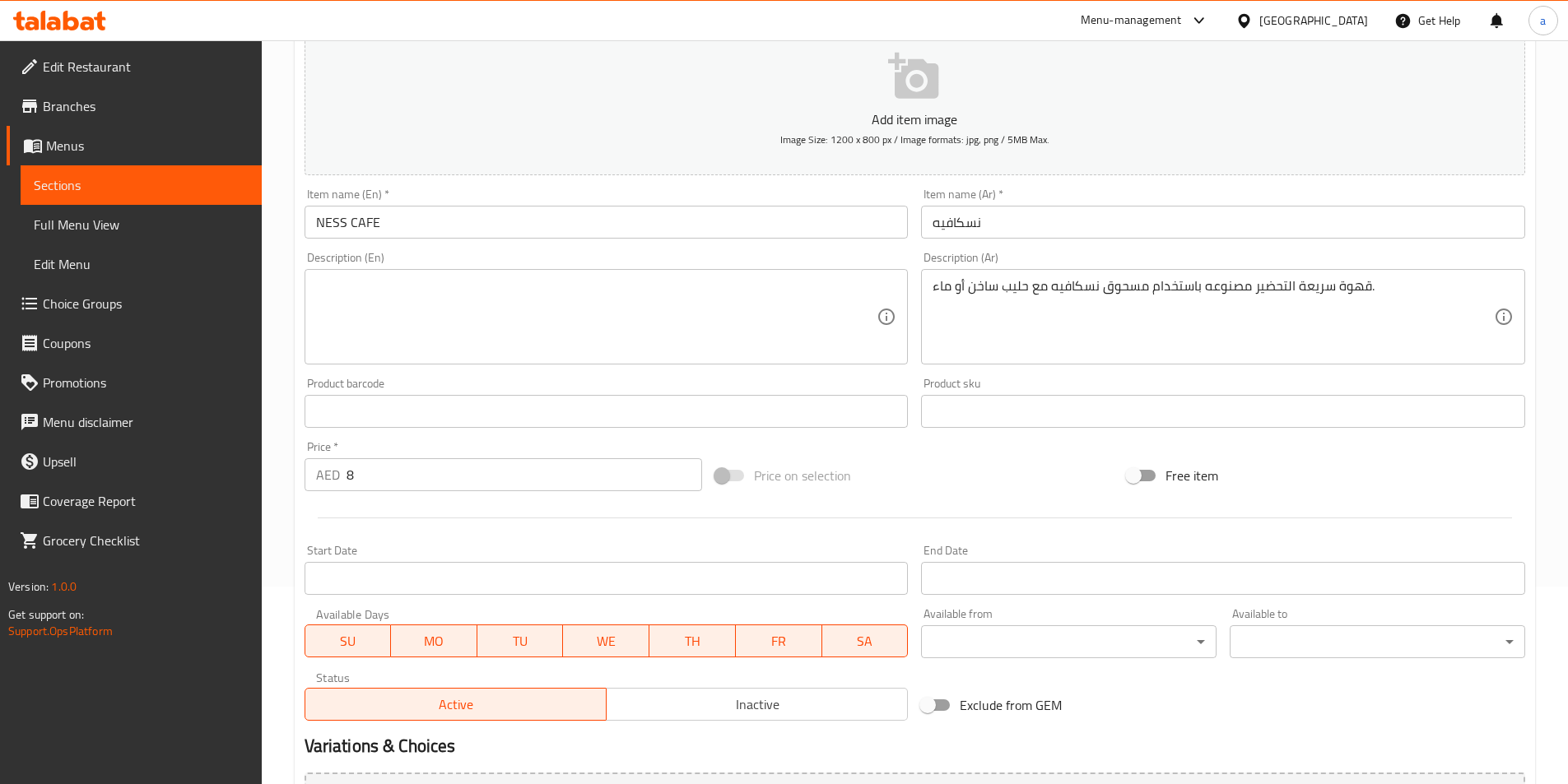
click at [1055, 272] on div "قهوة سريعة التحضير مصنوعه باستخدام مسحوق نسكافيه مع حليب ساخن أو ماء. Descripti…" at bounding box center [1223, 316] width 605 height 95
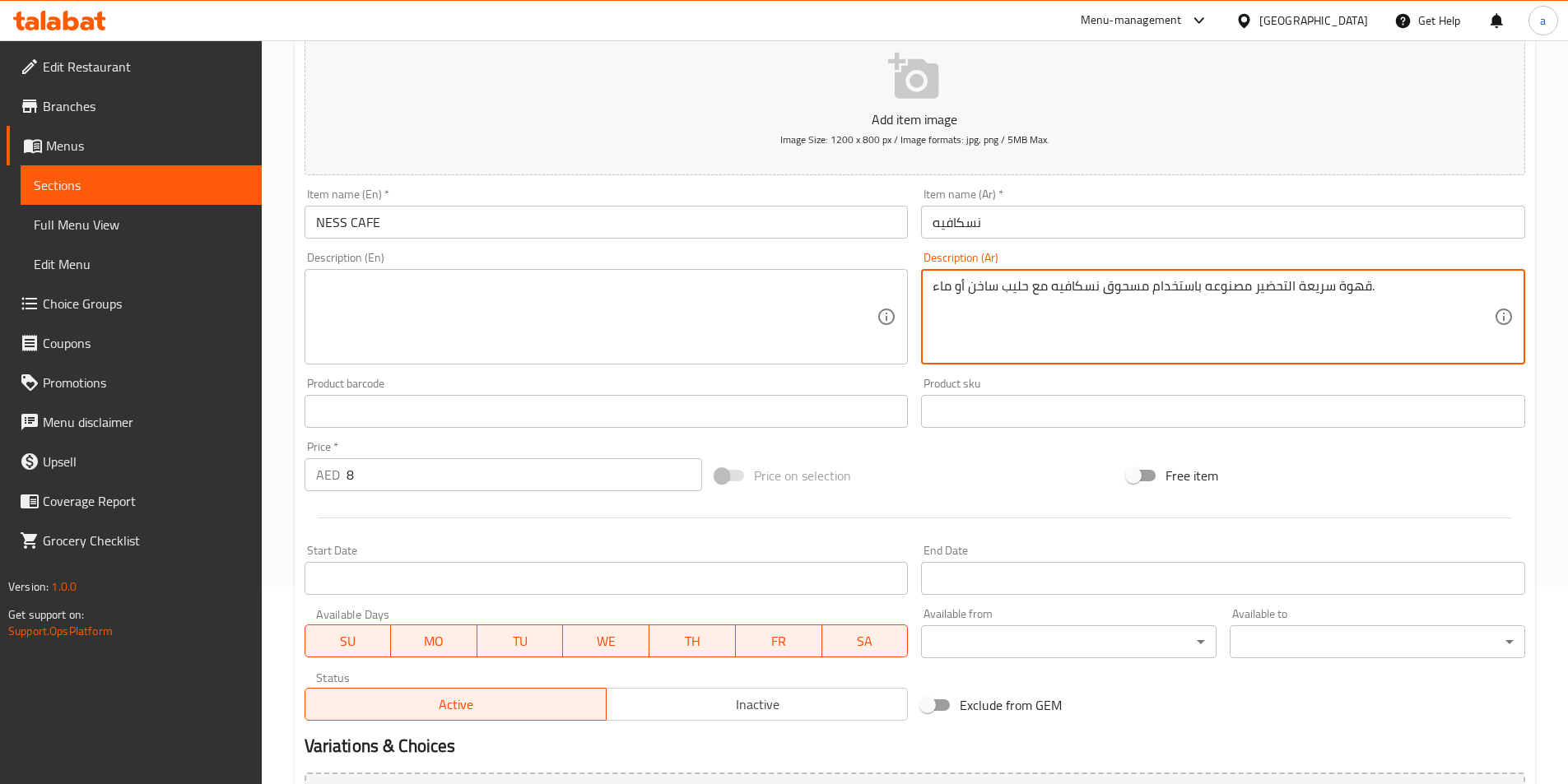
click at [1059, 287] on textarea "قهوة سريعة التحضير مصنوعه باستخدام مسحوق نسكافيه مع حليب ساخن أو ماء." at bounding box center [1213, 317] width 561 height 78
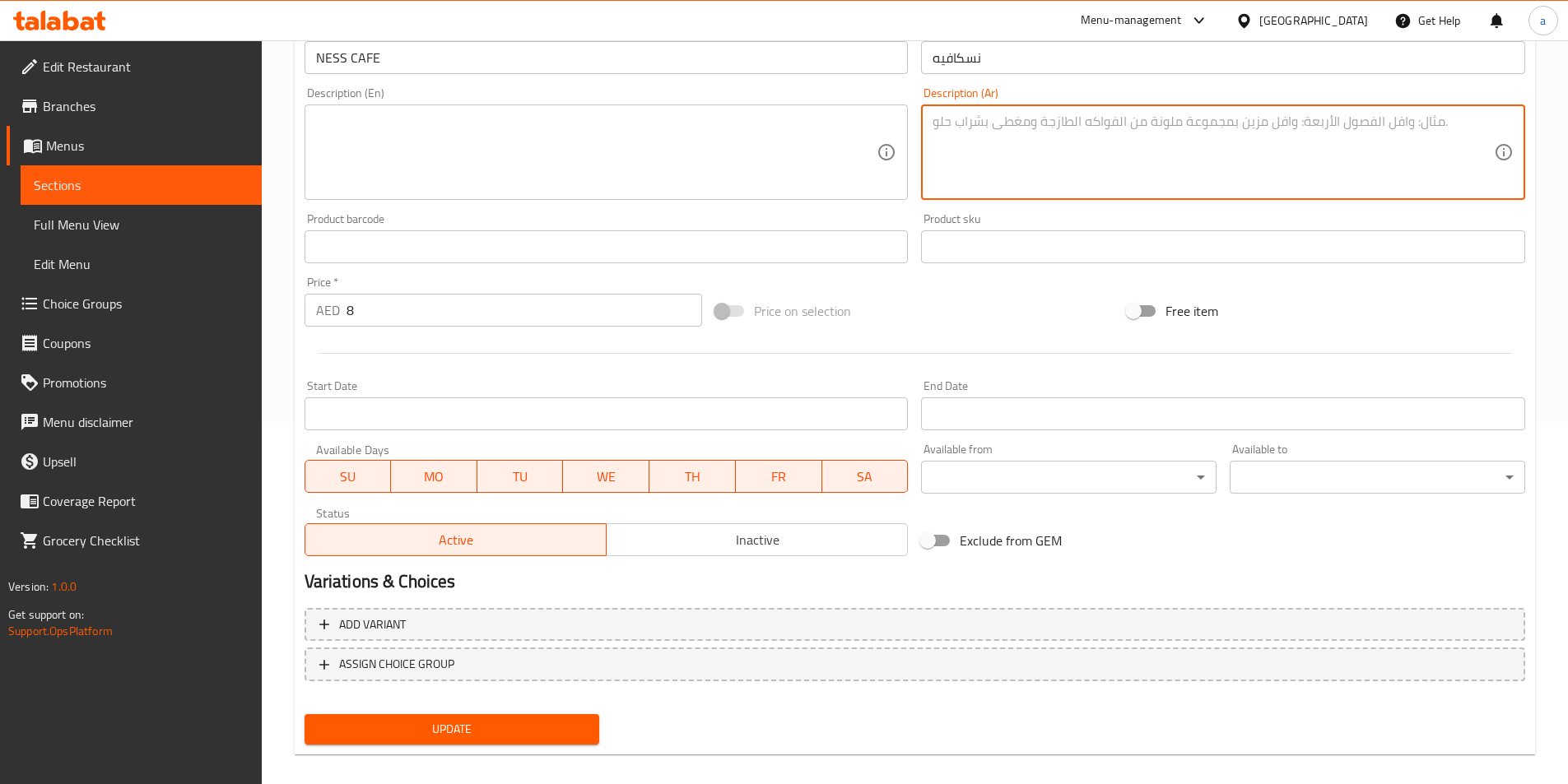
click at [407, 729] on span "Update" at bounding box center [451, 730] width 269 height 21
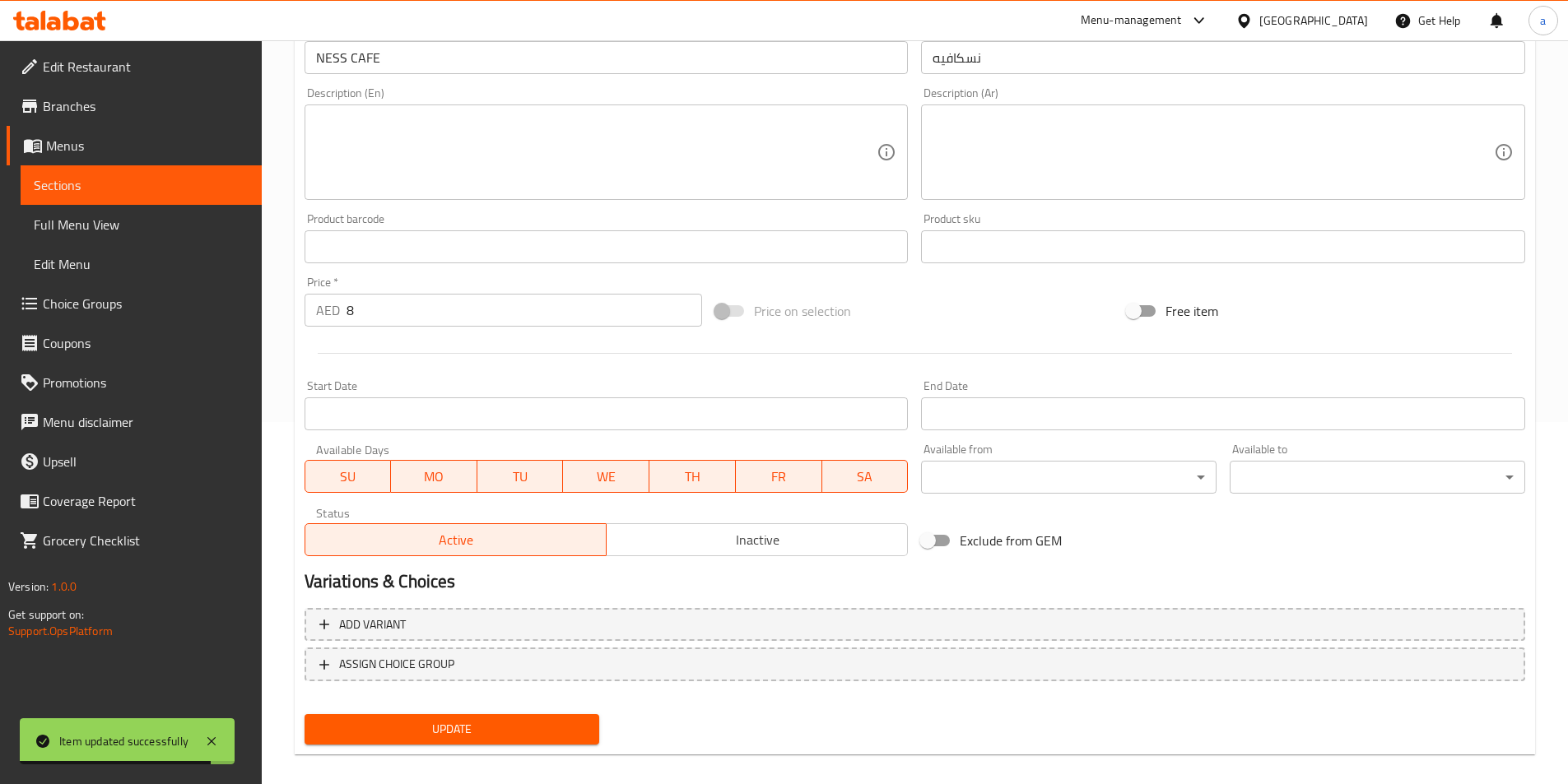
click at [150, 201] on link "Sections" at bounding box center [141, 185] width 241 height 40
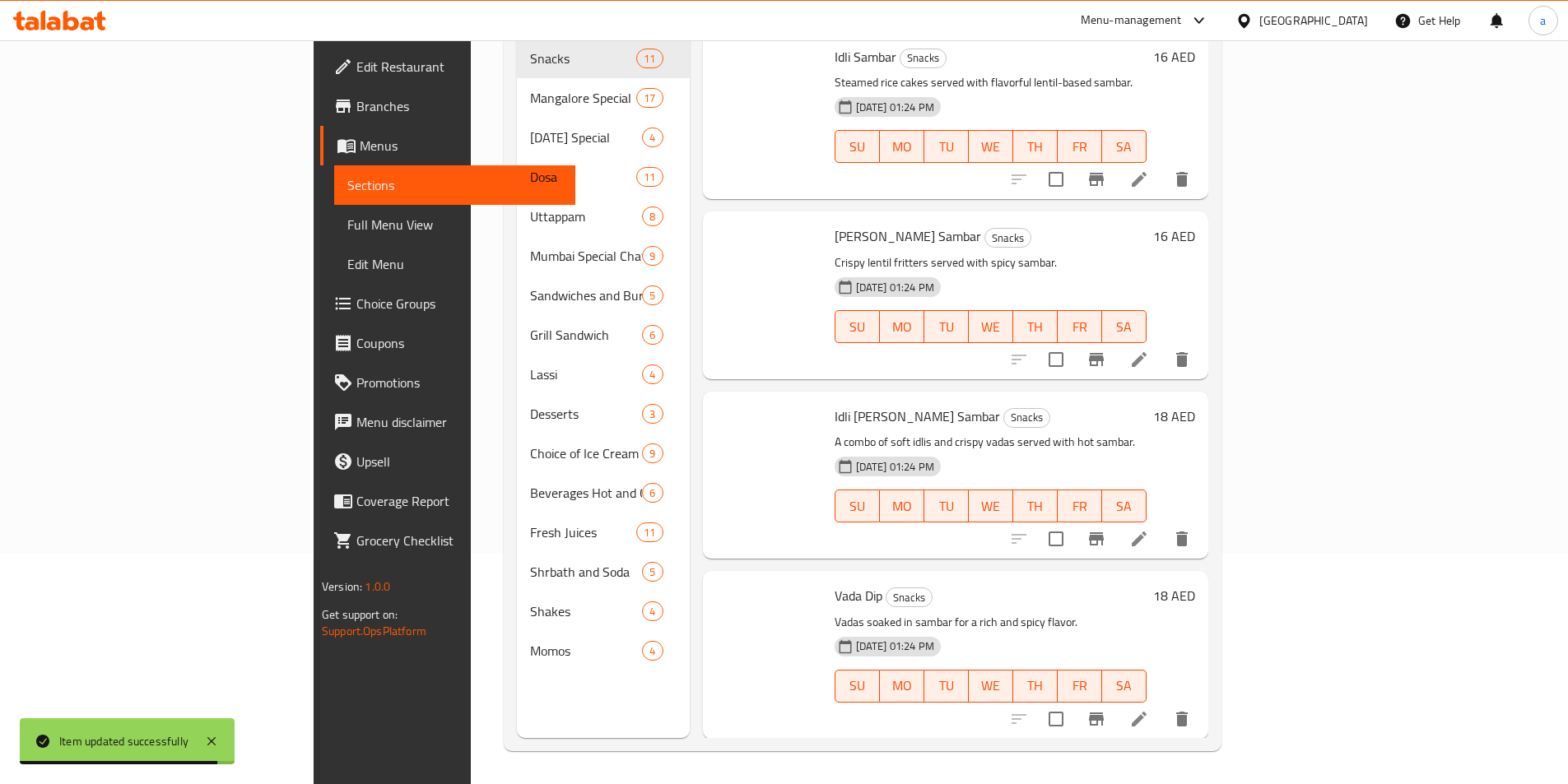
scroll to position [231, 0]
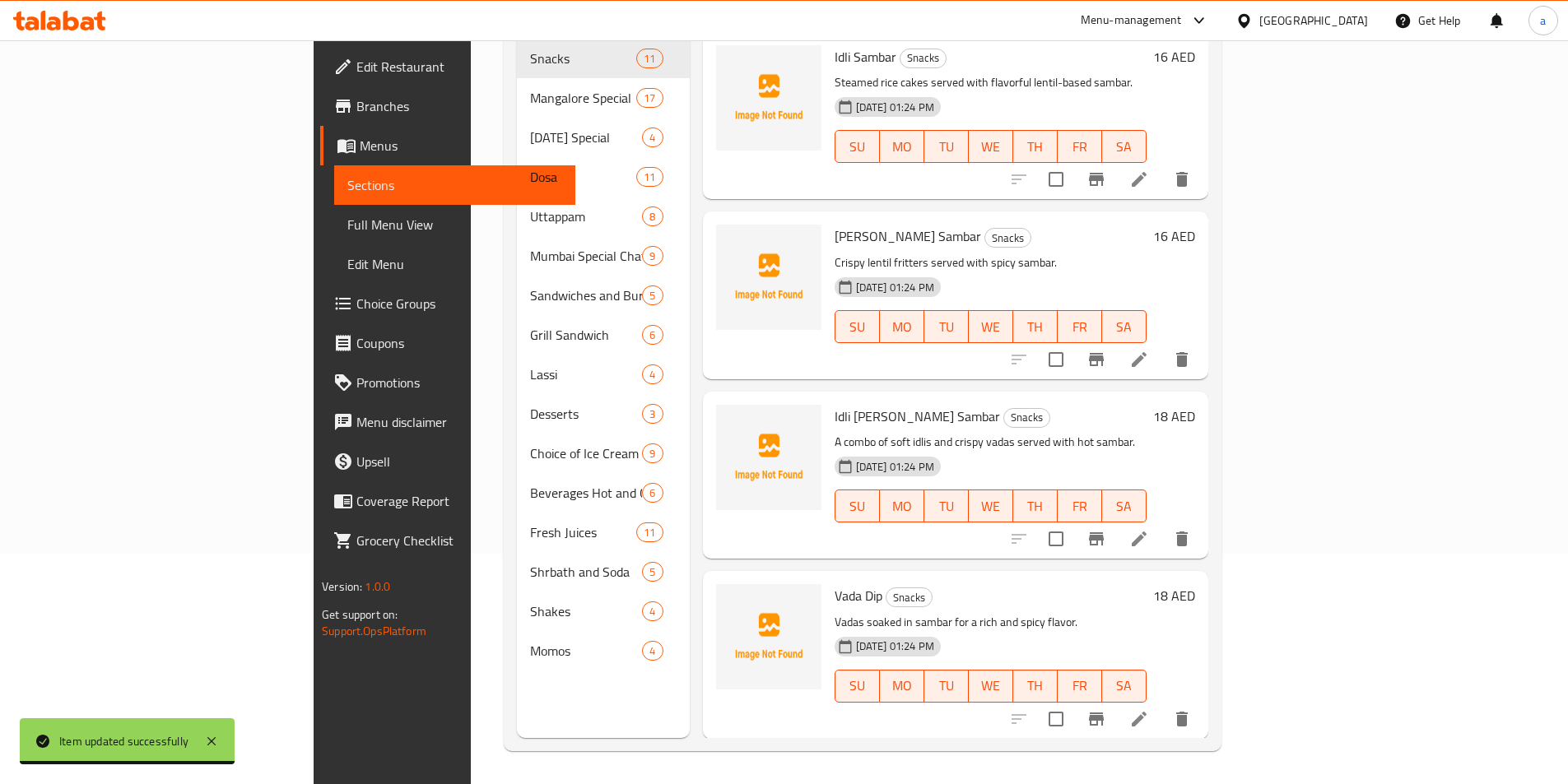
click at [334, 201] on link "Sections" at bounding box center [454, 185] width 241 height 40
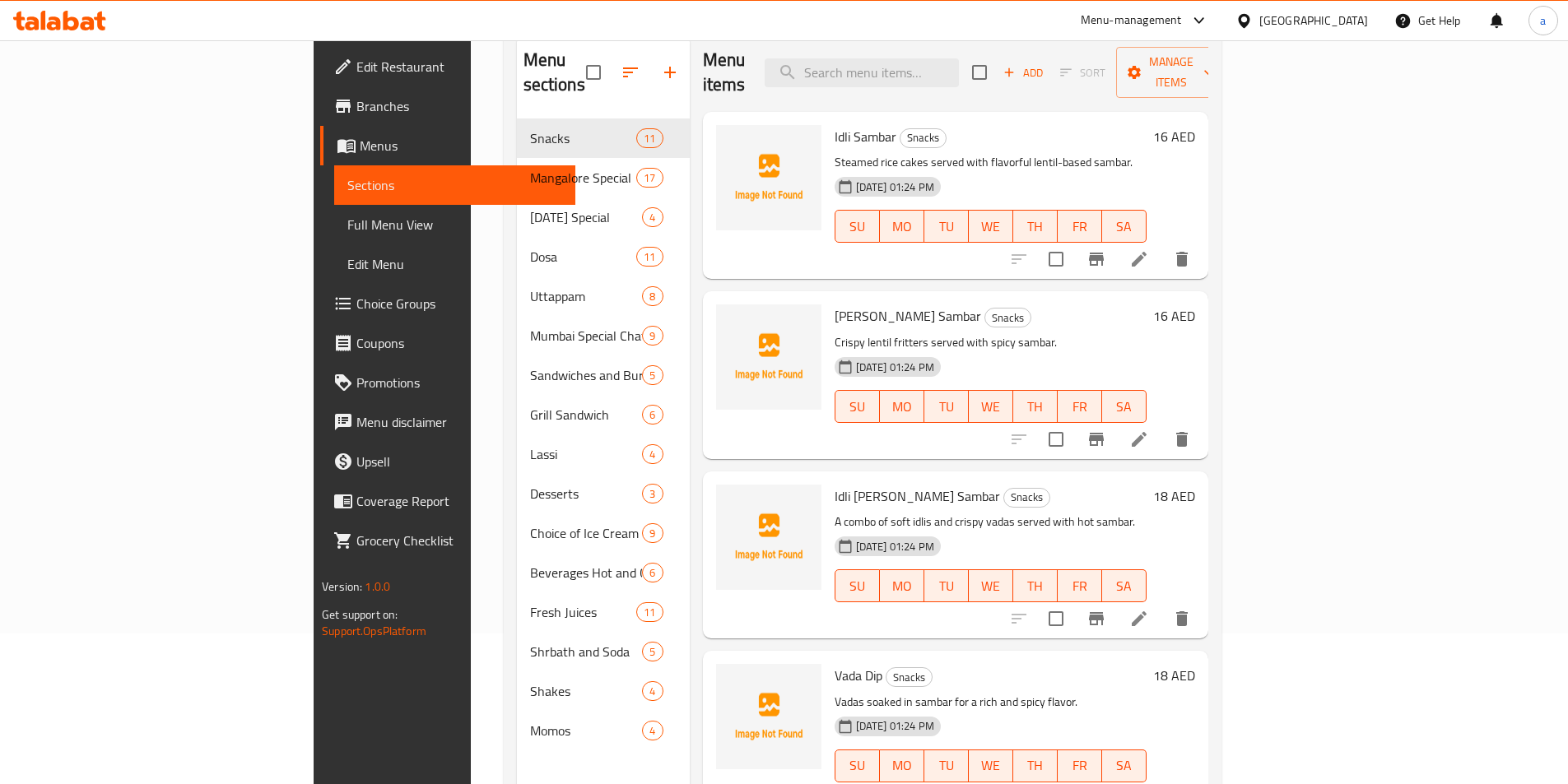
scroll to position [0, 0]
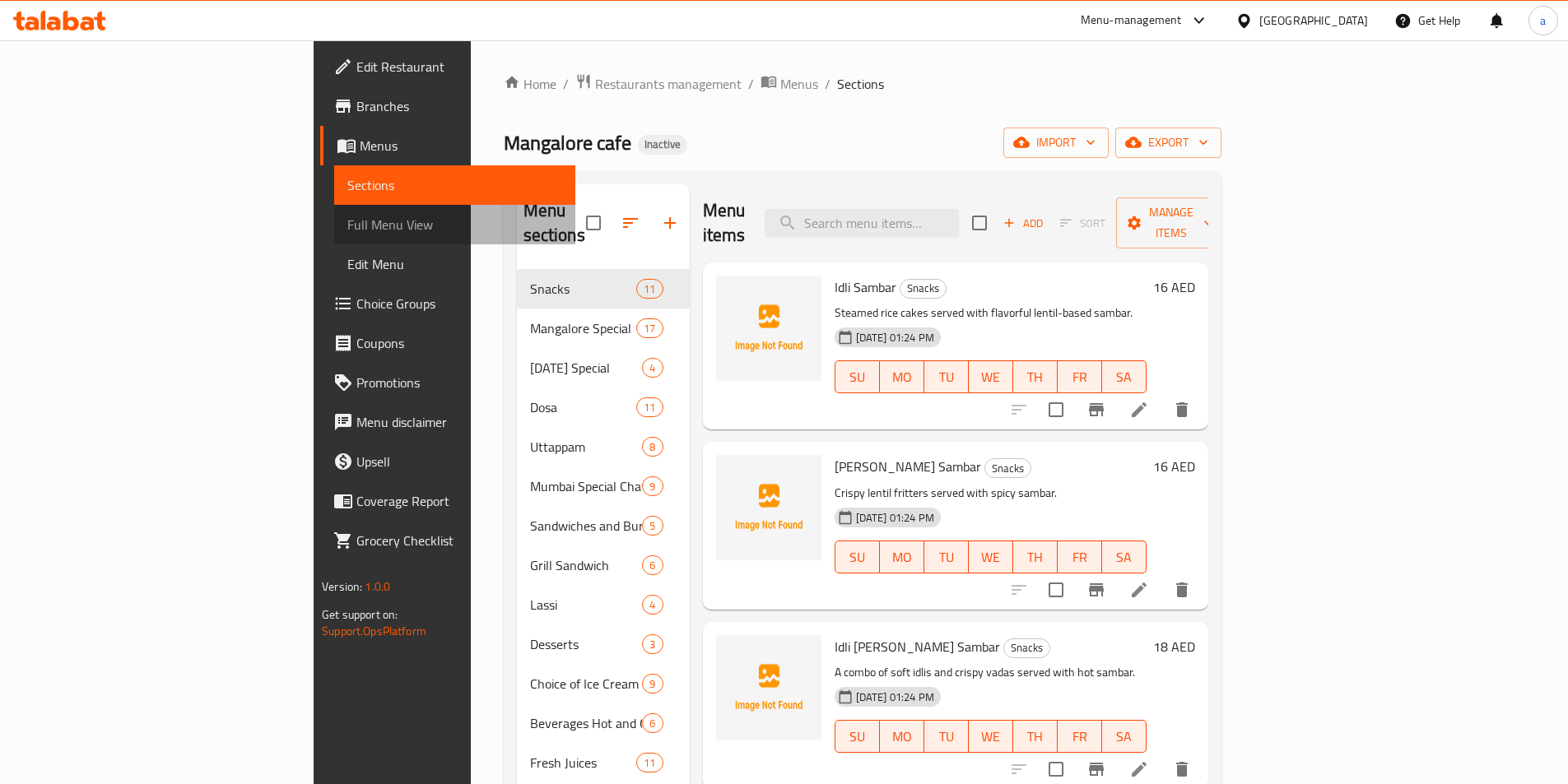
click at [348, 226] on span "Full Menu View" at bounding box center [455, 224] width 214 height 20
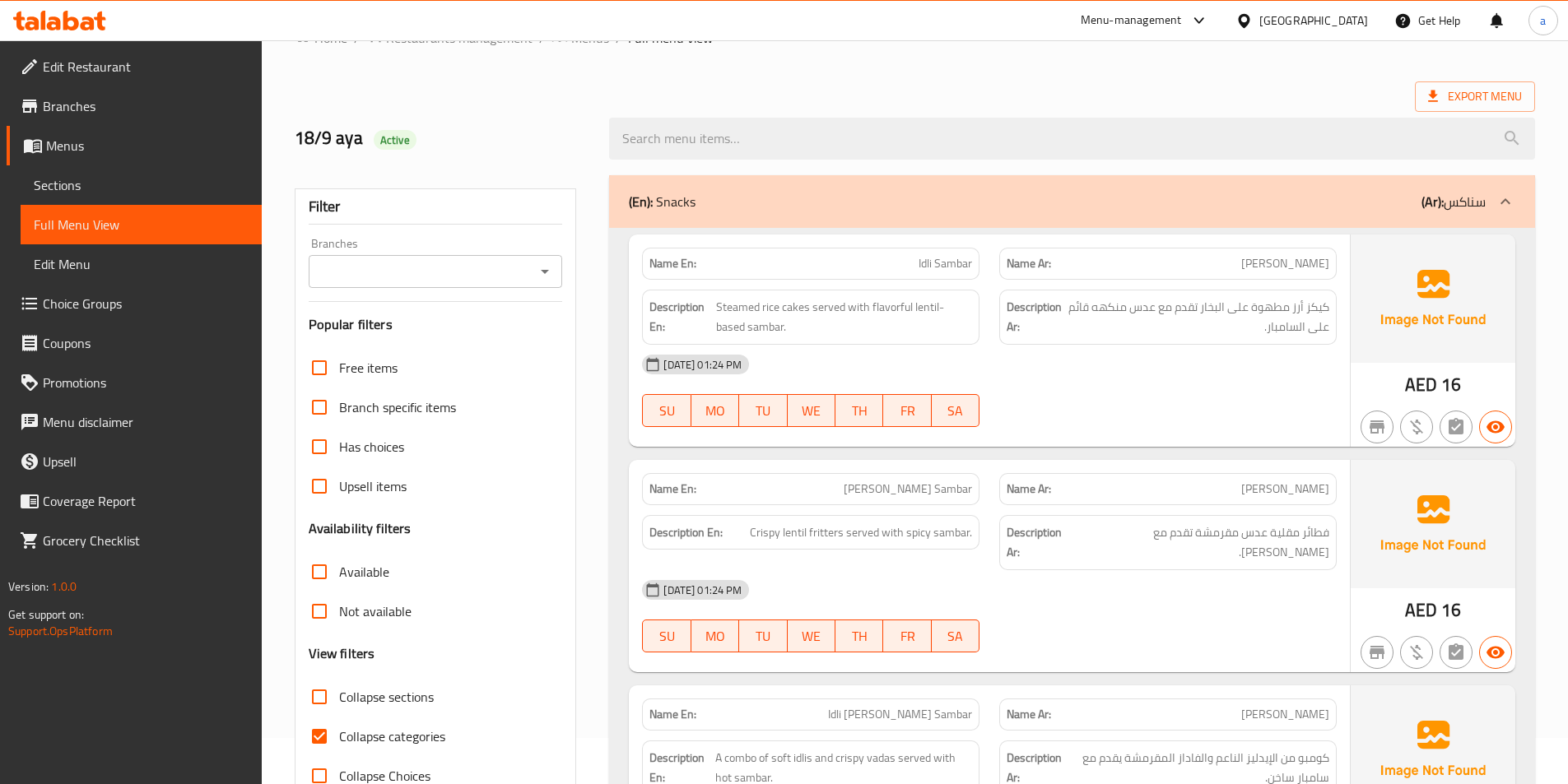
scroll to position [247, 0]
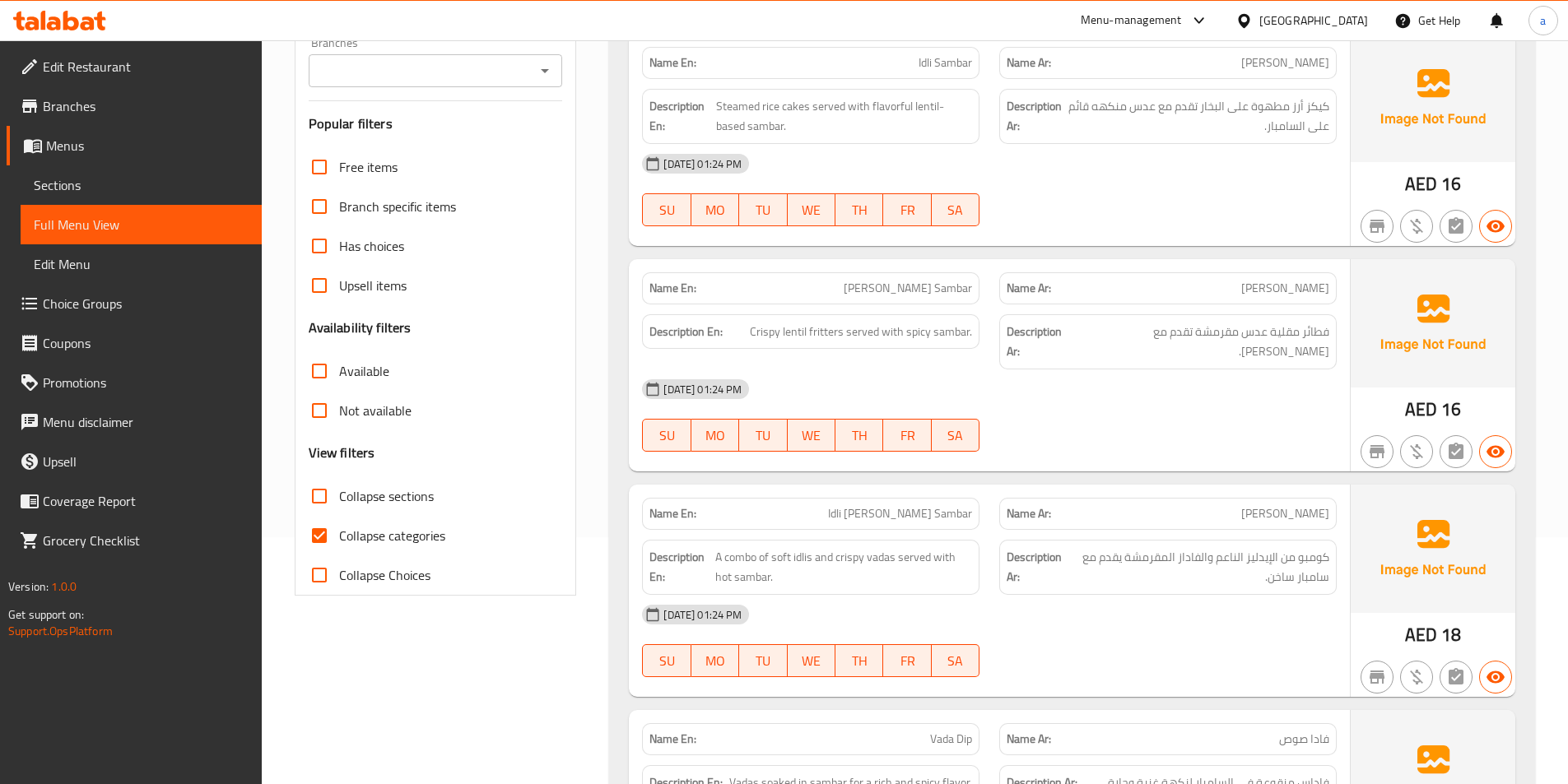
click at [331, 539] on input "Collapse categories" at bounding box center [319, 536] width 40 height 40
checkbox input "false"
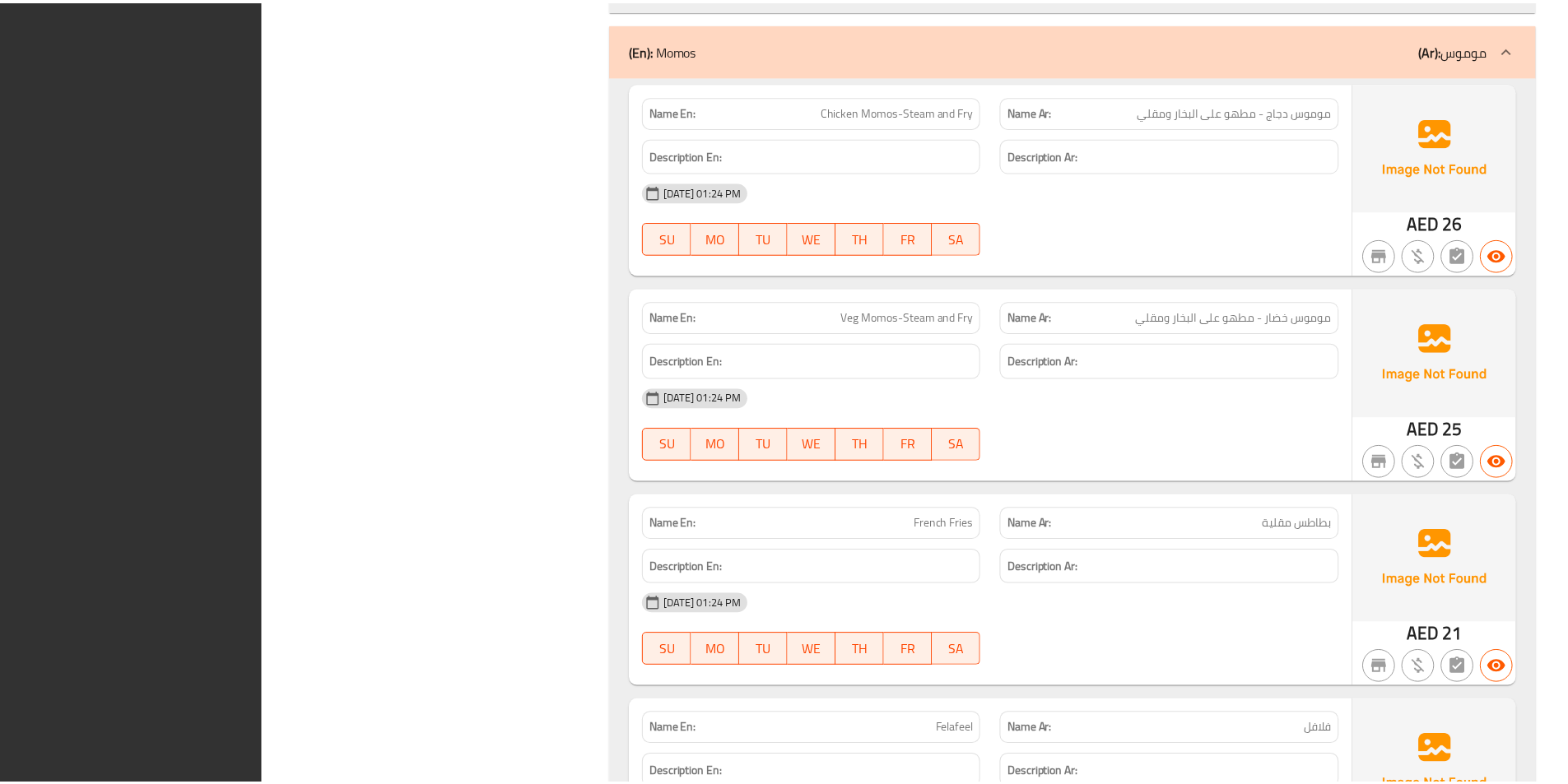
scroll to position [26453, 0]
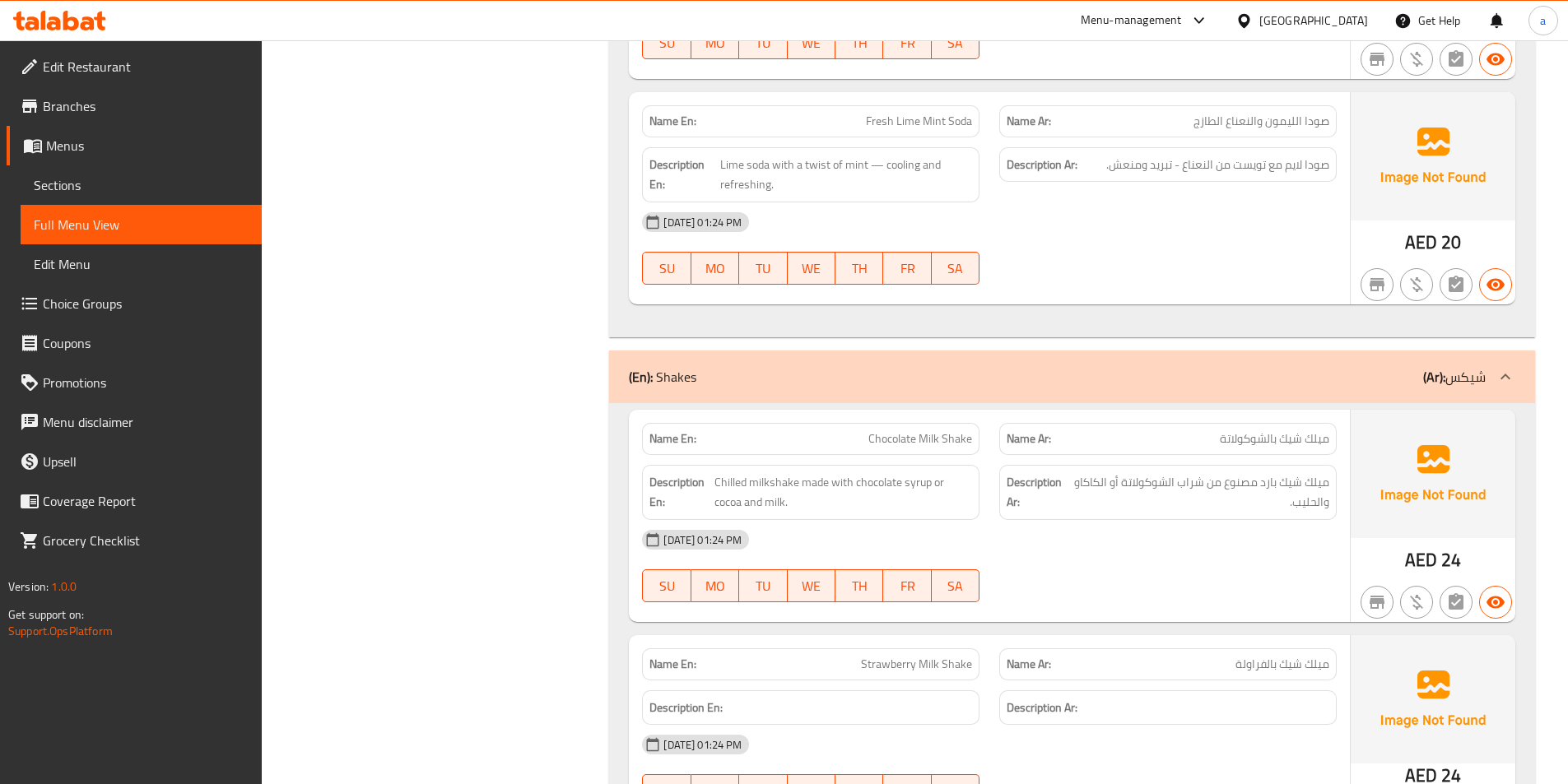
scroll to position [24642, 0]
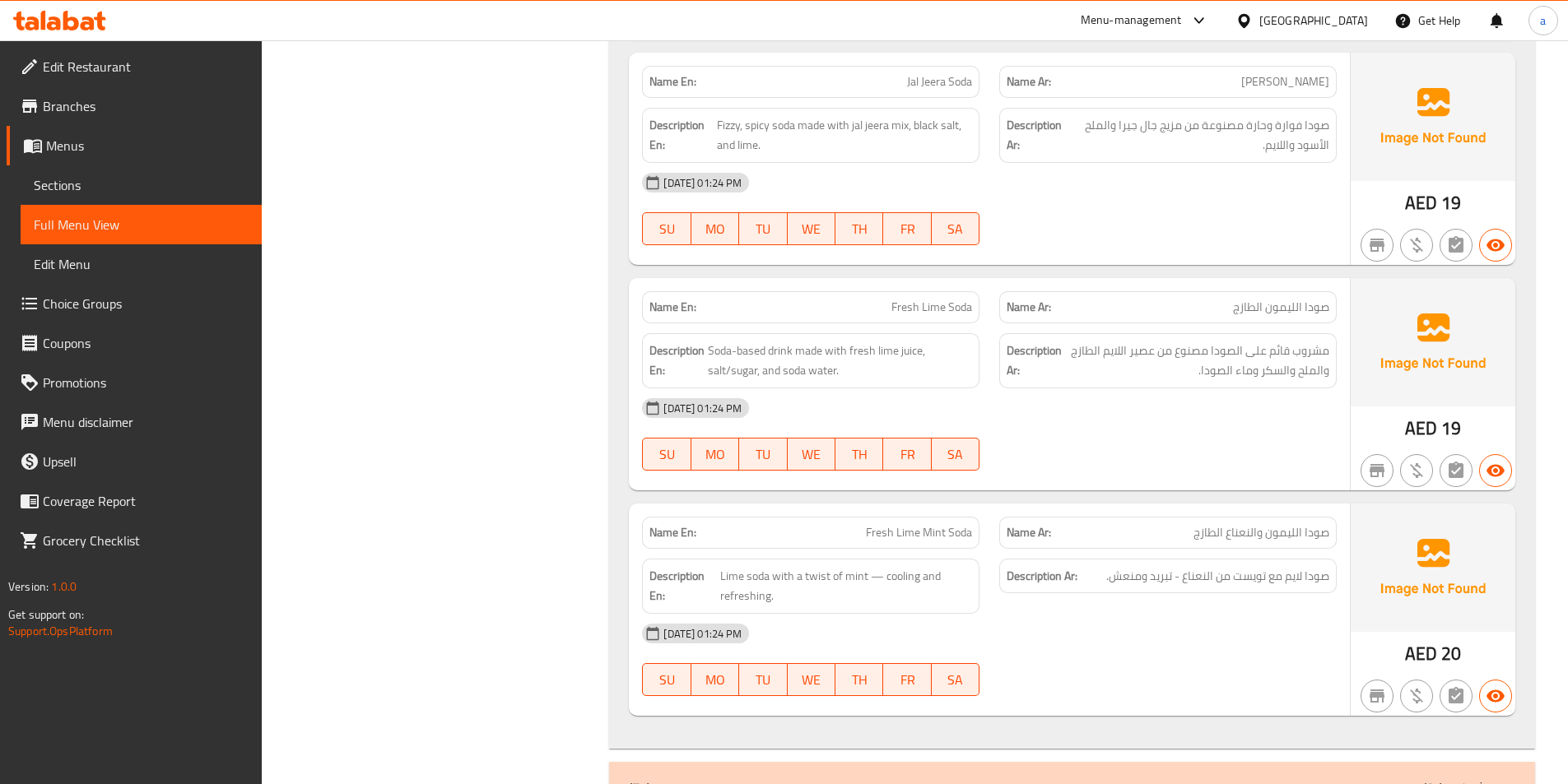
drag, startPoint x: 132, startPoint y: 188, endPoint x: 199, endPoint y: 185, distance: 67.1
click at [132, 188] on span "Sections" at bounding box center [141, 185] width 214 height 20
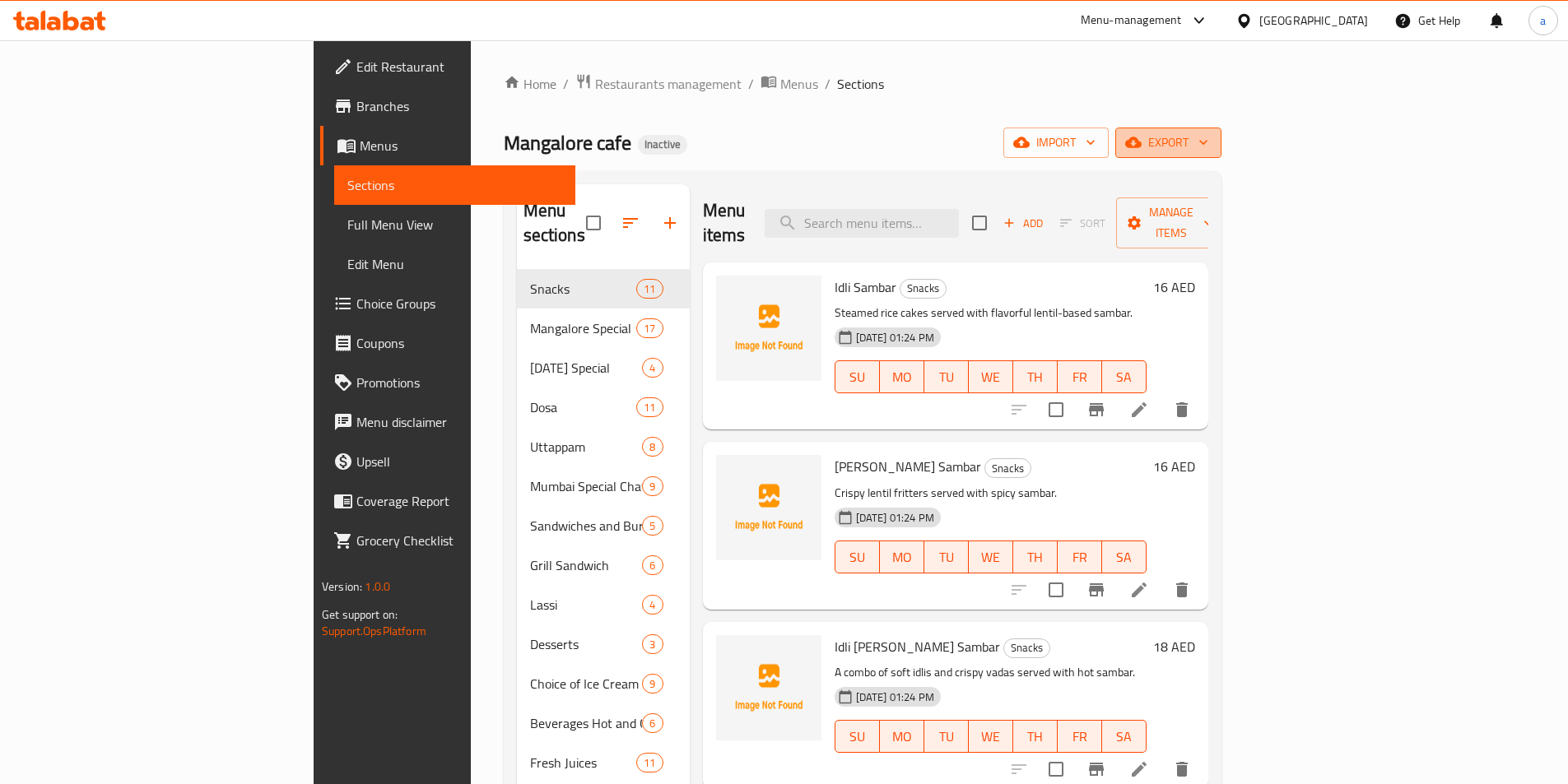
click at [1222, 154] on button "export" at bounding box center [1168, 143] width 106 height 30
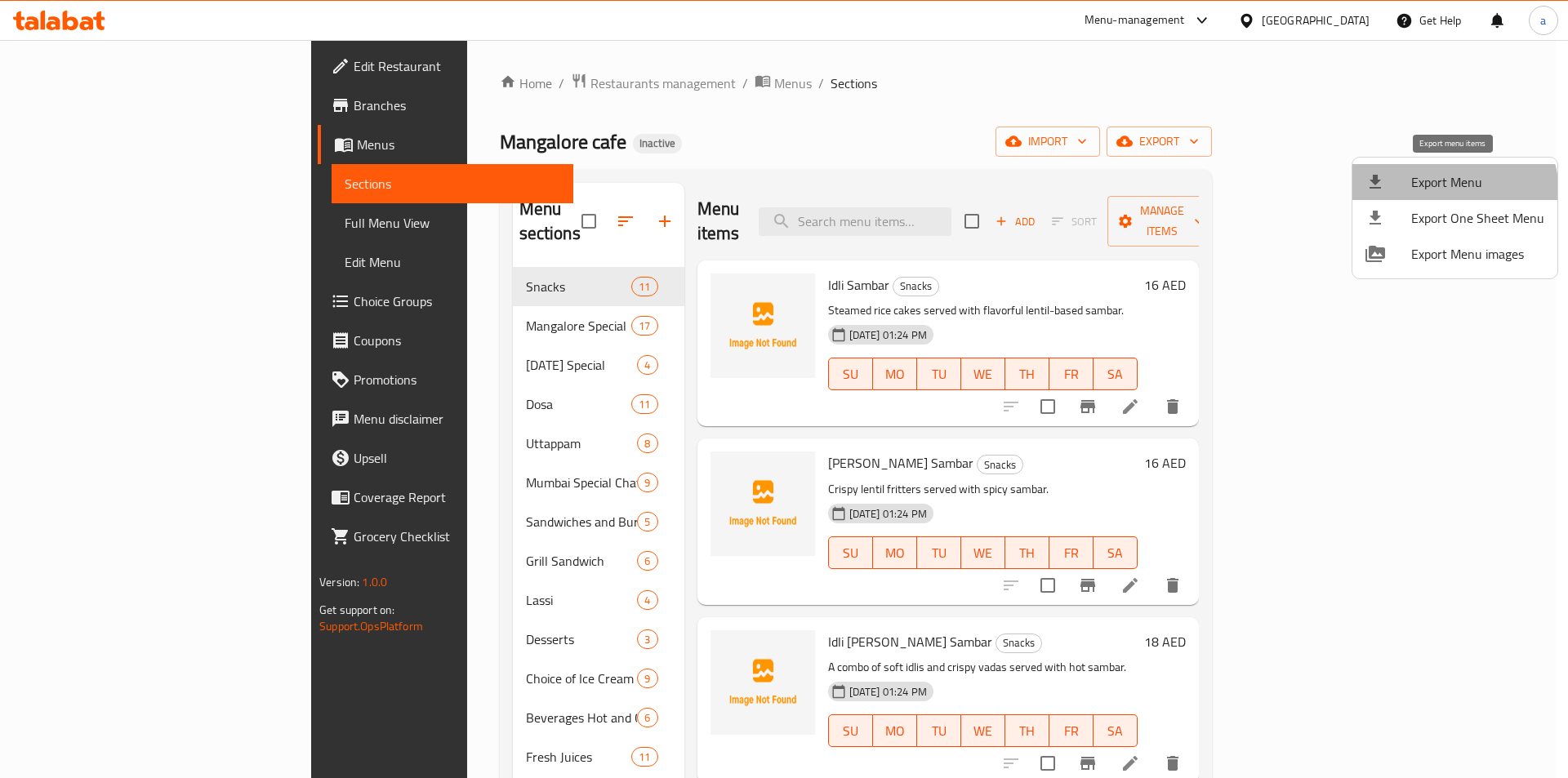
click at [1429, 196] on li "Export Menu" at bounding box center [1454, 182] width 205 height 36
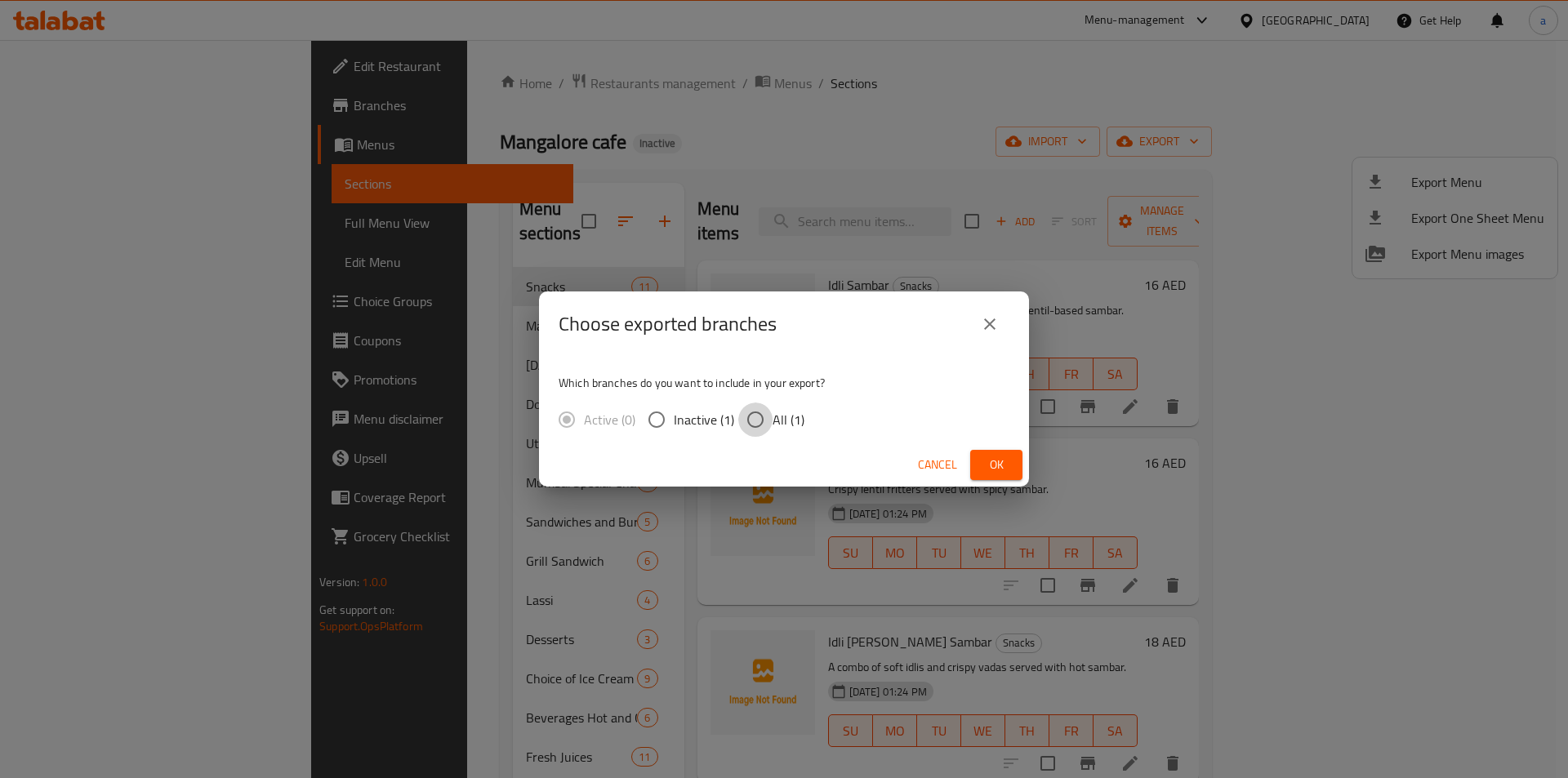
click at [763, 420] on input "All (1)" at bounding box center [756, 419] width 34 height 34
radio input "true"
click at [977, 459] on button "Ok" at bounding box center [996, 464] width 52 height 30
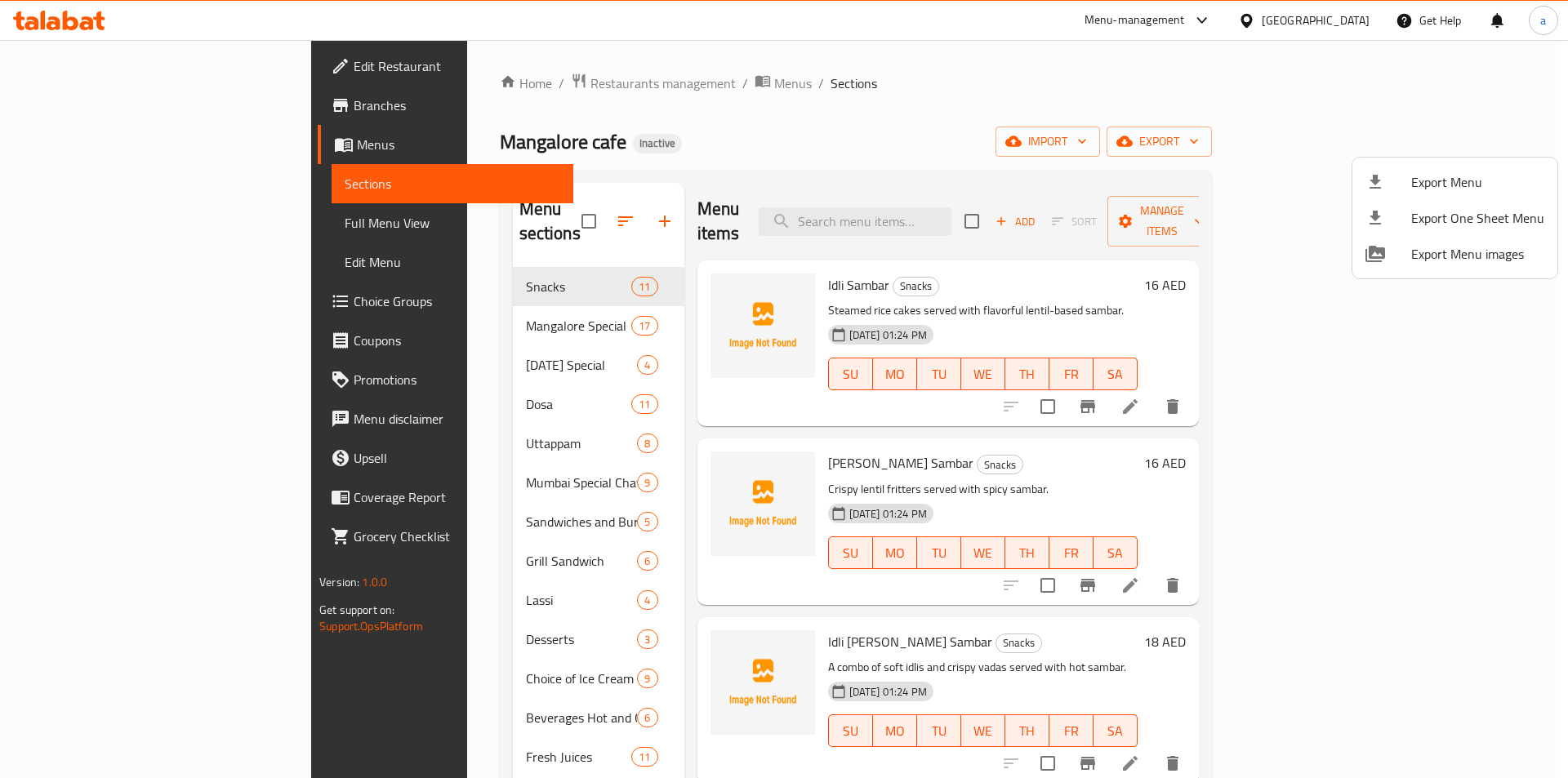
click at [1109, 46] on div at bounding box center [784, 389] width 1568 height 778
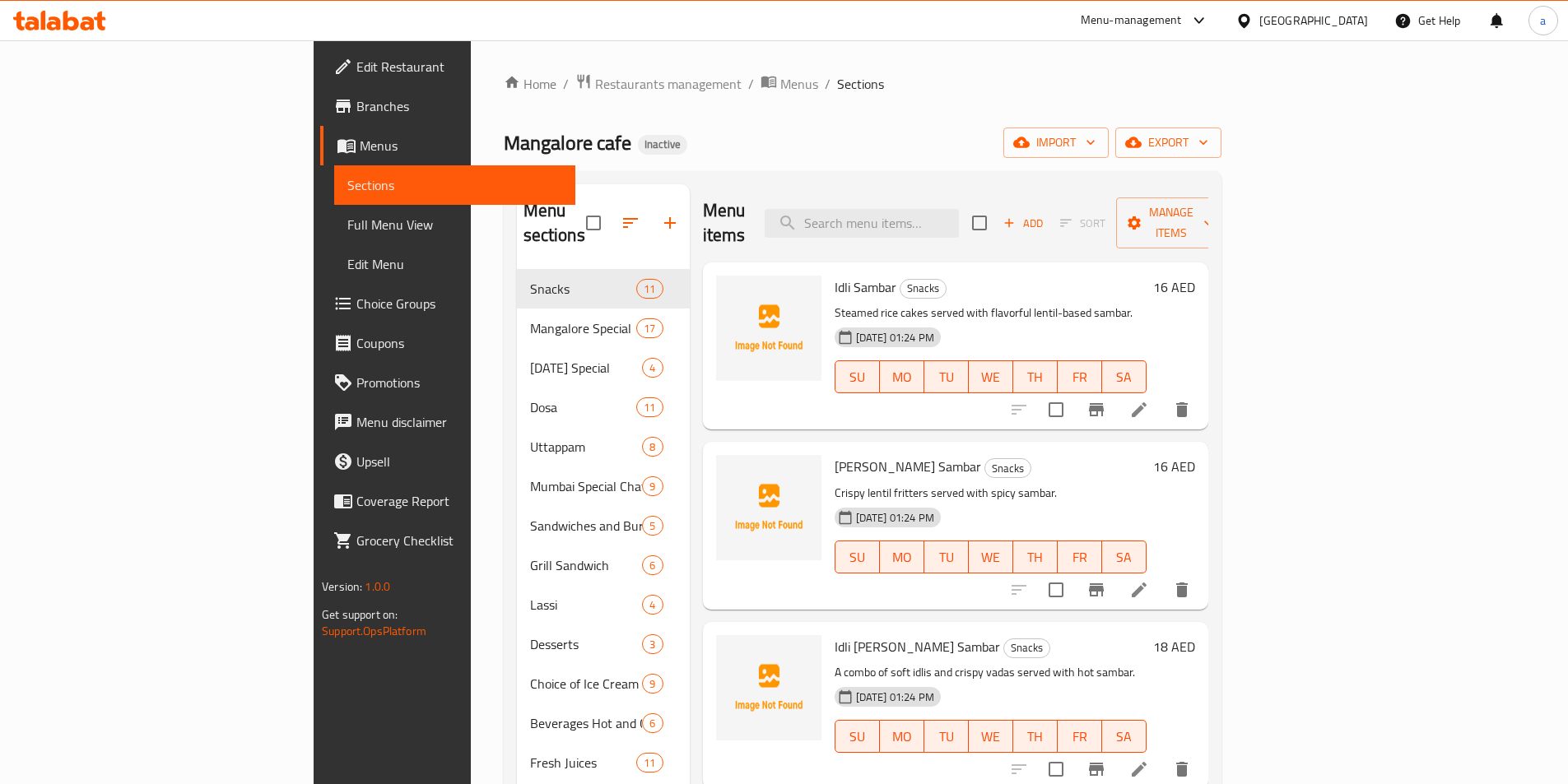
click at [997, 208] on input "checkbox" at bounding box center [980, 223] width 35 height 35
checkbox input "true"
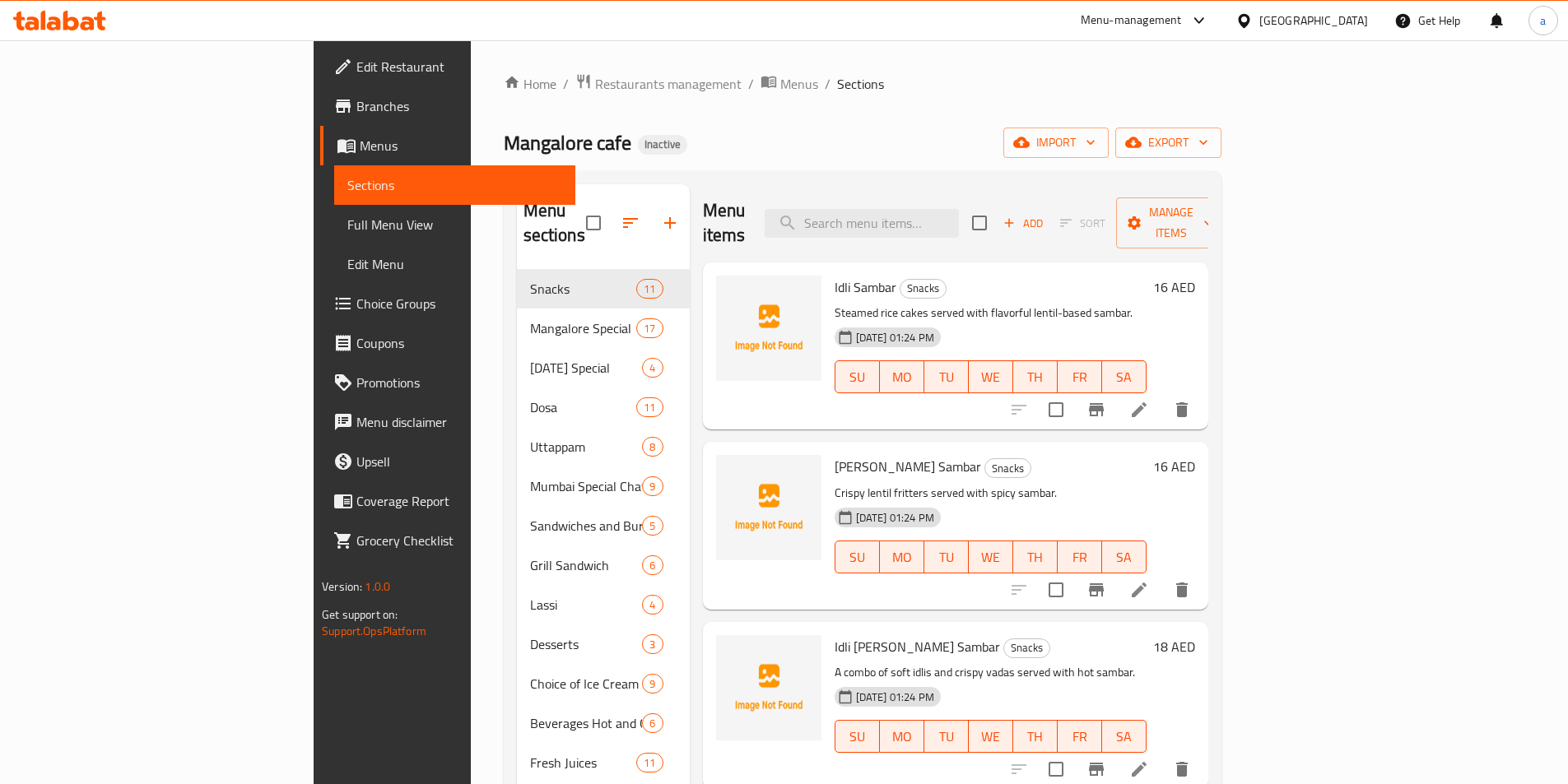
checkbox input "true"
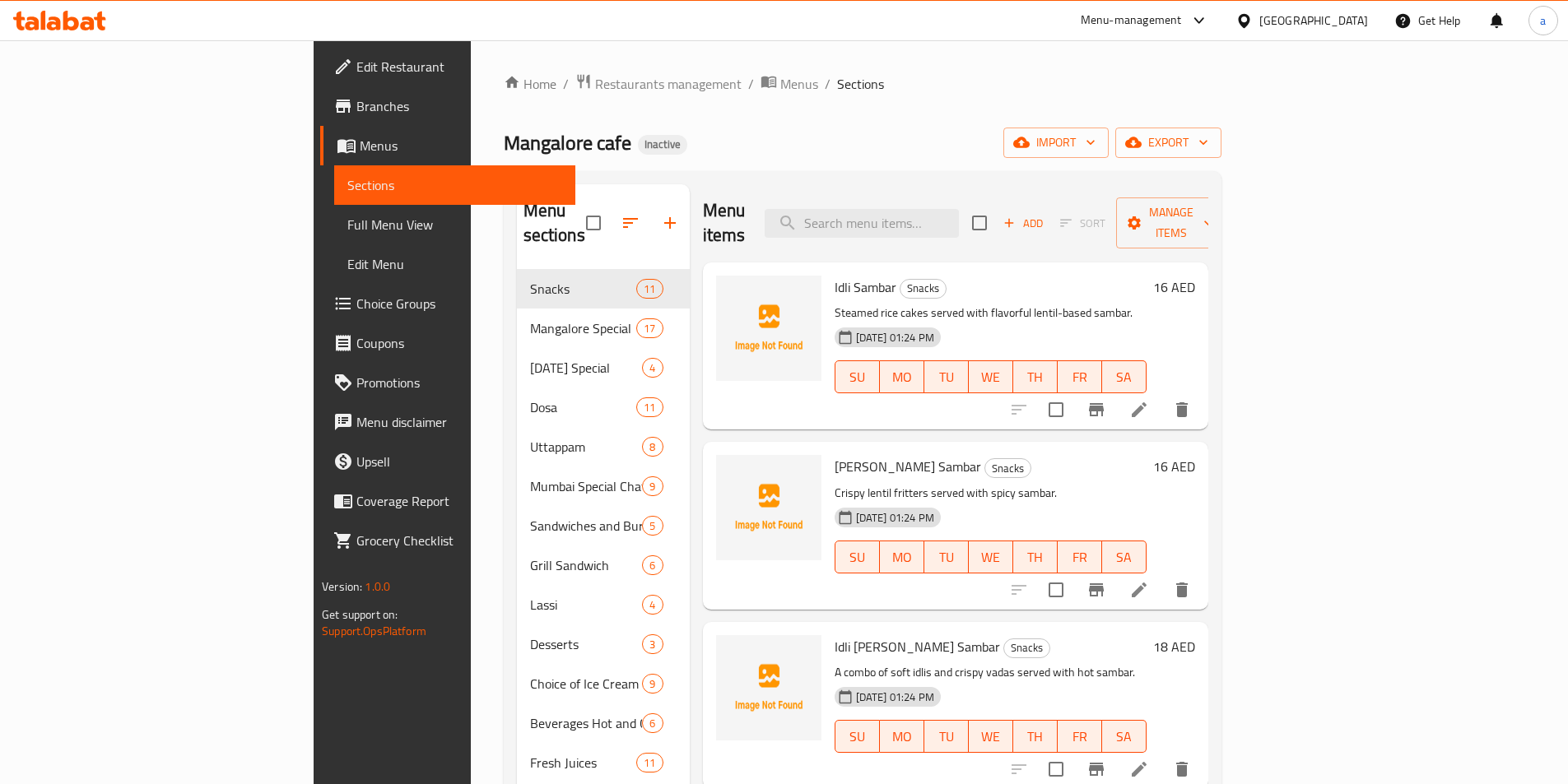
checkbox input "true"
click at [1213, 208] on span "Manage items" at bounding box center [1171, 223] width 84 height 41
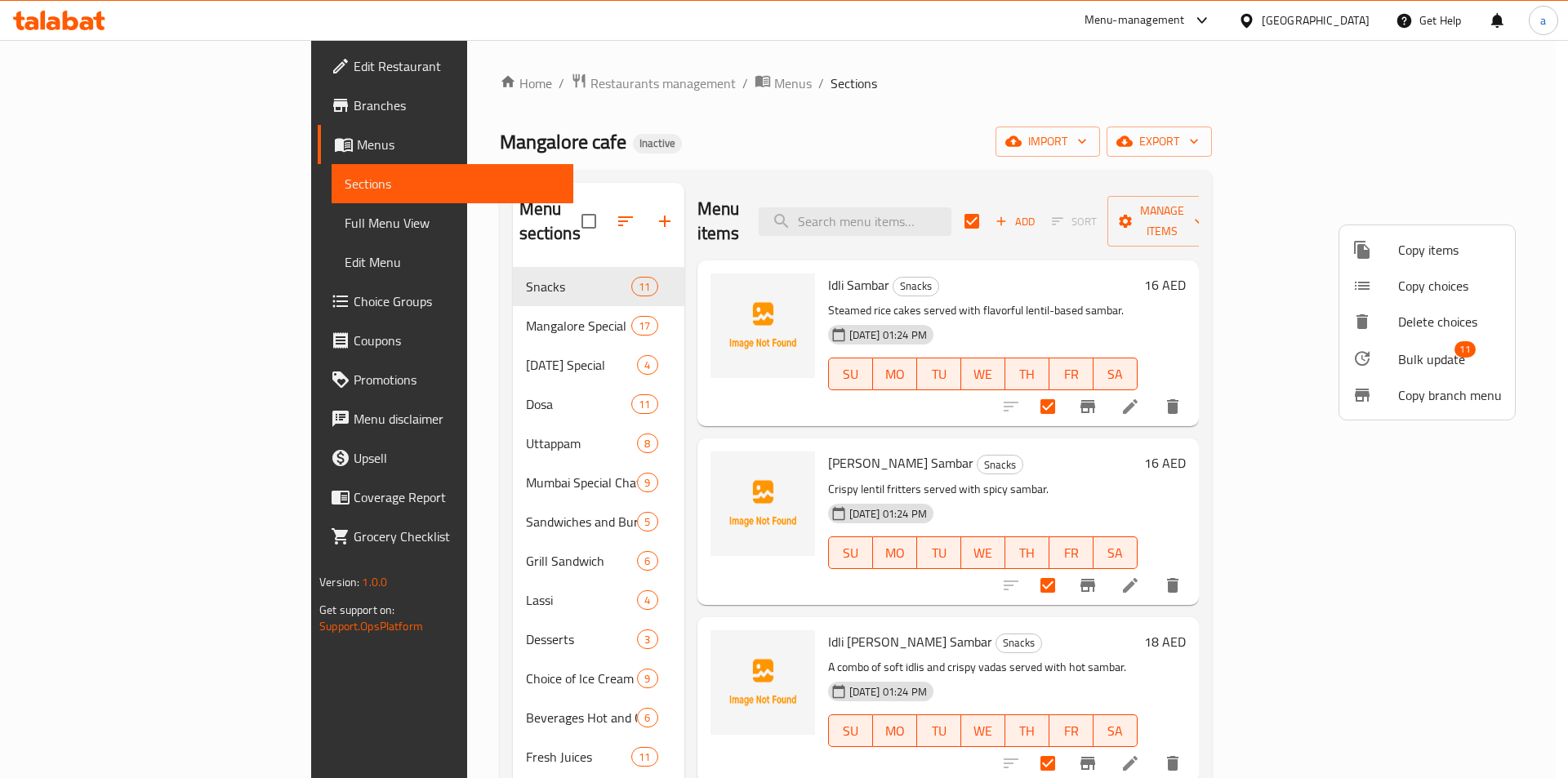
click at [1308, 286] on div at bounding box center [784, 389] width 1568 height 778
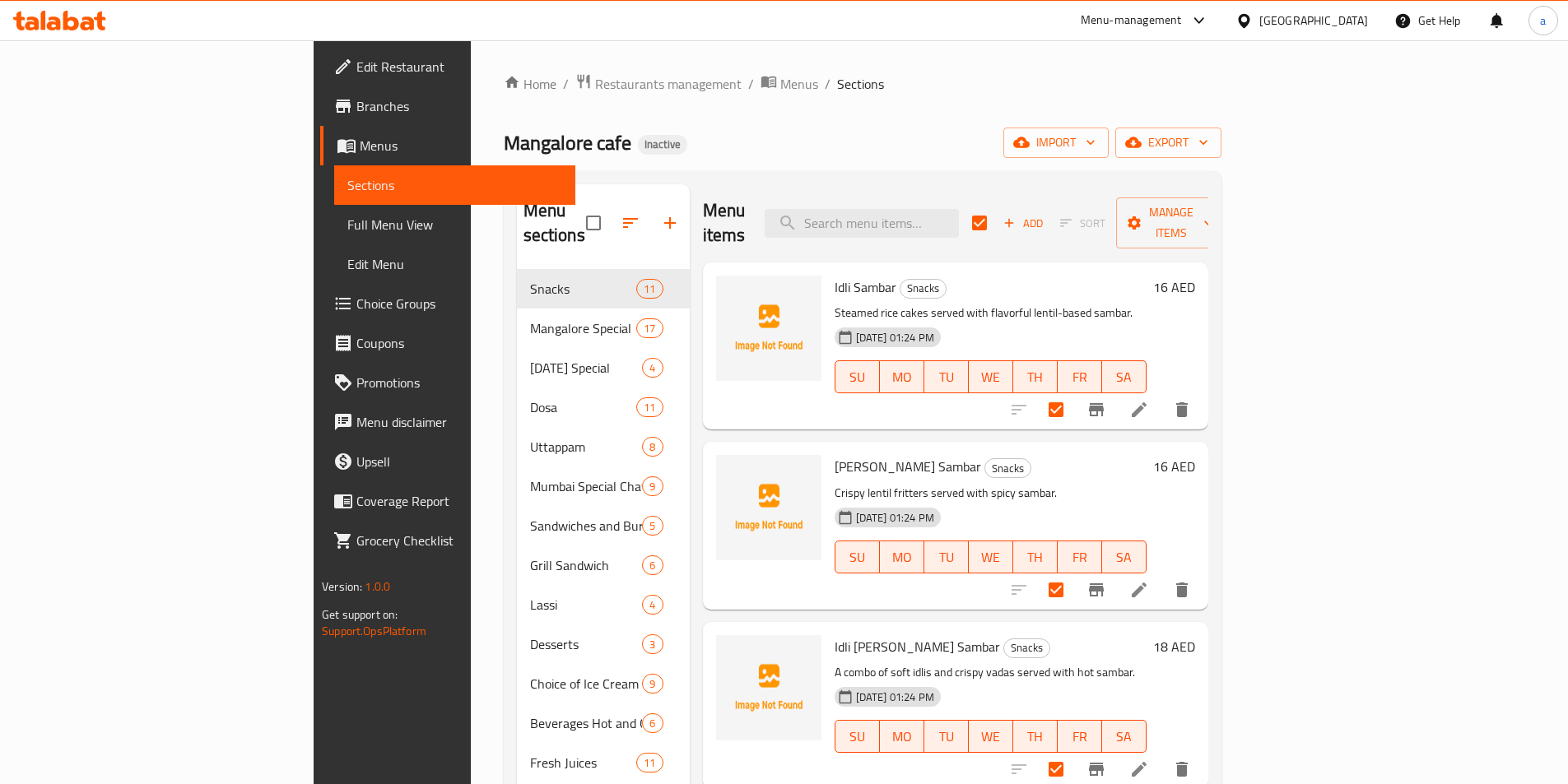
click at [1050, 211] on button "Add" at bounding box center [1023, 224] width 53 height 26
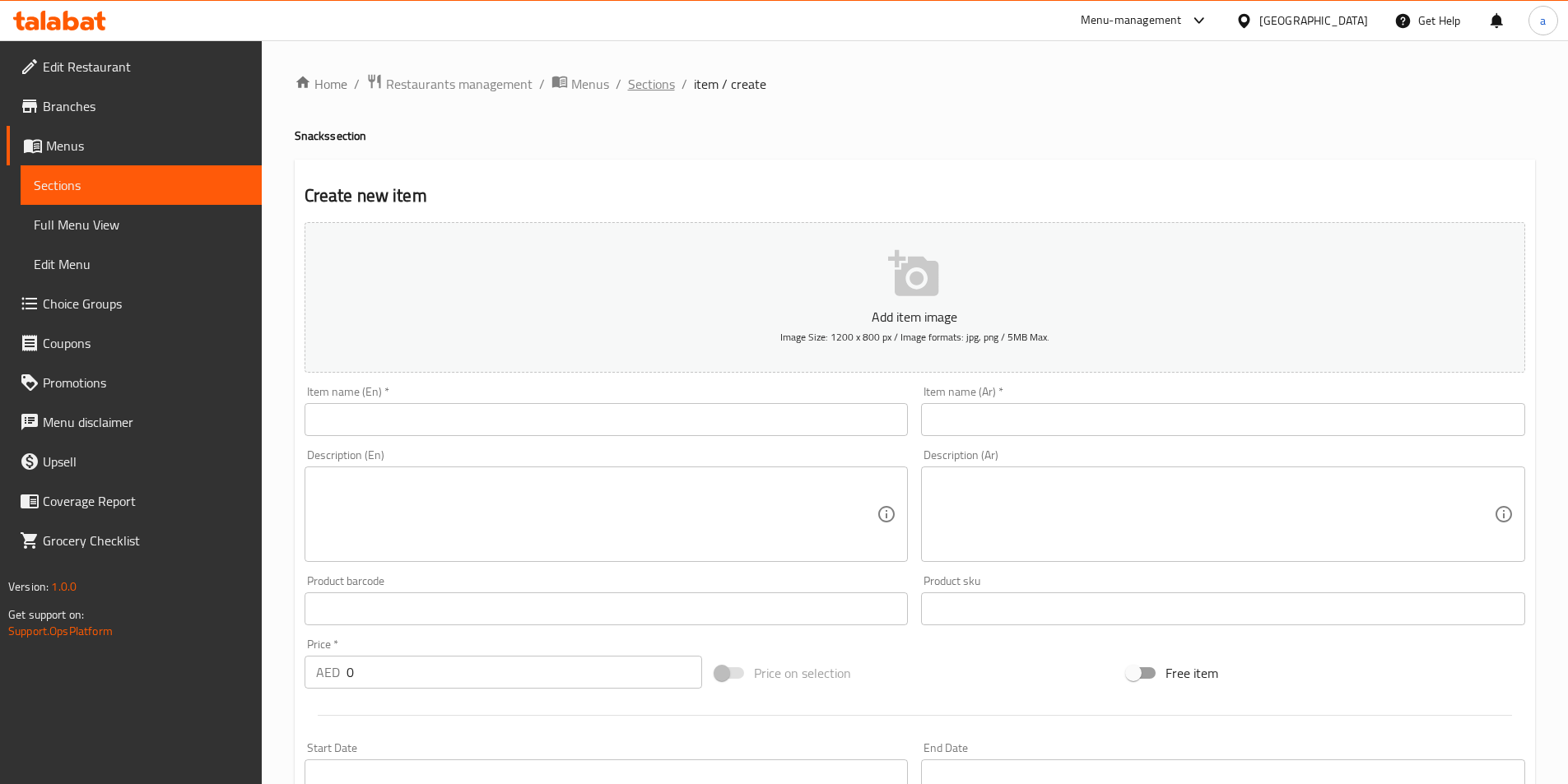
click at [628, 90] on span "Sections" at bounding box center [651, 84] width 47 height 20
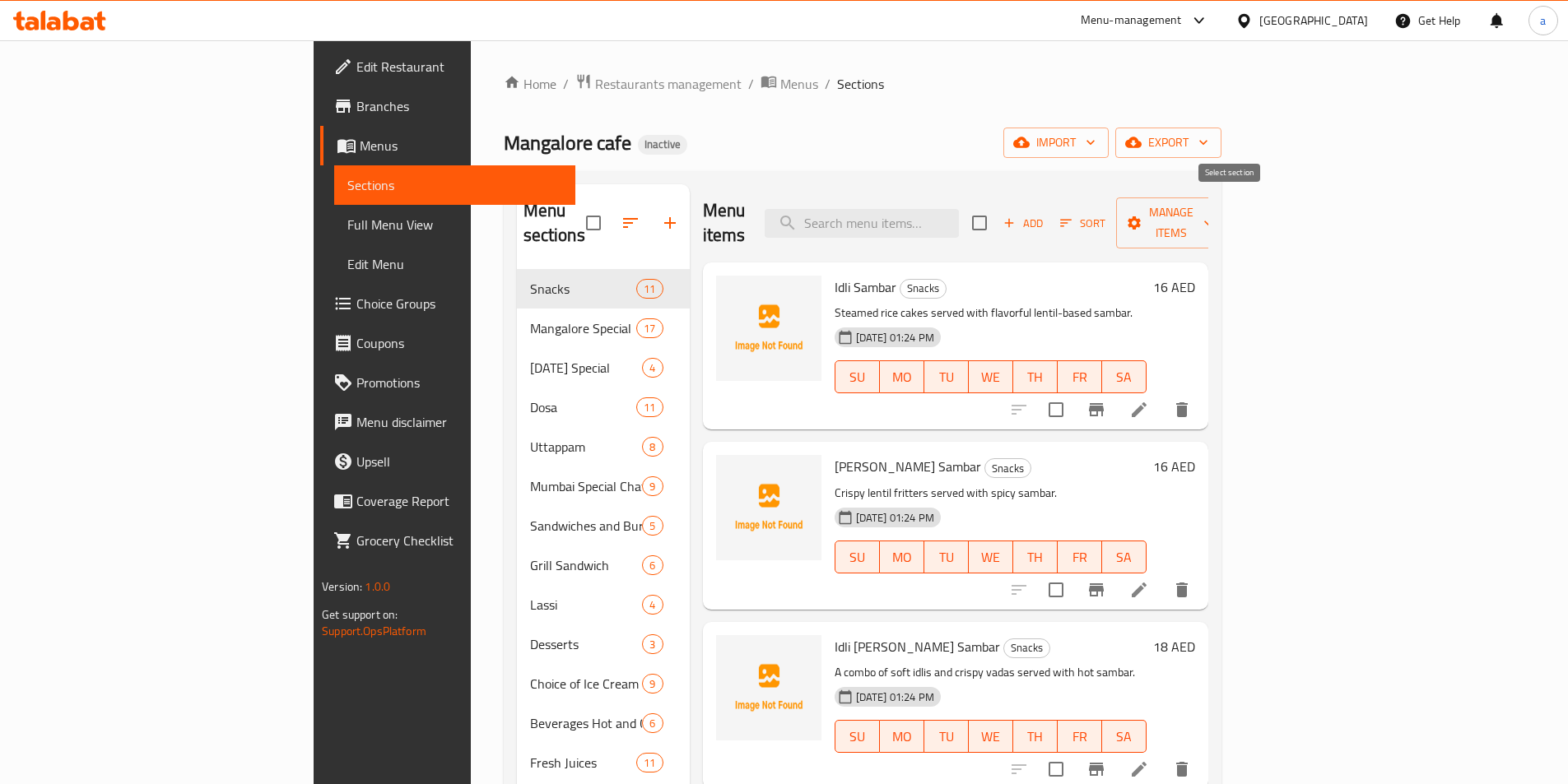
click at [997, 217] on input "checkbox" at bounding box center [980, 223] width 35 height 35
checkbox input "true"
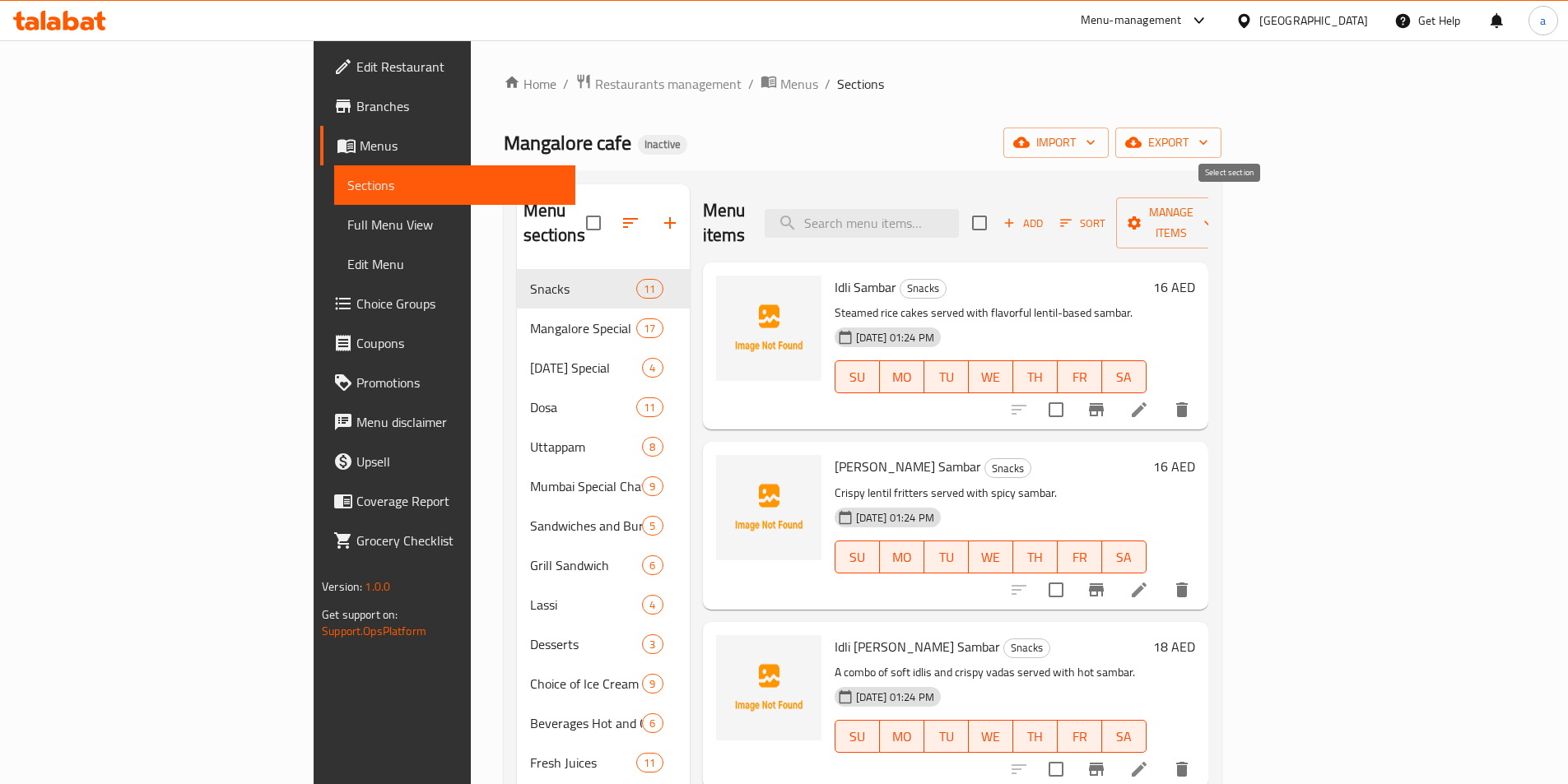
checkbox input "true"
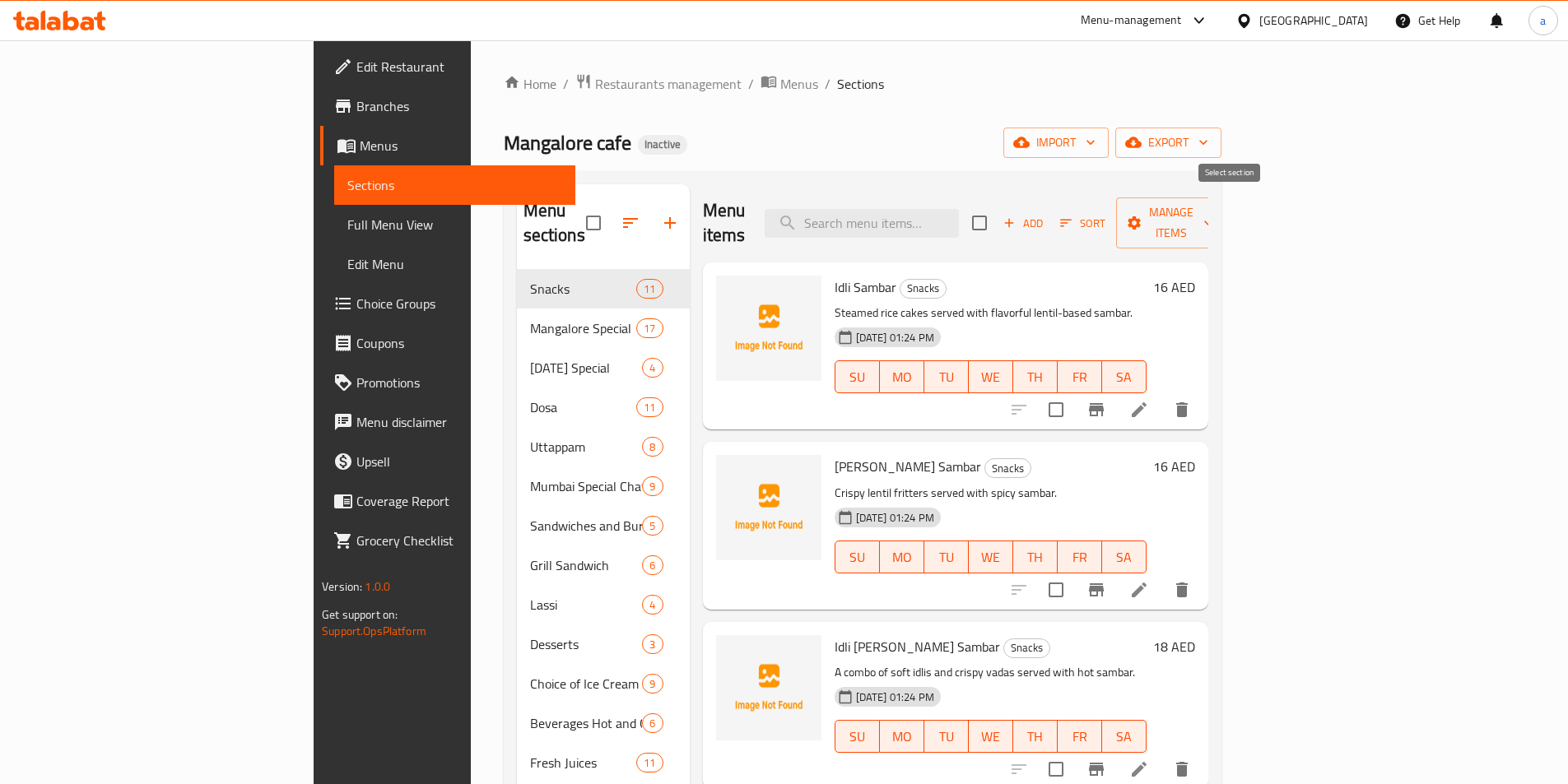
checkbox input "true"
click at [1226, 221] on button "Manage items" at bounding box center [1172, 222] width 111 height 51
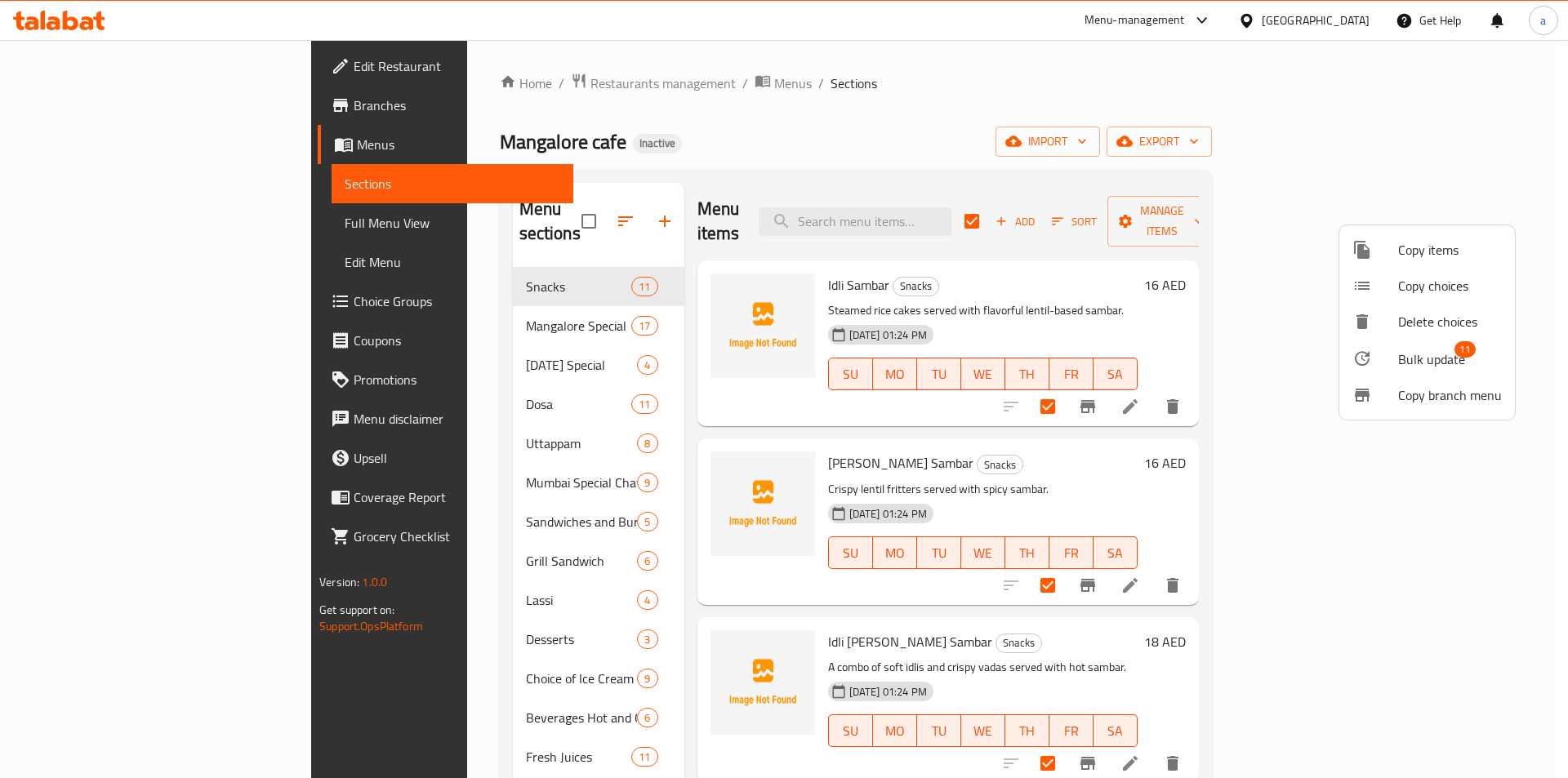
click at [1387, 351] on div at bounding box center [1374, 358] width 45 height 20
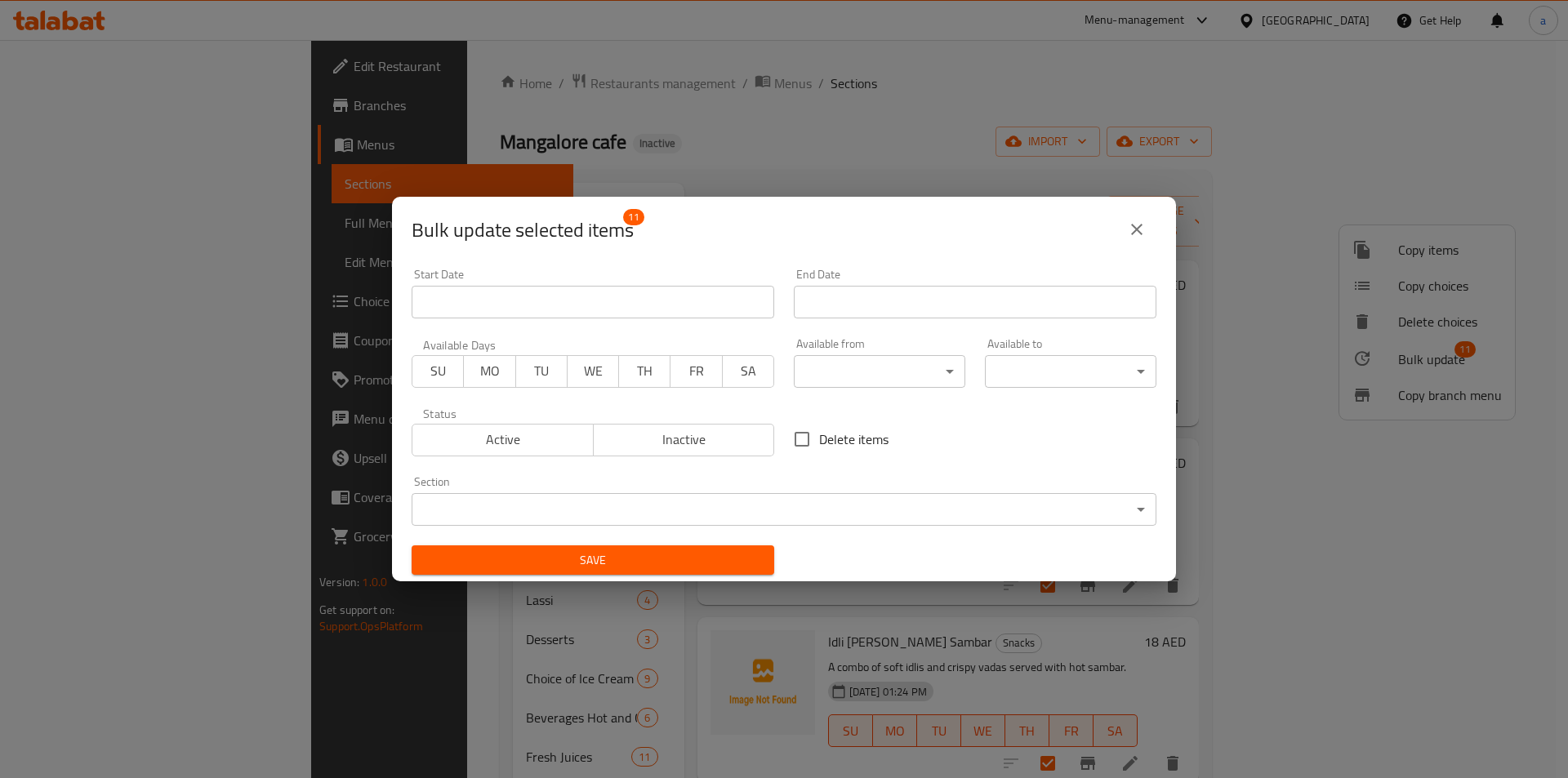
click at [858, 365] on body "​ Menu-management [GEOGRAPHIC_DATA] Get Help a Edit Restaurant Branches Menus S…" at bounding box center [784, 409] width 1568 height 739
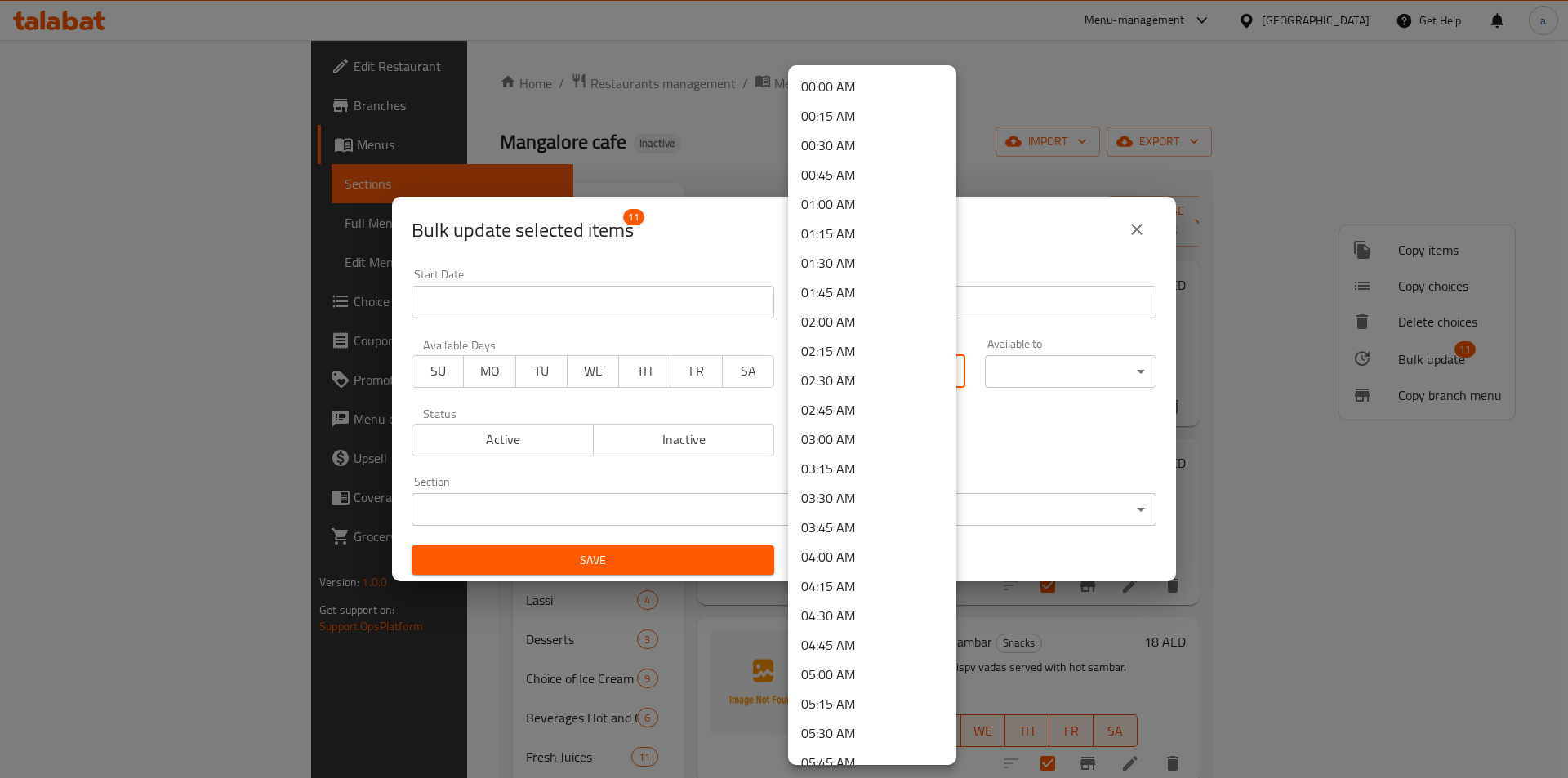
click at [1106, 451] on div at bounding box center [784, 389] width 1568 height 778
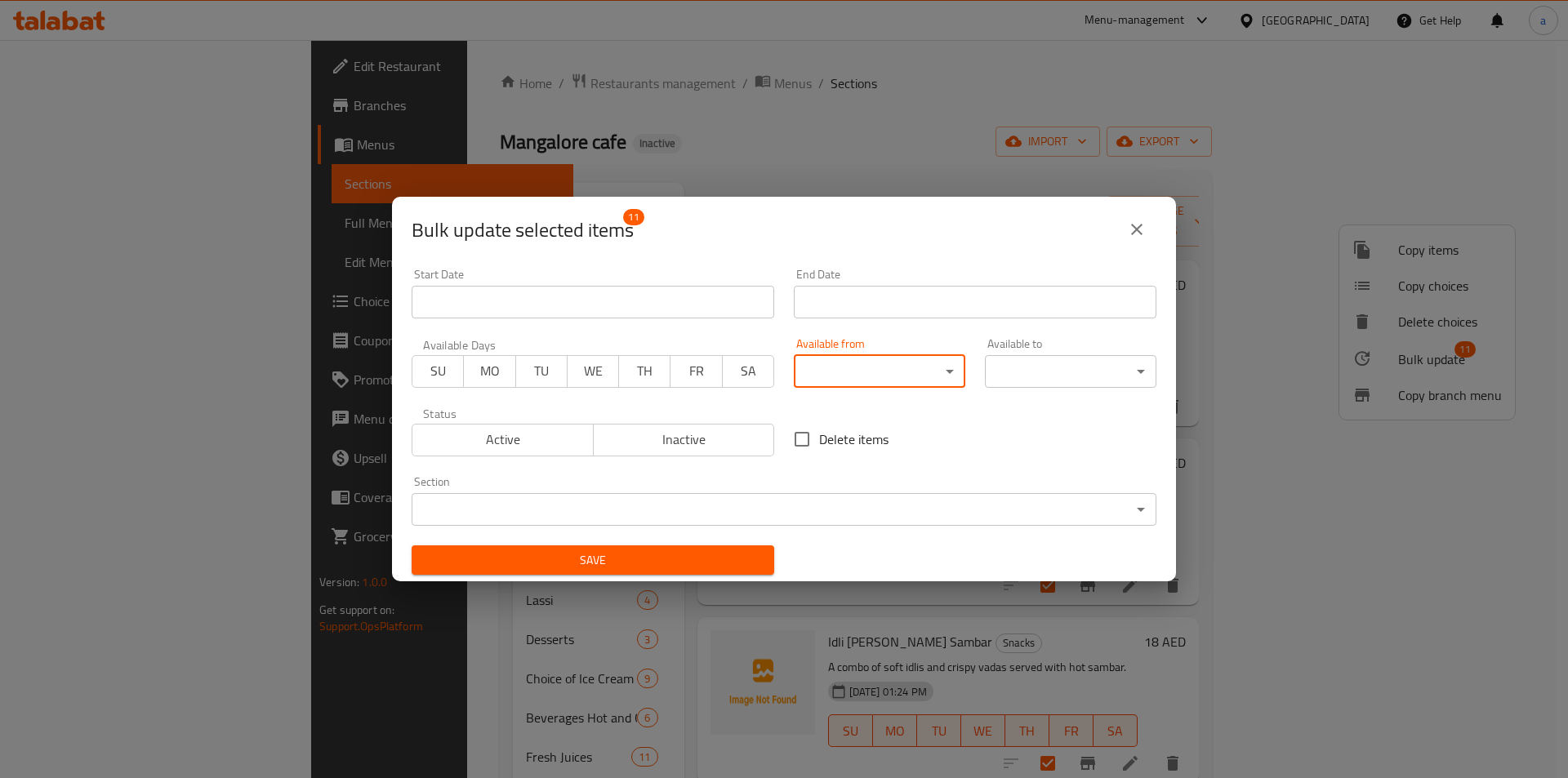
click at [1066, 379] on div "00:00 AM 00:15 AM 00:30 AM 00:45 AM 01:00 AM 01:15 AM 01:30 AM 01:45 AM 02:00 A…" at bounding box center [784, 389] width 1568 height 778
click at [1027, 426] on div "Delete items" at bounding box center [974, 439] width 382 height 54
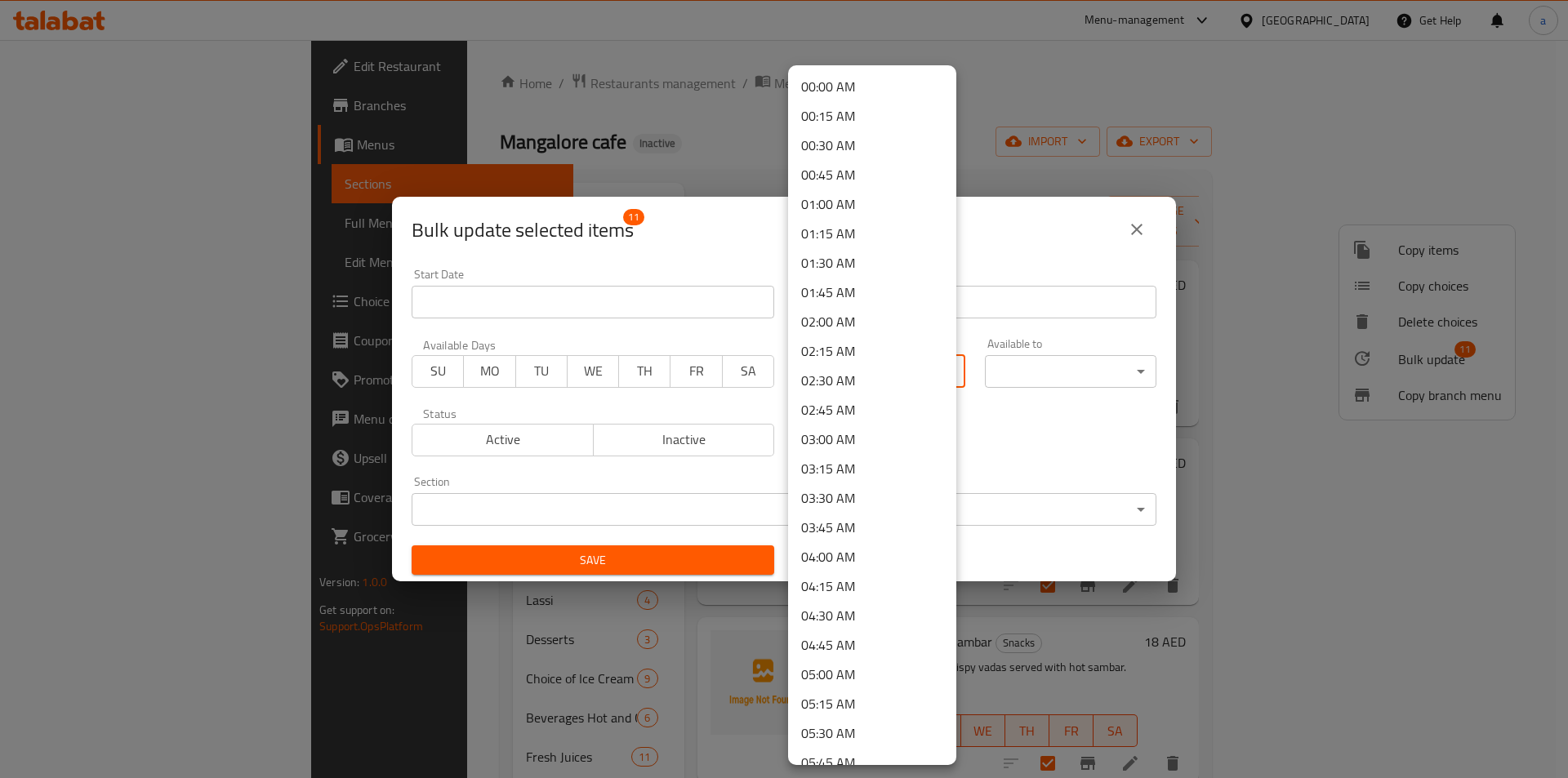
click at [874, 359] on body "​ Menu-management [GEOGRAPHIC_DATA] Get Help a Edit Restaurant Branches Menus S…" at bounding box center [784, 409] width 1568 height 739
click at [837, 636] on li "07:30 AM" at bounding box center [872, 642] width 168 height 29
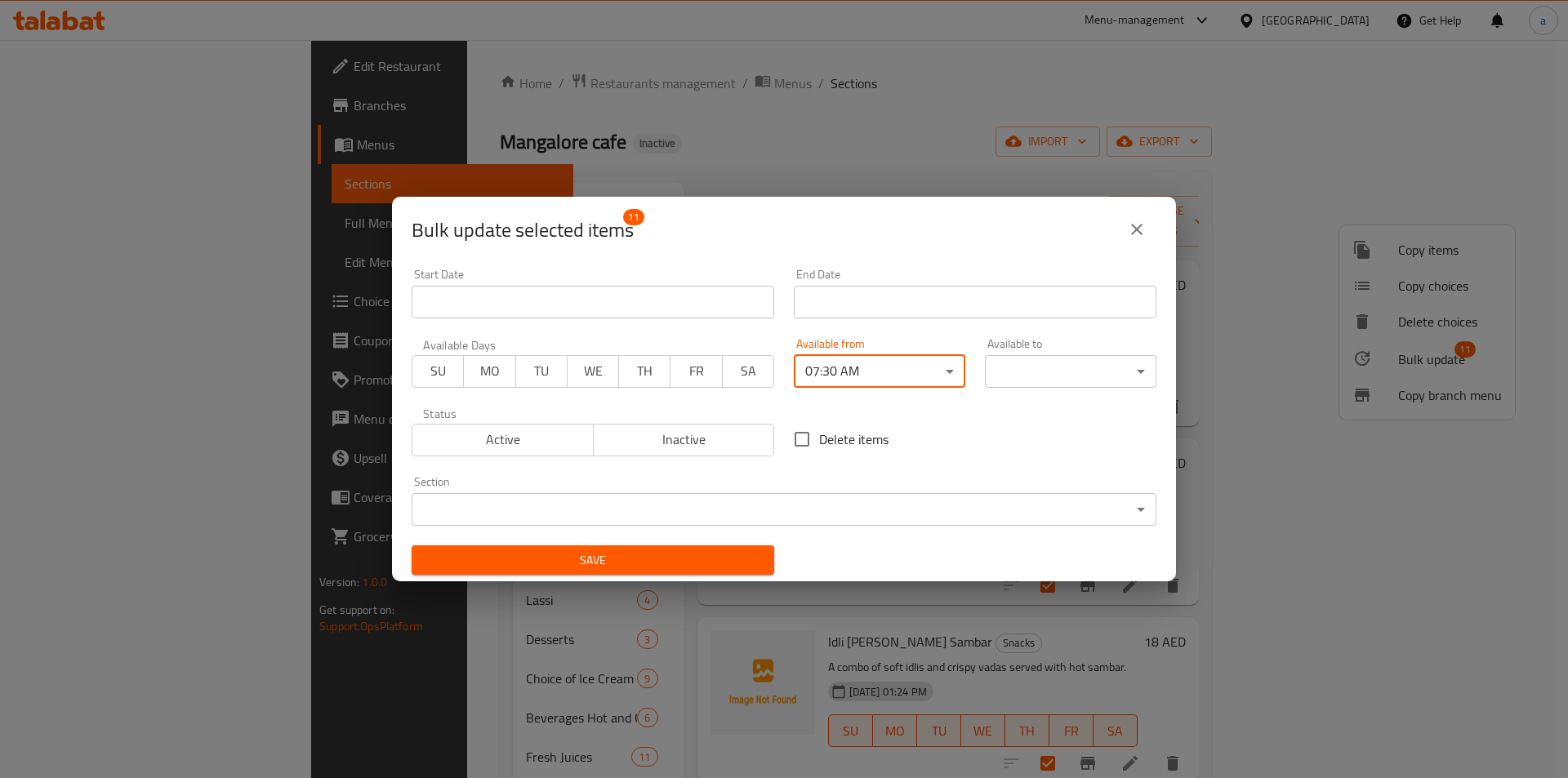
click at [1062, 367] on body "​ Menu-management [GEOGRAPHIC_DATA] Get Help a Edit Restaurant Branches Menus S…" at bounding box center [784, 409] width 1568 height 739
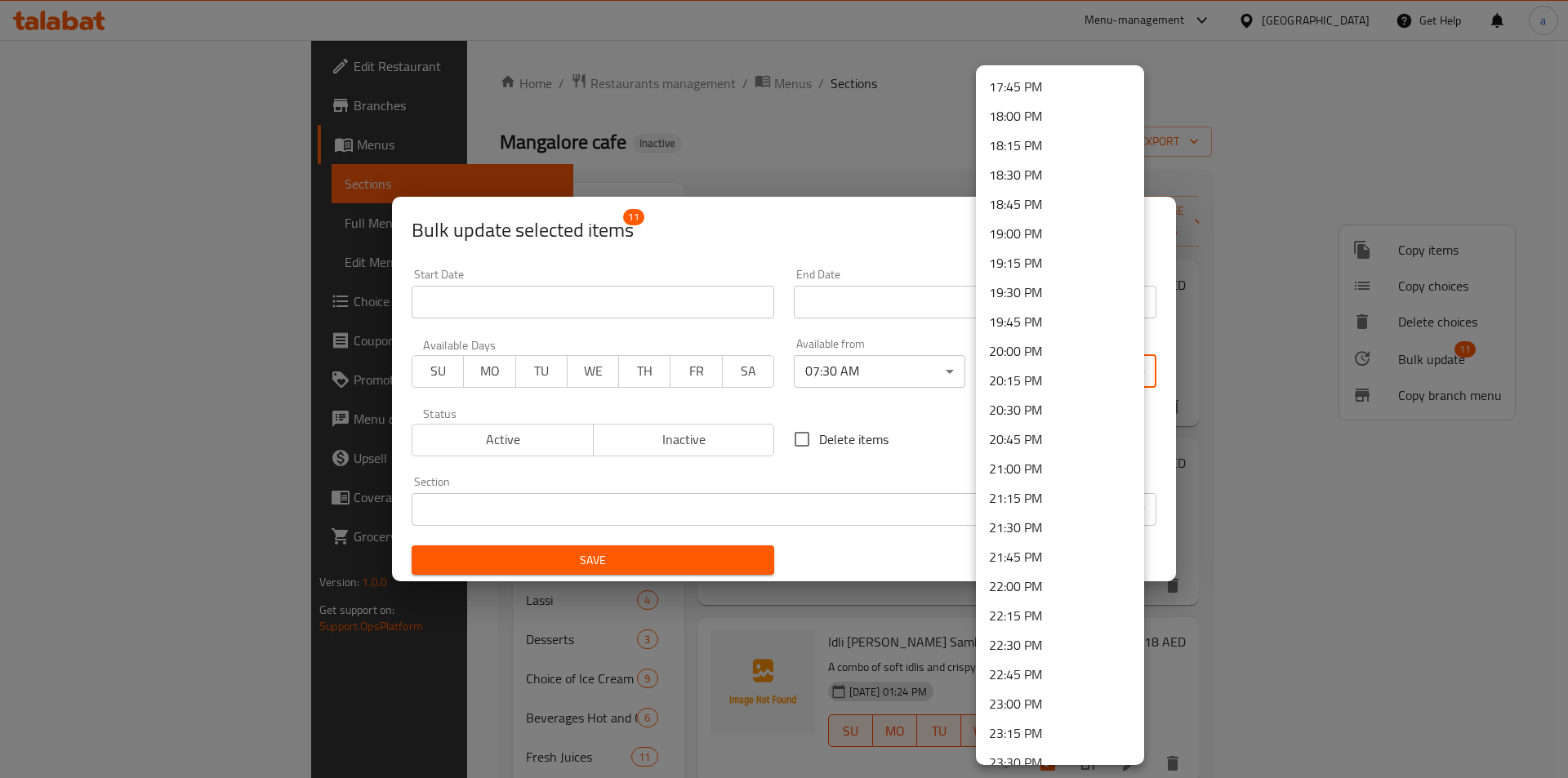
scroll to position [2164, 0]
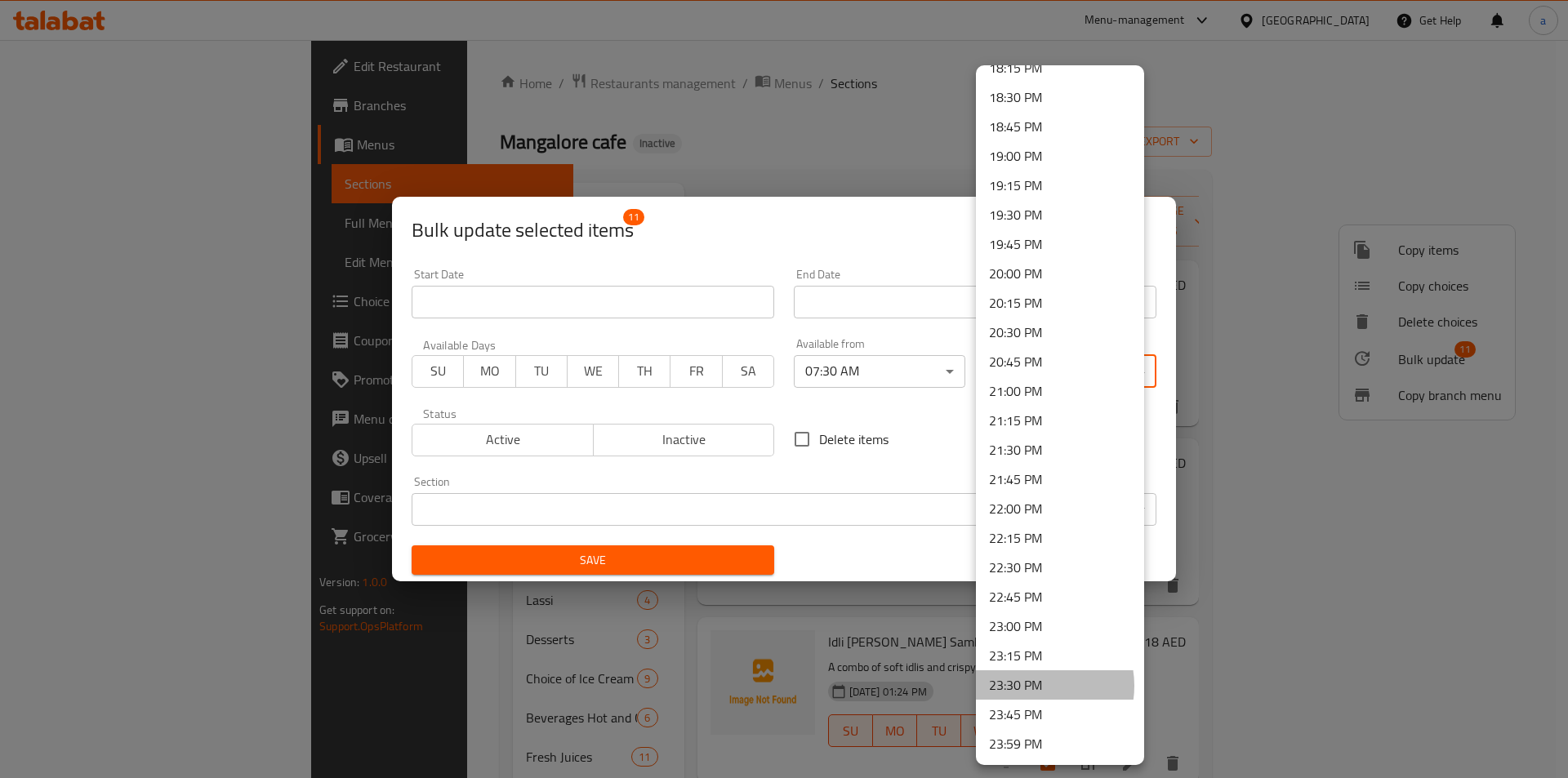
click at [1035, 686] on li "23:30 PM" at bounding box center [1060, 685] width 168 height 29
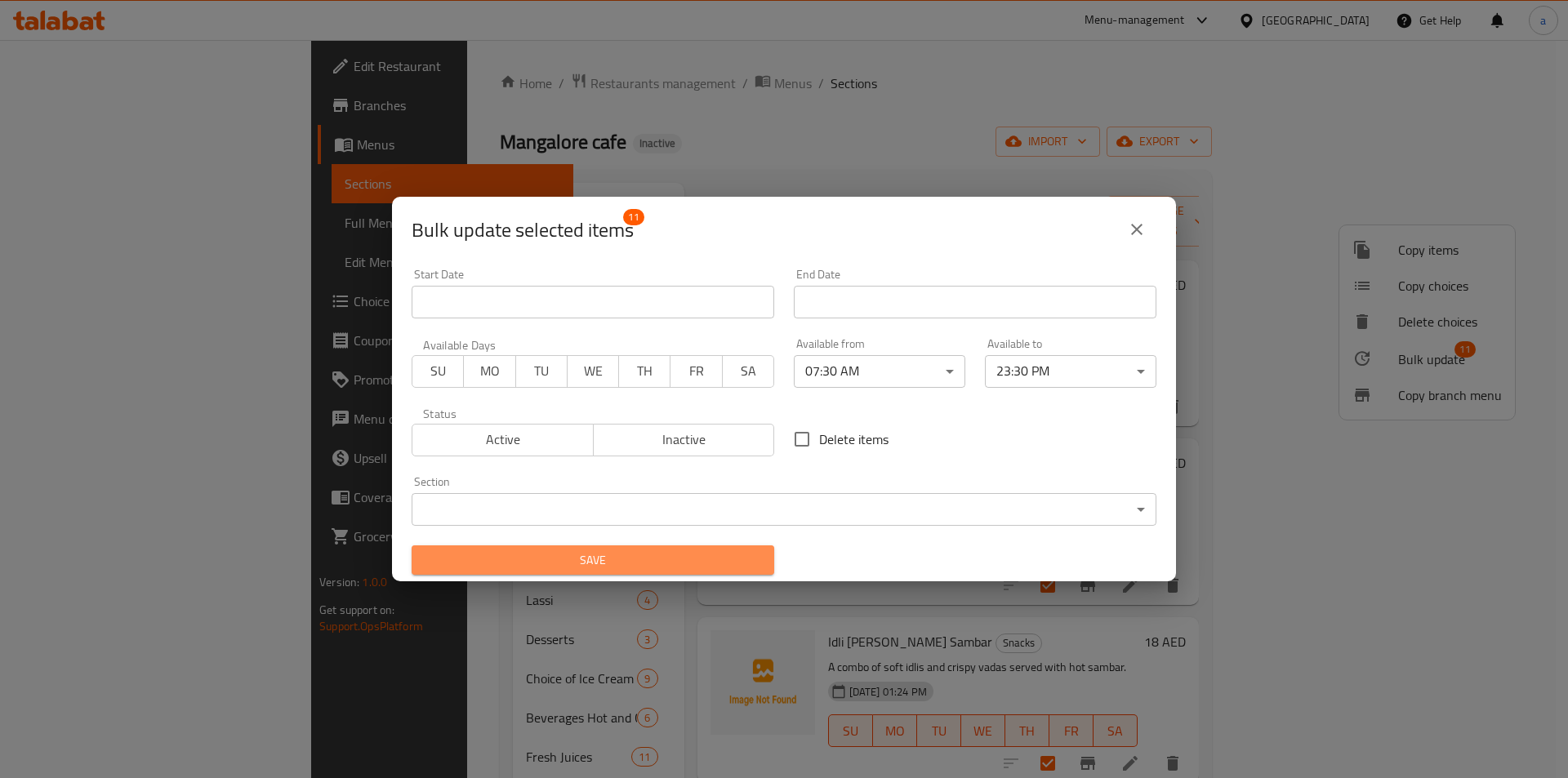
click at [712, 560] on span "Save" at bounding box center [593, 561] width 336 height 21
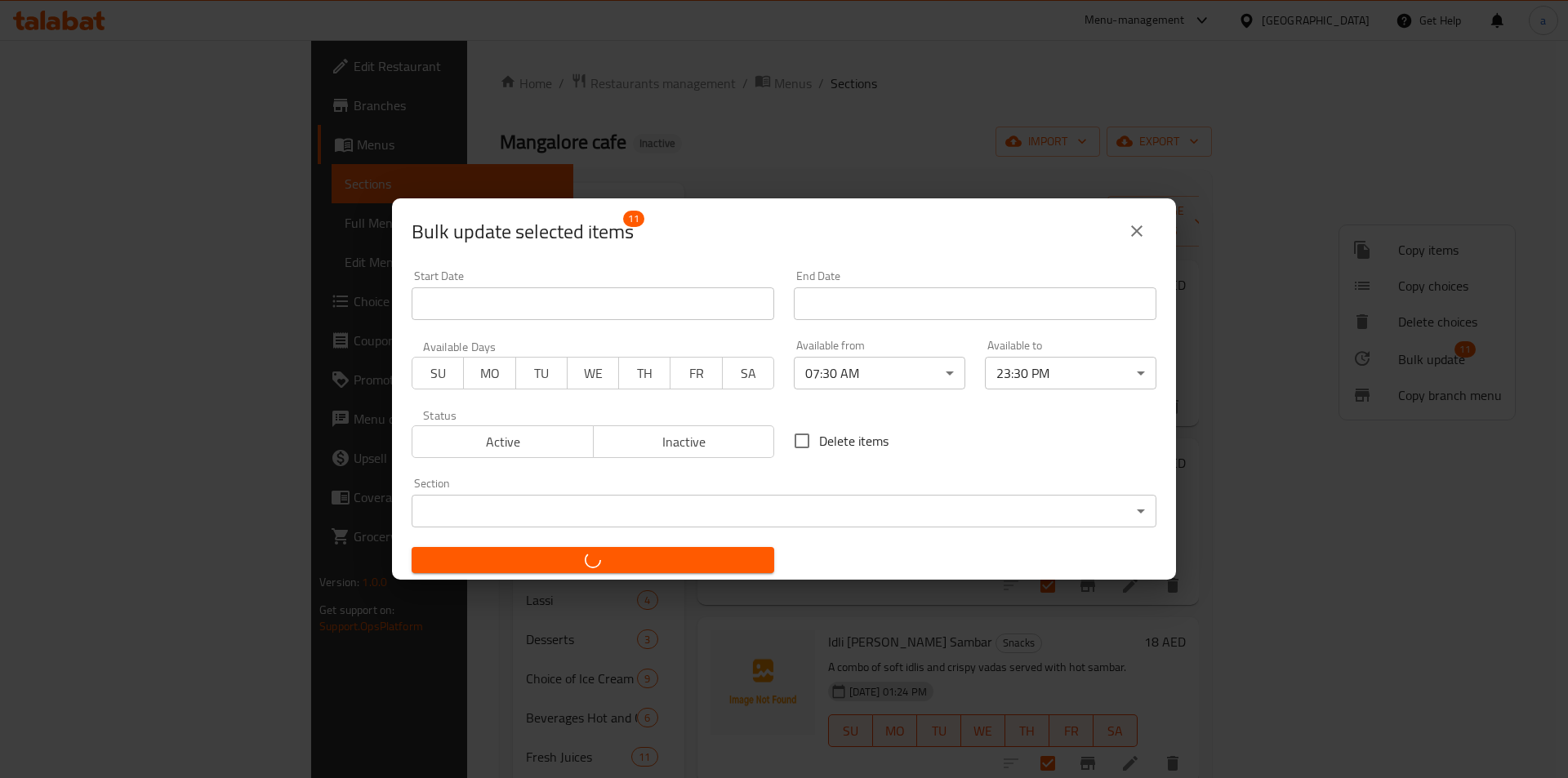
checkbox input "false"
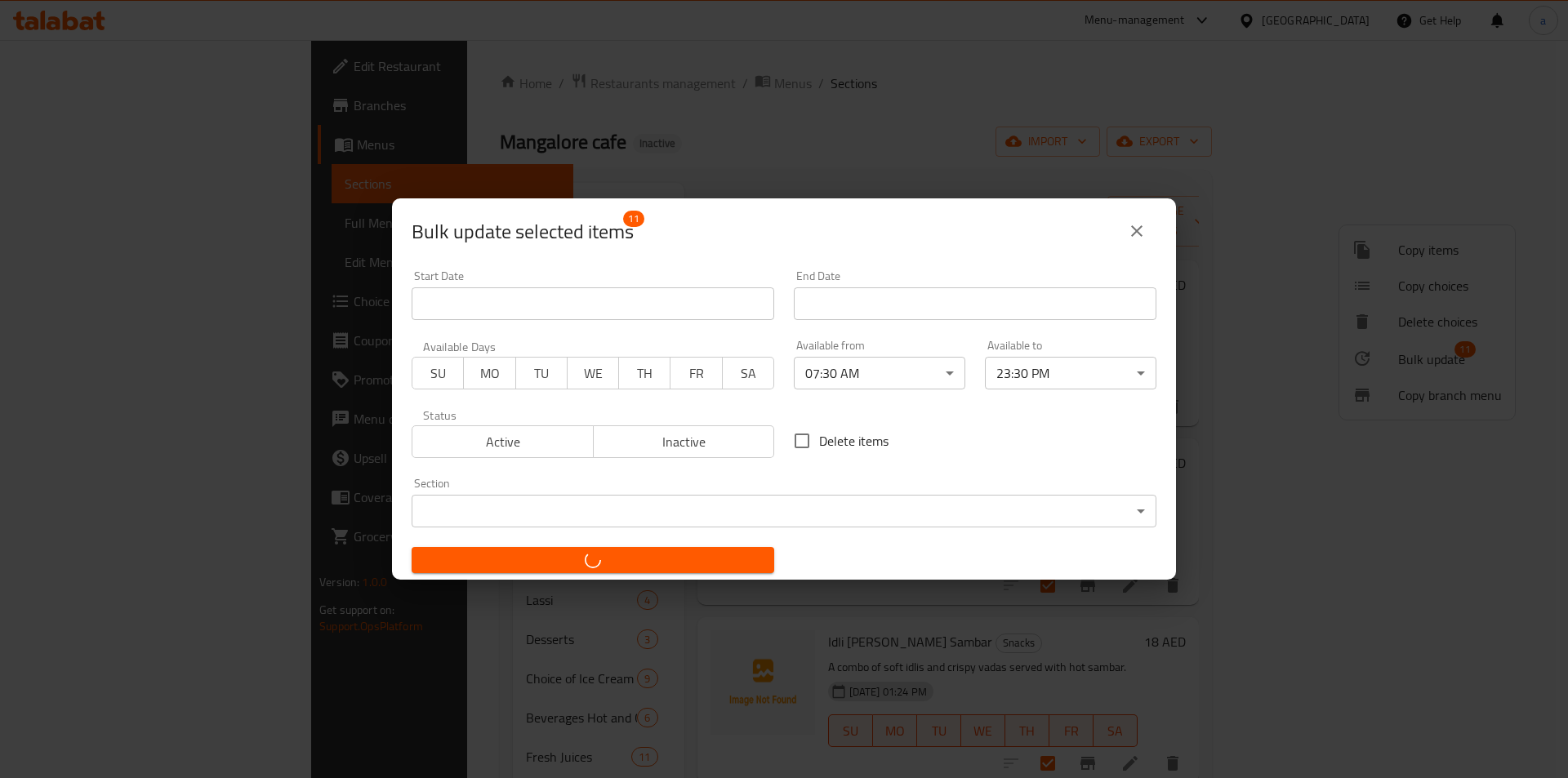
checkbox input "false"
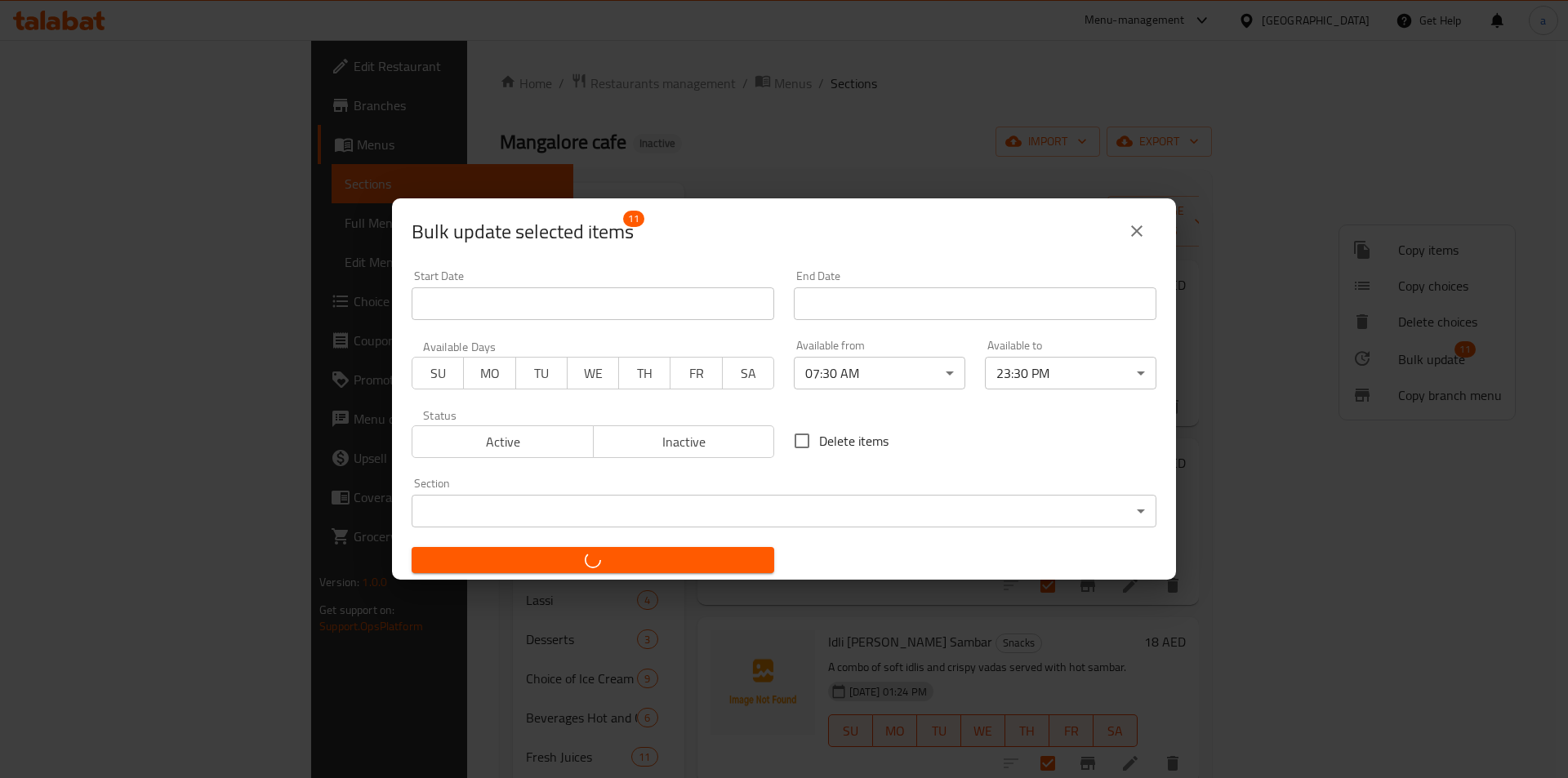
checkbox input "false"
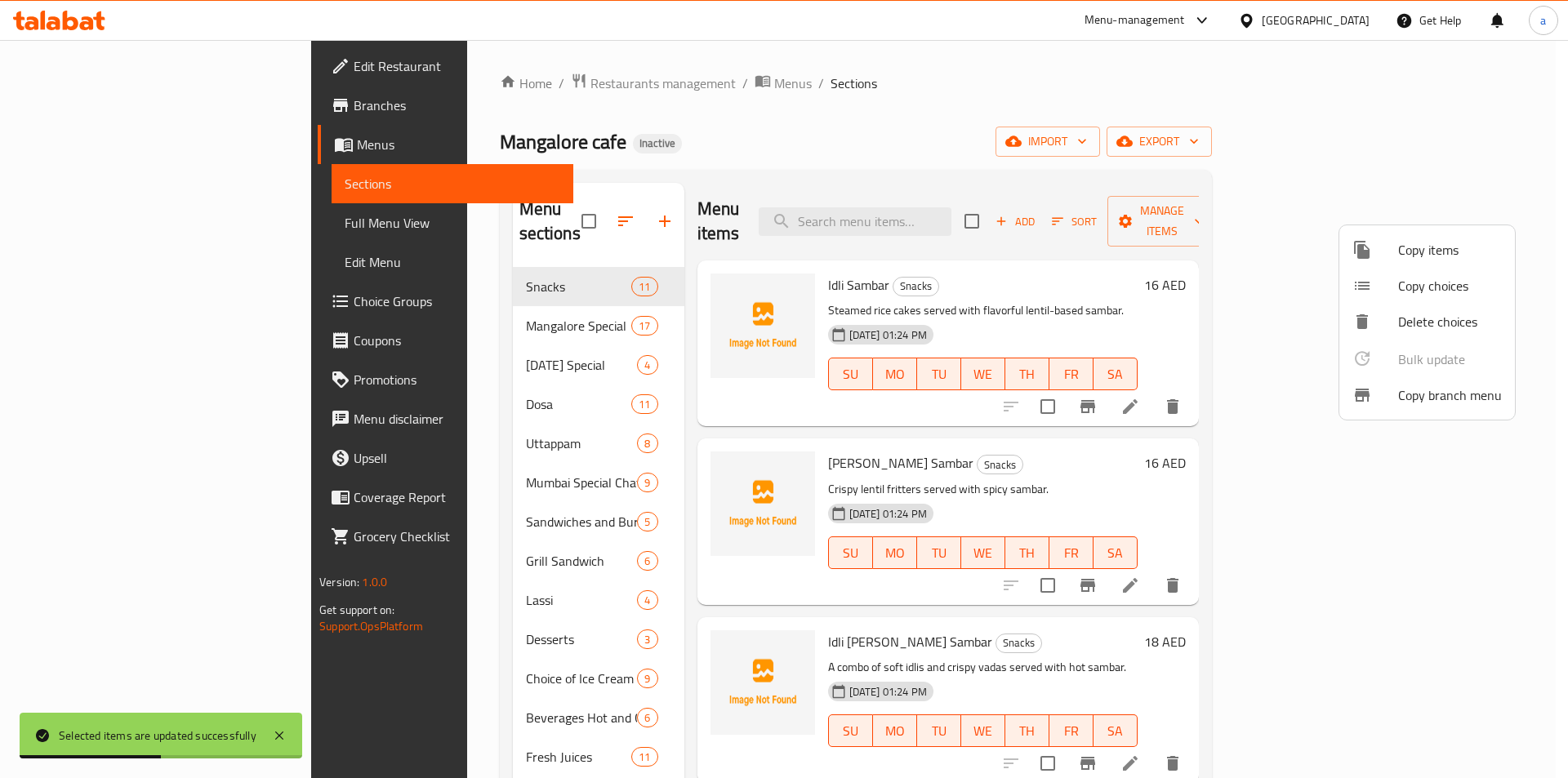
click at [360, 307] on div at bounding box center [784, 389] width 1568 height 778
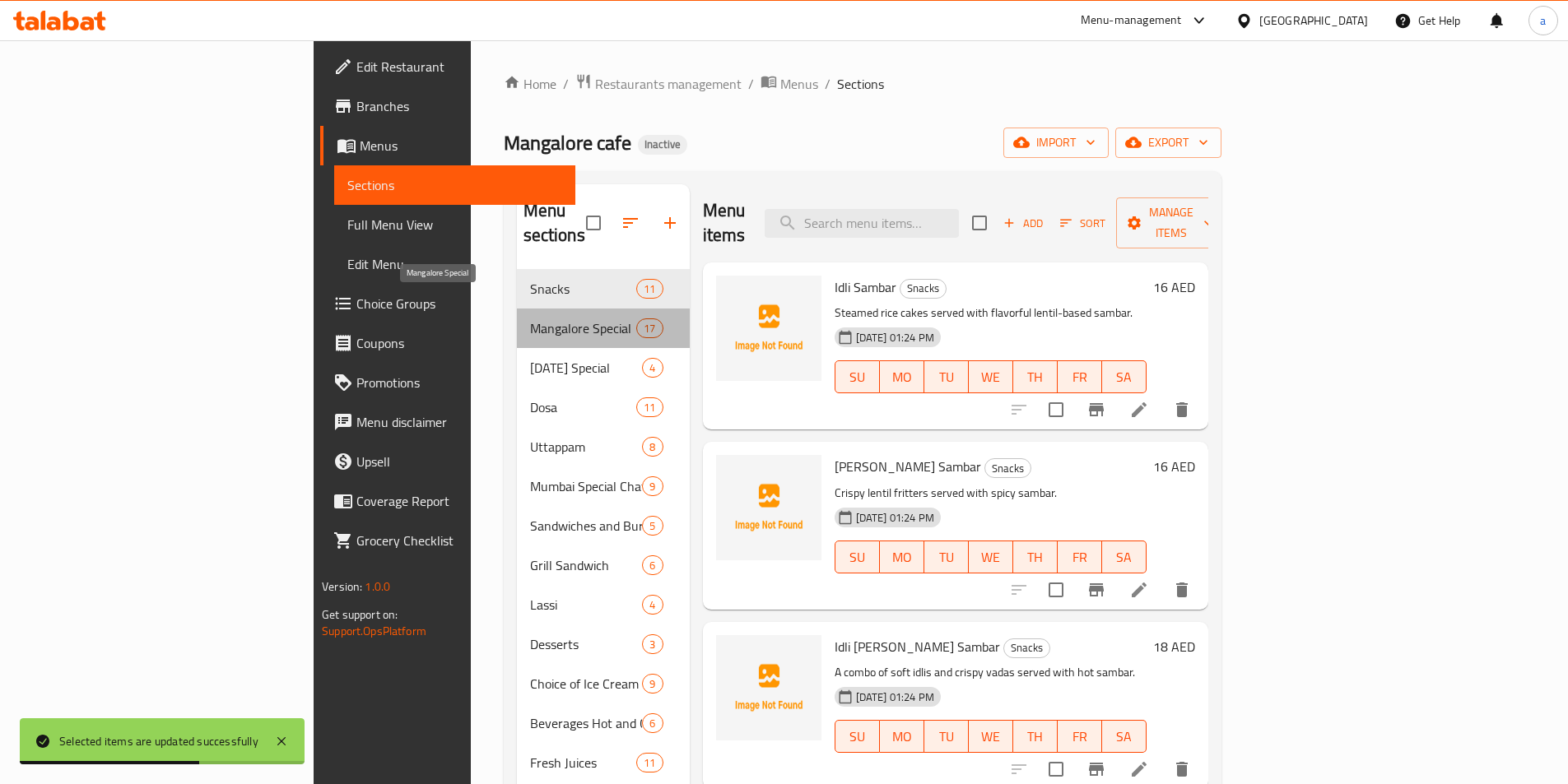
click at [530, 318] on span "Mangalore Special" at bounding box center [584, 328] width 107 height 20
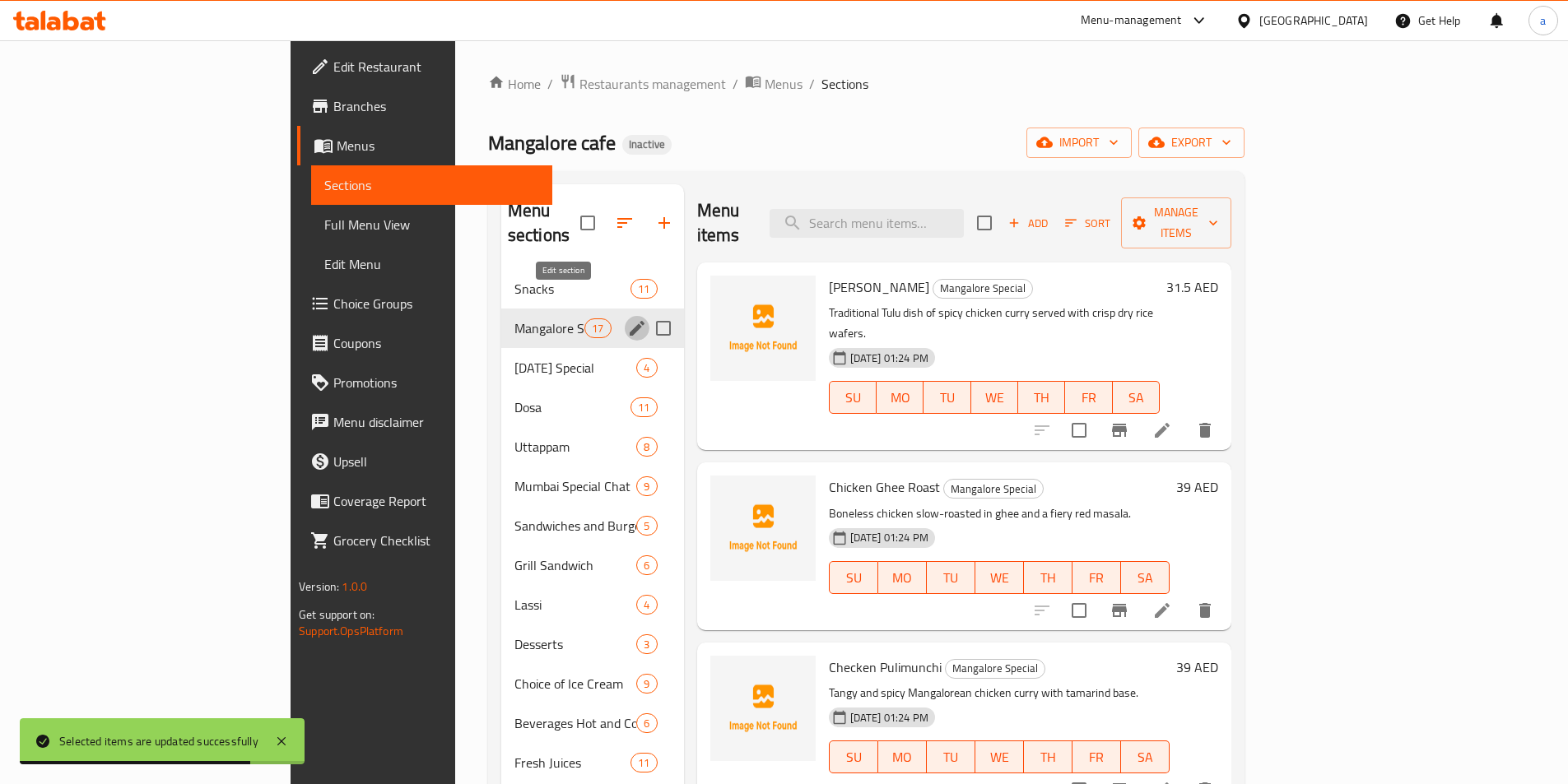
click at [627, 318] on icon "edit" at bounding box center [637, 328] width 20 height 20
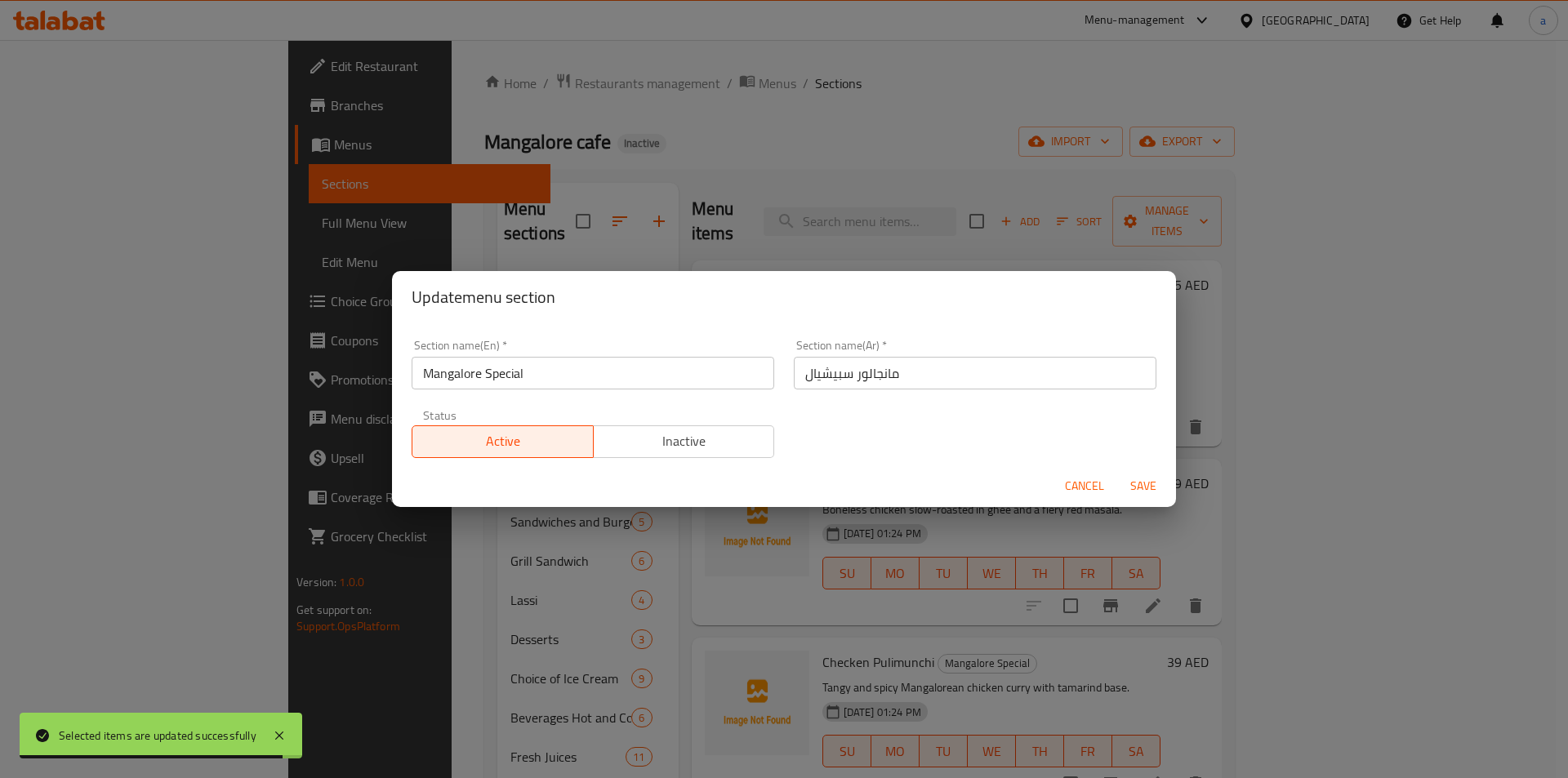
click at [836, 145] on div "Update menu section Section name(En)   * Mangalore Special Section name(En) * S…" at bounding box center [784, 389] width 1568 height 778
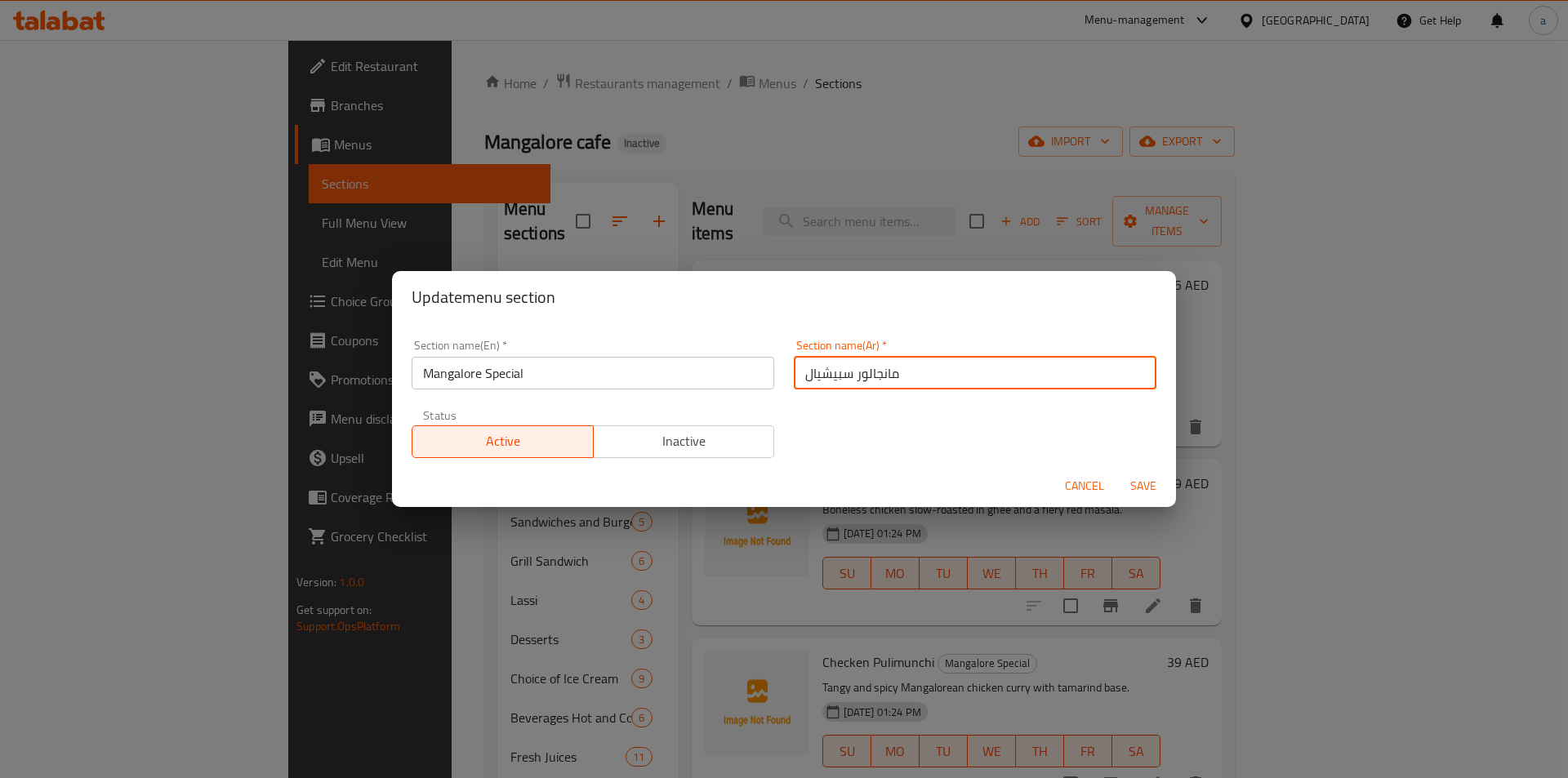
click at [865, 377] on input "مانجالور سبيشيال" at bounding box center [974, 373] width 363 height 33
click at [871, 379] on input "مانجالور سبيشيال" at bounding box center [974, 373] width 363 height 33
click at [859, 377] on input "مانغالور سبيشيال" at bounding box center [974, 373] width 363 height 33
type input "مانغلور سبيشيال"
click at [1155, 471] on button "Save" at bounding box center [1143, 485] width 52 height 30
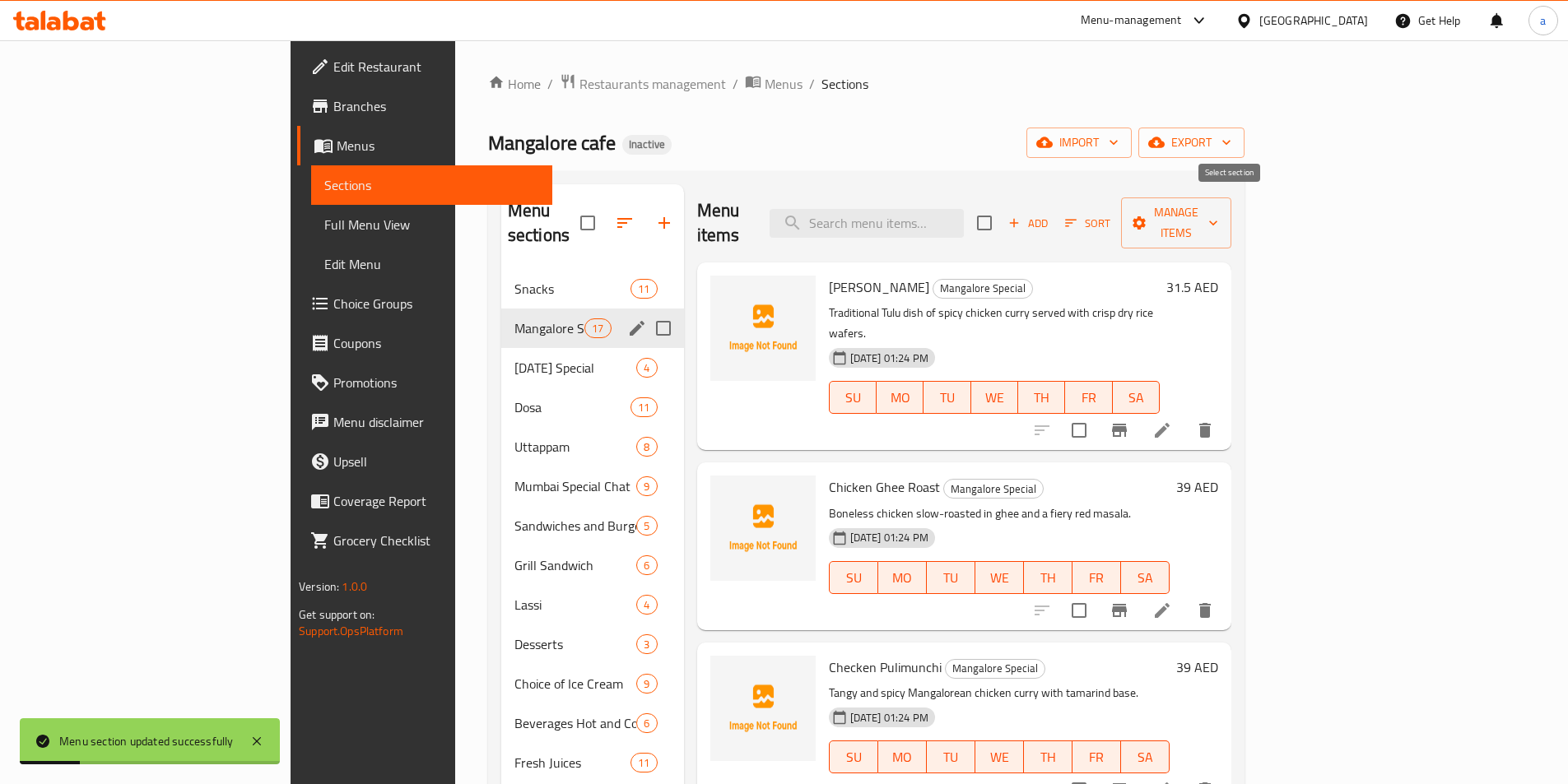
click at [1002, 222] on input "checkbox" at bounding box center [984, 223] width 35 height 35
checkbox input "true"
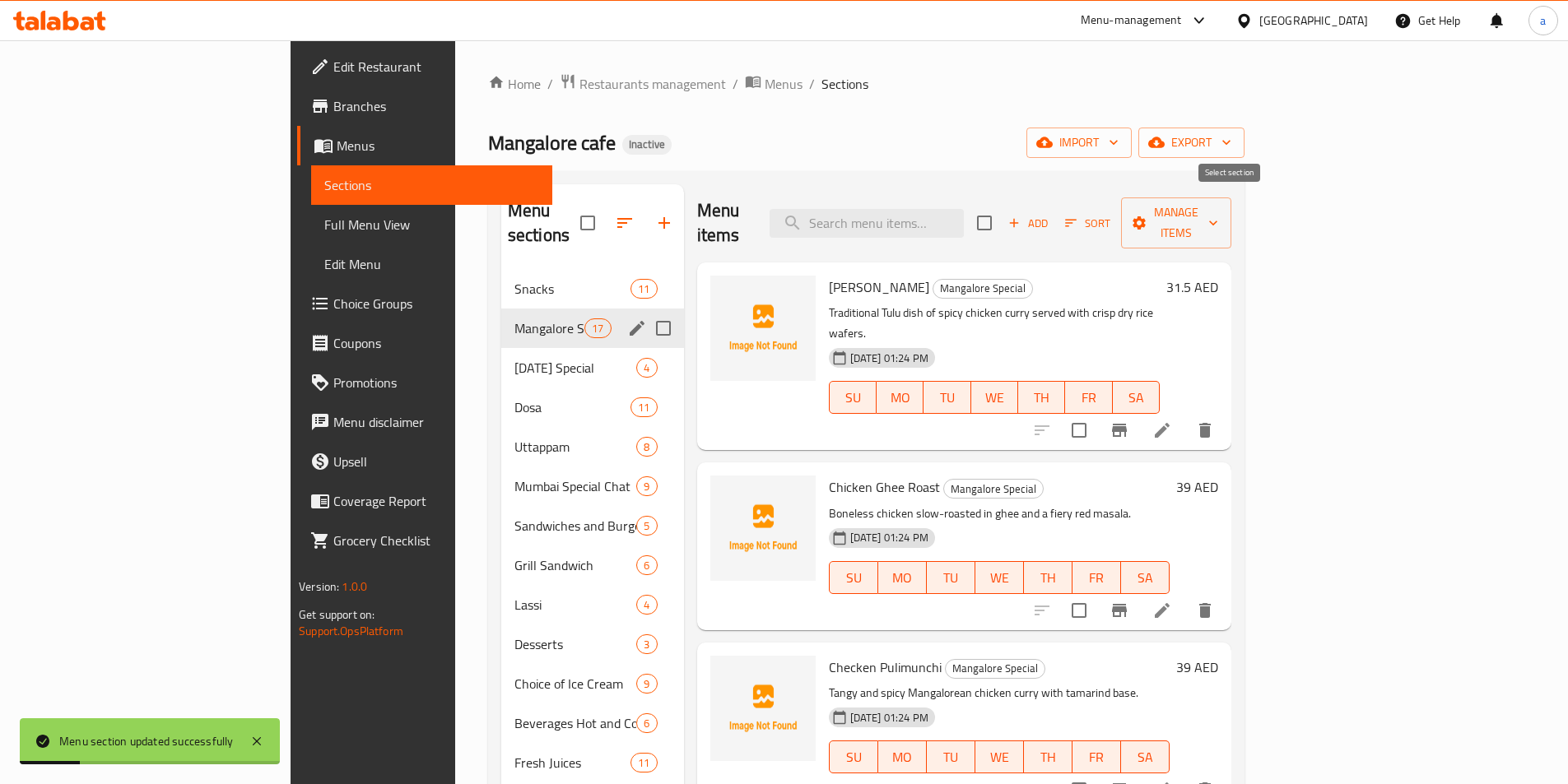
checkbox input "true"
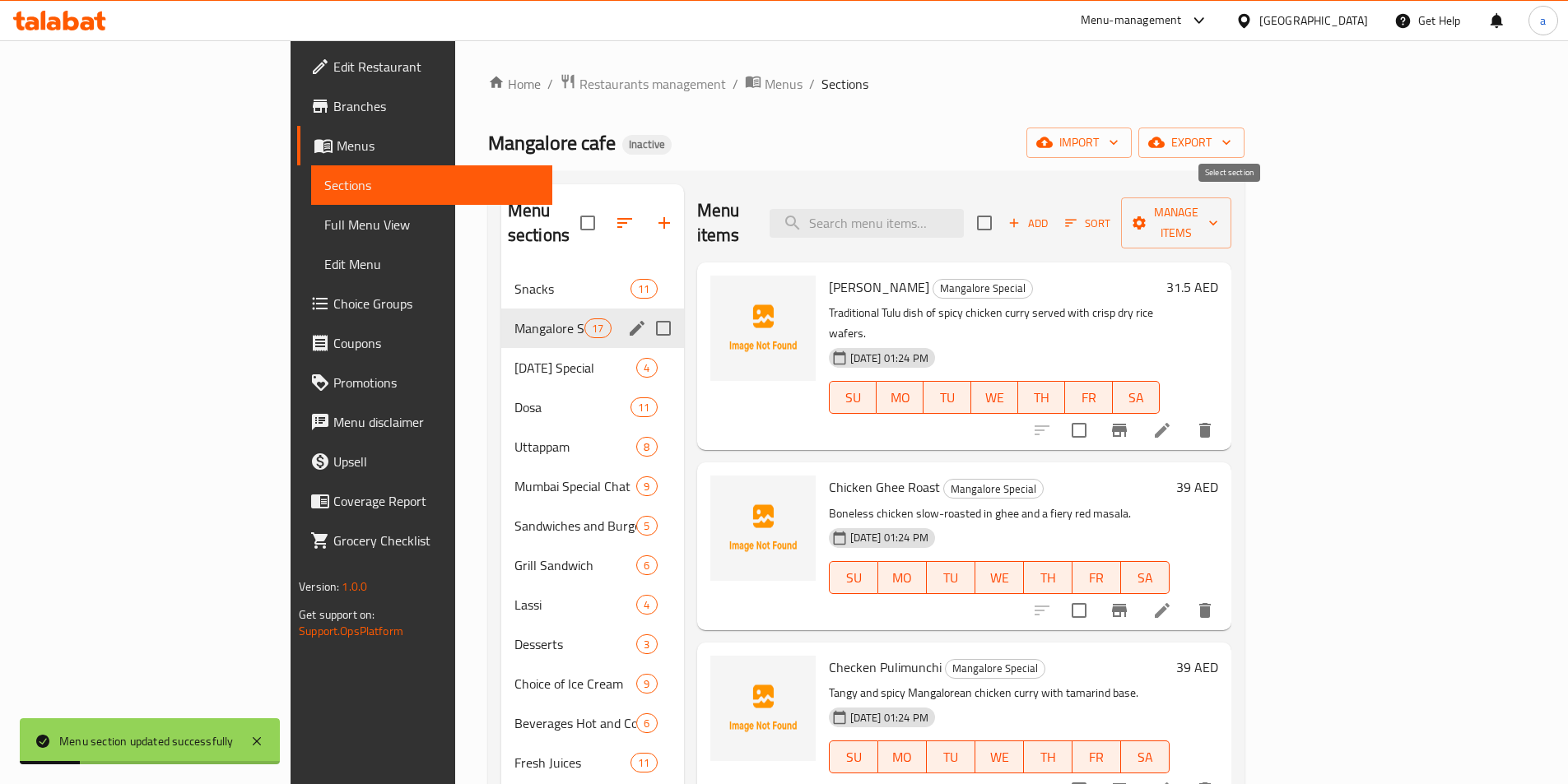
checkbox input "true"
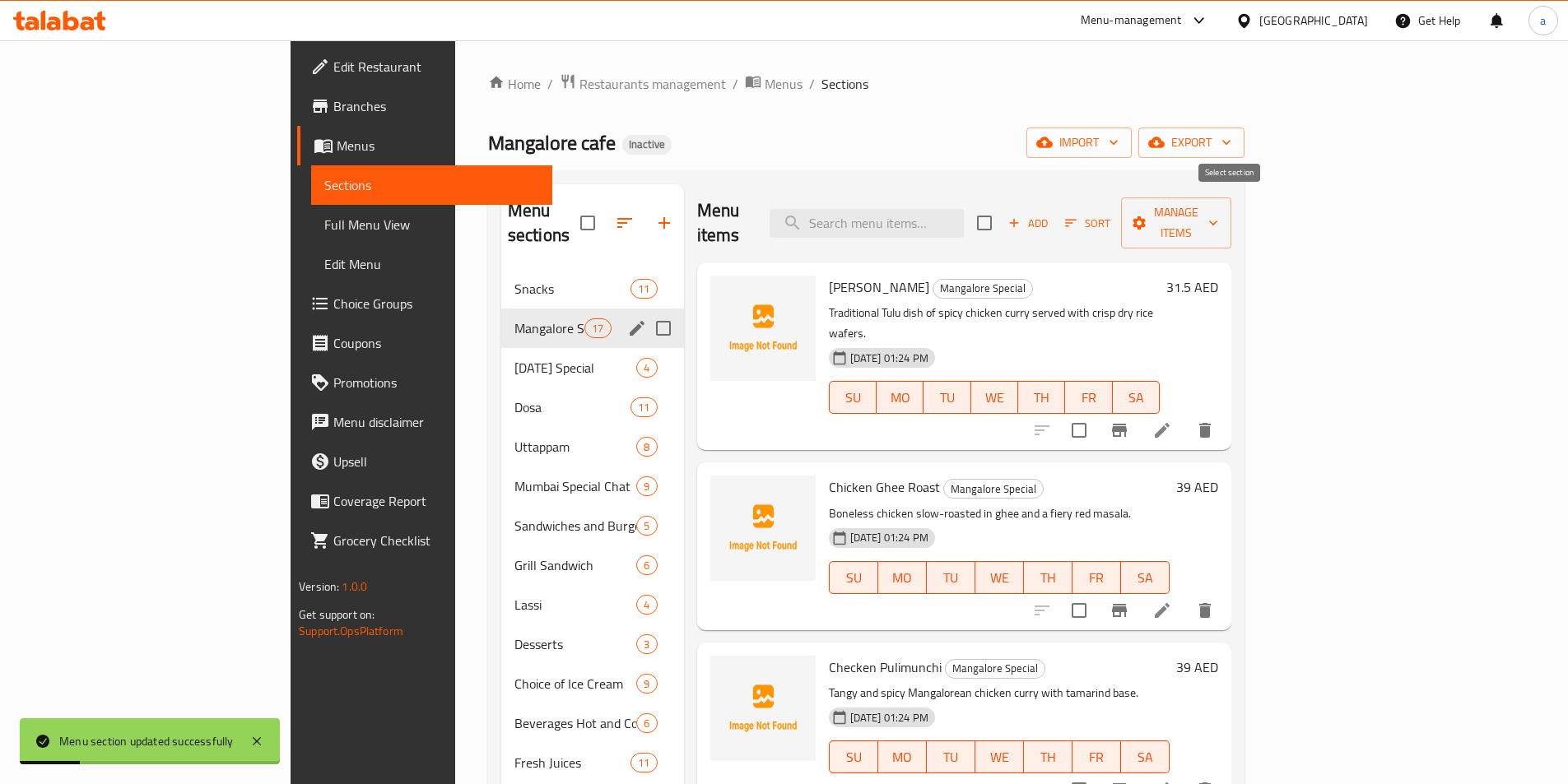
checkbox input "true"
click at [1232, 188] on div "Menu items Add Sort Manage items" at bounding box center [964, 223] width 534 height 78
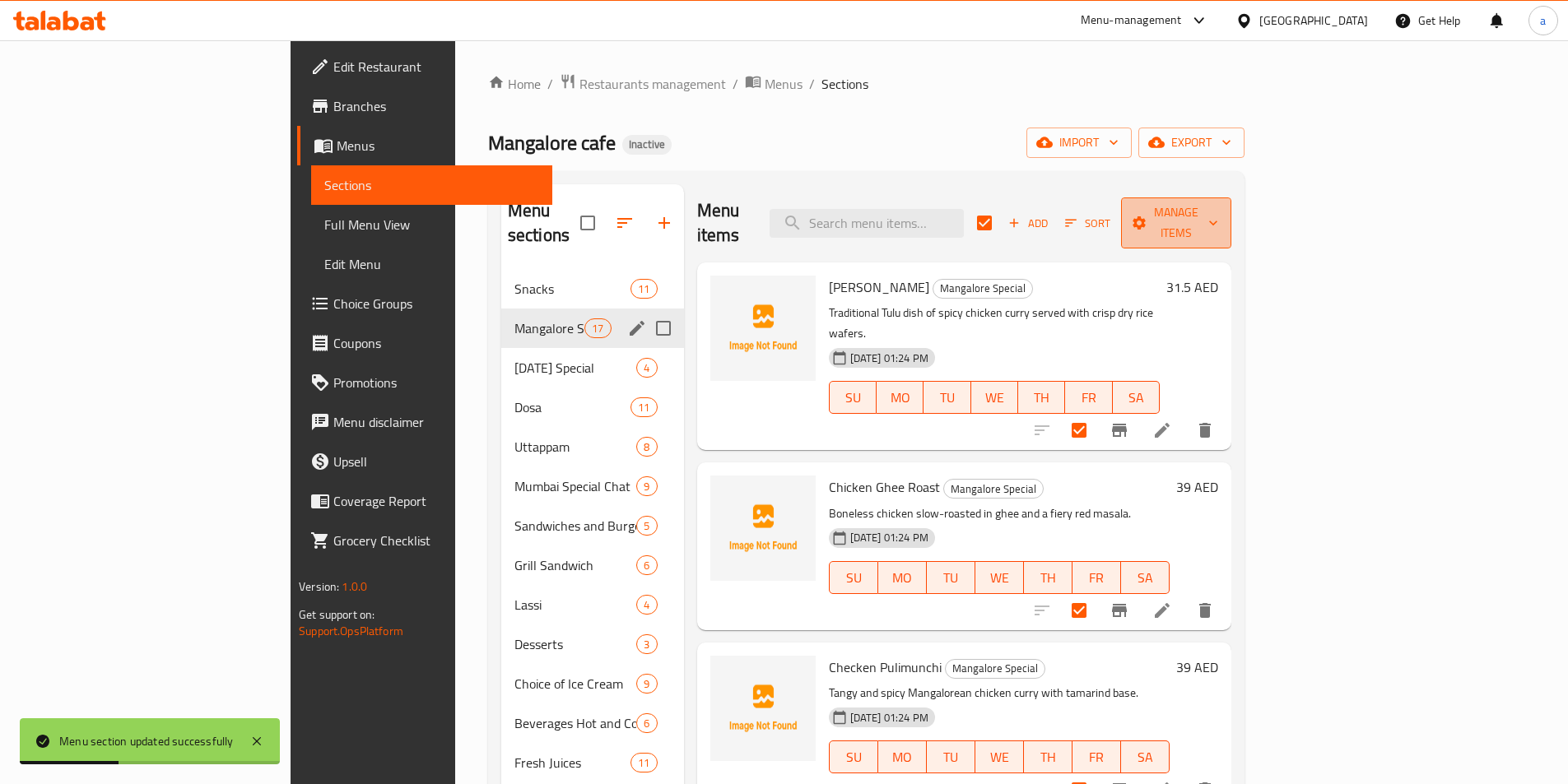
click at [1219, 203] on span "Manage items" at bounding box center [1176, 223] width 84 height 41
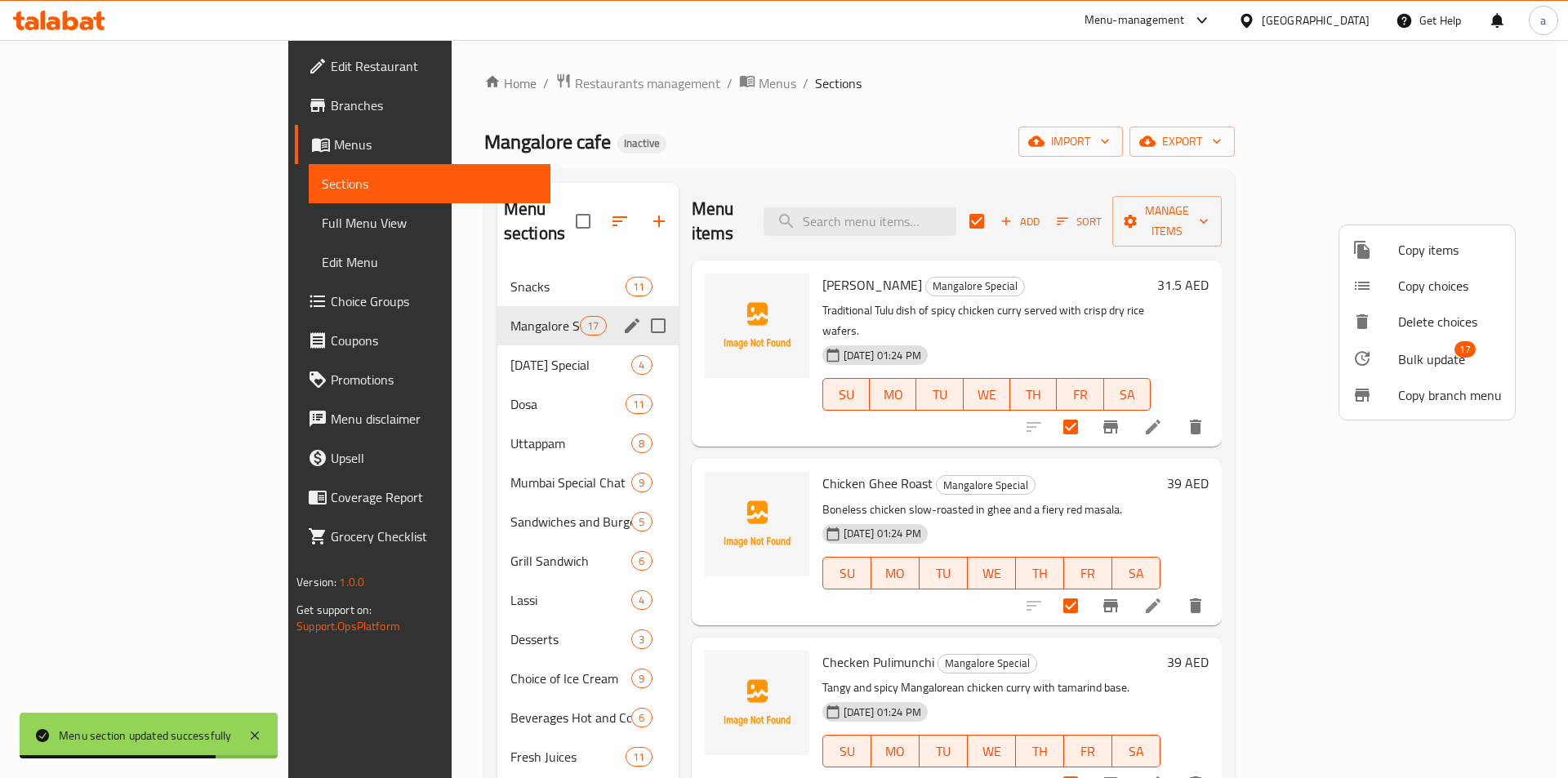
click at [1427, 369] on span "Bulk update" at bounding box center [1432, 359] width 67 height 20
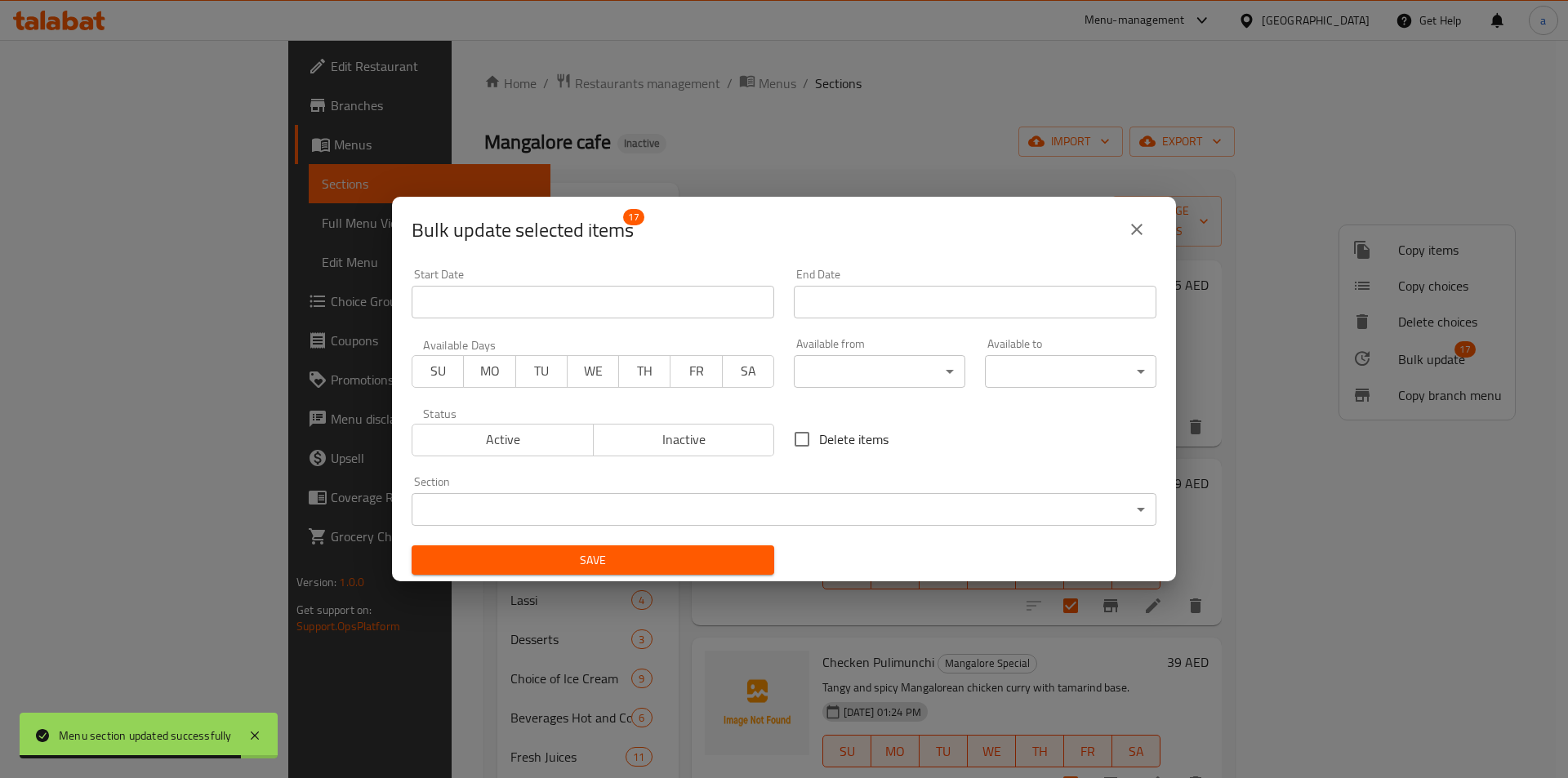
click at [804, 378] on body "Menu section updated successfully ​ Menu-management [GEOGRAPHIC_DATA] Get Help …" at bounding box center [784, 409] width 1568 height 739
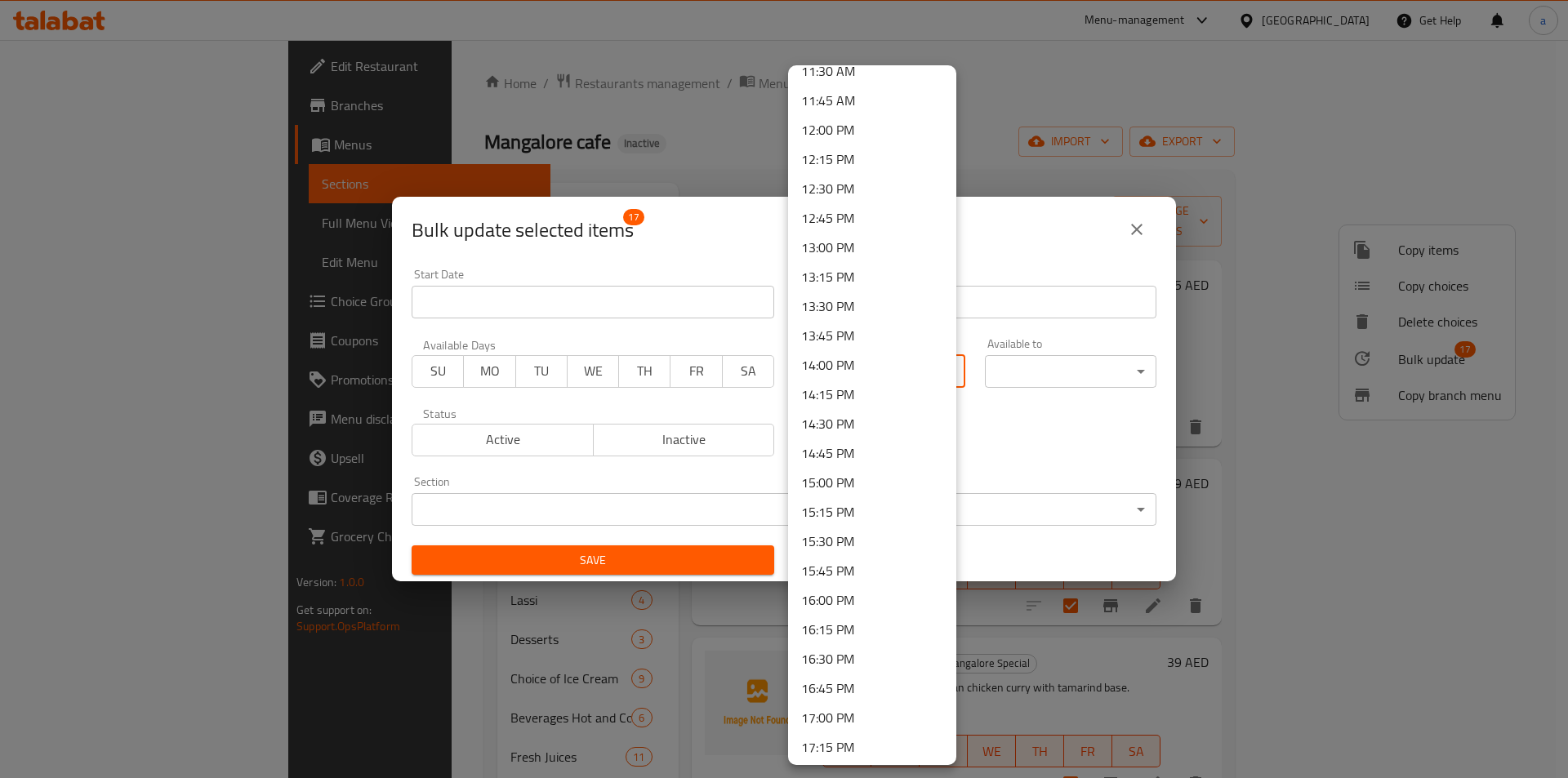
scroll to position [1388, 0]
click at [858, 166] on li "12:30 PM" at bounding box center [872, 168] width 168 height 29
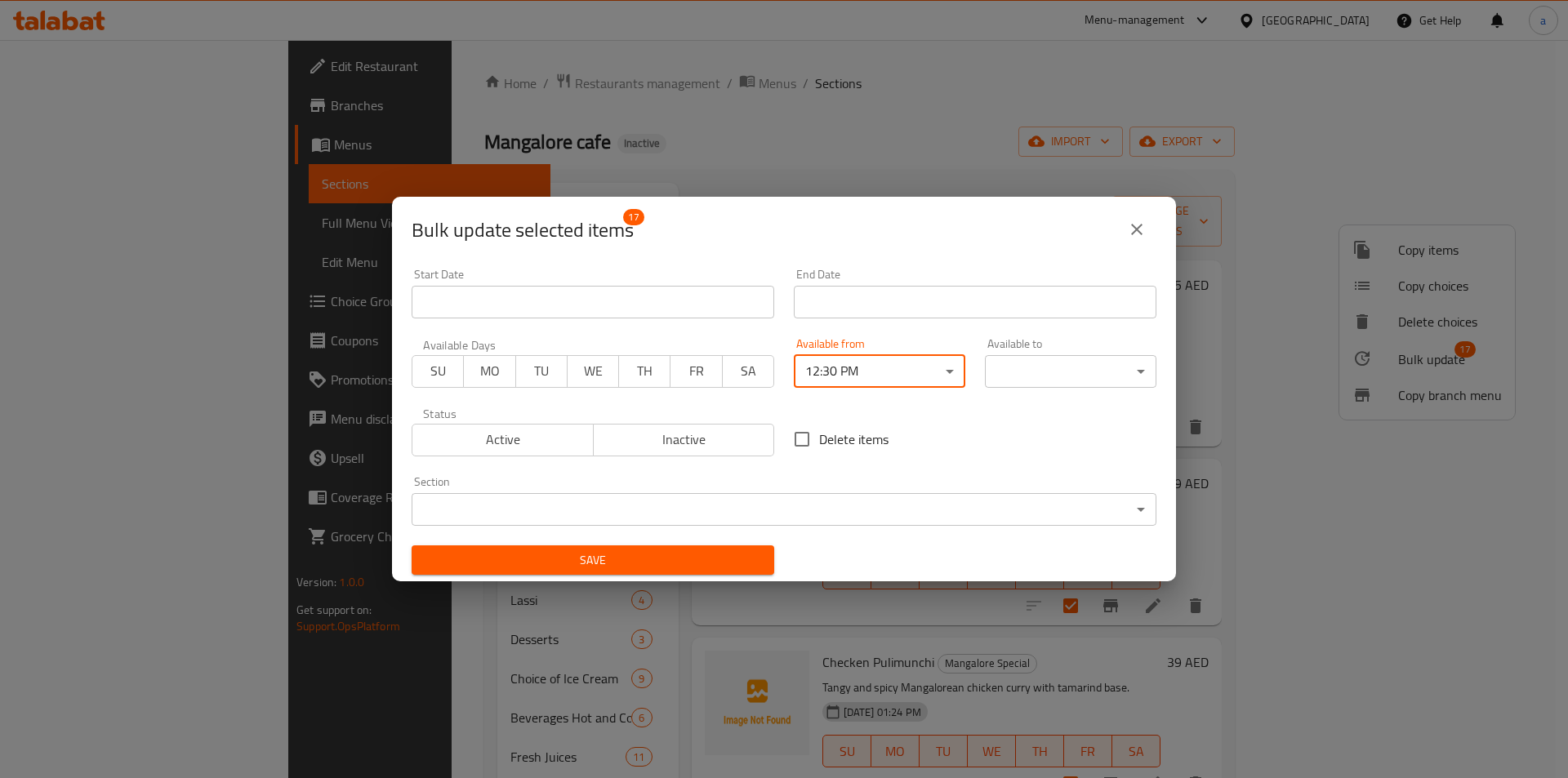
click at [991, 385] on body "​ Menu-management [GEOGRAPHIC_DATA] Get Help a Edit Restaurant Branches Menus S…" at bounding box center [784, 409] width 1568 height 739
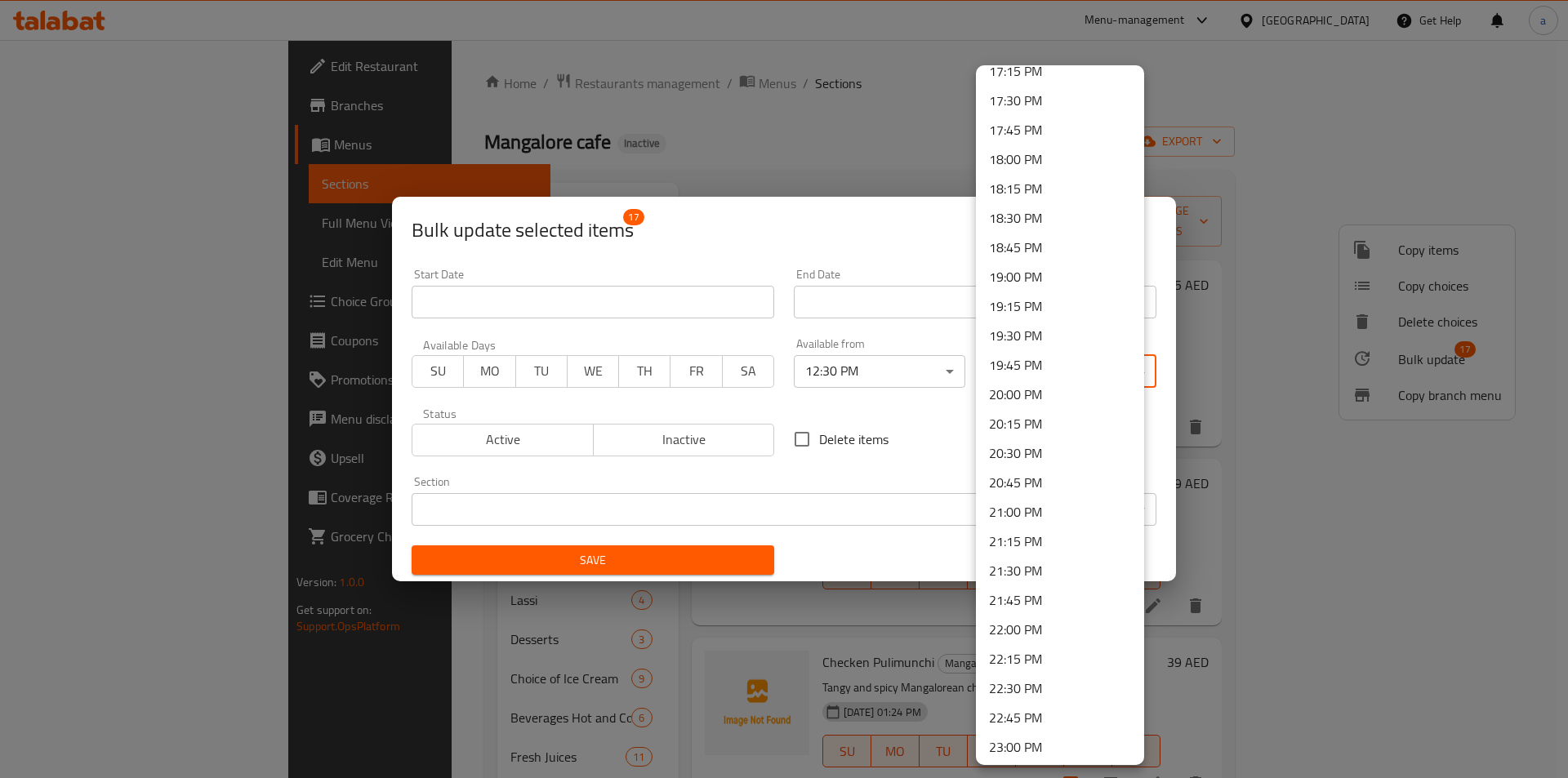
scroll to position [2164, 0]
click at [1027, 680] on li "23:30 PM" at bounding box center [1060, 685] width 168 height 29
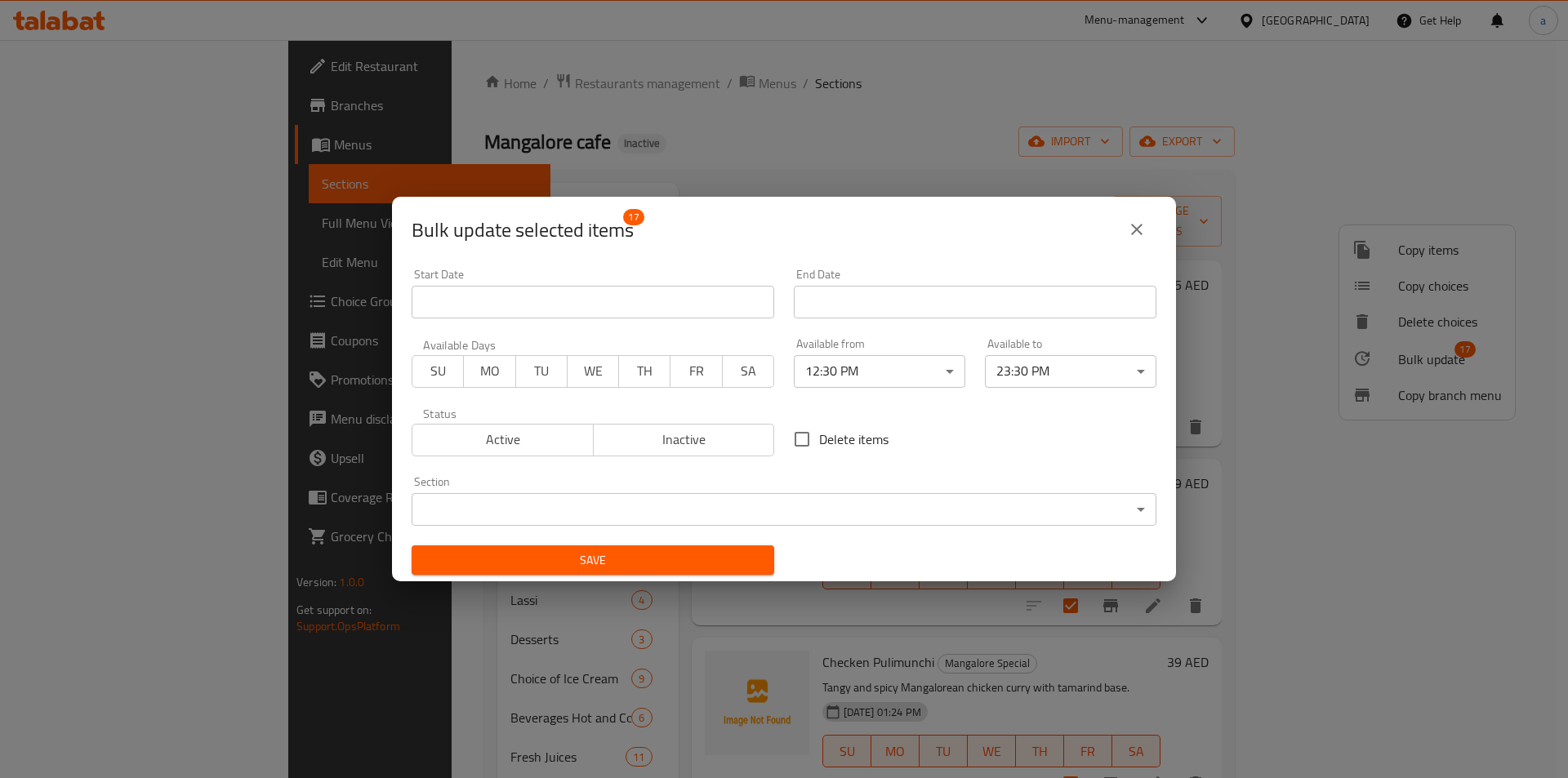
click at [1032, 425] on div "Delete items" at bounding box center [974, 439] width 382 height 54
click at [714, 560] on span "Save" at bounding box center [593, 561] width 336 height 21
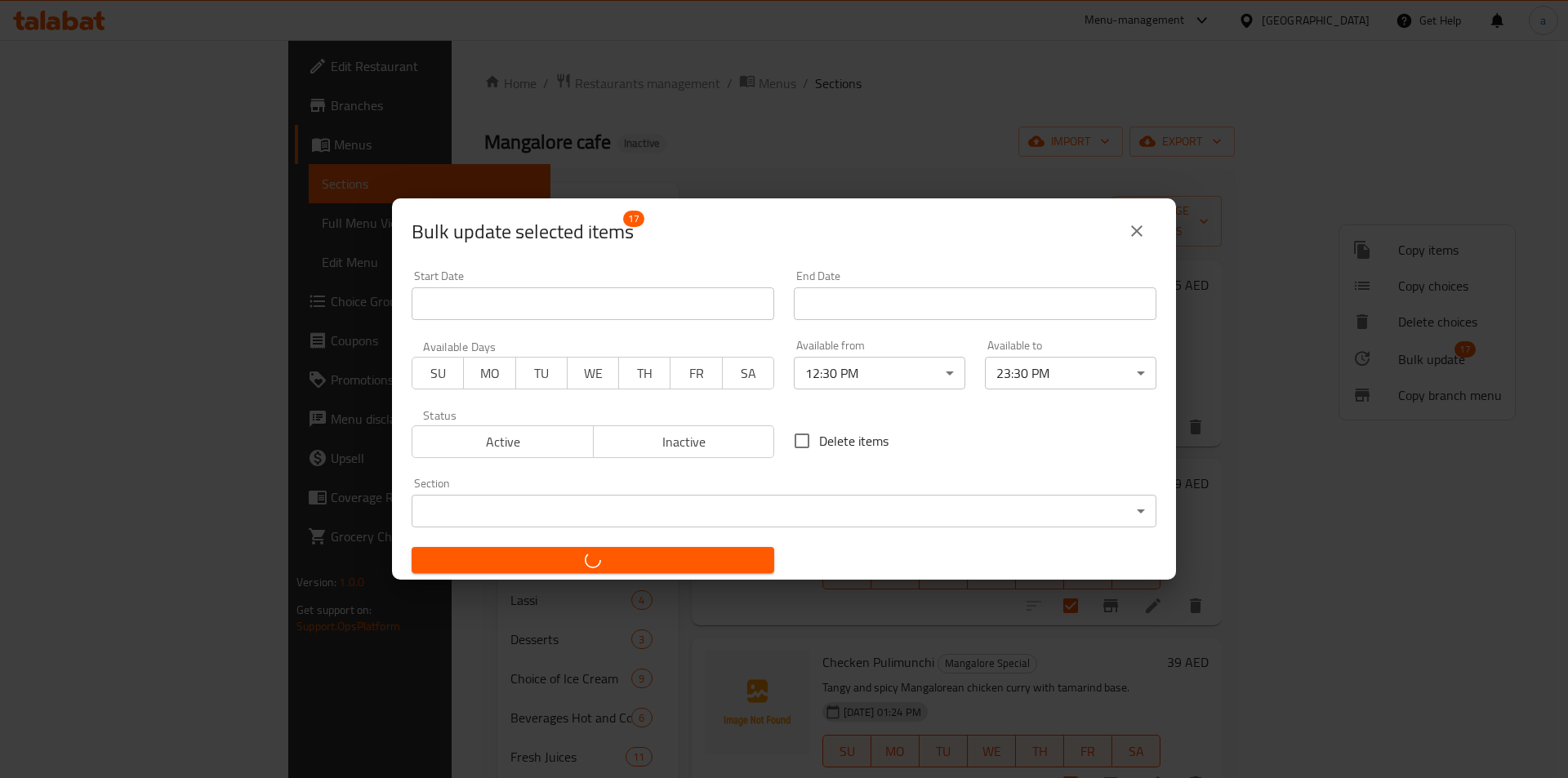
checkbox input "false"
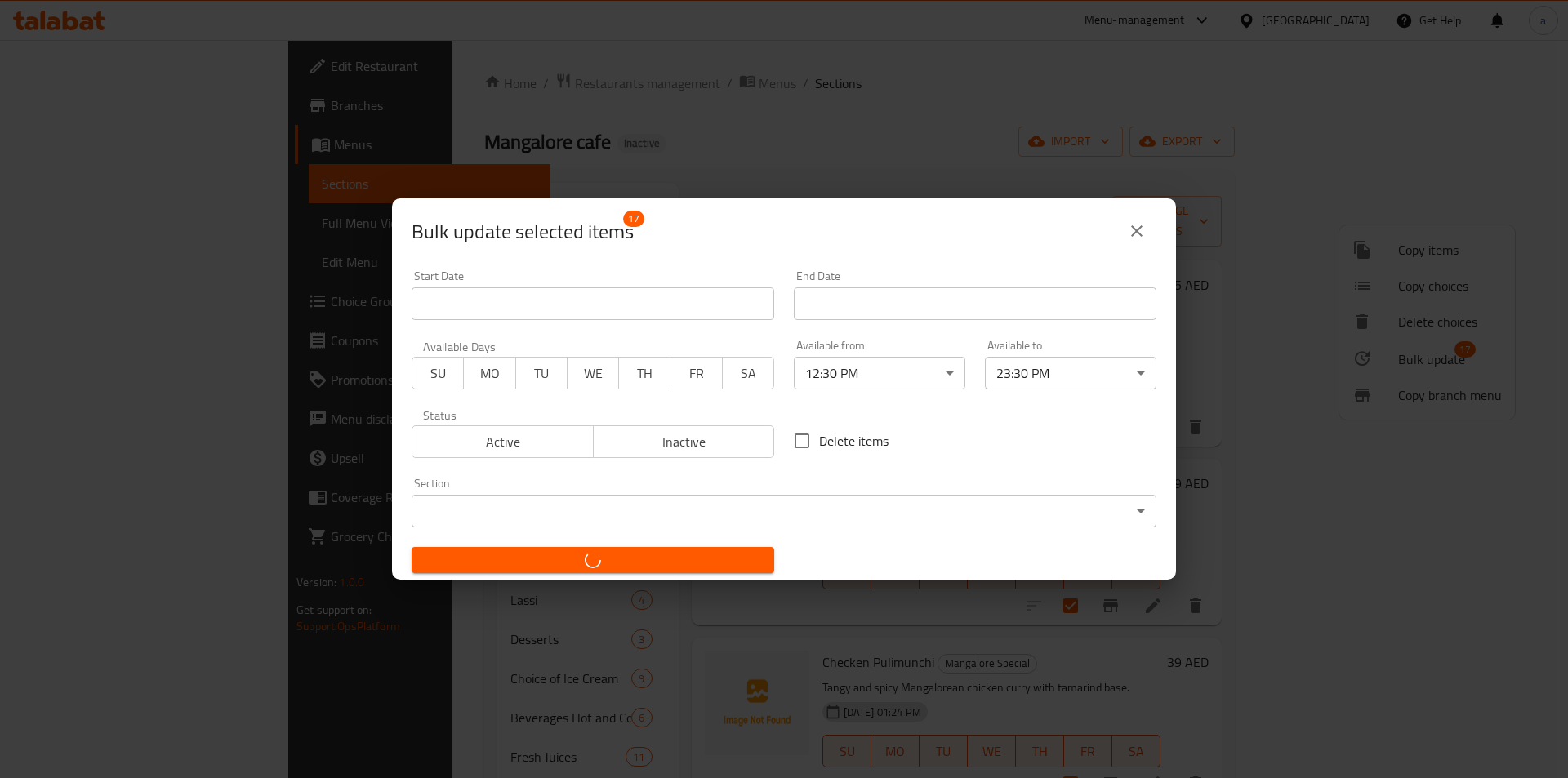
checkbox input "false"
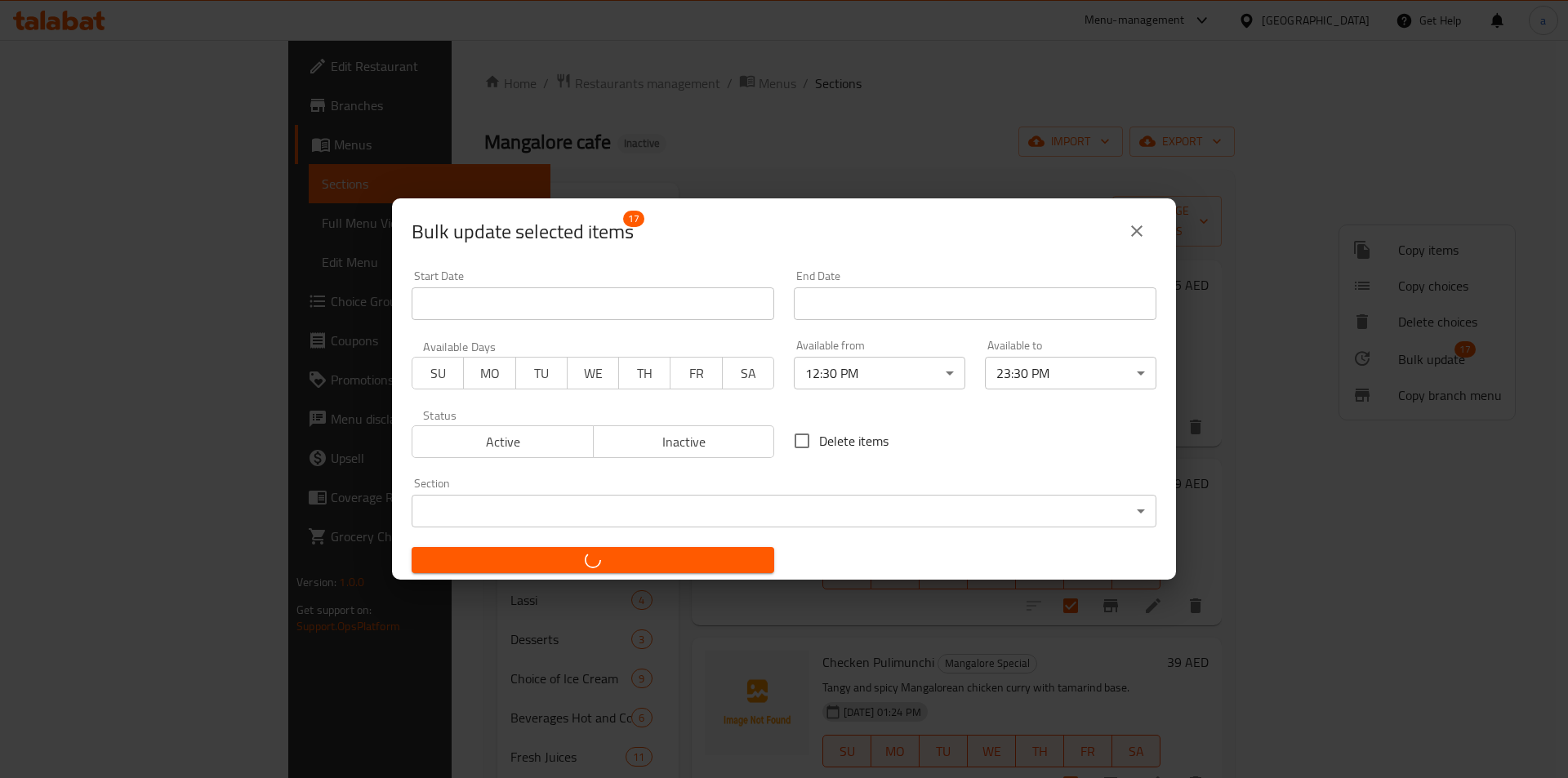
checkbox input "false"
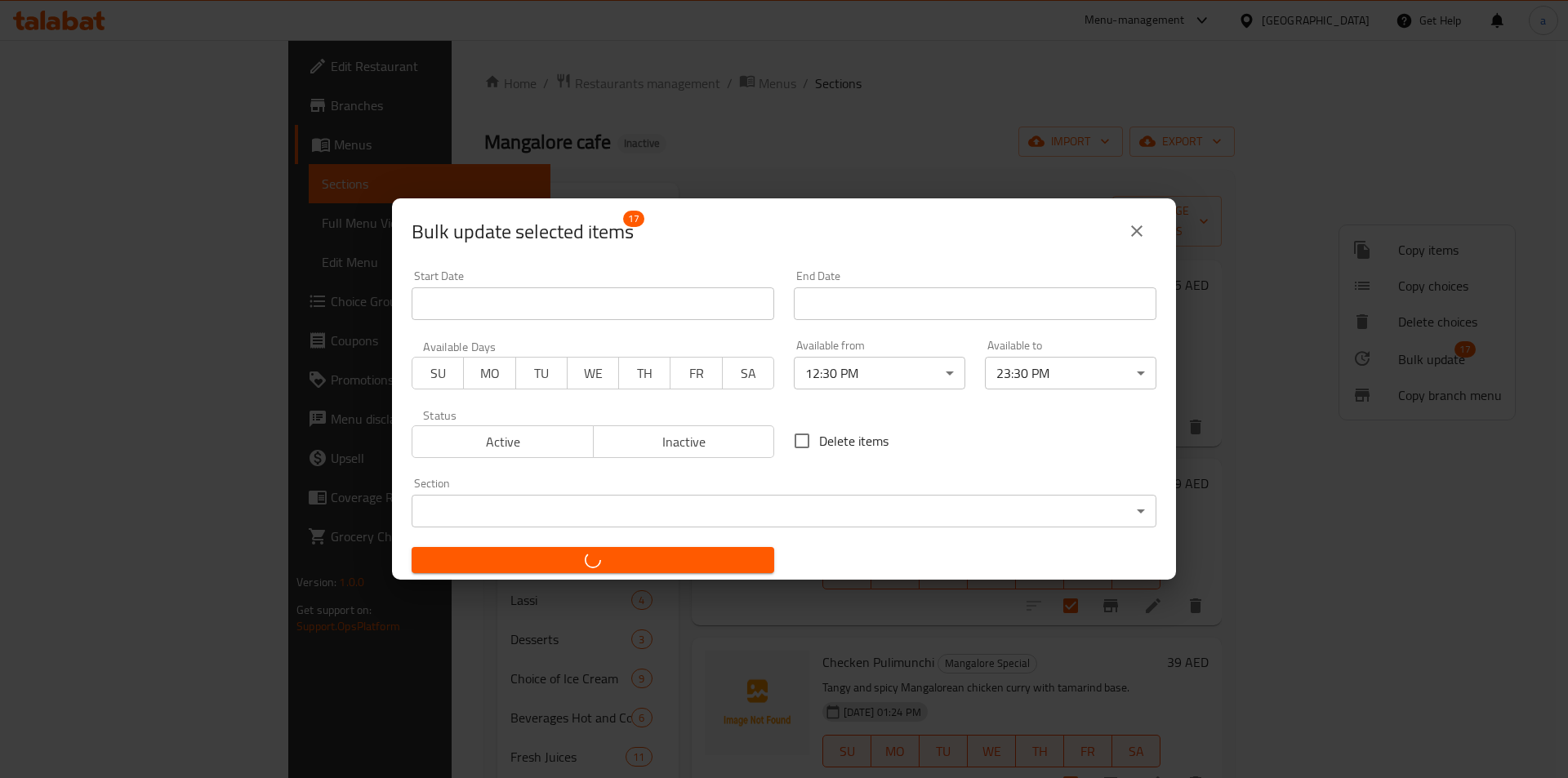
checkbox input "false"
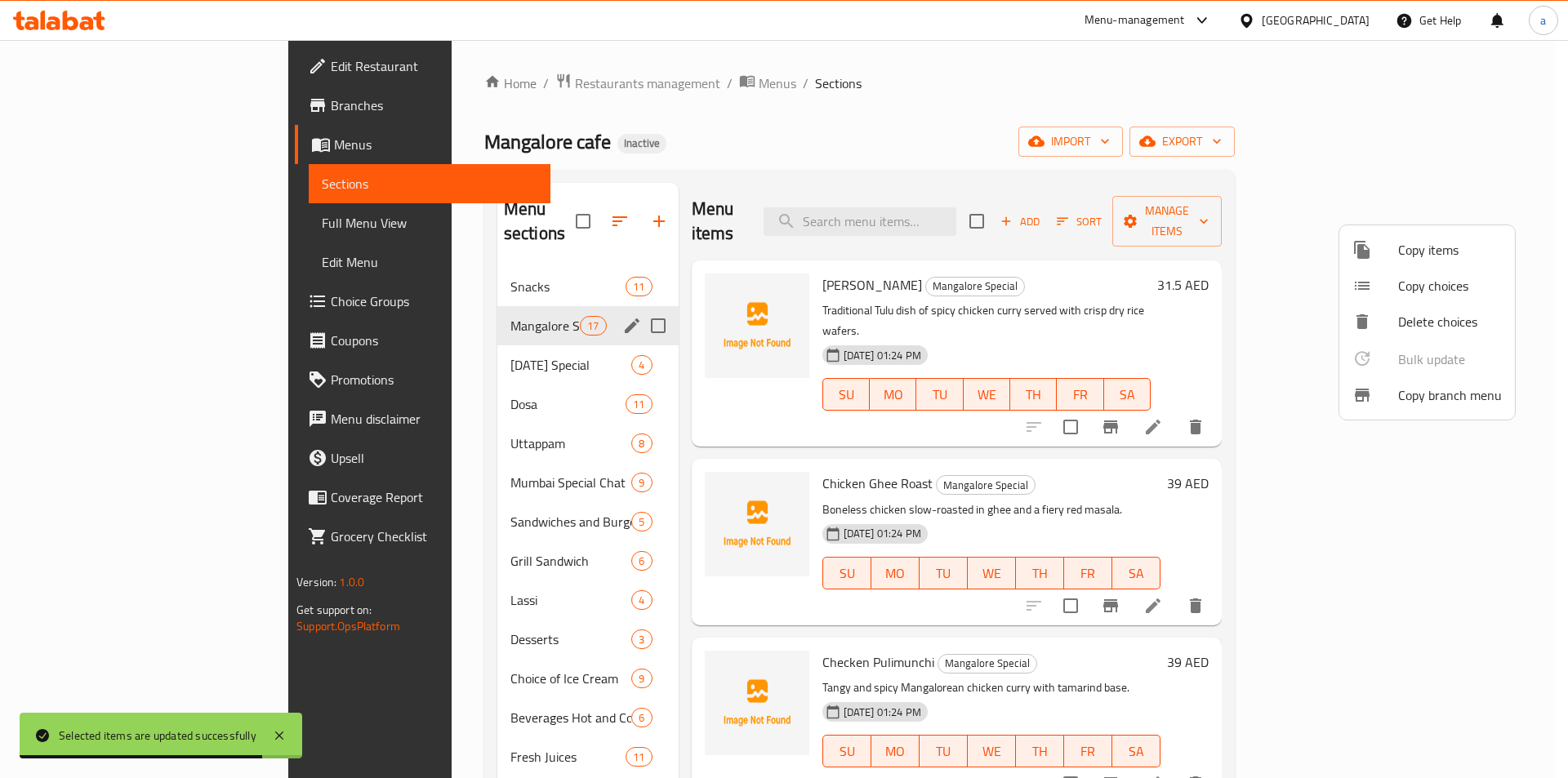
click at [392, 348] on div at bounding box center [784, 389] width 1568 height 778
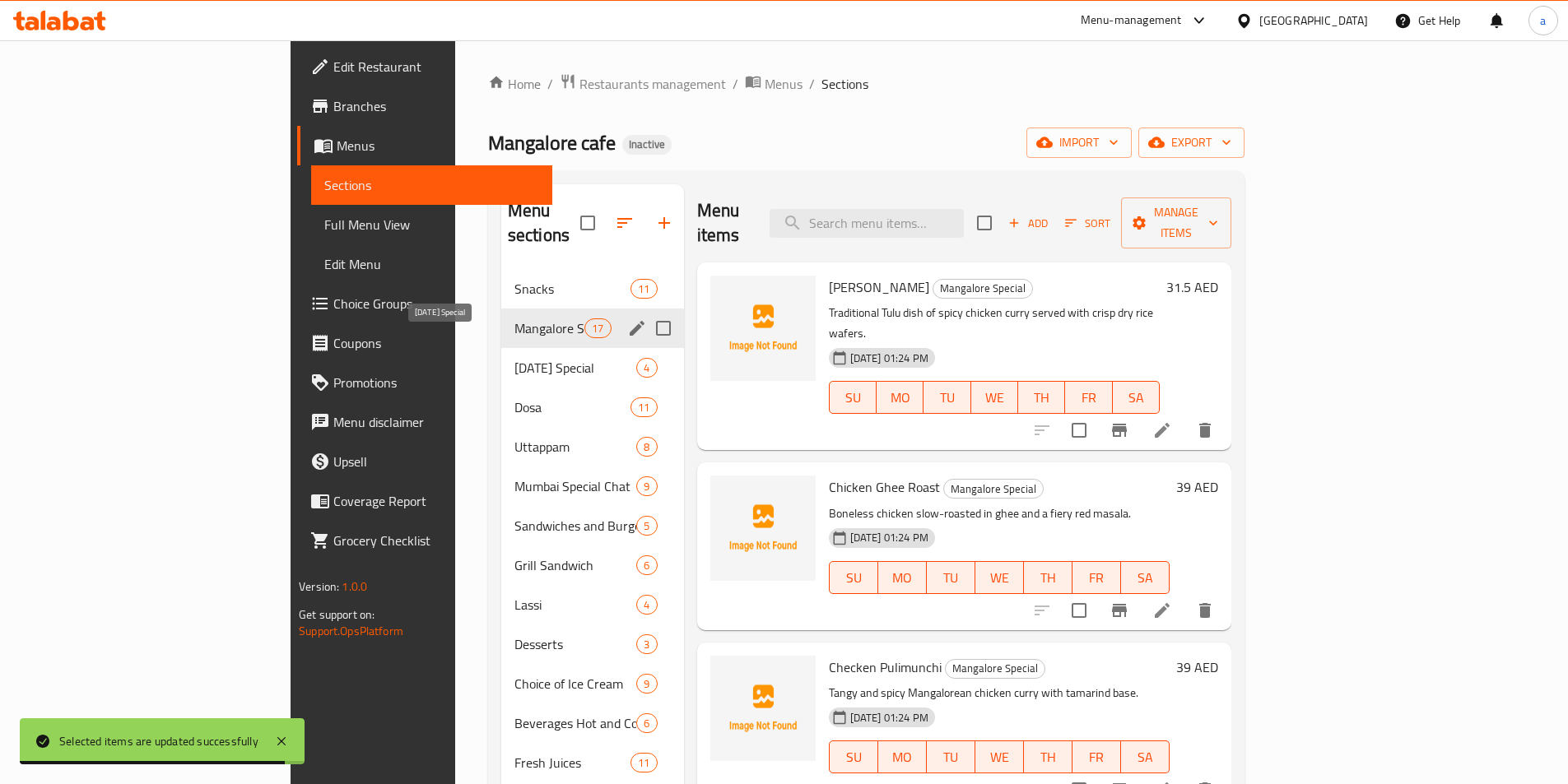
click at [515, 358] on span "[DATE] Special" at bounding box center [576, 367] width 123 height 20
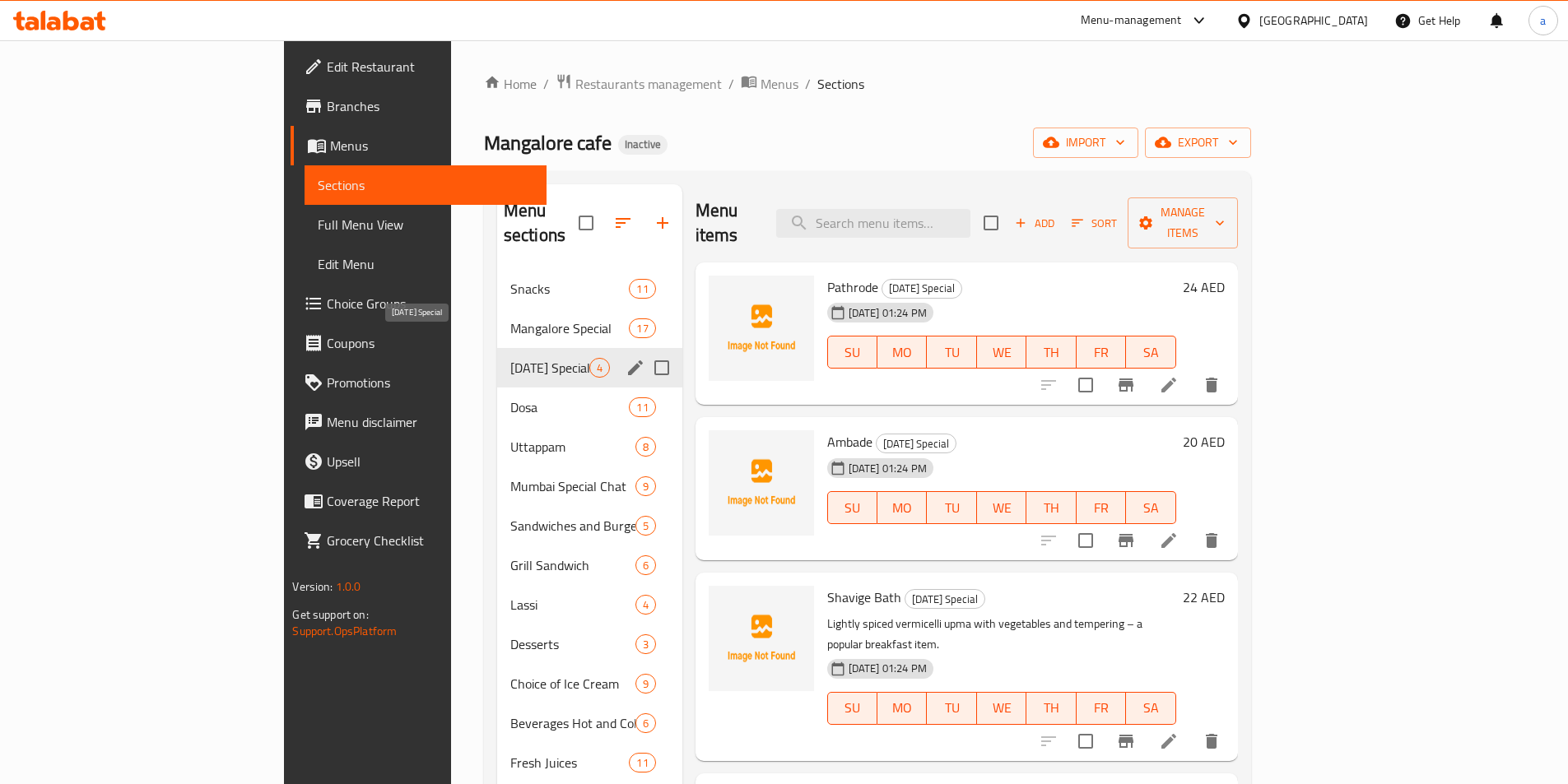
click at [510, 358] on span "[DATE] Special" at bounding box center [549, 367] width 79 height 20
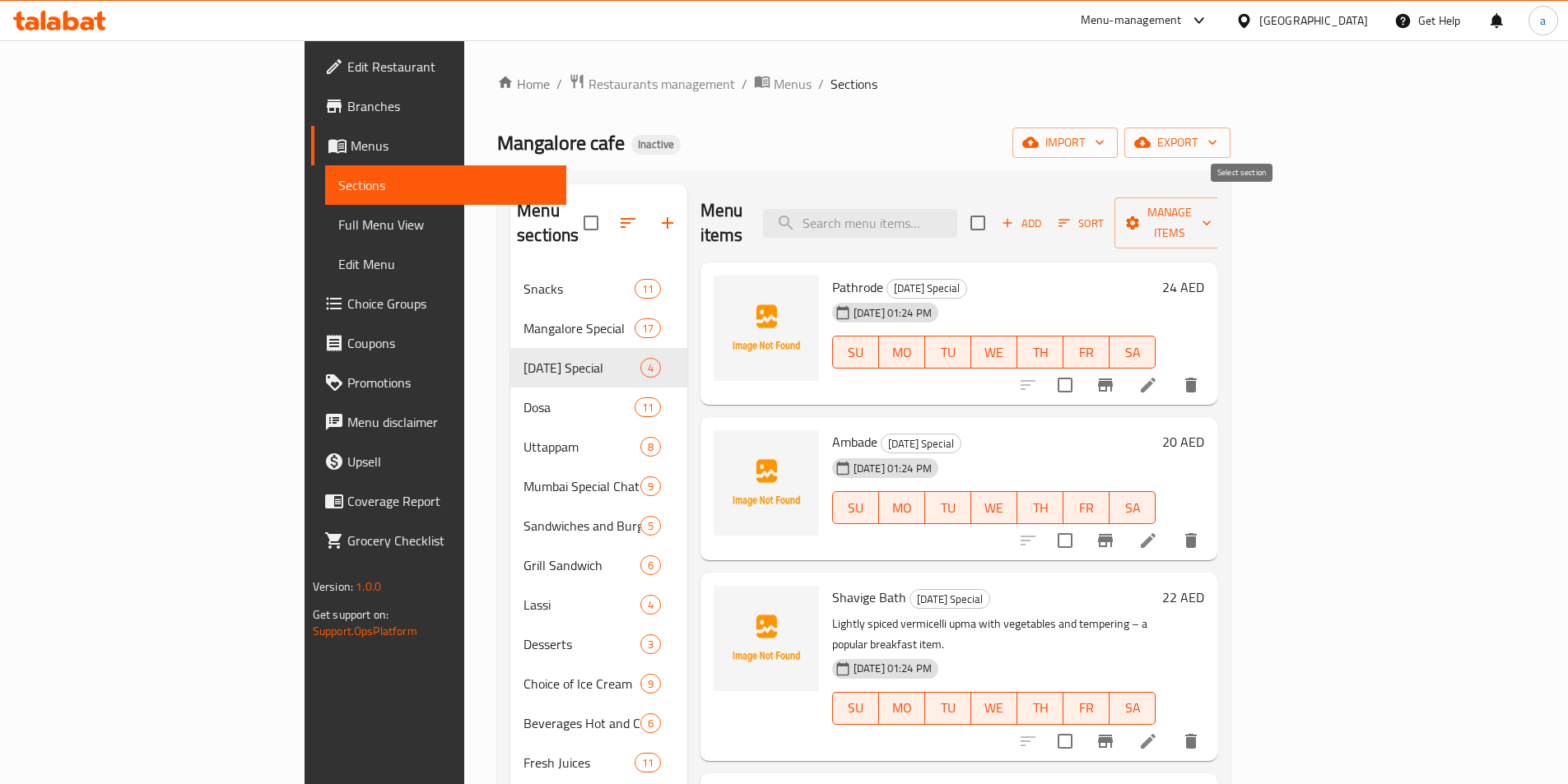
click at [995, 213] on input "checkbox" at bounding box center [978, 223] width 35 height 35
checkbox input "true"
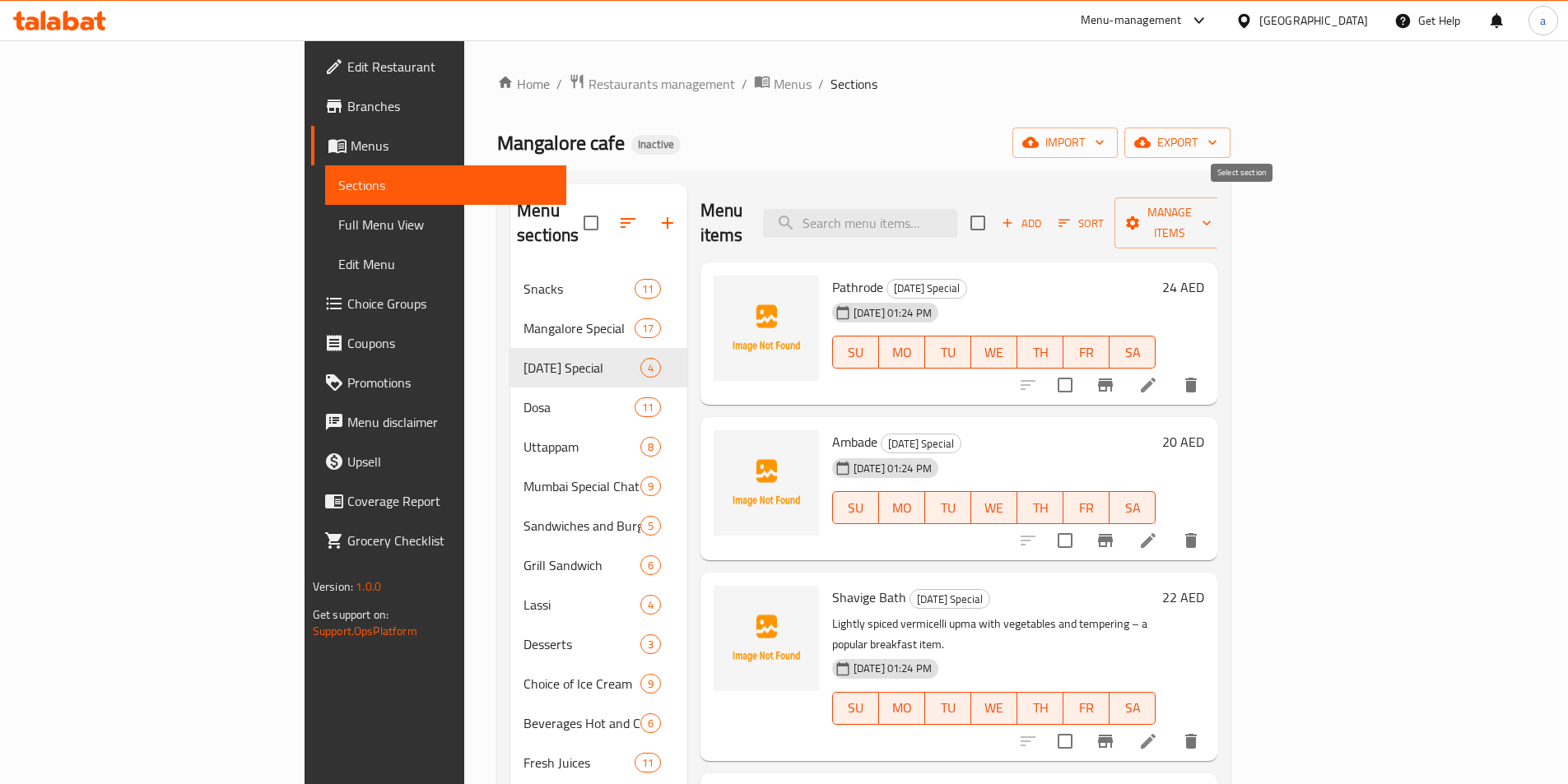
checkbox input "true"
click at [1212, 202] on span "Manage items" at bounding box center [1169, 223] width 84 height 41
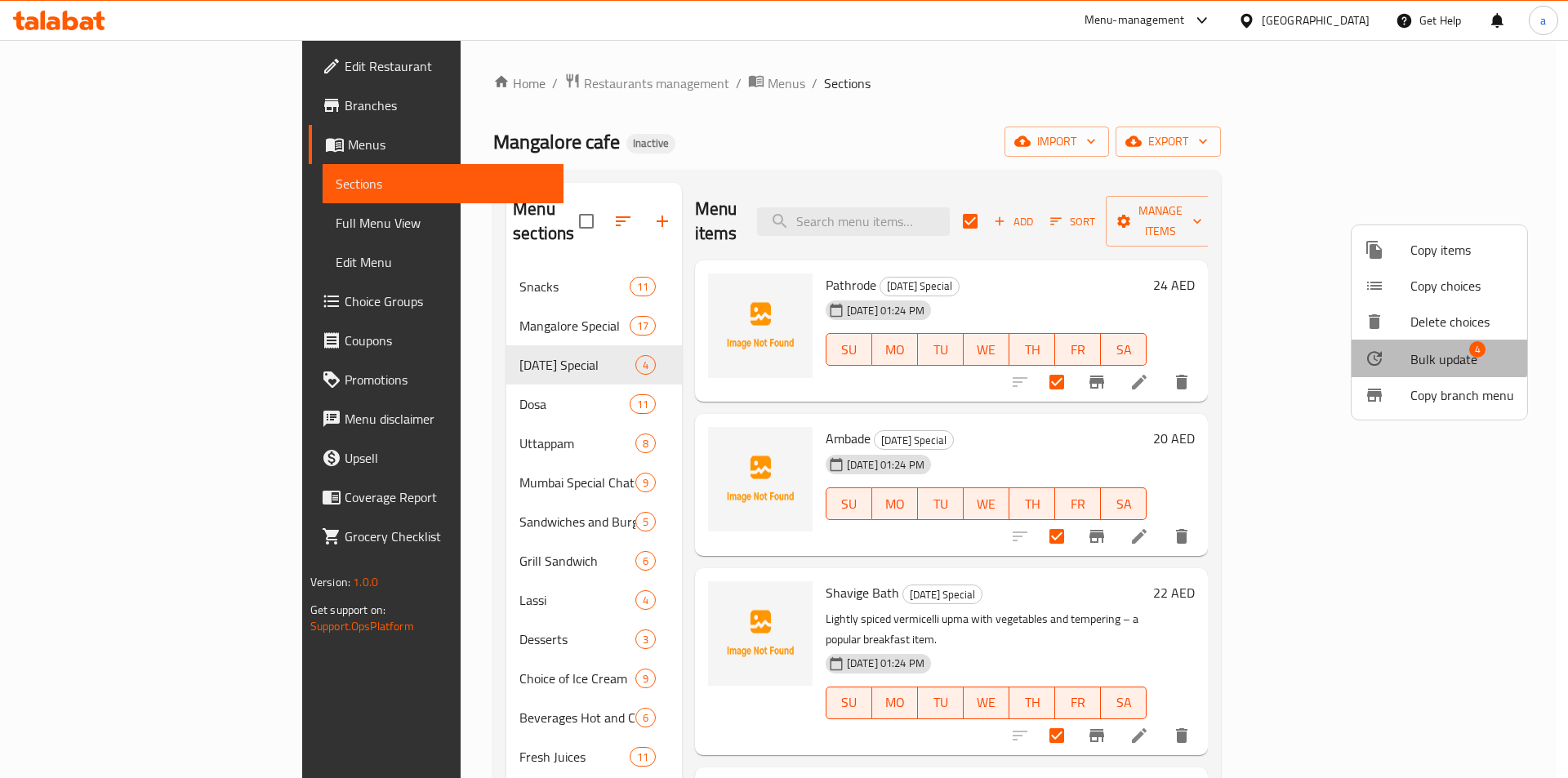
click at [1421, 352] on span "Bulk update" at bounding box center [1444, 359] width 67 height 20
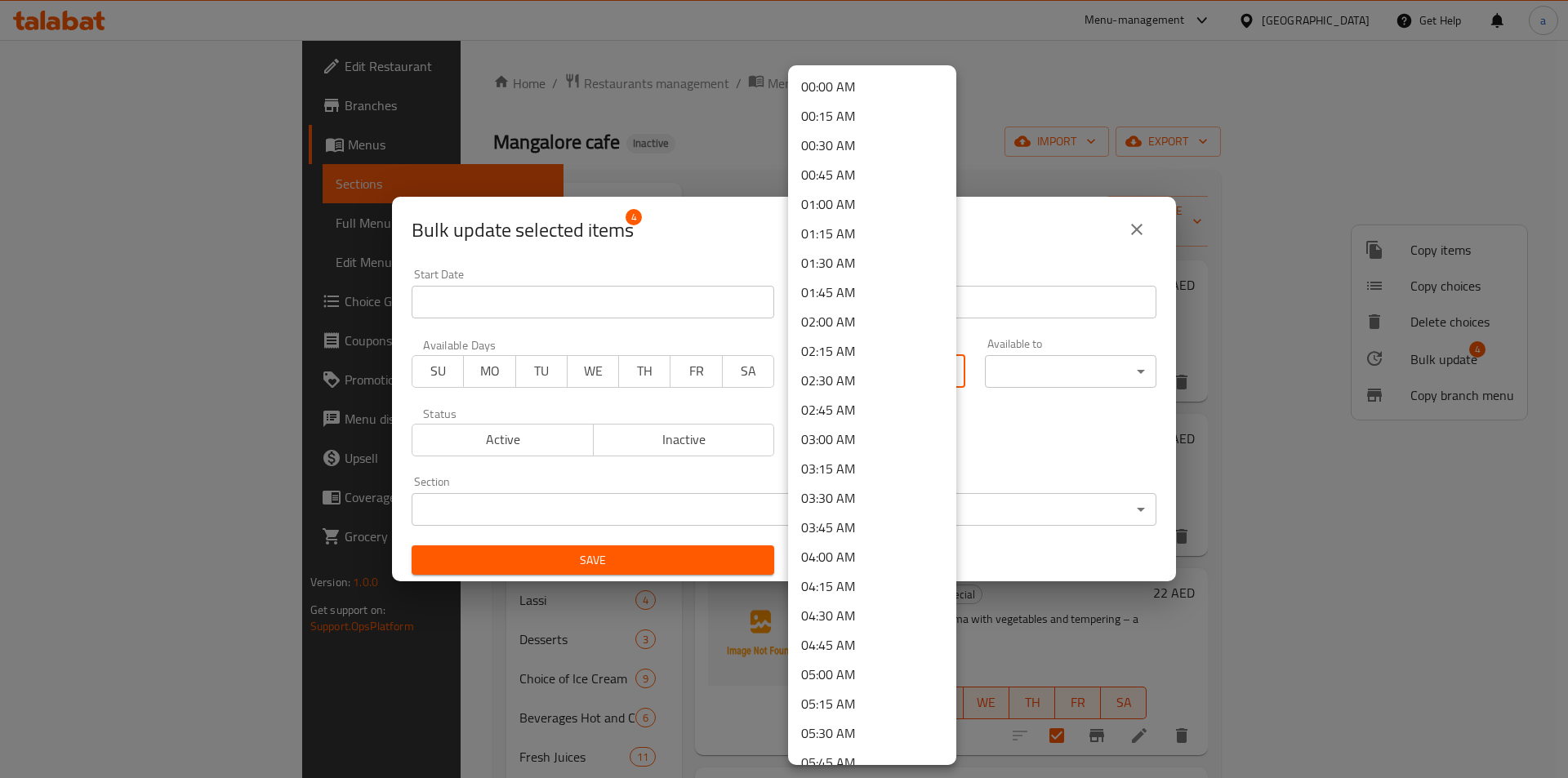
click at [929, 380] on body "​ Menu-management [GEOGRAPHIC_DATA] Get Help a Edit Restaurant Branches Menus S…" at bounding box center [784, 409] width 1568 height 739
click at [832, 557] on li "07:30 AM" at bounding box center [872, 560] width 168 height 29
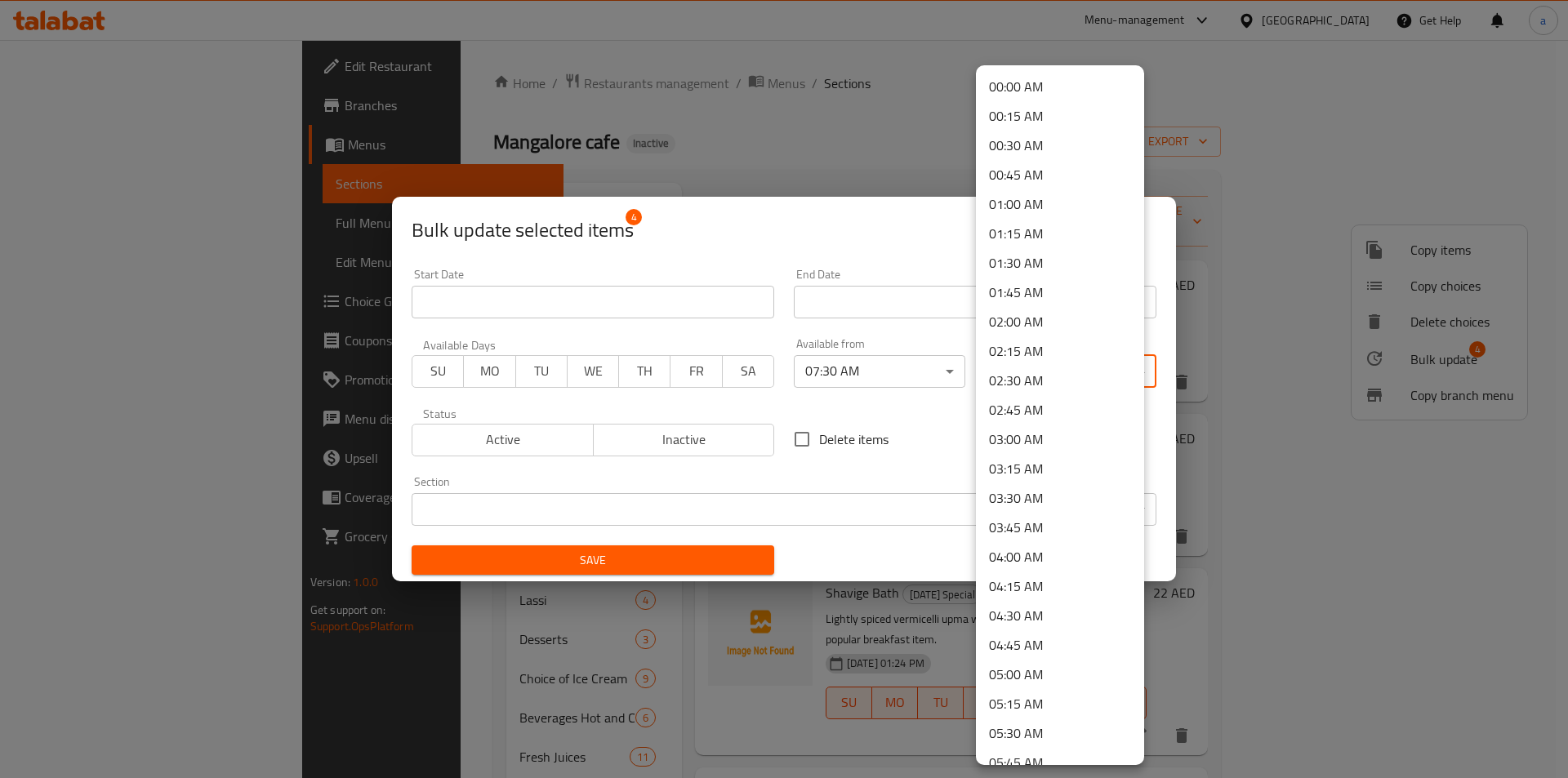
click at [988, 367] on body "​ Menu-management [GEOGRAPHIC_DATA] Get Help a Edit Restaurant Branches Menus S…" at bounding box center [784, 409] width 1568 height 739
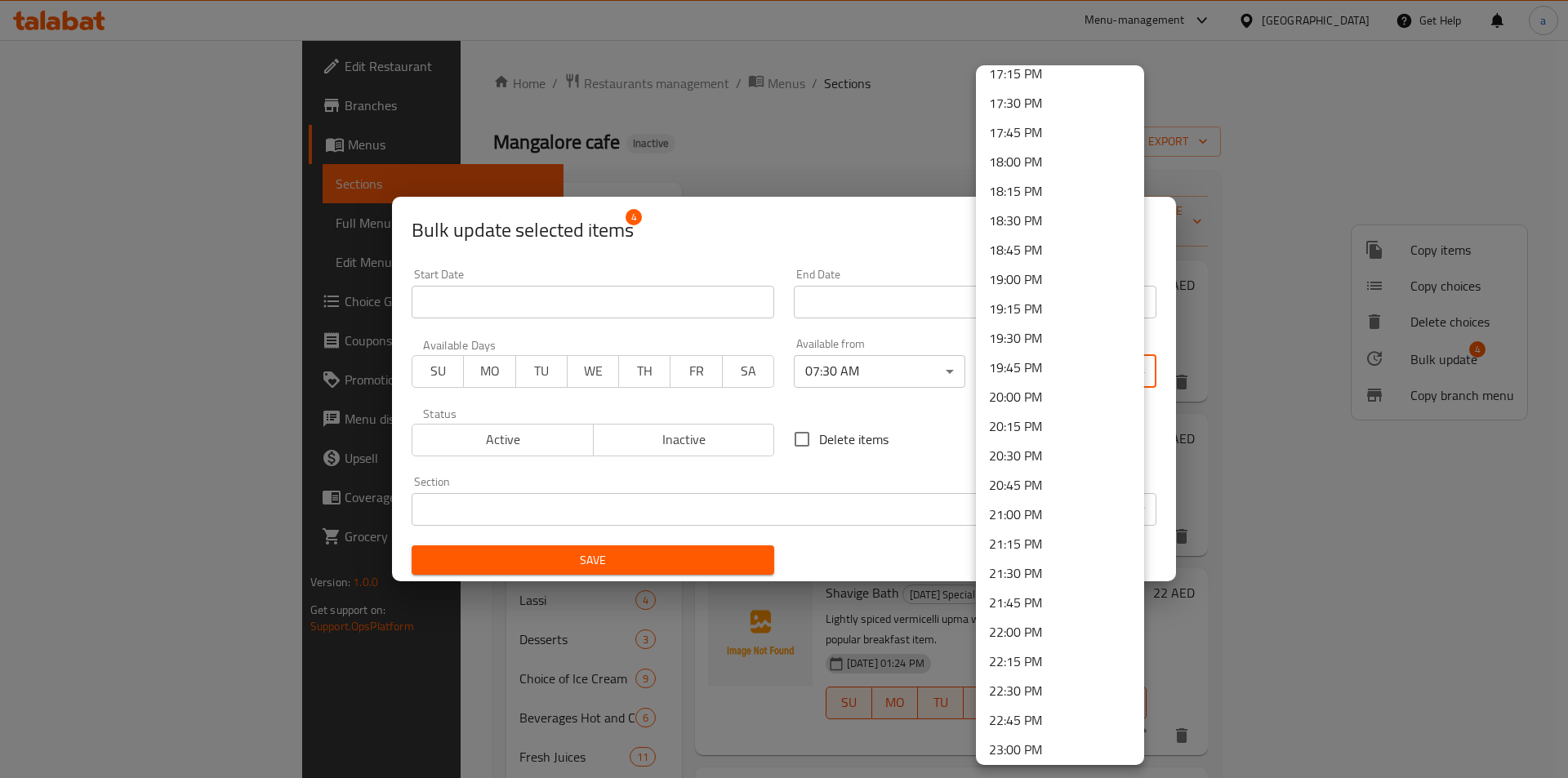
scroll to position [2164, 0]
click at [1028, 690] on li "23:30 PM" at bounding box center [1060, 685] width 168 height 29
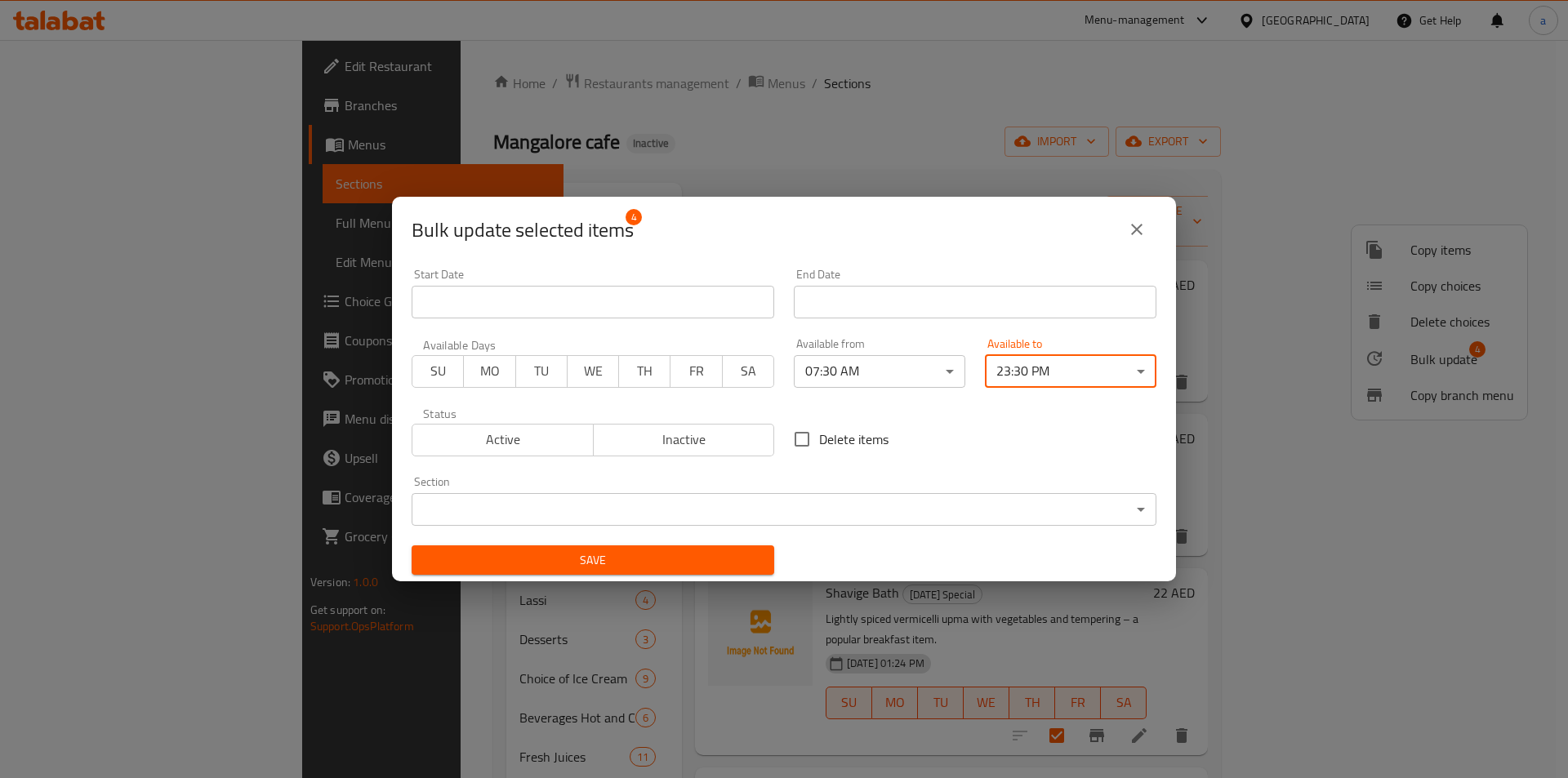
click at [970, 462] on div "Delete items" at bounding box center [974, 439] width 382 height 54
click at [709, 554] on span "Save" at bounding box center [593, 561] width 336 height 21
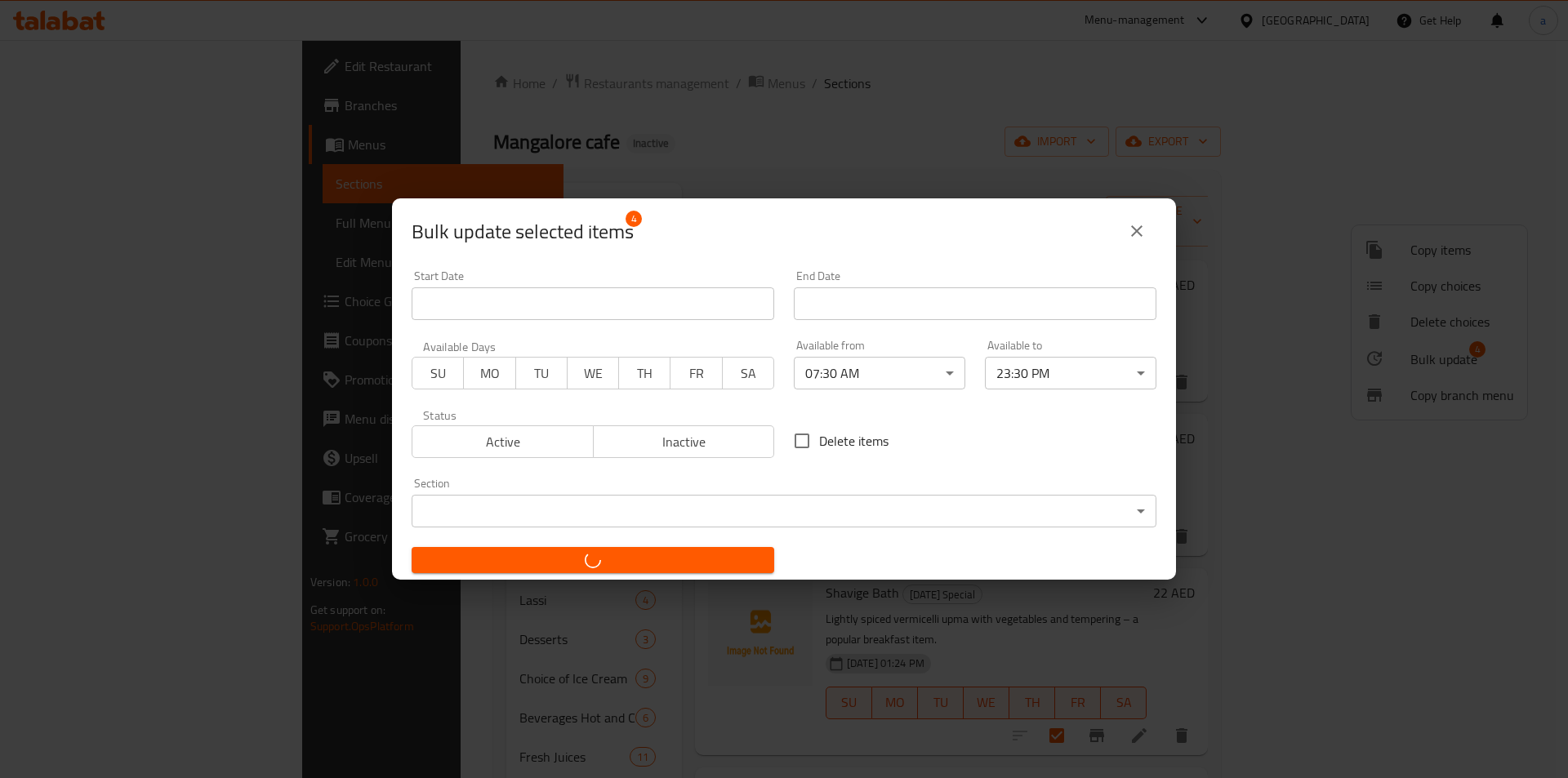
checkbox input "false"
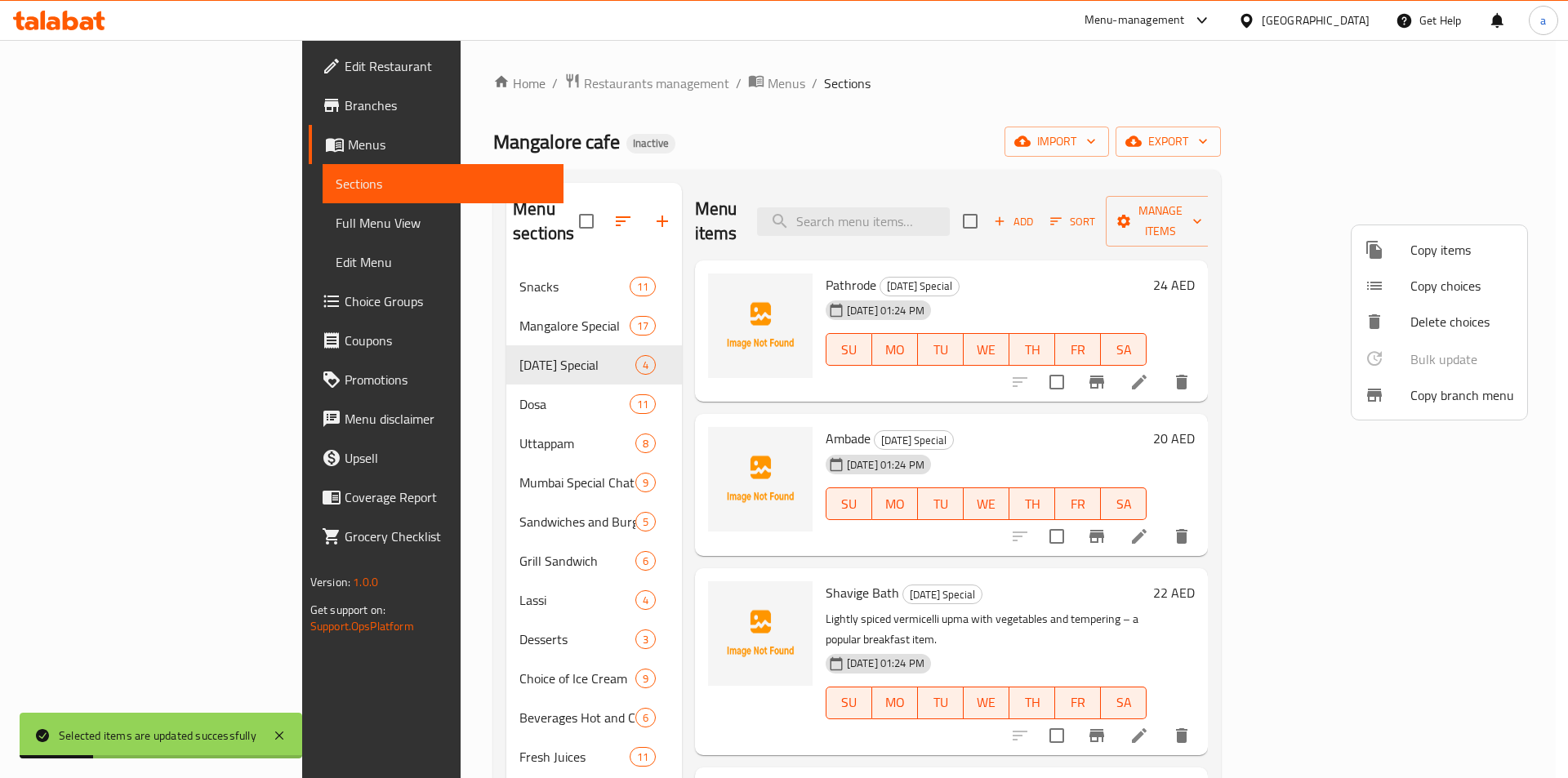
click at [407, 391] on div at bounding box center [784, 389] width 1568 height 778
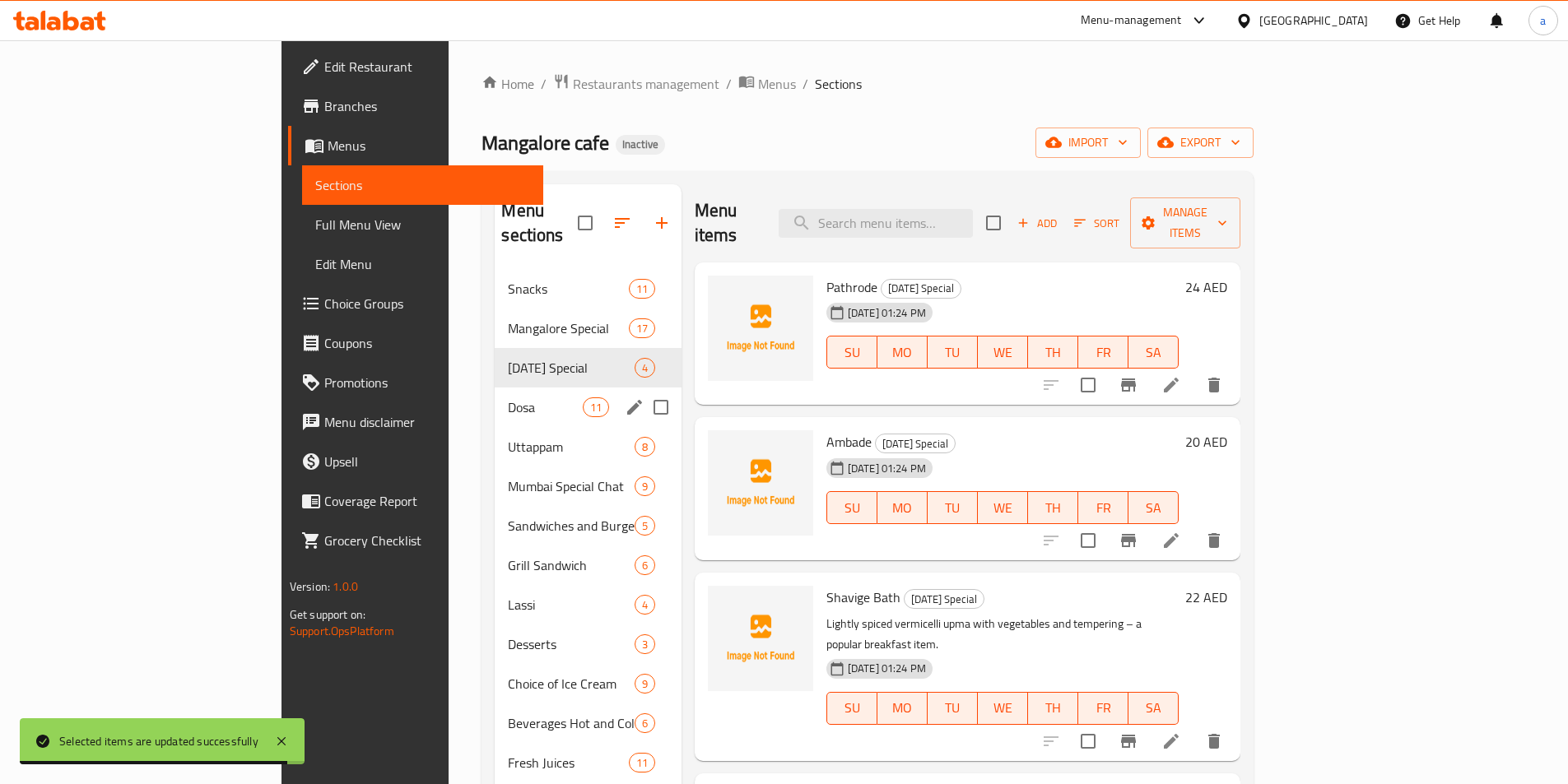
click at [495, 387] on div "Dosa 11" at bounding box center [587, 407] width 186 height 40
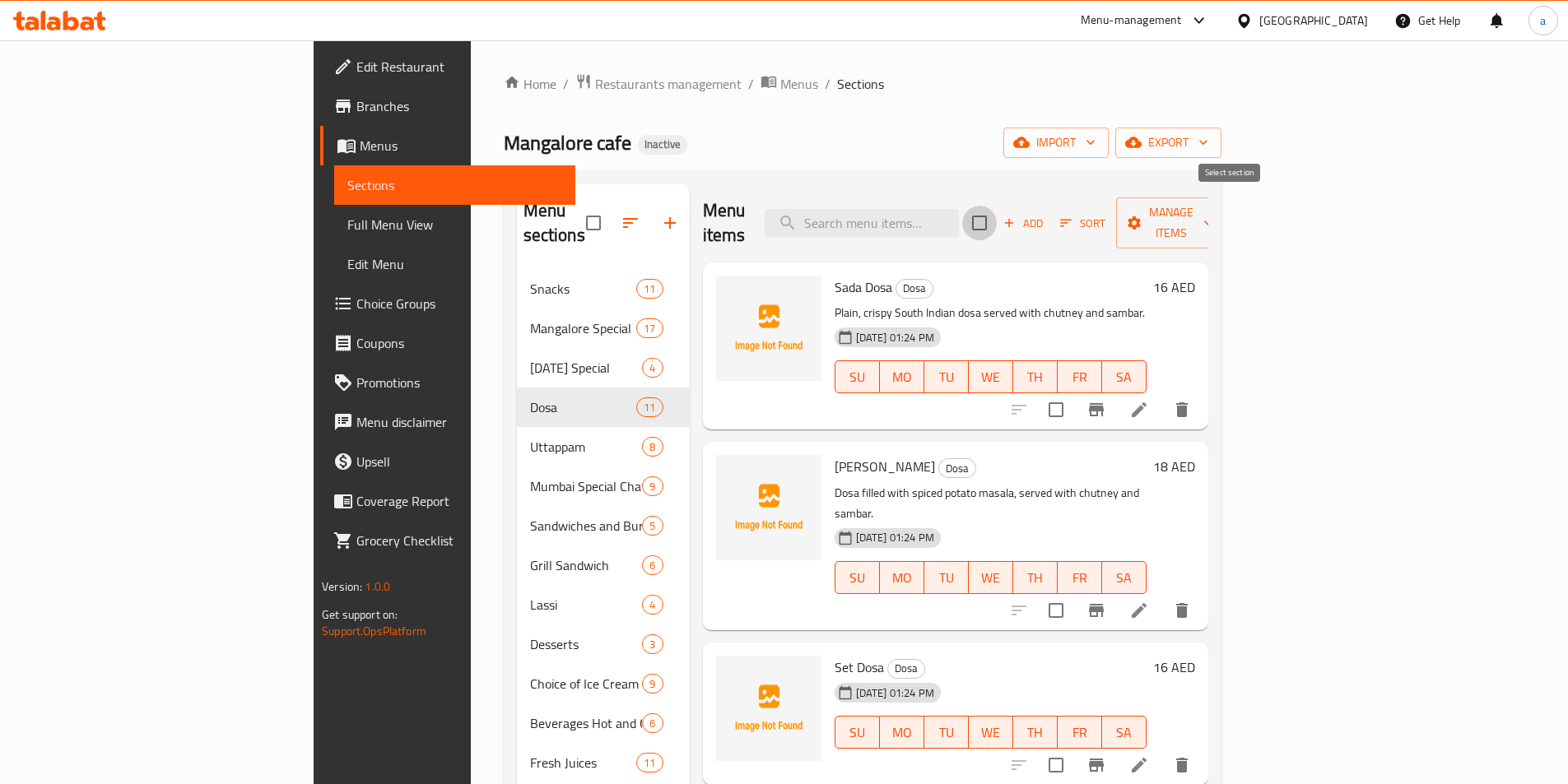
click at [997, 206] on input "checkbox" at bounding box center [980, 223] width 35 height 35
checkbox input "true"
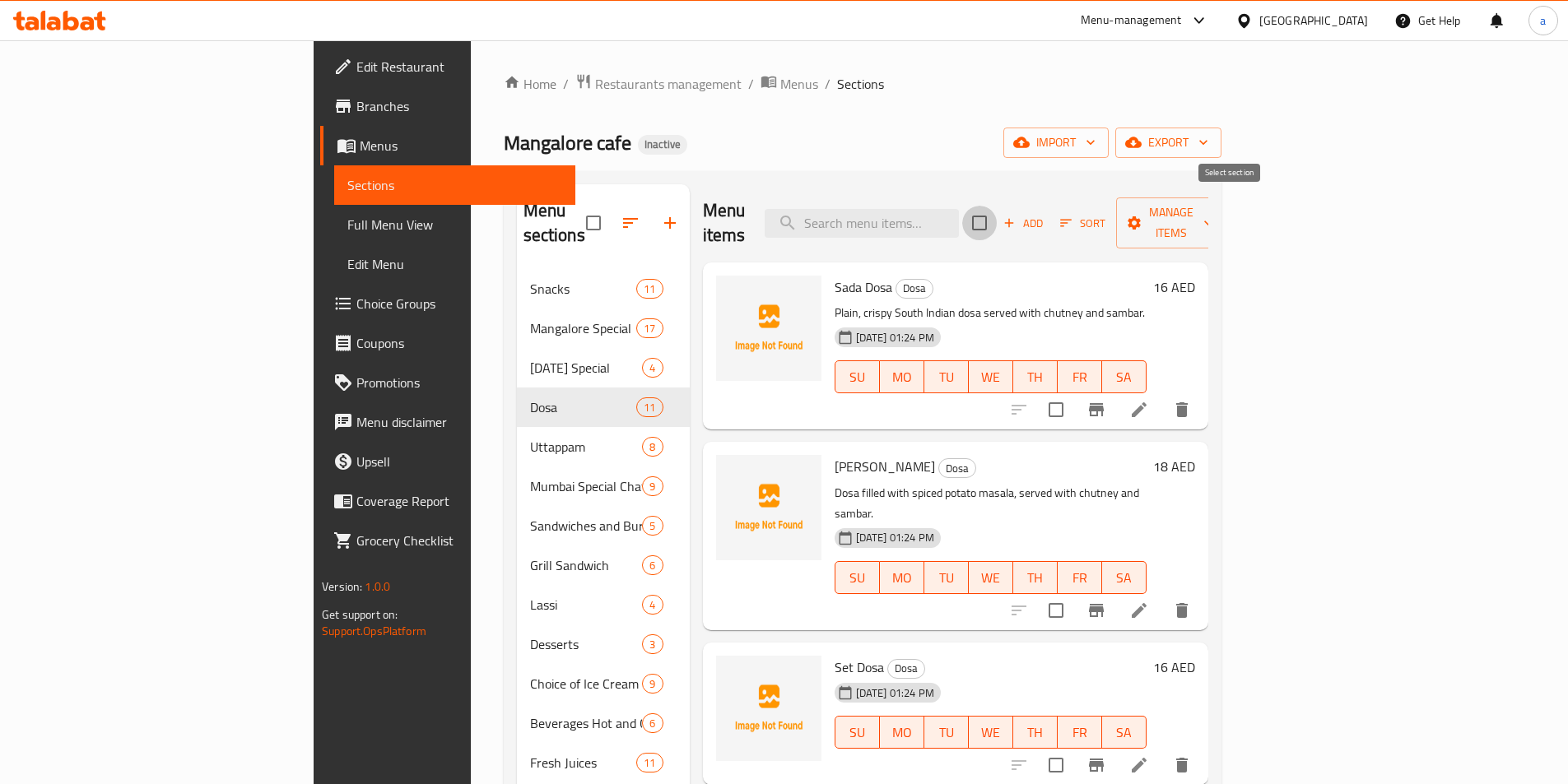
checkbox input "true"
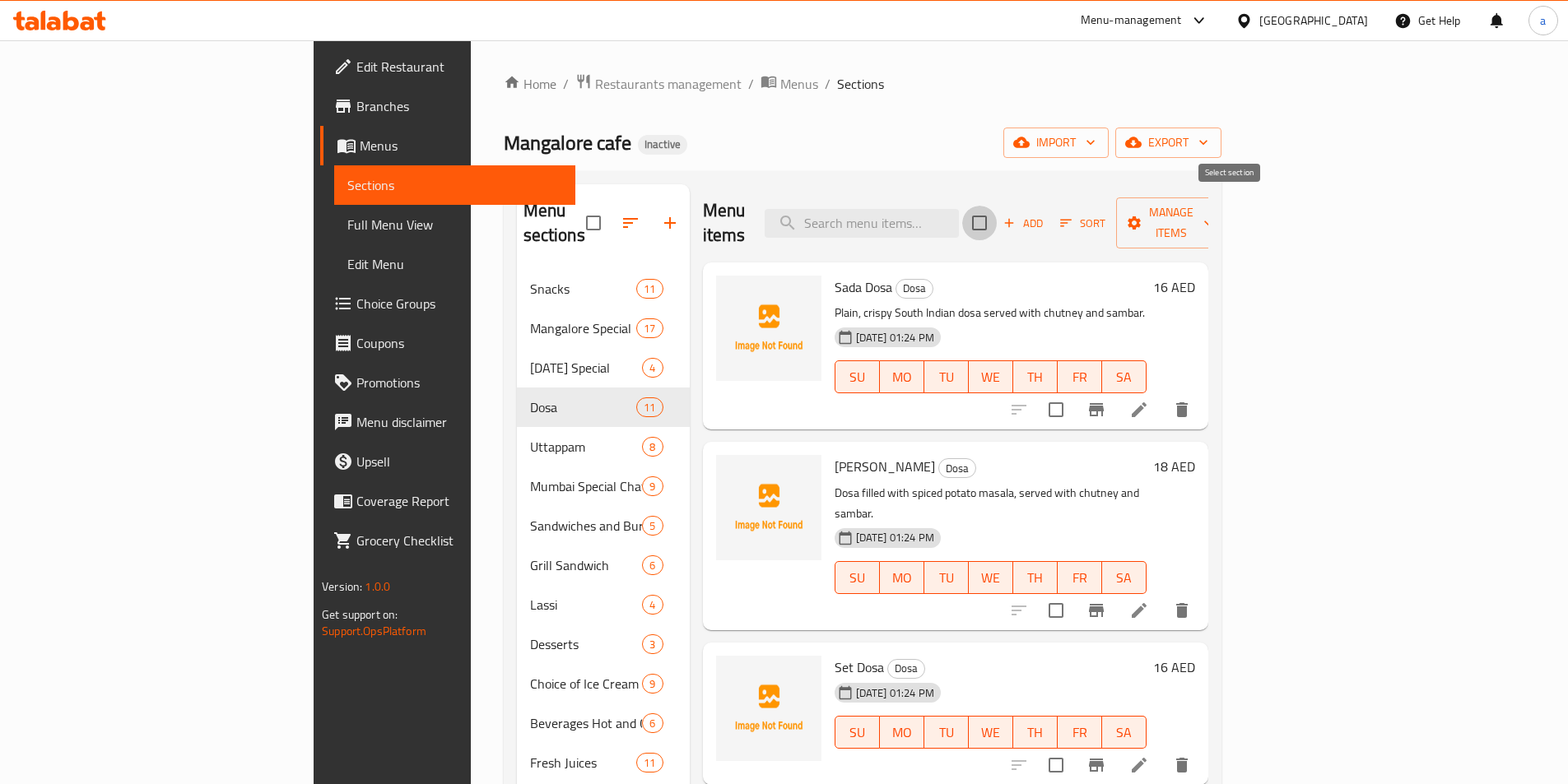
checkbox input "true"
click at [1213, 202] on span "Manage items" at bounding box center [1171, 223] width 84 height 41
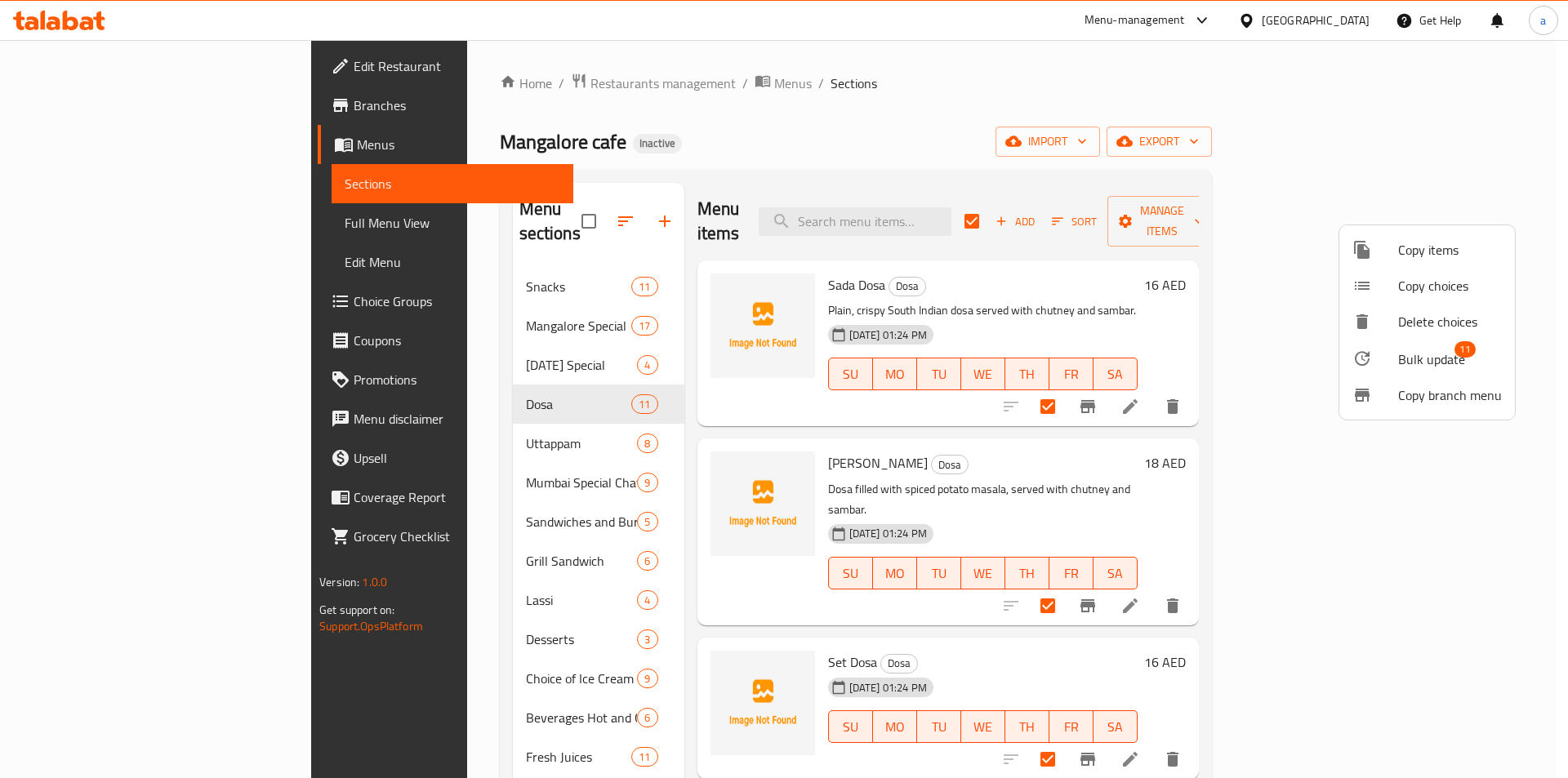
click at [1373, 361] on div at bounding box center [1374, 358] width 45 height 20
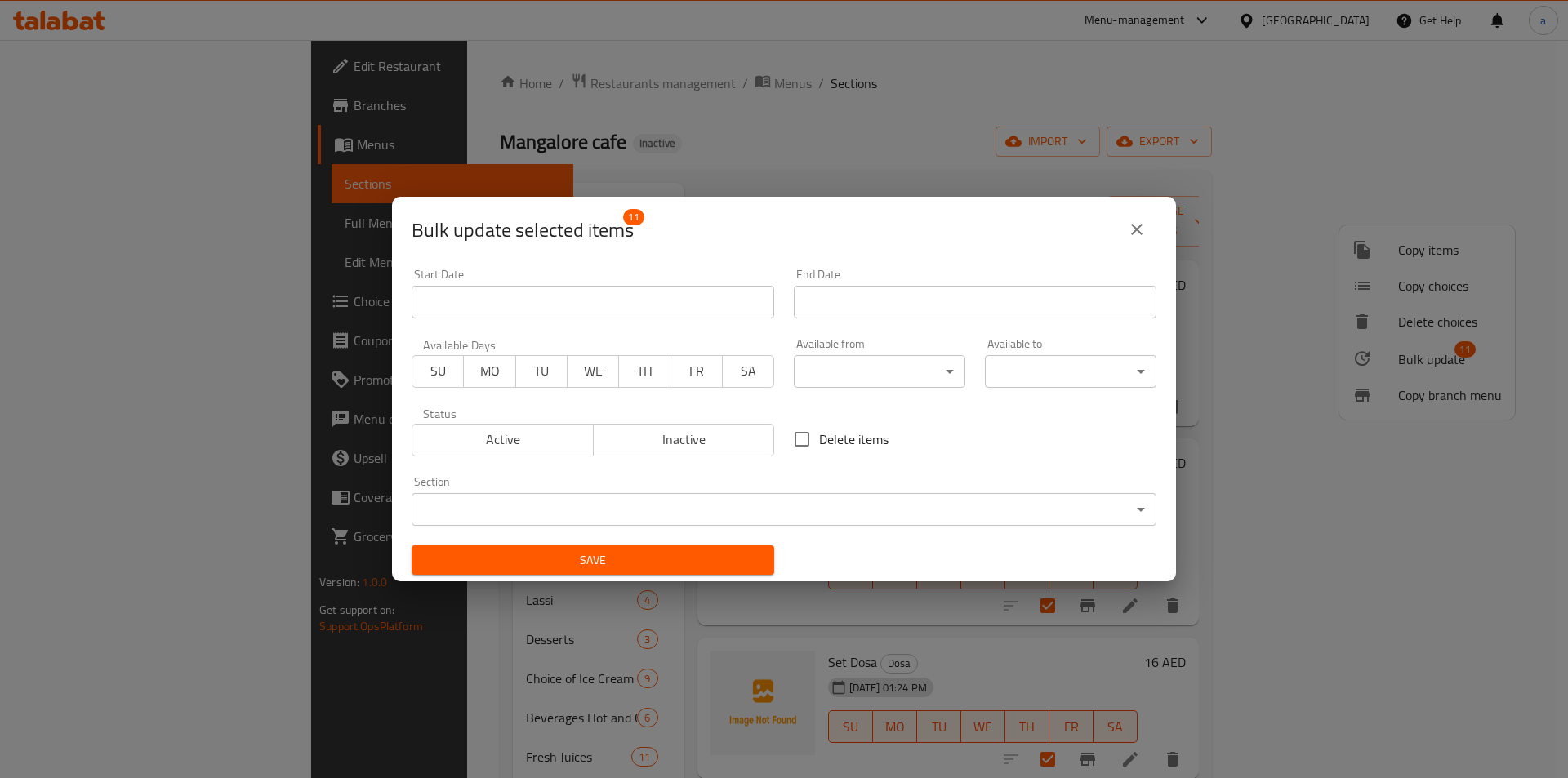
click at [852, 381] on body "​ Menu-management [GEOGRAPHIC_DATA] Get Help a Edit Restaurant Branches Menus S…" at bounding box center [784, 409] width 1568 height 739
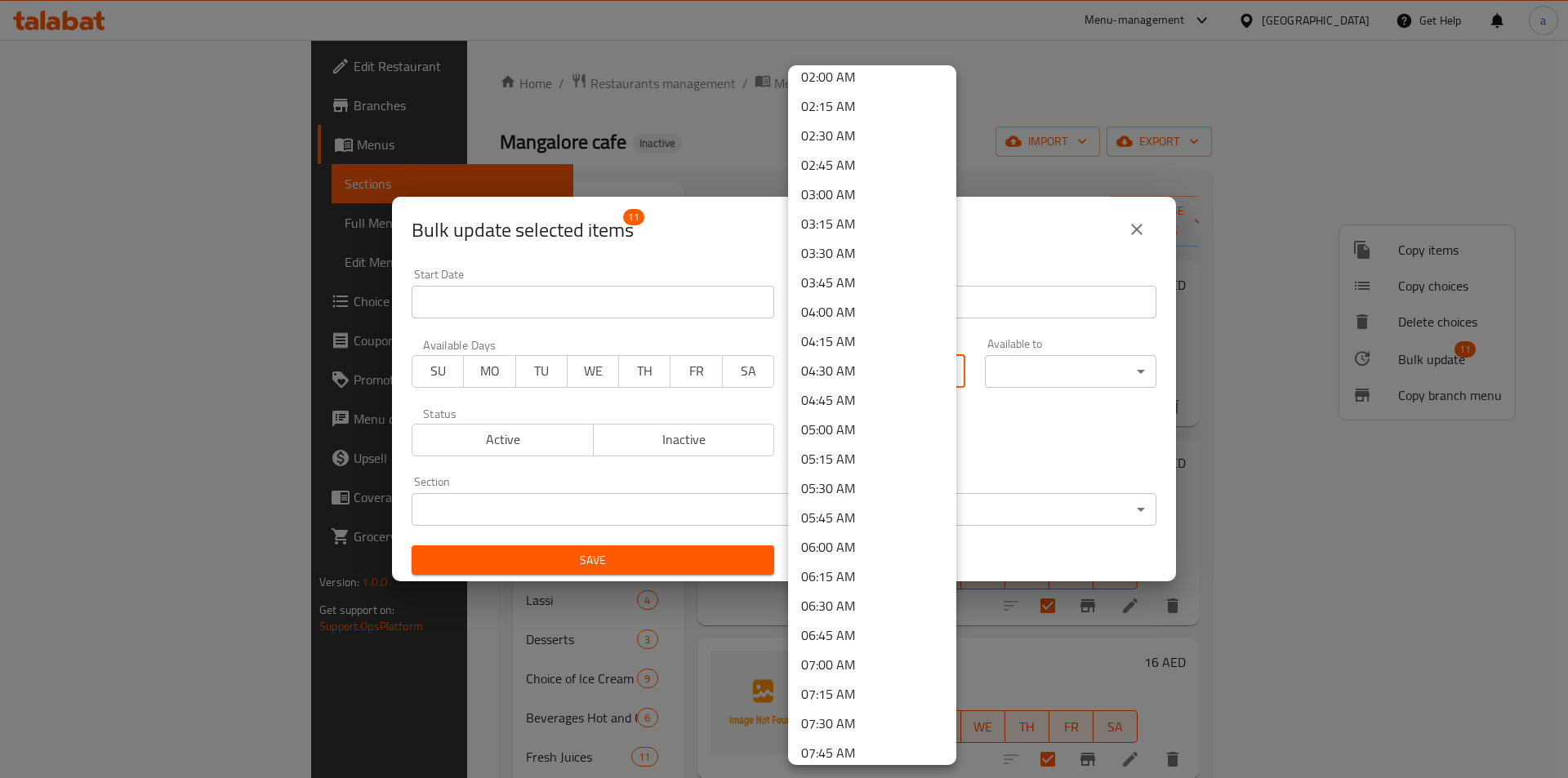
scroll to position [327, 0]
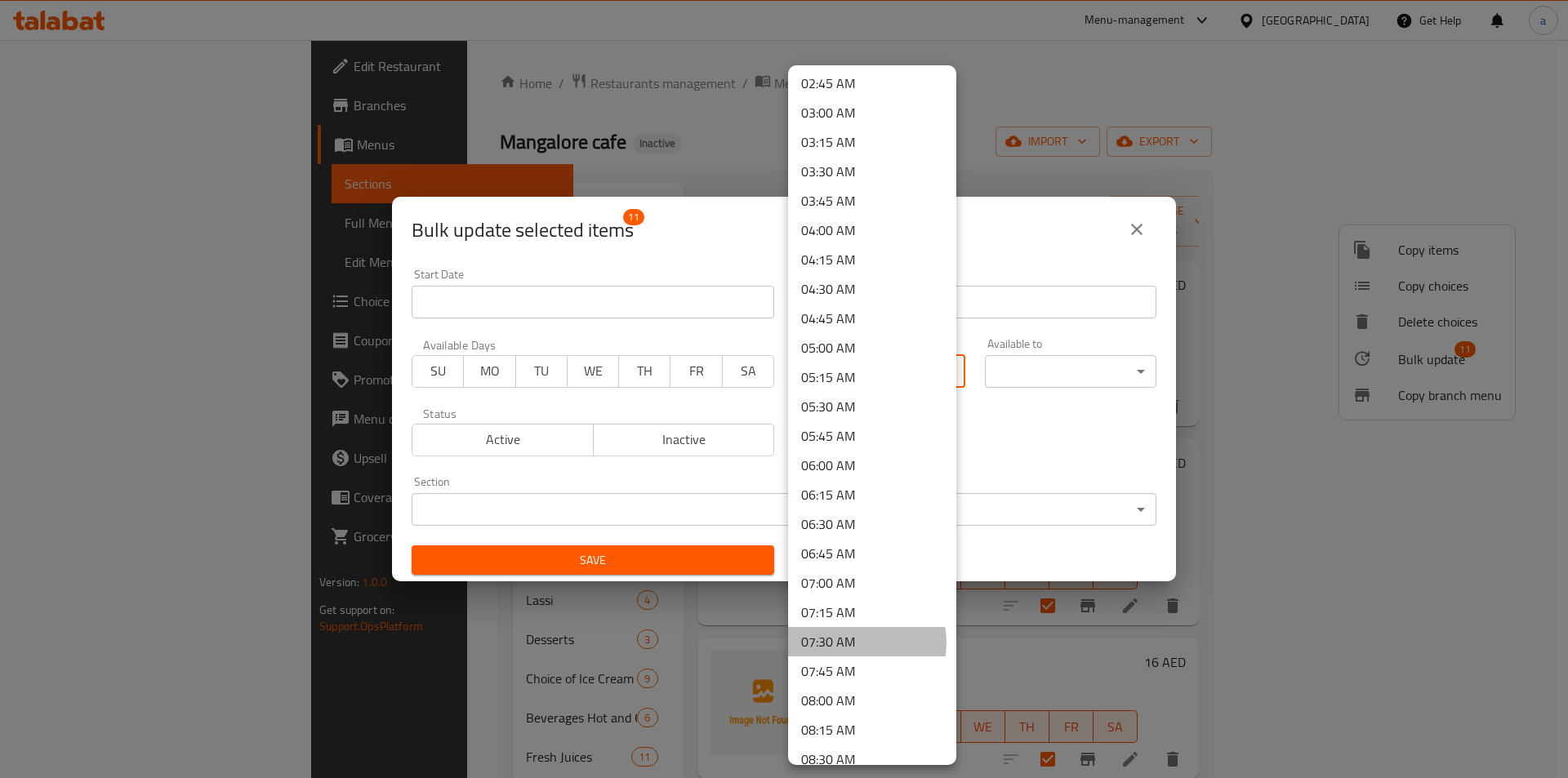
click at [859, 642] on li "07:30 AM" at bounding box center [872, 642] width 168 height 29
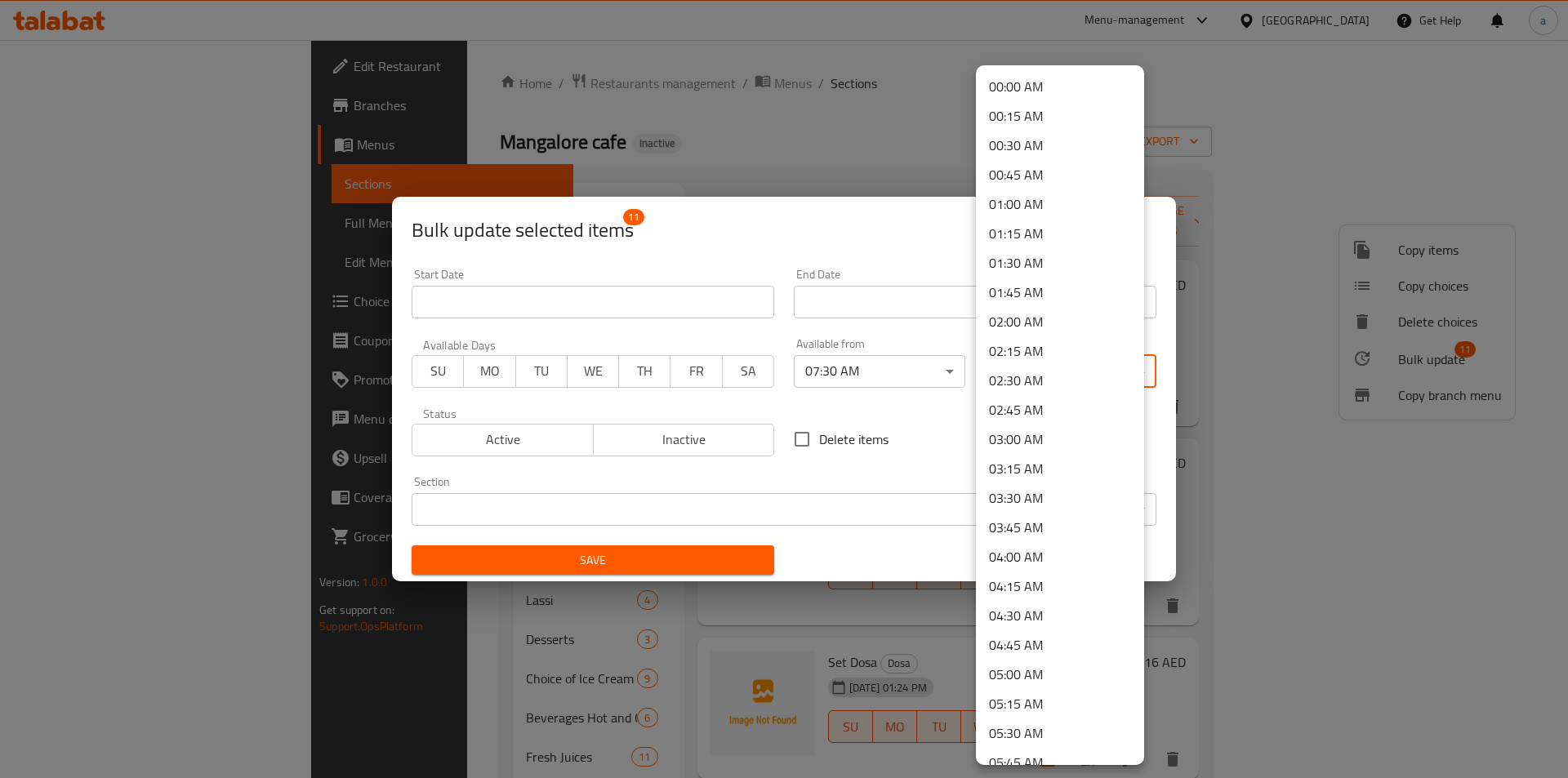
click at [1043, 365] on body "​ Menu-management [GEOGRAPHIC_DATA] Get Help a Edit Restaurant Branches Menus S…" at bounding box center [784, 409] width 1568 height 739
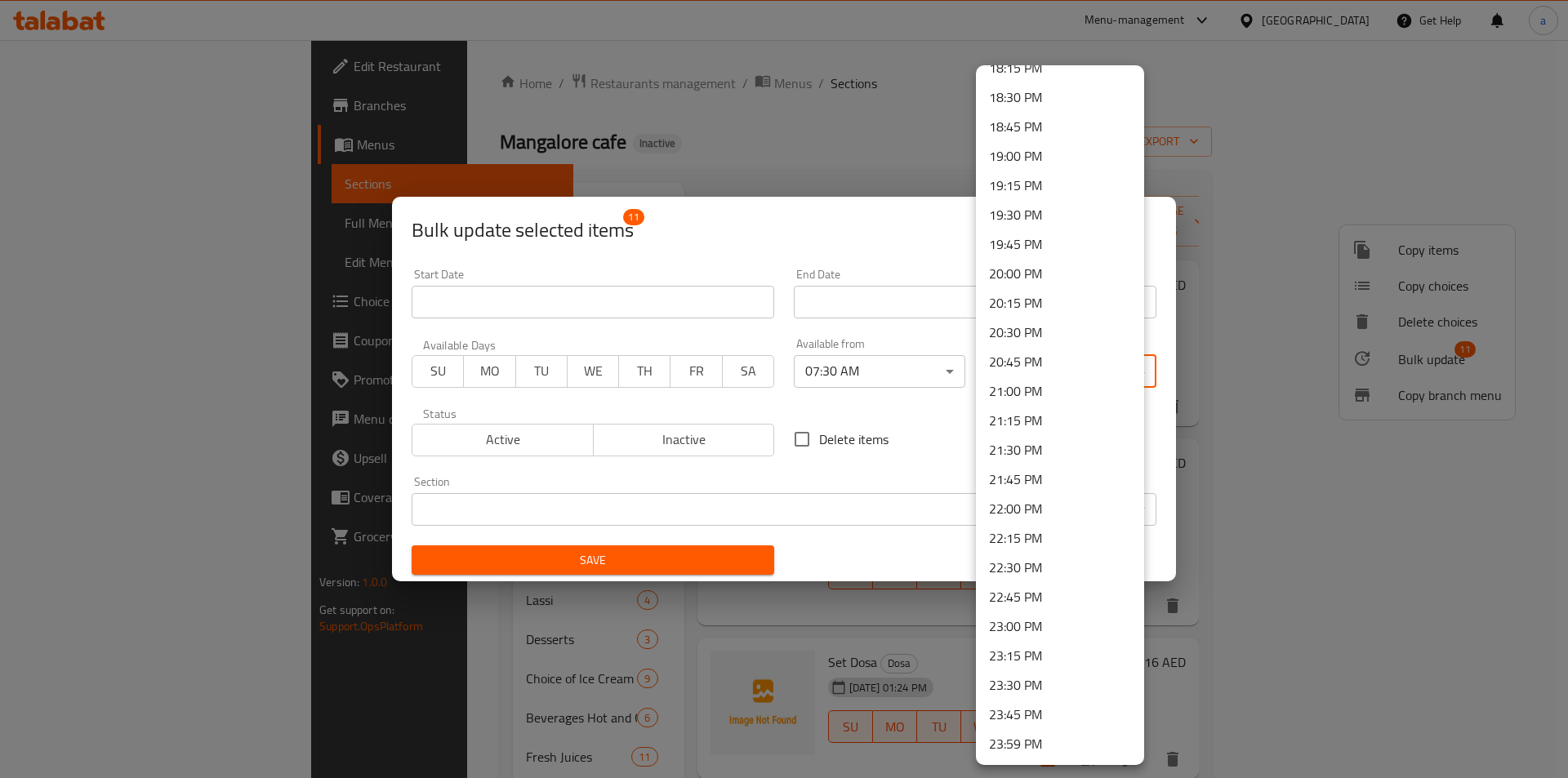
click at [1035, 675] on li "23:30 PM" at bounding box center [1060, 685] width 168 height 29
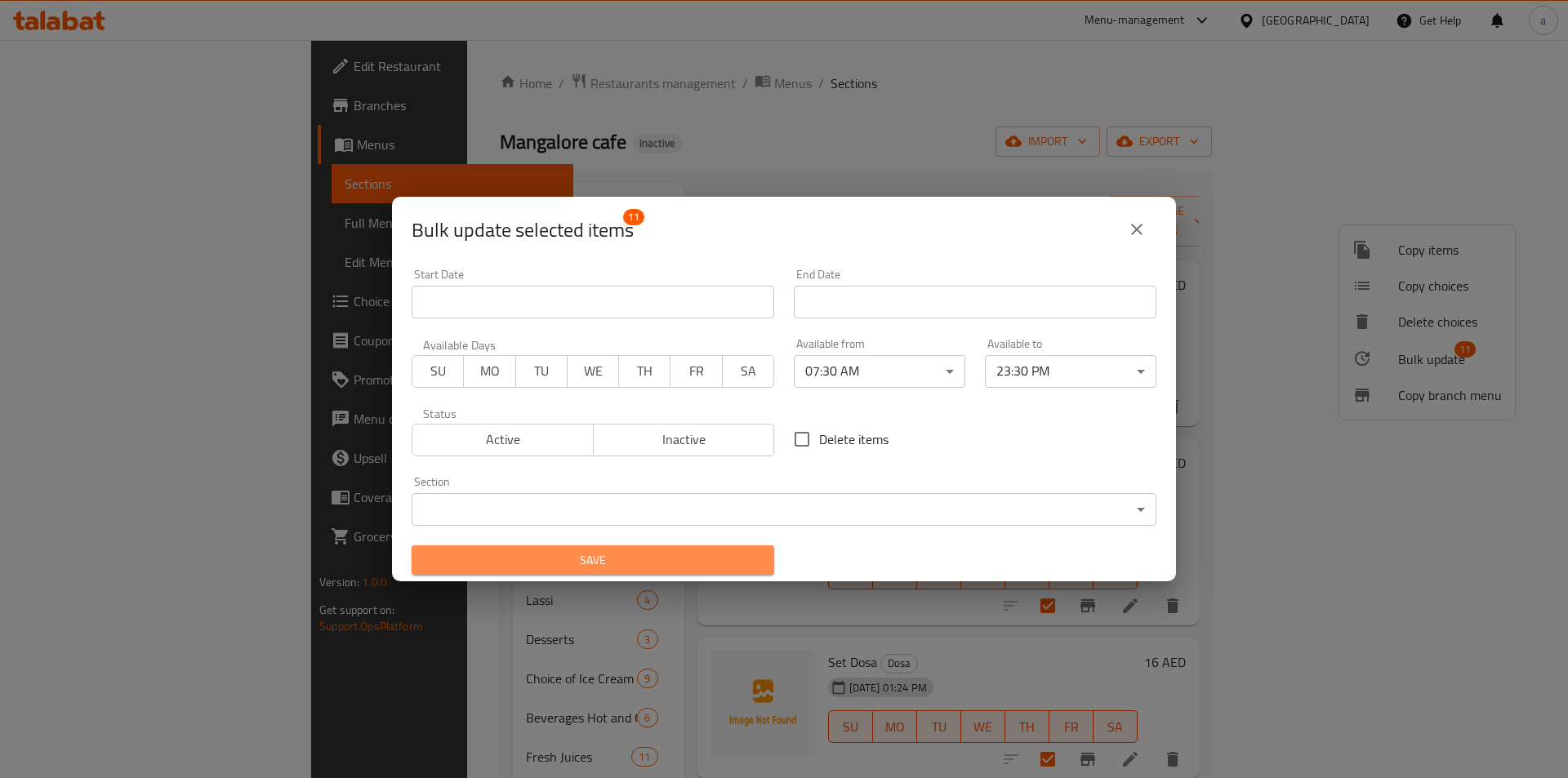
click at [697, 555] on span "Save" at bounding box center [593, 561] width 336 height 21
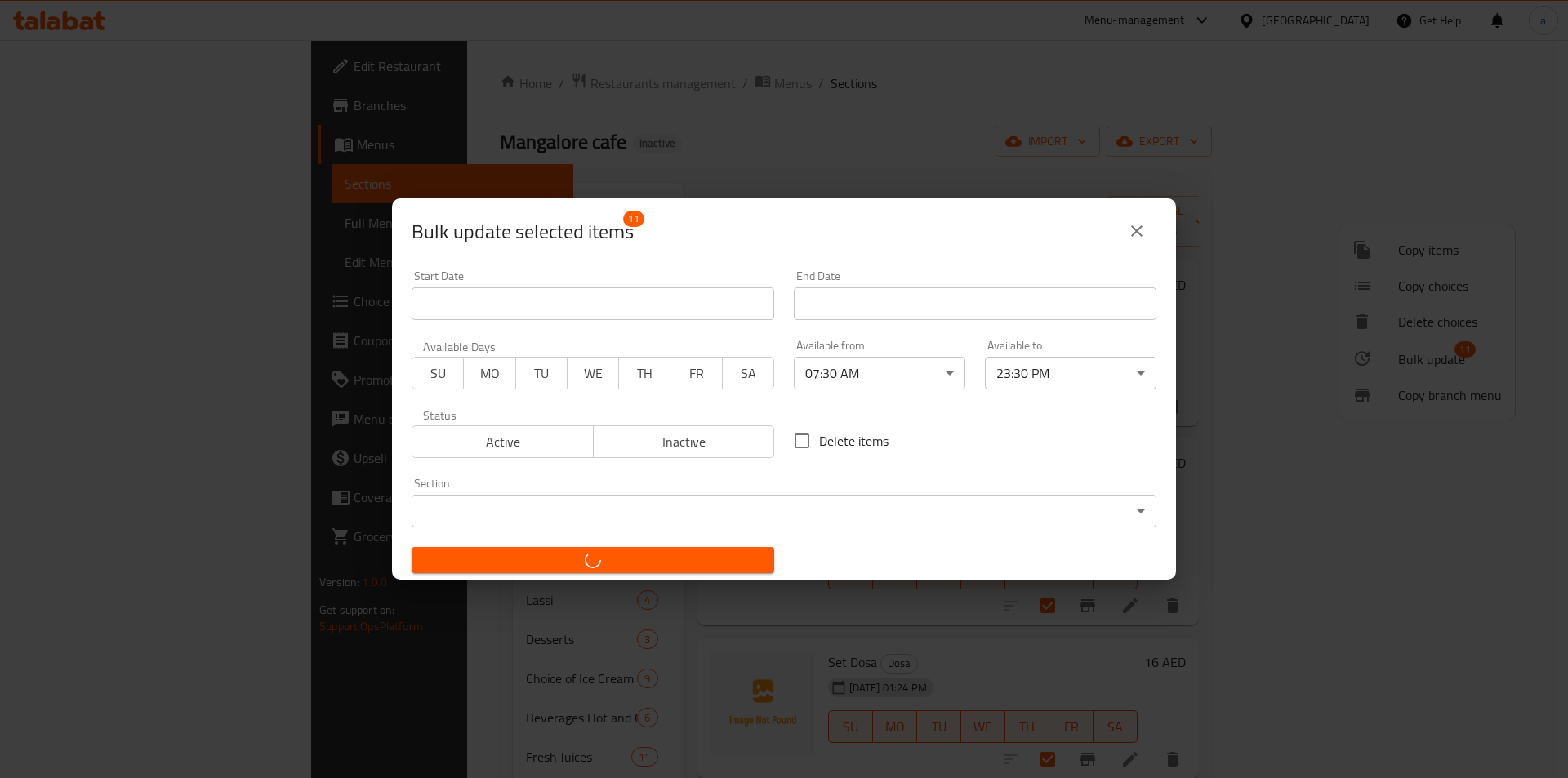
checkbox input "false"
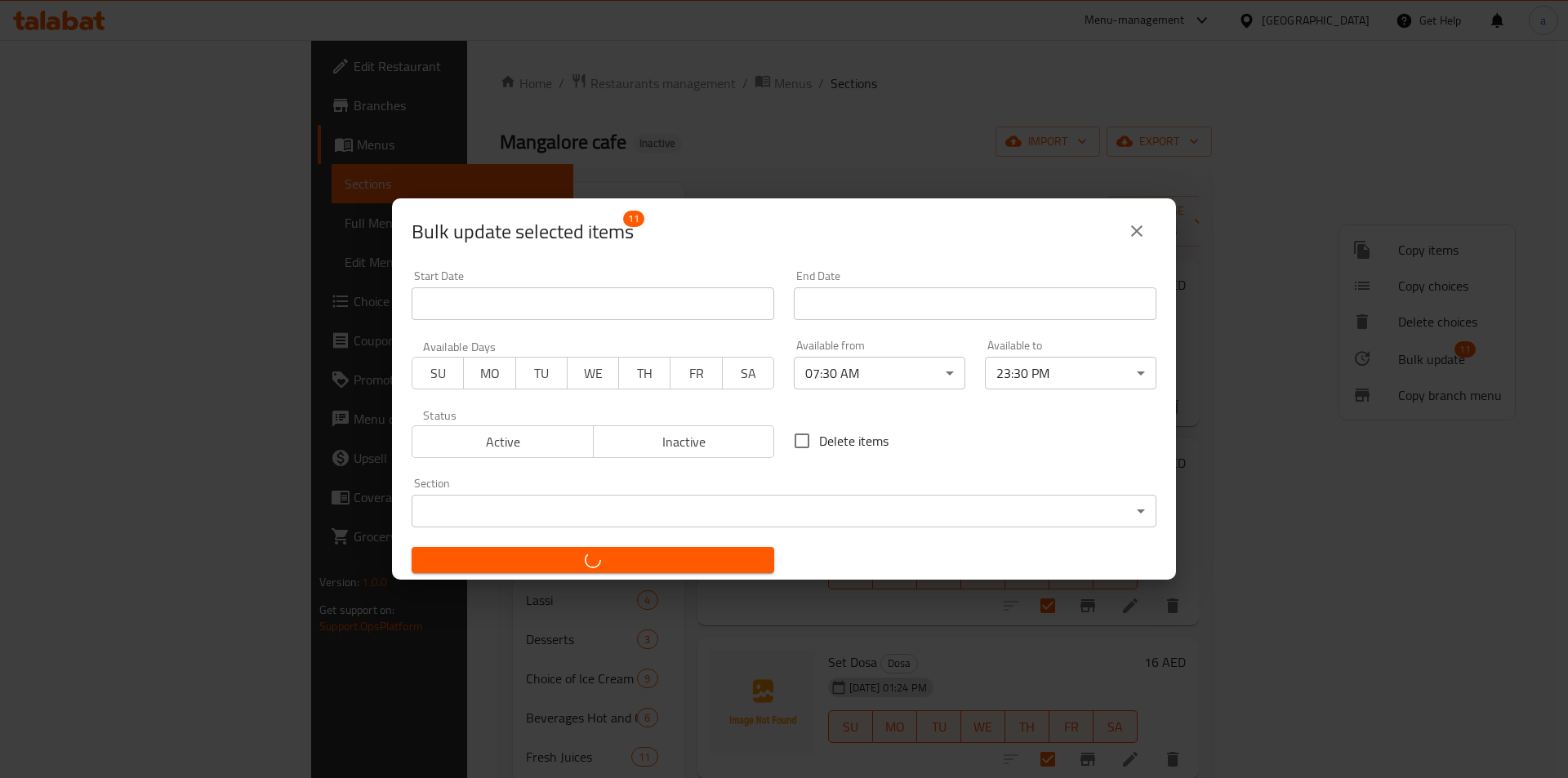
checkbox input "false"
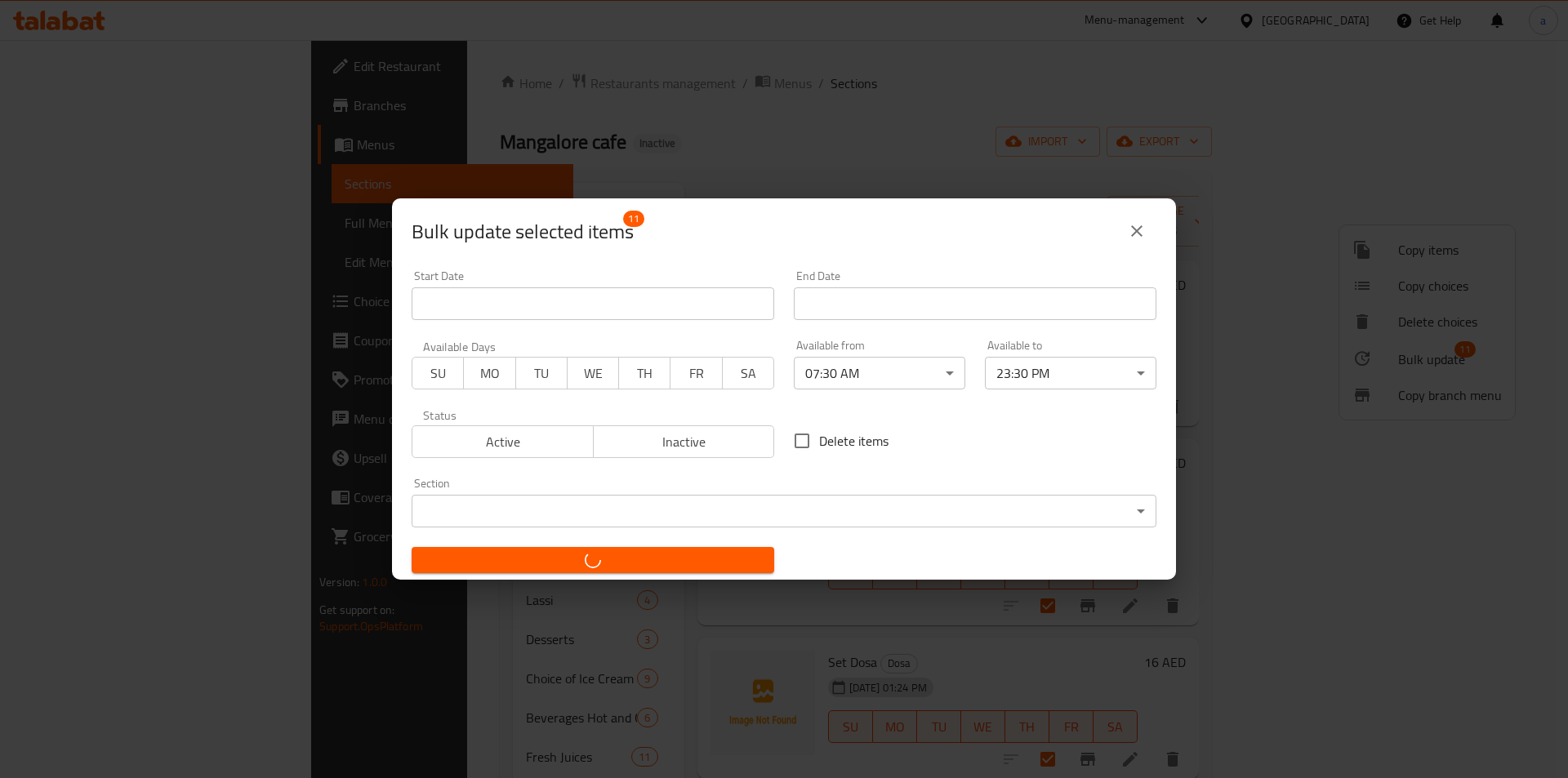
checkbox input "false"
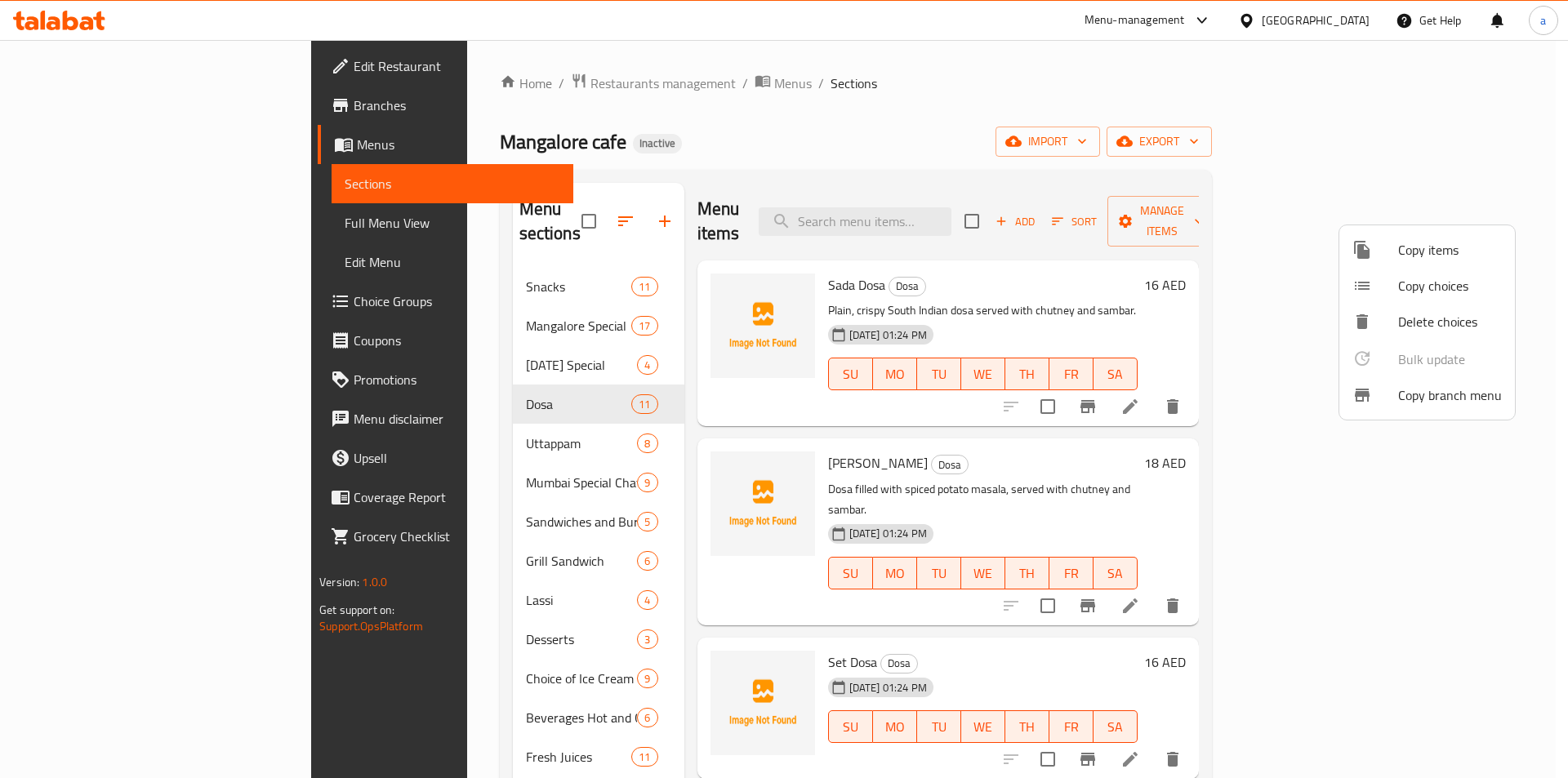
click at [347, 429] on div at bounding box center [784, 389] width 1568 height 778
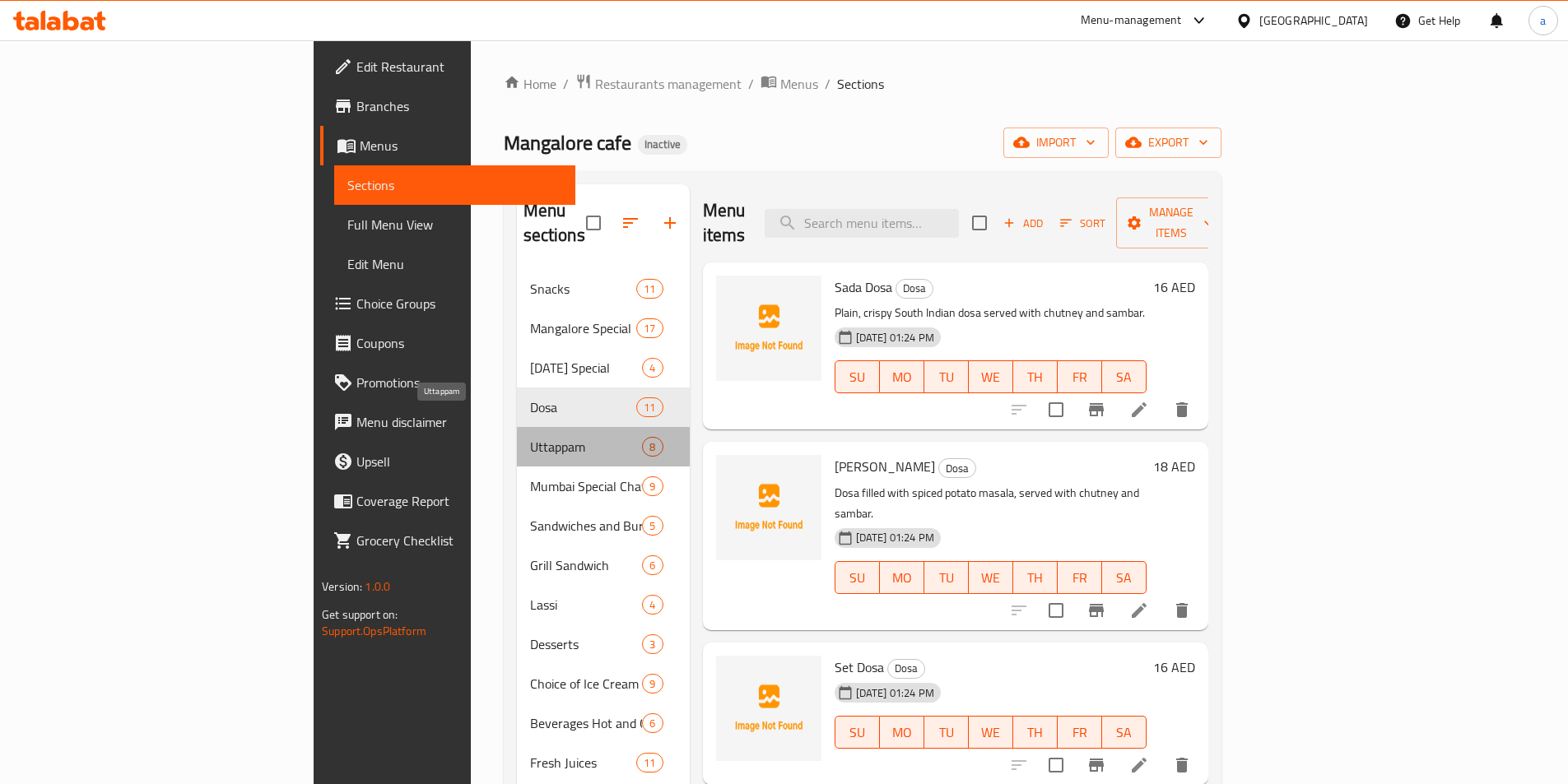
click at [530, 437] on span "Uttappam" at bounding box center [586, 446] width 112 height 20
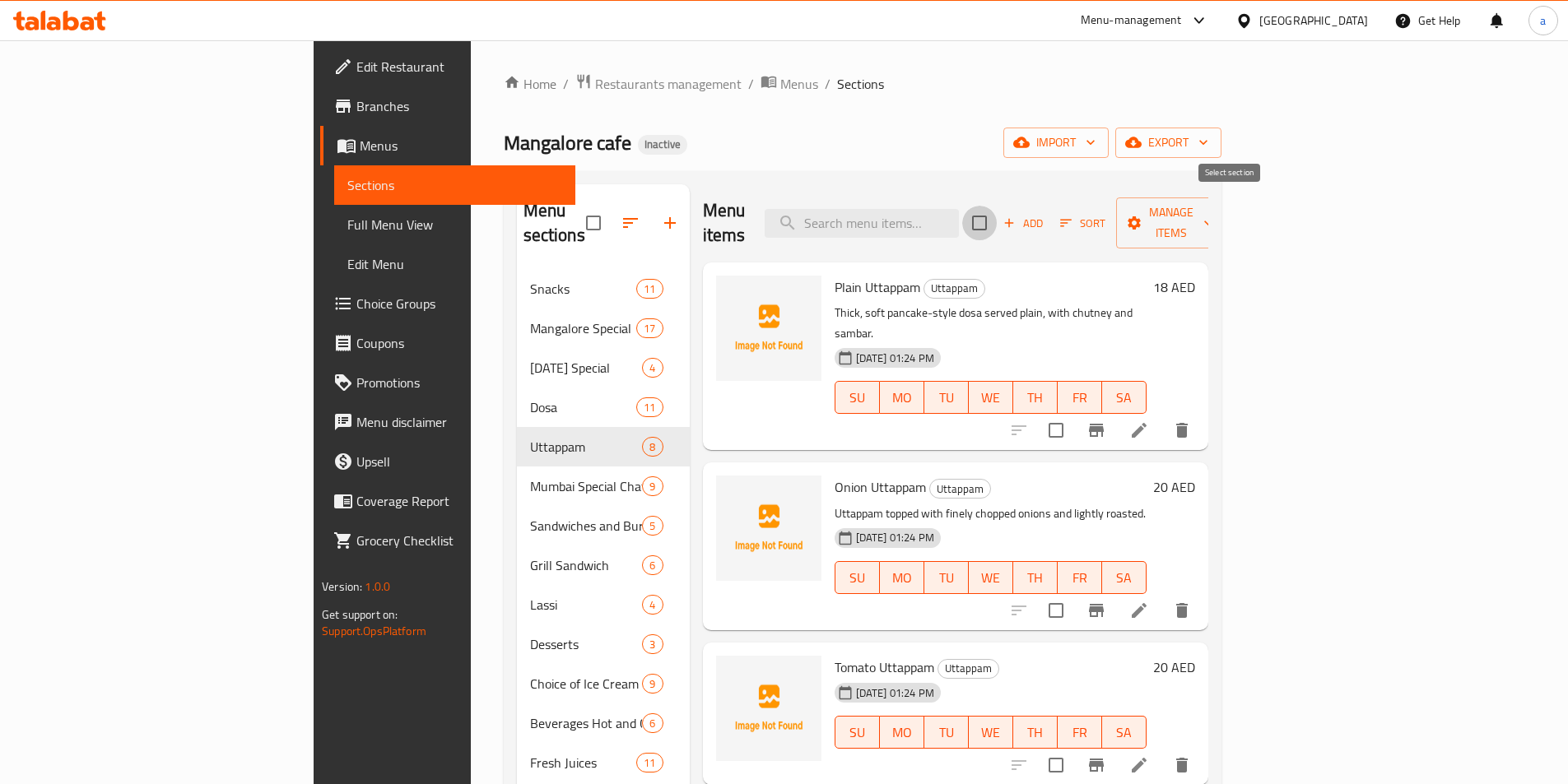
click at [997, 208] on input "checkbox" at bounding box center [980, 223] width 35 height 35
checkbox input "true"
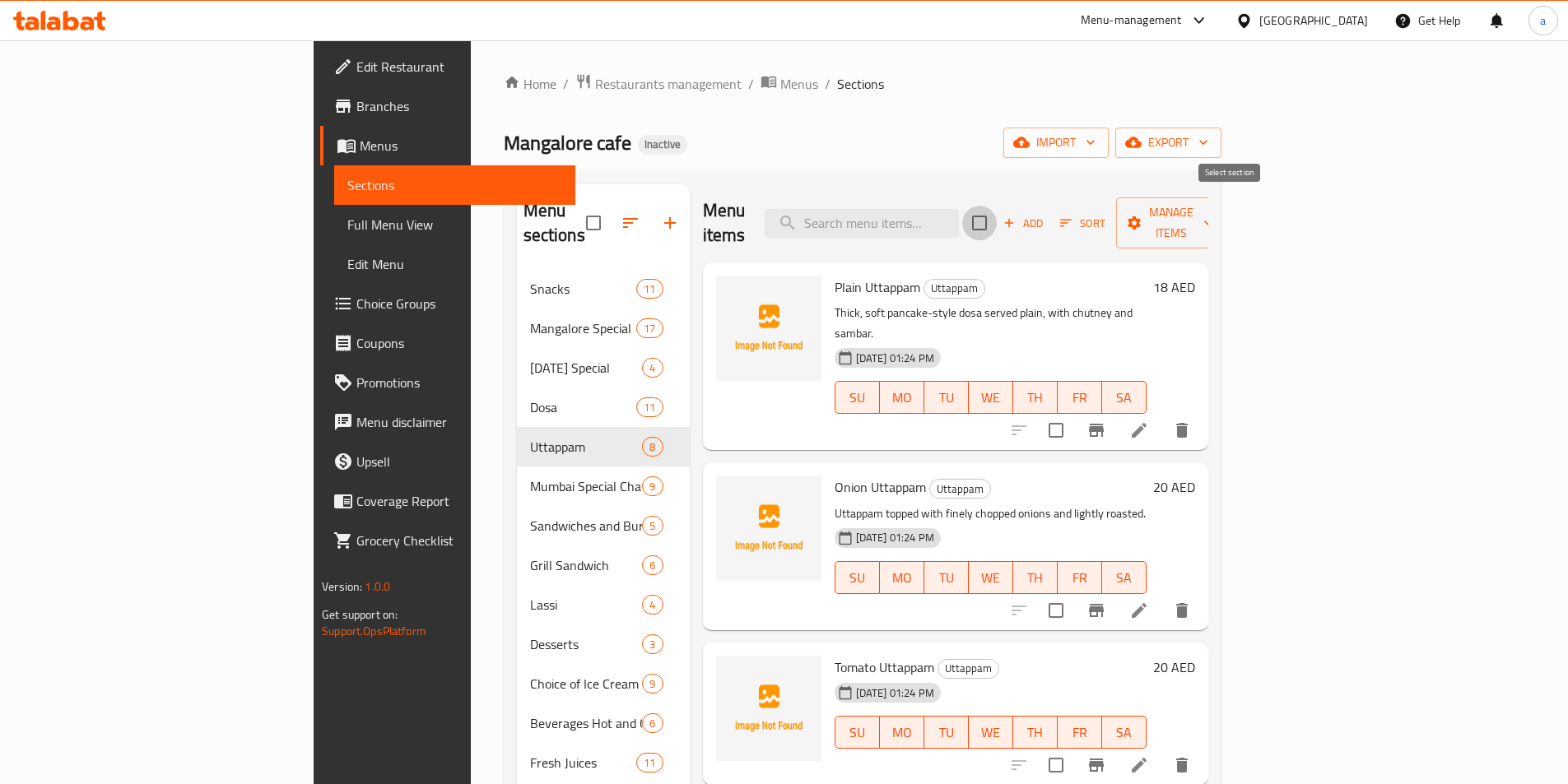
checkbox input "true"
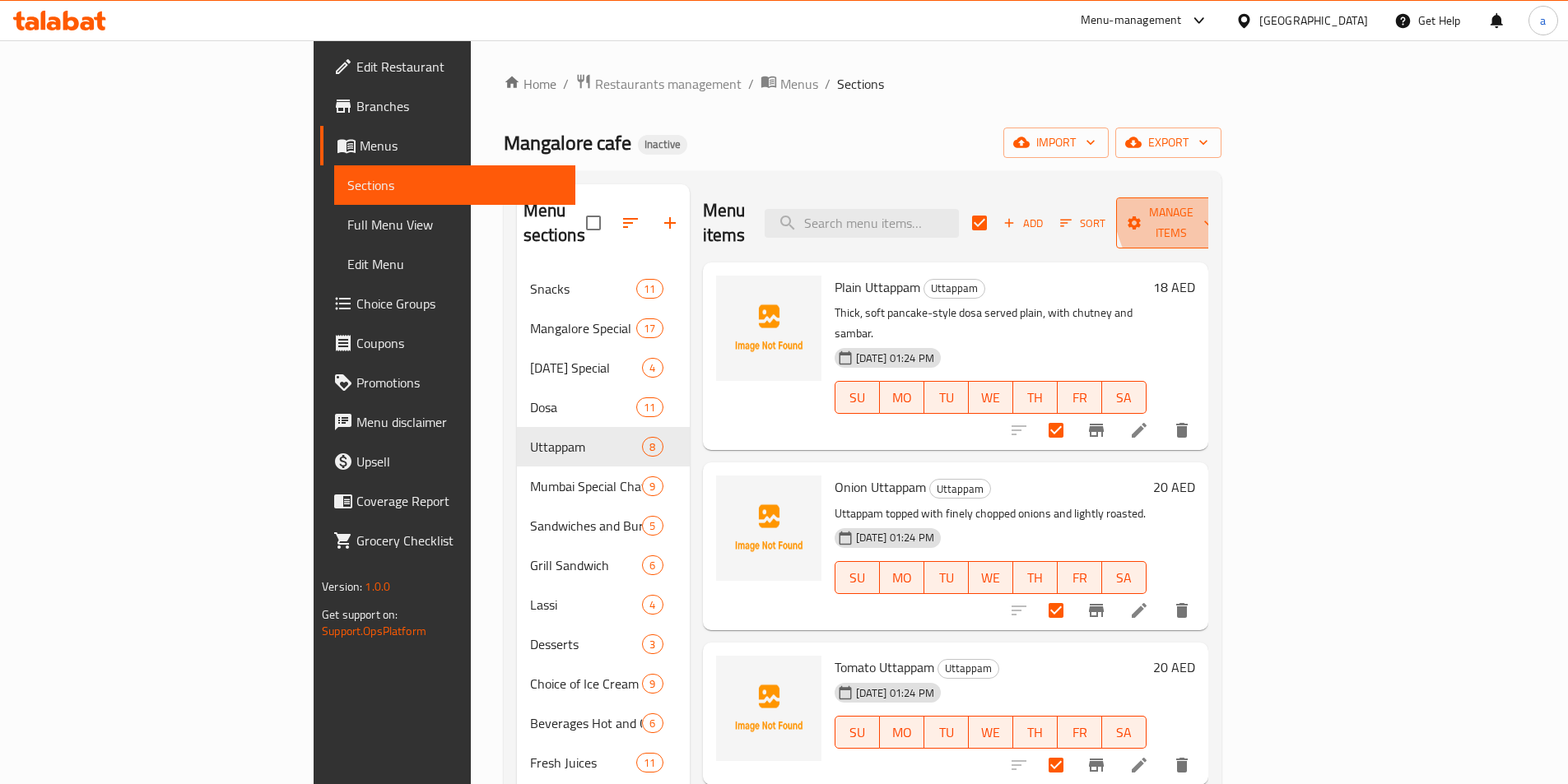
click at [1213, 203] on span "Manage items" at bounding box center [1171, 223] width 84 height 41
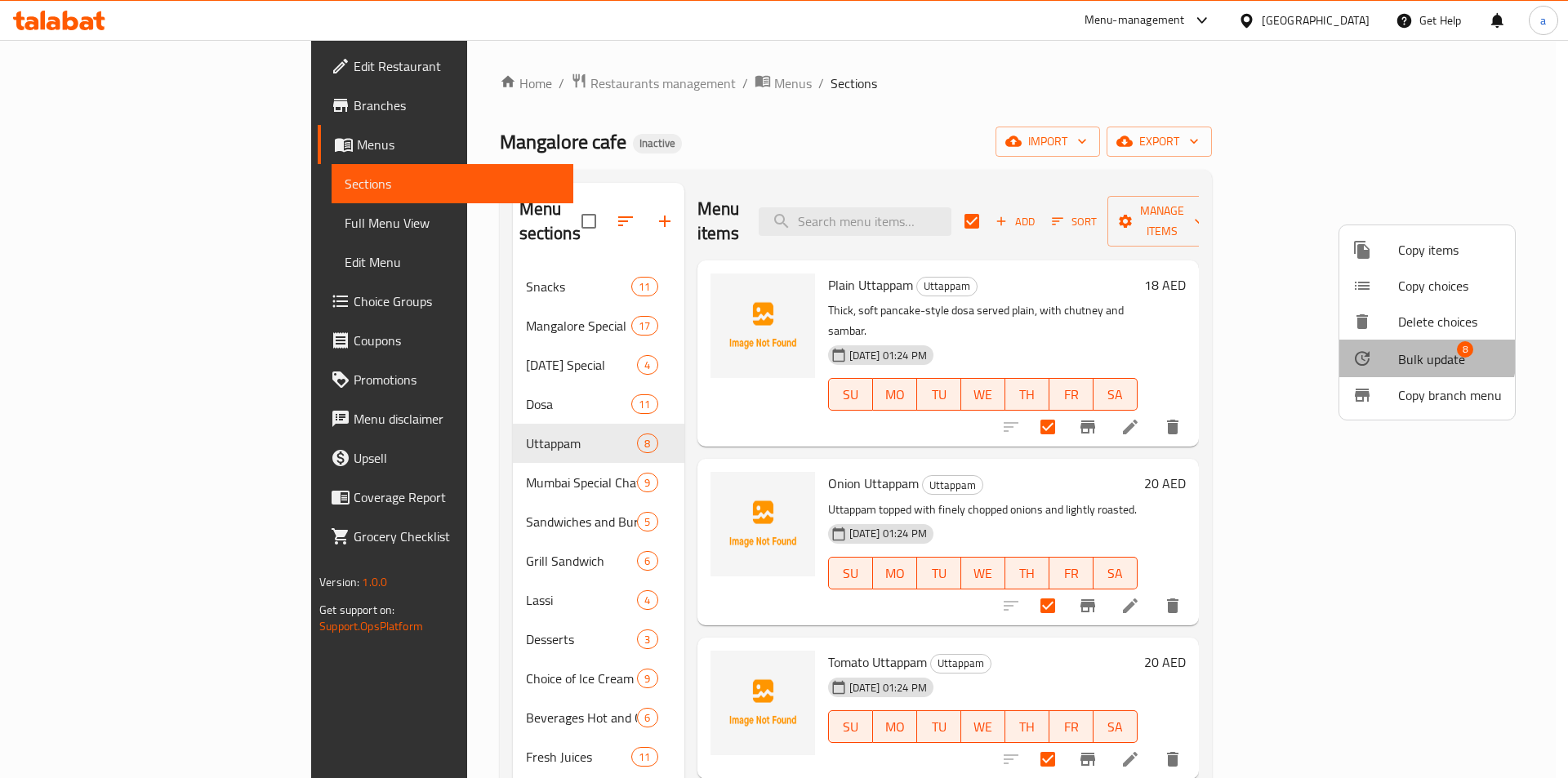
click at [1423, 356] on span "Bulk update" at bounding box center [1432, 359] width 67 height 20
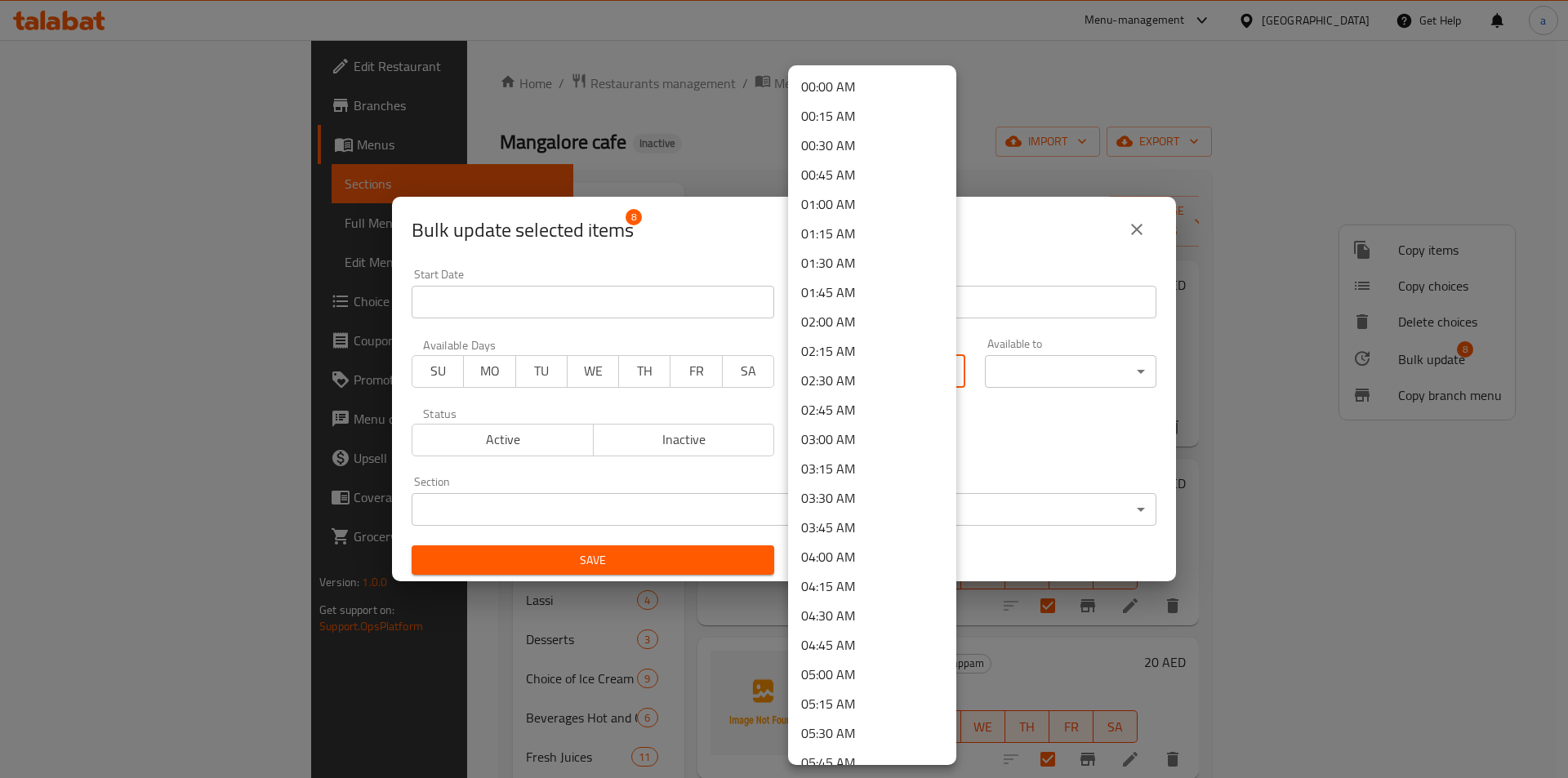
click at [864, 381] on body "​ Menu-management [GEOGRAPHIC_DATA] Get Help a Edit Restaurant Branches Menus S…" at bounding box center [784, 409] width 1568 height 739
click at [834, 569] on li "07:30 AM" at bounding box center [872, 560] width 168 height 29
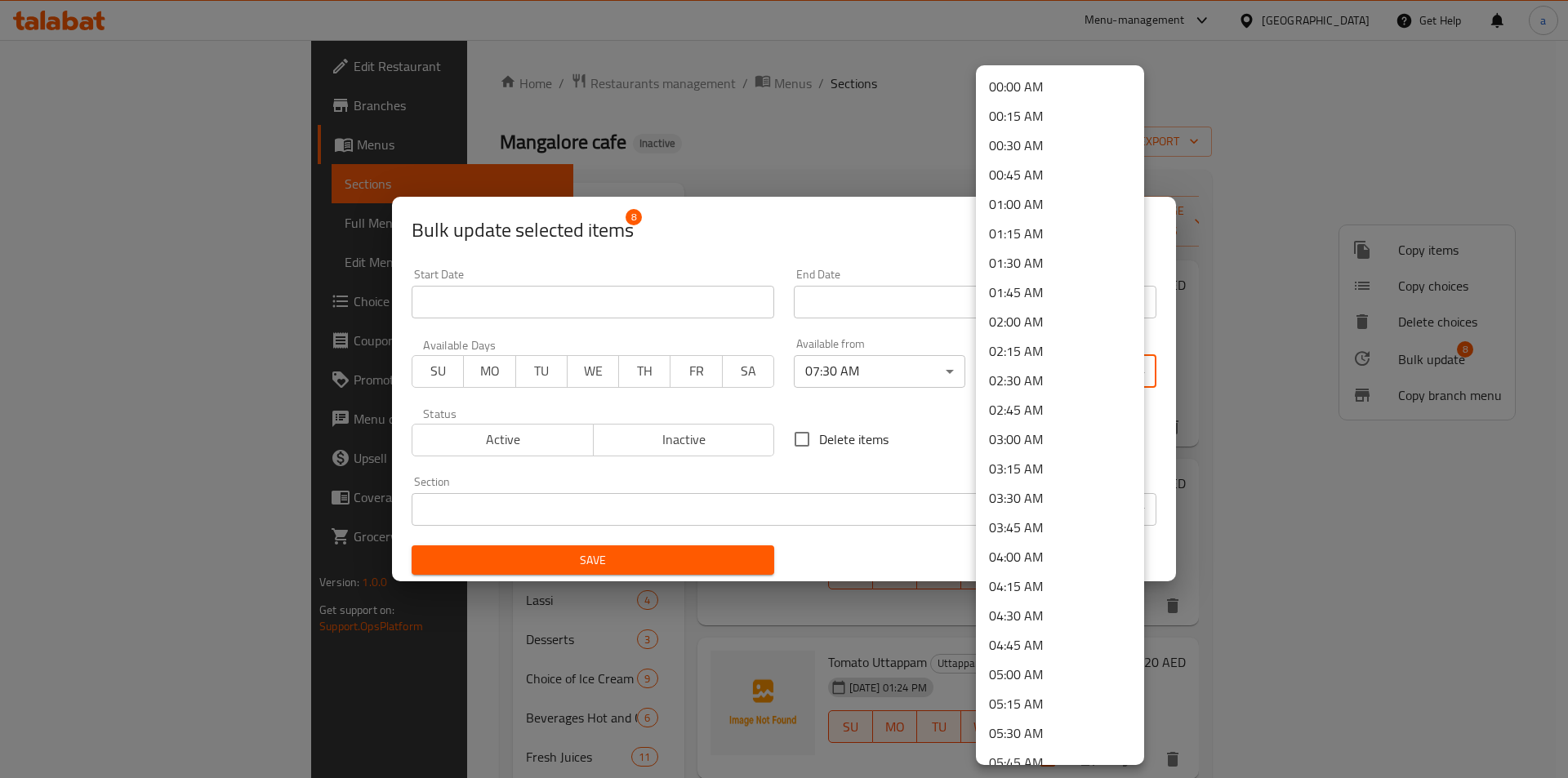
click at [1034, 387] on body "​ Menu-management [GEOGRAPHIC_DATA] Get Help a Edit Restaurant Branches Menus S…" at bounding box center [784, 409] width 1568 height 739
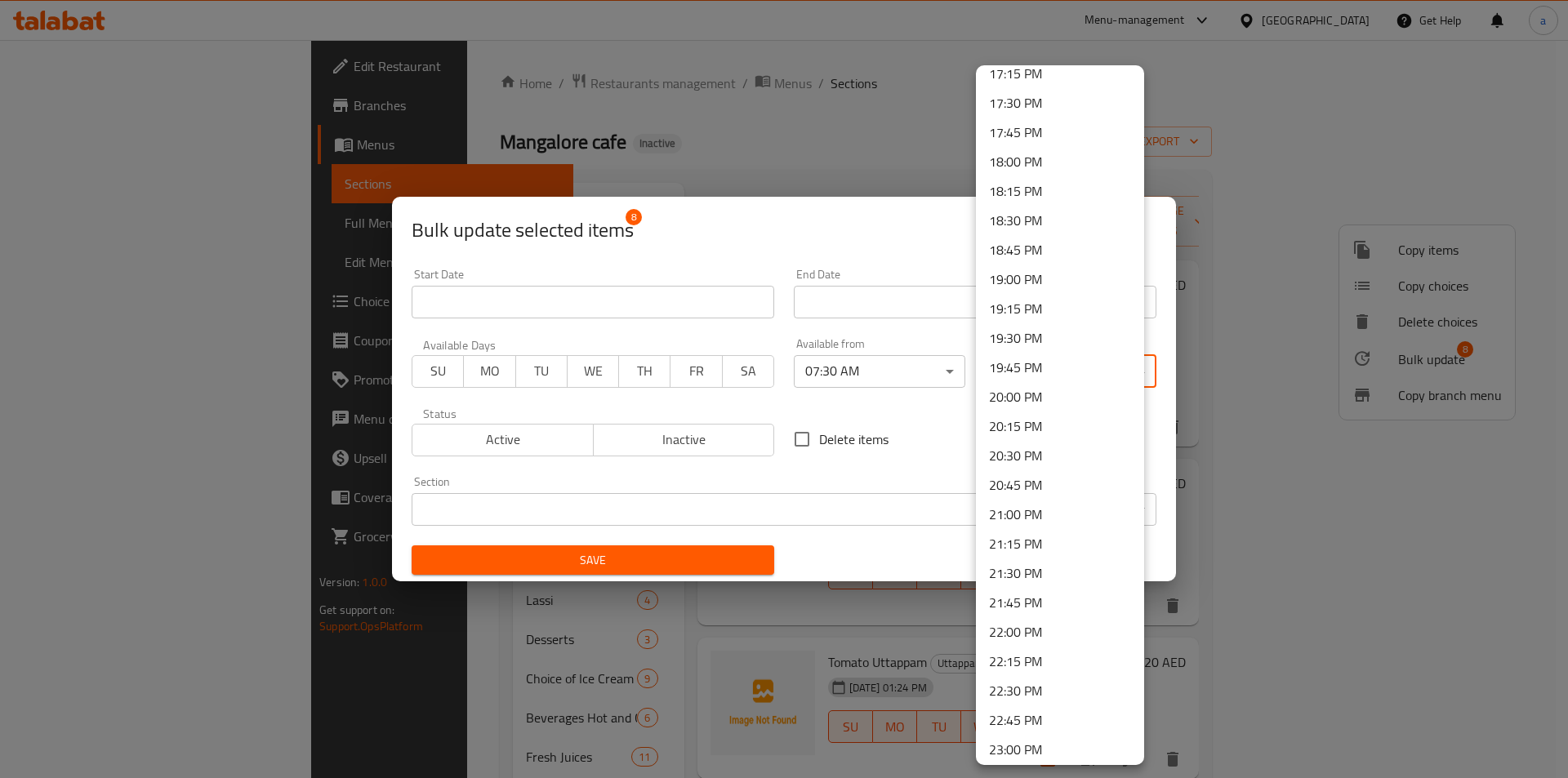
scroll to position [2164, 0]
click at [1036, 682] on li "23:30 PM" at bounding box center [1060, 685] width 168 height 29
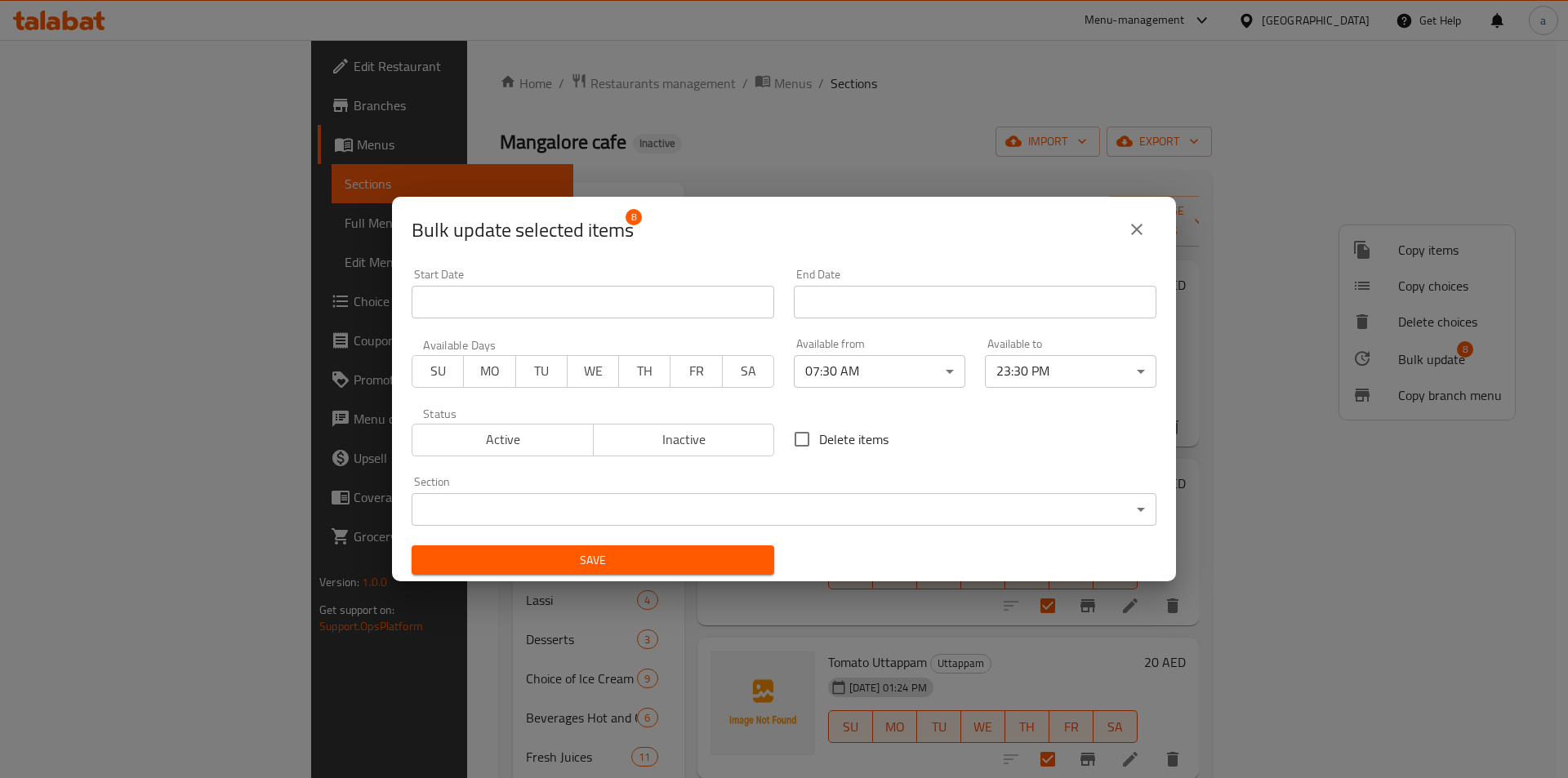
click at [962, 444] on div "Delete items" at bounding box center [974, 439] width 382 height 54
click at [737, 558] on span "Save" at bounding box center [593, 561] width 336 height 21
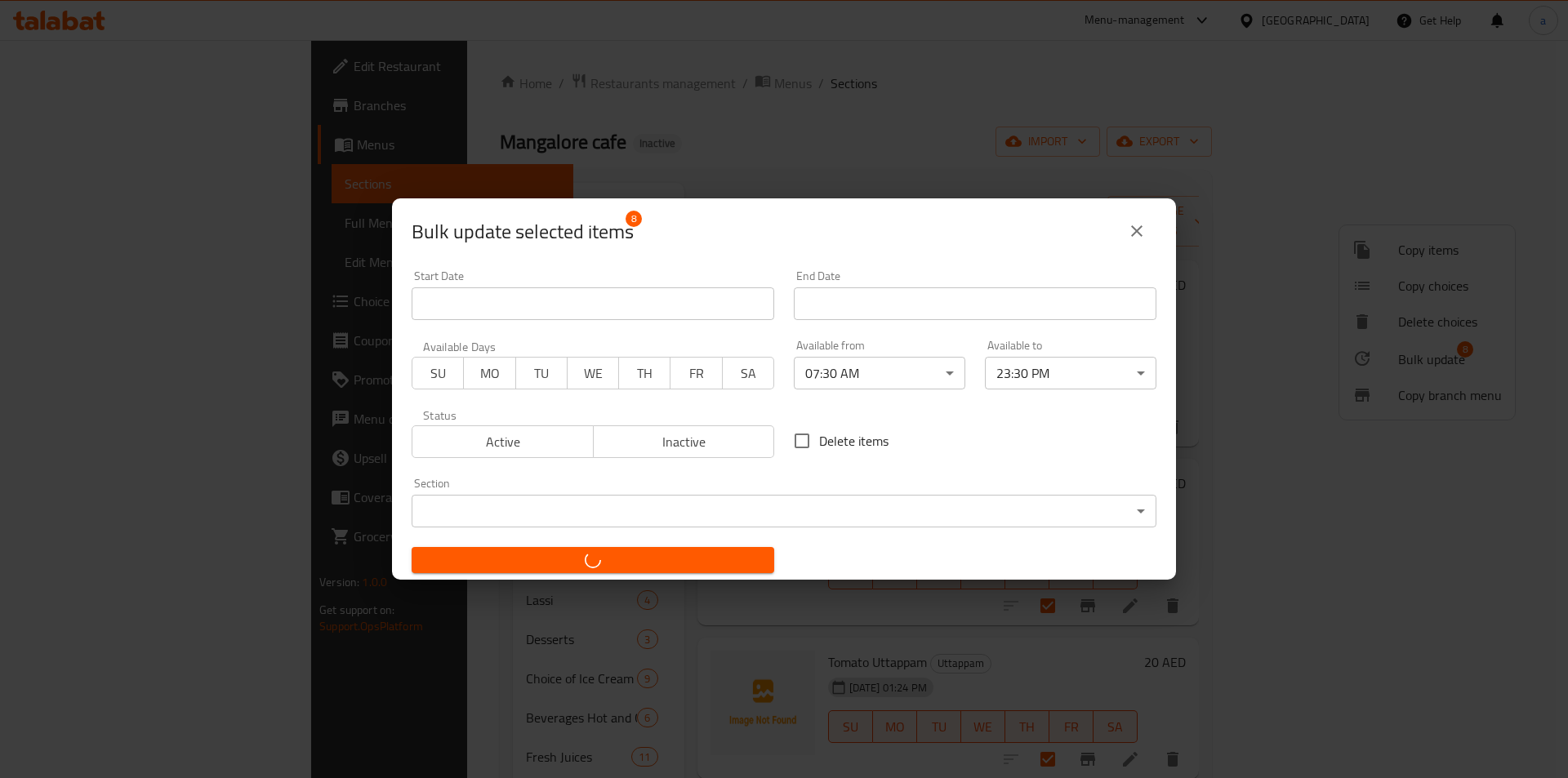
checkbox input "false"
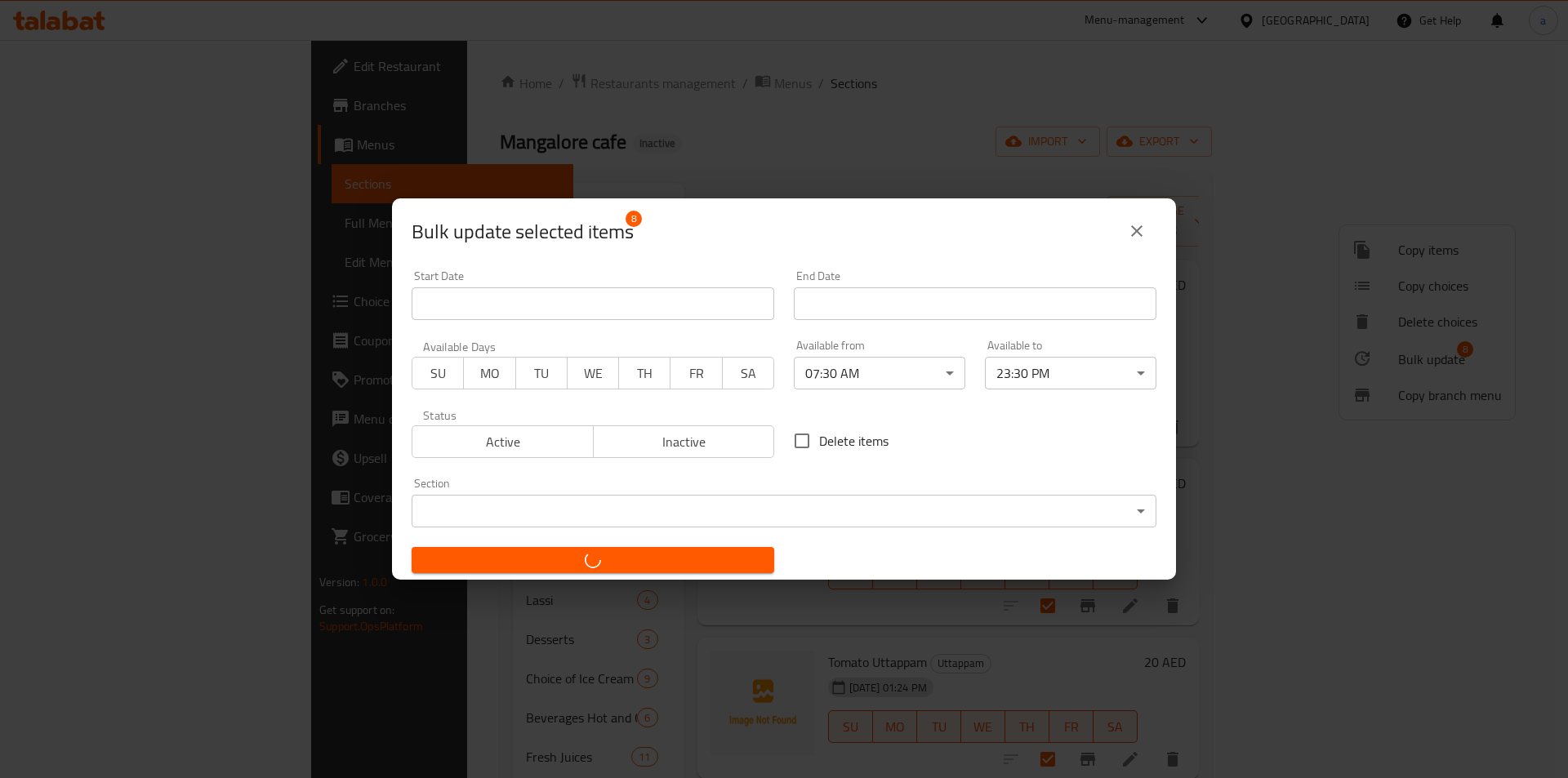
checkbox input "false"
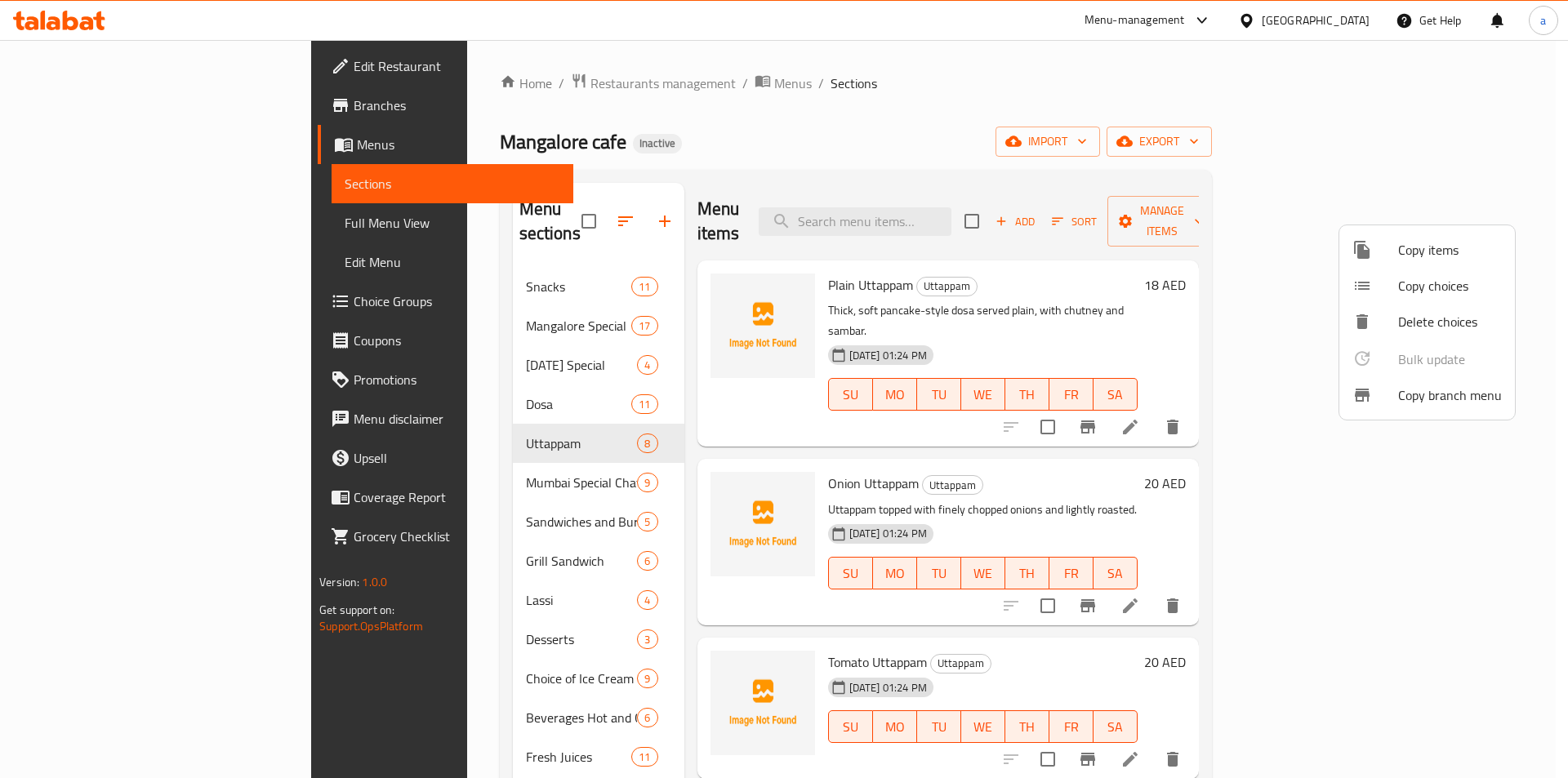
click at [393, 455] on div at bounding box center [784, 389] width 1568 height 778
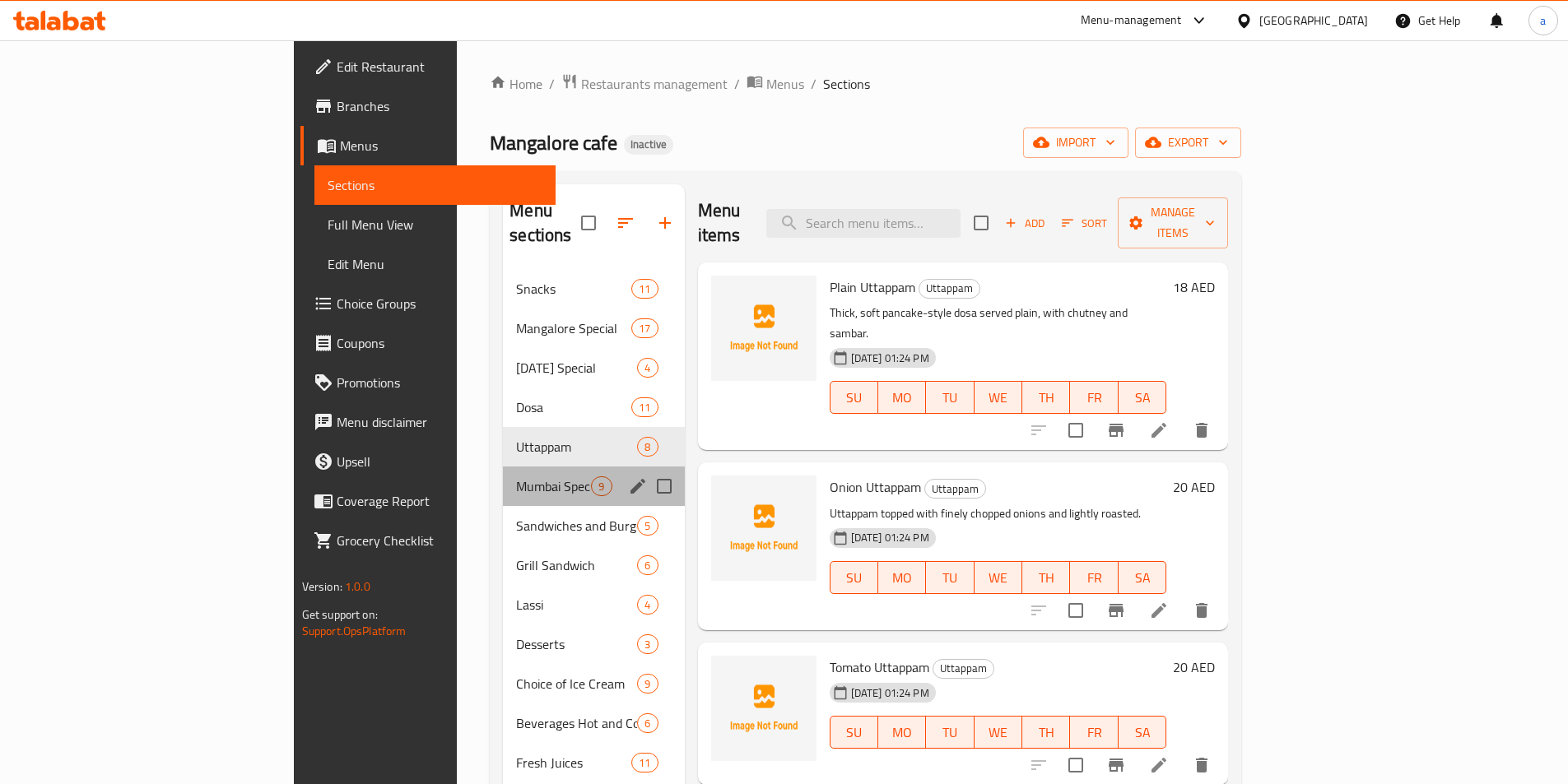
click at [503, 467] on div "Mumbai Special Chat 9" at bounding box center [593, 487] width 181 height 40
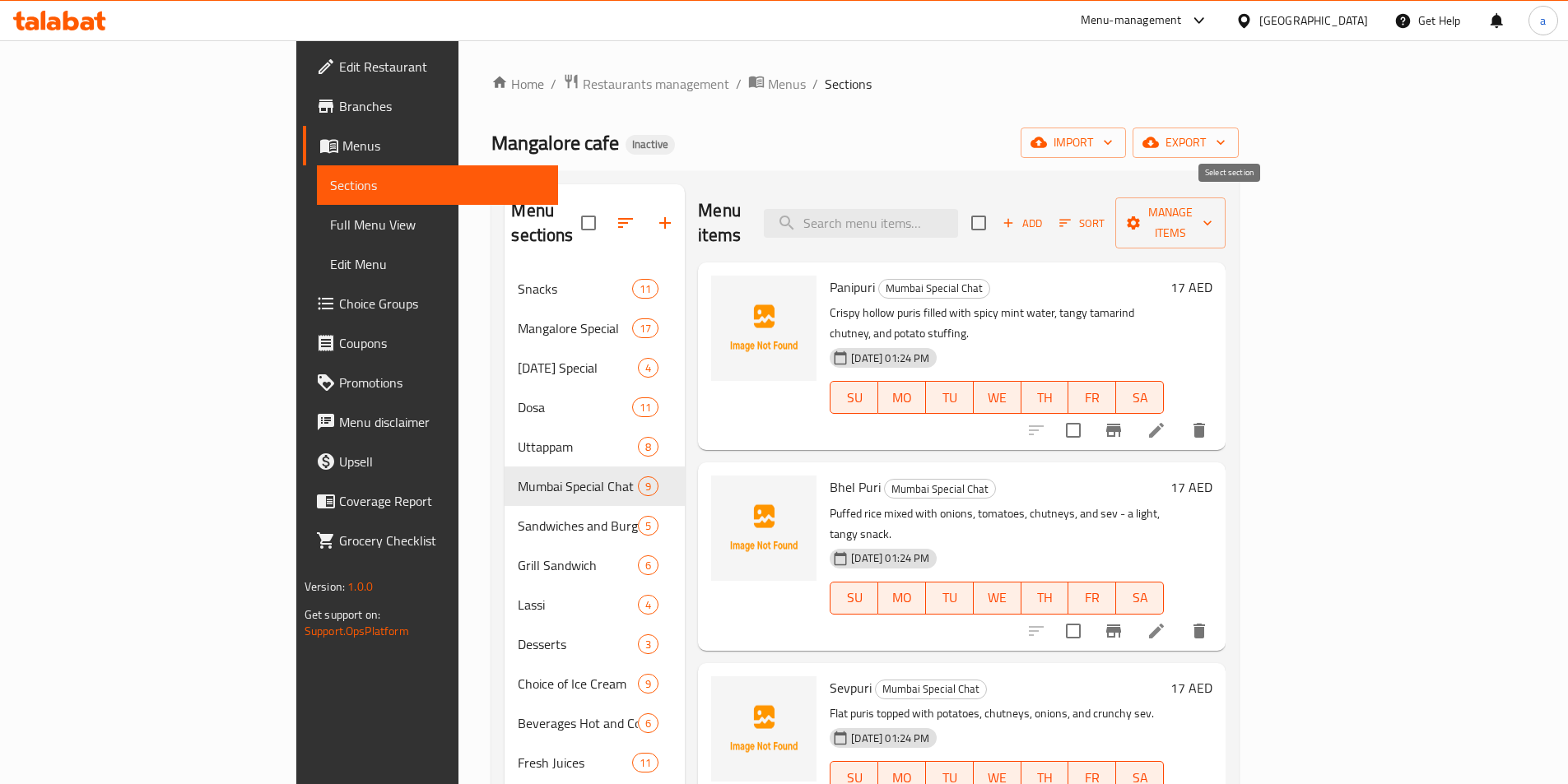
click at [996, 207] on input "checkbox" at bounding box center [979, 223] width 35 height 35
checkbox input "true"
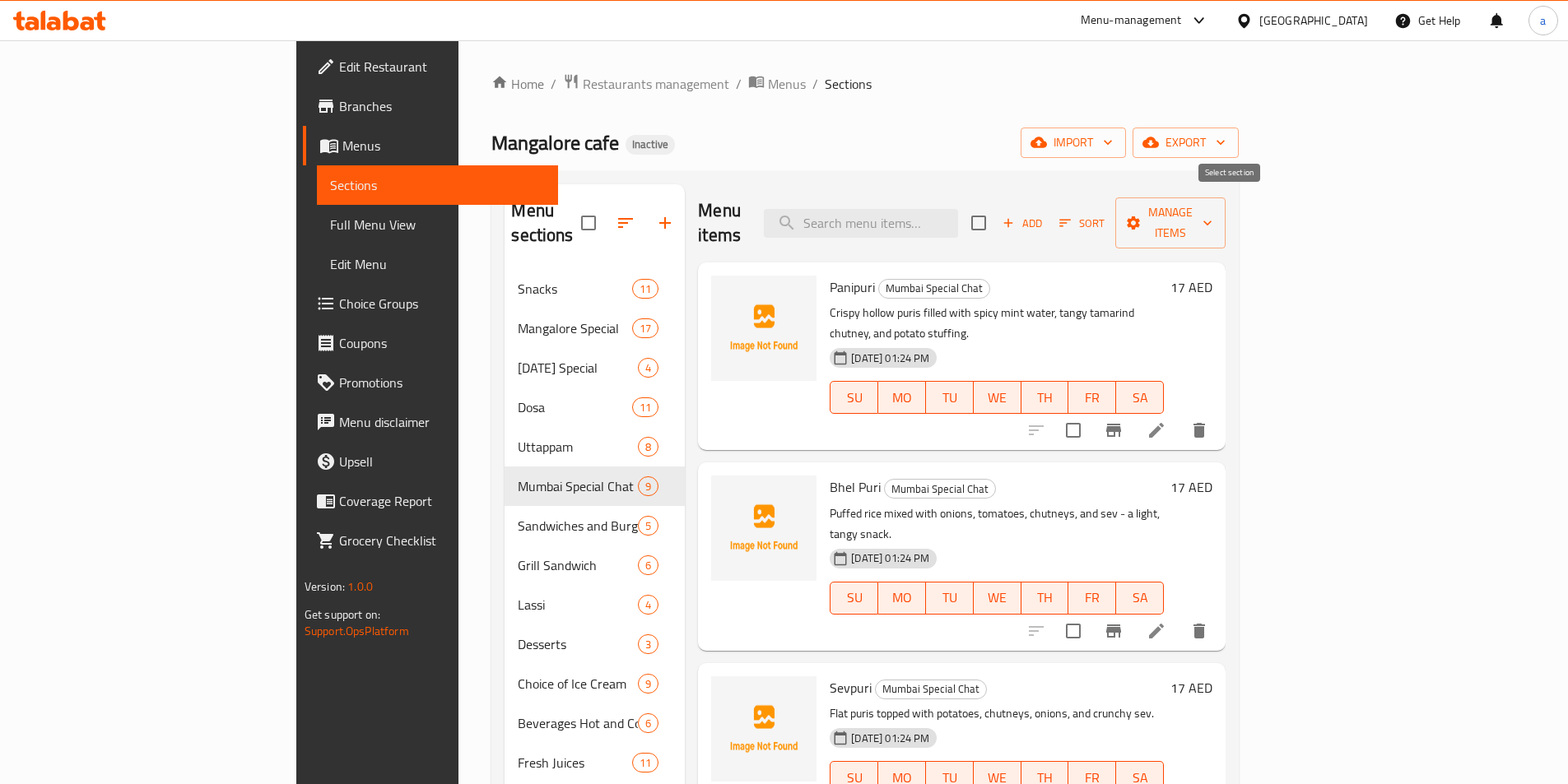
checkbox input "true"
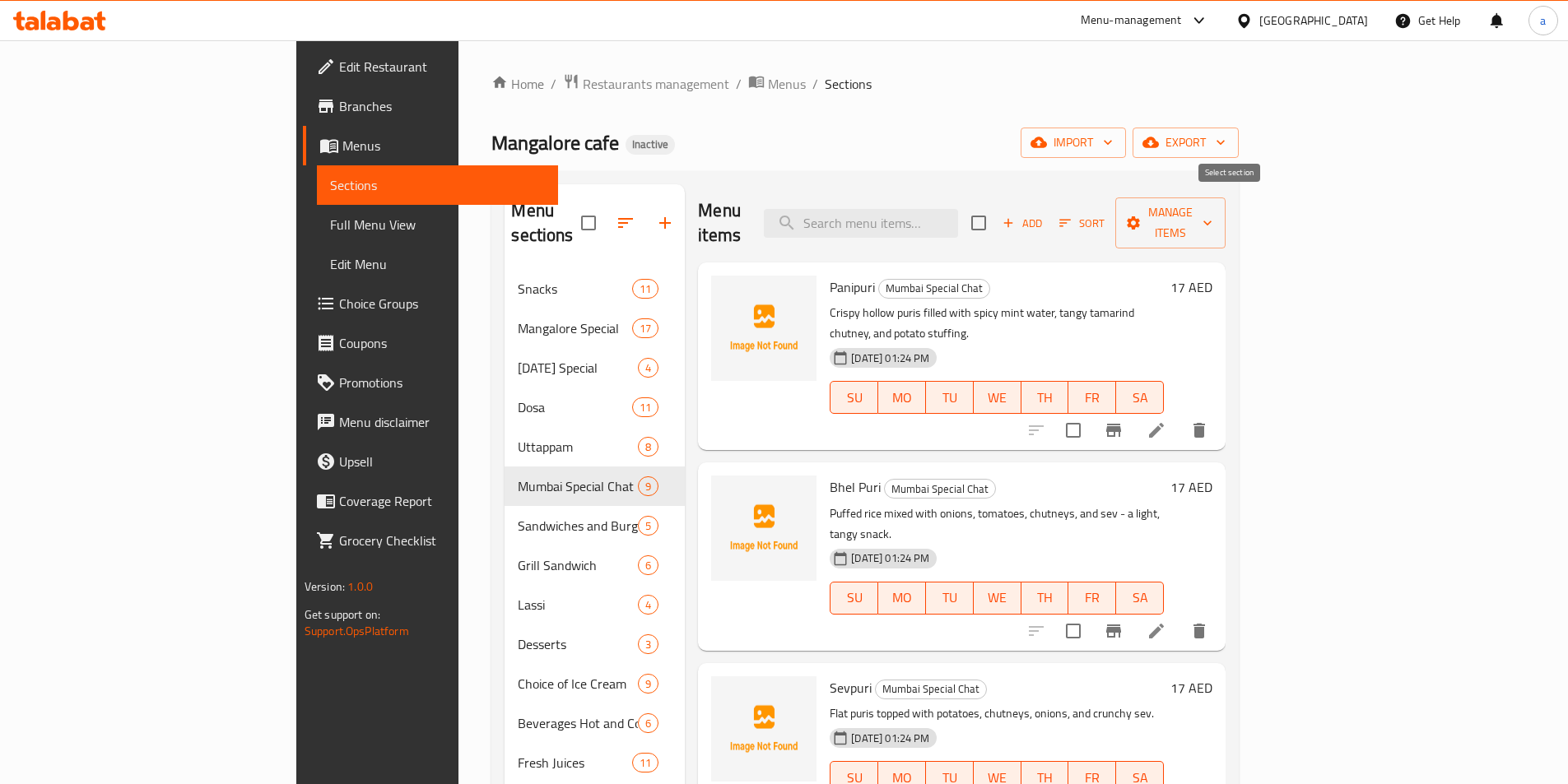
checkbox input "true"
click at [1213, 204] on span "Manage items" at bounding box center [1170, 223] width 84 height 41
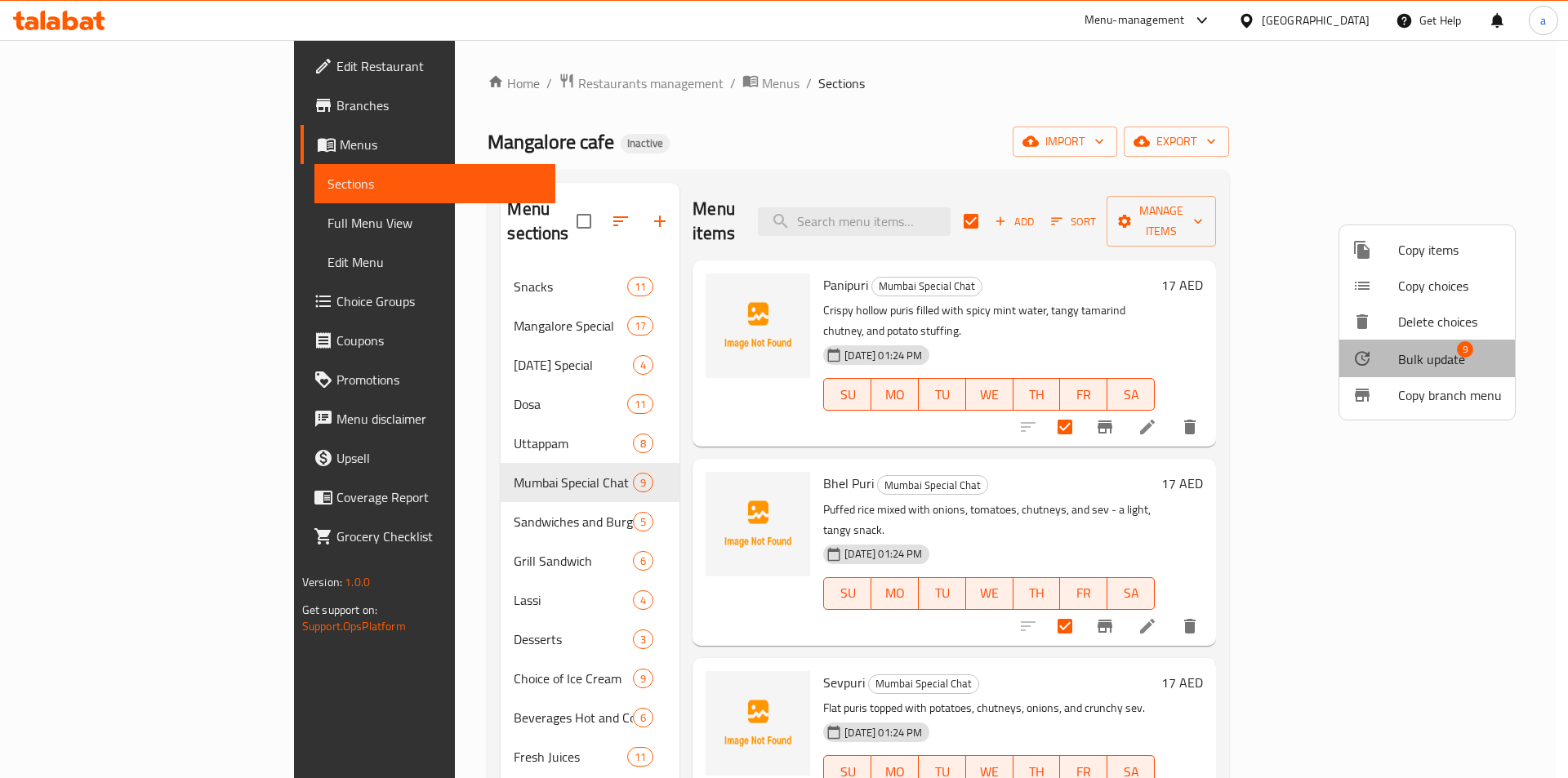
click at [1428, 352] on span "Bulk update" at bounding box center [1432, 359] width 67 height 20
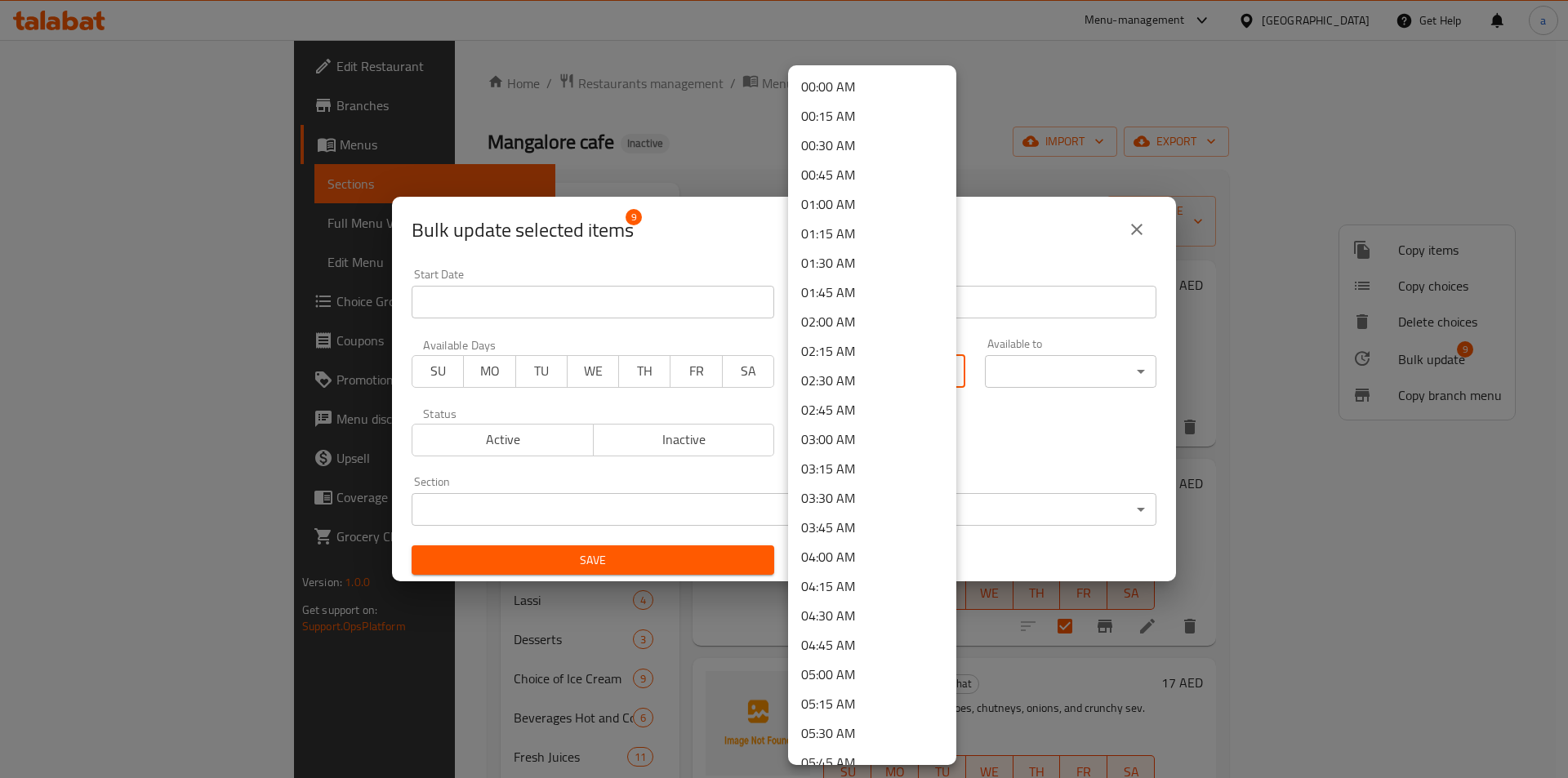
click at [945, 377] on body "​ Menu-management [GEOGRAPHIC_DATA] Get Help a Edit Restaurant Branches Menus S…" at bounding box center [784, 409] width 1568 height 739
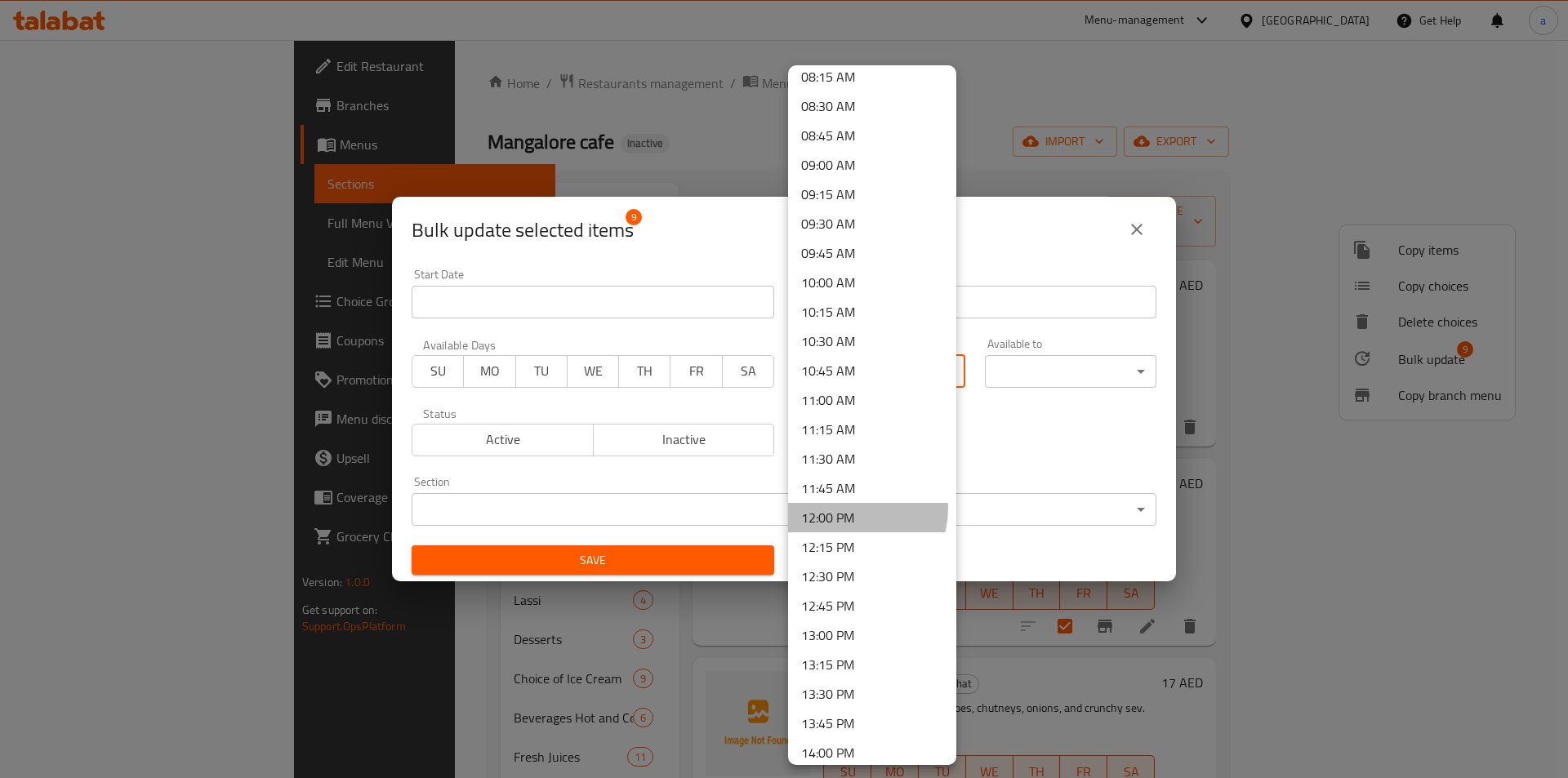
click at [843, 508] on li "12:00 PM" at bounding box center [872, 517] width 168 height 29
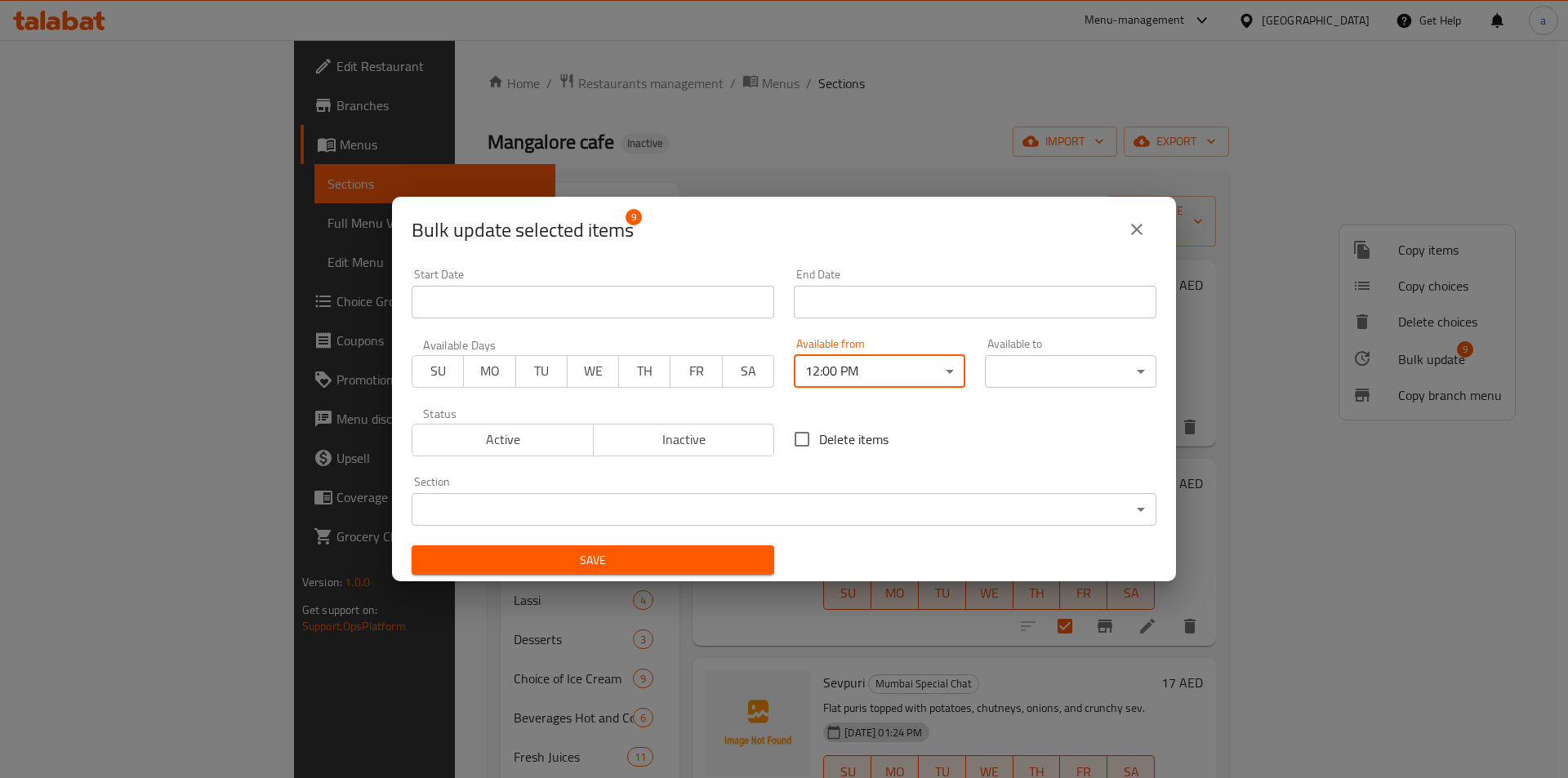
click at [1019, 373] on body "​ Menu-management [GEOGRAPHIC_DATA] Get Help a Edit Restaurant Branches Menus S…" at bounding box center [784, 409] width 1568 height 739
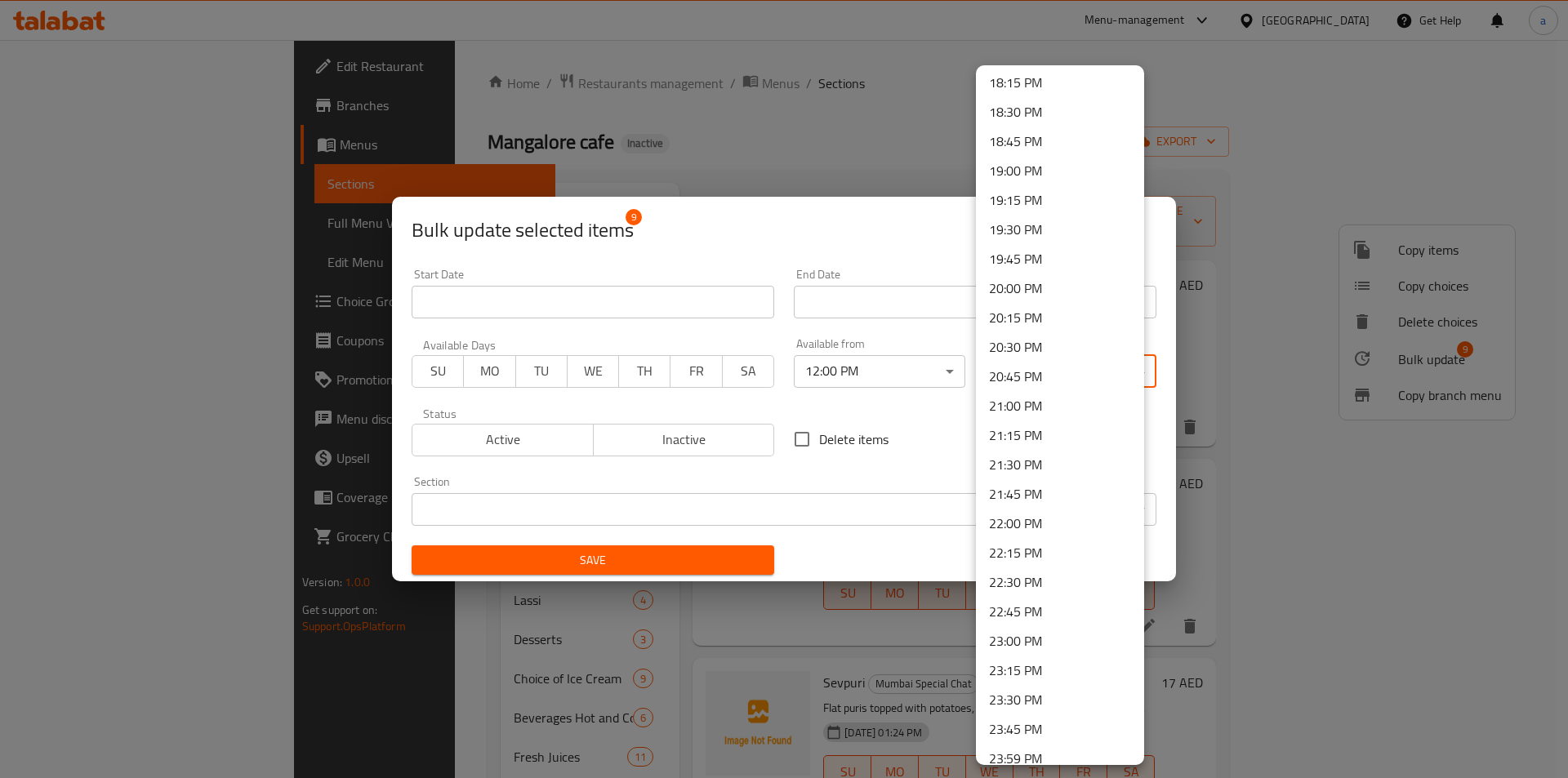
scroll to position [2164, 0]
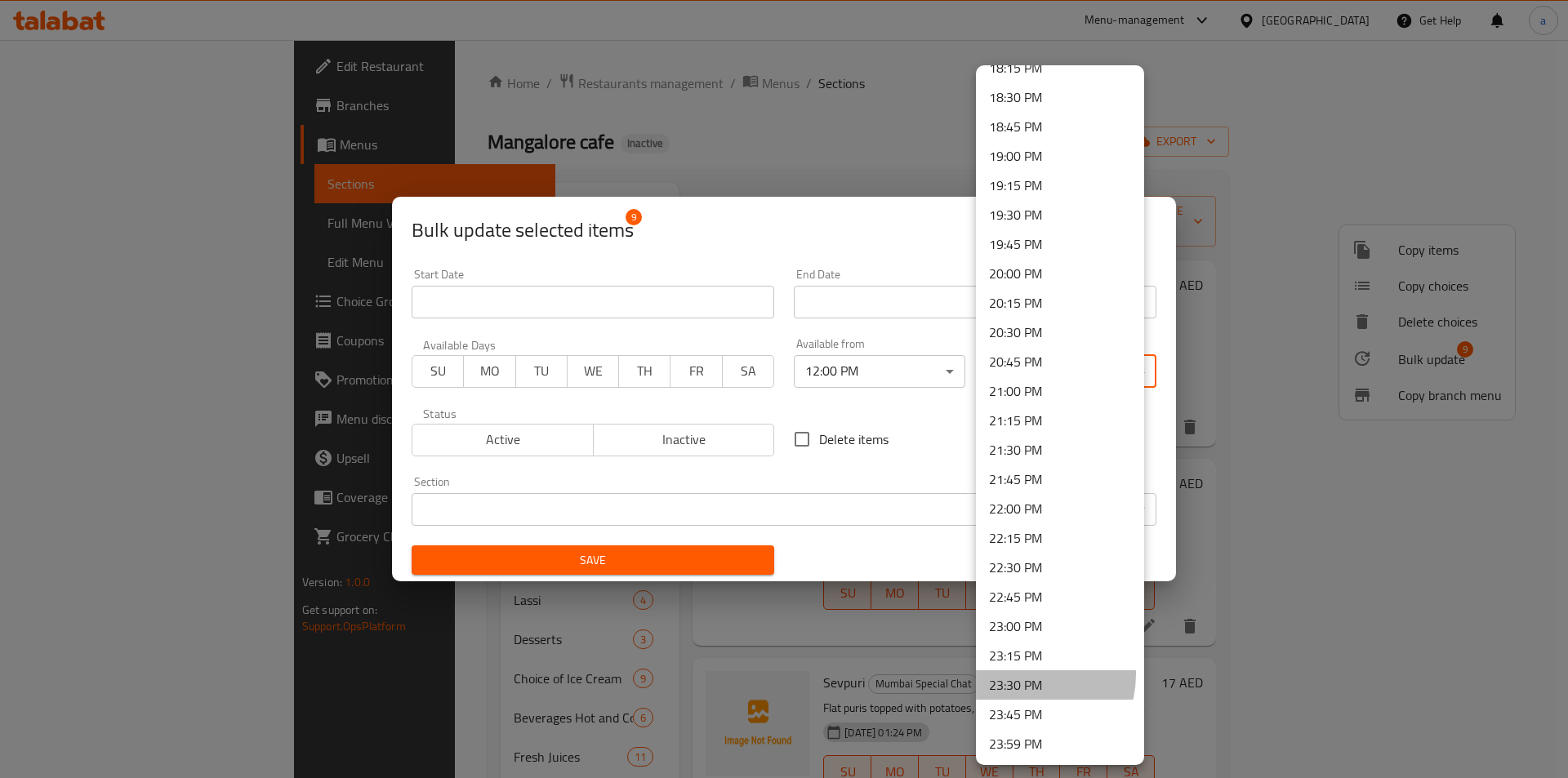
click at [1022, 674] on li "23:30 PM" at bounding box center [1060, 685] width 168 height 29
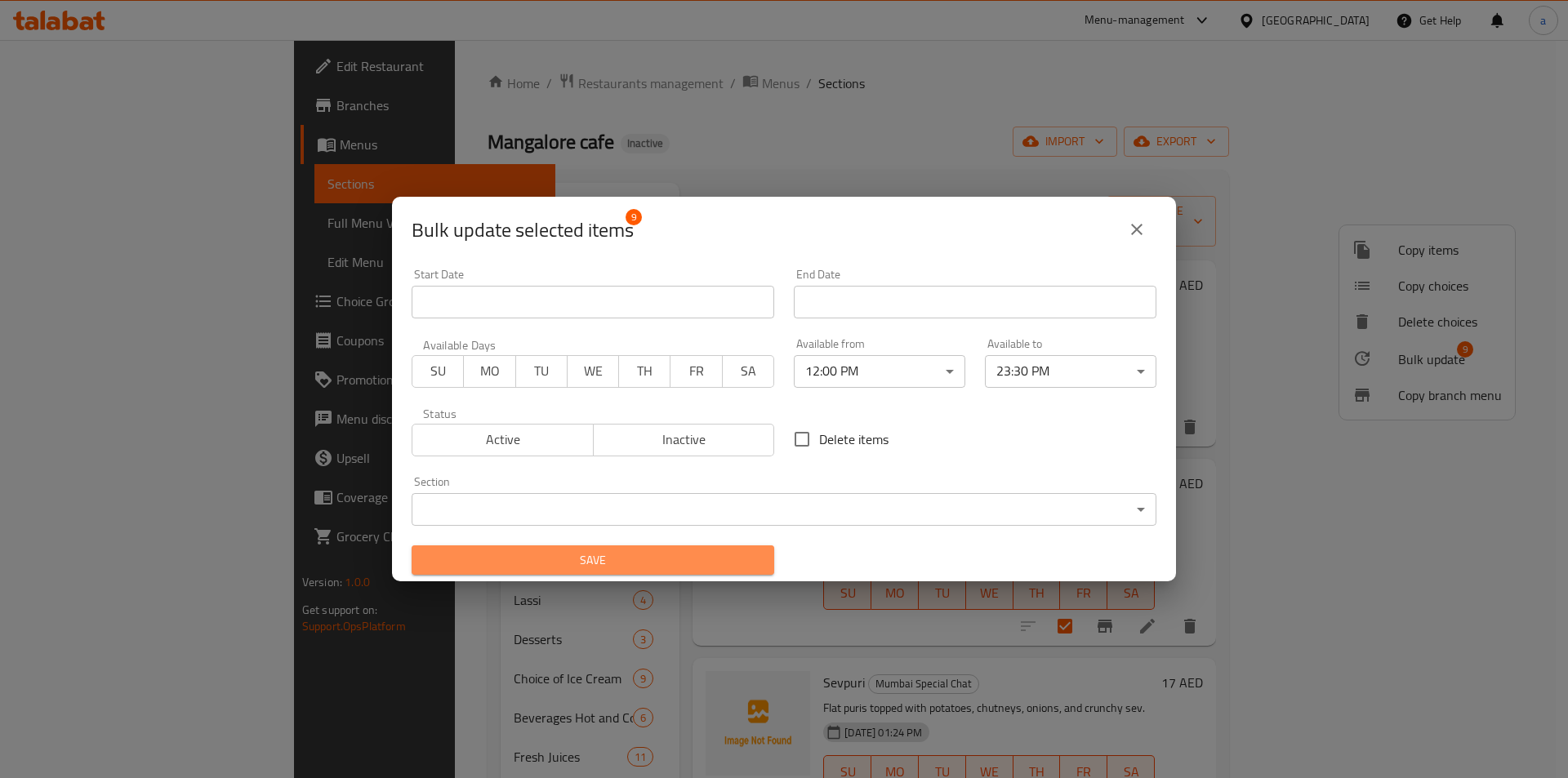
click at [708, 564] on span "Save" at bounding box center [593, 561] width 336 height 21
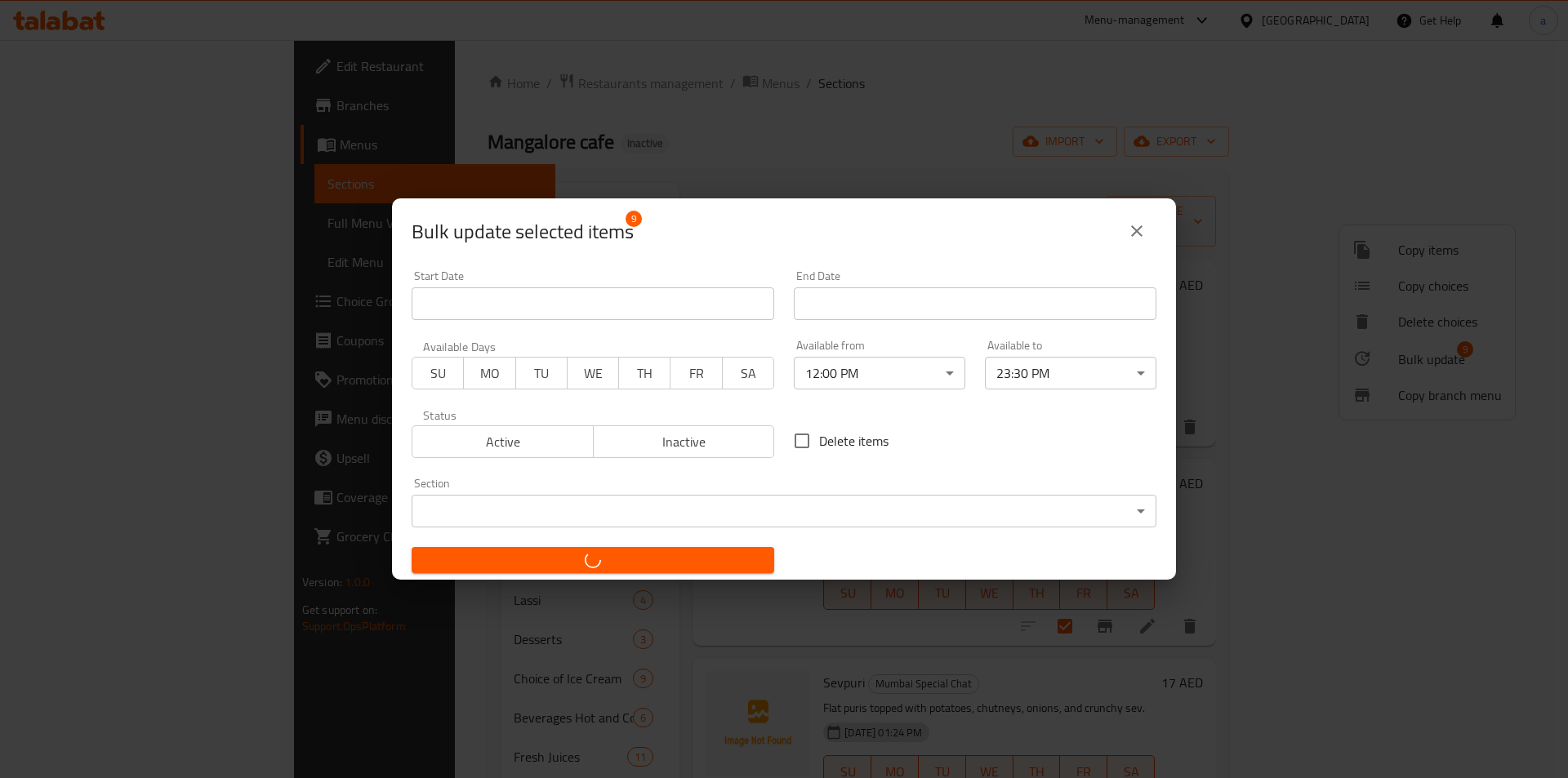
checkbox input "false"
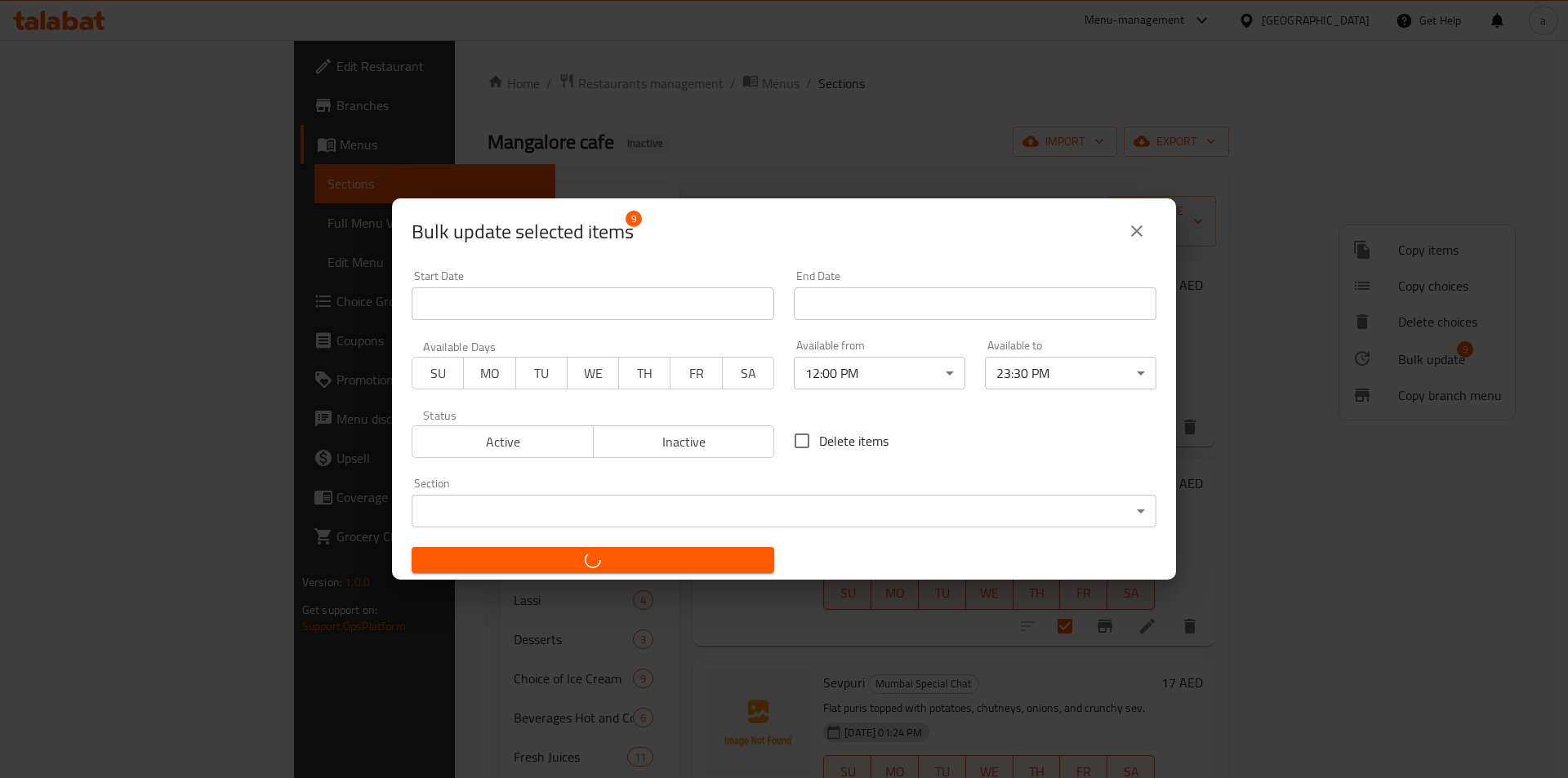
checkbox input "false"
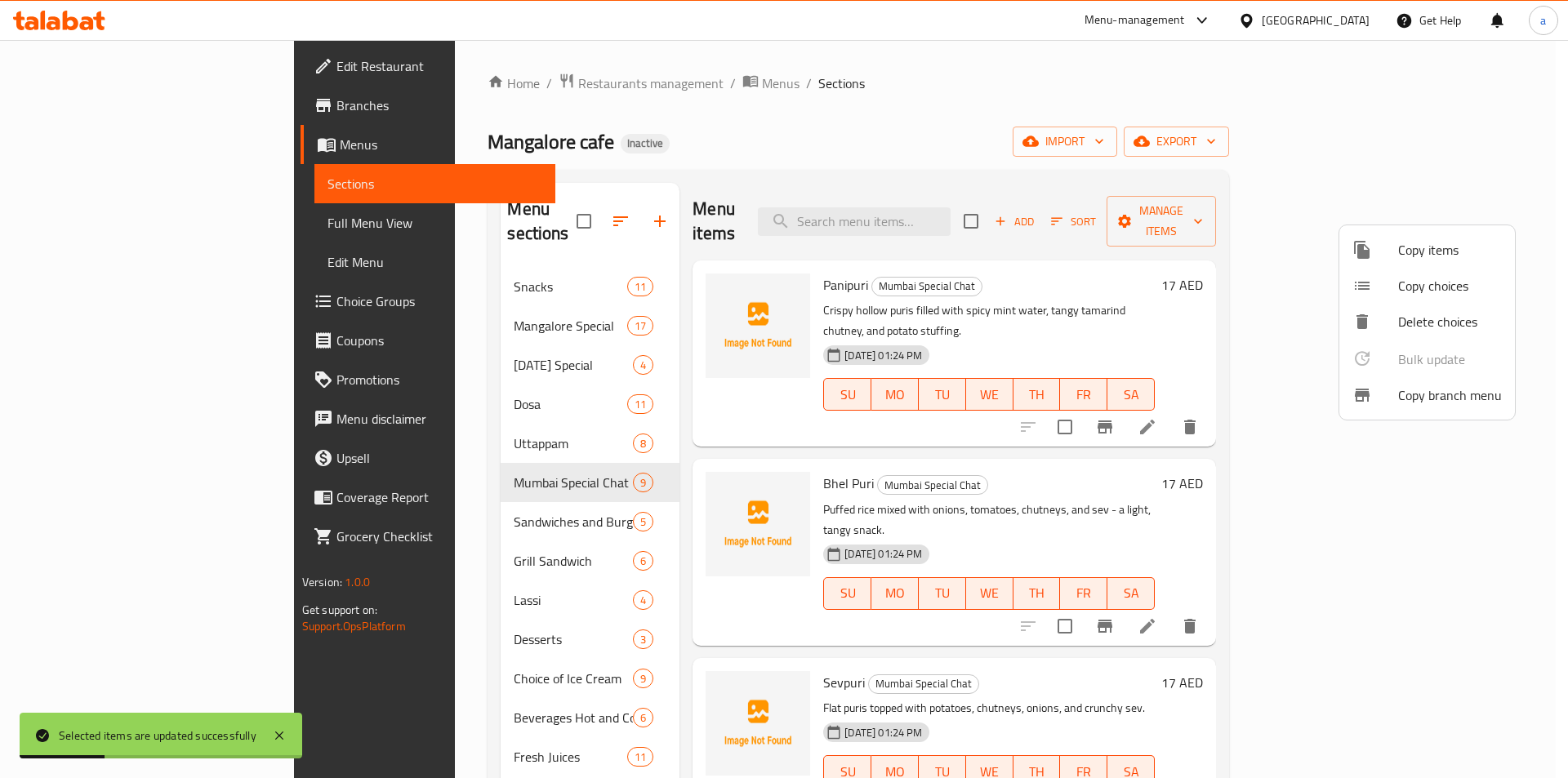
click at [448, 494] on div at bounding box center [784, 389] width 1568 height 778
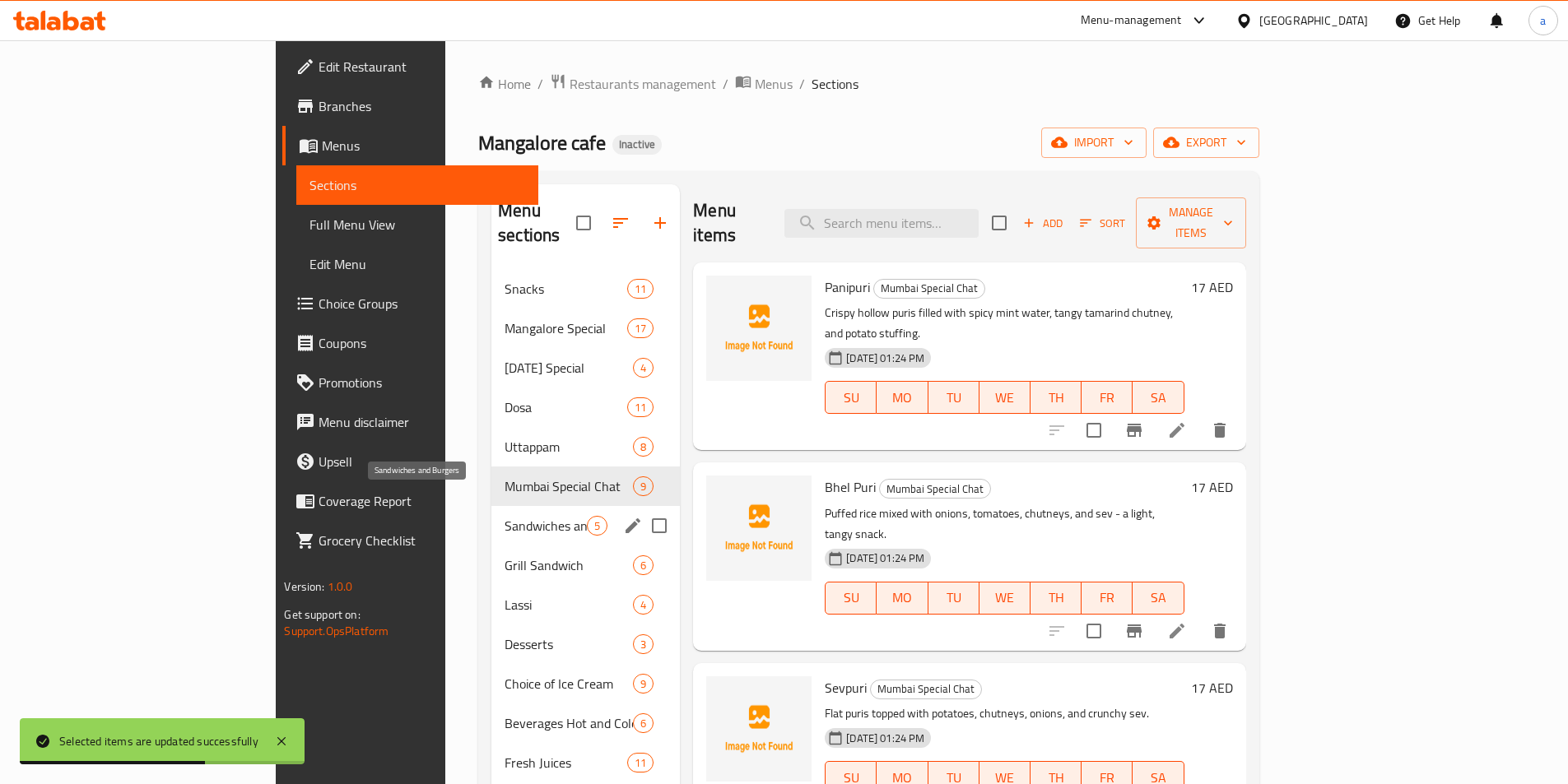
click at [505, 516] on span "Sandwiches and Burgers" at bounding box center [546, 526] width 82 height 20
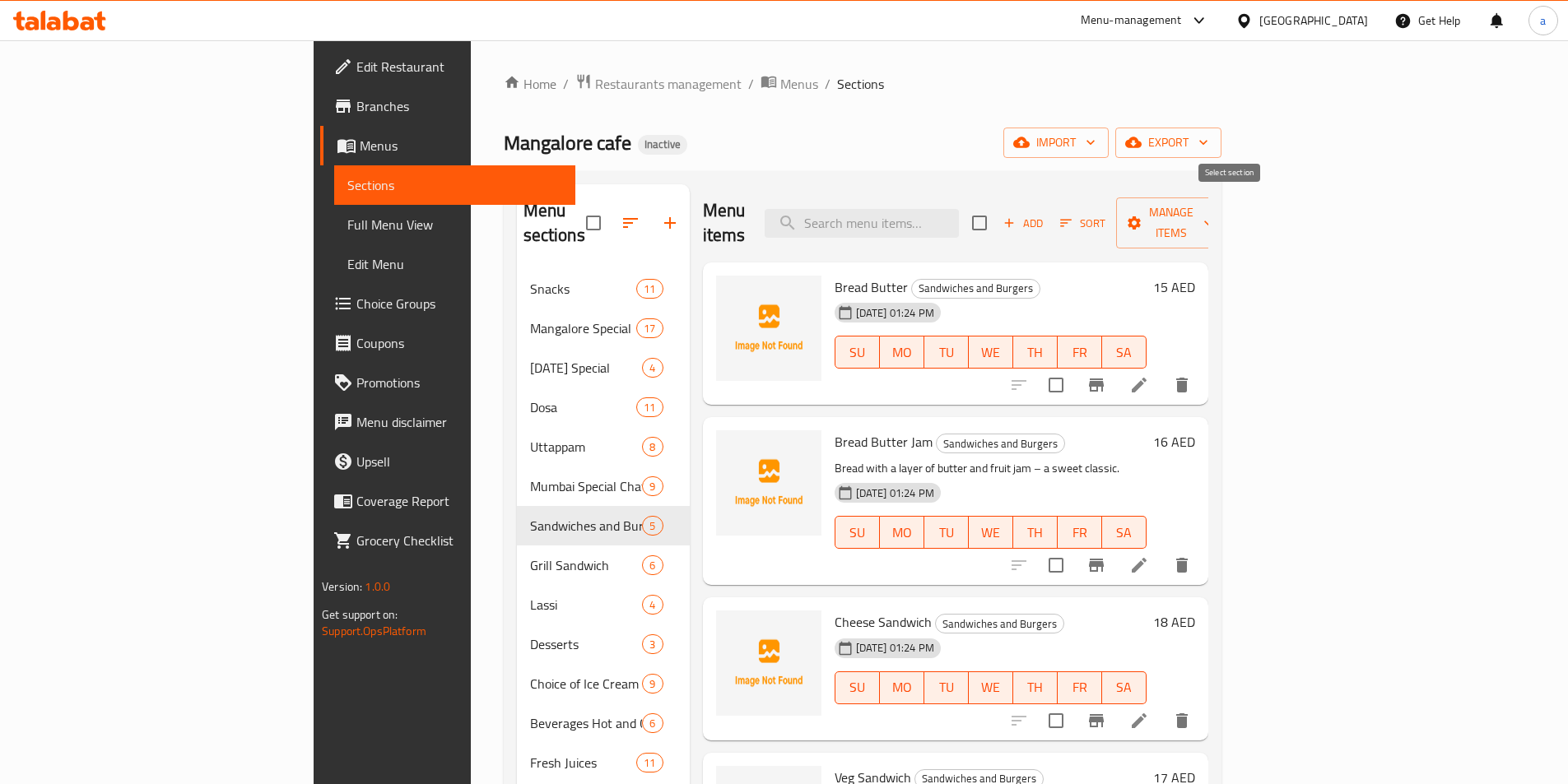
click at [997, 214] on input "checkbox" at bounding box center [980, 223] width 35 height 35
checkbox input "true"
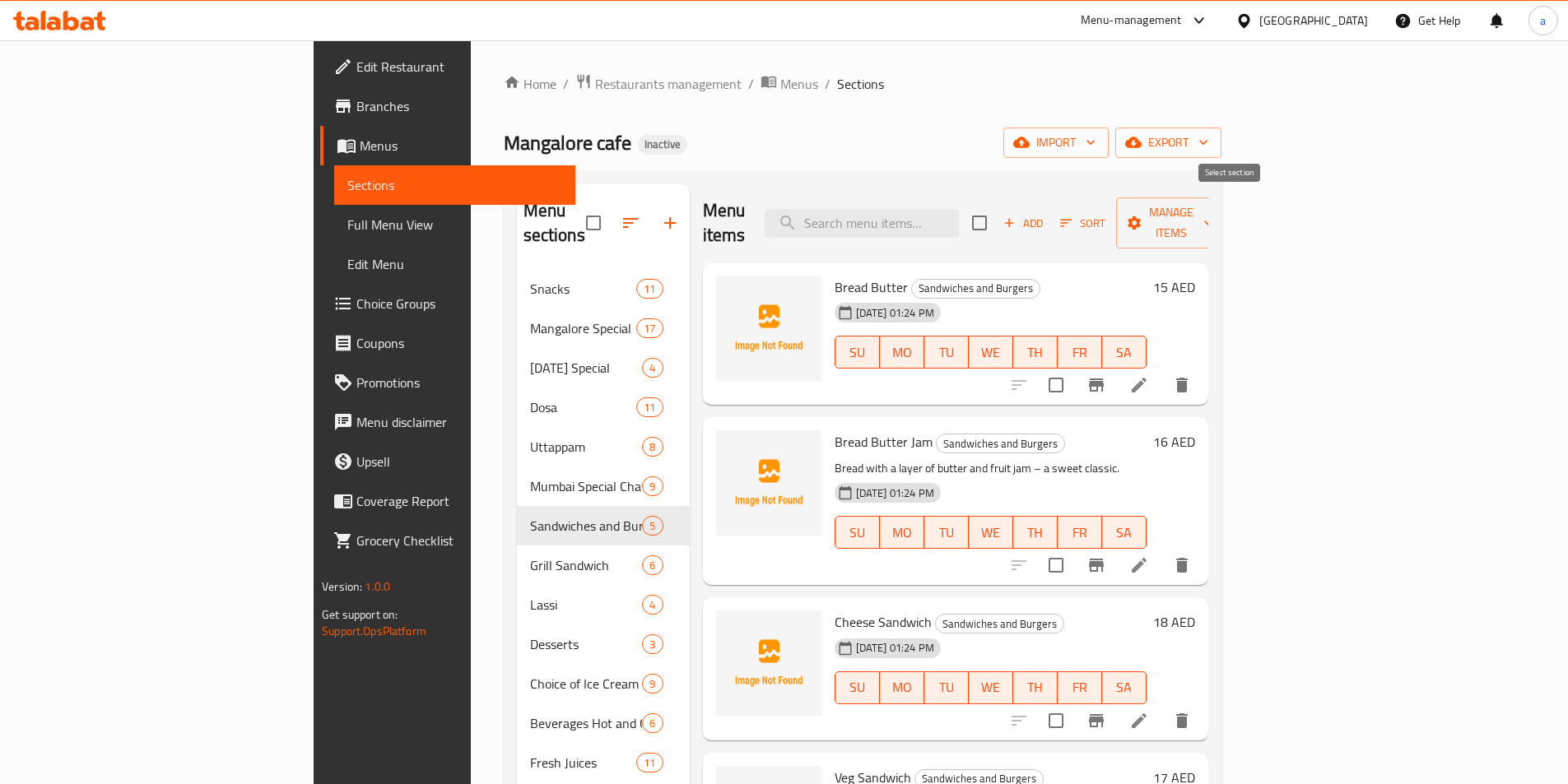
checkbox input "true"
click at [1213, 204] on span "Manage items" at bounding box center [1171, 223] width 84 height 41
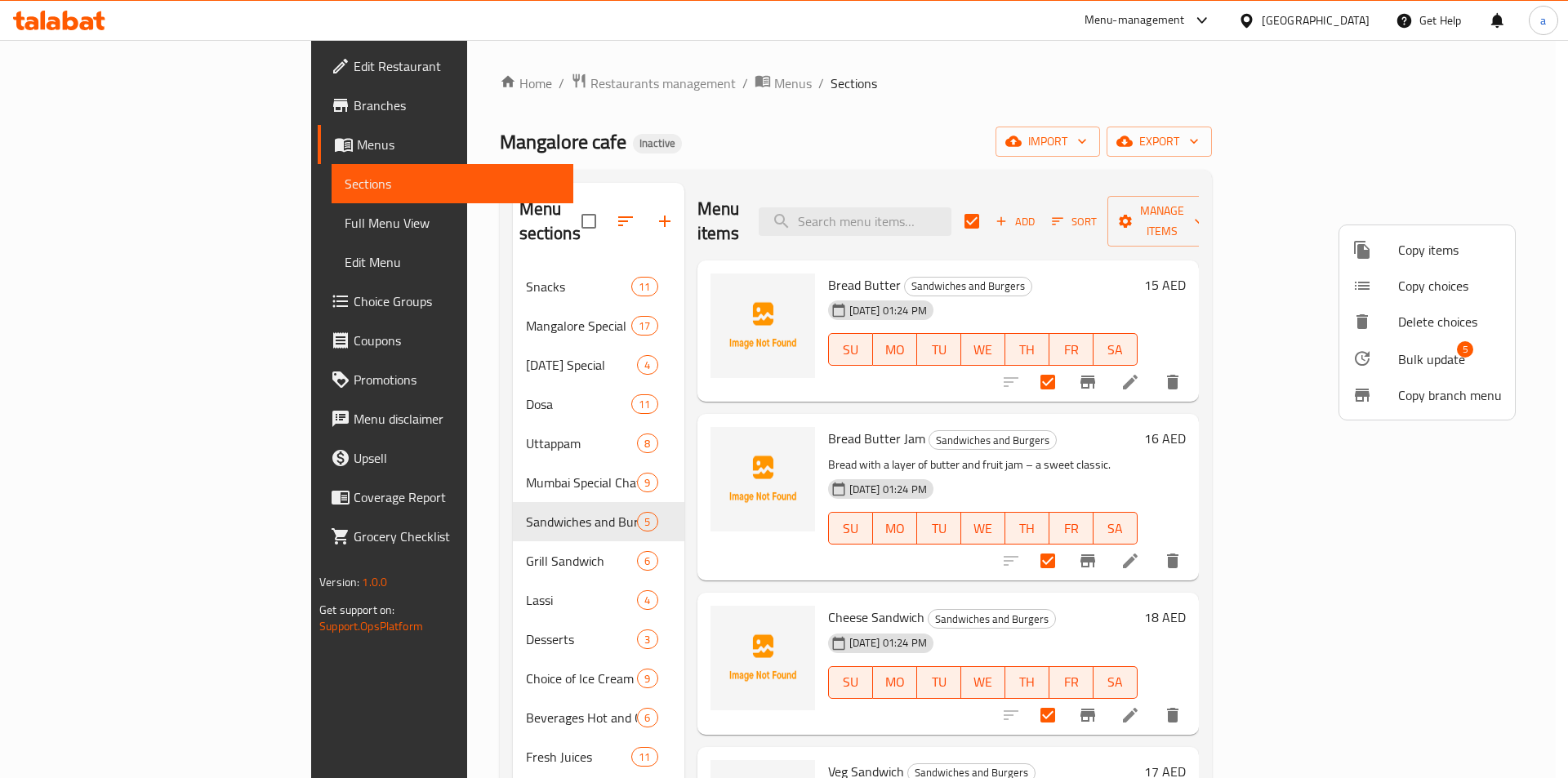
click at [1398, 359] on span "Bulk update" at bounding box center [1432, 359] width 67 height 20
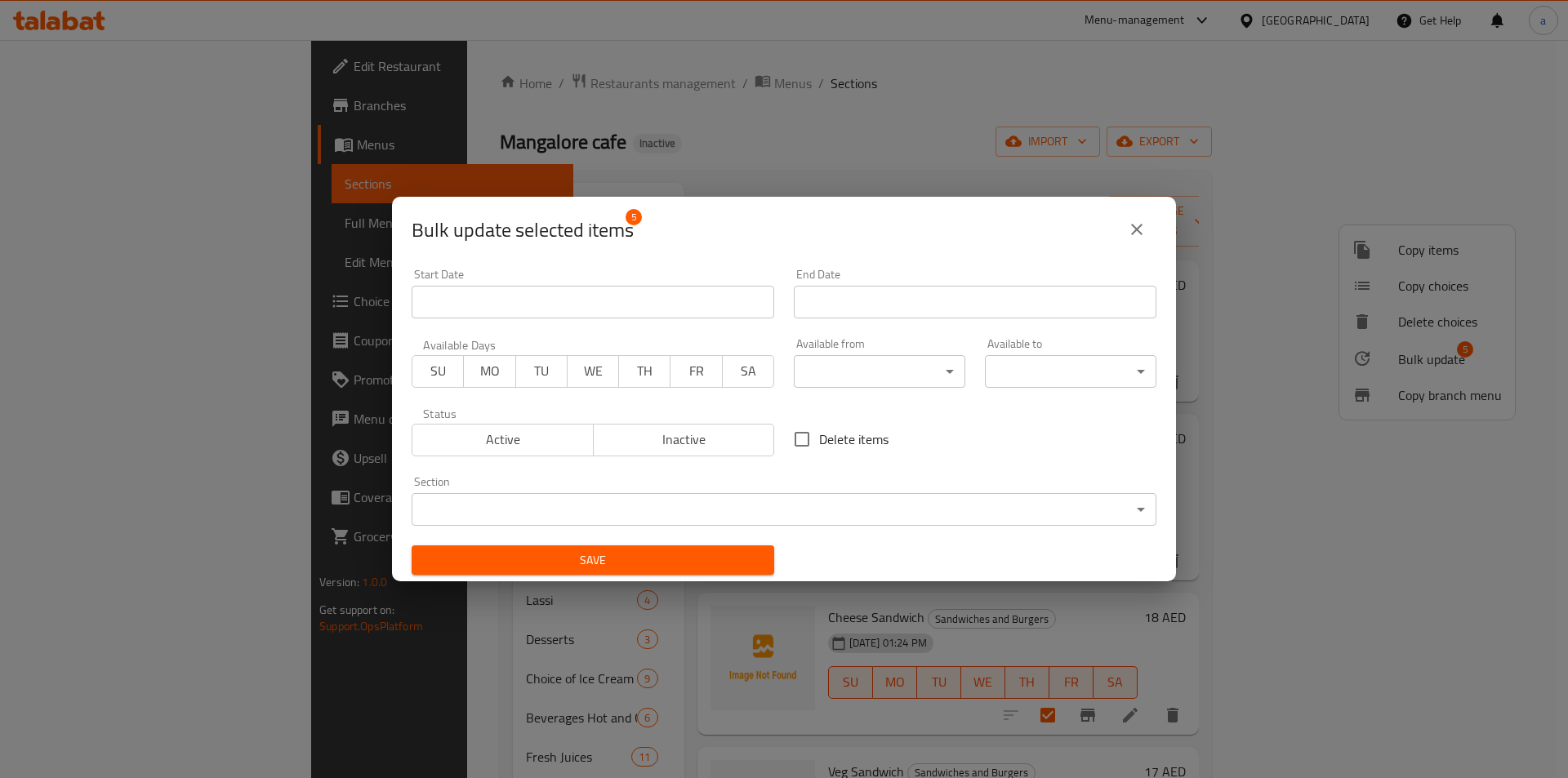
click at [885, 389] on div "Available from ​ ​" at bounding box center [879, 363] width 191 height 69
click at [884, 386] on body "​ Menu-management [GEOGRAPHIC_DATA] Get Help a Edit Restaurant Branches Menus S…" at bounding box center [784, 409] width 1568 height 739
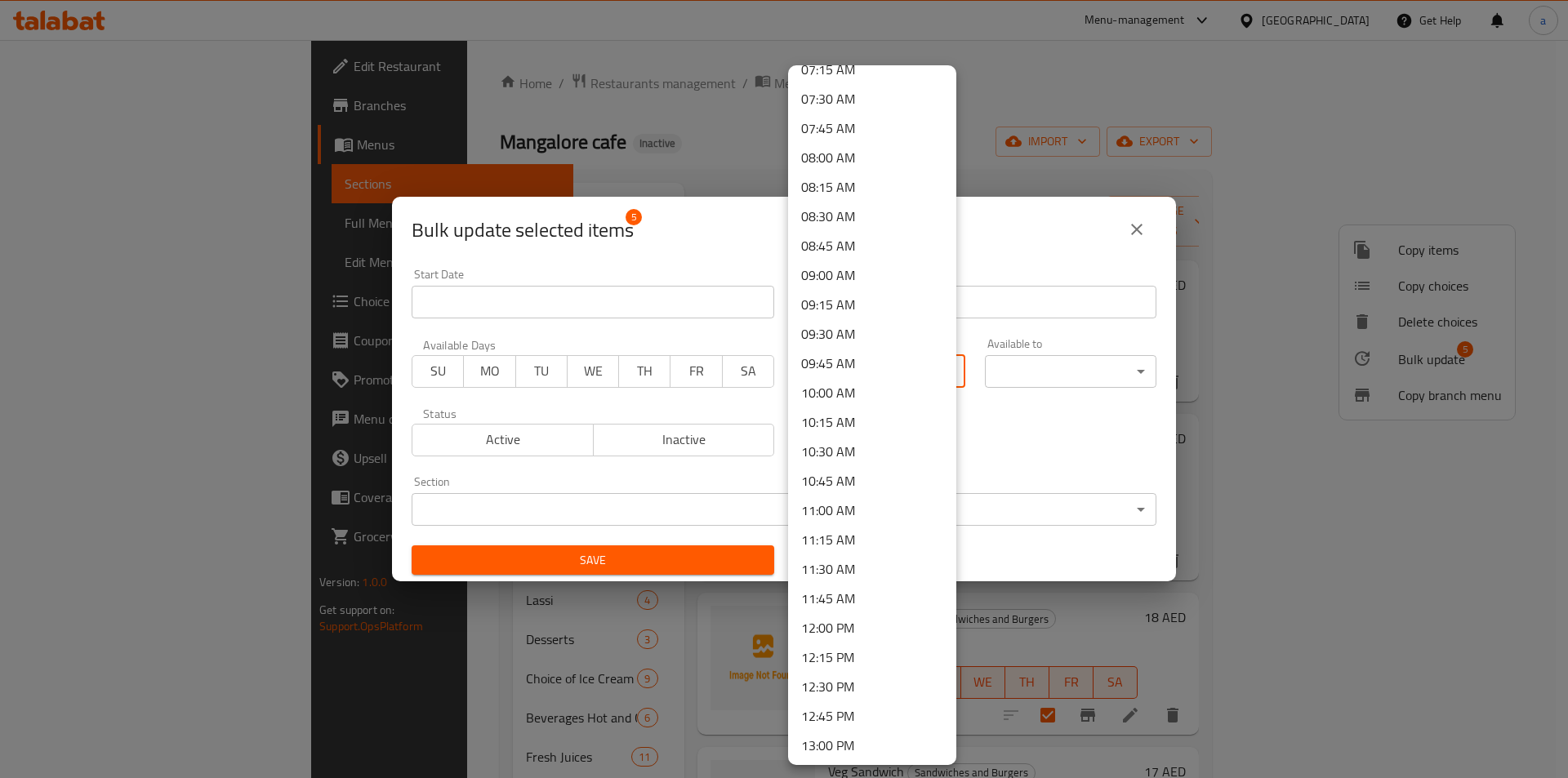
scroll to position [898, 0]
click at [845, 598] on li "12:00 PM" at bounding box center [872, 600] width 168 height 29
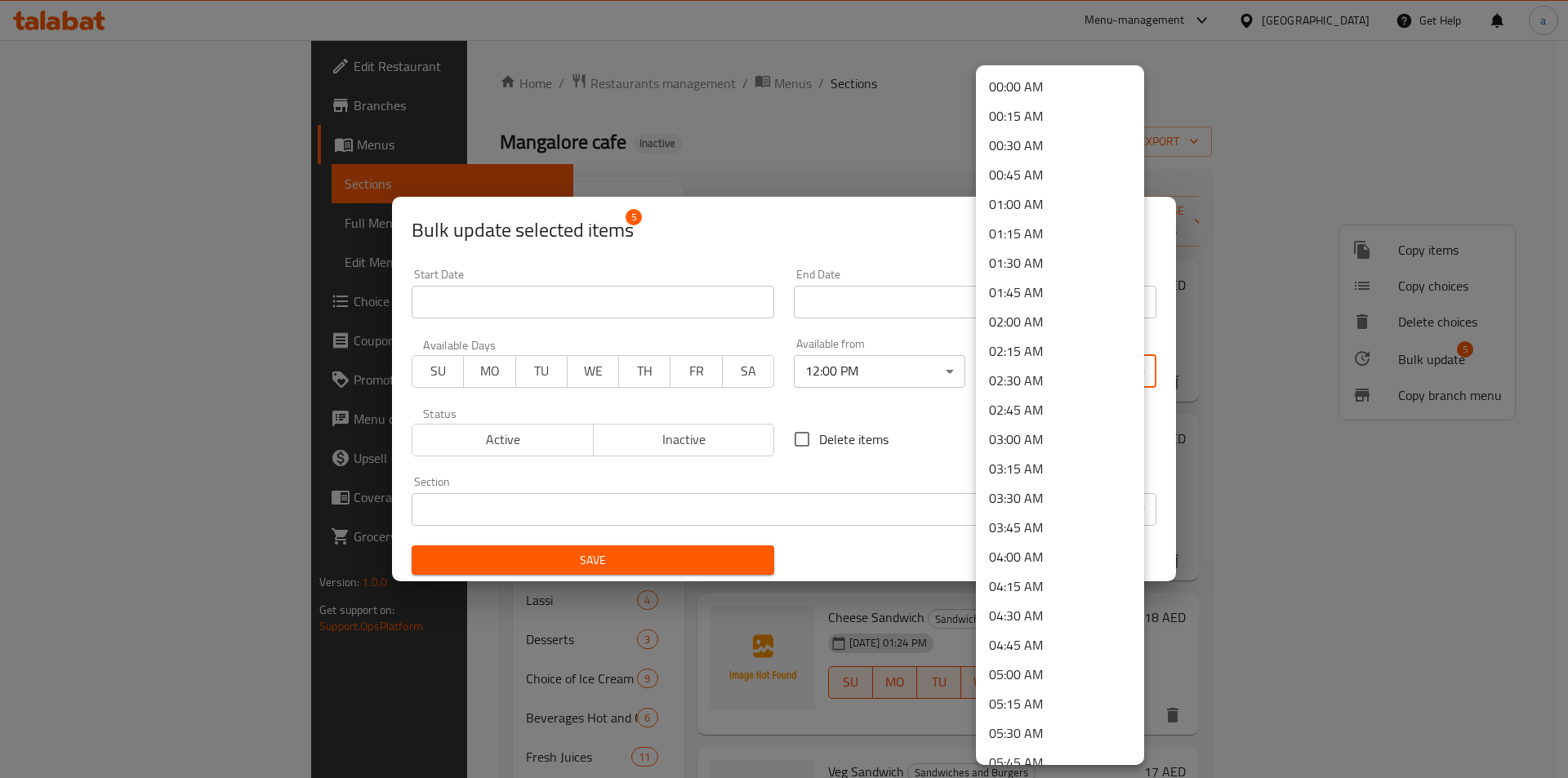
click at [1041, 385] on body "​ Menu-management [GEOGRAPHIC_DATA] Get Help a Edit Restaurant Branches Menus S…" at bounding box center [784, 409] width 1568 height 739
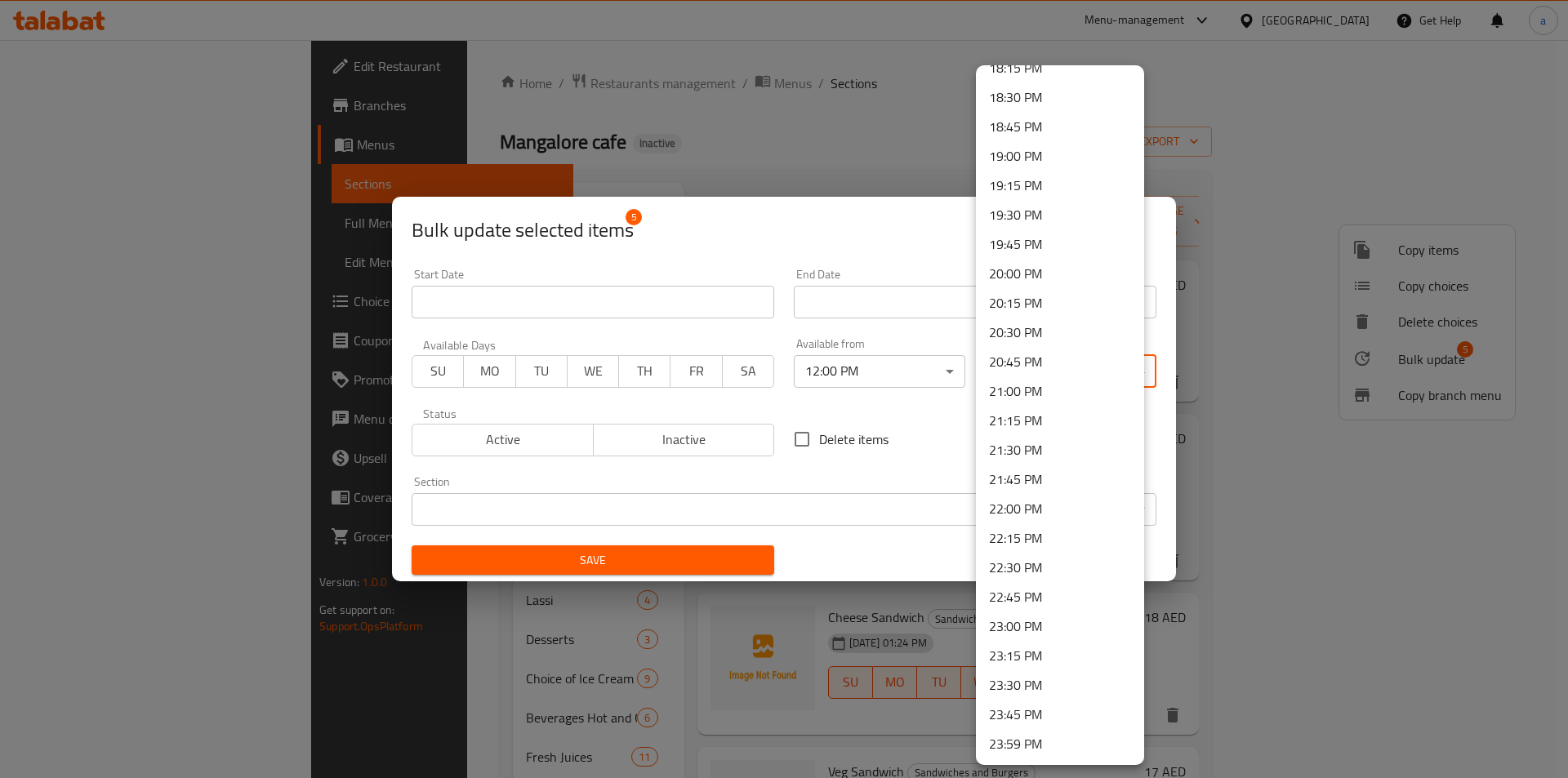
click at [1024, 683] on li "23:30 PM" at bounding box center [1060, 685] width 168 height 29
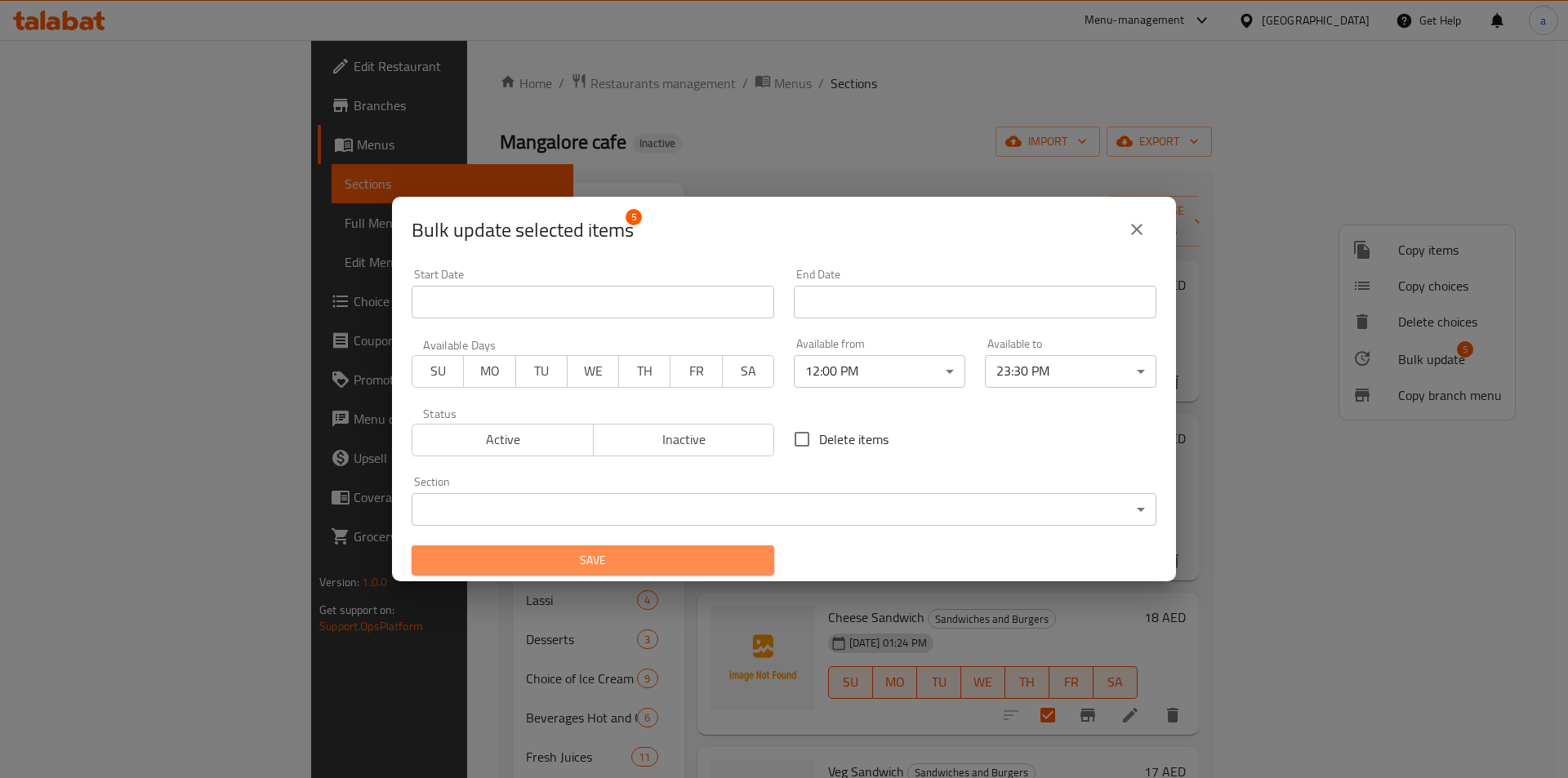
click at [713, 558] on span "Save" at bounding box center [593, 561] width 336 height 21
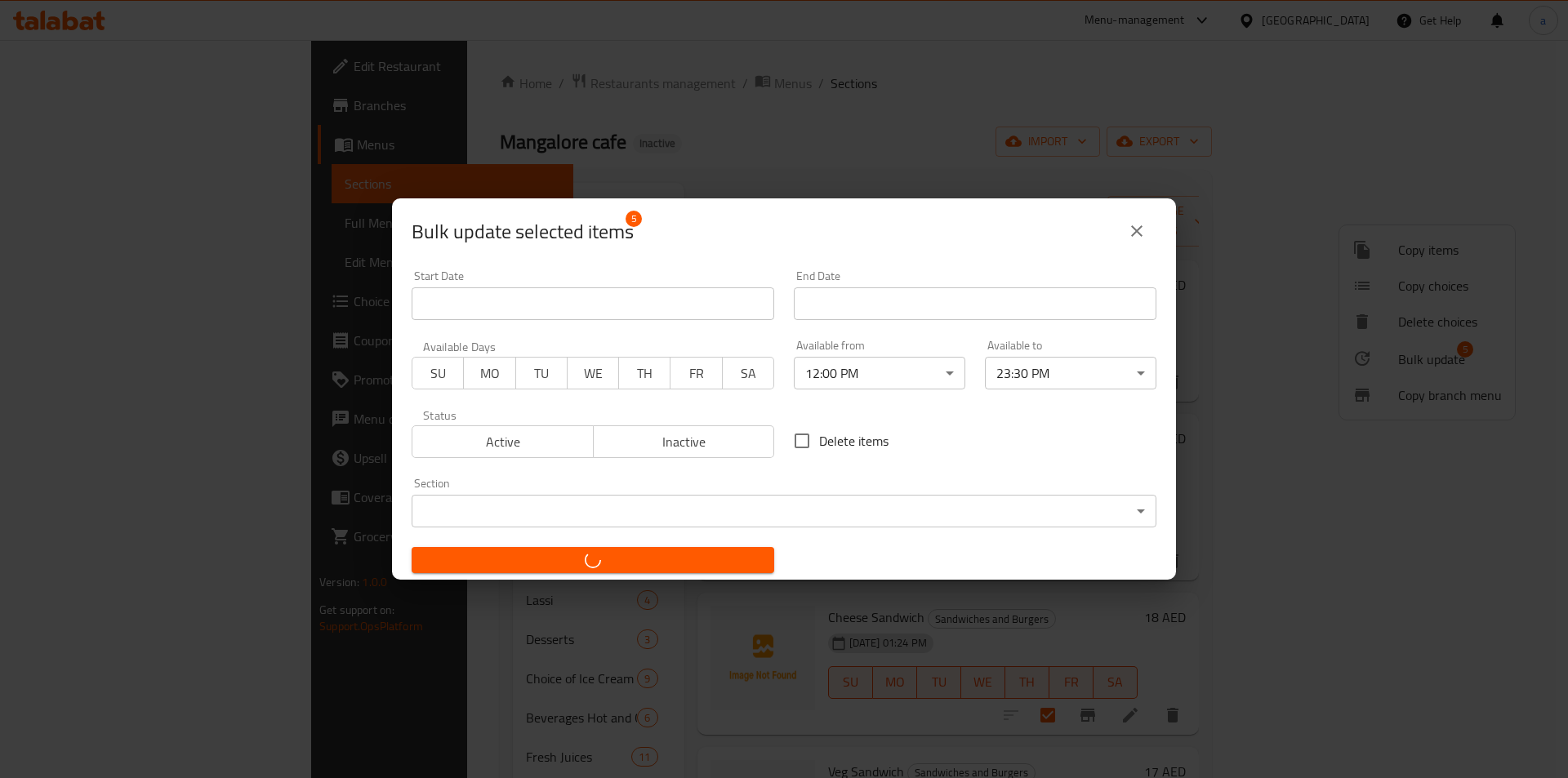
checkbox input "false"
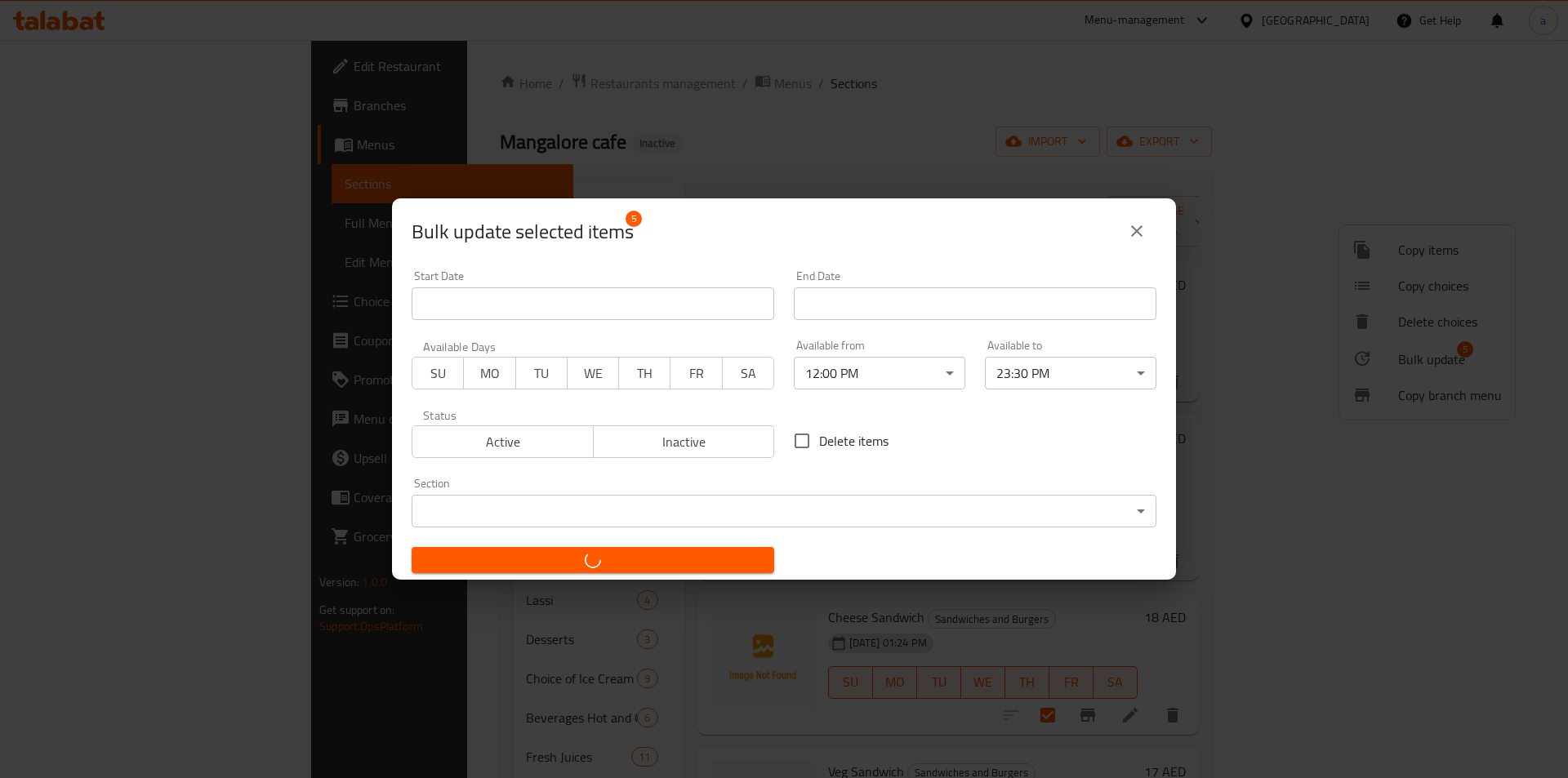
checkbox input "false"
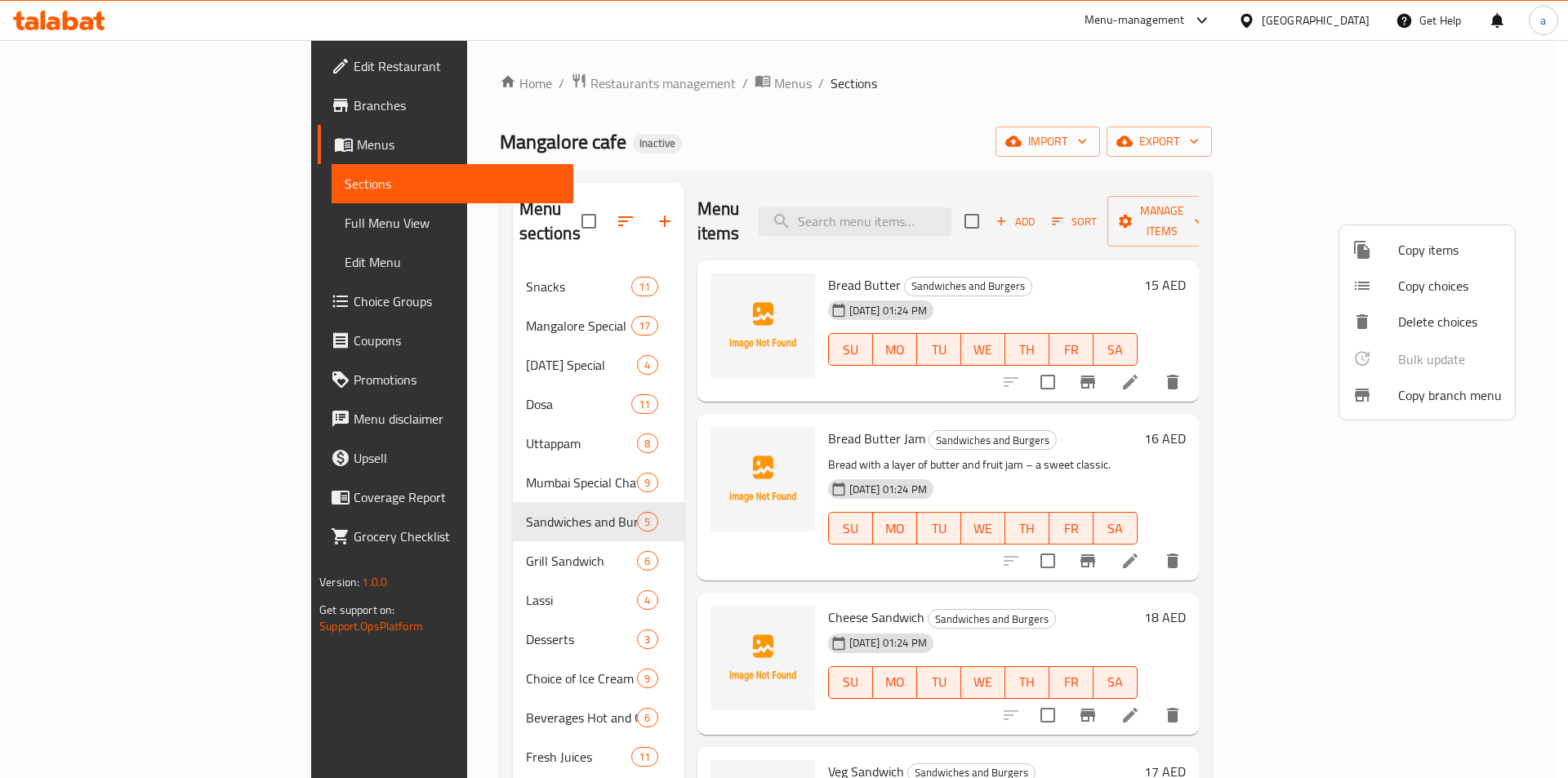
click at [408, 548] on div at bounding box center [784, 389] width 1568 height 778
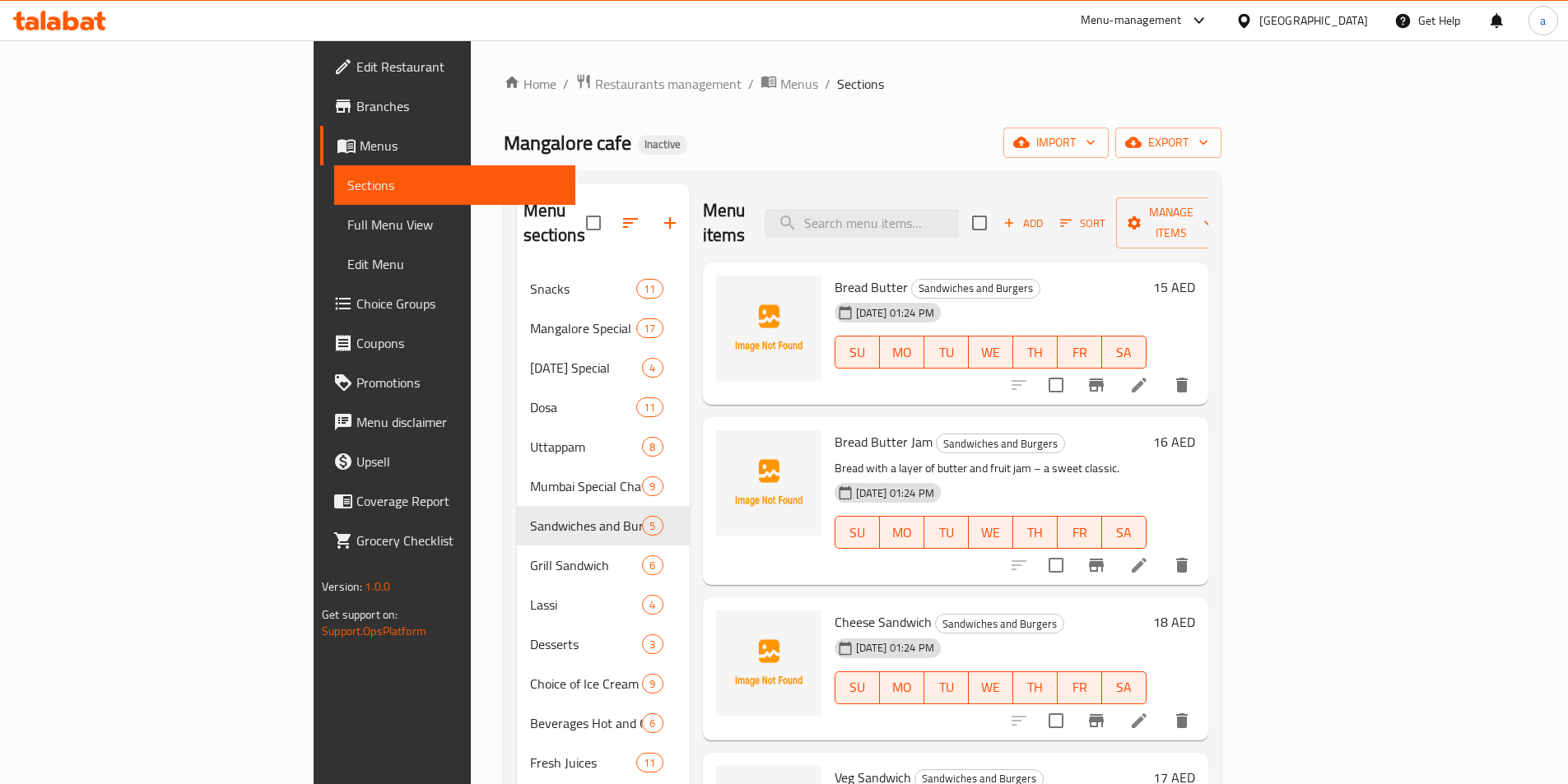
click at [517, 552] on div "Grill Sandwich 6" at bounding box center [604, 565] width 173 height 40
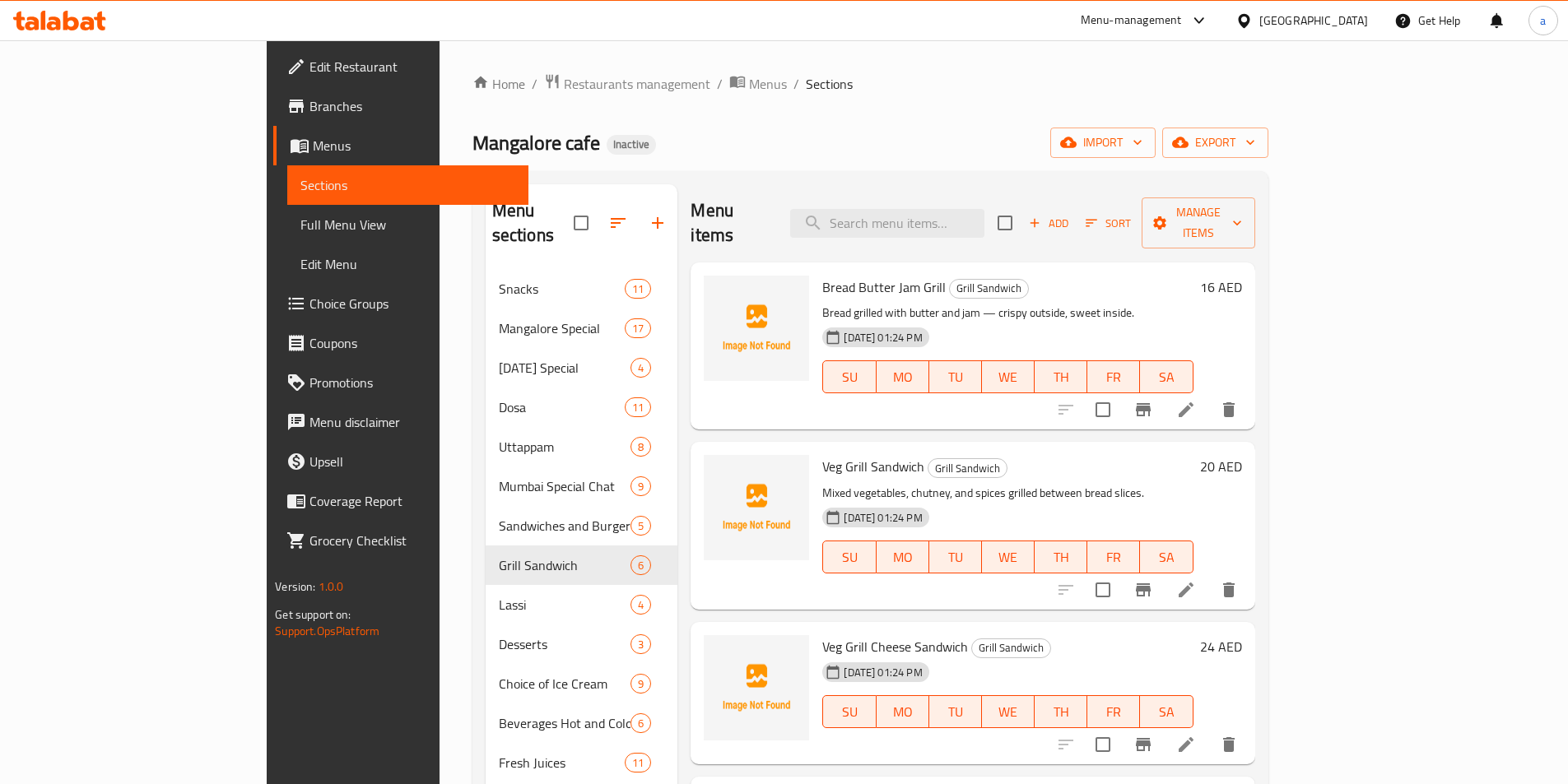
click at [1022, 207] on input "checkbox" at bounding box center [1005, 223] width 35 height 35
checkbox input "true"
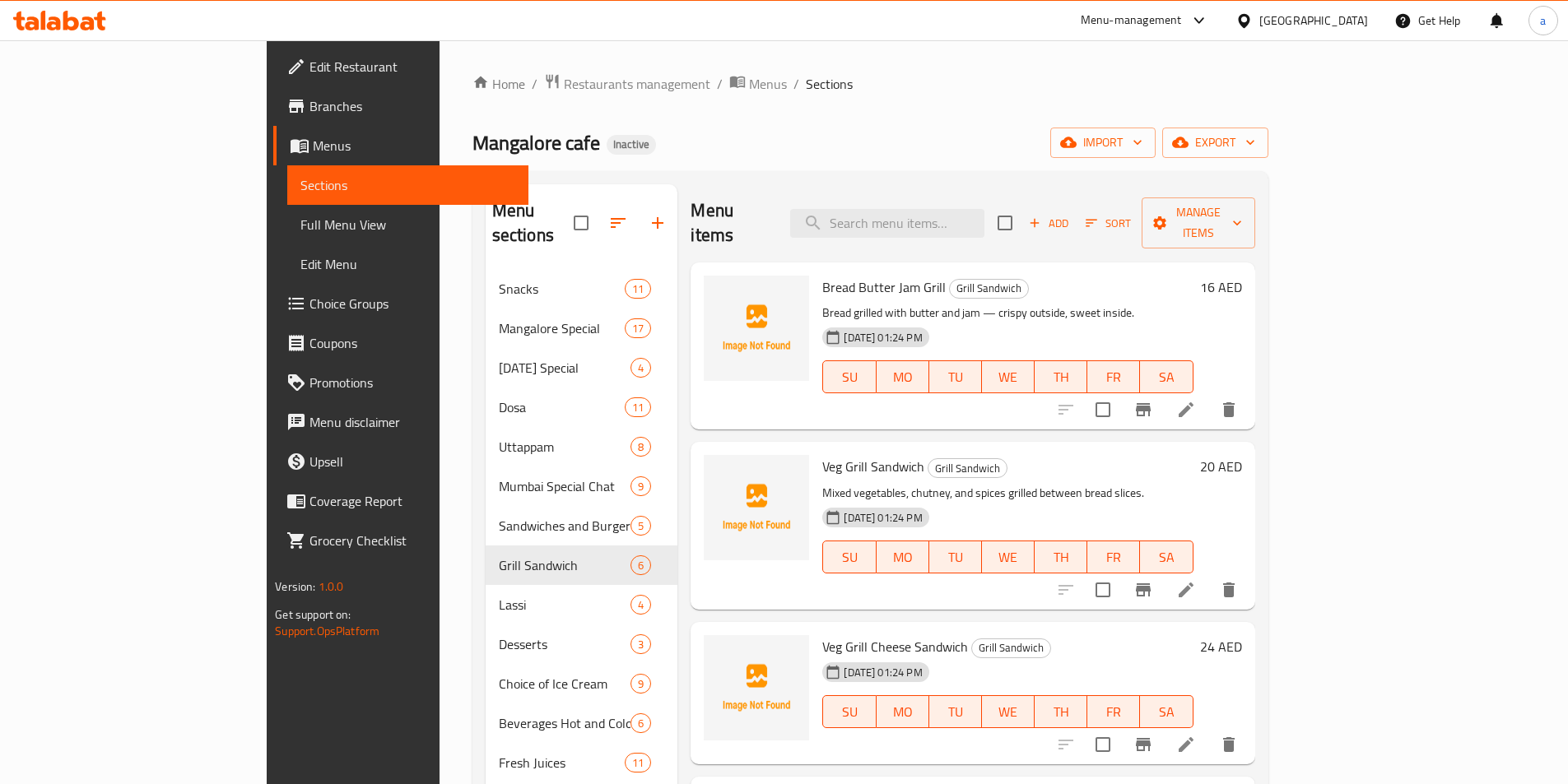
checkbox input "true"
click at [1241, 212] on span "Manage items" at bounding box center [1199, 223] width 86 height 41
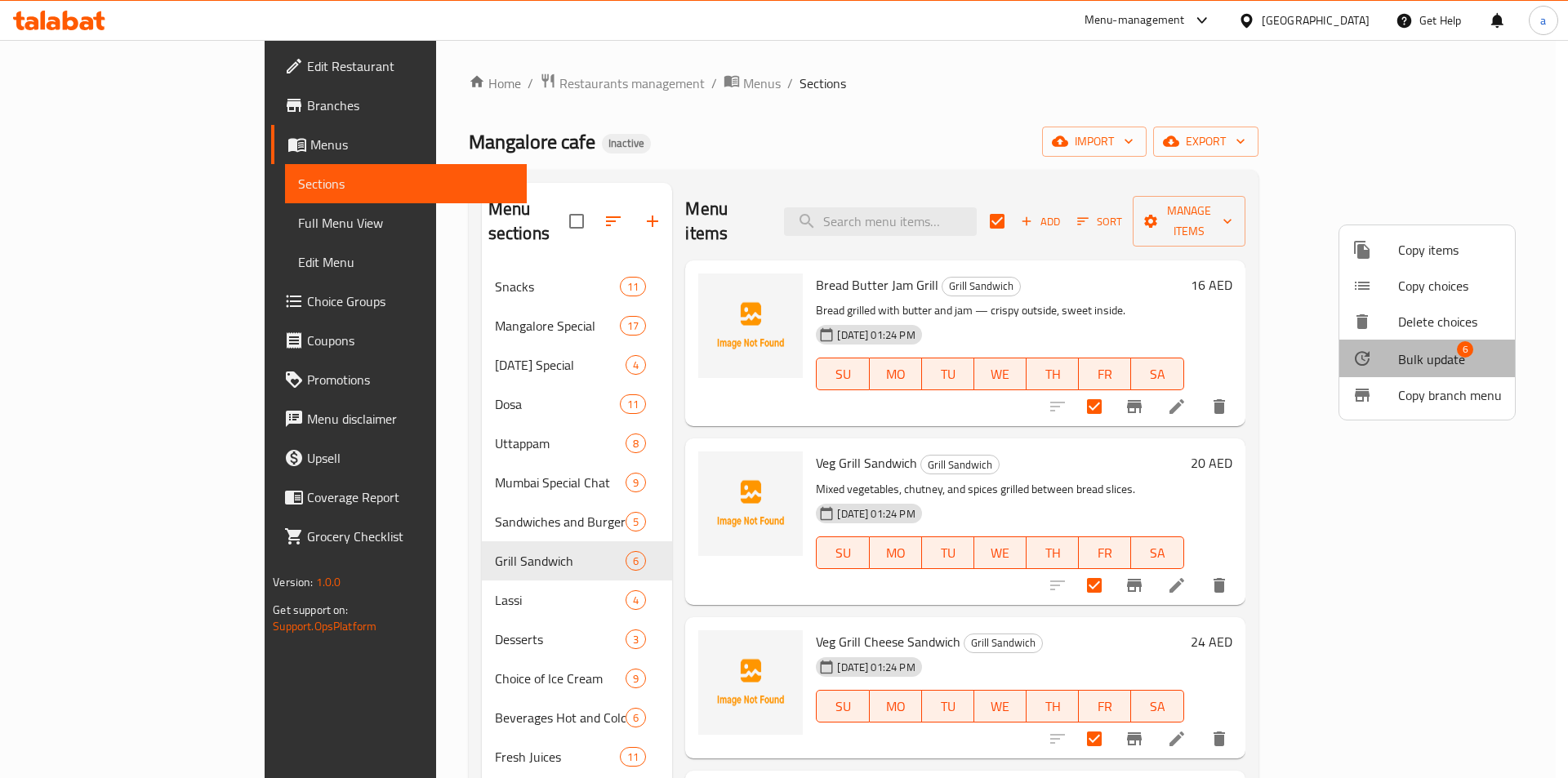
click at [1440, 360] on span "Bulk update" at bounding box center [1432, 359] width 67 height 20
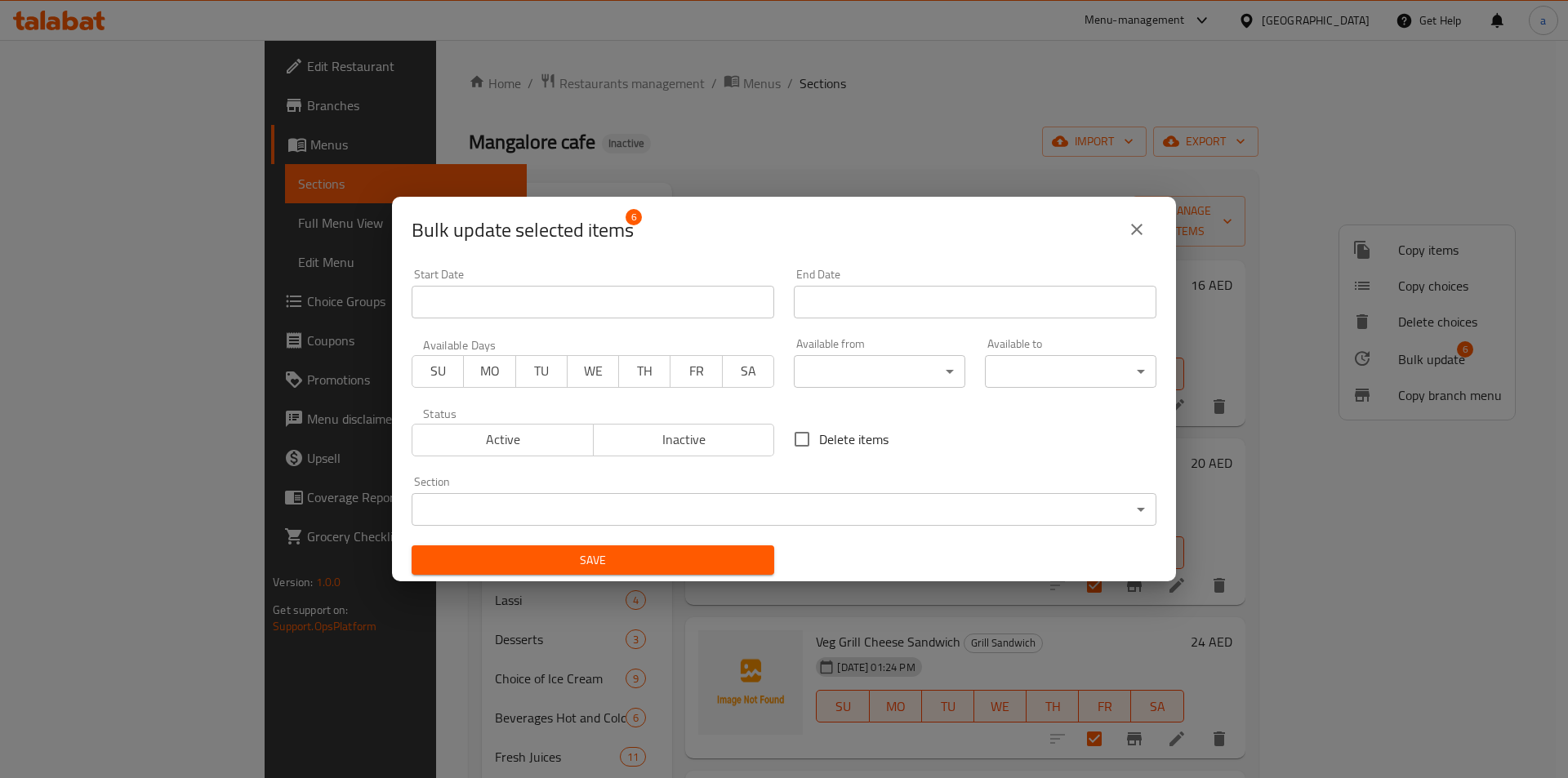
click at [868, 371] on body "​ Menu-management [GEOGRAPHIC_DATA] Get Help a Edit Restaurant Branches Menus S…" at bounding box center [784, 409] width 1568 height 739
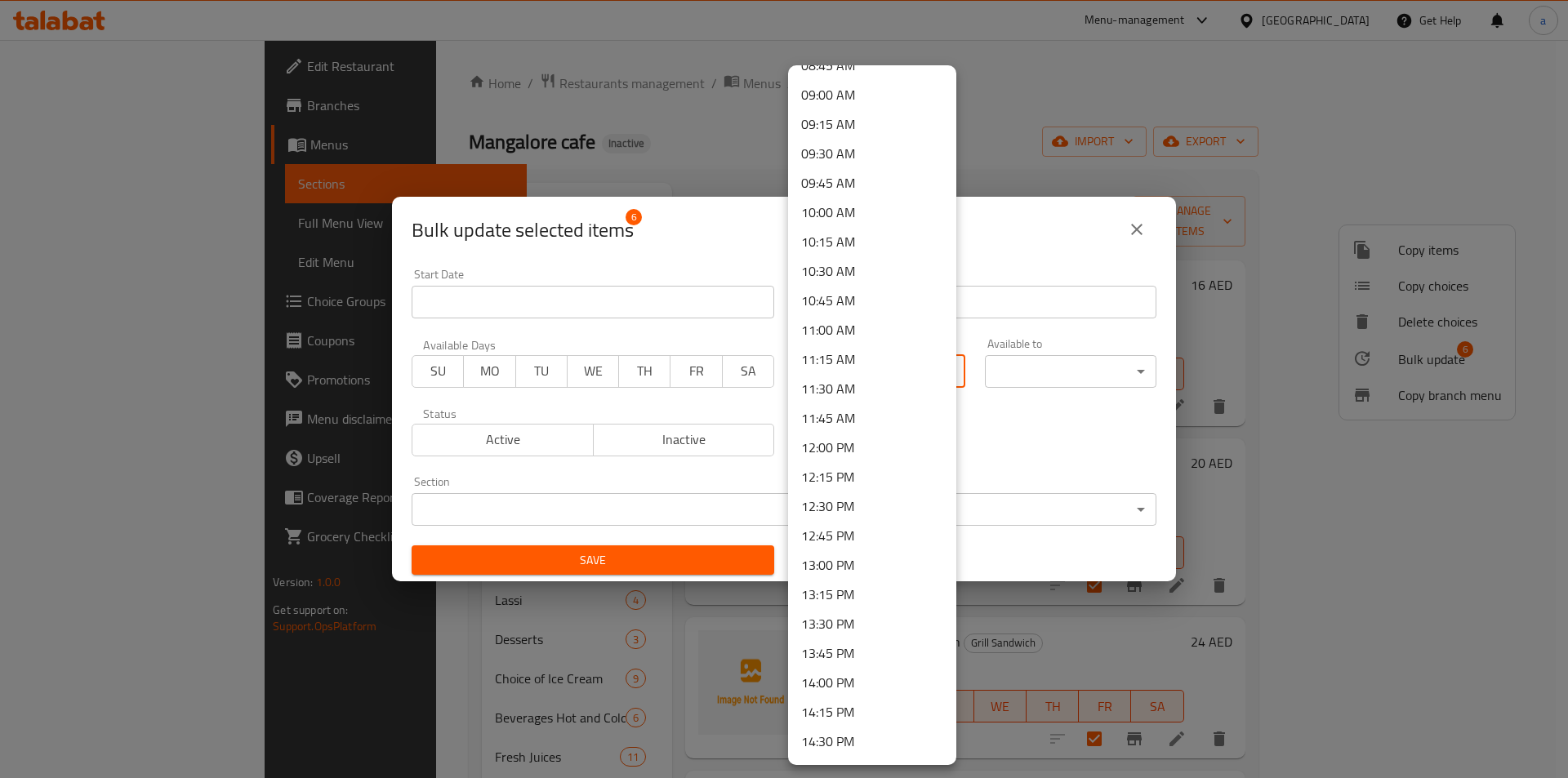
scroll to position [1061, 0]
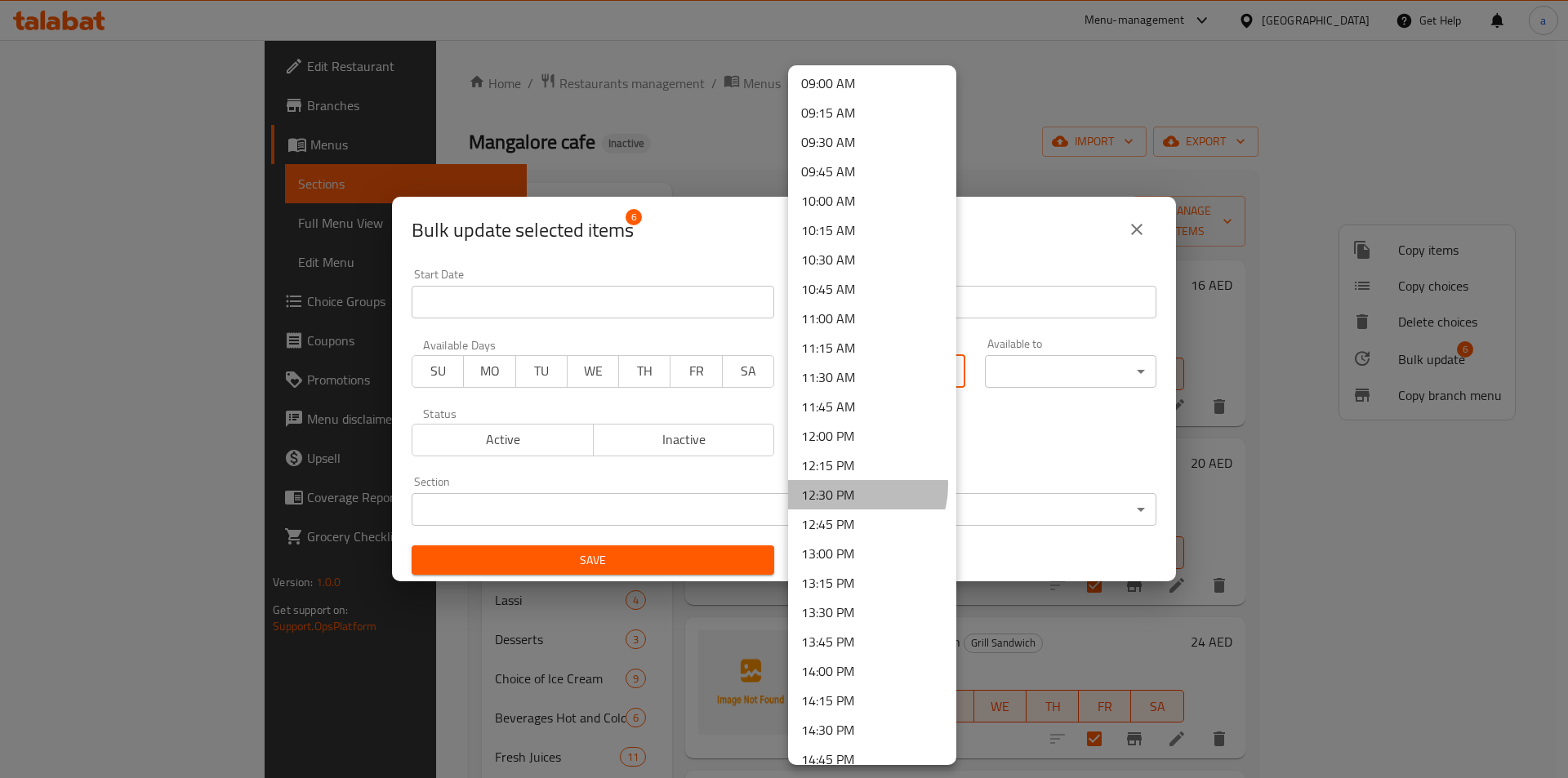
click at [845, 485] on li "12:30 PM" at bounding box center [872, 495] width 168 height 29
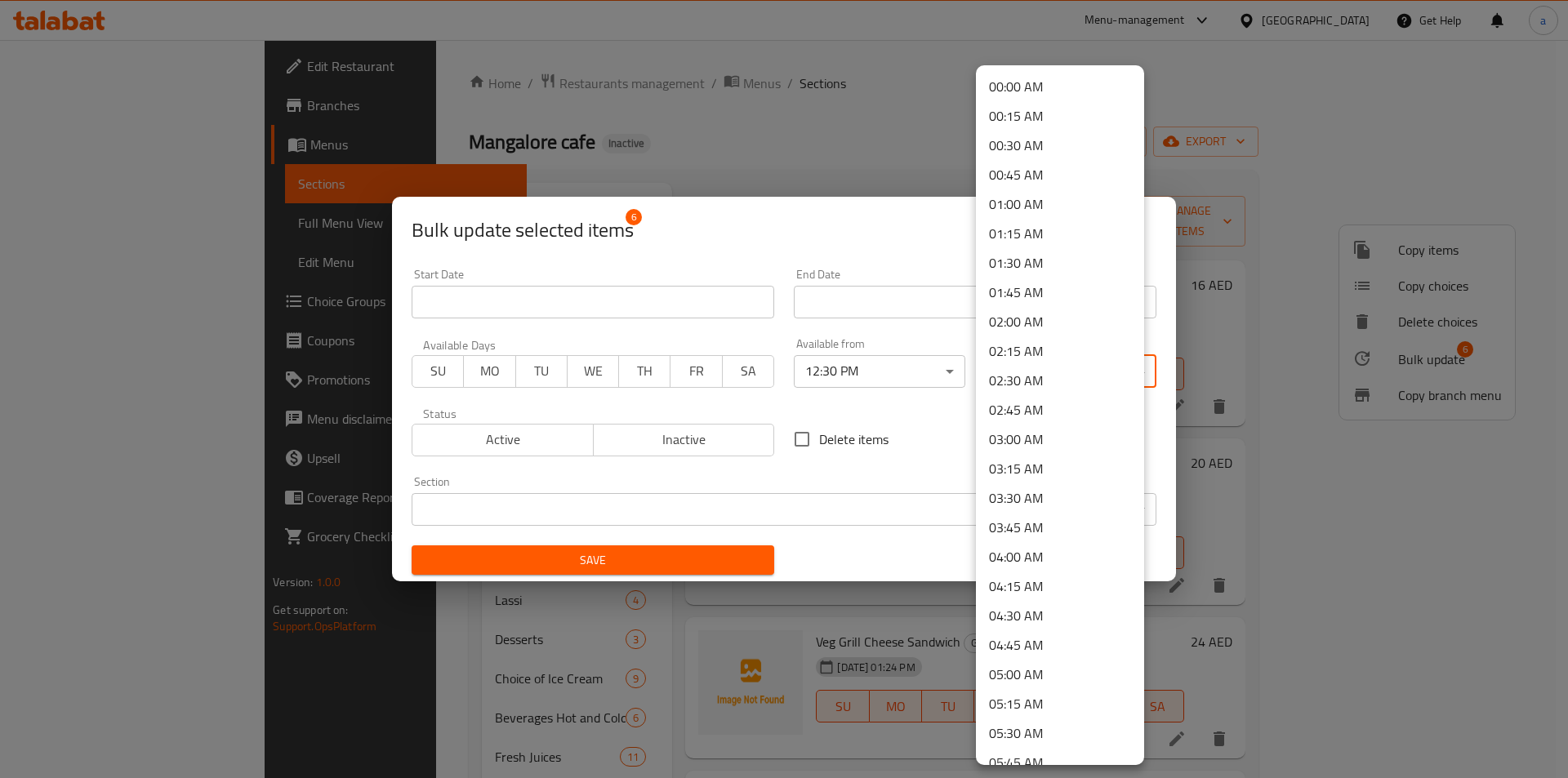
click at [998, 379] on body "​ Menu-management [GEOGRAPHIC_DATA] Get Help a Edit Restaurant Branches Menus S…" at bounding box center [784, 409] width 1568 height 739
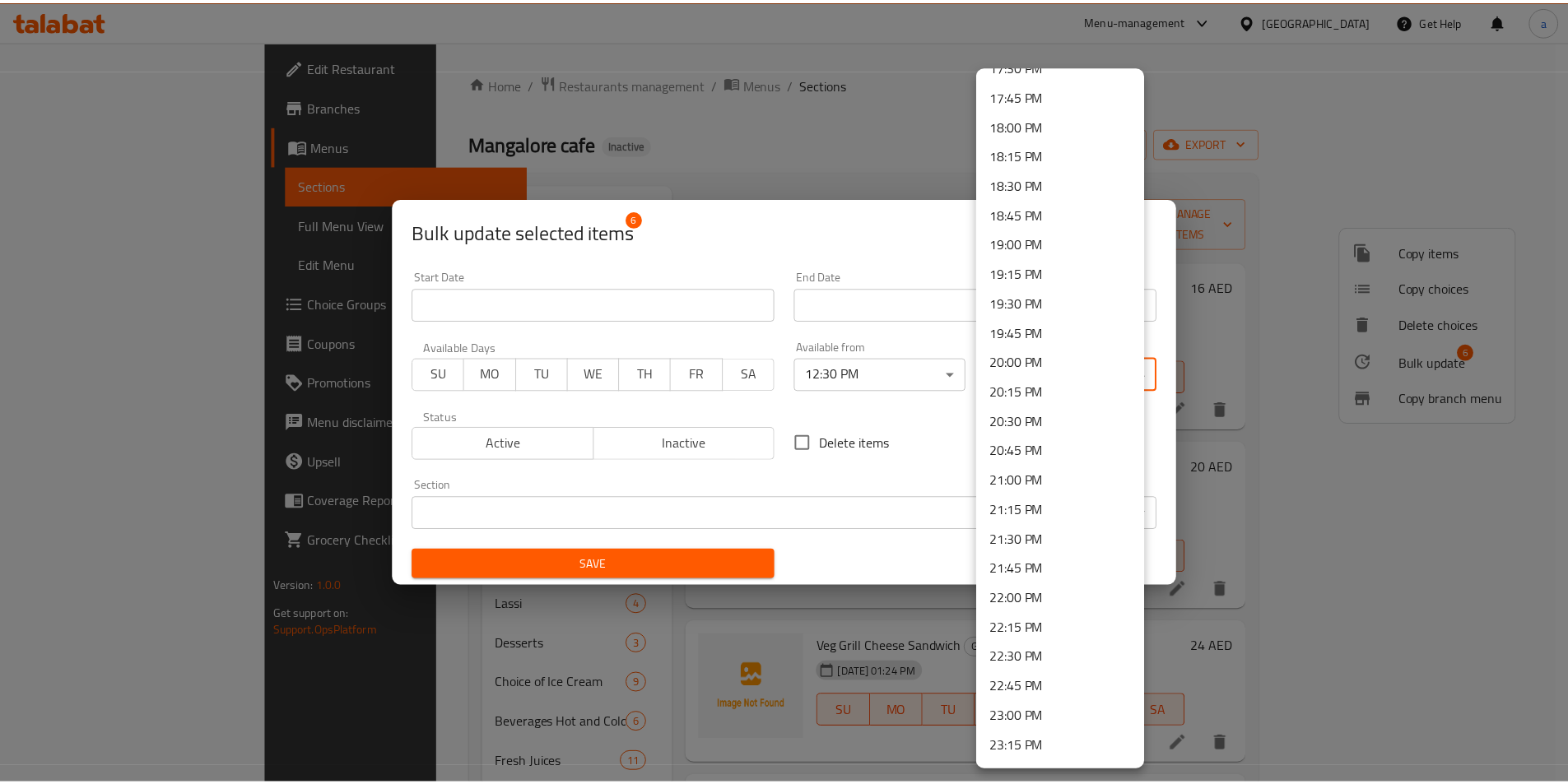
scroll to position [2181, 0]
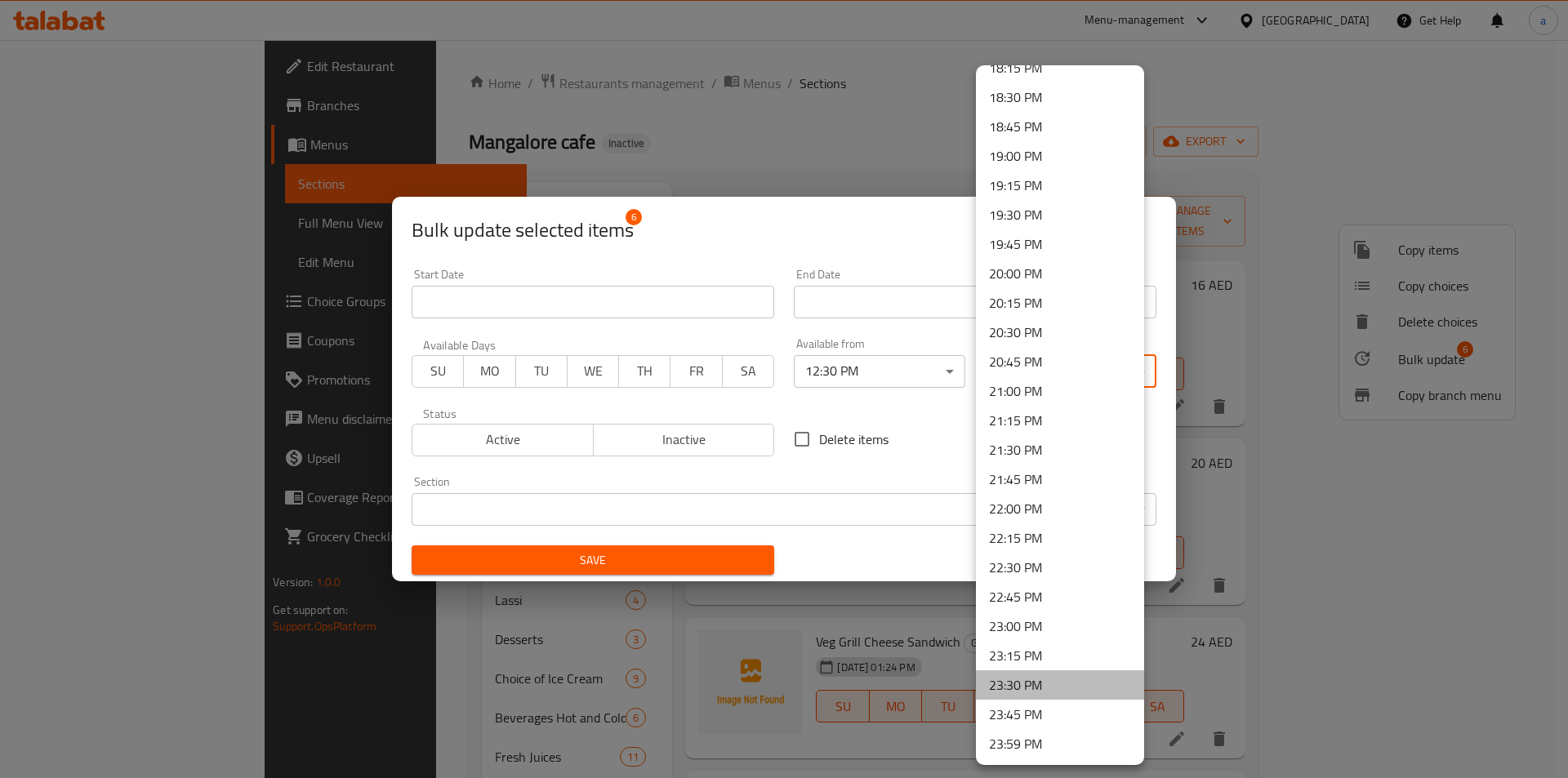
click at [1088, 674] on li "23:30 PM" at bounding box center [1060, 685] width 168 height 29
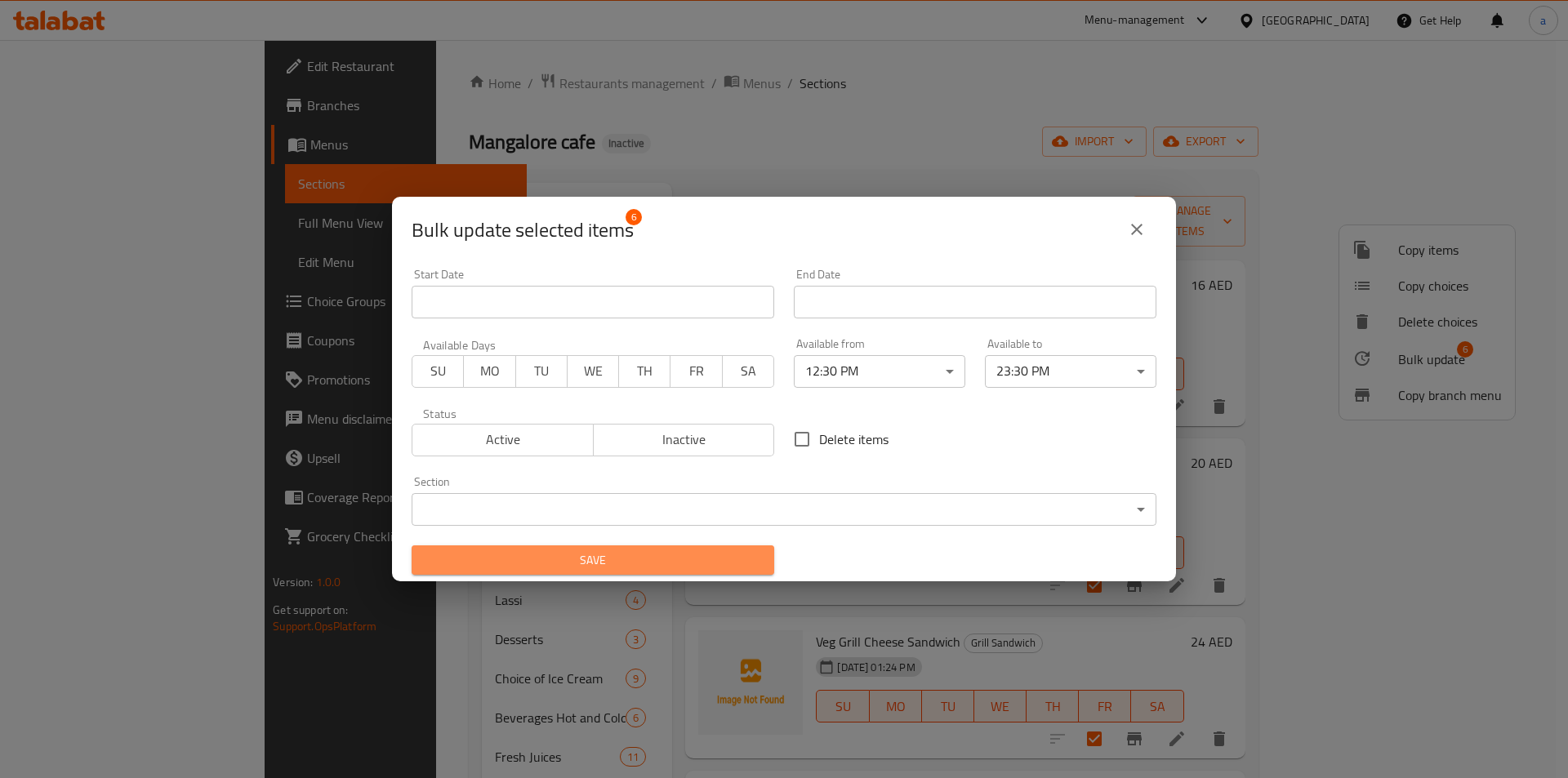
click at [638, 573] on button "Save" at bounding box center [593, 560] width 363 height 30
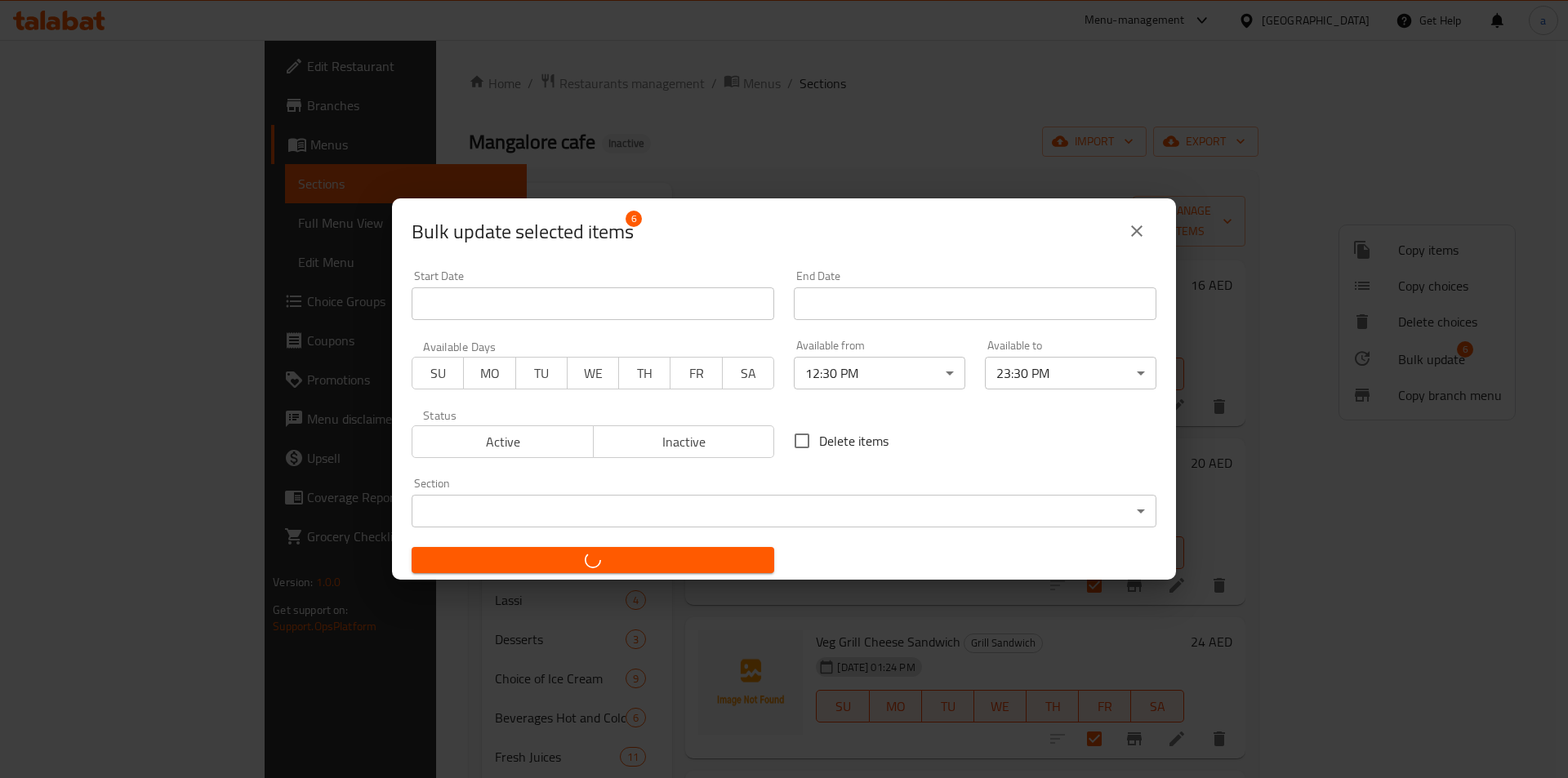
checkbox input "false"
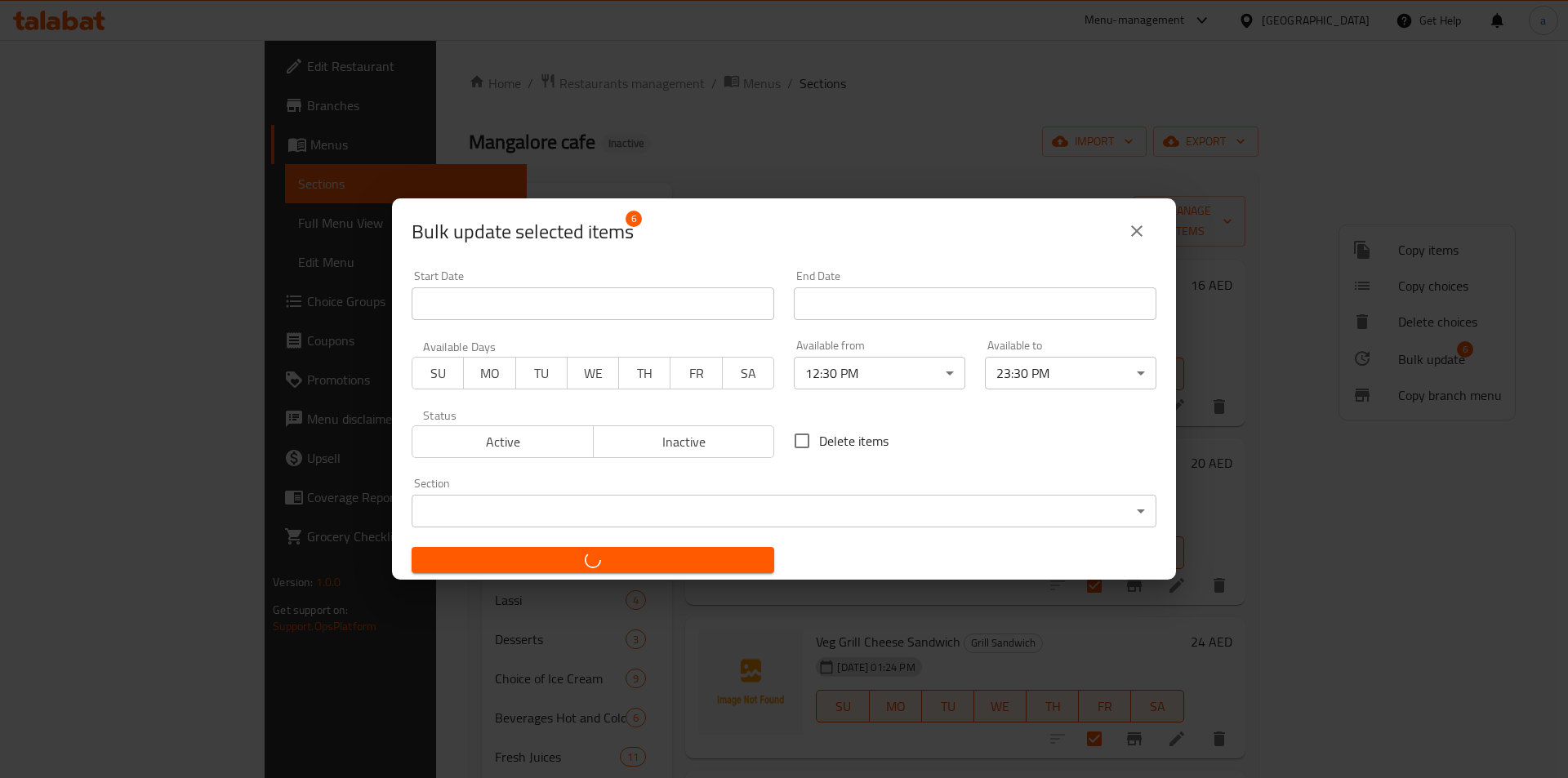
checkbox input "false"
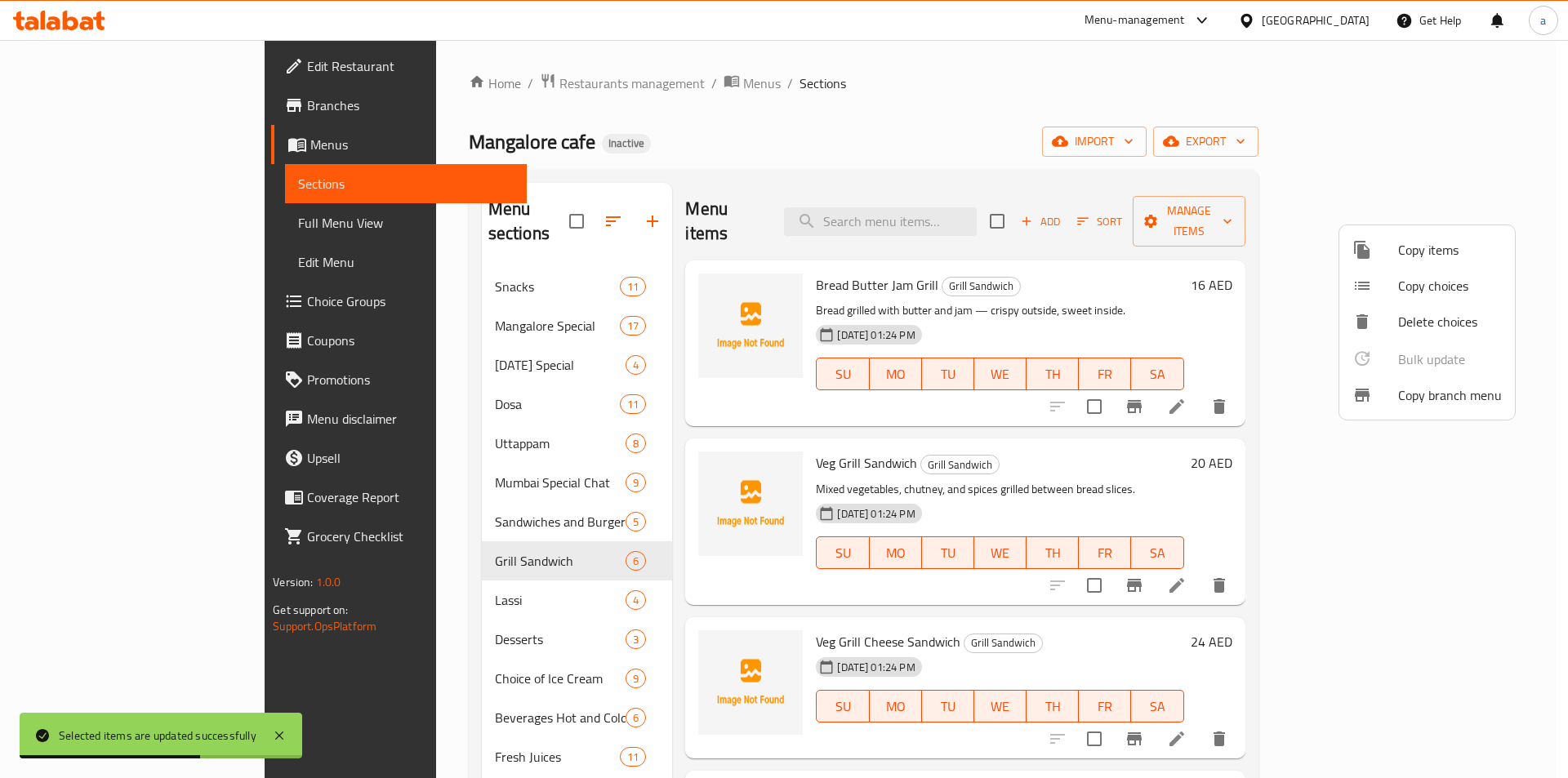
click at [475, 536] on div at bounding box center [784, 389] width 1568 height 778
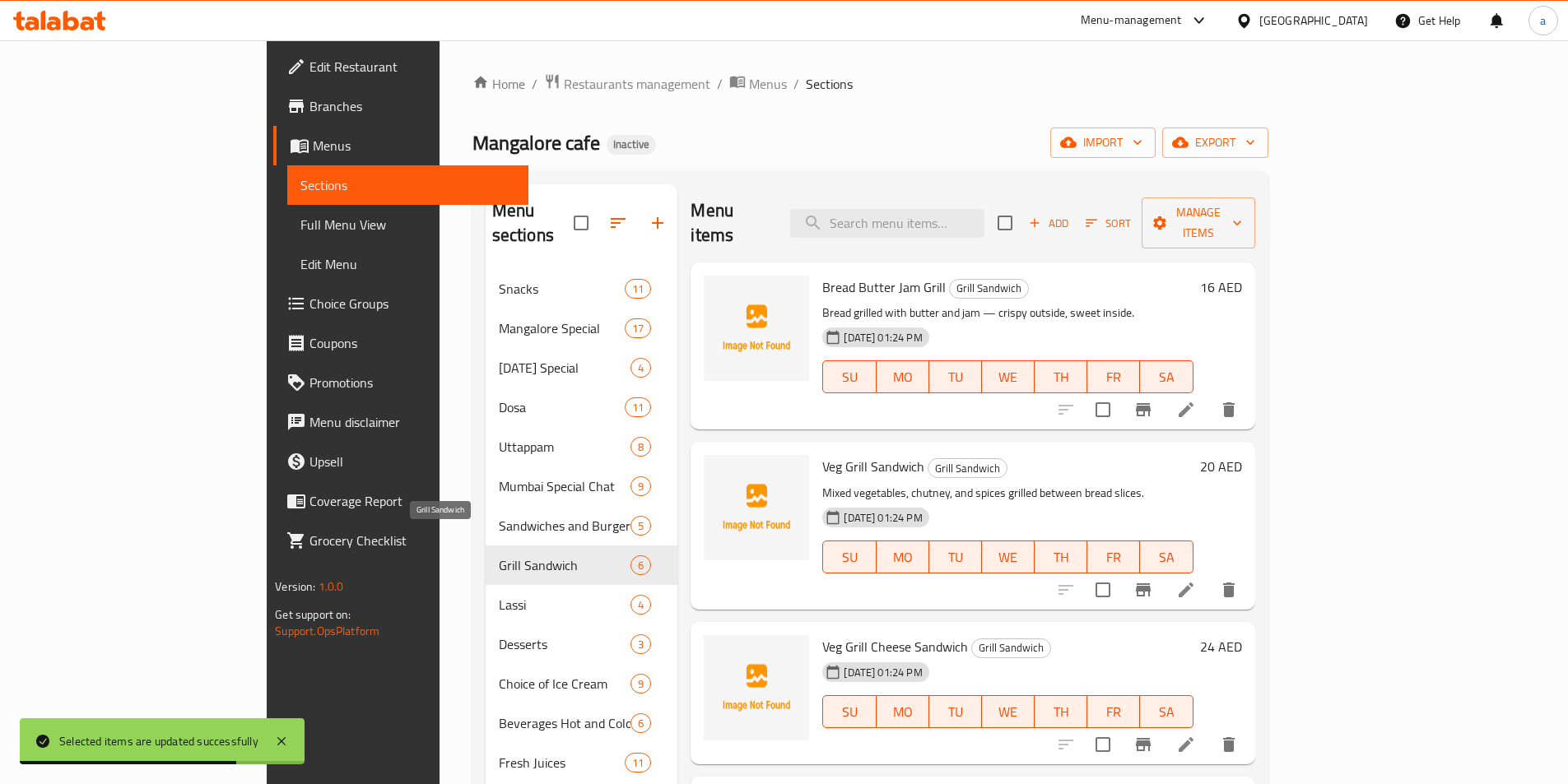
click at [499, 556] on span "Grill Sandwich" at bounding box center [565, 565] width 132 height 20
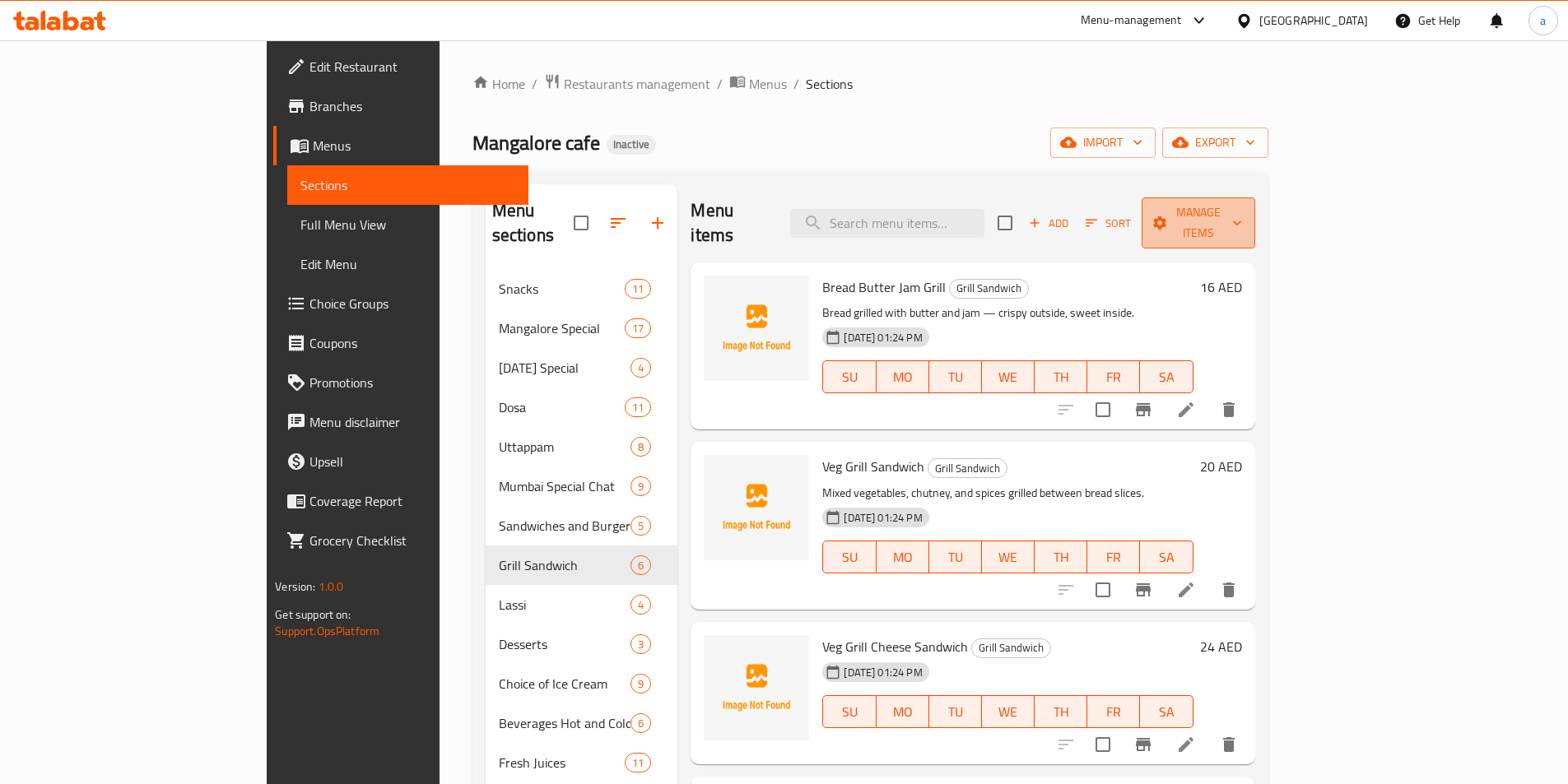
click at [1168, 218] on icon "button" at bounding box center [1160, 222] width 16 height 16
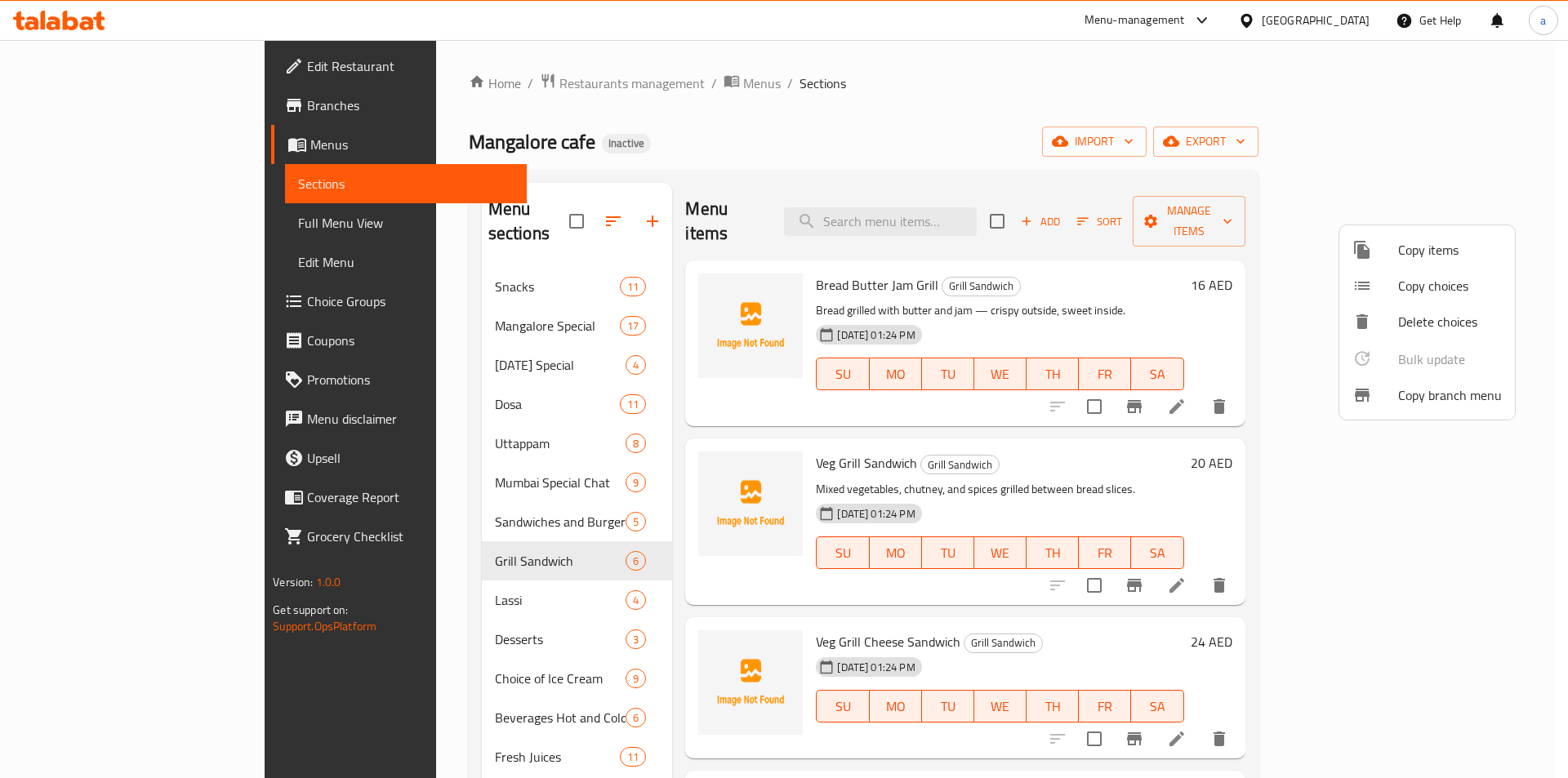
click at [1221, 216] on div at bounding box center [784, 389] width 1568 height 778
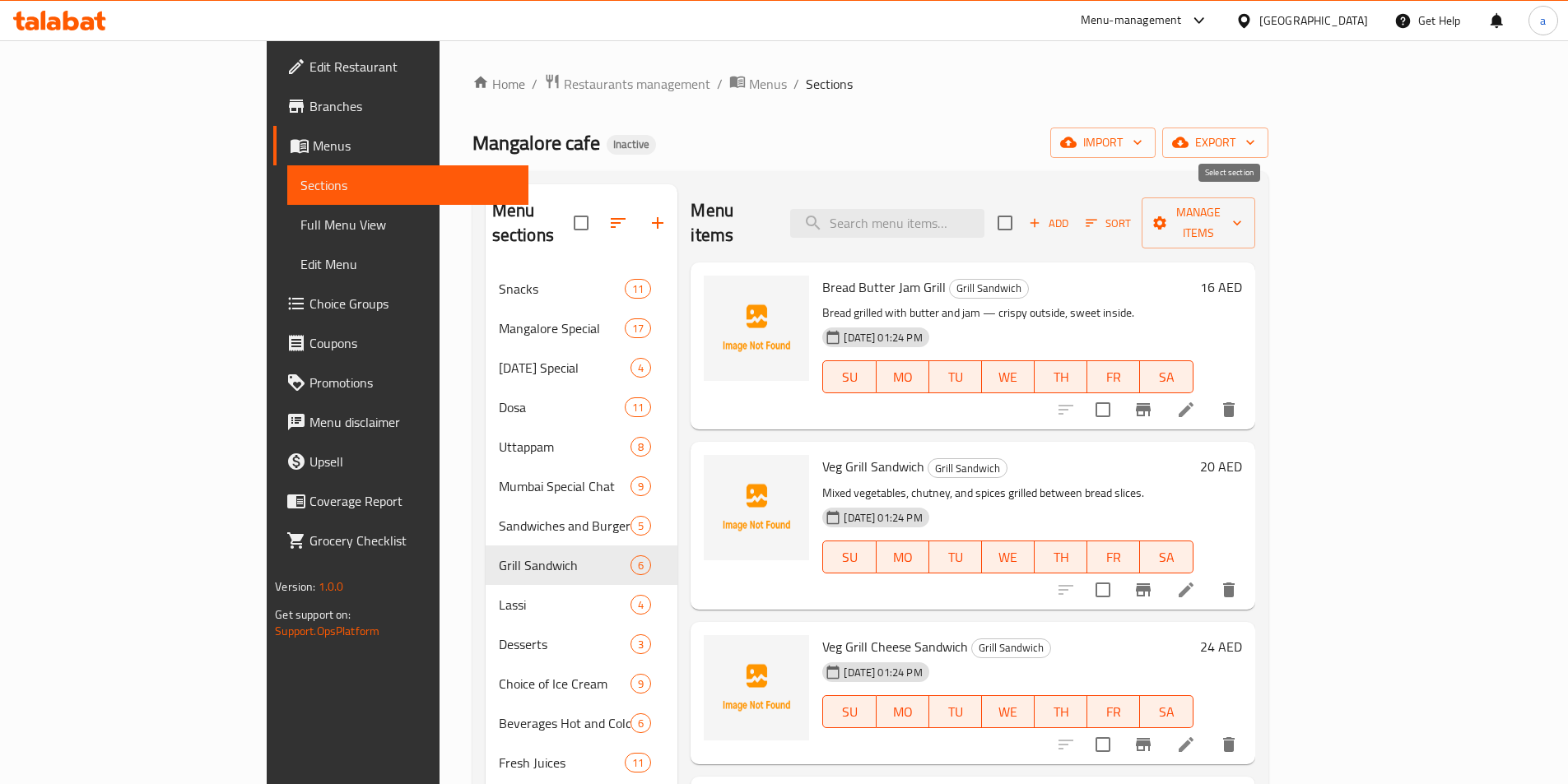
click at [1022, 214] on input "checkbox" at bounding box center [1005, 223] width 35 height 35
checkbox input "true"
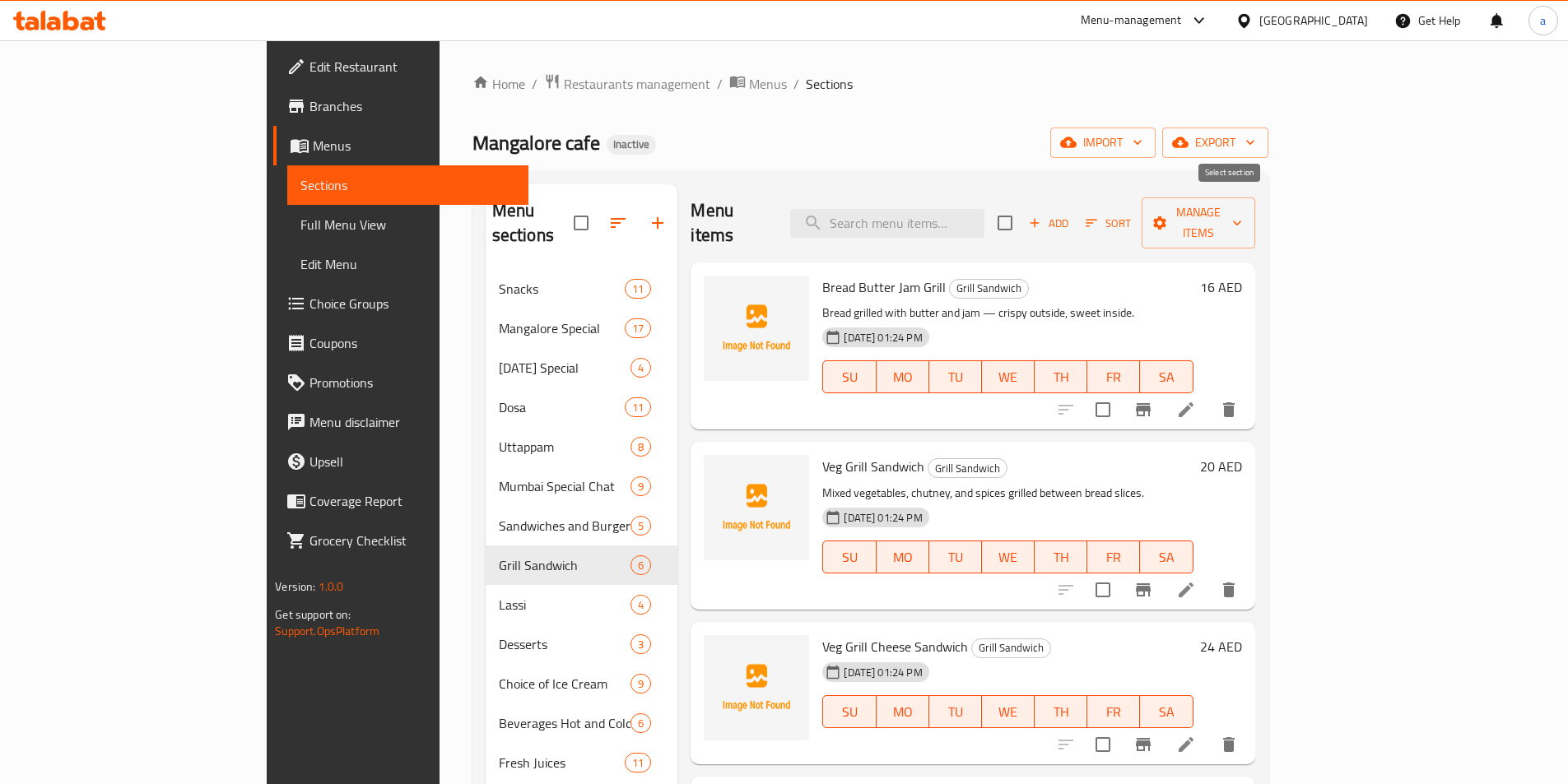
checkbox input "true"
click at [1241, 214] on span "Manage items" at bounding box center [1199, 223] width 86 height 41
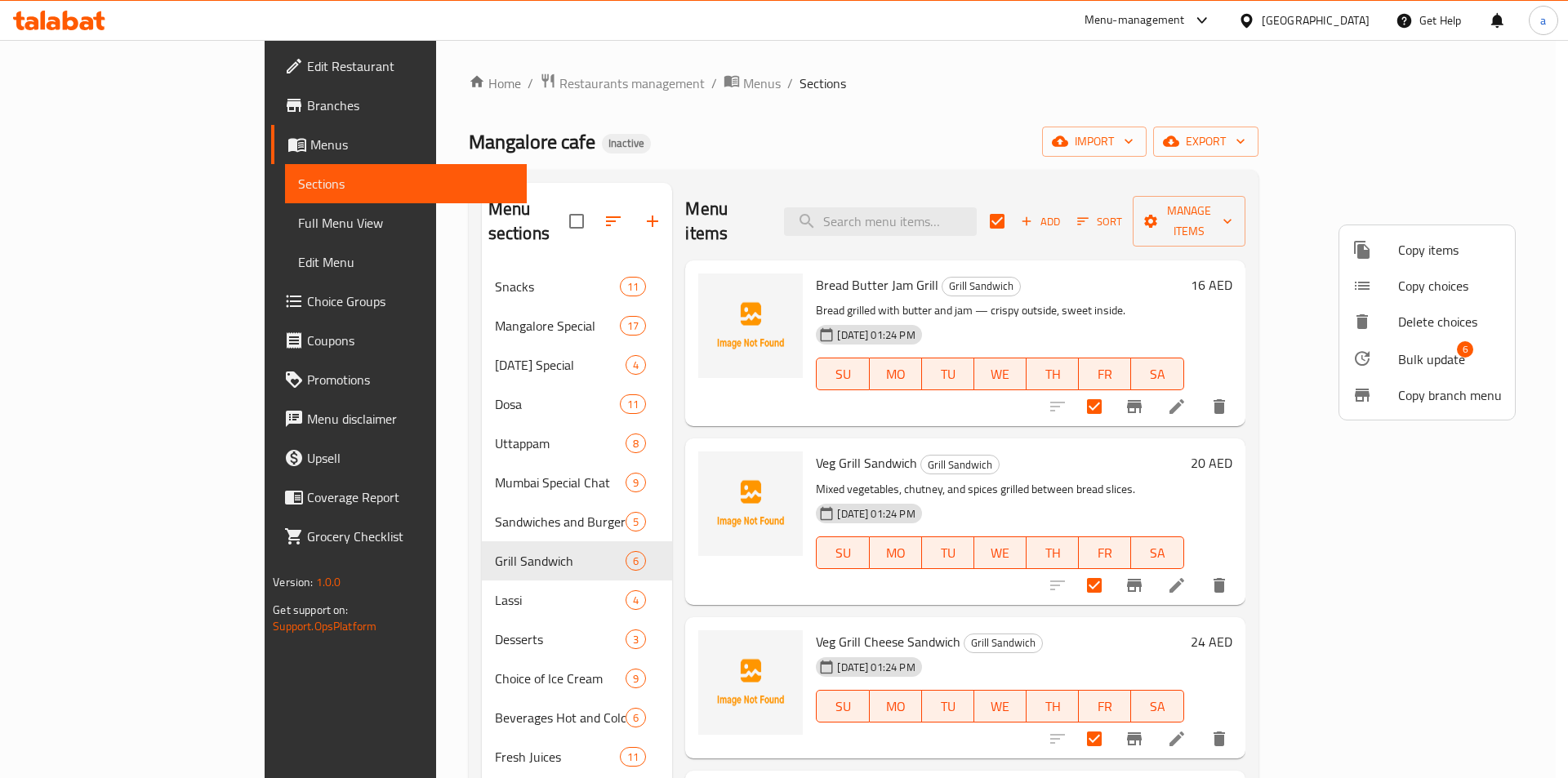
click at [1425, 358] on span "Bulk update" at bounding box center [1432, 359] width 67 height 20
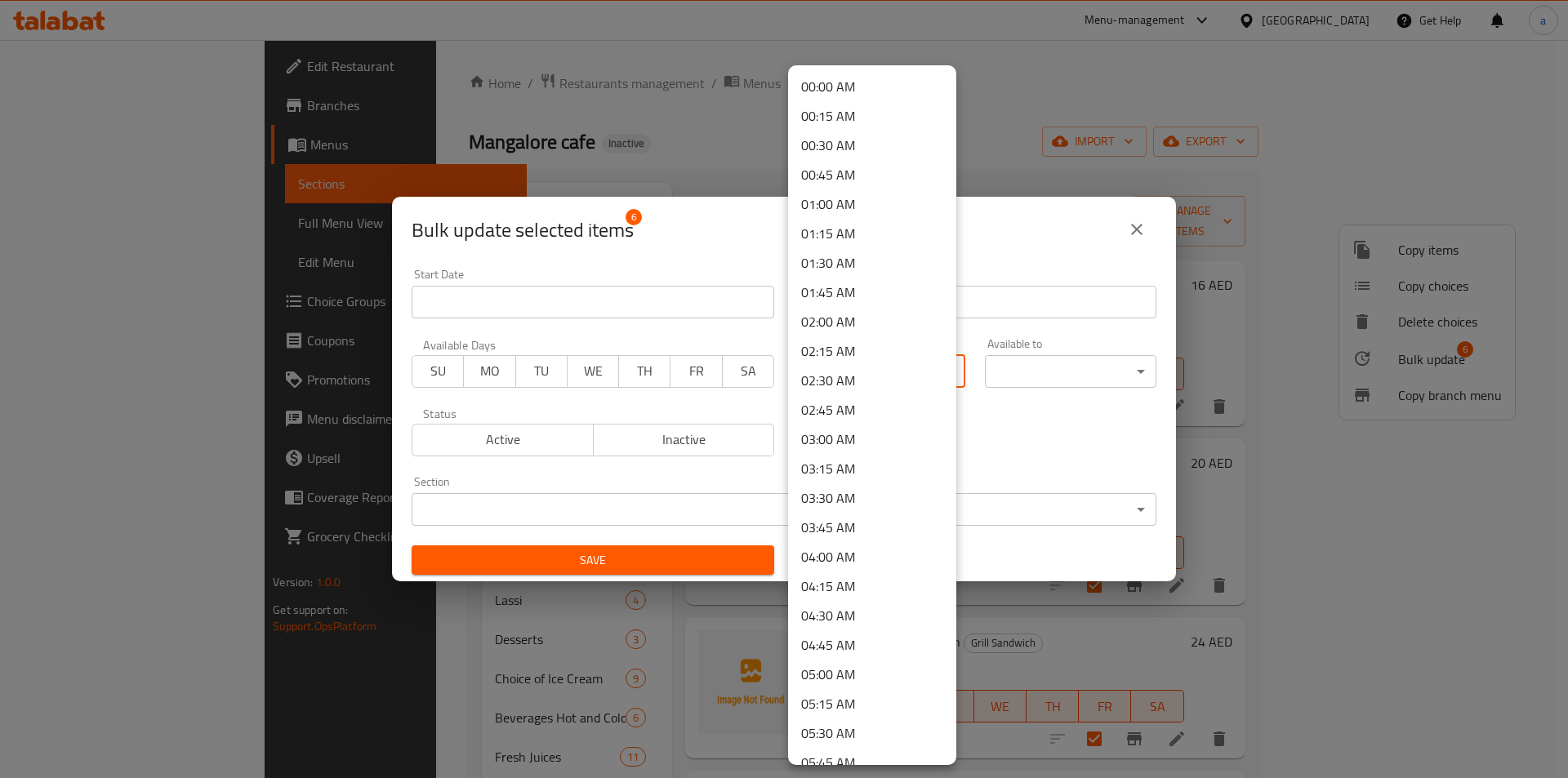
click at [925, 373] on body "​ Menu-management [GEOGRAPHIC_DATA] Get Help a Edit Restaurant Branches Menus S…" at bounding box center [784, 409] width 1568 height 739
click at [1045, 147] on div at bounding box center [784, 389] width 1568 height 778
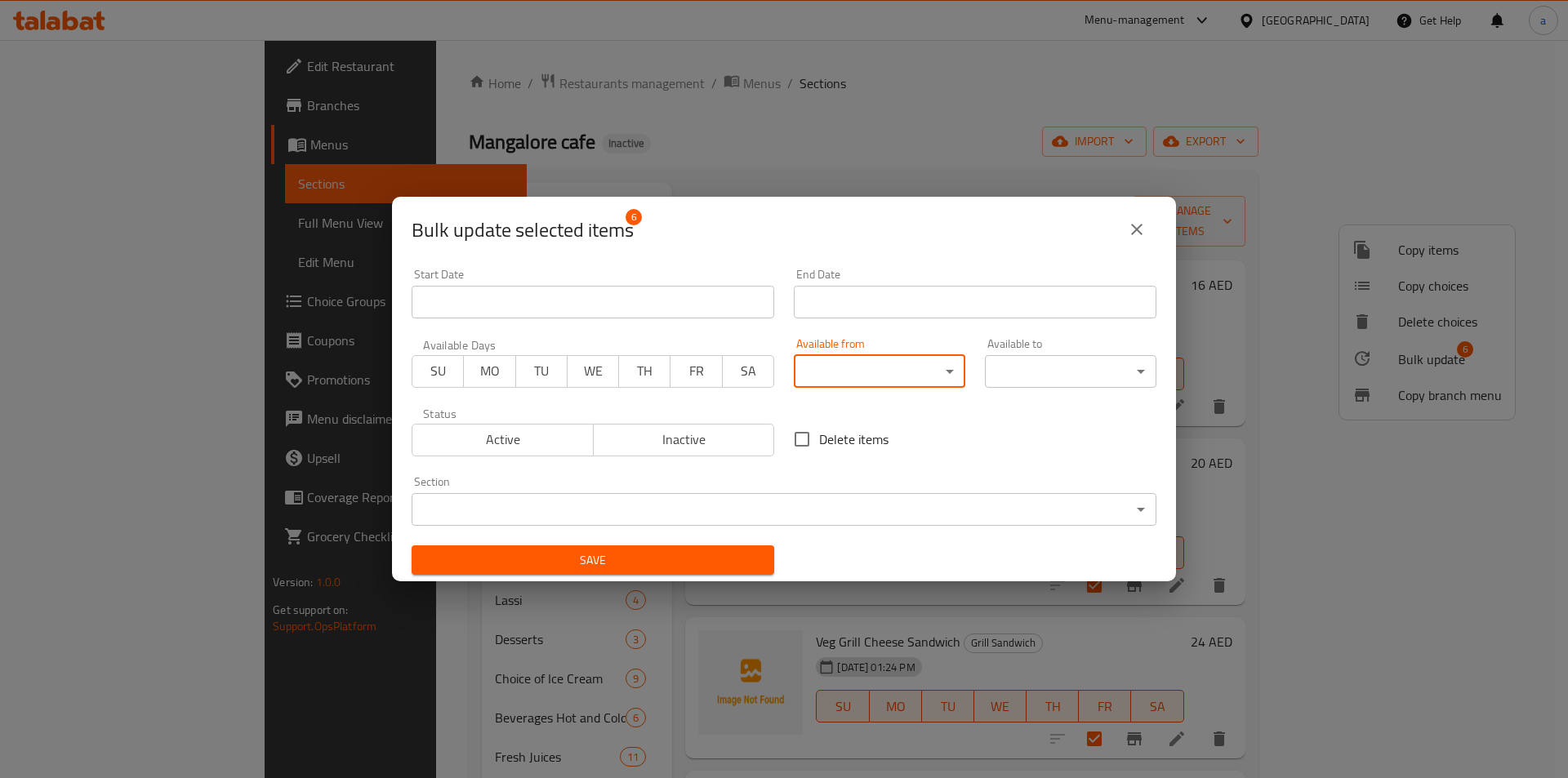
click at [1147, 229] on button "close" at bounding box center [1137, 230] width 39 height 39
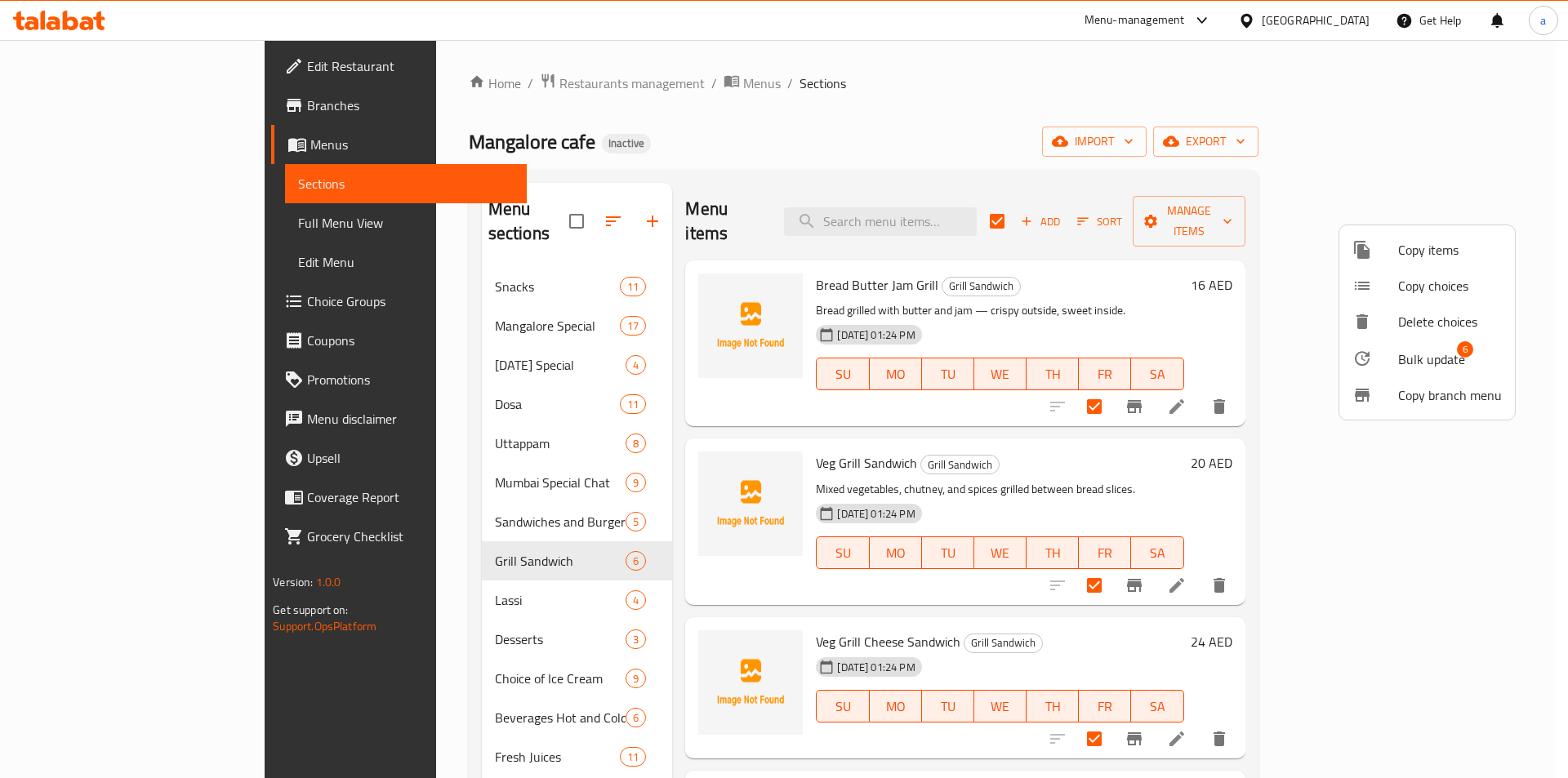
click at [477, 491] on div at bounding box center [784, 389] width 1568 height 778
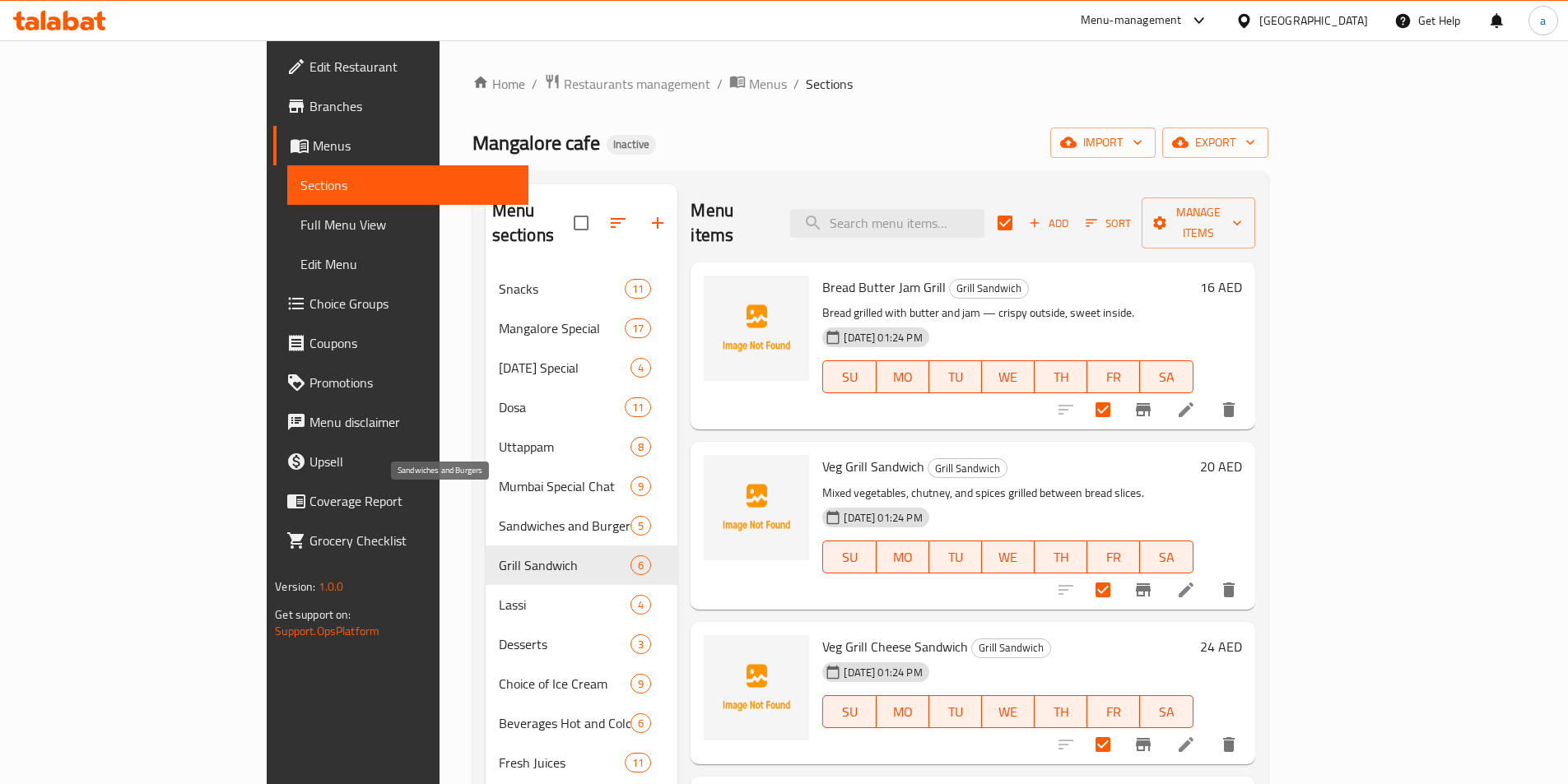
click at [499, 516] on span "Sandwiches and Burgers" at bounding box center [565, 526] width 132 height 20
checkbox input "false"
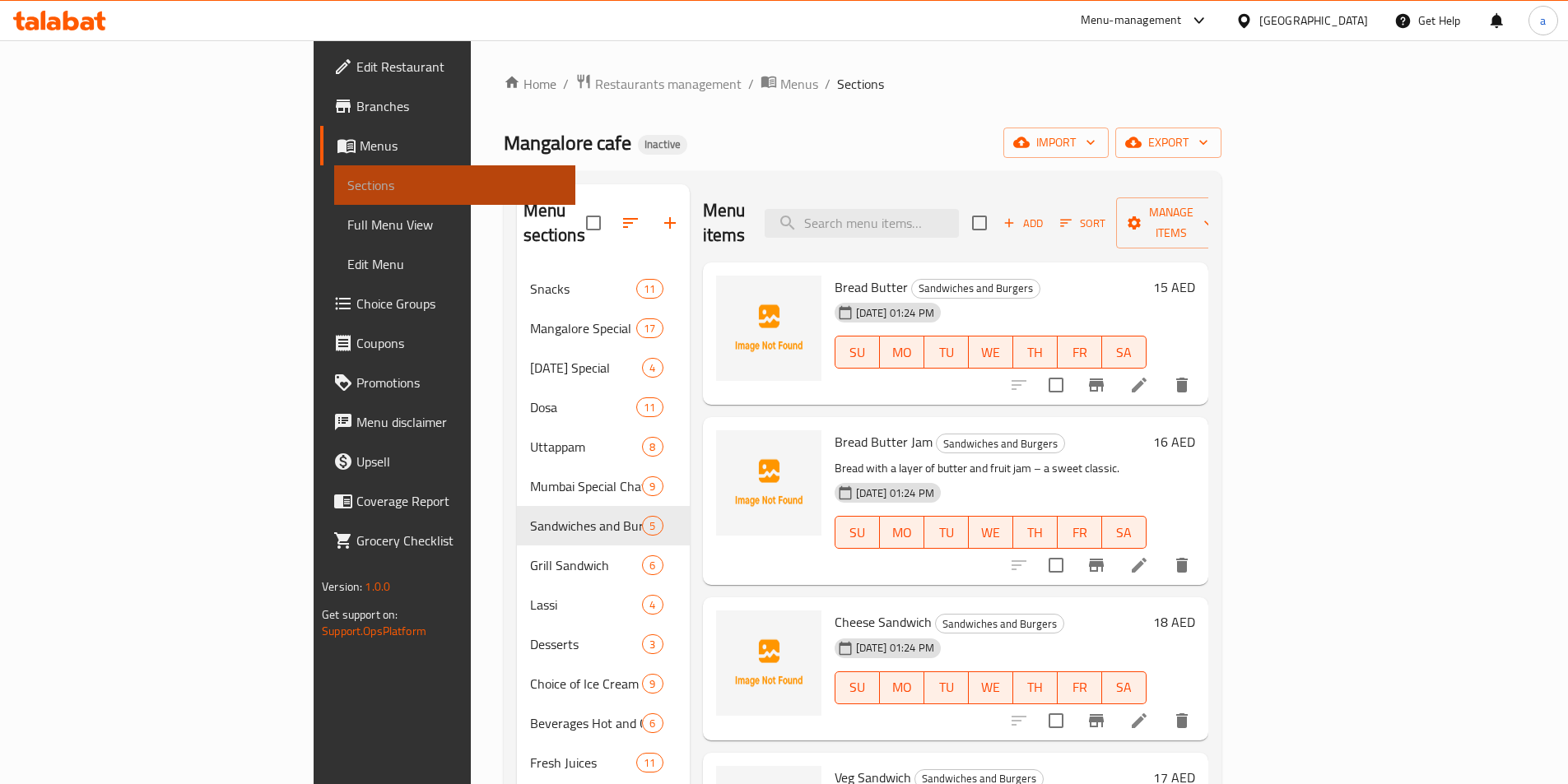
click at [348, 183] on span "Sections" at bounding box center [455, 185] width 214 height 20
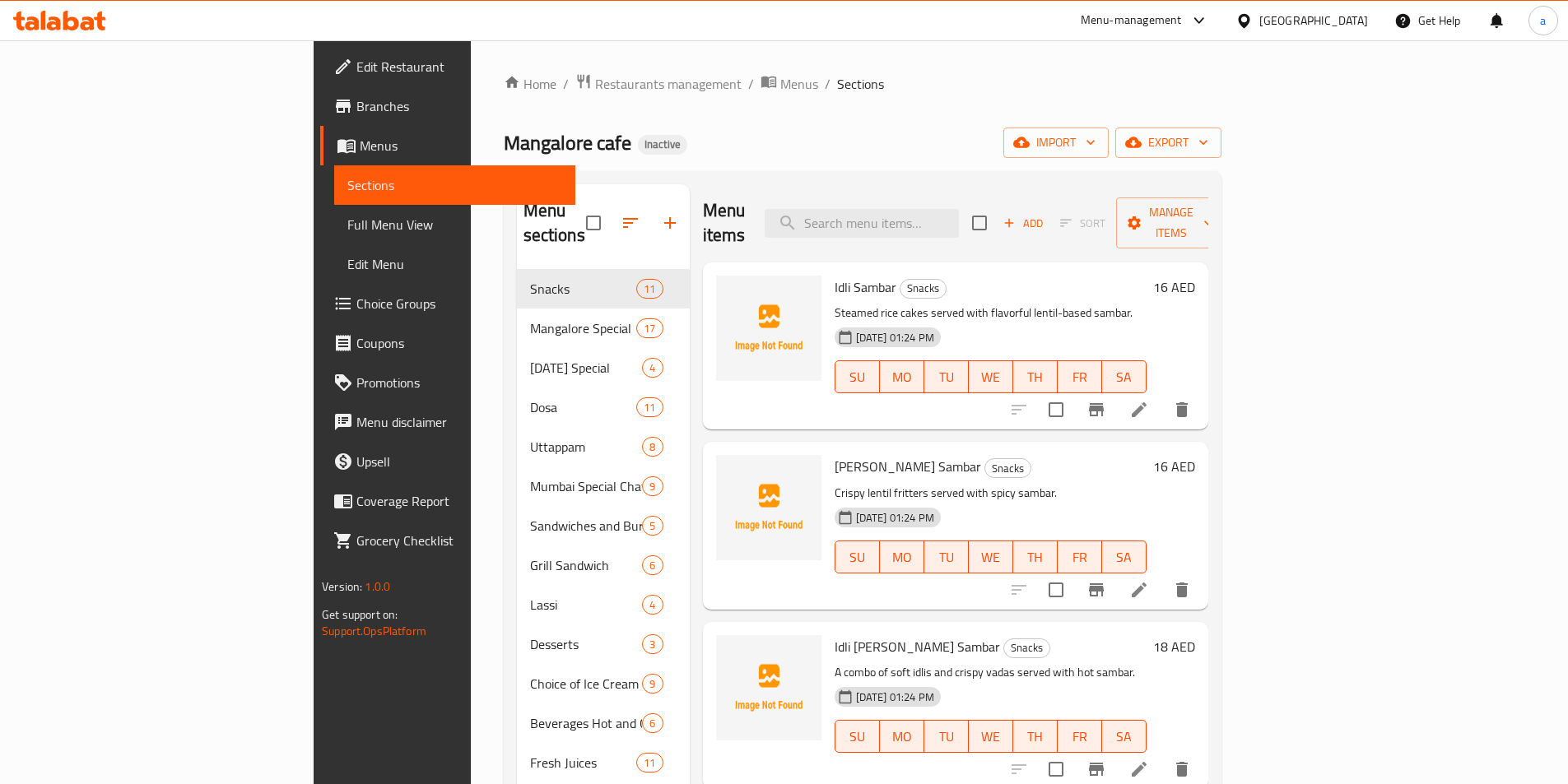
click at [348, 219] on span "Full Menu View" at bounding box center [455, 224] width 214 height 20
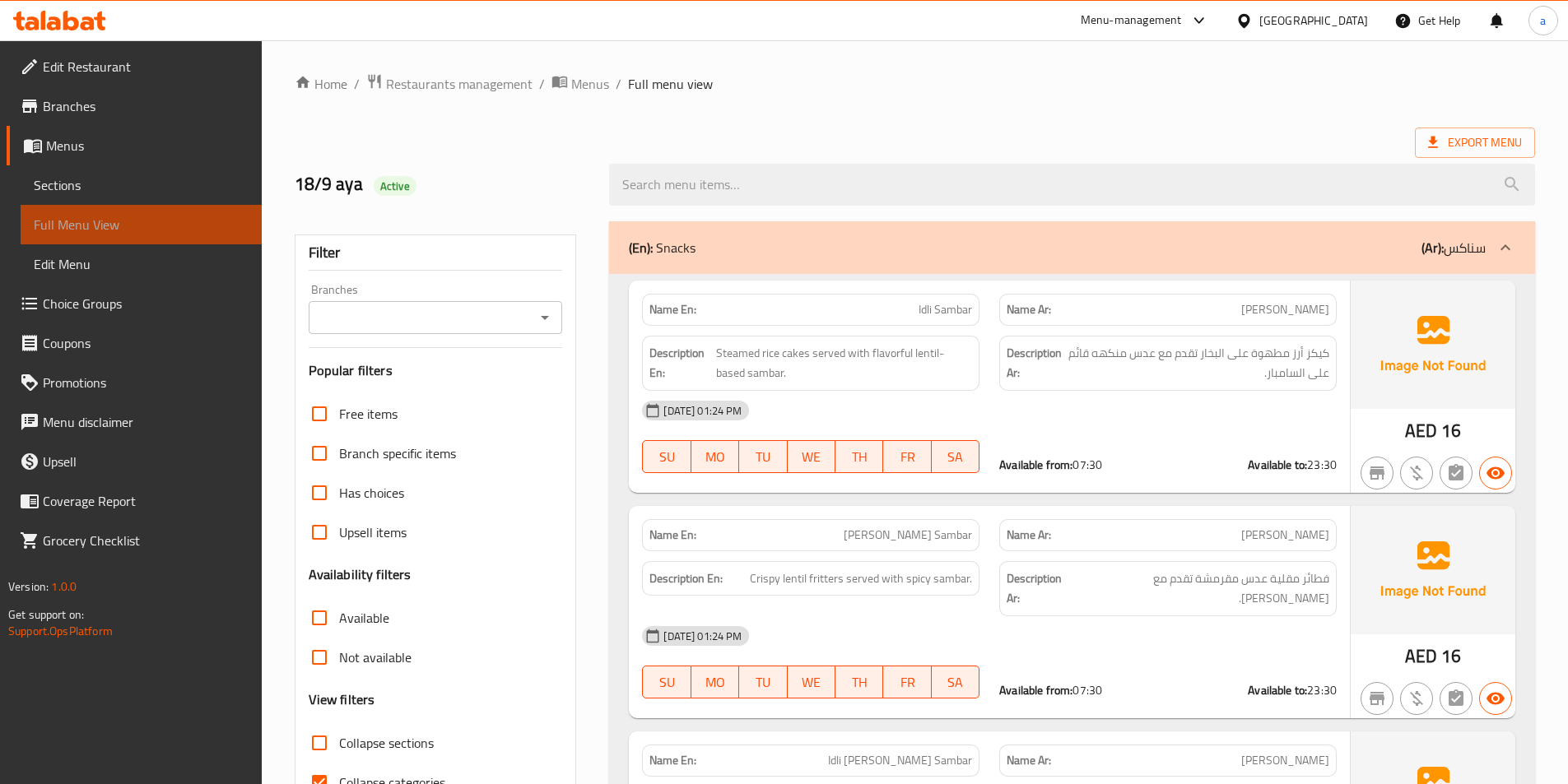
click at [81, 229] on span "Full Menu View" at bounding box center [141, 224] width 214 height 20
click at [86, 185] on span "Sections" at bounding box center [141, 185] width 214 height 20
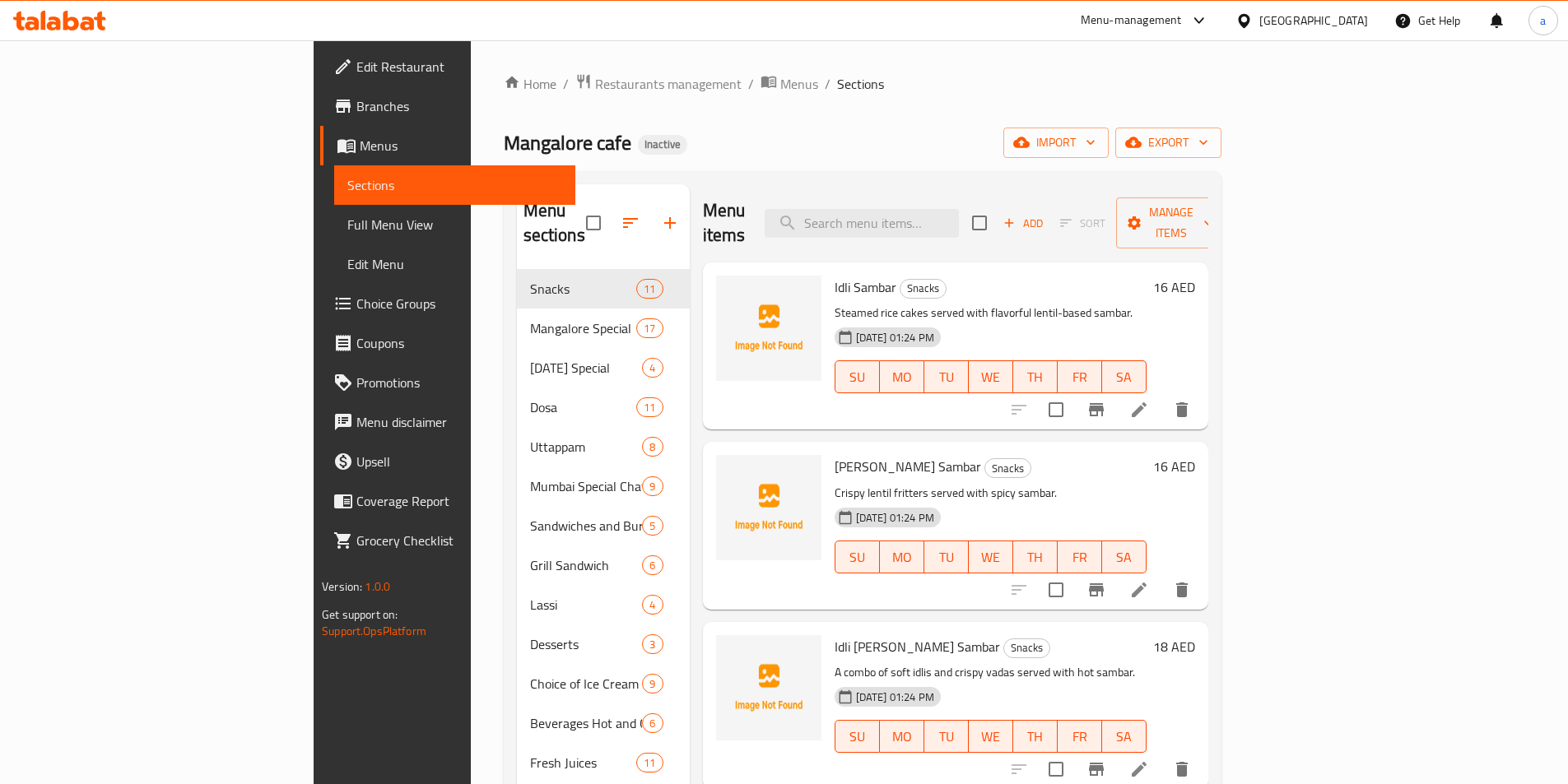
click at [1162, 396] on li at bounding box center [1139, 410] width 46 height 29
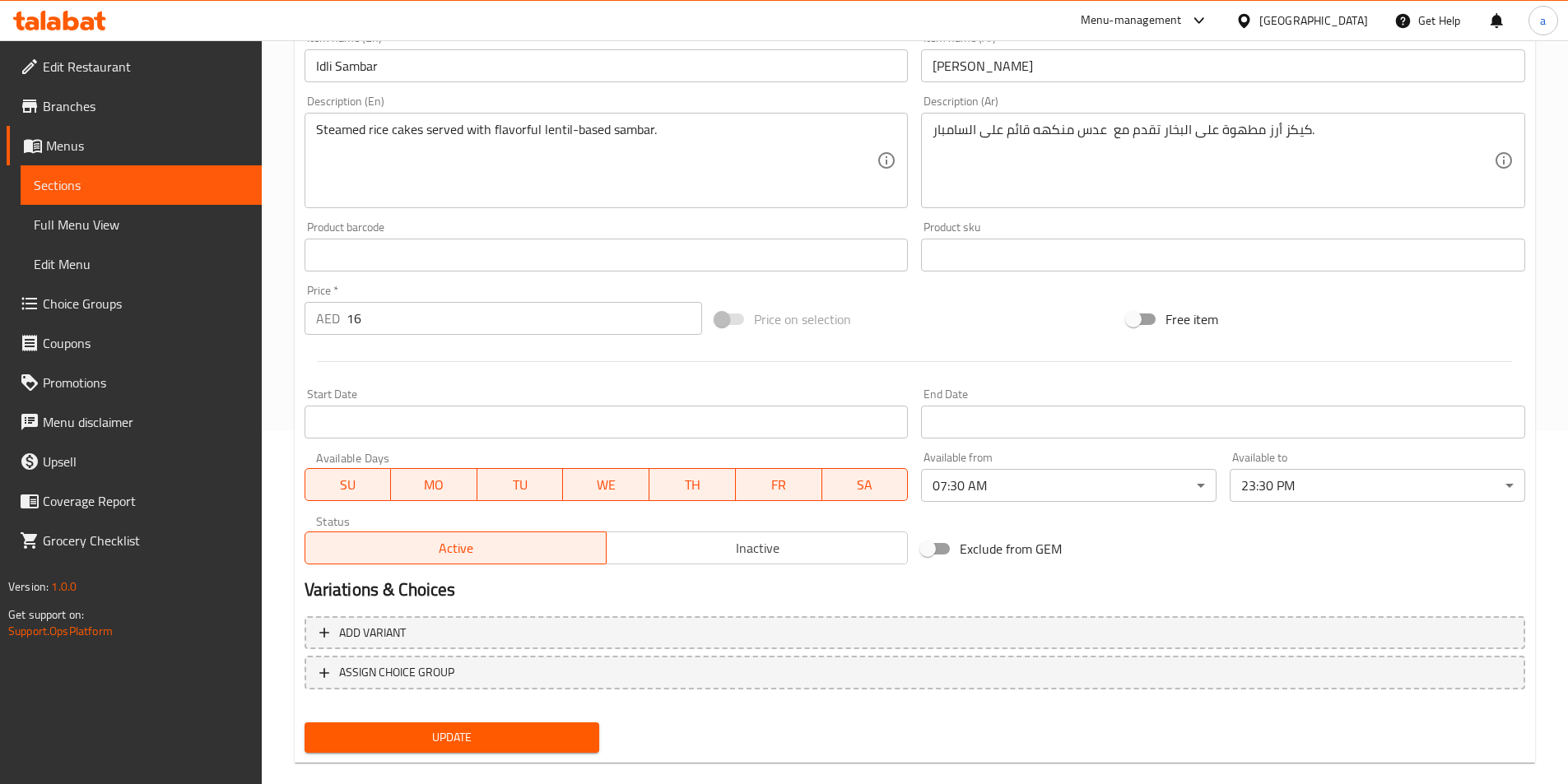
scroll to position [379, 0]
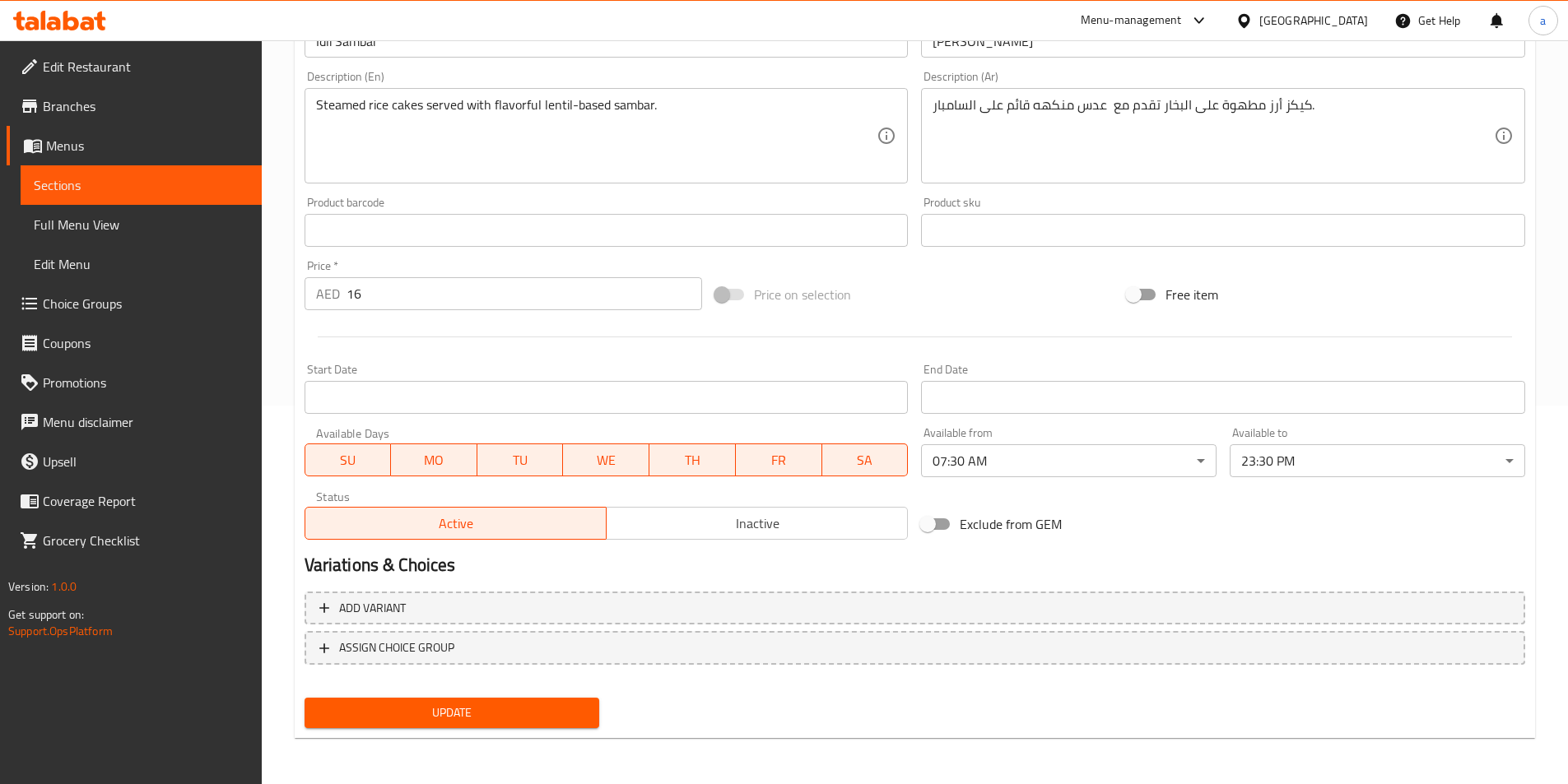
click at [152, 180] on span "Sections" at bounding box center [141, 185] width 214 height 20
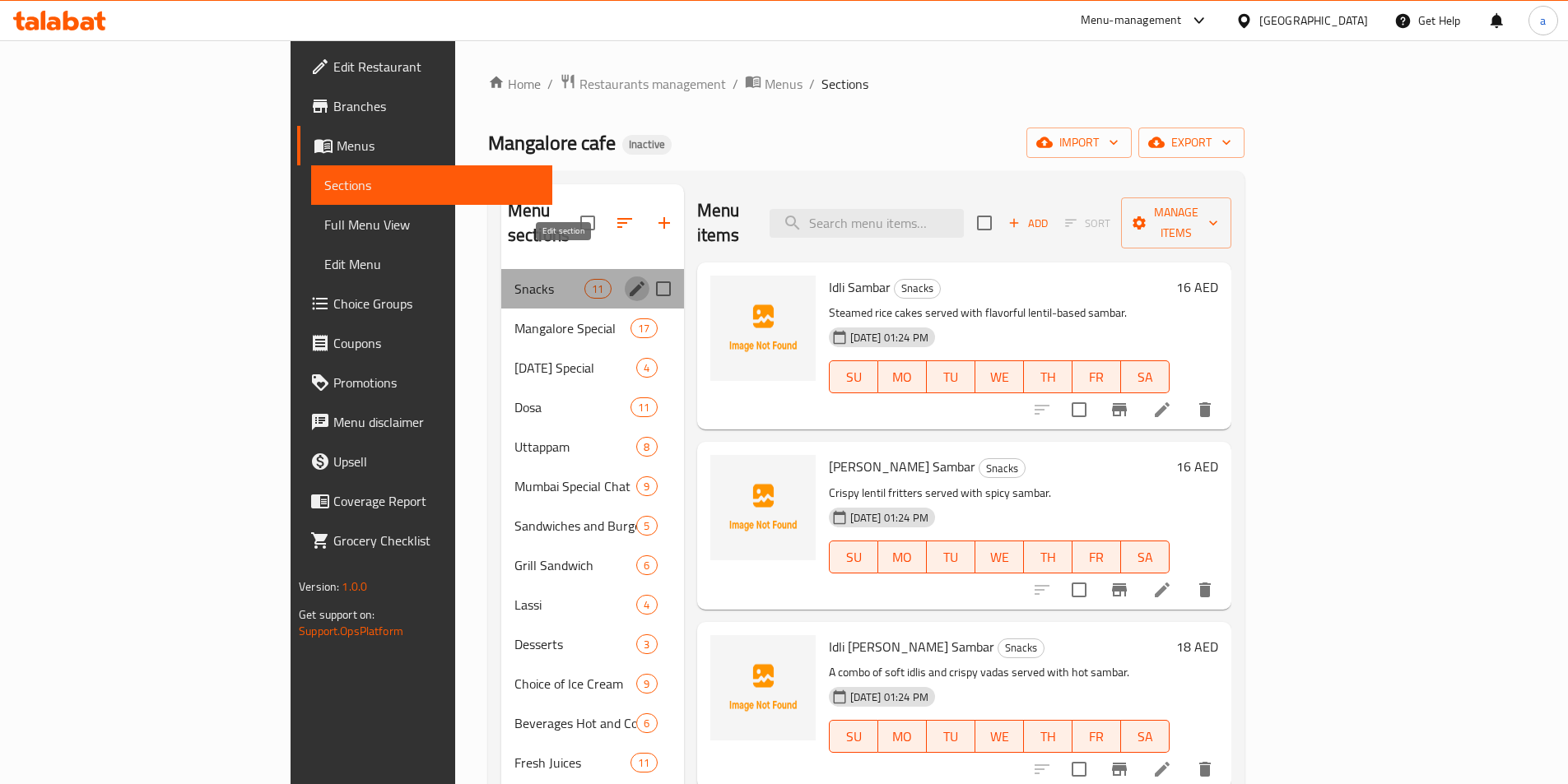
click at [630, 282] on icon "edit" at bounding box center [637, 289] width 15 height 15
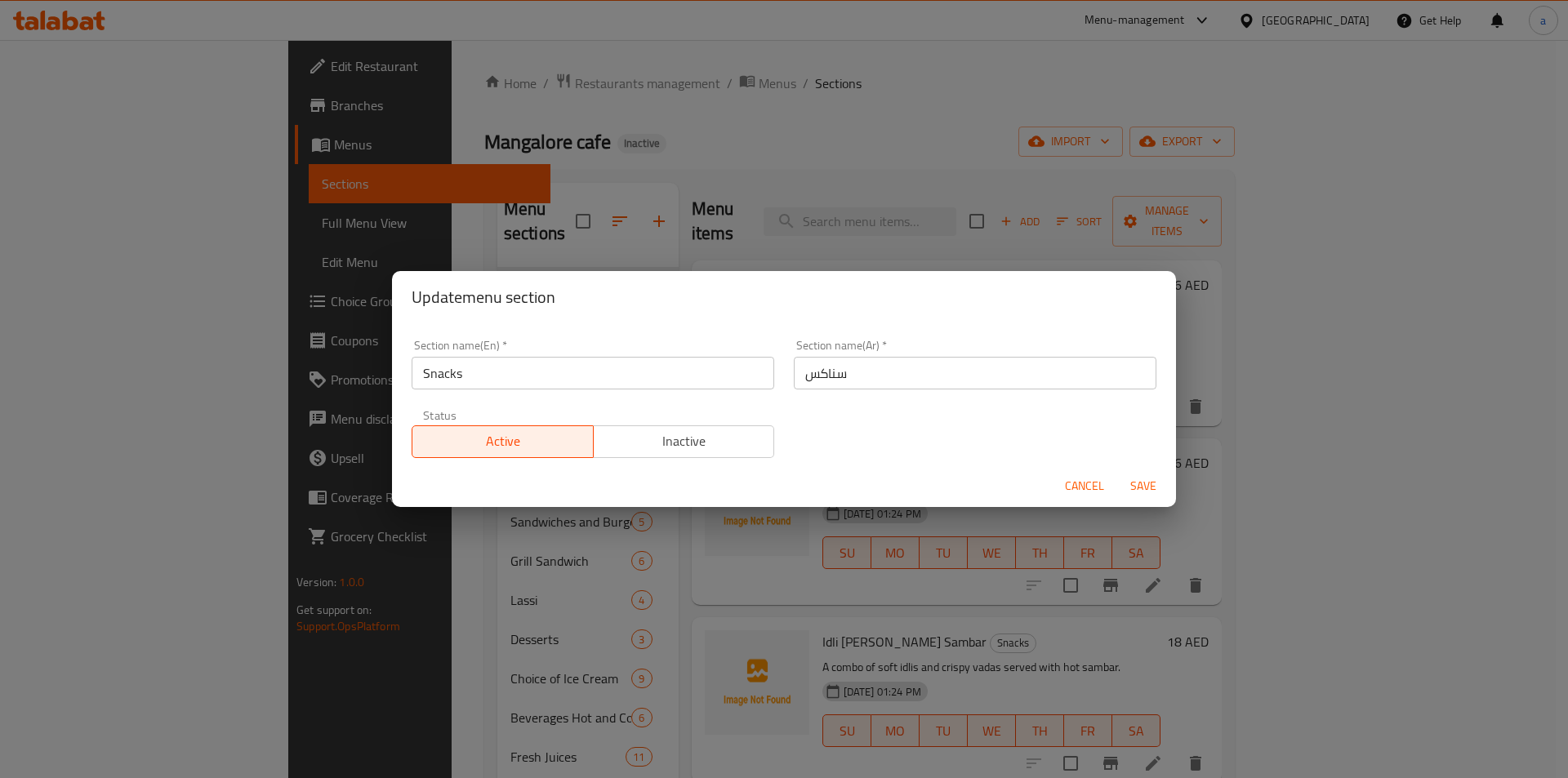
click at [1088, 484] on span "Cancel" at bounding box center [1084, 486] width 39 height 21
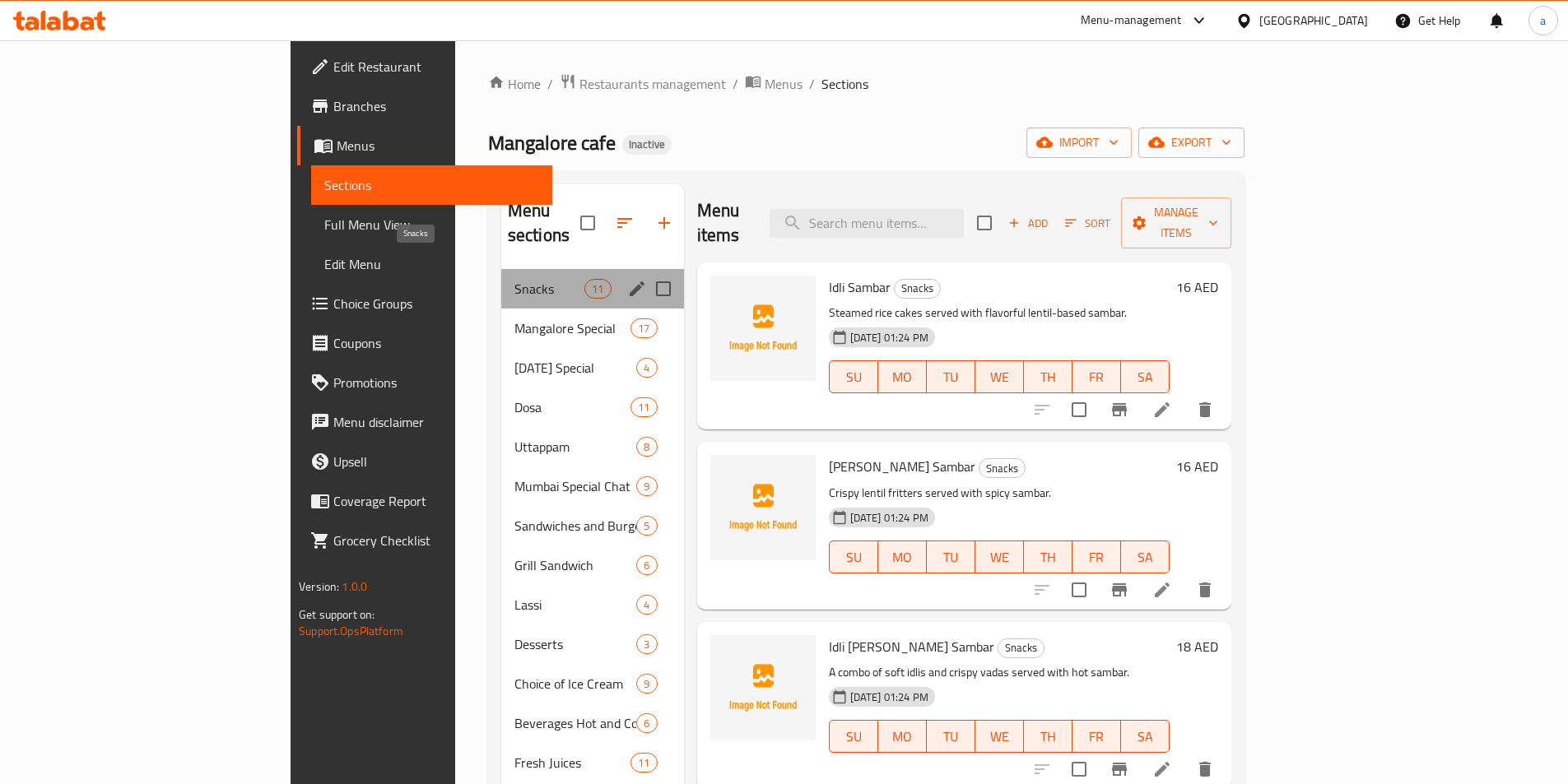
click at [515, 279] on span "Snacks" at bounding box center [549, 289] width 70 height 20
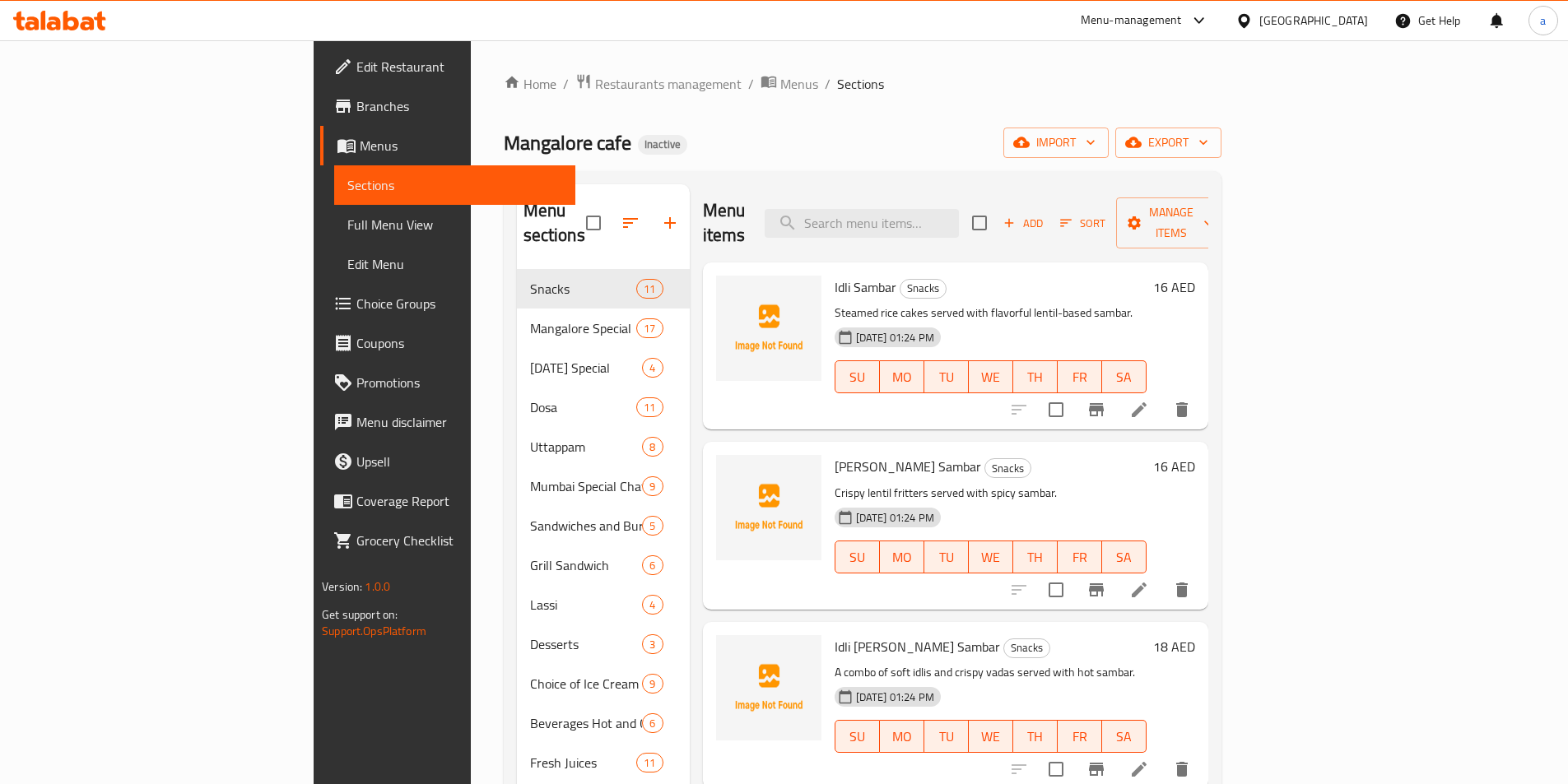
click at [348, 217] on span "Full Menu View" at bounding box center [455, 224] width 214 height 20
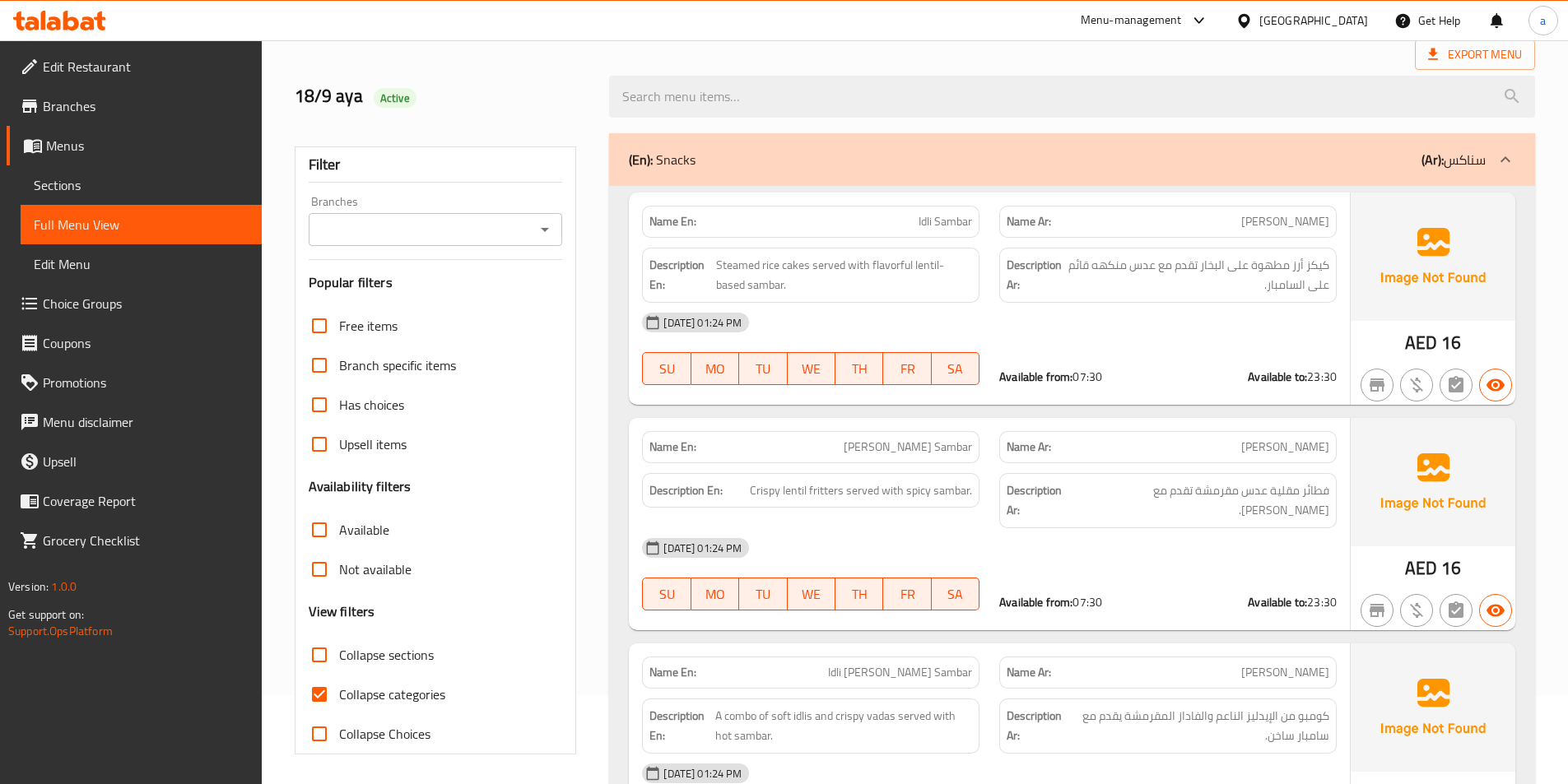
scroll to position [82, 0]
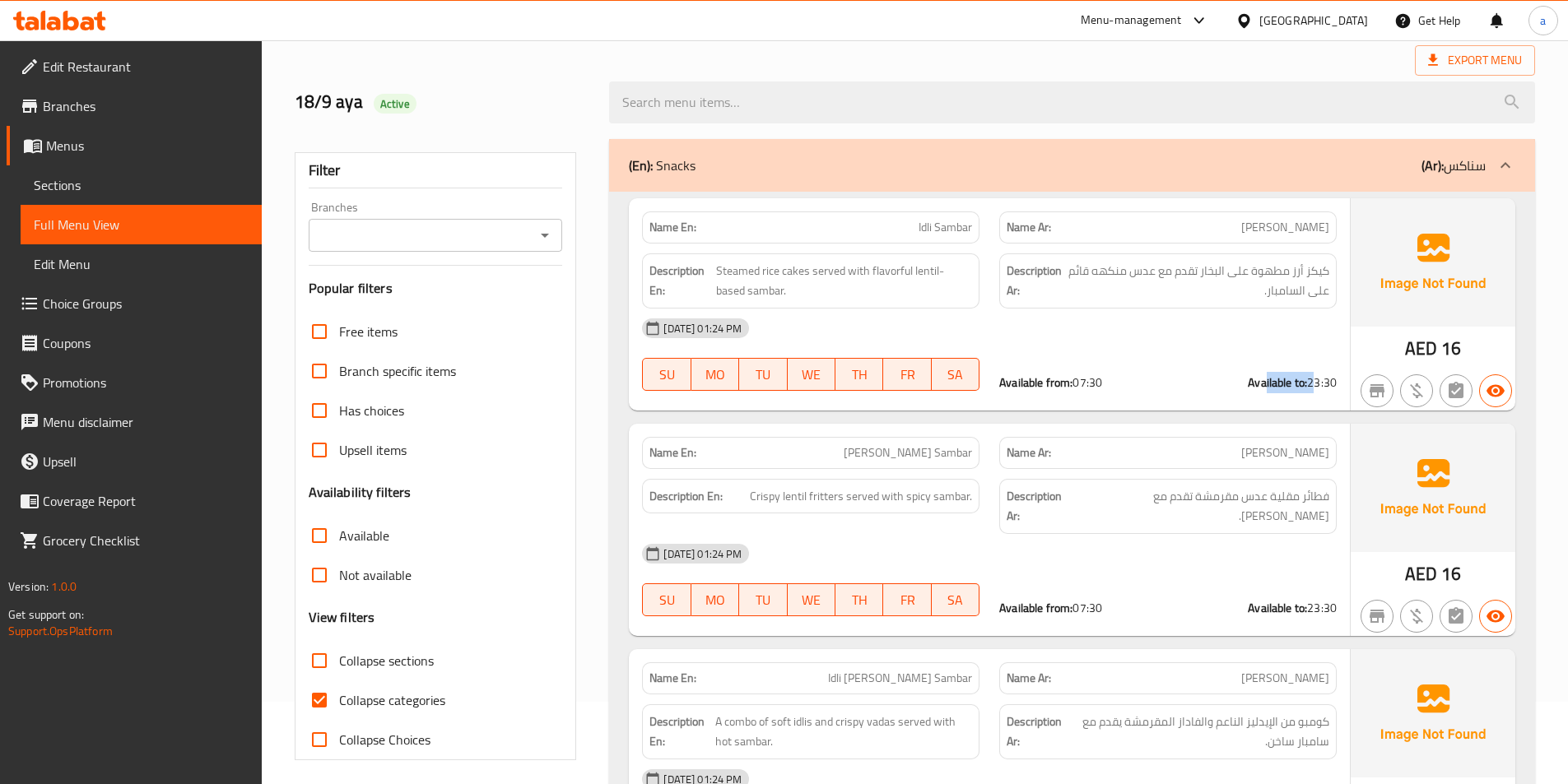
drag, startPoint x: 1309, startPoint y: 381, endPoint x: 1262, endPoint y: 383, distance: 47.0
click at [1262, 383] on div "Available to: 23:30" at bounding box center [1292, 382] width 89 height 16
drag, startPoint x: 1143, startPoint y: 379, endPoint x: 1045, endPoint y: 379, distance: 98.0
click at [1045, 379] on div "Available from: 07:30 Available to: 23:30" at bounding box center [1168, 382] width 337 height 16
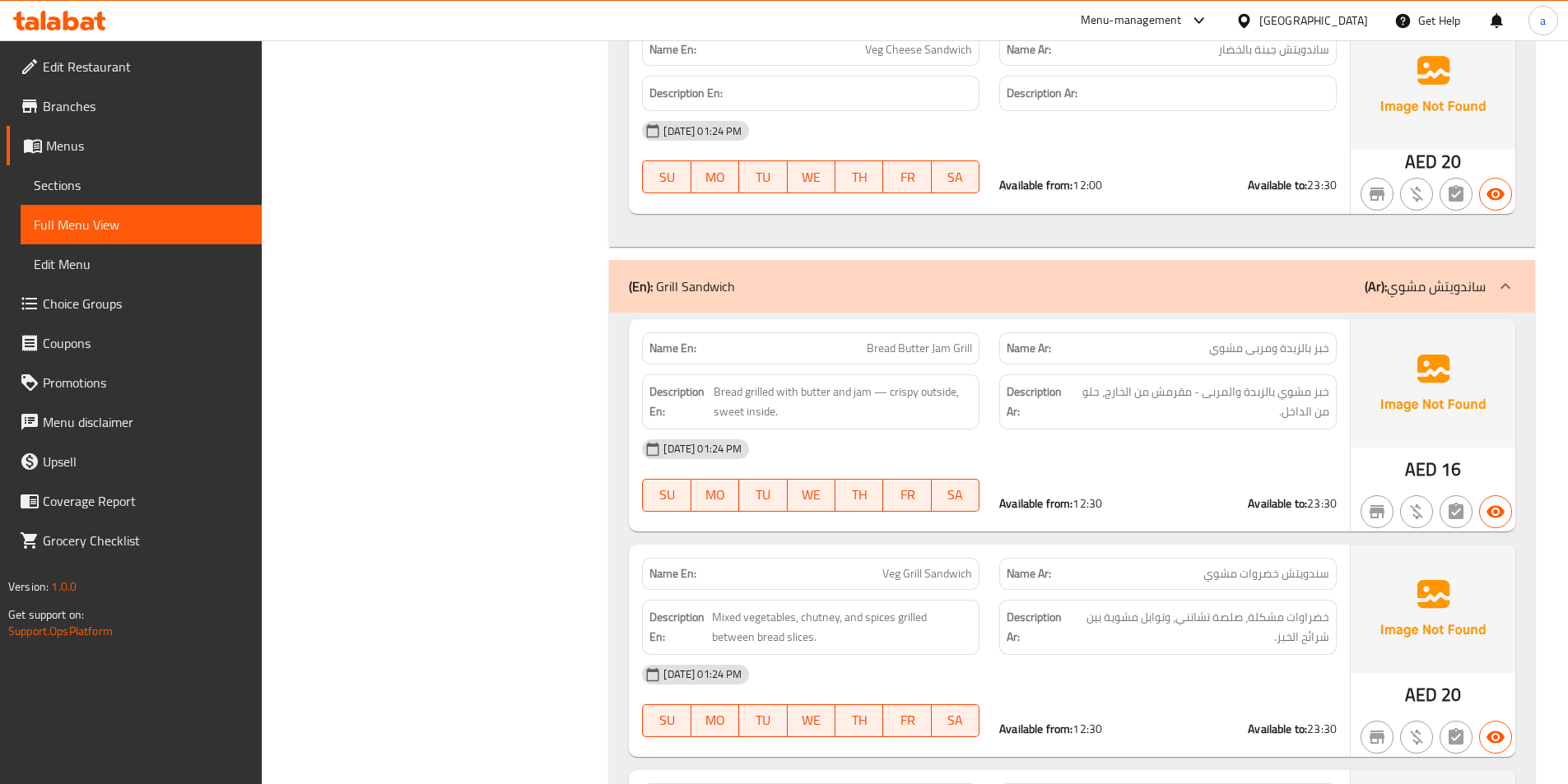
scroll to position [14810, 0]
click at [94, 191] on span "Sections" at bounding box center [141, 185] width 214 height 20
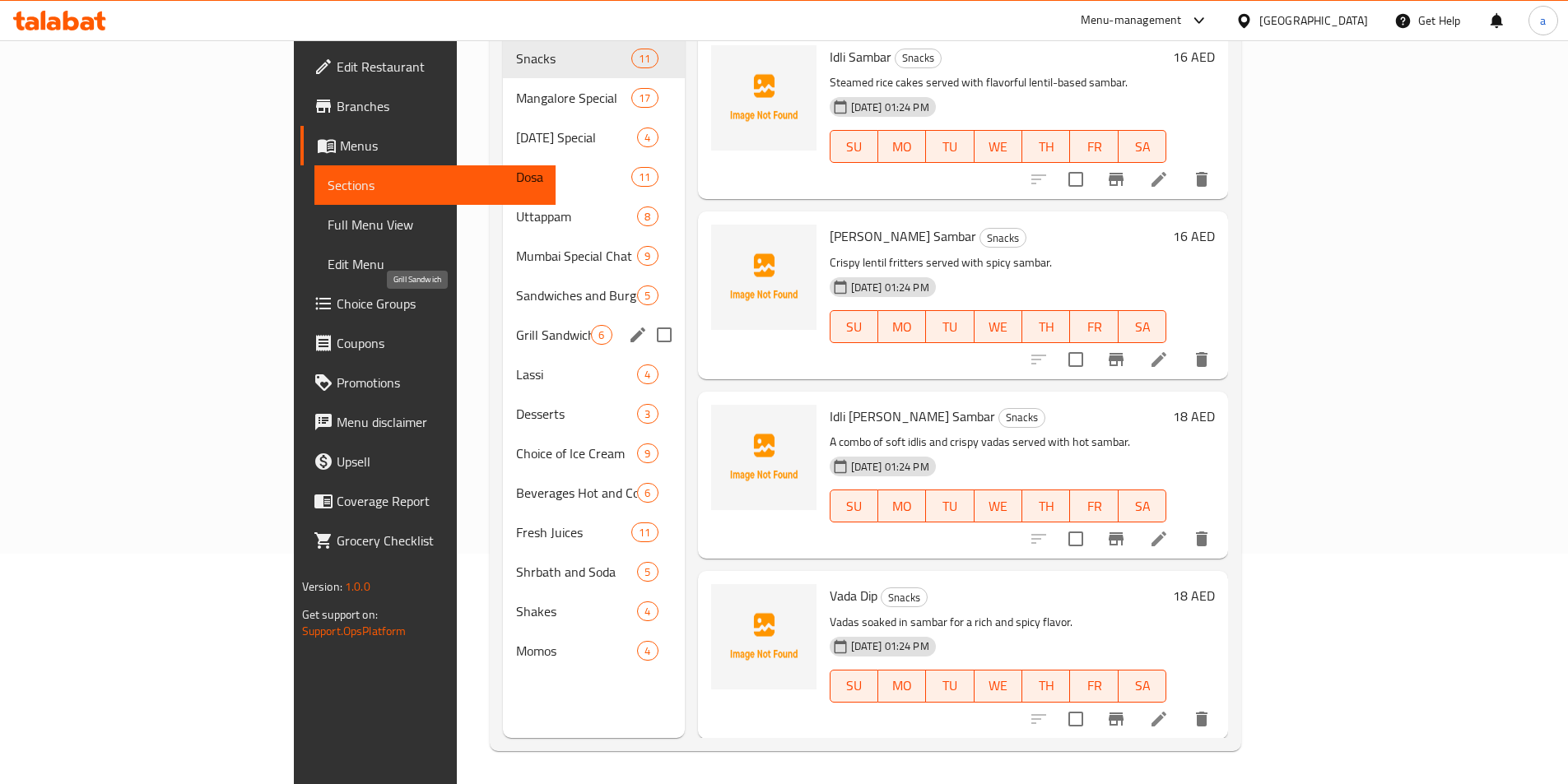
click at [516, 325] on span "Grill Sandwich" at bounding box center [554, 335] width 75 height 20
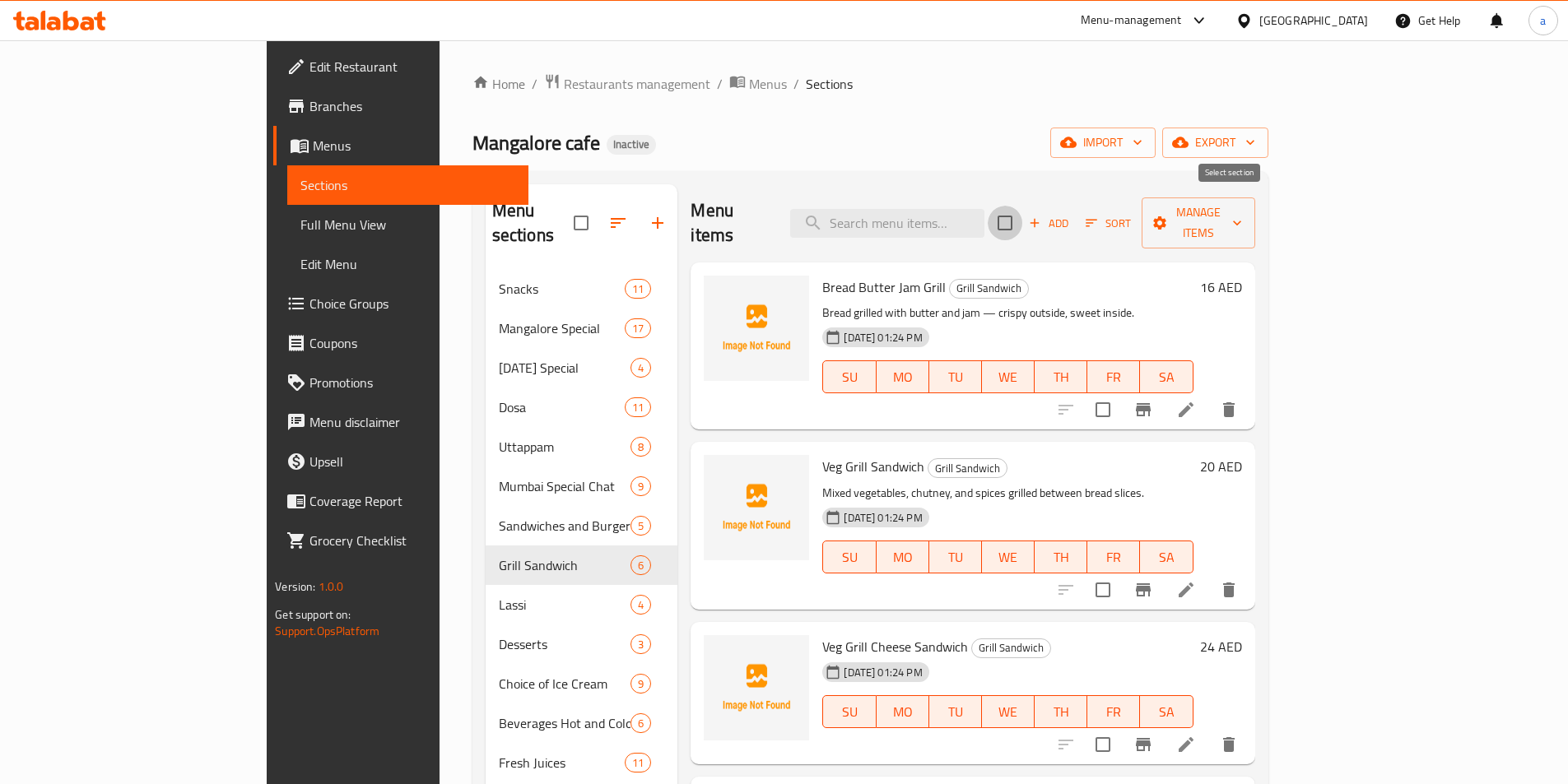
click at [1022, 214] on input "checkbox" at bounding box center [1005, 223] width 35 height 35
checkbox input "true"
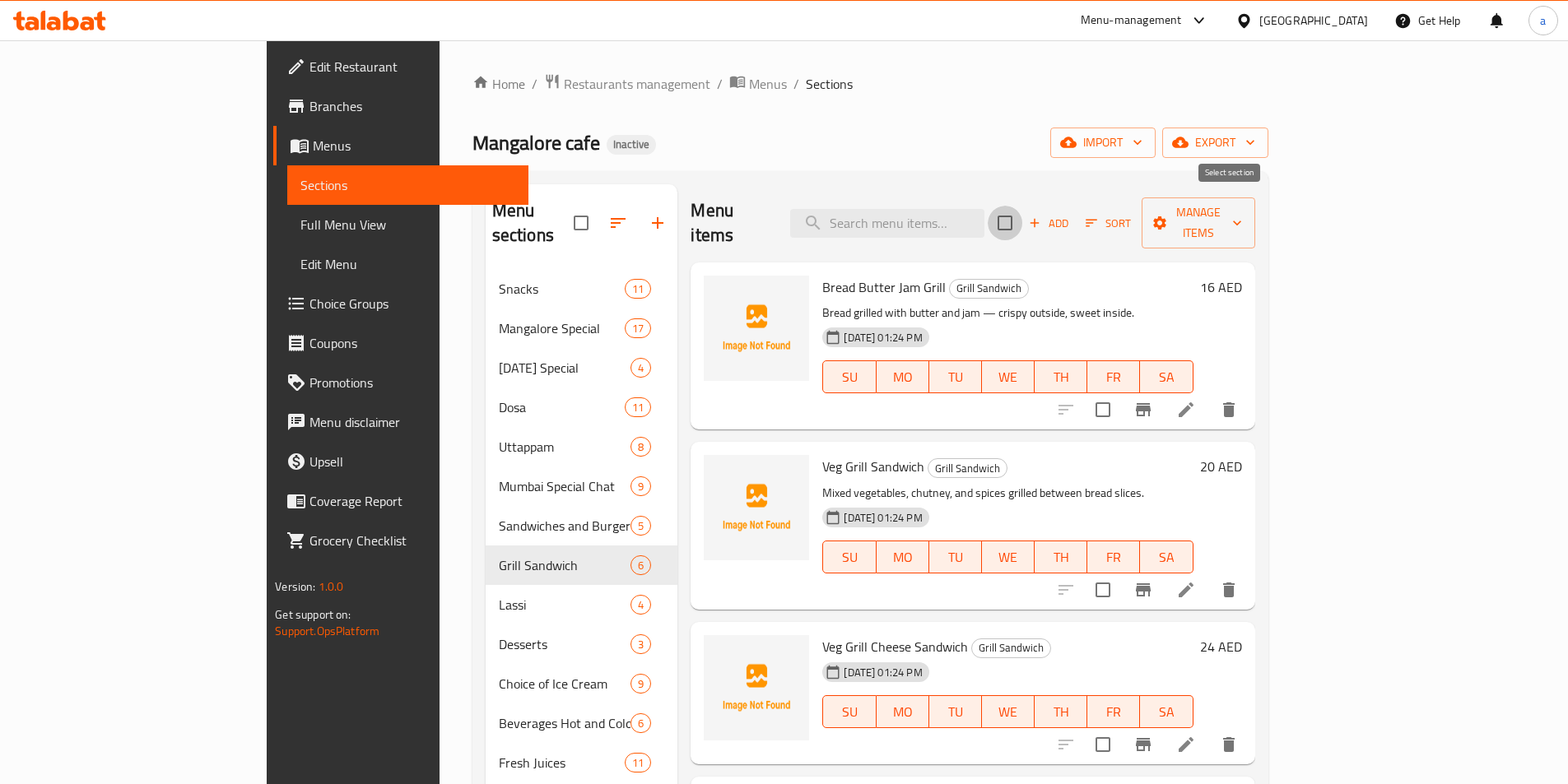
checkbox input "true"
click at [1241, 212] on span "Manage items" at bounding box center [1199, 223] width 86 height 41
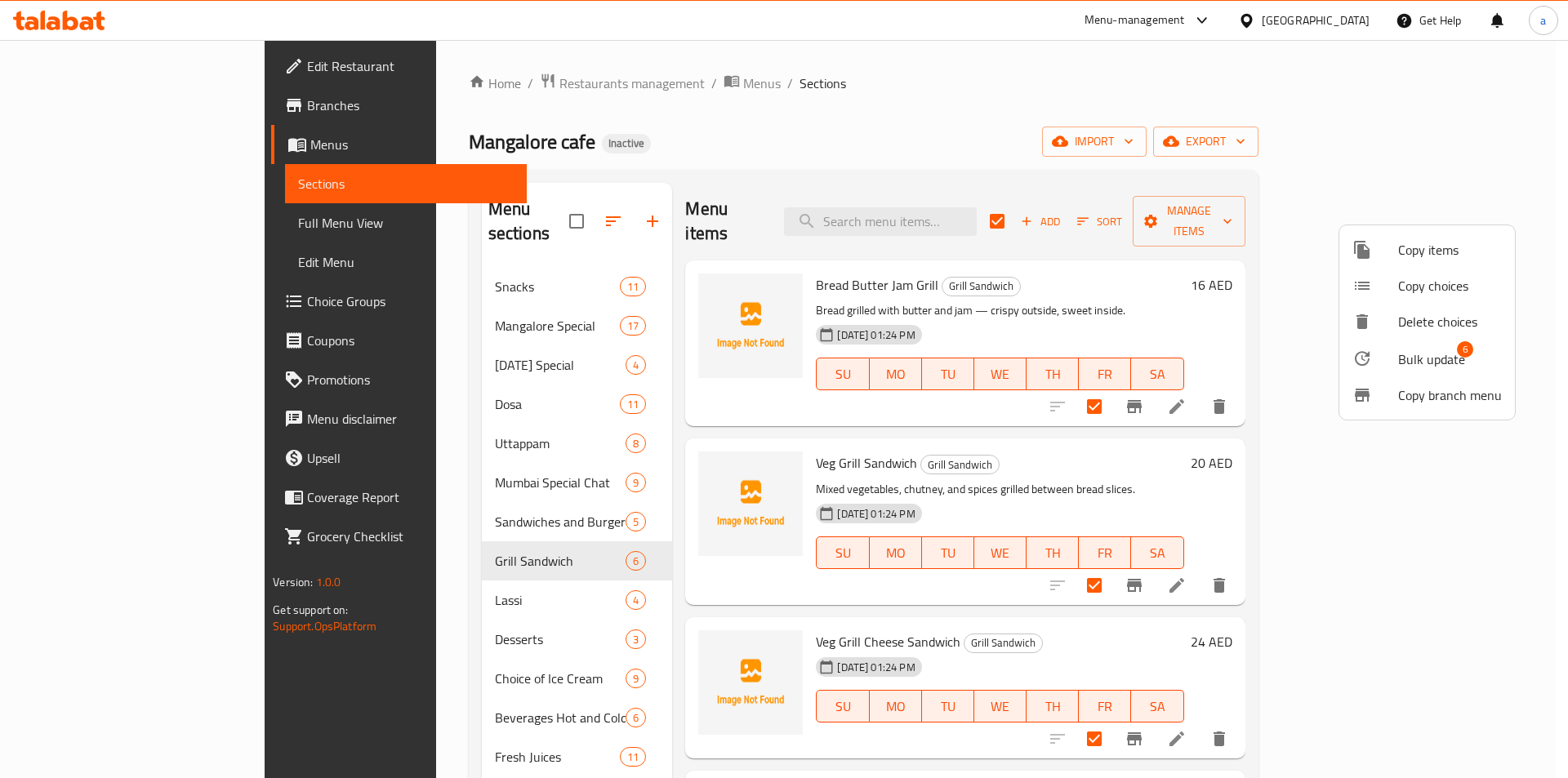
click at [1402, 365] on span "Bulk update" at bounding box center [1432, 359] width 67 height 20
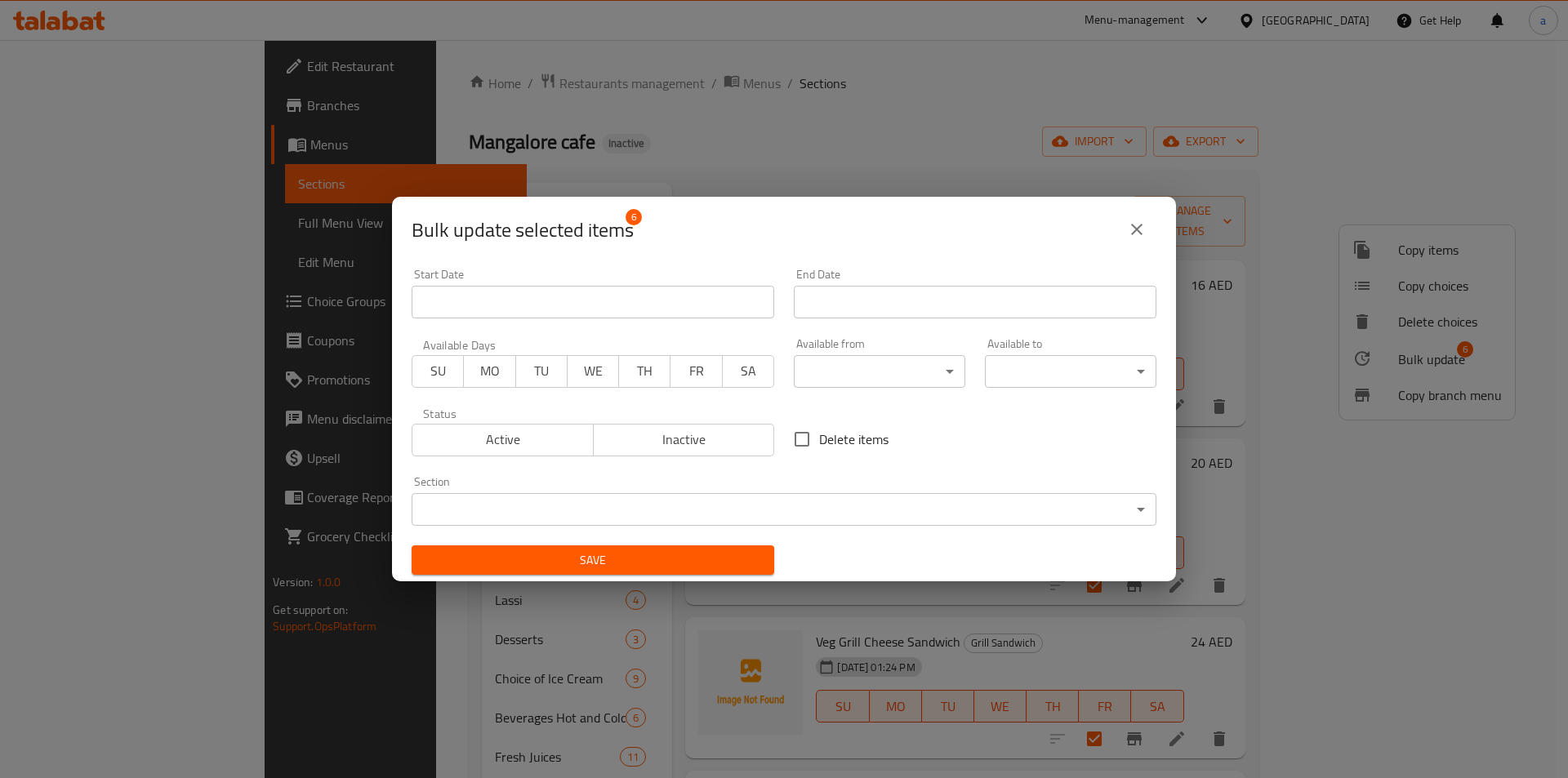
click at [895, 356] on body "​ Menu-management [GEOGRAPHIC_DATA] Get Help a Edit Restaurant Branches Menus S…" at bounding box center [784, 409] width 1568 height 739
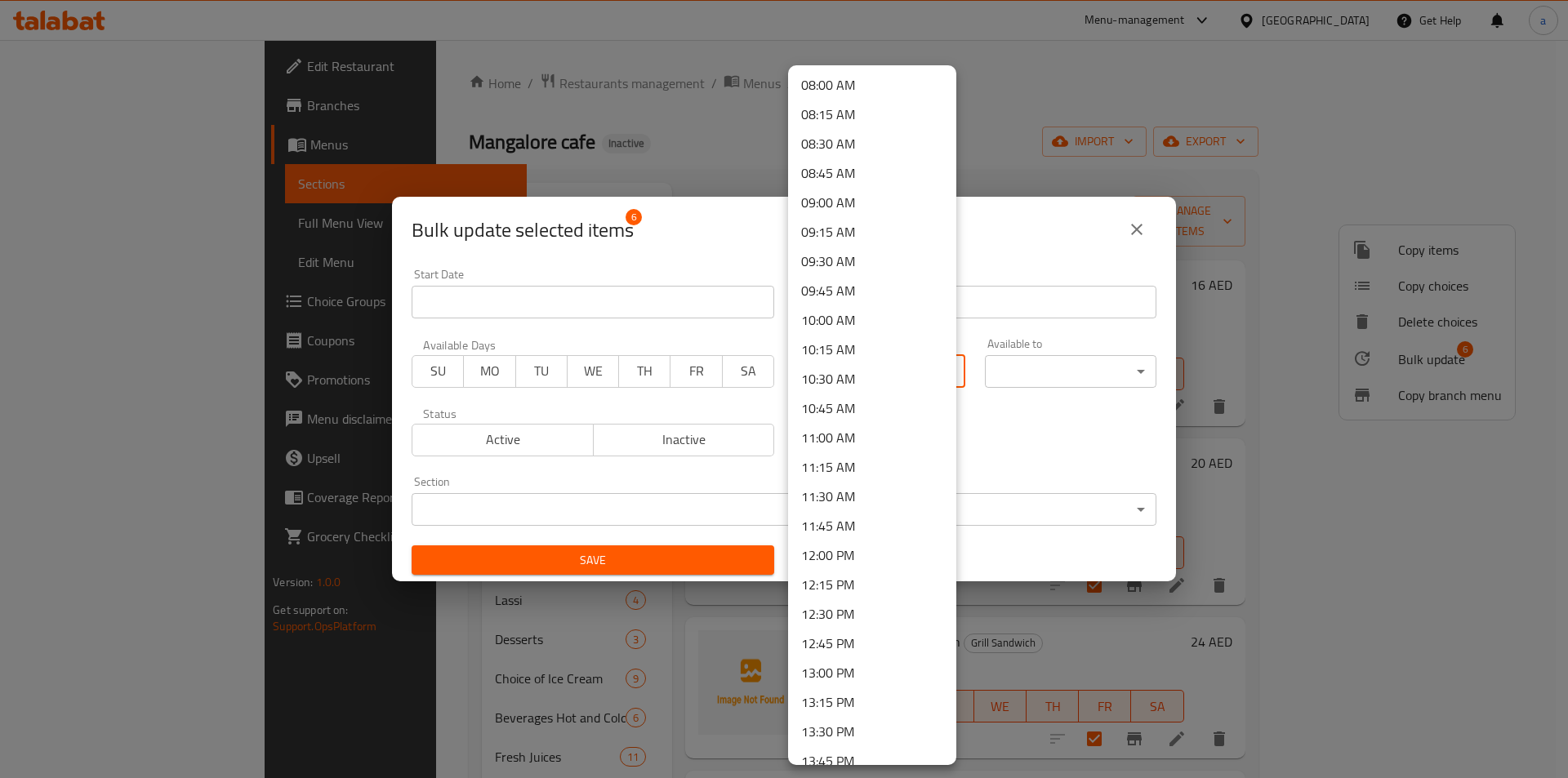
scroll to position [980, 0]
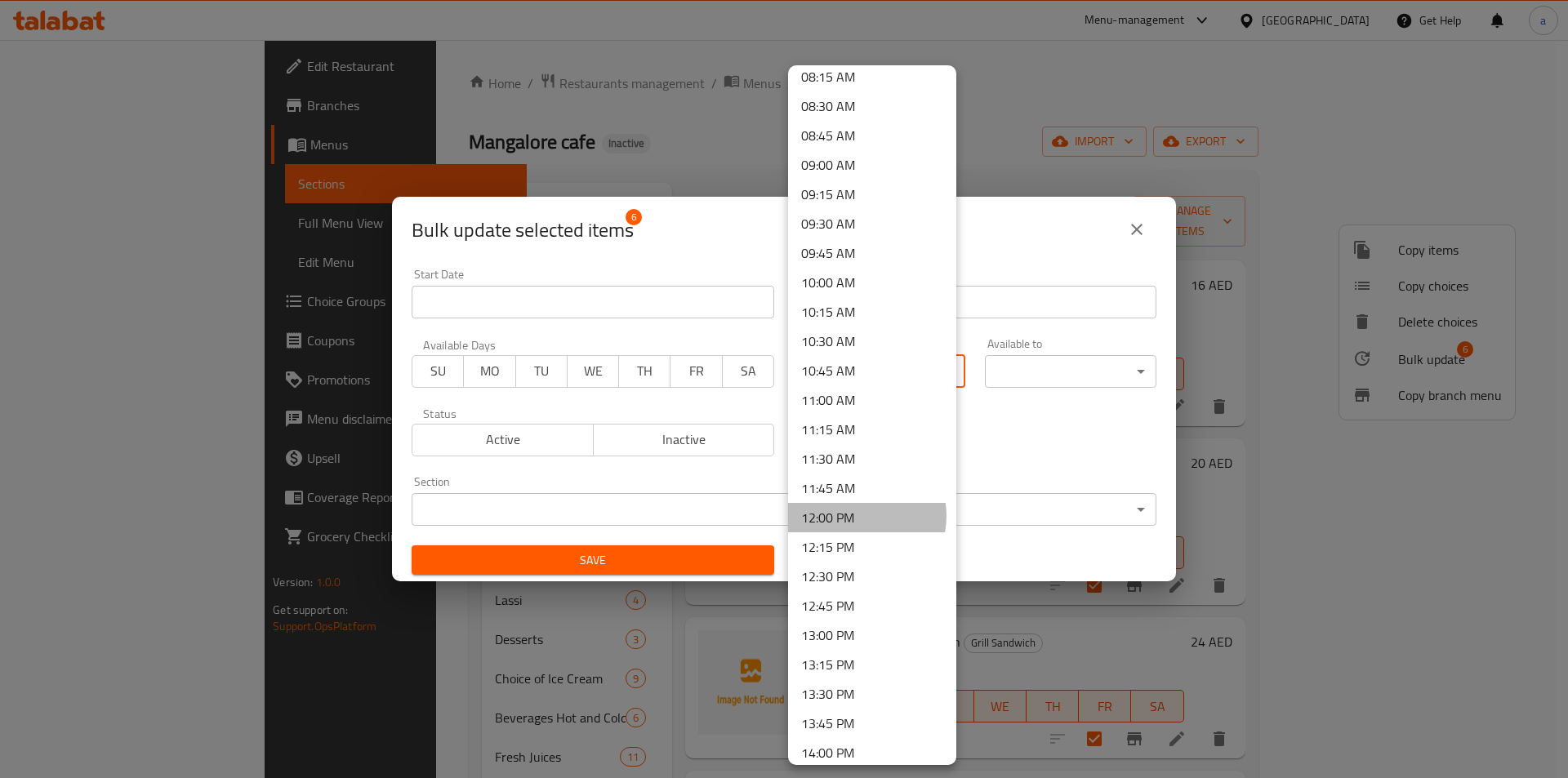
click at [859, 516] on li "12:00 PM" at bounding box center [872, 517] width 168 height 29
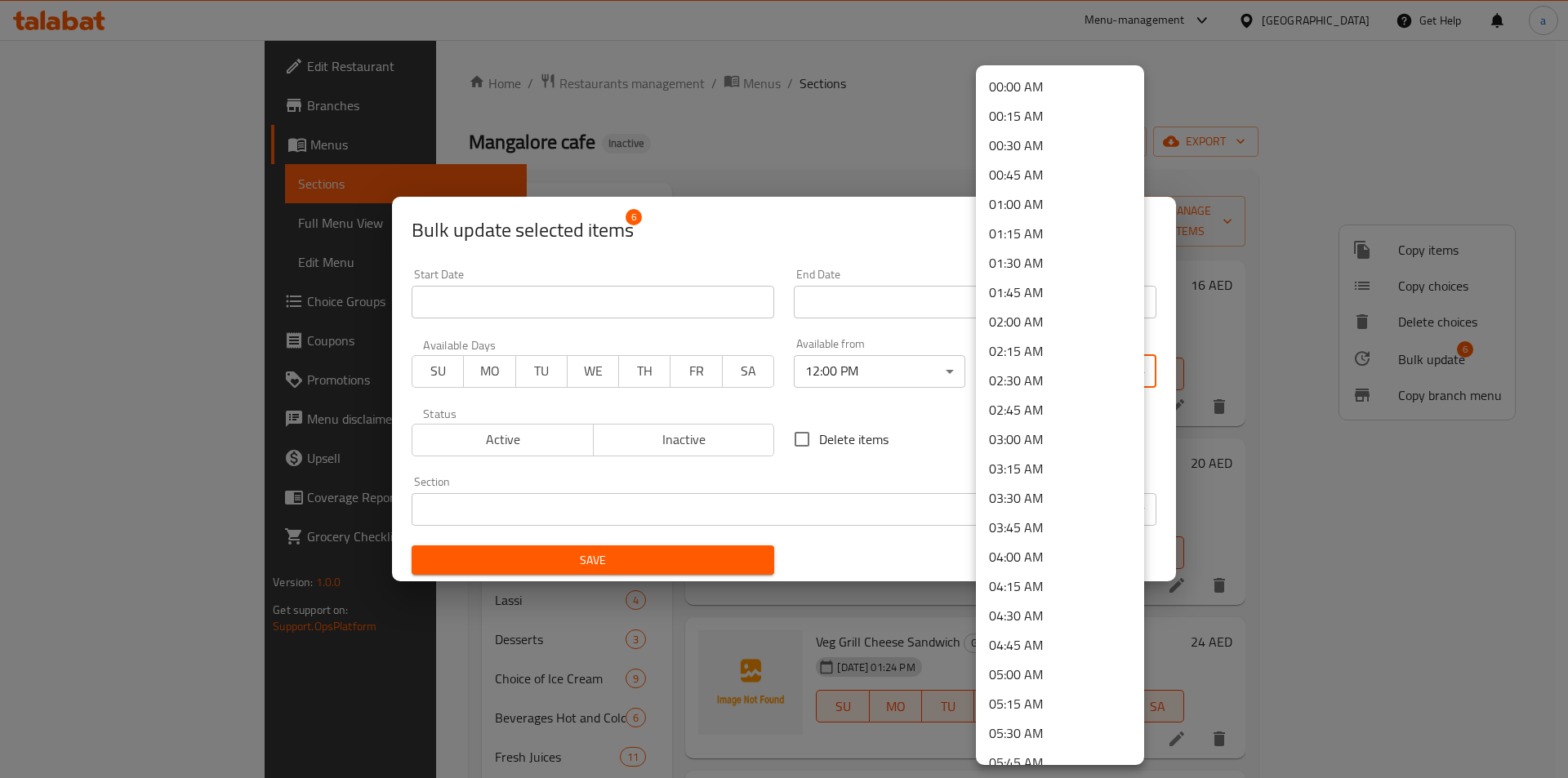
click at [1041, 363] on body "​ Menu-management [GEOGRAPHIC_DATA] Get Help a Edit Restaurant Branches Menus S…" at bounding box center [784, 409] width 1568 height 739
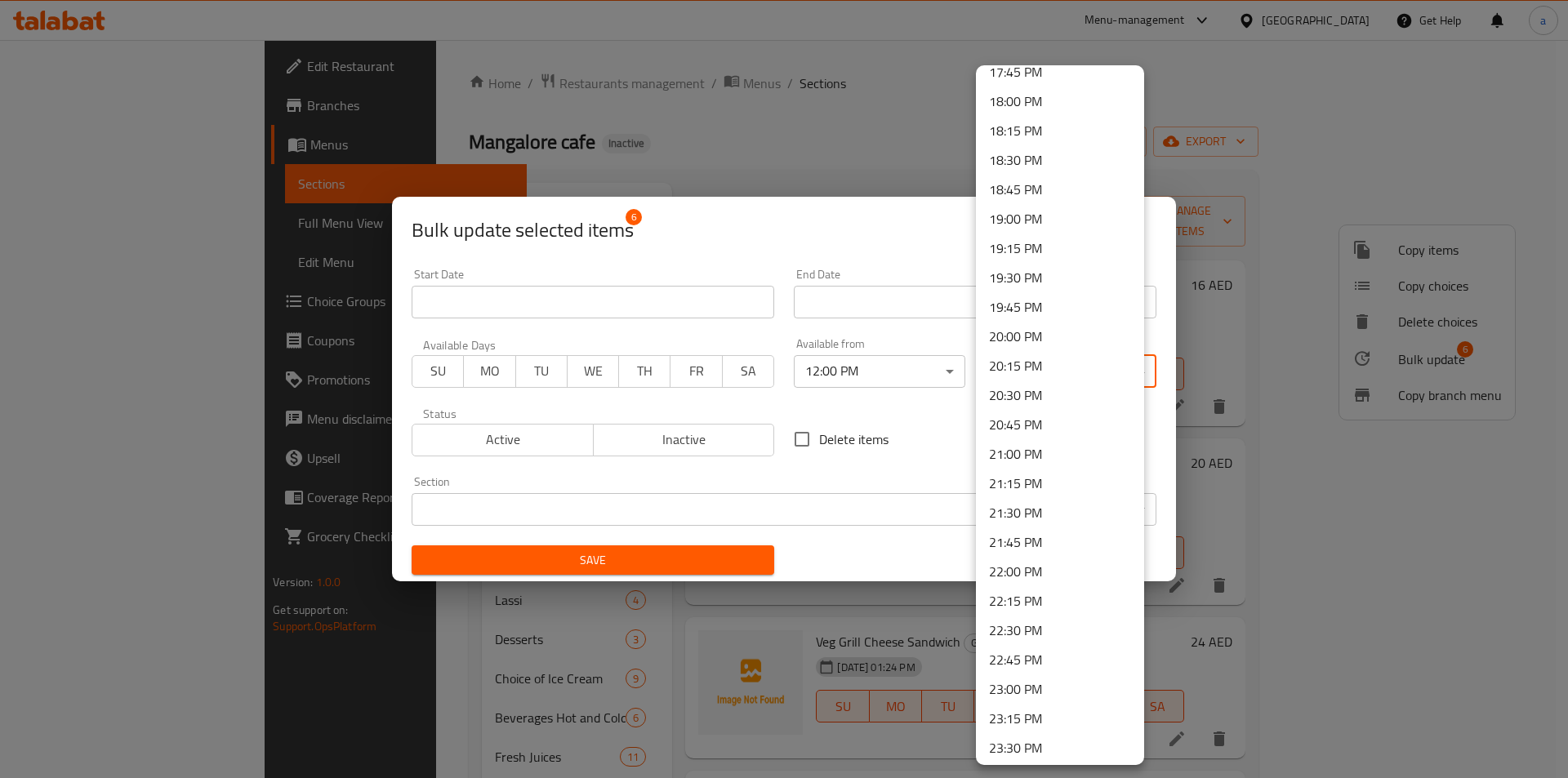
scroll to position [2164, 0]
click at [1044, 689] on li "23:30 PM" at bounding box center [1060, 685] width 168 height 29
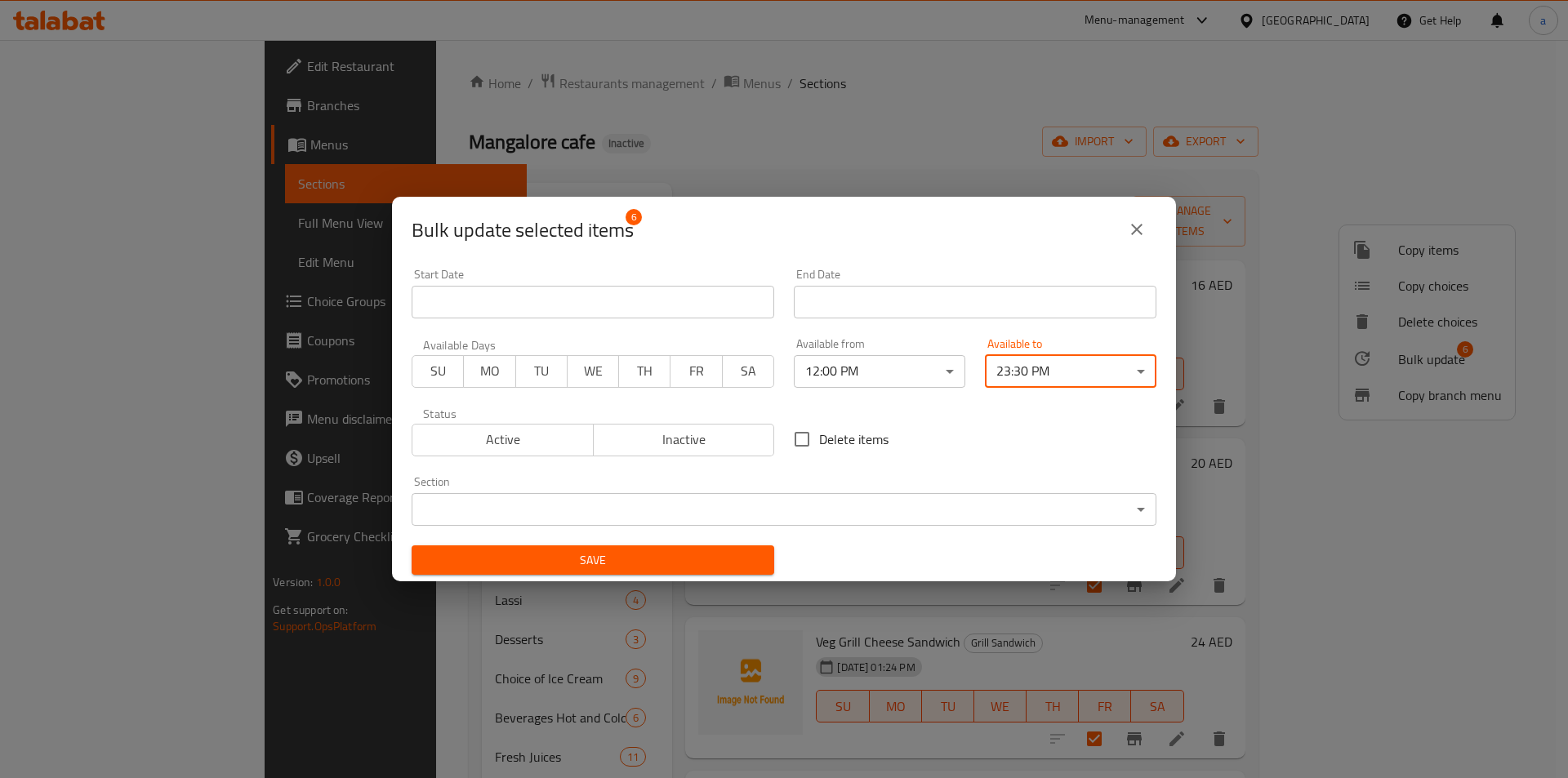
click at [670, 558] on span "Save" at bounding box center [593, 561] width 336 height 21
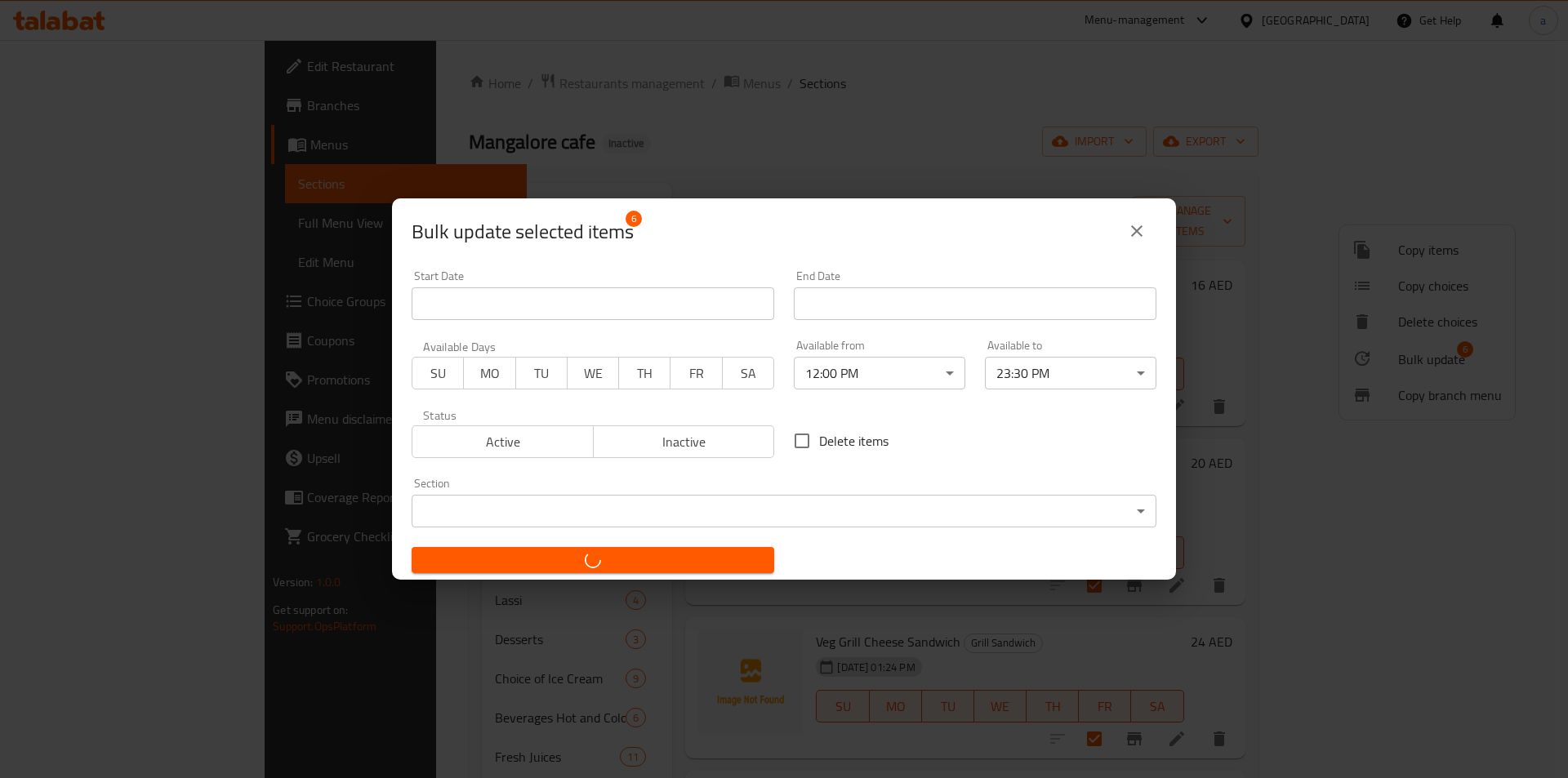
checkbox input "false"
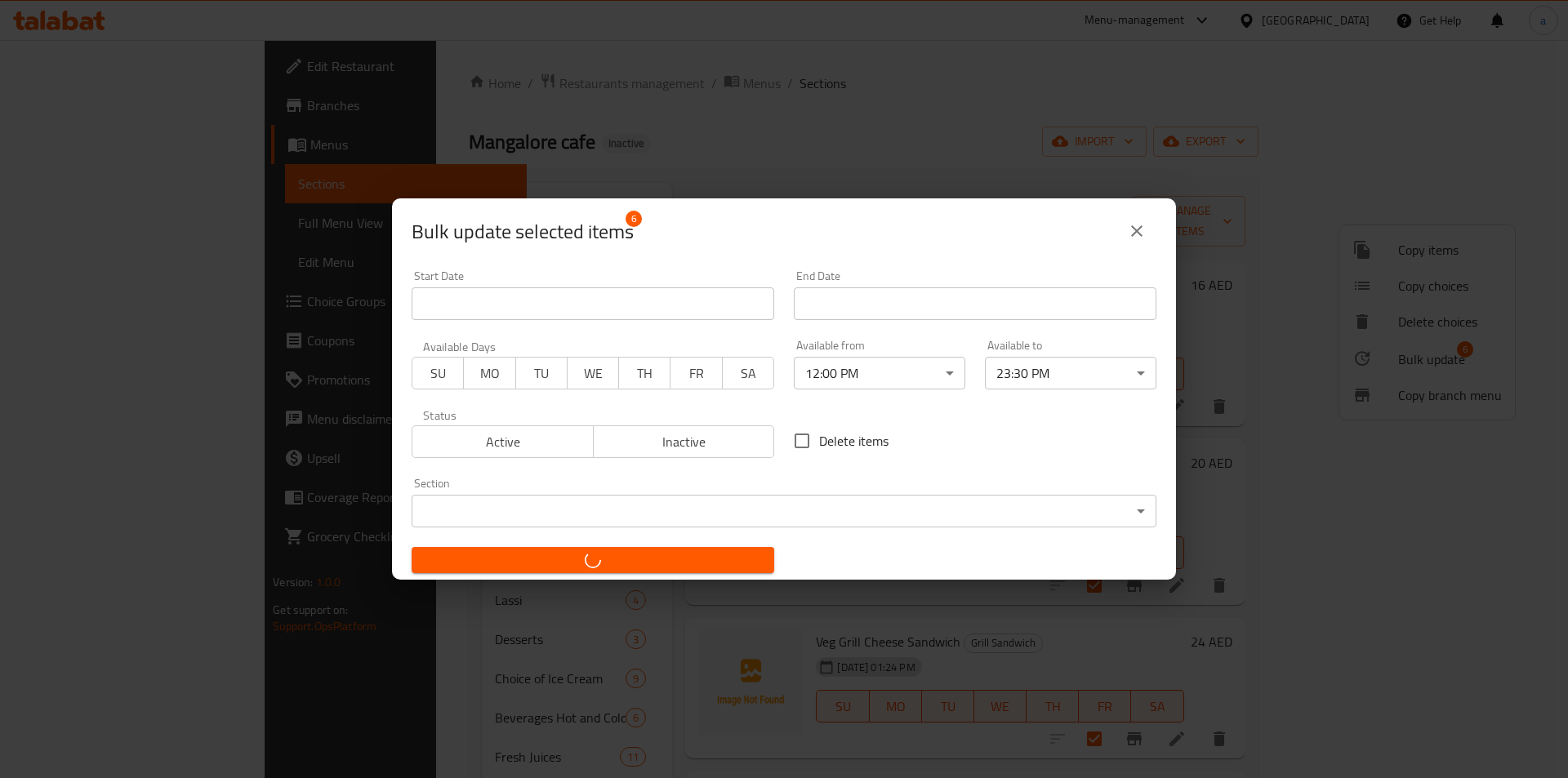
checkbox input "false"
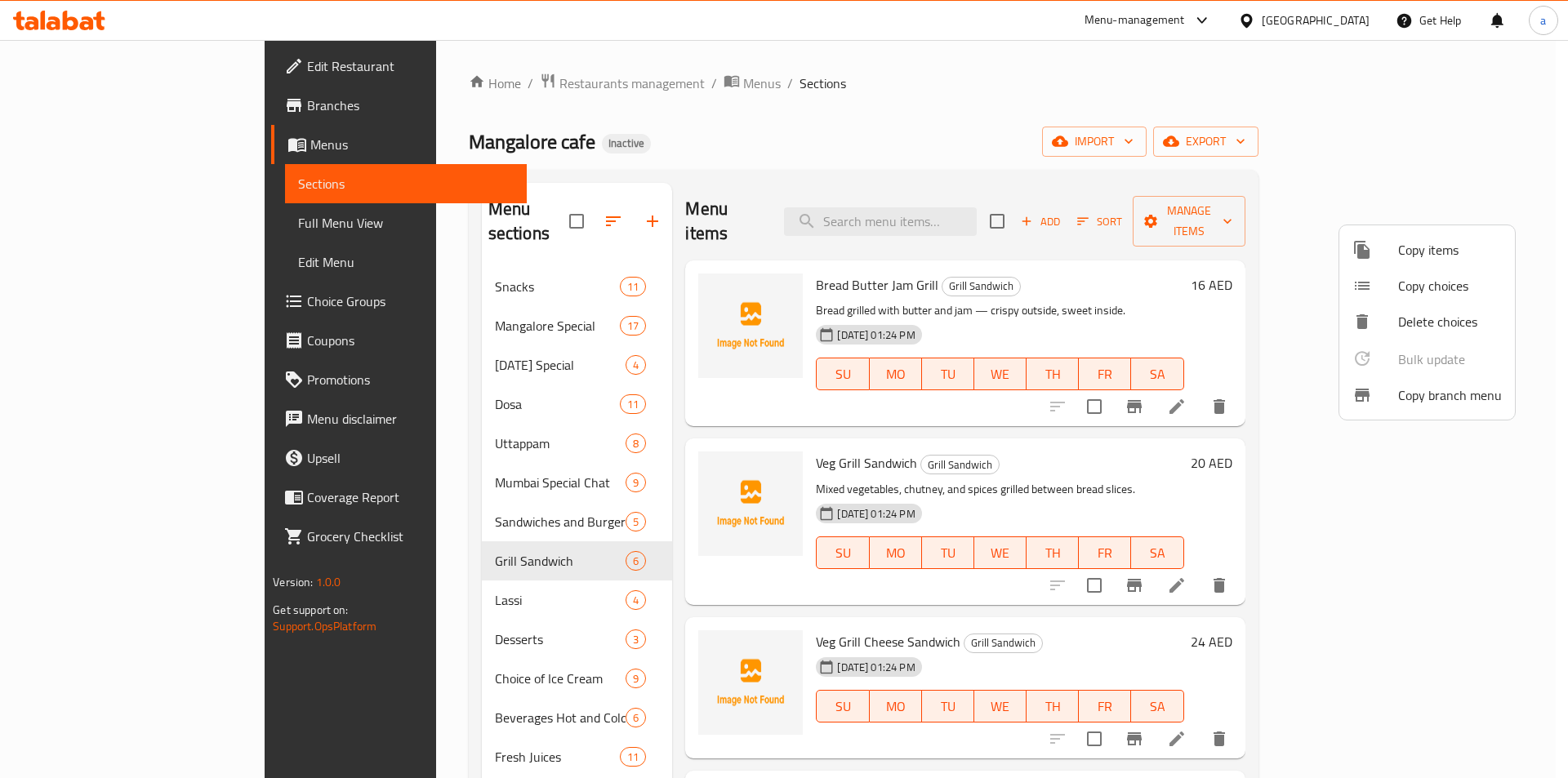
click at [341, 579] on div at bounding box center [784, 389] width 1568 height 778
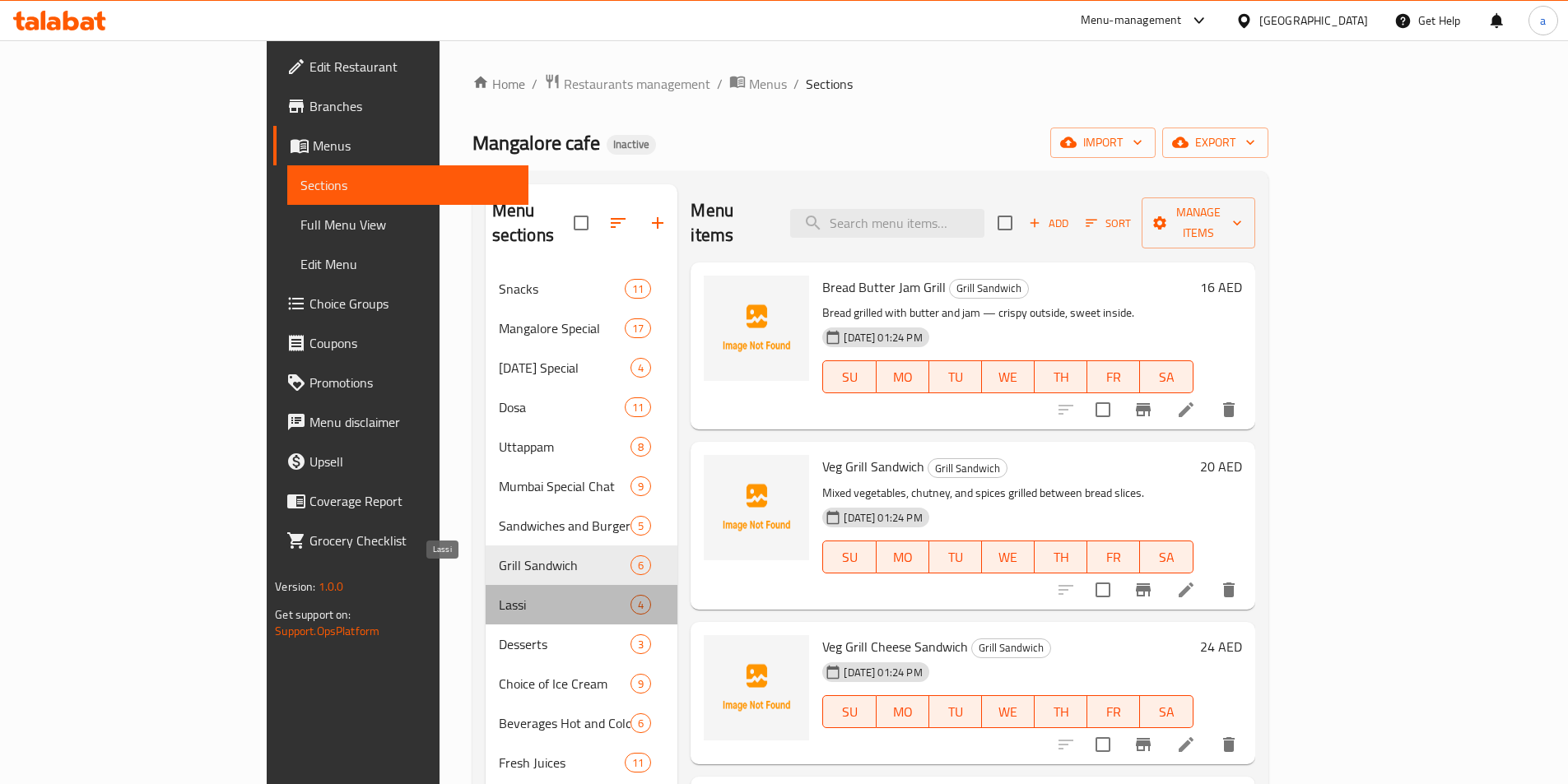
click at [499, 595] on span "Lassi" at bounding box center [565, 604] width 132 height 20
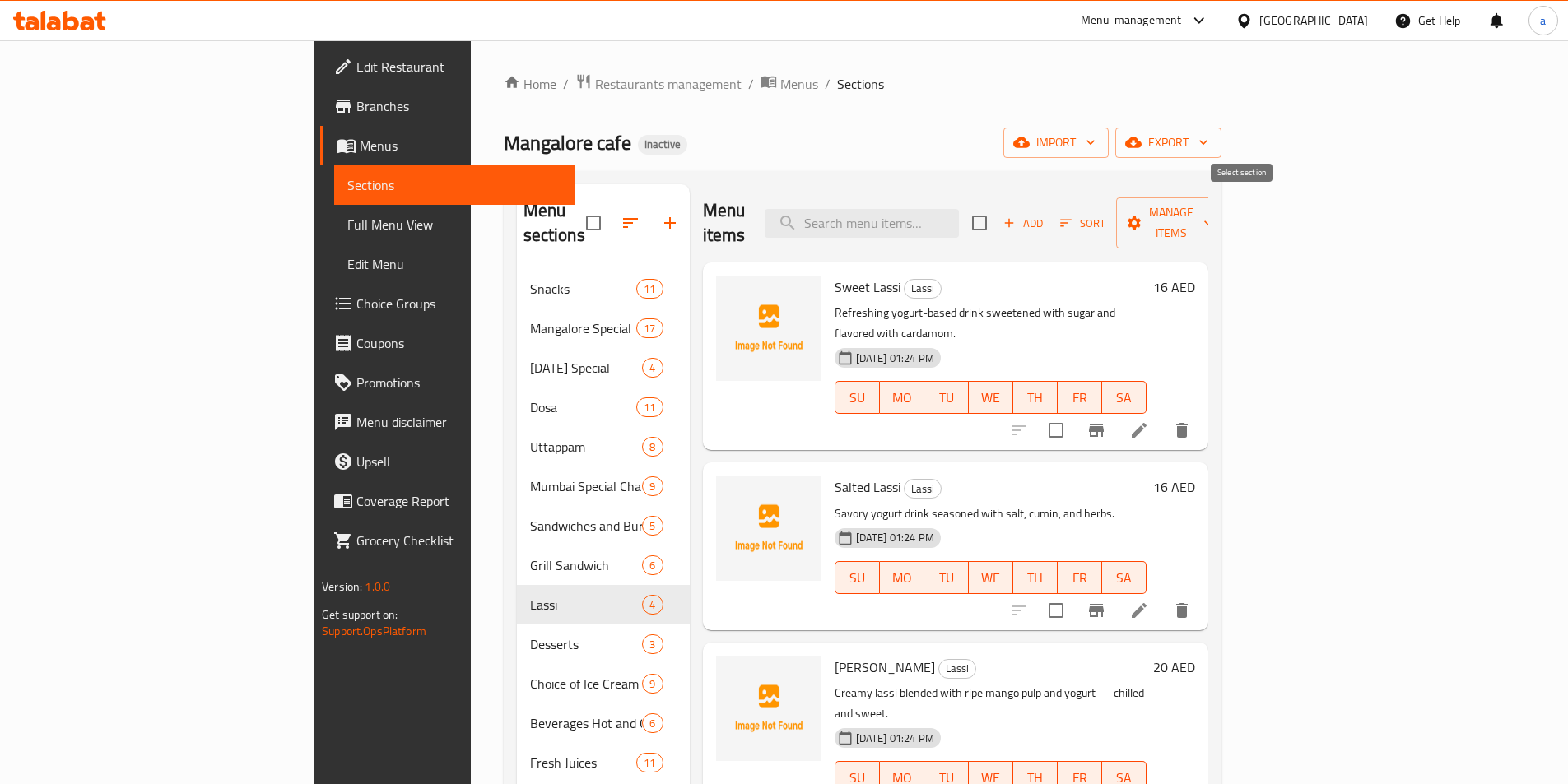
click at [997, 206] on input "checkbox" at bounding box center [980, 223] width 35 height 35
checkbox input "true"
click at [1213, 213] on span "Manage items" at bounding box center [1171, 223] width 84 height 41
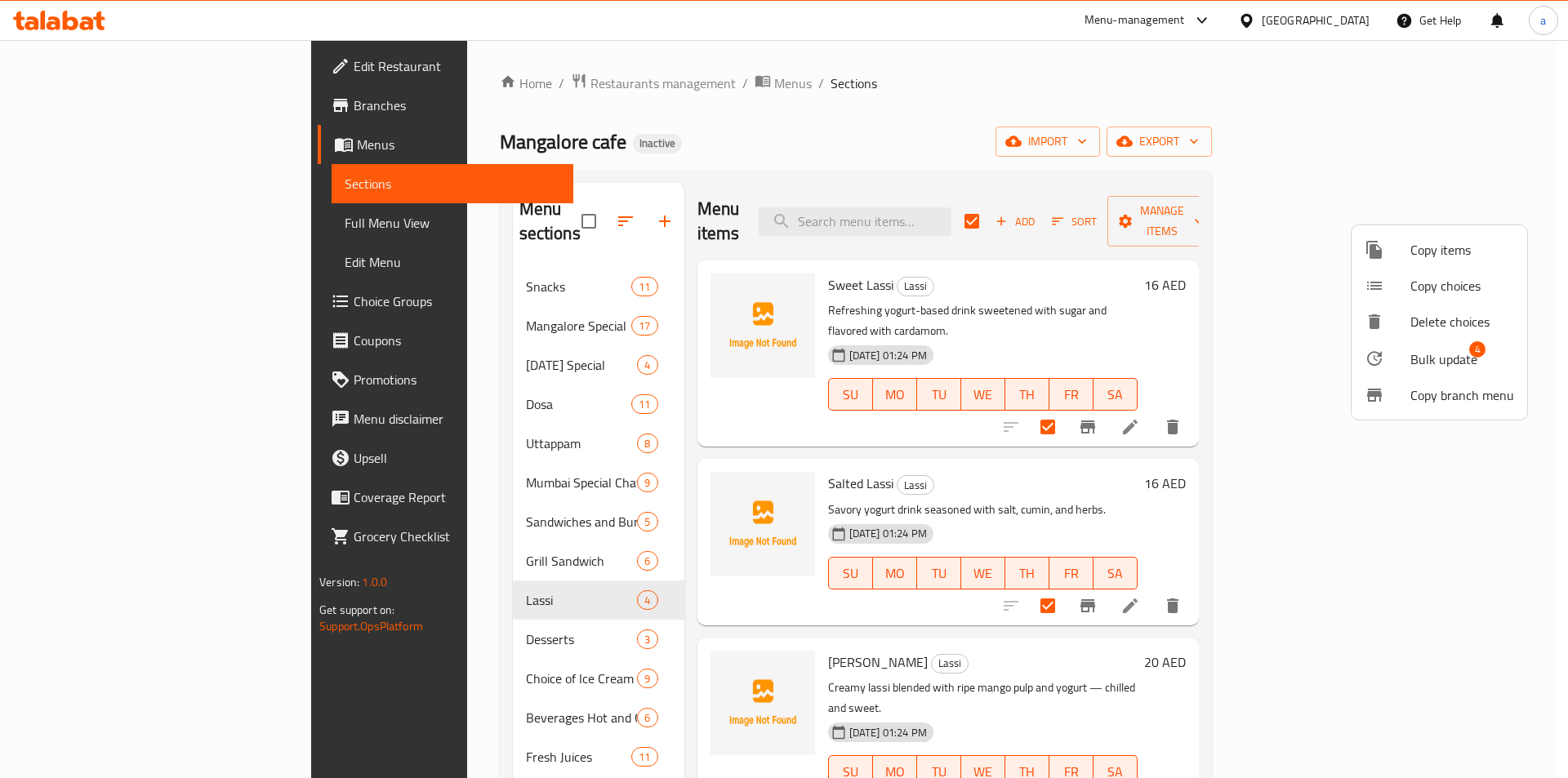
click at [1449, 344] on li "Bulk update 4" at bounding box center [1438, 359] width 176 height 38
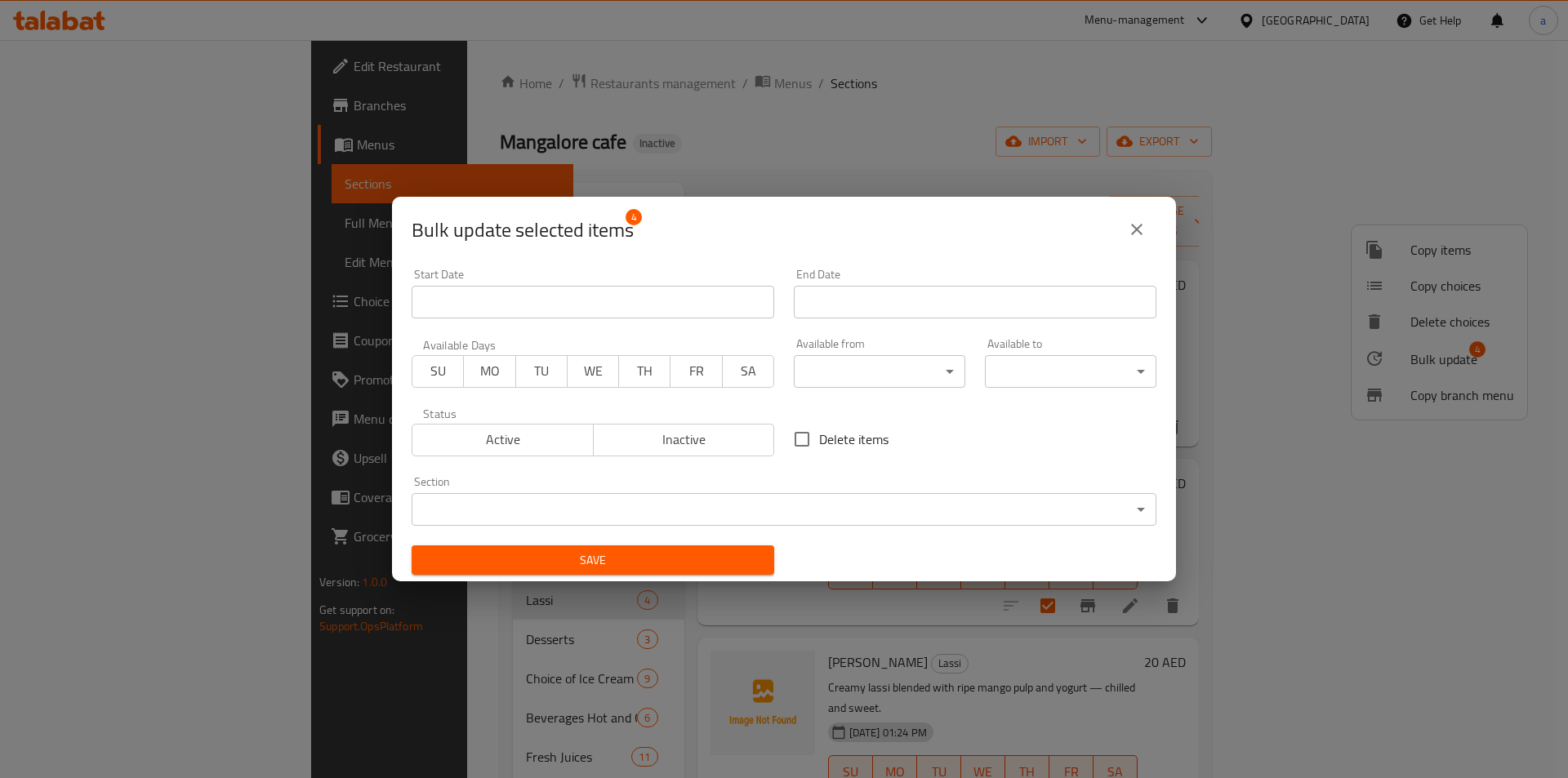
click at [853, 377] on body "​ Menu-management [GEOGRAPHIC_DATA] Get Help a Edit Restaurant Branches Menus S…" at bounding box center [784, 409] width 1568 height 739
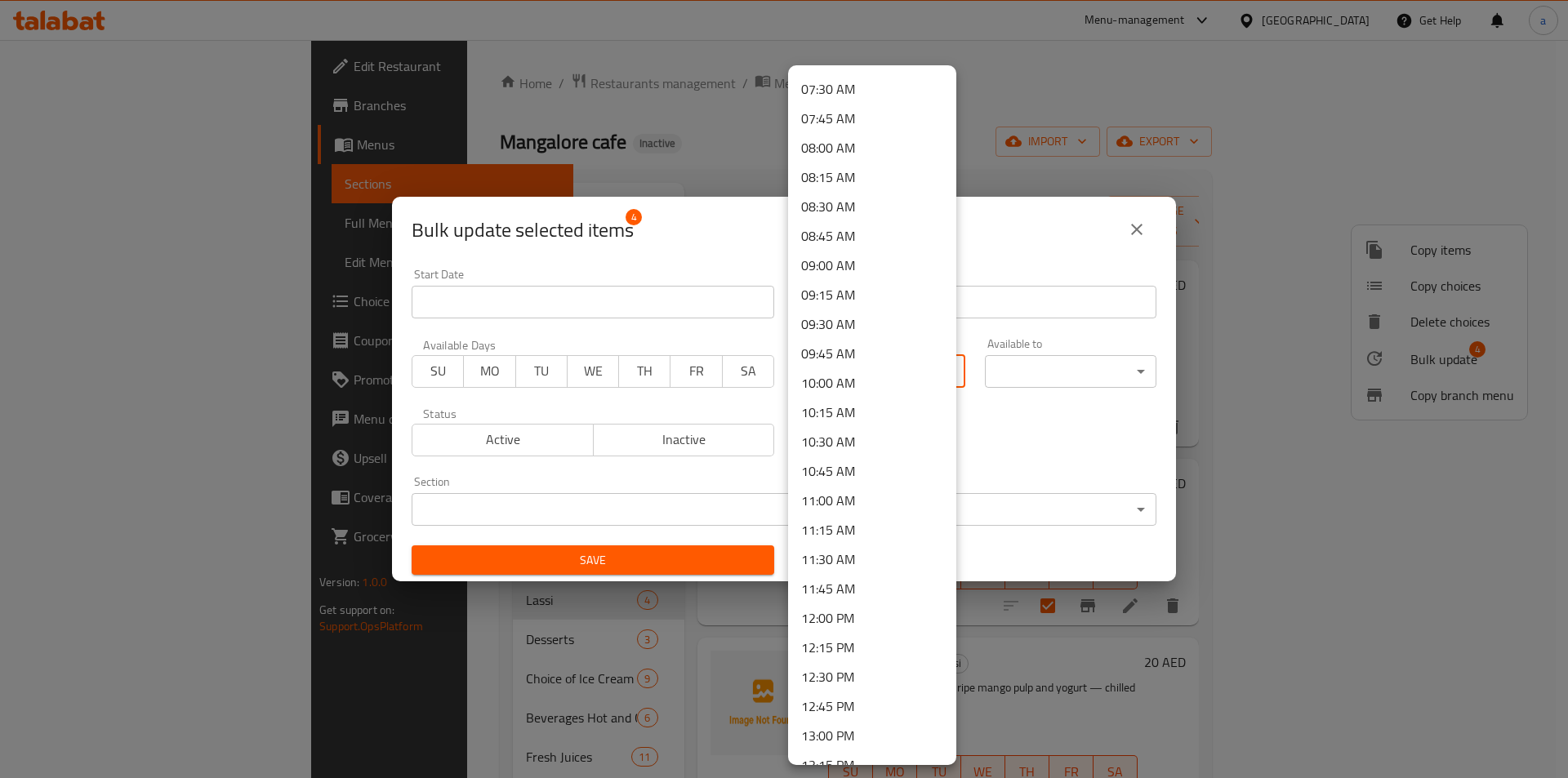
scroll to position [980, 0]
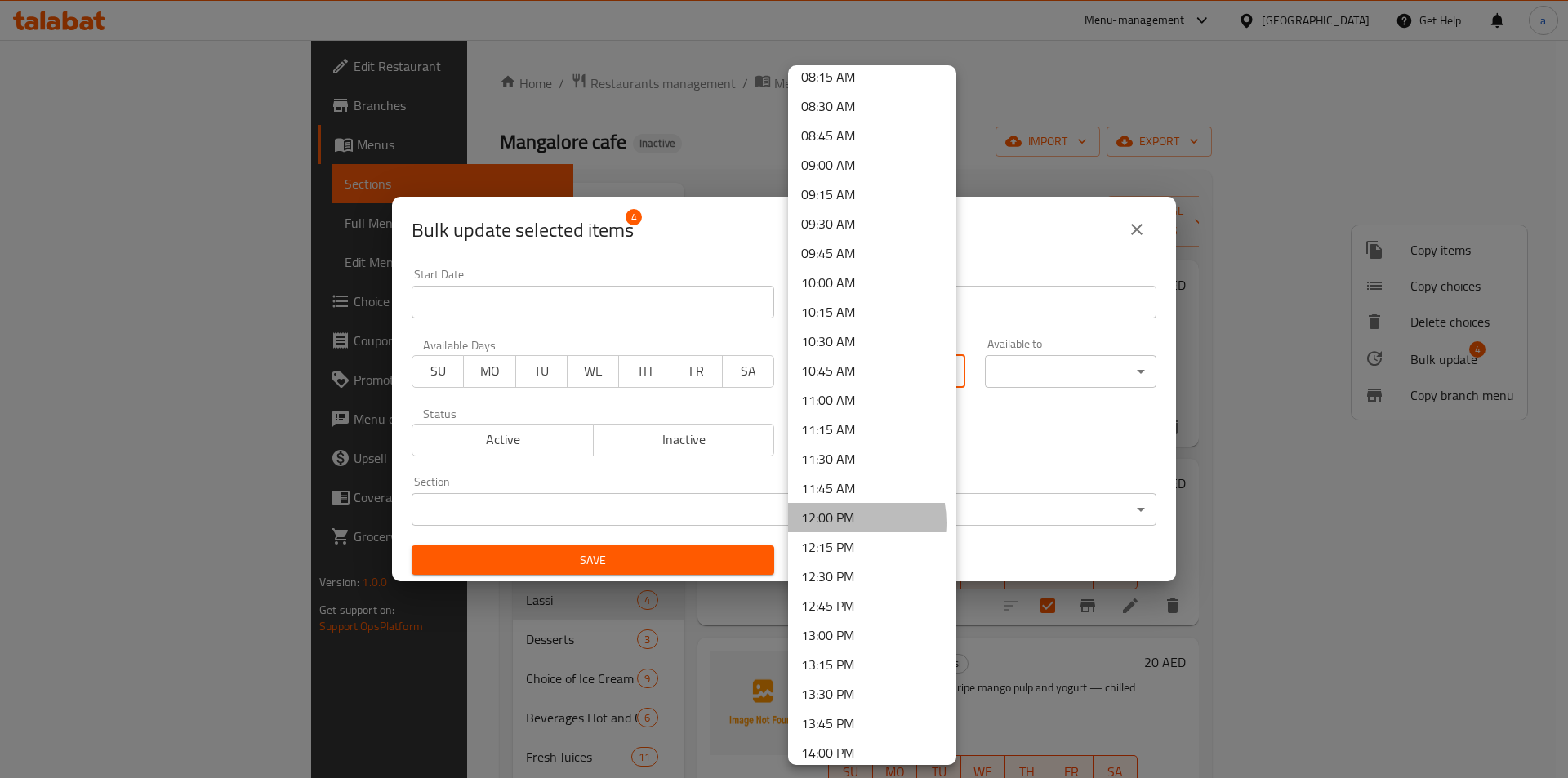
click at [832, 522] on li "12:00 PM" at bounding box center [872, 517] width 168 height 29
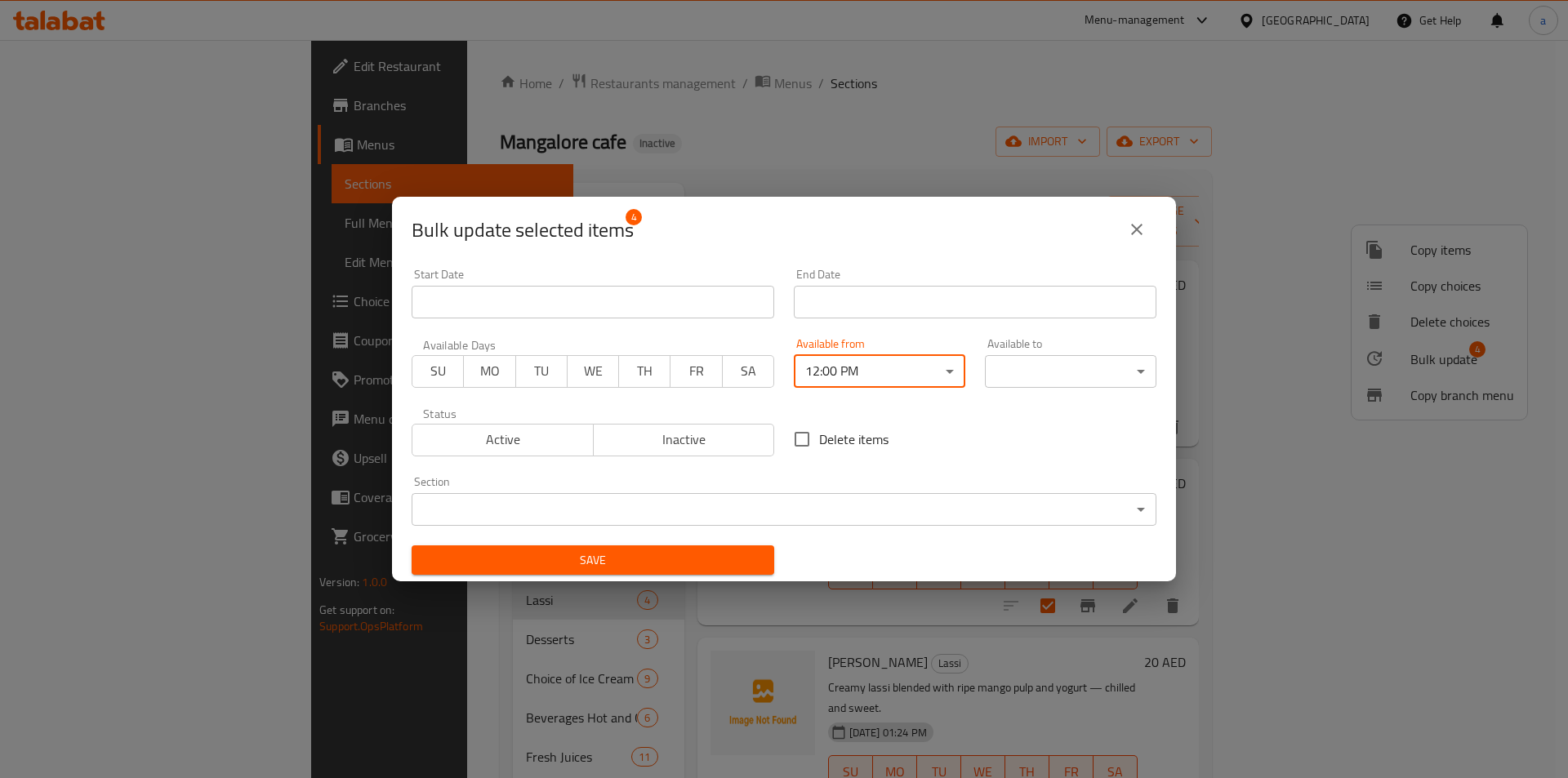
click at [1068, 382] on body "​ Menu-management [GEOGRAPHIC_DATA] Get Help a Edit Restaurant Branches Menus S…" at bounding box center [784, 409] width 1568 height 739
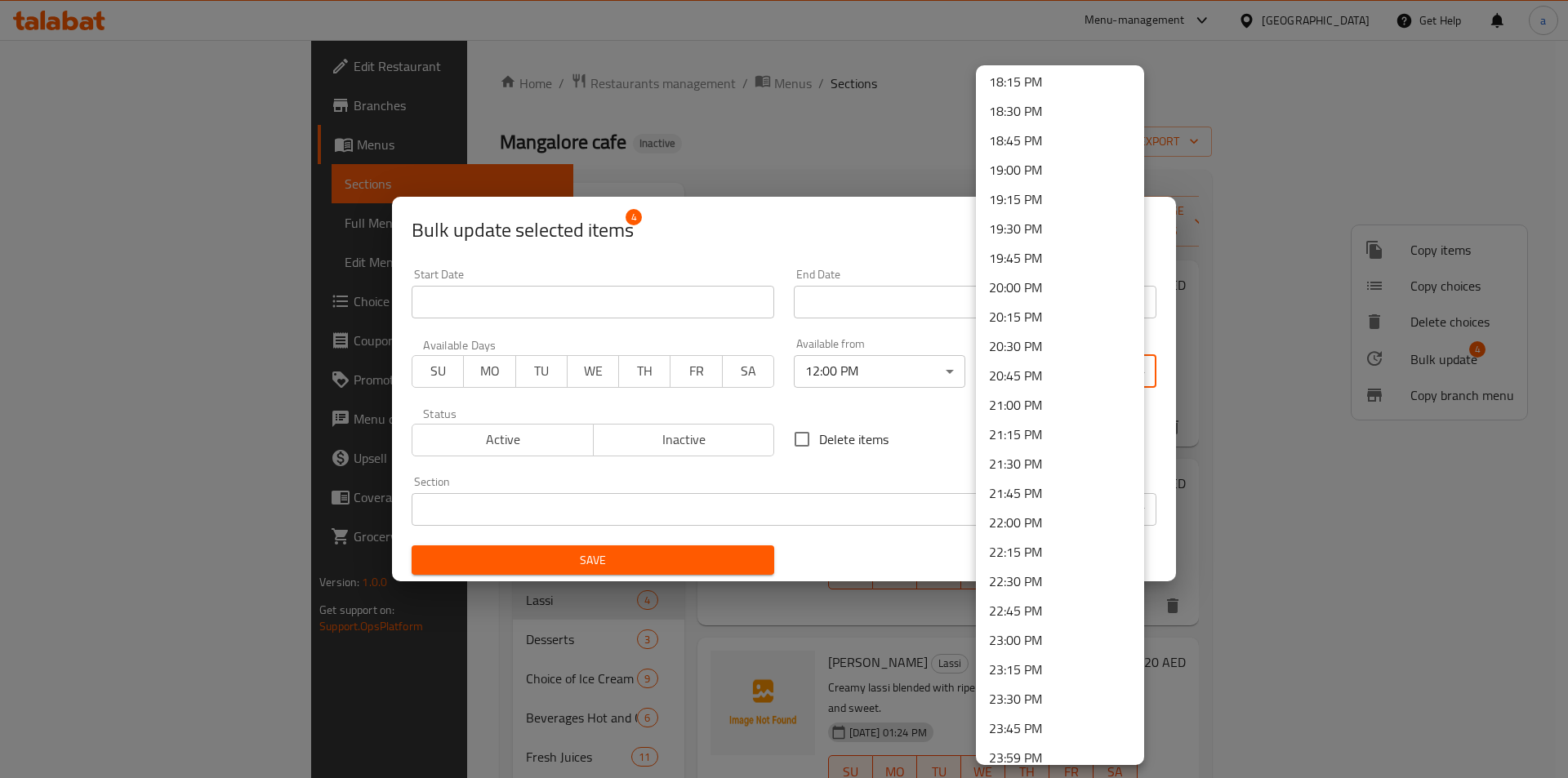
scroll to position [2164, 0]
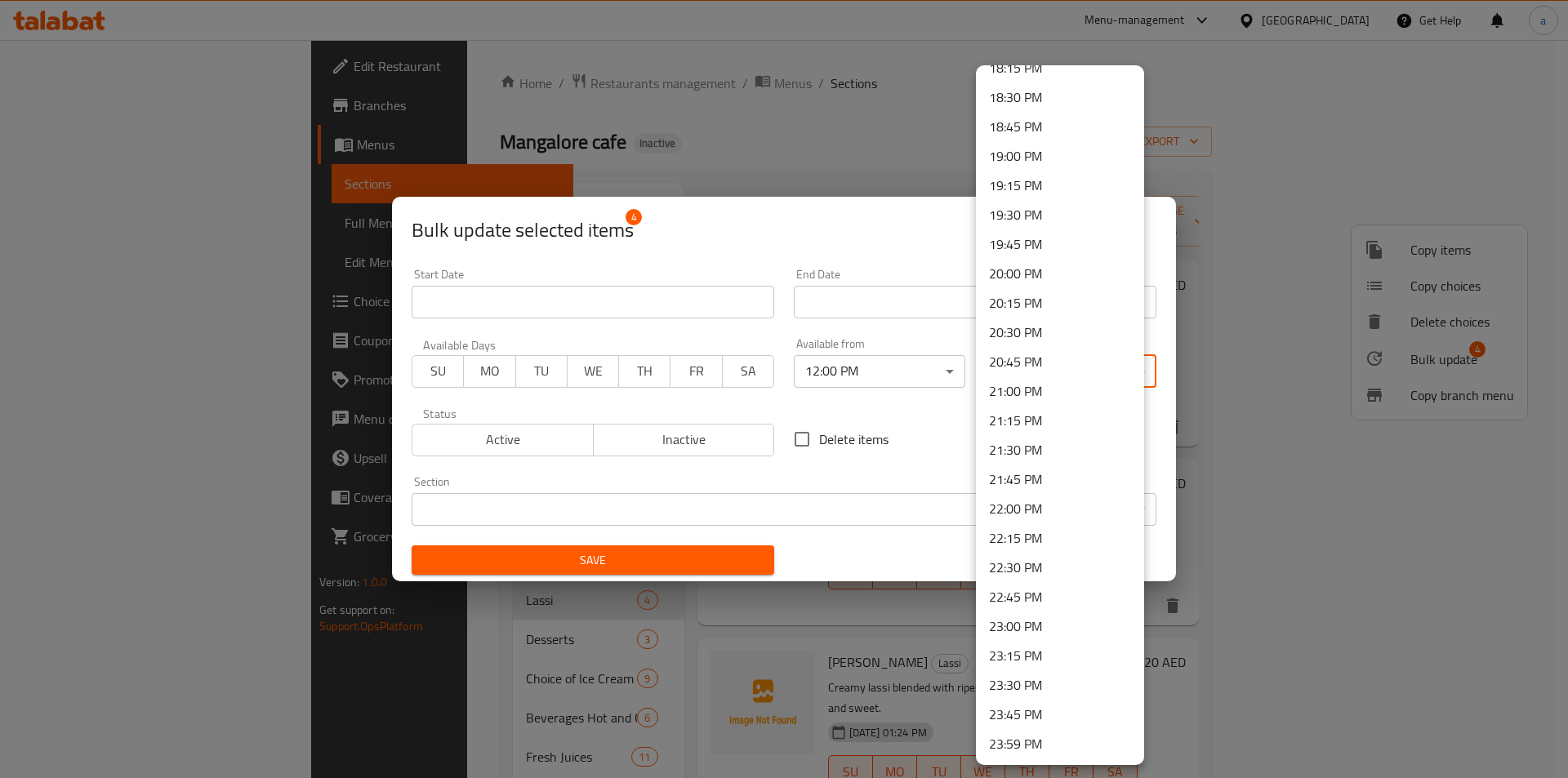
click at [1031, 681] on li "23:30 PM" at bounding box center [1060, 685] width 168 height 29
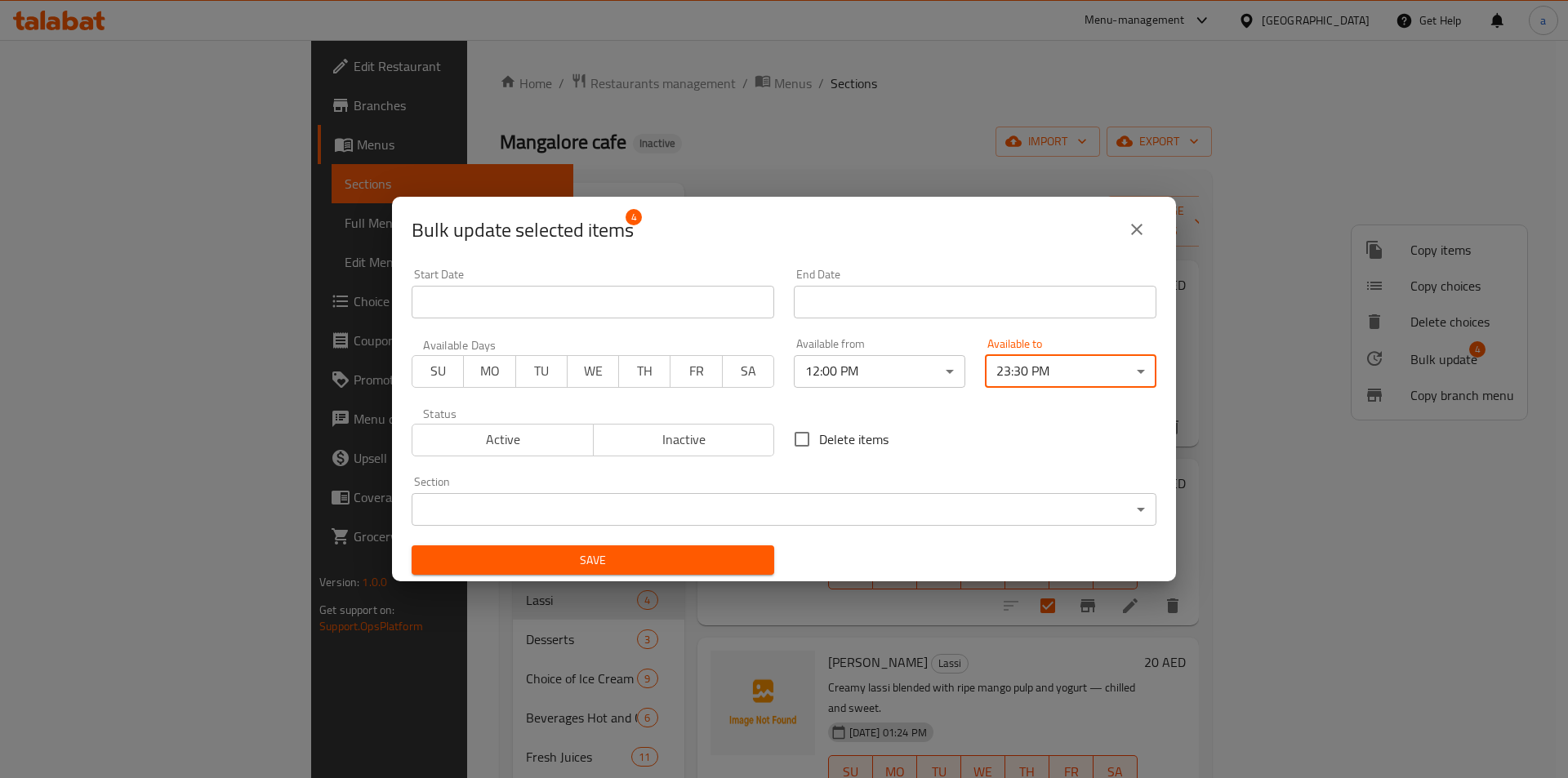
click at [692, 567] on span "Save" at bounding box center [593, 561] width 336 height 21
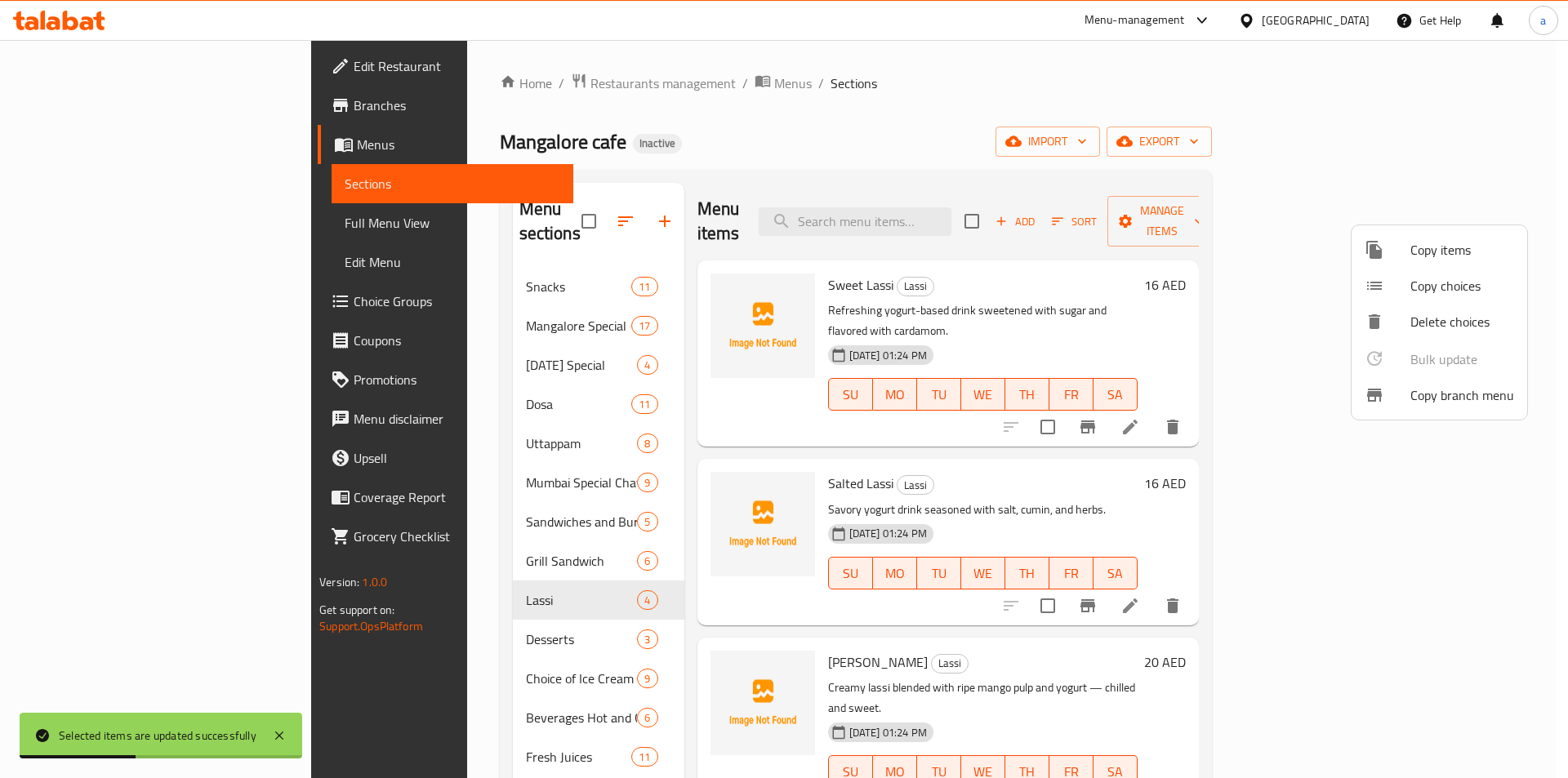
click at [425, 613] on div at bounding box center [784, 389] width 1568 height 778
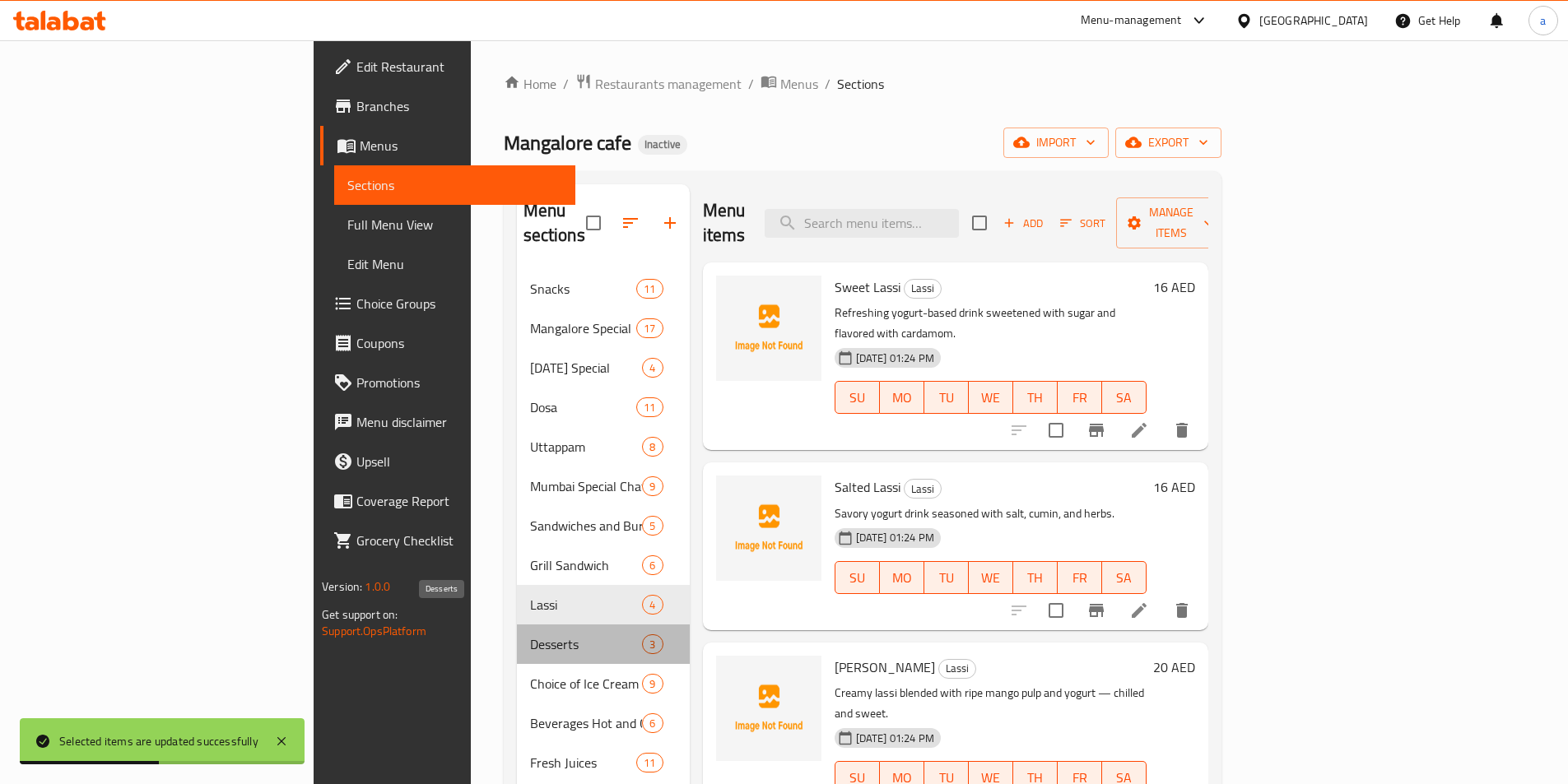
click at [530, 634] on span "Desserts" at bounding box center [586, 644] width 112 height 20
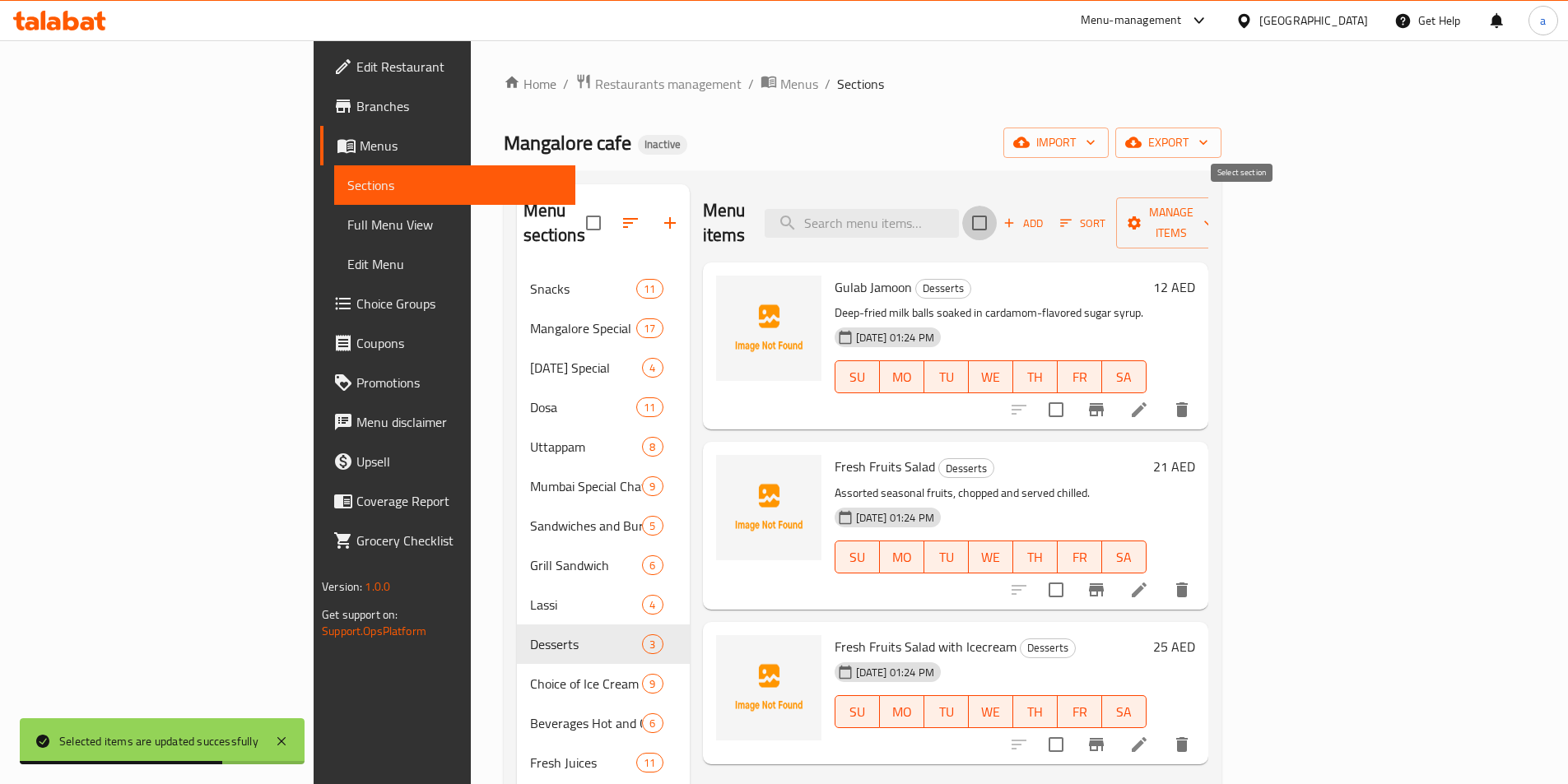
click at [997, 212] on input "checkbox" at bounding box center [980, 223] width 35 height 35
click at [1226, 197] on button "Manage items" at bounding box center [1172, 222] width 111 height 51
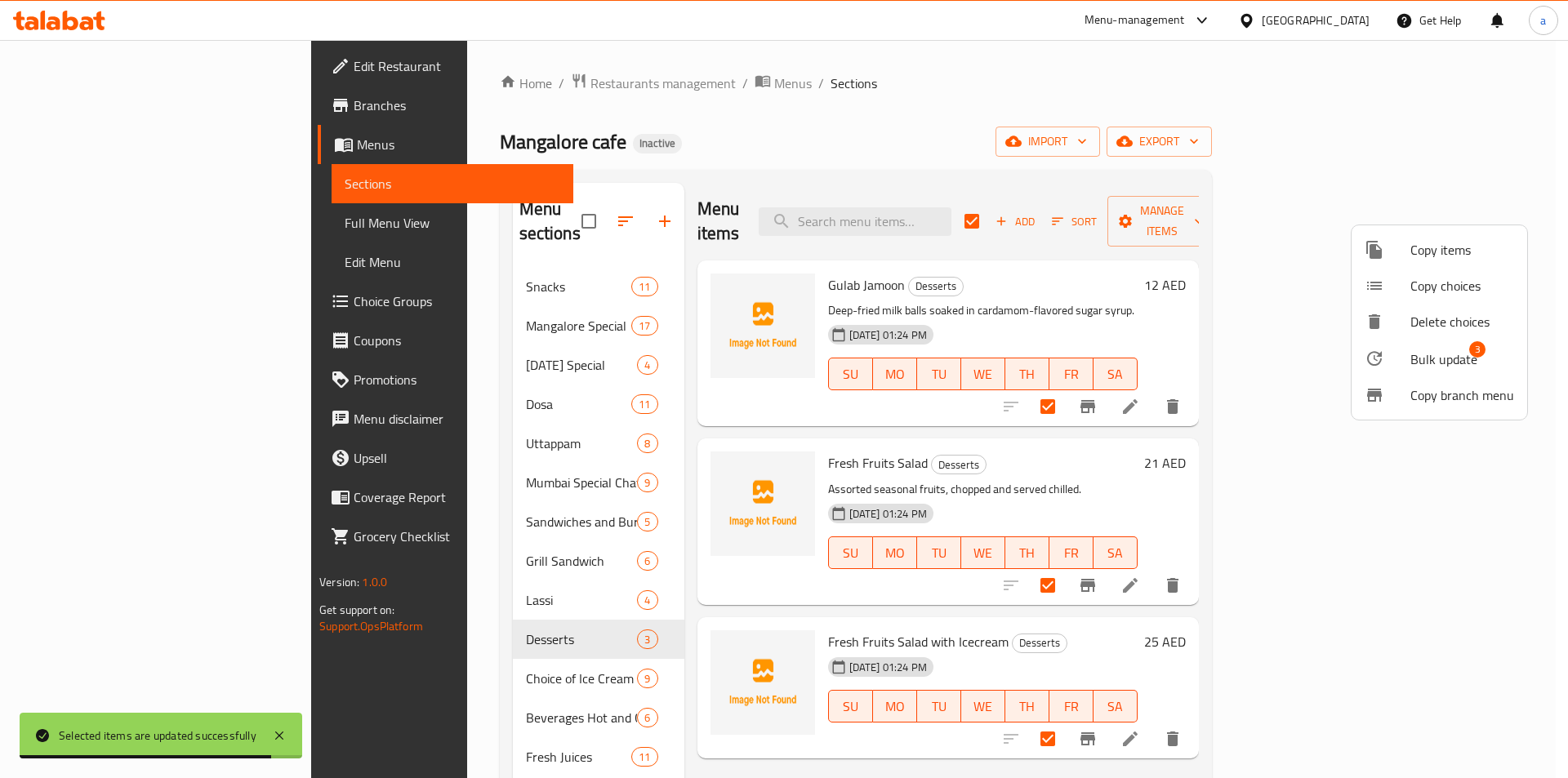
click at [1567, 351] on div at bounding box center [784, 389] width 1568 height 778
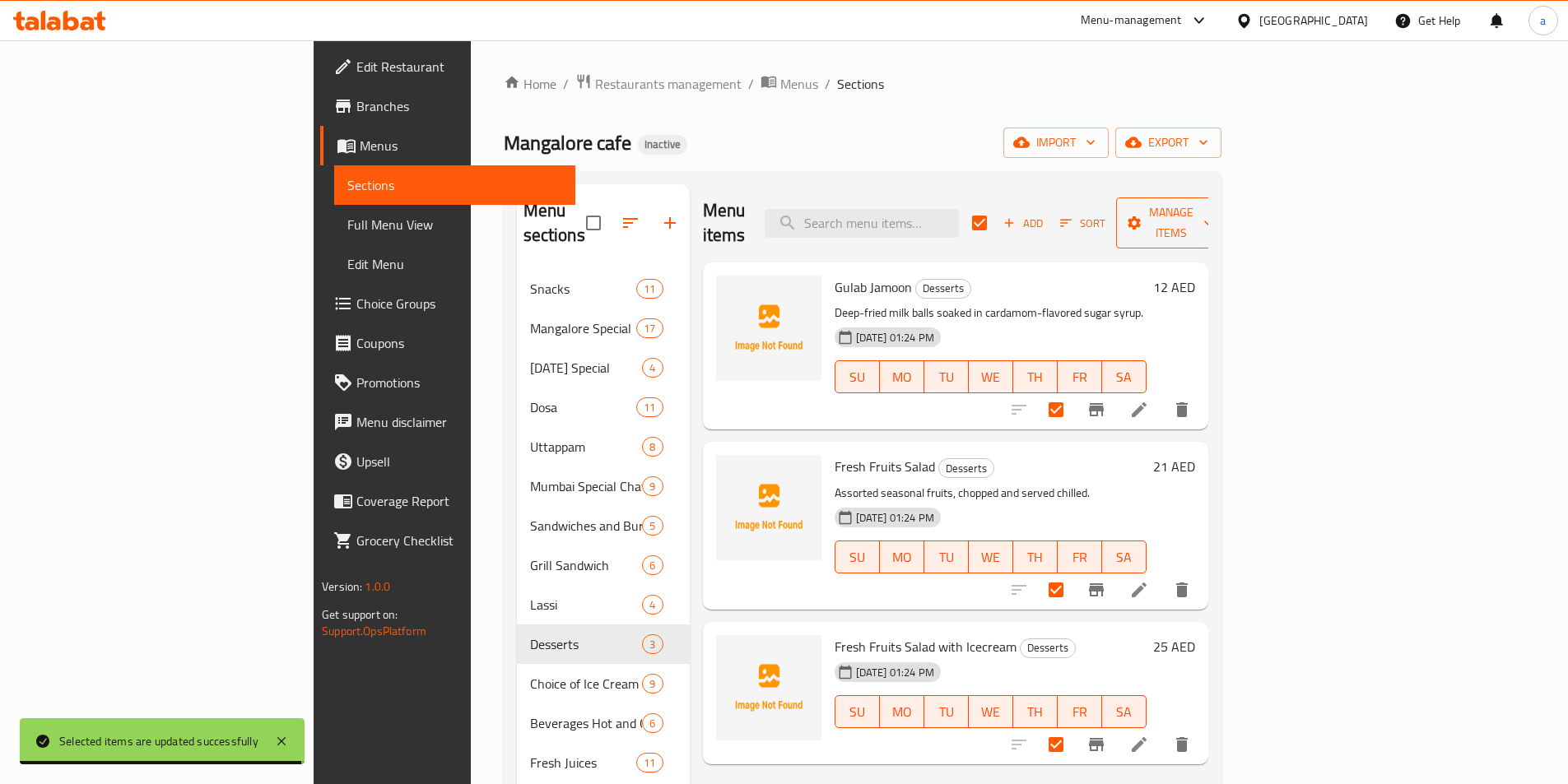
click at [1226, 226] on button "Manage items" at bounding box center [1172, 222] width 111 height 51
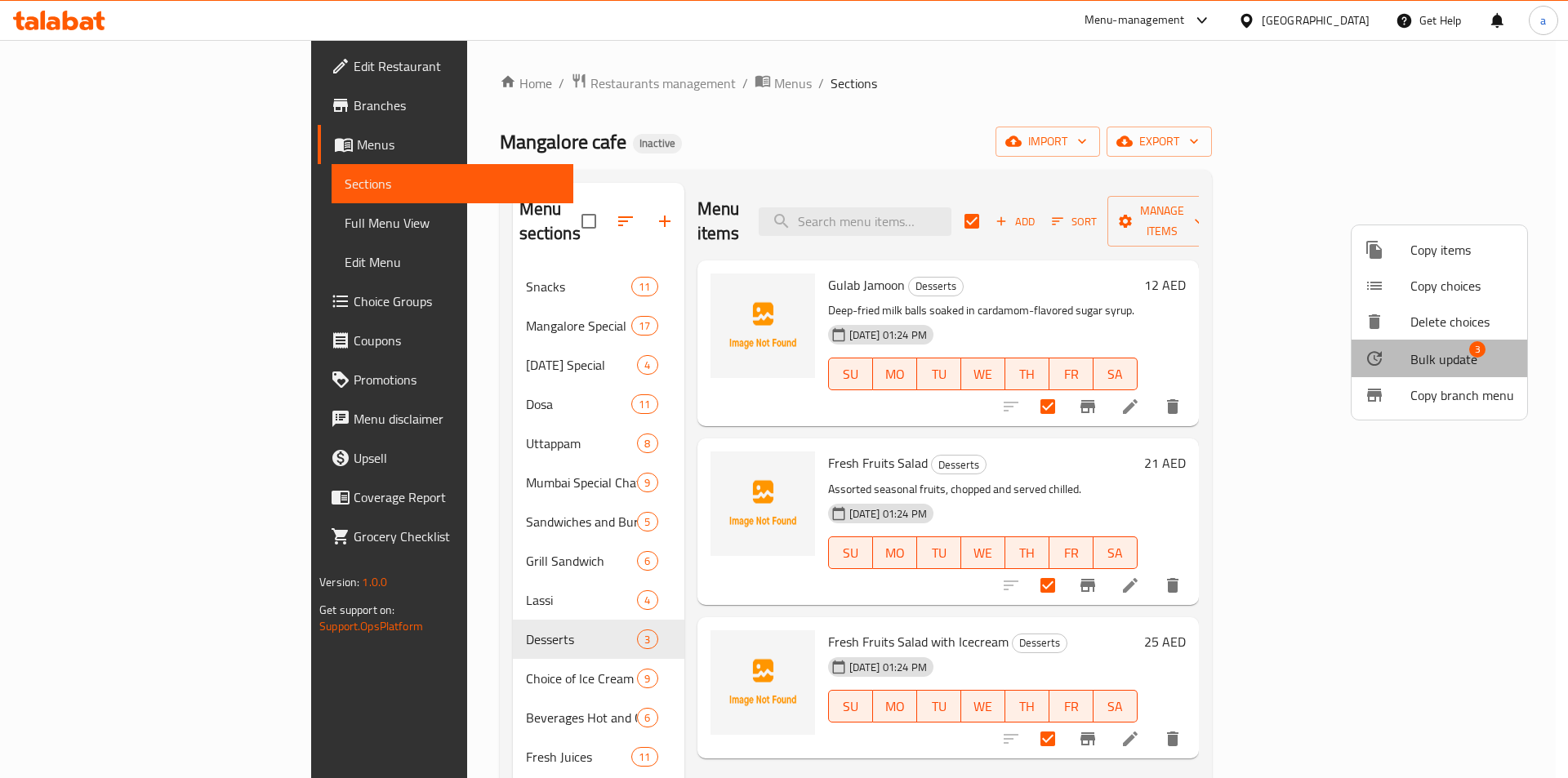
click at [1456, 364] on span "Bulk update" at bounding box center [1444, 359] width 67 height 20
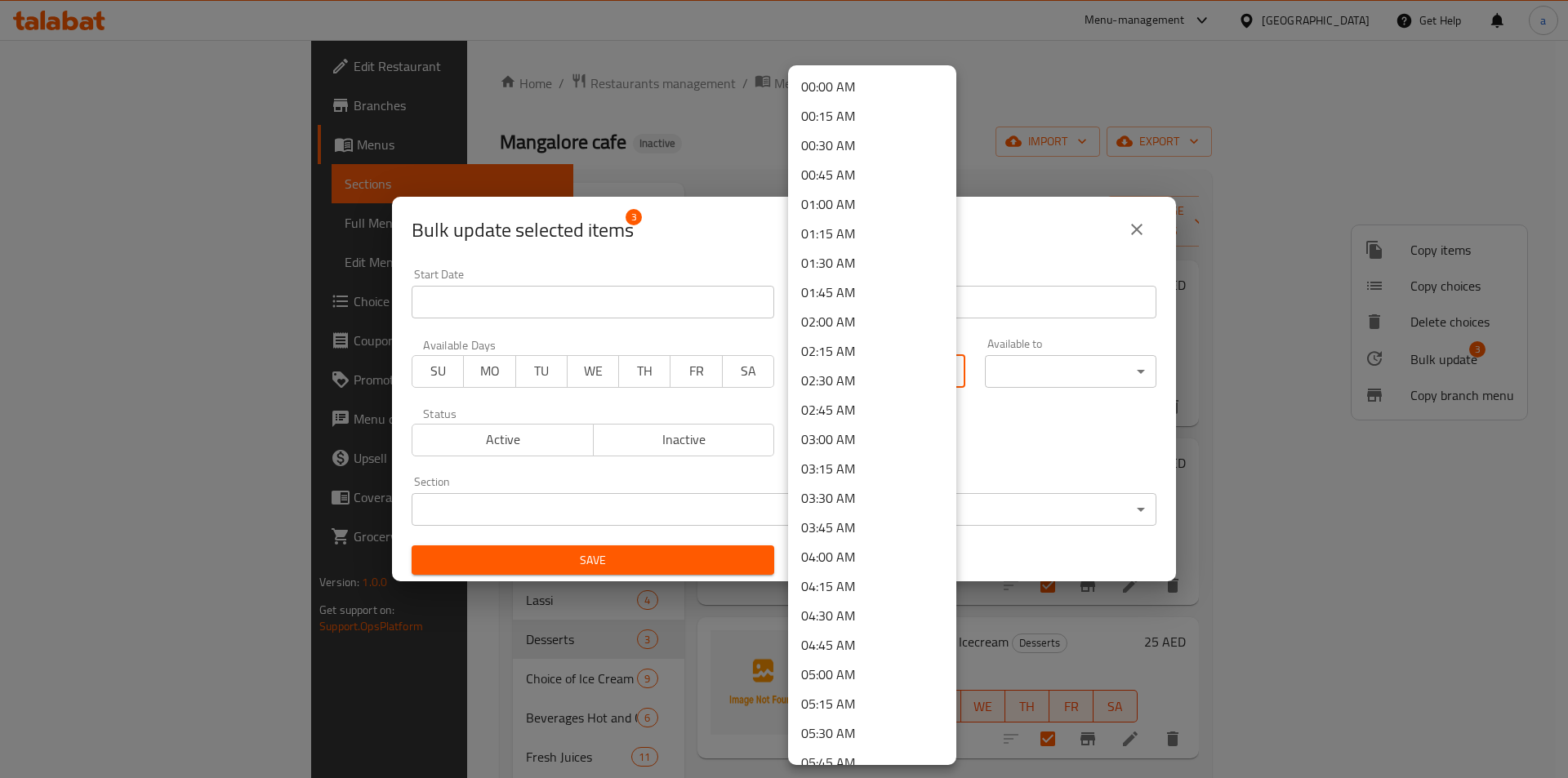
click at [870, 365] on body "​ Menu-management [GEOGRAPHIC_DATA] Get Help a Edit Restaurant Branches Menus S…" at bounding box center [784, 409] width 1568 height 739
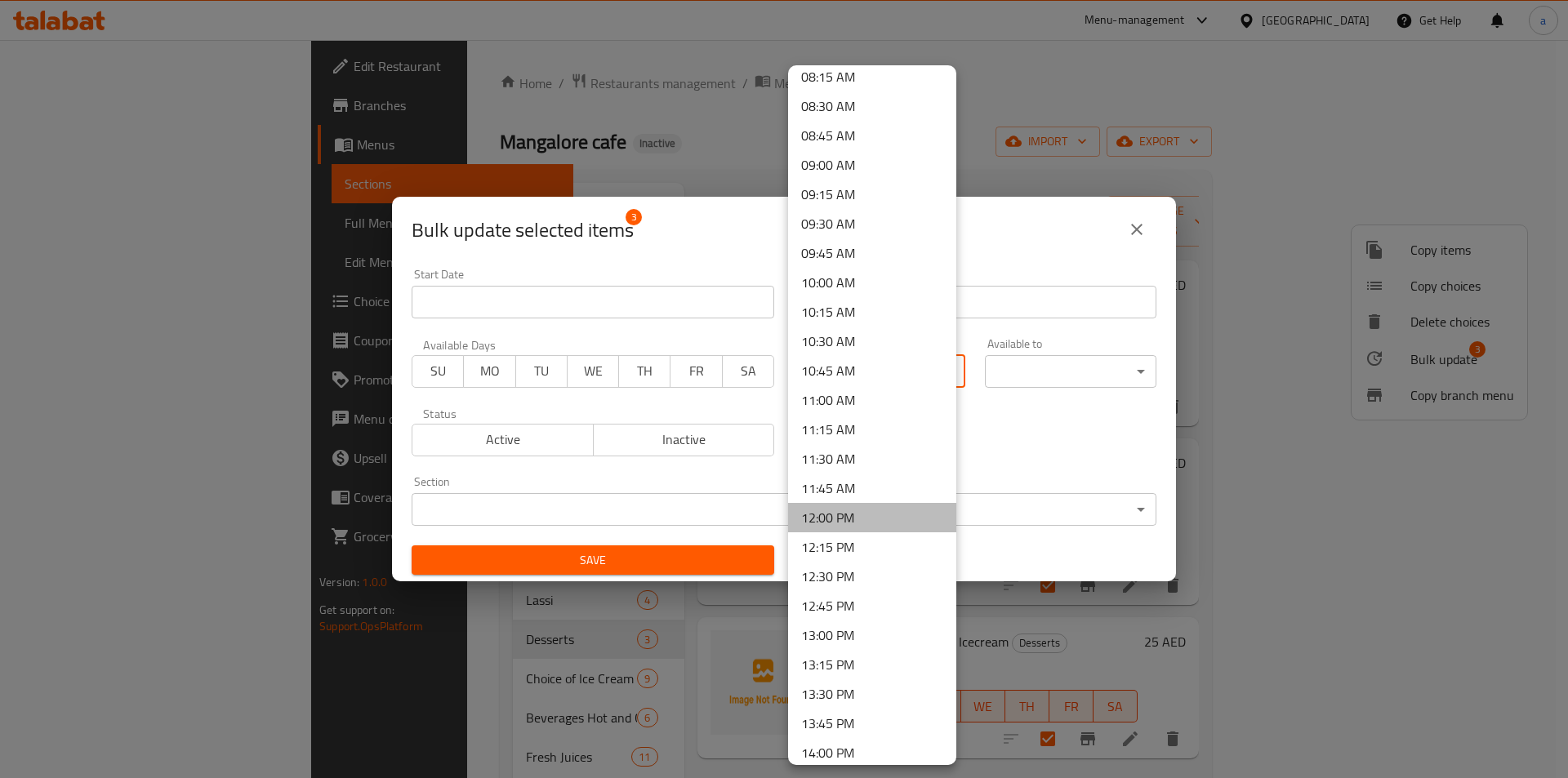
click at [872, 505] on li "12:00 PM" at bounding box center [872, 517] width 168 height 29
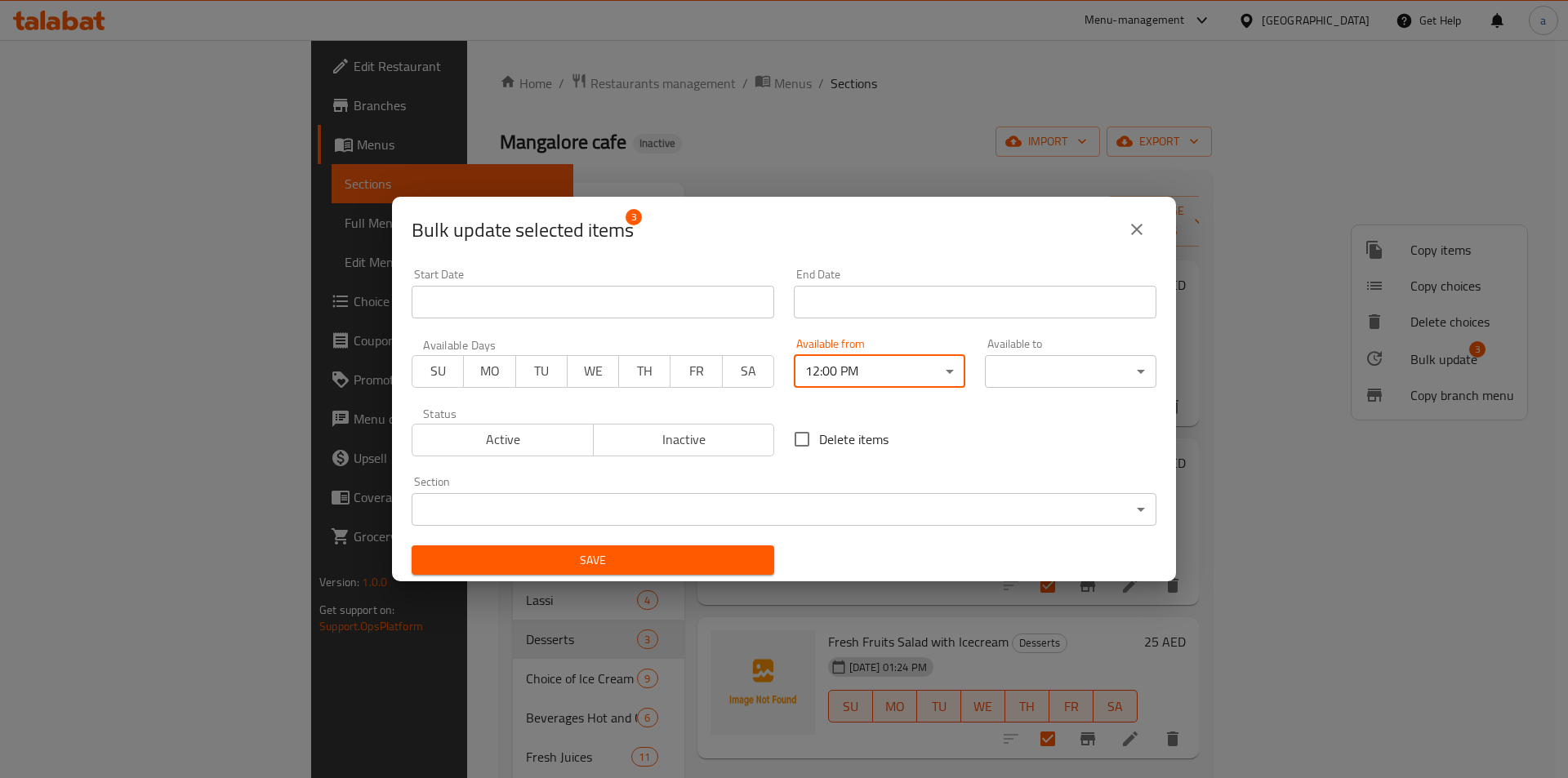
click at [1035, 365] on body "​ Menu-management [GEOGRAPHIC_DATA] Get Help a Edit Restaurant Branches Menus S…" at bounding box center [784, 409] width 1568 height 739
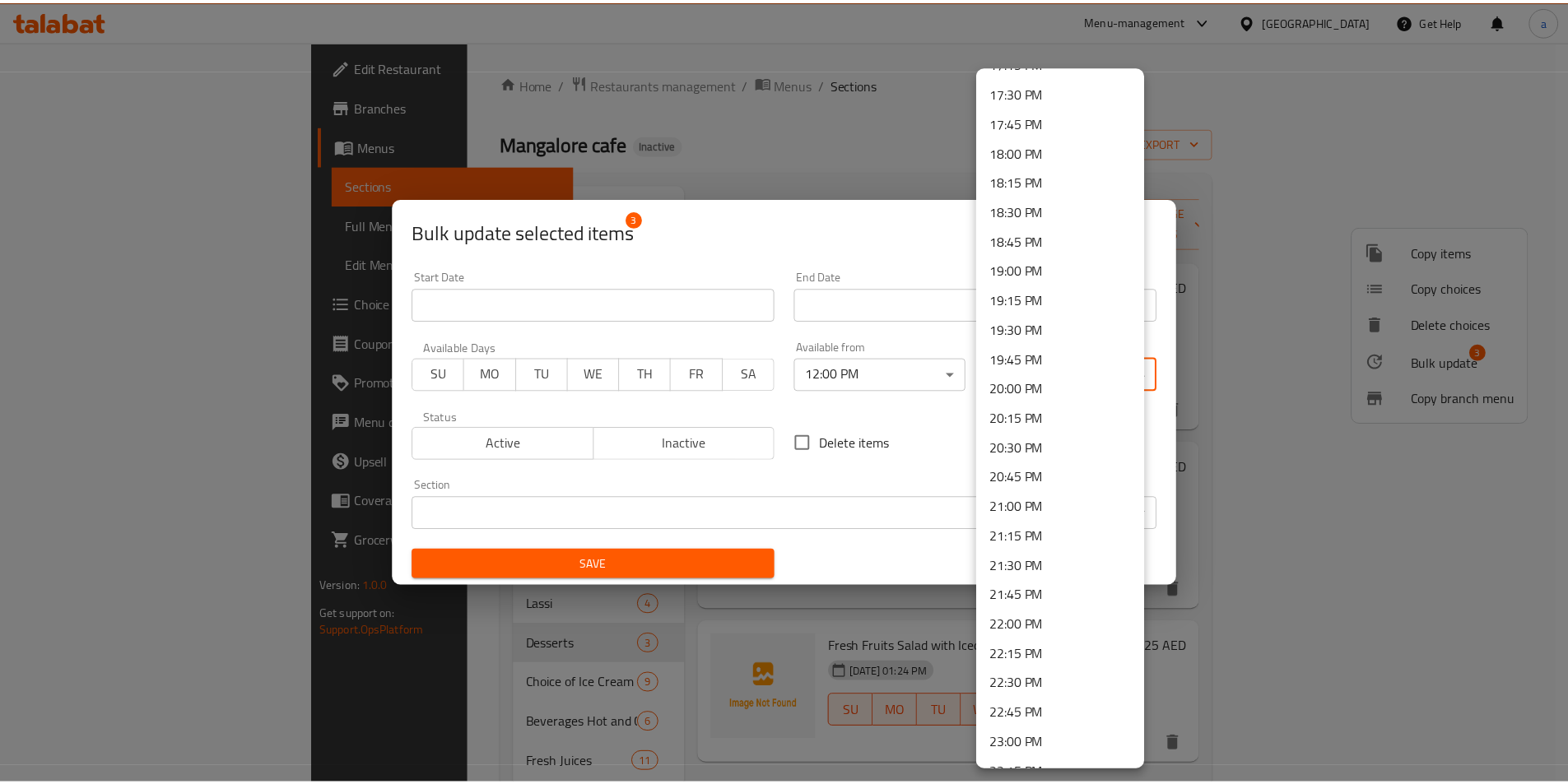
scroll to position [2181, 0]
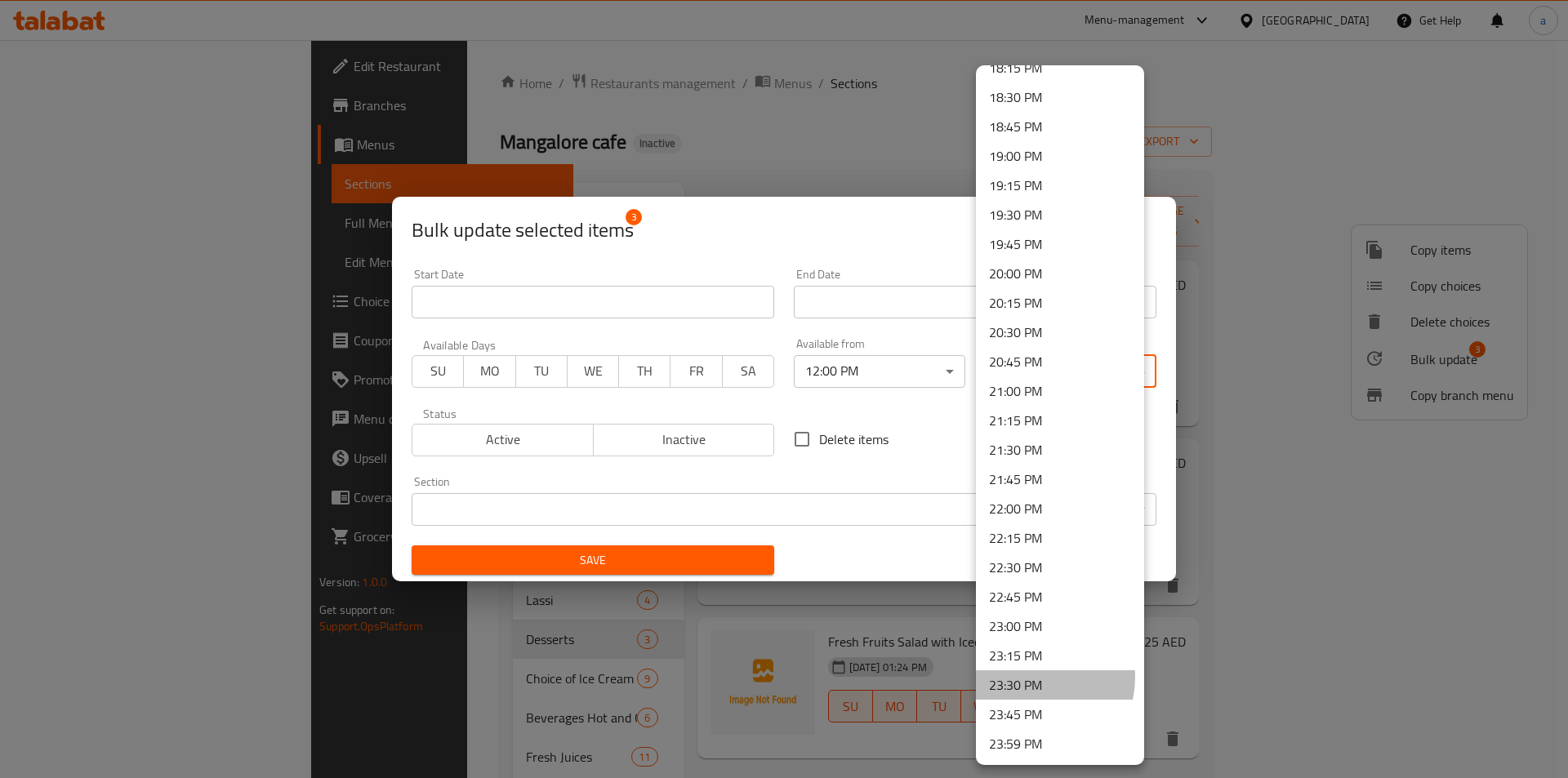
click at [1035, 678] on li "23:30 PM" at bounding box center [1060, 685] width 168 height 29
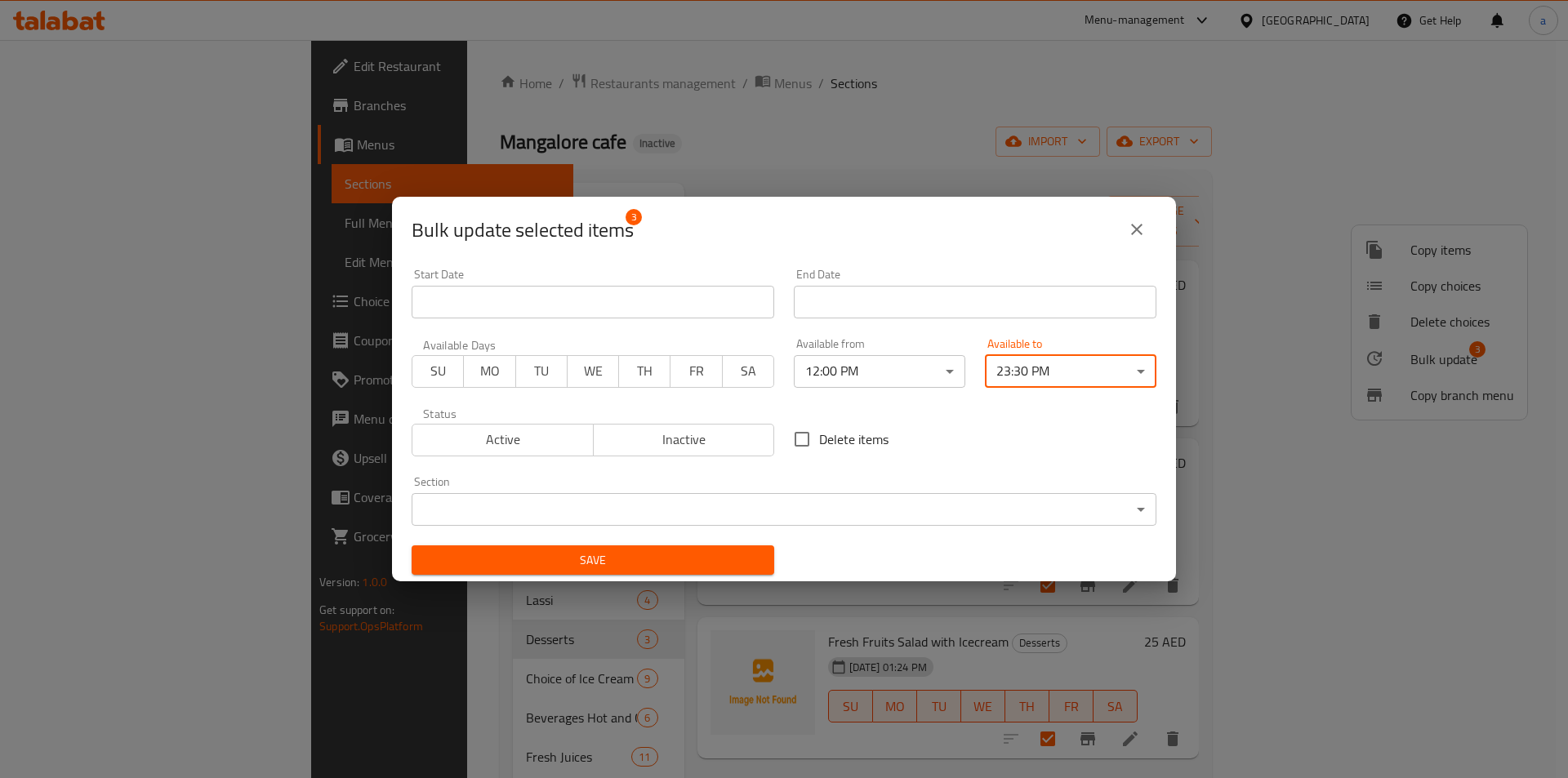
click at [729, 564] on span "Save" at bounding box center [593, 561] width 336 height 21
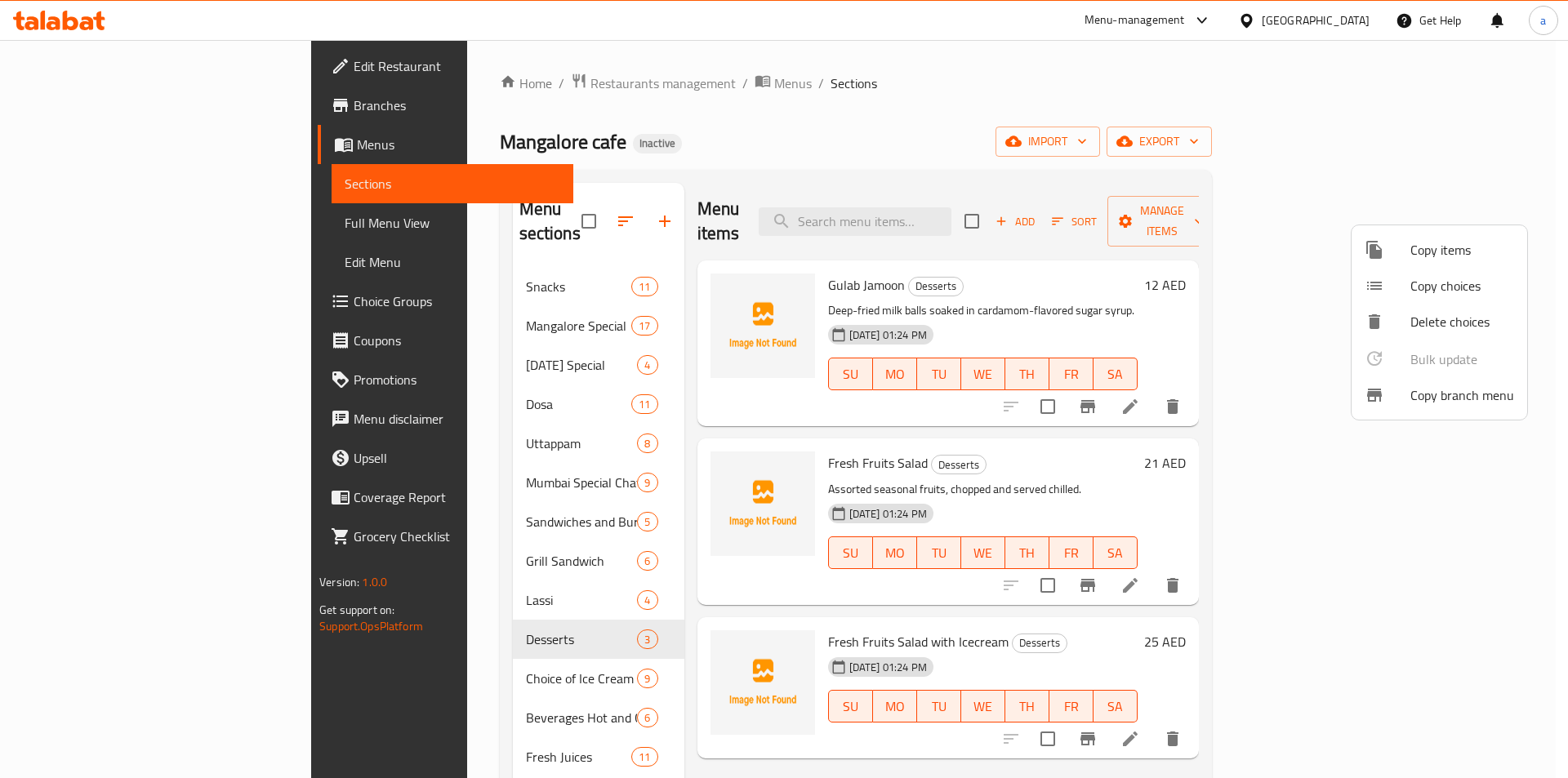
click at [371, 656] on div at bounding box center [784, 389] width 1568 height 778
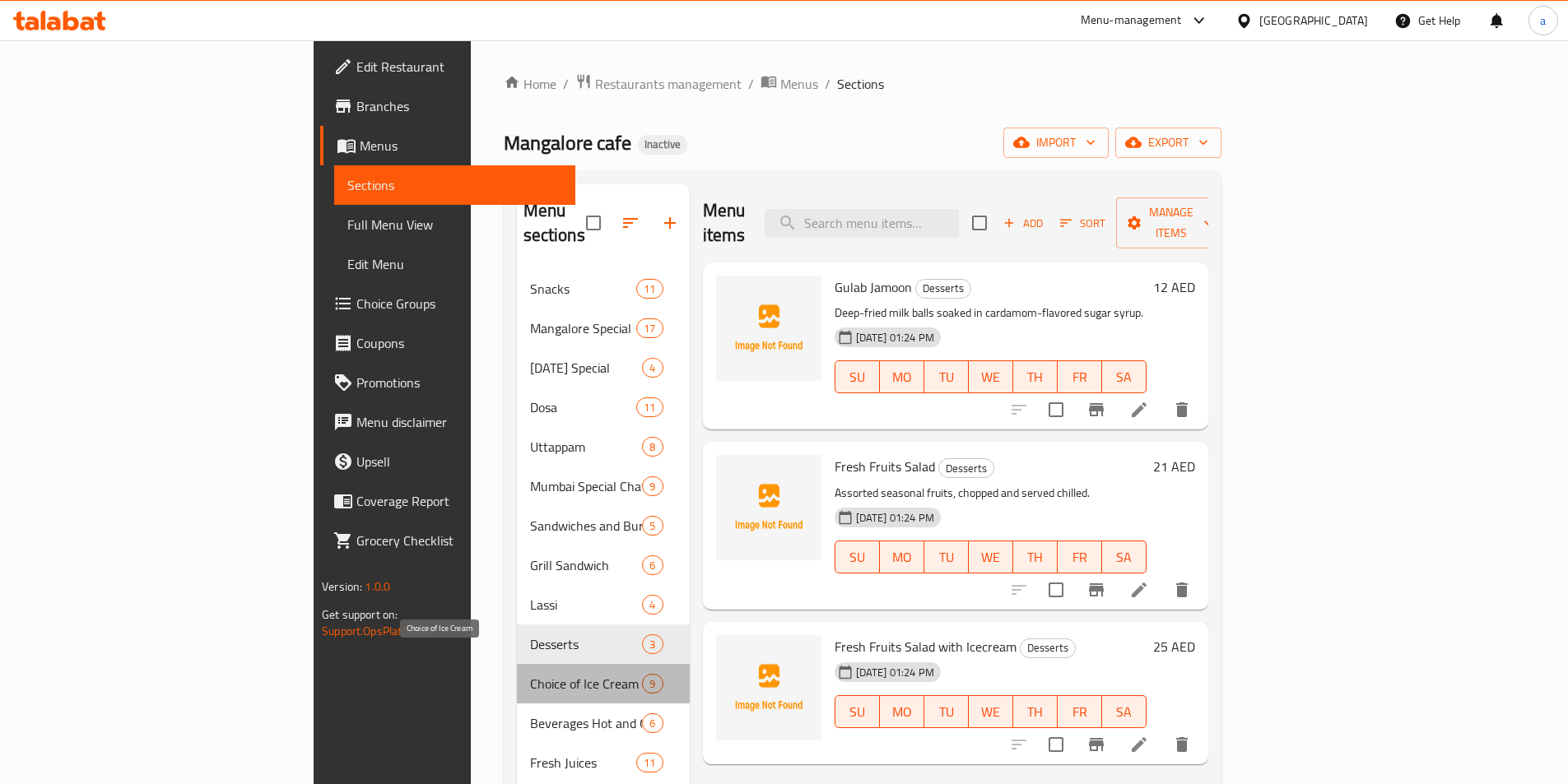
click at [530, 674] on span "Choice of Ice Cream" at bounding box center [586, 684] width 112 height 20
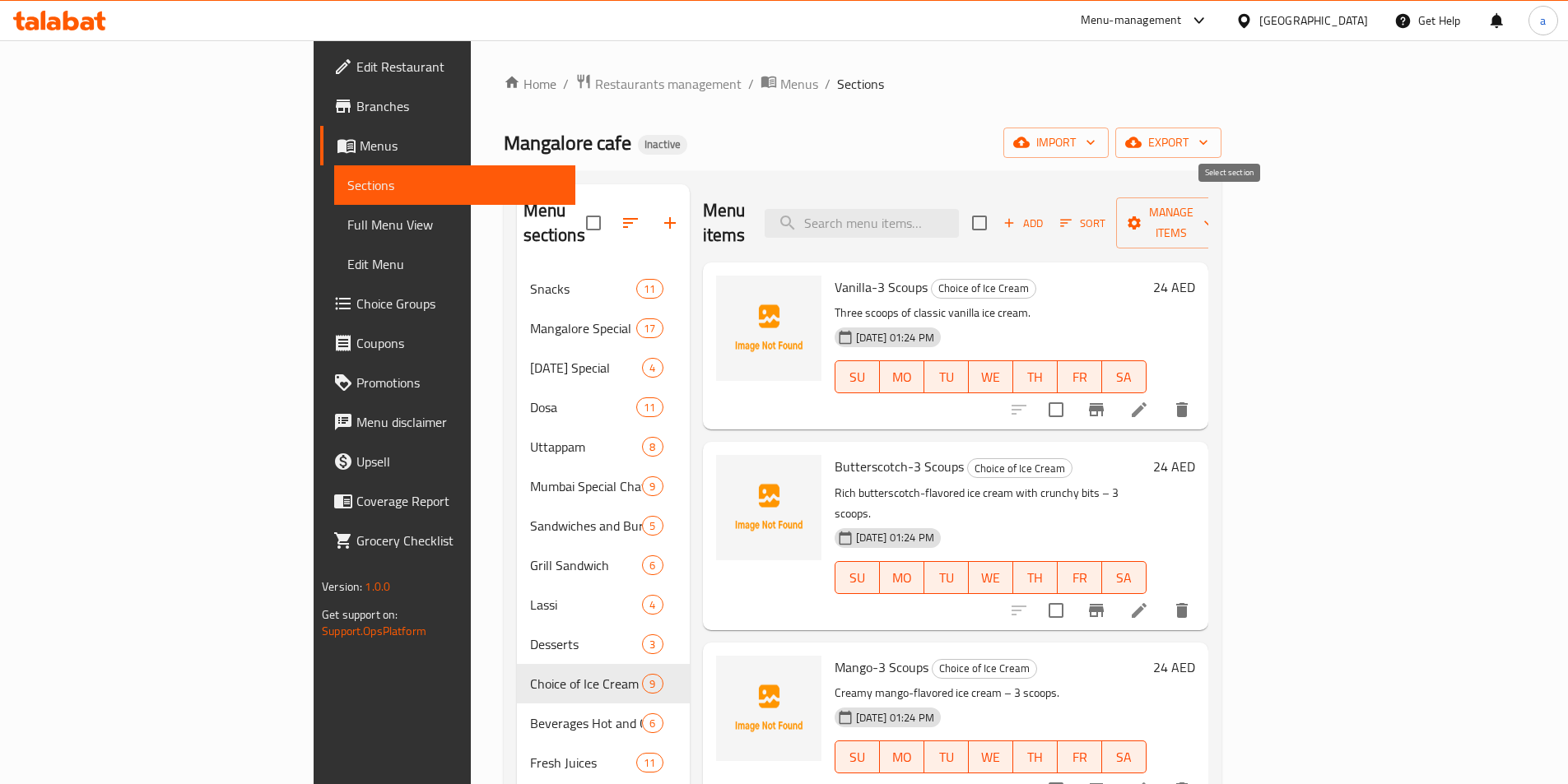
click at [997, 214] on input "checkbox" at bounding box center [980, 223] width 35 height 35
click at [1142, 216] on icon "button" at bounding box center [1135, 222] width 13 height 13
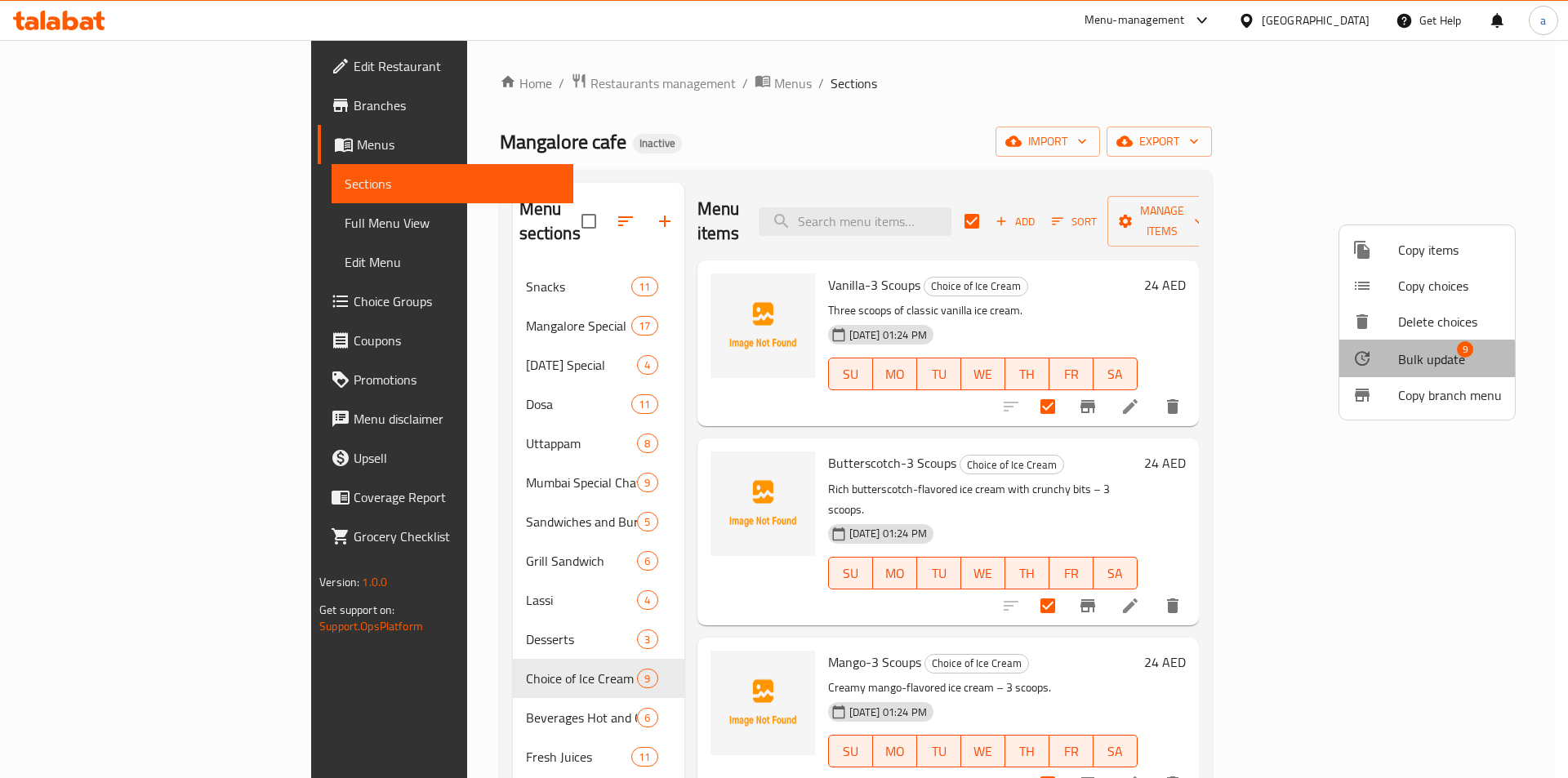
click at [1411, 361] on span "Bulk update" at bounding box center [1432, 359] width 67 height 20
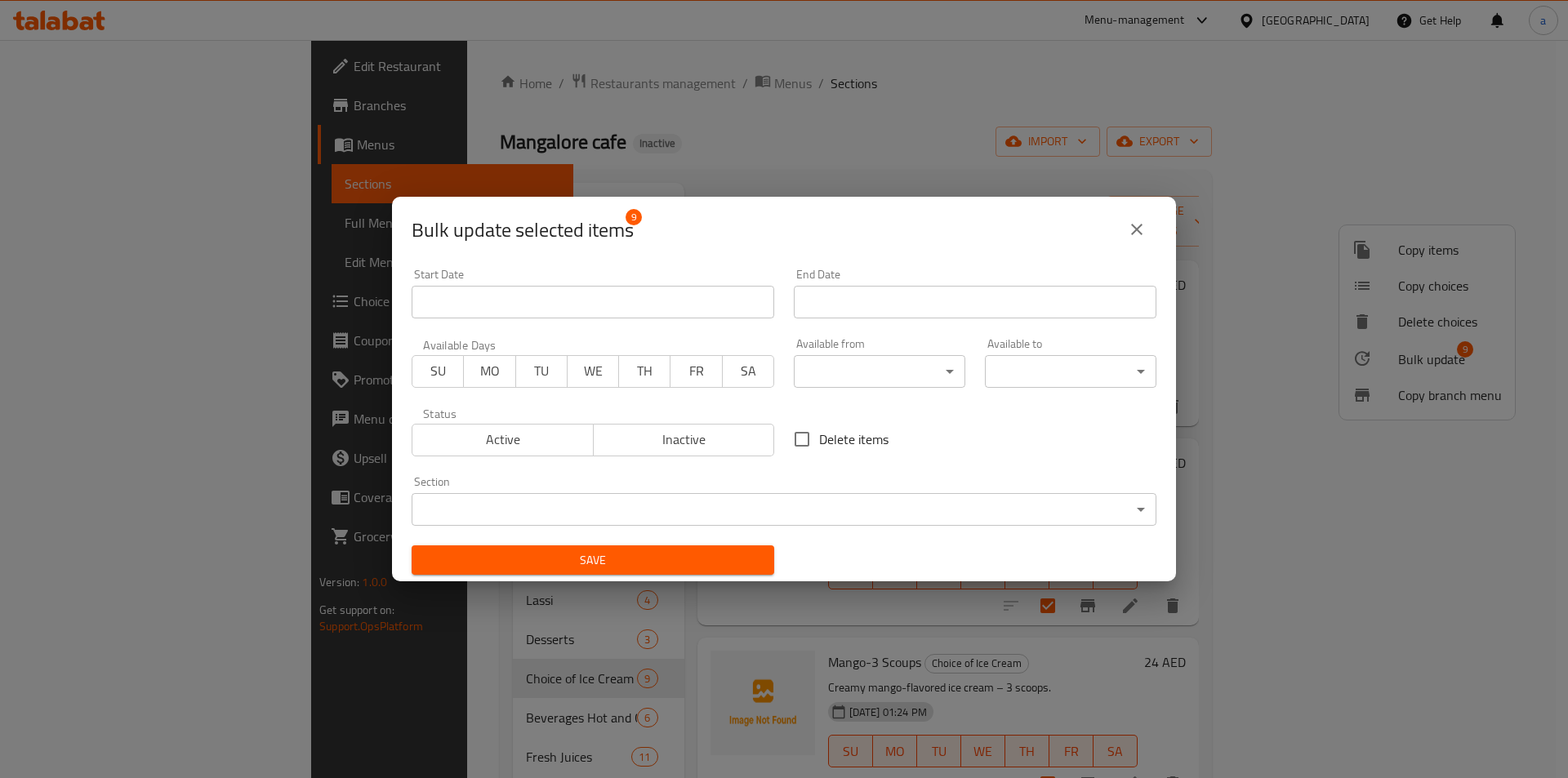
click at [889, 383] on body "​ Menu-management [GEOGRAPHIC_DATA] Get Help a Edit Restaurant Branches Menus S…" at bounding box center [784, 409] width 1568 height 739
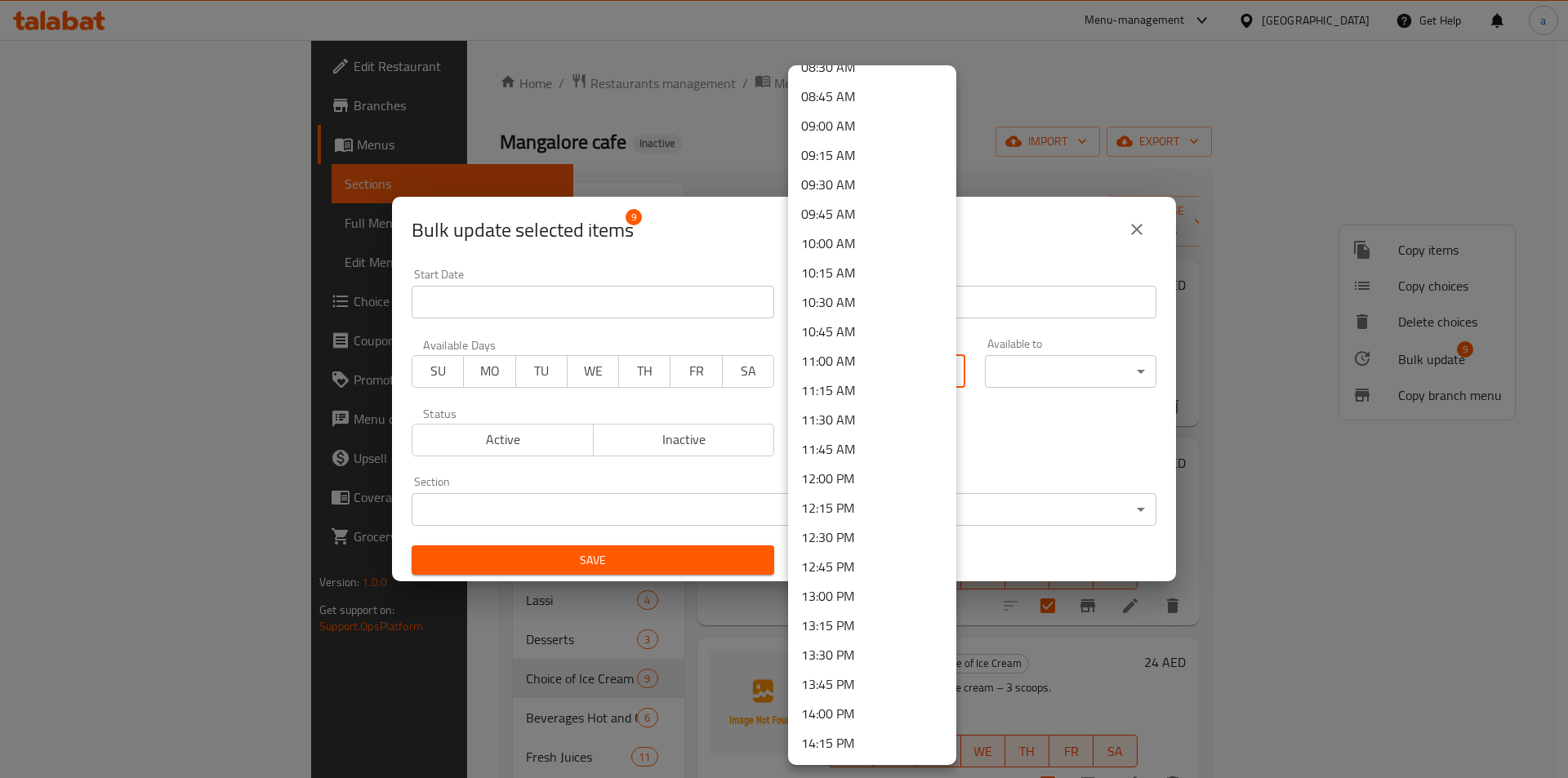
scroll to position [1061, 0]
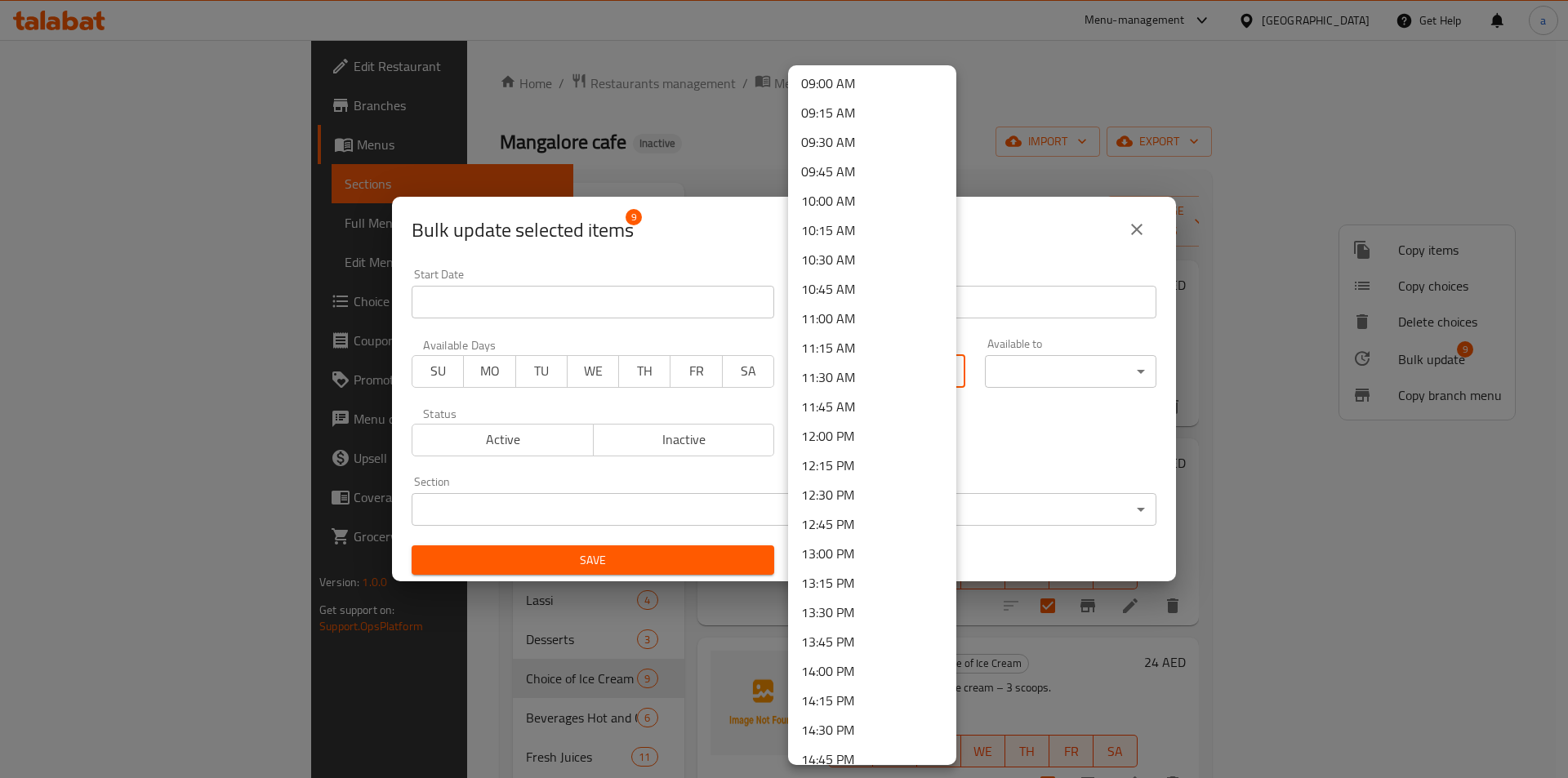
click at [807, 446] on li "12:00 PM" at bounding box center [872, 436] width 168 height 29
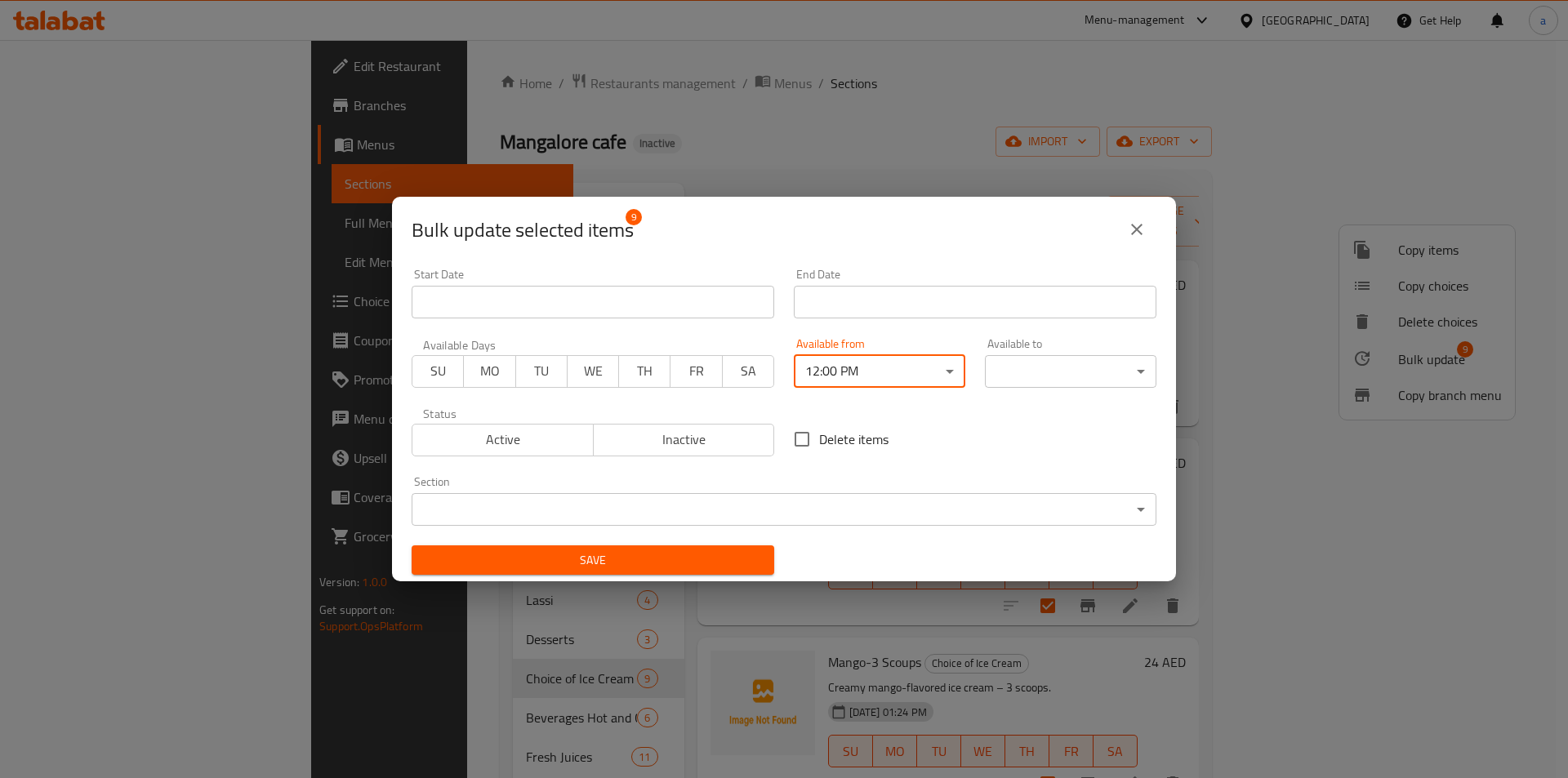
click at [992, 374] on body "​ Menu-management [GEOGRAPHIC_DATA] Get Help a Edit Restaurant Branches Menus S…" at bounding box center [784, 409] width 1568 height 739
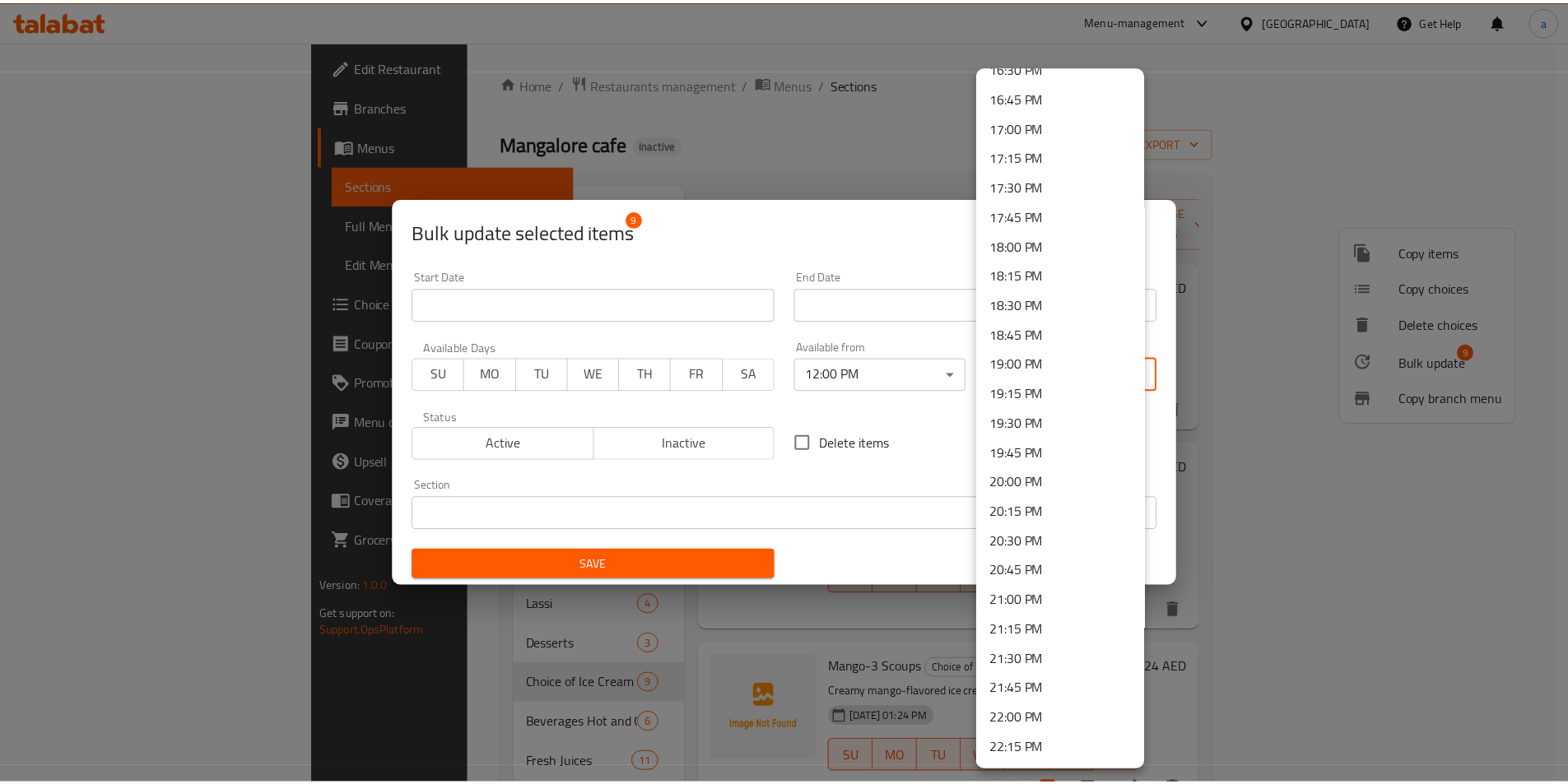
scroll to position [2181, 0]
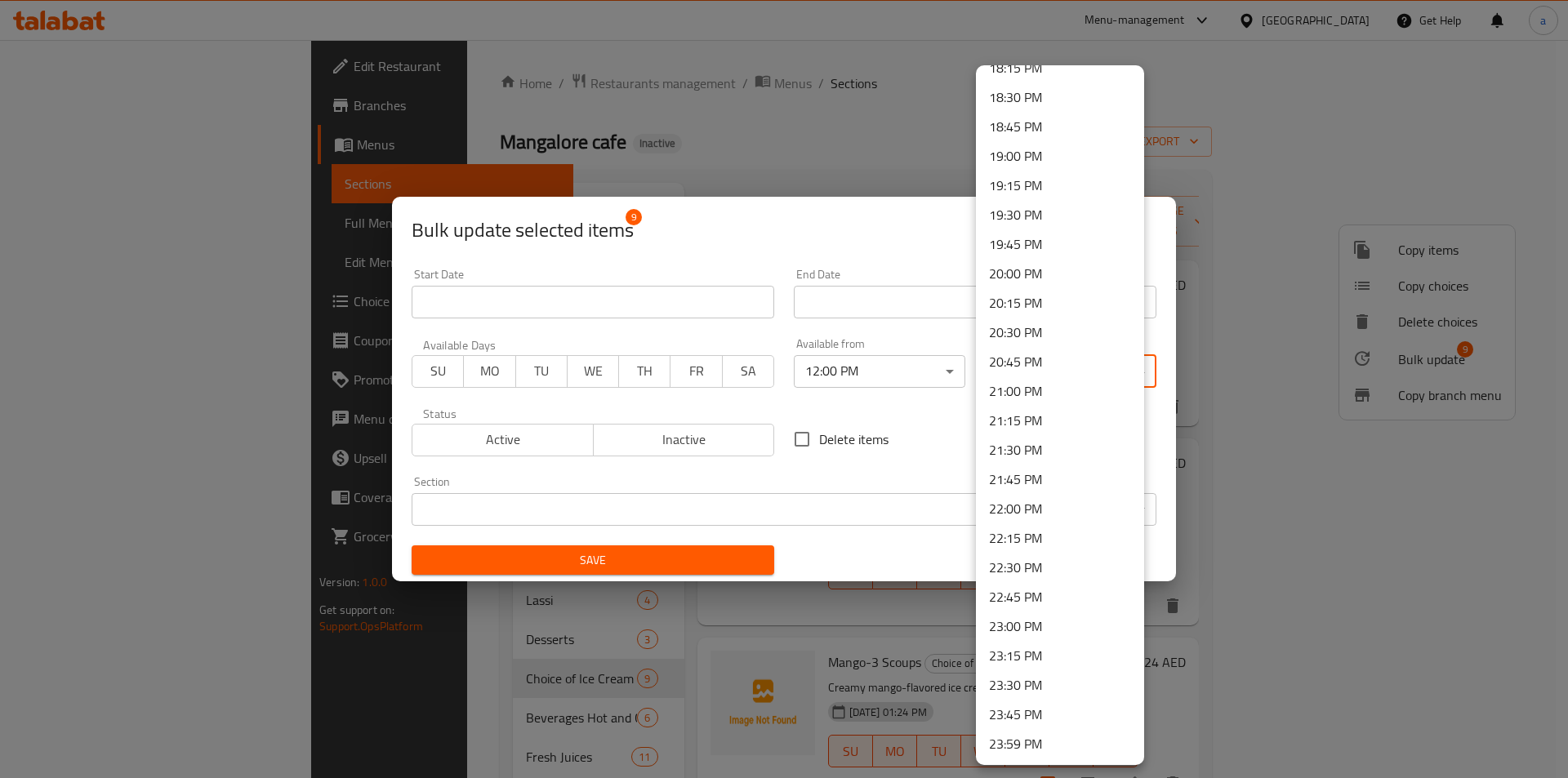
click at [992, 685] on li "23:30 PM" at bounding box center [1060, 685] width 168 height 29
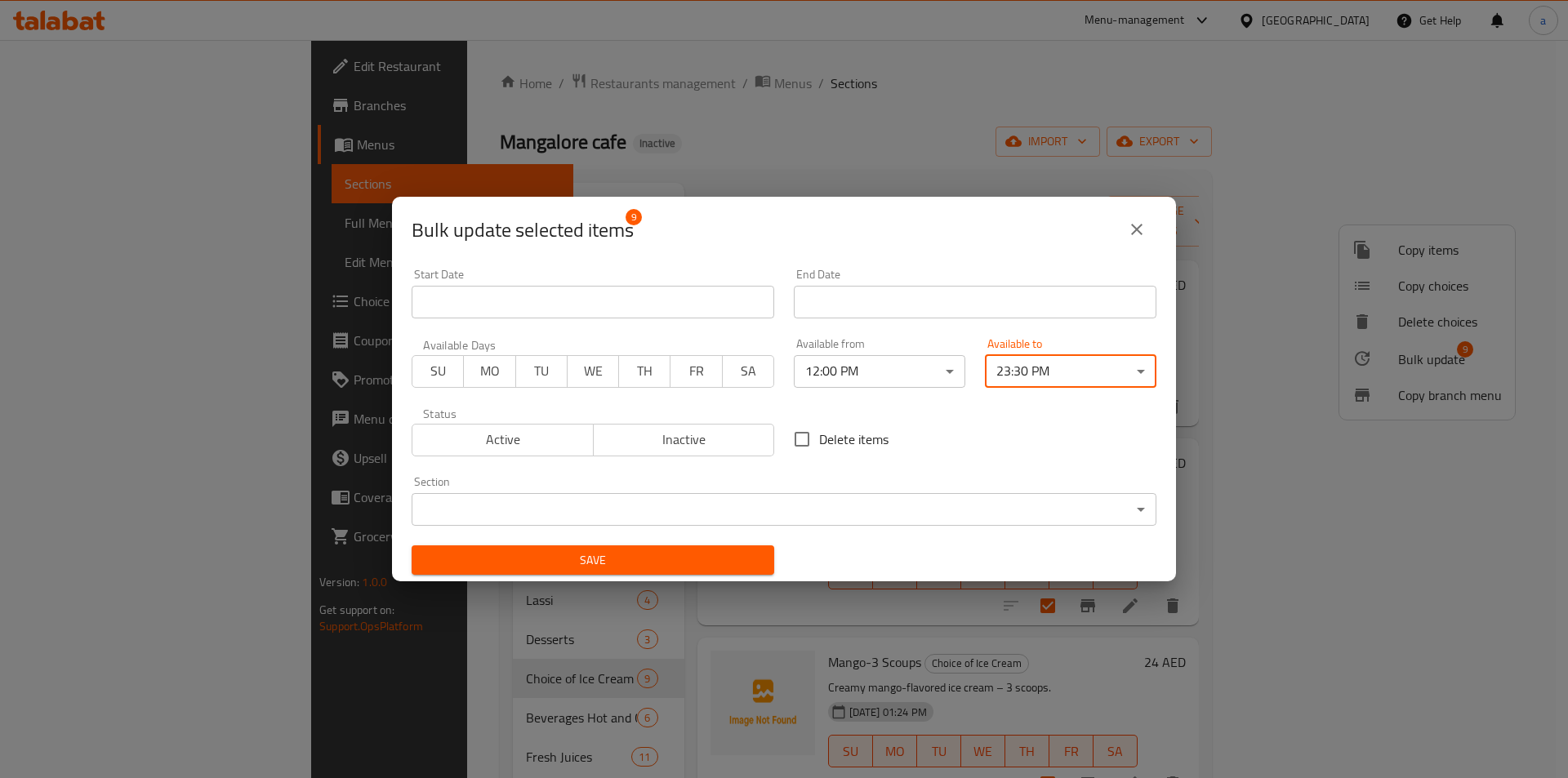
click at [735, 561] on span "Save" at bounding box center [593, 561] width 336 height 21
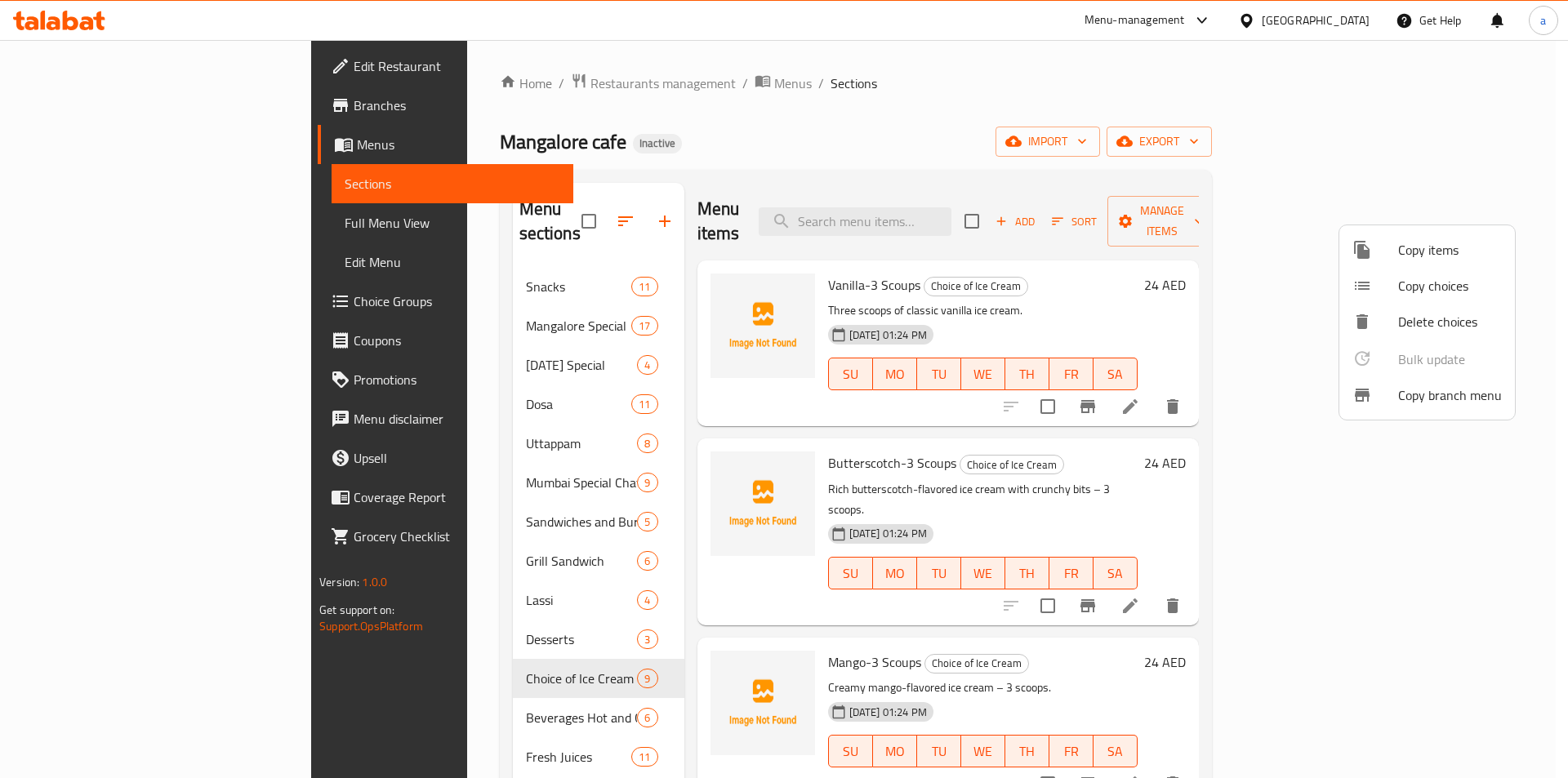
click at [285, 602] on div at bounding box center [784, 389] width 1568 height 778
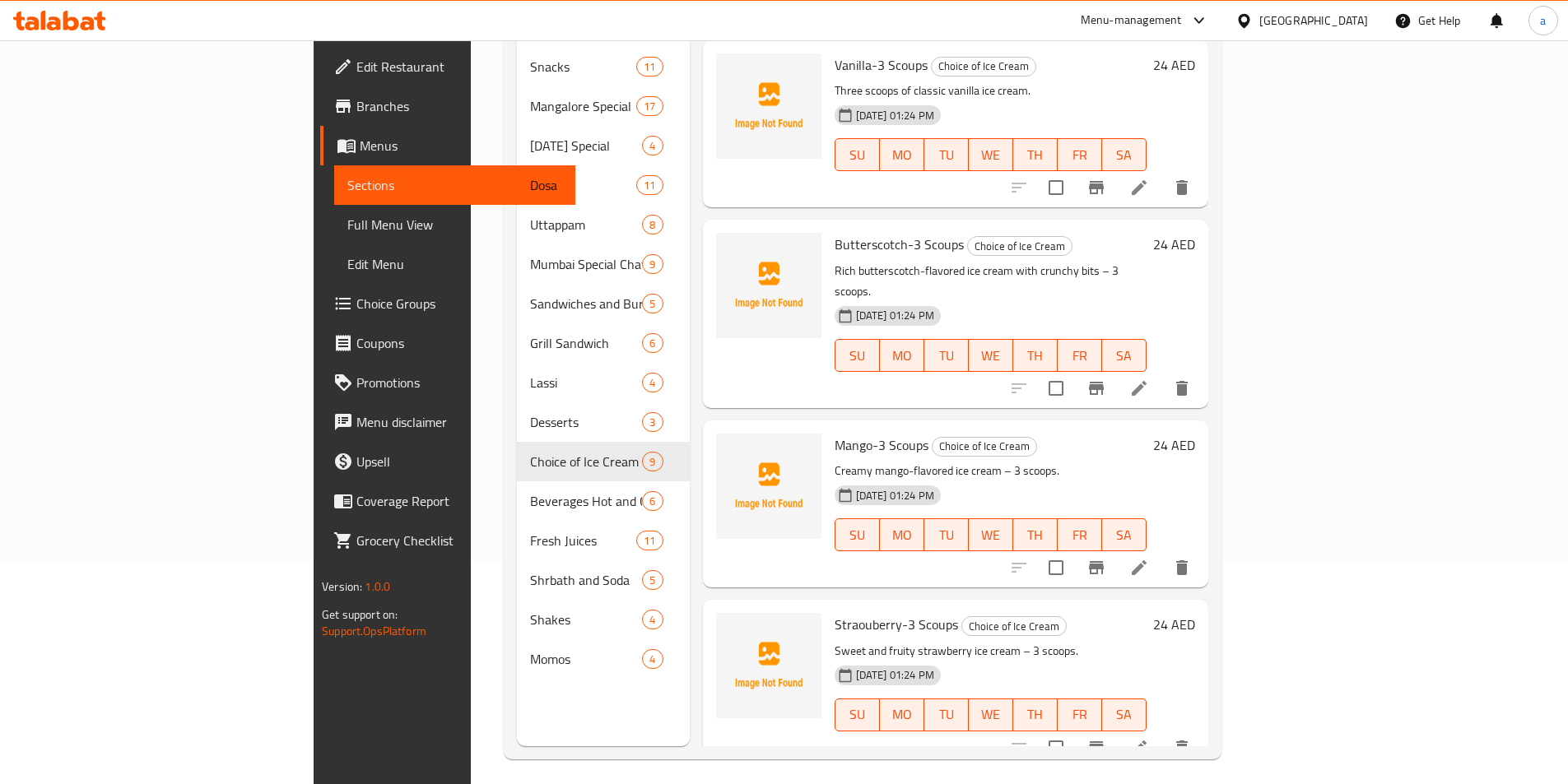
scroll to position [231, 0]
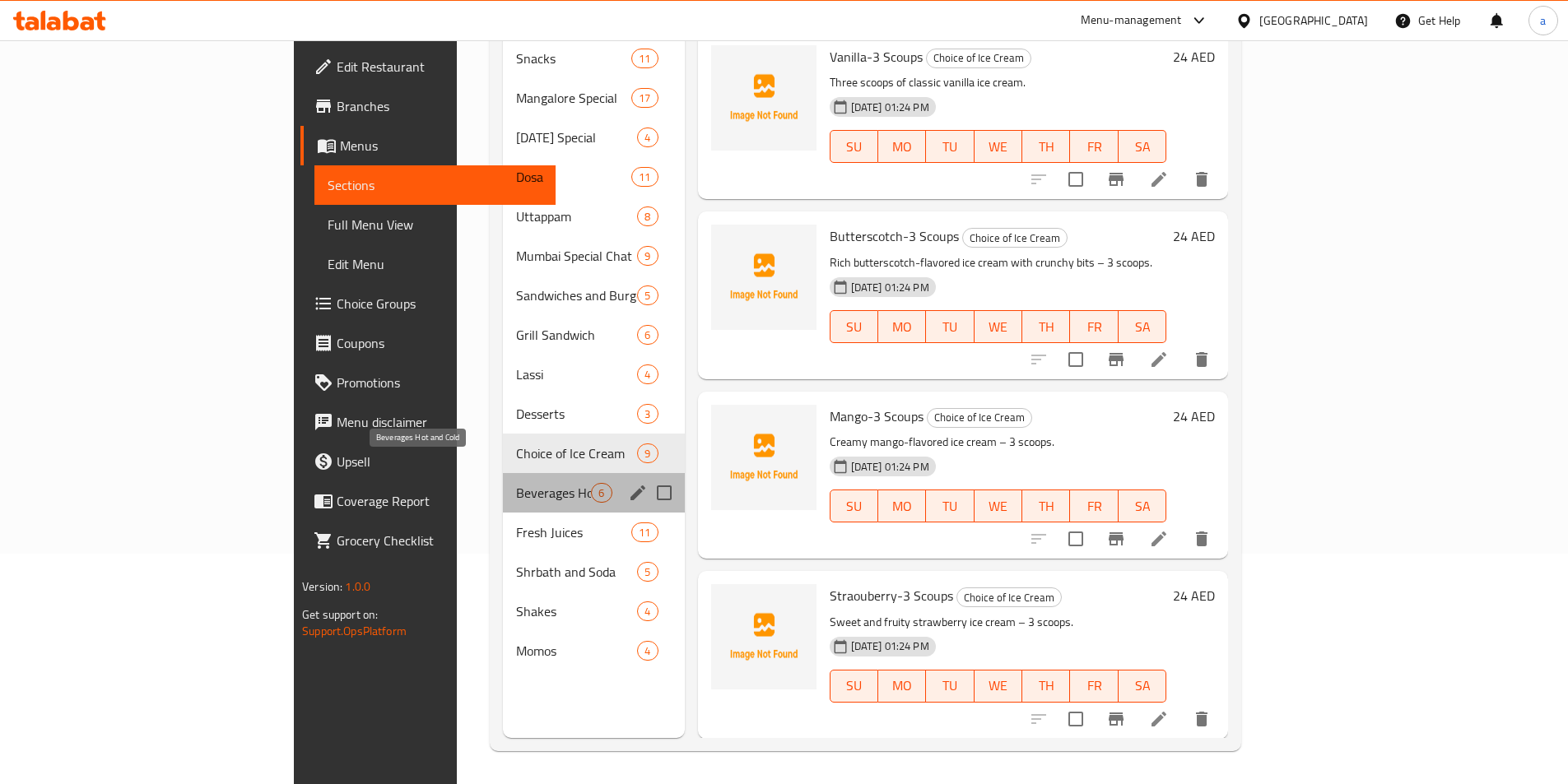
click at [516, 483] on span "Beverages Hot and Cold" at bounding box center [554, 493] width 75 height 20
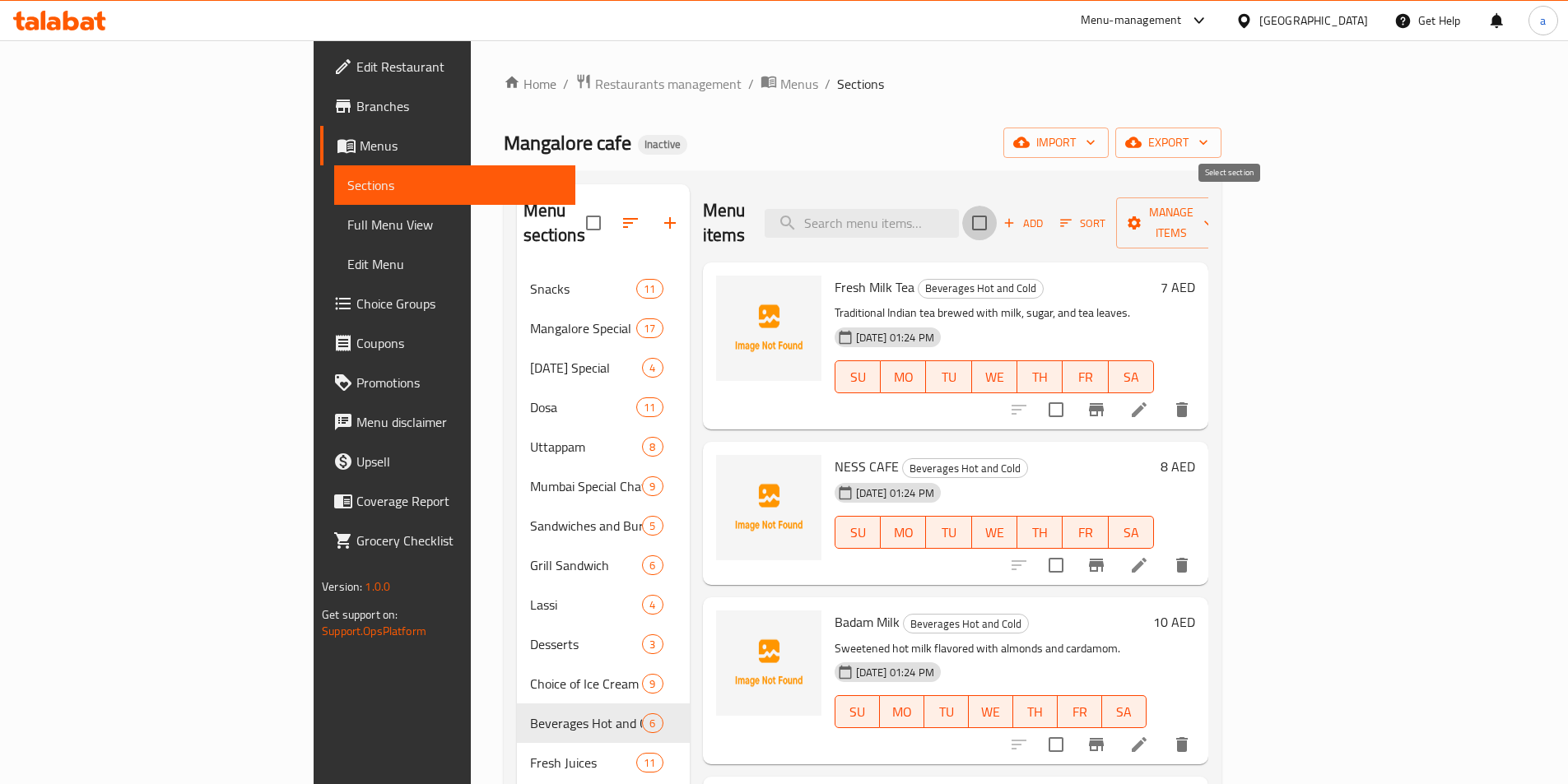
click at [997, 218] on input "checkbox" at bounding box center [980, 223] width 35 height 35
click at [1213, 220] on span "Manage items" at bounding box center [1171, 223] width 84 height 41
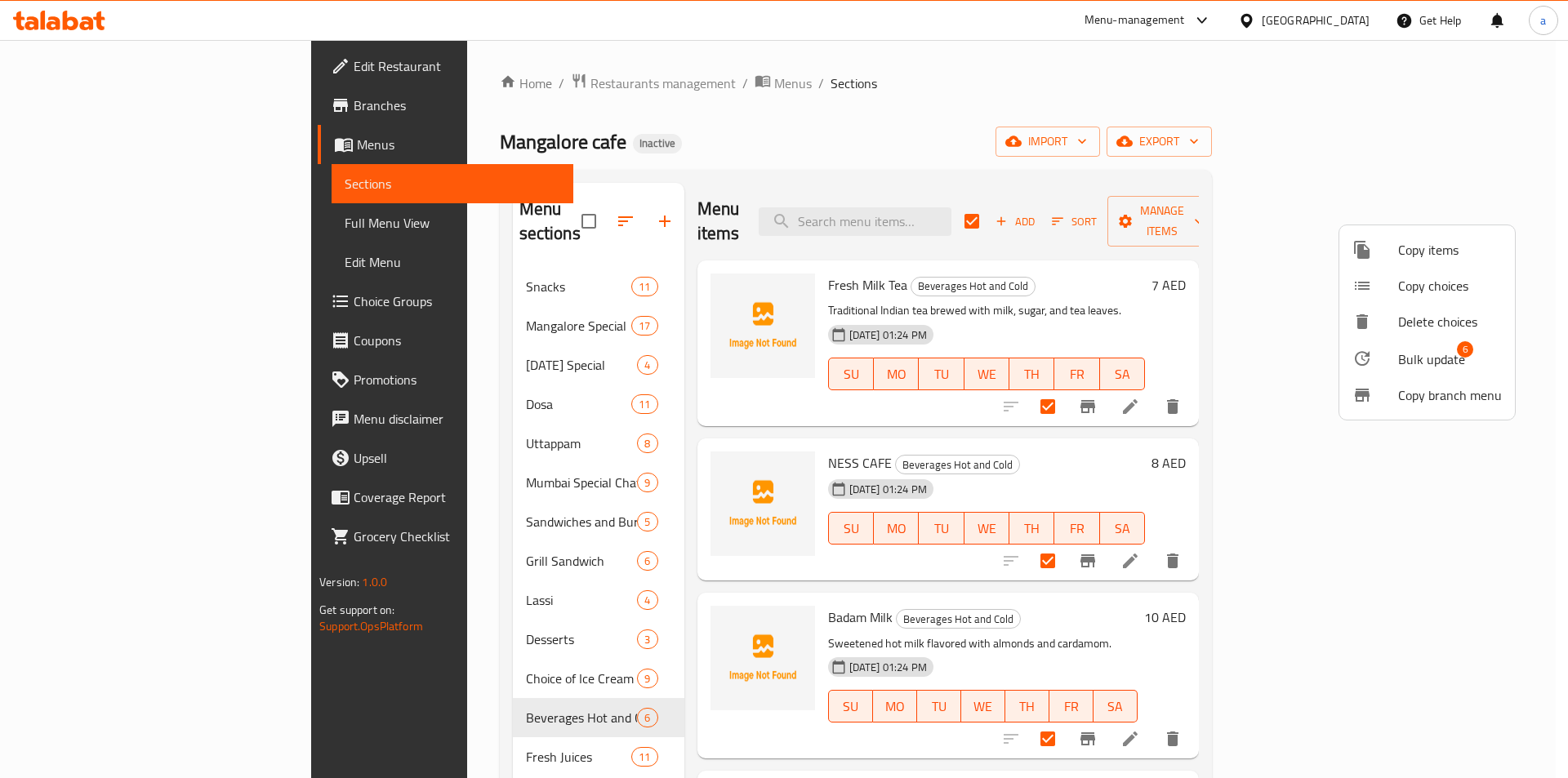
click at [1424, 360] on span "Bulk update" at bounding box center [1432, 359] width 67 height 20
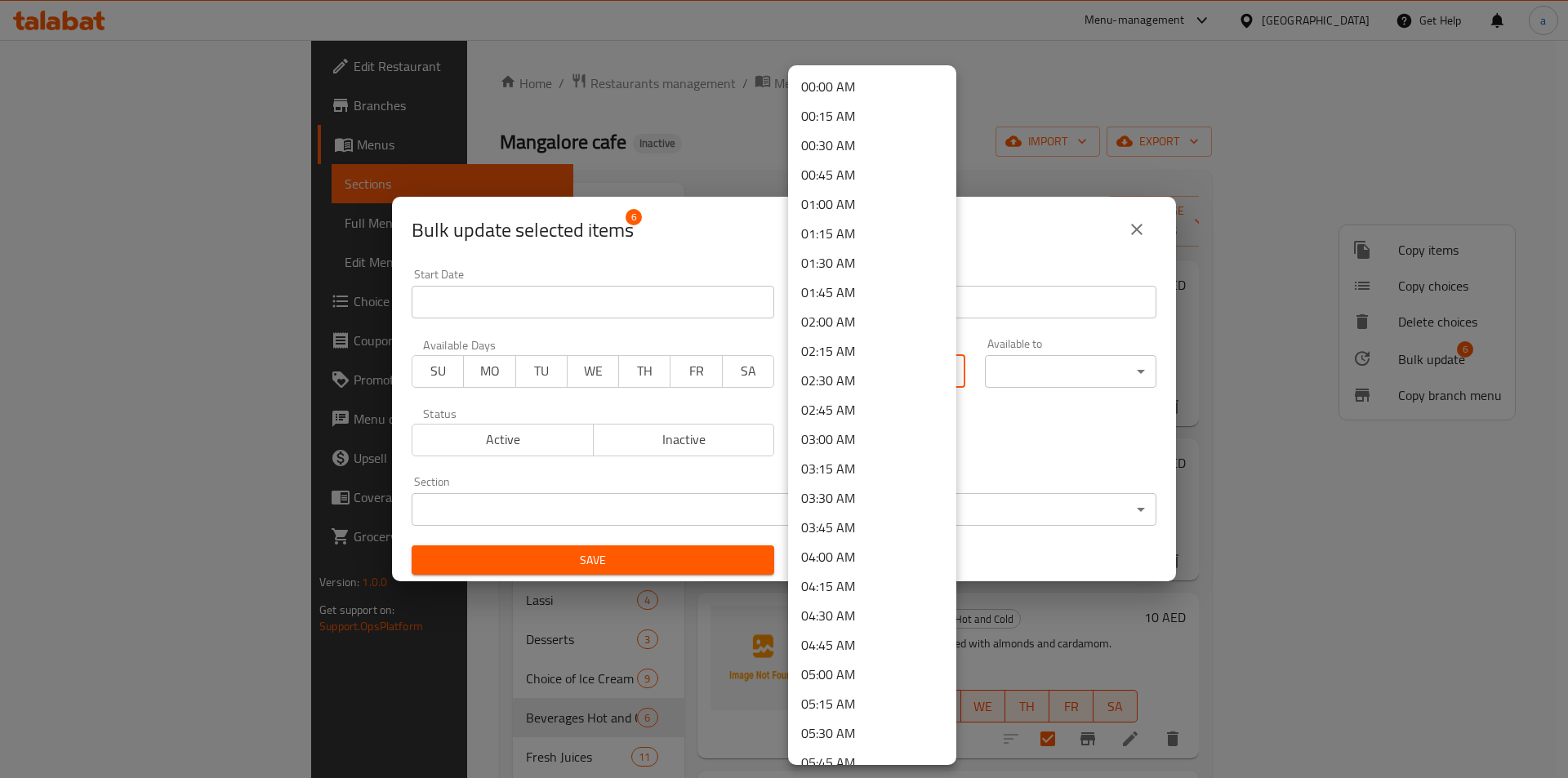
click at [869, 377] on body "​ Menu-management [GEOGRAPHIC_DATA] Get Help a Edit Restaurant Branches Menus S…" at bounding box center [784, 409] width 1568 height 739
click at [840, 561] on li "07:30 AM" at bounding box center [872, 560] width 168 height 29
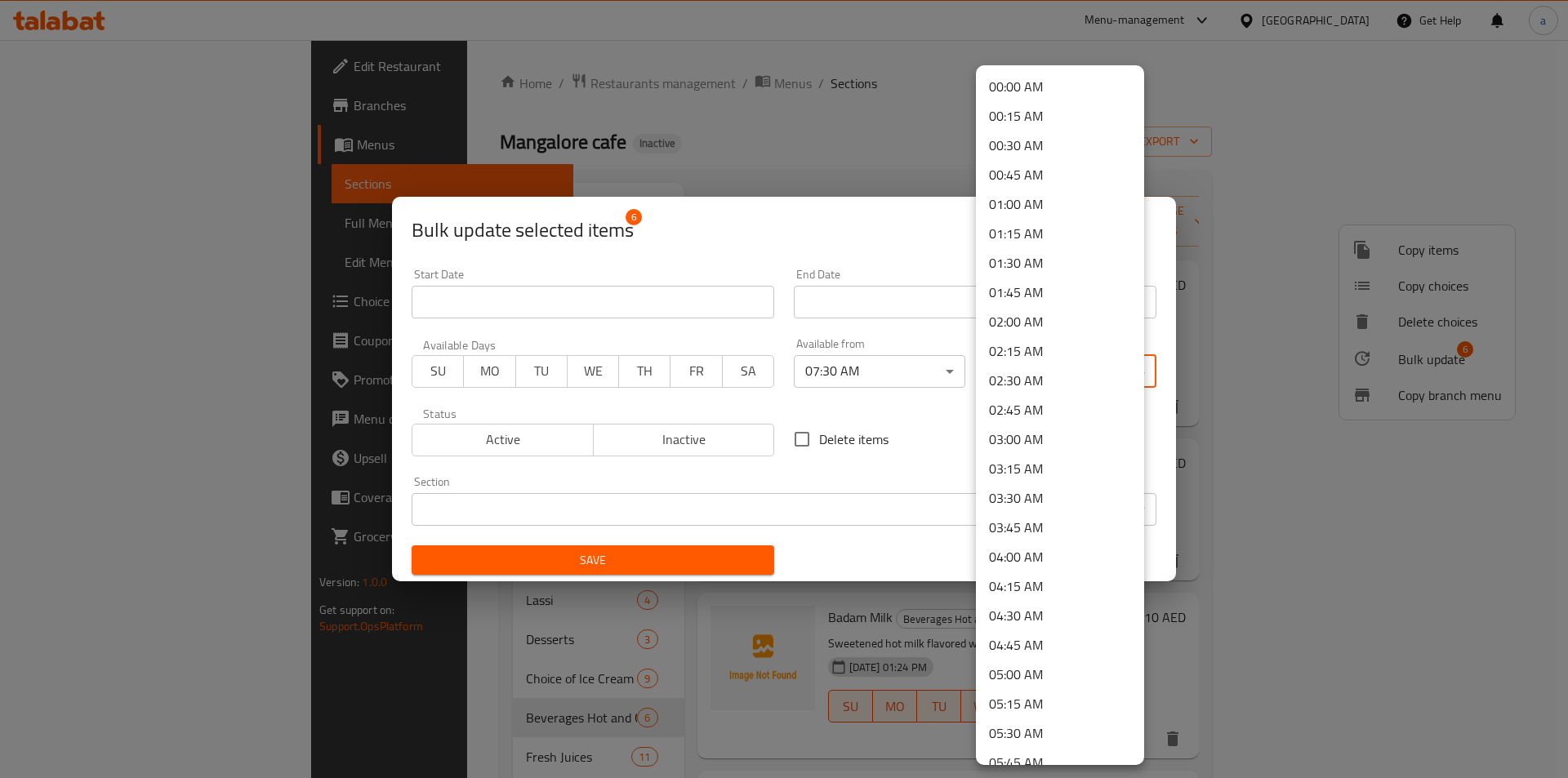
click at [1044, 380] on body "​ Menu-management [GEOGRAPHIC_DATA] Get Help a Edit Restaurant Branches Menus S…" at bounding box center [784, 409] width 1568 height 739
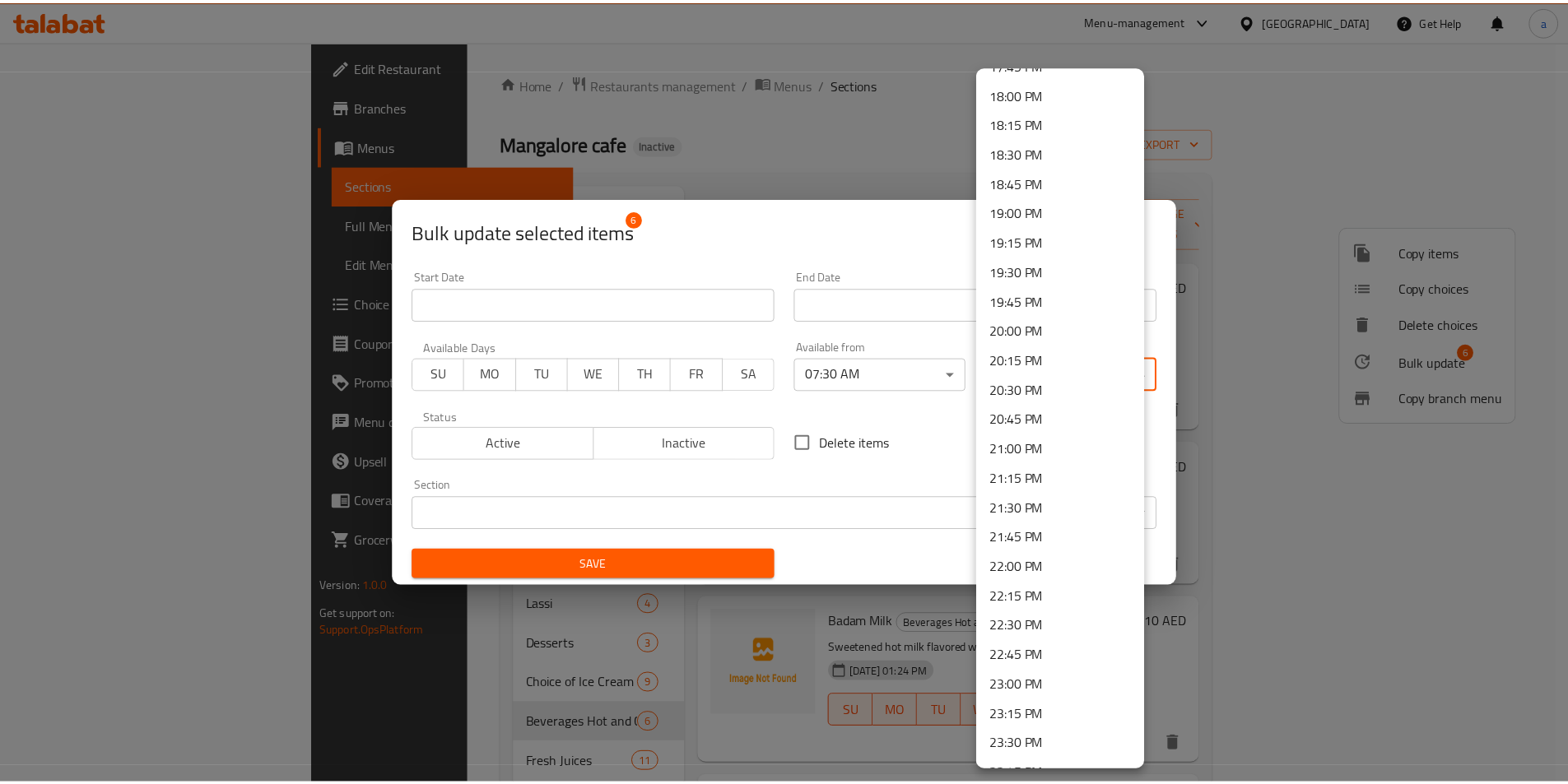
scroll to position [2181, 0]
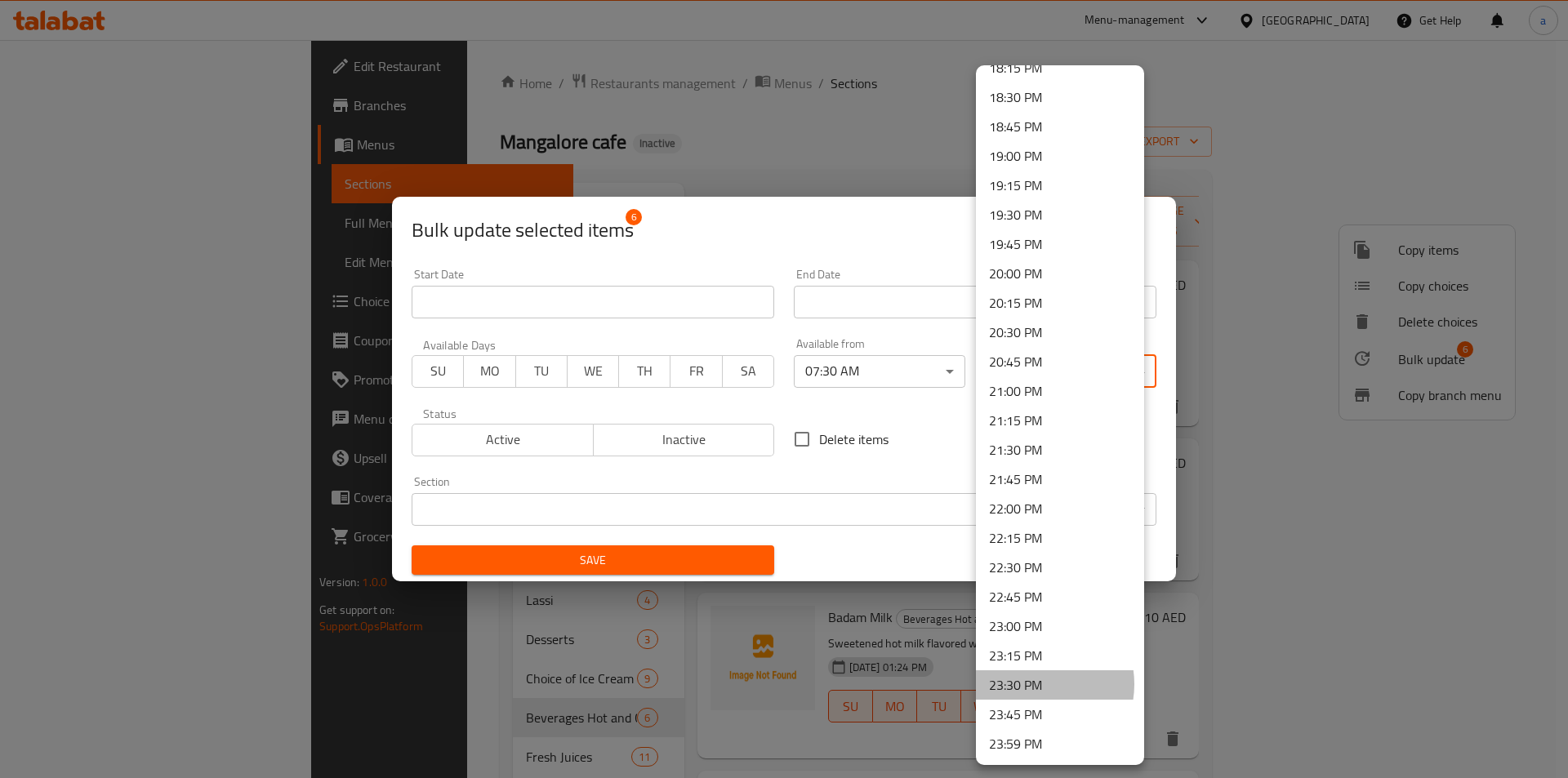
click at [1035, 685] on li "23:30 PM" at bounding box center [1060, 685] width 168 height 29
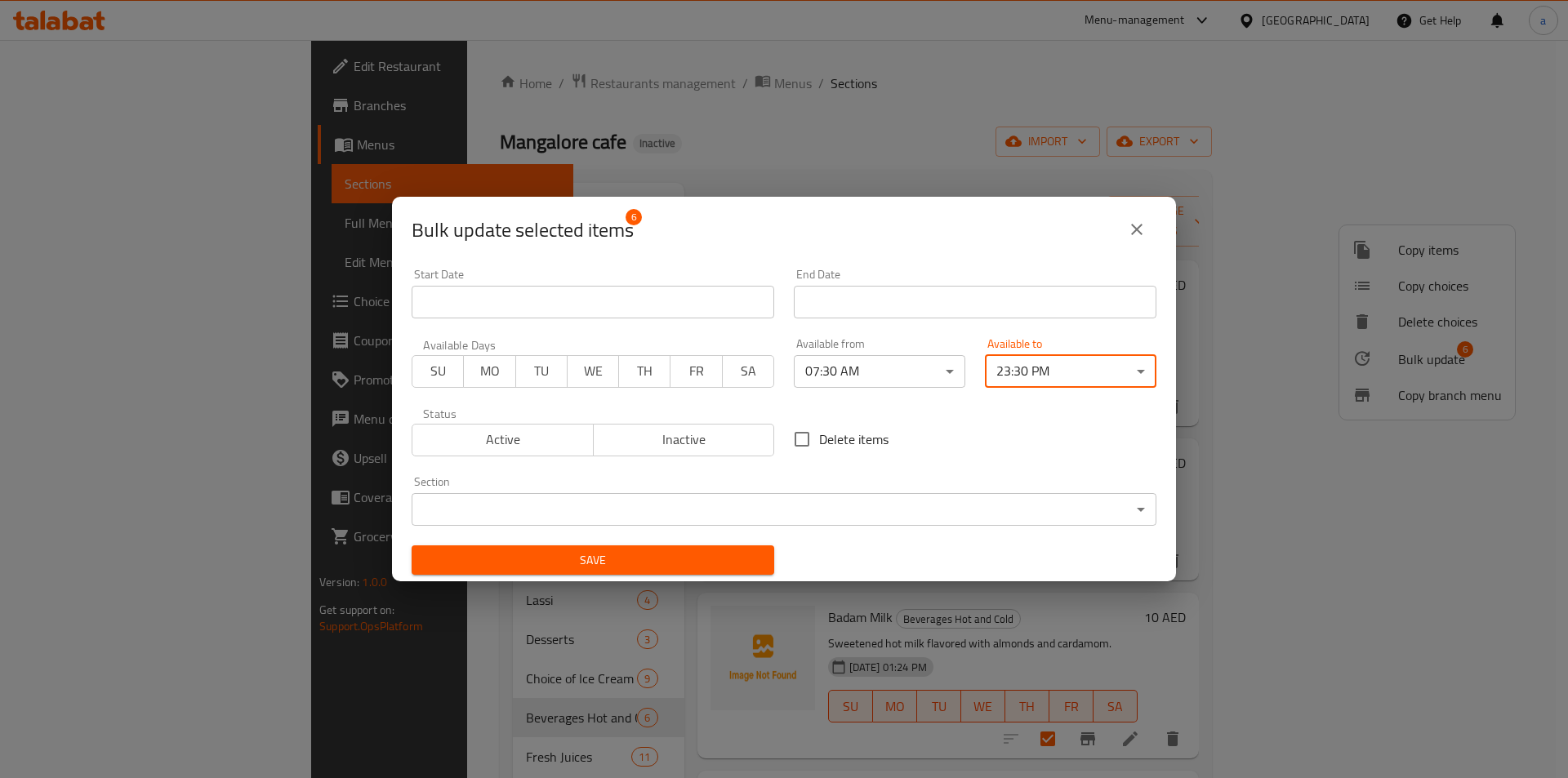
click at [640, 560] on span "Save" at bounding box center [593, 561] width 336 height 21
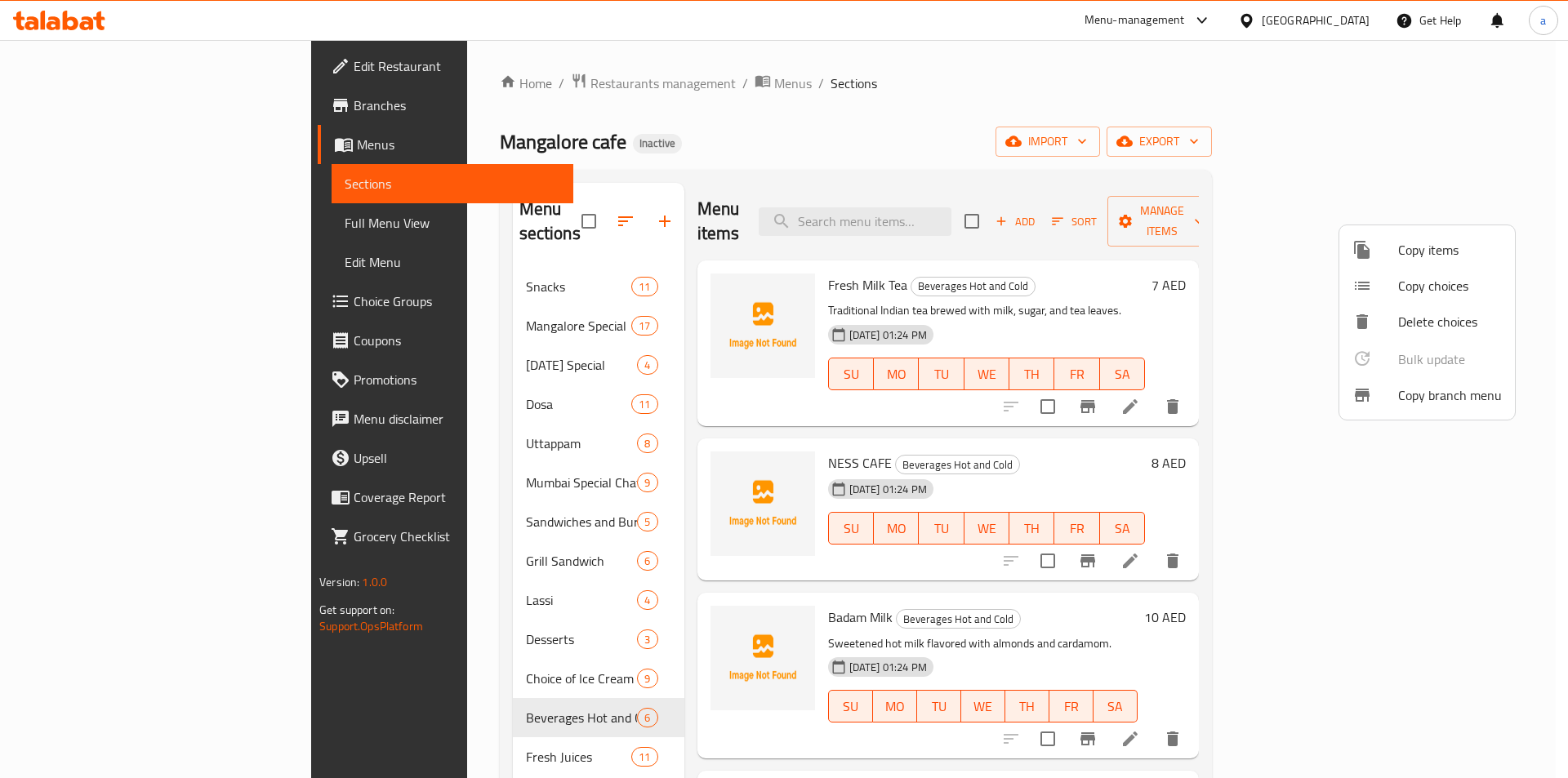
click at [260, 633] on div at bounding box center [784, 389] width 1568 height 778
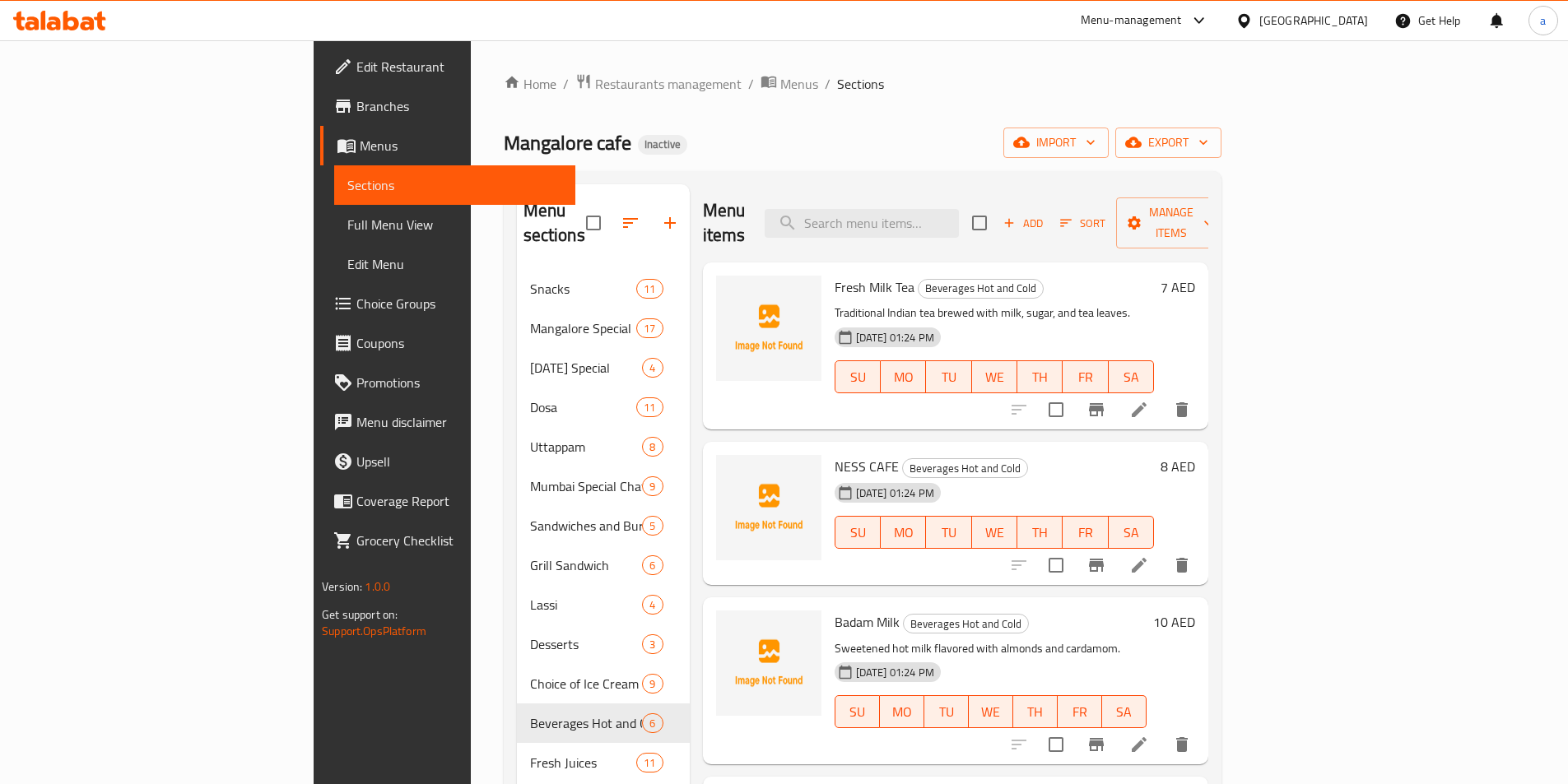
scroll to position [231, 0]
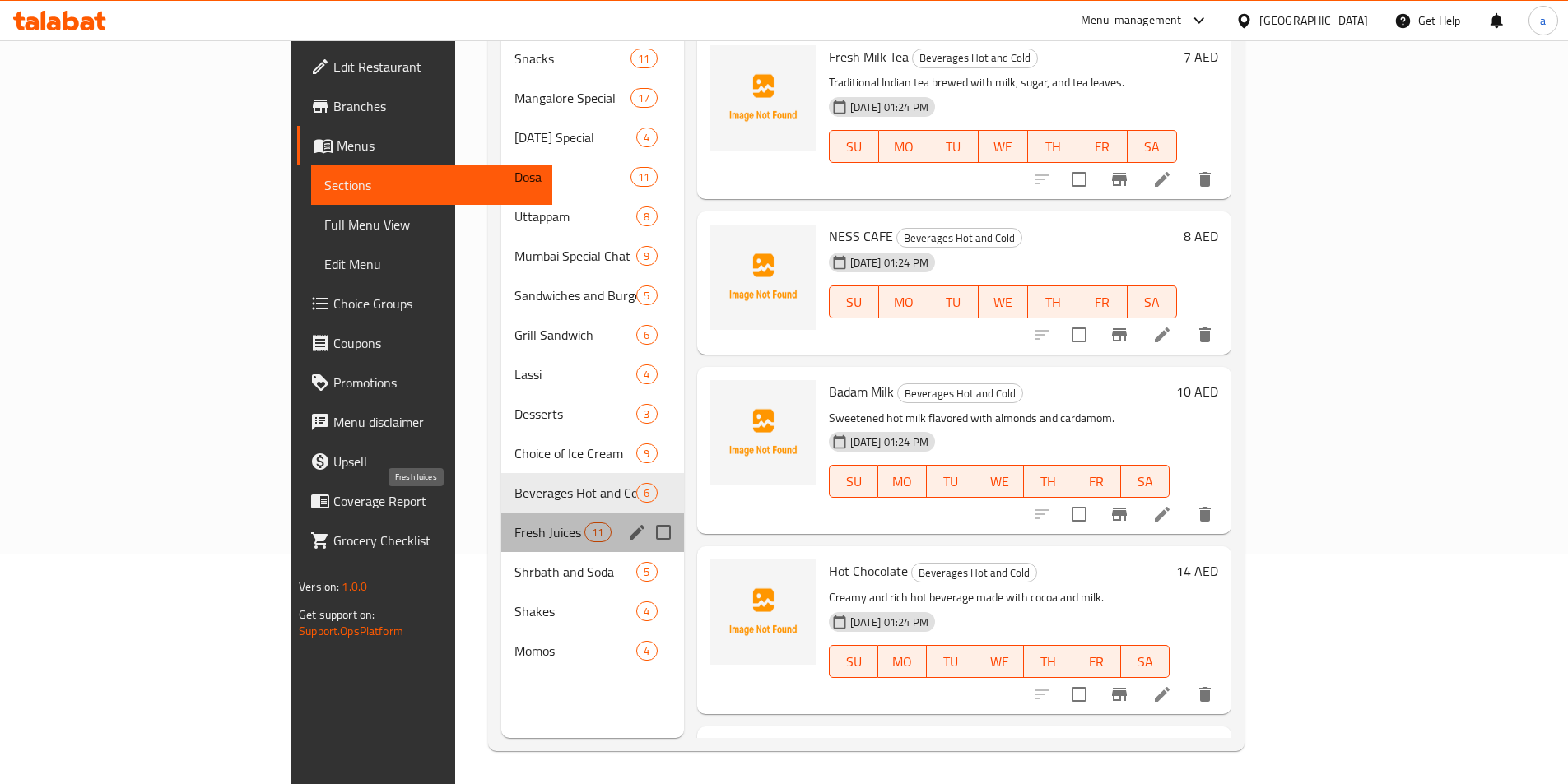
click at [515, 522] on span "Fresh Juices" at bounding box center [549, 532] width 70 height 20
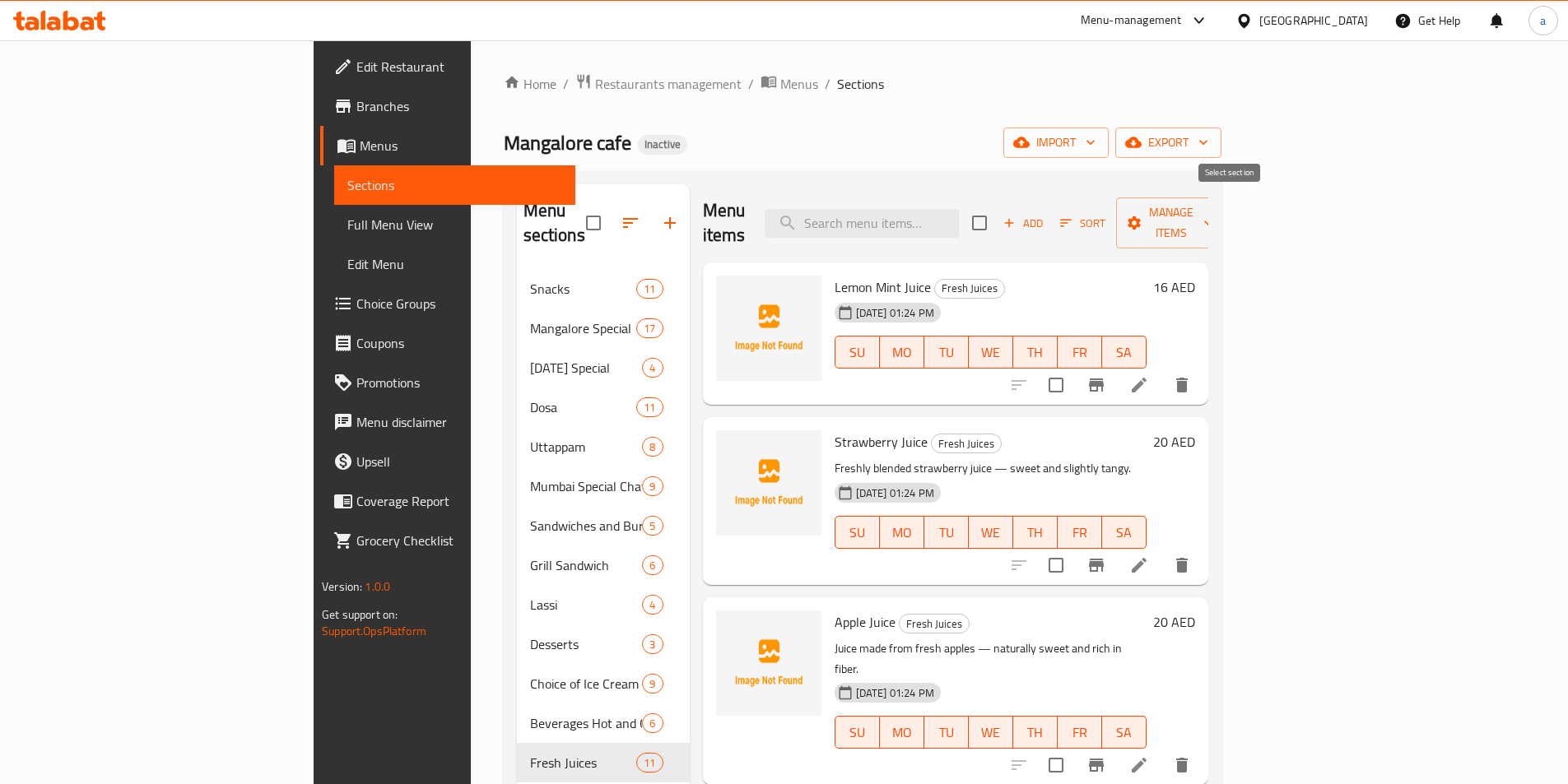
click at [997, 212] on input "checkbox" at bounding box center [980, 223] width 35 height 35
click at [1213, 210] on span "Manage items" at bounding box center [1171, 223] width 84 height 41
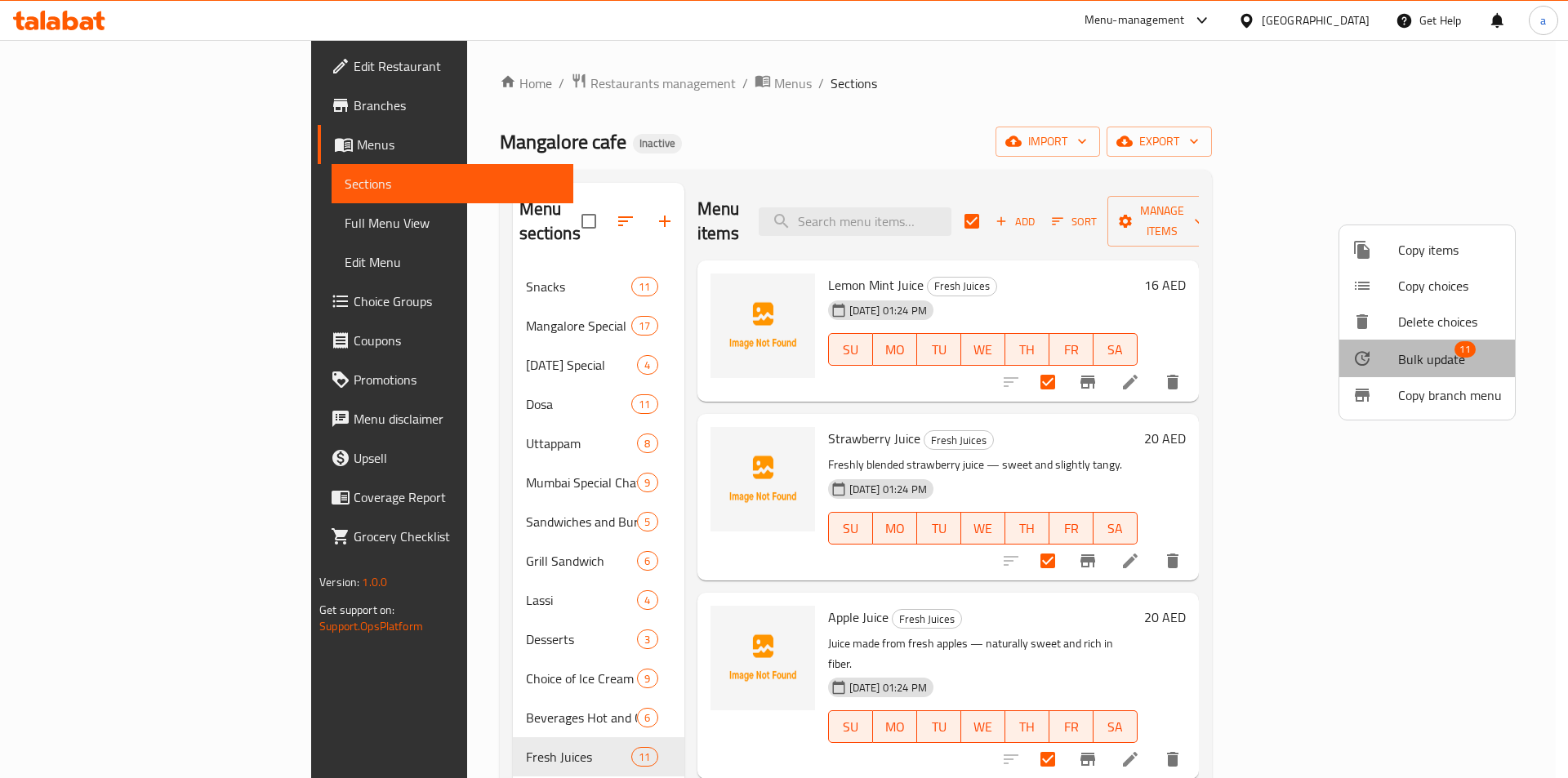
click at [1426, 355] on span "Bulk update" at bounding box center [1432, 359] width 67 height 20
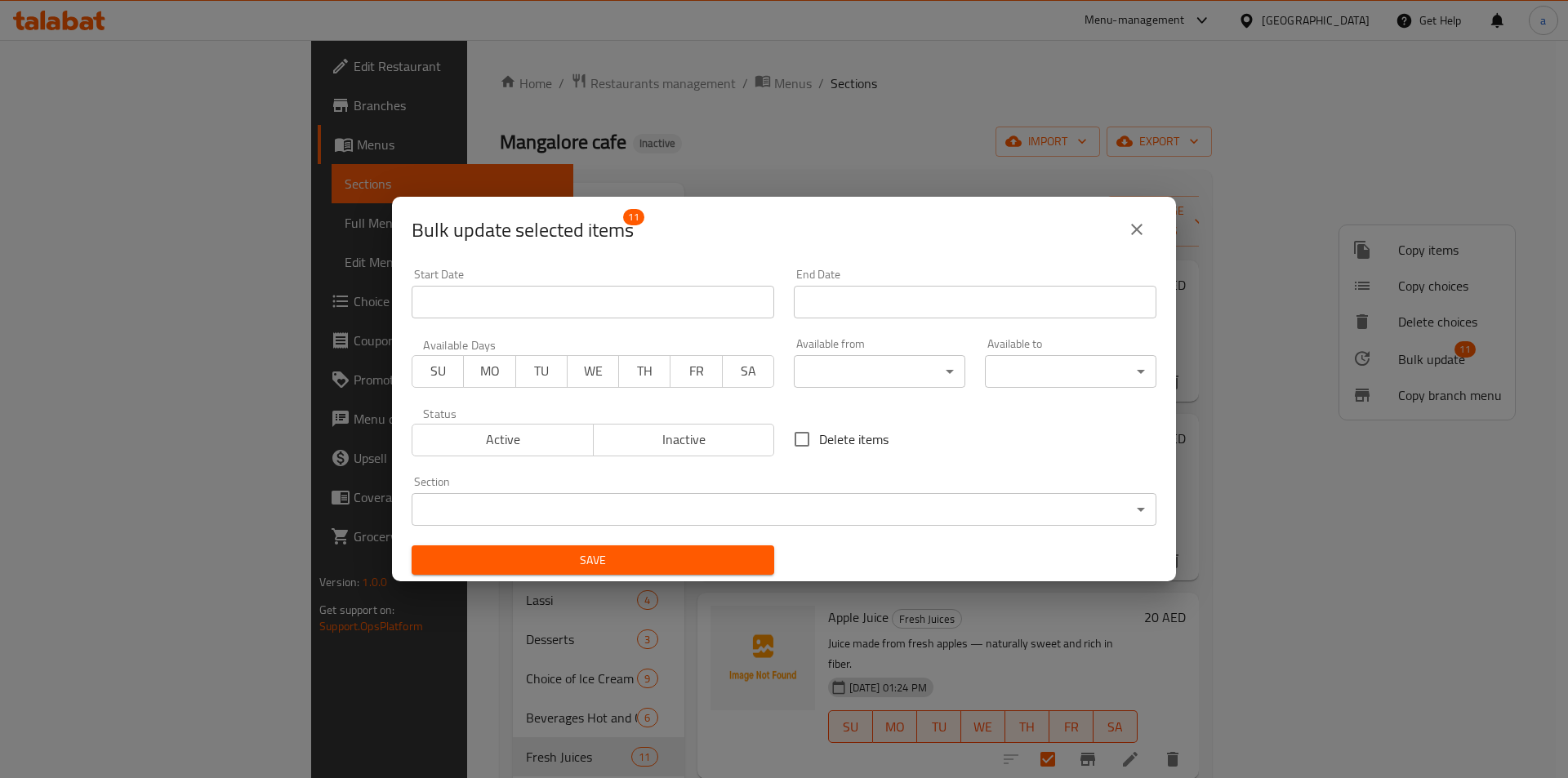
click at [816, 378] on body "​ Menu-management [GEOGRAPHIC_DATA] Get Help a Edit Restaurant Branches Menus S…" at bounding box center [784, 409] width 1568 height 739
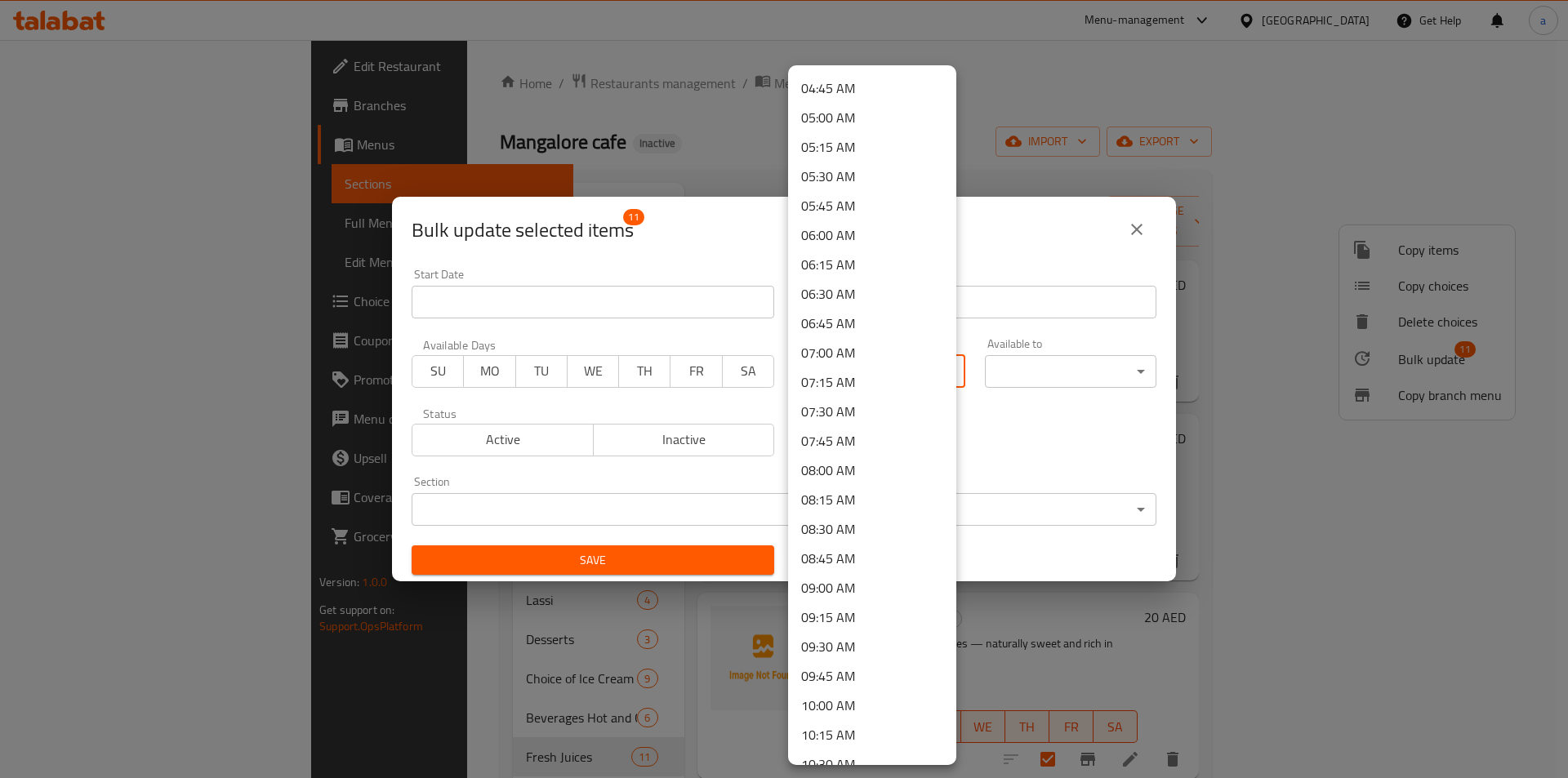
scroll to position [571, 0]
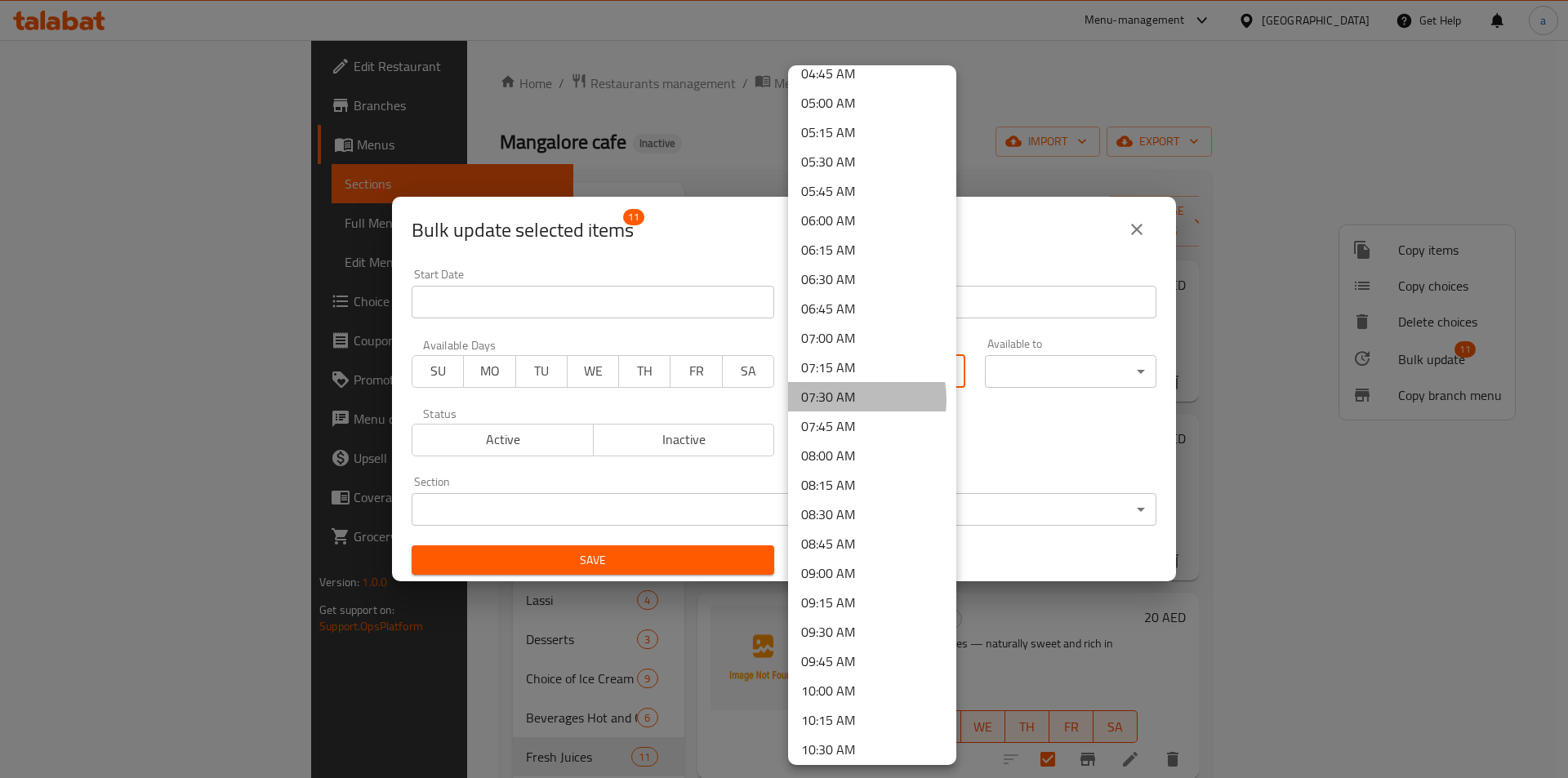
click at [844, 399] on li "07:30 AM" at bounding box center [872, 396] width 168 height 29
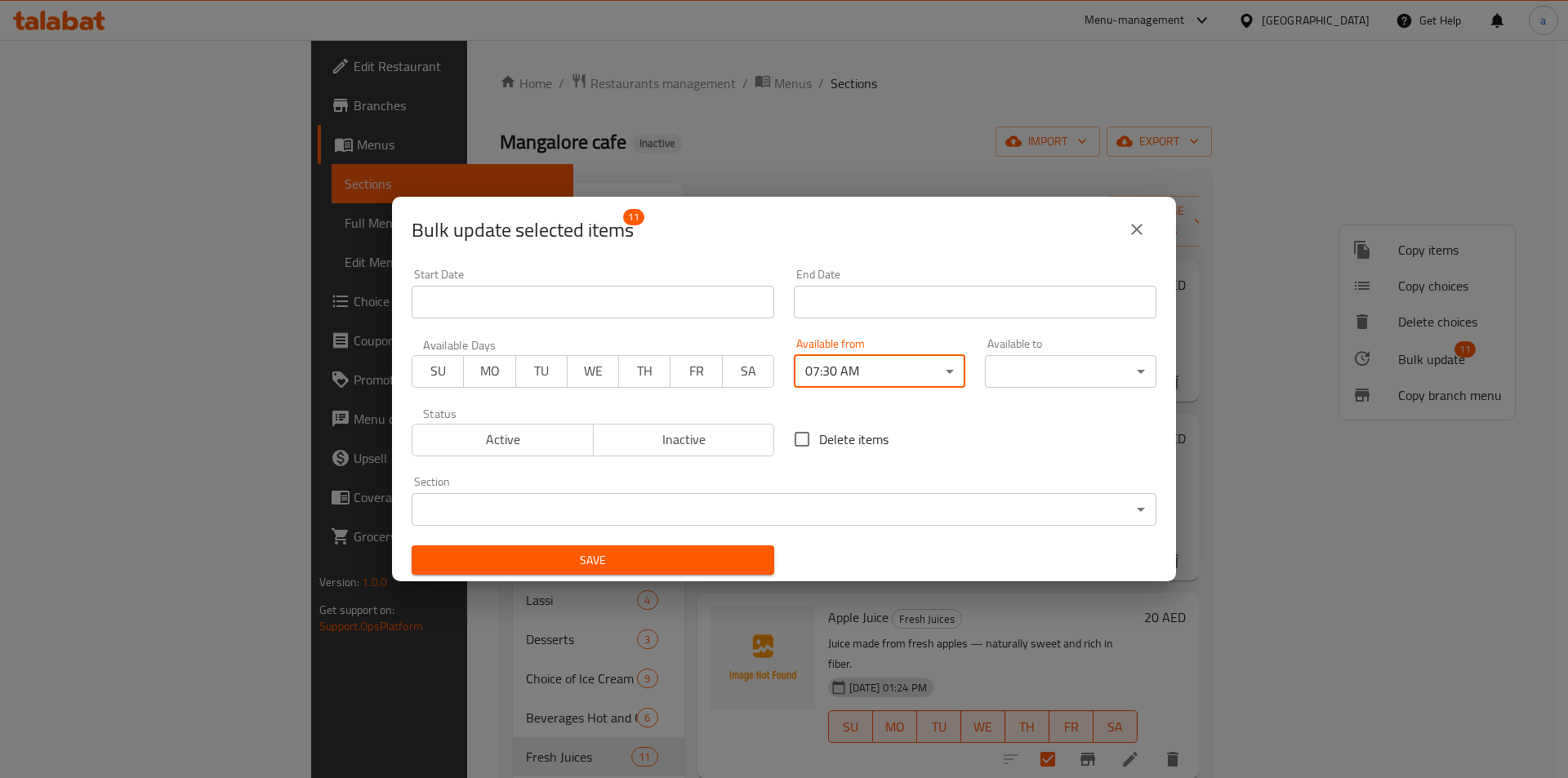
click at [993, 377] on body "​ Menu-management [GEOGRAPHIC_DATA] Get Help a Edit Restaurant Branches Menus S…" at bounding box center [784, 409] width 1568 height 739
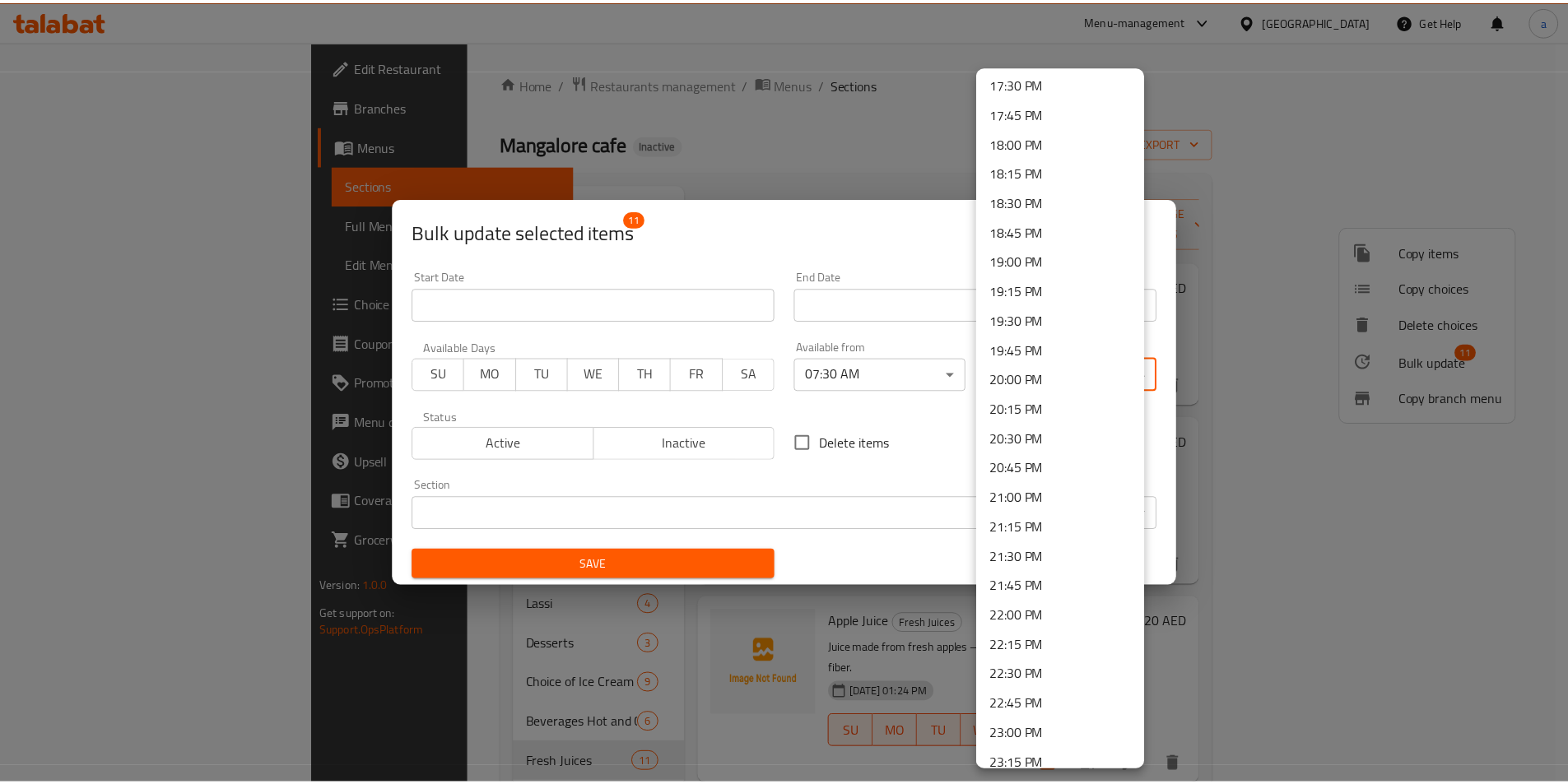
scroll to position [2181, 0]
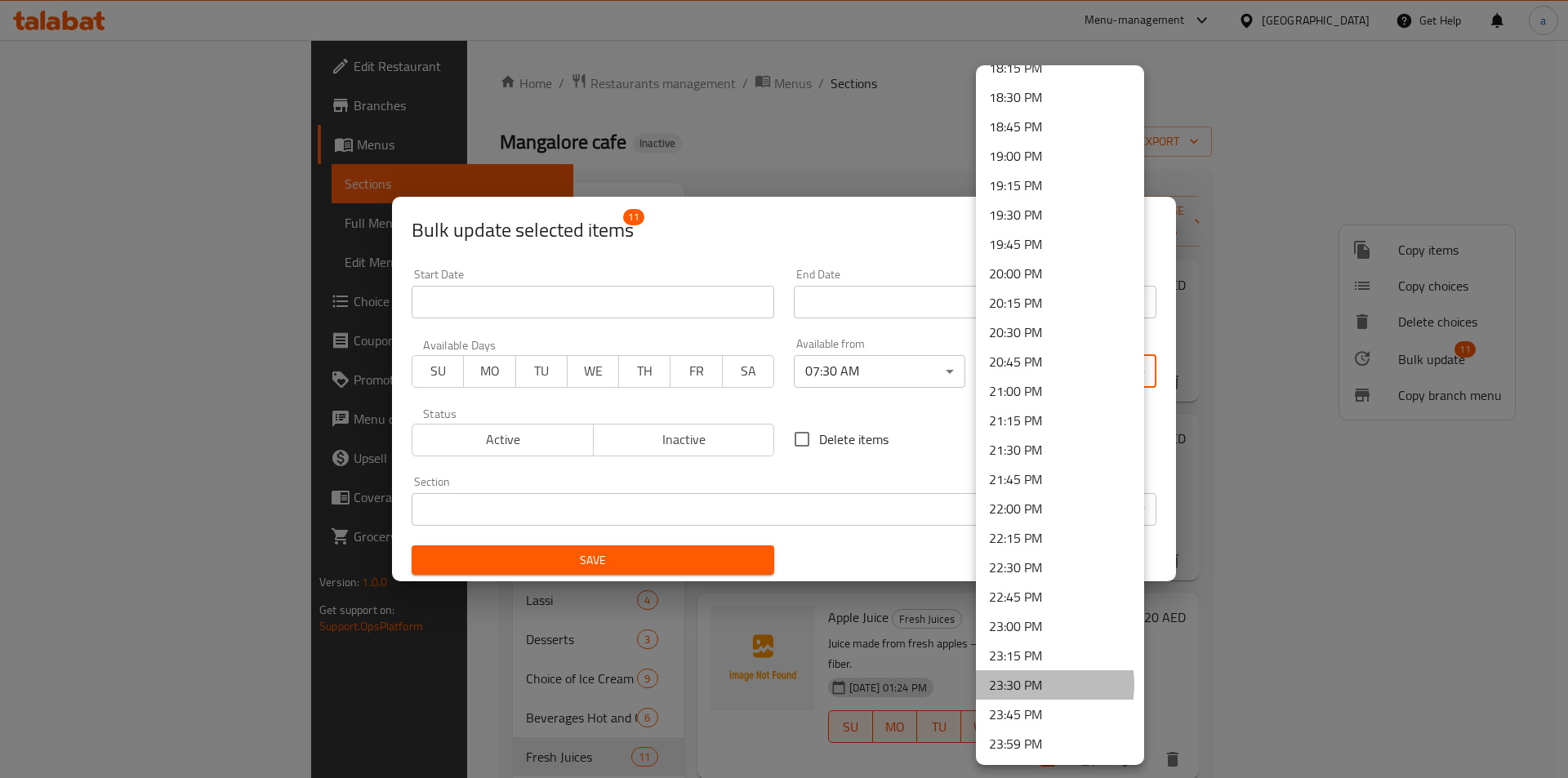
click at [1038, 685] on li "23:30 PM" at bounding box center [1060, 685] width 168 height 29
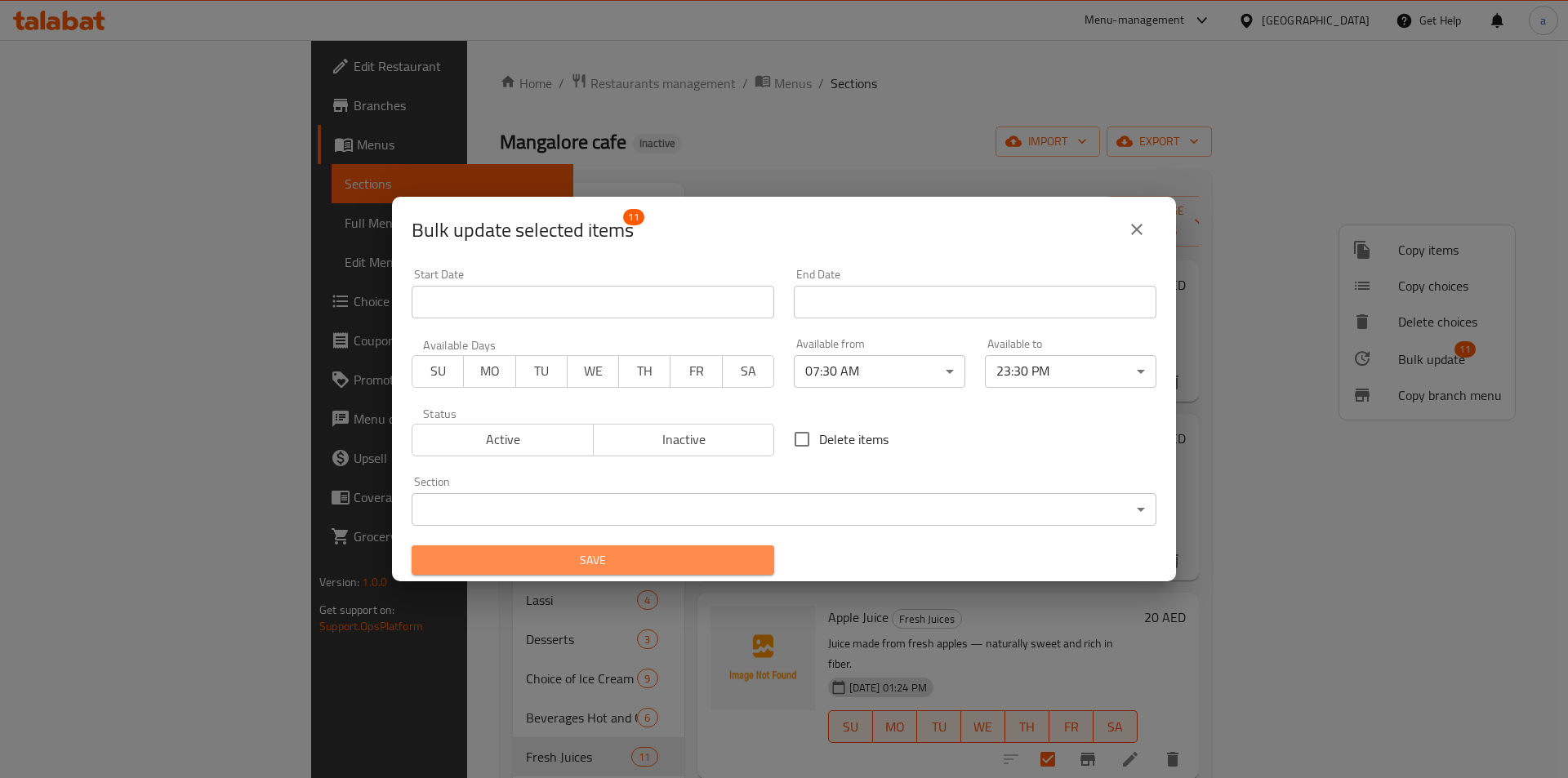
click at [696, 569] on span "Save" at bounding box center [593, 561] width 336 height 21
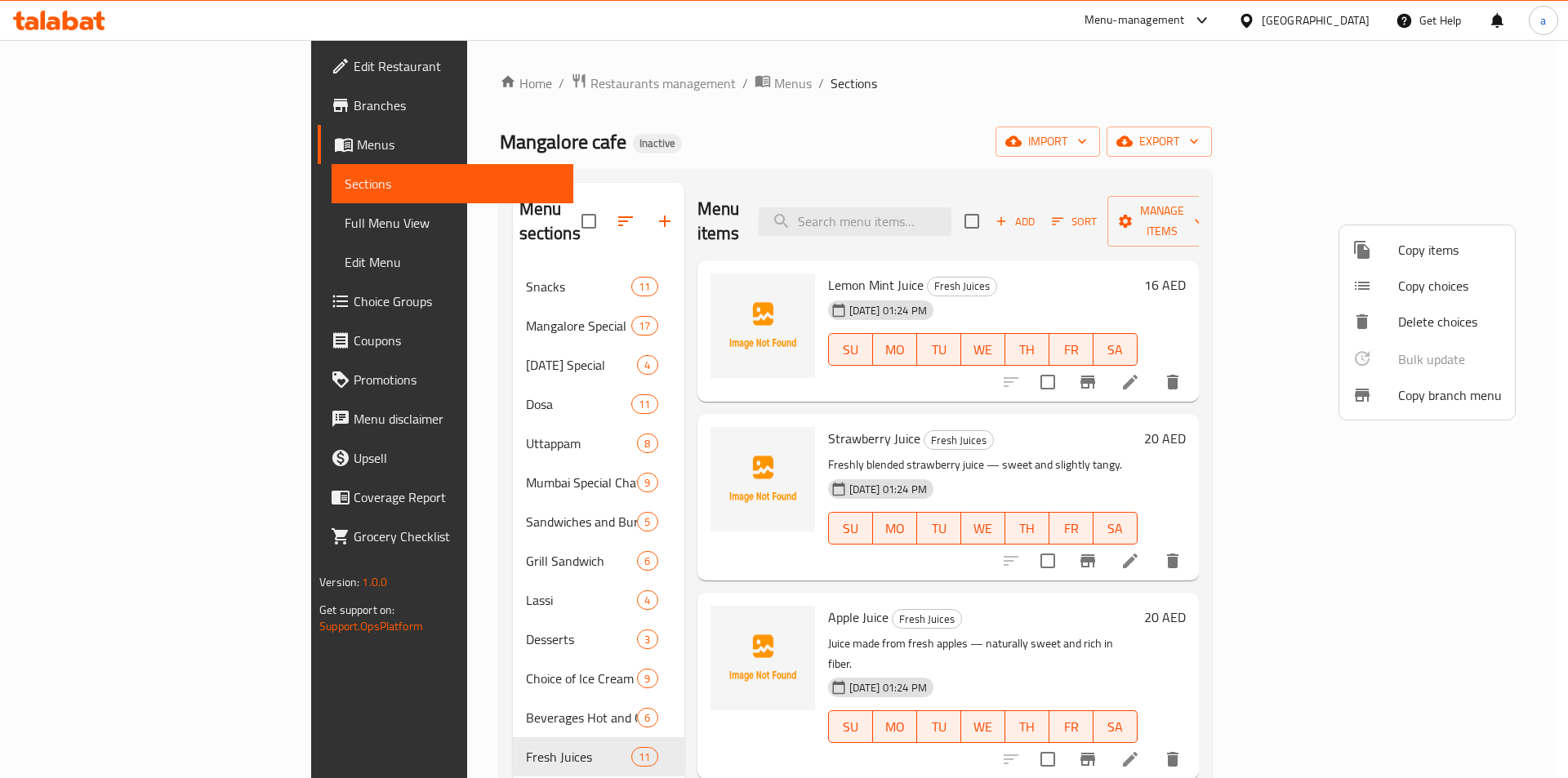
click at [277, 540] on div at bounding box center [784, 389] width 1568 height 778
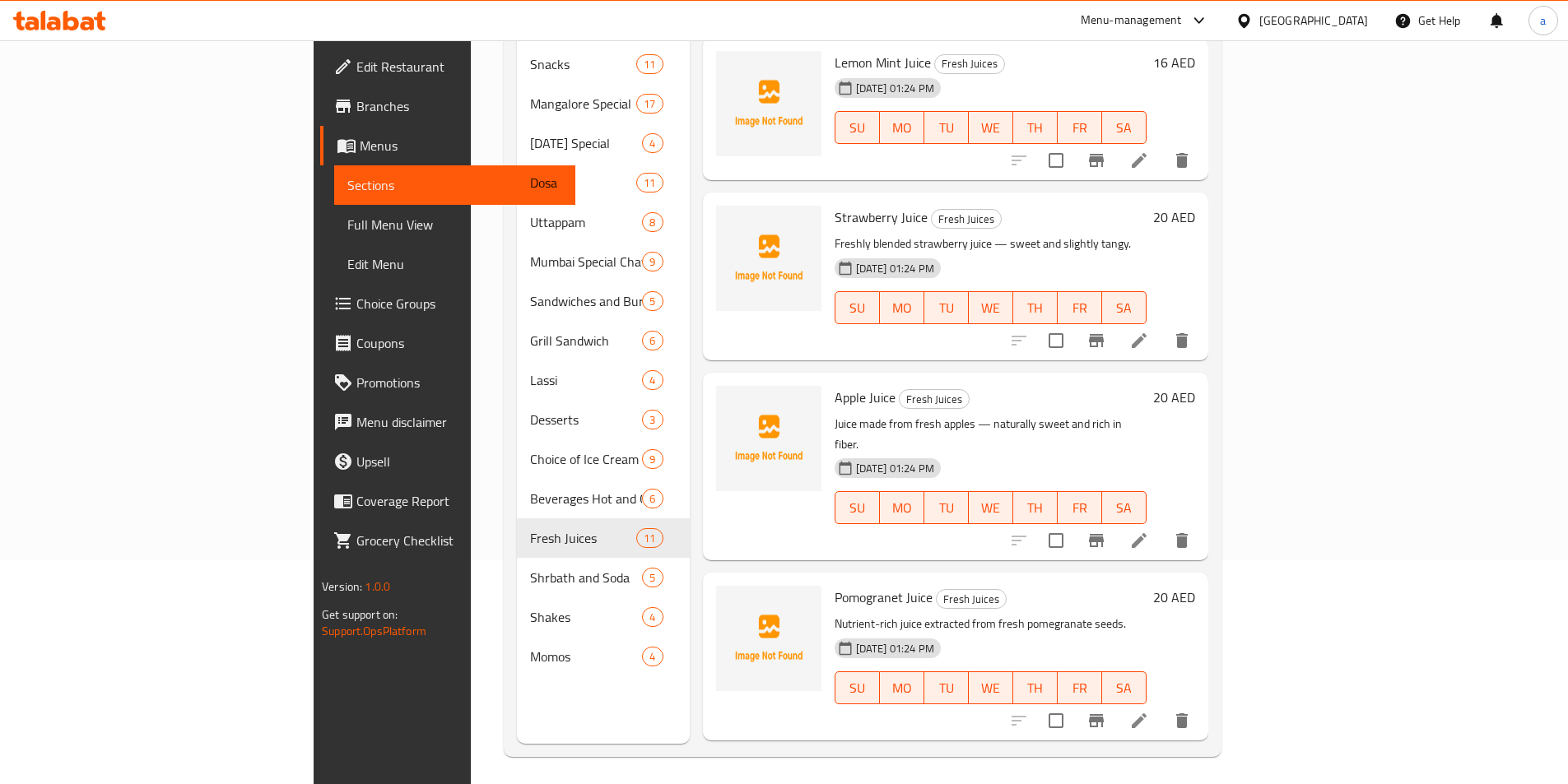
scroll to position [231, 0]
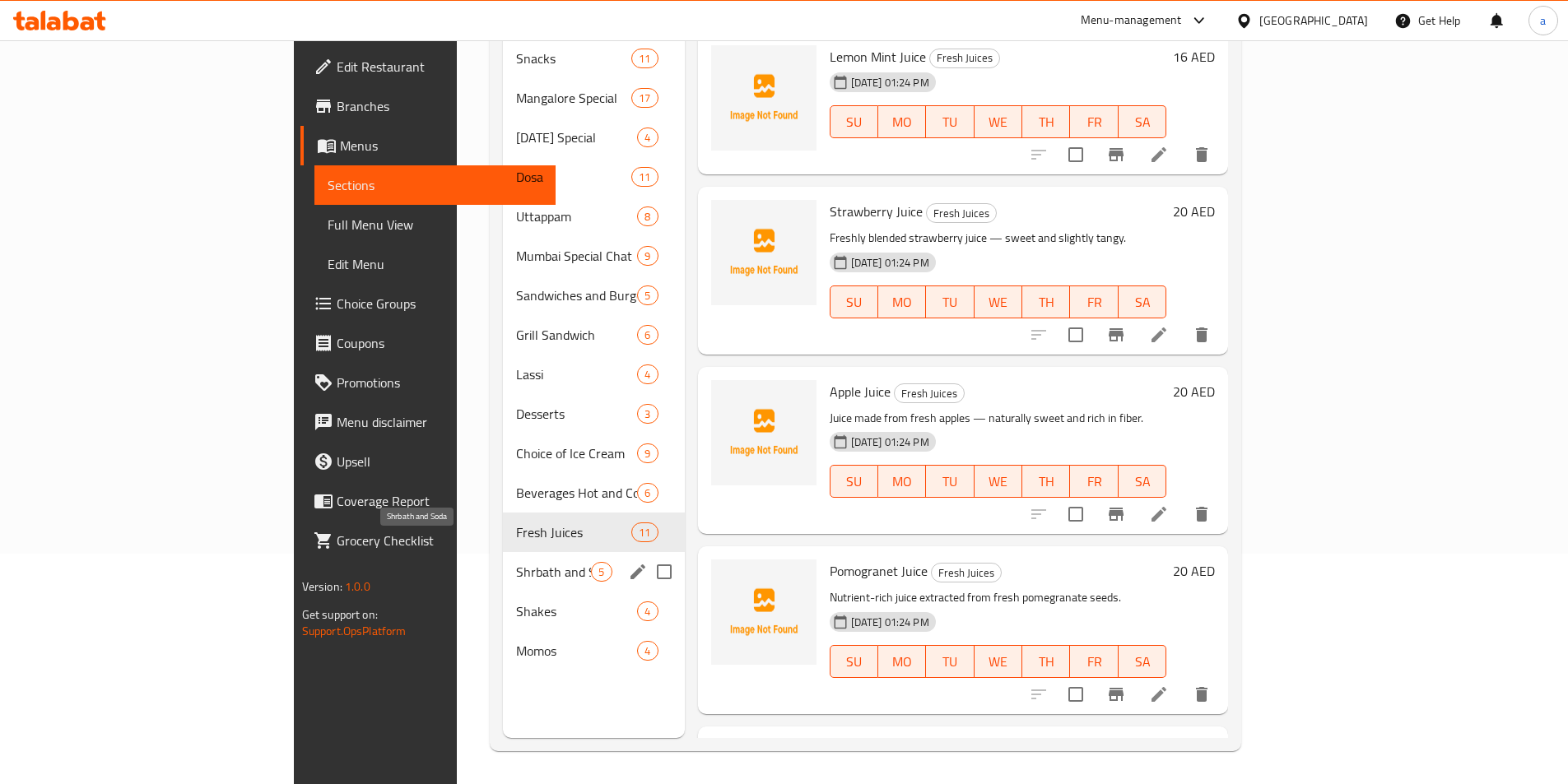
click at [516, 562] on span "Shrbath and Soda" at bounding box center [554, 571] width 75 height 20
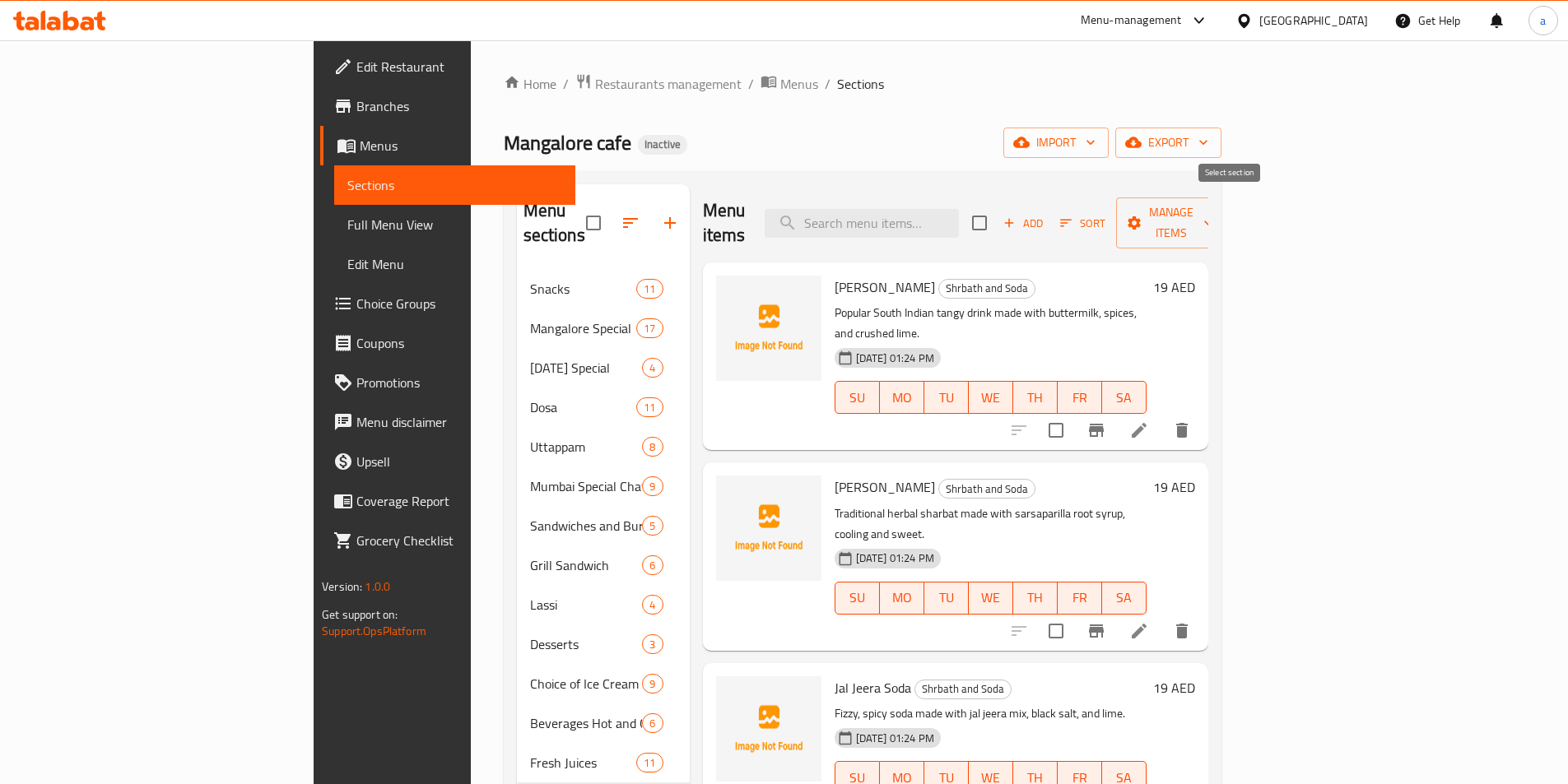
click at [997, 206] on input "checkbox" at bounding box center [980, 223] width 35 height 35
click at [1142, 216] on icon "button" at bounding box center [1135, 222] width 13 height 13
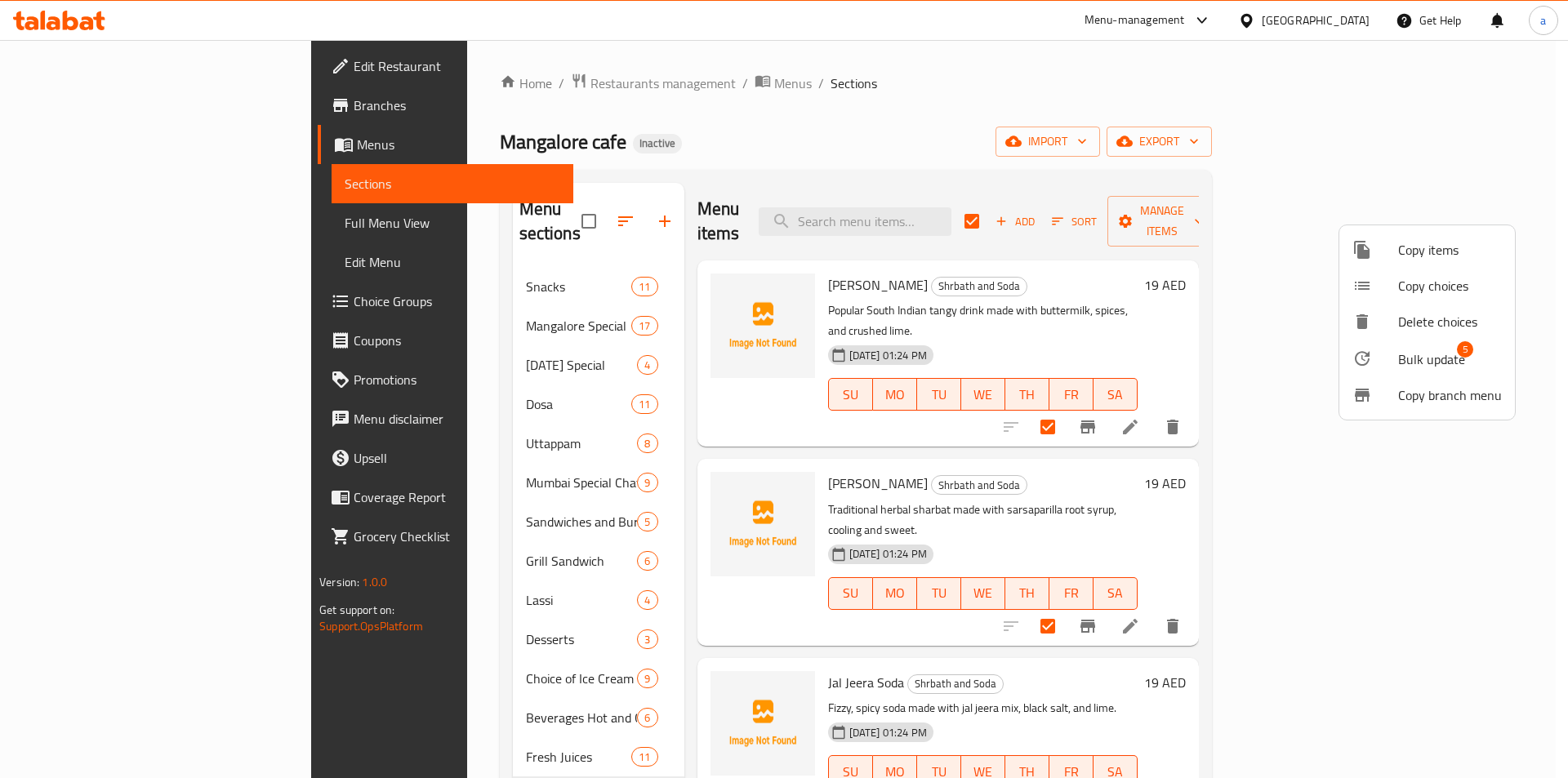
click at [1370, 364] on icon at bounding box center [1361, 358] width 20 height 20
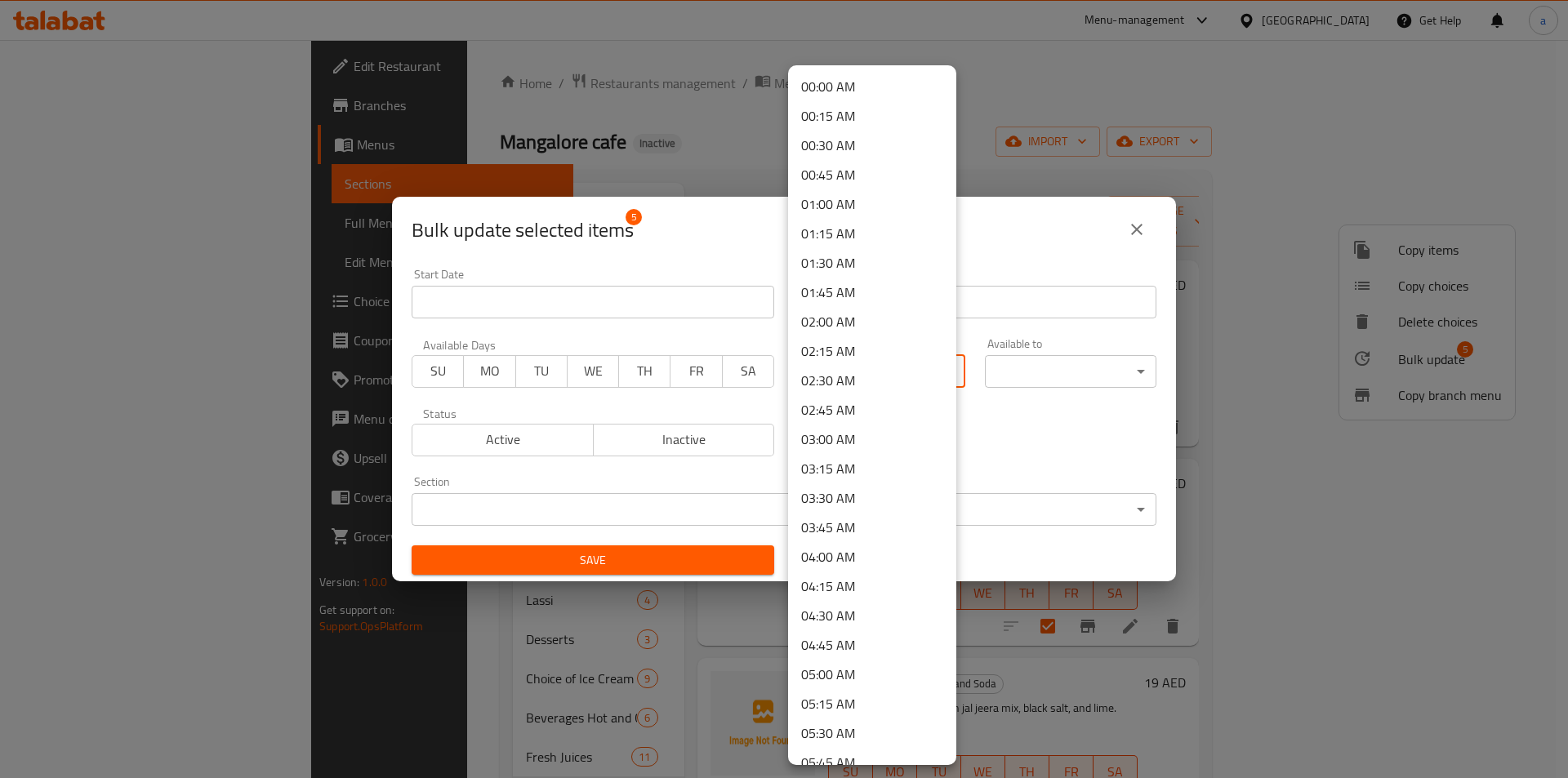
click at [841, 367] on body "​ Menu-management [GEOGRAPHIC_DATA] Get Help a Edit Restaurant Branches Menus S…" at bounding box center [784, 409] width 1568 height 739
click at [834, 322] on li "07:30 AM" at bounding box center [872, 315] width 168 height 29
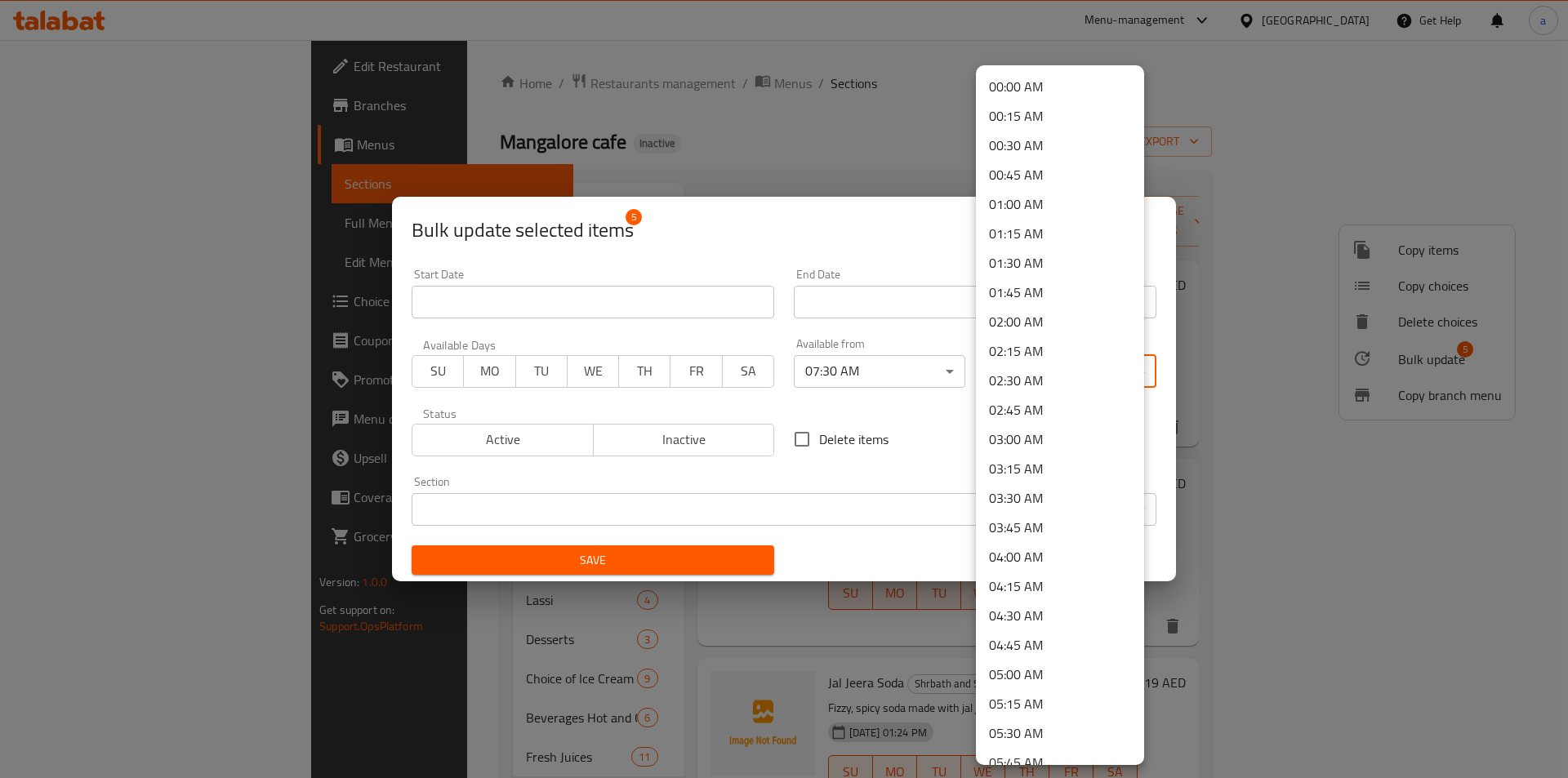
click at [1070, 369] on body "​ Menu-management [GEOGRAPHIC_DATA] Get Help a Edit Restaurant Branches Menus S…" at bounding box center [784, 409] width 1568 height 739
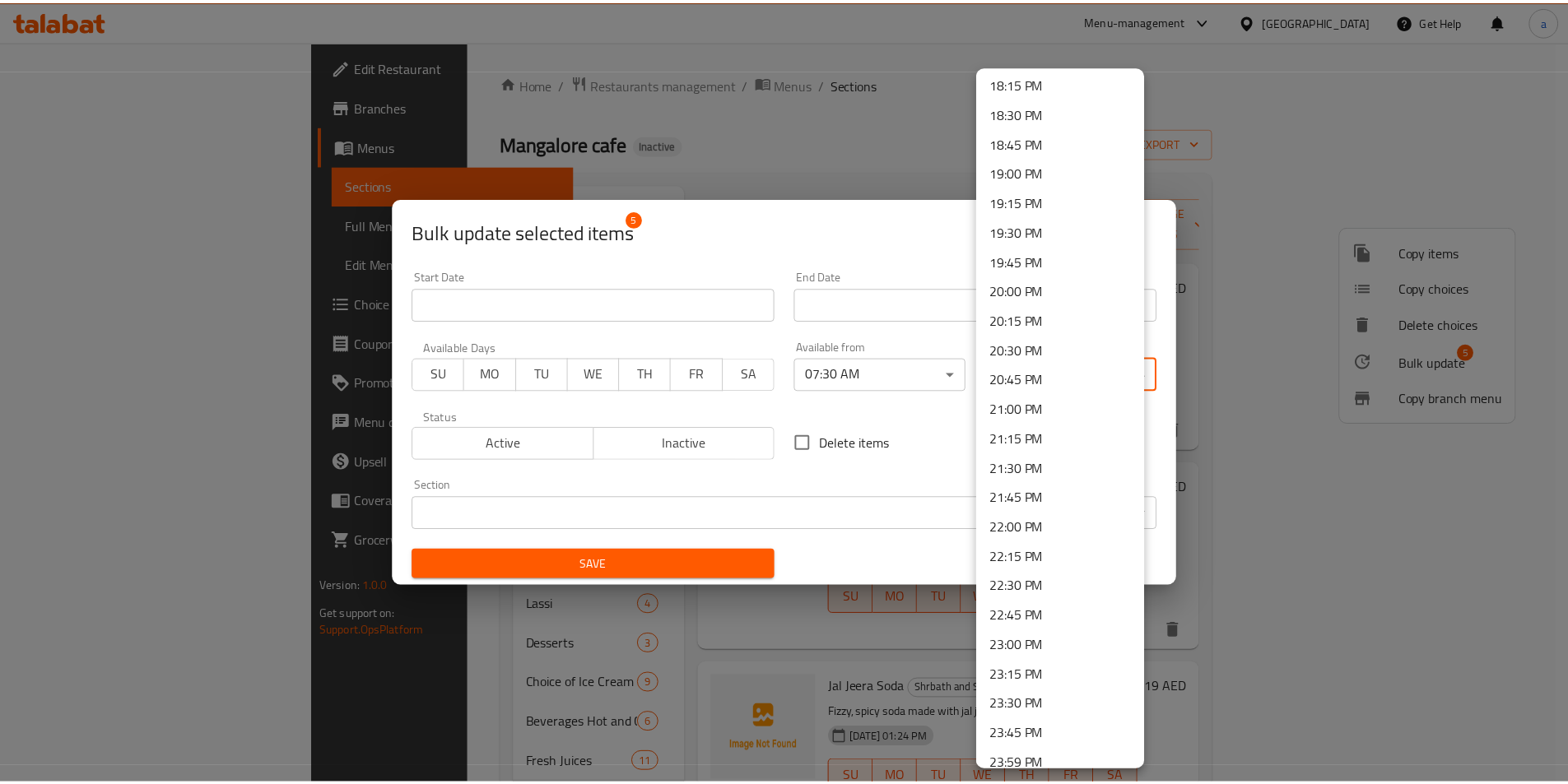
scroll to position [2181, 0]
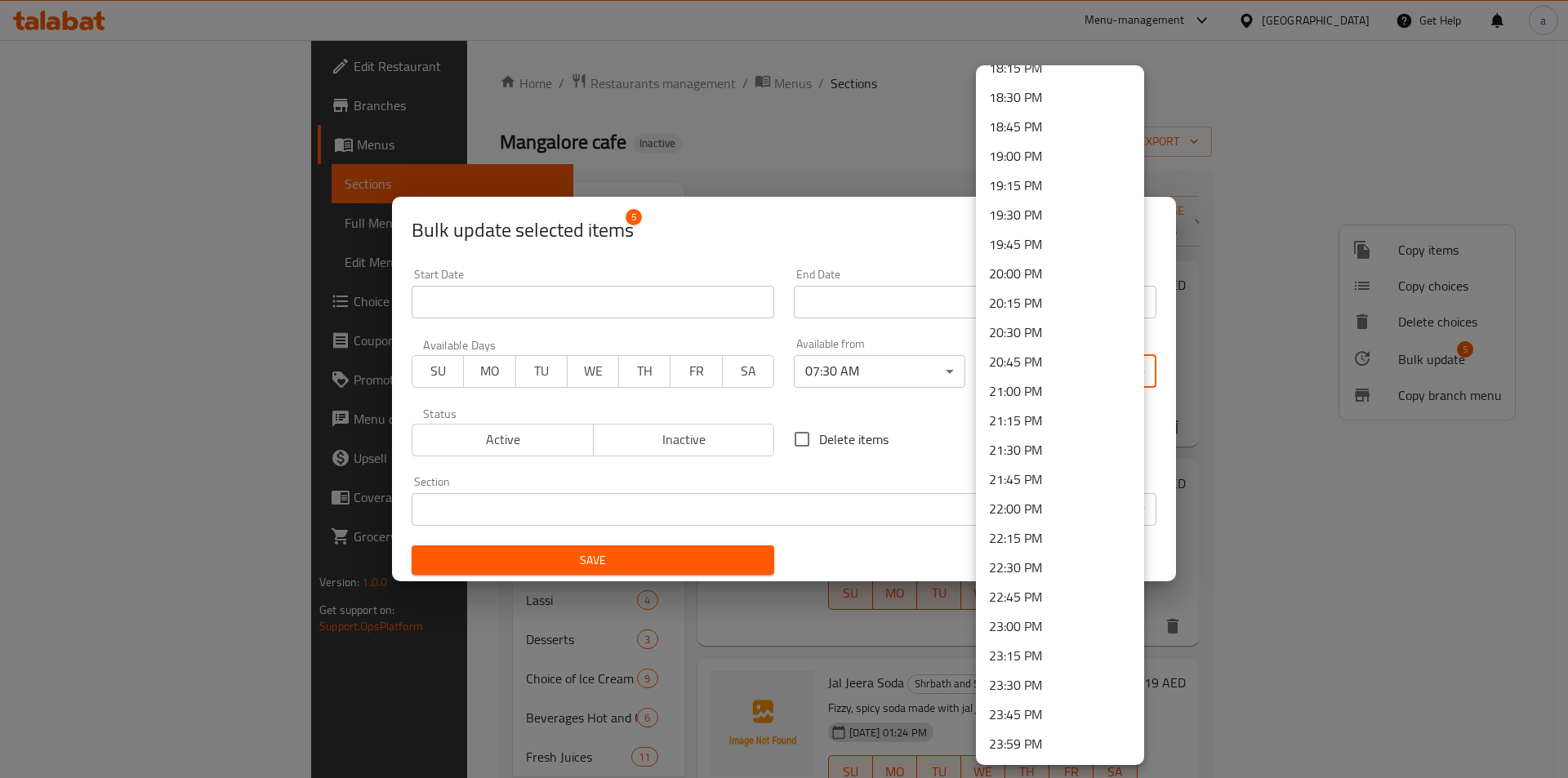
click at [1044, 680] on li "23:30 PM" at bounding box center [1060, 685] width 168 height 29
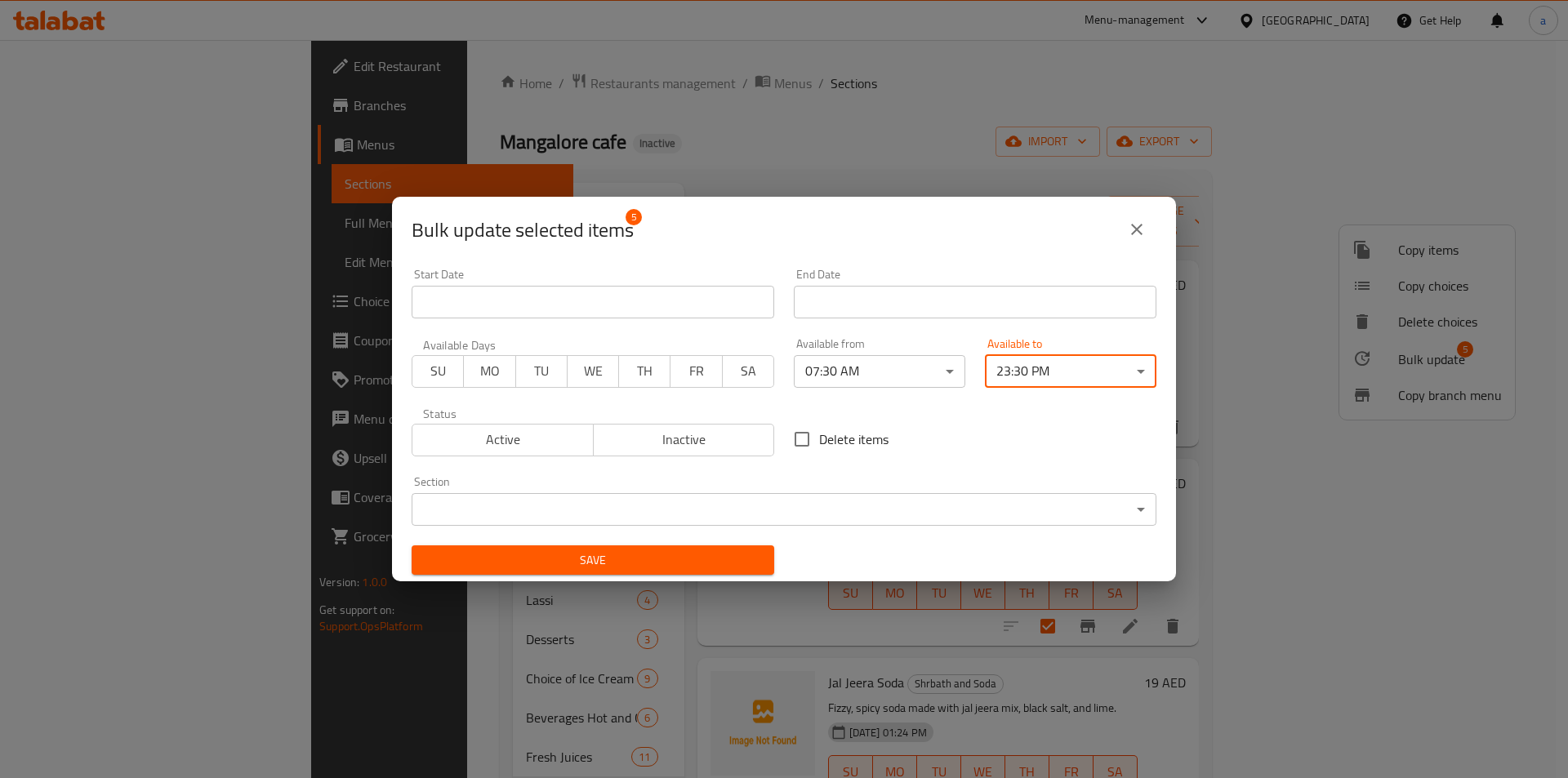
click at [690, 558] on span "Save" at bounding box center [593, 561] width 336 height 21
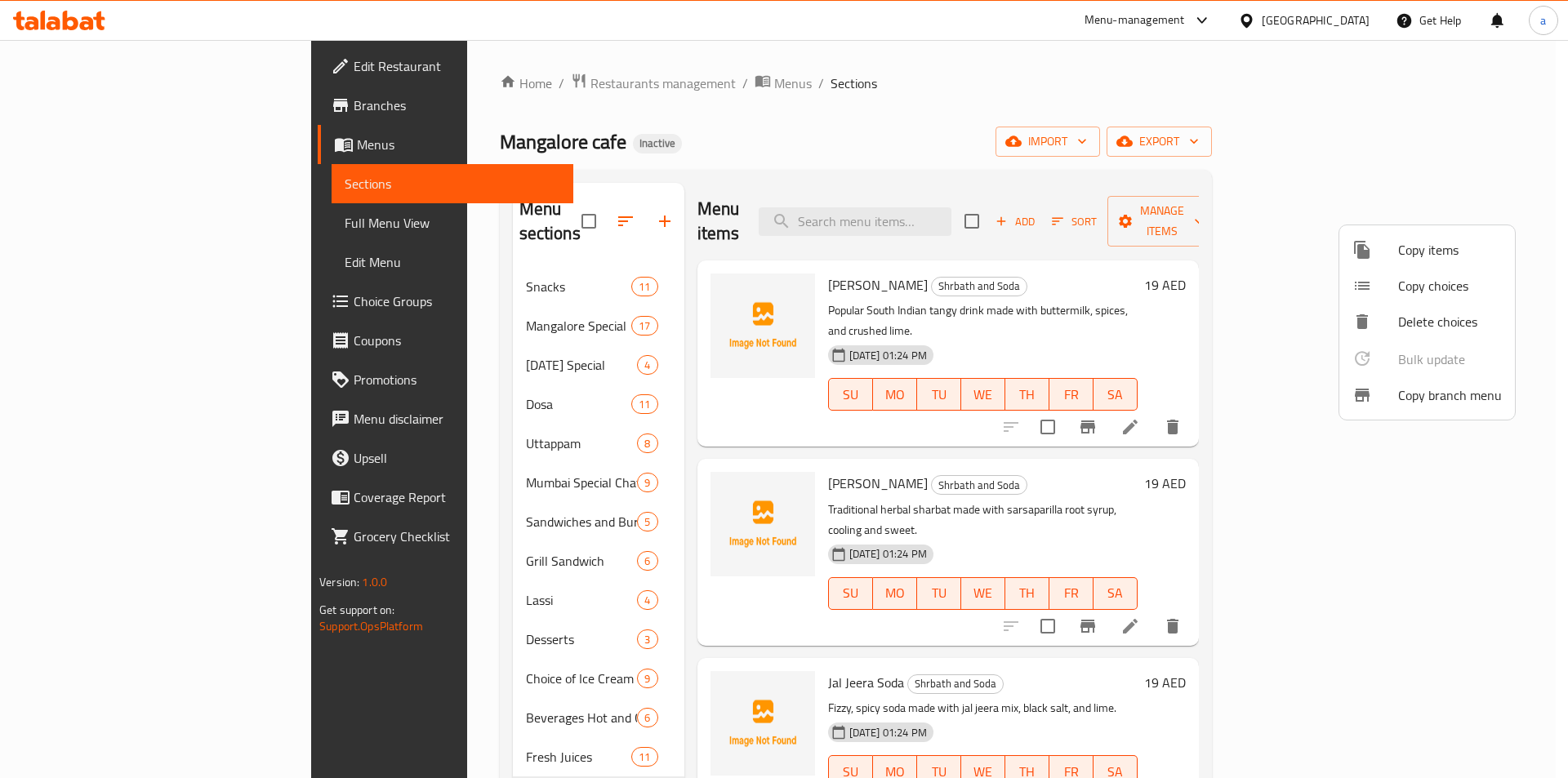
click at [240, 596] on div at bounding box center [784, 389] width 1568 height 778
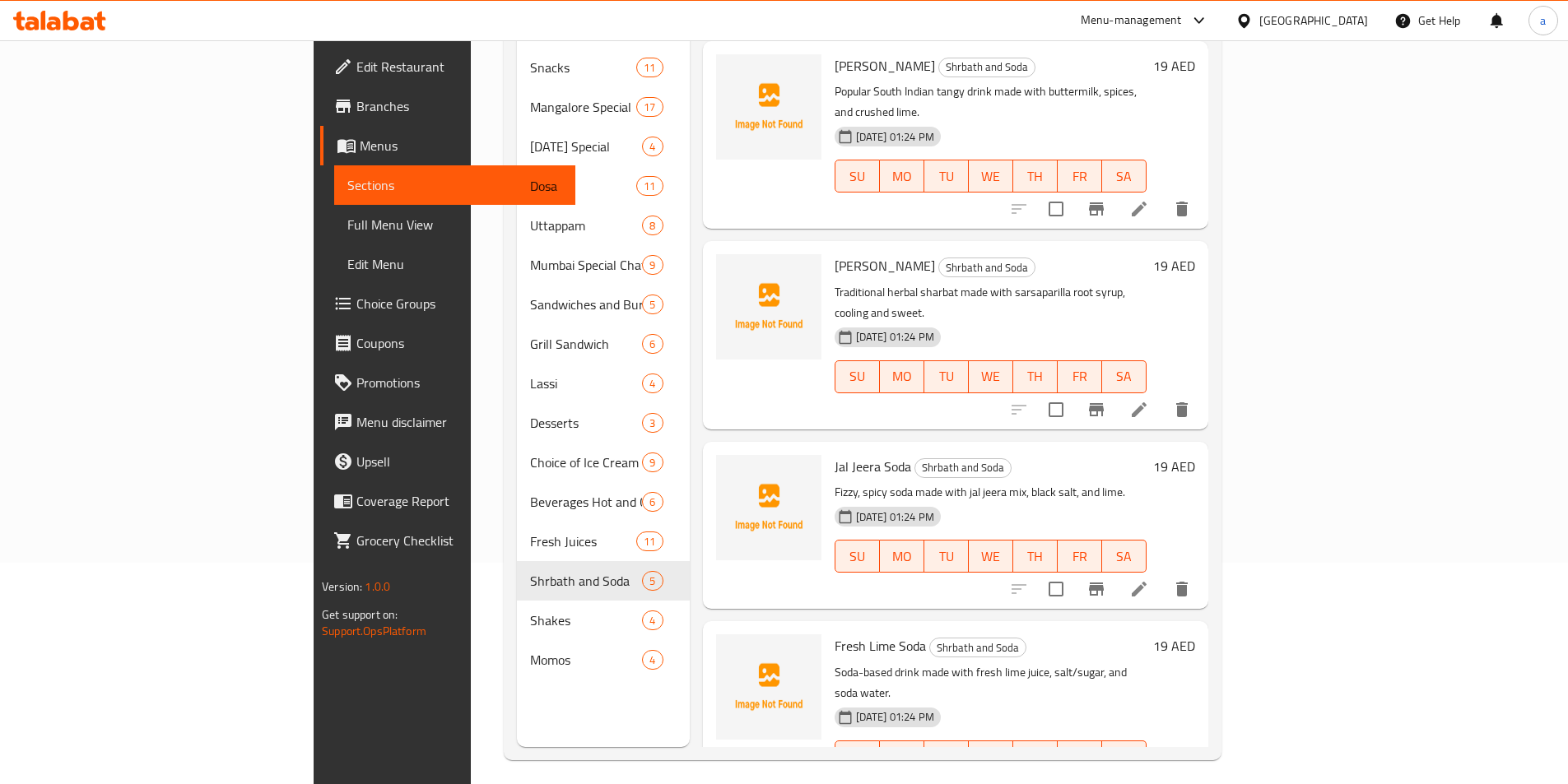
scroll to position [231, 0]
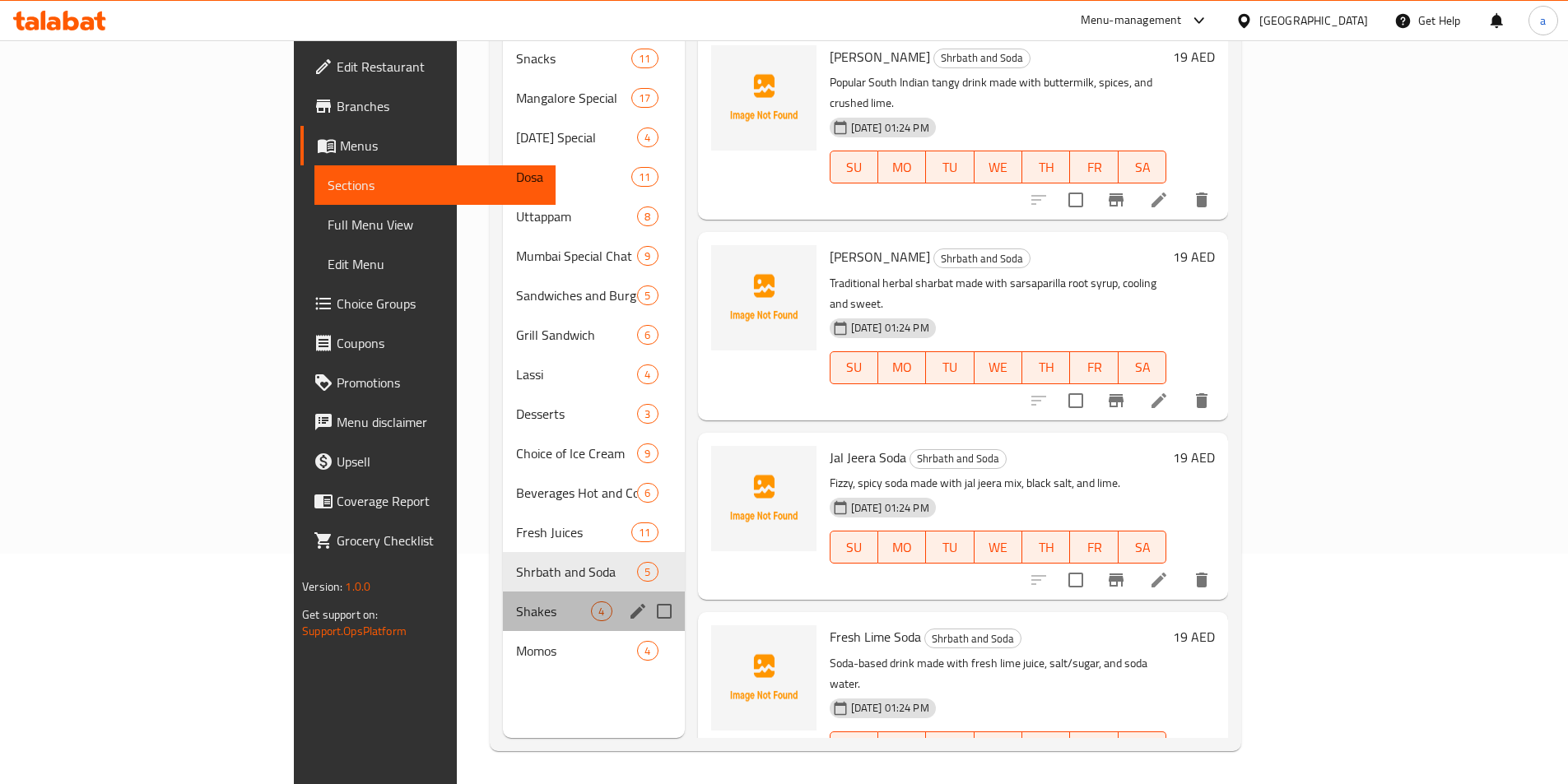
click at [503, 599] on div "Shakes 4" at bounding box center [593, 611] width 181 height 40
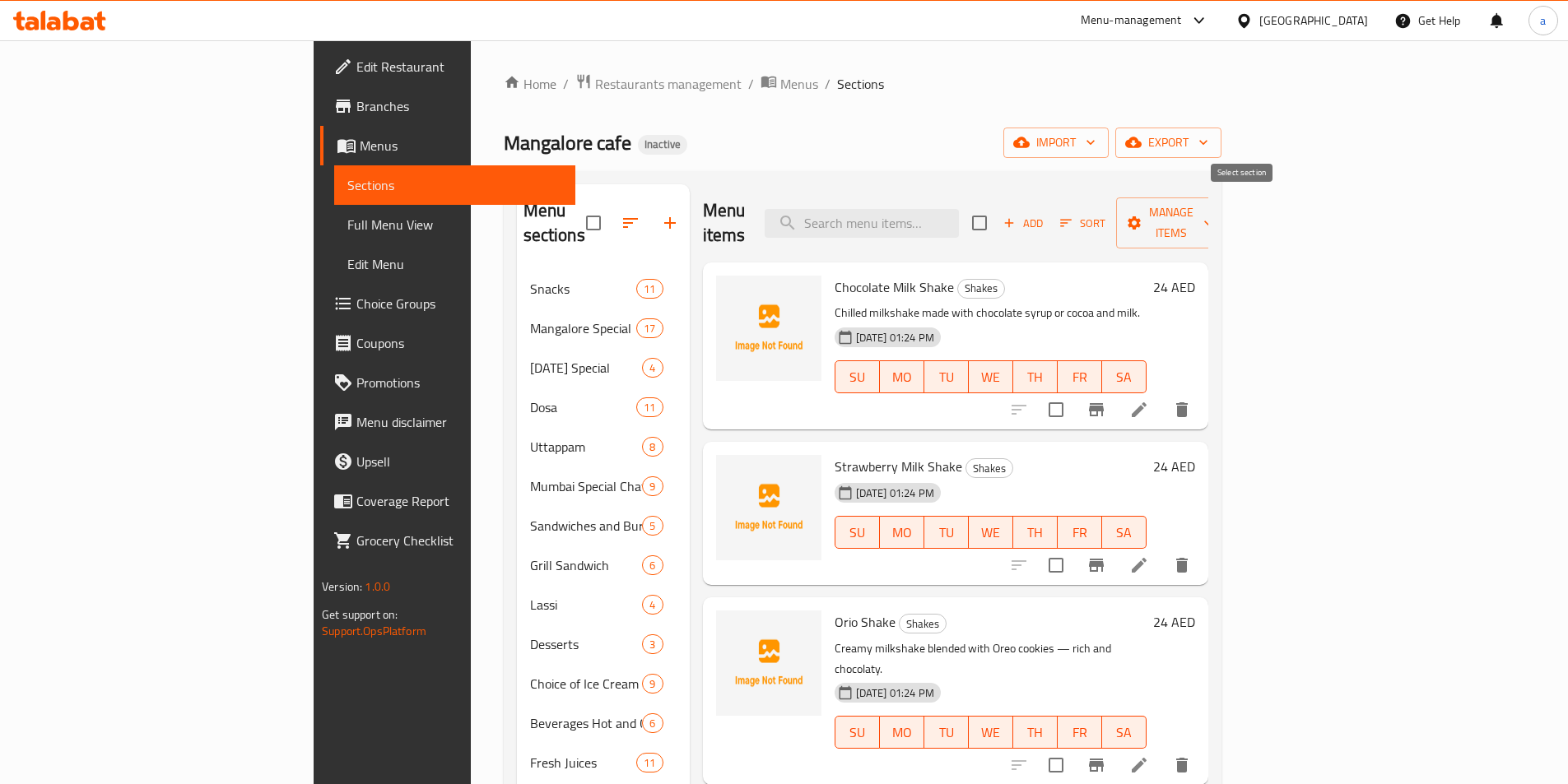
click at [997, 209] on input "checkbox" at bounding box center [980, 223] width 35 height 35
click at [1213, 204] on span "Manage items" at bounding box center [1171, 223] width 84 height 41
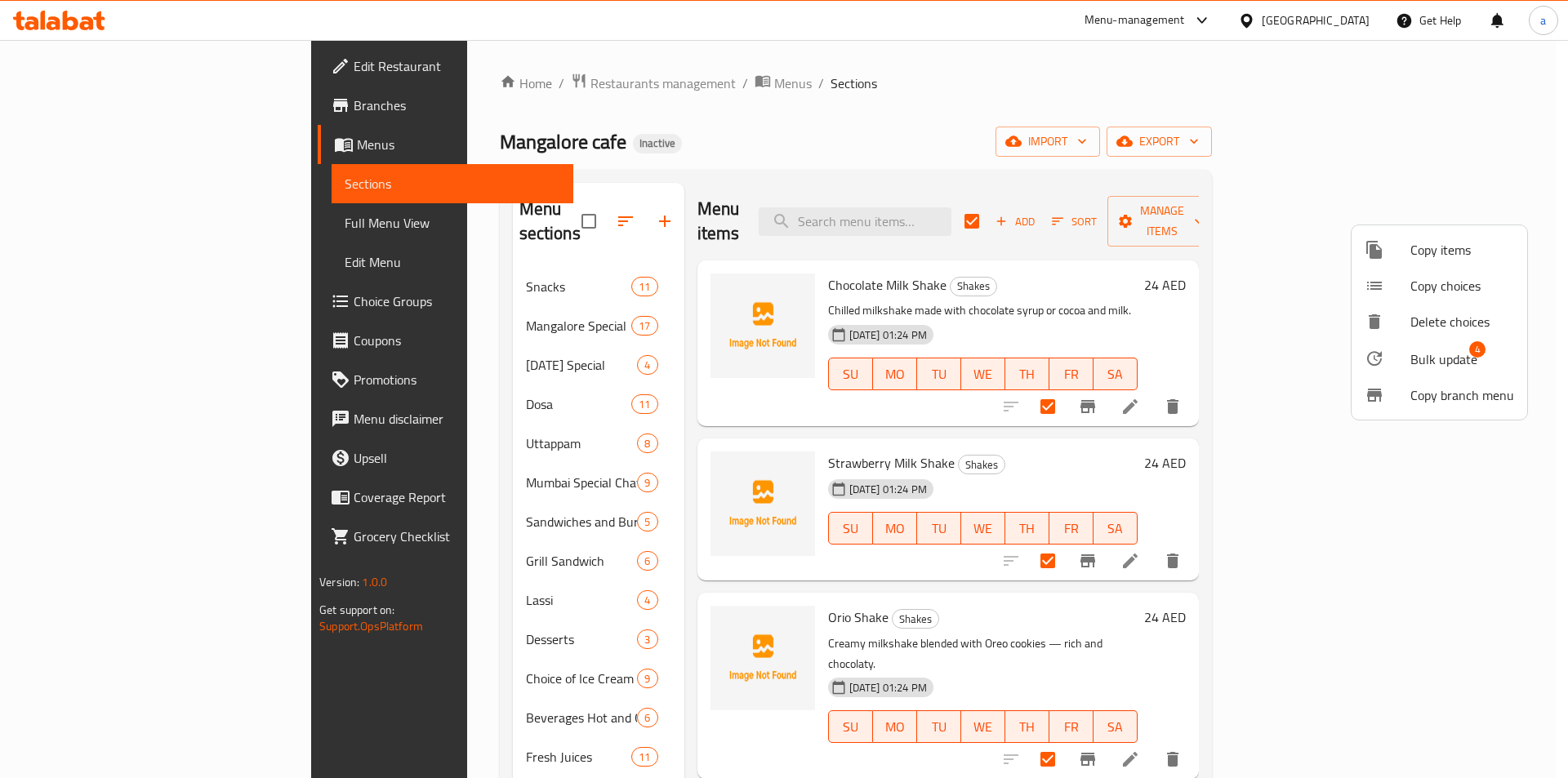
click at [1432, 349] on span "Bulk update" at bounding box center [1444, 359] width 67 height 20
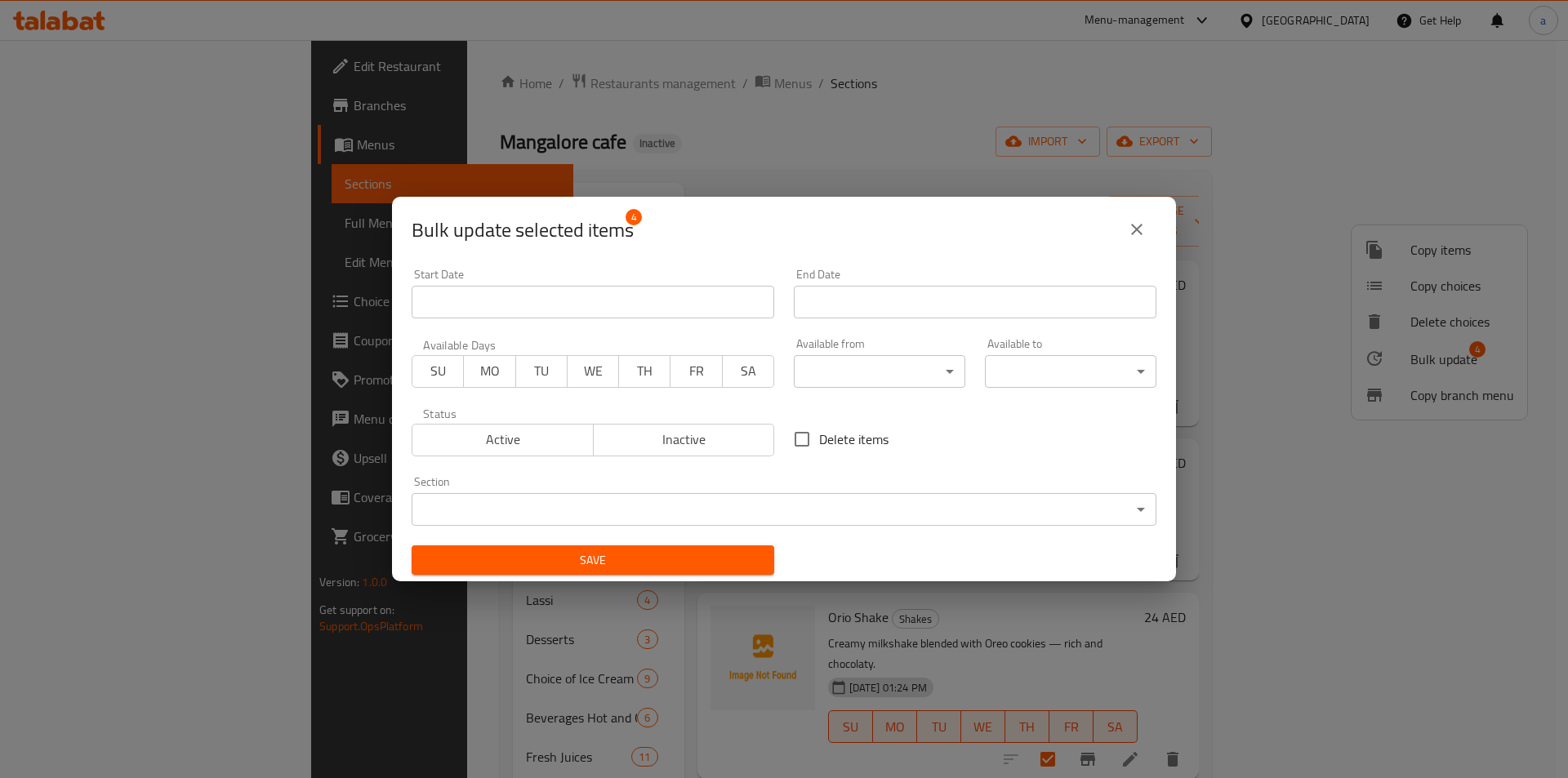
click at [849, 352] on div "Available from ​ ​" at bounding box center [879, 363] width 172 height 50
click at [853, 366] on body "​ Menu-management [GEOGRAPHIC_DATA] Get Help a Edit Restaurant Branches Menus S…" at bounding box center [784, 409] width 1568 height 739
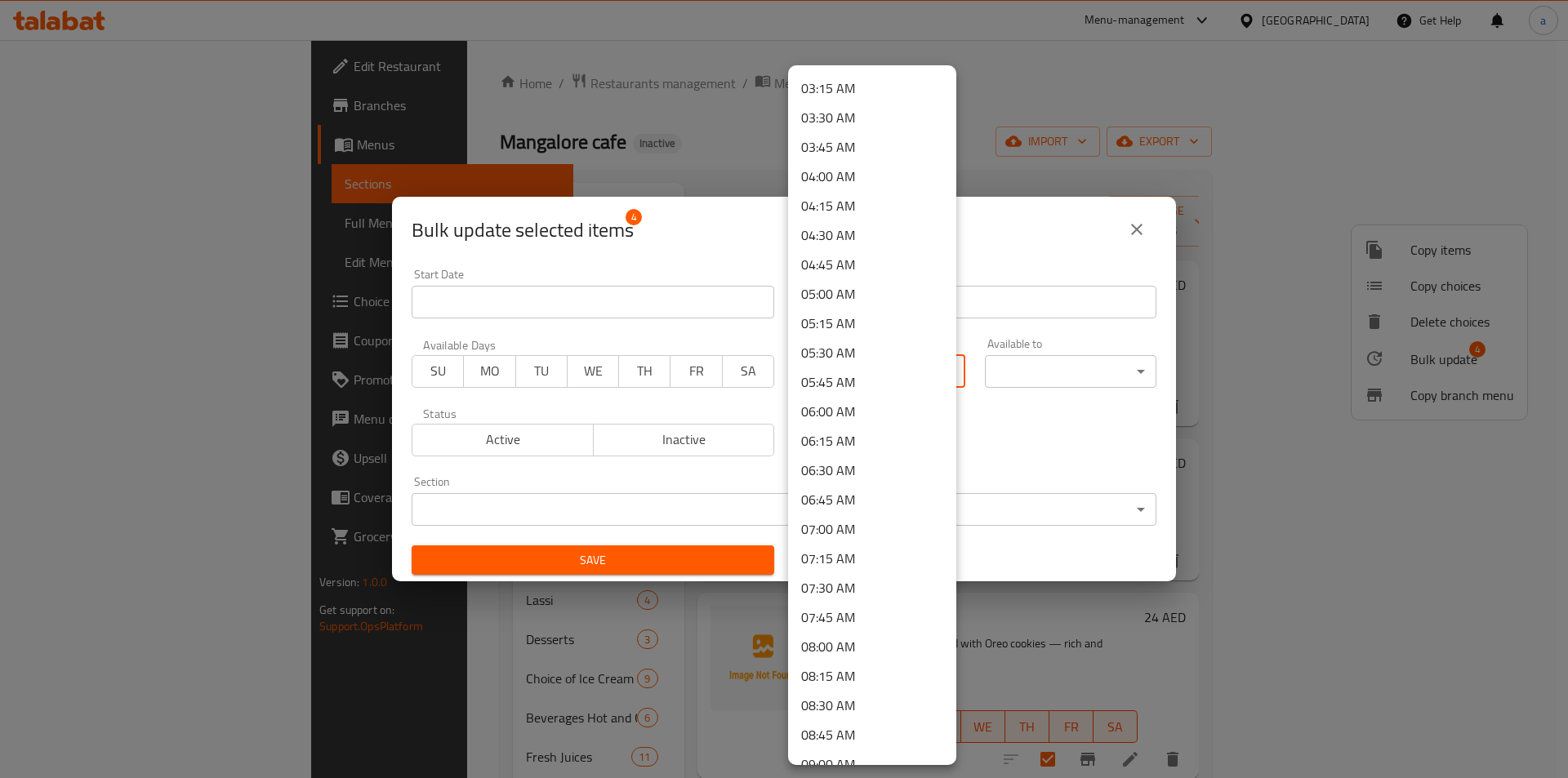
scroll to position [408, 0]
click at [845, 561] on li "07:30 AM" at bounding box center [872, 560] width 168 height 29
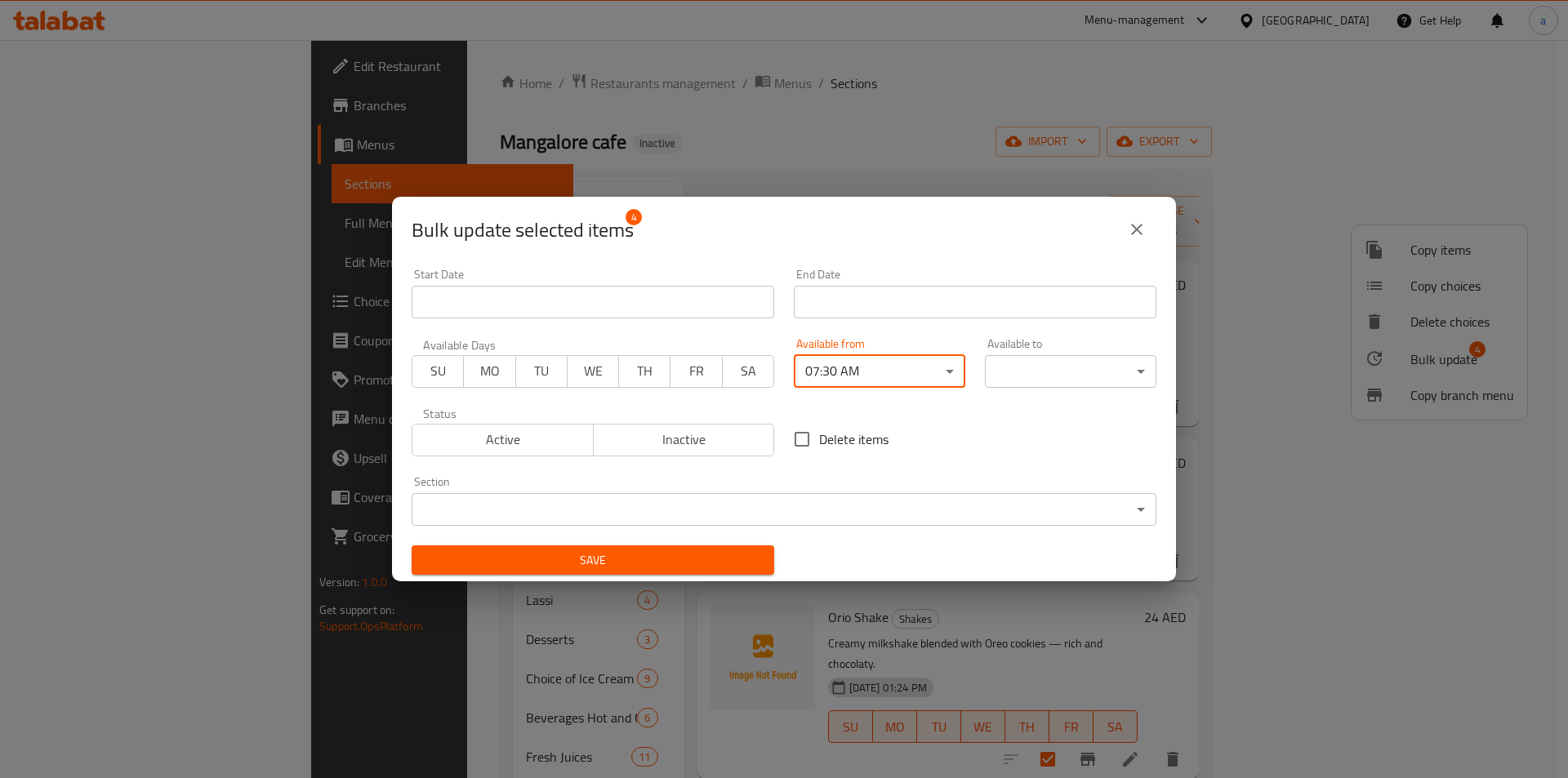
click at [1088, 385] on body "​ Menu-management [GEOGRAPHIC_DATA] Get Help a Edit Restaurant Branches Menus S…" at bounding box center [784, 409] width 1568 height 739
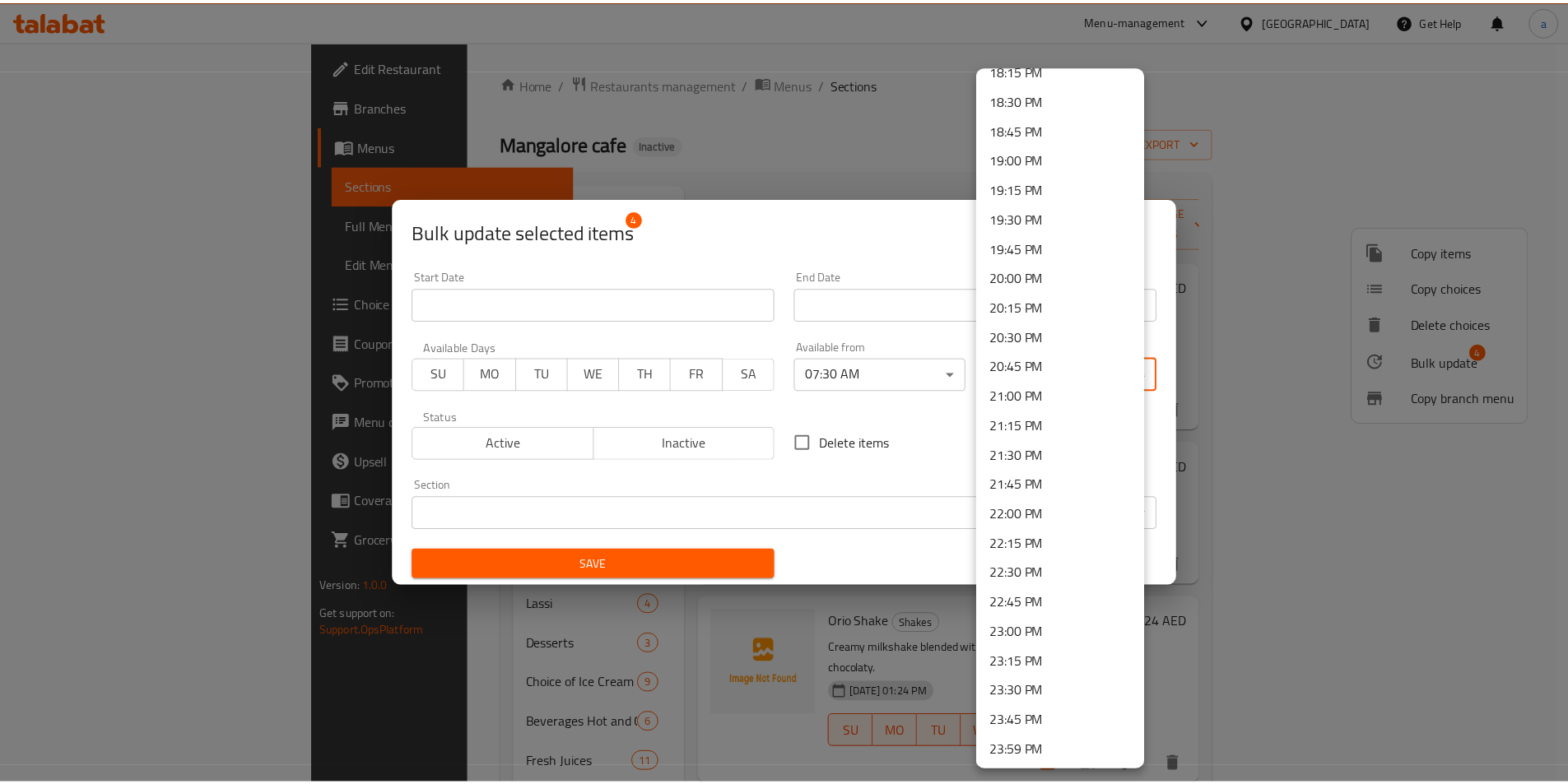
scroll to position [2181, 0]
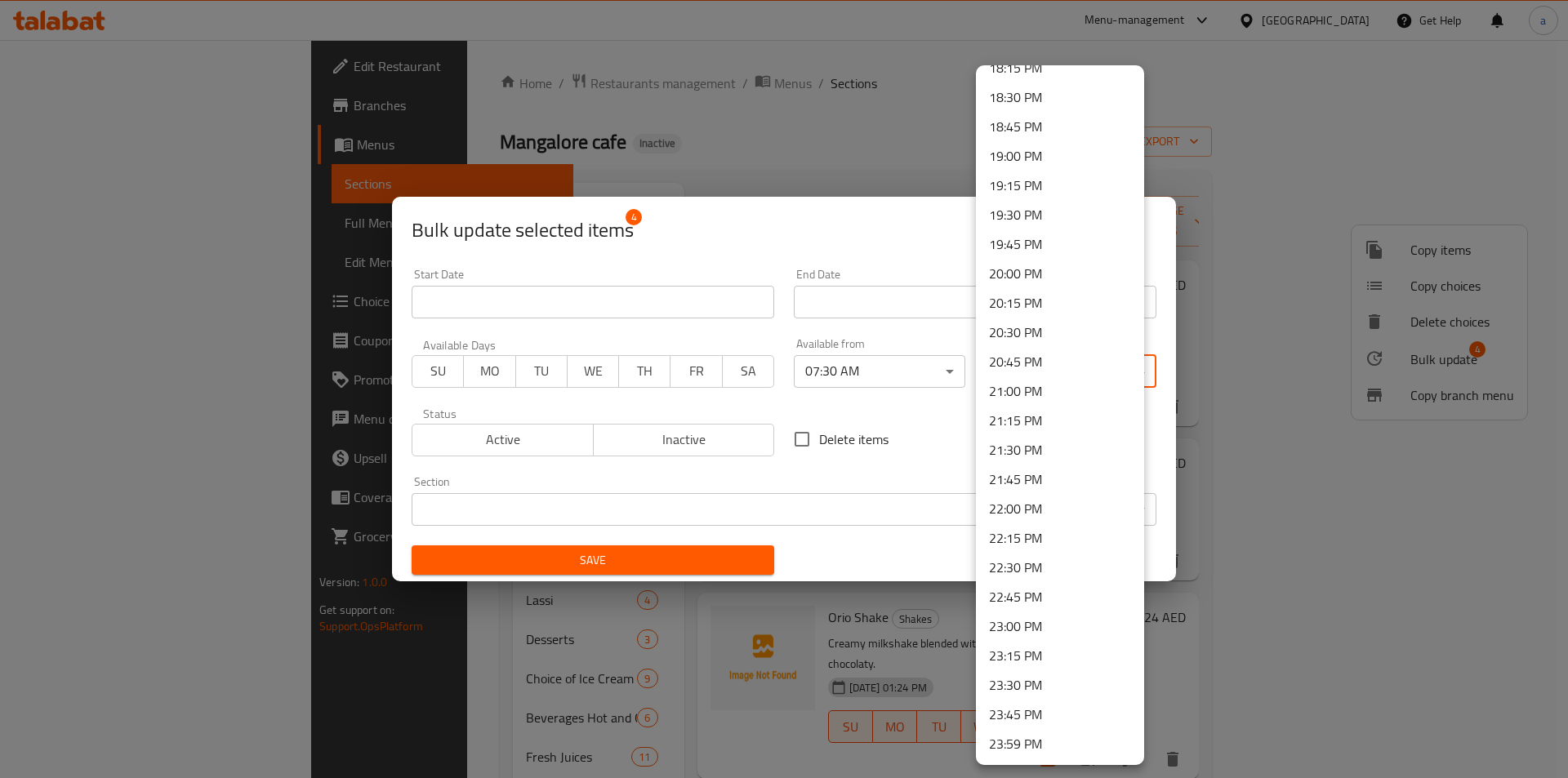
click at [1027, 685] on li "23:30 PM" at bounding box center [1060, 685] width 168 height 29
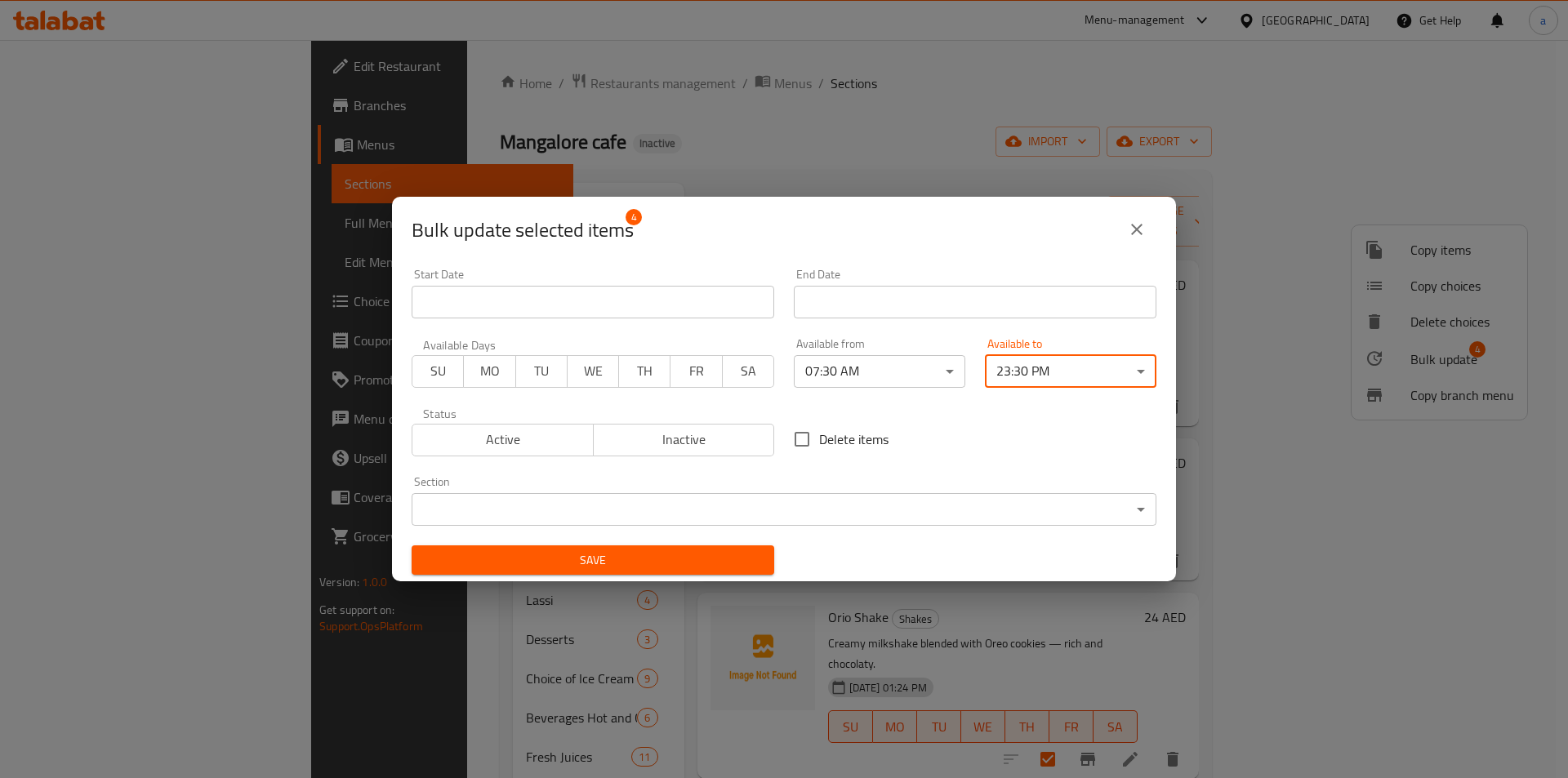
click at [727, 573] on button "Save" at bounding box center [593, 560] width 363 height 30
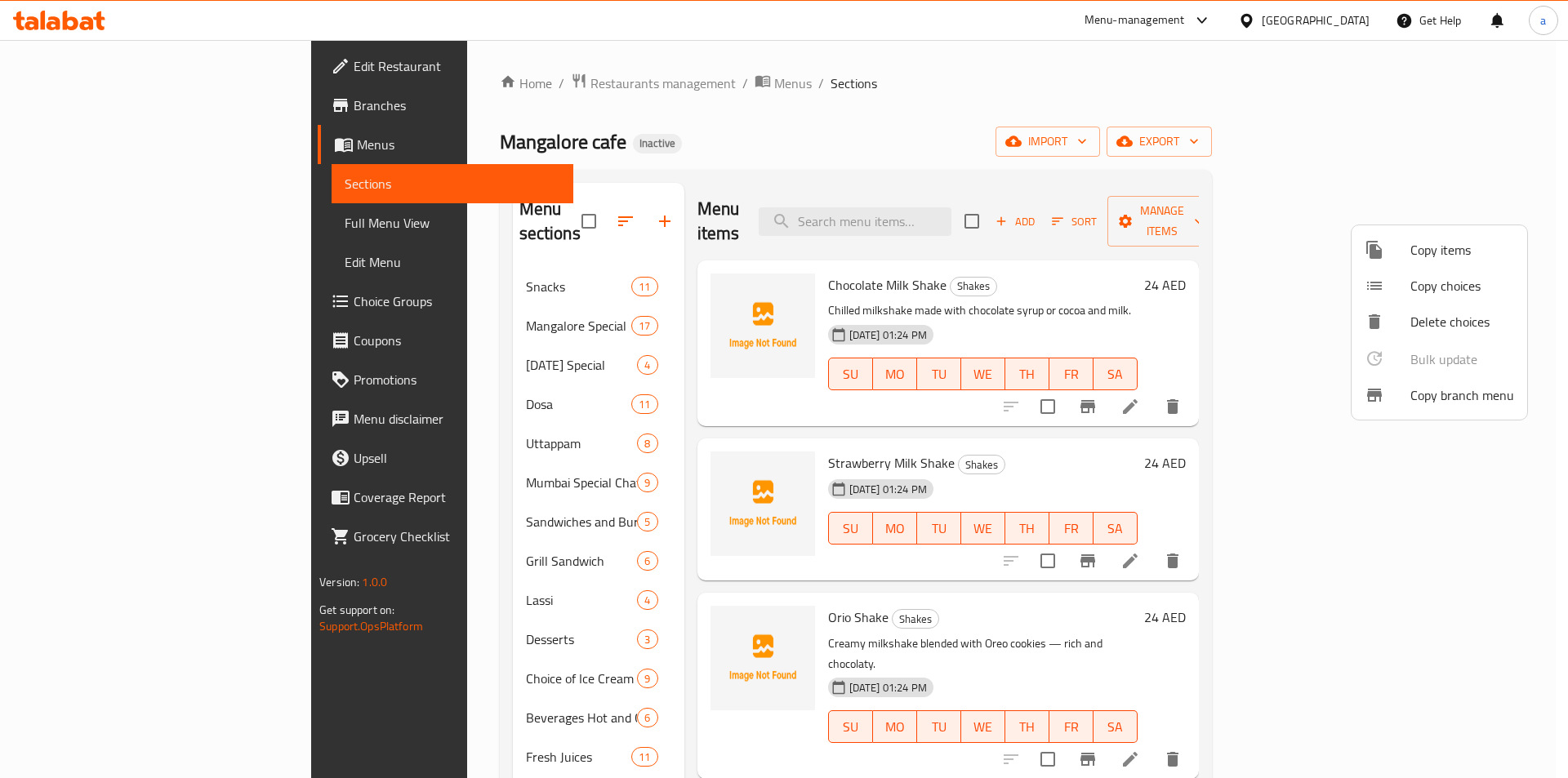
click at [245, 535] on div at bounding box center [784, 389] width 1568 height 778
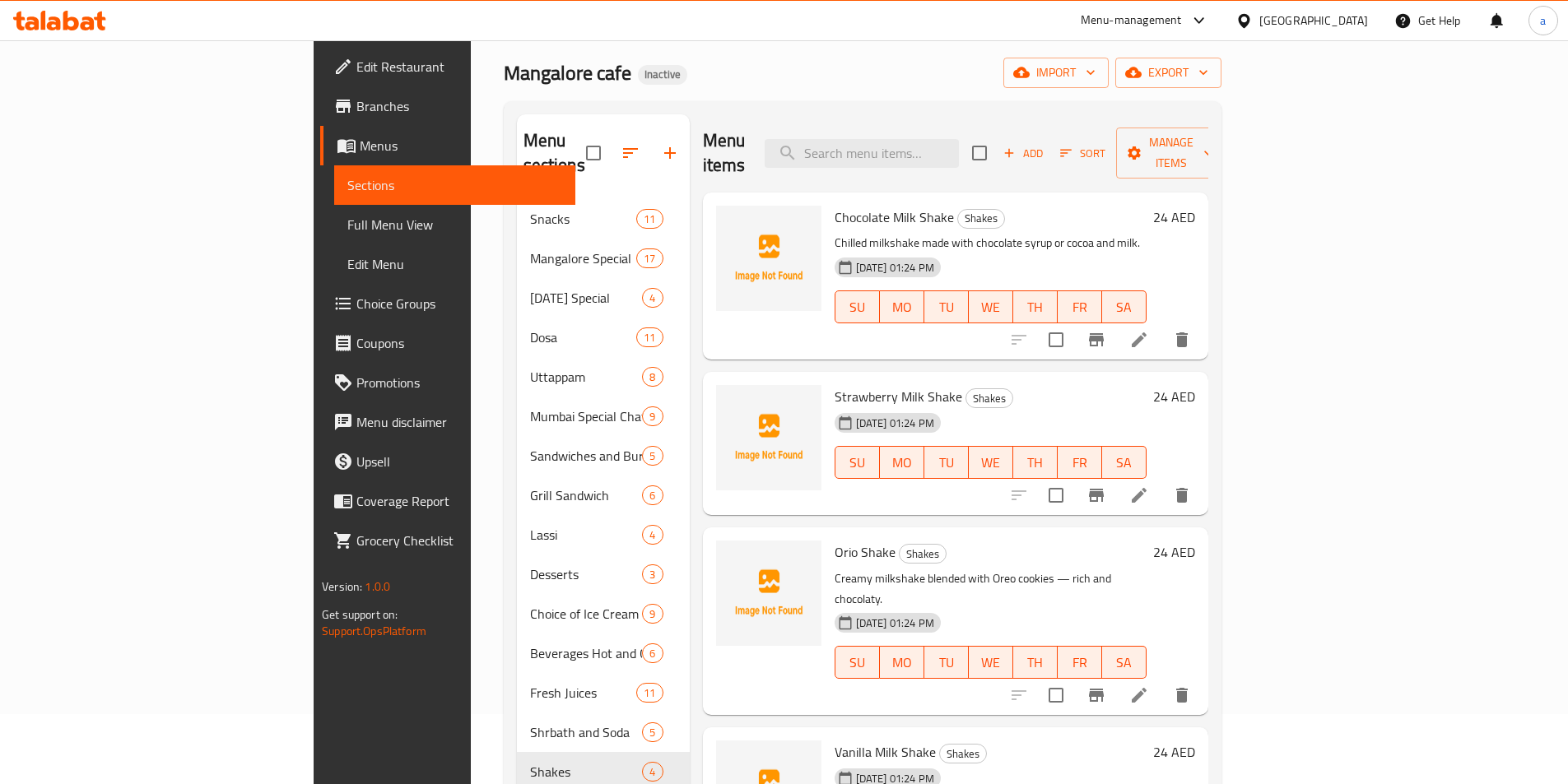
scroll to position [231, 0]
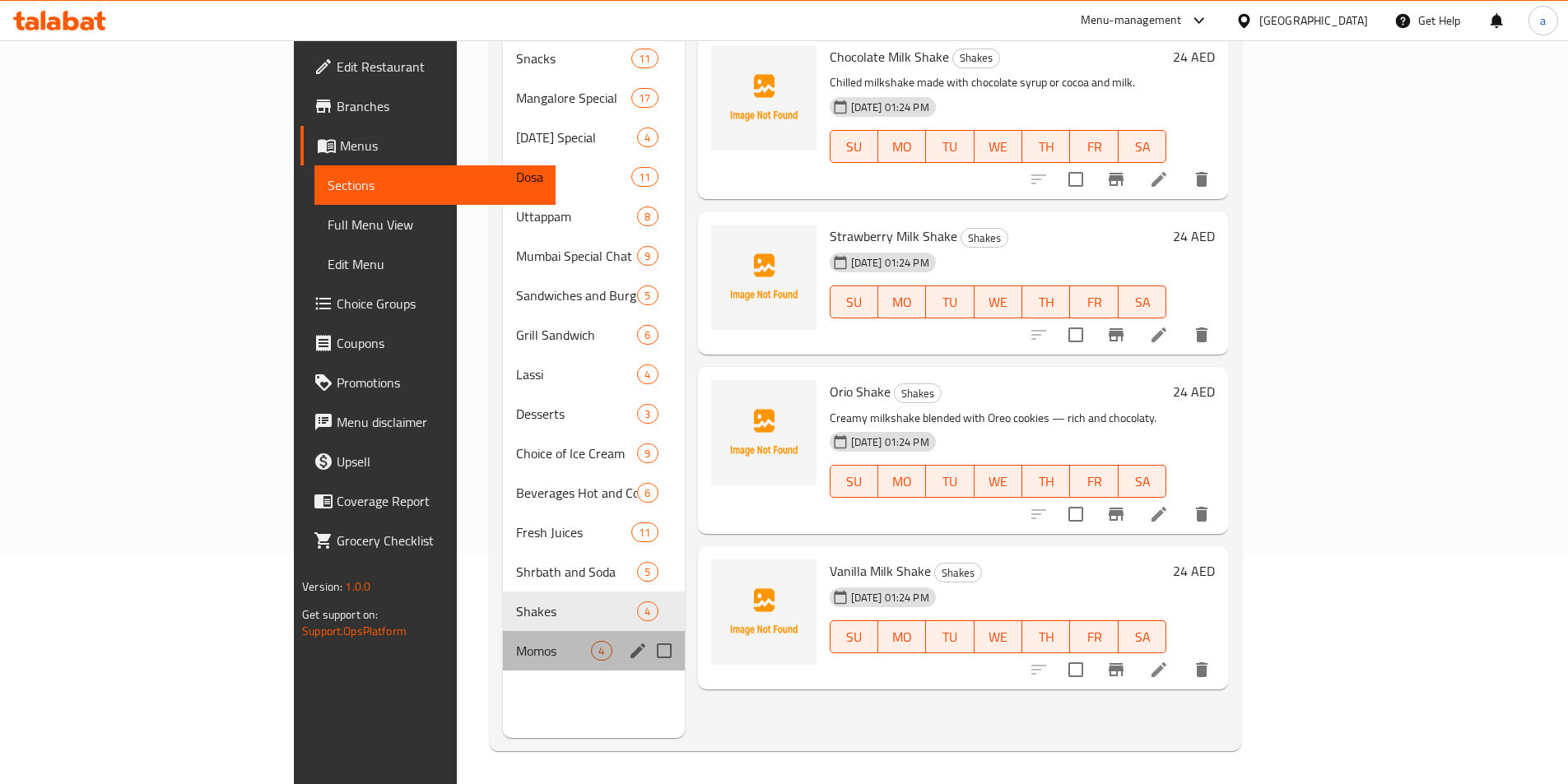
click at [503, 631] on div "Momos 4" at bounding box center [593, 651] width 181 height 40
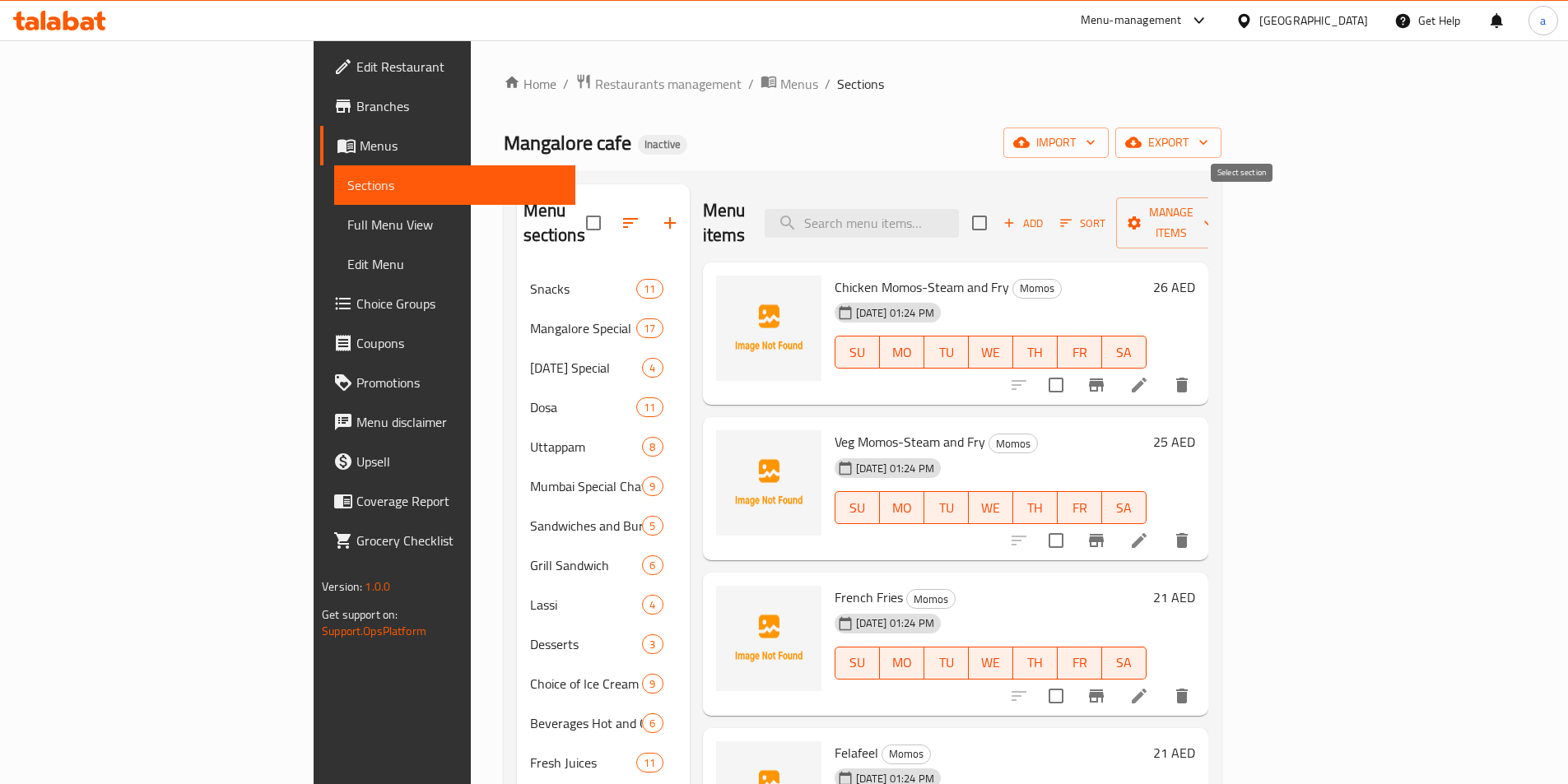
click at [997, 206] on input "checkbox" at bounding box center [980, 223] width 35 height 35
click at [1213, 203] on span "Manage items" at bounding box center [1171, 223] width 84 height 41
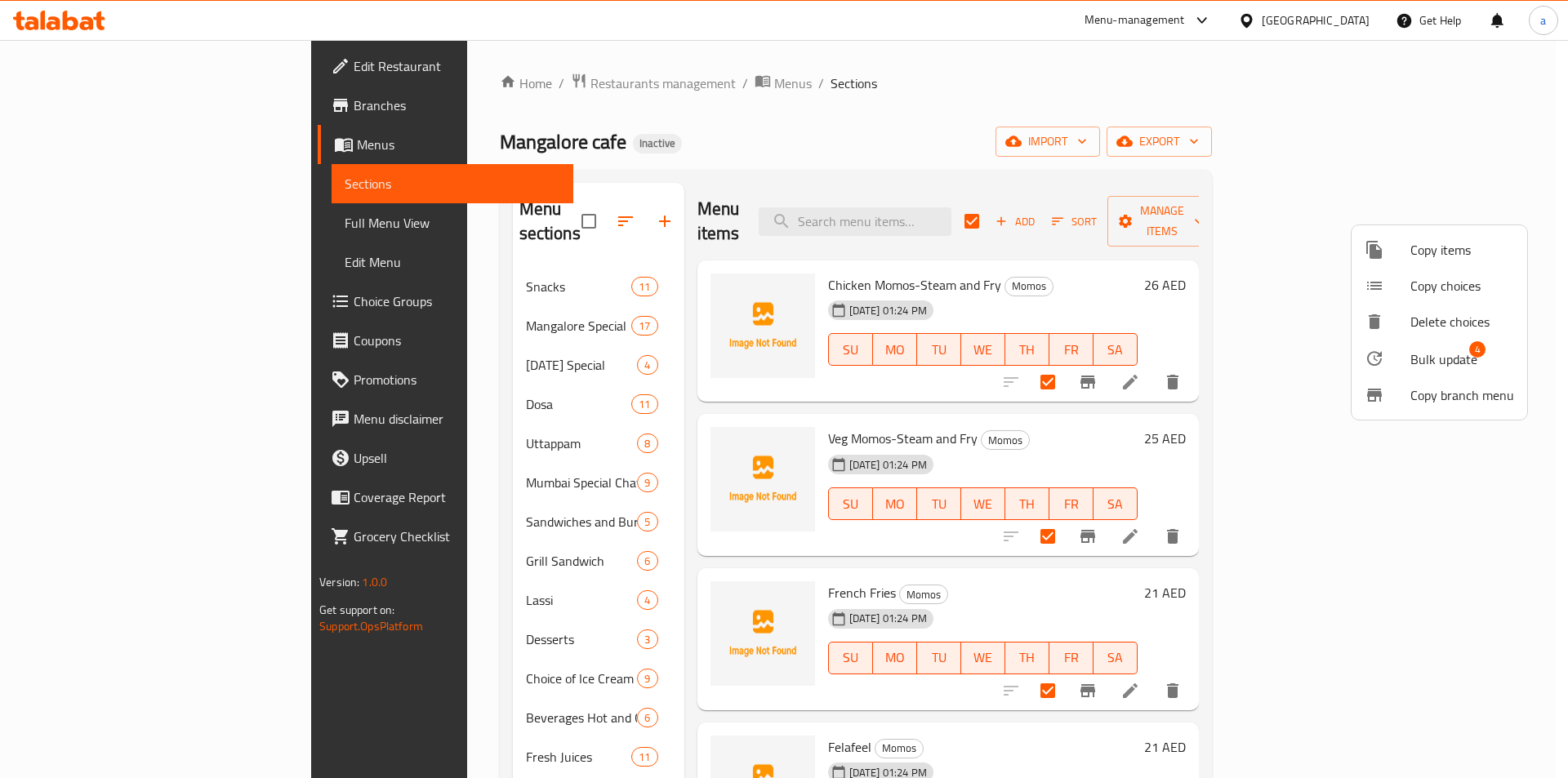
click at [1426, 349] on span "Bulk update" at bounding box center [1444, 359] width 67 height 20
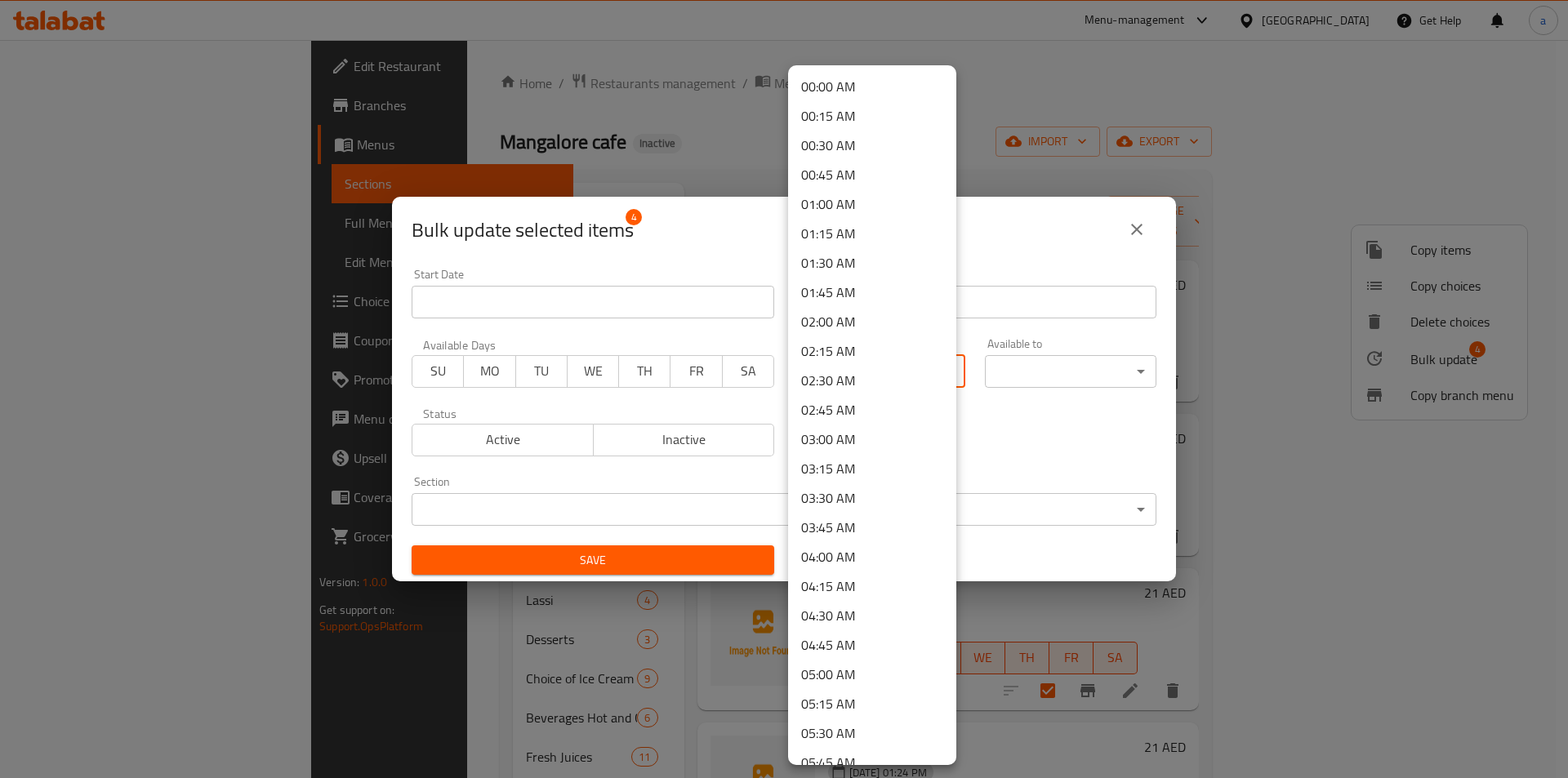
click at [892, 382] on body "​ Menu-management [GEOGRAPHIC_DATA] Get Help a Edit Restaurant Branches Menus S…" at bounding box center [784, 409] width 1568 height 739
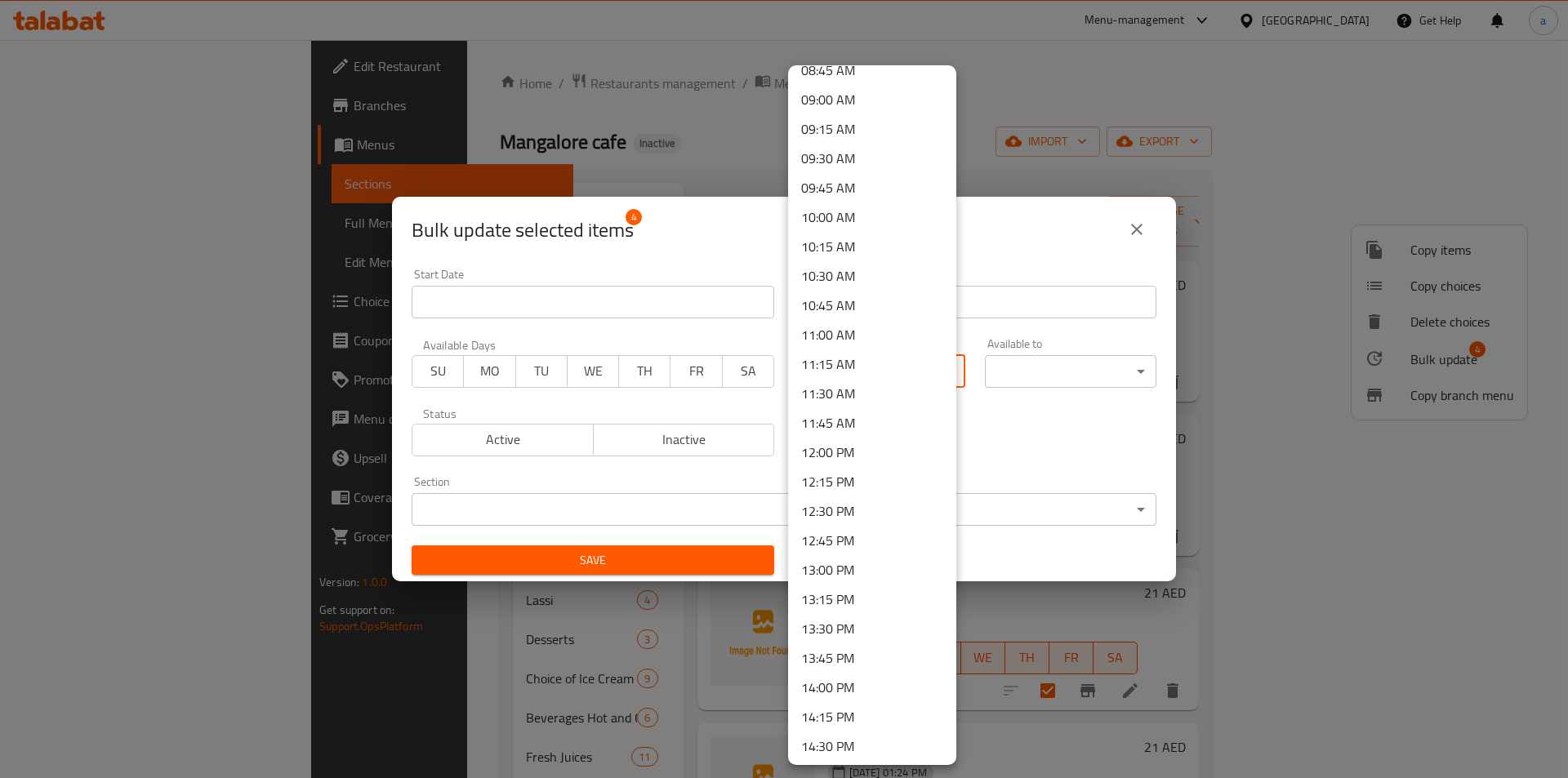
scroll to position [1225, 0]
click at [841, 269] on li "12:00 PM" at bounding box center [872, 273] width 168 height 29
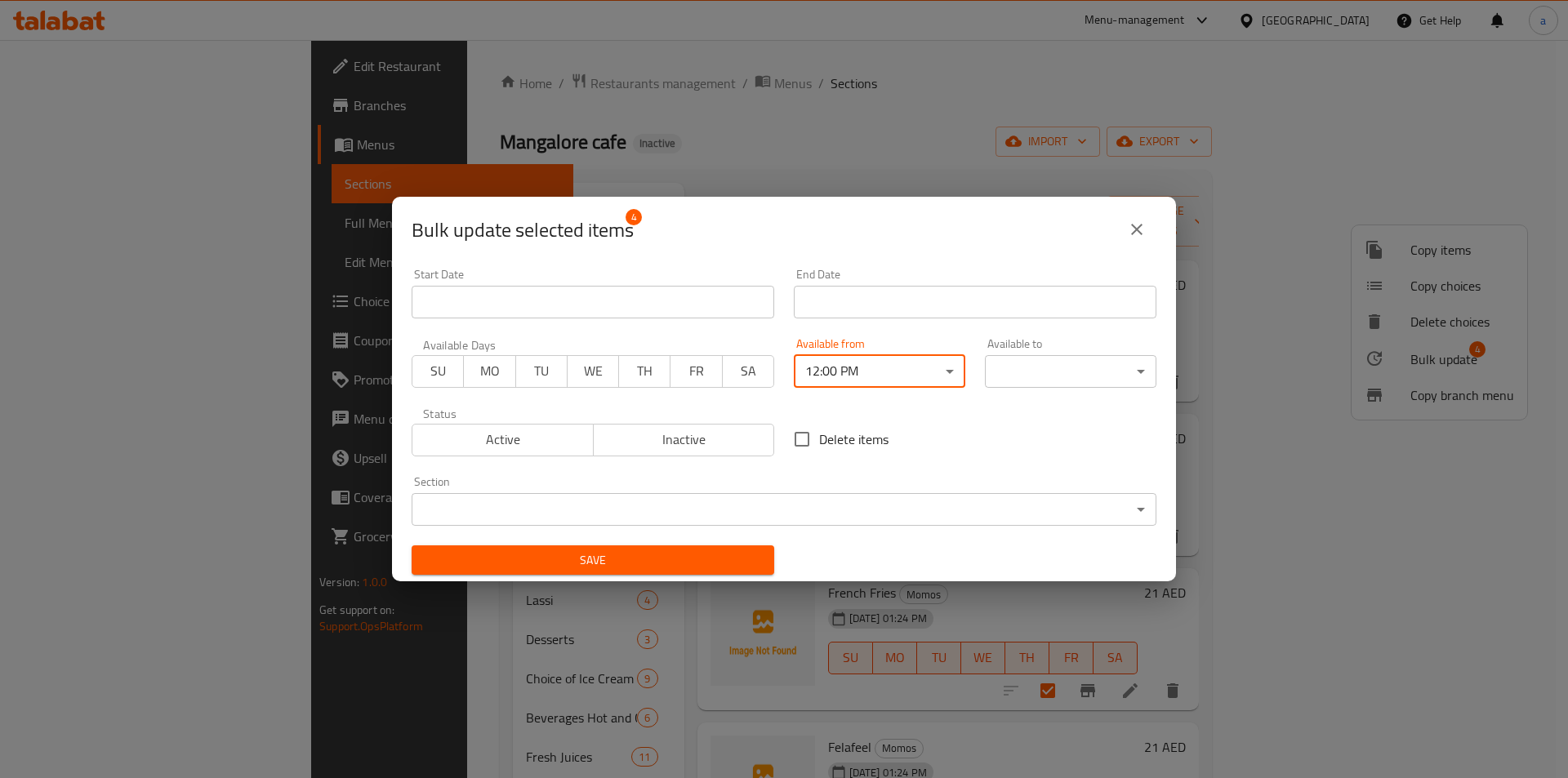
click at [1014, 371] on body "​ Menu-management [GEOGRAPHIC_DATA] Get Help a Edit Restaurant Branches Menus S…" at bounding box center [784, 409] width 1568 height 739
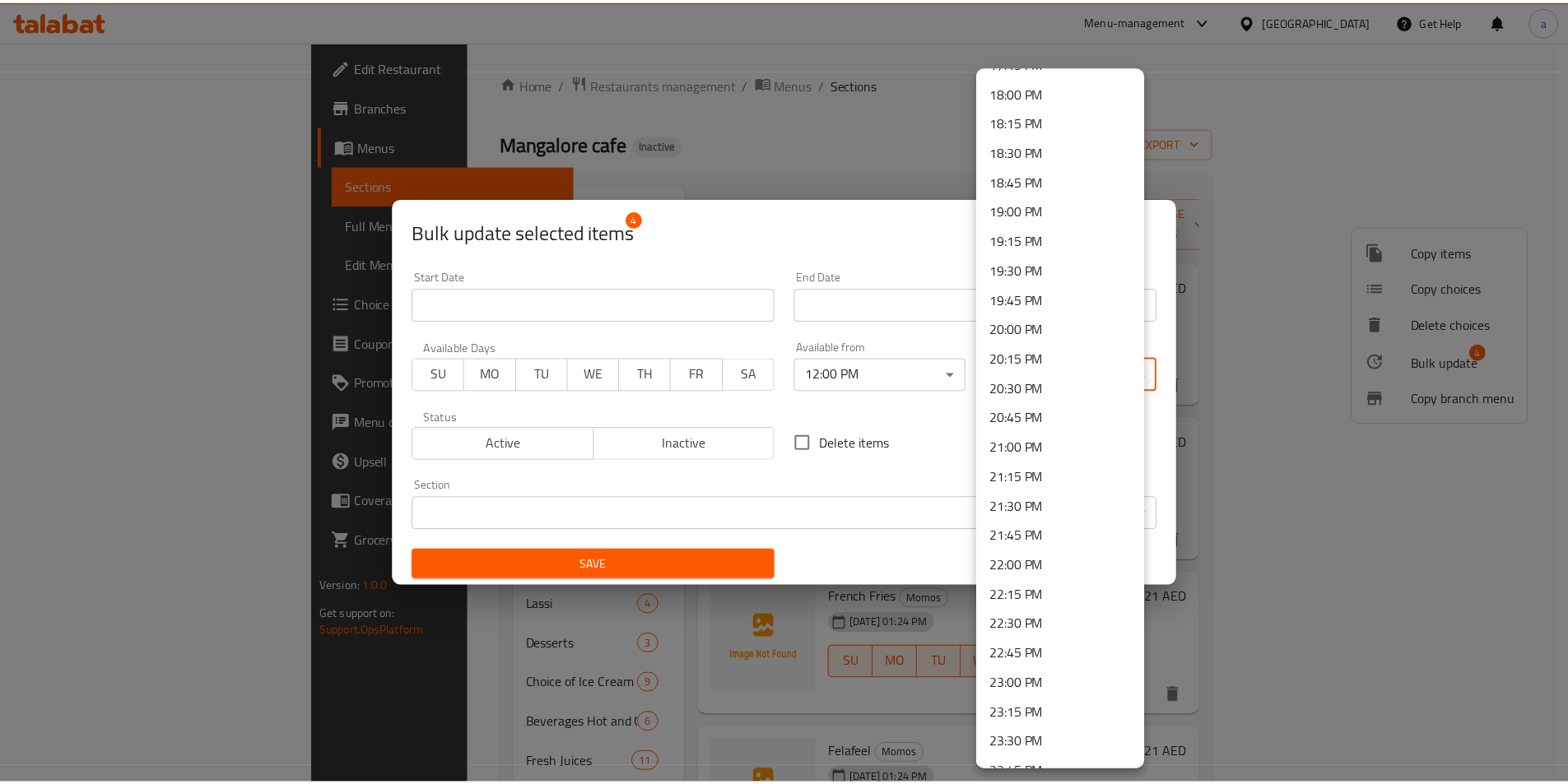
scroll to position [2181, 0]
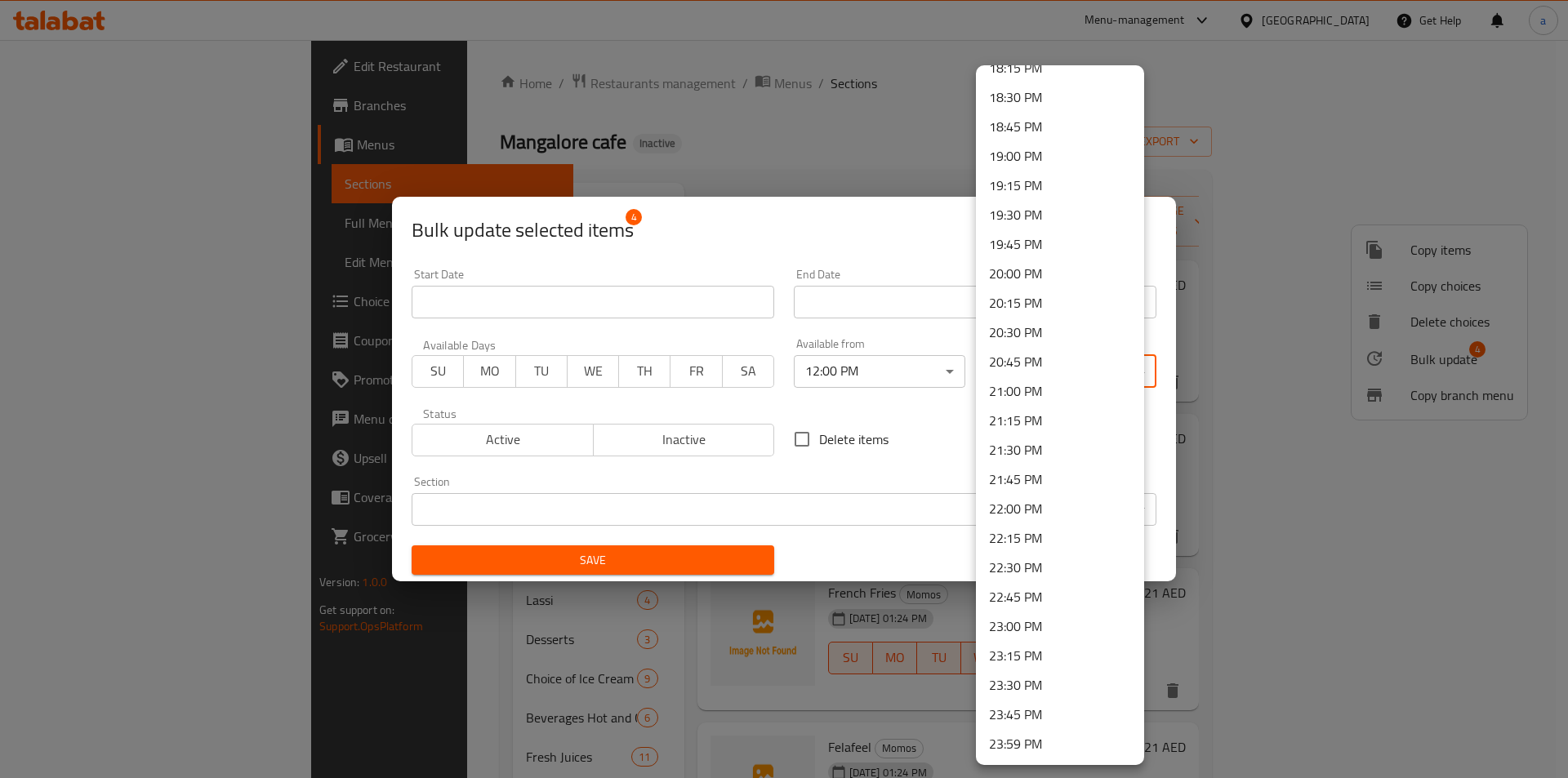
click at [1029, 688] on li "23:30 PM" at bounding box center [1060, 685] width 168 height 29
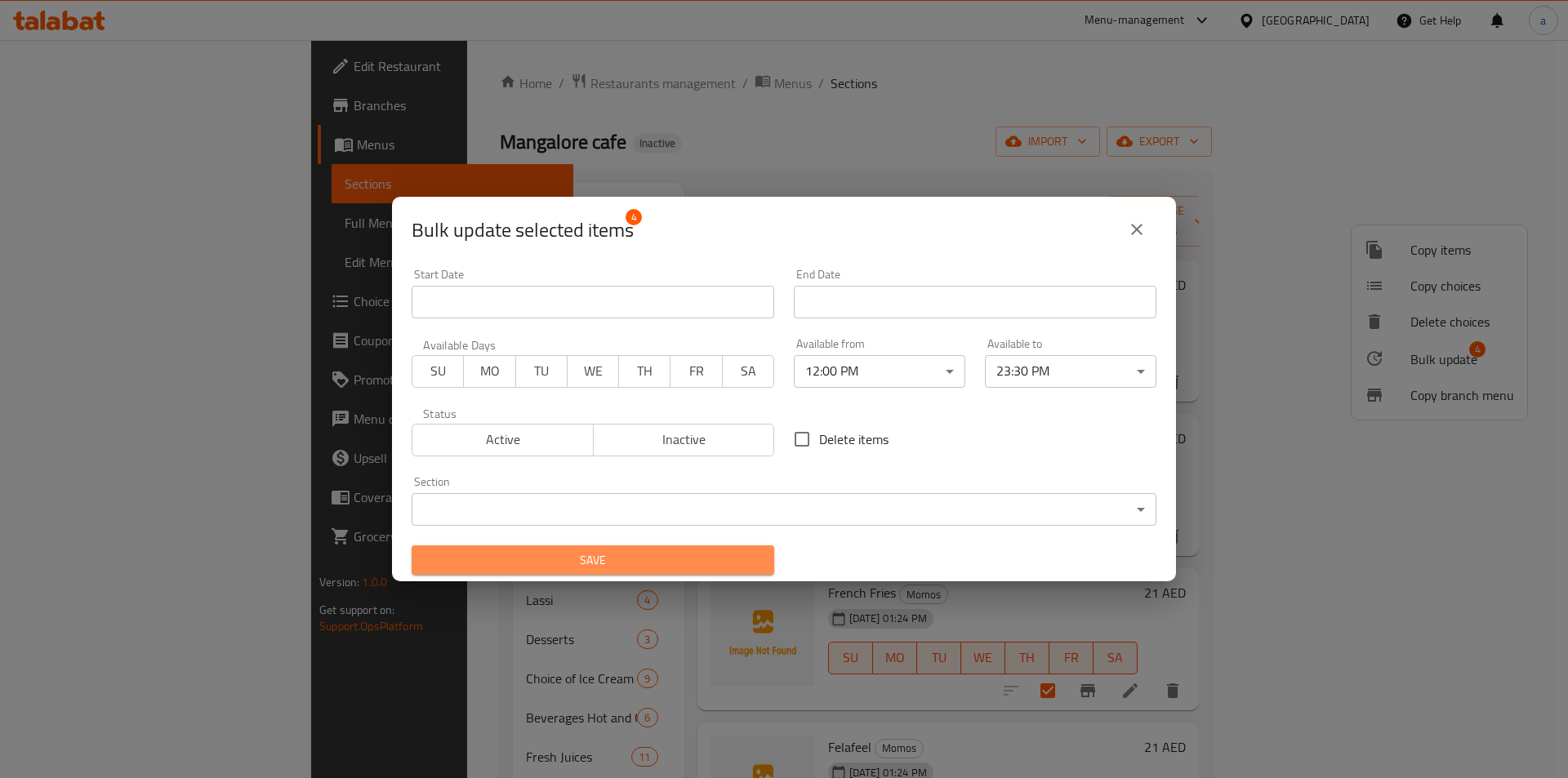
click at [704, 557] on span "Save" at bounding box center [593, 561] width 336 height 21
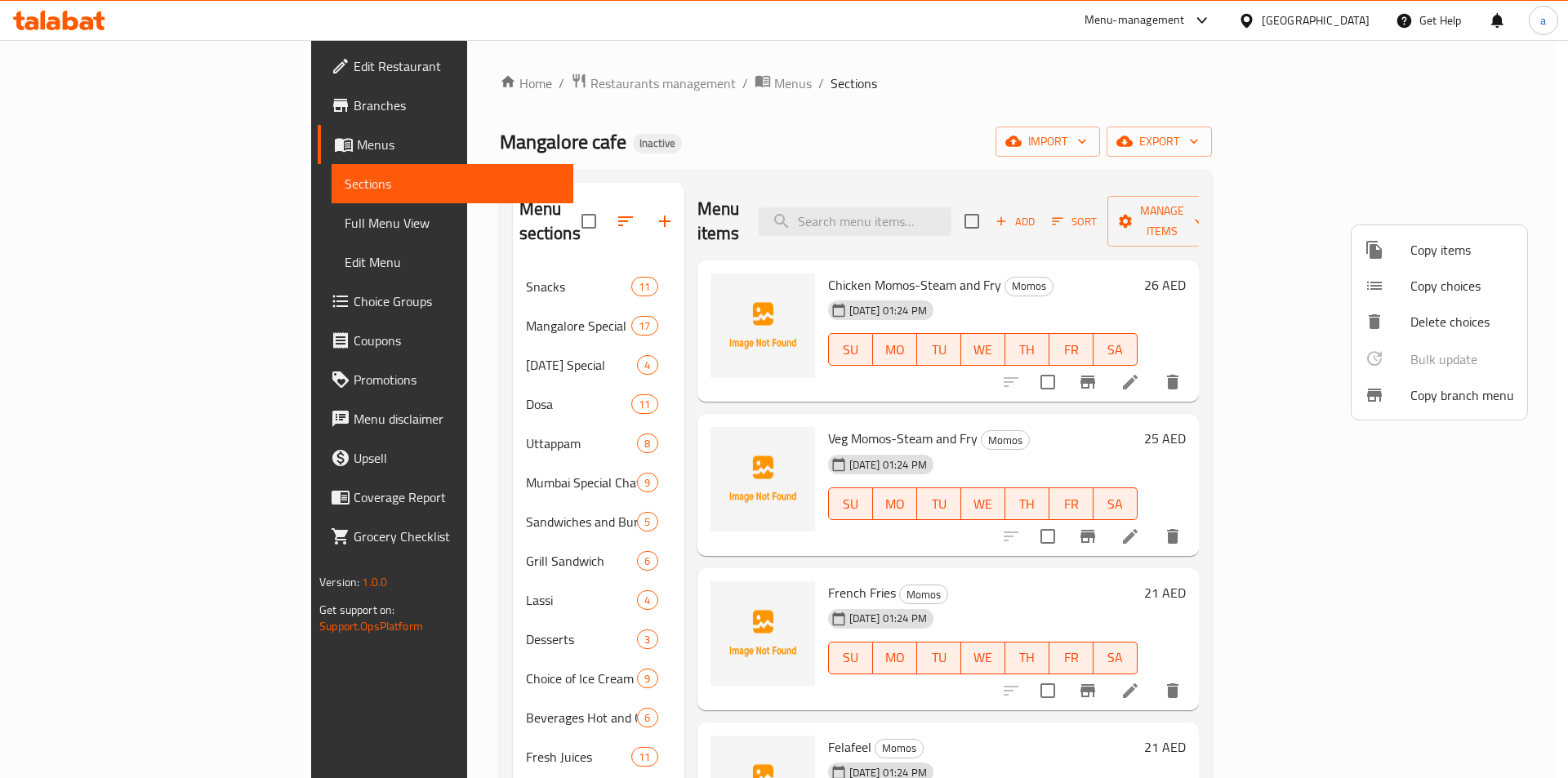
click at [1053, 124] on div at bounding box center [784, 389] width 1568 height 778
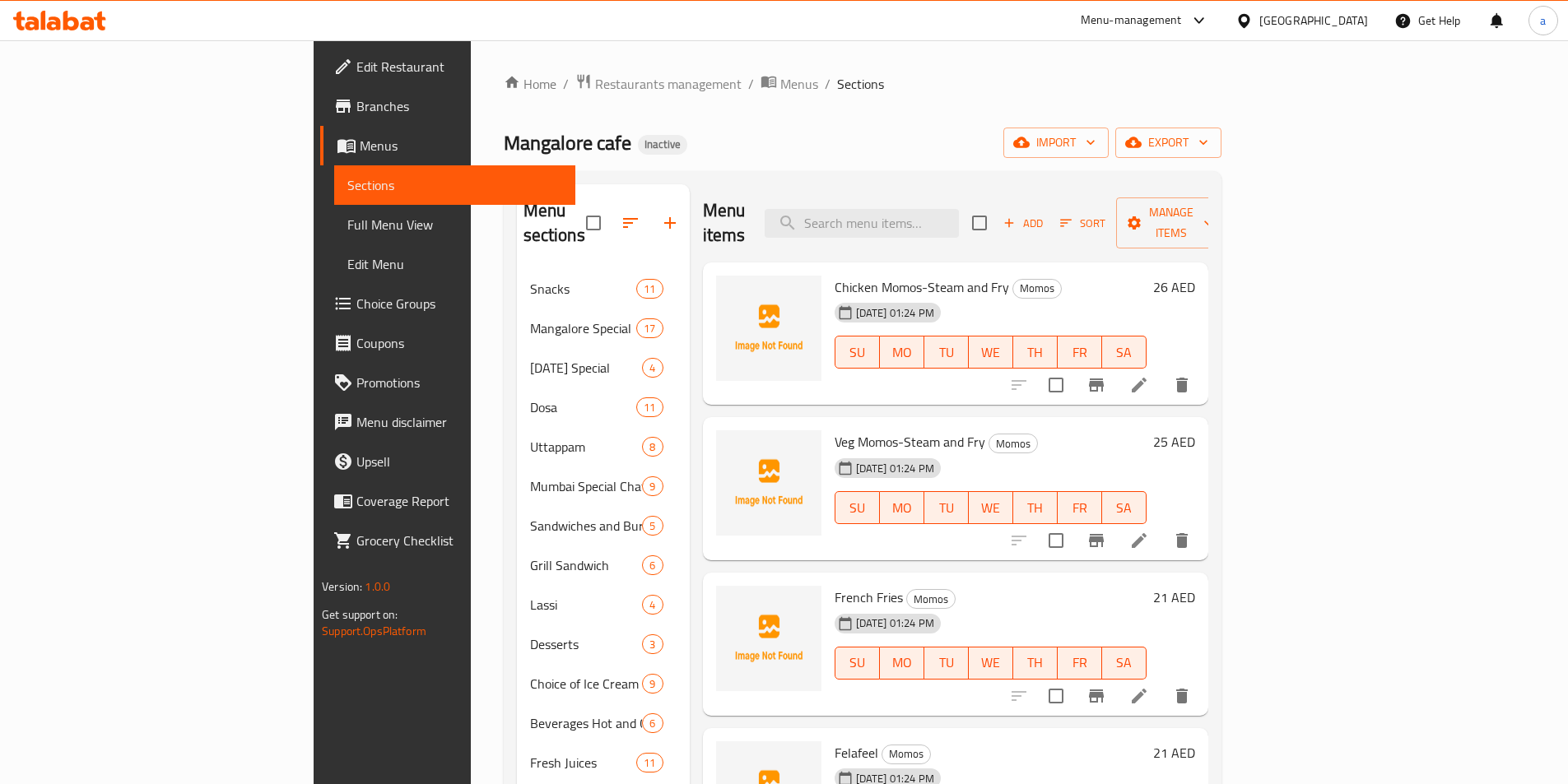
click at [348, 225] on span "Full Menu View" at bounding box center [455, 224] width 214 height 20
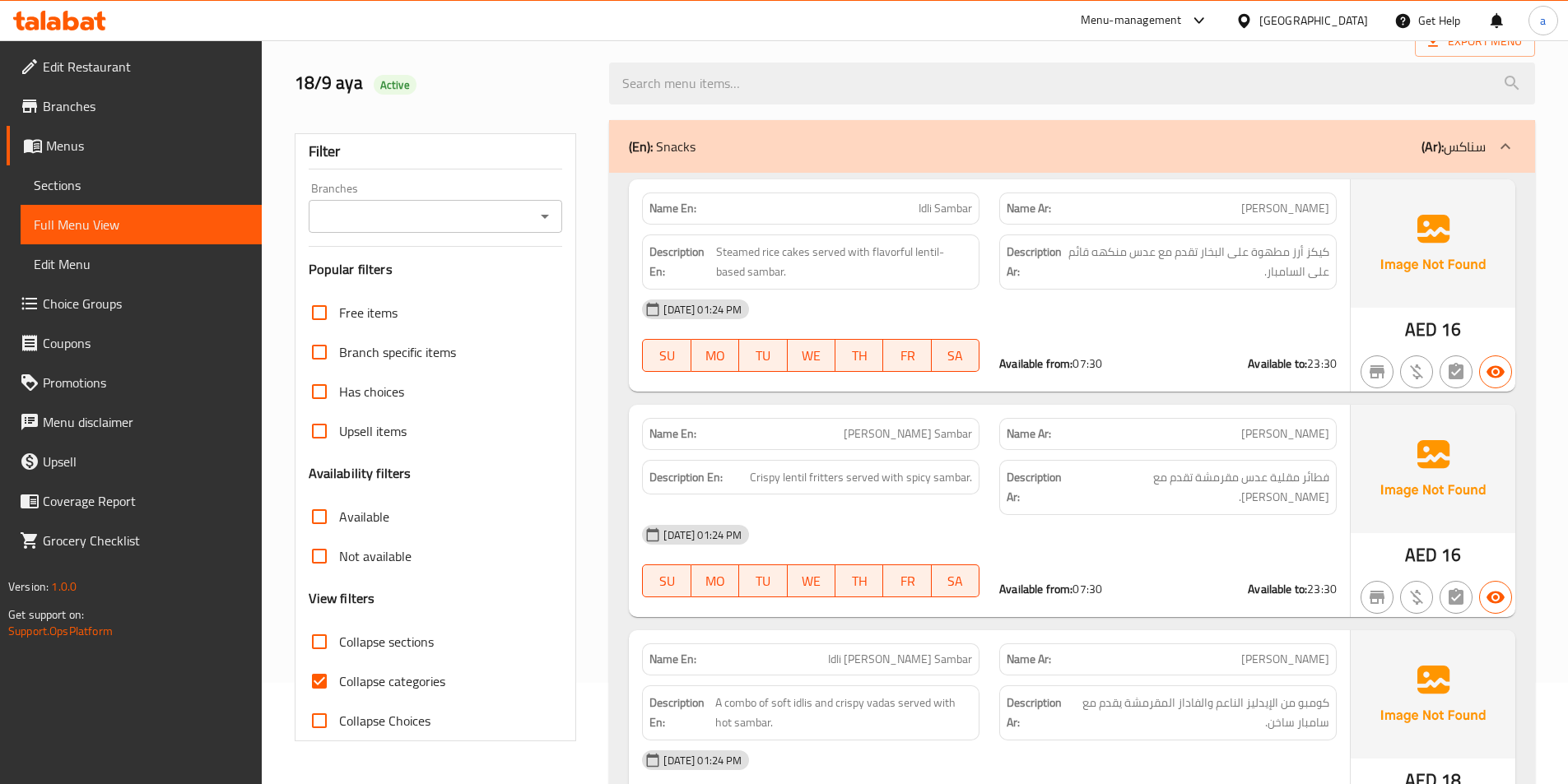
scroll to position [247, 0]
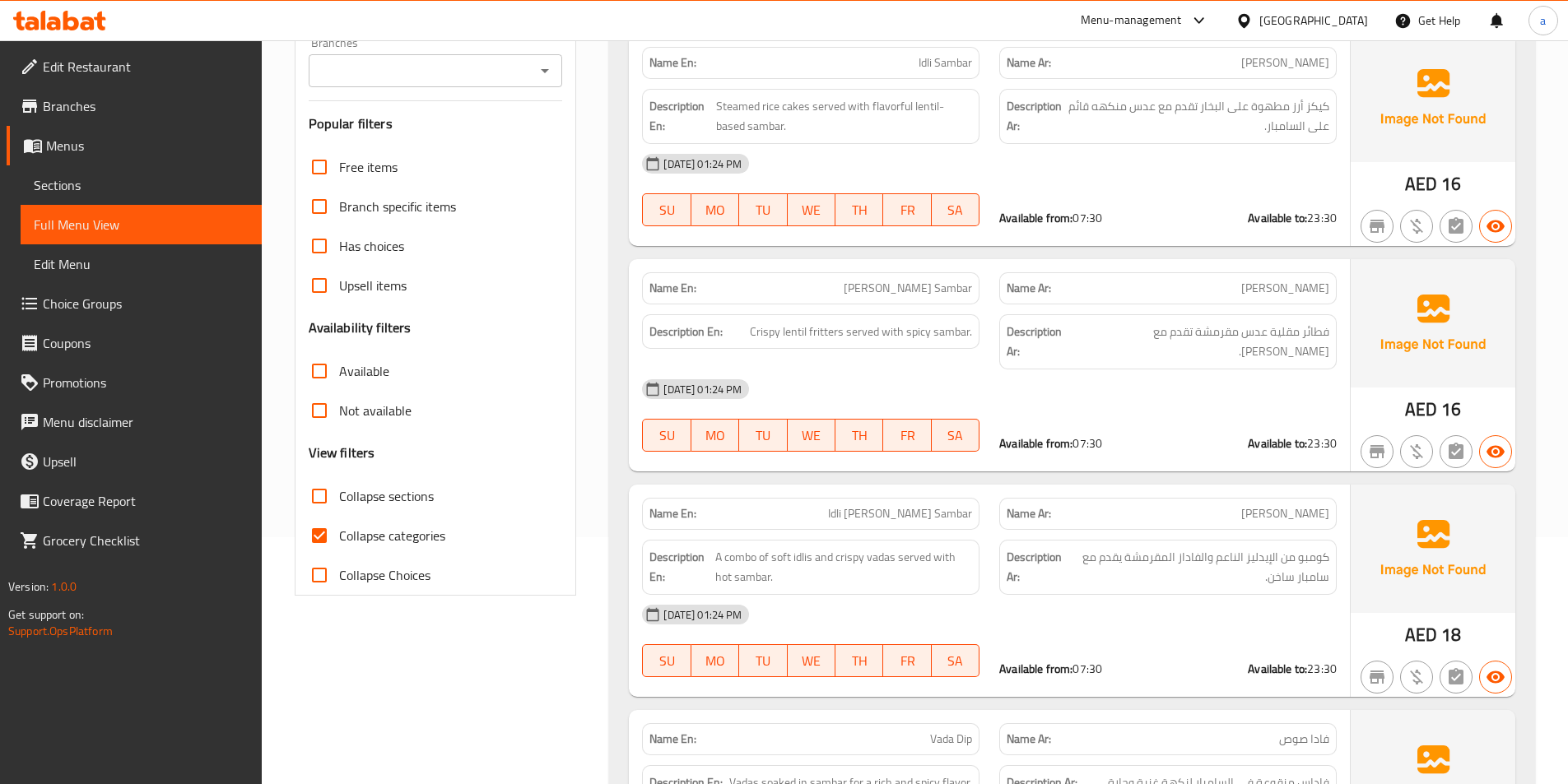
click at [316, 539] on input "Collapse categories" at bounding box center [319, 536] width 40 height 40
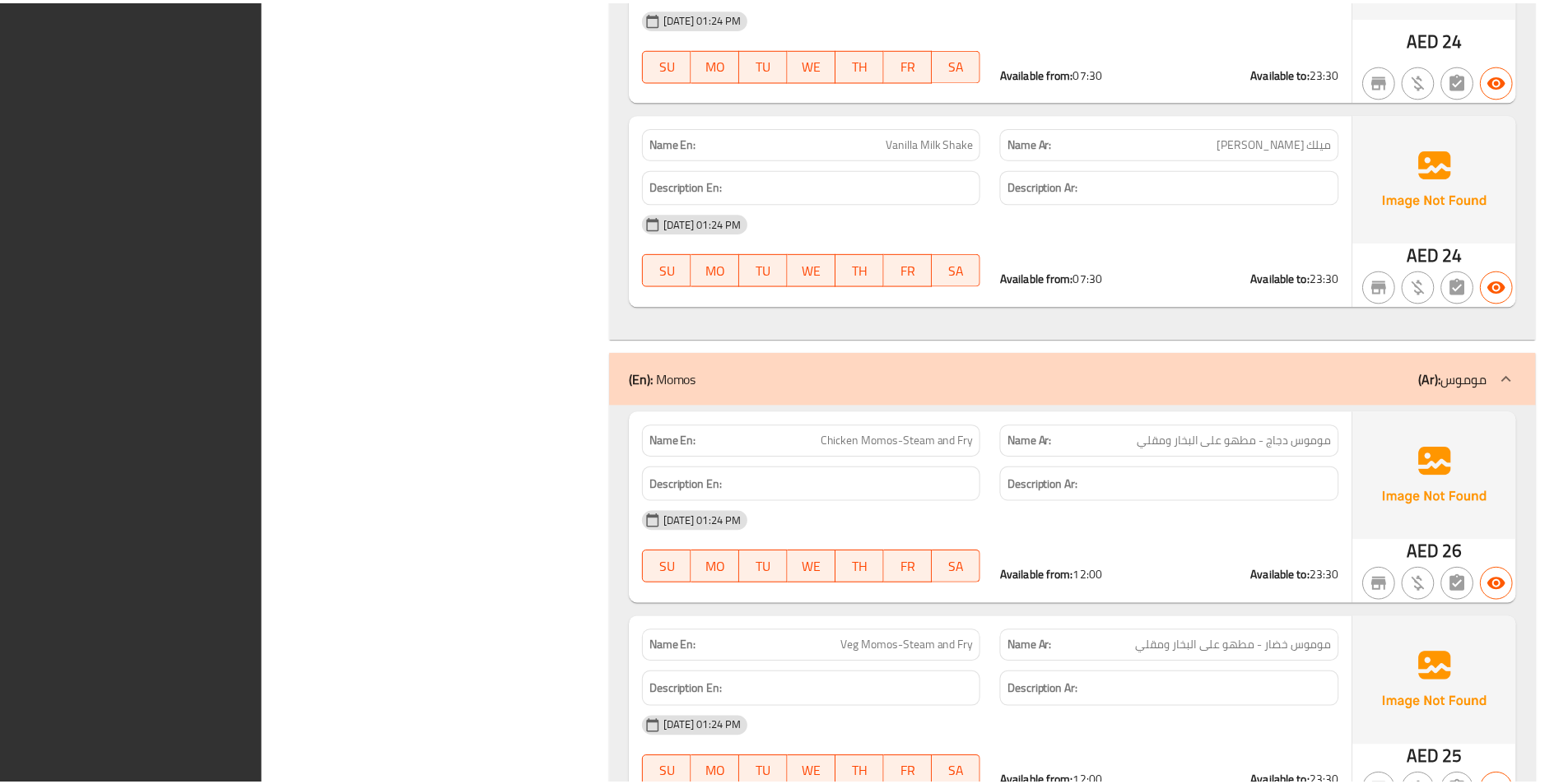
scroll to position [26452, 0]
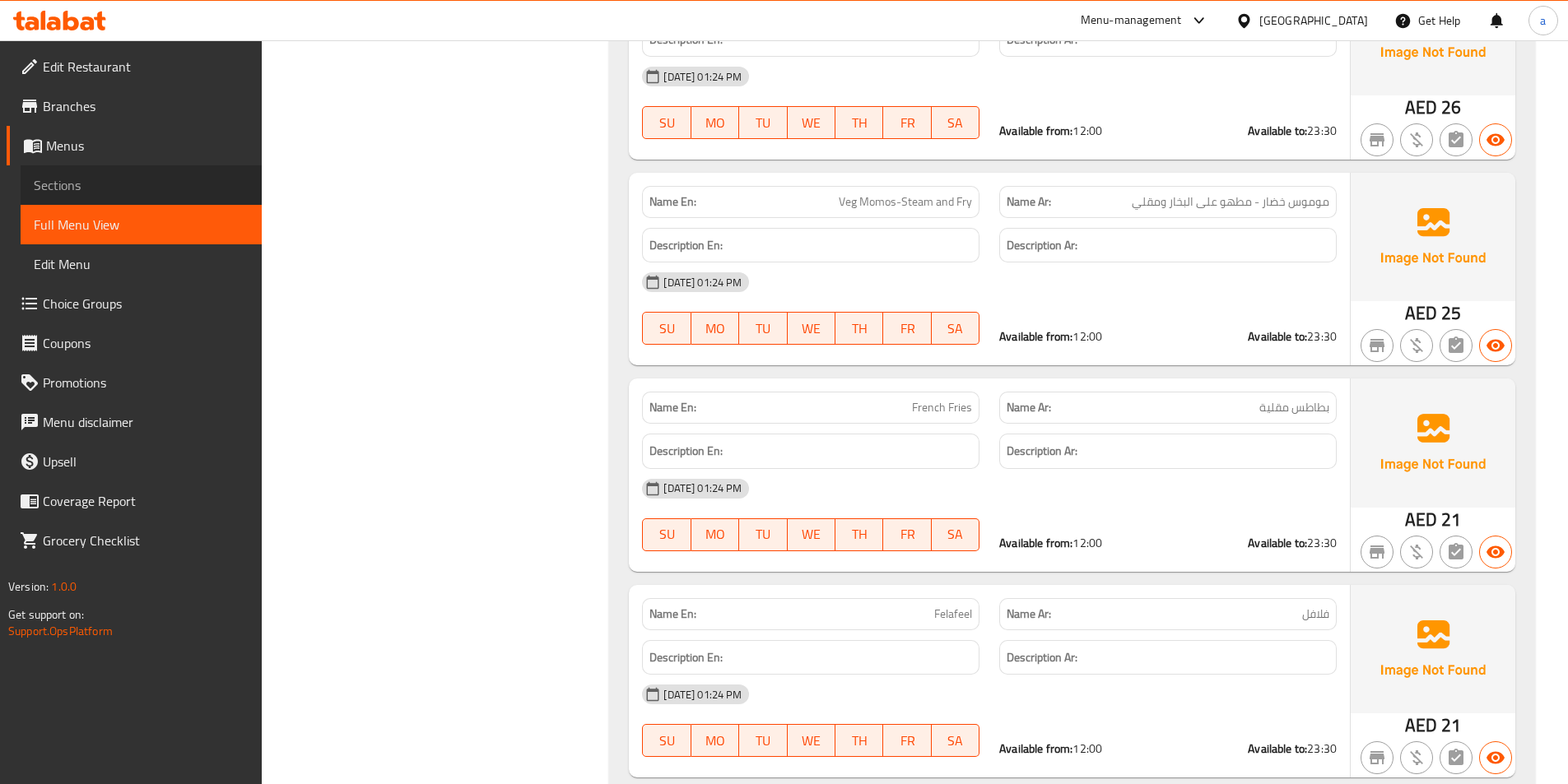
click at [97, 187] on span "Sections" at bounding box center [141, 185] width 214 height 20
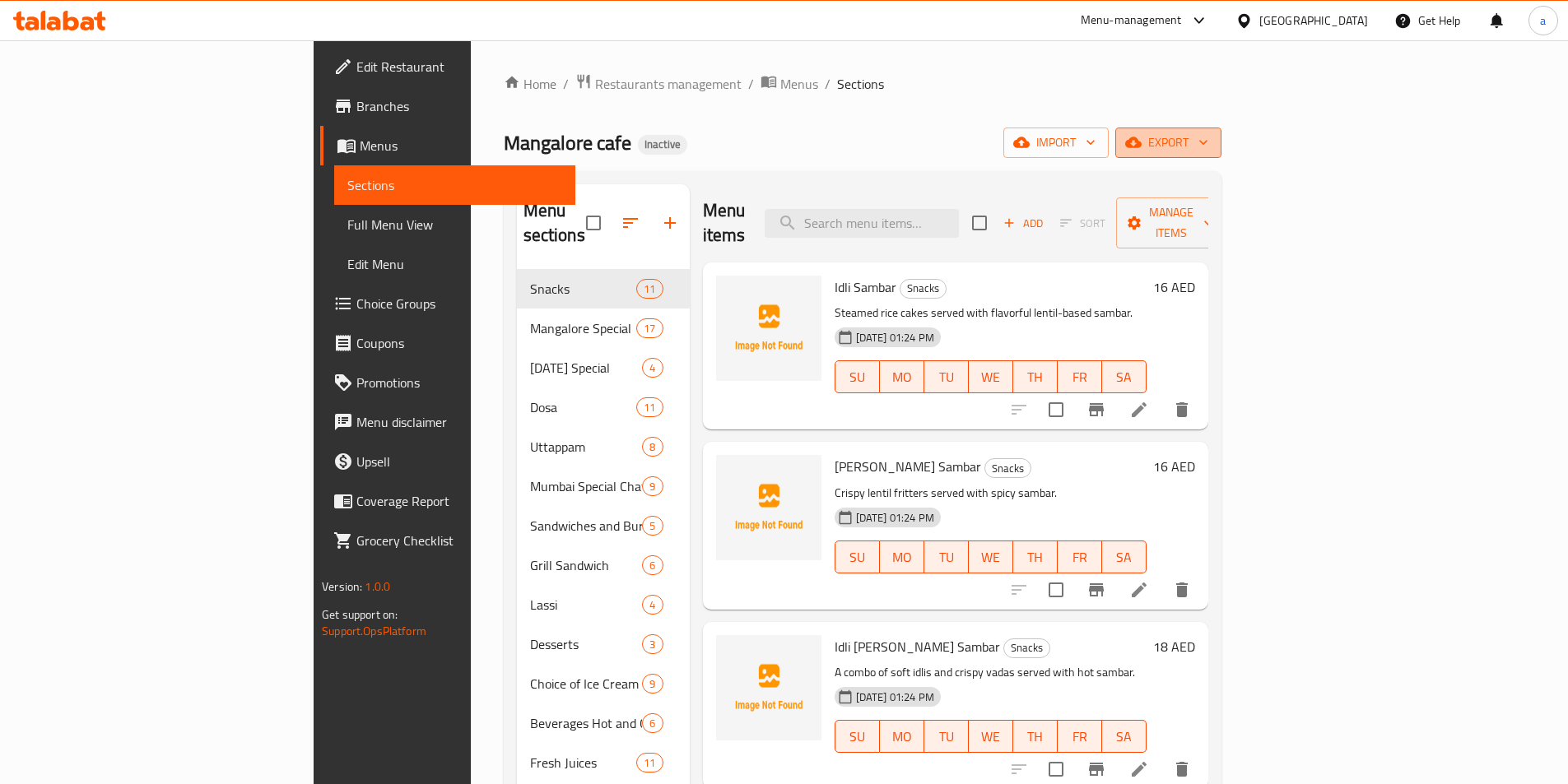
click at [1142, 141] on icon "button" at bounding box center [1133, 142] width 16 height 16
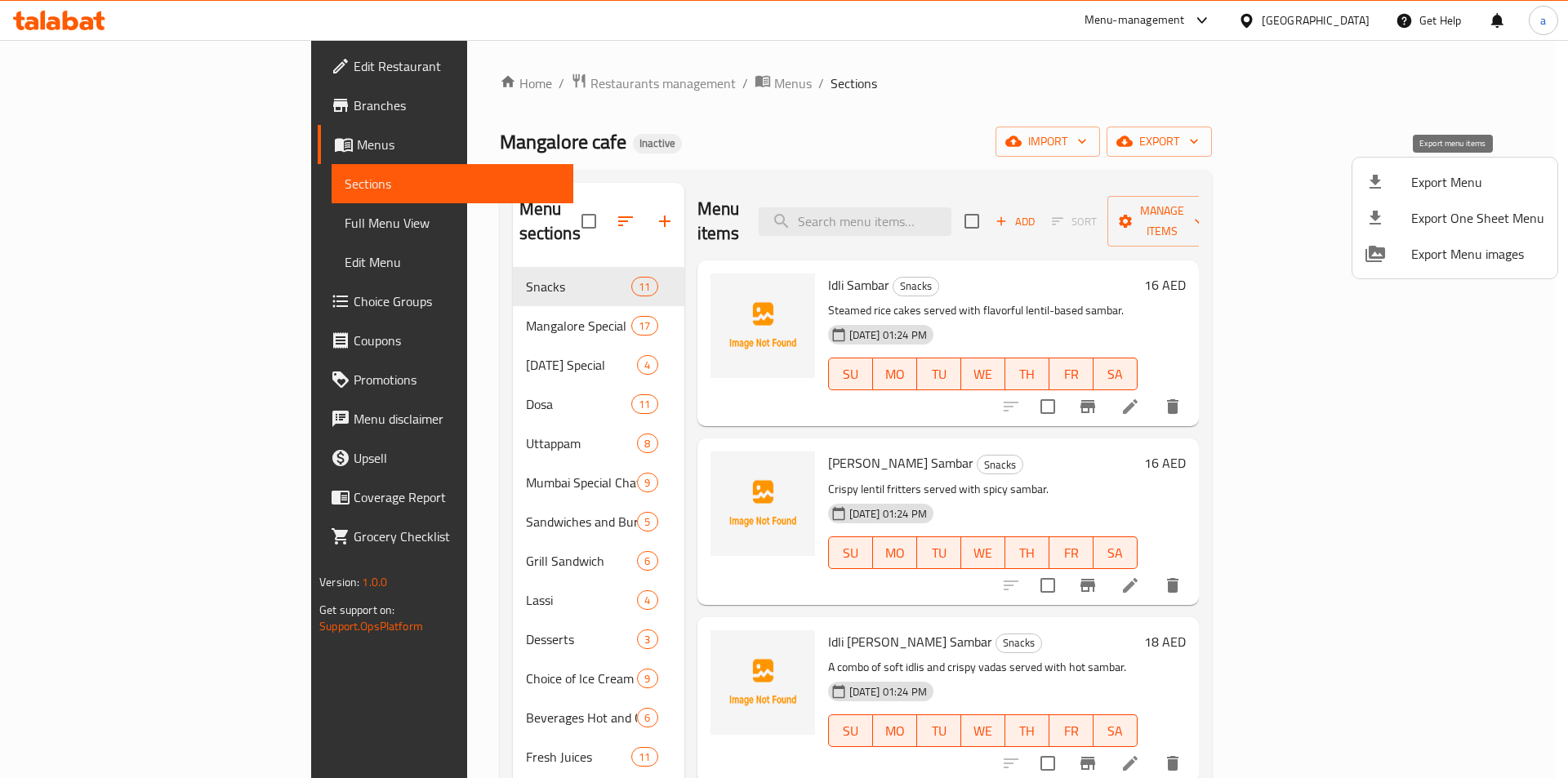
click at [1442, 172] on span "Export Menu" at bounding box center [1477, 182] width 133 height 20
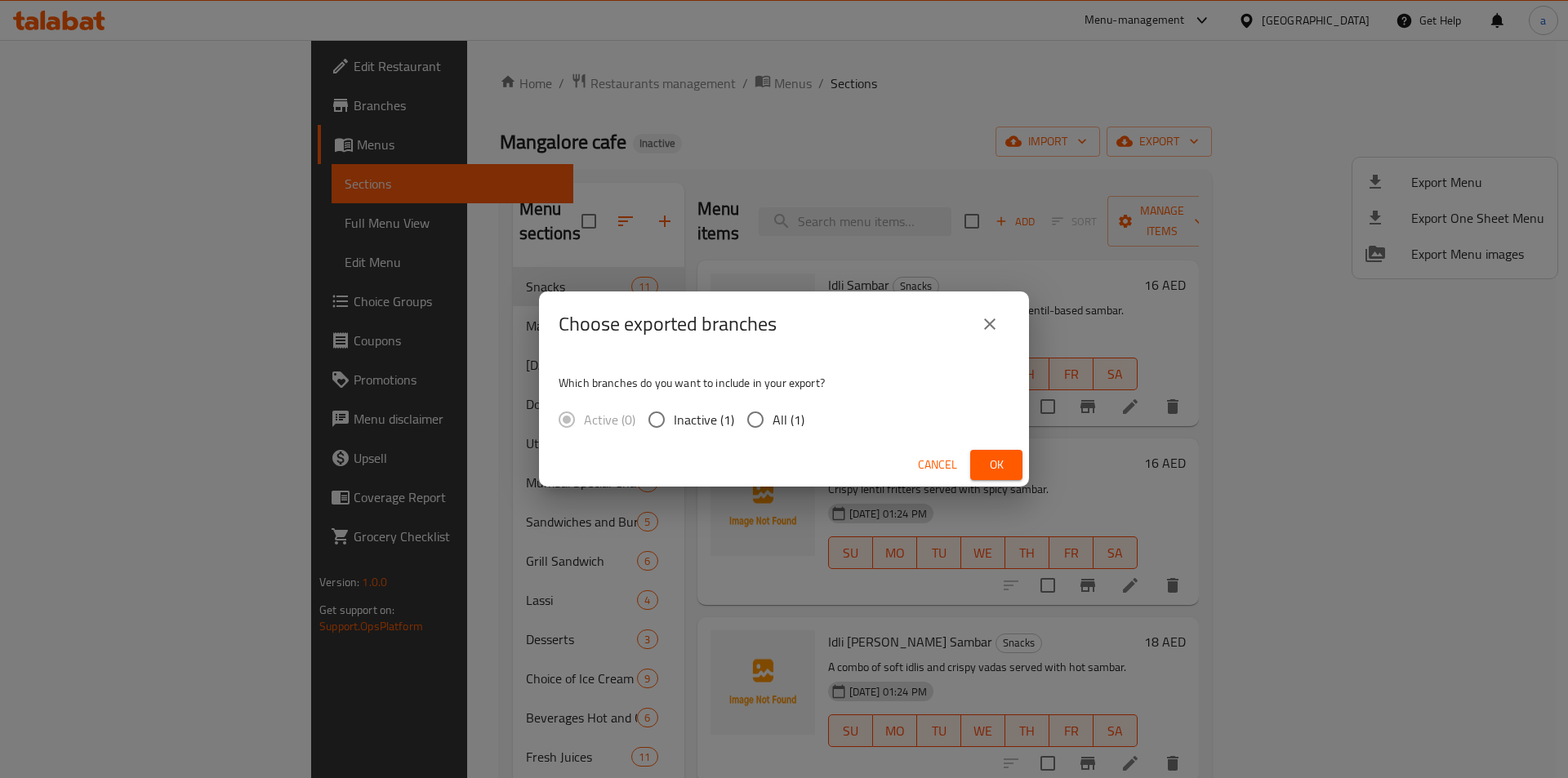
click at [779, 430] on span "All (1)" at bounding box center [787, 419] width 32 height 20
click at [772, 431] on input "All (1)" at bounding box center [756, 419] width 34 height 34
click at [993, 470] on span "Ok" at bounding box center [996, 465] width 26 height 21
